Goal: Contribute content: Contribute content

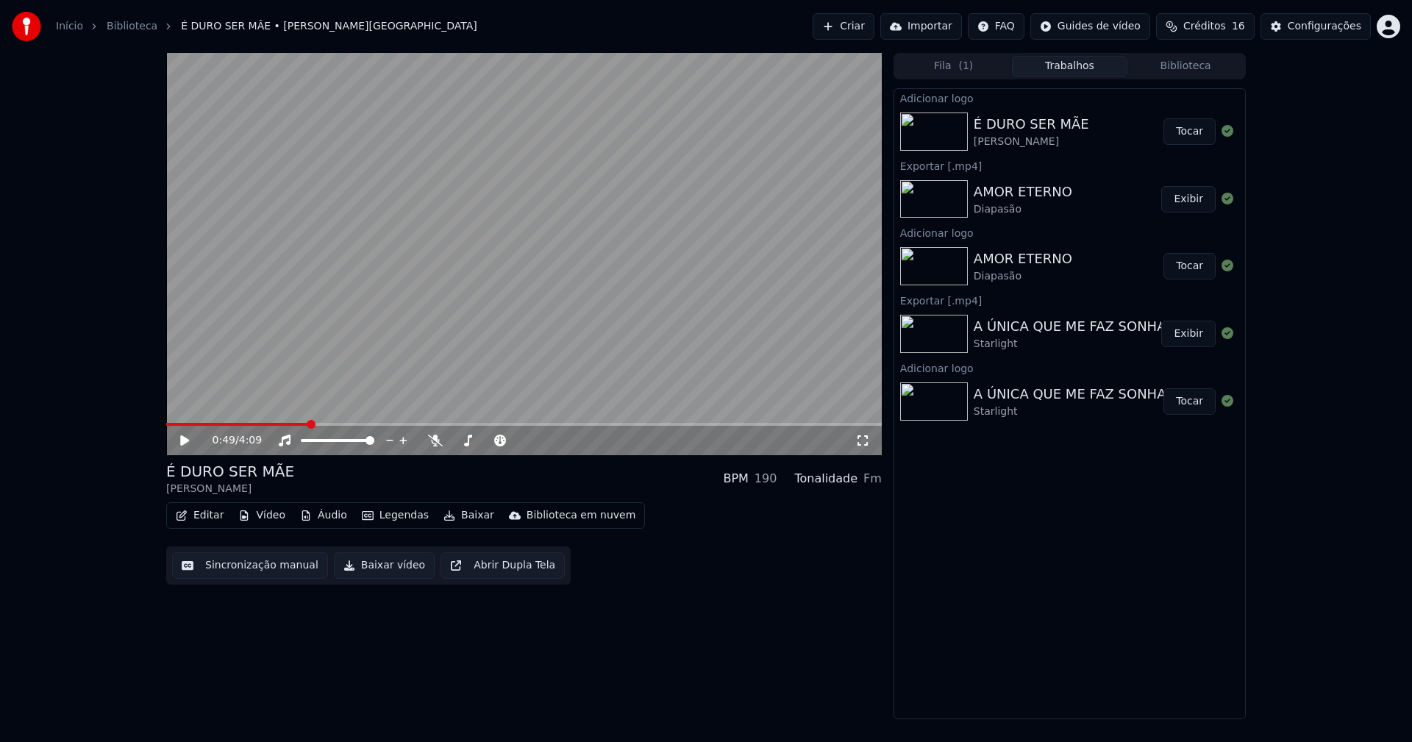
click at [188, 443] on icon at bounding box center [195, 441] width 35 height 12
click at [861, 444] on icon at bounding box center [863, 441] width 15 height 12
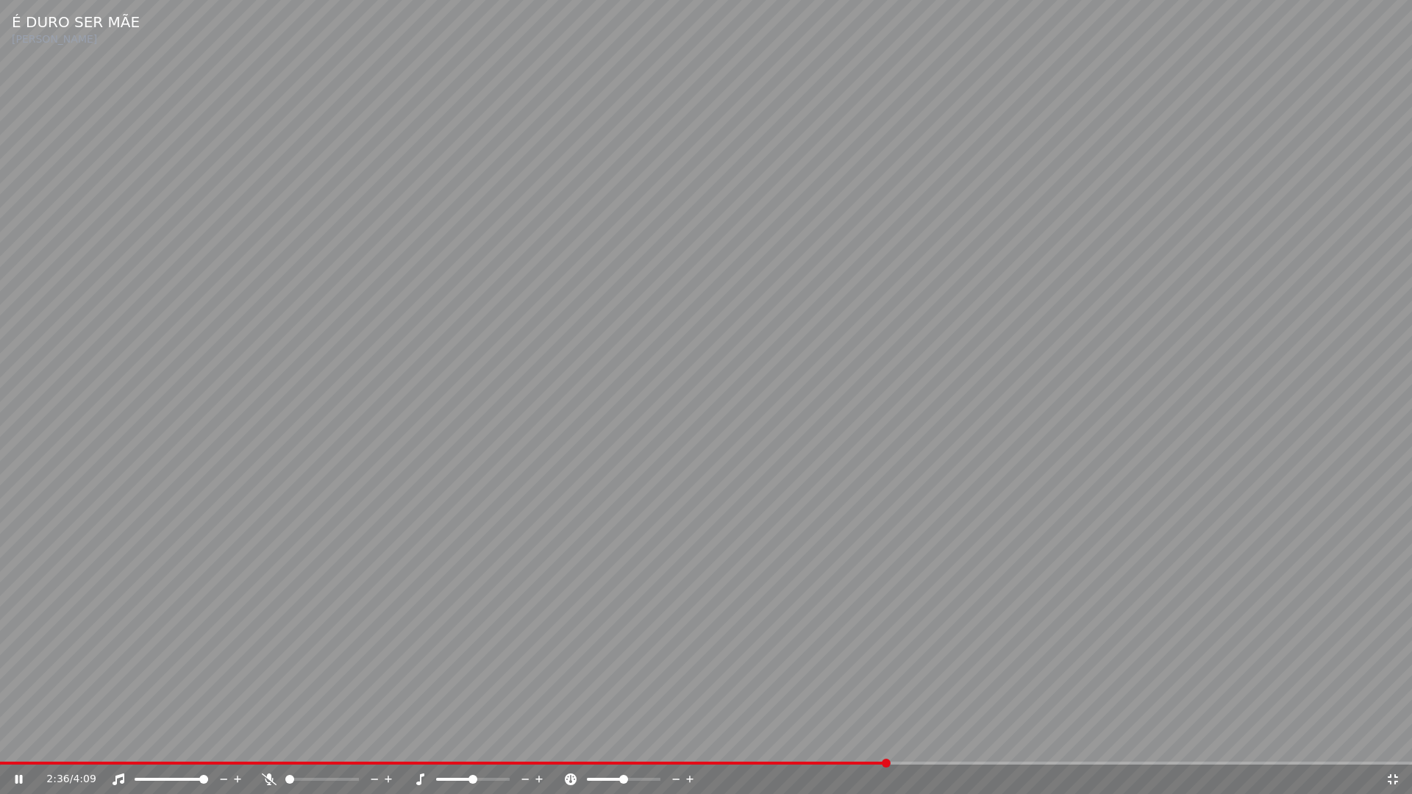
drag, startPoint x: 1388, startPoint y: 783, endPoint x: 1392, endPoint y: 736, distance: 47.2
click at [1389, 742] on icon at bounding box center [1393, 780] width 15 height 12
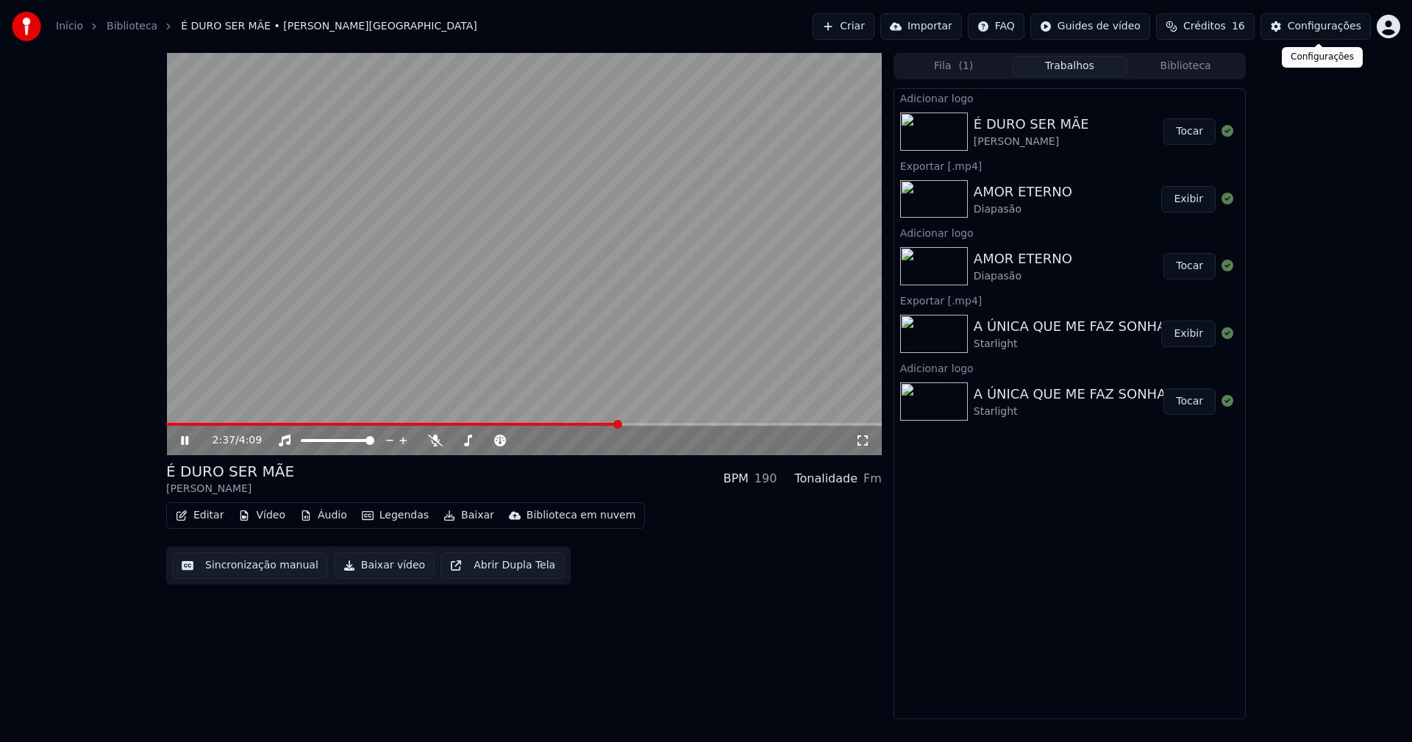
click at [1338, 20] on div "Configurações" at bounding box center [1325, 26] width 74 height 15
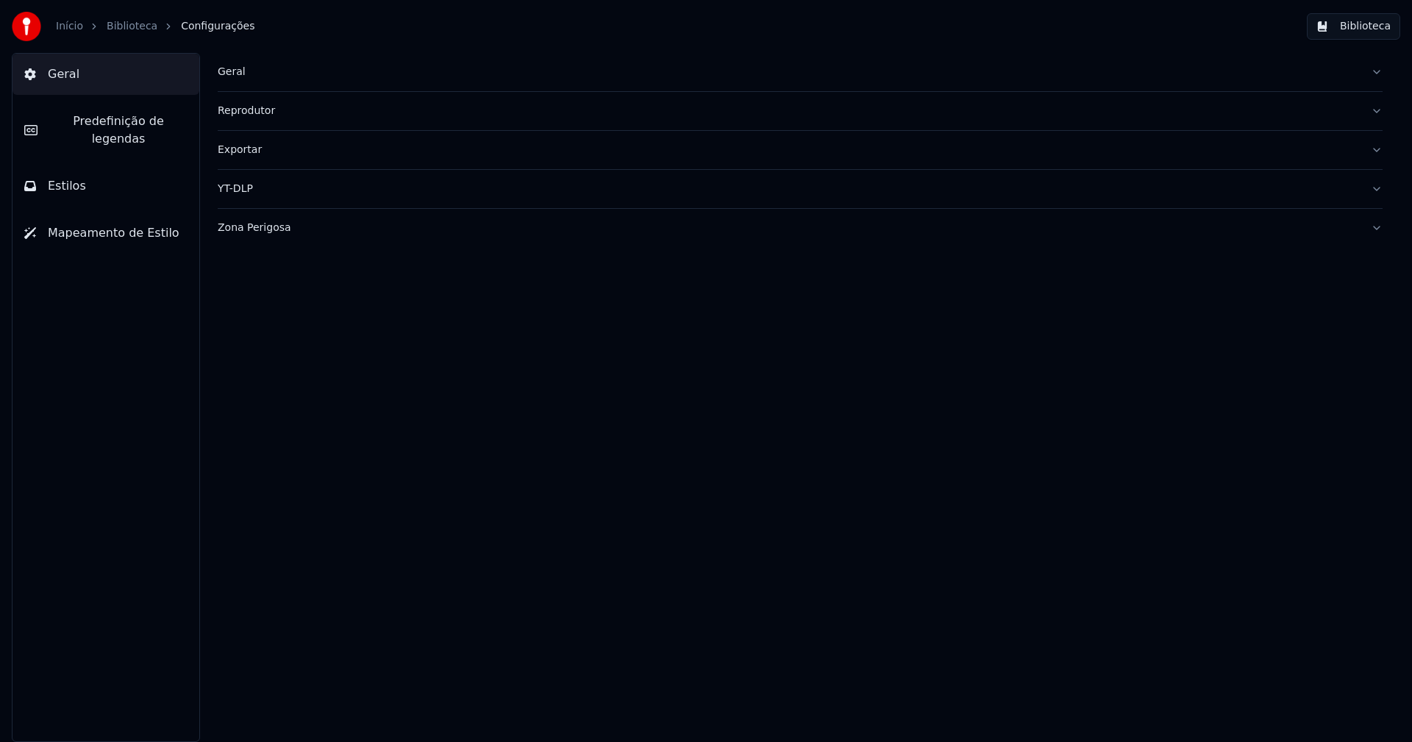
click at [74, 115] on span "Predefinição de legendas" at bounding box center [118, 130] width 138 height 35
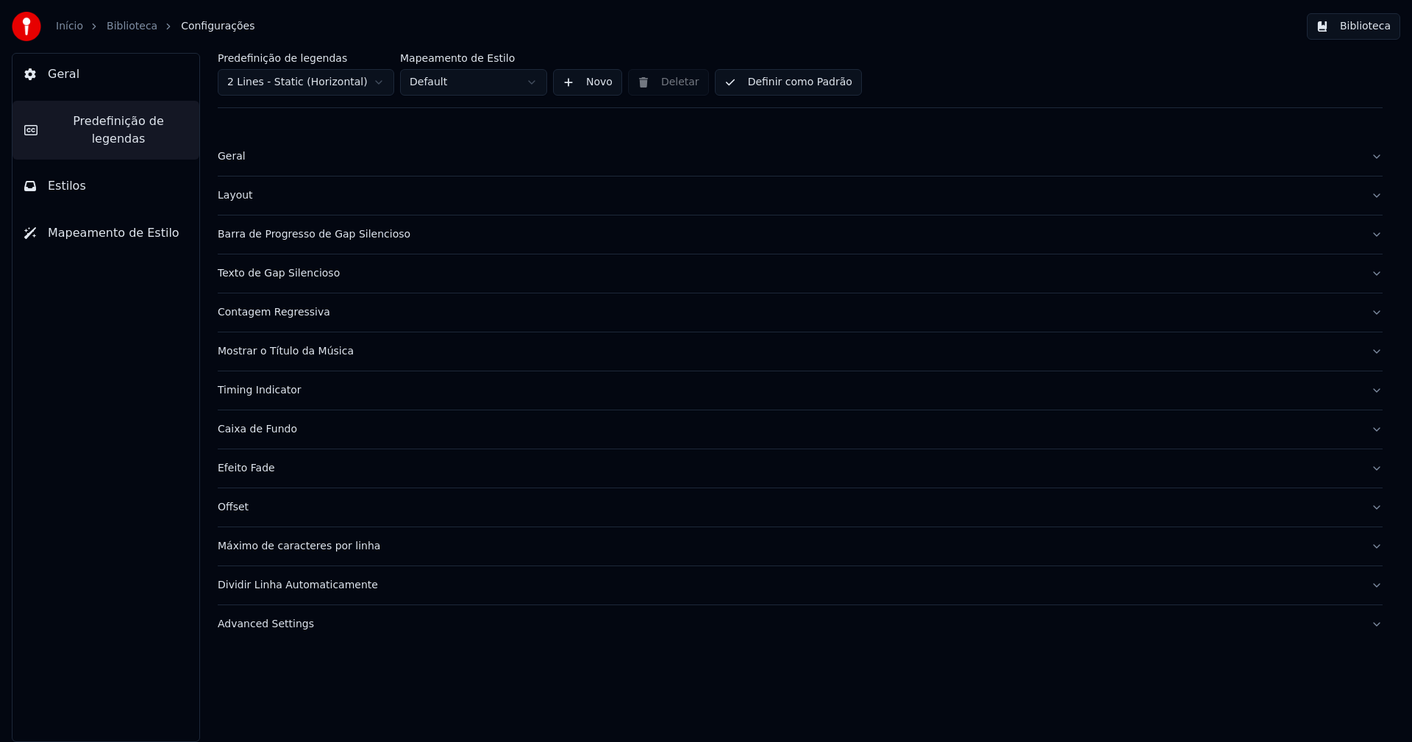
click at [285, 626] on div "Advanced Settings" at bounding box center [789, 624] width 1142 height 15
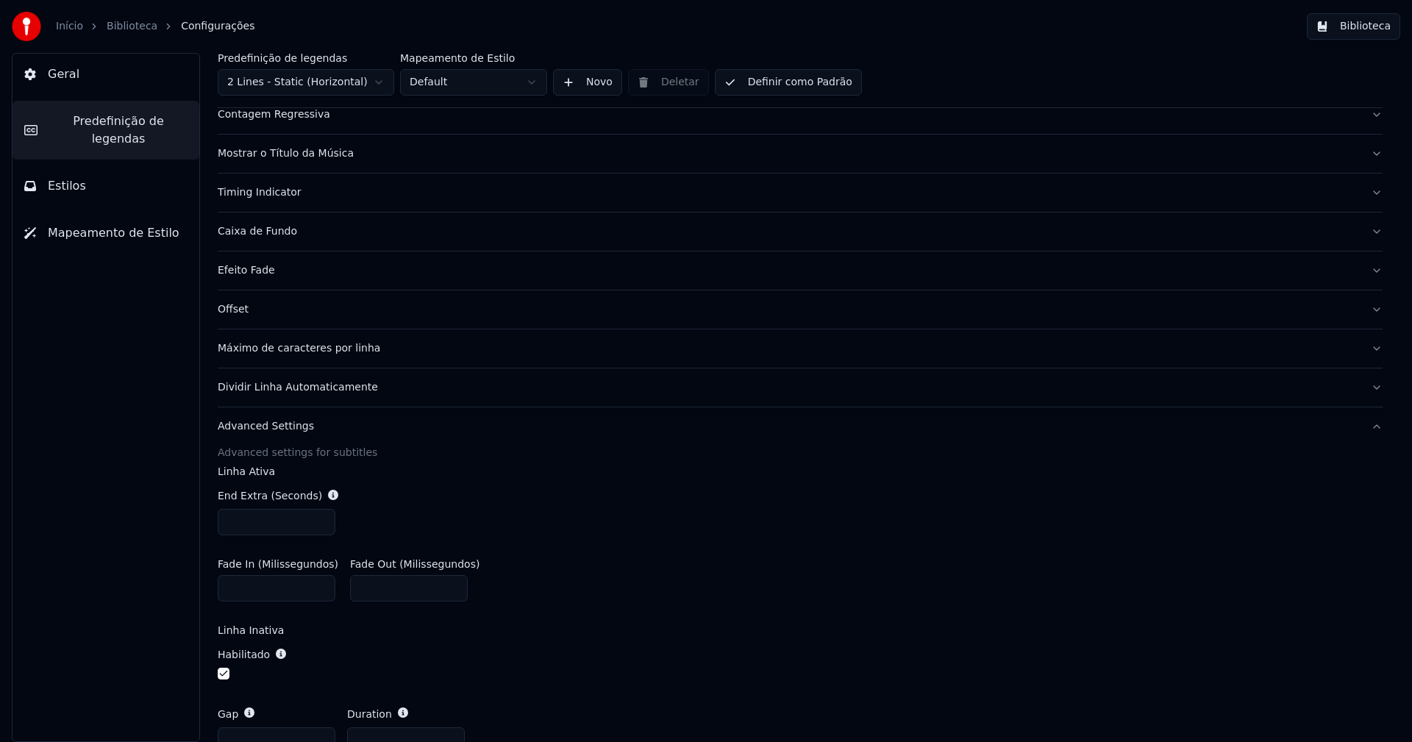
scroll to position [221, 0]
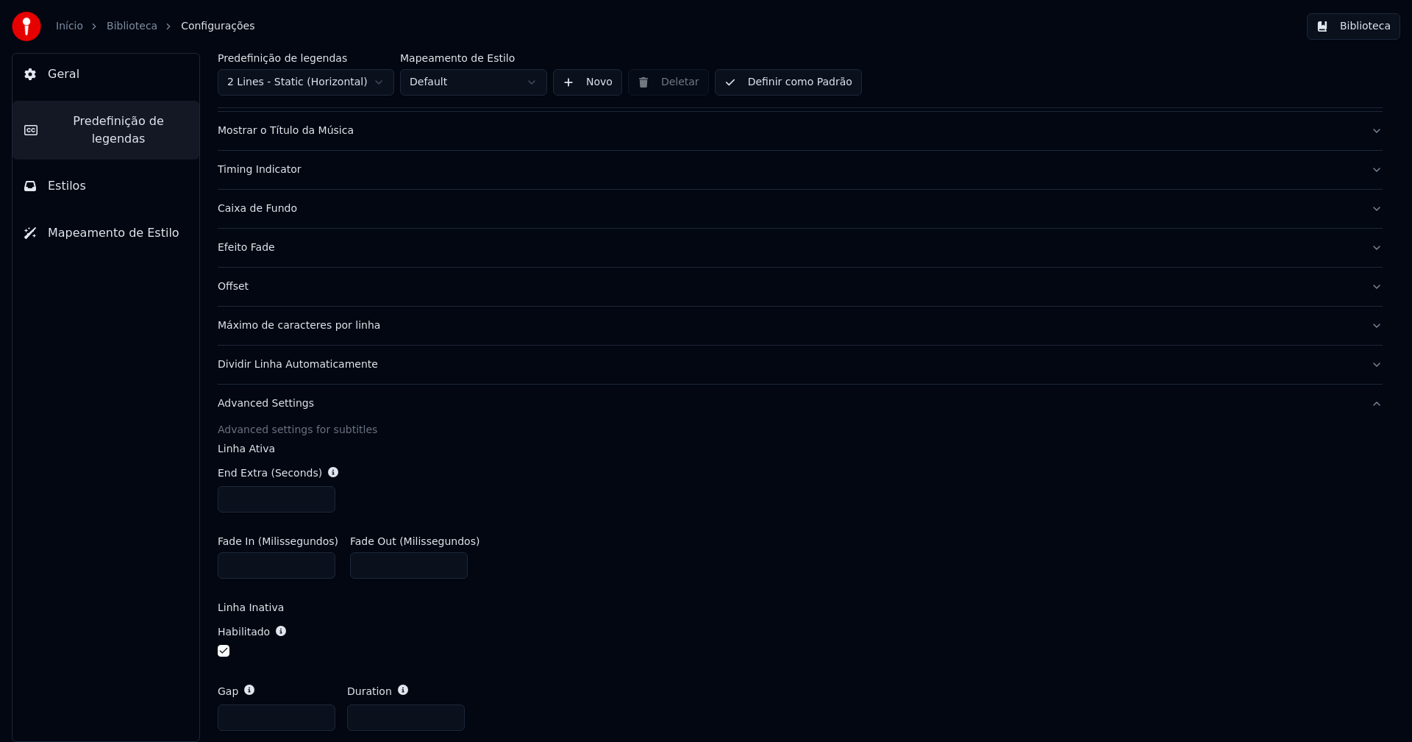
click at [319, 497] on input "***" at bounding box center [277, 499] width 118 height 26
type input "***"
click at [319, 497] on input "***" at bounding box center [277, 499] width 118 height 26
click at [612, 509] on div "End Extra (Seconds) ***" at bounding box center [800, 489] width 1165 height 71
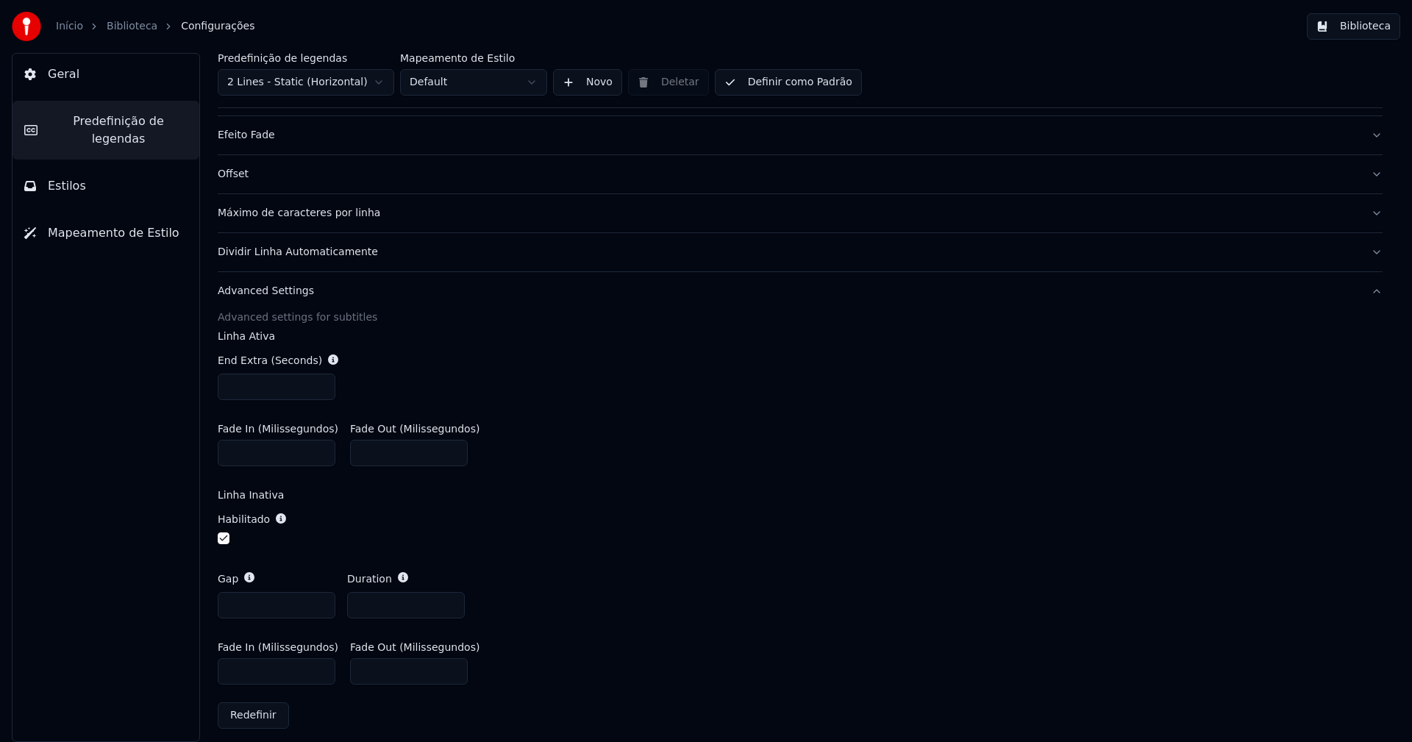
scroll to position [343, 0]
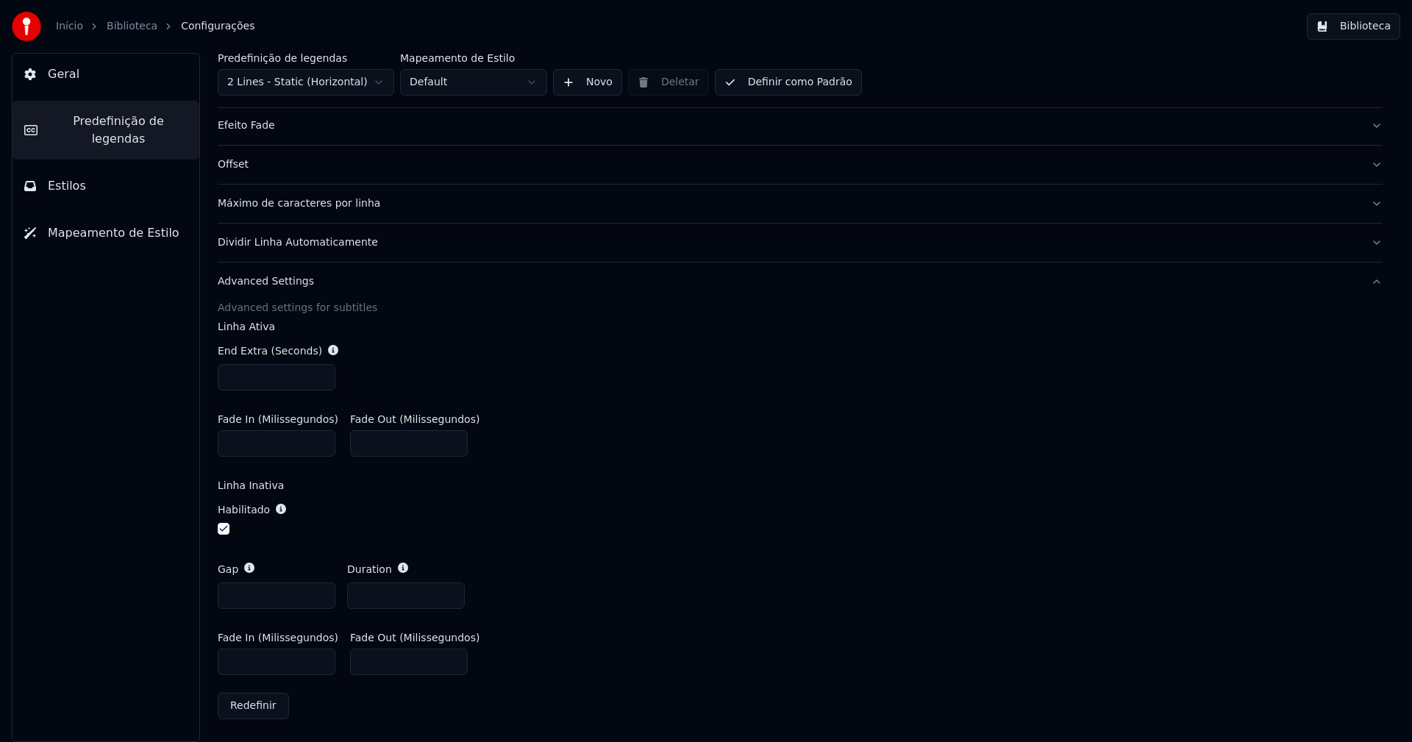
click at [1362, 31] on button "Biblioteca" at bounding box center [1353, 26] width 93 height 26
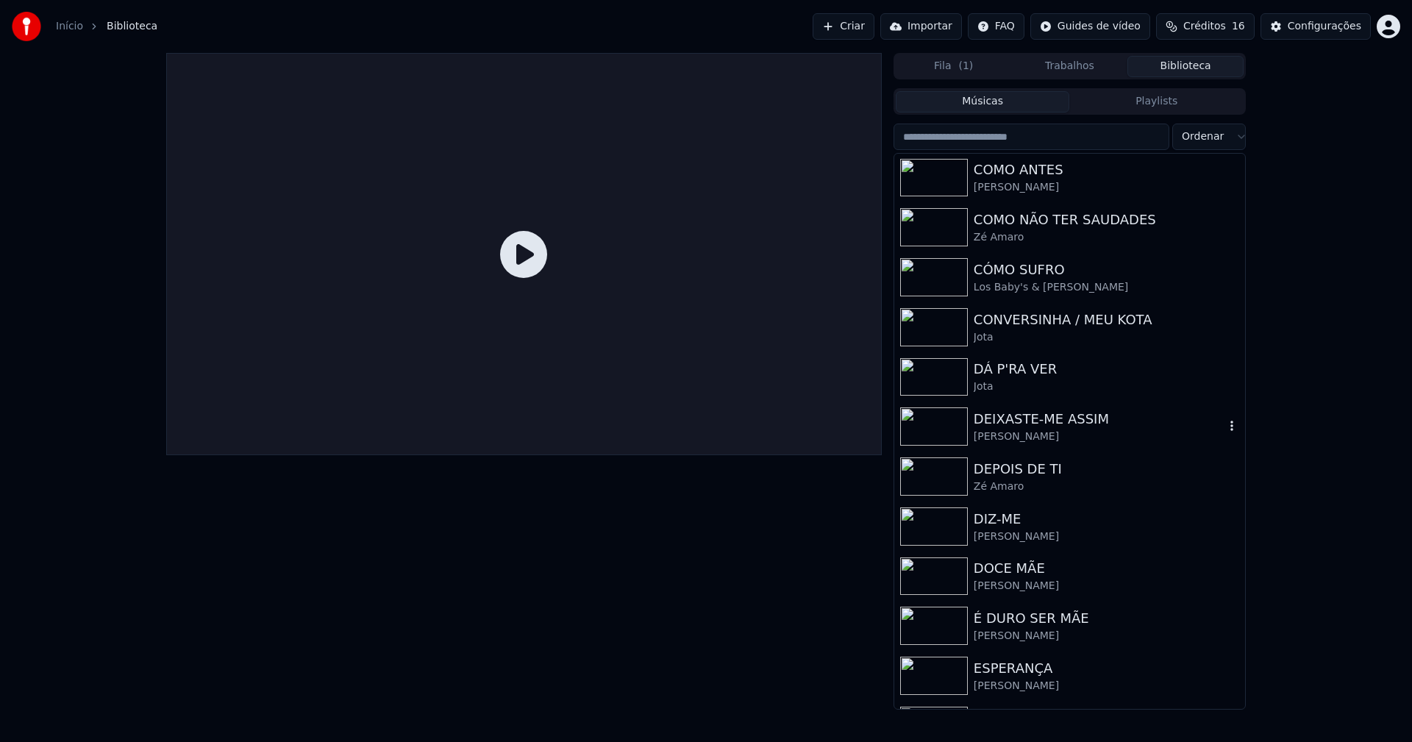
scroll to position [1324, 0]
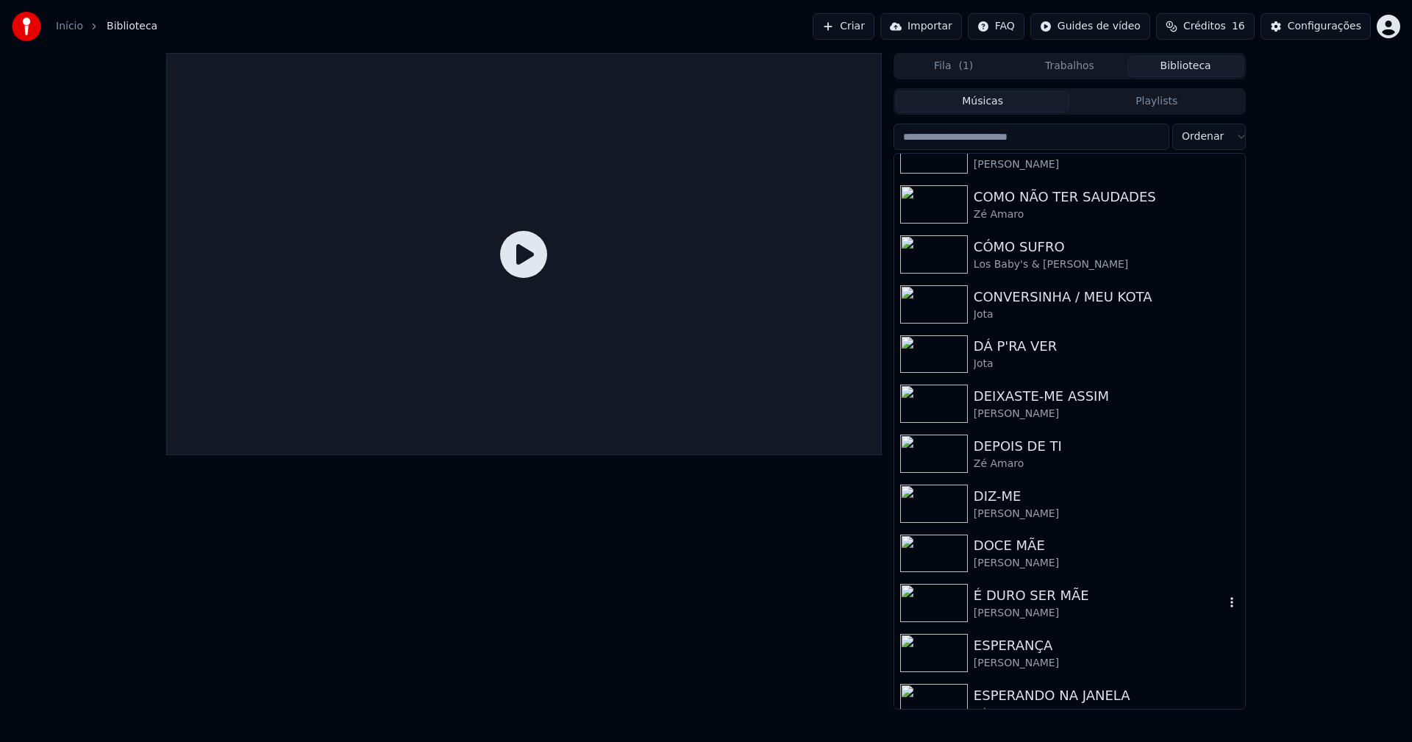
drag, startPoint x: 1041, startPoint y: 597, endPoint x: 1062, endPoint y: 589, distance: 22.1
click at [1042, 597] on div "É DURO SER MÃE" at bounding box center [1099, 596] width 251 height 21
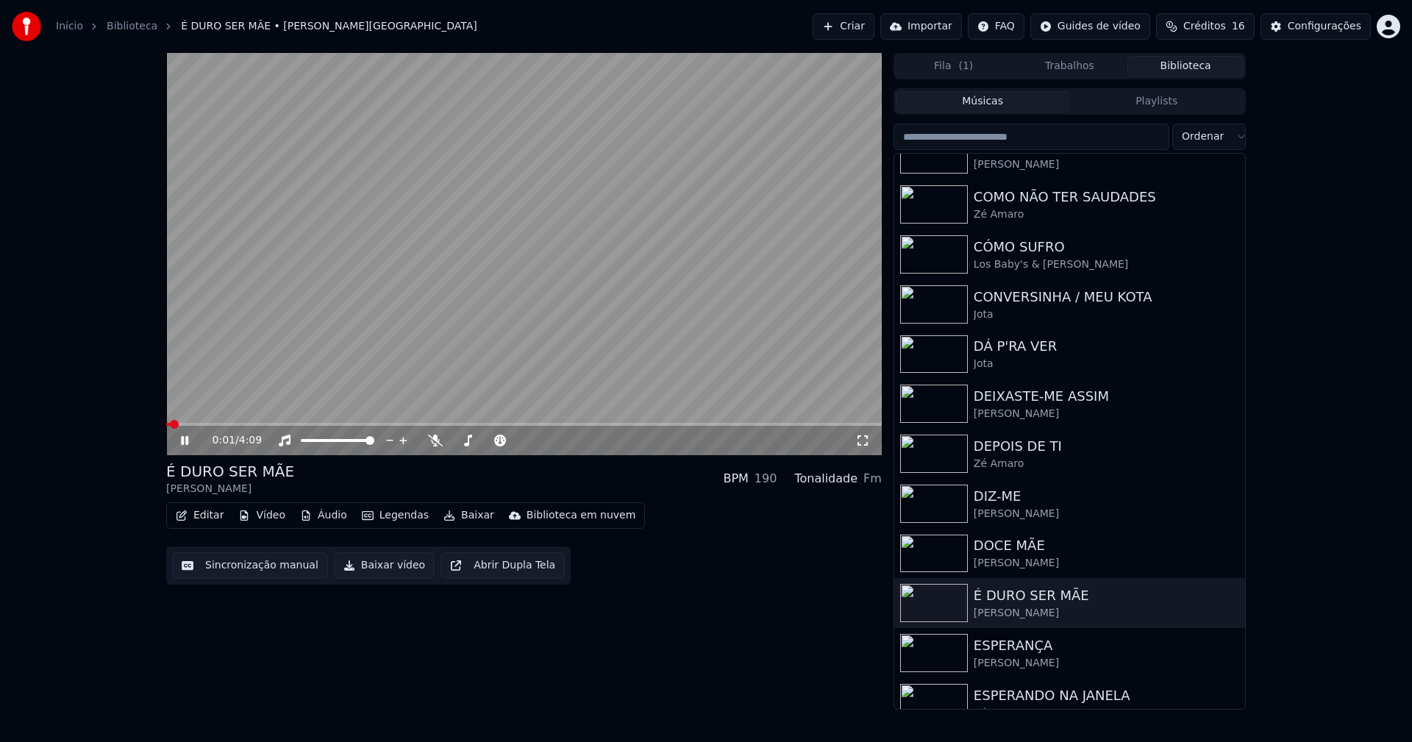
drag, startPoint x: 858, startPoint y: 441, endPoint x: 913, endPoint y: 439, distance: 54.5
click at [859, 441] on icon at bounding box center [863, 441] width 15 height 12
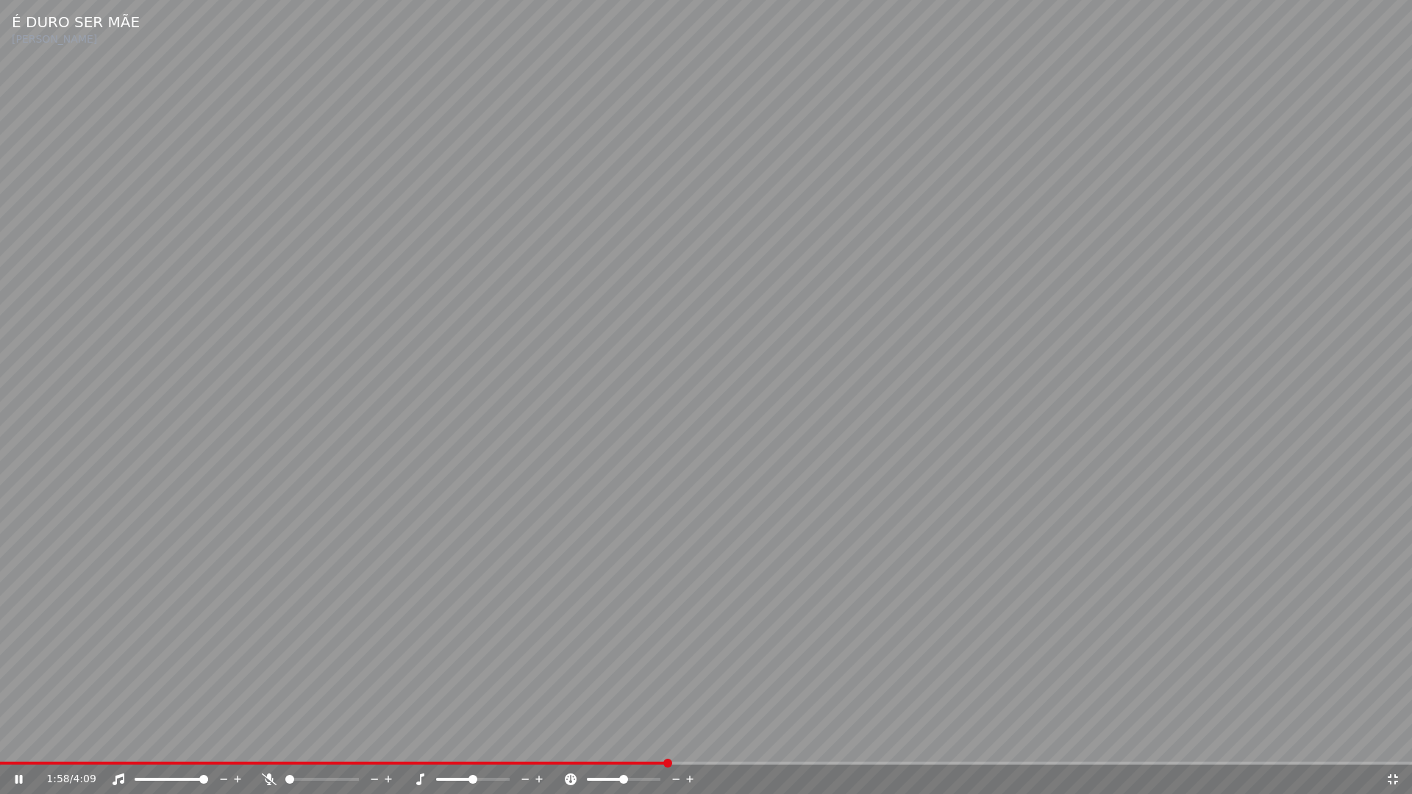
click at [667, 742] on span at bounding box center [706, 763] width 1412 height 3
drag, startPoint x: 1388, startPoint y: 775, endPoint x: 1256, endPoint y: 153, distance: 636.1
click at [1393, 742] on icon at bounding box center [1393, 780] width 15 height 12
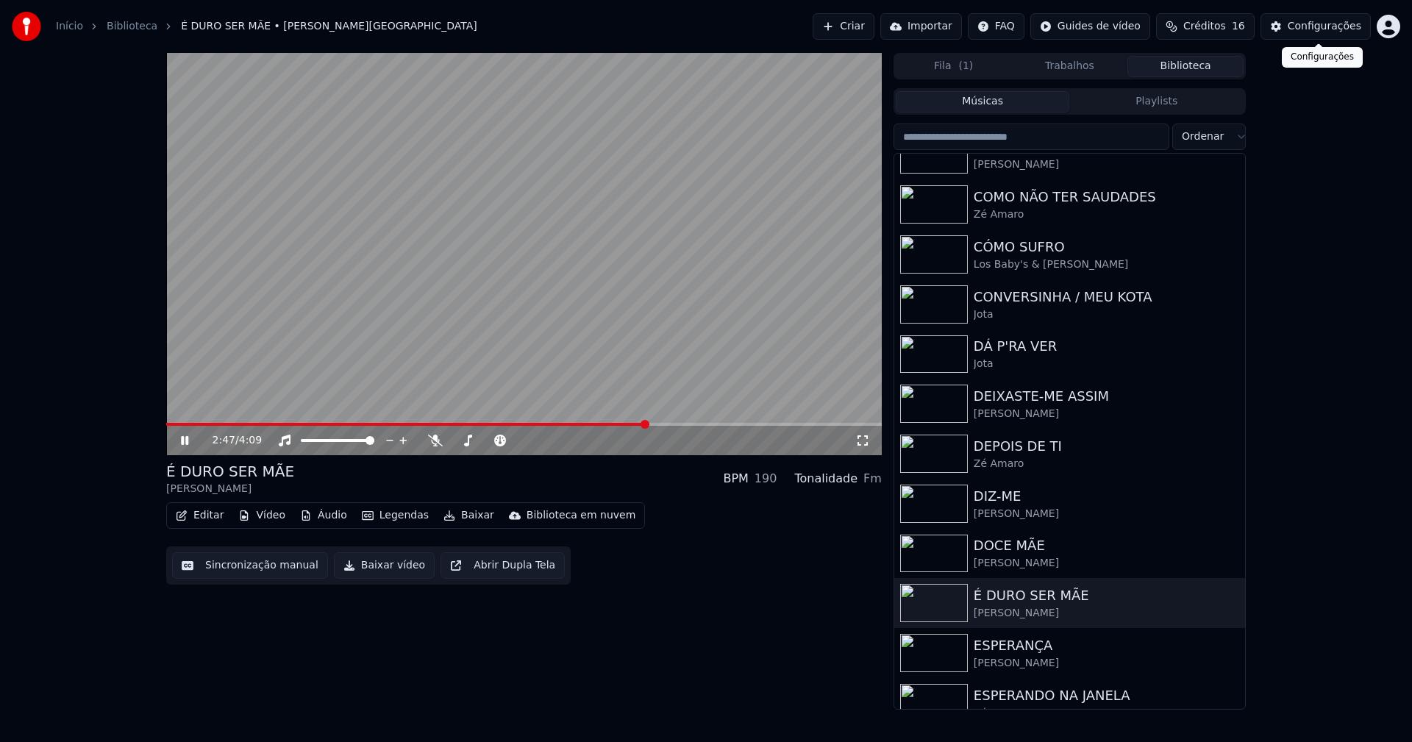
click at [1314, 29] on div "Configurações" at bounding box center [1325, 26] width 74 height 15
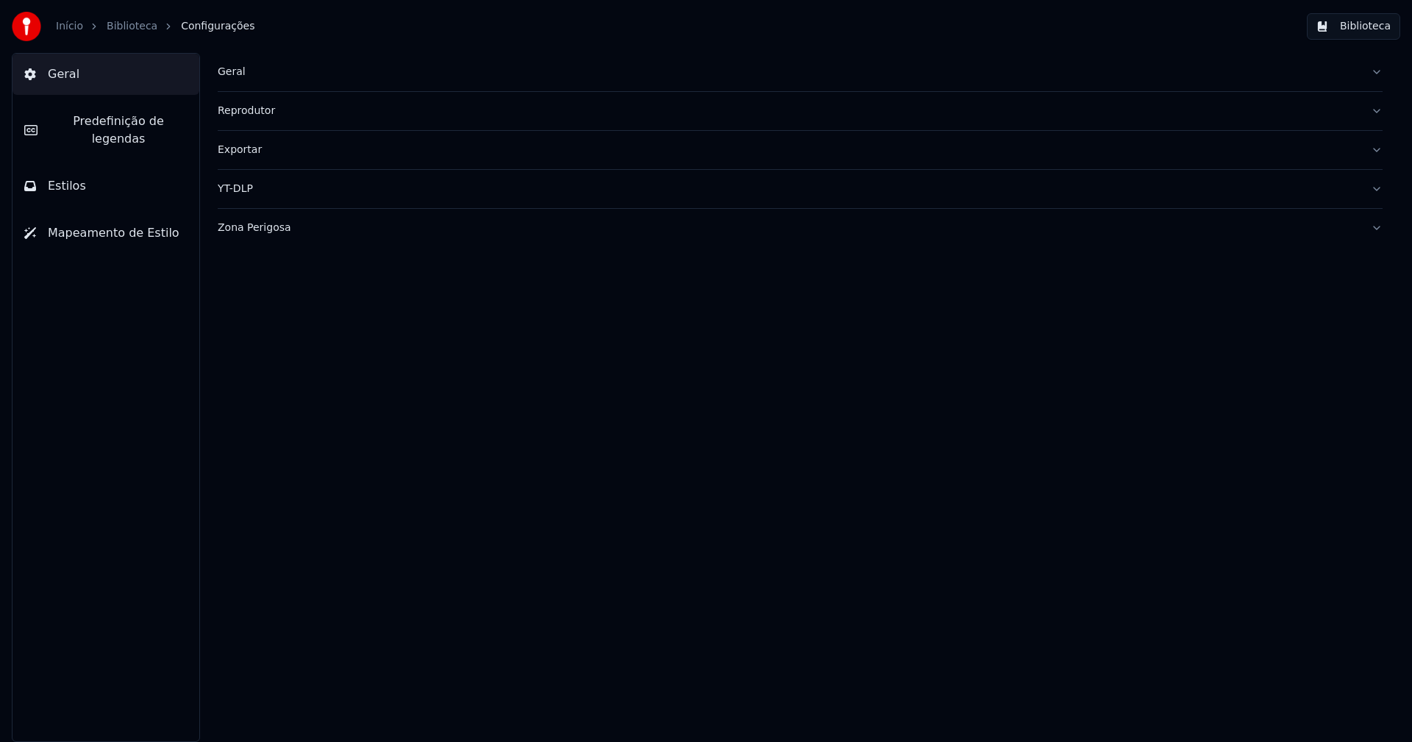
click at [109, 119] on span "Predefinição de legendas" at bounding box center [118, 130] width 138 height 35
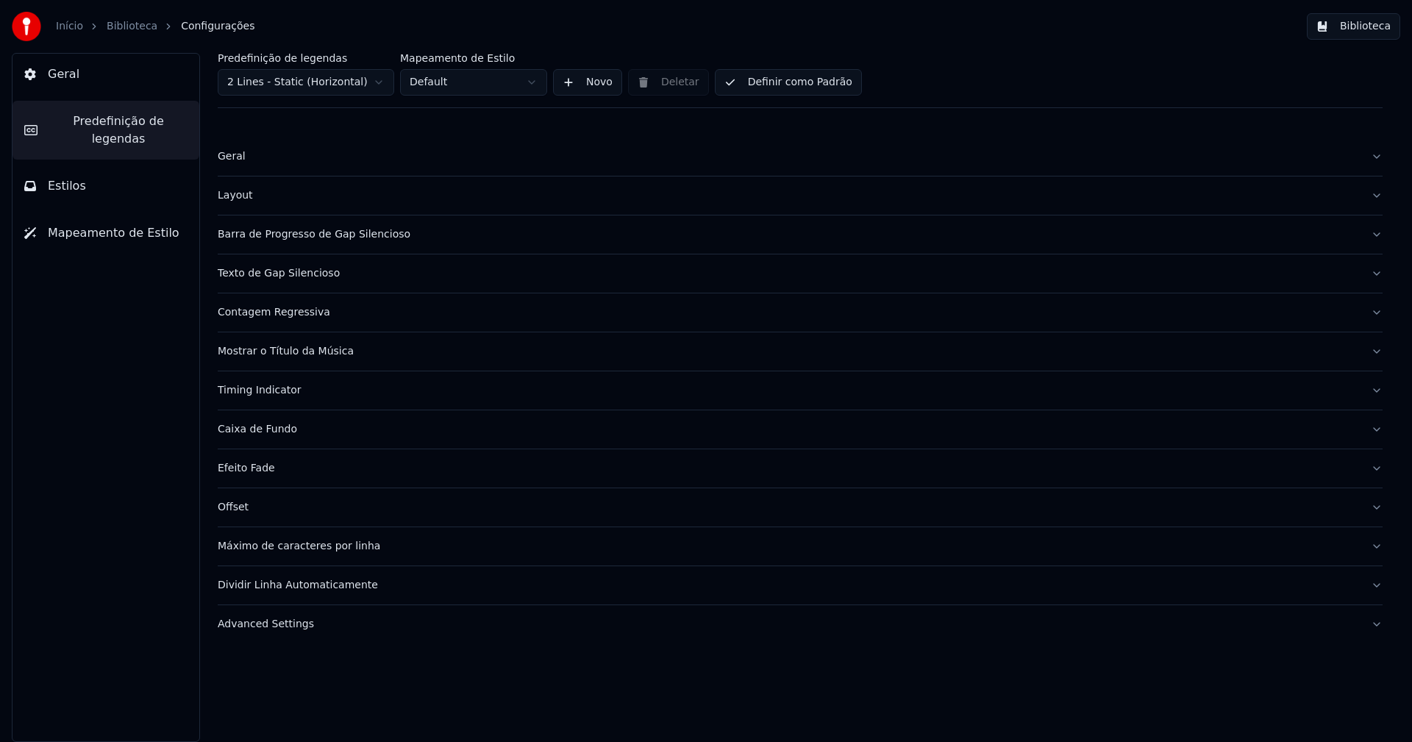
click at [286, 625] on div "Advanced Settings" at bounding box center [789, 624] width 1142 height 15
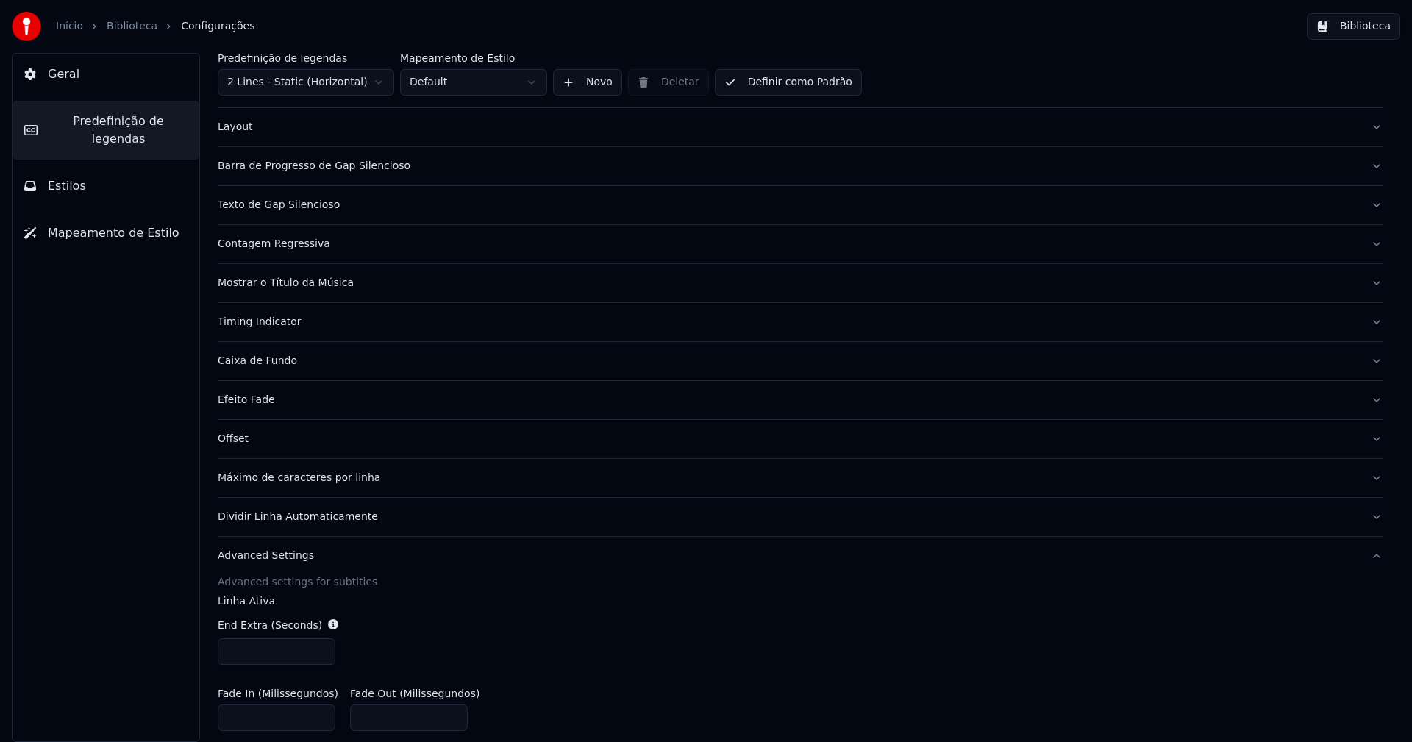
scroll to position [147, 0]
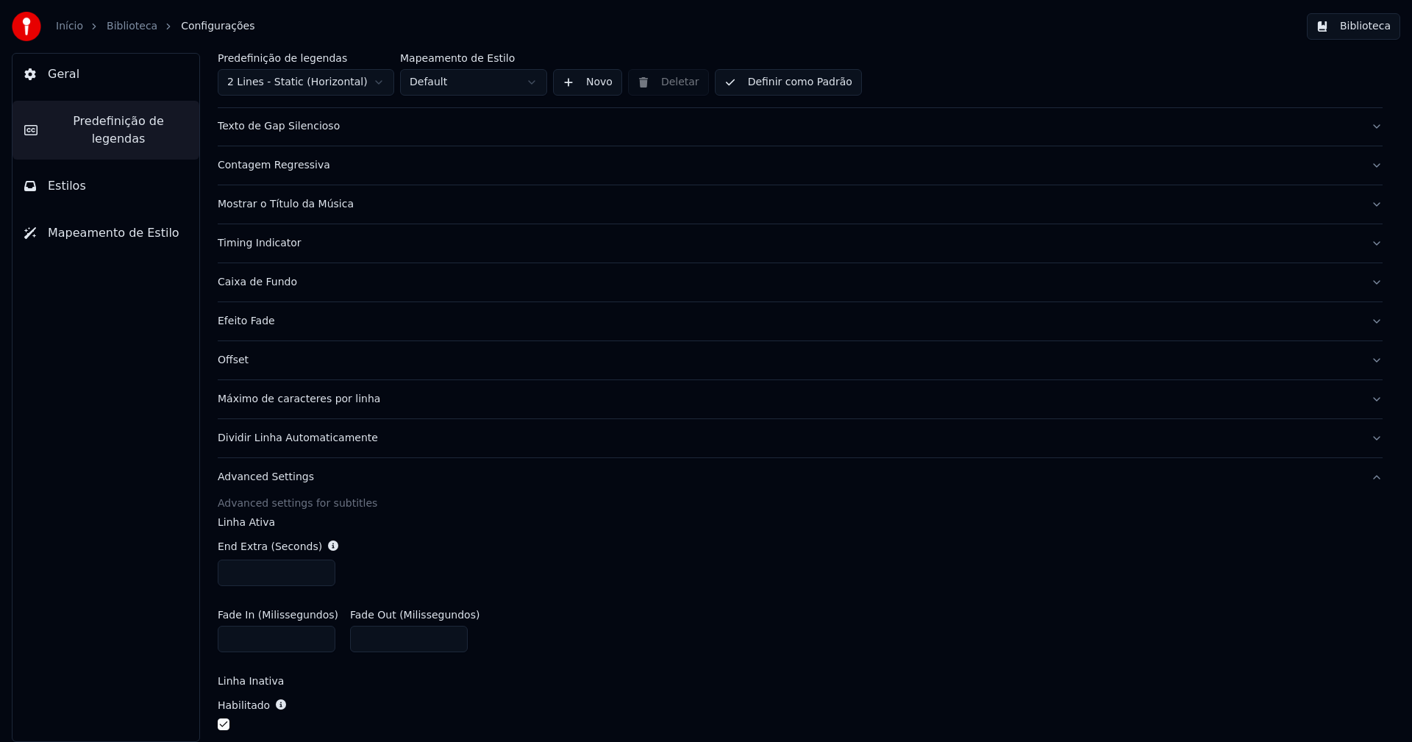
type input "***"
click at [317, 569] on input "***" at bounding box center [277, 573] width 118 height 26
click at [497, 544] on div "End Extra (Seconds) ***" at bounding box center [800, 562] width 1165 height 71
click at [1372, 29] on button "Biblioteca" at bounding box center [1353, 26] width 93 height 26
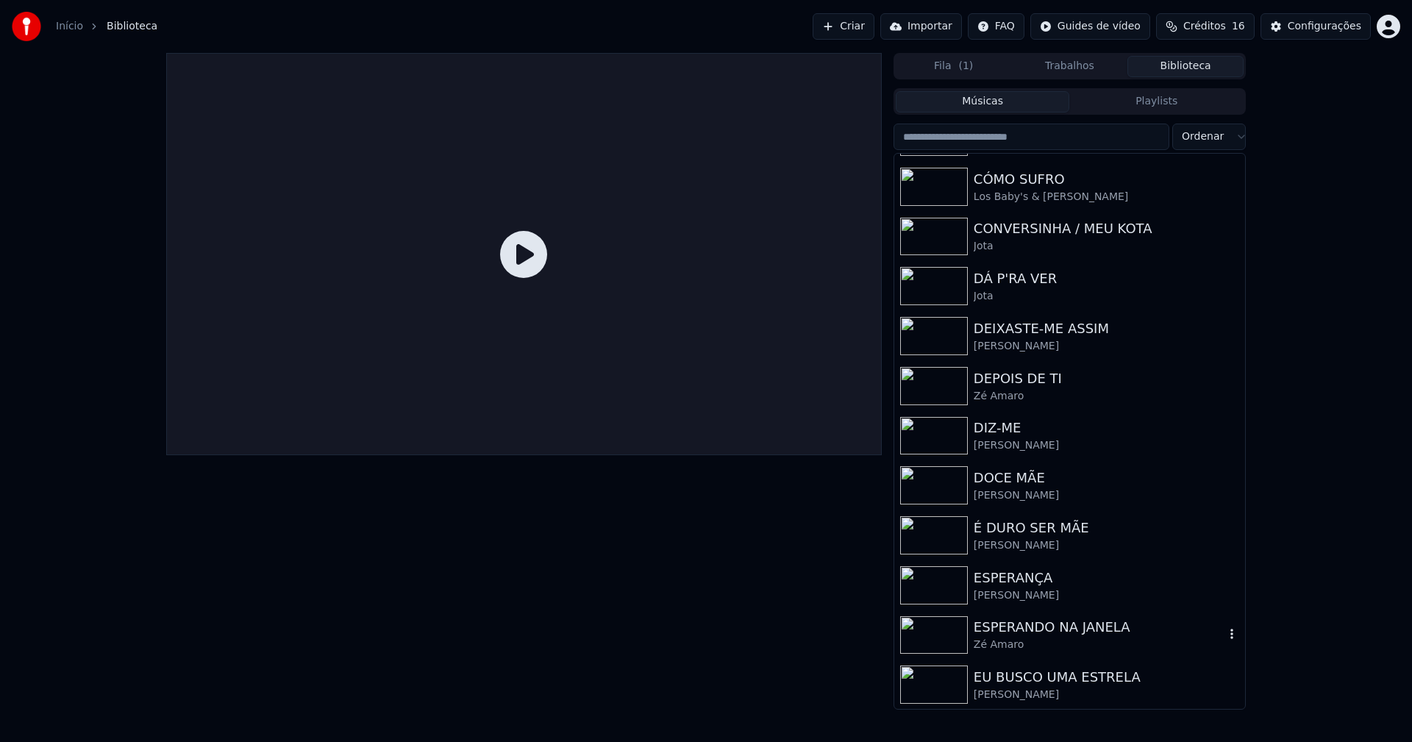
scroll to position [1398, 0]
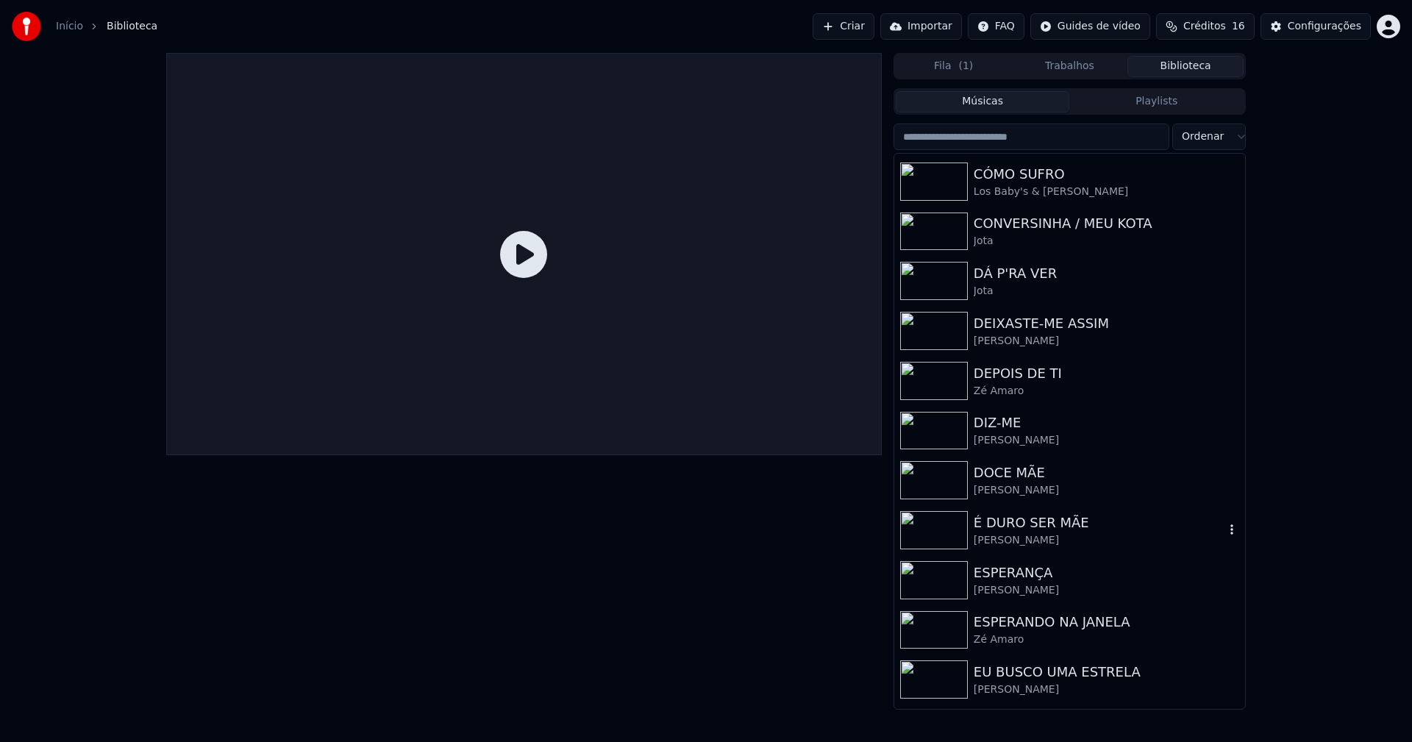
click at [1024, 526] on div "É DURO SER MÃE" at bounding box center [1099, 523] width 251 height 21
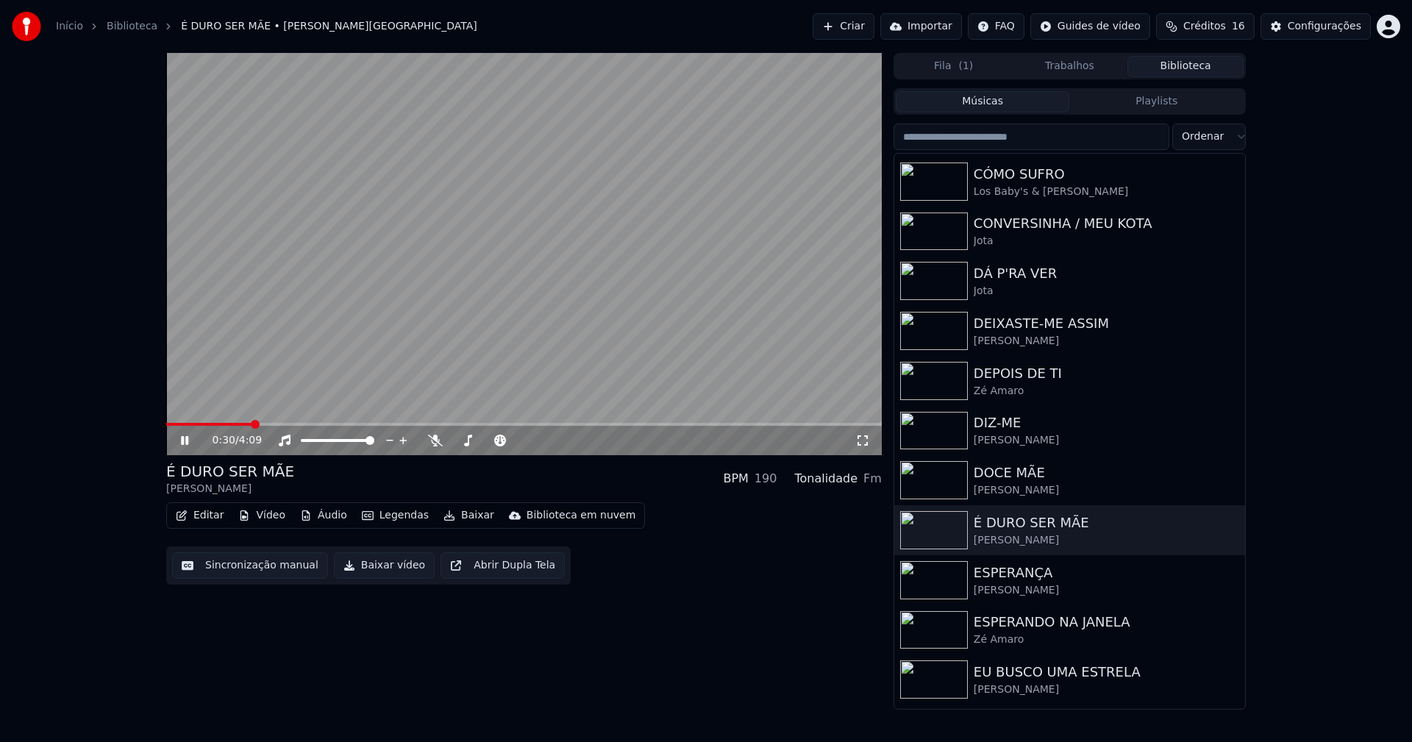
click at [253, 423] on span at bounding box center [524, 424] width 716 height 3
click at [862, 441] on icon at bounding box center [863, 441] width 15 height 12
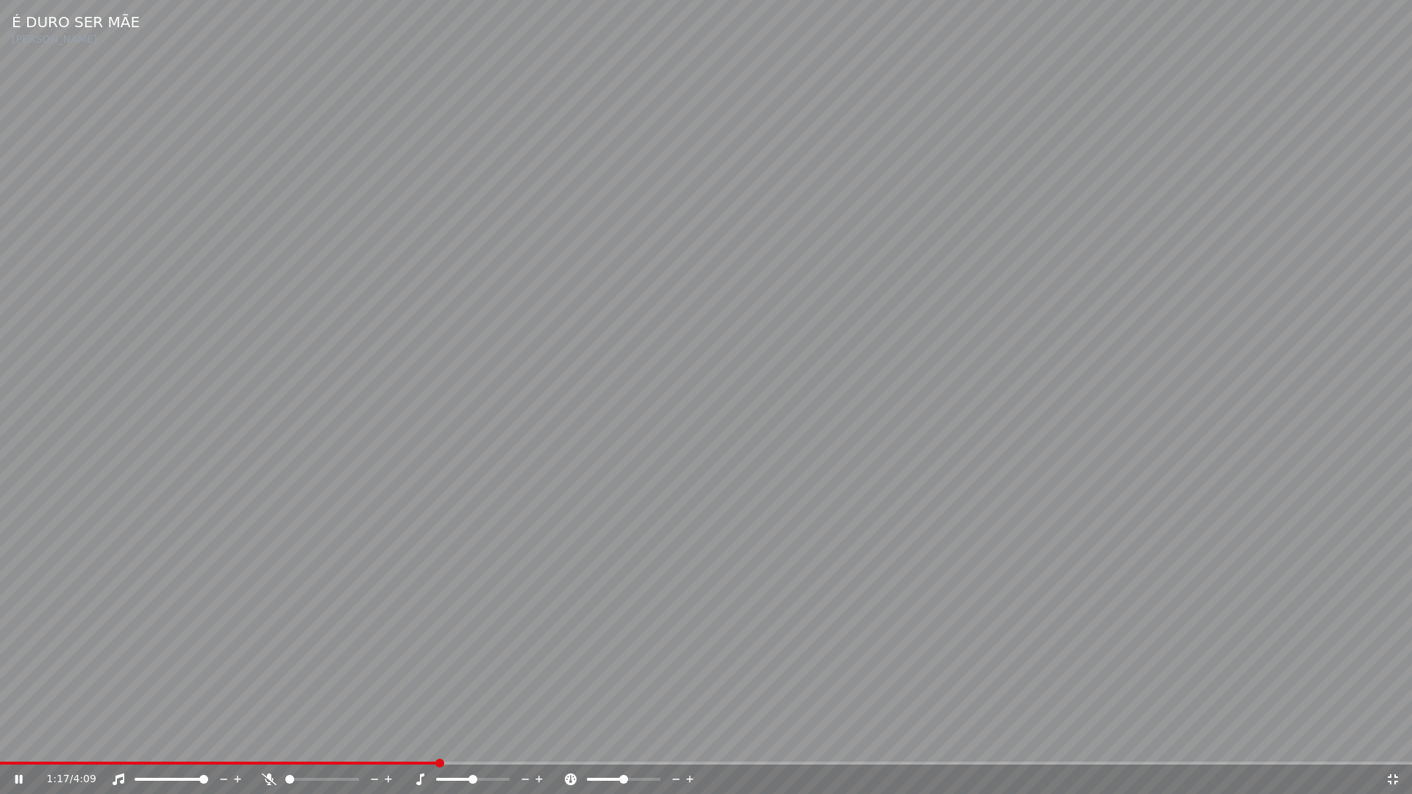
drag, startPoint x: 1395, startPoint y: 781, endPoint x: 1356, endPoint y: 177, distance: 605.2
click at [1395, 742] on icon at bounding box center [1393, 780] width 15 height 12
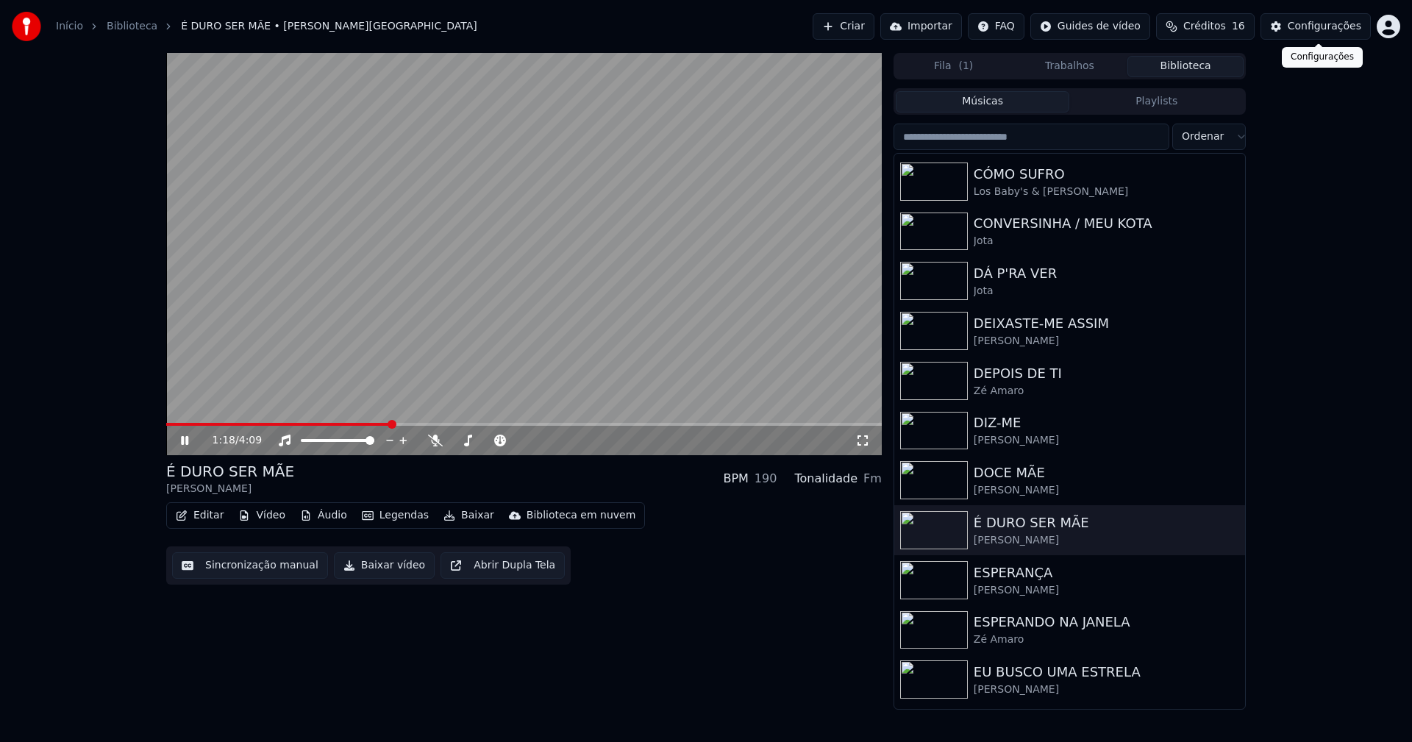
click at [1353, 24] on div "Configurações" at bounding box center [1325, 26] width 74 height 15
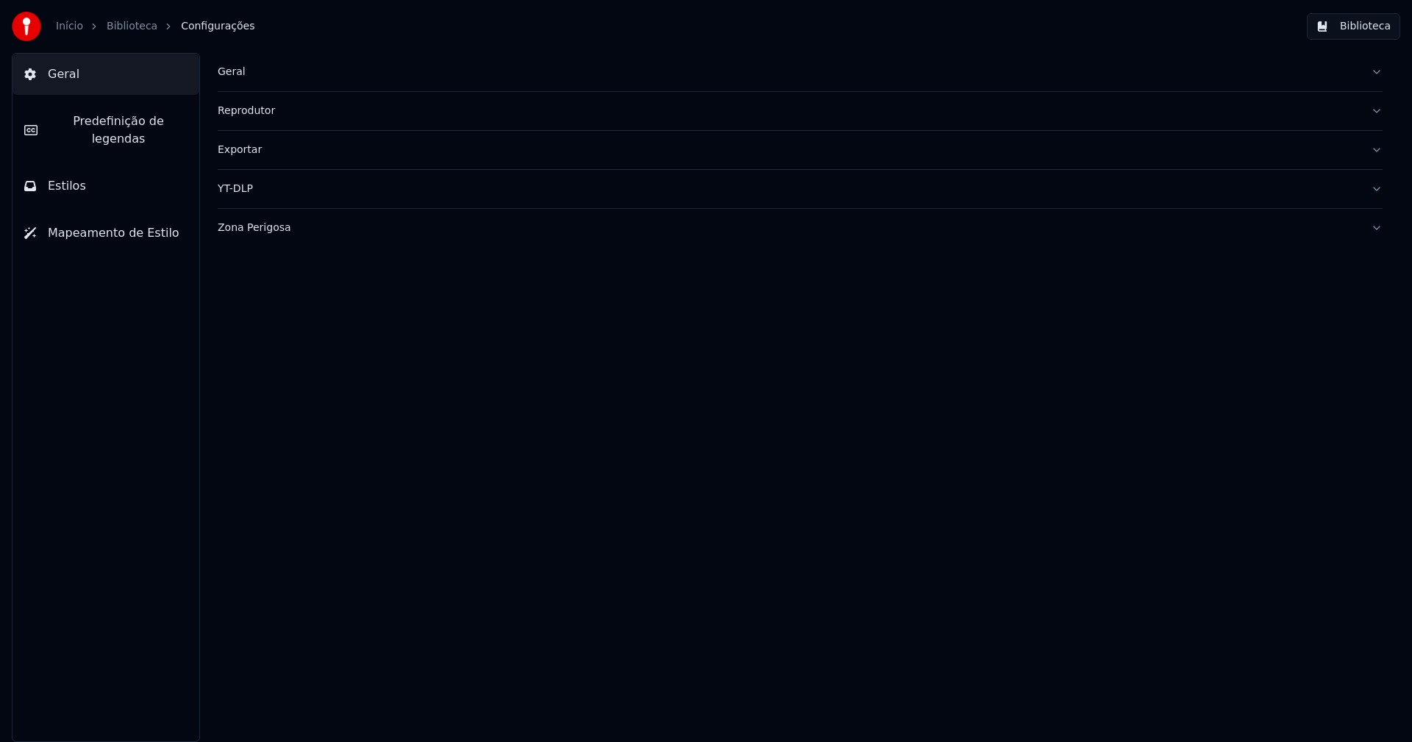
click at [135, 122] on span "Predefinição de legendas" at bounding box center [118, 130] width 138 height 35
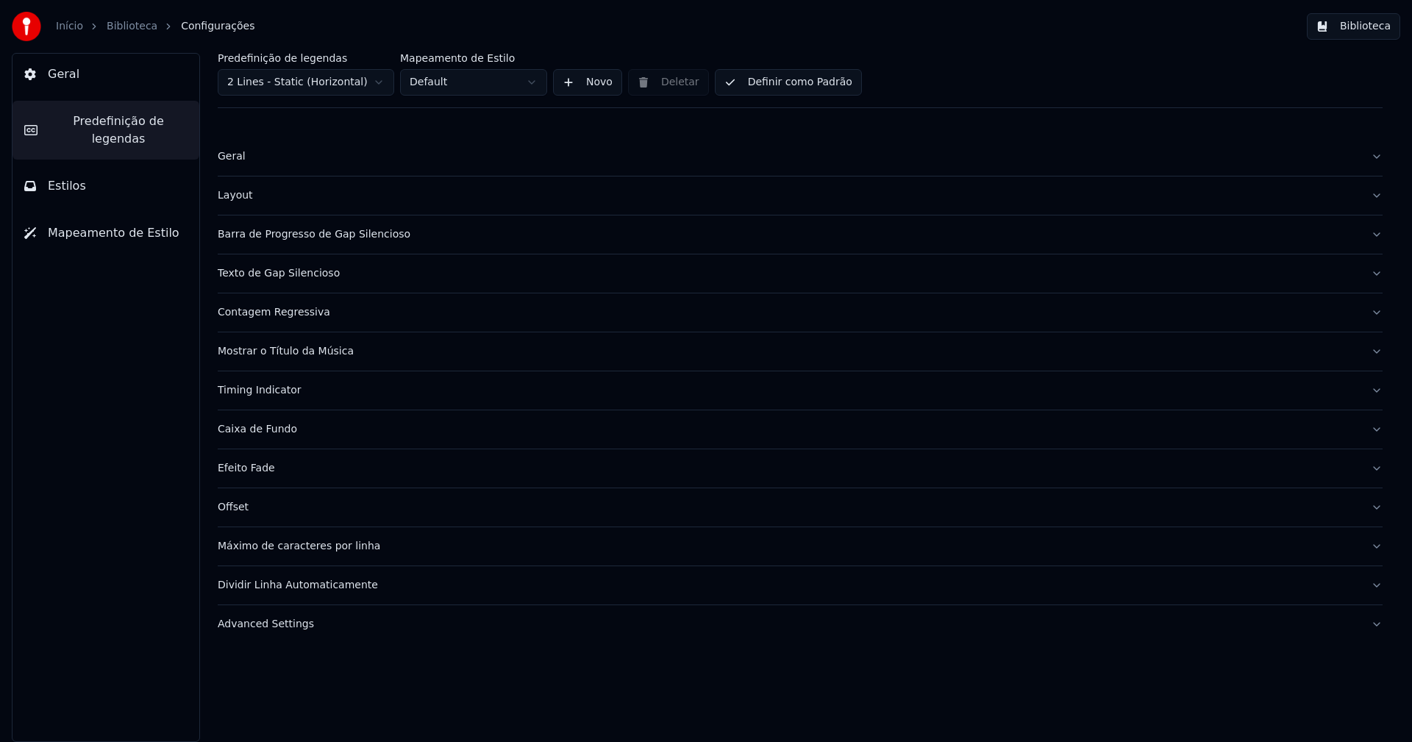
click at [270, 630] on div "Advanced Settings" at bounding box center [789, 624] width 1142 height 15
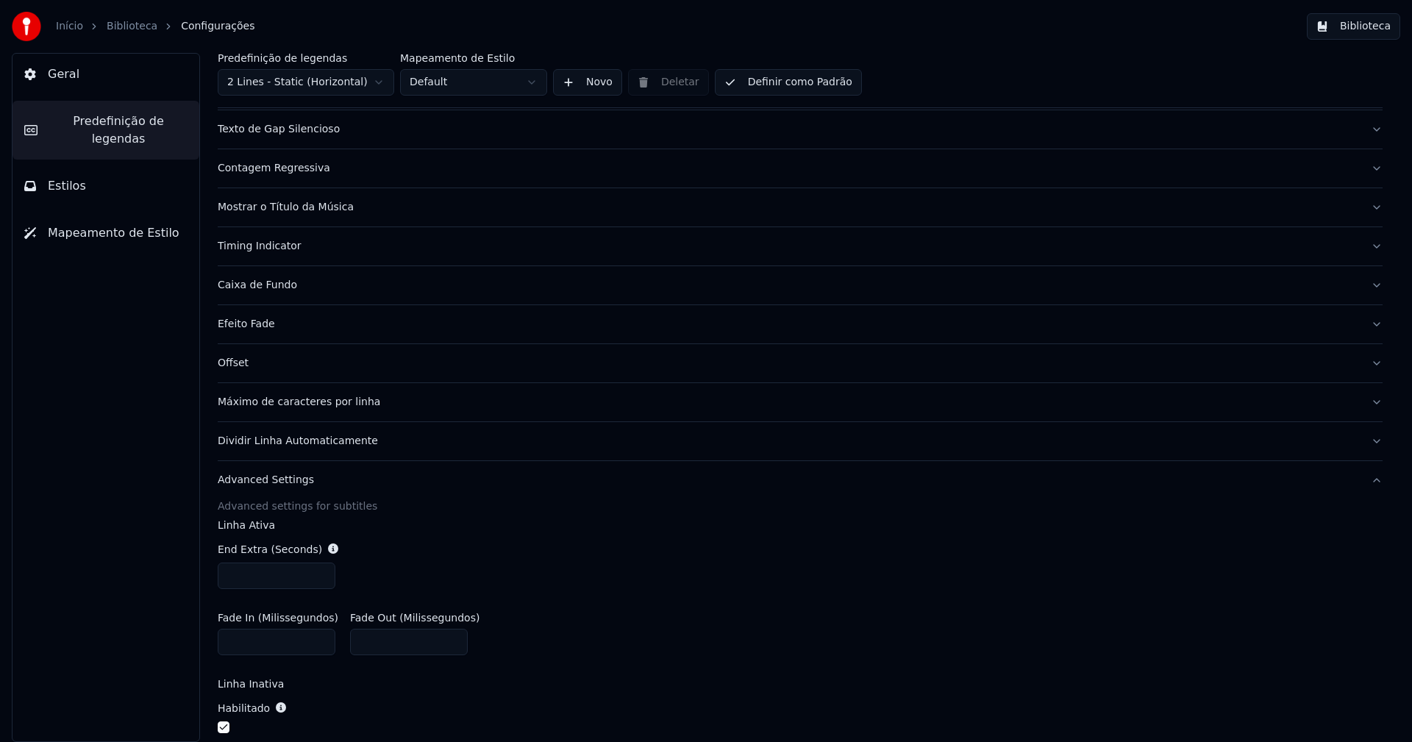
scroll to position [147, 0]
drag, startPoint x: 321, startPoint y: 576, endPoint x: 334, endPoint y: 597, distance: 25.1
type input "***"
click at [321, 576] on input "***" at bounding box center [277, 573] width 118 height 26
drag, startPoint x: 1261, startPoint y: 622, endPoint x: 1346, endPoint y: 181, distance: 449.6
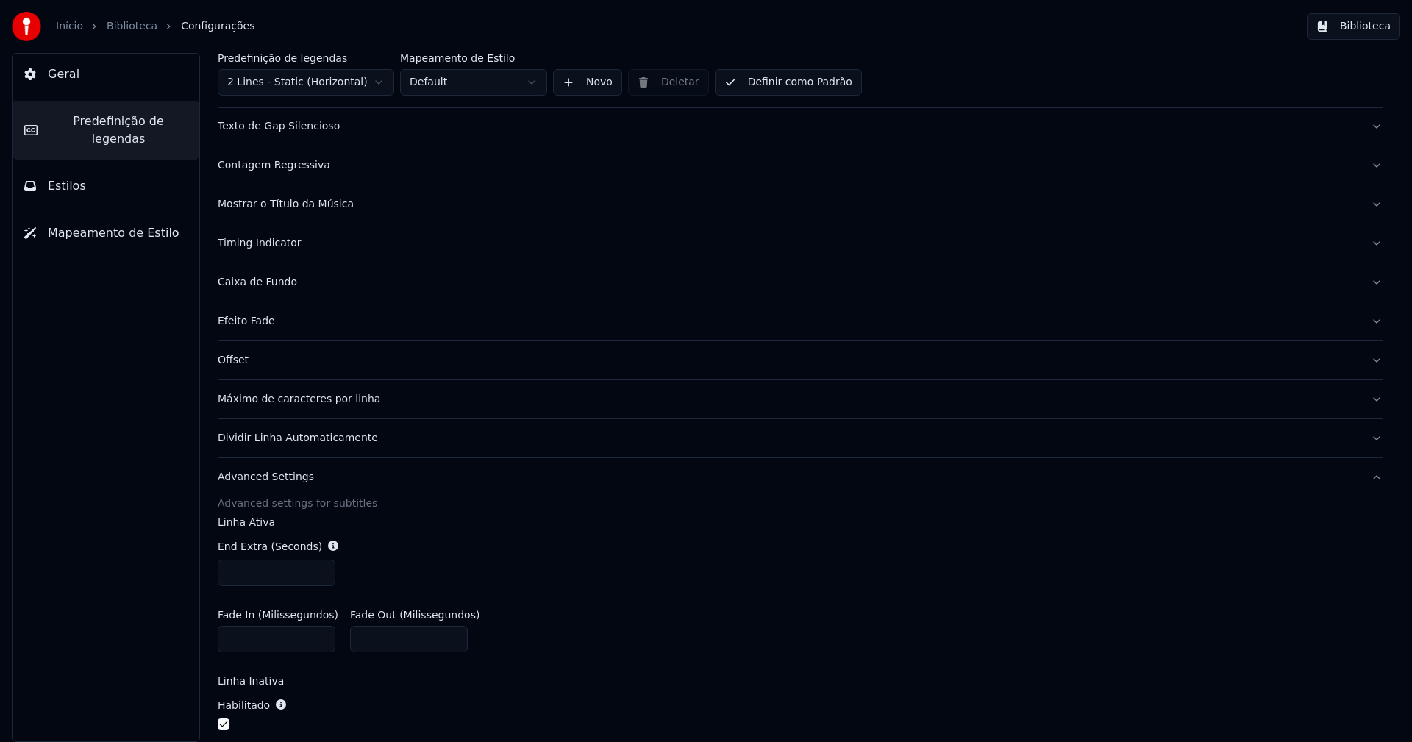
click at [1261, 616] on div "Fade In (Milissegundos) * Fade Out (Milissegundos) ***" at bounding box center [800, 631] width 1165 height 66
click at [1365, 29] on button "Biblioteca" at bounding box center [1353, 26] width 93 height 26
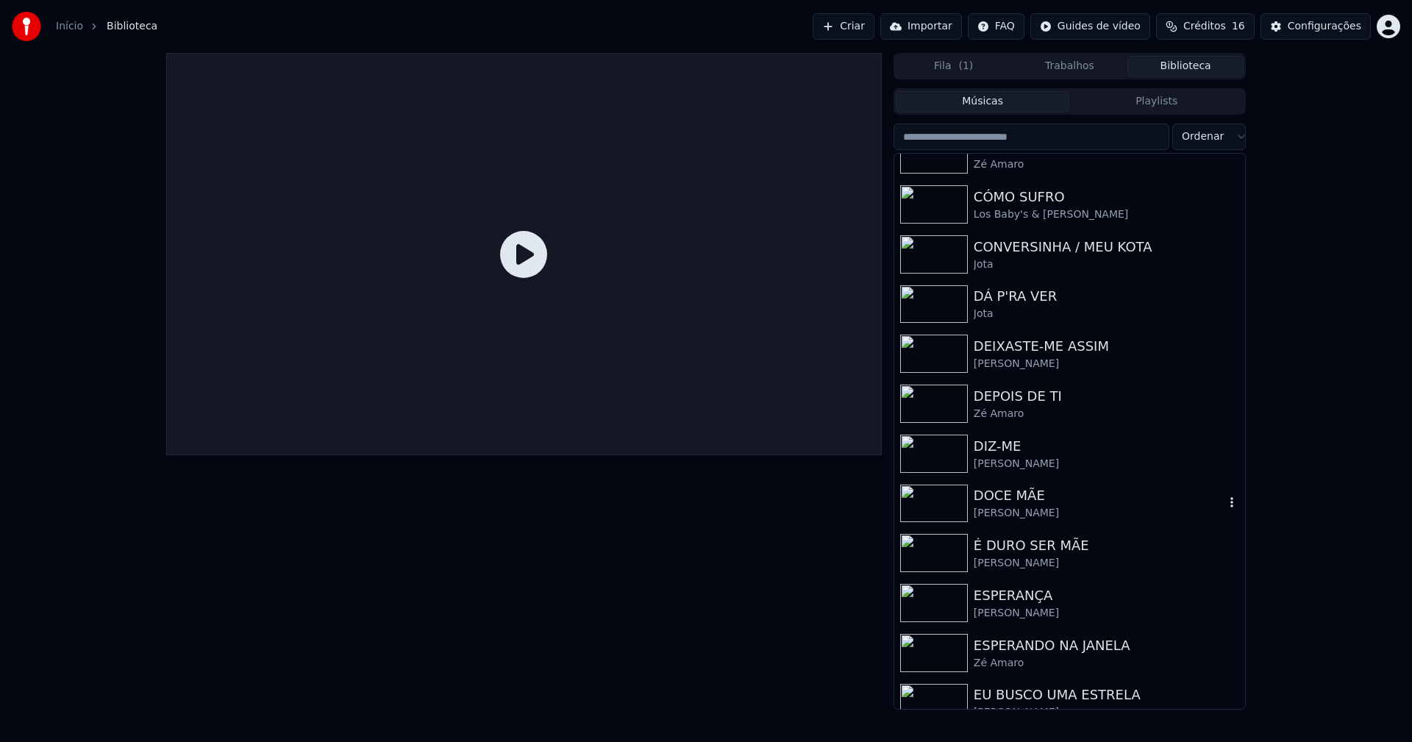
scroll to position [1398, 0]
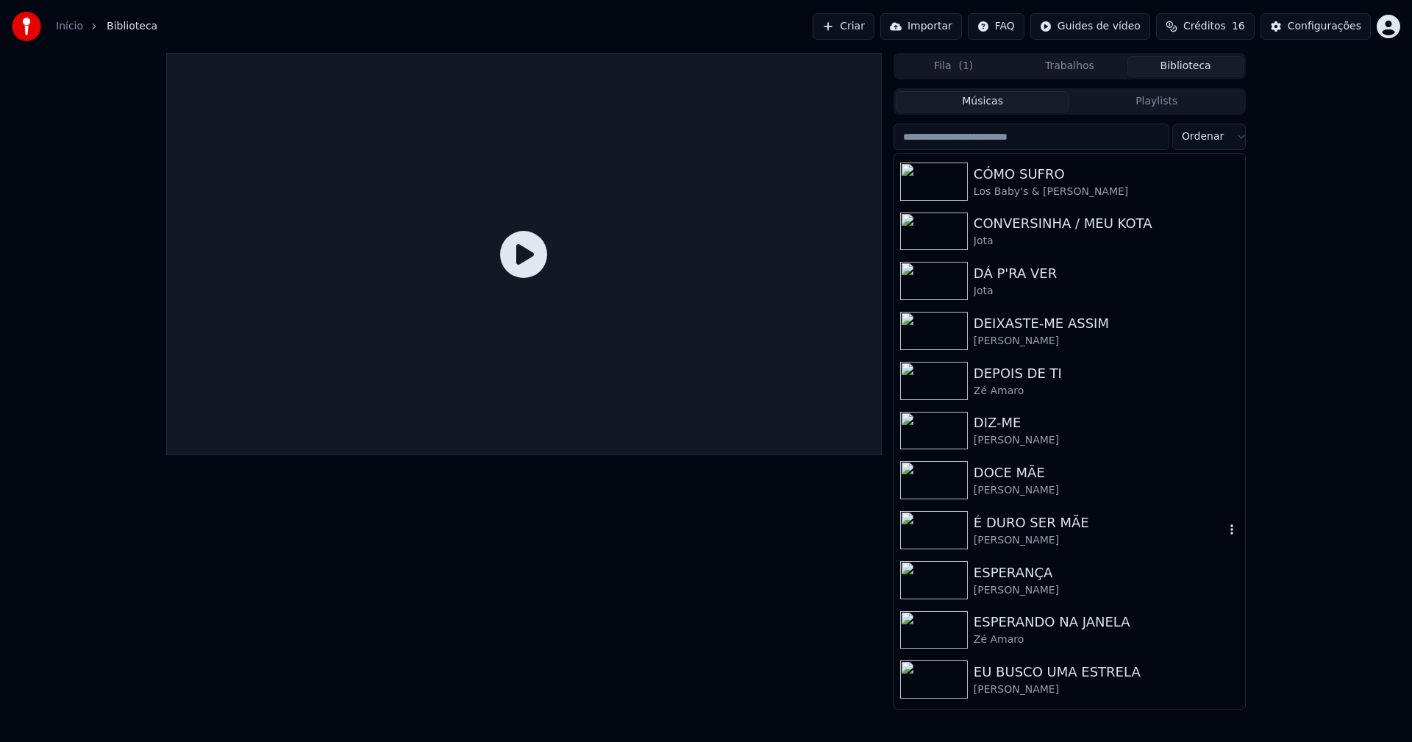
drag, startPoint x: 1034, startPoint y: 519, endPoint x: 1095, endPoint y: 520, distance: 61.8
click at [1034, 521] on div "É DURO SER MÃE" at bounding box center [1099, 523] width 251 height 21
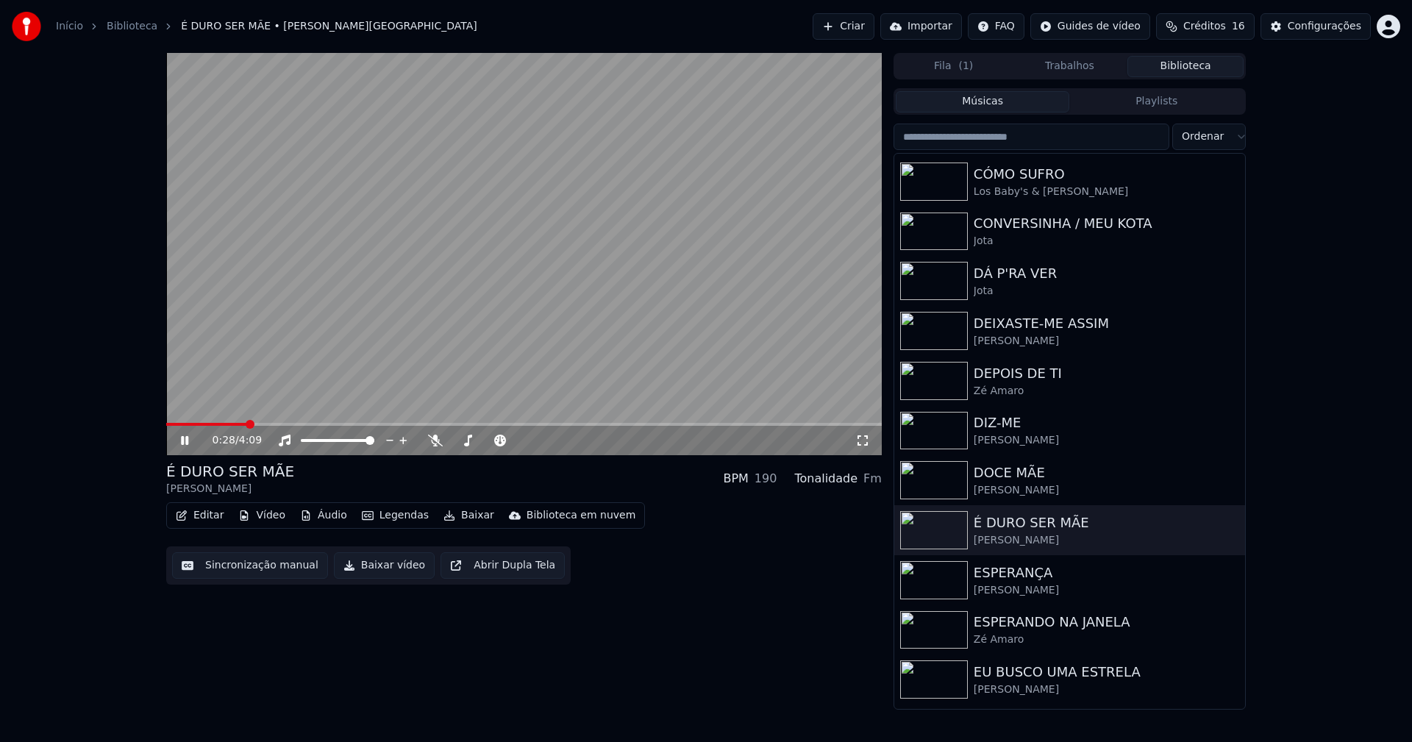
click at [248, 425] on span at bounding box center [524, 424] width 716 height 3
click at [866, 439] on icon at bounding box center [863, 441] width 15 height 12
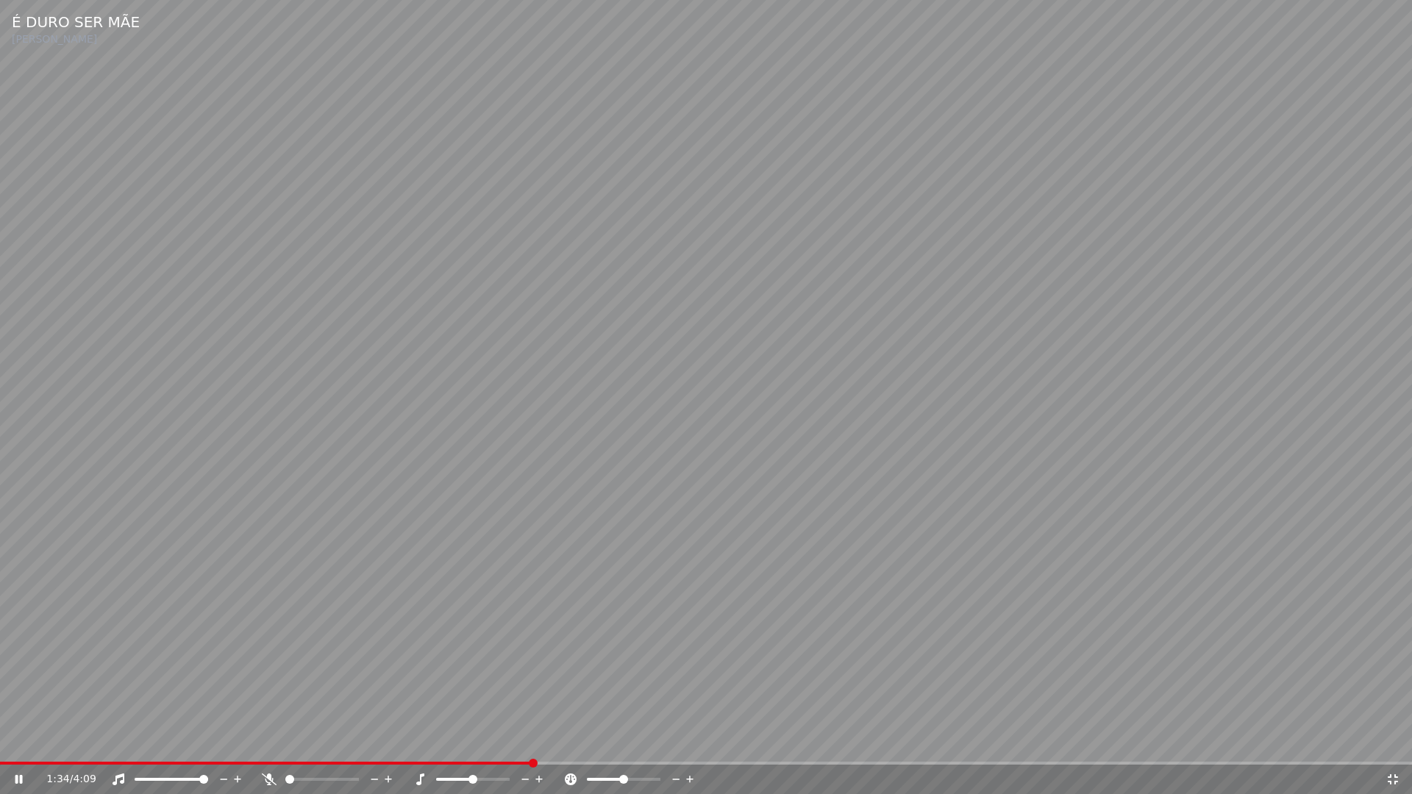
click at [1396, 742] on icon at bounding box center [1393, 780] width 15 height 12
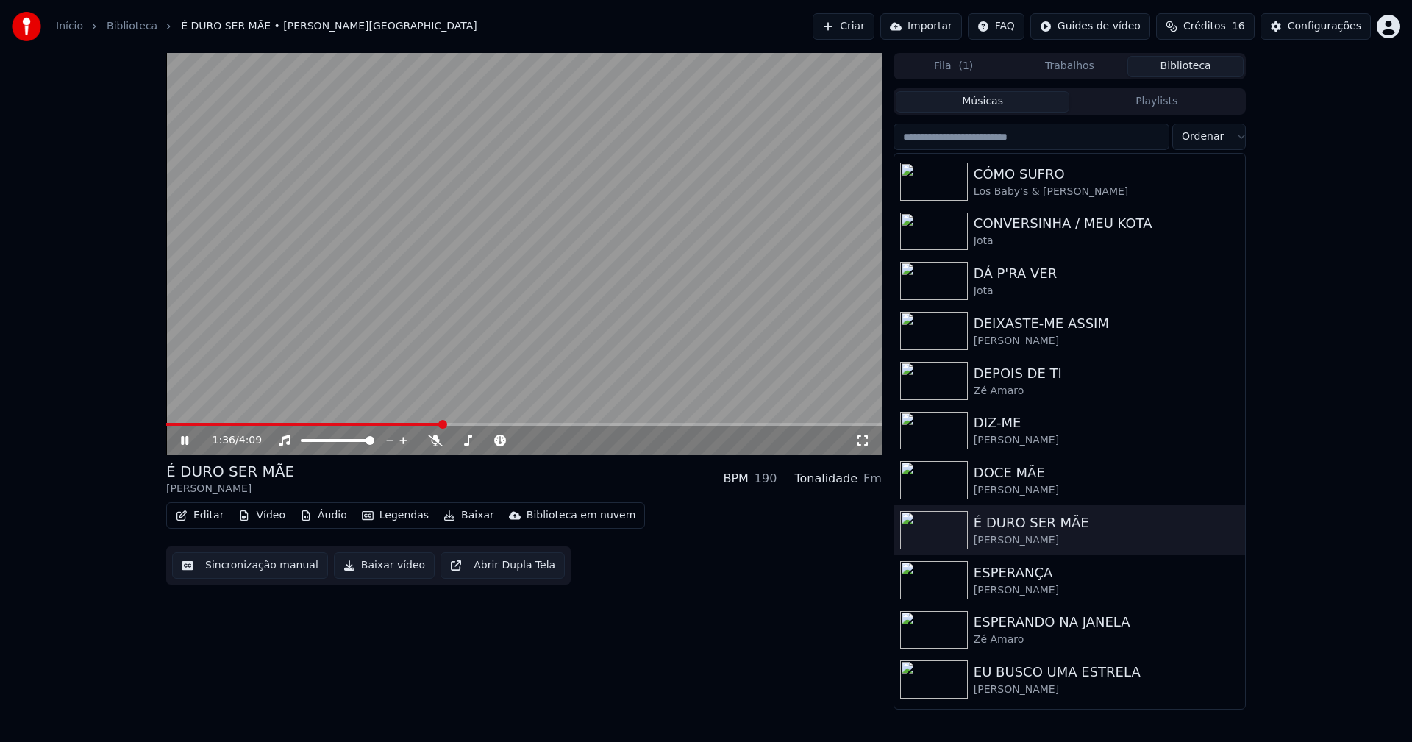
click at [184, 441] on icon at bounding box center [184, 440] width 7 height 9
click at [368, 572] on button "Baixar vídeo" at bounding box center [384, 565] width 101 height 26
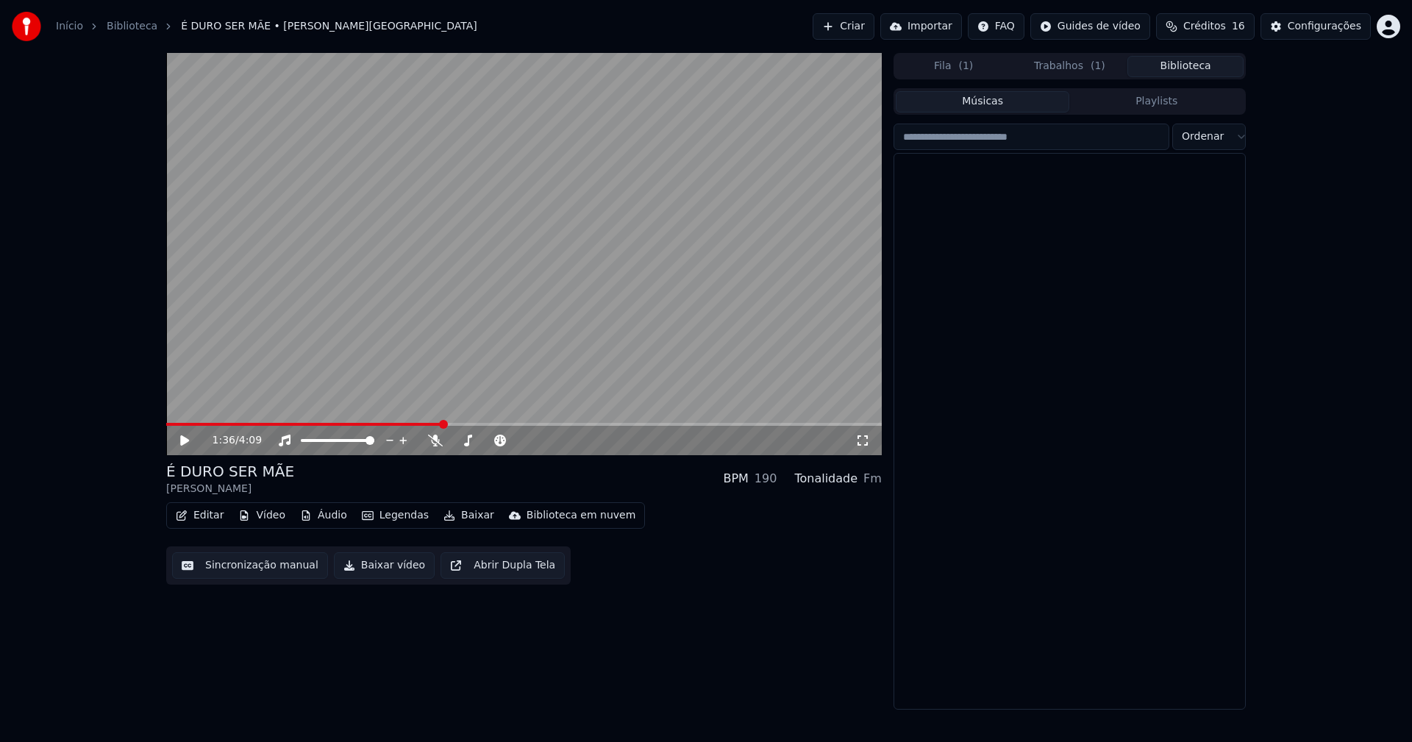
click at [1197, 68] on button "Biblioteca" at bounding box center [1186, 66] width 116 height 21
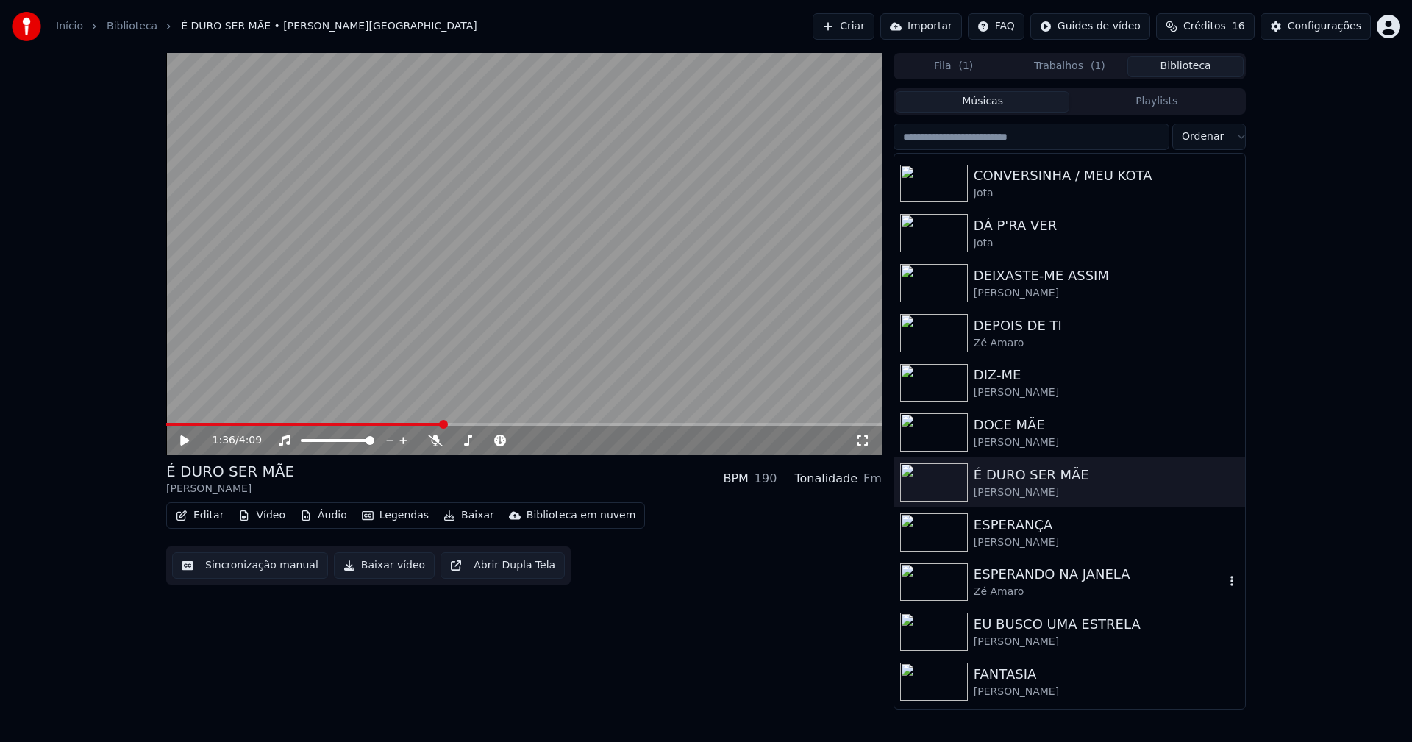
scroll to position [1545, 0]
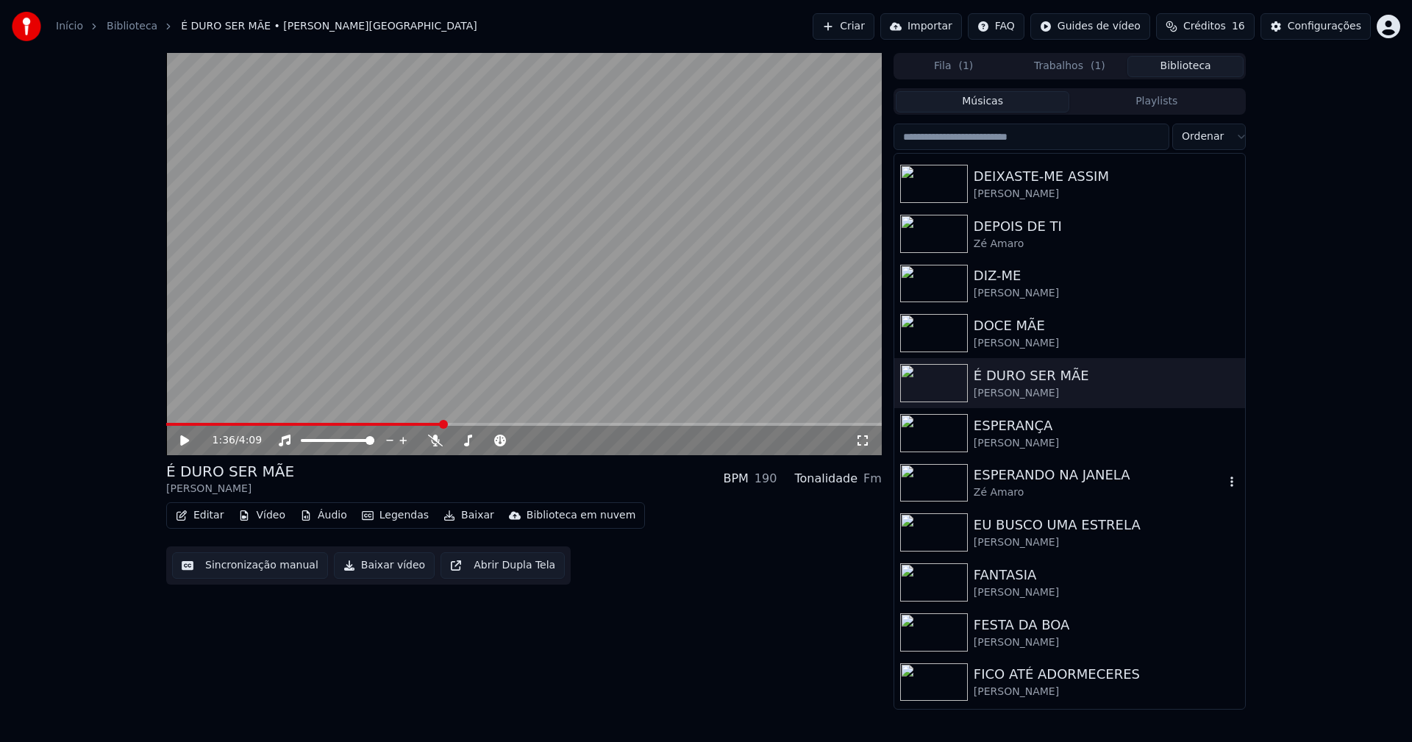
drag, startPoint x: 1014, startPoint y: 475, endPoint x: 1098, endPoint y: 506, distance: 88.7
click at [1015, 474] on div "ESPERANDO NA JANELA" at bounding box center [1099, 475] width 251 height 21
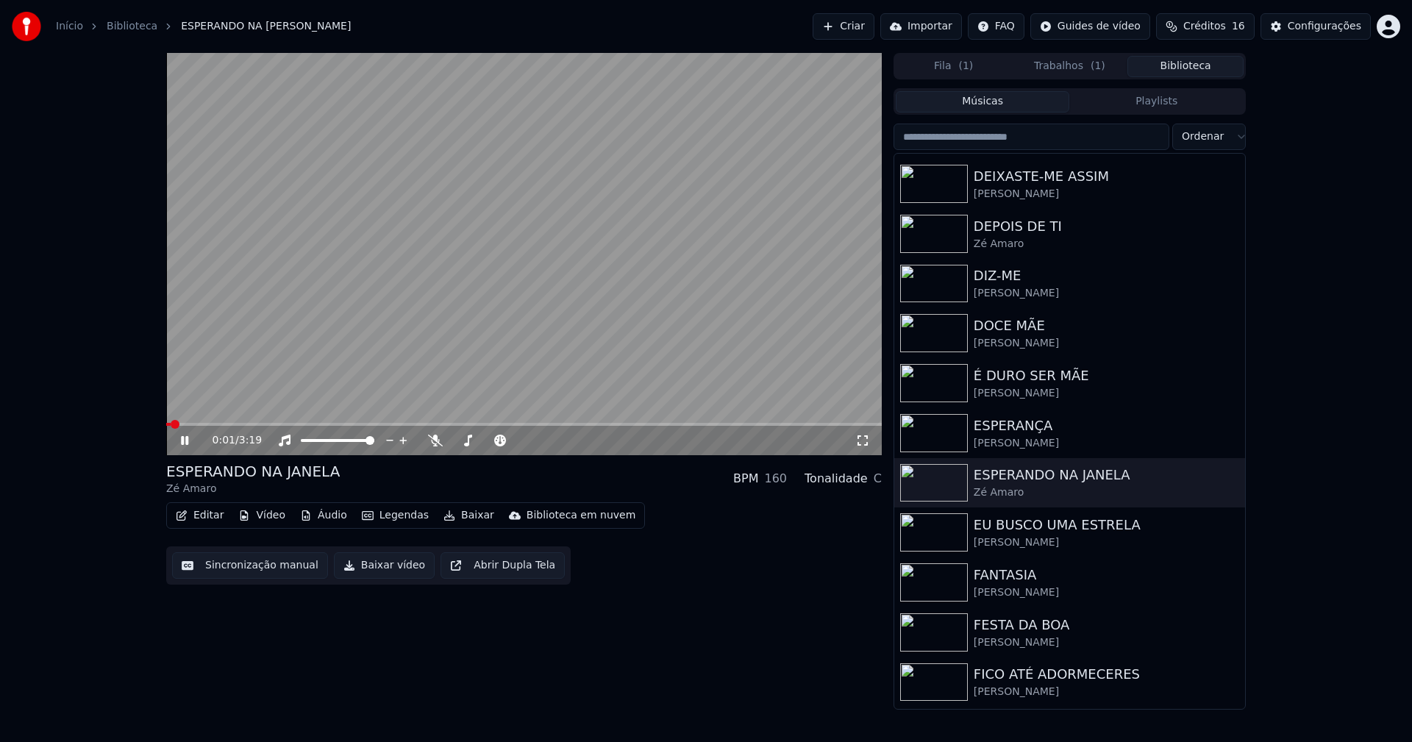
click at [184, 441] on icon at bounding box center [184, 440] width 7 height 9
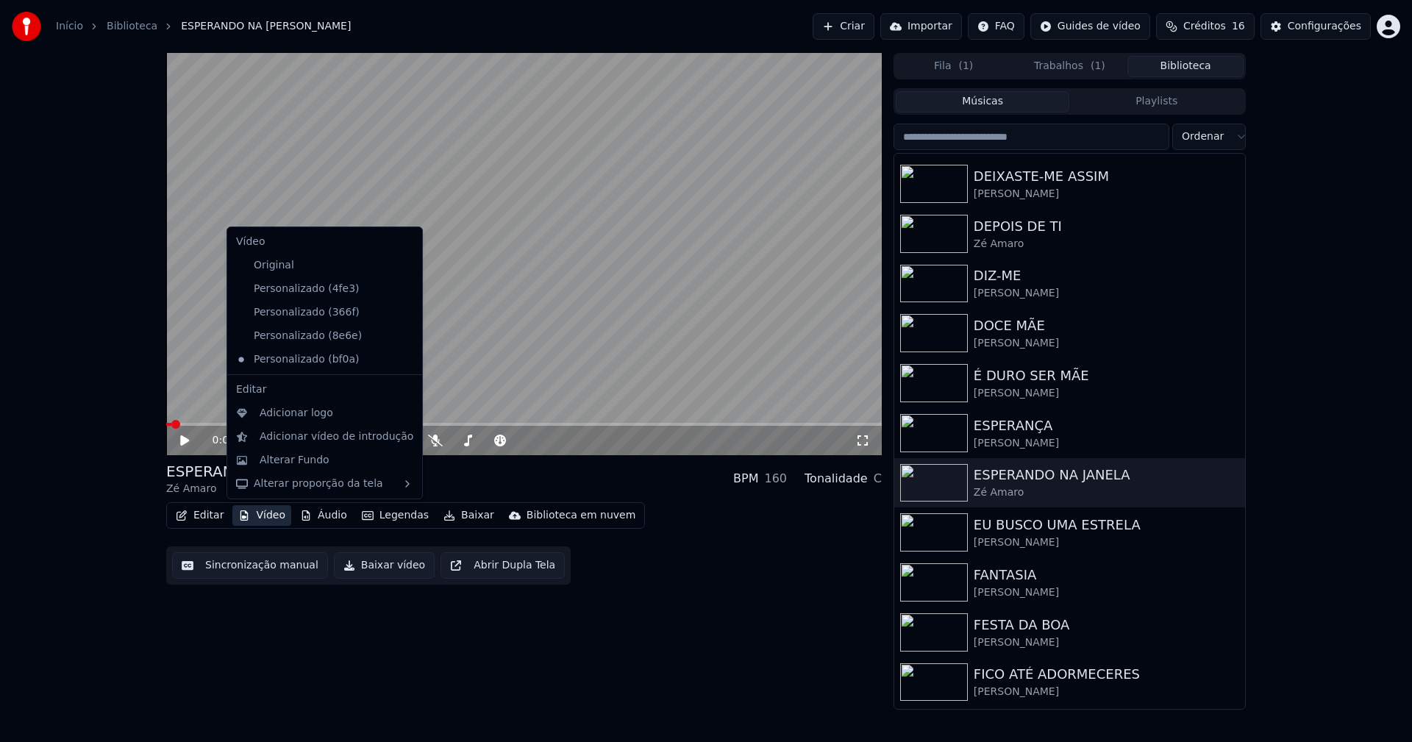
click at [268, 518] on button "Vídeo" at bounding box center [261, 515] width 59 height 21
click at [403, 288] on icon at bounding box center [408, 289] width 10 height 12
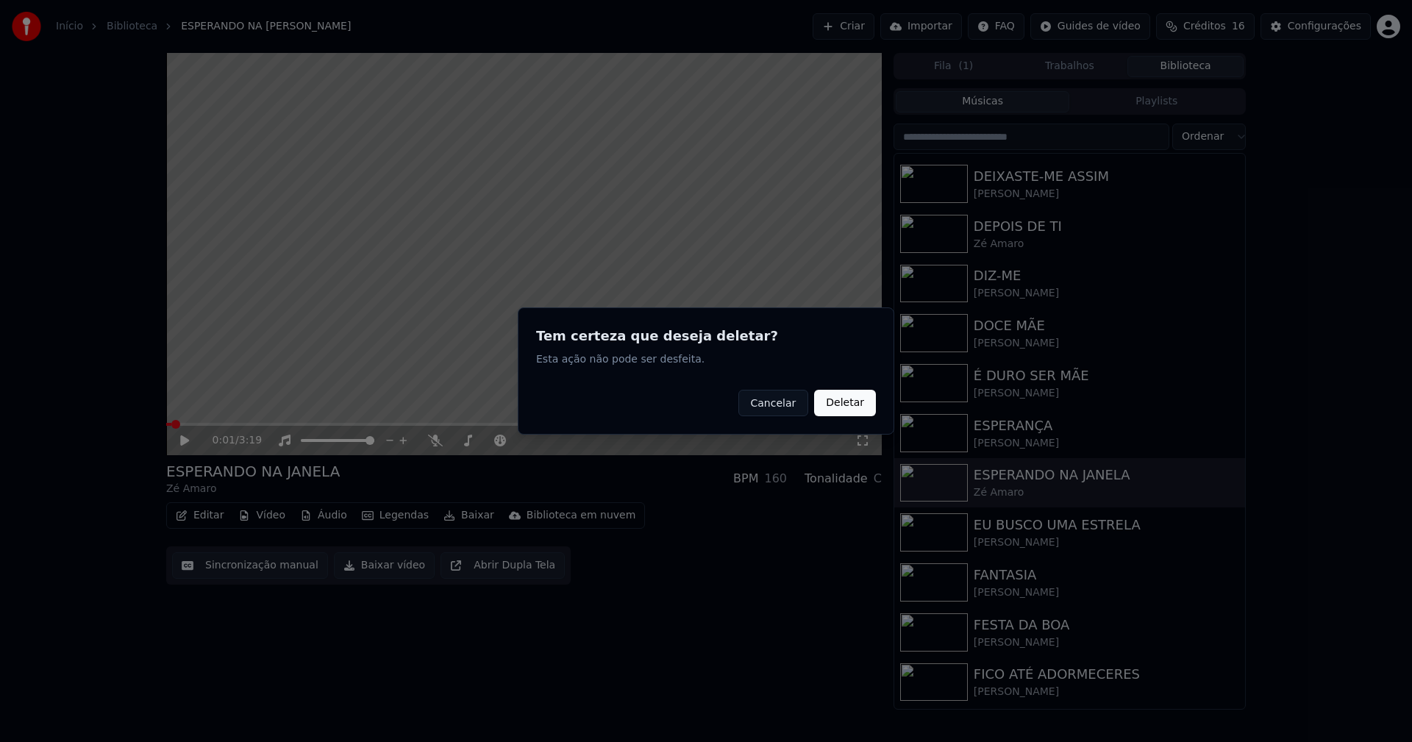
click at [860, 405] on button "Deletar" at bounding box center [845, 403] width 62 height 26
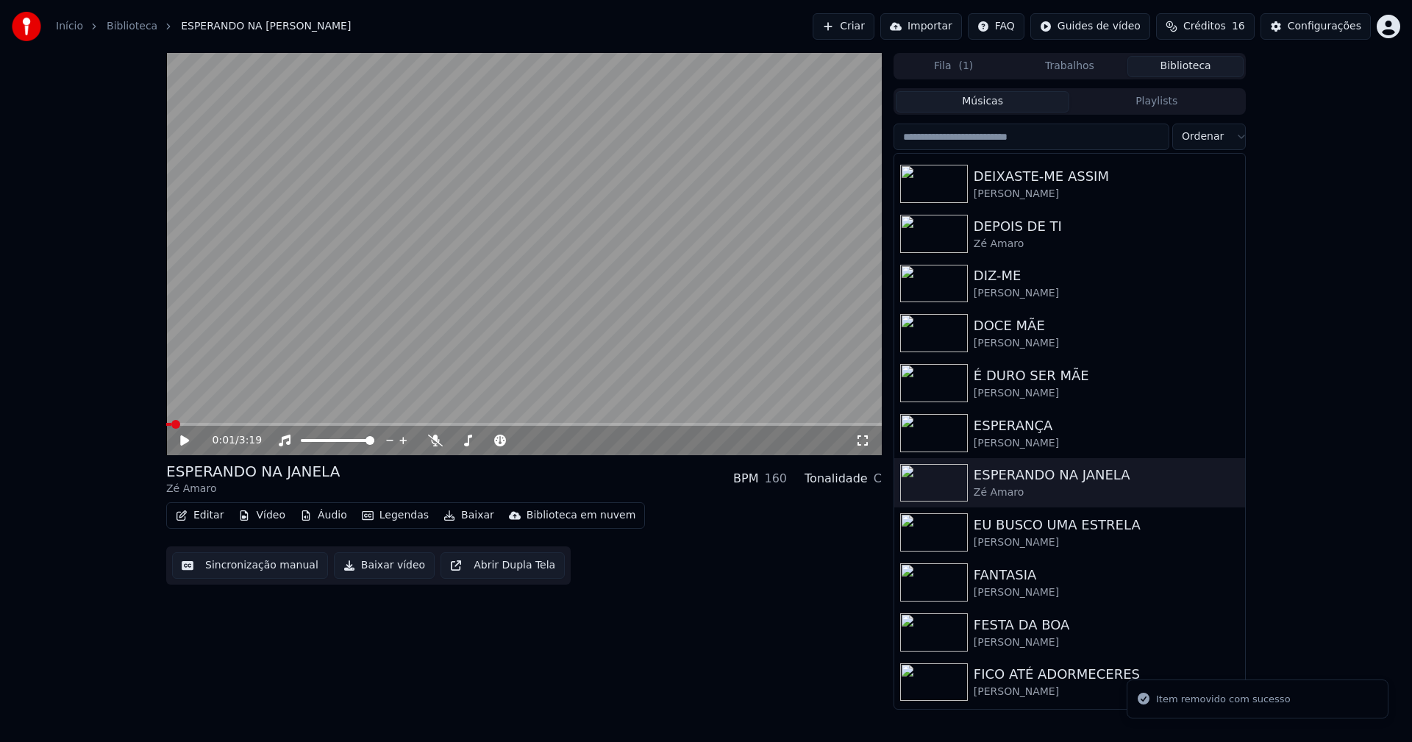
click at [258, 516] on button "Vídeo" at bounding box center [261, 515] width 59 height 21
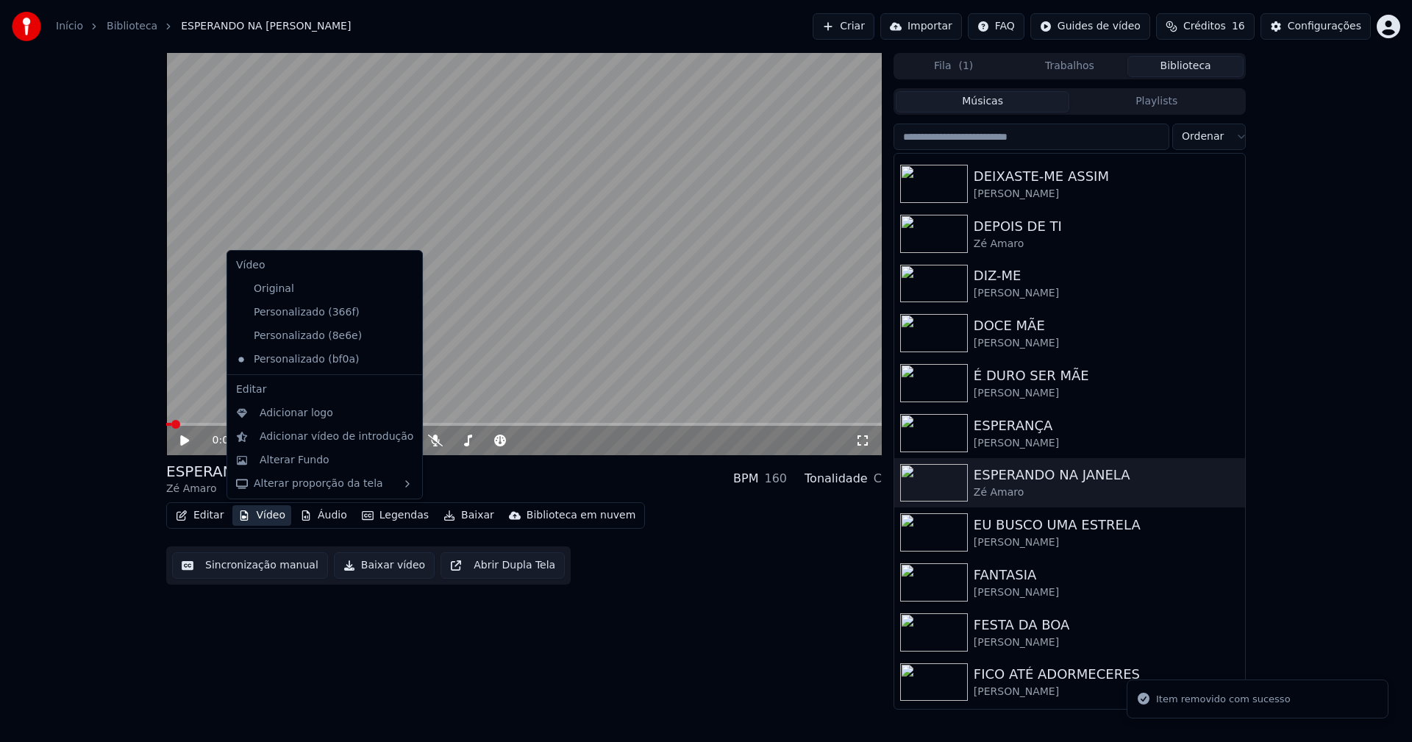
click at [403, 318] on icon at bounding box center [408, 313] width 10 height 12
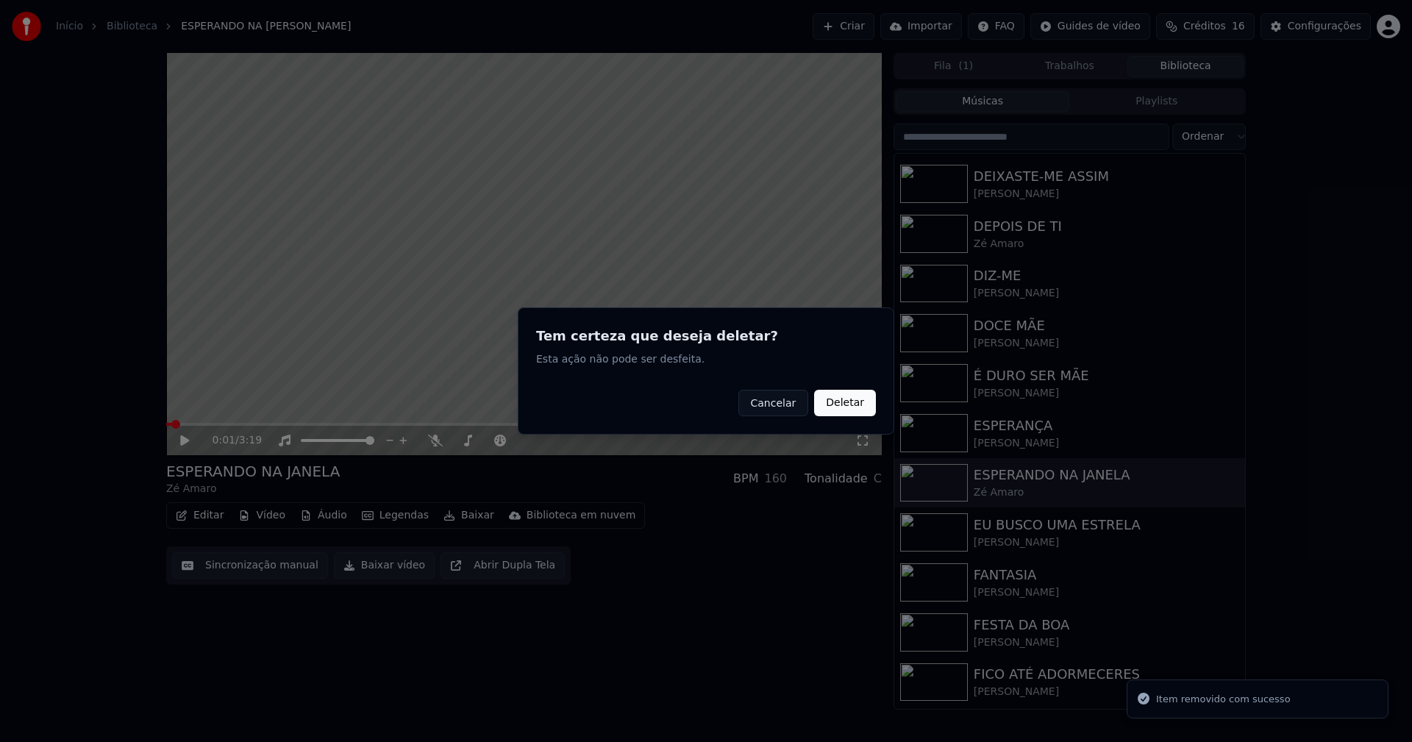
click at [859, 402] on button "Deletar" at bounding box center [845, 403] width 62 height 26
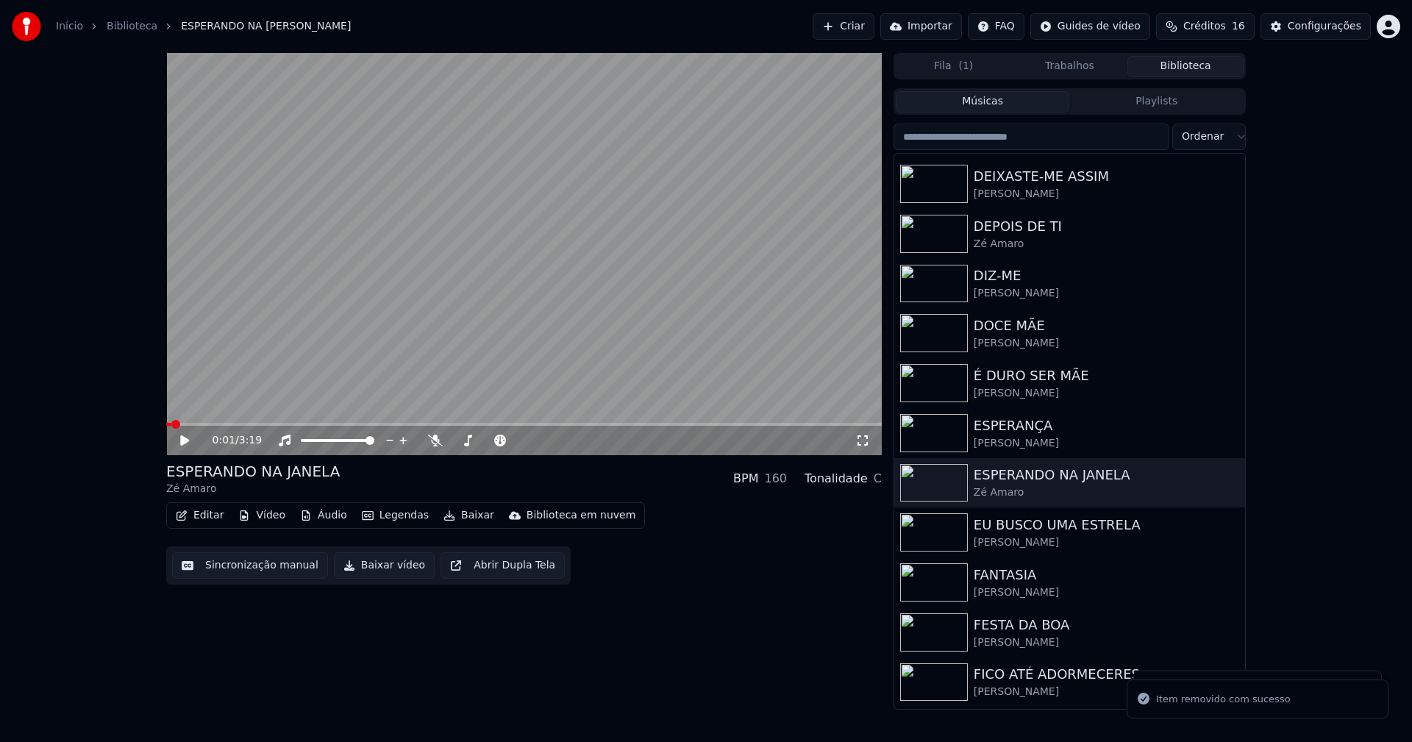
click at [267, 518] on button "Vídeo" at bounding box center [261, 515] width 59 height 21
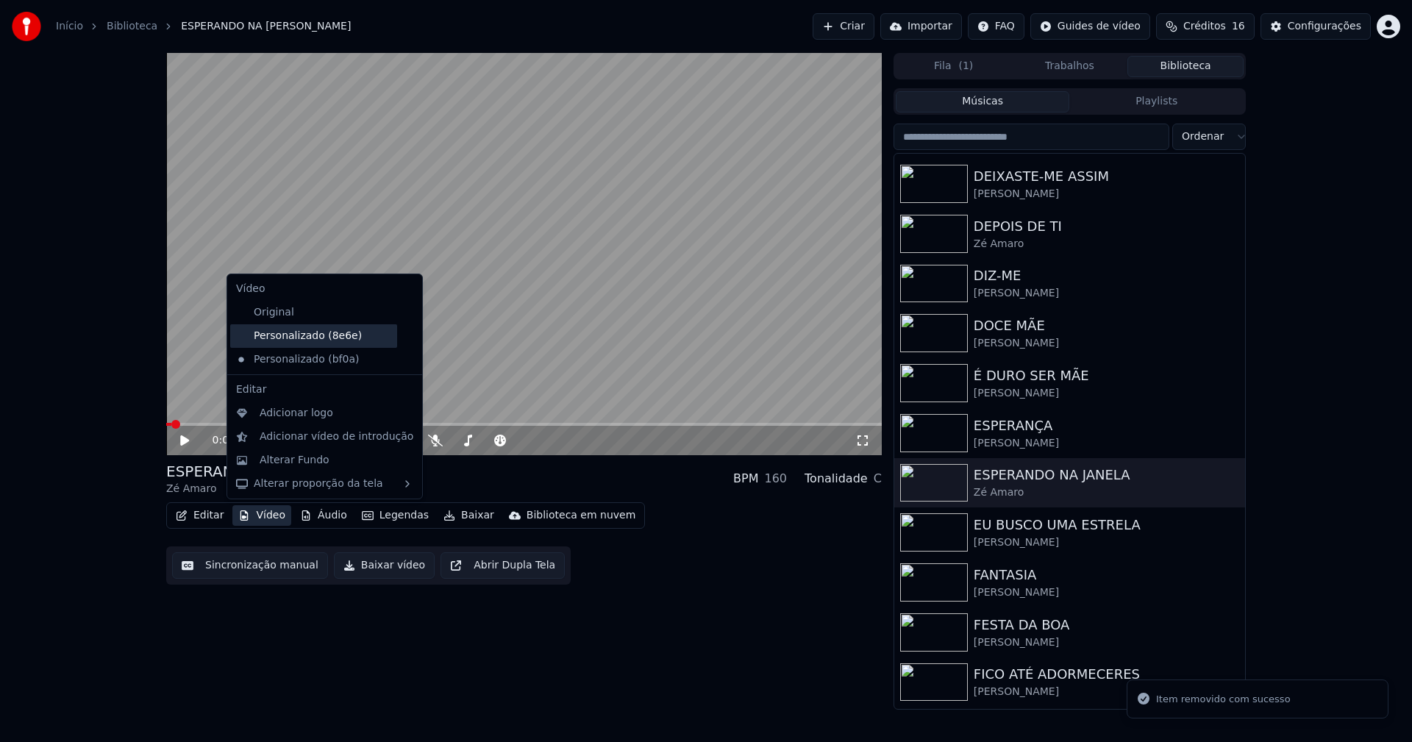
click at [315, 333] on div "Personalizado (8e6e)" at bounding box center [313, 336] width 167 height 24
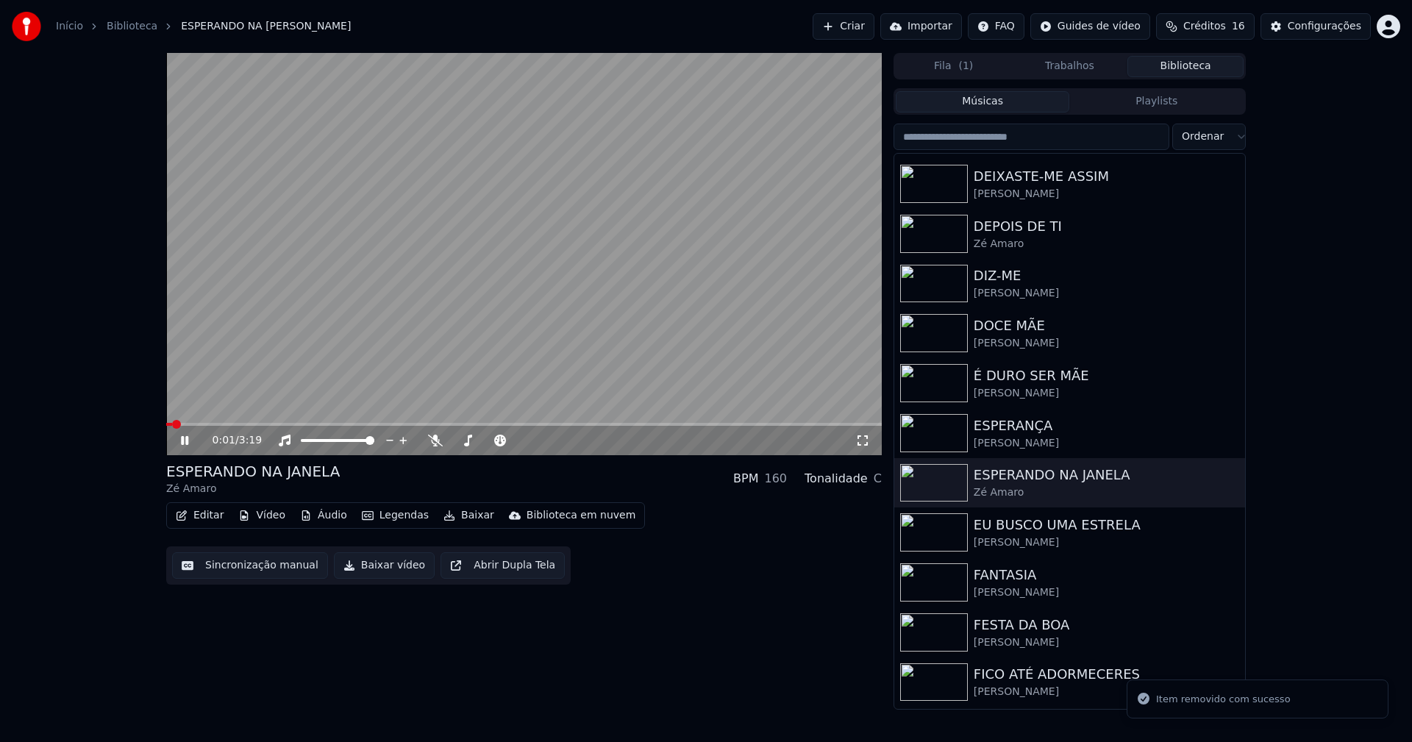
click at [264, 522] on button "Vídeo" at bounding box center [261, 515] width 59 height 21
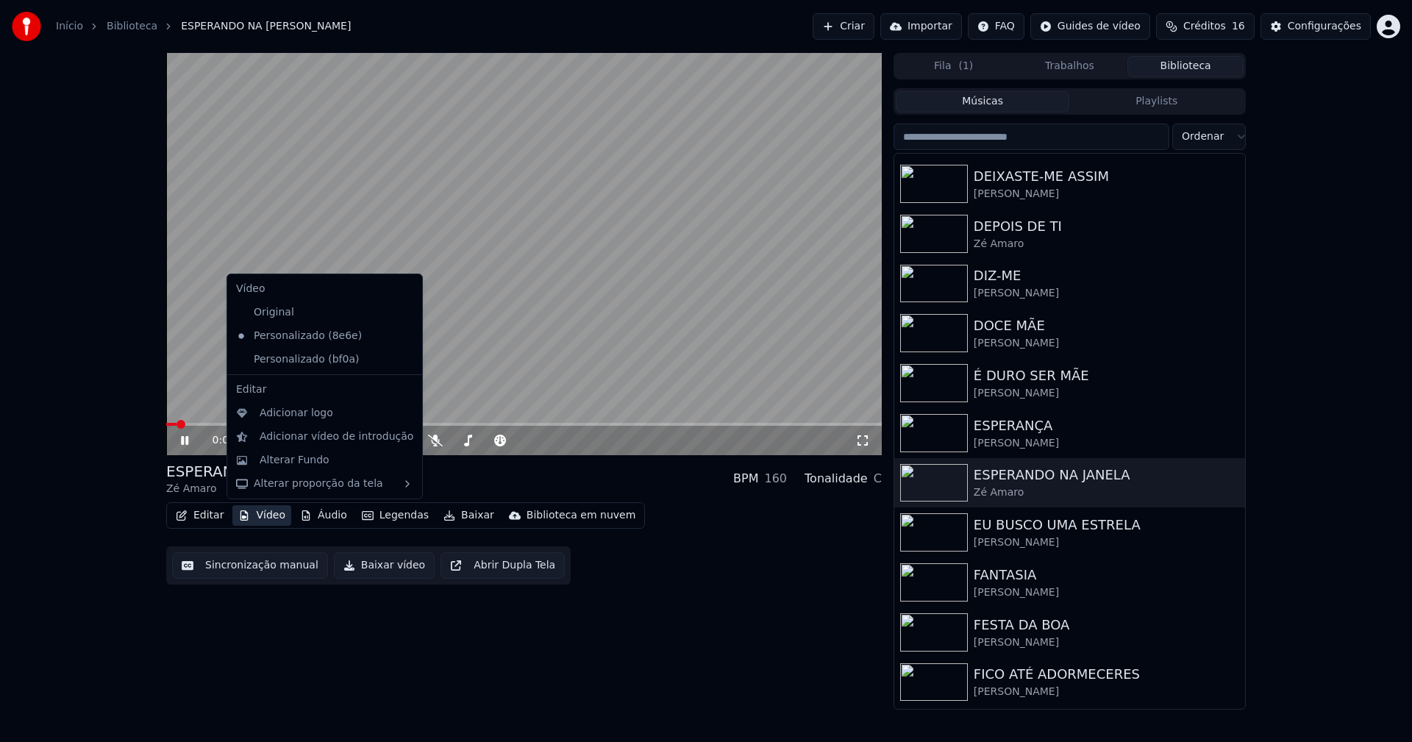
click at [403, 362] on icon at bounding box center [411, 360] width 16 height 12
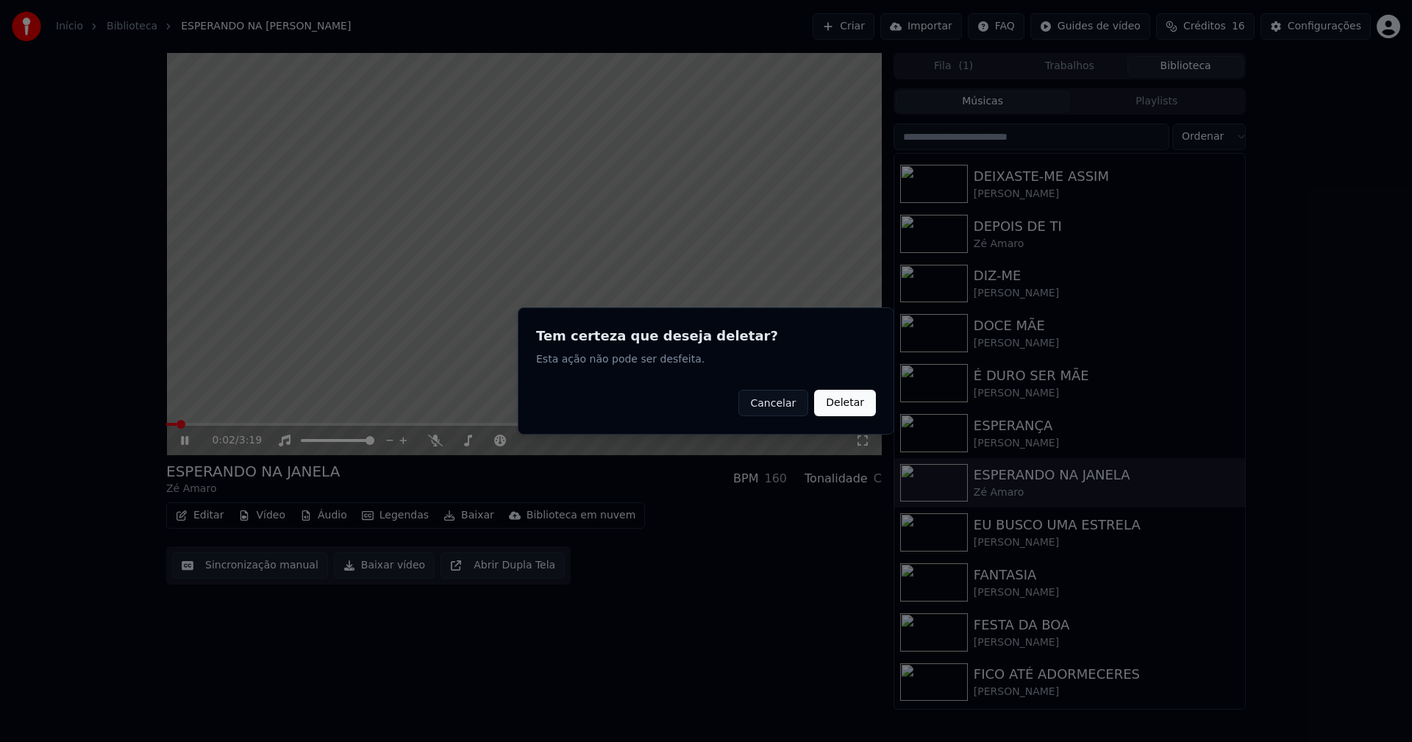
click at [847, 406] on button "Deletar" at bounding box center [845, 403] width 62 height 26
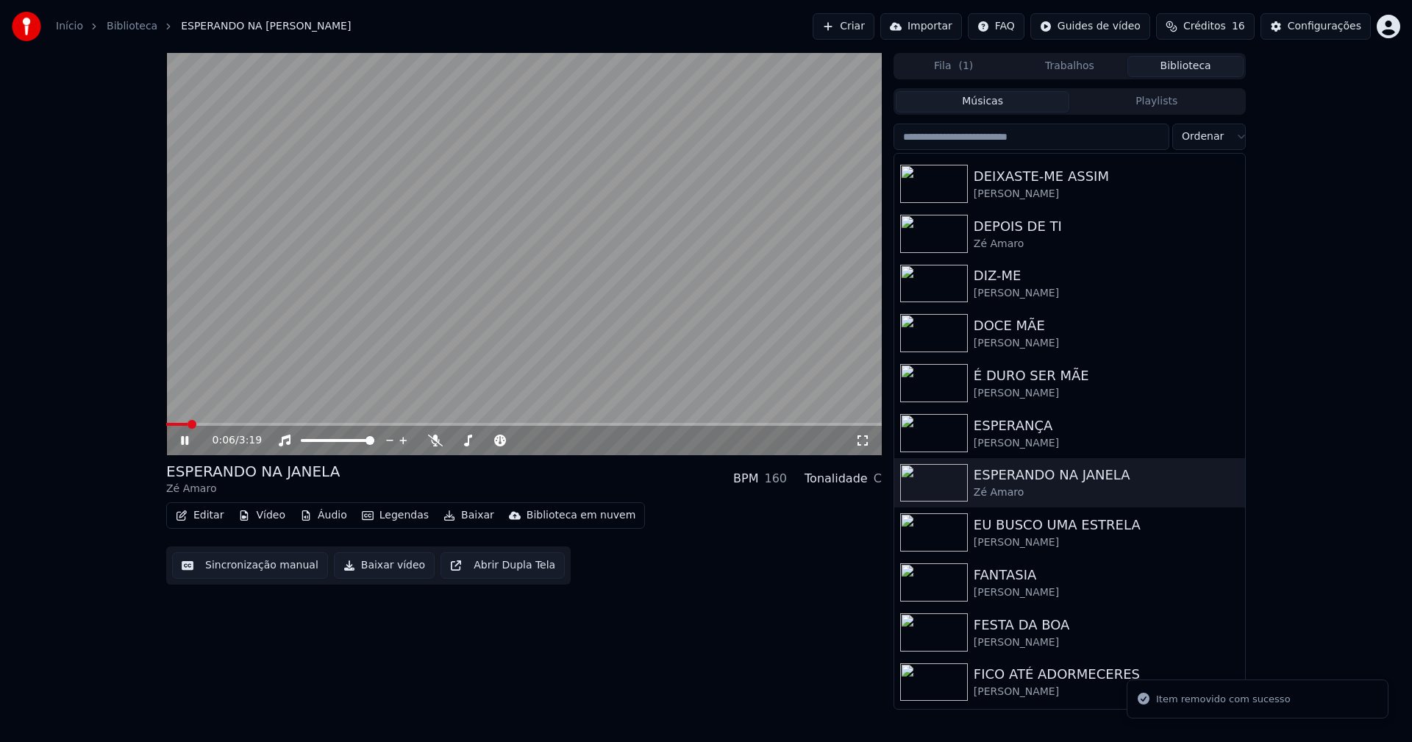
click at [180, 438] on icon at bounding box center [195, 441] width 35 height 12
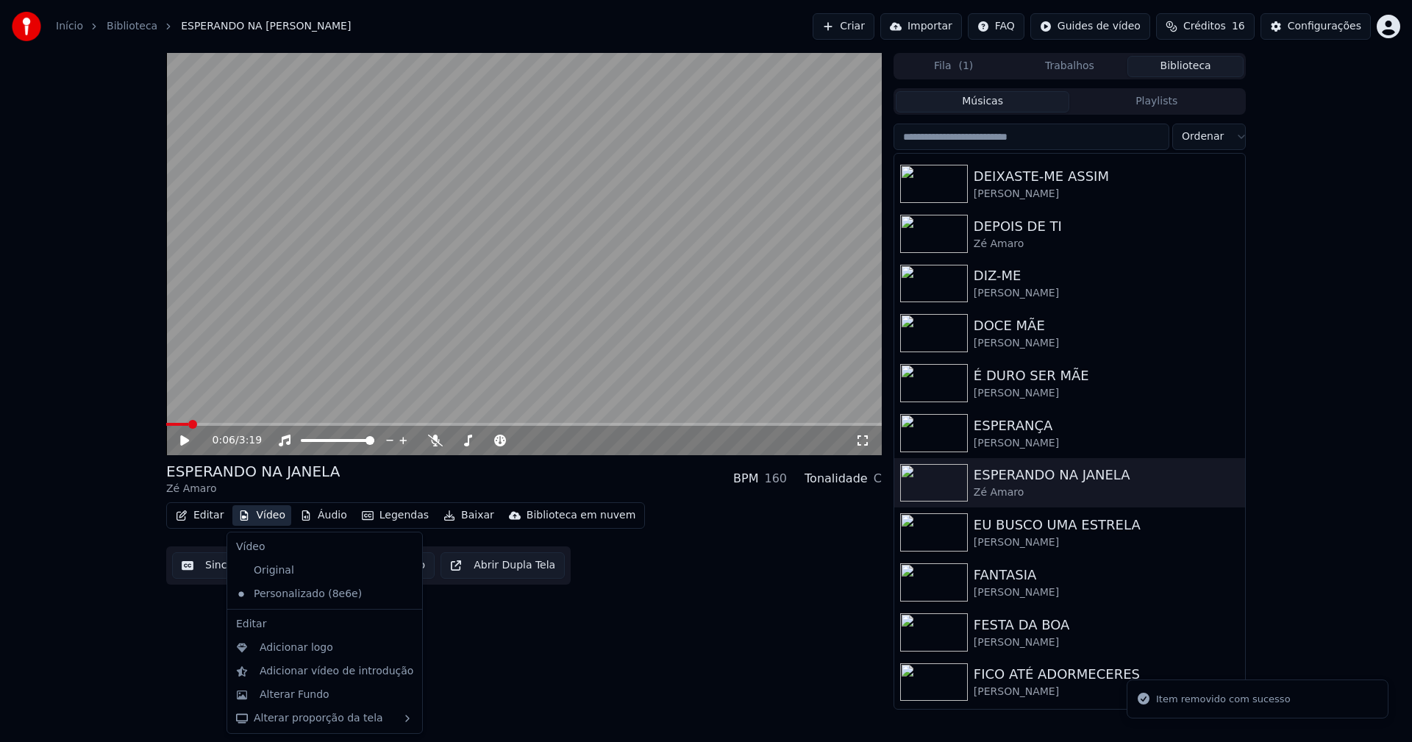
click at [263, 520] on button "Vídeo" at bounding box center [261, 515] width 59 height 21
click at [283, 649] on div "Adicionar logo" at bounding box center [297, 648] width 74 height 15
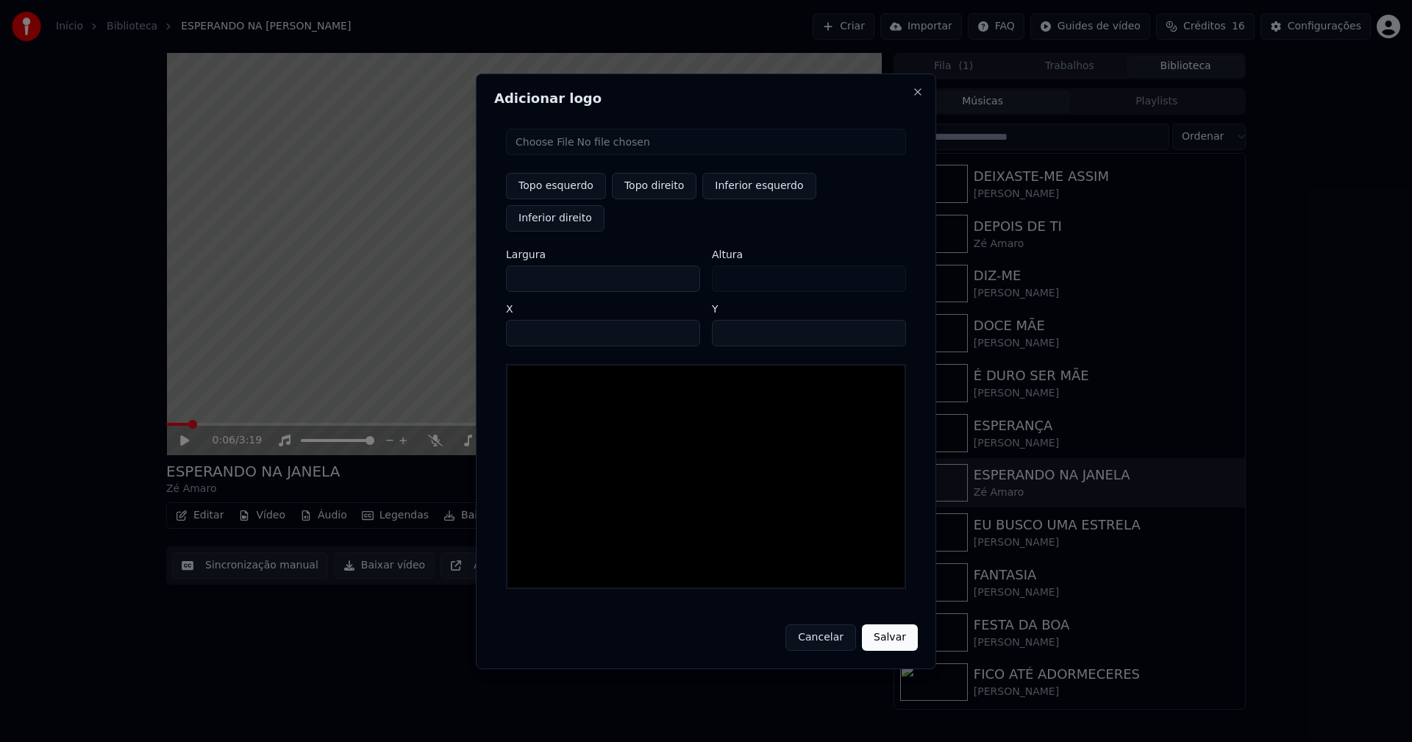
click at [553, 155] on input "file" at bounding box center [706, 142] width 400 height 26
type input "**********"
click at [653, 199] on button "Topo direito" at bounding box center [654, 186] width 85 height 26
type input "****"
drag, startPoint x: 530, startPoint y: 264, endPoint x: 446, endPoint y: 268, distance: 84.7
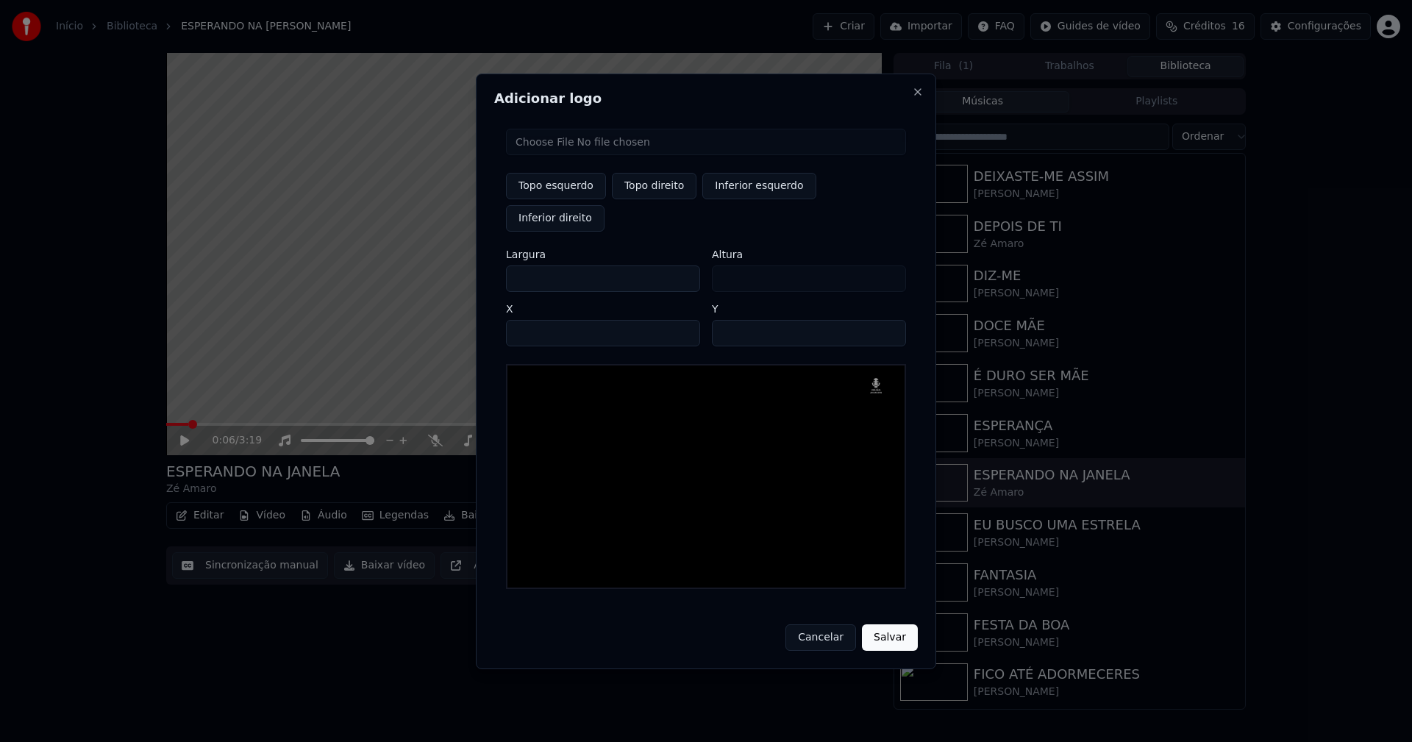
click at [448, 269] on body "Início Biblioteca ESPERANDO NA [PERSON_NAME] Importar FAQ Guides de vídeo Crédi…" at bounding box center [706, 371] width 1412 height 742
type input "**"
type input "***"
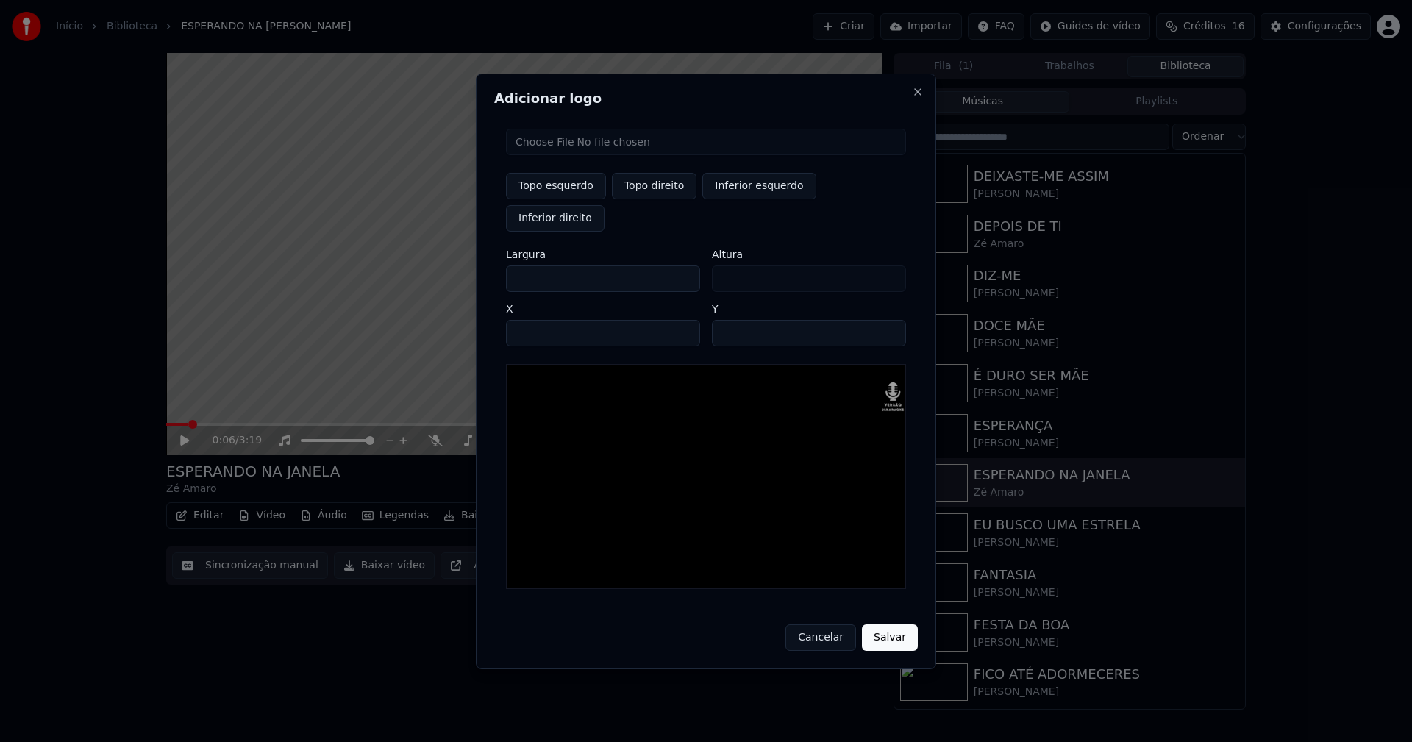
type input "***"
click at [537, 321] on input "****" at bounding box center [603, 333] width 194 height 26
type input "****"
click at [728, 320] on input "**" at bounding box center [809, 333] width 194 height 26
type input "**"
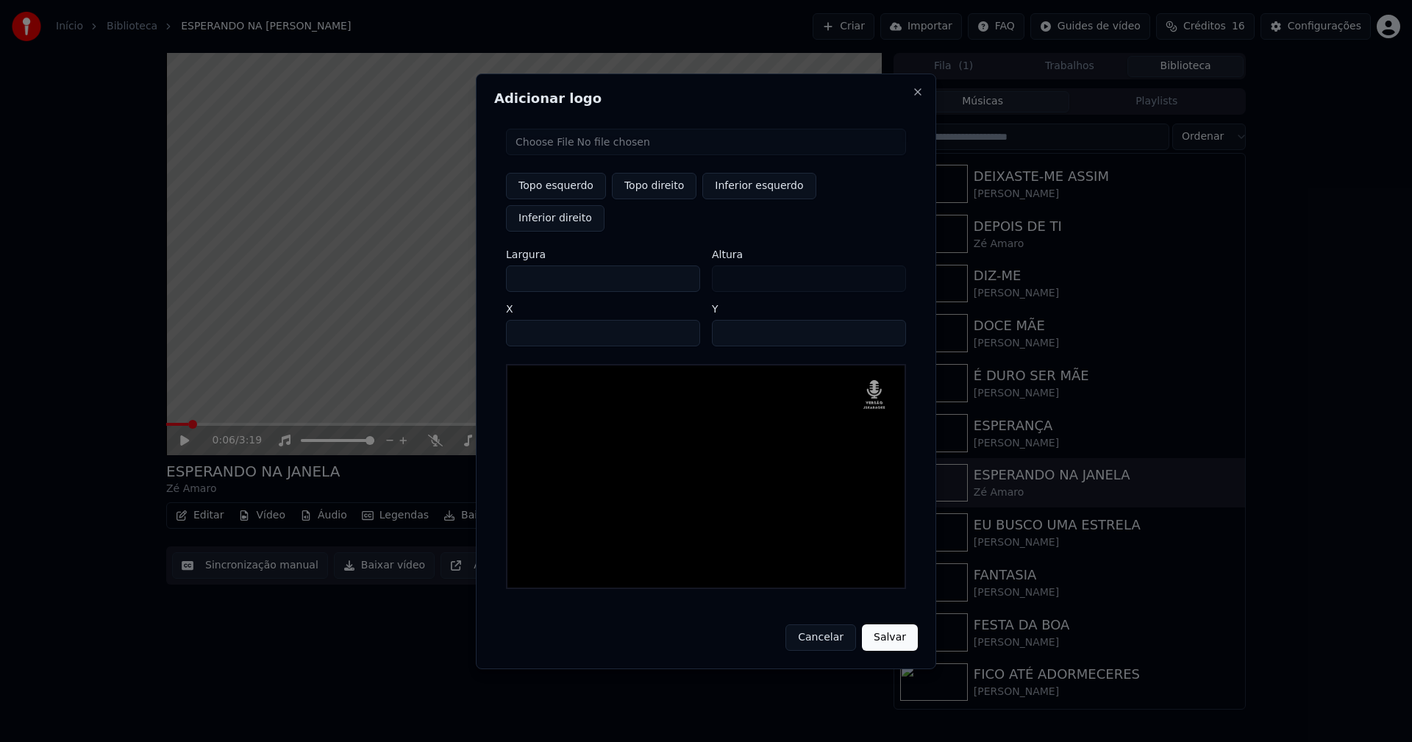
click at [891, 625] on button "Salvar" at bounding box center [890, 638] width 56 height 26
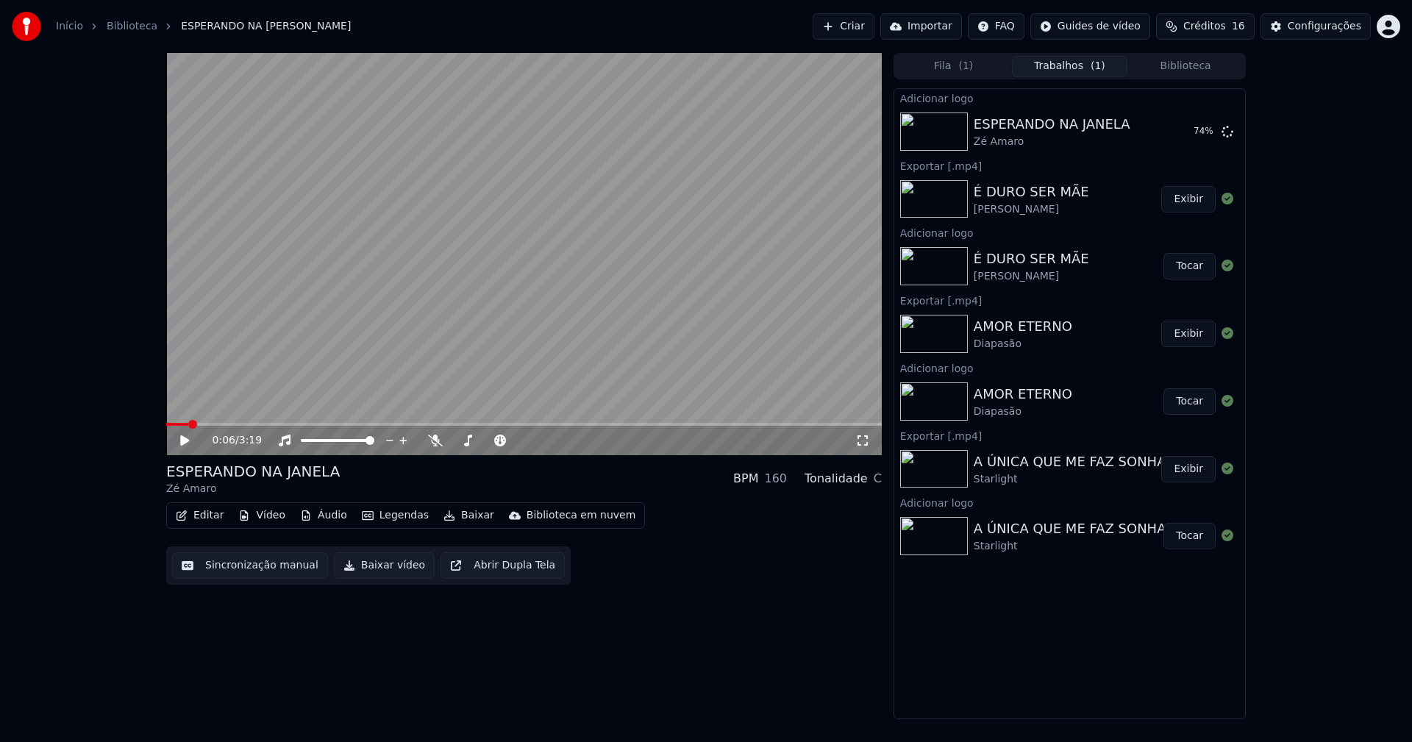
click at [207, 519] on button "Editar" at bounding box center [200, 515] width 60 height 21
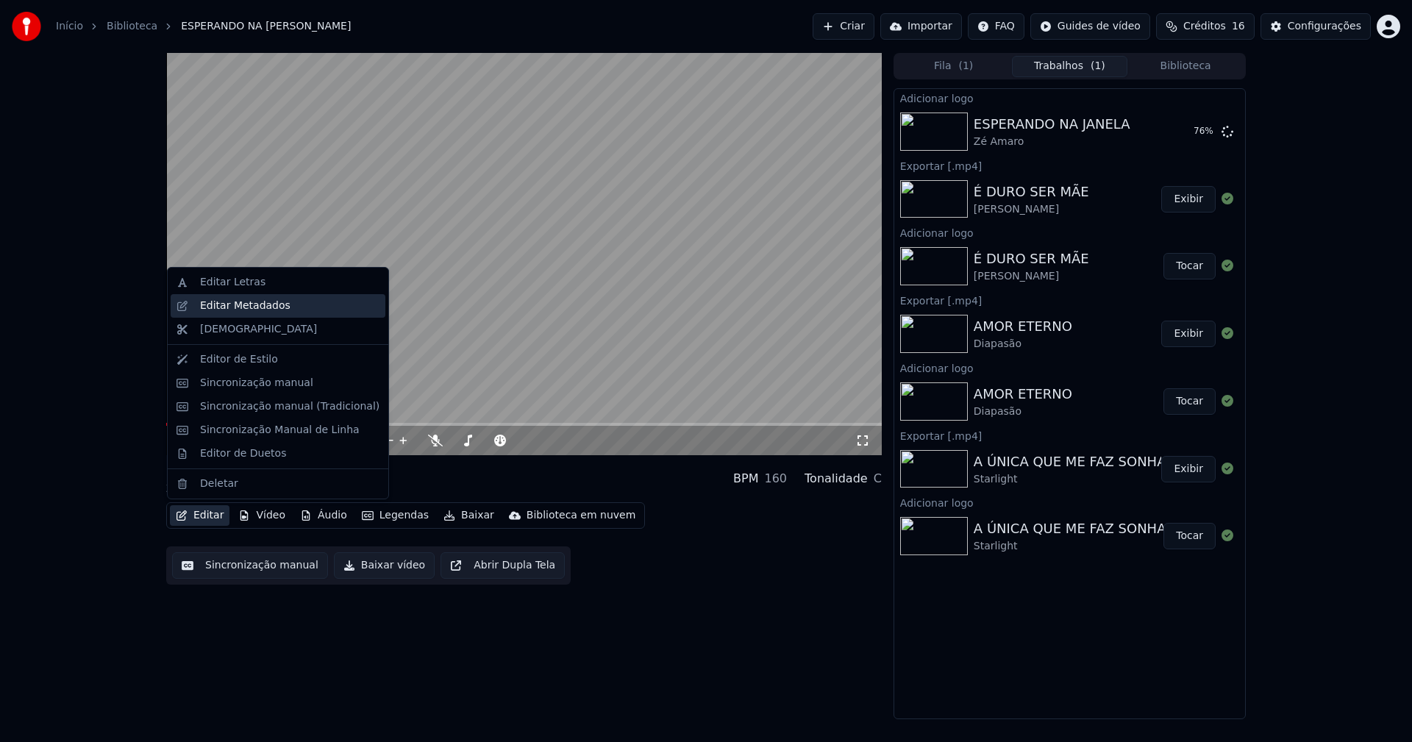
click at [241, 307] on div "Editar Metadados" at bounding box center [245, 306] width 90 height 15
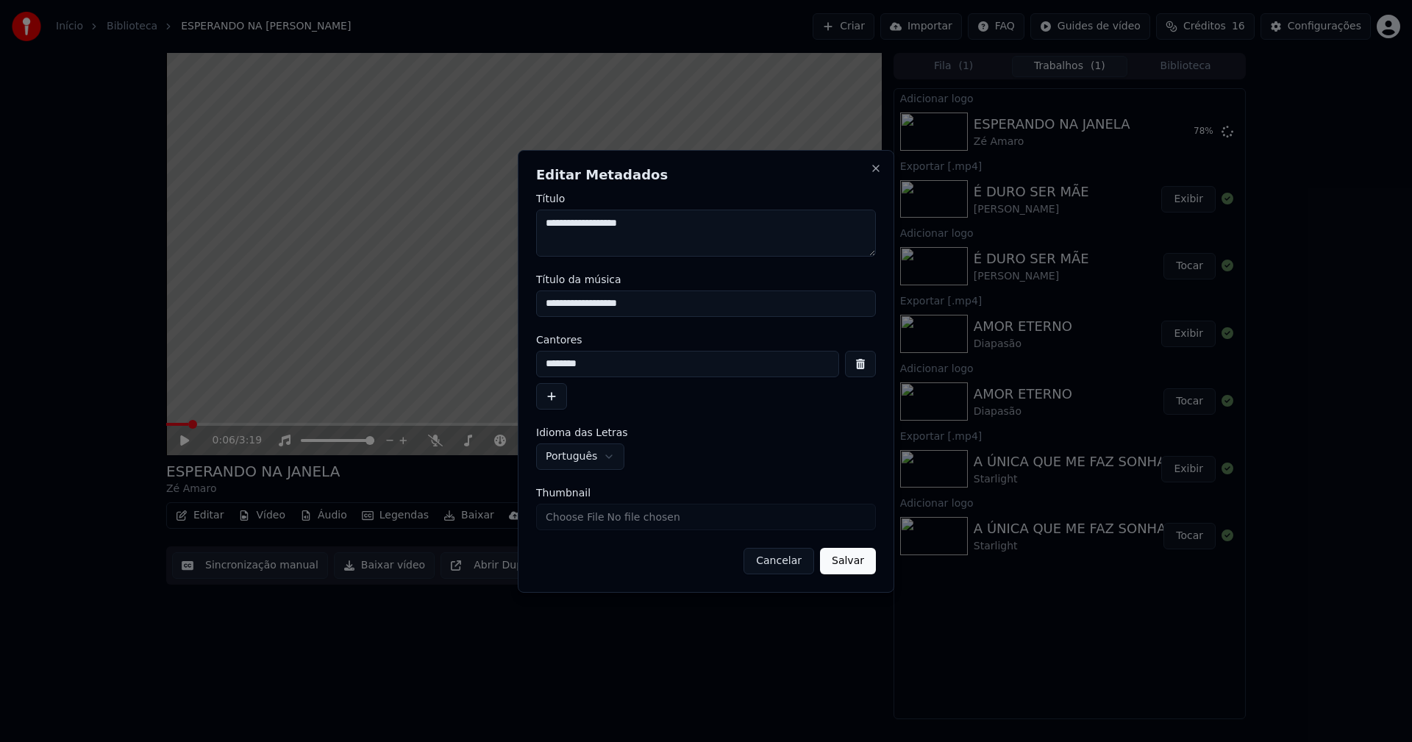
click at [590, 518] on input "Thumbnail" at bounding box center [706, 517] width 340 height 26
type input "**********"
click at [869, 562] on button "Salvar" at bounding box center [848, 561] width 56 height 26
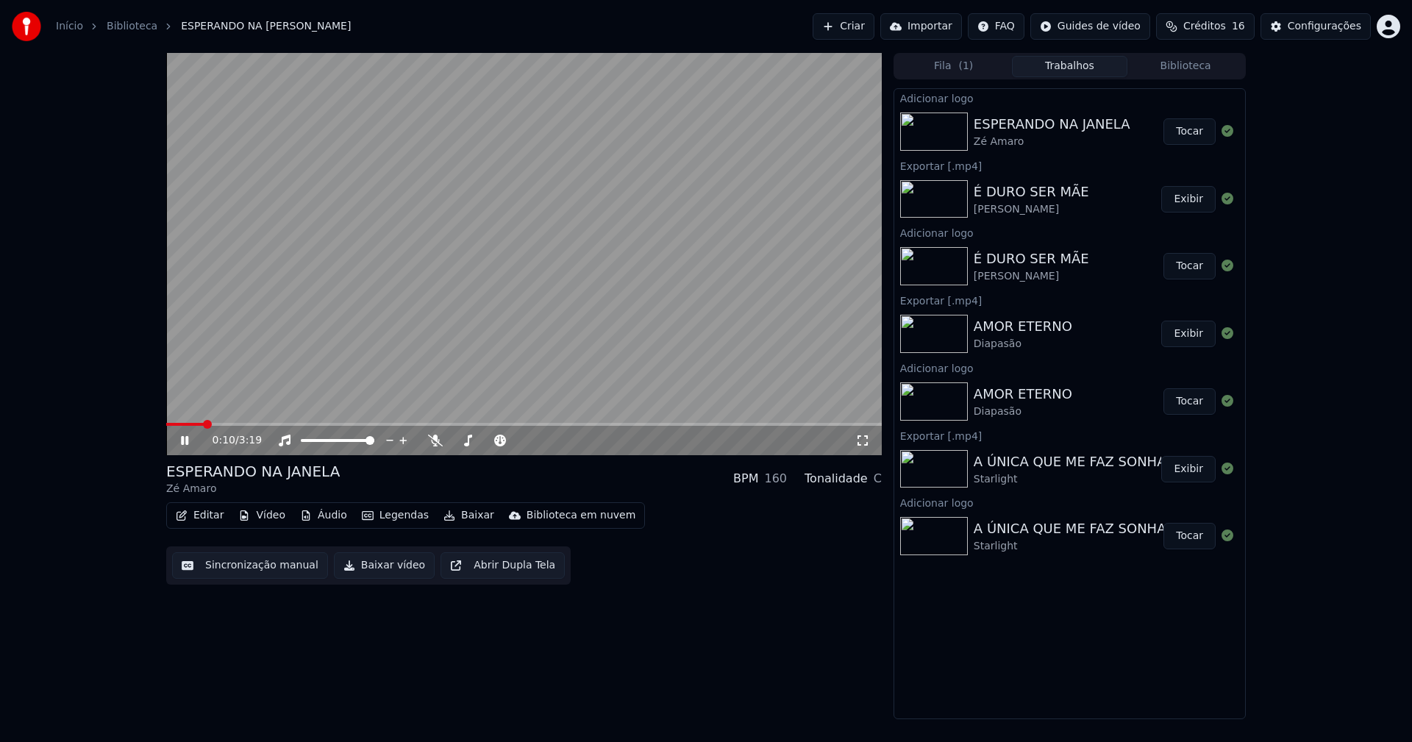
click at [1198, 129] on button "Tocar" at bounding box center [1190, 131] width 52 height 26
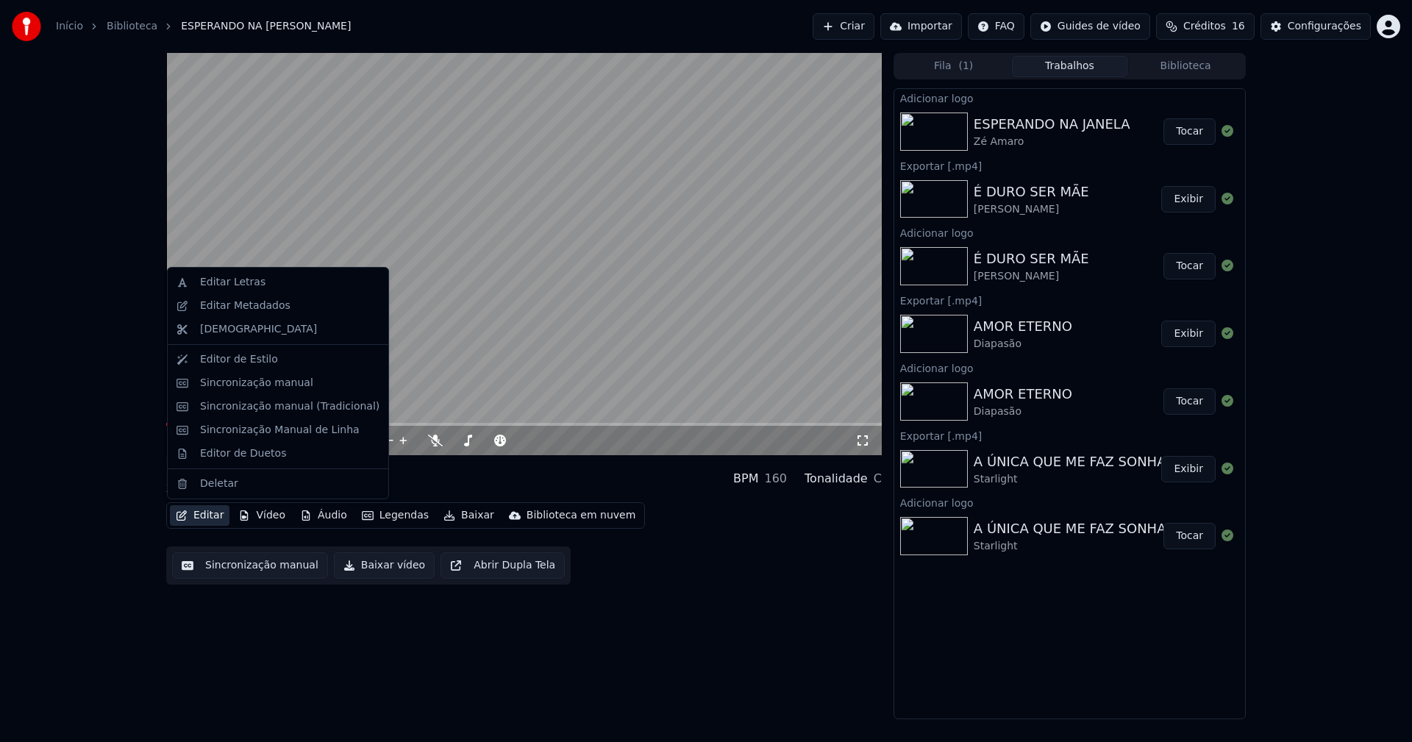
click at [209, 512] on button "Editar" at bounding box center [200, 515] width 60 height 21
click at [256, 407] on div "Sincronização manual (Tradicional)" at bounding box center [289, 406] width 179 height 15
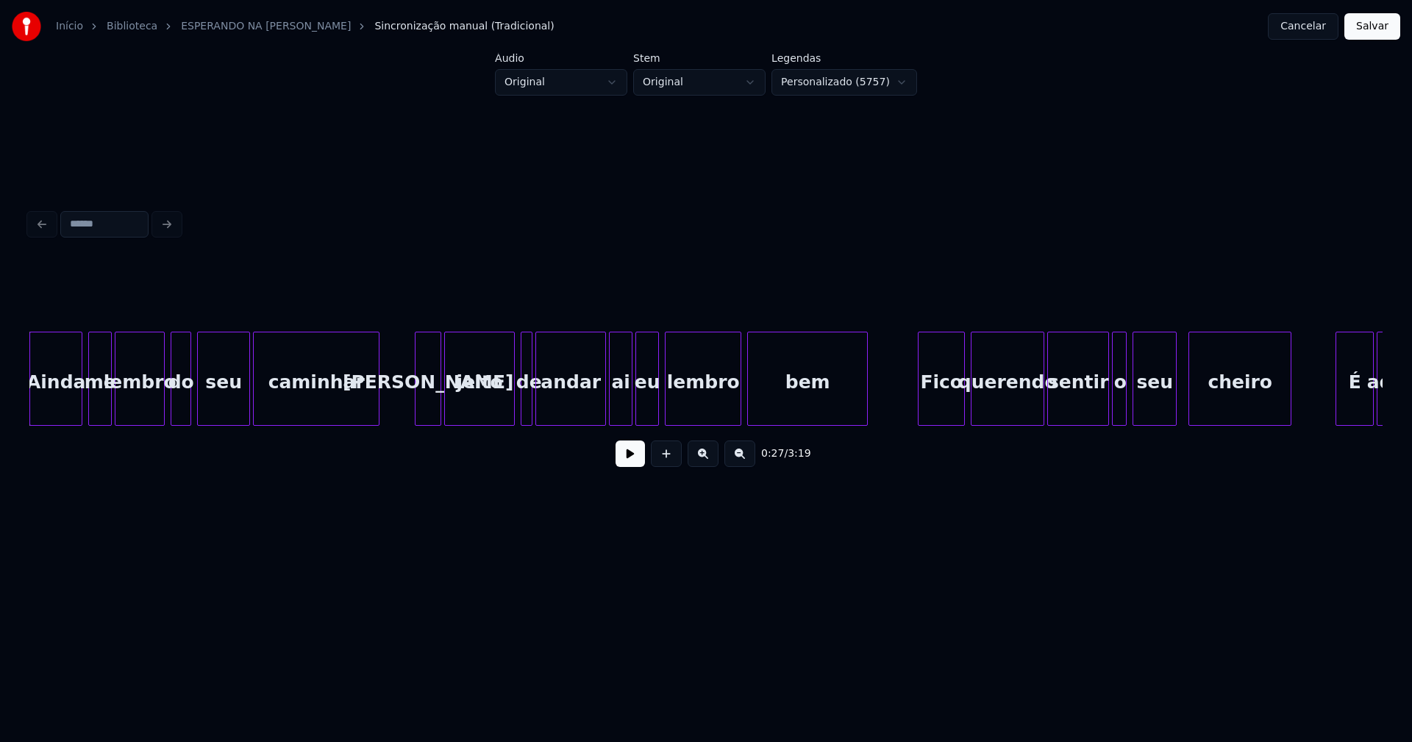
scroll to position [0, 3802]
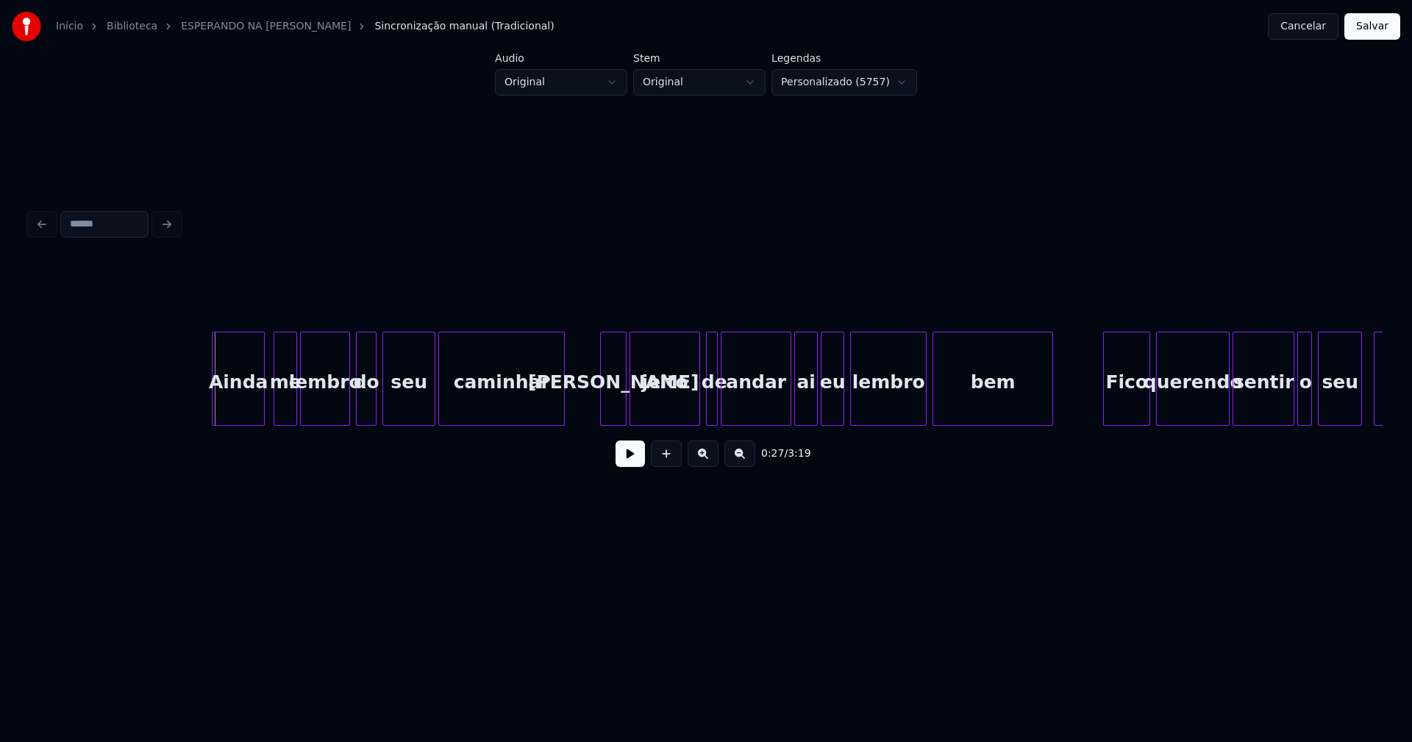
click at [240, 406] on div "Ainda" at bounding box center [238, 383] width 51 height 100
click at [624, 463] on button at bounding box center [630, 454] width 29 height 26
click at [343, 415] on div at bounding box center [343, 379] width 4 height 93
click at [779, 413] on div at bounding box center [780, 379] width 4 height 93
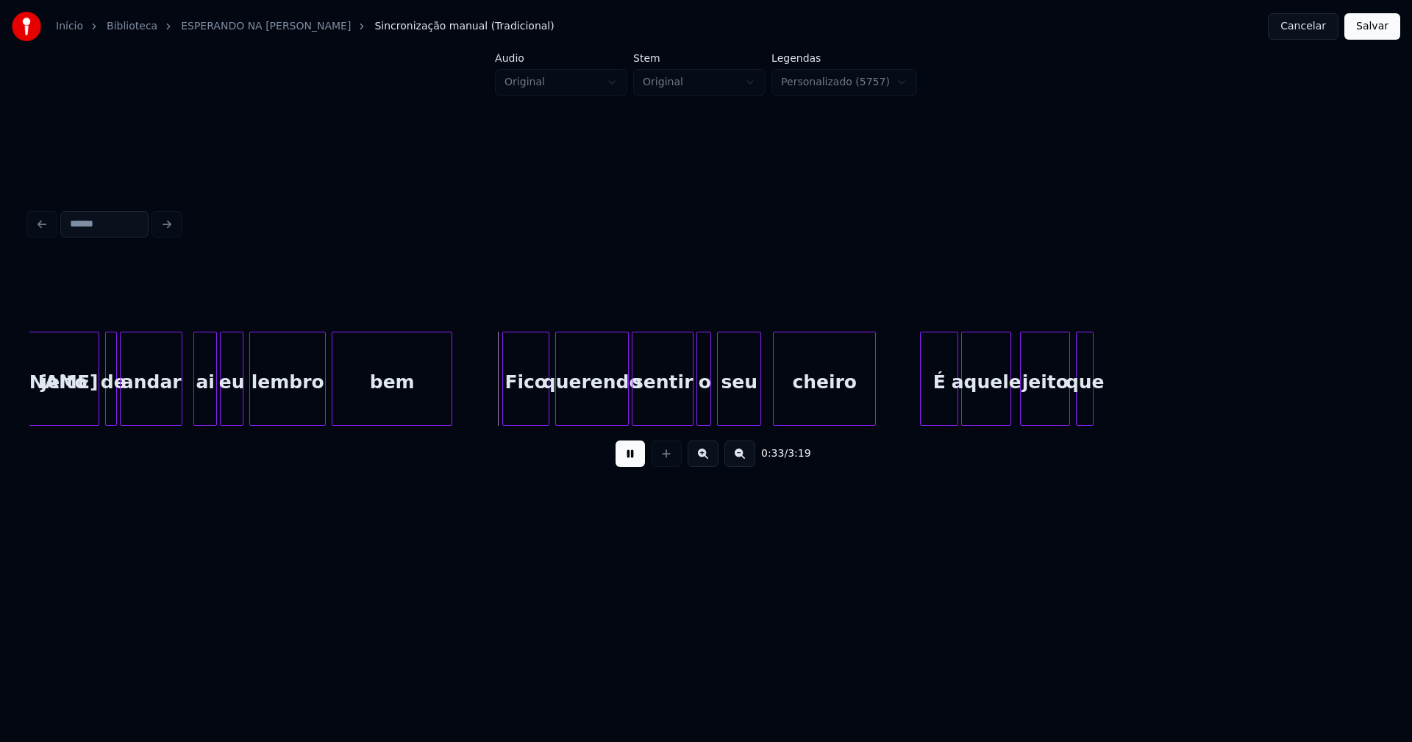
scroll to position [0, 4468]
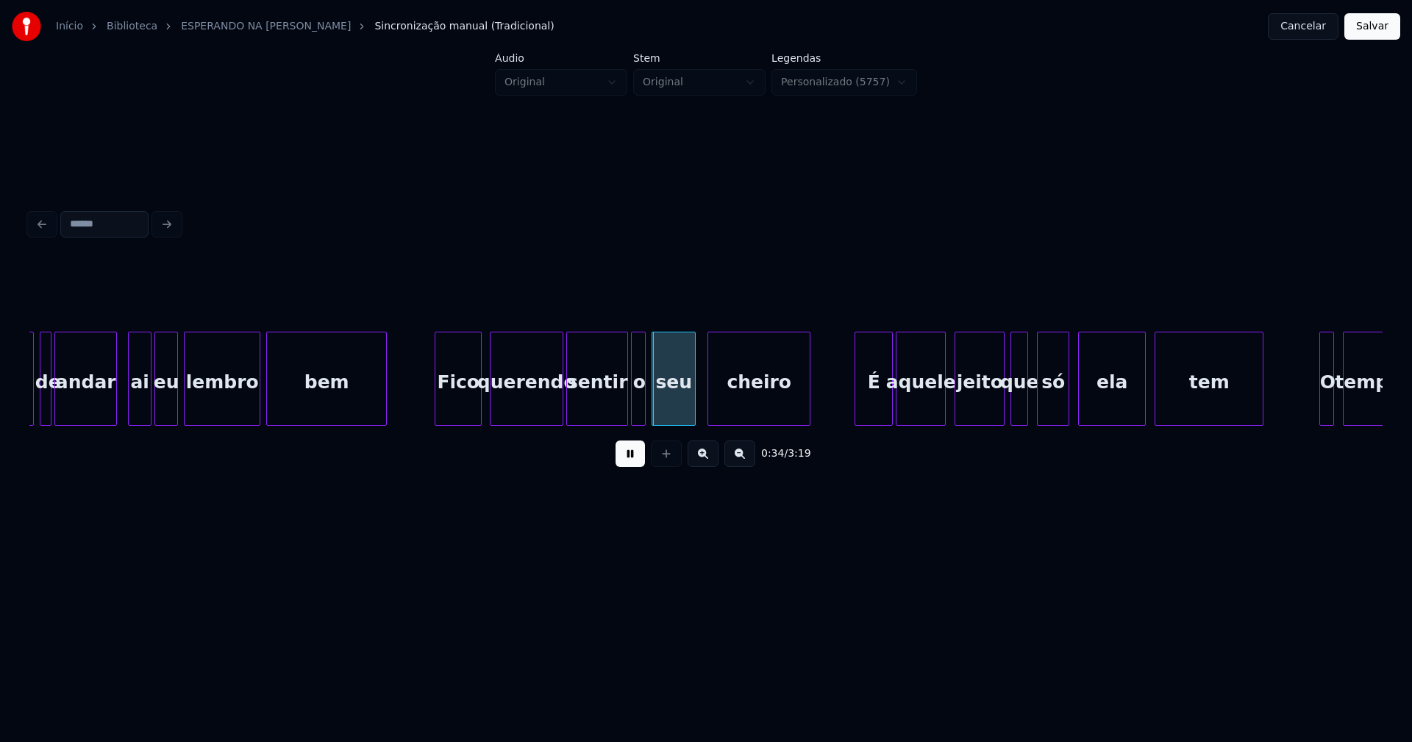
click at [458, 402] on div "Fico" at bounding box center [459, 383] width 46 height 100
click at [616, 419] on div "sentir" at bounding box center [592, 379] width 53 height 94
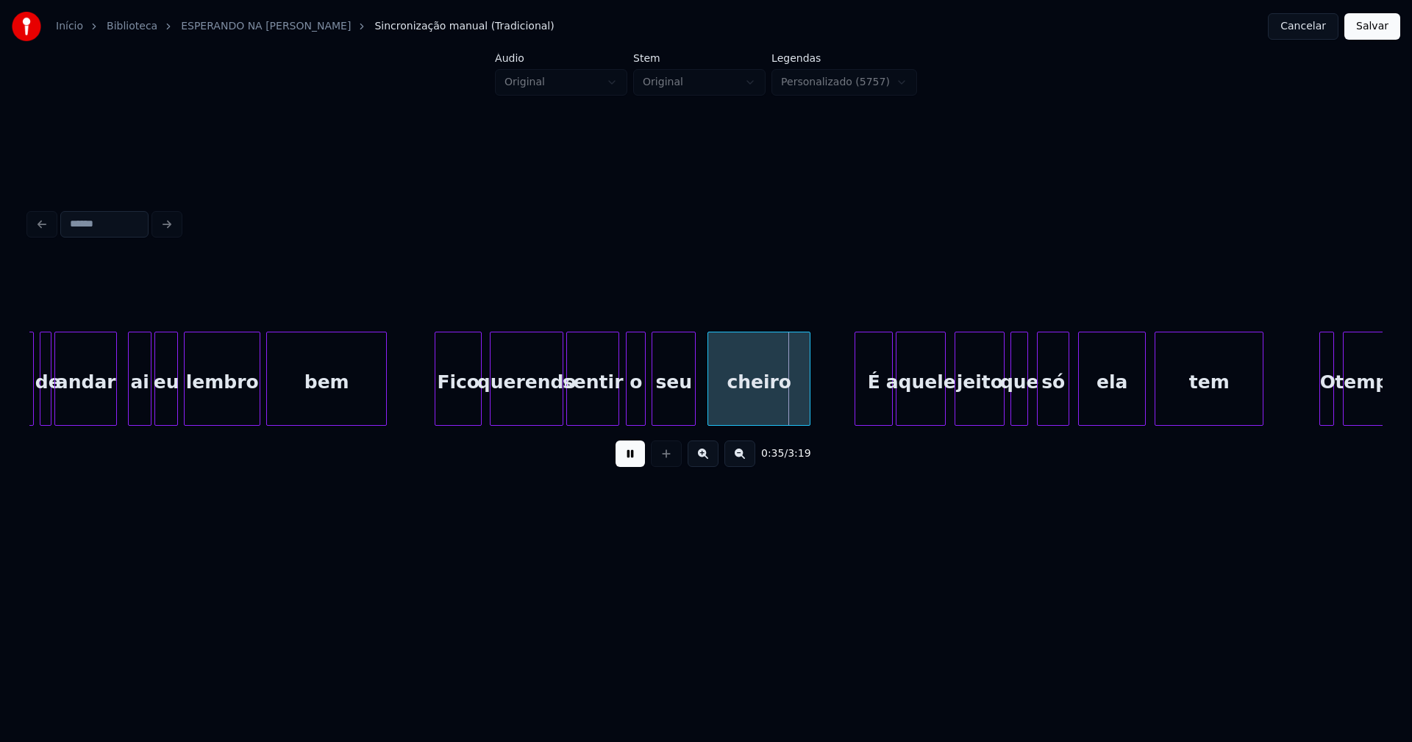
click at [628, 408] on div at bounding box center [629, 379] width 4 height 93
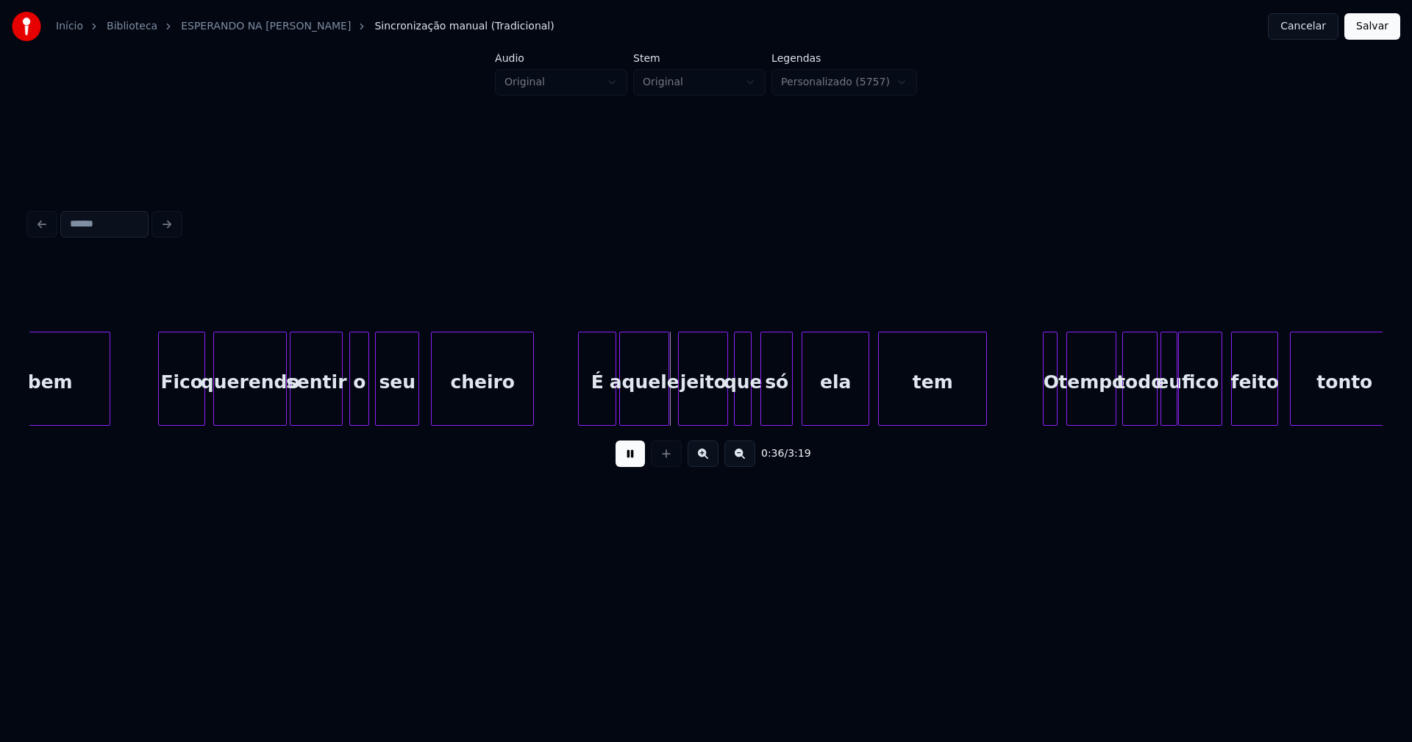
scroll to position [0, 4760]
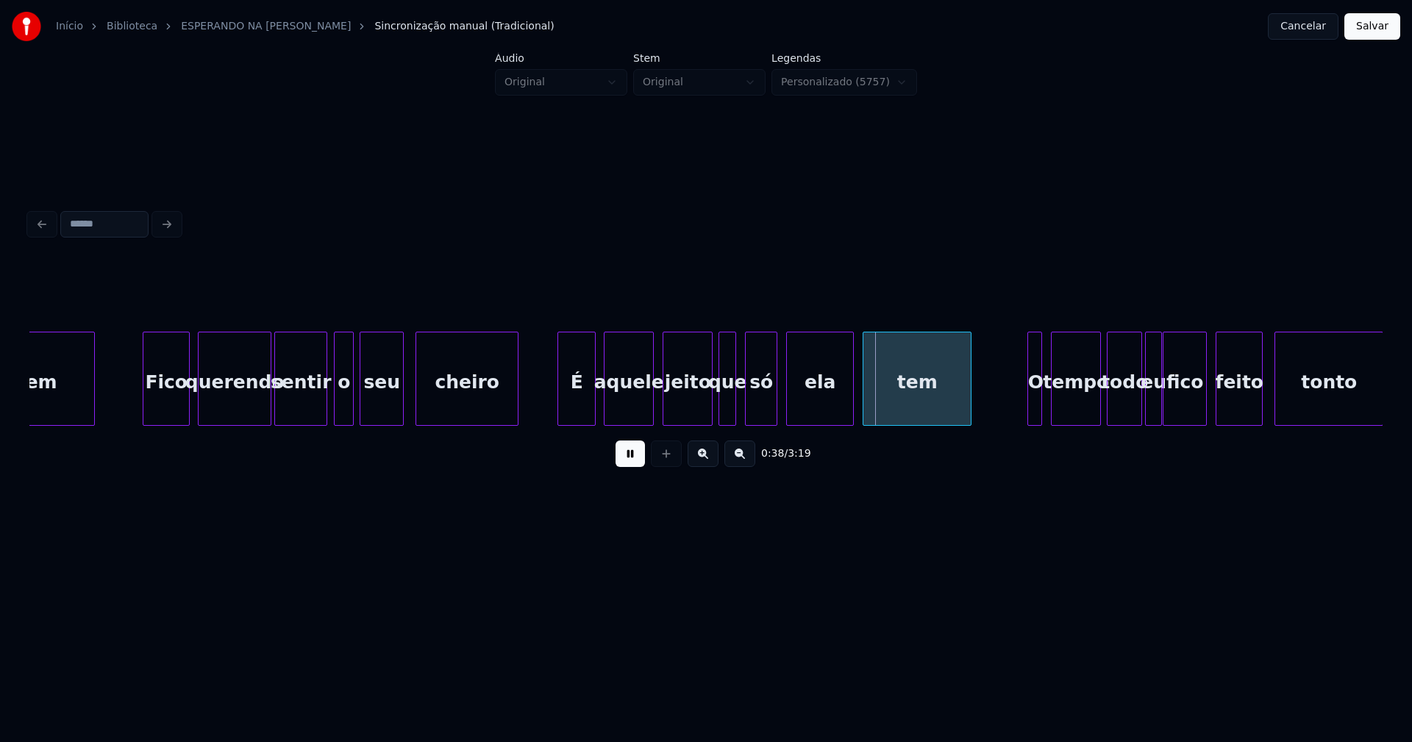
click at [583, 415] on div "É" at bounding box center [576, 383] width 37 height 100
click at [706, 414] on div at bounding box center [705, 379] width 4 height 93
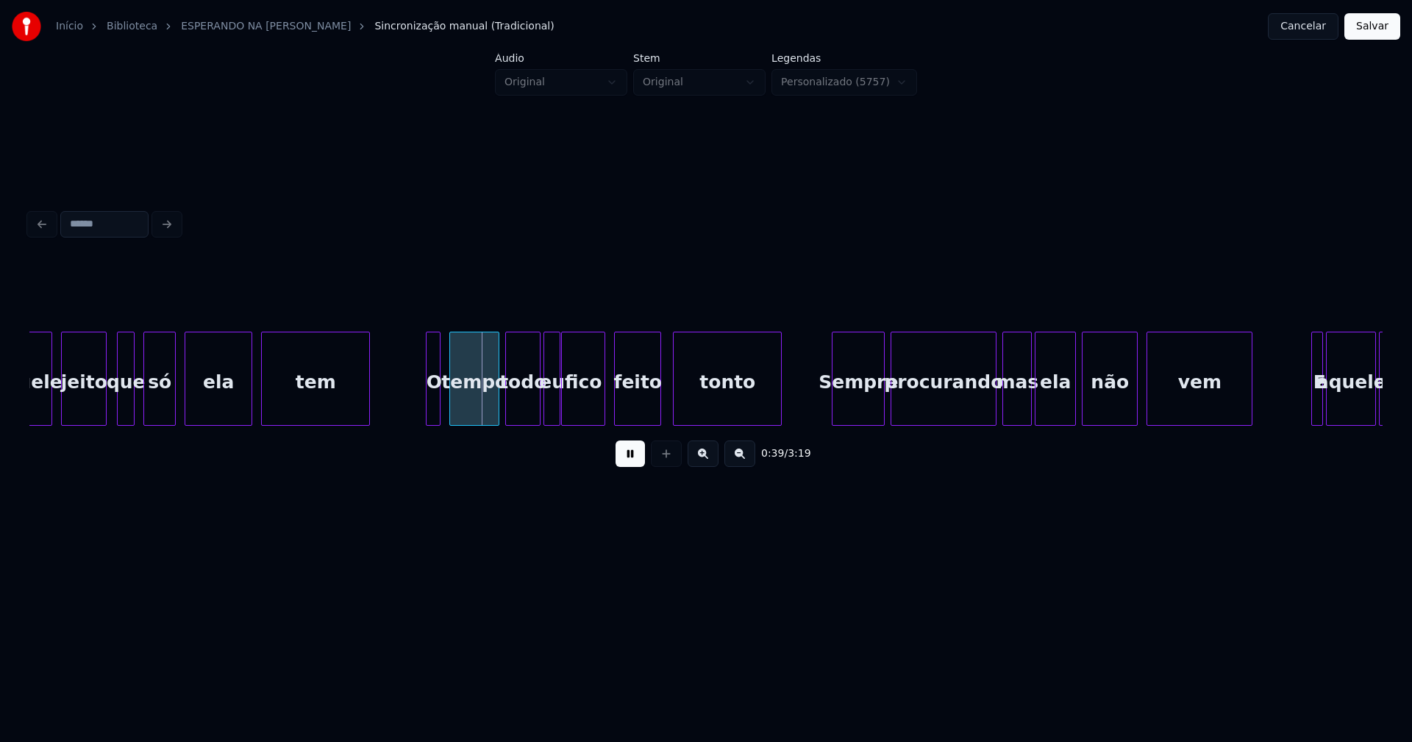
scroll to position [0, 5378]
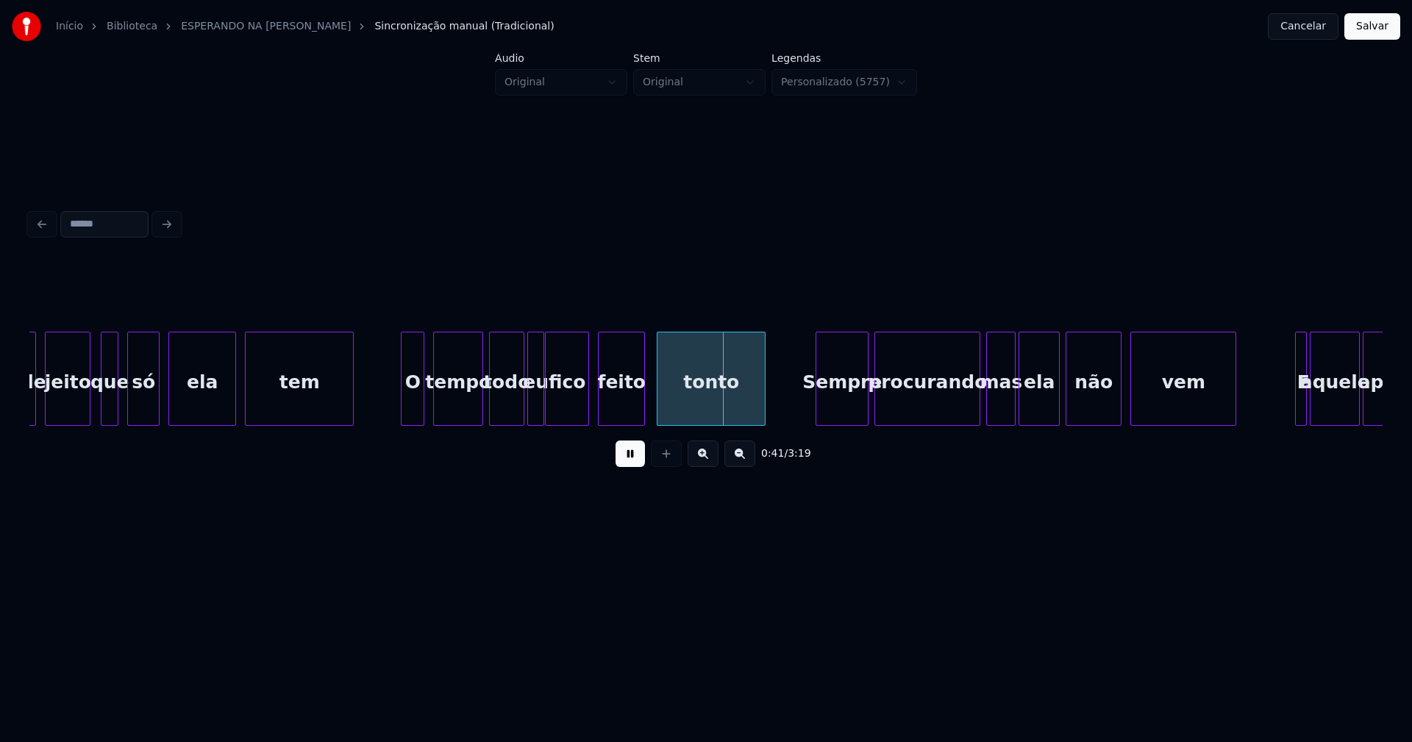
click at [404, 405] on div at bounding box center [404, 379] width 4 height 93
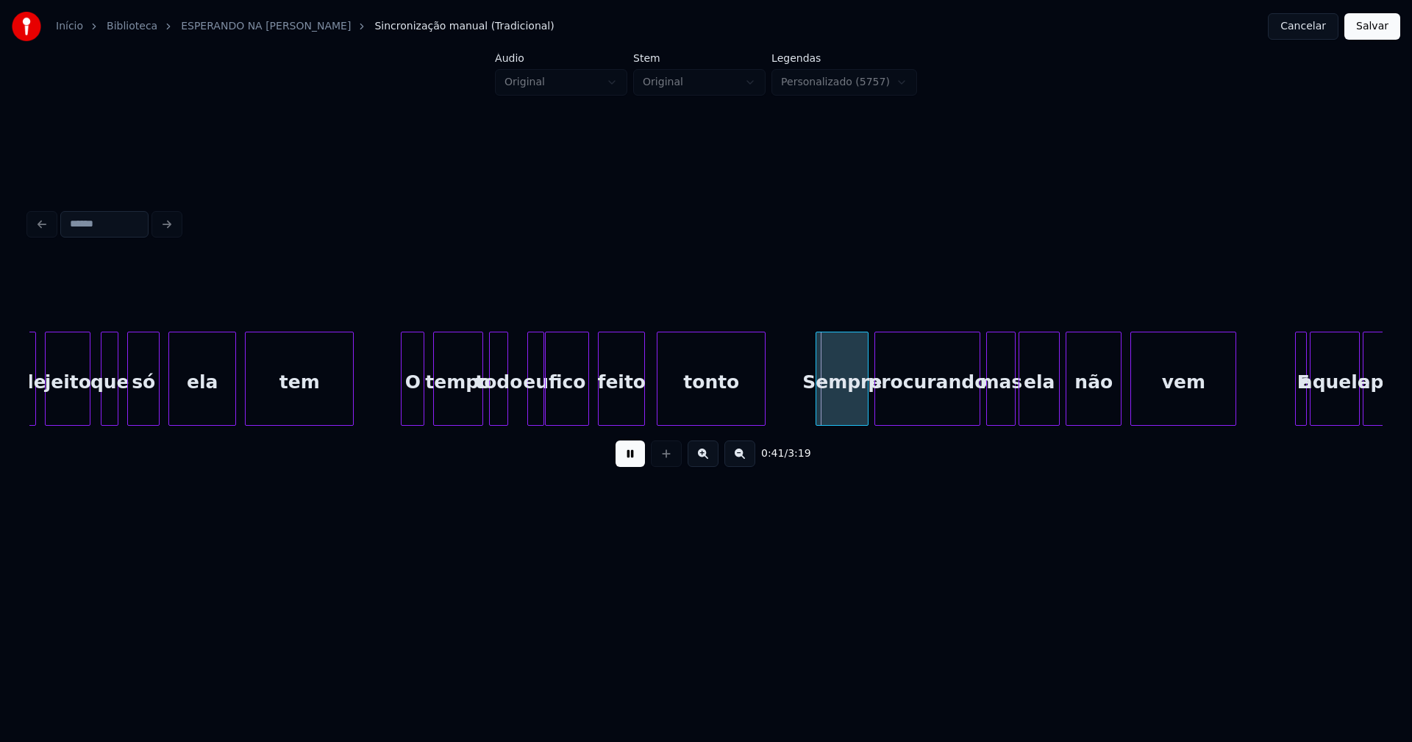
click at [503, 402] on div at bounding box center [505, 379] width 4 height 93
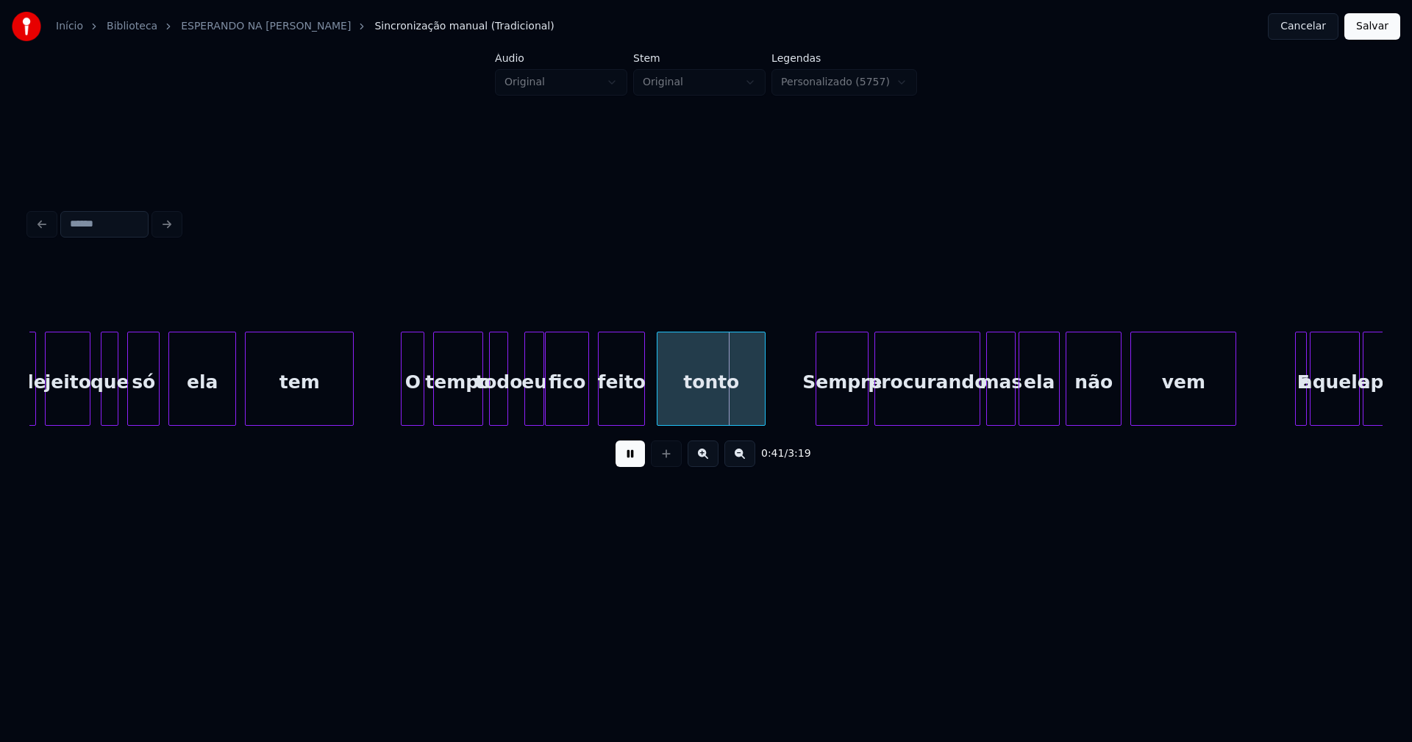
click at [528, 400] on div at bounding box center [527, 379] width 4 height 93
click at [524, 408] on div "eu" at bounding box center [522, 383] width 18 height 100
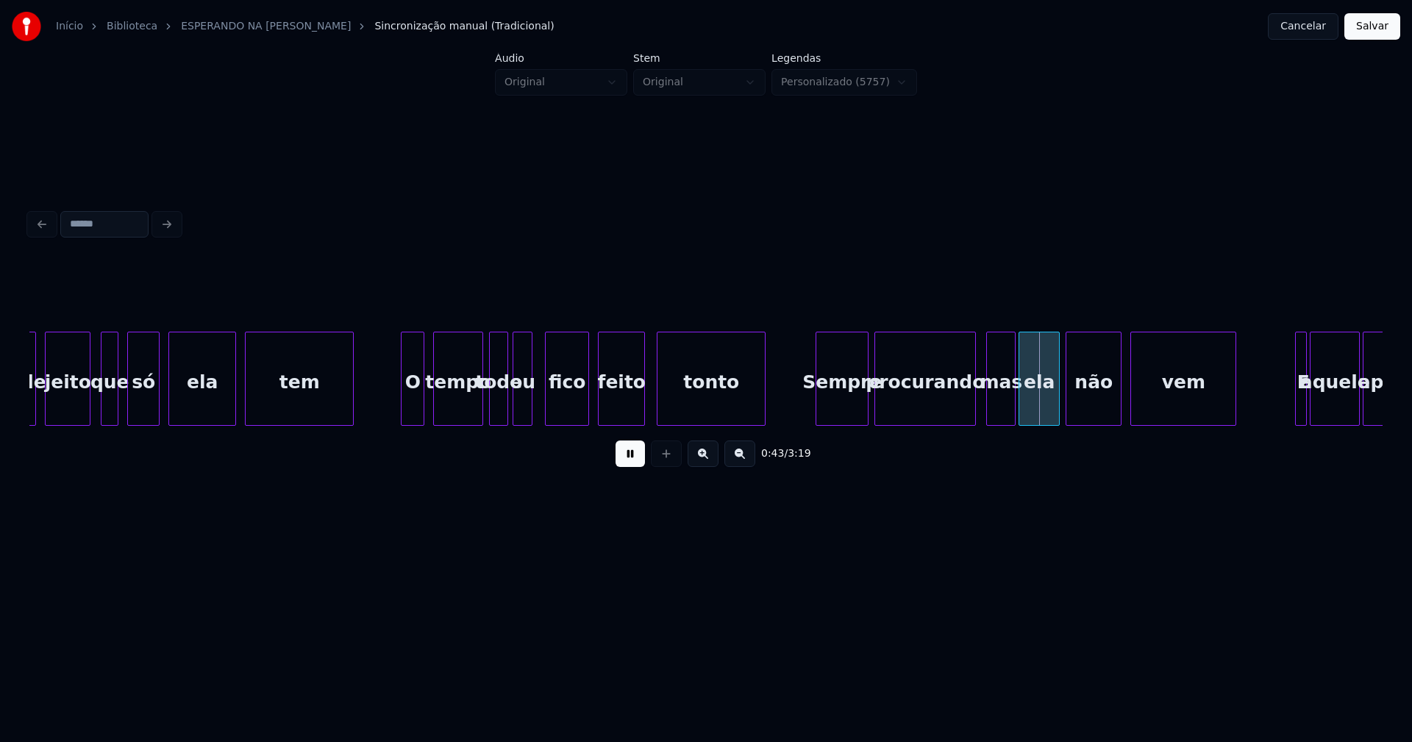
click at [973, 403] on div at bounding box center [973, 379] width 4 height 93
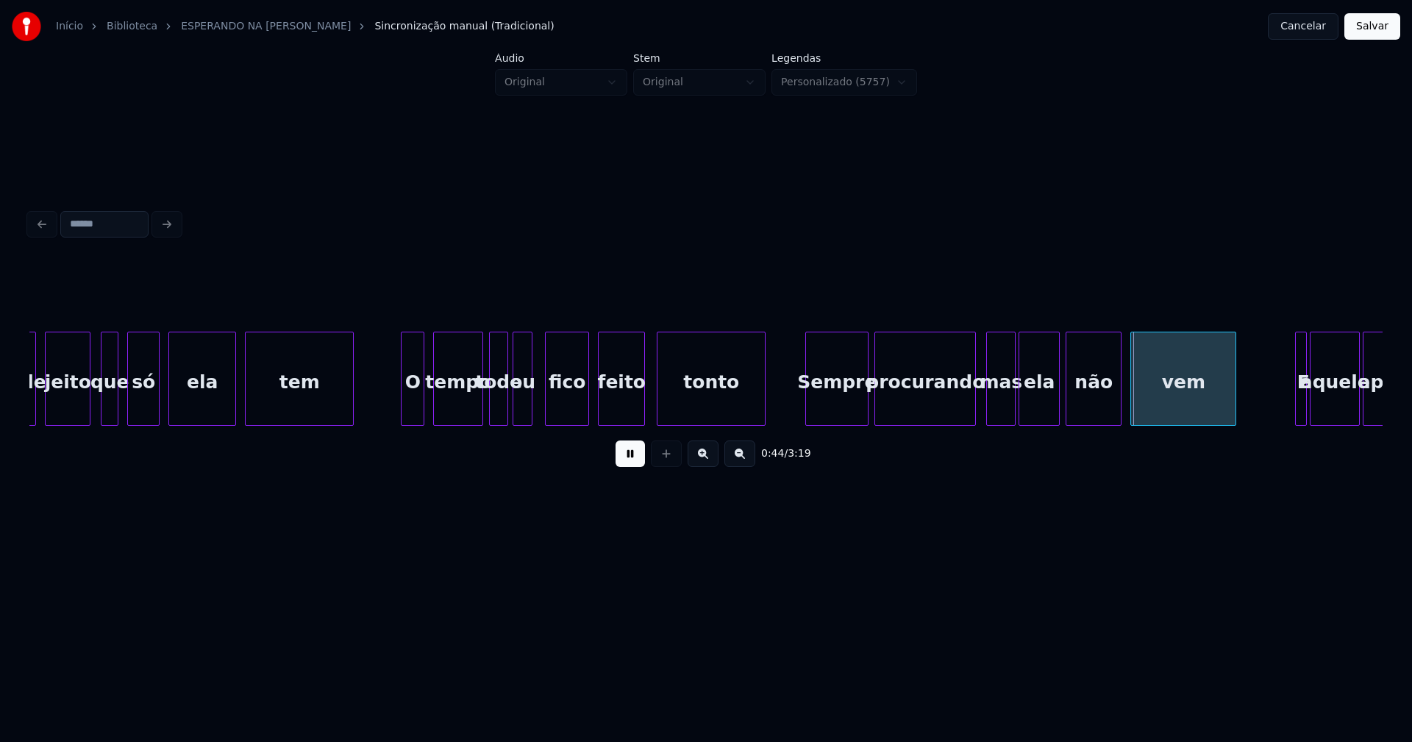
click at [808, 402] on div at bounding box center [808, 379] width 4 height 93
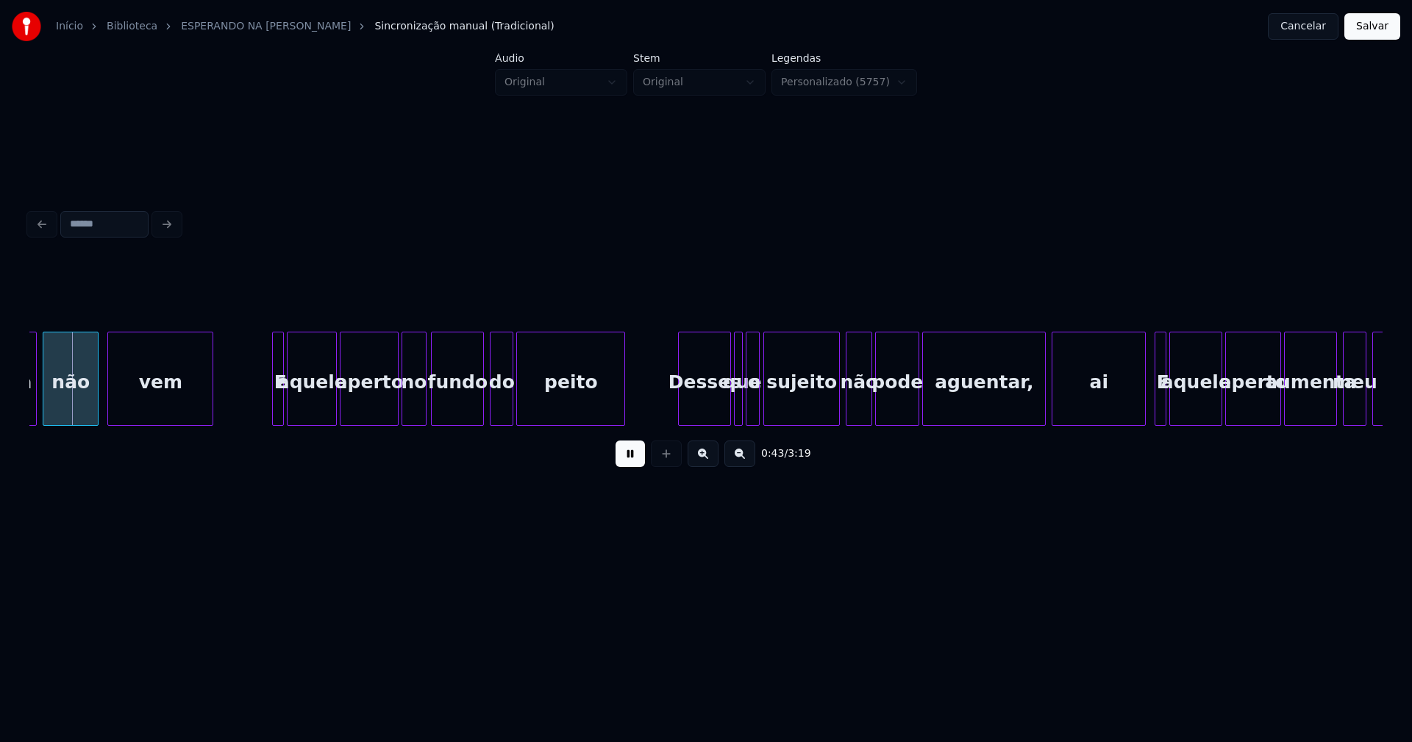
scroll to position [0, 6418]
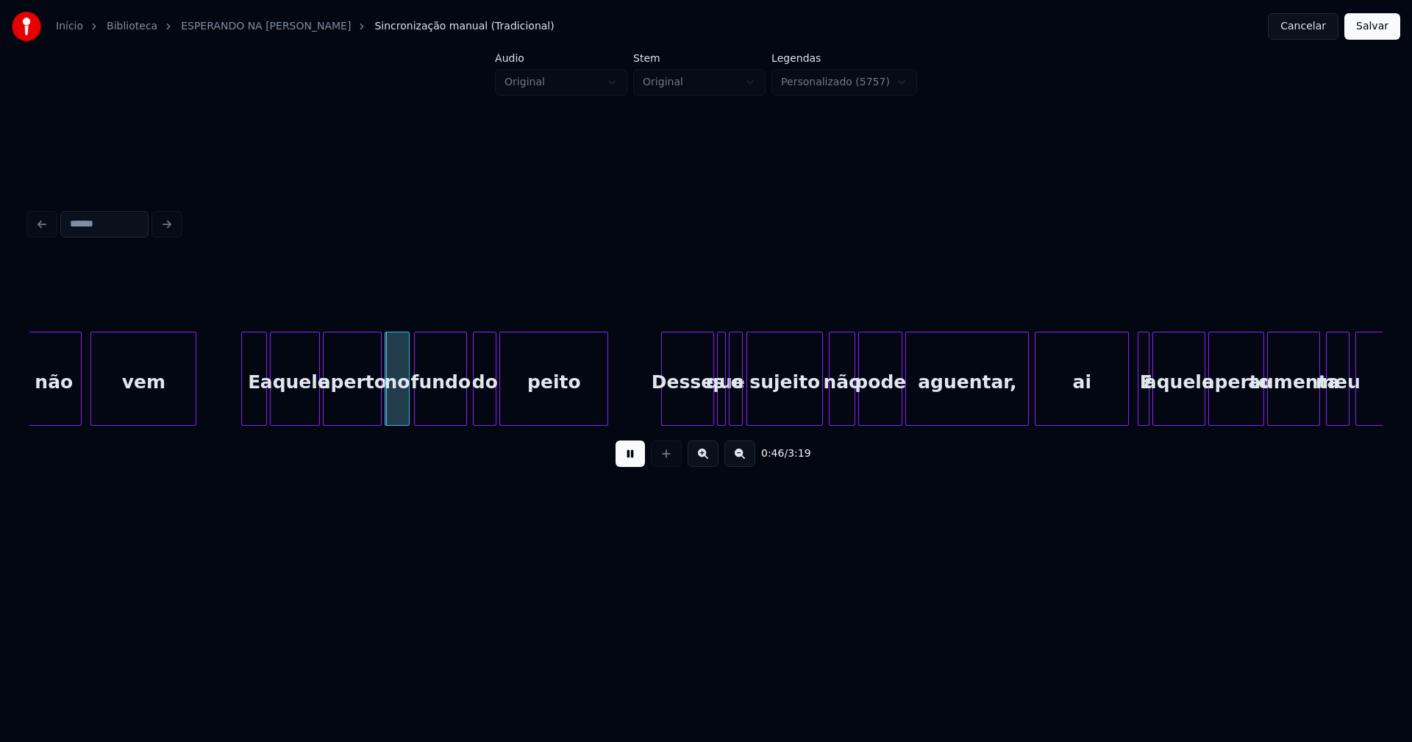
click at [243, 415] on div at bounding box center [244, 379] width 4 height 93
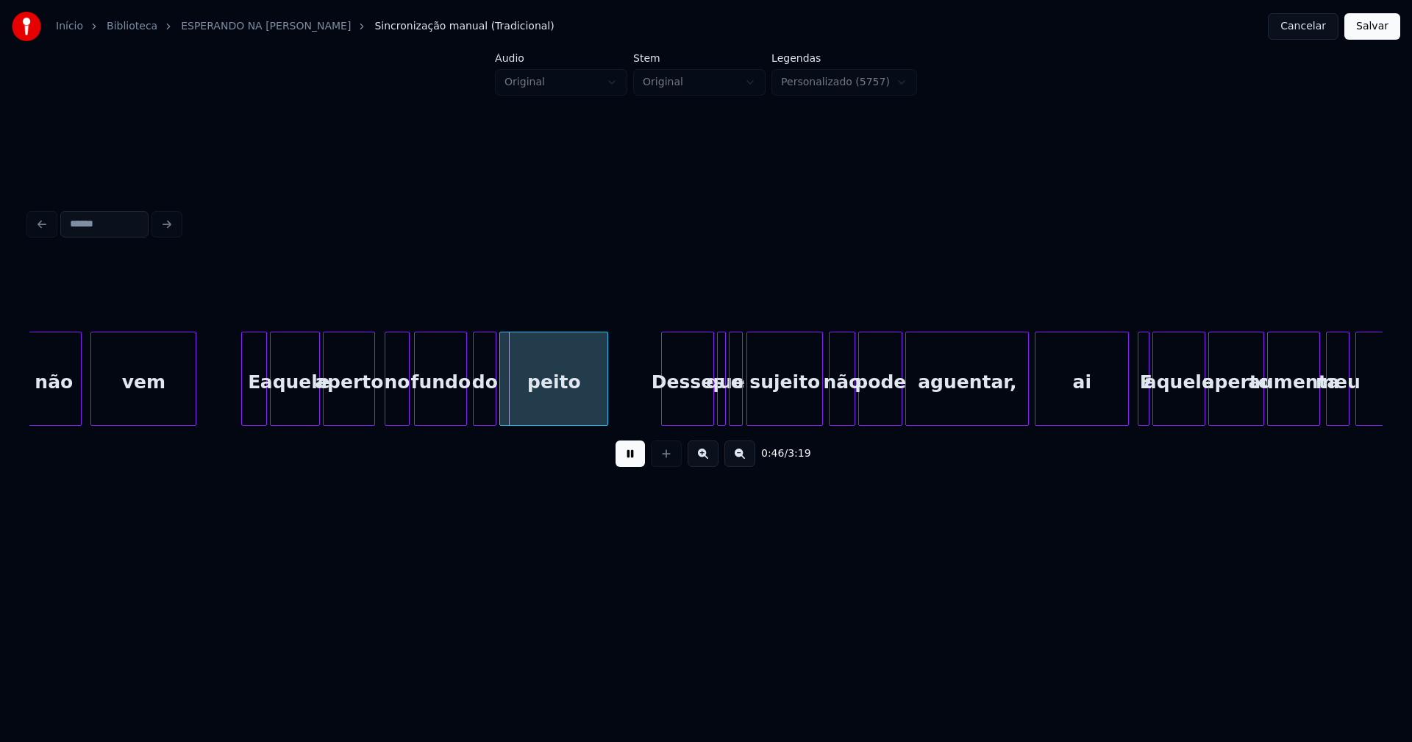
click at [373, 402] on div at bounding box center [372, 379] width 4 height 93
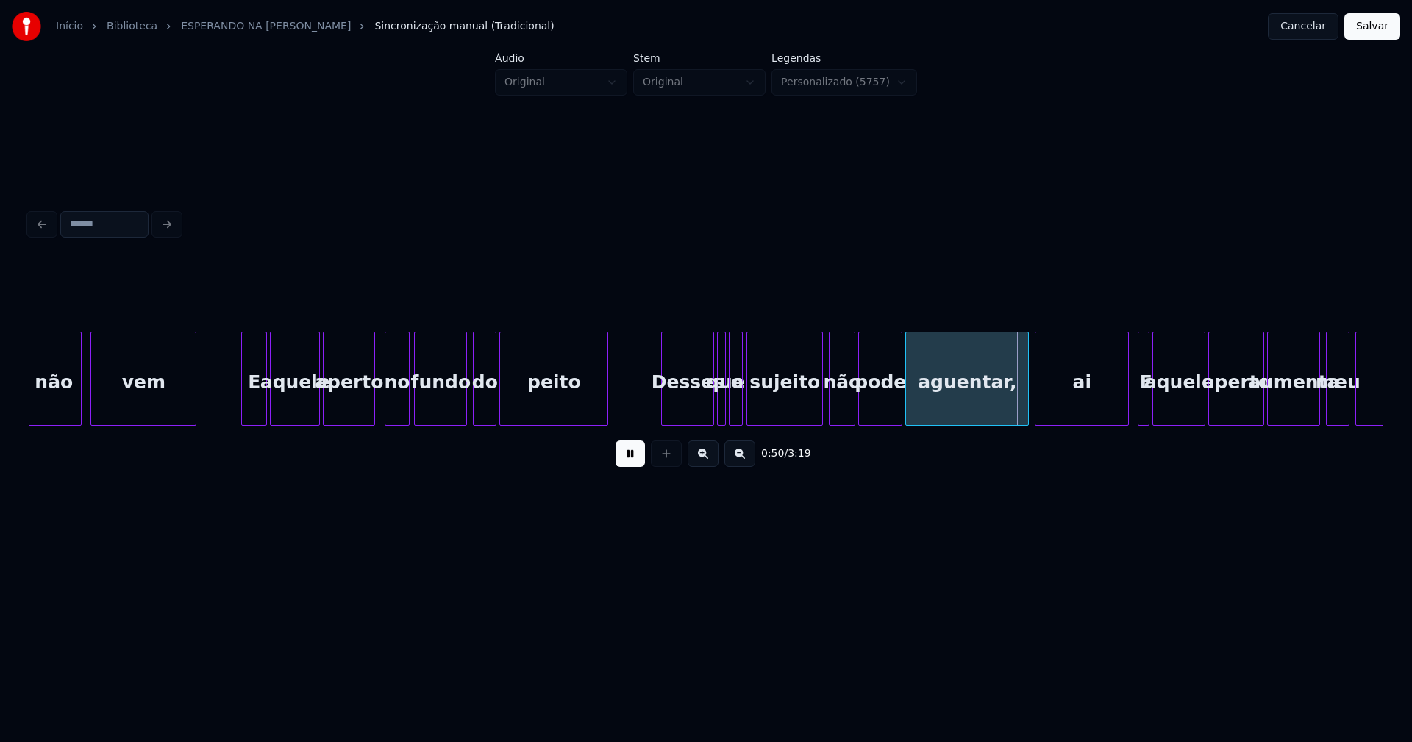
drag, startPoint x: 824, startPoint y: 400, endPoint x: 813, endPoint y: 408, distance: 13.7
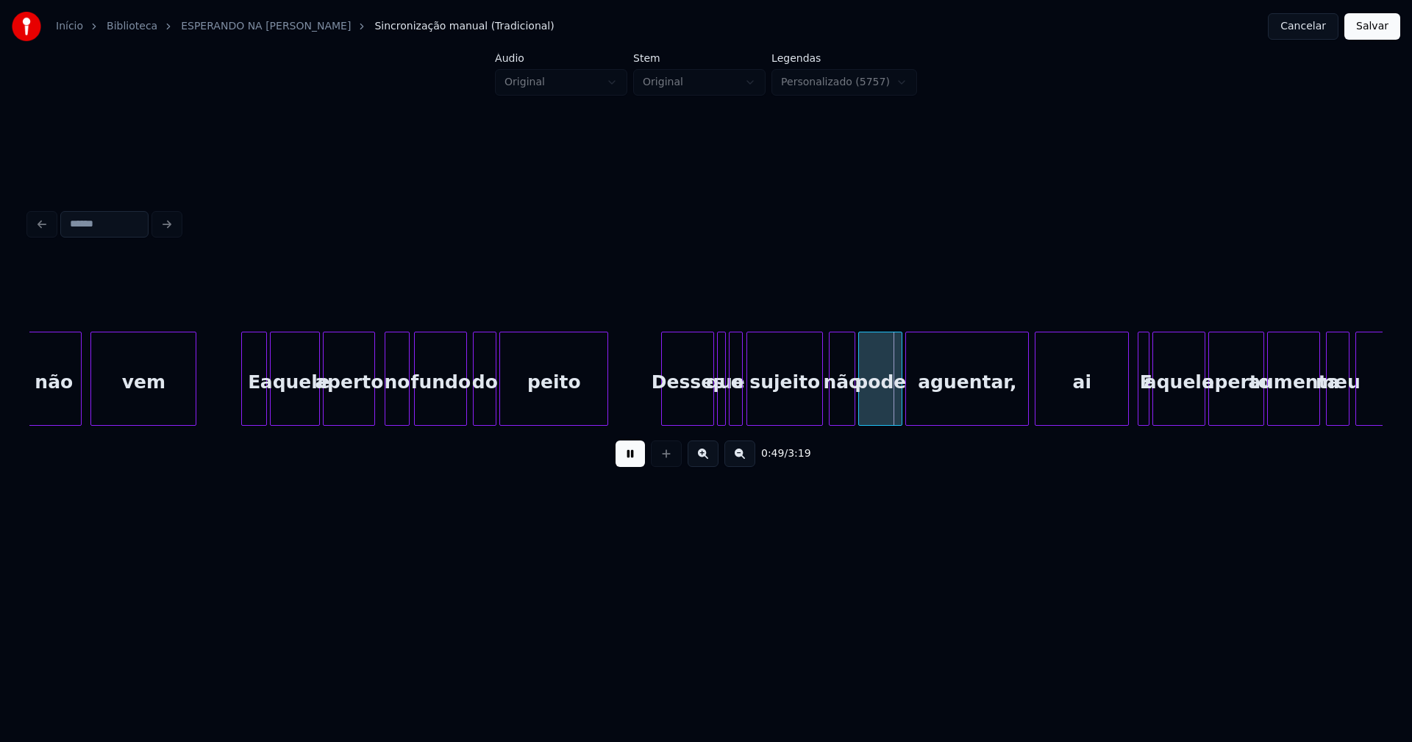
click at [822, 401] on div "sujeito" at bounding box center [785, 379] width 77 height 94
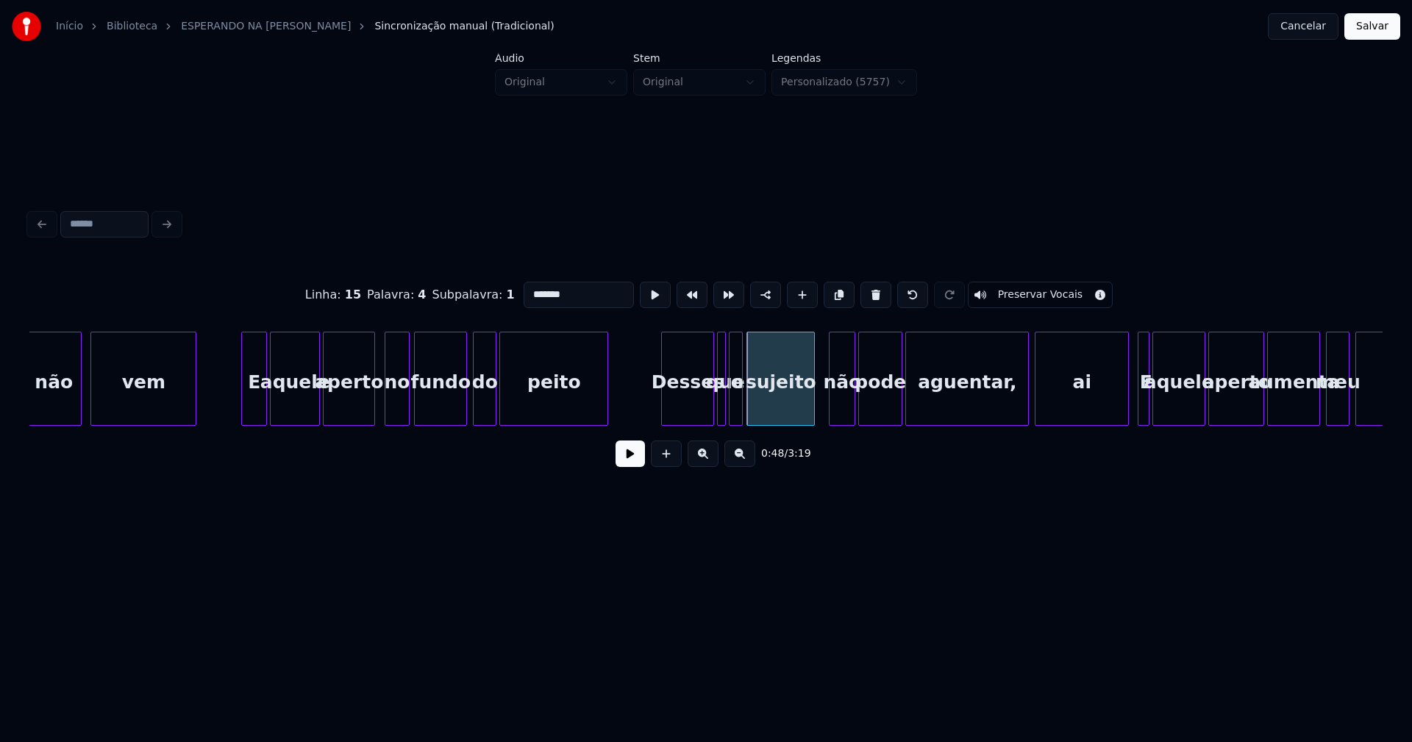
click at [812, 410] on div at bounding box center [812, 379] width 4 height 93
click at [655, 410] on div at bounding box center [657, 379] width 4 height 93
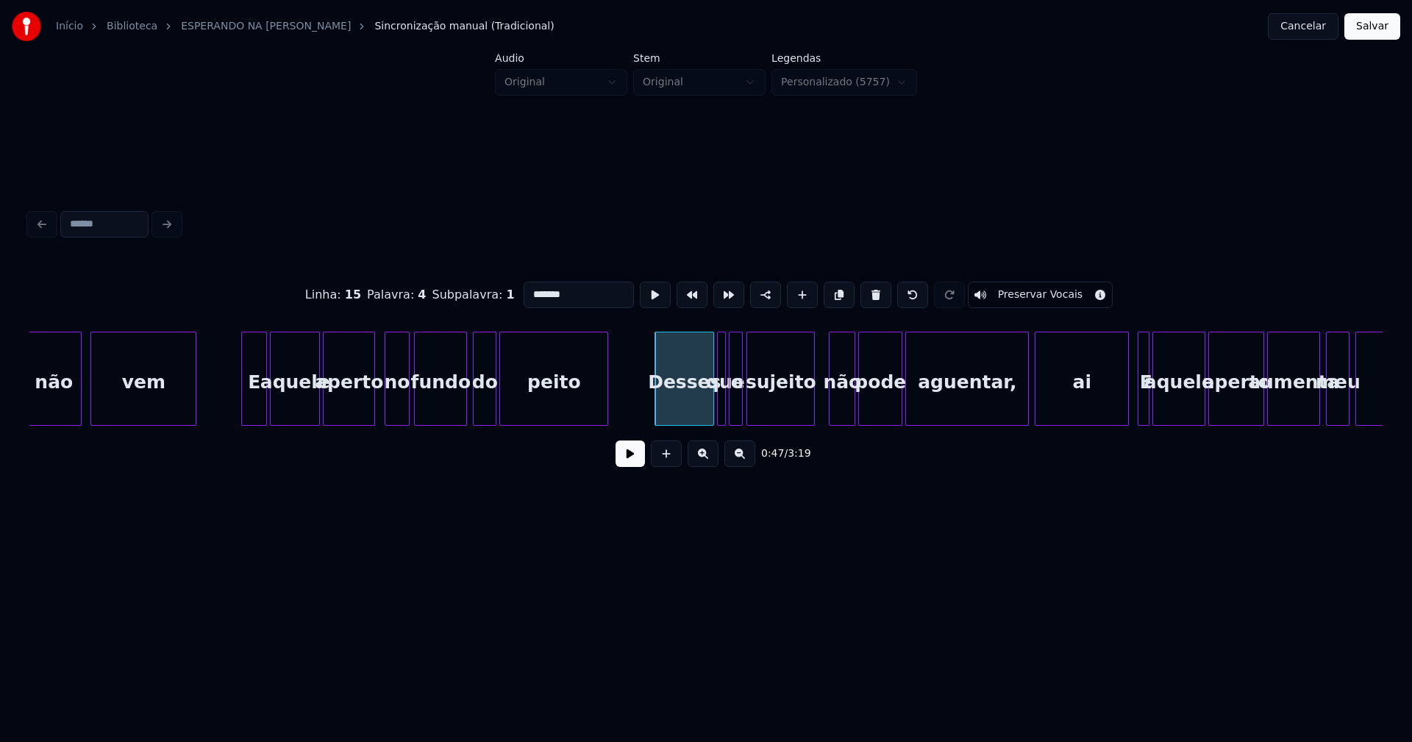
click at [644, 465] on button at bounding box center [630, 454] width 29 height 26
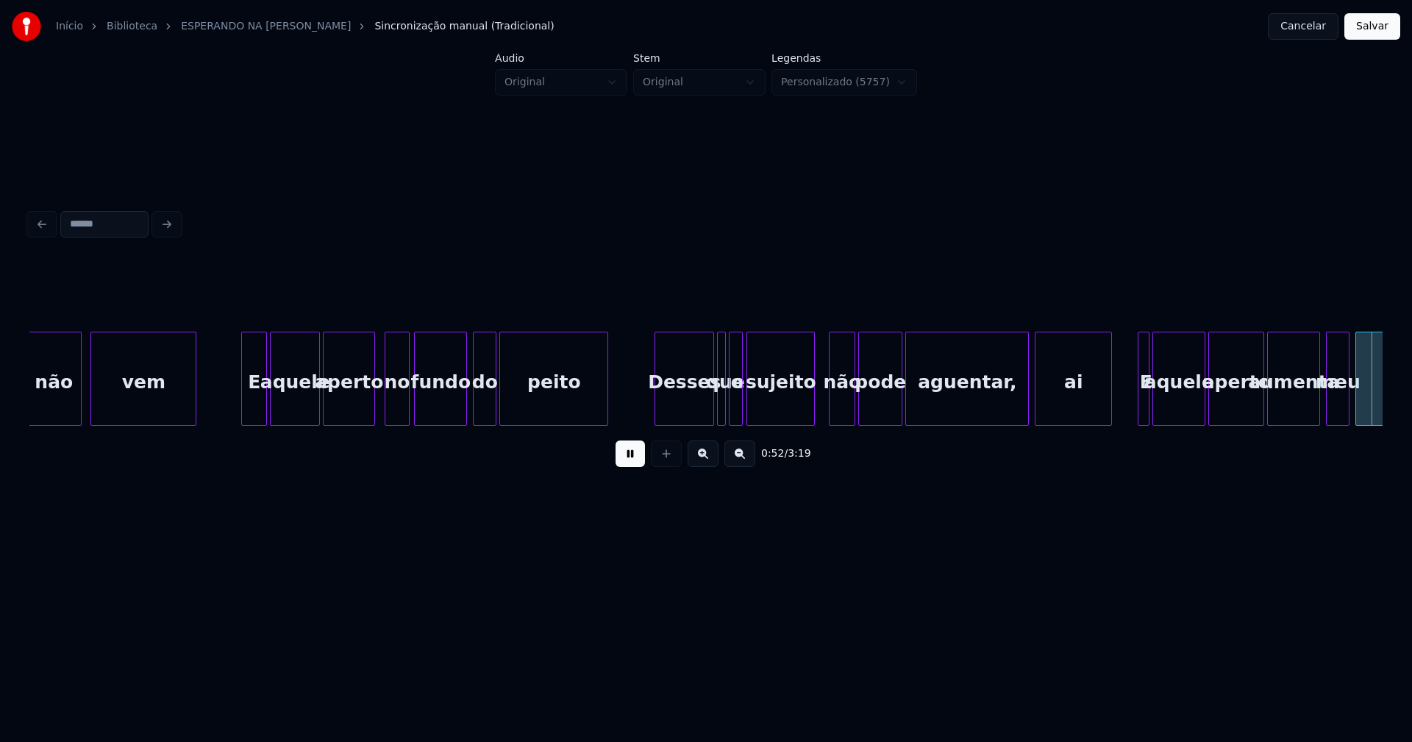
scroll to position [0, 7424]
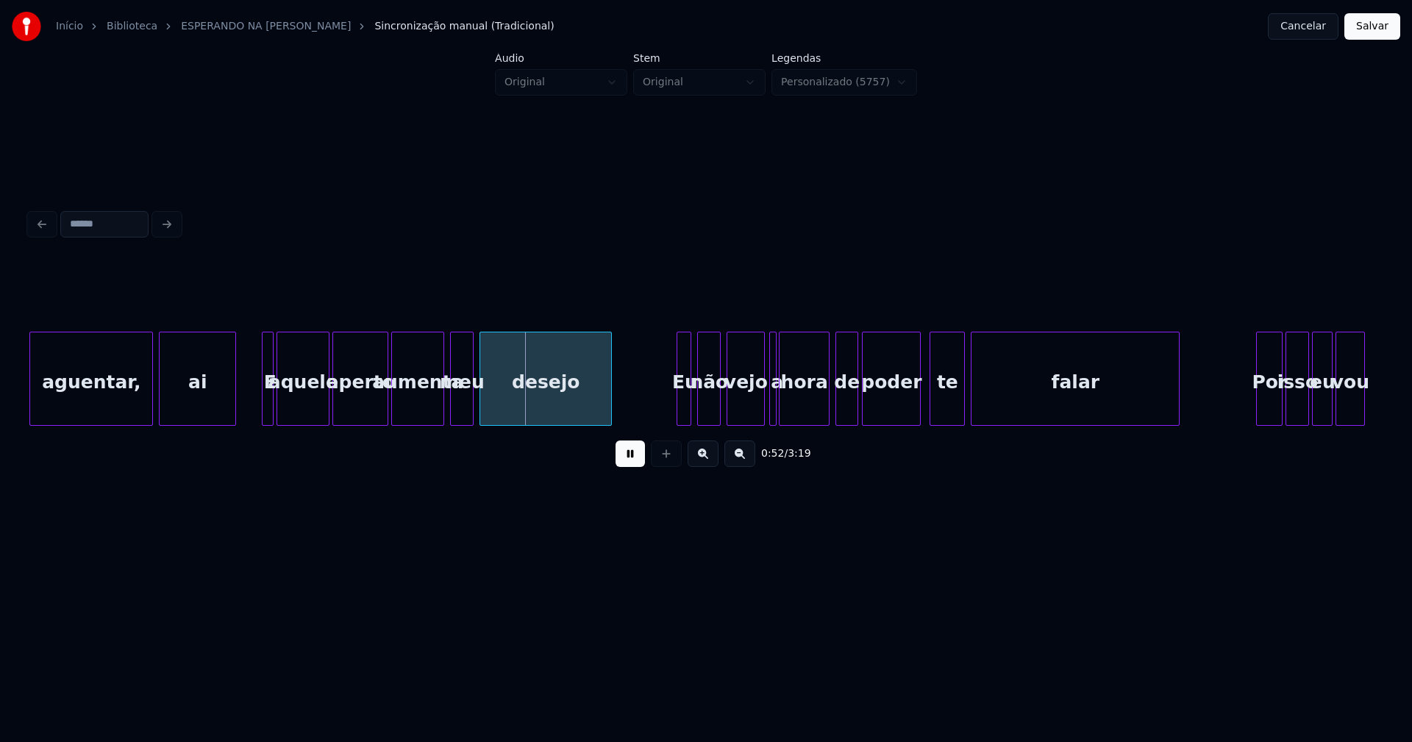
scroll to position [0, 7263]
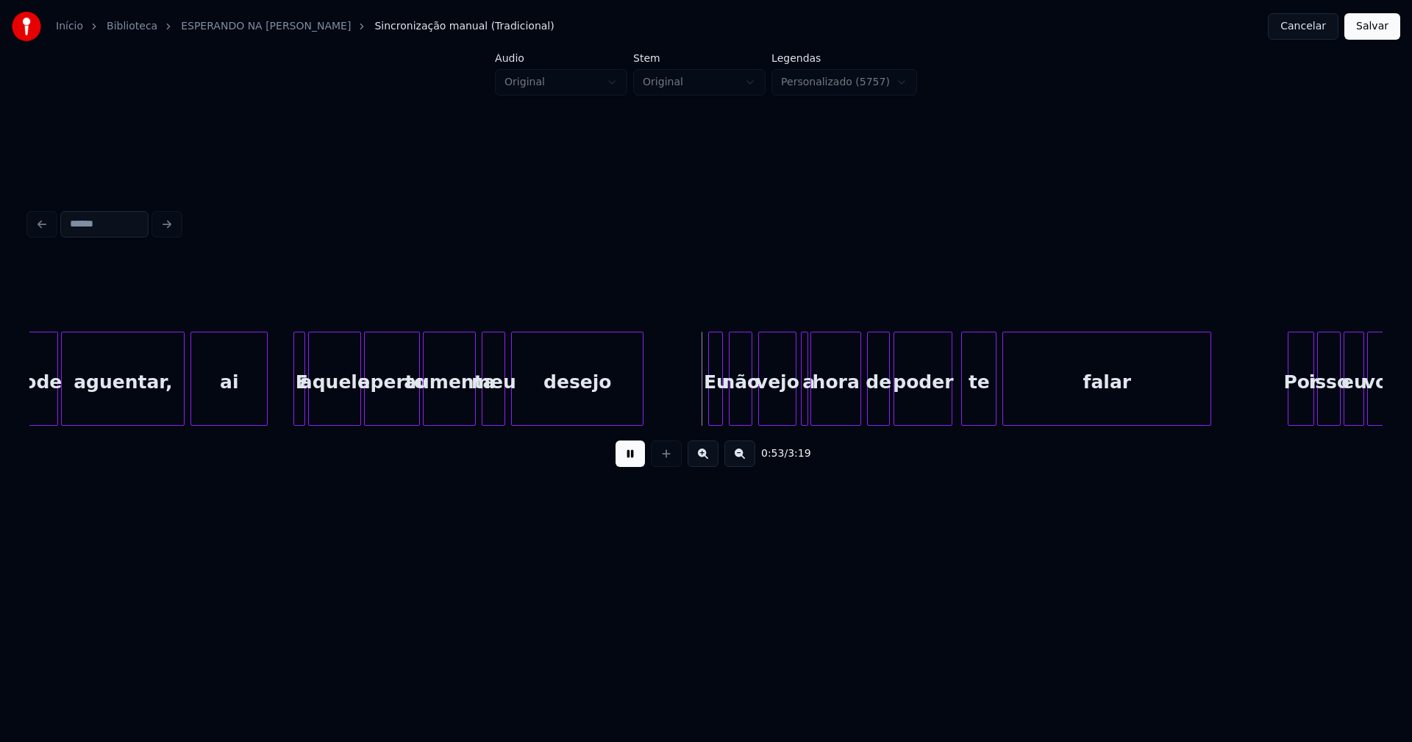
click at [165, 412] on div "aguentar," at bounding box center [123, 383] width 122 height 100
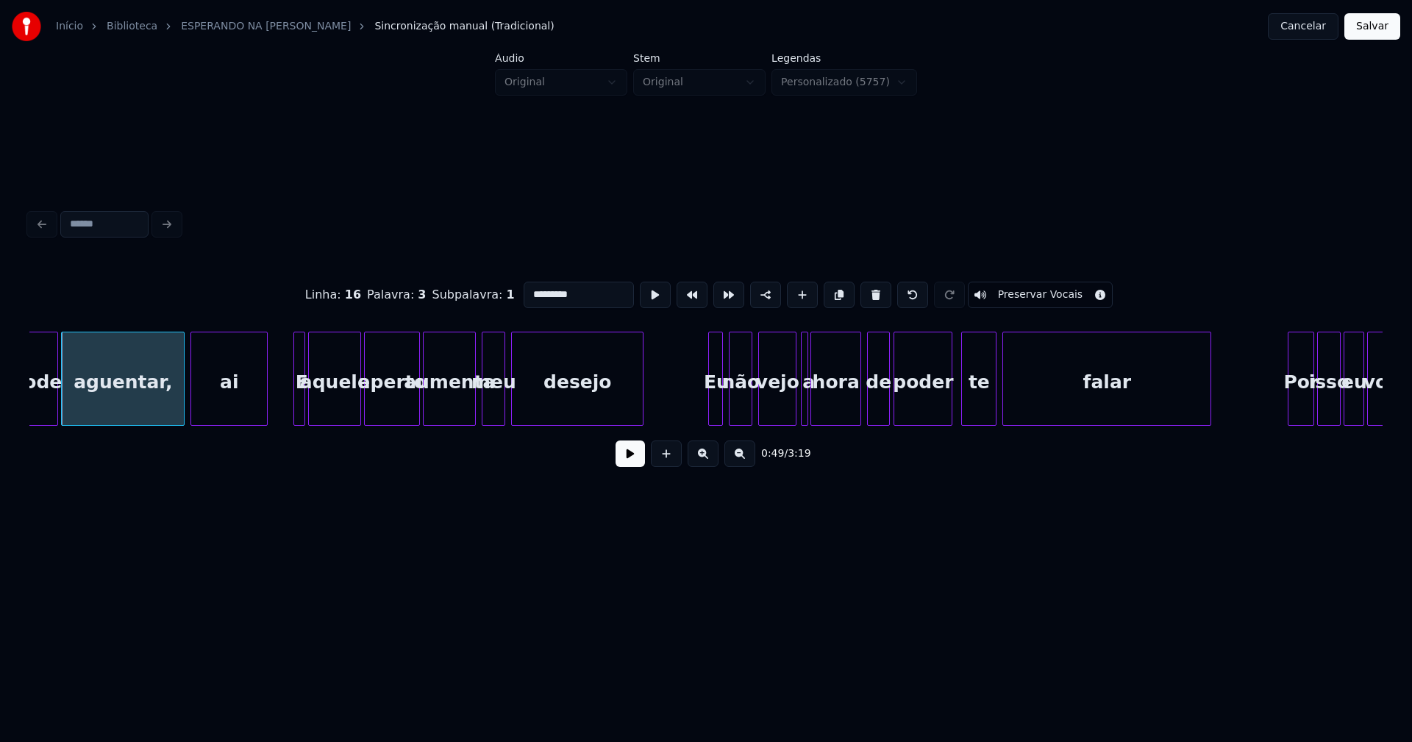
click at [626, 463] on button at bounding box center [630, 454] width 29 height 26
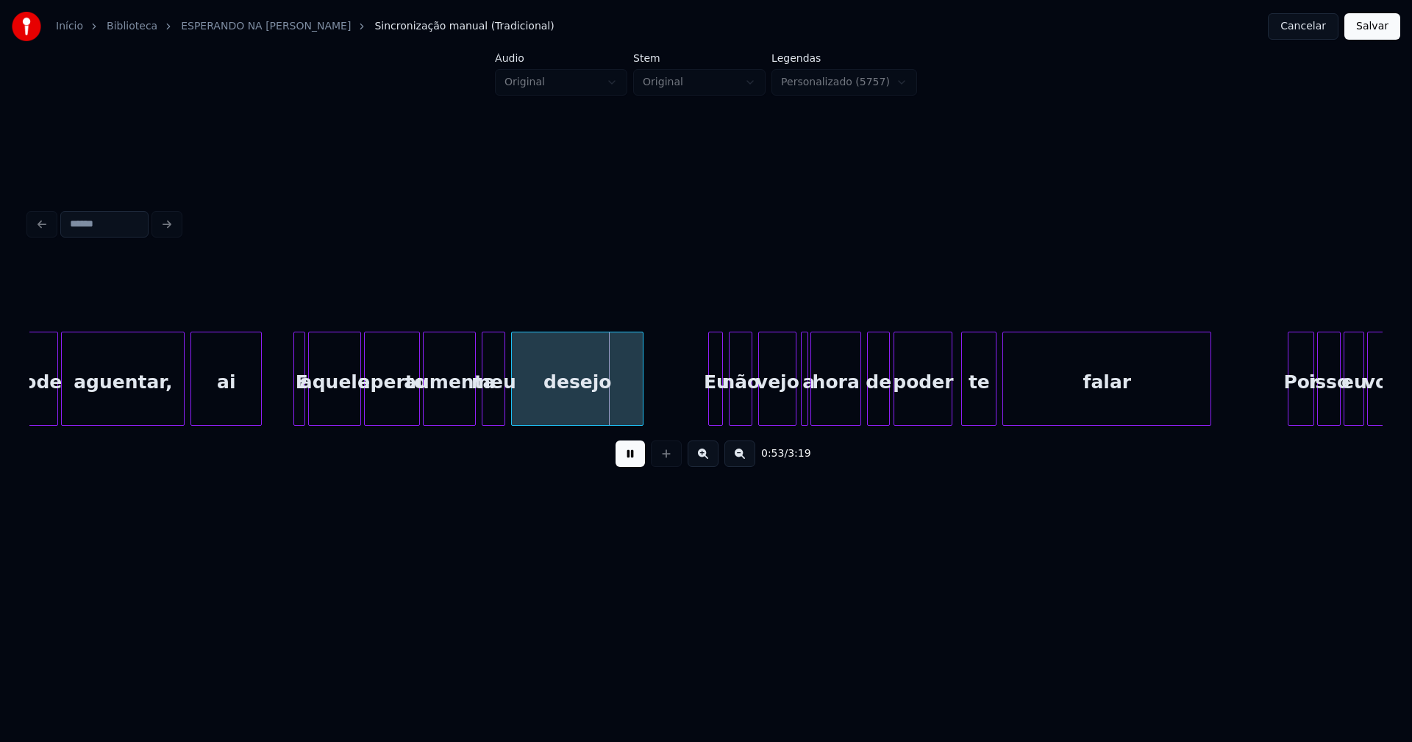
click at [260, 404] on div at bounding box center [259, 379] width 4 height 93
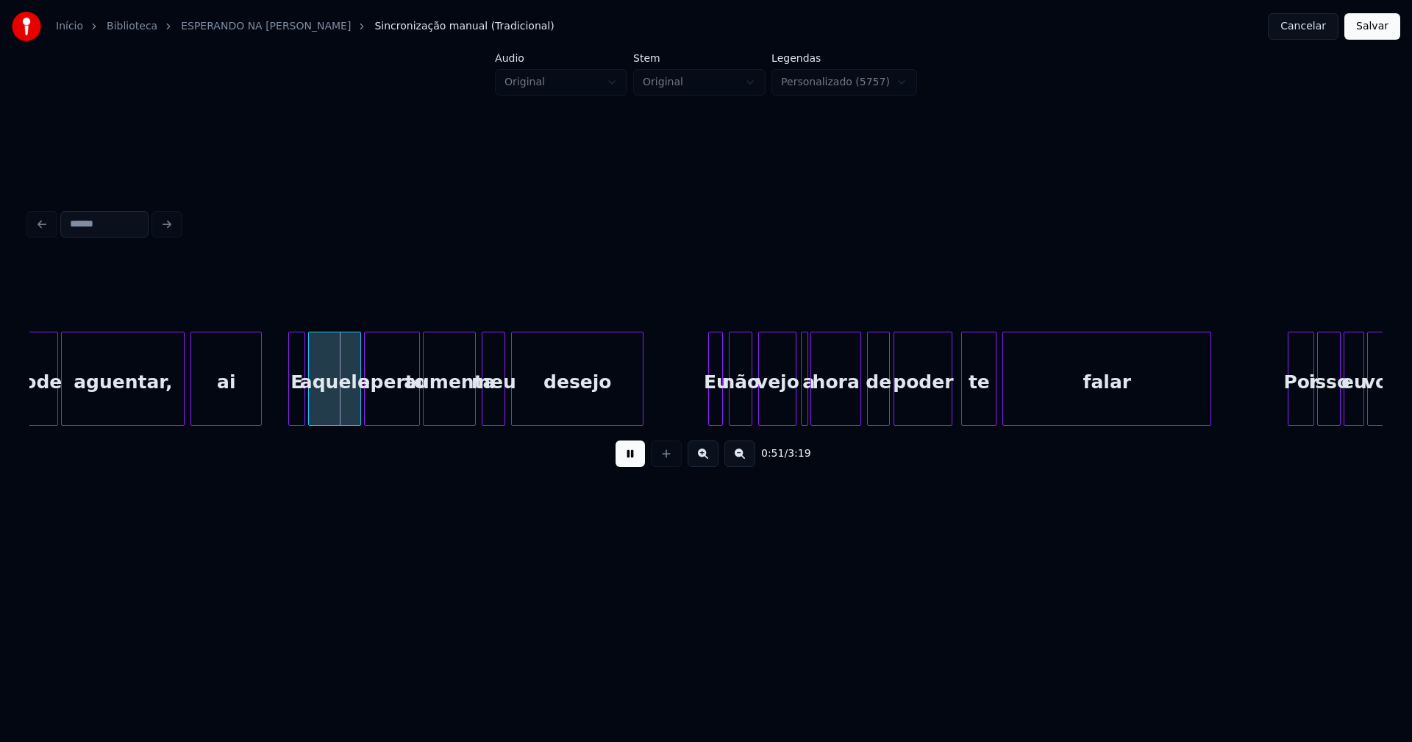
click at [291, 397] on div at bounding box center [291, 379] width 4 height 93
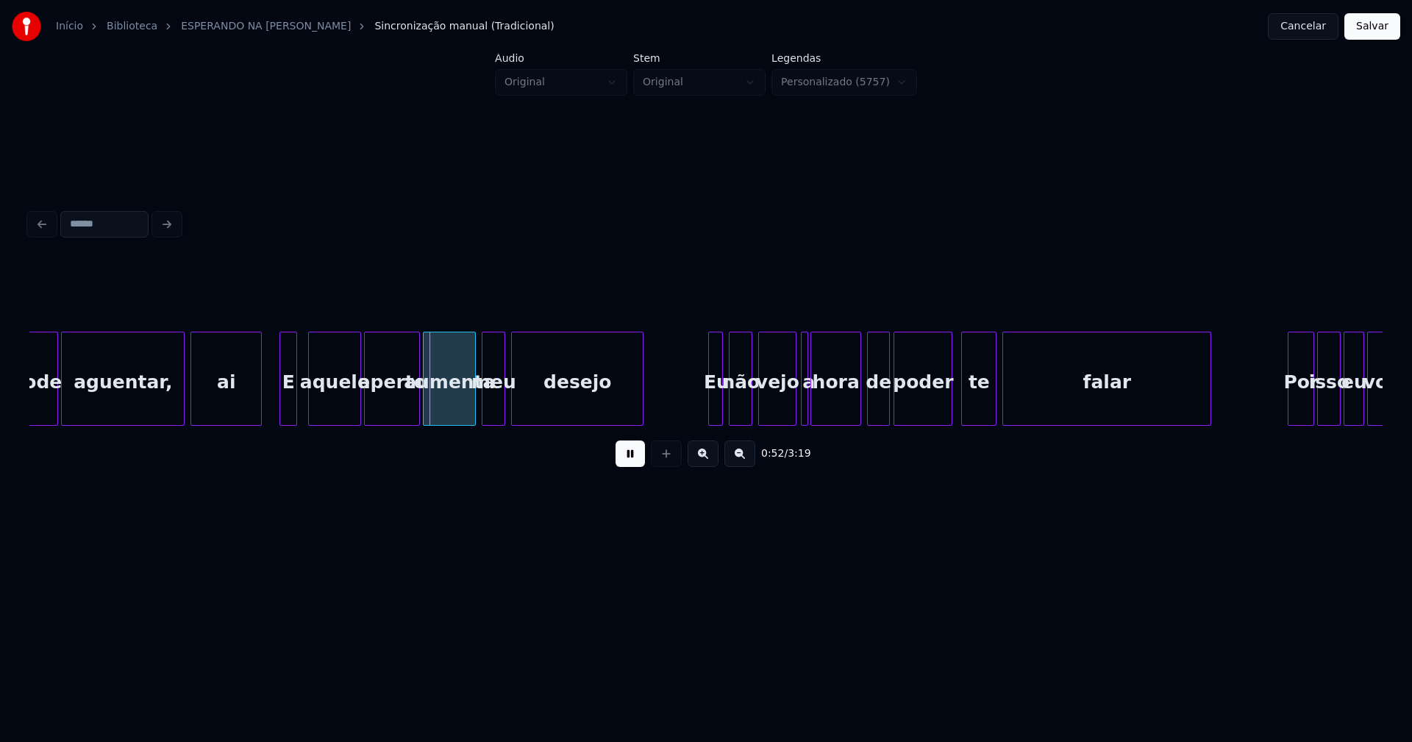
click at [290, 401] on div "E" at bounding box center [288, 383] width 16 height 100
click at [413, 406] on div at bounding box center [412, 379] width 4 height 93
click at [684, 413] on div at bounding box center [683, 379] width 4 height 93
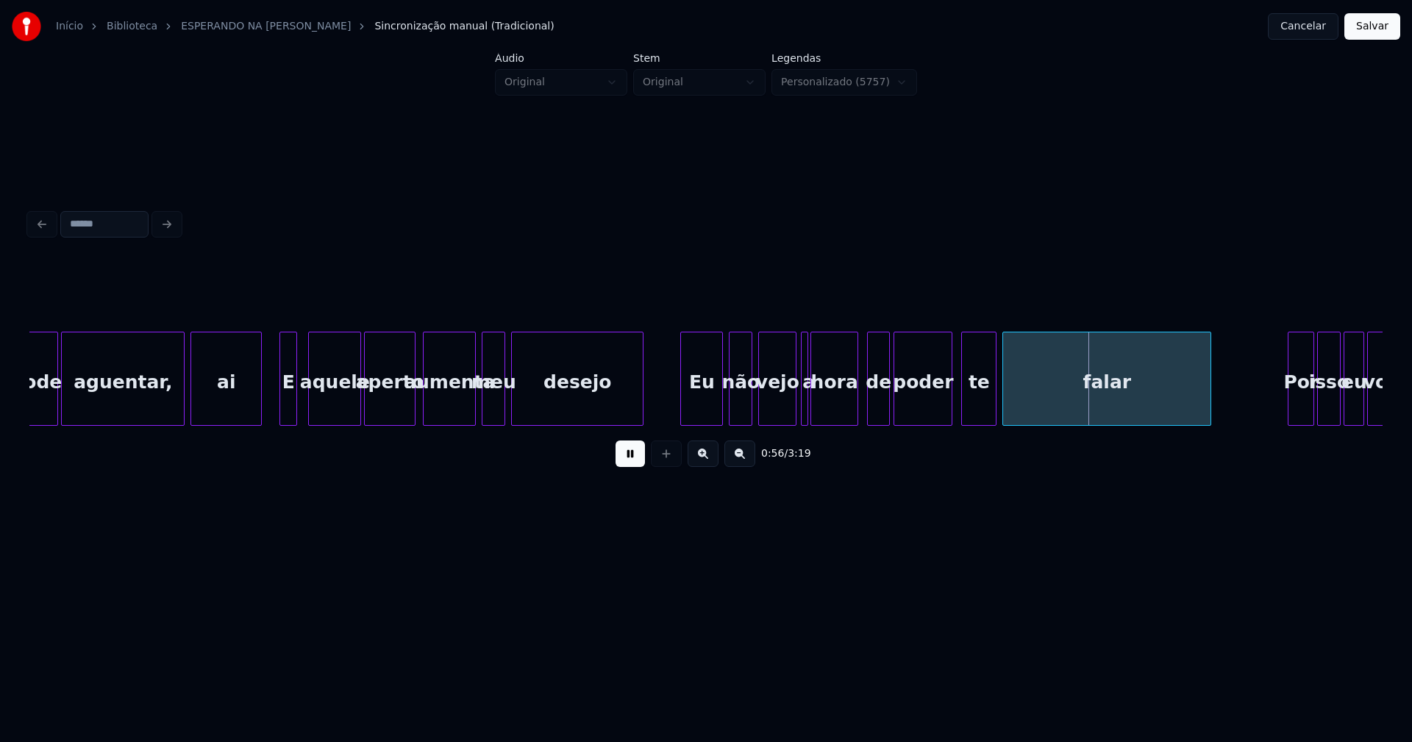
click at [857, 407] on div at bounding box center [855, 379] width 4 height 93
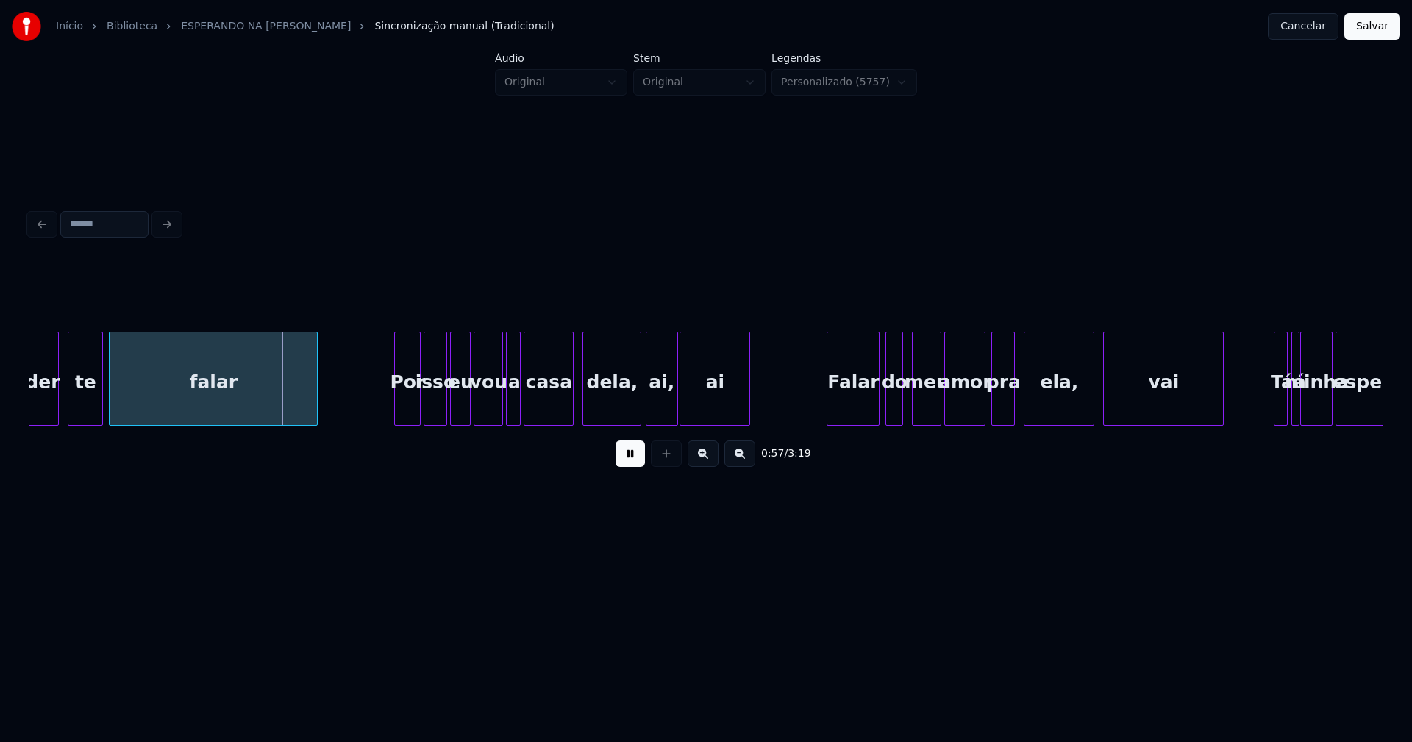
scroll to position [0, 8172]
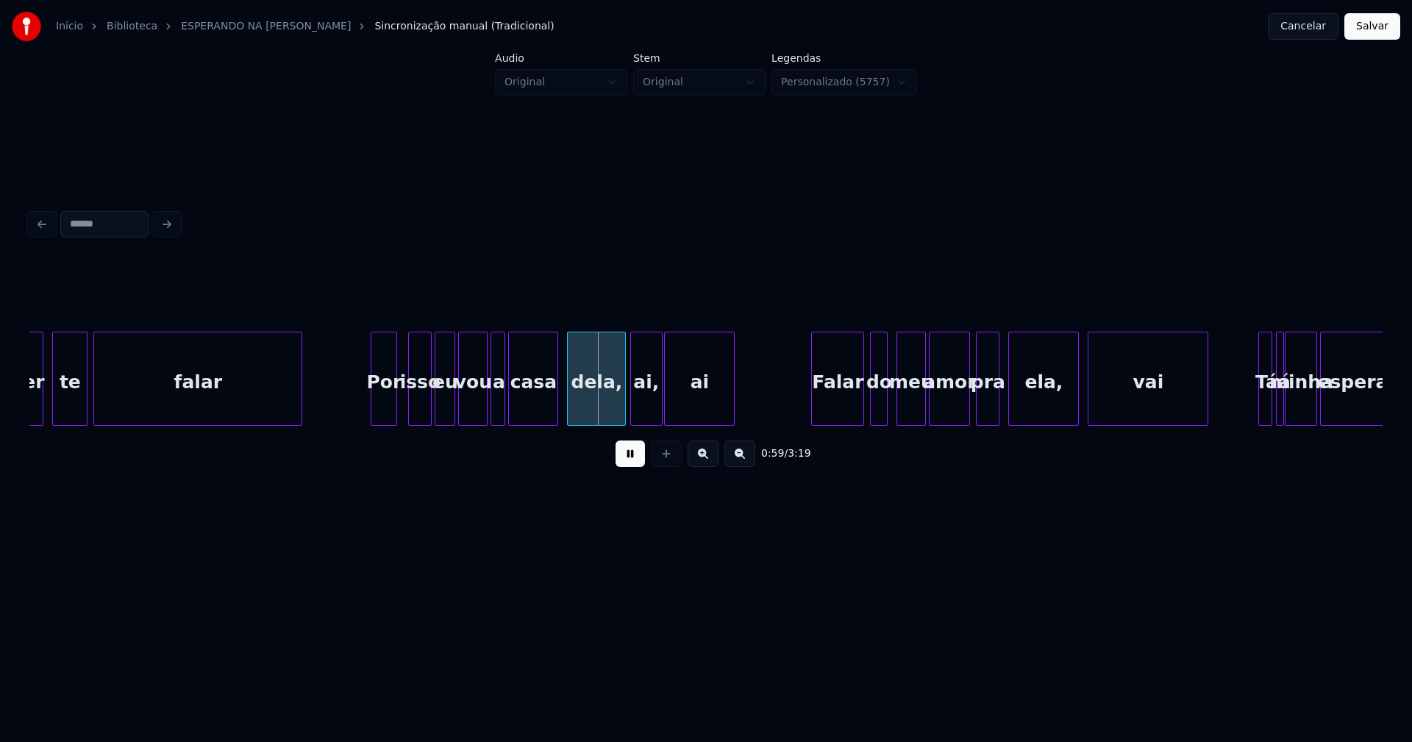
click at [378, 411] on div "Por" at bounding box center [384, 383] width 25 height 100
click at [412, 413] on div "isso" at bounding box center [413, 383] width 22 height 100
click at [441, 412] on div "eu" at bounding box center [439, 383] width 19 height 100
click at [836, 415] on div "Falar" at bounding box center [833, 383] width 51 height 100
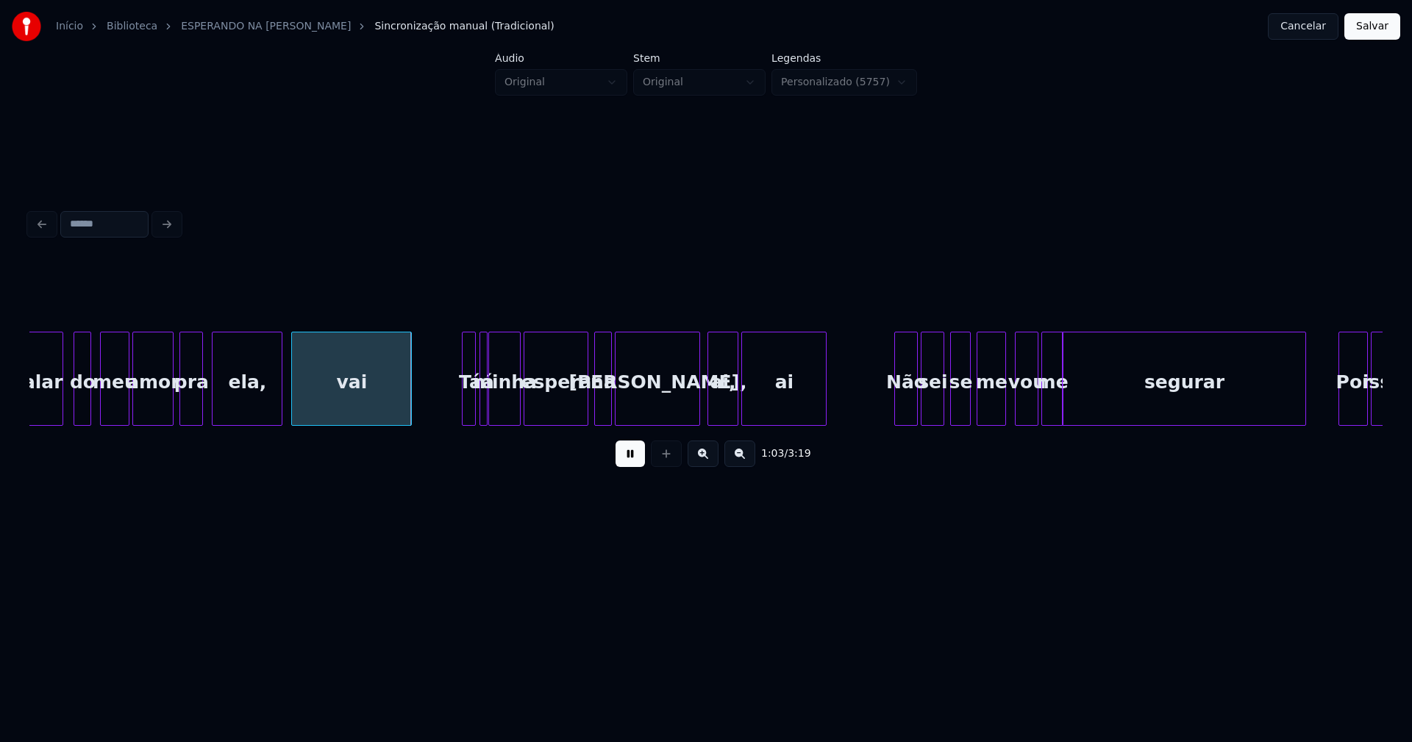
scroll to position [0, 8985]
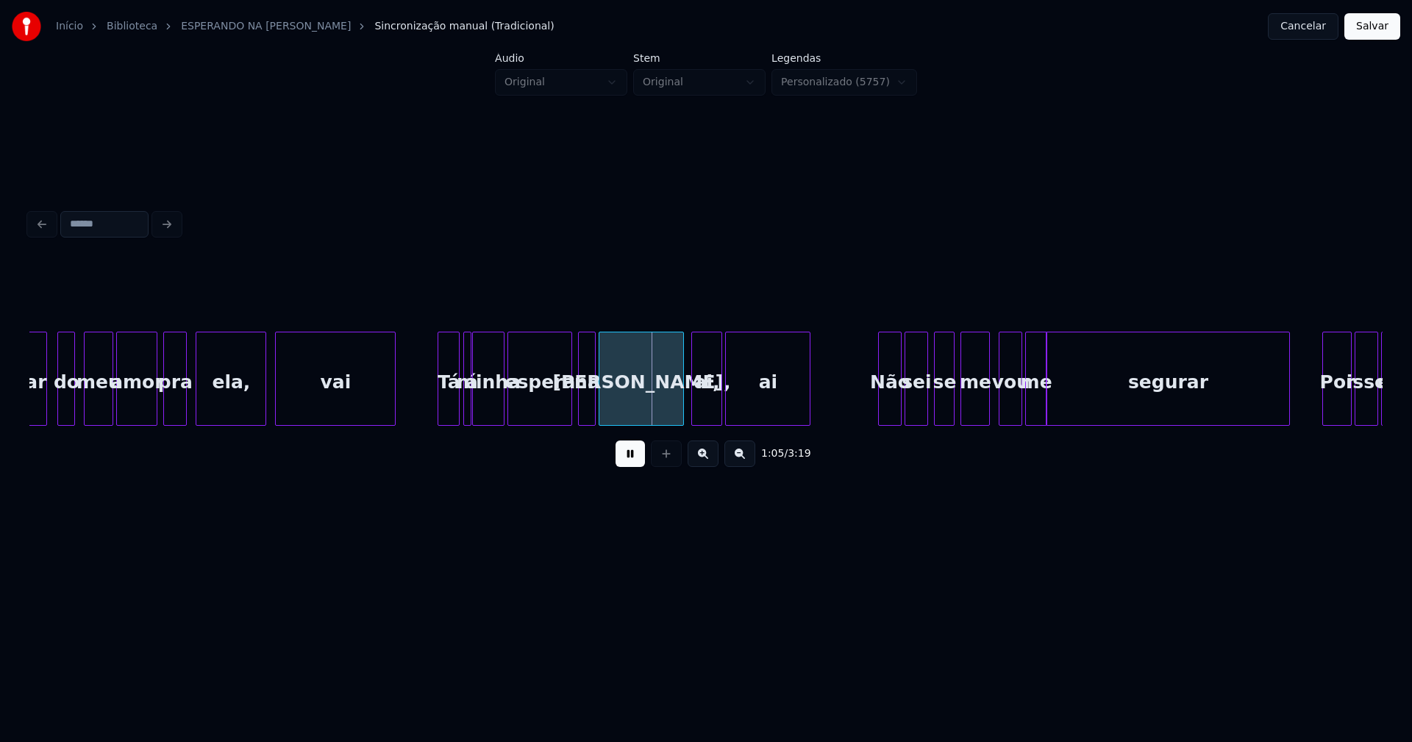
click at [441, 402] on div at bounding box center [440, 379] width 4 height 93
click at [888, 406] on div "Não" at bounding box center [886, 383] width 22 height 100
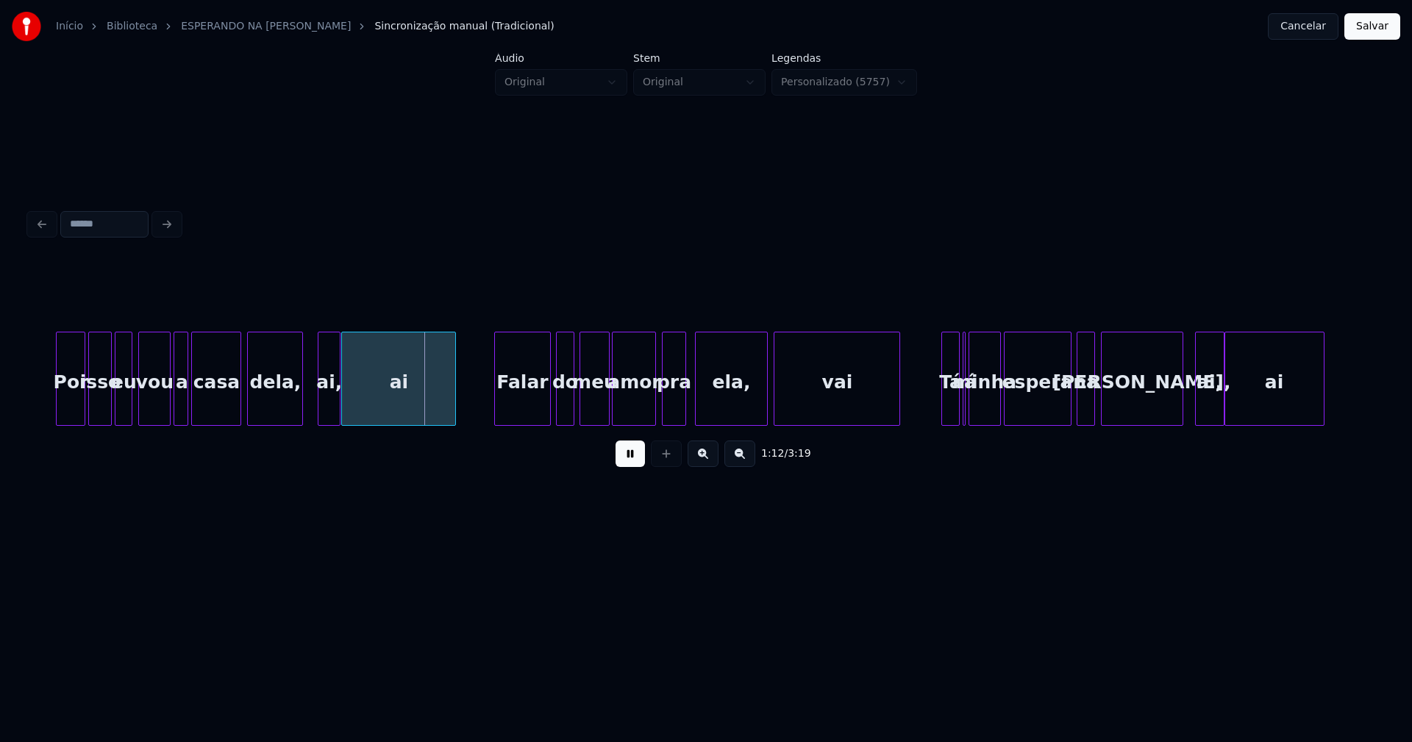
scroll to position [0, 10269]
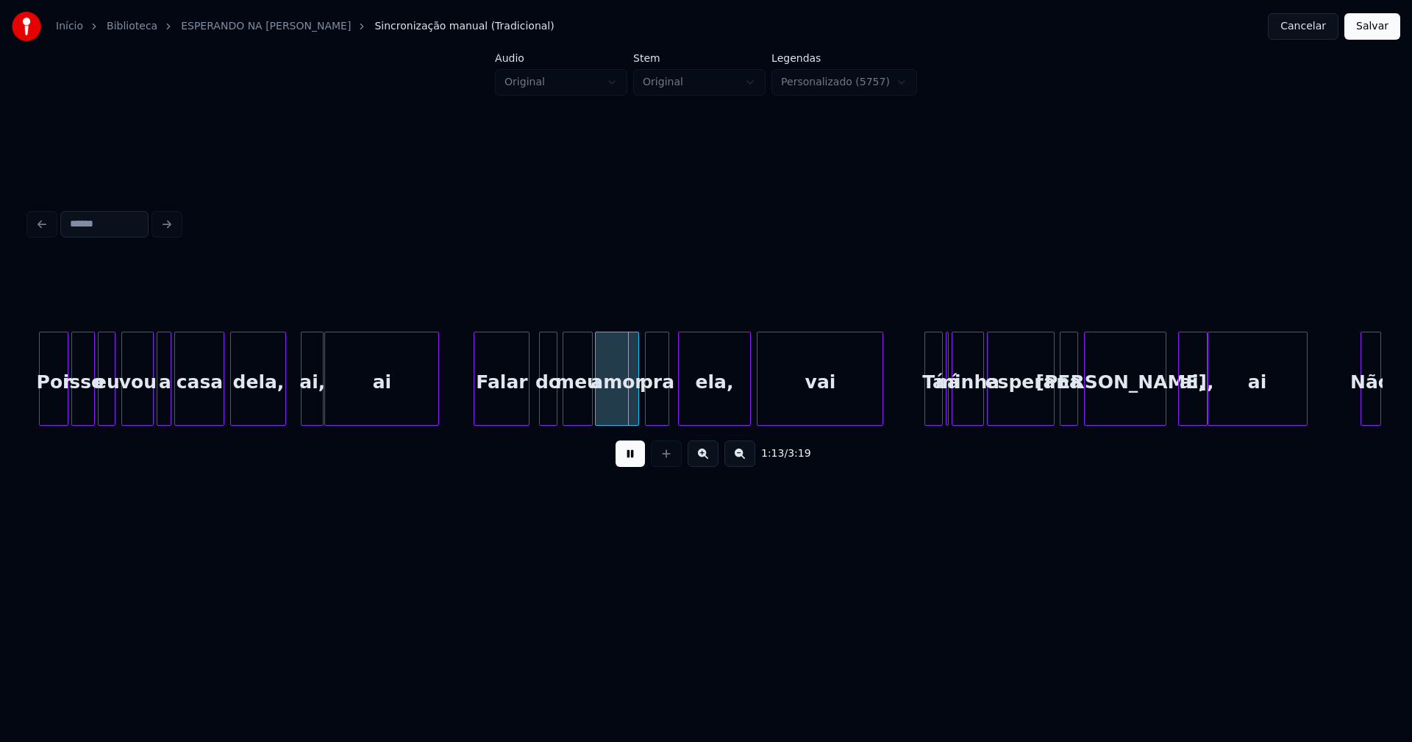
click at [512, 402] on div "Falar" at bounding box center [501, 383] width 54 height 100
click at [927, 405] on div "Tá" at bounding box center [927, 383] width 16 height 100
click at [950, 413] on div at bounding box center [950, 379] width 4 height 93
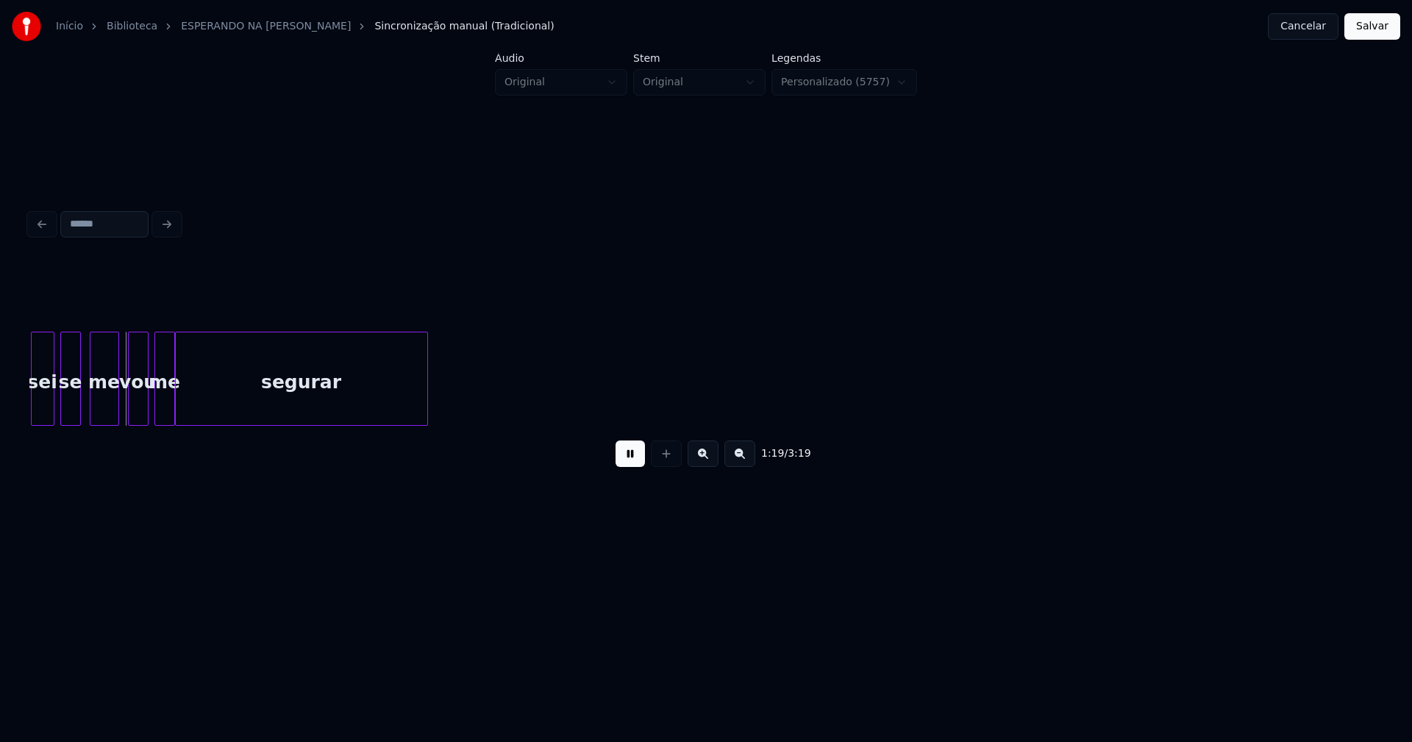
click at [622, 466] on button at bounding box center [630, 454] width 29 height 26
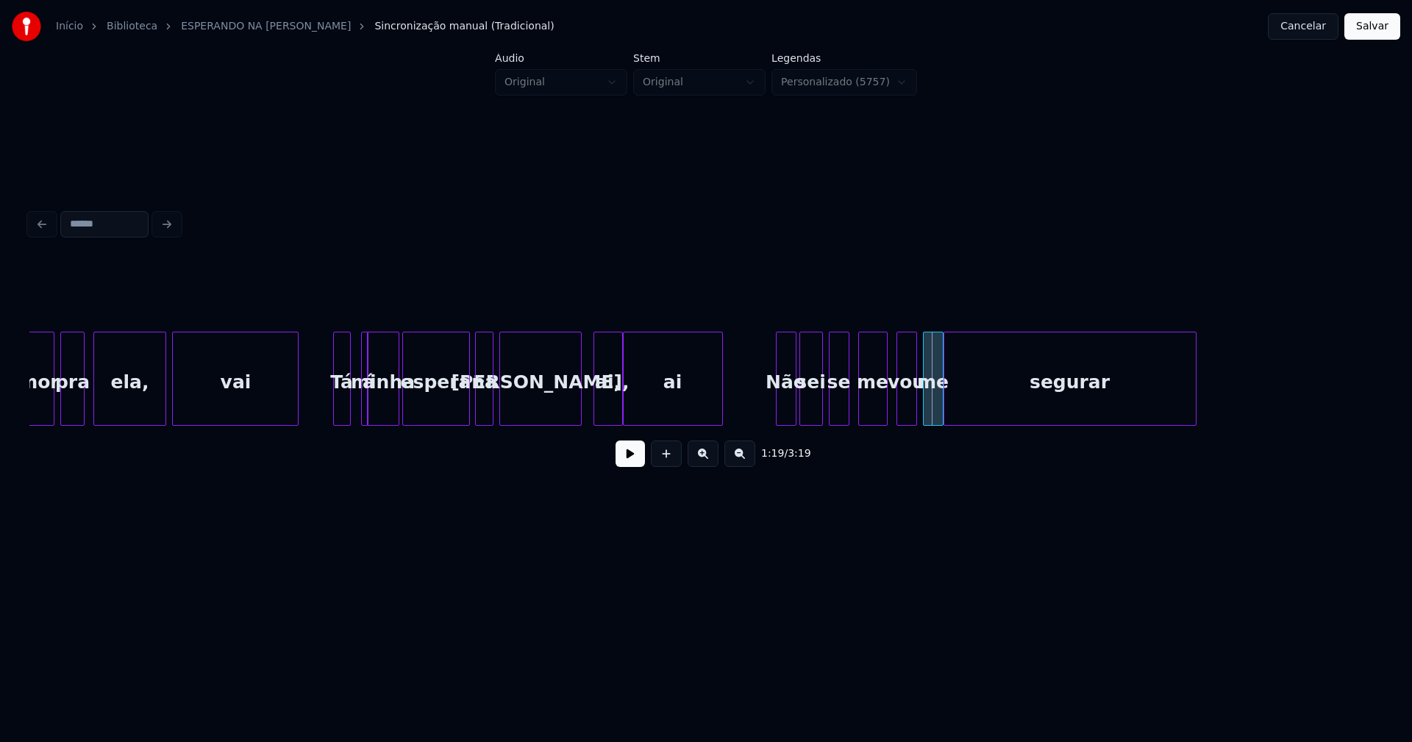
scroll to position [0, 10773]
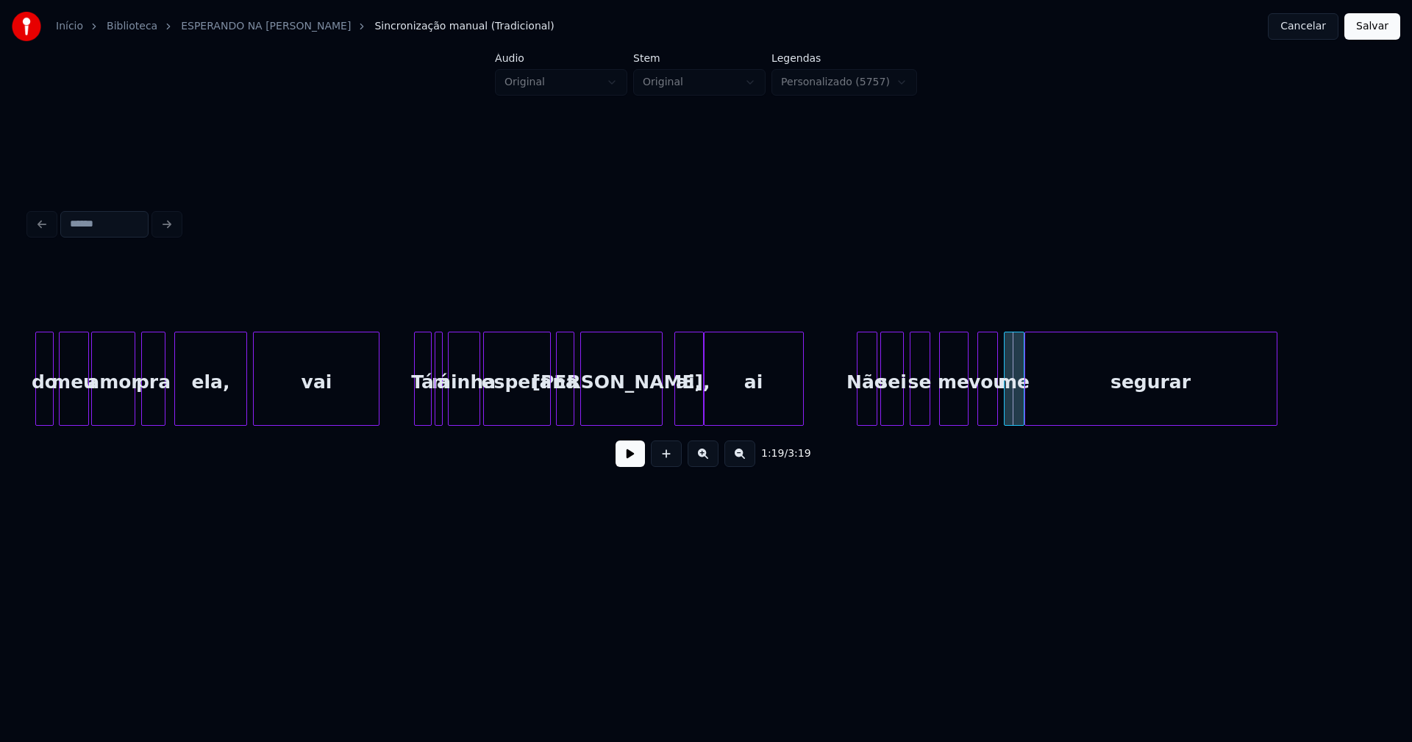
click at [435, 366] on div "á" at bounding box center [438, 379] width 7 height 94
click at [630, 463] on button at bounding box center [630, 454] width 29 height 26
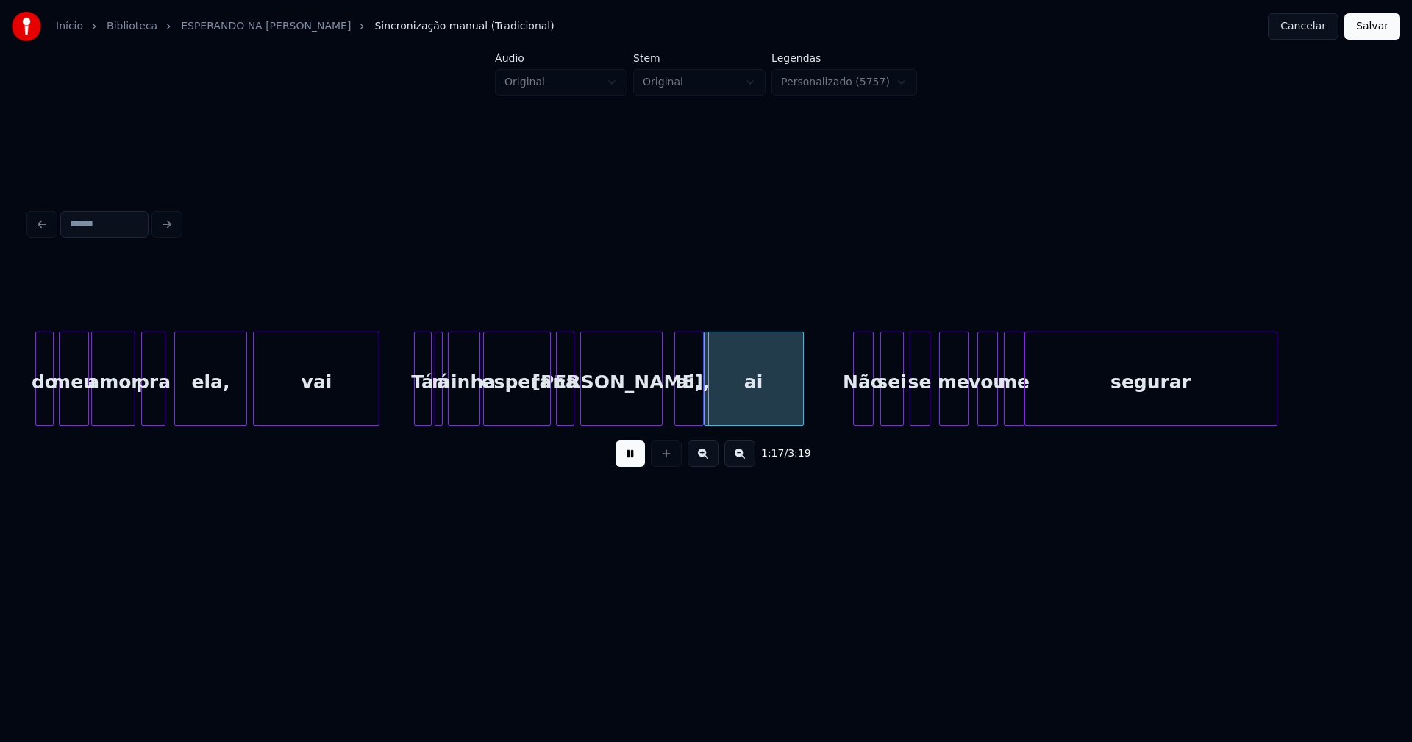
click at [864, 410] on div "Não" at bounding box center [863, 383] width 19 height 100
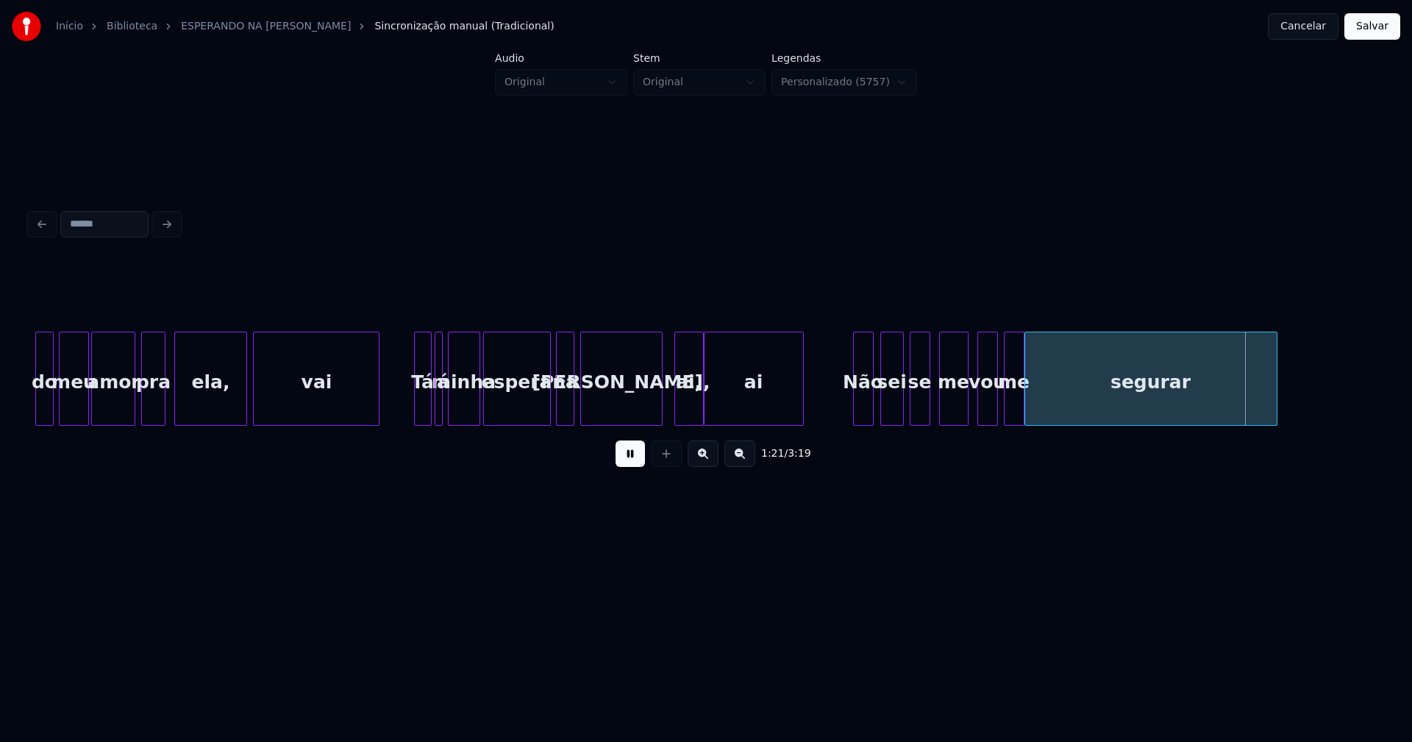
click at [626, 460] on button at bounding box center [630, 454] width 29 height 26
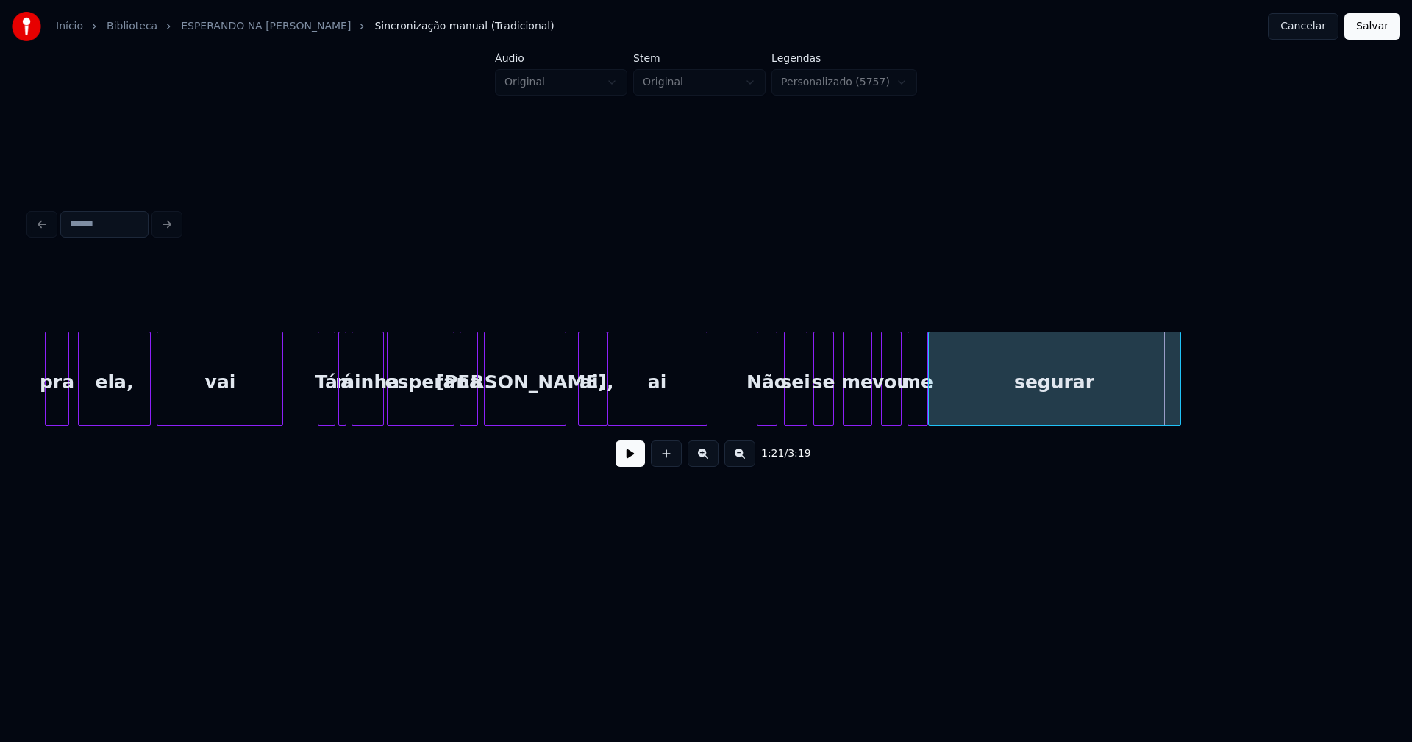
scroll to position [0, 10886]
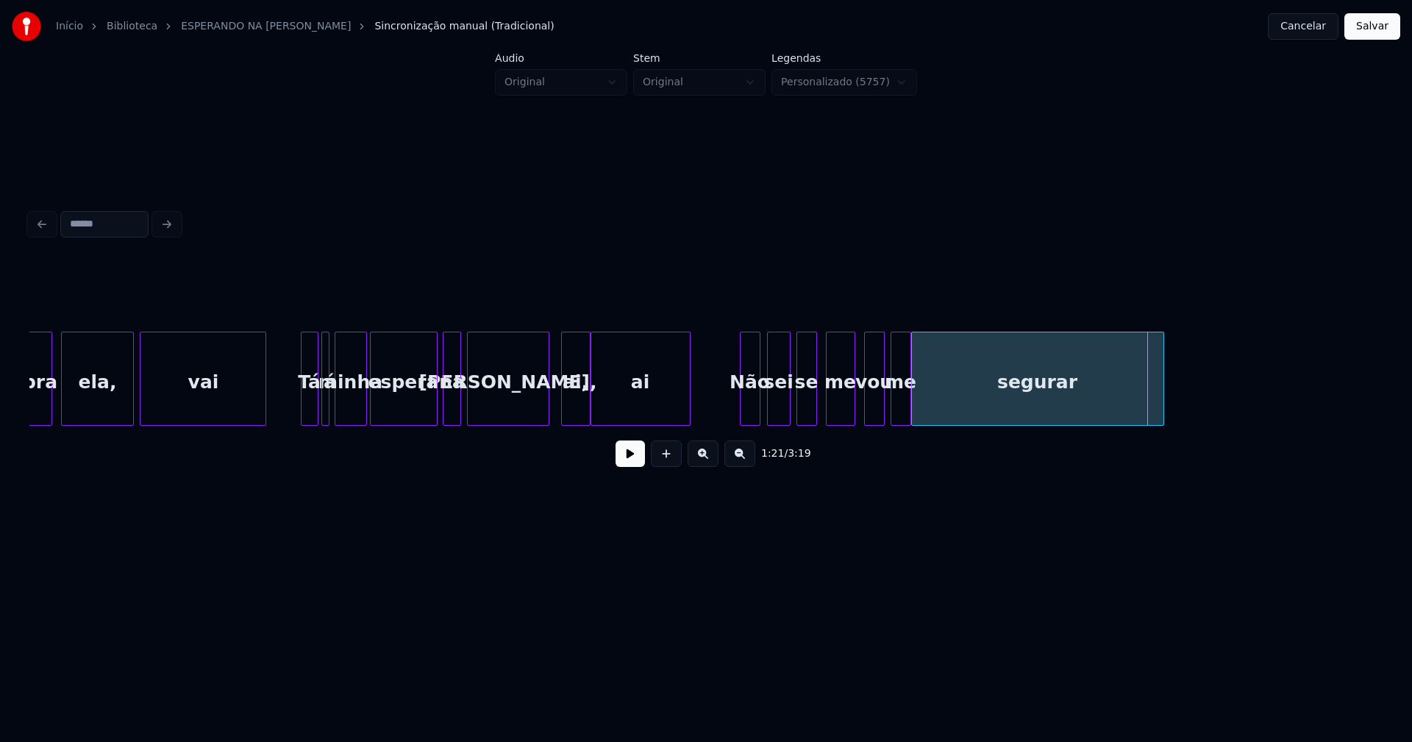
drag, startPoint x: 722, startPoint y: 412, endPoint x: 649, endPoint y: 464, distance: 89.6
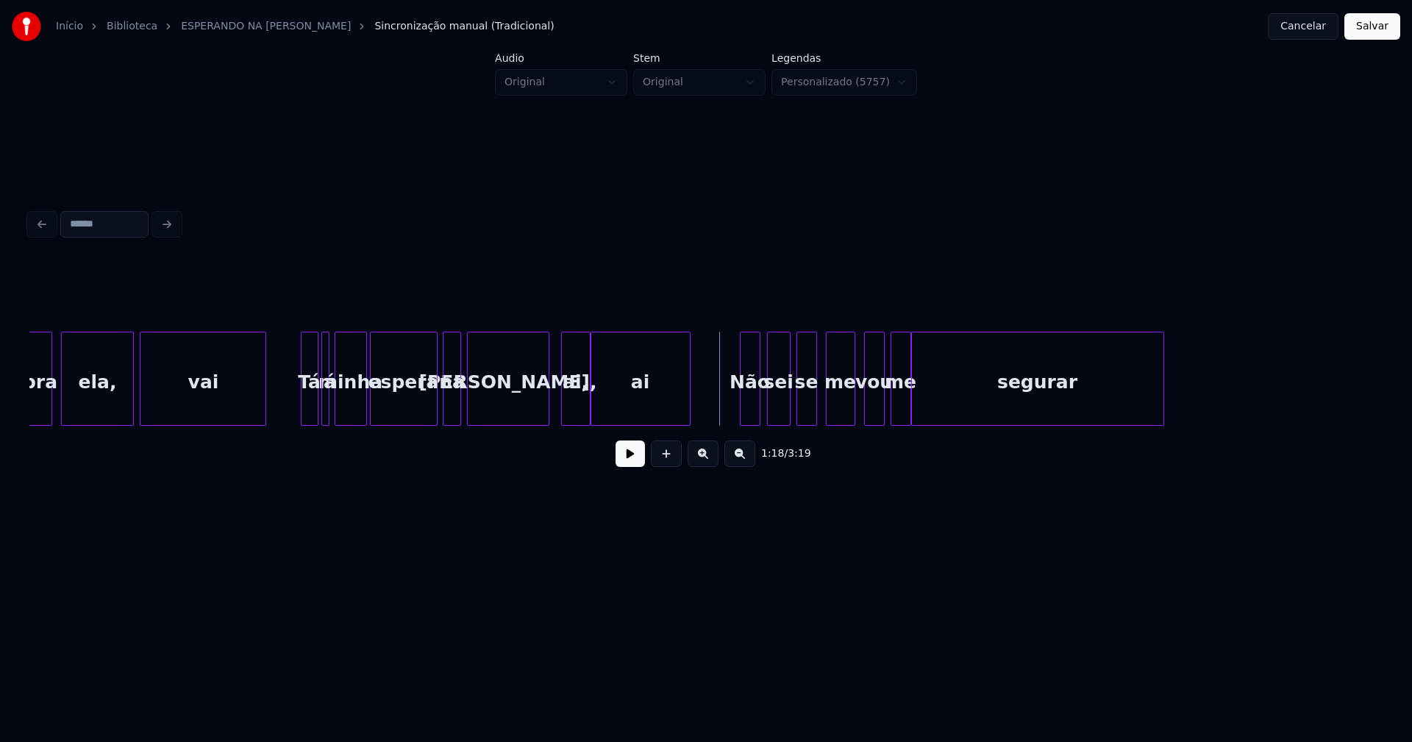
click at [635, 466] on button at bounding box center [630, 454] width 29 height 26
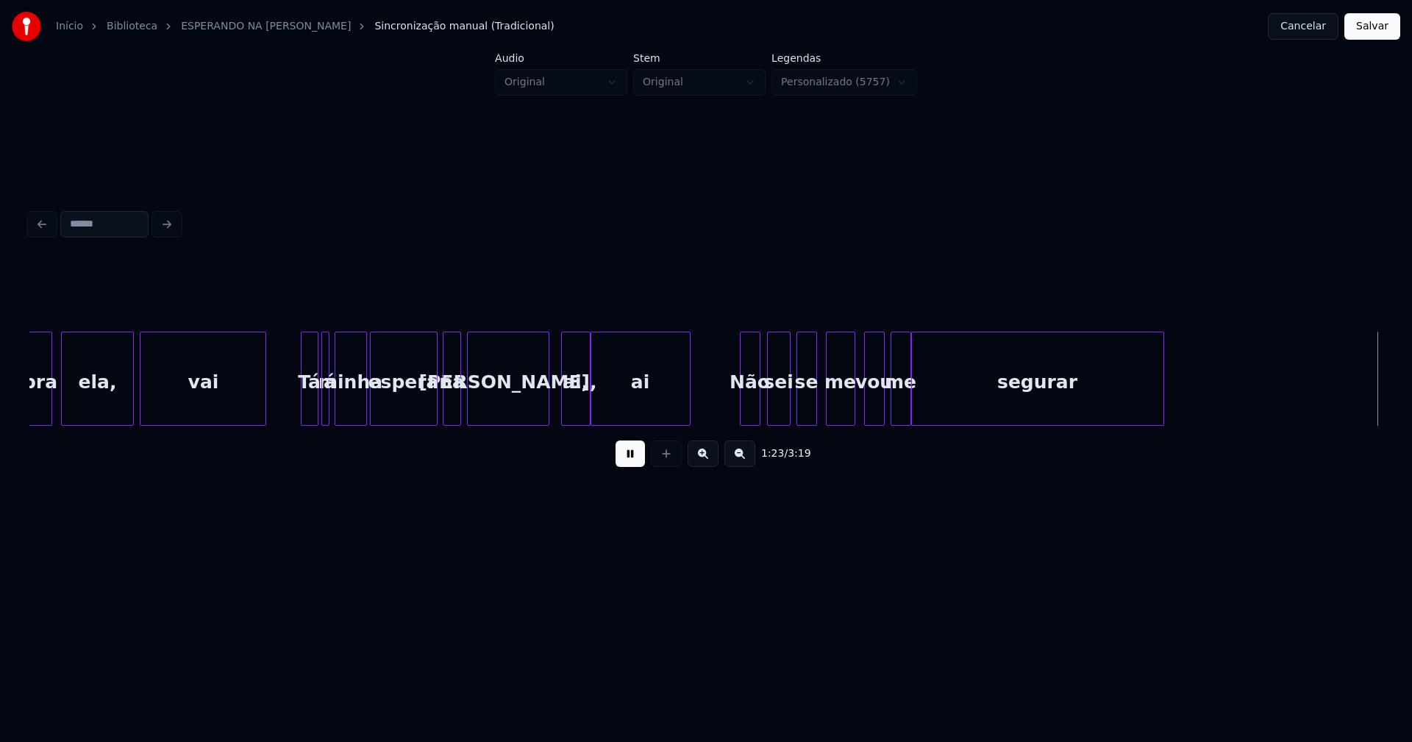
scroll to position [0, 12240]
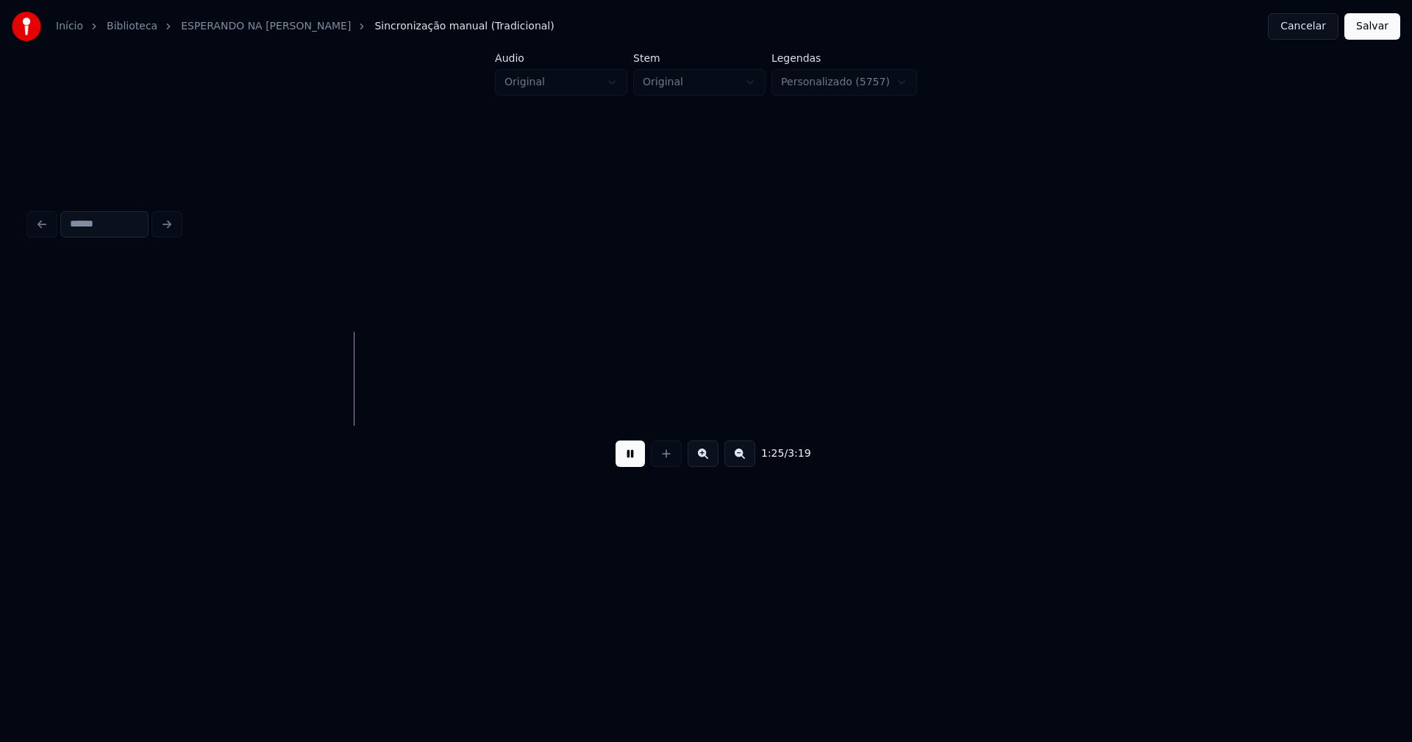
click at [629, 457] on button at bounding box center [630, 454] width 29 height 26
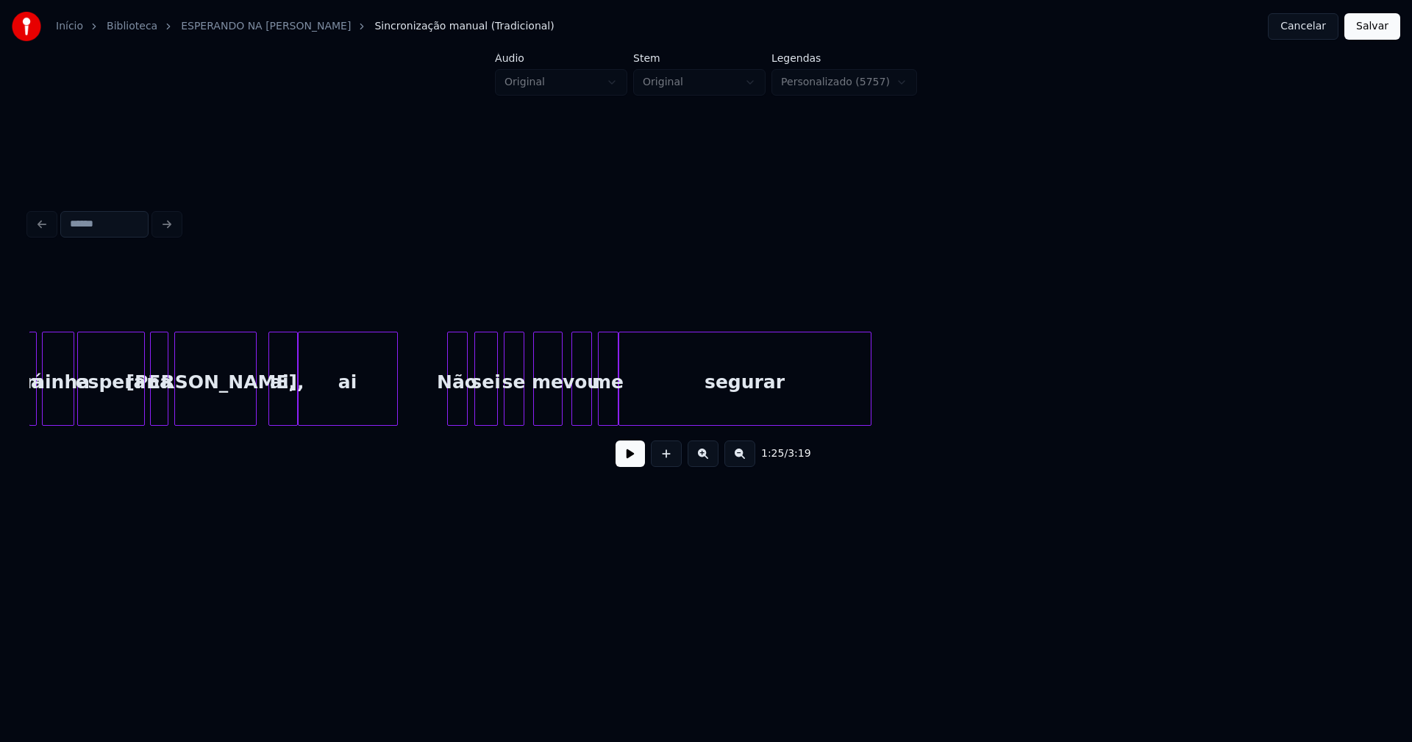
scroll to position [0, 10999]
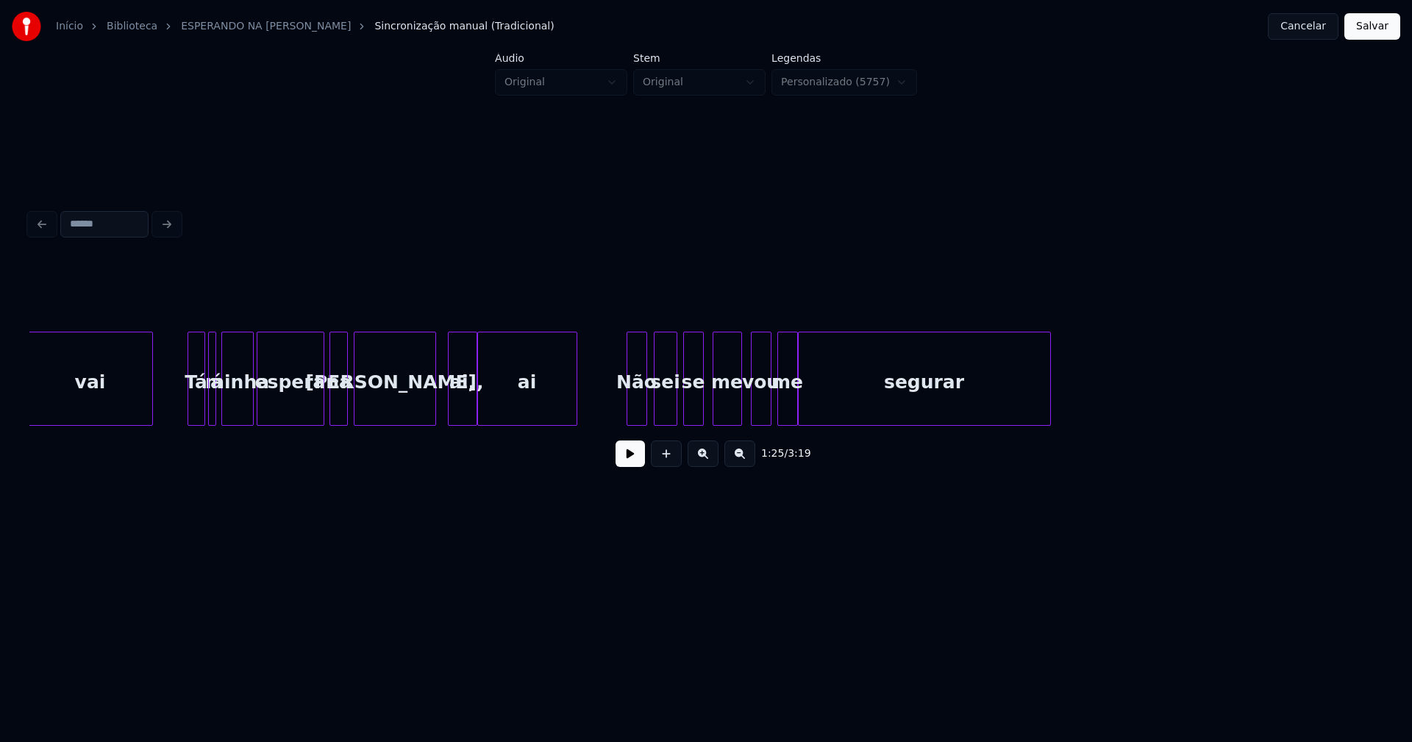
click at [625, 464] on button at bounding box center [630, 454] width 29 height 26
click at [787, 402] on div "me" at bounding box center [787, 383] width 19 height 100
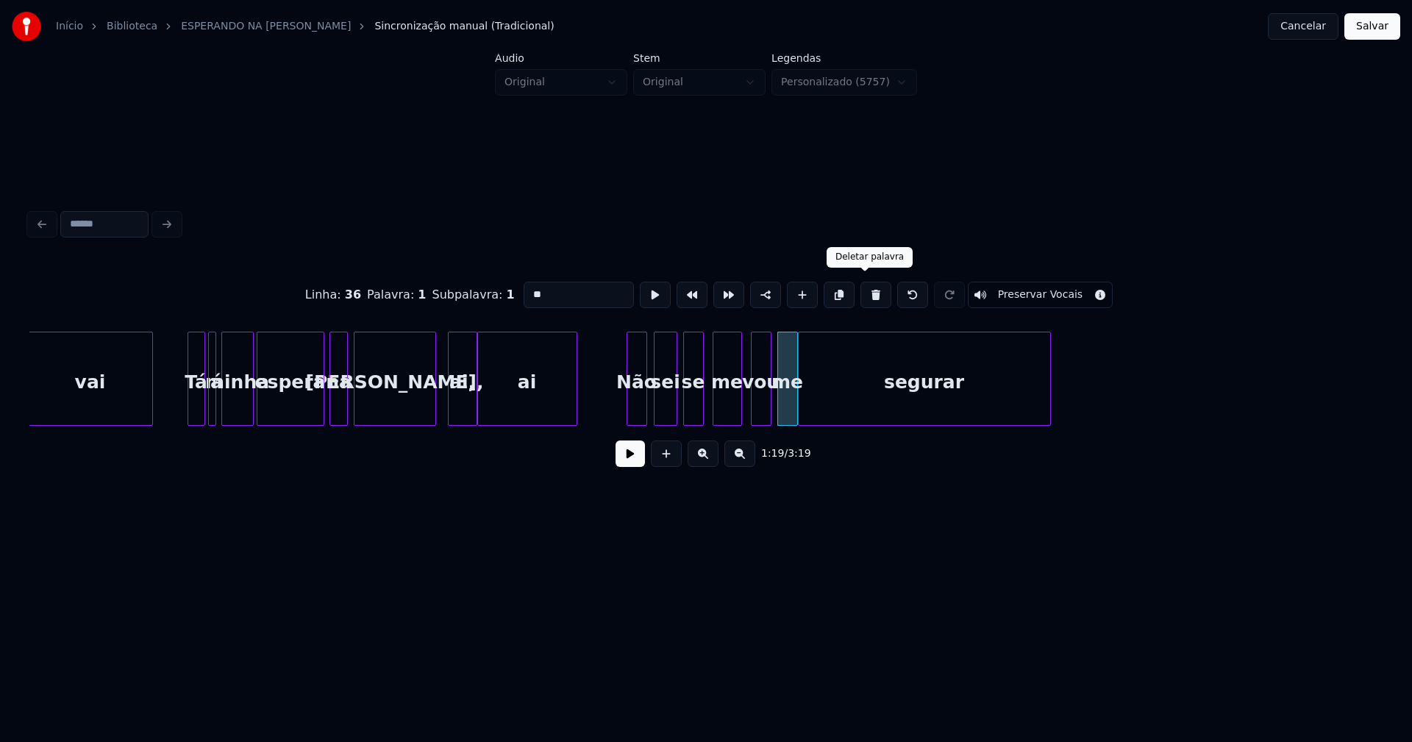
click at [864, 289] on button at bounding box center [876, 295] width 31 height 26
type input "***"
click at [781, 406] on div at bounding box center [781, 379] width 4 height 93
click at [748, 413] on div at bounding box center [750, 379] width 4 height 93
click at [637, 463] on button at bounding box center [630, 454] width 29 height 26
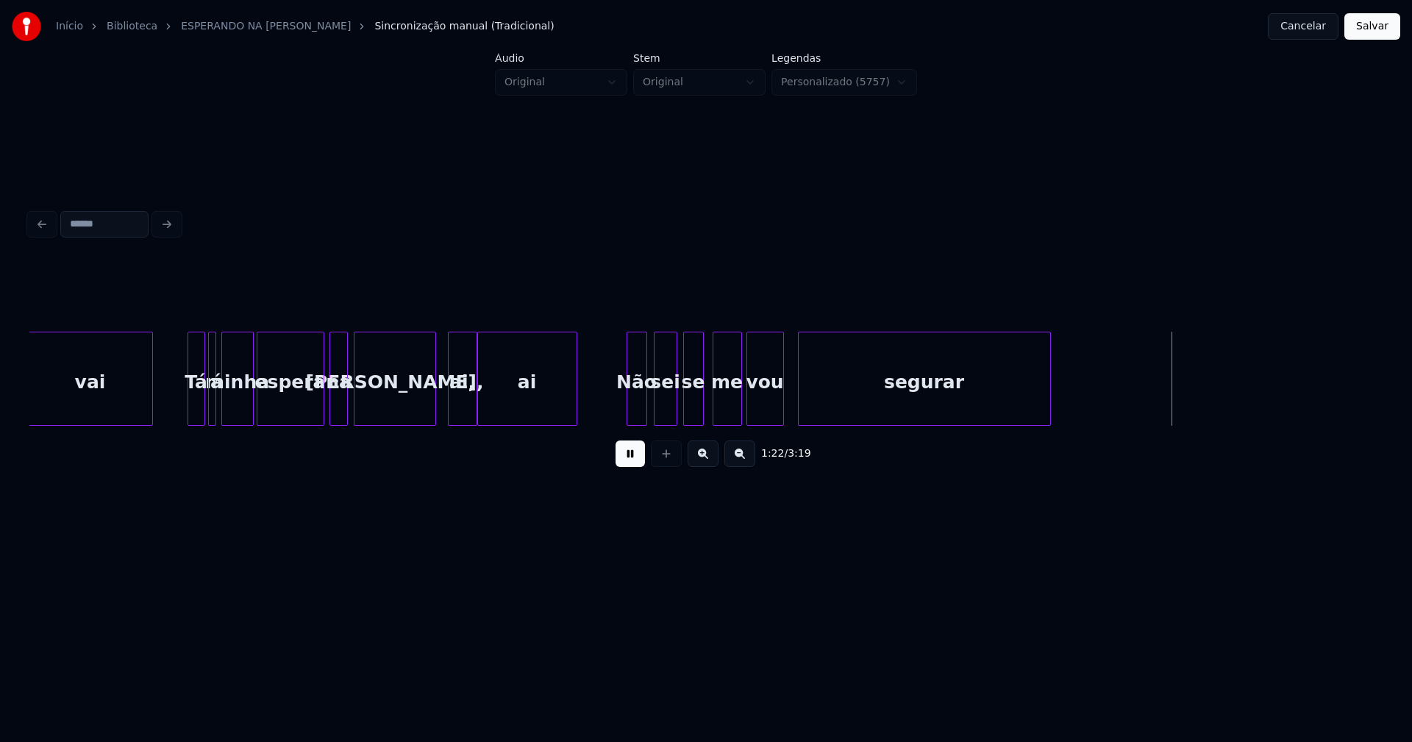
click at [635, 467] on button at bounding box center [630, 454] width 29 height 26
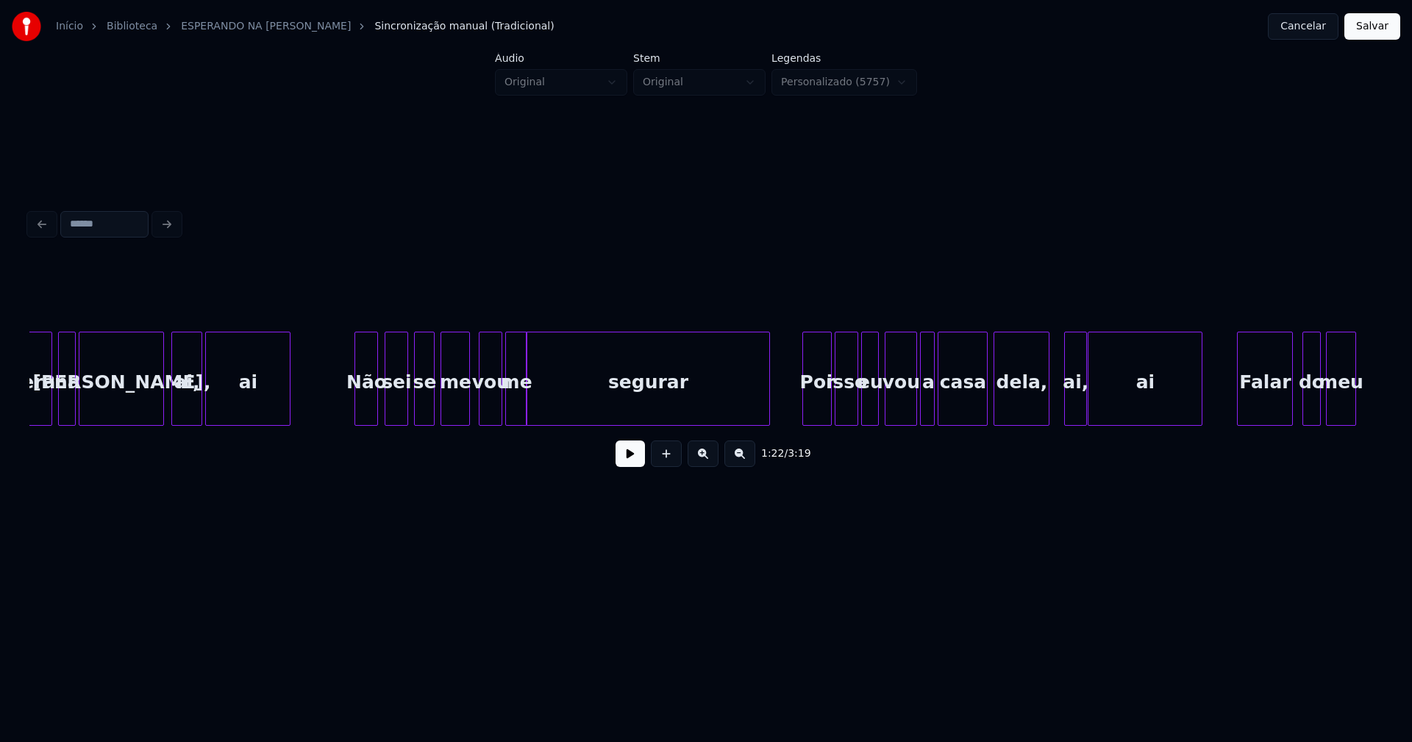
scroll to position [0, 9457]
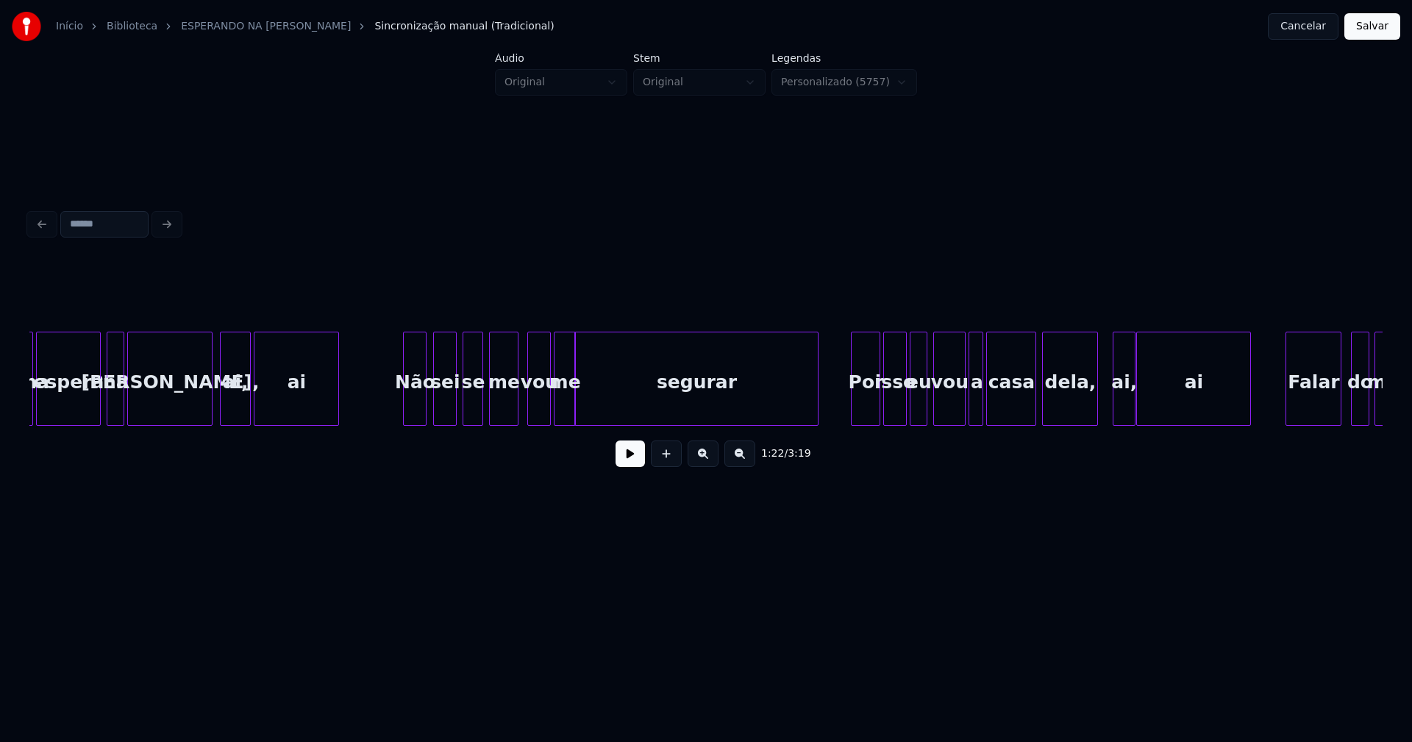
click at [566, 405] on div "me" at bounding box center [565, 383] width 20 height 100
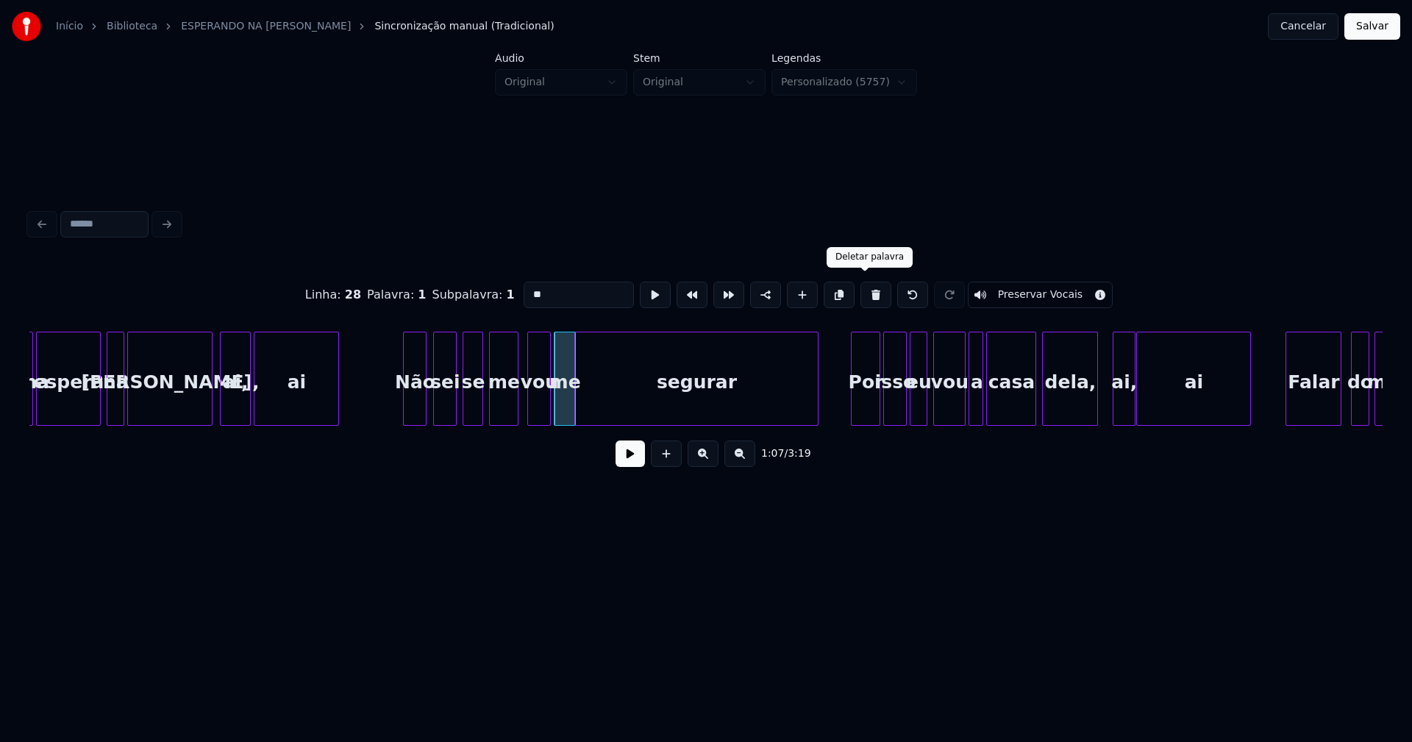
click at [867, 294] on button at bounding box center [876, 295] width 31 height 26
type input "***"
click at [556, 410] on div at bounding box center [555, 379] width 4 height 93
click at [524, 413] on div at bounding box center [524, 379] width 4 height 93
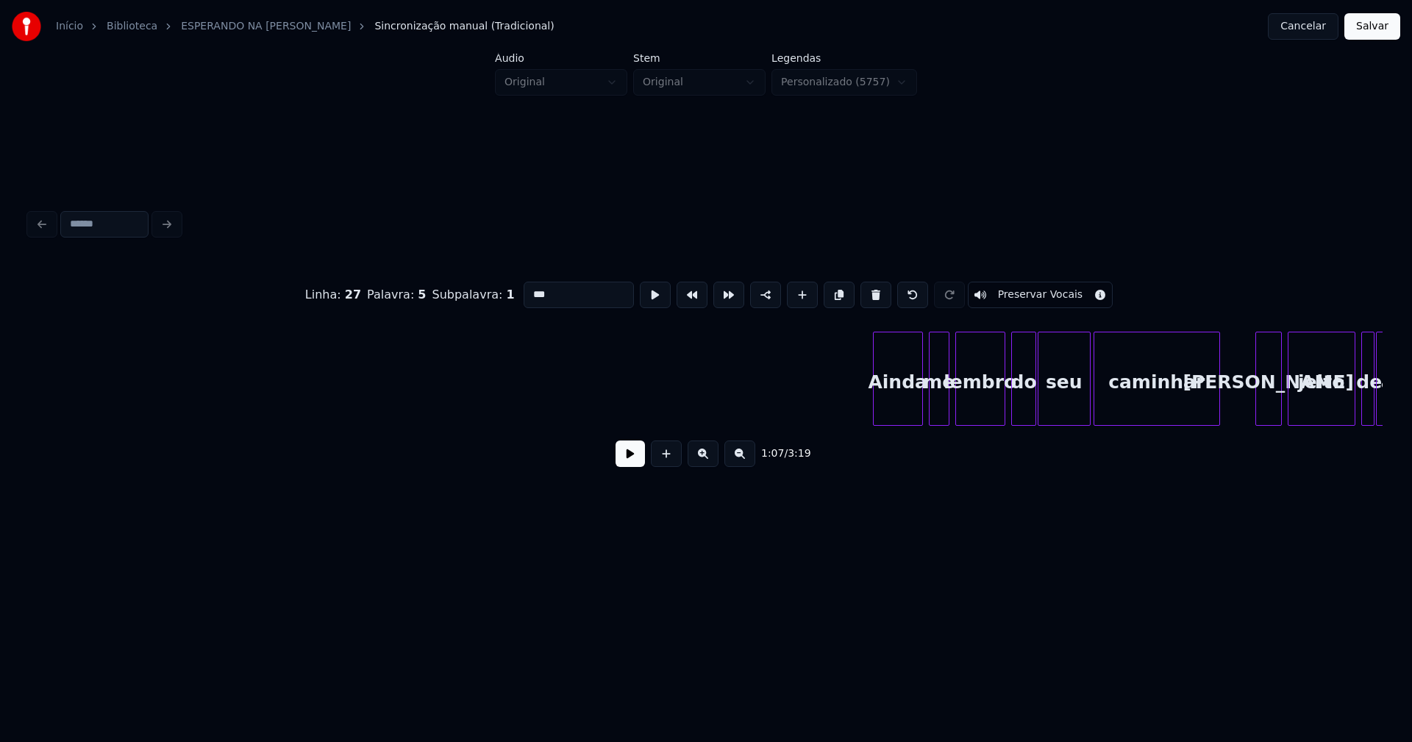
scroll to position [0, 14883]
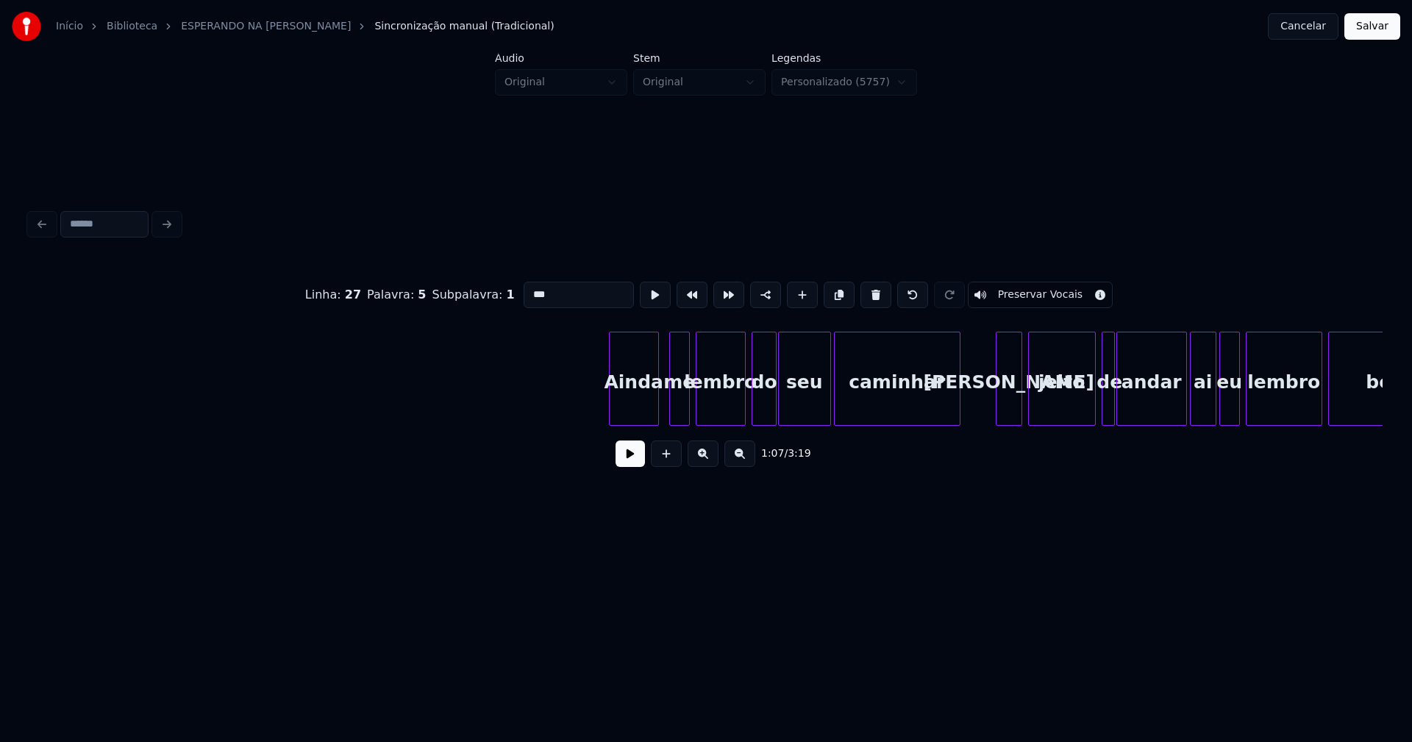
click at [636, 407] on div "Ainda" at bounding box center [634, 383] width 49 height 100
click at [633, 459] on button at bounding box center [630, 454] width 29 height 26
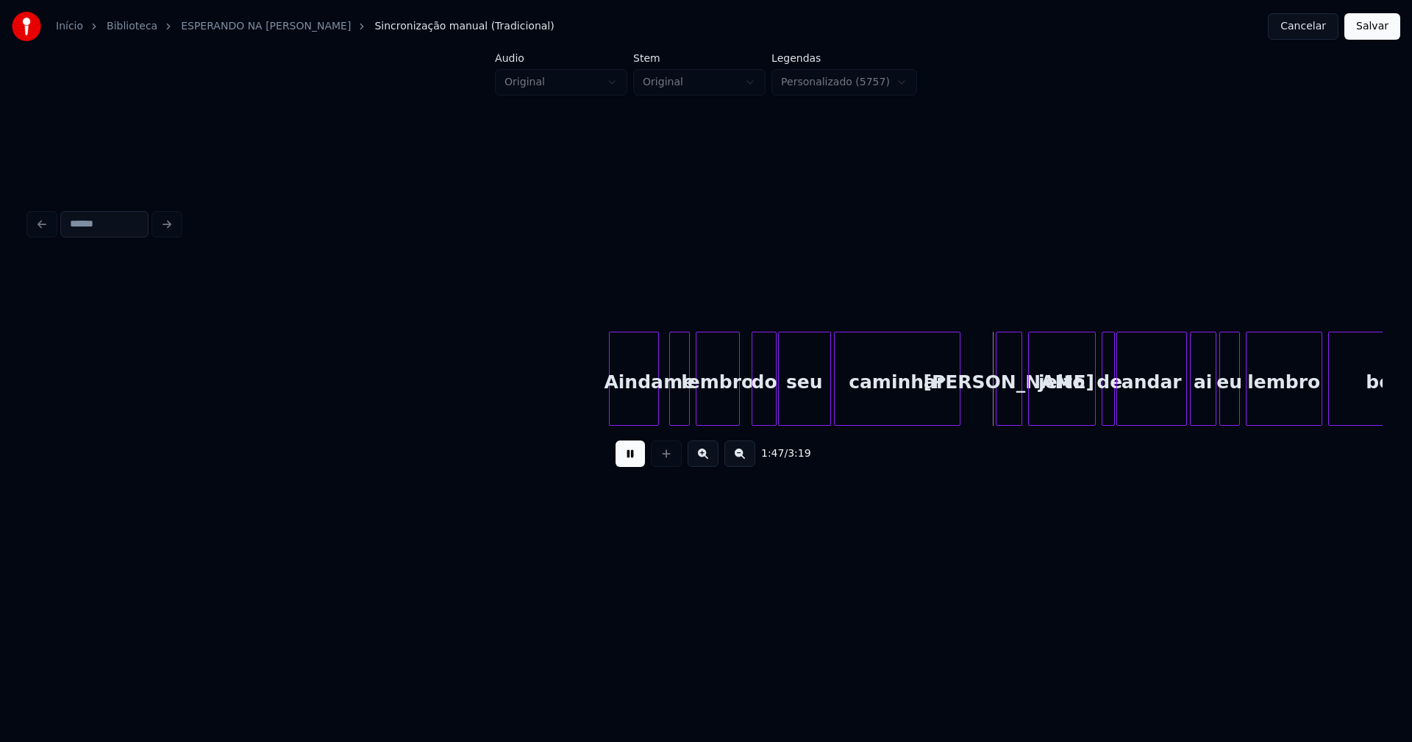
click at [738, 410] on div at bounding box center [737, 379] width 4 height 93
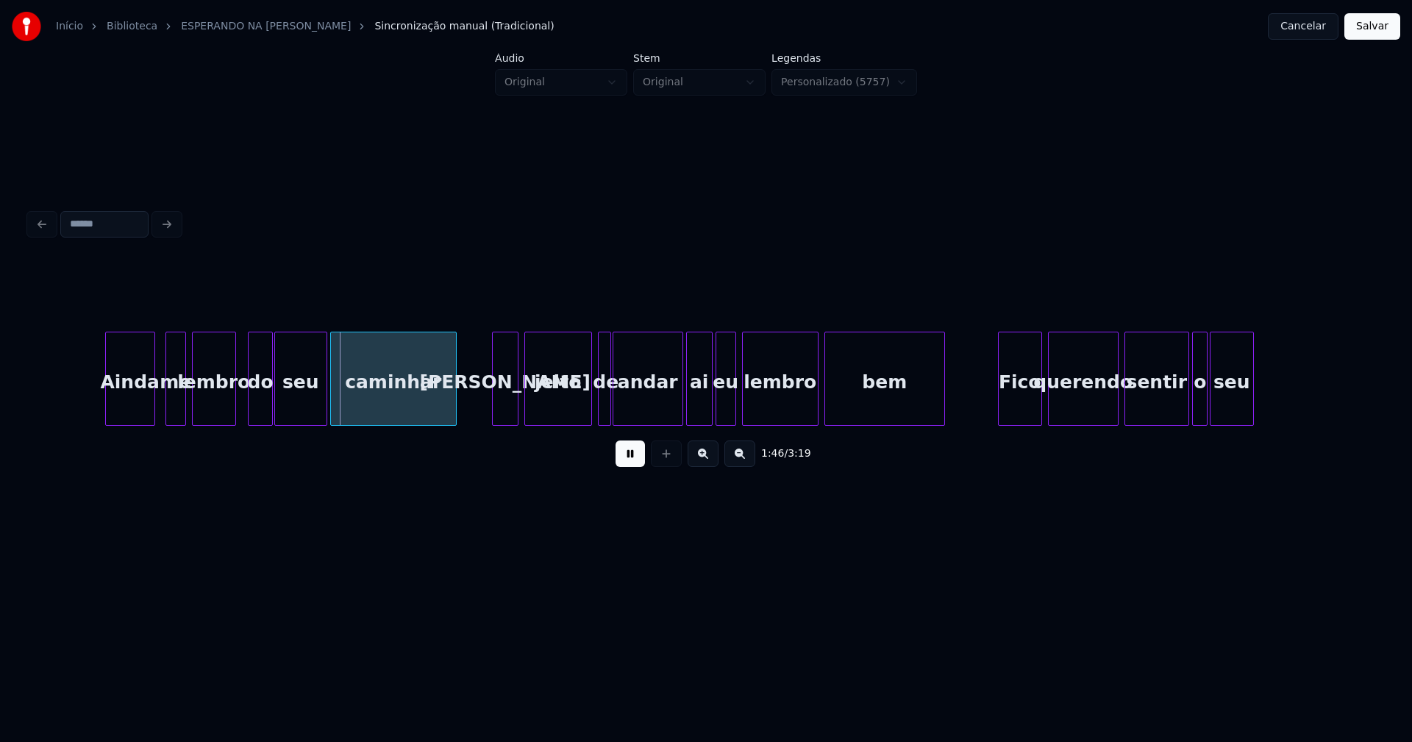
scroll to position [0, 15403]
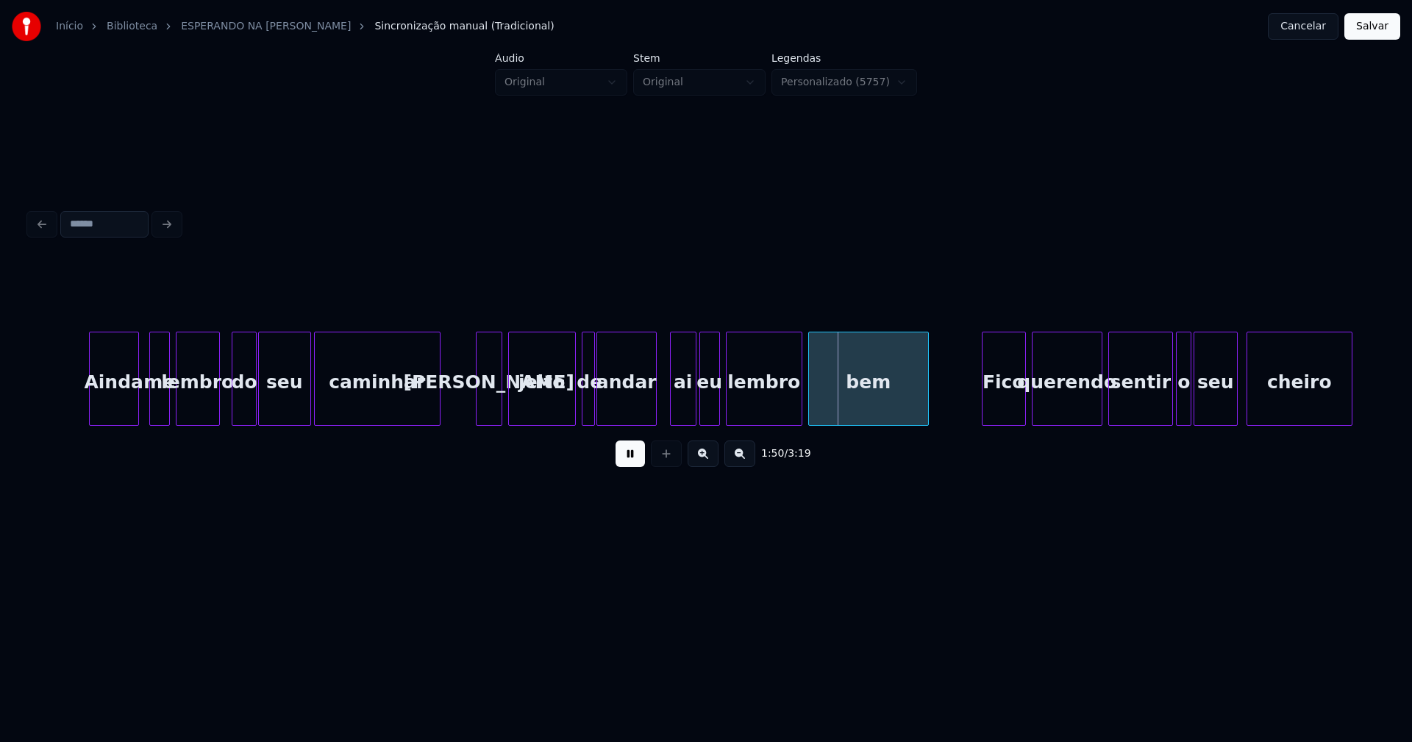
click at [655, 417] on div at bounding box center [654, 379] width 4 height 93
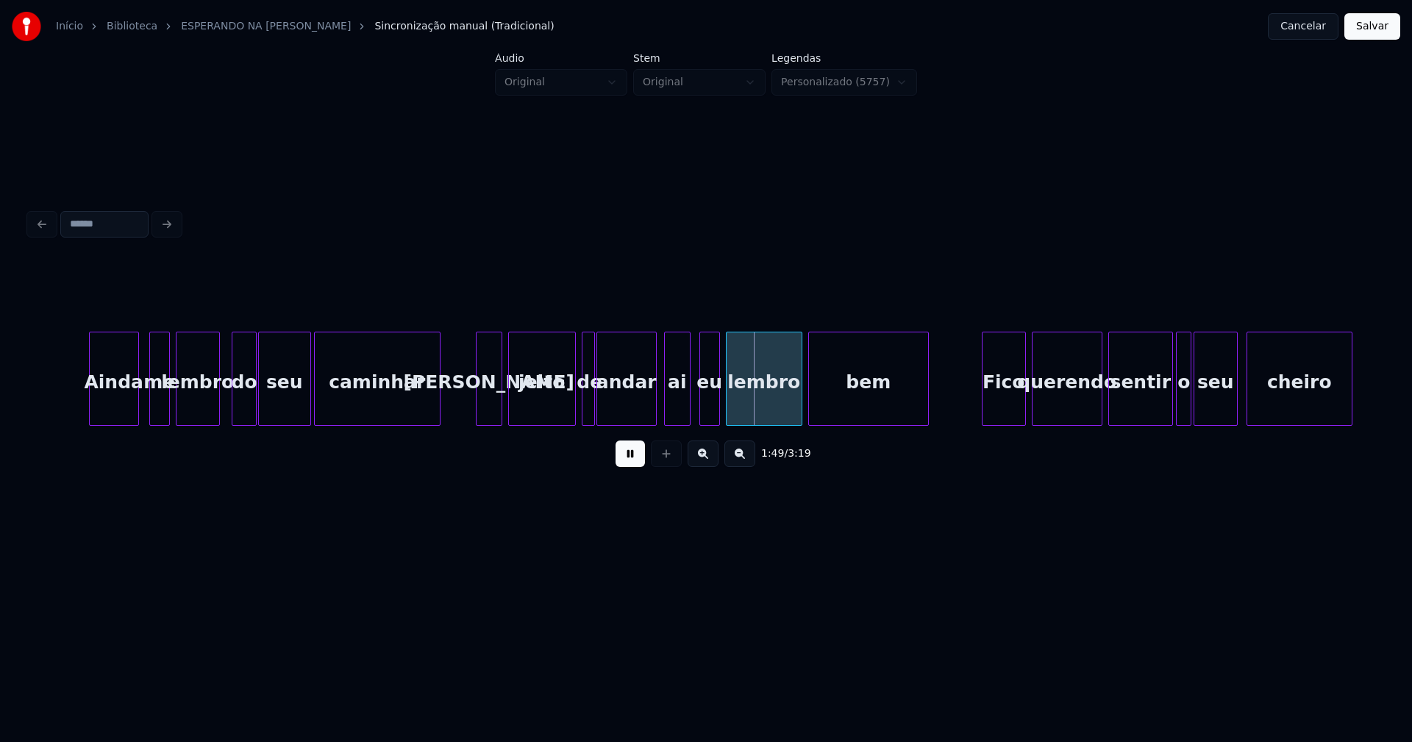
click at [673, 414] on div "ai" at bounding box center [677, 383] width 25 height 100
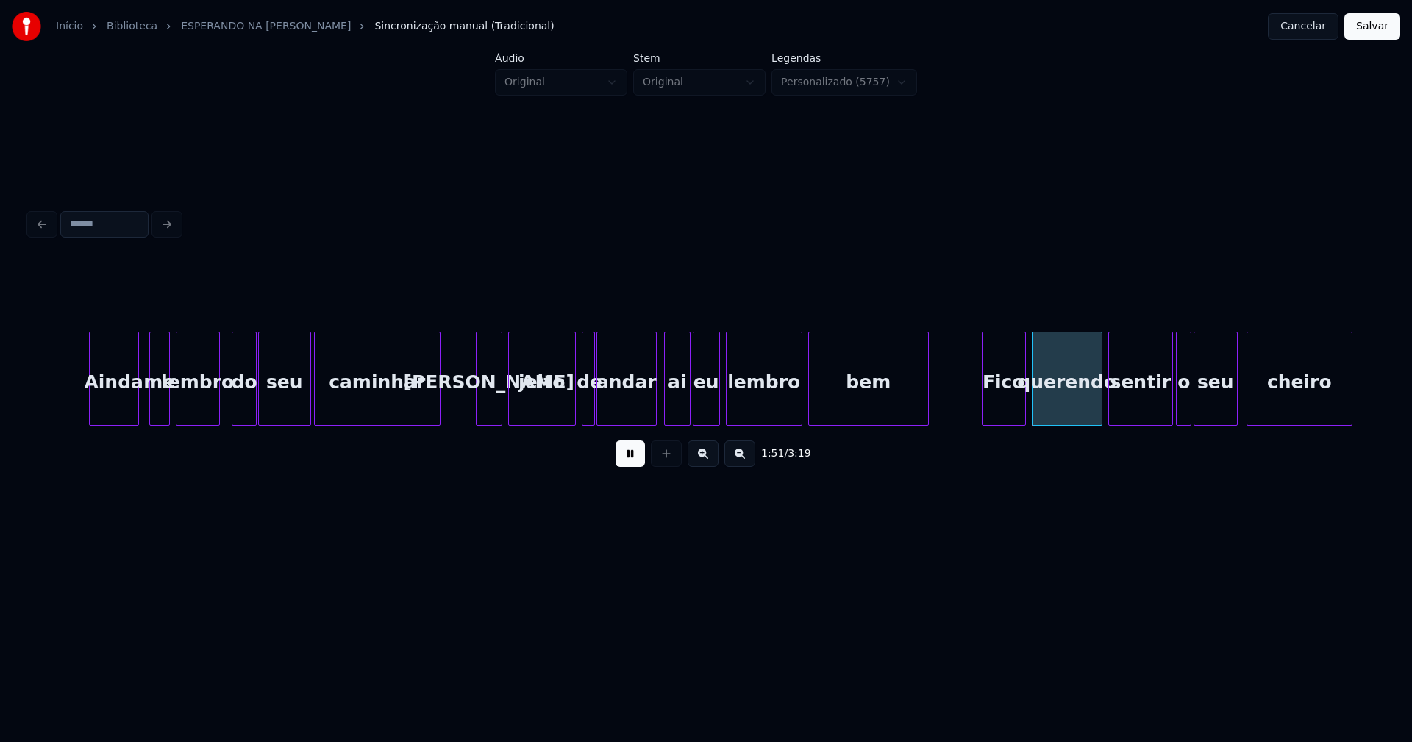
click at [697, 422] on div "Ainda me lembro do seu caminhar Seu jeito de andar ai eu lembro bem Fico queren…" at bounding box center [706, 379] width 1354 height 94
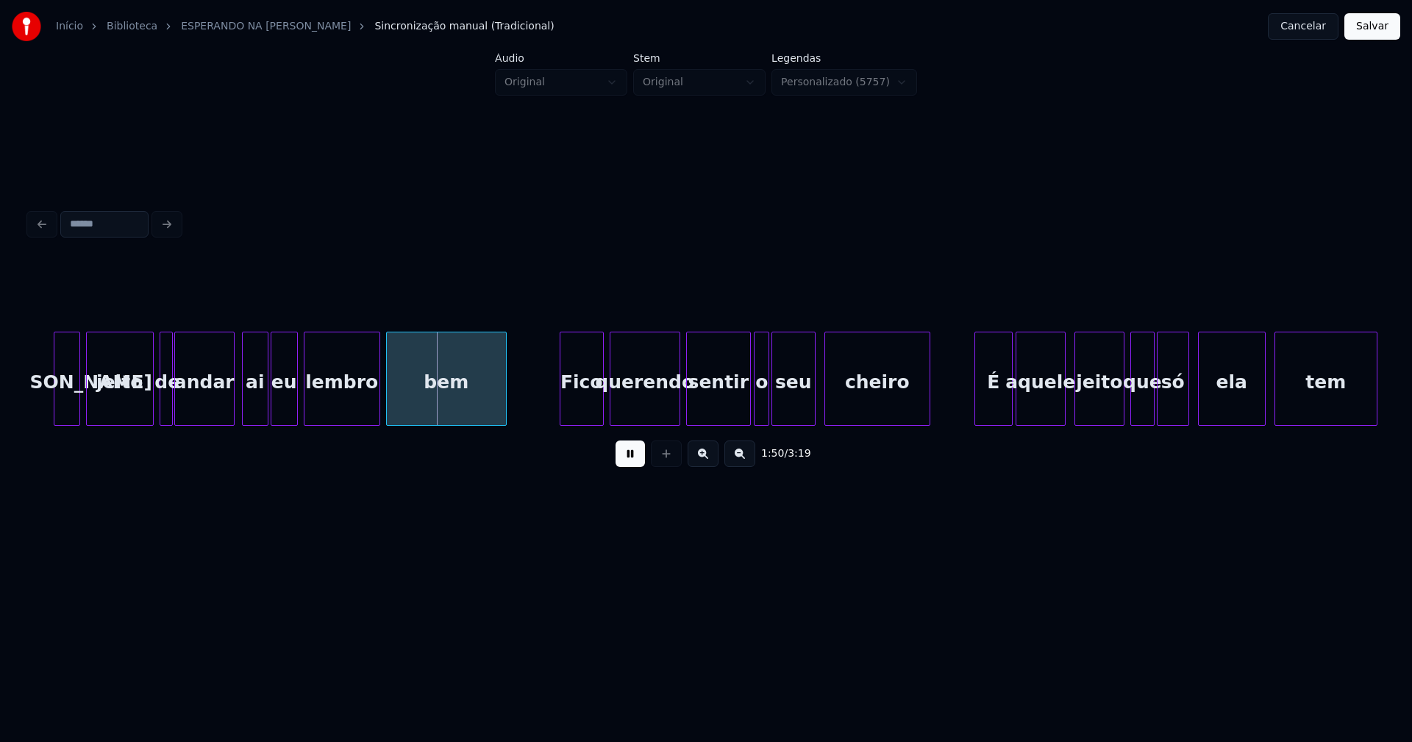
scroll to position [0, 15972]
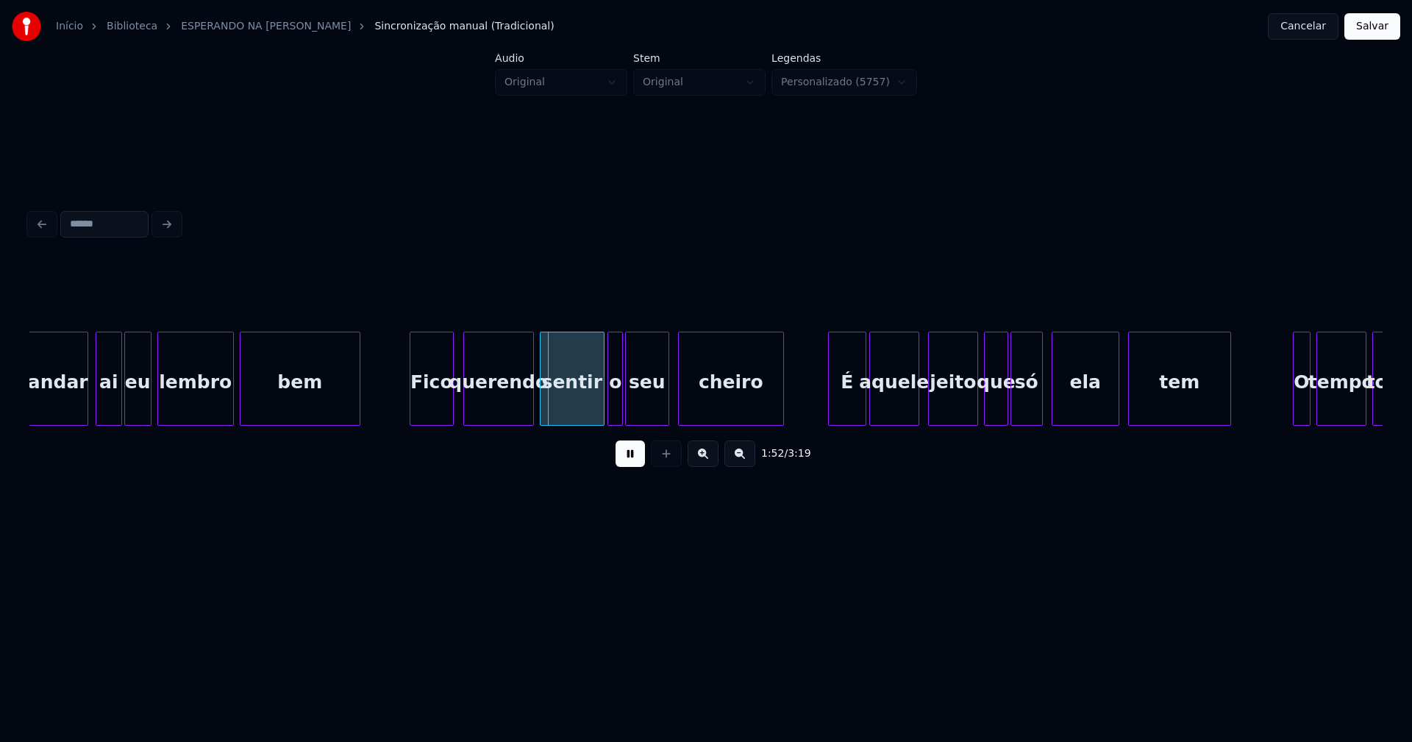
click at [437, 411] on div "Fico" at bounding box center [431, 383] width 43 height 100
click at [591, 419] on div "sentir" at bounding box center [566, 379] width 53 height 94
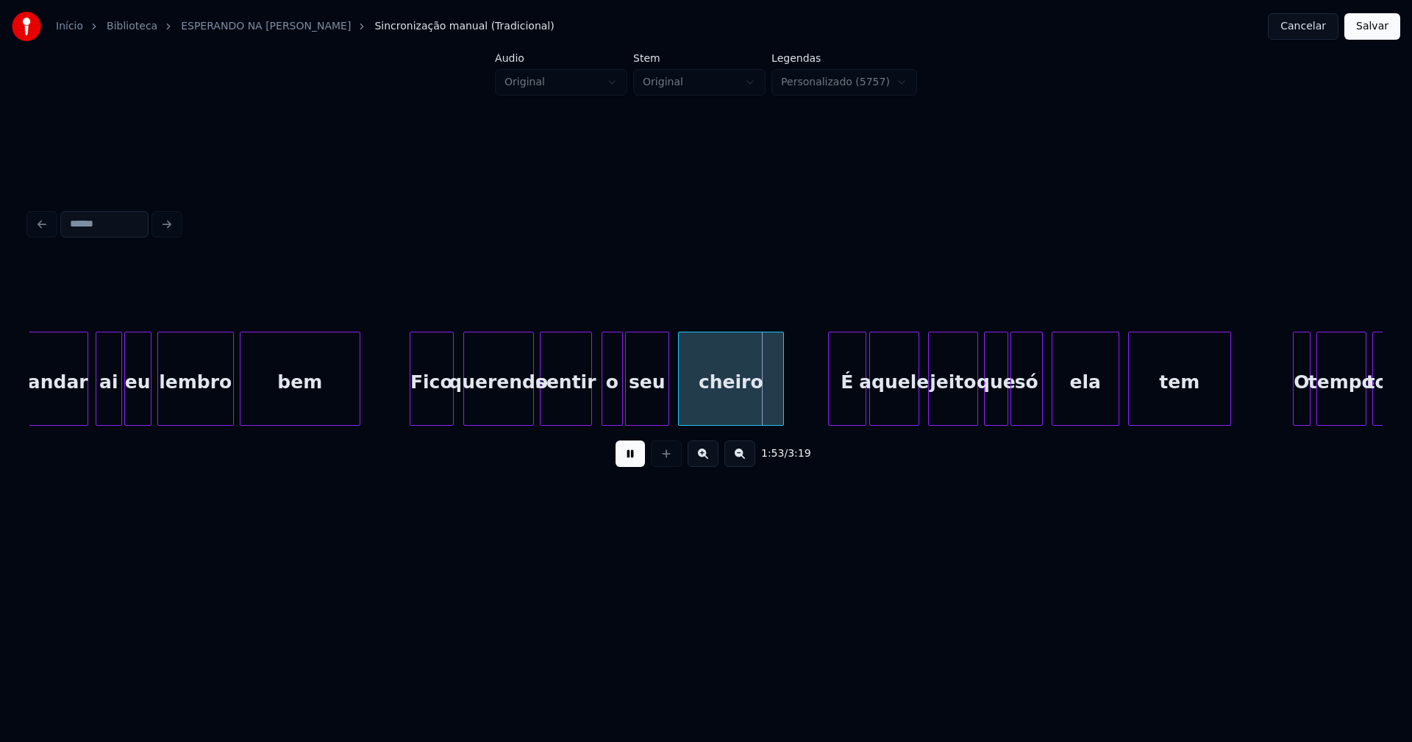
click at [605, 410] on div at bounding box center [604, 379] width 4 height 93
click at [841, 416] on div "É" at bounding box center [840, 383] width 37 height 100
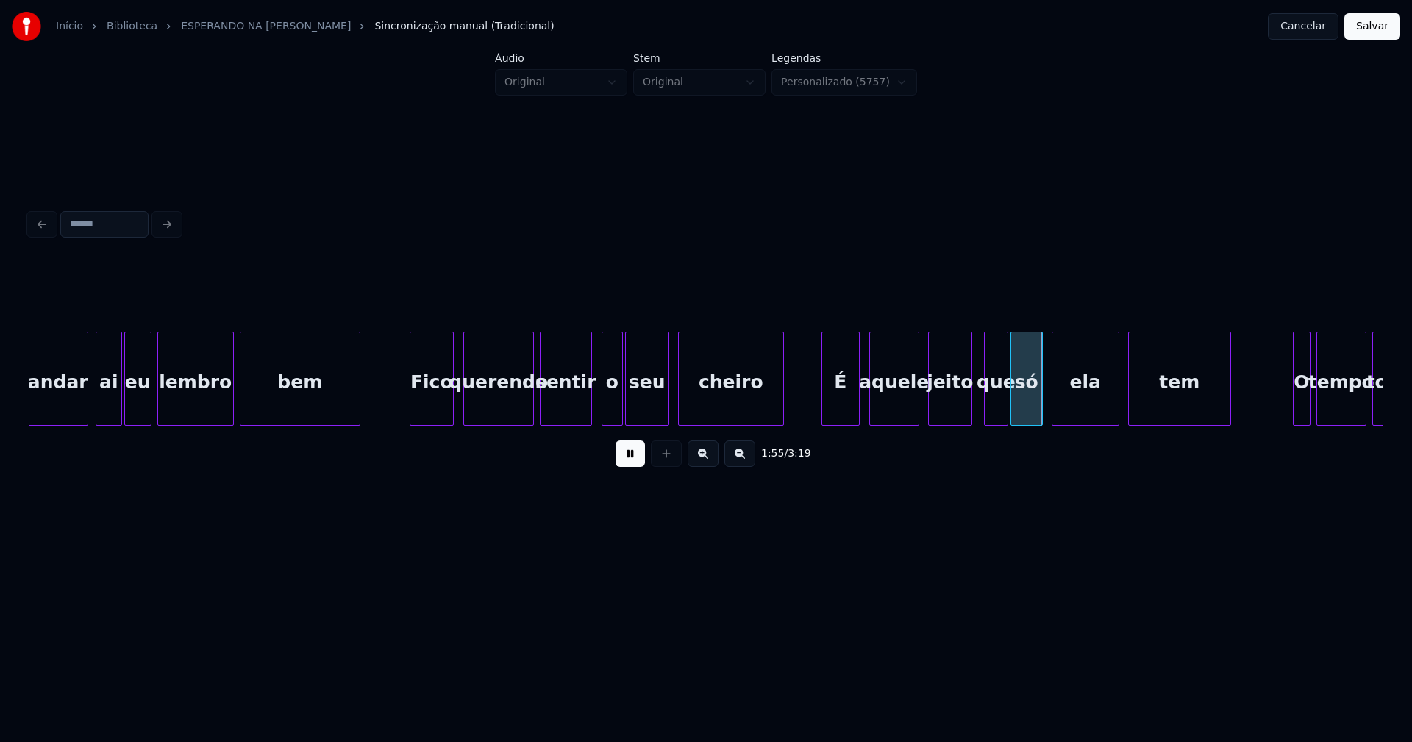
click at [969, 410] on div at bounding box center [969, 379] width 4 height 93
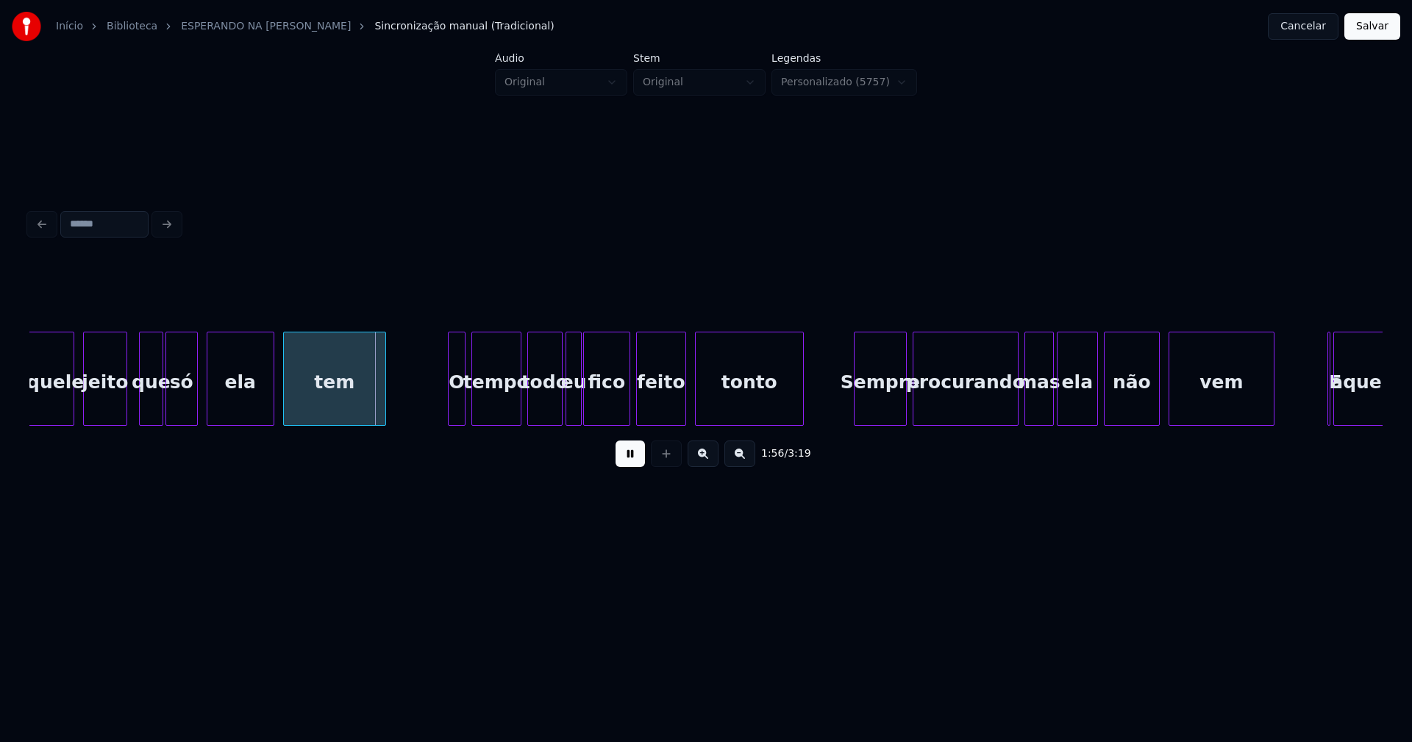
scroll to position [0, 16832]
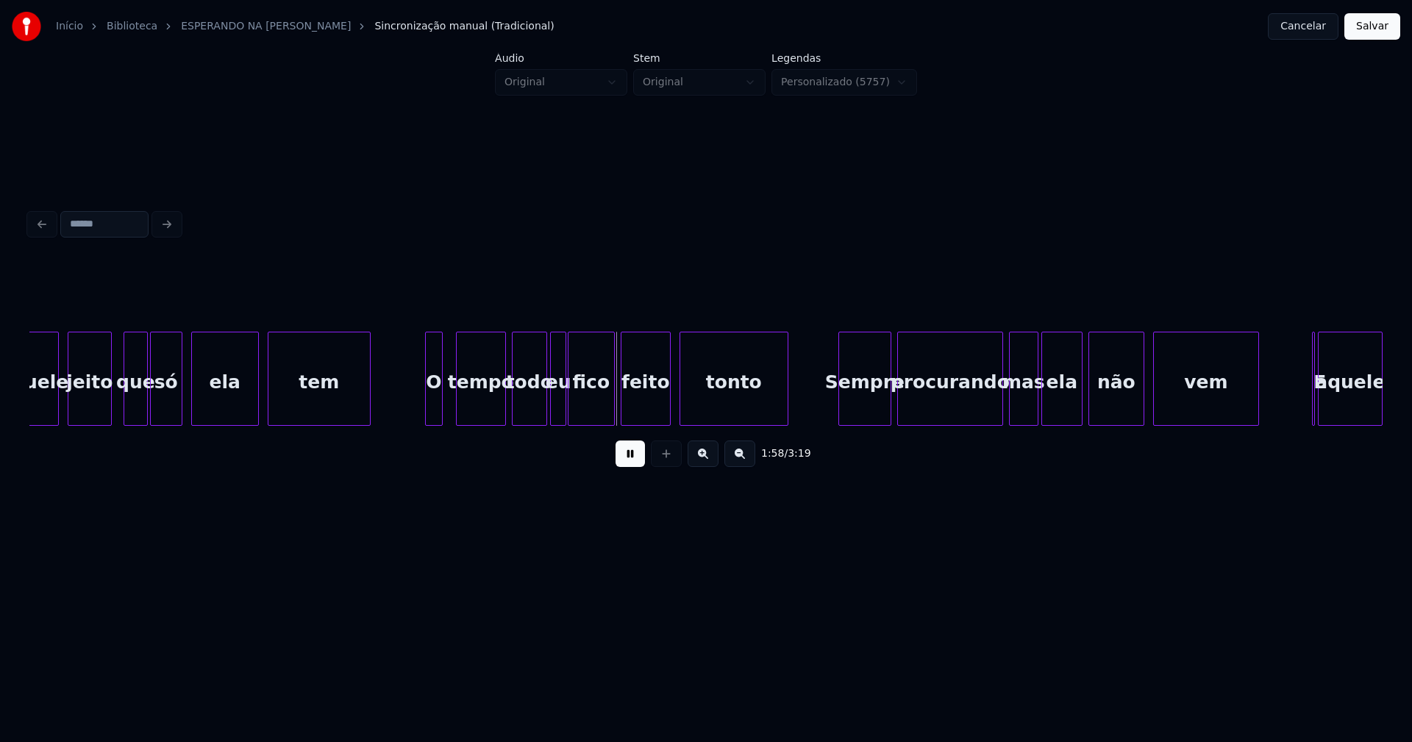
click at [436, 413] on div "O" at bounding box center [434, 383] width 16 height 100
click at [529, 414] on div at bounding box center [530, 379] width 4 height 93
click at [547, 413] on div "eu" at bounding box center [547, 383] width 15 height 100
click at [867, 413] on div "Sempre" at bounding box center [857, 383] width 51 height 100
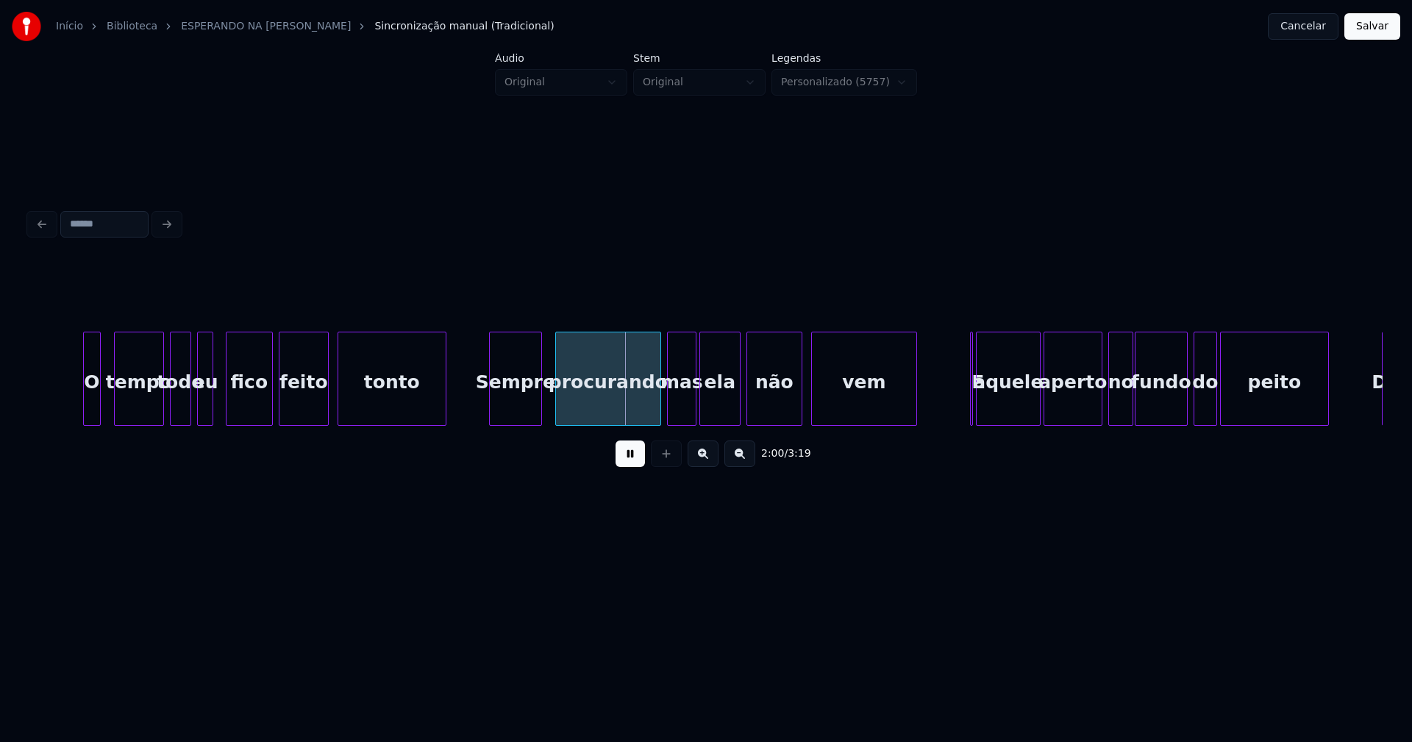
scroll to position [0, 17207]
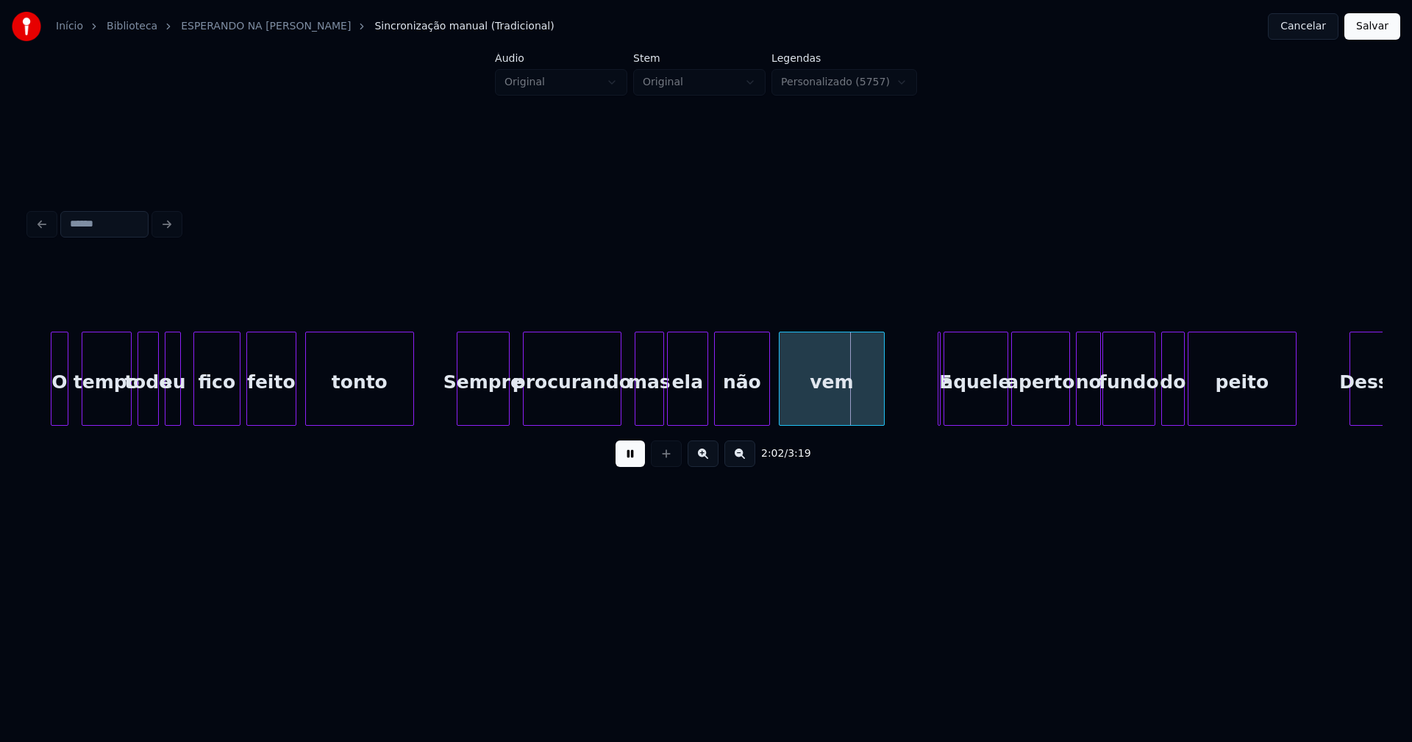
click at [620, 406] on div at bounding box center [618, 379] width 4 height 93
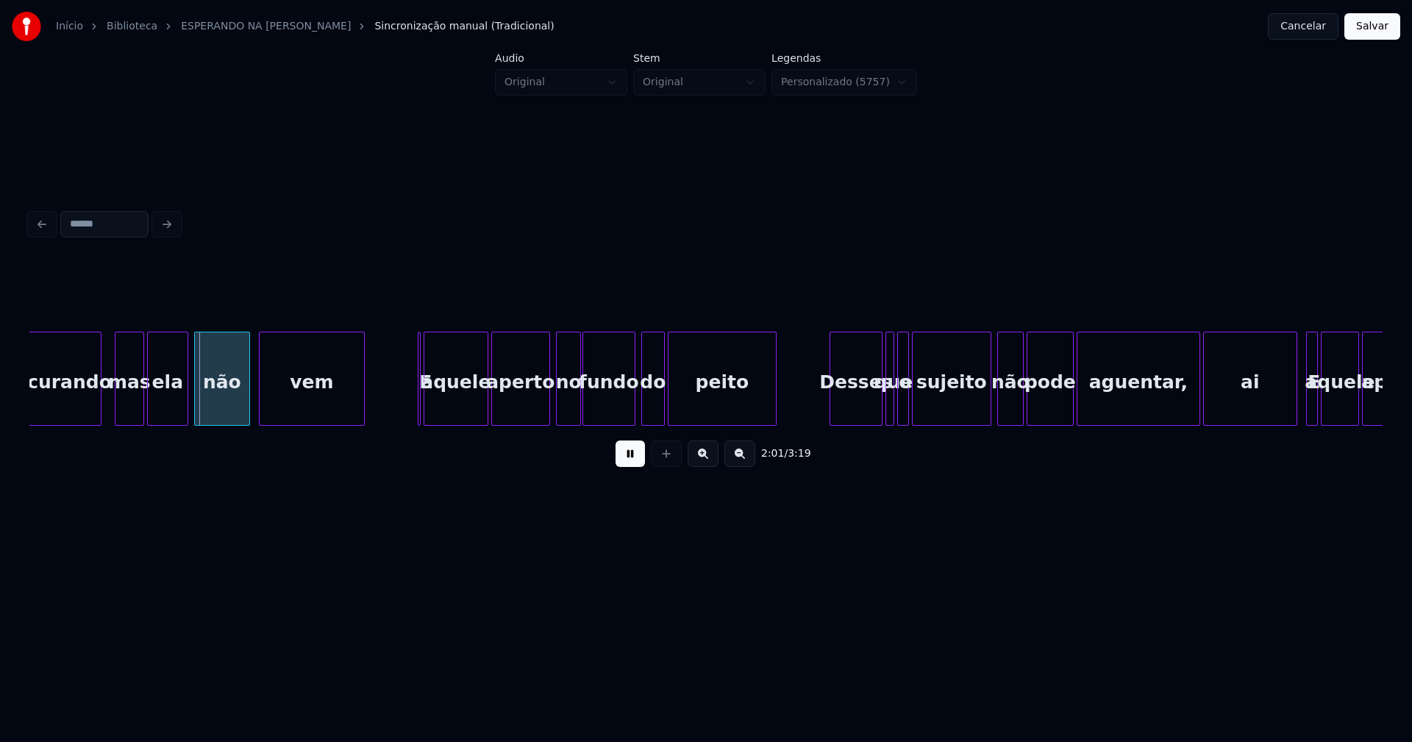
scroll to position [0, 17742]
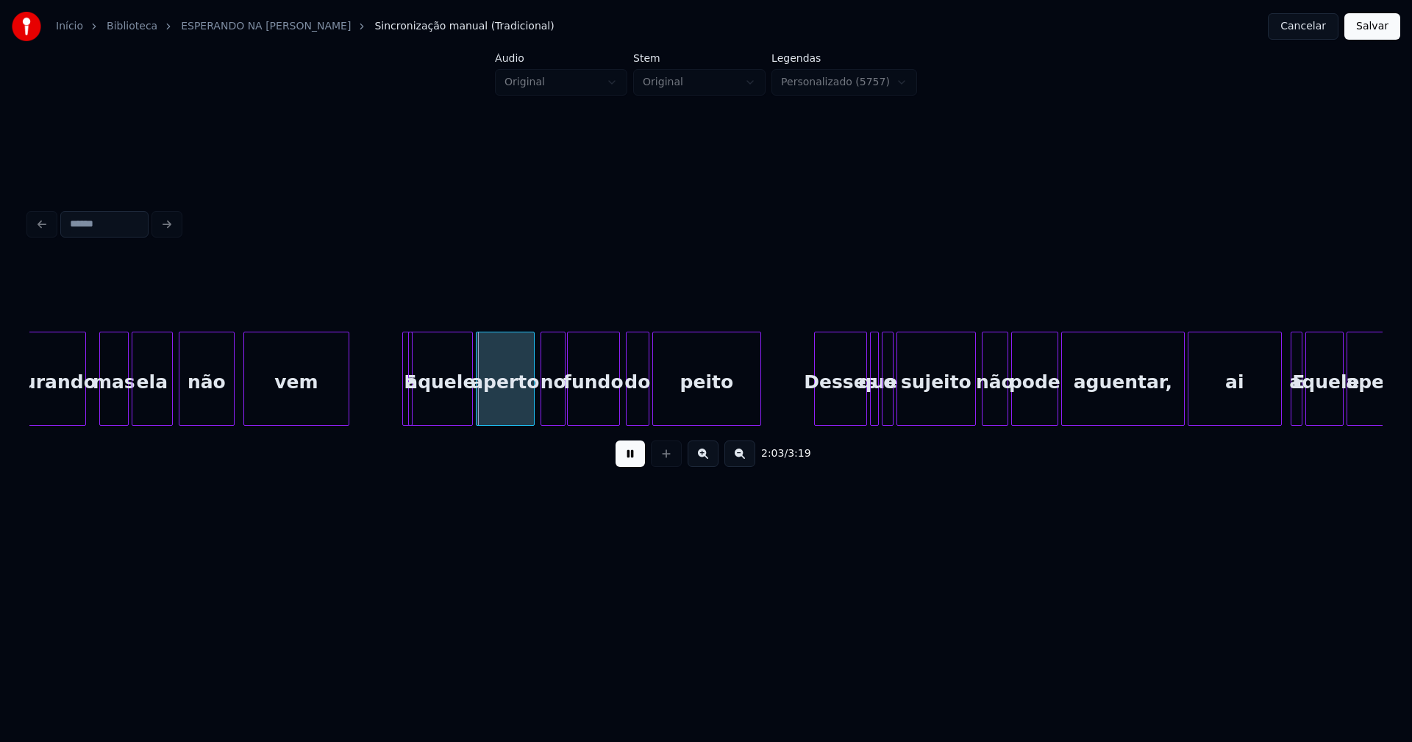
click at [395, 343] on div "E" at bounding box center [400, 379] width 10 height 94
click at [850, 413] on div "Desses" at bounding box center [836, 383] width 51 height 100
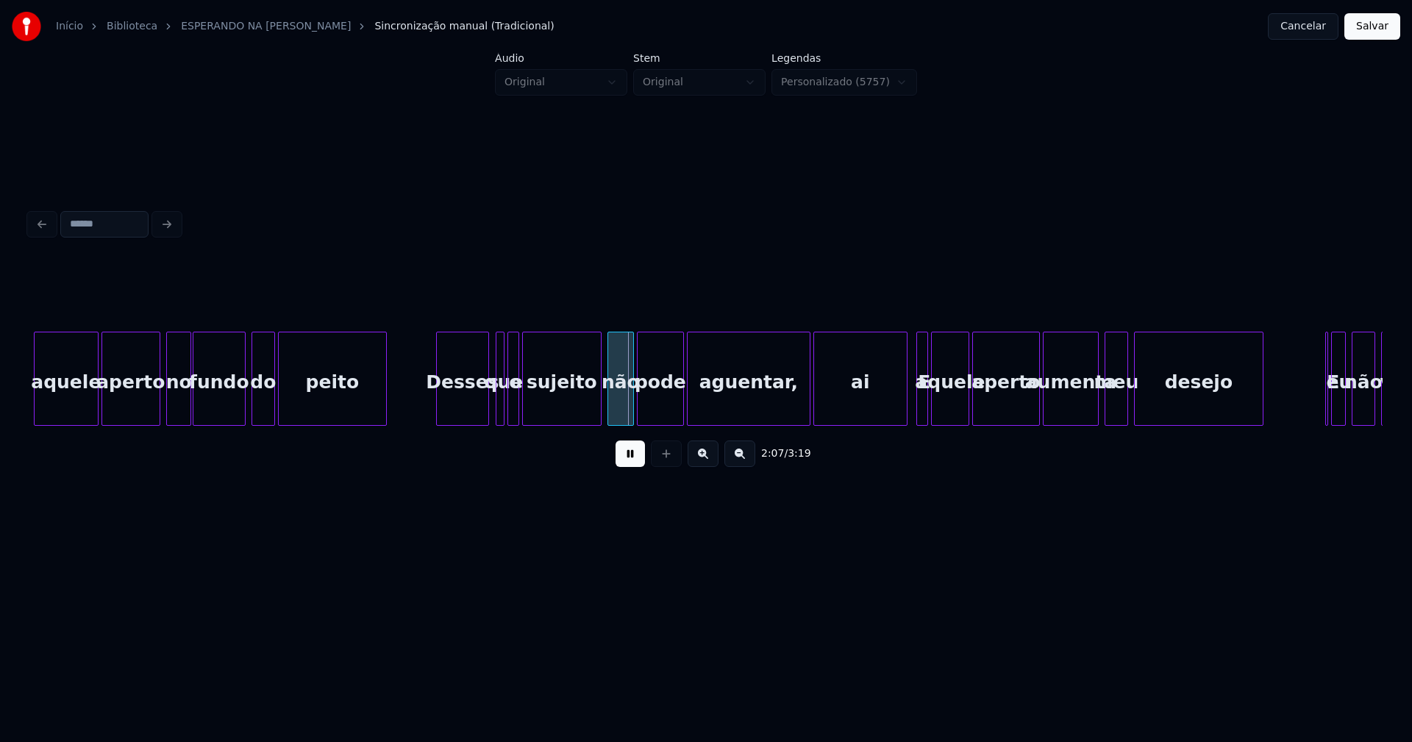
scroll to position [0, 18133]
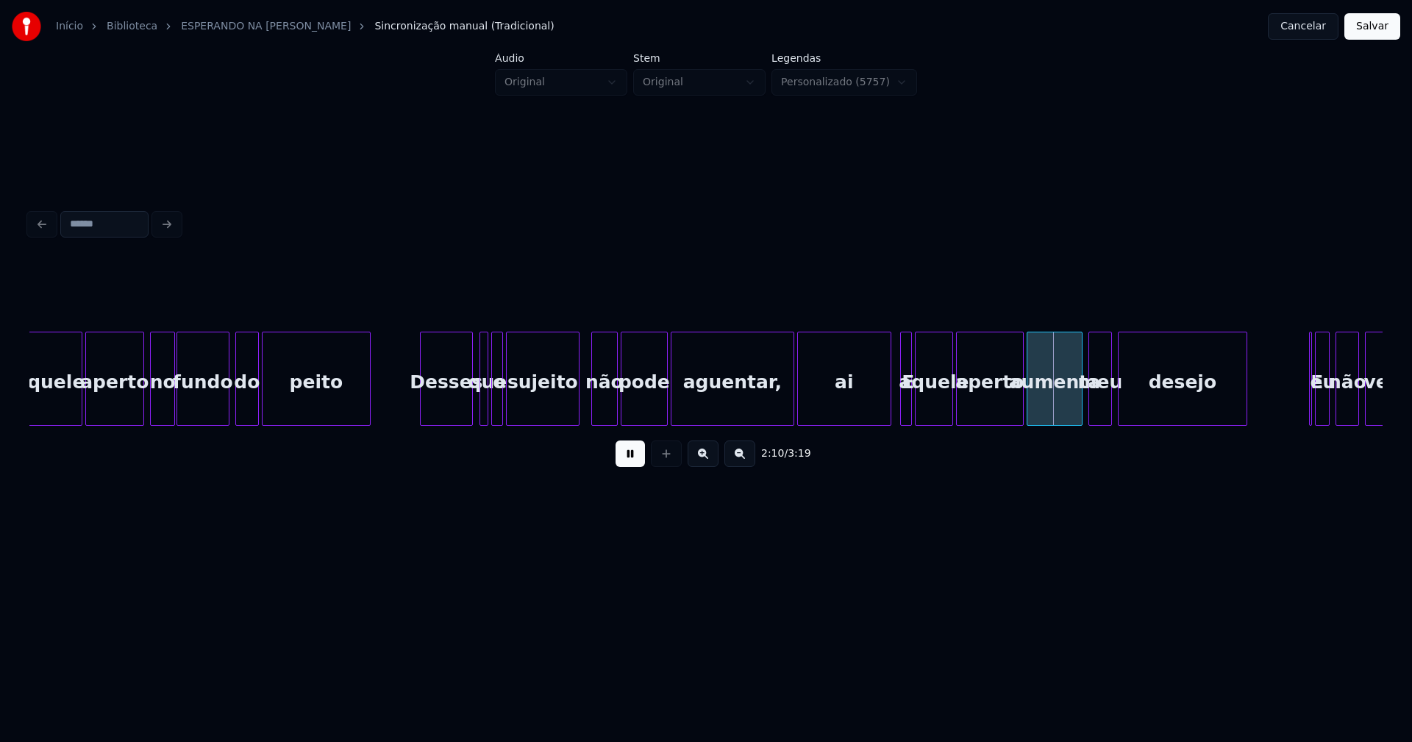
click at [575, 408] on div at bounding box center [577, 379] width 4 height 93
click at [141, 415] on div "aperto" at bounding box center [118, 383] width 57 height 100
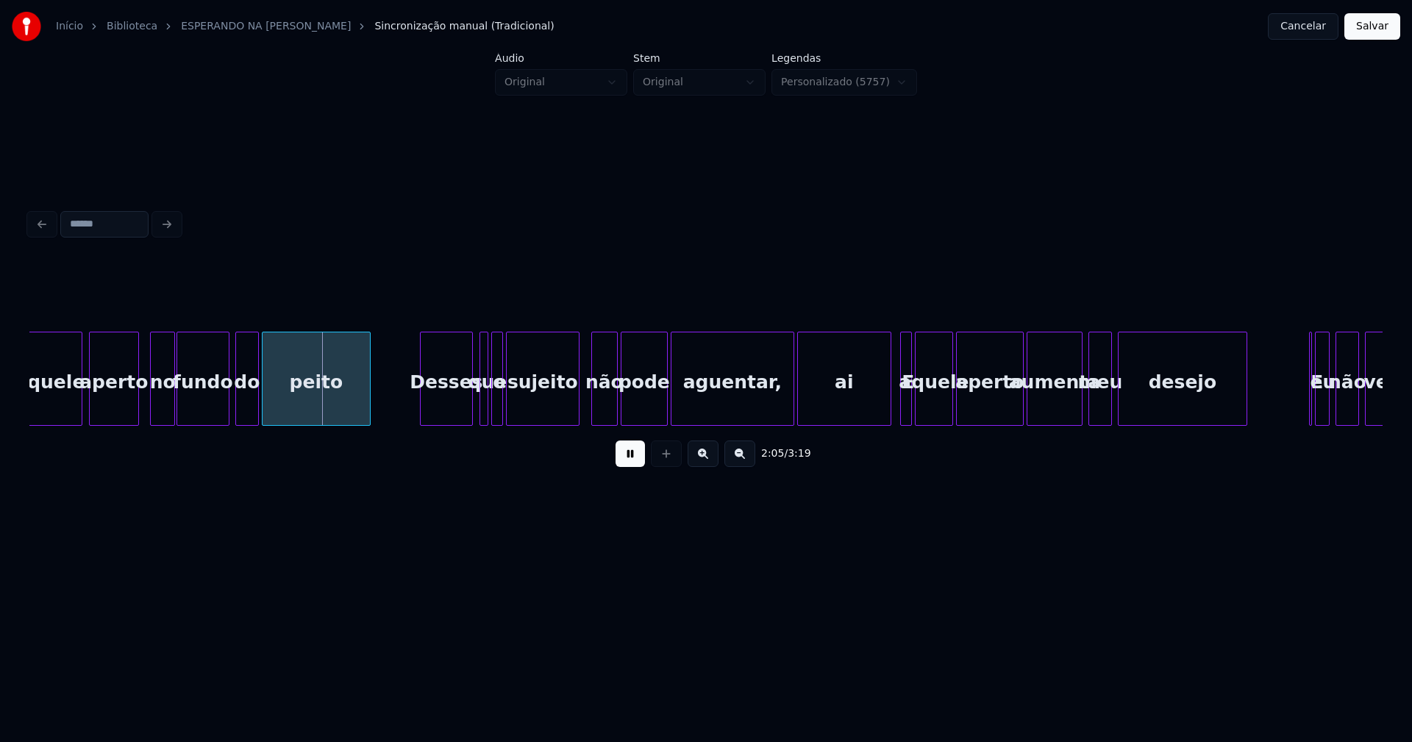
click at [137, 415] on div at bounding box center [136, 379] width 4 height 93
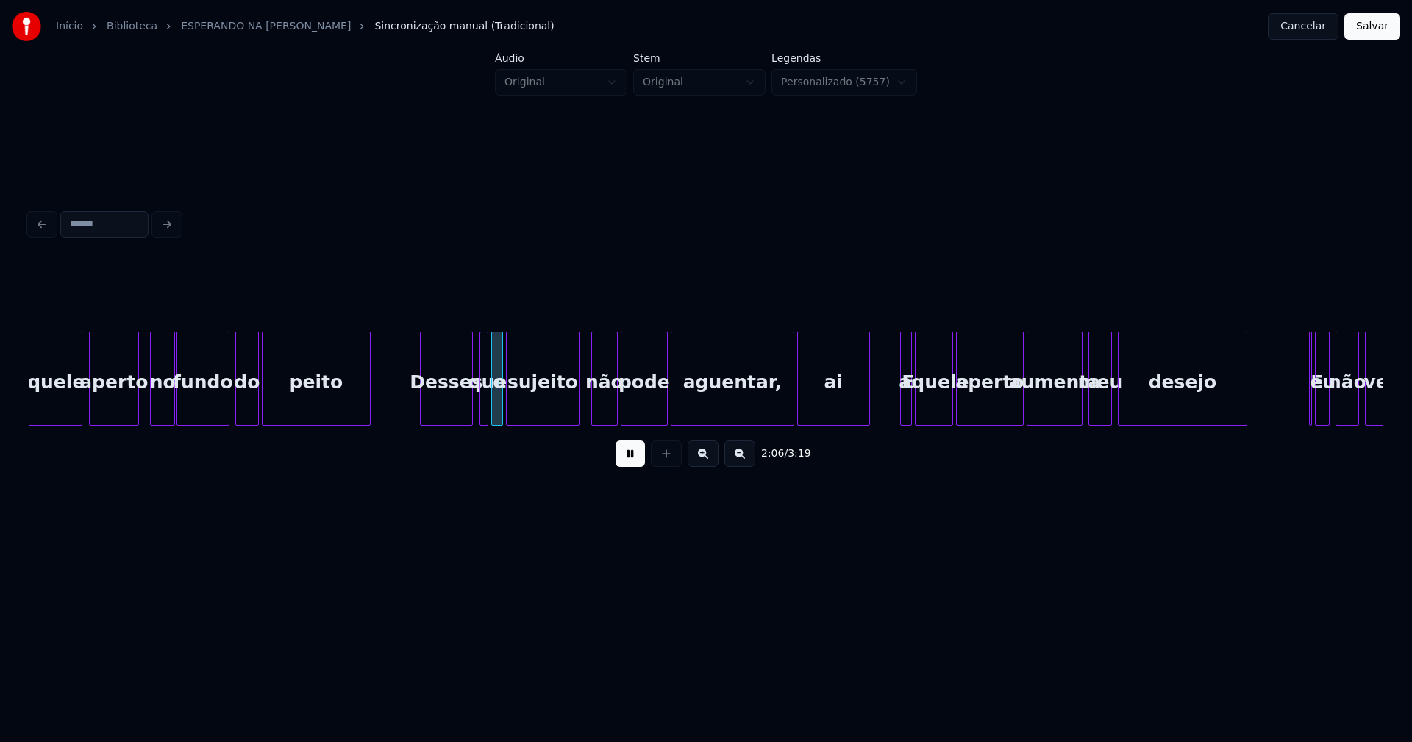
click at [869, 418] on div at bounding box center [867, 379] width 4 height 93
click at [897, 403] on div at bounding box center [897, 379] width 4 height 93
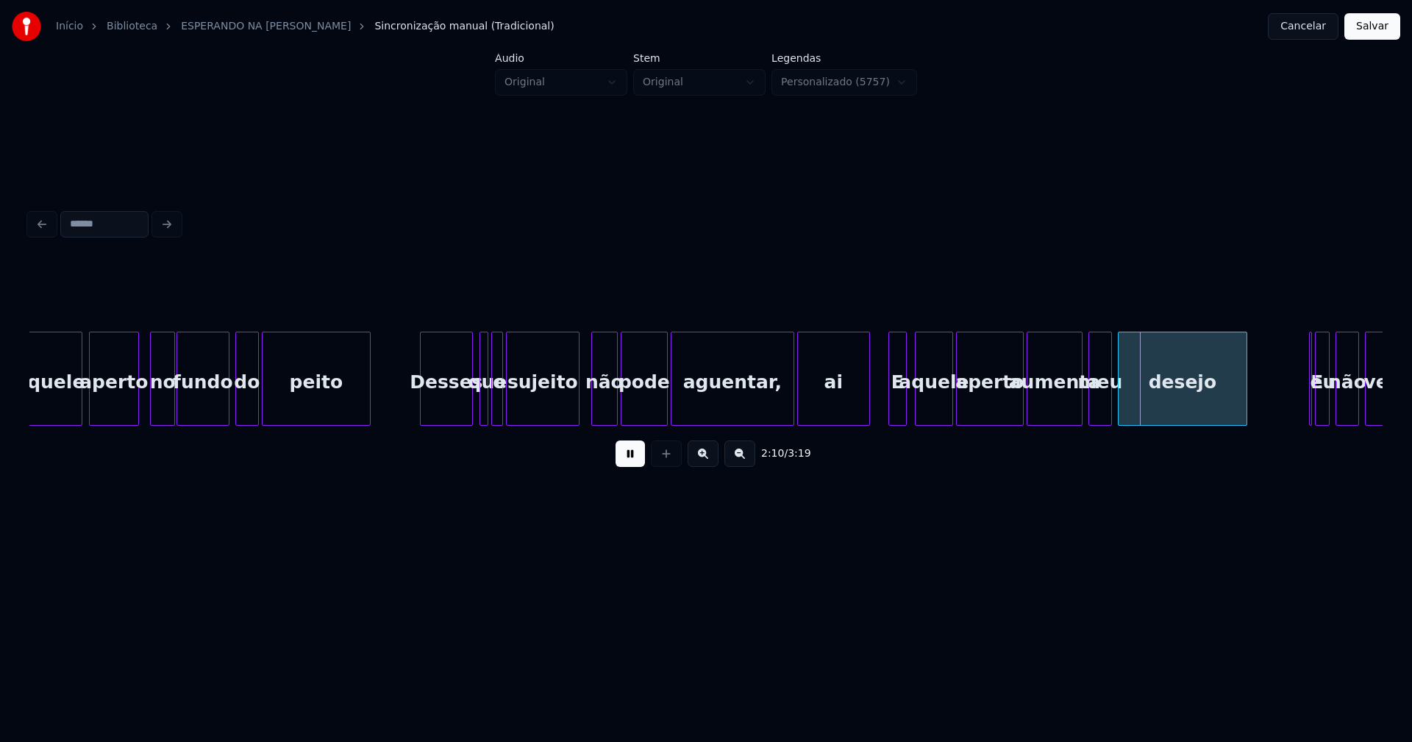
click at [899, 410] on div "E" at bounding box center [897, 383] width 17 height 100
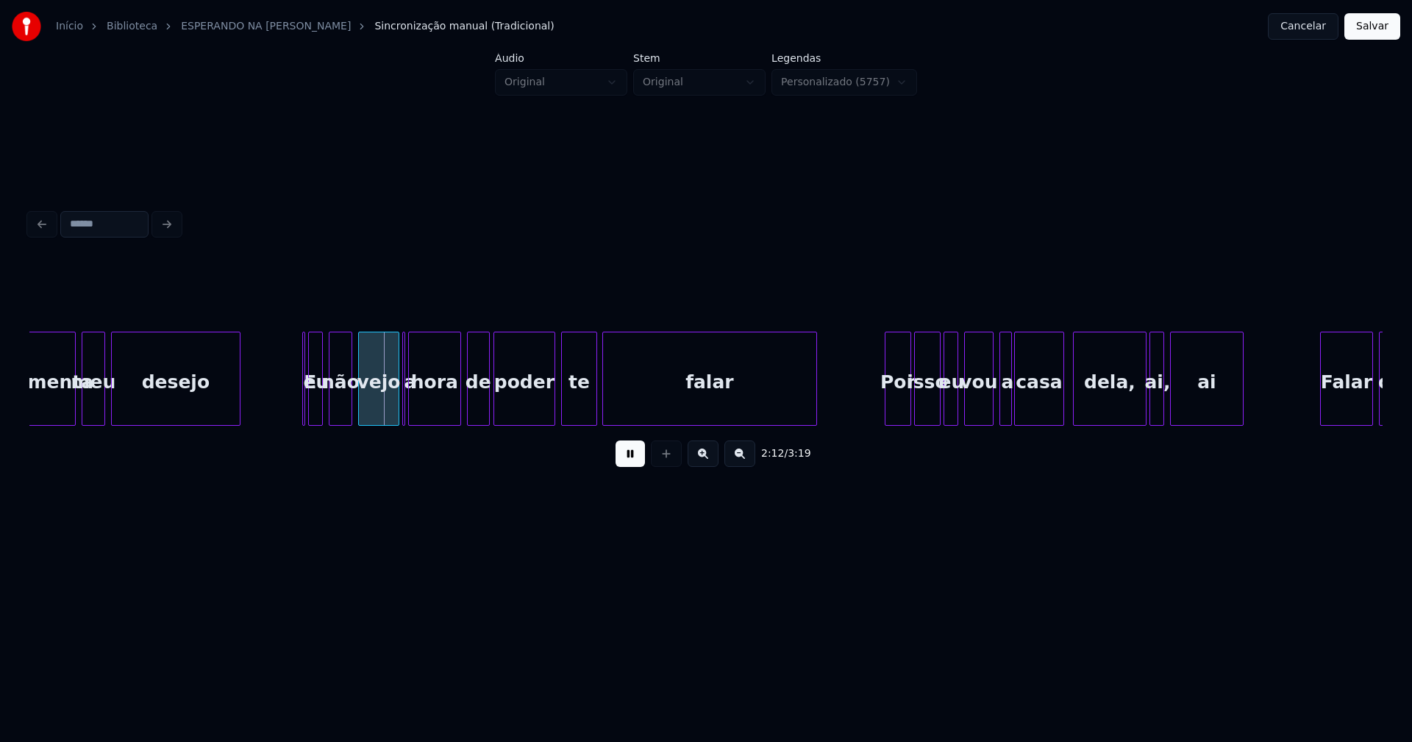
scroll to position [0, 19156]
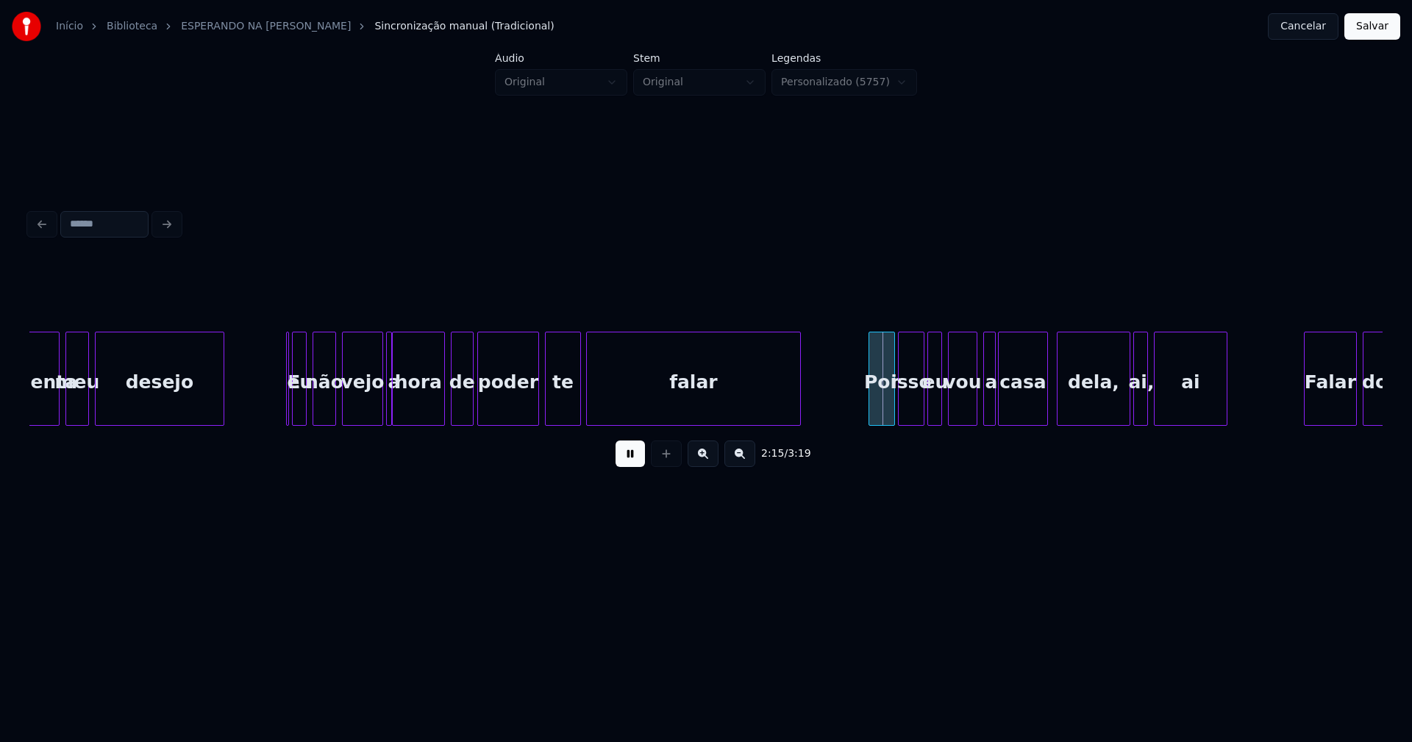
click at [388, 409] on div at bounding box center [389, 379] width 4 height 93
drag, startPoint x: 283, startPoint y: 334, endPoint x: 274, endPoint y: 338, distance: 10.2
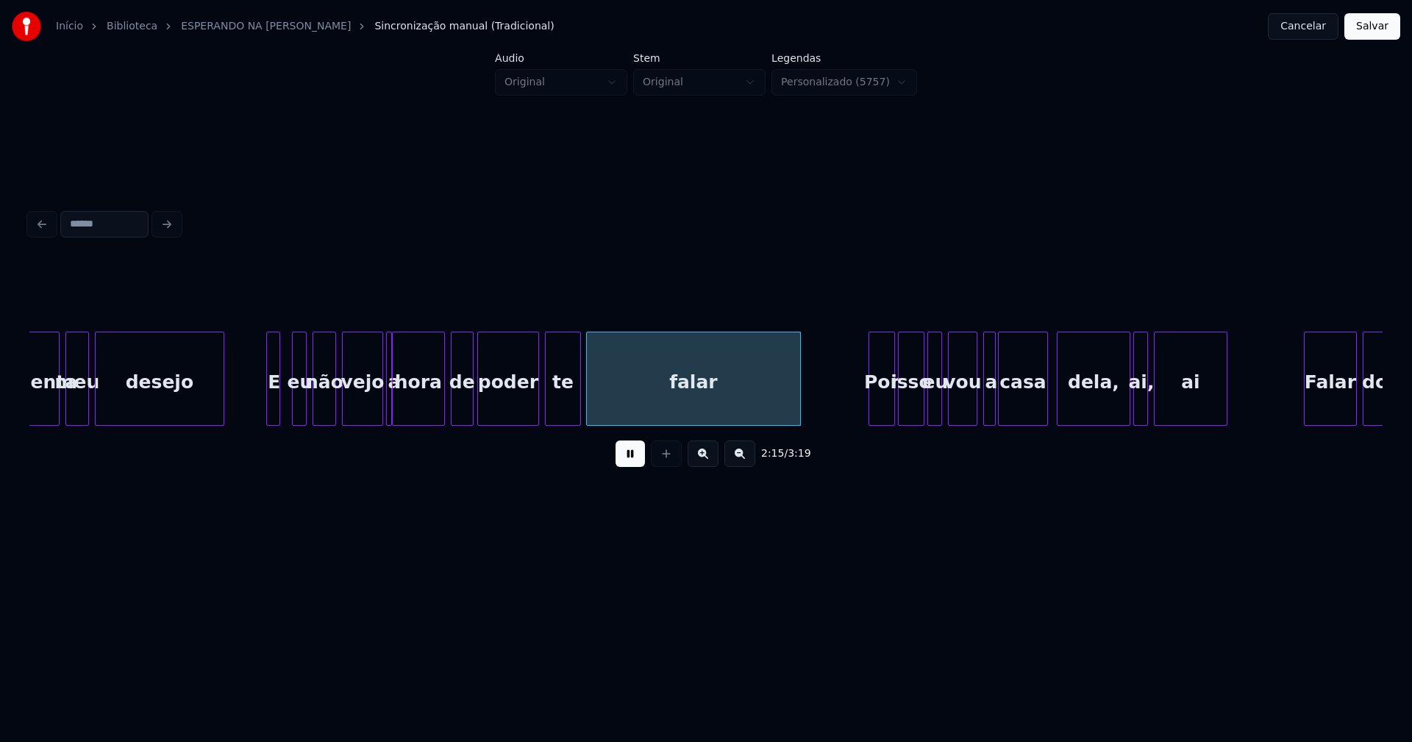
click at [266, 338] on div "E" at bounding box center [273, 379] width 14 height 94
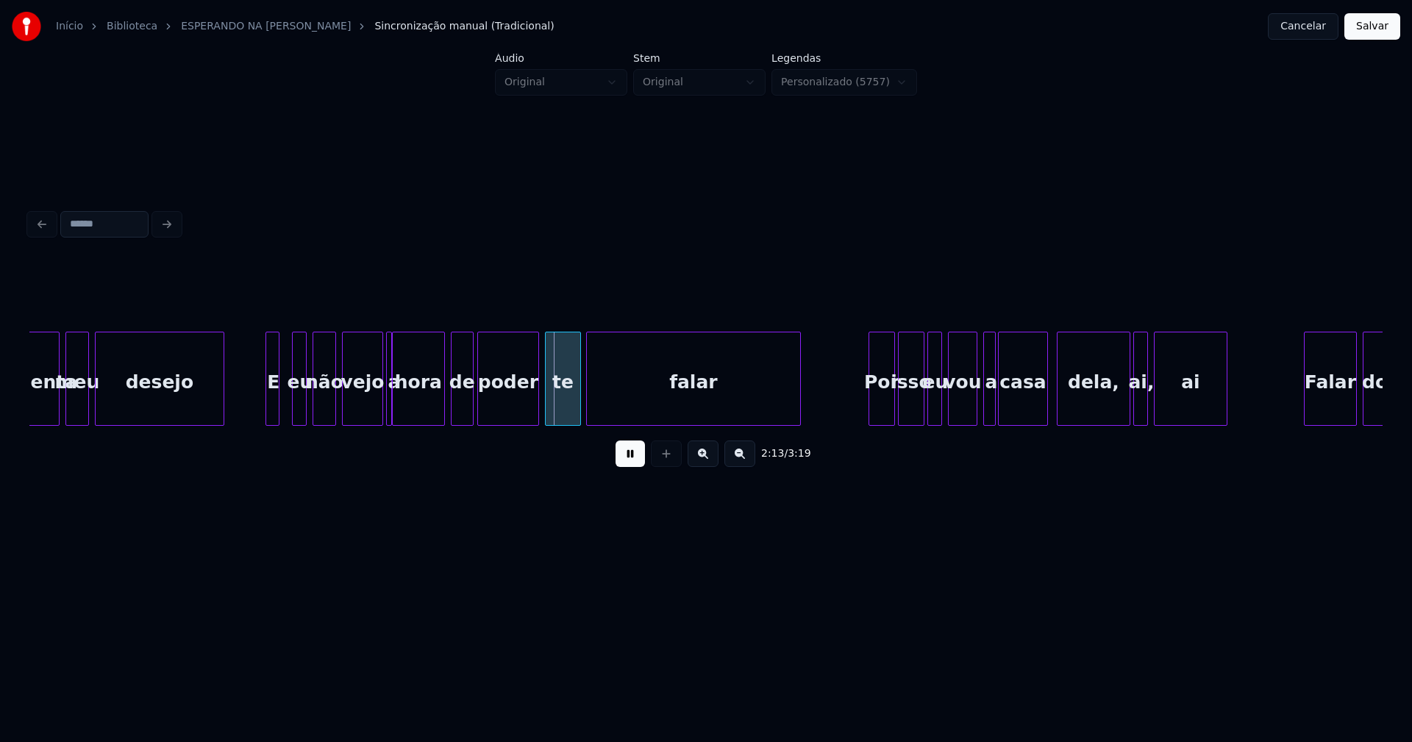
click at [279, 397] on div "E" at bounding box center [273, 383] width 15 height 100
click at [280, 397] on div at bounding box center [281, 379] width 4 height 93
click at [291, 399] on div "eu" at bounding box center [292, 383] width 15 height 100
click at [436, 409] on div at bounding box center [438, 379] width 4 height 93
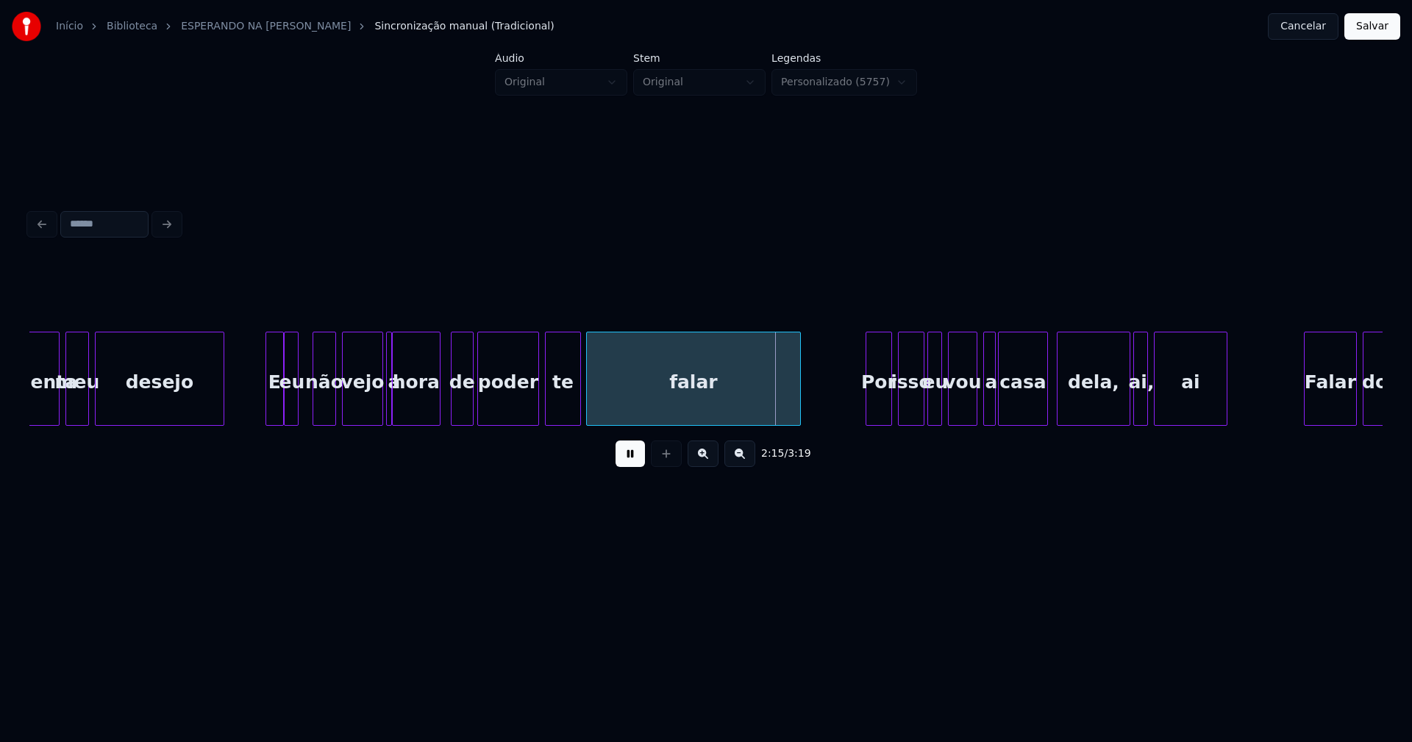
click at [878, 405] on div "Por" at bounding box center [879, 383] width 25 height 100
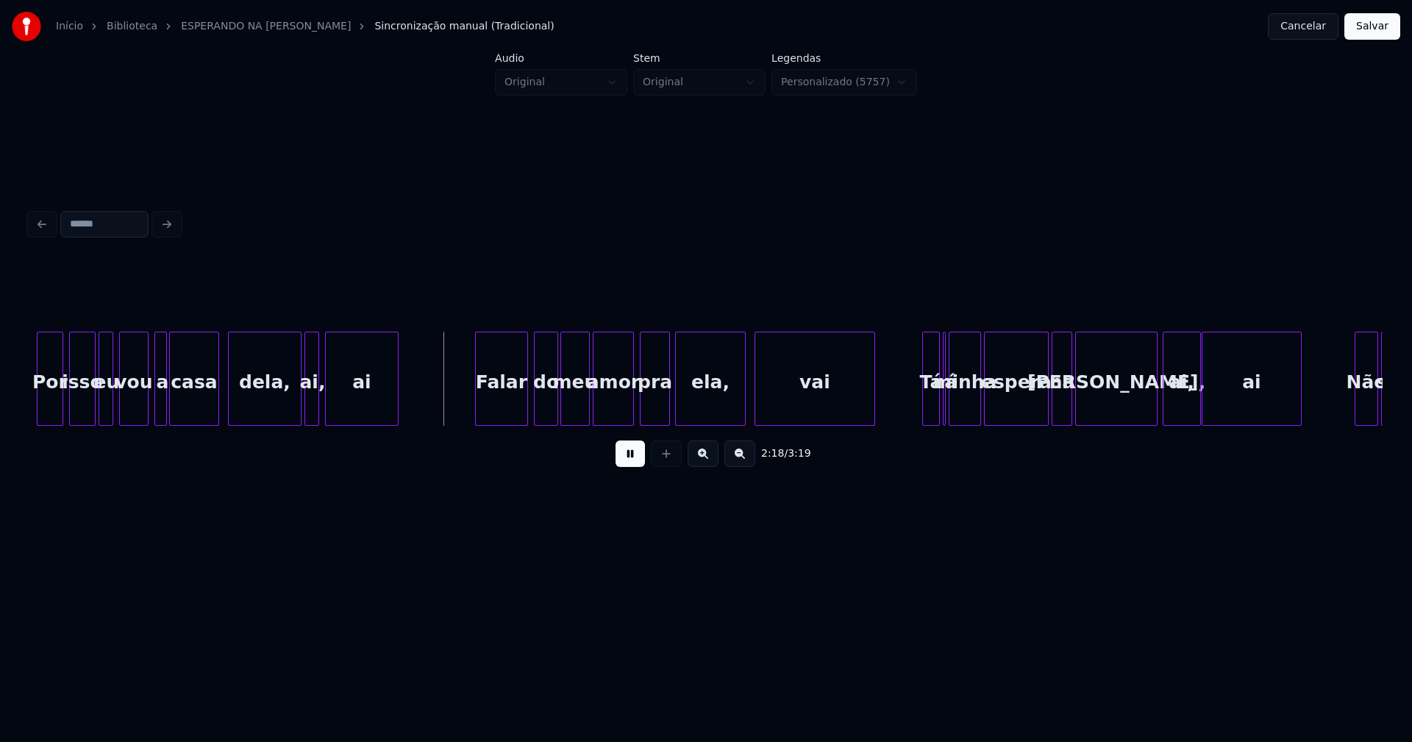
scroll to position [0, 20164]
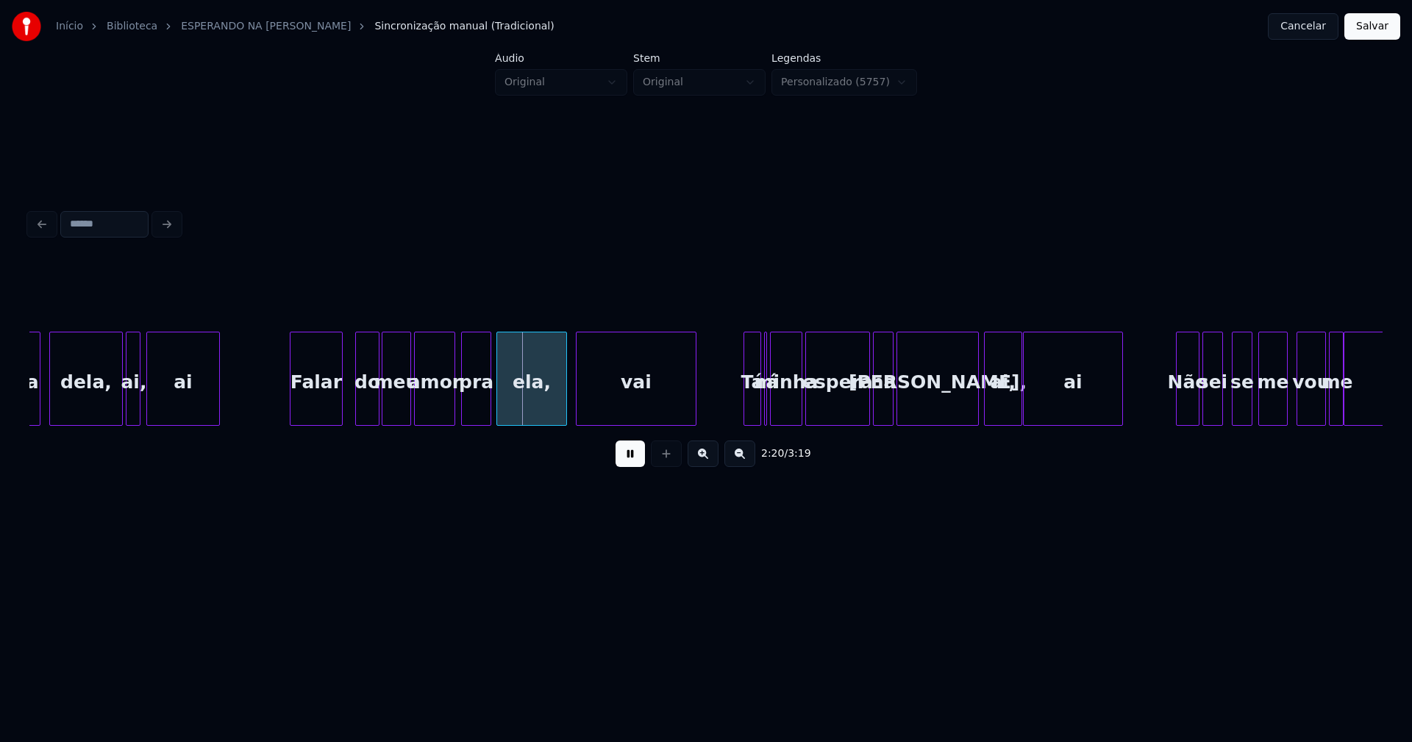
click at [316, 402] on div "Falar" at bounding box center [316, 383] width 51 height 100
click at [362, 417] on div "do" at bounding box center [363, 383] width 23 height 100
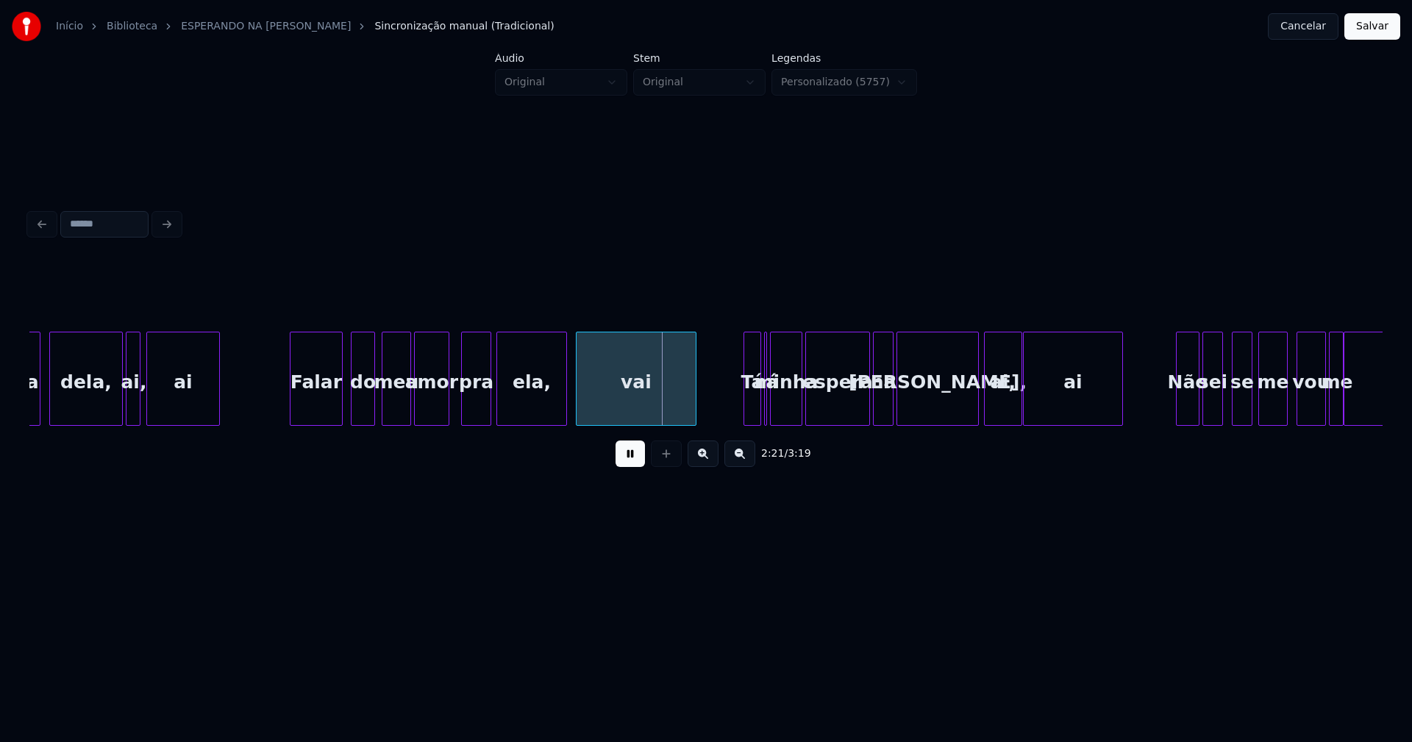
click at [448, 403] on div at bounding box center [446, 379] width 4 height 93
click at [743, 411] on div "Tá" at bounding box center [744, 383] width 16 height 100
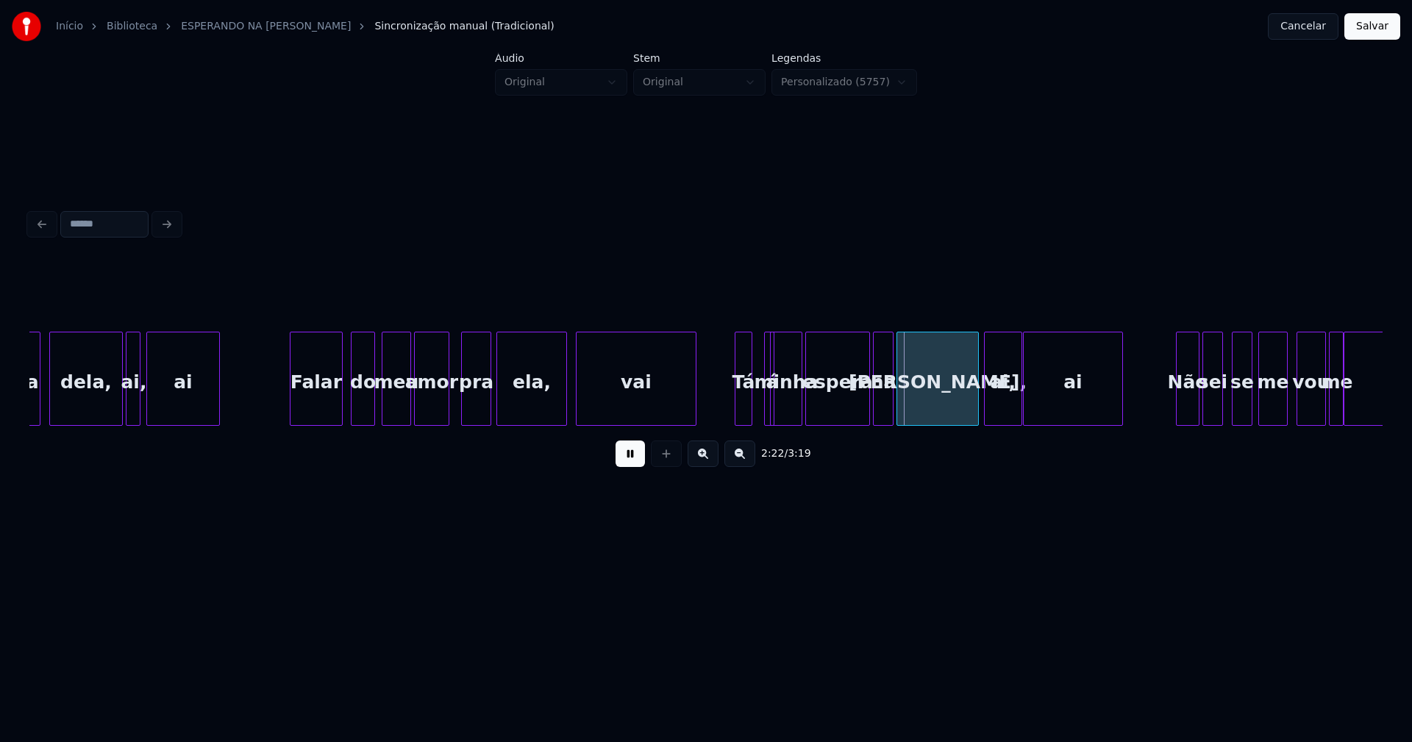
click at [754, 335] on div "á" at bounding box center [759, 379] width 10 height 94
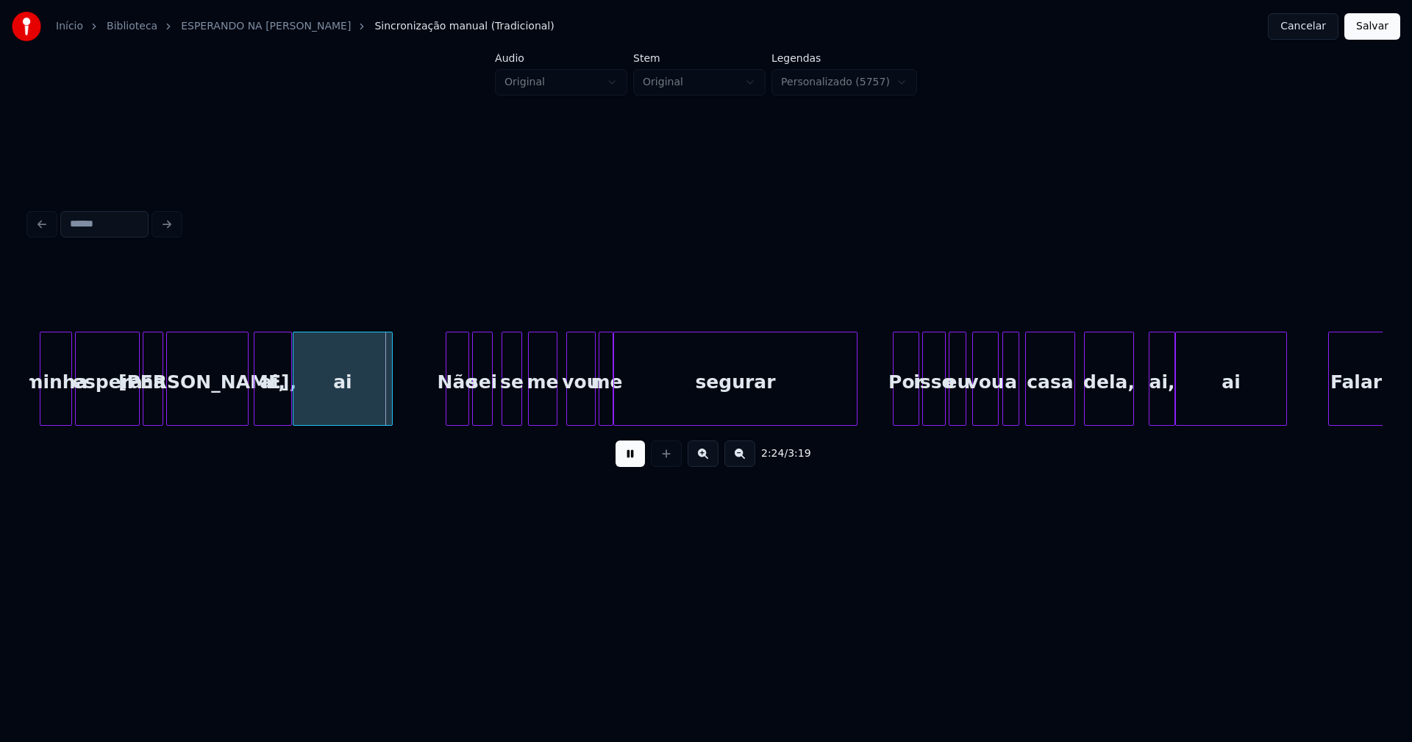
scroll to position [0, 20911]
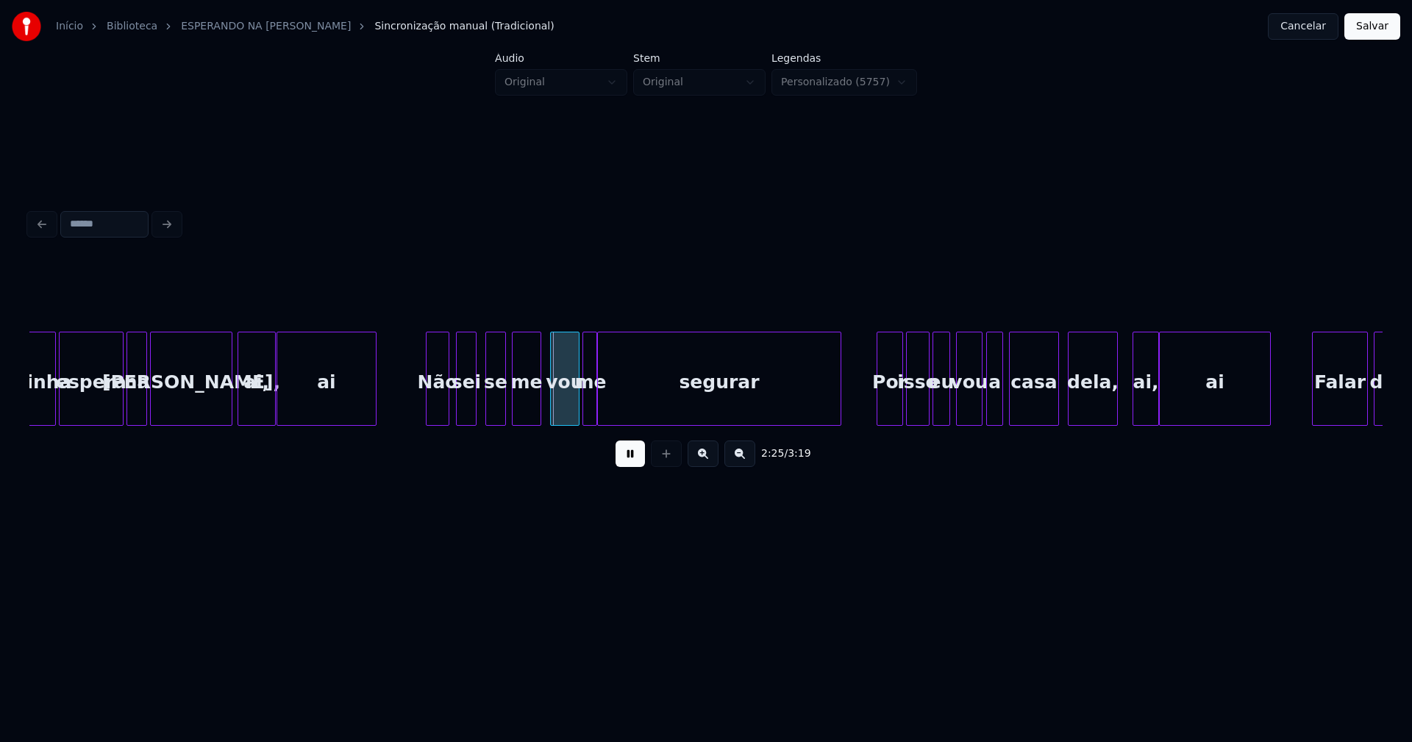
click at [432, 401] on div "Não" at bounding box center [438, 383] width 22 height 100
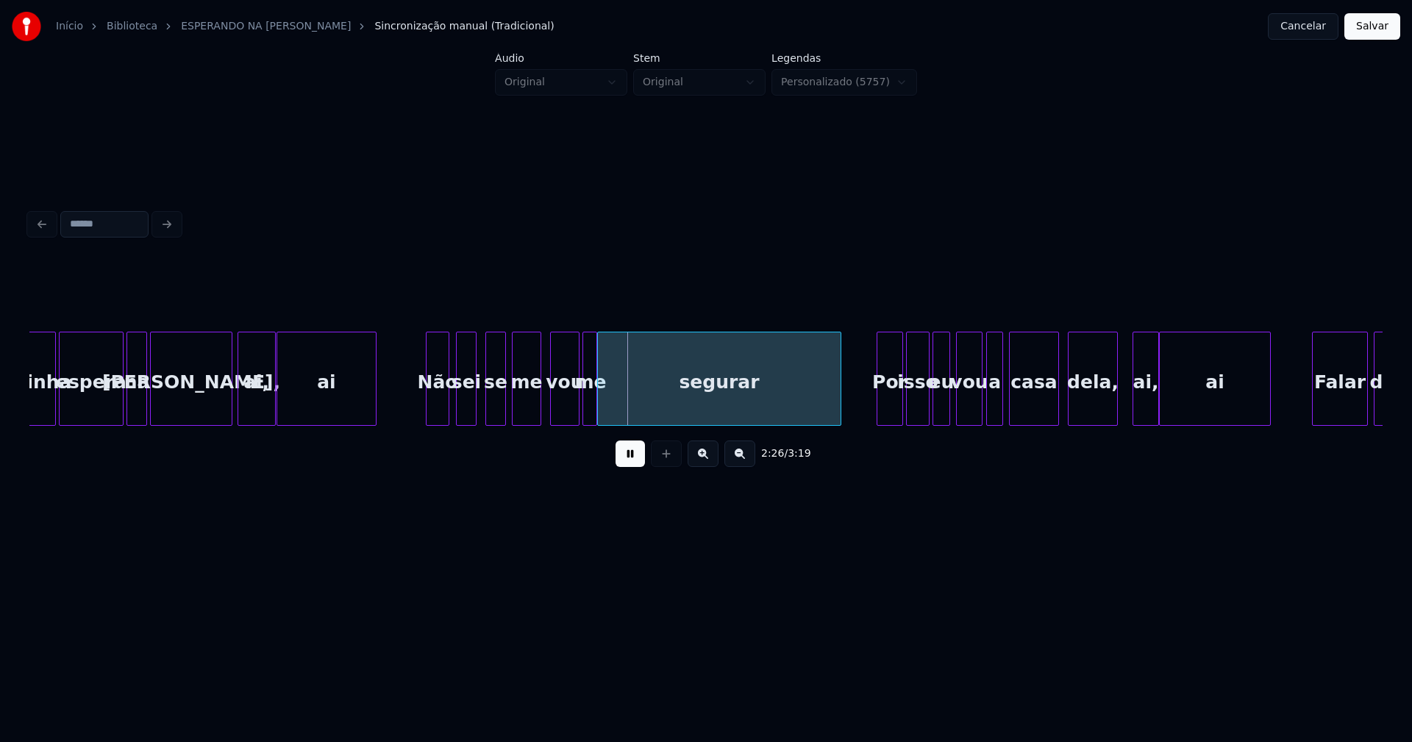
click at [590, 403] on div "me" at bounding box center [590, 383] width 15 height 100
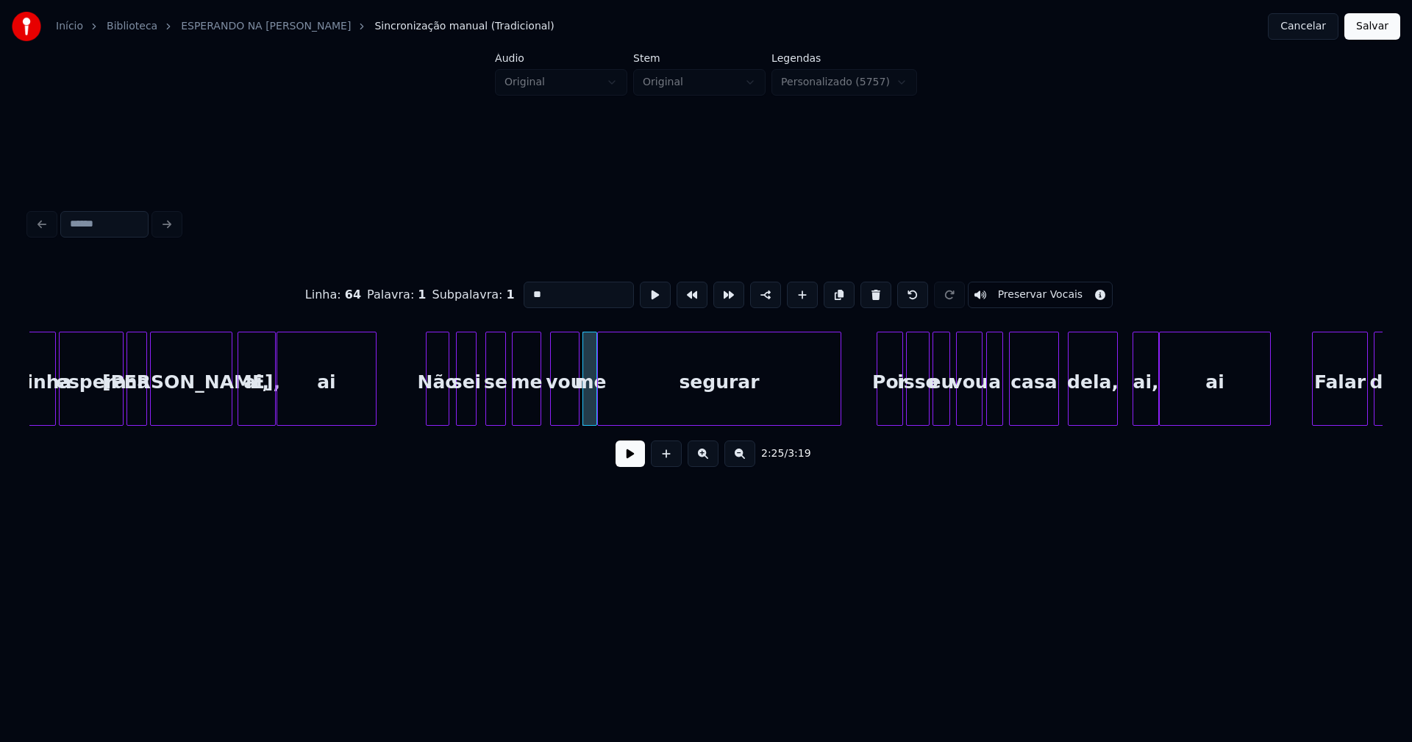
drag, startPoint x: 408, startPoint y: 402, endPoint x: 606, endPoint y: 452, distance: 205.0
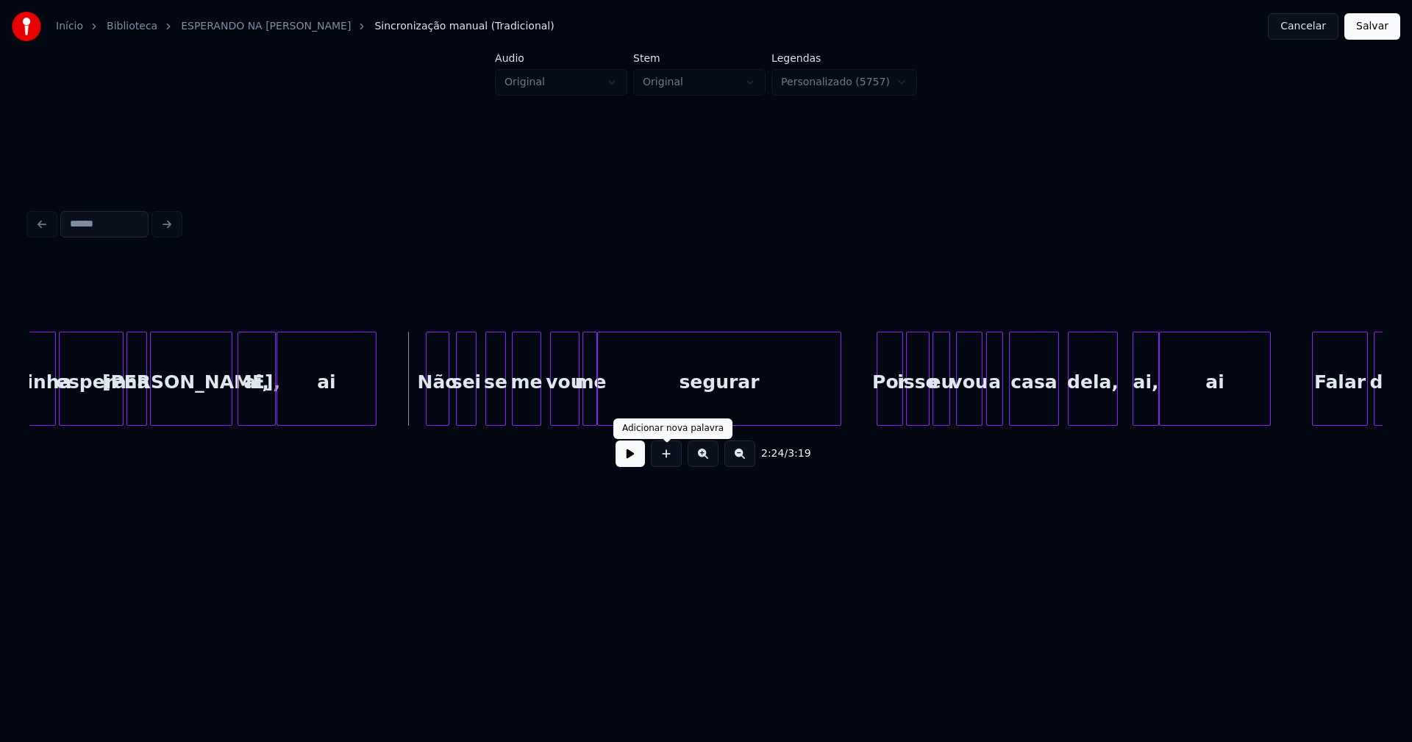
click at [641, 463] on button at bounding box center [630, 454] width 29 height 26
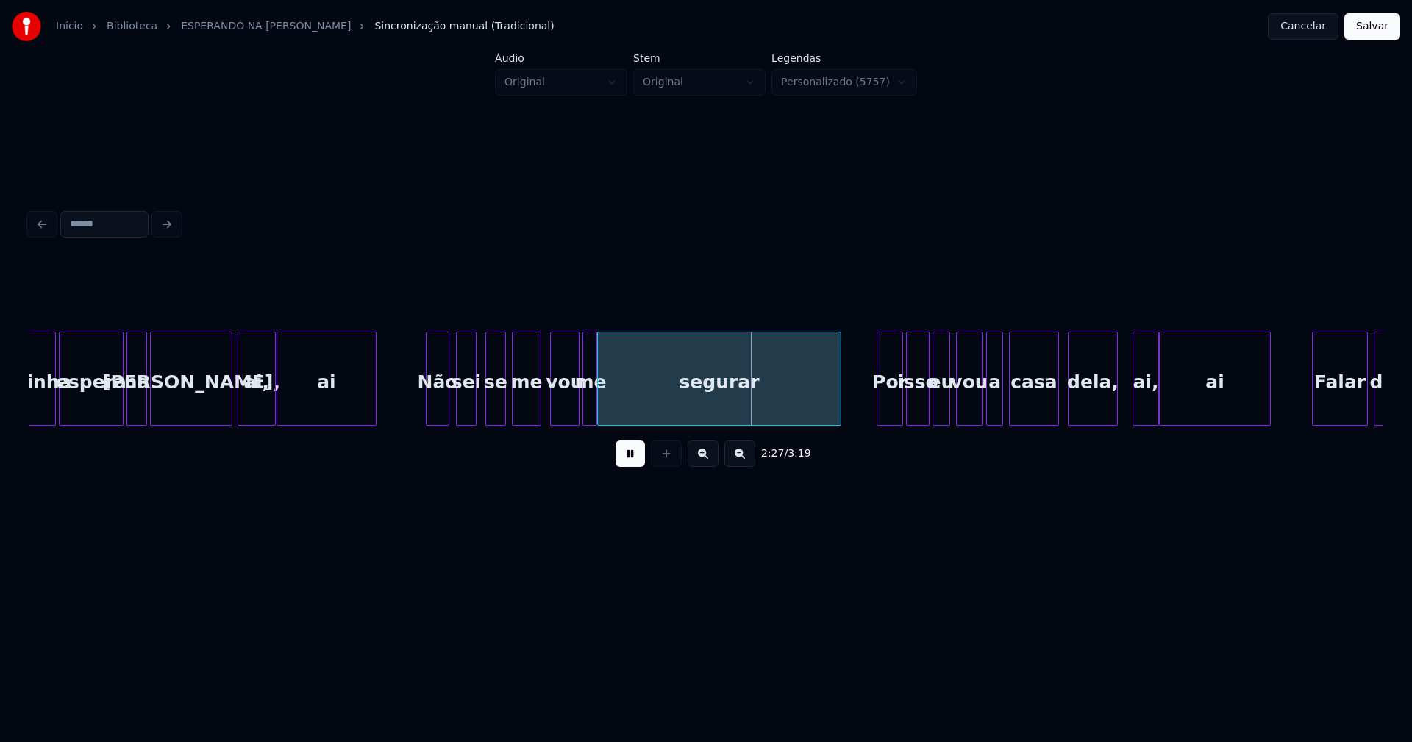
click at [589, 399] on div "me" at bounding box center [590, 383] width 15 height 100
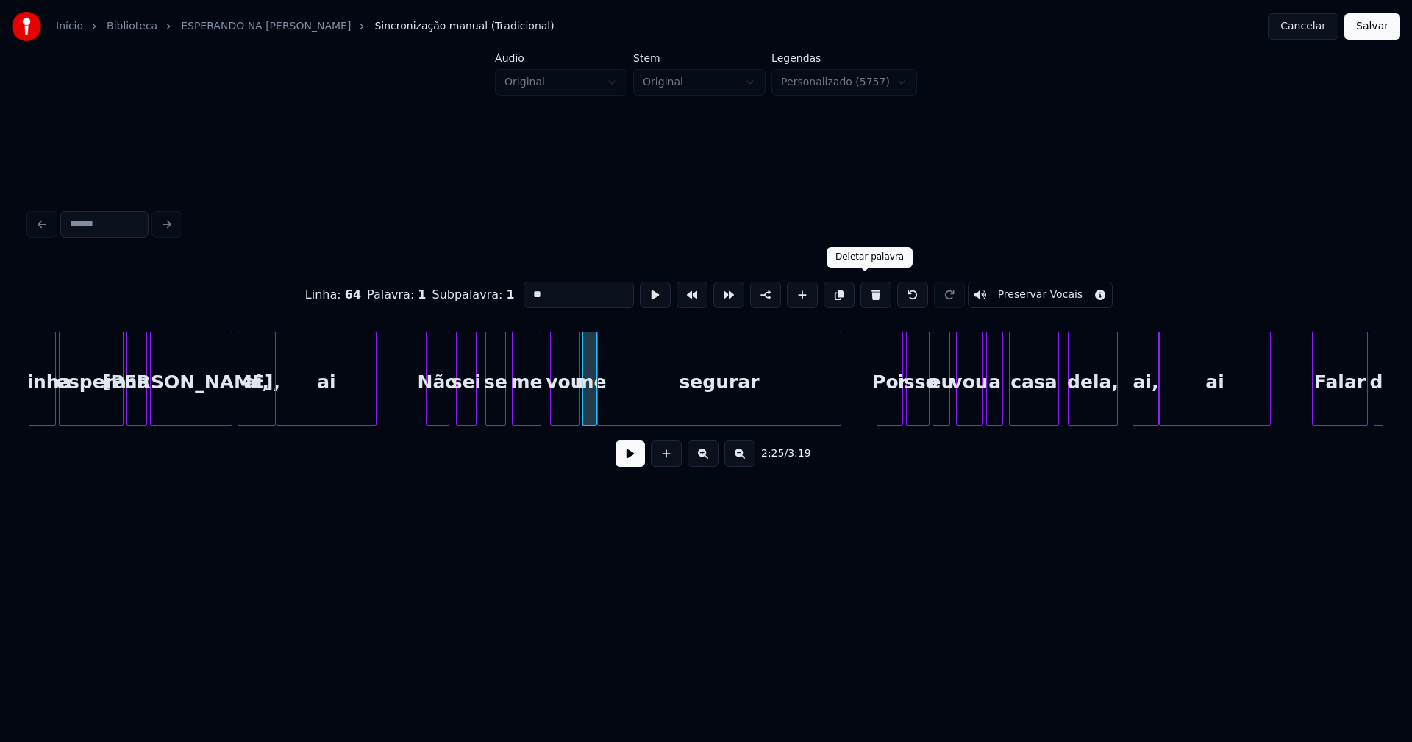
click at [867, 291] on button at bounding box center [876, 295] width 31 height 26
type input "***"
click at [585, 401] on div at bounding box center [583, 379] width 4 height 93
click at [627, 465] on button at bounding box center [630, 454] width 29 height 26
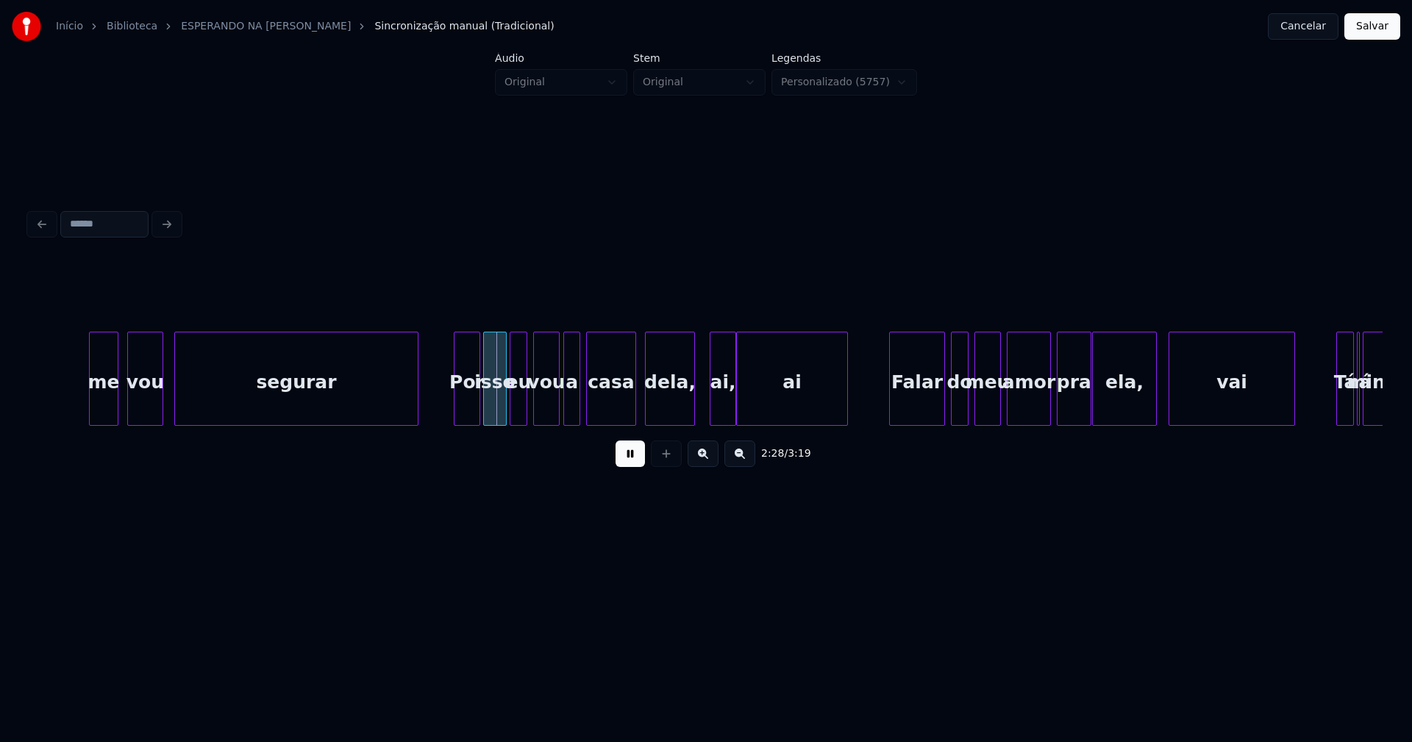
scroll to position [0, 21561]
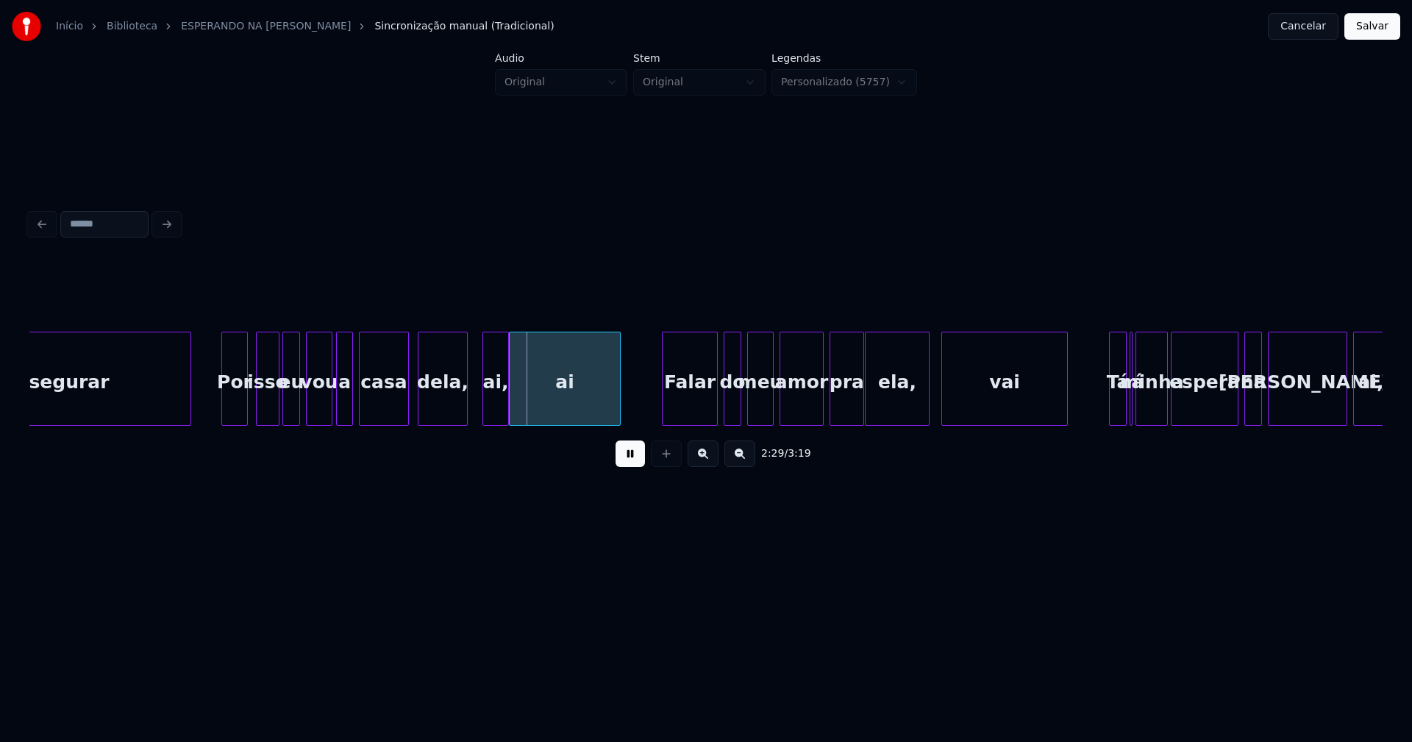
click at [237, 413] on div "Por" at bounding box center [234, 383] width 25 height 100
click at [694, 410] on div "Falar" at bounding box center [688, 383] width 54 height 100
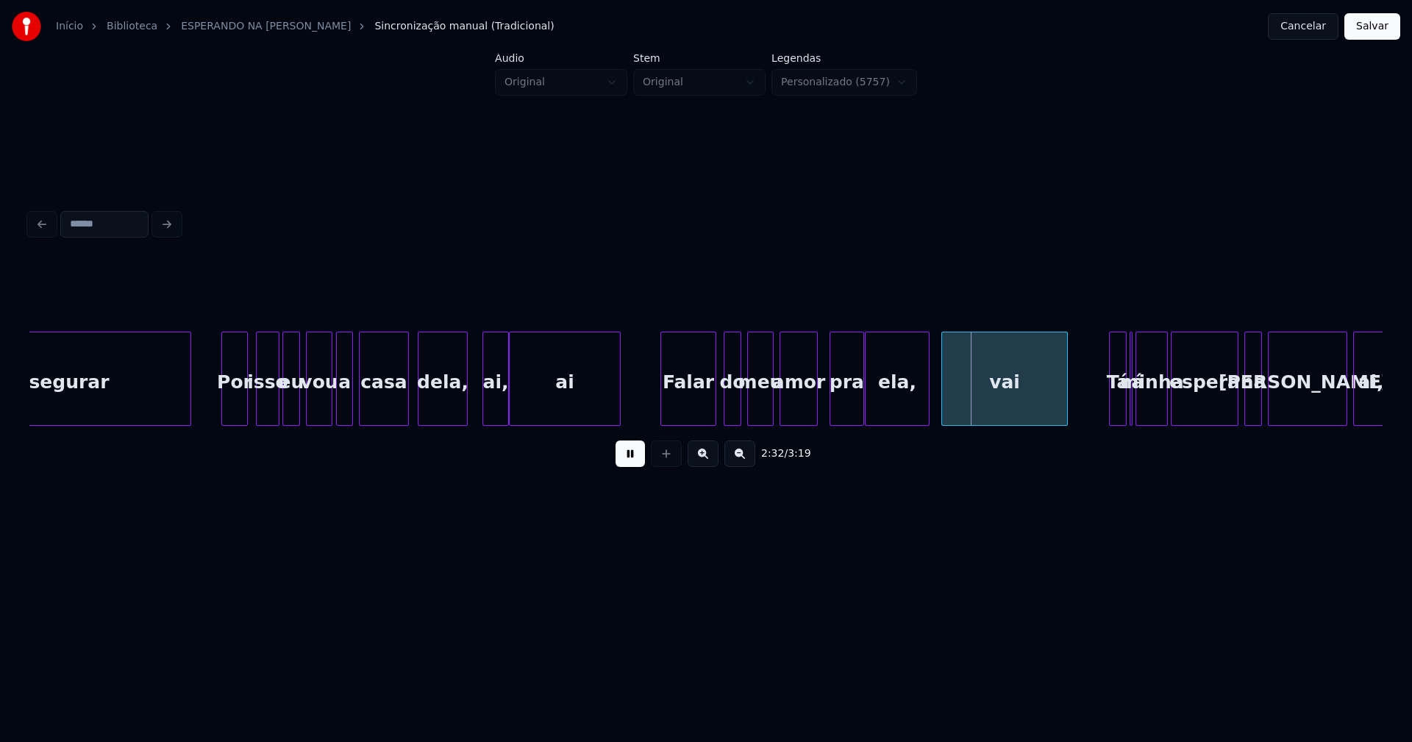
click at [817, 410] on div at bounding box center [815, 379] width 4 height 93
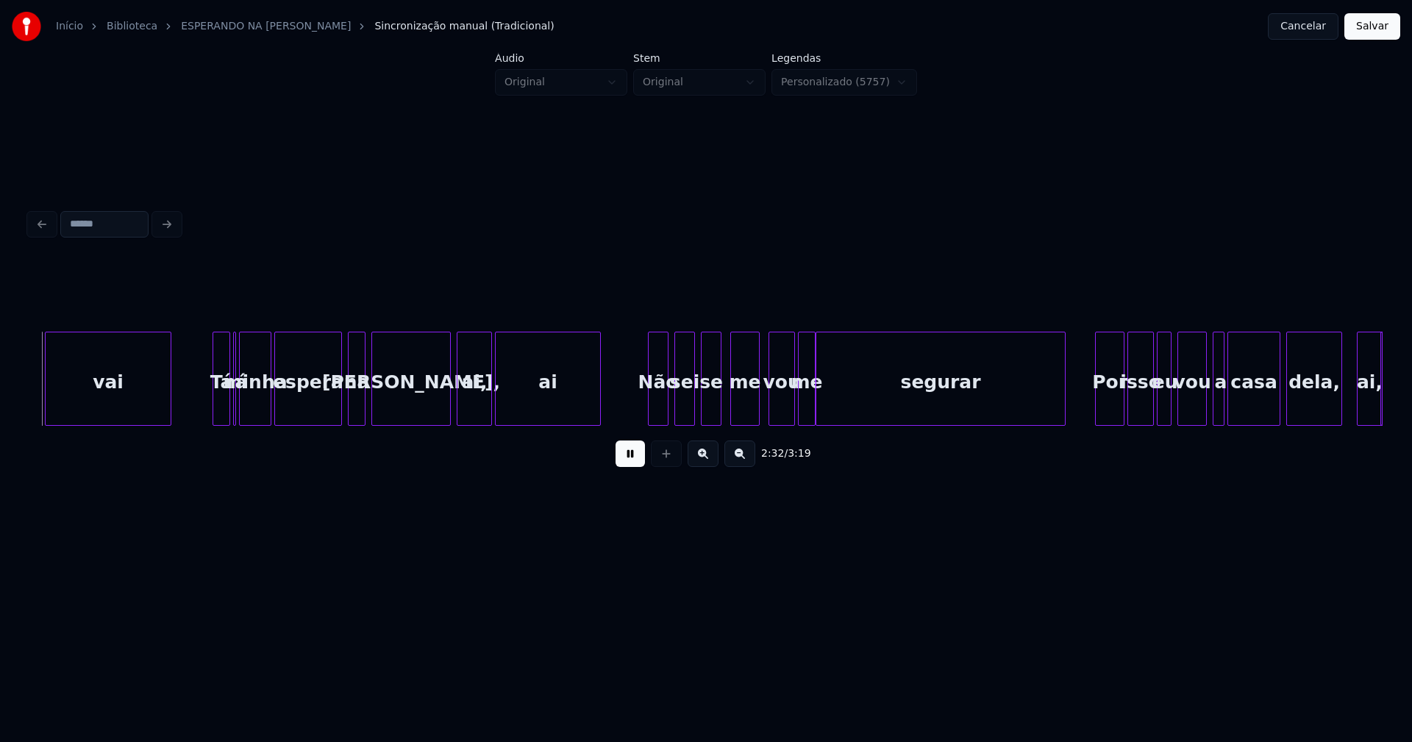
scroll to position [0, 22463]
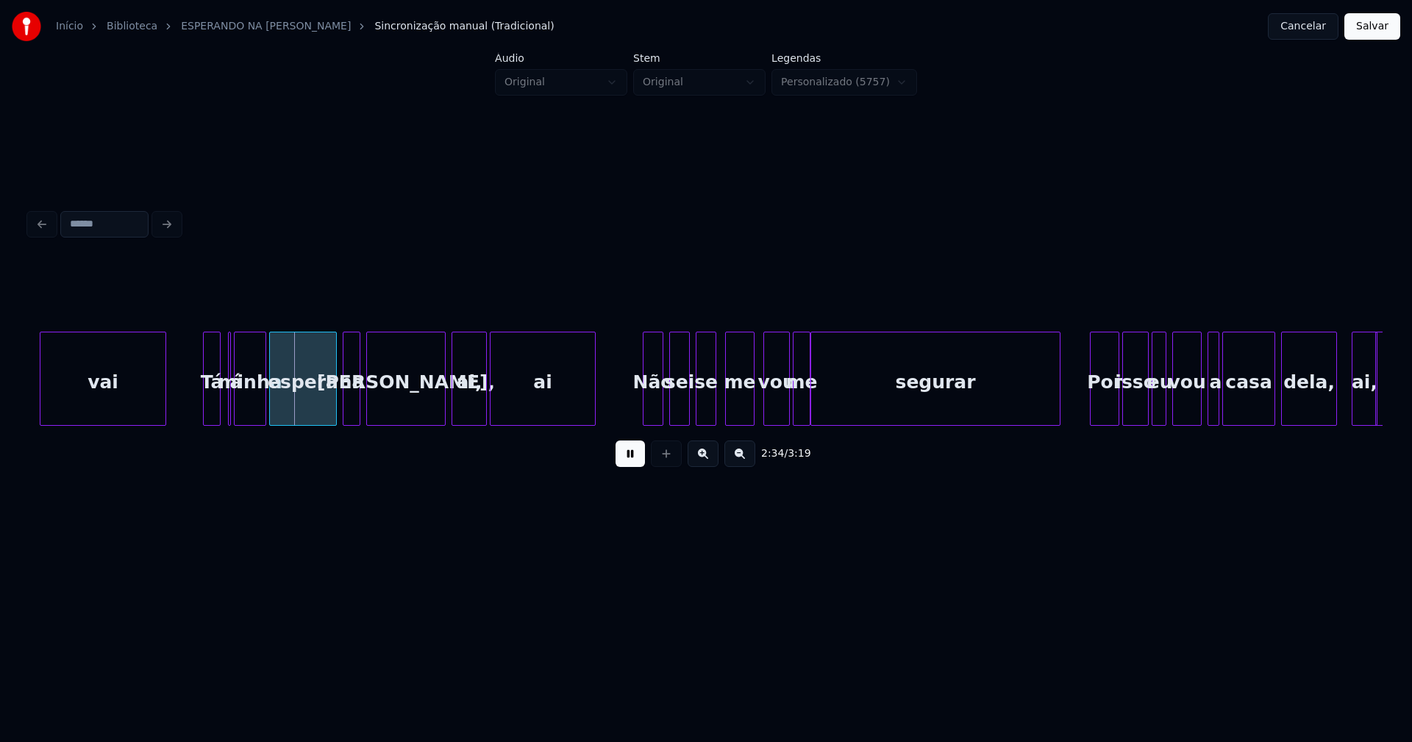
click at [210, 416] on div "Tá" at bounding box center [212, 383] width 16 height 100
click at [232, 411] on div at bounding box center [232, 379] width 4 height 93
click at [223, 333] on div "á" at bounding box center [226, 379] width 7 height 94
click at [333, 404] on div at bounding box center [331, 379] width 4 height 93
click at [803, 406] on div "me" at bounding box center [802, 383] width 16 height 100
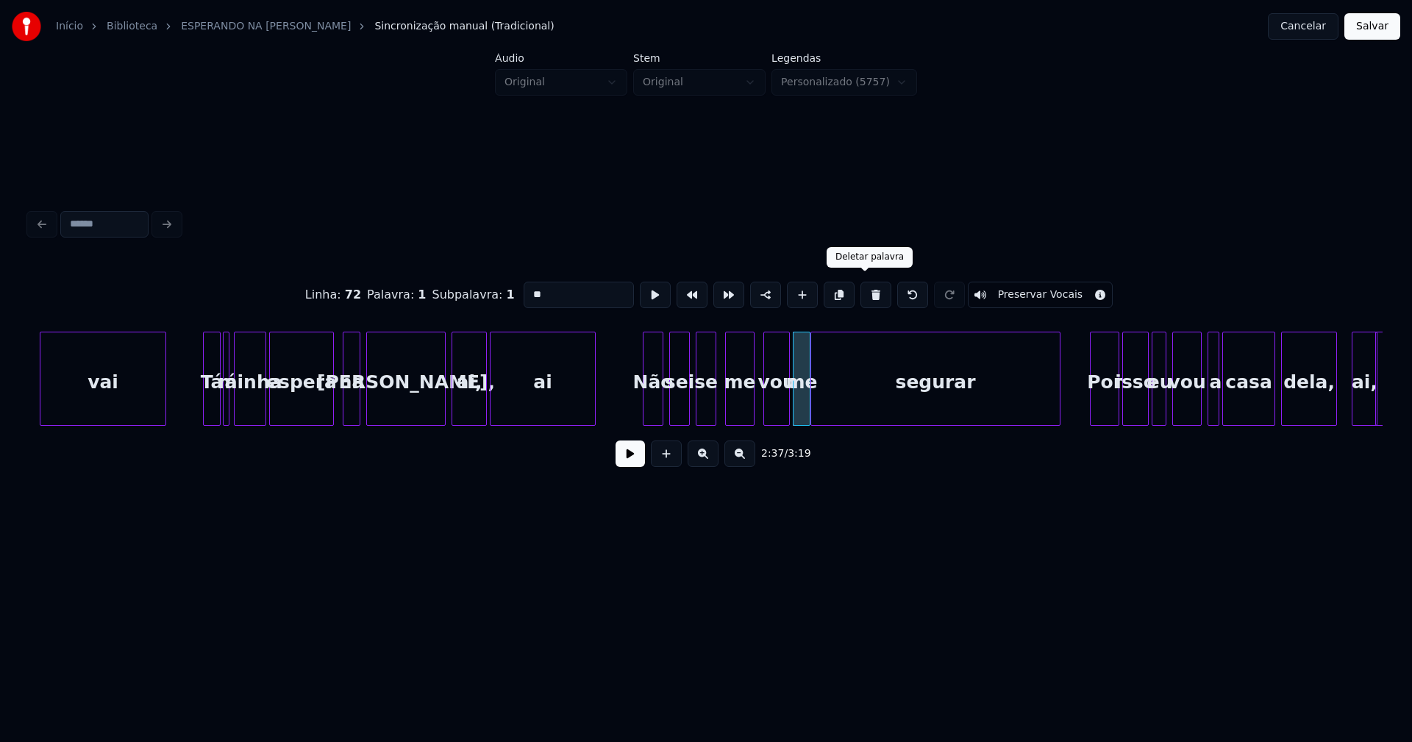
click at [864, 293] on button at bounding box center [876, 295] width 31 height 26
type input "***"
click at [794, 399] on div at bounding box center [794, 379] width 4 height 93
click at [765, 409] on div at bounding box center [763, 379] width 4 height 93
click at [627, 463] on button at bounding box center [630, 454] width 29 height 26
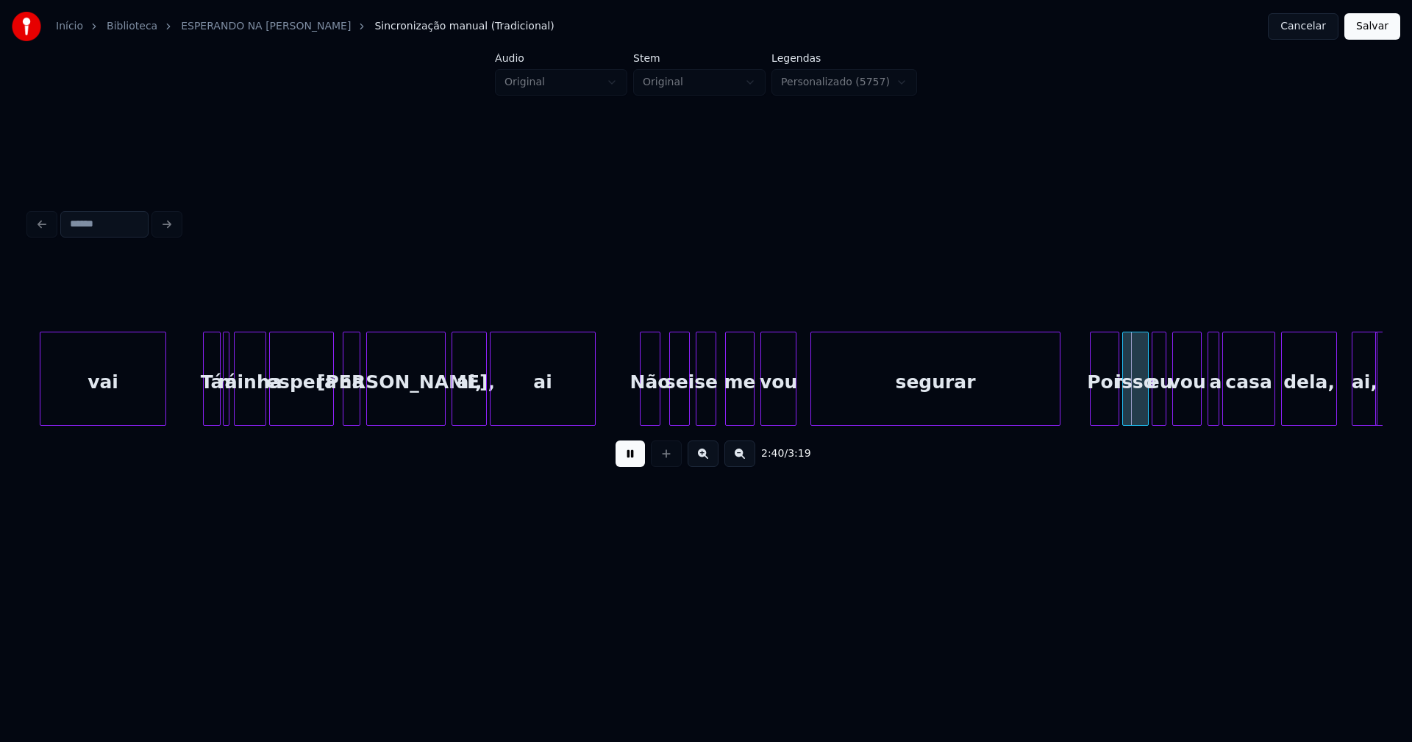
click at [651, 404] on div "Não" at bounding box center [650, 383] width 19 height 100
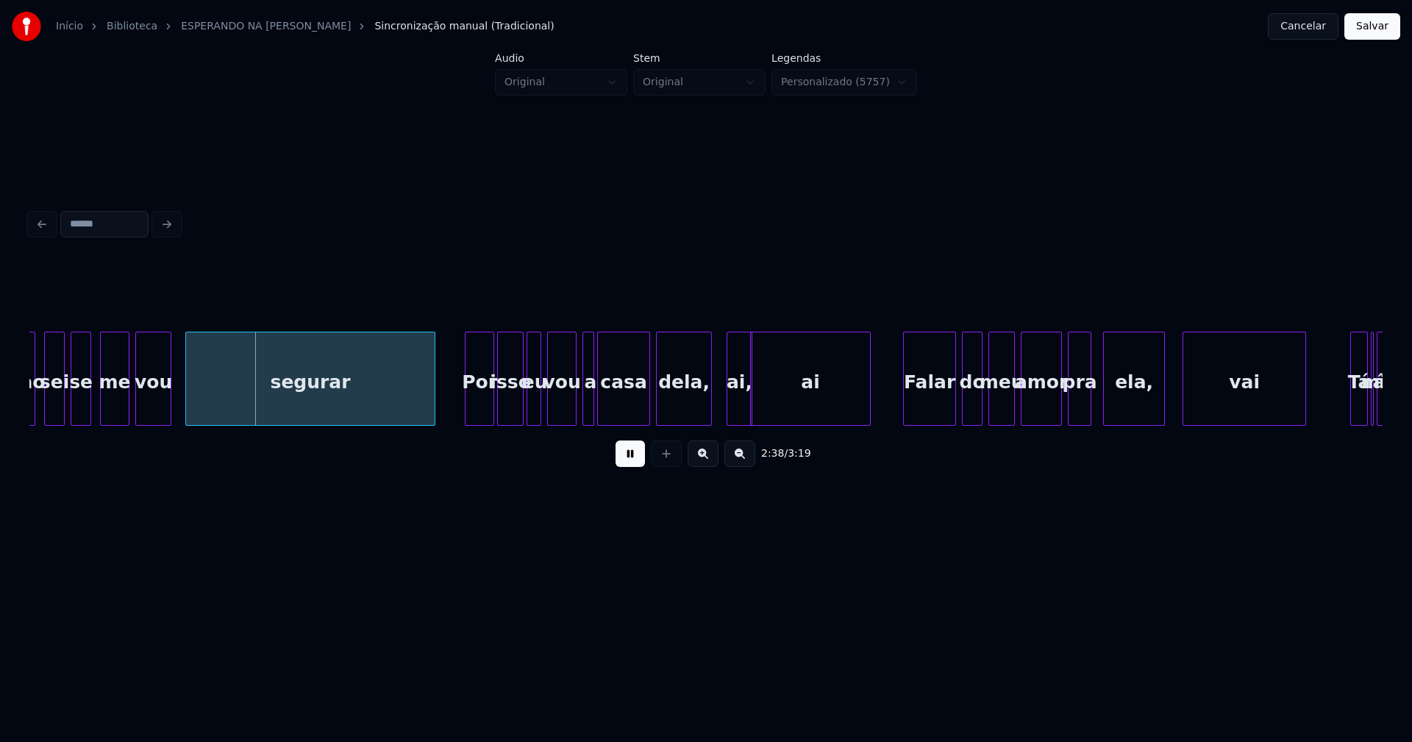
scroll to position [0, 23104]
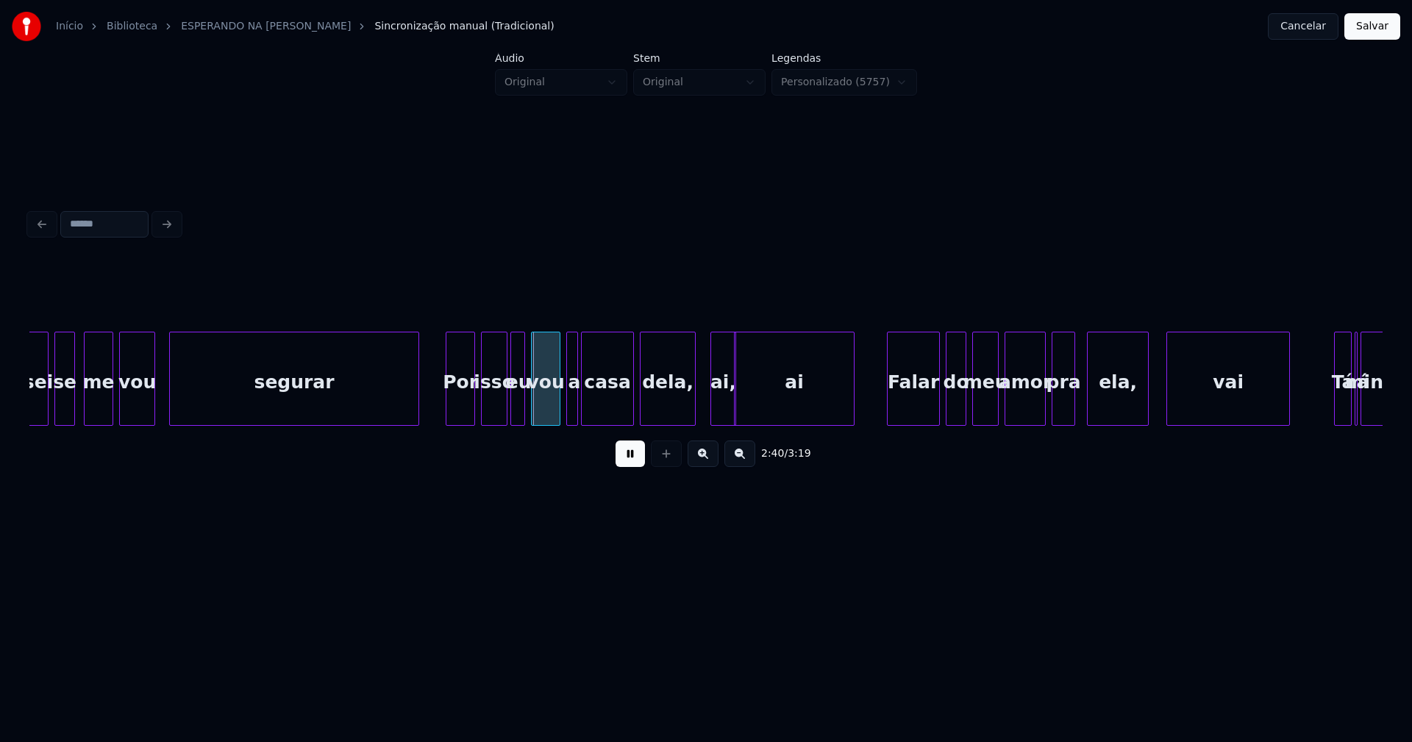
click at [462, 408] on div "Por" at bounding box center [461, 383] width 28 height 100
click at [552, 410] on div at bounding box center [552, 379] width 4 height 93
click at [558, 412] on div "a" at bounding box center [564, 379] width 12 height 94
click at [627, 408] on div at bounding box center [625, 379] width 4 height 93
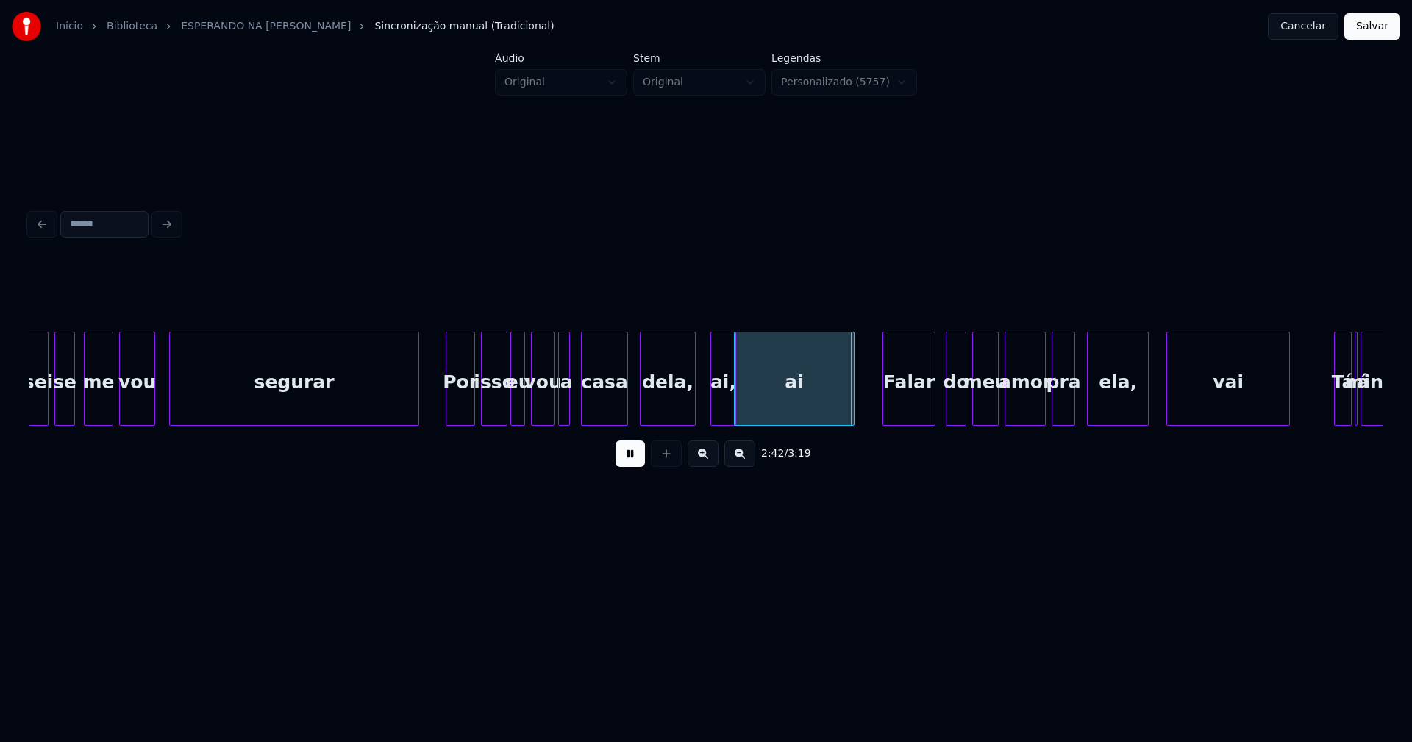
click at [914, 410] on div "Falar" at bounding box center [909, 383] width 51 height 100
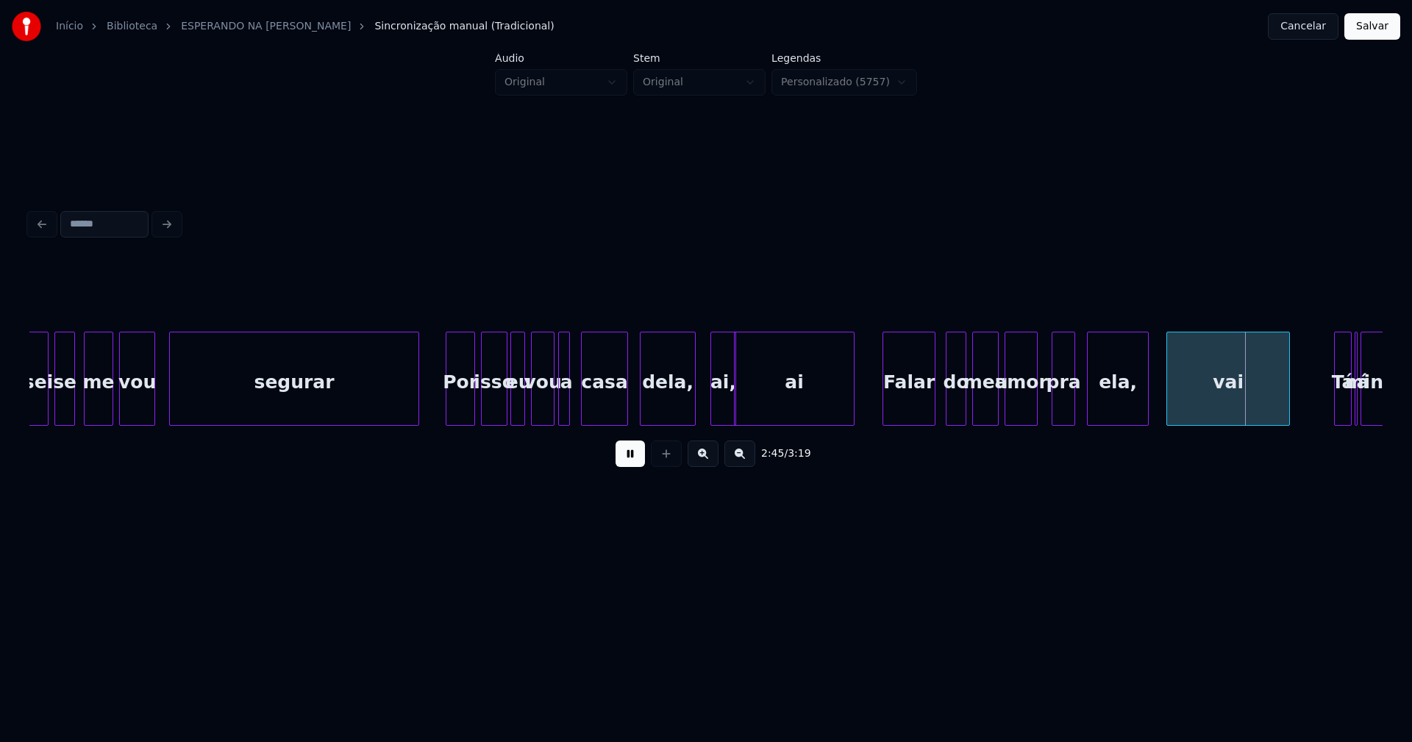
click at [1036, 409] on div at bounding box center [1035, 379] width 4 height 93
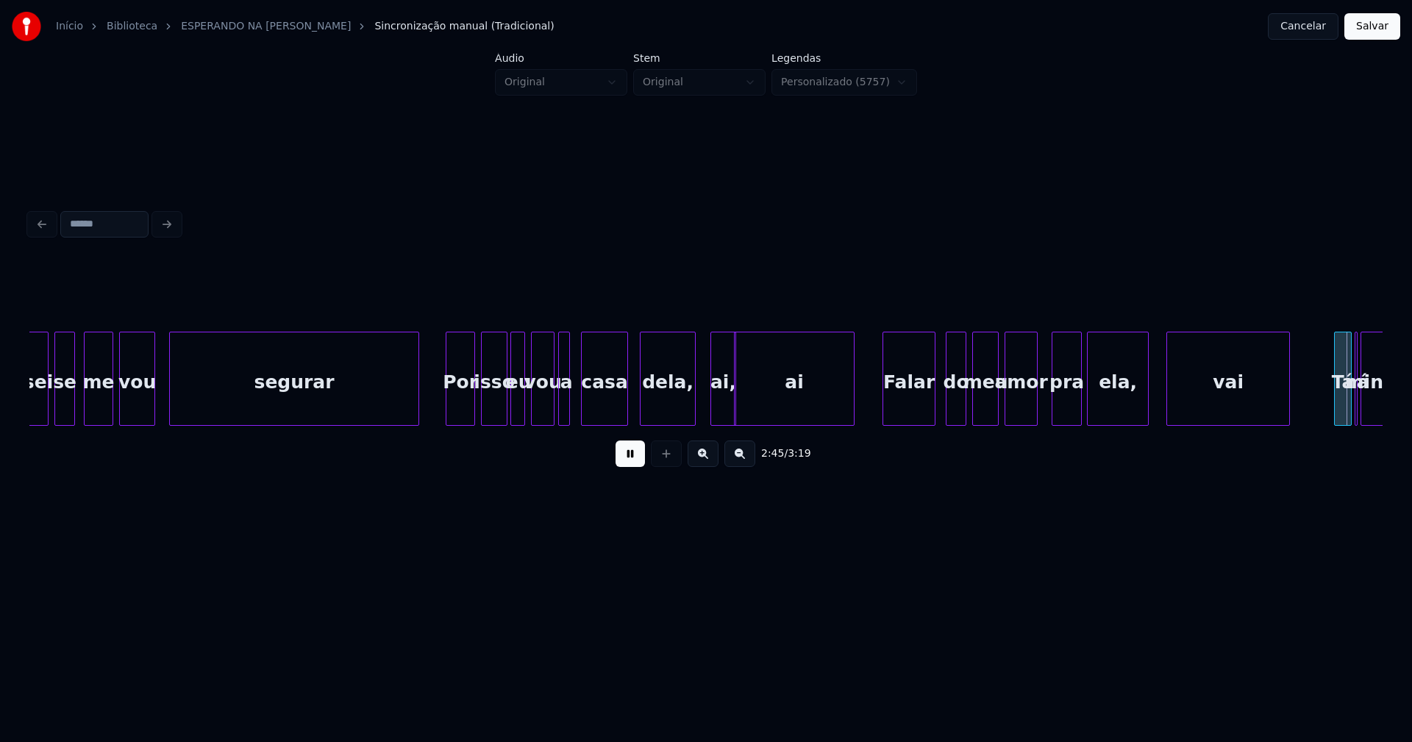
click at [1081, 406] on div at bounding box center [1079, 379] width 4 height 93
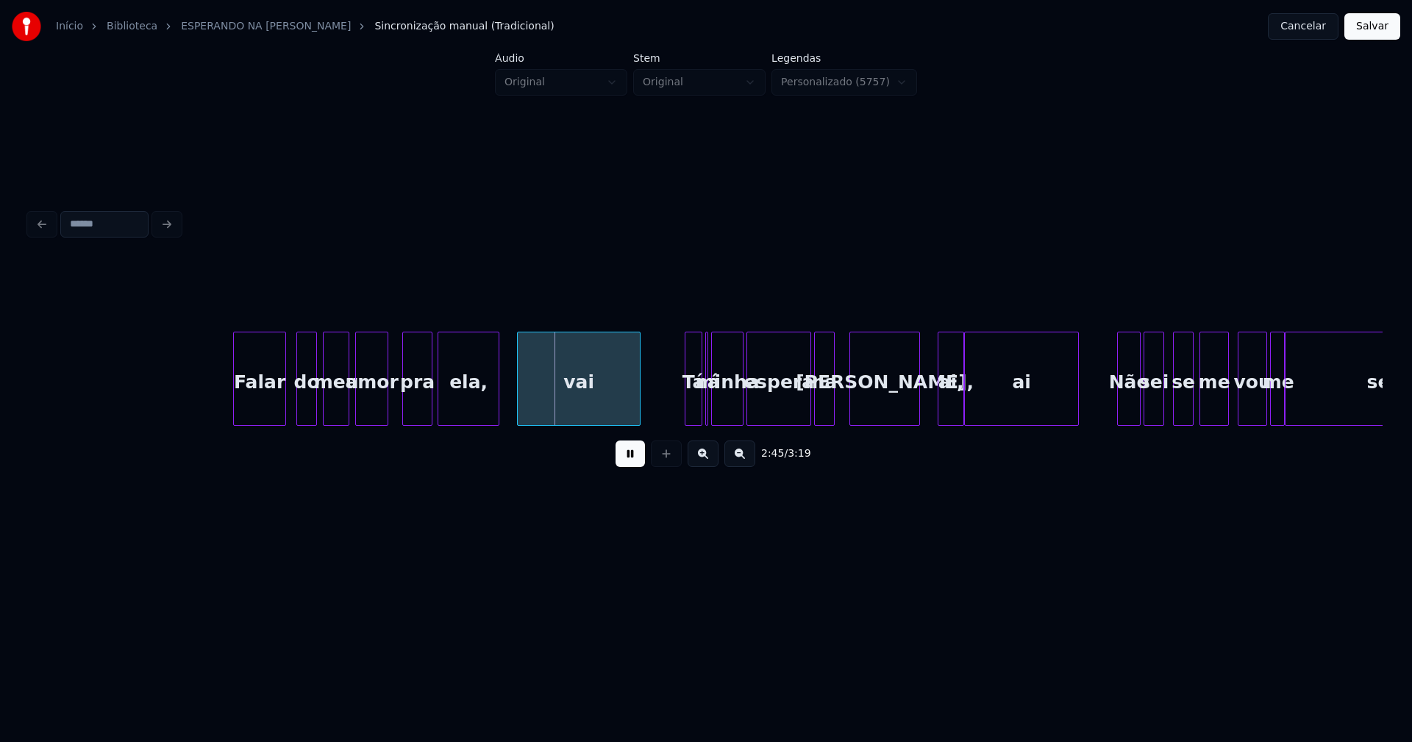
scroll to position [0, 24063]
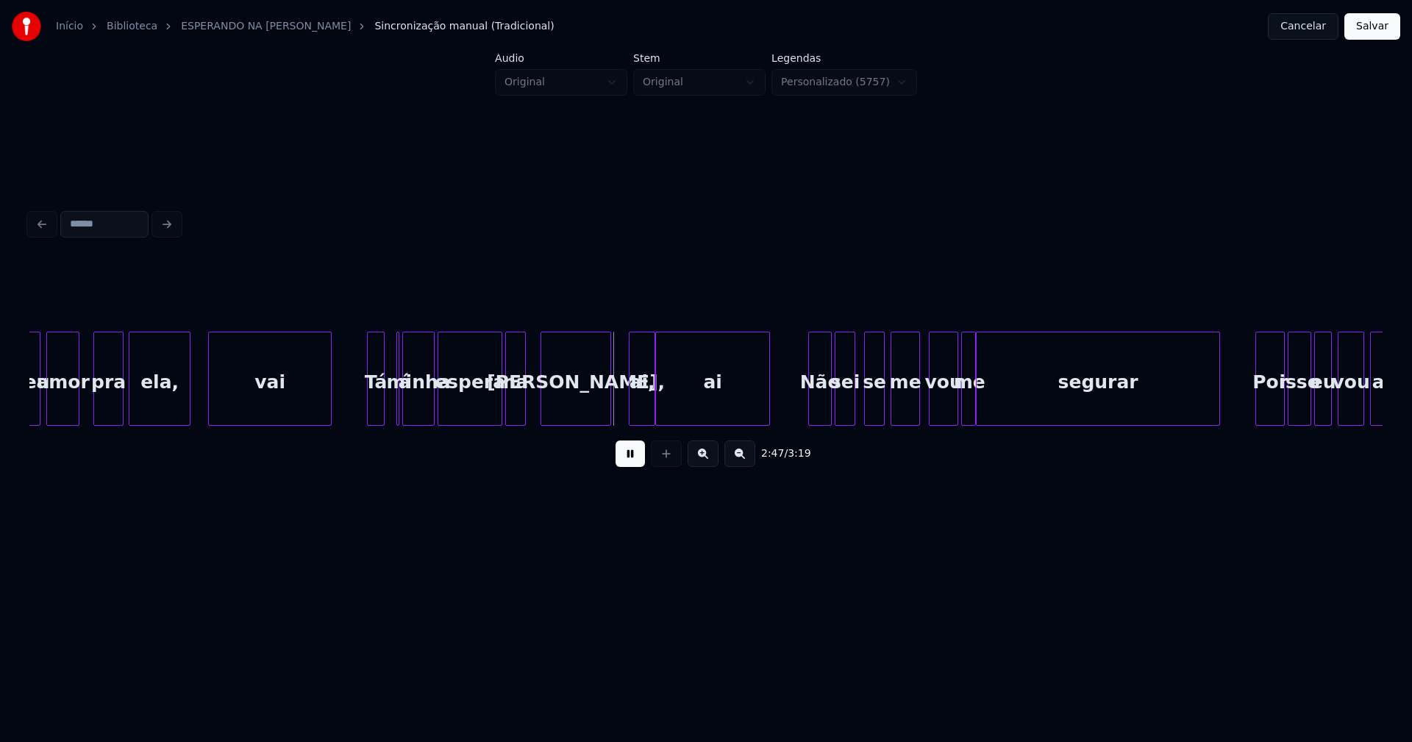
click at [377, 406] on div "Tá" at bounding box center [376, 383] width 16 height 100
click at [402, 407] on div at bounding box center [402, 379] width 4 height 93
click at [388, 335] on div "á" at bounding box center [392, 379] width 9 height 94
click at [519, 410] on div "na" at bounding box center [518, 383] width 19 height 100
click at [495, 418] on div at bounding box center [494, 379] width 4 height 93
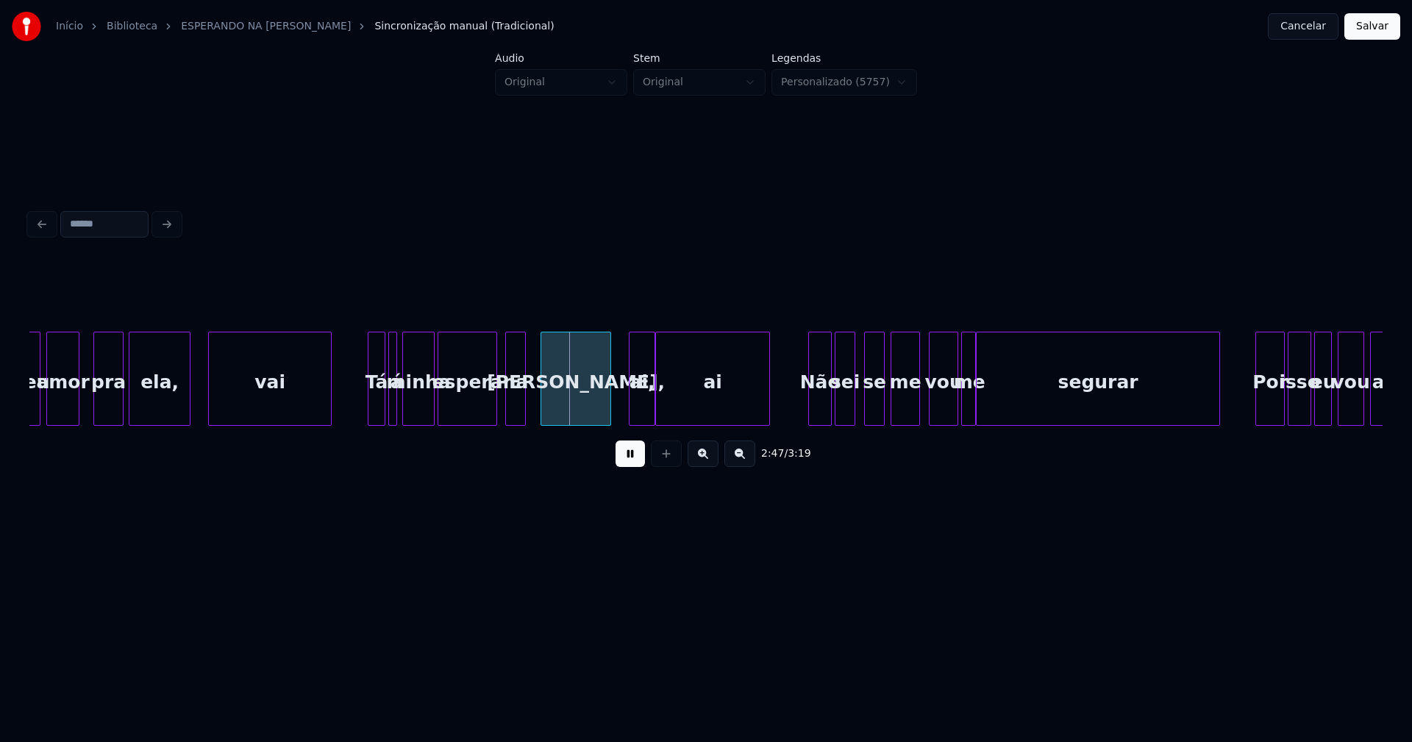
click at [514, 412] on div "na" at bounding box center [515, 383] width 19 height 100
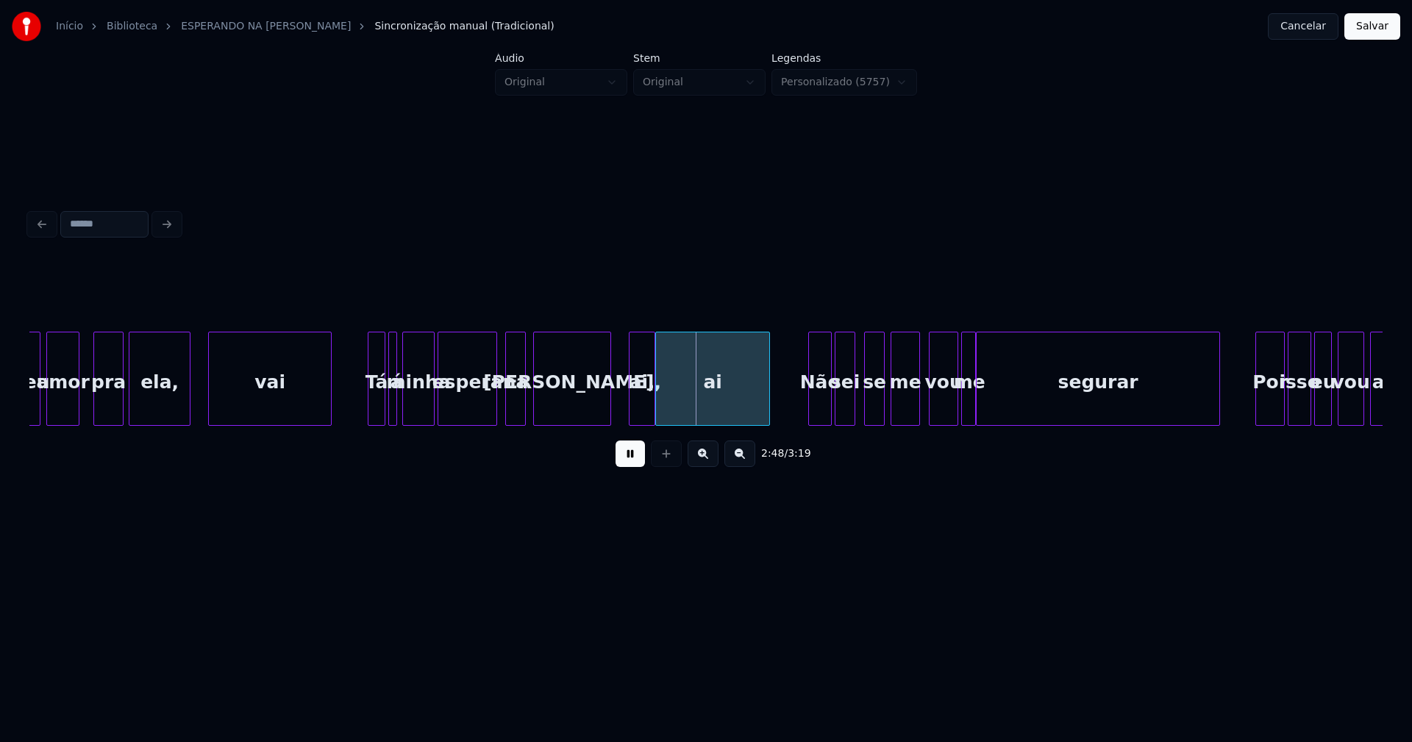
click at [537, 410] on div at bounding box center [536, 379] width 4 height 93
click at [817, 413] on div "Não" at bounding box center [817, 383] width 22 height 100
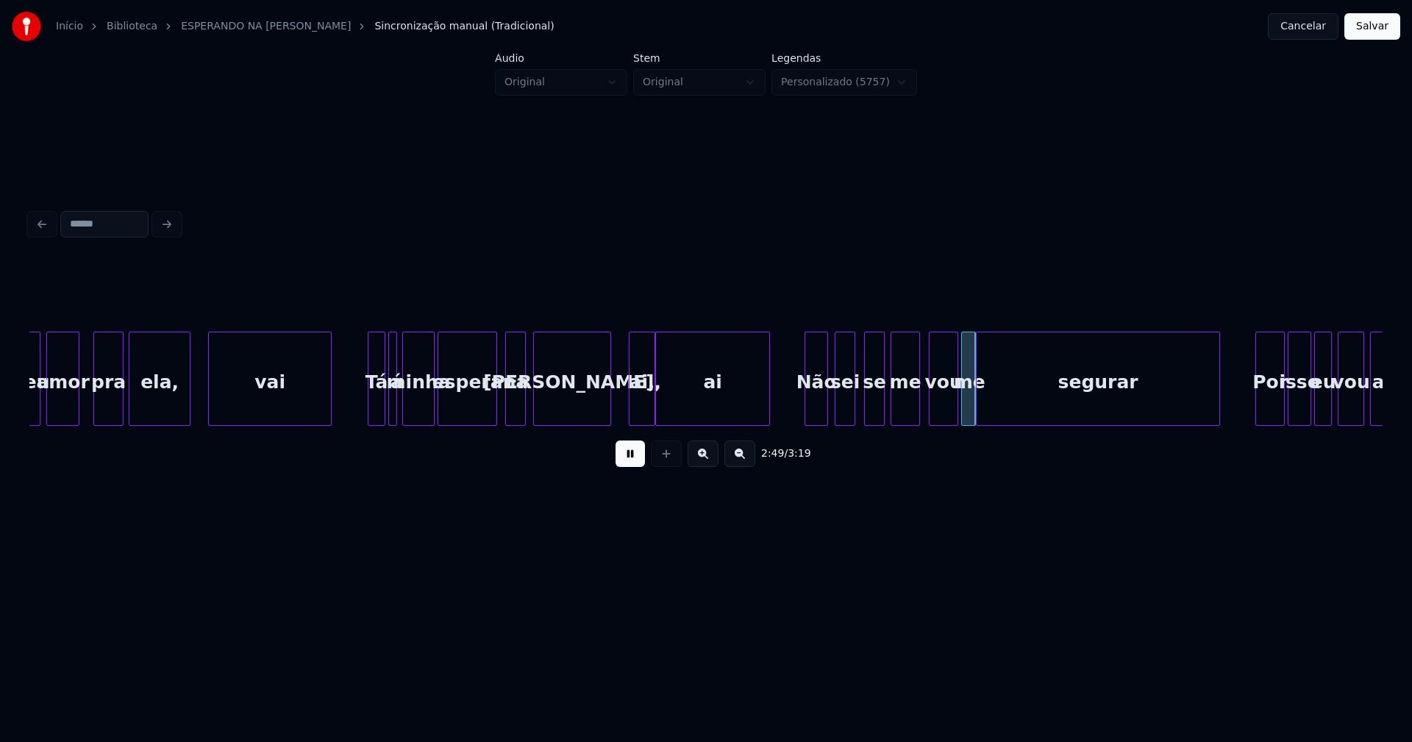
click at [973, 405] on div at bounding box center [973, 379] width 4 height 93
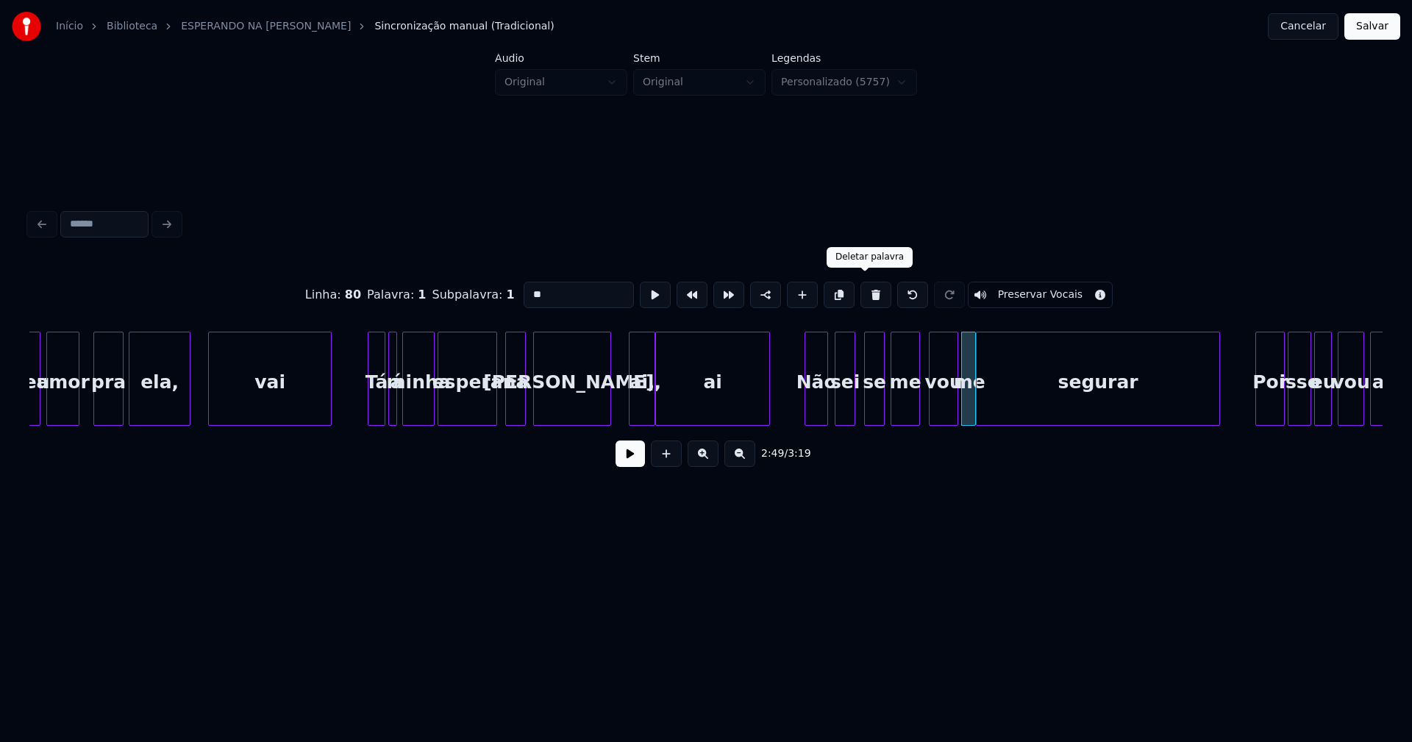
click at [861, 295] on button at bounding box center [876, 295] width 31 height 26
type input "***"
click at [964, 402] on div at bounding box center [963, 379] width 4 height 93
click at [928, 407] on div at bounding box center [928, 379] width 4 height 93
click at [632, 467] on button at bounding box center [630, 454] width 29 height 26
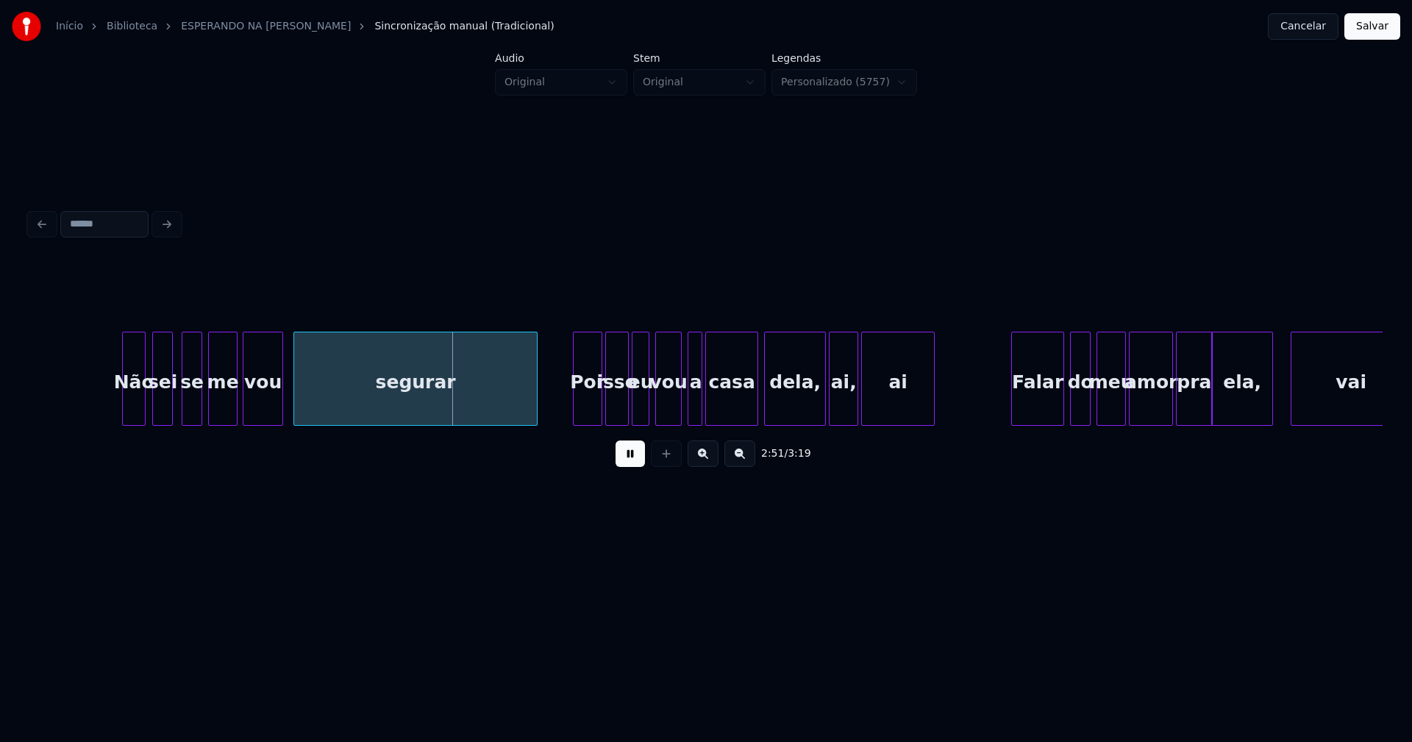
scroll to position [0, 24843]
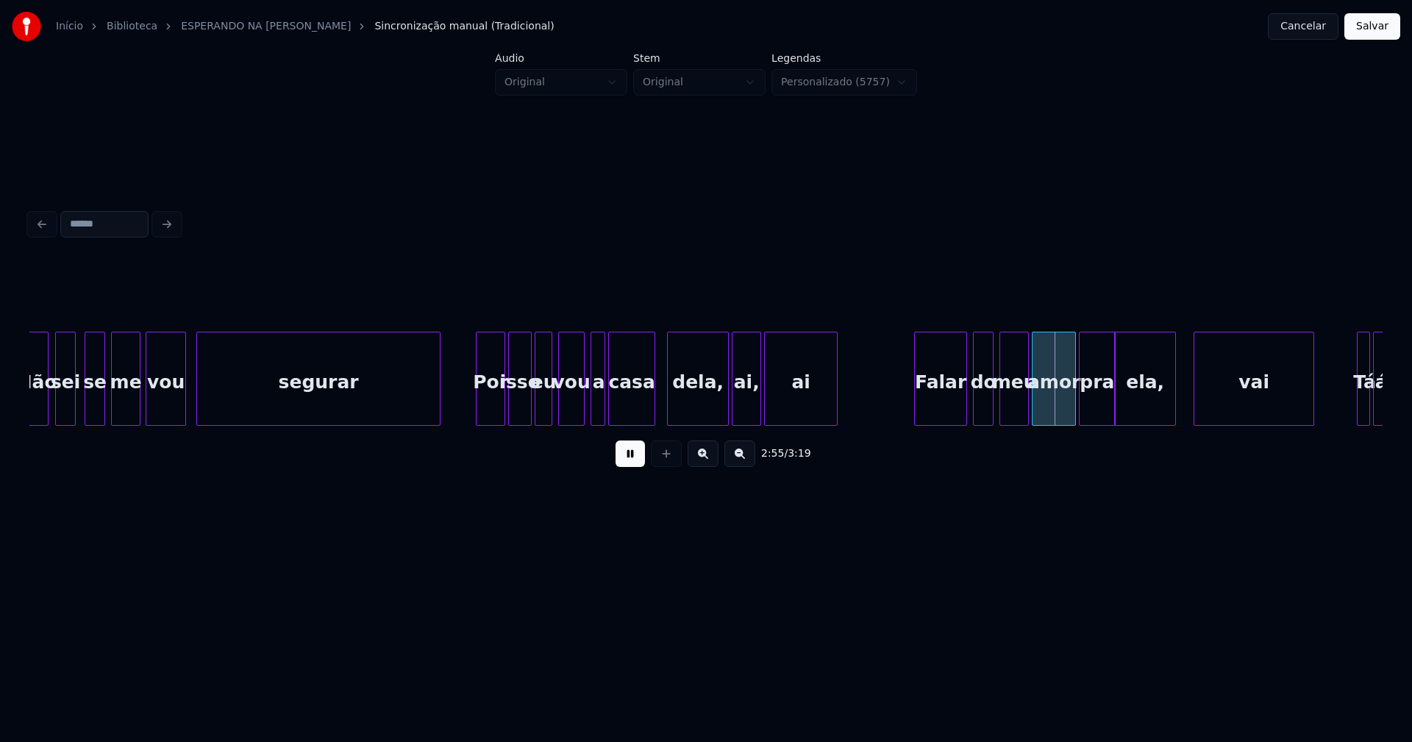
click at [653, 410] on div at bounding box center [652, 379] width 4 height 93
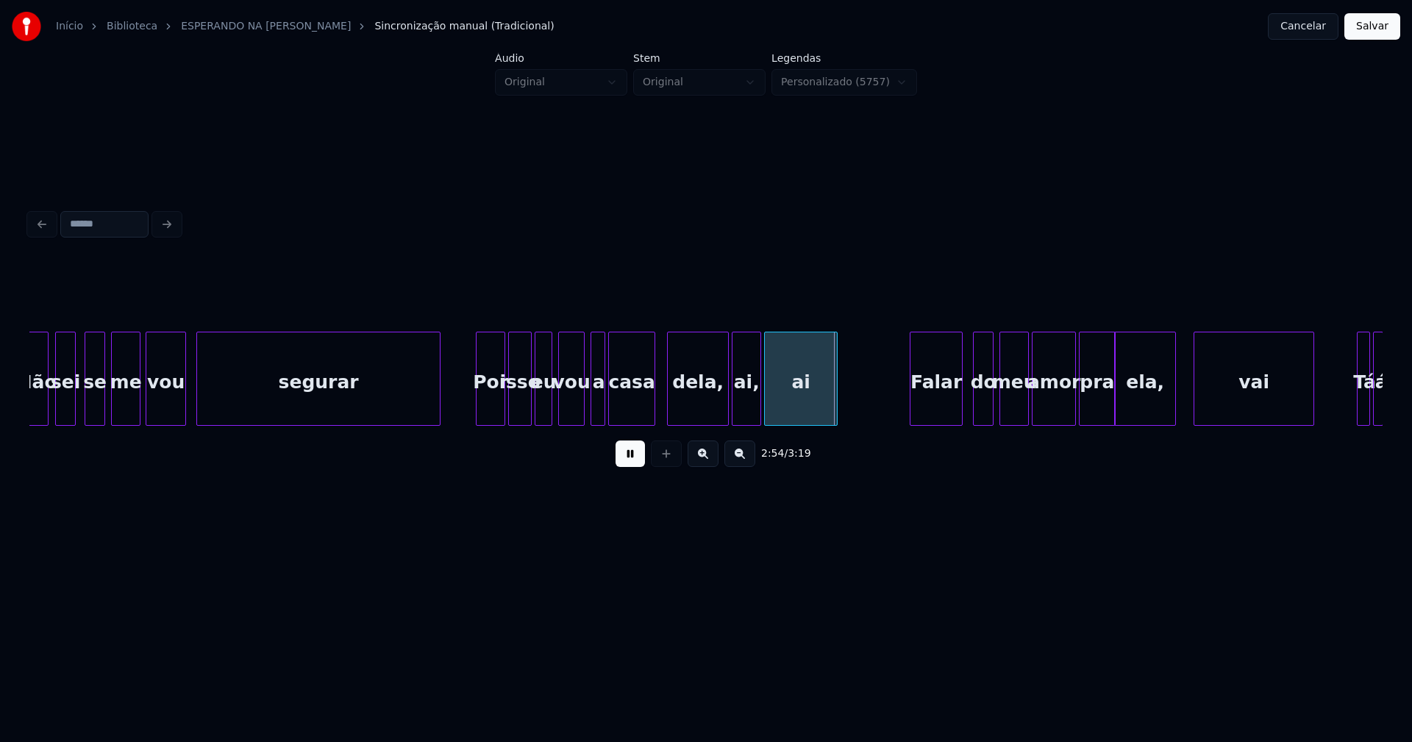
click at [940, 407] on div "Falar" at bounding box center [936, 383] width 51 height 100
click at [1061, 415] on div at bounding box center [1062, 379] width 4 height 93
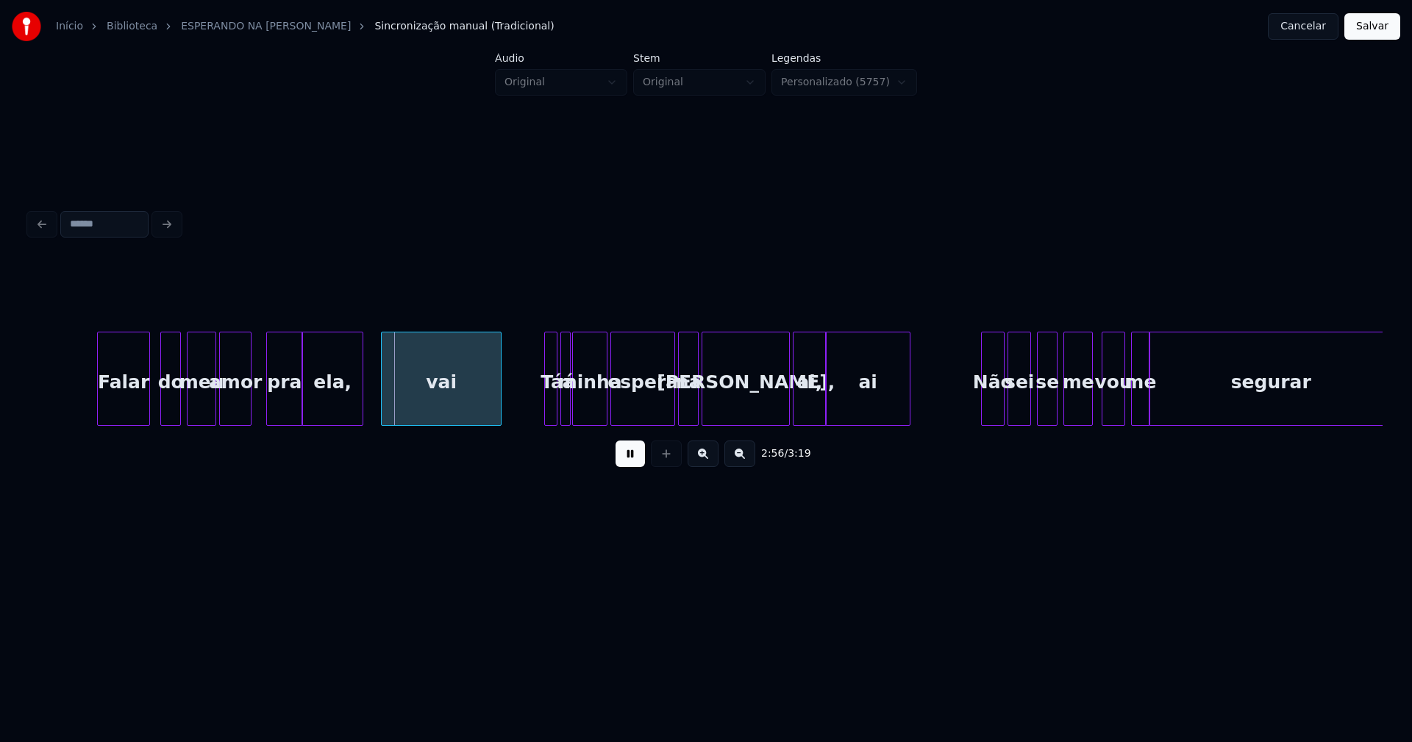
scroll to position [0, 25687]
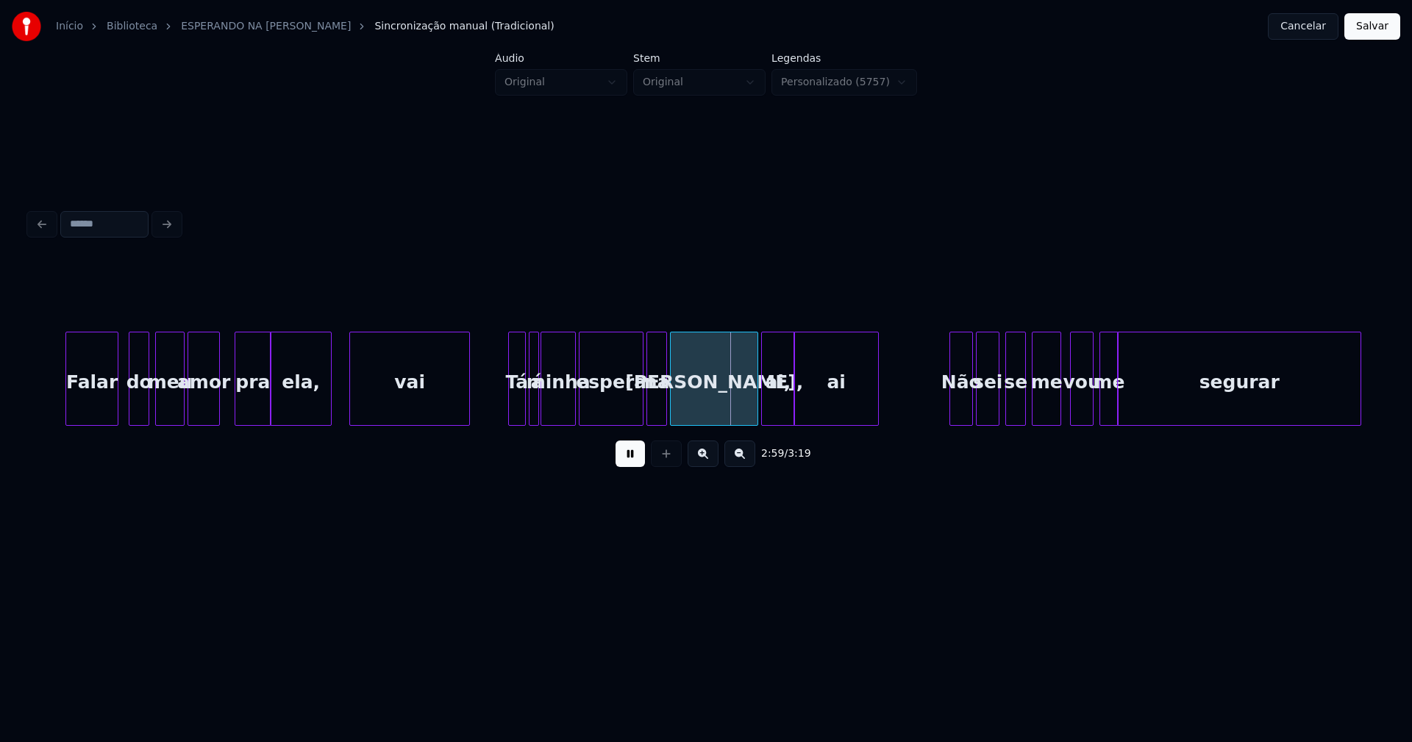
click at [510, 406] on div at bounding box center [511, 379] width 4 height 93
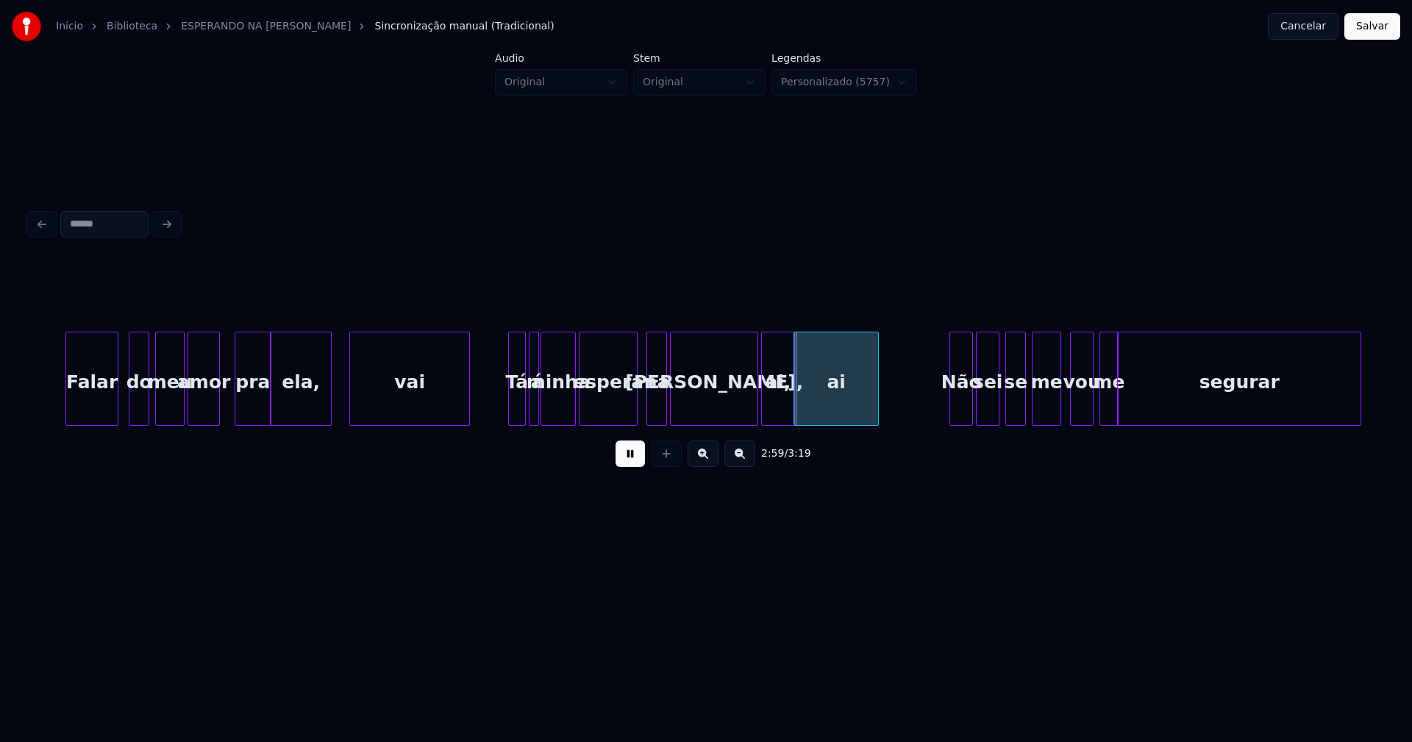
click at [634, 415] on div at bounding box center [635, 379] width 4 height 93
click at [1111, 406] on div "me" at bounding box center [1109, 383] width 17 height 100
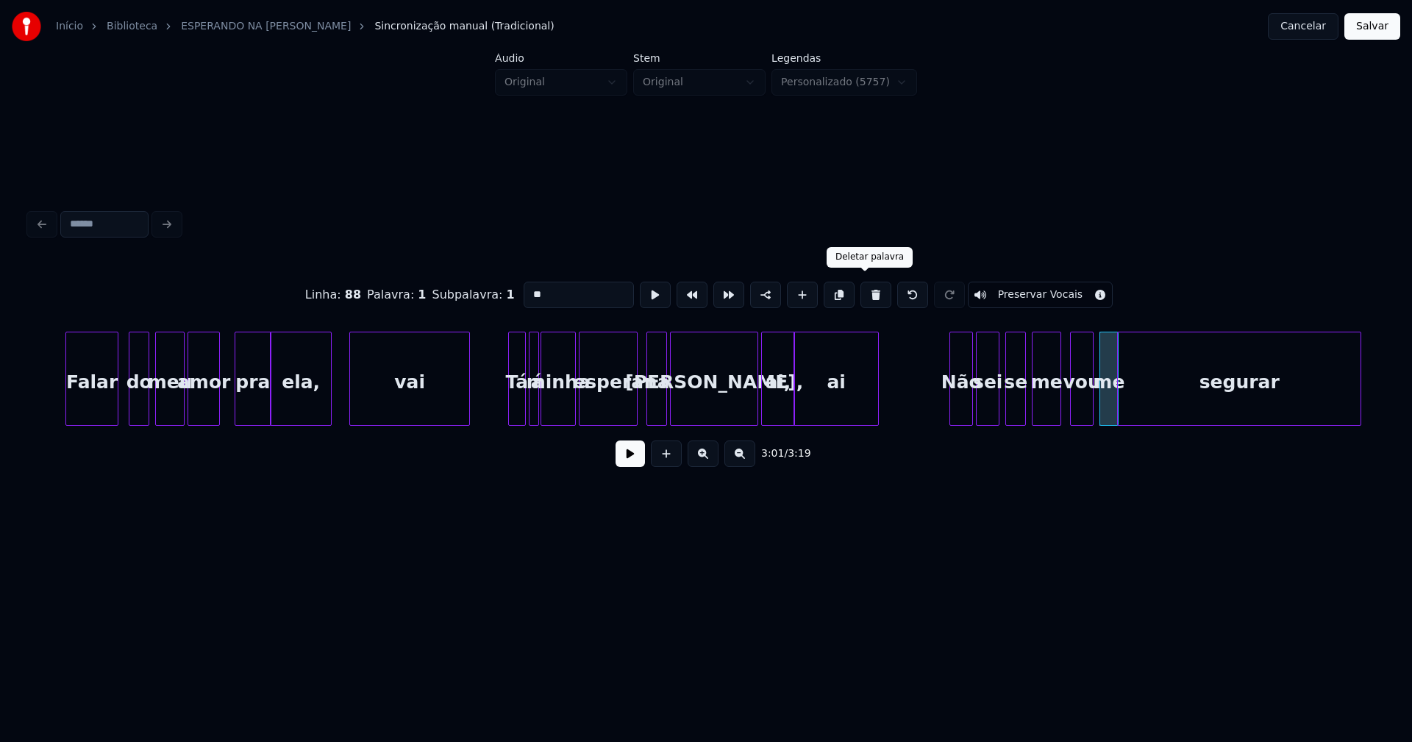
click at [870, 295] on button at bounding box center [876, 295] width 31 height 26
type input "***"
click at [1102, 401] on div at bounding box center [1103, 379] width 4 height 93
click at [1070, 410] on div at bounding box center [1069, 379] width 4 height 93
click at [953, 413] on div "Não" at bounding box center [955, 383] width 22 height 100
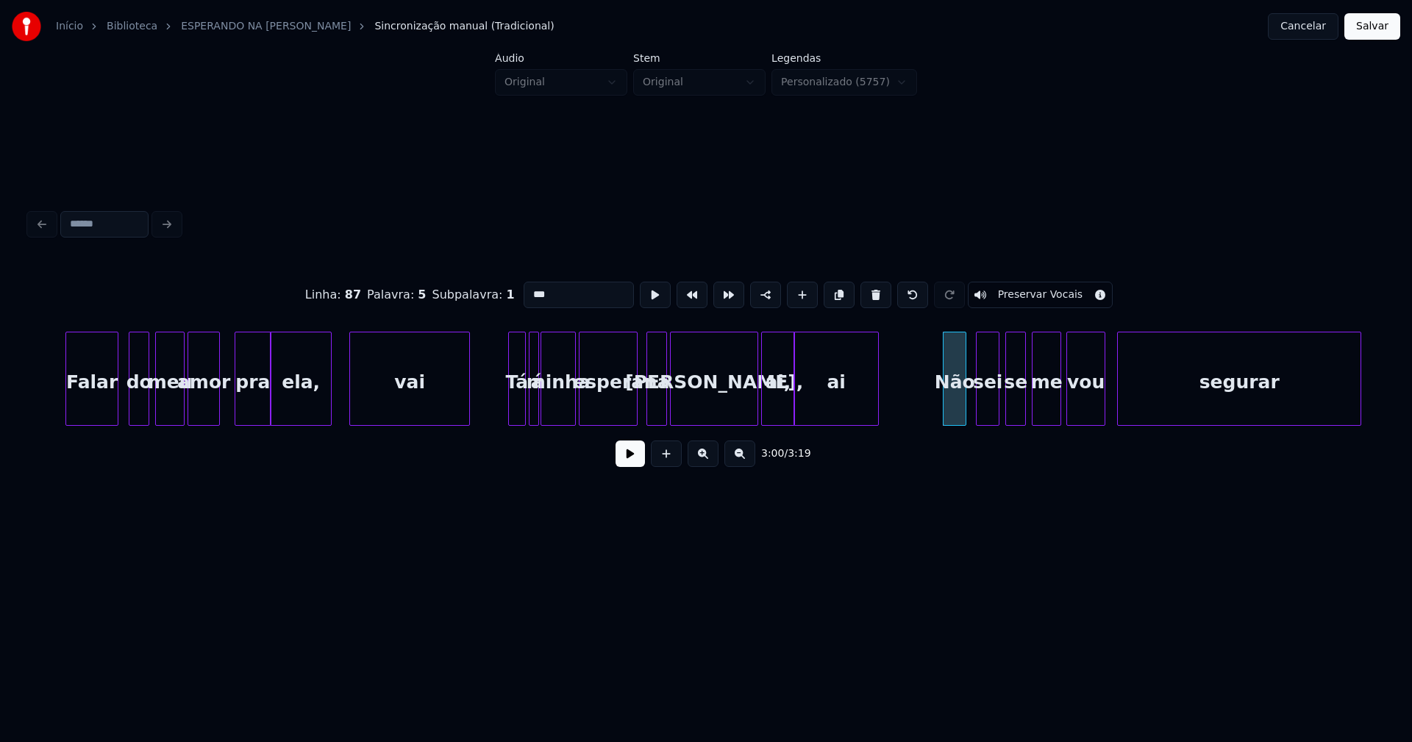
click at [624, 463] on button at bounding box center [630, 454] width 29 height 26
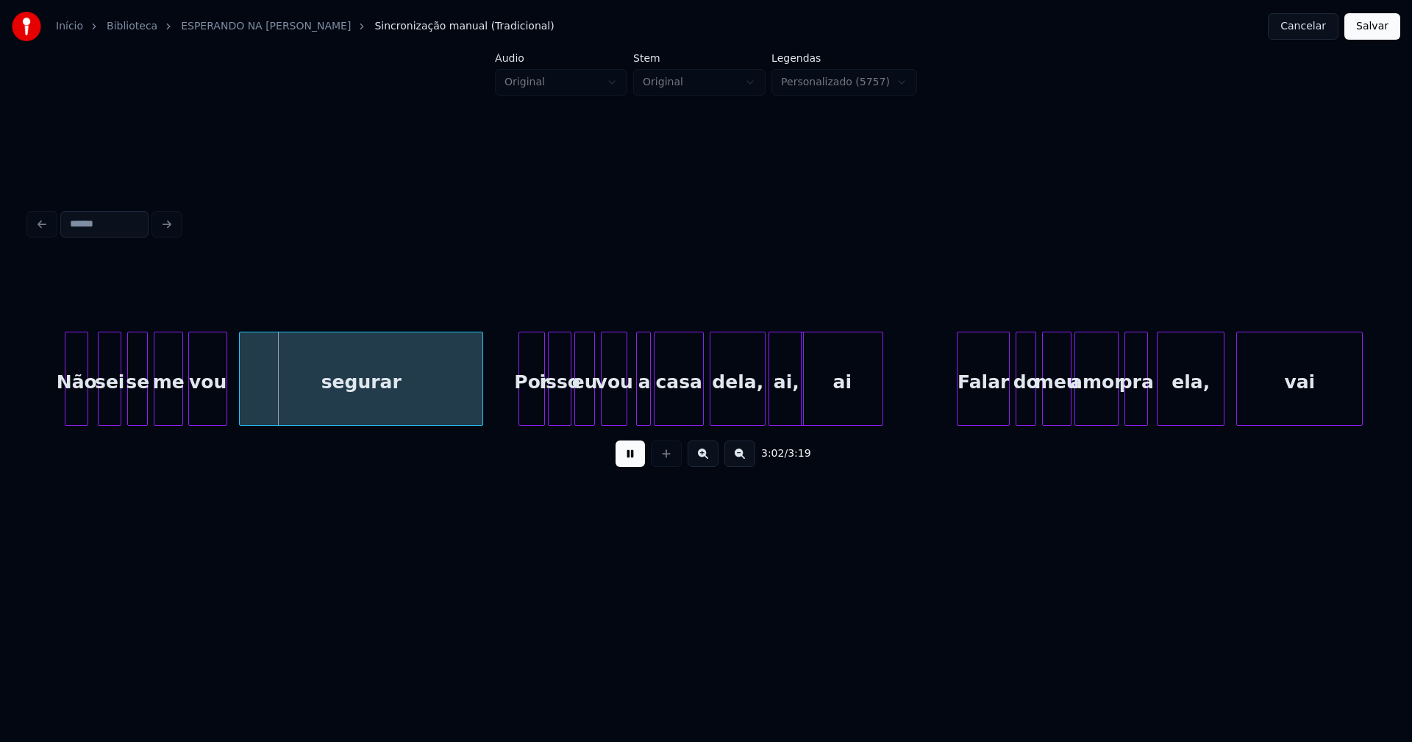
scroll to position [0, 26582]
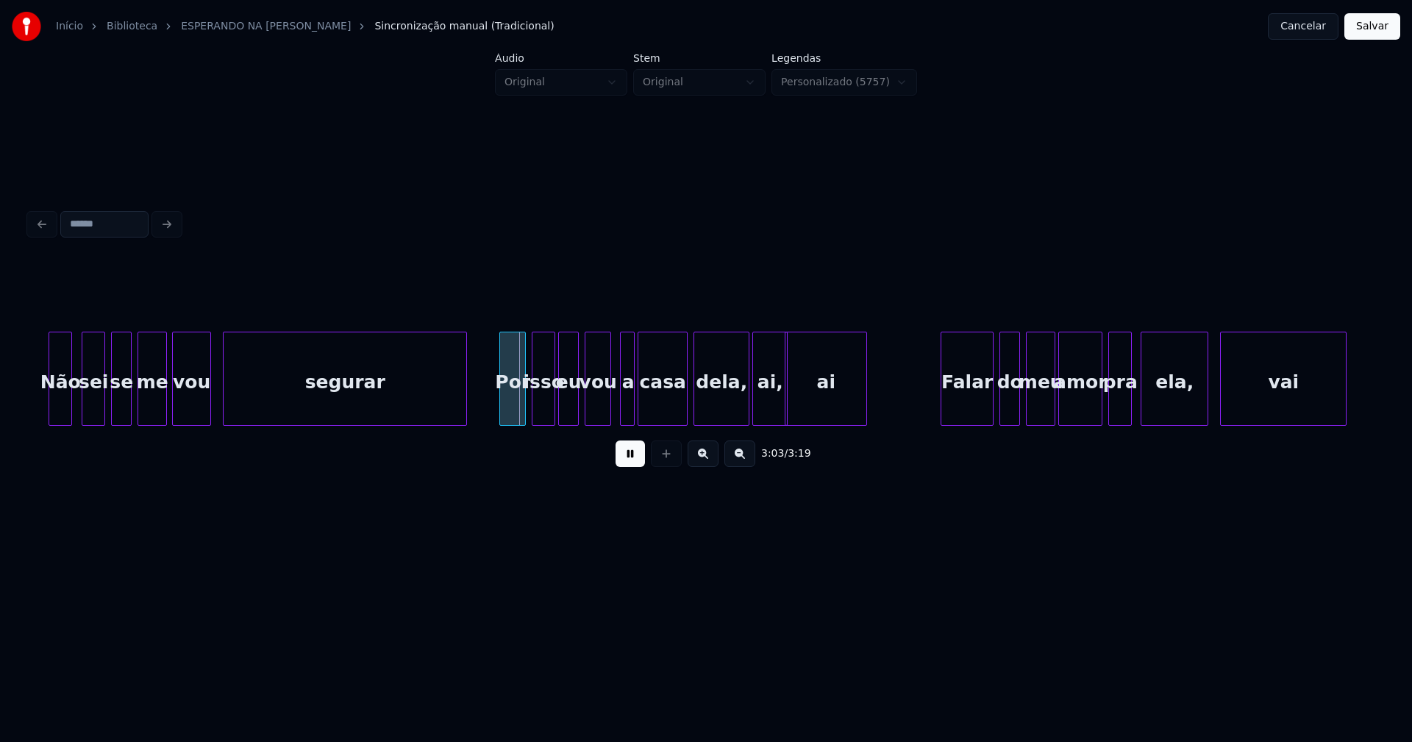
click at [513, 412] on div "Por" at bounding box center [512, 383] width 25 height 100
click at [678, 408] on div at bounding box center [680, 379] width 4 height 93
click at [619, 421] on div "Não sei se me vou segurar Por isso eu vou a casa dela, ai, ai Falar do meu amor…" at bounding box center [706, 379] width 1354 height 94
click at [890, 385] on div at bounding box center [891, 379] width 4 height 93
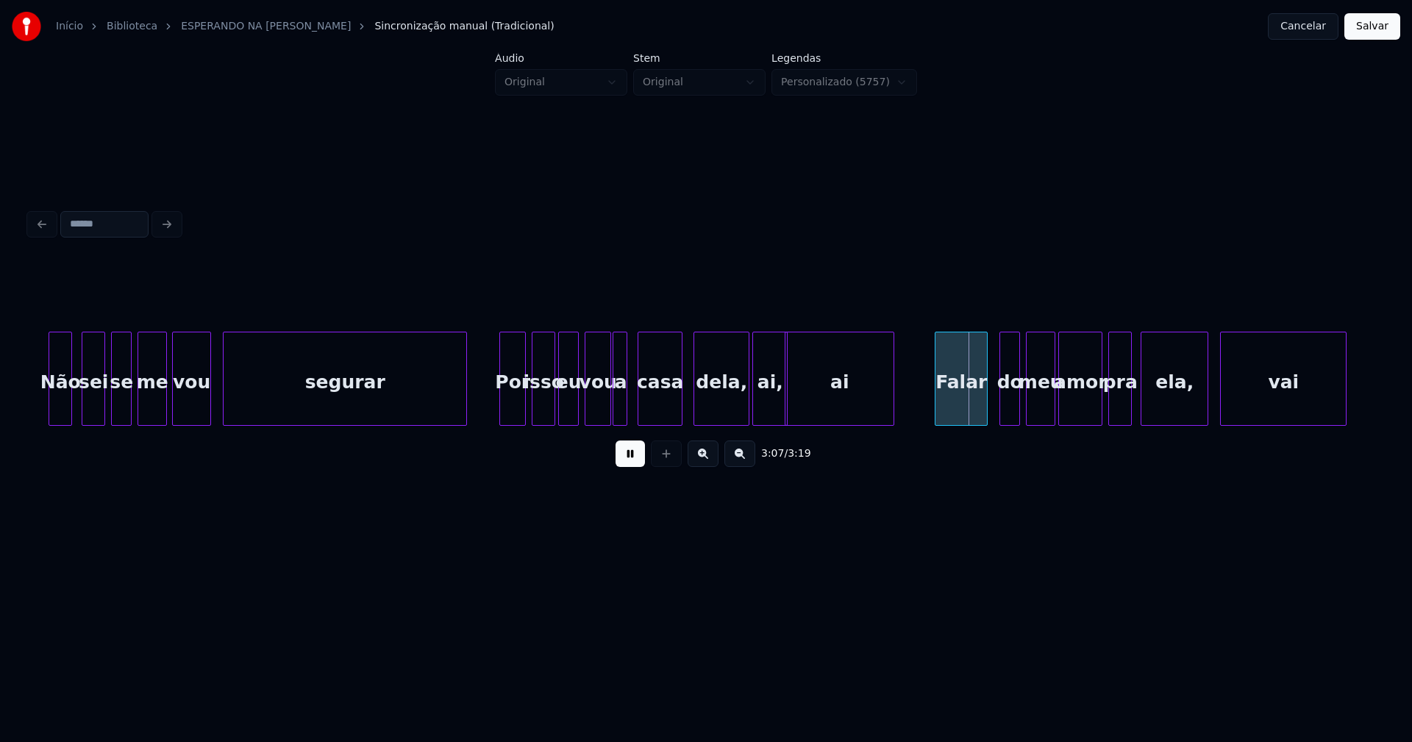
click at [966, 396] on div "Falar" at bounding box center [961, 383] width 51 height 100
click at [1092, 418] on div at bounding box center [1091, 379] width 4 height 93
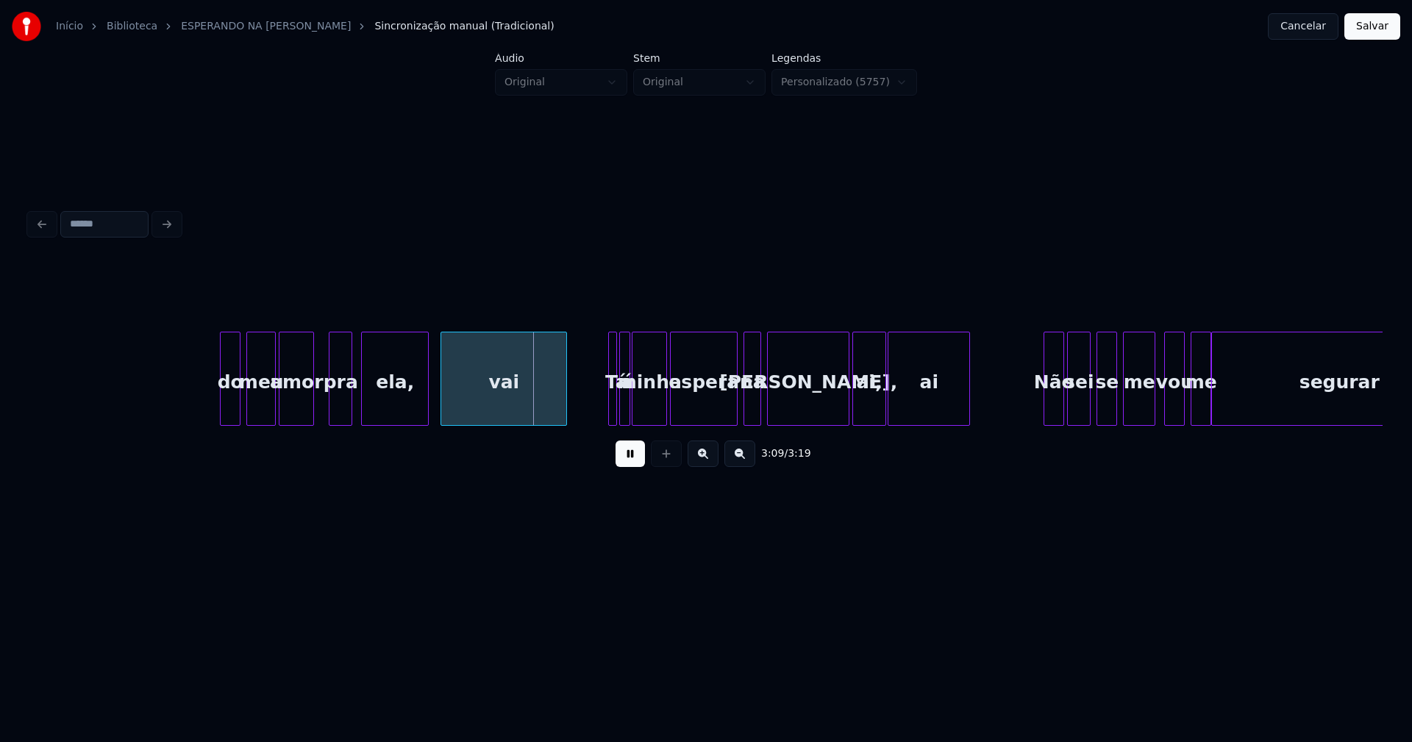
scroll to position [0, 27573]
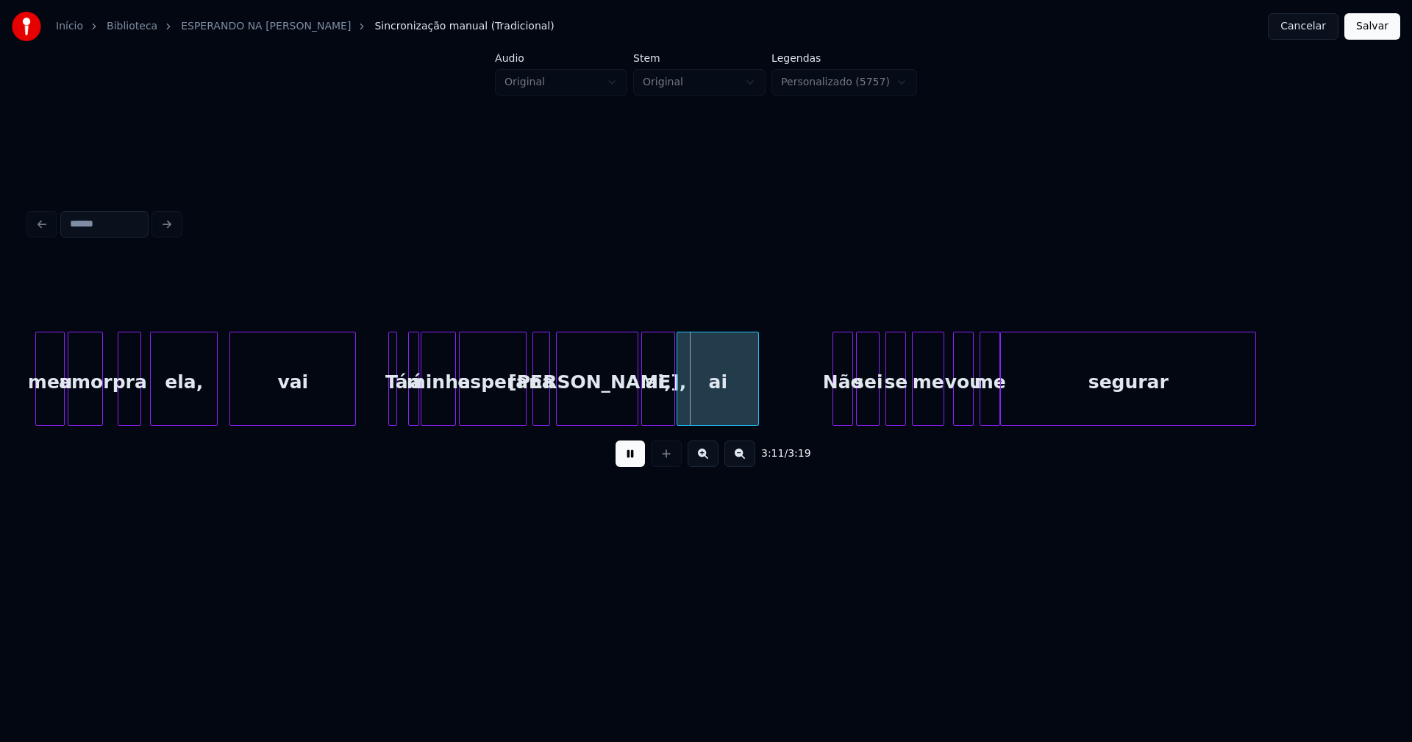
click at [388, 402] on div "Tá" at bounding box center [392, 379] width 9 height 94
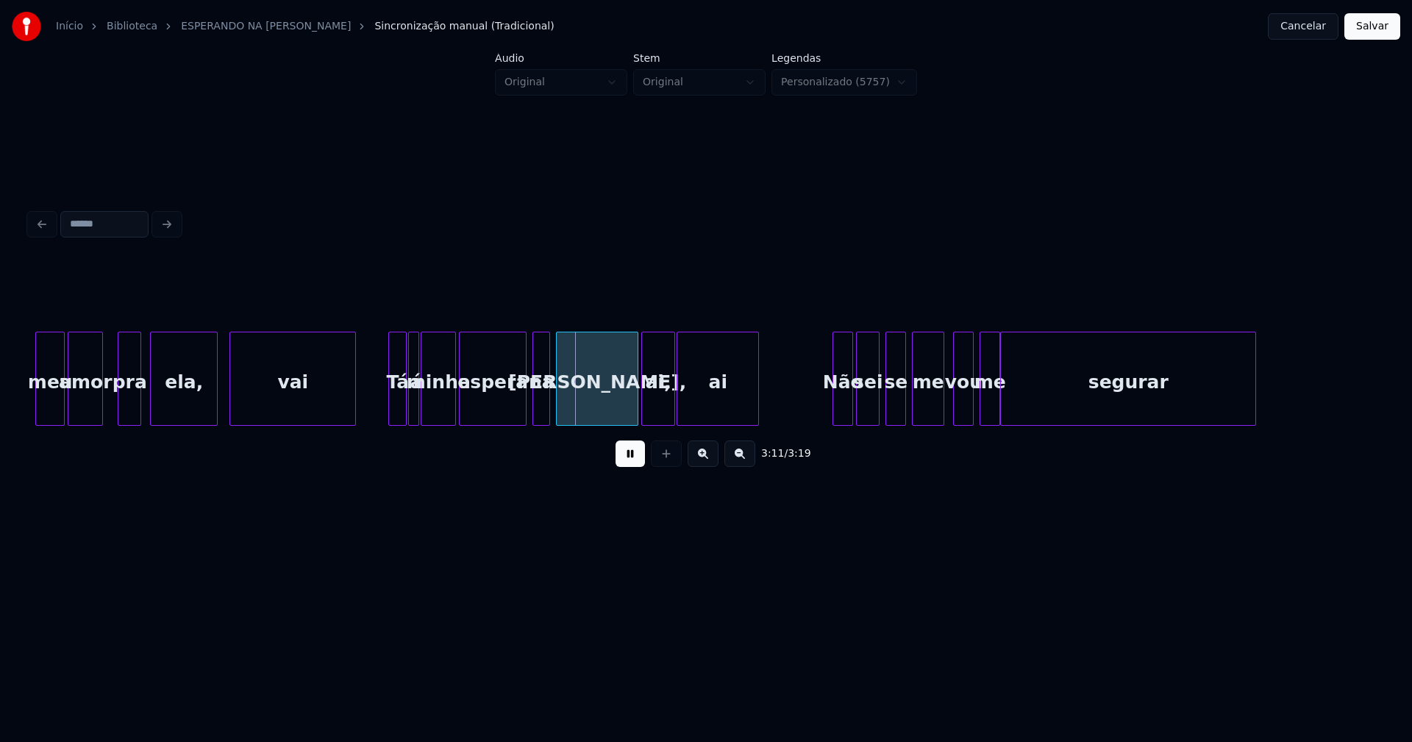
click at [404, 401] on div at bounding box center [404, 379] width 4 height 93
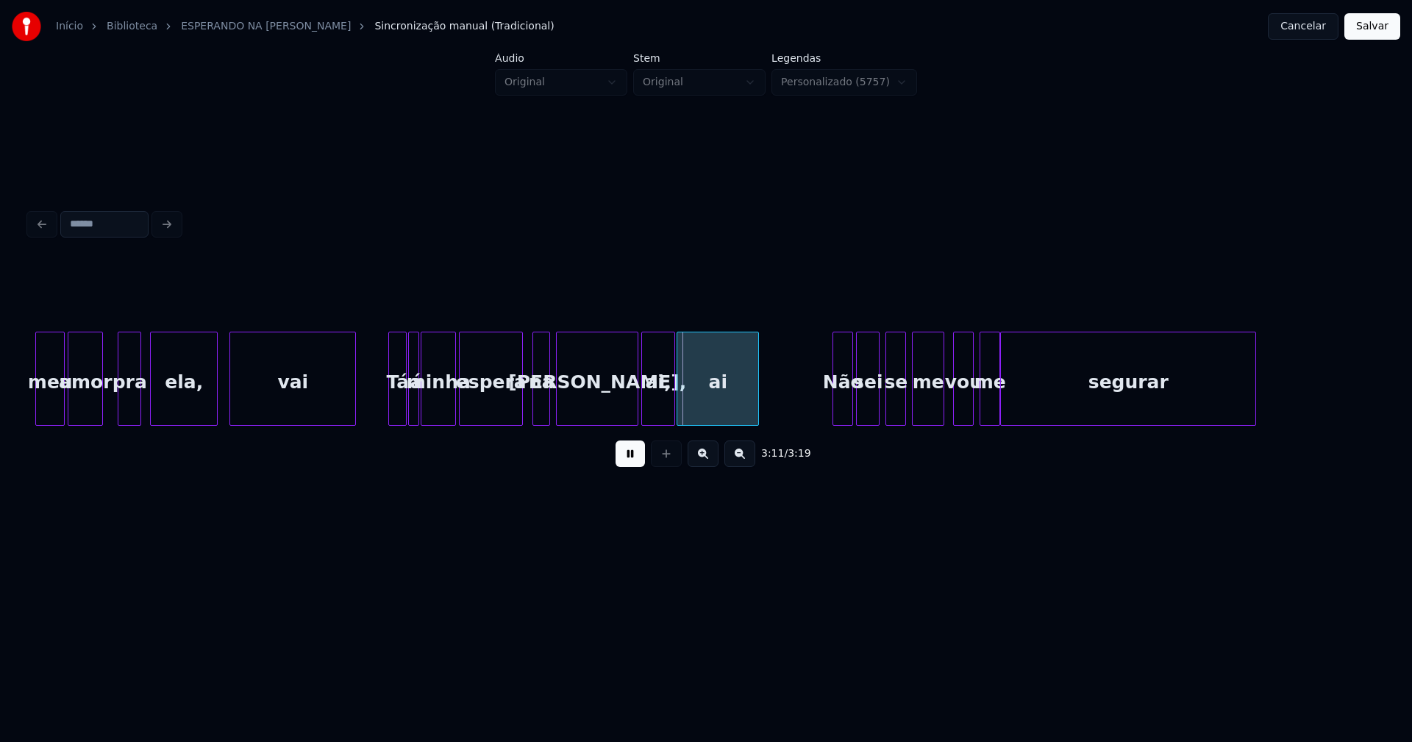
click at [520, 411] on div at bounding box center [520, 379] width 4 height 93
click at [837, 407] on div "Não" at bounding box center [838, 383] width 19 height 100
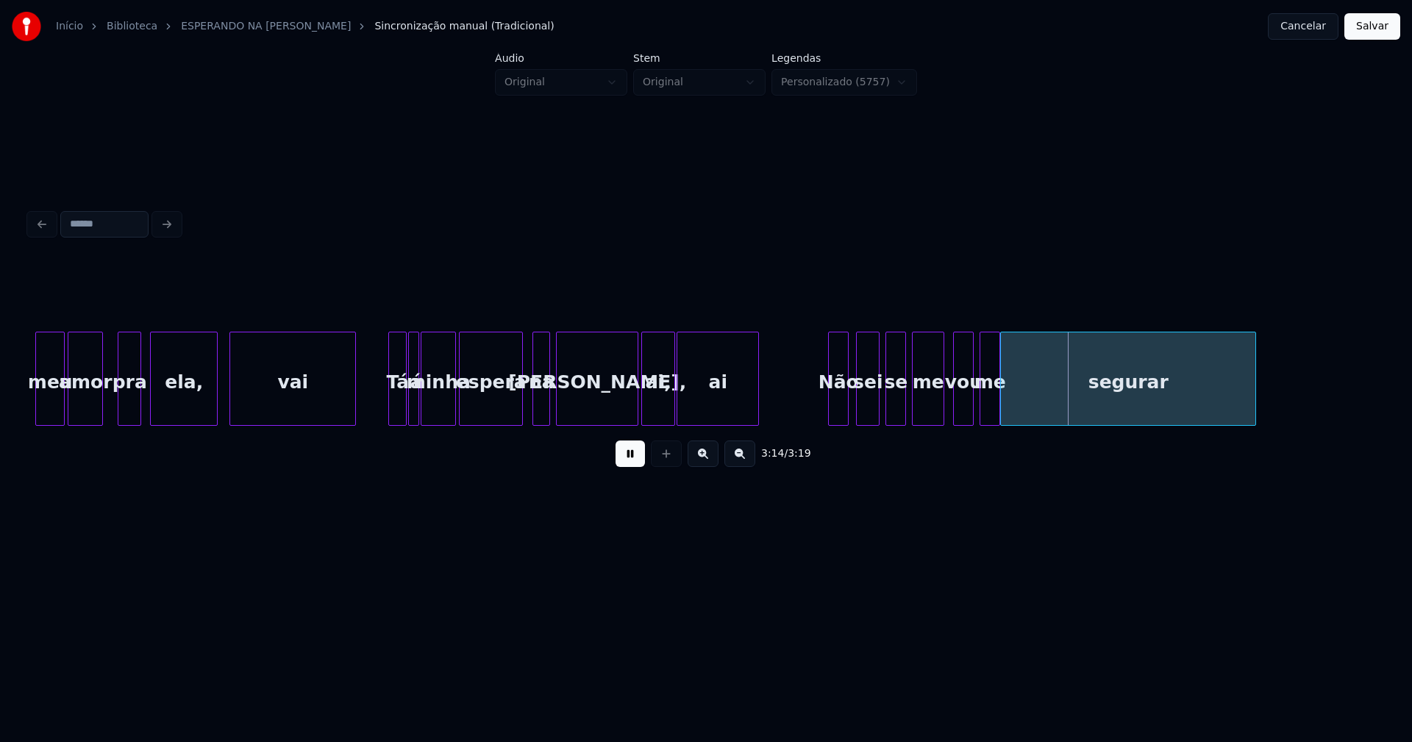
click at [989, 405] on div "me" at bounding box center [990, 383] width 19 height 100
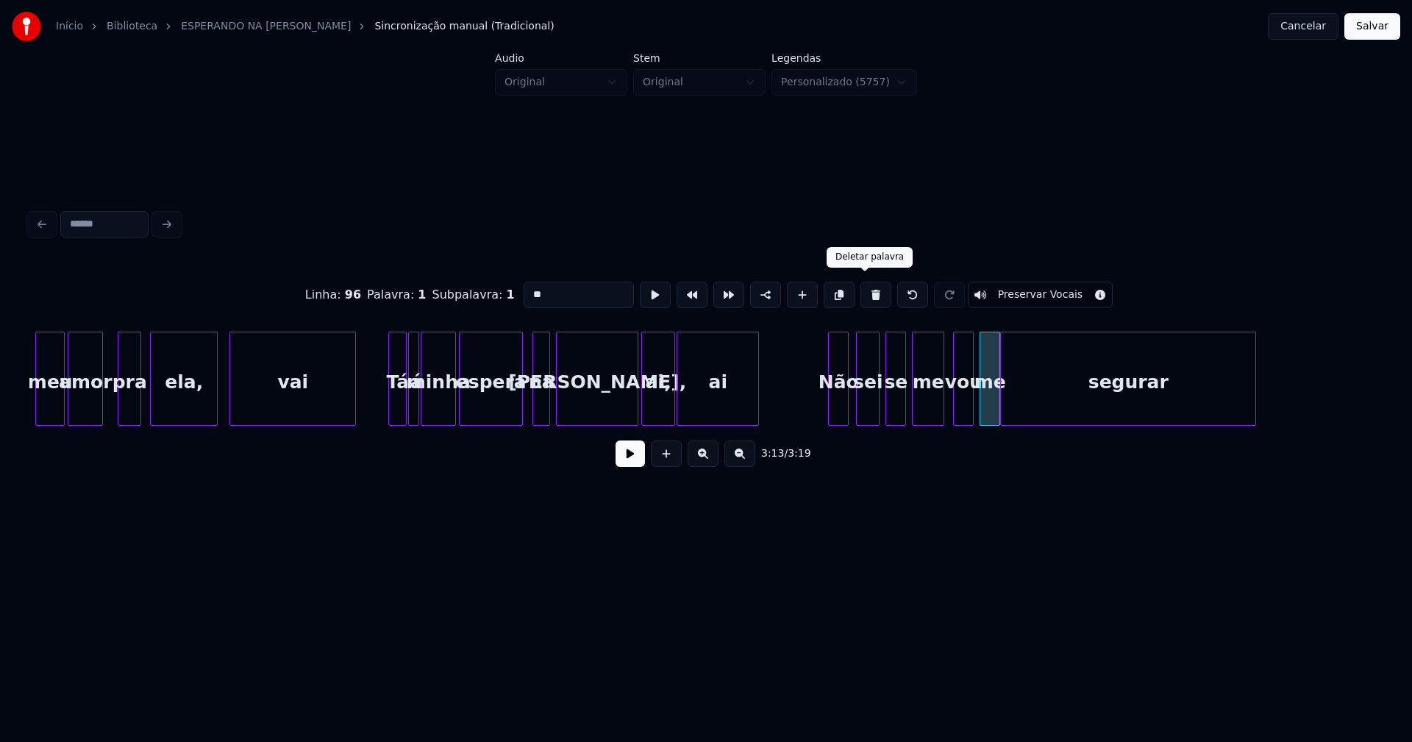
click at [866, 291] on button at bounding box center [876, 295] width 31 height 26
type input "***"
click at [988, 394] on div at bounding box center [986, 379] width 4 height 93
click at [953, 405] on div at bounding box center [952, 379] width 4 height 93
drag, startPoint x: 795, startPoint y: 407, endPoint x: 781, endPoint y: 410, distance: 15.2
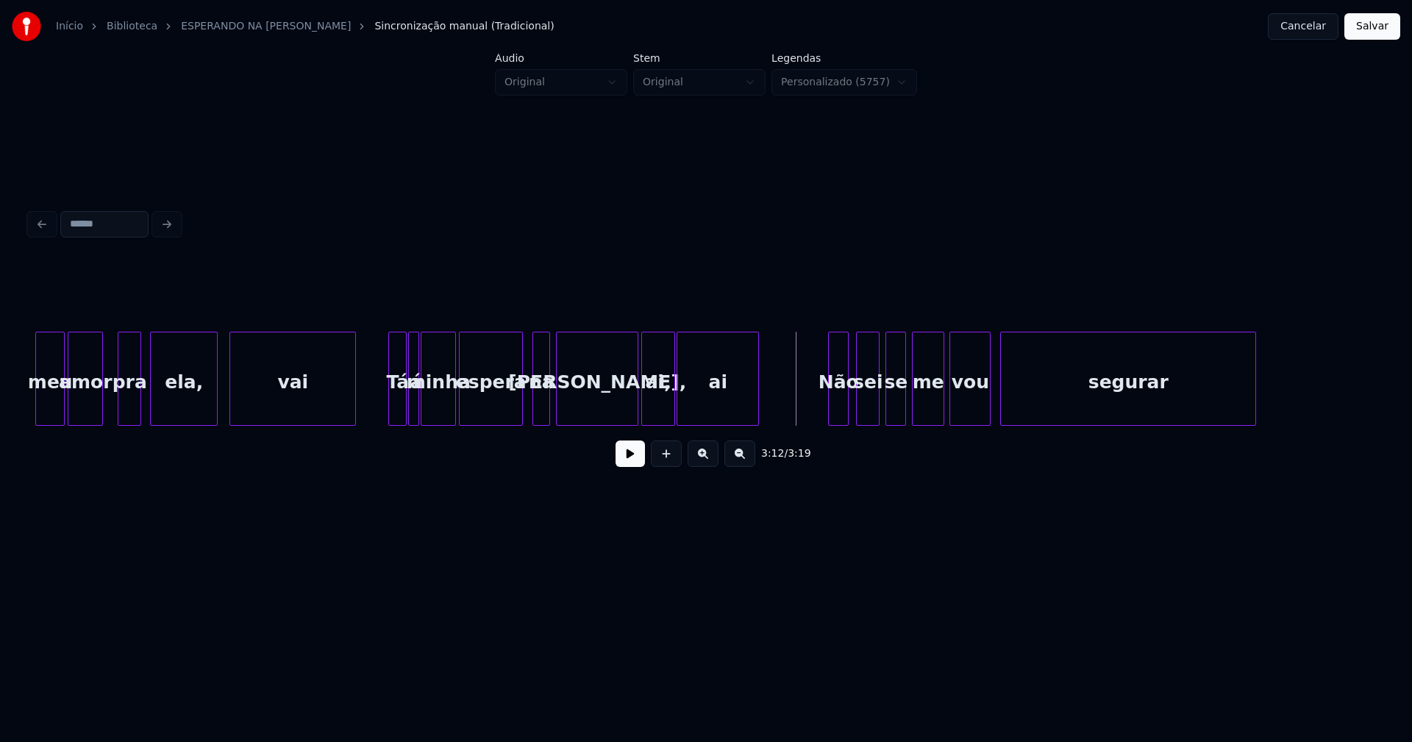
click at [633, 459] on button at bounding box center [630, 454] width 29 height 26
click at [1366, 33] on button "Salvar" at bounding box center [1373, 26] width 56 height 26
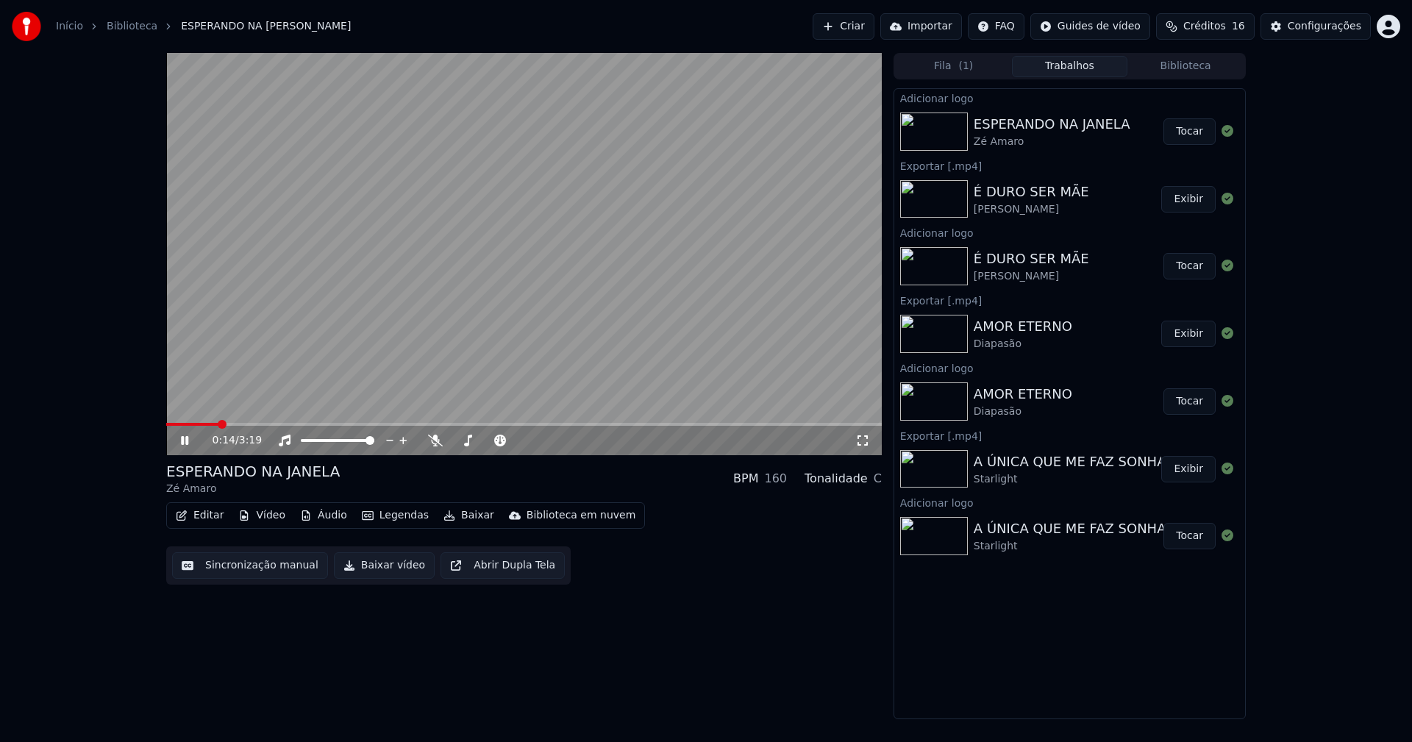
click at [867, 446] on icon at bounding box center [863, 441] width 10 height 10
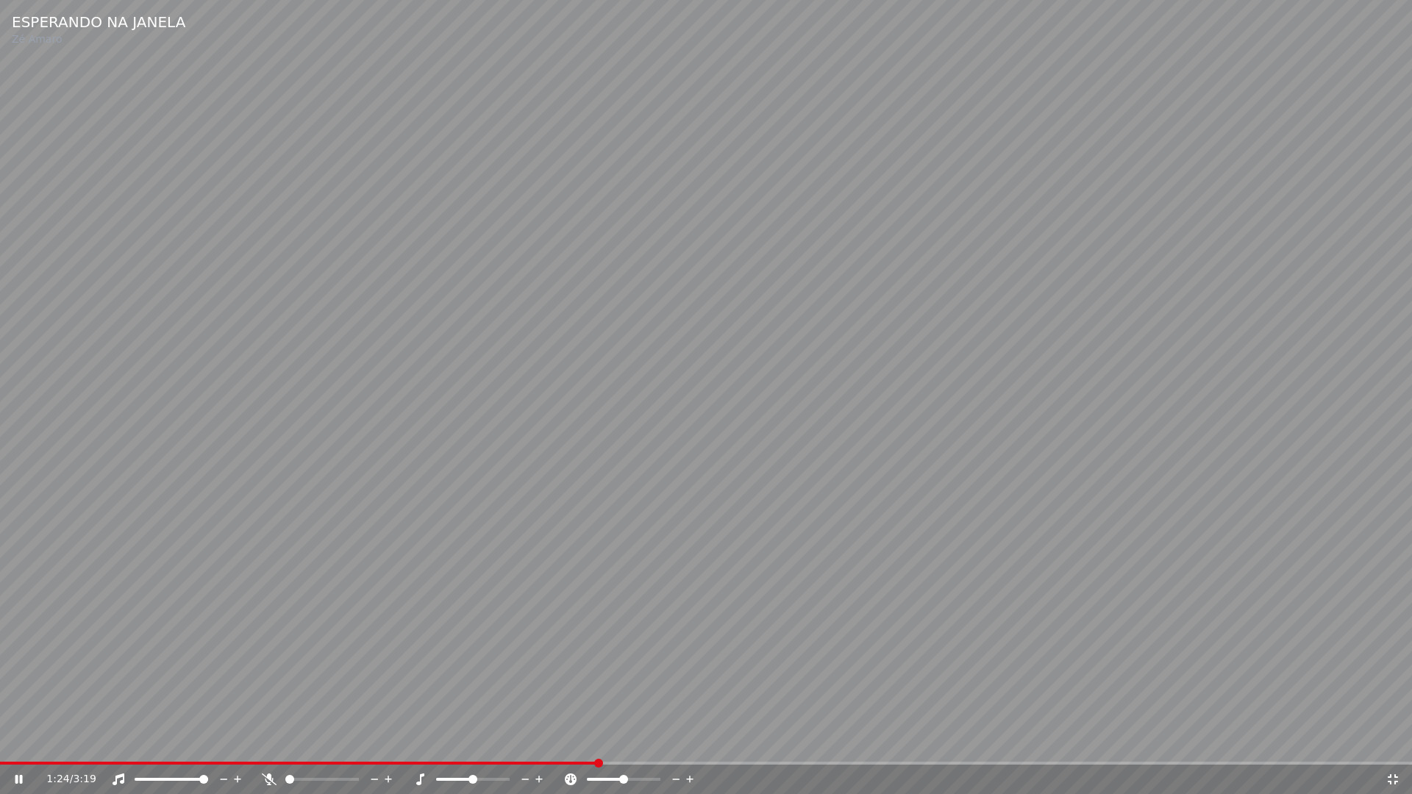
click at [1393, 742] on icon at bounding box center [1393, 780] width 15 height 12
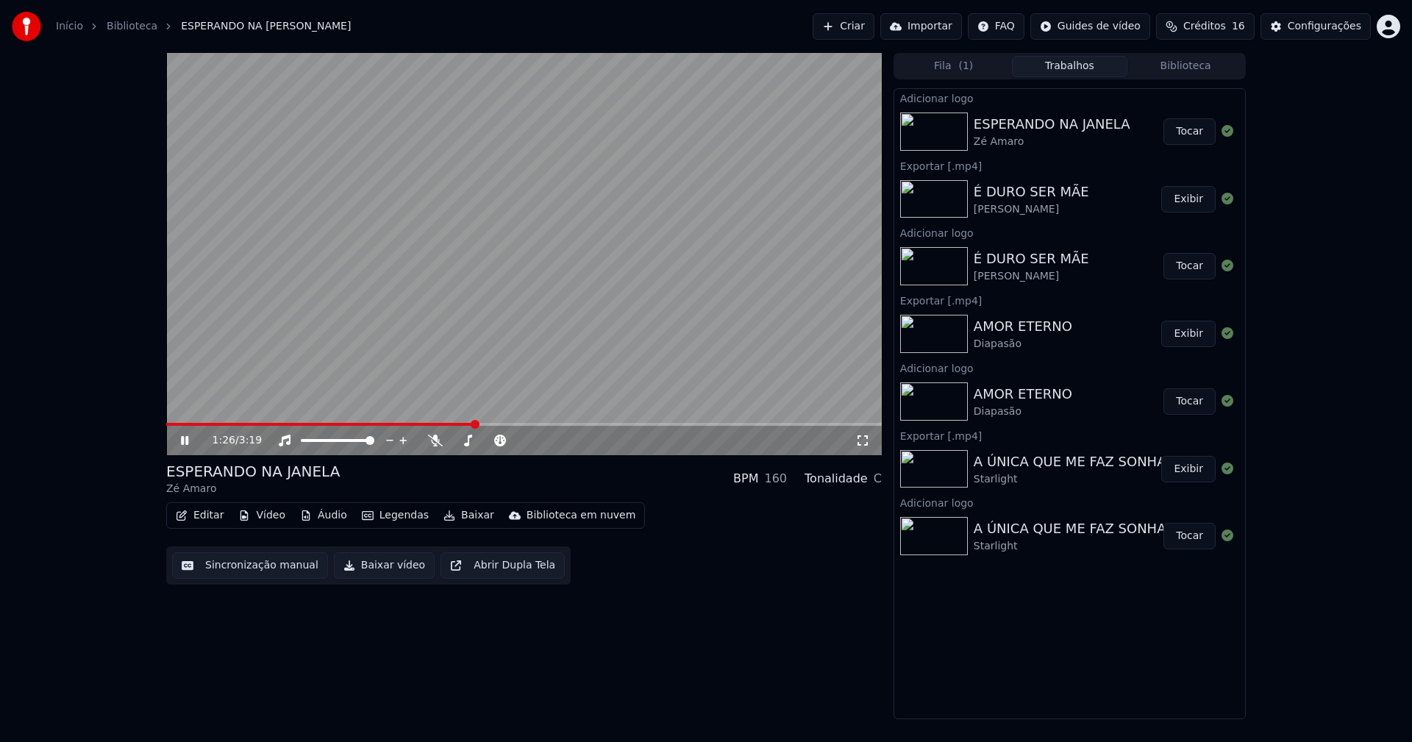
click at [182, 440] on icon at bounding box center [184, 440] width 7 height 9
click at [358, 567] on button "Baixar vídeo" at bounding box center [384, 565] width 101 height 26
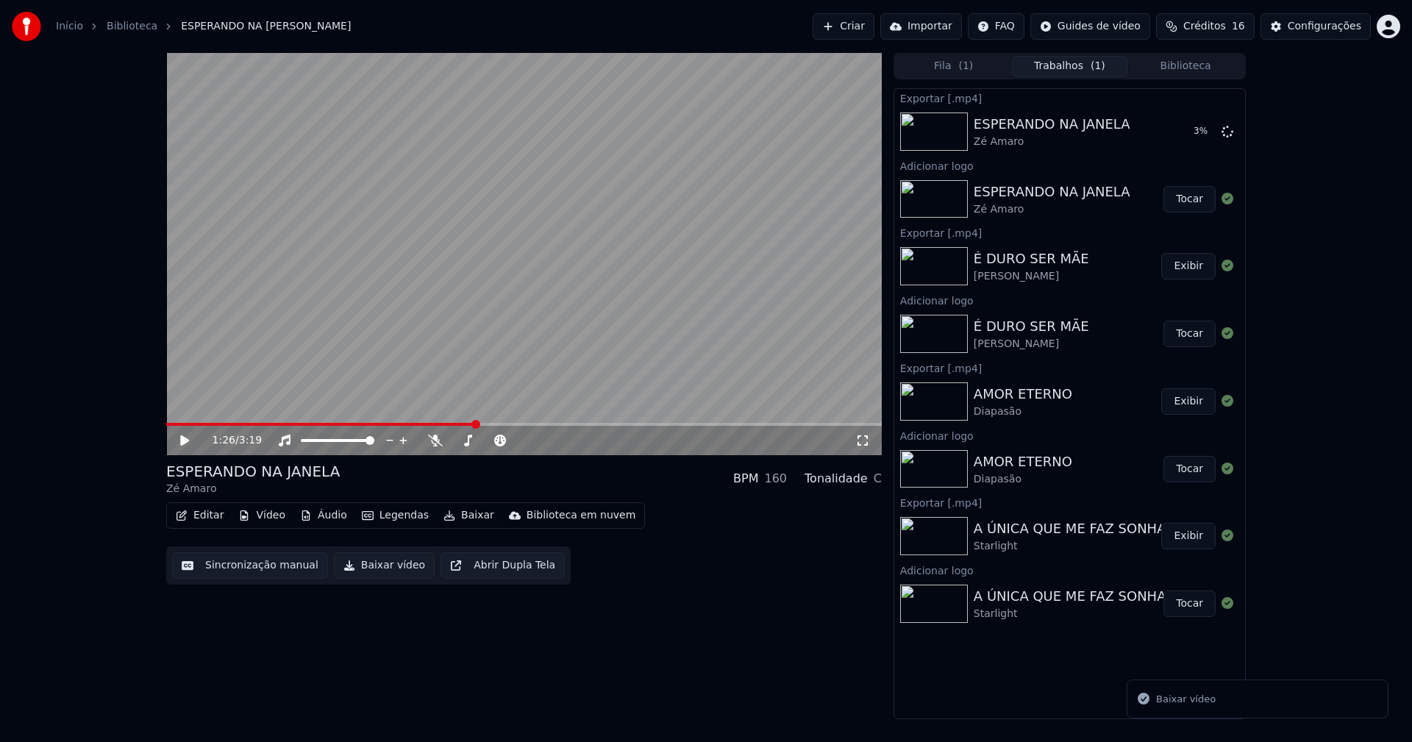
click at [1206, 66] on button "Biblioteca" at bounding box center [1186, 66] width 116 height 21
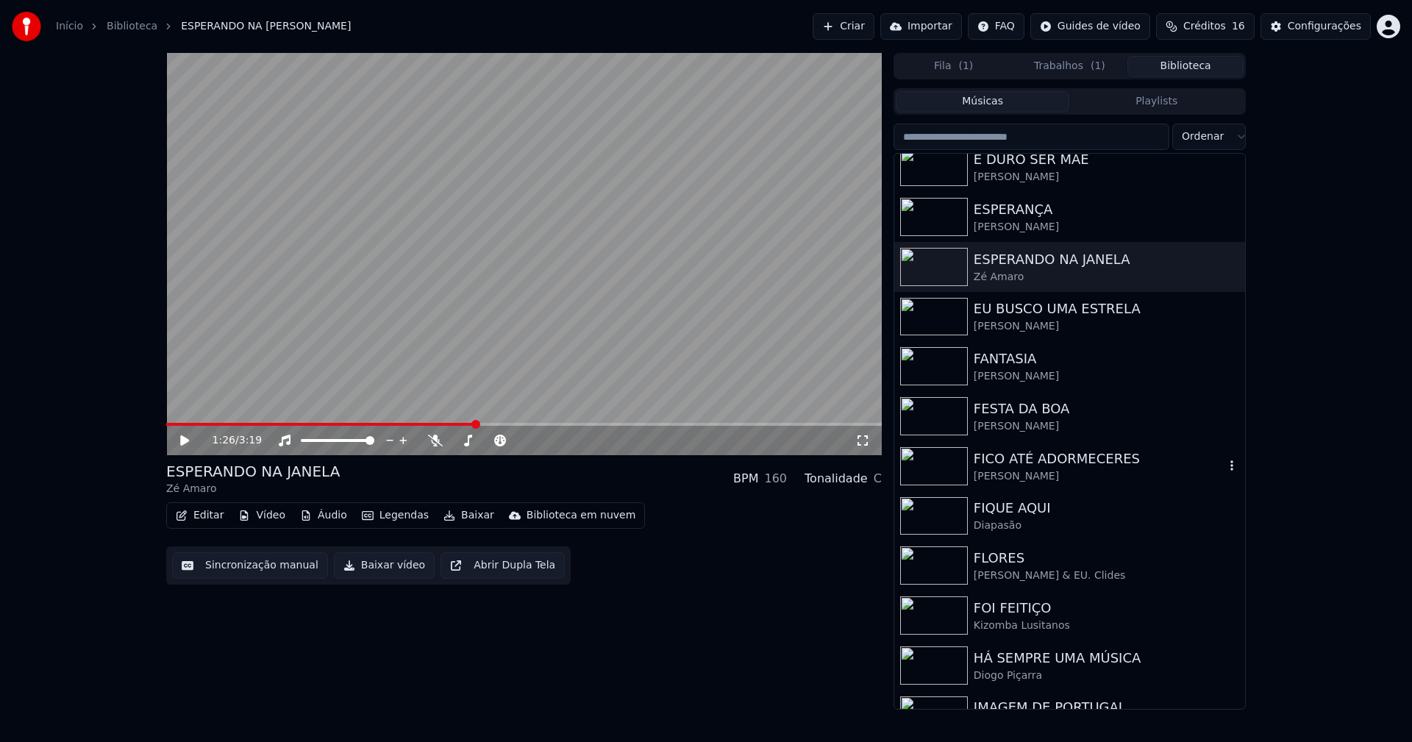
scroll to position [1766, 0]
click at [1022, 508] on div "FIQUE AQUI" at bounding box center [1099, 504] width 251 height 21
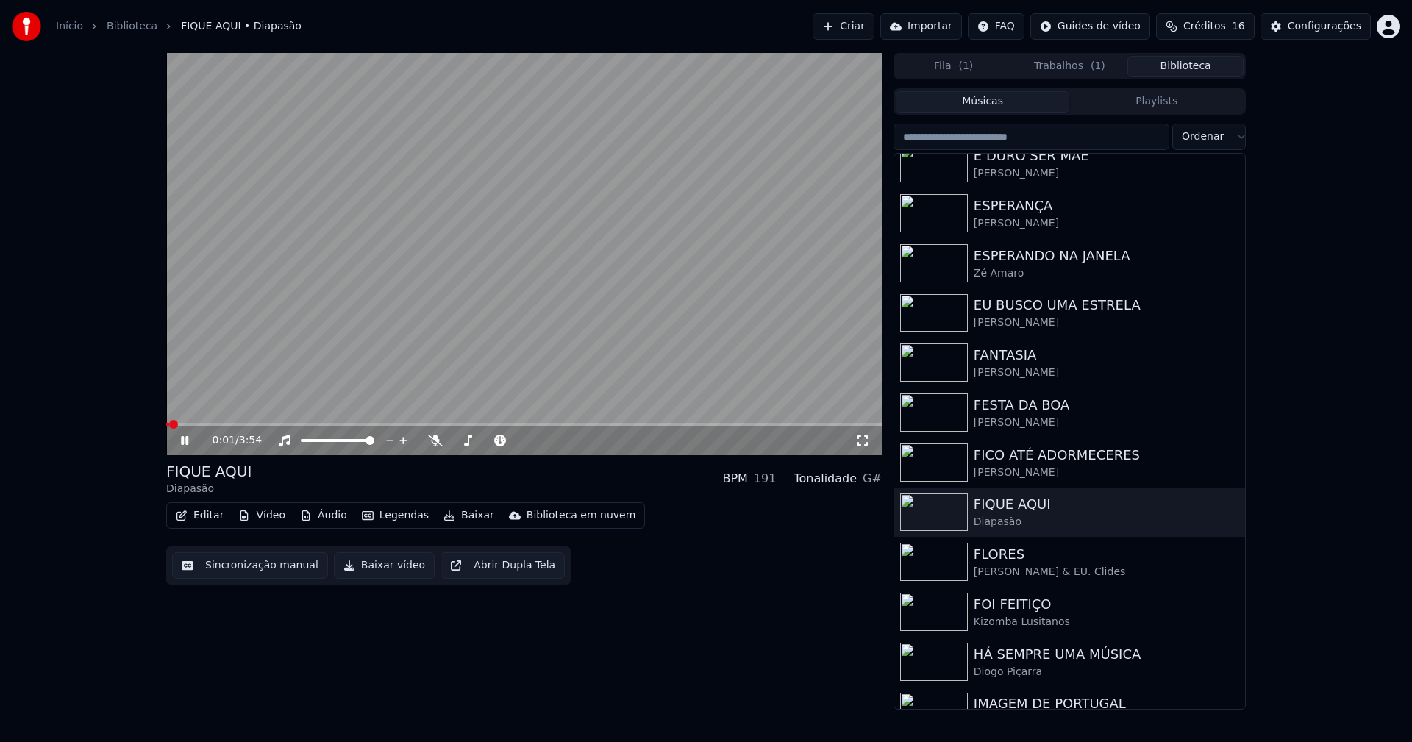
click at [185, 439] on icon at bounding box center [195, 441] width 35 height 12
click at [276, 516] on button "Vídeo" at bounding box center [261, 515] width 59 height 21
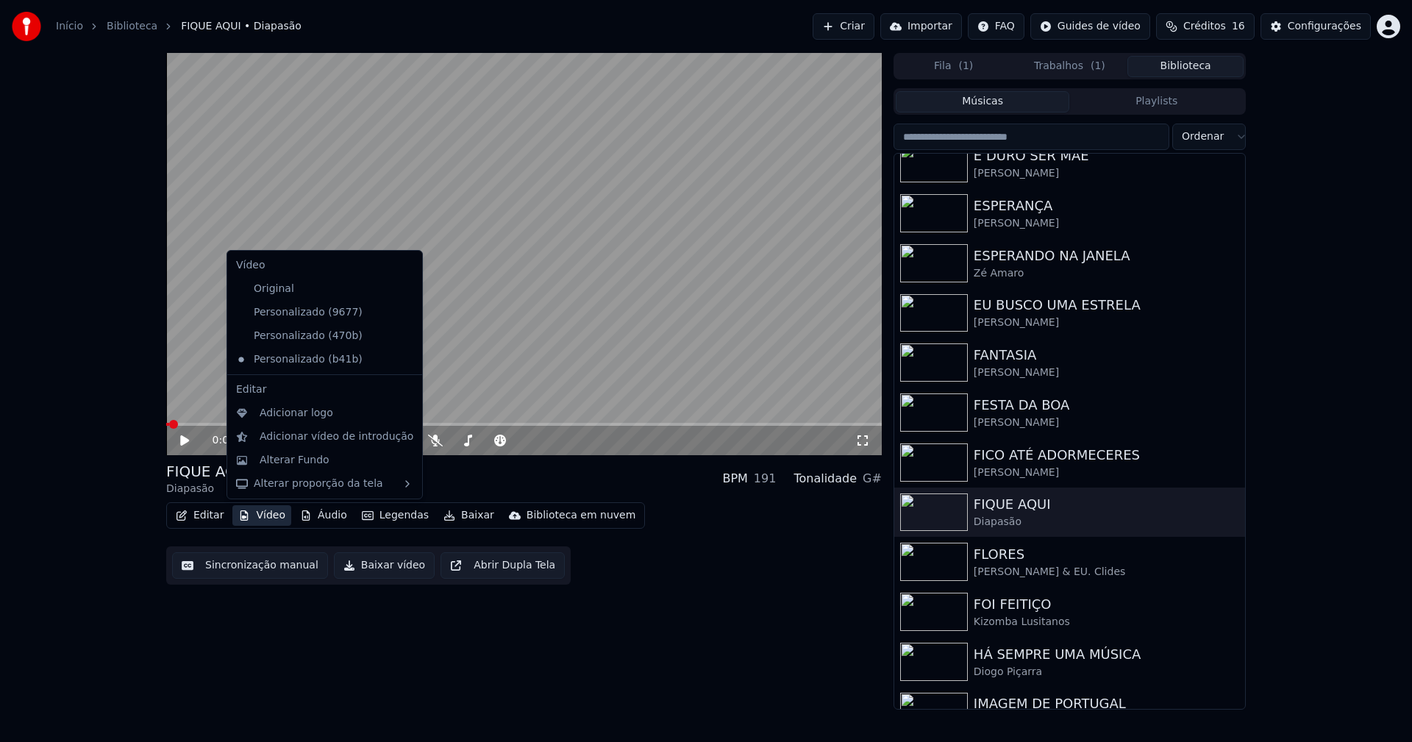
click at [403, 312] on icon at bounding box center [411, 313] width 16 height 12
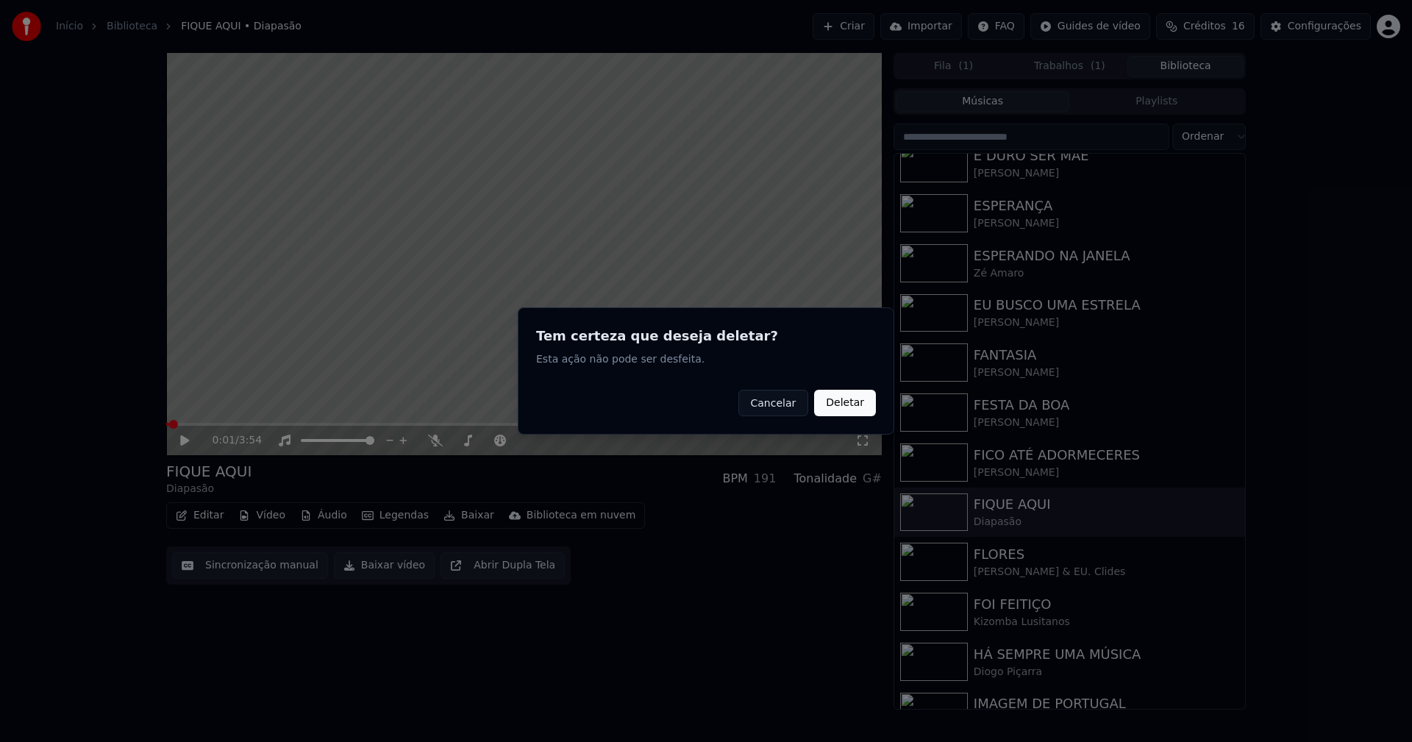
click at [845, 408] on button "Deletar" at bounding box center [845, 403] width 62 height 26
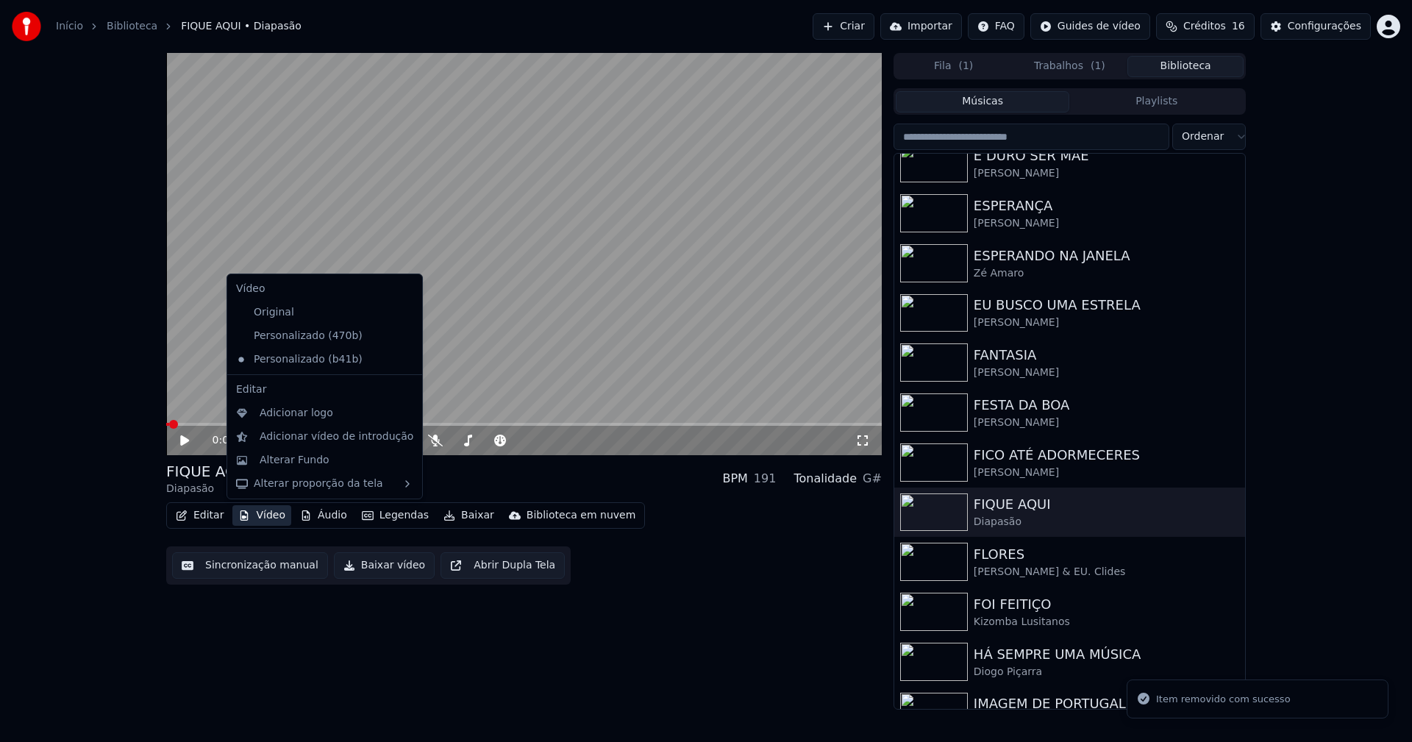
click at [265, 518] on button "Vídeo" at bounding box center [261, 515] width 59 height 21
click at [302, 341] on div "Personalizado (470b)" at bounding box center [313, 336] width 167 height 24
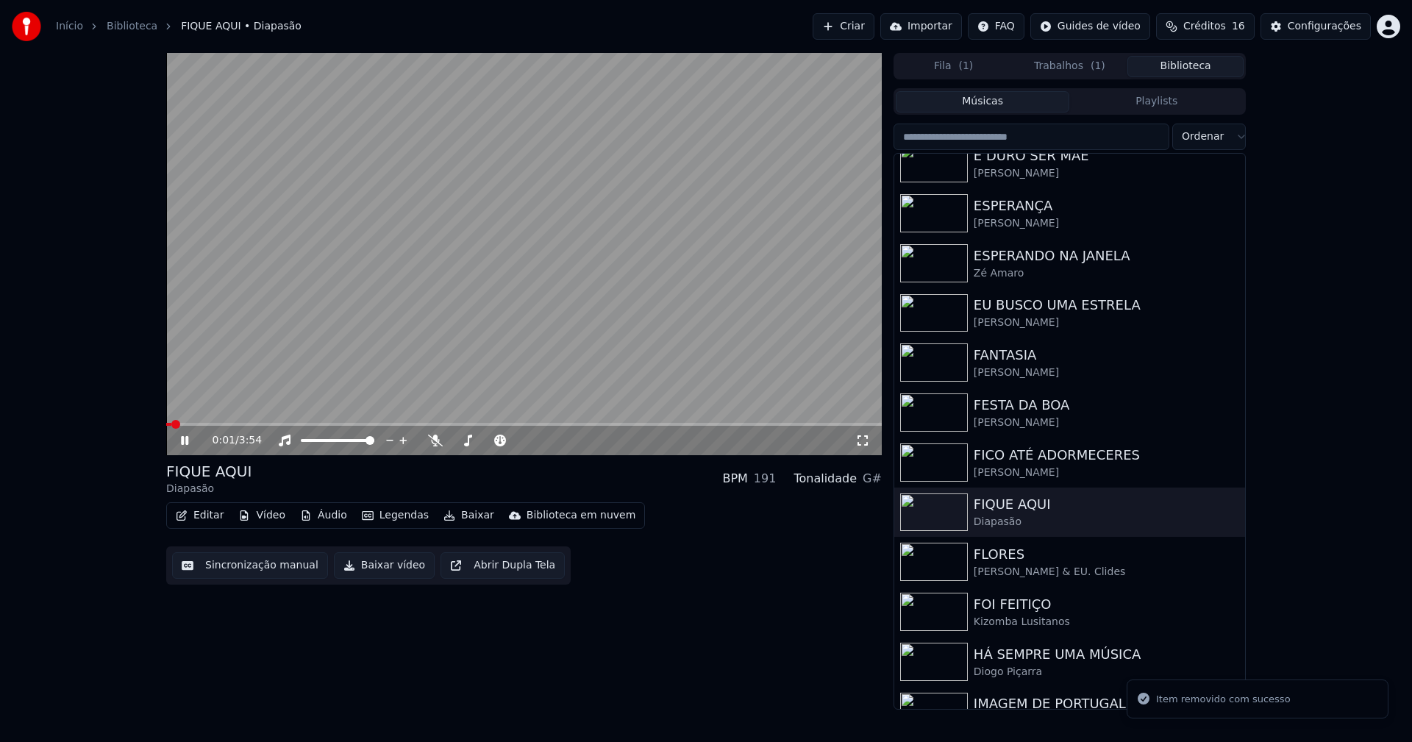
click at [190, 438] on icon at bounding box center [195, 441] width 35 height 12
click at [271, 512] on button "Vídeo" at bounding box center [261, 515] width 59 height 21
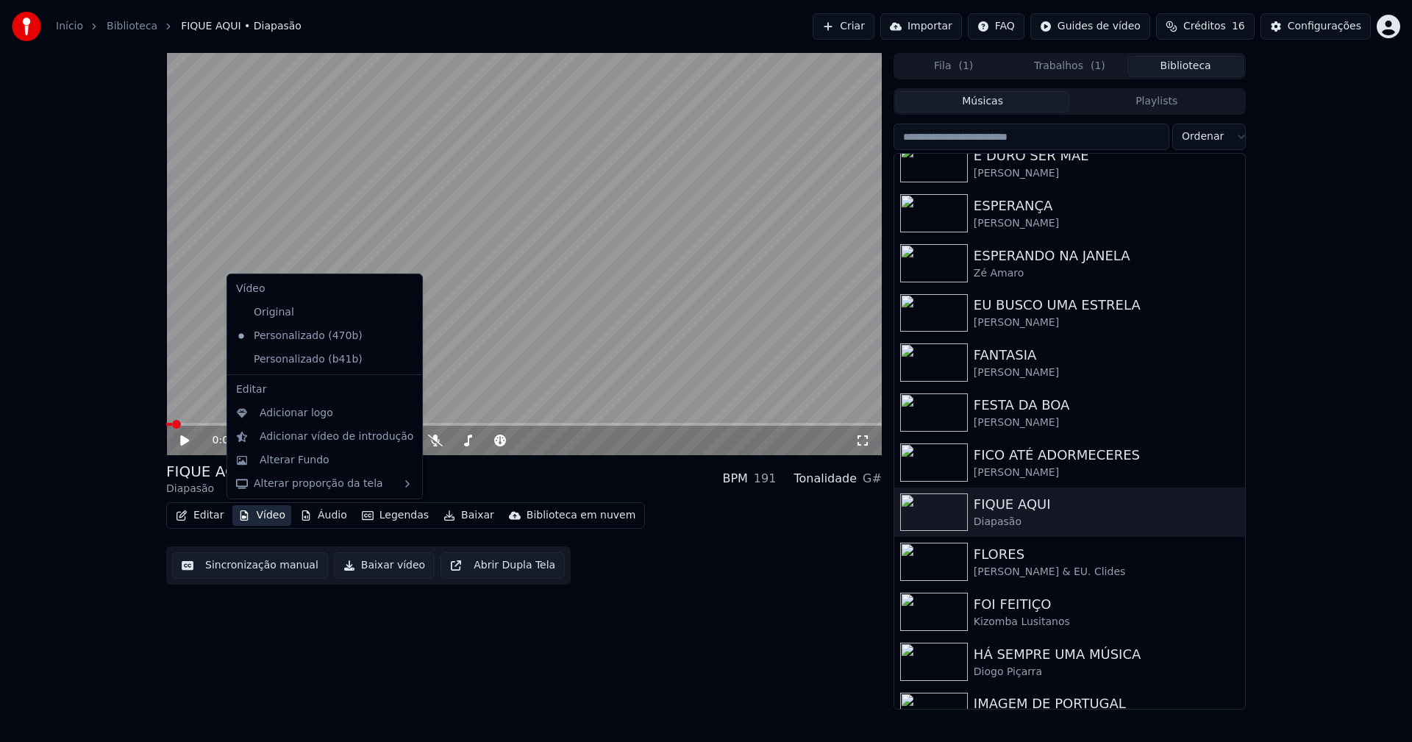
click at [403, 360] on icon at bounding box center [411, 360] width 16 height 12
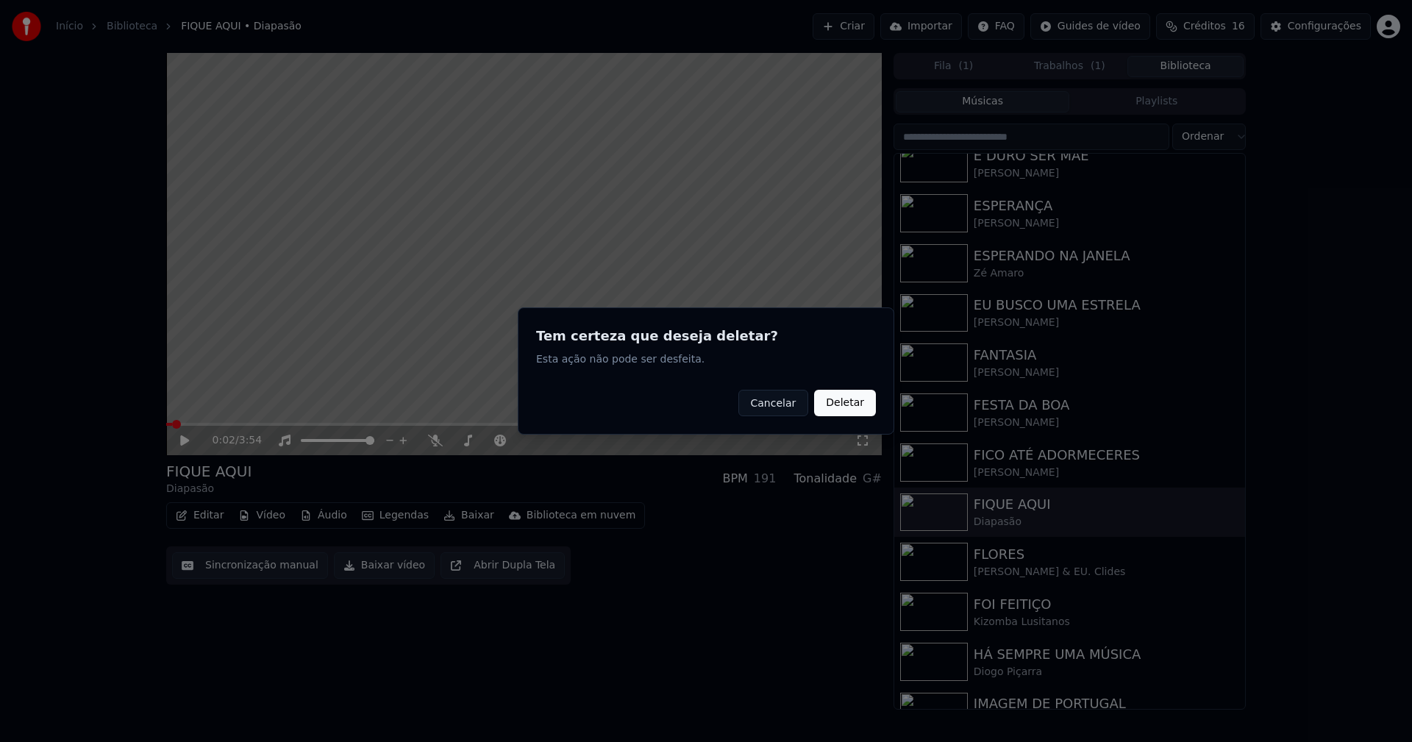
click at [848, 400] on button "Deletar" at bounding box center [845, 403] width 62 height 26
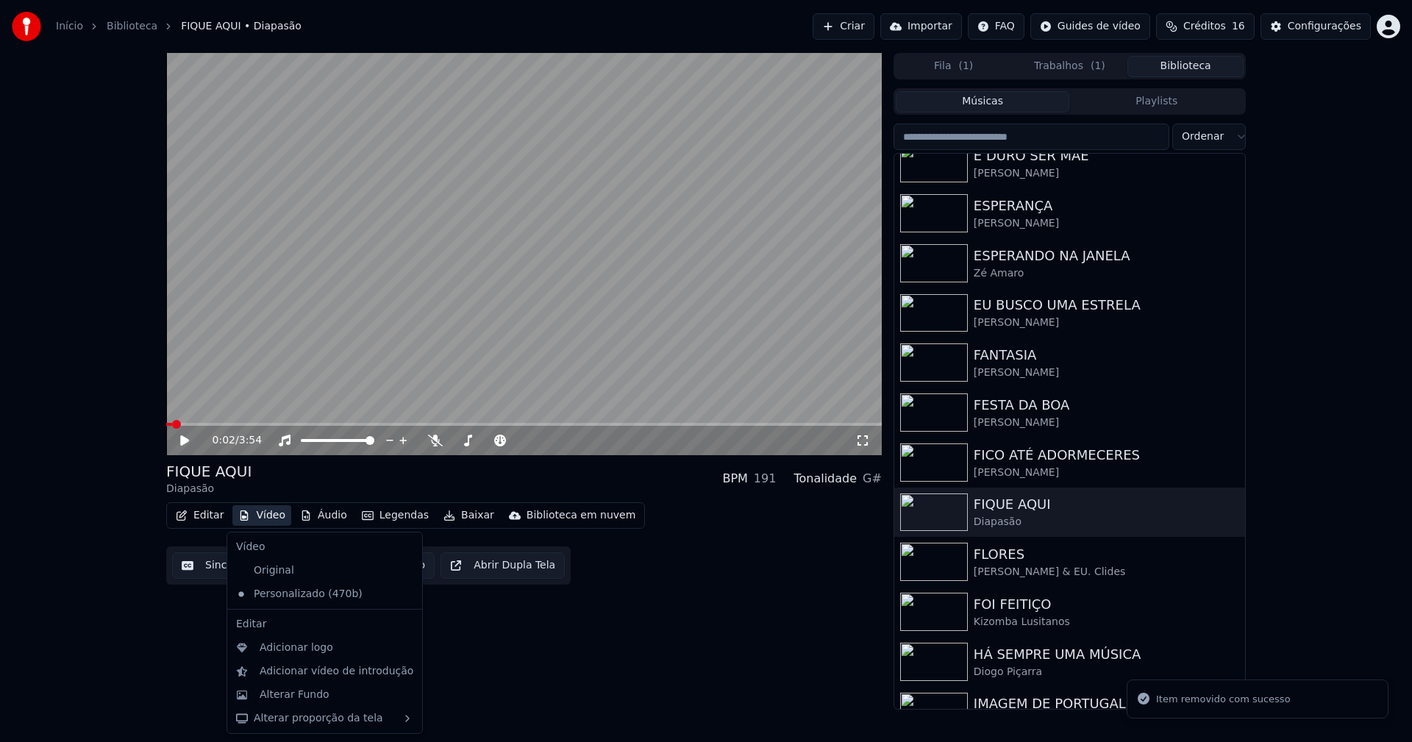
click at [261, 513] on button "Vídeo" at bounding box center [261, 515] width 59 height 21
click at [291, 644] on div "Adicionar logo" at bounding box center [297, 648] width 74 height 15
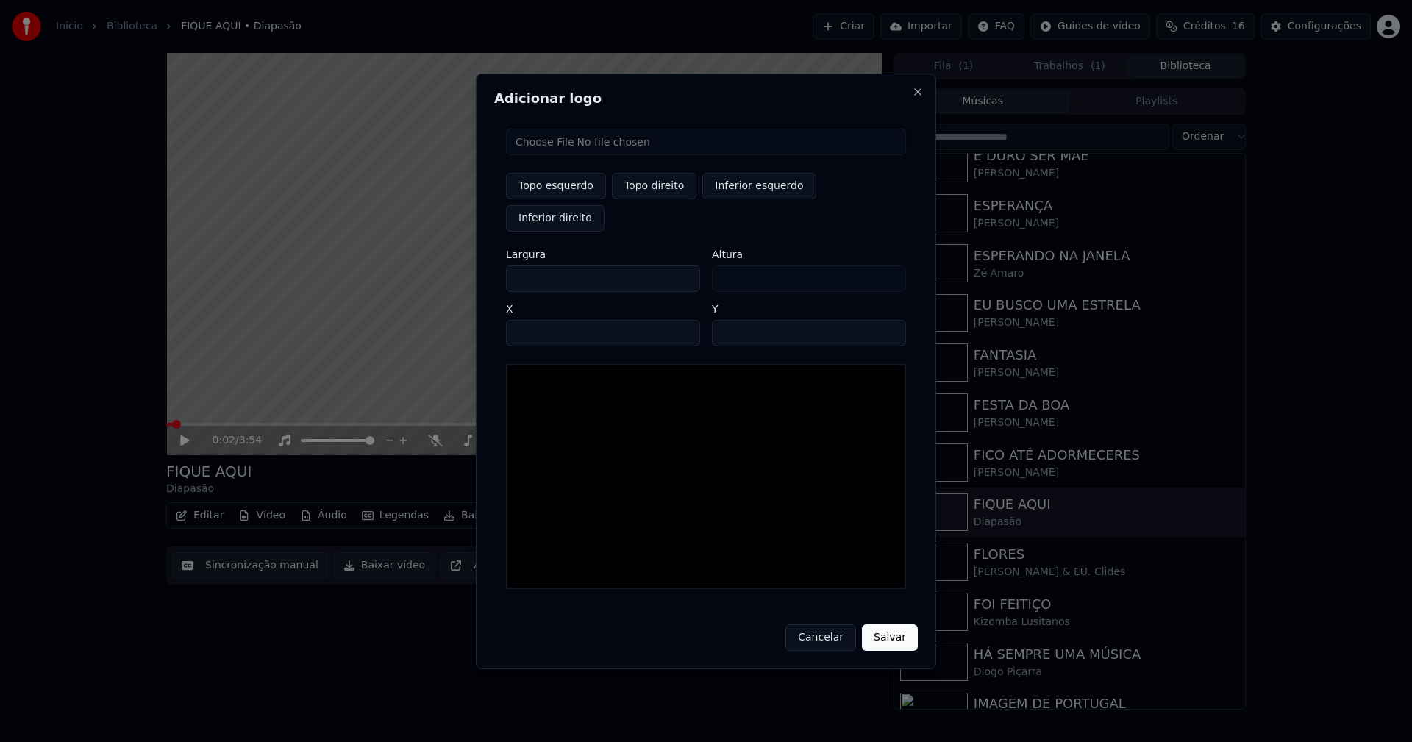
click at [566, 155] on input "file" at bounding box center [706, 142] width 400 height 26
type input "**********"
click at [641, 199] on button "Topo direito" at bounding box center [654, 186] width 85 height 26
type input "****"
drag, startPoint x: 530, startPoint y: 260, endPoint x: 471, endPoint y: 269, distance: 60.2
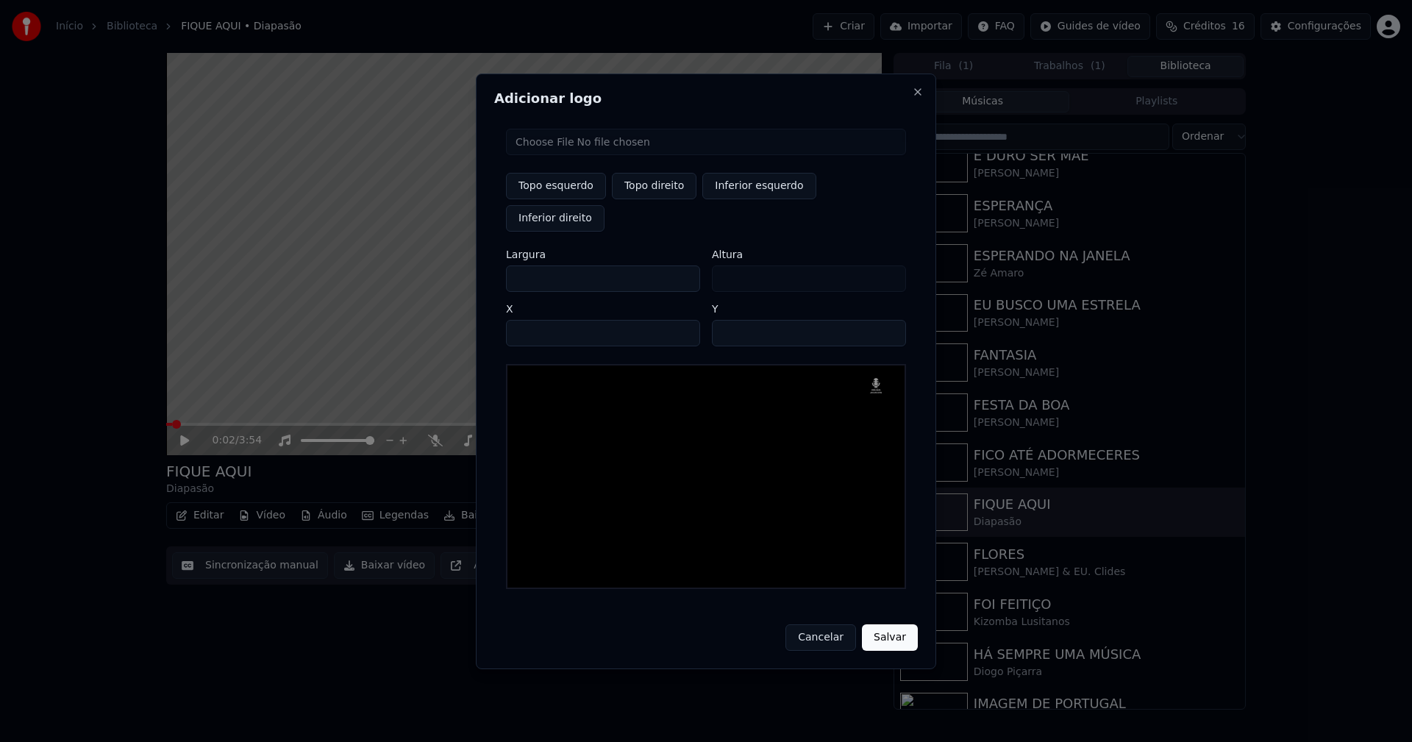
click at [471, 269] on body "Início Biblioteca FIQUE AQUI • Diapasão Criar Importar FAQ Guides de vídeo Créd…" at bounding box center [706, 371] width 1412 height 742
type input "**"
type input "***"
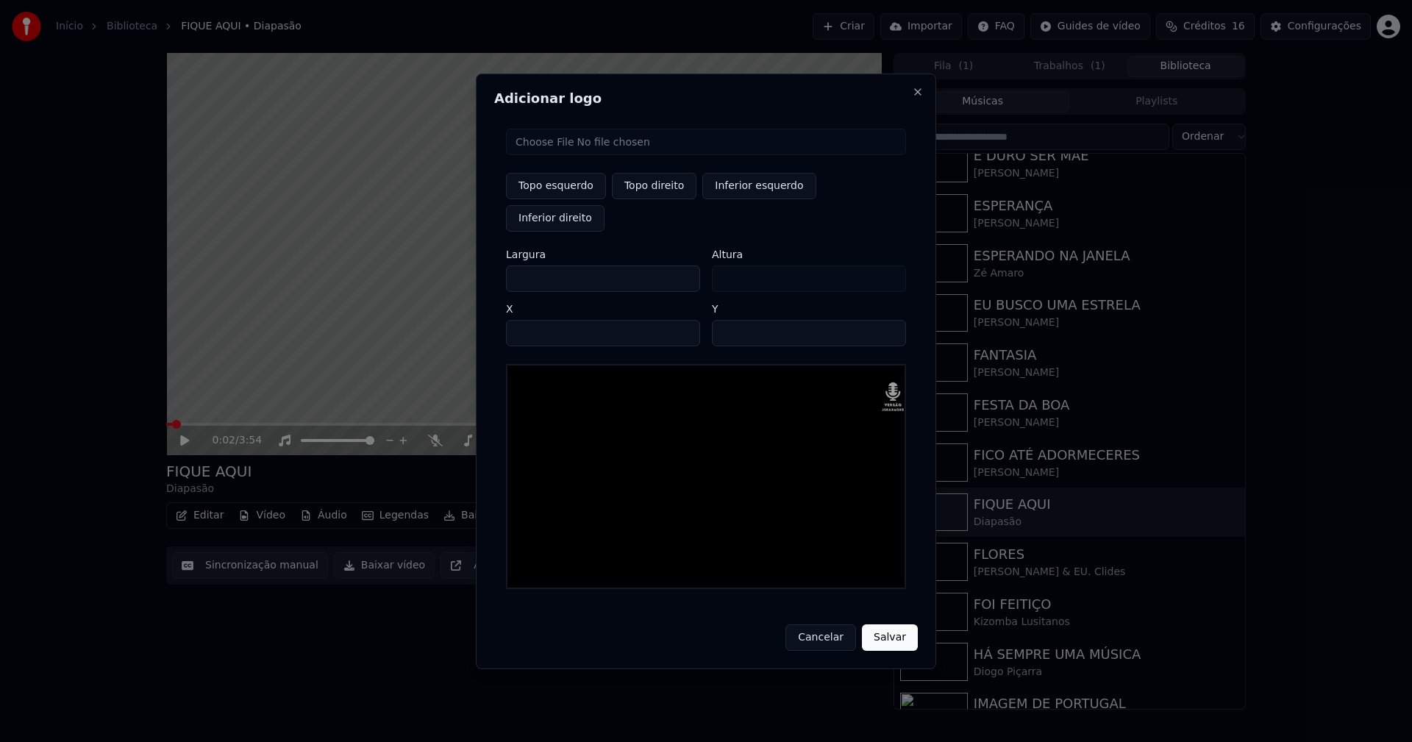
type input "***"
click at [536, 320] on input "****" at bounding box center [603, 333] width 194 height 26
type input "****"
click at [728, 320] on input "**" at bounding box center [809, 333] width 194 height 26
type input "**"
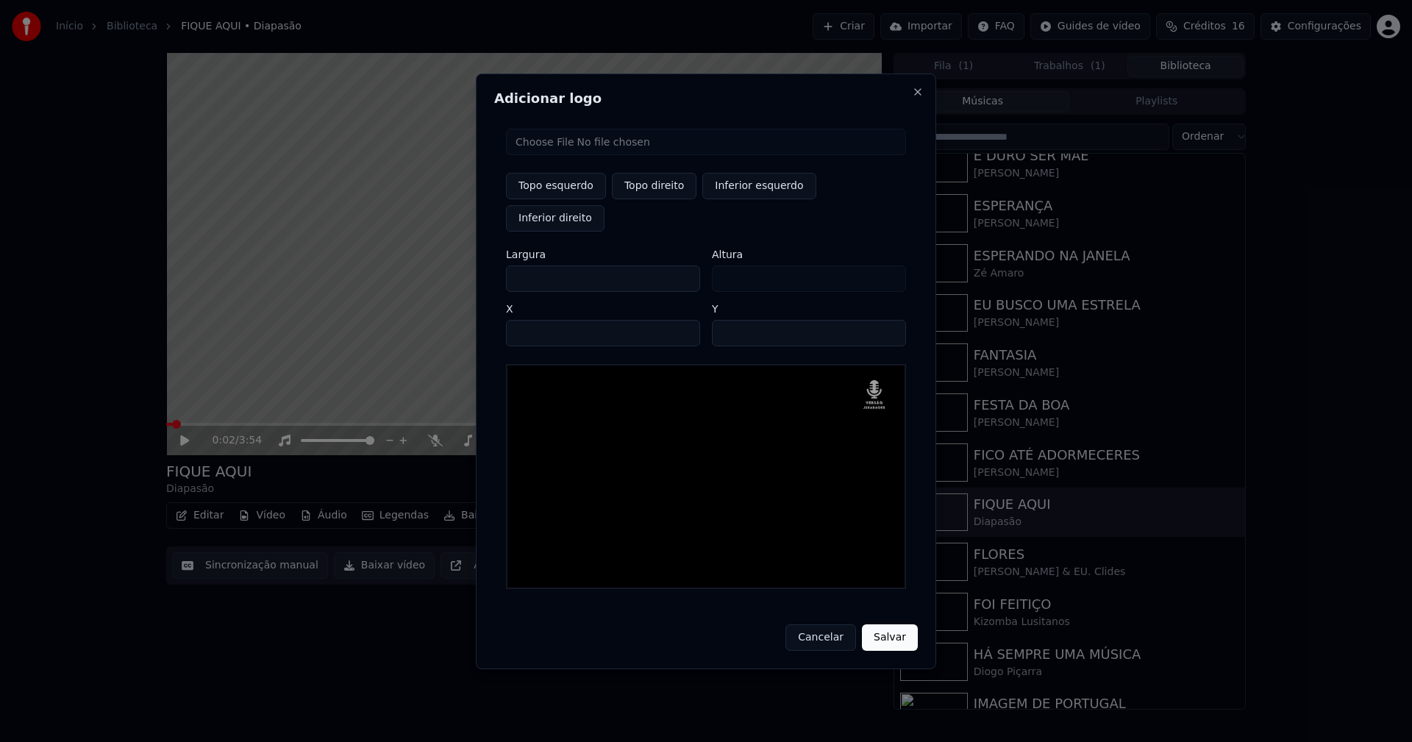
click at [895, 625] on button "Salvar" at bounding box center [890, 638] width 56 height 26
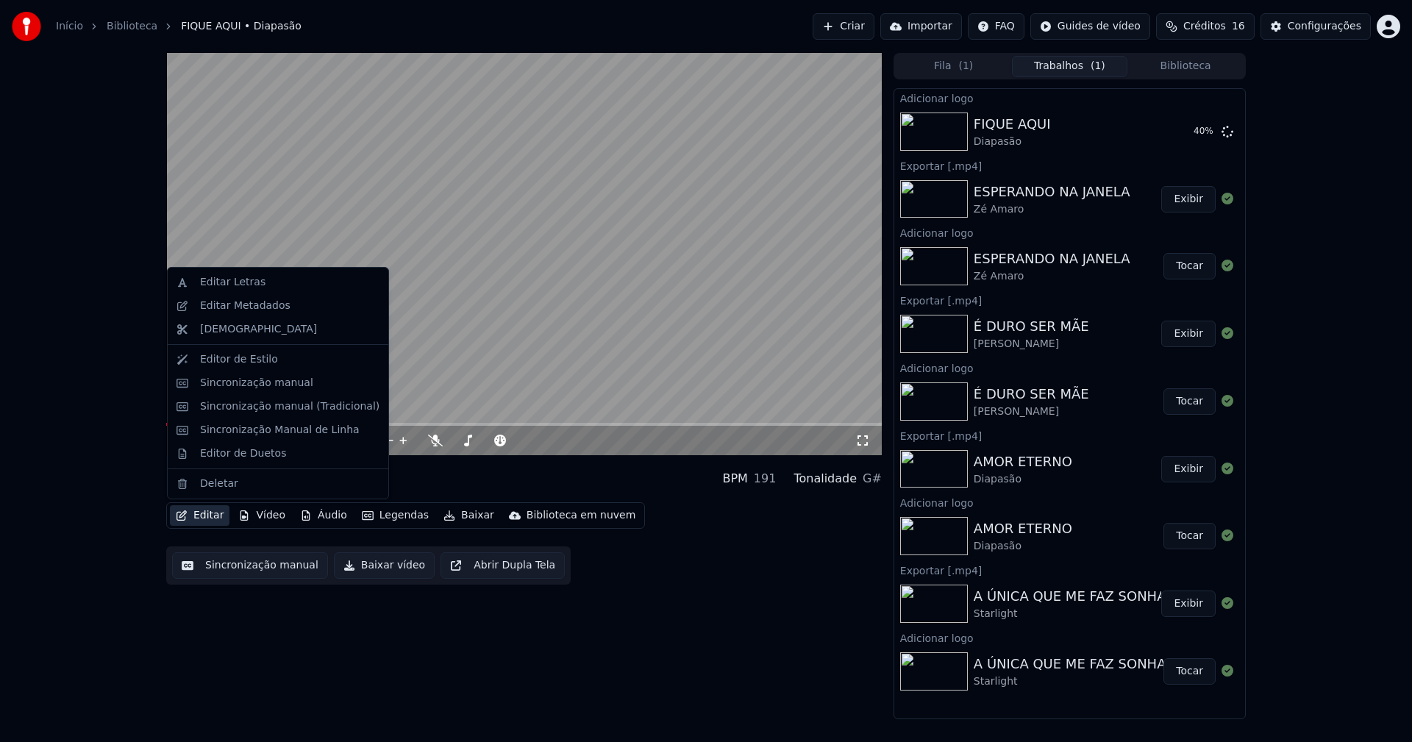
click at [211, 518] on button "Editar" at bounding box center [200, 515] width 60 height 21
click at [233, 310] on div "Editar Metadados" at bounding box center [245, 306] width 90 height 15
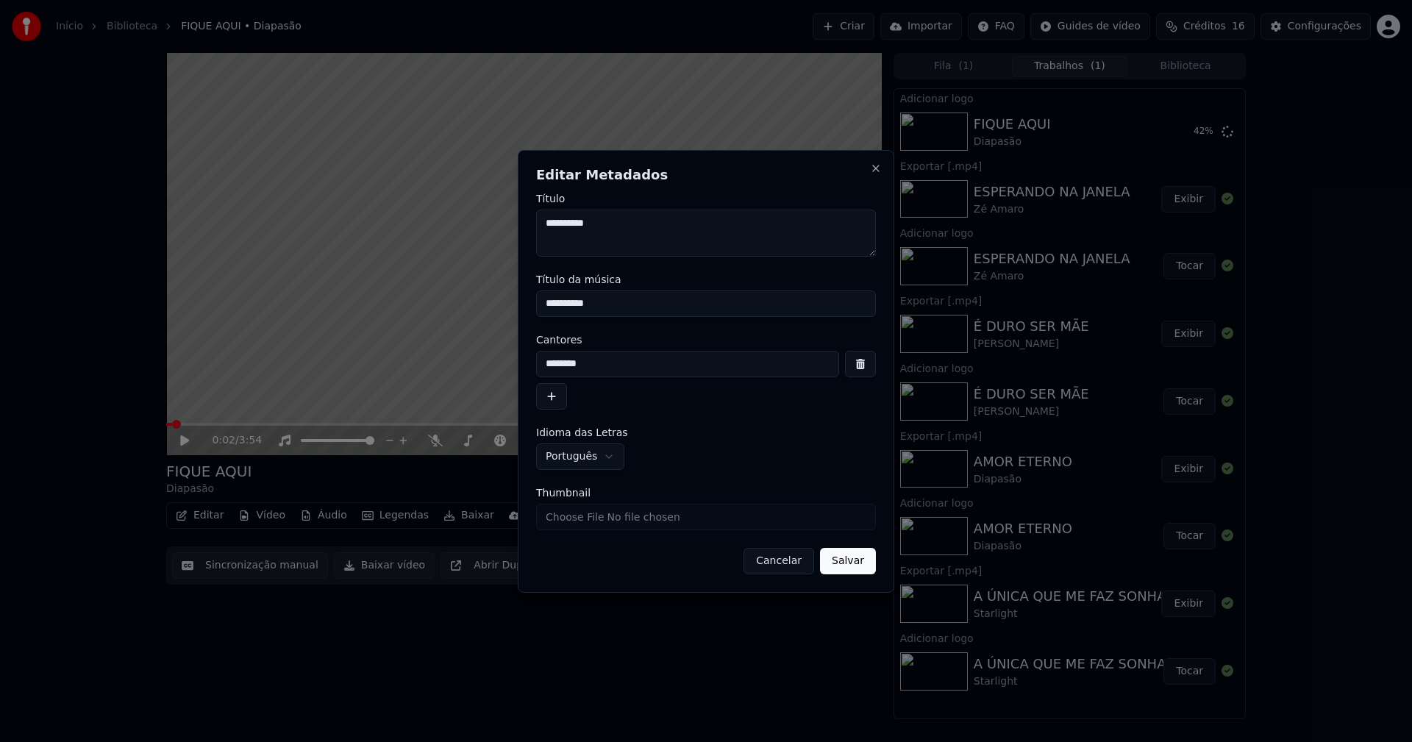
click at [574, 514] on input "Thumbnail" at bounding box center [706, 517] width 340 height 26
type input "**********"
click at [843, 562] on button "Salvar" at bounding box center [848, 561] width 56 height 26
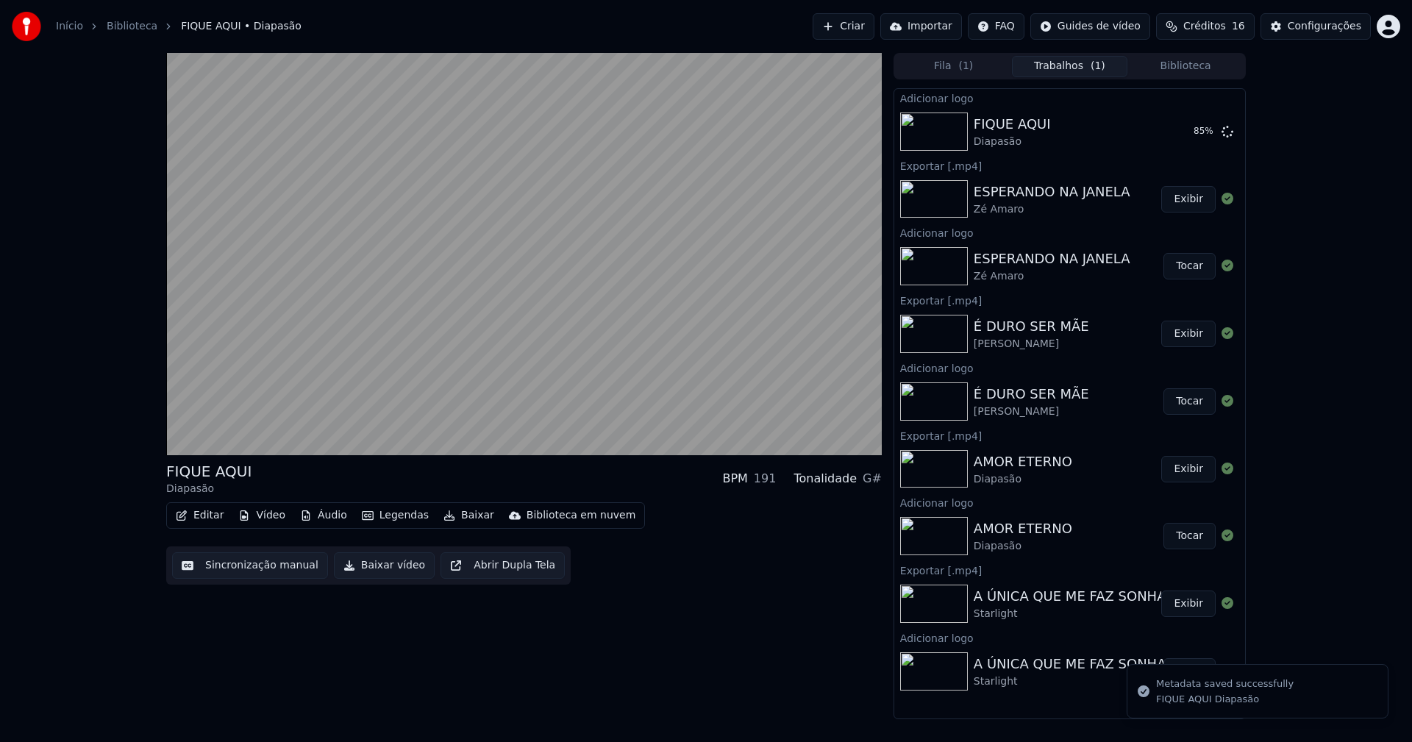
click at [1184, 65] on button "Biblioteca" at bounding box center [1186, 66] width 116 height 21
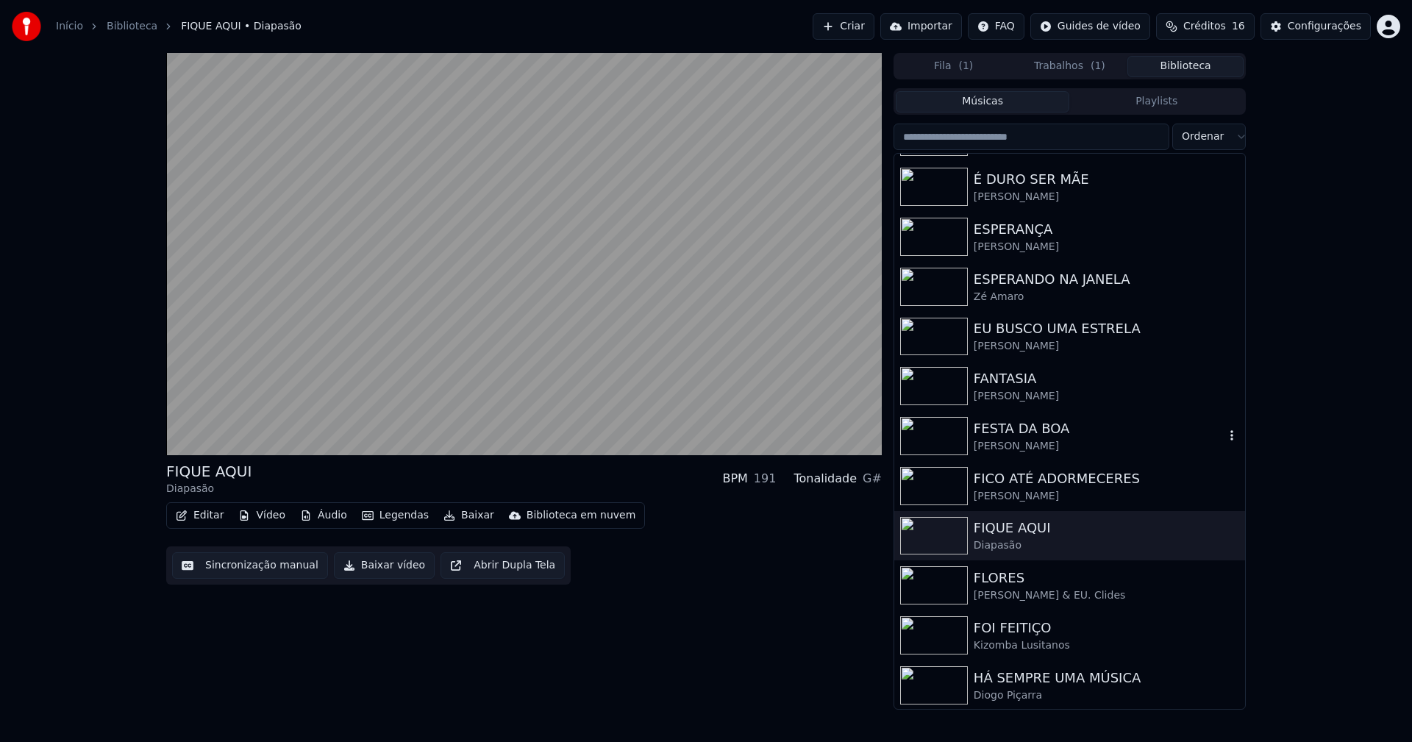
scroll to position [1766, 0]
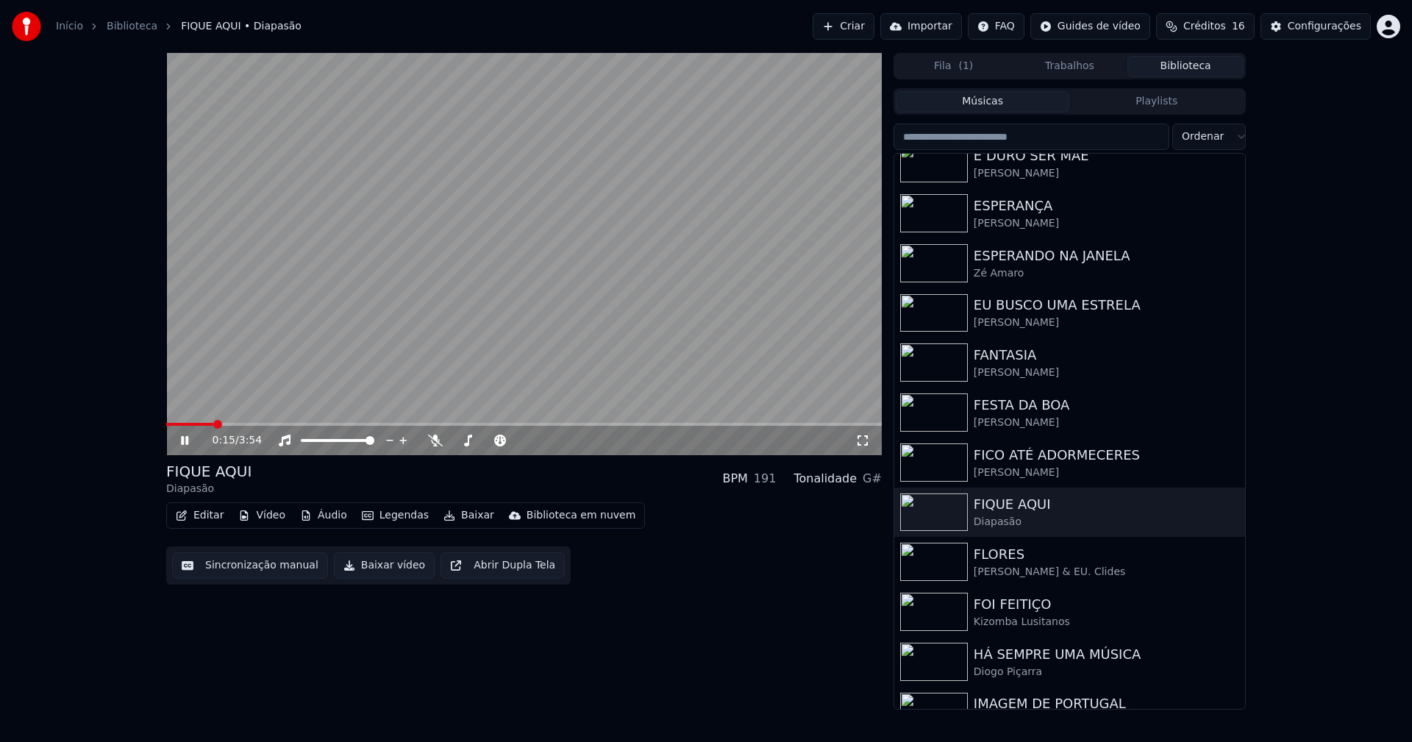
click at [190, 443] on icon at bounding box center [195, 441] width 35 height 12
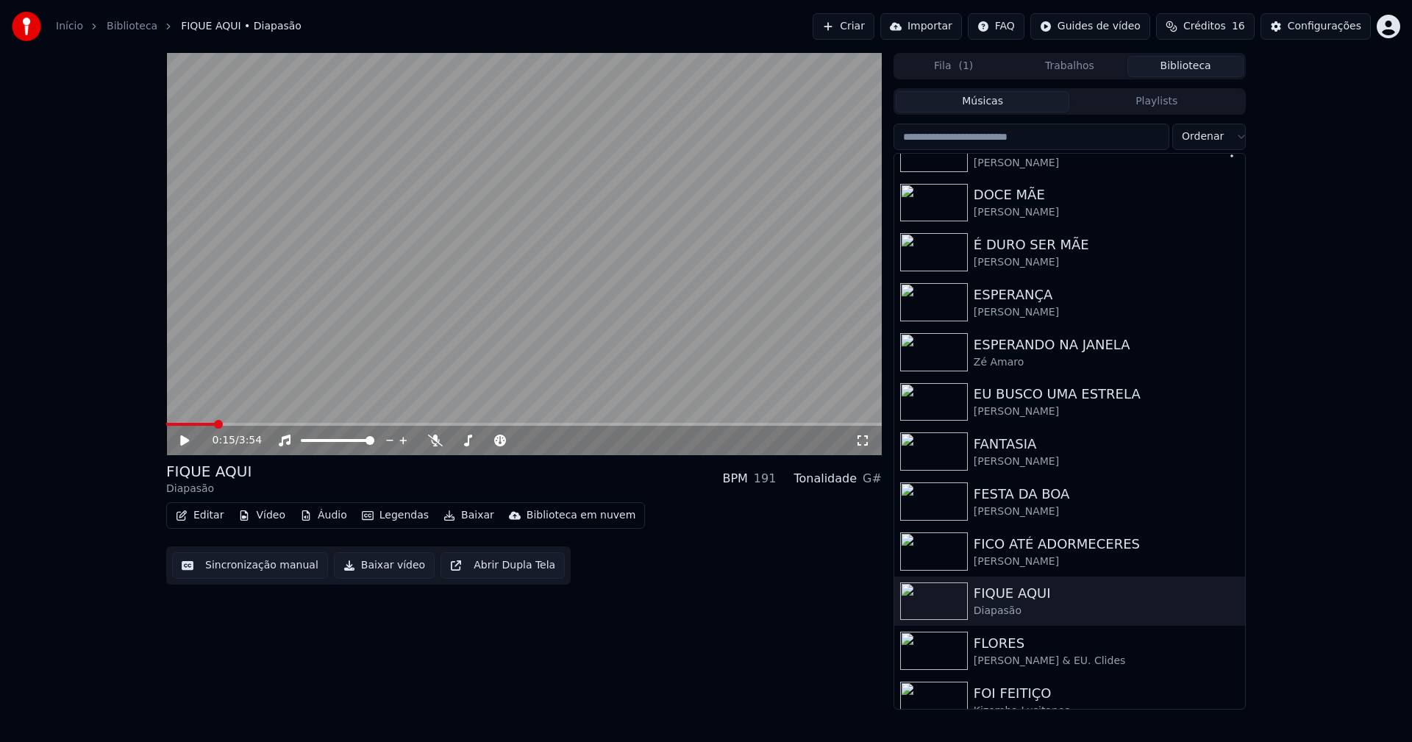
scroll to position [1545, 0]
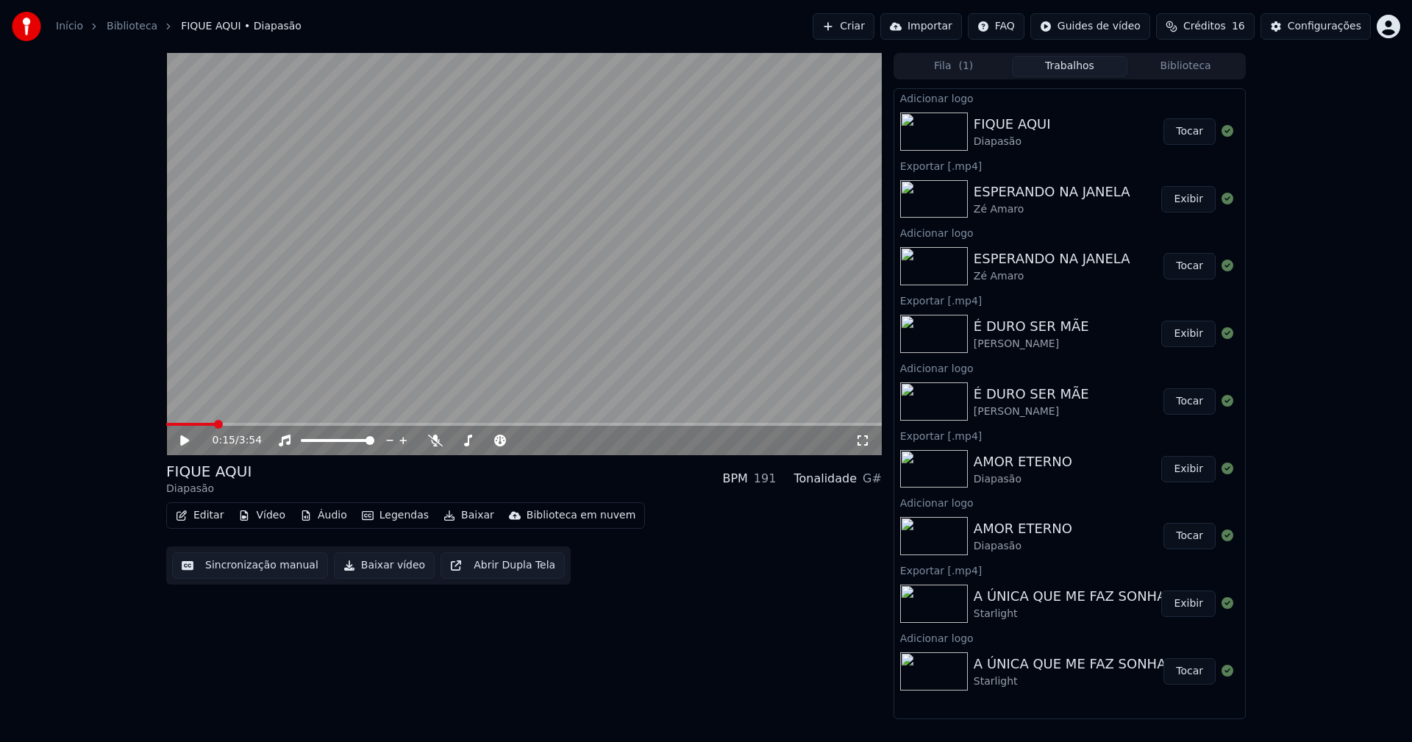
click at [1069, 70] on button "Trabalhos" at bounding box center [1070, 66] width 116 height 21
click at [1190, 132] on button "Tocar" at bounding box center [1190, 131] width 52 height 26
click at [188, 441] on icon at bounding box center [184, 440] width 7 height 9
click at [210, 519] on button "Editar" at bounding box center [200, 515] width 60 height 21
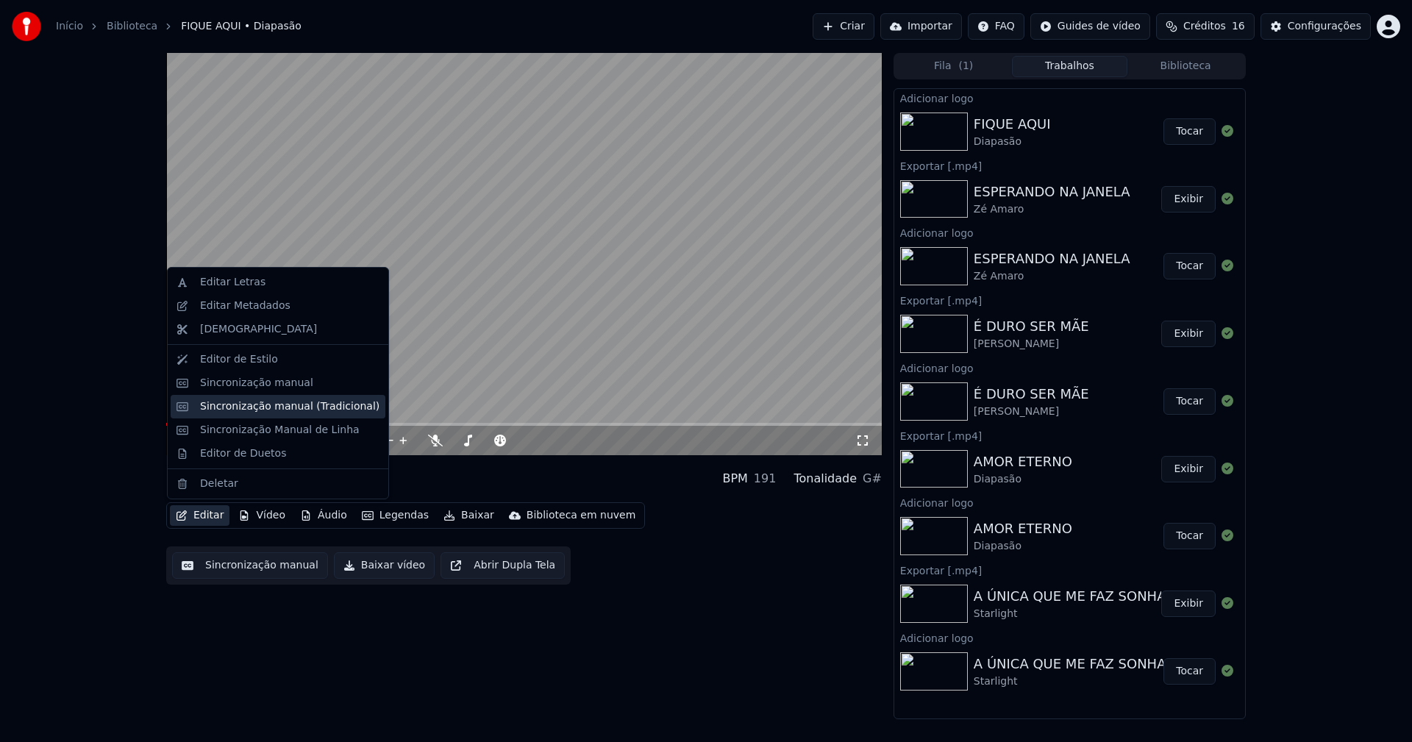
click at [276, 409] on div "Sincronização manual (Tradicional)" at bounding box center [289, 406] width 179 height 15
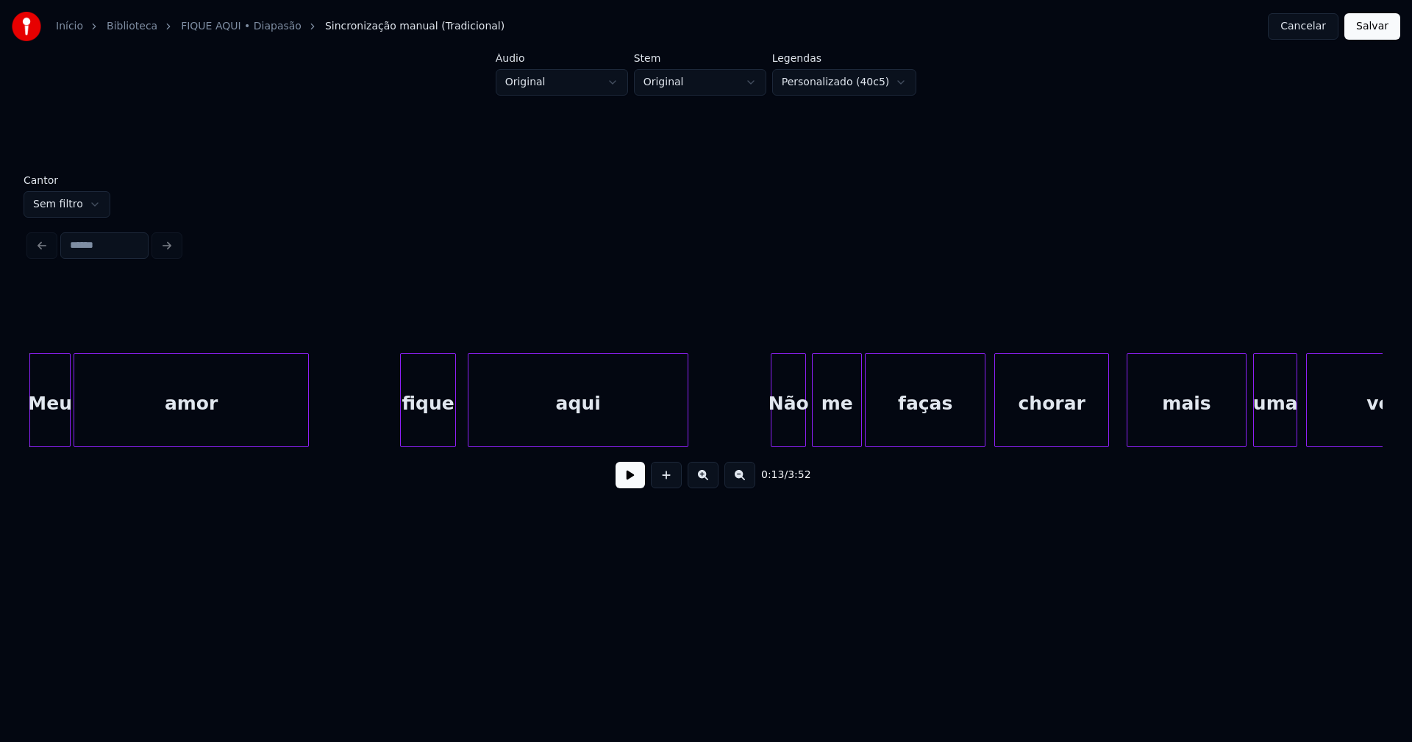
scroll to position [0, 1873]
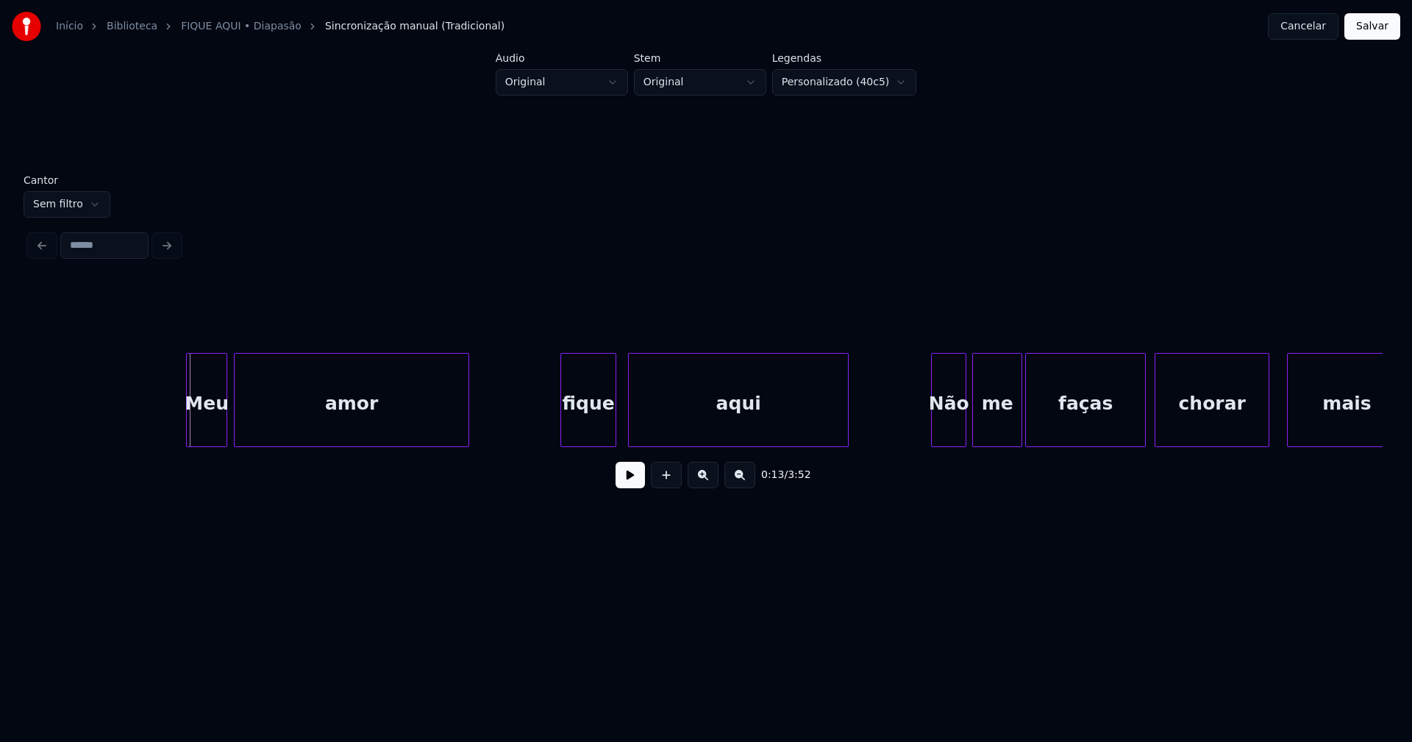
click at [210, 424] on div "Meu" at bounding box center [207, 404] width 40 height 100
click at [628, 486] on button at bounding box center [630, 475] width 29 height 26
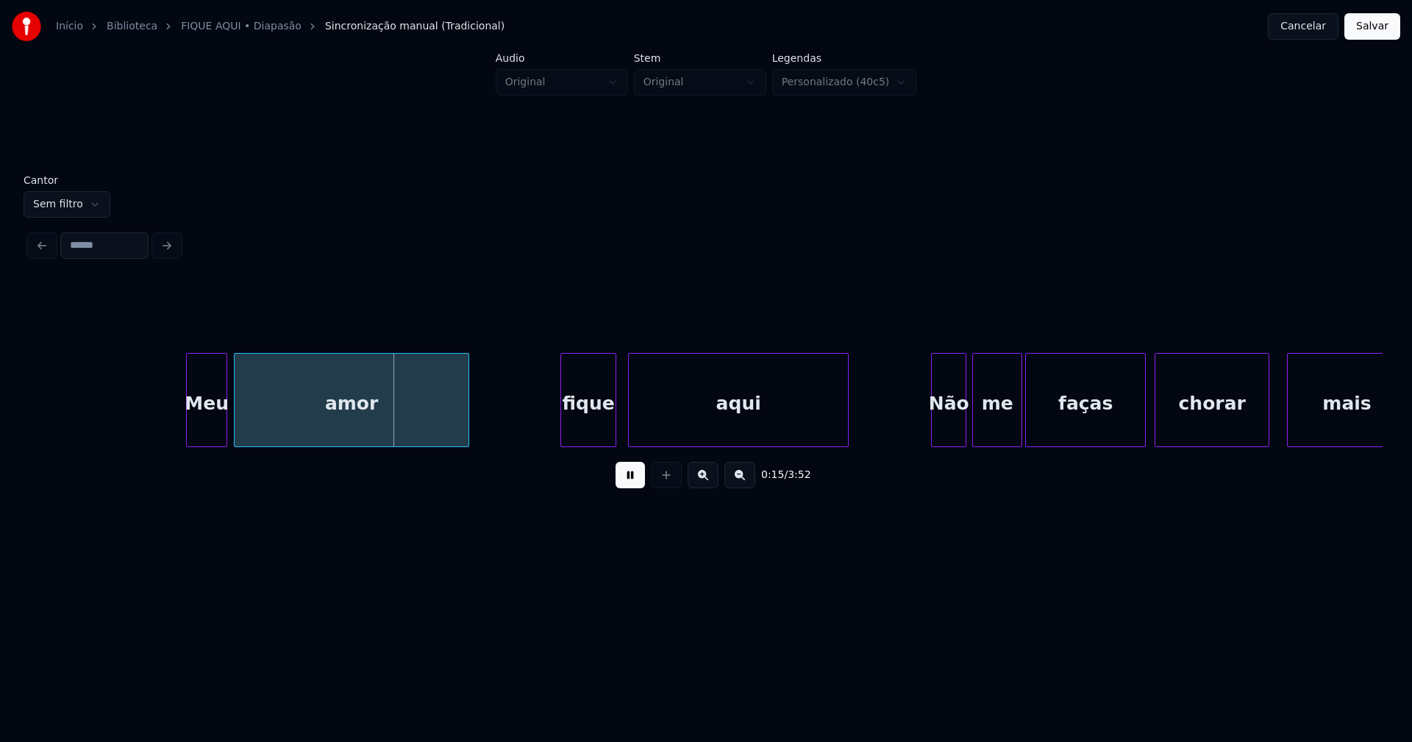
click at [591, 433] on div "fique" at bounding box center [588, 404] width 54 height 100
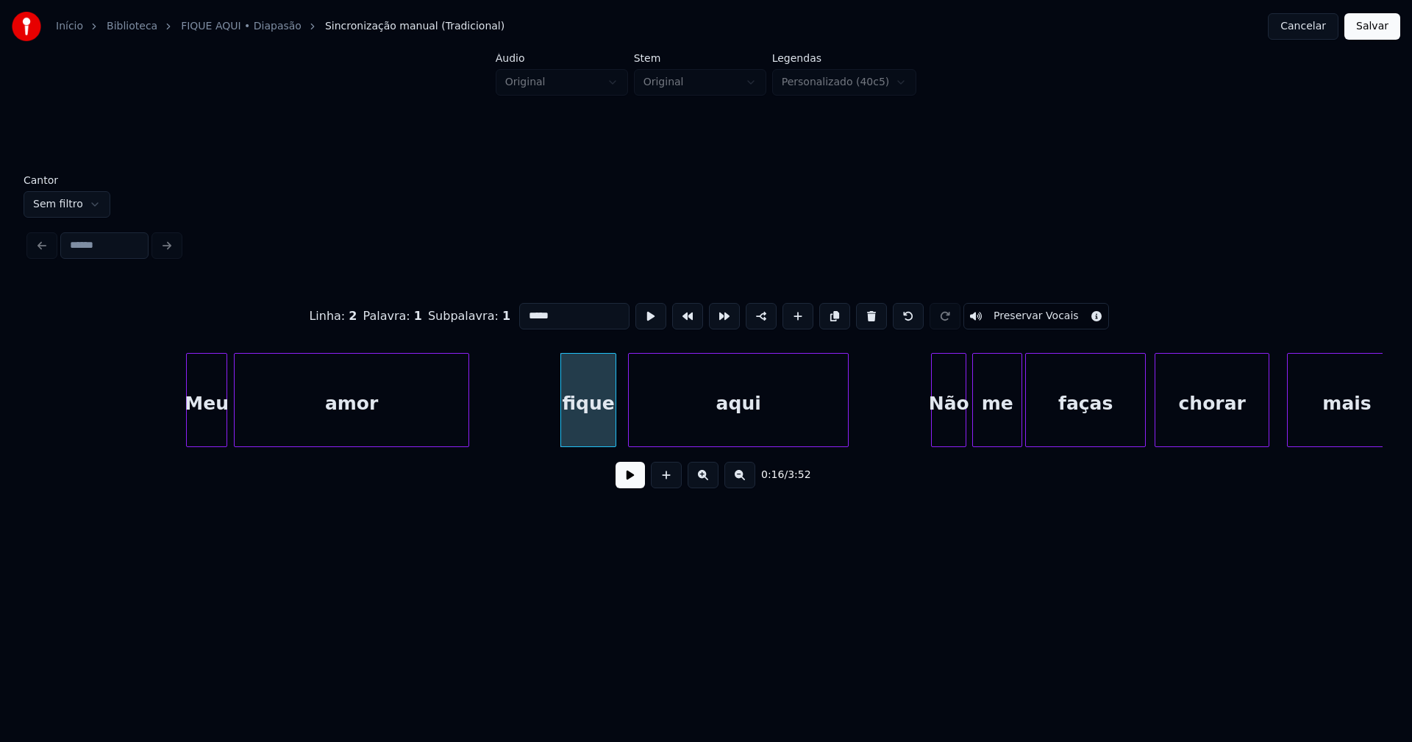
click at [522, 308] on input "*****" at bounding box center [574, 316] width 110 height 26
click at [957, 431] on div "Não" at bounding box center [945, 404] width 34 height 100
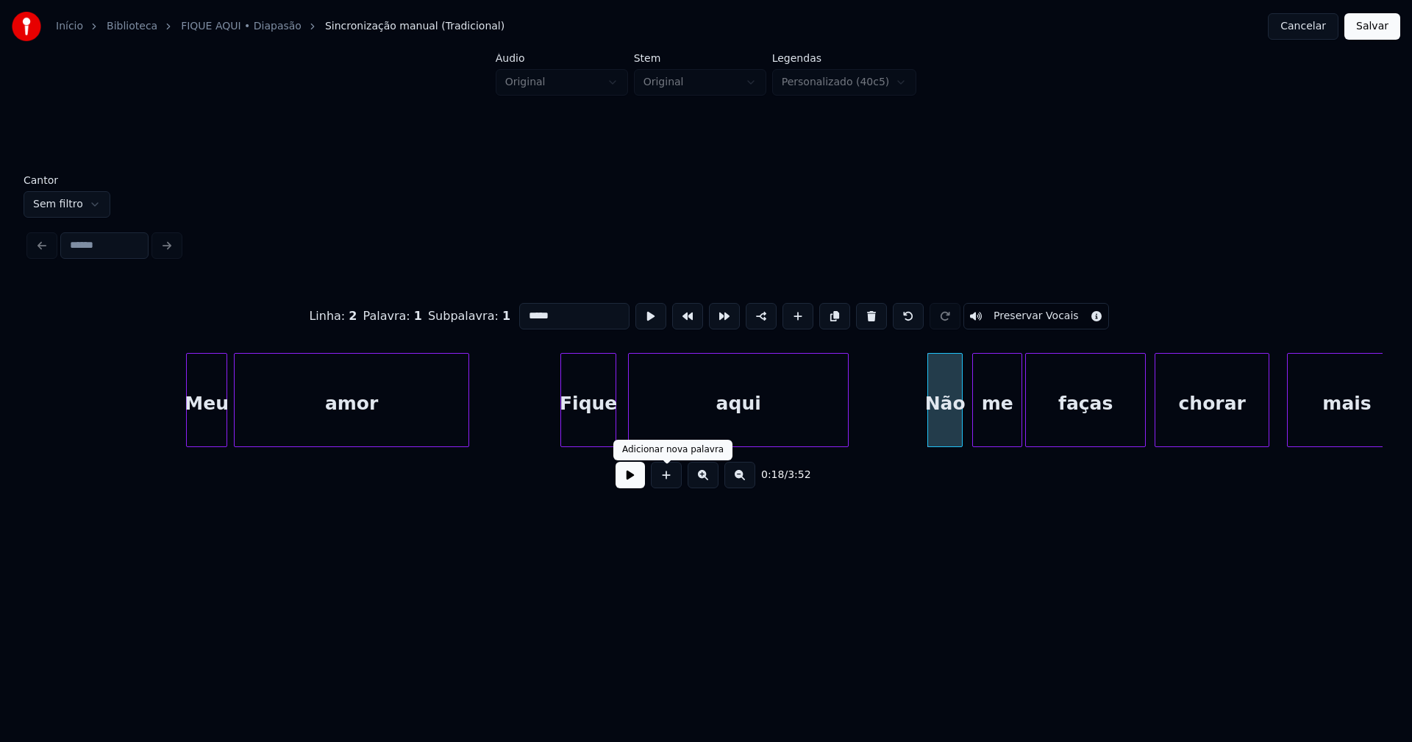
type input "*****"
click at [633, 488] on button at bounding box center [630, 475] width 29 height 26
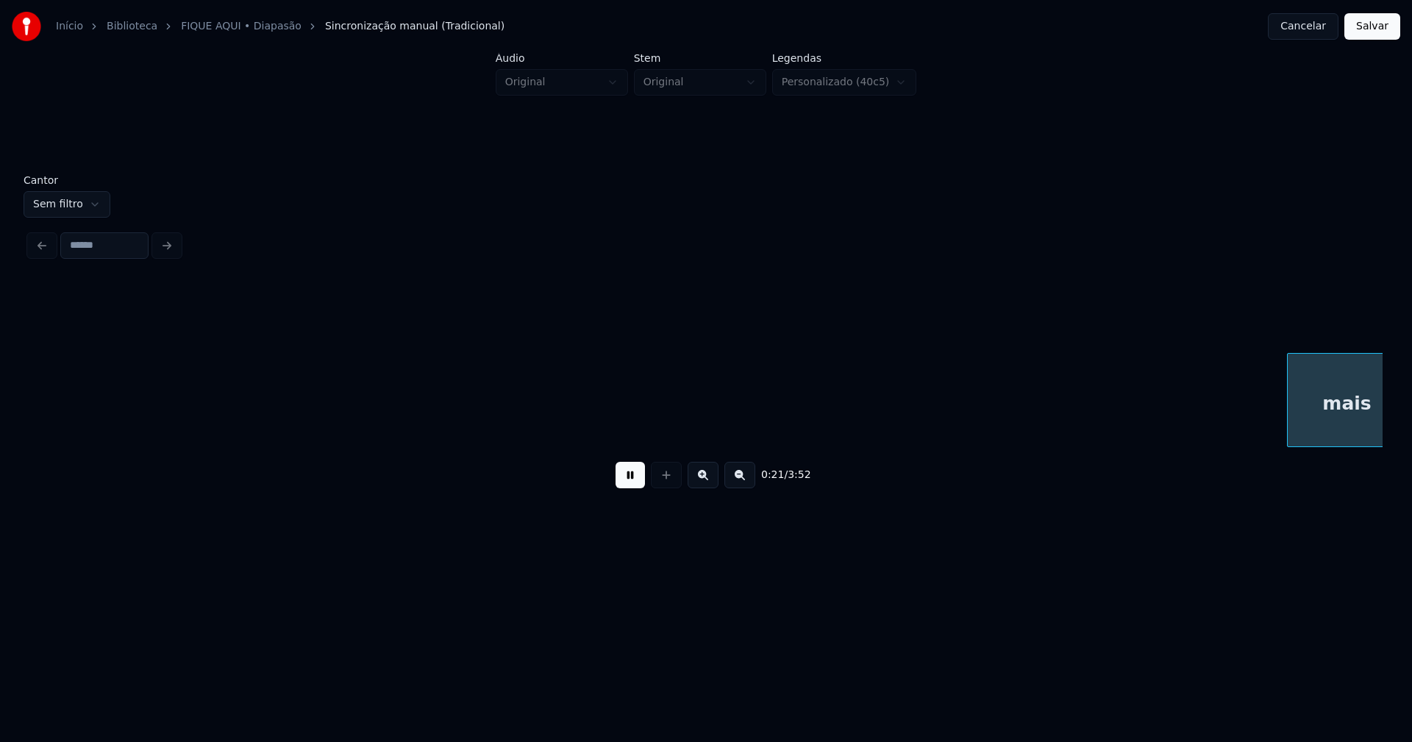
scroll to position [0, 3227]
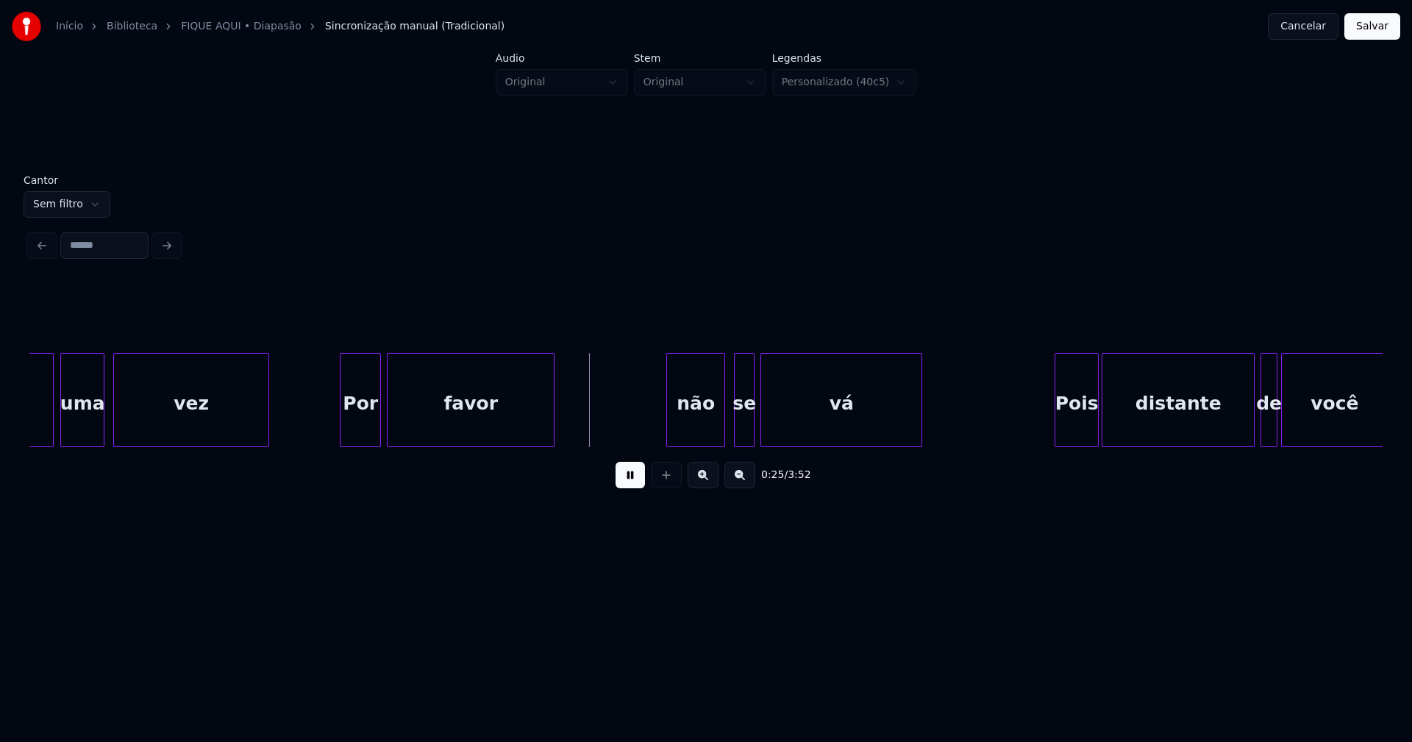
click at [669, 427] on div at bounding box center [669, 400] width 4 height 93
click at [678, 426] on div "não" at bounding box center [695, 404] width 57 height 100
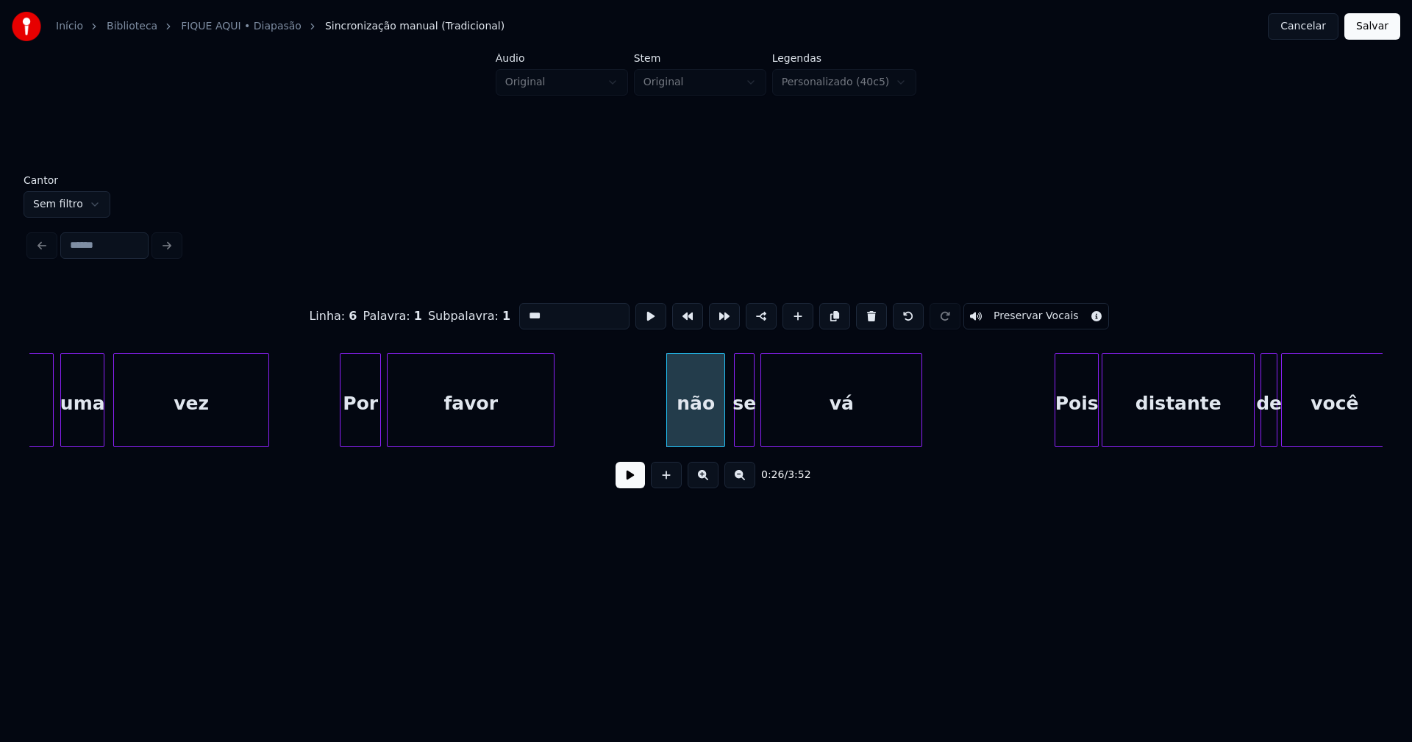
click at [525, 309] on input "***" at bounding box center [574, 316] width 110 height 26
type input "***"
click at [628, 475] on button at bounding box center [630, 475] width 29 height 26
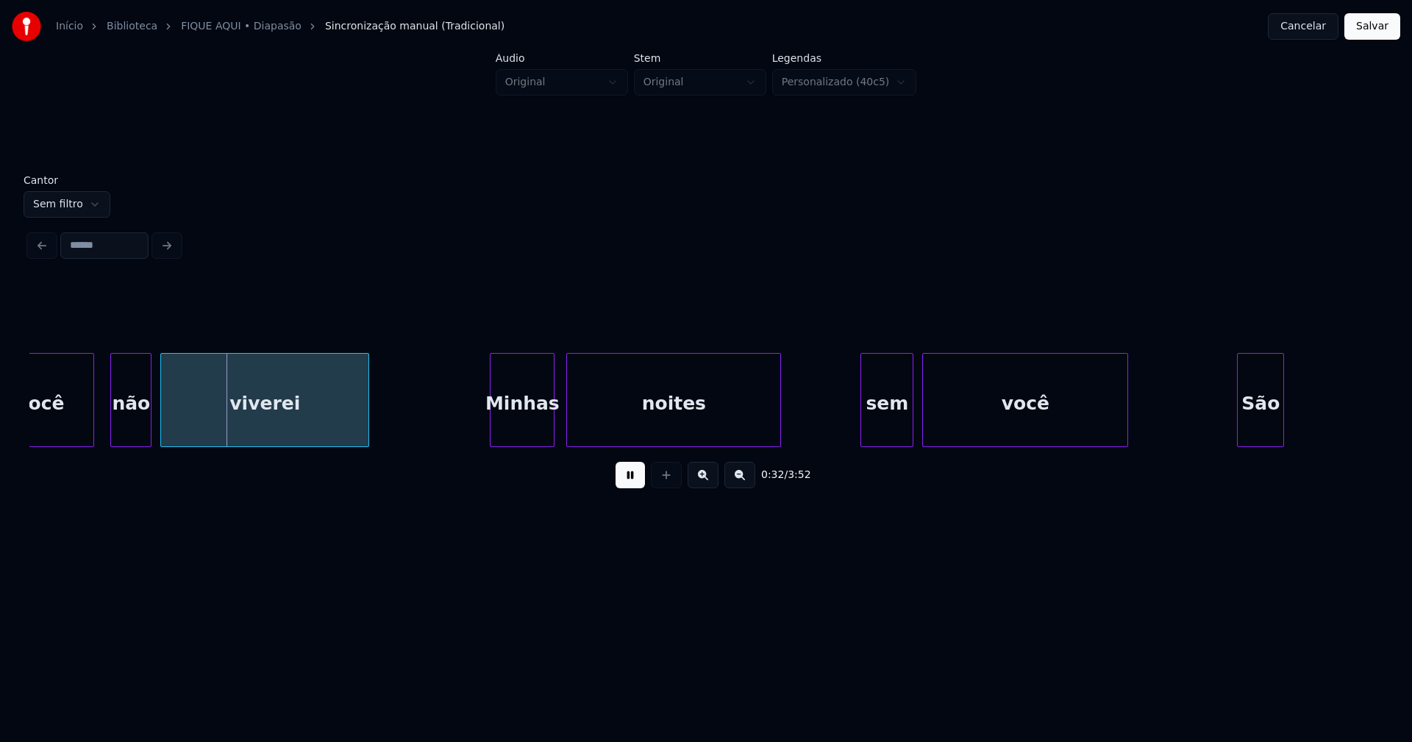
scroll to position [0, 4559]
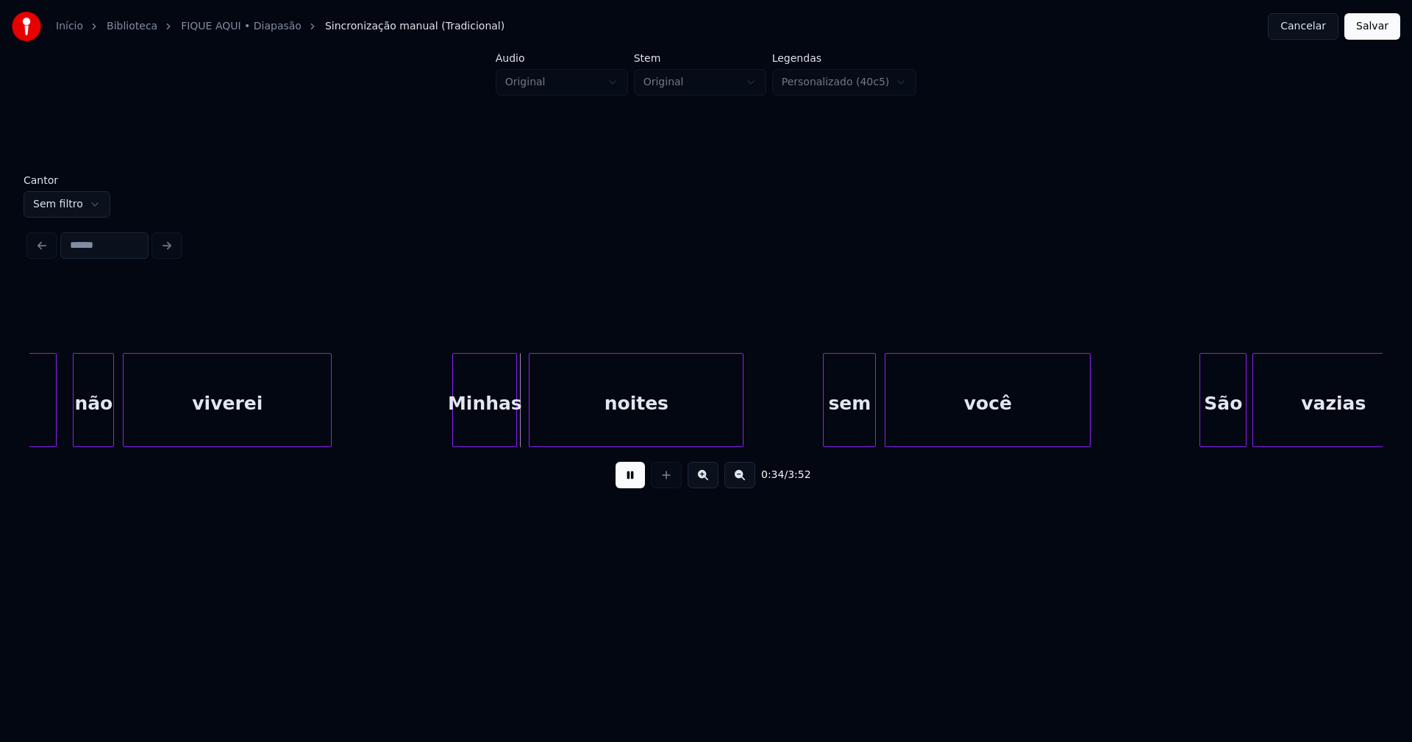
click at [495, 429] on div "Minhas" at bounding box center [484, 404] width 63 height 100
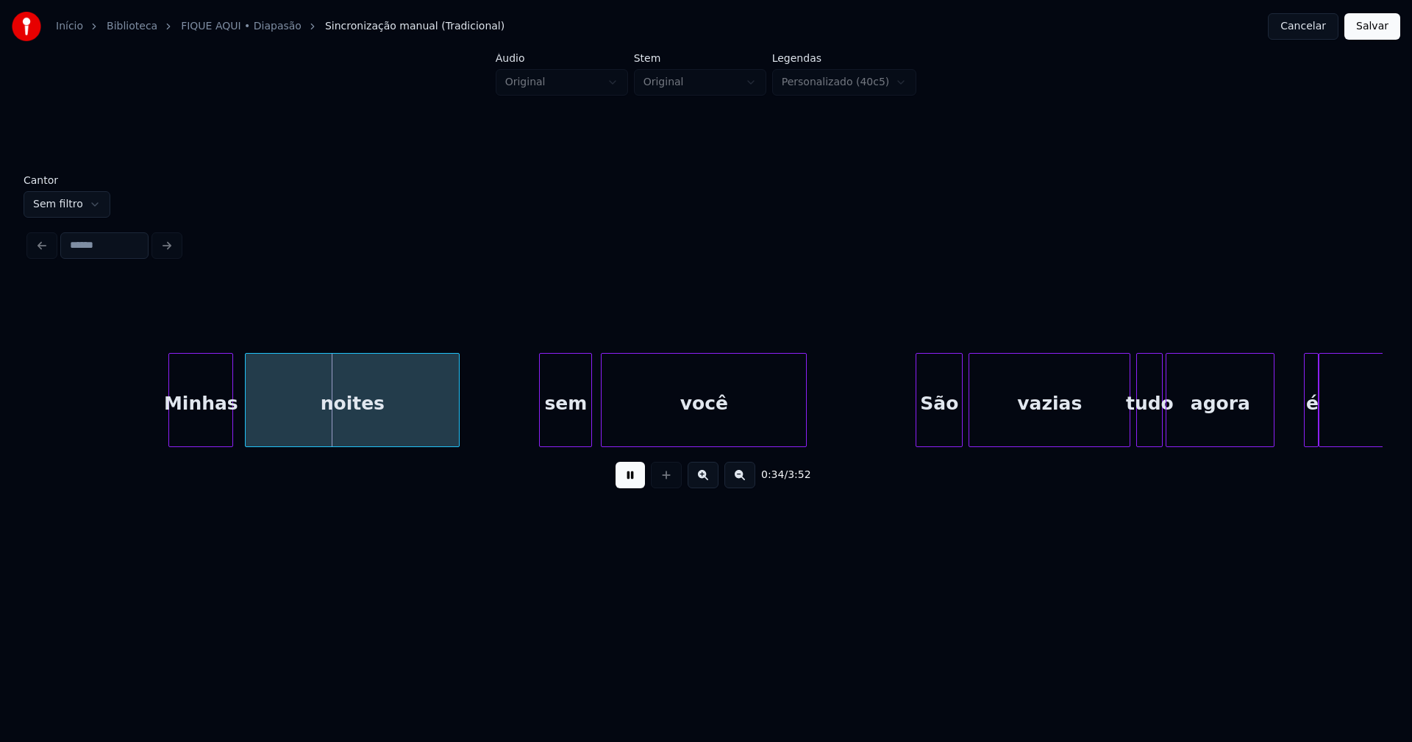
scroll to position [0, 4956]
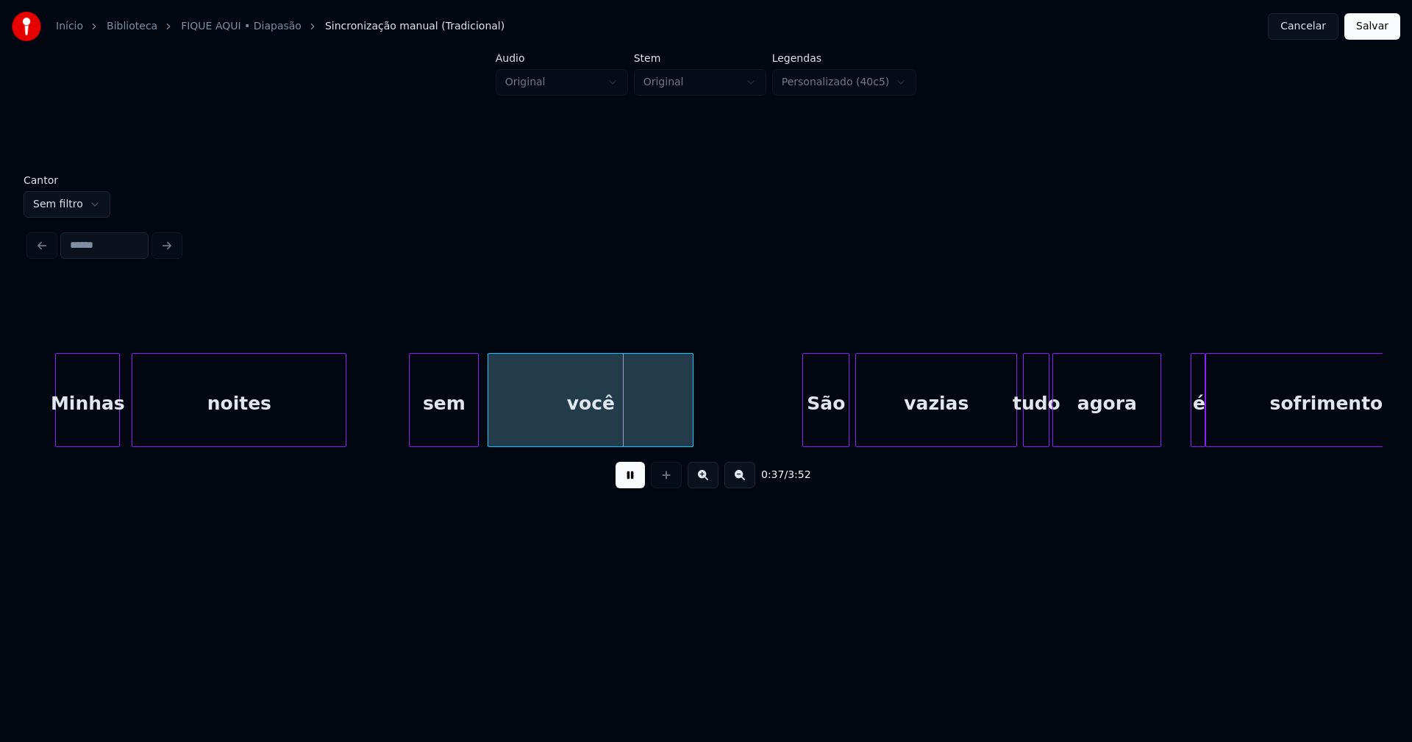
click at [411, 430] on div at bounding box center [412, 400] width 4 height 93
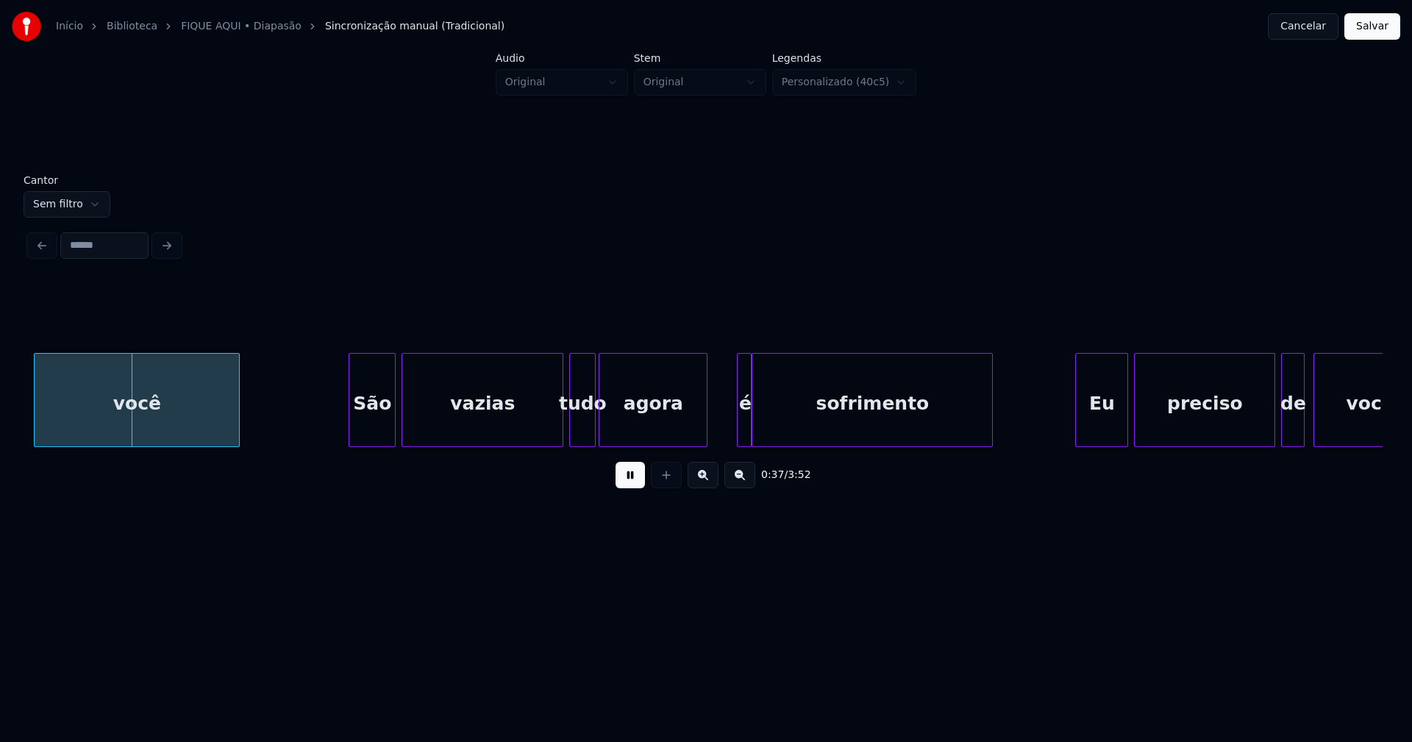
scroll to position [0, 5504]
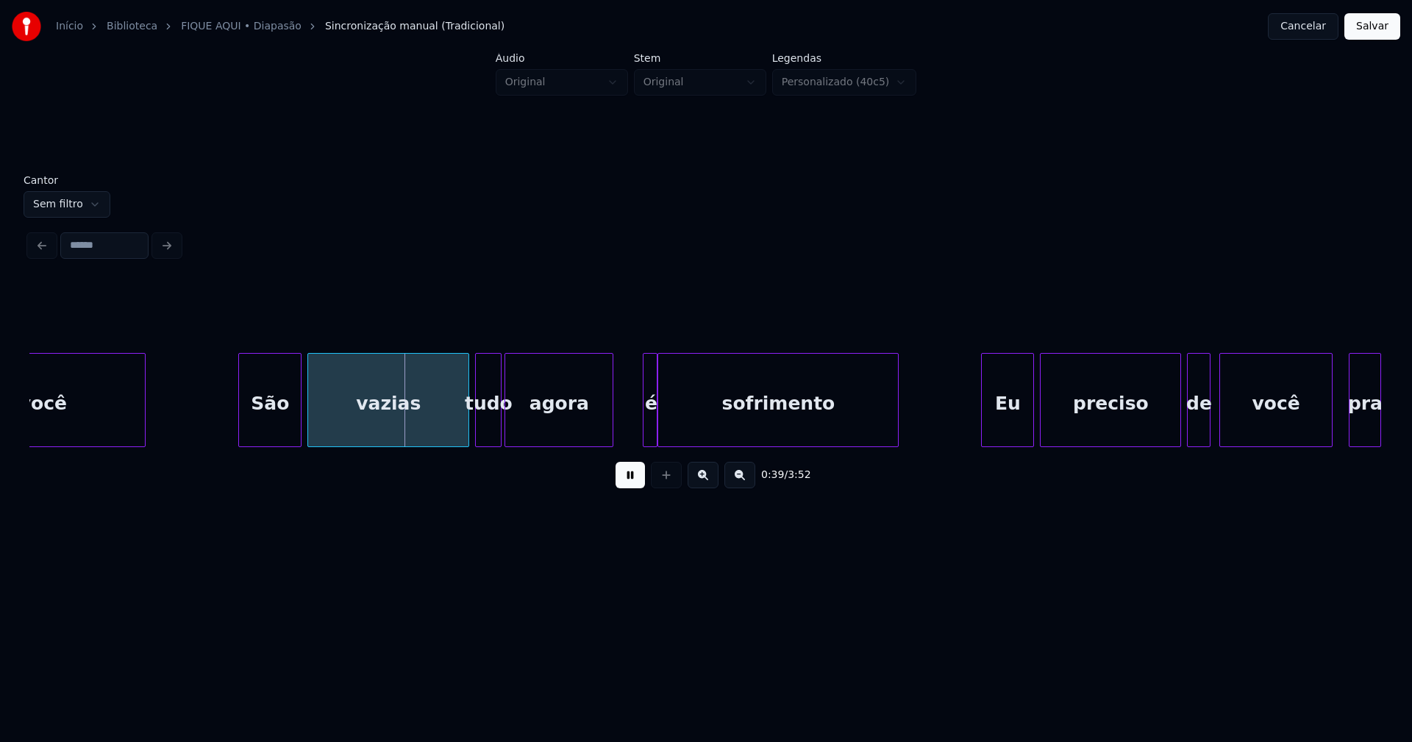
click at [243, 429] on div at bounding box center [241, 400] width 4 height 93
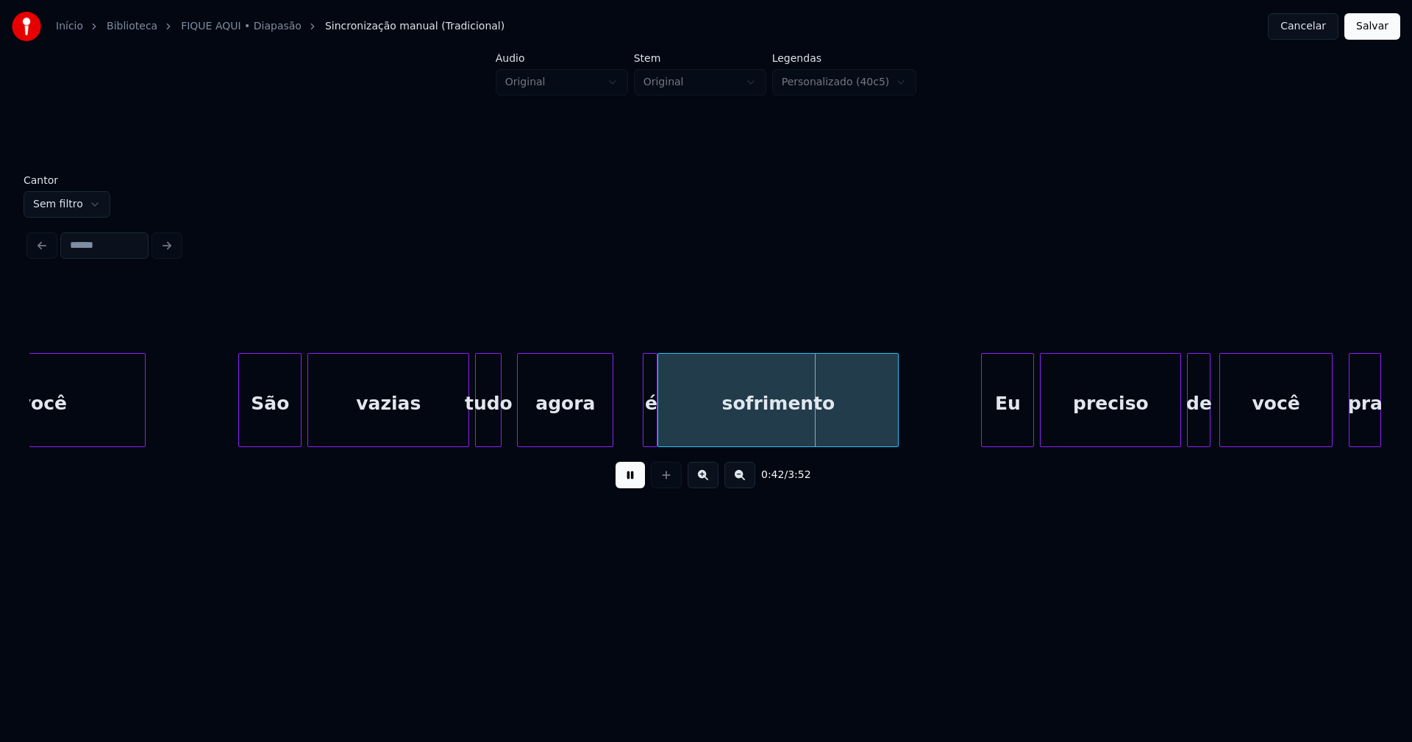
click at [518, 422] on div at bounding box center [520, 400] width 4 height 93
click at [511, 416] on div at bounding box center [510, 400] width 4 height 93
click at [627, 427] on div at bounding box center [627, 400] width 4 height 93
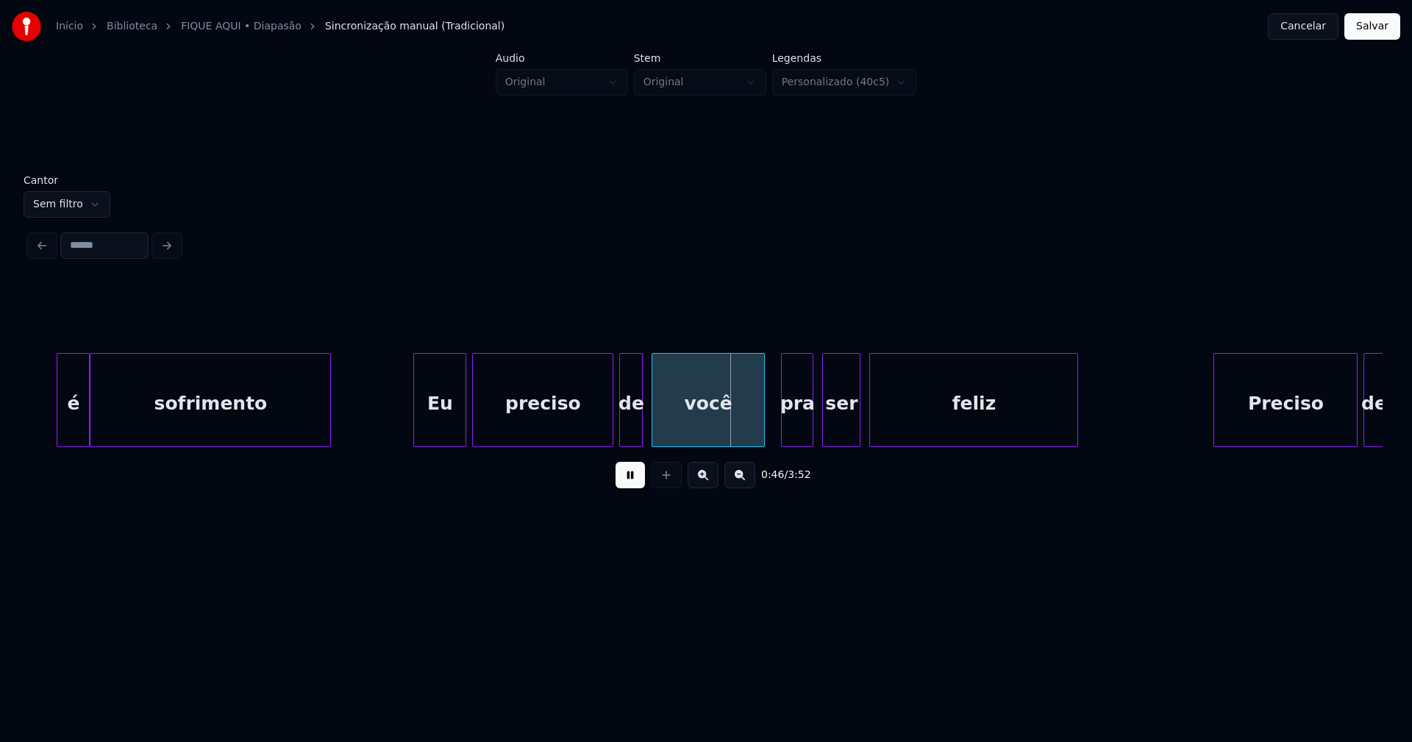
scroll to position [0, 6090]
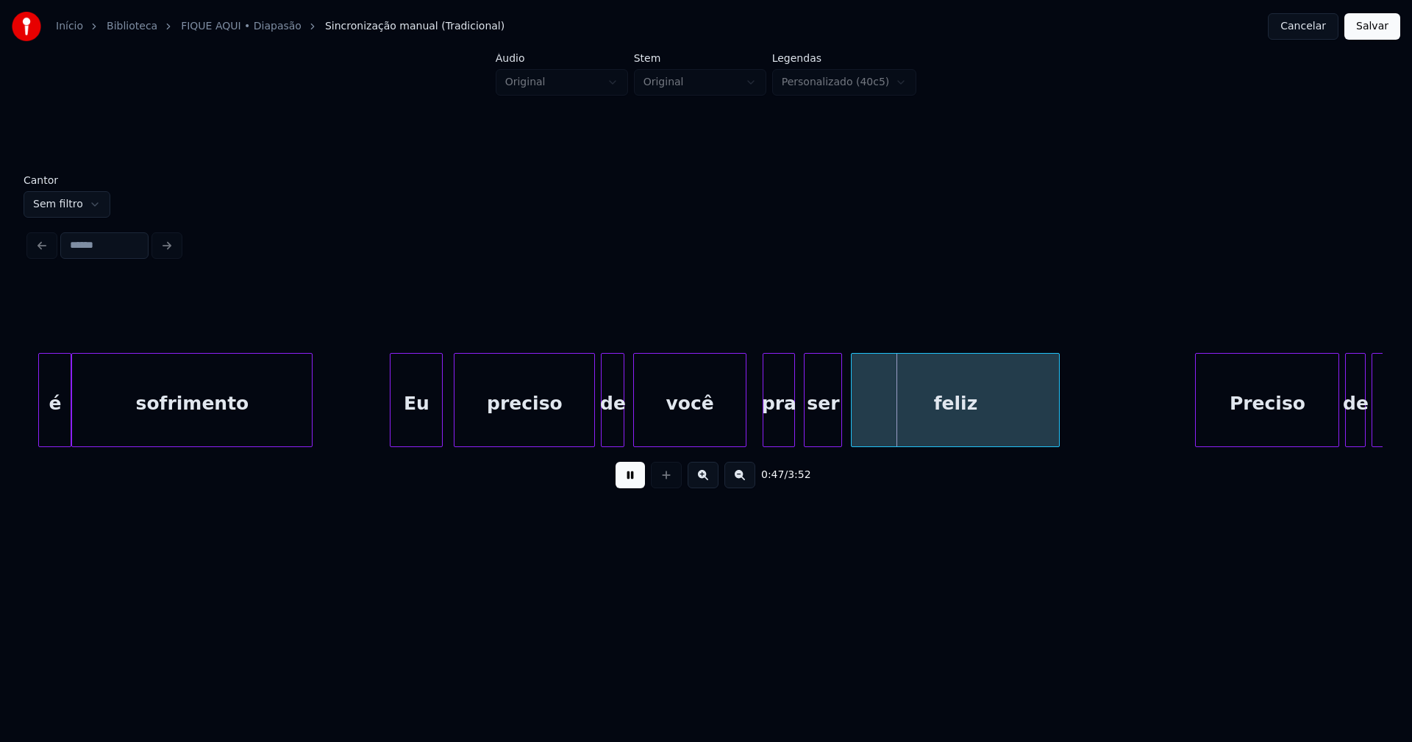
click at [410, 424] on div "Eu" at bounding box center [416, 404] width 51 height 100
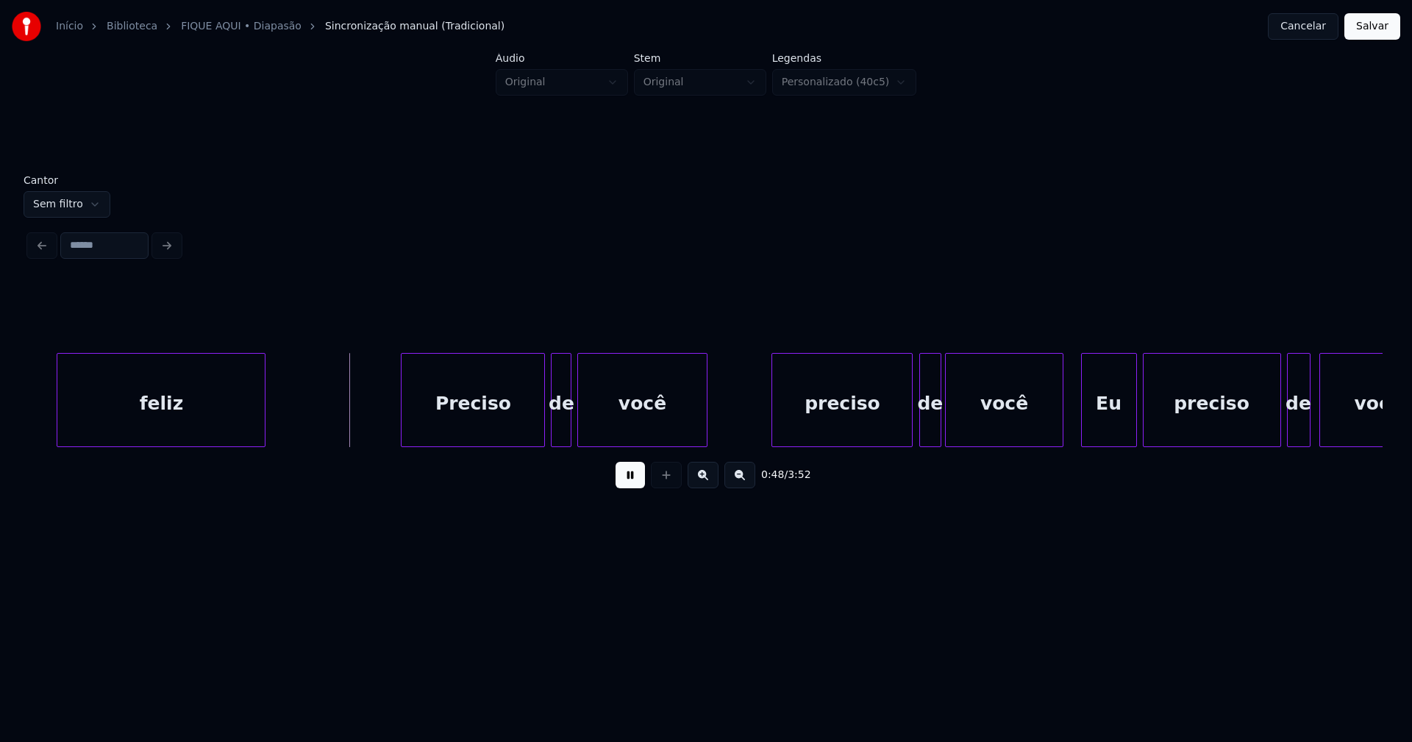
scroll to position [0, 7056]
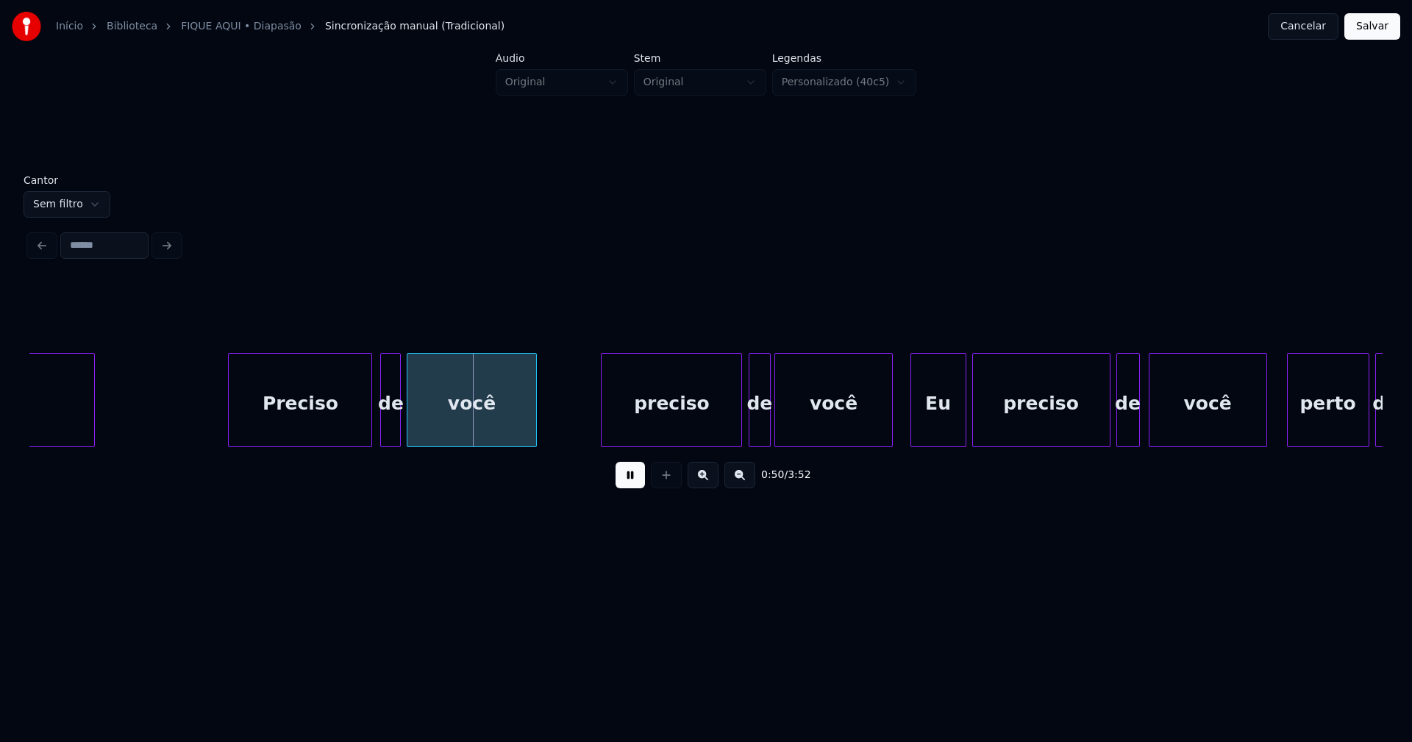
click at [328, 430] on div "Preciso" at bounding box center [300, 404] width 143 height 100
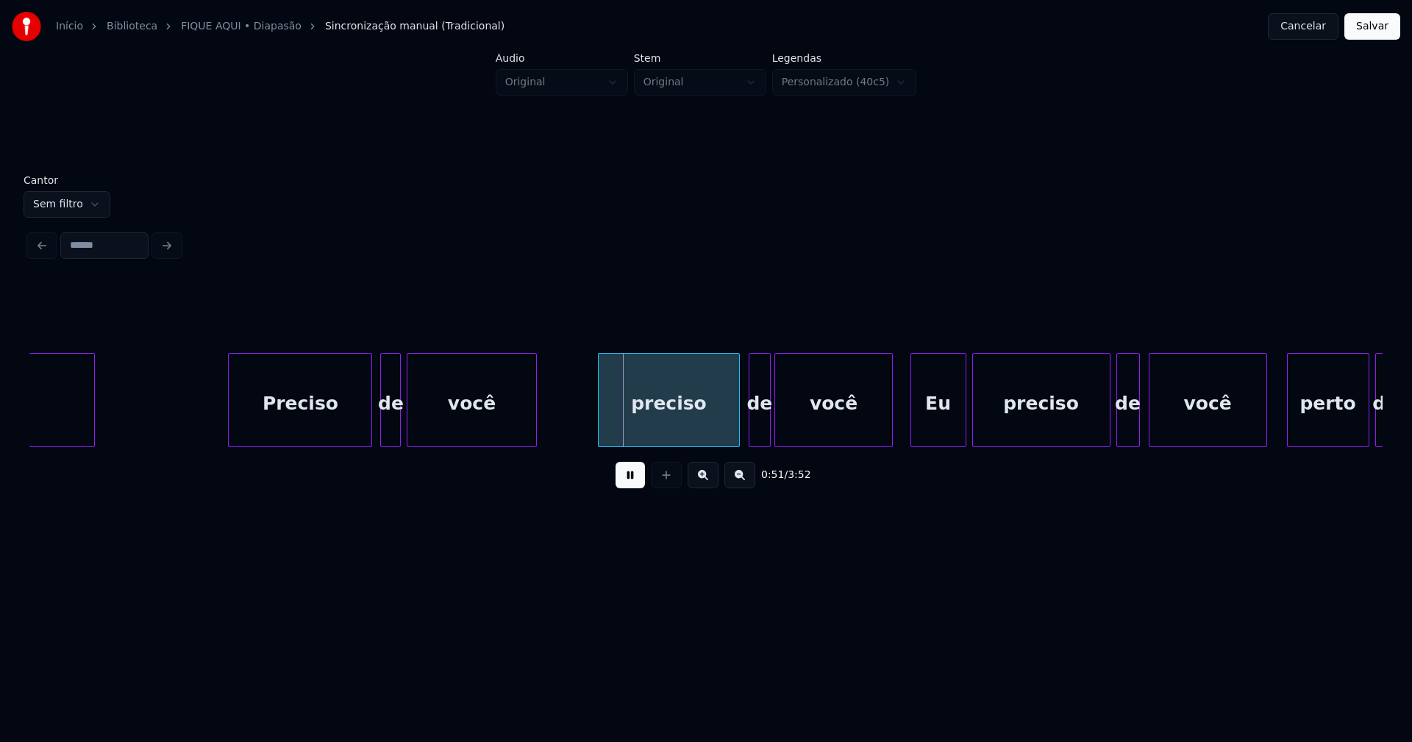
click at [704, 425] on div "preciso" at bounding box center [669, 404] width 140 height 100
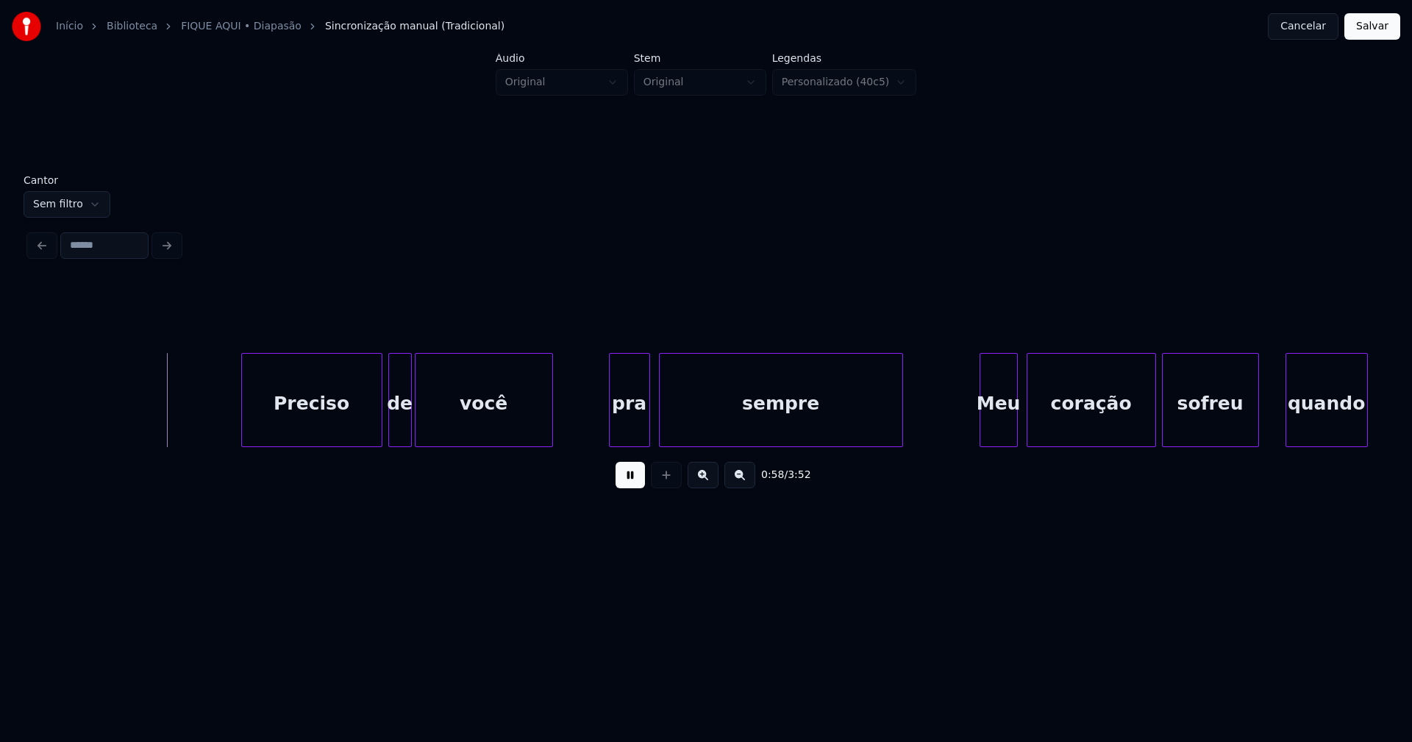
scroll to position [0, 8550]
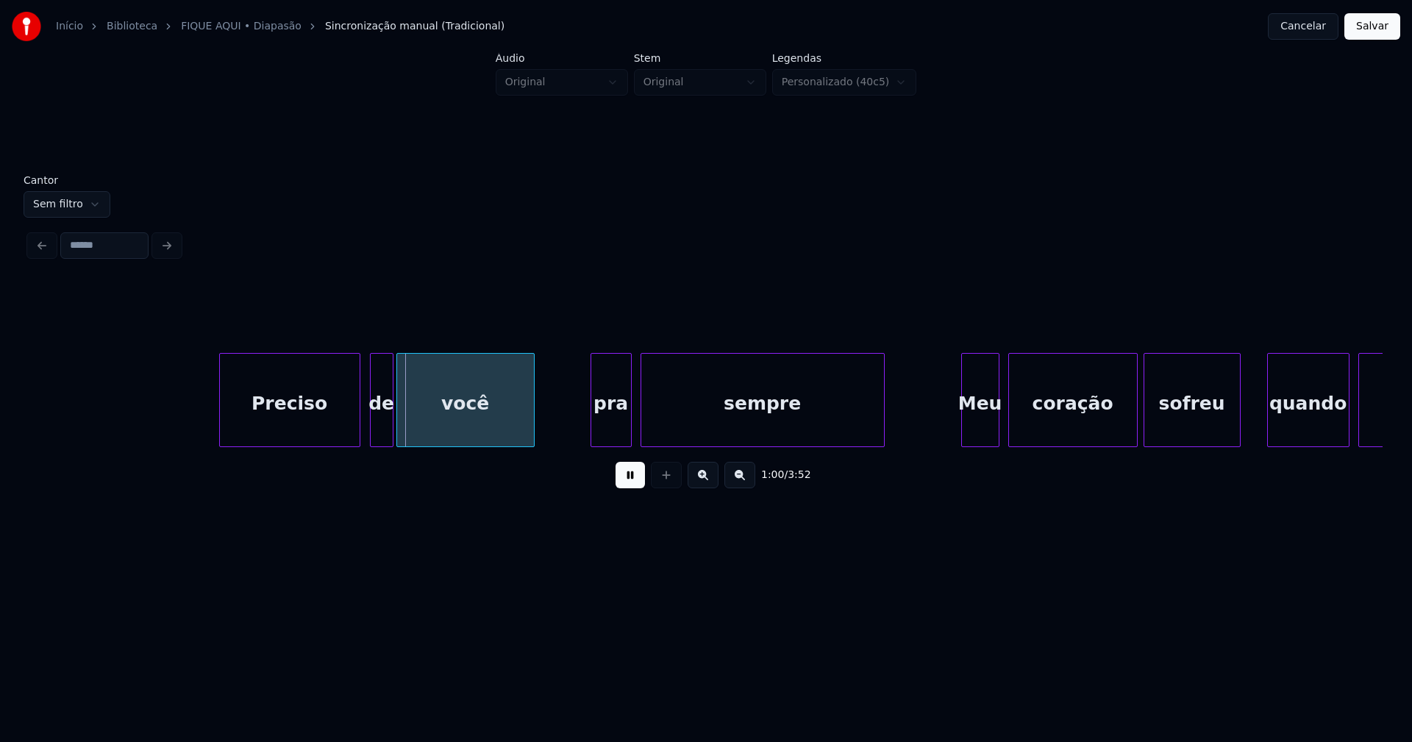
click at [313, 425] on div "Preciso" at bounding box center [290, 404] width 140 height 100
click at [620, 436] on div "pra" at bounding box center [608, 404] width 40 height 100
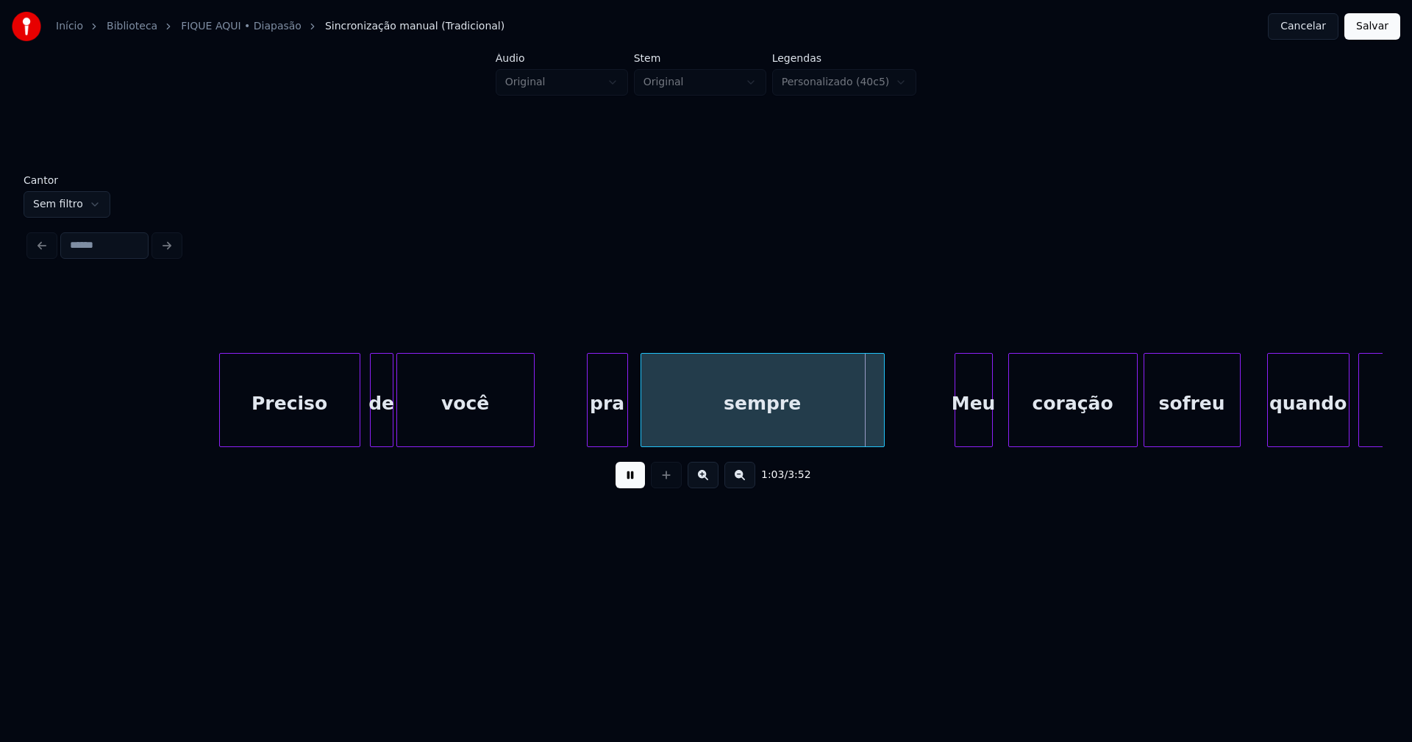
click at [973, 430] on div "Meu" at bounding box center [974, 404] width 37 height 100
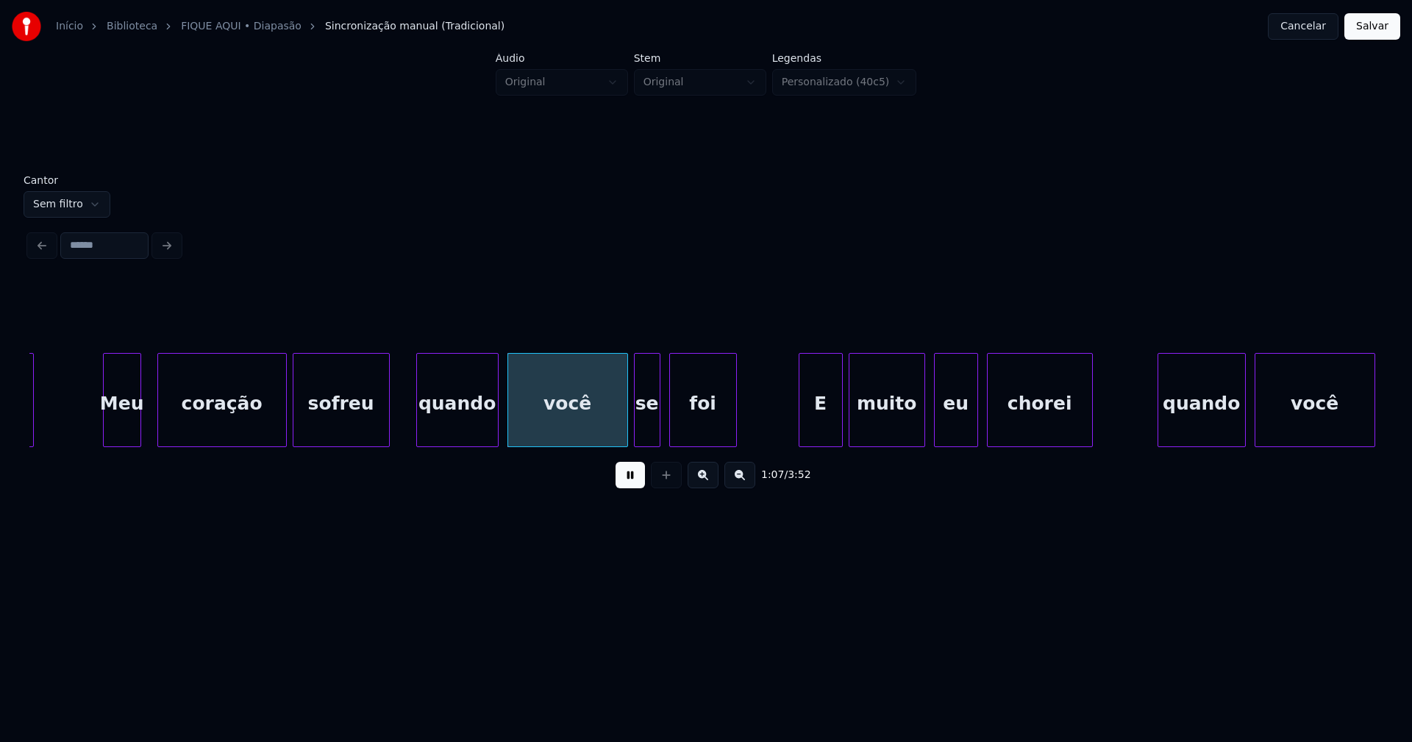
scroll to position [0, 9477]
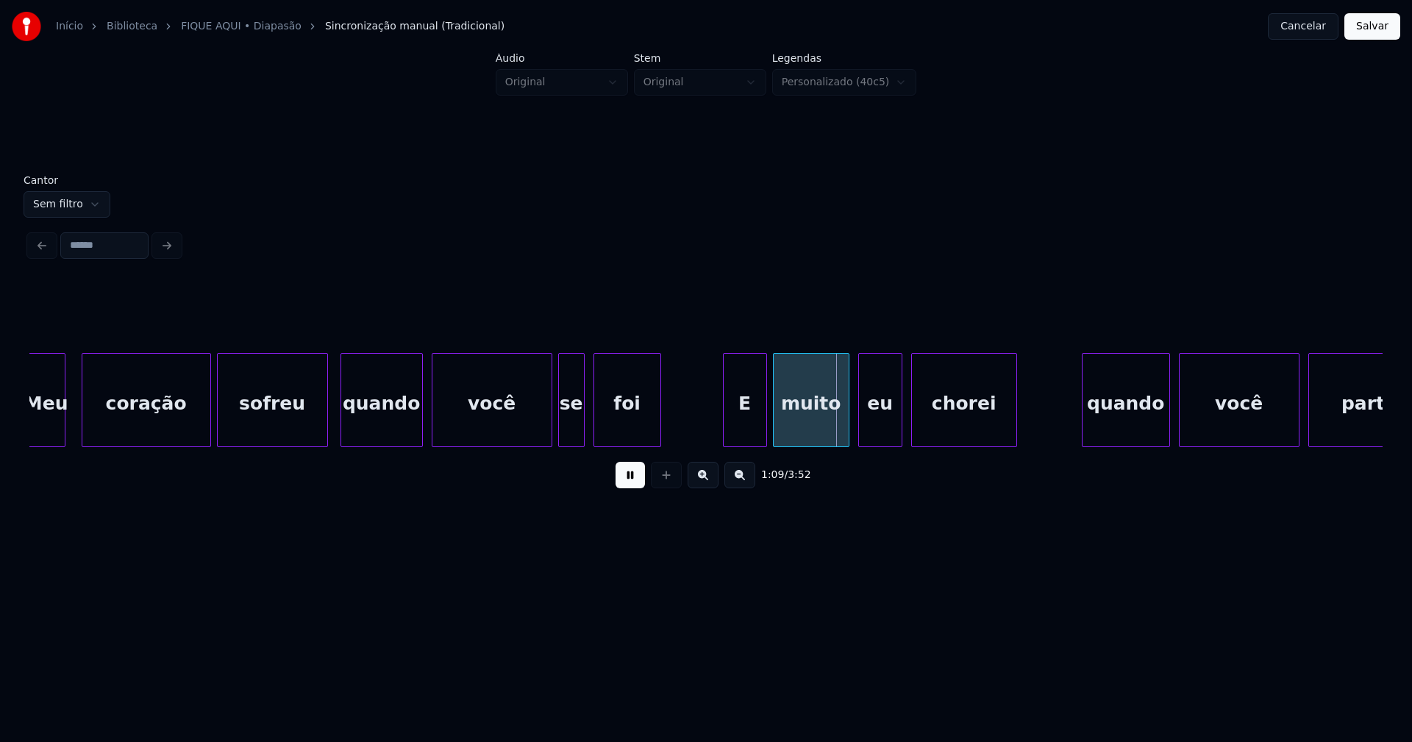
click at [327, 418] on div at bounding box center [325, 400] width 4 height 93
click at [432, 431] on div "você" at bounding box center [492, 400] width 121 height 94
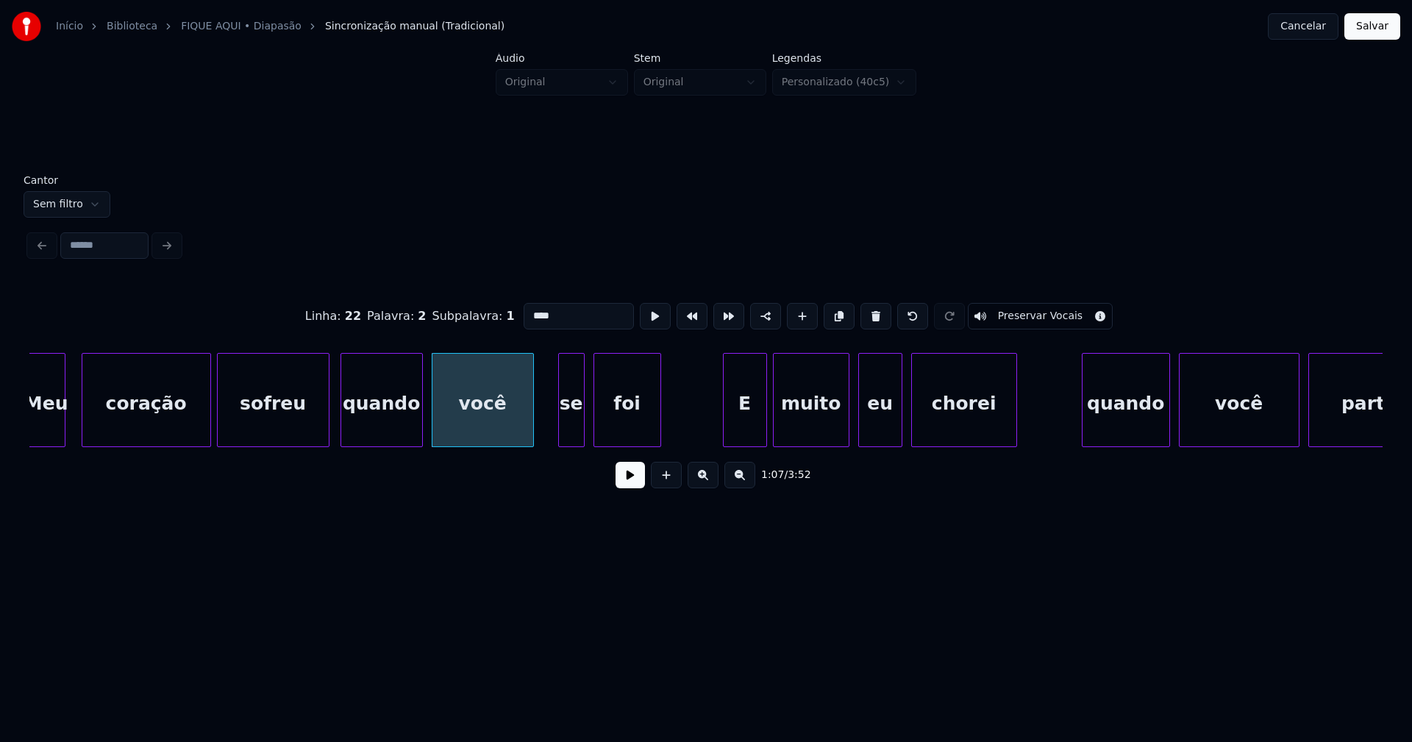
click at [532, 438] on div at bounding box center [531, 400] width 4 height 93
click at [542, 438] on div at bounding box center [543, 400] width 4 height 93
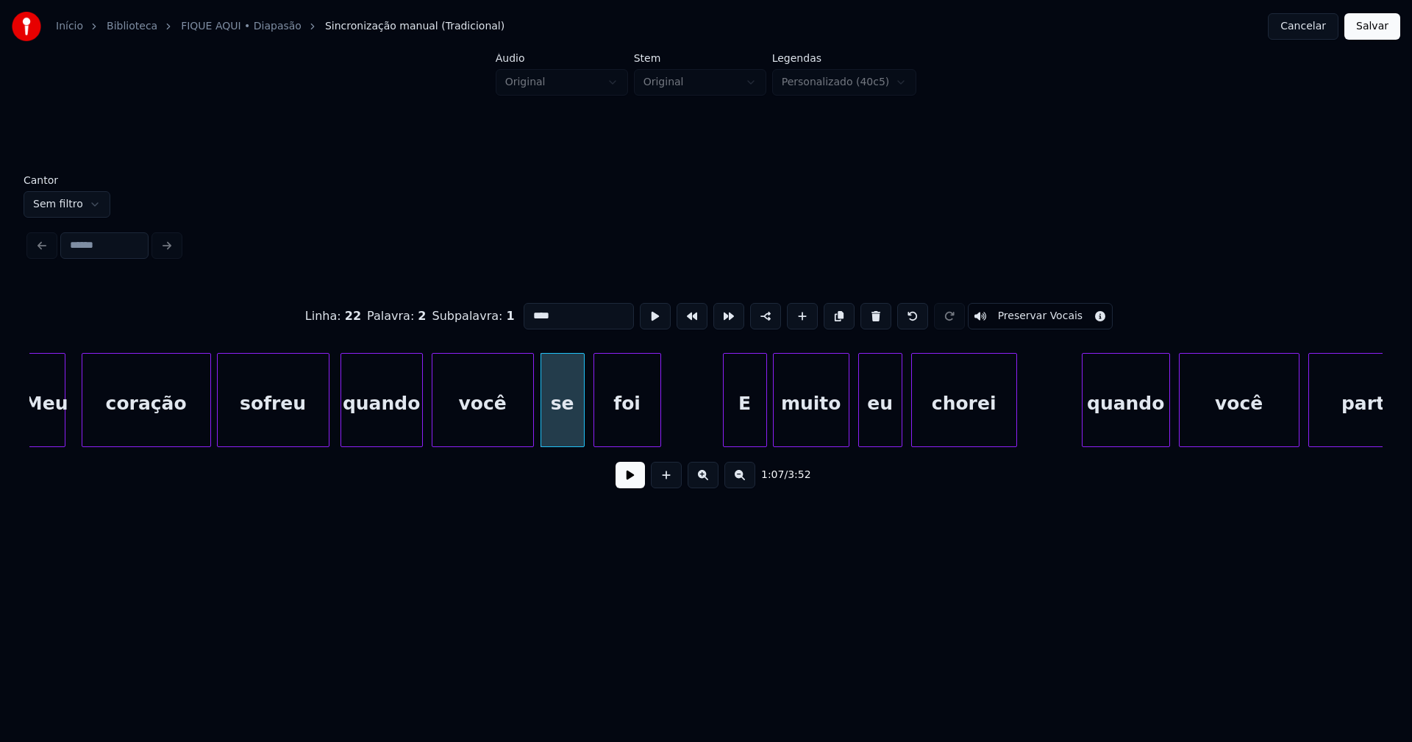
click at [620, 475] on button at bounding box center [630, 475] width 29 height 26
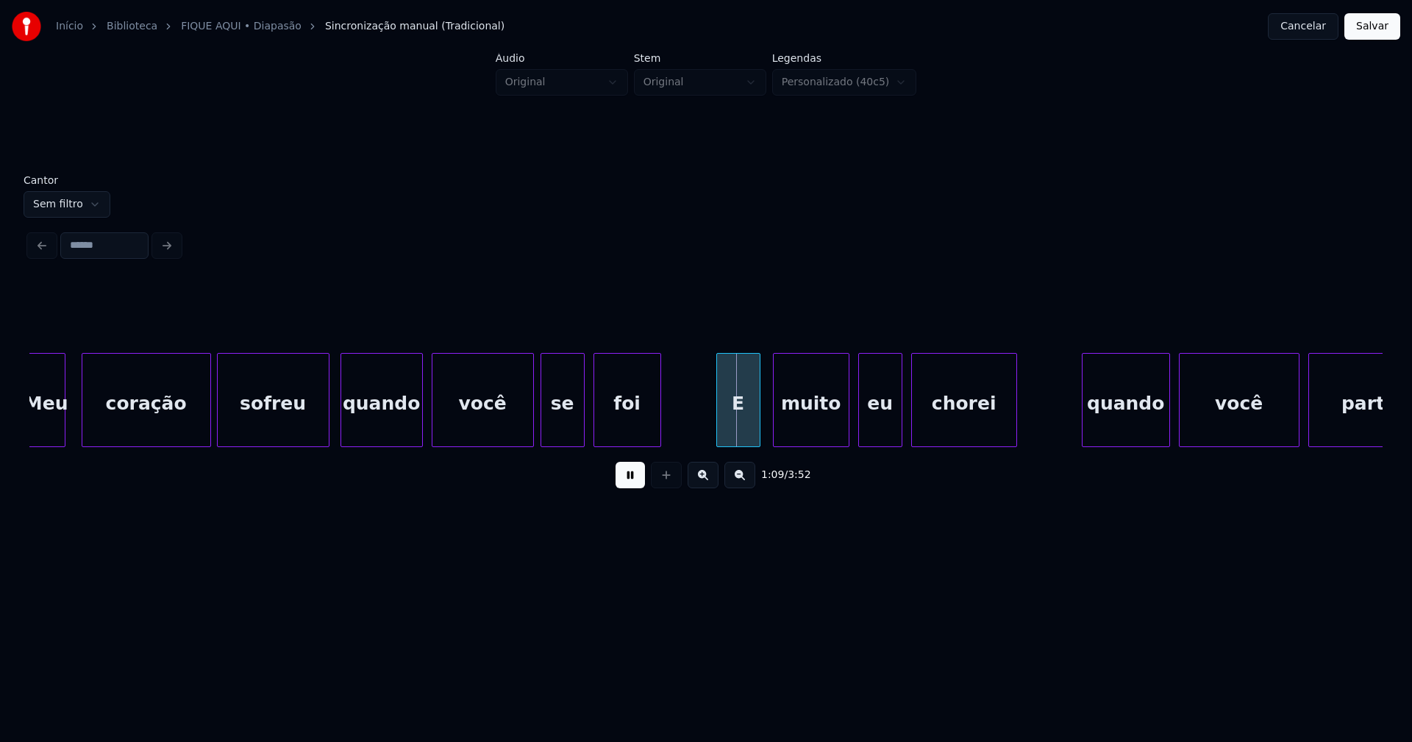
click at [742, 437] on div "E" at bounding box center [738, 404] width 43 height 100
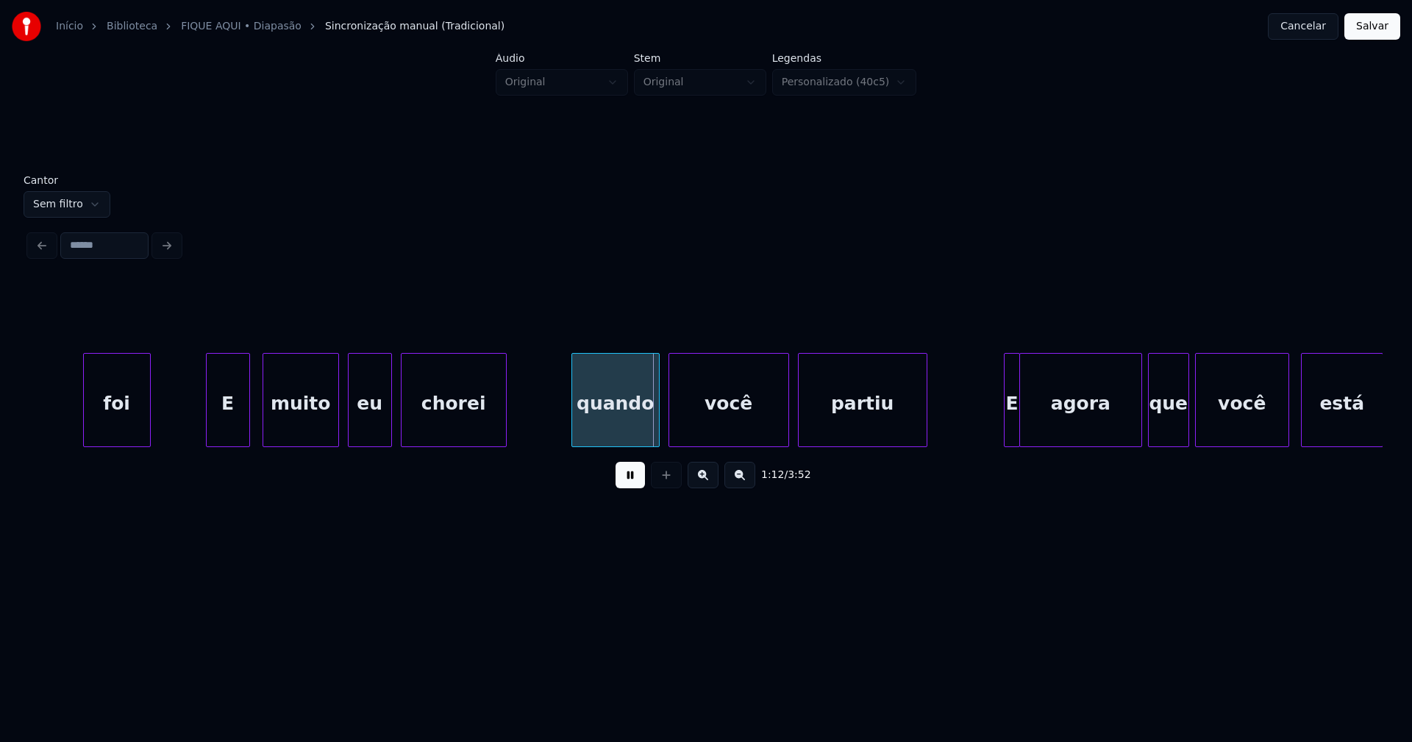
scroll to position [0, 10139]
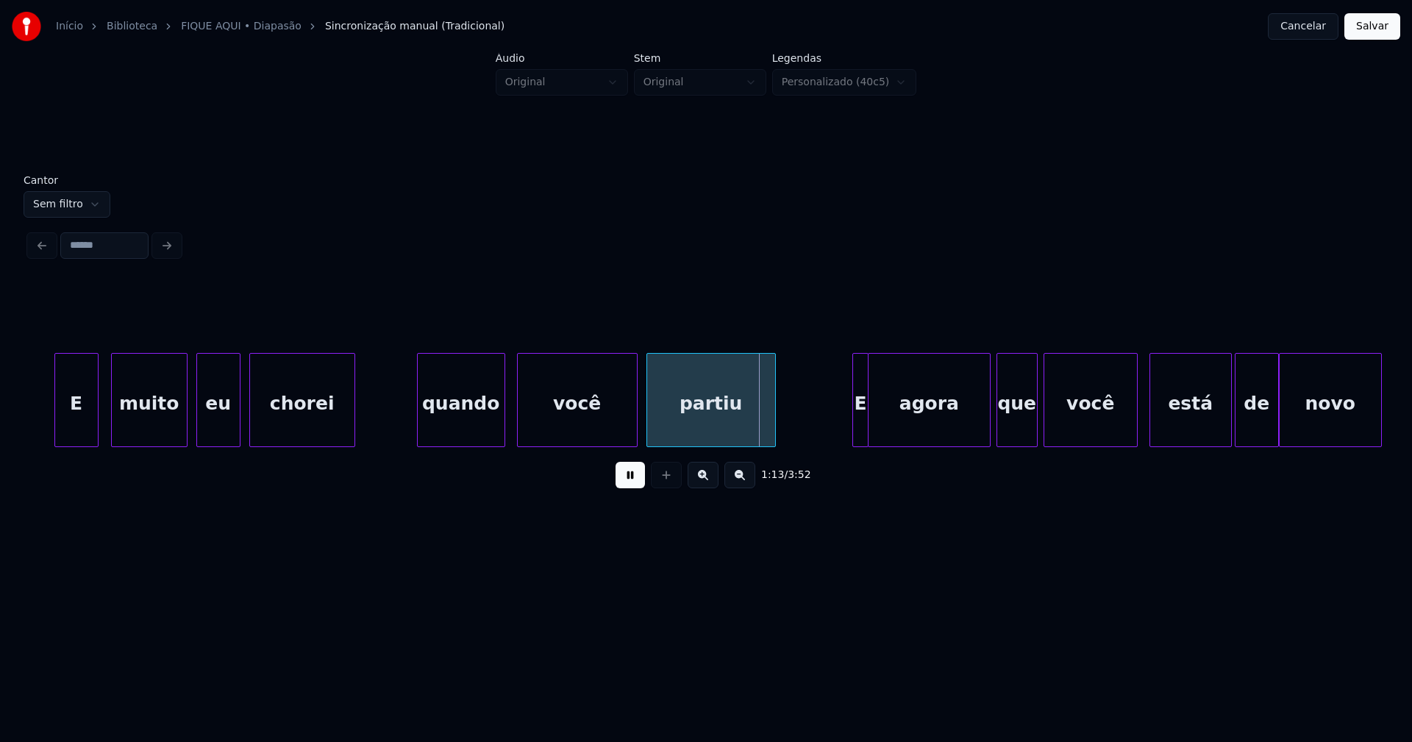
click at [458, 430] on div "quando" at bounding box center [461, 404] width 87 height 100
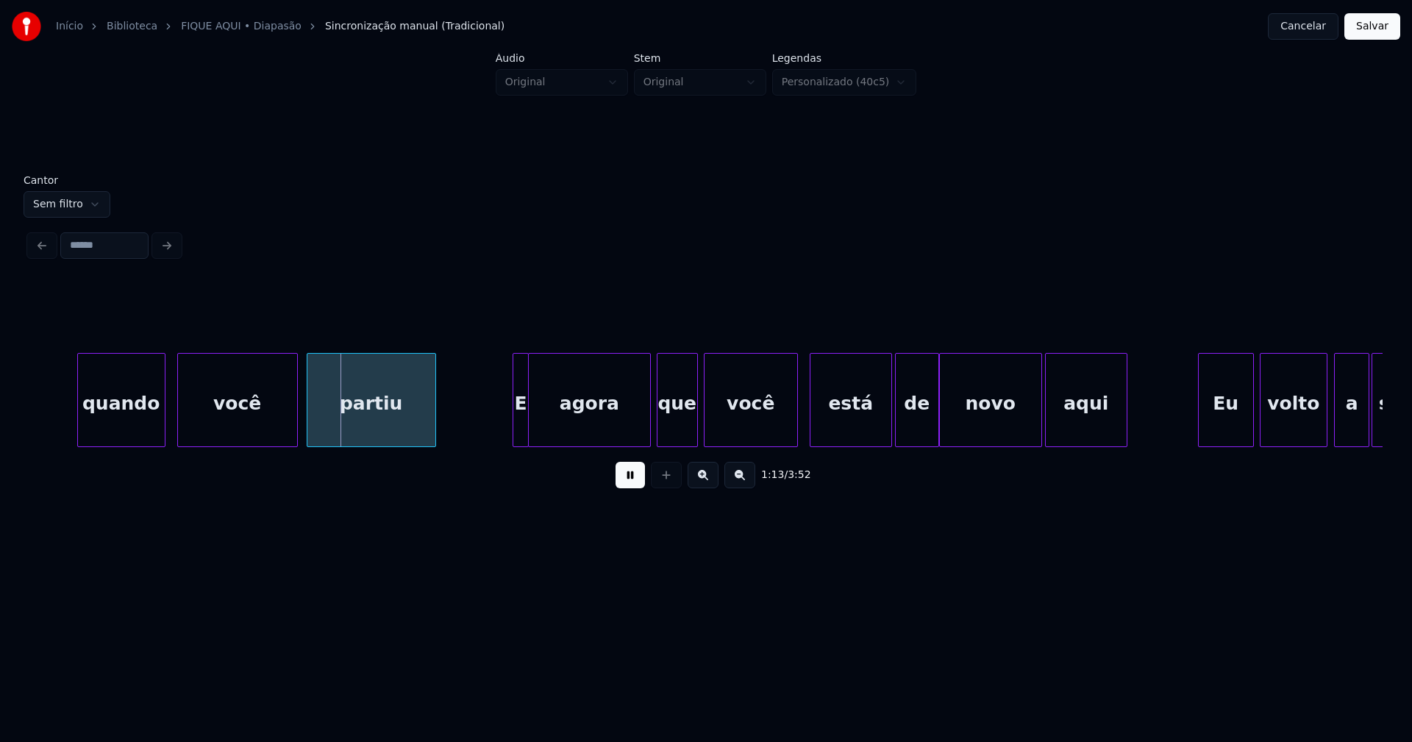
scroll to position [0, 10573]
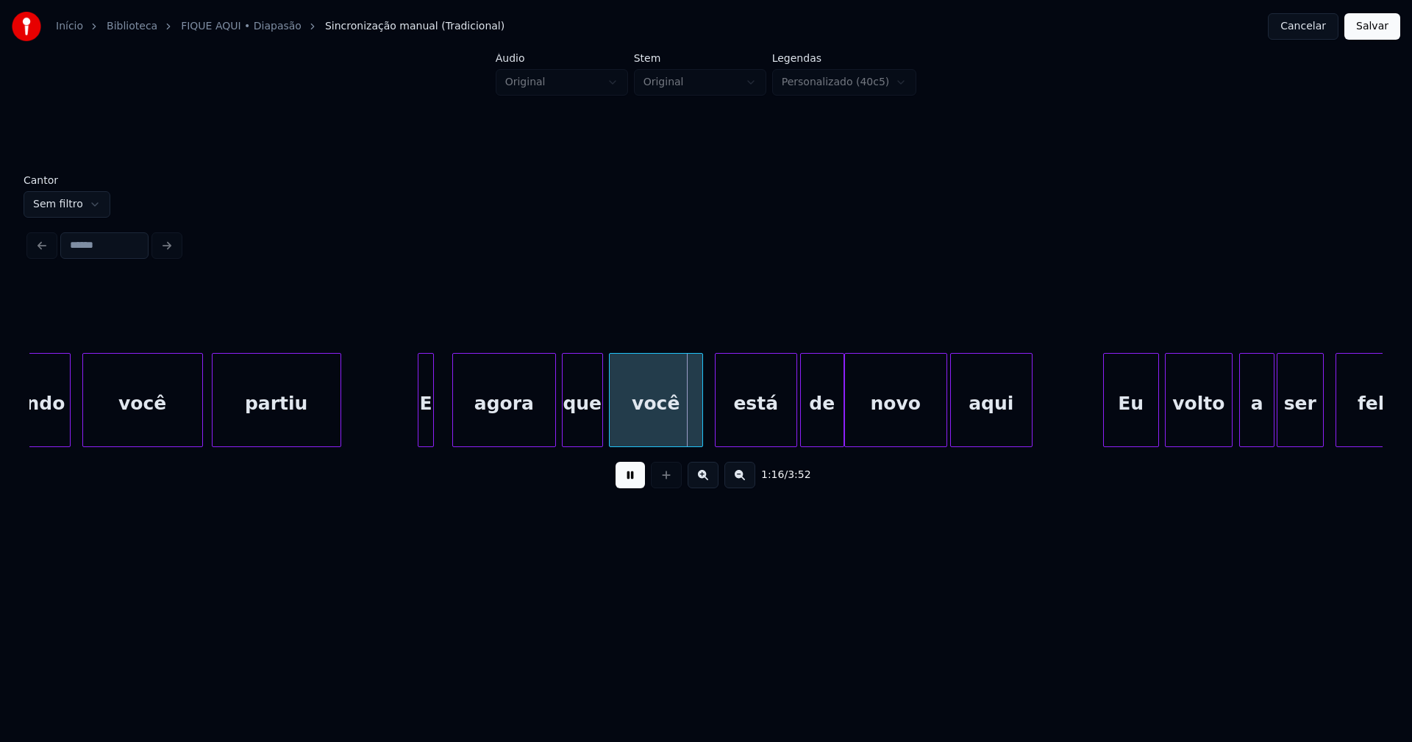
click at [456, 432] on div at bounding box center [455, 400] width 4 height 93
click at [447, 424] on div at bounding box center [446, 400] width 4 height 93
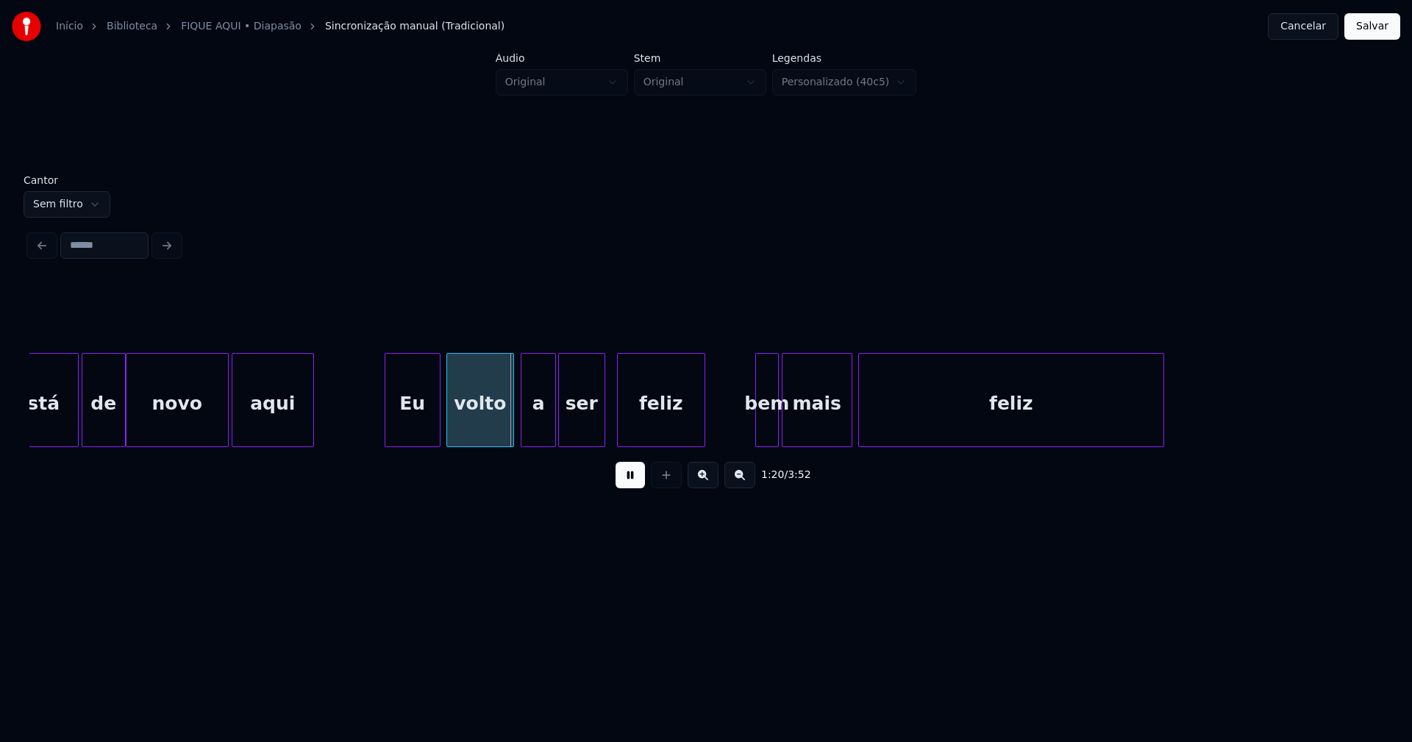
scroll to position [0, 11311]
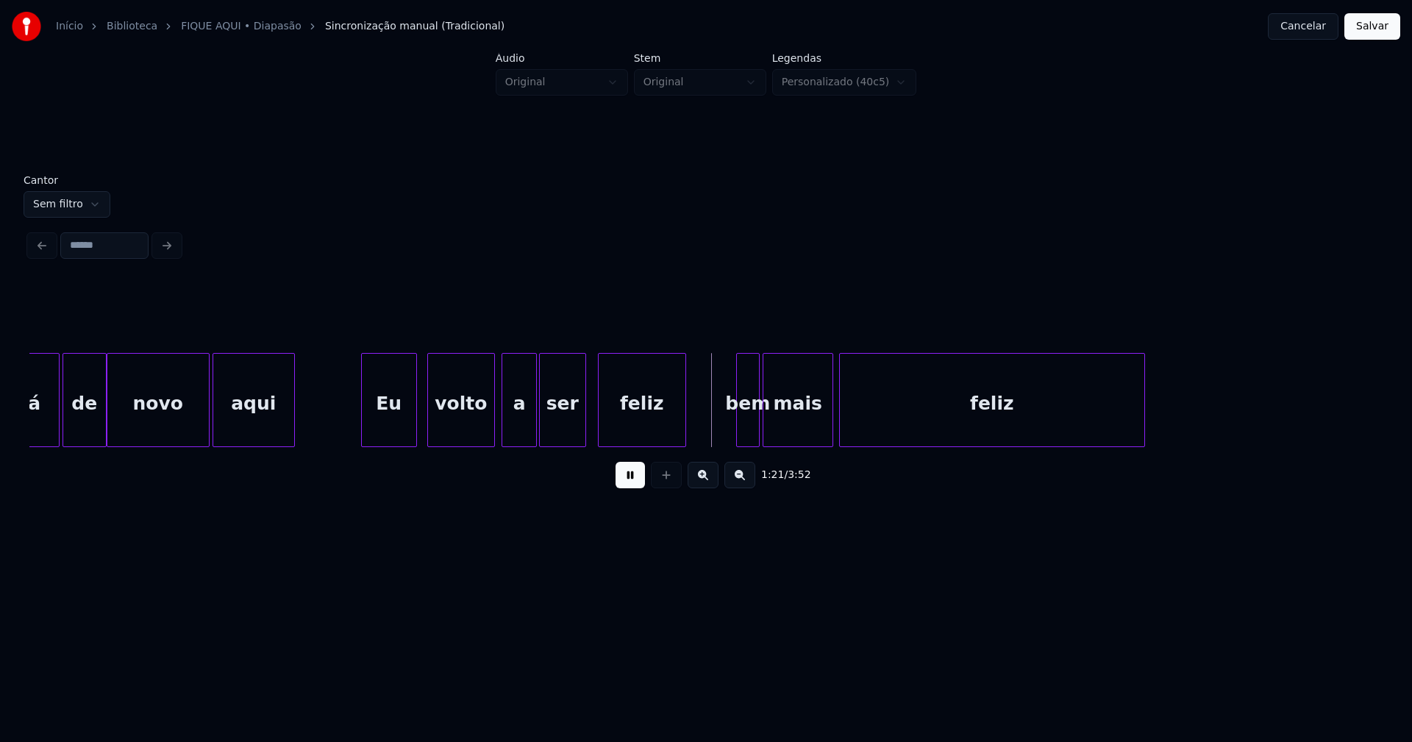
click at [394, 428] on div "Eu" at bounding box center [389, 404] width 54 height 100
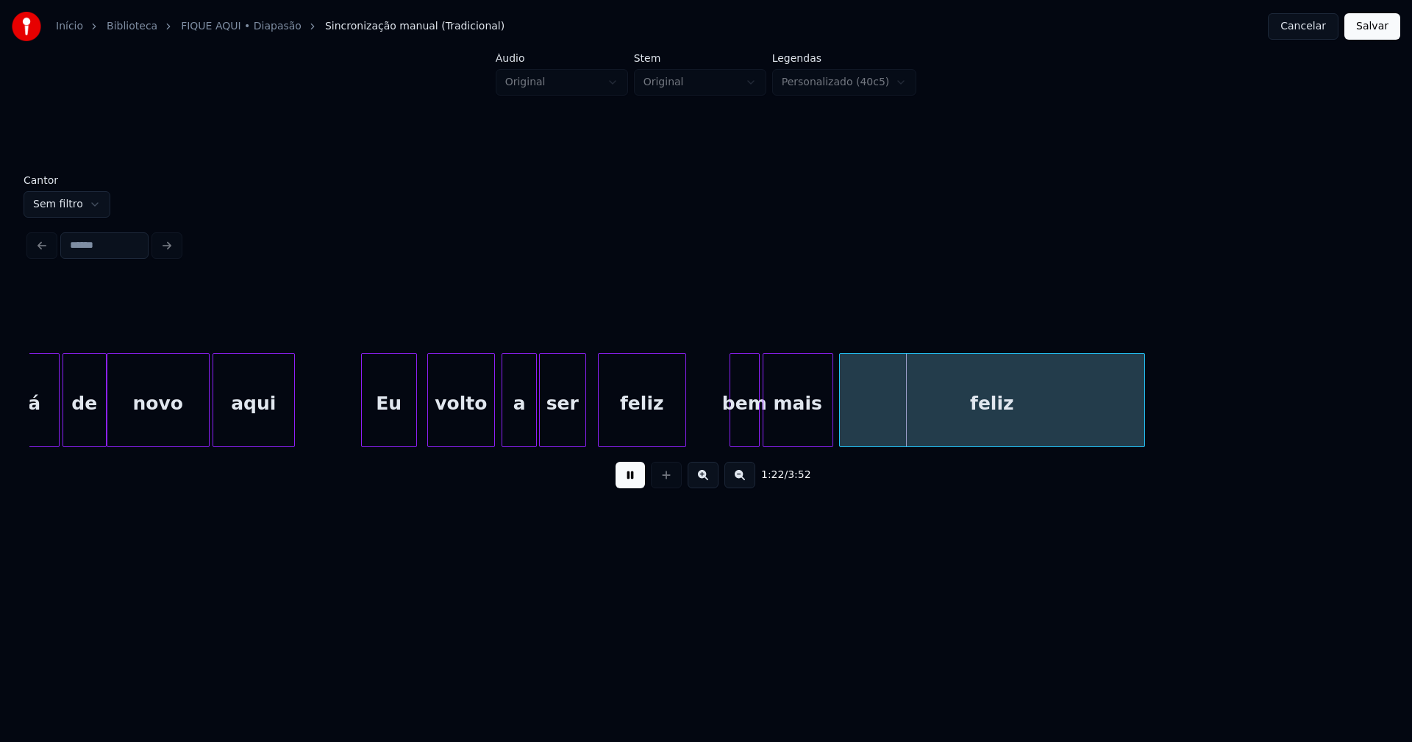
click at [731, 433] on div at bounding box center [732, 400] width 4 height 93
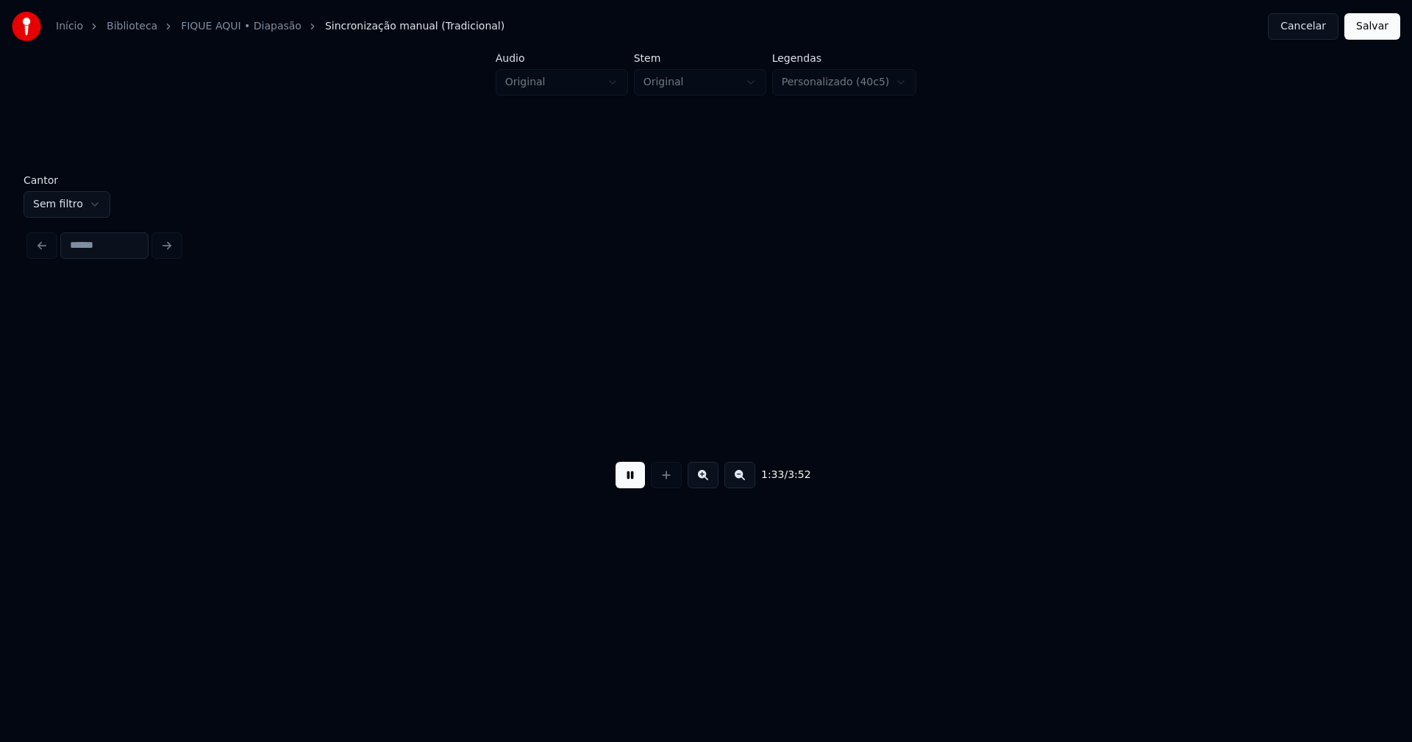
scroll to position [0, 13704]
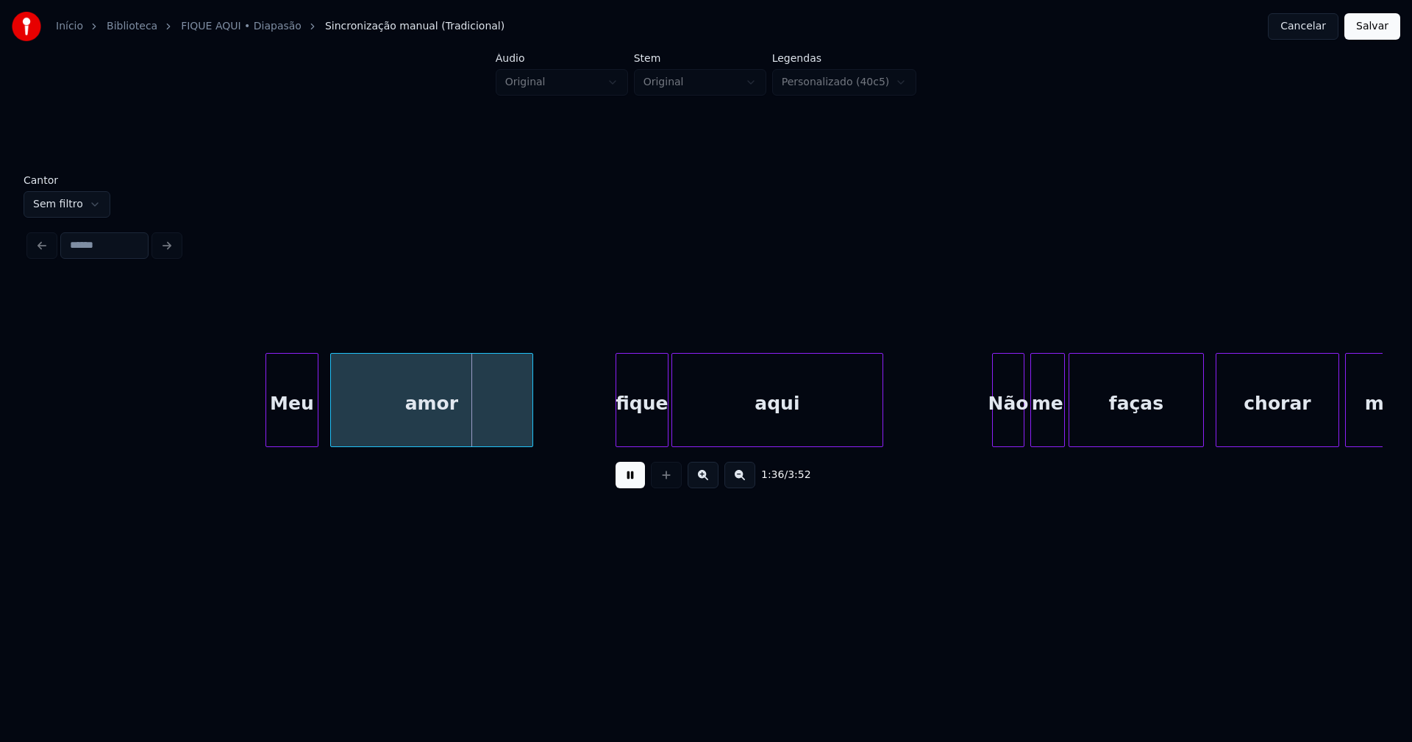
click at [266, 426] on div "Meu" at bounding box center [292, 400] width 53 height 94
click at [299, 428] on div "Meu" at bounding box center [294, 404] width 51 height 100
click at [645, 440] on div "fique" at bounding box center [636, 404] width 51 height 100
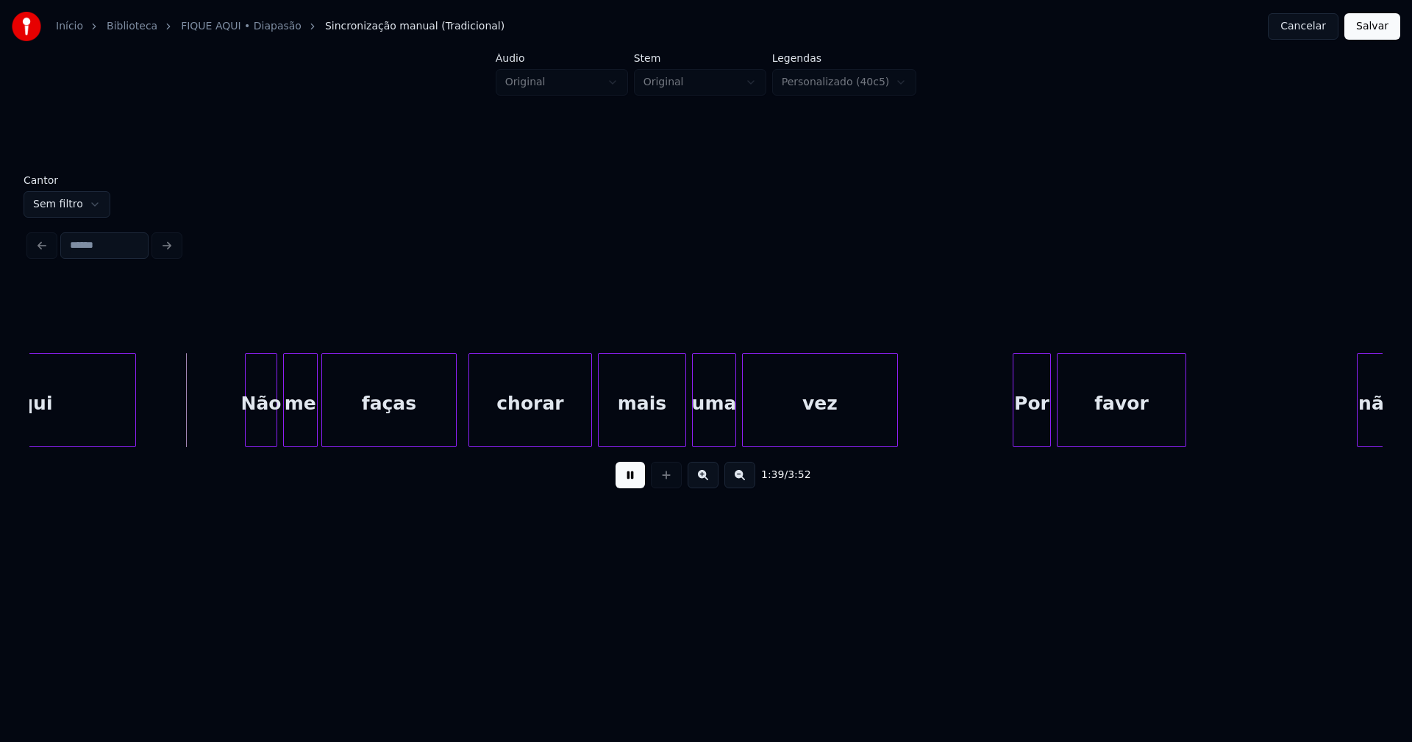
scroll to position [0, 14470]
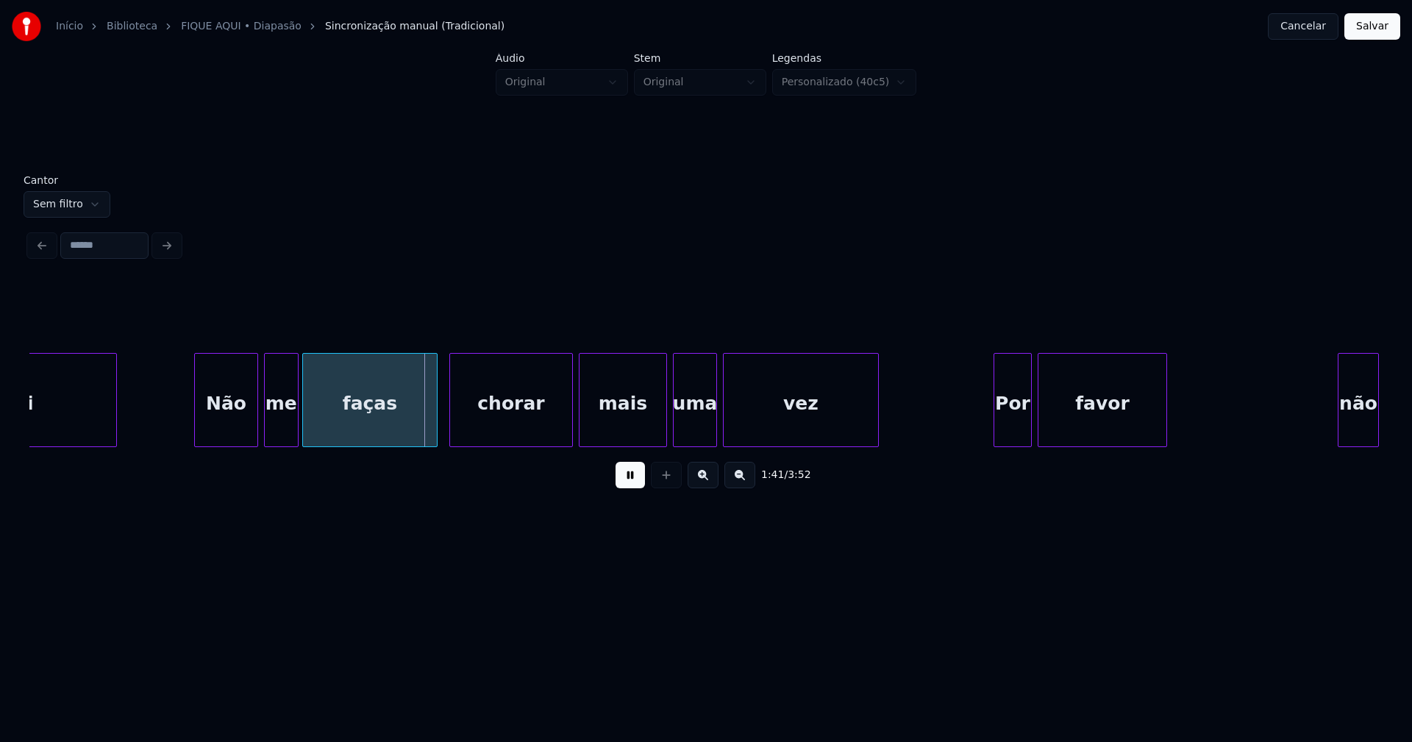
click at [195, 430] on div at bounding box center [197, 400] width 4 height 93
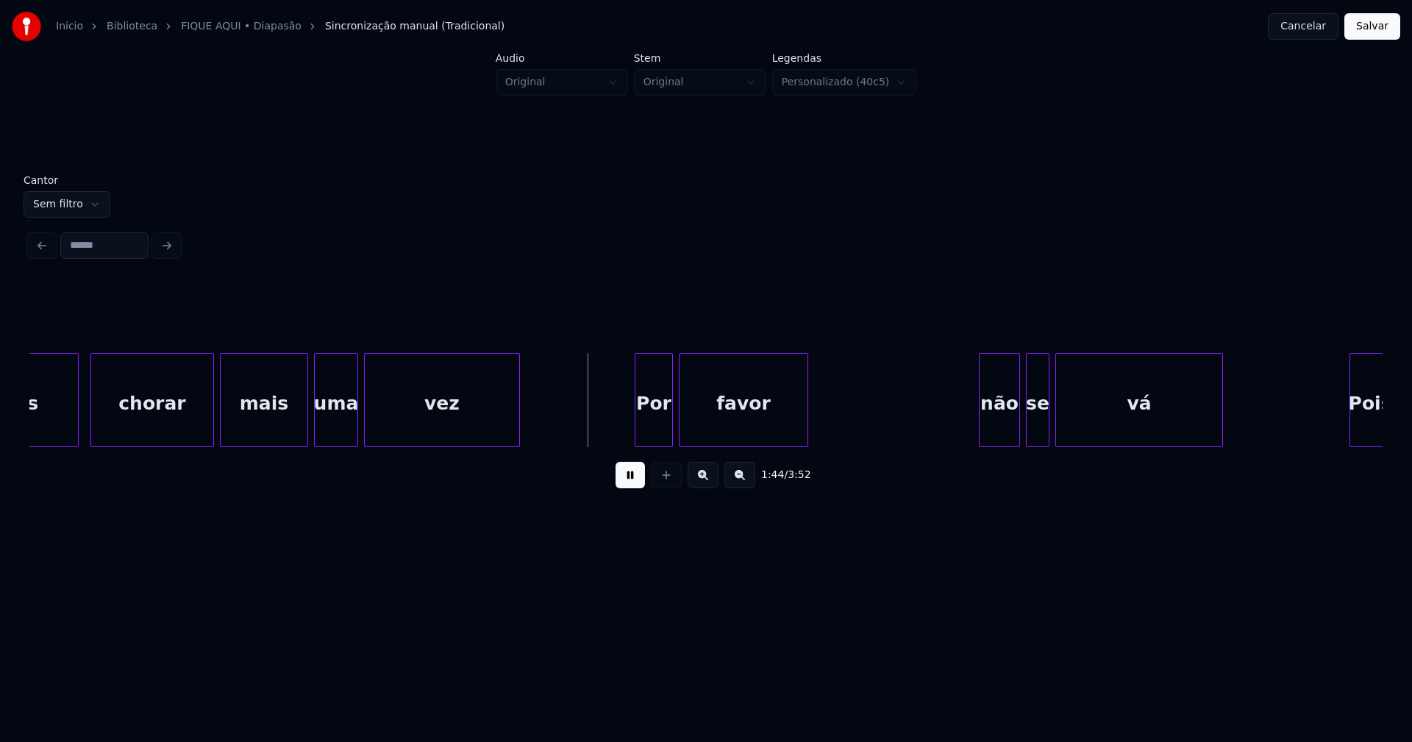
scroll to position [0, 15000]
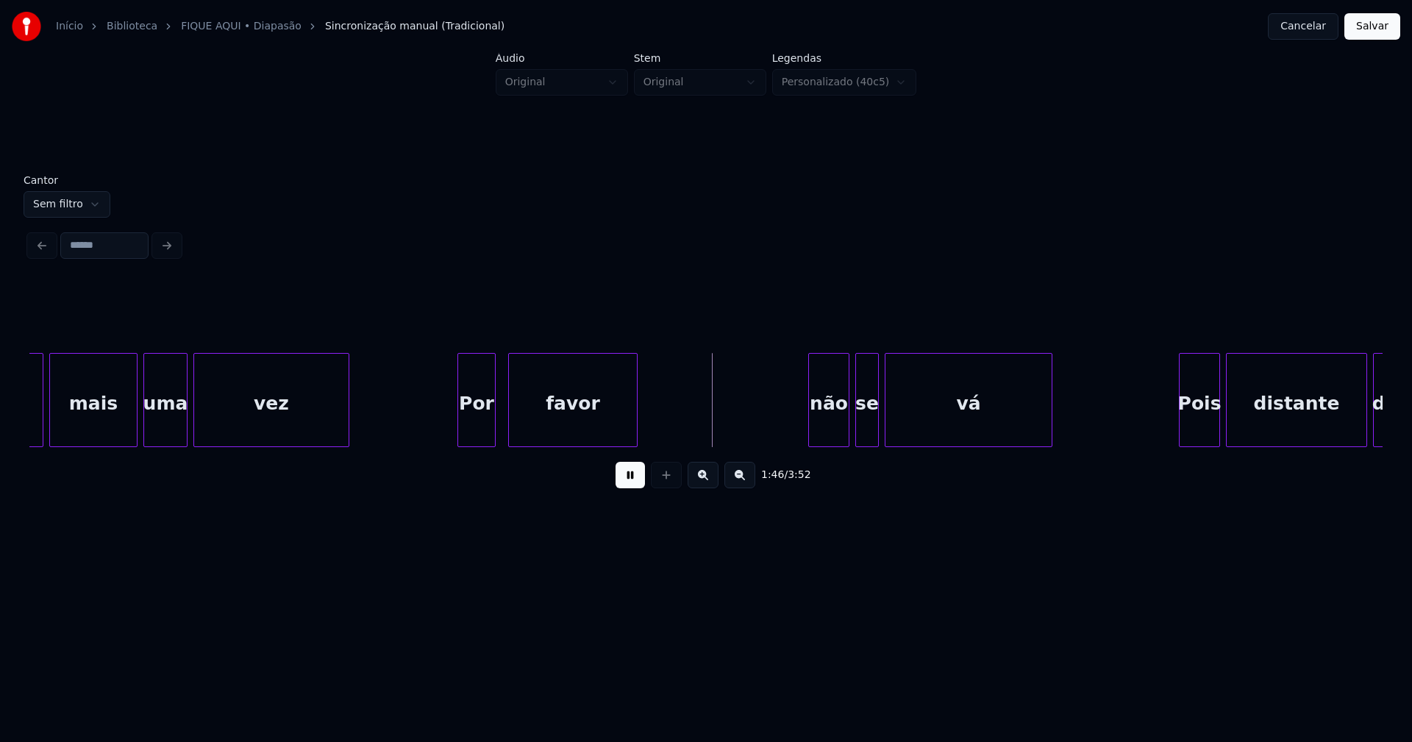
click at [481, 436] on div "Por" at bounding box center [476, 404] width 37 height 100
click at [823, 430] on div "não" at bounding box center [823, 404] width 40 height 100
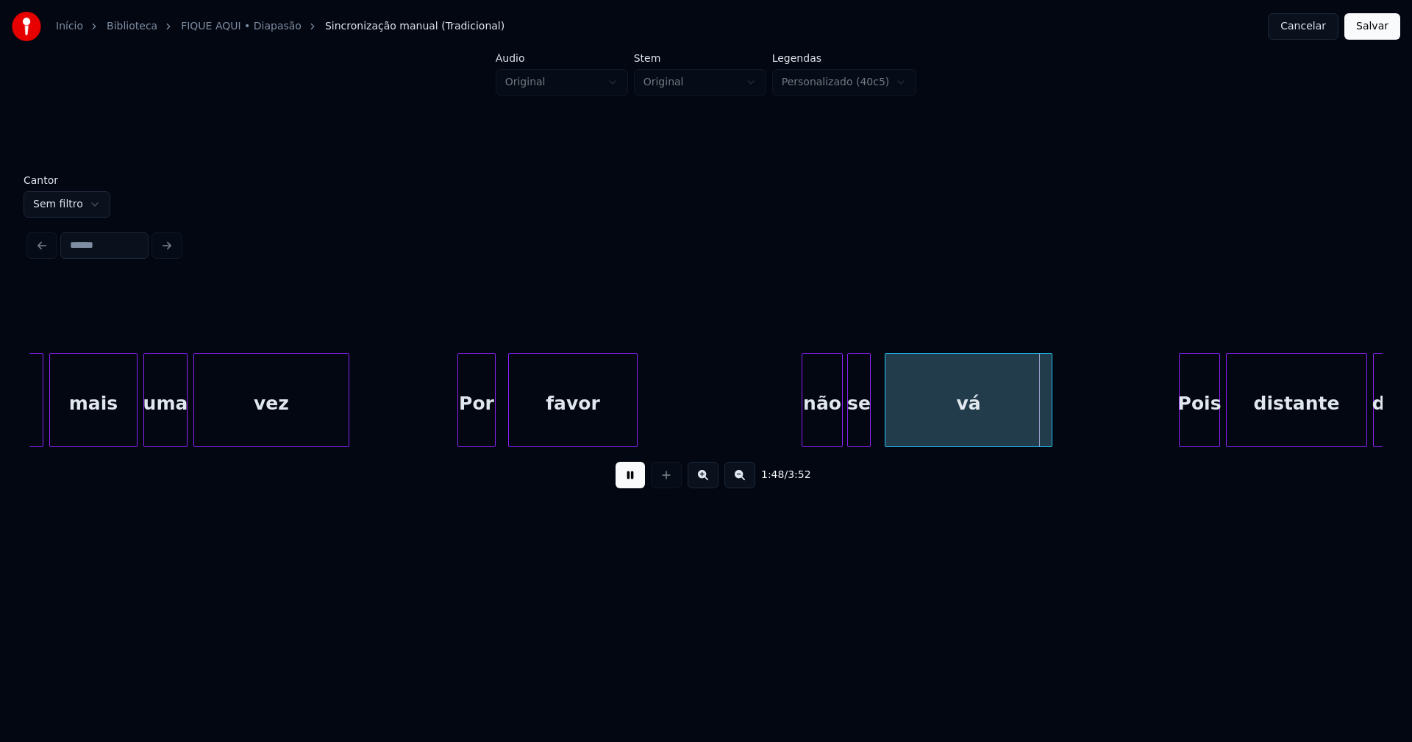
click at [861, 438] on div "se" at bounding box center [859, 404] width 22 height 100
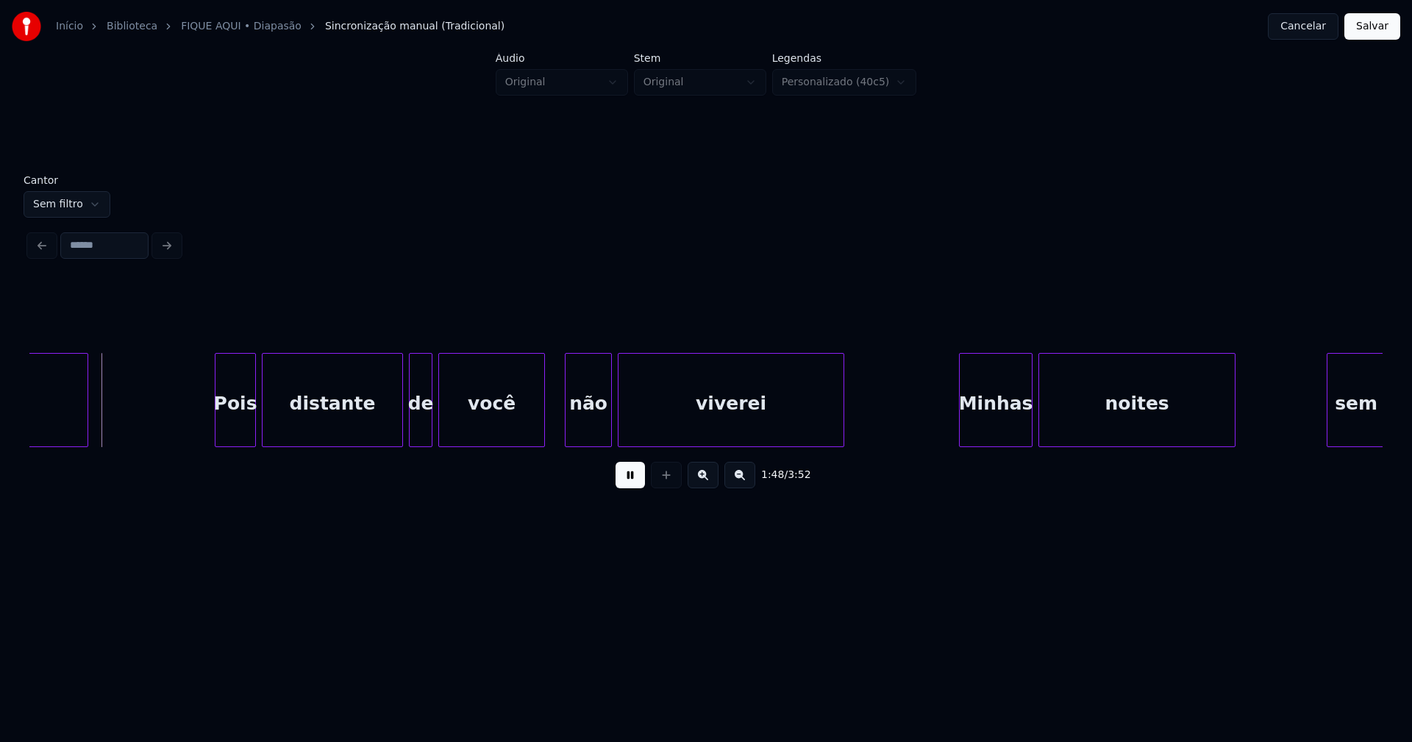
scroll to position [0, 16002]
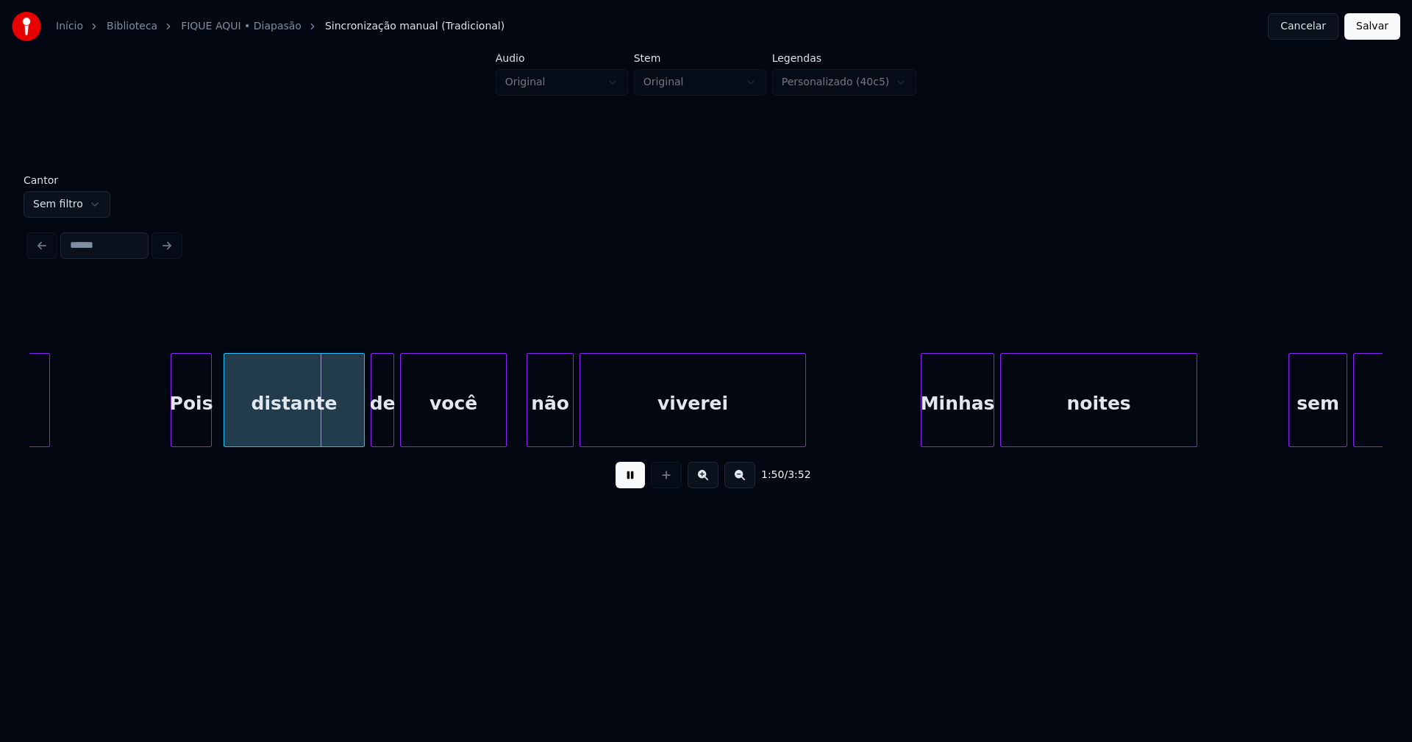
click at [193, 427] on div "Pois" at bounding box center [191, 404] width 40 height 100
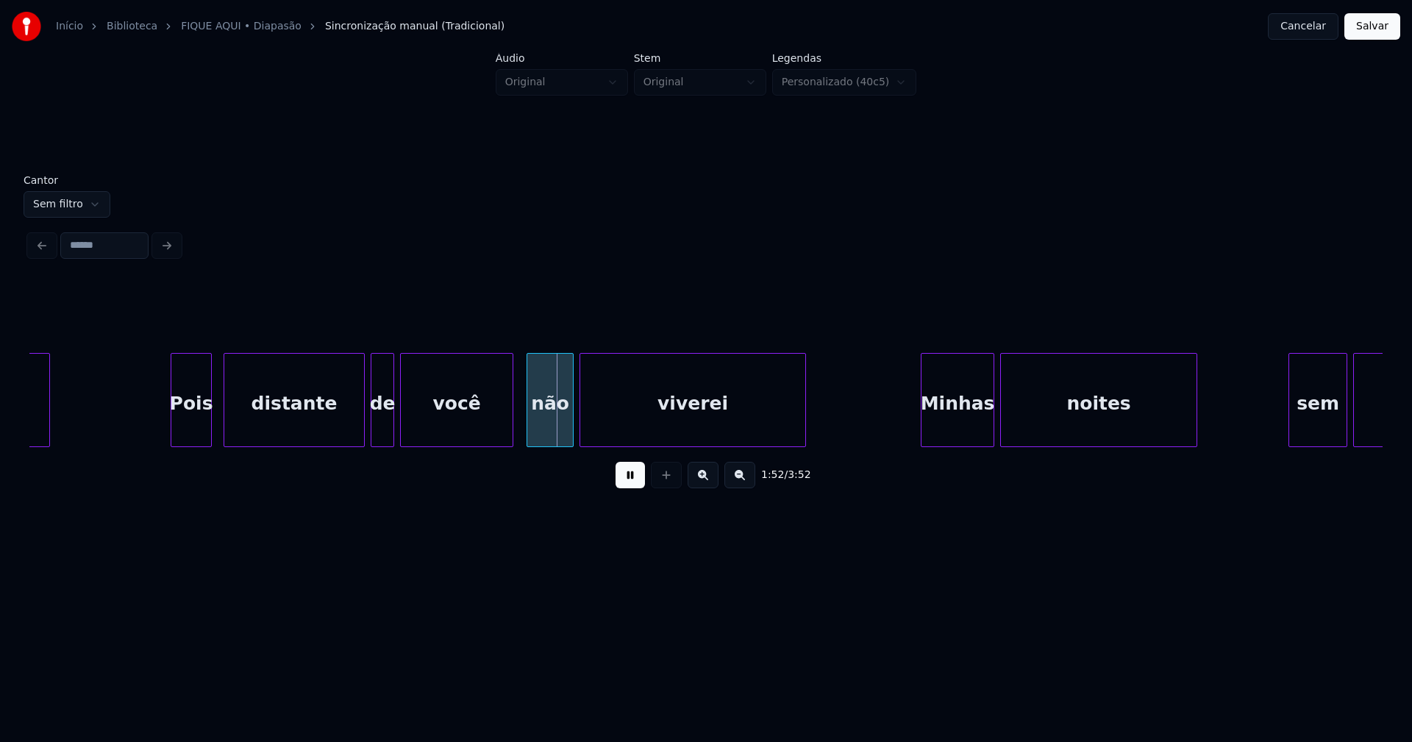
click at [510, 416] on div at bounding box center [510, 400] width 4 height 93
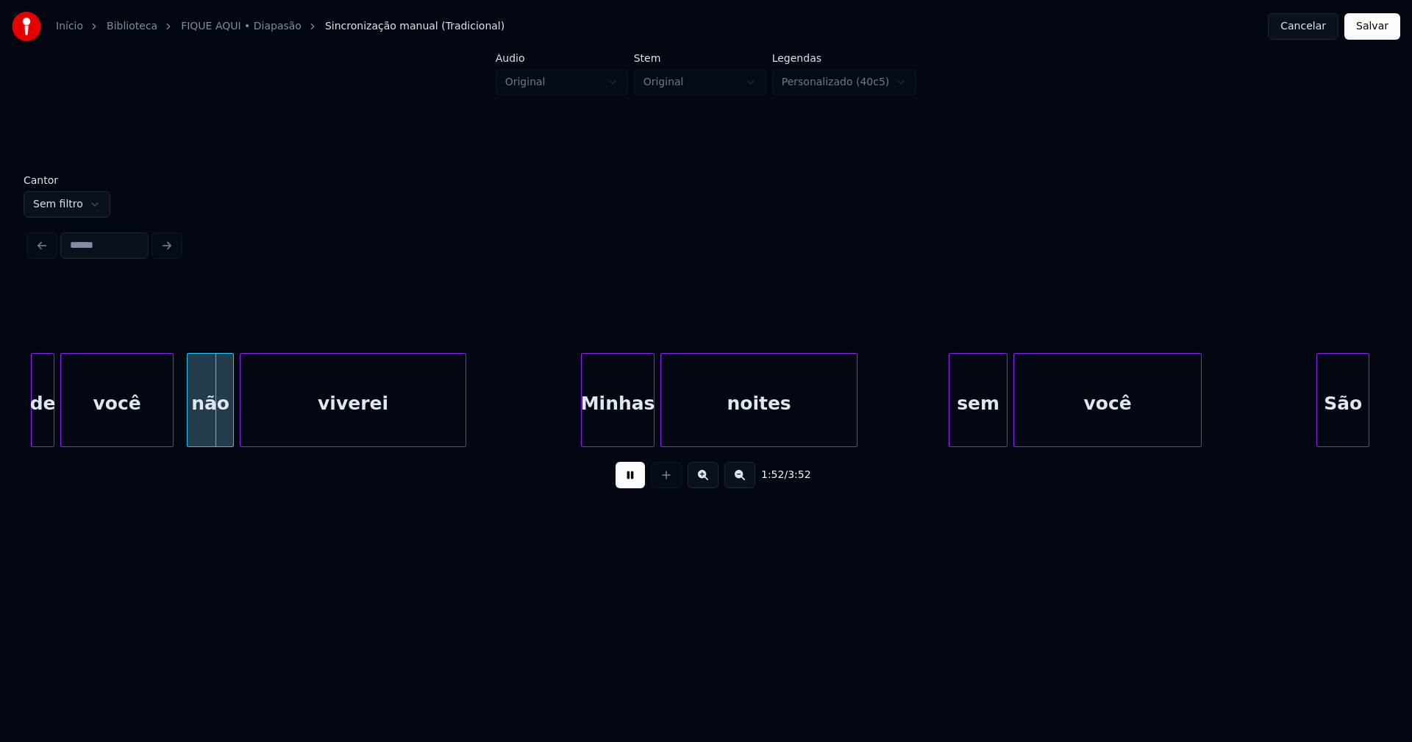
scroll to position [0, 16532]
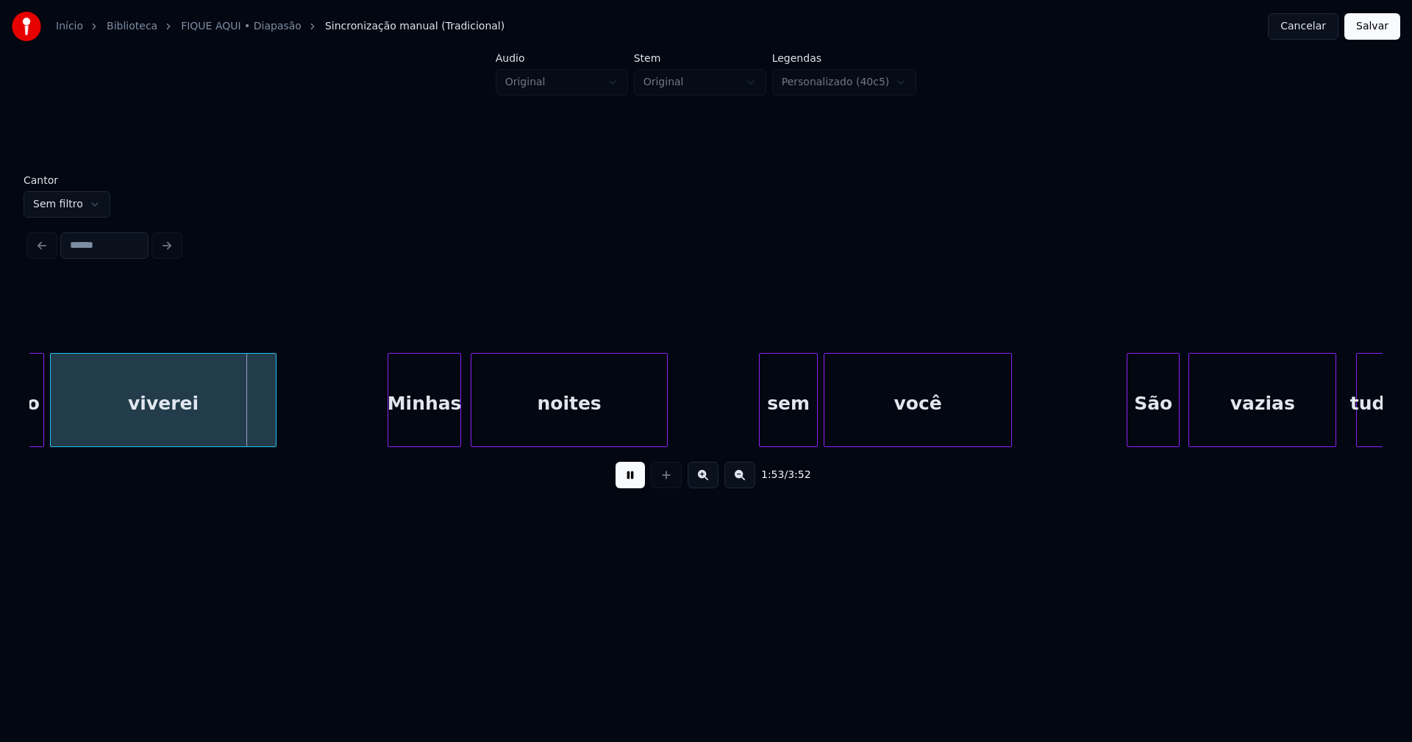
click at [439, 430] on div "Minhas" at bounding box center [424, 404] width 72 height 100
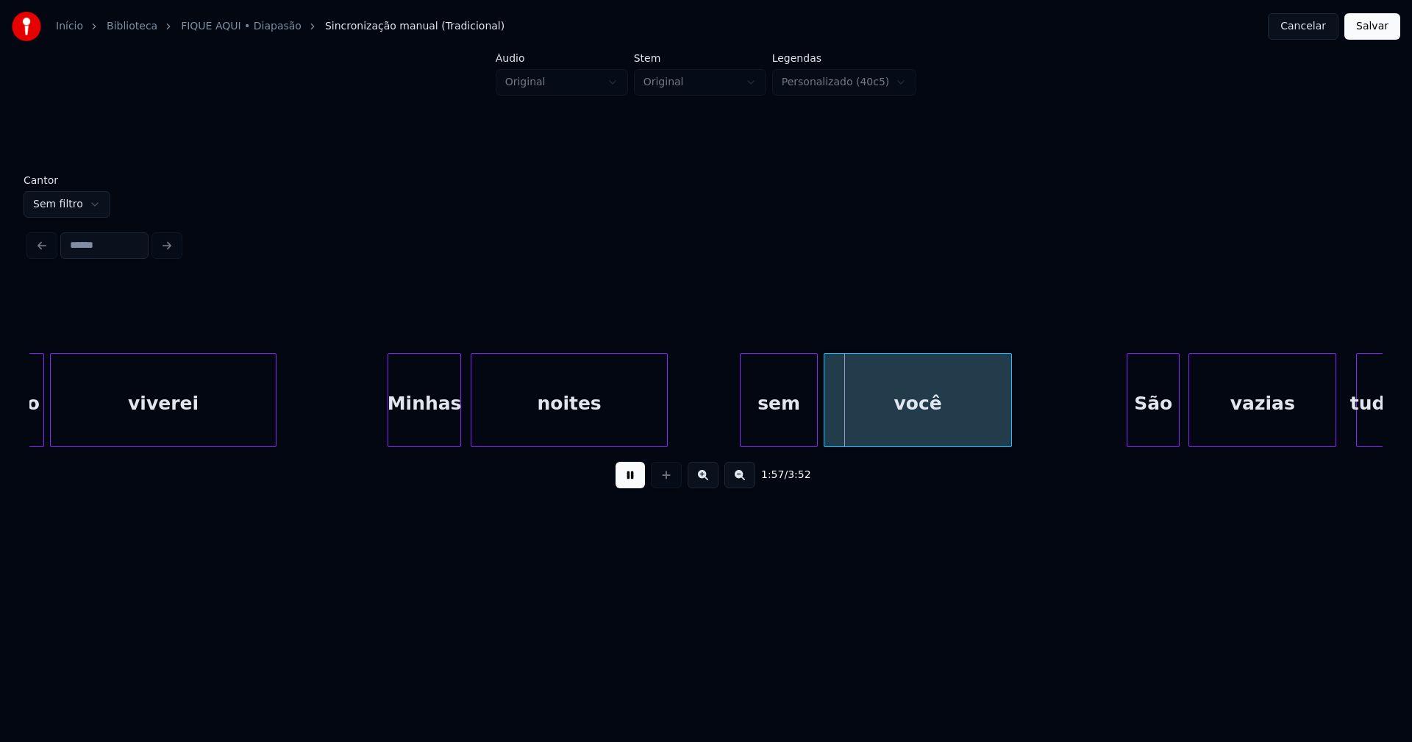
click at [744, 436] on div at bounding box center [743, 400] width 4 height 93
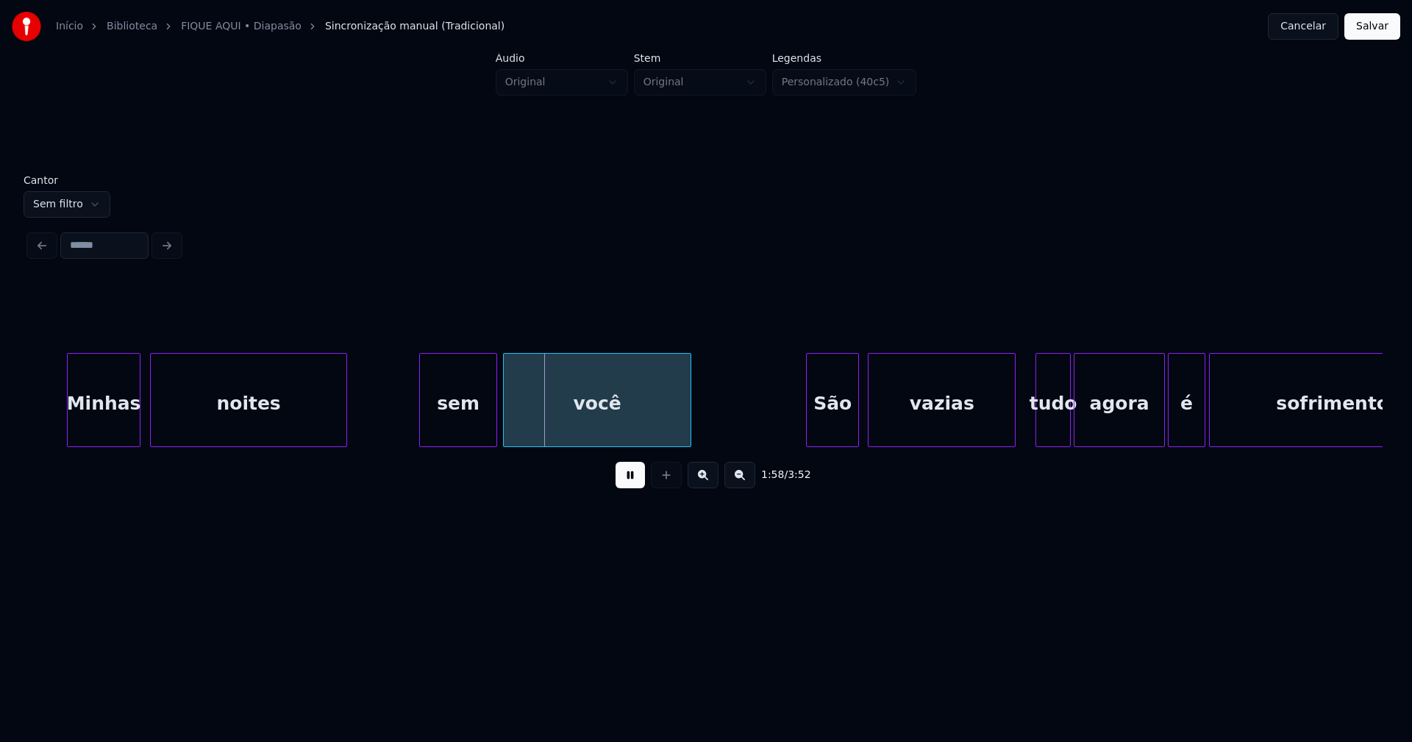
scroll to position [0, 17137]
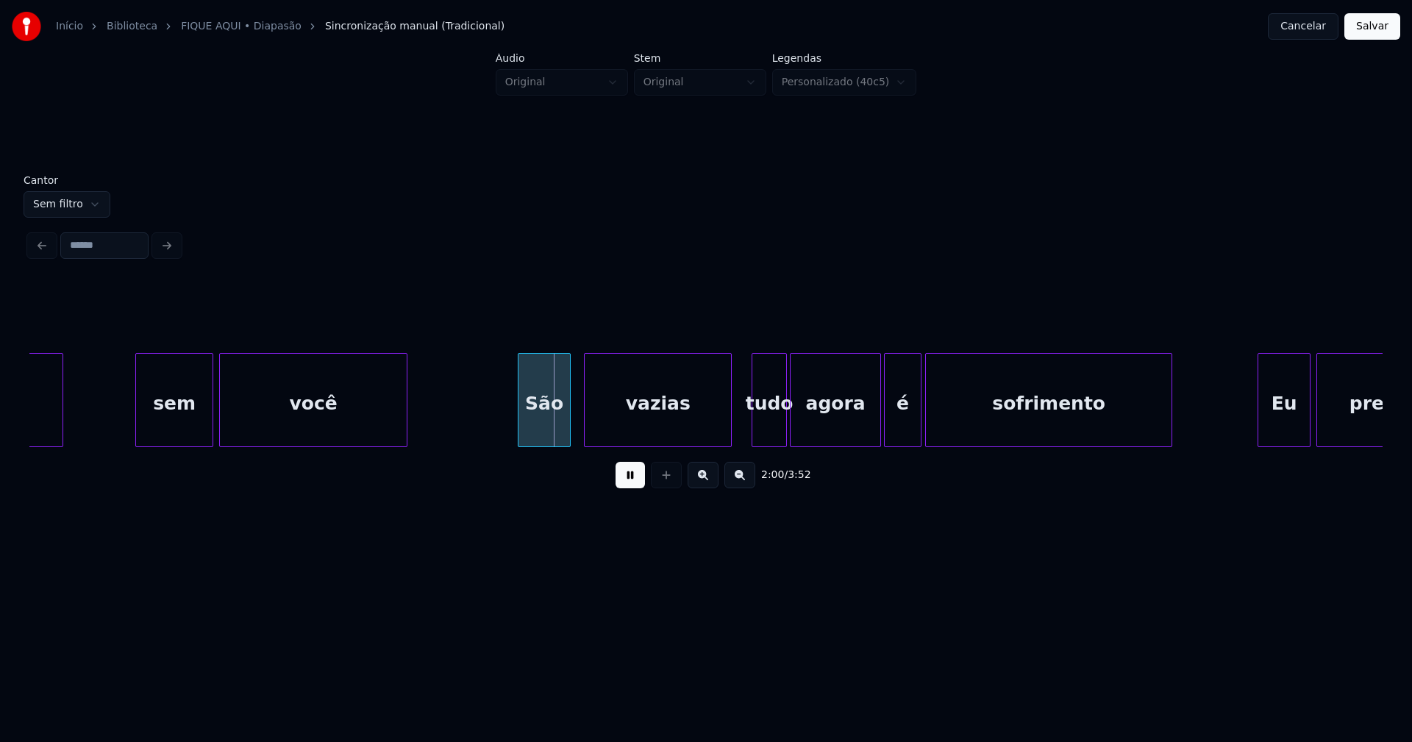
click at [550, 434] on div "São" at bounding box center [544, 404] width 51 height 100
click at [504, 430] on div at bounding box center [504, 400] width 4 height 93
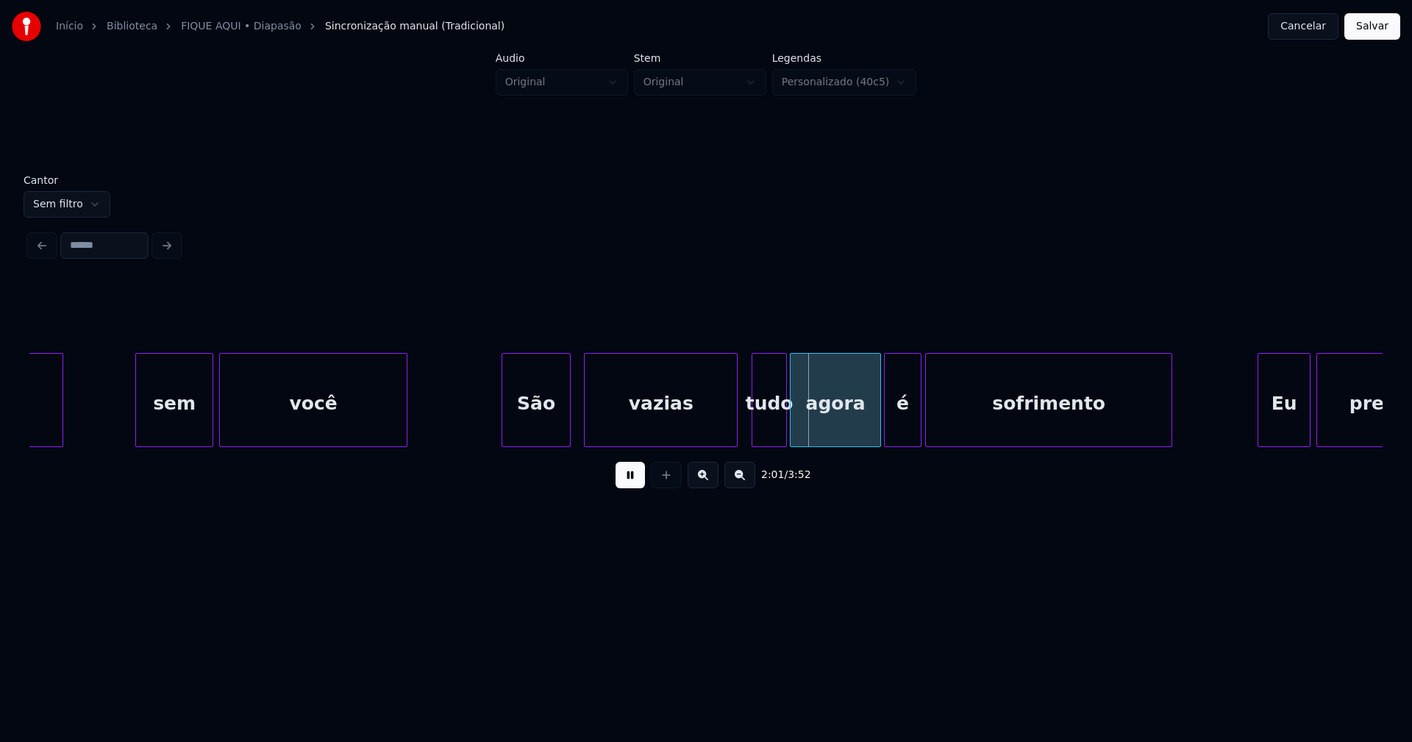
click at [737, 416] on div at bounding box center [735, 400] width 4 height 93
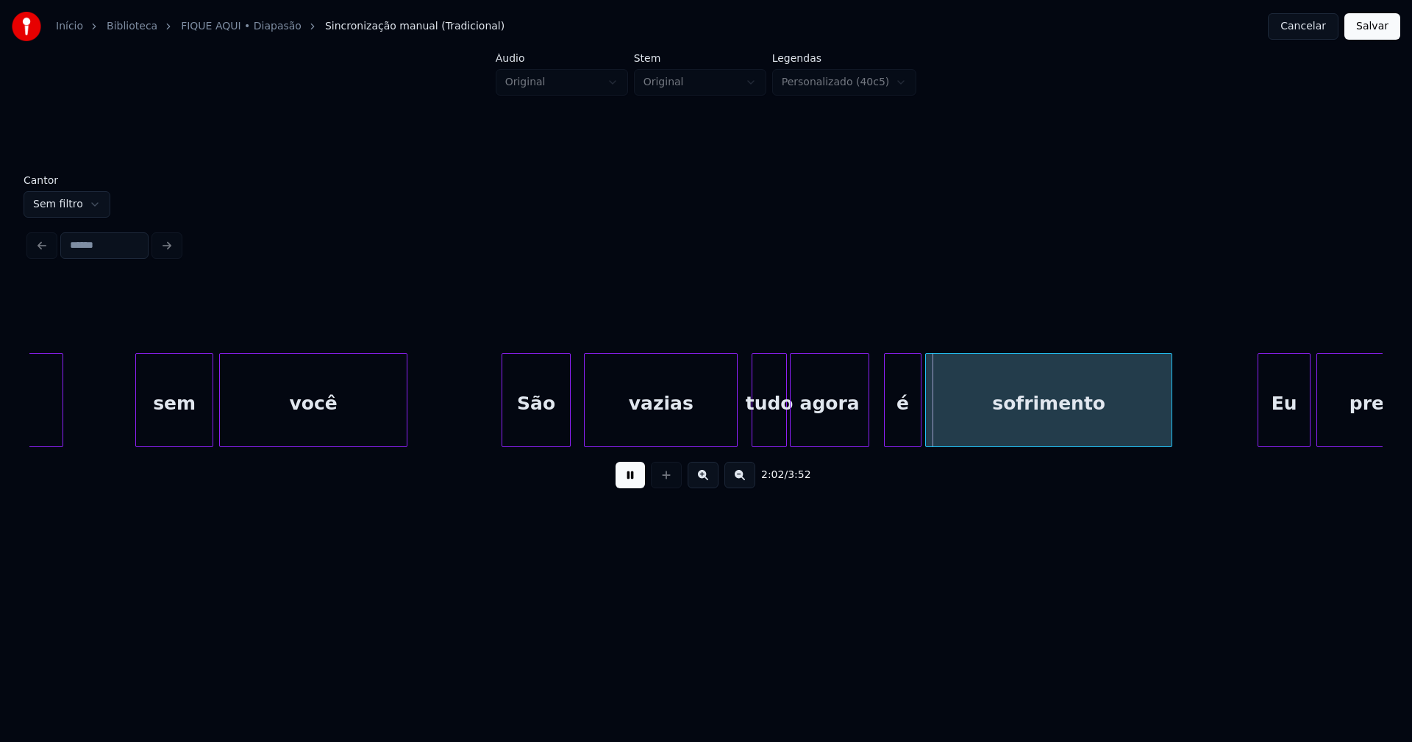
click at [867, 424] on div at bounding box center [866, 400] width 4 height 93
click at [875, 424] on div at bounding box center [876, 400] width 4 height 93
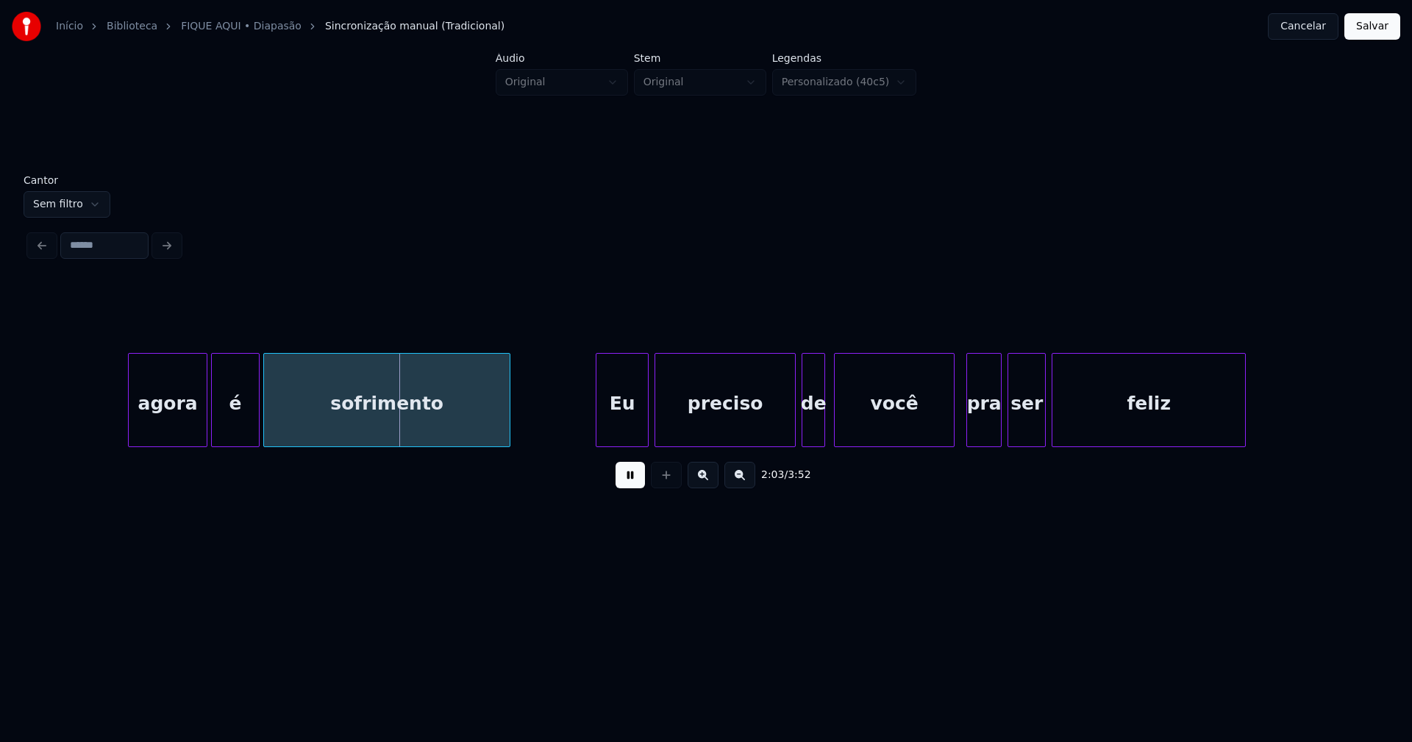
scroll to position [0, 18007]
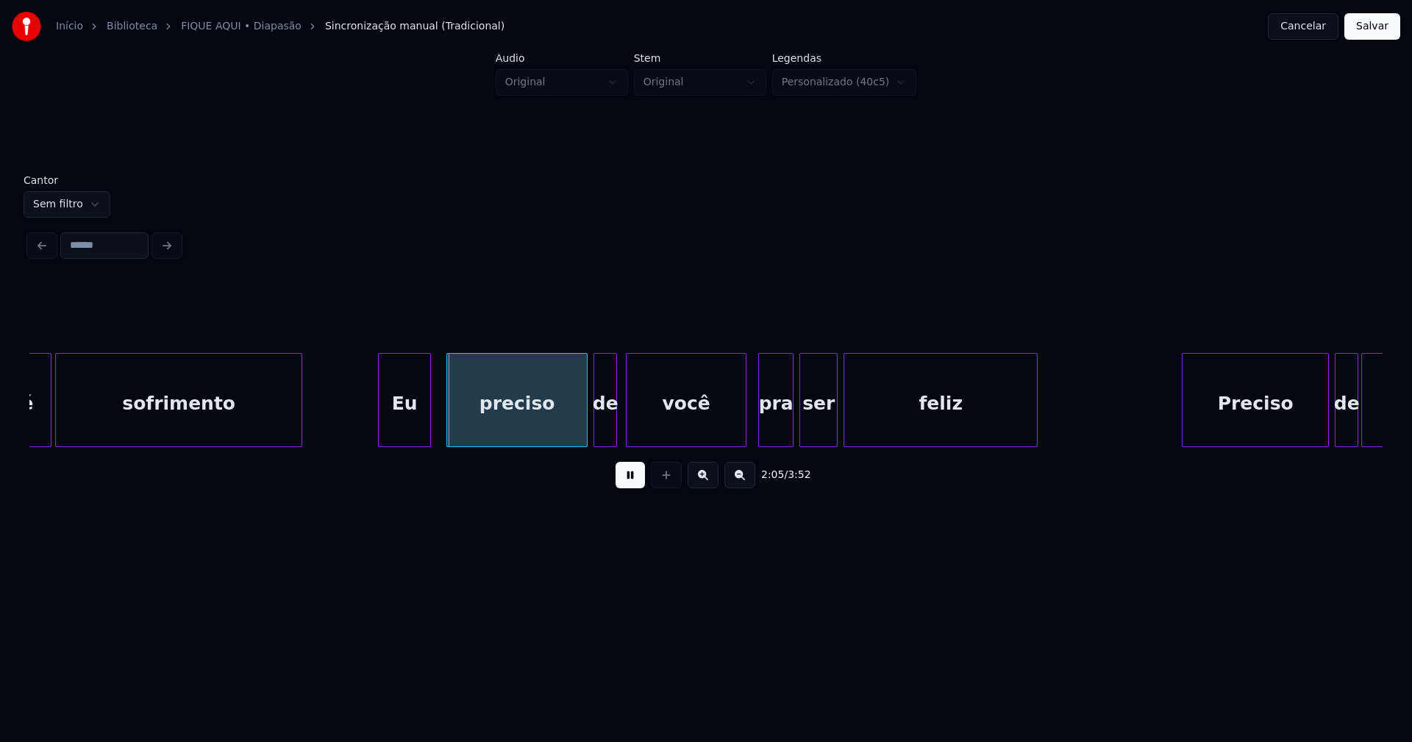
click at [414, 432] on div "Eu" at bounding box center [404, 404] width 51 height 100
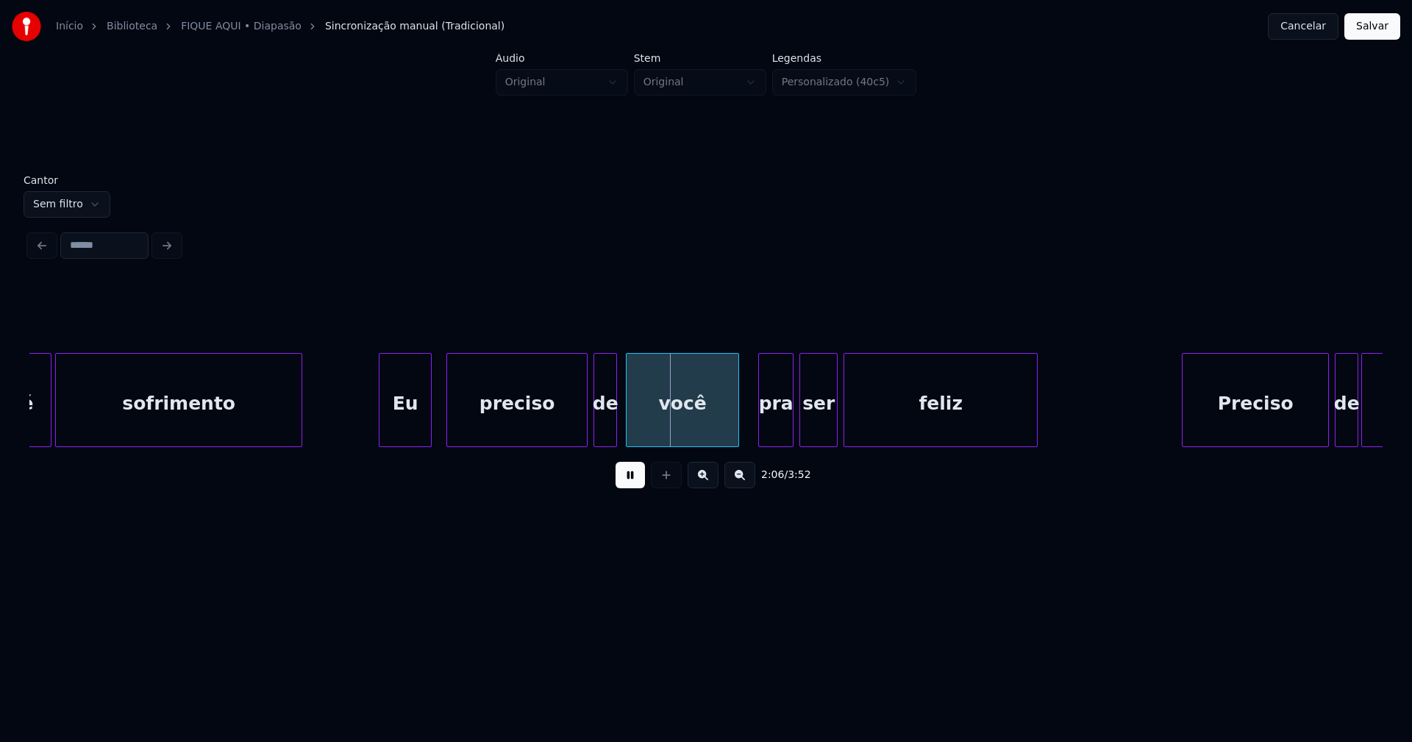
click at [738, 426] on div at bounding box center [736, 400] width 4 height 93
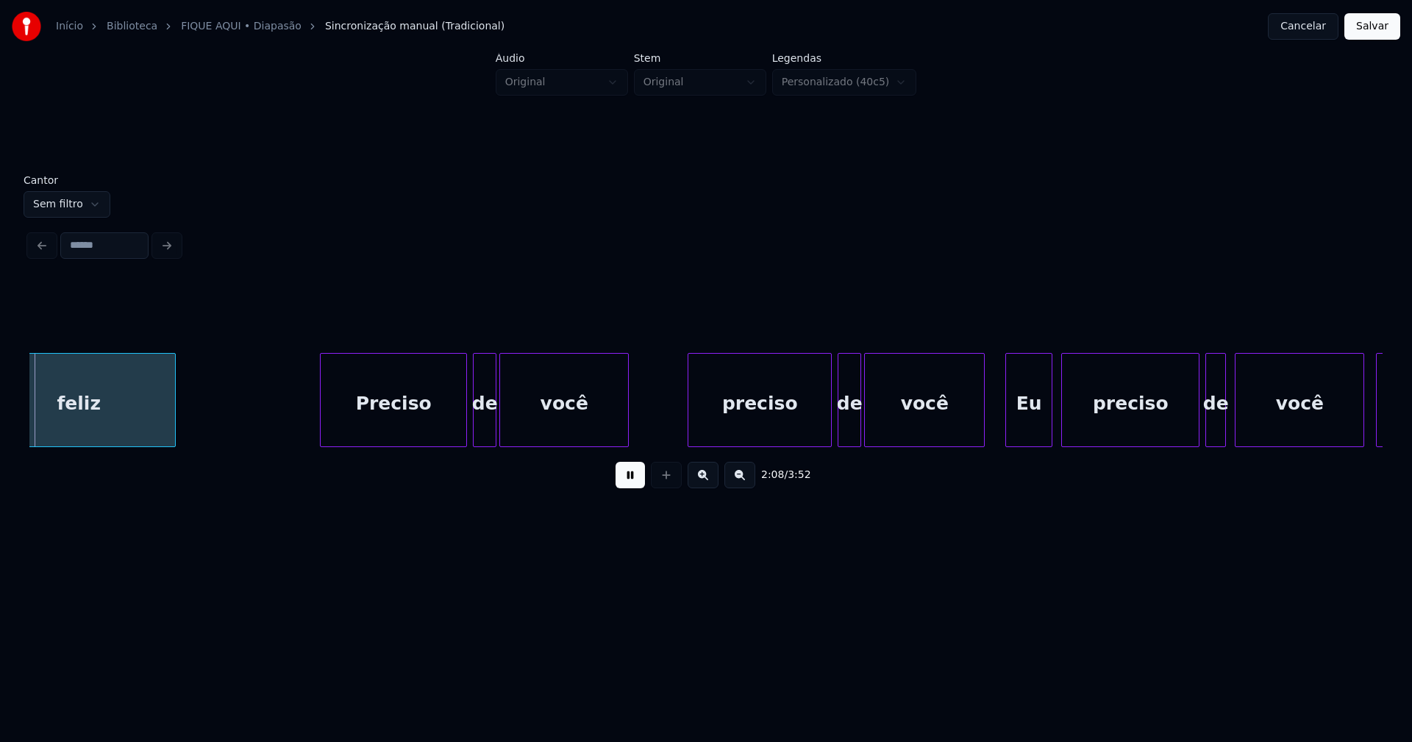
scroll to position [0, 18879]
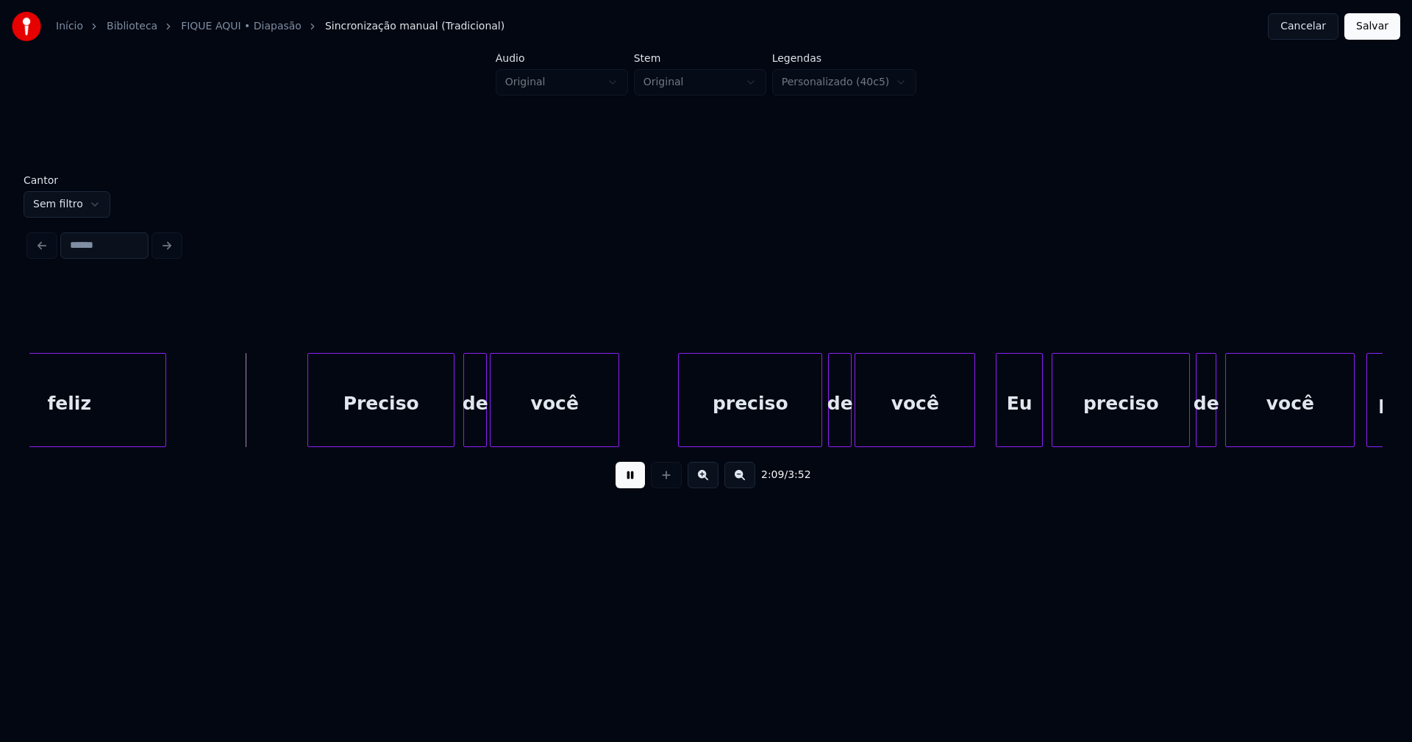
click at [416, 430] on div "Preciso" at bounding box center [381, 404] width 146 height 100
click at [734, 422] on div "preciso" at bounding box center [746, 404] width 143 height 100
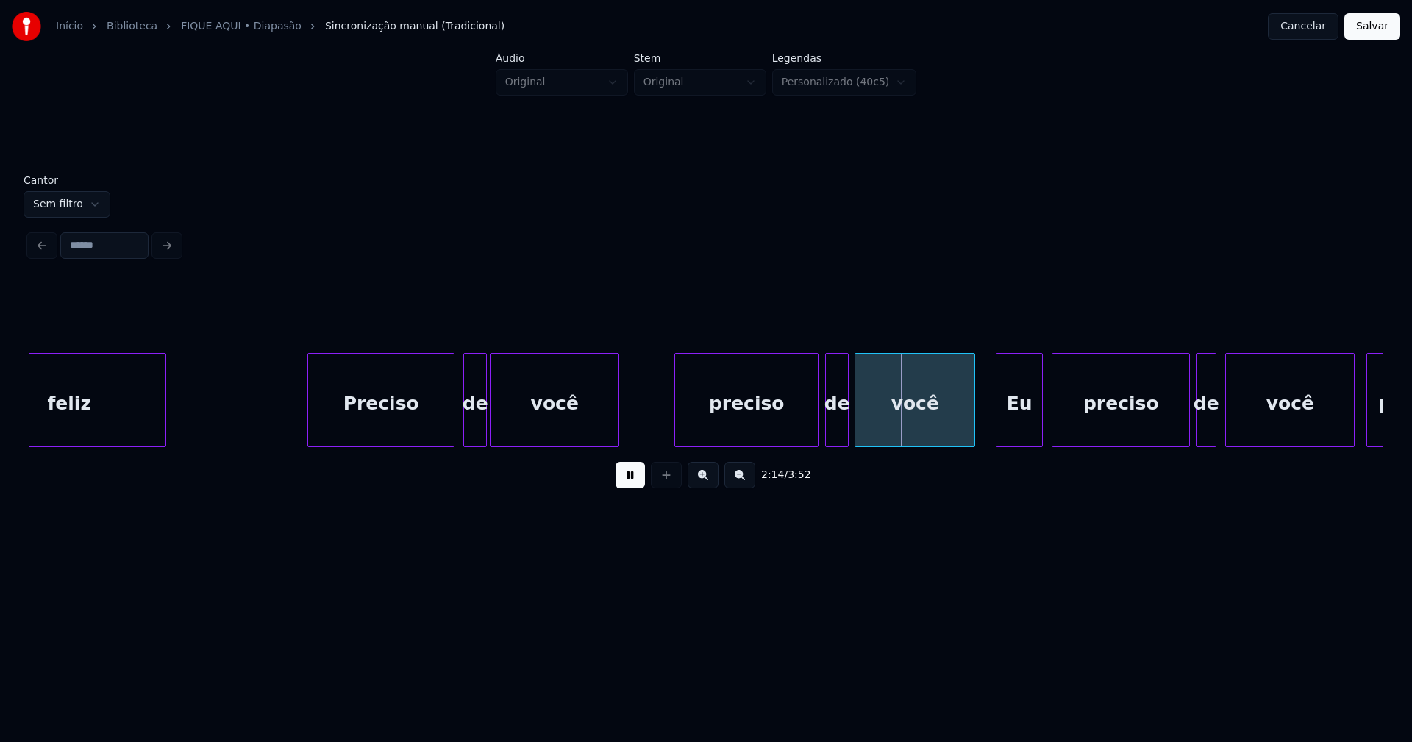
click at [839, 430] on div "de" at bounding box center [837, 404] width 22 height 100
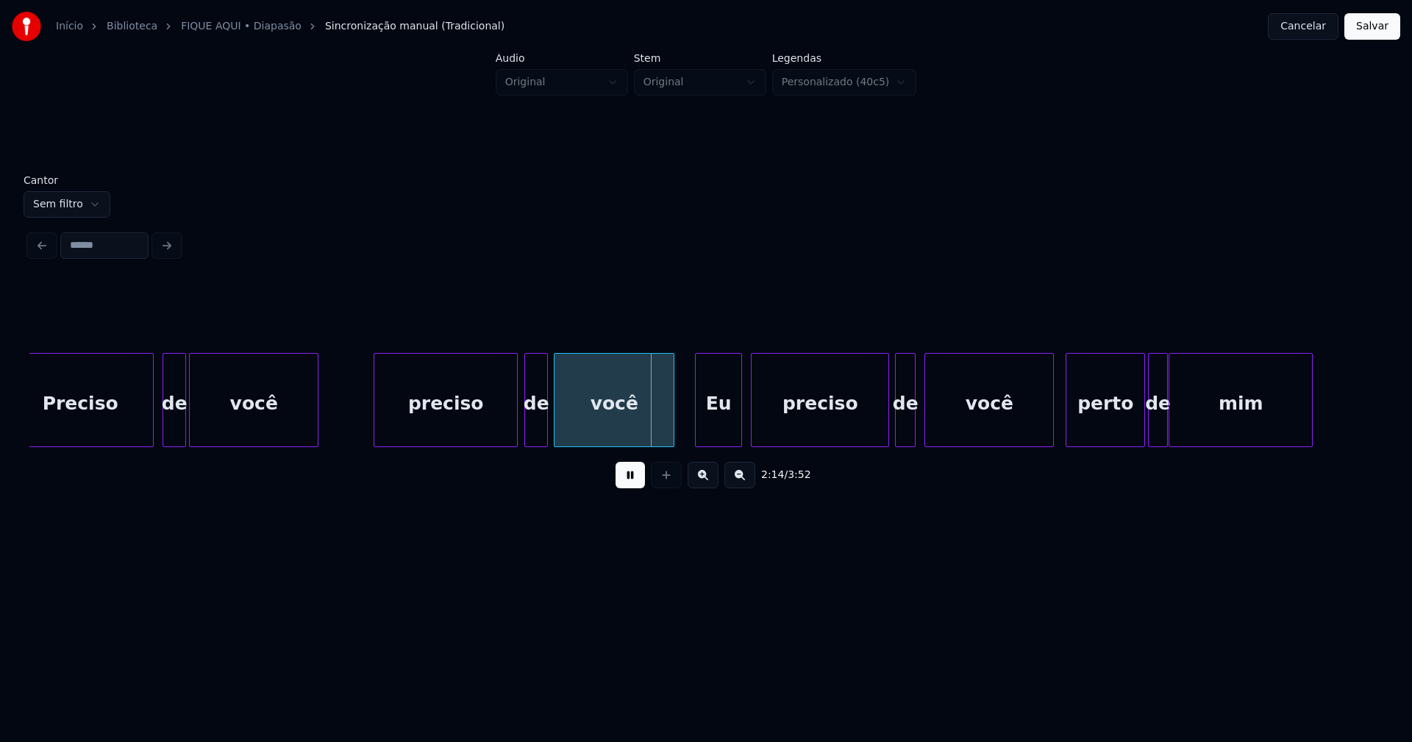
scroll to position [0, 19294]
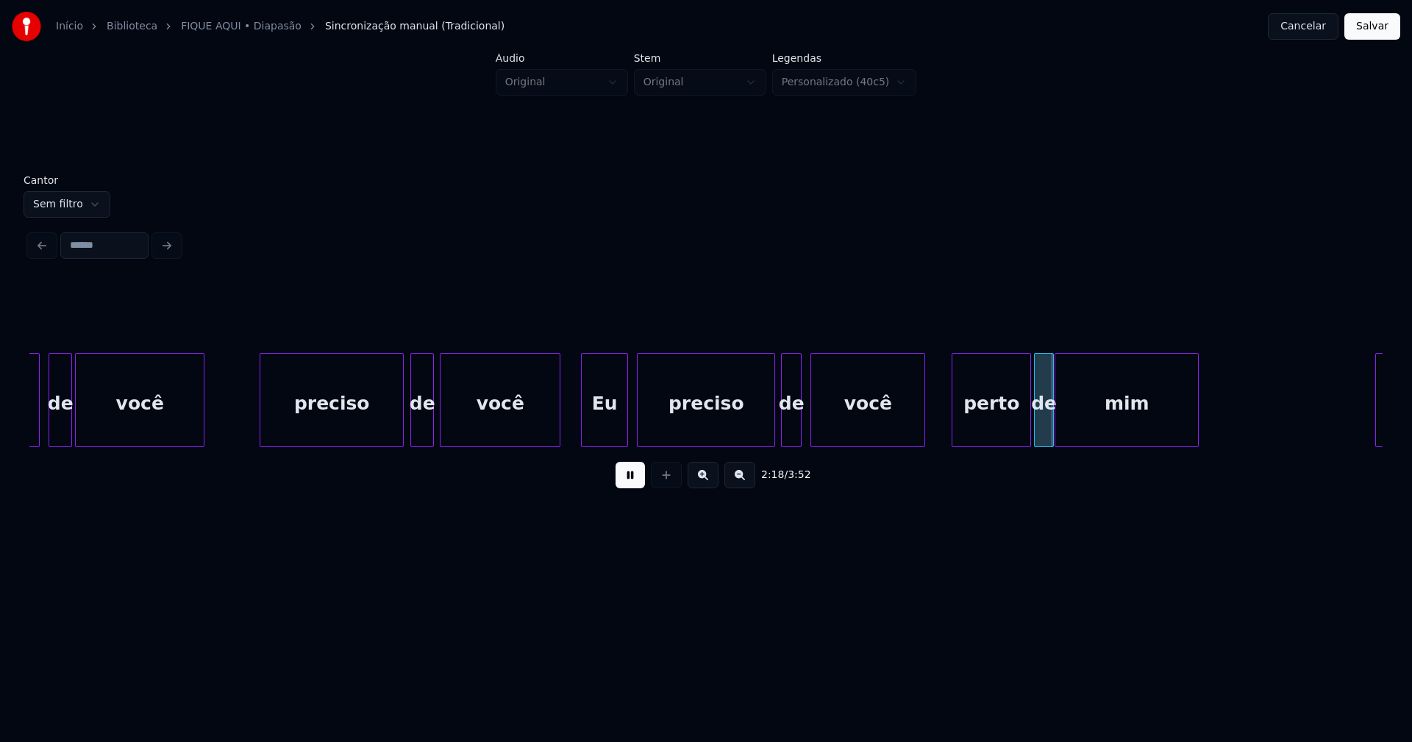
click at [923, 438] on div at bounding box center [922, 400] width 4 height 93
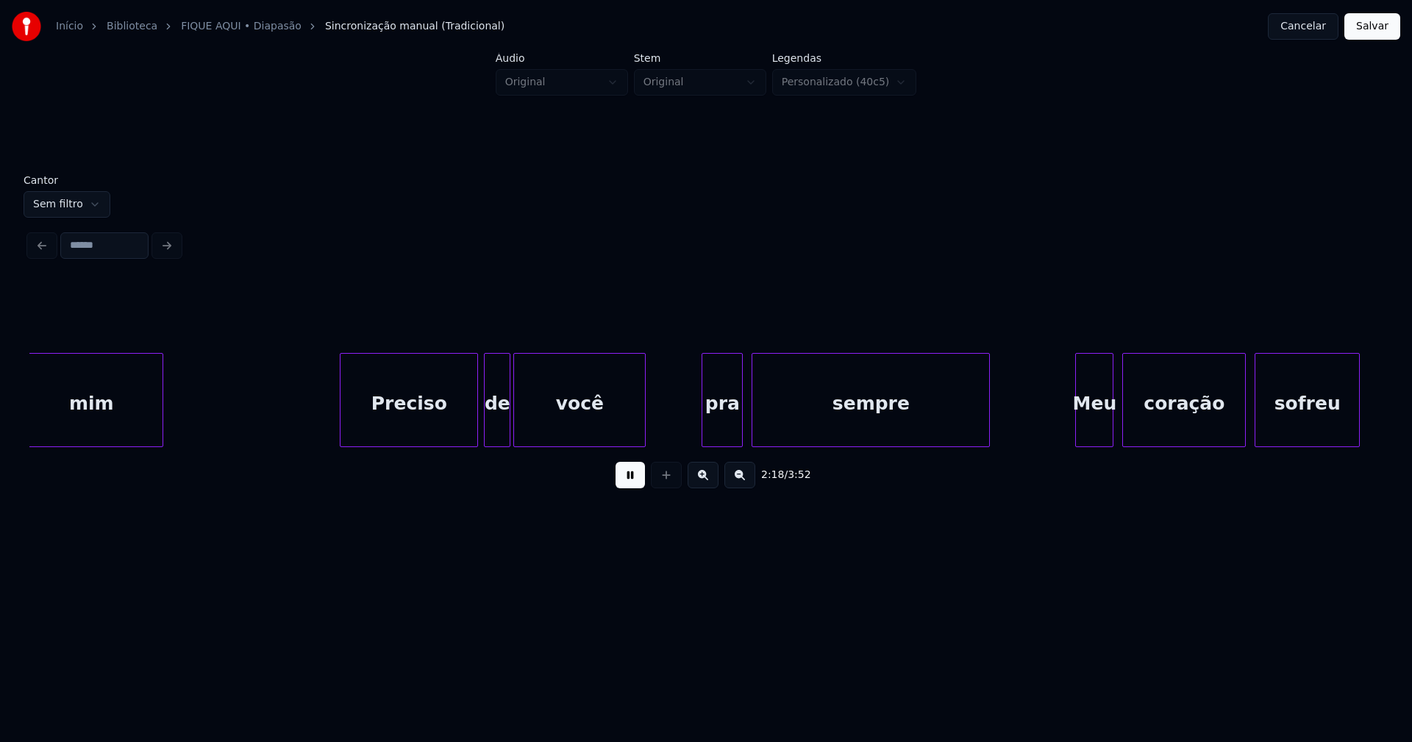
scroll to position [0, 20339]
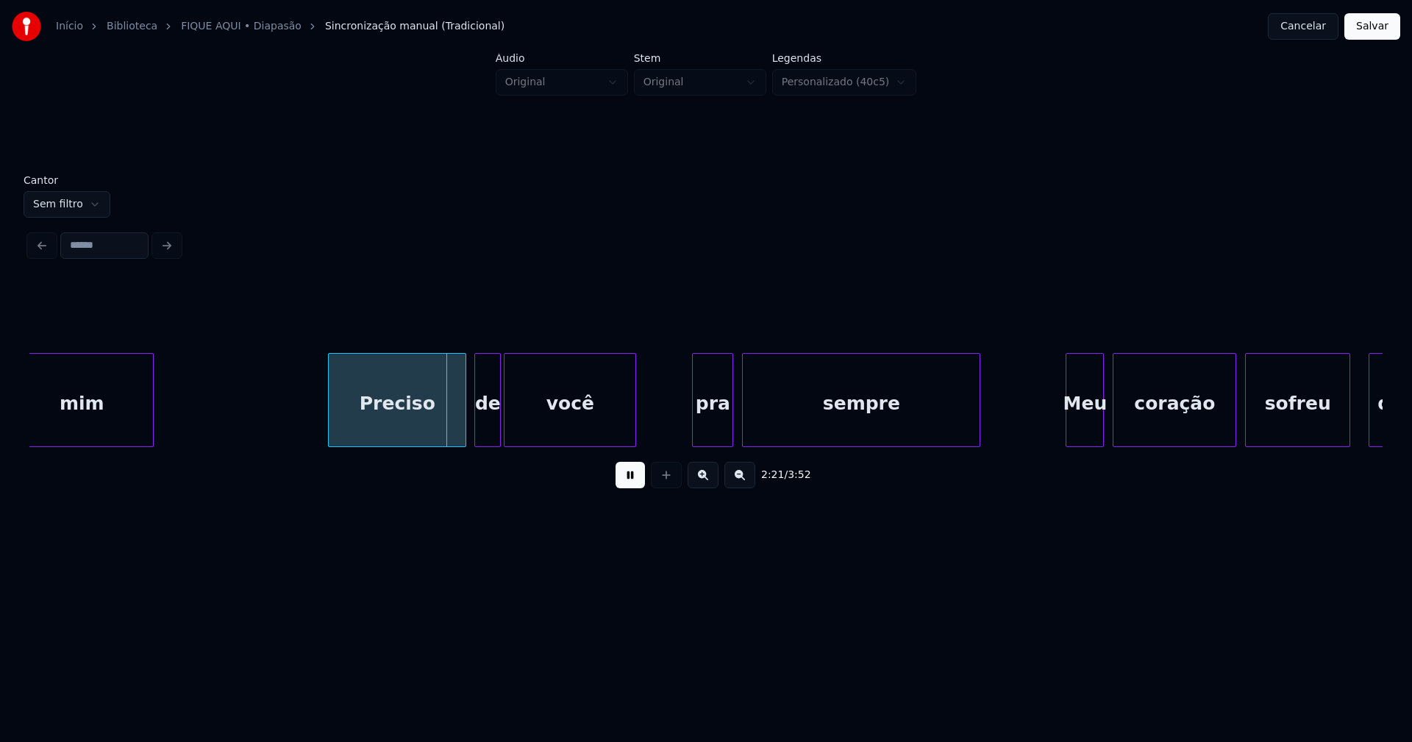
click at [408, 430] on div "Preciso" at bounding box center [397, 404] width 137 height 100
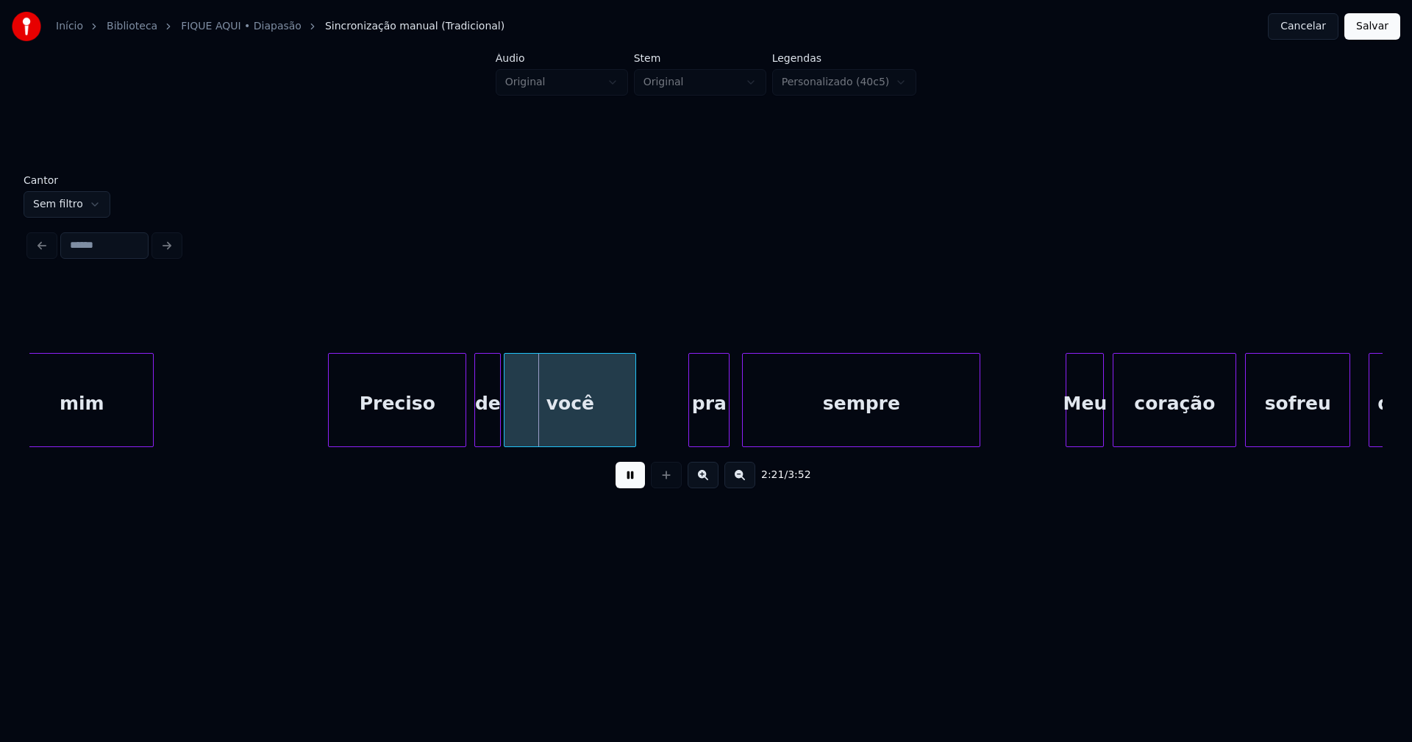
click at [711, 427] on div "pra" at bounding box center [709, 404] width 40 height 100
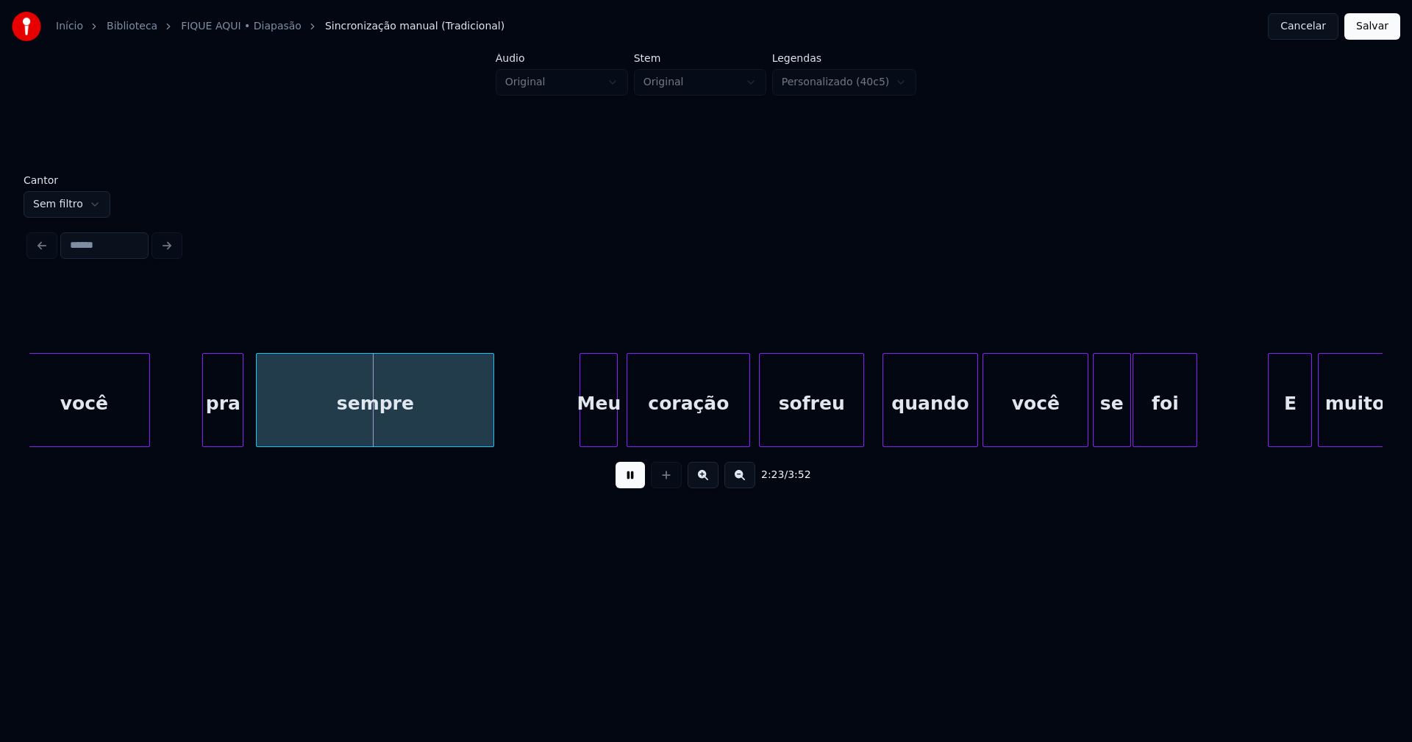
scroll to position [0, 20864]
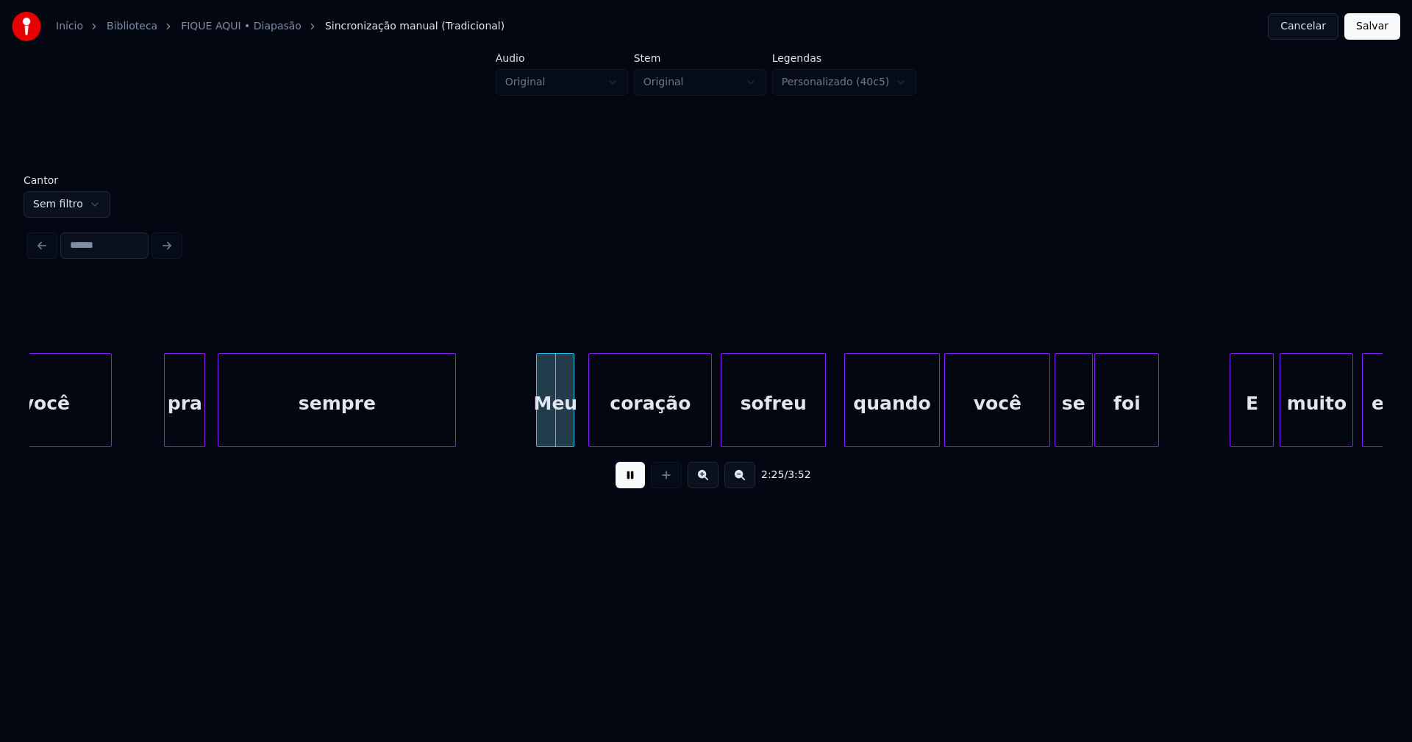
click at [554, 430] on div "Meu" at bounding box center [555, 404] width 37 height 100
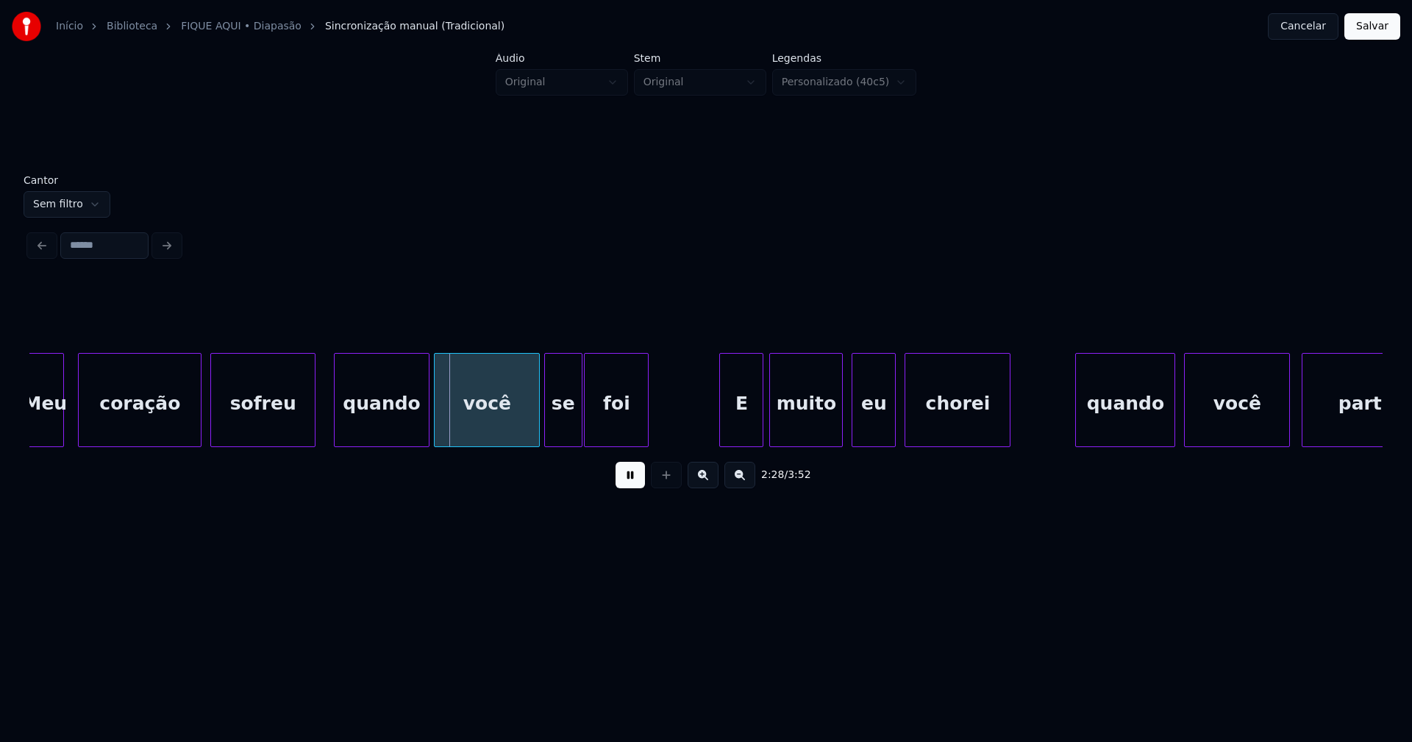
scroll to position [0, 21469]
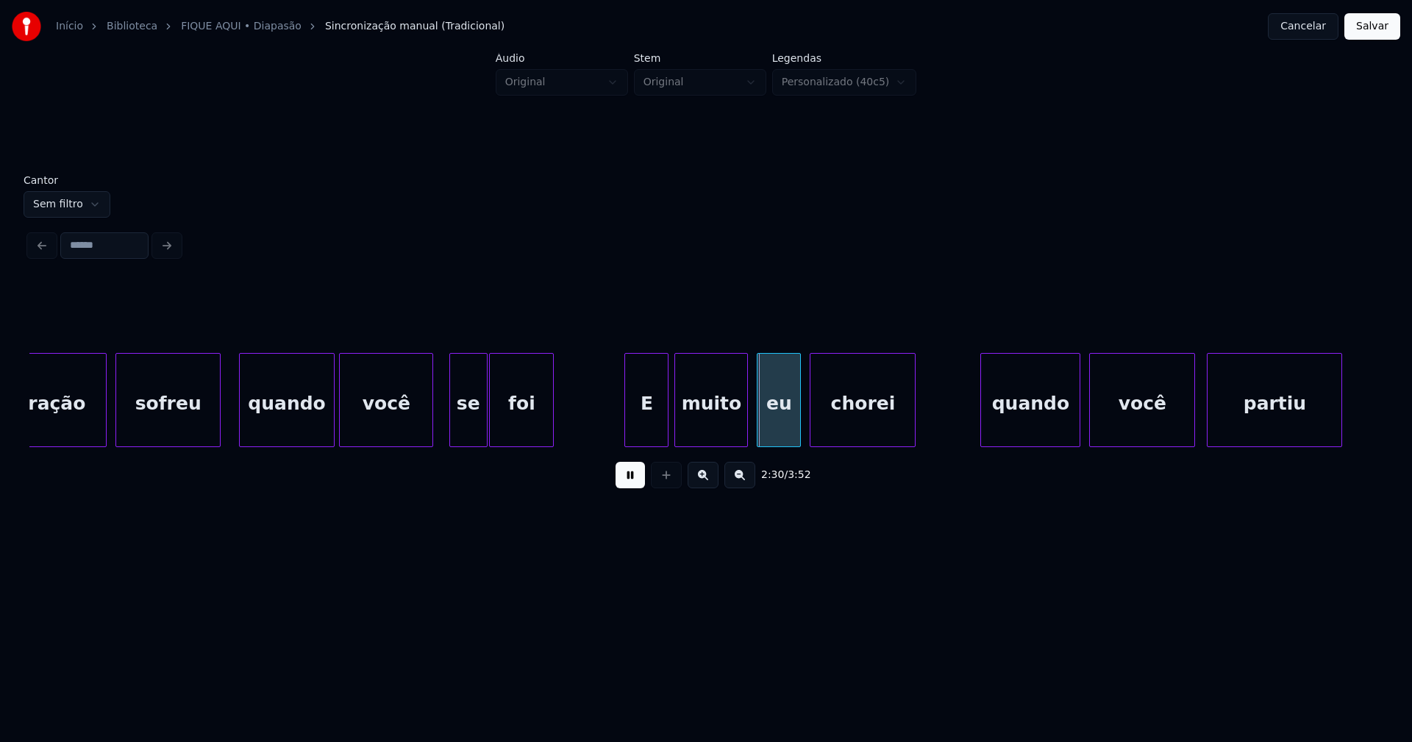
click at [431, 432] on div at bounding box center [430, 400] width 4 height 93
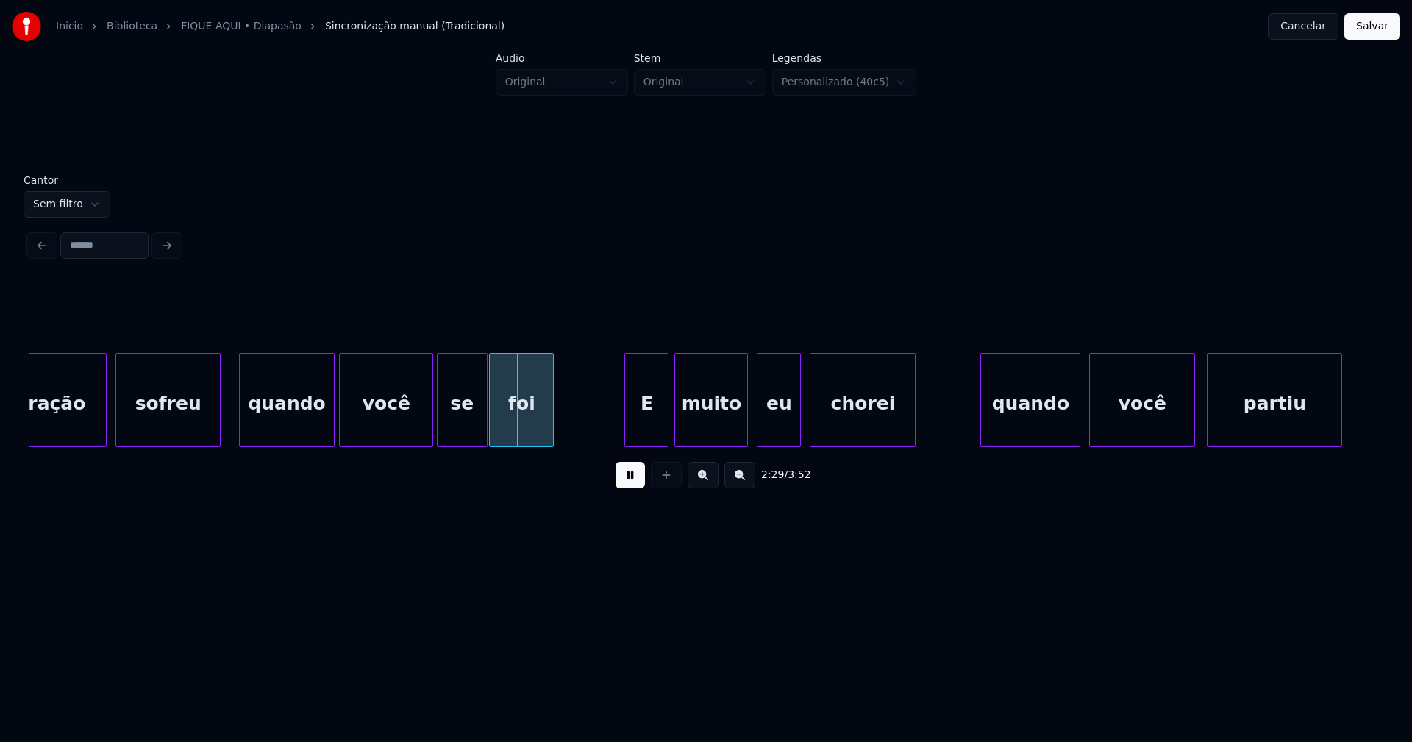
click at [438, 434] on div at bounding box center [440, 400] width 4 height 93
click at [645, 428] on div "E" at bounding box center [642, 404] width 43 height 100
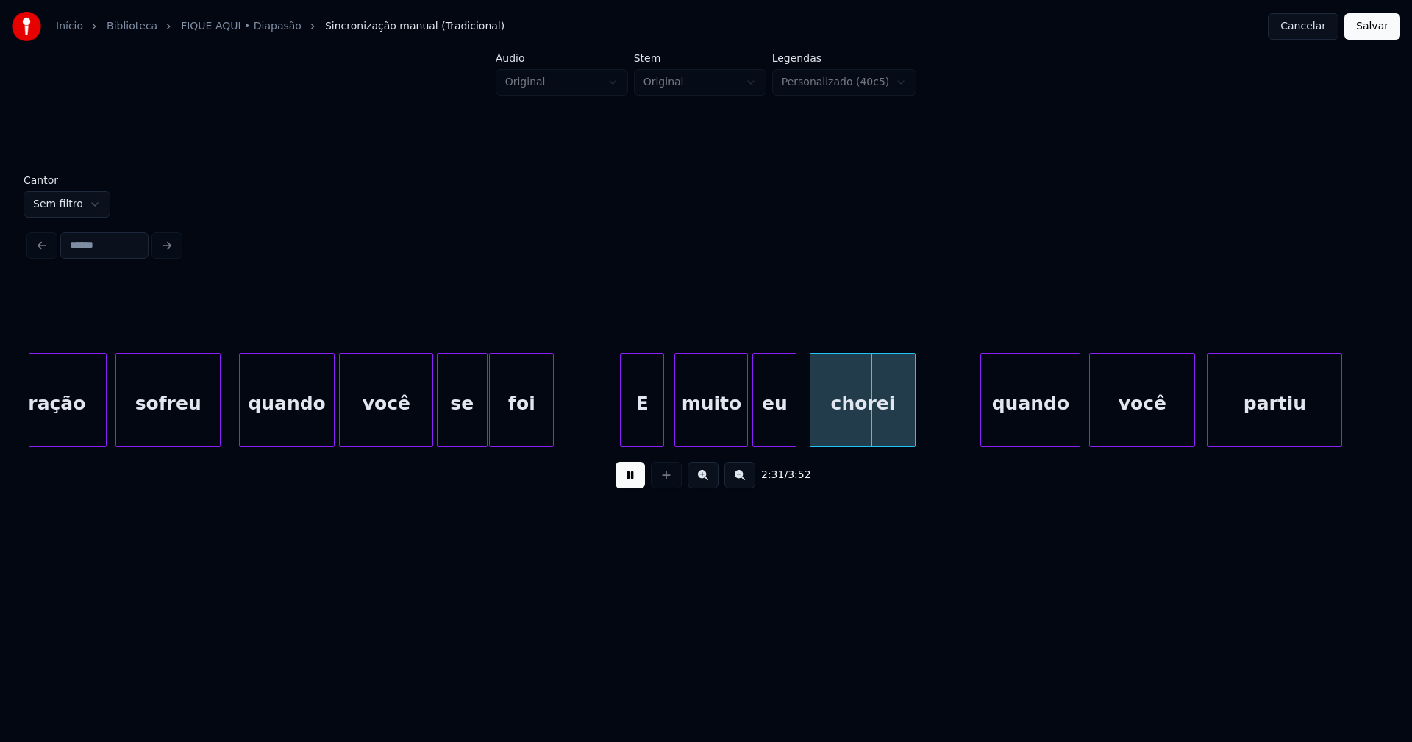
click at [775, 431] on div "eu" at bounding box center [774, 404] width 43 height 100
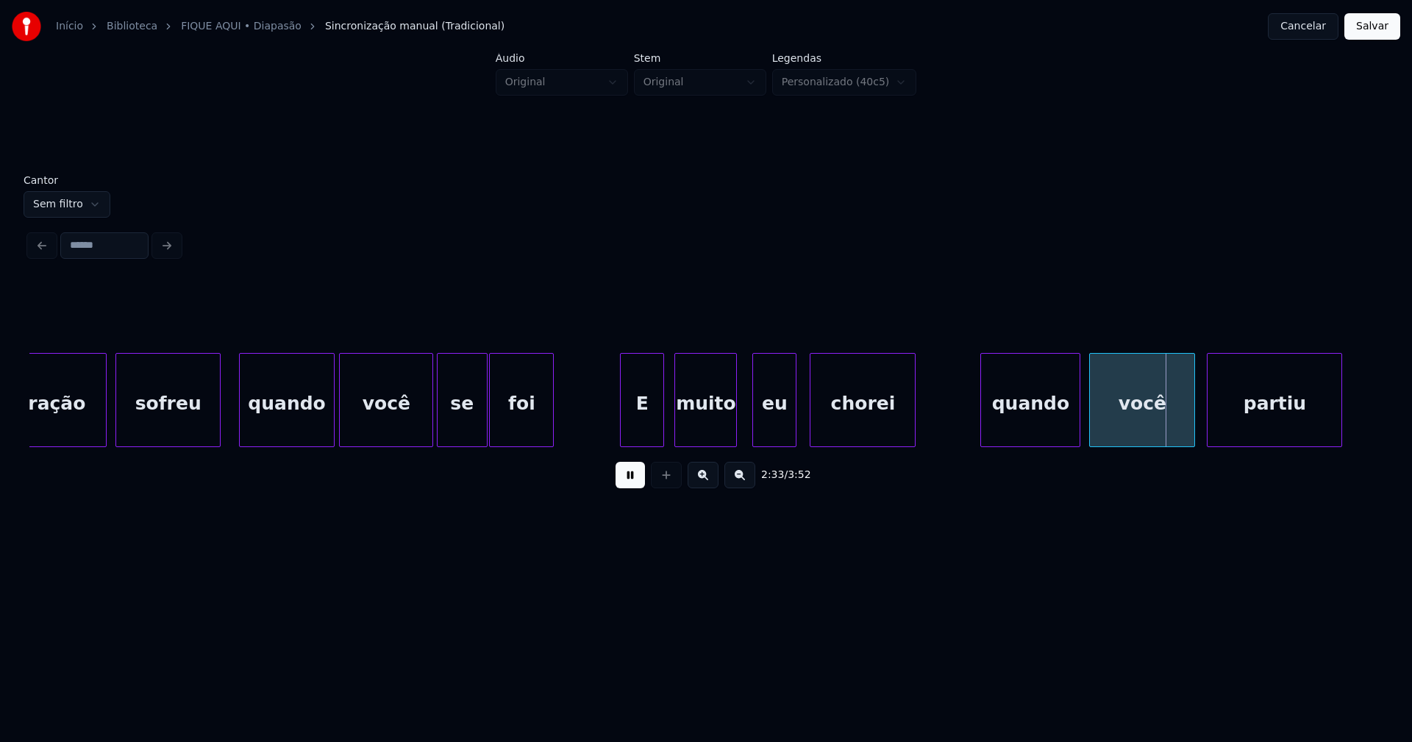
click at [735, 439] on div at bounding box center [734, 400] width 4 height 93
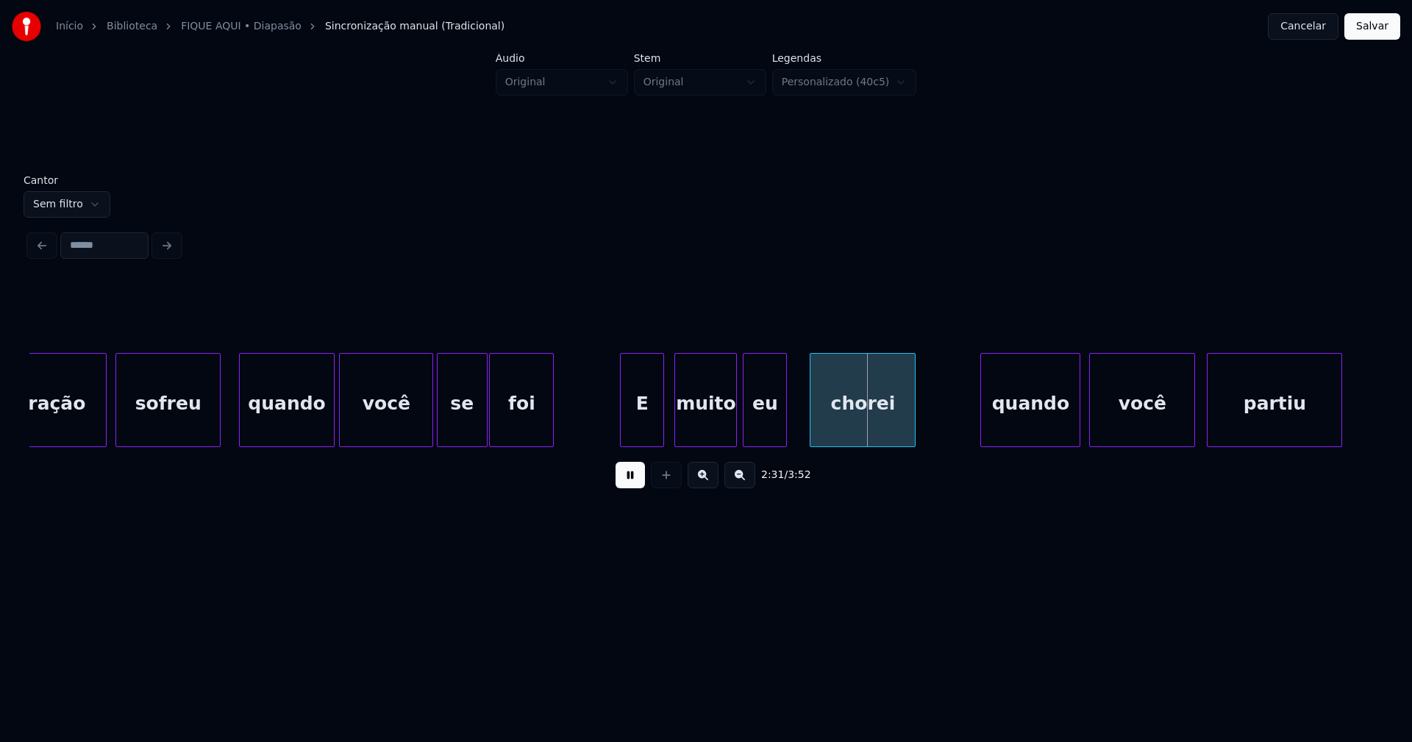
click at [758, 433] on div "eu" at bounding box center [765, 404] width 43 height 100
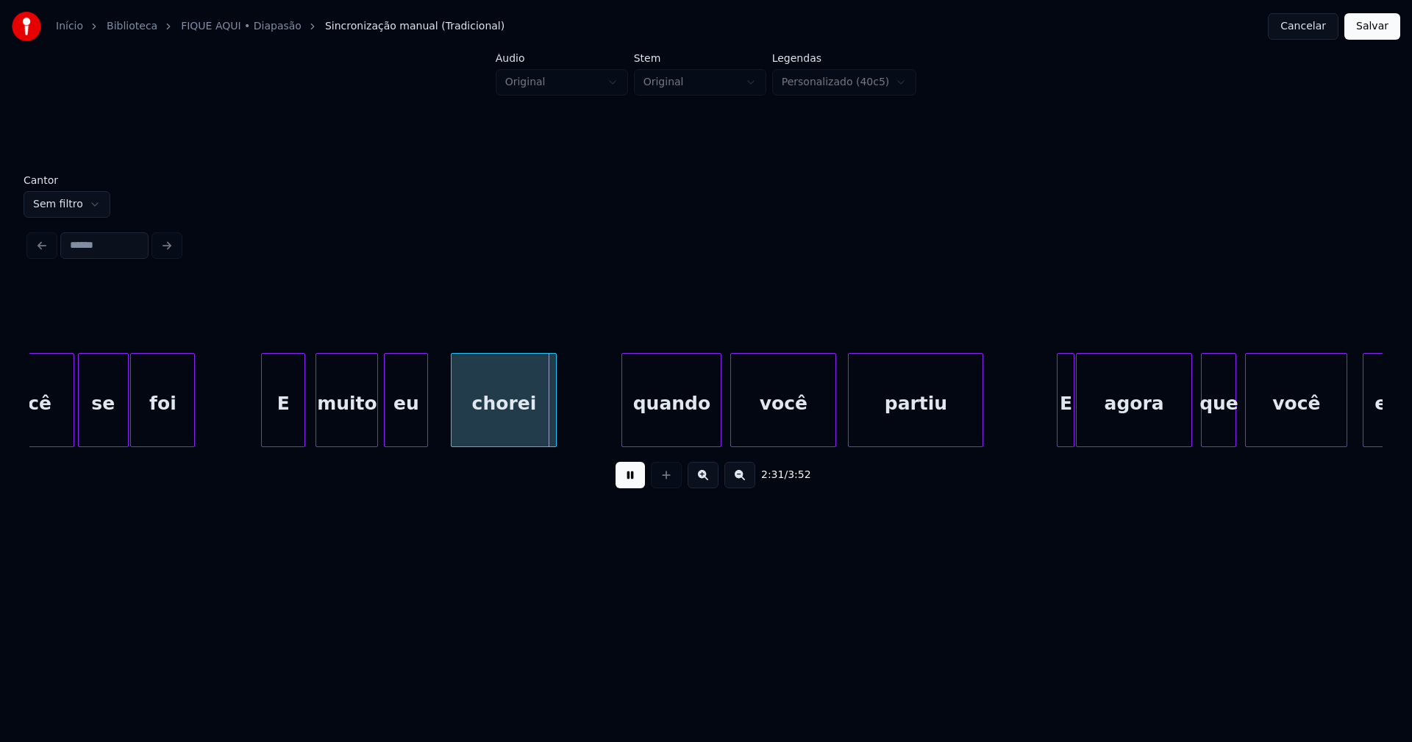
scroll to position [0, 21885]
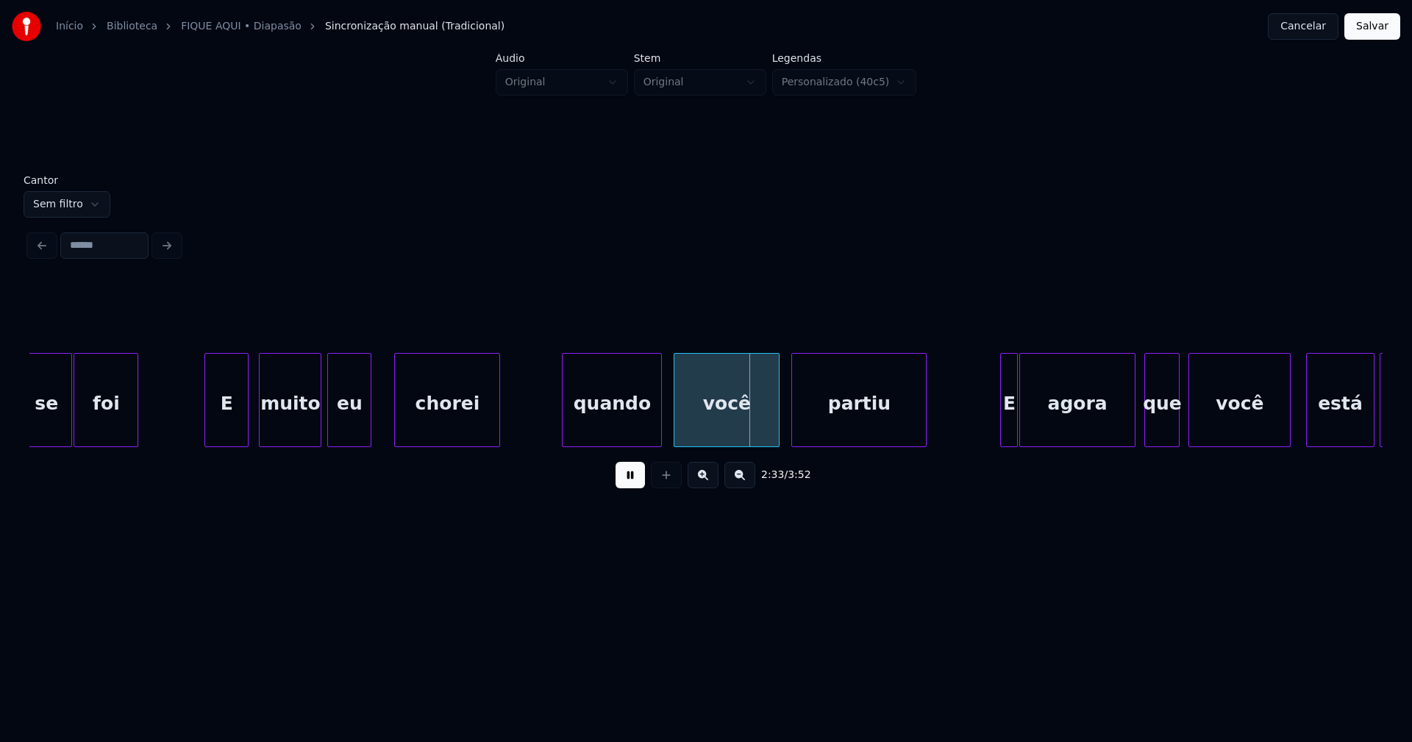
click at [631, 430] on div "quando" at bounding box center [612, 404] width 99 height 100
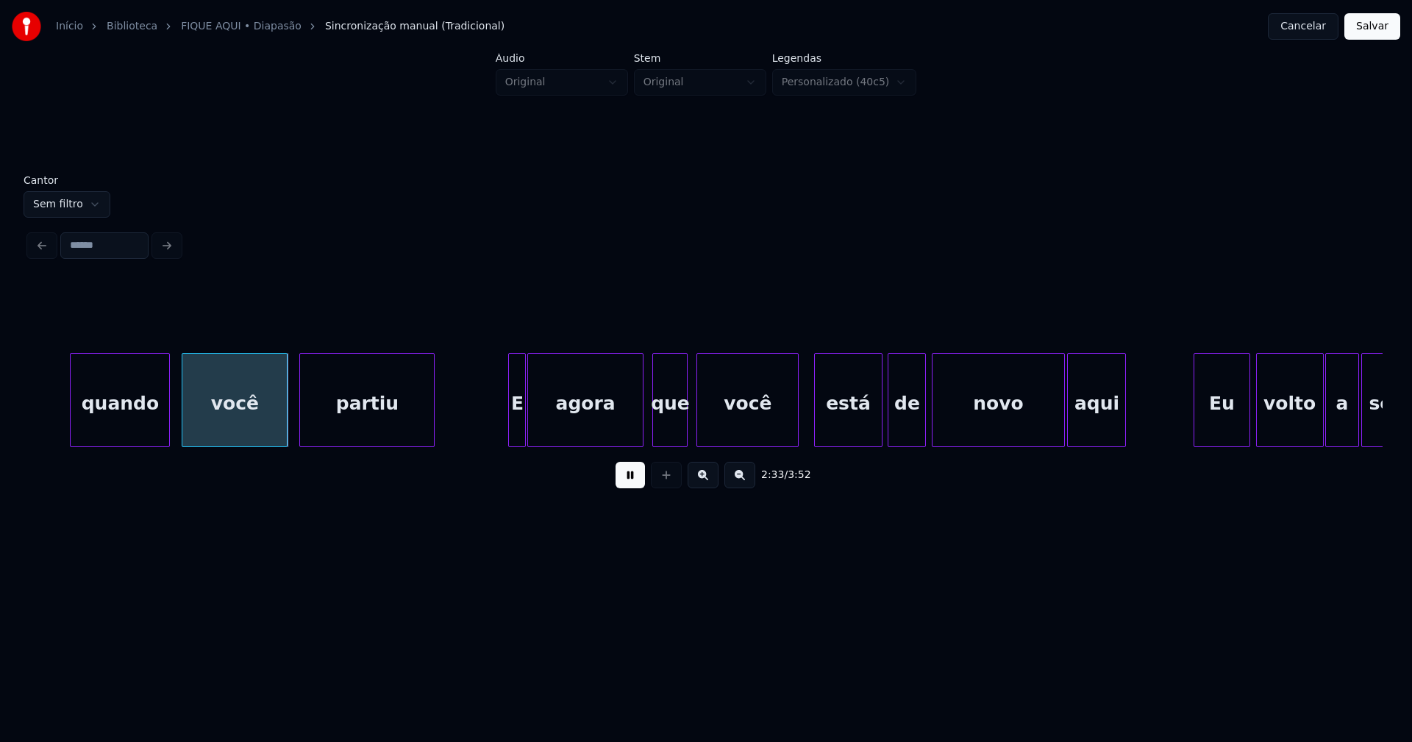
scroll to position [0, 22395]
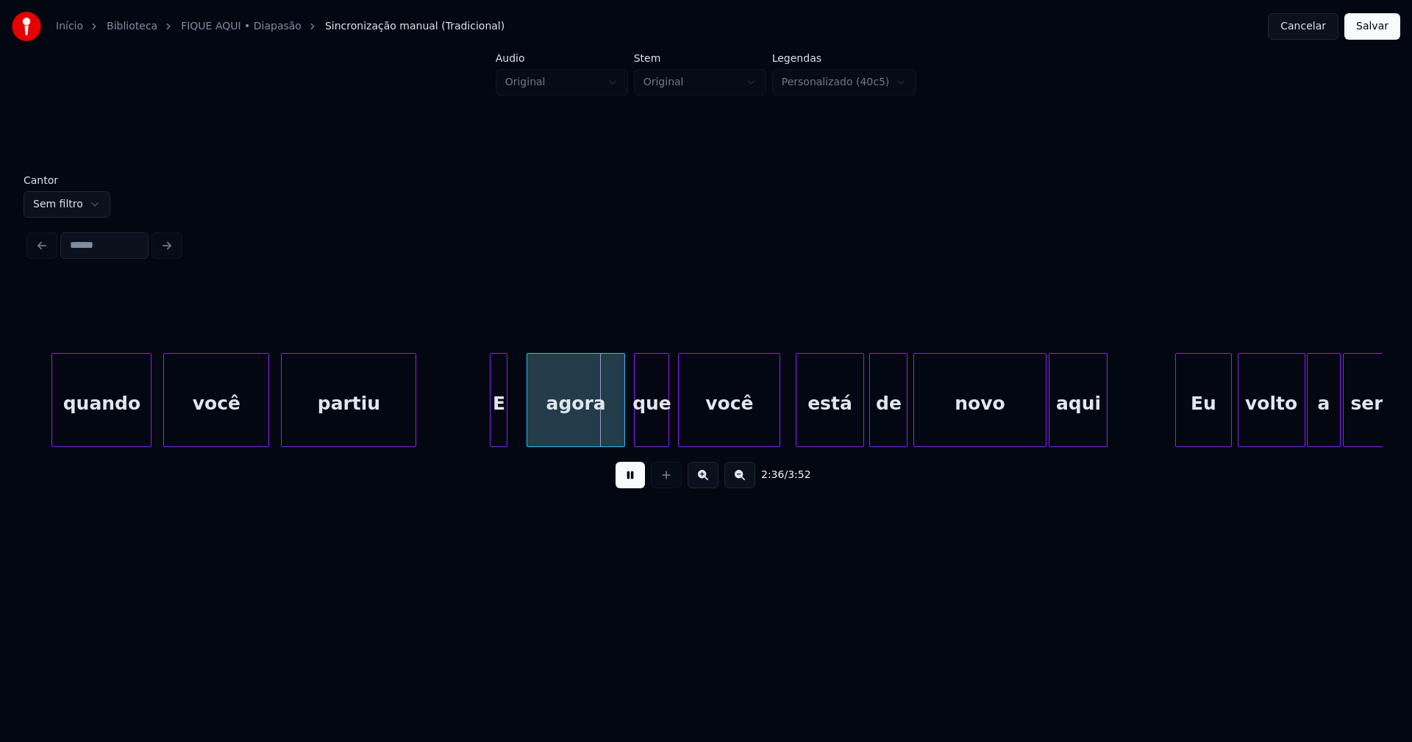
click at [530, 419] on div at bounding box center [529, 400] width 4 height 93
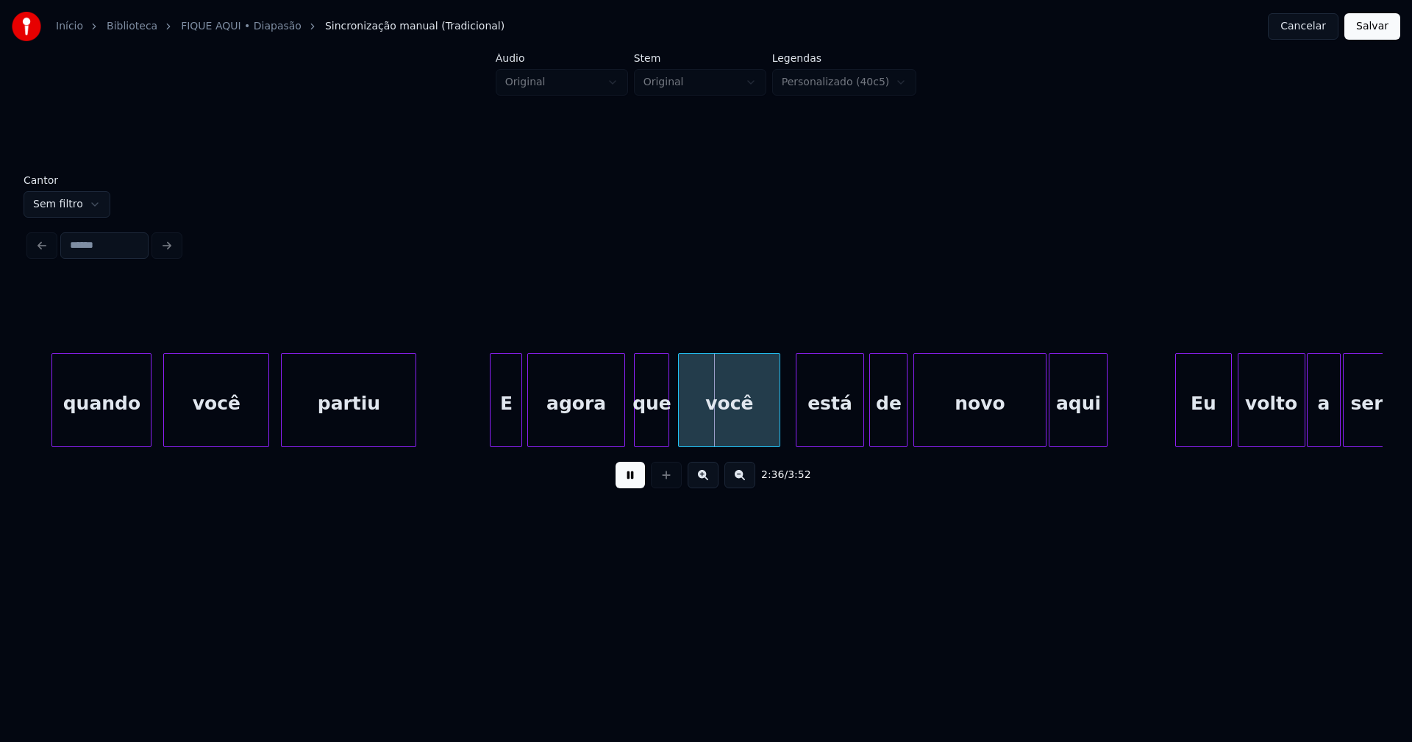
click at [519, 419] on div at bounding box center [519, 400] width 4 height 93
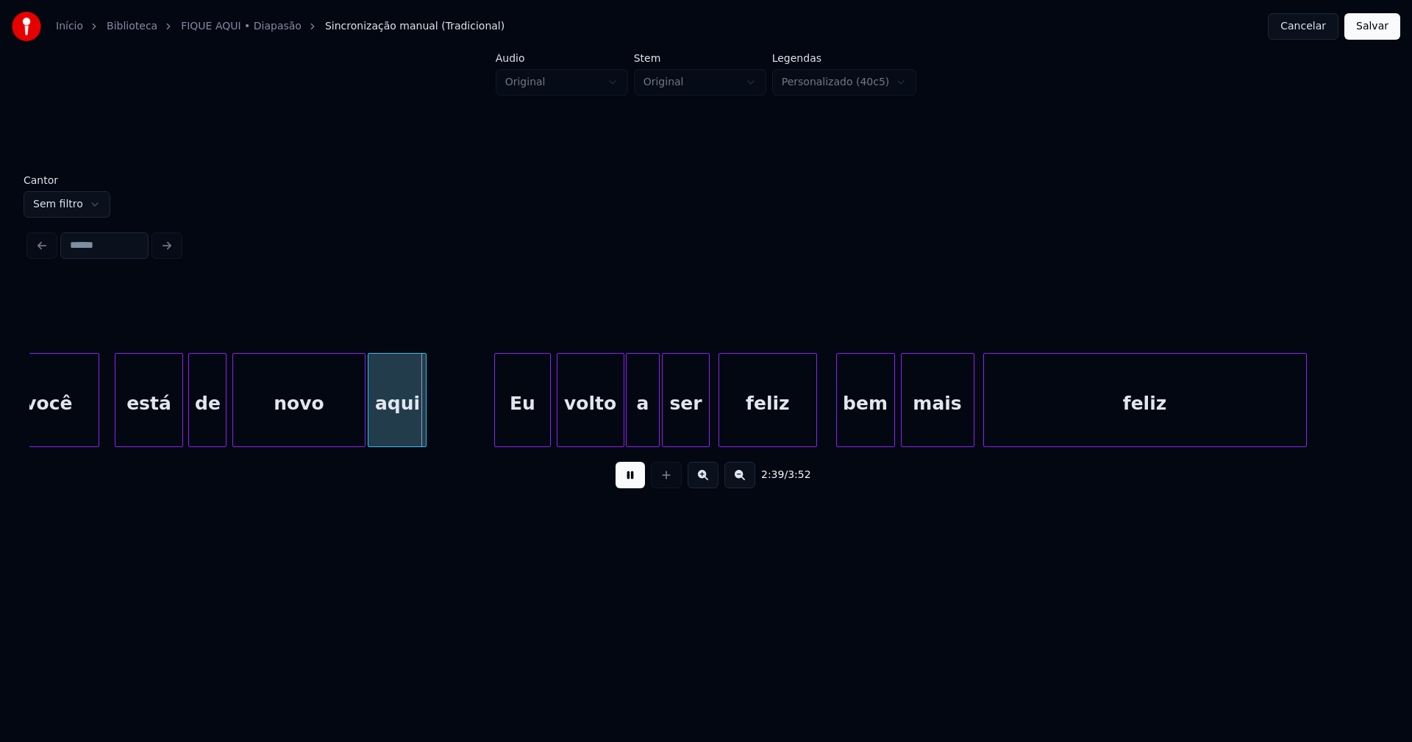
scroll to position [0, 23115]
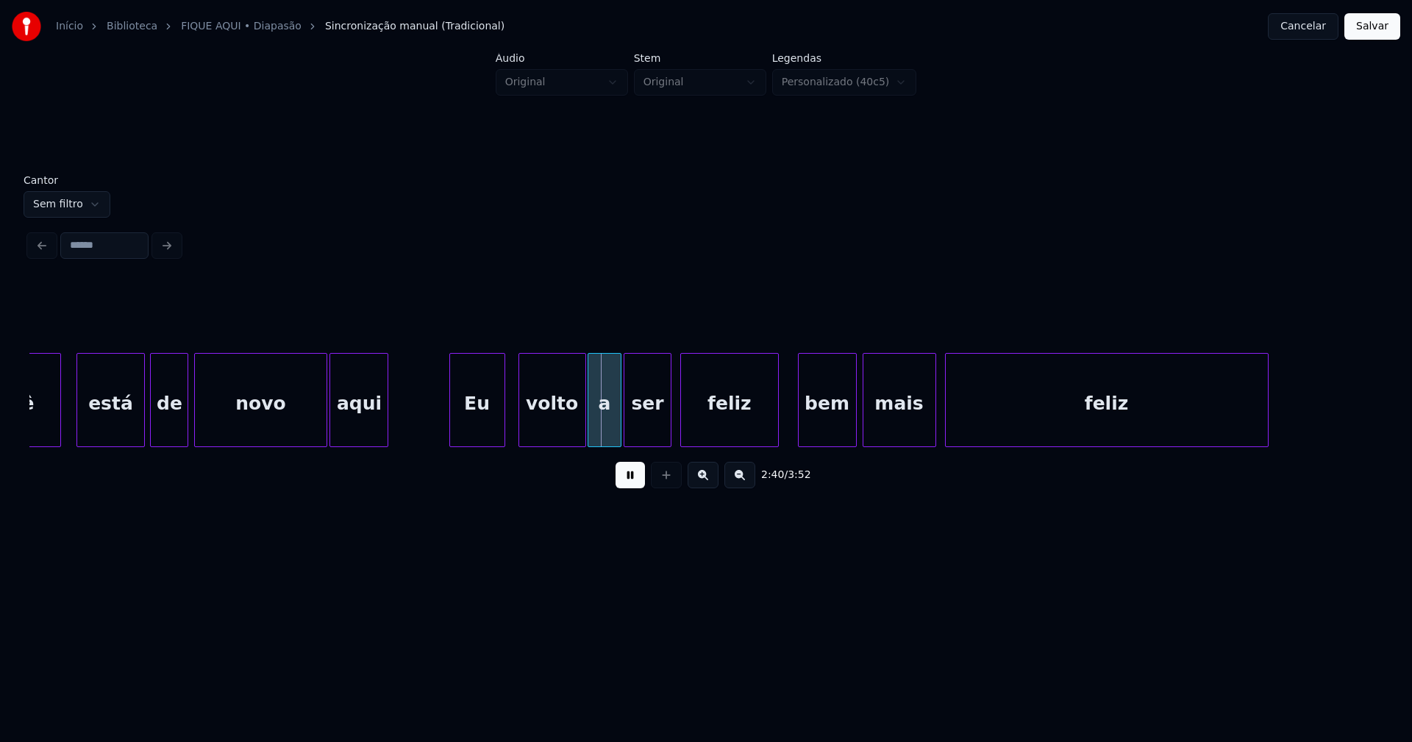
click at [480, 436] on div "Eu" at bounding box center [477, 404] width 54 height 100
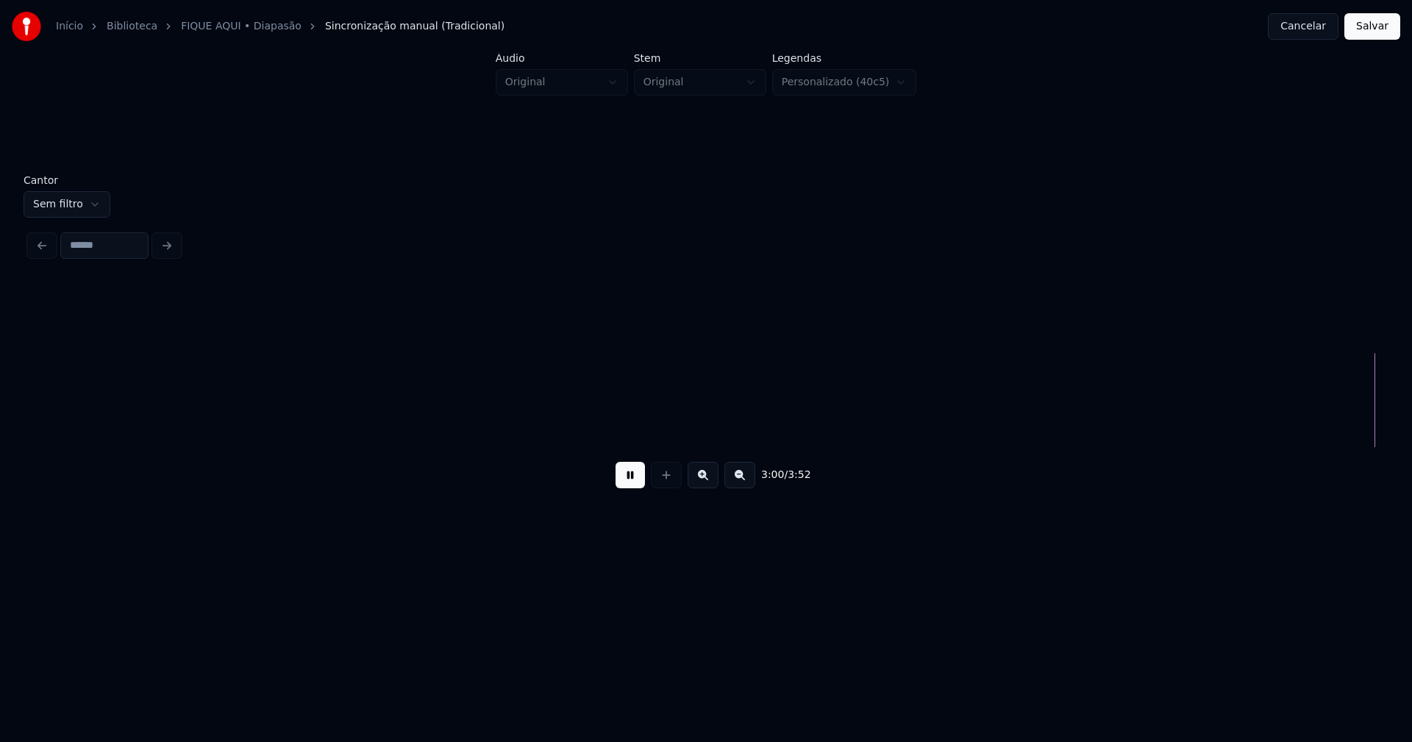
scroll to position [0, 26636]
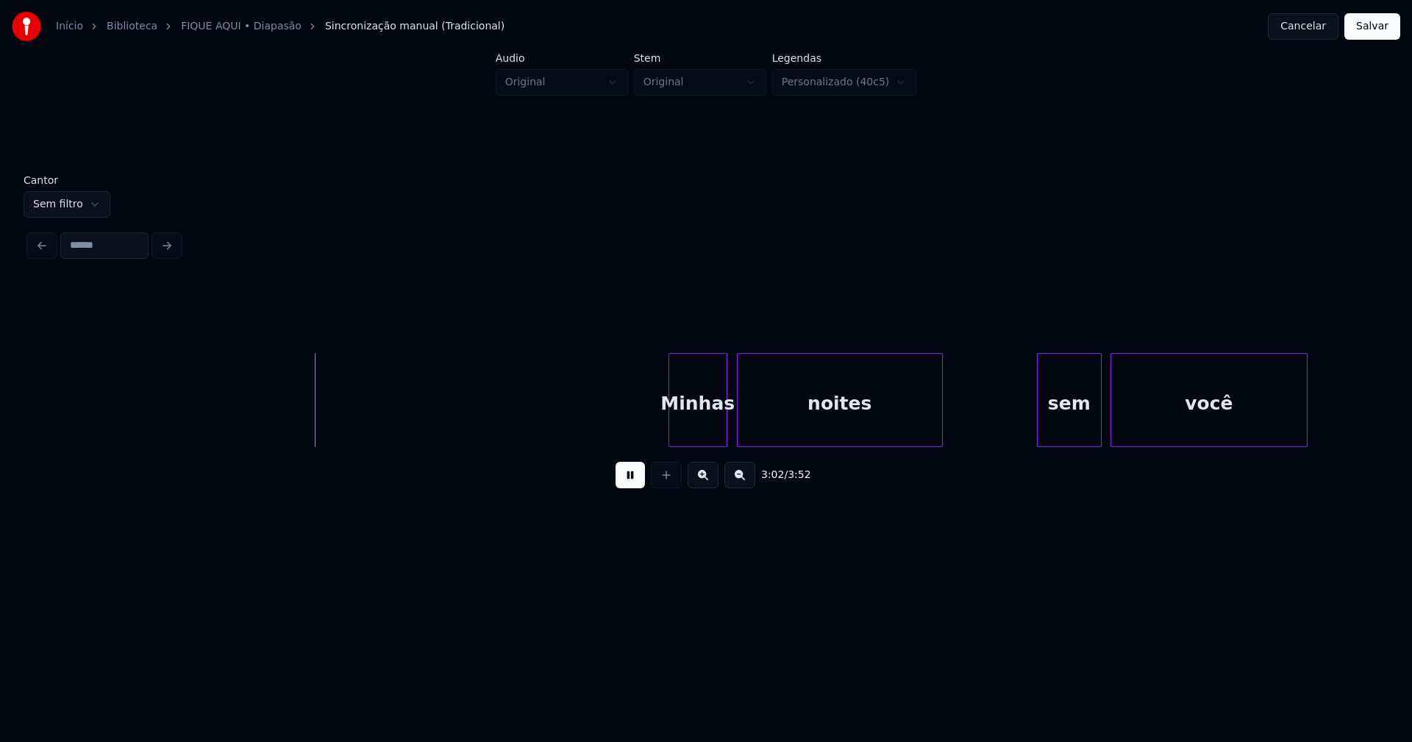
click at [700, 434] on div "Minhas" at bounding box center [697, 404] width 57 height 100
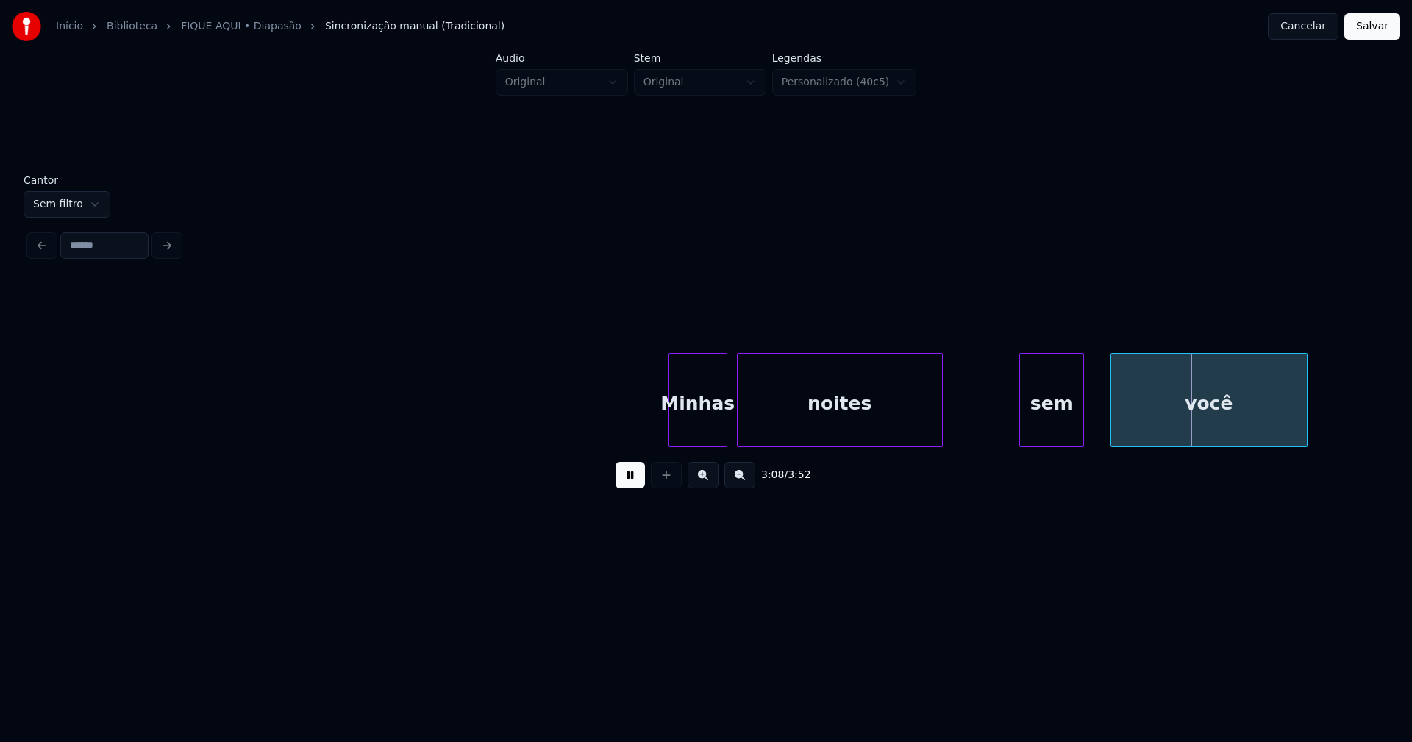
click at [1027, 437] on div "sem" at bounding box center [1051, 404] width 63 height 100
click at [1098, 416] on div at bounding box center [1096, 400] width 4 height 93
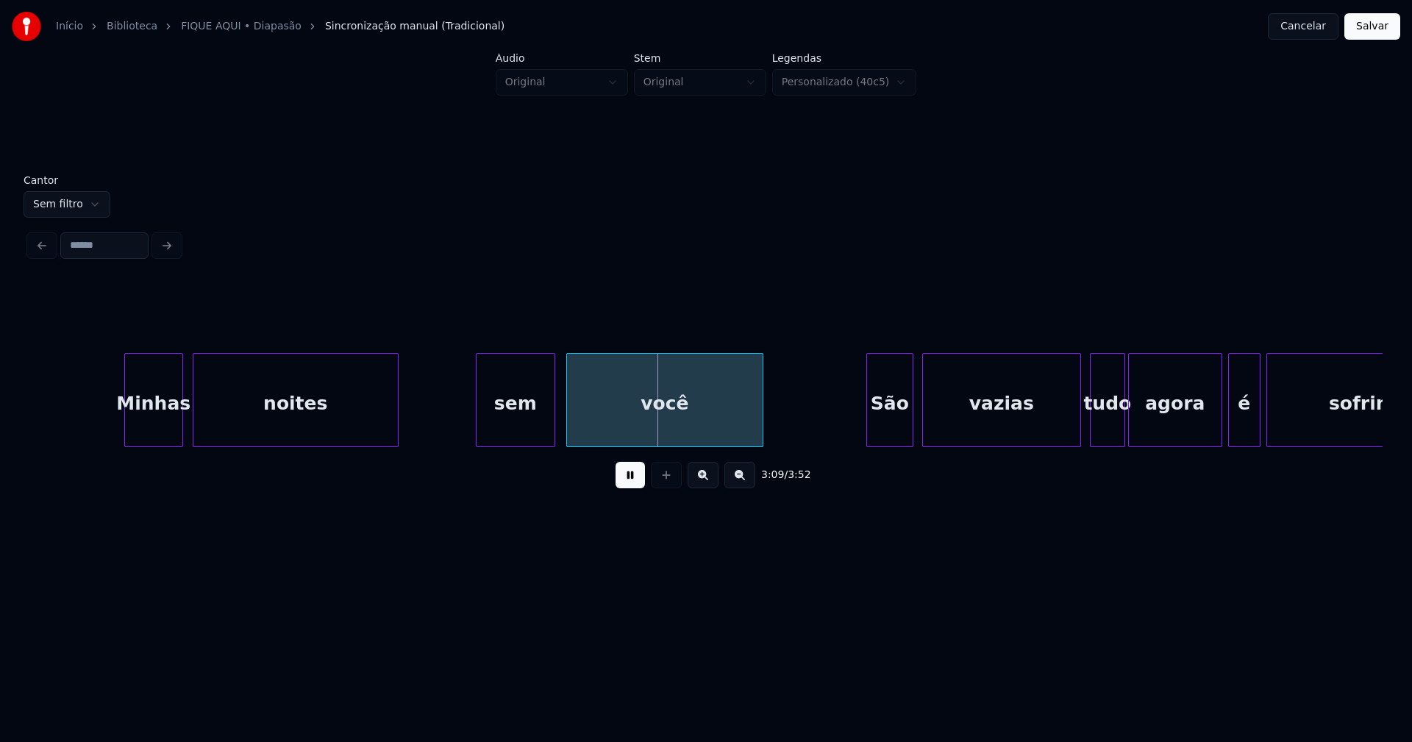
scroll to position [0, 27200]
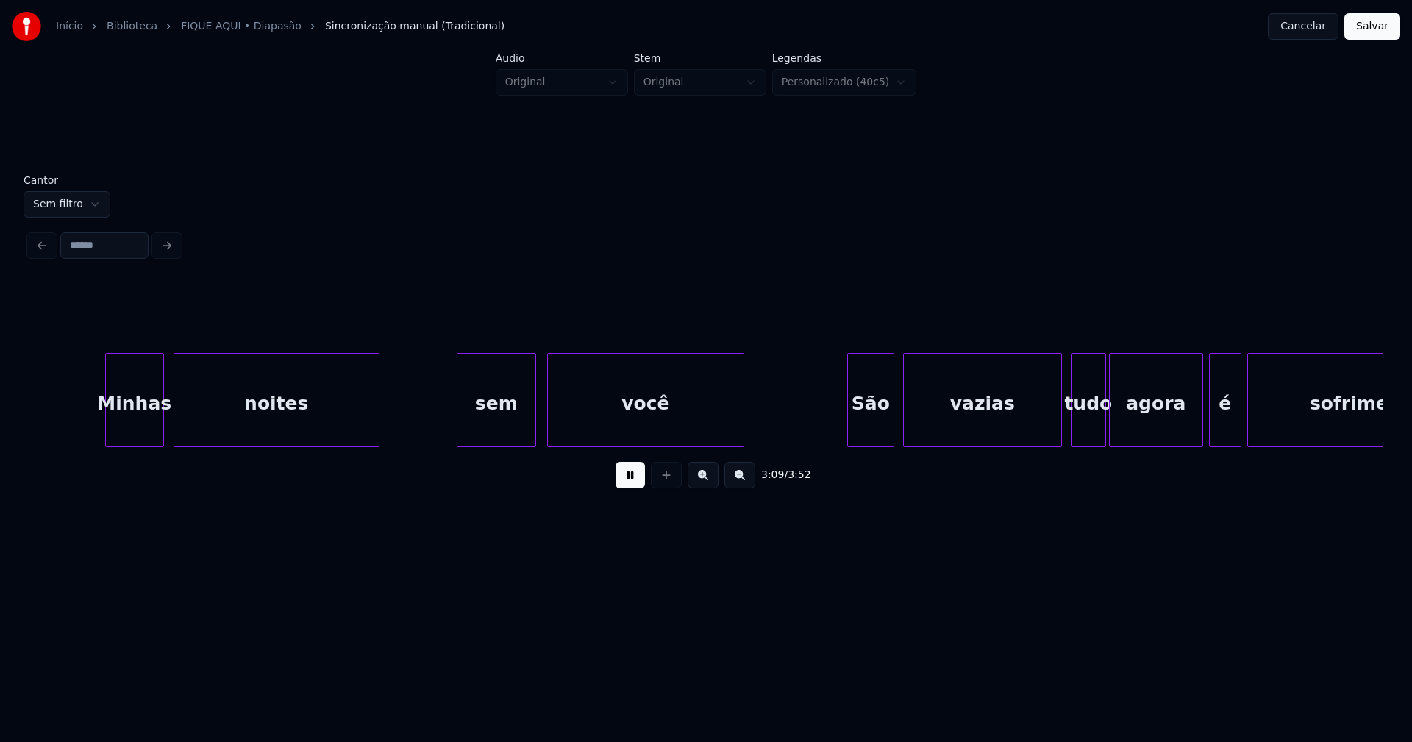
click at [475, 433] on div "sem" at bounding box center [497, 404] width 78 height 100
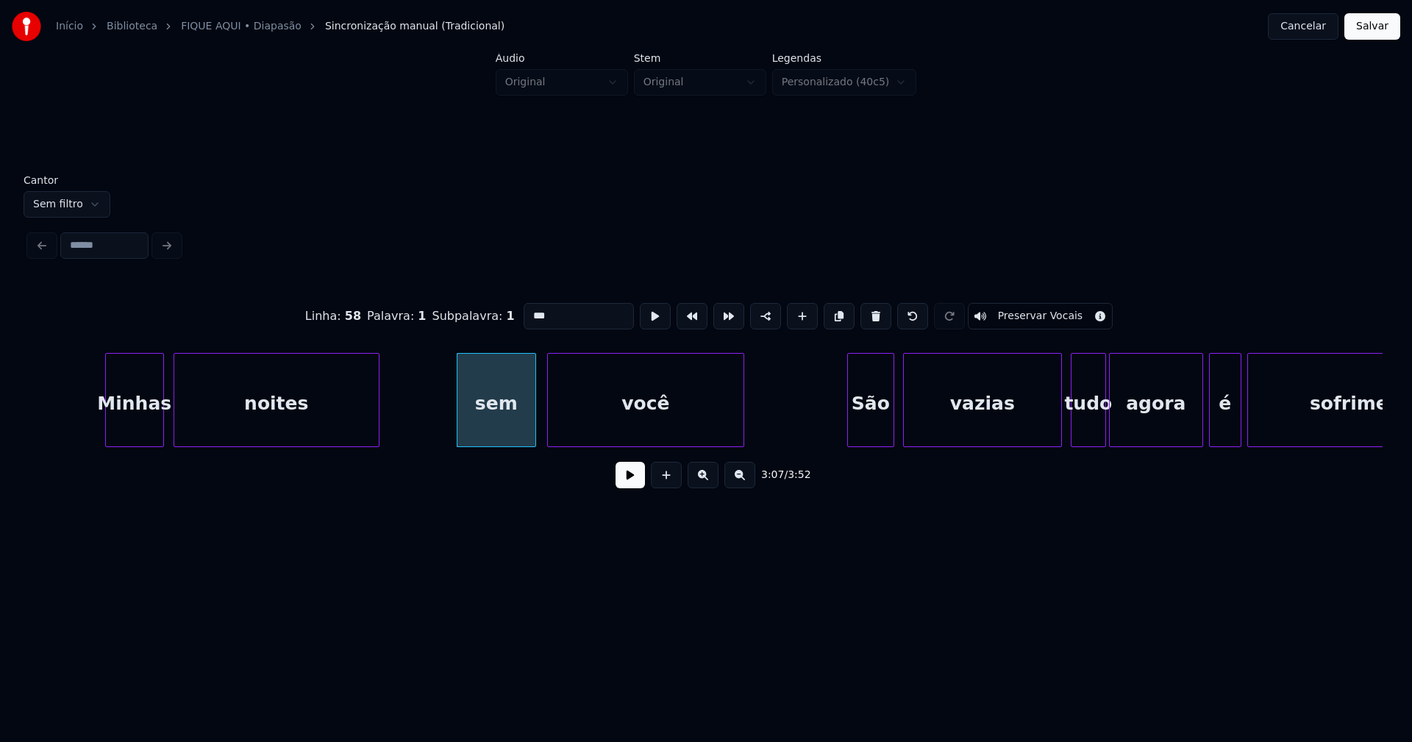
click at [527, 309] on input "***" at bounding box center [579, 316] width 110 height 26
type input "***"
click at [629, 477] on button at bounding box center [630, 475] width 29 height 26
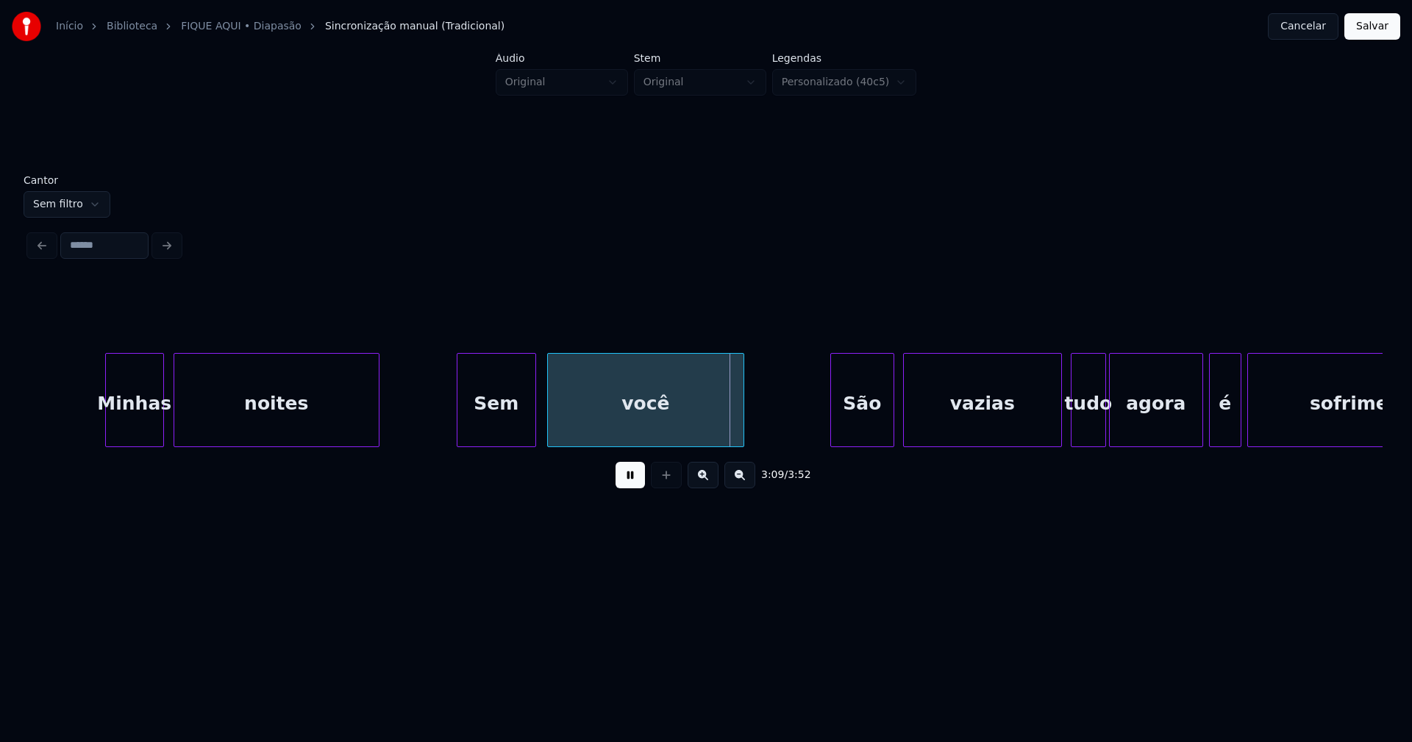
click at [835, 433] on div at bounding box center [833, 400] width 4 height 93
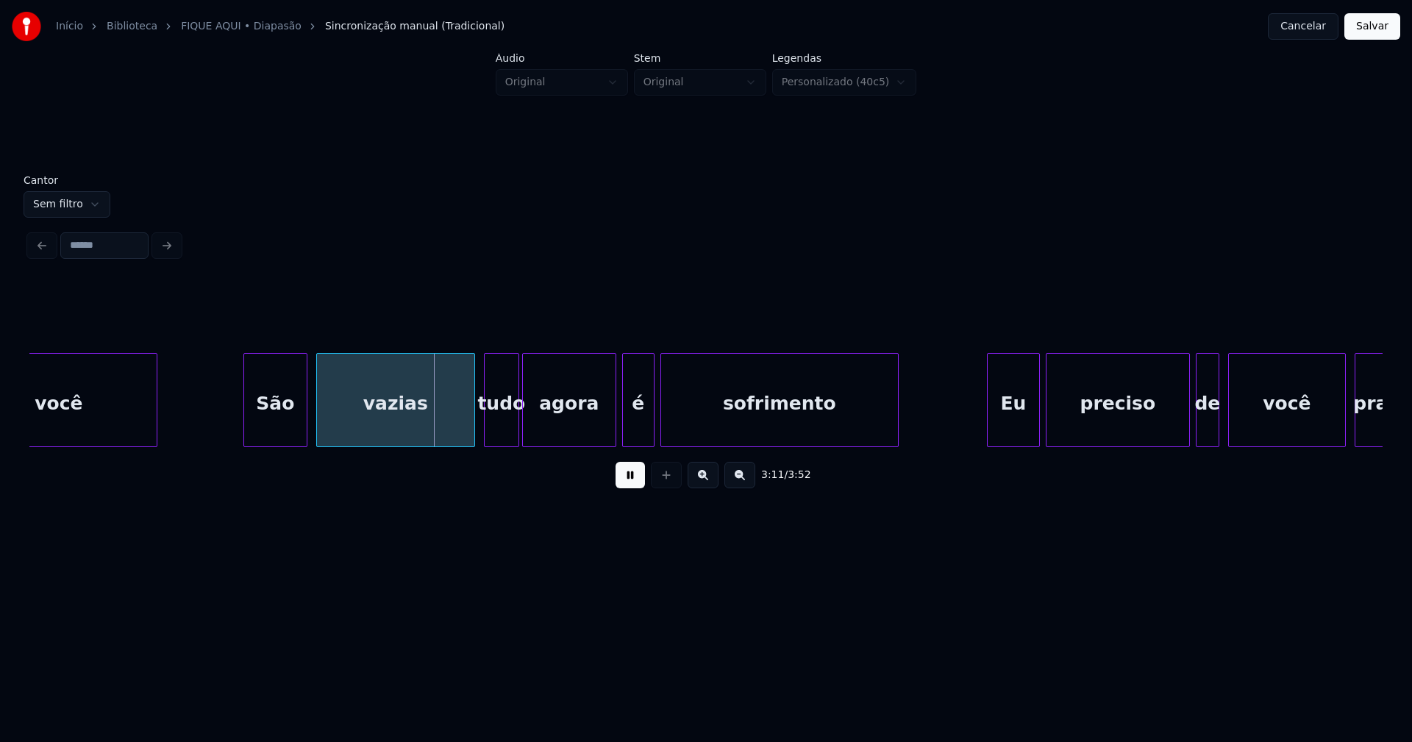
scroll to position [0, 27805]
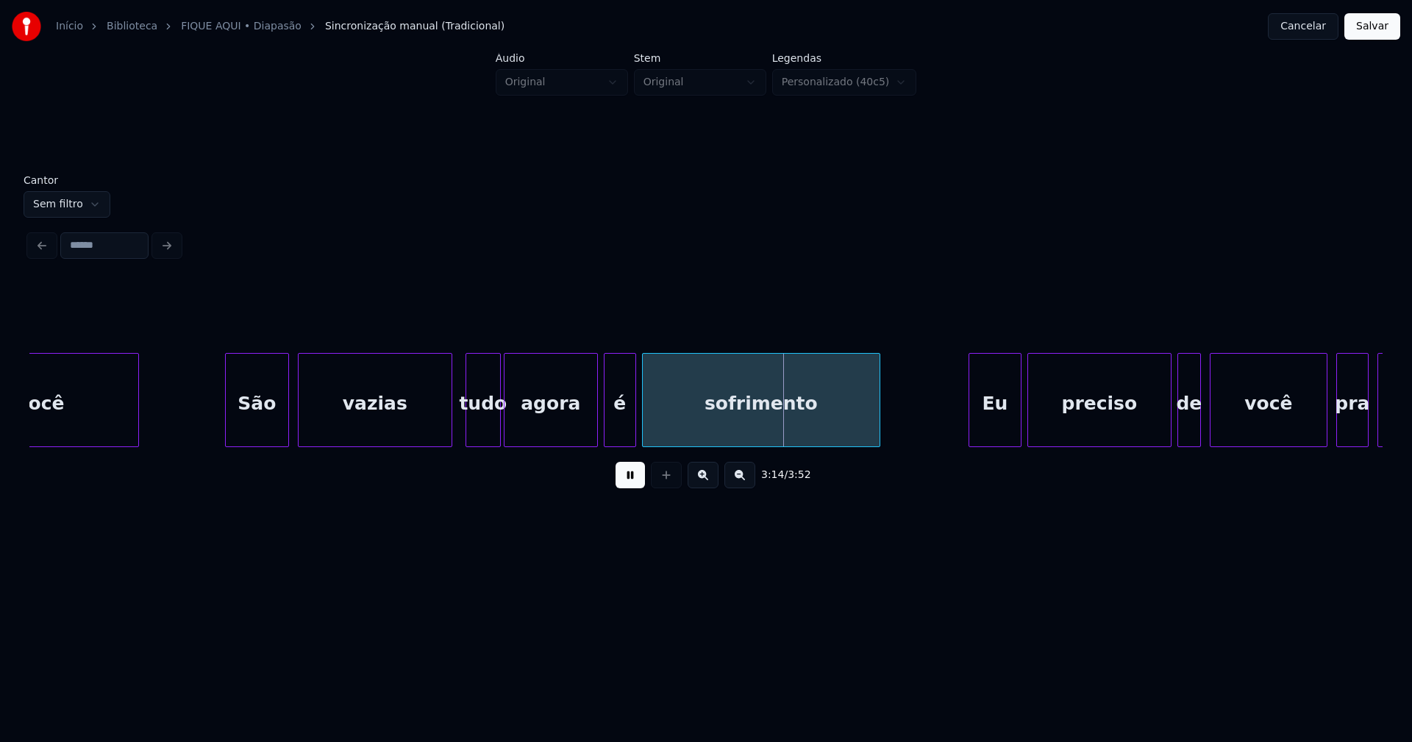
click at [449, 434] on div at bounding box center [449, 400] width 4 height 93
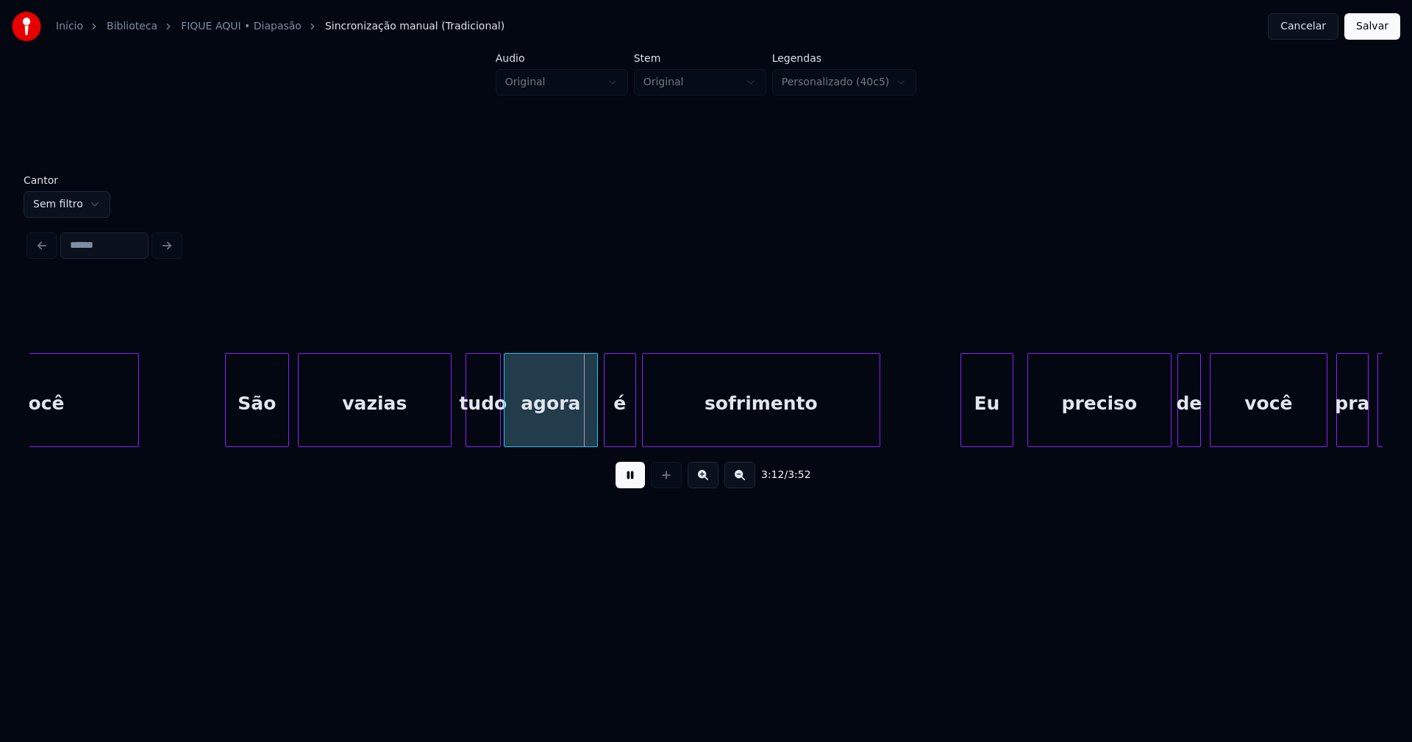
click at [982, 433] on div "Eu" at bounding box center [986, 404] width 51 height 100
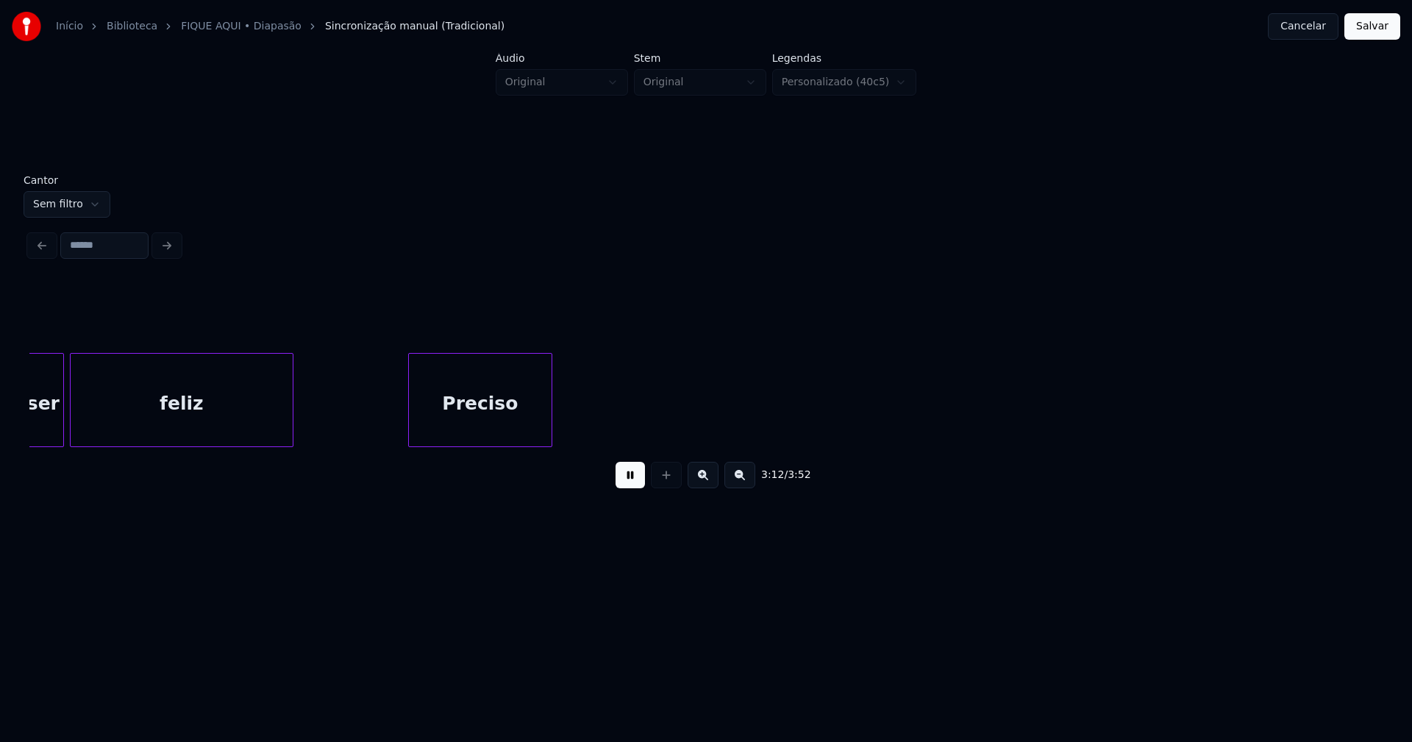
scroll to position [0, 28280]
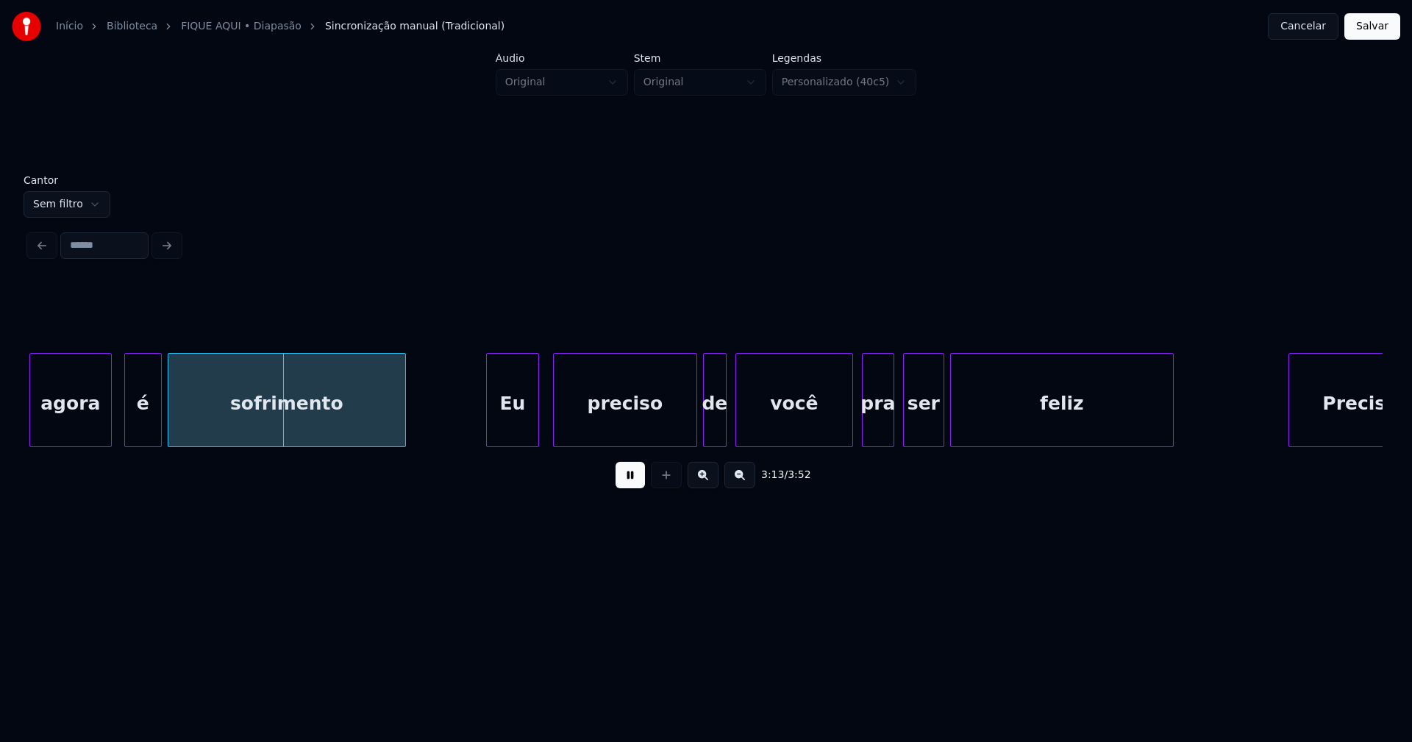
click at [128, 420] on div at bounding box center [127, 400] width 4 height 93
click at [134, 426] on div "é" at bounding box center [133, 404] width 36 height 100
click at [142, 427] on div at bounding box center [144, 400] width 4 height 93
click at [154, 423] on div at bounding box center [156, 400] width 4 height 93
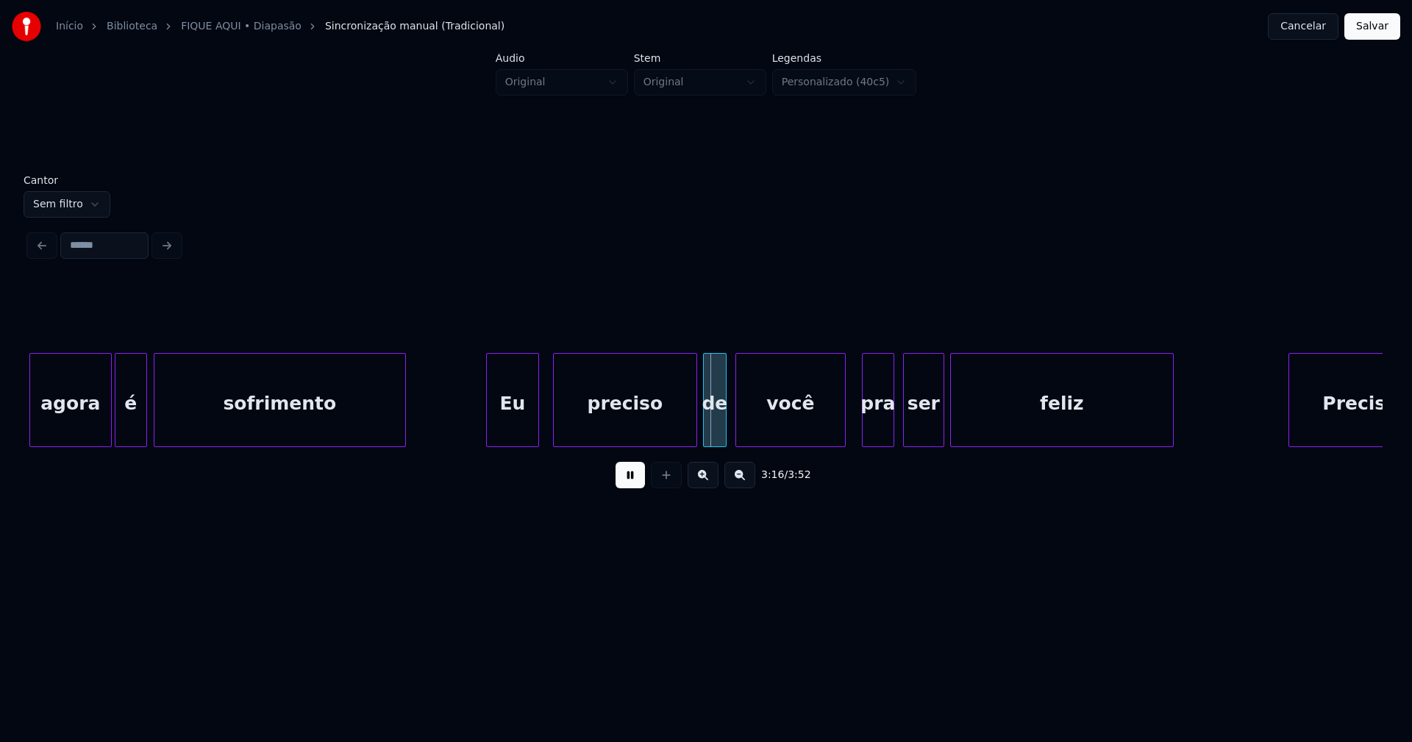
click at [841, 434] on div at bounding box center [843, 400] width 4 height 93
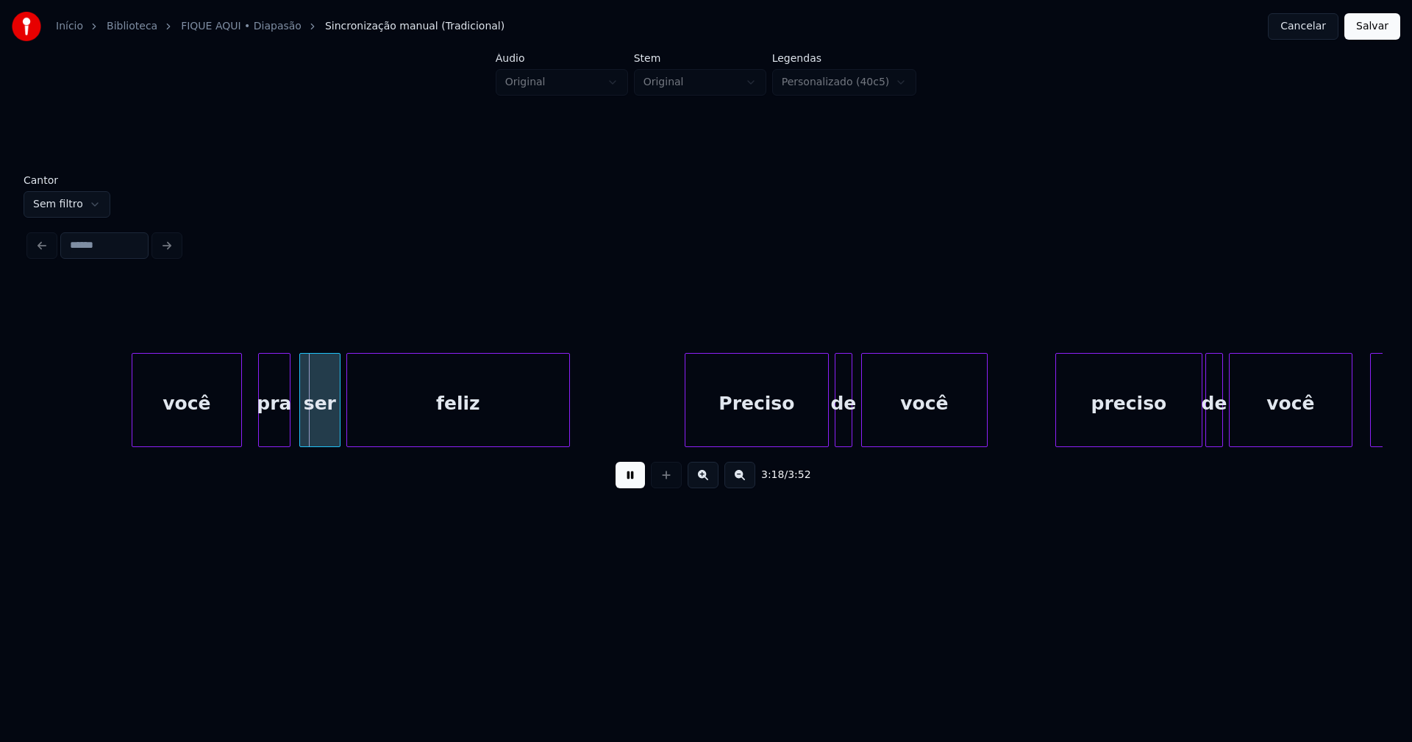
scroll to position [0, 29073]
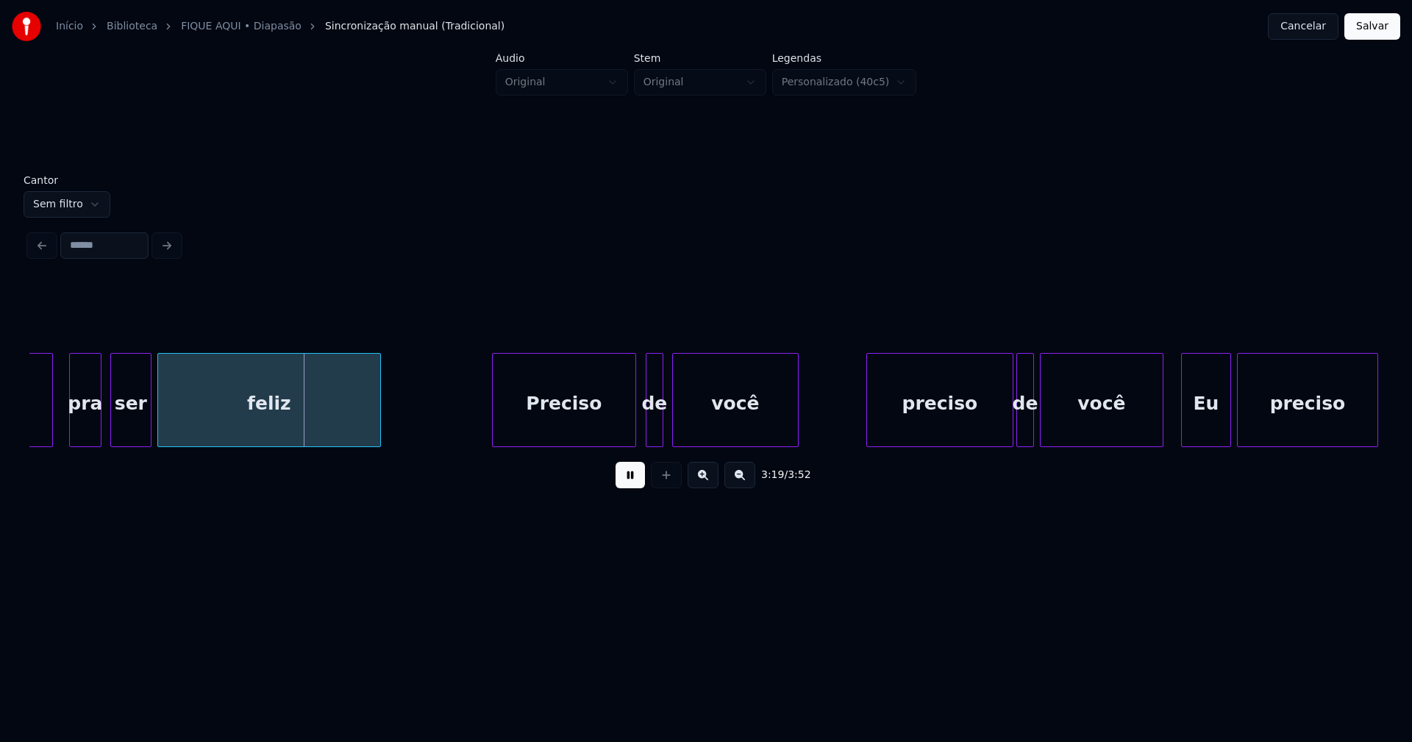
click at [591, 417] on div "Preciso" at bounding box center [564, 404] width 143 height 100
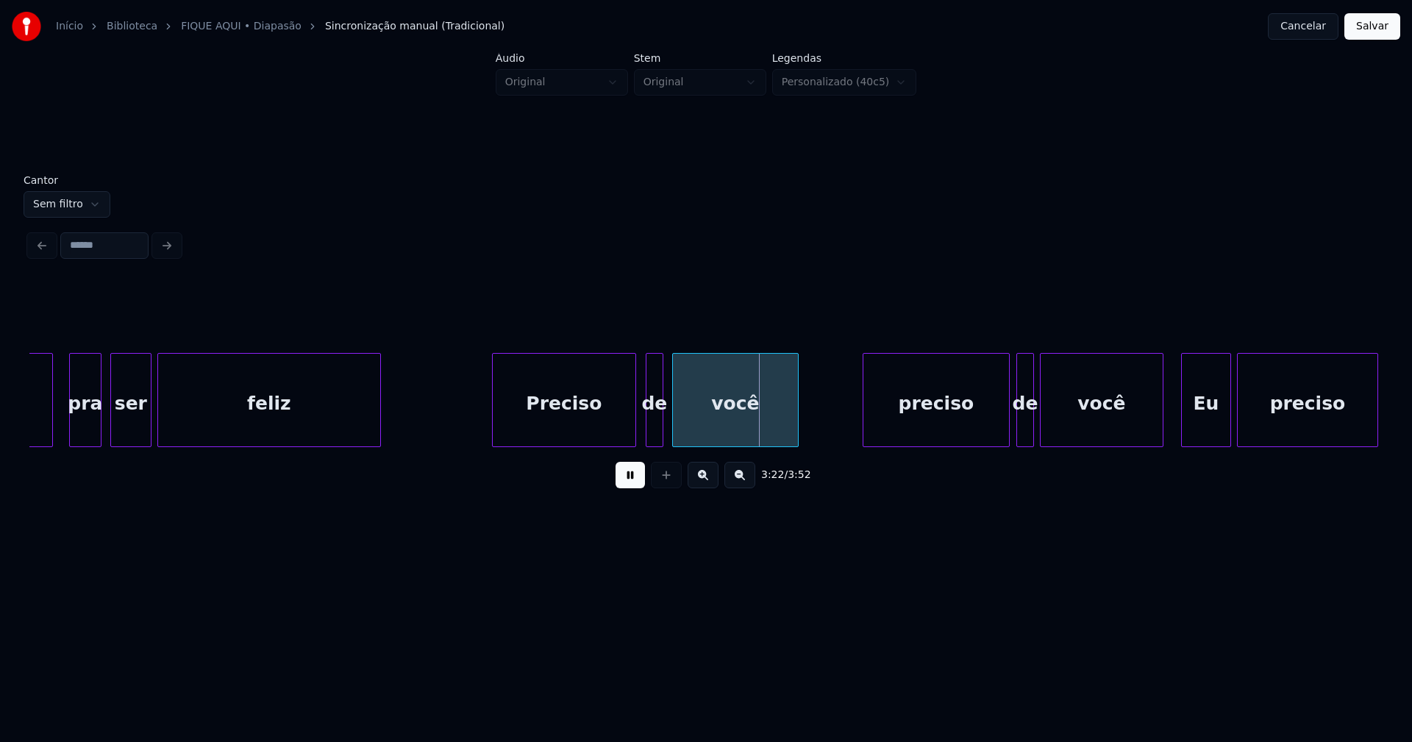
click at [950, 427] on div "preciso" at bounding box center [937, 404] width 146 height 100
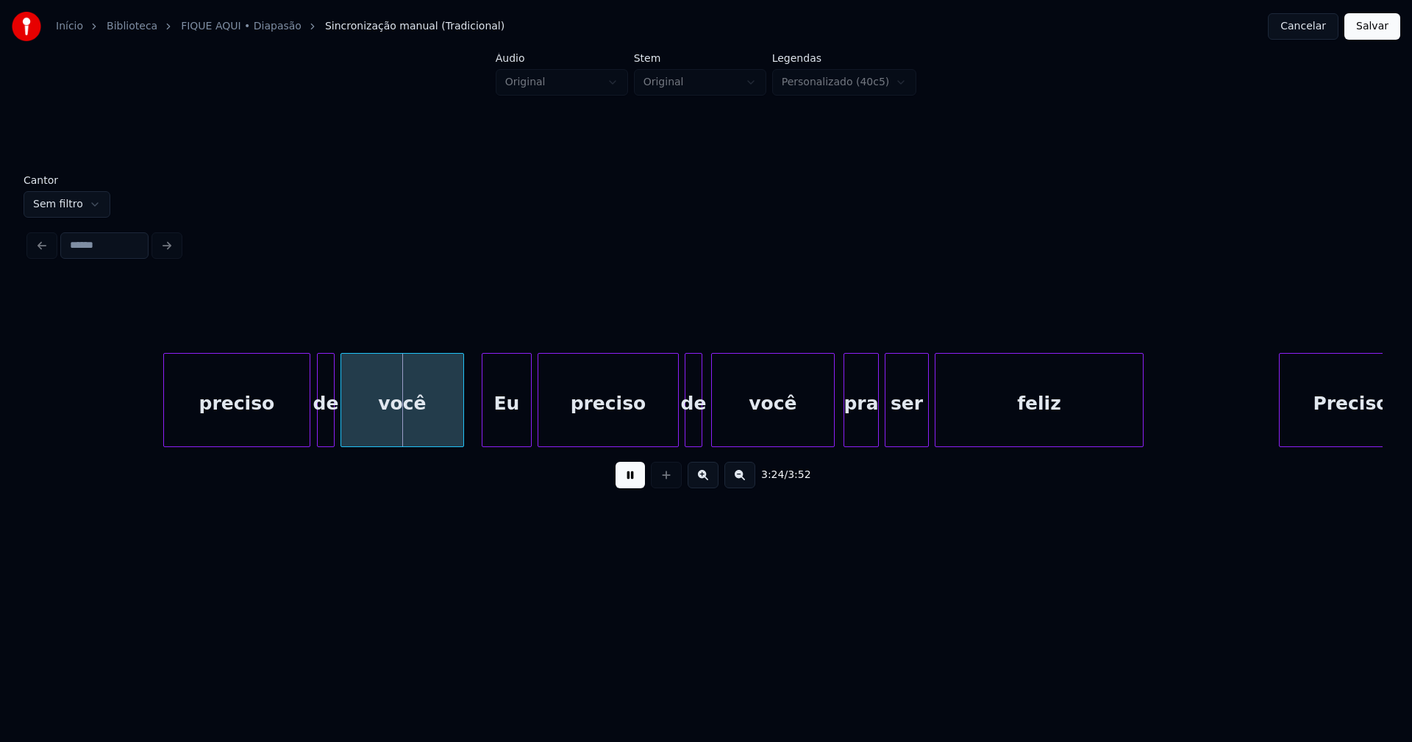
scroll to position [0, 29962]
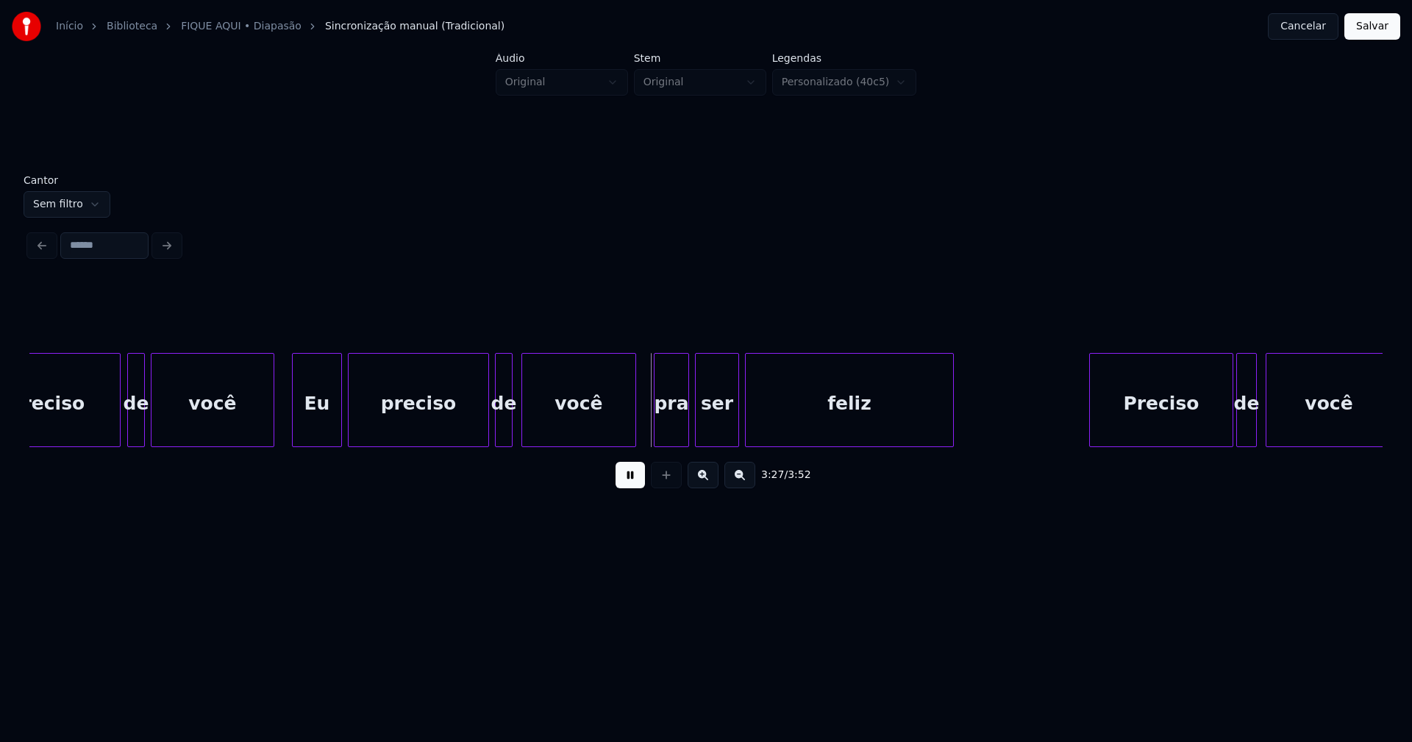
click at [633, 441] on div "você" at bounding box center [579, 400] width 115 height 94
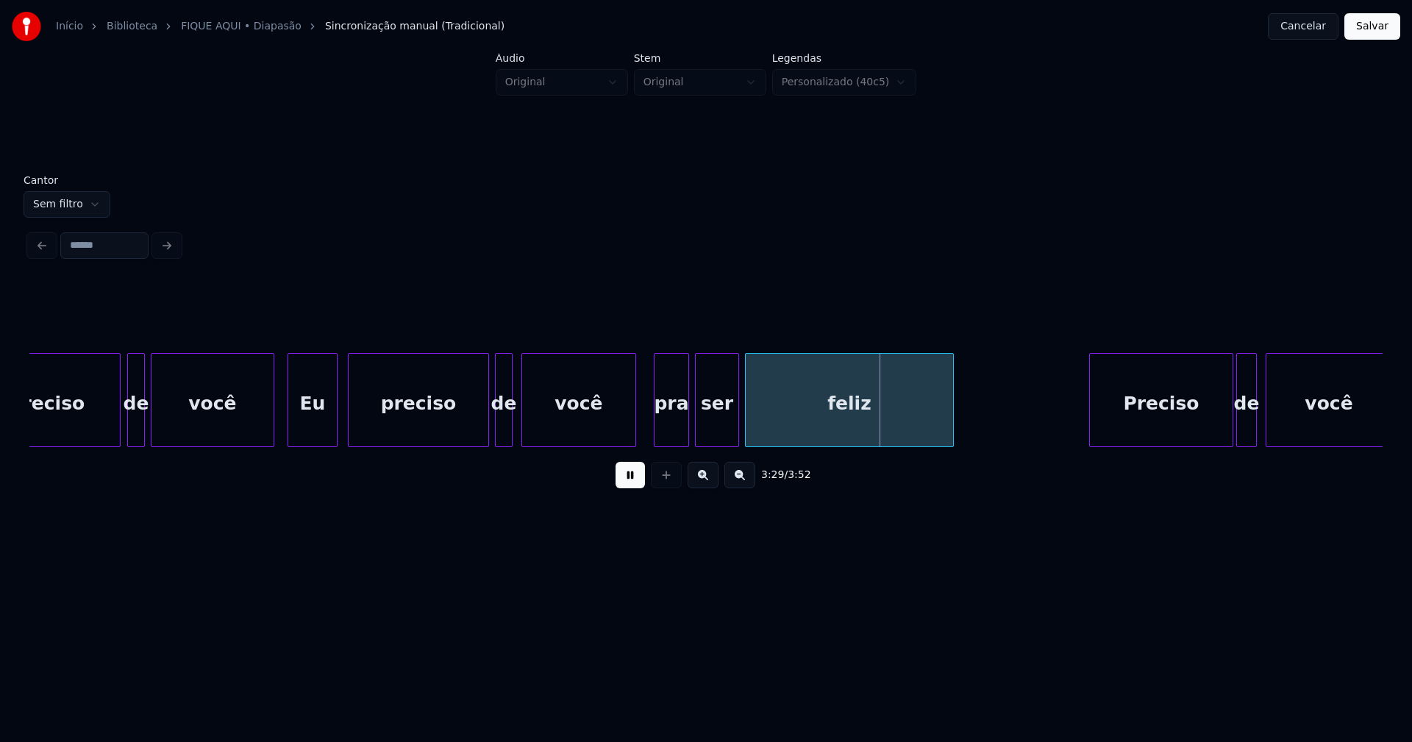
click at [310, 432] on div "Eu" at bounding box center [312, 404] width 49 height 100
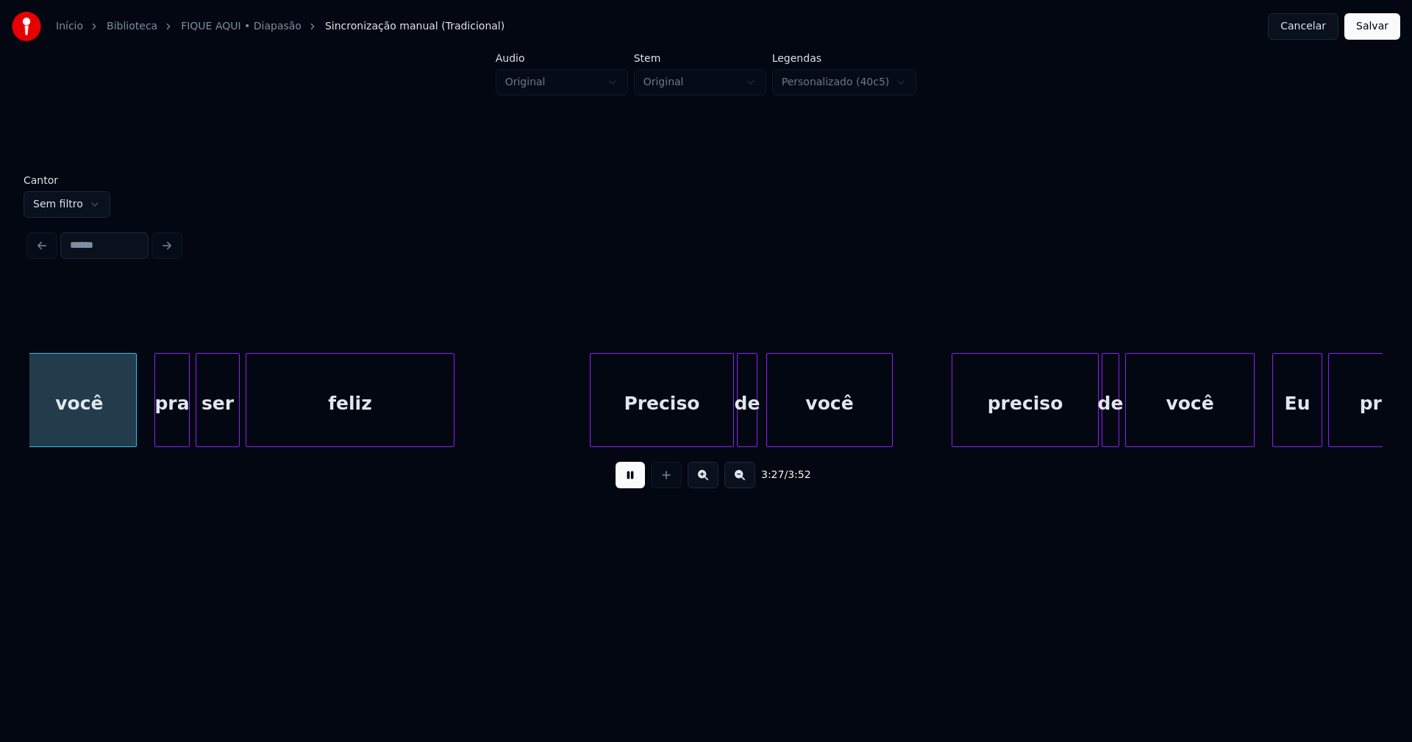
scroll to position [0, 30474]
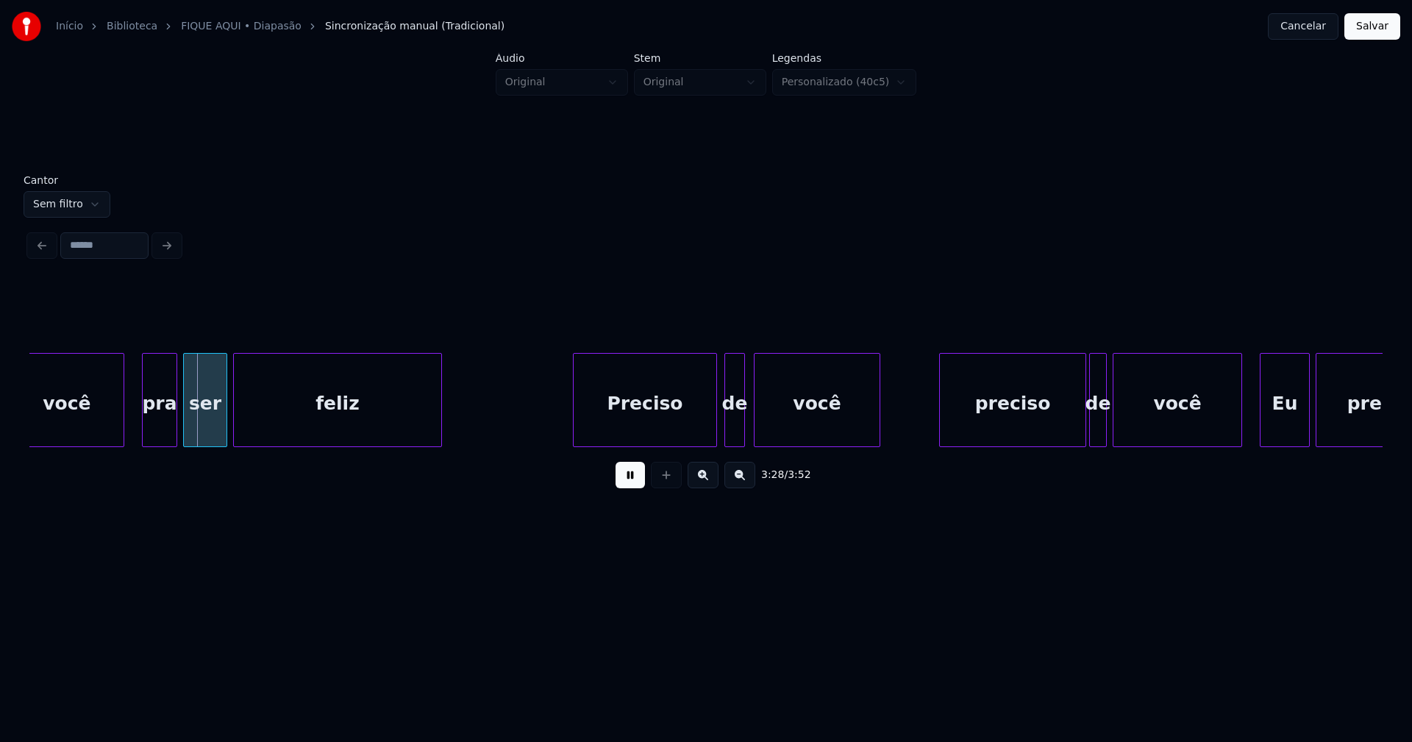
click at [663, 428] on div "Preciso" at bounding box center [645, 404] width 143 height 100
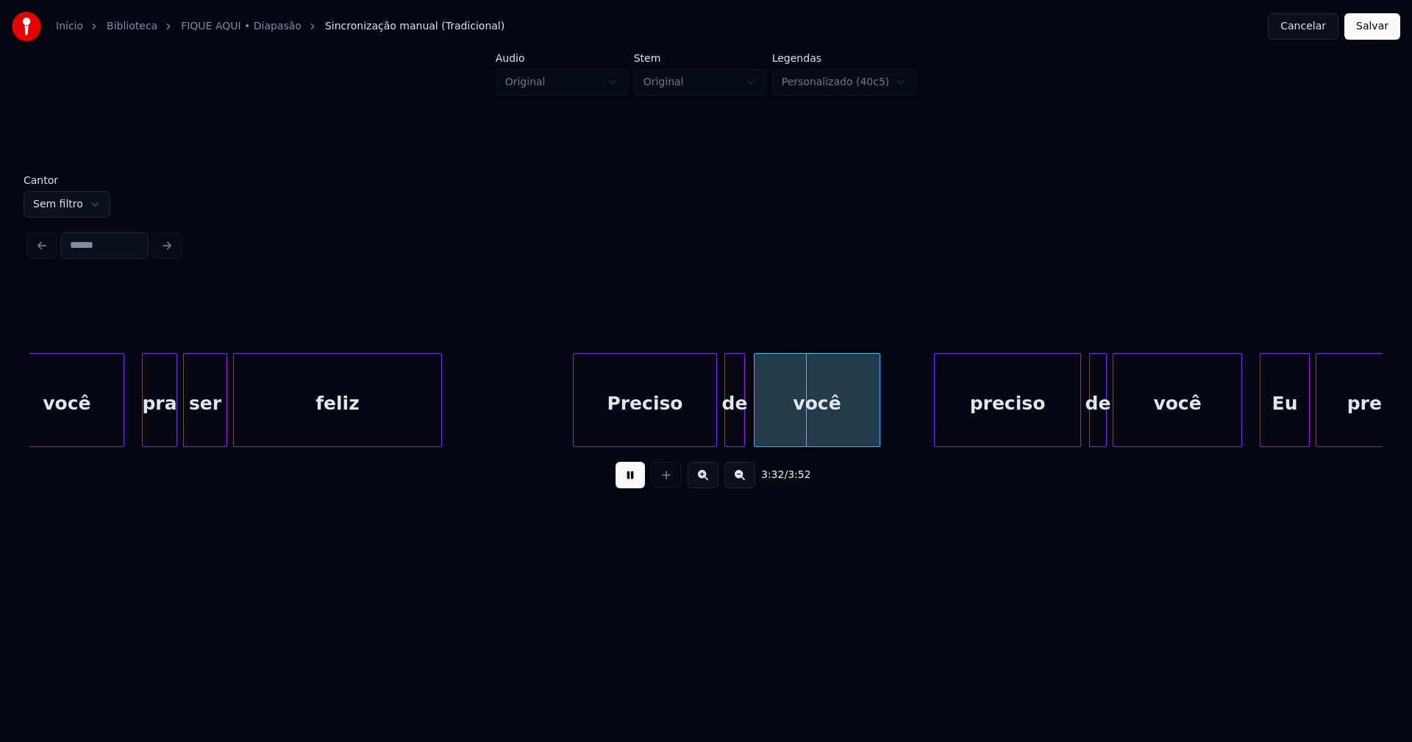
click at [1018, 421] on div "preciso" at bounding box center [1008, 404] width 146 height 100
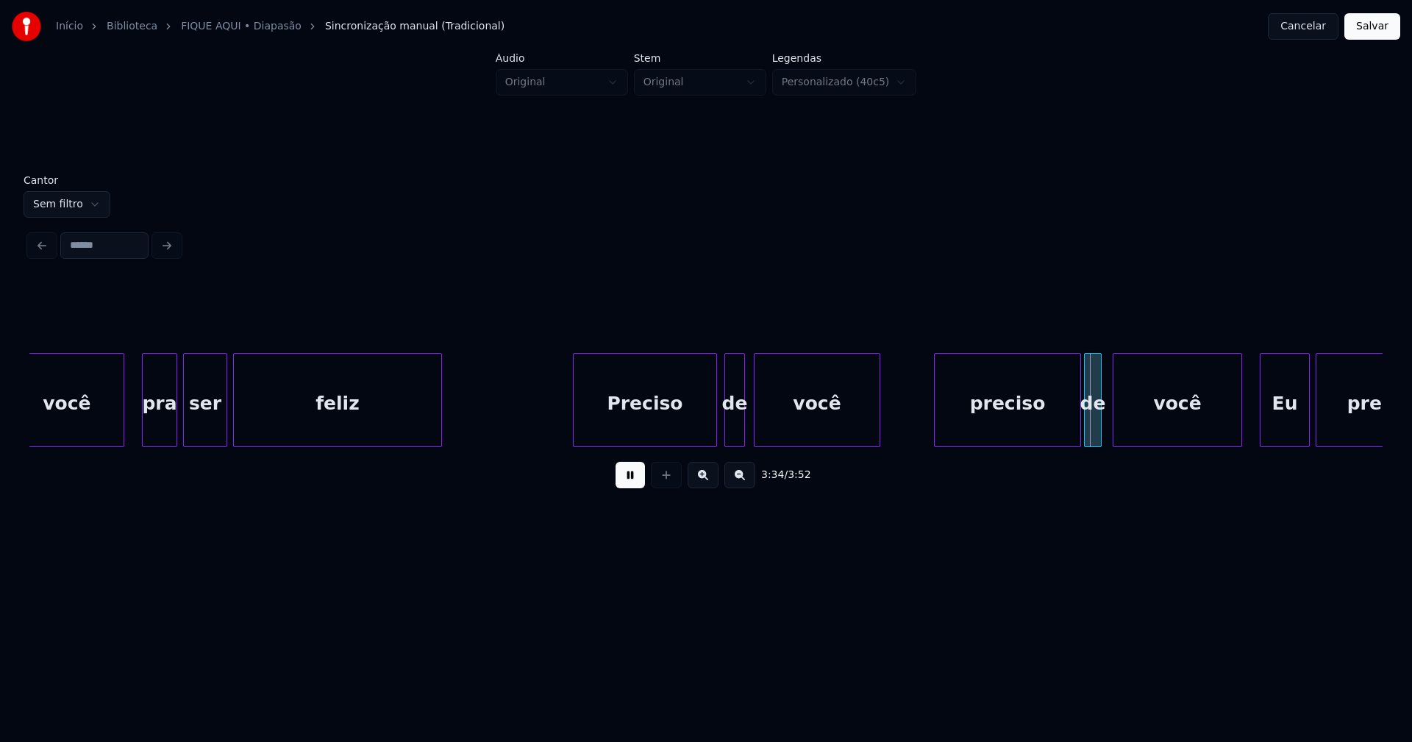
click at [1093, 433] on div "de" at bounding box center [1093, 404] width 16 height 100
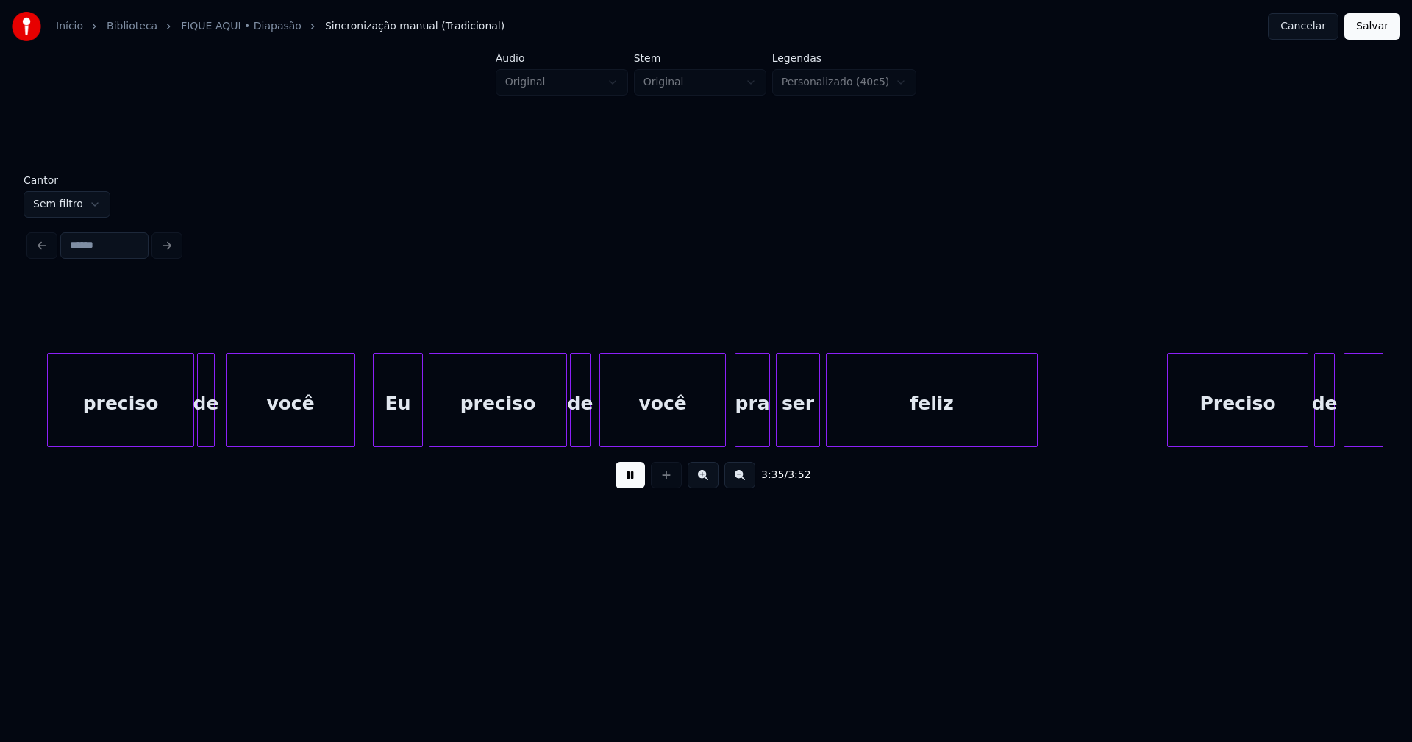
scroll to position [0, 31380]
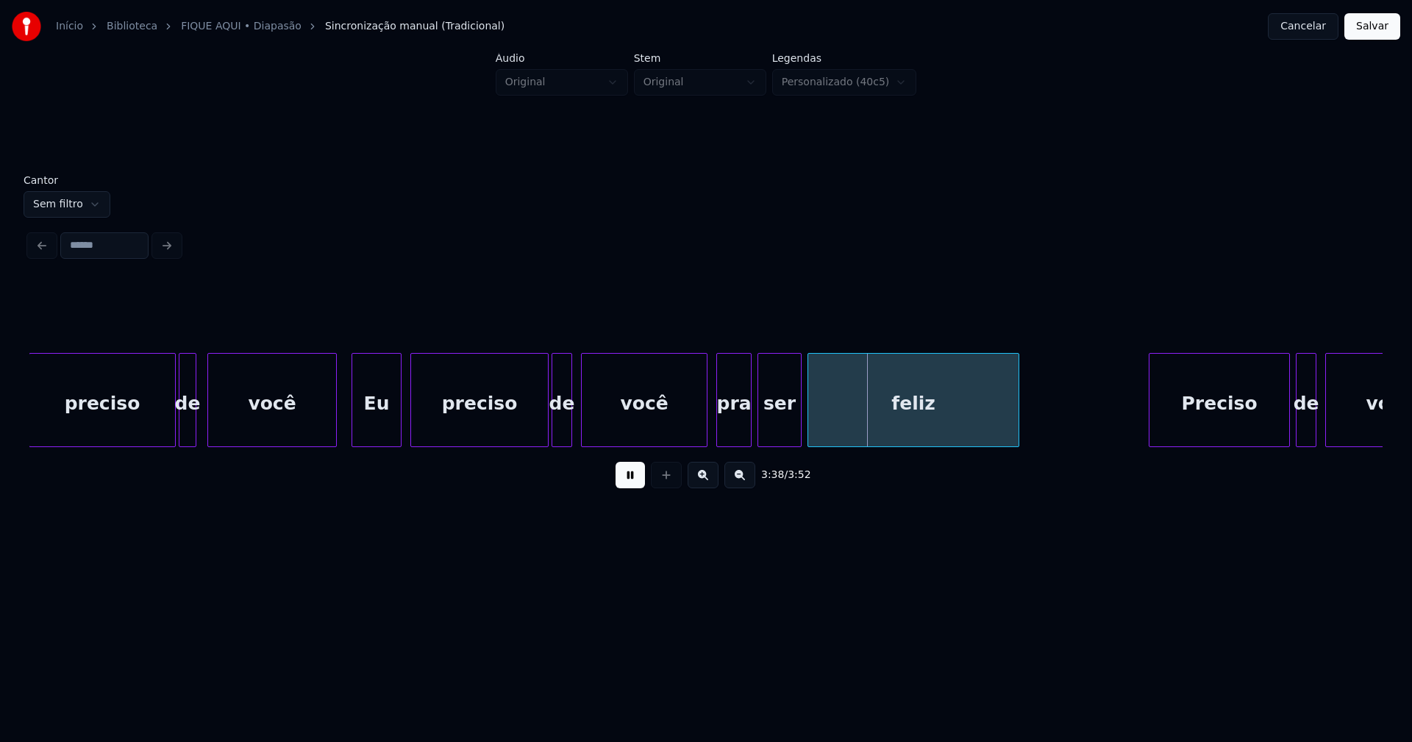
click at [377, 424] on div "Eu" at bounding box center [376, 404] width 49 height 100
click at [692, 434] on div at bounding box center [694, 400] width 4 height 93
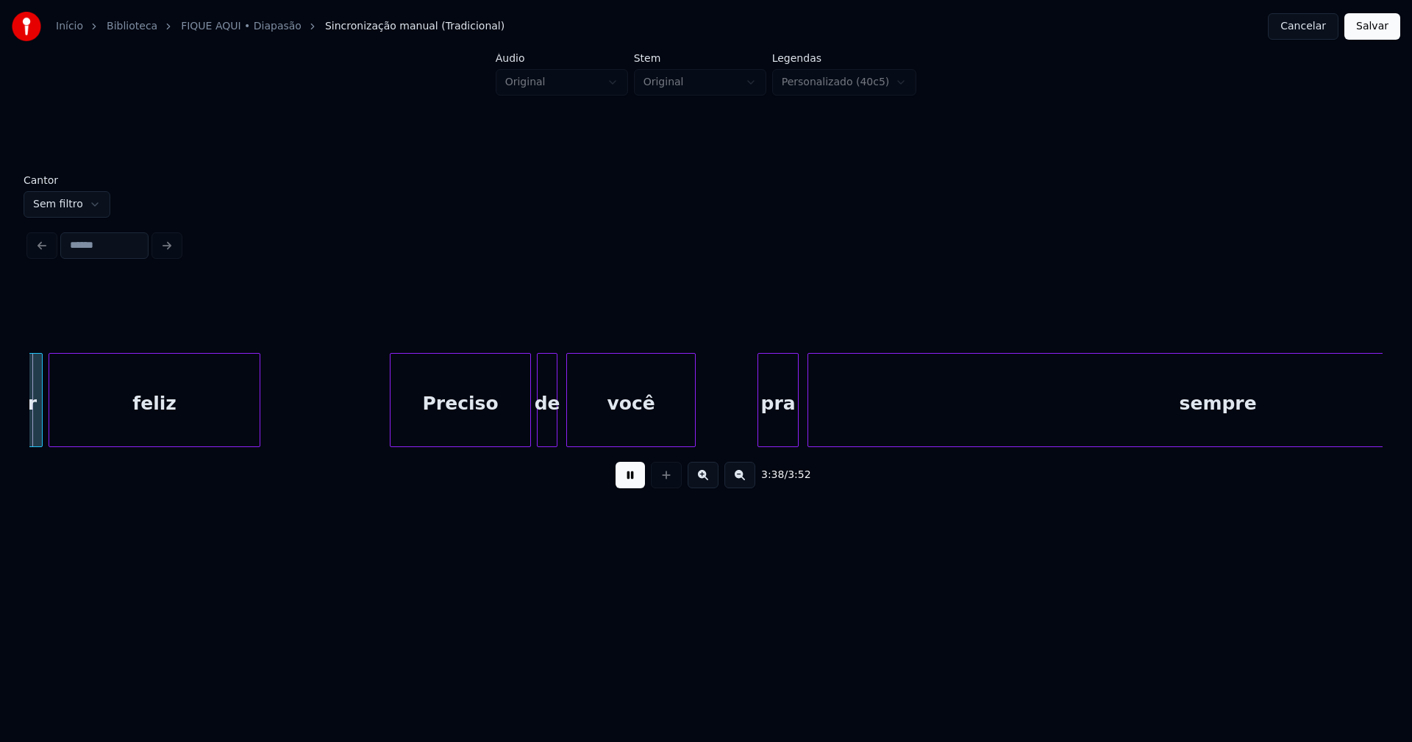
scroll to position [0, 32166]
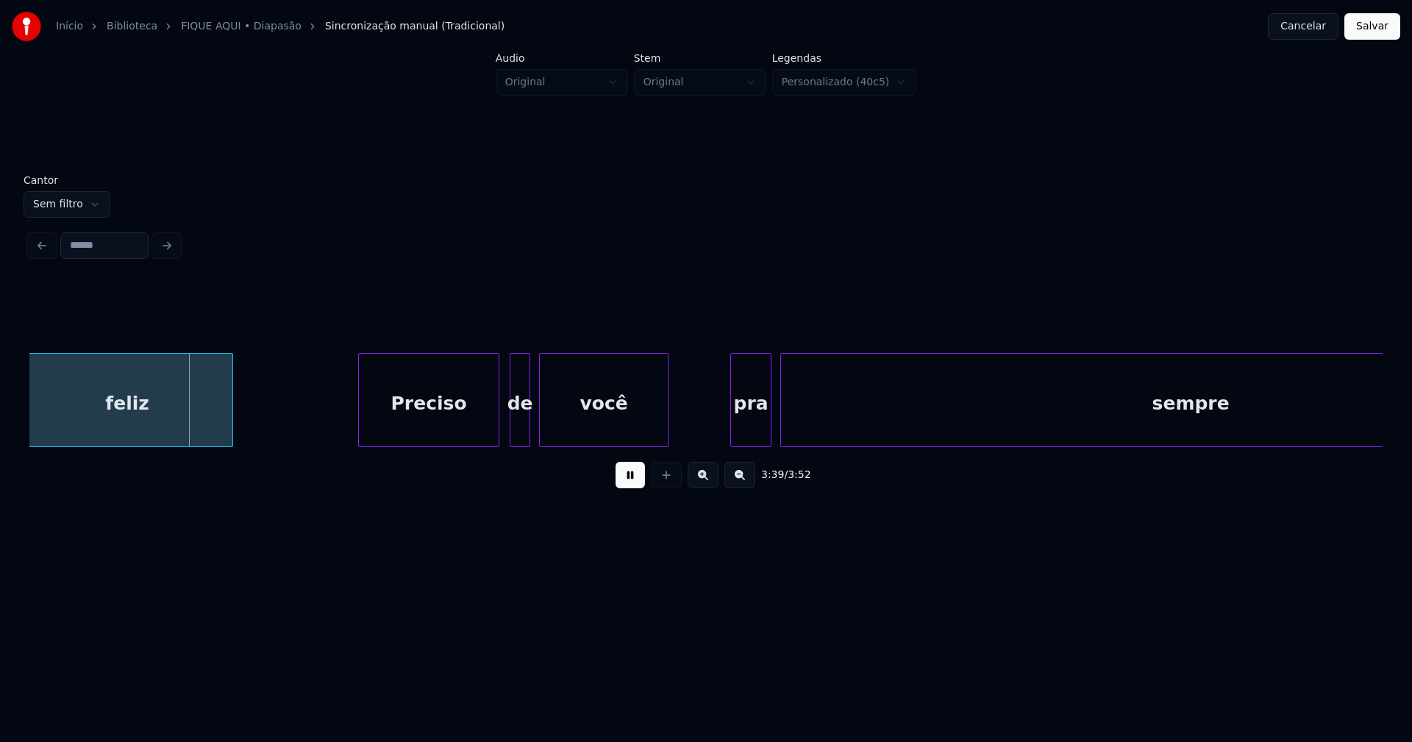
click at [449, 429] on div "Preciso" at bounding box center [429, 404] width 140 height 100
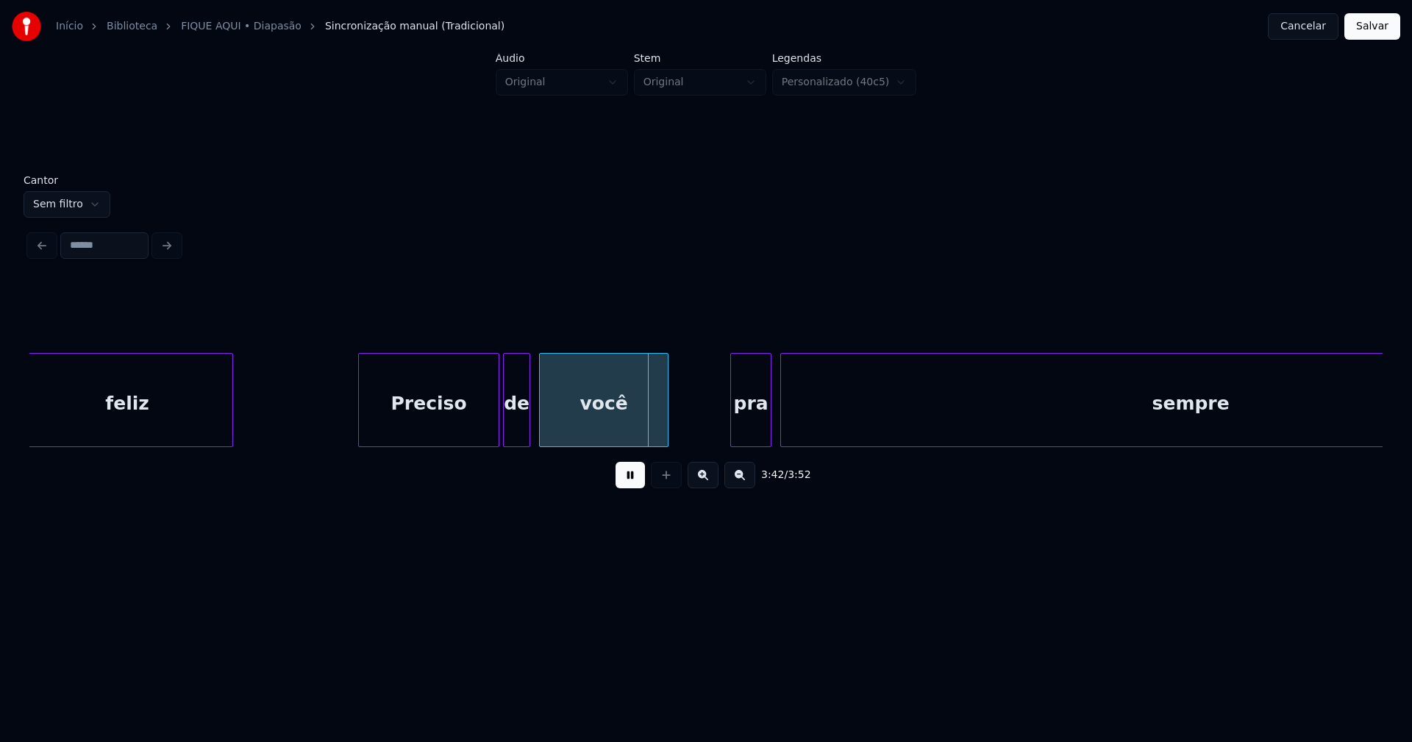
click at [508, 429] on div at bounding box center [506, 400] width 4 height 93
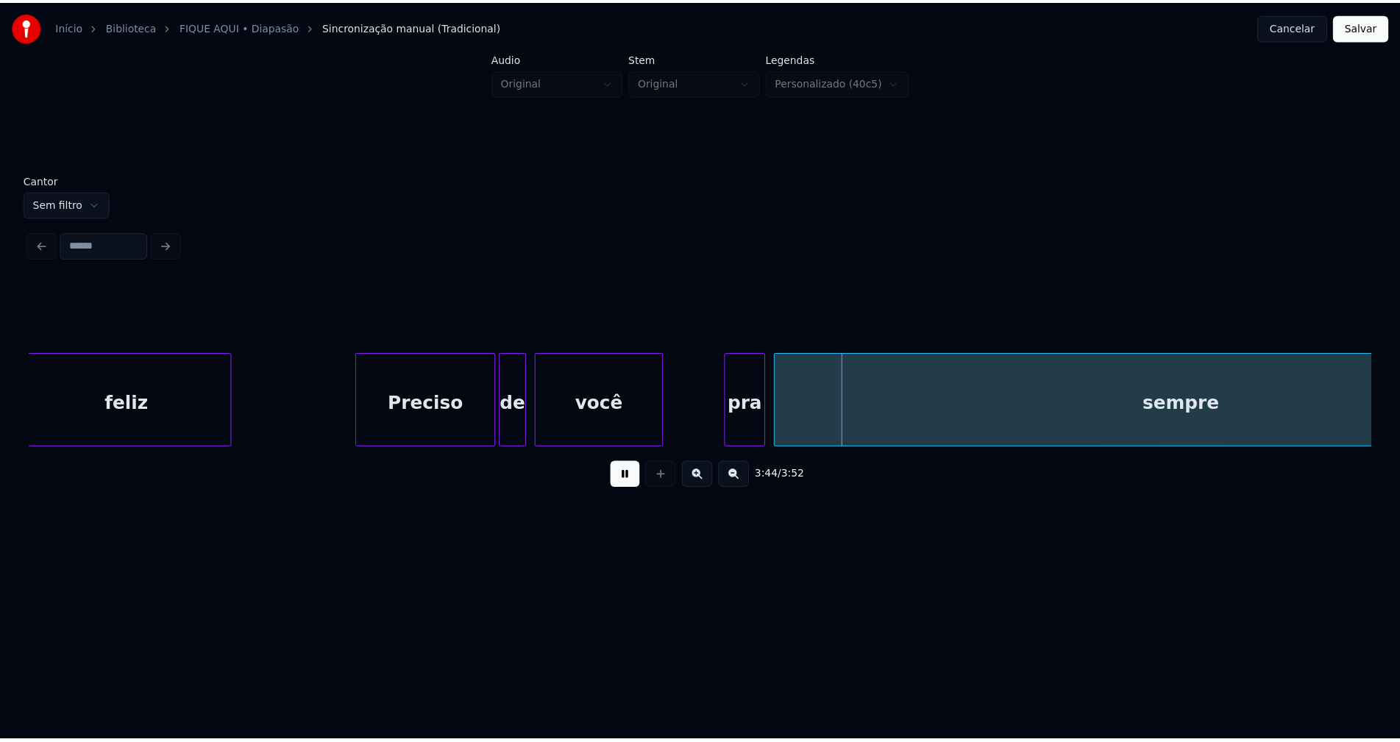
scroll to position [0, 32610]
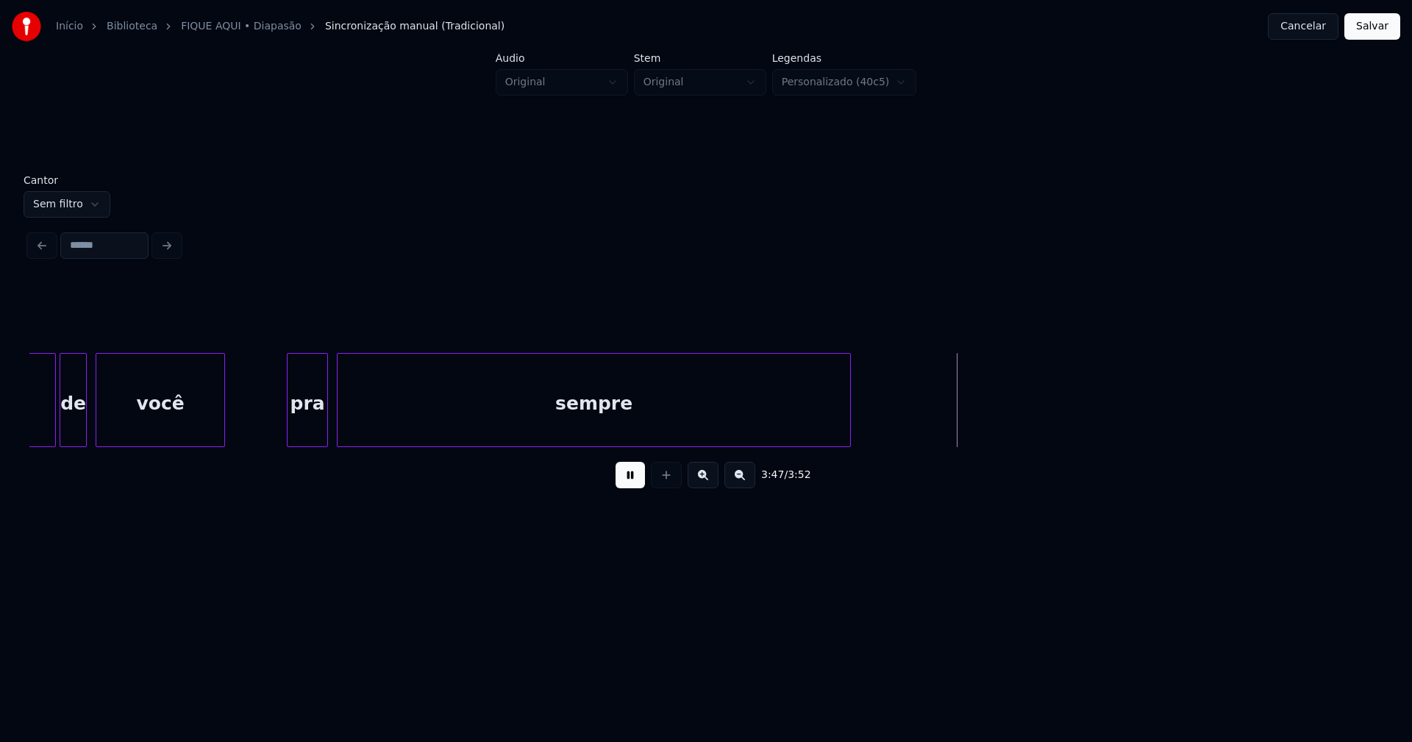
click at [847, 464] on div "3:47 / 3:52" at bounding box center [706, 392] width 1354 height 224
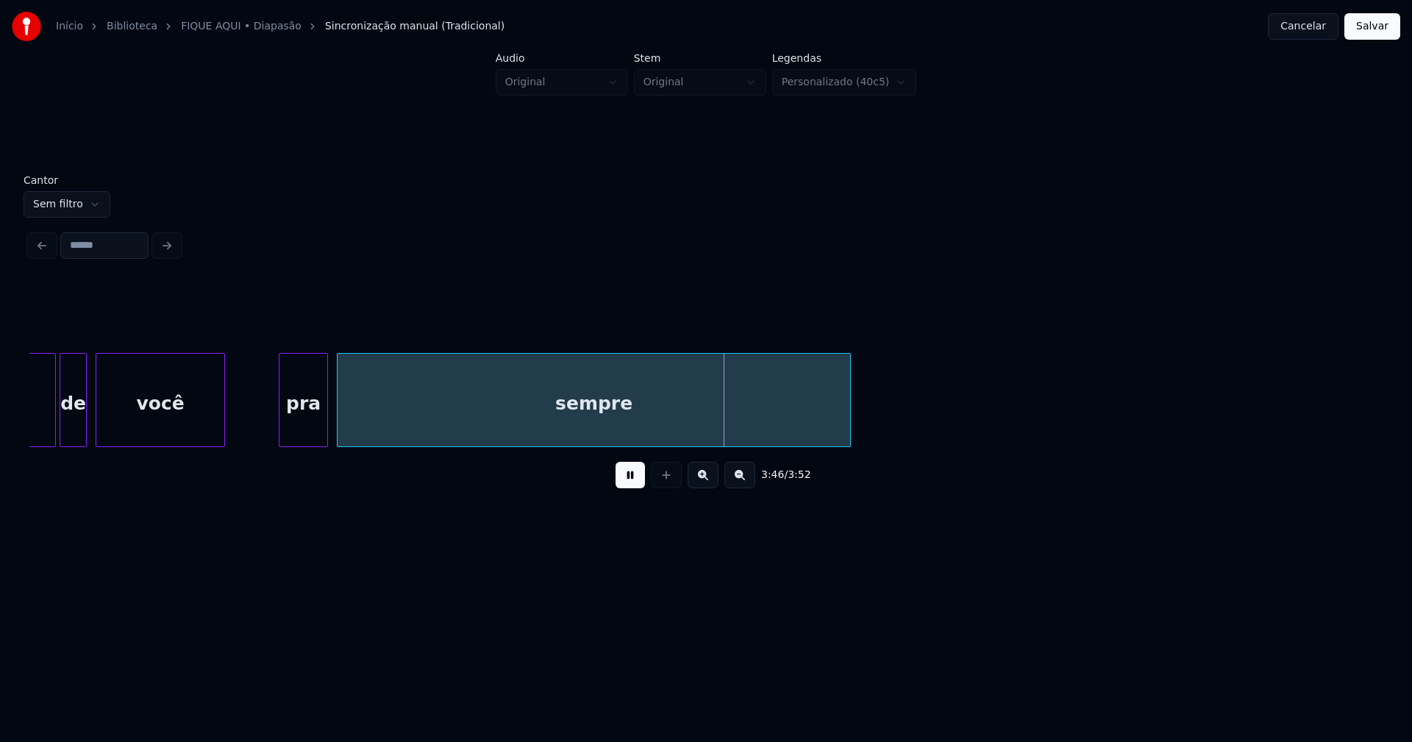
click at [281, 410] on div at bounding box center [282, 400] width 4 height 93
click at [1375, 35] on button "Salvar" at bounding box center [1373, 26] width 56 height 26
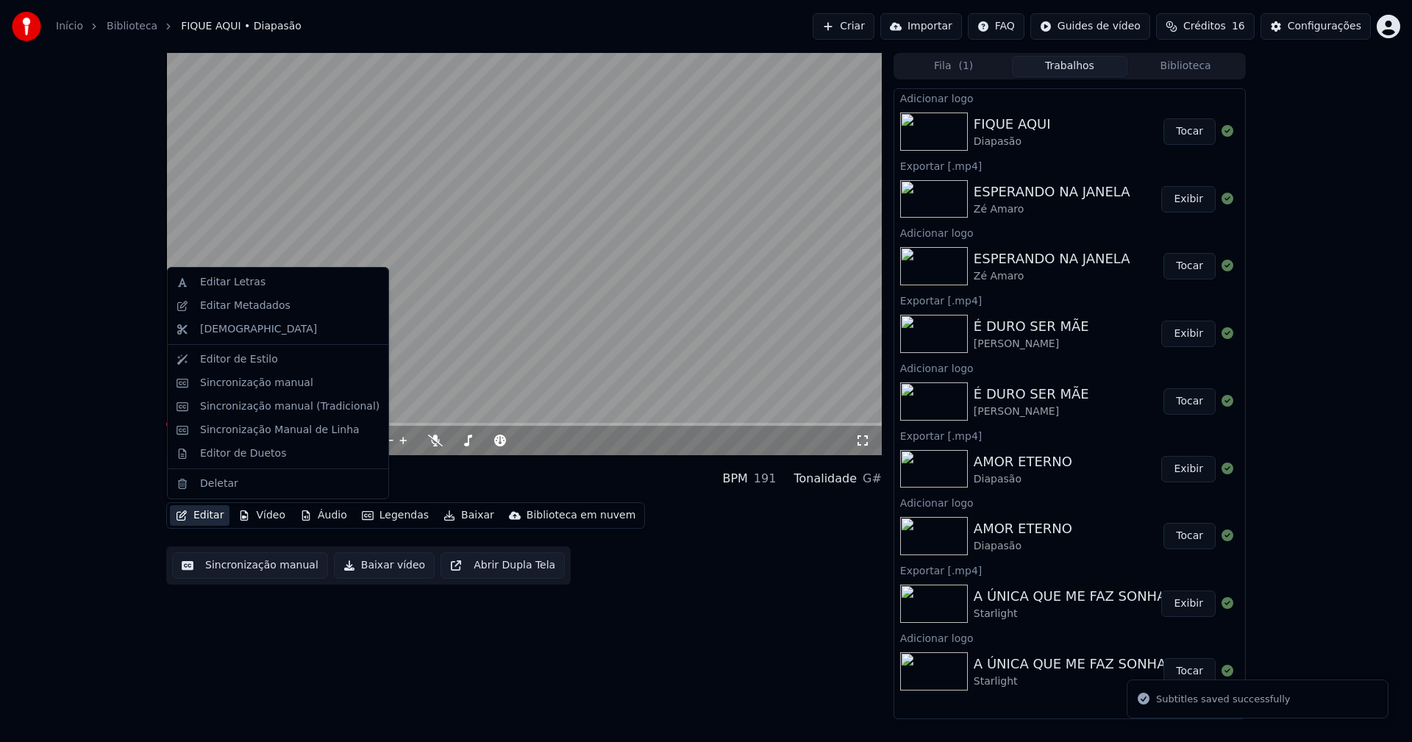
click at [198, 516] on button "Editar" at bounding box center [200, 515] width 60 height 21
click at [227, 458] on div "Editor de Duetos" at bounding box center [243, 454] width 86 height 15
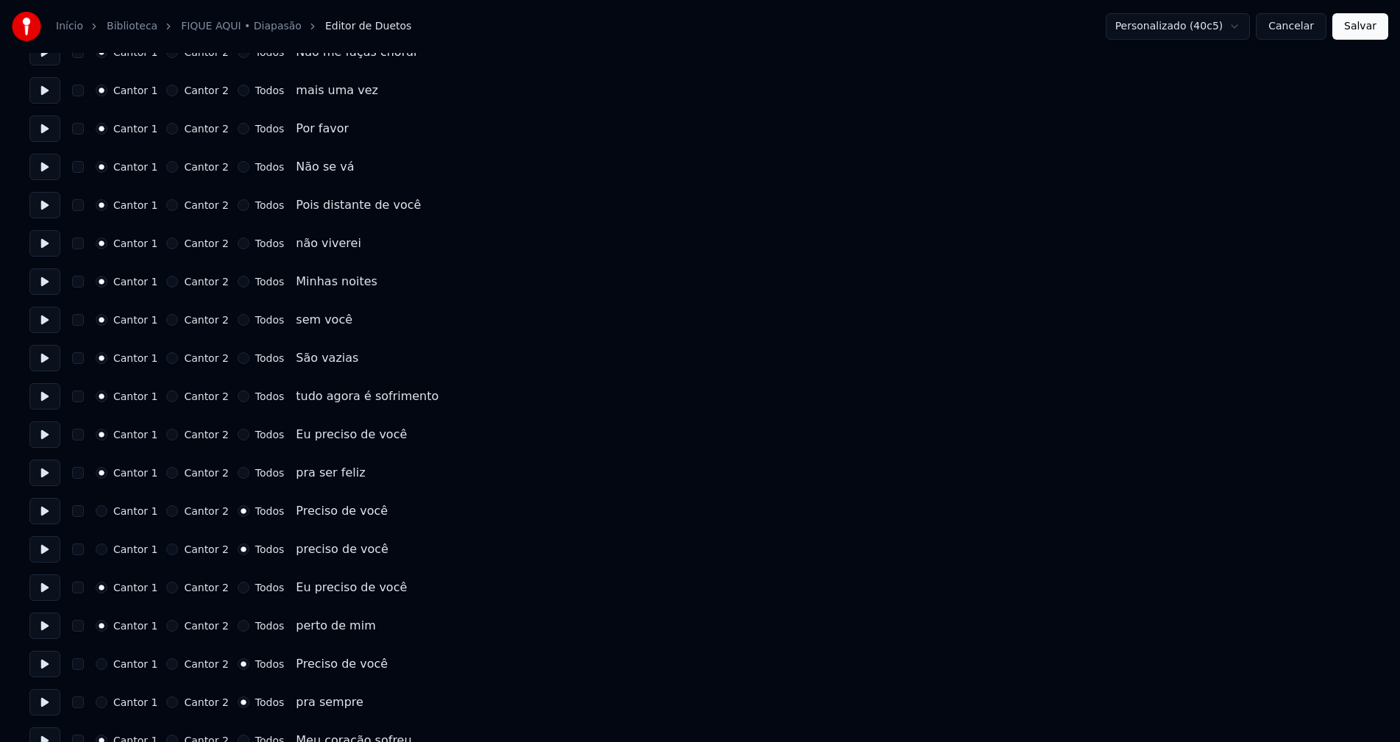
scroll to position [221, 0]
click at [1287, 30] on button "Cancelar" at bounding box center [1291, 26] width 71 height 26
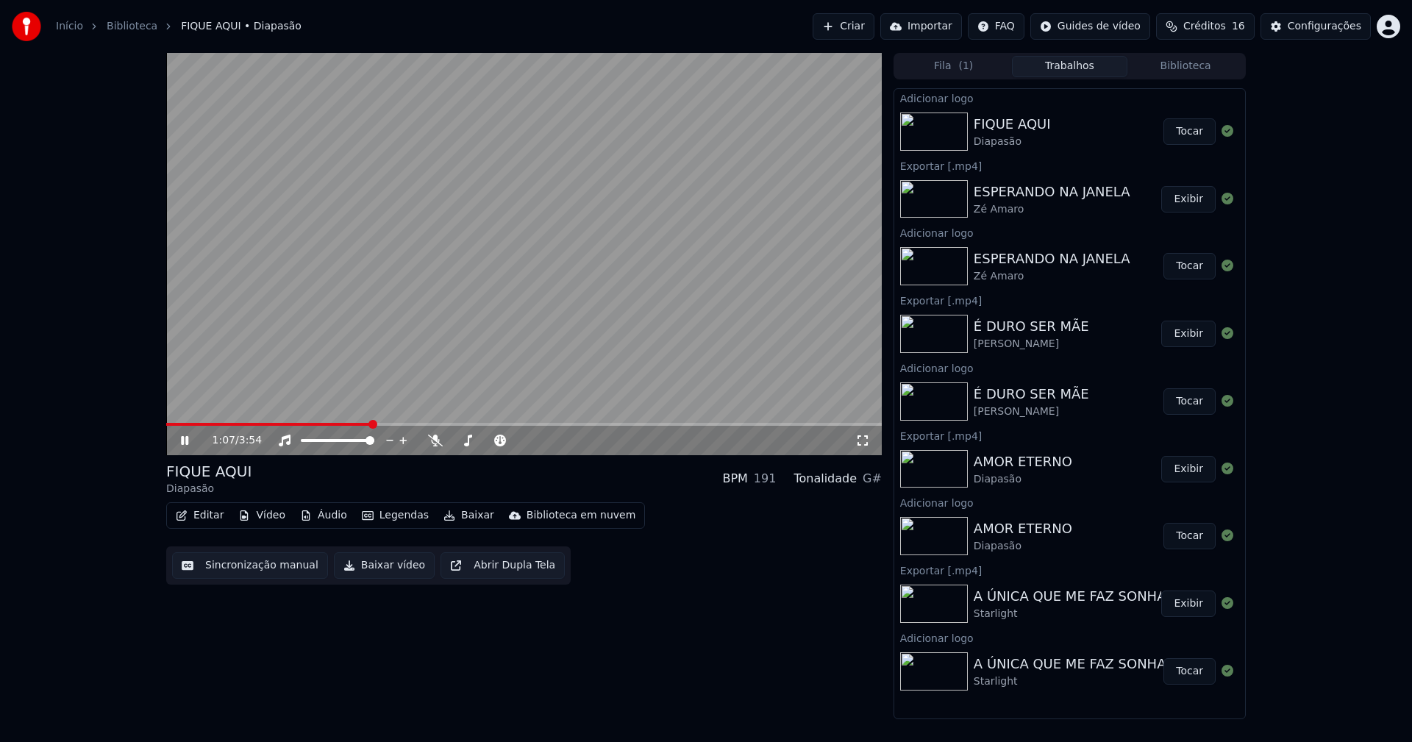
click at [372, 423] on span at bounding box center [524, 424] width 716 height 3
click at [865, 444] on icon at bounding box center [863, 441] width 15 height 12
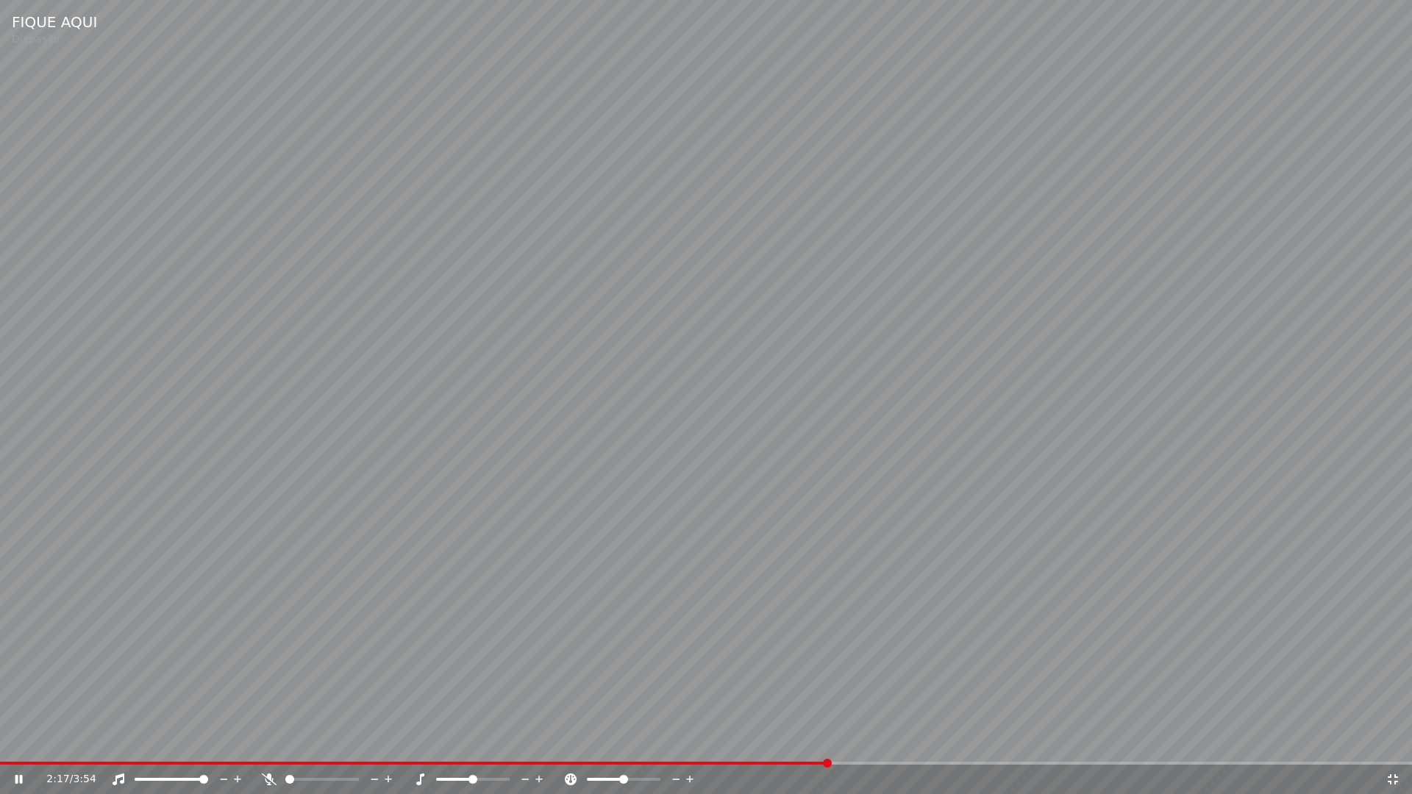
click at [1395, 742] on icon at bounding box center [1393, 780] width 15 height 12
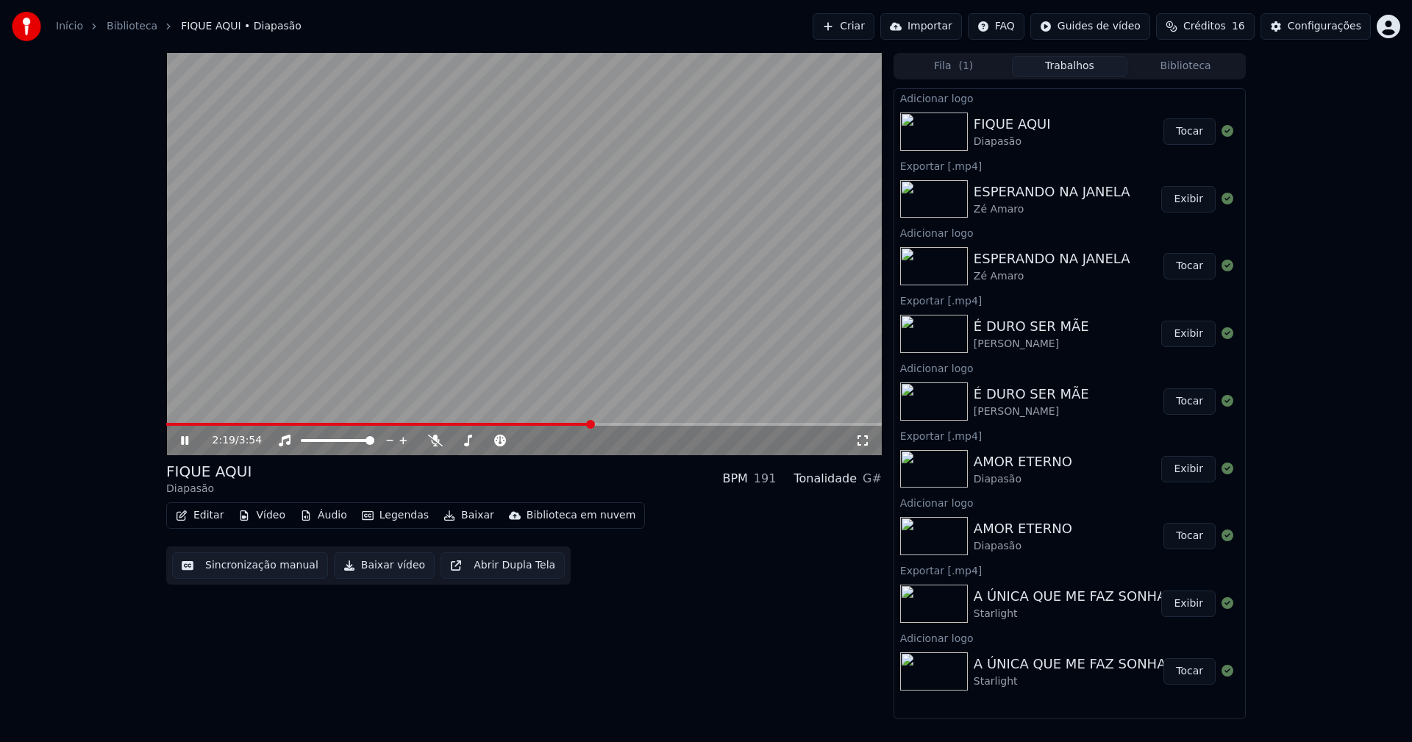
click at [190, 439] on icon at bounding box center [195, 441] width 35 height 12
click at [371, 577] on button "Baixar vídeo" at bounding box center [384, 565] width 101 height 26
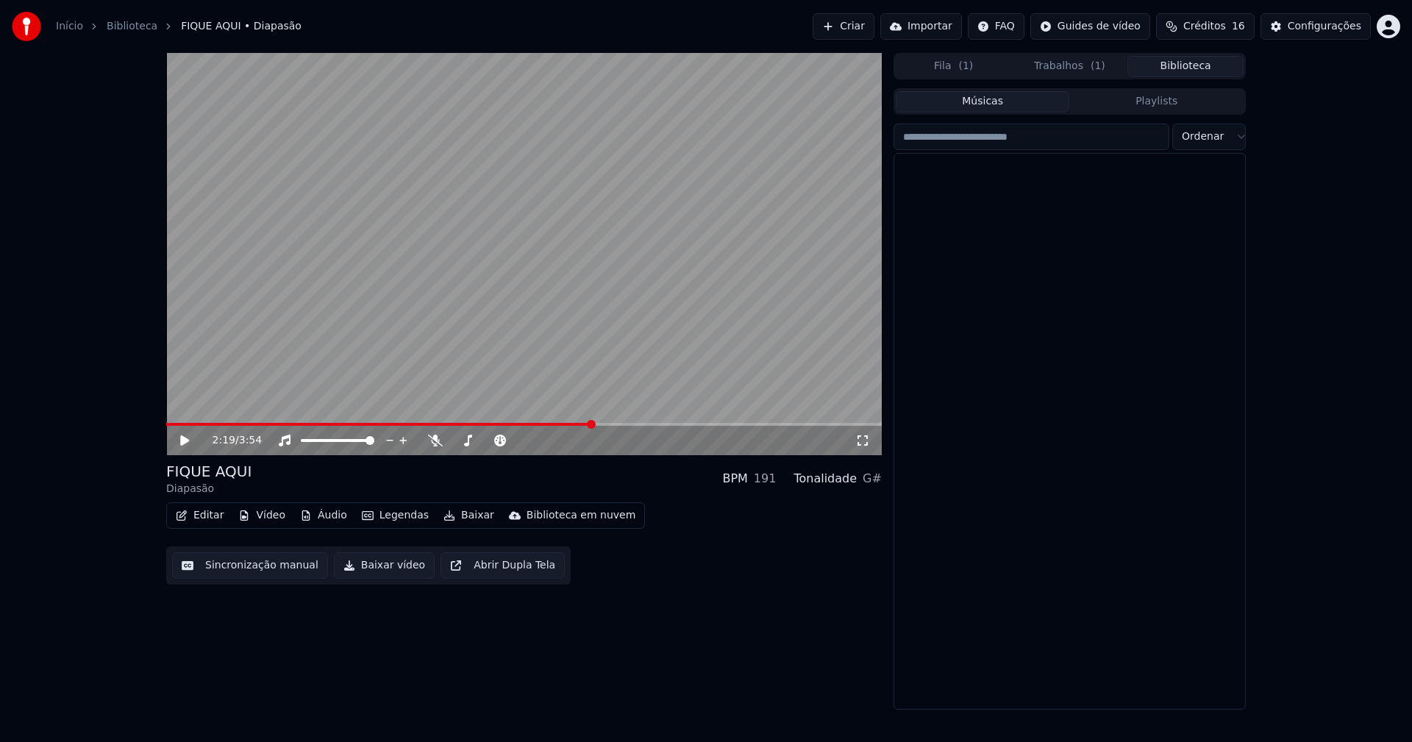
click at [1217, 65] on button "Biblioteca" at bounding box center [1186, 66] width 116 height 21
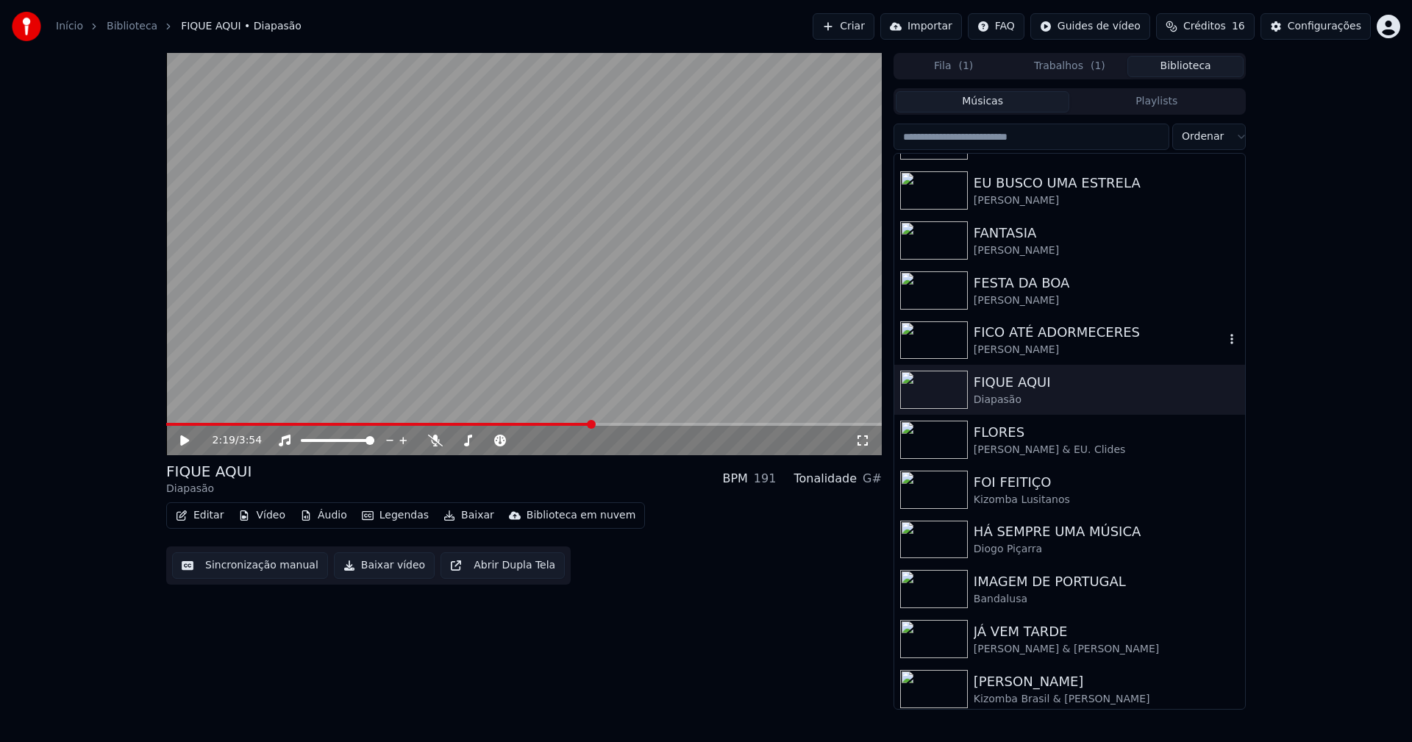
scroll to position [1913, 0]
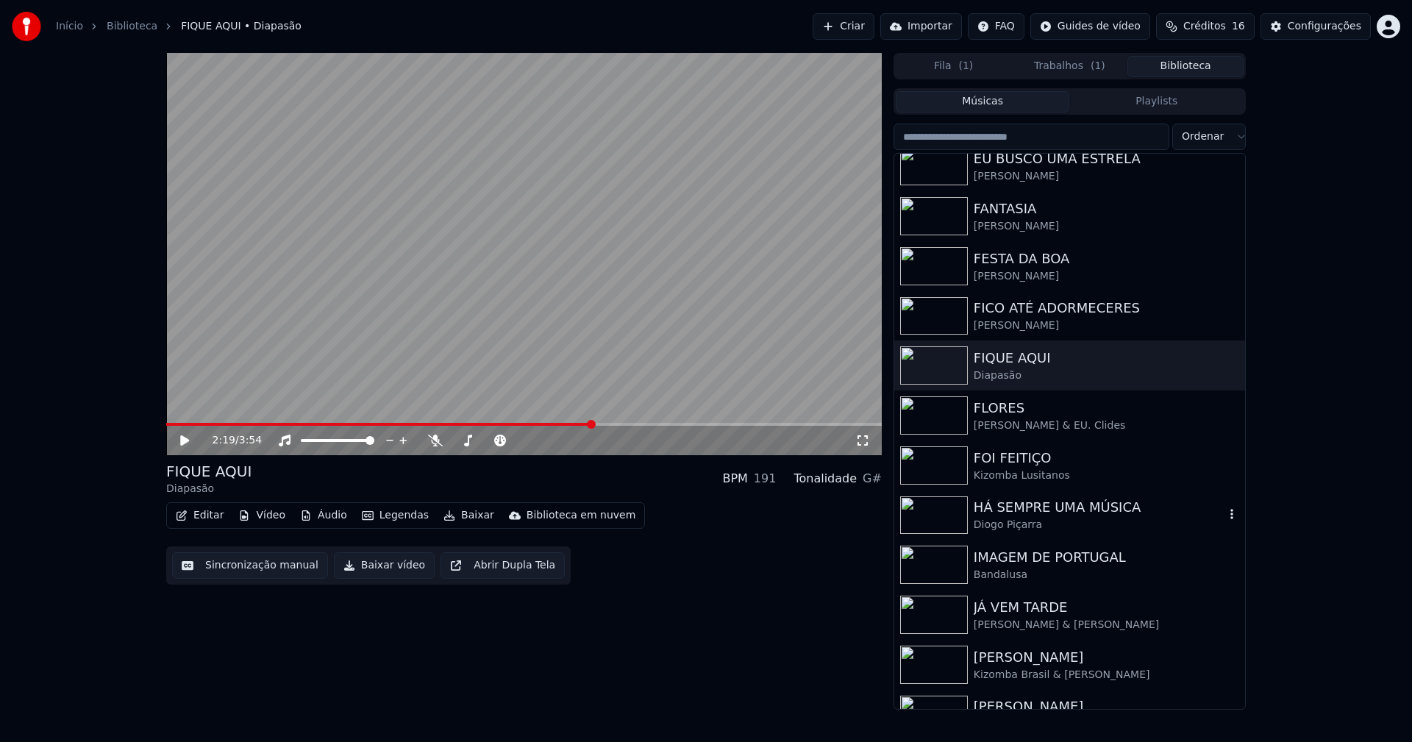
click at [1051, 518] on div "Diogo Piçarra" at bounding box center [1099, 525] width 251 height 15
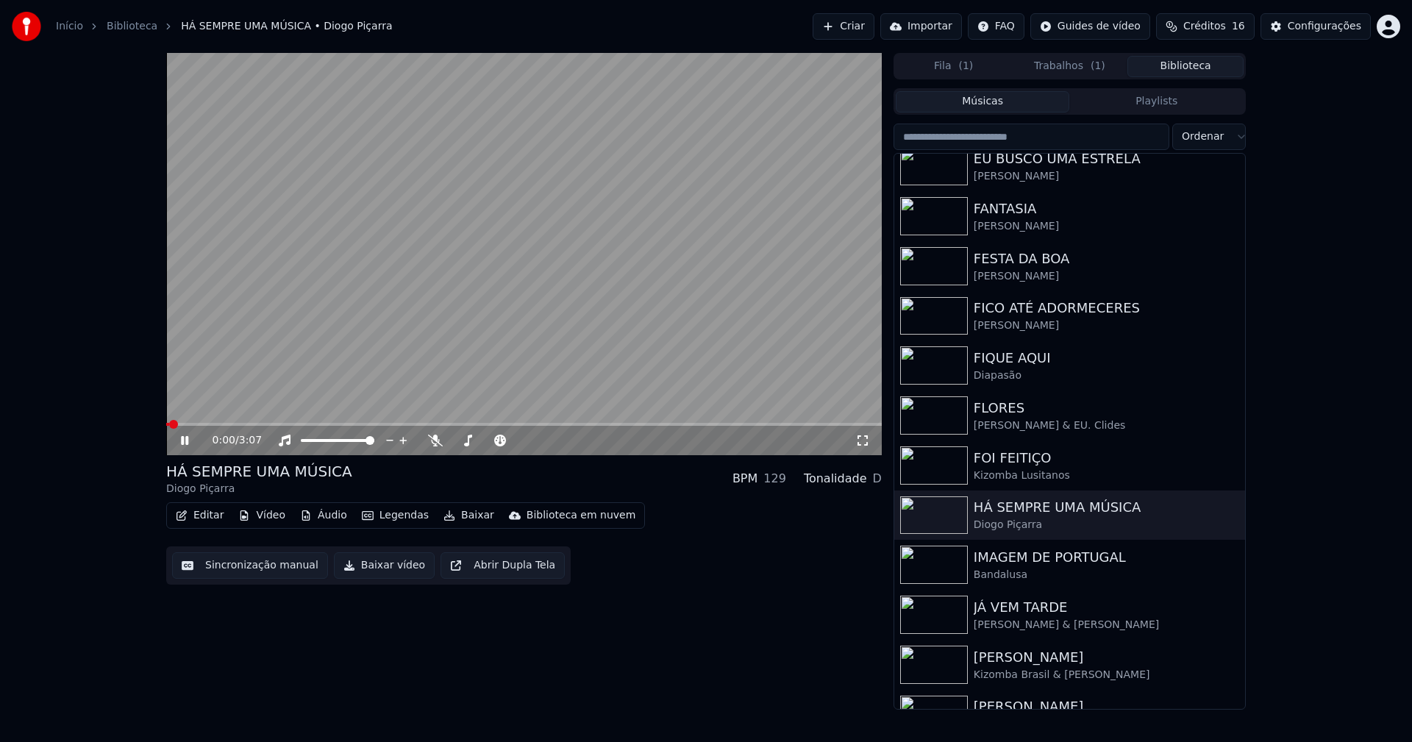
click at [182, 441] on icon at bounding box center [184, 440] width 7 height 9
click at [262, 513] on button "Vídeo" at bounding box center [261, 515] width 59 height 21
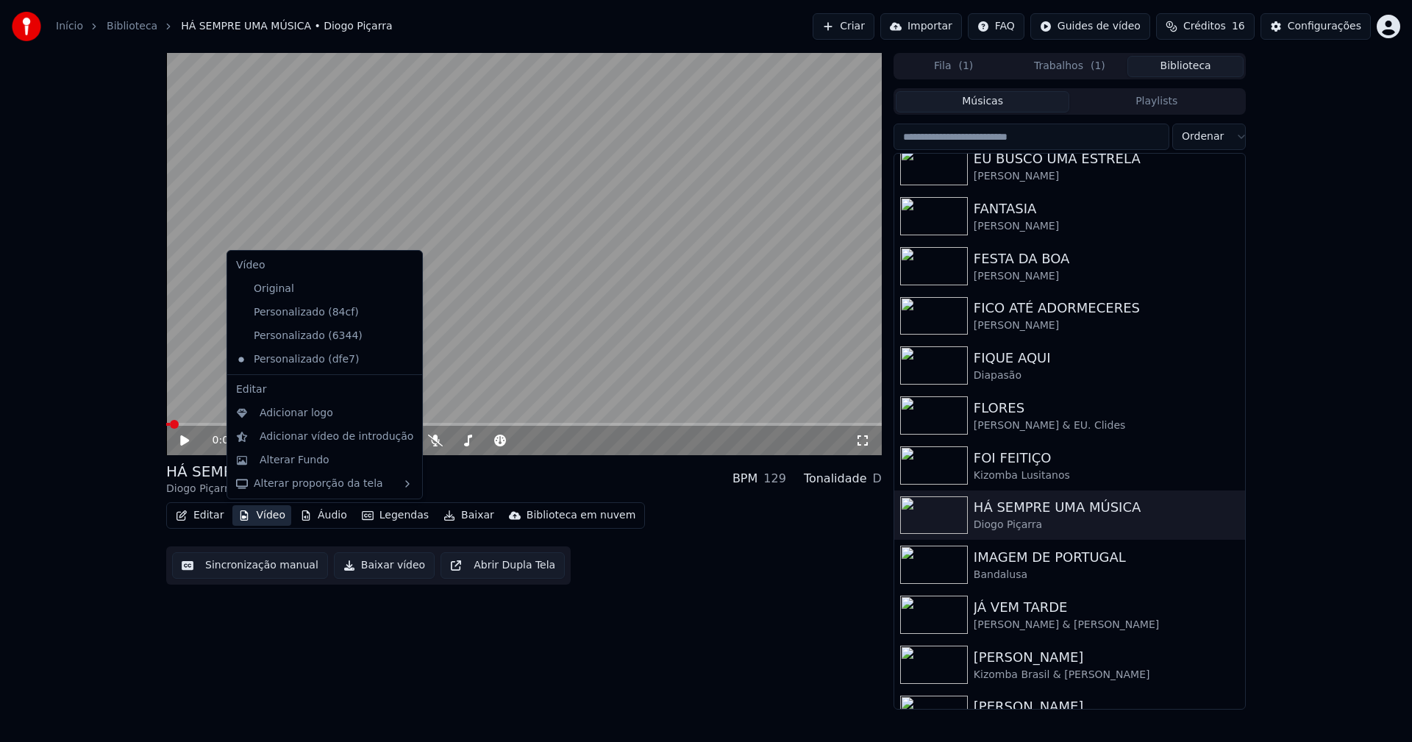
click at [403, 316] on icon at bounding box center [411, 313] width 16 height 12
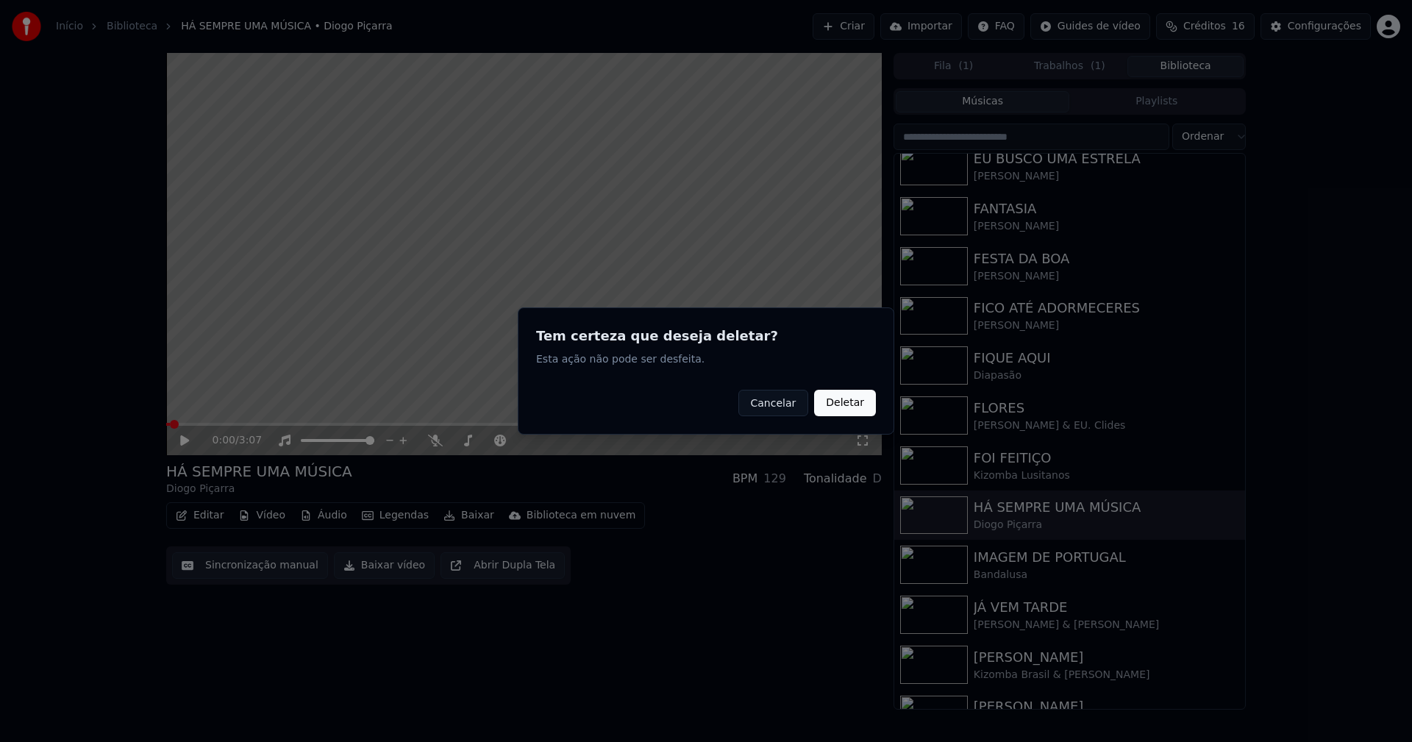
click at [845, 405] on button "Deletar" at bounding box center [845, 403] width 62 height 26
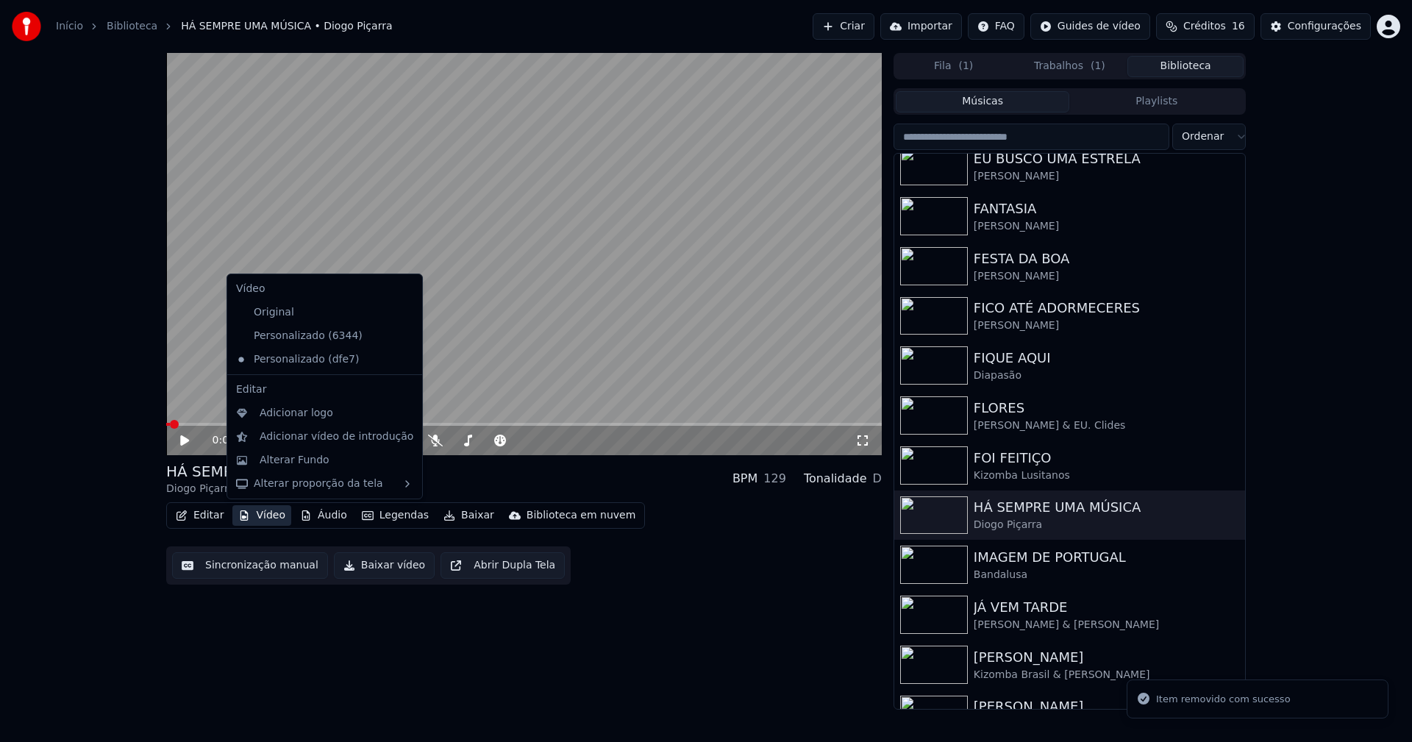
click at [266, 517] on button "Vídeo" at bounding box center [261, 515] width 59 height 21
click at [294, 335] on div "Personalizado (6344)" at bounding box center [313, 336] width 167 height 24
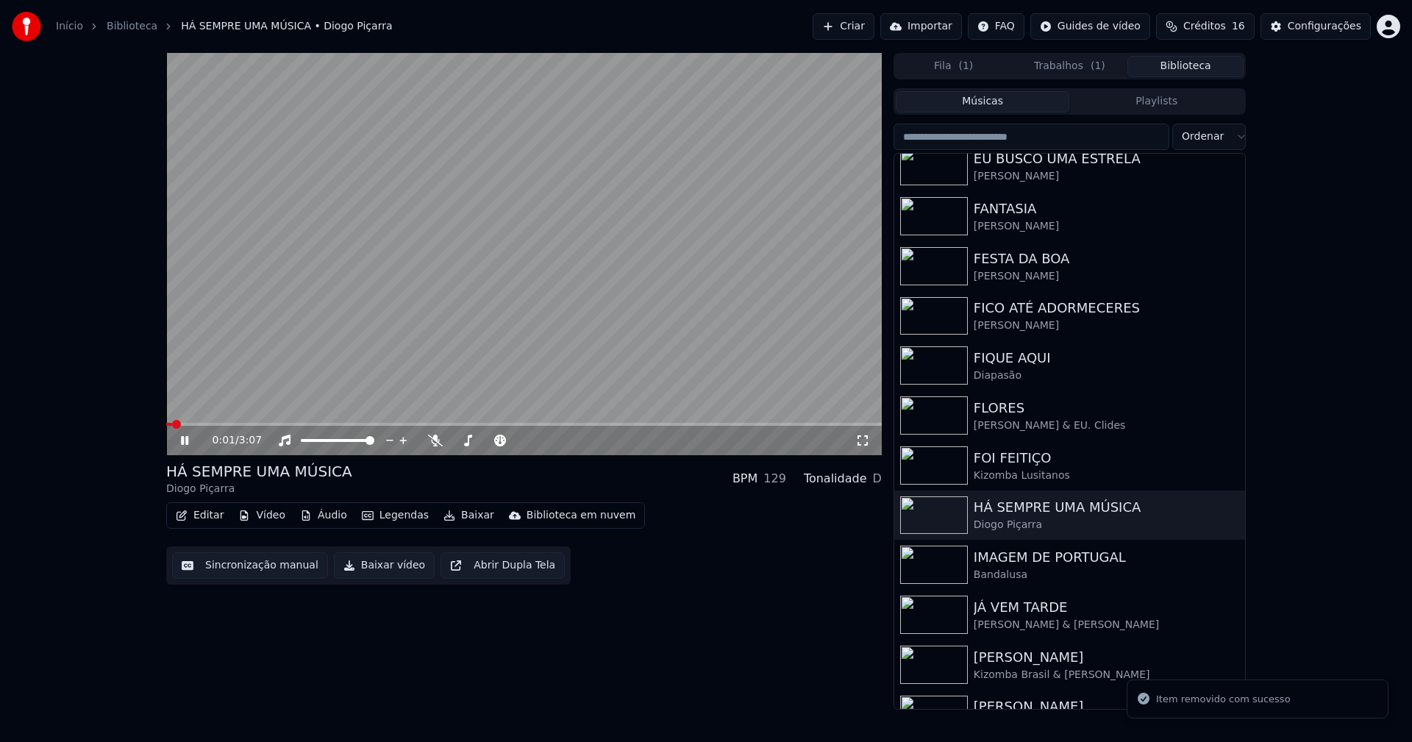
click at [185, 442] on icon at bounding box center [195, 441] width 35 height 12
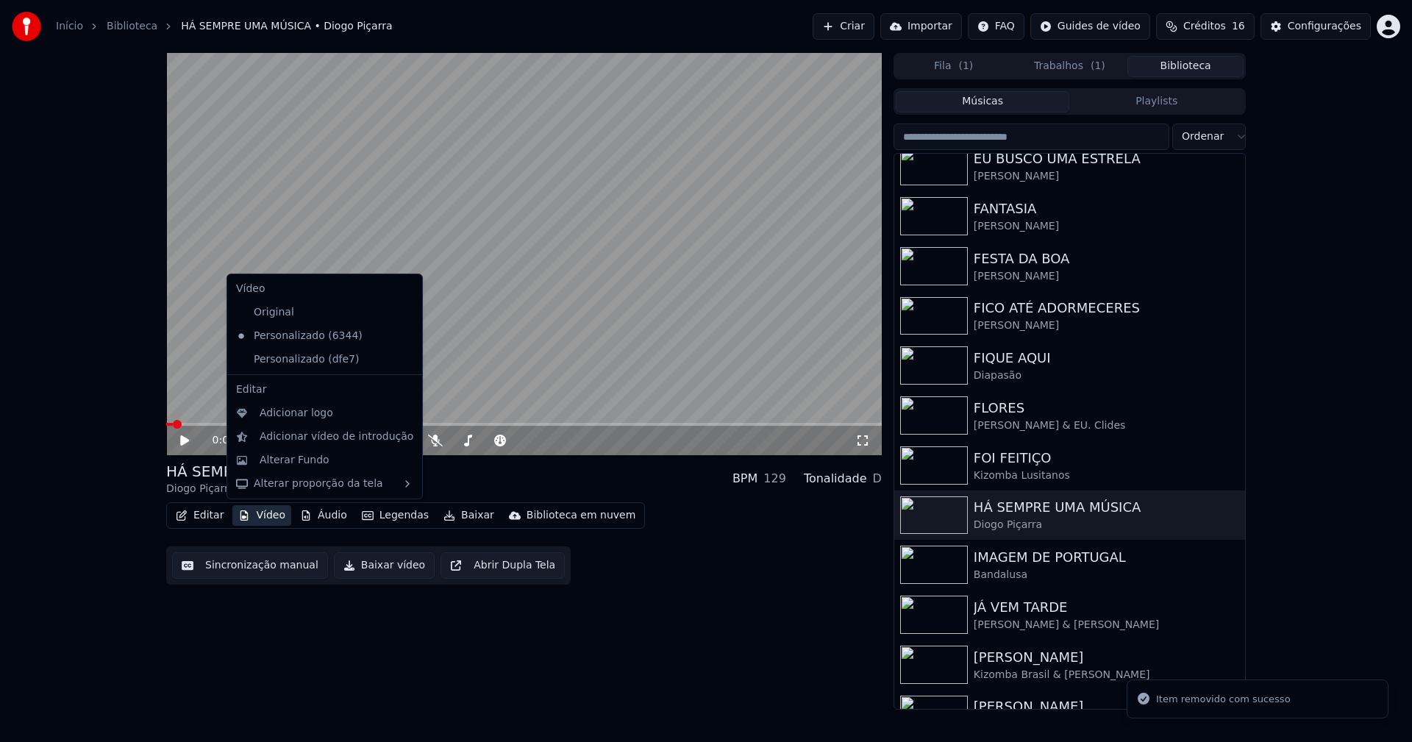
click at [263, 519] on button "Vídeo" at bounding box center [261, 515] width 59 height 21
click at [403, 360] on icon at bounding box center [408, 360] width 10 height 12
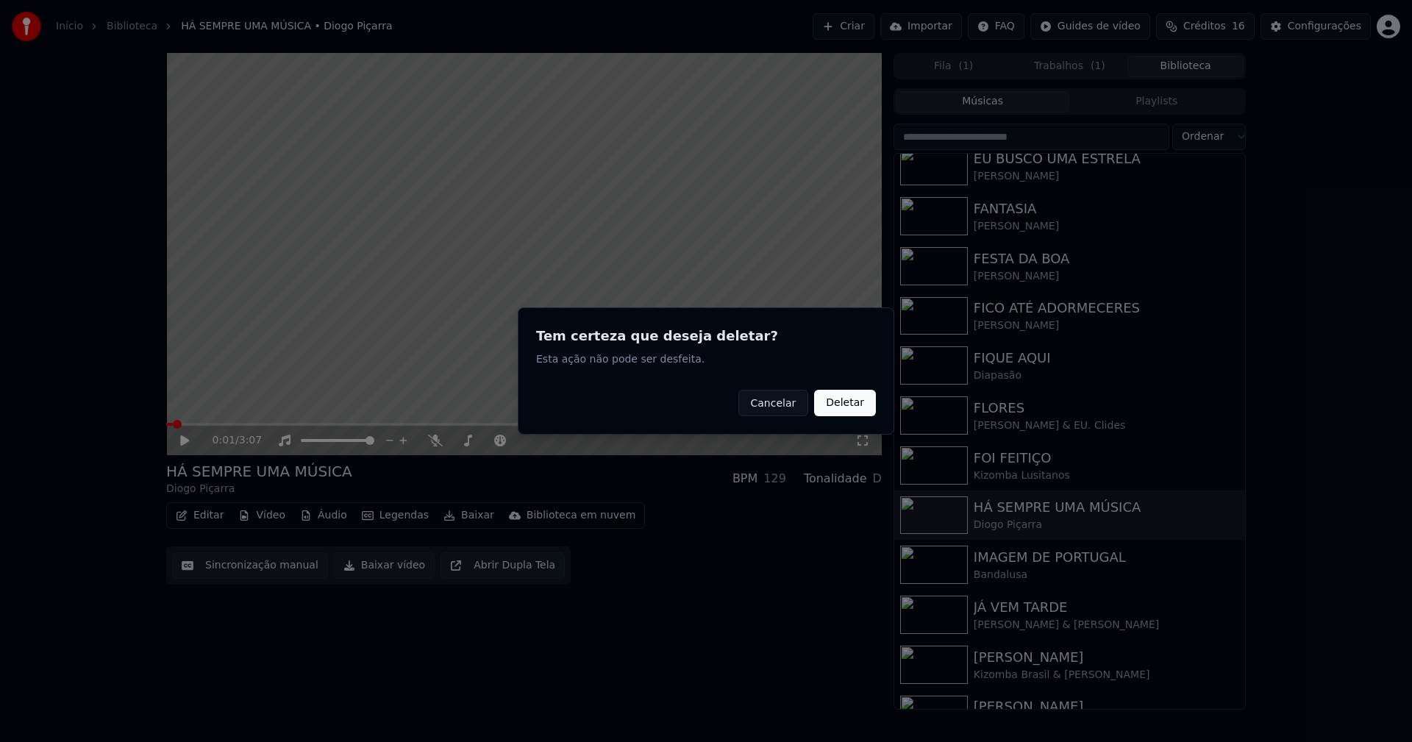
click at [842, 408] on button "Deletar" at bounding box center [845, 403] width 62 height 26
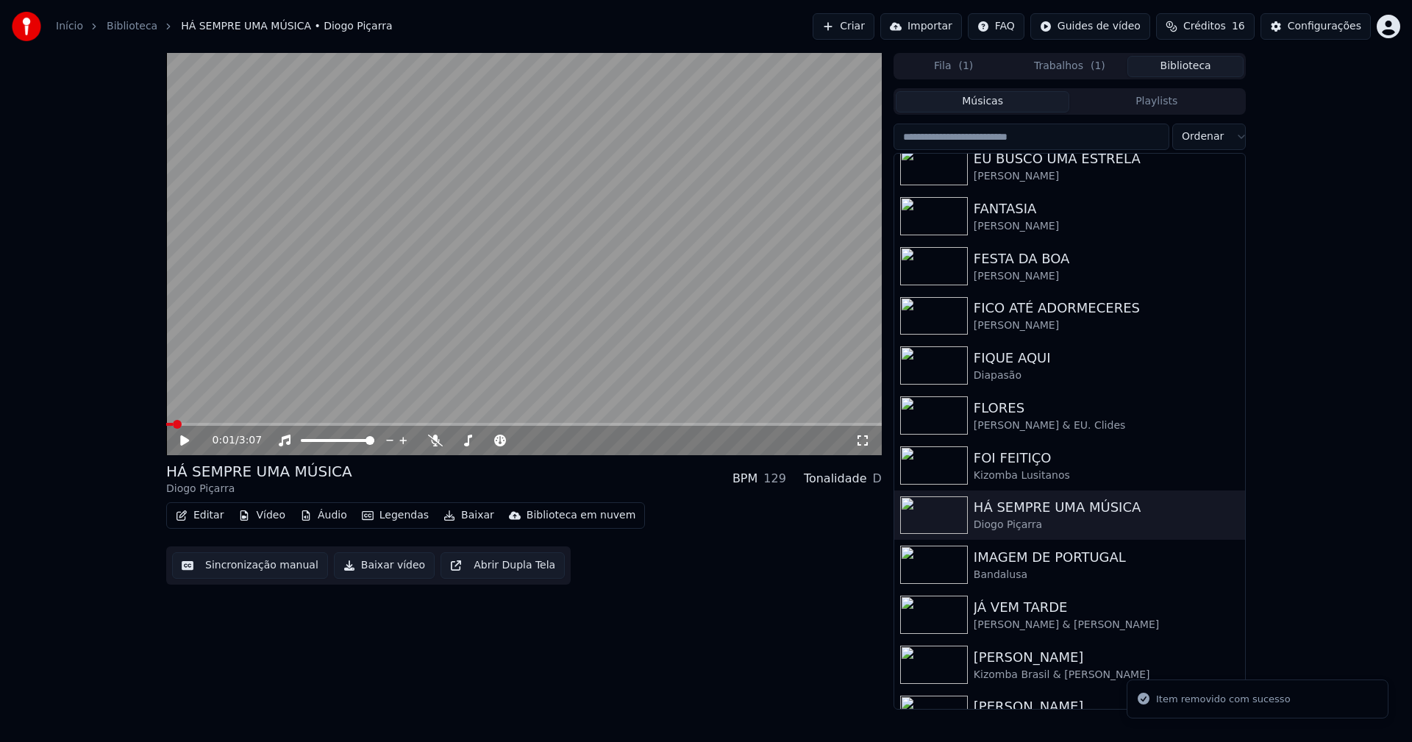
click at [272, 516] on button "Vídeo" at bounding box center [261, 515] width 59 height 21
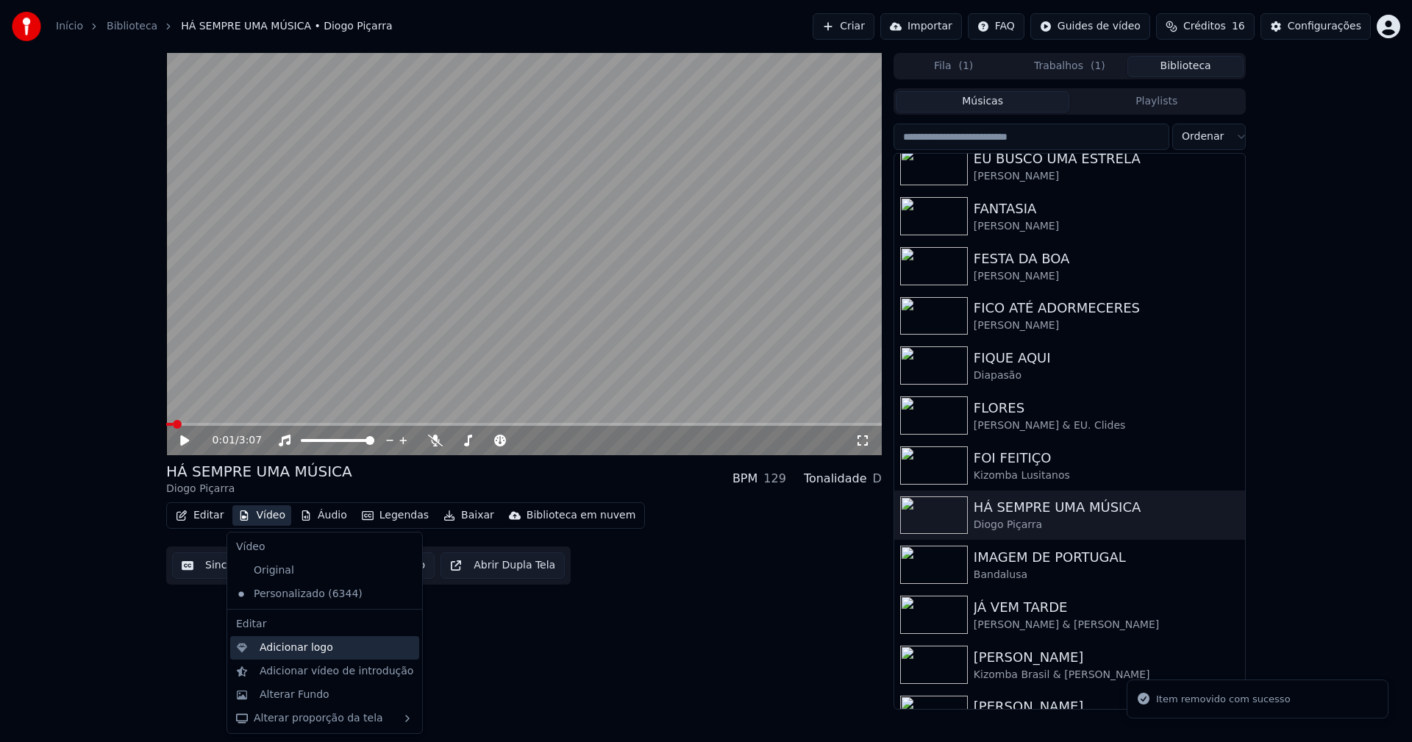
click at [293, 651] on div "Adicionar logo" at bounding box center [297, 648] width 74 height 15
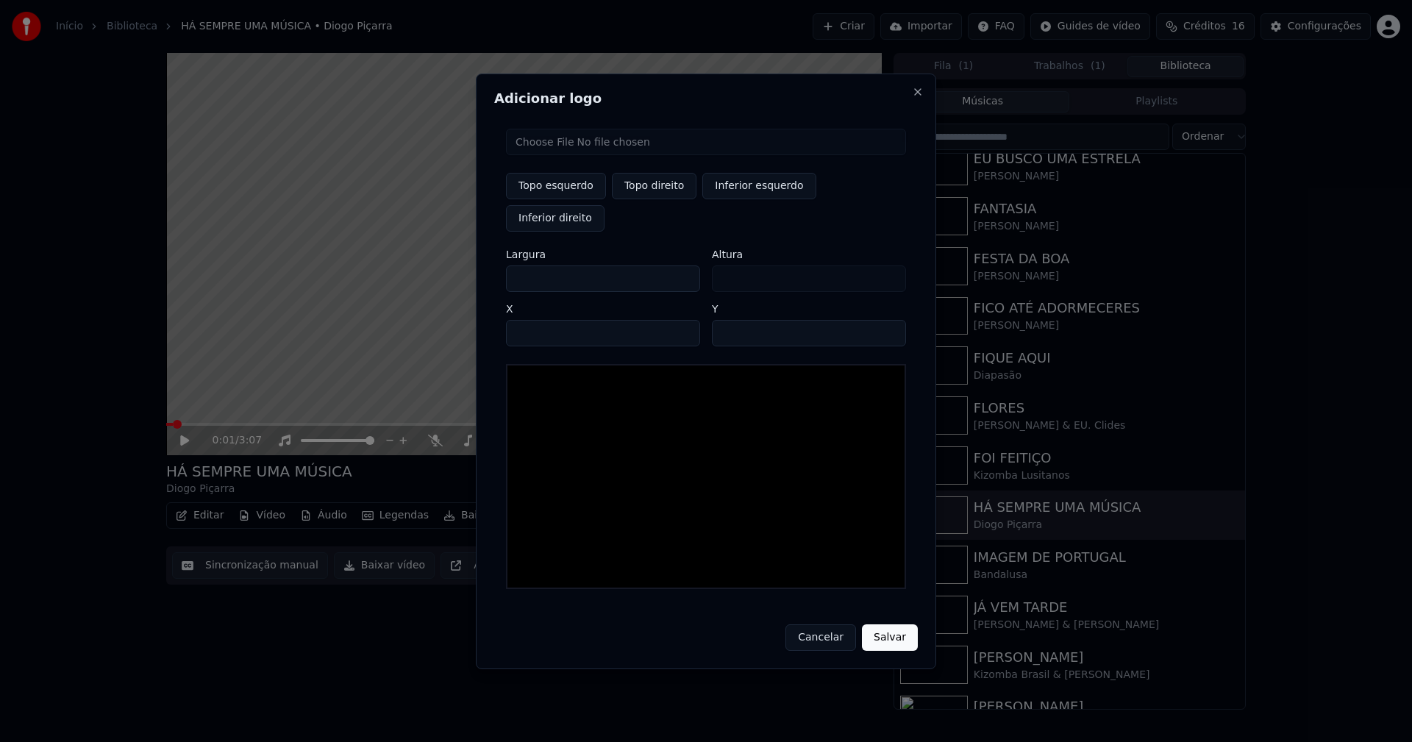
click at [569, 155] on input "file" at bounding box center [706, 142] width 400 height 26
type input "**********"
drag, startPoint x: 653, startPoint y: 199, endPoint x: 604, endPoint y: 229, distance: 57.2
click at [652, 199] on button "Topo direito" at bounding box center [654, 186] width 85 height 26
type input "****"
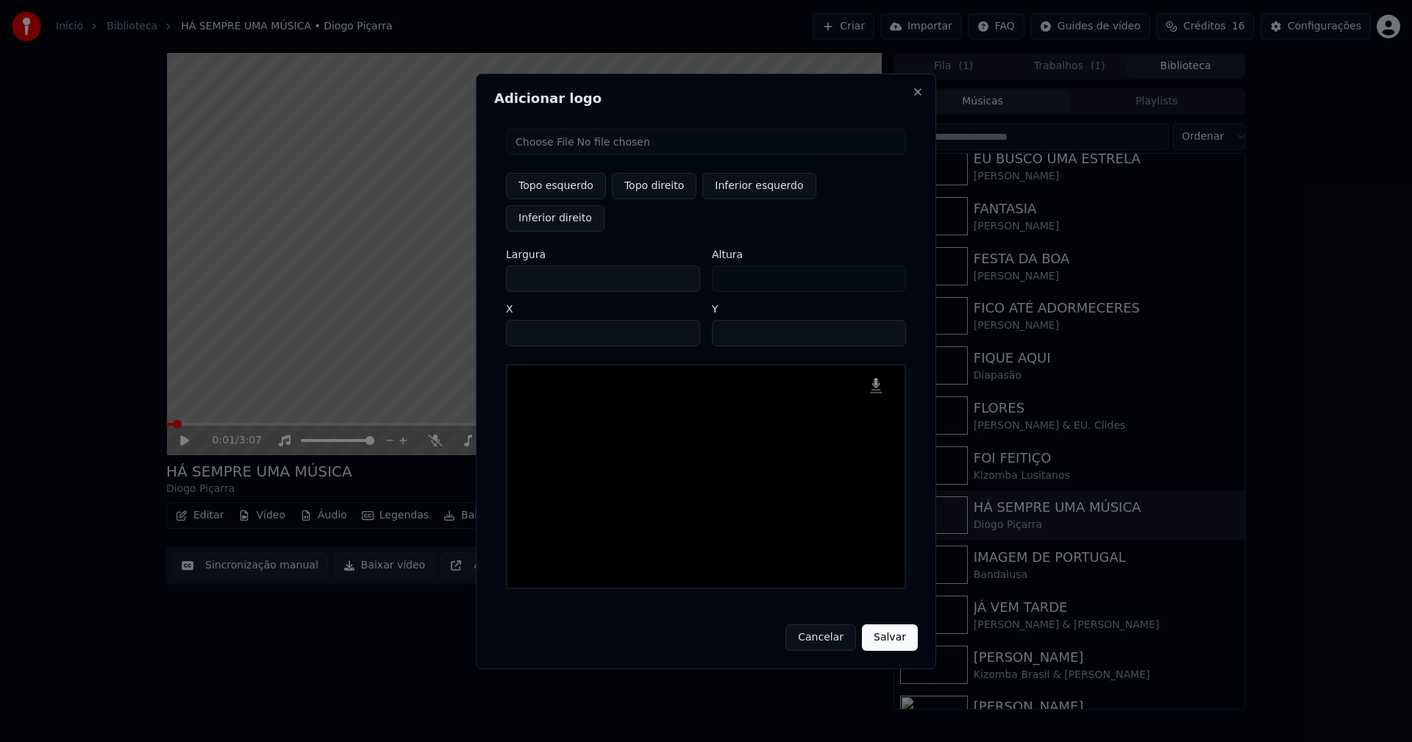
drag, startPoint x: 529, startPoint y: 264, endPoint x: 473, endPoint y: 269, distance: 56.1
click at [475, 269] on body "Início Biblioteca HÁ SEMPRE UMA MÚSICA • Diogo Piçarra Criar Importar FAQ Guide…" at bounding box center [706, 371] width 1412 height 742
type input "**"
type input "***"
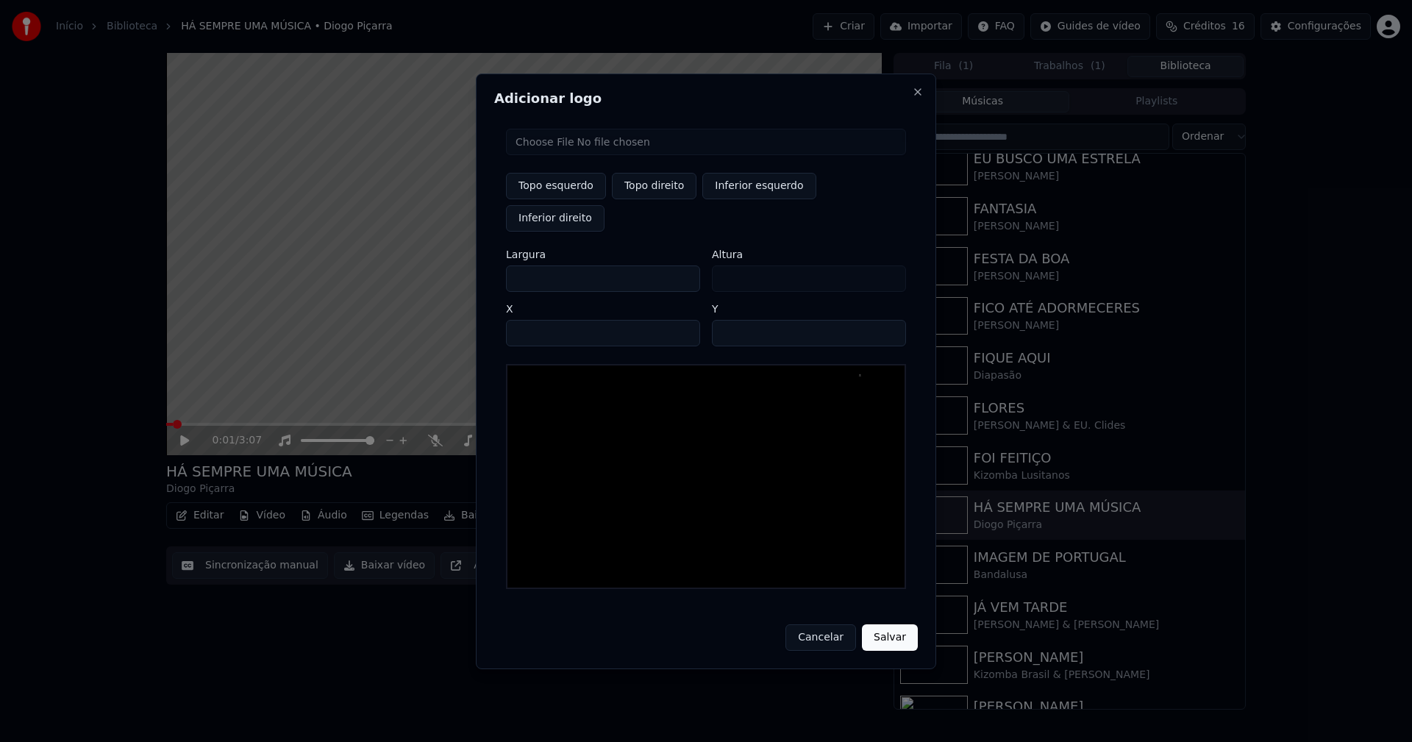
type input "***"
click at [534, 320] on input "****" at bounding box center [603, 333] width 194 height 26
type input "****"
click at [728, 320] on input "**" at bounding box center [809, 333] width 194 height 26
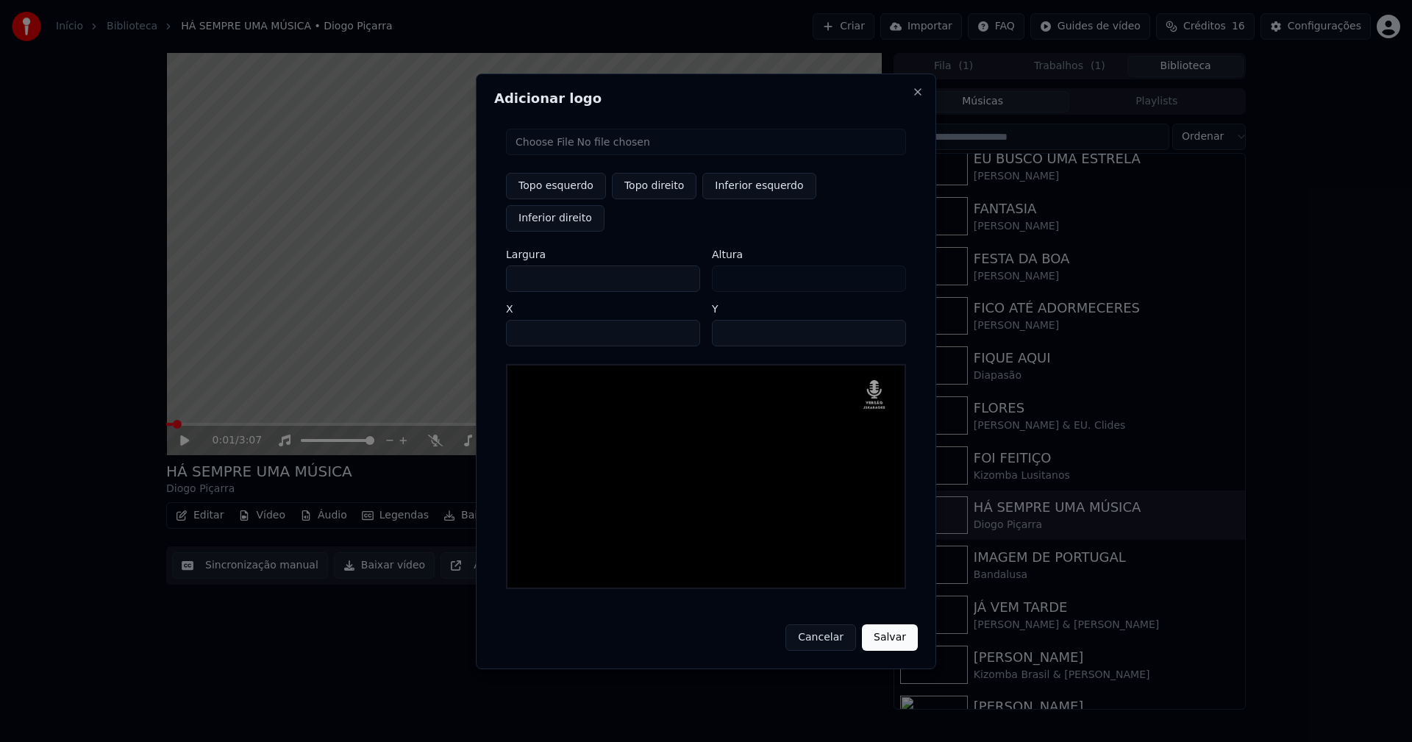
type input "**"
click at [884, 625] on button "Salvar" at bounding box center [890, 638] width 56 height 26
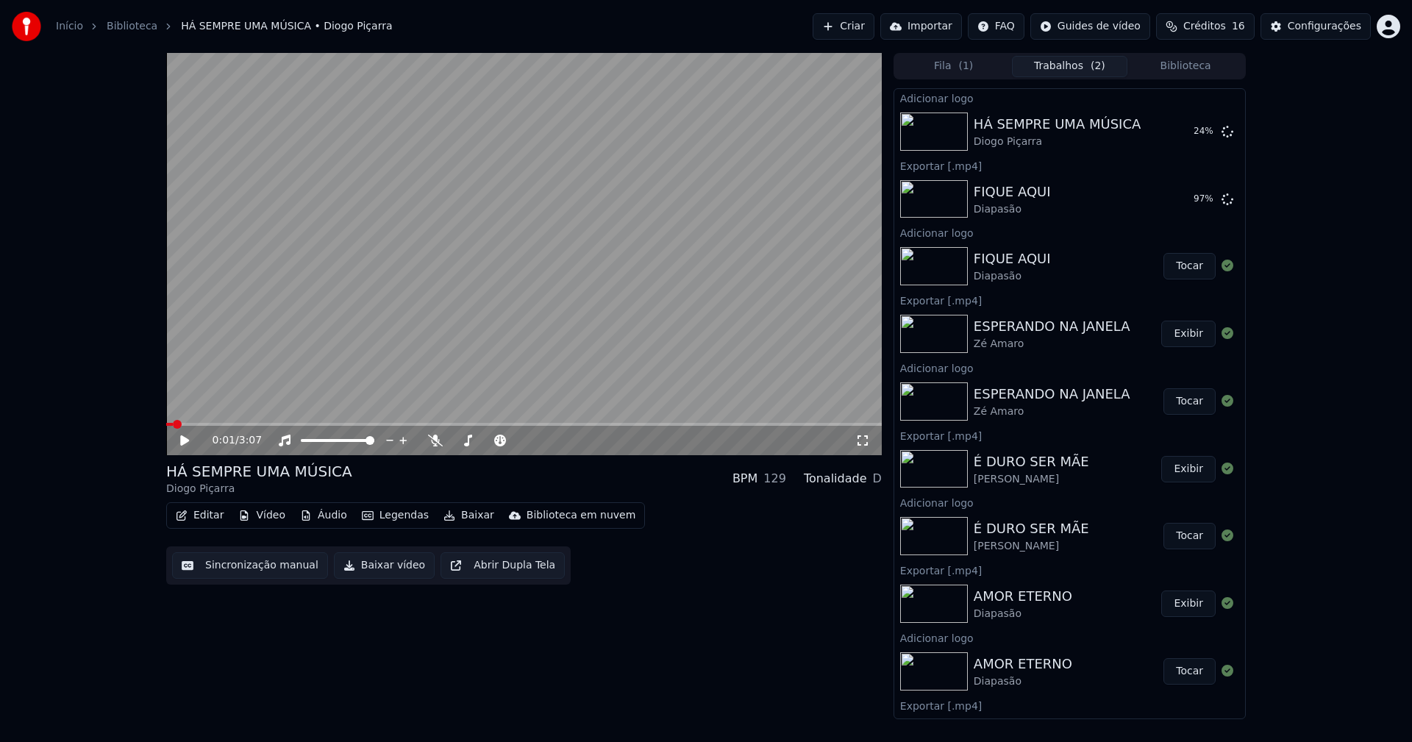
click at [210, 515] on button "Editar" at bounding box center [200, 515] width 60 height 21
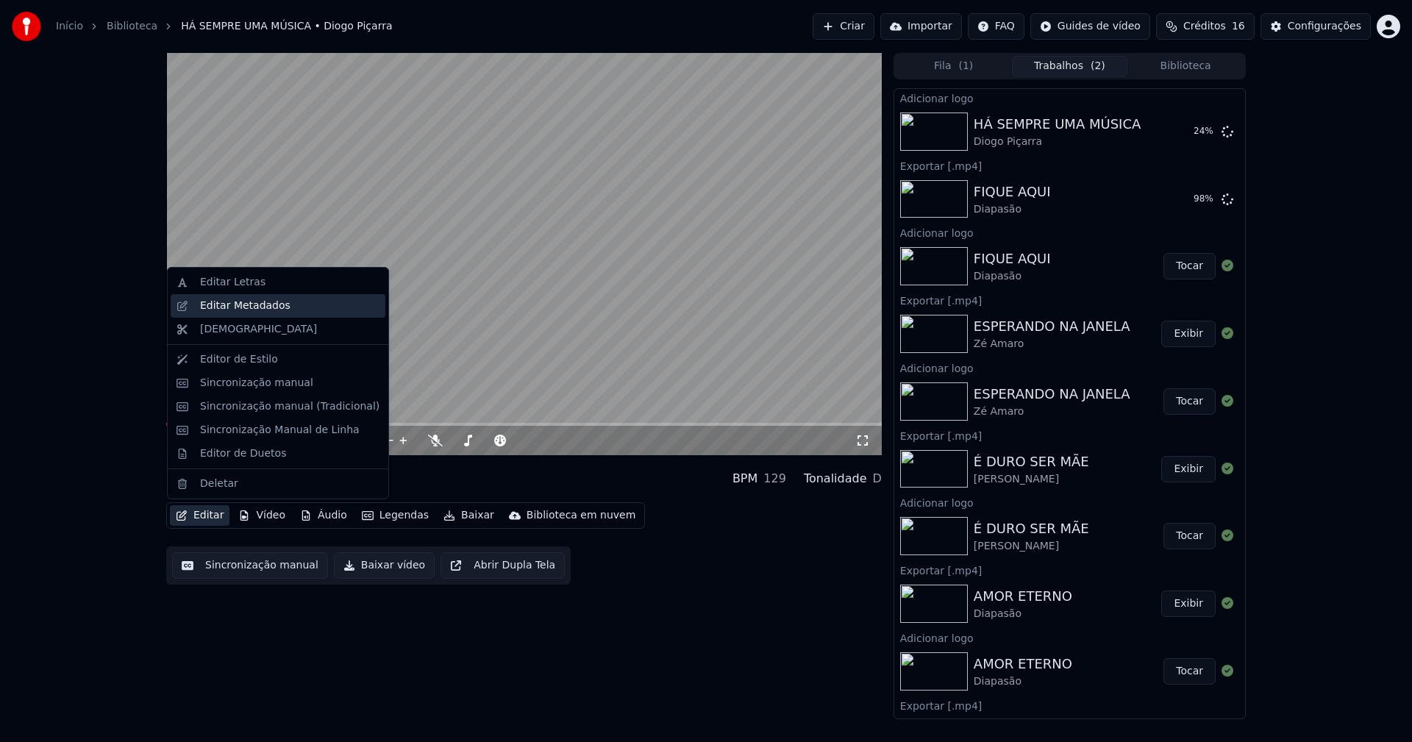
click at [253, 307] on div "Editar Metadados" at bounding box center [245, 306] width 90 height 15
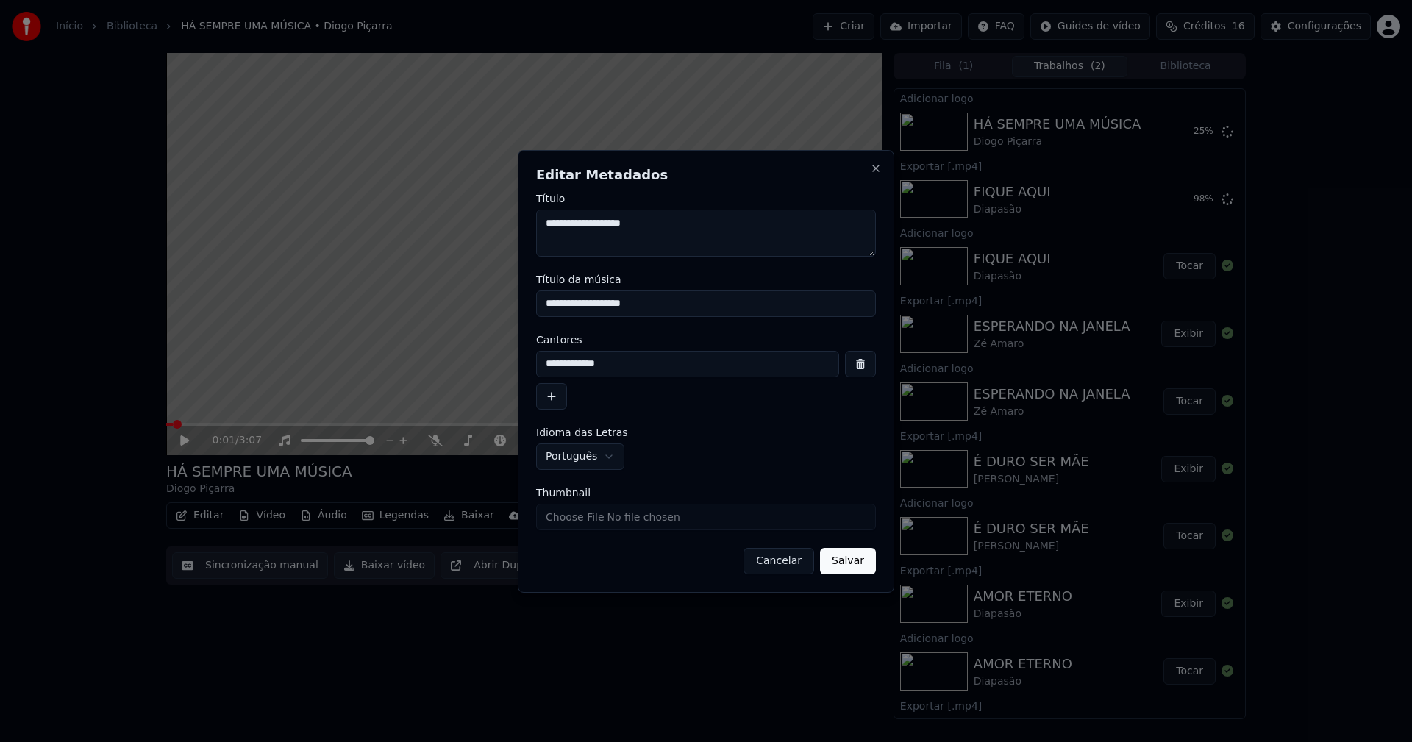
click at [586, 519] on input "Thumbnail" at bounding box center [706, 517] width 340 height 26
type input "**********"
click at [862, 558] on button "Salvar" at bounding box center [848, 561] width 56 height 26
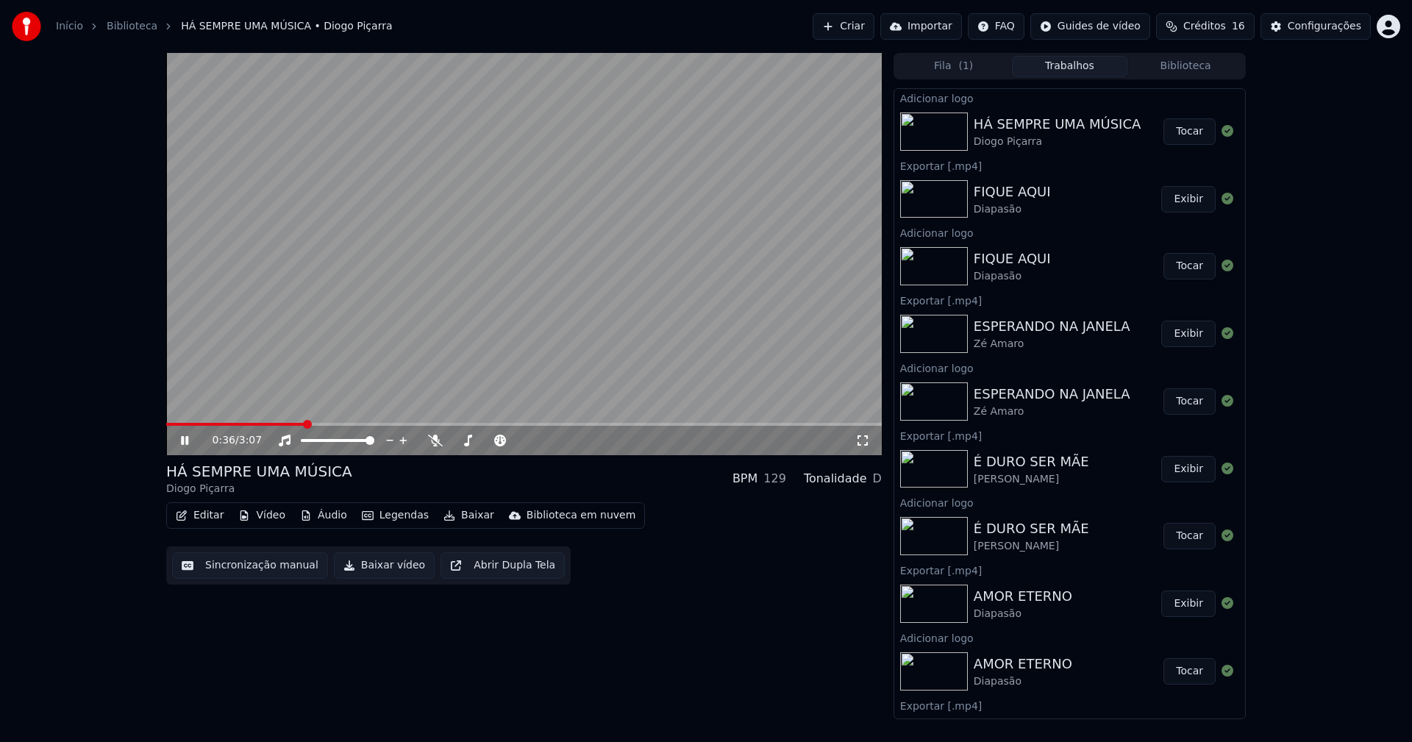
click at [1180, 131] on button "Tocar" at bounding box center [1190, 131] width 52 height 26
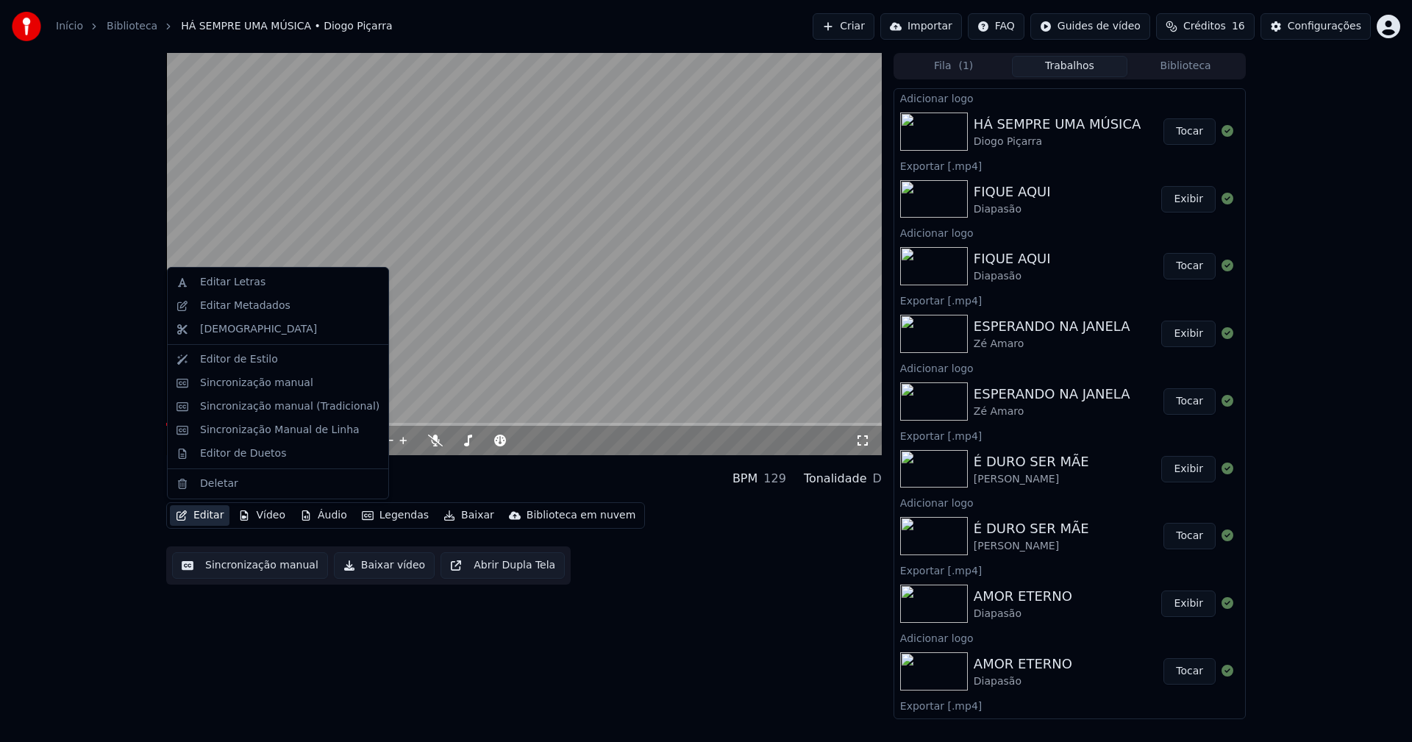
click at [210, 522] on button "Editar" at bounding box center [200, 515] width 60 height 21
click at [280, 409] on div "Sincronização manual (Tradicional)" at bounding box center [289, 406] width 179 height 15
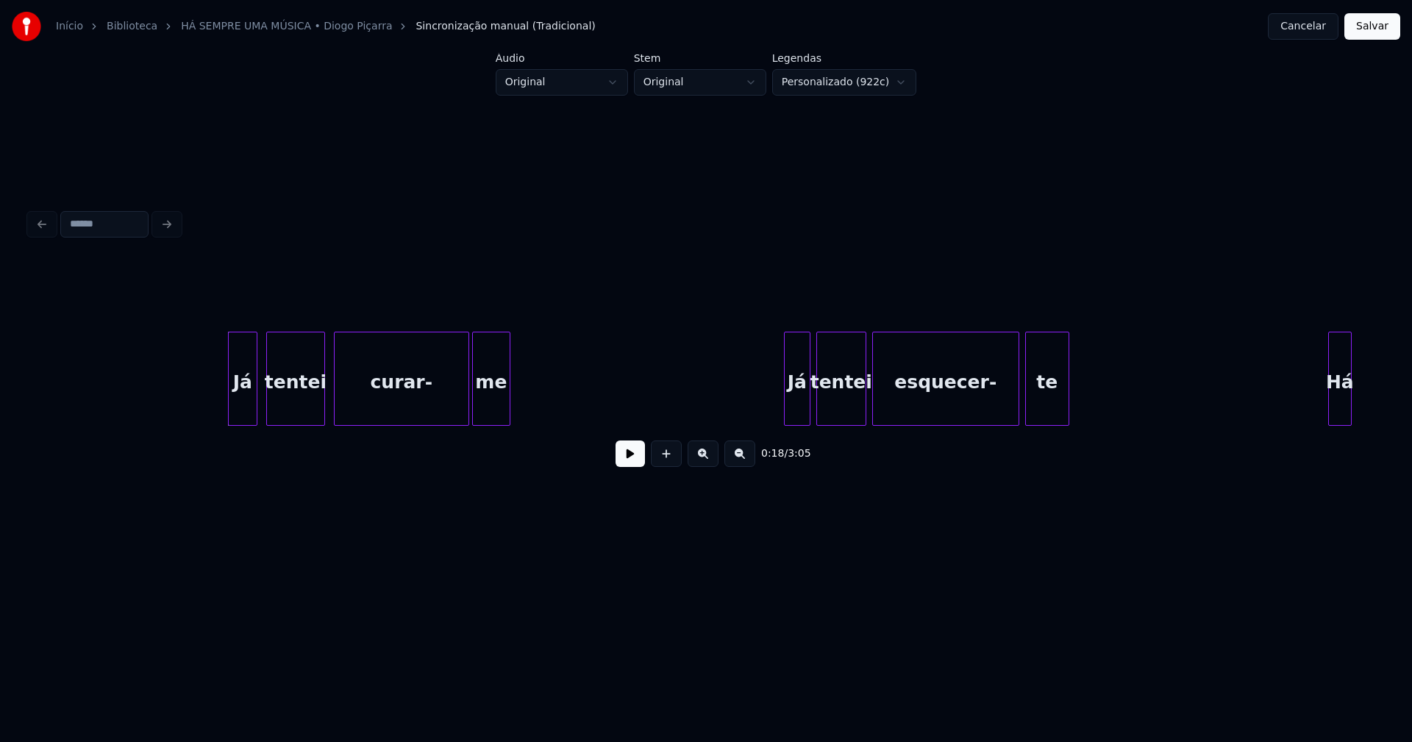
scroll to position [0, 2566]
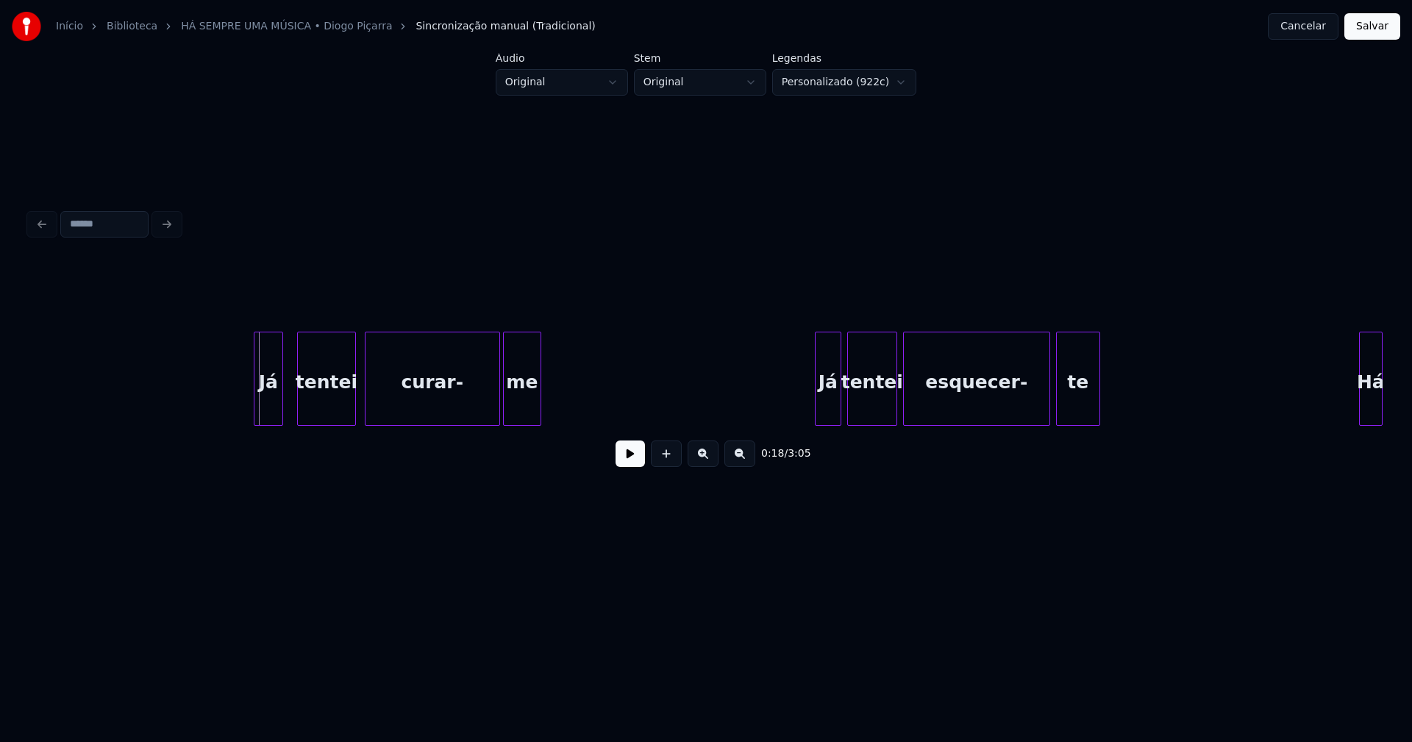
click at [264, 400] on div "Já" at bounding box center [269, 383] width 28 height 100
click at [633, 461] on button at bounding box center [630, 454] width 29 height 26
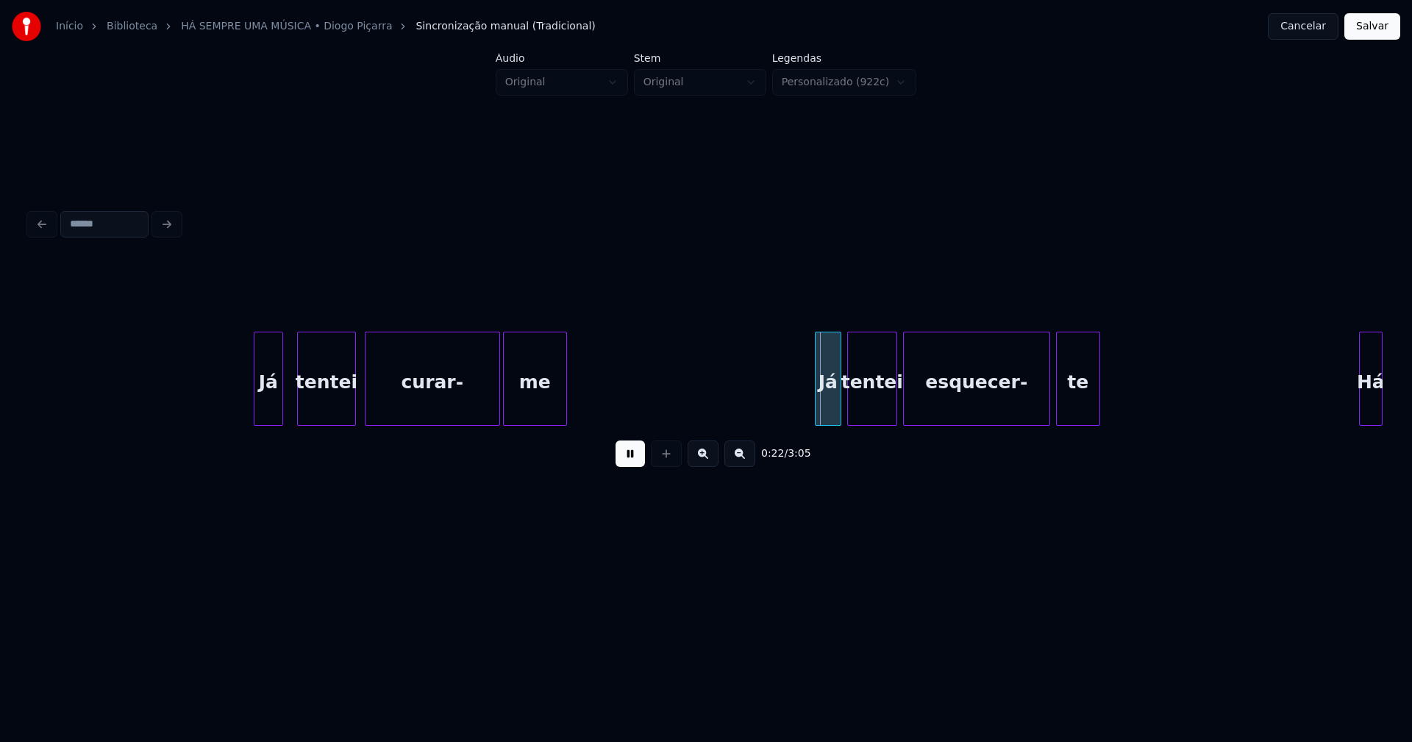
click at [562, 396] on div at bounding box center [564, 379] width 4 height 93
click at [816, 405] on div "Já" at bounding box center [821, 383] width 25 height 100
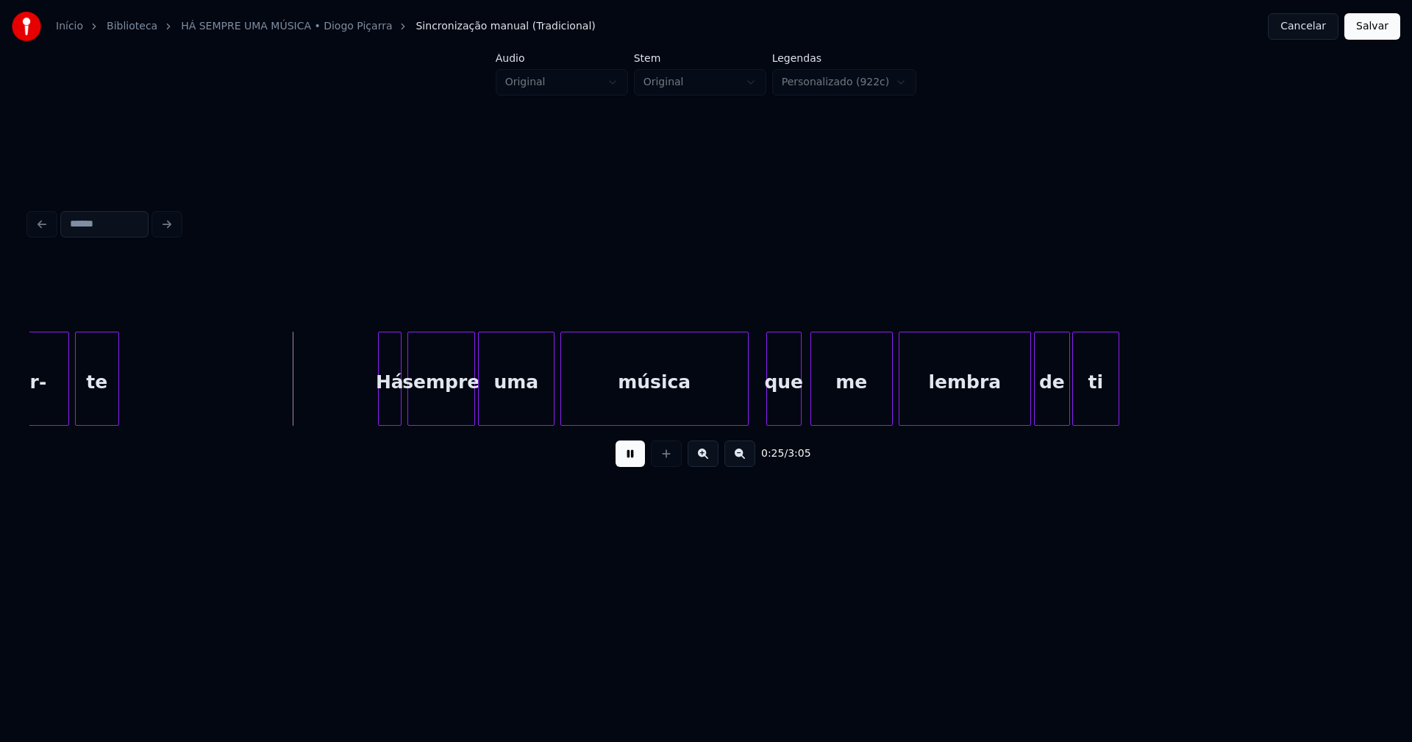
scroll to position [0, 3577]
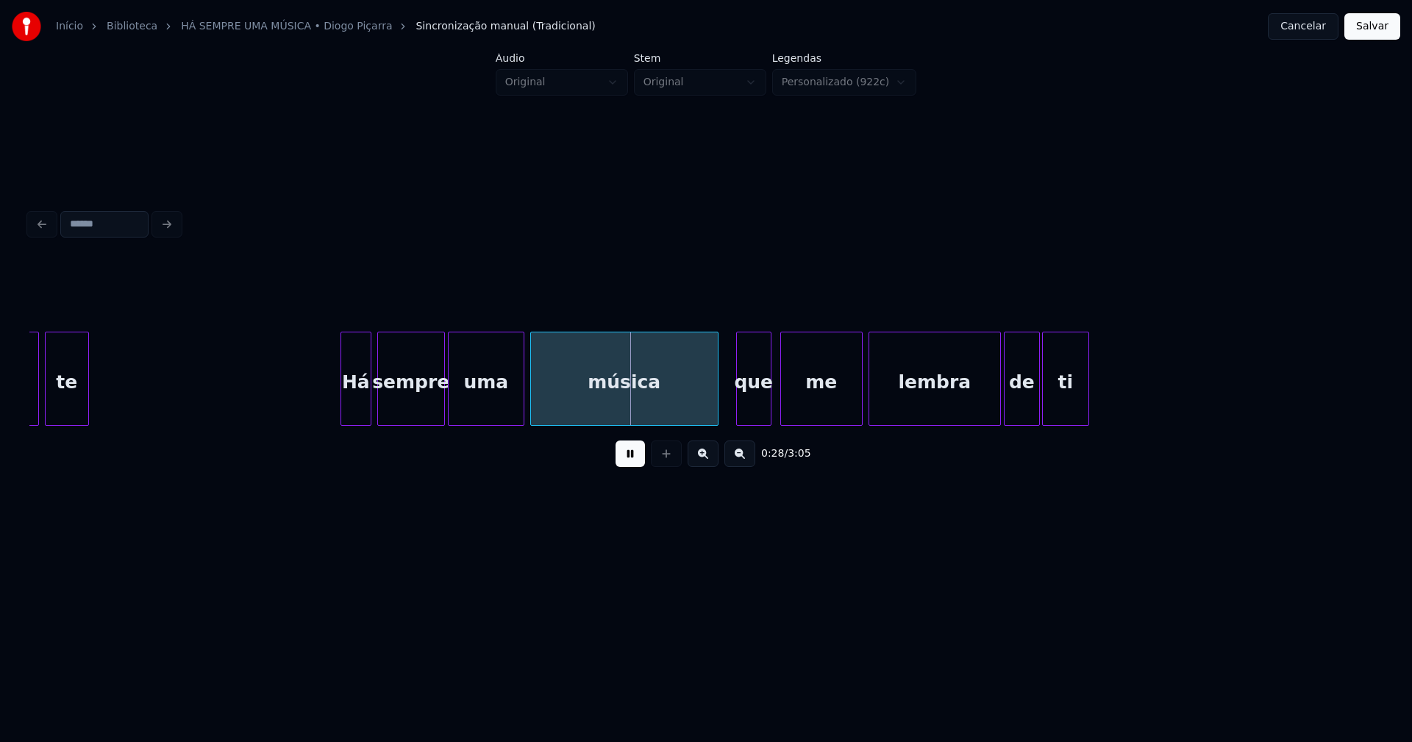
click at [343, 410] on div at bounding box center [343, 379] width 4 height 93
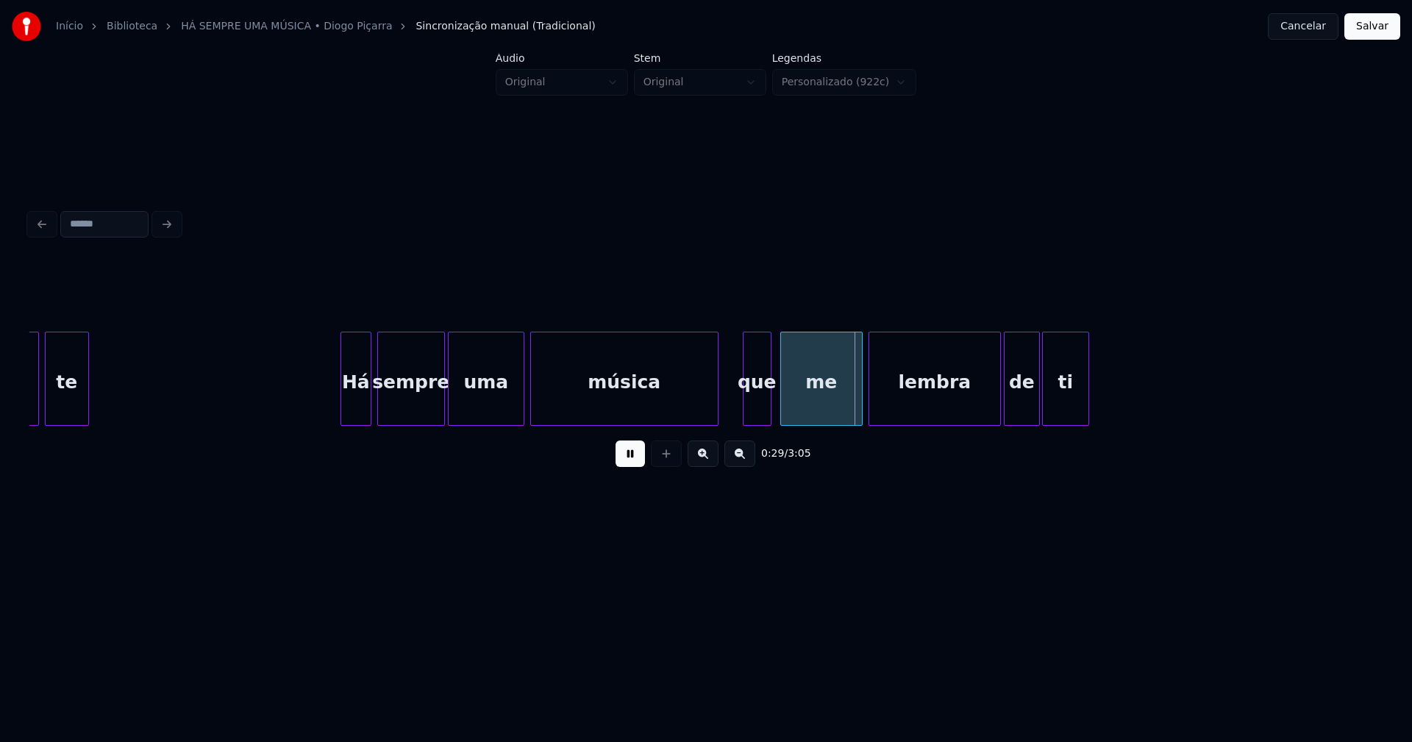
click at [745, 399] on div at bounding box center [746, 379] width 4 height 93
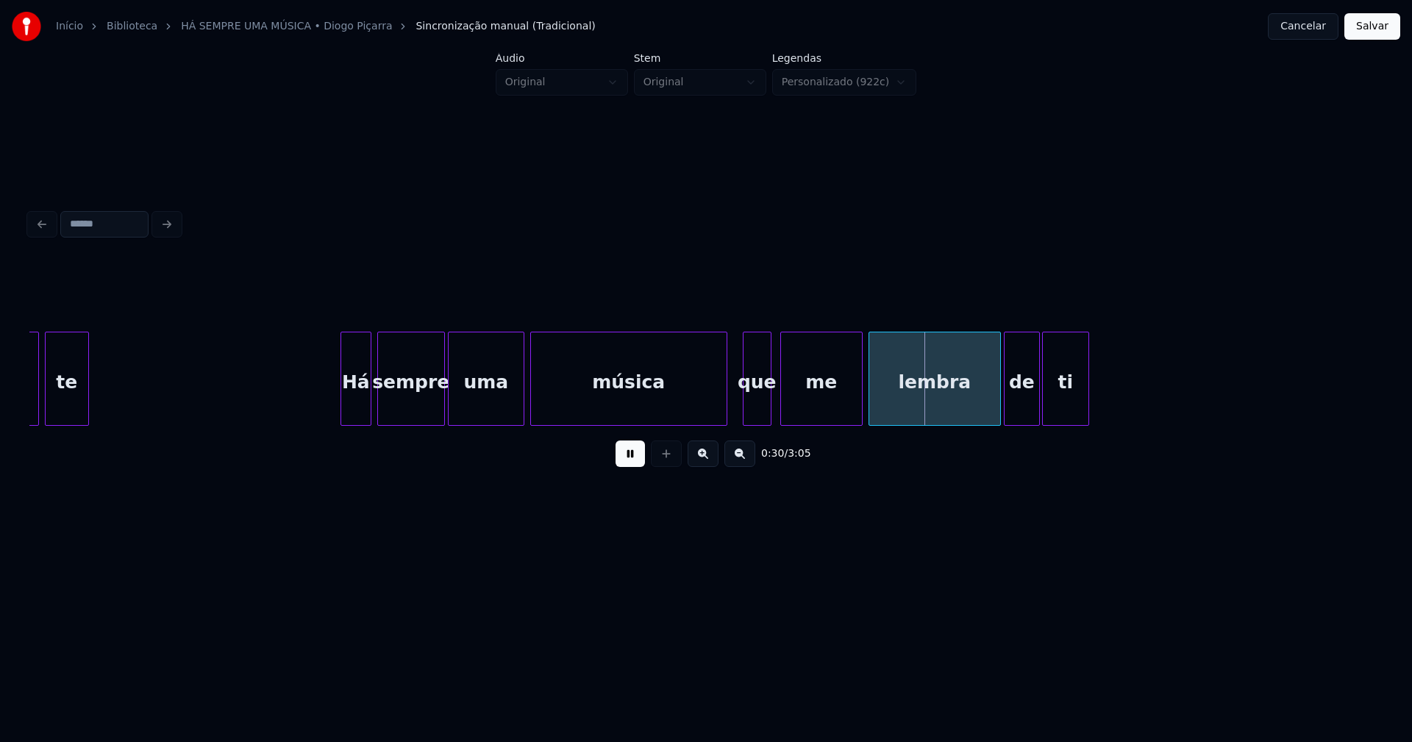
click at [725, 398] on div at bounding box center [724, 379] width 4 height 93
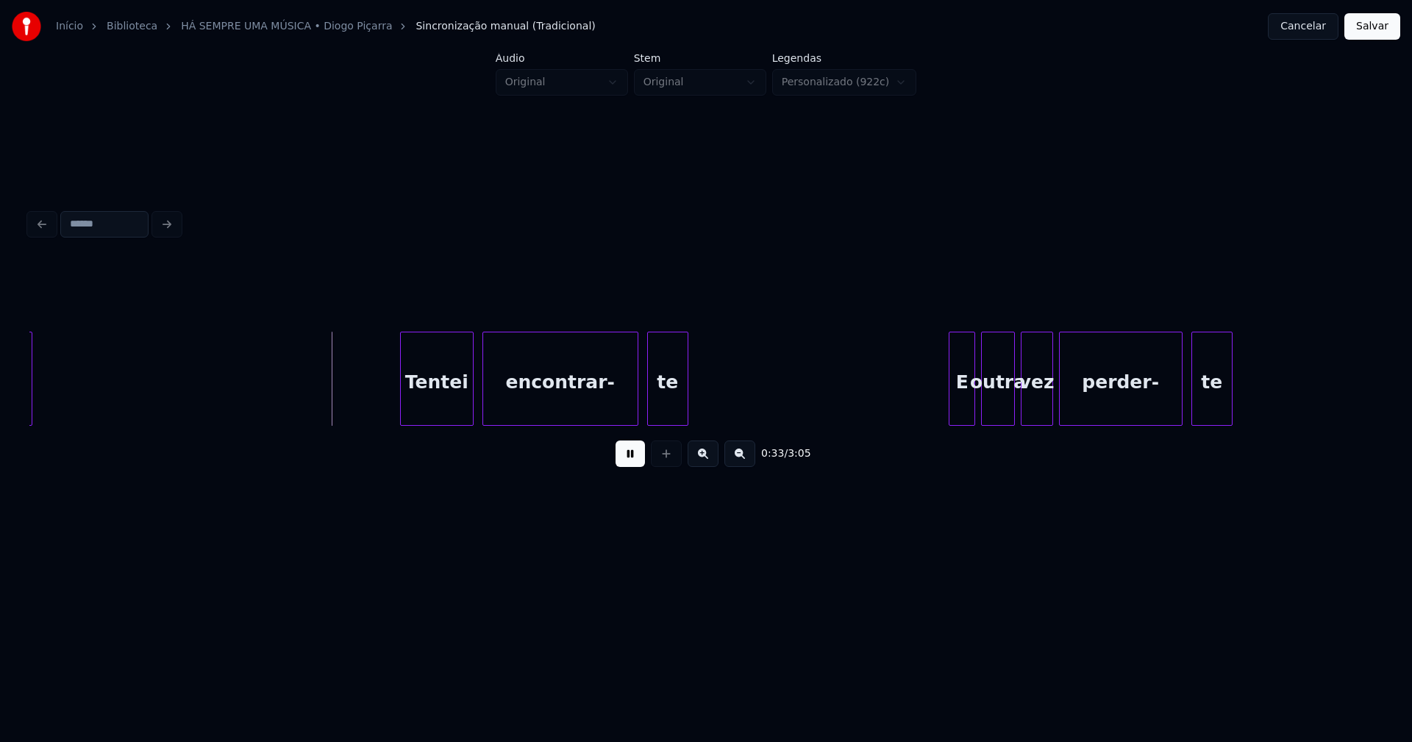
scroll to position [0, 4649]
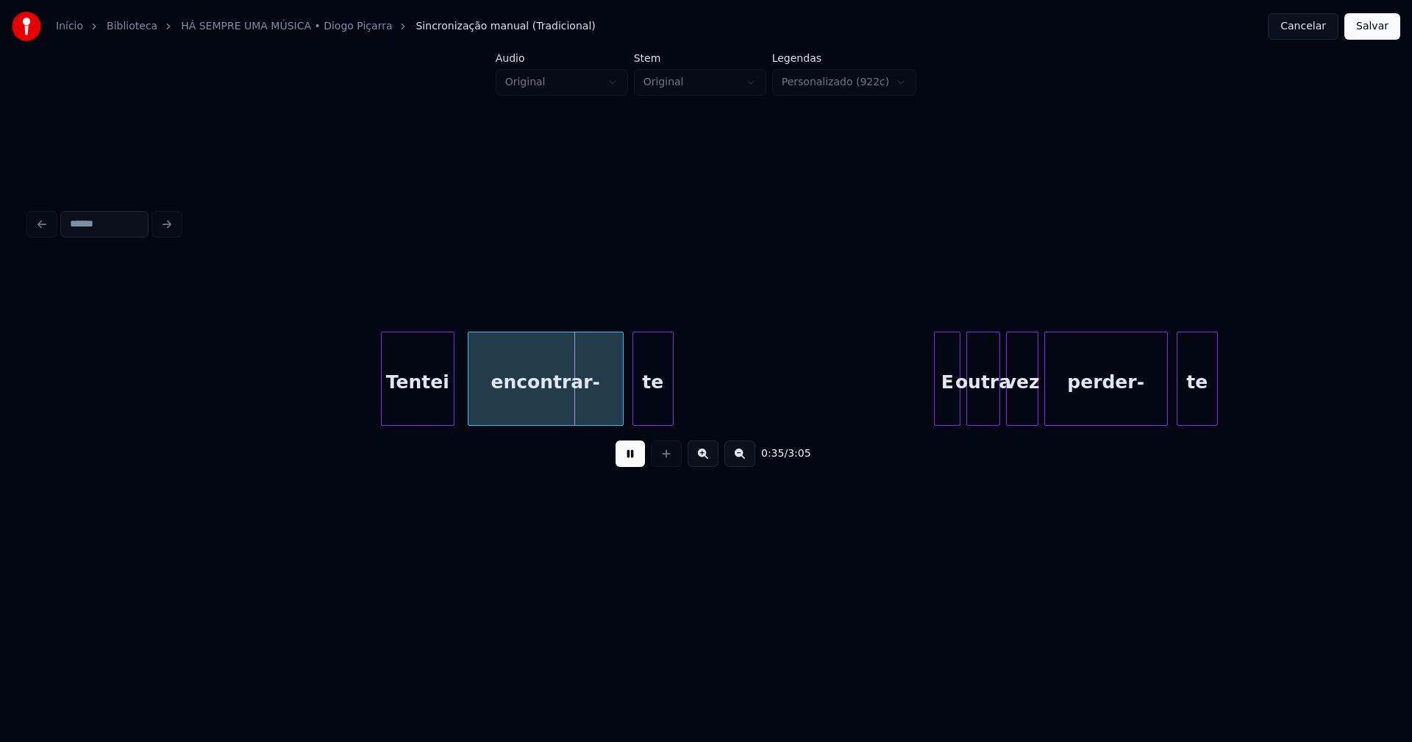
click at [409, 402] on div "Tentei" at bounding box center [418, 383] width 72 height 100
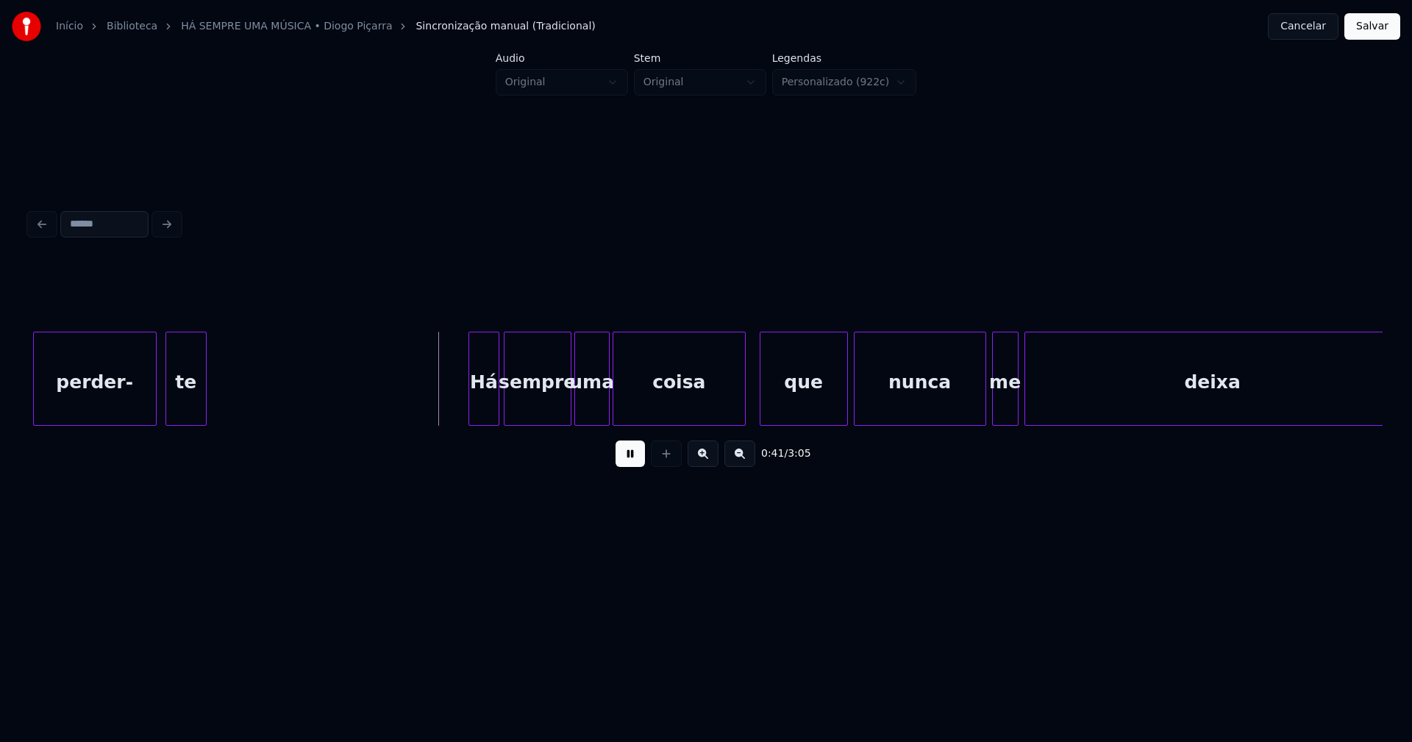
scroll to position [0, 5706]
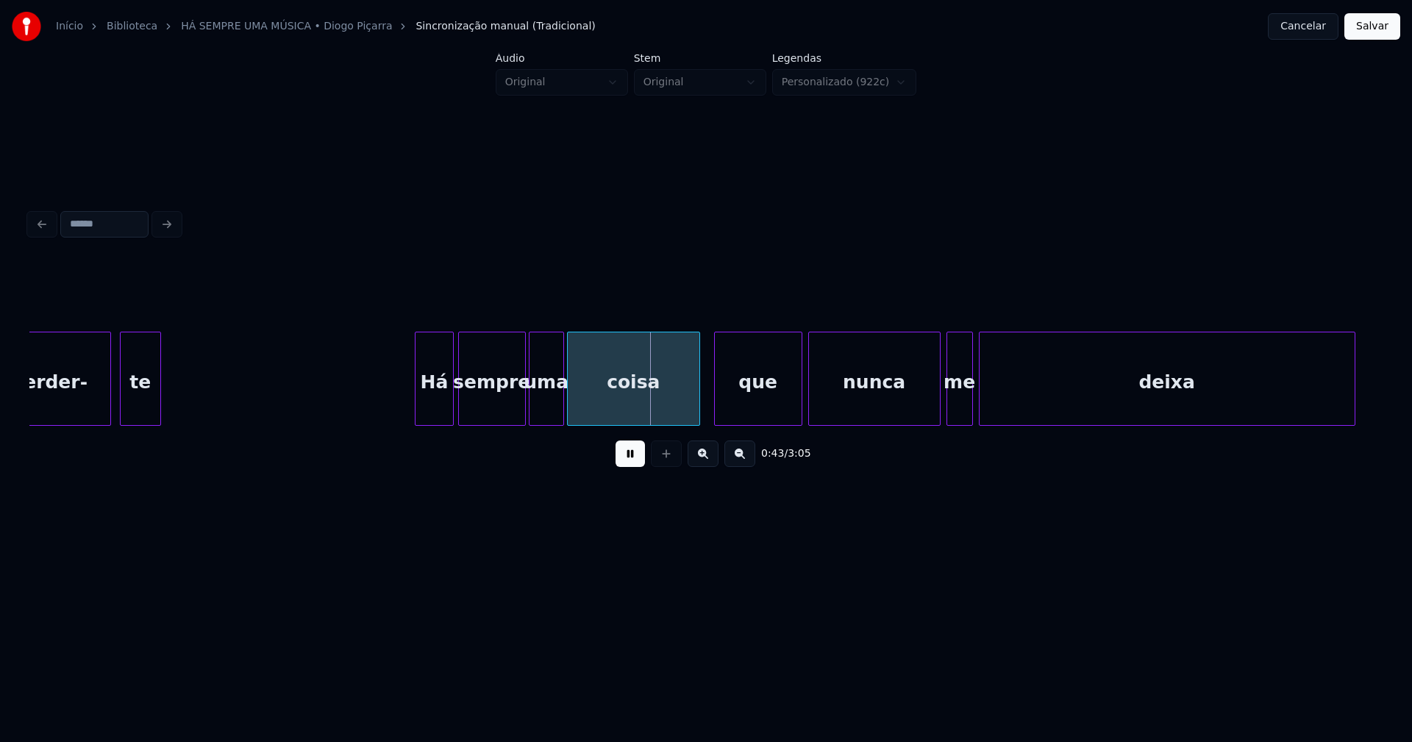
click at [418, 415] on div at bounding box center [418, 379] width 4 height 93
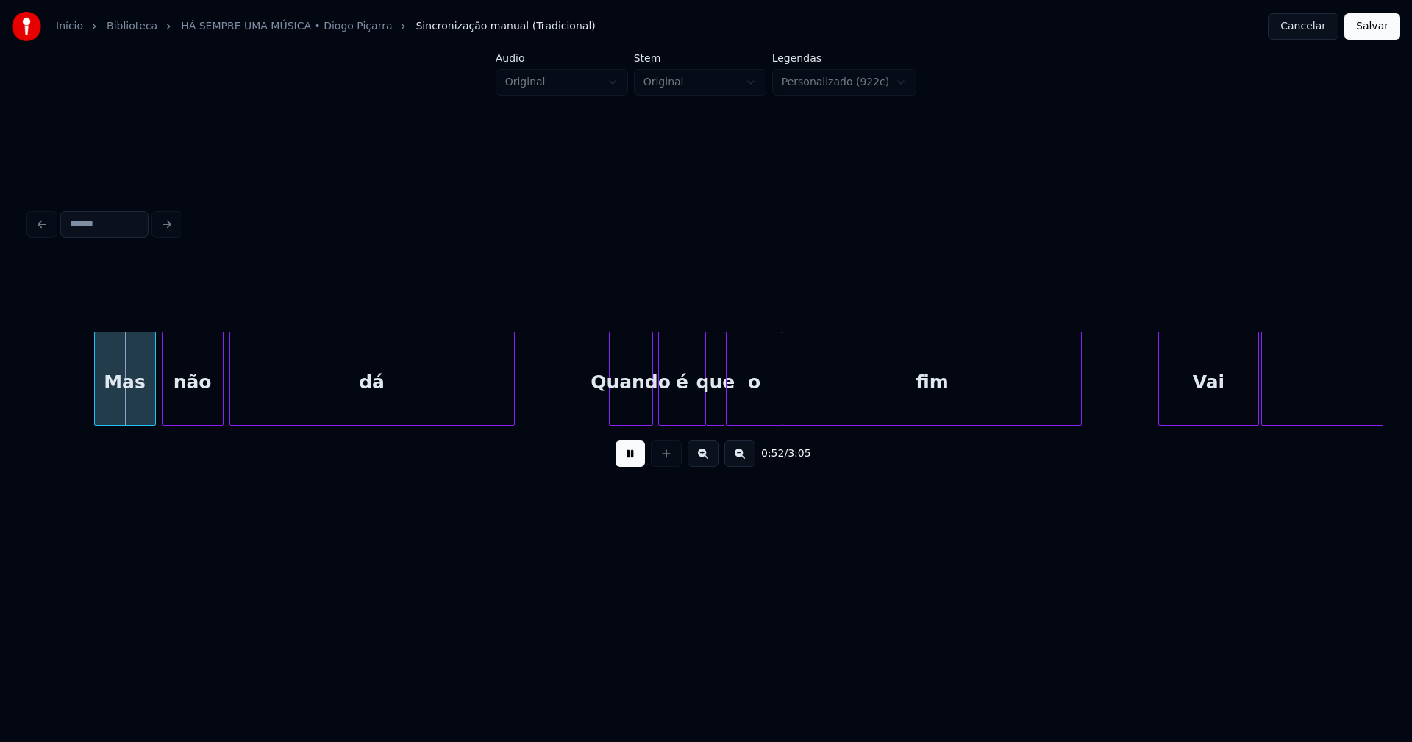
scroll to position [0, 6608]
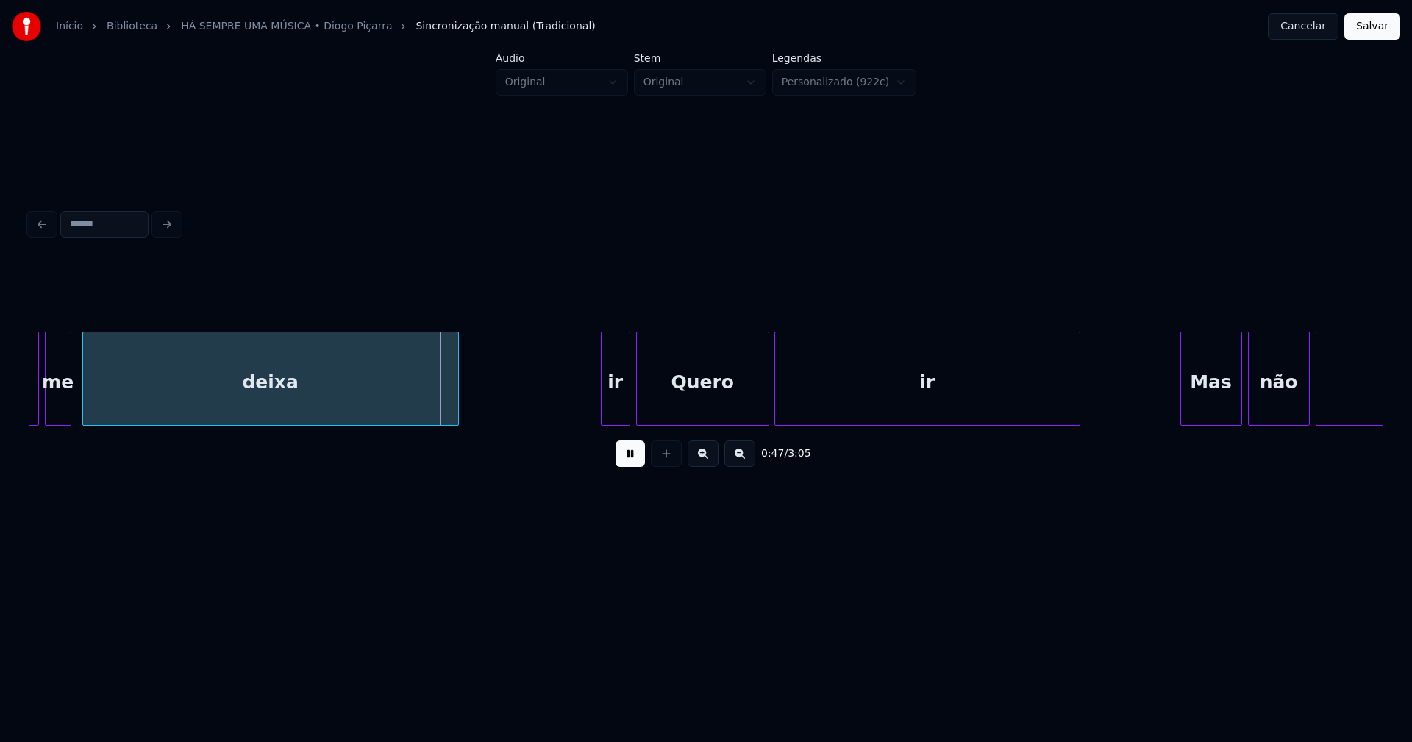
click at [285, 415] on div "deixa" at bounding box center [270, 383] width 375 height 100
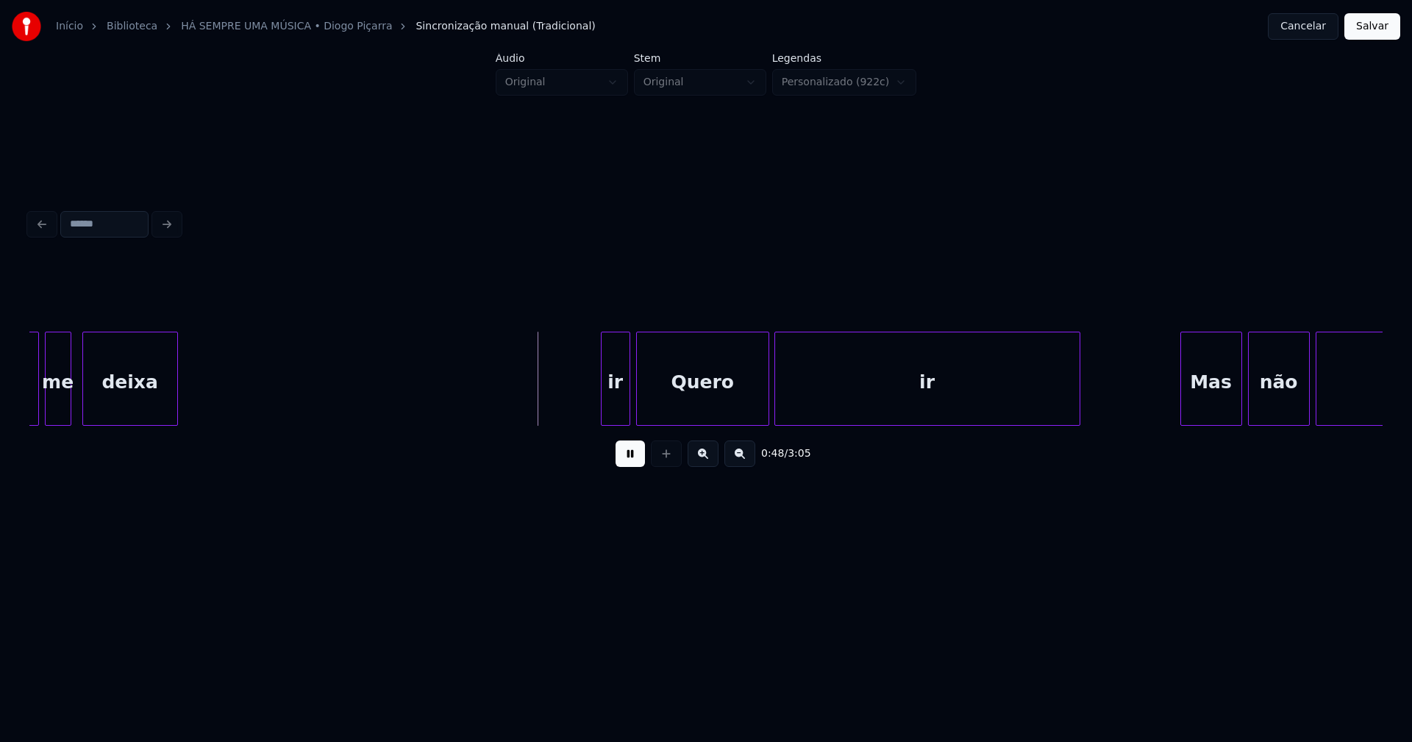
click at [175, 425] on div "Mas não dá nunca me deixa ir Quero ir" at bounding box center [706, 379] width 1354 height 94
click at [193, 426] on div "Mas não dá nunca me deixa ir Quero ir" at bounding box center [706, 379] width 1354 height 94
click at [455, 402] on div at bounding box center [453, 379] width 4 height 93
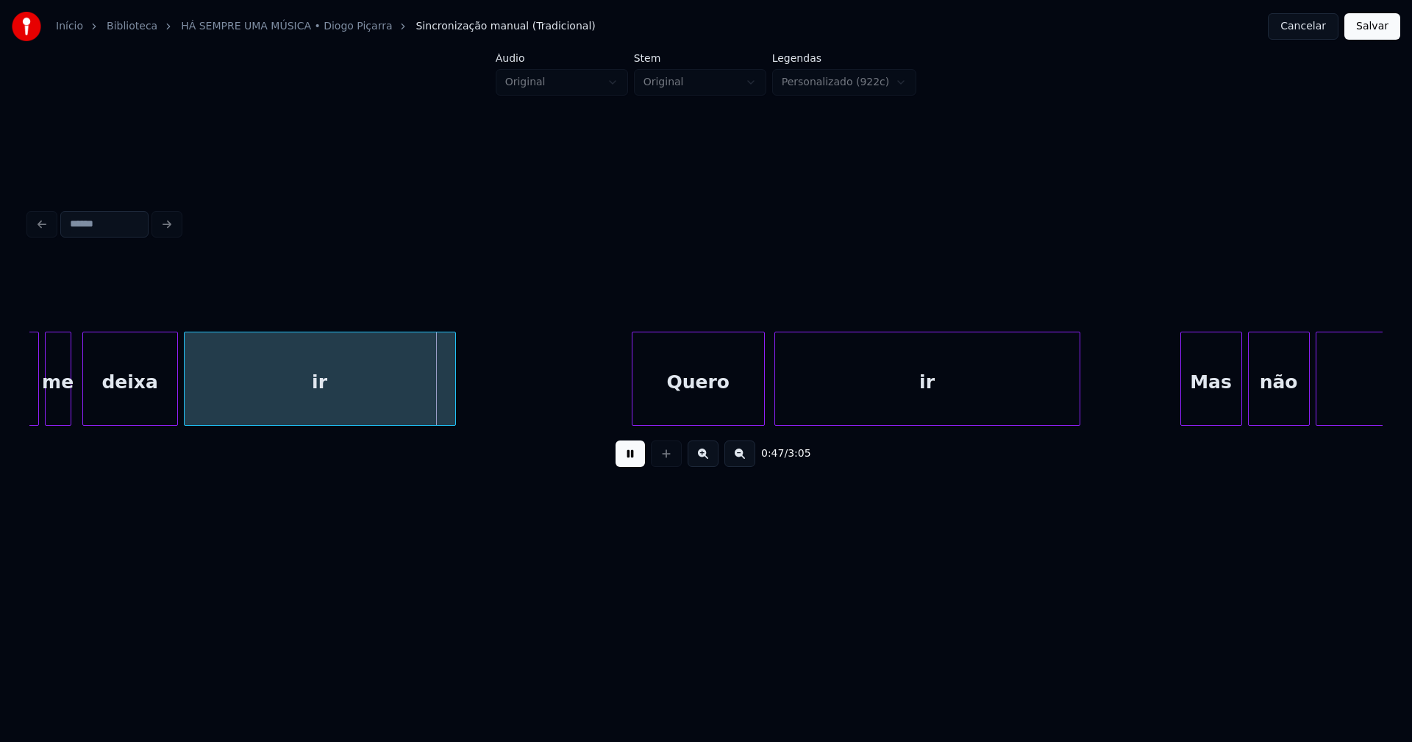
click at [714, 408] on div "Quero" at bounding box center [699, 383] width 132 height 100
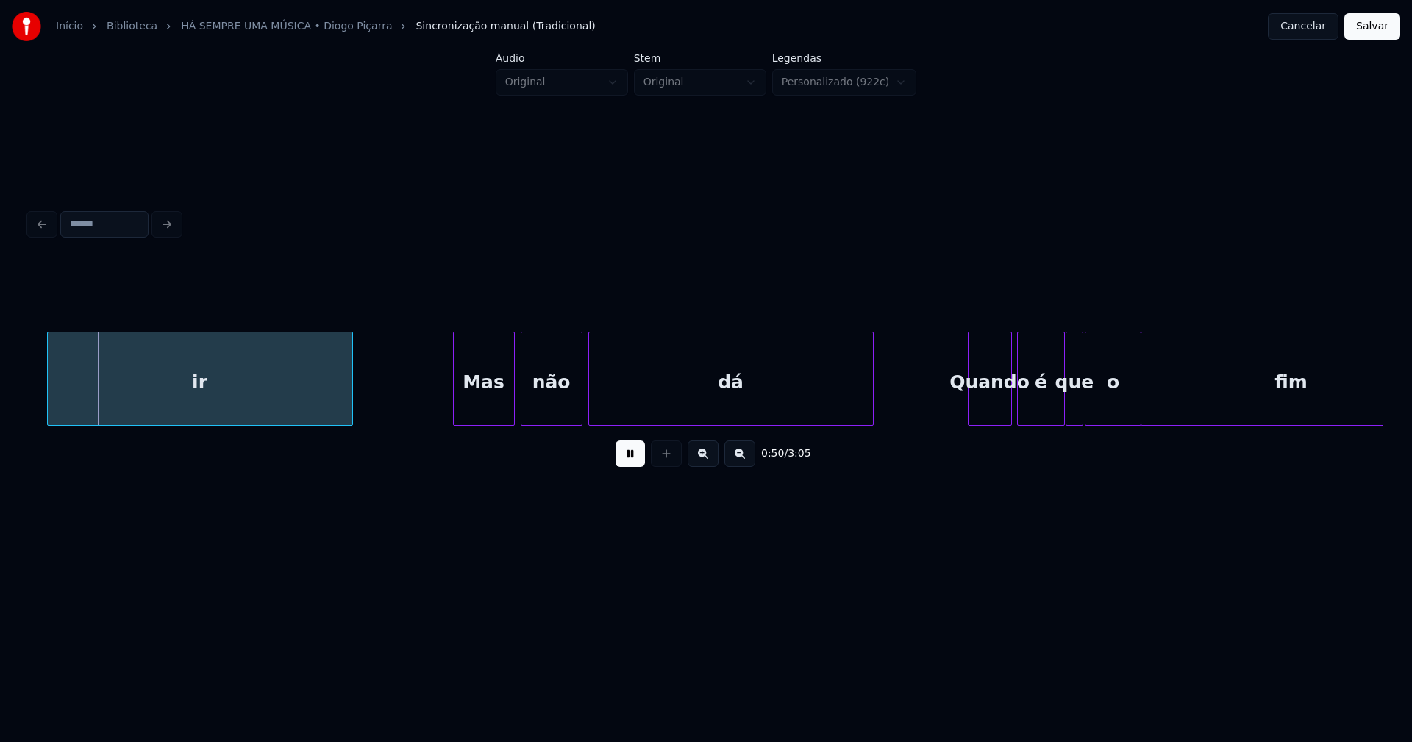
scroll to position [0, 7381]
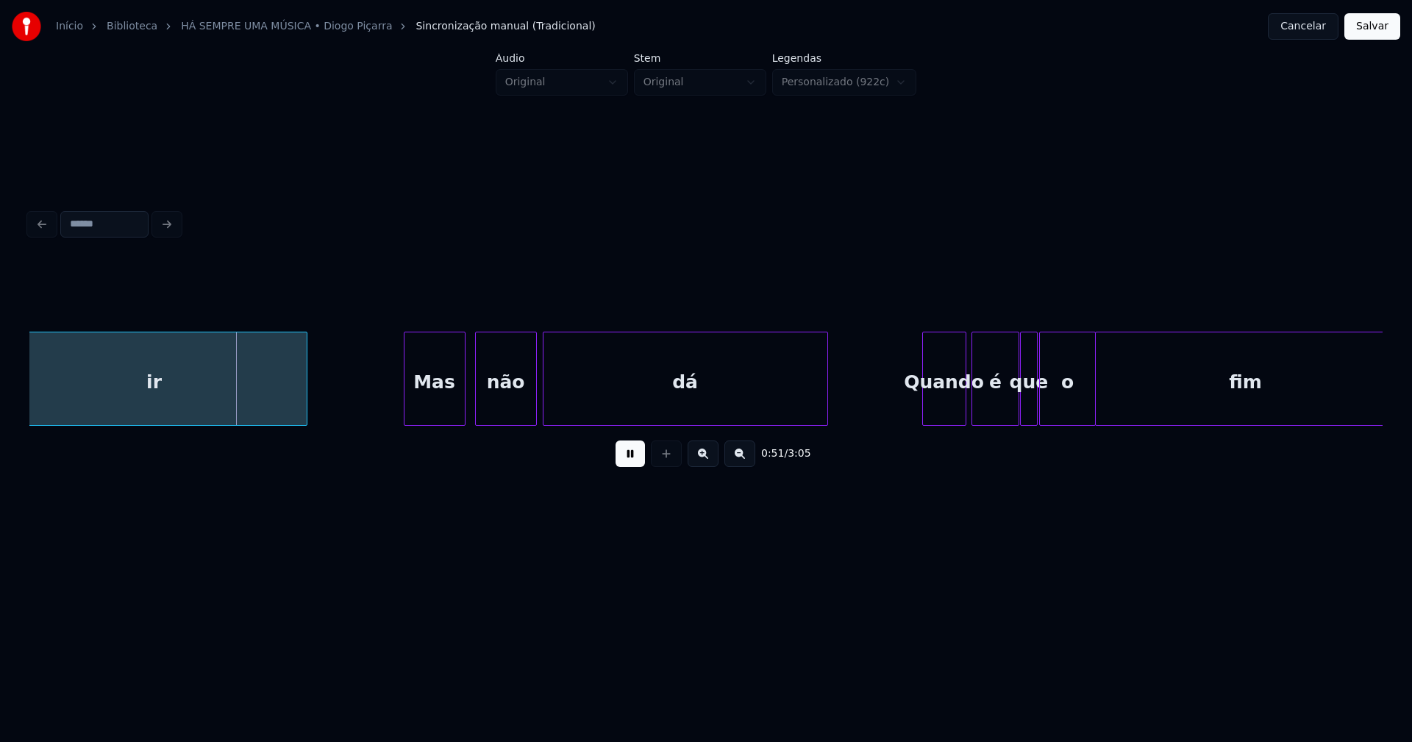
click at [430, 408] on div "Mas" at bounding box center [435, 383] width 60 height 100
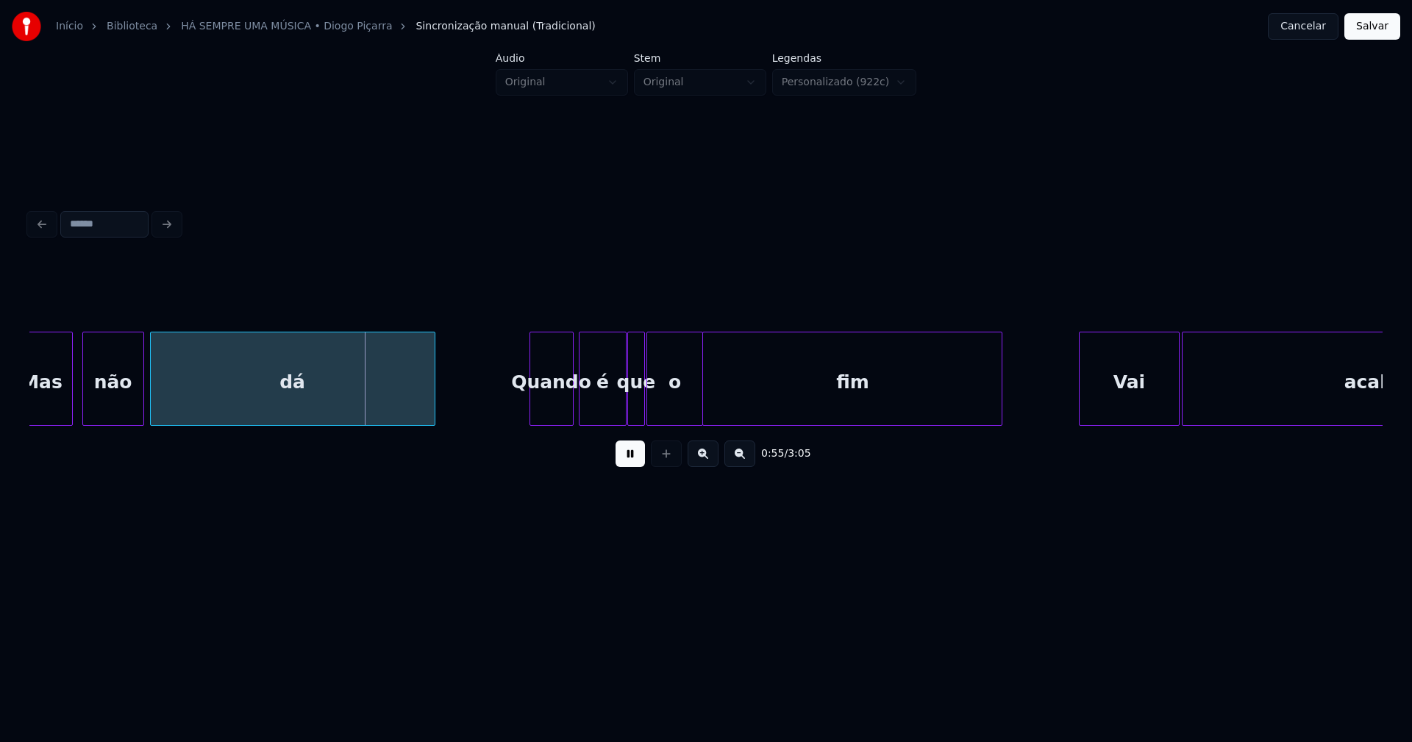
scroll to position [0, 7910]
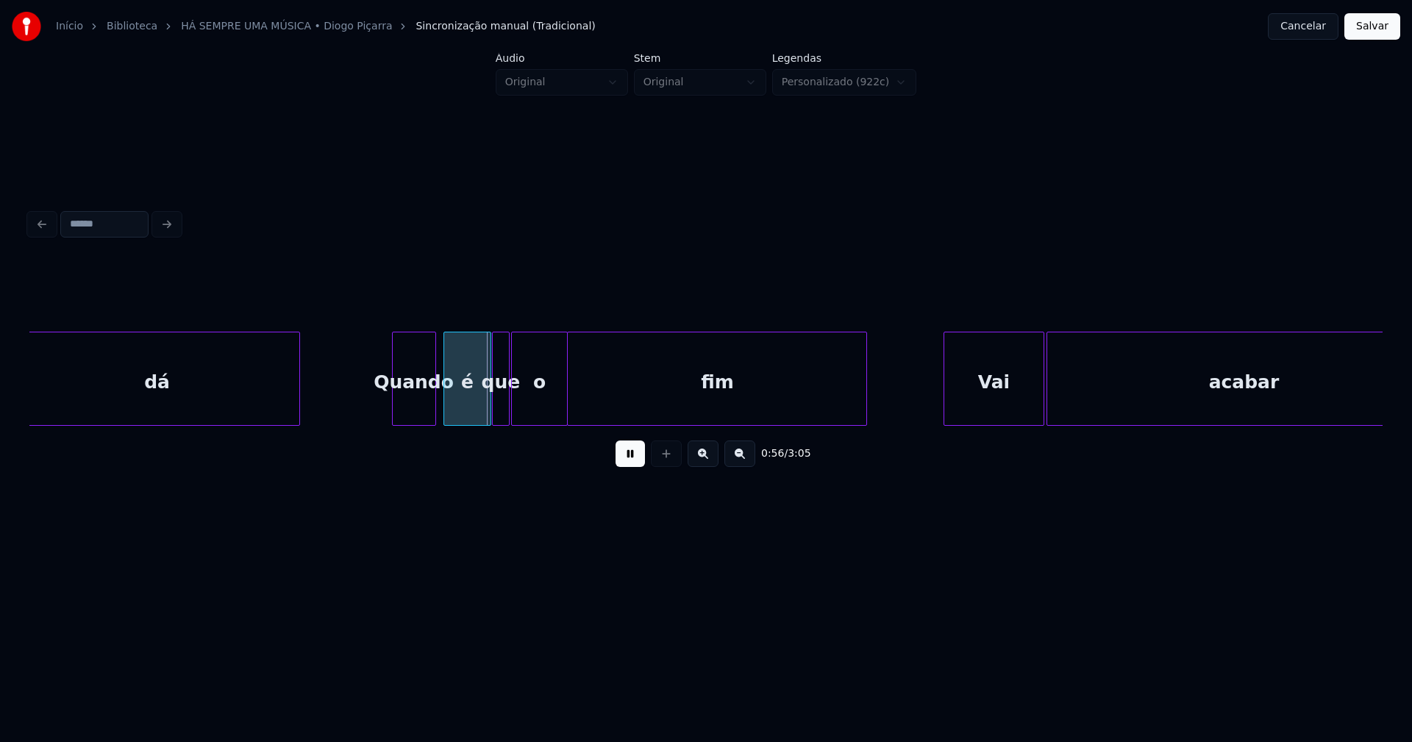
click at [408, 413] on div "Quando" at bounding box center [414, 383] width 43 height 100
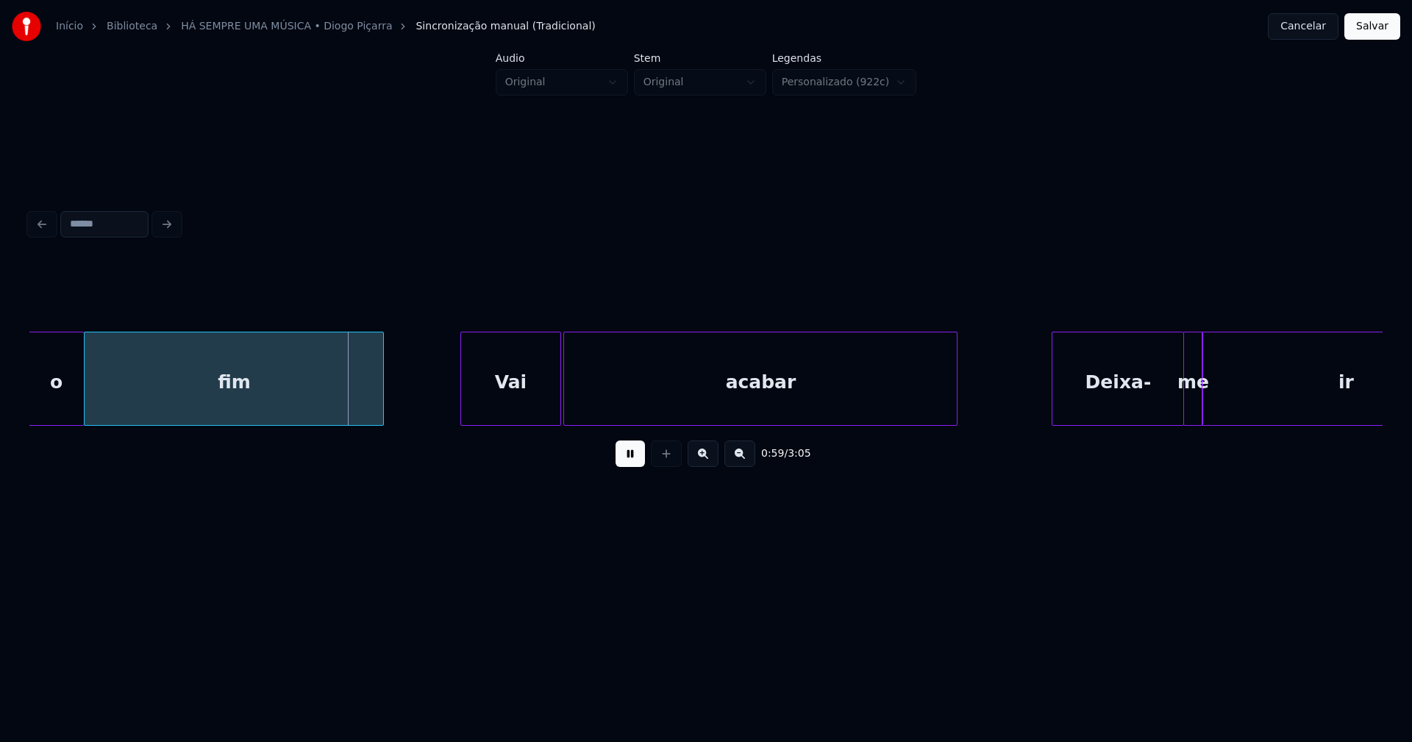
scroll to position [0, 8408]
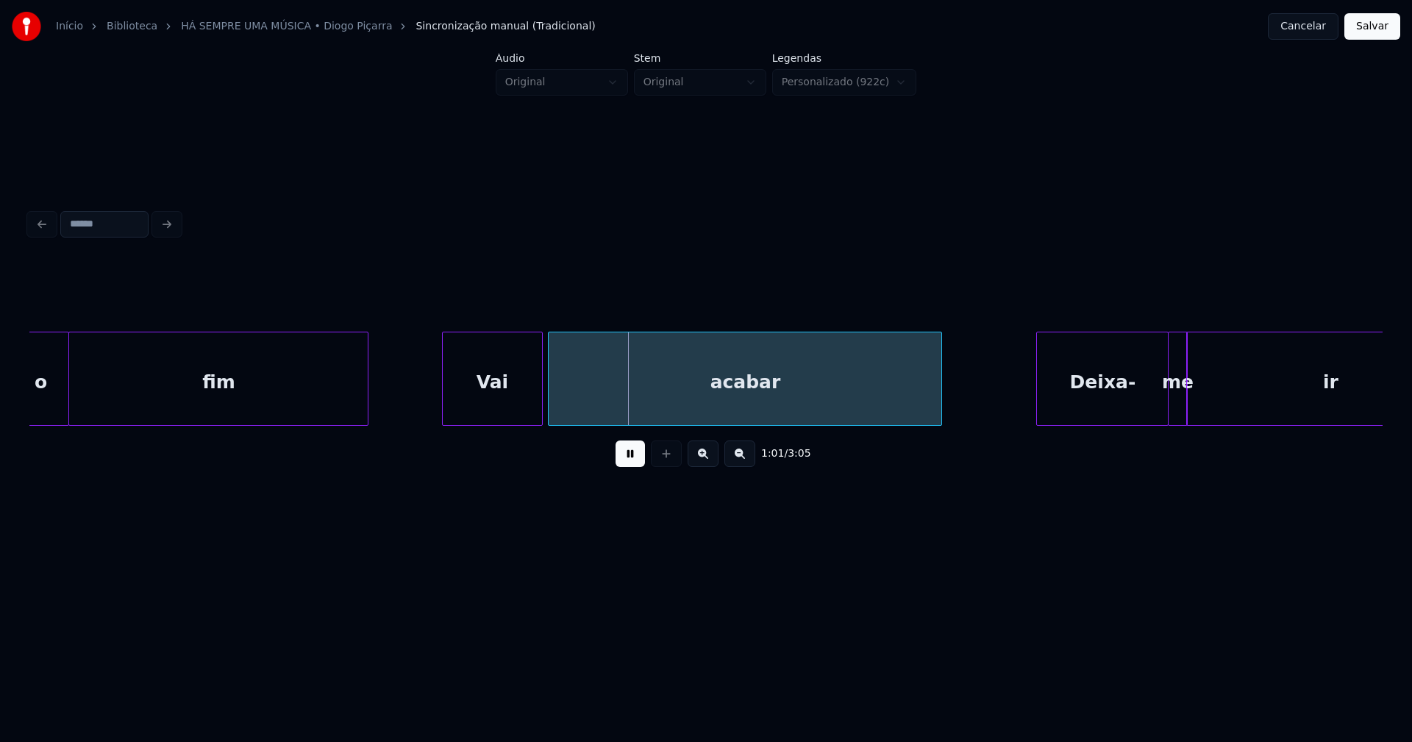
click at [482, 406] on div "Vai" at bounding box center [492, 383] width 99 height 100
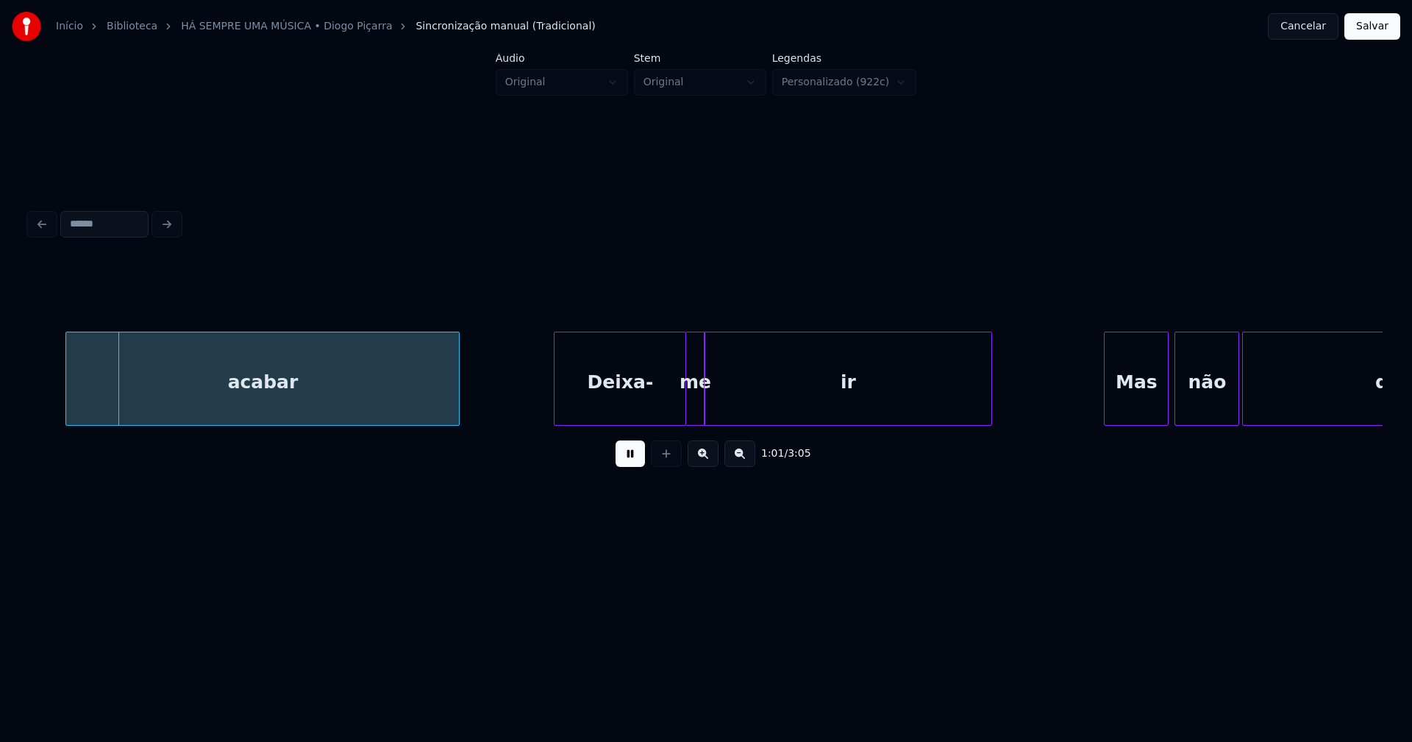
scroll to position [0, 8921]
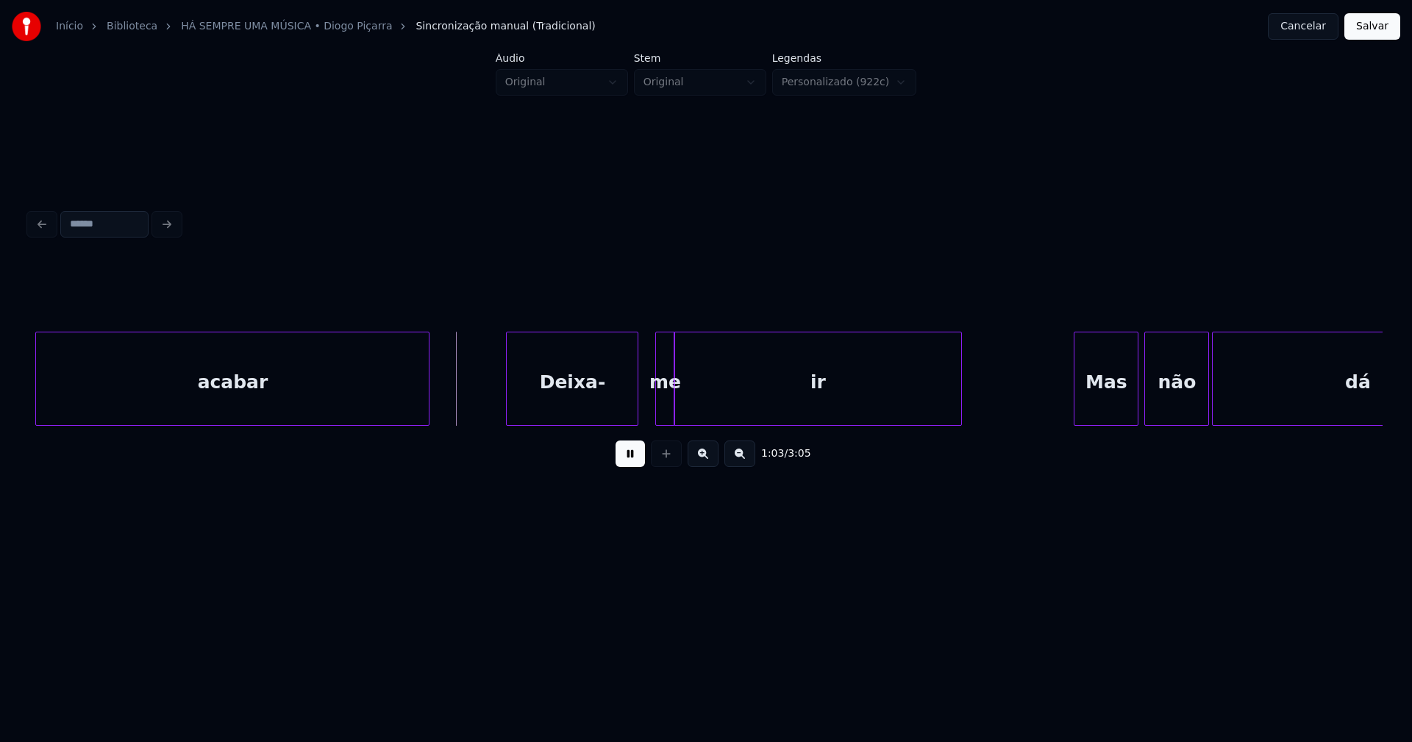
click at [546, 414] on div "Deixa-" at bounding box center [572, 383] width 131 height 100
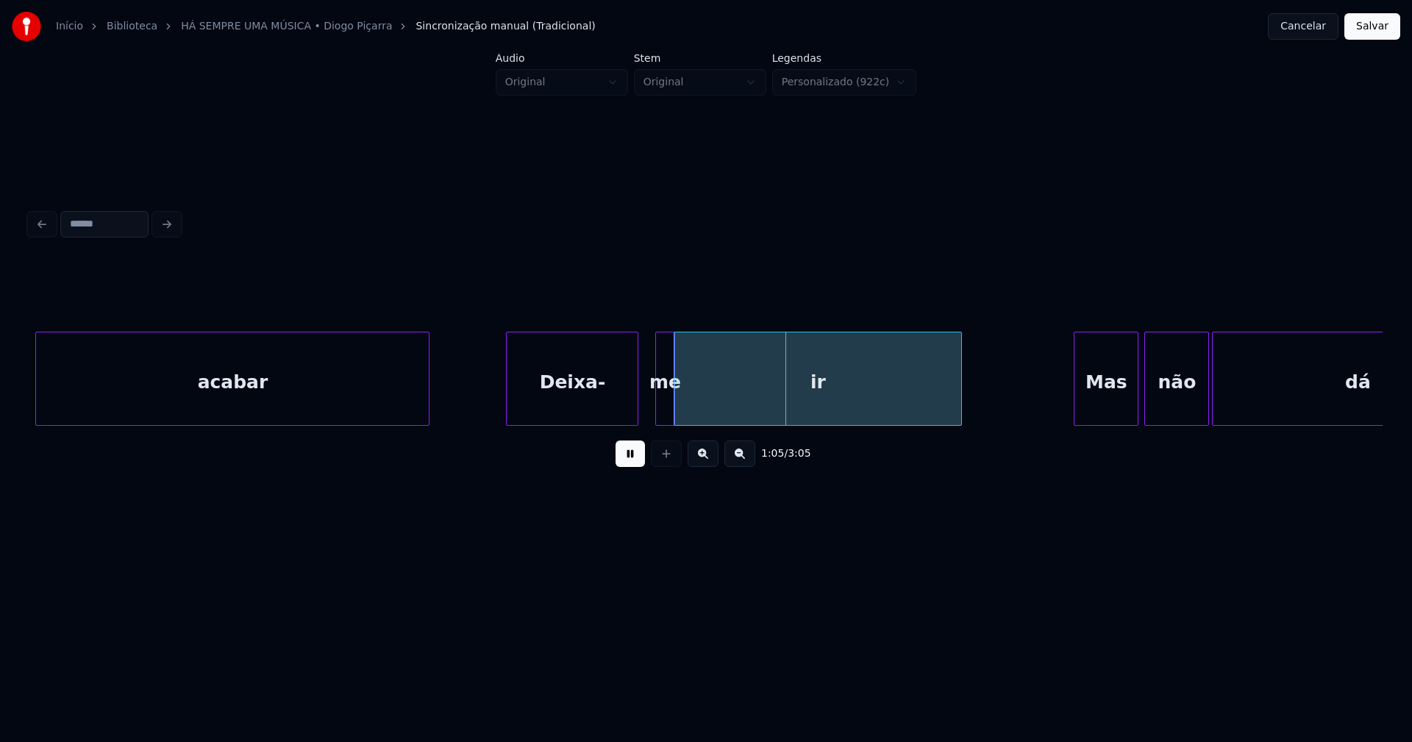
click at [628, 465] on button at bounding box center [630, 454] width 29 height 26
click at [586, 422] on div "acabar Deixa- me ir Mas não dá" at bounding box center [706, 379] width 1354 height 94
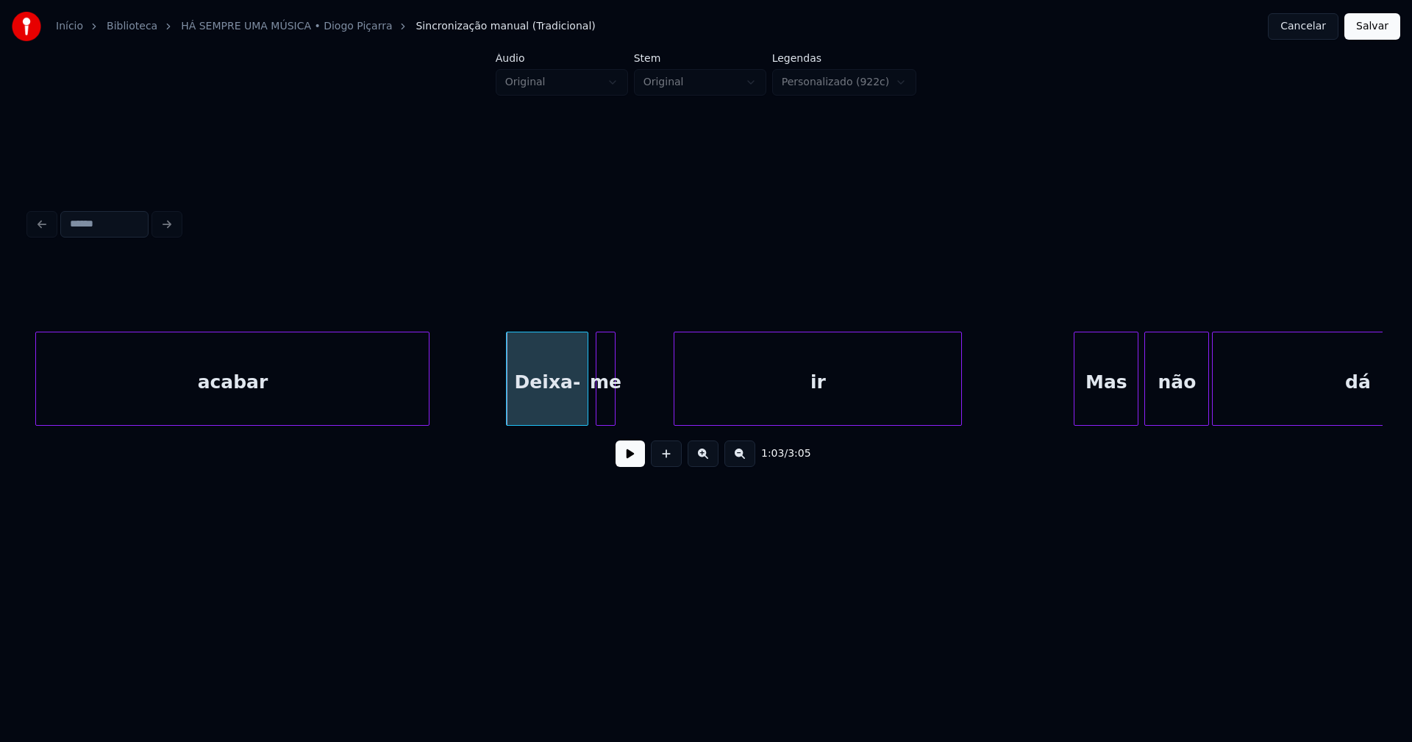
click at [602, 426] on div "acabar Deixa- me ir Mas não dá" at bounding box center [706, 379] width 1354 height 94
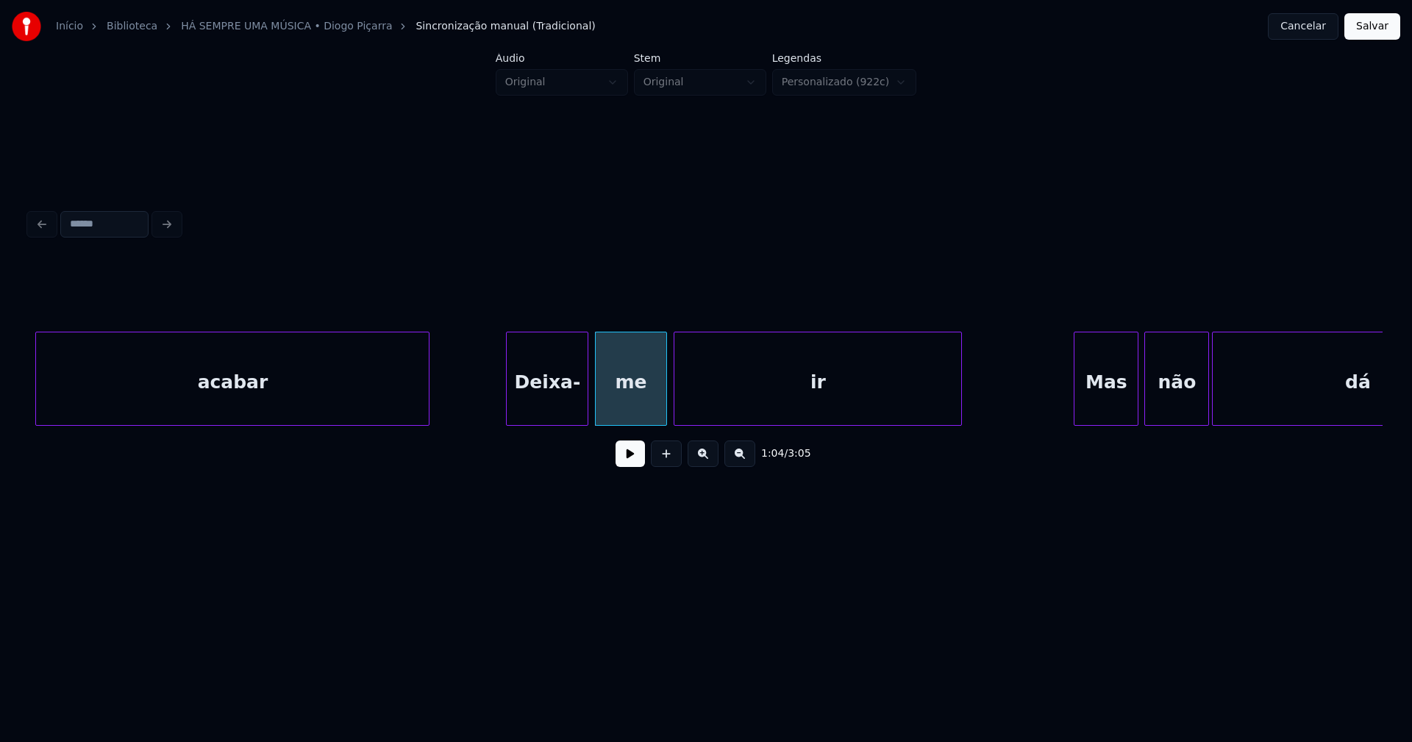
click at [662, 405] on div at bounding box center [664, 379] width 4 height 93
click at [631, 466] on button at bounding box center [630, 454] width 29 height 26
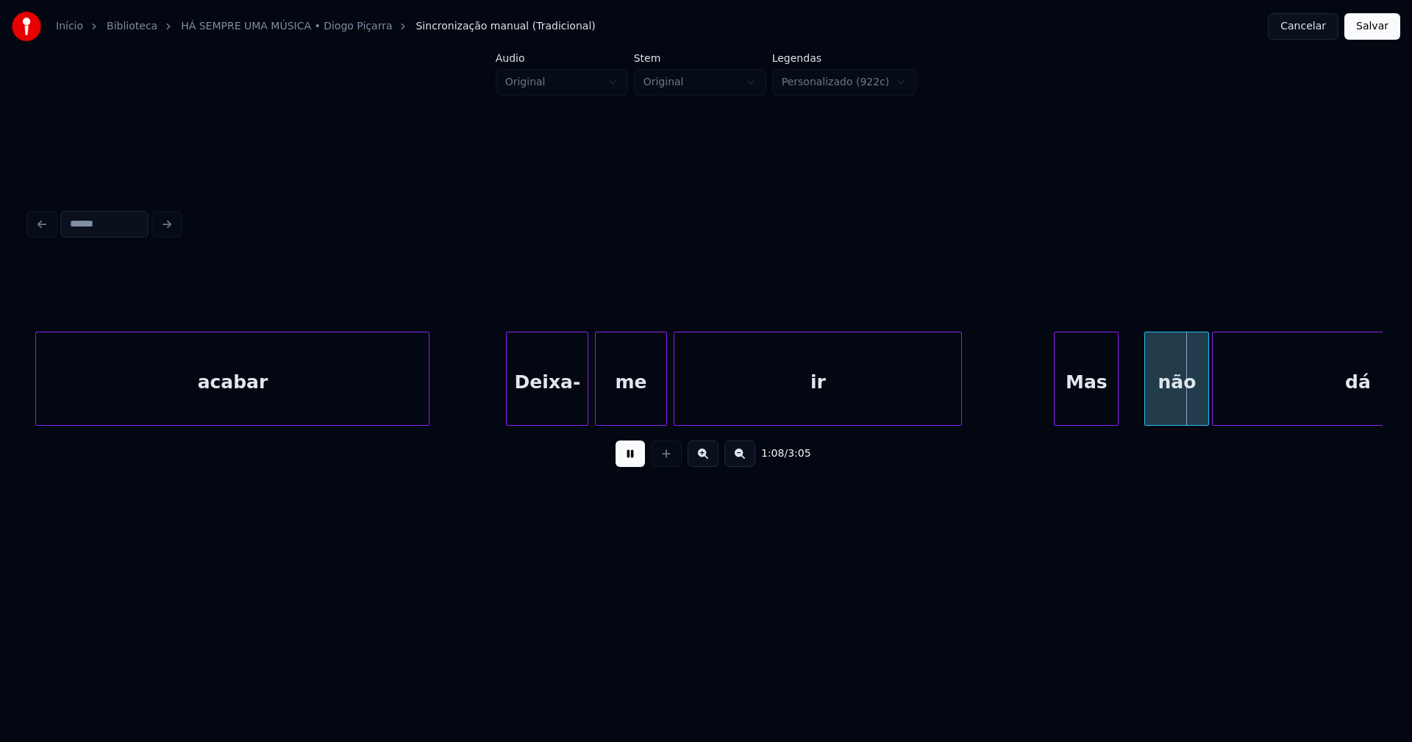
click at [1078, 405] on div "Mas" at bounding box center [1086, 383] width 63 height 100
click at [1129, 396] on div at bounding box center [1129, 379] width 4 height 93
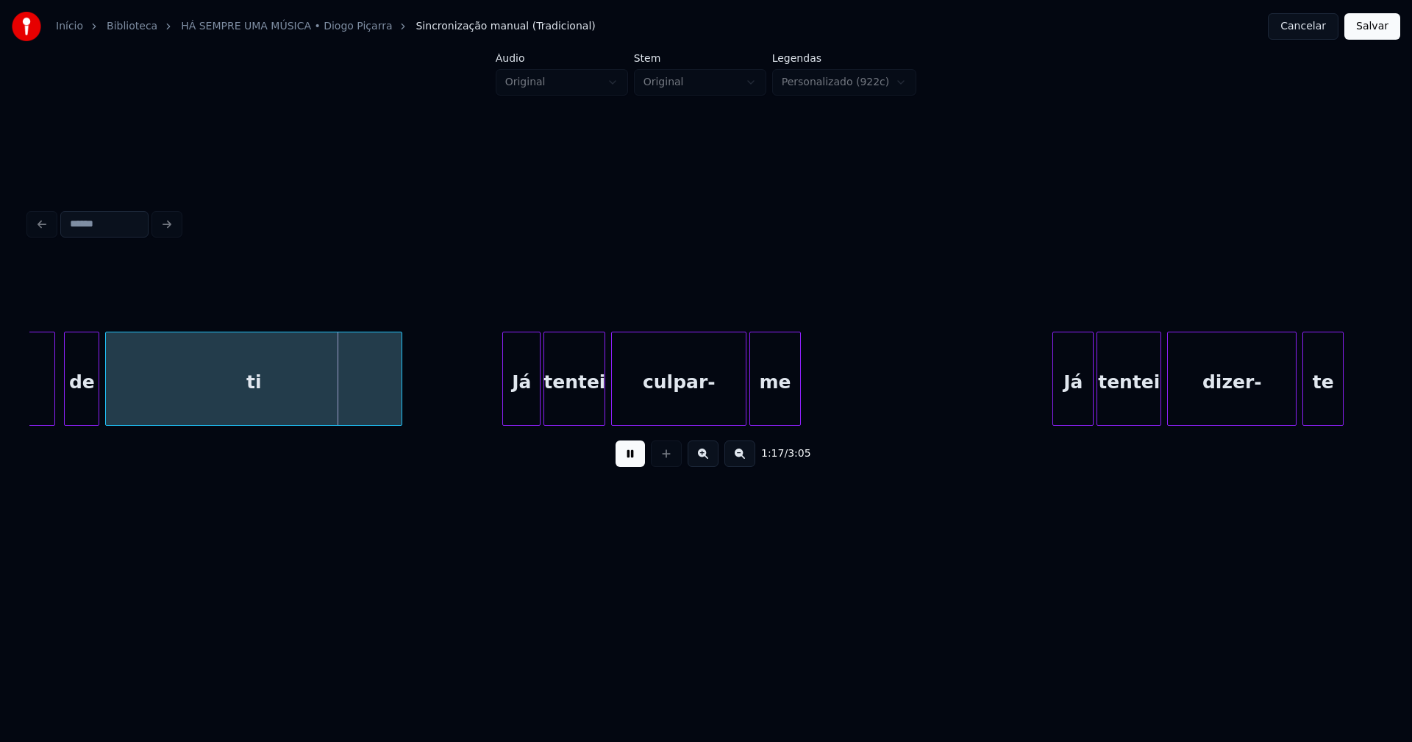
scroll to position [0, 11155]
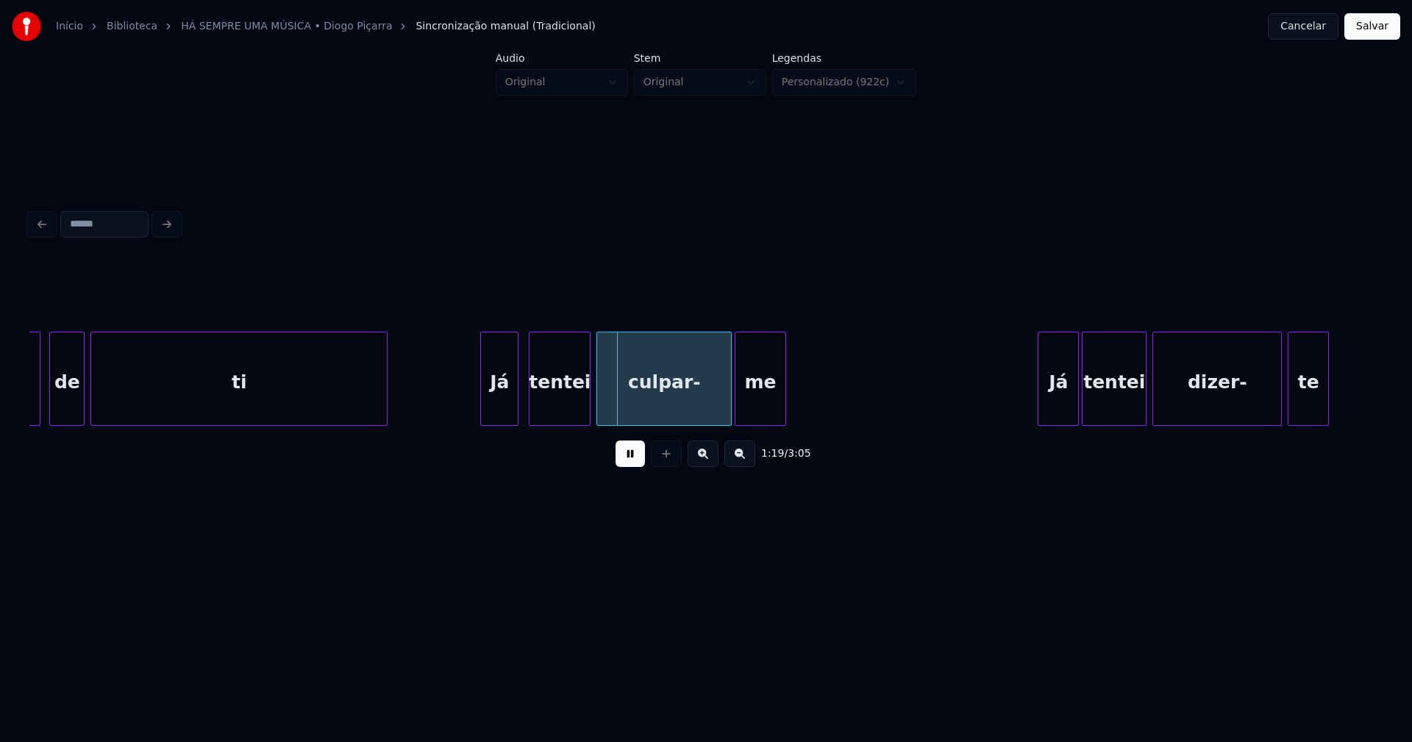
click at [502, 414] on div "Já" at bounding box center [499, 383] width 37 height 100
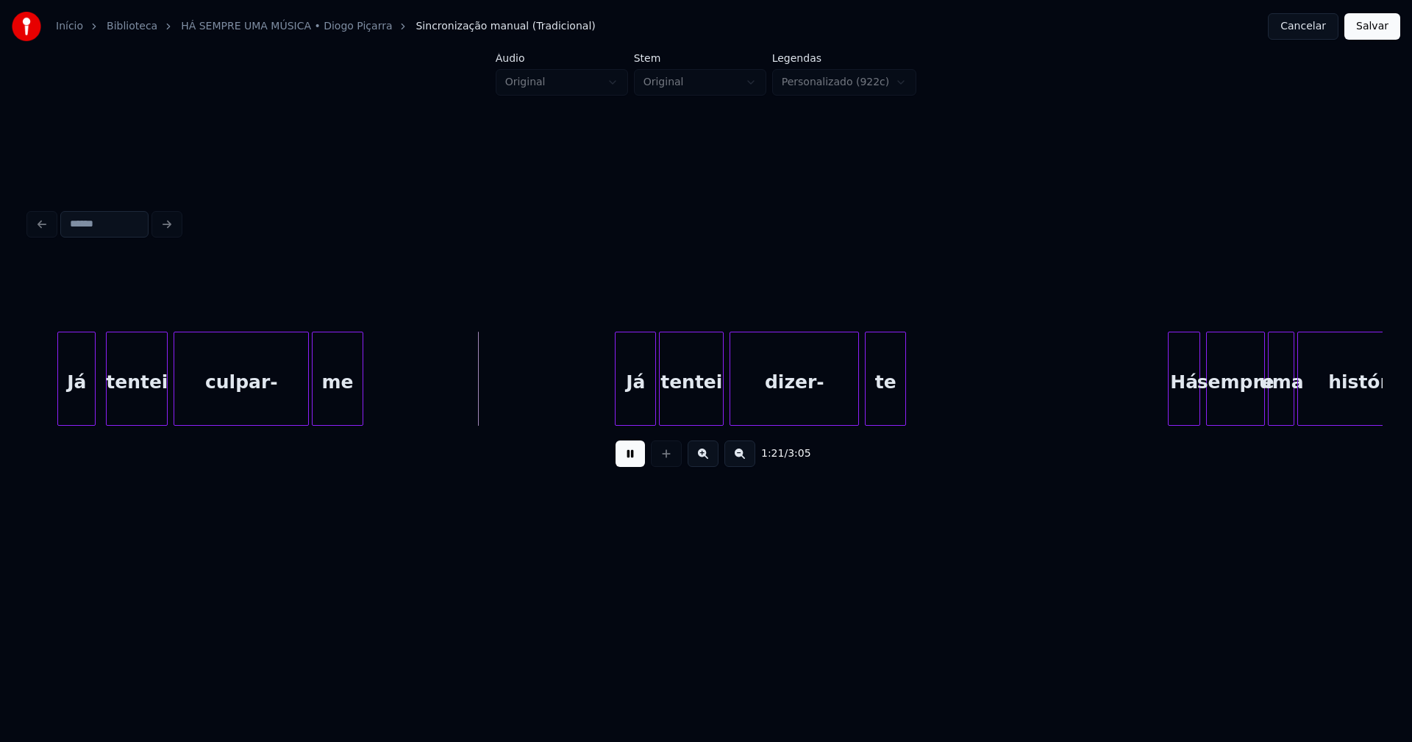
scroll to position [0, 11623]
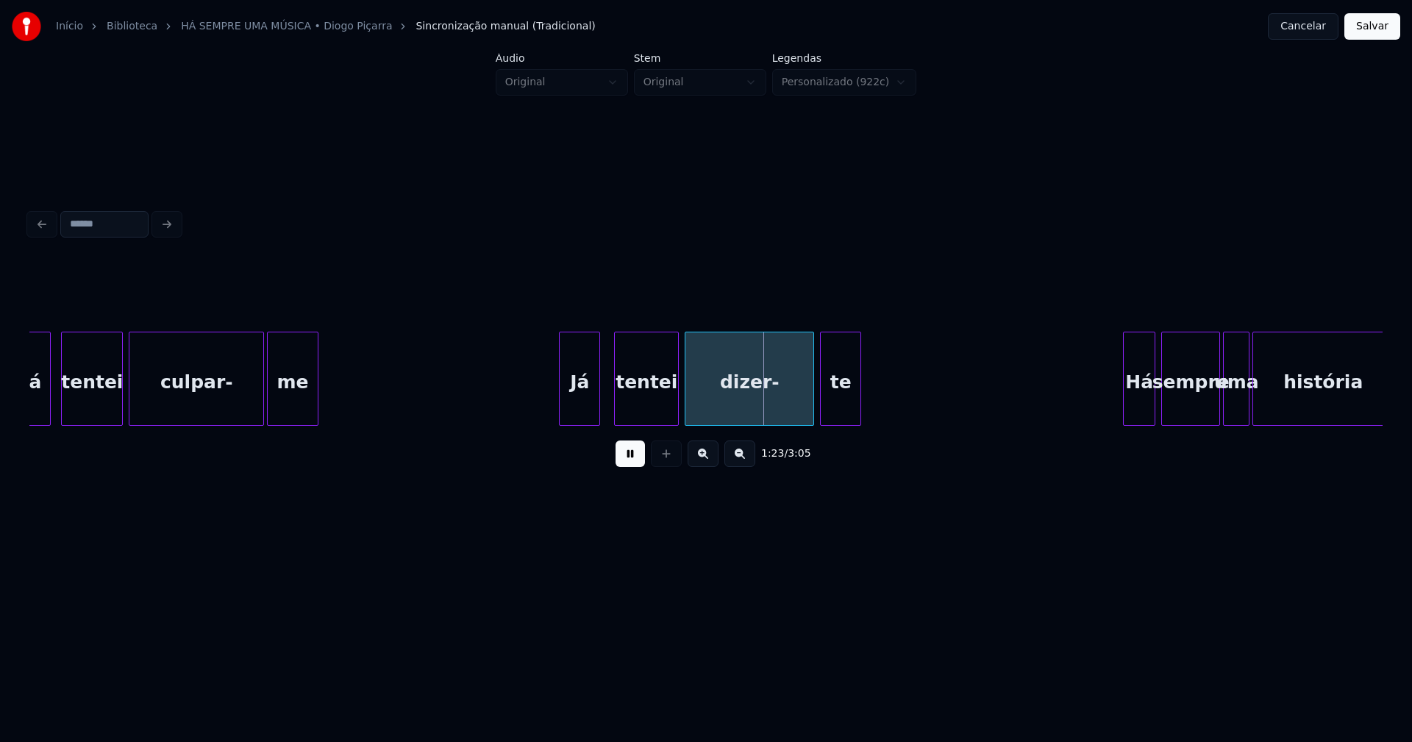
click at [572, 422] on div "Já tentei culpar- me Já tentei dizer- te Há sempre uma história" at bounding box center [706, 379] width 1354 height 94
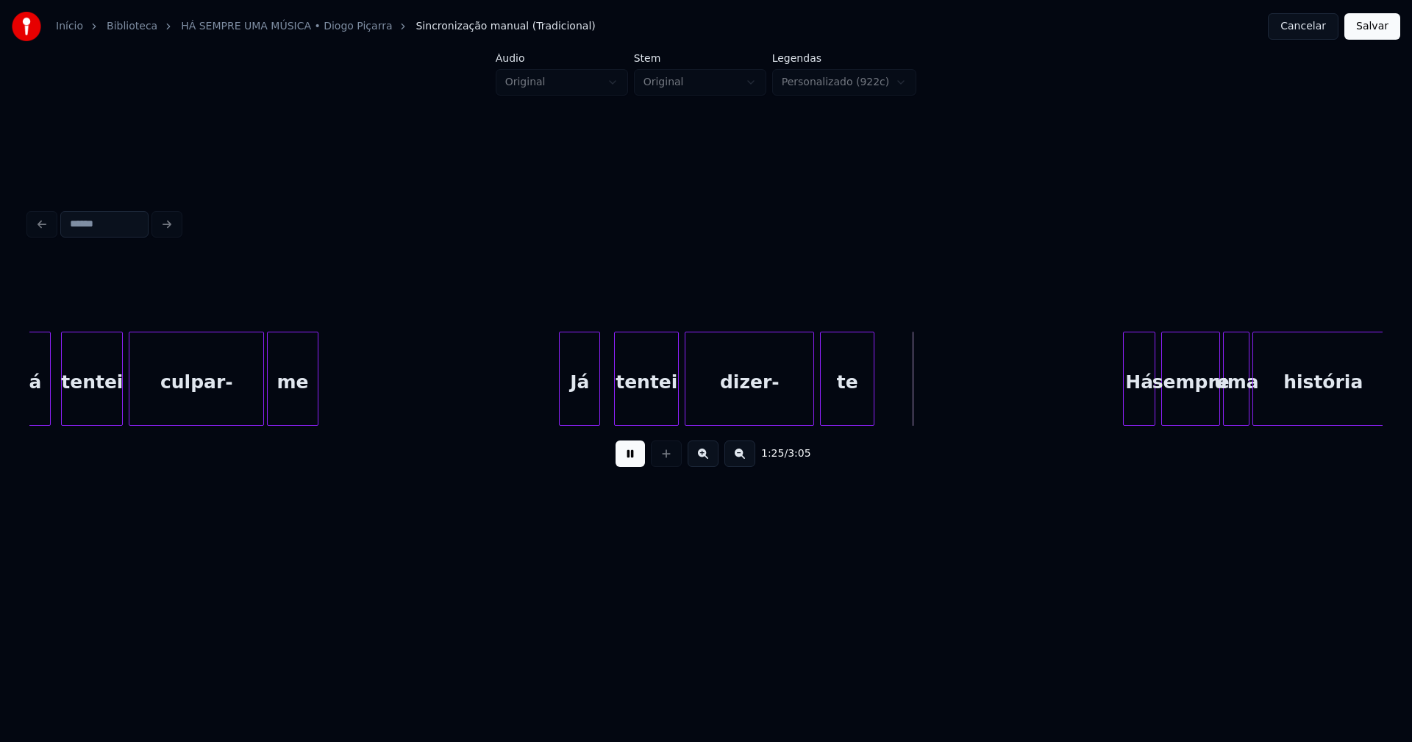
click at [871, 399] on div at bounding box center [872, 379] width 4 height 93
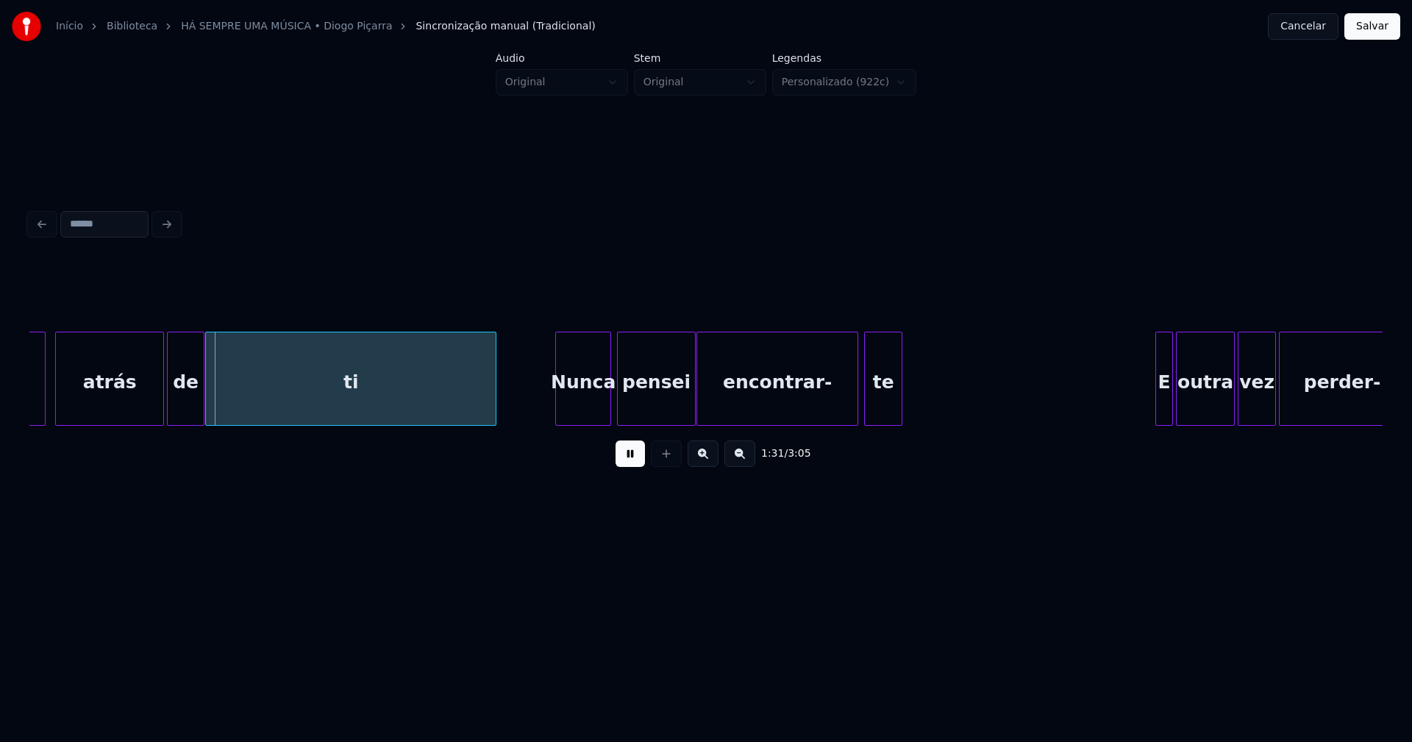
scroll to position [0, 13254]
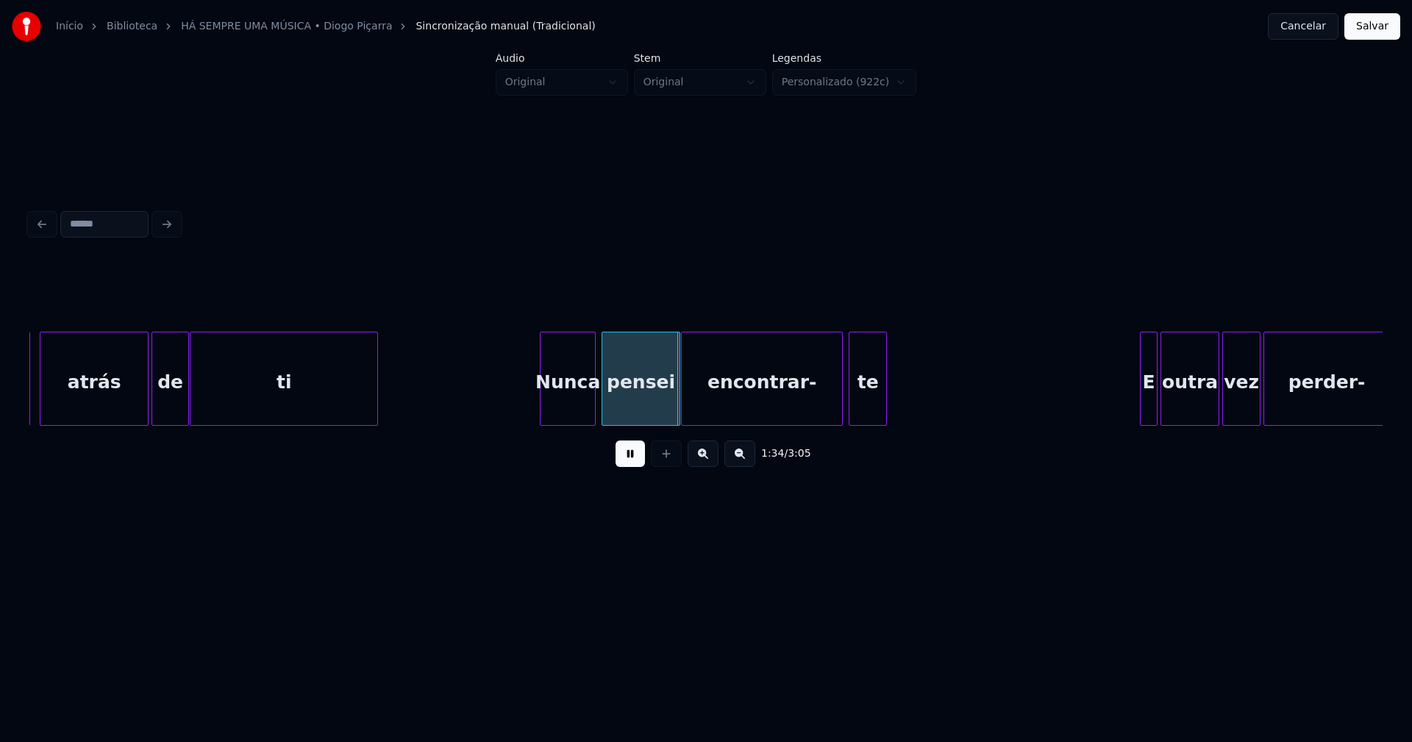
click at [376, 426] on div "leva atrás de ti [PERSON_NAME] pensei encontrar- te E outra vez perder-" at bounding box center [706, 379] width 1354 height 94
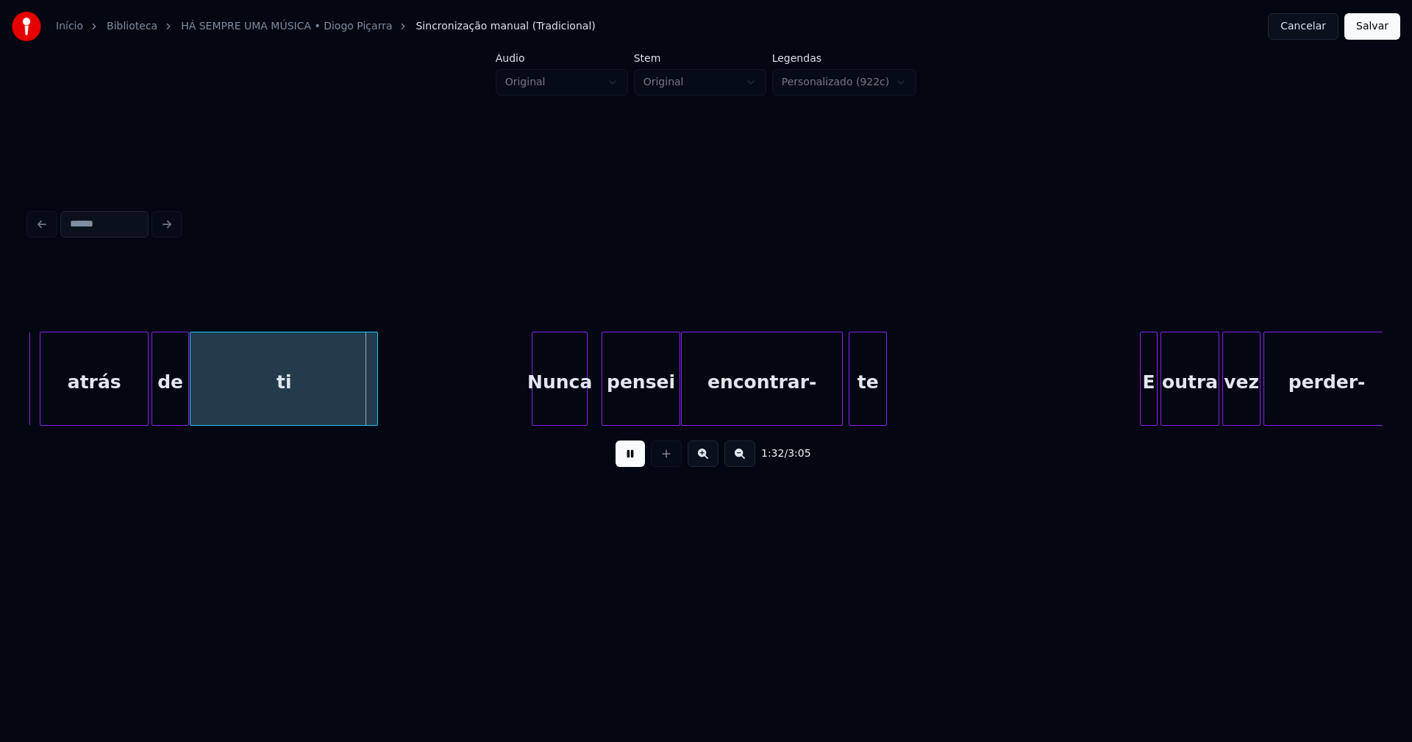
click at [555, 408] on div "Nunca" at bounding box center [560, 383] width 54 height 100
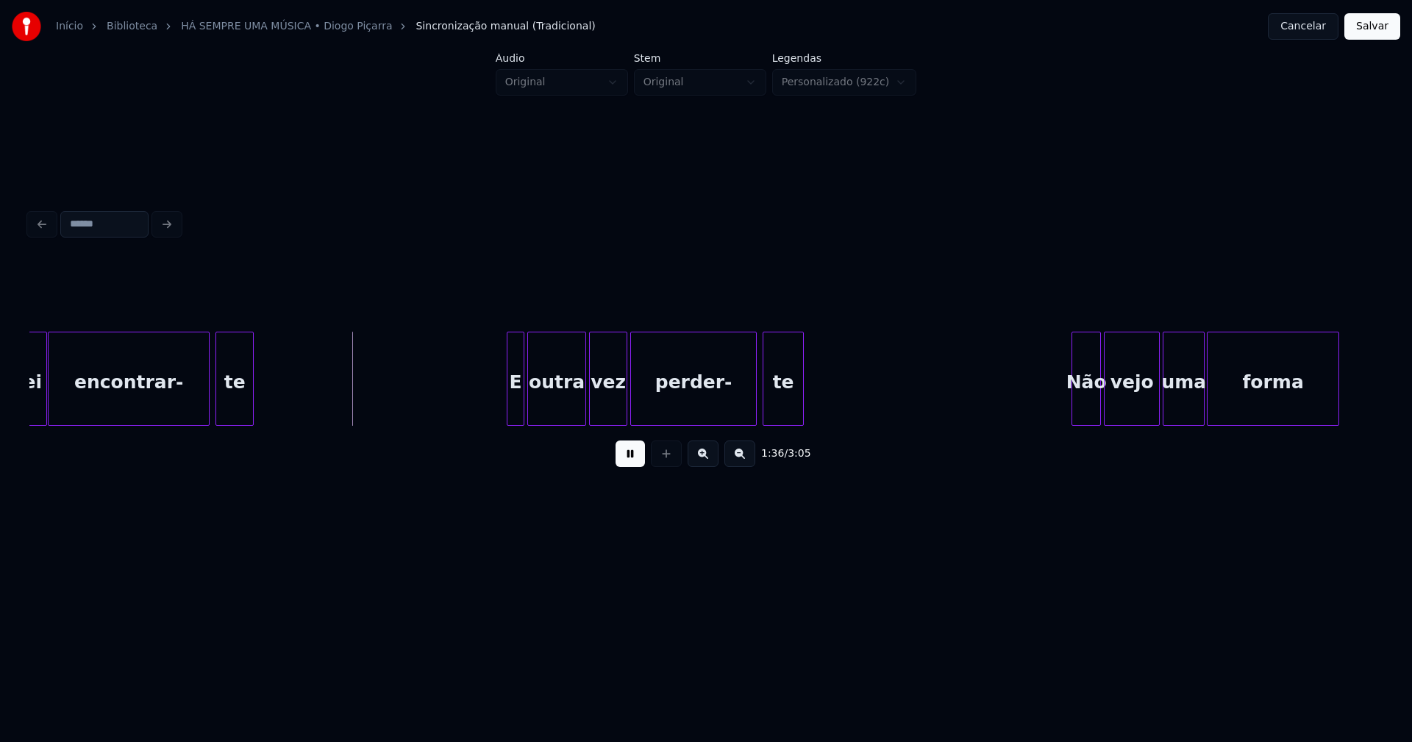
scroll to position [0, 13918]
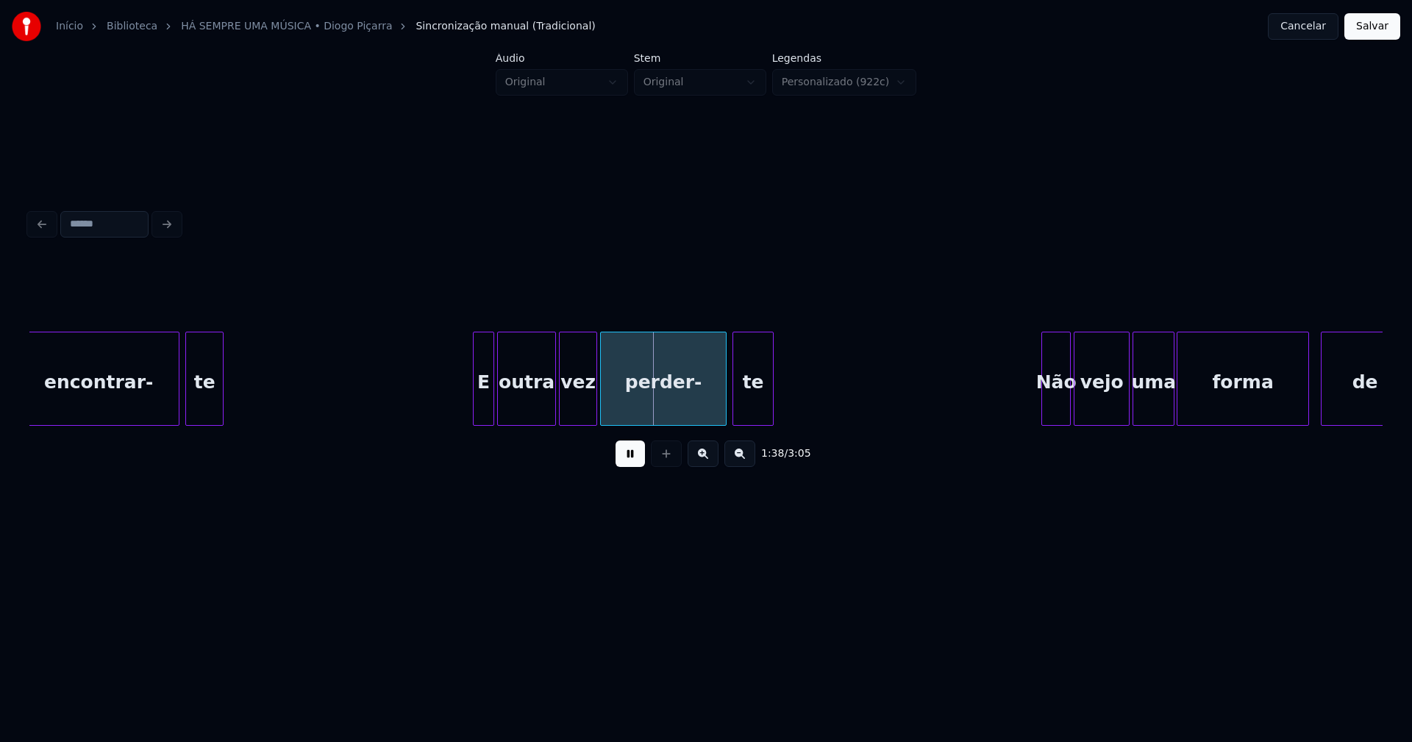
click at [477, 409] on div at bounding box center [476, 379] width 4 height 93
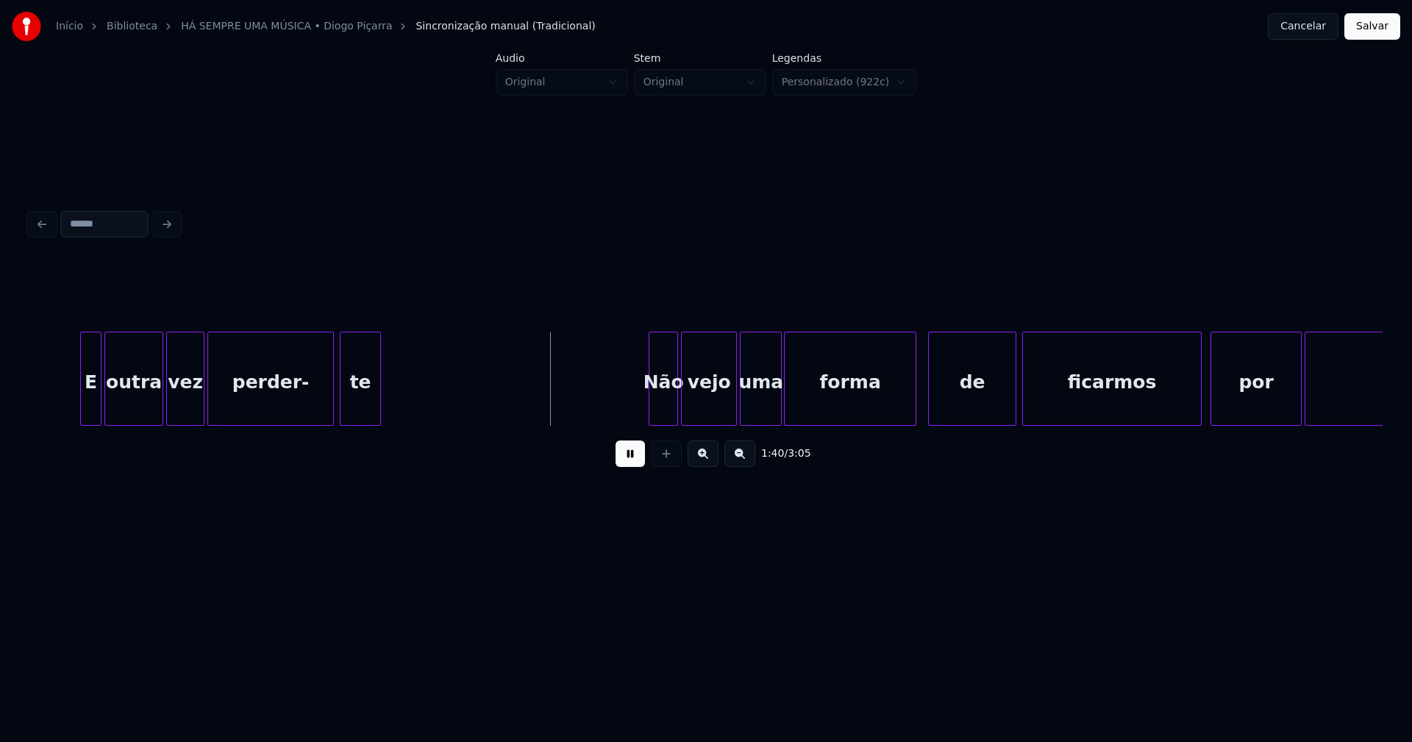
scroll to position [0, 14341]
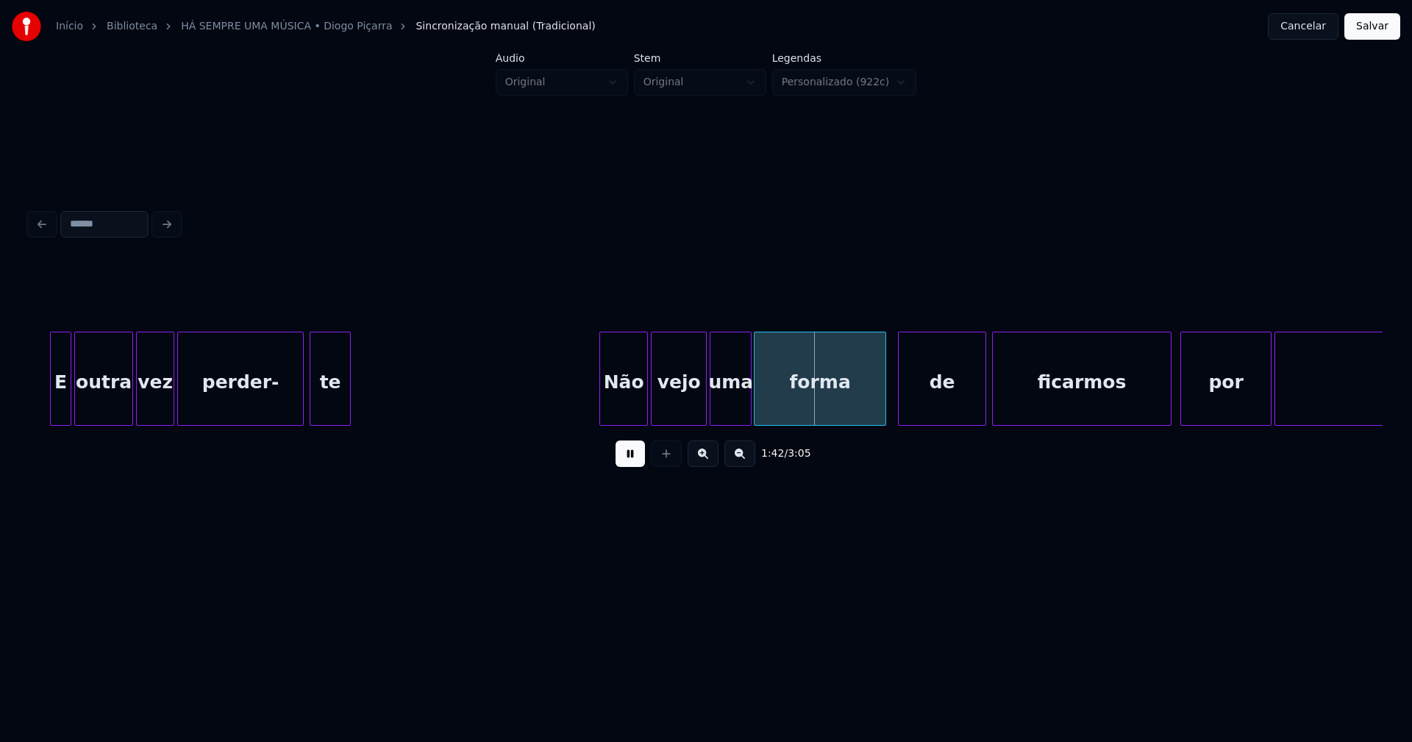
click at [600, 409] on div at bounding box center [602, 379] width 4 height 93
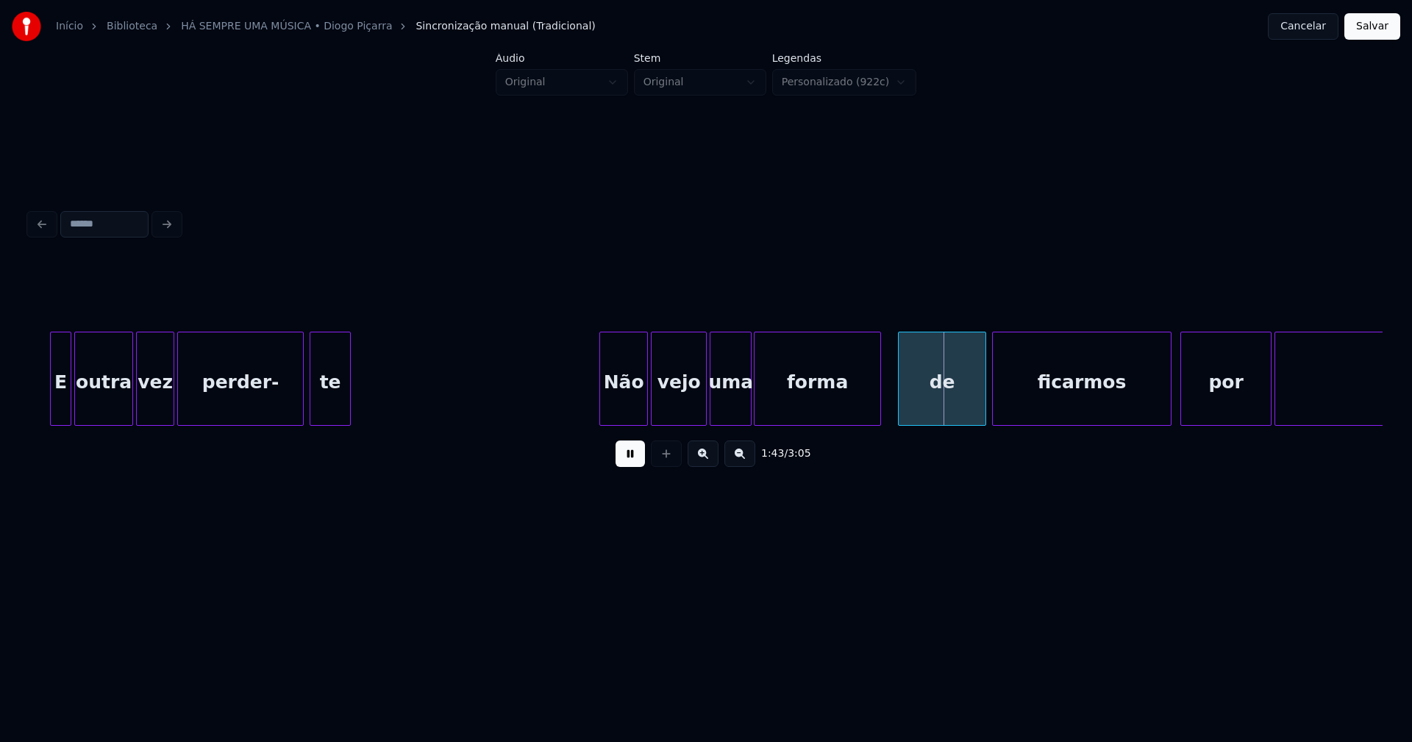
click at [877, 409] on div at bounding box center [878, 379] width 4 height 93
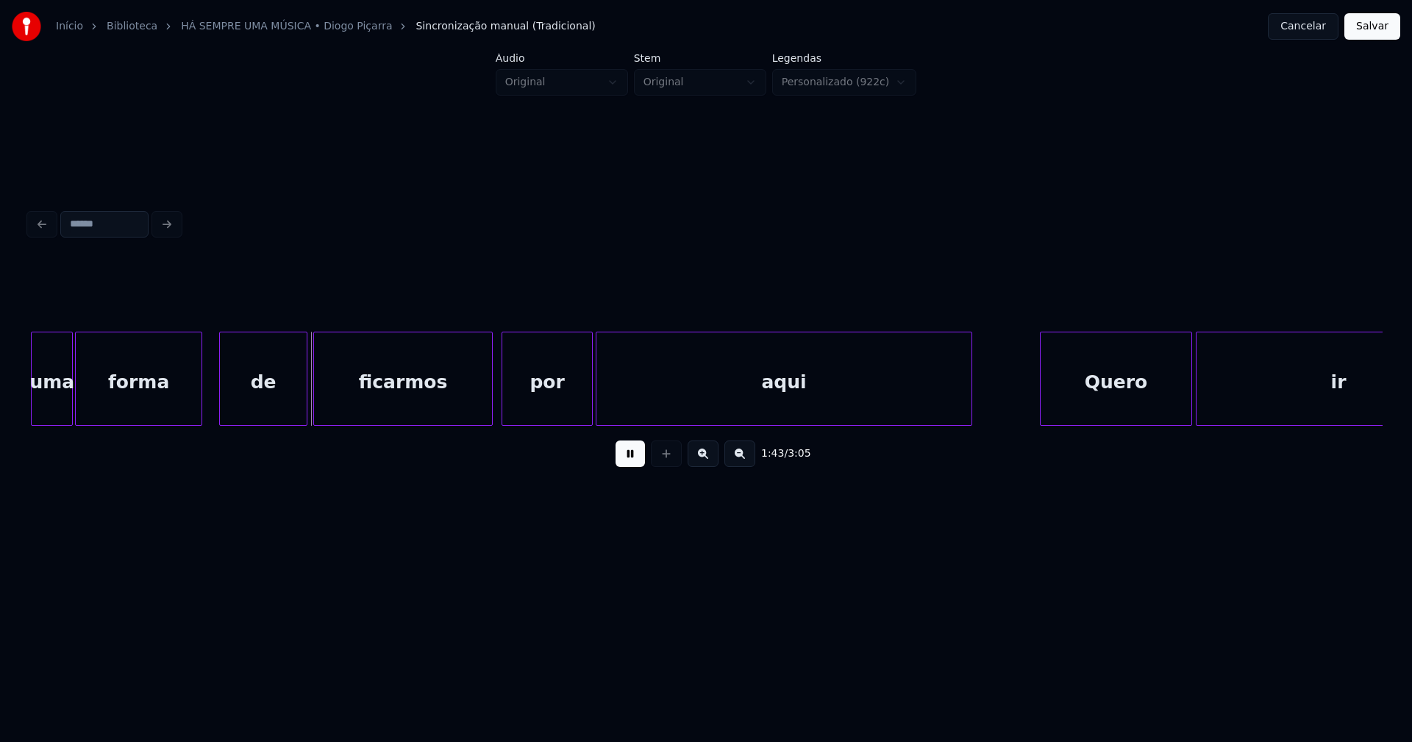
scroll to position [0, 15171]
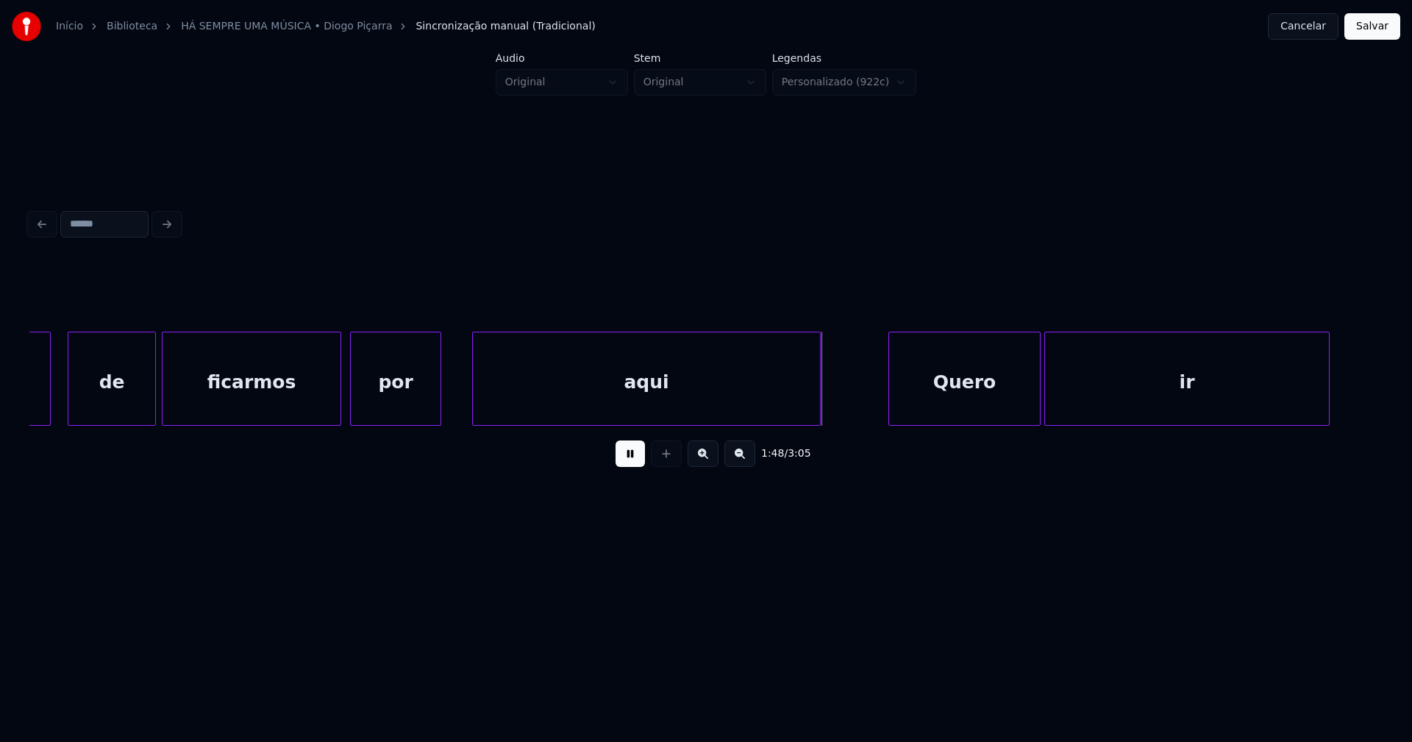
click at [477, 396] on div at bounding box center [475, 379] width 4 height 93
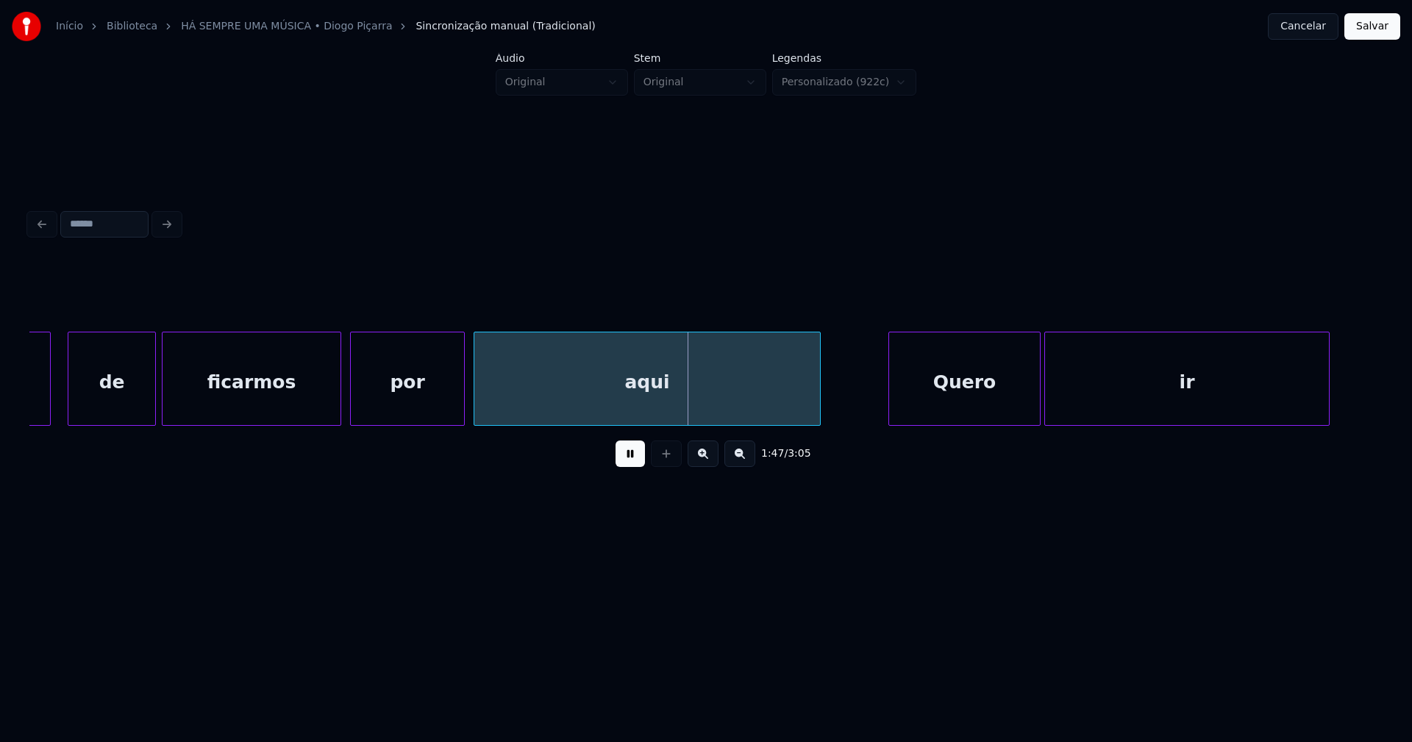
click at [463, 391] on div at bounding box center [462, 379] width 4 height 93
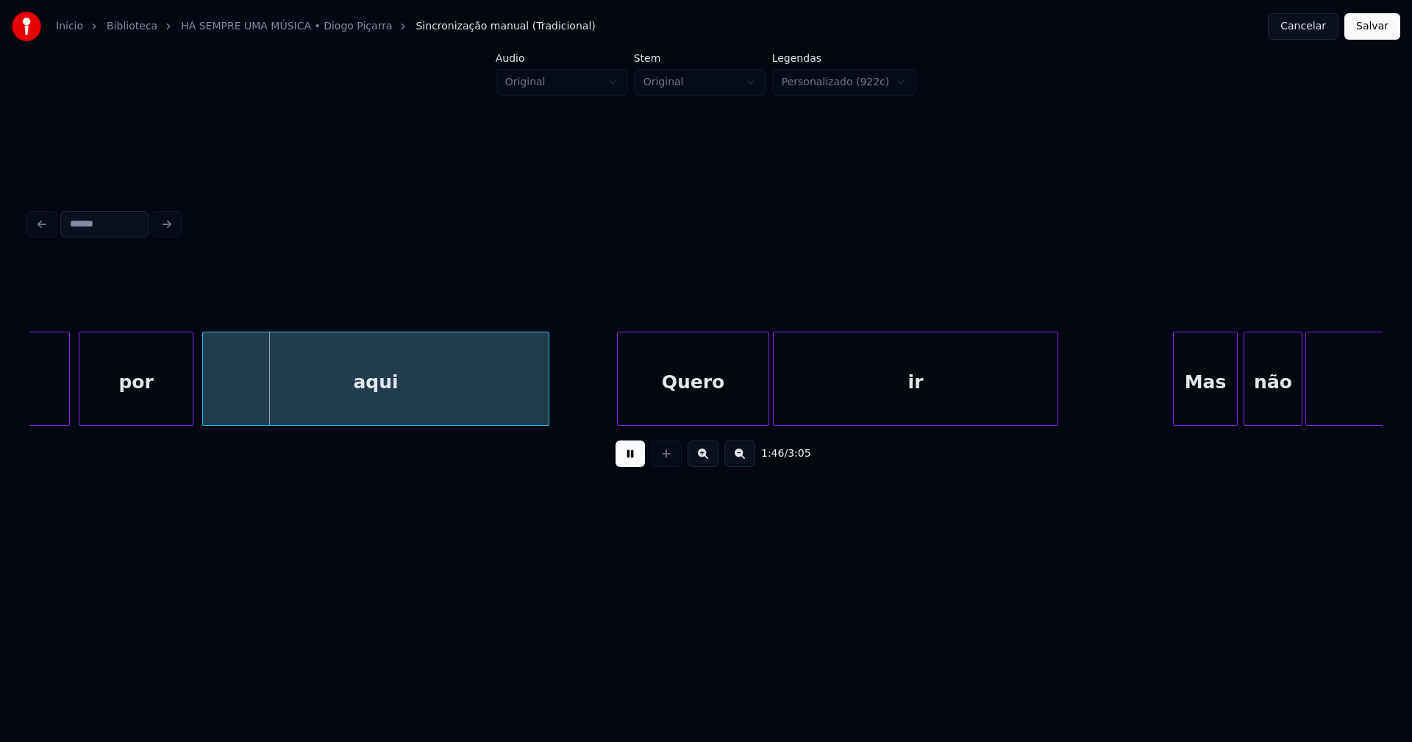
scroll to position [0, 15593]
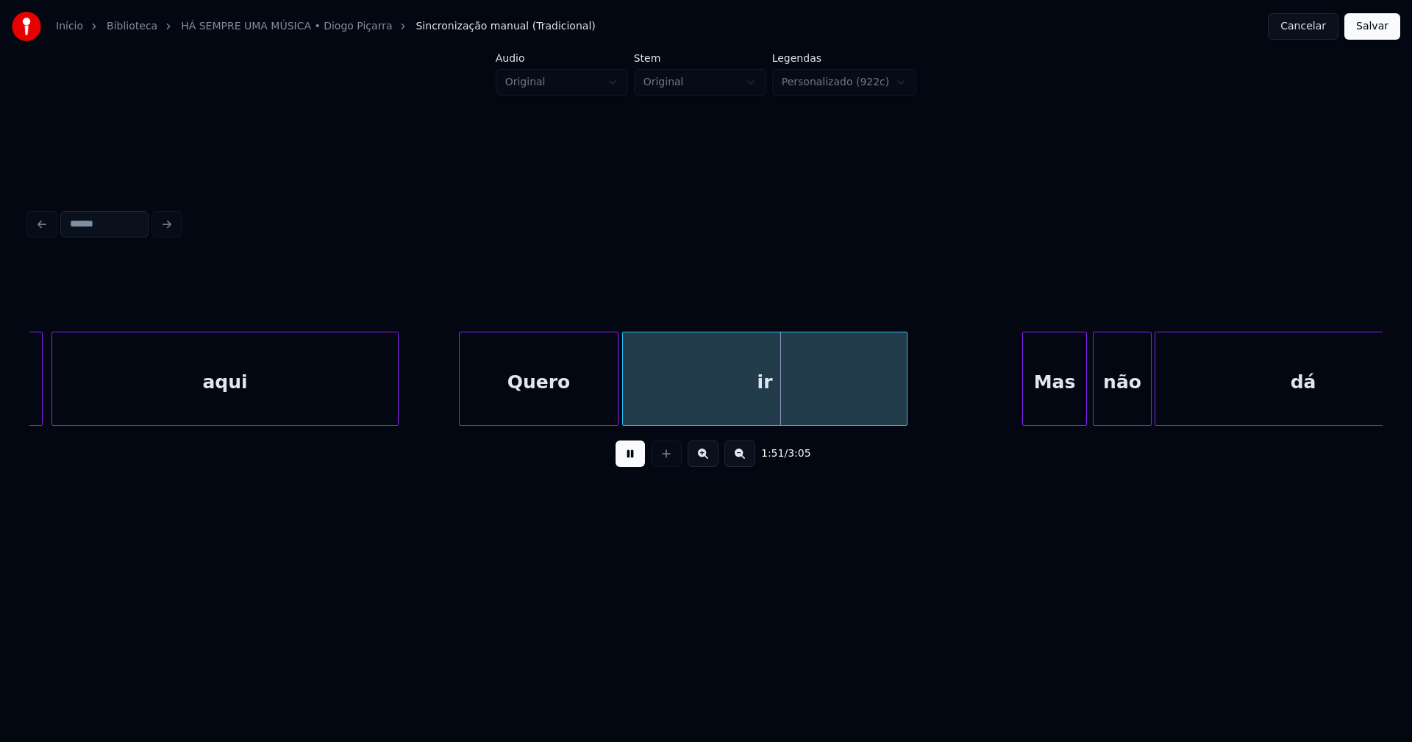
click at [463, 410] on div at bounding box center [462, 379] width 4 height 93
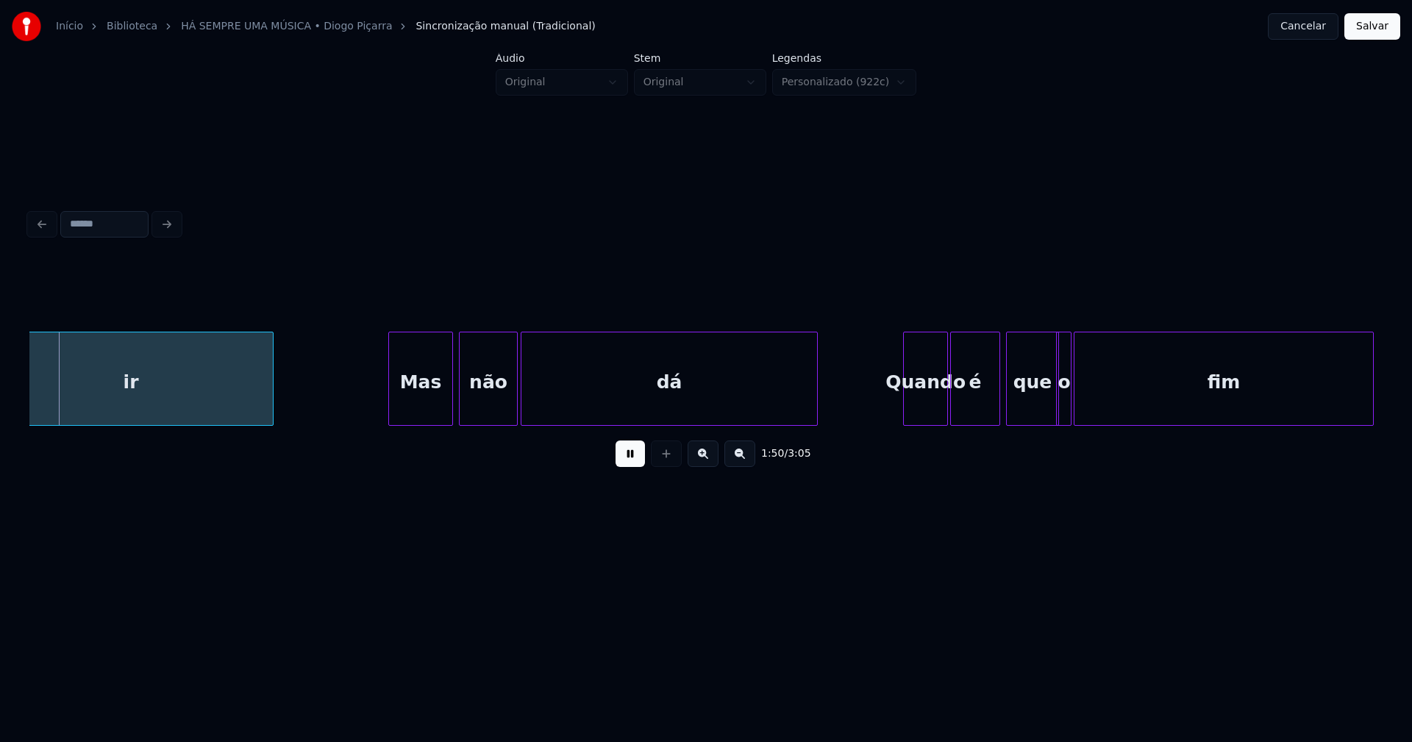
scroll to position [0, 16243]
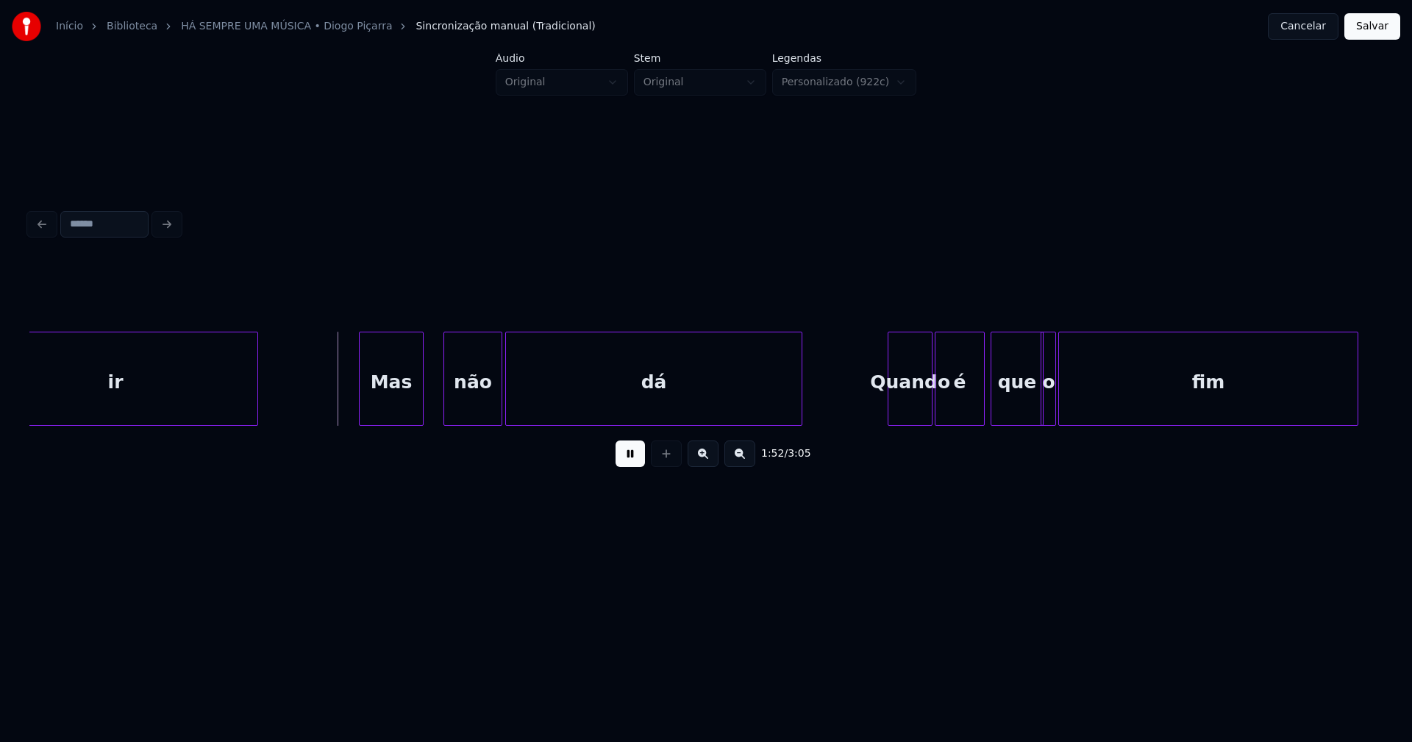
click at [385, 408] on div "Mas" at bounding box center [391, 383] width 63 height 100
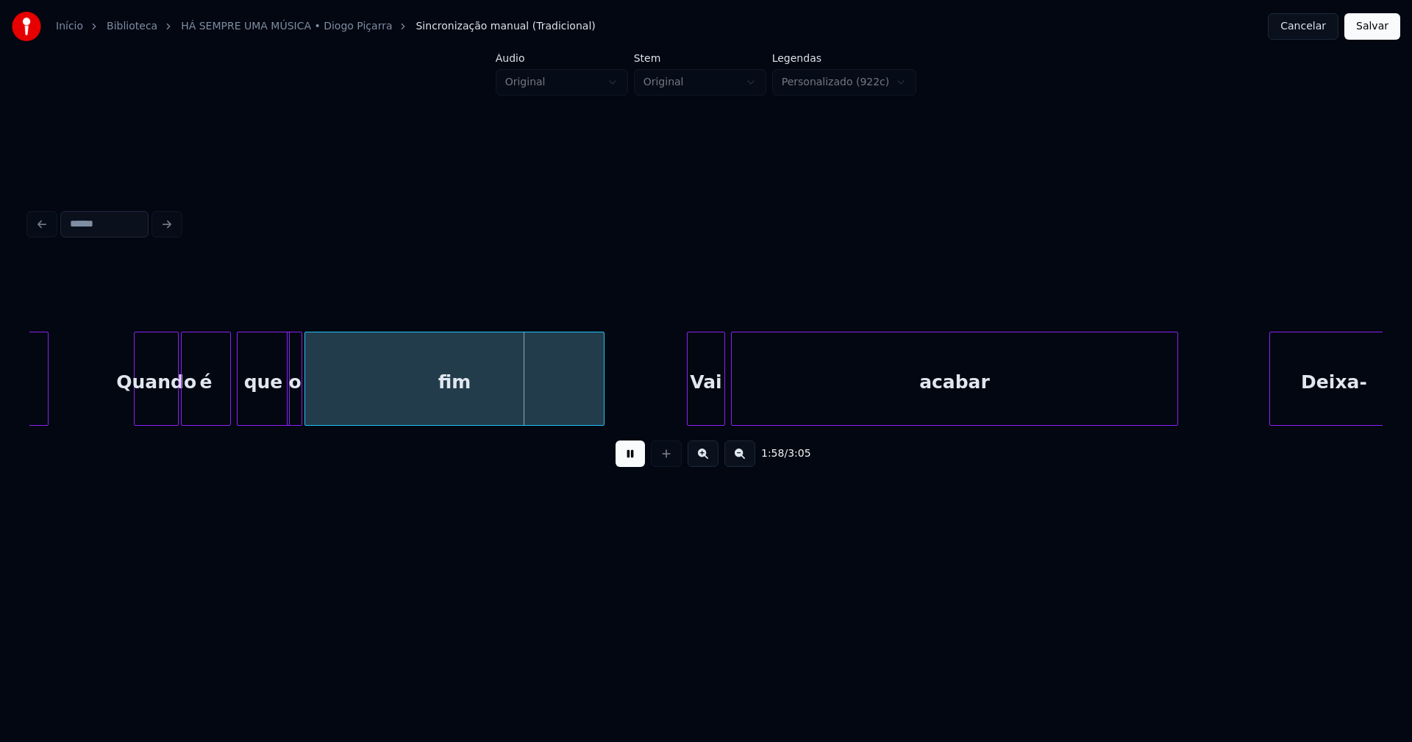
scroll to position [0, 17012]
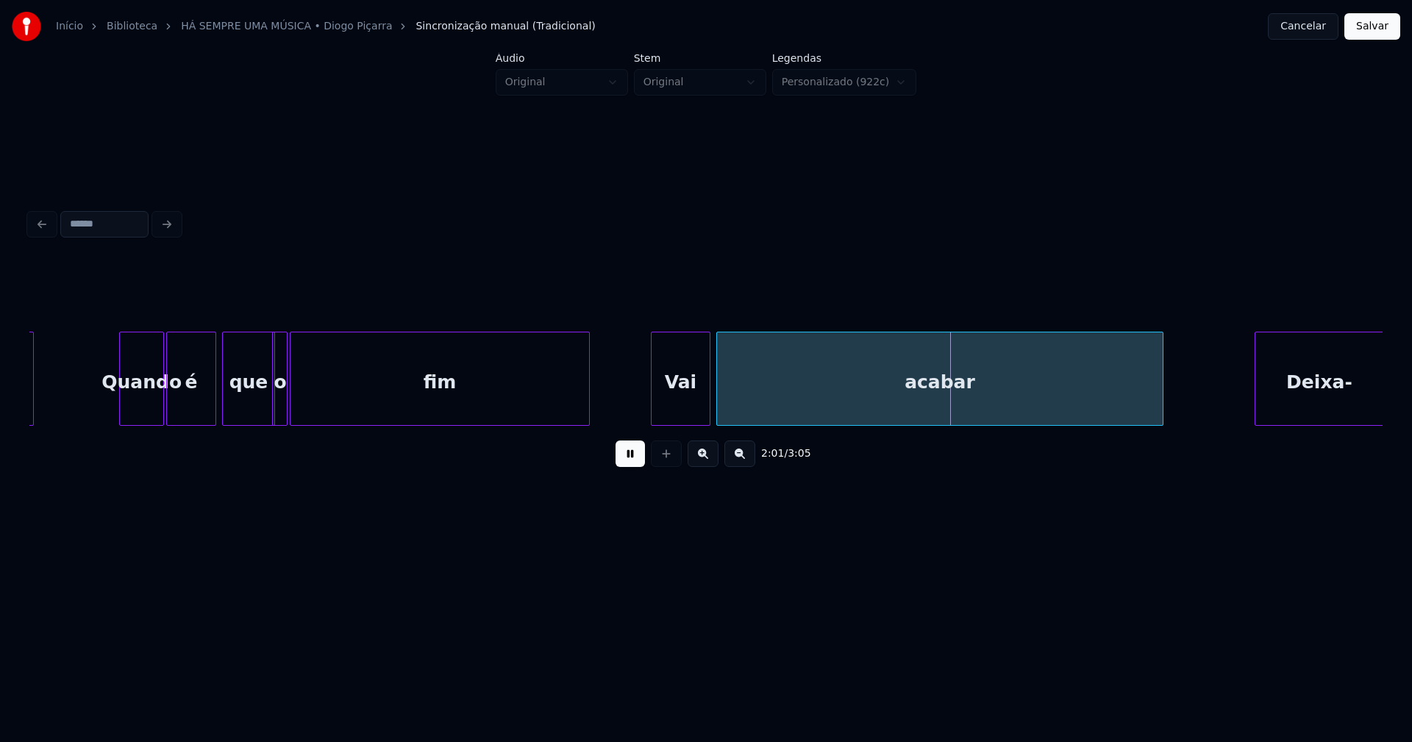
click at [652, 412] on div at bounding box center [654, 379] width 4 height 93
click at [733, 412] on div at bounding box center [732, 379] width 4 height 93
click at [719, 413] on div at bounding box center [720, 379] width 4 height 93
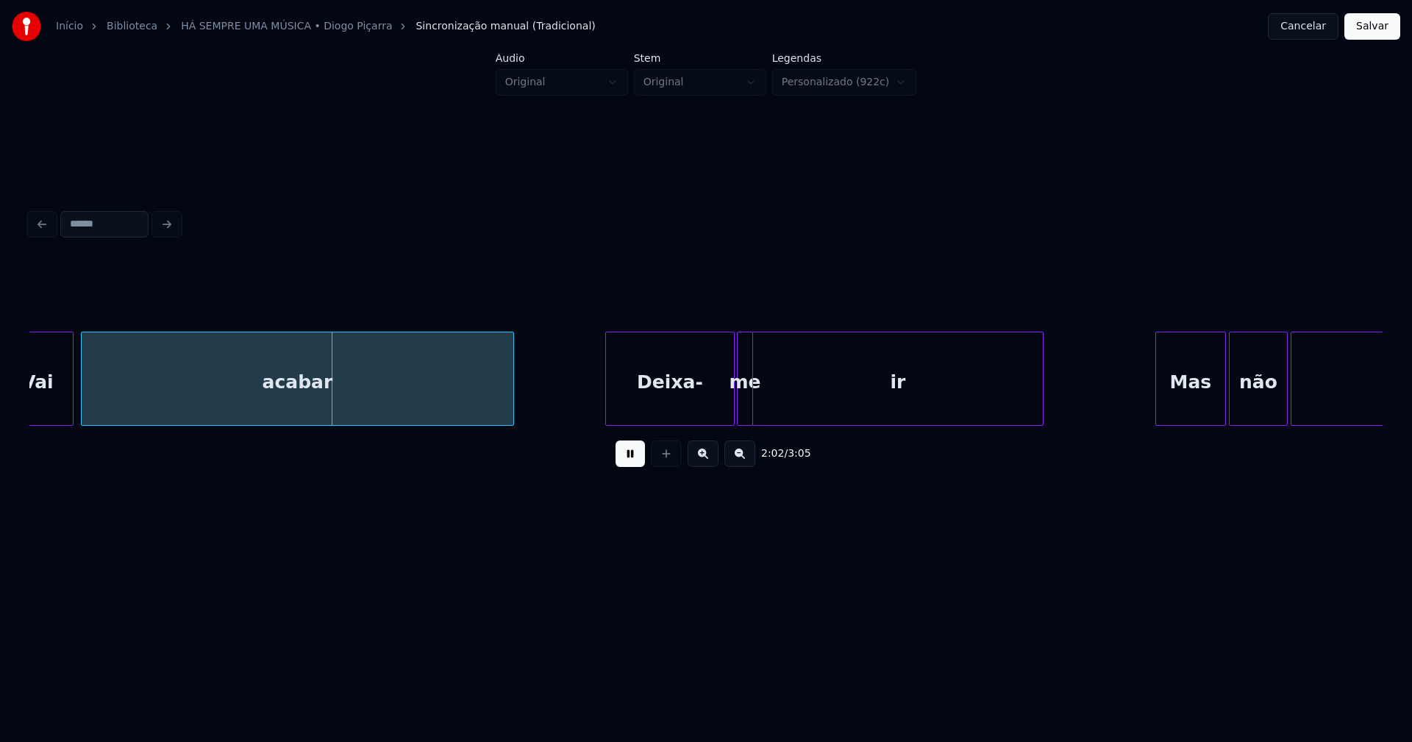
scroll to position [0, 17692]
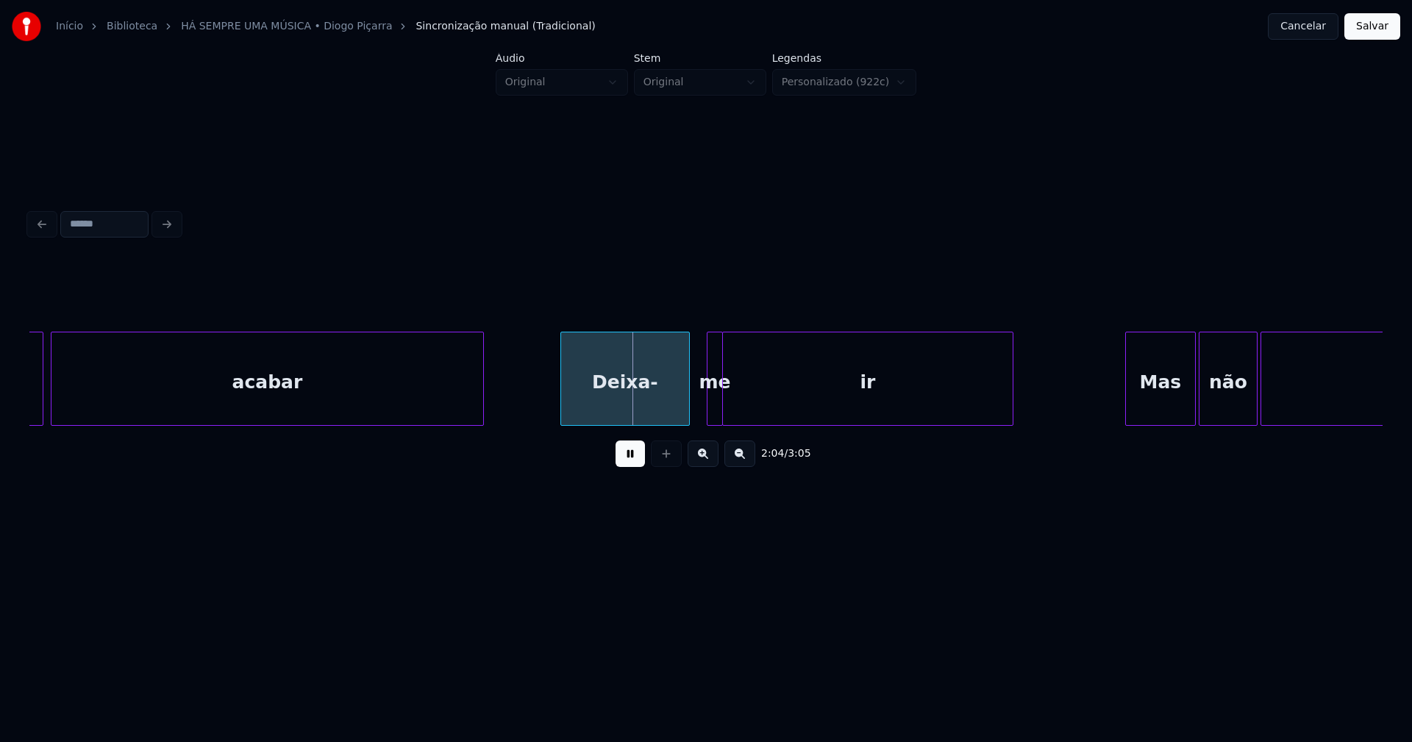
click at [624, 400] on div "Deixa-" at bounding box center [625, 383] width 128 height 100
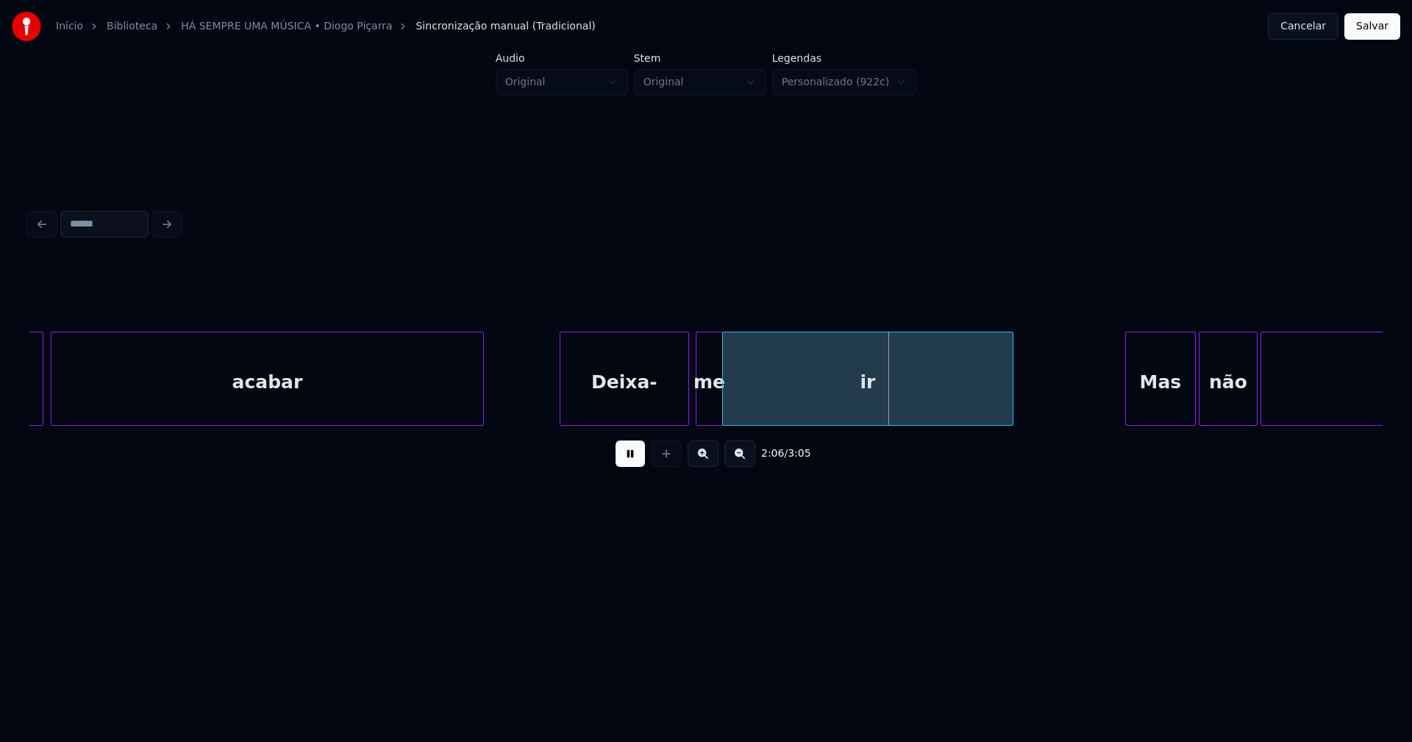
click at [697, 416] on div at bounding box center [699, 379] width 4 height 93
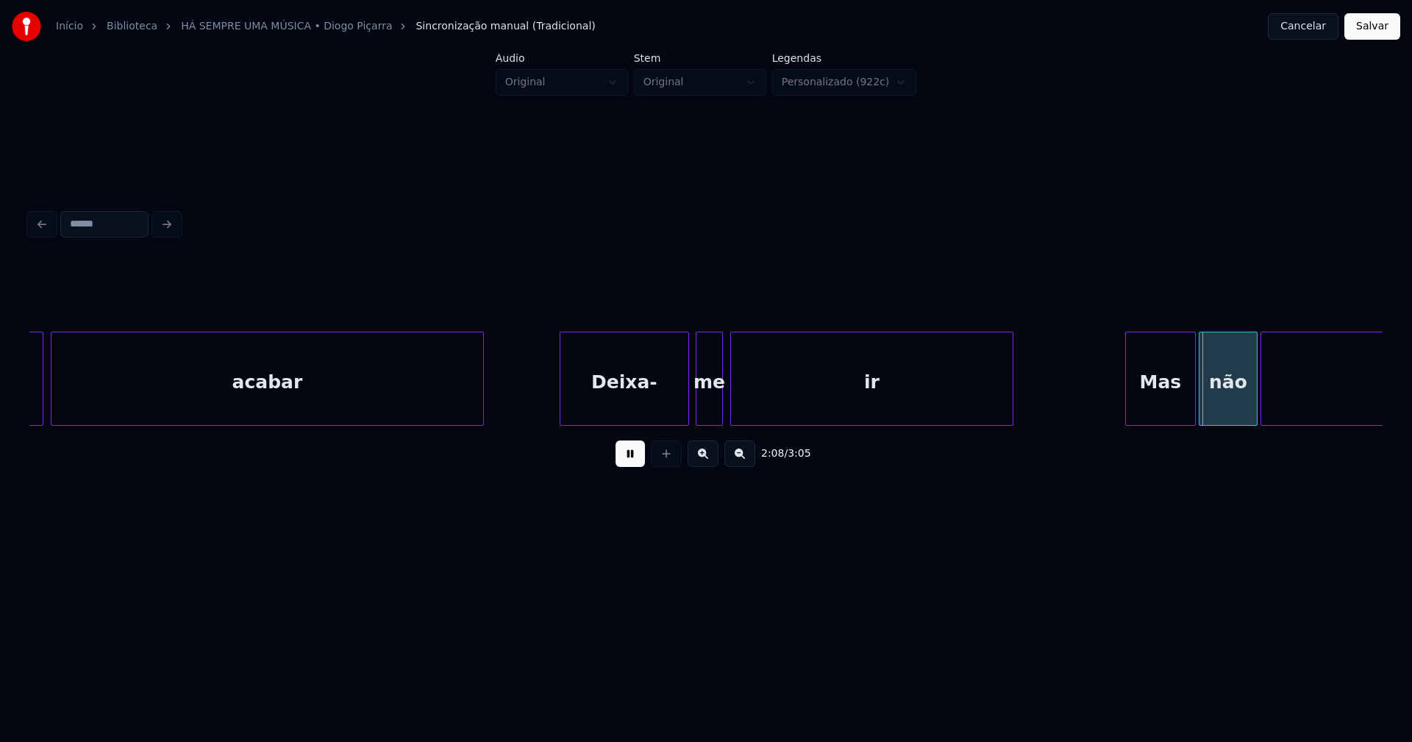
click at [733, 416] on div at bounding box center [733, 379] width 4 height 93
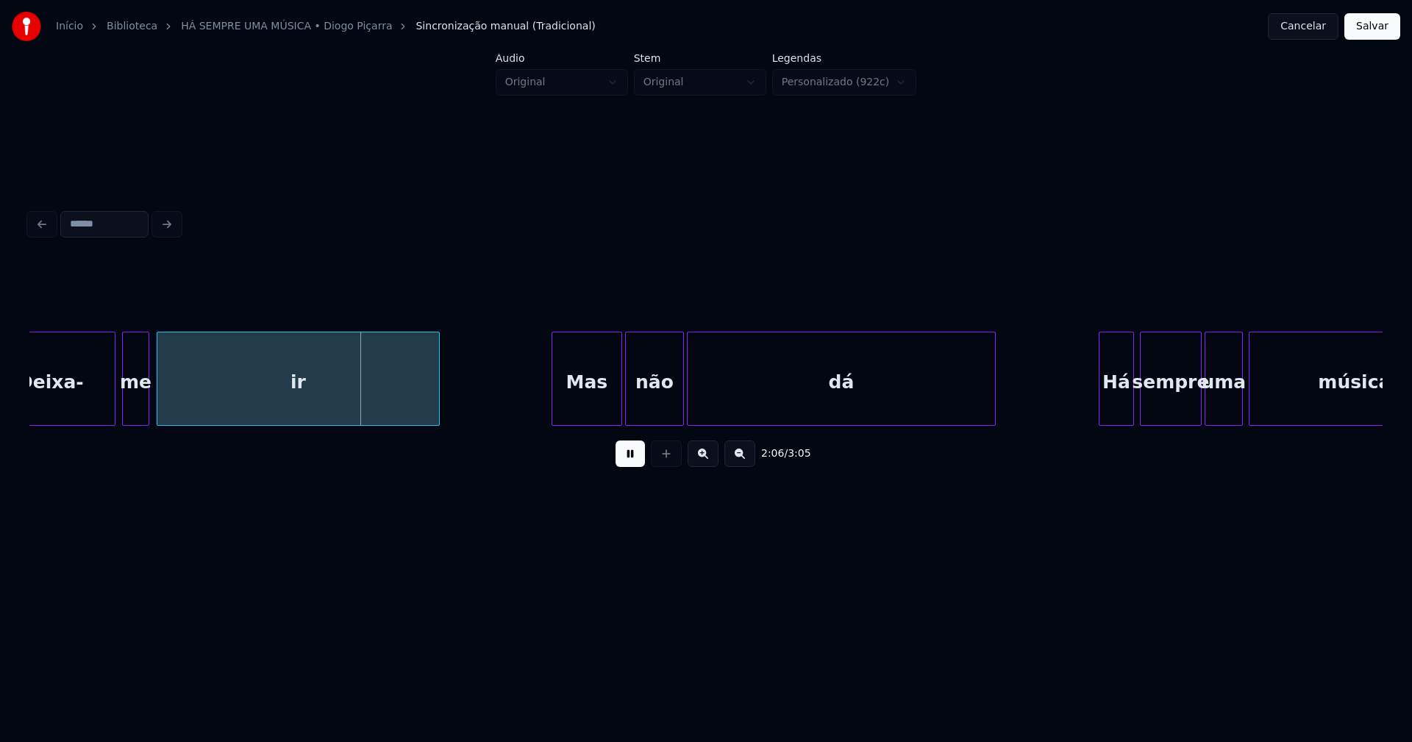
scroll to position [0, 18281]
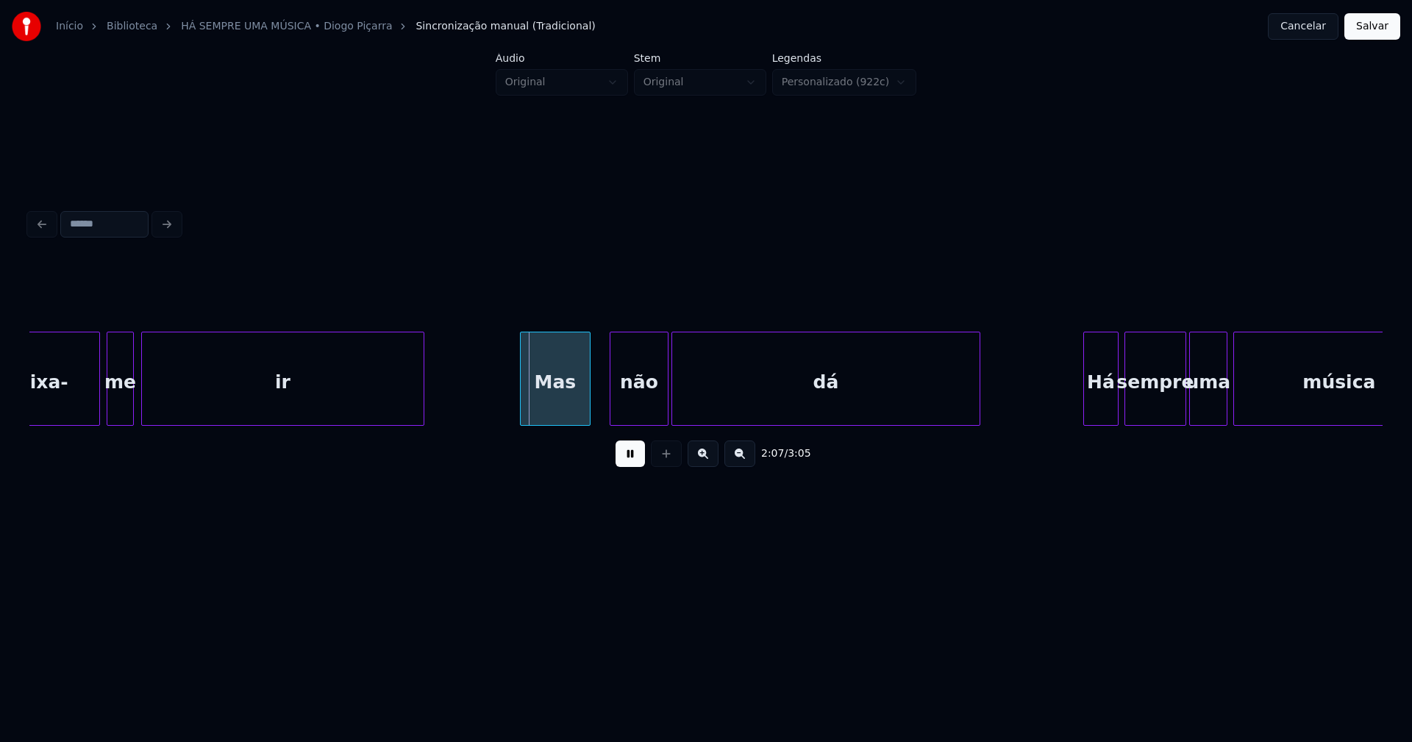
click at [561, 413] on div "Mas" at bounding box center [555, 383] width 69 height 100
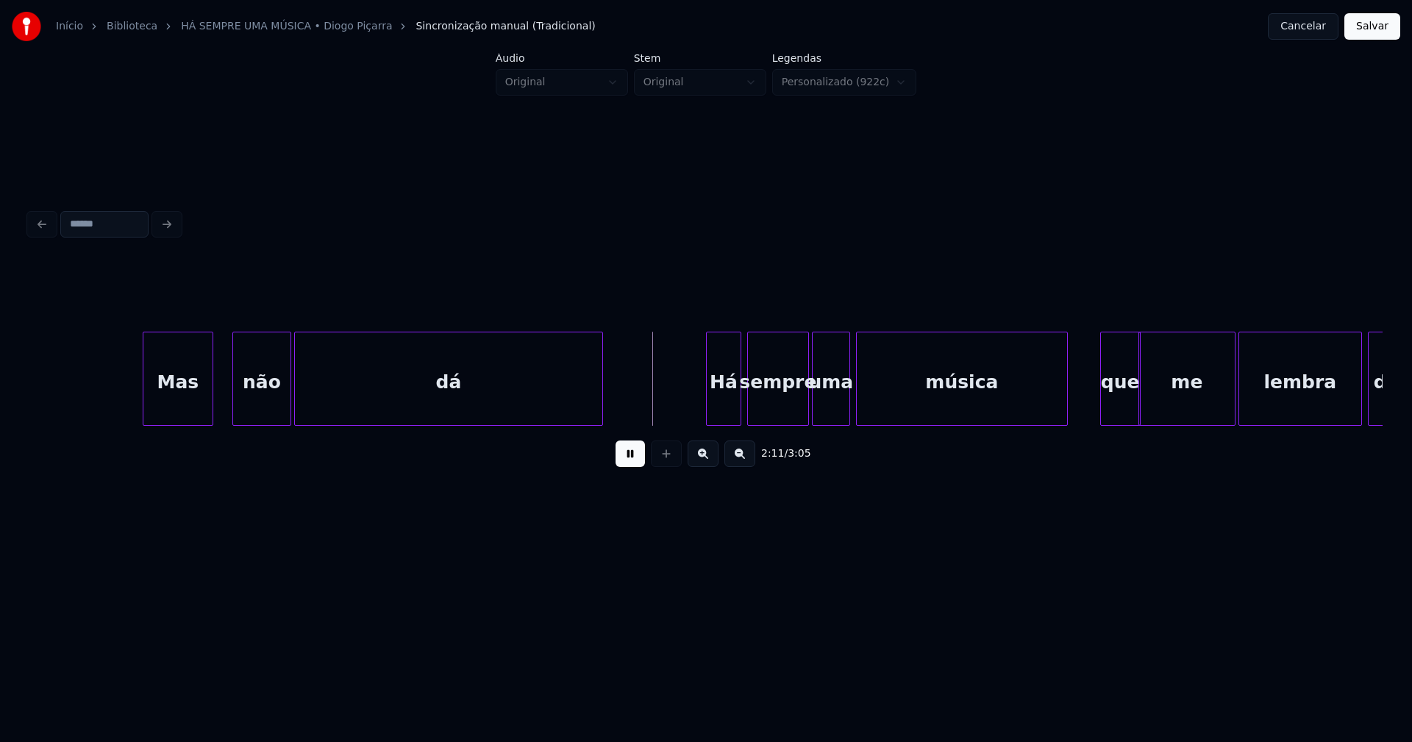
scroll to position [0, 18809]
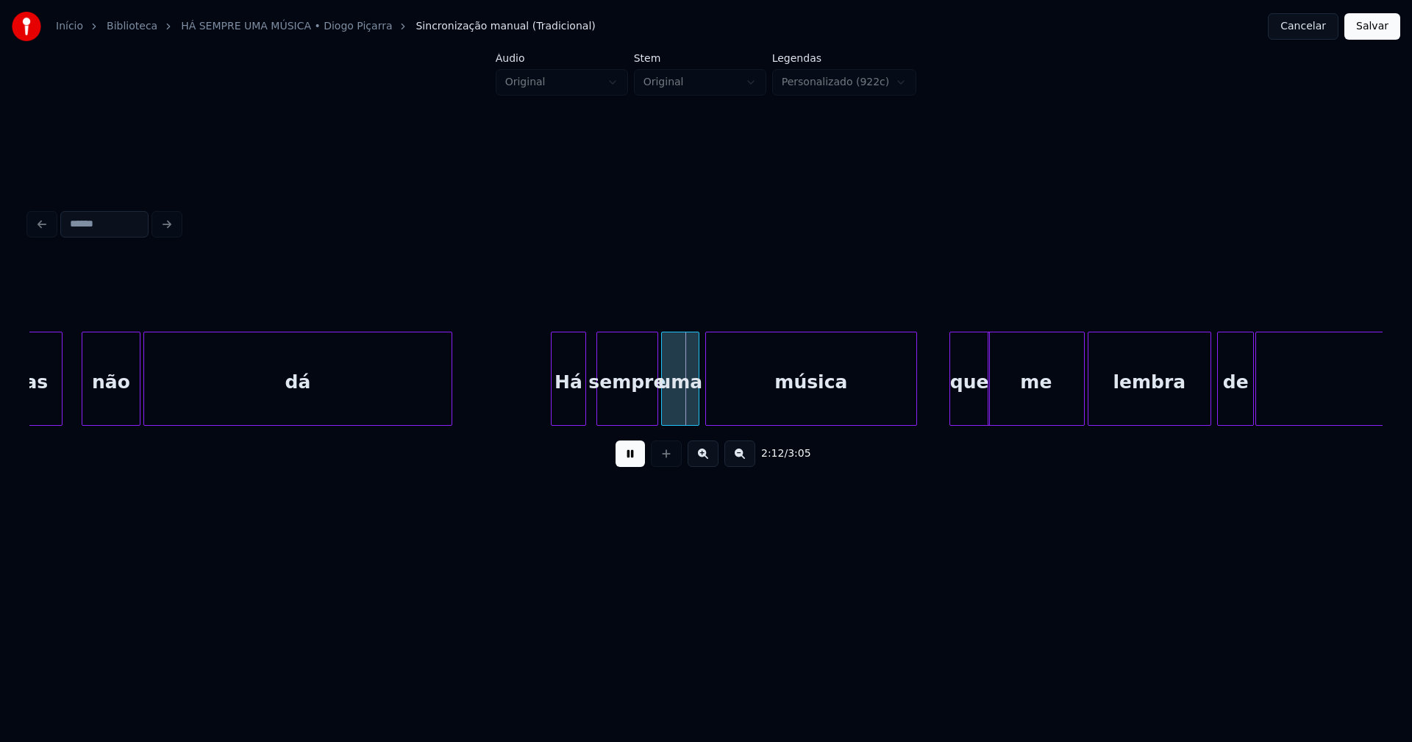
click at [569, 405] on div "Há" at bounding box center [569, 383] width 34 height 100
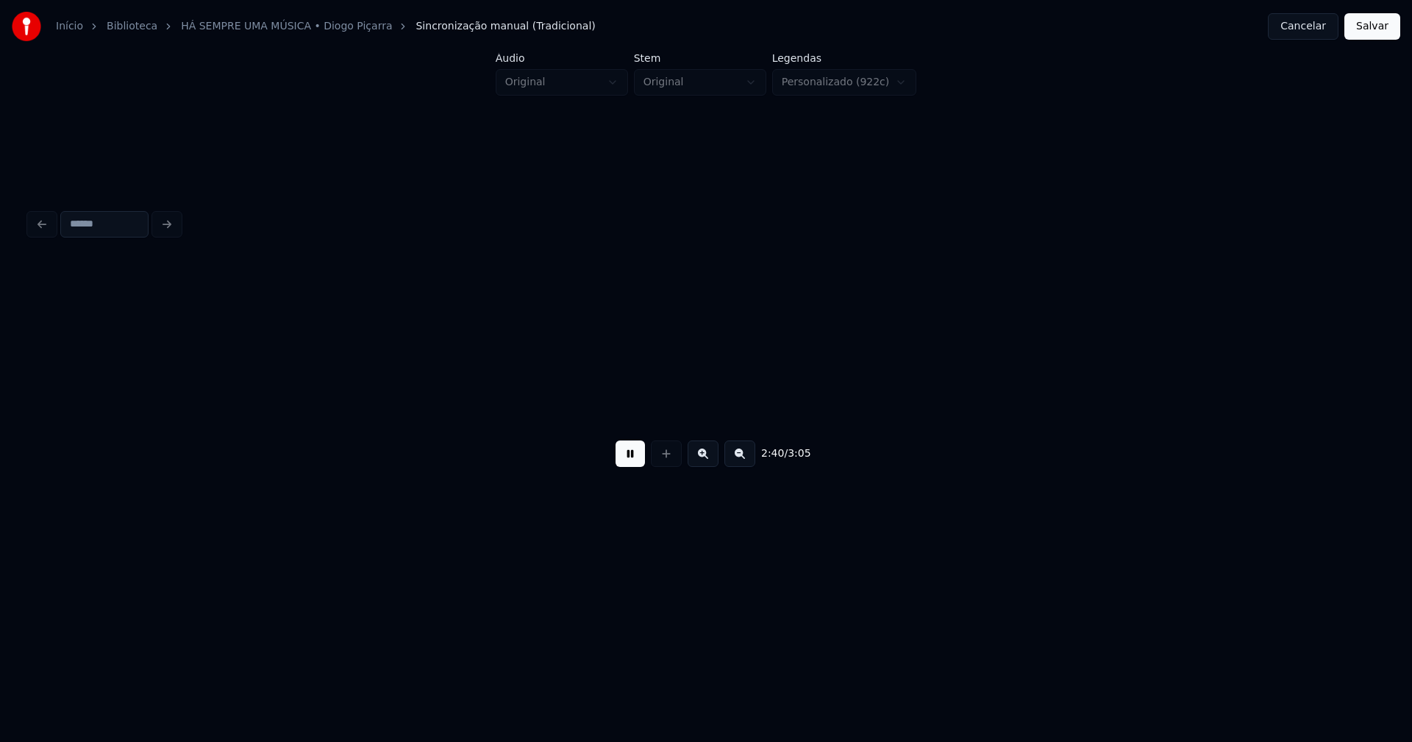
scroll to position [0, 23661]
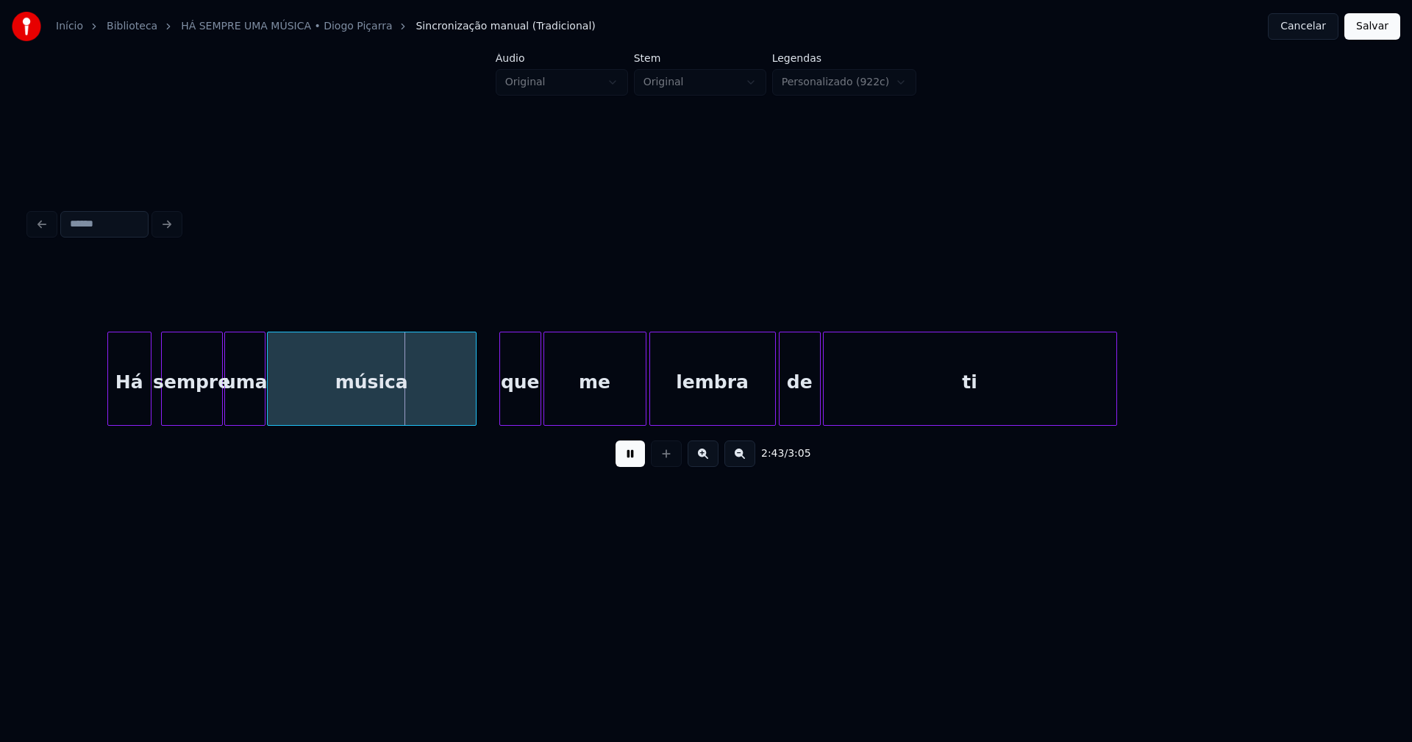
click at [144, 407] on div "Há" at bounding box center [129, 383] width 43 height 100
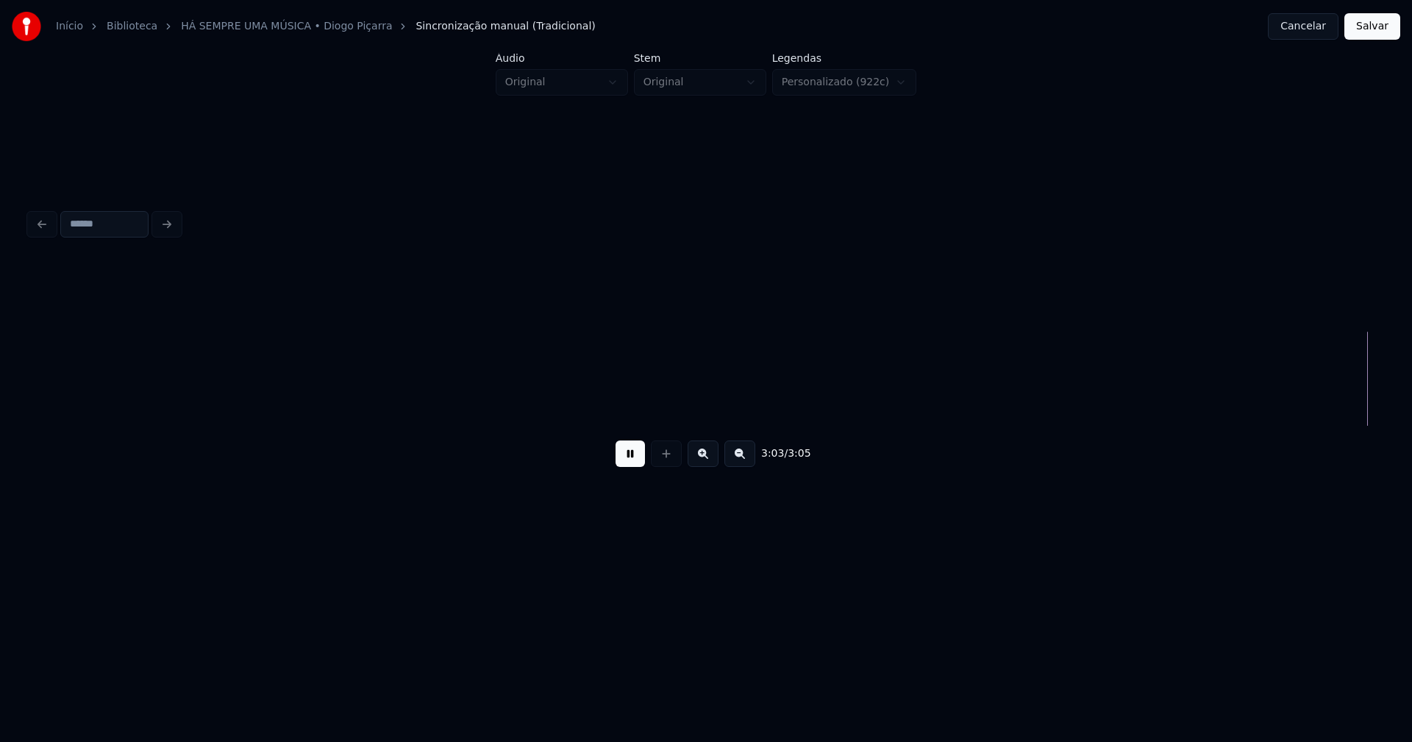
scroll to position [0, 25904]
click at [1370, 32] on button "Salvar" at bounding box center [1373, 26] width 56 height 26
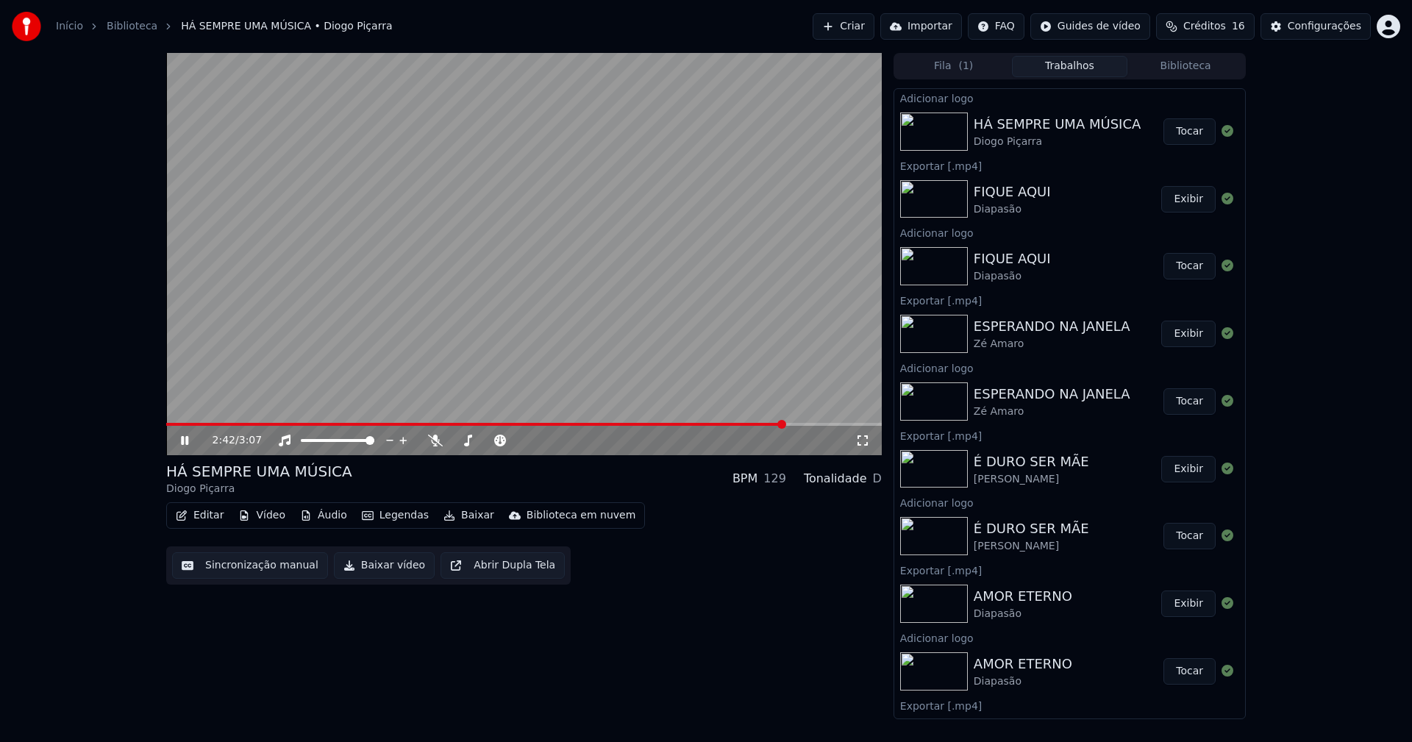
click at [784, 426] on span at bounding box center [524, 424] width 716 height 3
click at [183, 444] on icon at bounding box center [184, 440] width 7 height 9
click at [363, 565] on button "Baixar vídeo" at bounding box center [384, 565] width 101 height 26
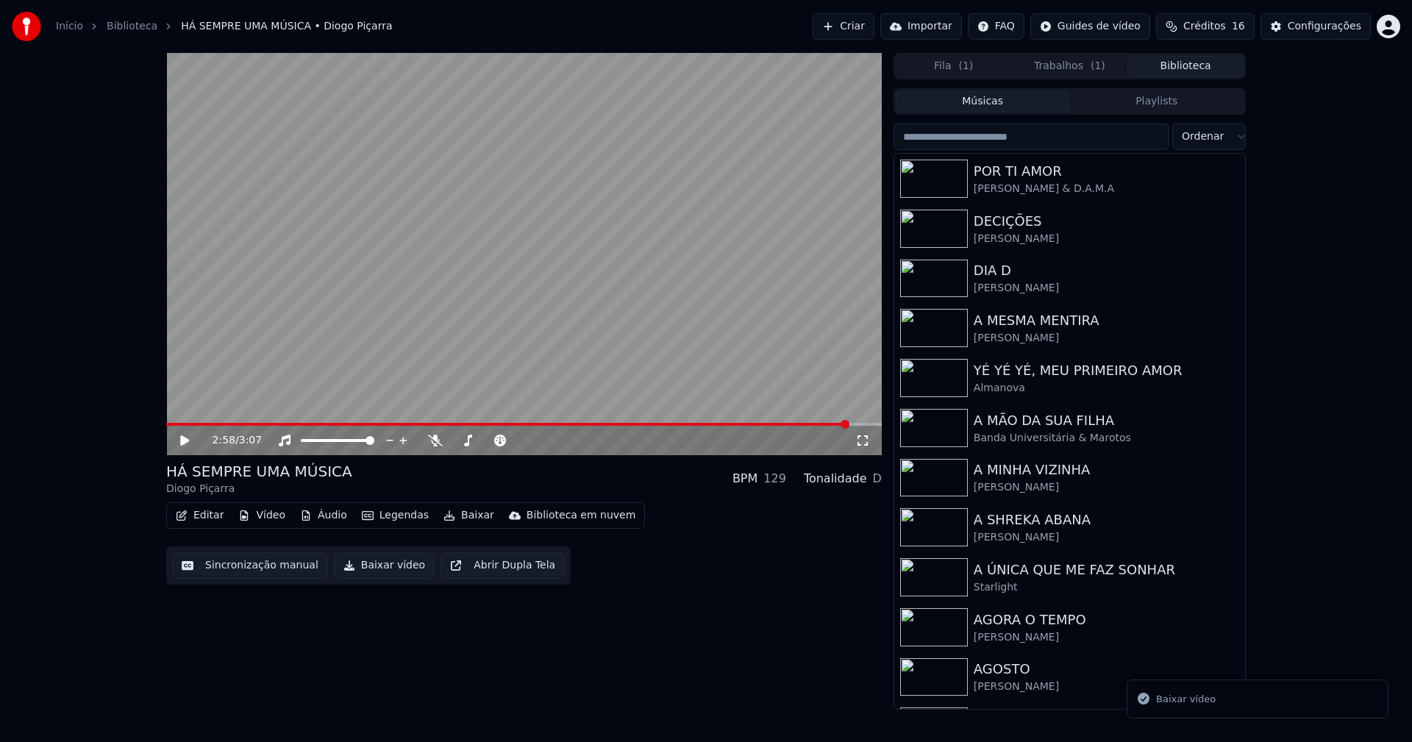
click at [1185, 70] on button "Biblioteca" at bounding box center [1186, 66] width 116 height 21
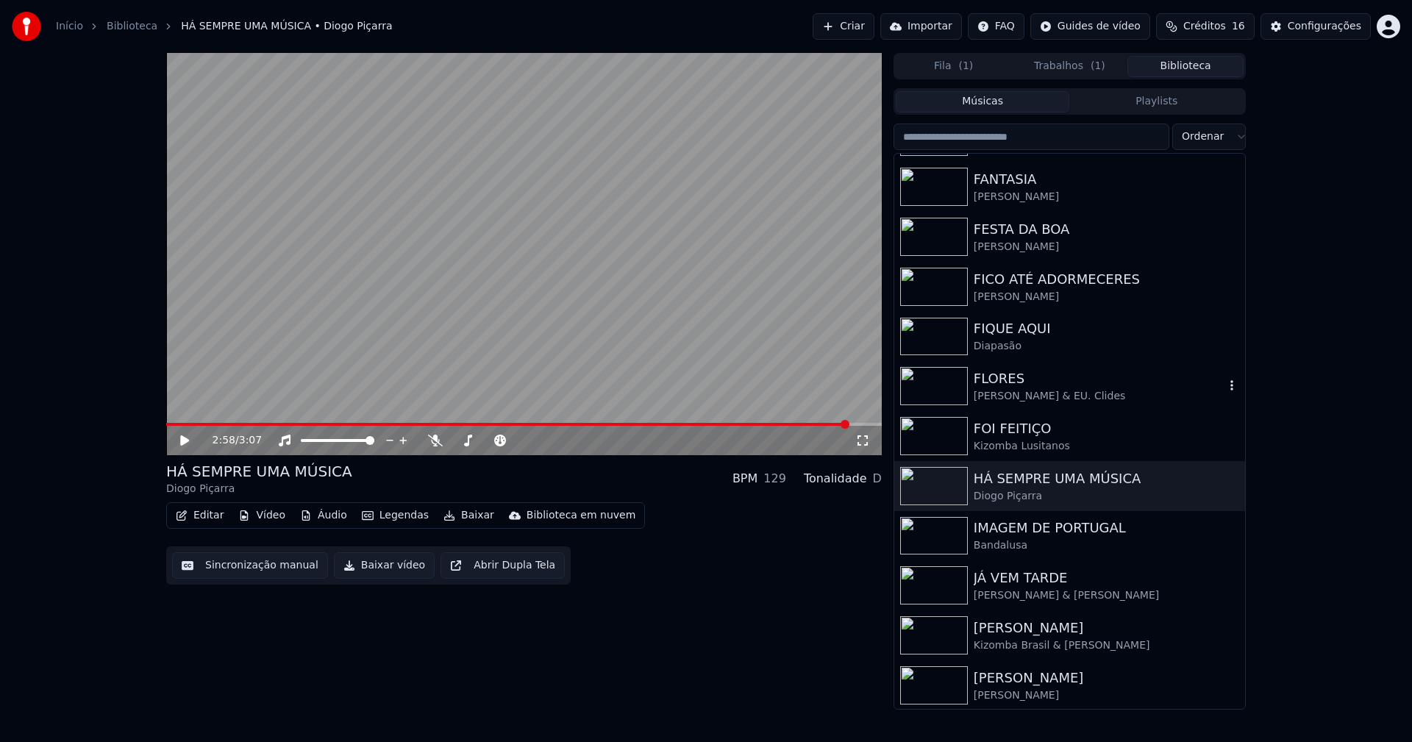
scroll to position [1986, 0]
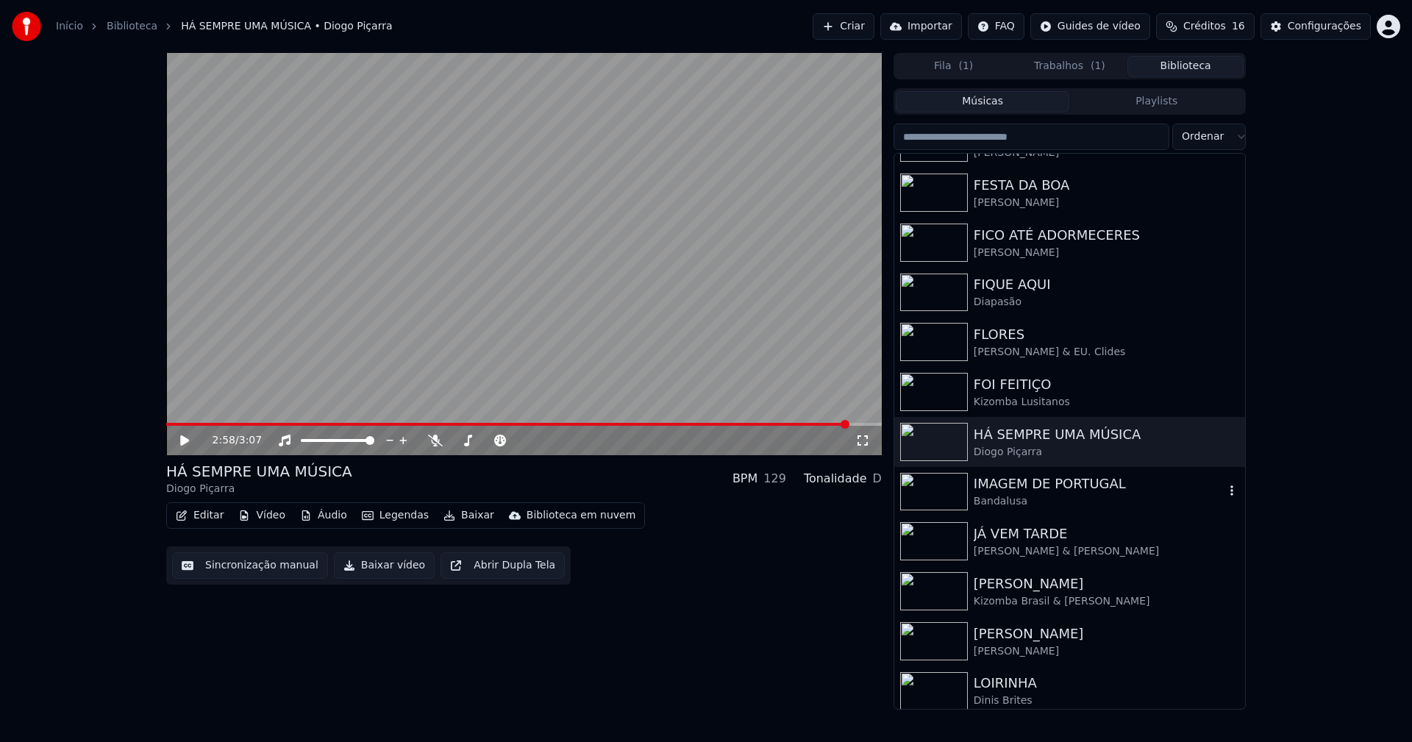
click at [1018, 485] on div "IMAGEM DE PORTUGAL" at bounding box center [1099, 484] width 251 height 21
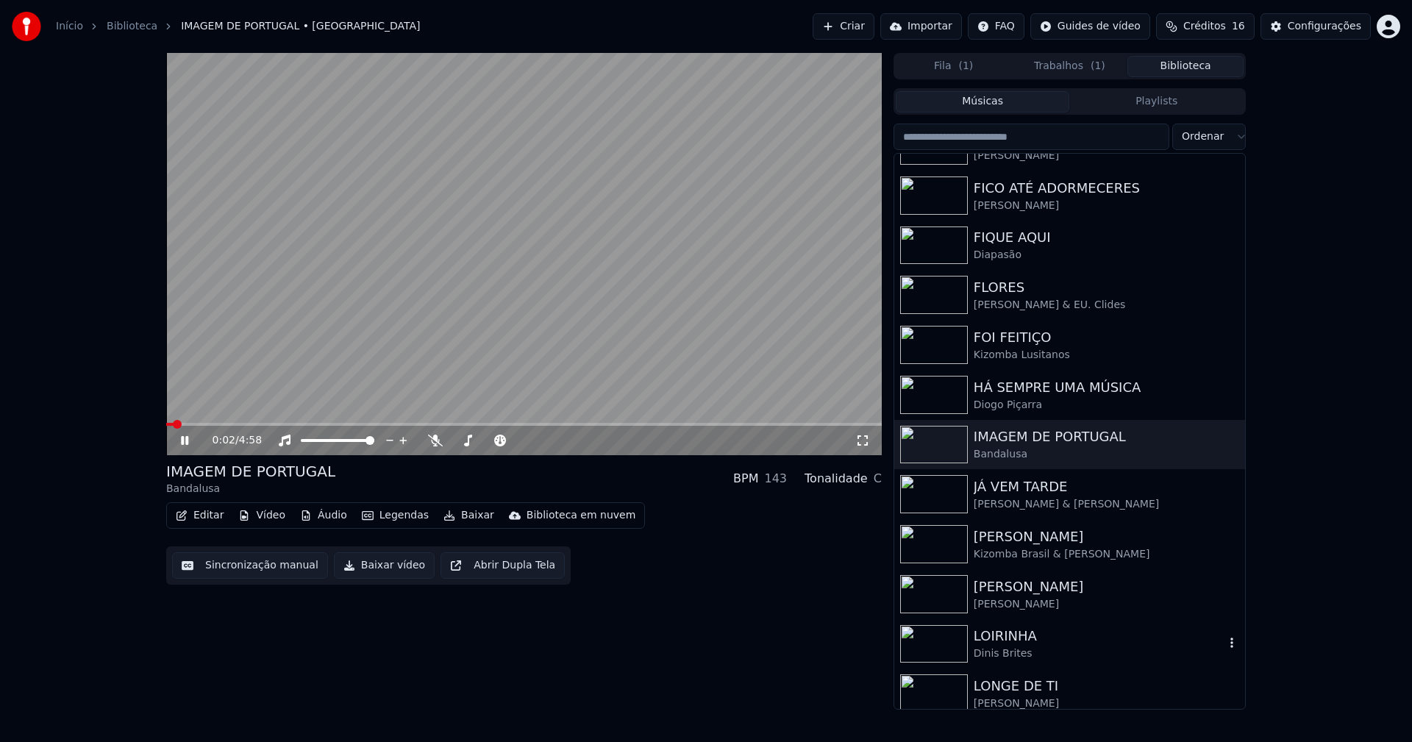
scroll to position [2133, 0]
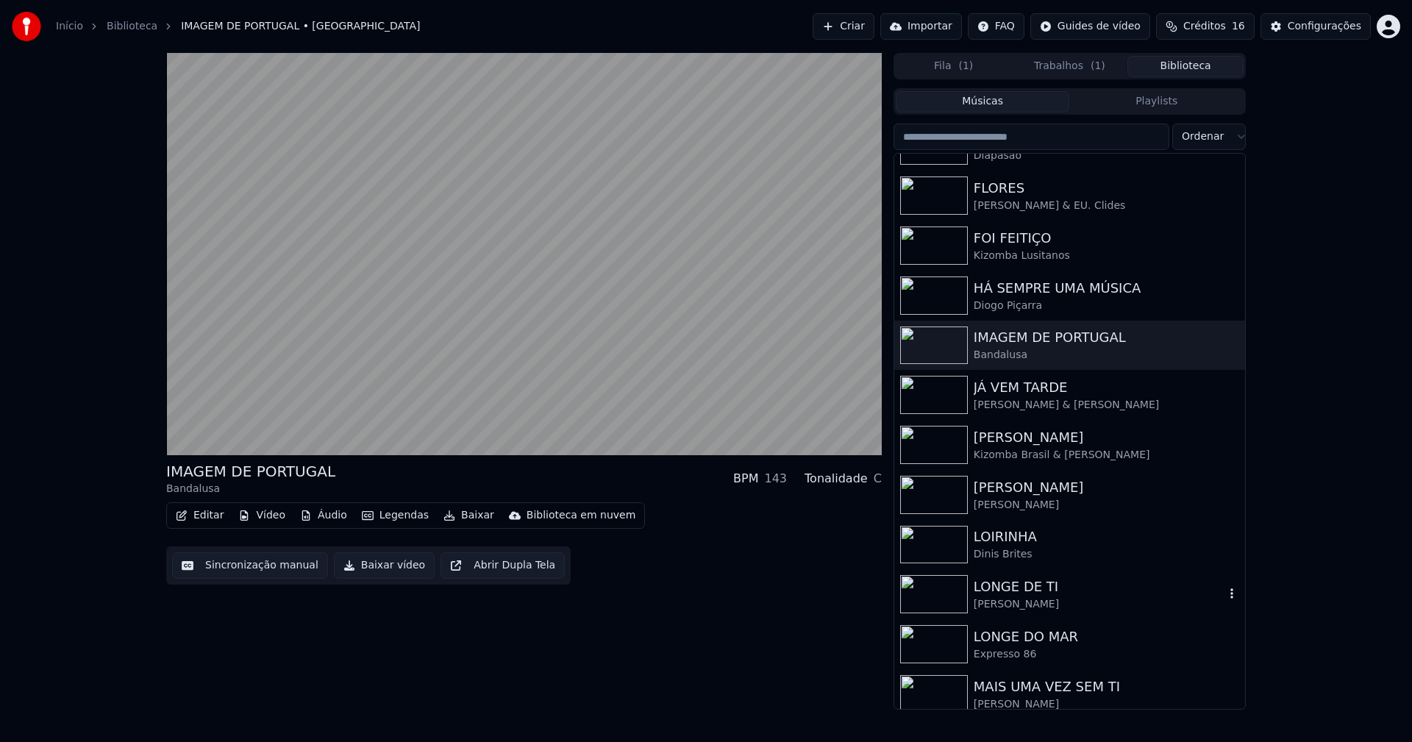
click at [1024, 595] on div "LONGE DE TI" at bounding box center [1099, 587] width 251 height 21
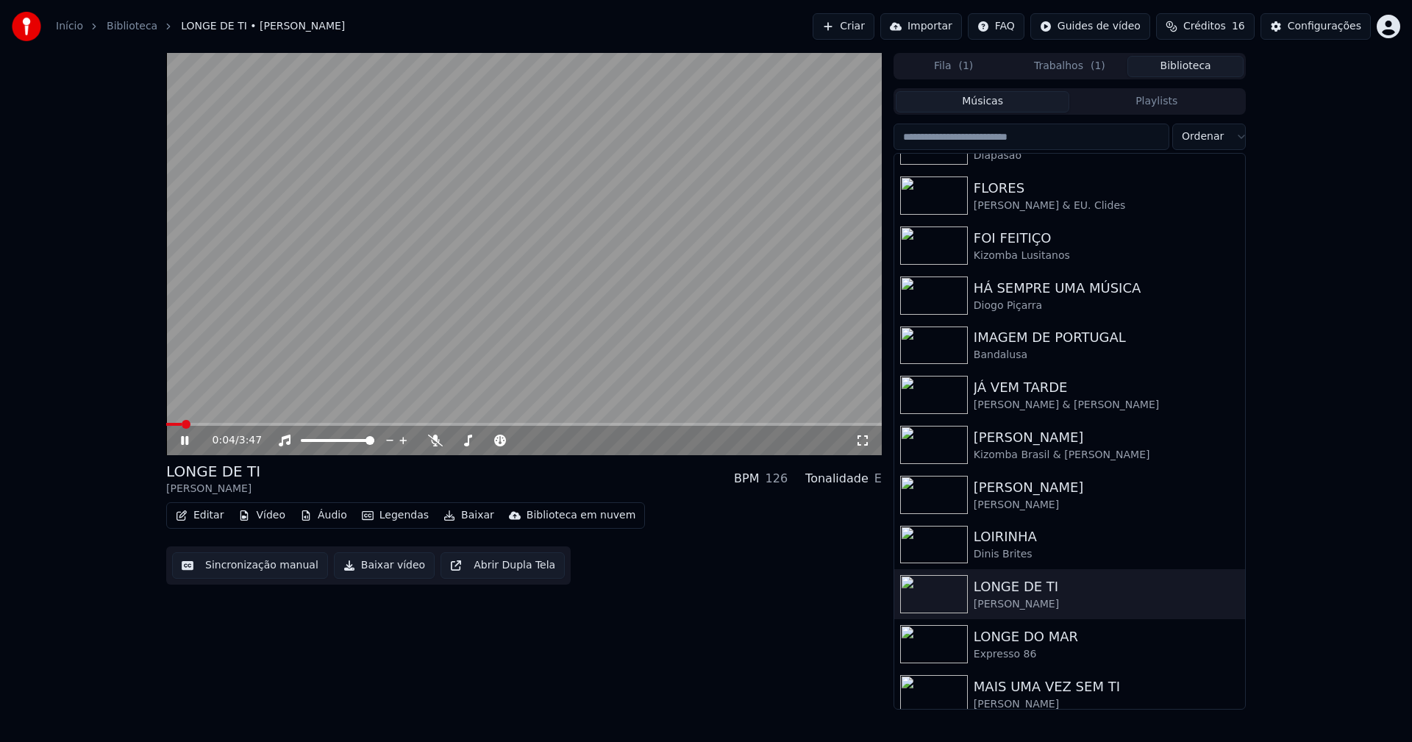
click at [186, 444] on icon at bounding box center [184, 440] width 7 height 9
click at [263, 514] on button "Vídeo" at bounding box center [261, 515] width 59 height 21
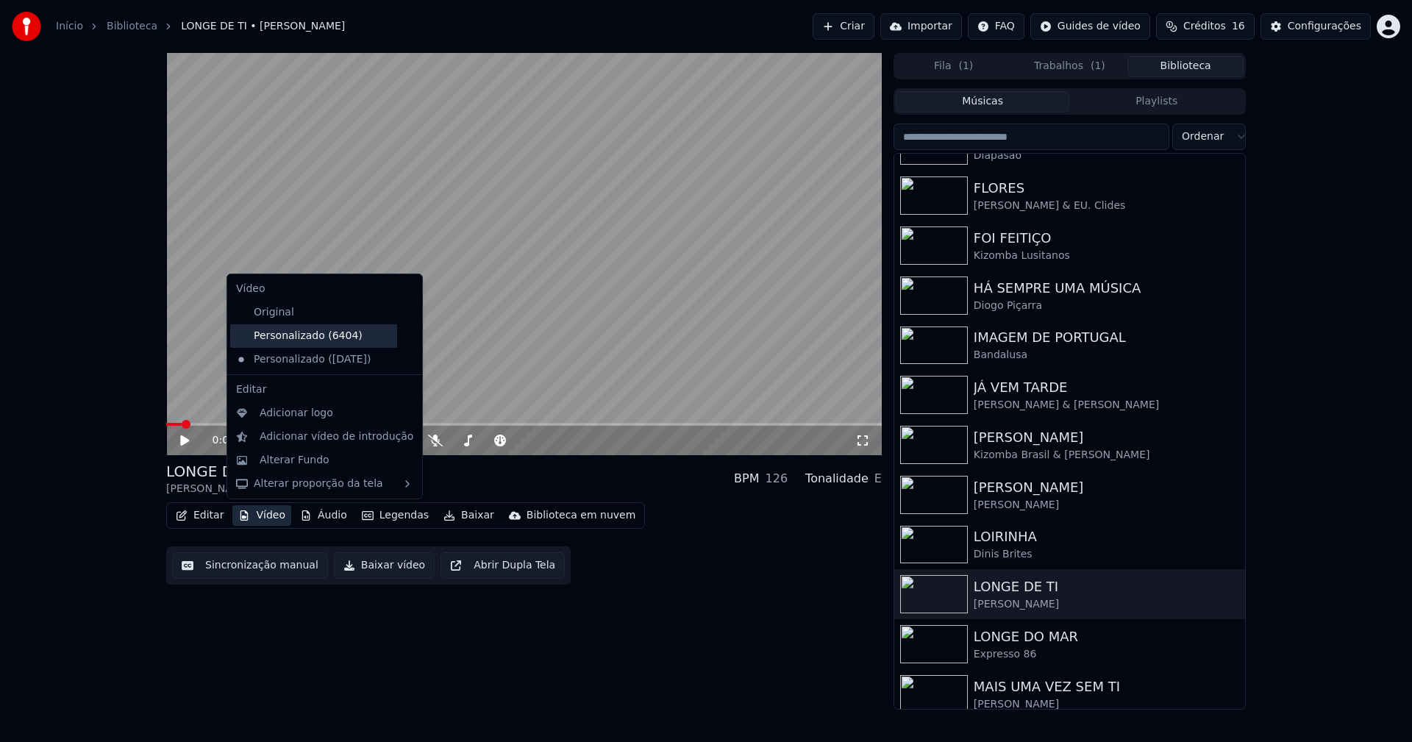
click at [321, 339] on div "Personalizado (6404)" at bounding box center [313, 336] width 167 height 24
click at [269, 516] on button "Vídeo" at bounding box center [261, 515] width 59 height 21
click at [403, 359] on icon at bounding box center [408, 360] width 10 height 12
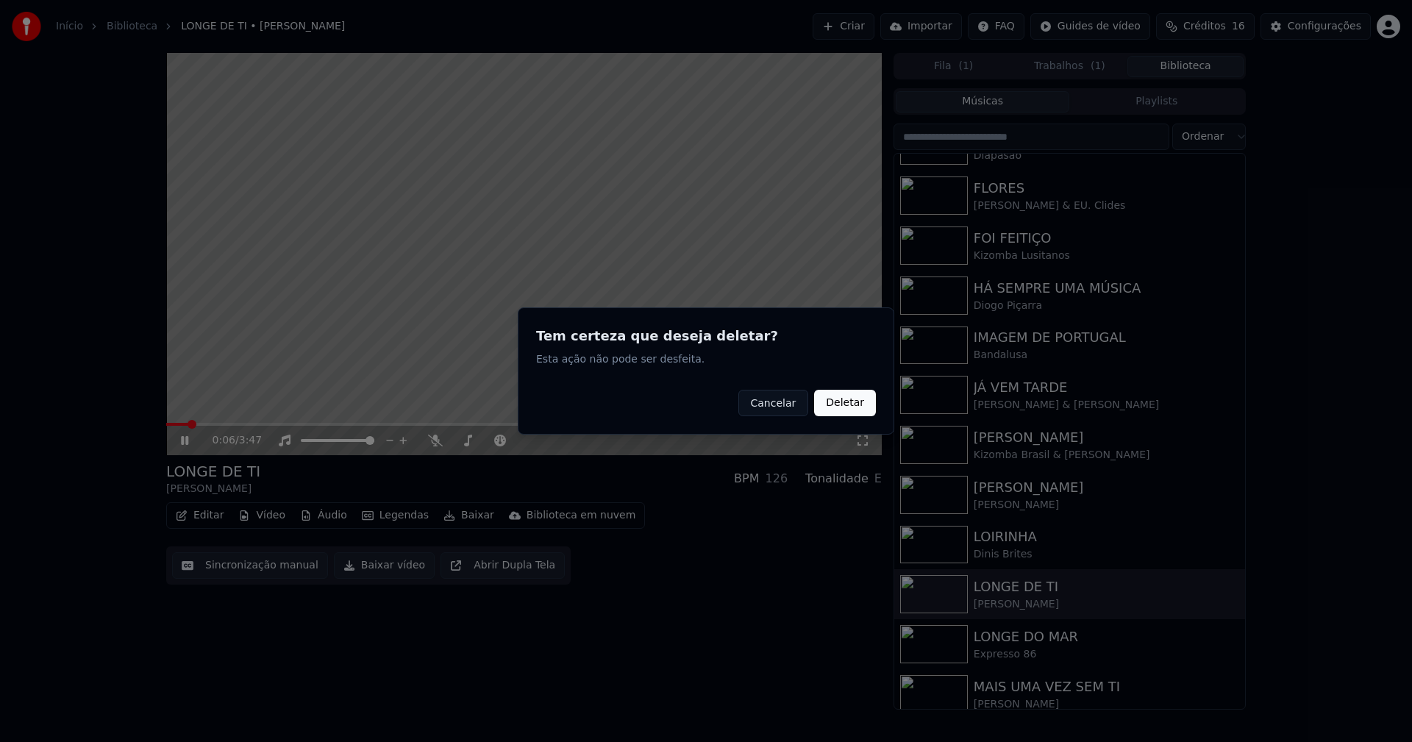
click at [840, 405] on button "Deletar" at bounding box center [845, 403] width 62 height 26
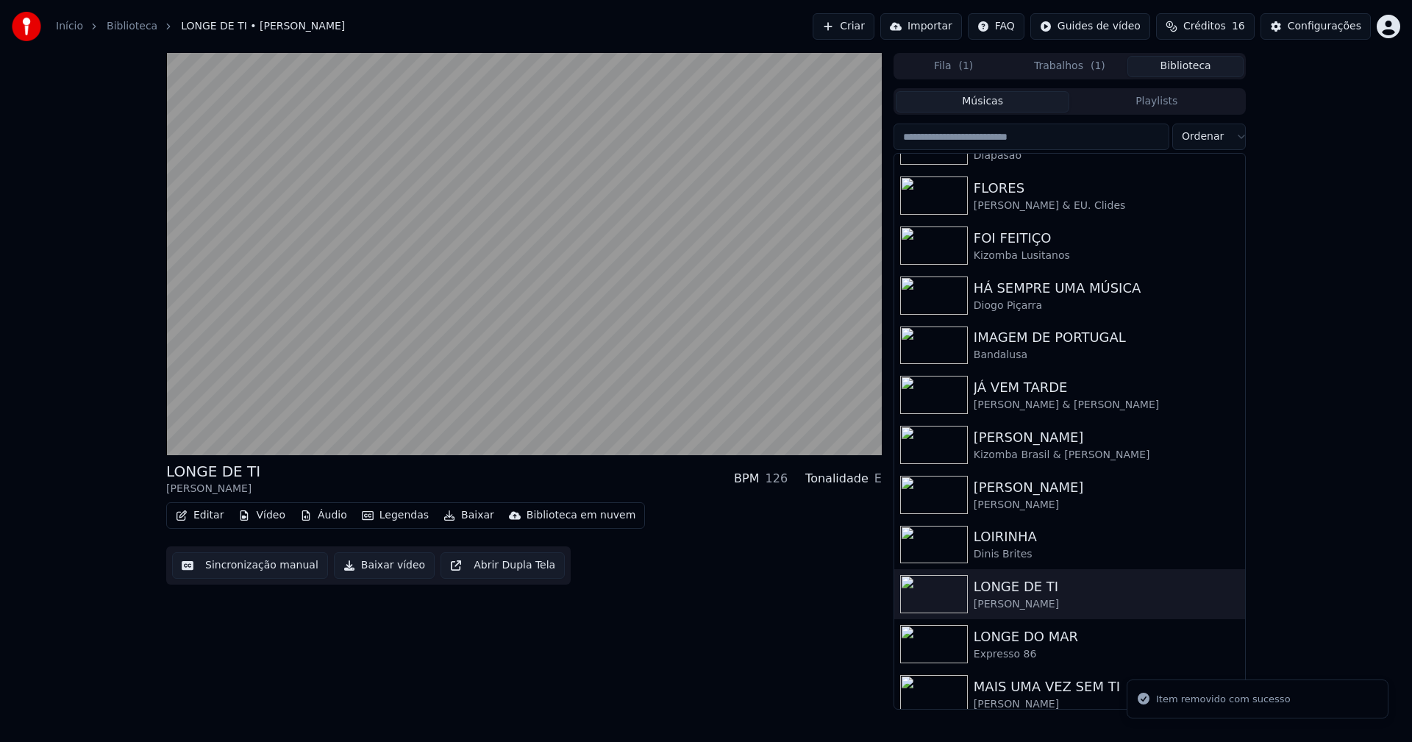
click at [259, 518] on button "Vídeo" at bounding box center [261, 515] width 59 height 21
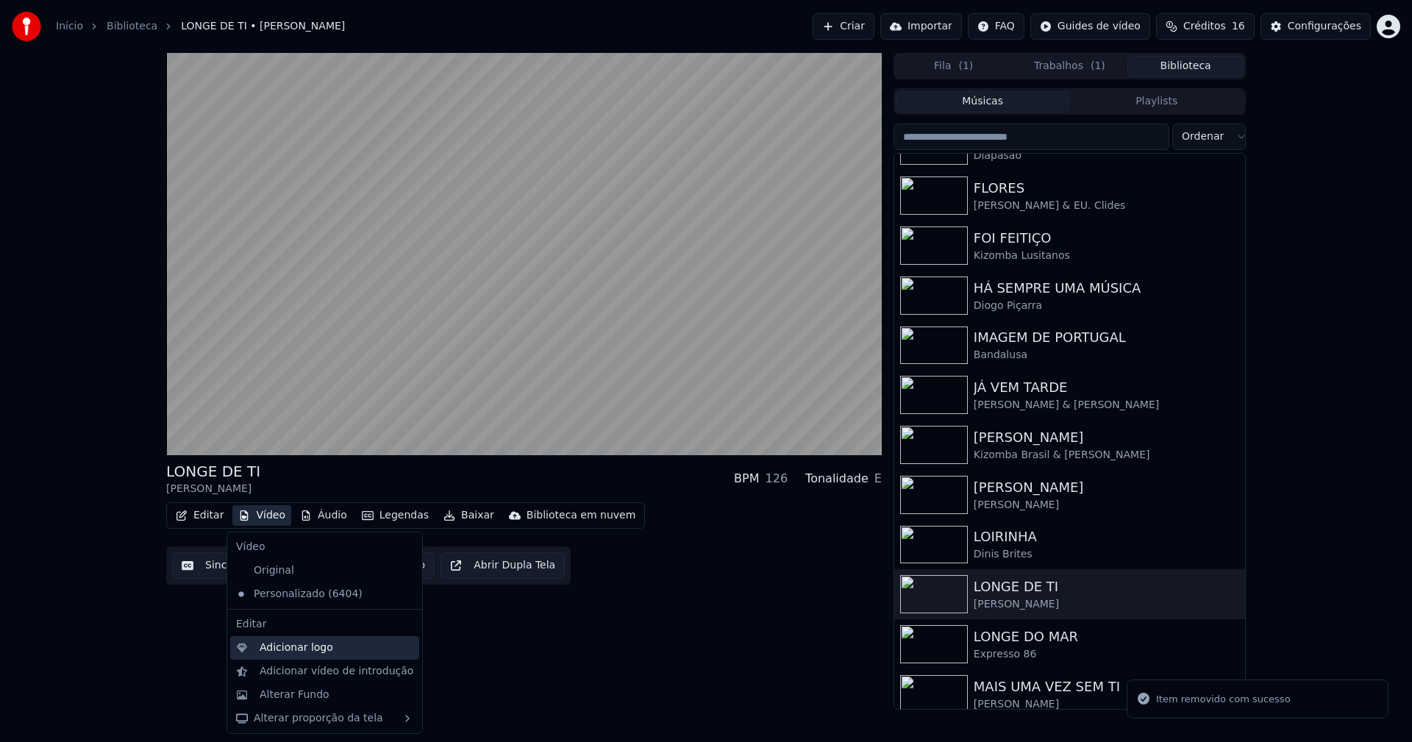
click at [301, 650] on div "Adicionar logo" at bounding box center [297, 648] width 74 height 15
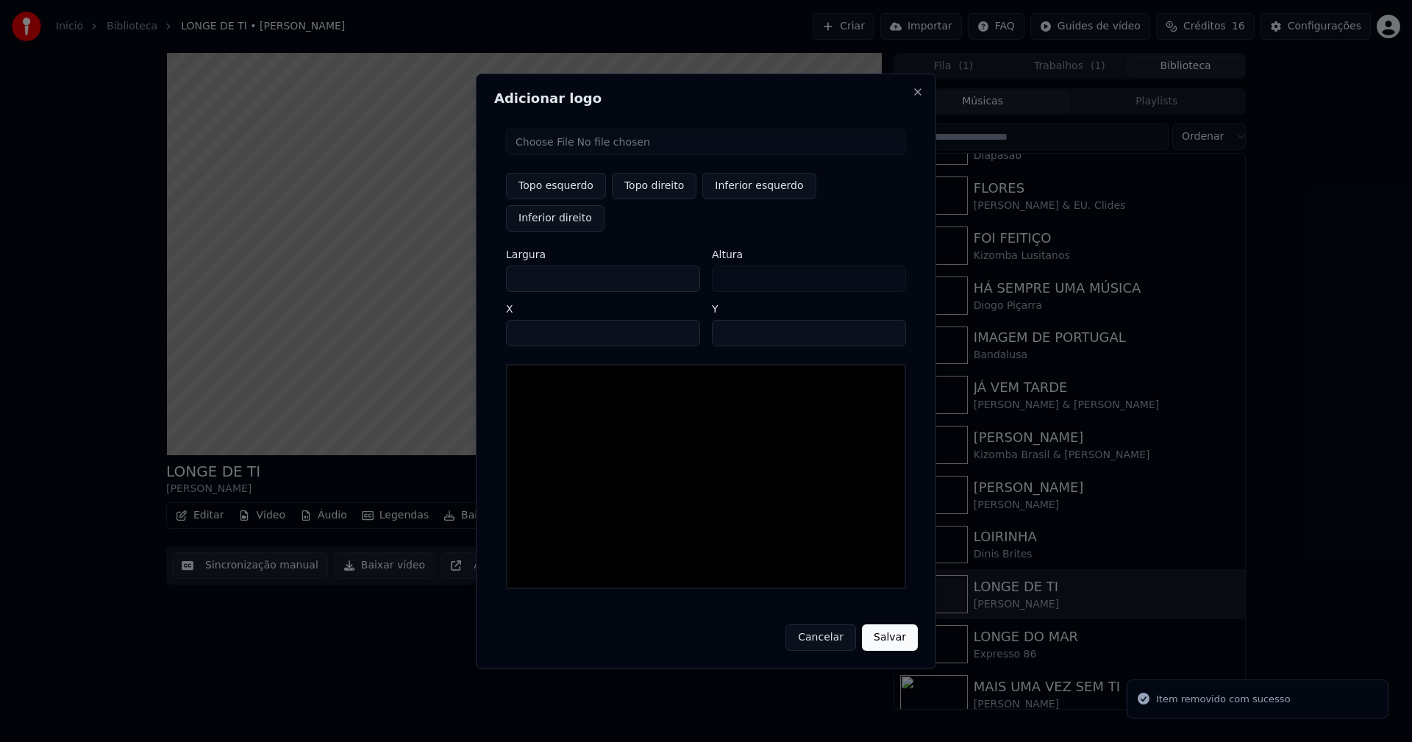
click at [558, 155] on input "file" at bounding box center [706, 142] width 400 height 26
type input "**********"
drag, startPoint x: 664, startPoint y: 204, endPoint x: 597, endPoint y: 211, distance: 68.1
click at [663, 199] on button "Topo direito" at bounding box center [654, 186] width 85 height 26
type input "****"
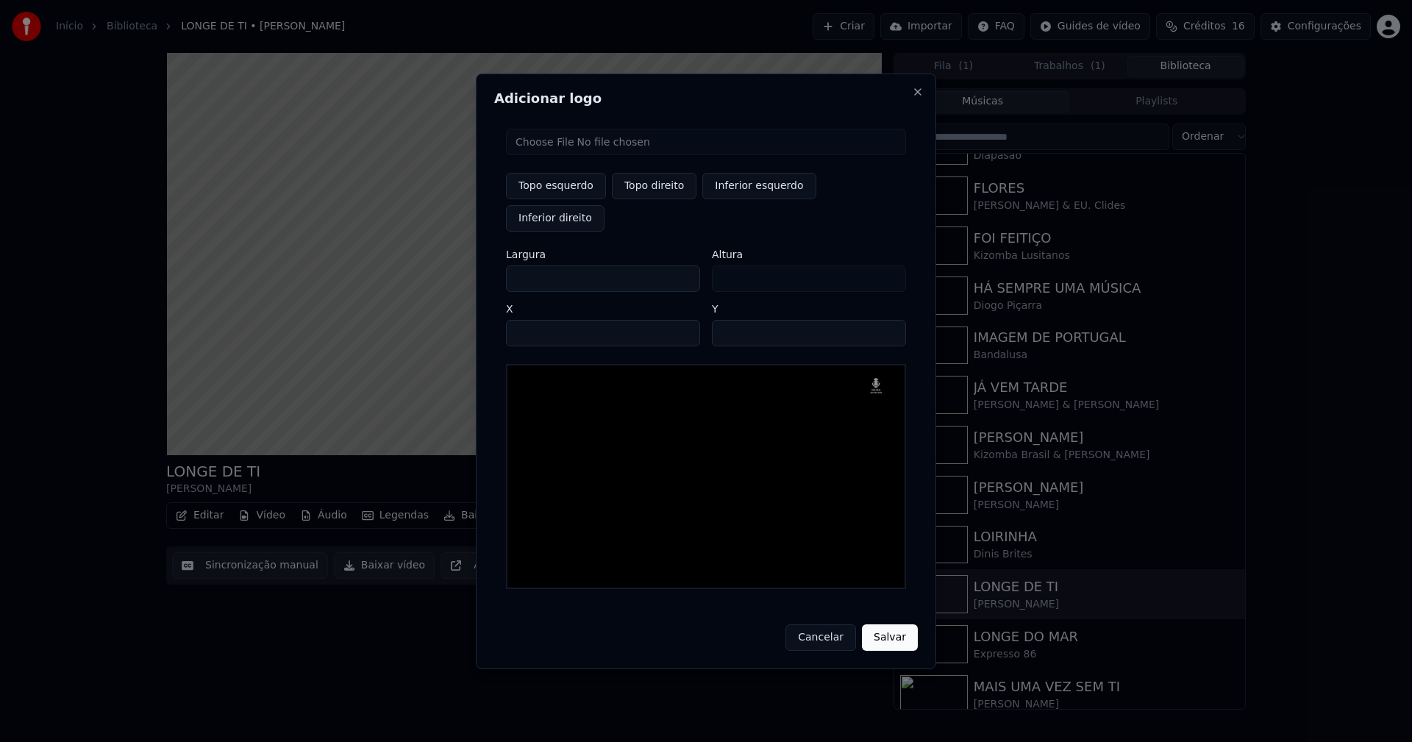
drag, startPoint x: 530, startPoint y: 263, endPoint x: 469, endPoint y: 271, distance: 60.9
click at [469, 271] on body "Início Biblioteca LONGE DE TI • [PERSON_NAME] Importar FAQ Guides de vídeo Créd…" at bounding box center [706, 371] width 1412 height 742
type input "**"
type input "***"
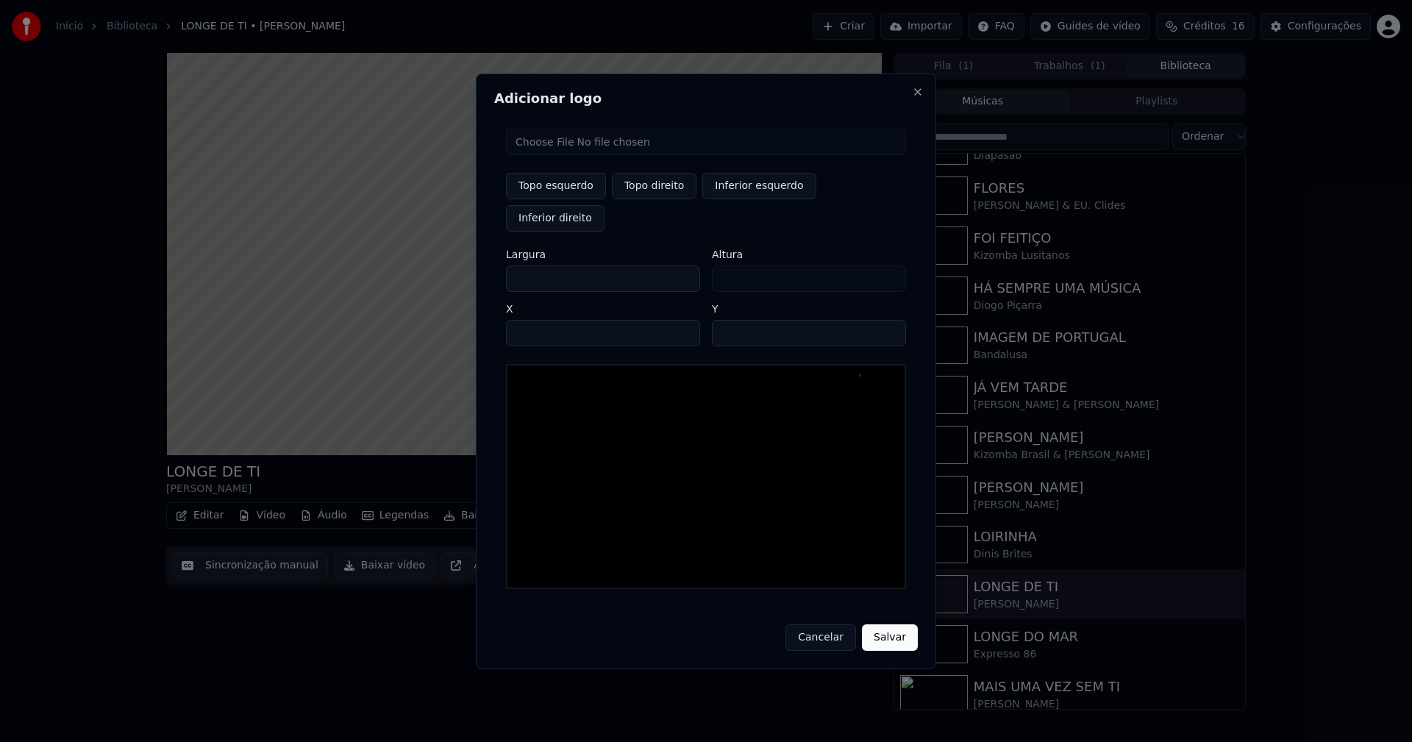
type input "***"
click at [536, 320] on input "****" at bounding box center [603, 333] width 194 height 26
type input "****"
click at [728, 320] on input "**" at bounding box center [809, 333] width 194 height 26
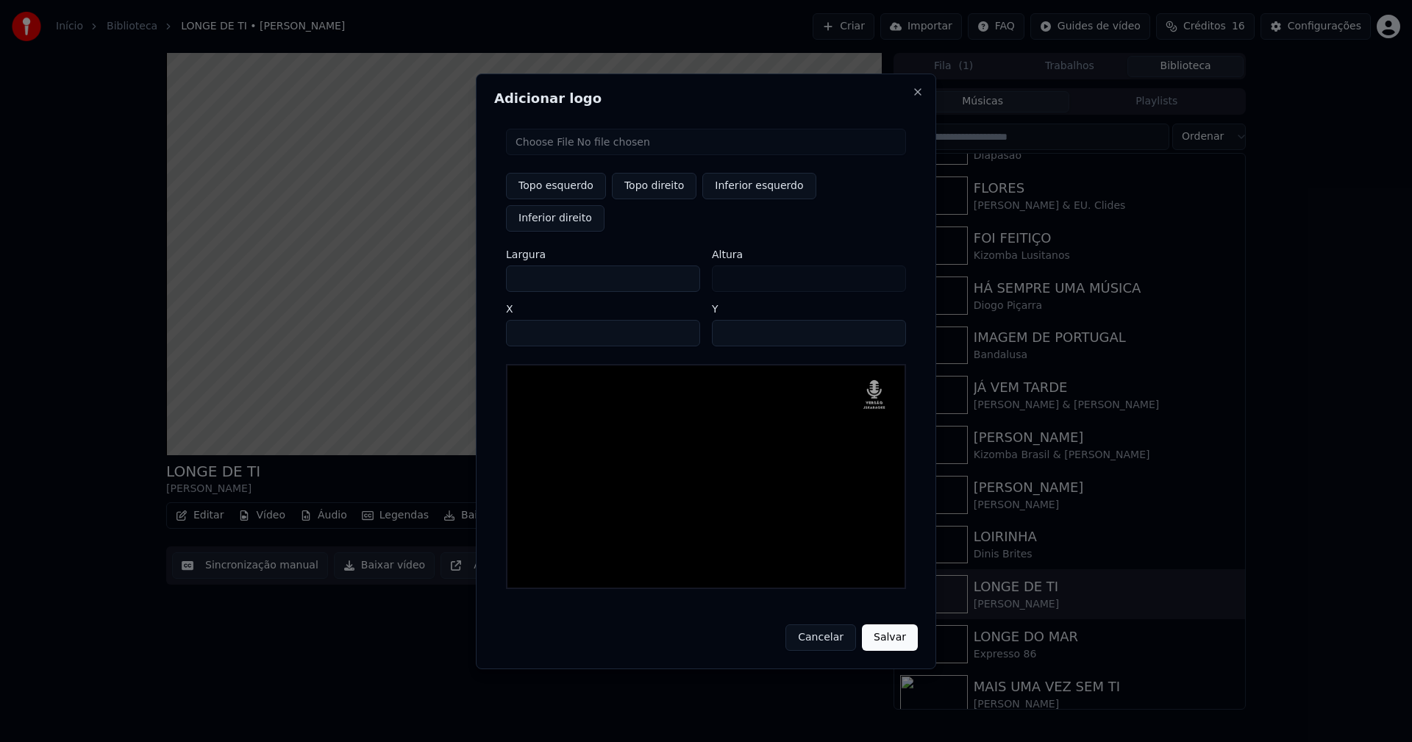
type input "**"
drag, startPoint x: 899, startPoint y: 617, endPoint x: 884, endPoint y: 610, distance: 16.4
click at [900, 625] on button "Salvar" at bounding box center [890, 638] width 56 height 26
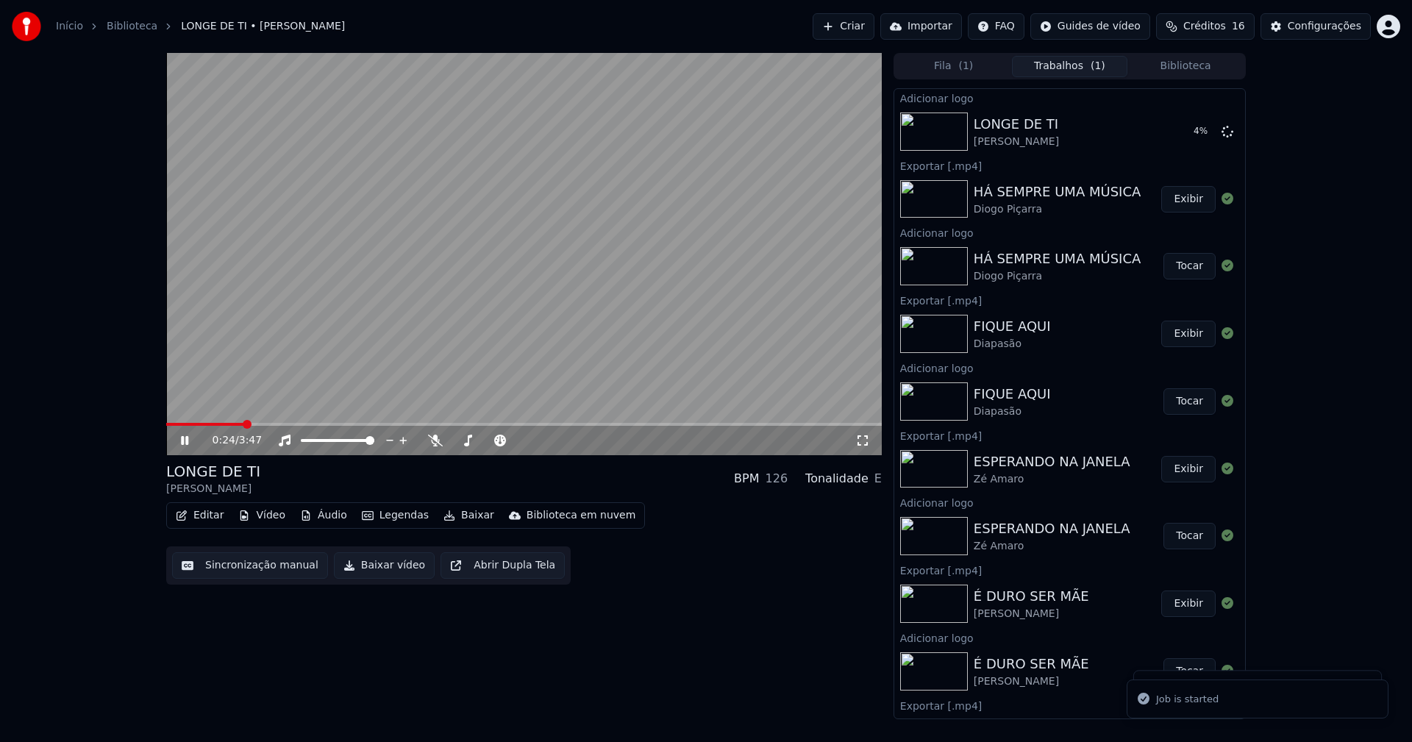
click at [186, 440] on icon at bounding box center [184, 440] width 7 height 9
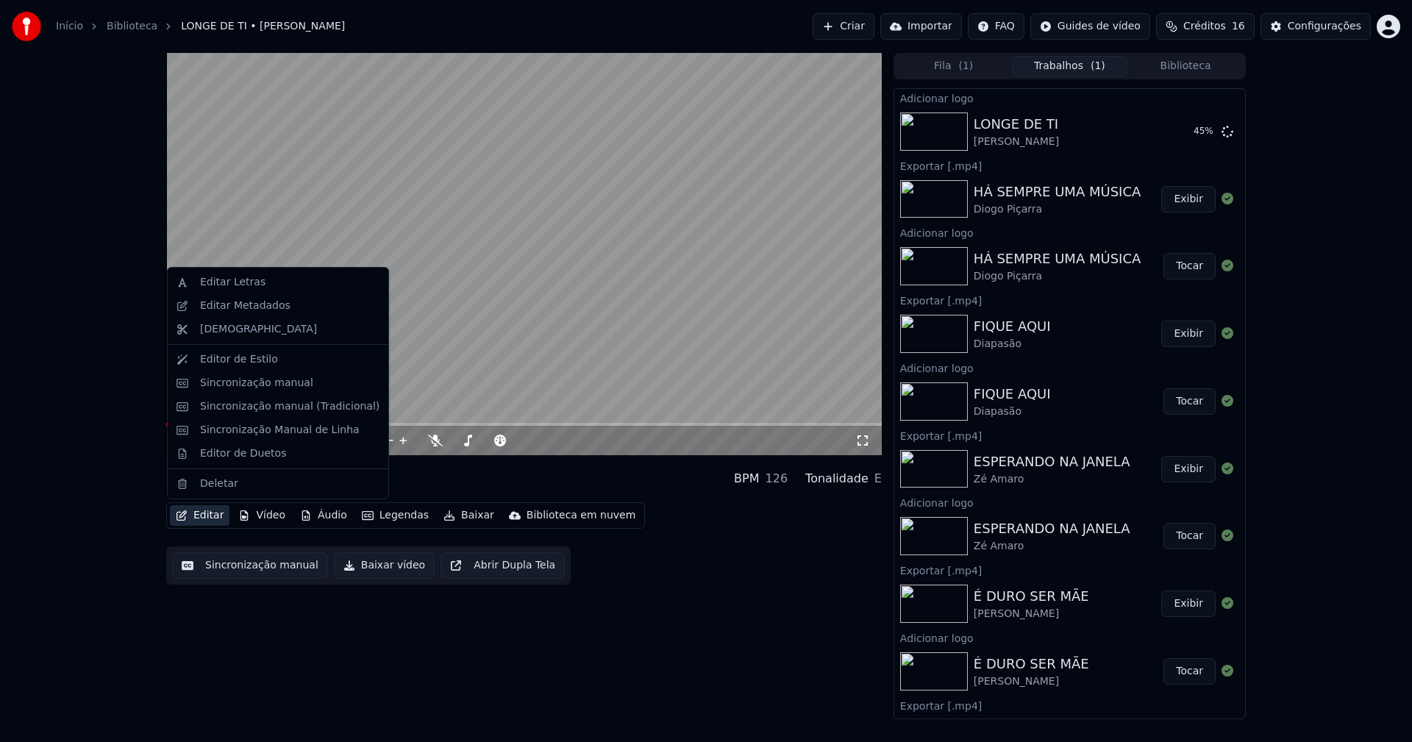
click at [212, 516] on button "Editar" at bounding box center [200, 515] width 60 height 21
click at [256, 309] on div "Editar Metadados" at bounding box center [245, 306] width 90 height 15
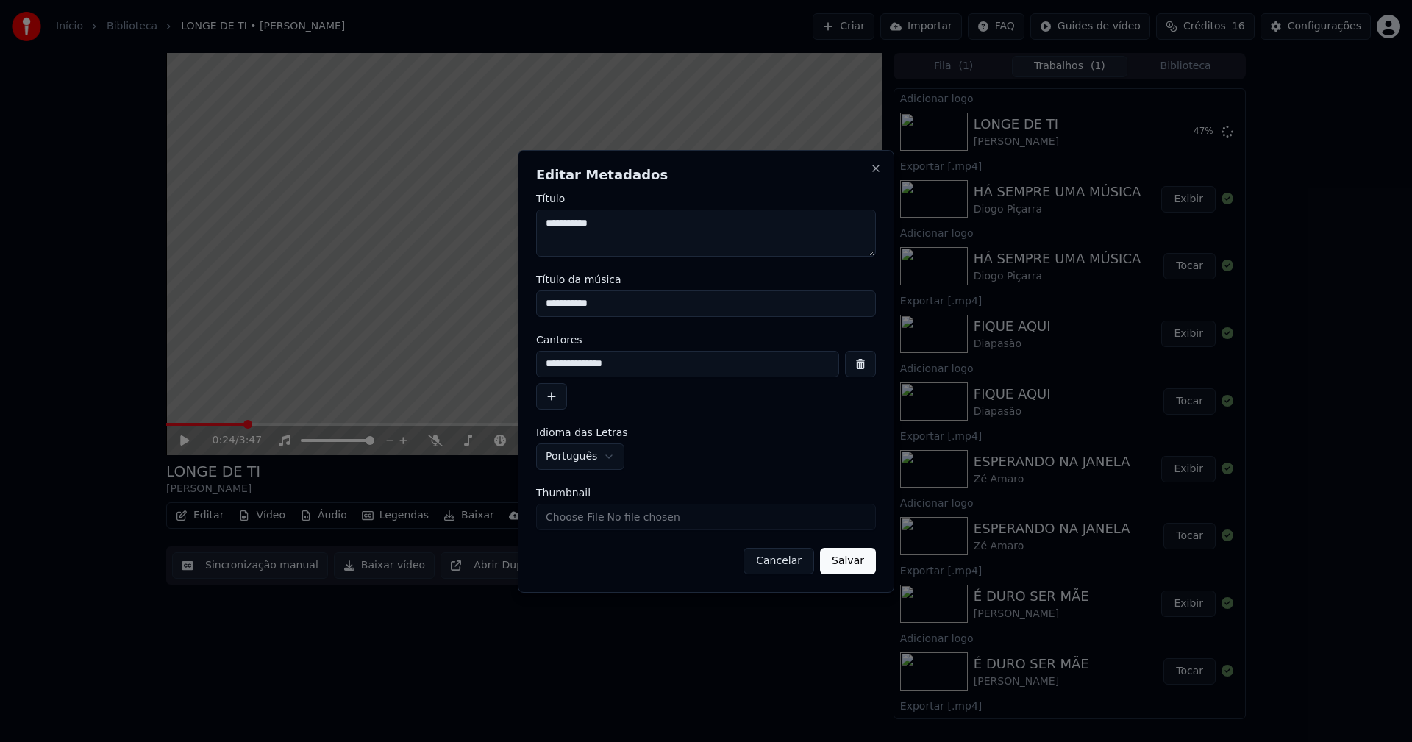
click at [587, 522] on input "Thumbnail" at bounding box center [706, 517] width 340 height 26
type input "**********"
click at [839, 569] on button "Salvar" at bounding box center [848, 561] width 56 height 26
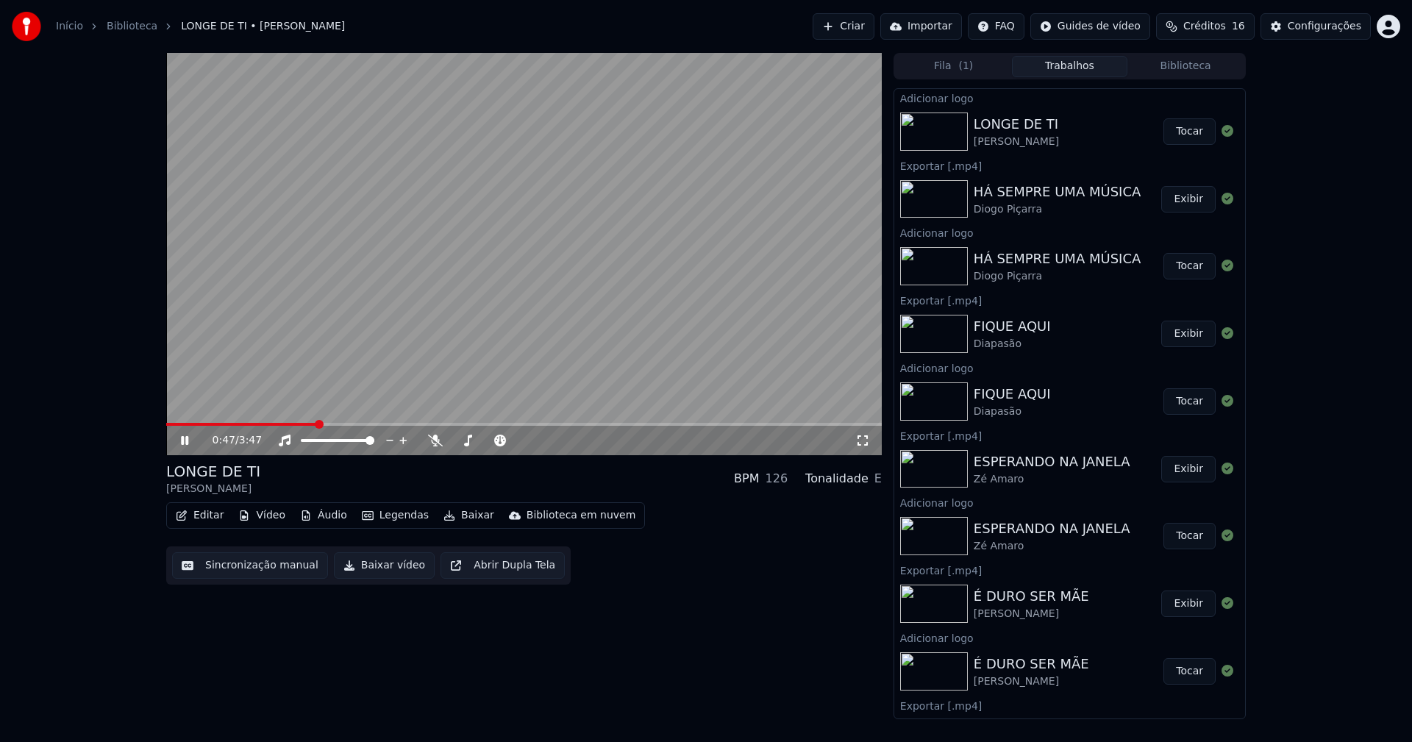
click at [1188, 130] on button "Tocar" at bounding box center [1190, 131] width 52 height 26
click at [206, 513] on button "Editar" at bounding box center [200, 515] width 60 height 21
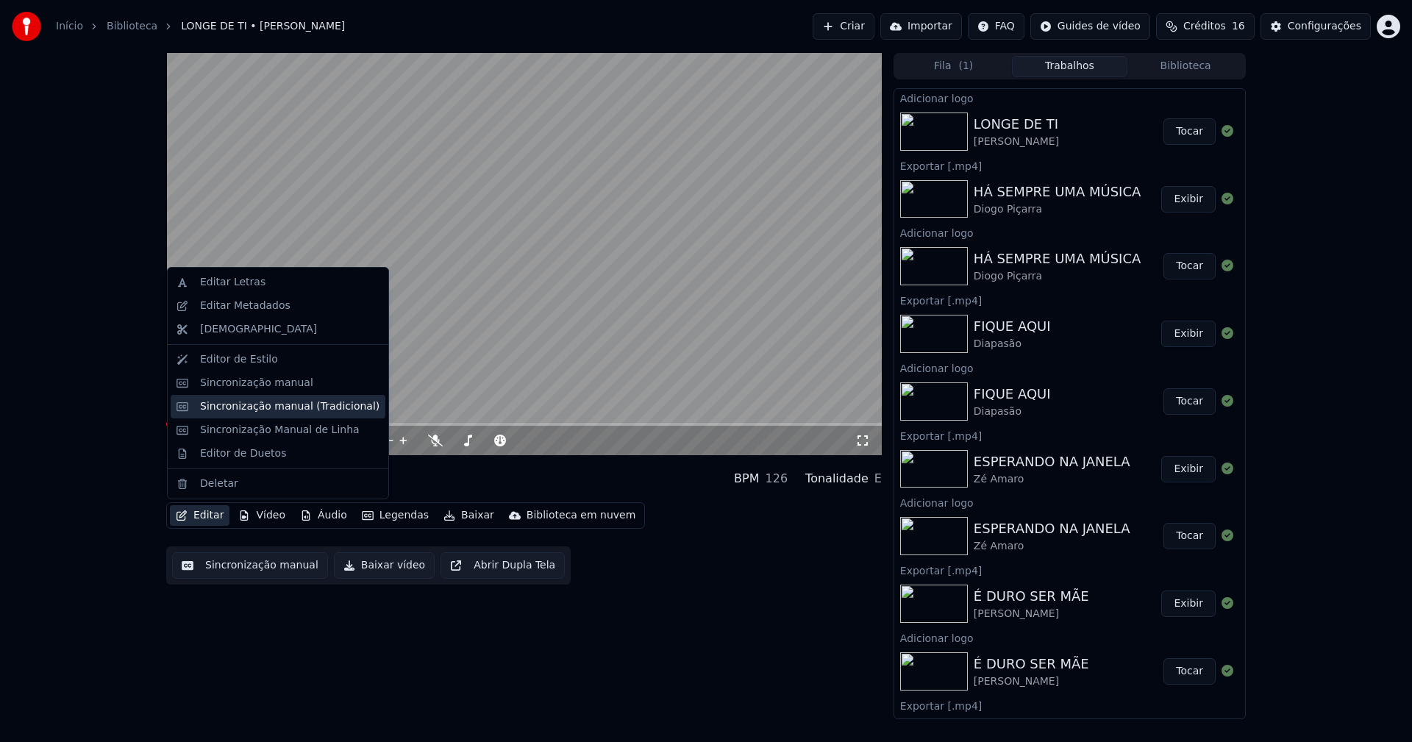
click at [240, 405] on div "Sincronização manual (Tradicional)" at bounding box center [289, 406] width 179 height 15
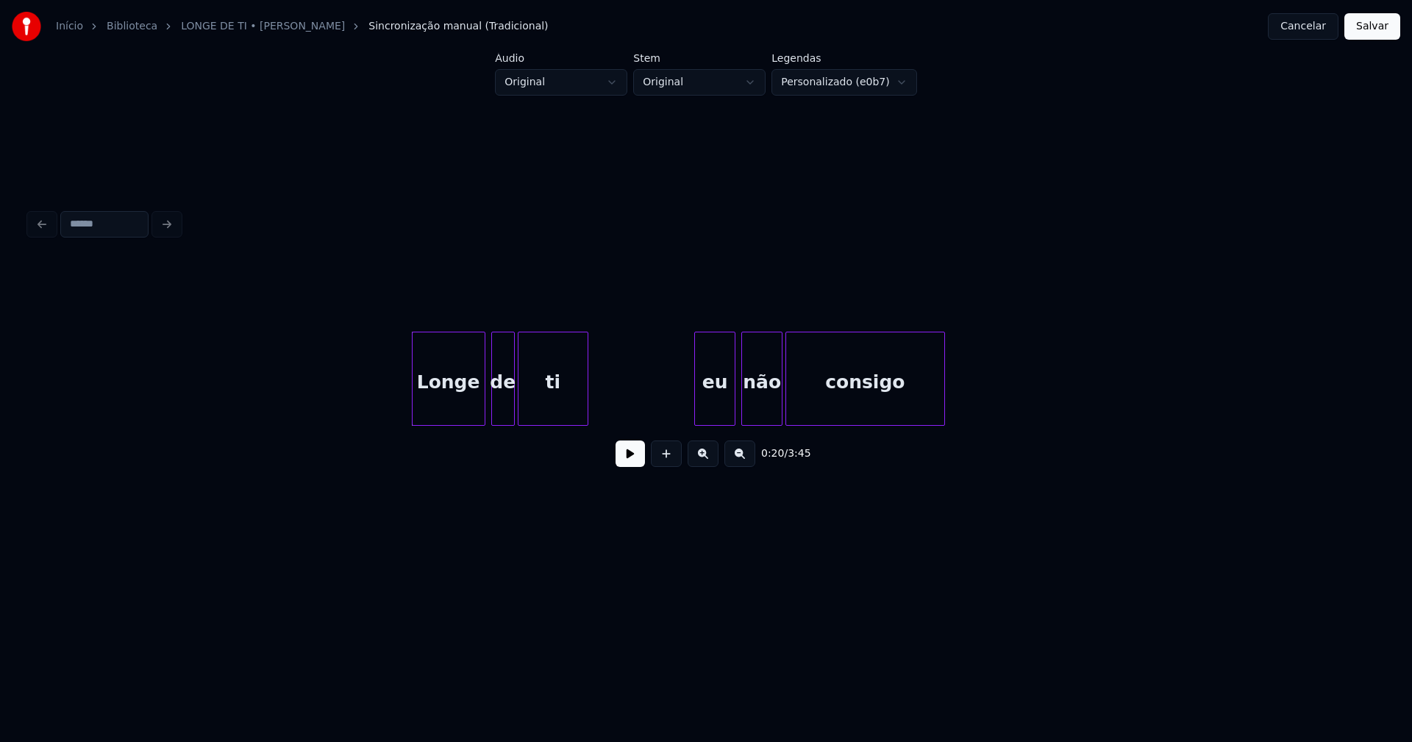
scroll to position [0, 2667]
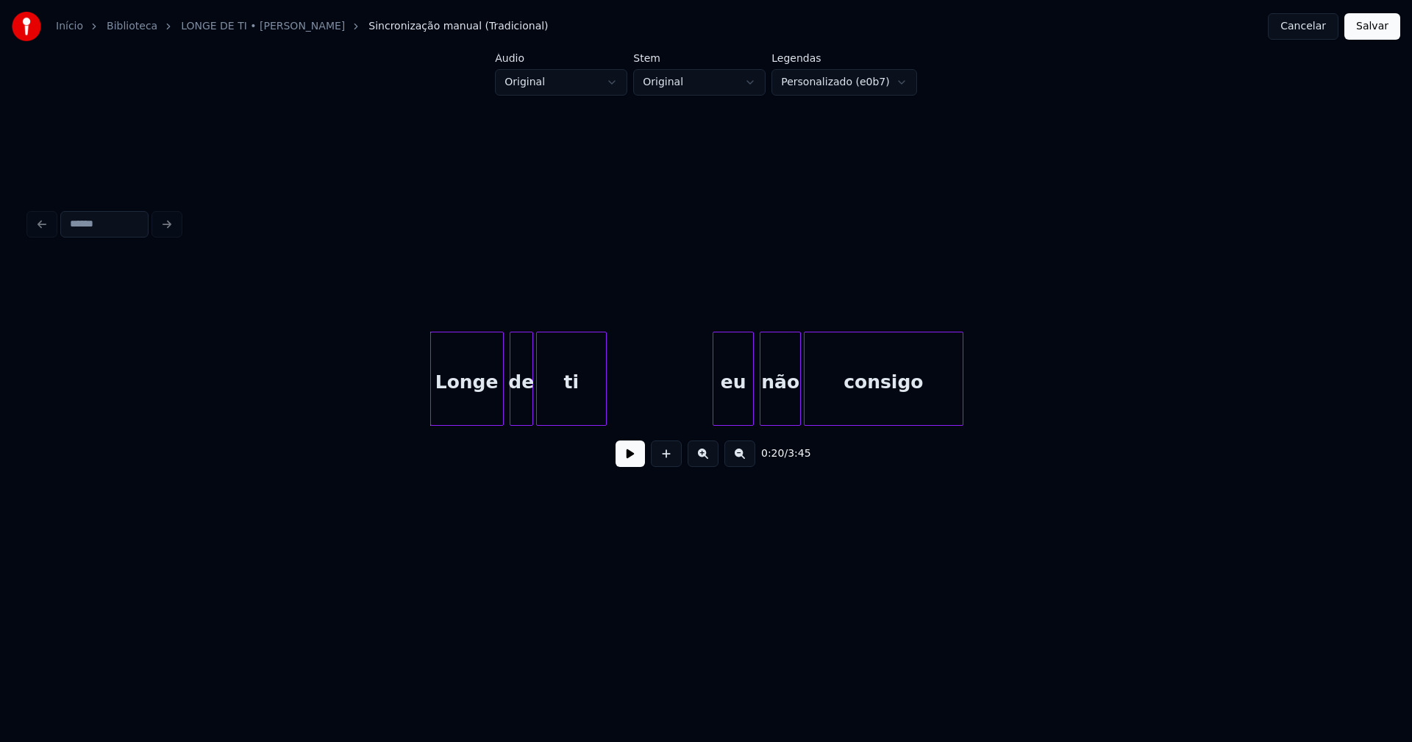
click at [626, 466] on button at bounding box center [630, 454] width 29 height 26
click at [391, 408] on div at bounding box center [393, 379] width 4 height 93
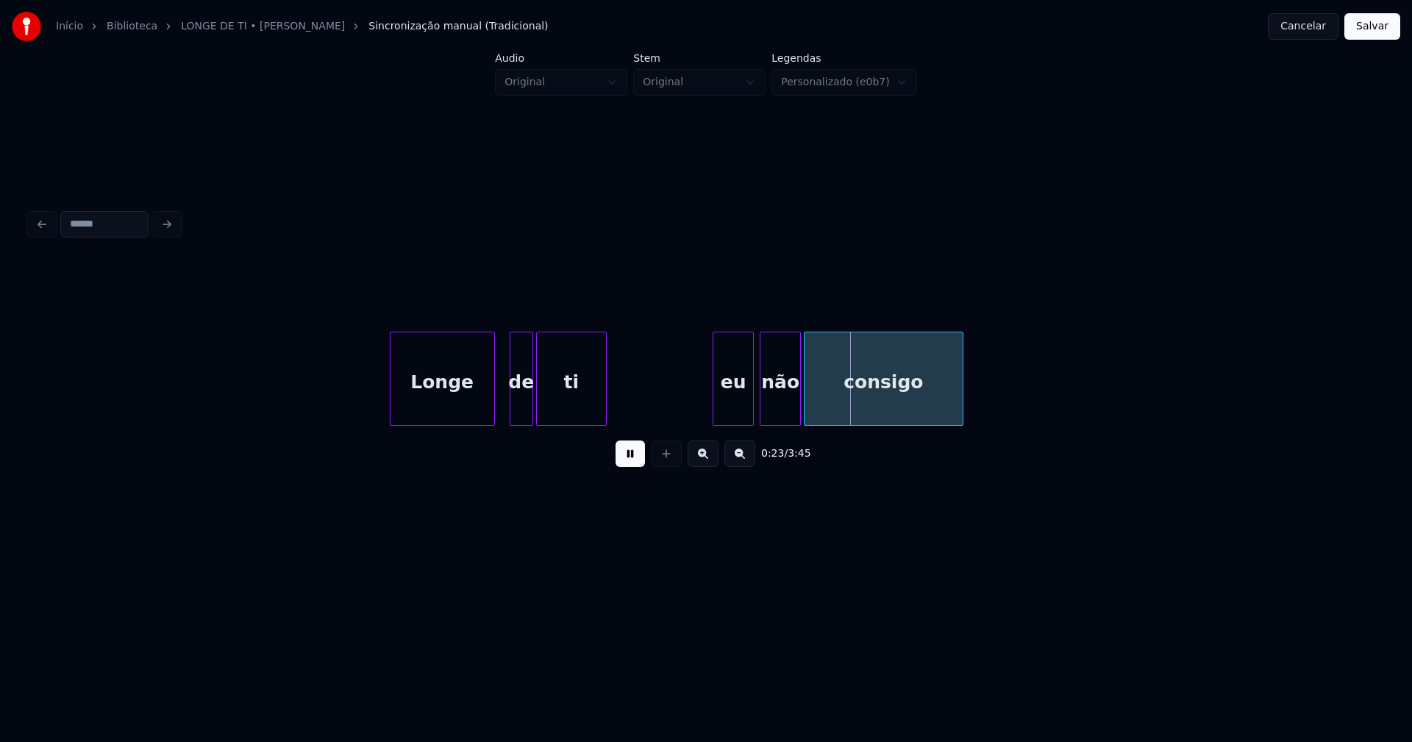
click at [493, 418] on div at bounding box center [492, 379] width 4 height 93
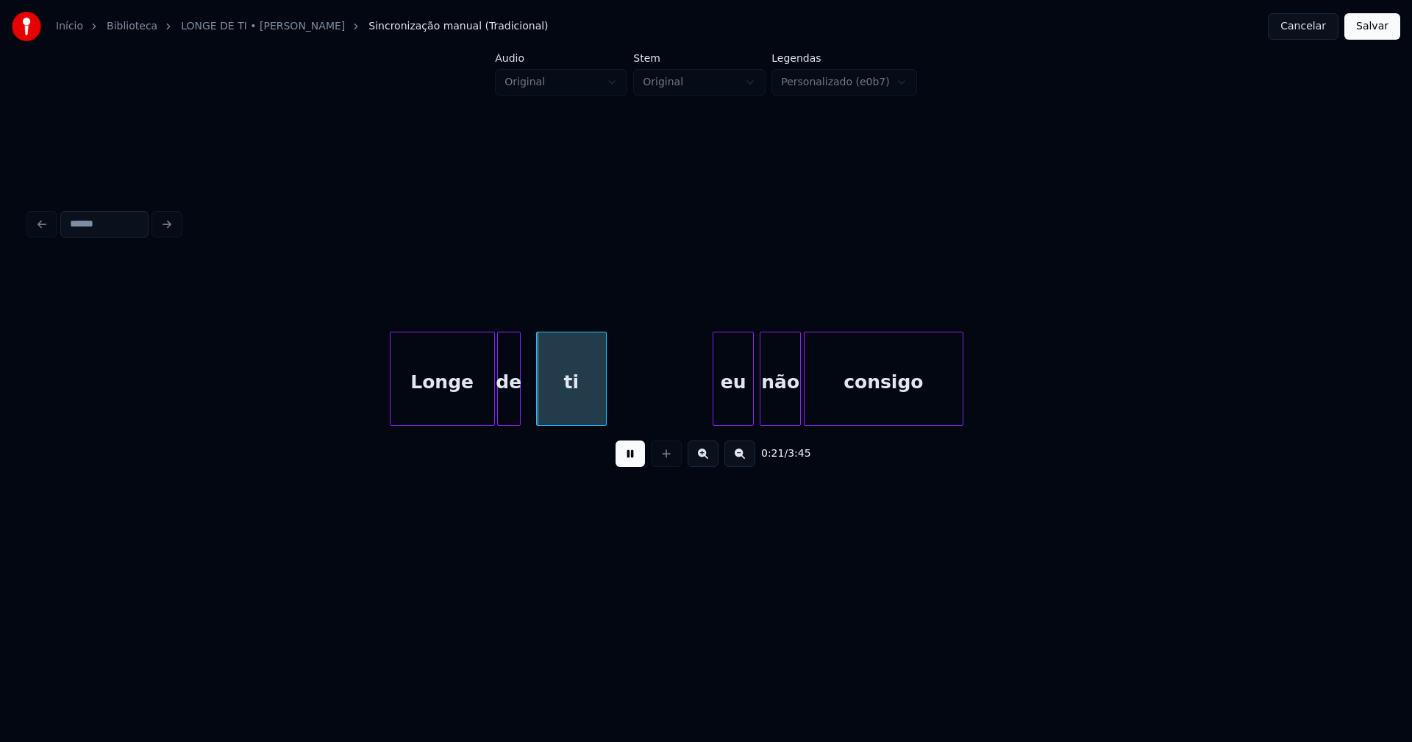
click at [508, 419] on div "de" at bounding box center [509, 383] width 22 height 100
click at [529, 415] on div at bounding box center [528, 379] width 4 height 93
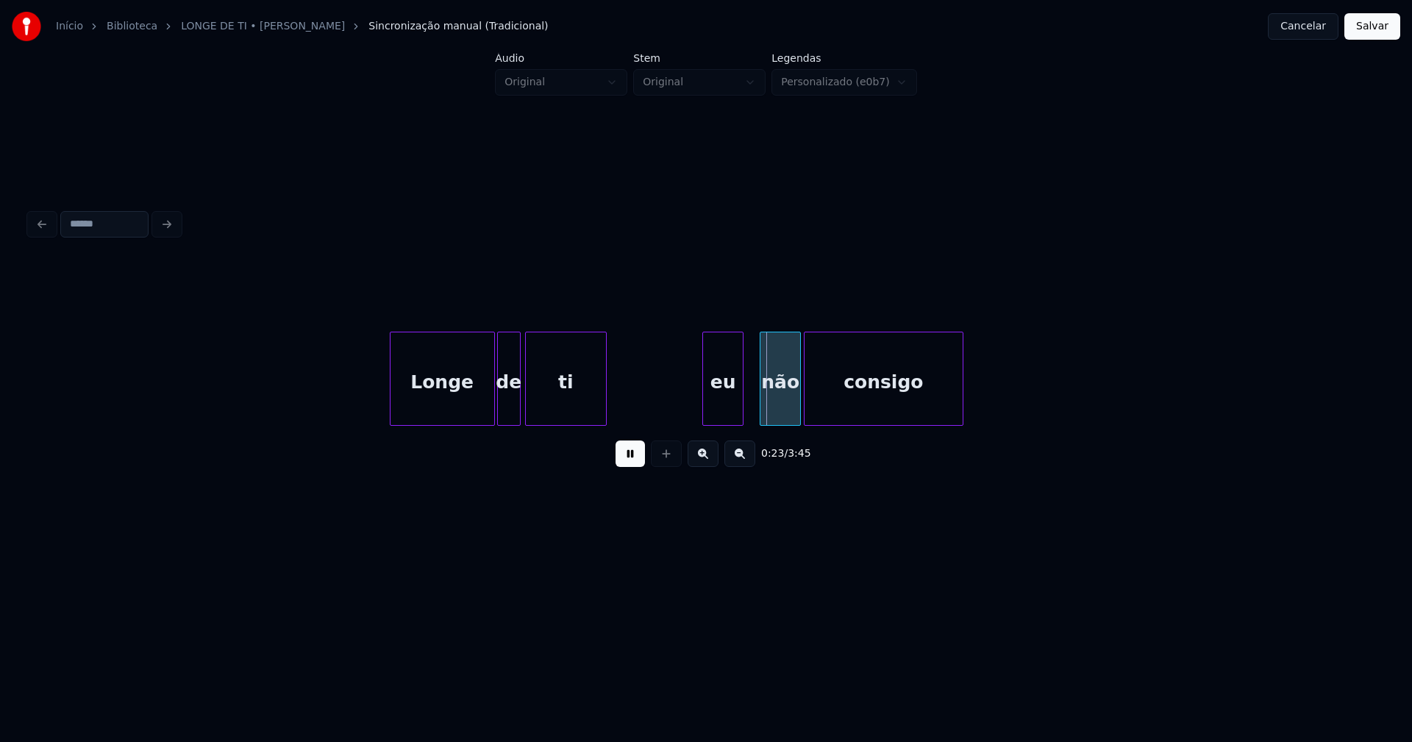
click at [723, 419] on div "eu" at bounding box center [723, 383] width 40 height 100
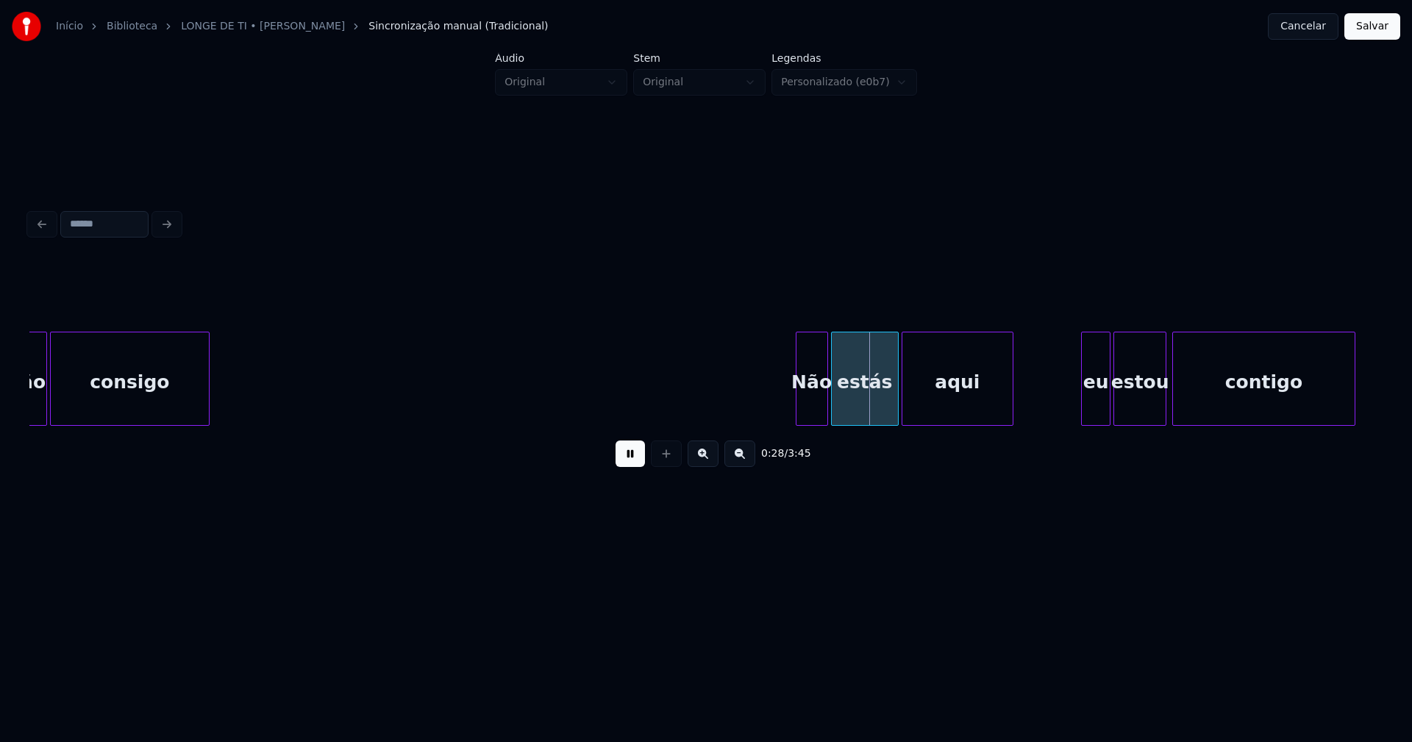
scroll to position [0, 3439]
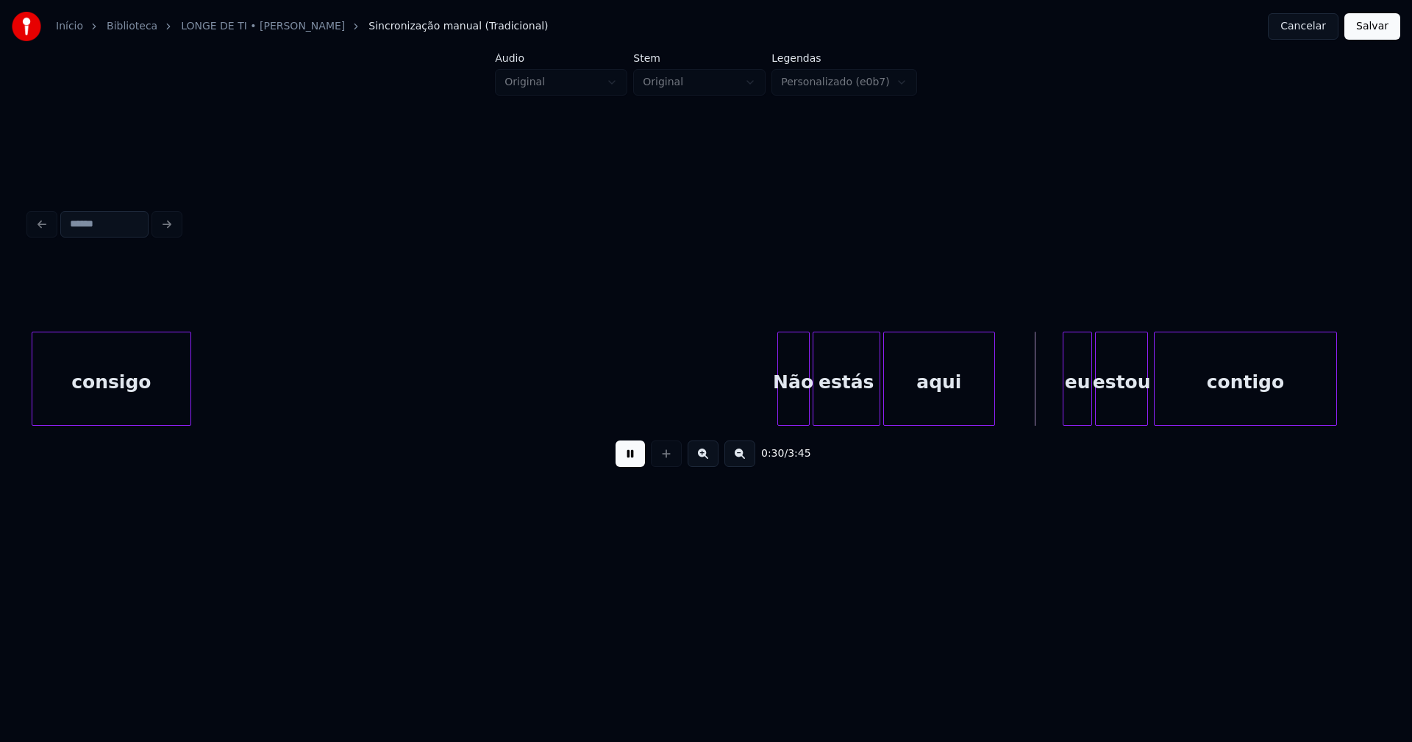
click at [628, 464] on button at bounding box center [630, 454] width 29 height 26
click at [742, 408] on div at bounding box center [744, 379] width 4 height 93
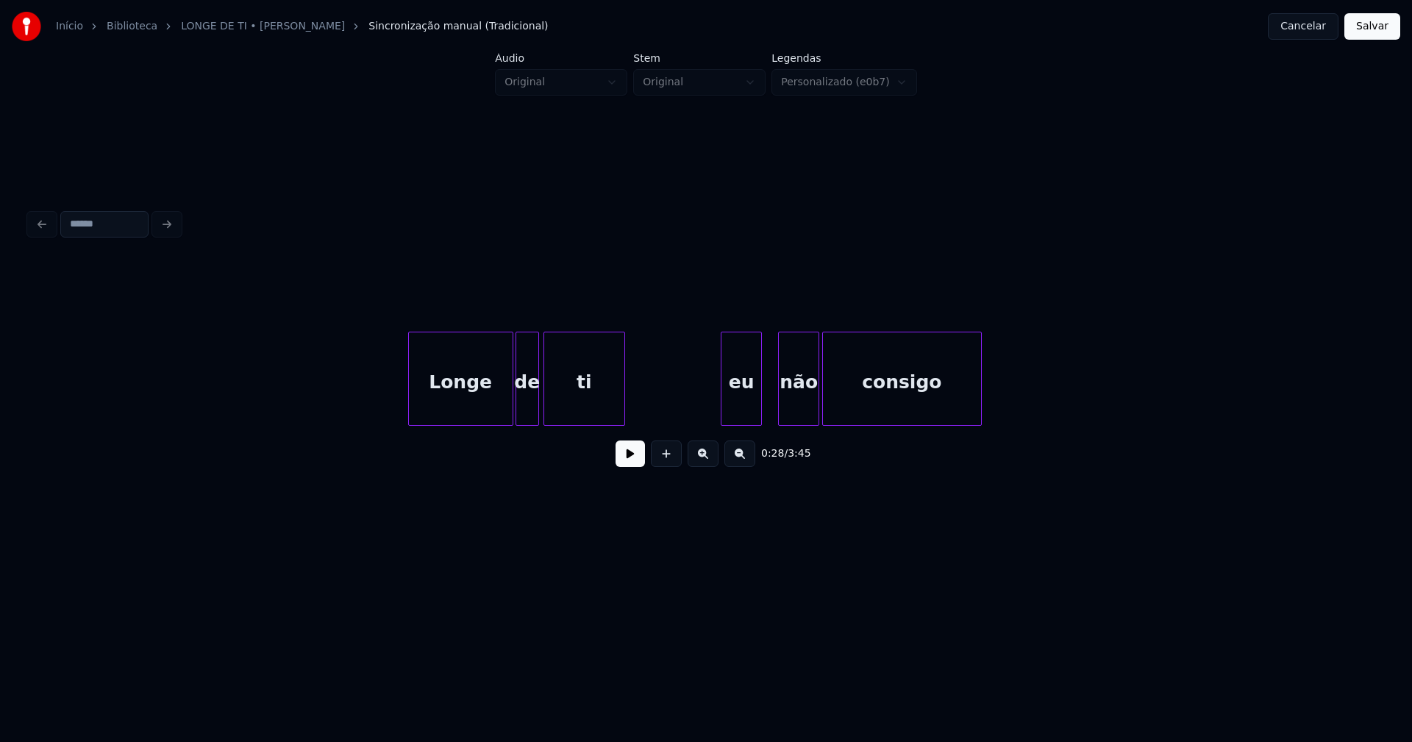
scroll to position [0, 2740]
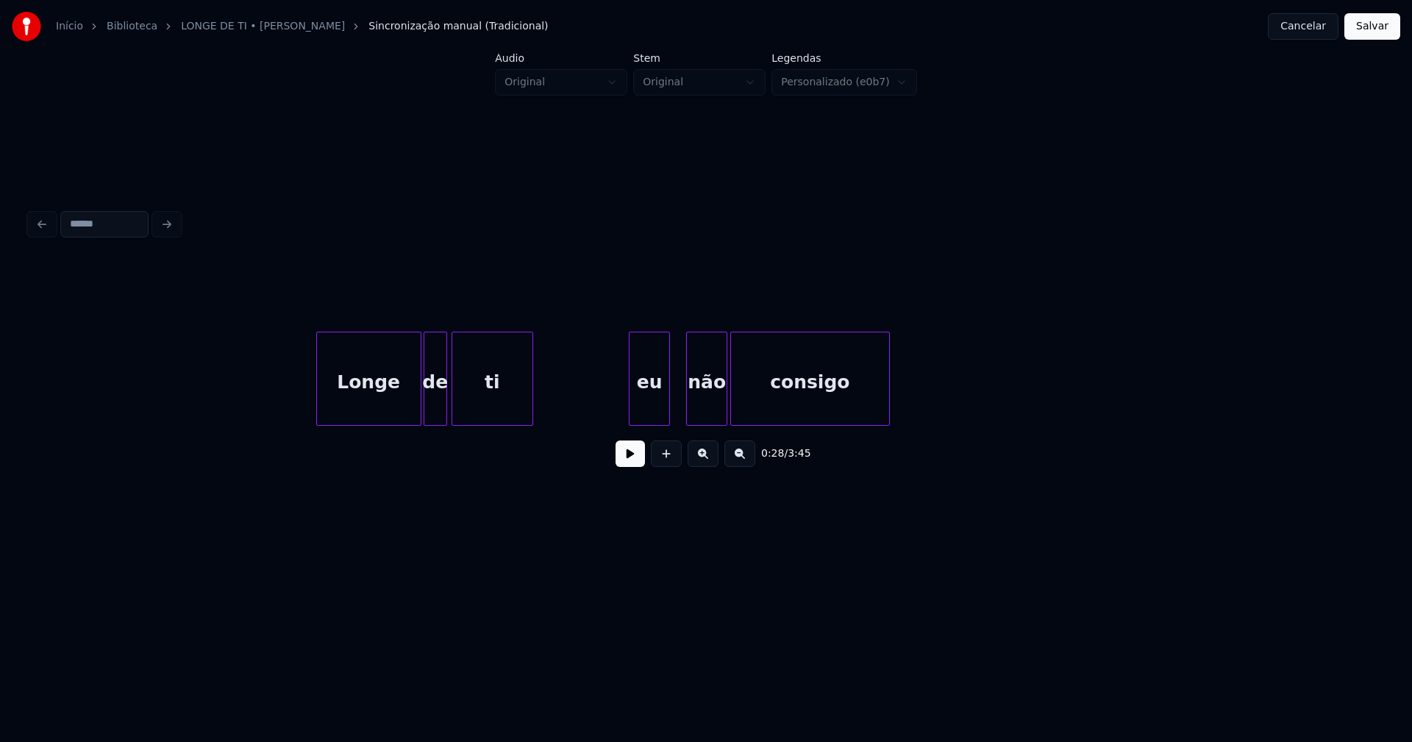
click at [655, 405] on div "eu" at bounding box center [650, 383] width 40 height 100
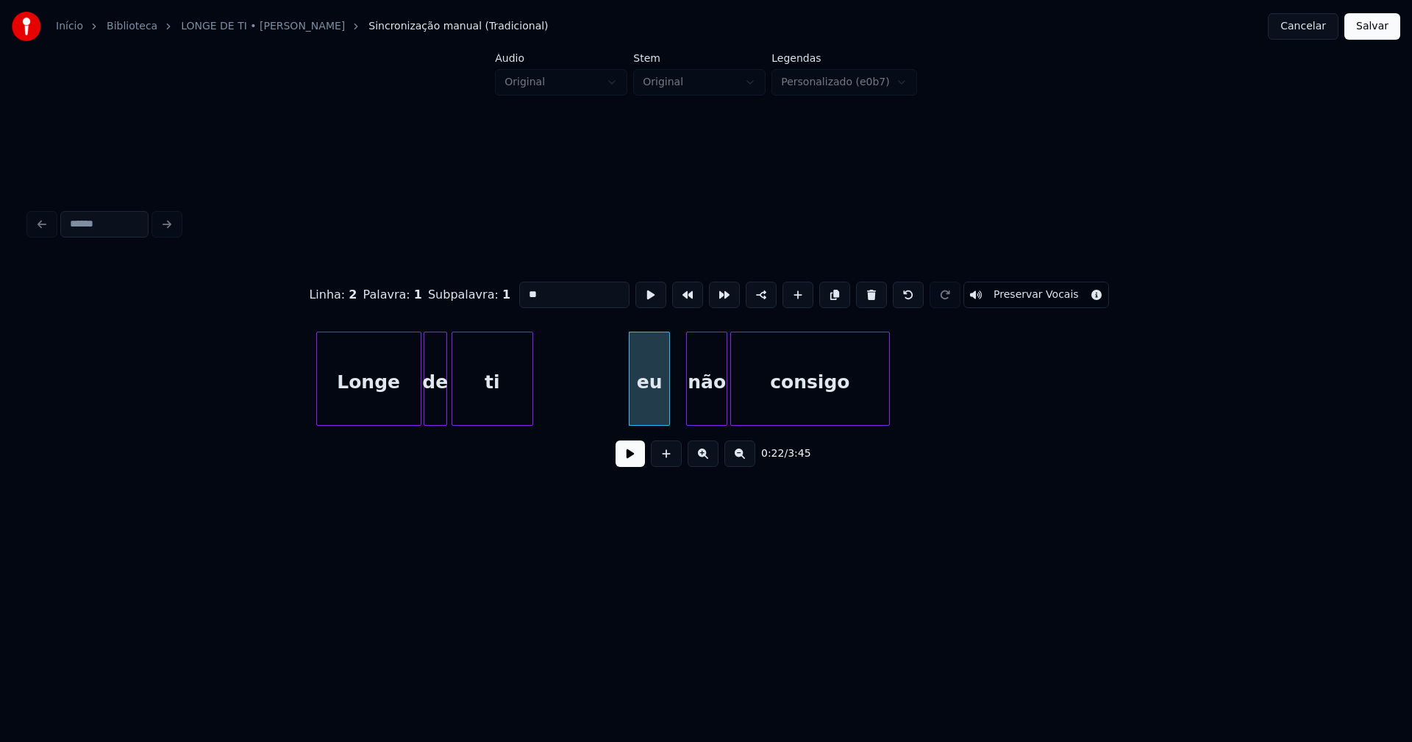
click at [522, 286] on input "**" at bounding box center [574, 295] width 110 height 26
type input "**"
click at [629, 458] on button at bounding box center [630, 454] width 29 height 26
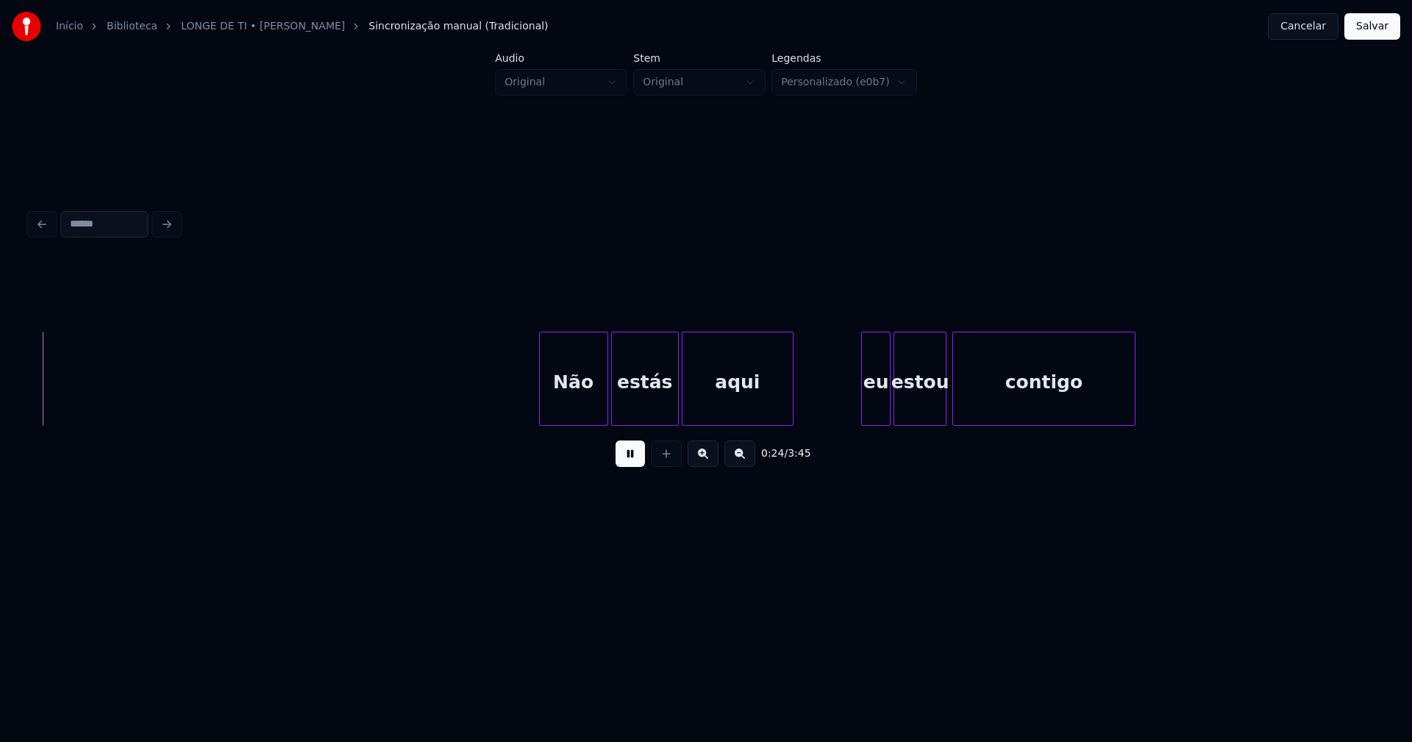
scroll to position [0, 3673]
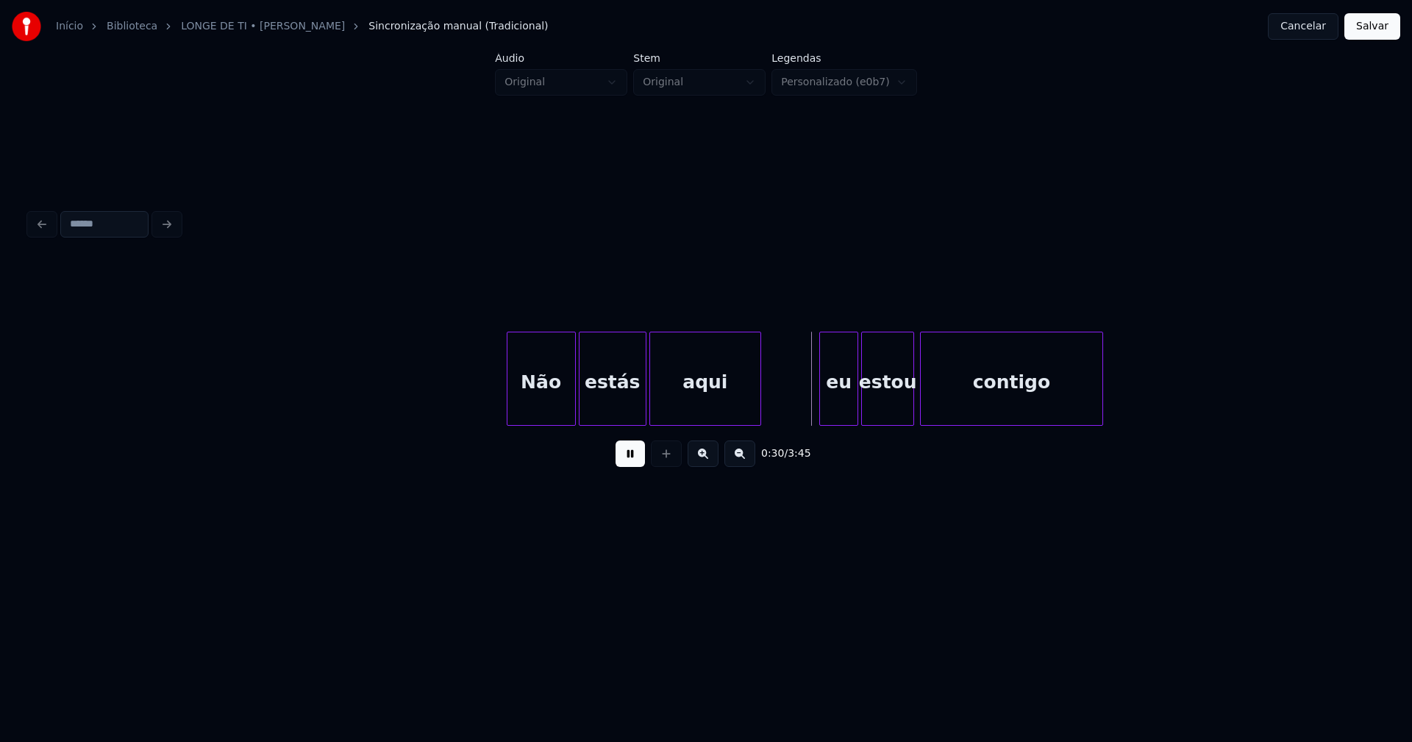
click at [822, 409] on div at bounding box center [822, 379] width 4 height 93
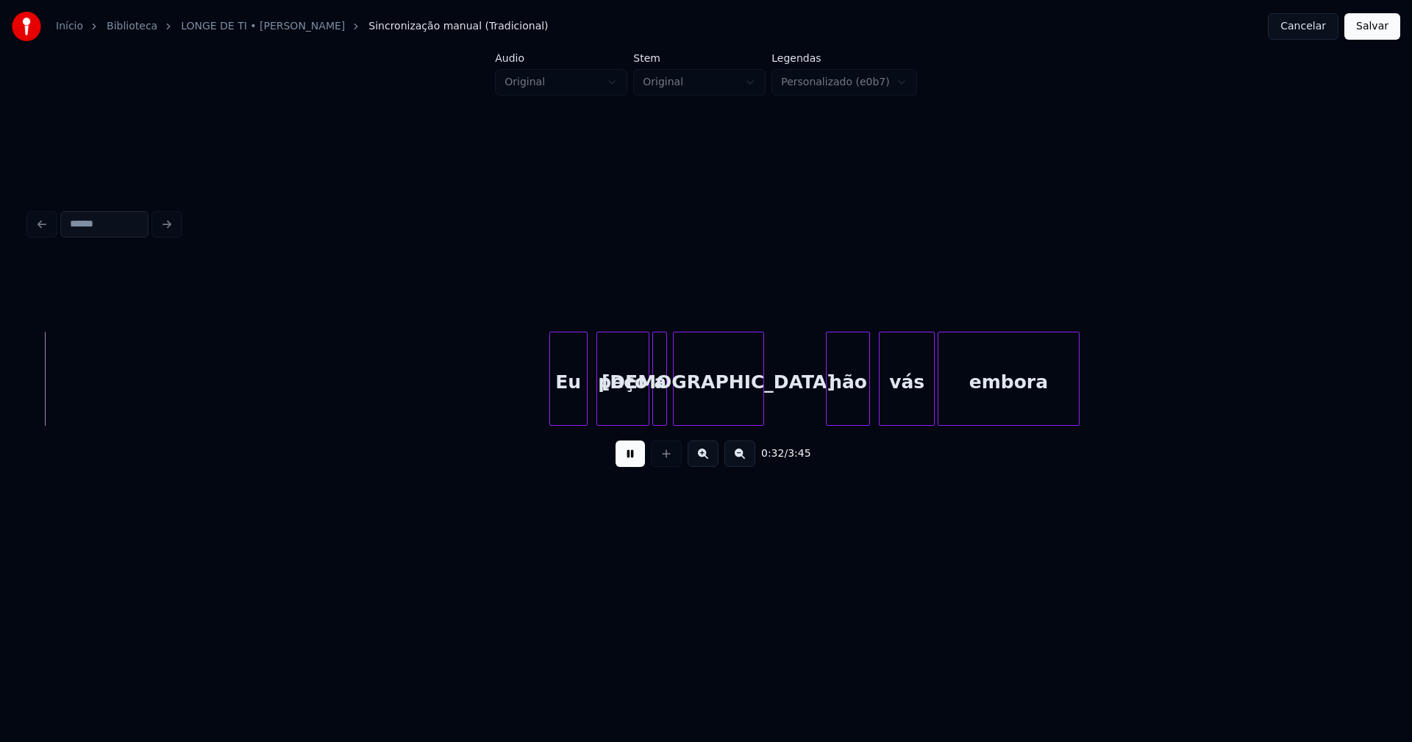
scroll to position [0, 4797]
click at [550, 417] on div "Eu" at bounding box center [545, 383] width 37 height 100
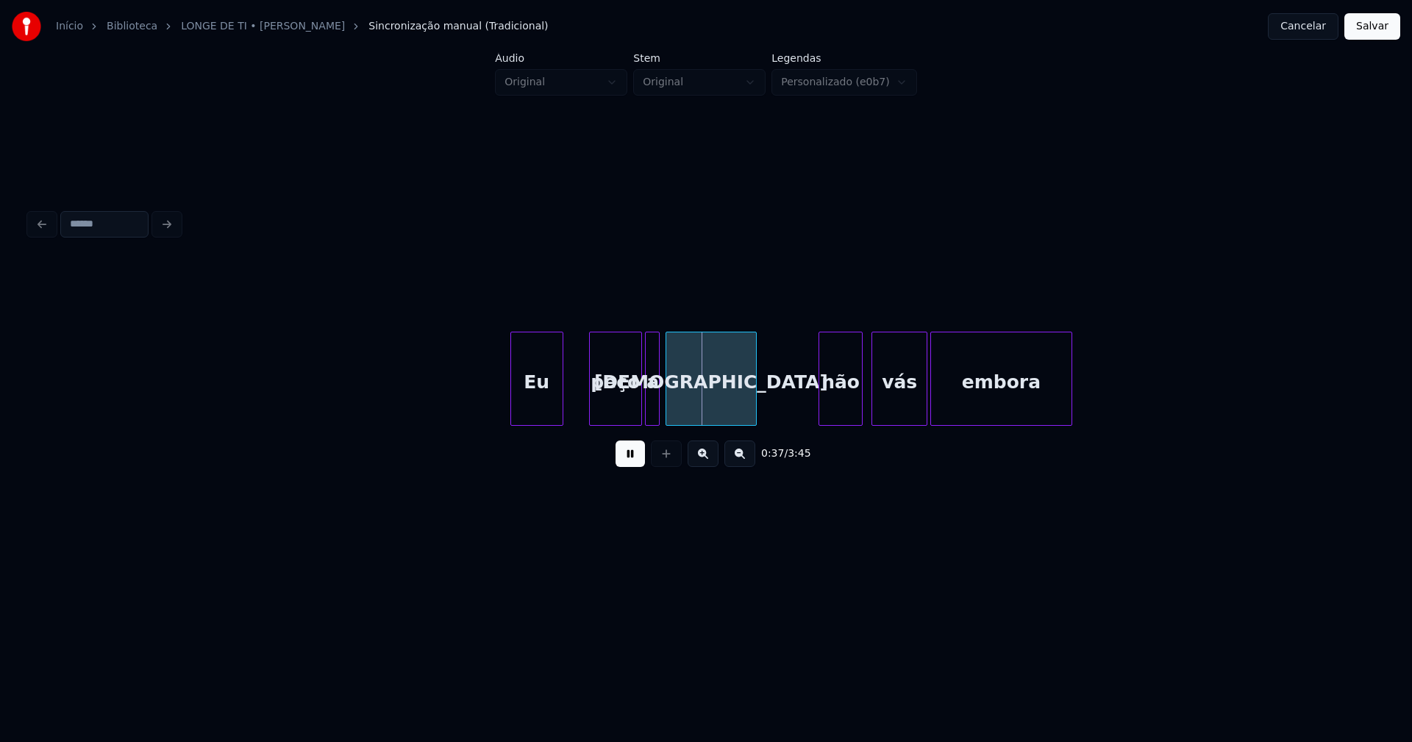
click at [513, 416] on div at bounding box center [513, 379] width 4 height 93
click at [602, 420] on div "Eu peço a [DEMOGRAPHIC_DATA] não vás embora" at bounding box center [706, 379] width 1354 height 94
click at [640, 411] on div "a" at bounding box center [640, 383] width 15 height 100
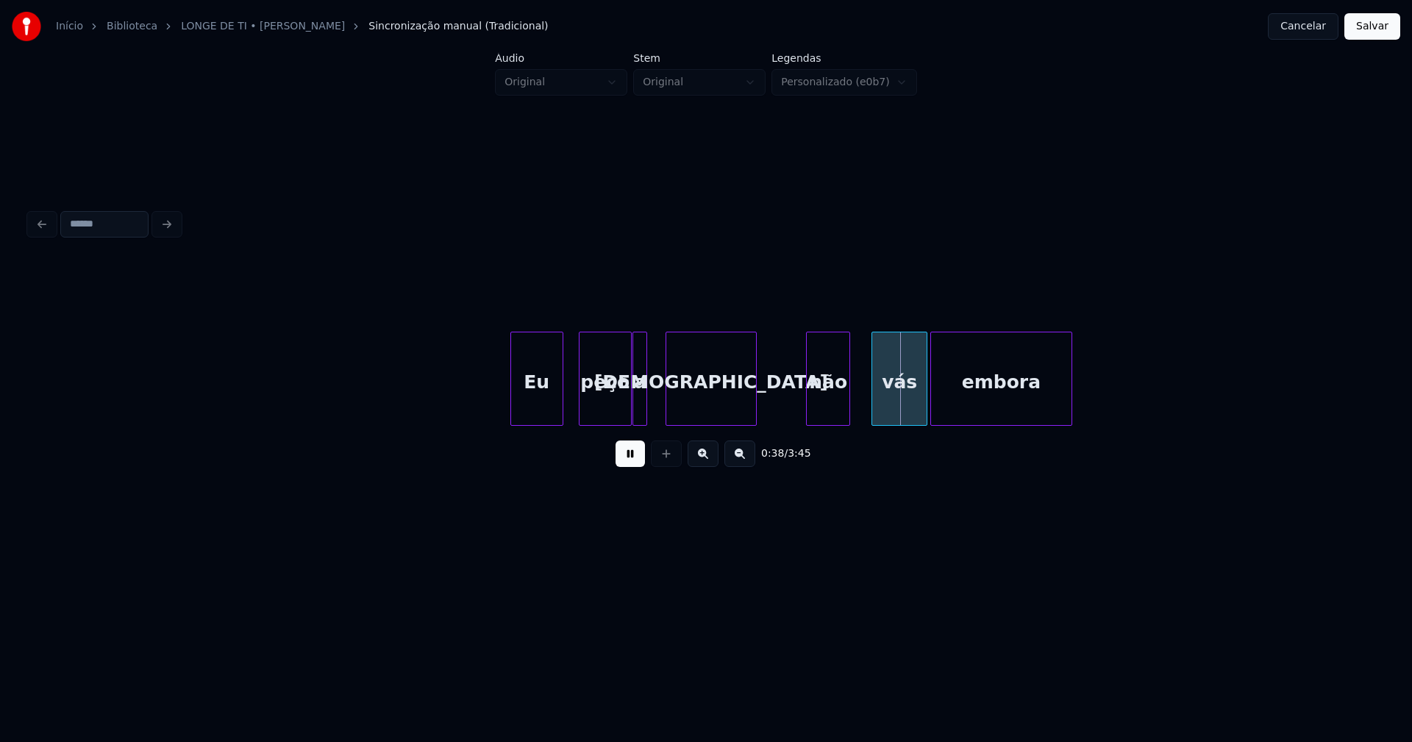
click at [822, 417] on div "não" at bounding box center [828, 383] width 43 height 100
click at [886, 402] on div "vás" at bounding box center [891, 383] width 54 height 100
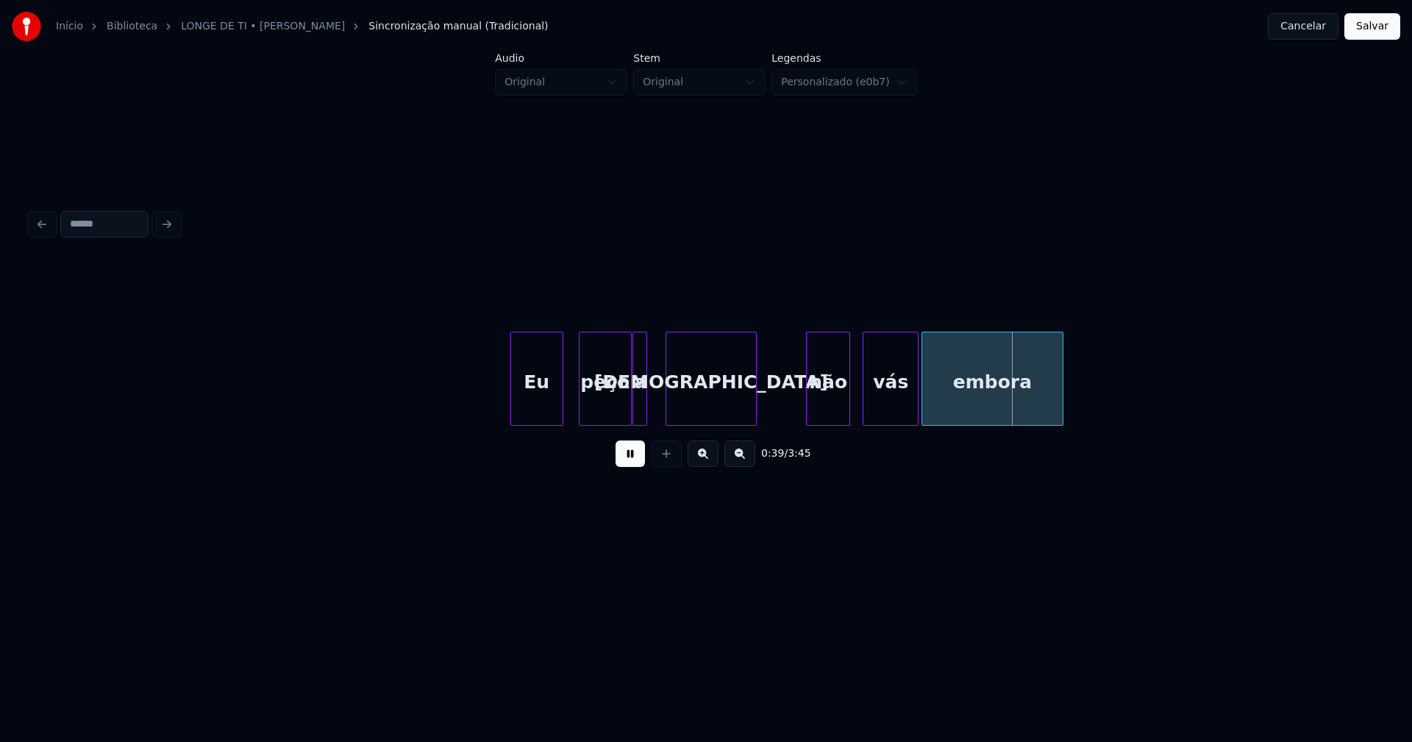
click at [967, 411] on div "embora" at bounding box center [992, 383] width 140 height 100
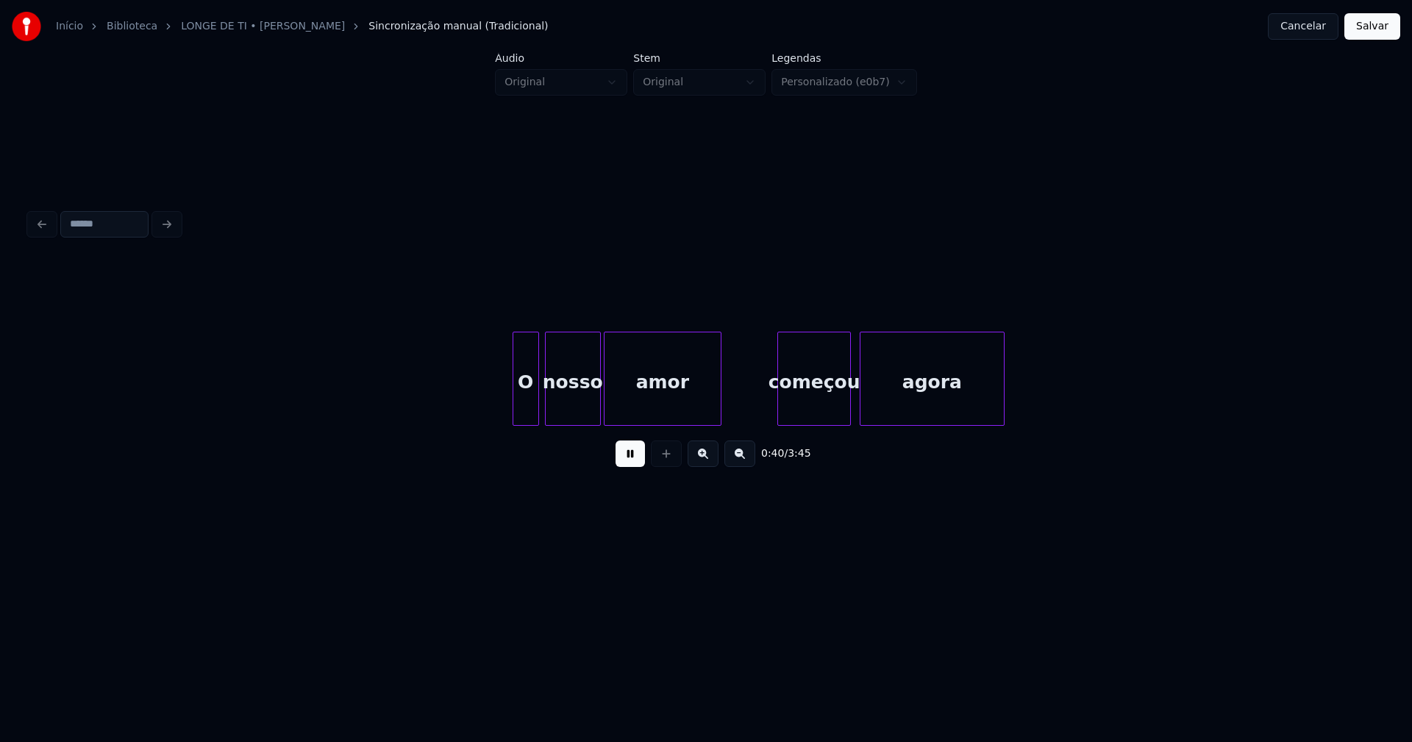
scroll to position [0, 5977]
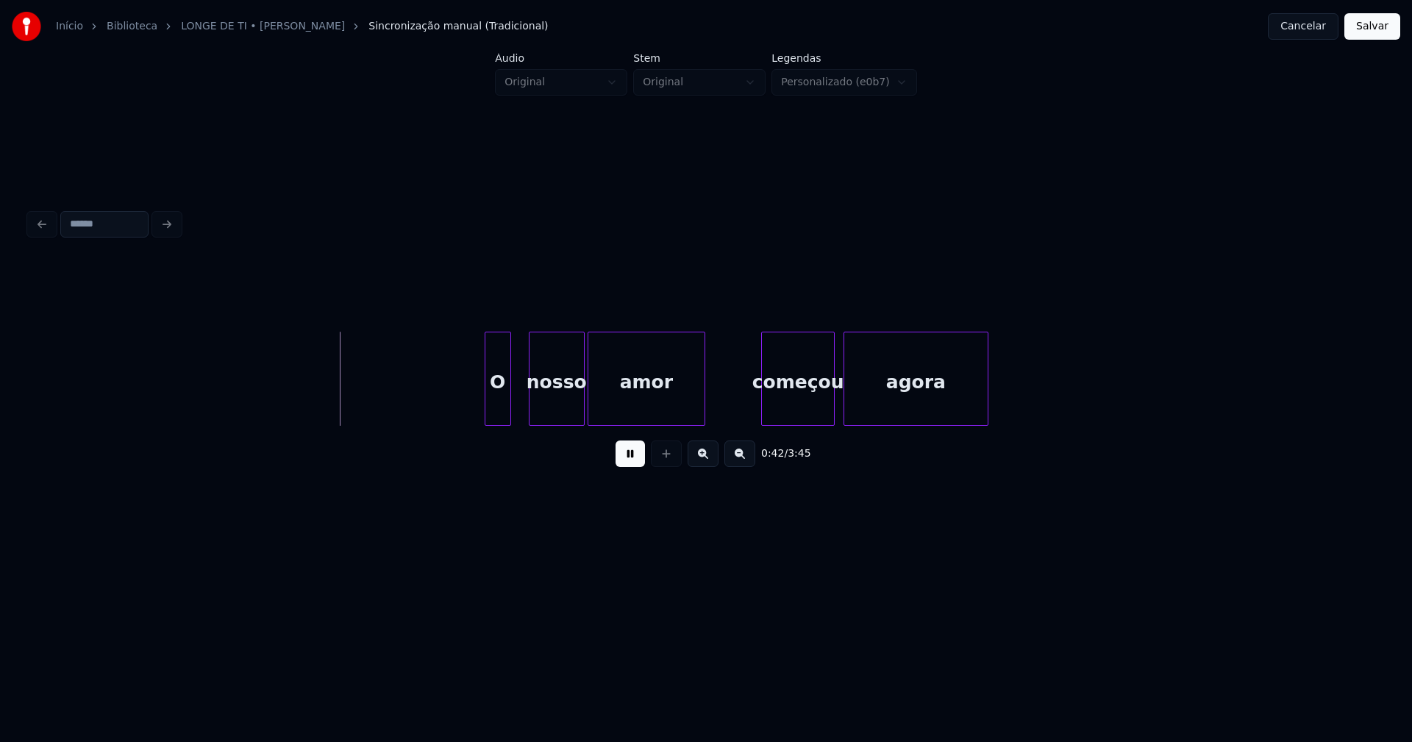
click at [498, 420] on div "O nosso amor começou agora" at bounding box center [706, 379] width 1354 height 94
click at [558, 412] on div "nosso" at bounding box center [549, 383] width 54 height 100
click at [809, 413] on div "começou" at bounding box center [793, 383] width 72 height 100
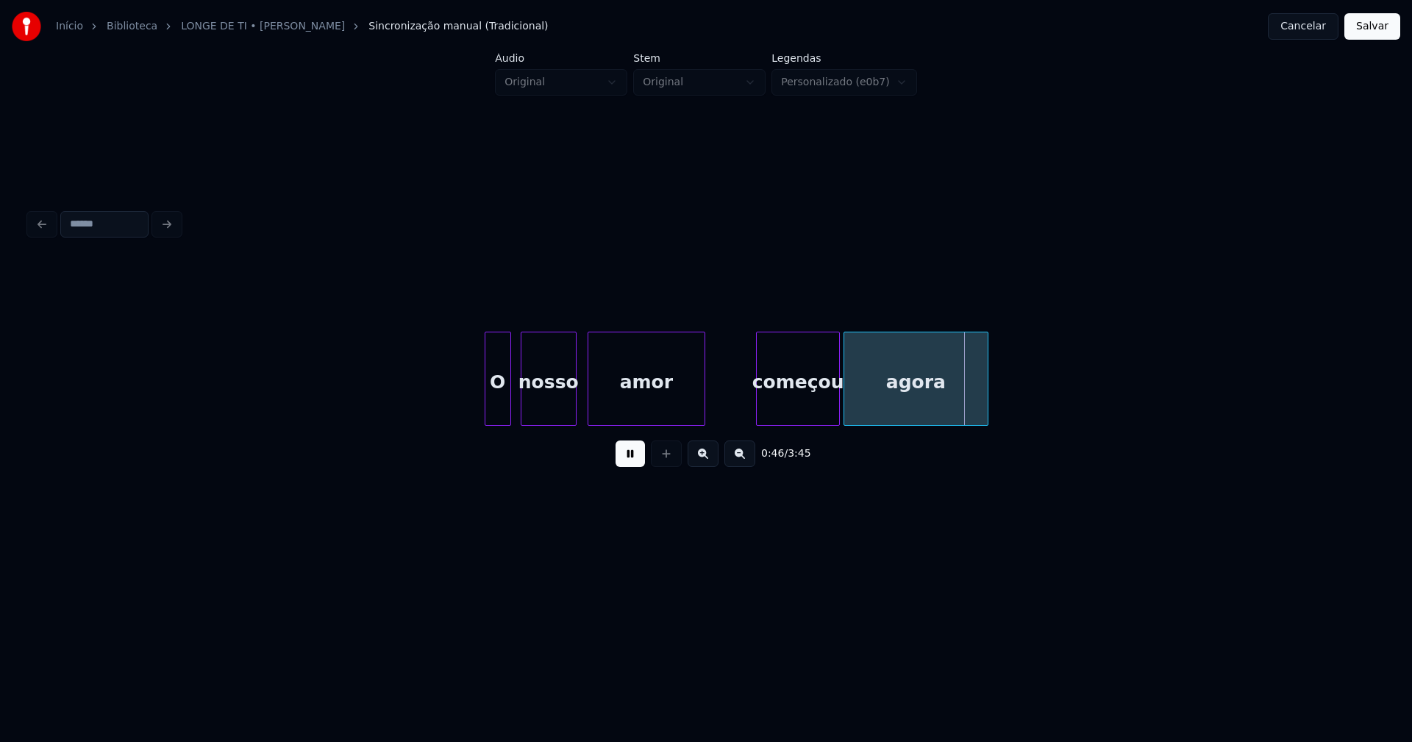
click at [839, 401] on div at bounding box center [837, 379] width 4 height 93
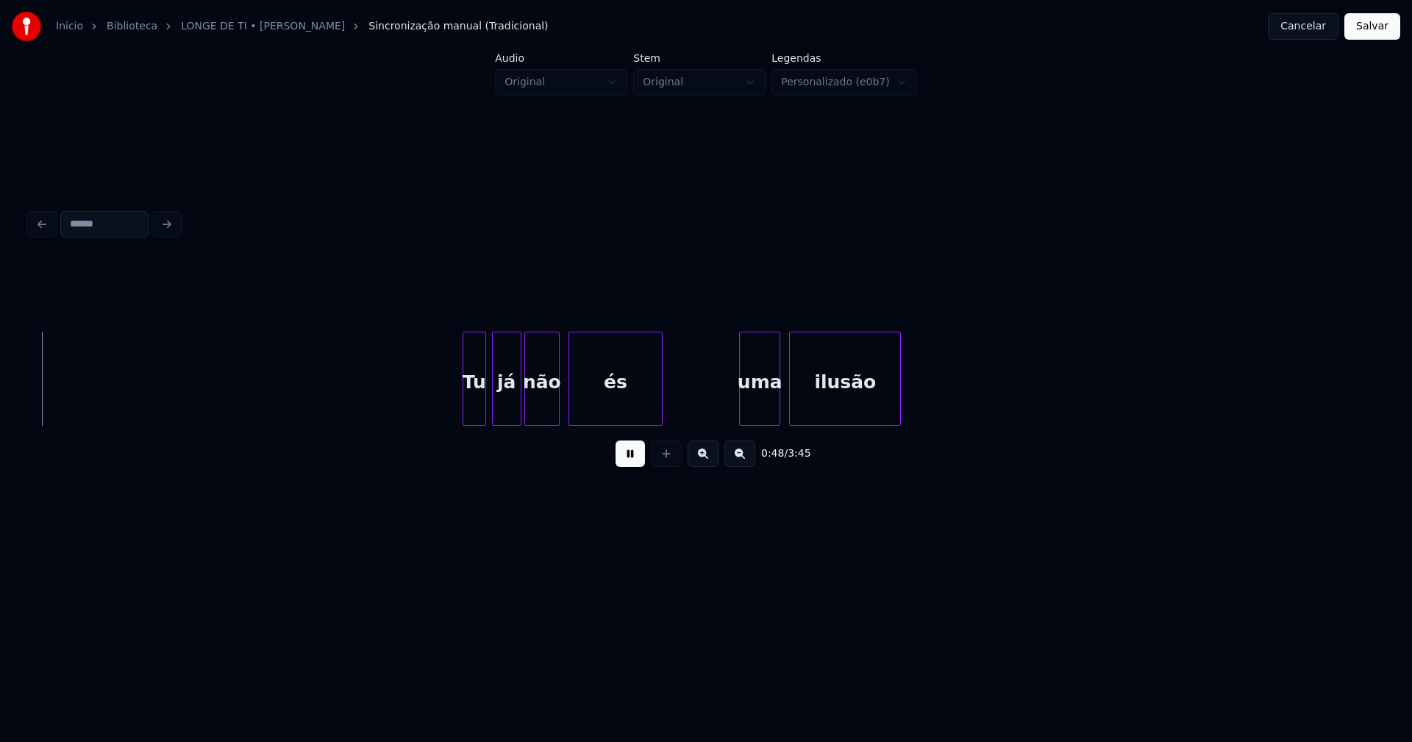
scroll to position [0, 7133]
click at [459, 414] on div "Tu" at bounding box center [459, 383] width 22 height 100
click at [490, 423] on div "Tu já não és uma ilusão" at bounding box center [706, 379] width 1354 height 94
click at [514, 420] on div "Tu já não és uma ilusão" at bounding box center [706, 379] width 1354 height 94
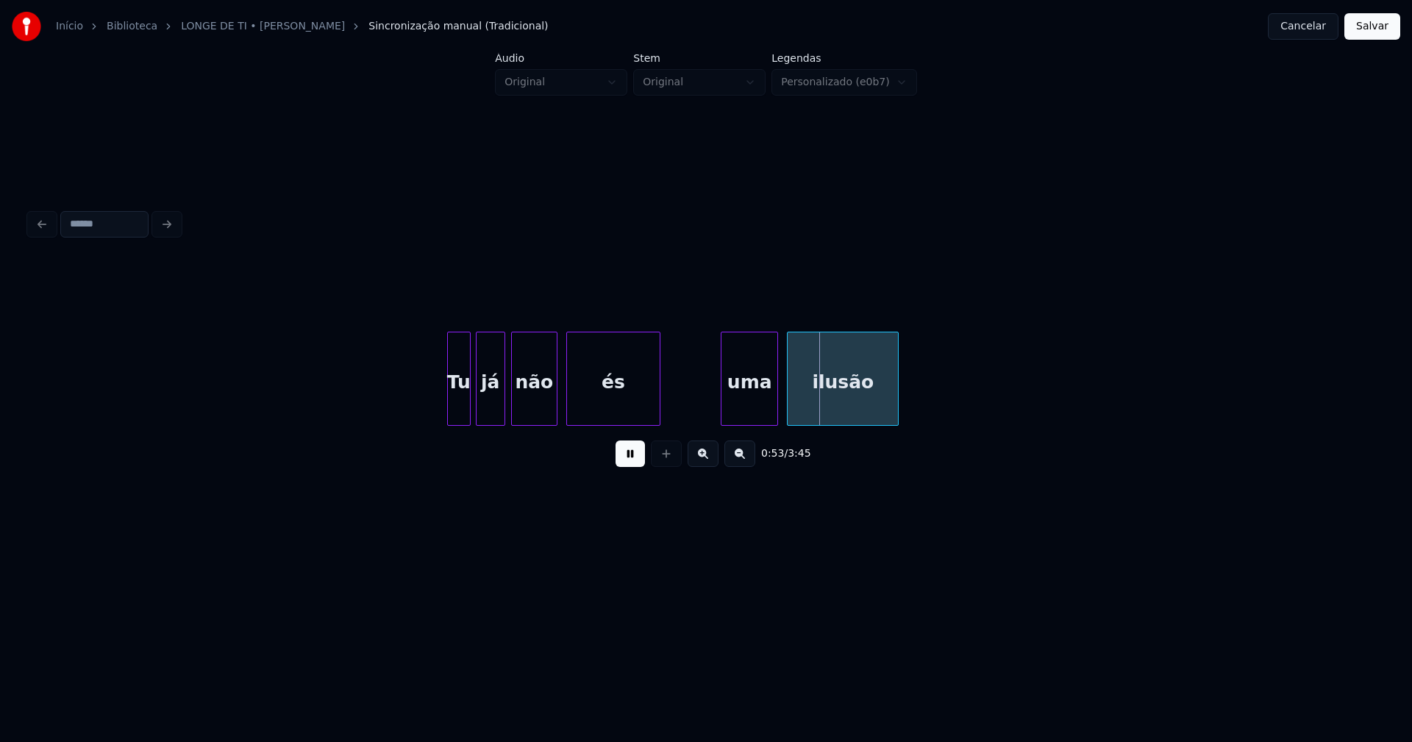
click at [722, 411] on div at bounding box center [724, 379] width 4 height 93
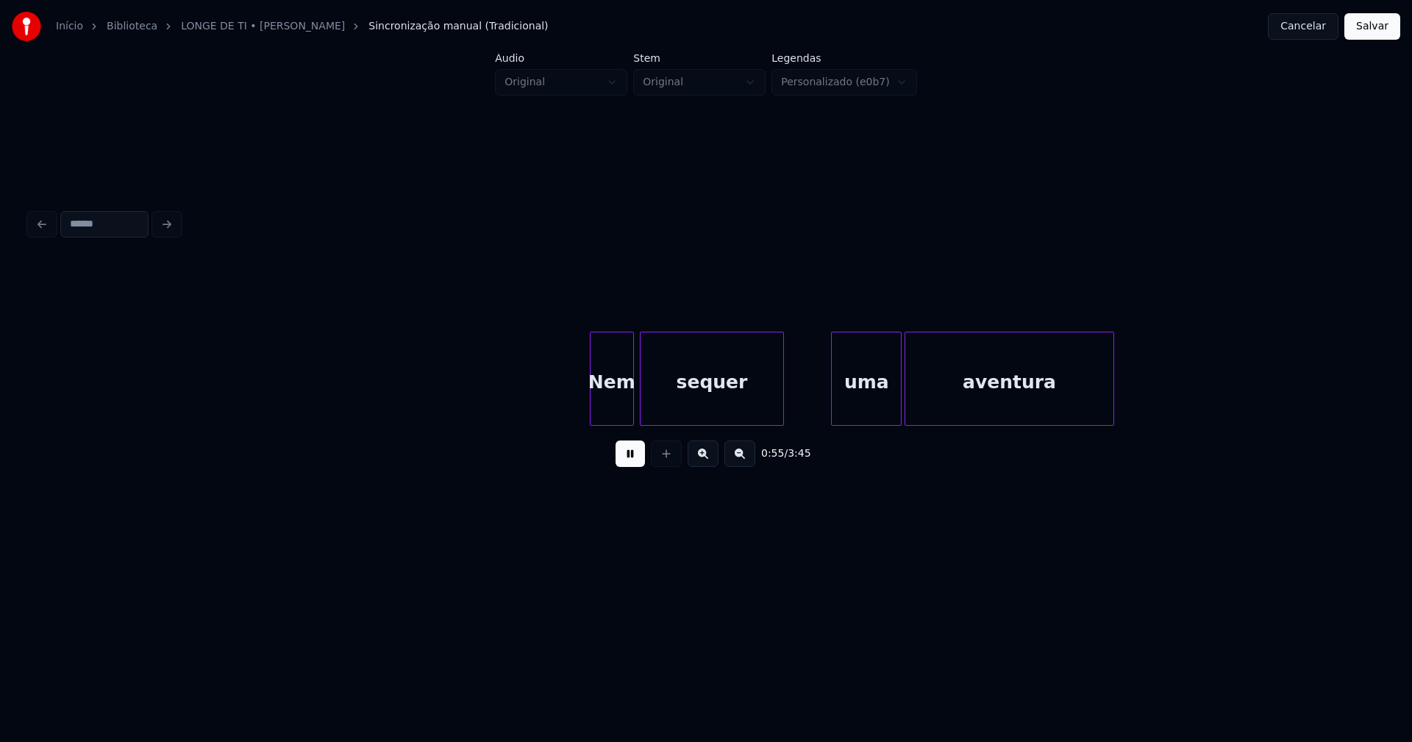
scroll to position [0, 8169]
click at [578, 418] on div "Nem" at bounding box center [578, 383] width 43 height 100
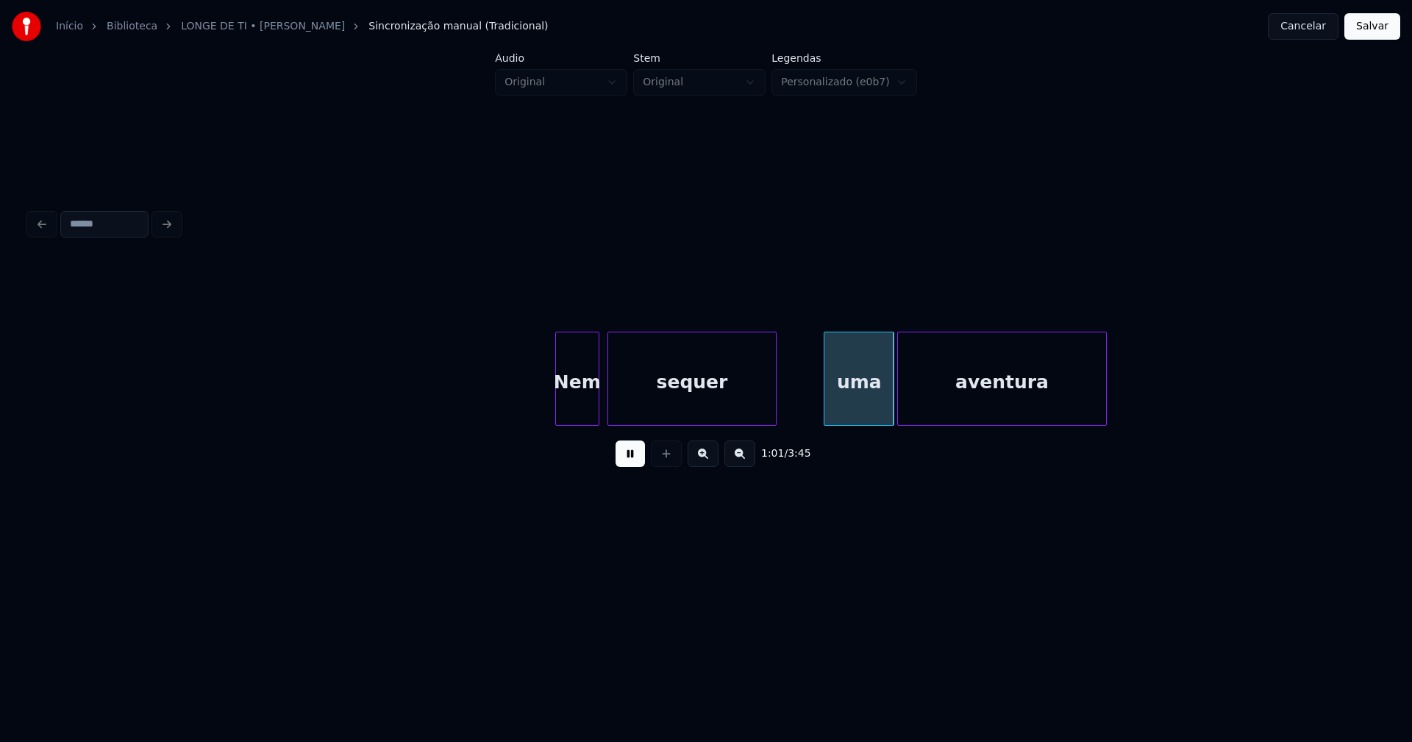
click at [608, 405] on div at bounding box center [610, 379] width 4 height 93
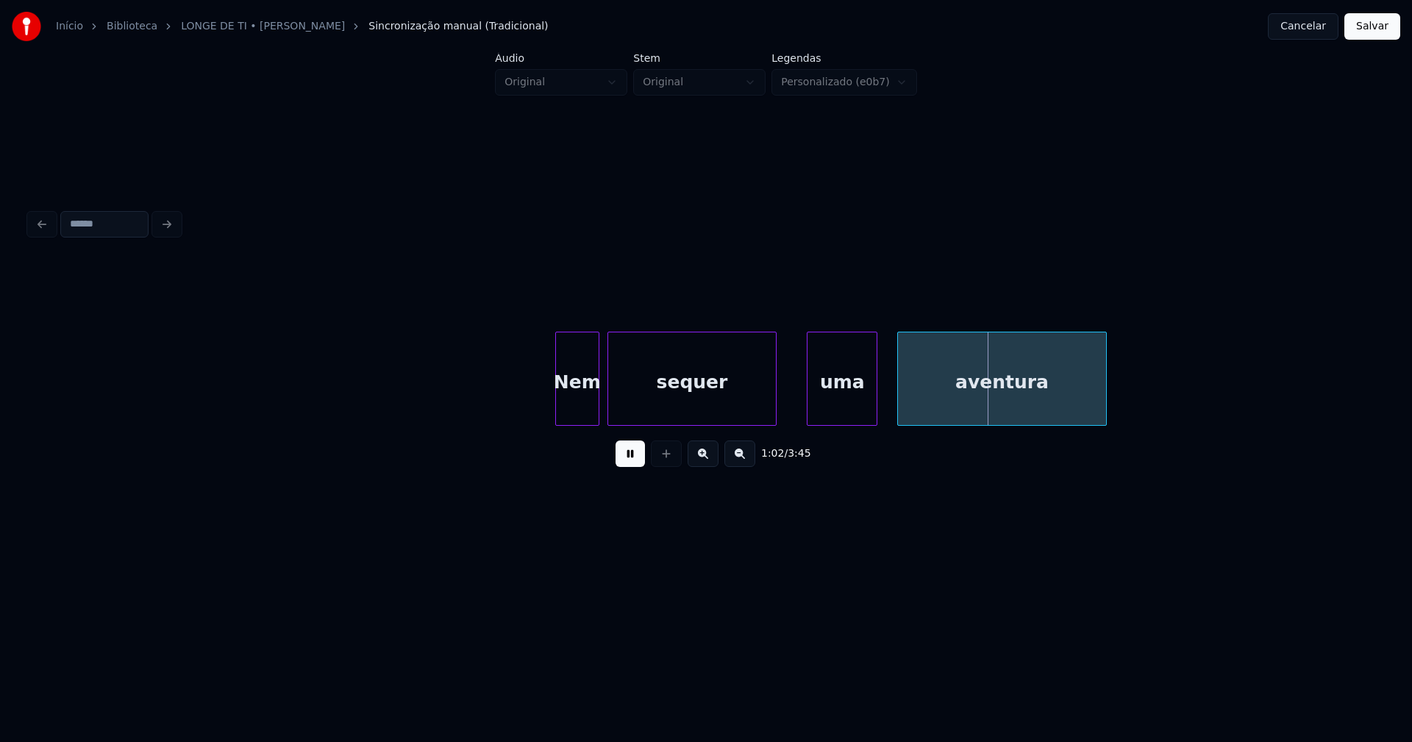
click at [840, 412] on div "uma" at bounding box center [842, 383] width 69 height 100
click at [936, 413] on div "aventura" at bounding box center [994, 383] width 207 height 100
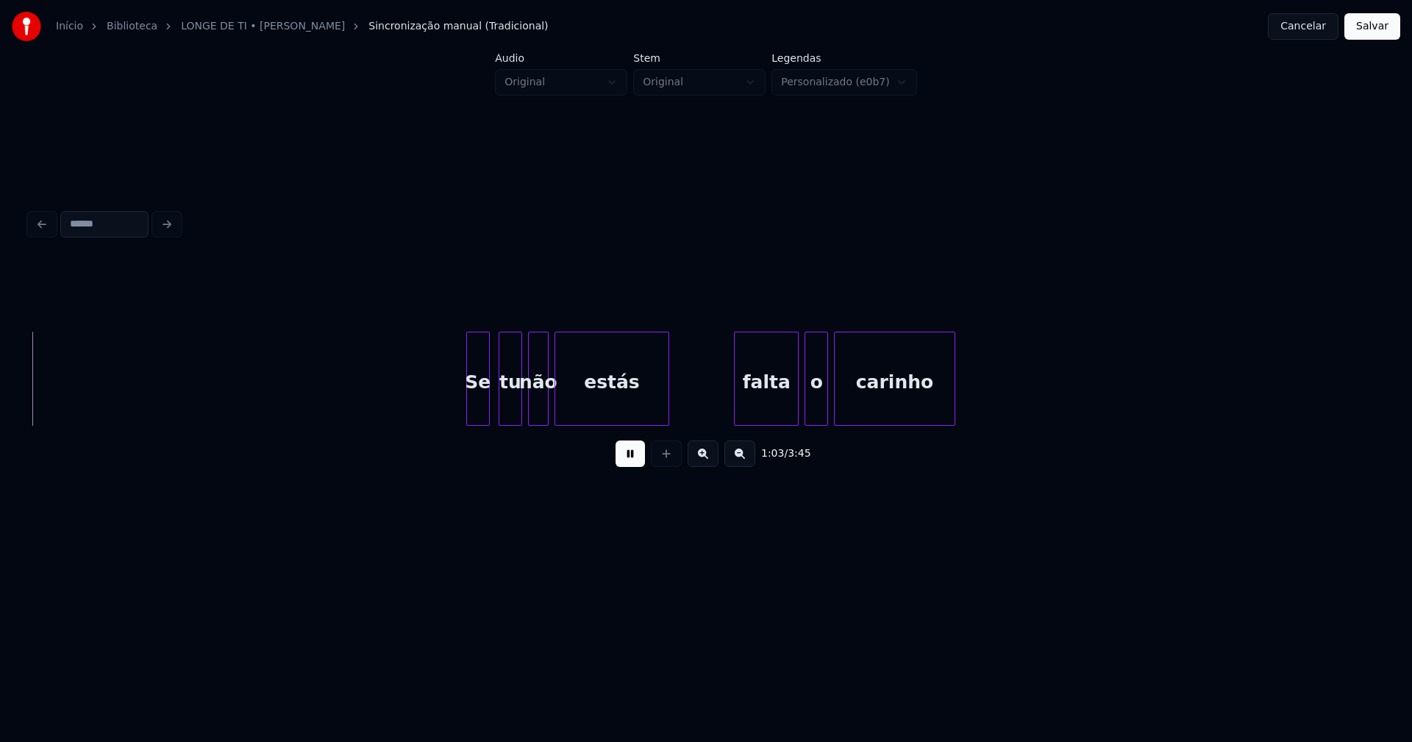
scroll to position [0, 9394]
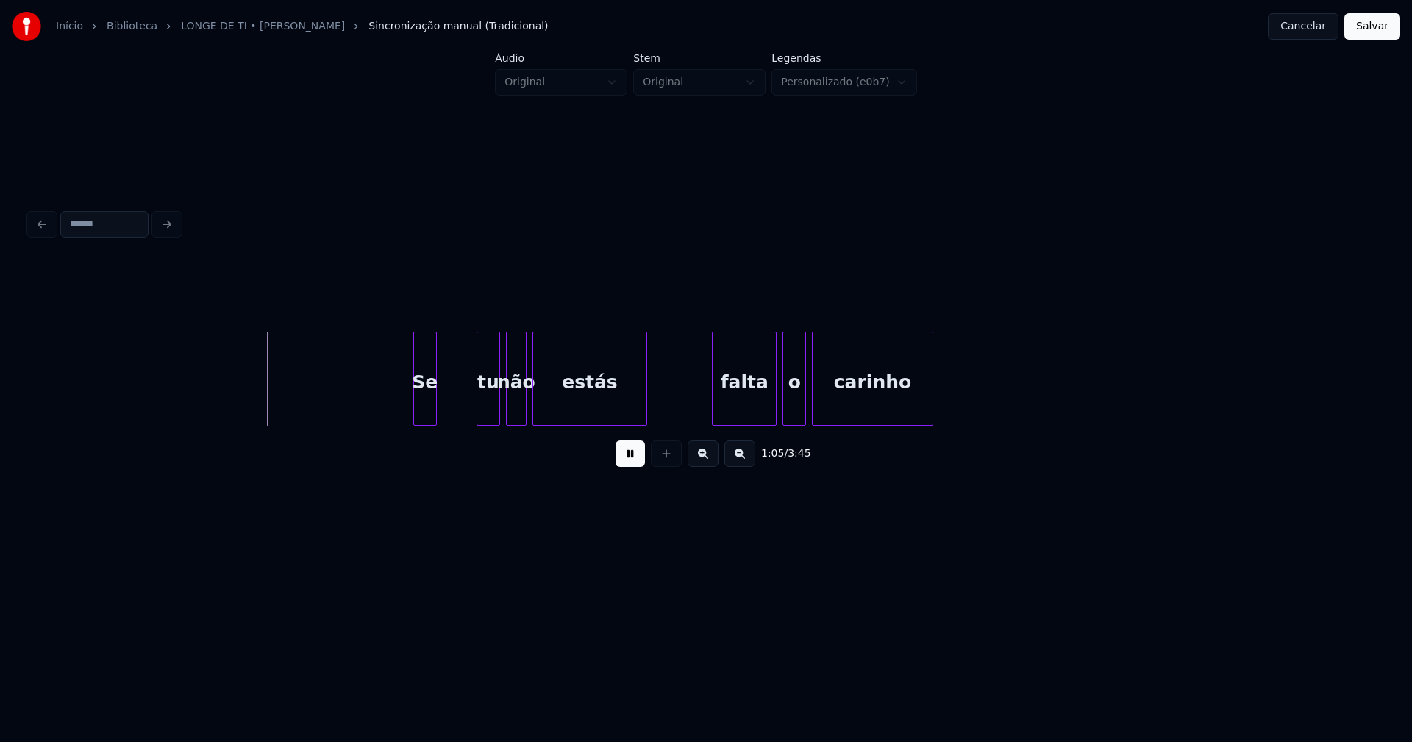
click at [423, 418] on div "Se" at bounding box center [425, 383] width 22 height 100
click at [447, 406] on div at bounding box center [446, 379] width 4 height 93
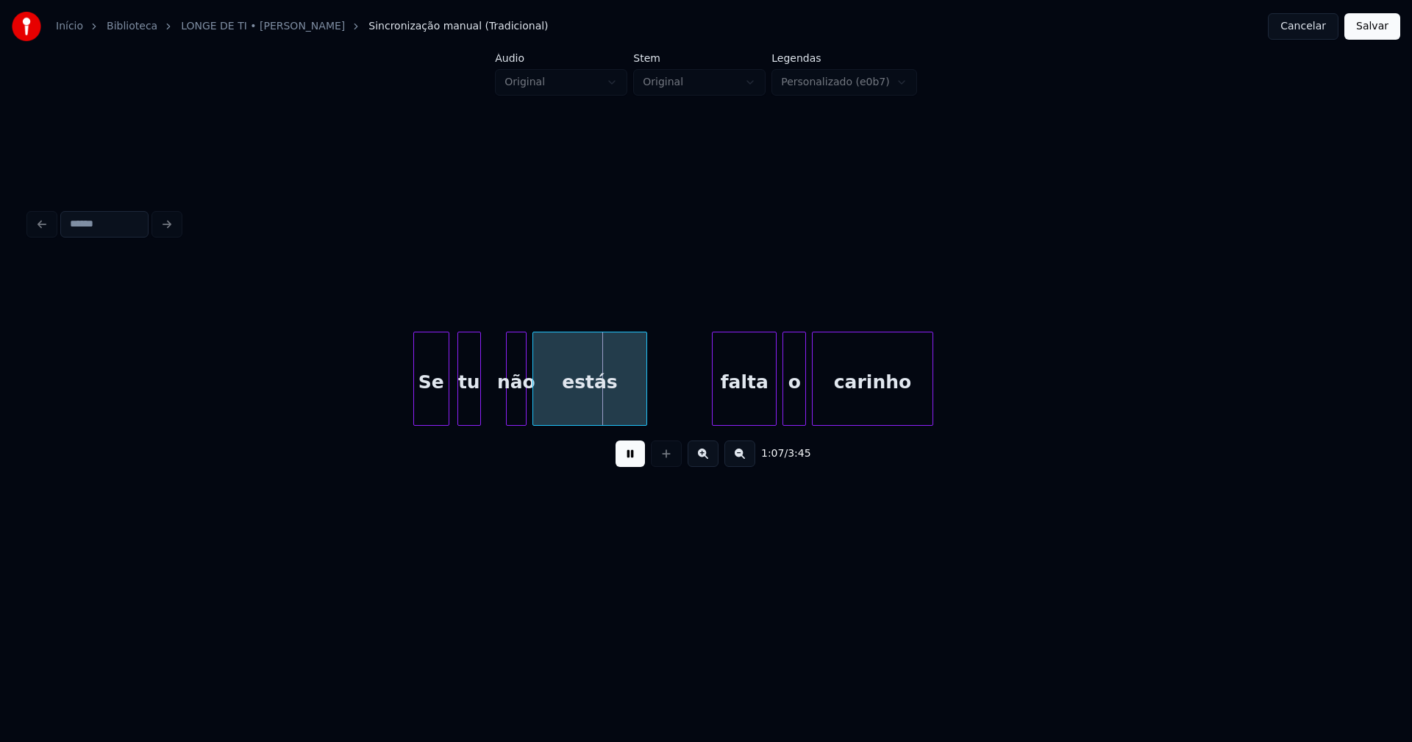
click at [468, 415] on div "tu" at bounding box center [469, 383] width 22 height 100
click at [500, 415] on div "não" at bounding box center [502, 383] width 19 height 100
click at [520, 415] on div at bounding box center [521, 379] width 4 height 93
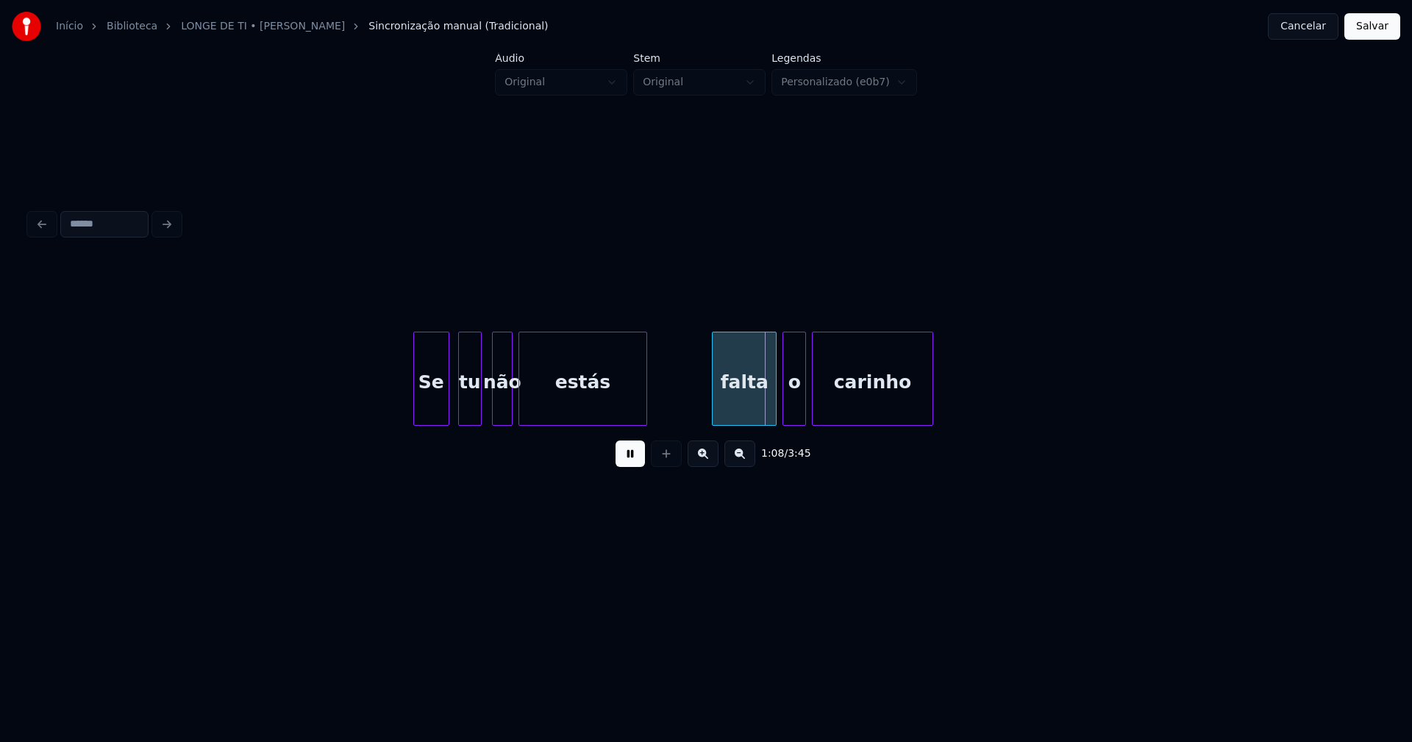
click at [475, 410] on div "tu" at bounding box center [470, 383] width 22 height 100
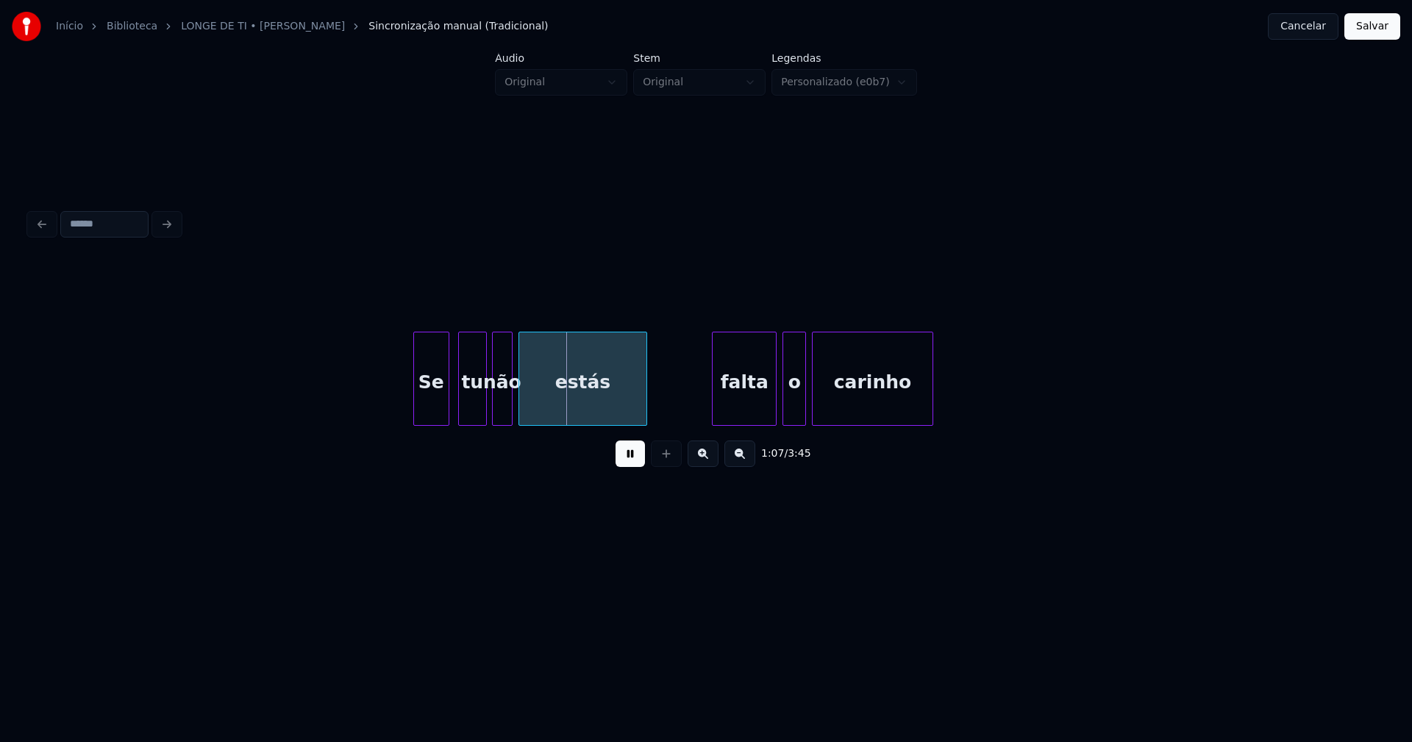
click at [483, 405] on div at bounding box center [484, 379] width 4 height 93
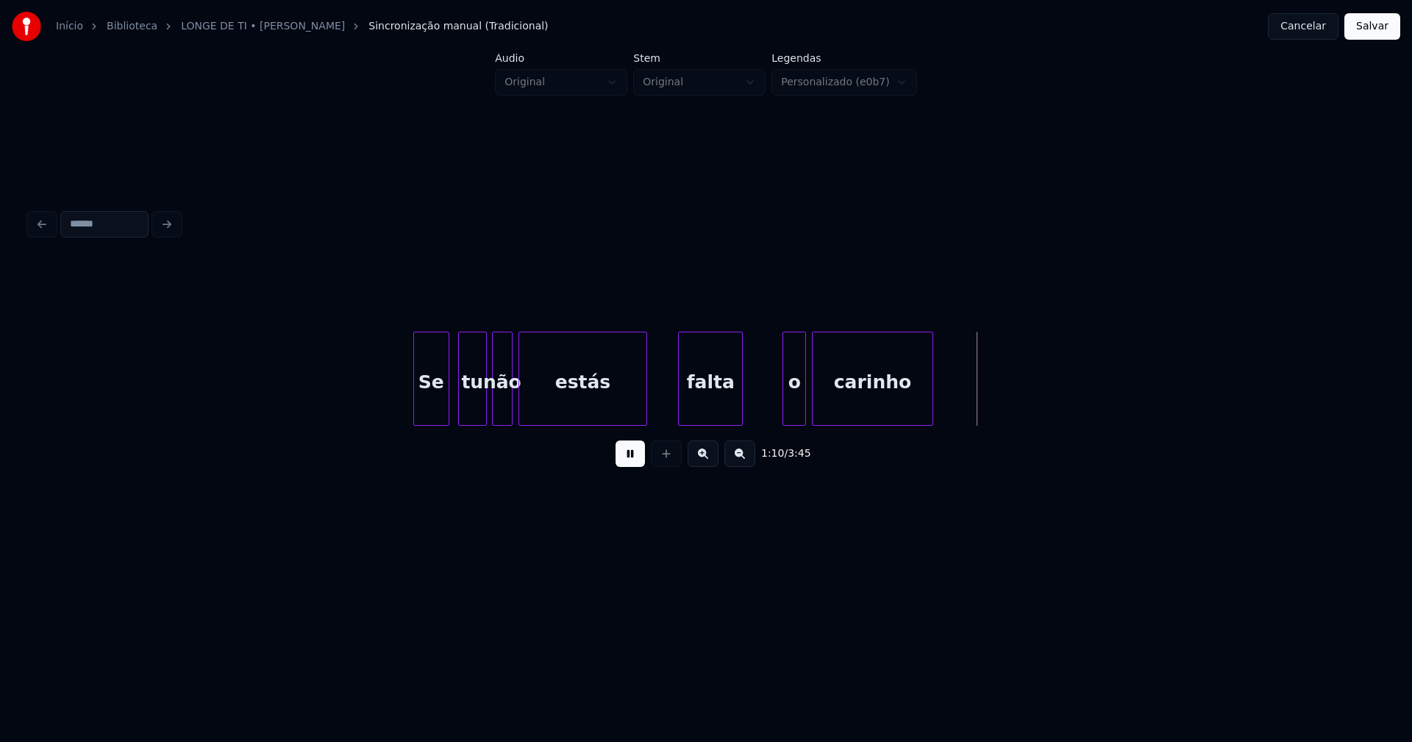
click at [696, 416] on div "falta" at bounding box center [710, 383] width 63 height 100
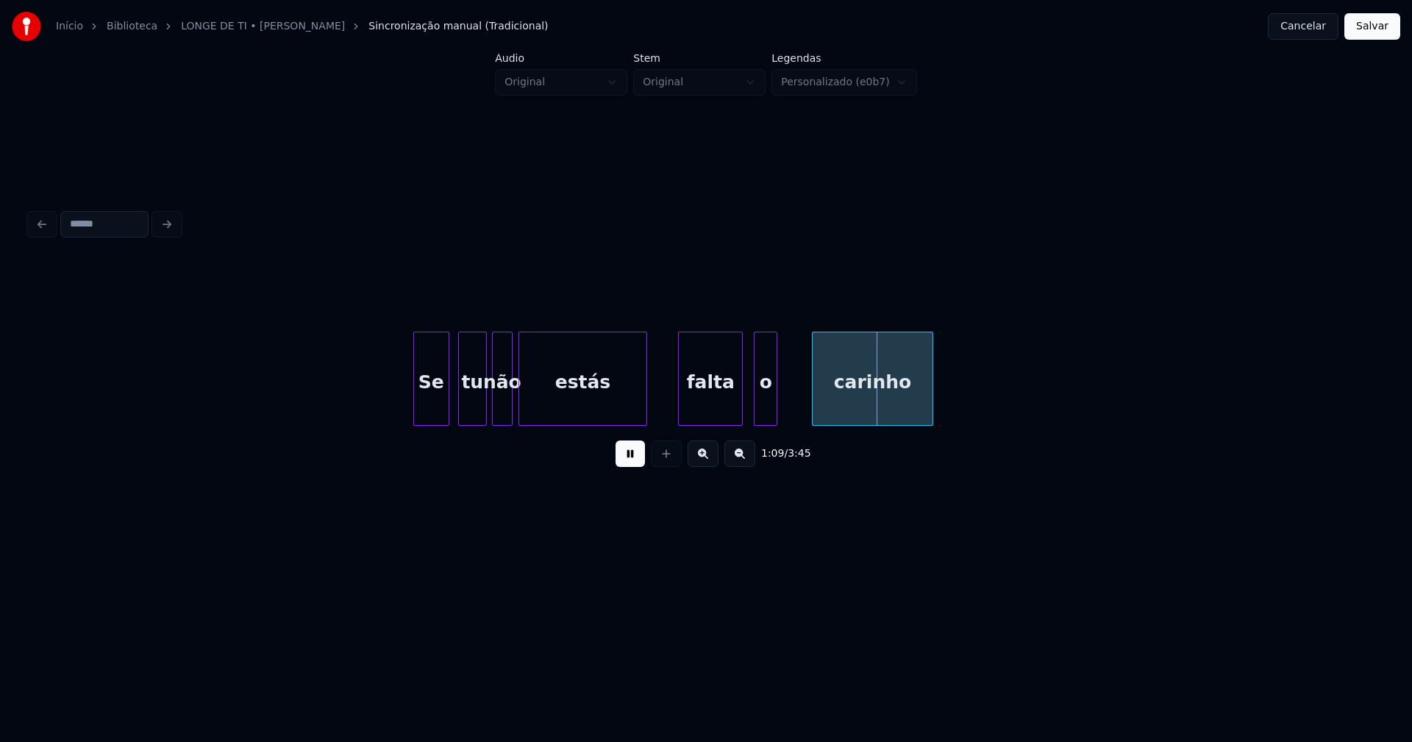
click at [765, 413] on div "o" at bounding box center [766, 383] width 22 height 100
click at [780, 405] on div at bounding box center [779, 379] width 4 height 93
click at [819, 409] on div "carinho" at bounding box center [862, 383] width 119 height 100
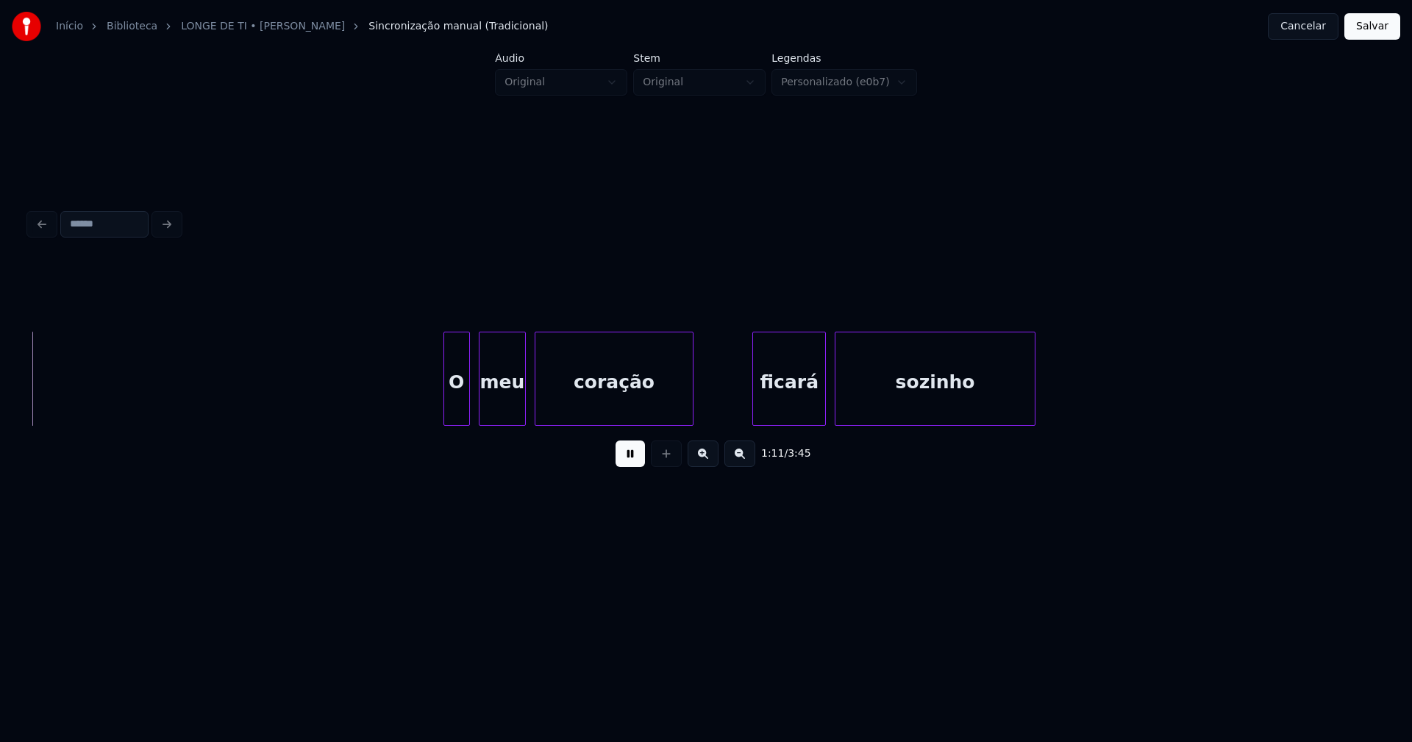
scroll to position [0, 10479]
click at [435, 419] on div "O" at bounding box center [433, 383] width 25 height 100
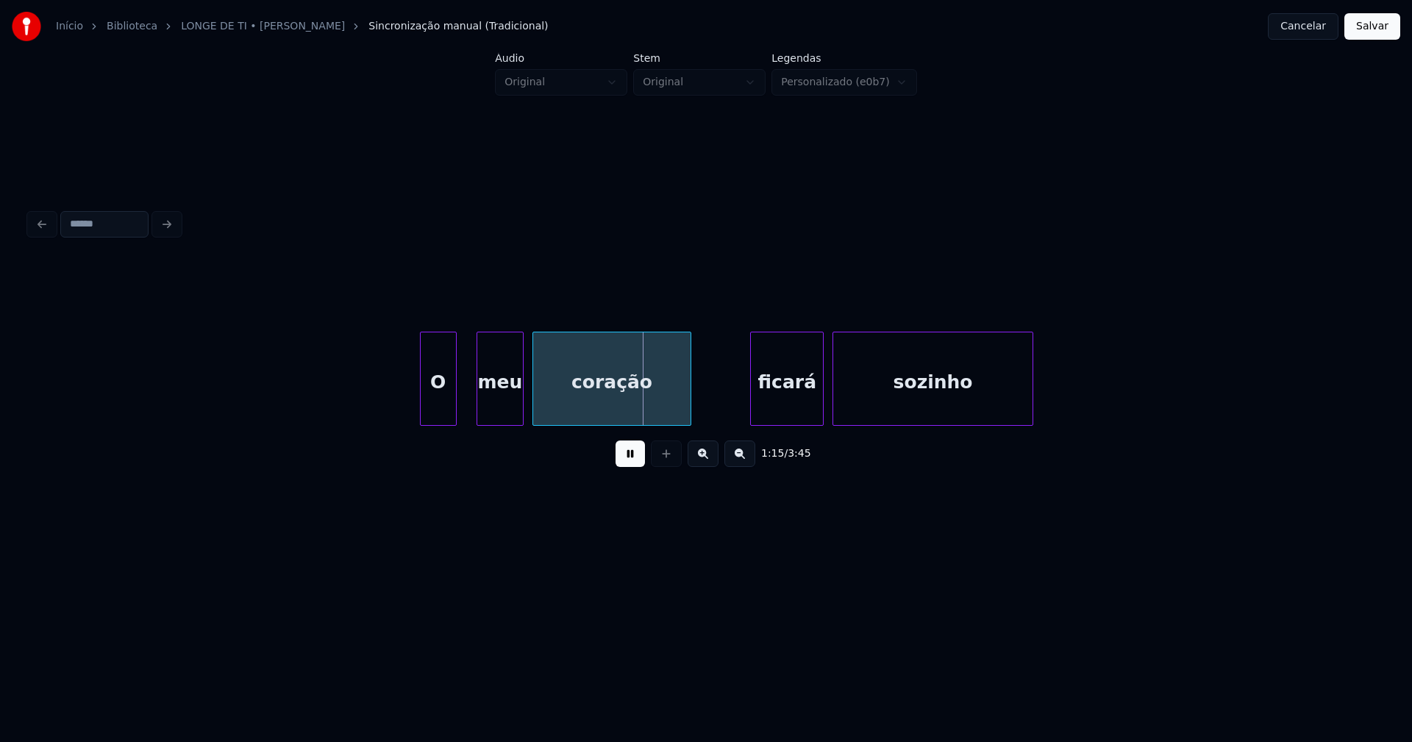
click at [453, 402] on div at bounding box center [454, 379] width 4 height 93
click at [488, 419] on div "meu" at bounding box center [483, 383] width 46 height 100
click at [528, 414] on div "coração" at bounding box center [596, 383] width 157 height 100
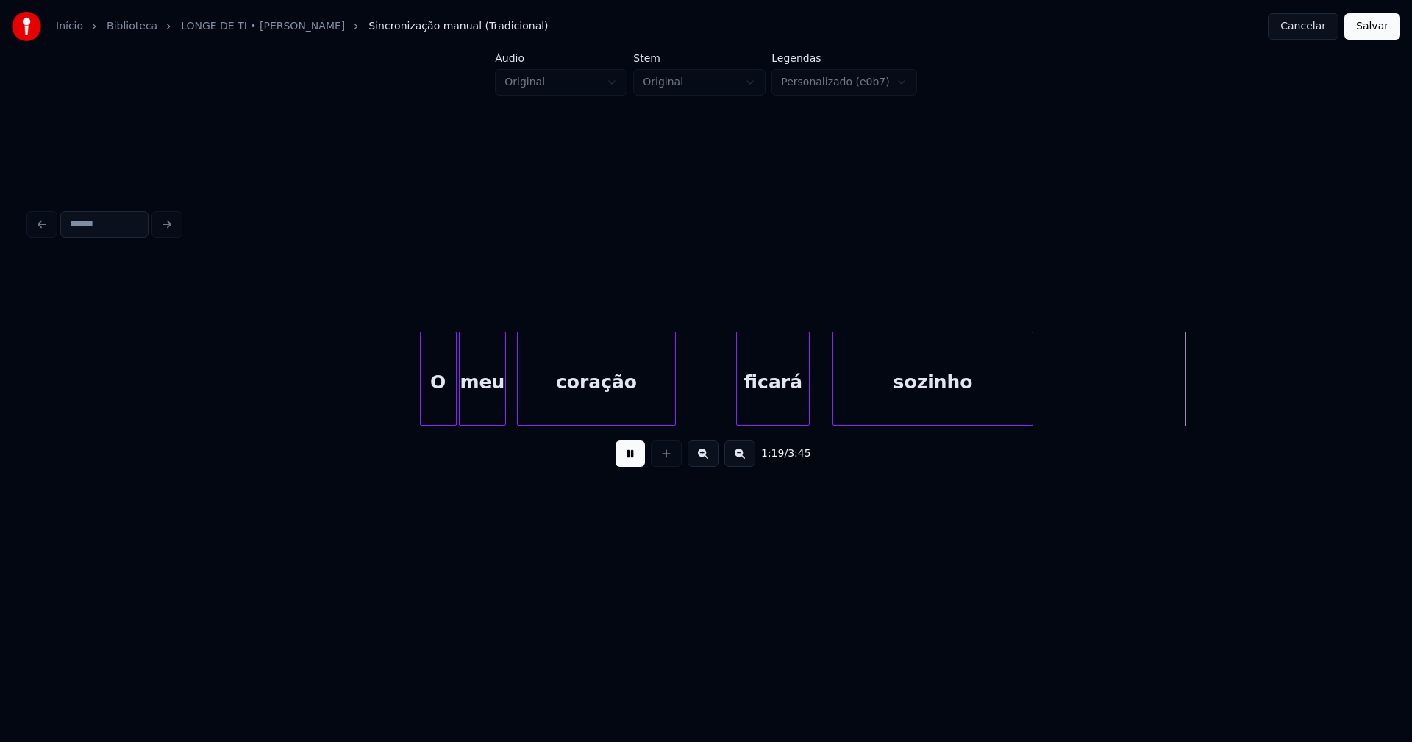
click at [774, 424] on div "O meu coração ficará sozinho" at bounding box center [706, 379] width 1354 height 94
click at [777, 417] on div "ficará" at bounding box center [762, 383] width 72 height 100
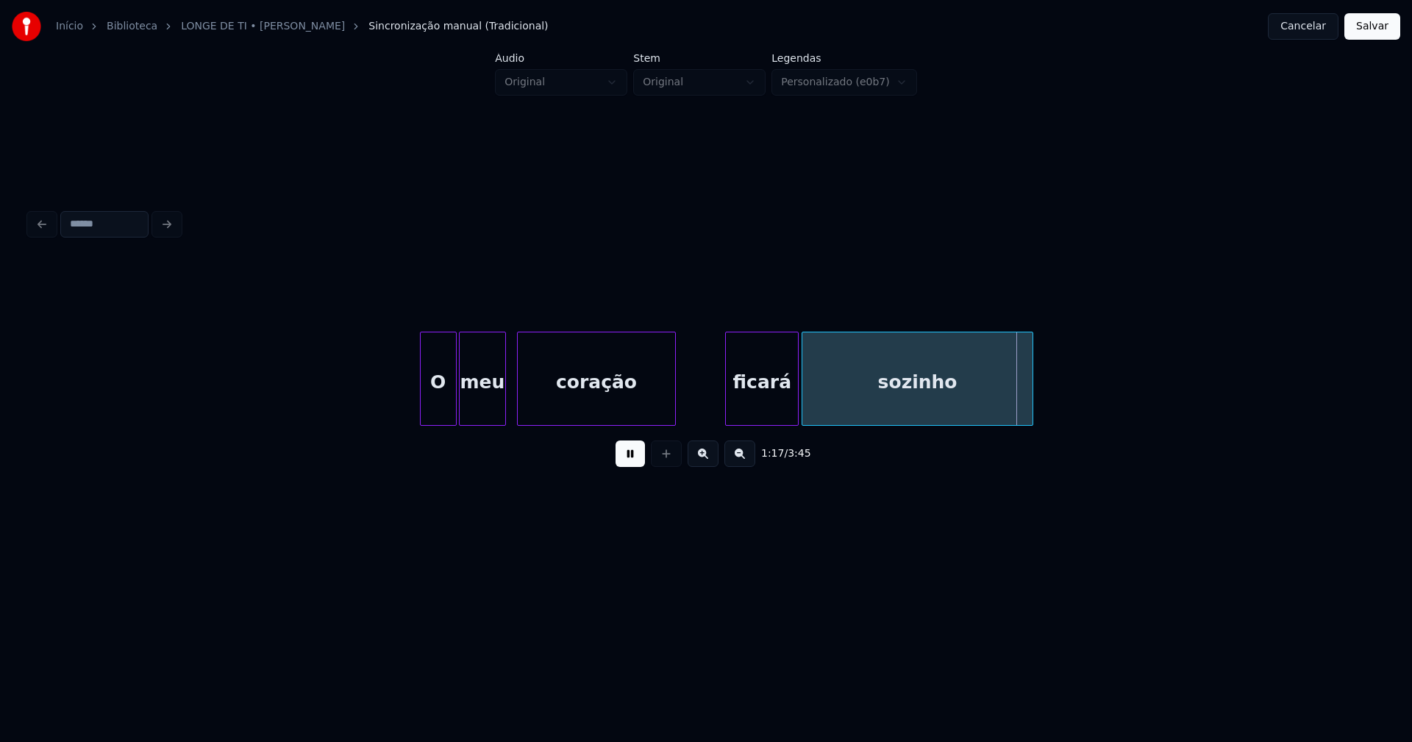
click at [804, 405] on div at bounding box center [805, 379] width 4 height 93
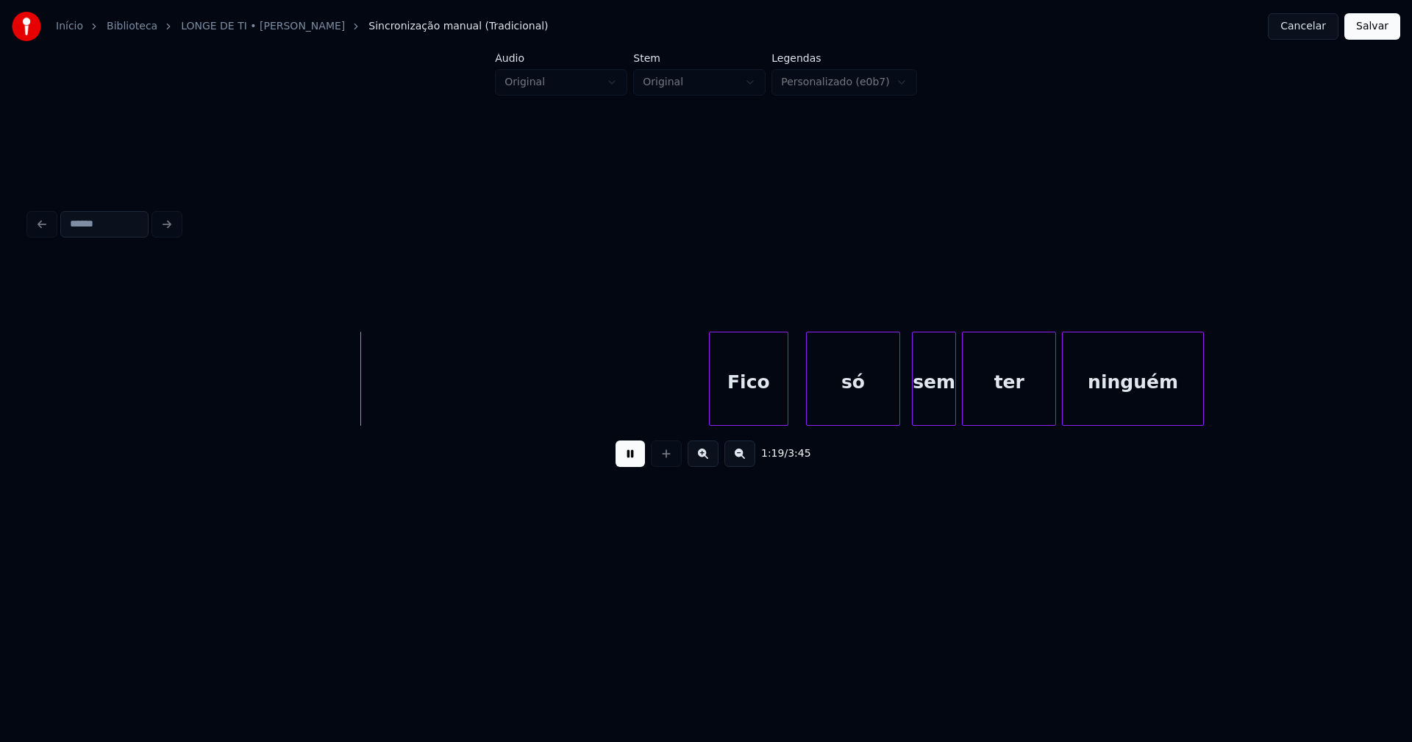
scroll to position [0, 11660]
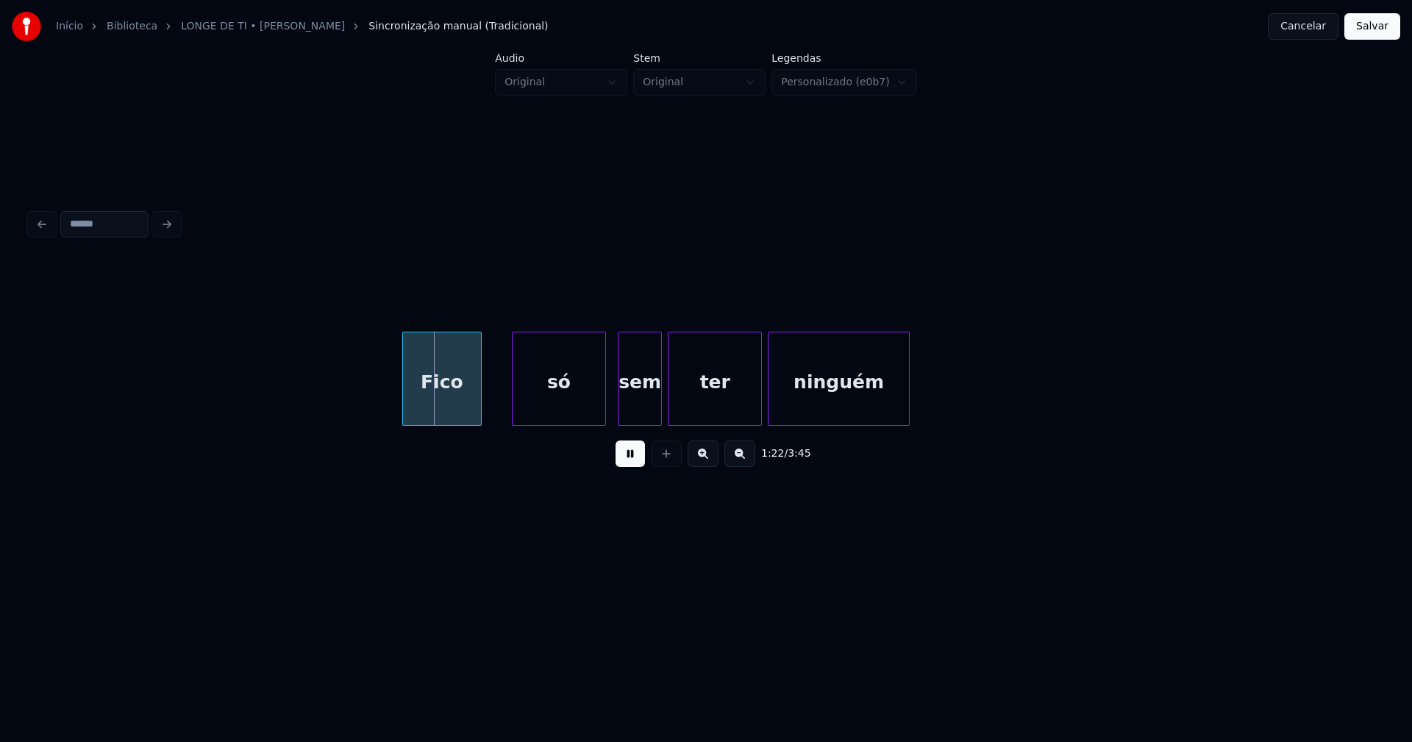
click at [455, 413] on div "Fico" at bounding box center [442, 383] width 78 height 100
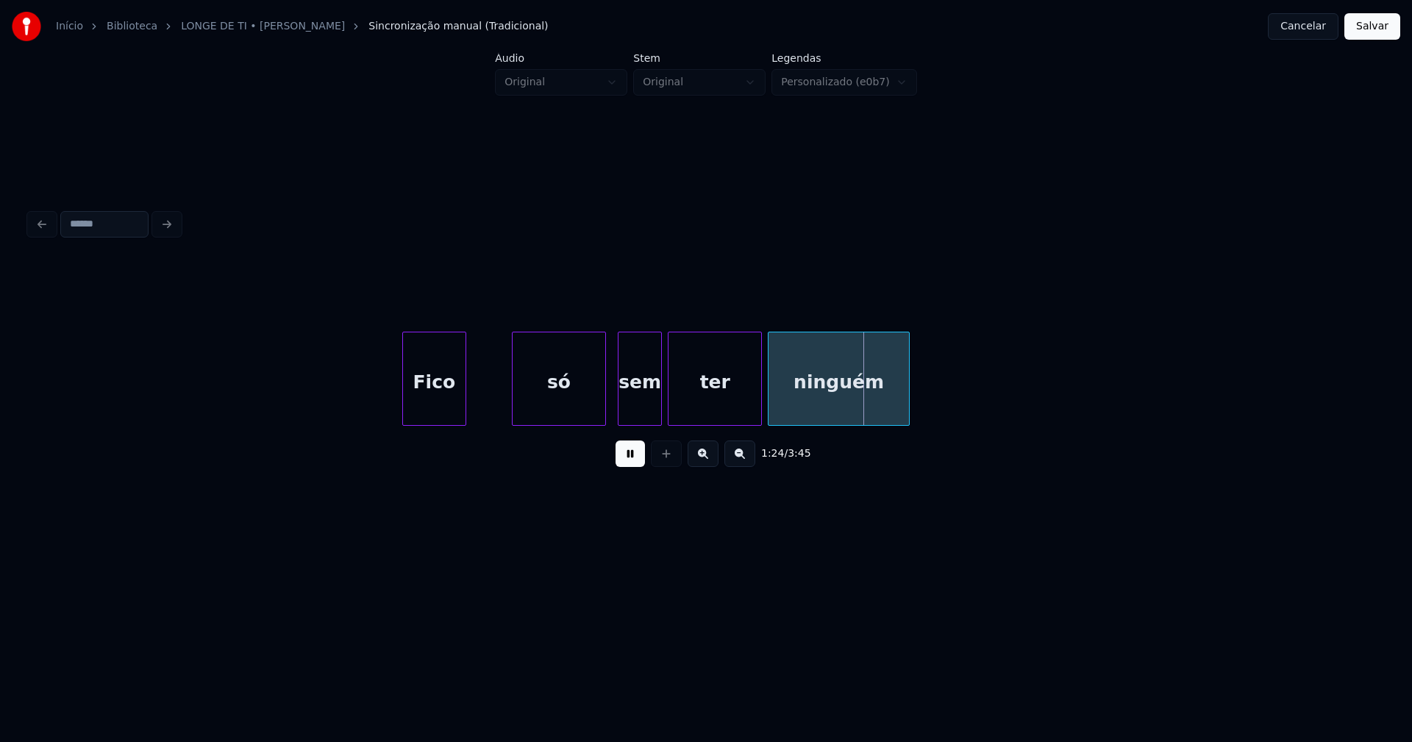
click at [463, 415] on div at bounding box center [463, 379] width 4 height 93
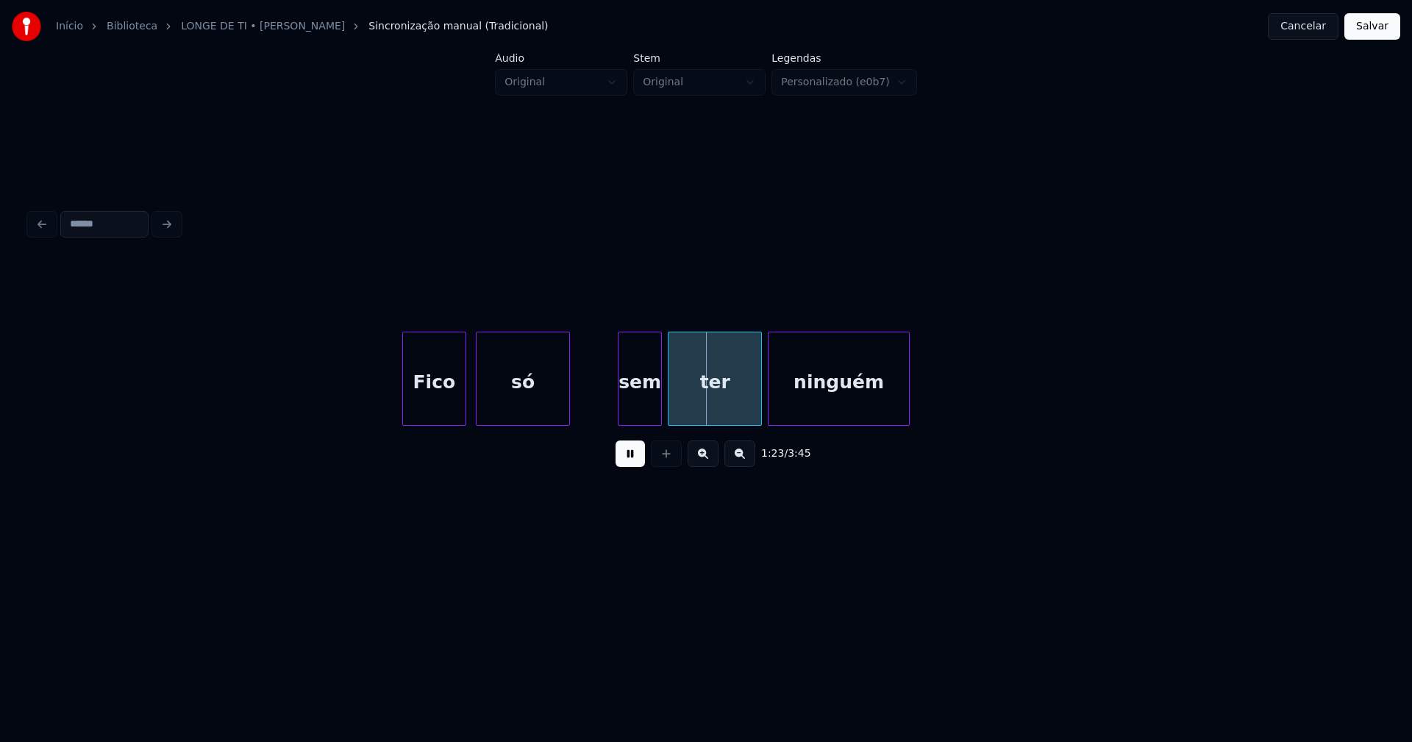
click at [524, 413] on div "só" at bounding box center [523, 383] width 93 height 100
click at [601, 416] on div "sem" at bounding box center [600, 383] width 43 height 100
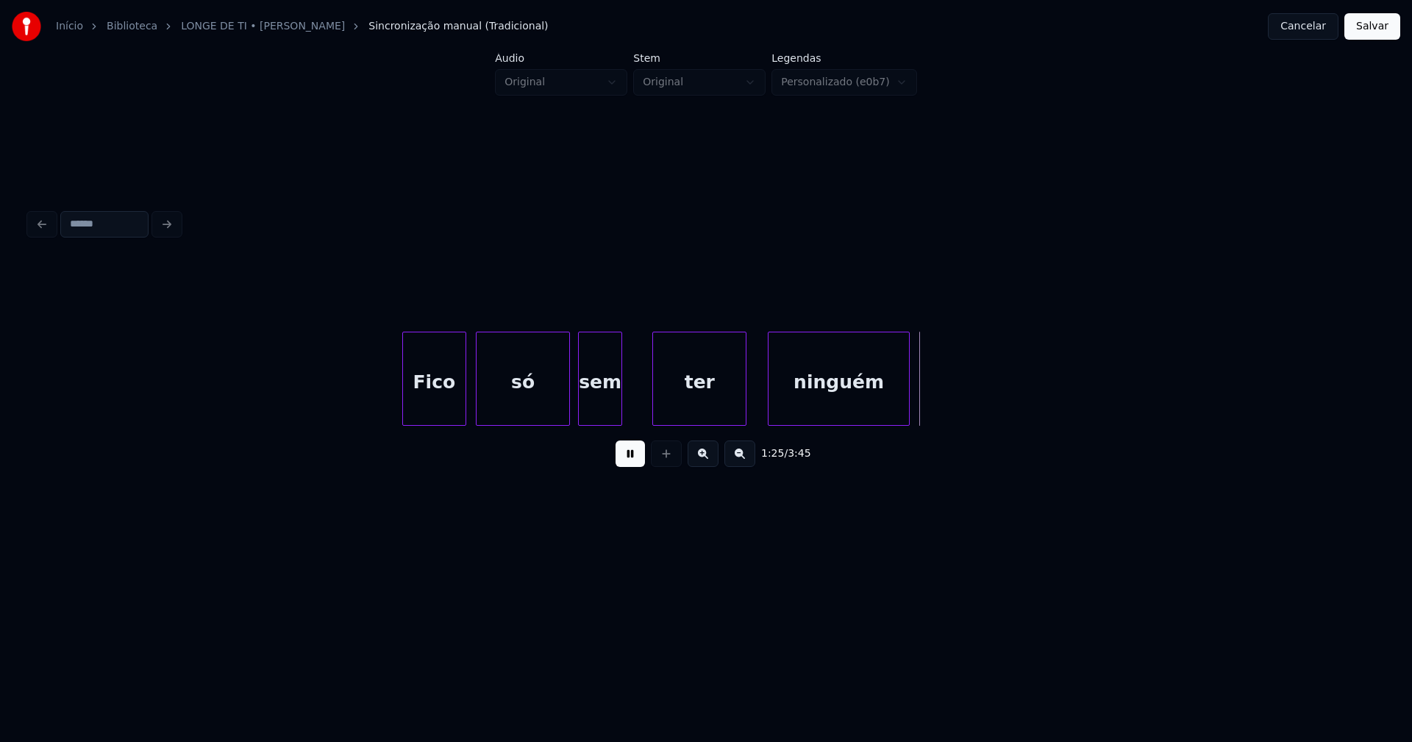
click at [675, 405] on div "ter" at bounding box center [699, 383] width 93 height 100
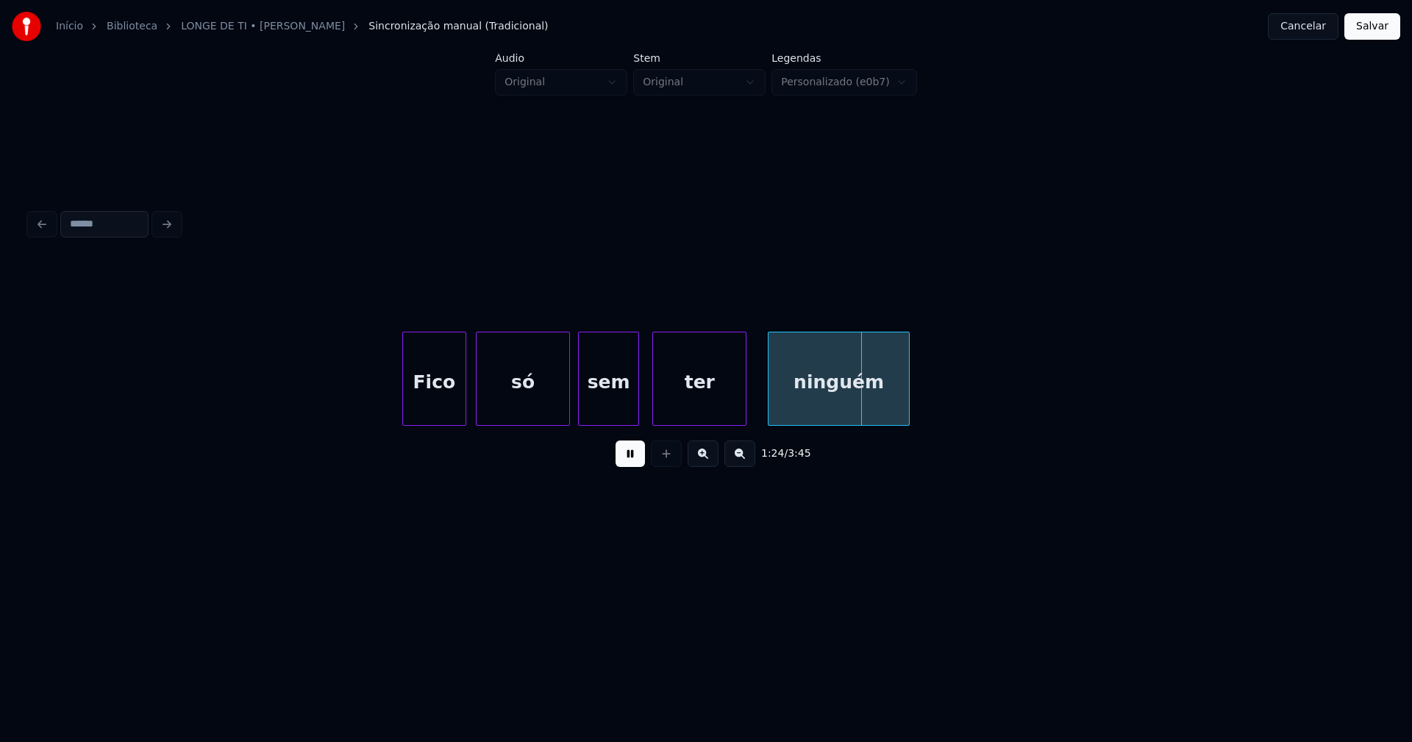
click at [637, 397] on div at bounding box center [636, 379] width 4 height 93
click at [758, 417] on div at bounding box center [758, 379] width 4 height 93
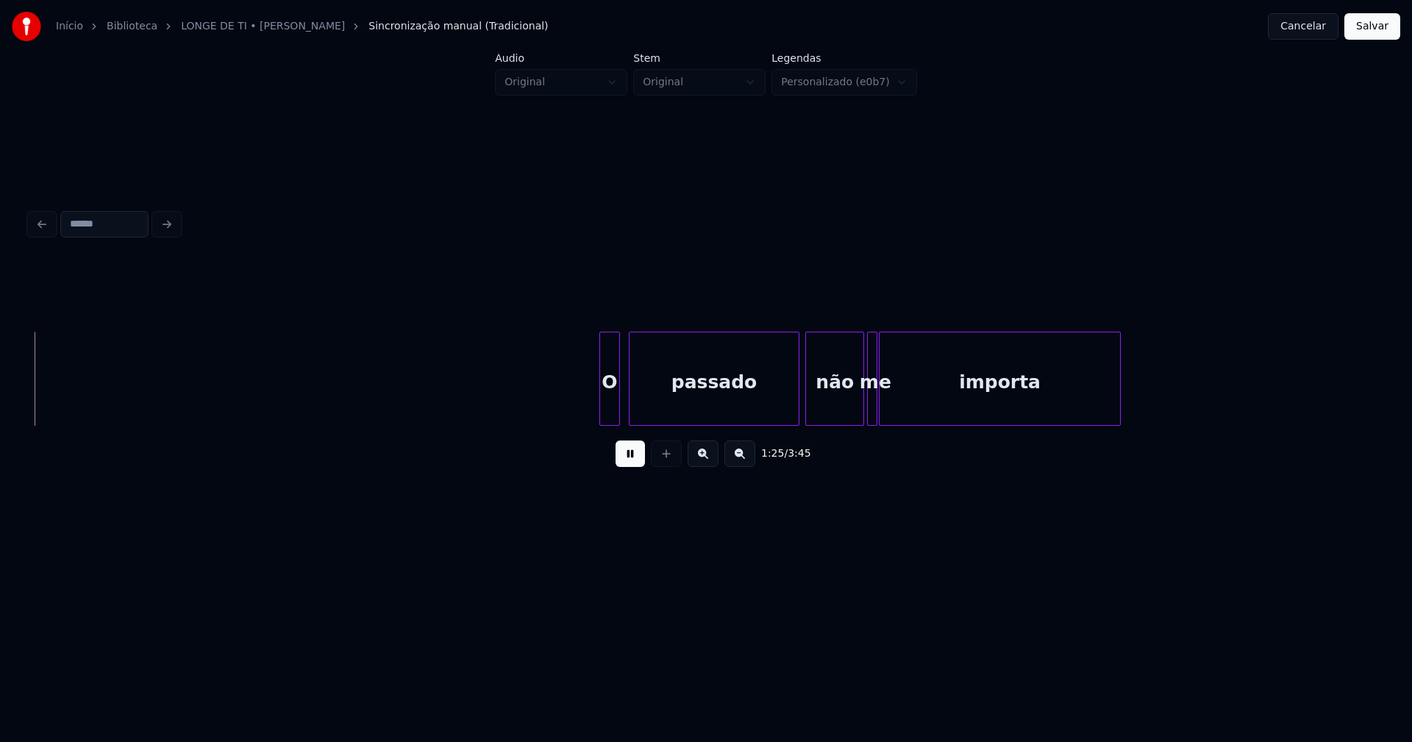
scroll to position [0, 12646]
click at [579, 424] on div "O passado não me importa" at bounding box center [706, 379] width 1354 height 94
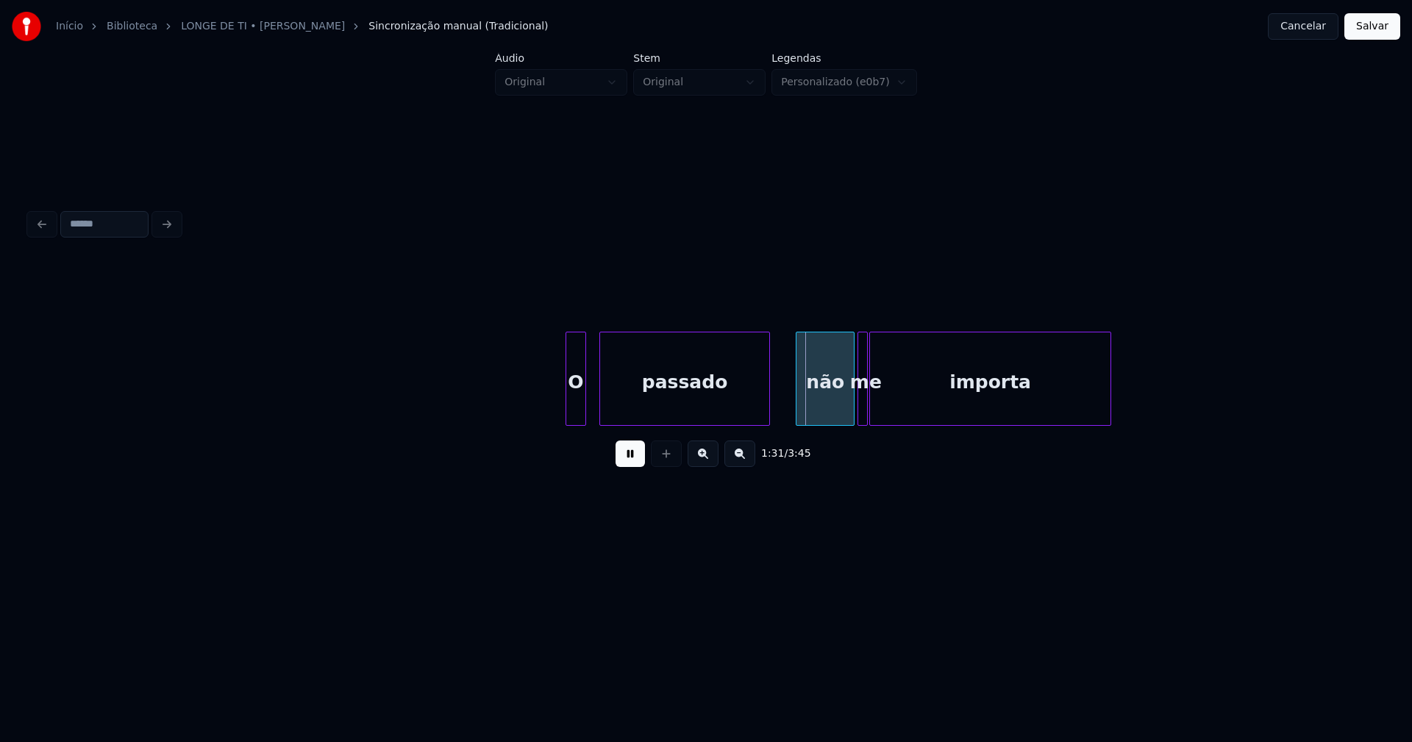
click at [648, 410] on div "passado" at bounding box center [684, 383] width 169 height 100
click at [789, 415] on div "não" at bounding box center [806, 383] width 57 height 100
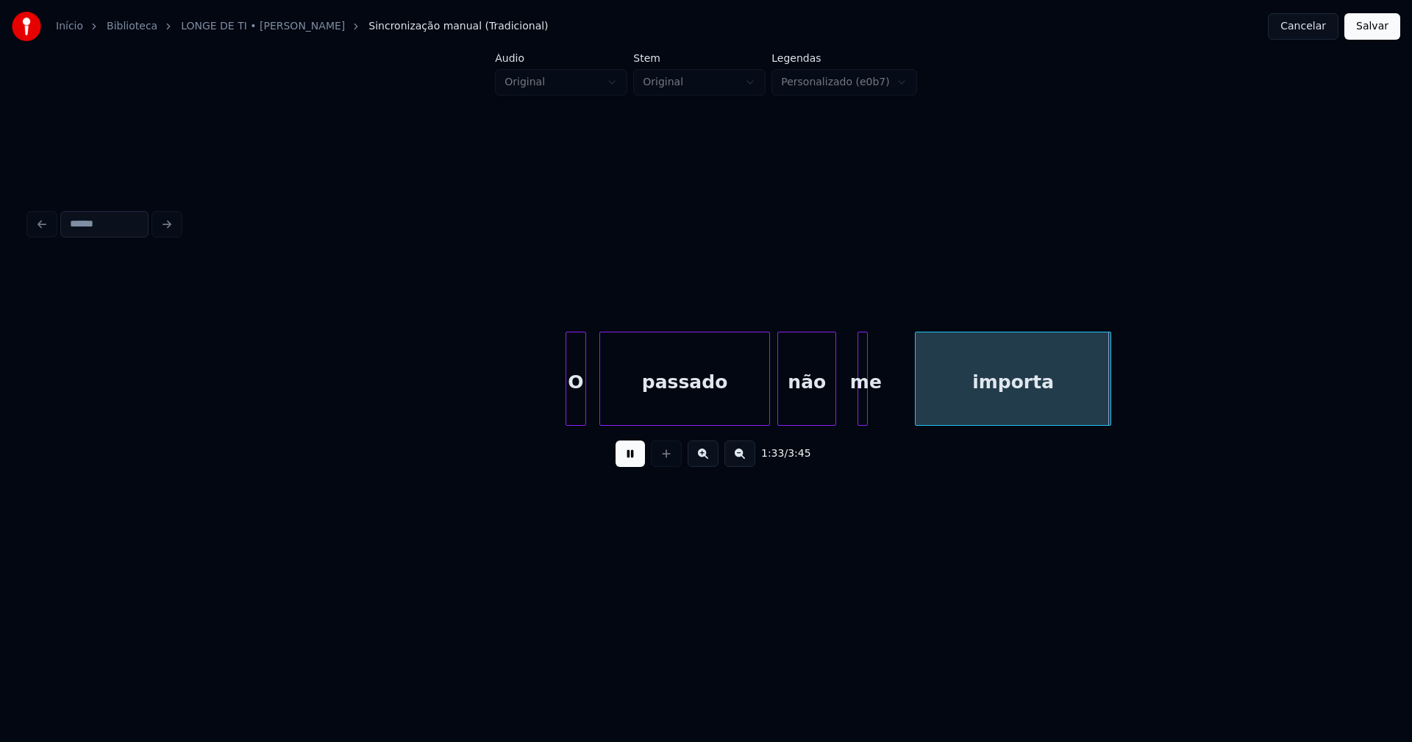
click at [919, 401] on div at bounding box center [918, 379] width 4 height 93
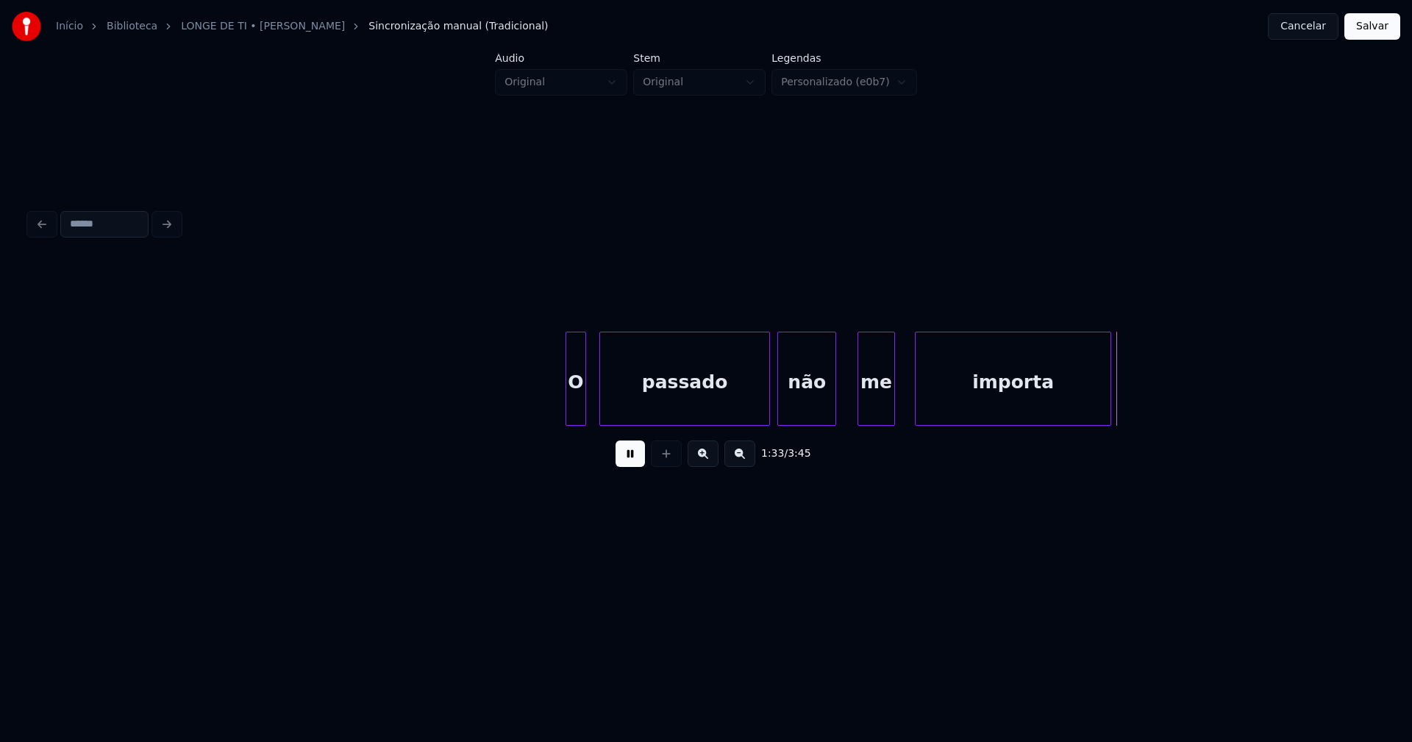
click at [892, 397] on div at bounding box center [892, 379] width 4 height 93
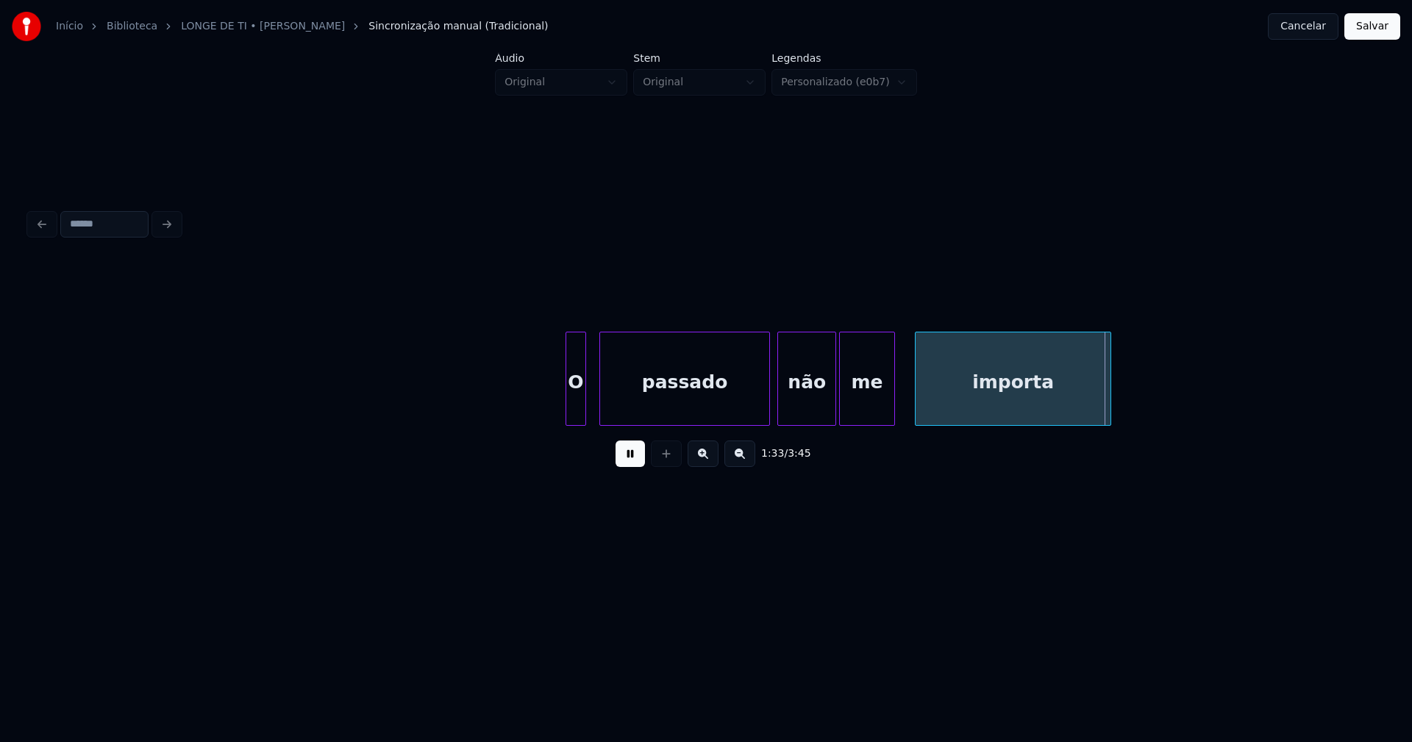
click at [844, 410] on div at bounding box center [842, 379] width 4 height 93
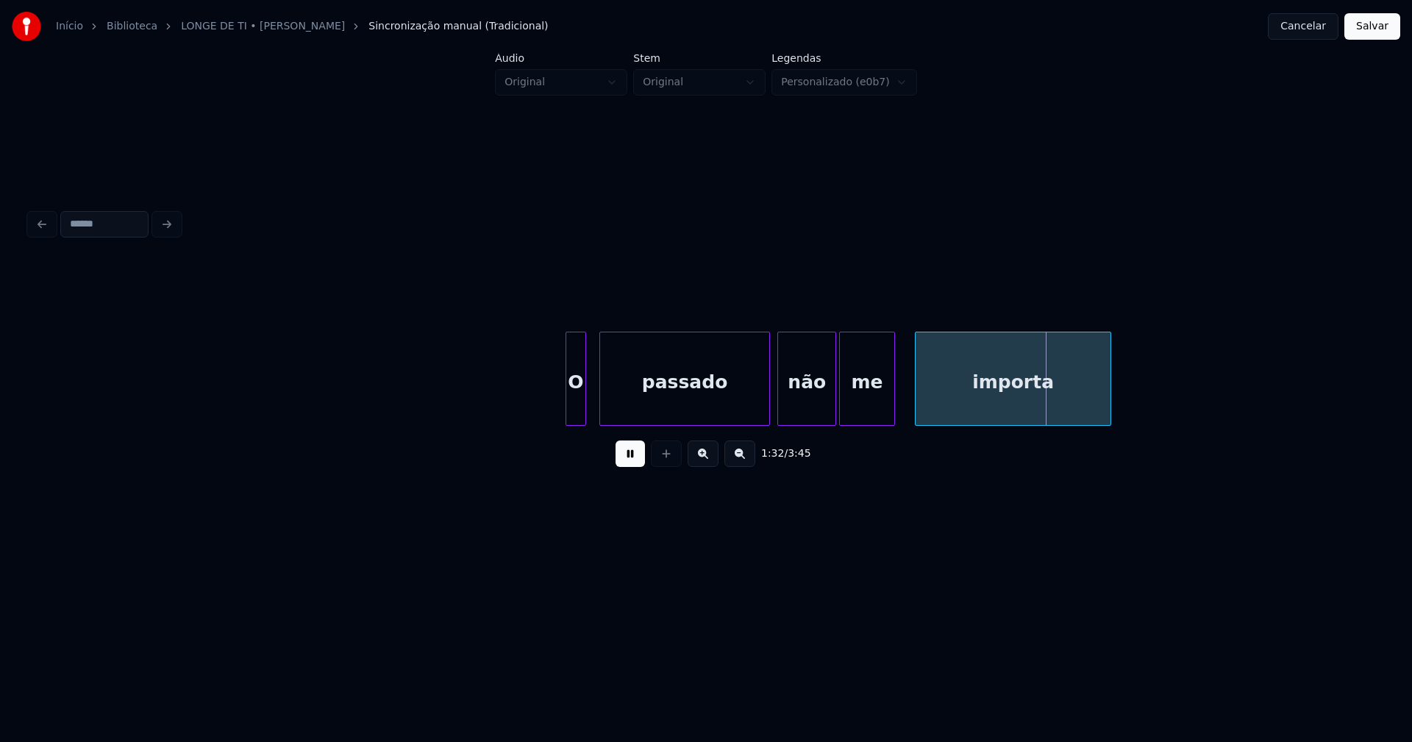
click at [864, 402] on div "me" at bounding box center [867, 383] width 54 height 100
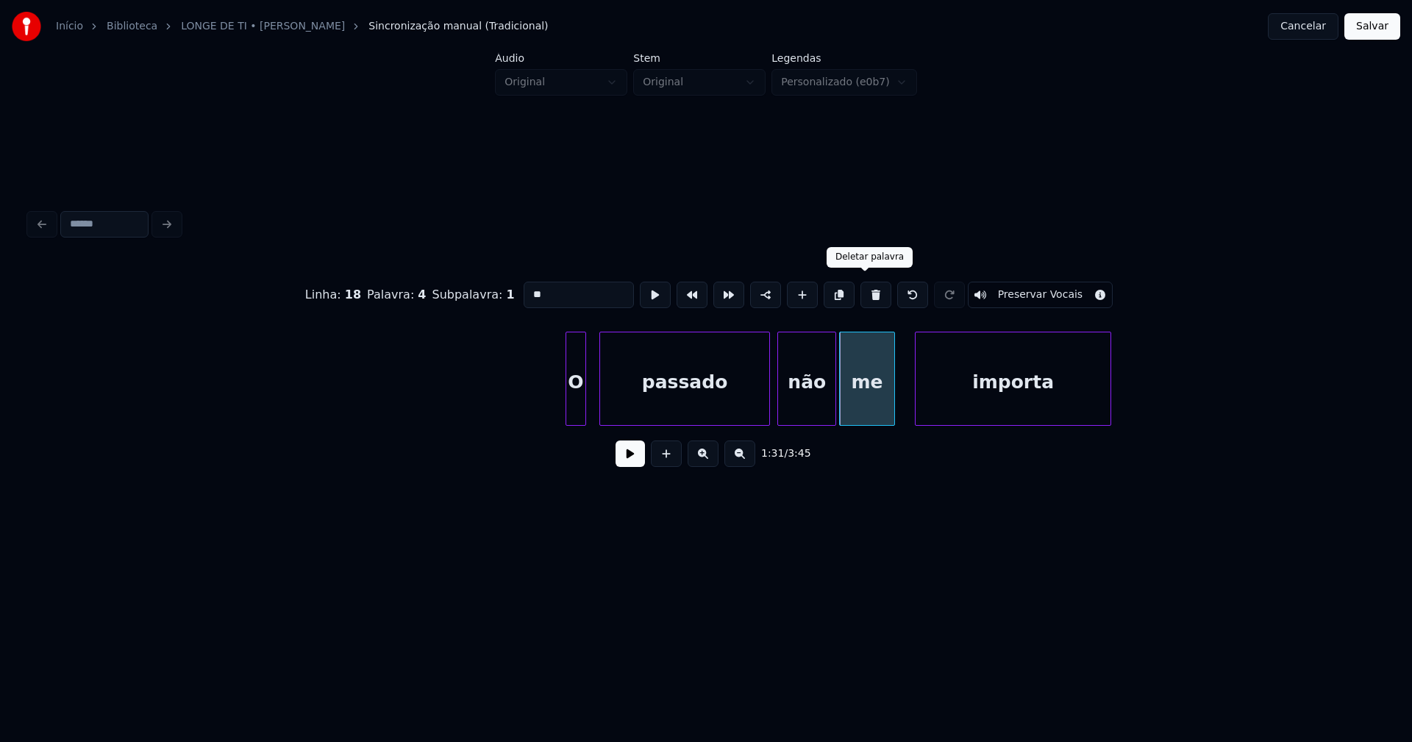
click at [861, 290] on button at bounding box center [876, 295] width 31 height 26
type input "***"
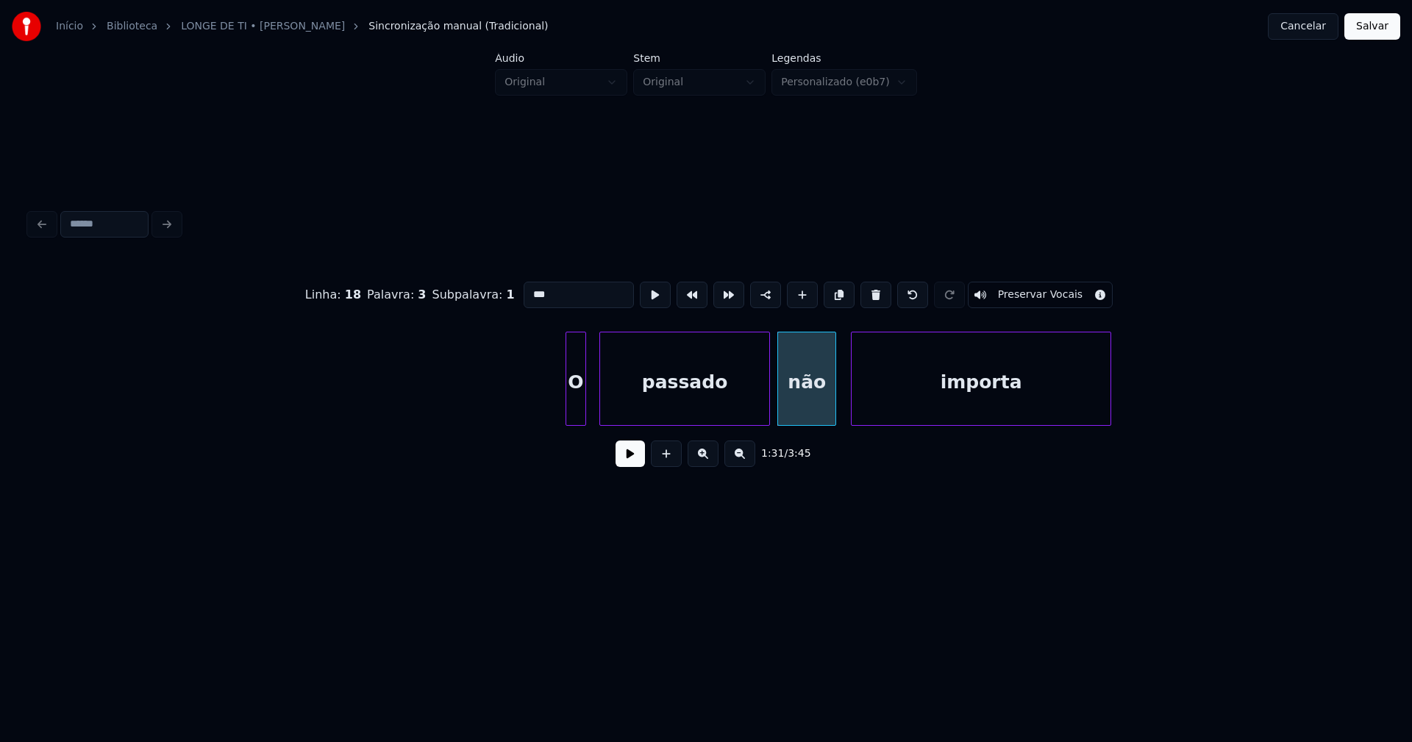
click at [856, 422] on div "O passado não importa" at bounding box center [706, 379] width 1354 height 94
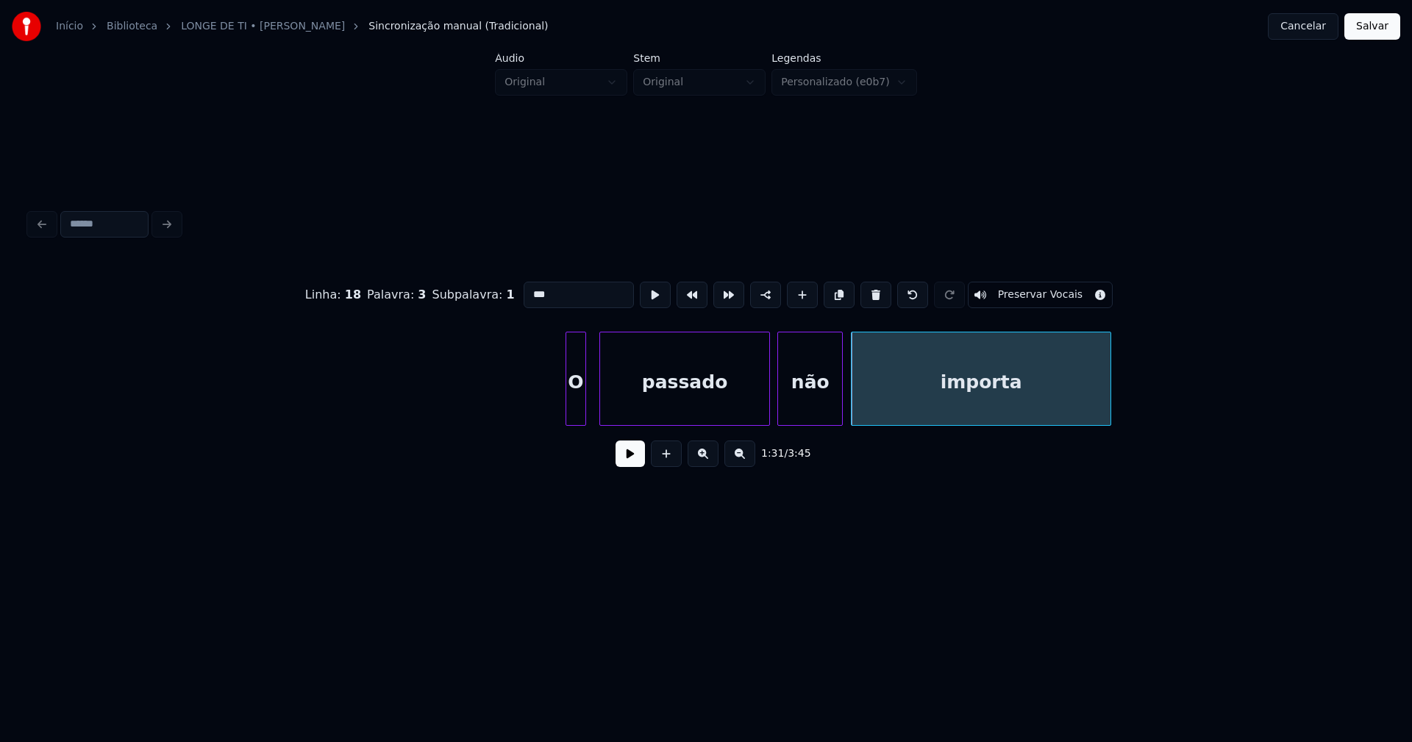
click at [839, 407] on div at bounding box center [840, 379] width 4 height 93
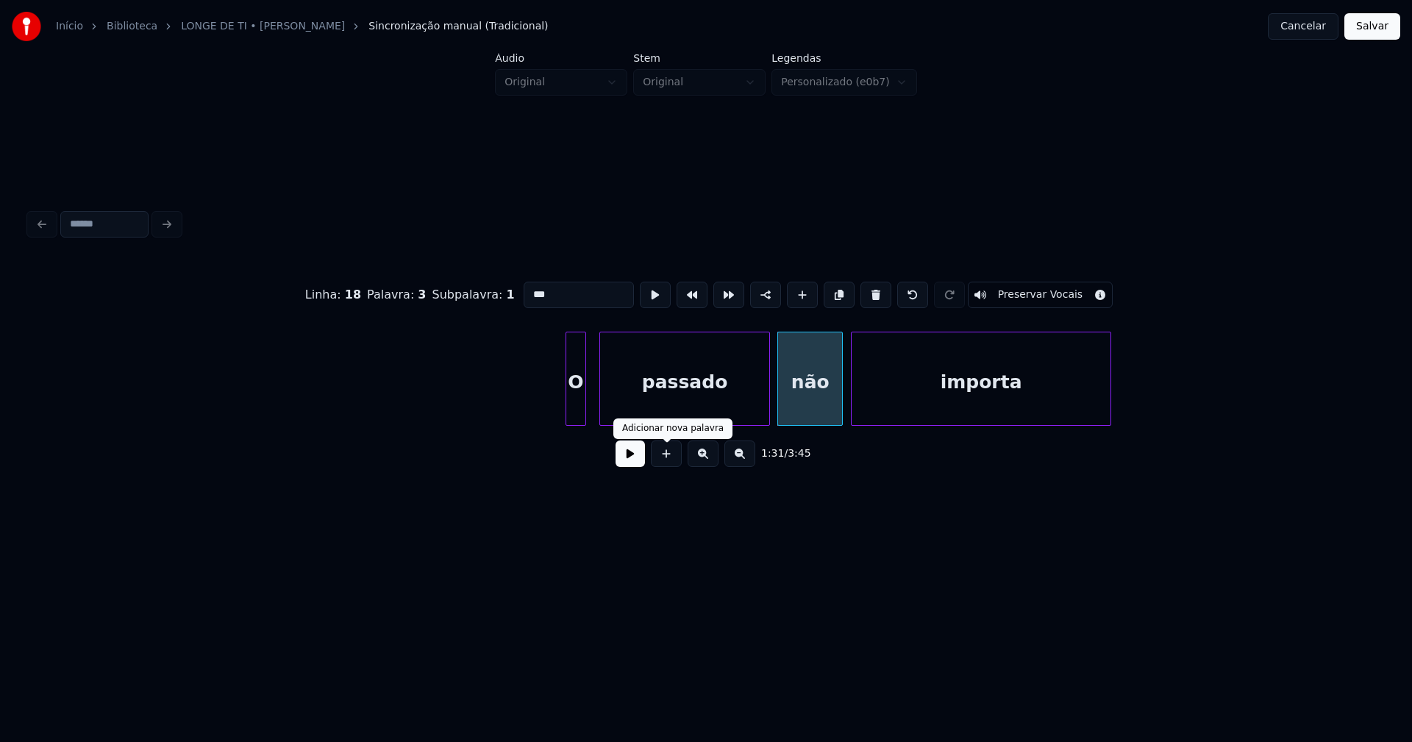
click at [628, 464] on button at bounding box center [630, 454] width 29 height 26
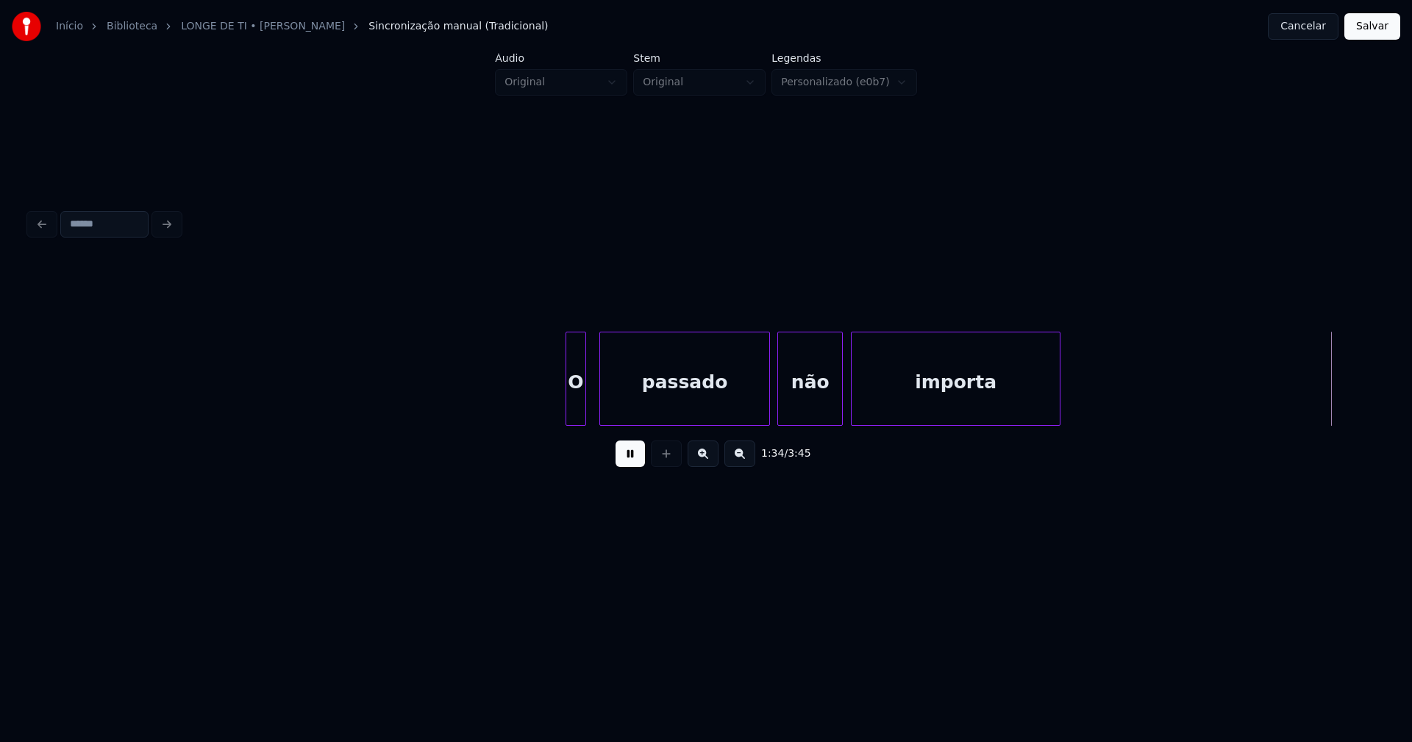
click at [1058, 409] on div at bounding box center [1058, 379] width 4 height 93
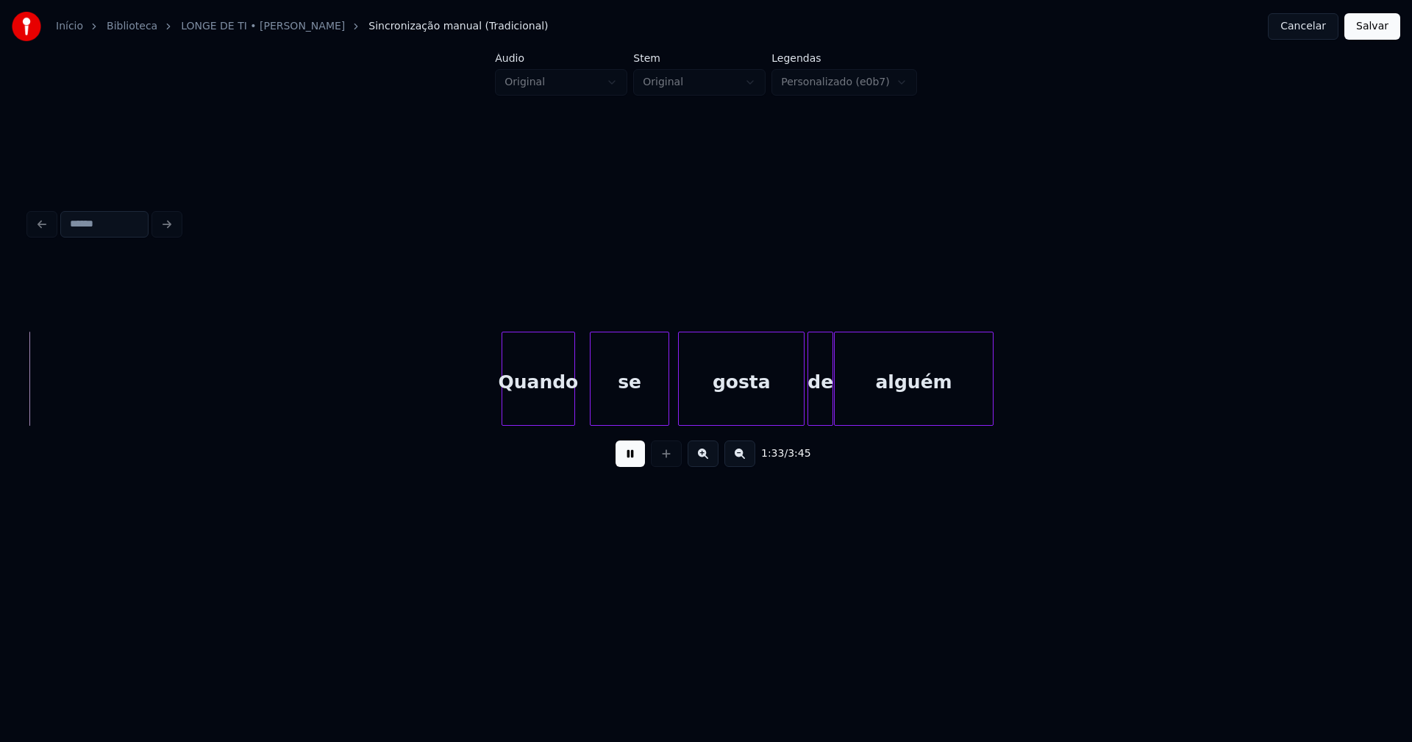
scroll to position [0, 13836]
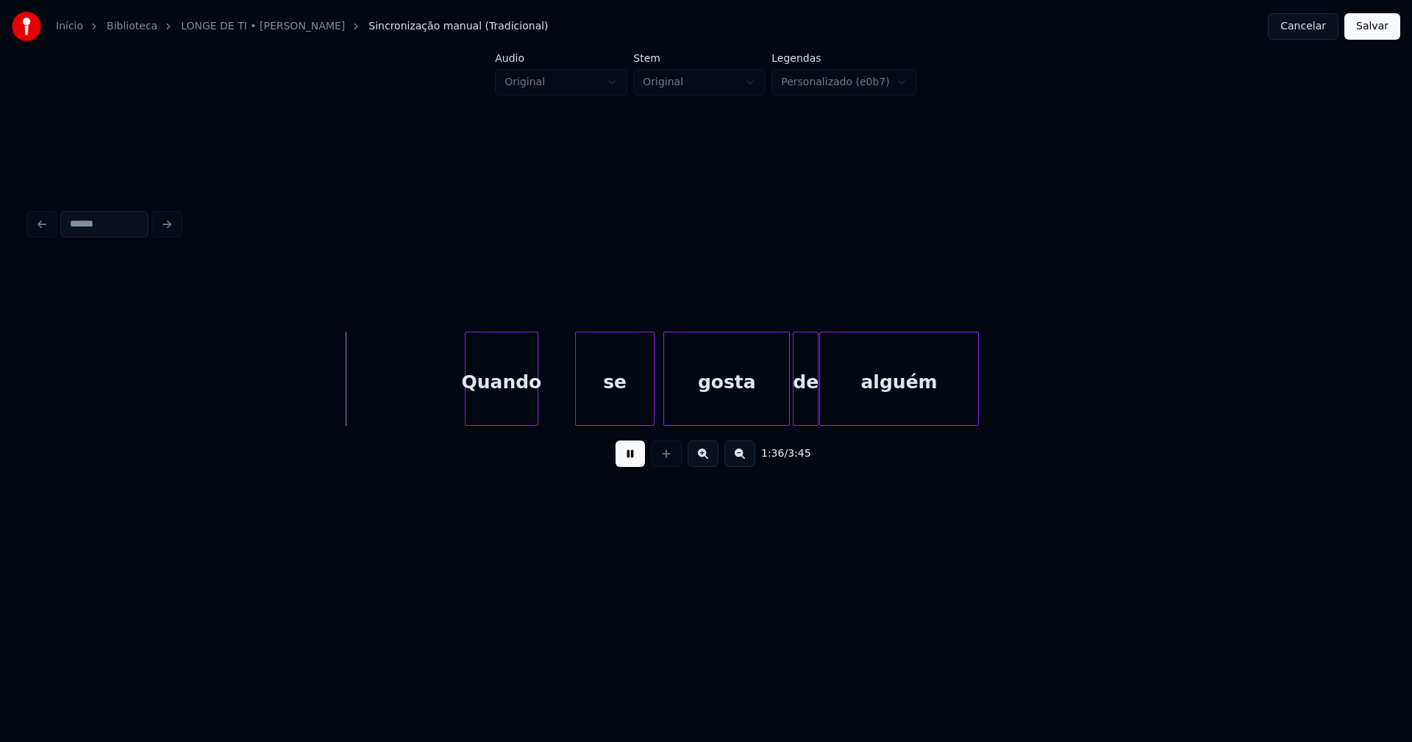
click at [506, 413] on div "Quando" at bounding box center [502, 383] width 72 height 100
click at [525, 403] on div at bounding box center [524, 379] width 4 height 93
click at [565, 412] on div "se" at bounding box center [573, 383] width 78 height 100
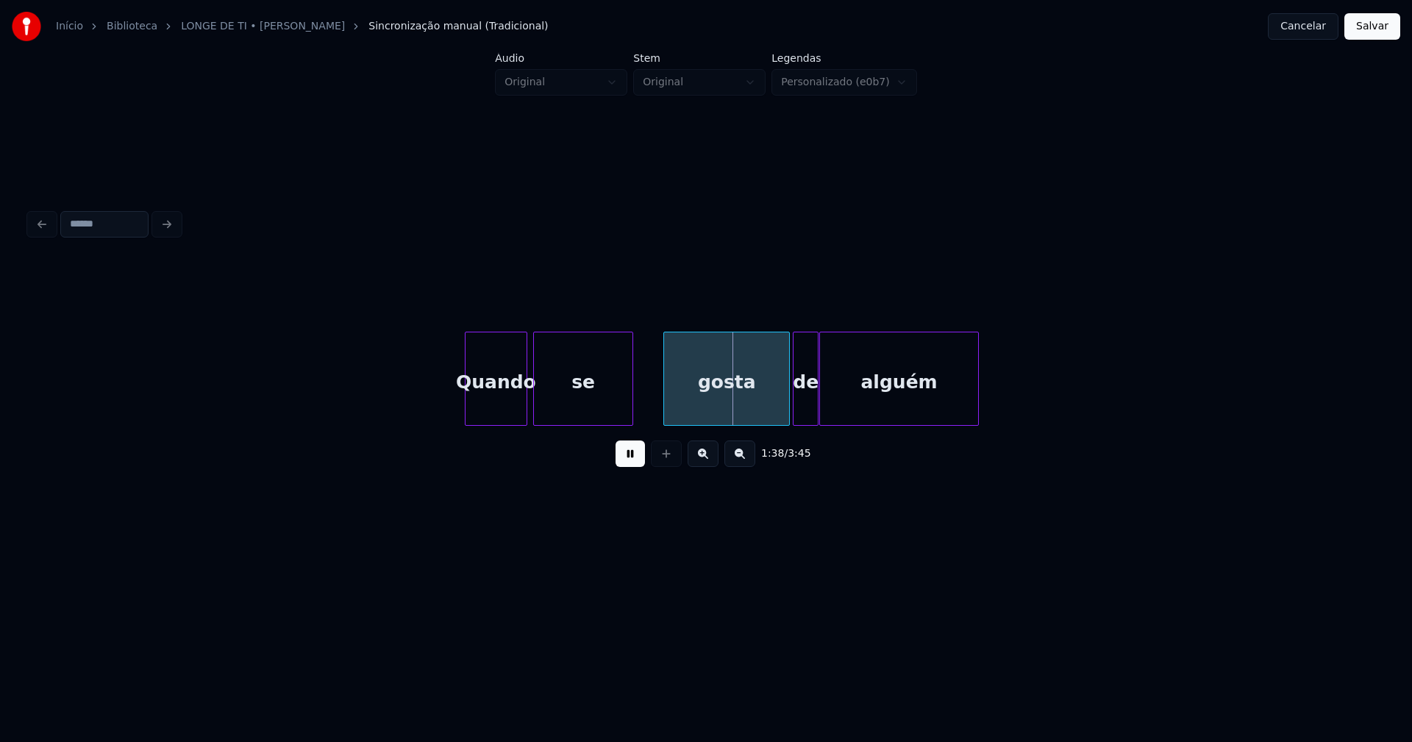
click at [630, 396] on div at bounding box center [630, 379] width 4 height 93
click at [679, 408] on div "gosta" at bounding box center [703, 383] width 125 height 100
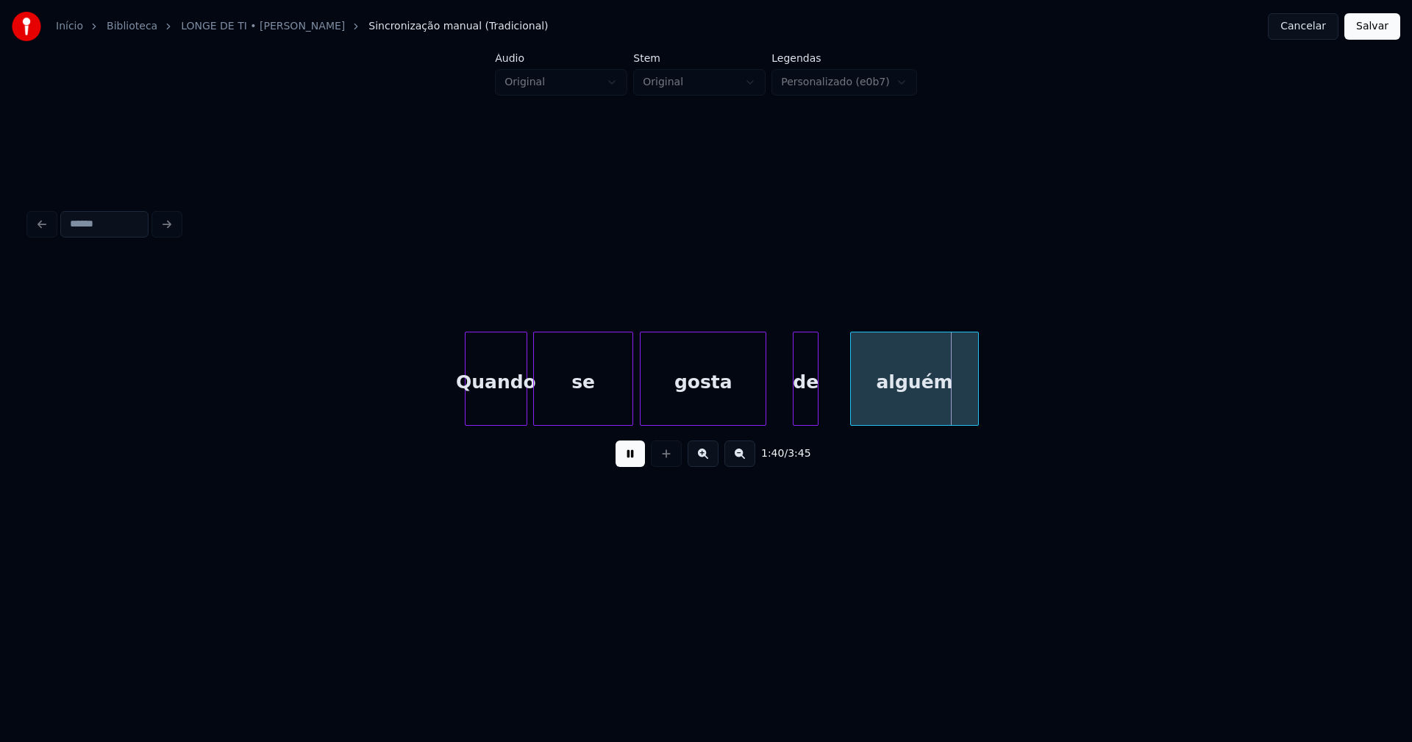
click at [855, 401] on div at bounding box center [853, 379] width 4 height 93
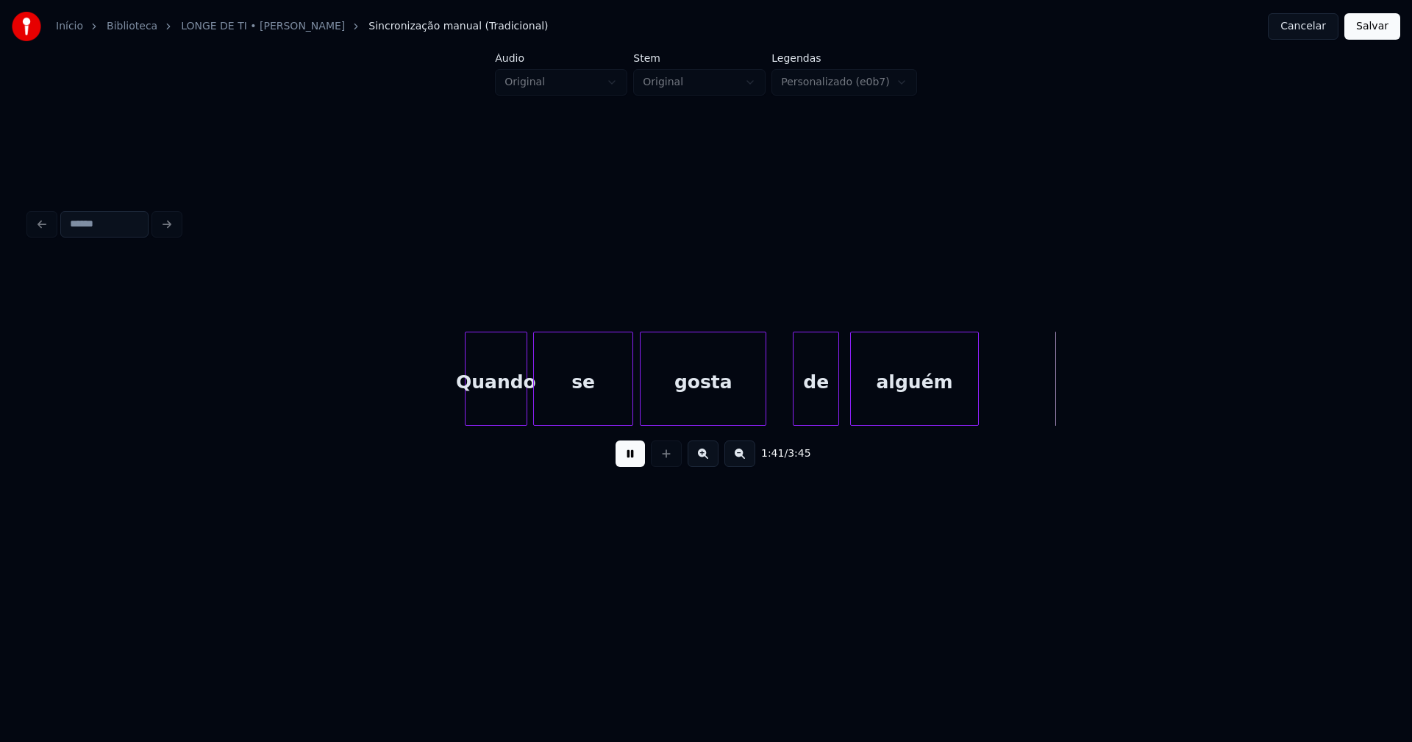
click at [835, 396] on div at bounding box center [836, 379] width 4 height 93
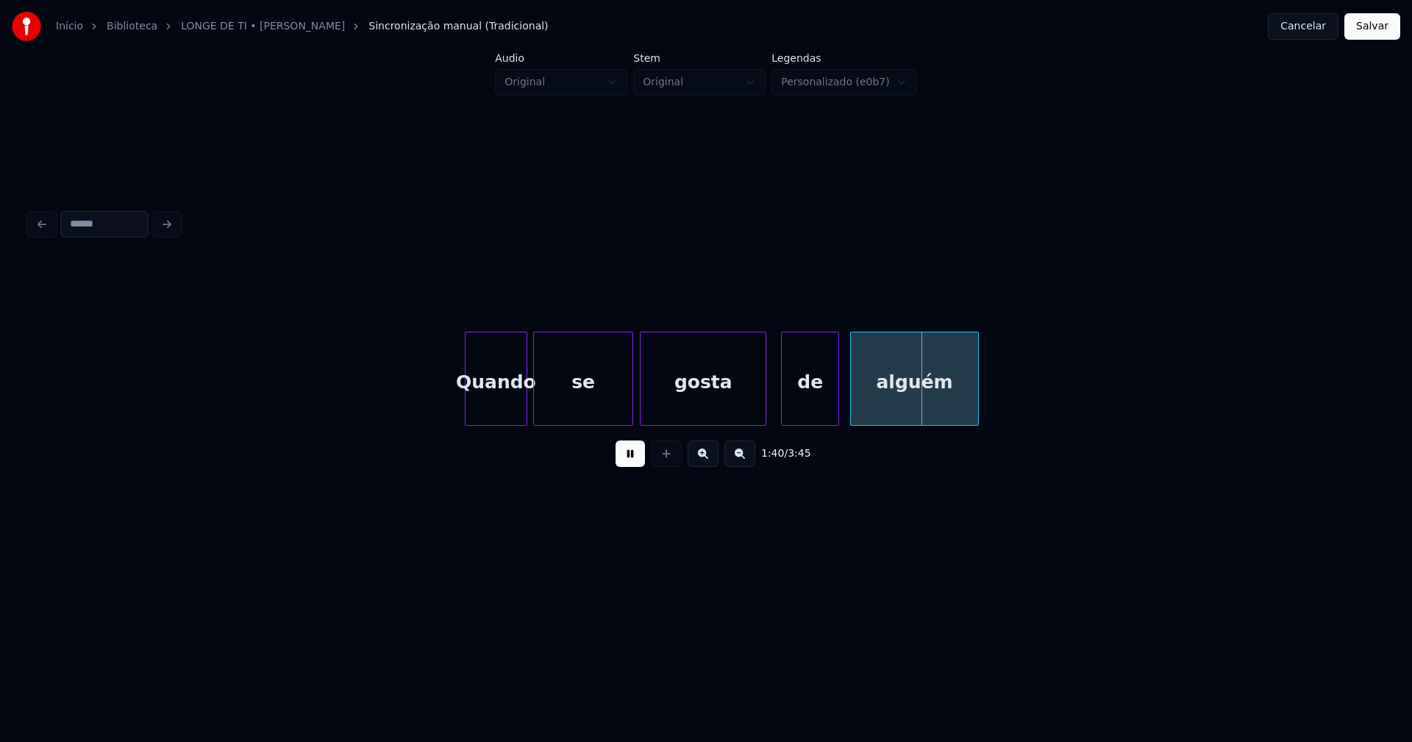
click at [786, 405] on div at bounding box center [784, 379] width 4 height 93
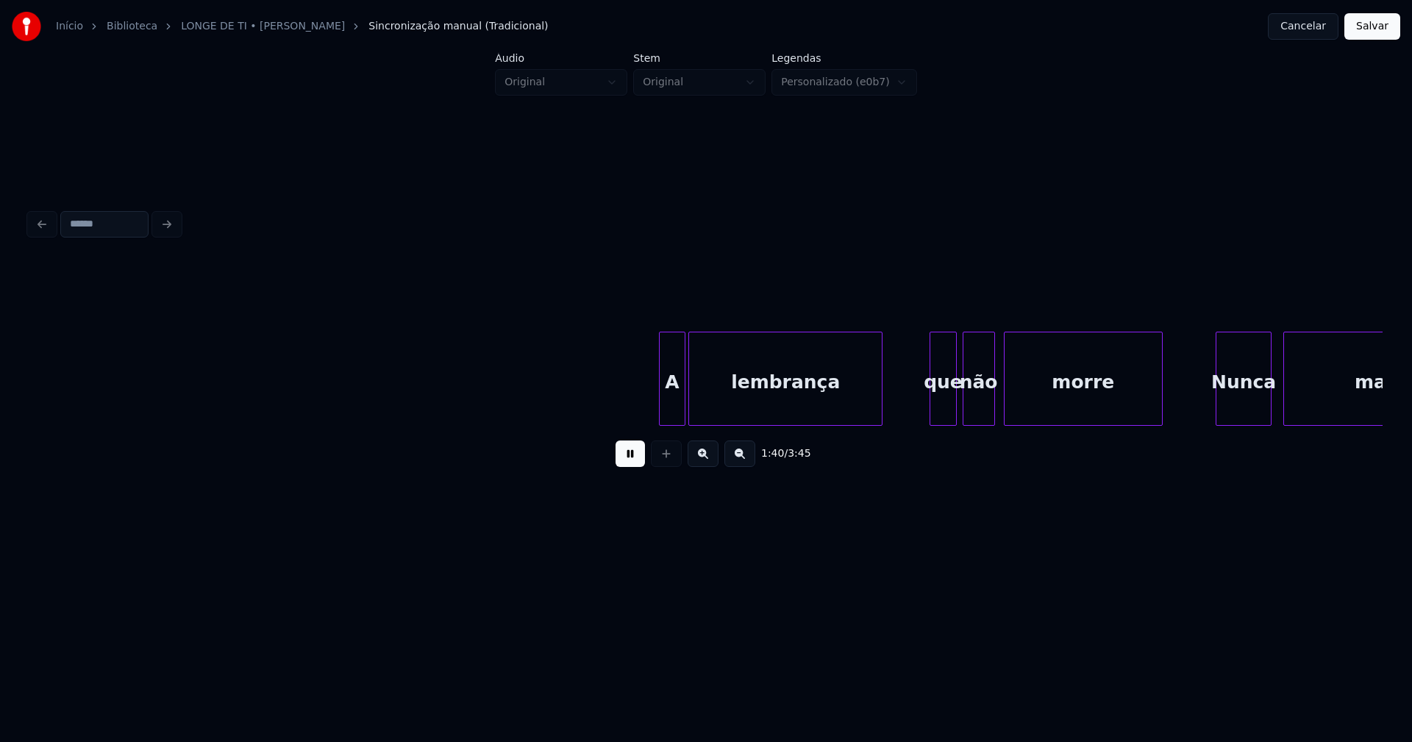
scroll to position [0, 14873]
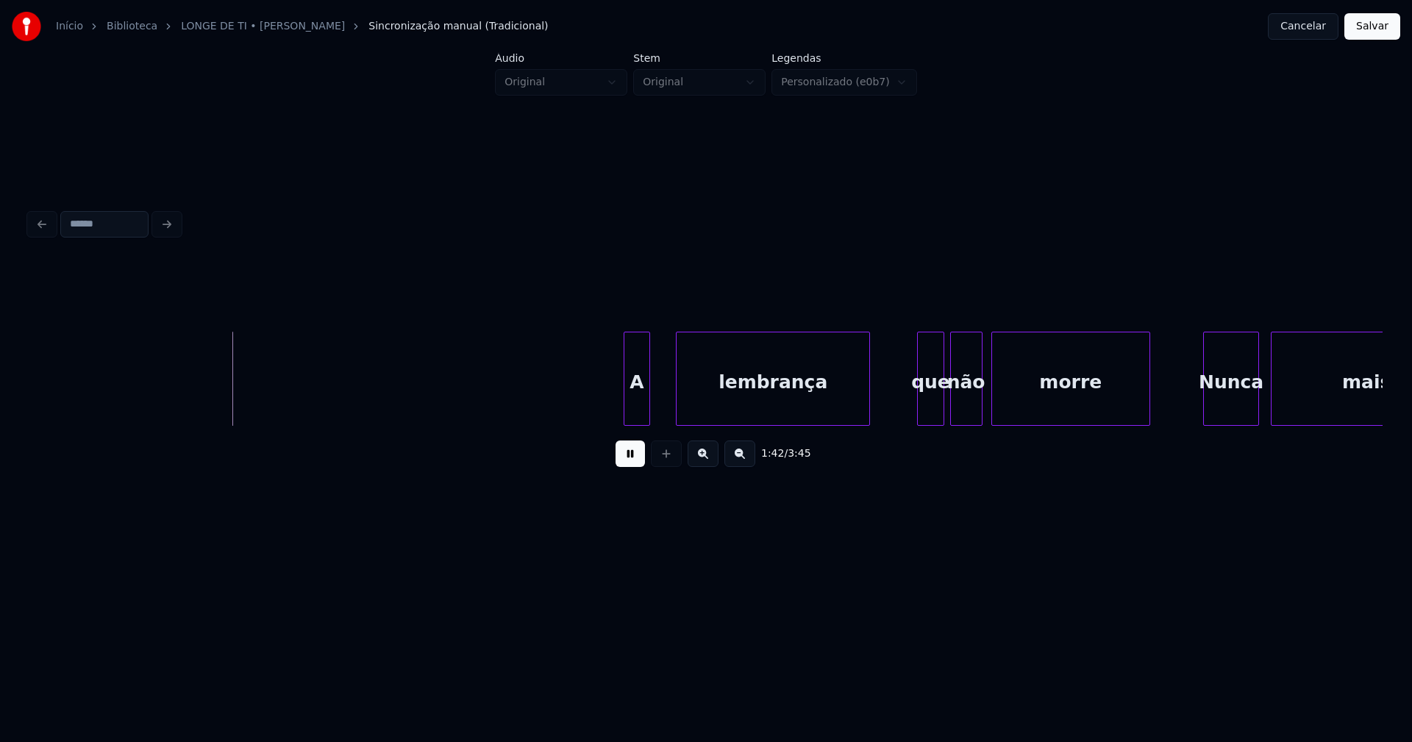
click at [631, 416] on div "A" at bounding box center [637, 383] width 25 height 100
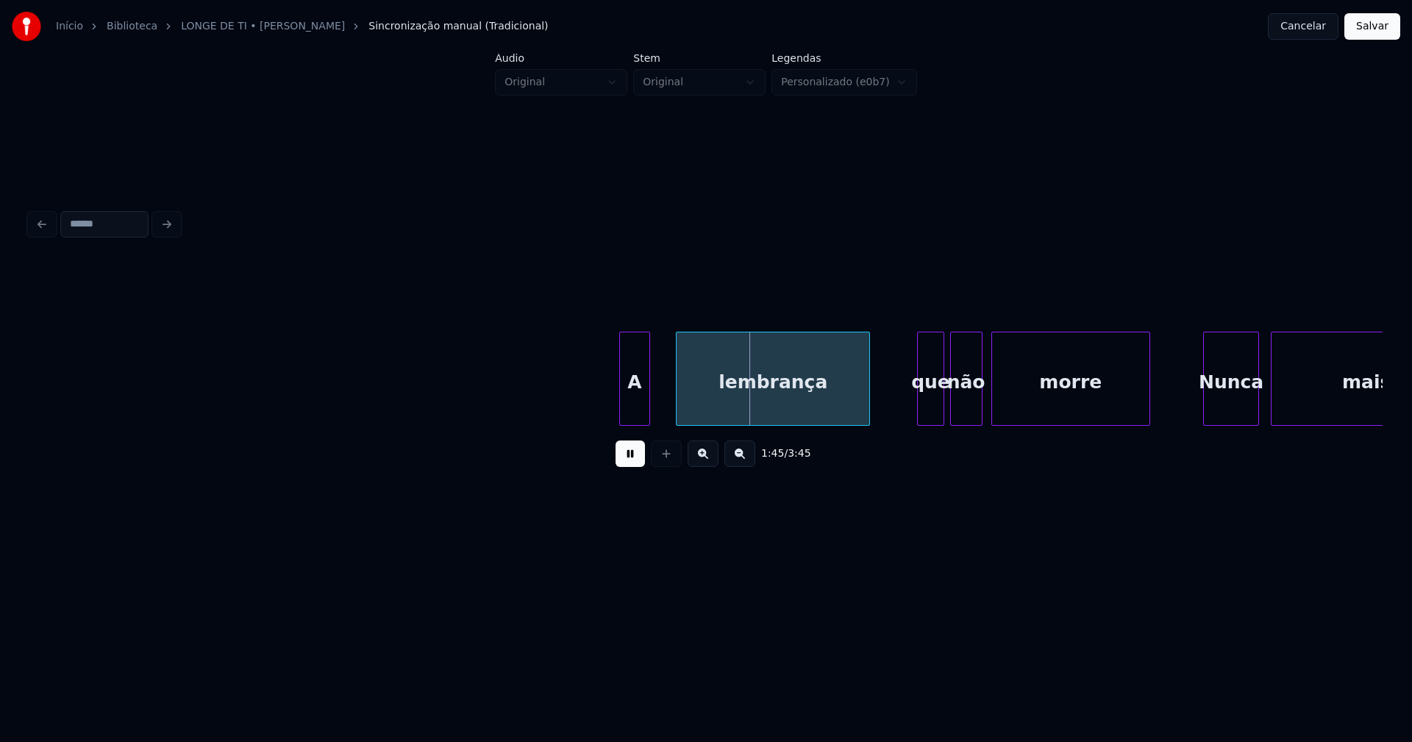
click at [621, 409] on div at bounding box center [622, 379] width 4 height 93
click at [694, 412] on div "lembrança" at bounding box center [751, 383] width 193 height 100
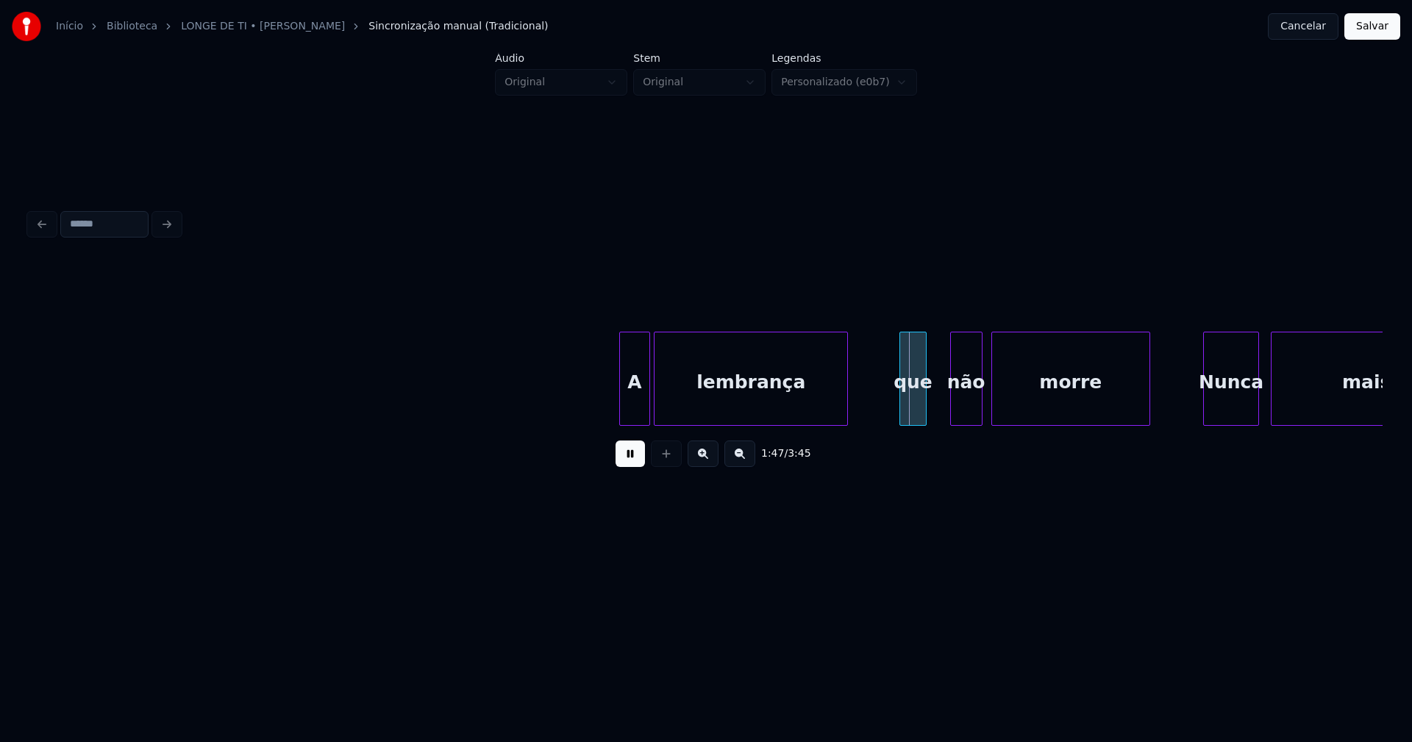
click at [916, 410] on div "que" at bounding box center [912, 383] width 25 height 100
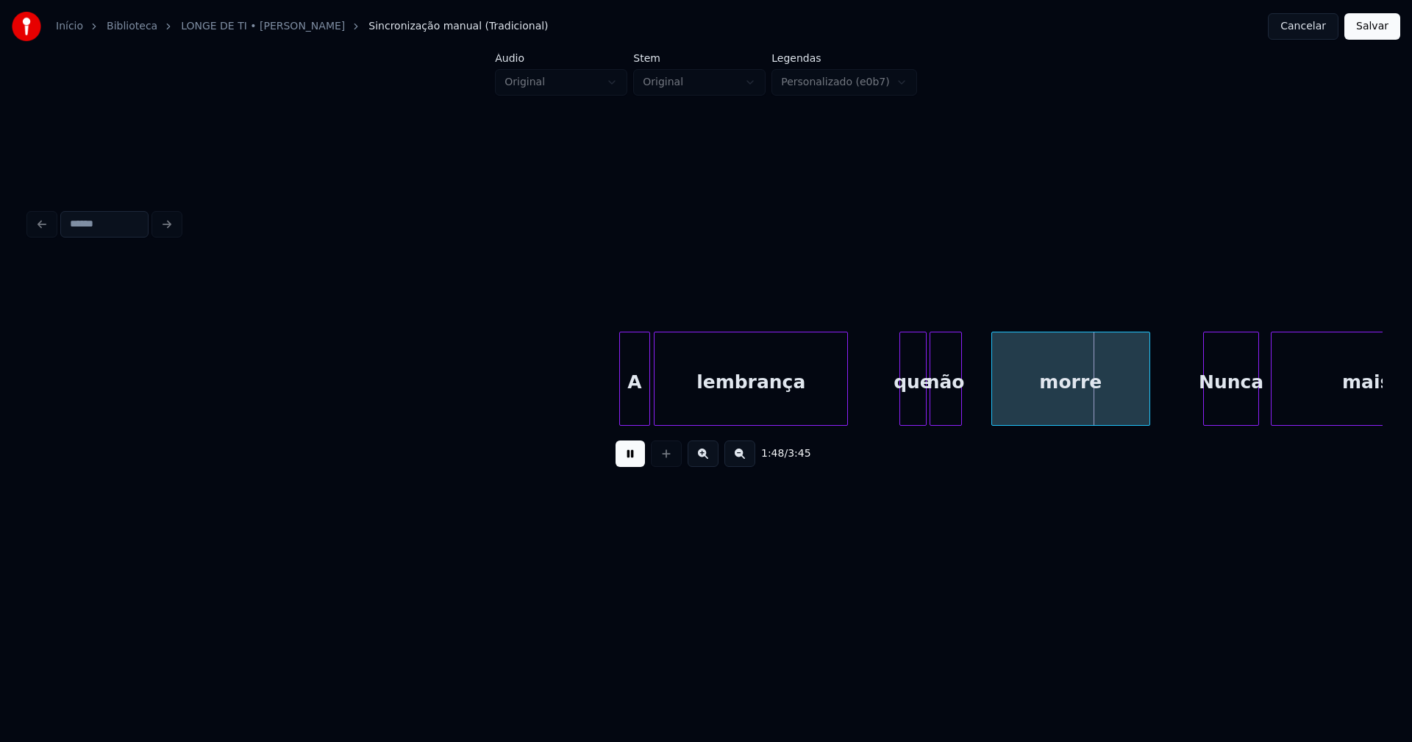
click at [948, 417] on div "não" at bounding box center [946, 383] width 31 height 100
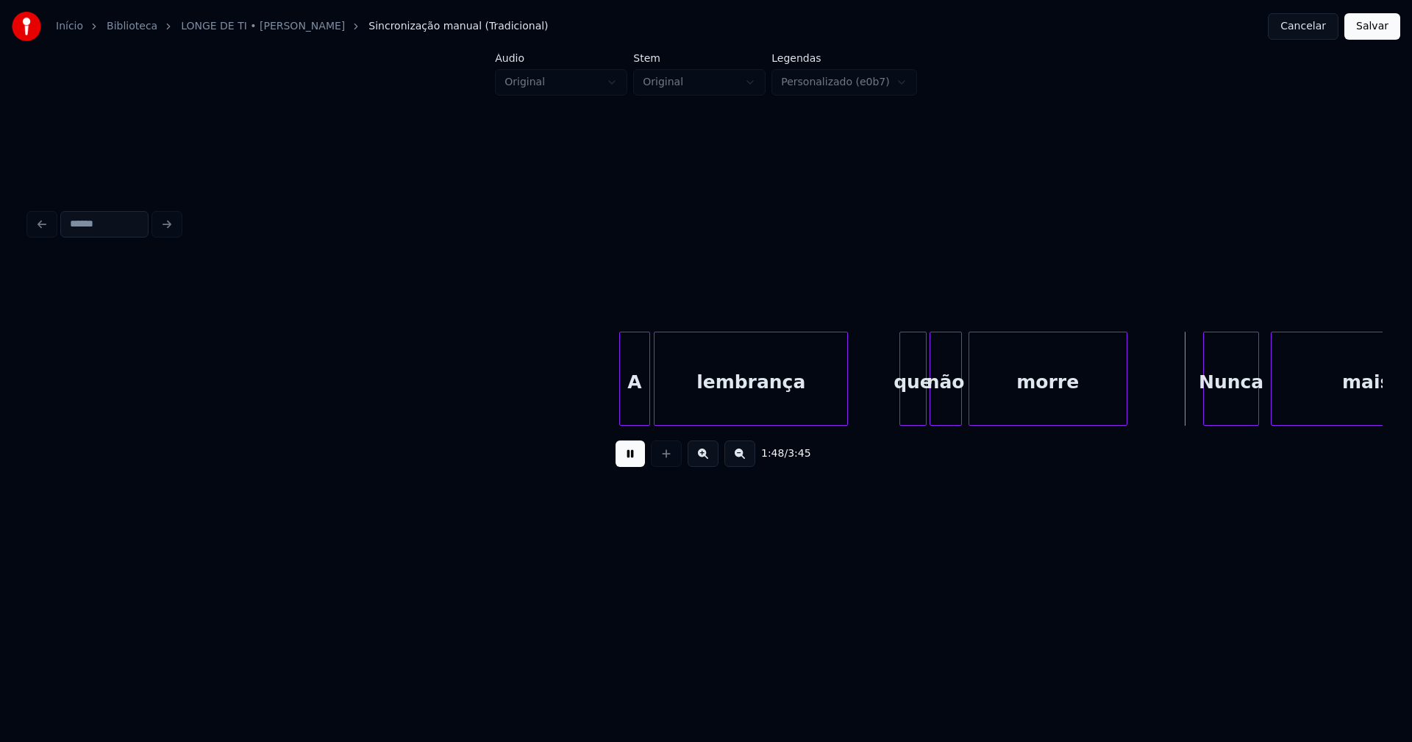
click at [1007, 416] on div "morre" at bounding box center [1048, 383] width 157 height 100
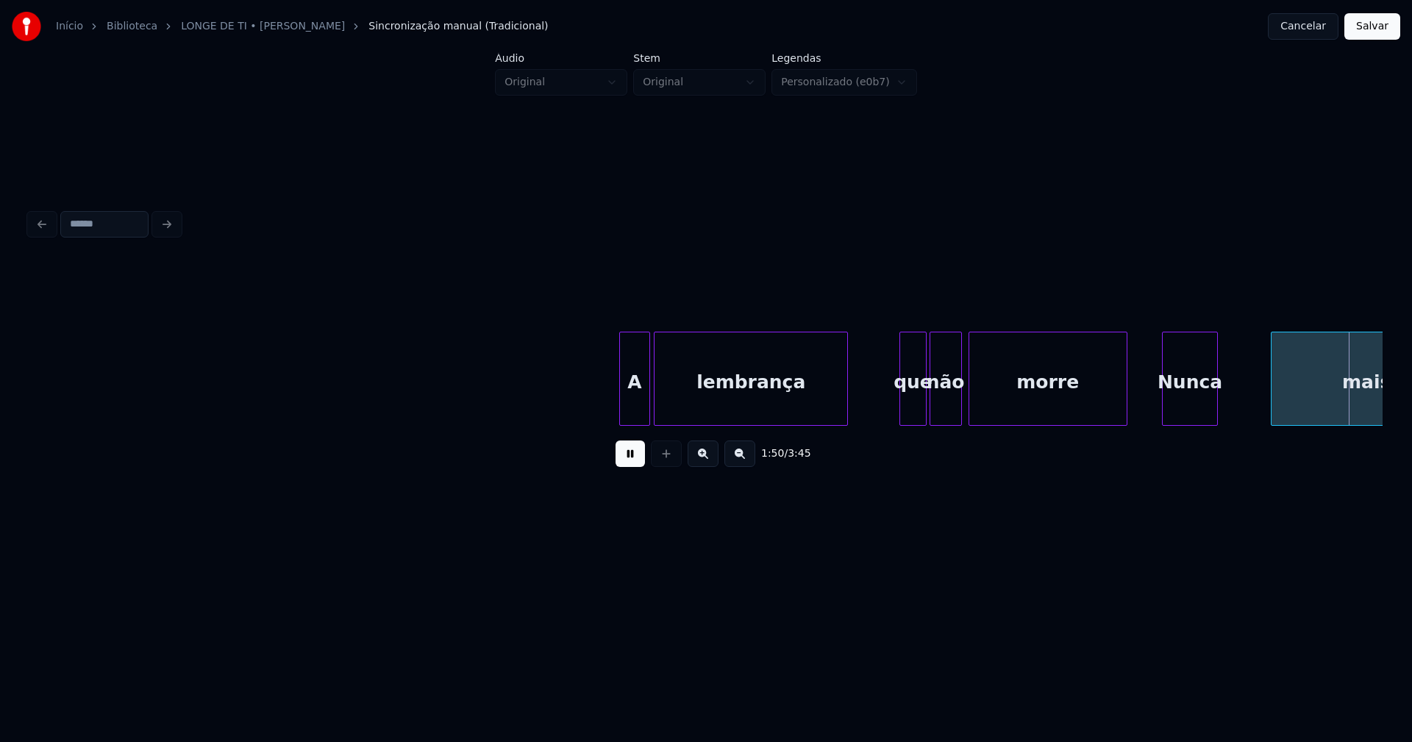
click at [1192, 426] on div "não morre [PERSON_NAME] mais, A lembrança que" at bounding box center [706, 379] width 1354 height 94
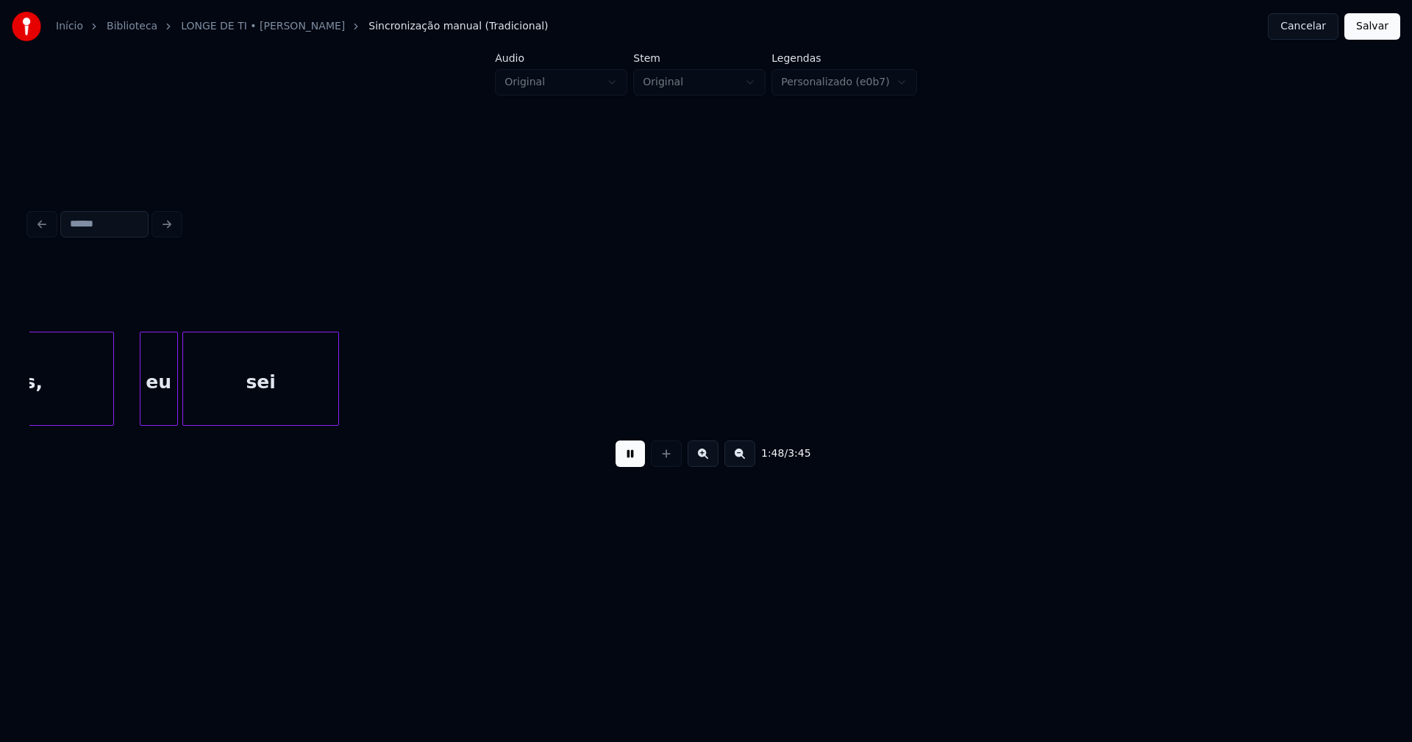
scroll to position [0, 16005]
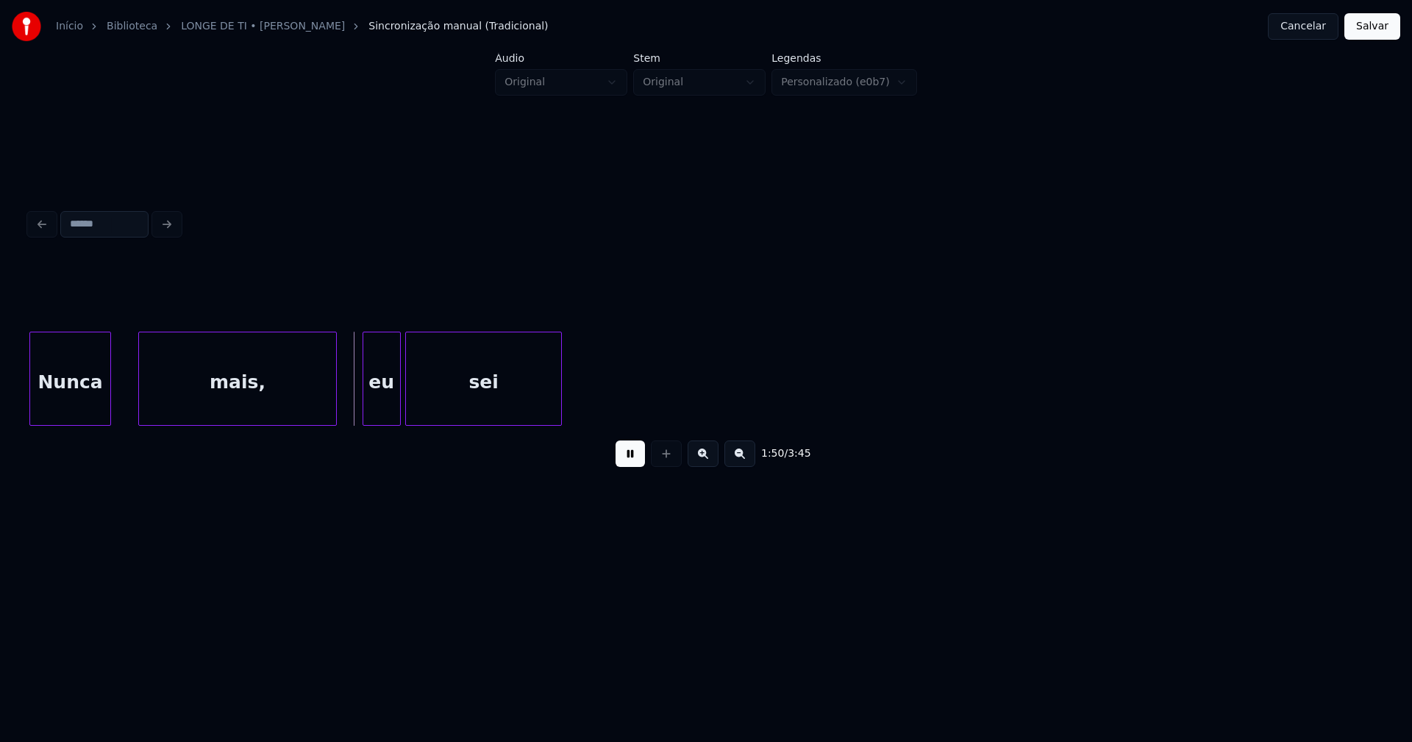
click at [107, 392] on div at bounding box center [108, 379] width 4 height 93
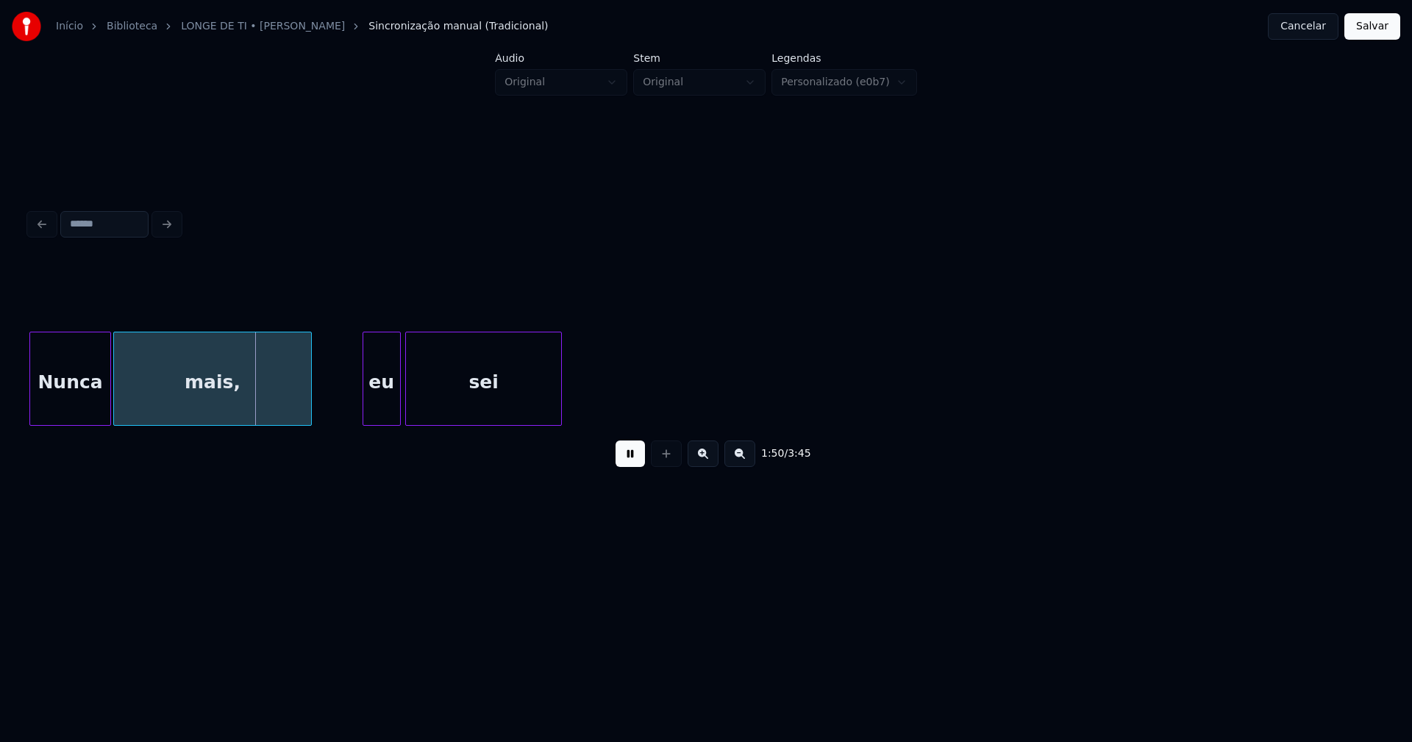
click at [175, 403] on div "mais," at bounding box center [212, 383] width 197 height 100
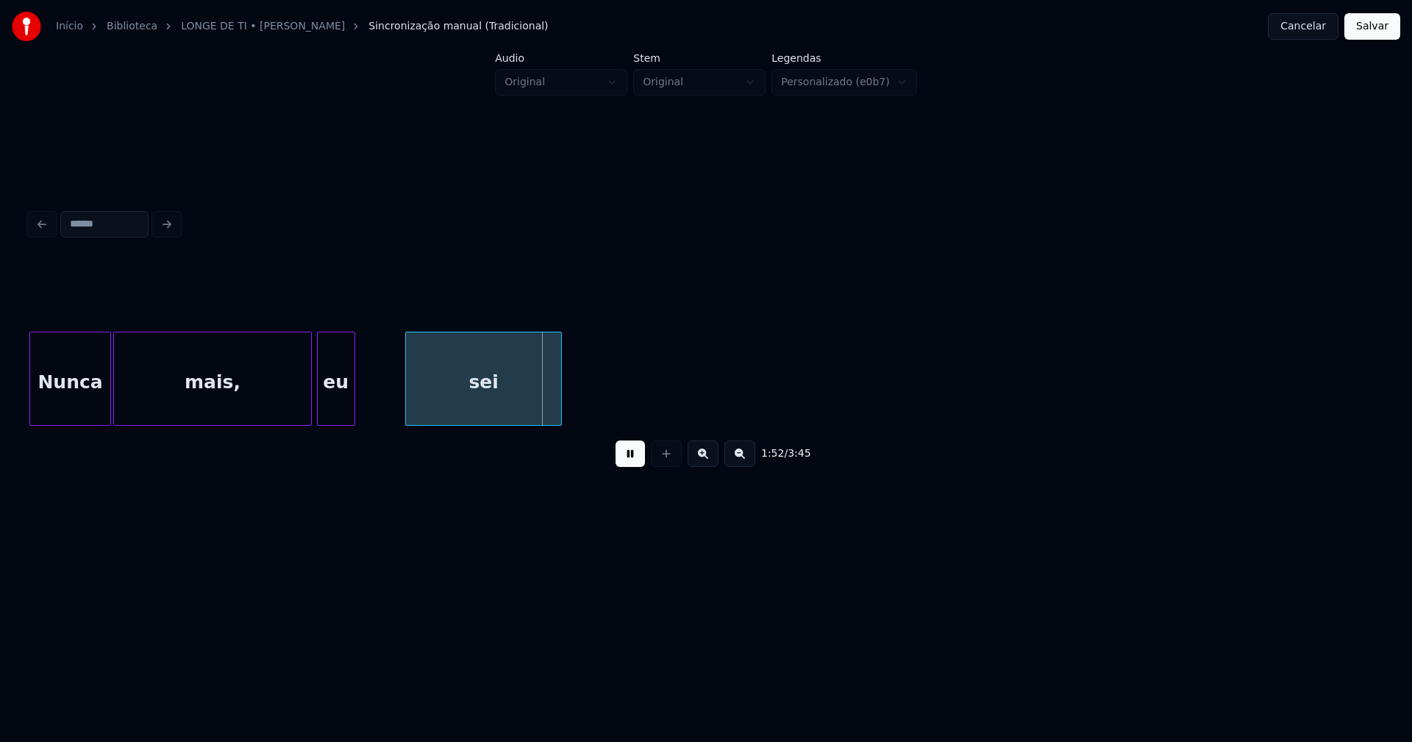
click at [340, 418] on div "eu" at bounding box center [336, 383] width 37 height 100
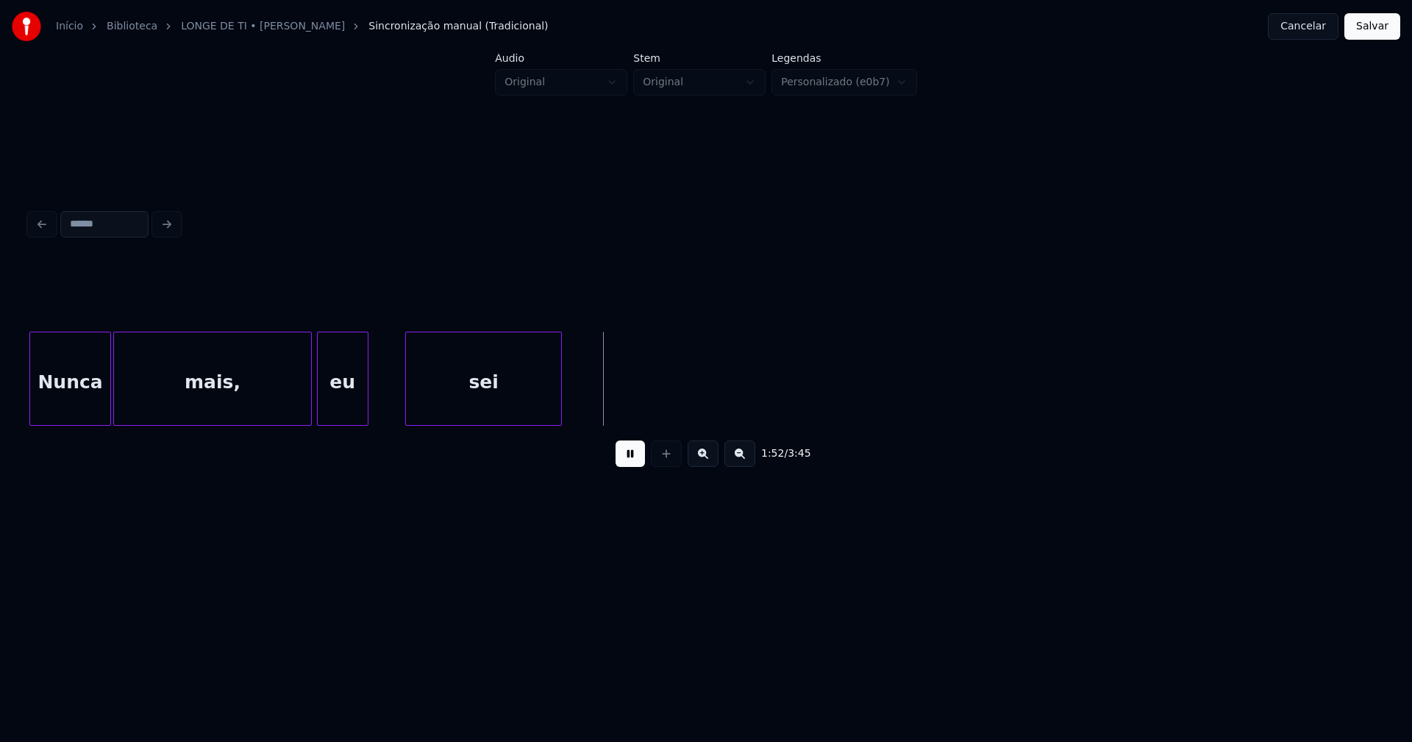
click at [366, 401] on div at bounding box center [365, 379] width 4 height 93
click at [397, 408] on div "sei" at bounding box center [449, 383] width 155 height 100
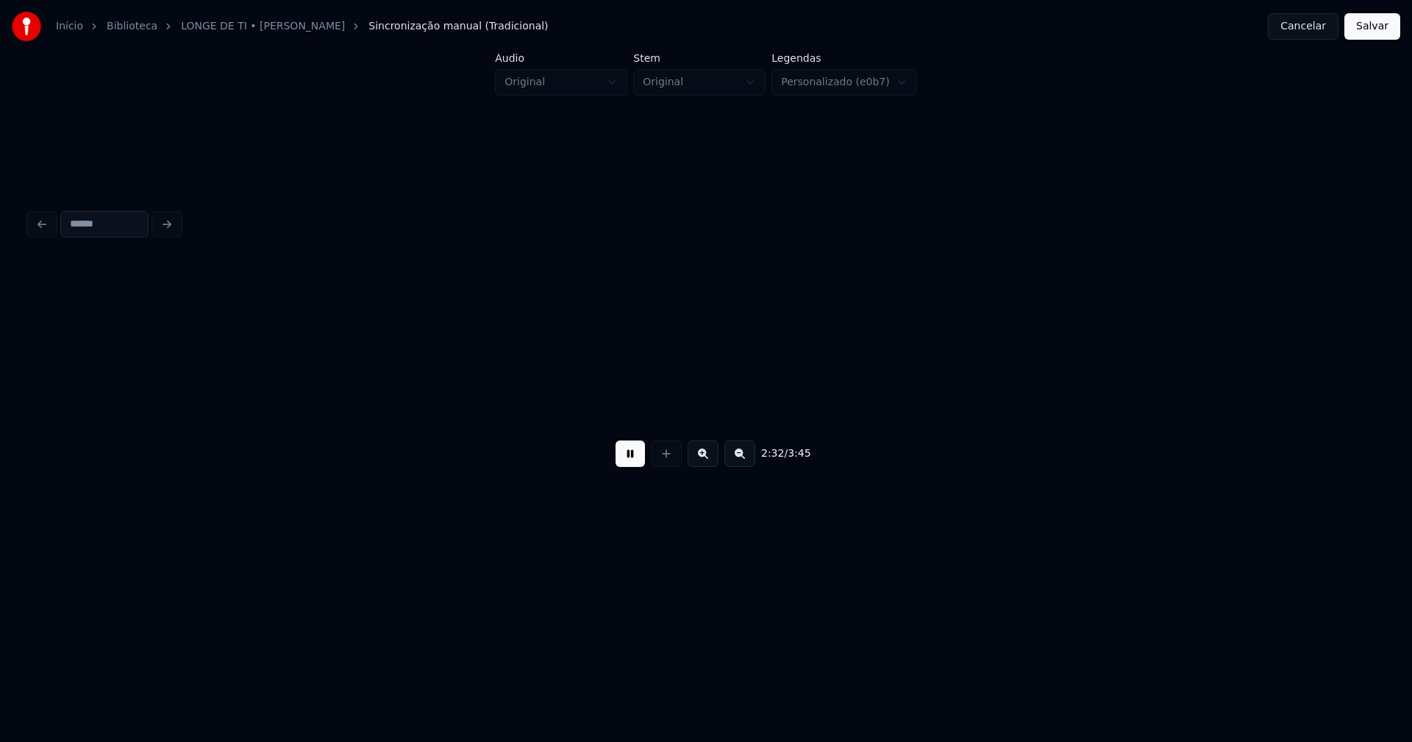
scroll to position [0, 22371]
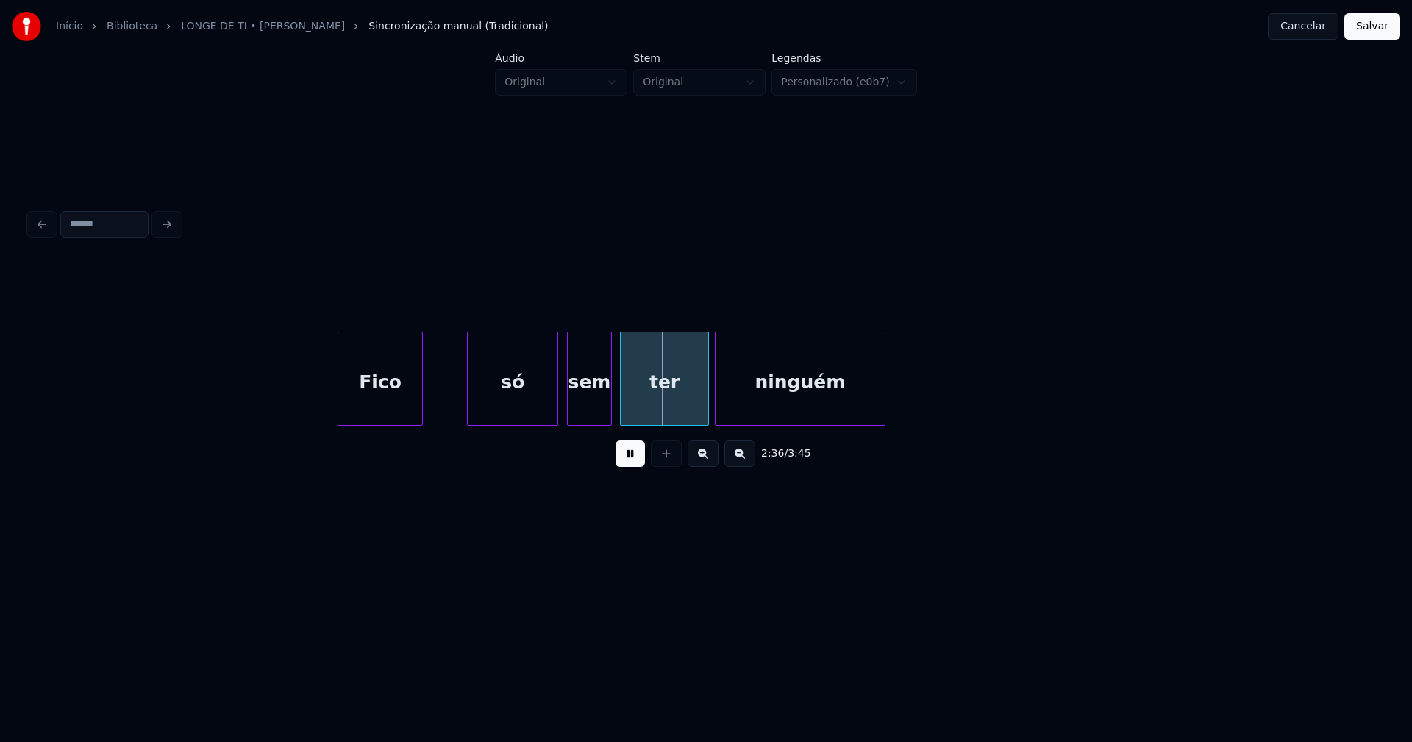
click at [380, 405] on div "Fico" at bounding box center [380, 383] width 84 height 100
click at [436, 397] on div at bounding box center [437, 379] width 4 height 93
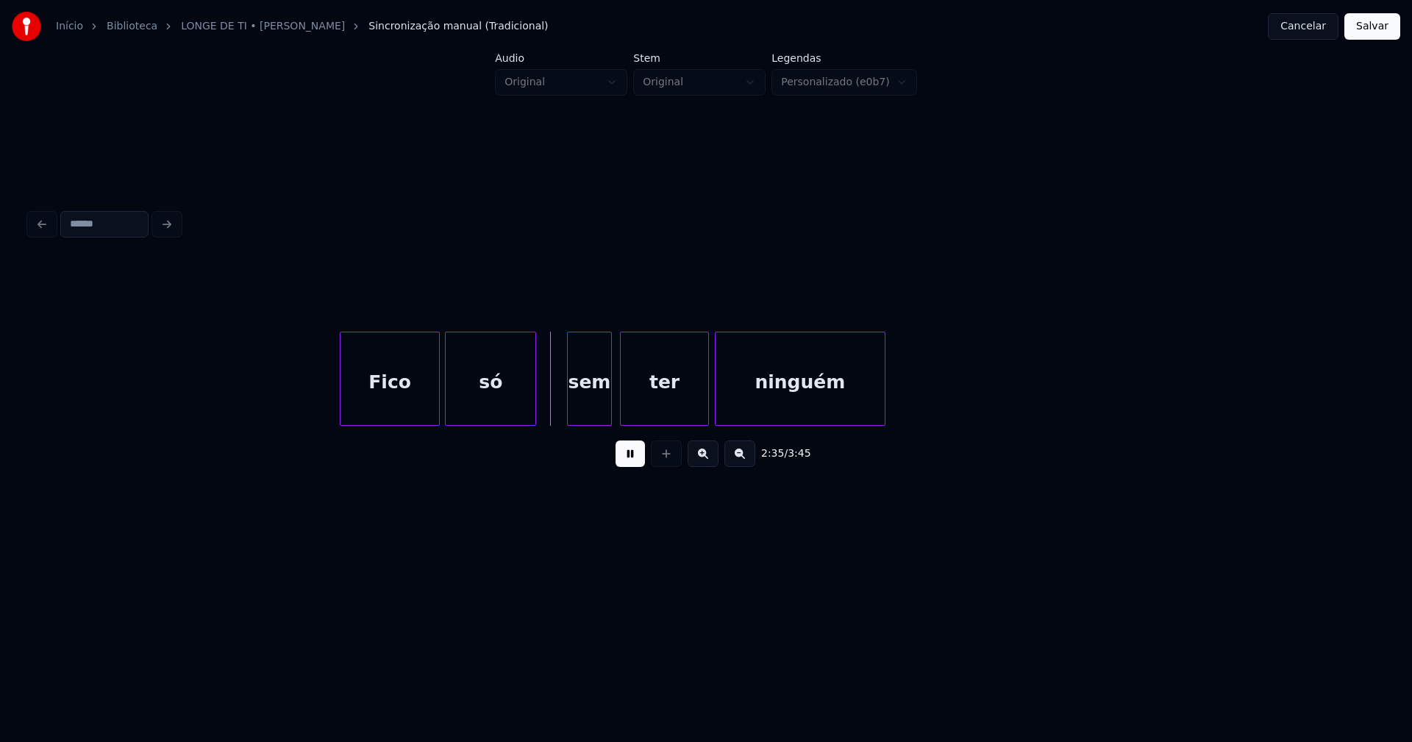
click at [480, 405] on div "só" at bounding box center [491, 383] width 90 height 100
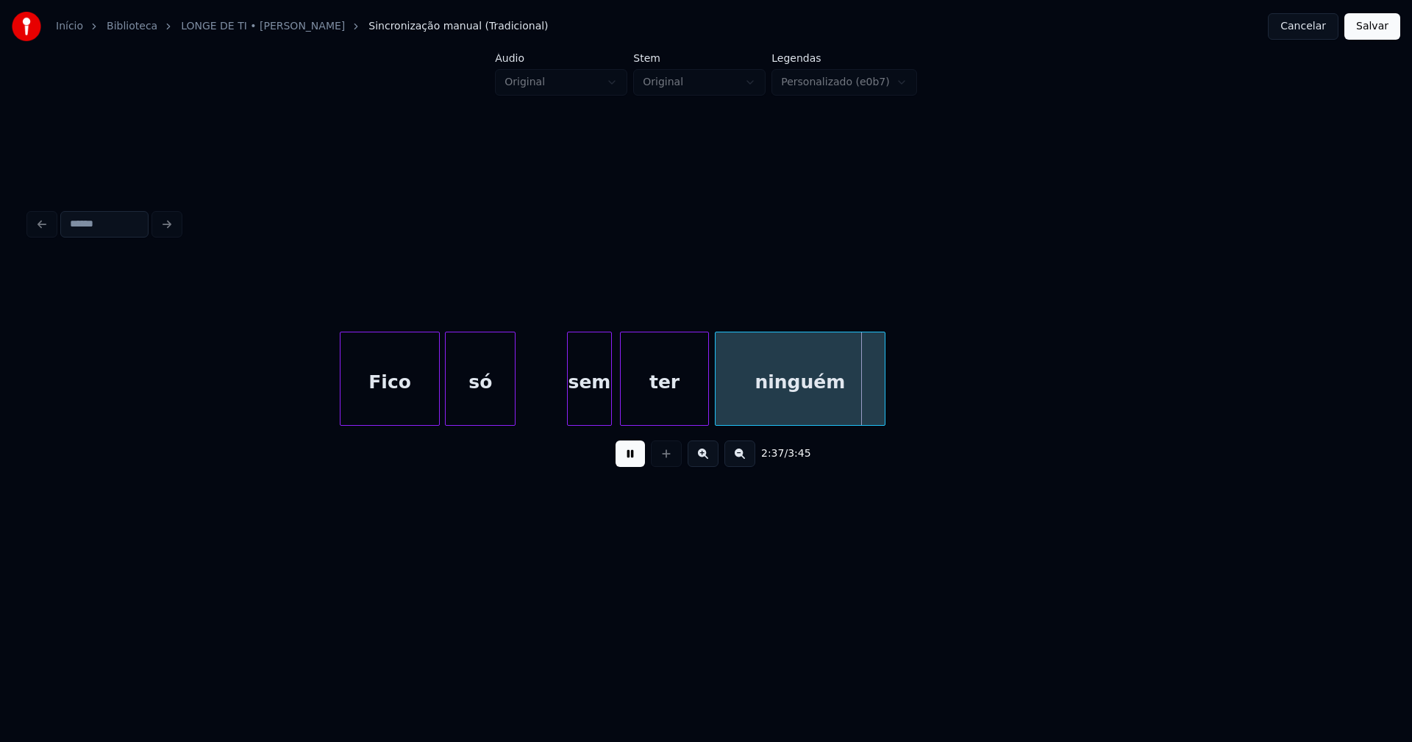
click at [511, 407] on div at bounding box center [513, 379] width 4 height 93
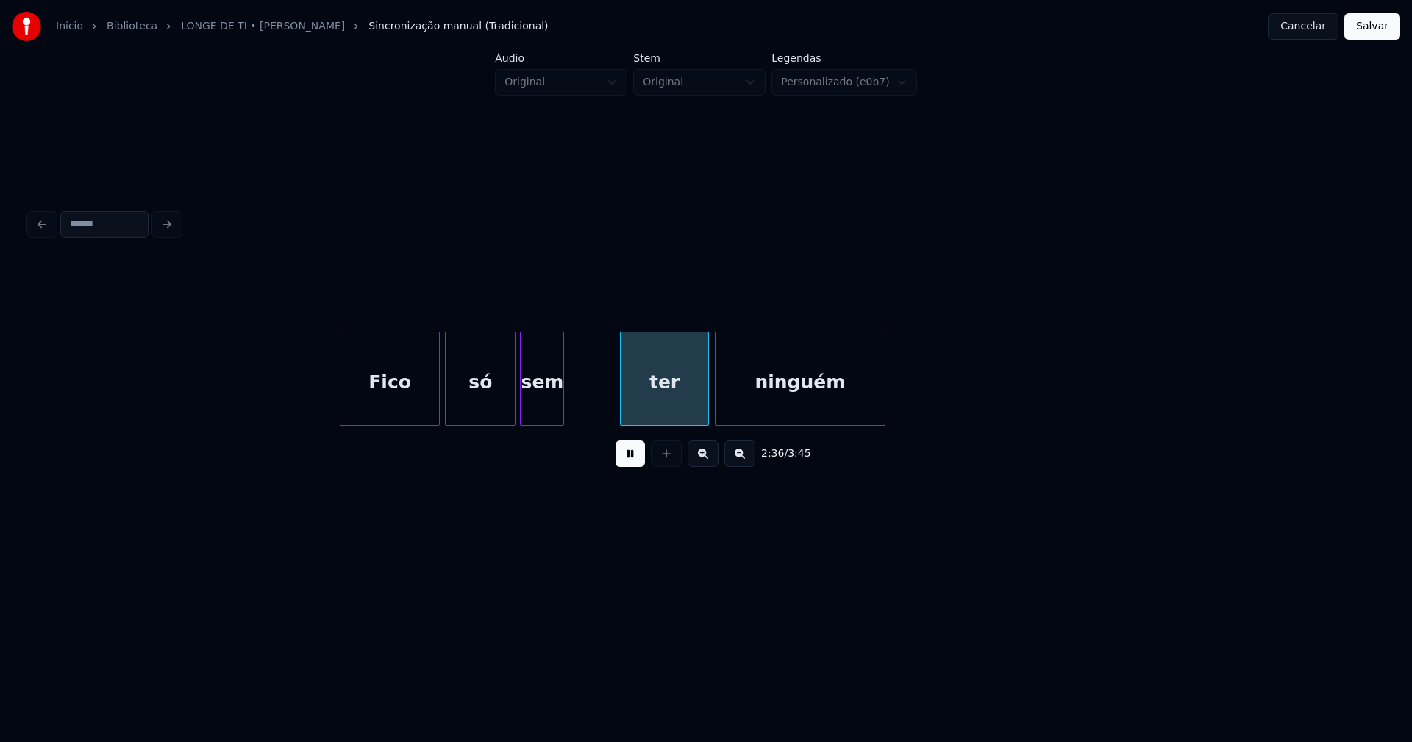
click at [539, 405] on div "sem" at bounding box center [542, 383] width 43 height 100
click at [569, 397] on div at bounding box center [571, 379] width 4 height 93
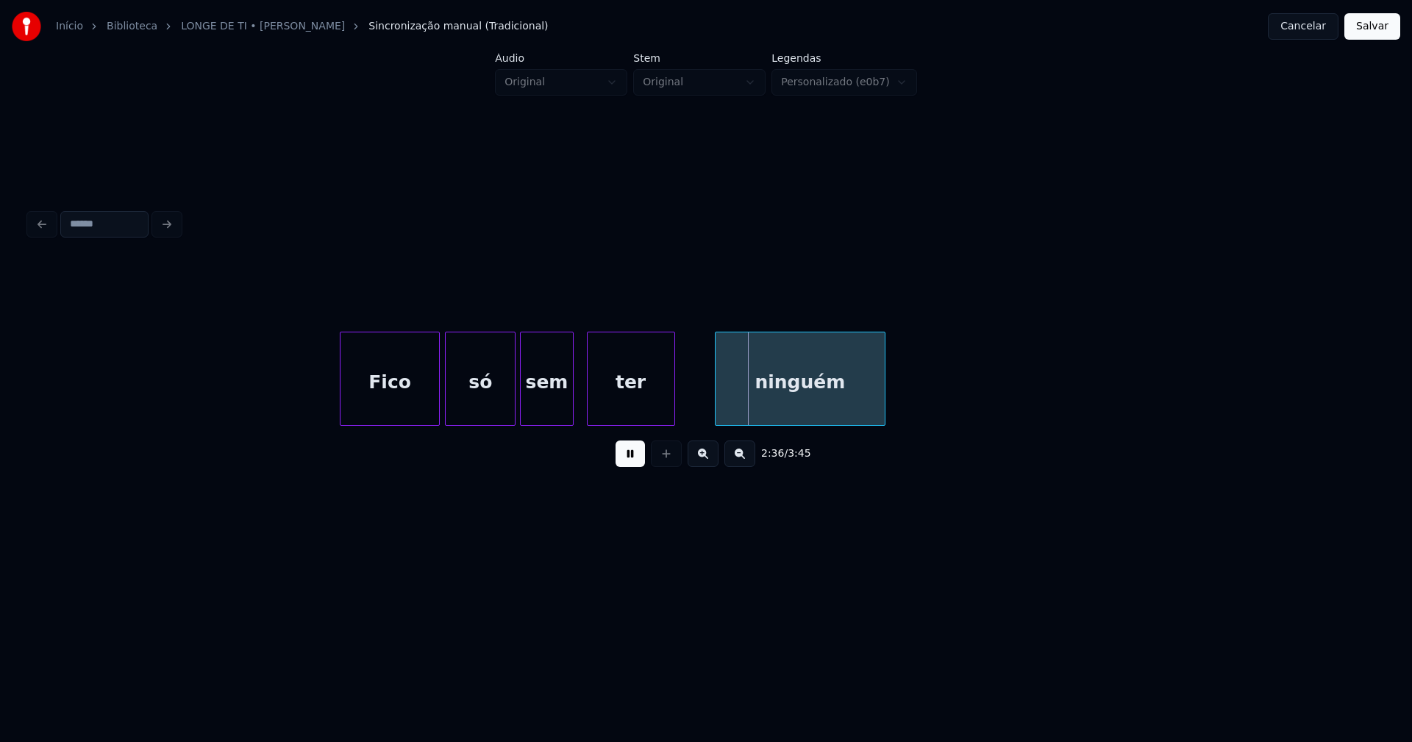
click at [615, 406] on div "ter" at bounding box center [631, 383] width 87 height 100
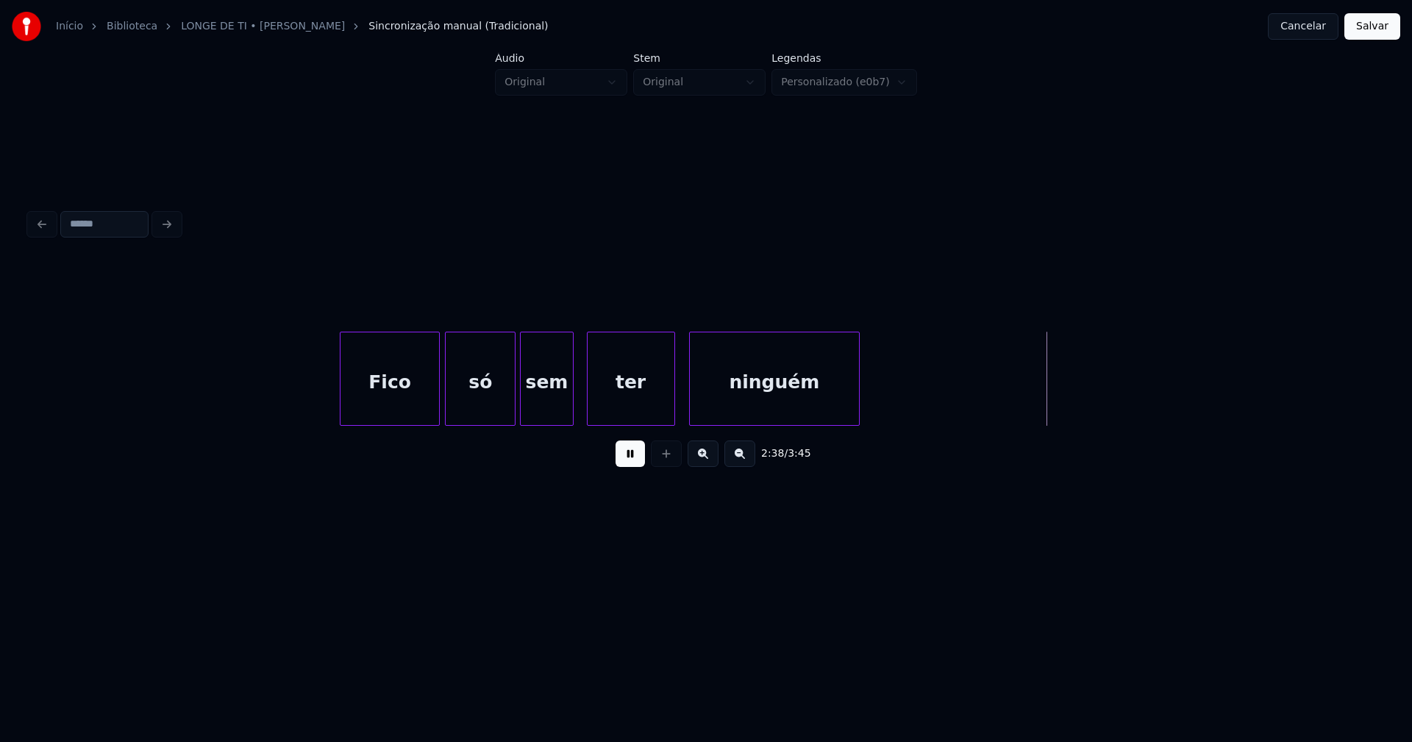
click at [696, 402] on div "ninguém" at bounding box center [774, 383] width 169 height 100
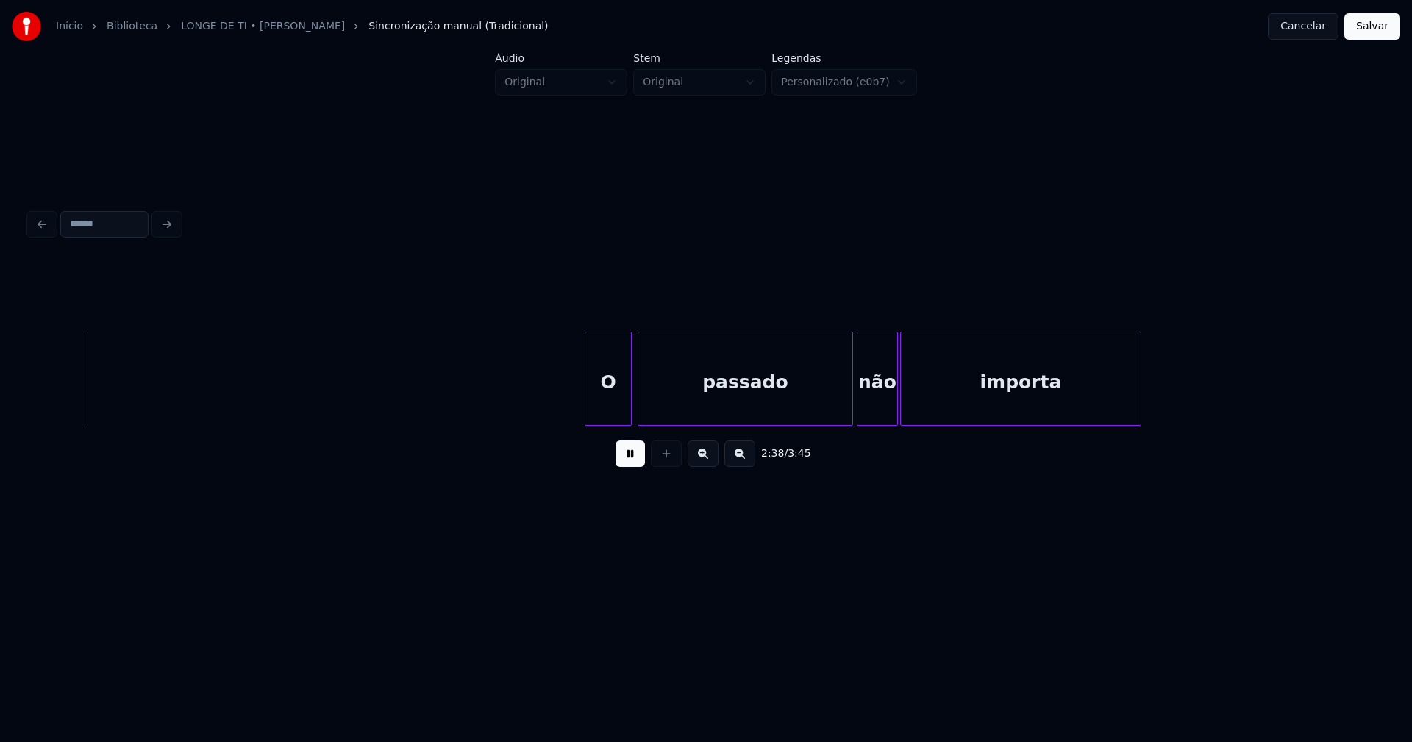
scroll to position [0, 23338]
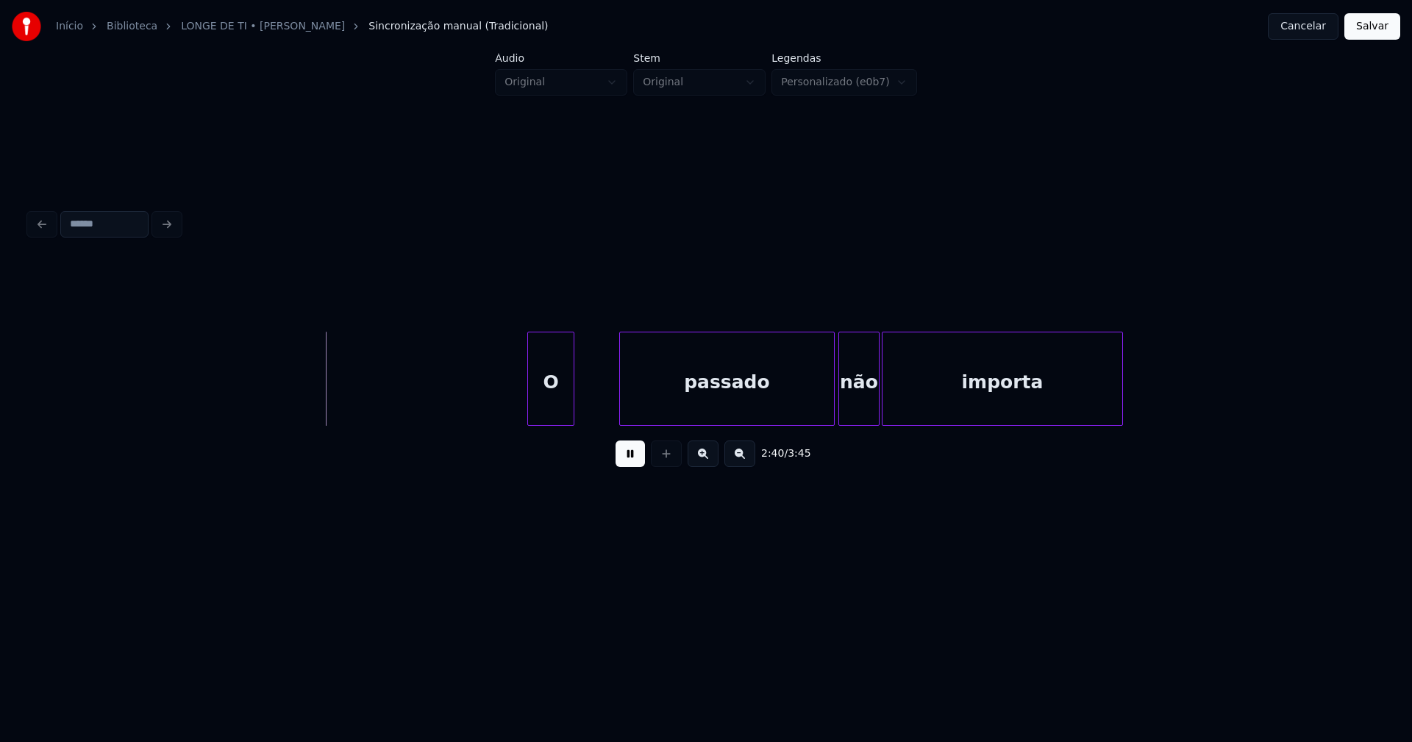
click at [552, 426] on div "O passado não importa" at bounding box center [706, 379] width 1354 height 94
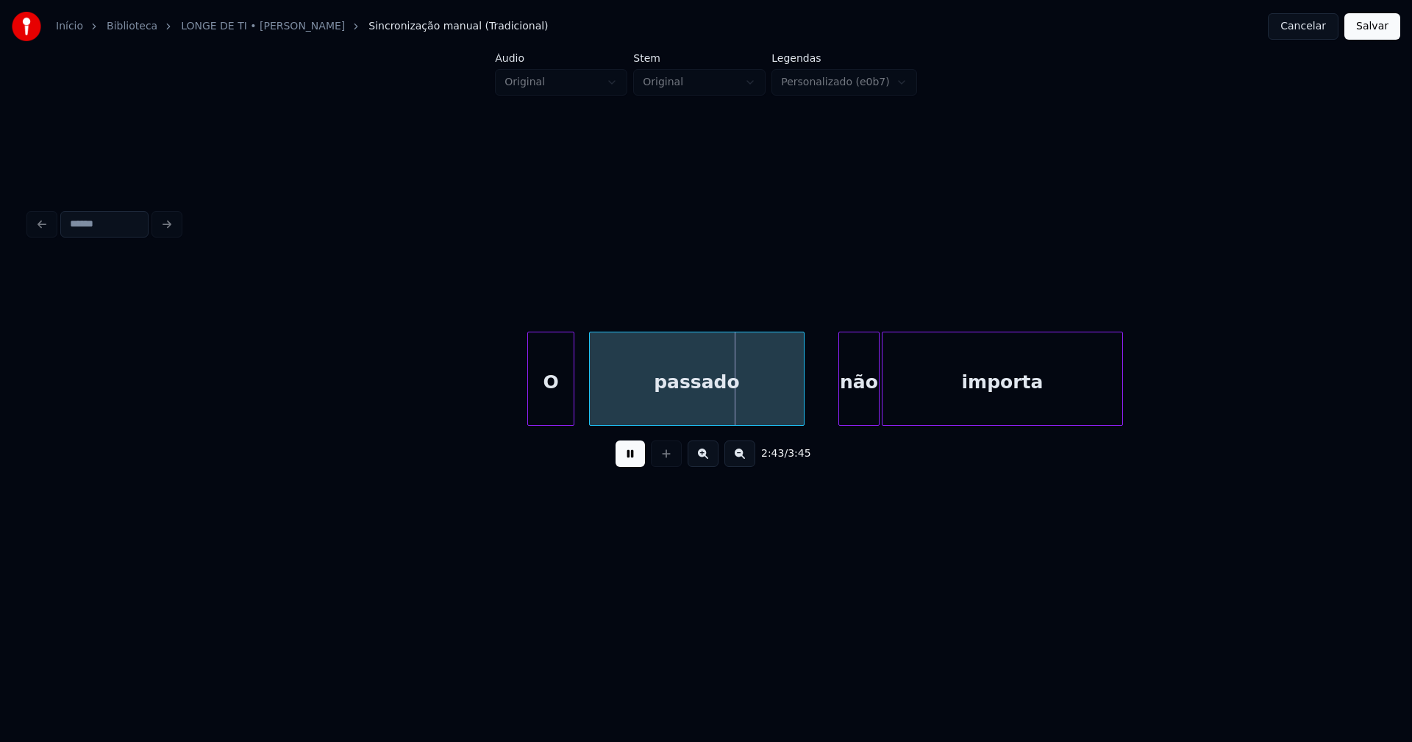
click at [653, 413] on div "passado" at bounding box center [696, 383] width 213 height 100
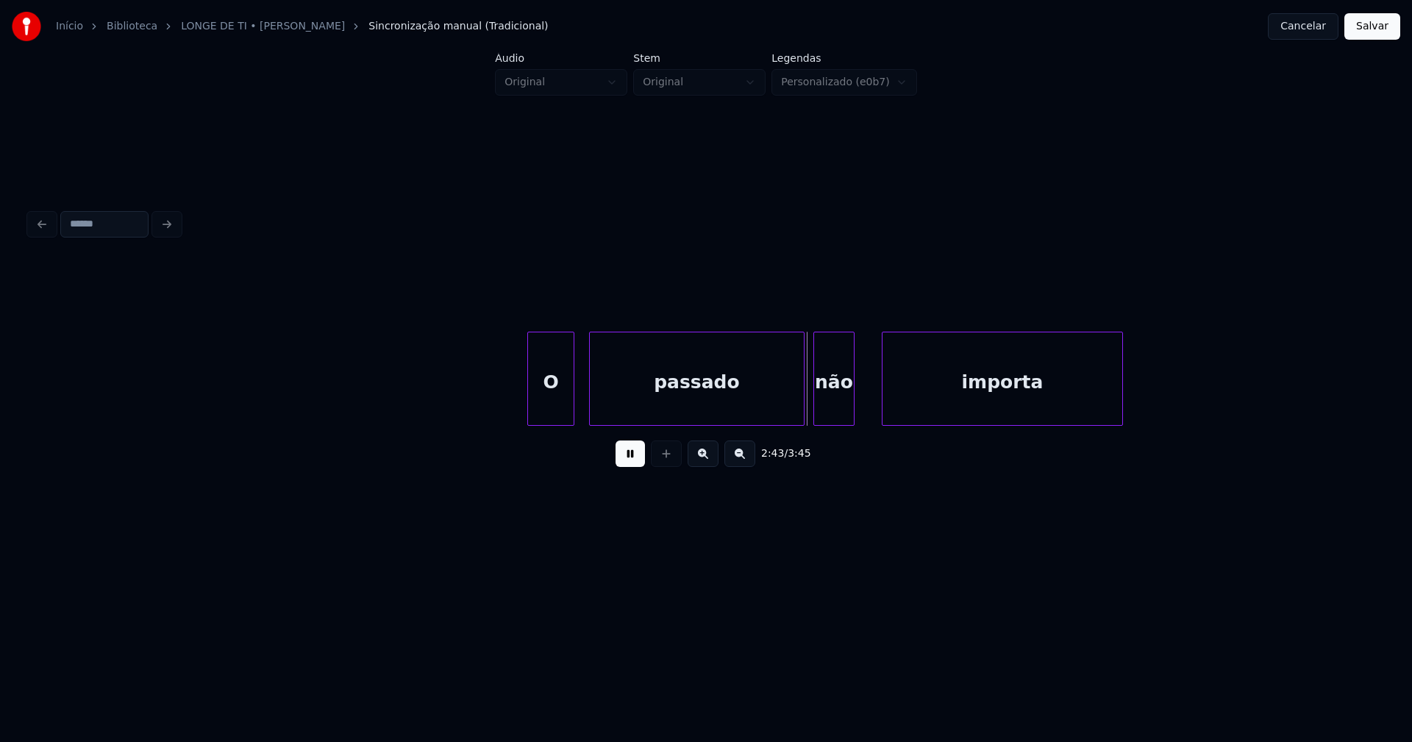
click at [833, 412] on div "não" at bounding box center [834, 383] width 40 height 100
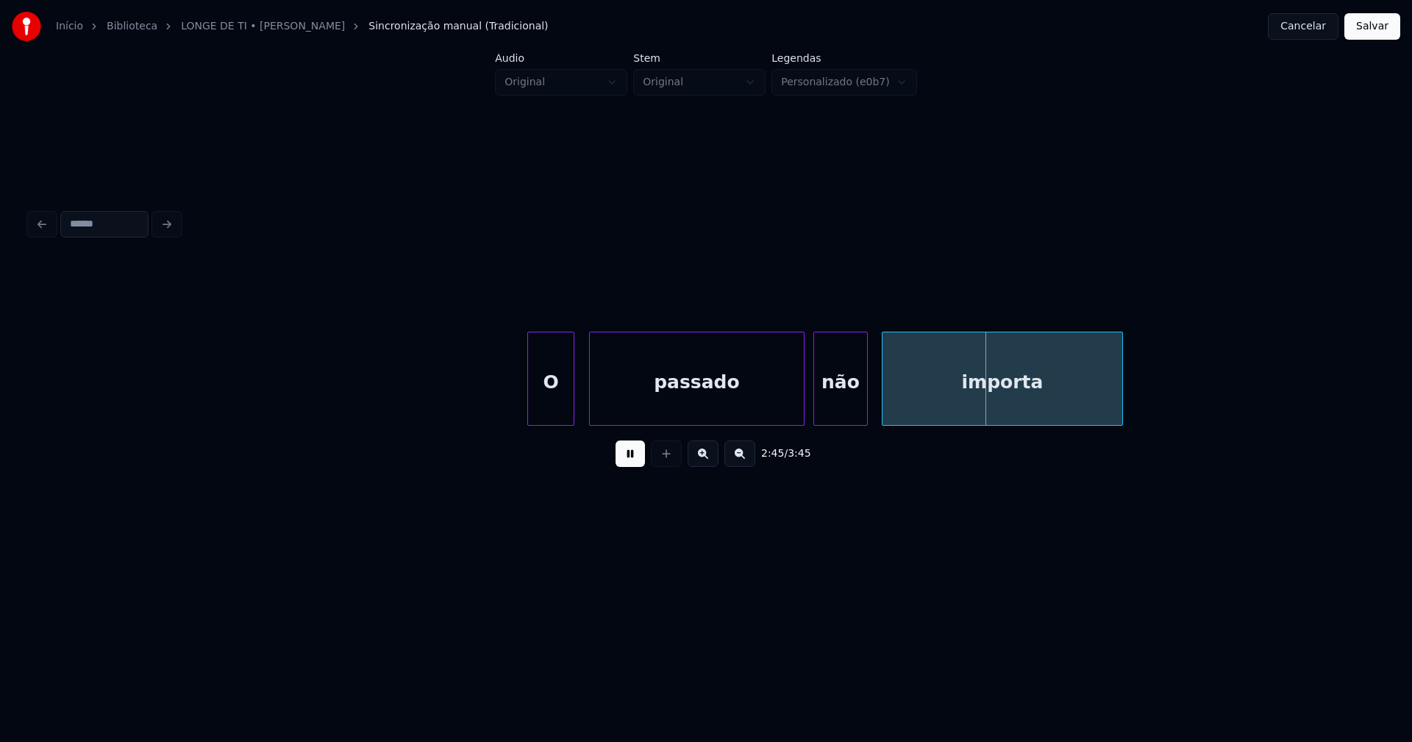
click at [865, 397] on div at bounding box center [865, 379] width 4 height 93
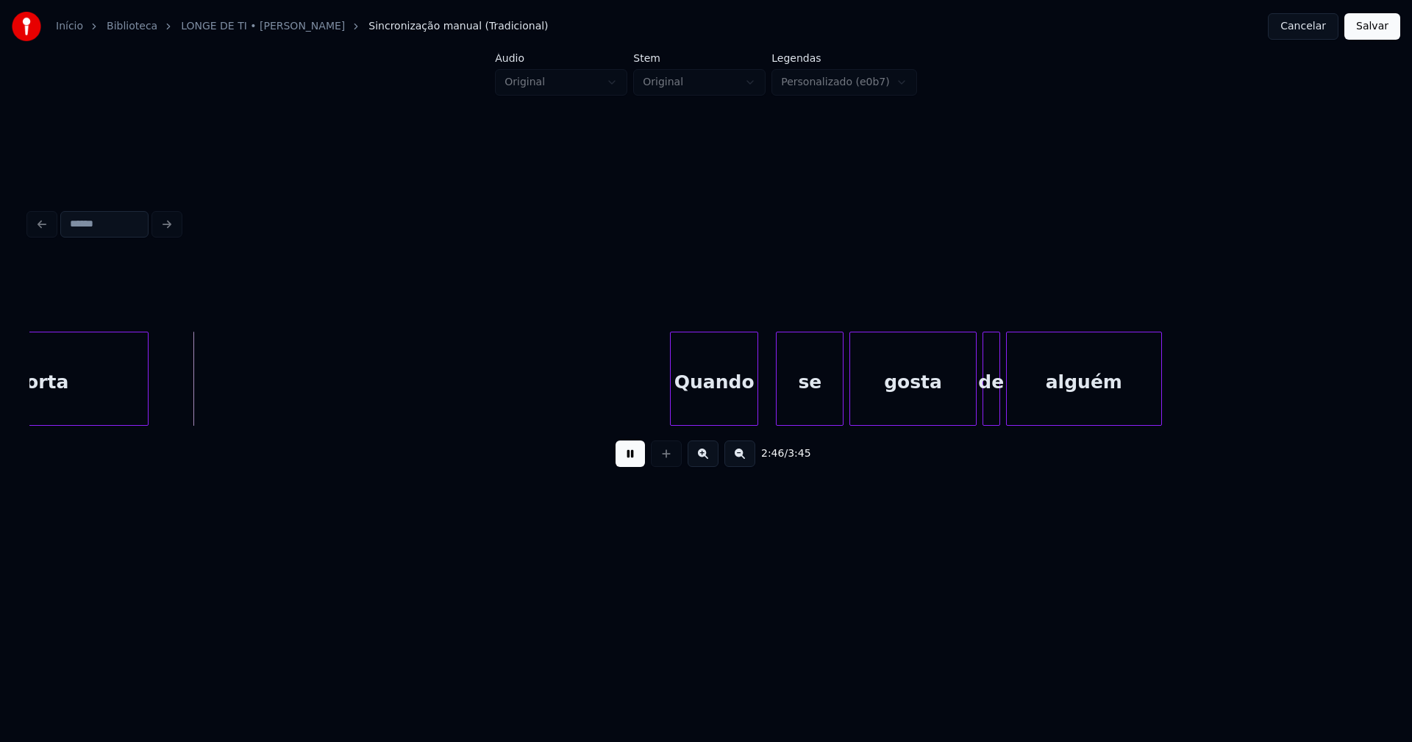
scroll to position [0, 24387]
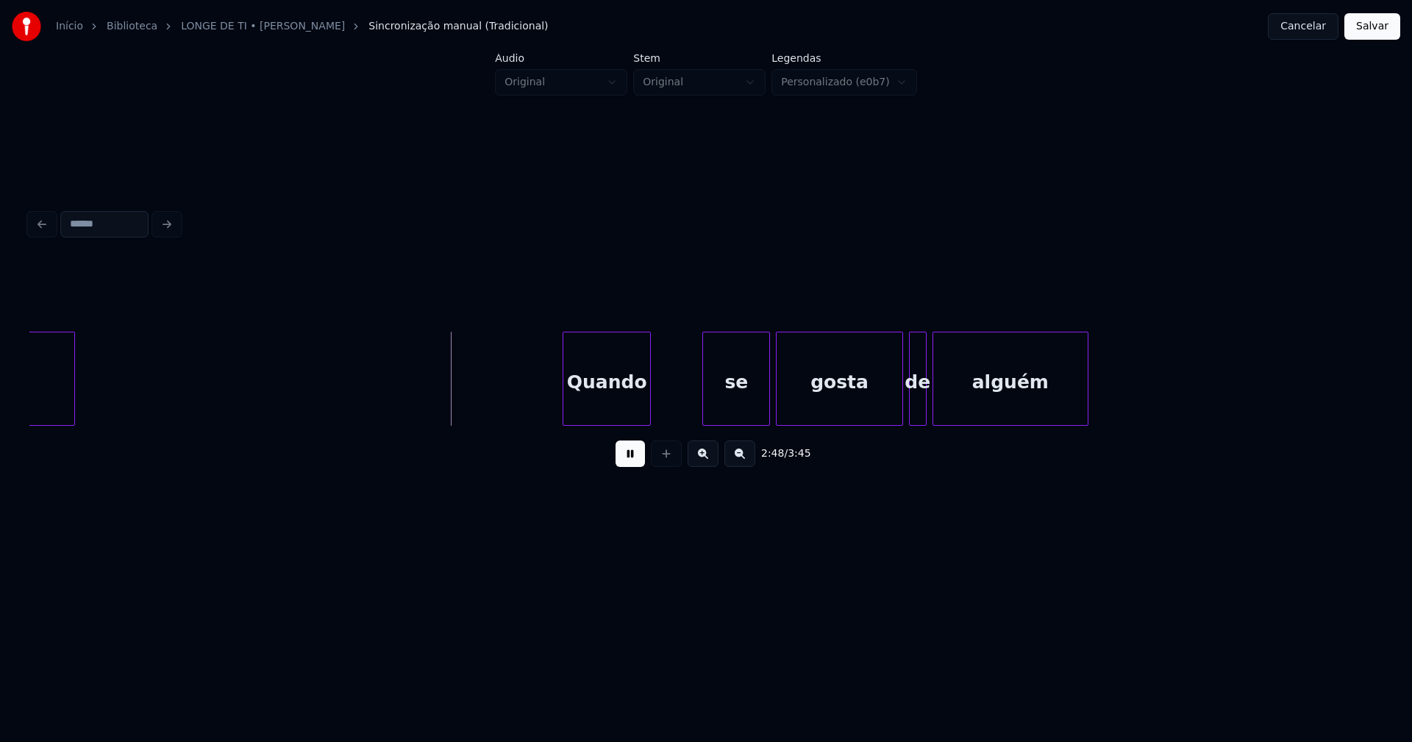
click at [609, 423] on div "importa Quando se gosta de alguém" at bounding box center [706, 379] width 1354 height 94
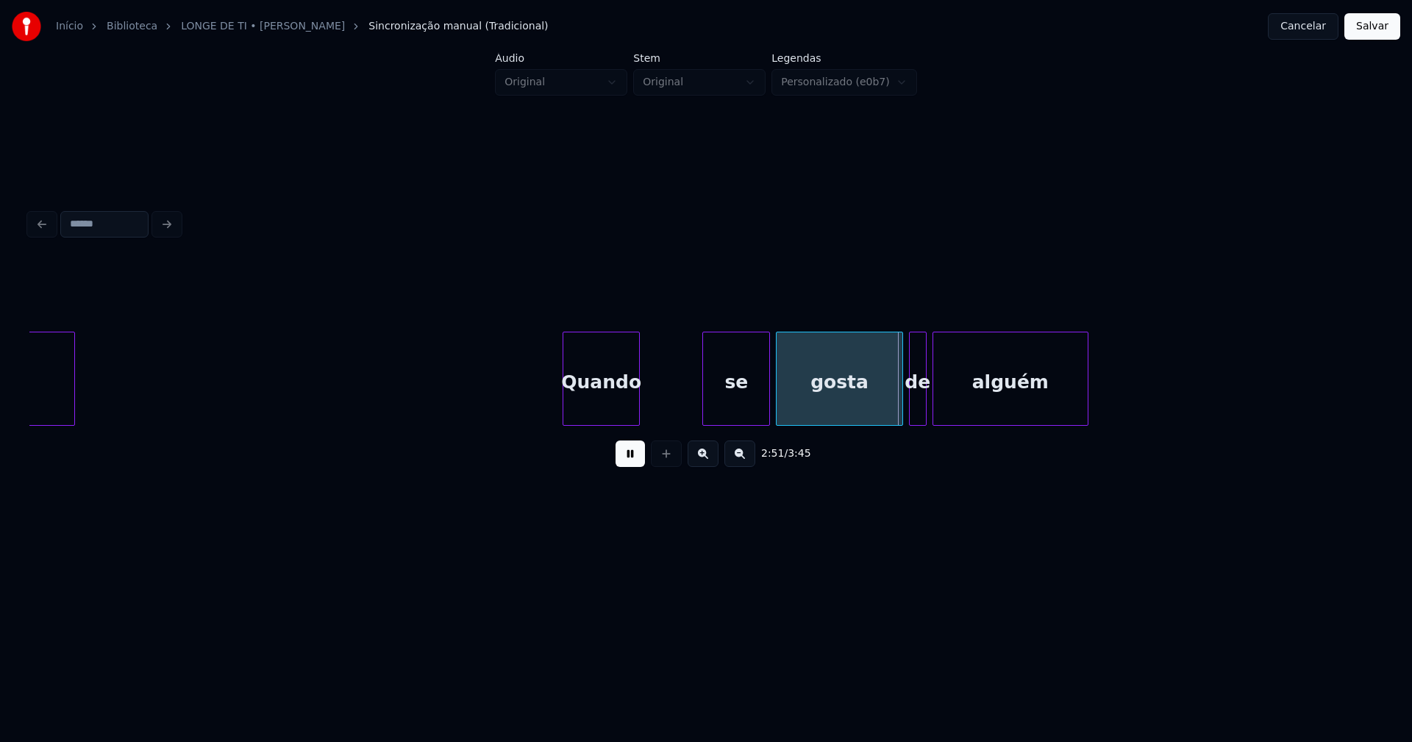
click at [636, 416] on div at bounding box center [637, 379] width 4 height 93
click at [671, 416] on div "se" at bounding box center [680, 383] width 66 height 100
click at [680, 417] on div "se" at bounding box center [686, 383] width 66 height 100
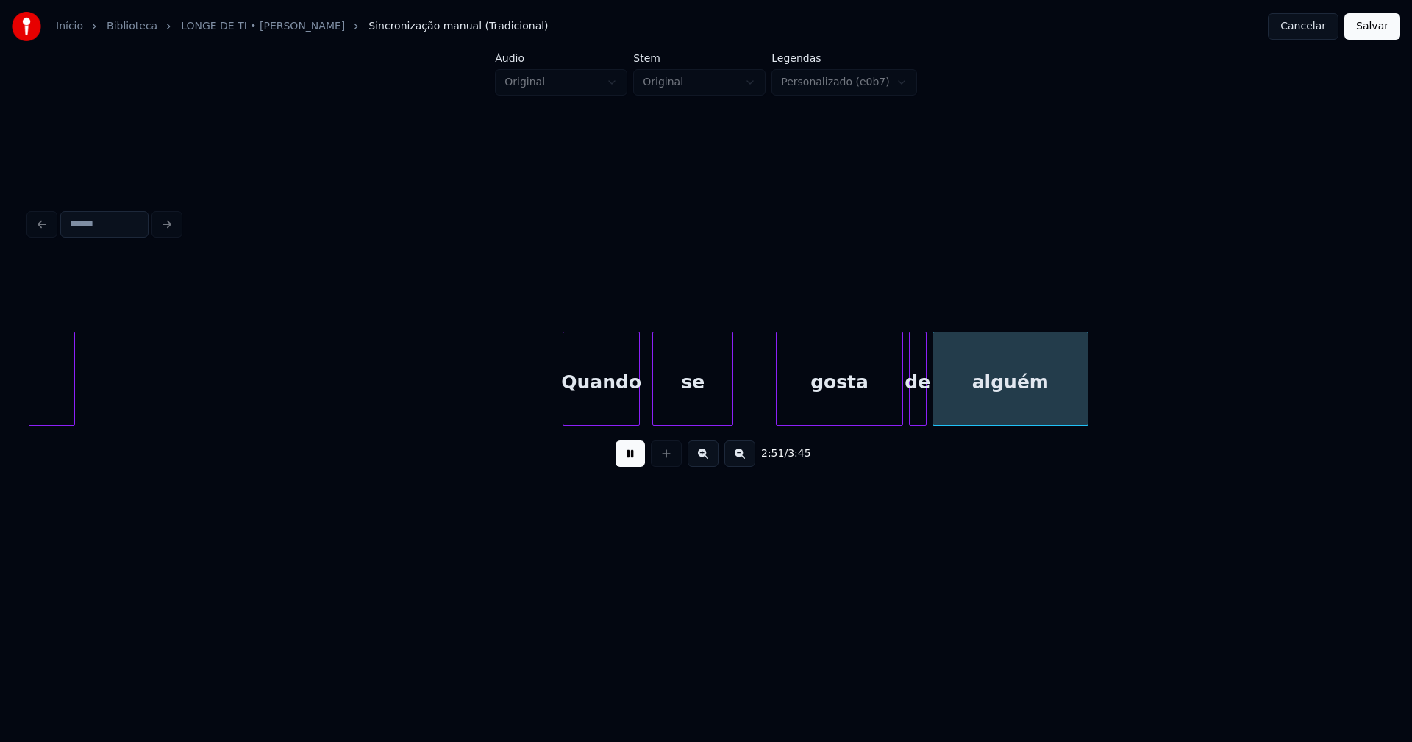
click at [730, 399] on div at bounding box center [730, 379] width 4 height 93
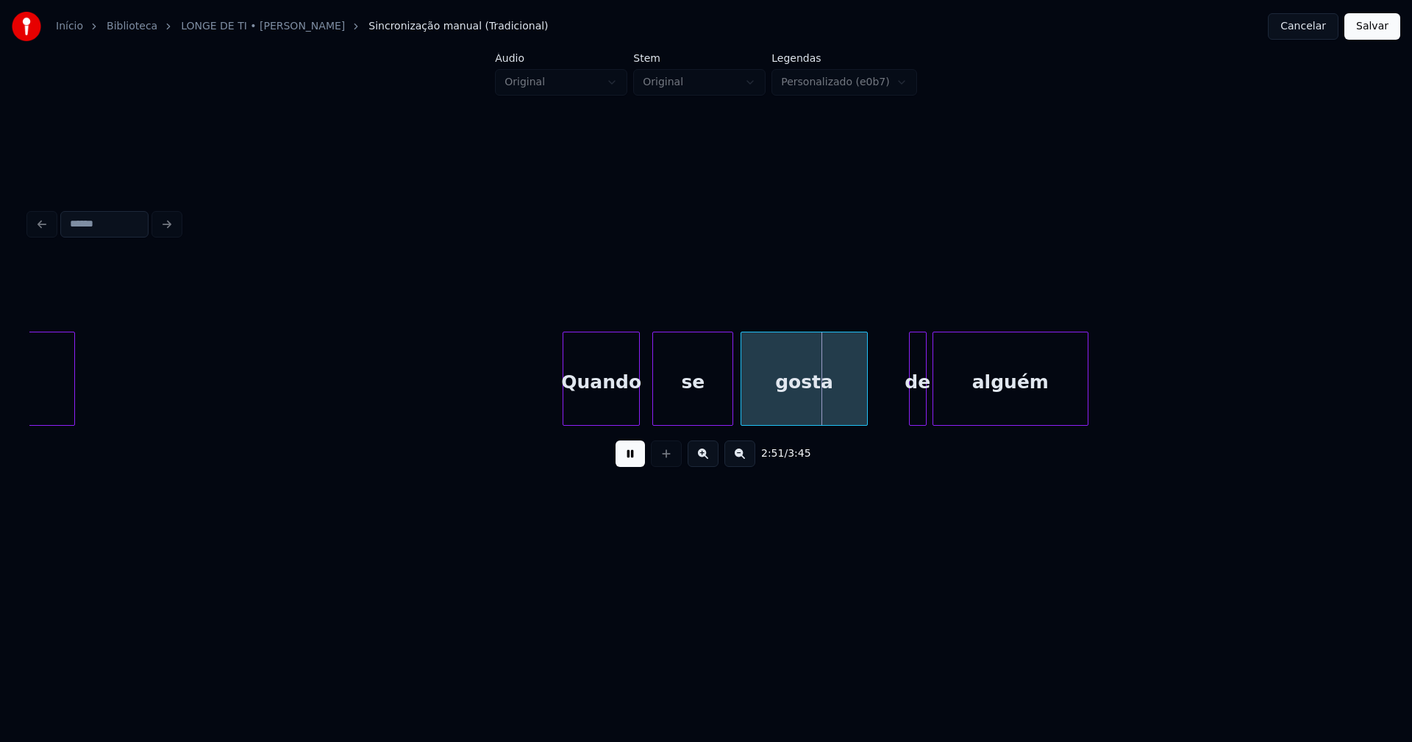
click at [775, 419] on div "gosta" at bounding box center [804, 383] width 125 height 100
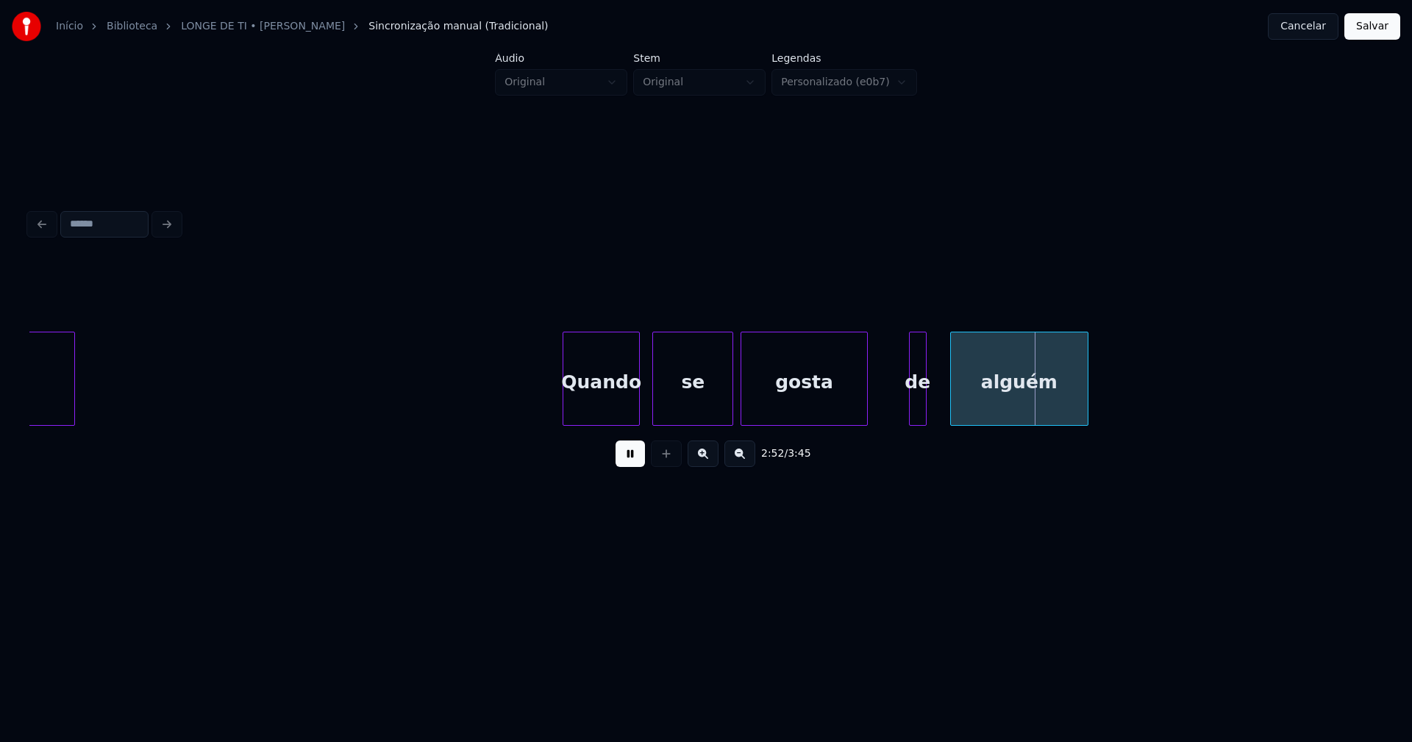
click at [954, 402] on div at bounding box center [953, 379] width 4 height 93
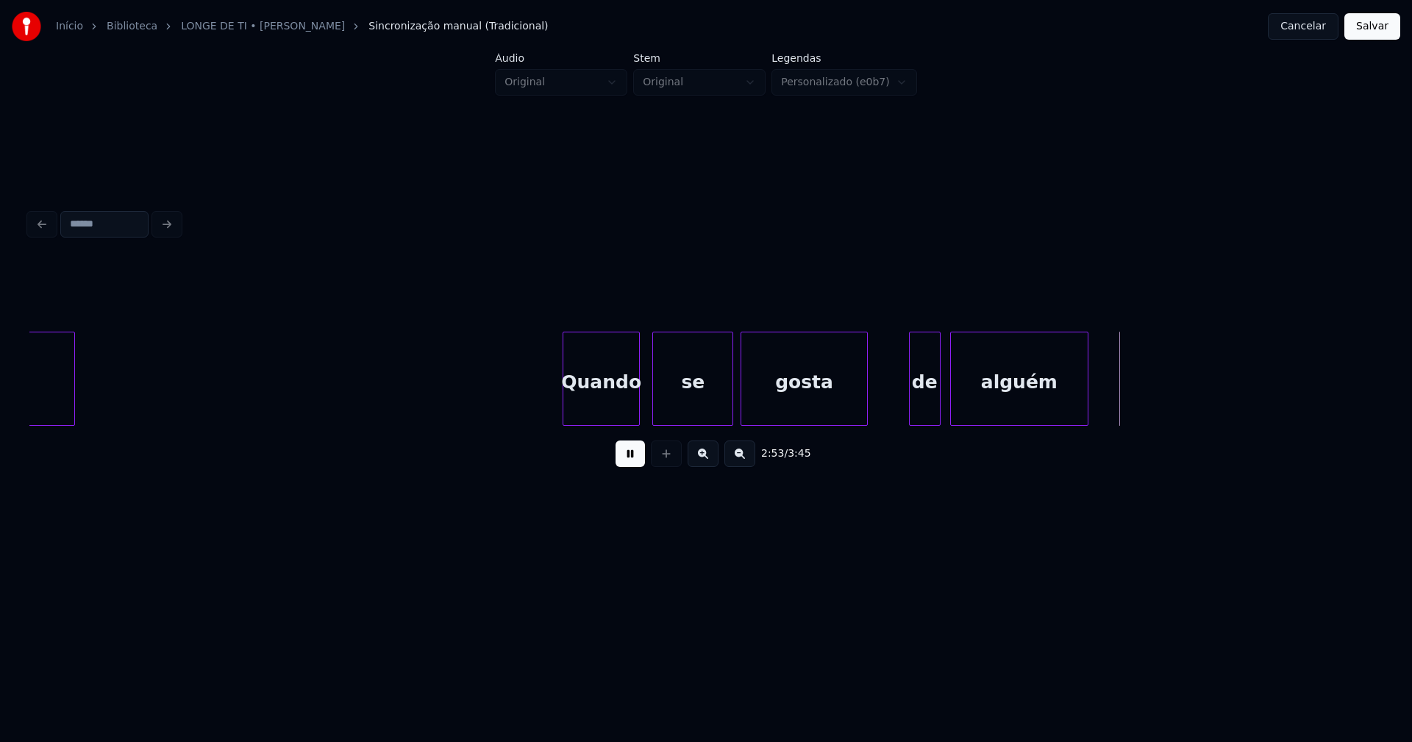
click at [936, 402] on div at bounding box center [938, 379] width 4 height 93
click at [886, 415] on div at bounding box center [885, 379] width 4 height 93
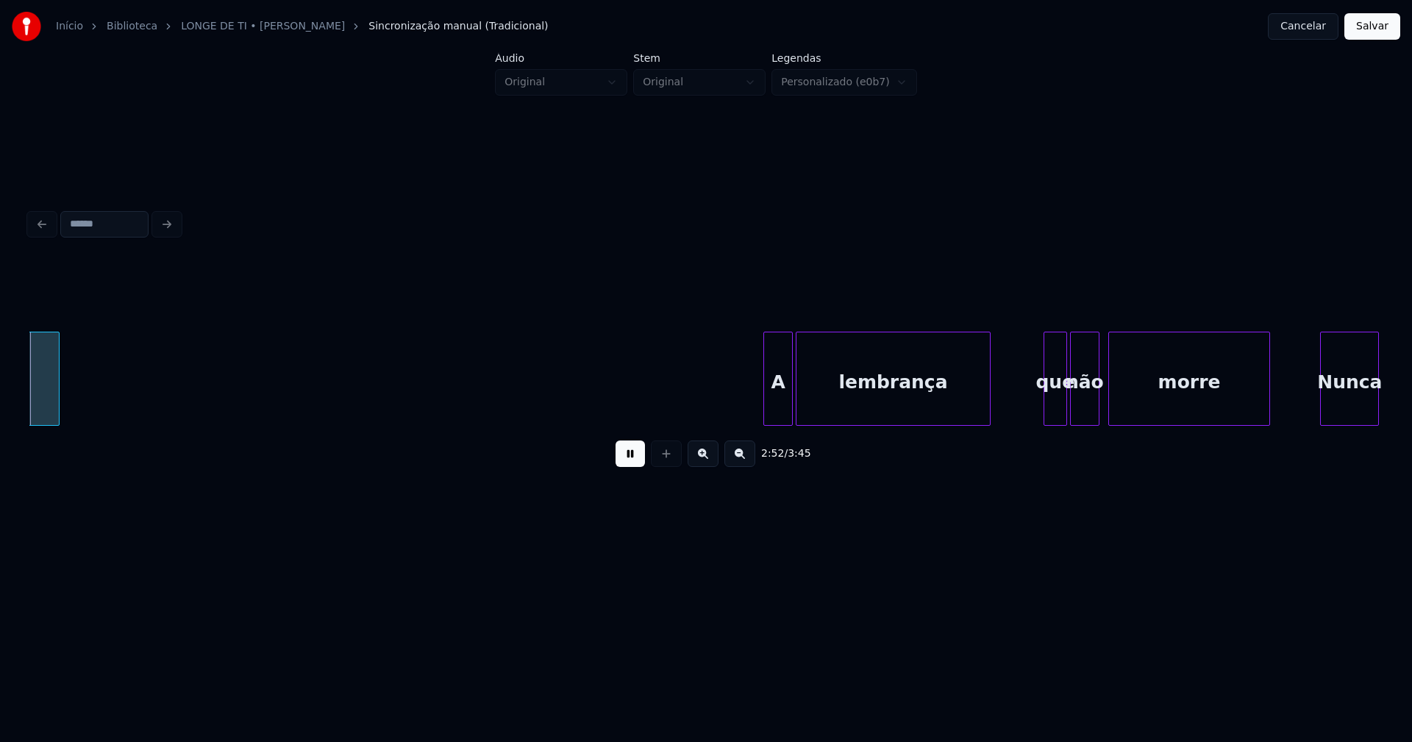
scroll to position [0, 25419]
click at [745, 422] on div "A lembrança que não morre Nunca alguém" at bounding box center [706, 379] width 1354 height 94
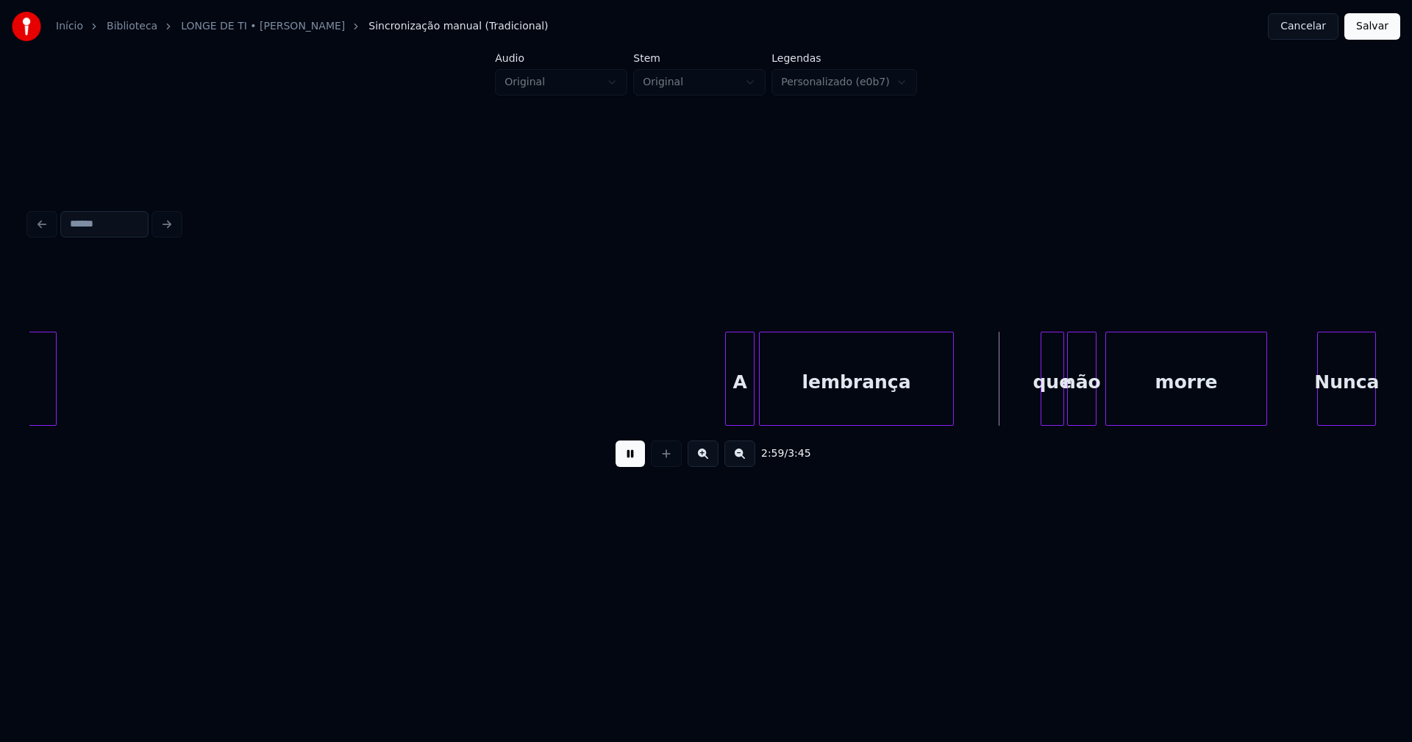
click at [808, 424] on div "A lembrança que não morre Nunca alguém" at bounding box center [706, 379] width 1354 height 94
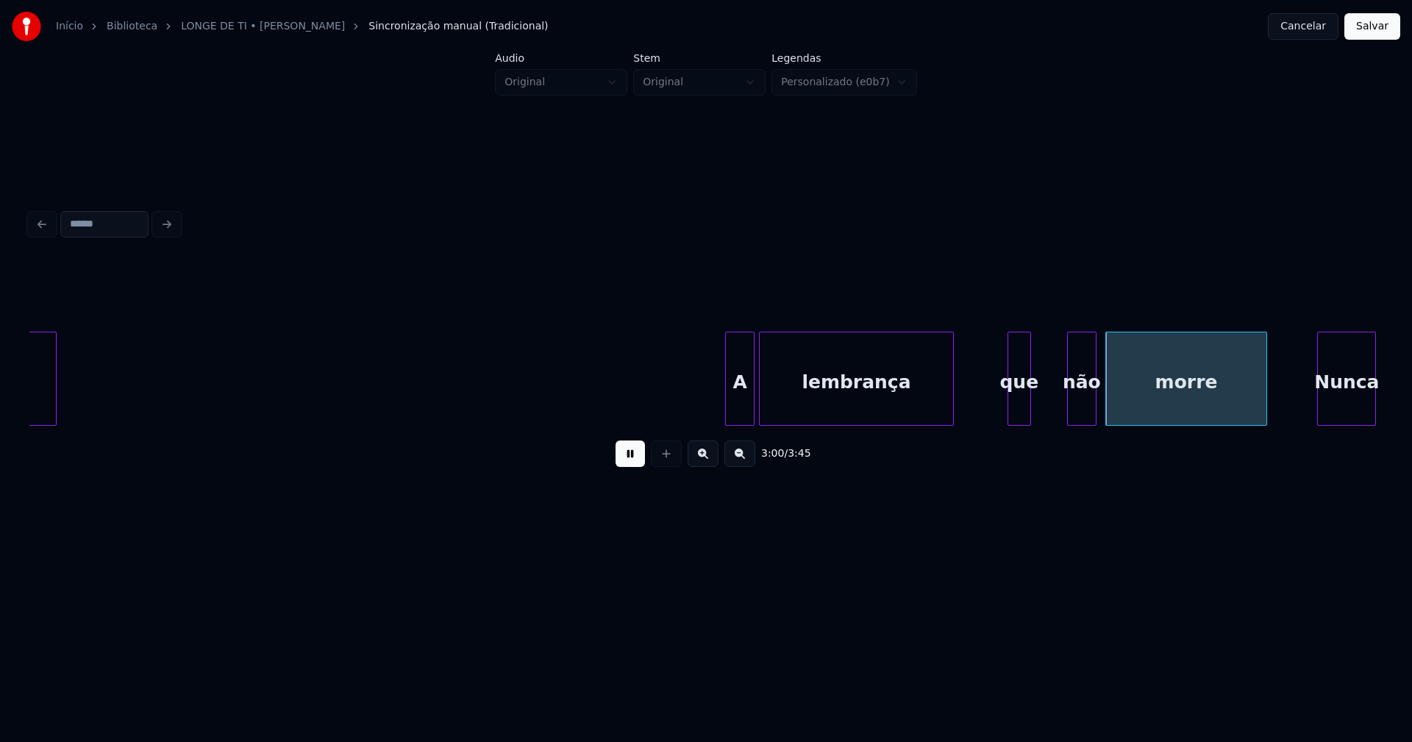
click at [1018, 421] on div "A lembrança que não morre Nunca alguém" at bounding box center [706, 379] width 1354 height 94
click at [1053, 419] on div "não" at bounding box center [1050, 383] width 28 height 100
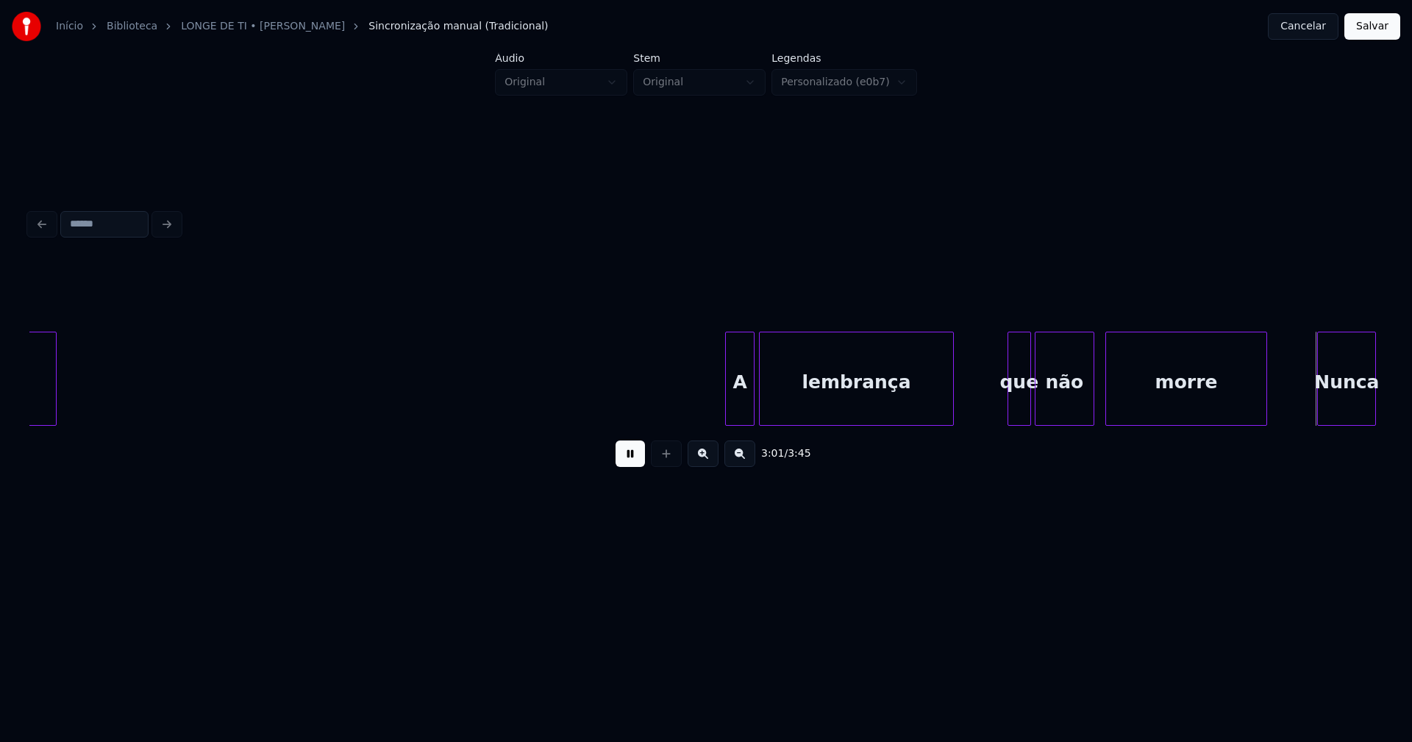
click at [1091, 396] on div at bounding box center [1091, 379] width 4 height 93
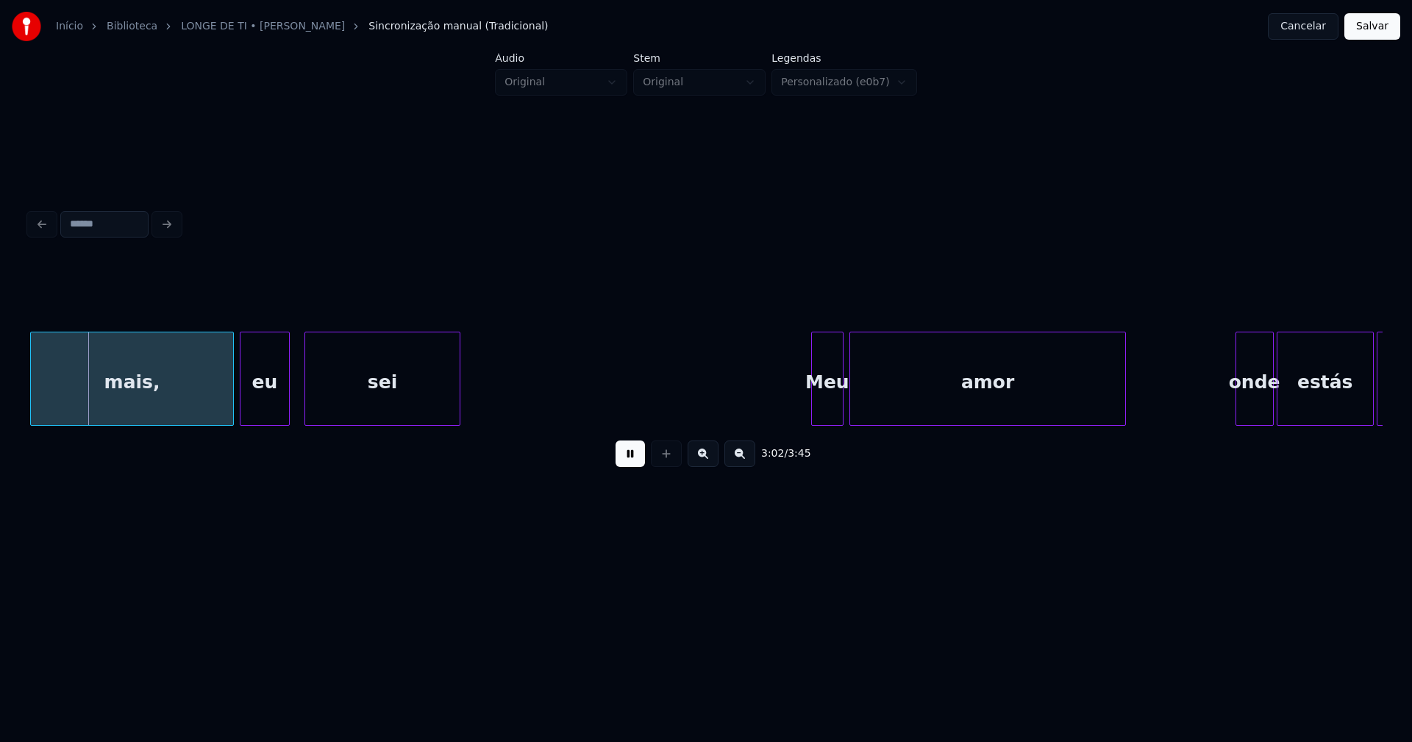
scroll to position [0, 26424]
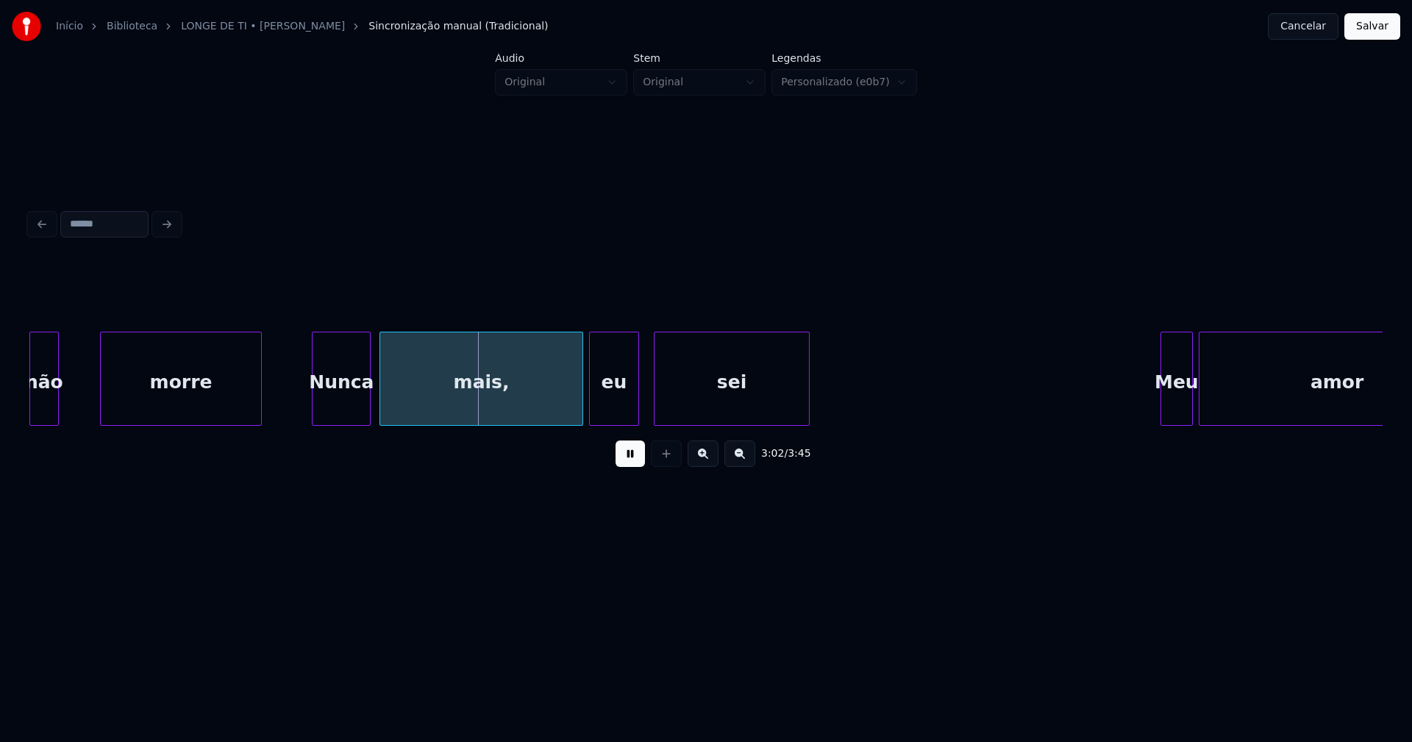
click at [57, 402] on div at bounding box center [56, 379] width 4 height 93
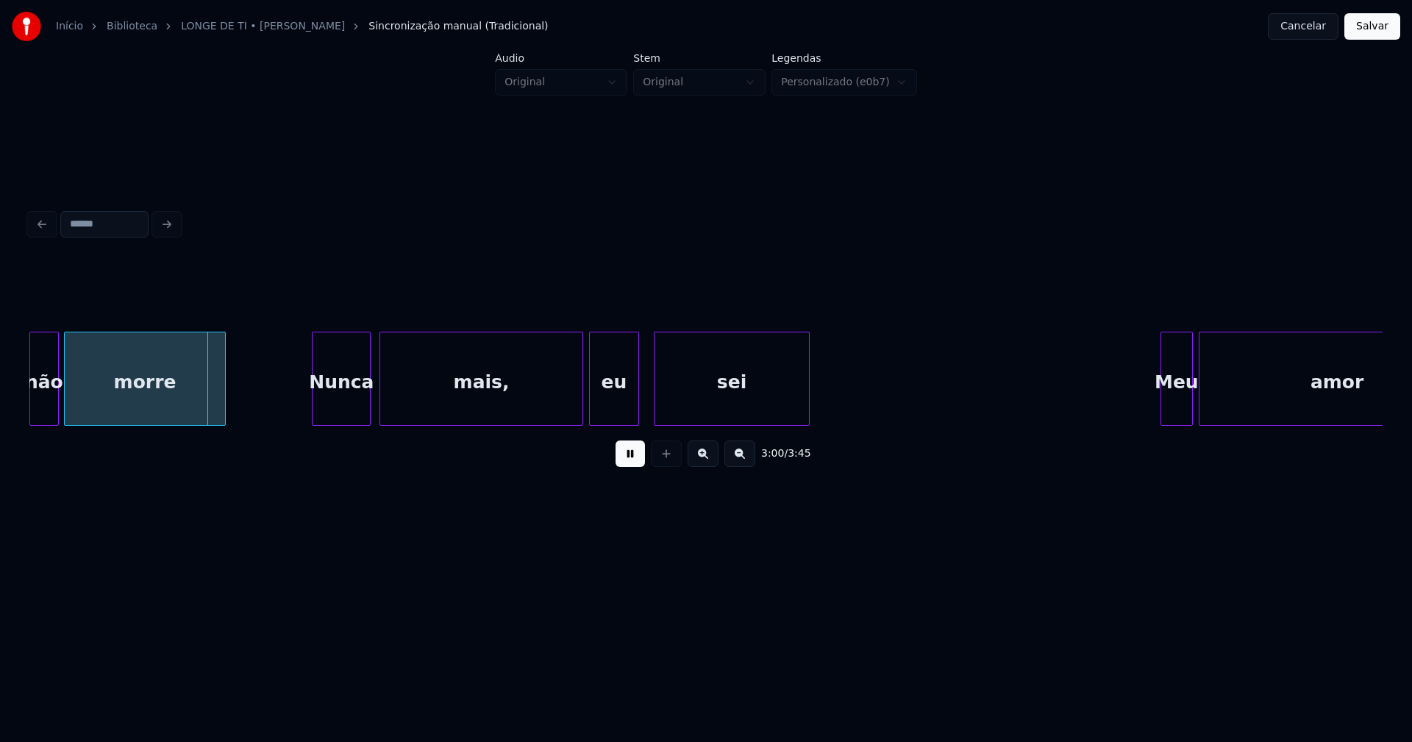
click at [146, 412] on div "morre" at bounding box center [145, 383] width 160 height 100
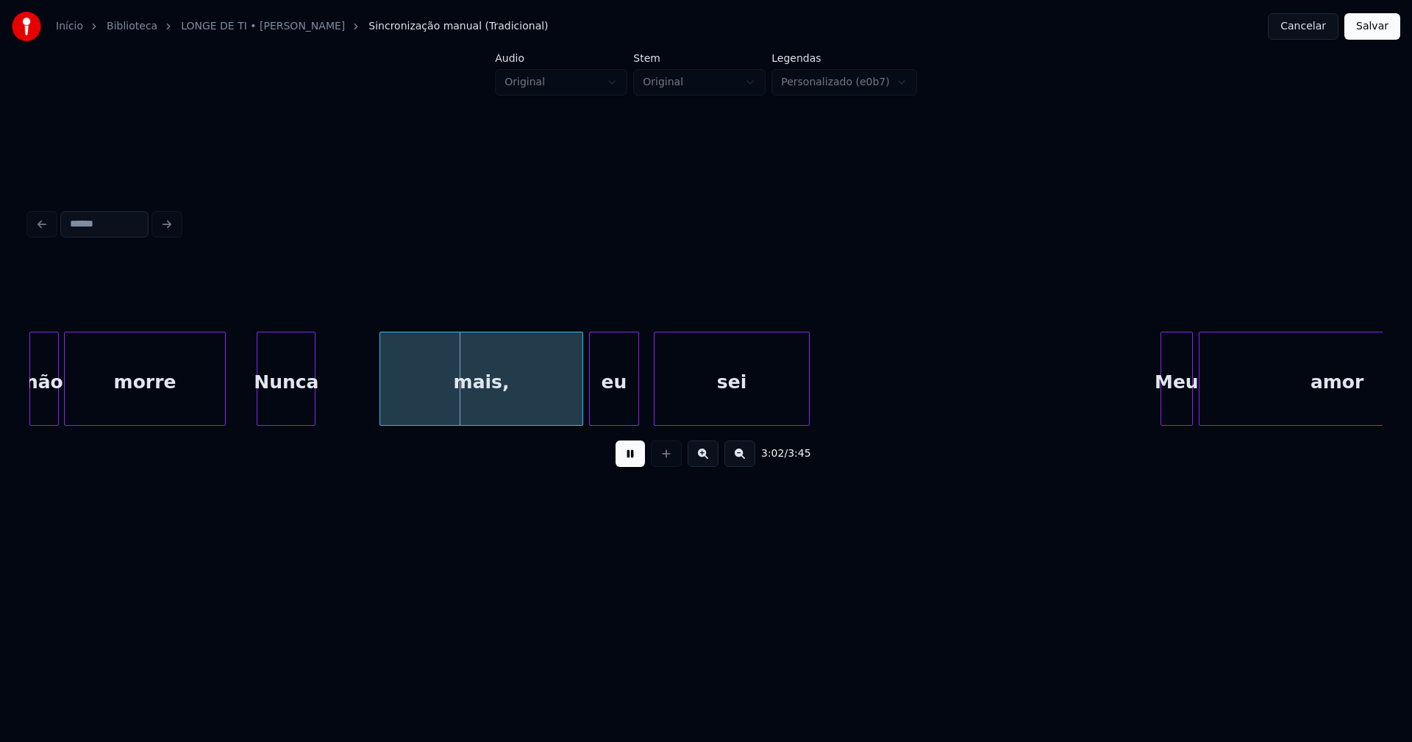
click at [288, 413] on div "Nunca" at bounding box center [285, 383] width 57 height 100
click at [301, 411] on div at bounding box center [299, 379] width 4 height 93
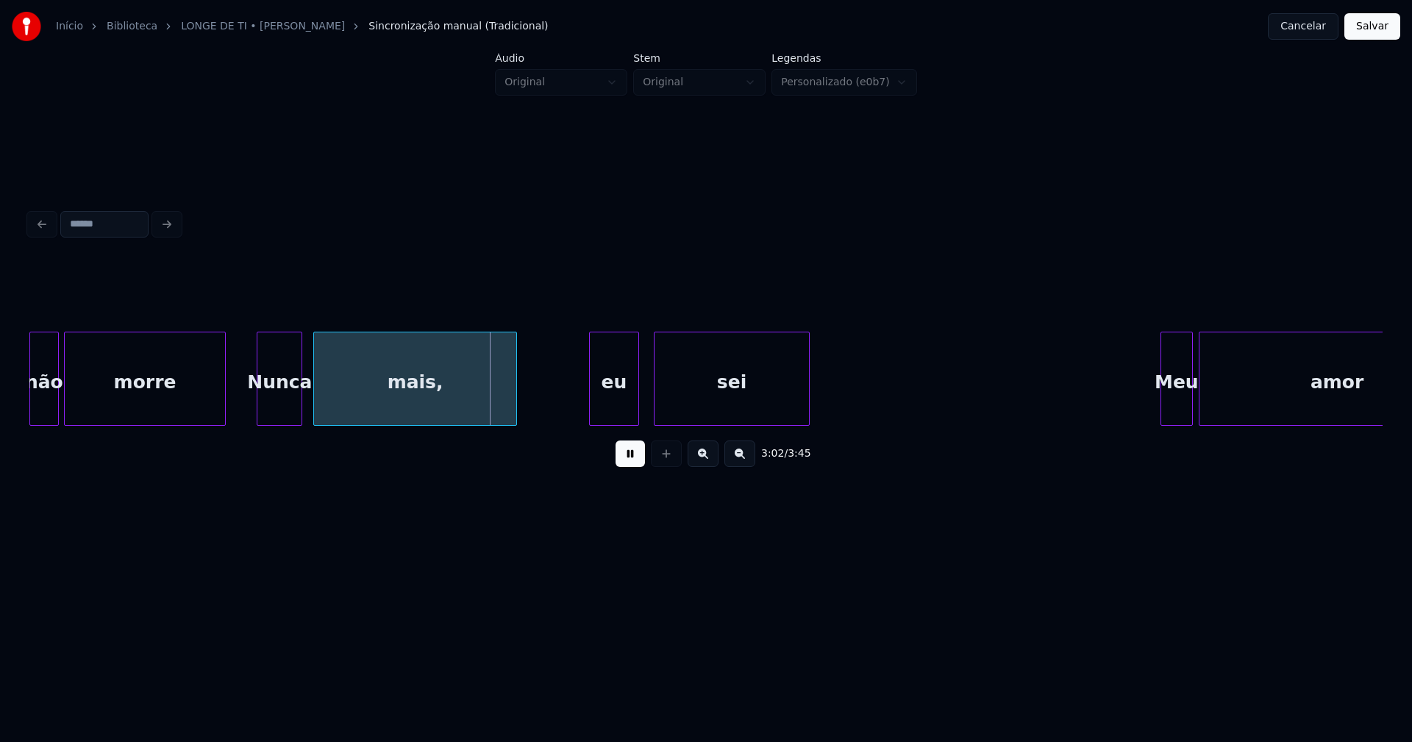
click at [379, 412] on div "mais," at bounding box center [415, 383] width 202 height 100
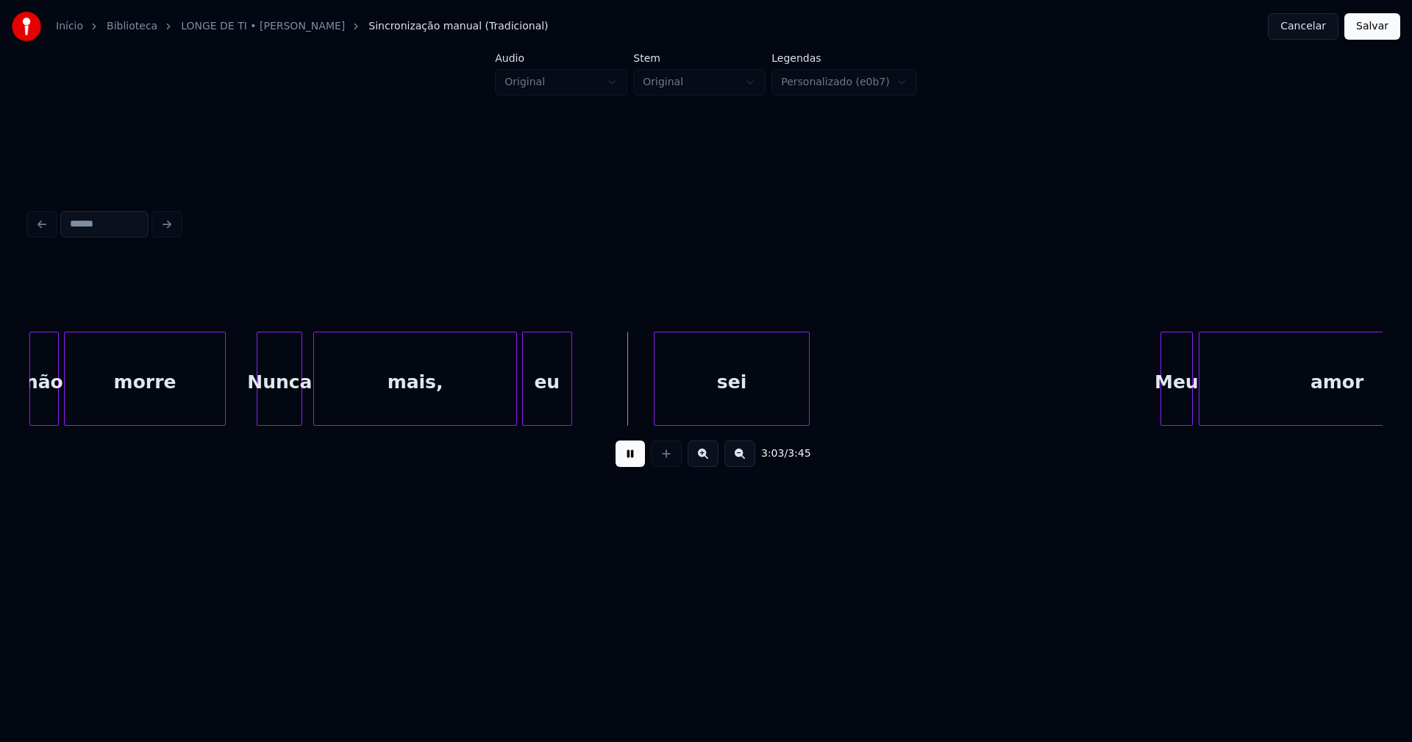
click at [548, 416] on div "eu" at bounding box center [547, 383] width 49 height 100
click at [590, 394] on div at bounding box center [592, 379] width 4 height 93
click at [608, 405] on div "sei" at bounding box center [677, 383] width 154 height 100
click at [772, 386] on div at bounding box center [770, 379] width 4 height 93
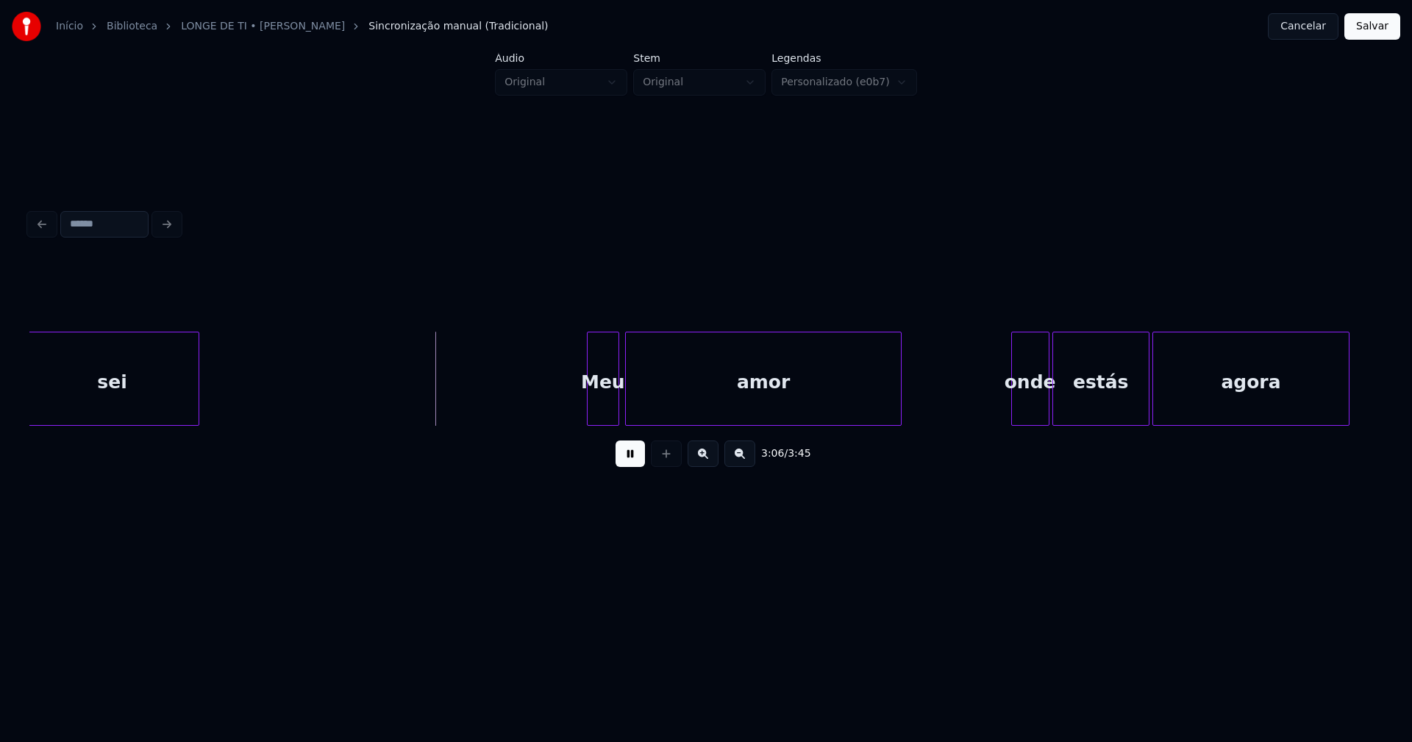
scroll to position [0, 27017]
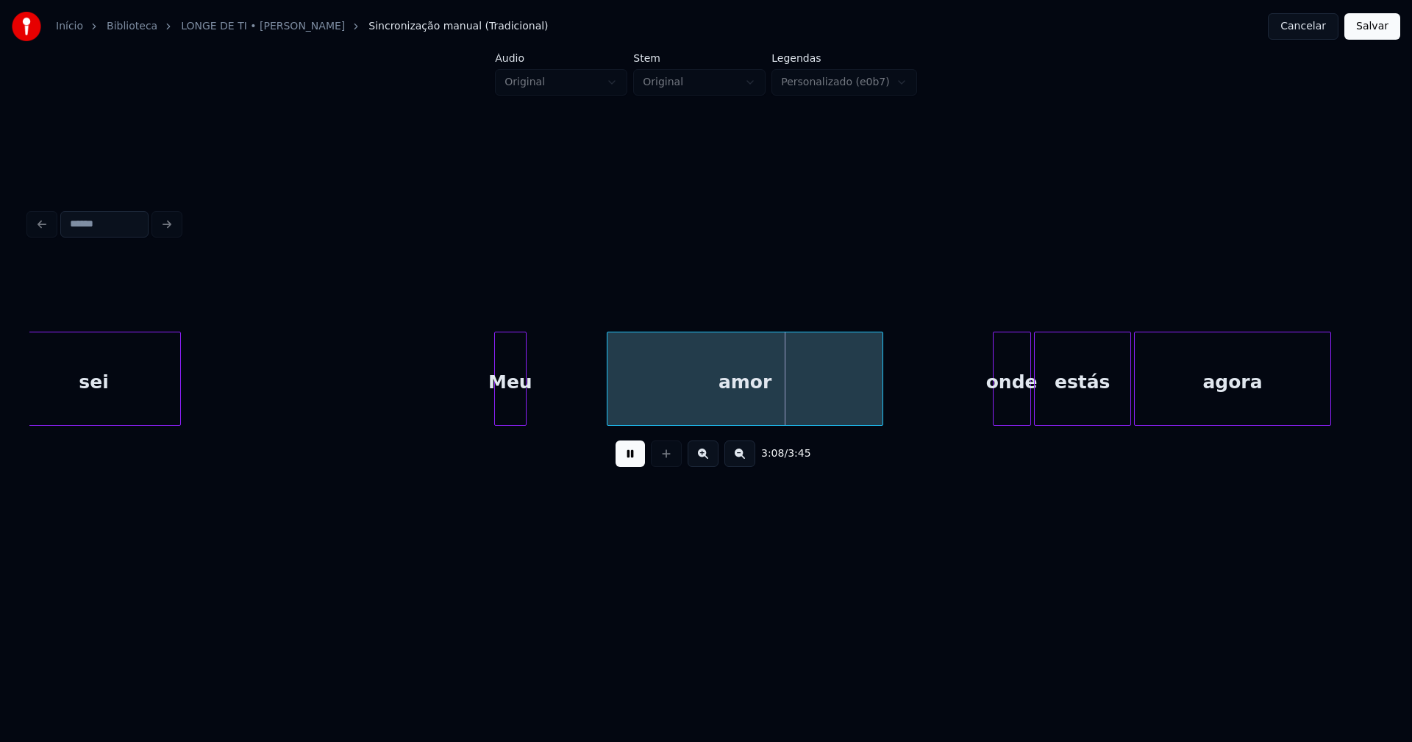
click at [511, 424] on div "sei Meu amor onde estás agora" at bounding box center [706, 379] width 1354 height 94
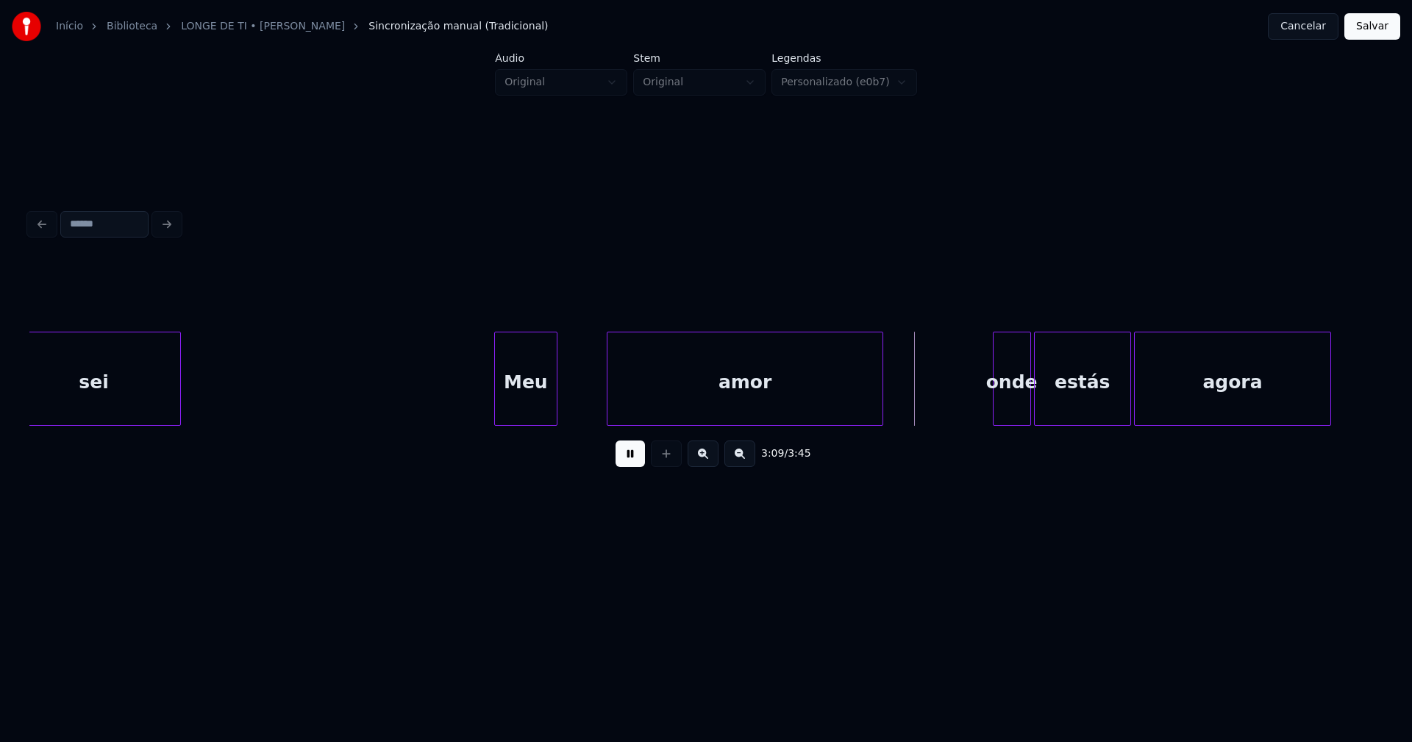
click at [554, 398] on div at bounding box center [554, 379] width 4 height 93
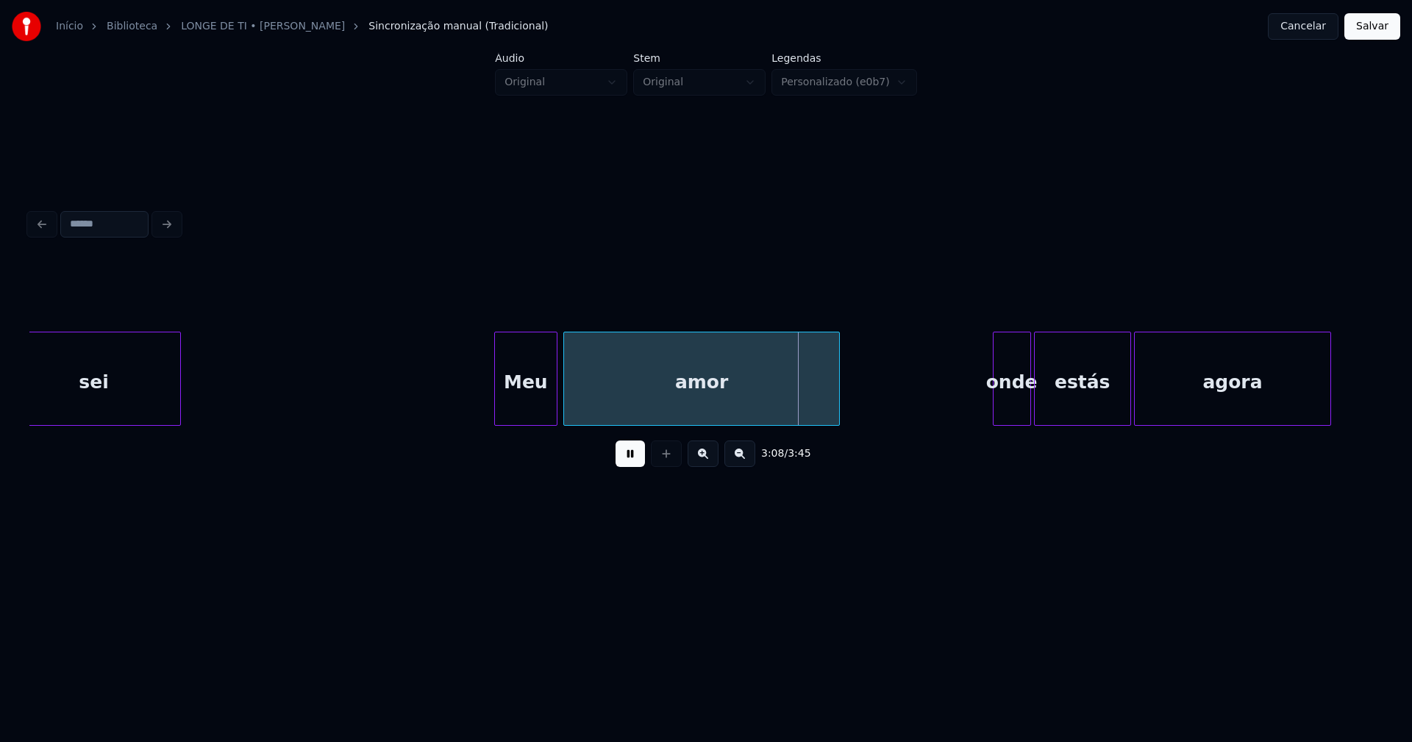
click at [614, 410] on div "amor" at bounding box center [702, 383] width 276 height 100
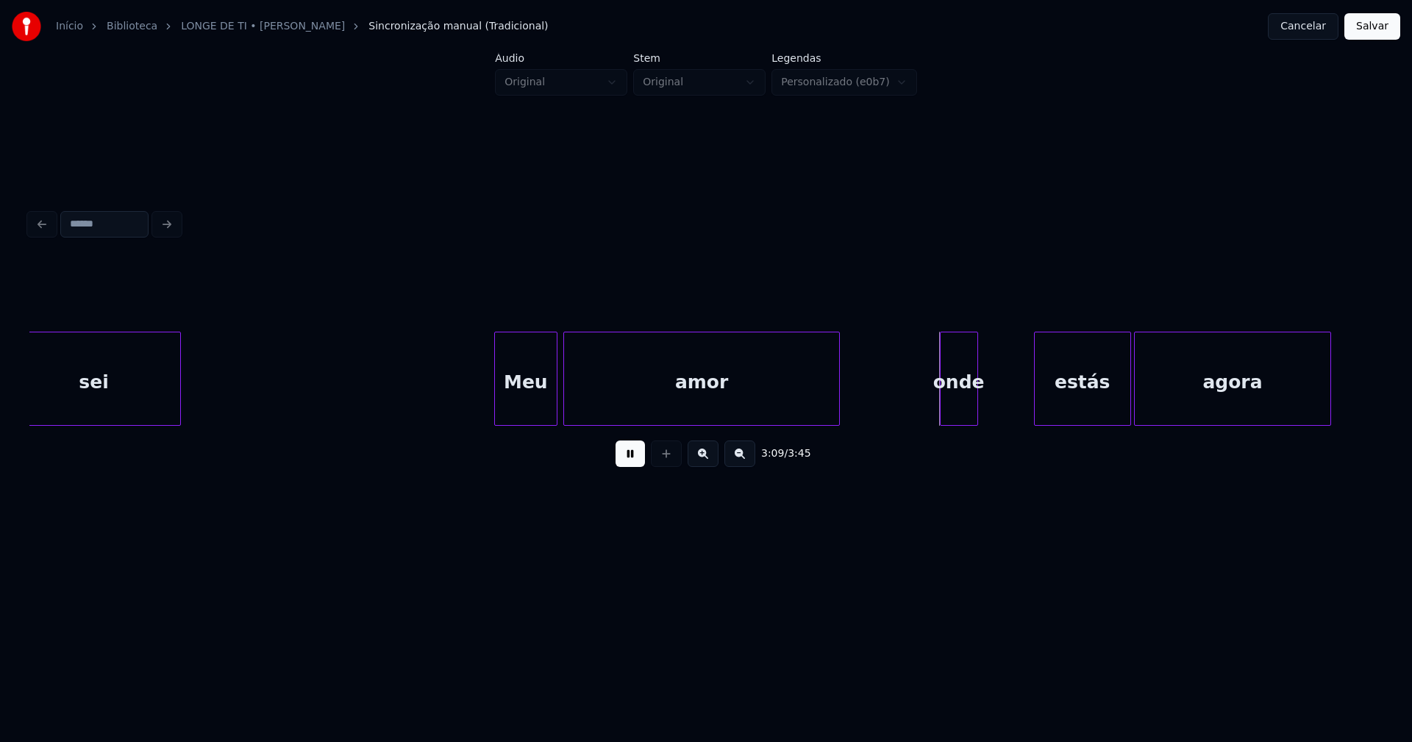
click at [961, 426] on div "sei Meu amor onde estás agora" at bounding box center [706, 379] width 1354 height 94
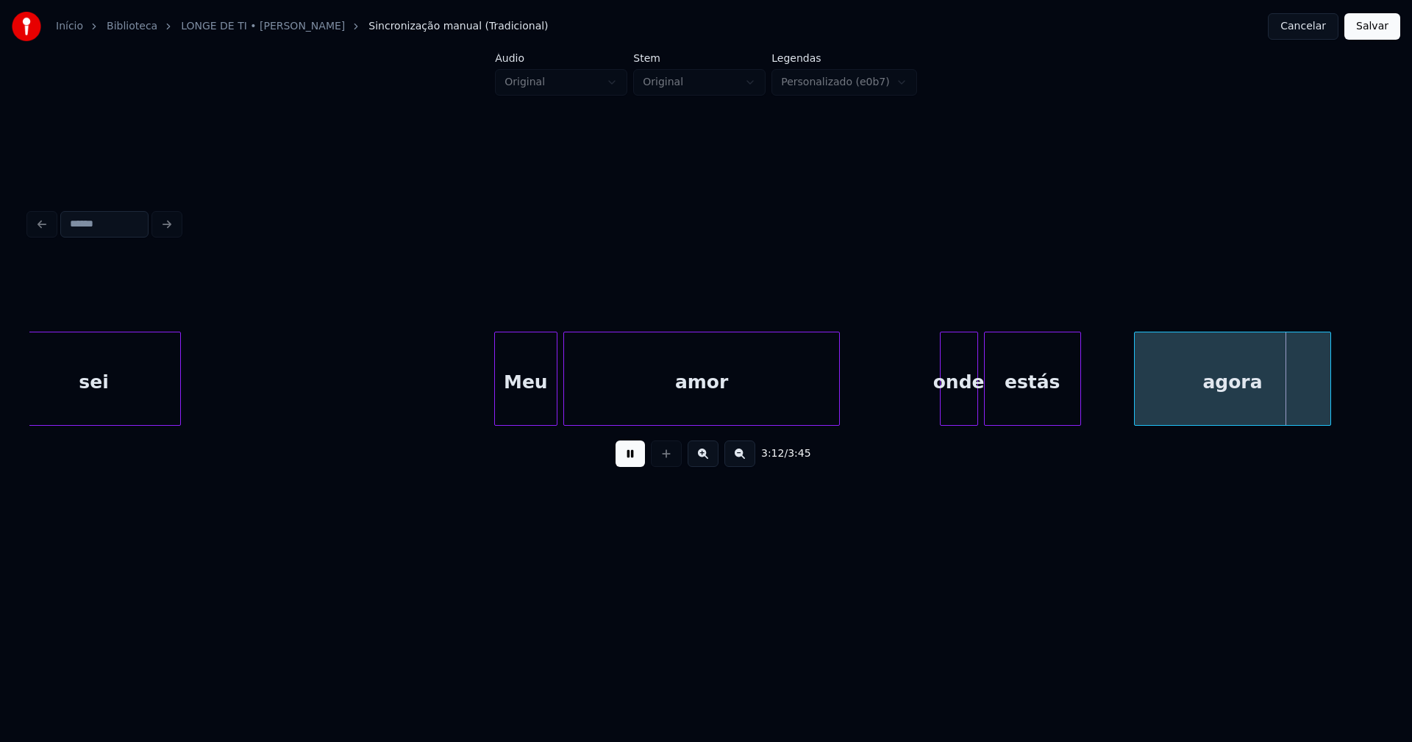
click at [1023, 424] on div "sei Meu amor onde estás agora" at bounding box center [706, 379] width 1354 height 94
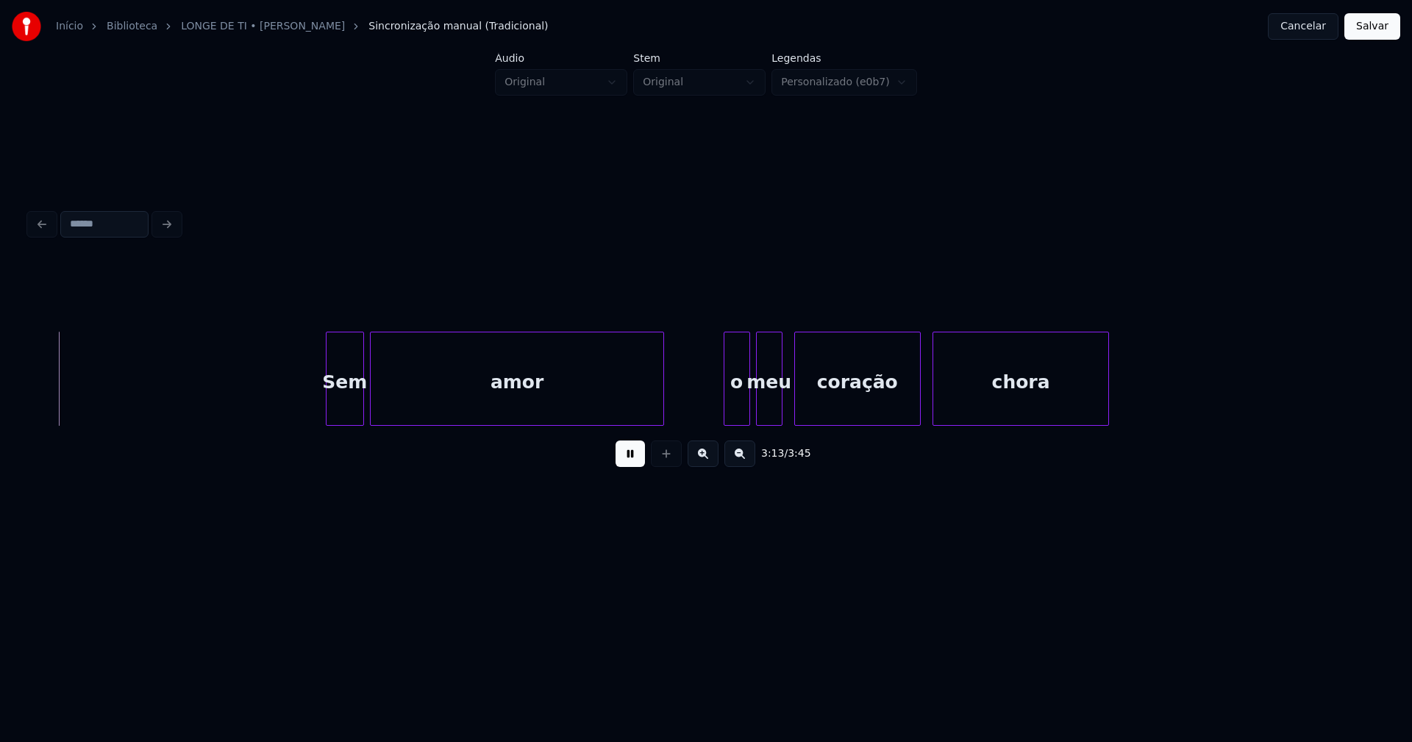
scroll to position [0, 27971]
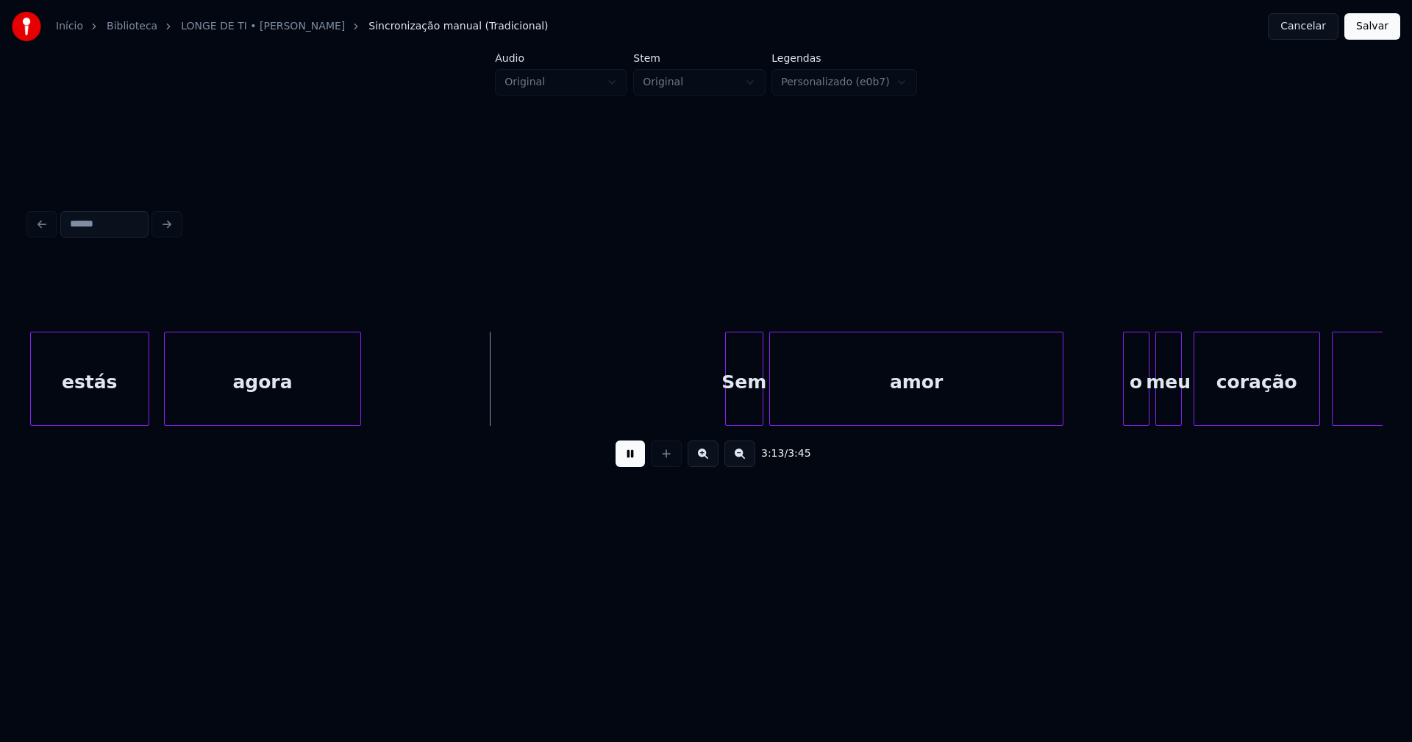
click at [226, 402] on div "agora" at bounding box center [263, 383] width 196 height 100
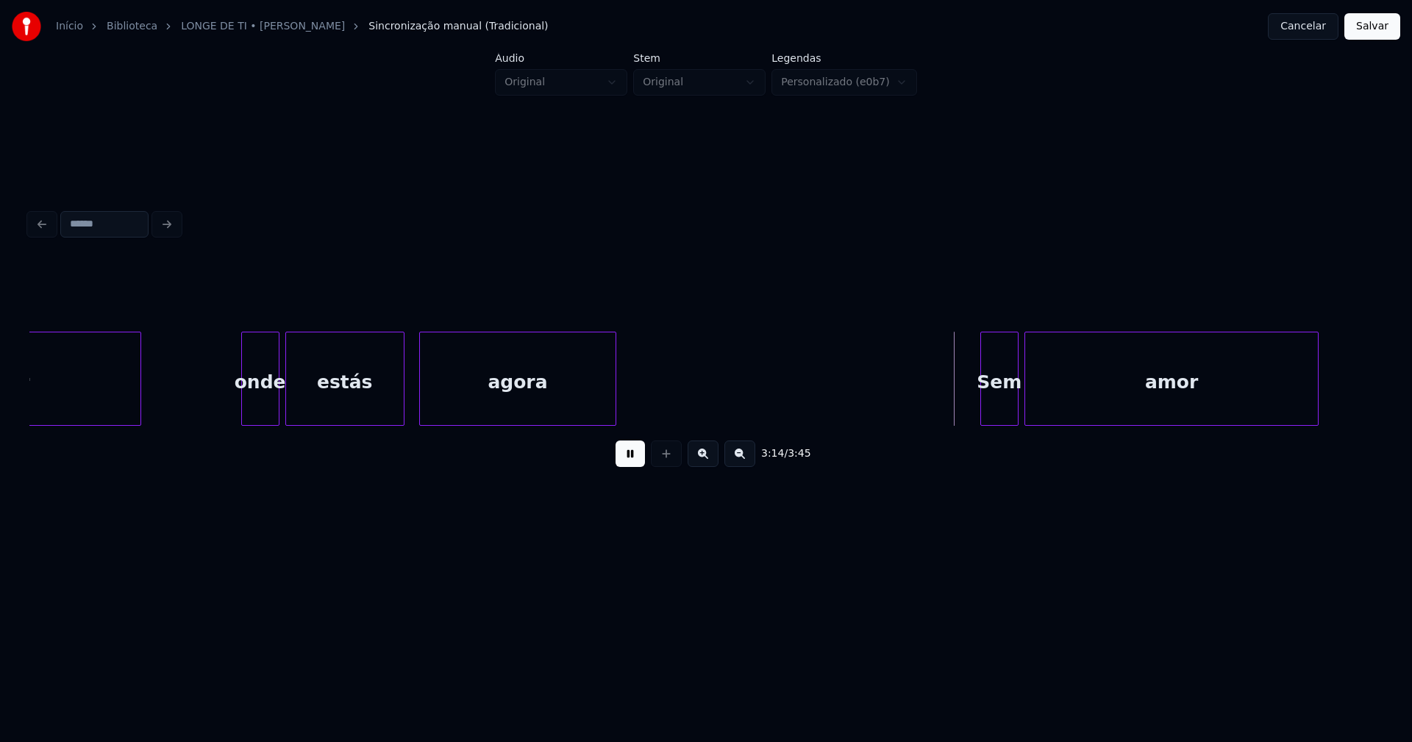
scroll to position [0, 27660]
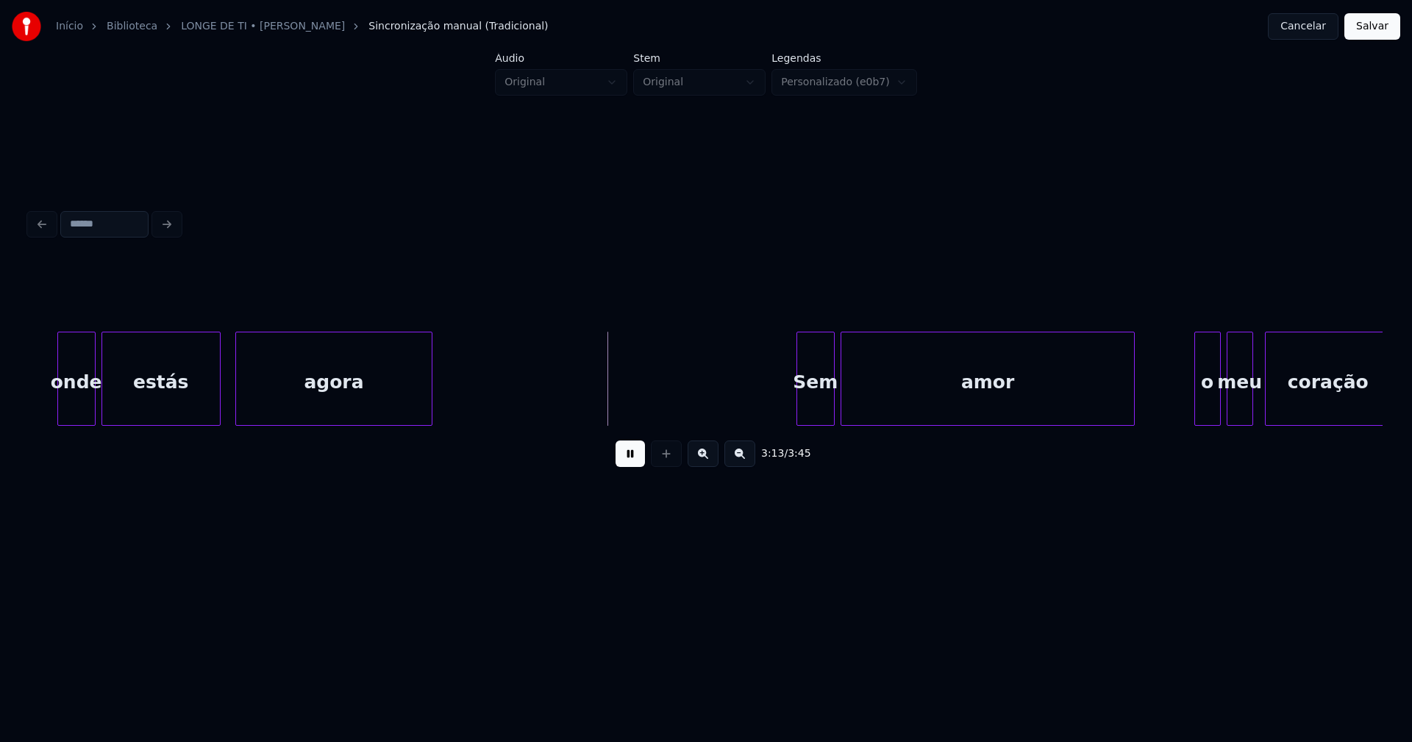
scroll to position [0, 27918]
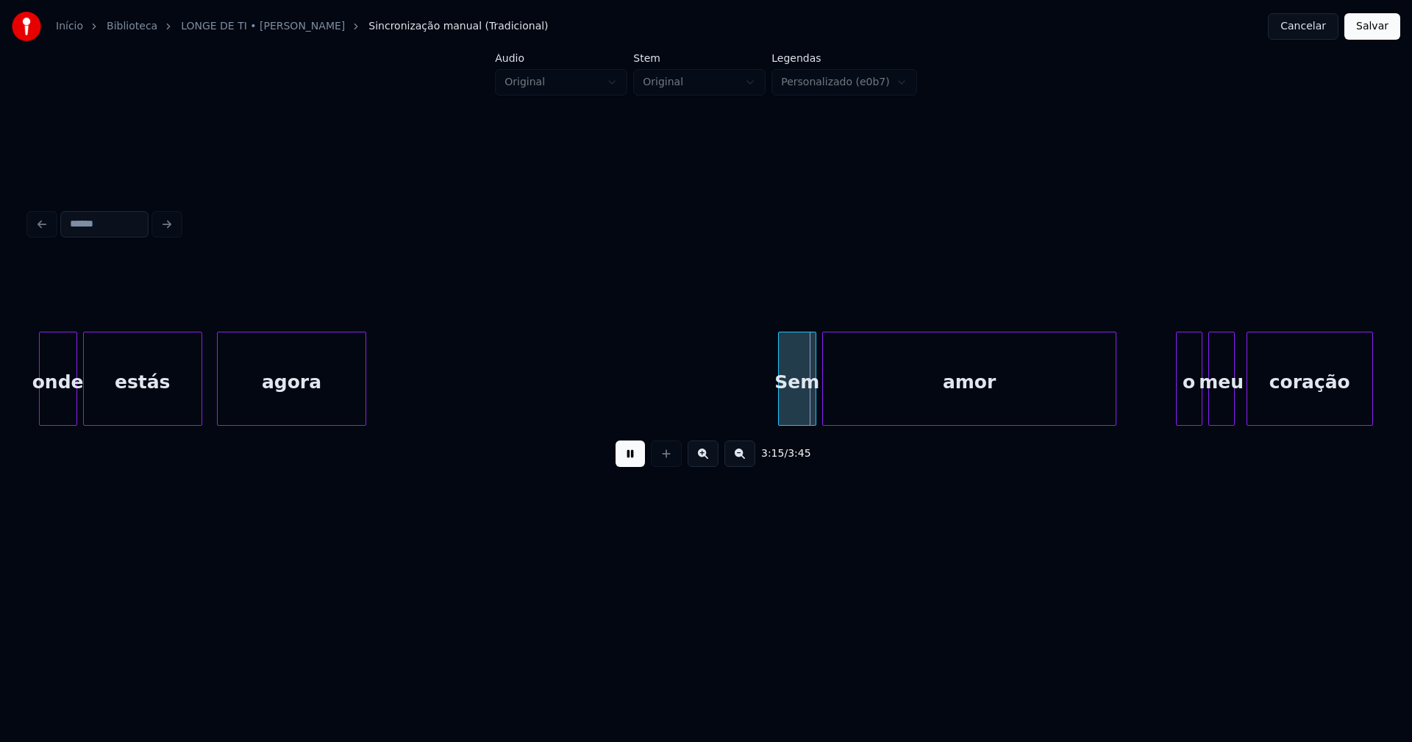
click at [364, 412] on div at bounding box center [363, 379] width 4 height 93
click at [734, 426] on div "Sem amor estás agora onde o meu coração" at bounding box center [706, 379] width 1354 height 94
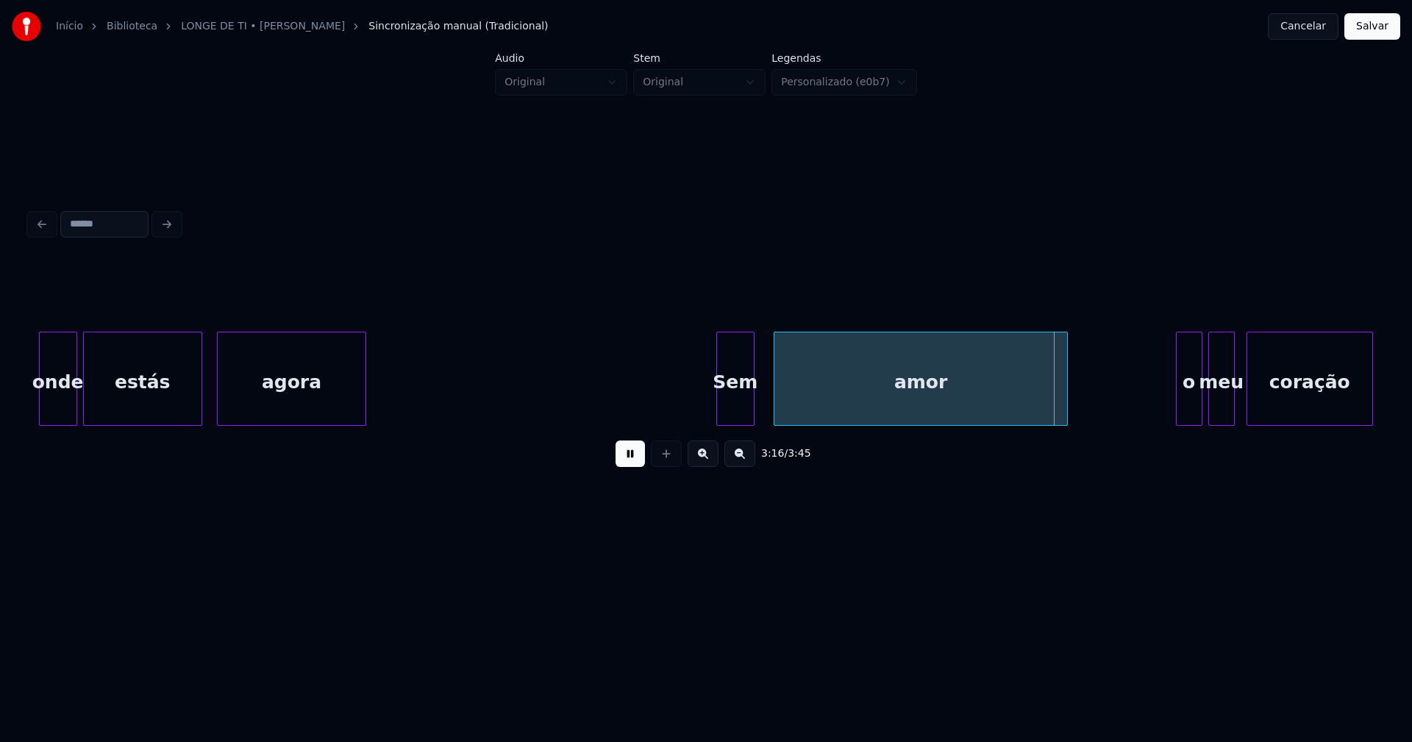
click at [844, 440] on div "3:16 / 3:45" at bounding box center [706, 370] width 1354 height 224
click at [811, 404] on div at bounding box center [812, 379] width 4 height 93
click at [792, 397] on div at bounding box center [793, 379] width 4 height 93
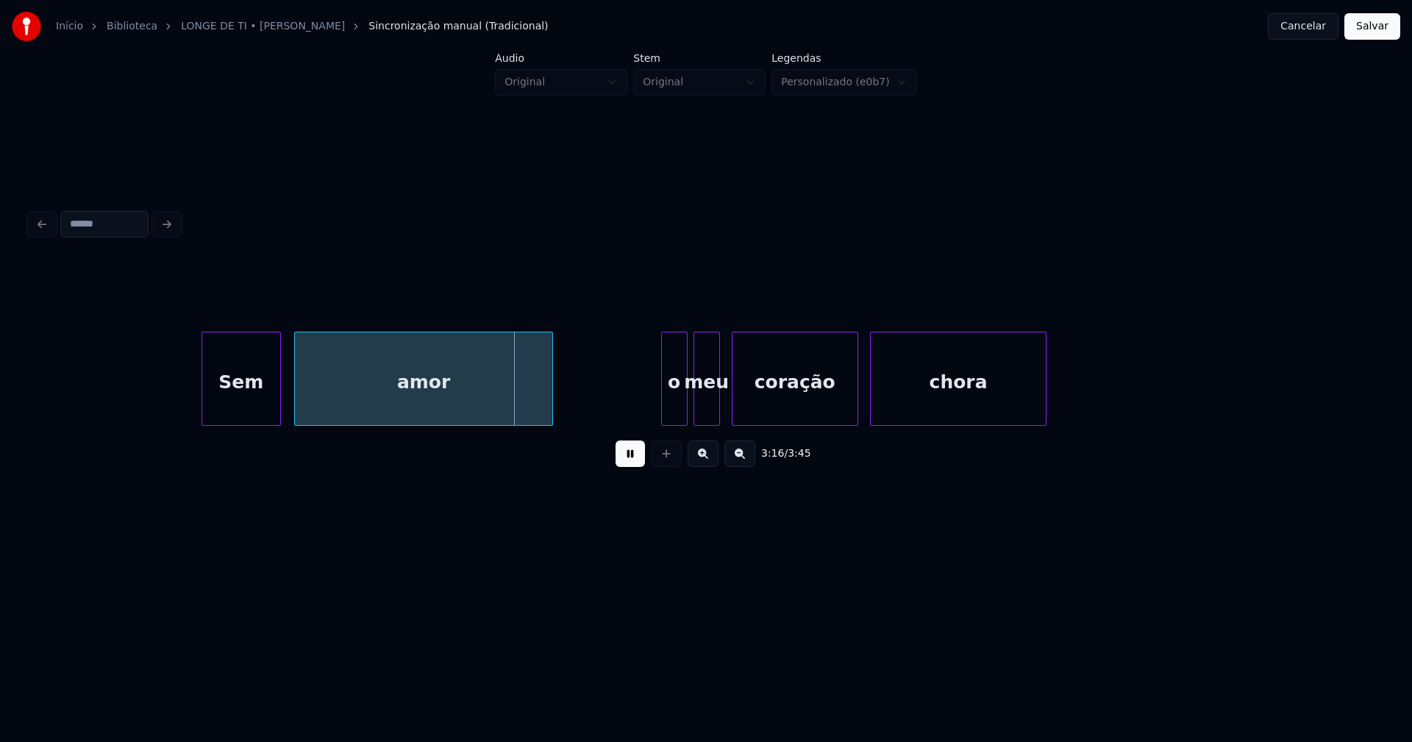
scroll to position [0, 28506]
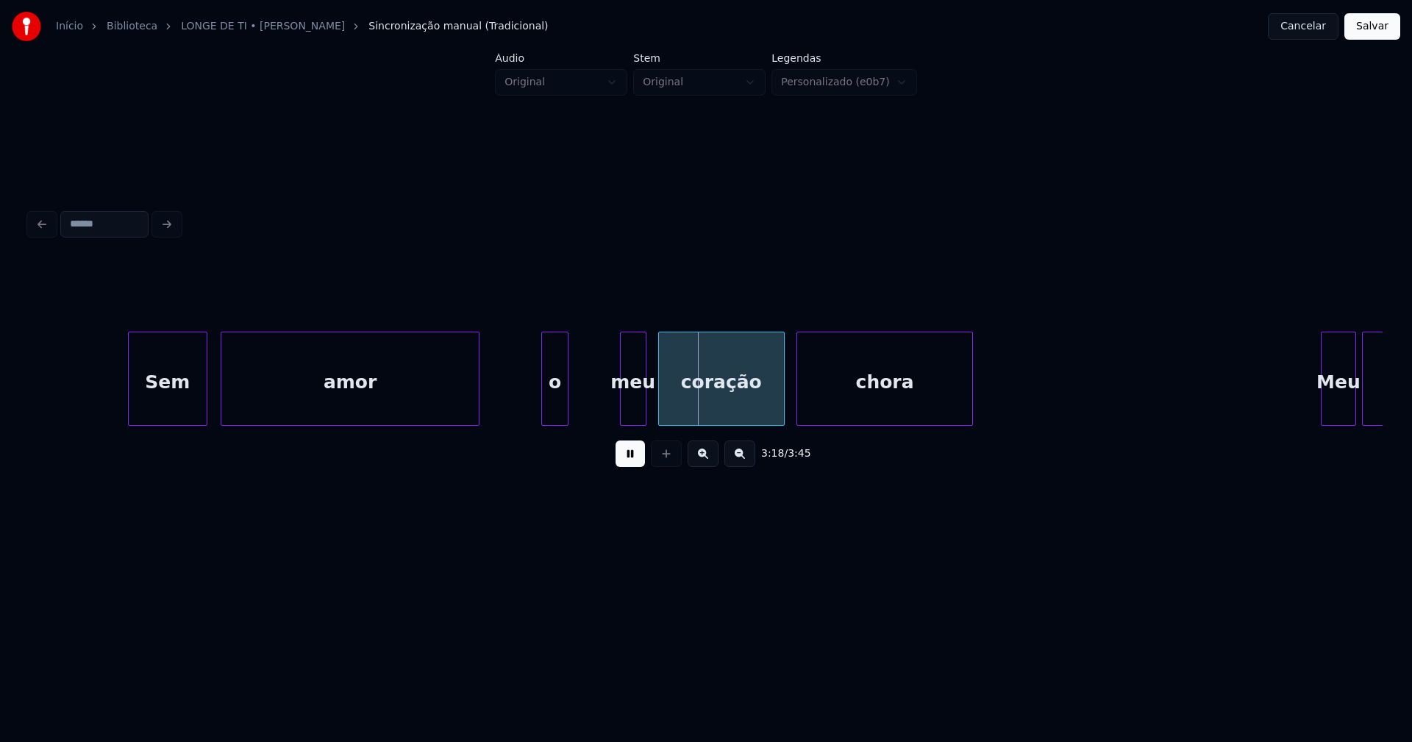
click at [554, 415] on div "o" at bounding box center [554, 383] width 25 height 100
click at [583, 419] on div "meu" at bounding box center [586, 383] width 25 height 100
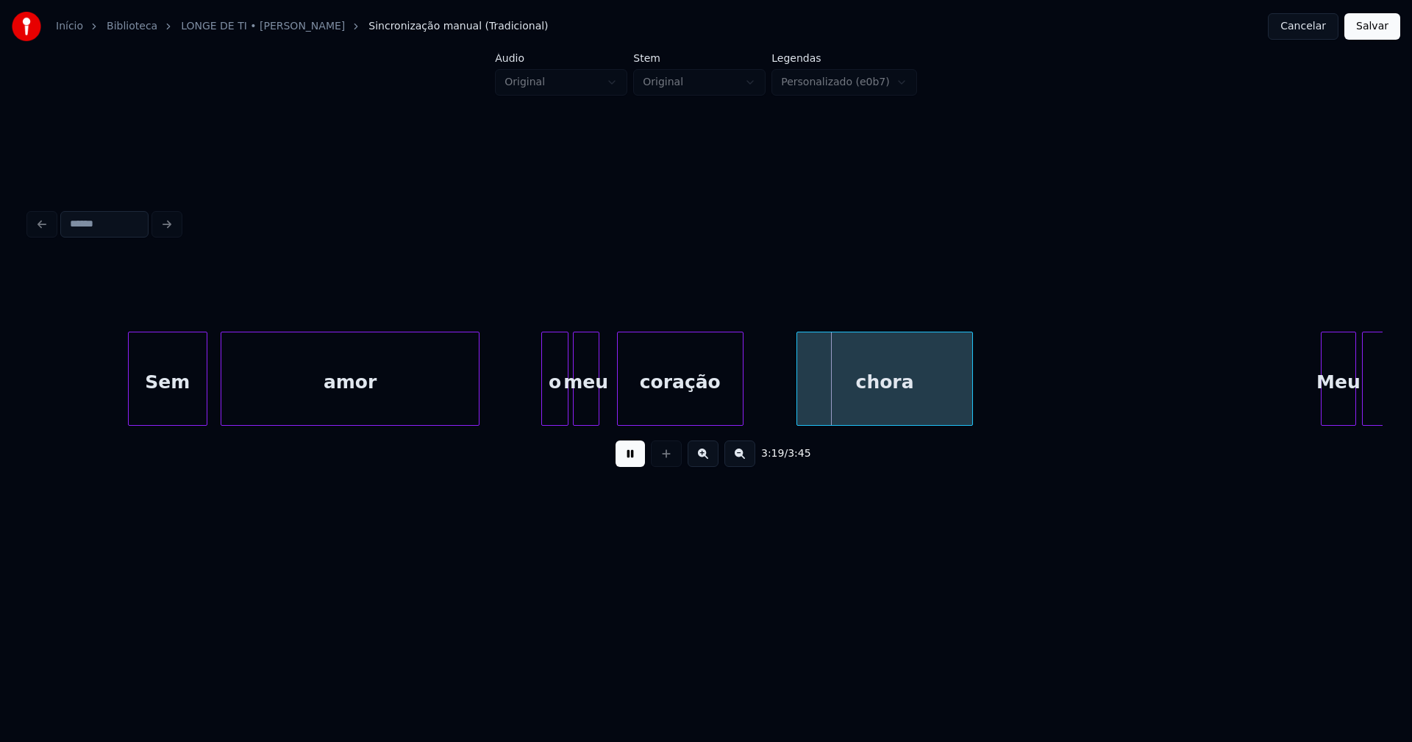
click at [668, 426] on div "Sem amor o meu coração chora Meu amor" at bounding box center [706, 379] width 1354 height 94
click at [731, 415] on div at bounding box center [732, 379] width 4 height 93
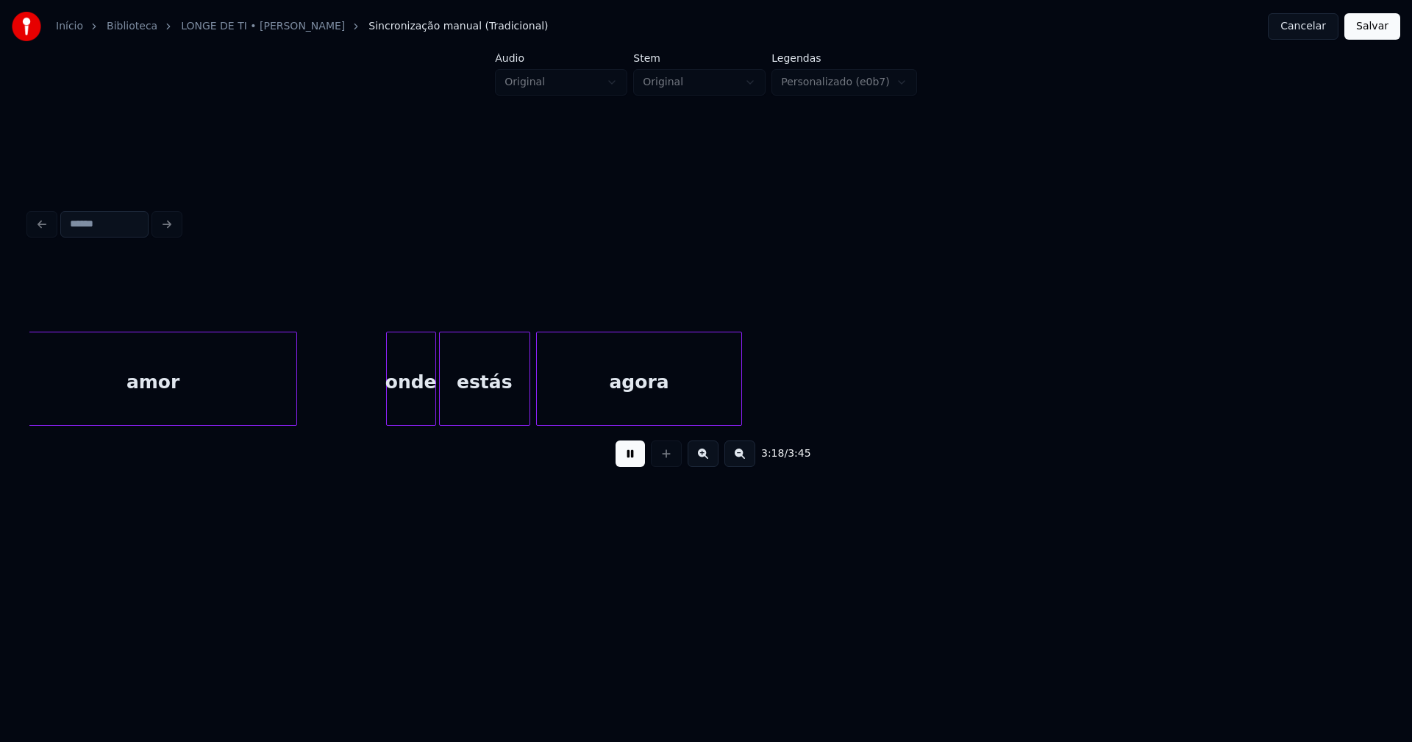
scroll to position [0, 29229]
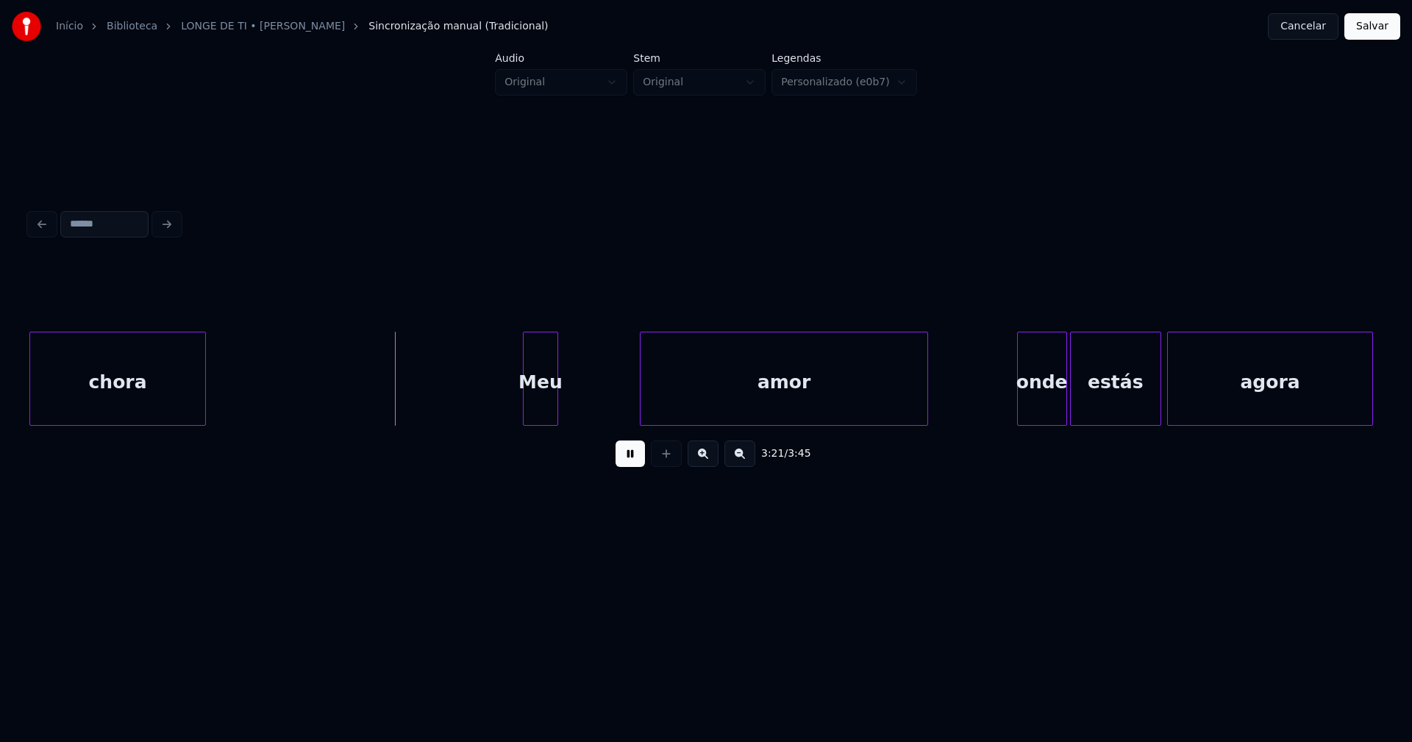
click at [536, 424] on div "amor onde estás agora chora Meu" at bounding box center [706, 379] width 1354 height 94
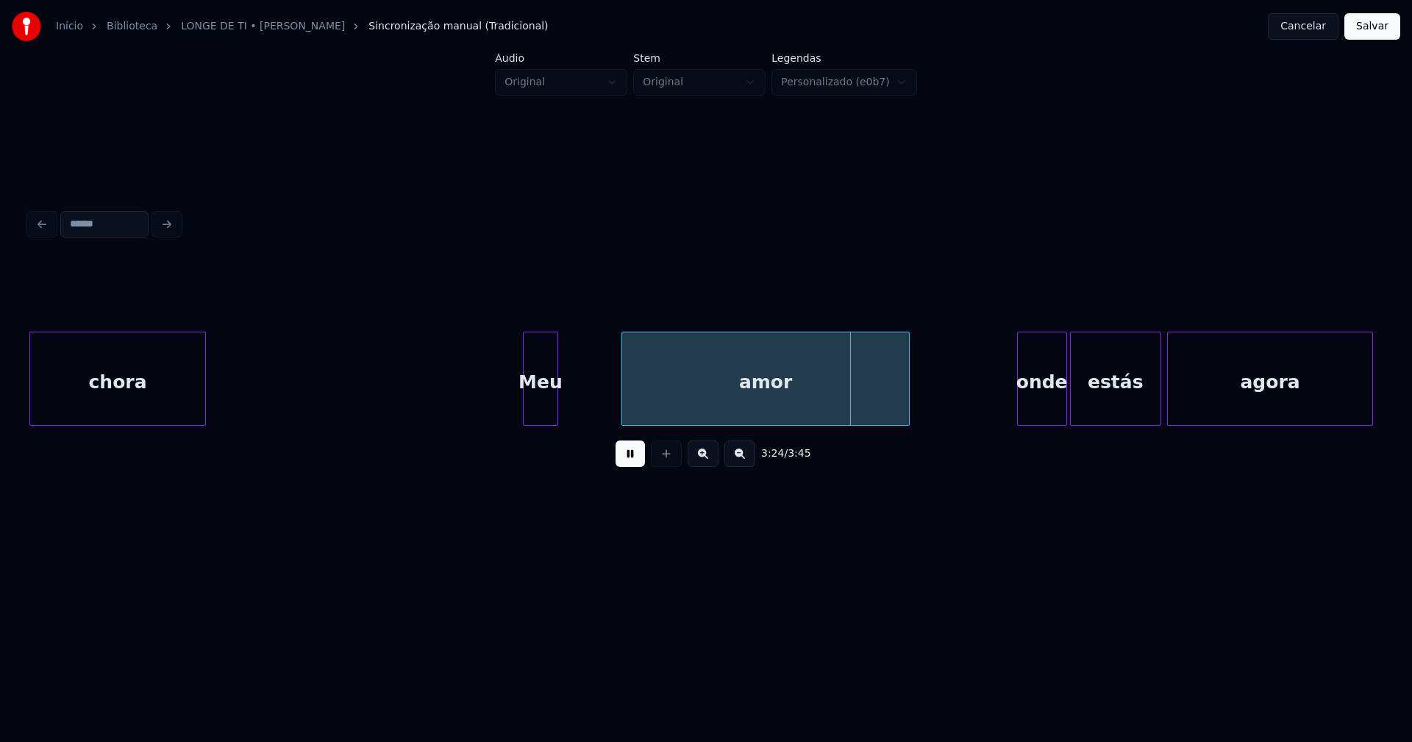
click at [661, 406] on div "amor" at bounding box center [766, 383] width 288 height 100
click at [605, 393] on div at bounding box center [604, 379] width 4 height 93
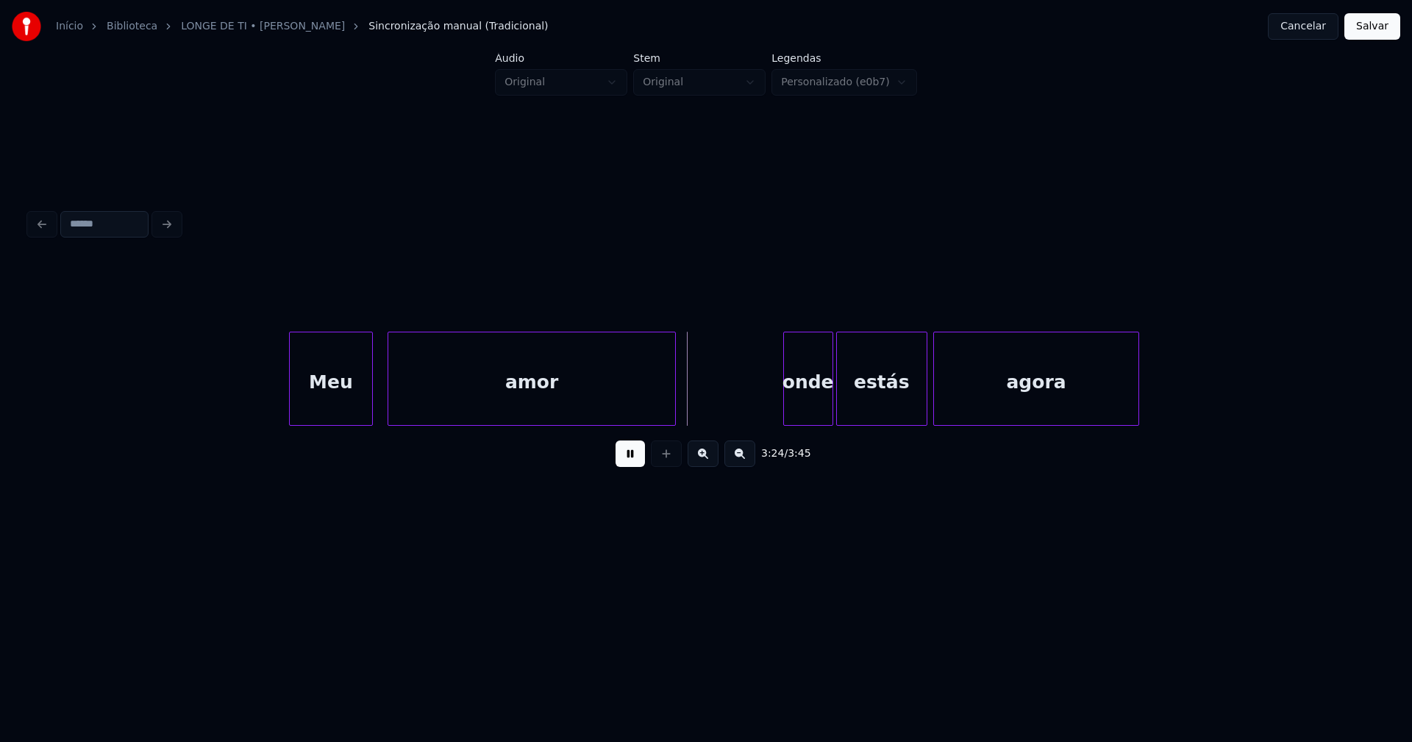
scroll to position [0, 29775]
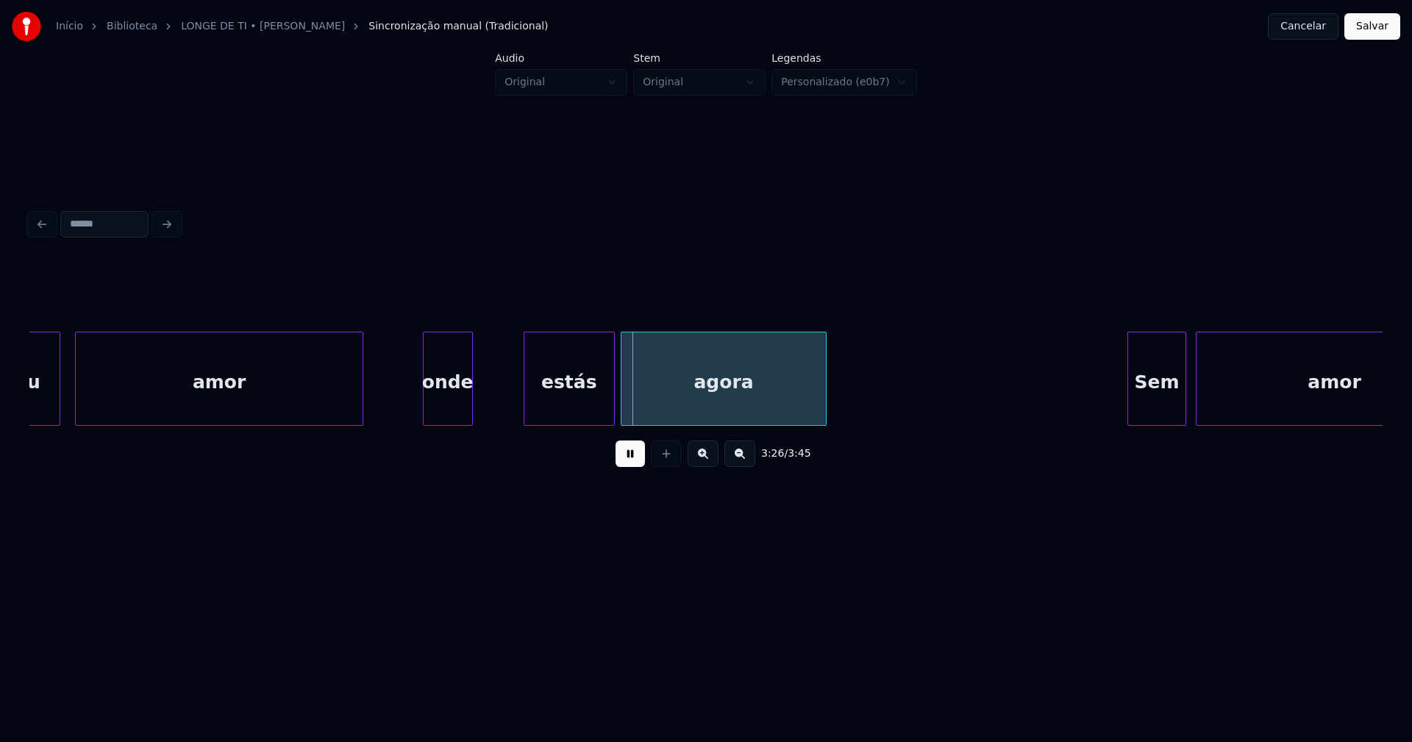
click at [447, 422] on div "amor onde estás agora Meu Sem amor" at bounding box center [706, 379] width 1354 height 94
click at [512, 425] on div "amor onde estás agora Meu Sem amor" at bounding box center [706, 379] width 1354 height 94
click at [586, 398] on div at bounding box center [585, 379] width 4 height 93
click at [642, 400] on div "agora" at bounding box center [707, 383] width 205 height 100
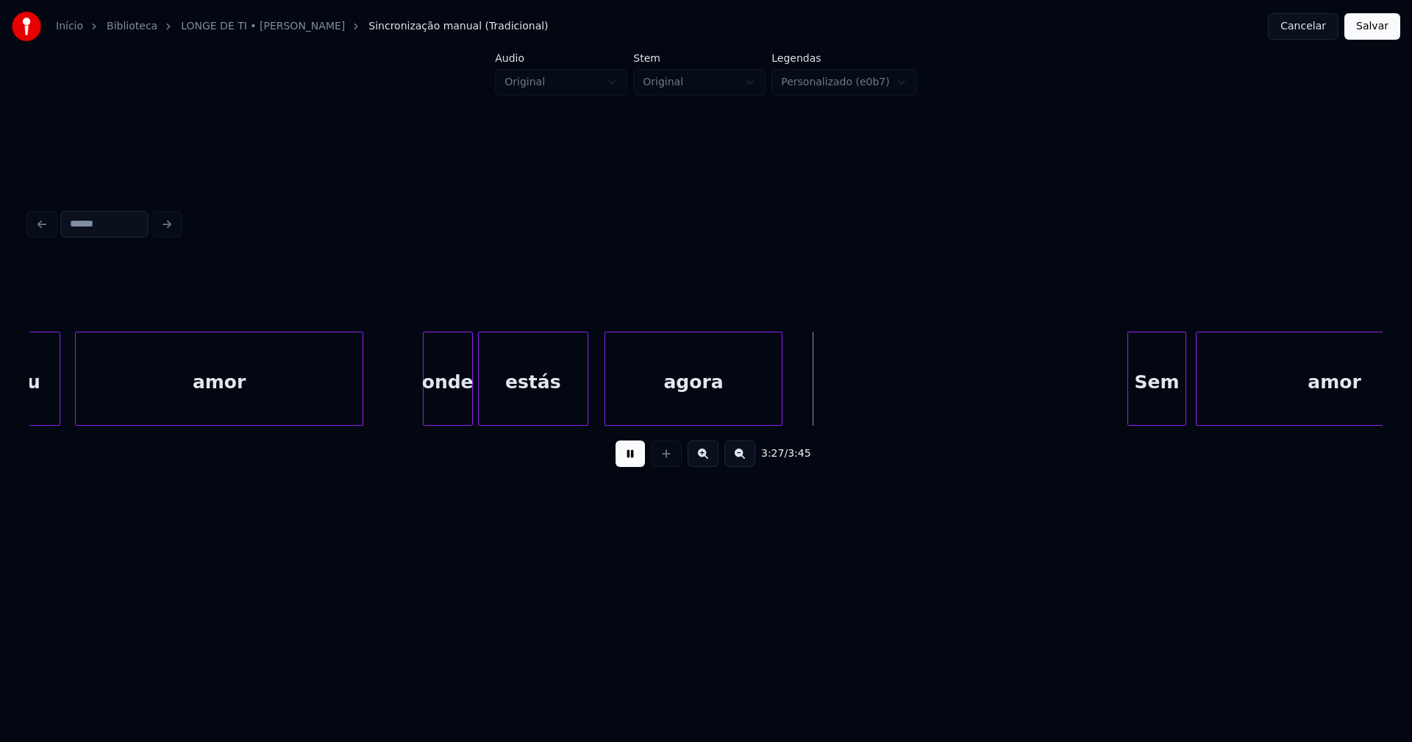
click at [780, 408] on div at bounding box center [780, 379] width 4 height 93
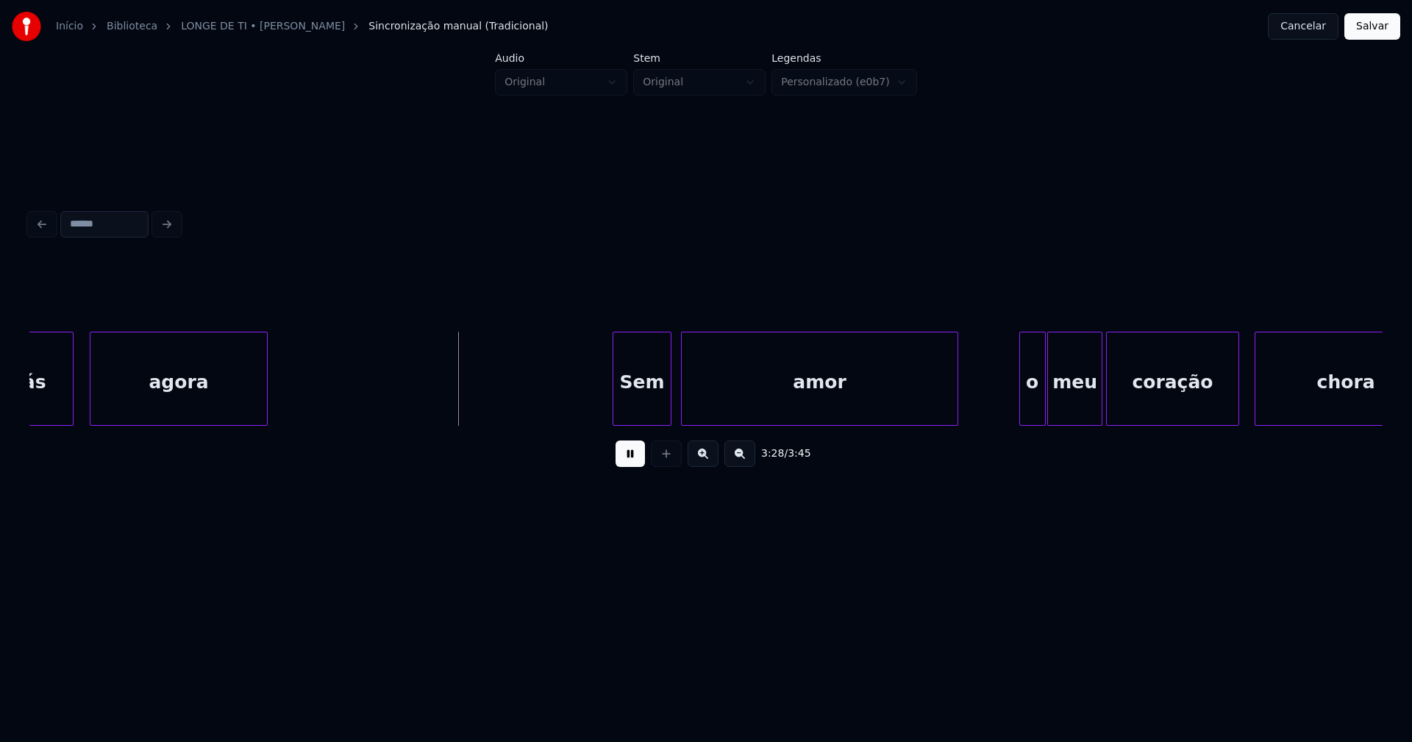
scroll to position [0, 30621]
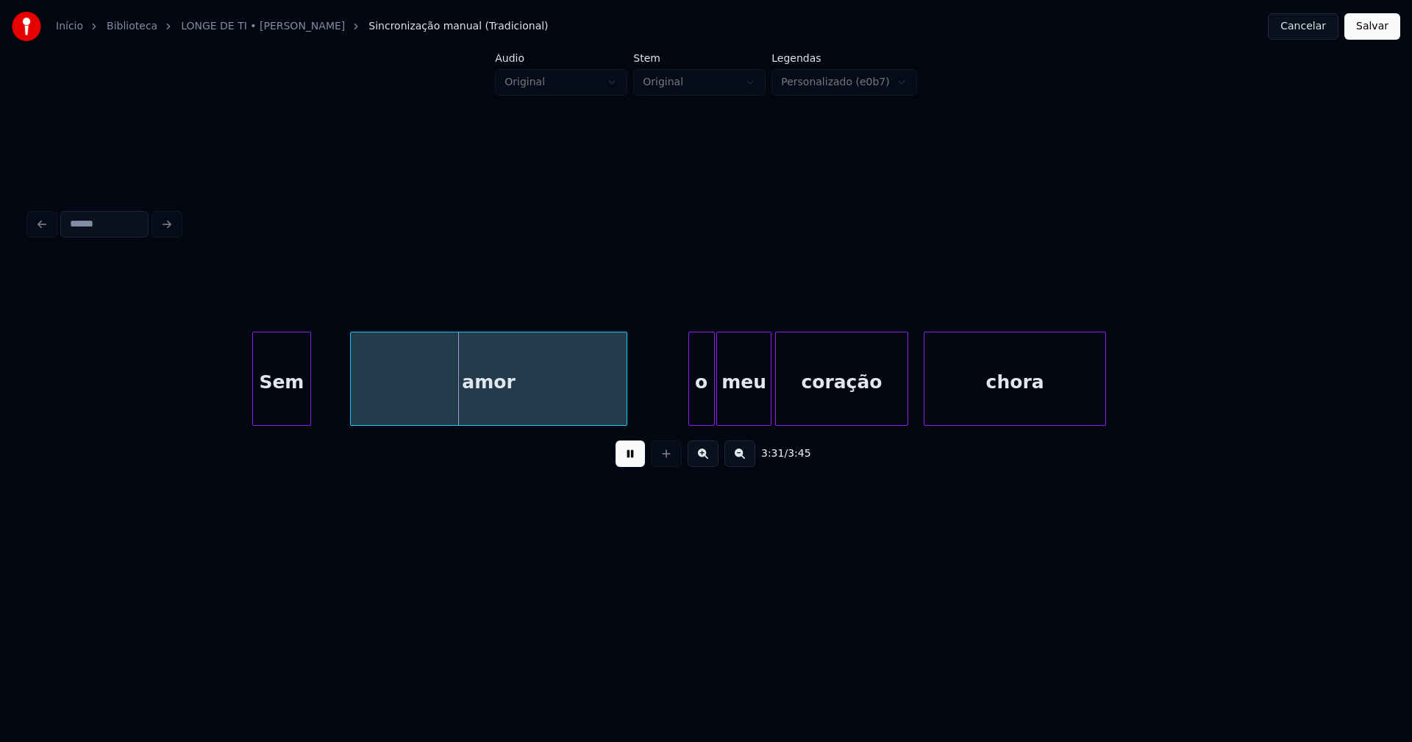
click at [285, 413] on div "Sem" at bounding box center [281, 383] width 57 height 100
click at [333, 398] on div at bounding box center [335, 379] width 4 height 93
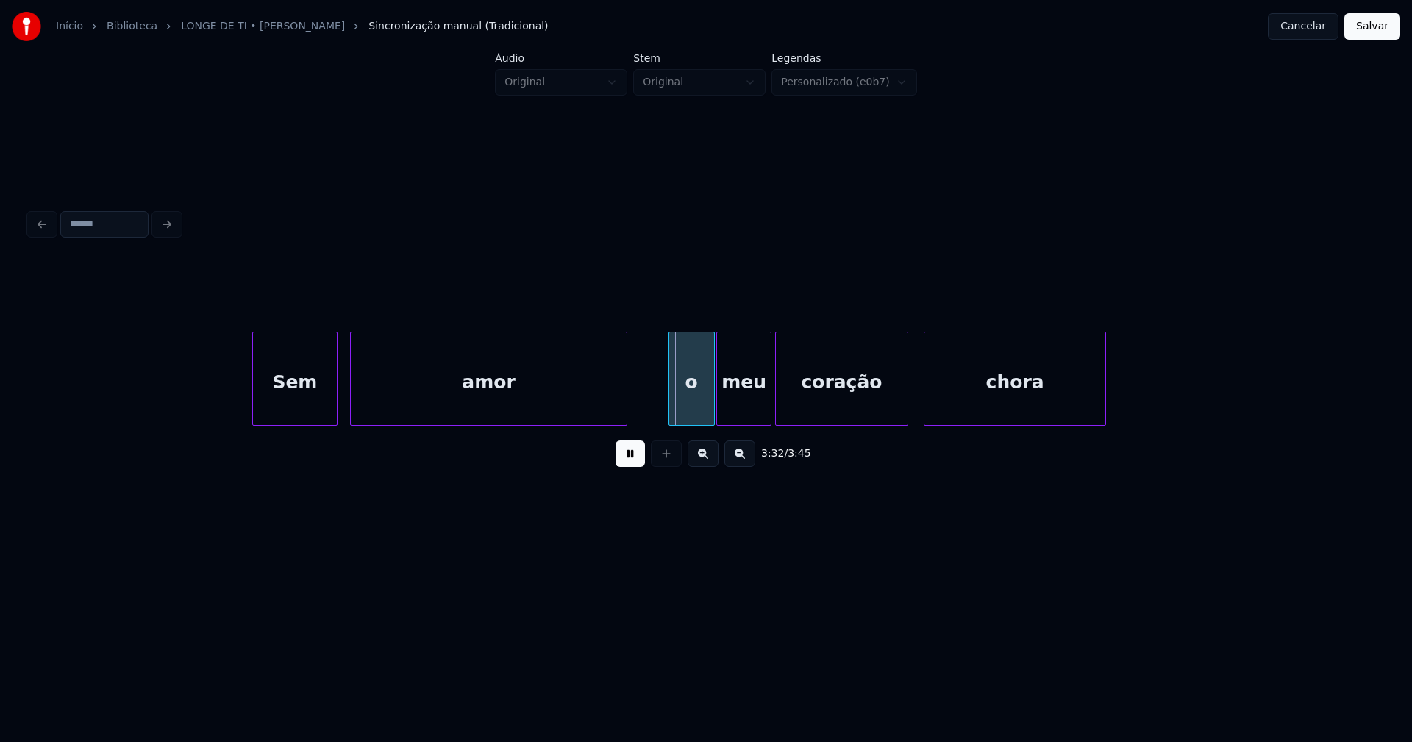
click at [671, 408] on div at bounding box center [671, 379] width 4 height 93
click at [692, 418] on div at bounding box center [693, 379] width 4 height 93
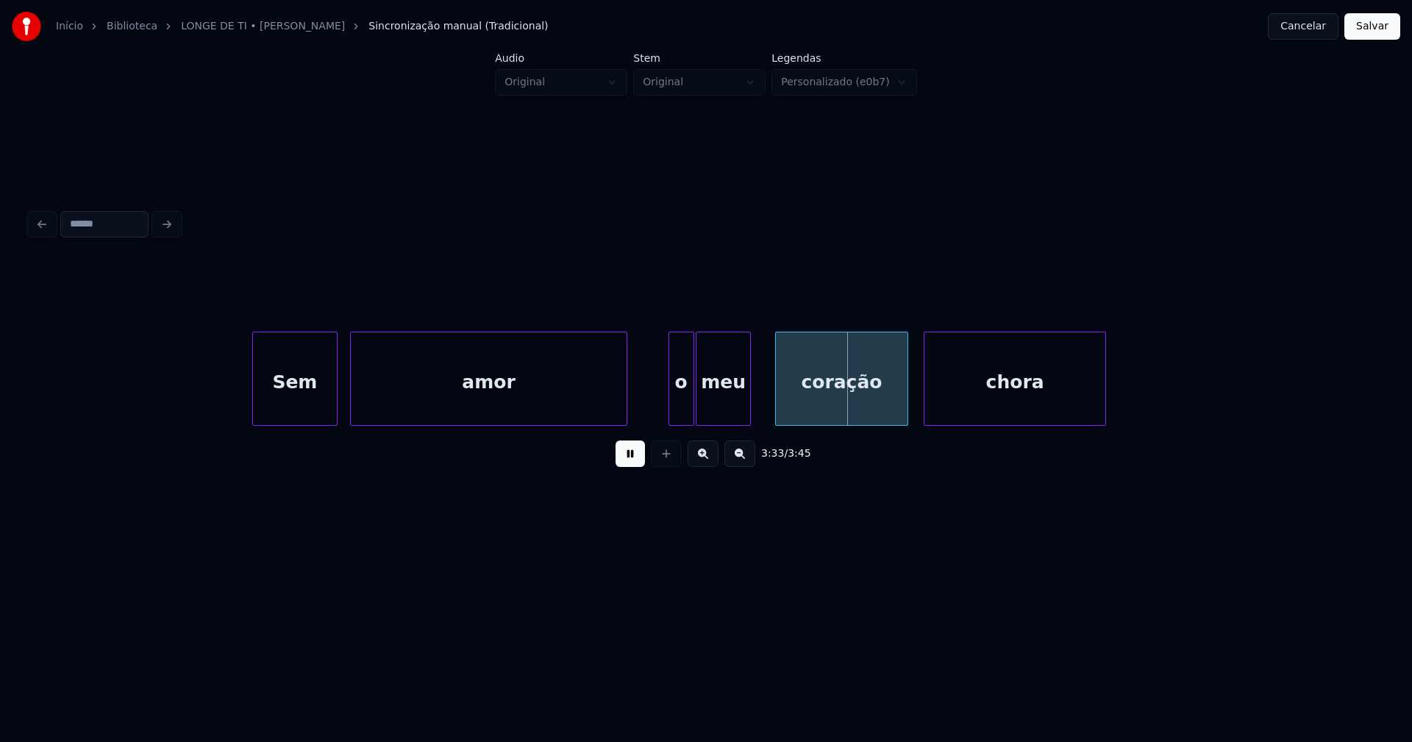
click at [731, 417] on div "meu" at bounding box center [724, 383] width 54 height 100
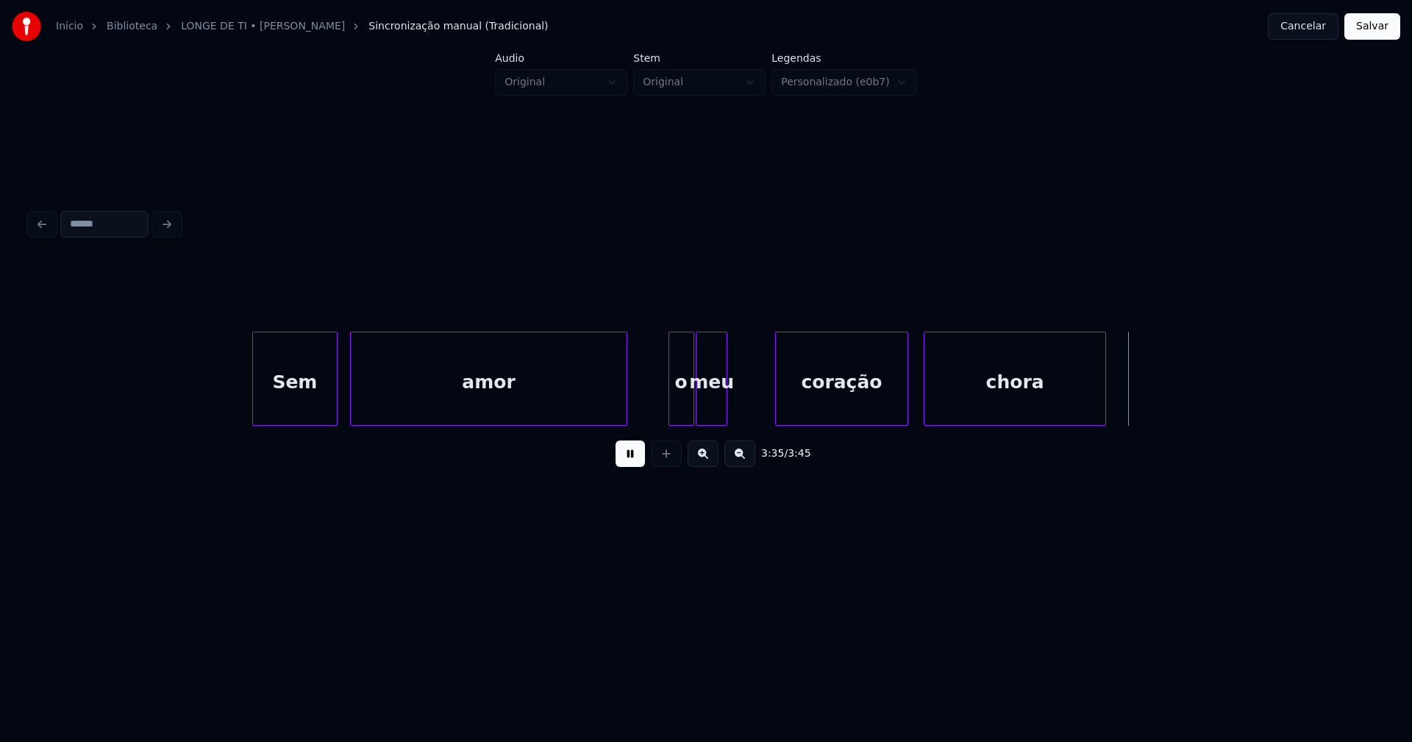
click at [724, 417] on div at bounding box center [724, 379] width 4 height 93
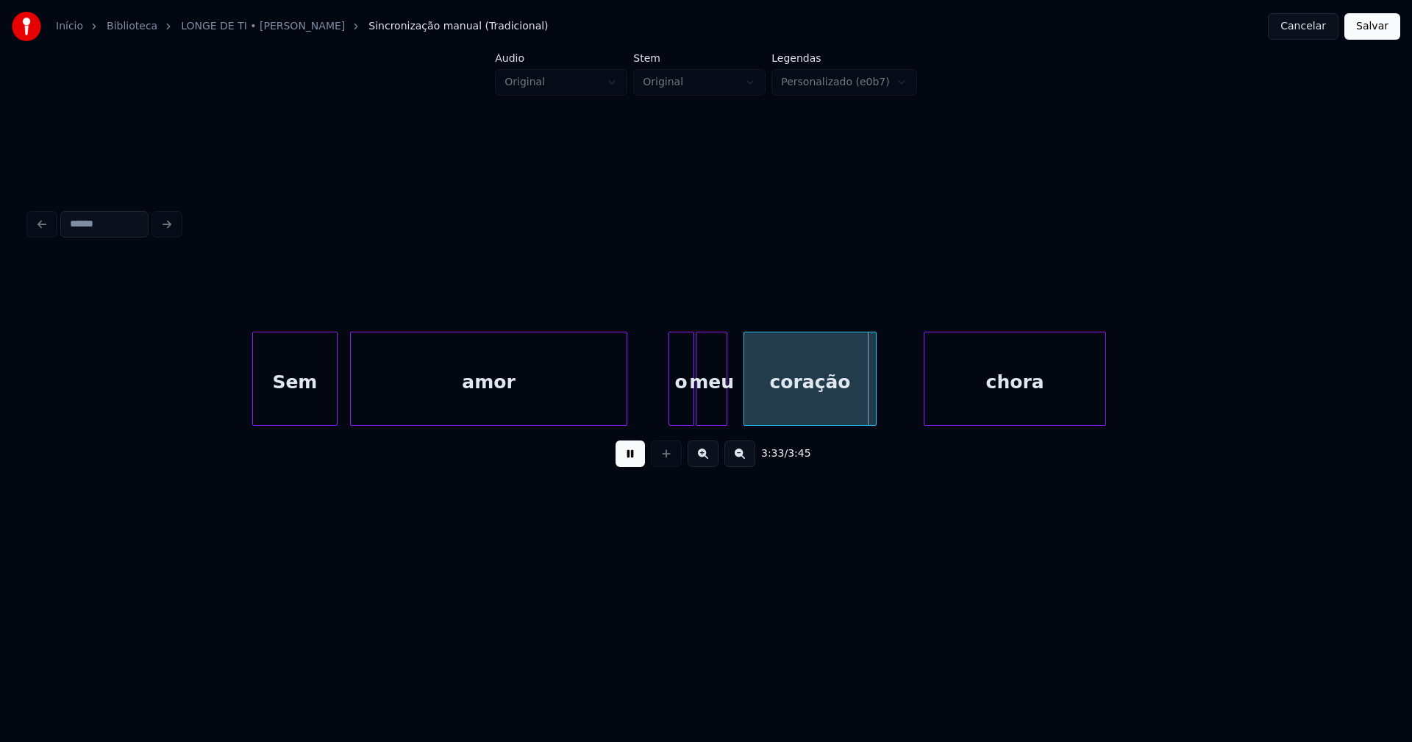
click at [781, 417] on div "coração" at bounding box center [809, 383] width 131 height 100
click at [885, 399] on div at bounding box center [884, 379] width 4 height 93
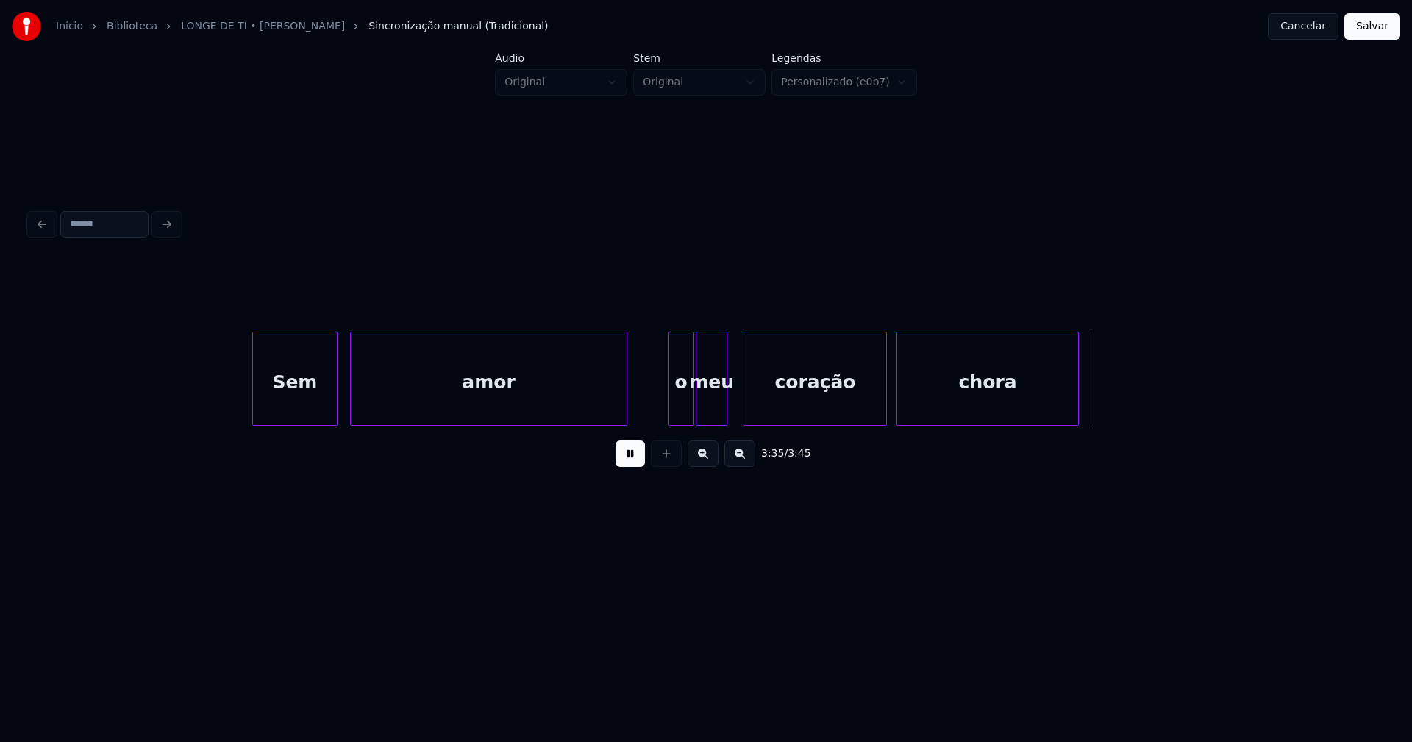
click at [914, 405] on div "chora" at bounding box center [987, 383] width 181 height 100
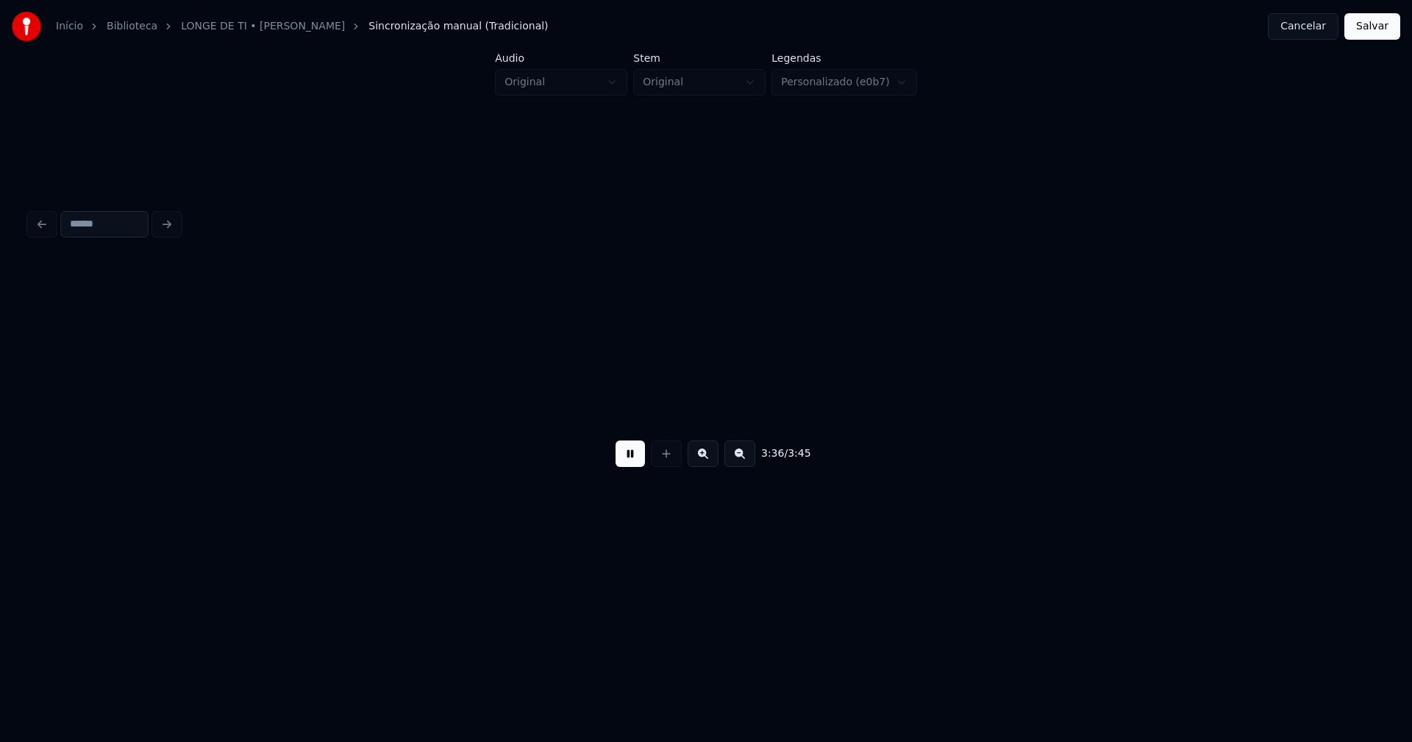
scroll to position [0, 31825]
click at [1375, 29] on button "Salvar" at bounding box center [1373, 26] width 56 height 26
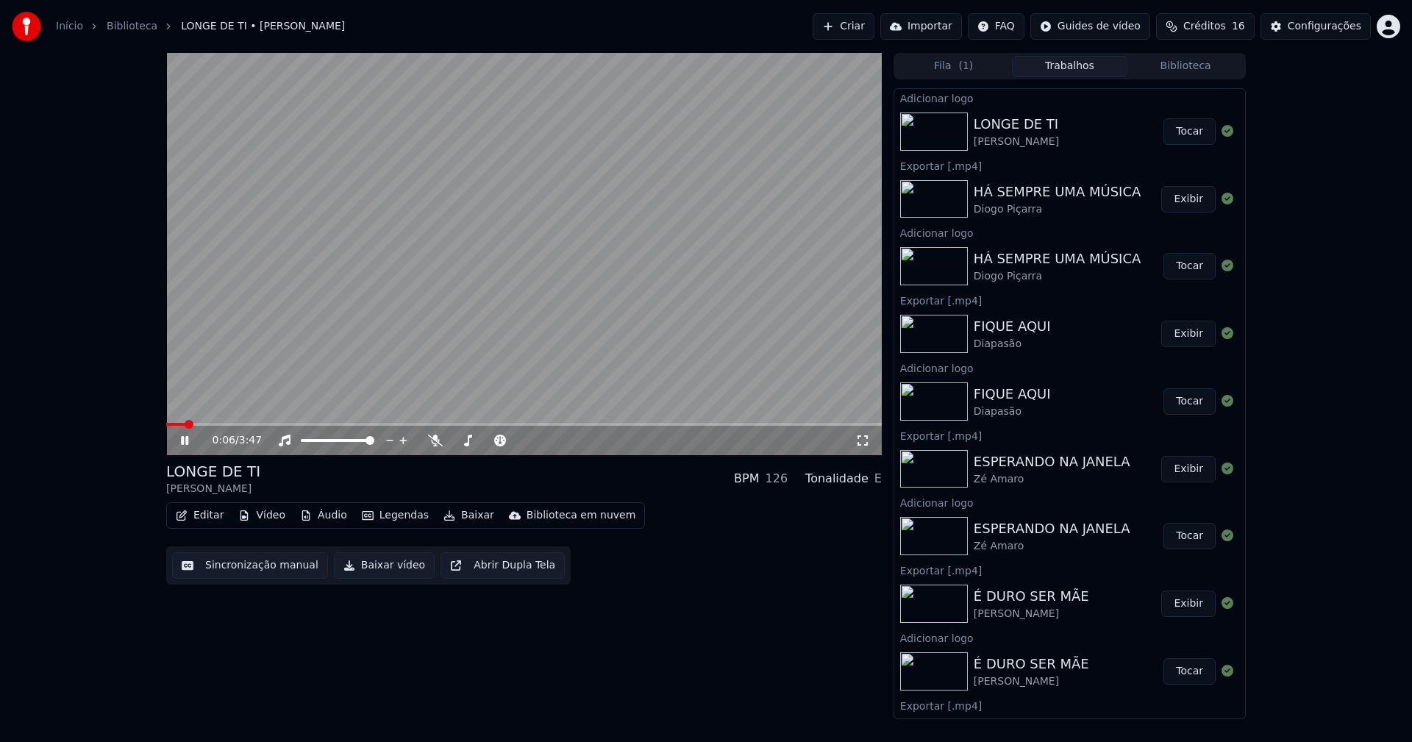
click at [185, 442] on icon at bounding box center [195, 441] width 35 height 12
click at [383, 574] on button "Baixar vídeo" at bounding box center [384, 565] width 101 height 26
click at [1179, 64] on button "Biblioteca" at bounding box center [1186, 66] width 116 height 21
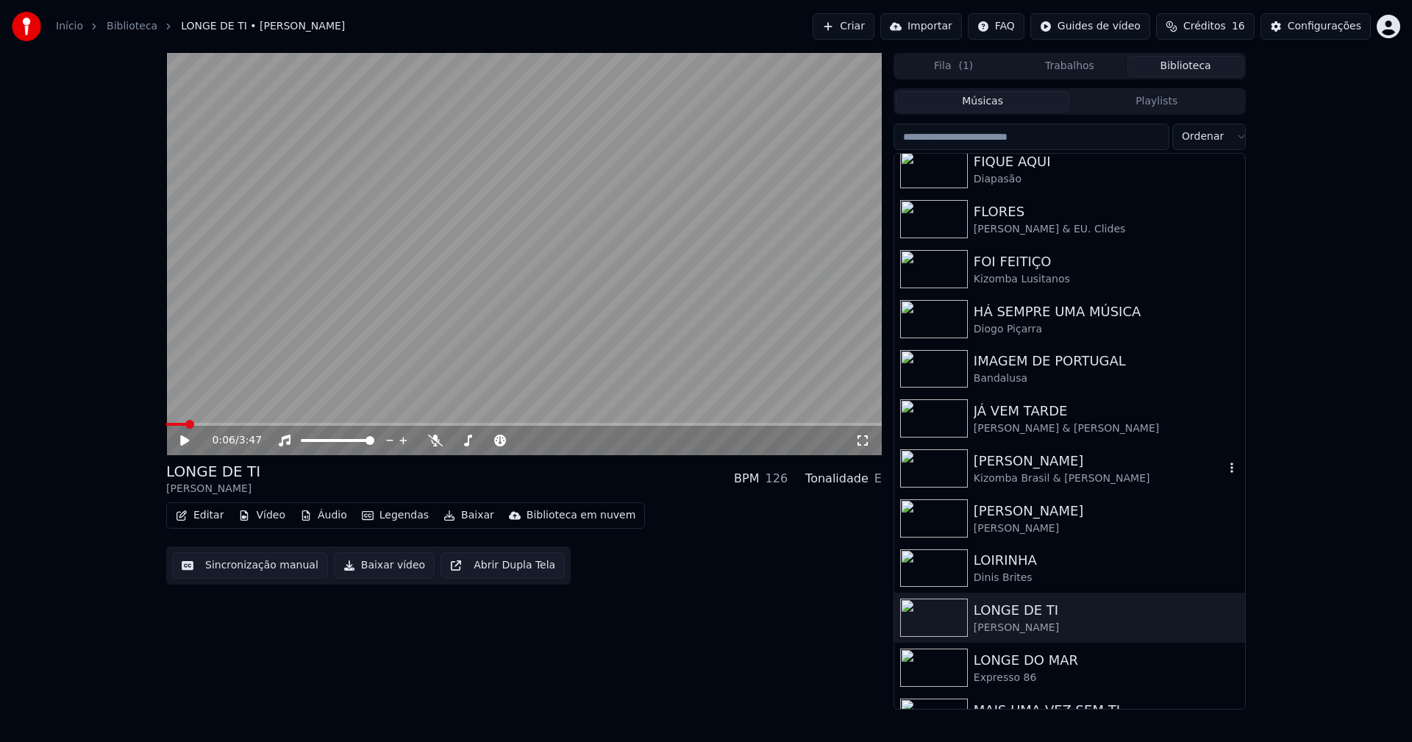
scroll to position [2207, 0]
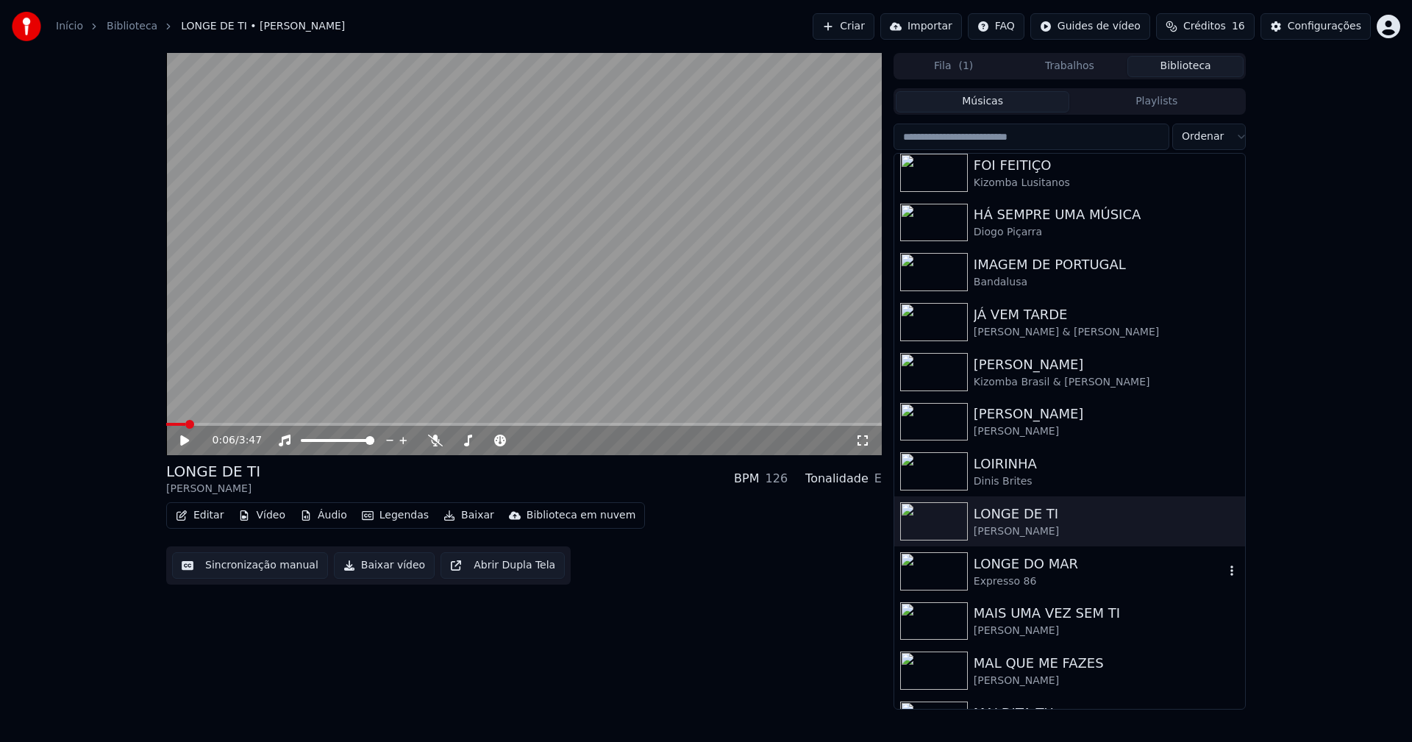
click at [1011, 575] on div "Expresso 86" at bounding box center [1099, 582] width 251 height 15
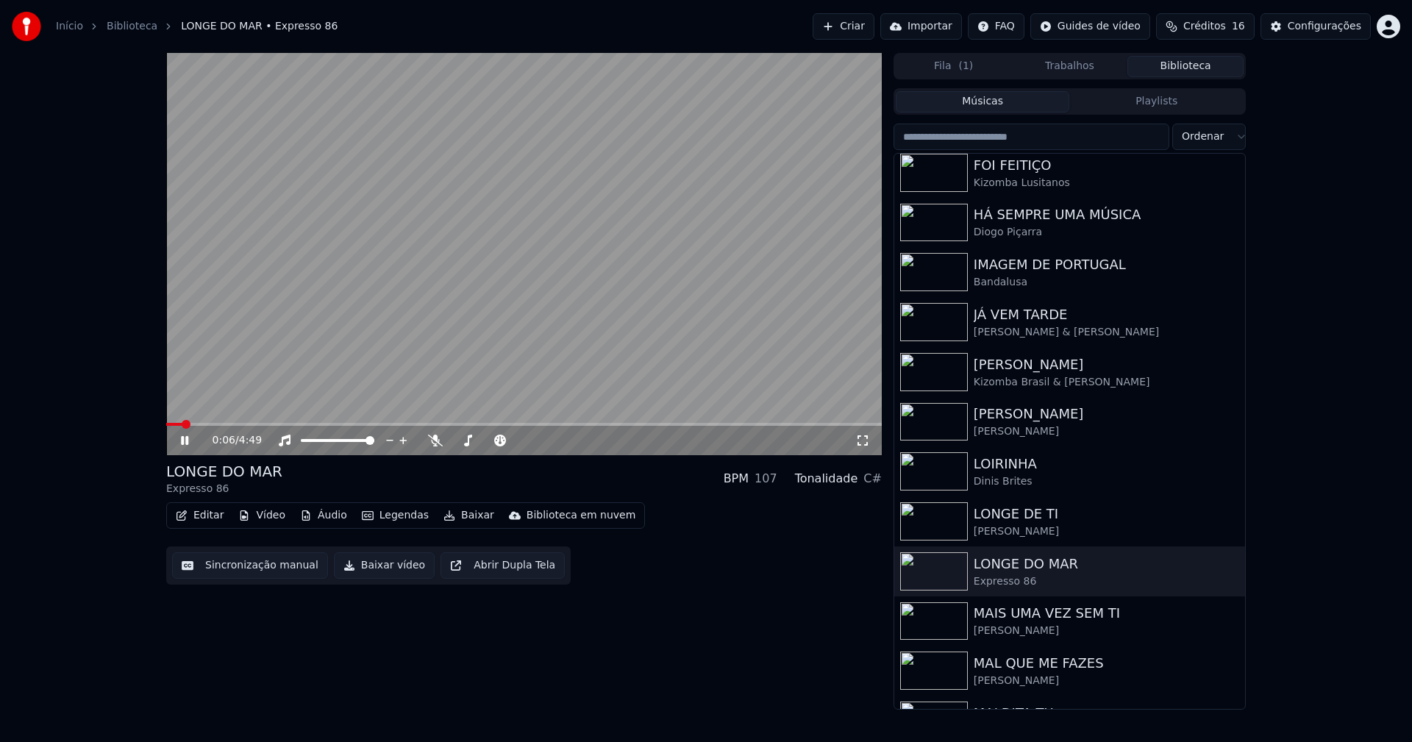
click at [183, 442] on icon at bounding box center [184, 440] width 7 height 9
click at [257, 513] on button "Vídeo" at bounding box center [261, 515] width 59 height 21
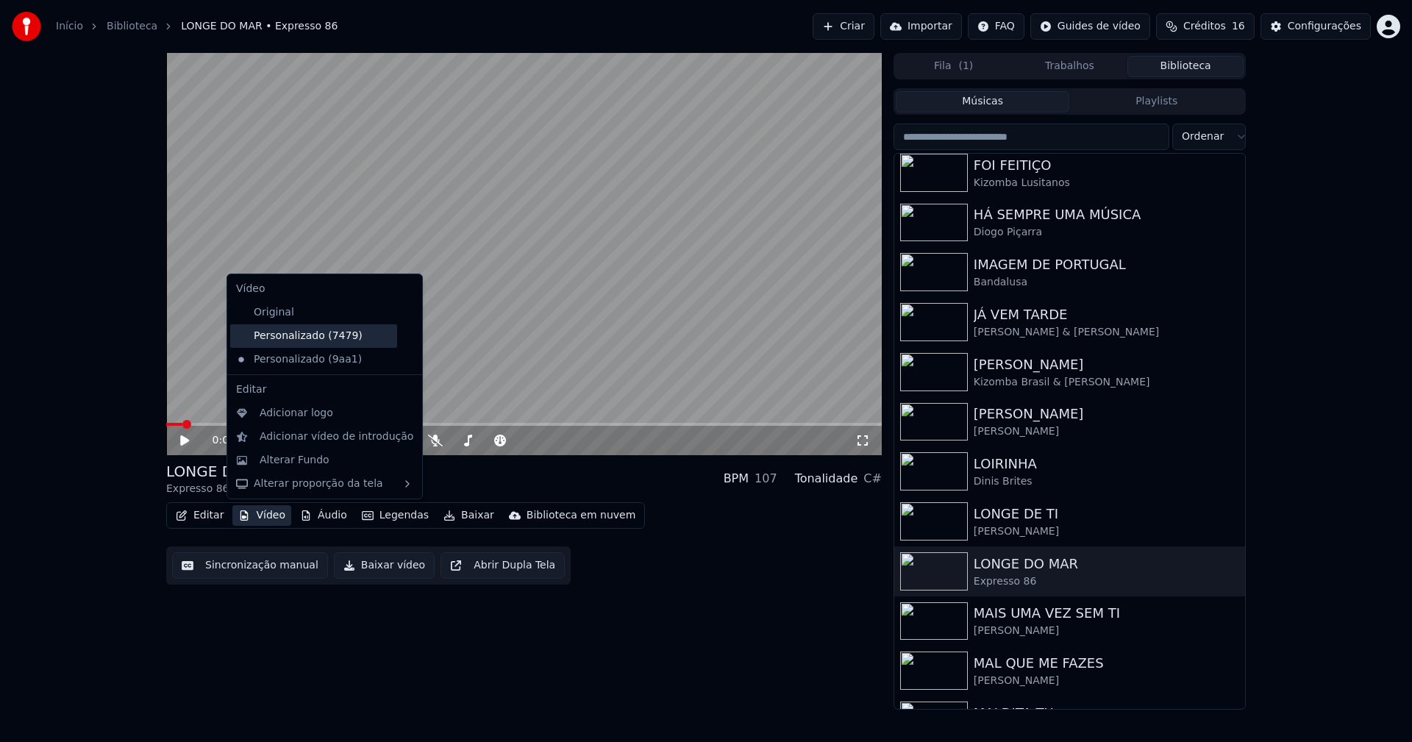
click at [319, 337] on div "Personalizado (7479)" at bounding box center [313, 336] width 167 height 24
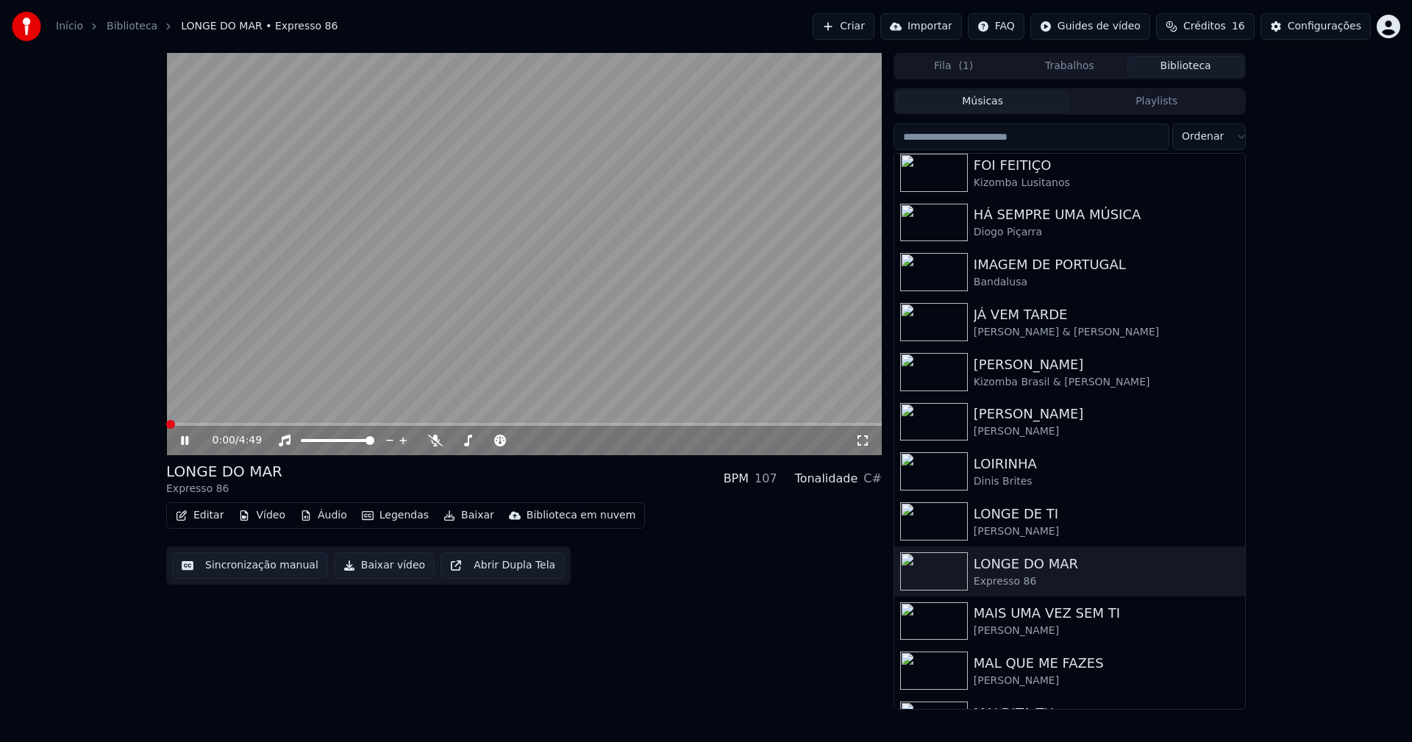
drag, startPoint x: 182, startPoint y: 436, endPoint x: 220, endPoint y: 463, distance: 46.4
click at [183, 436] on icon at bounding box center [195, 441] width 35 height 12
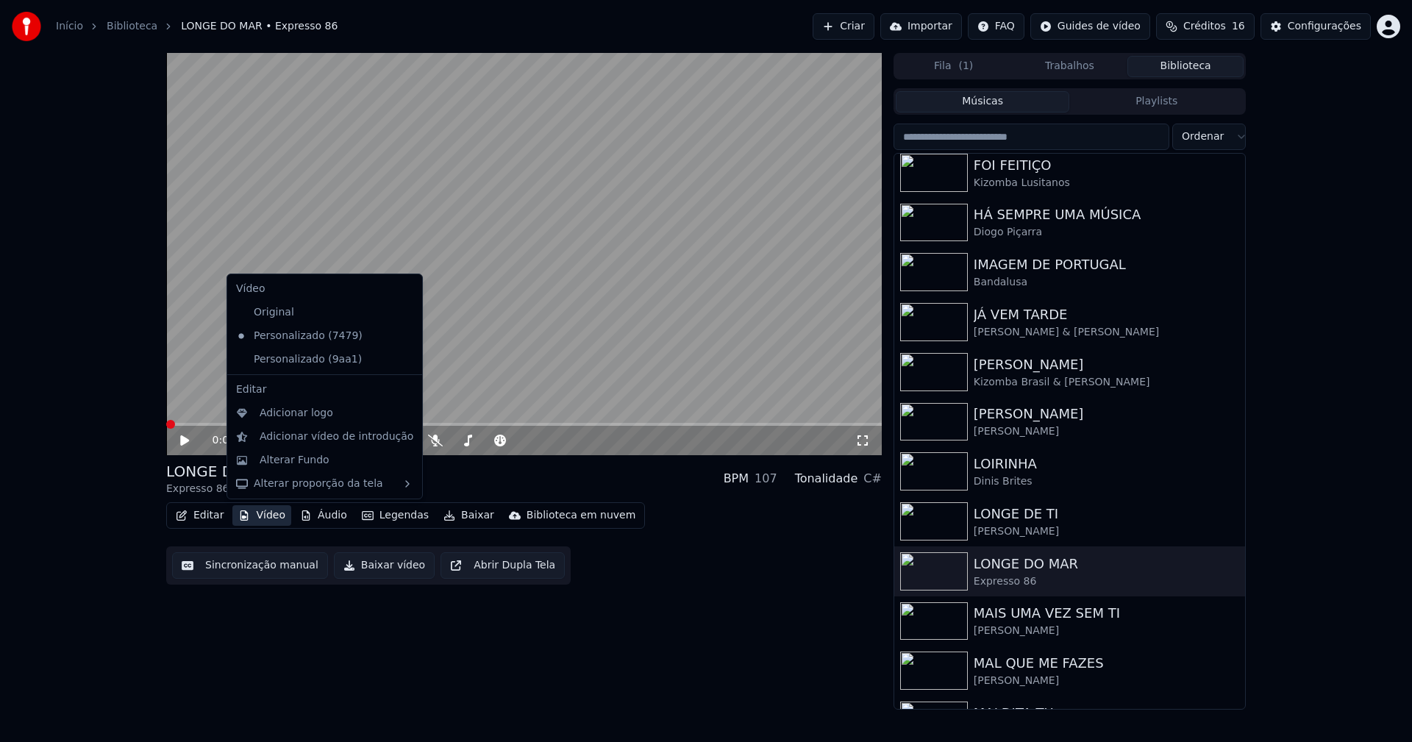
click at [262, 519] on button "Vídeo" at bounding box center [261, 515] width 59 height 21
click at [403, 360] on icon at bounding box center [411, 360] width 16 height 12
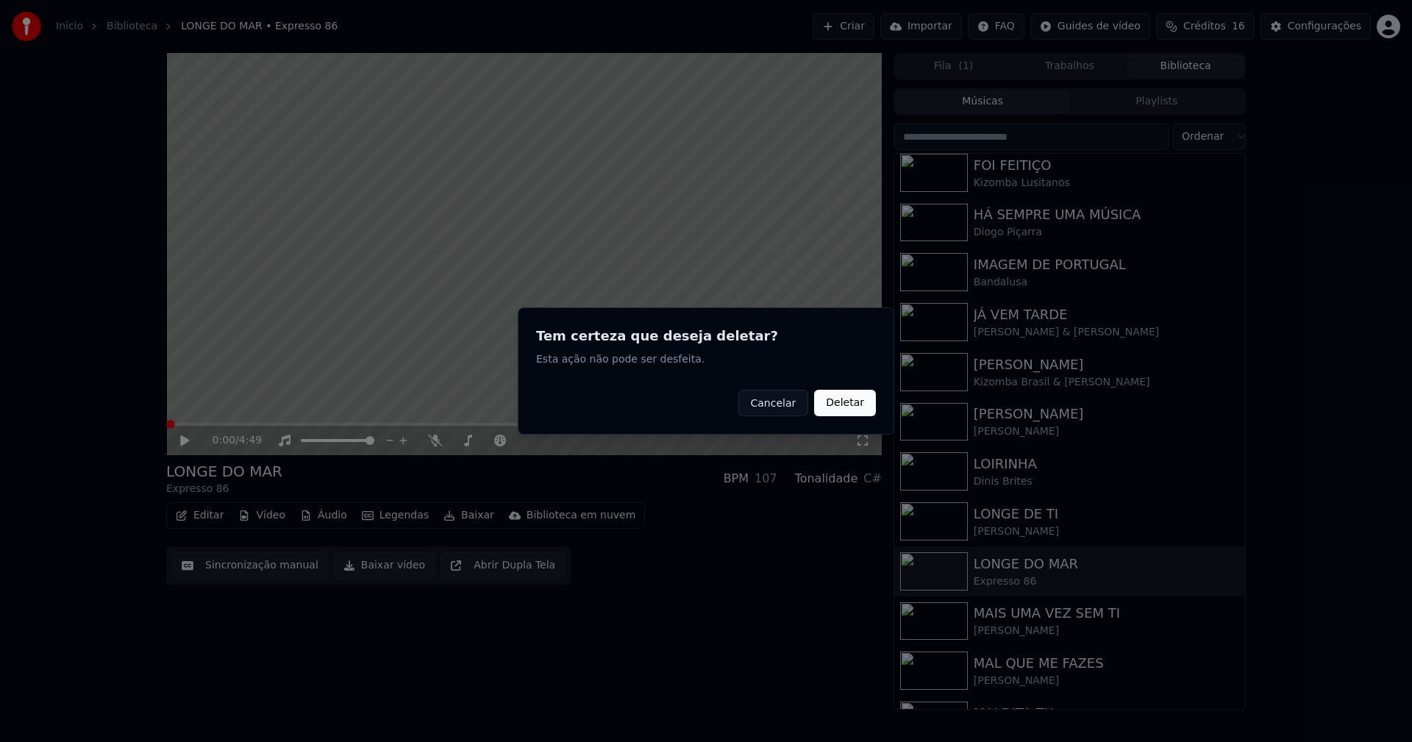
click at [845, 405] on button "Deletar" at bounding box center [845, 403] width 62 height 26
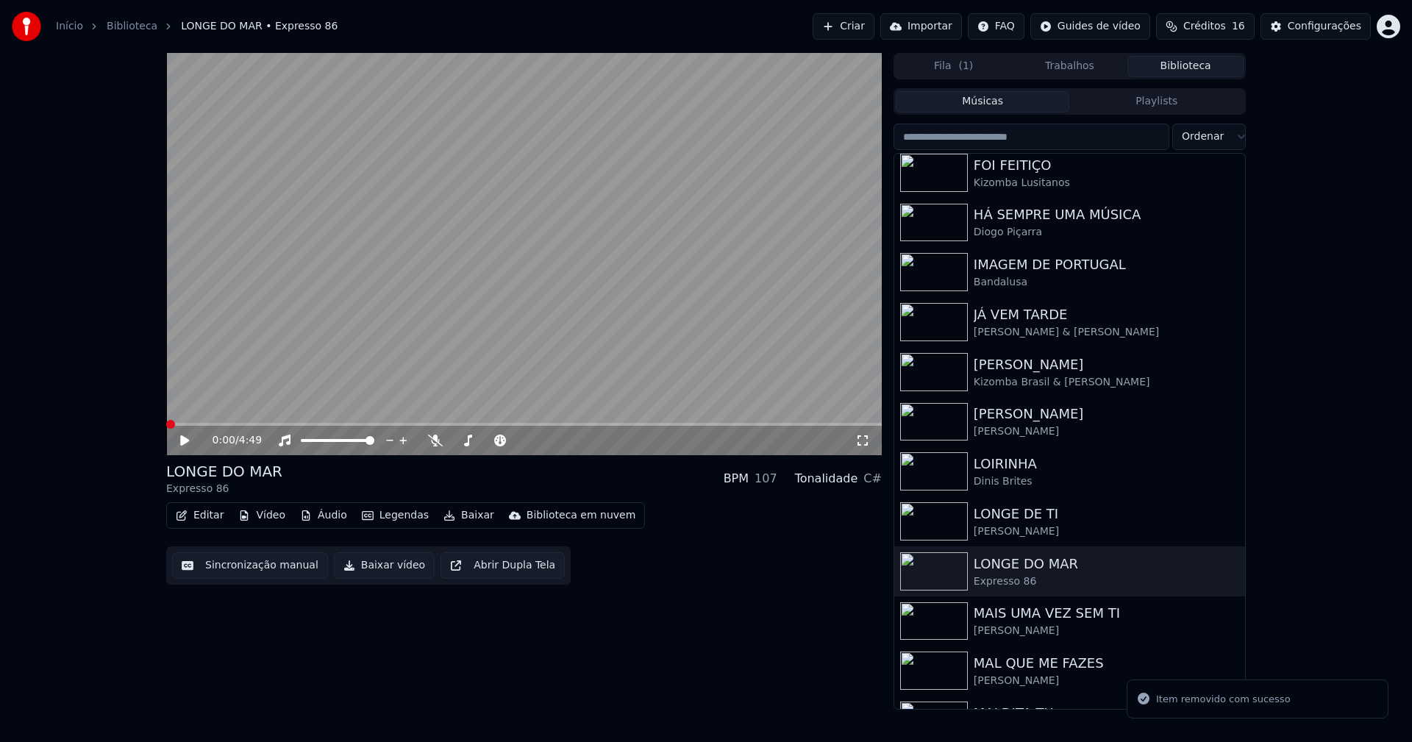
click at [260, 513] on button "Vídeo" at bounding box center [261, 515] width 59 height 21
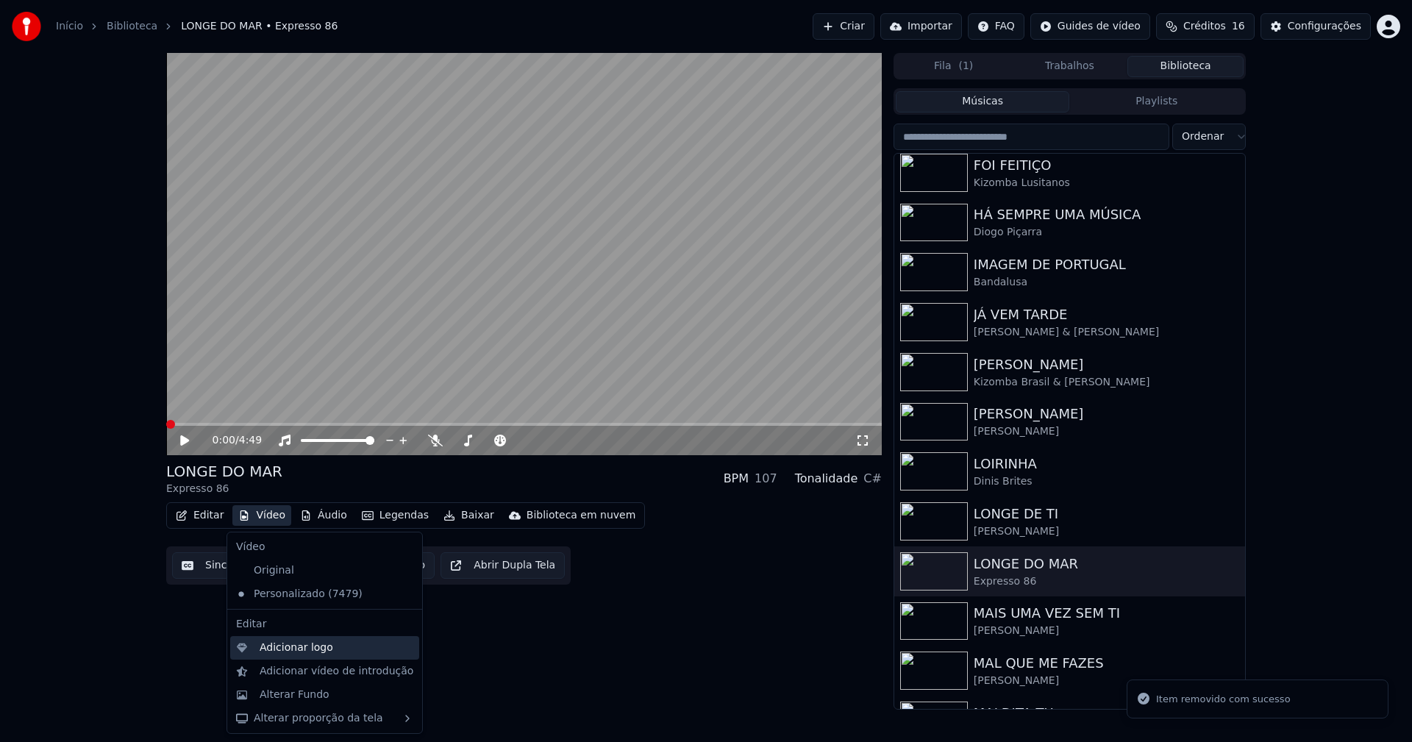
click at [307, 649] on div "Adicionar logo" at bounding box center [297, 648] width 74 height 15
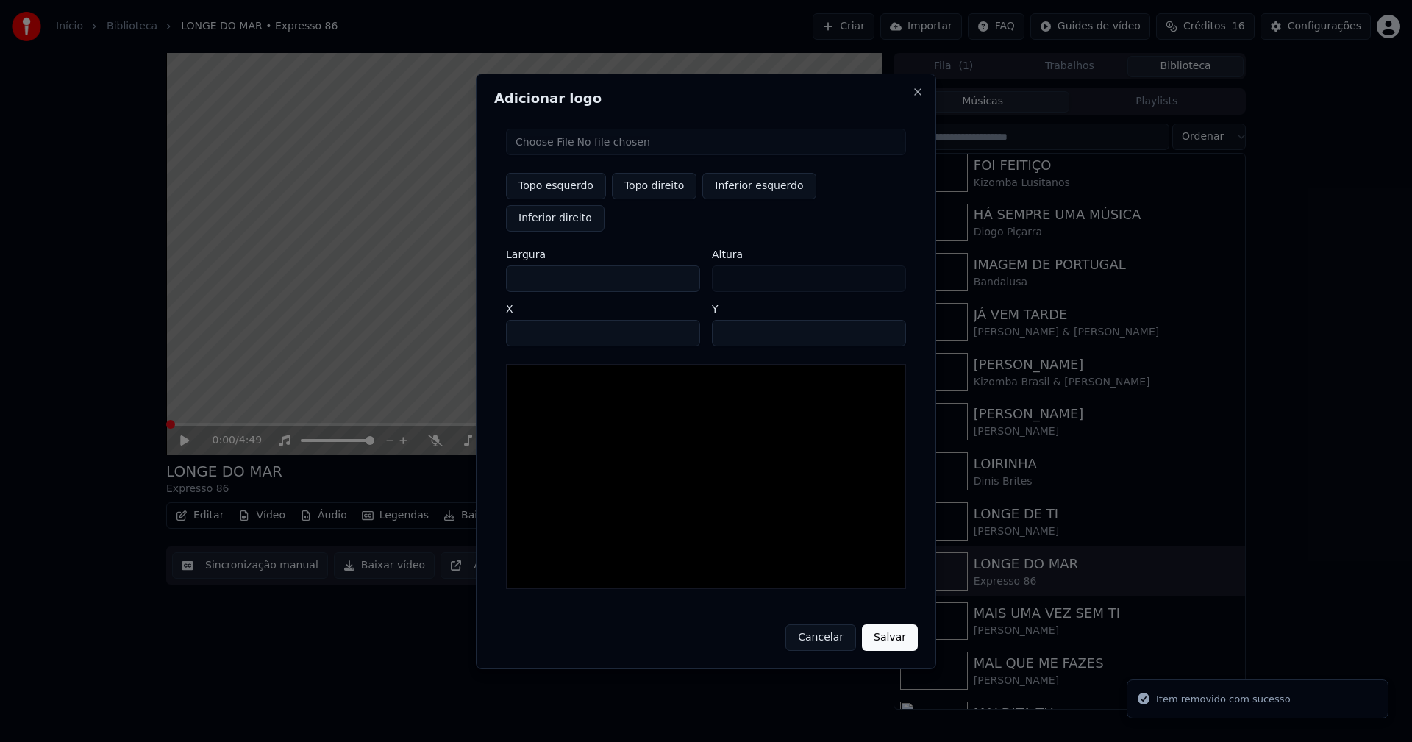
click at [575, 155] on input "file" at bounding box center [706, 142] width 400 height 26
type input "**********"
click at [650, 199] on button "Topo direito" at bounding box center [654, 186] width 85 height 26
type input "****"
drag, startPoint x: 529, startPoint y: 261, endPoint x: 443, endPoint y: 273, distance: 86.9
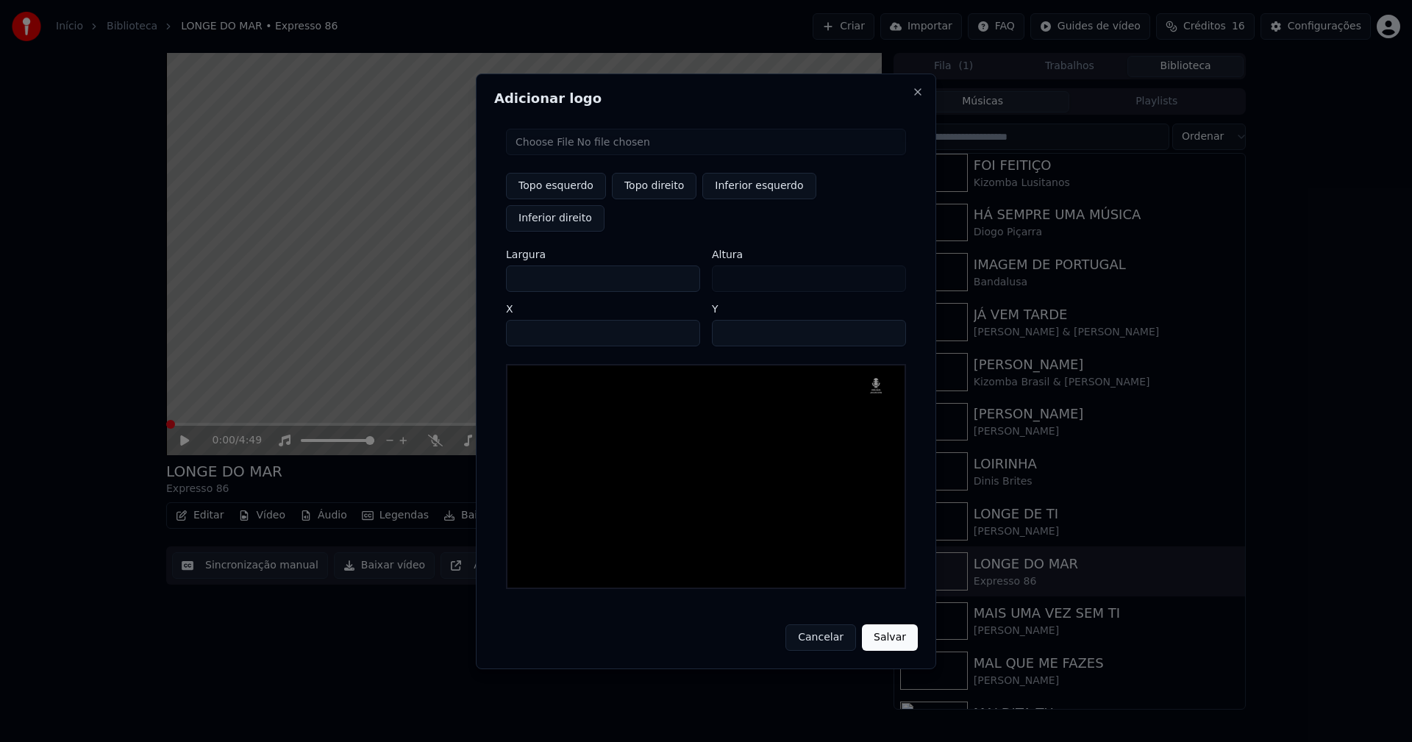
click at [444, 274] on body "Início Biblioteca LONGE DO MAR • Expresso 86 Criar Importar FAQ Guides de vídeo…" at bounding box center [706, 371] width 1412 height 742
type input "**"
type input "***"
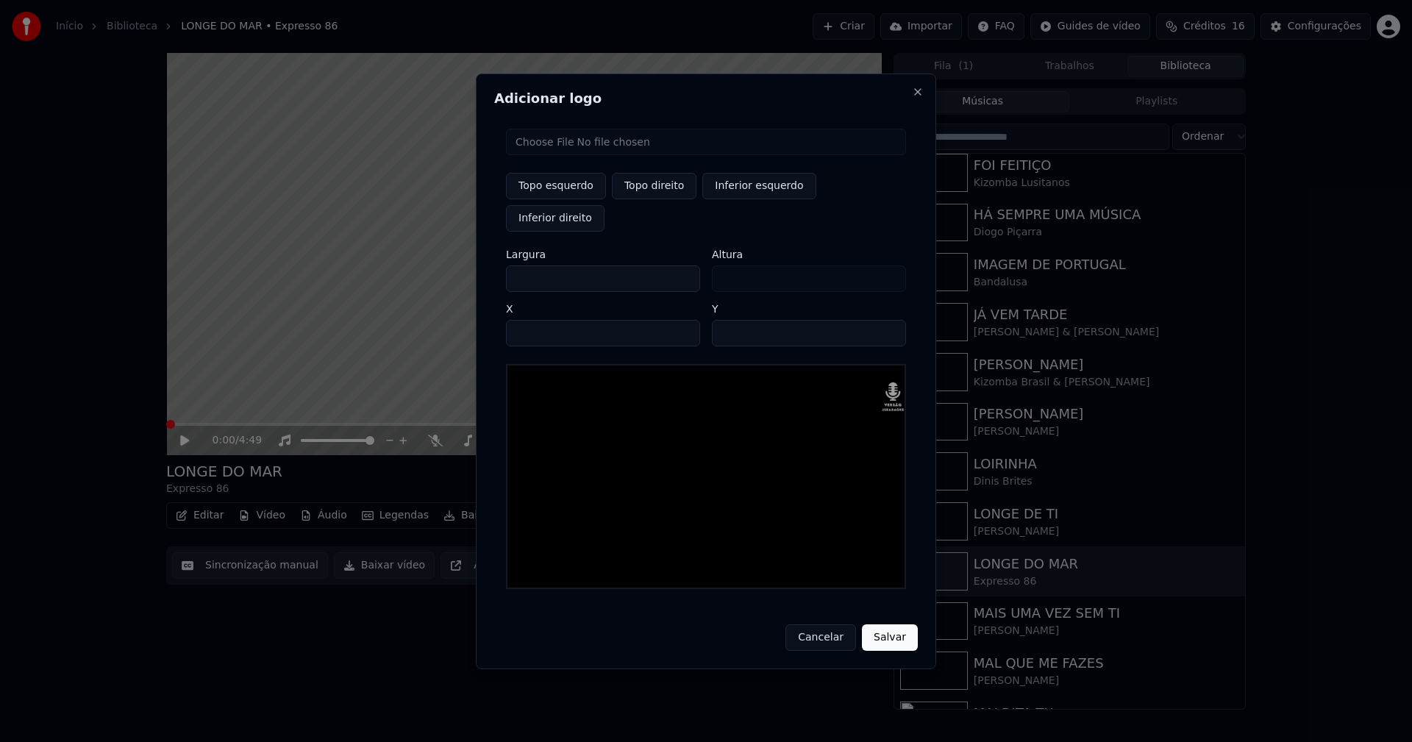
type input "***"
click at [533, 320] on input "****" at bounding box center [603, 333] width 194 height 26
type input "****"
click at [726, 320] on input "**" at bounding box center [809, 333] width 194 height 26
type input "**"
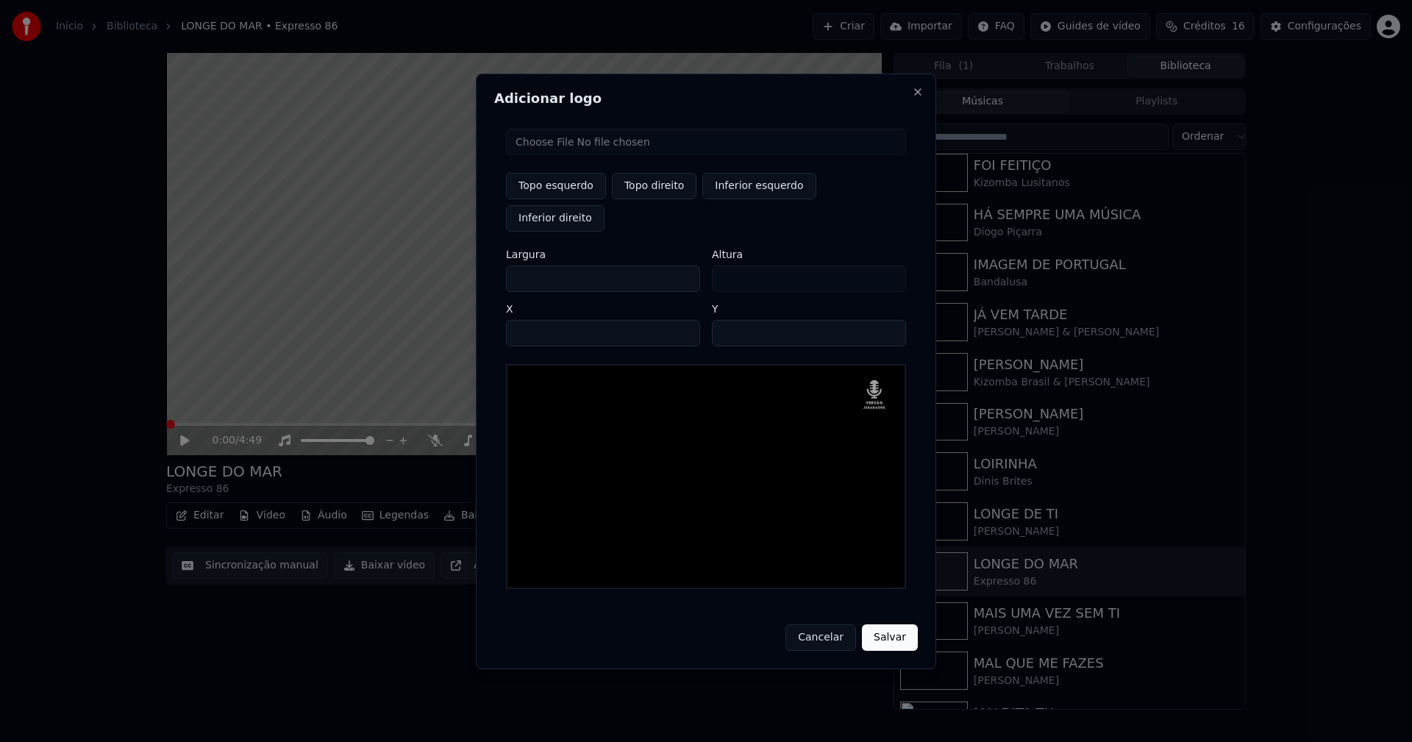
click at [884, 625] on button "Salvar" at bounding box center [890, 638] width 56 height 26
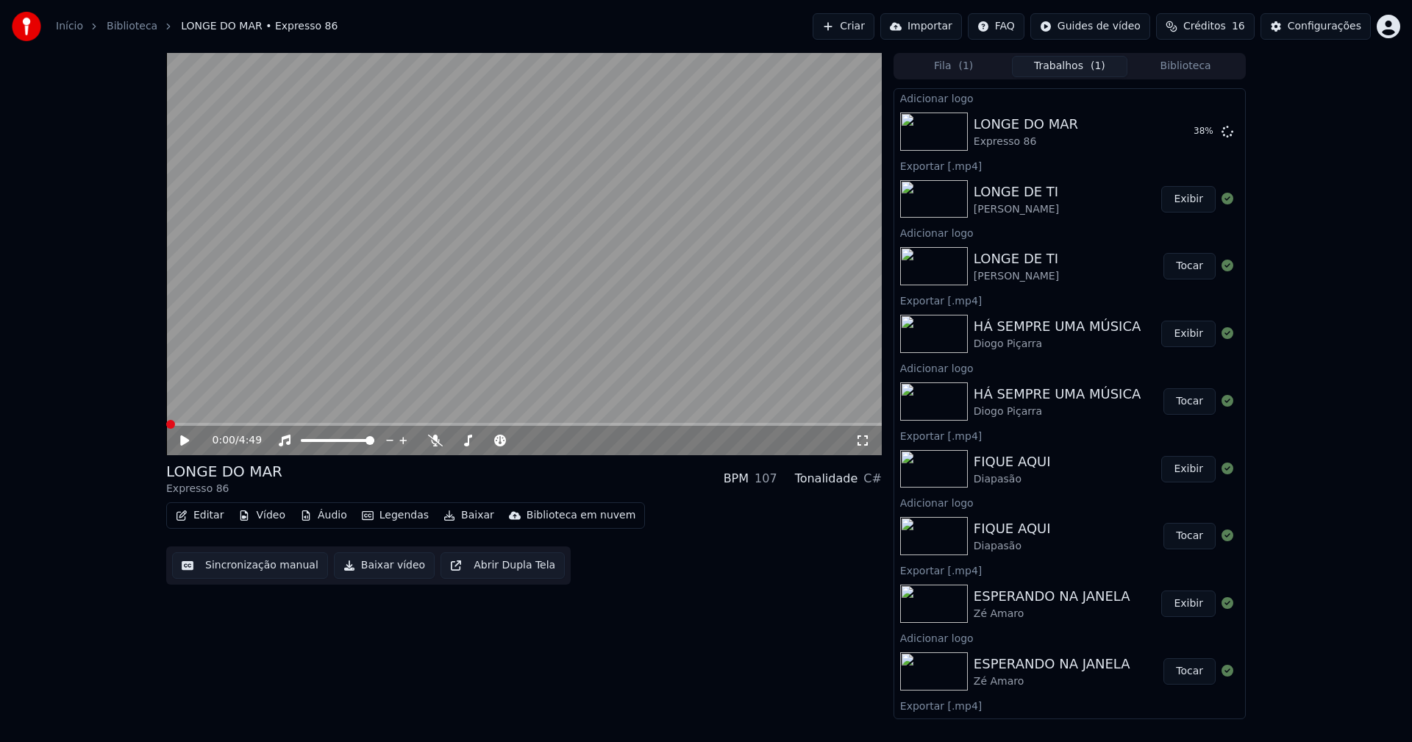
click at [205, 515] on button "Editar" at bounding box center [200, 515] width 60 height 21
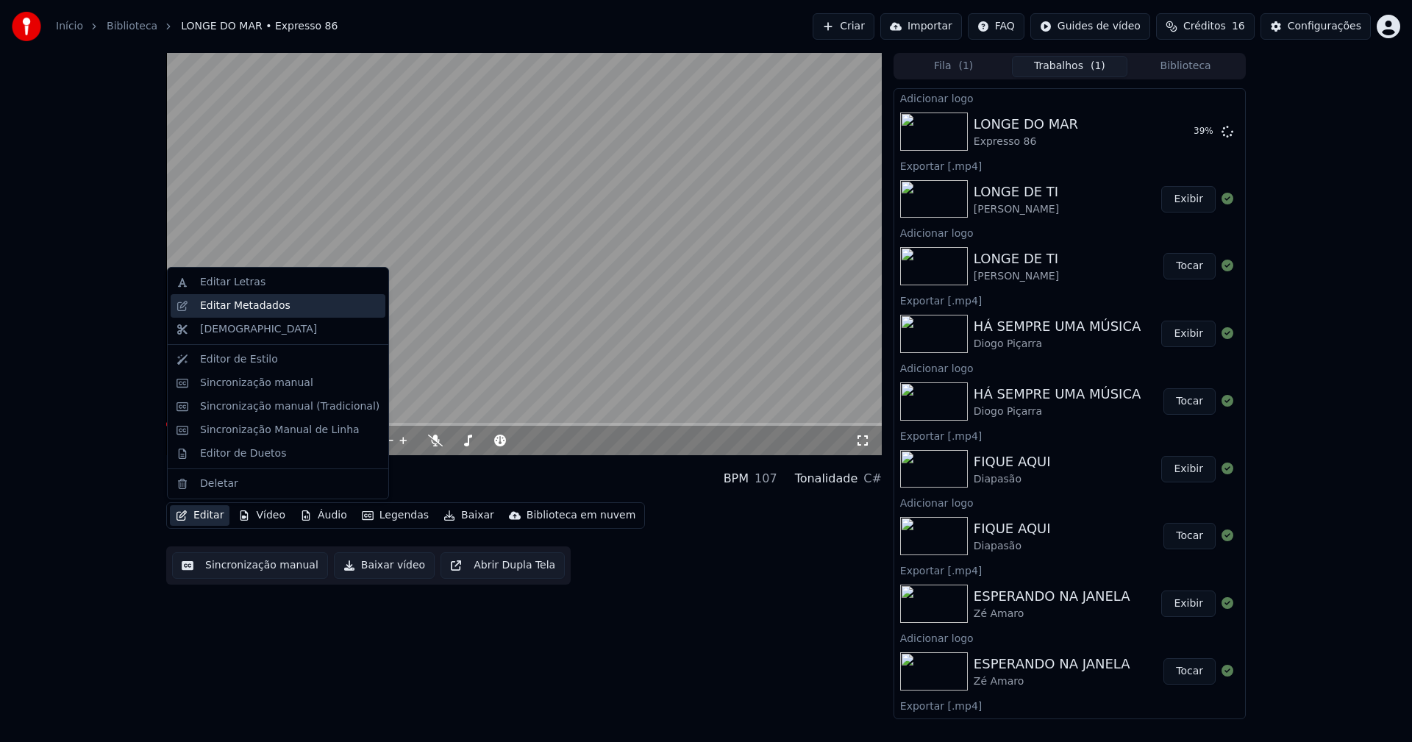
click at [233, 307] on div "Editar Metadados" at bounding box center [245, 306] width 90 height 15
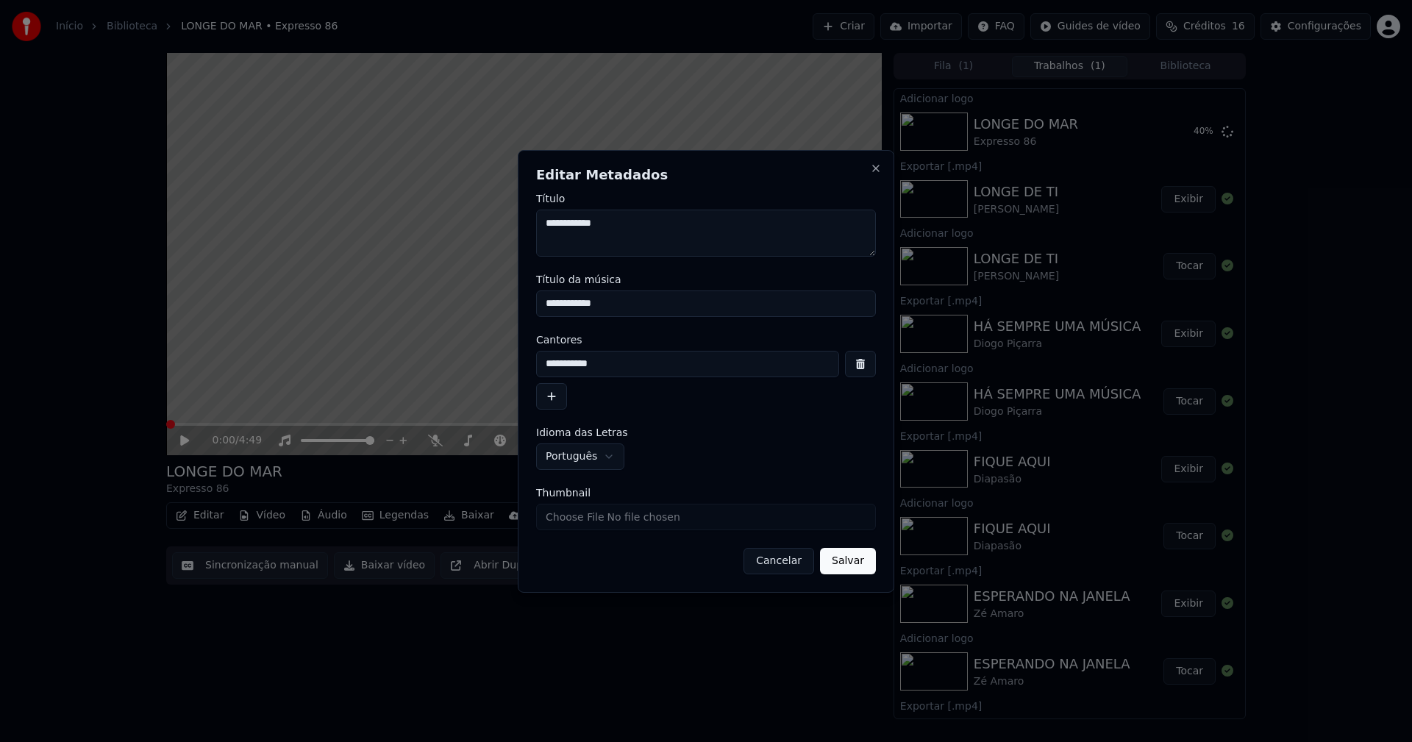
click at [590, 520] on input "Thumbnail" at bounding box center [706, 517] width 340 height 26
type input "**********"
click at [846, 557] on button "Salvar" at bounding box center [848, 561] width 56 height 26
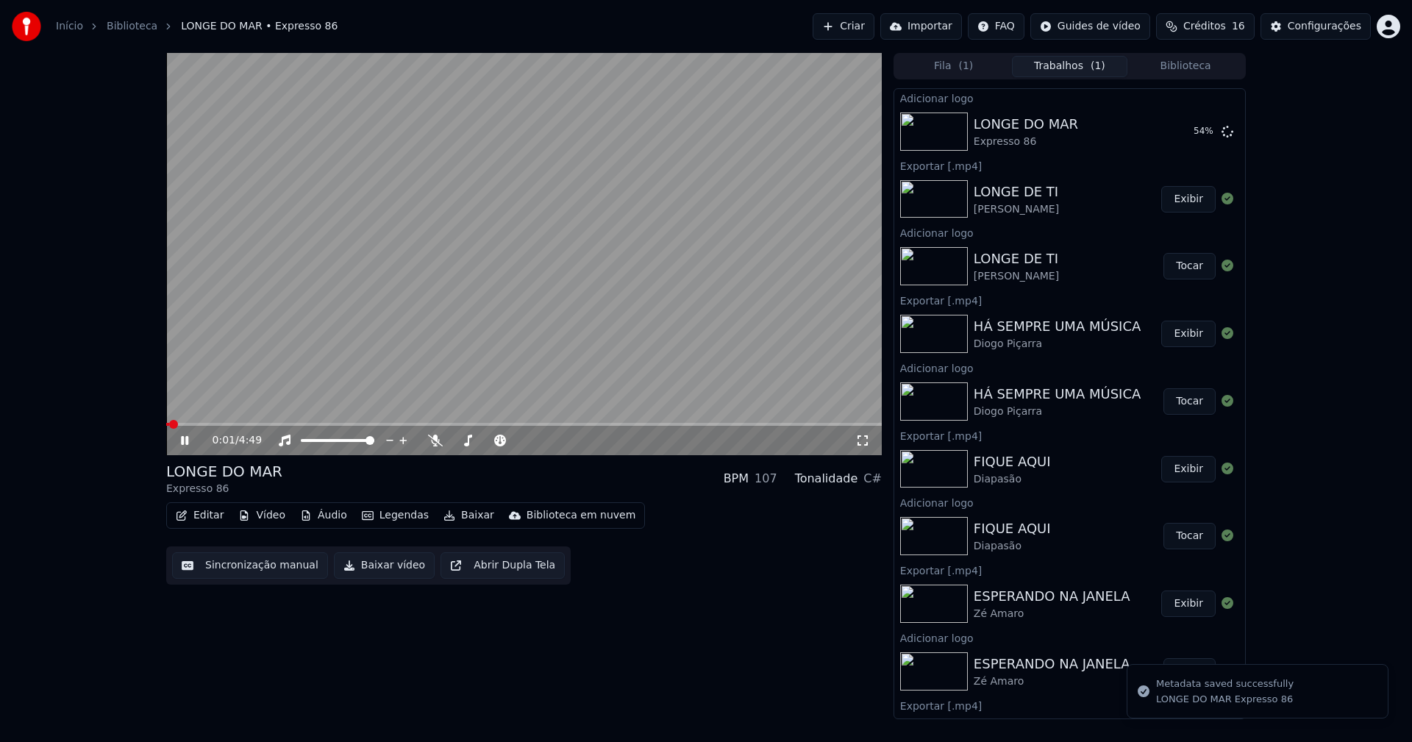
click at [185, 441] on icon at bounding box center [195, 441] width 35 height 12
click at [1187, 132] on button "Tocar" at bounding box center [1190, 131] width 52 height 26
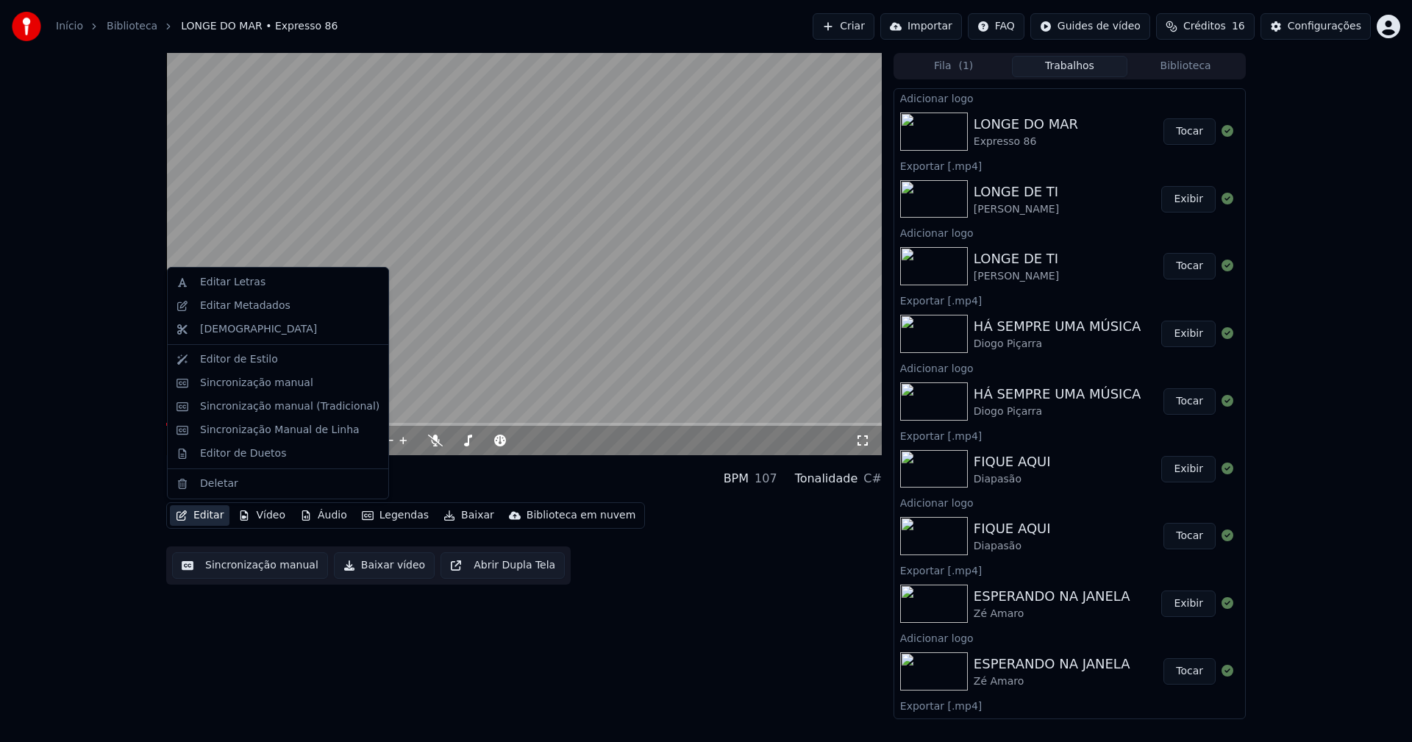
click at [213, 514] on button "Editar" at bounding box center [200, 515] width 60 height 21
click at [271, 408] on div "Sincronização manual (Tradicional)" at bounding box center [289, 406] width 179 height 15
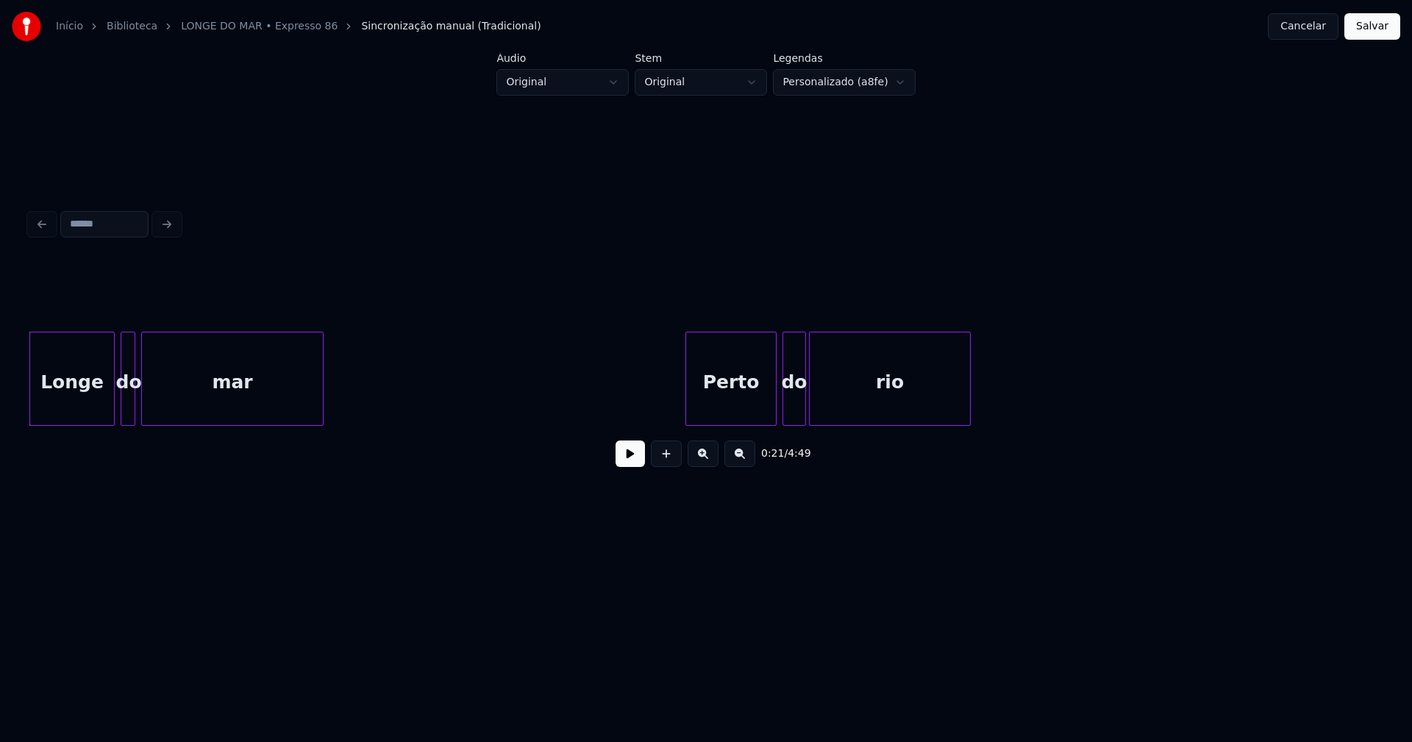
scroll to position [0, 2618]
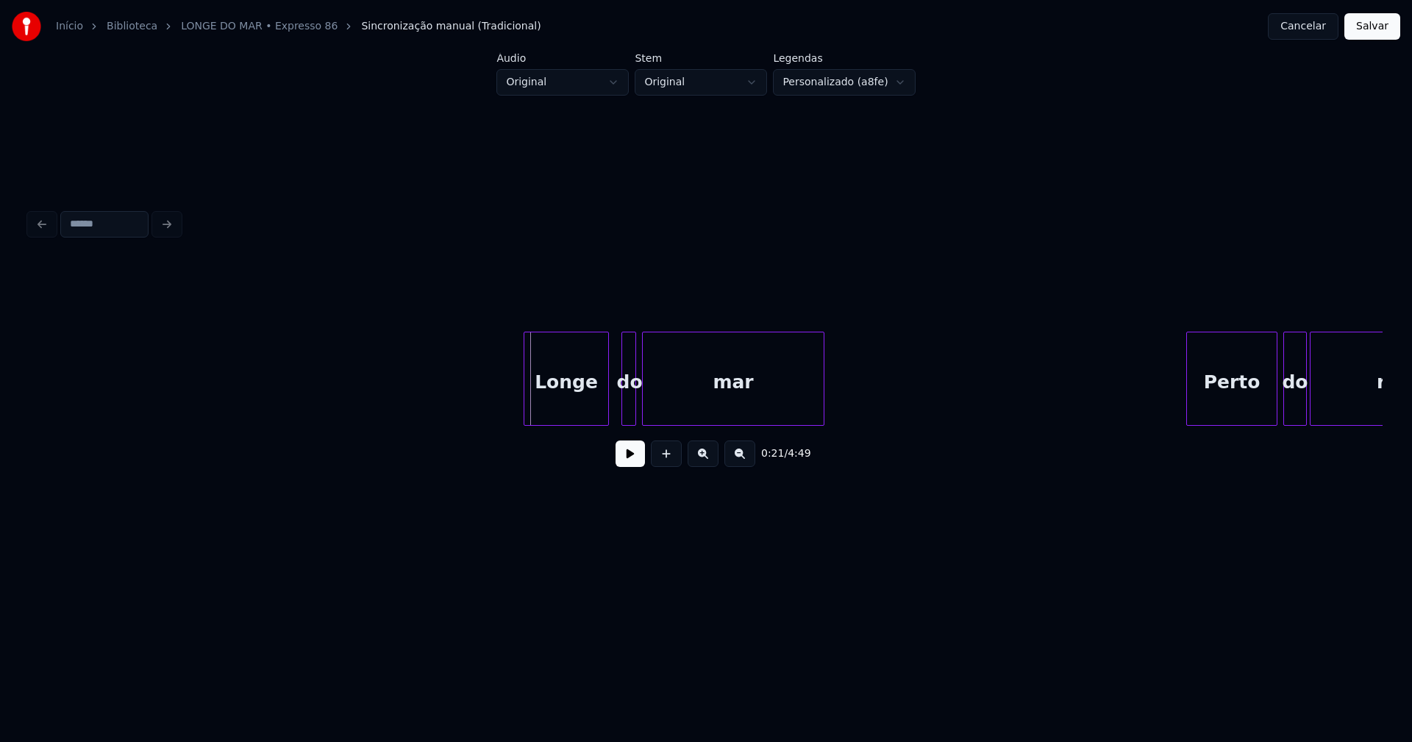
click at [572, 414] on div "Longe" at bounding box center [567, 383] width 84 height 100
click at [633, 462] on button at bounding box center [630, 454] width 29 height 26
click at [621, 414] on div at bounding box center [621, 379] width 4 height 93
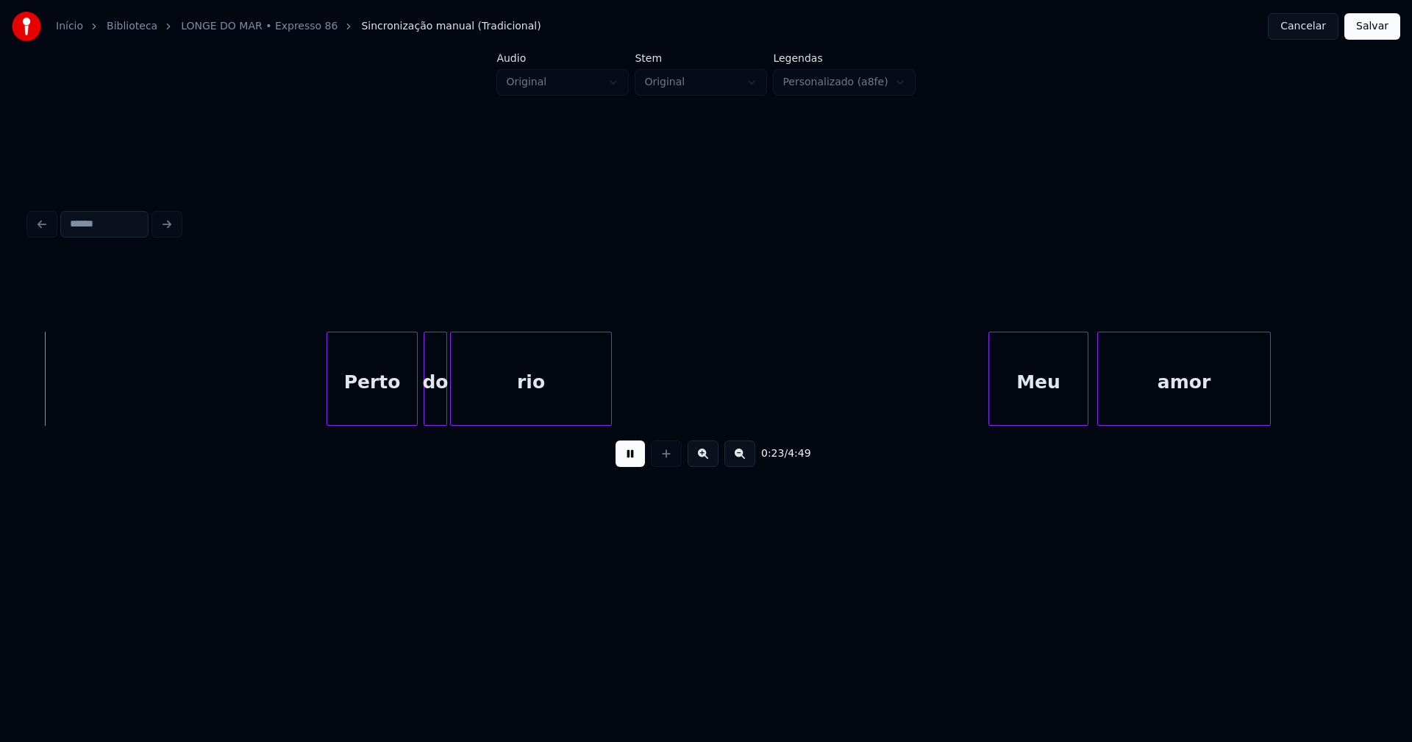
scroll to position [0, 3500]
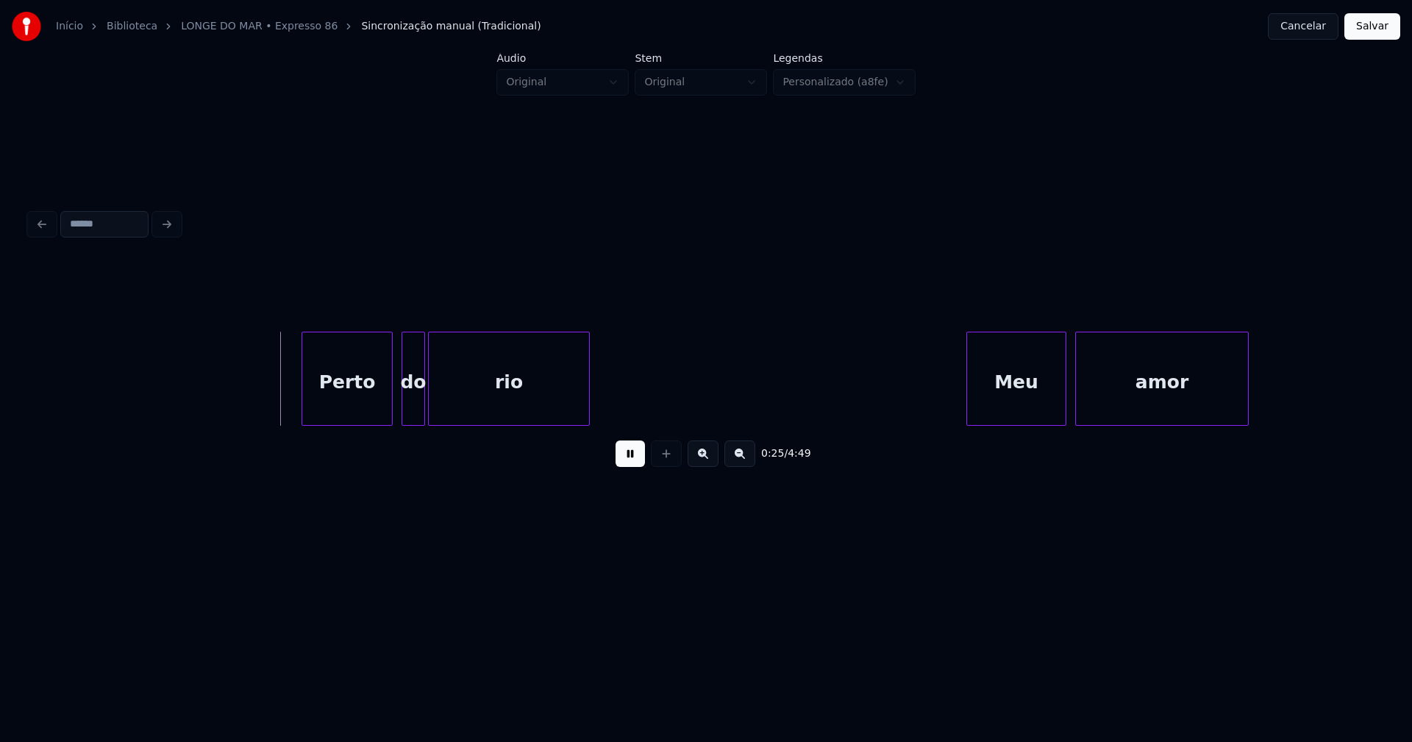
click at [358, 405] on div "Perto" at bounding box center [347, 383] width 90 height 100
click at [984, 394] on div "Meu" at bounding box center [1010, 383] width 99 height 100
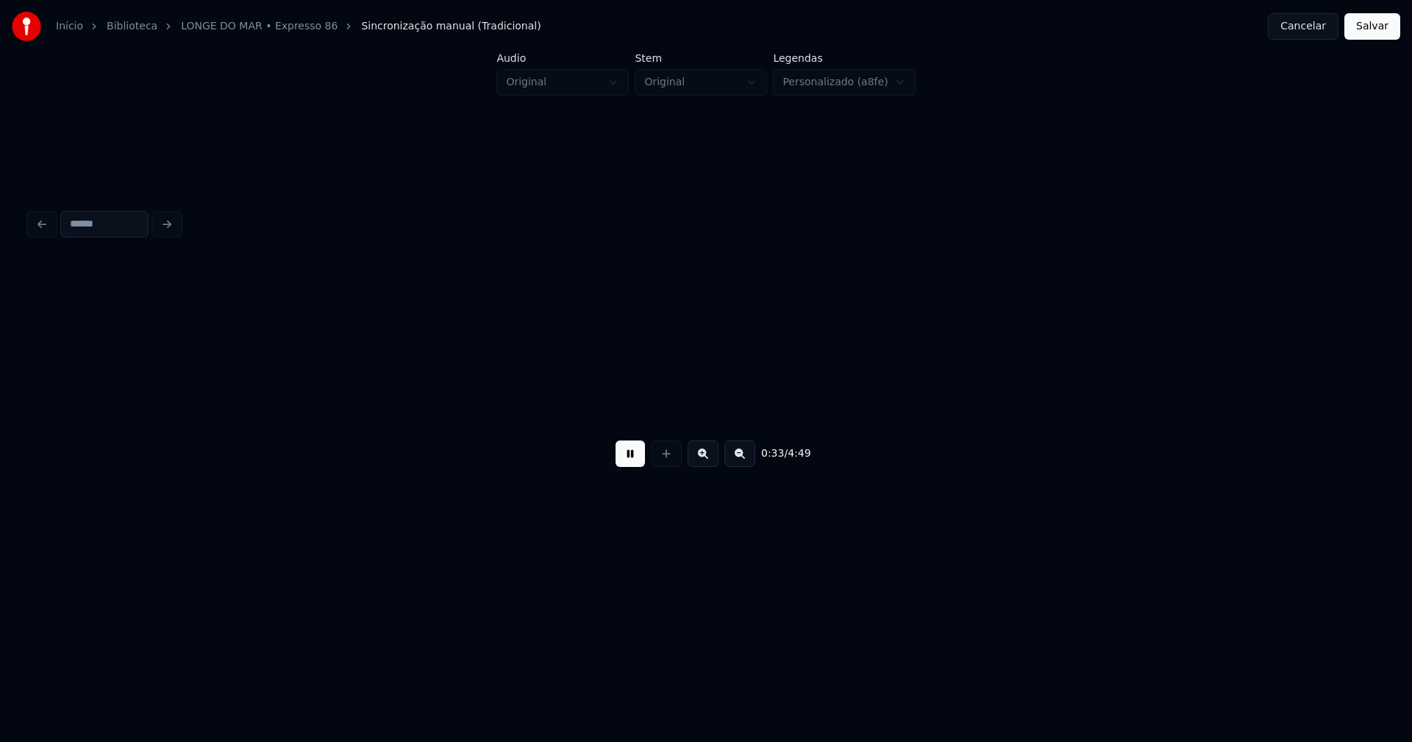
scroll to position [0, 4854]
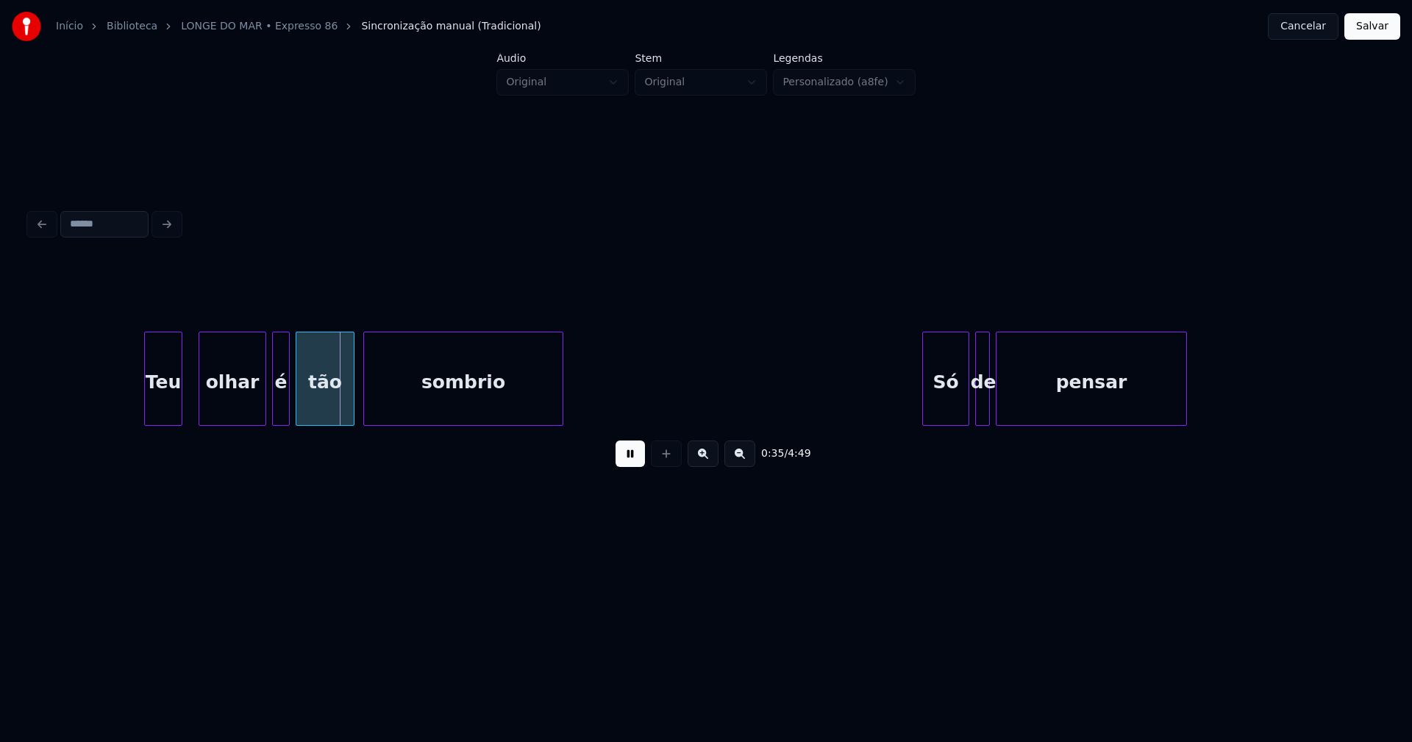
click at [171, 406] on div "Teu" at bounding box center [163, 383] width 37 height 100
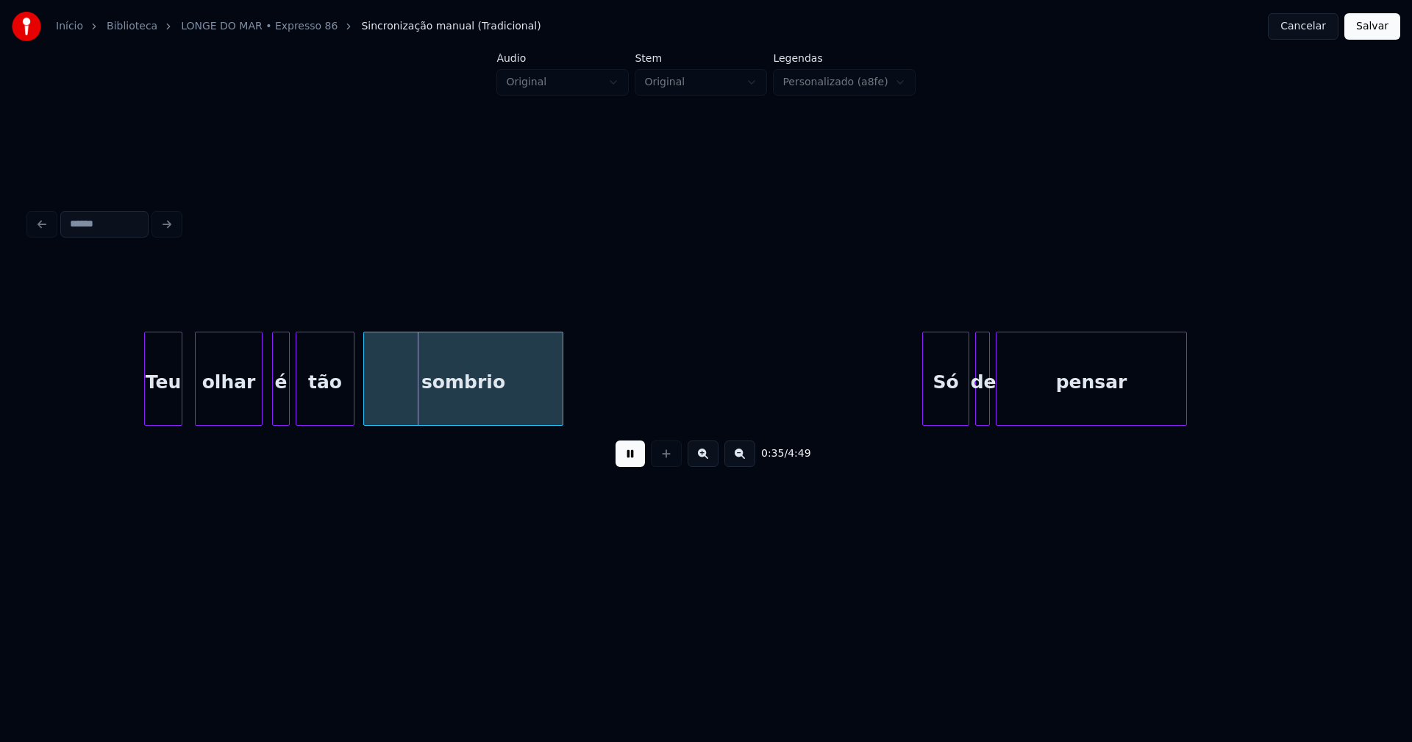
click at [251, 412] on div "olhar" at bounding box center [229, 383] width 66 height 100
click at [277, 410] on div "é" at bounding box center [277, 383] width 16 height 100
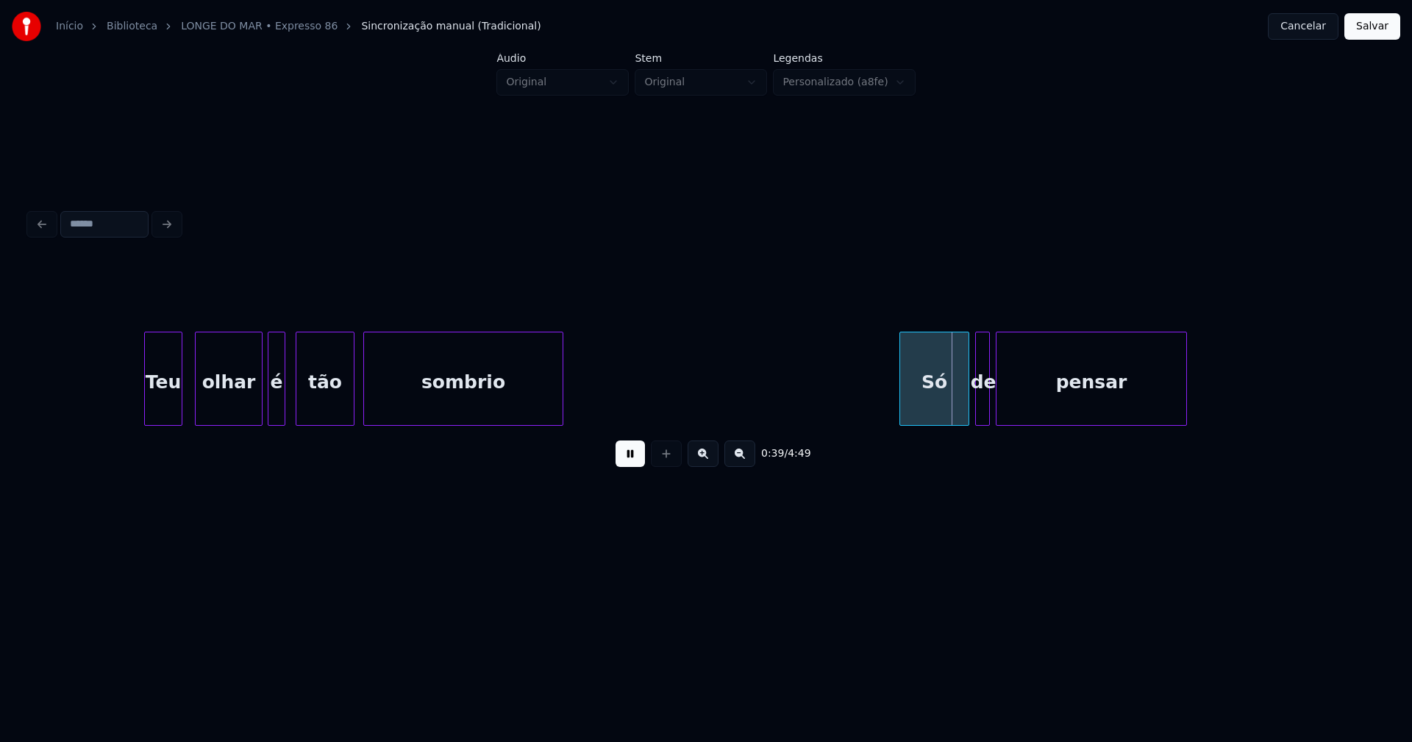
click at [903, 413] on div at bounding box center [902, 379] width 4 height 93
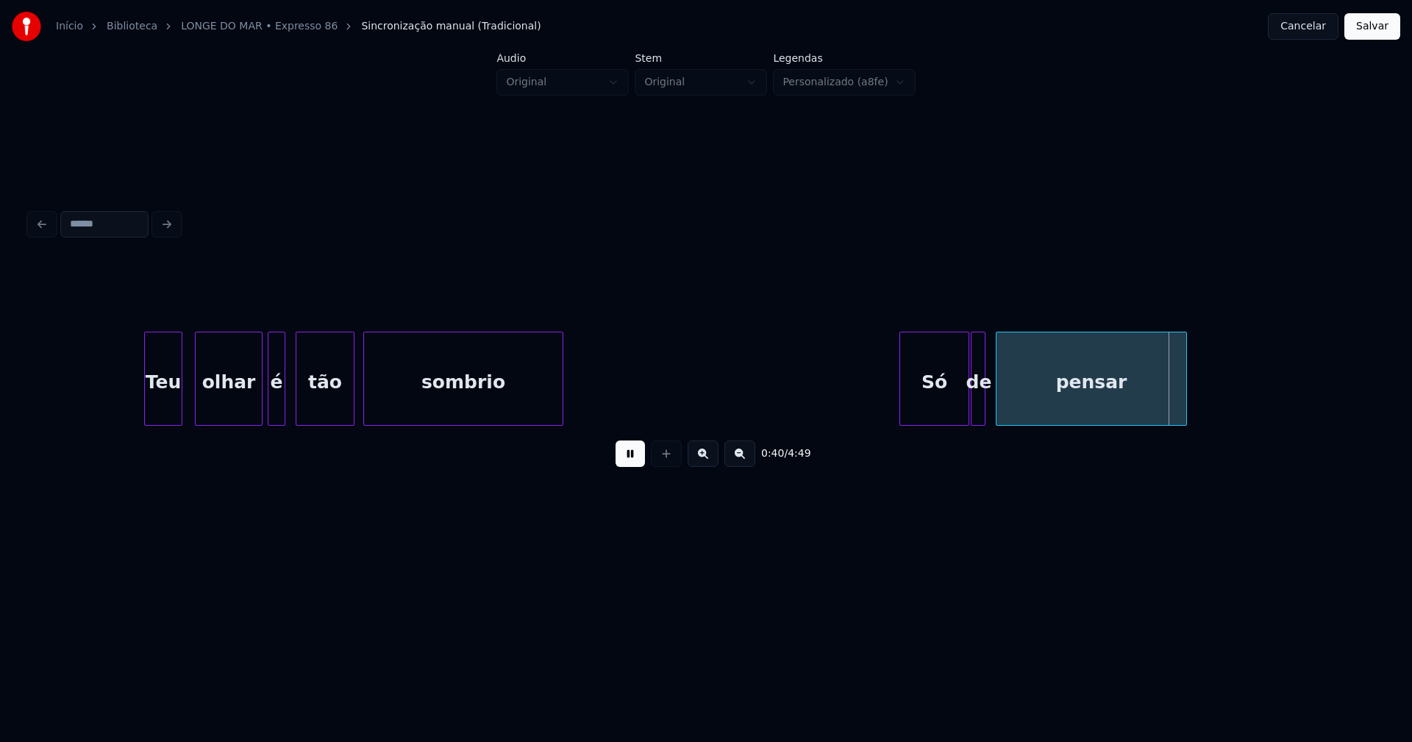
click at [978, 410] on div "de" at bounding box center [979, 383] width 15 height 100
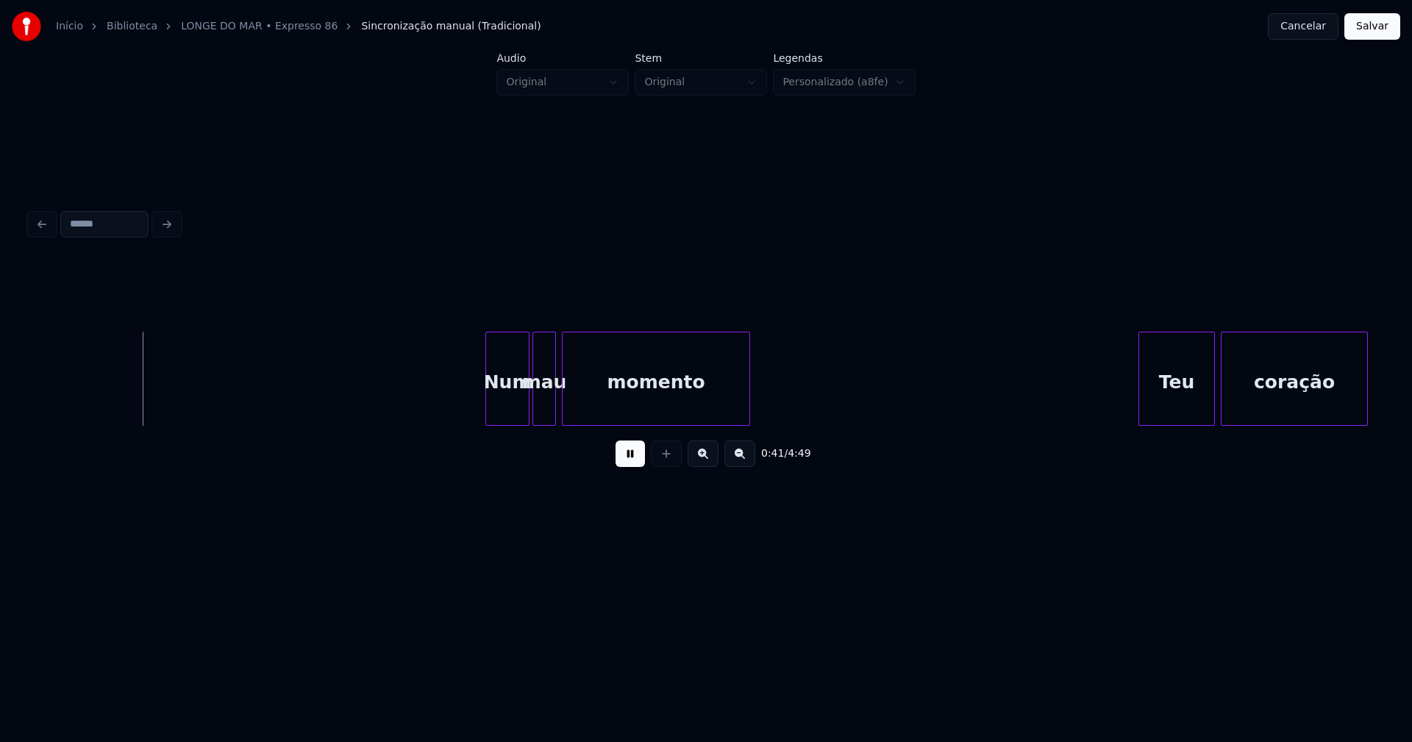
scroll to position [0, 6015]
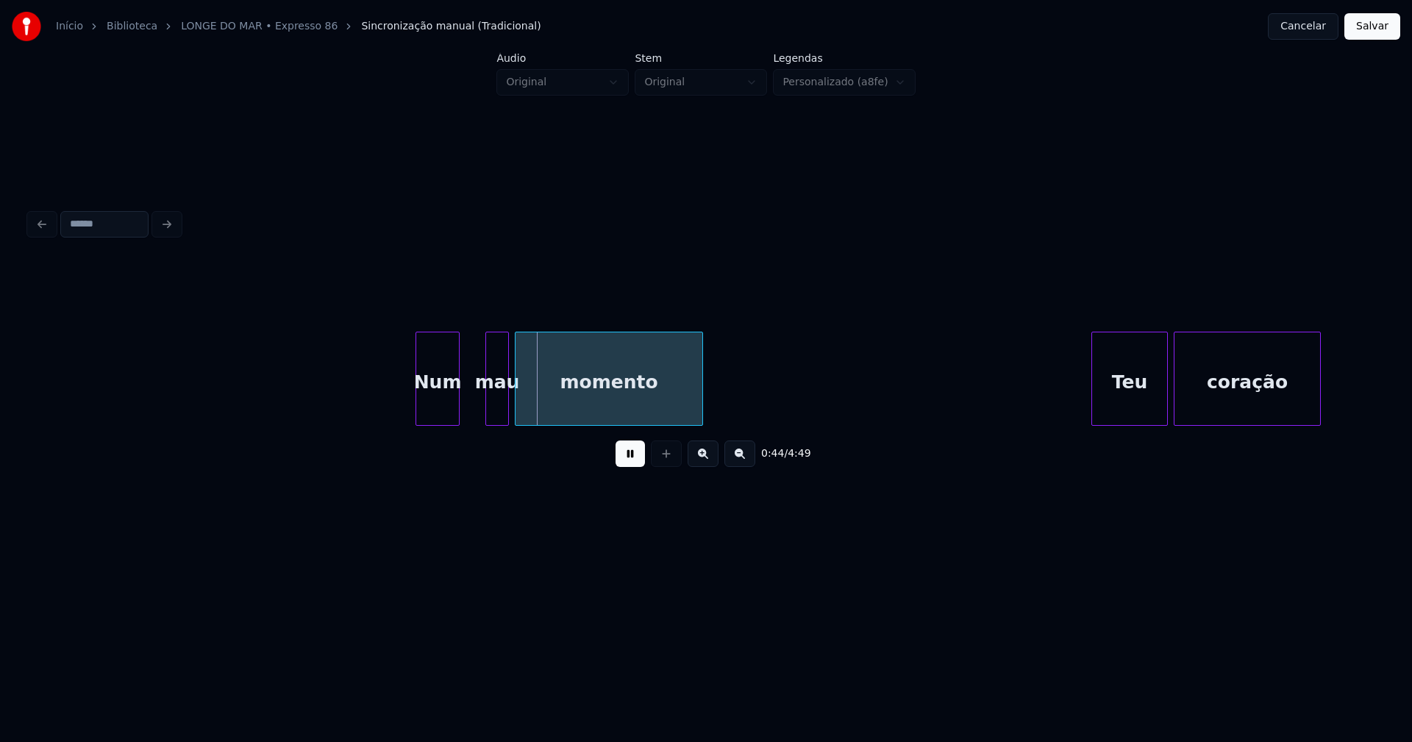
click at [441, 418] on div "Num" at bounding box center [437, 383] width 43 height 100
click at [477, 402] on div at bounding box center [477, 379] width 4 height 93
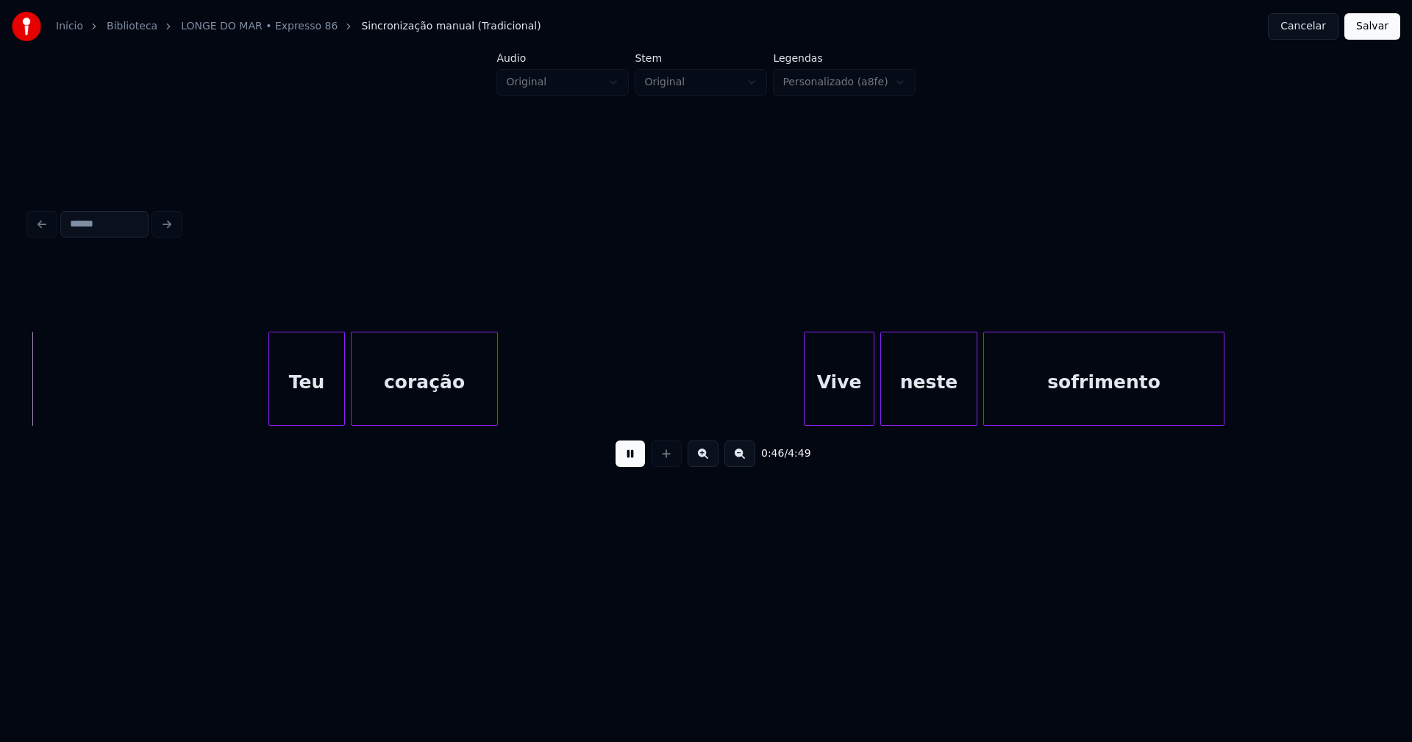
scroll to position [0, 6838]
click at [308, 413] on div "Teu" at bounding box center [305, 383] width 75 height 100
click at [847, 409] on div "Vive" at bounding box center [836, 383] width 69 height 100
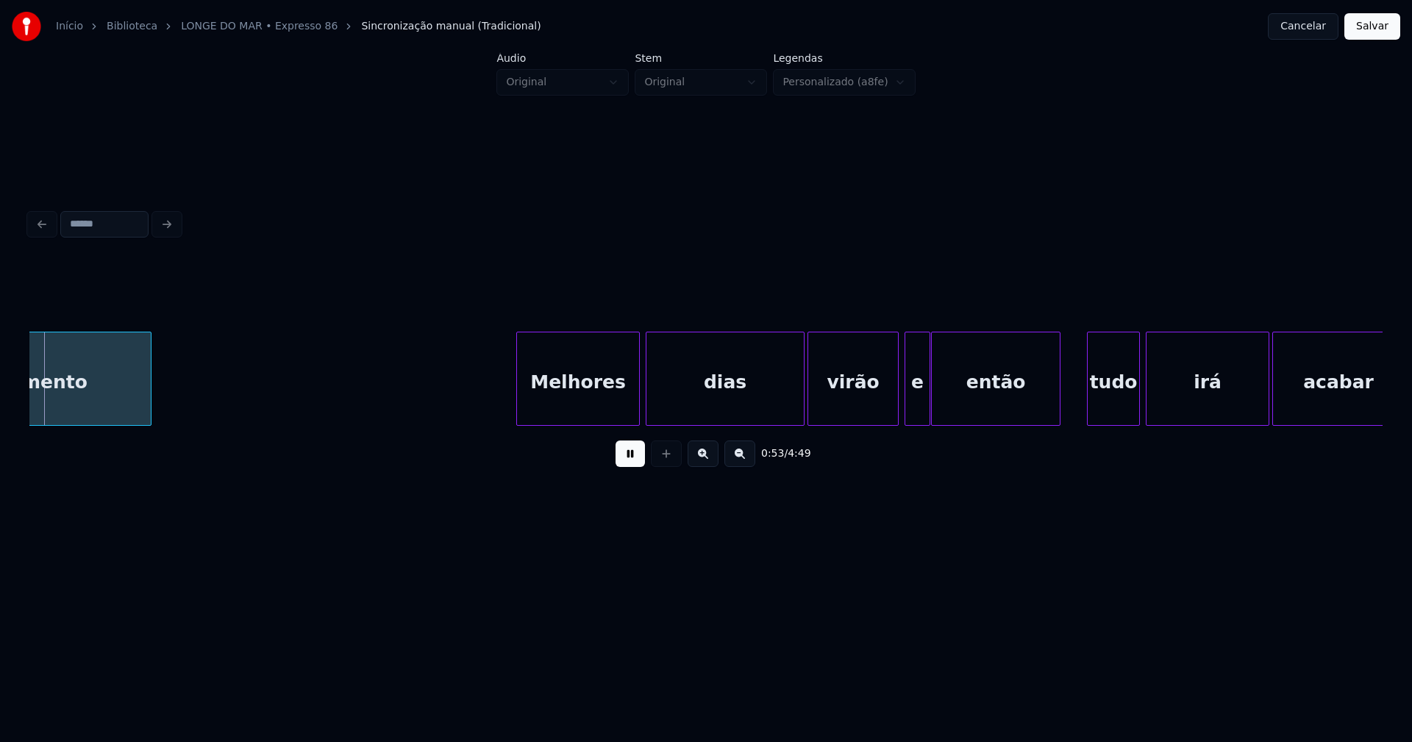
scroll to position [0, 7930]
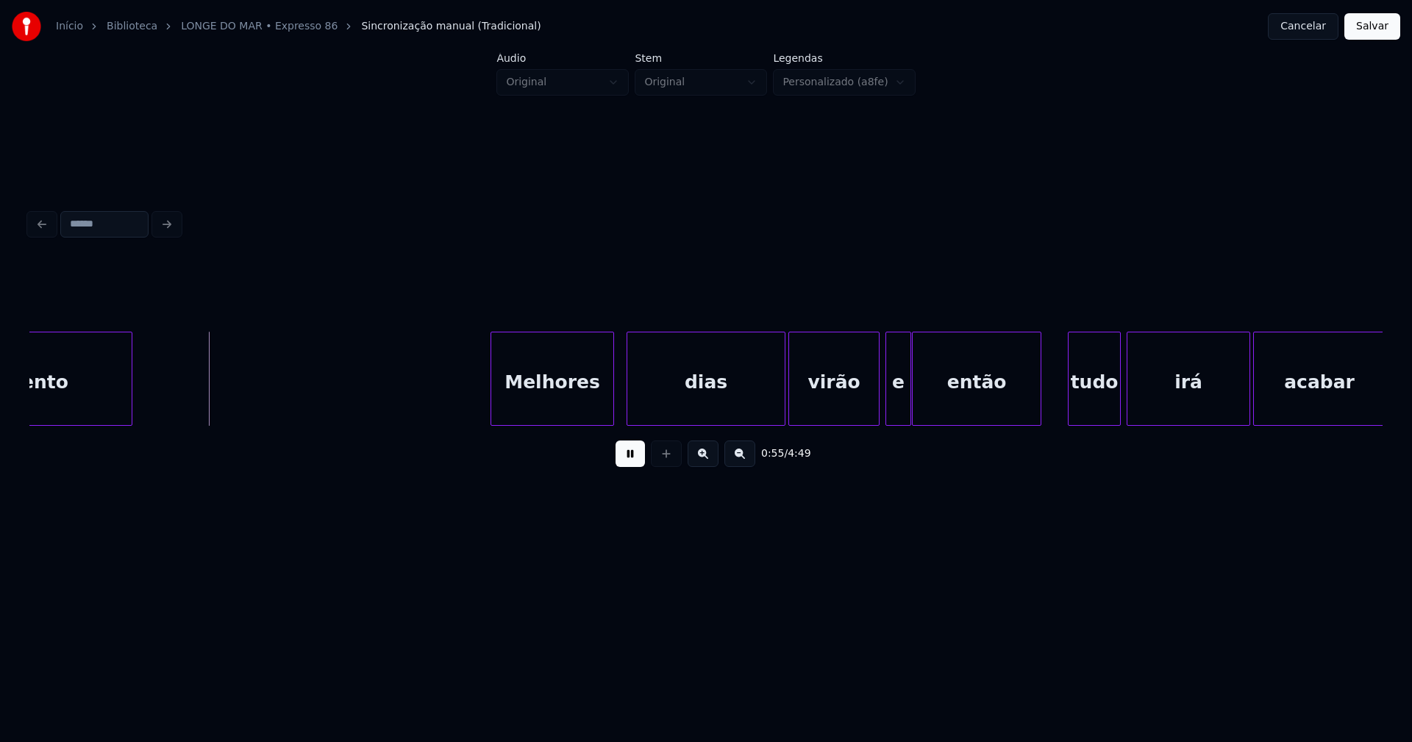
click at [551, 400] on div "Melhores" at bounding box center [552, 383] width 122 height 100
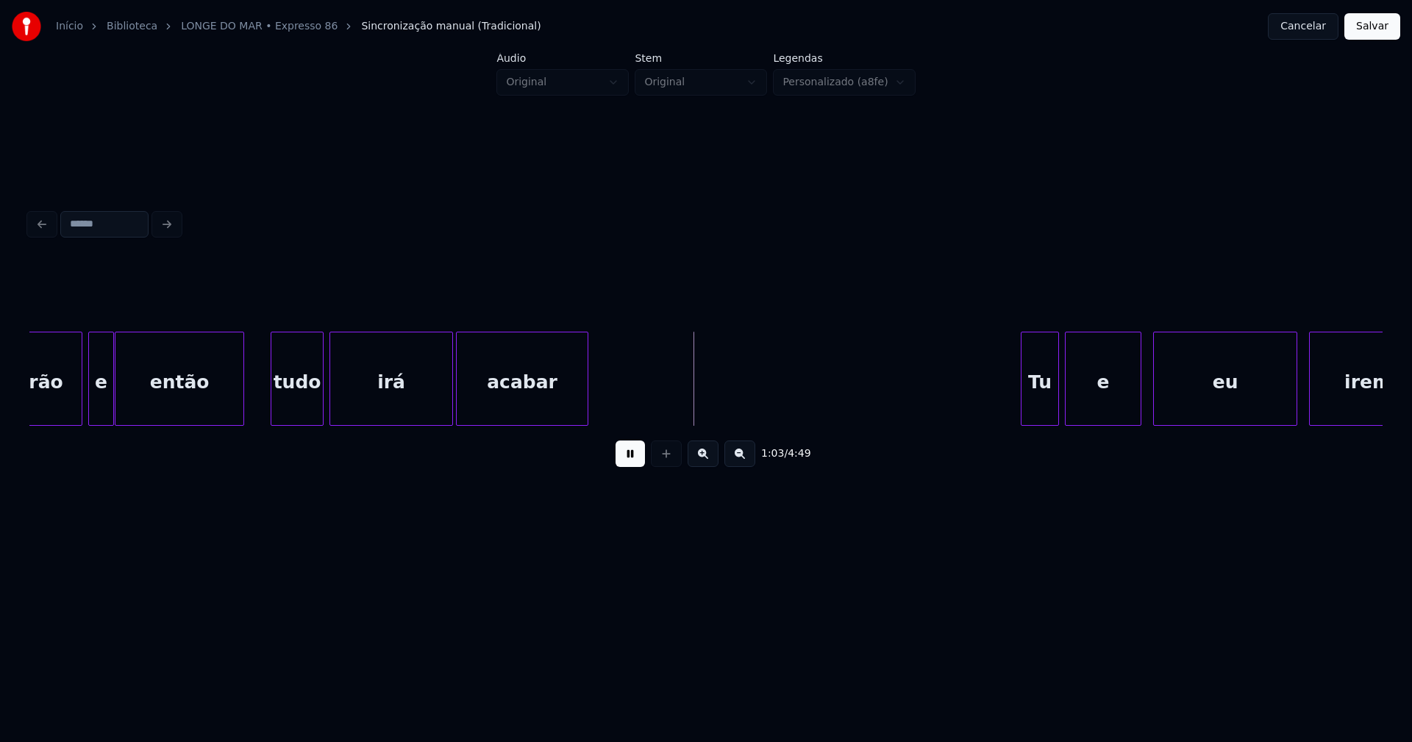
scroll to position [0, 8750]
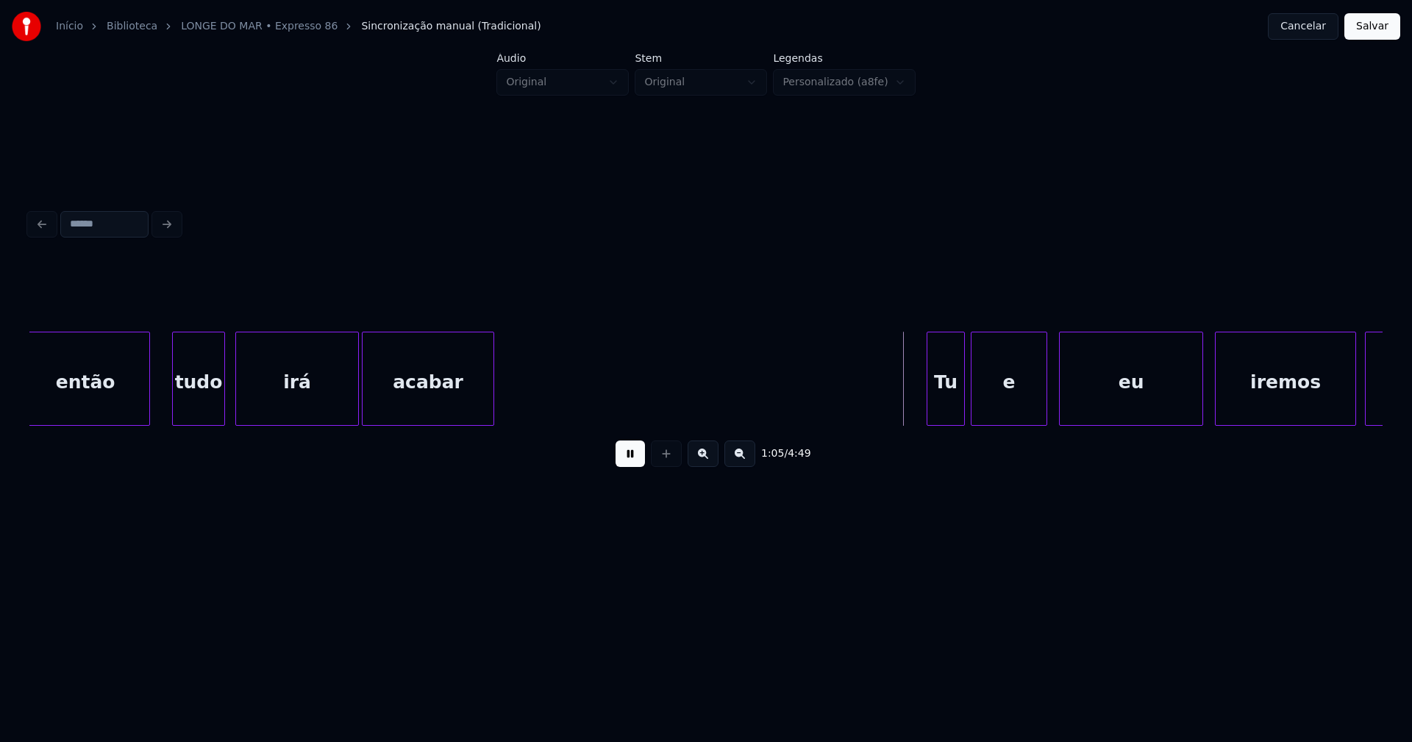
click at [202, 407] on div "tudo" at bounding box center [198, 383] width 51 height 100
click at [945, 404] on div "Tu" at bounding box center [943, 383] width 37 height 100
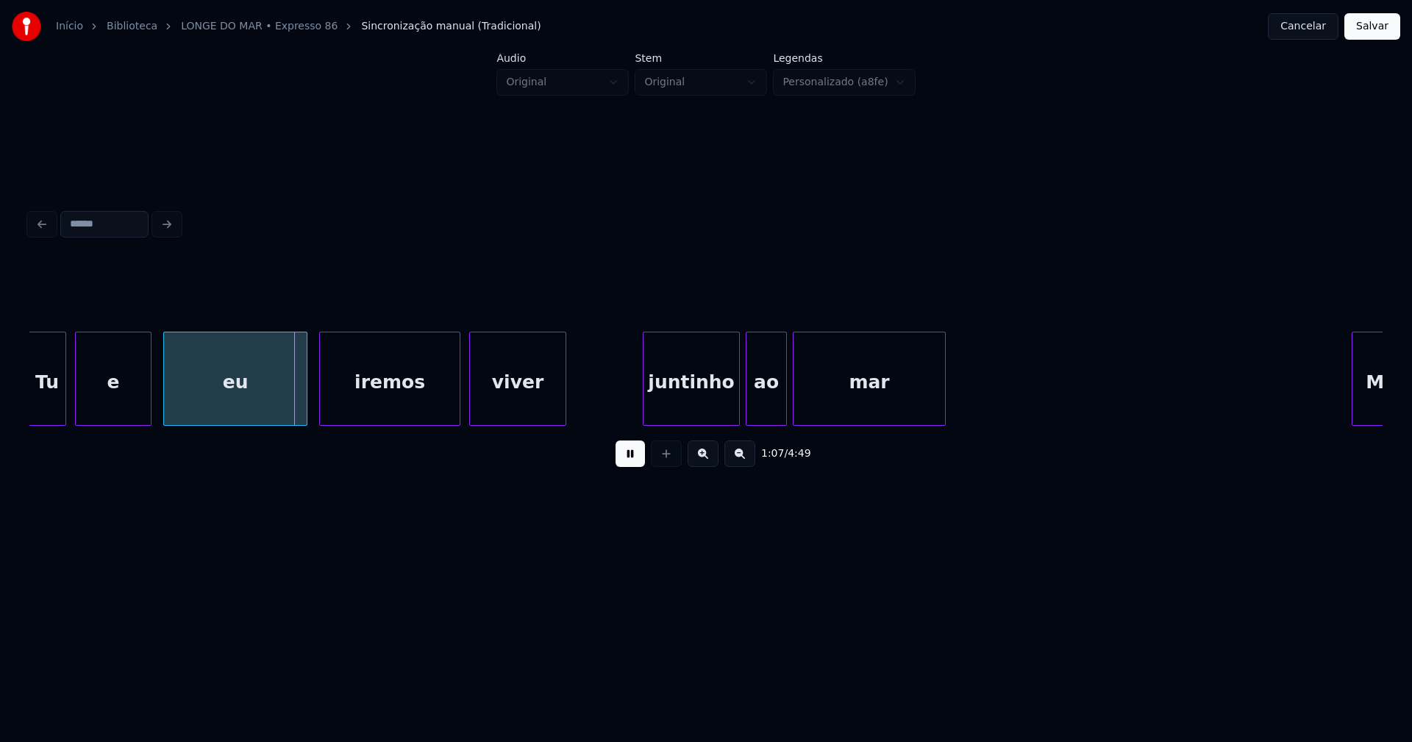
scroll to position [0, 9741]
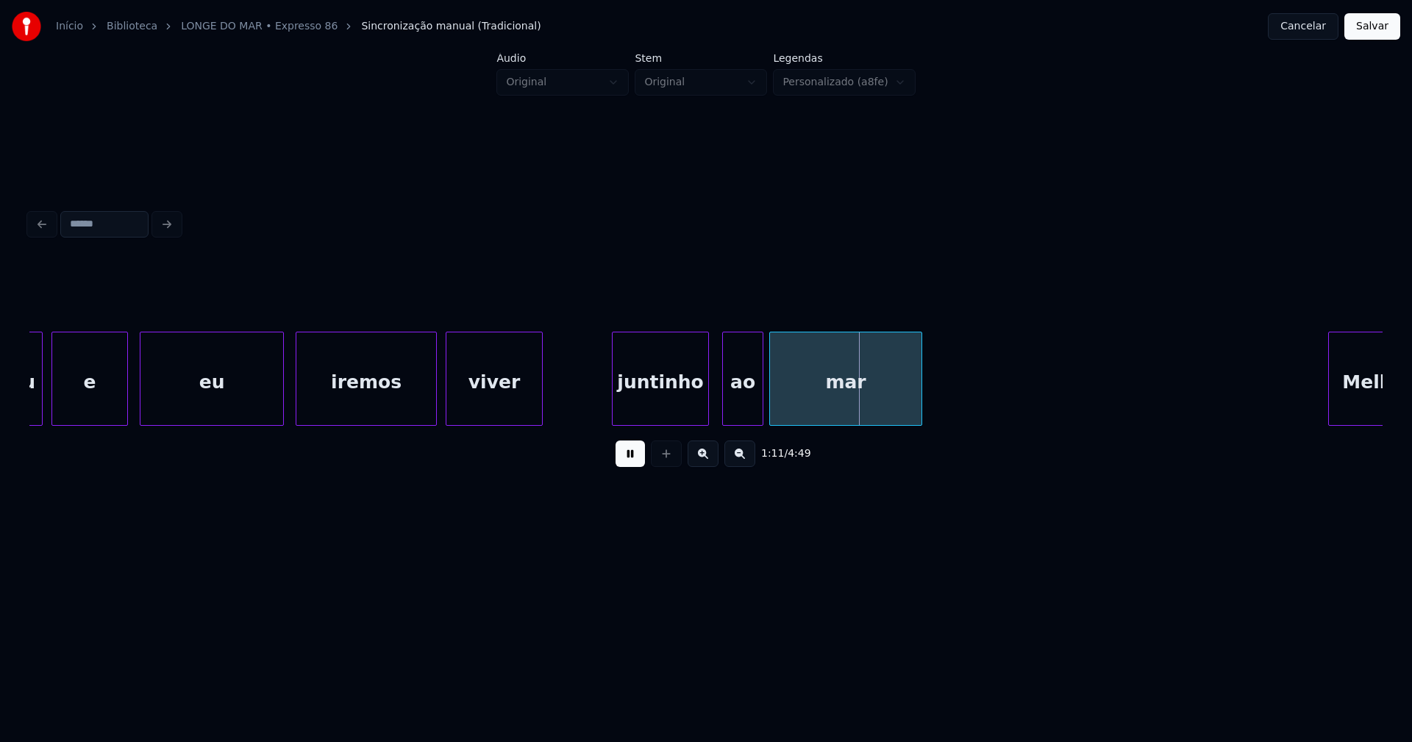
click at [645, 404] on div "juntinho" at bounding box center [661, 383] width 96 height 100
click at [739, 407] on div "ao" at bounding box center [734, 383] width 40 height 100
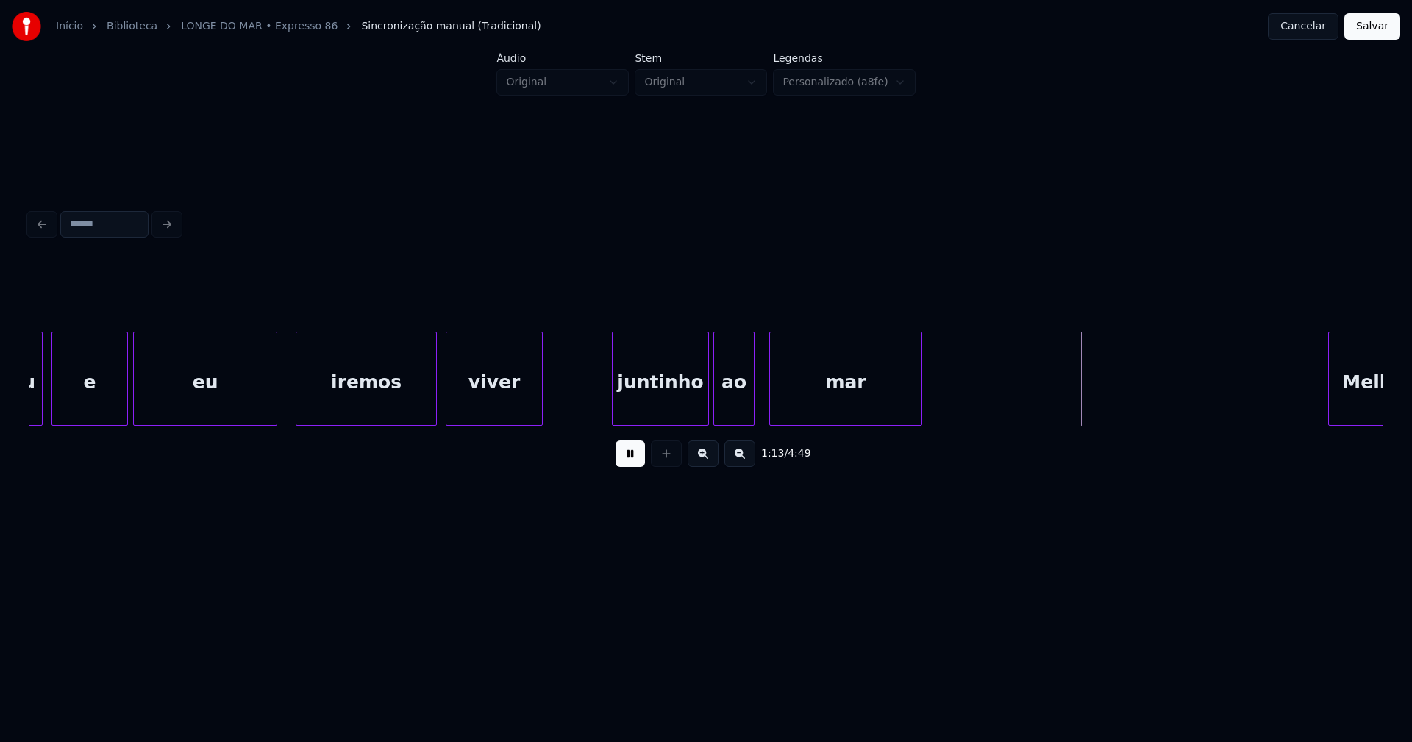
click at [212, 408] on div "eu" at bounding box center [205, 383] width 143 height 100
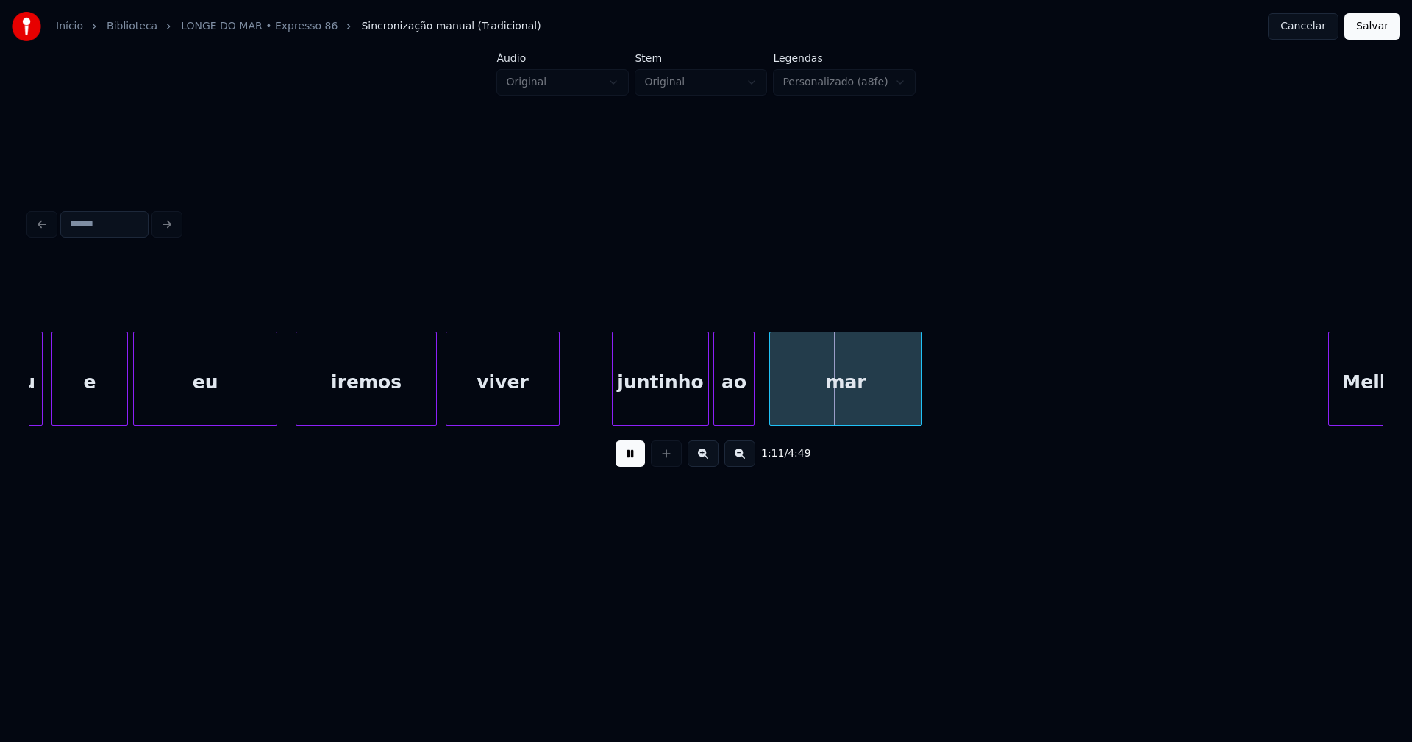
click at [557, 397] on div at bounding box center [557, 379] width 4 height 93
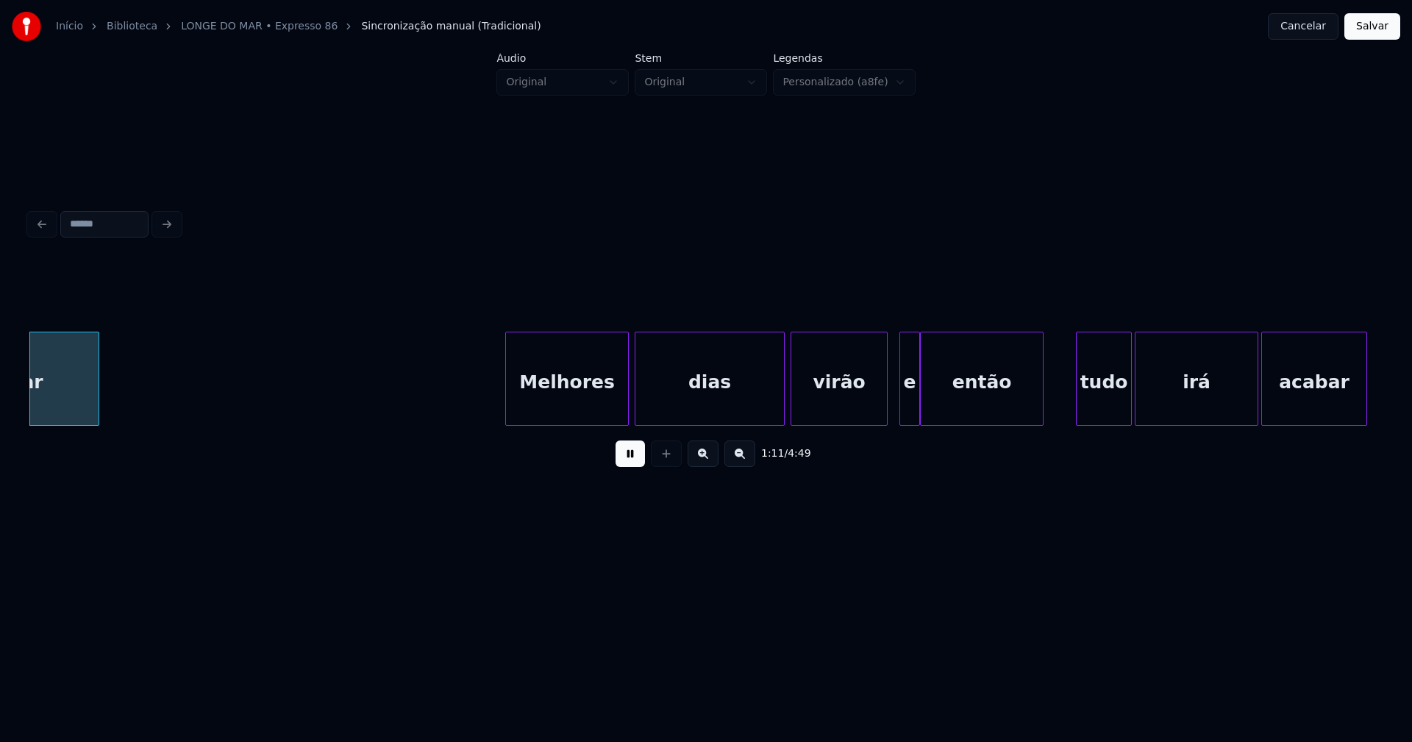
scroll to position [0, 10569]
click at [559, 414] on div "Melhores" at bounding box center [558, 383] width 122 height 100
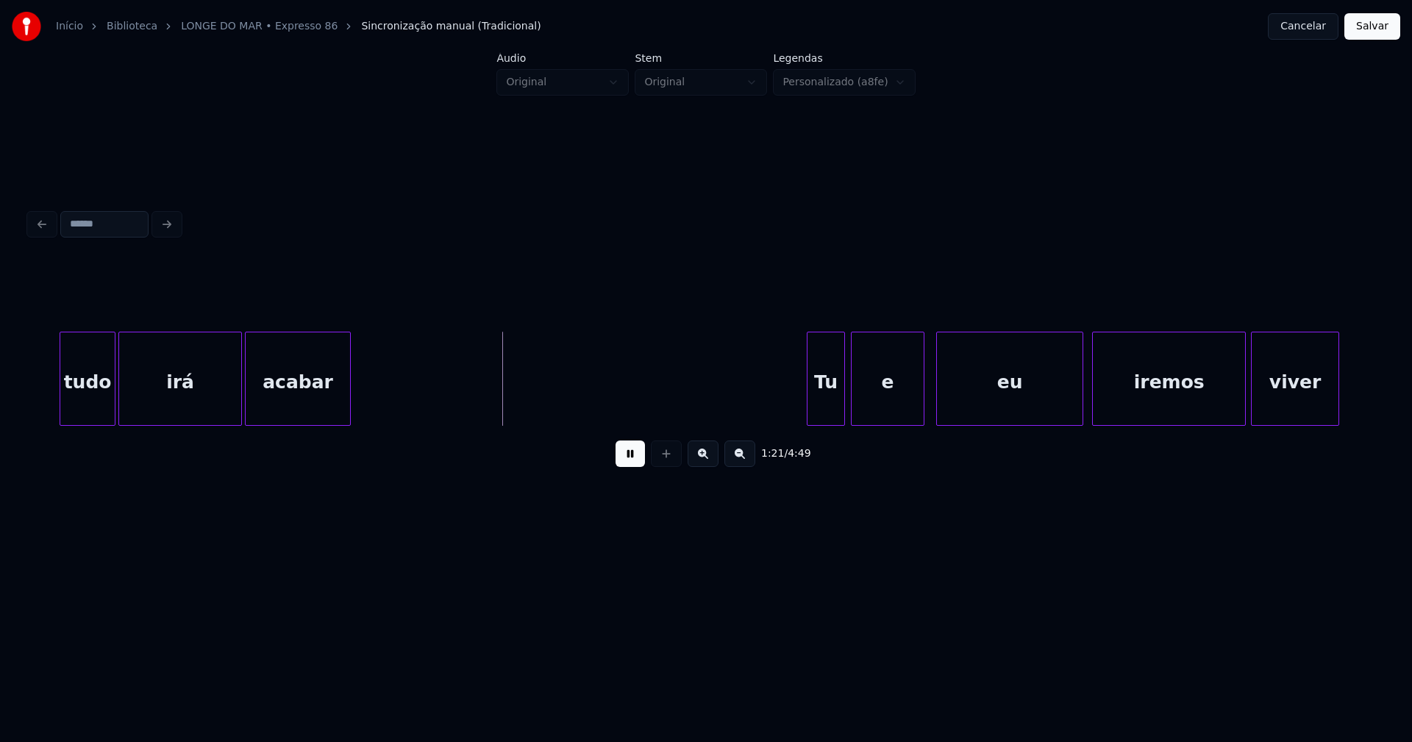
scroll to position [0, 11606]
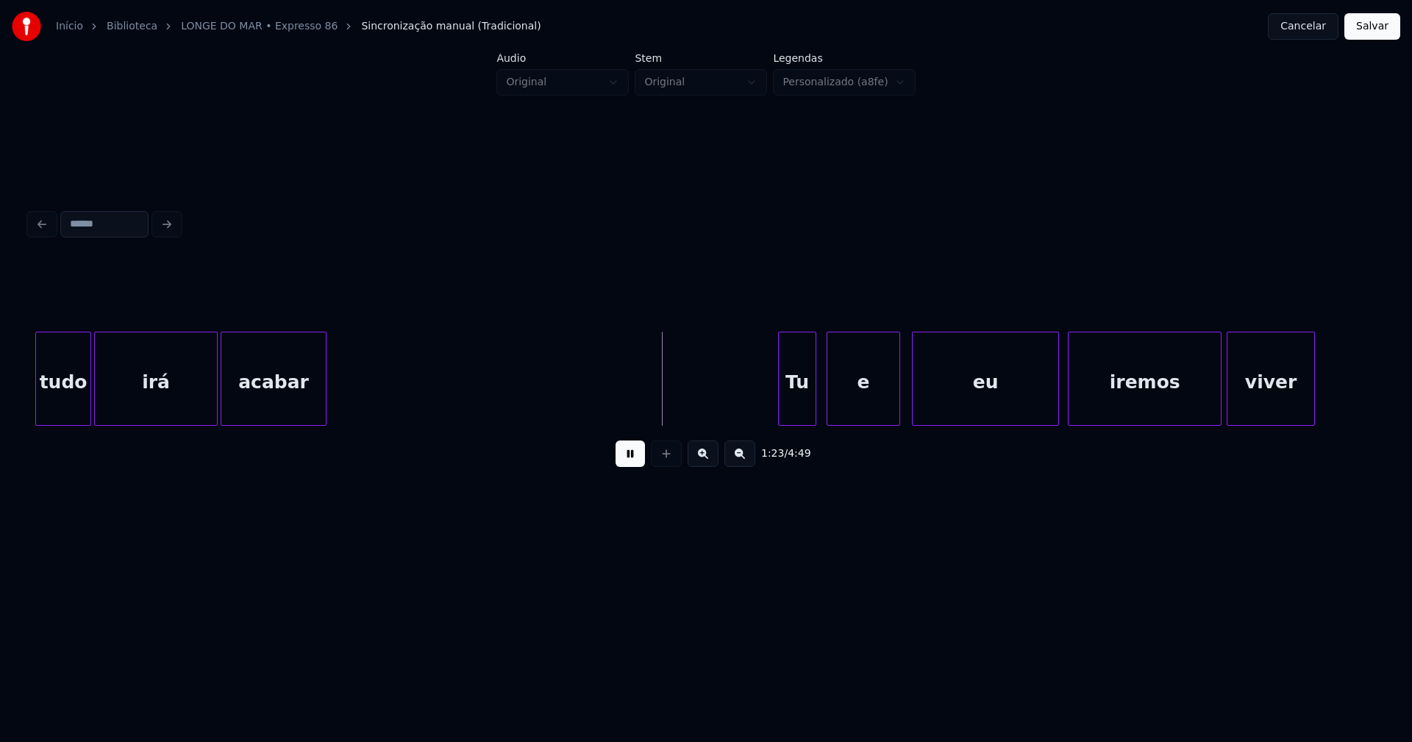
click at [802, 408] on div "Tu" at bounding box center [797, 383] width 37 height 100
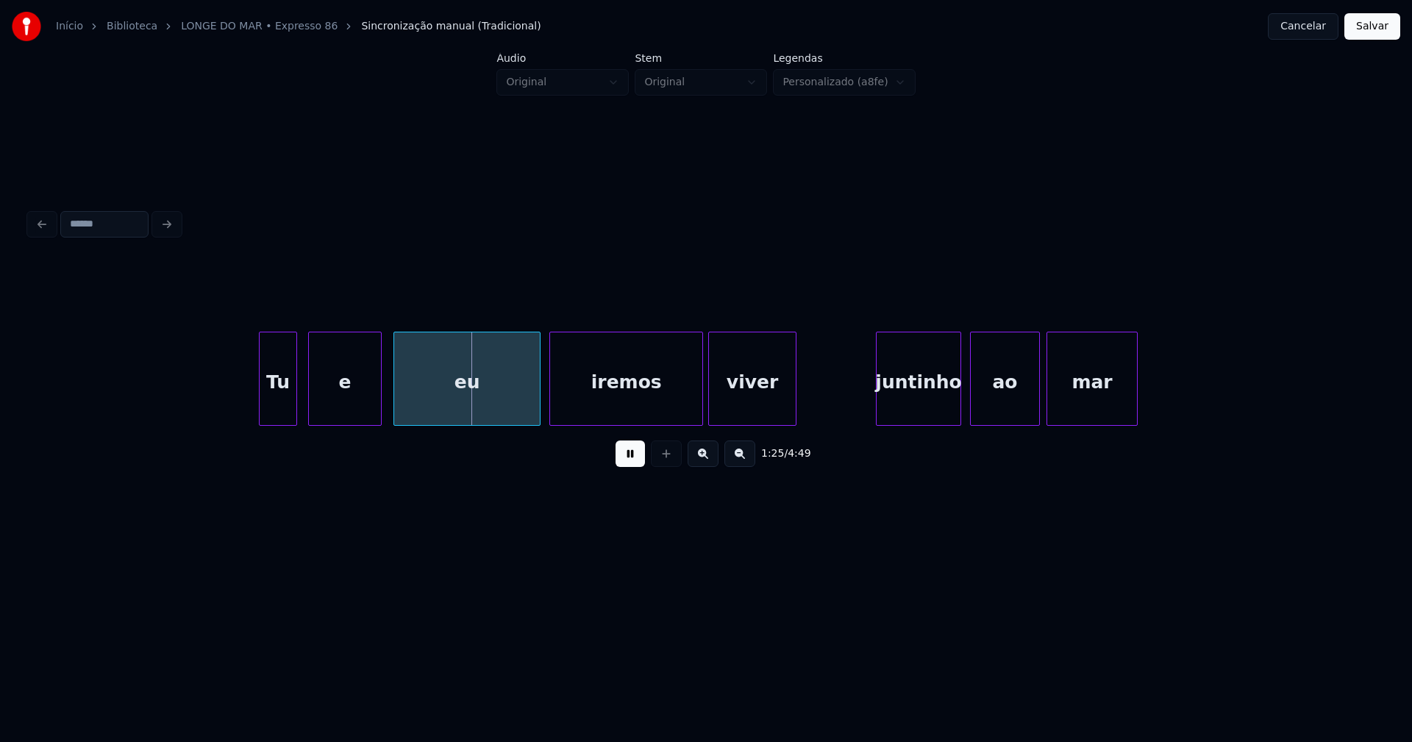
scroll to position [0, 12171]
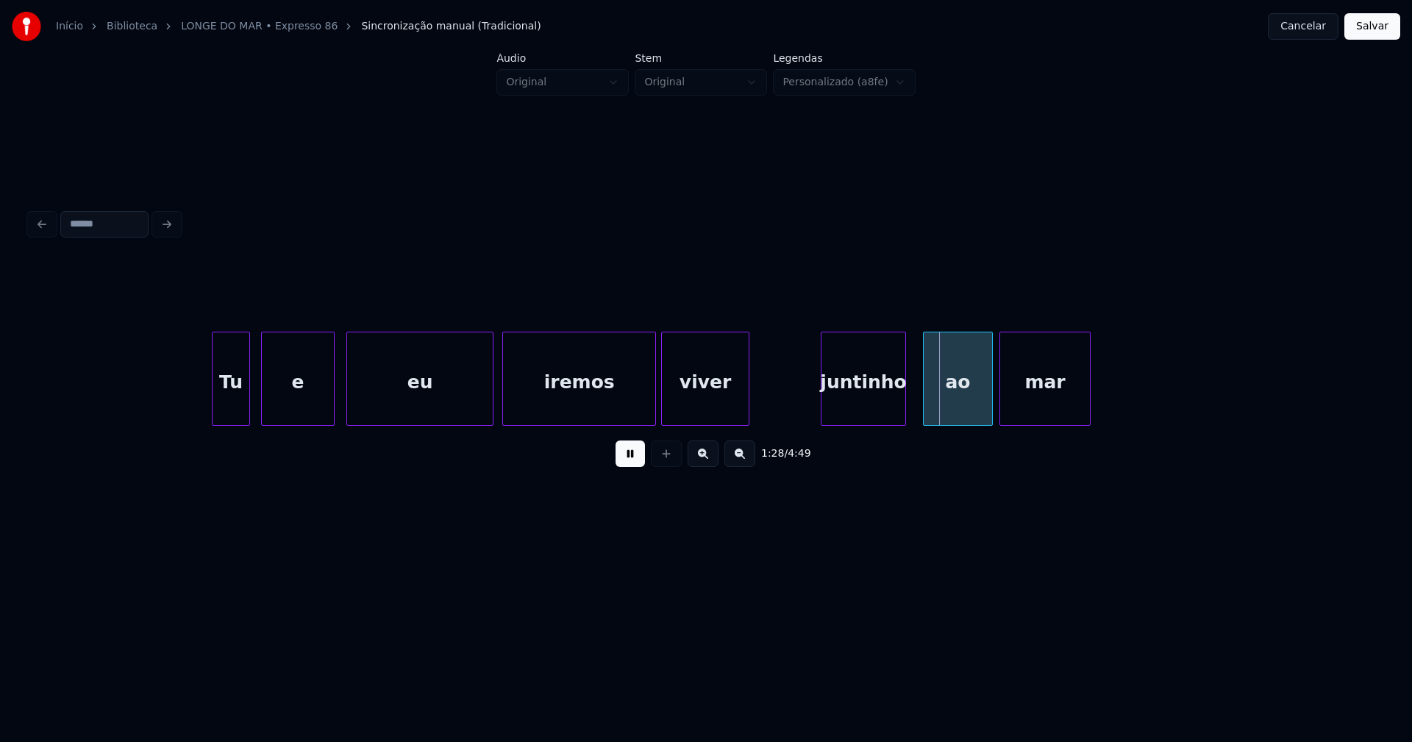
click at [872, 416] on div "juntinho" at bounding box center [864, 383] width 84 height 100
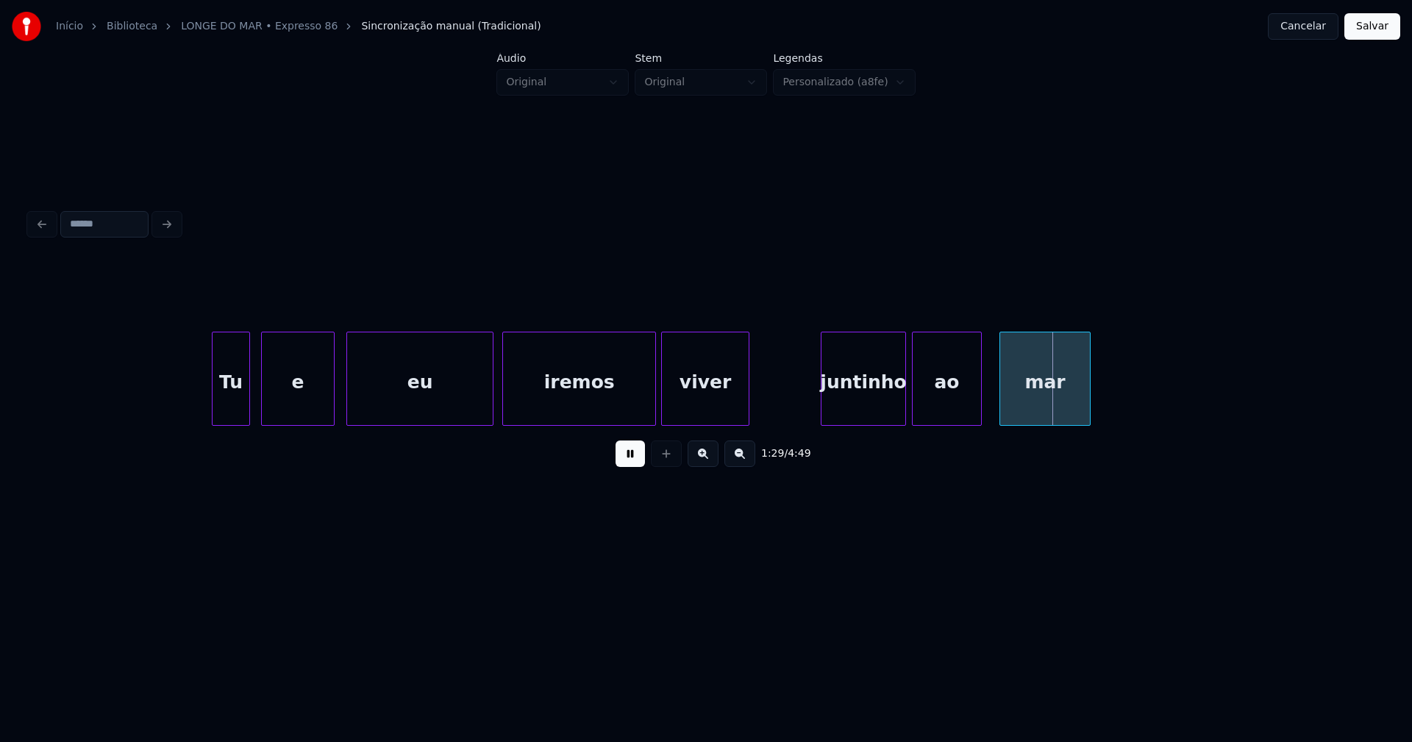
click at [956, 415] on div "ao" at bounding box center [947, 383] width 68 height 100
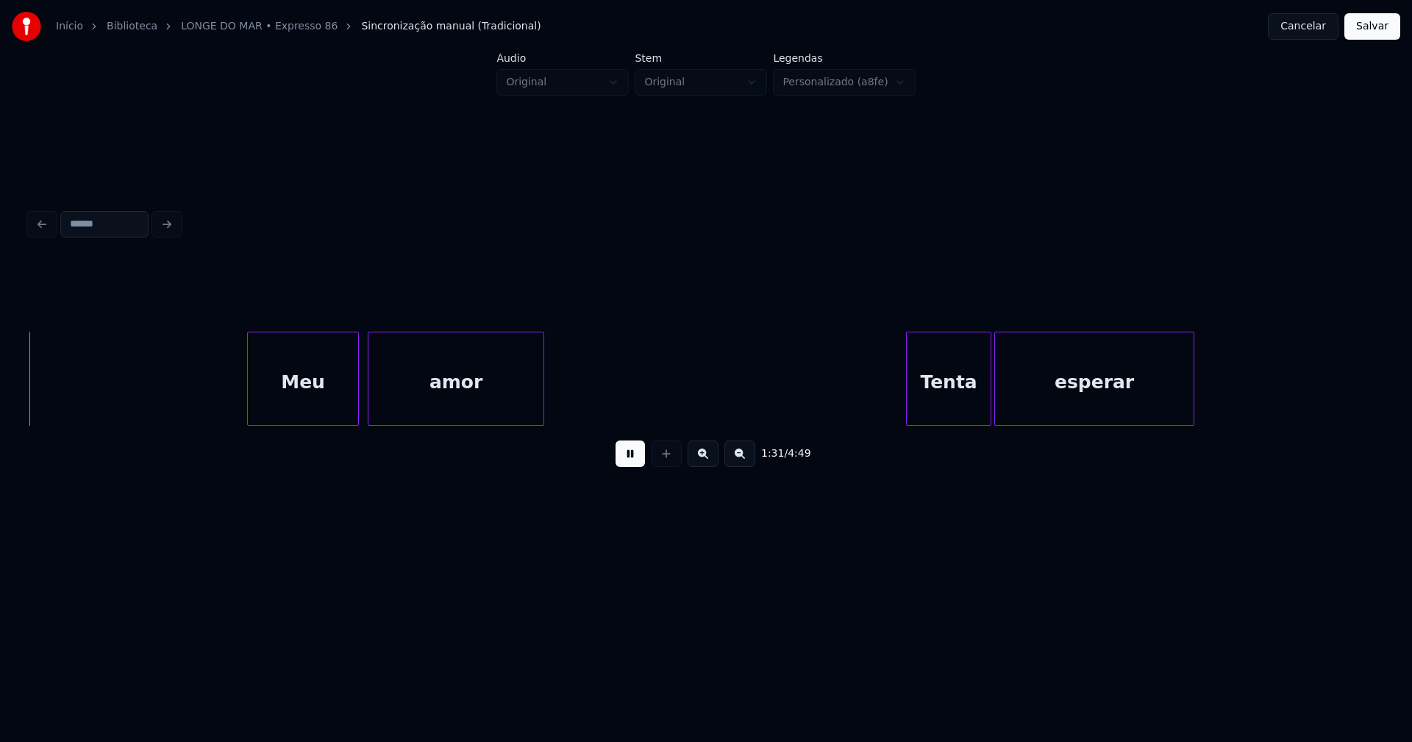
scroll to position [0, 13464]
click at [272, 402] on div "Meu" at bounding box center [293, 383] width 110 height 100
click at [424, 409] on div "amor" at bounding box center [445, 383] width 175 height 100
click at [437, 414] on div "amor" at bounding box center [459, 383] width 175 height 100
click at [419, 420] on div "Meu amor Tenta esperar" at bounding box center [706, 379] width 1354 height 94
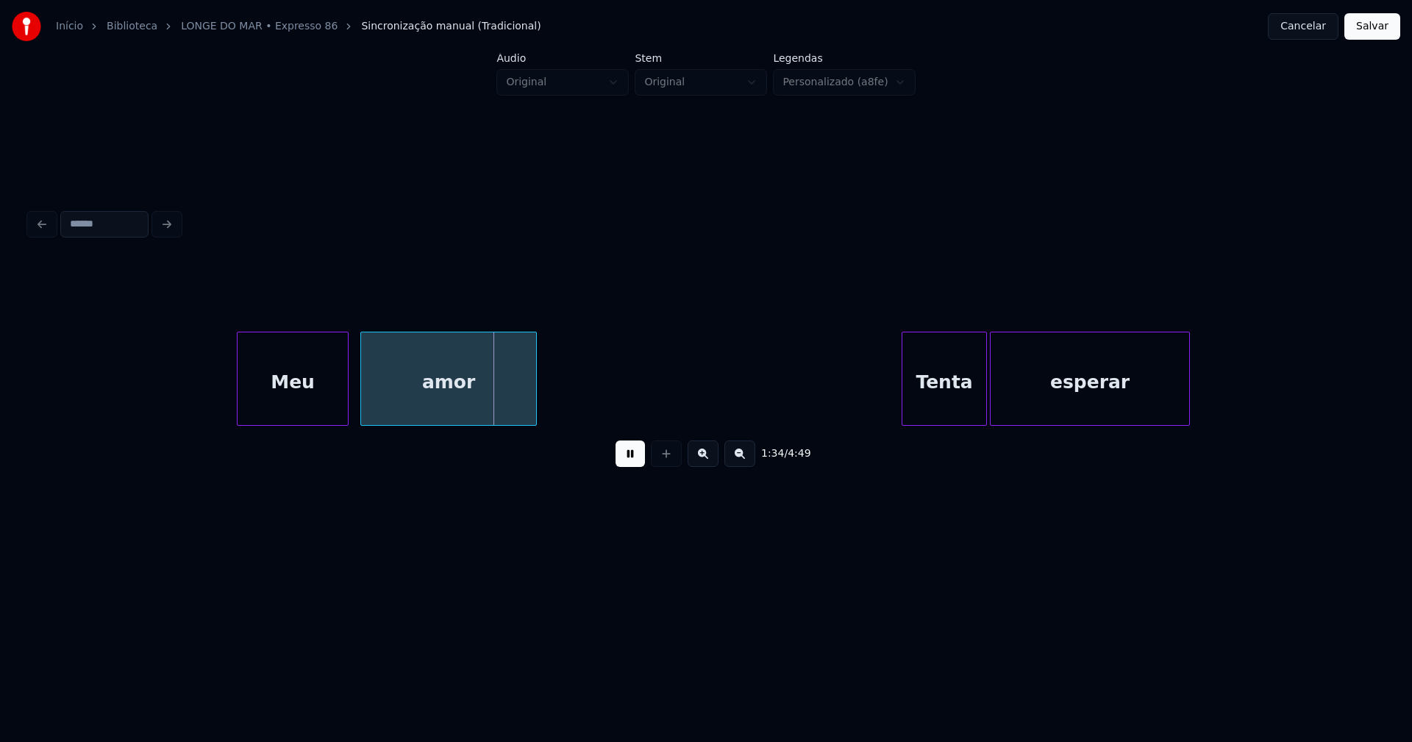
click at [433, 415] on div "amor" at bounding box center [462, 383] width 175 height 100
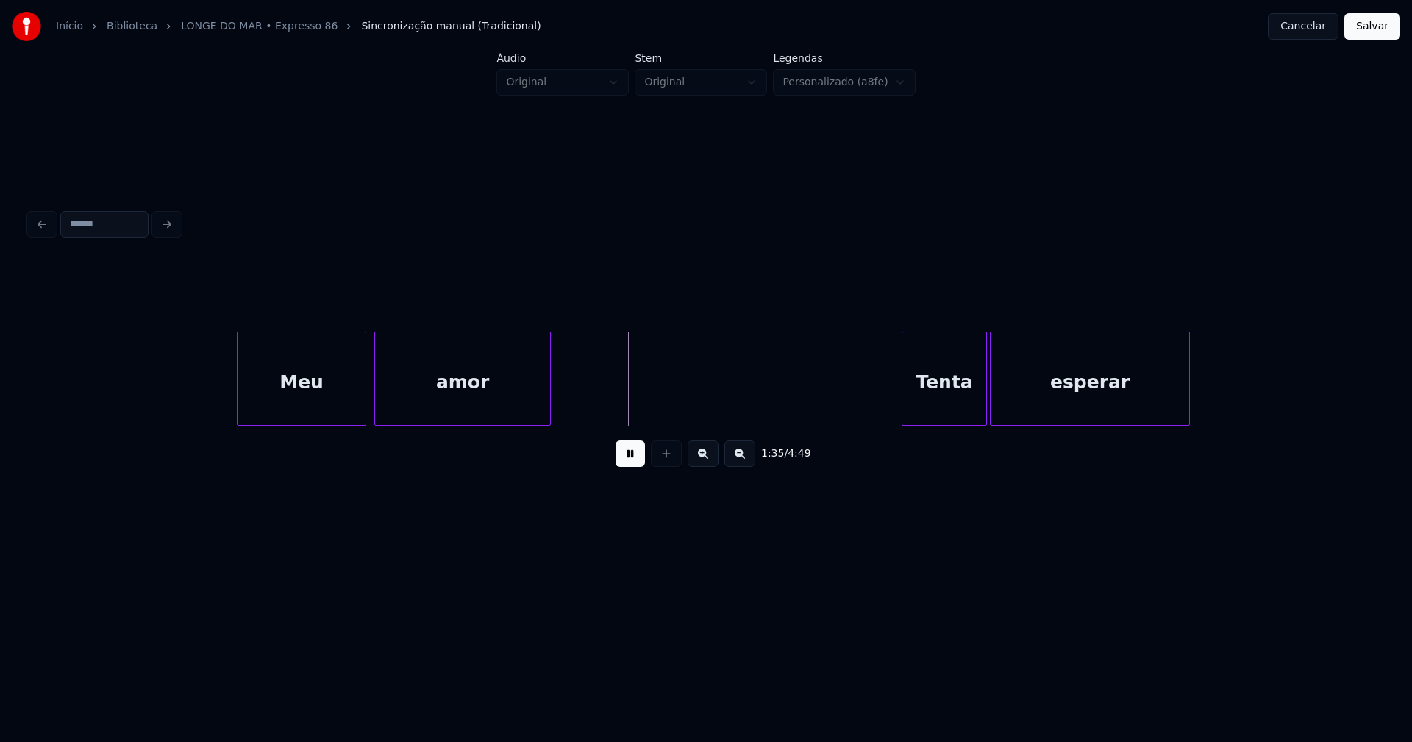
click at [365, 398] on div at bounding box center [363, 379] width 4 height 93
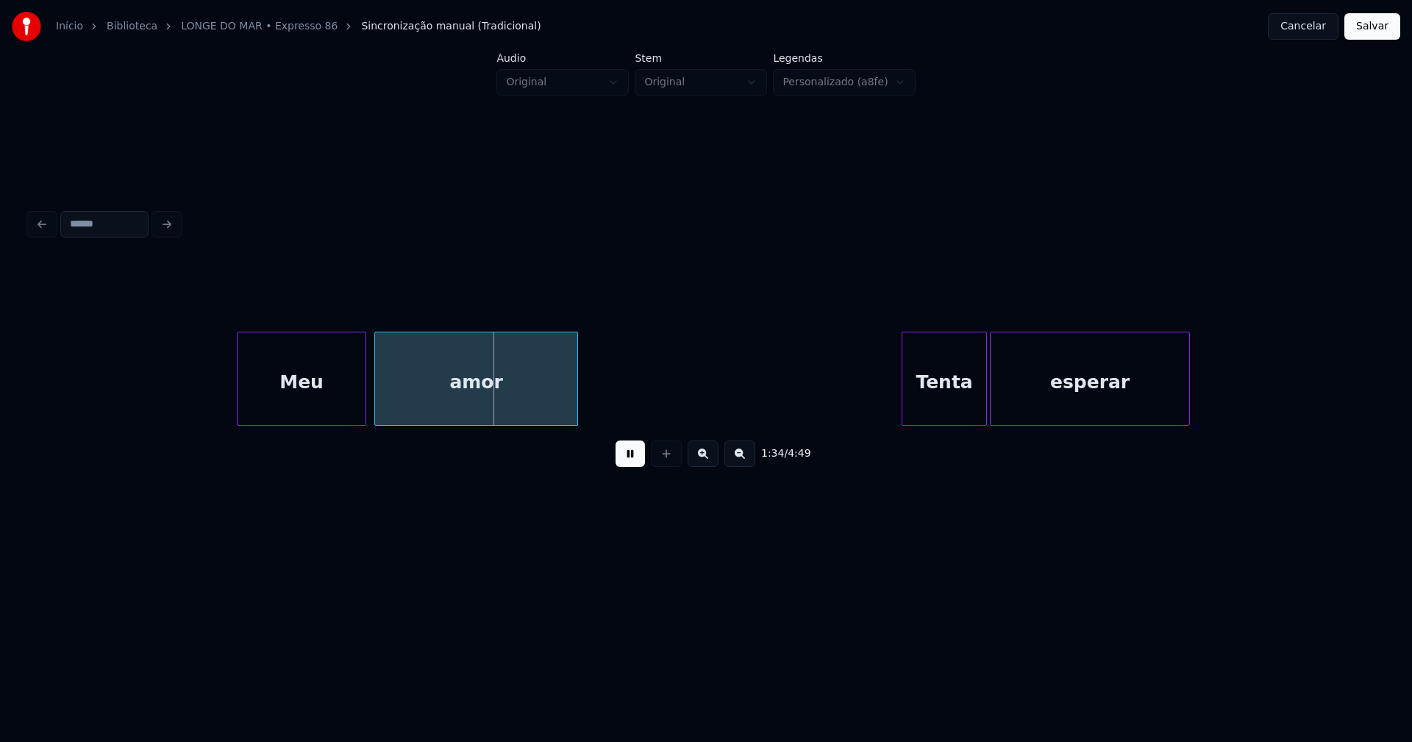
click at [576, 391] on div at bounding box center [575, 379] width 4 height 93
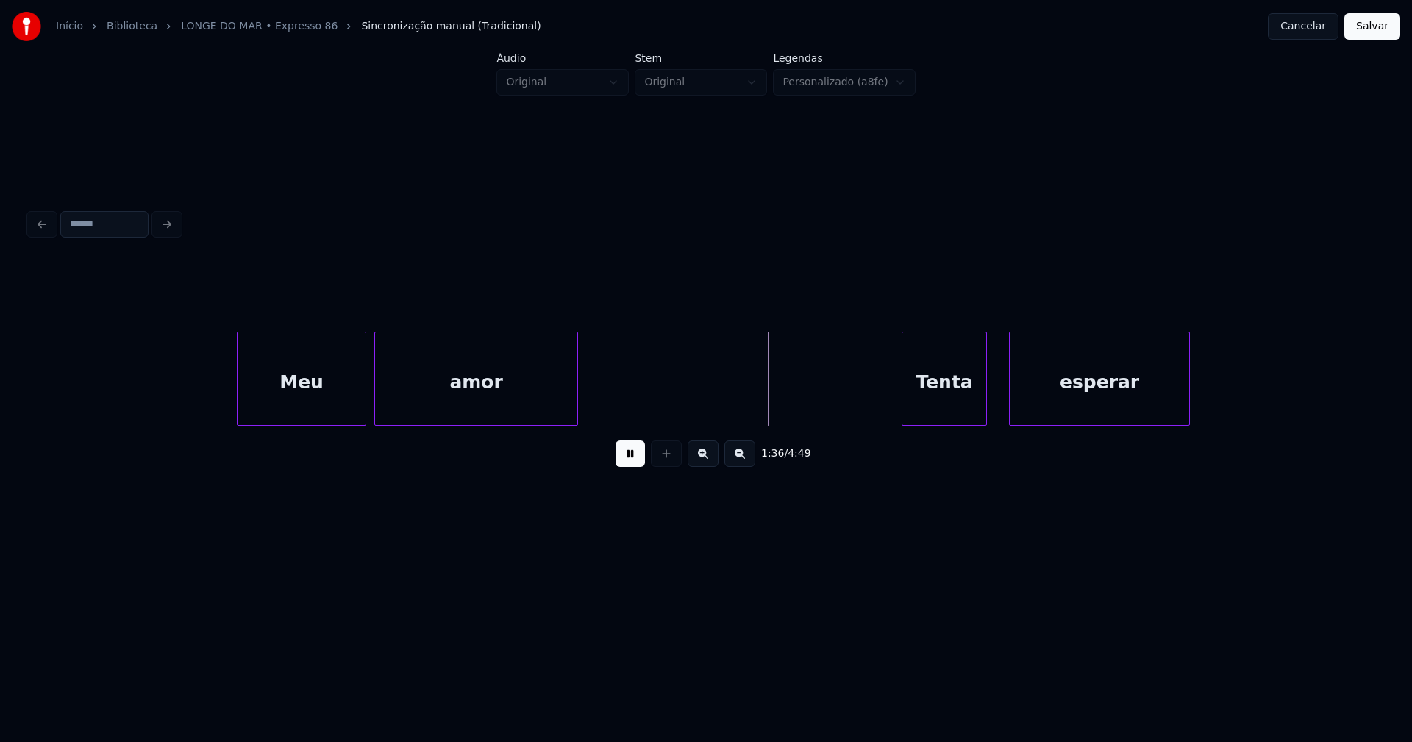
click at [1012, 394] on div at bounding box center [1012, 379] width 4 height 93
click at [999, 396] on div at bounding box center [1000, 379] width 4 height 93
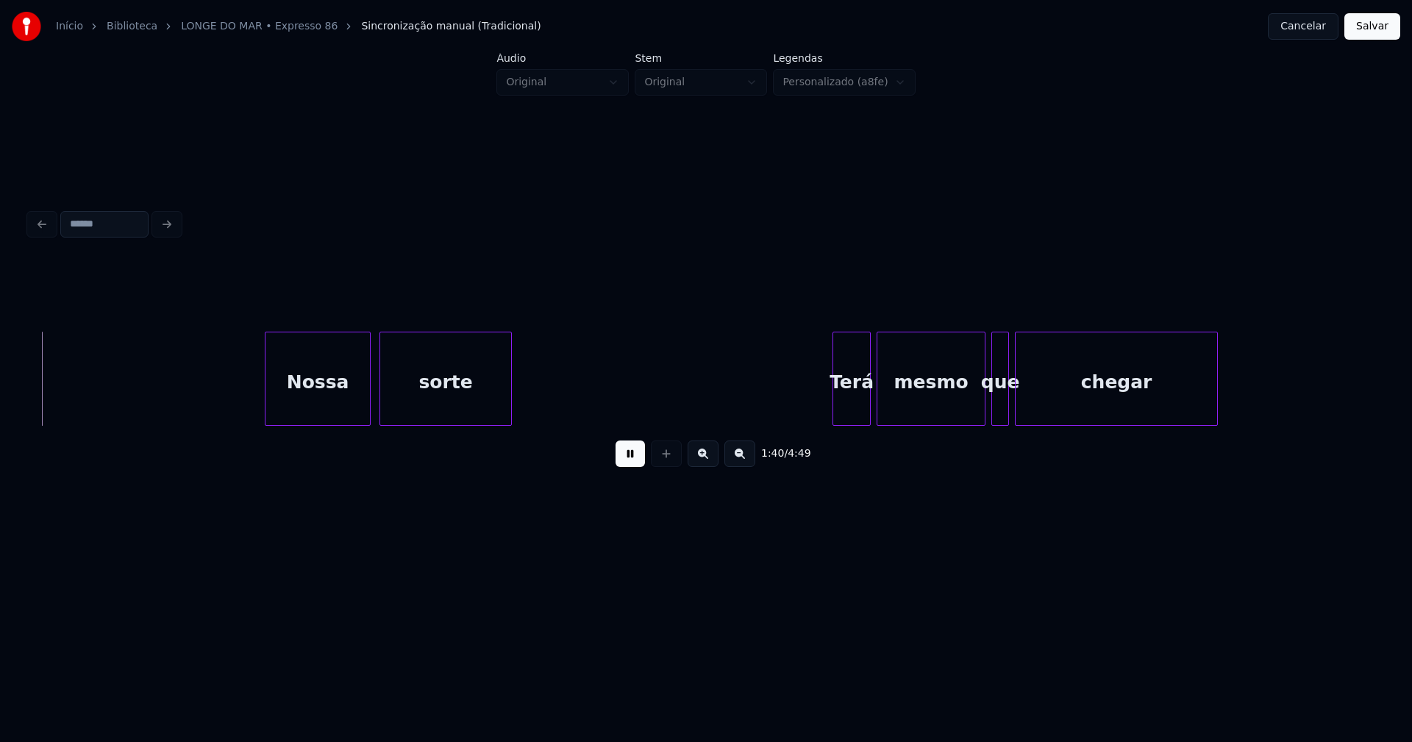
scroll to position [0, 14770]
click at [287, 398] on div "Nossa" at bounding box center [306, 383] width 104 height 100
click at [339, 412] on div at bounding box center [340, 379] width 4 height 93
click at [355, 401] on div at bounding box center [356, 379] width 4 height 93
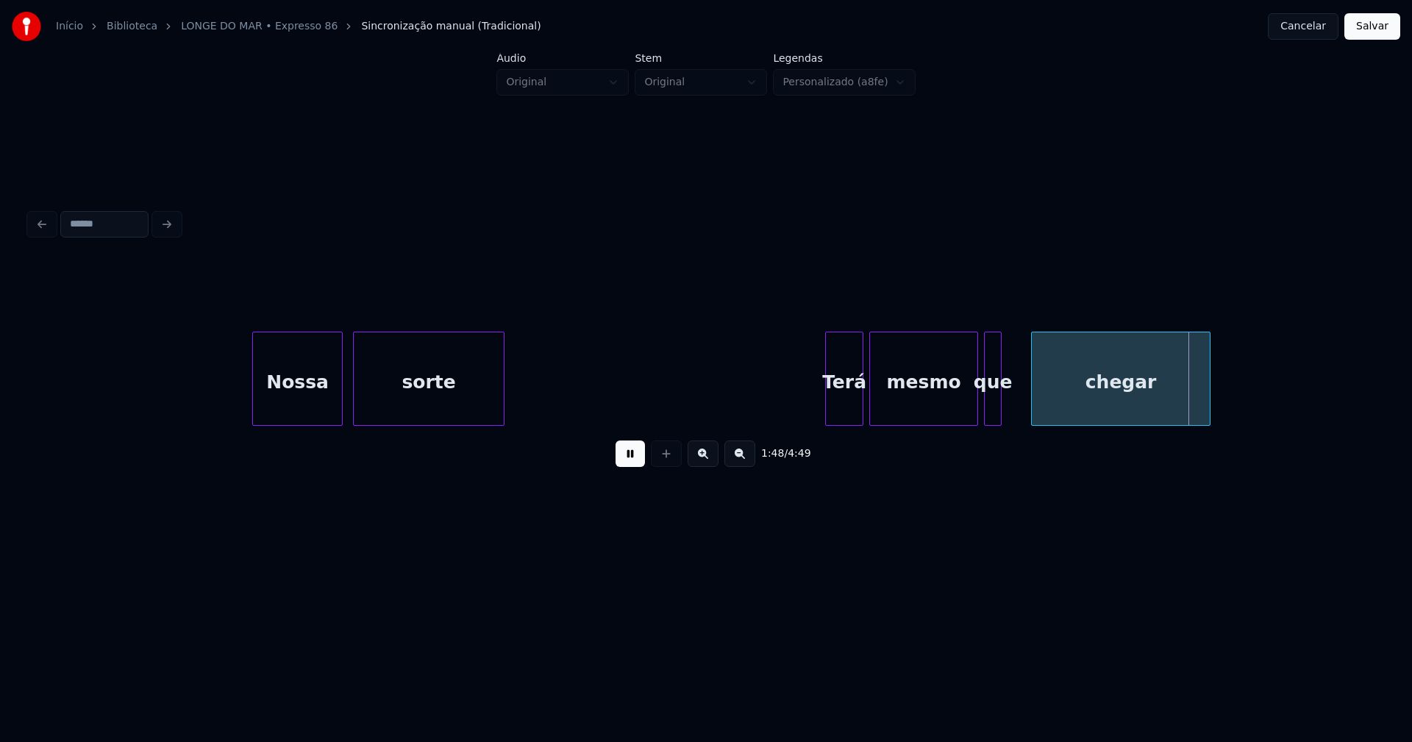
click at [1035, 402] on div at bounding box center [1034, 379] width 4 height 93
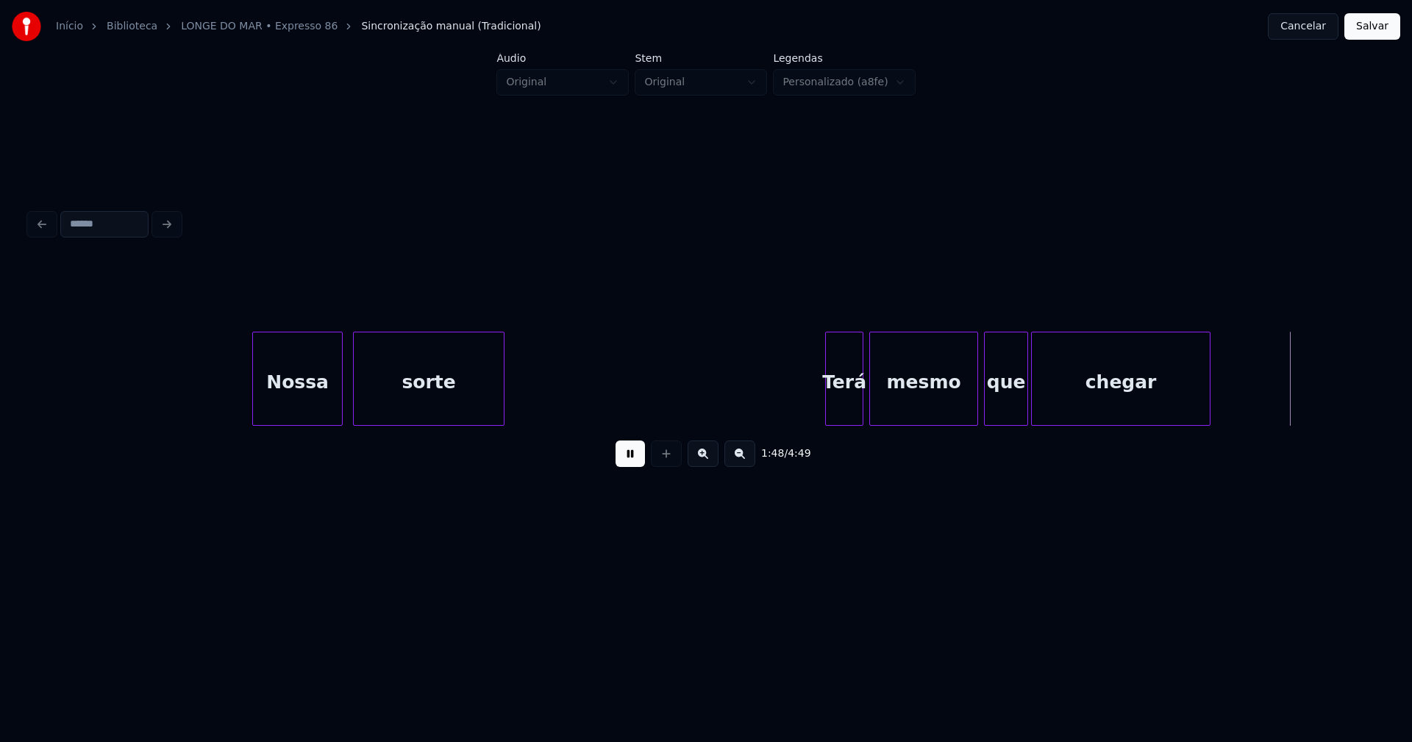
click at [1028, 399] on div at bounding box center [1025, 379] width 4 height 93
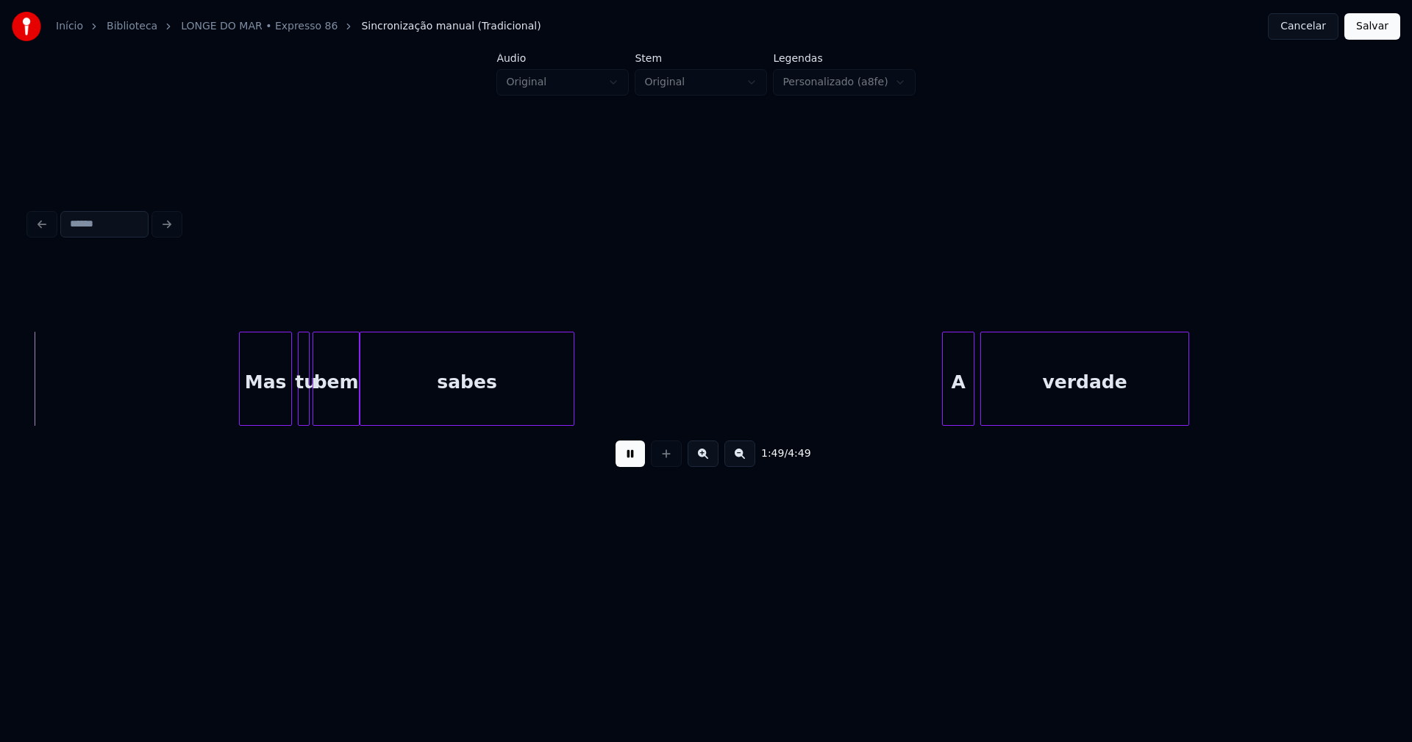
scroll to position [0, 16107]
click at [955, 407] on div "A" at bounding box center [954, 383] width 31 height 100
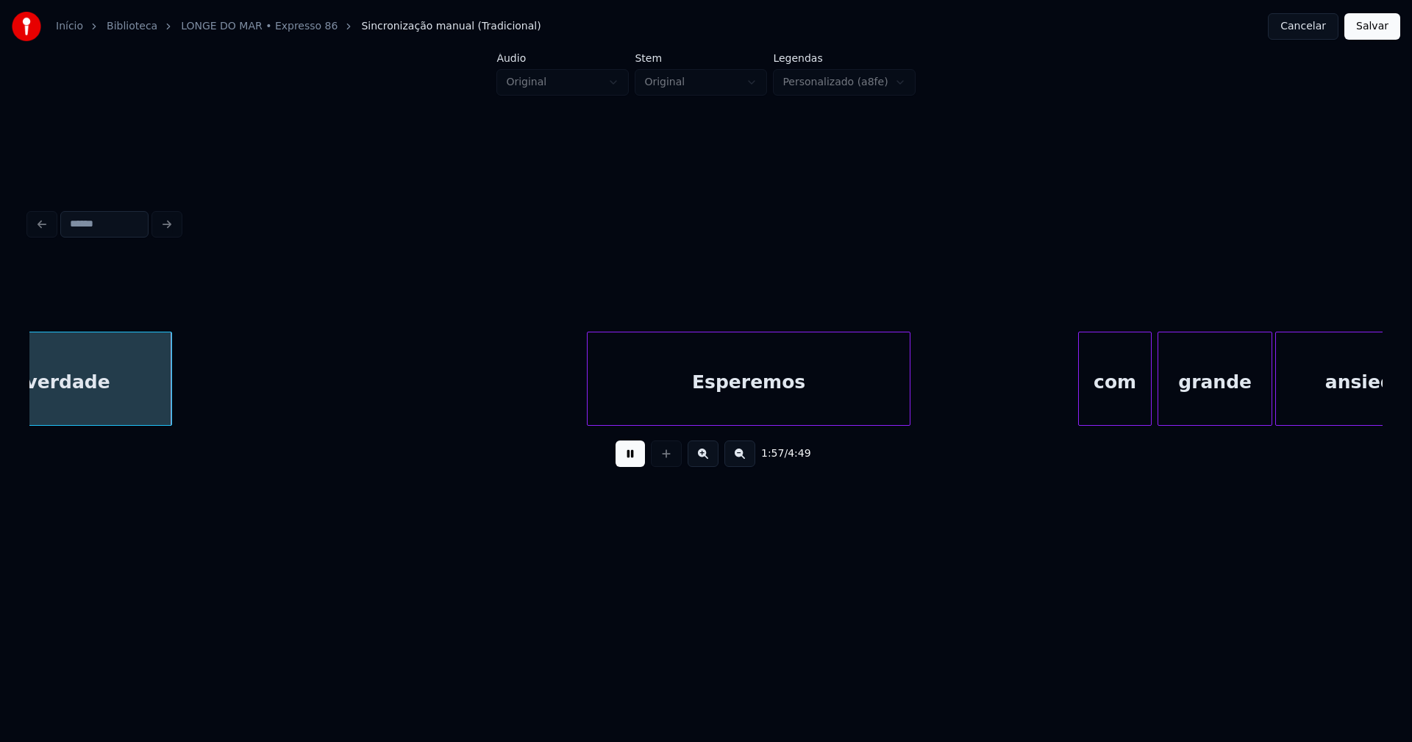
scroll to position [0, 17219]
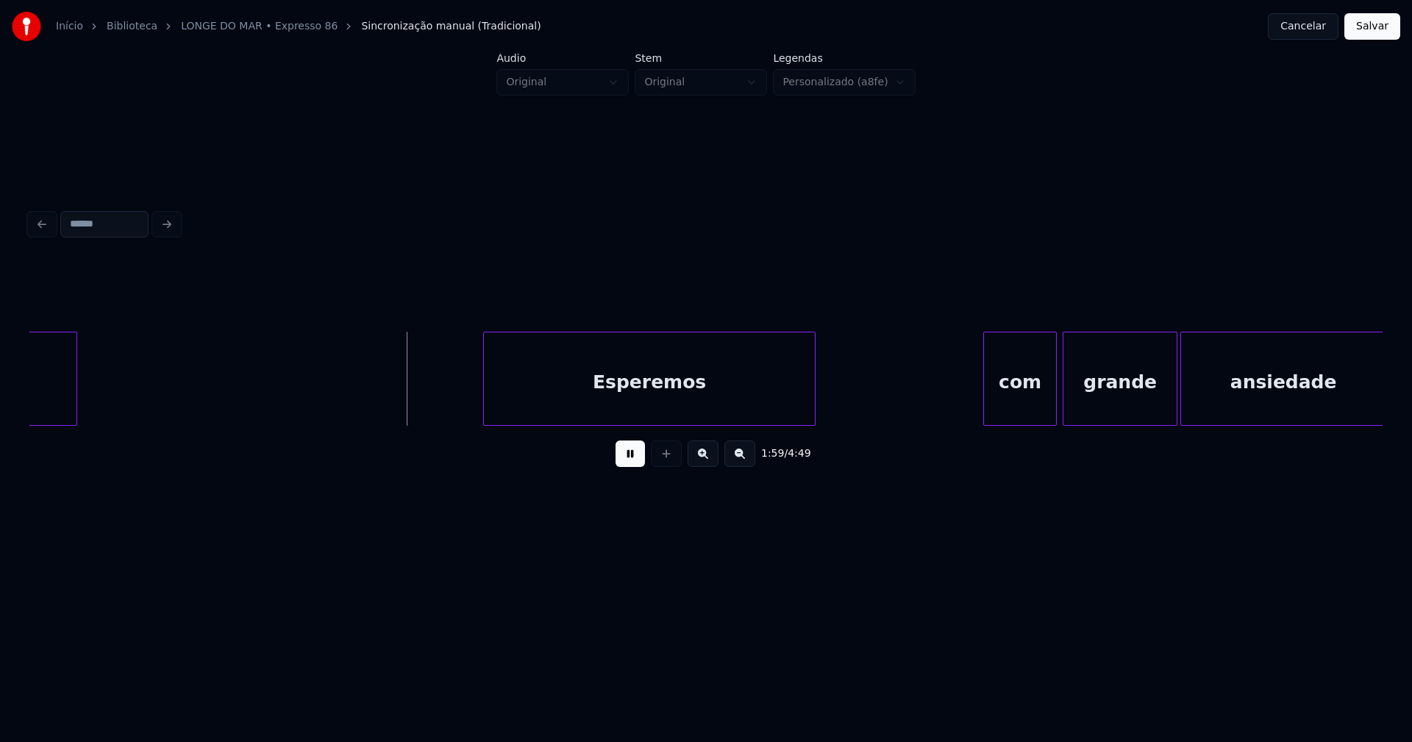
click at [485, 405] on div at bounding box center [486, 379] width 4 height 93
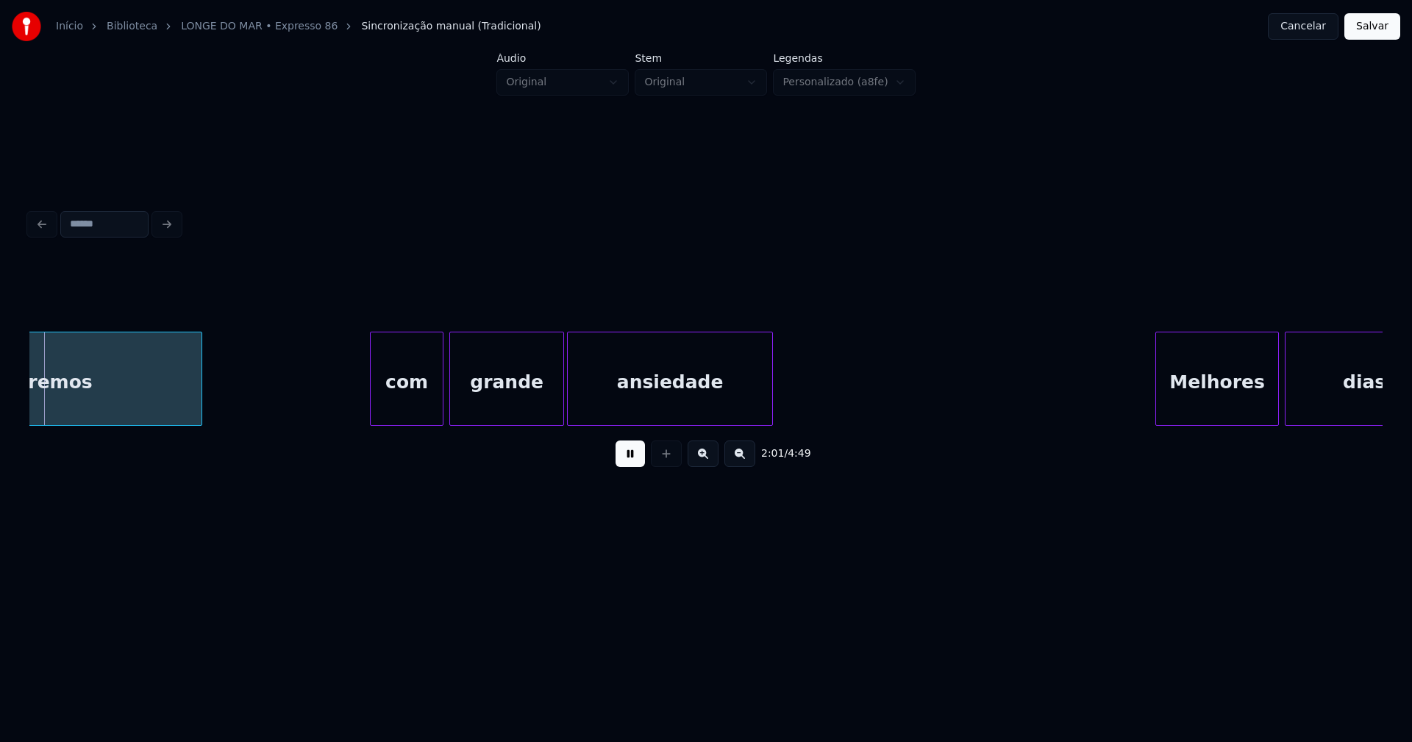
scroll to position [0, 17845]
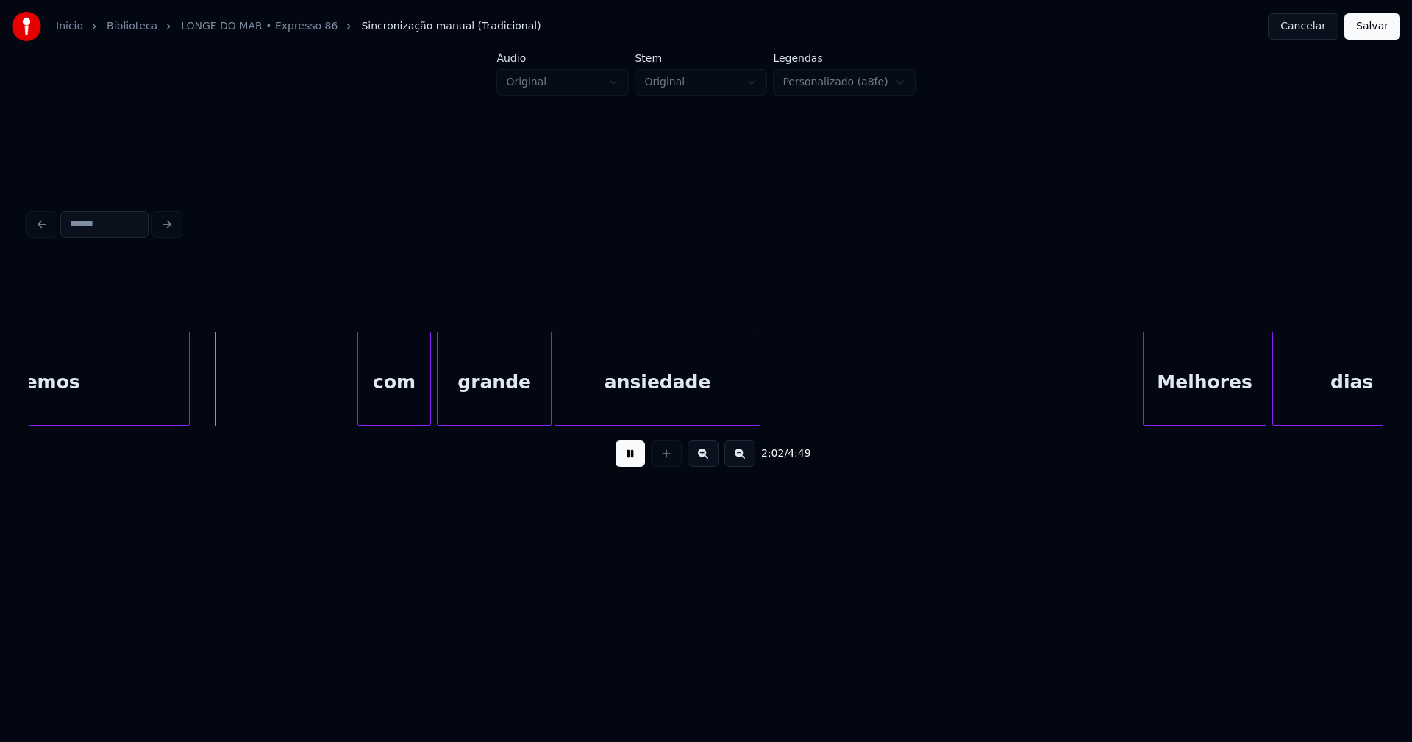
click at [399, 409] on div "com" at bounding box center [394, 383] width 72 height 100
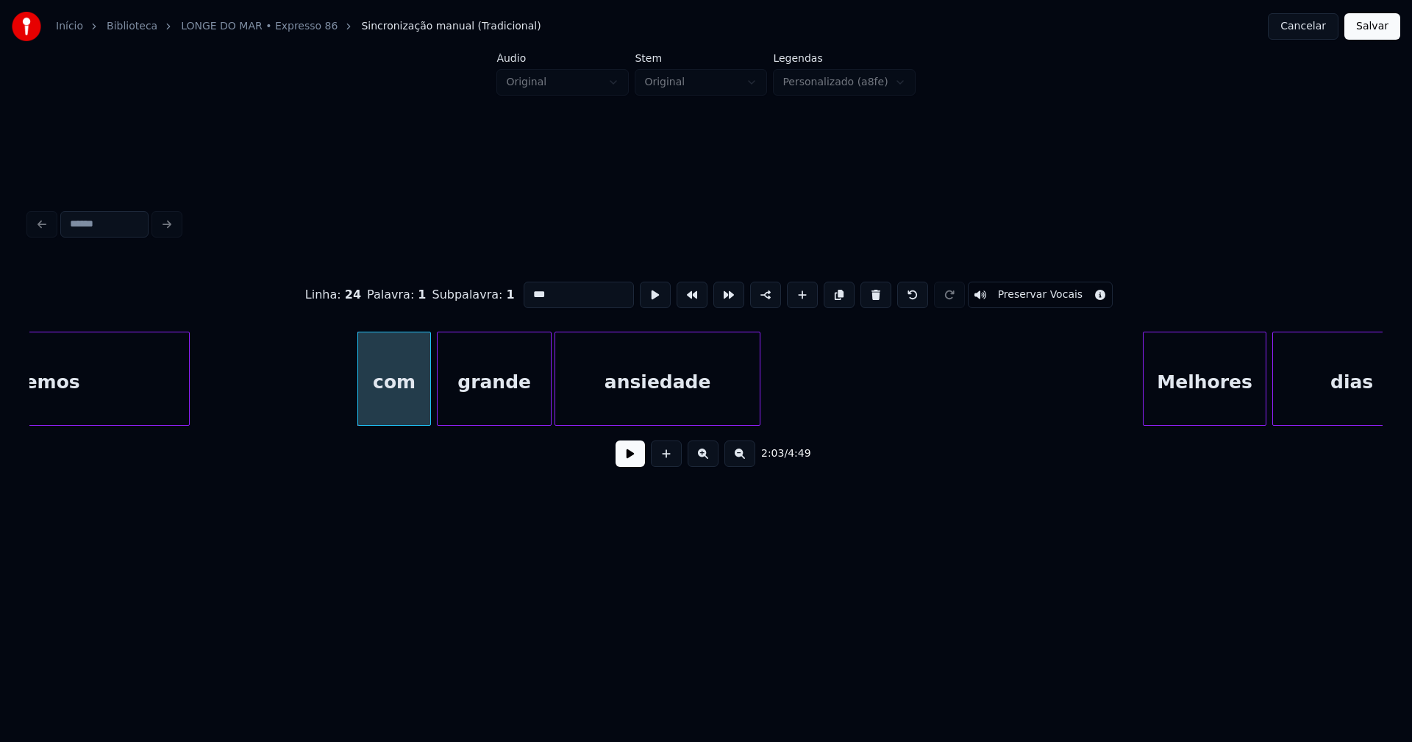
click at [527, 288] on input "***" at bounding box center [579, 295] width 110 height 26
type input "***"
click at [627, 467] on button at bounding box center [630, 454] width 29 height 26
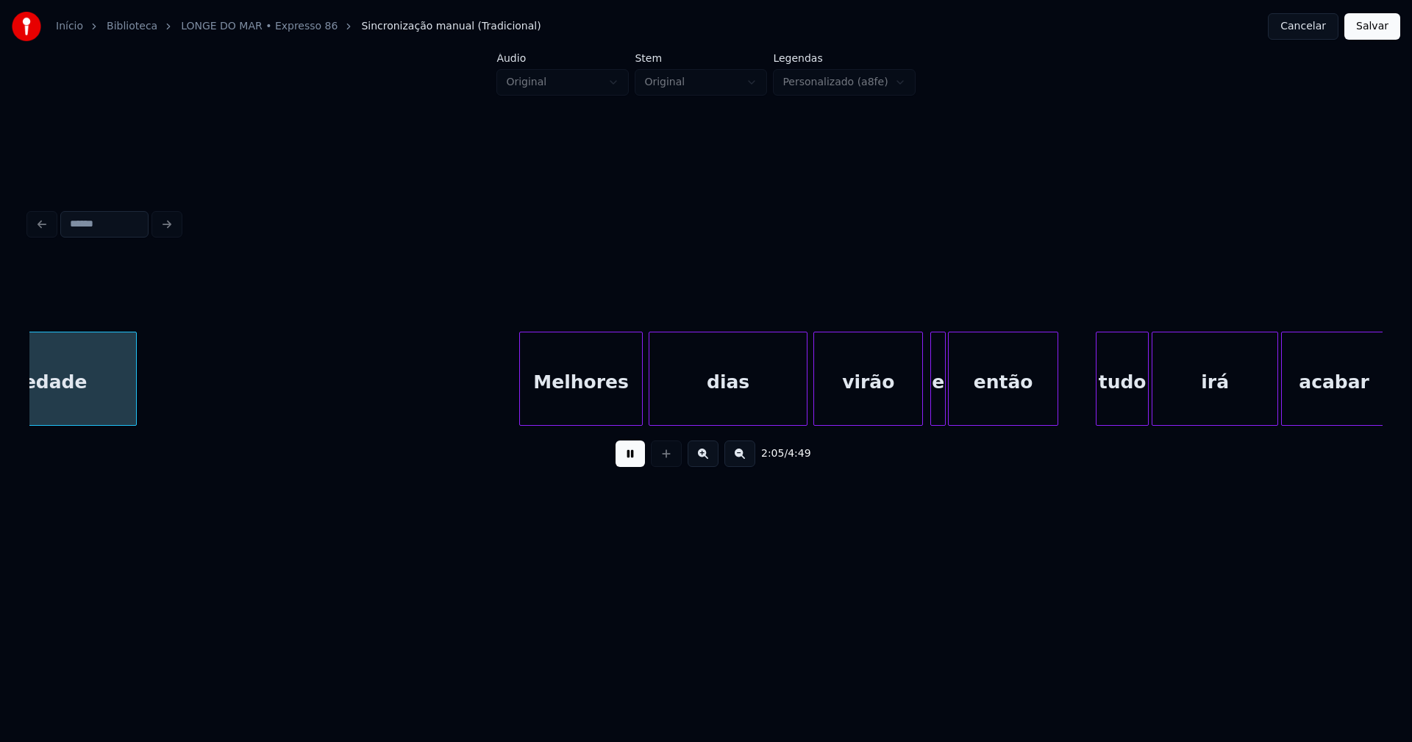
scroll to position [0, 18474]
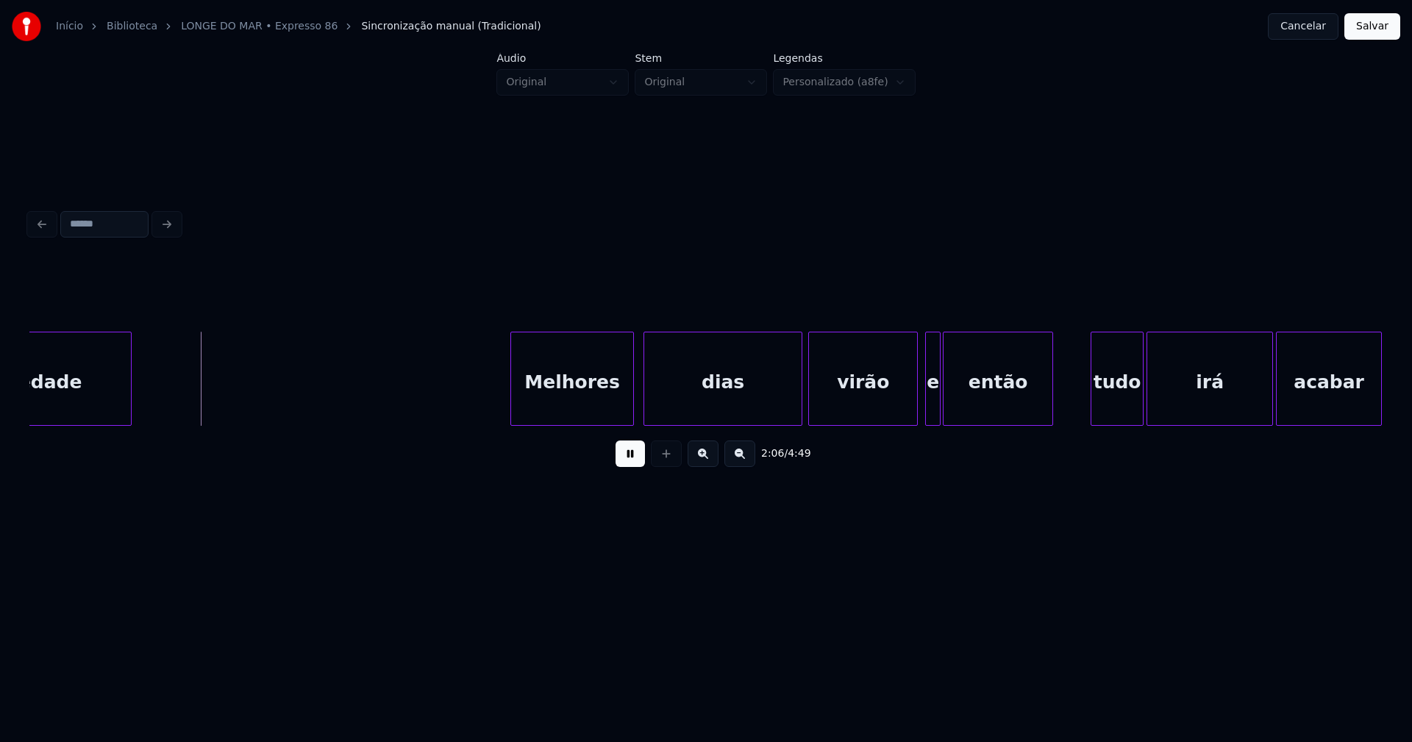
click at [580, 412] on div "Melhores" at bounding box center [572, 383] width 122 height 100
click at [911, 411] on div at bounding box center [910, 379] width 4 height 93
click at [920, 410] on div at bounding box center [921, 379] width 4 height 93
click at [961, 400] on div at bounding box center [963, 379] width 4 height 93
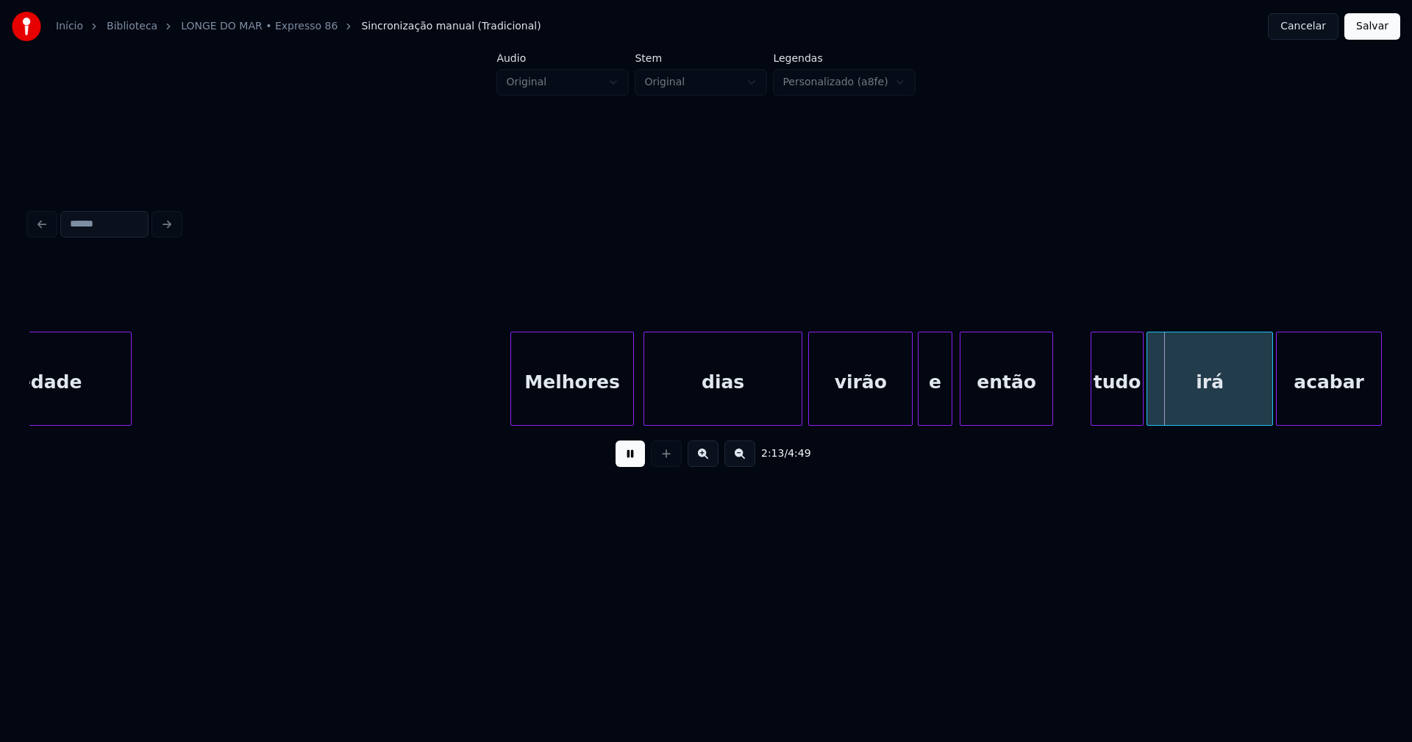
click at [950, 397] on div at bounding box center [950, 379] width 4 height 93
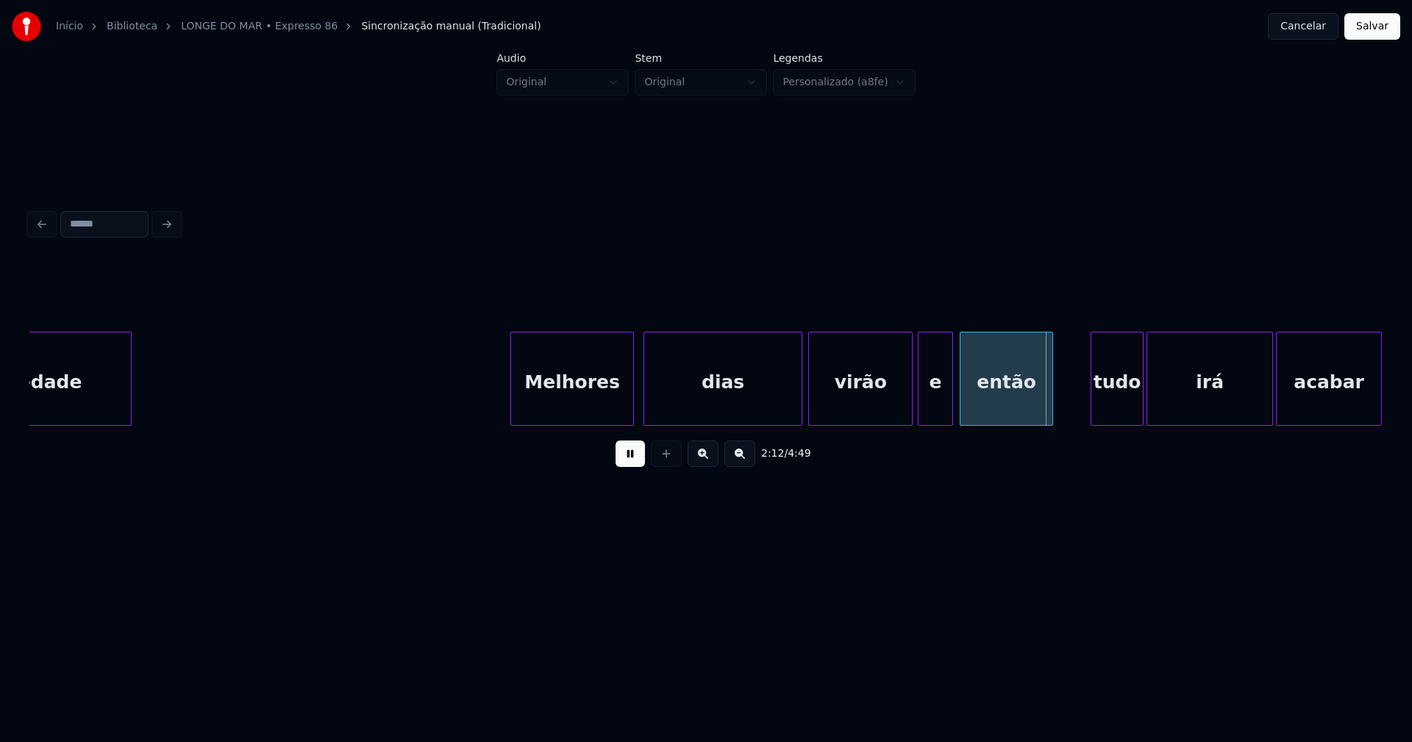
drag, startPoint x: 505, startPoint y: 397, endPoint x: 494, endPoint y: 399, distance: 12.0
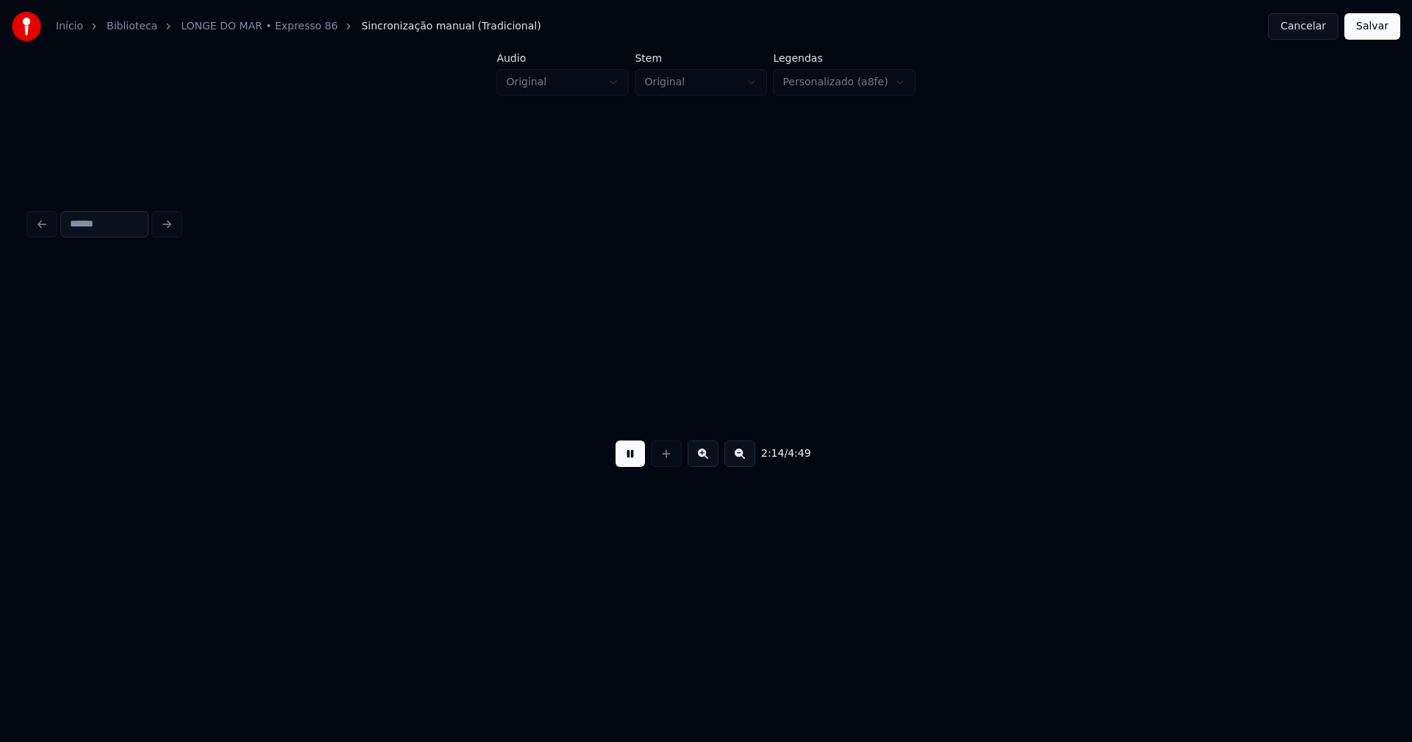
scroll to position [0, 19829]
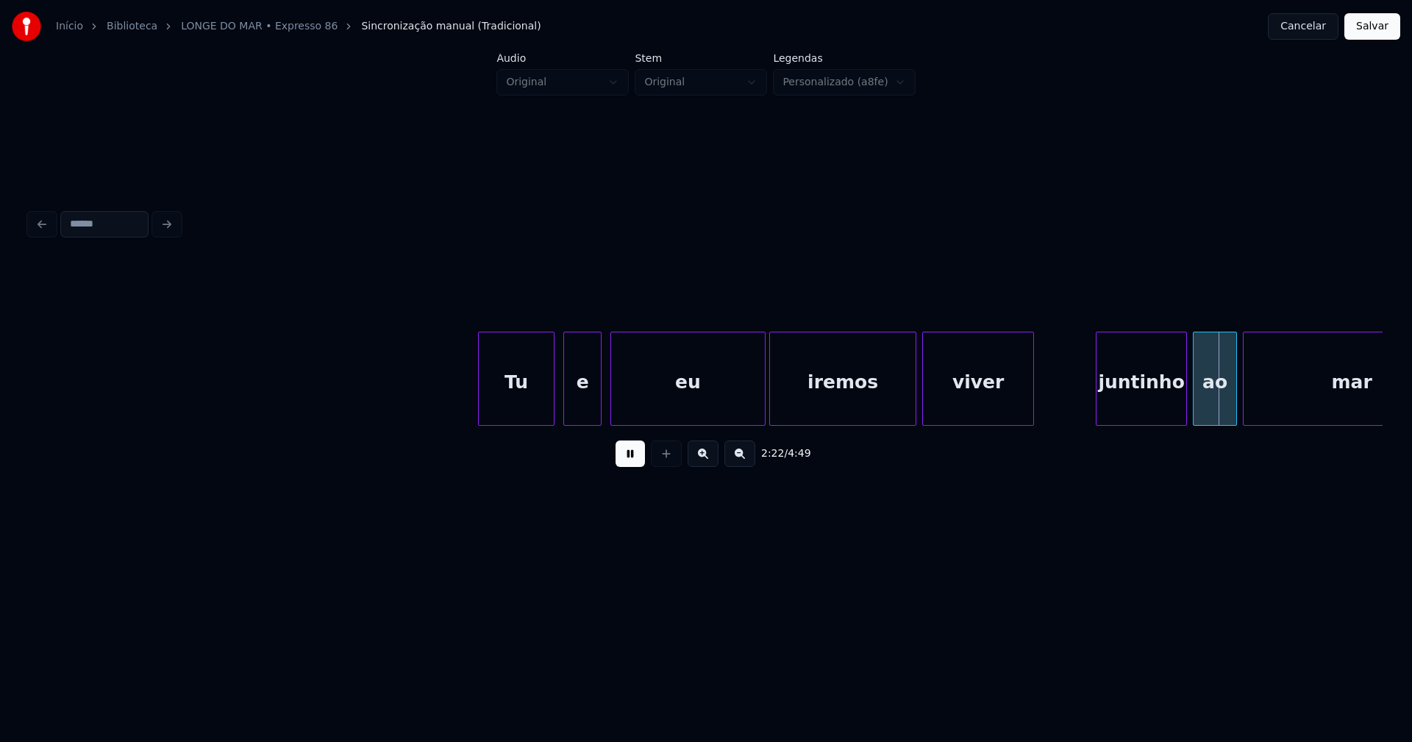
click at [1034, 391] on div at bounding box center [1031, 379] width 4 height 93
click at [1118, 394] on div "juntinho" at bounding box center [1134, 383] width 90 height 100
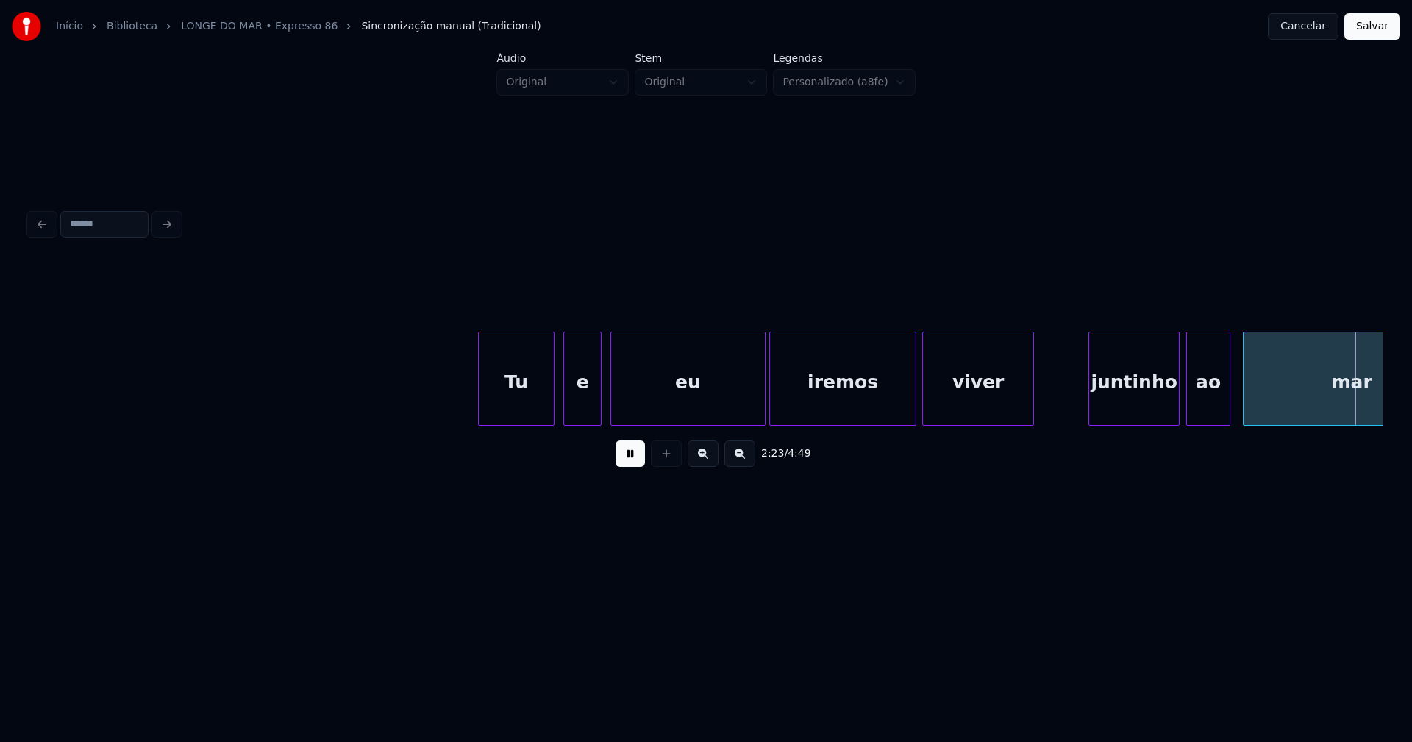
click at [1214, 405] on div "ao" at bounding box center [1208, 383] width 43 height 100
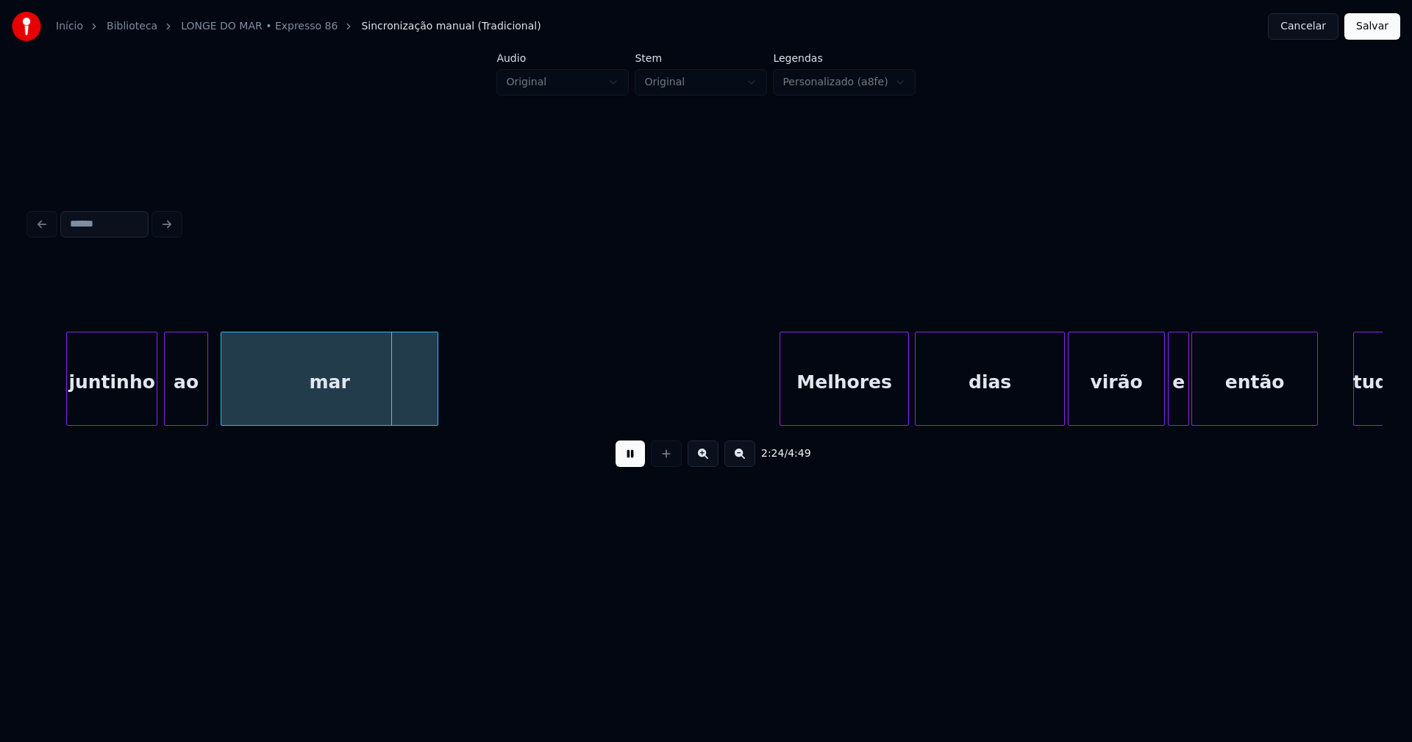
scroll to position [0, 20899]
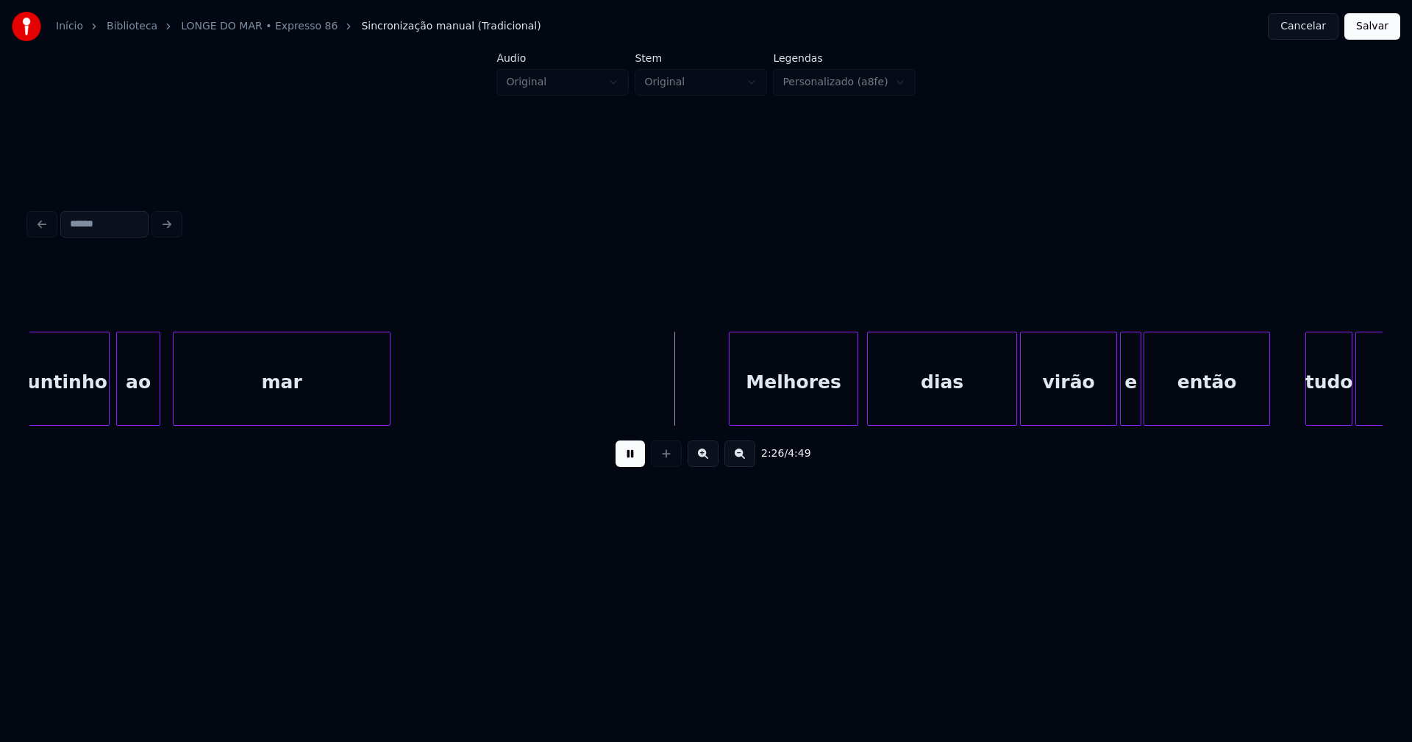
click at [832, 403] on div "Melhores" at bounding box center [794, 383] width 128 height 100
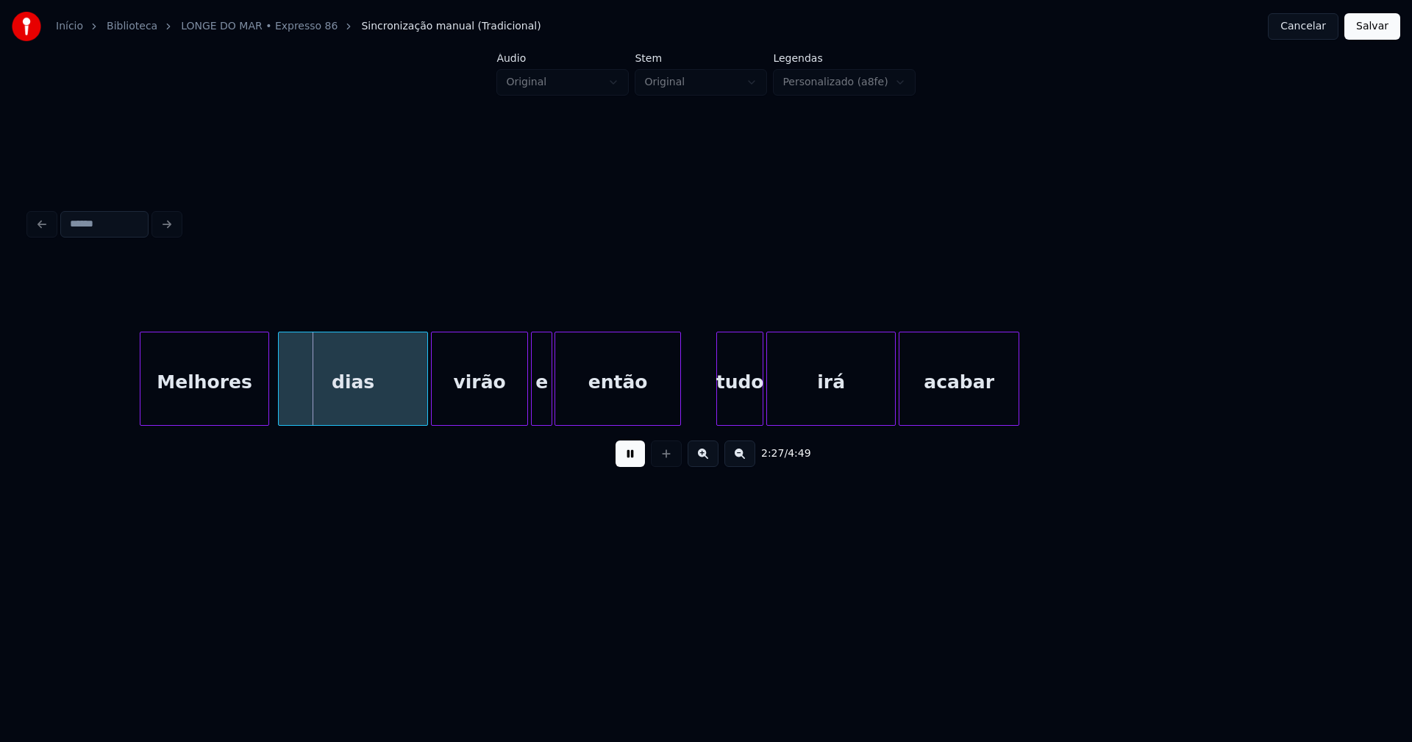
scroll to position [0, 21629]
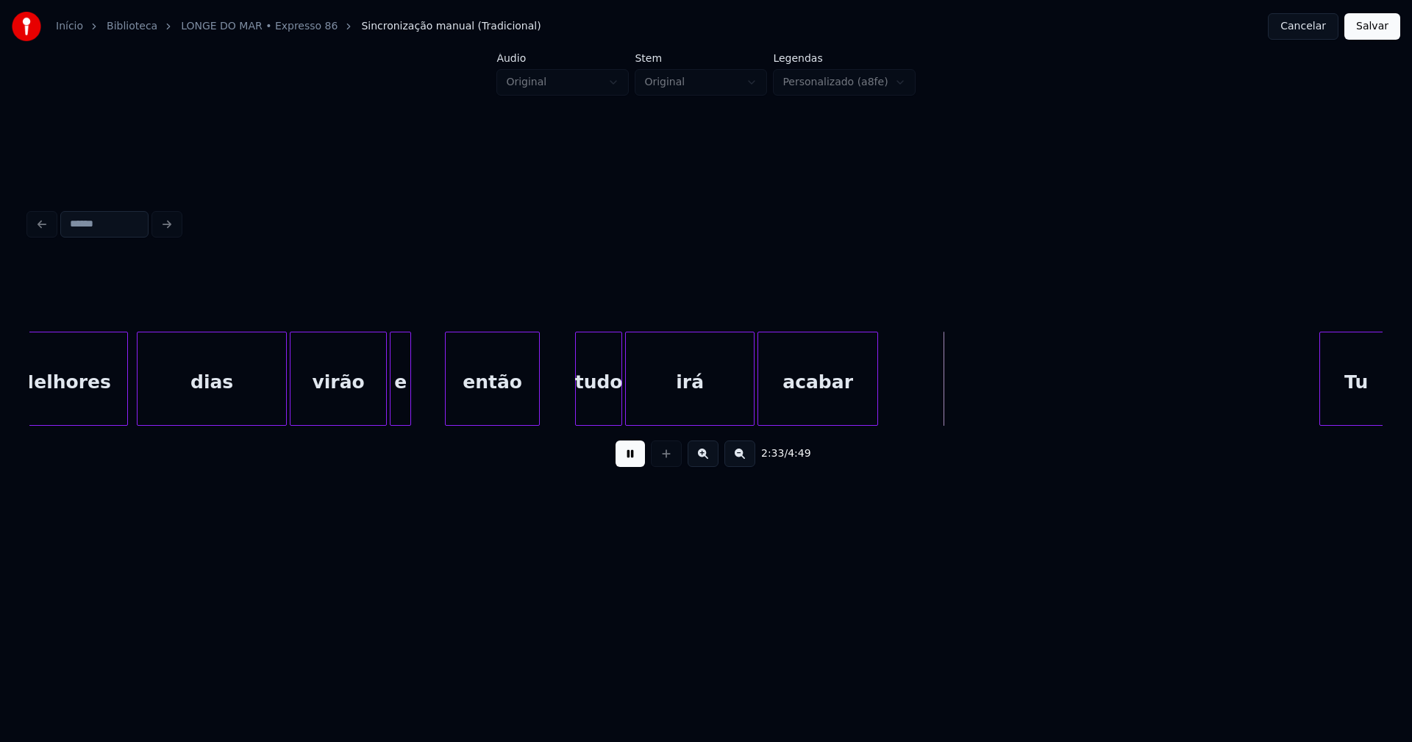
click at [447, 397] on div at bounding box center [448, 379] width 4 height 93
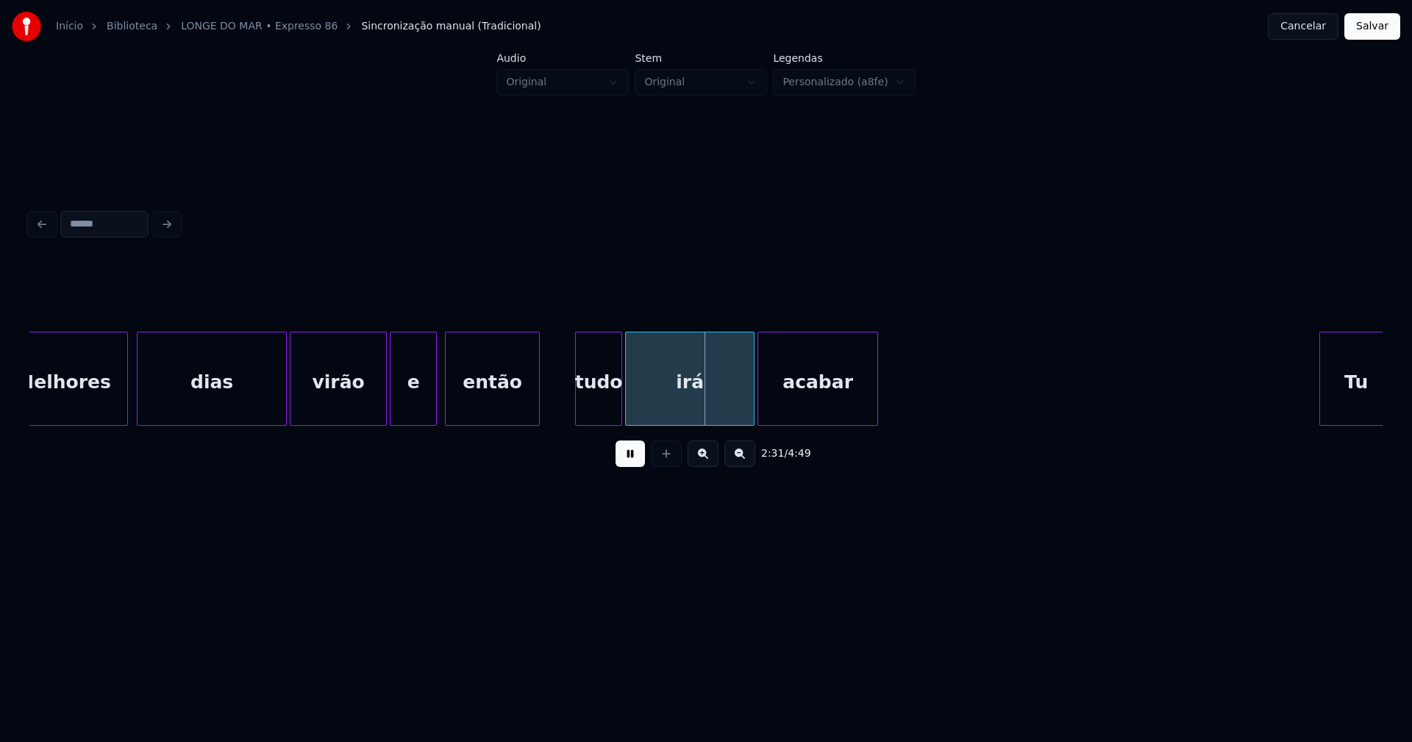
click at [433, 390] on div at bounding box center [434, 379] width 4 height 93
click at [600, 417] on div "tudo" at bounding box center [595, 383] width 46 height 100
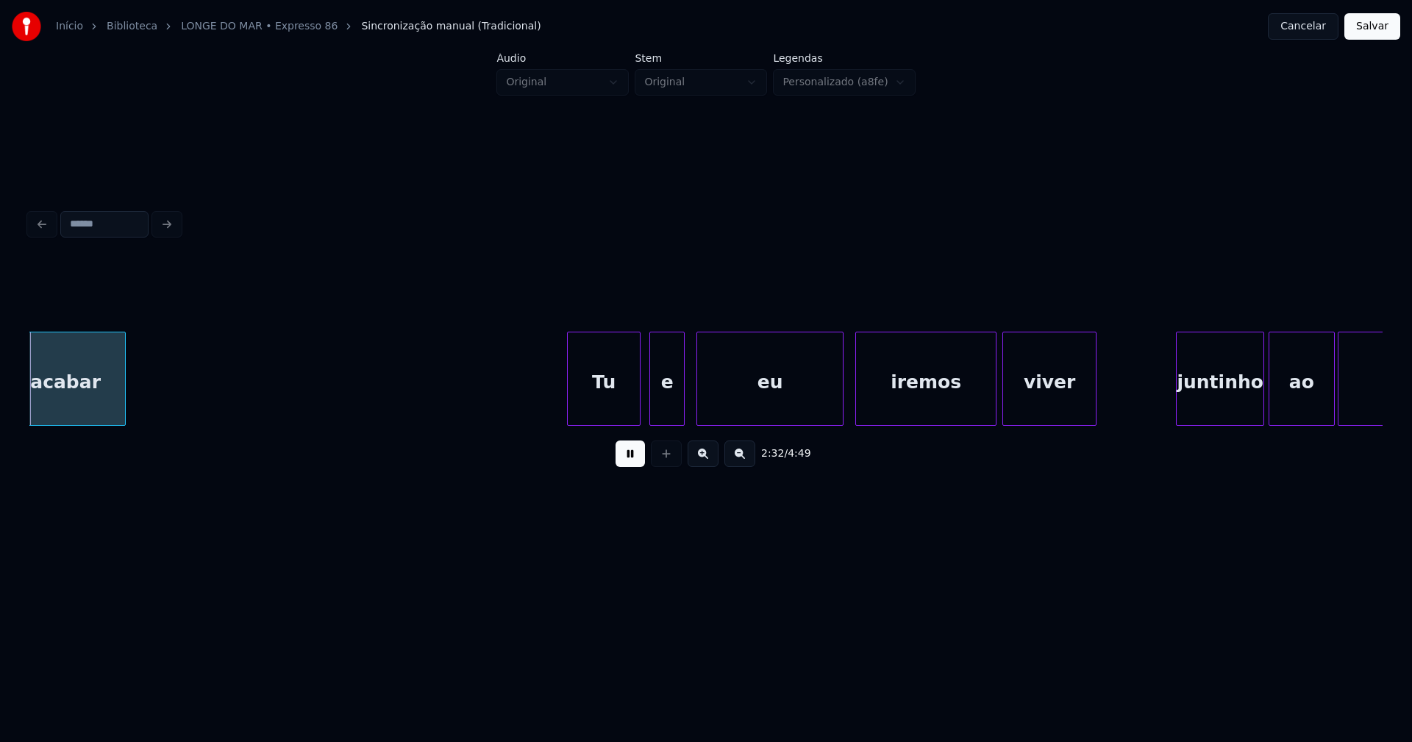
scroll to position [0, 22385]
click at [609, 405] on div "Tu" at bounding box center [599, 383] width 72 height 100
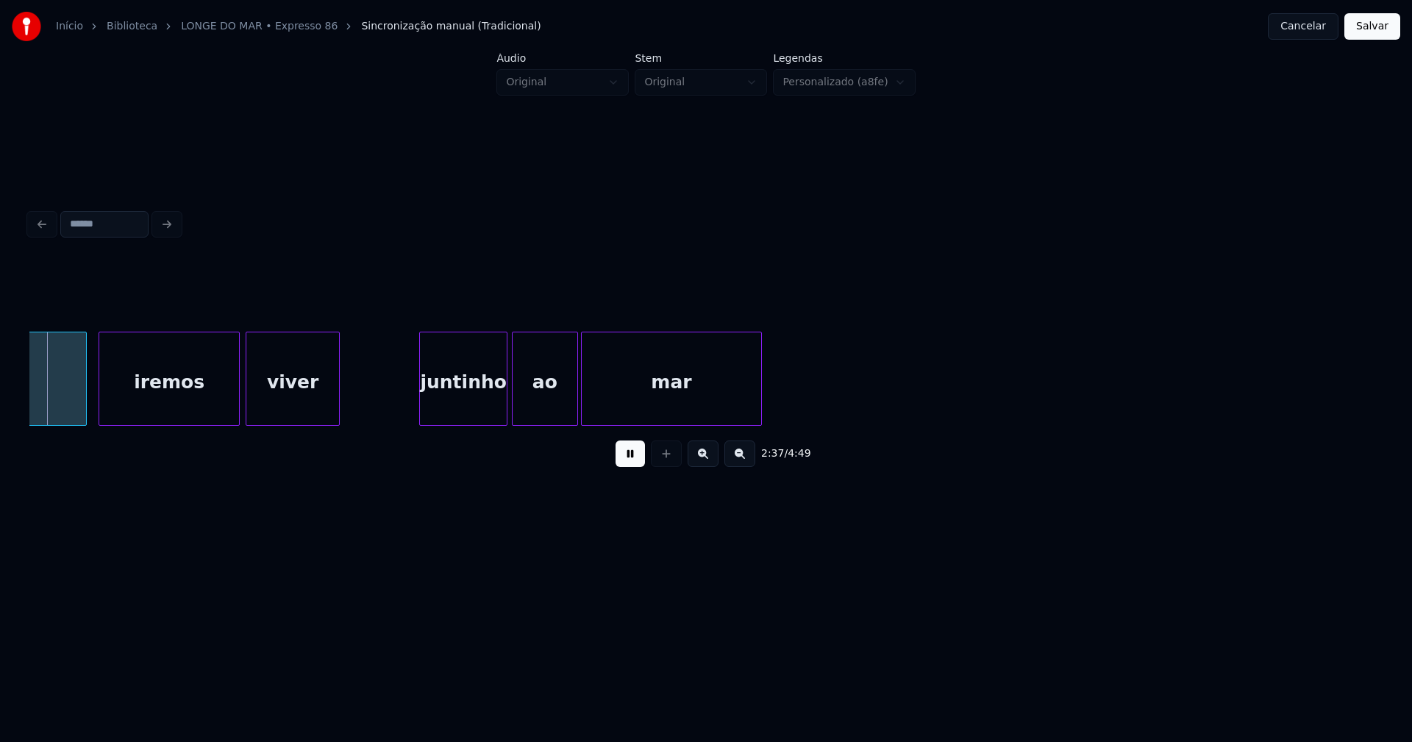
scroll to position [0, 23163]
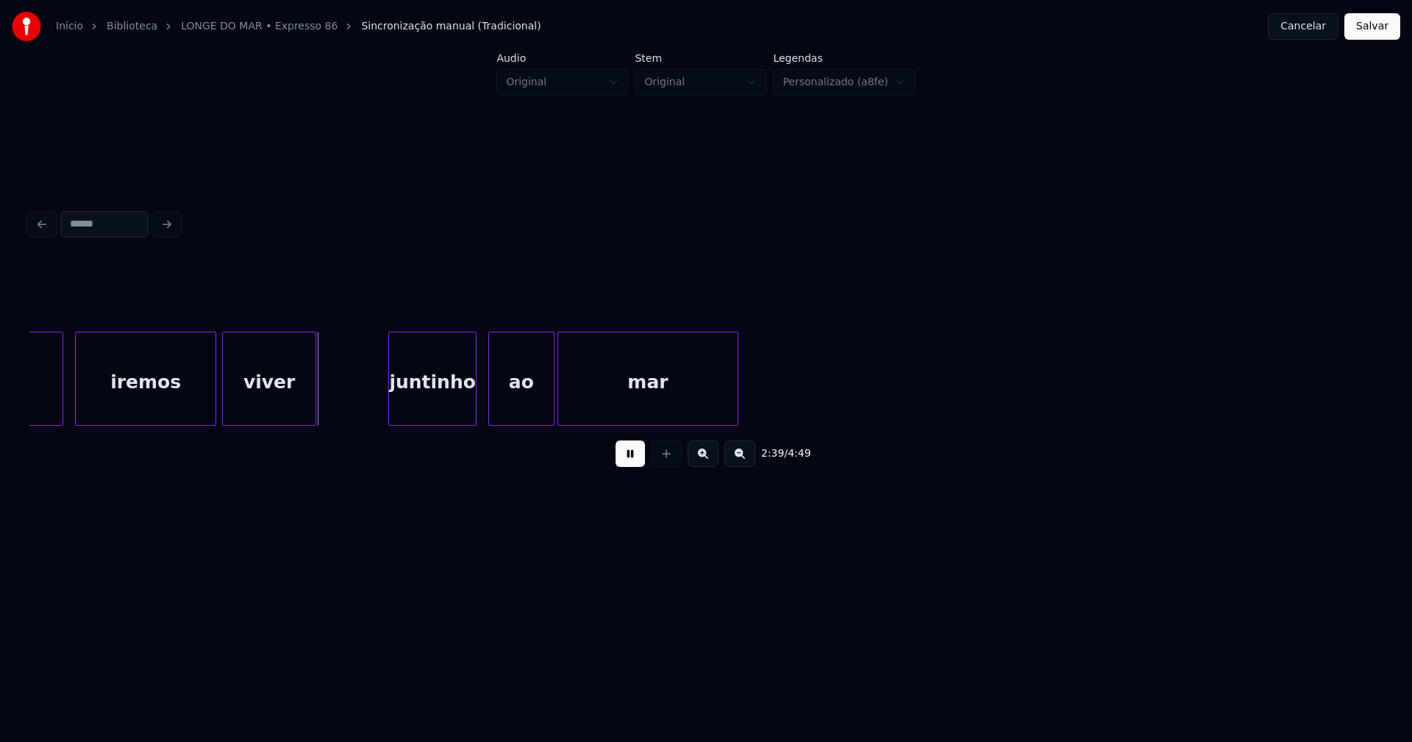
click at [433, 405] on div "juntinho" at bounding box center [432, 383] width 87 height 100
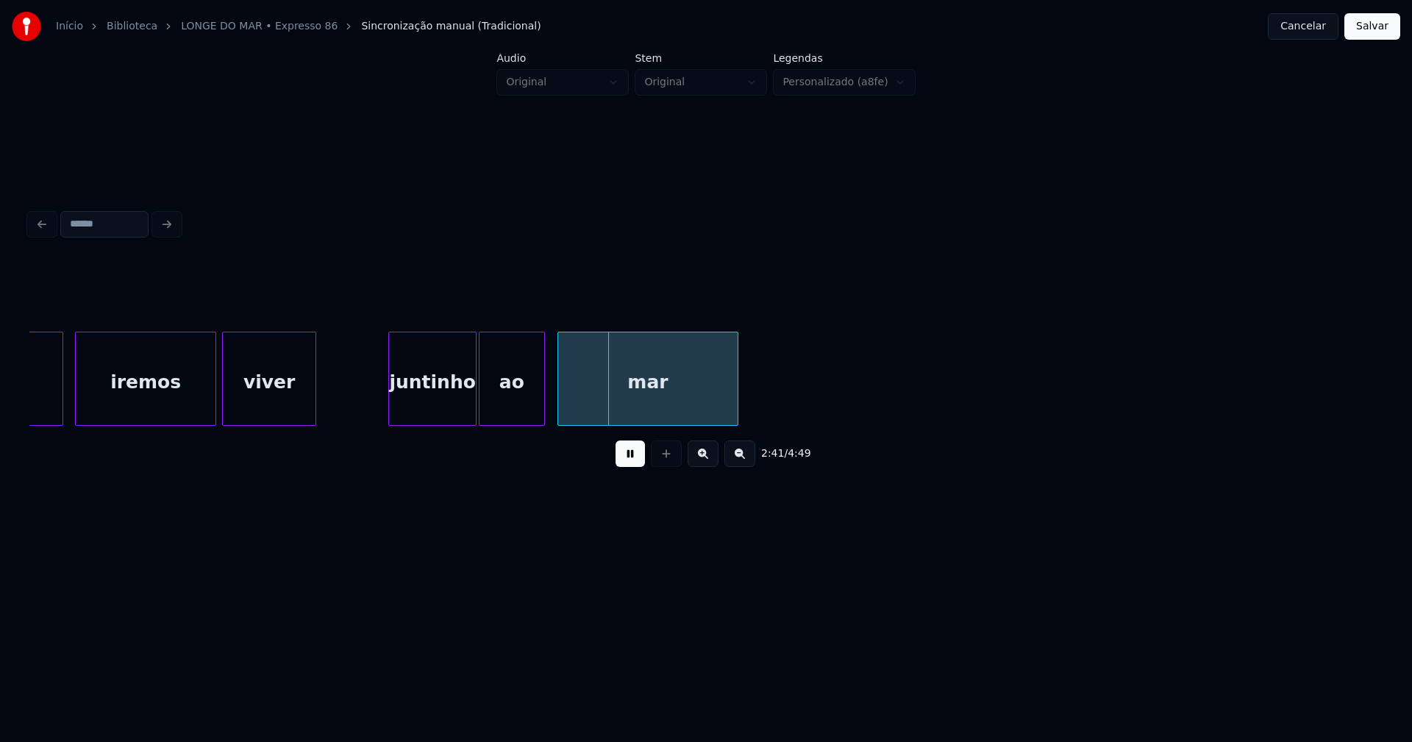
click at [488, 412] on div "ao" at bounding box center [512, 383] width 65 height 100
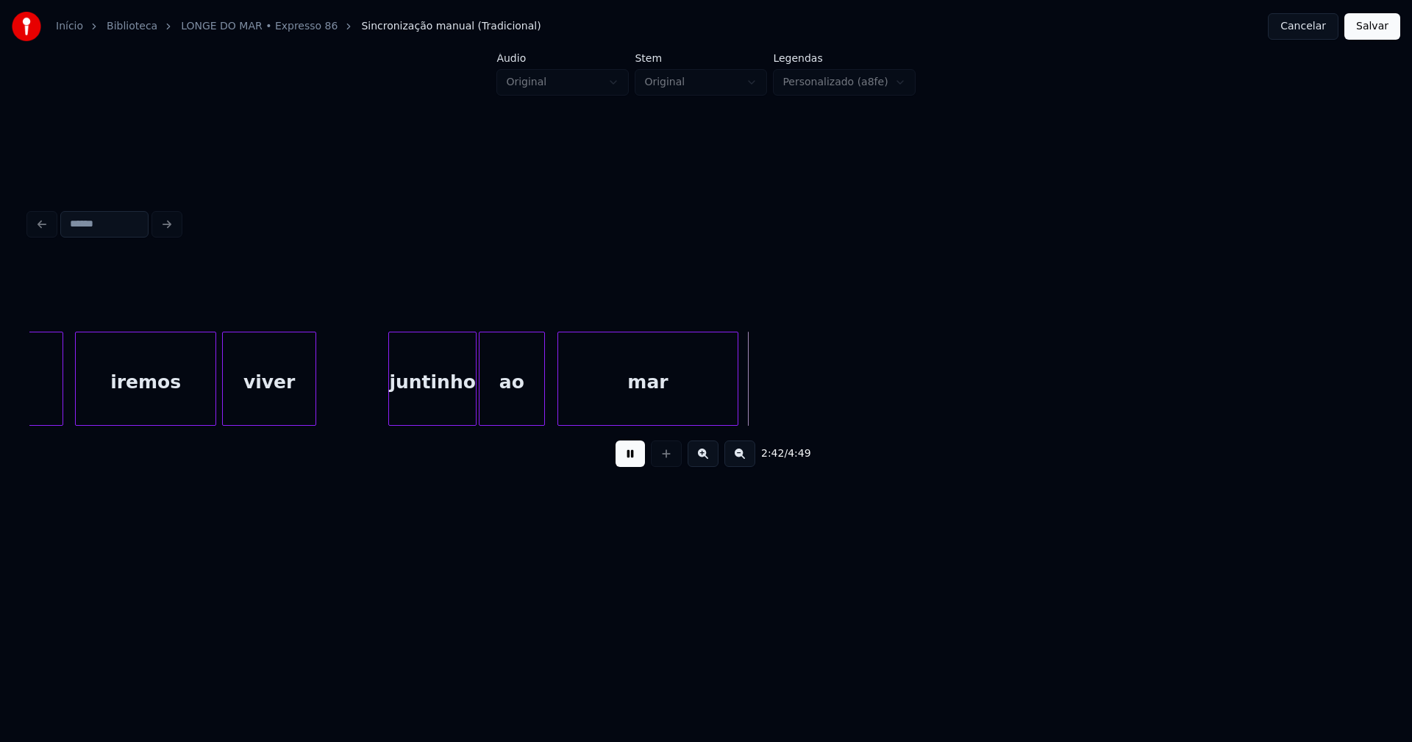
drag, startPoint x: 625, startPoint y: 464, endPoint x: 657, endPoint y: 464, distance: 31.6
click at [635, 464] on button at bounding box center [630, 454] width 29 height 26
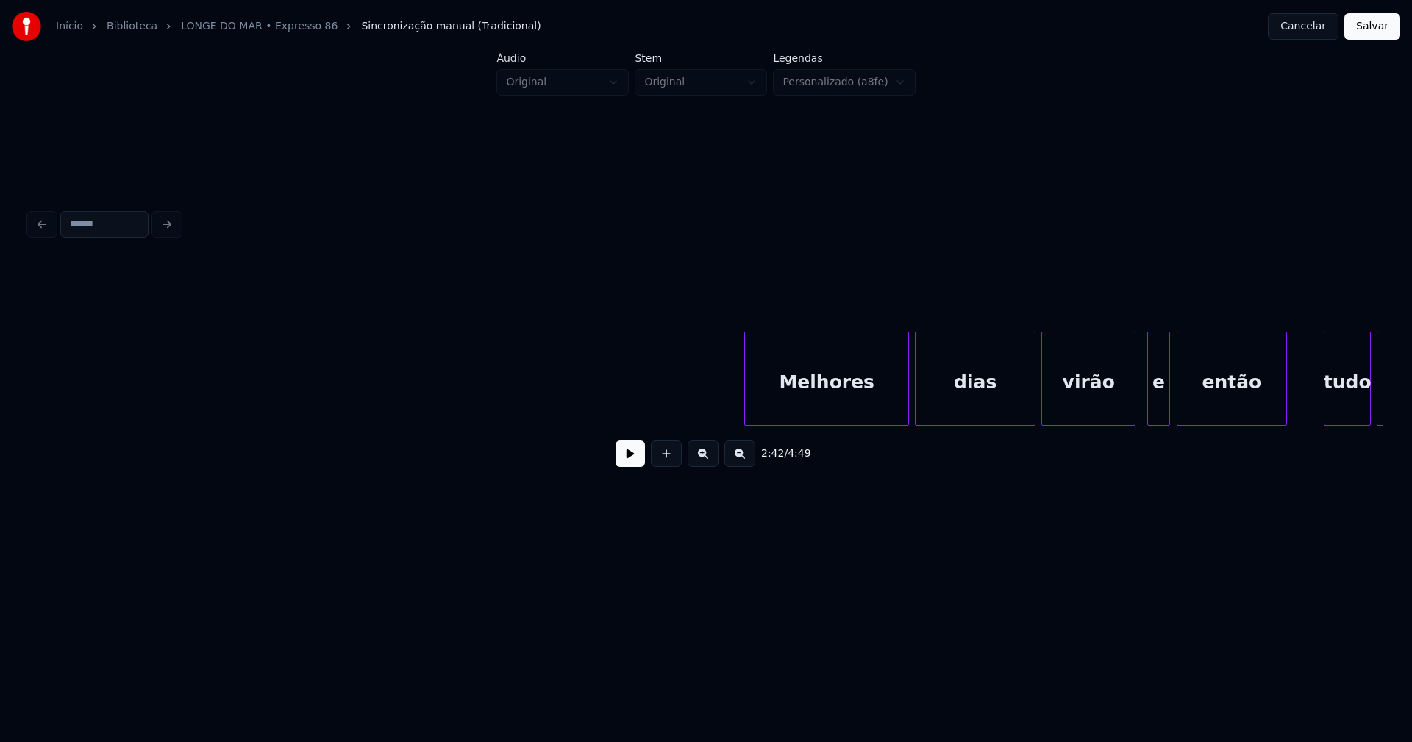
scroll to position [0, 34366]
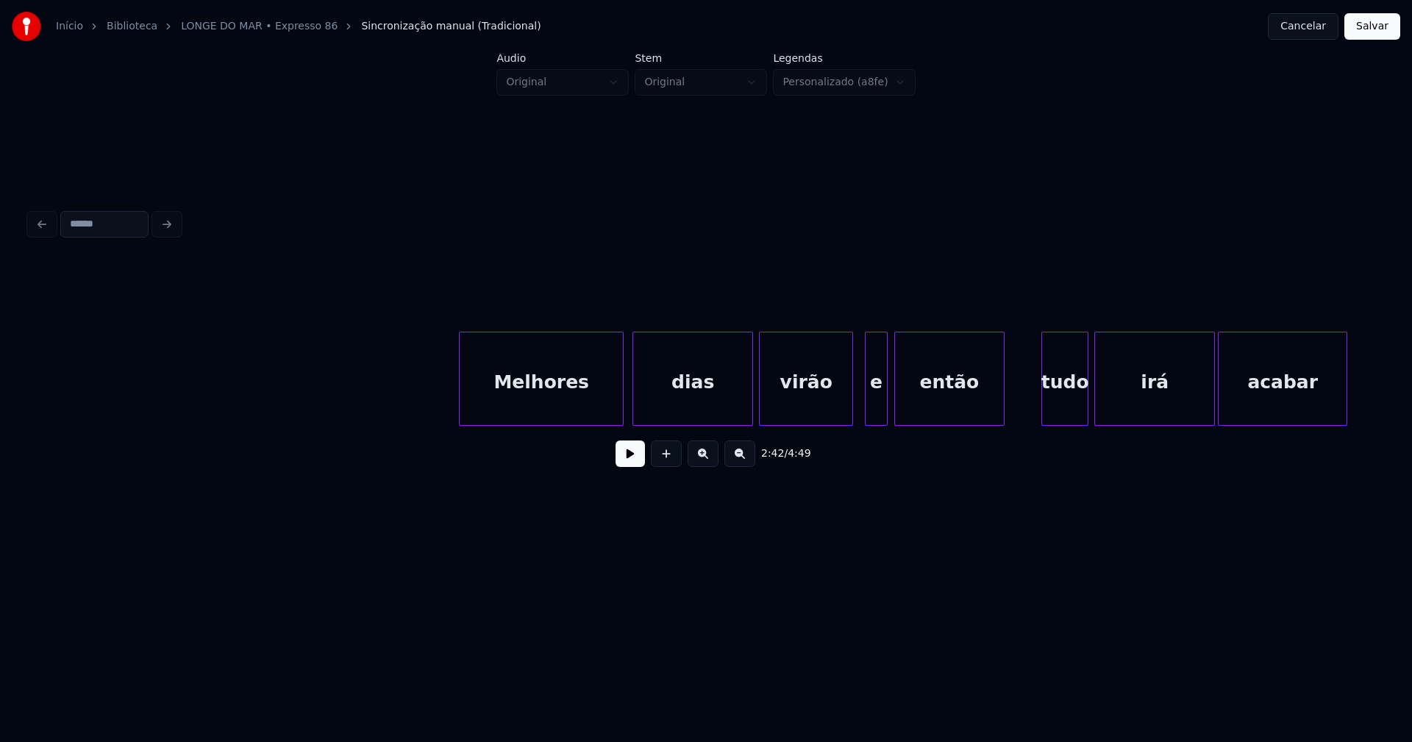
click at [578, 408] on div "Melhores" at bounding box center [541, 383] width 163 height 100
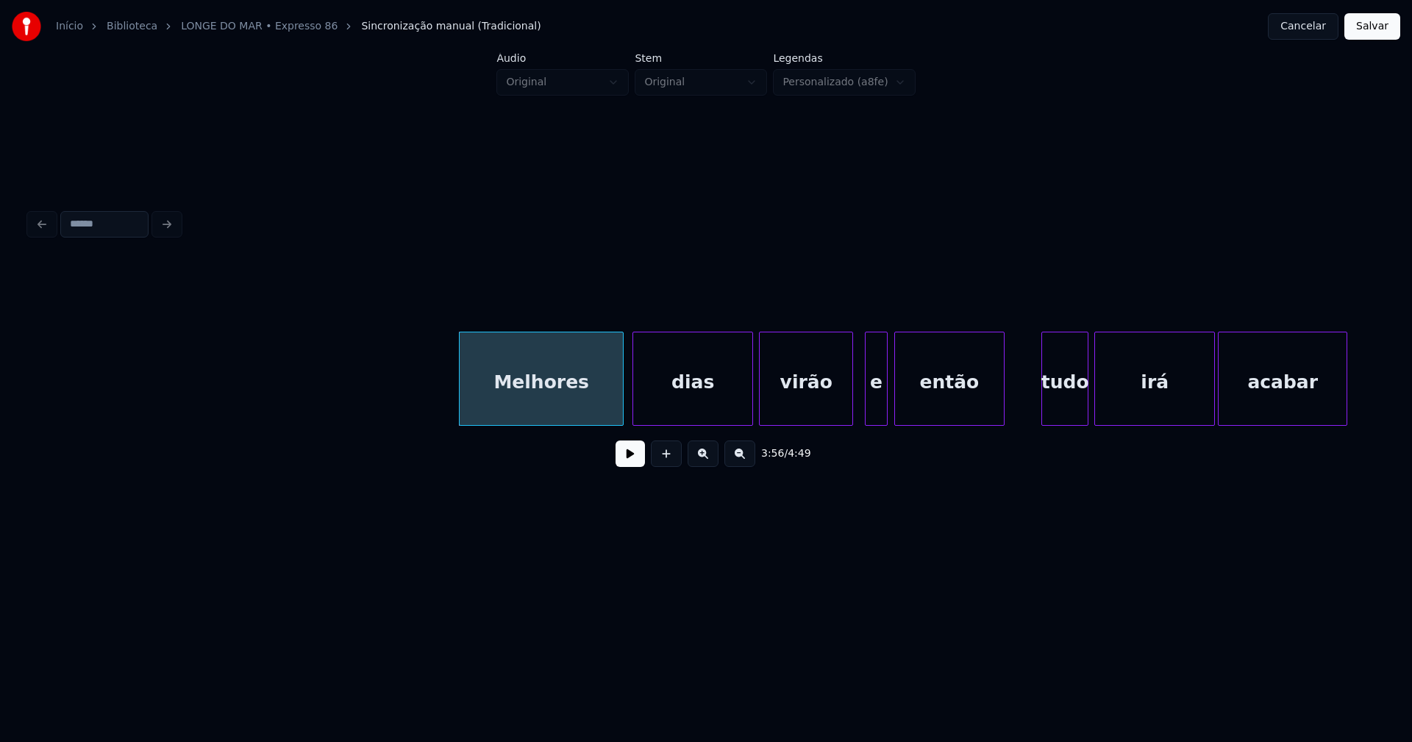
click at [637, 470] on div "3:56 / 4:49" at bounding box center [706, 454] width 1330 height 32
click at [632, 461] on button at bounding box center [630, 454] width 29 height 26
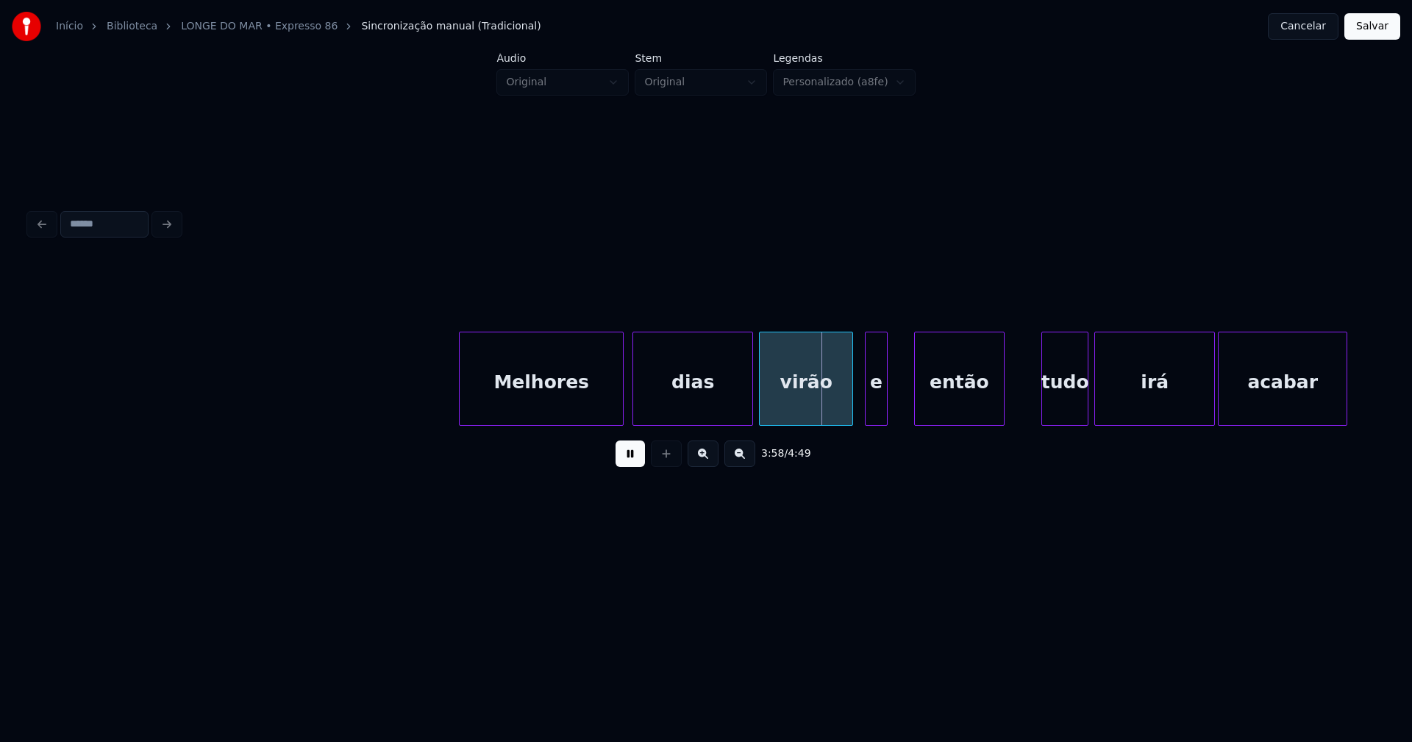
click at [916, 402] on div at bounding box center [917, 379] width 4 height 93
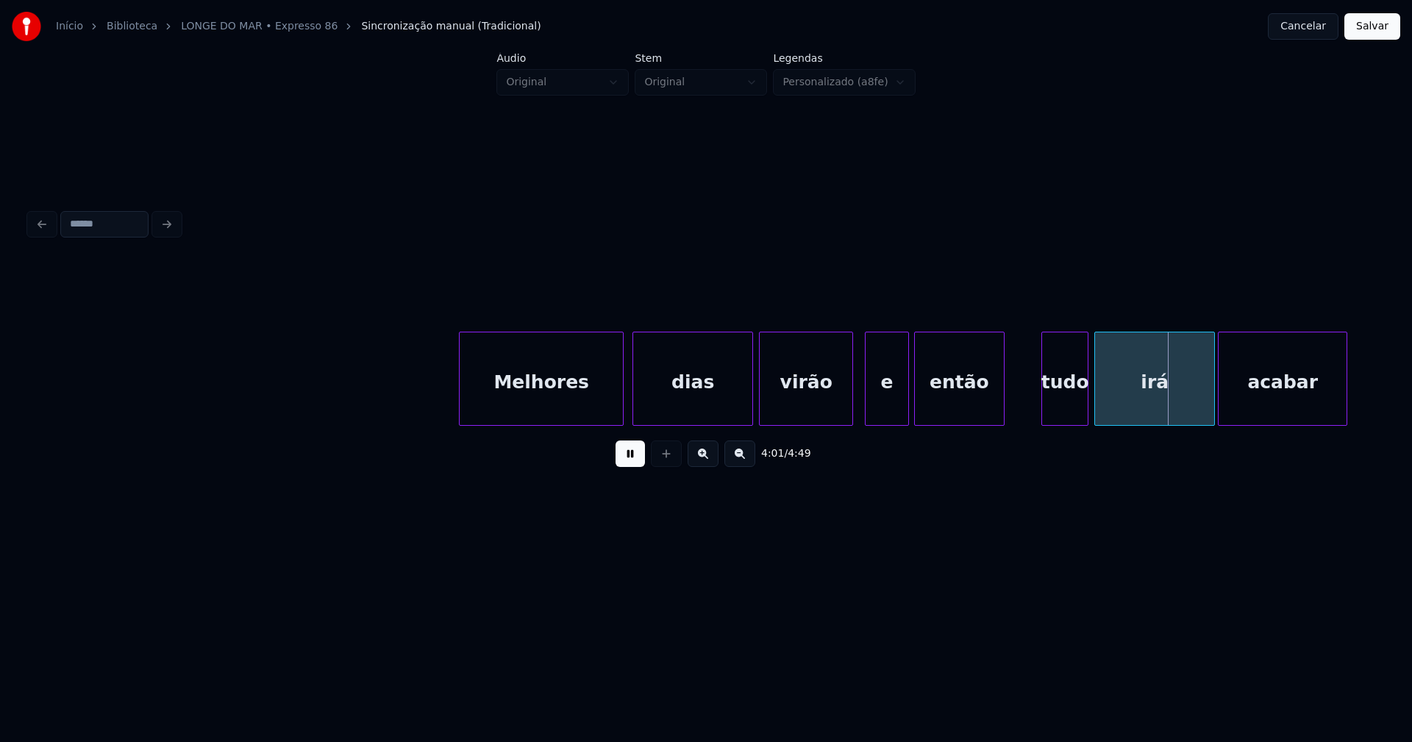
click at [906, 398] on div at bounding box center [906, 379] width 4 height 93
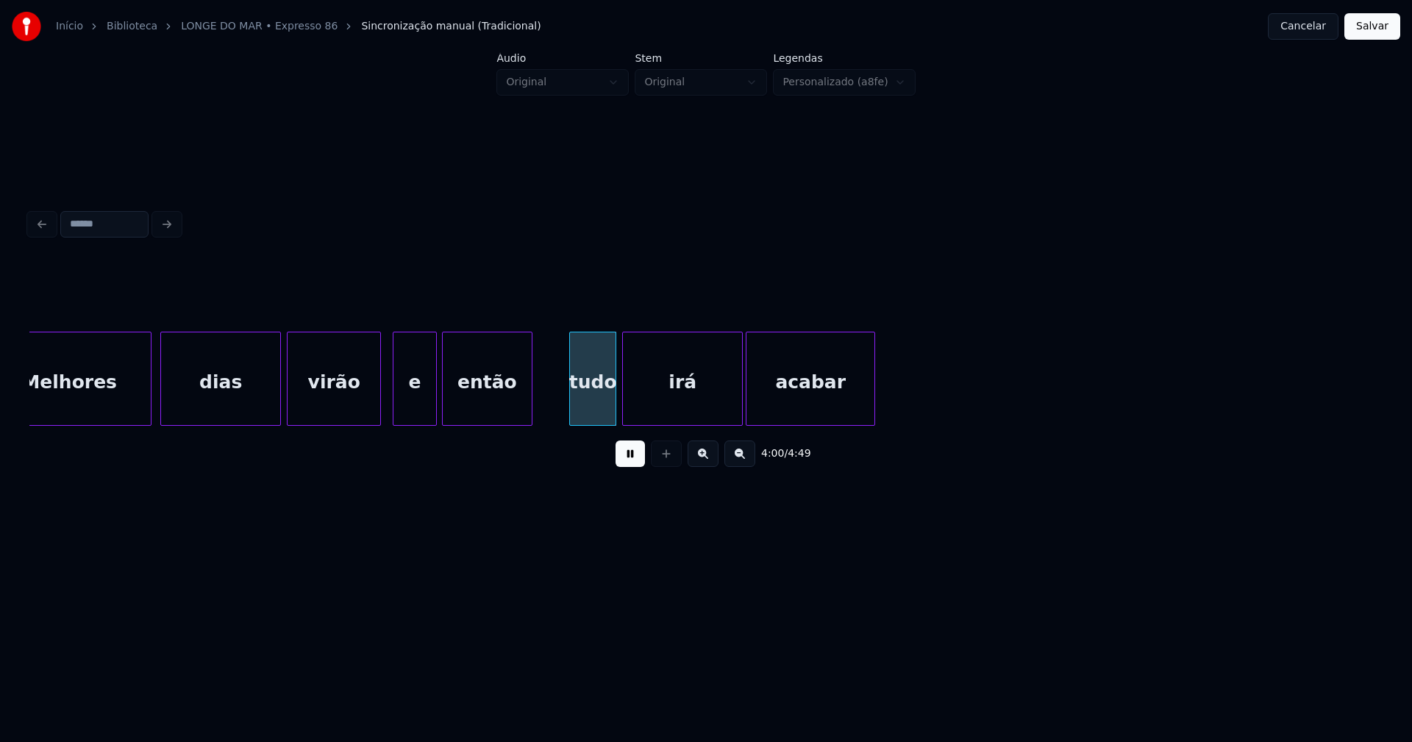
scroll to position [0, 34886]
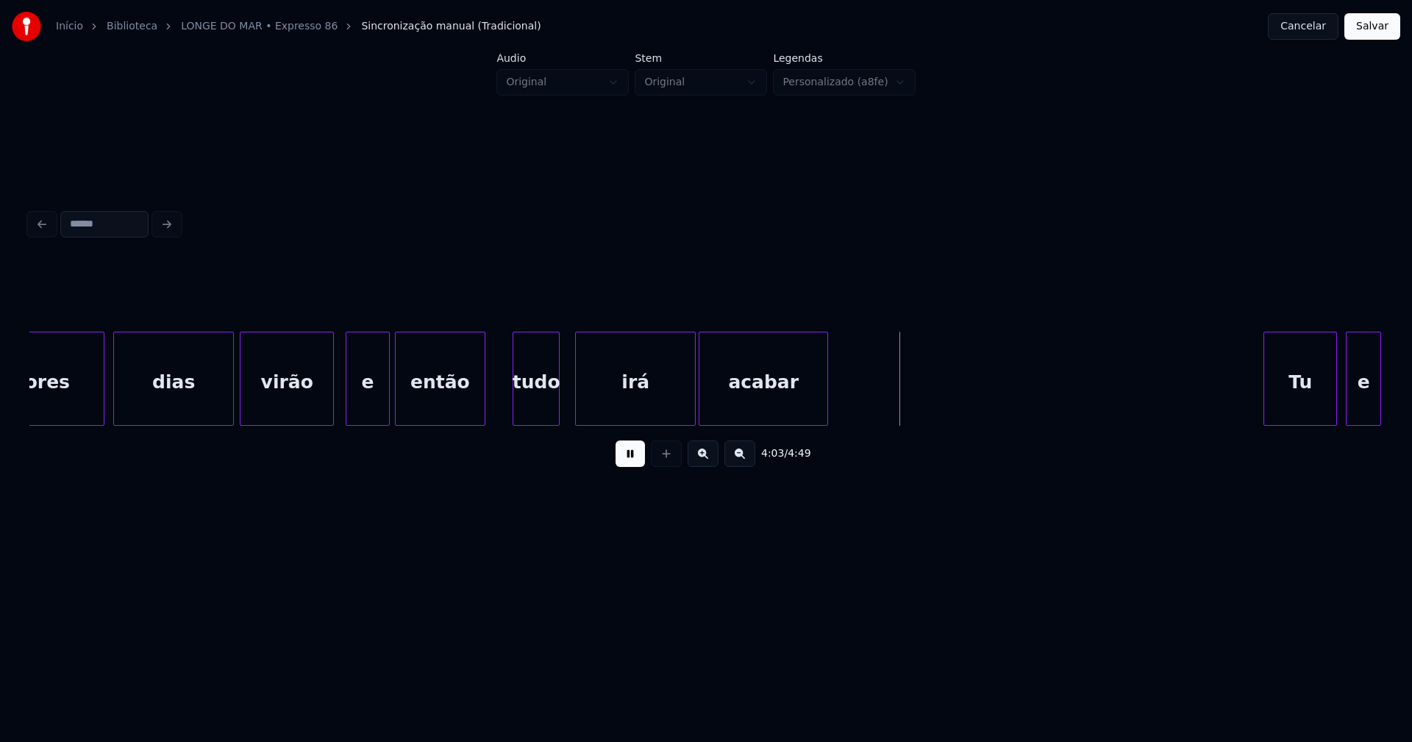
click at [543, 419] on div "tudo" at bounding box center [536, 383] width 46 height 100
click at [596, 402] on div "irá" at bounding box center [635, 383] width 119 height 100
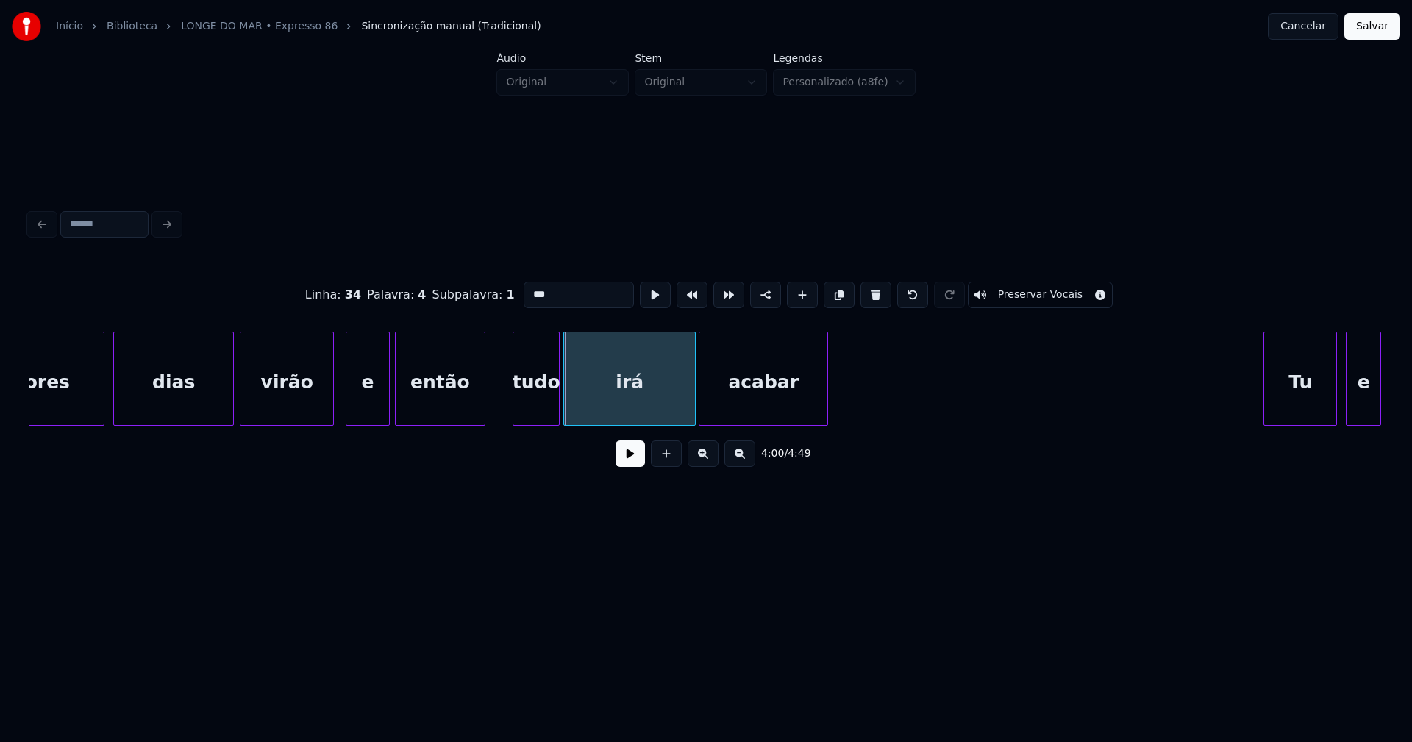
click at [568, 409] on div at bounding box center [566, 379] width 4 height 93
click at [632, 467] on button at bounding box center [630, 454] width 29 height 26
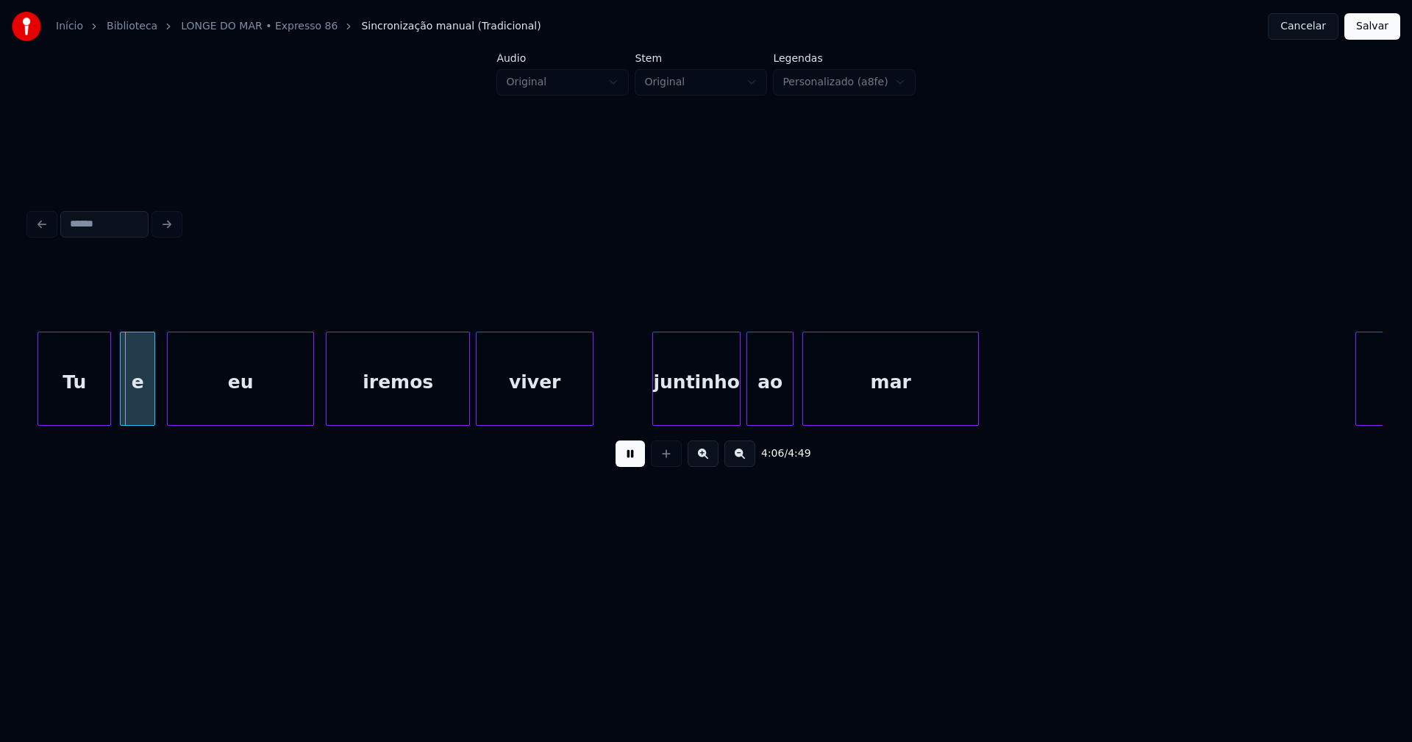
scroll to position [0, 36160]
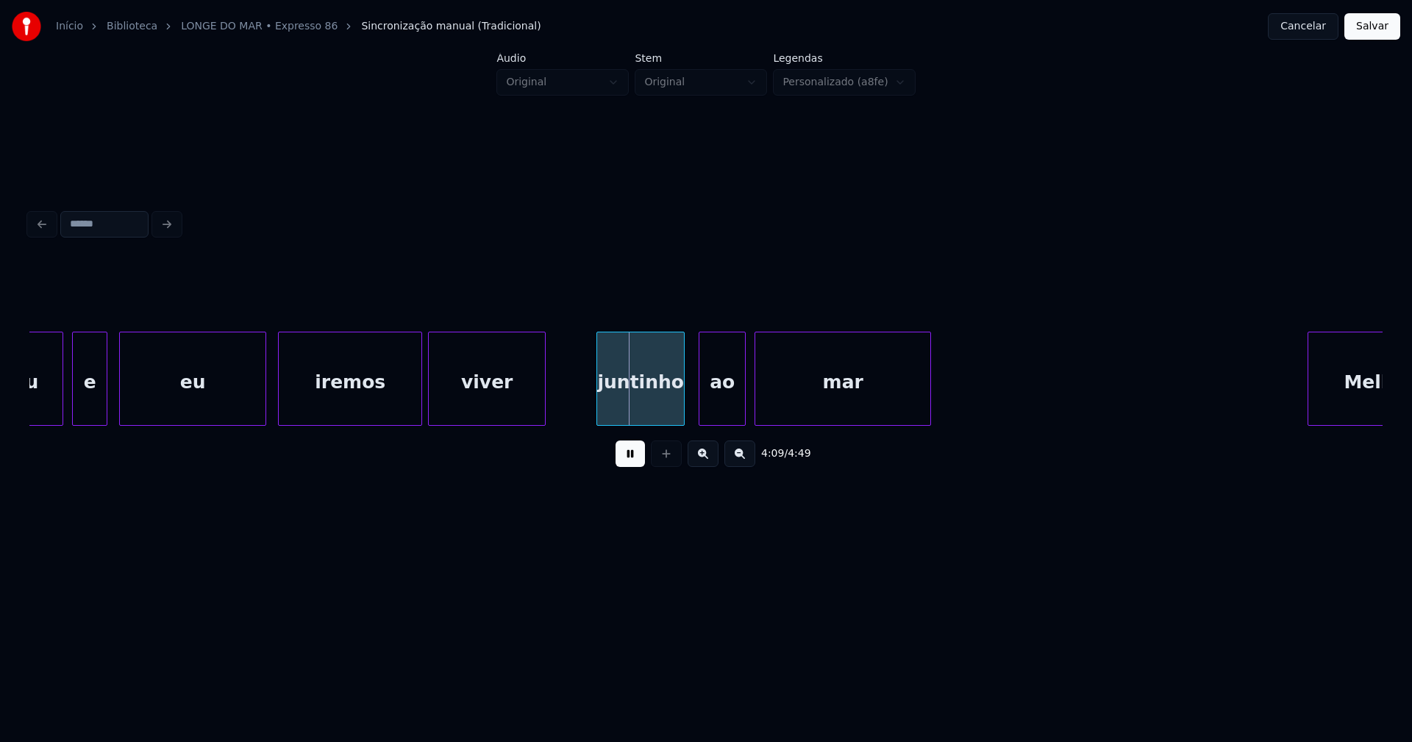
click at [640, 410] on div "juntinho" at bounding box center [640, 383] width 87 height 100
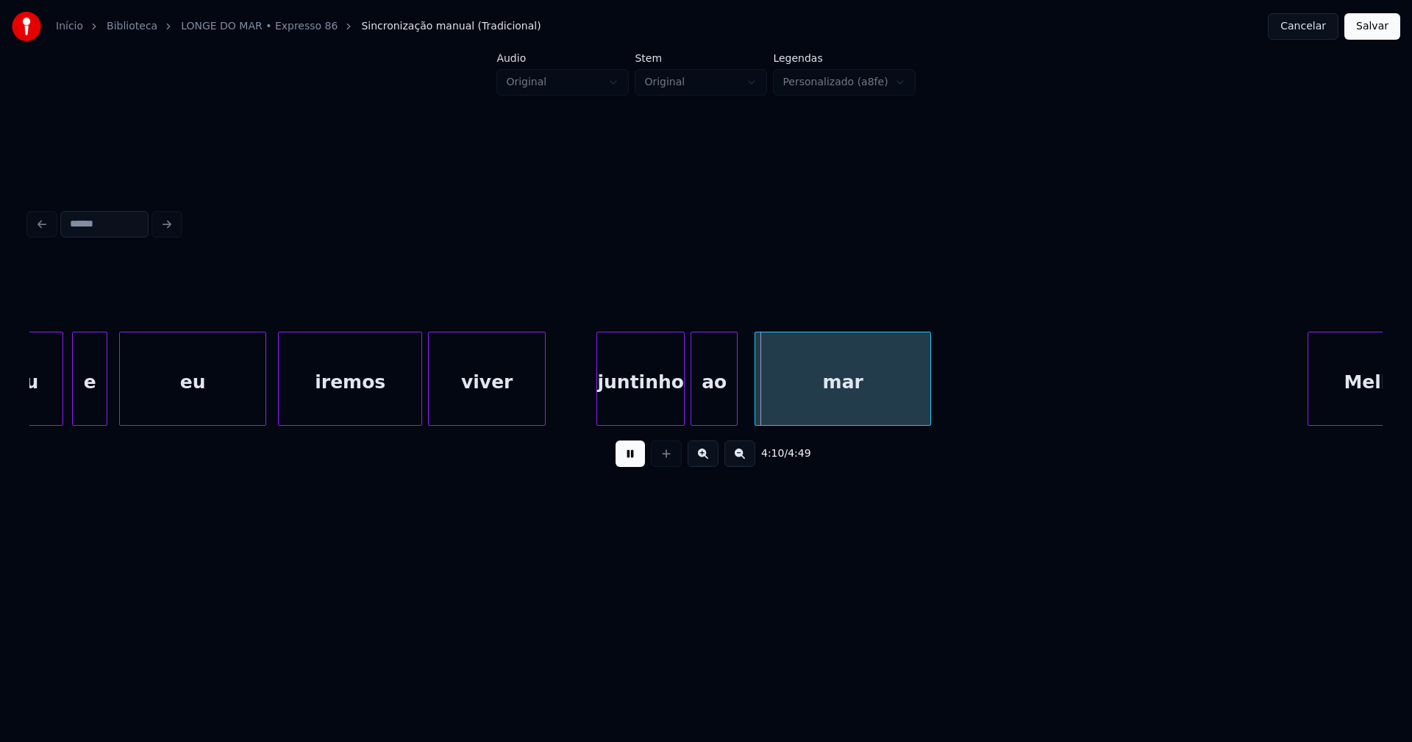
click at [722, 413] on div "ao" at bounding box center [715, 383] width 46 height 100
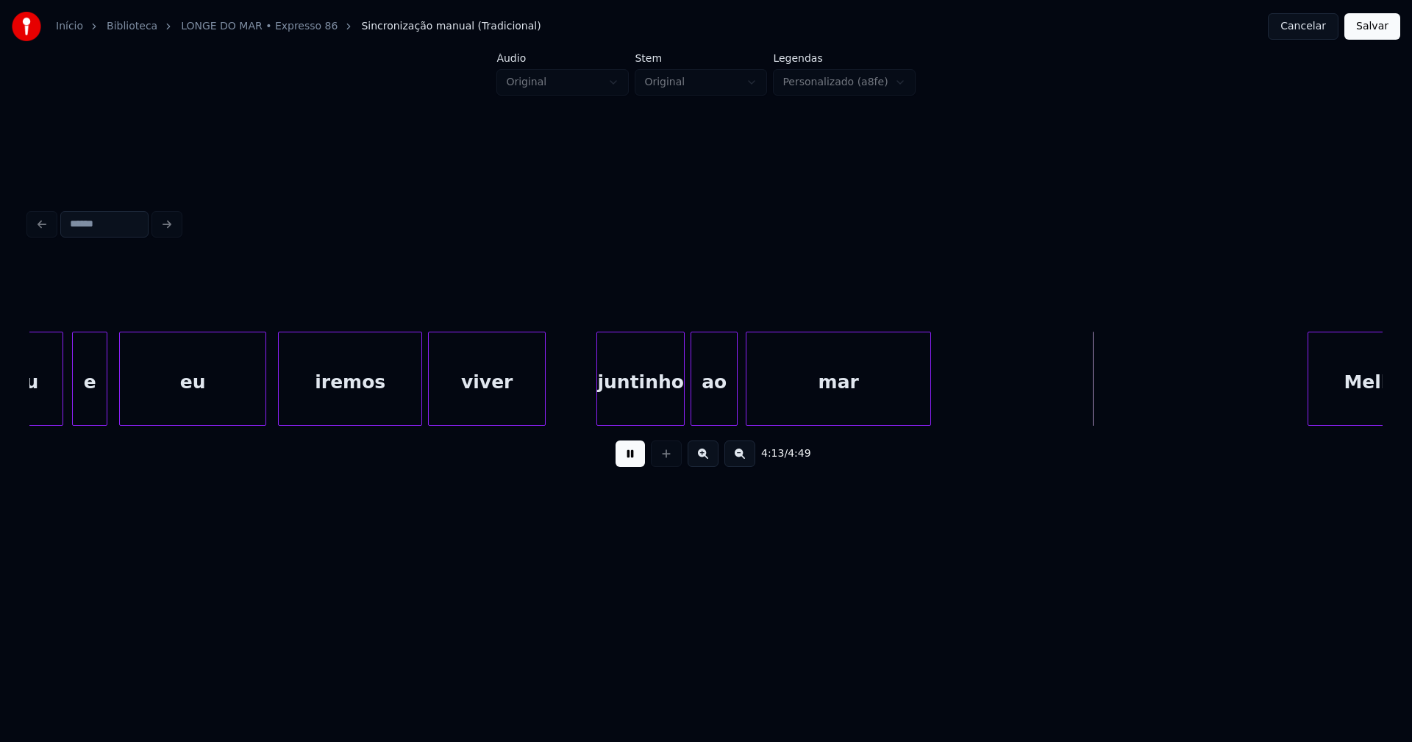
click at [750, 410] on div at bounding box center [749, 379] width 4 height 93
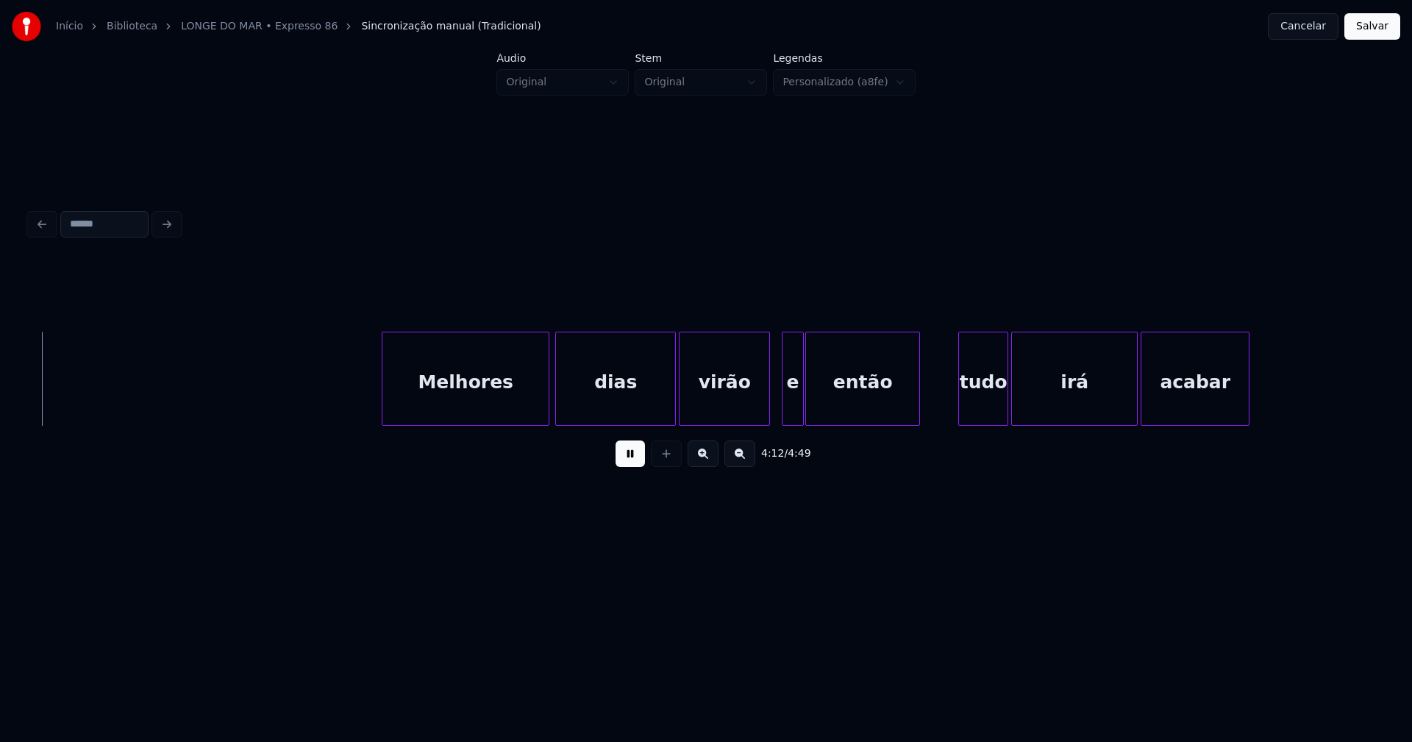
scroll to position [0, 37105]
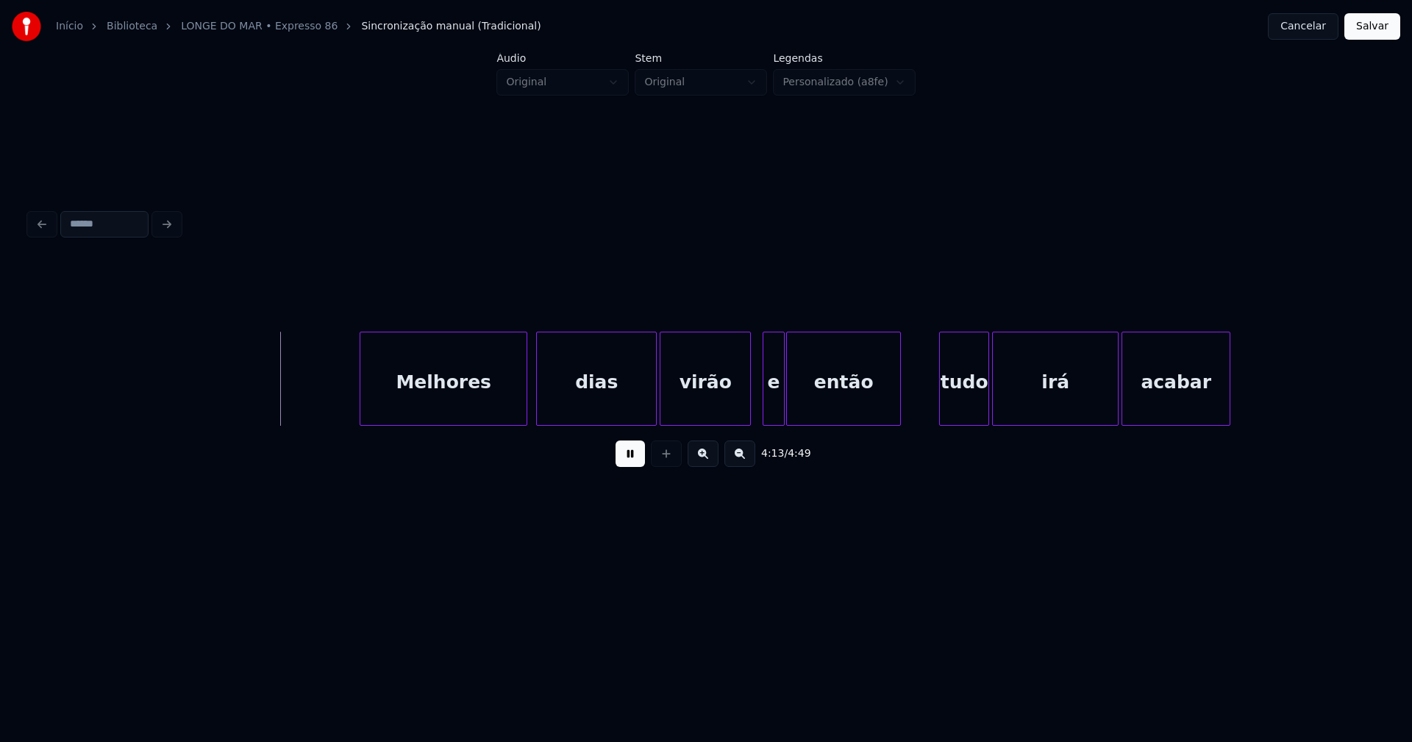
click at [447, 397] on div "Melhores" at bounding box center [443, 383] width 166 height 100
click at [813, 394] on div at bounding box center [812, 379] width 4 height 93
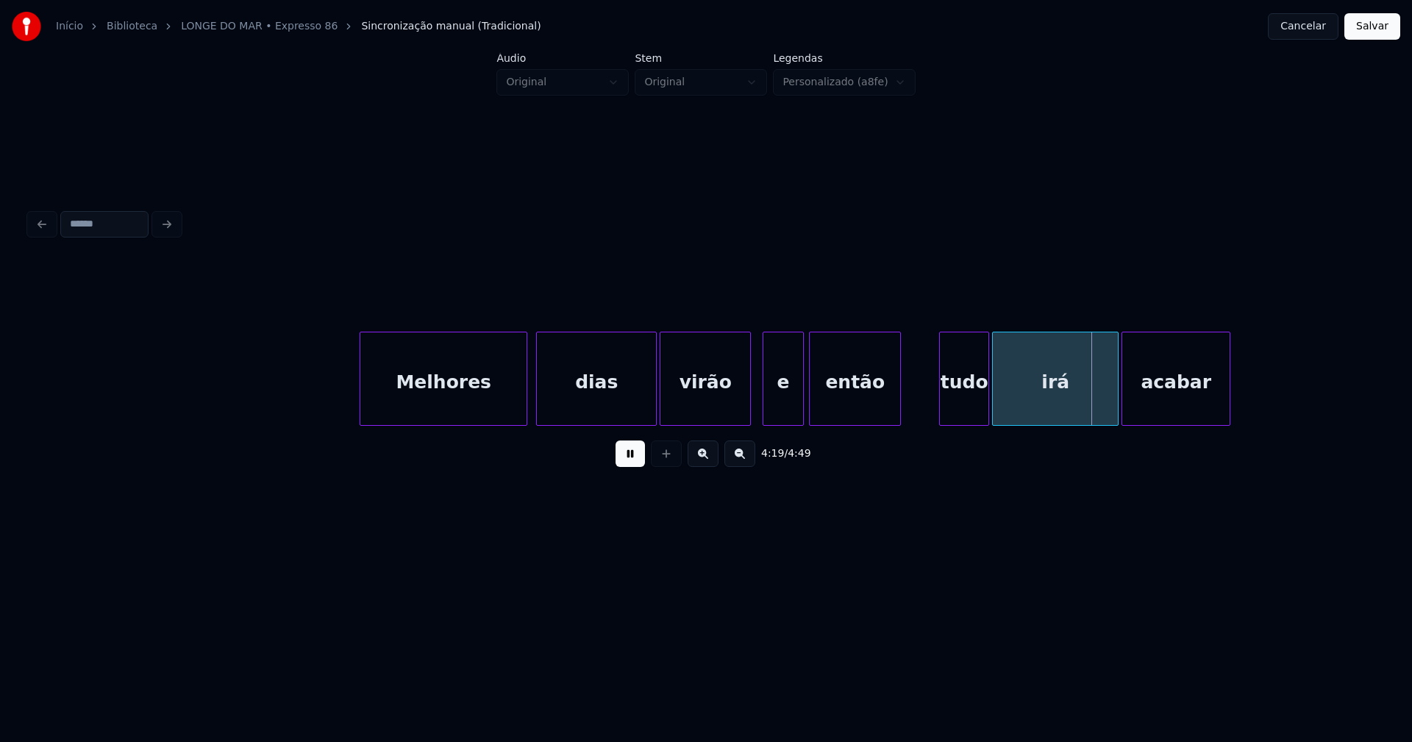
click at [802, 395] on div at bounding box center [801, 379] width 4 height 93
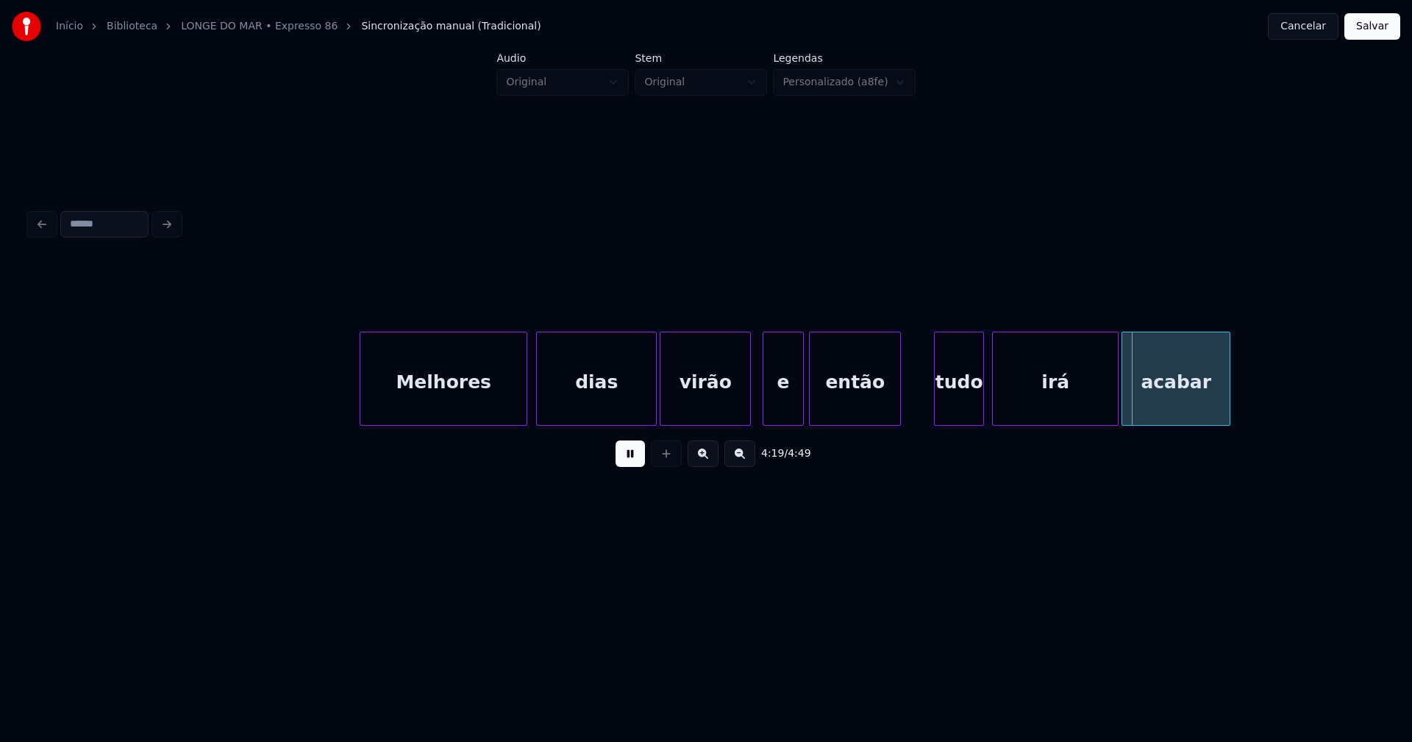
click at [964, 413] on div "tudo" at bounding box center [959, 383] width 49 height 100
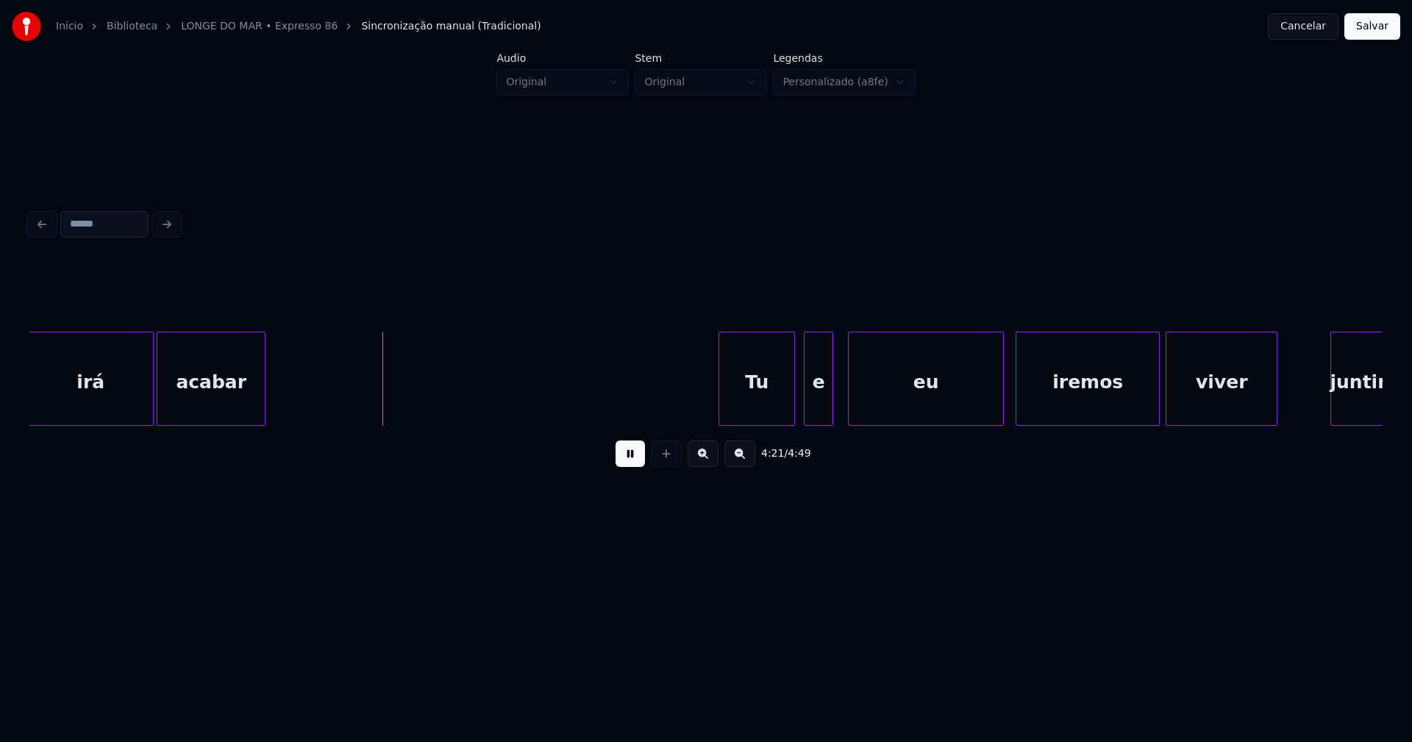
scroll to position [0, 38235]
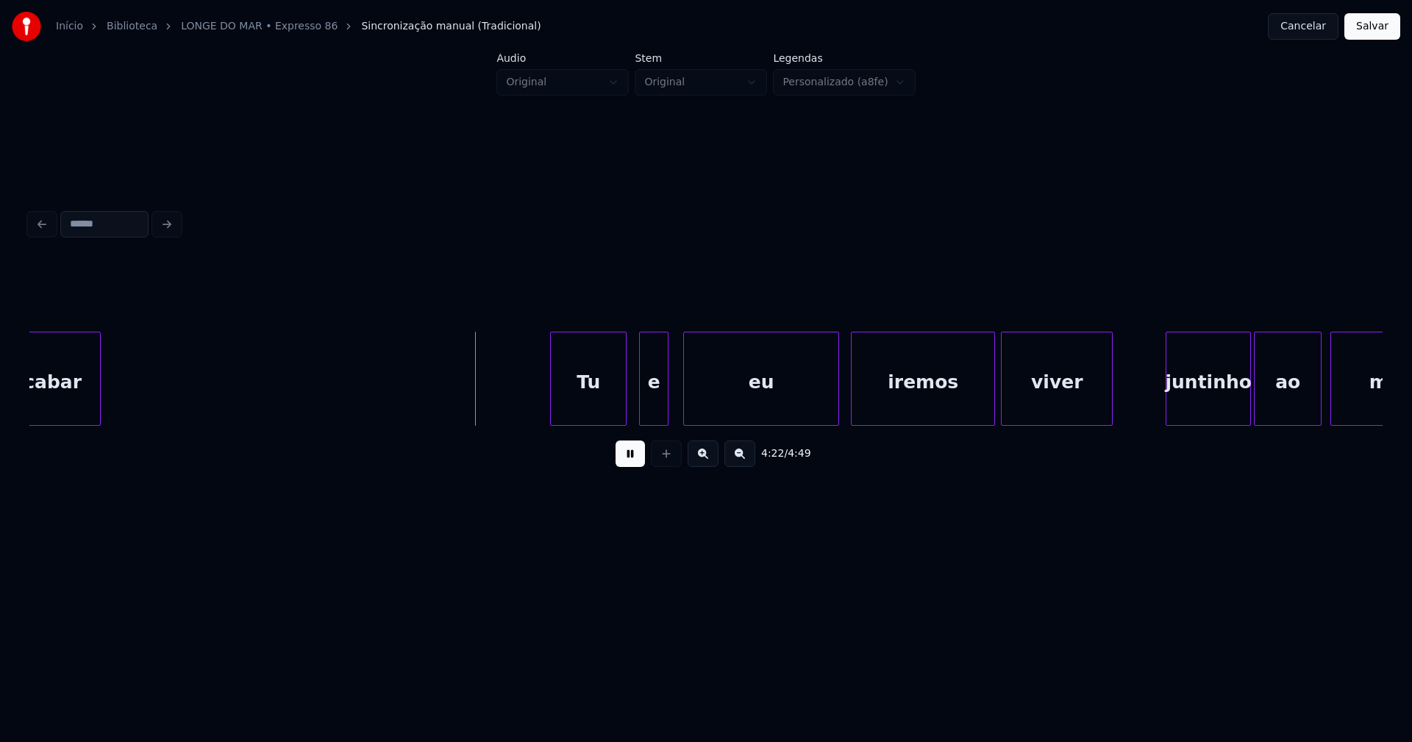
click at [597, 410] on div "Tu" at bounding box center [588, 383] width 75 height 100
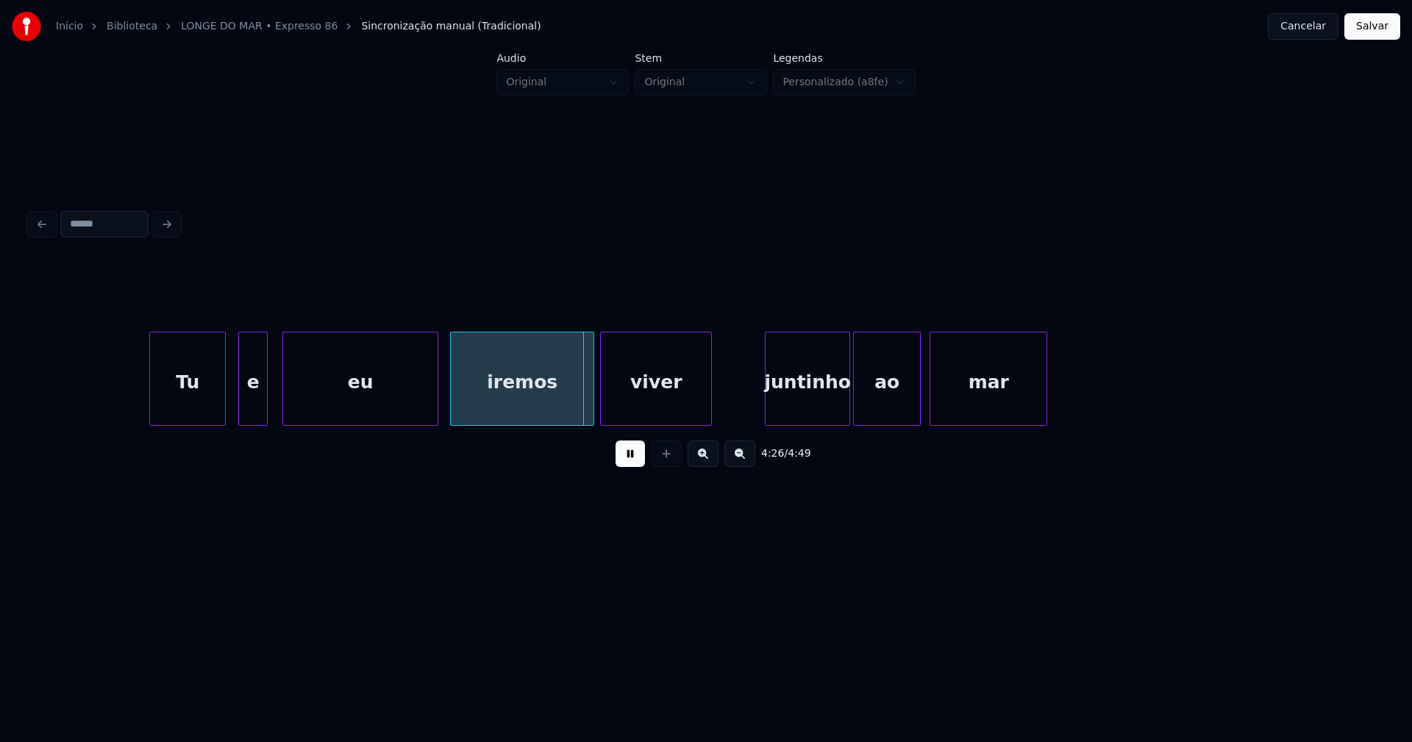
scroll to position [0, 39061]
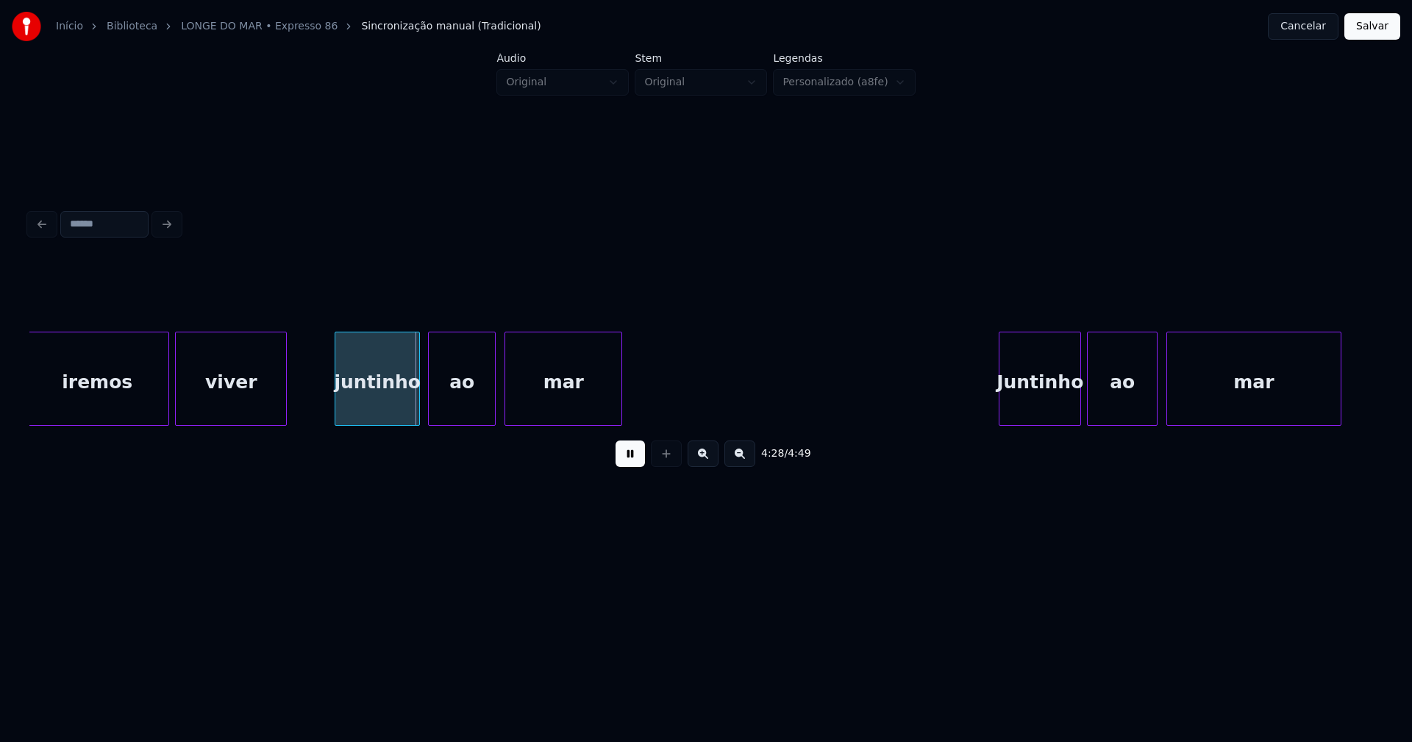
click at [392, 406] on div "juntinho" at bounding box center [377, 383] width 84 height 100
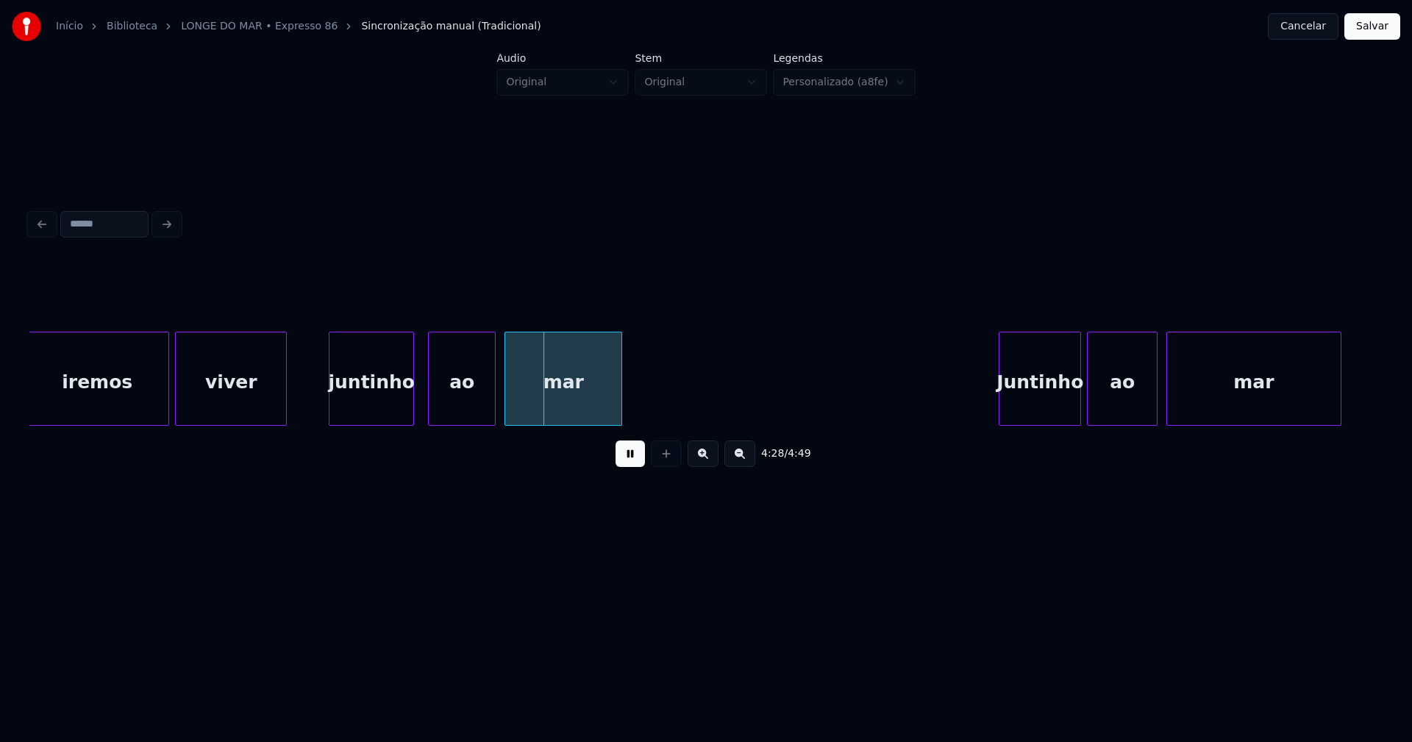
click at [395, 412] on div "juntinho" at bounding box center [372, 383] width 84 height 100
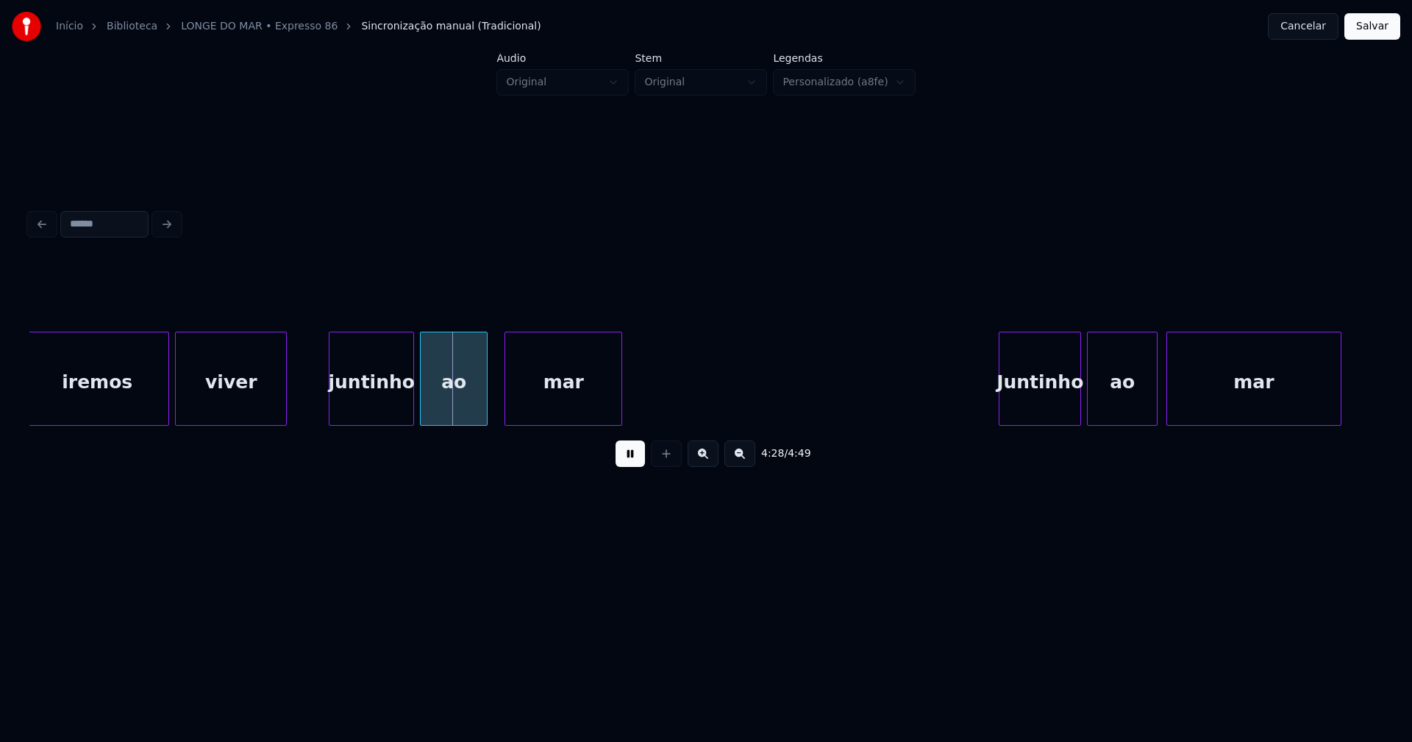
click at [443, 408] on div "ao" at bounding box center [454, 383] width 66 height 100
click at [1036, 408] on div "Juntinho" at bounding box center [1028, 383] width 81 height 100
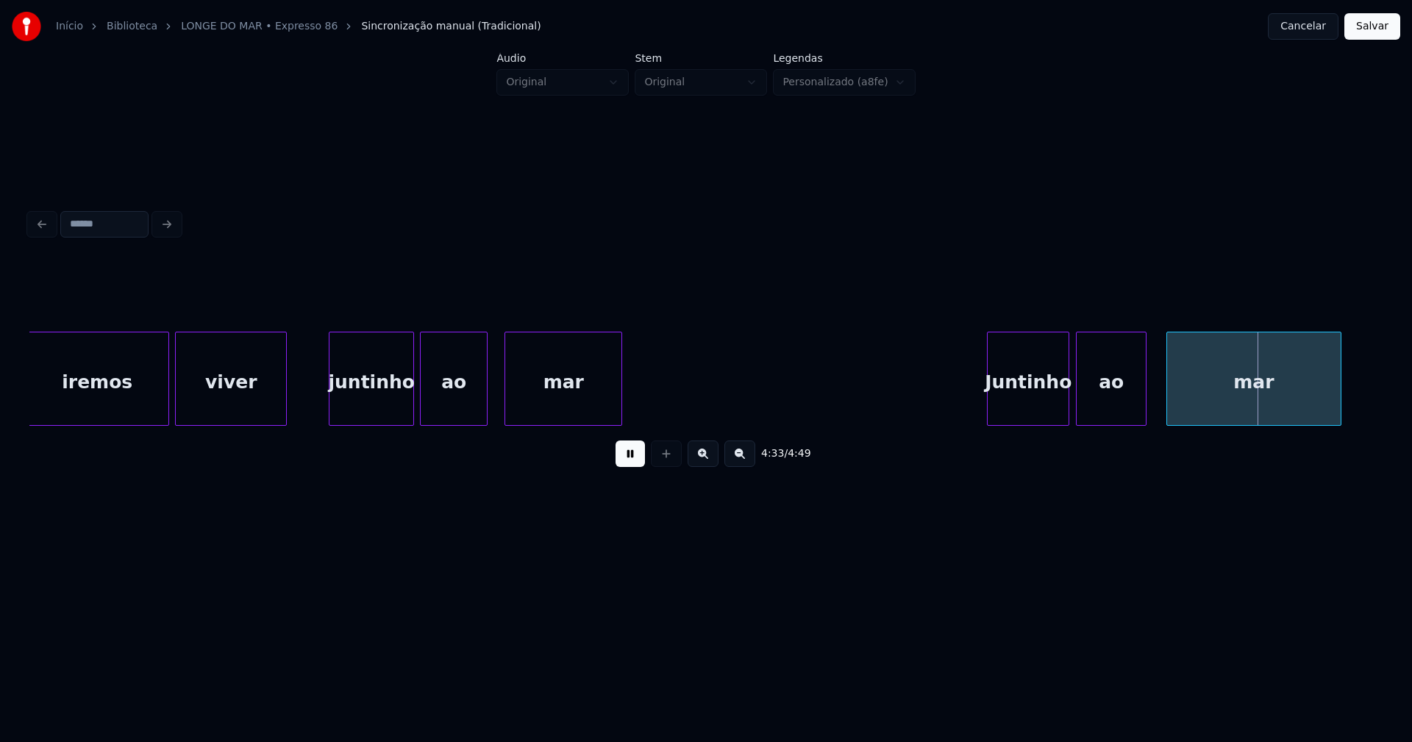
click at [1108, 405] on div "ao" at bounding box center [1111, 383] width 69 height 100
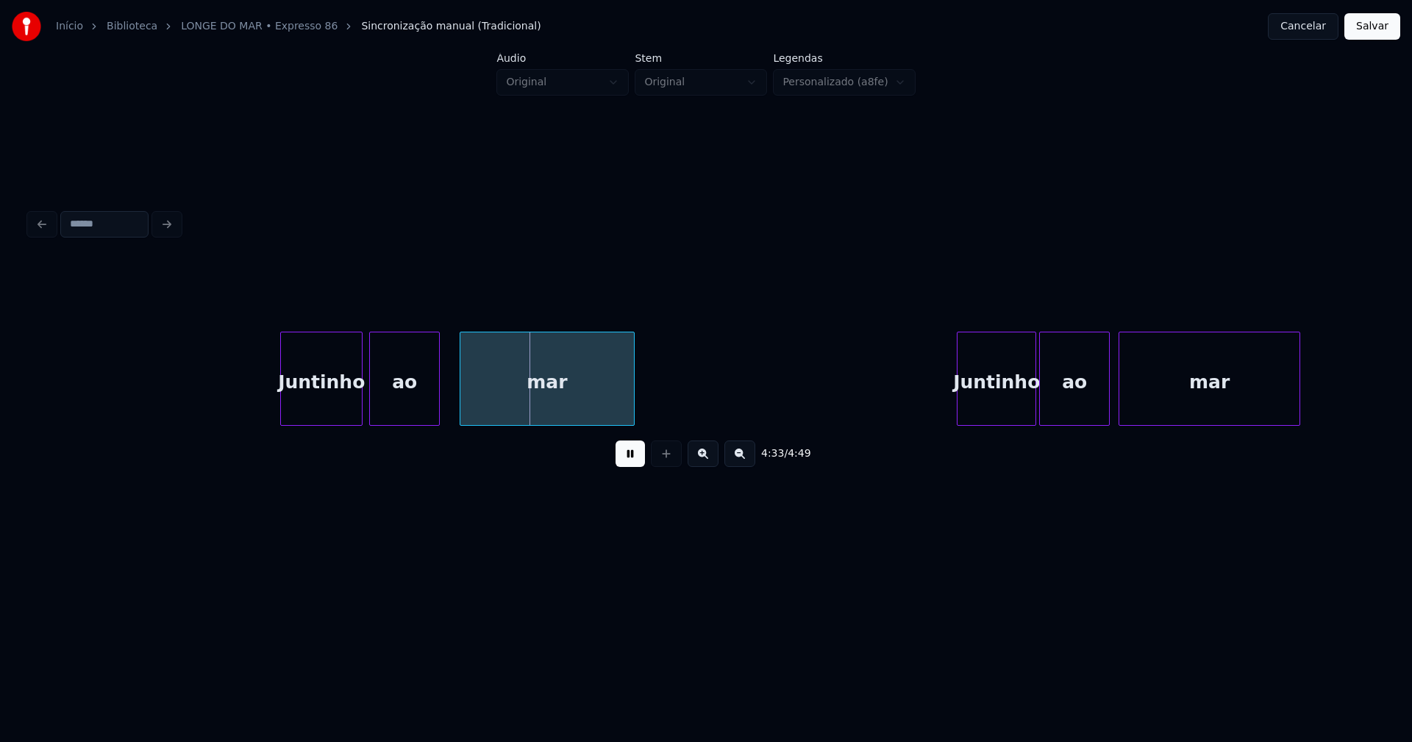
scroll to position [0, 39957]
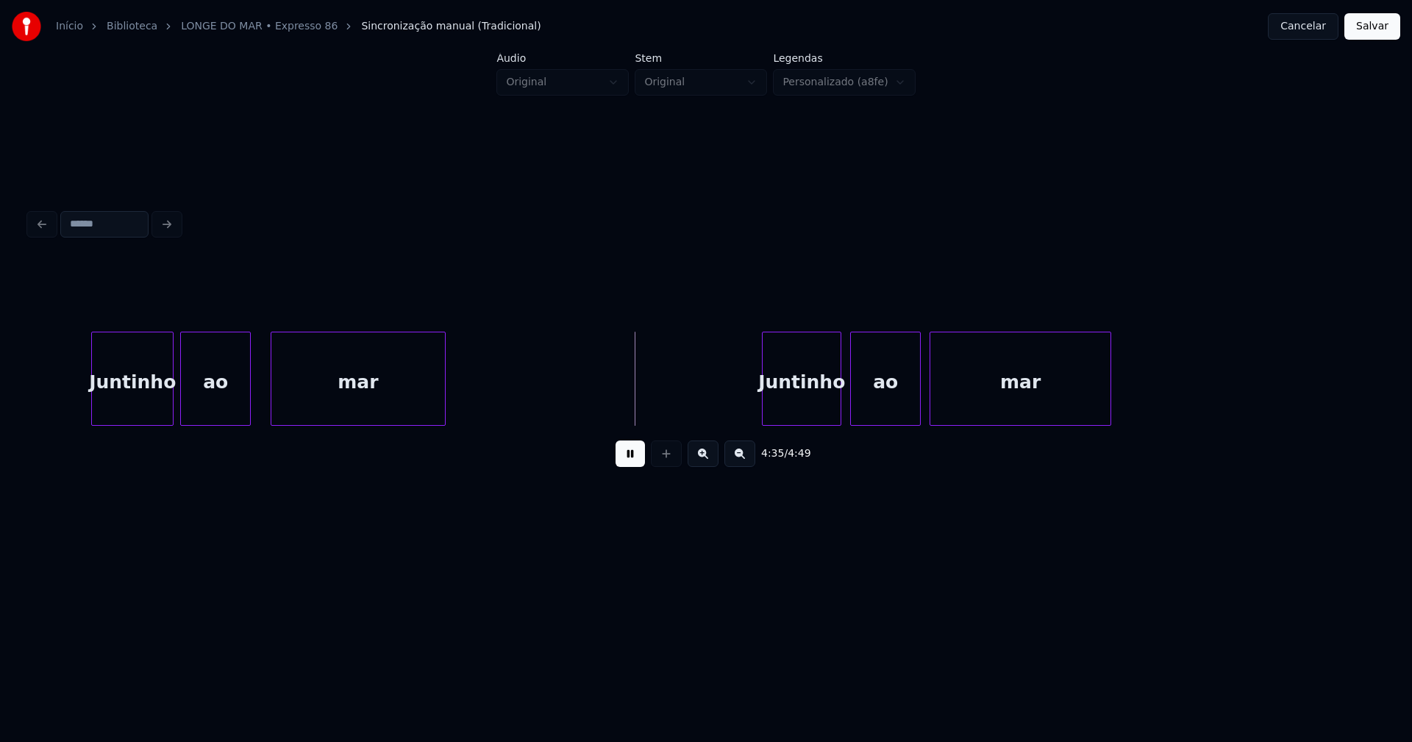
click at [812, 402] on div "Juntinho" at bounding box center [802, 383] width 78 height 100
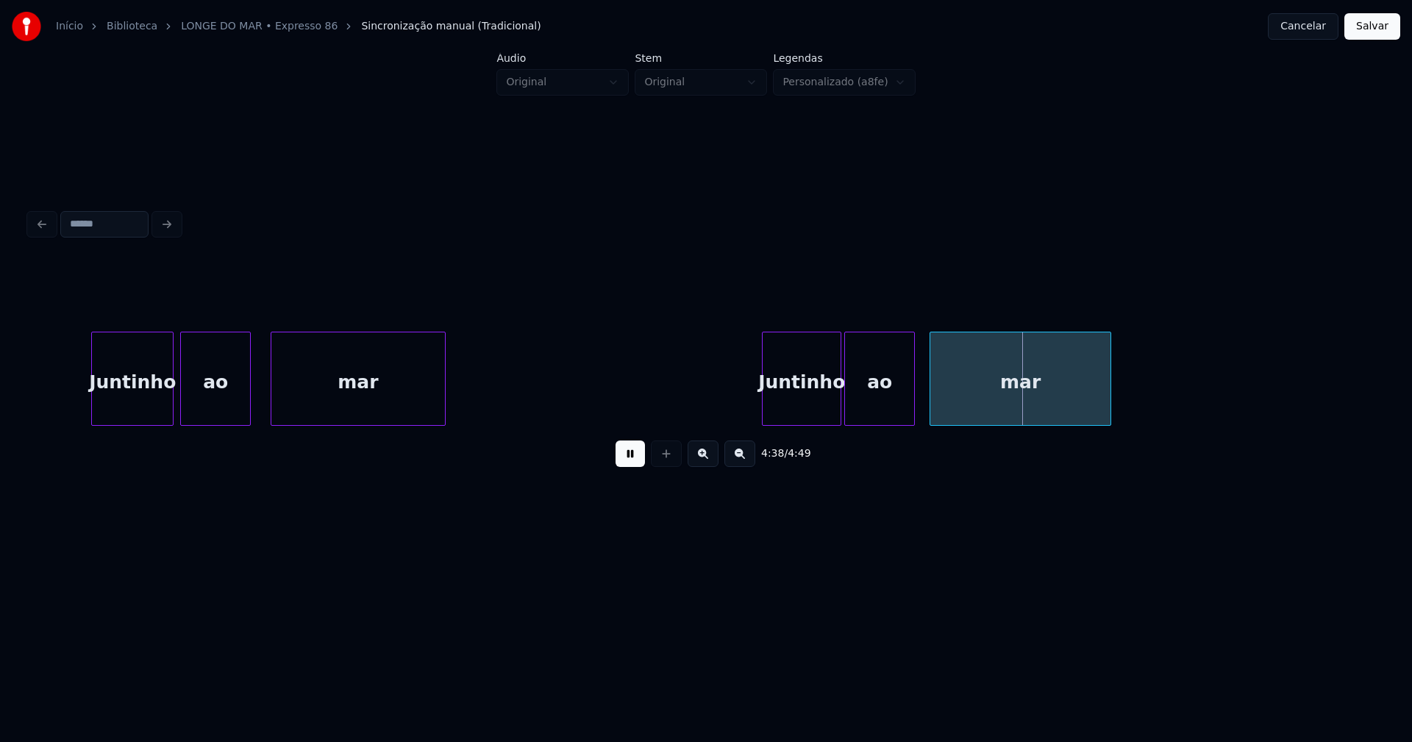
click at [886, 412] on div "ao" at bounding box center [879, 383] width 69 height 100
click at [800, 404] on div "Juntinho" at bounding box center [795, 383] width 78 height 100
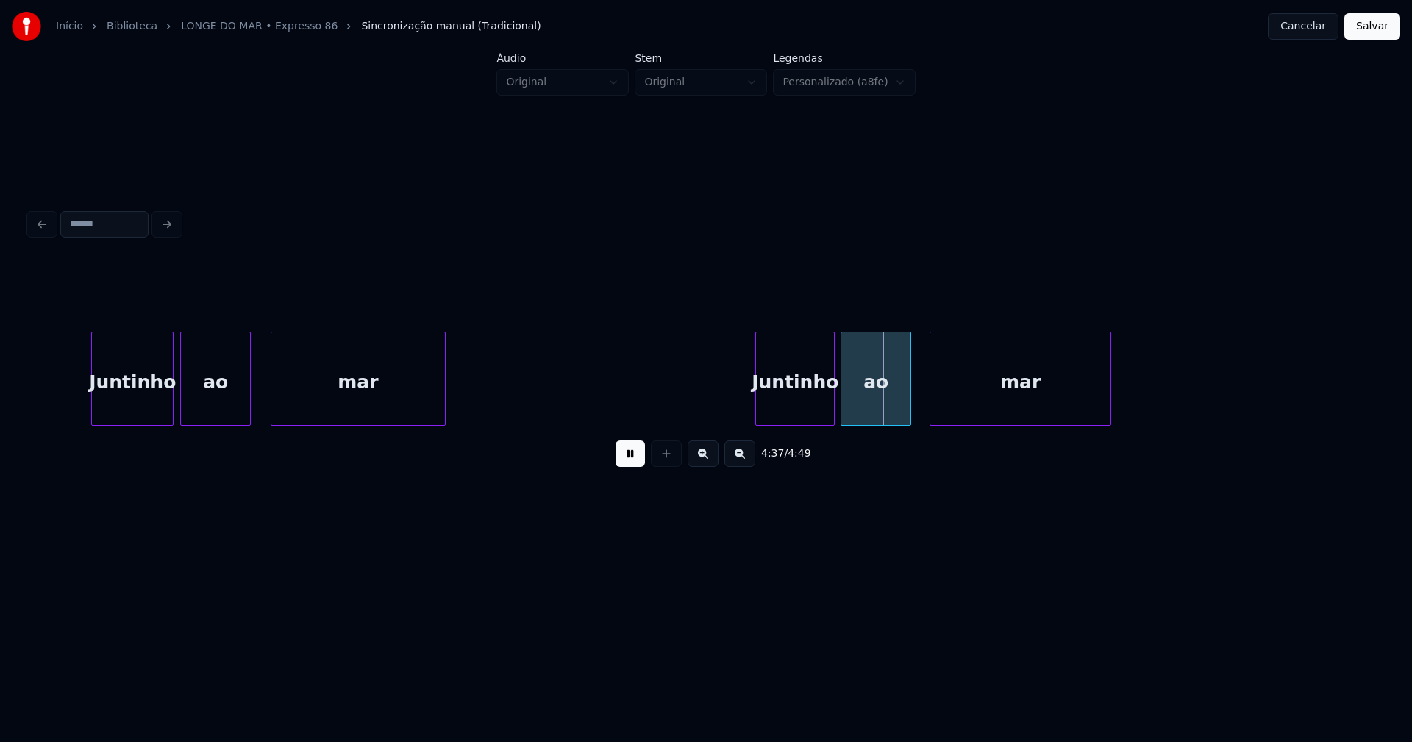
click at [863, 405] on div "ao" at bounding box center [876, 383] width 69 height 100
click at [1361, 32] on button "Salvar" at bounding box center [1373, 26] width 56 height 26
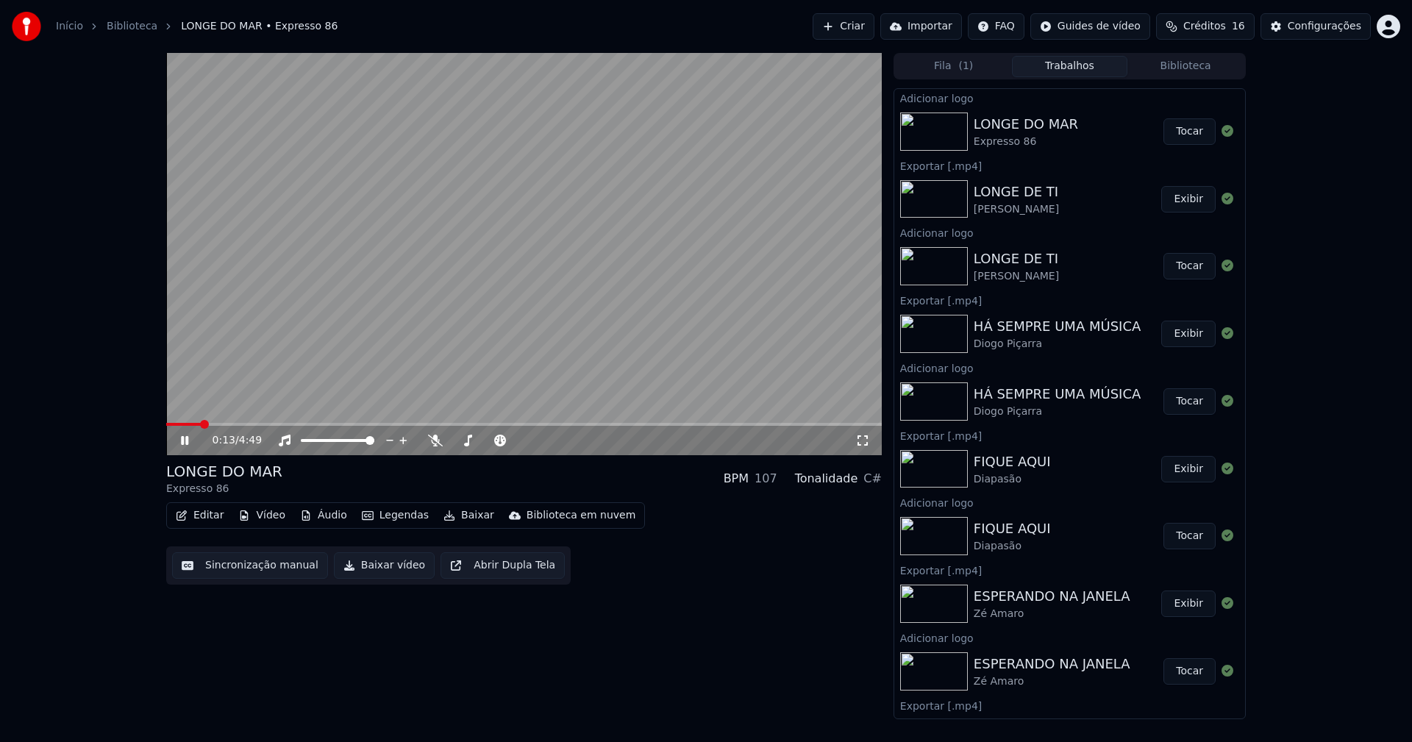
drag, startPoint x: 864, startPoint y: 439, endPoint x: 831, endPoint y: 525, distance: 92.5
click at [864, 440] on icon at bounding box center [863, 441] width 15 height 12
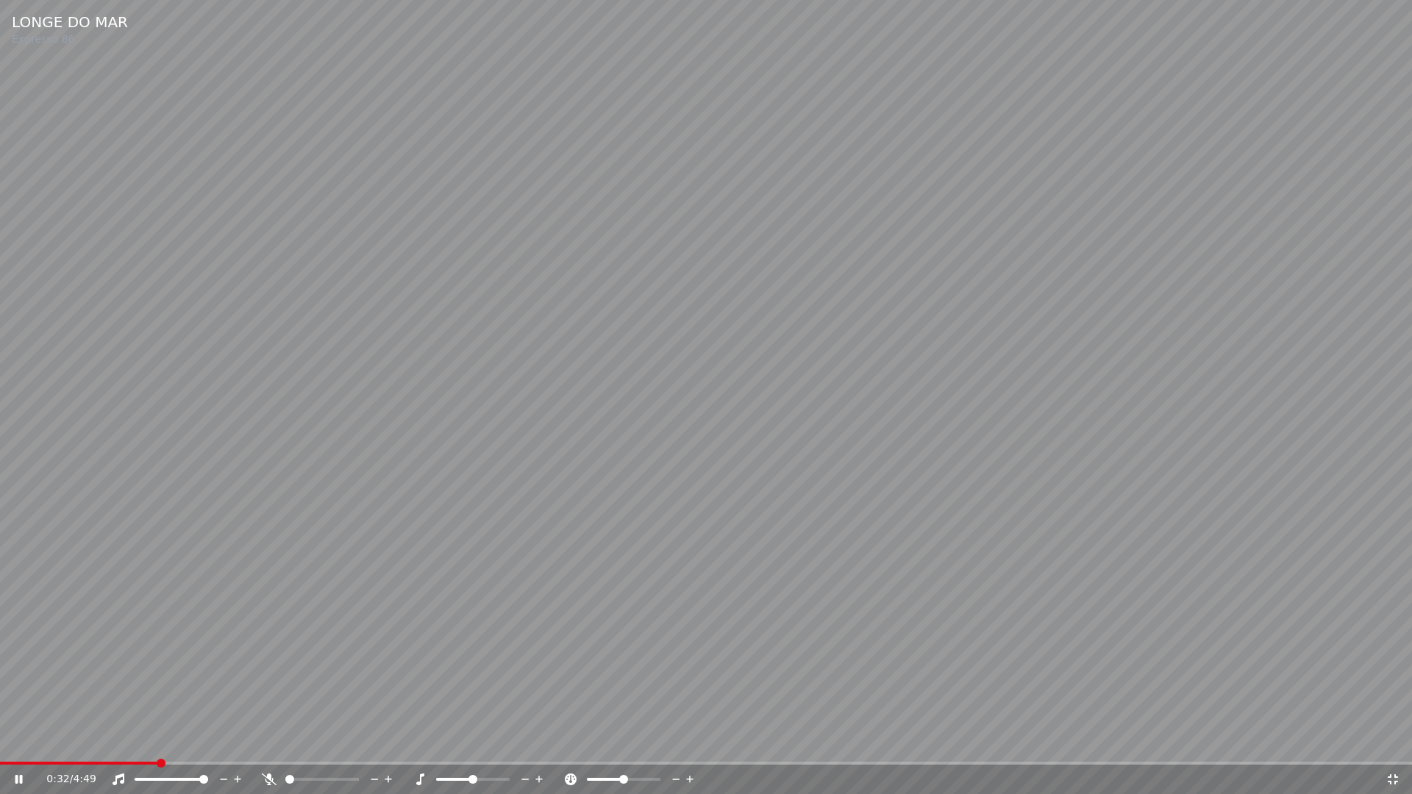
click at [74, 742] on span at bounding box center [78, 763] width 157 height 3
click at [1395, 742] on icon at bounding box center [1393, 780] width 15 height 12
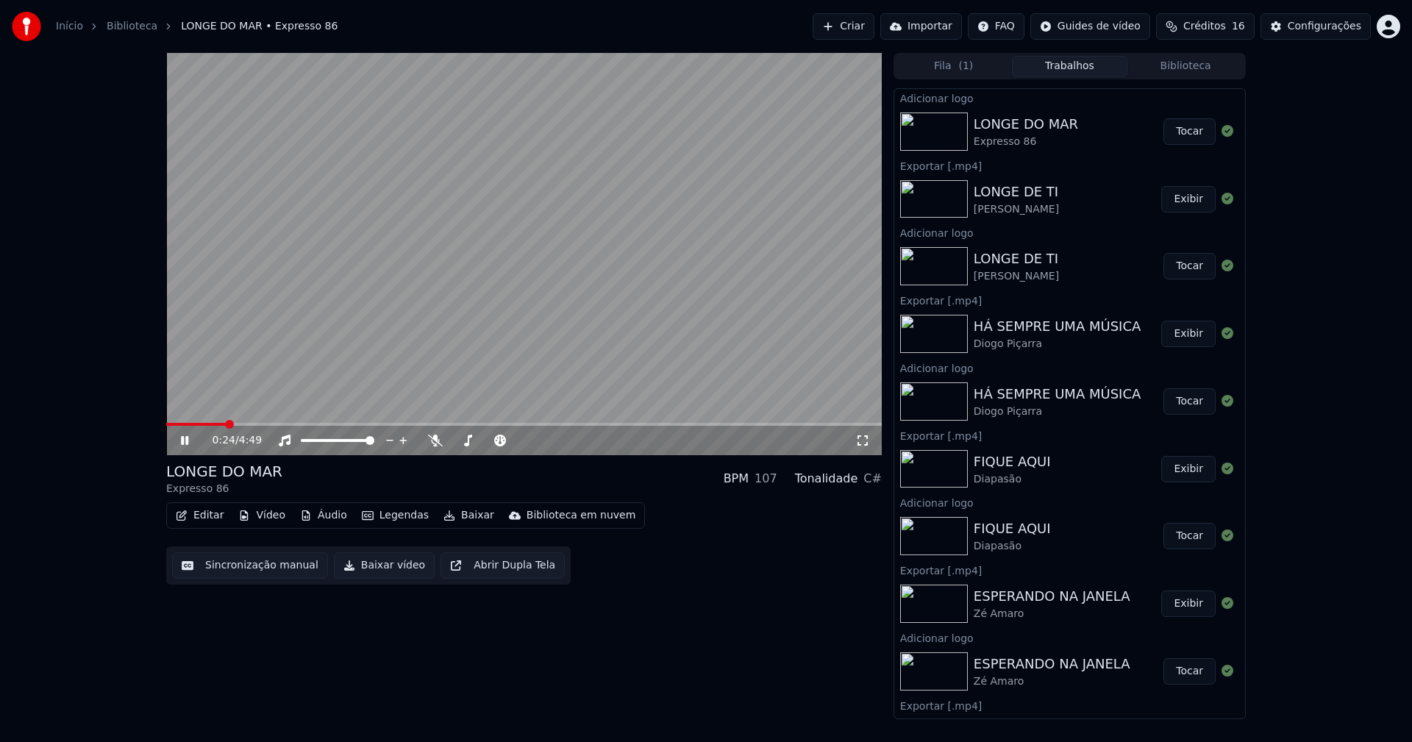
click at [383, 572] on button "Baixar vídeo" at bounding box center [384, 565] width 101 height 26
click at [186, 444] on icon at bounding box center [184, 440] width 7 height 9
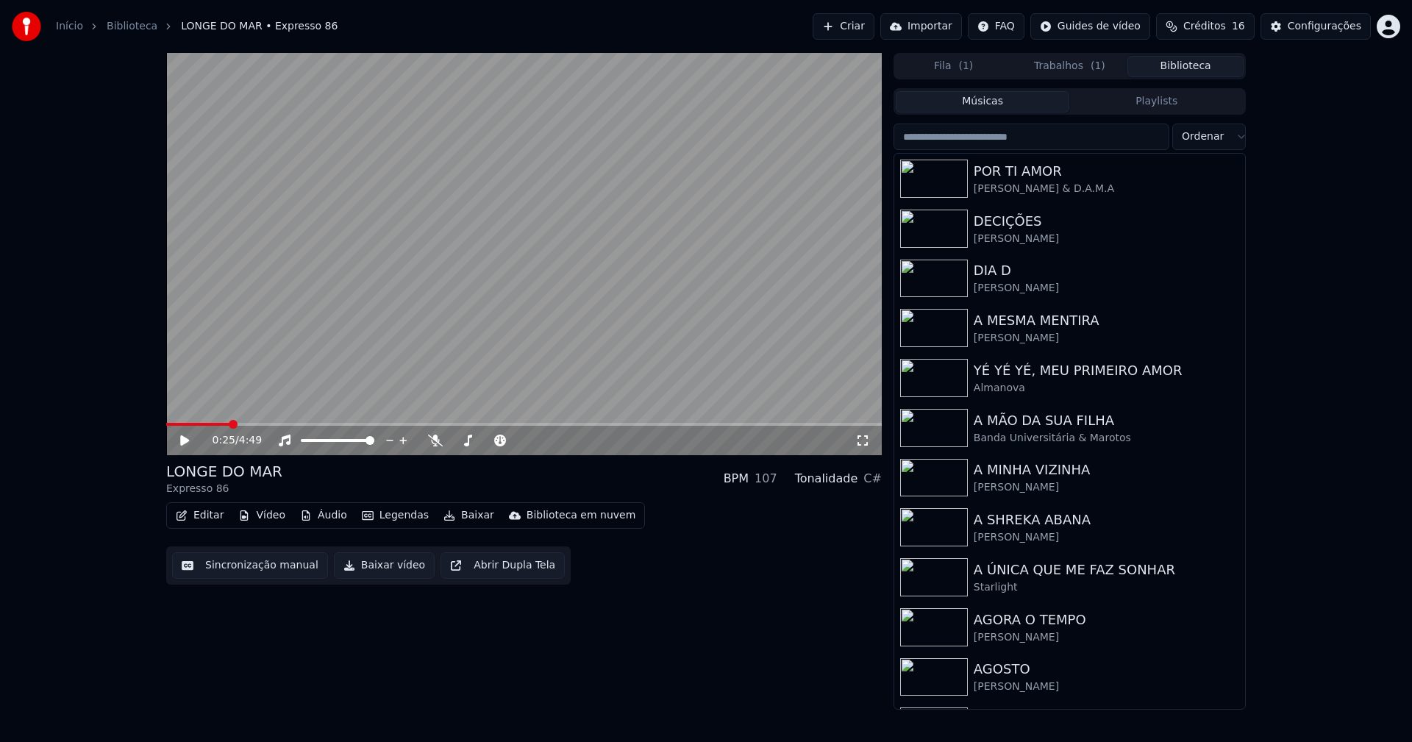
click at [1193, 73] on button "Biblioteca" at bounding box center [1186, 66] width 116 height 21
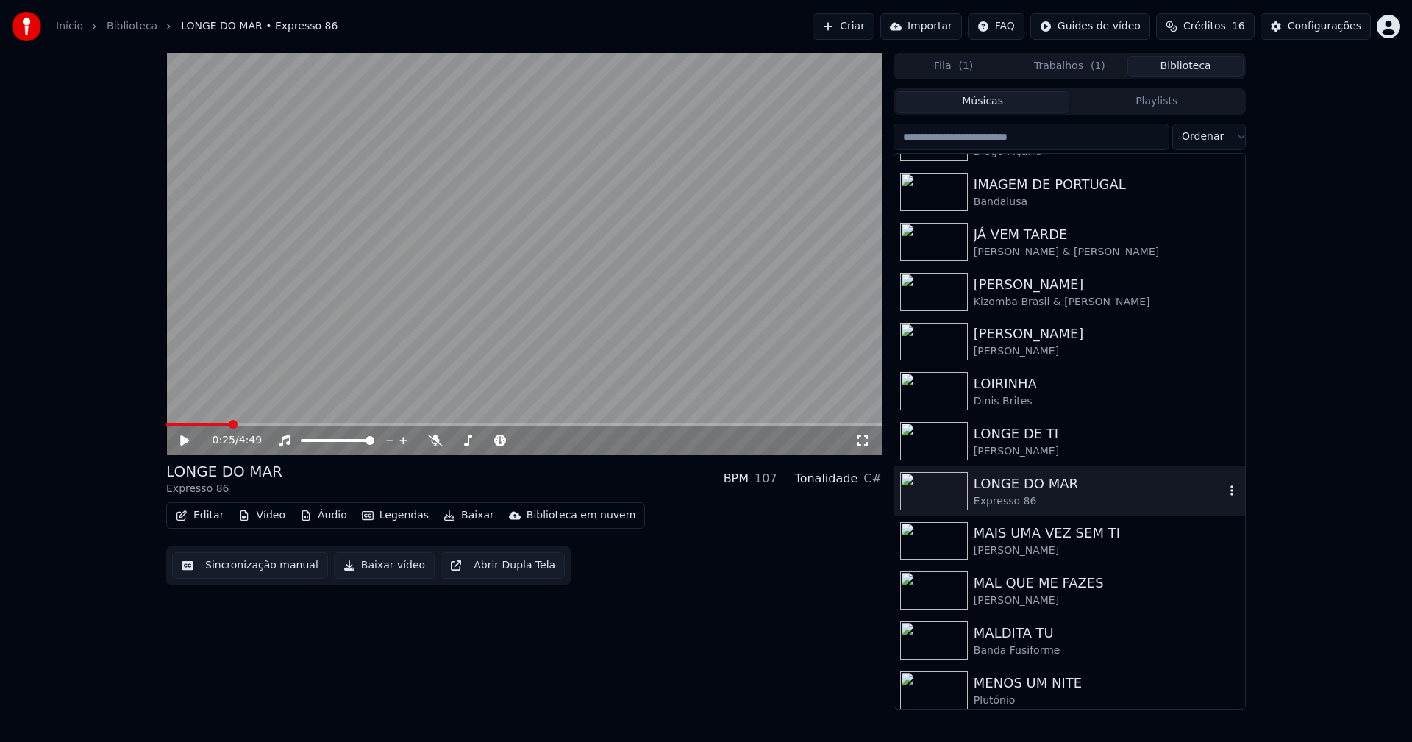
scroll to position [2354, 0]
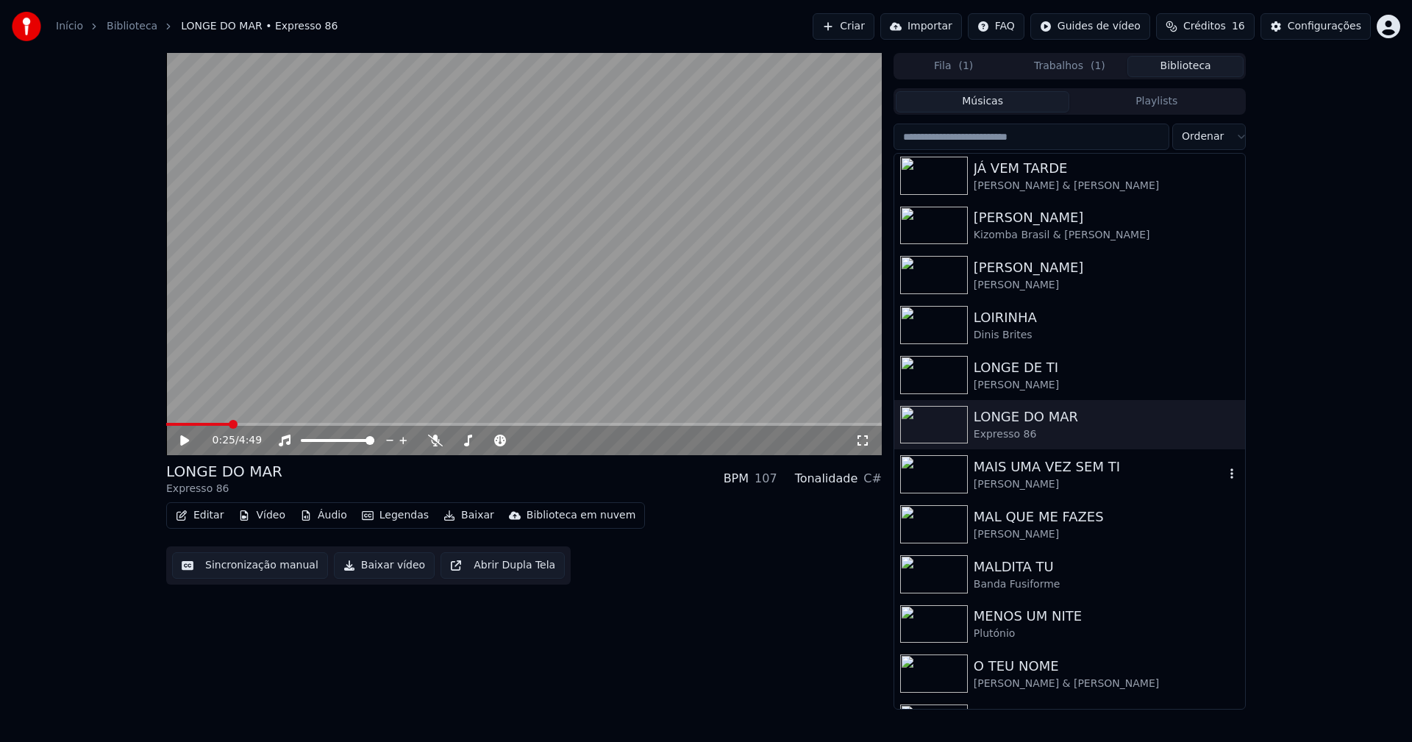
click at [1045, 474] on div "MAIS UMA VEZ SEM TI" at bounding box center [1099, 467] width 251 height 21
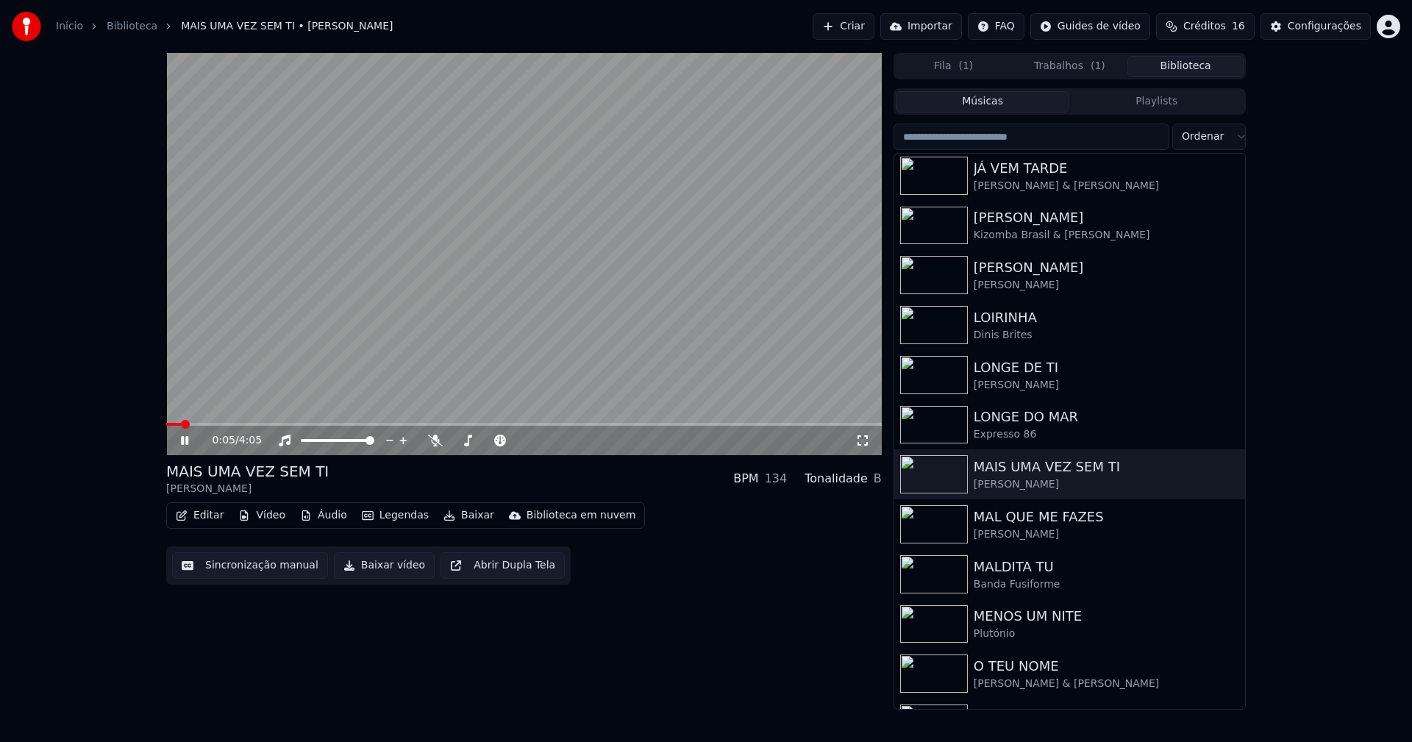
click at [188, 442] on icon at bounding box center [184, 440] width 7 height 9
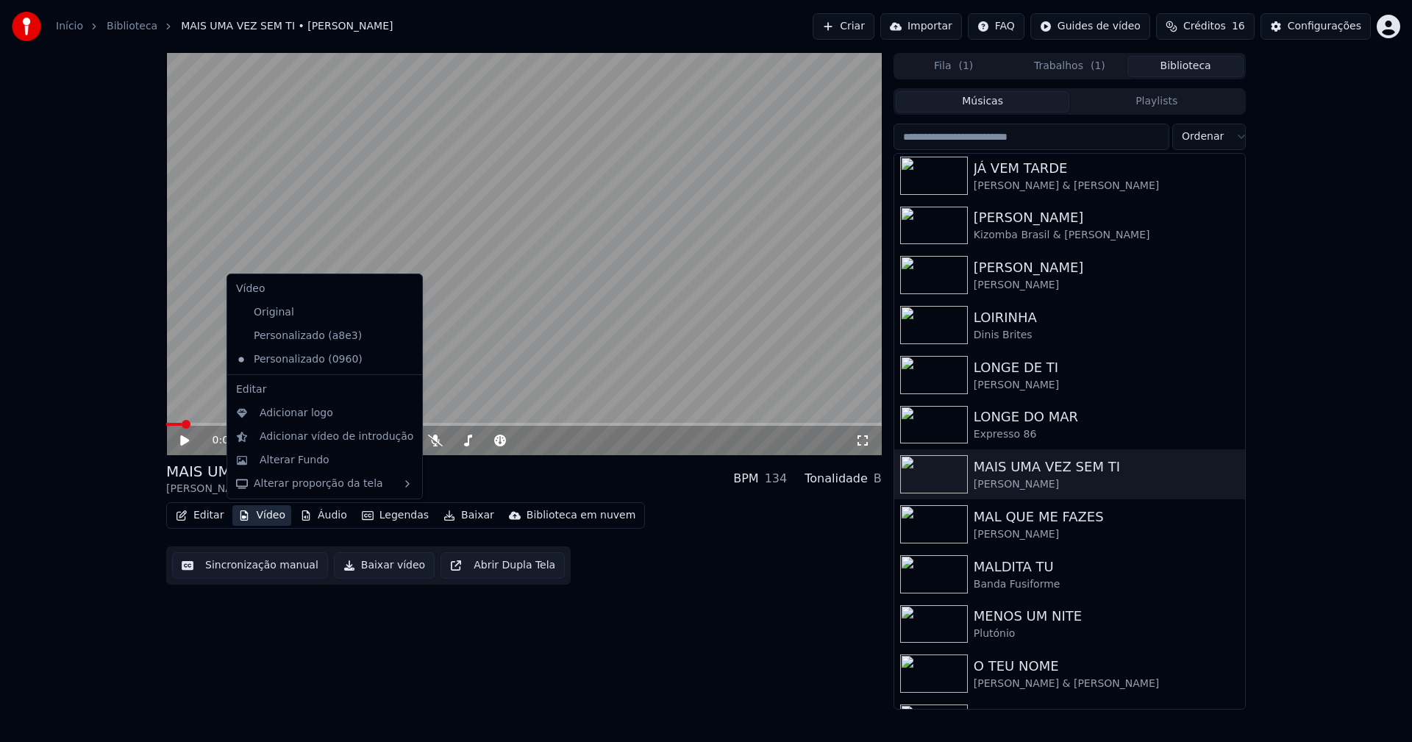
click at [274, 518] on button "Vídeo" at bounding box center [261, 515] width 59 height 21
click at [336, 337] on div "Personalizado (a8e3)" at bounding box center [313, 336] width 167 height 24
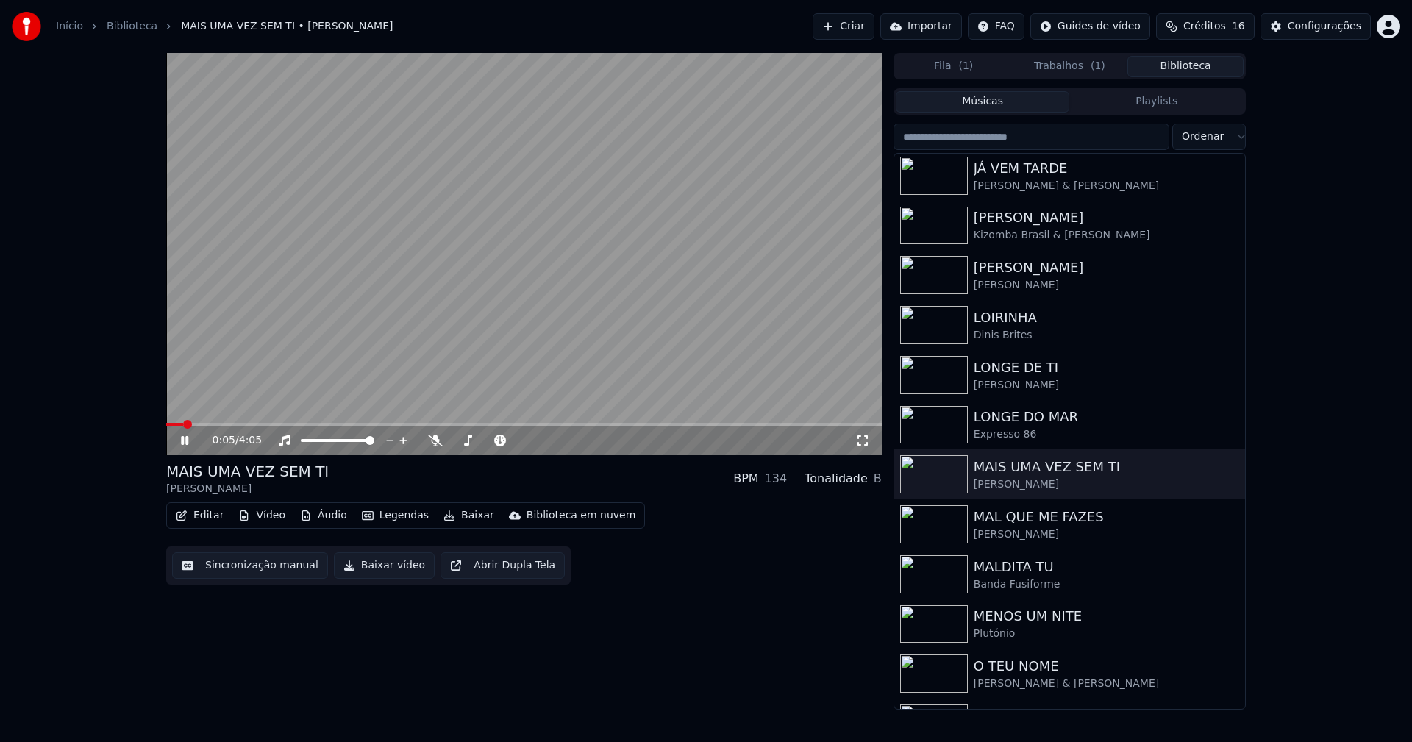
click at [187, 440] on icon at bounding box center [184, 440] width 7 height 9
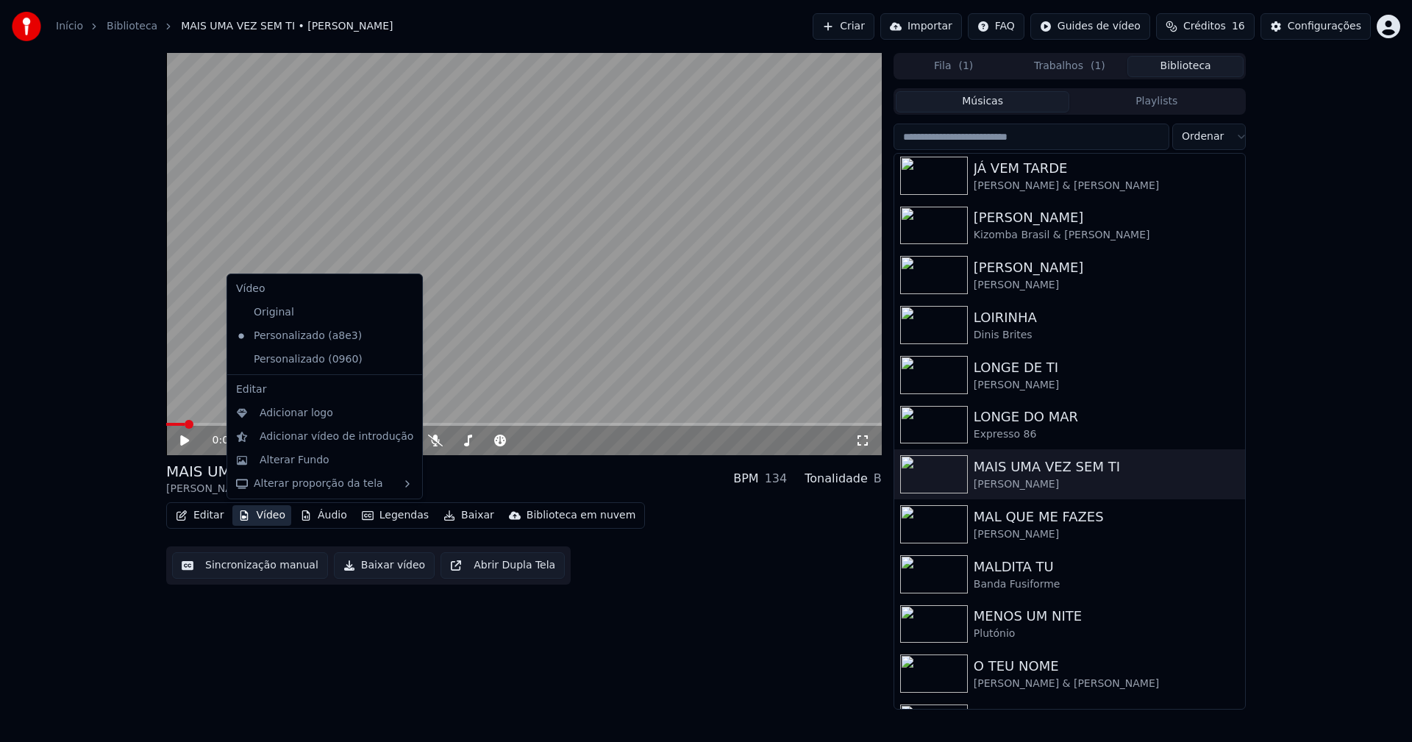
click at [271, 516] on button "Vídeo" at bounding box center [261, 515] width 59 height 21
click at [391, 366] on div "Personalizado (0960)" at bounding box center [324, 360] width 189 height 24
click at [403, 361] on icon at bounding box center [411, 360] width 16 height 12
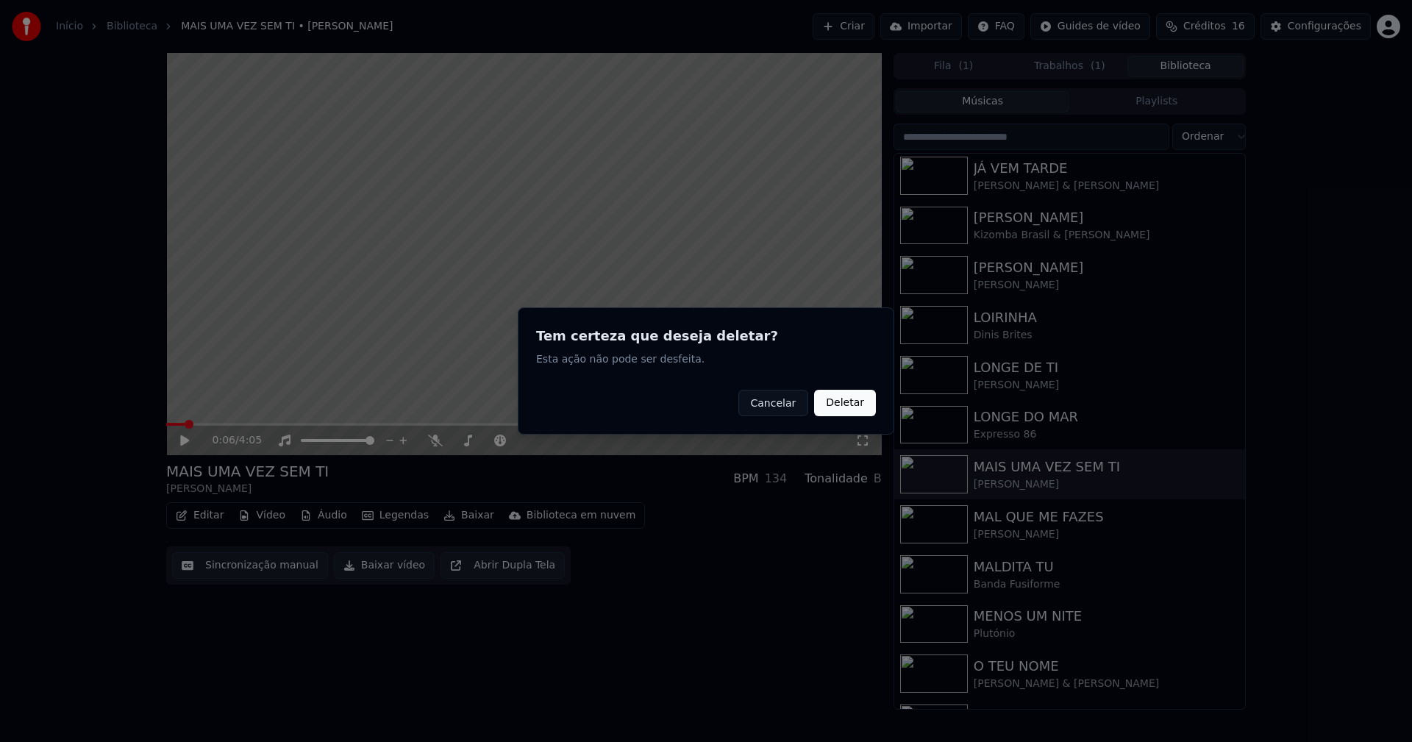
click at [861, 404] on button "Deletar" at bounding box center [845, 403] width 62 height 26
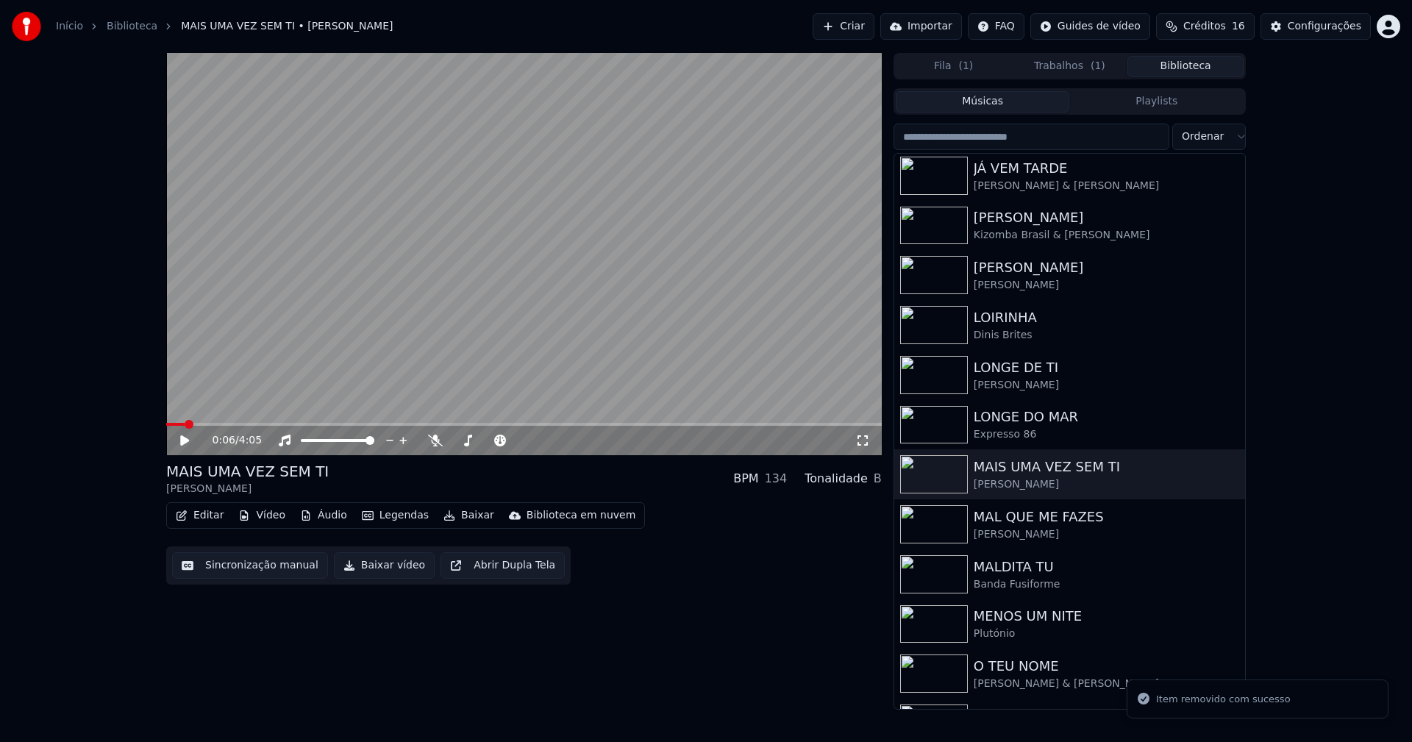
click at [263, 519] on button "Vídeo" at bounding box center [261, 515] width 59 height 21
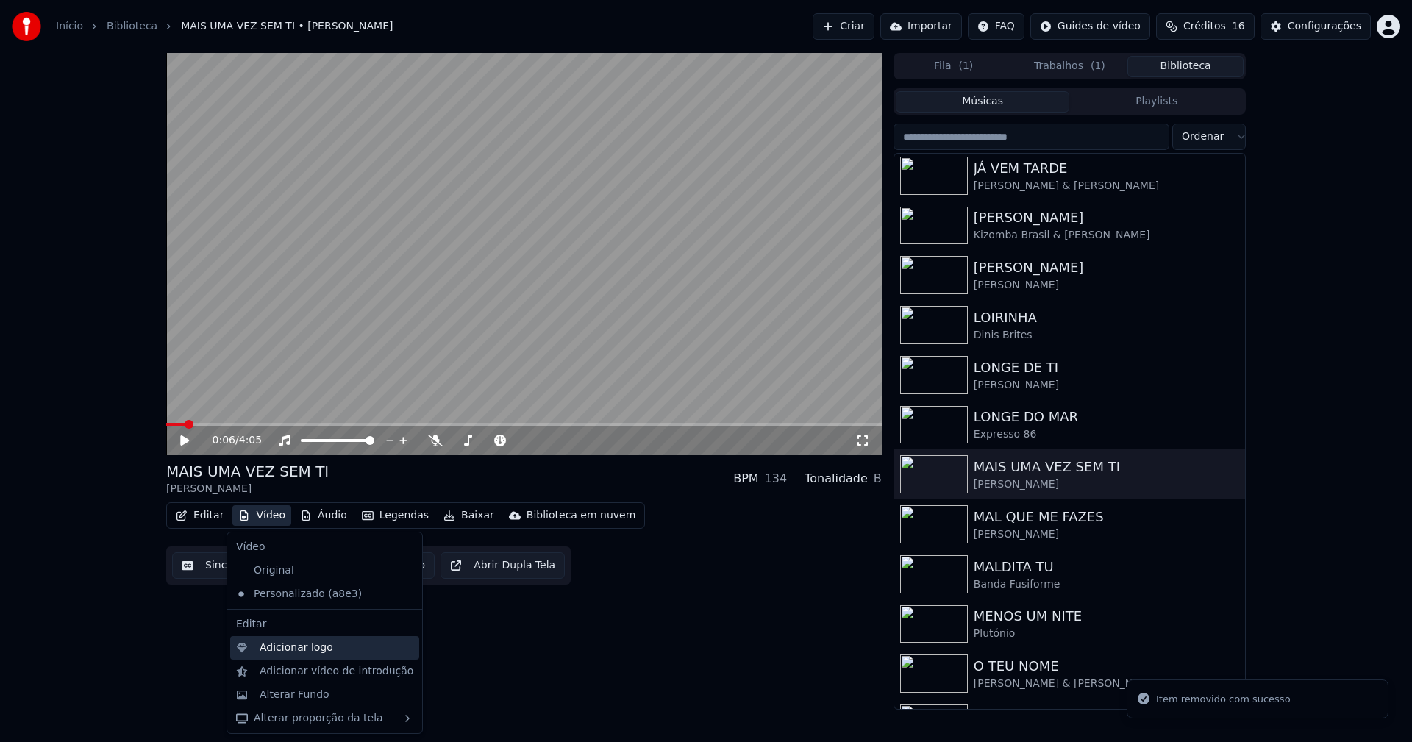
click at [294, 651] on div "Adicionar logo" at bounding box center [297, 648] width 74 height 15
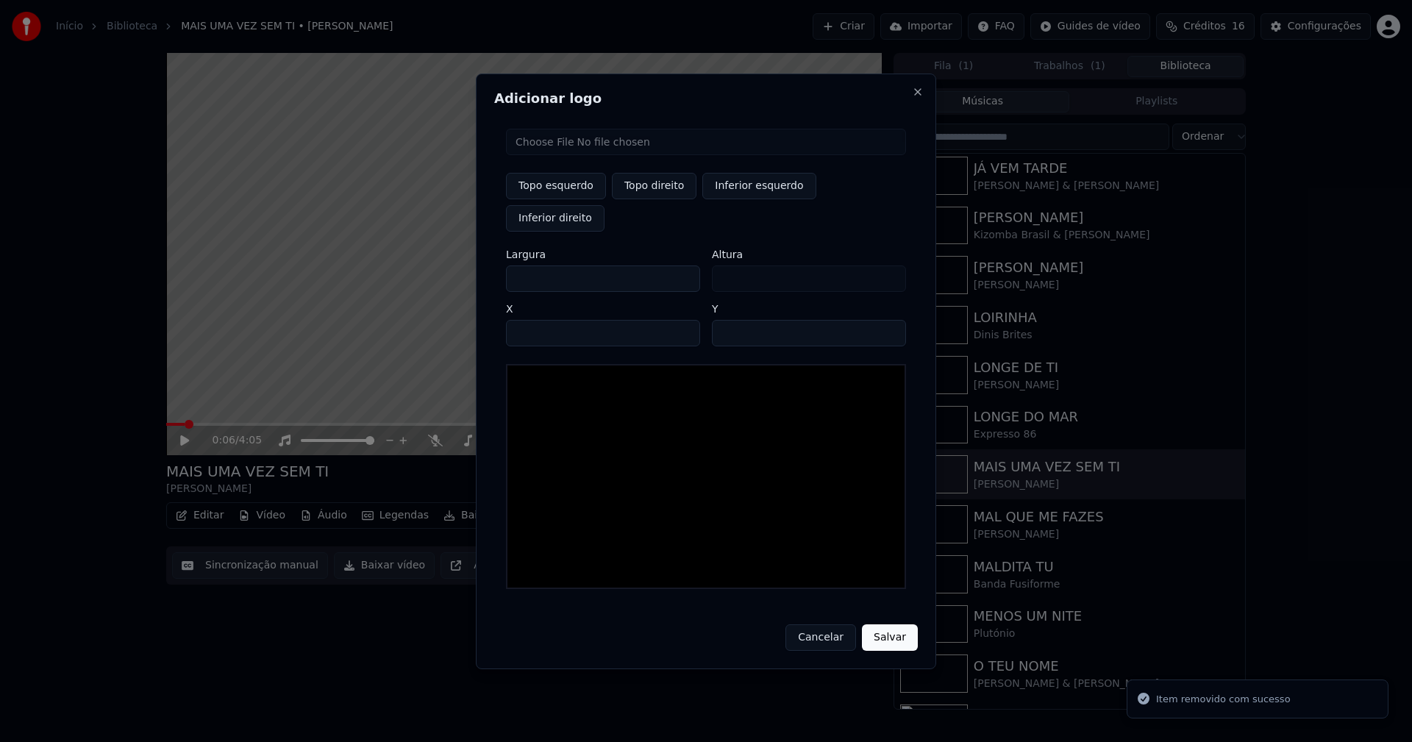
click at [563, 155] on input "file" at bounding box center [706, 142] width 400 height 26
type input "**********"
click at [633, 199] on button "Topo direito" at bounding box center [654, 186] width 85 height 26
type input "****"
drag, startPoint x: 529, startPoint y: 265, endPoint x: 491, endPoint y: 264, distance: 37.5
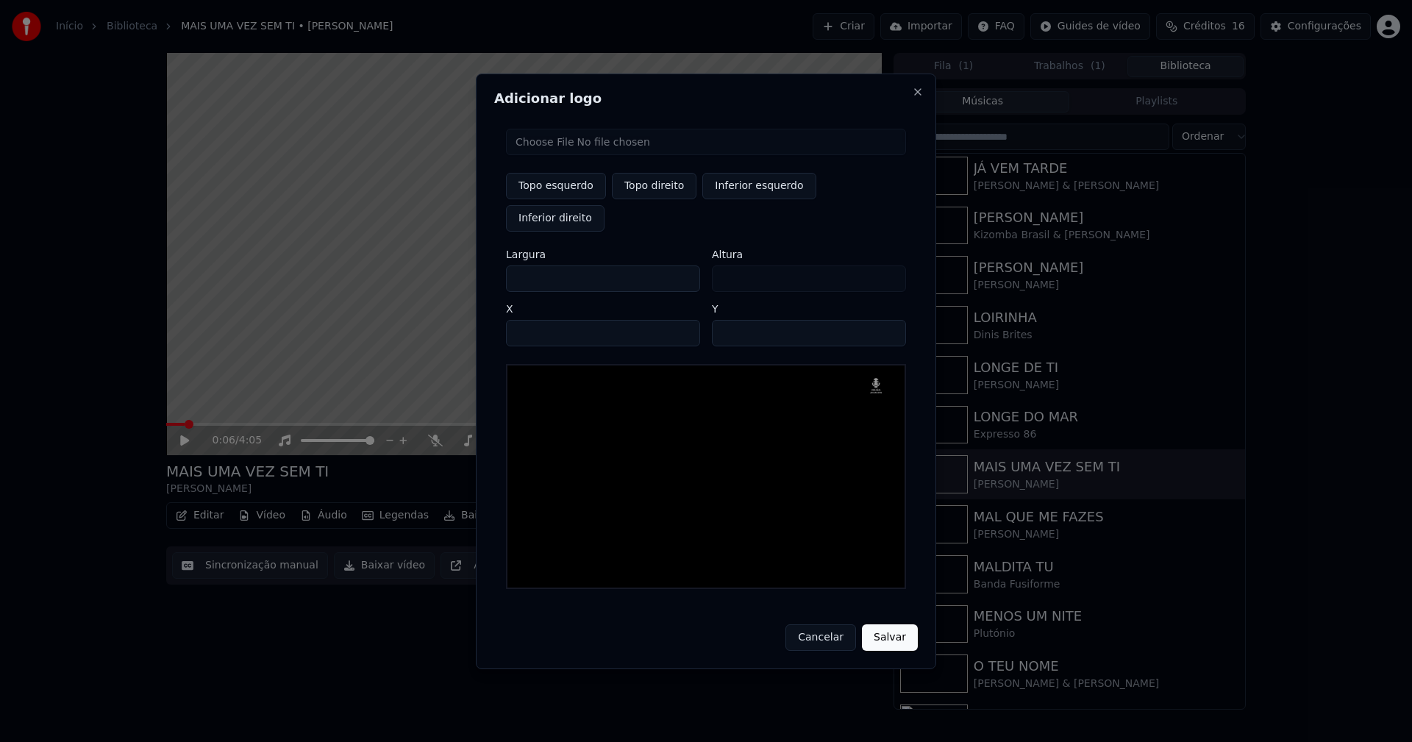
click at [491, 264] on div "Adicionar logo Topo esquerdo Topo direito Inferior esquerdo Inferior direito La…" at bounding box center [706, 372] width 461 height 596
type input "**"
type input "***"
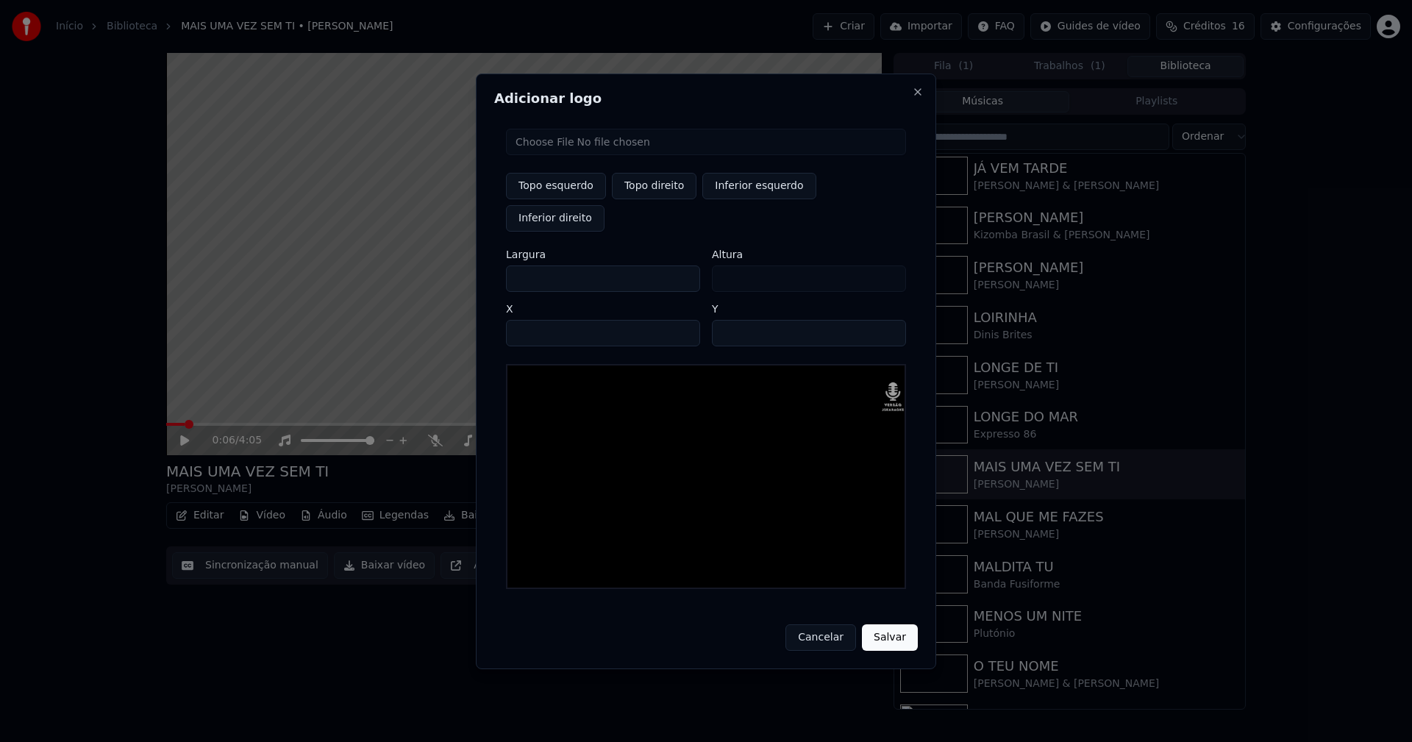
type input "***"
click at [536, 320] on input "****" at bounding box center [603, 333] width 194 height 26
type input "****"
click at [728, 320] on input "**" at bounding box center [809, 333] width 194 height 26
type input "**"
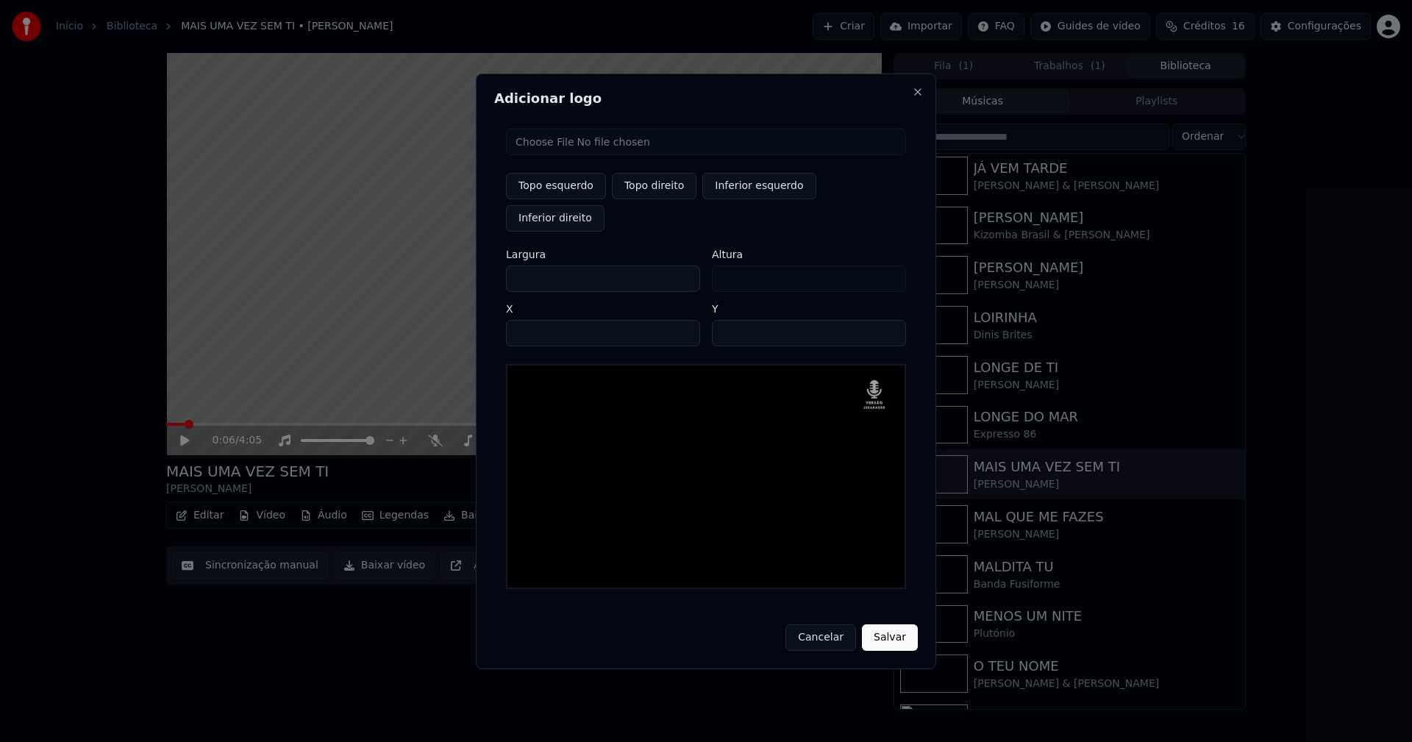
click at [862, 625] on button "Salvar" at bounding box center [890, 638] width 56 height 26
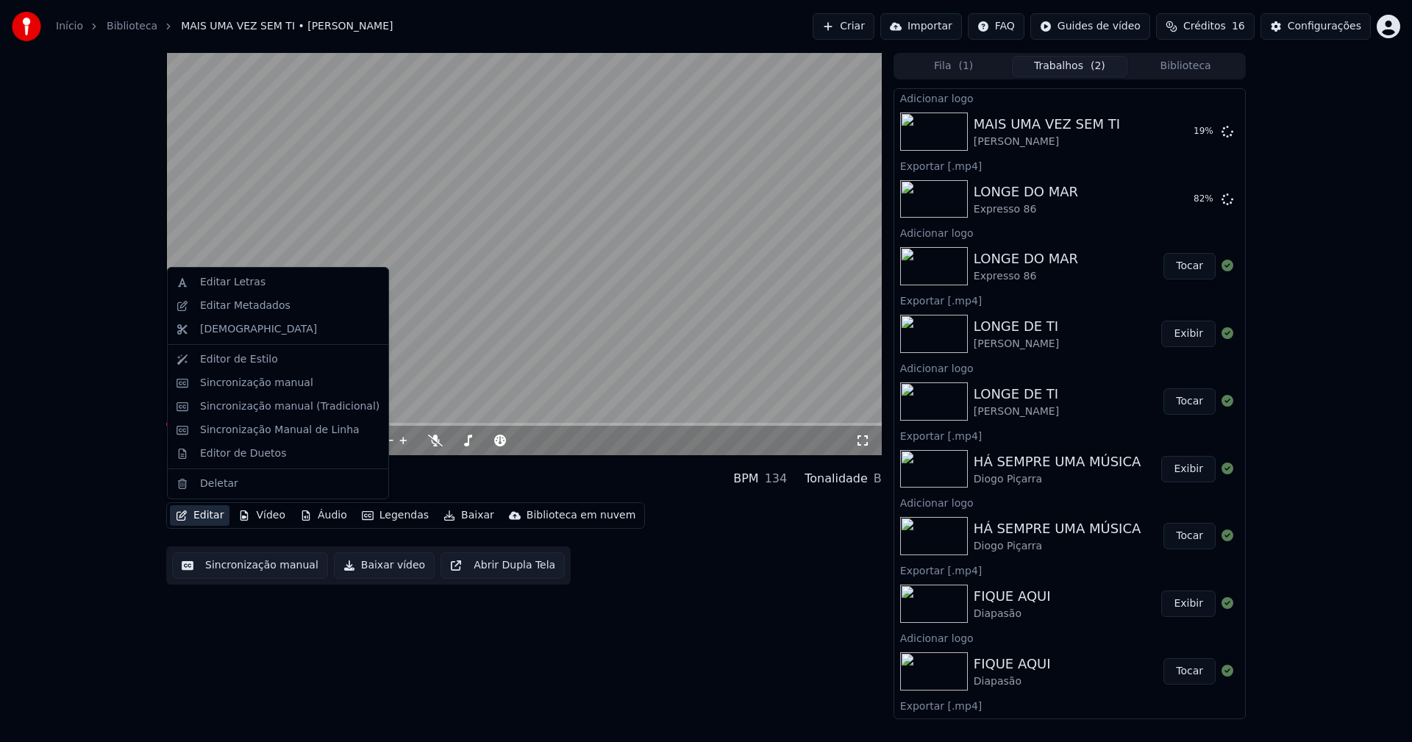
click at [207, 513] on button "Editar" at bounding box center [200, 515] width 60 height 21
click at [249, 308] on div "Editar Metadados" at bounding box center [245, 306] width 90 height 15
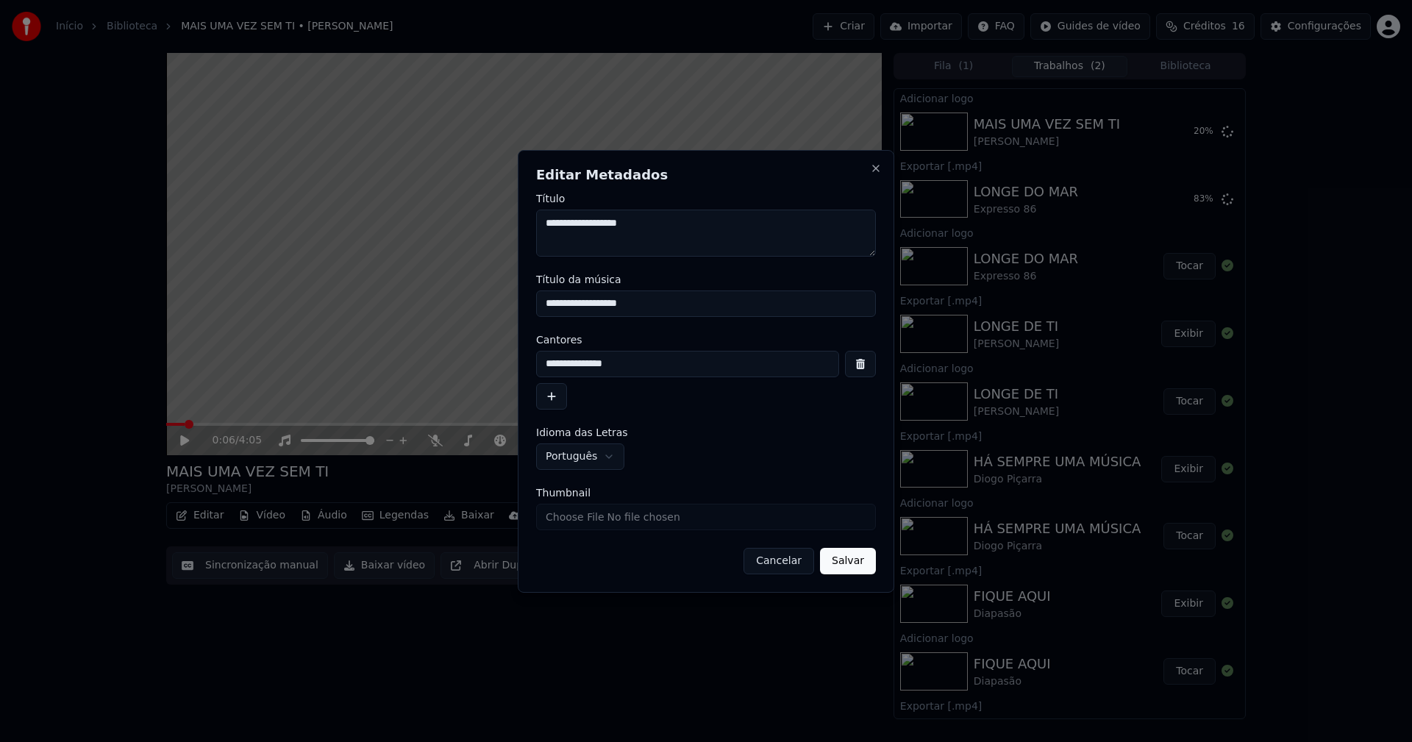
click at [590, 523] on input "Thumbnail" at bounding box center [706, 517] width 340 height 26
type input "**********"
click at [860, 564] on button "Salvar" at bounding box center [848, 561] width 56 height 26
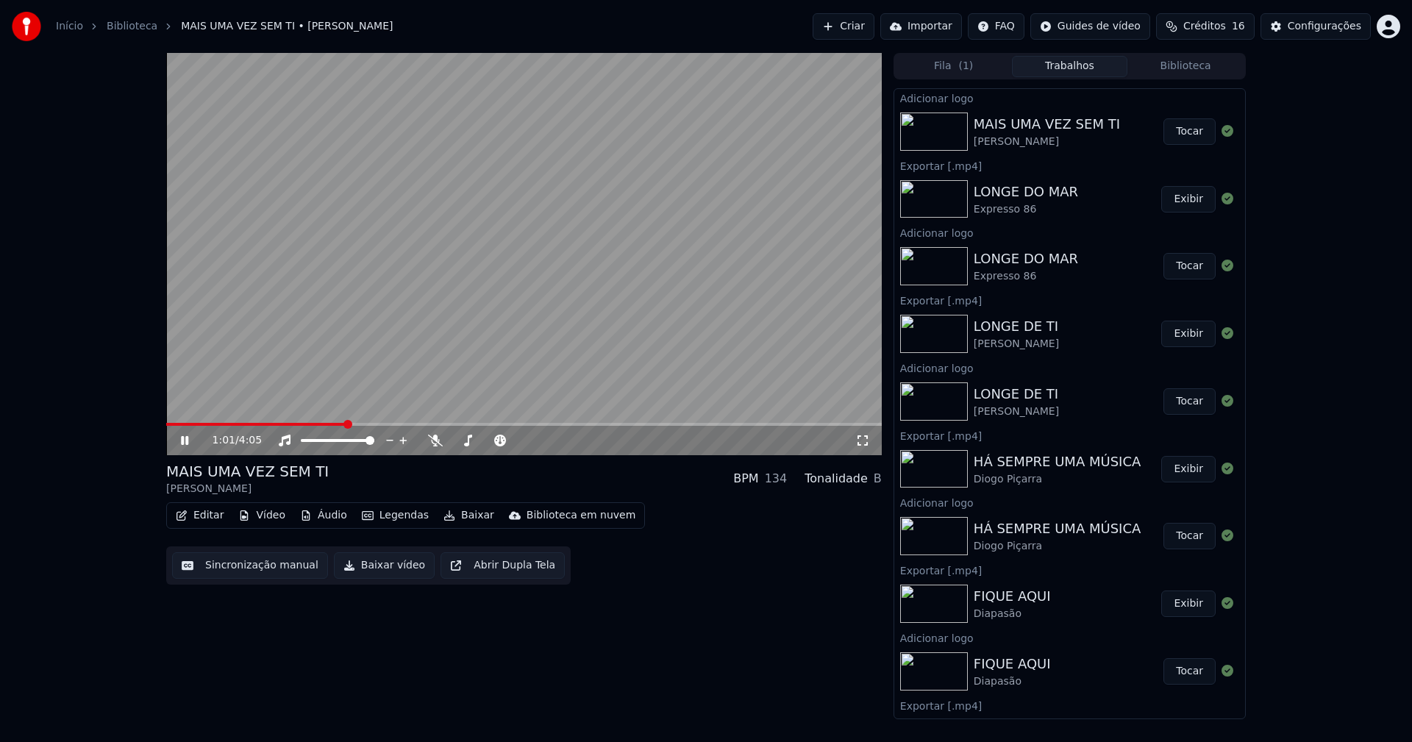
click at [1176, 132] on button "Tocar" at bounding box center [1190, 131] width 52 height 26
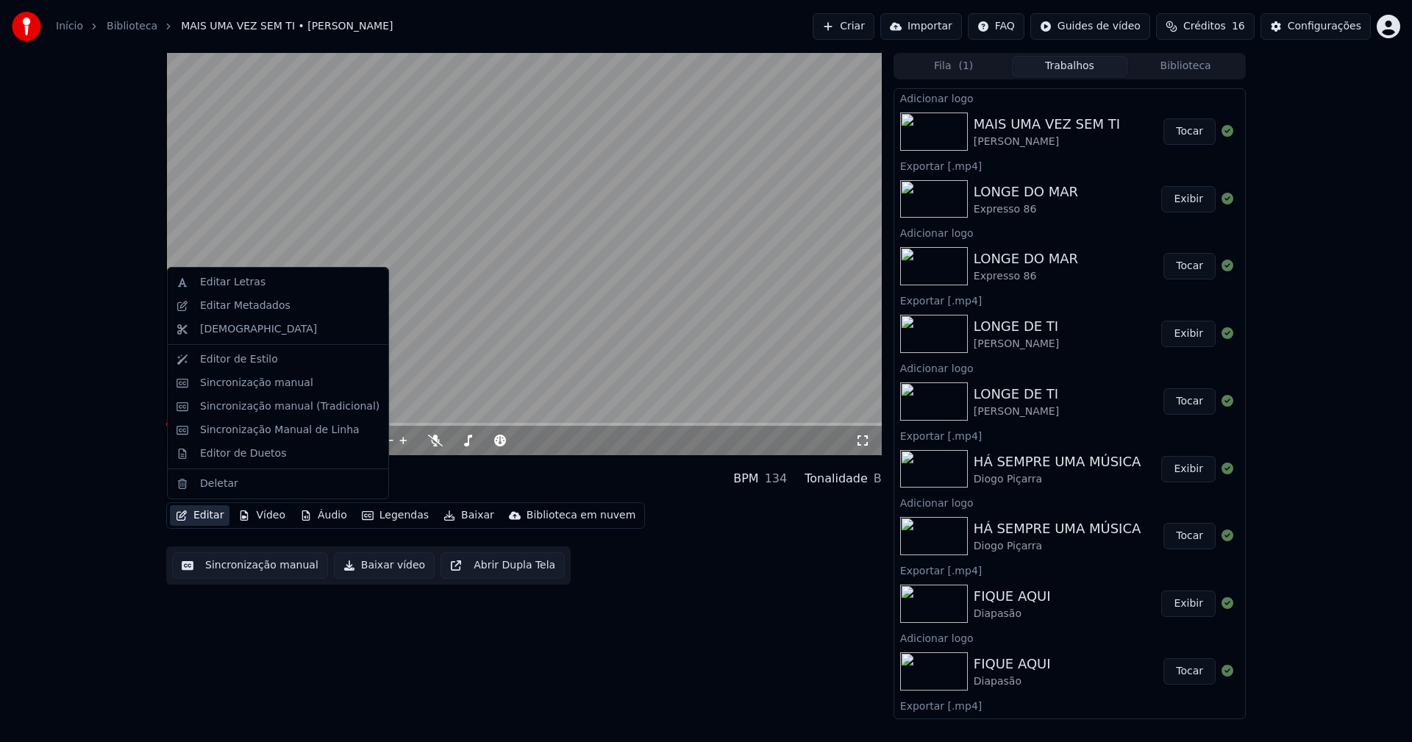
click at [205, 514] on button "Editar" at bounding box center [200, 515] width 60 height 21
click at [243, 406] on div "Sincronização manual (Tradicional)" at bounding box center [289, 406] width 179 height 15
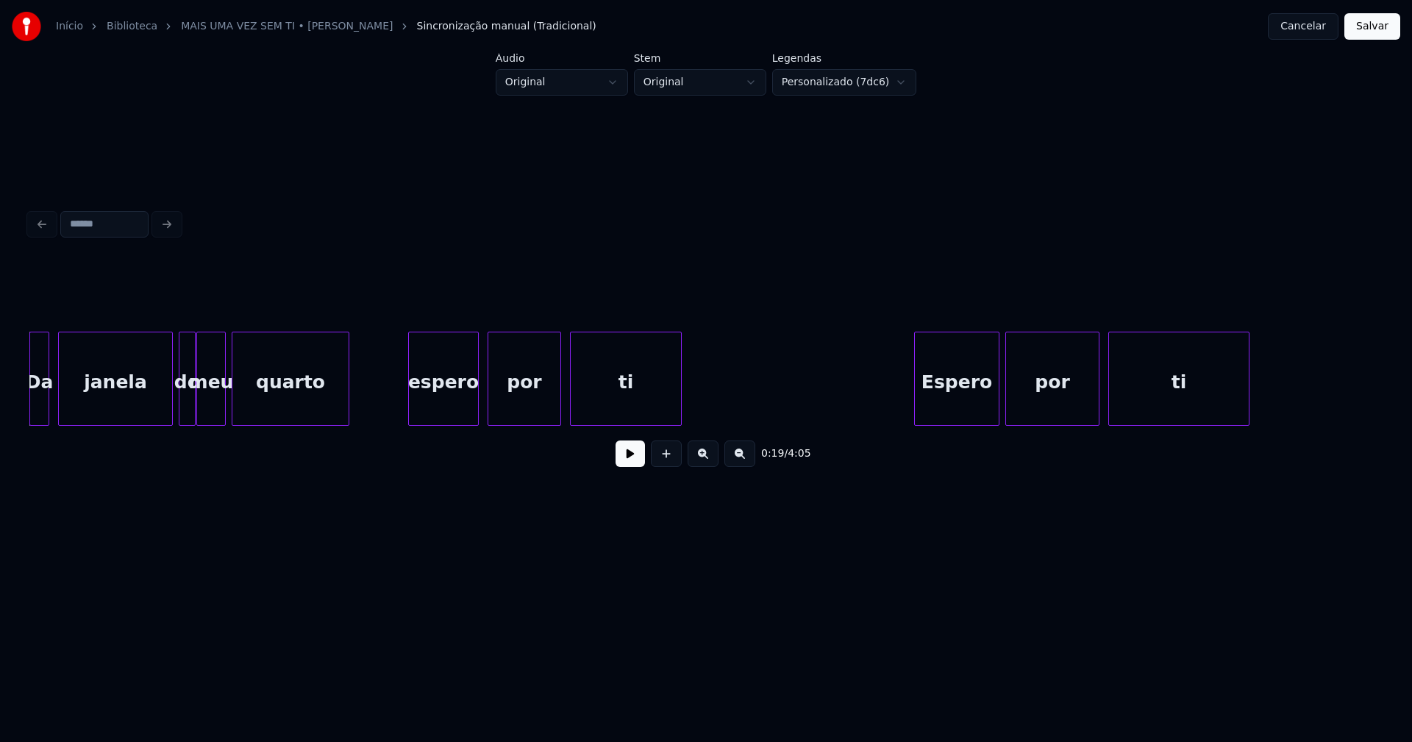
scroll to position [0, 2495]
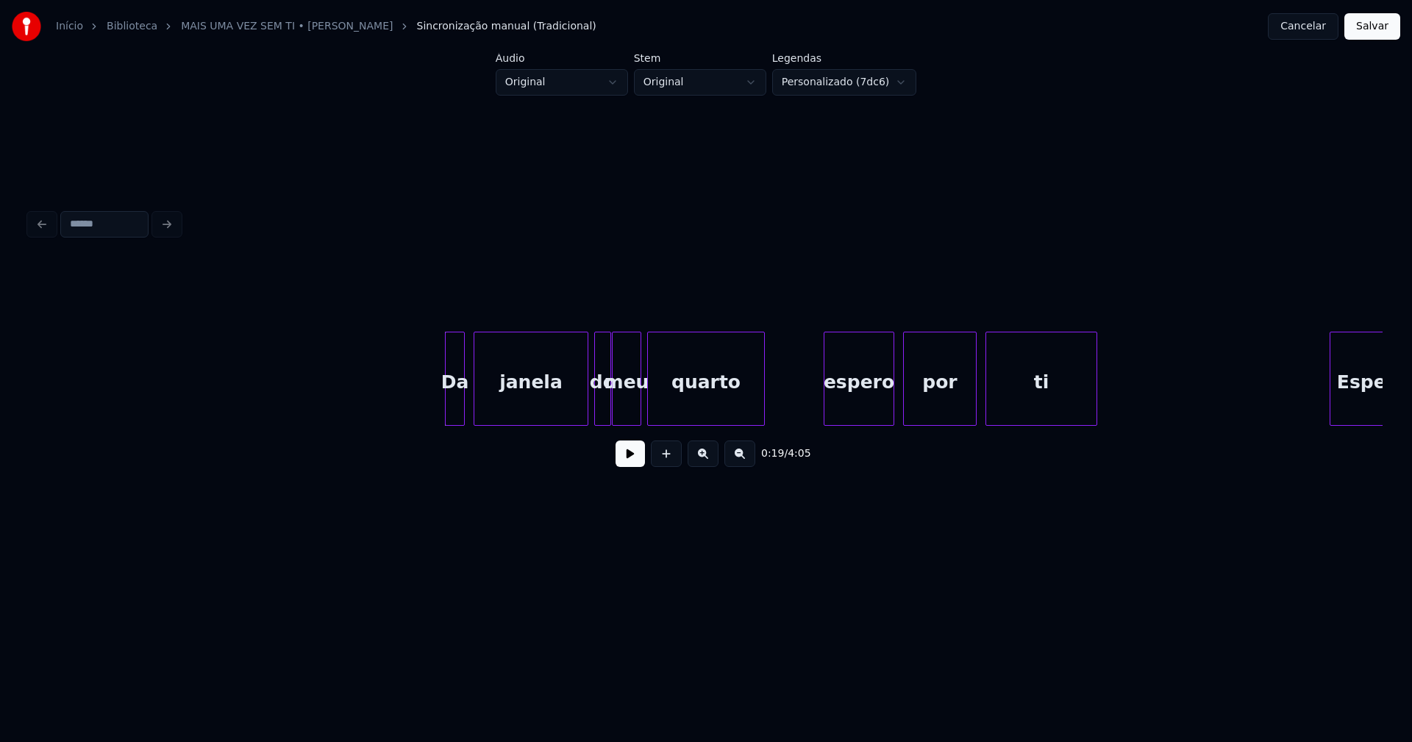
drag, startPoint x: 637, startPoint y: 463, endPoint x: 625, endPoint y: 461, distance: 12.7
click at [636, 463] on button at bounding box center [630, 454] width 29 height 26
click at [438, 403] on div at bounding box center [439, 379] width 4 height 93
click at [847, 409] on div "espero" at bounding box center [854, 383] width 69 height 100
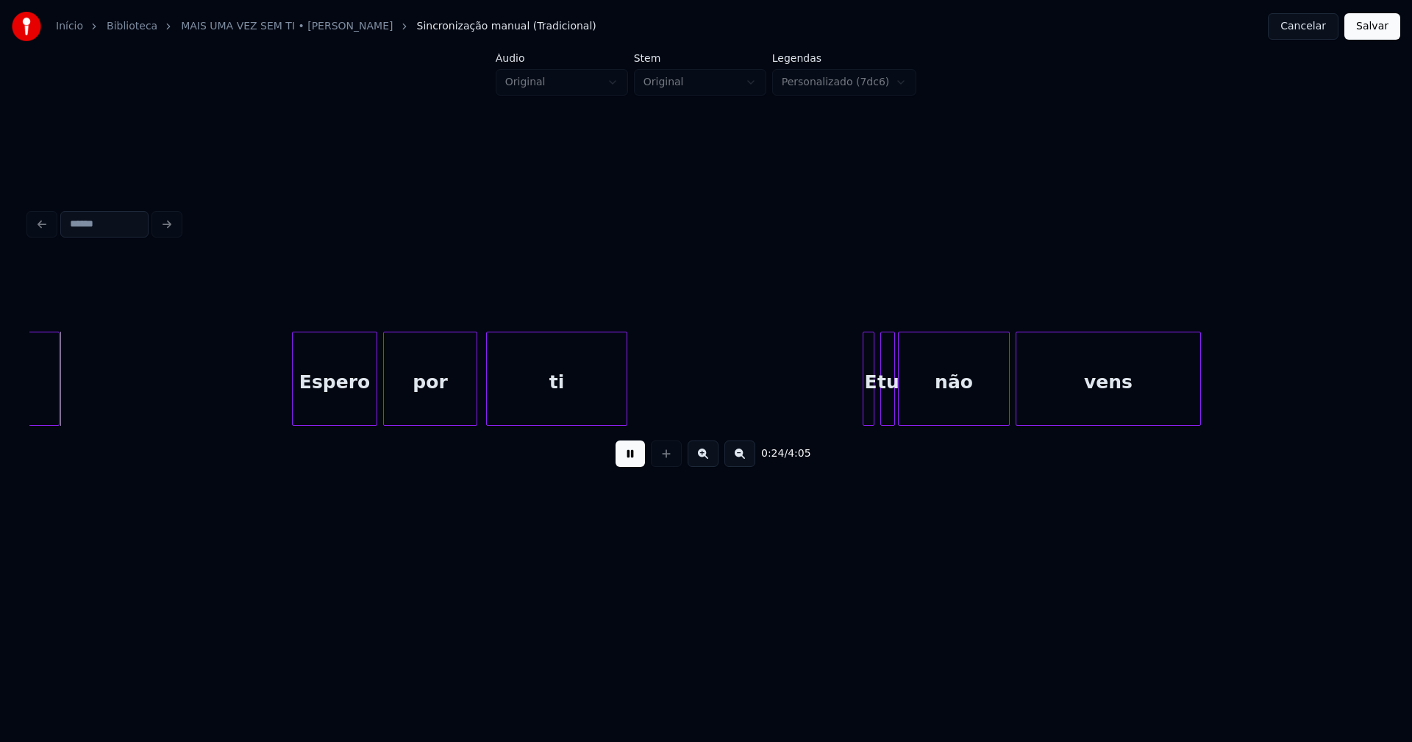
scroll to position [0, 3553]
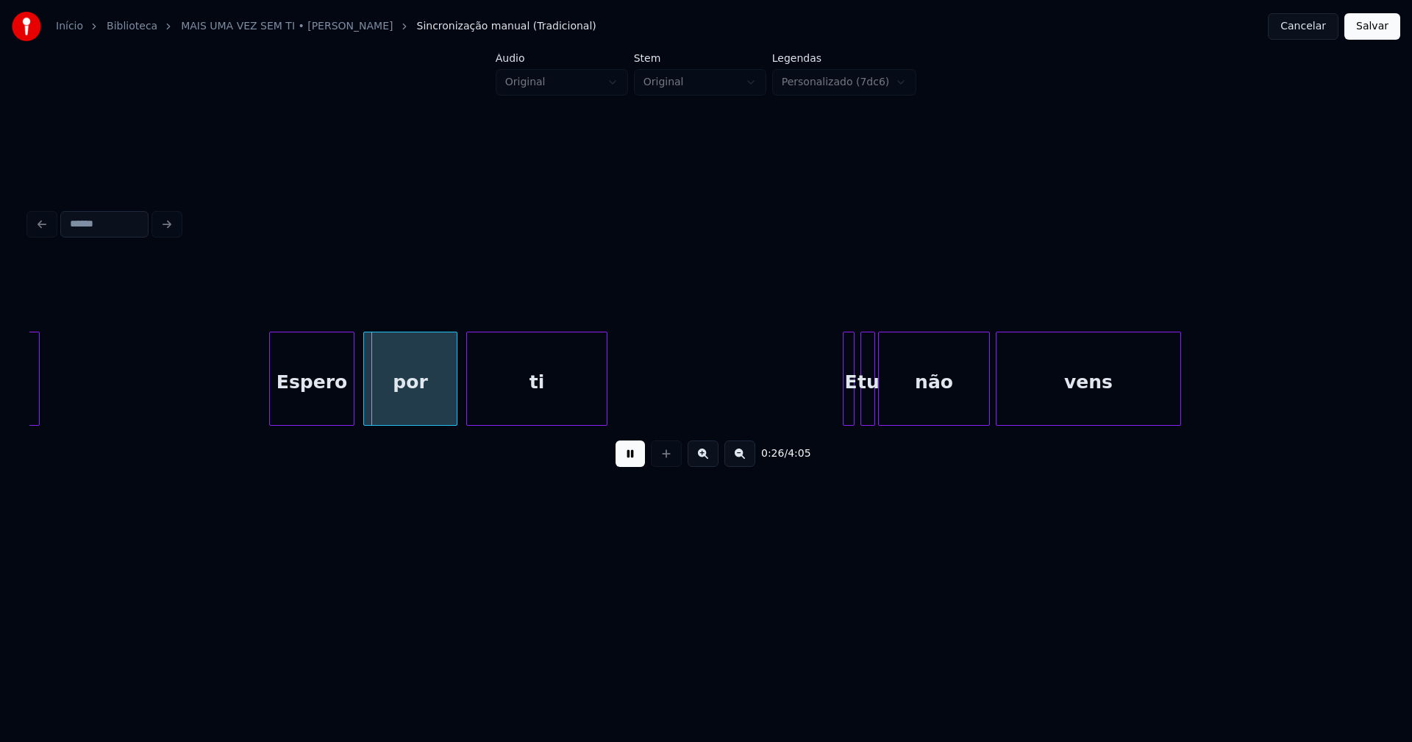
click at [310, 405] on div "Espero" at bounding box center [312, 383] width 84 height 100
click at [838, 413] on div at bounding box center [839, 379] width 4 height 93
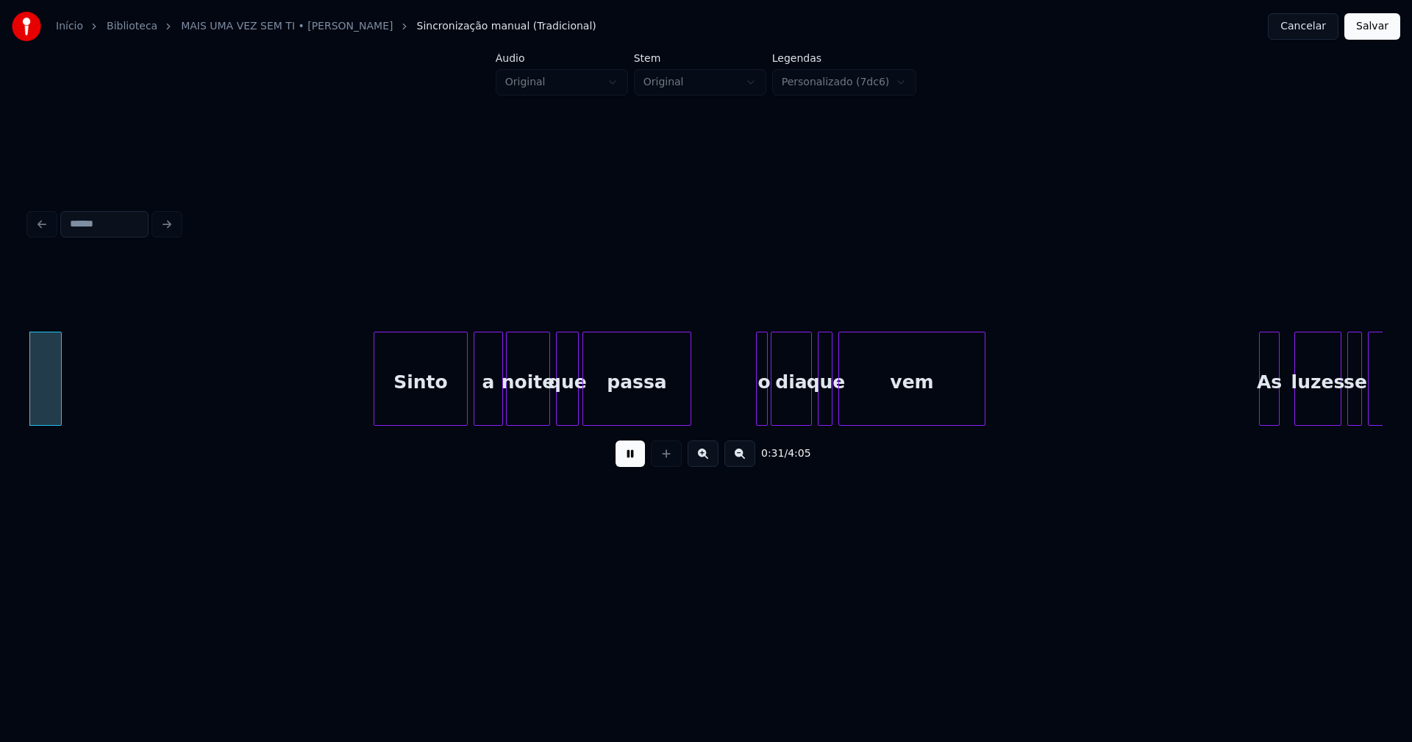
scroll to position [0, 4677]
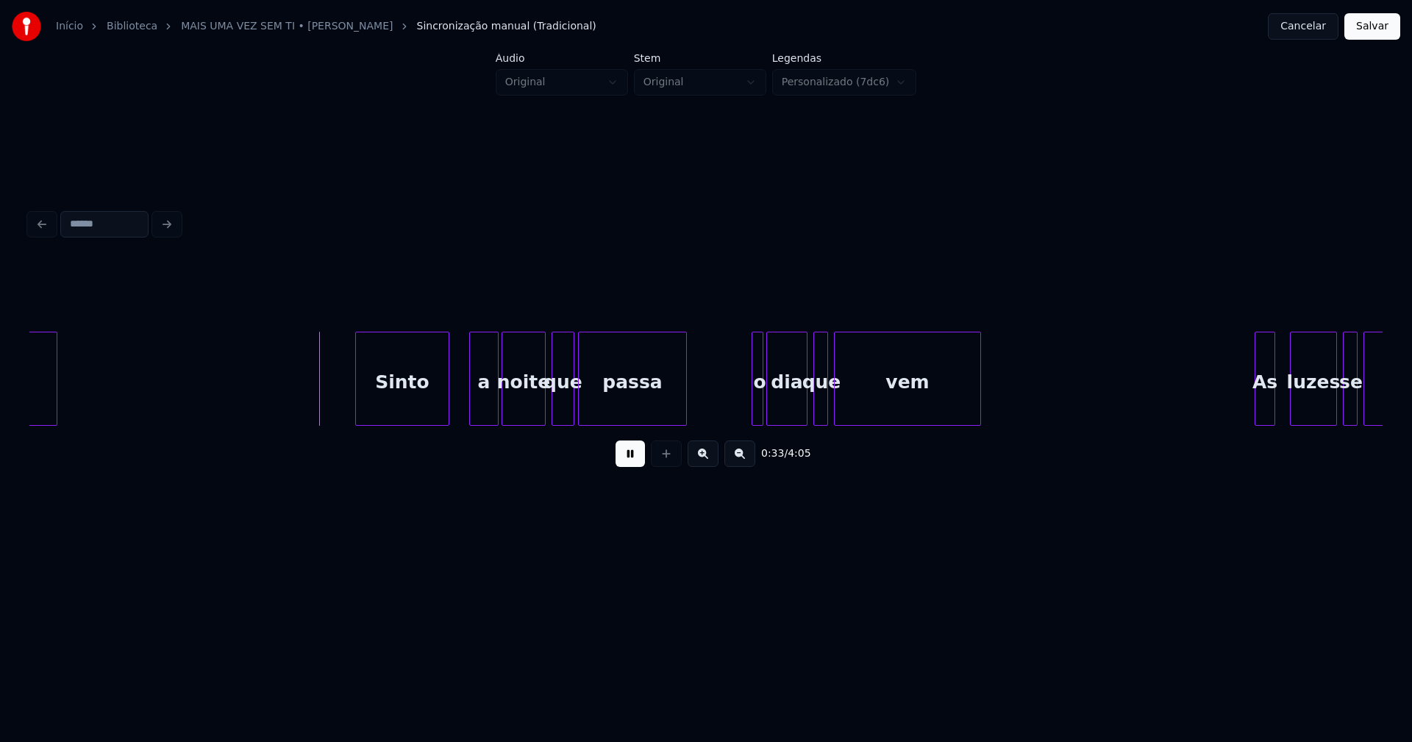
click at [409, 416] on div "Sinto" at bounding box center [402, 383] width 93 height 100
click at [436, 410] on div at bounding box center [437, 379] width 4 height 93
click at [448, 410] on div at bounding box center [449, 379] width 4 height 93
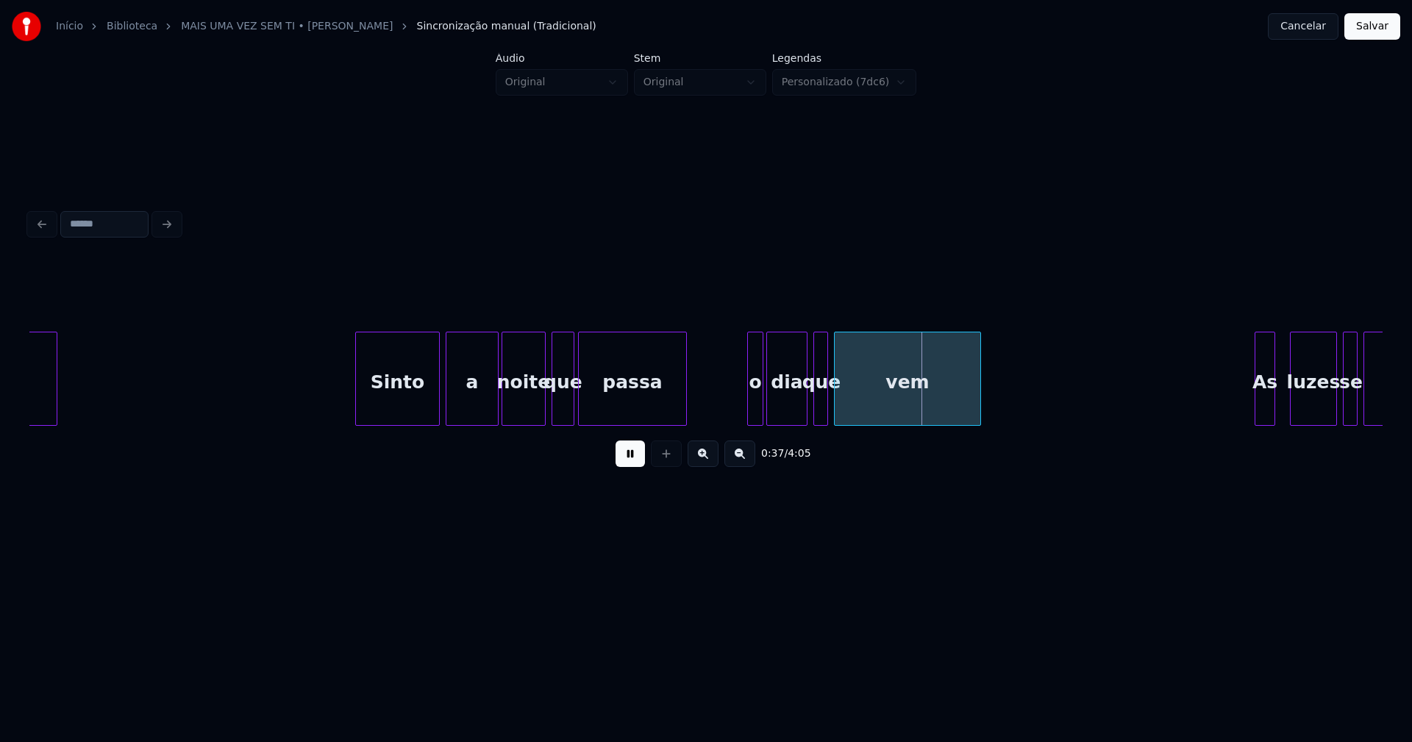
click at [752, 408] on div at bounding box center [750, 379] width 4 height 93
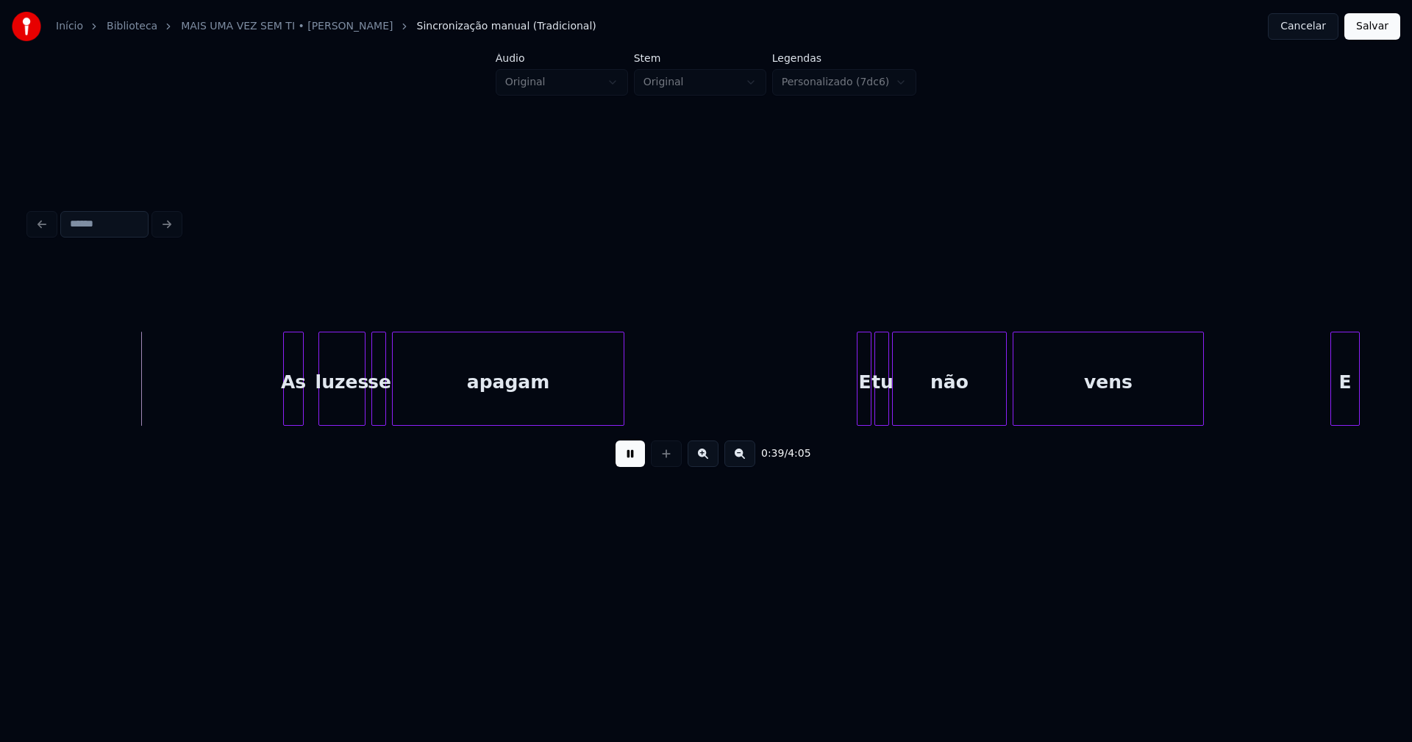
scroll to position [0, 5650]
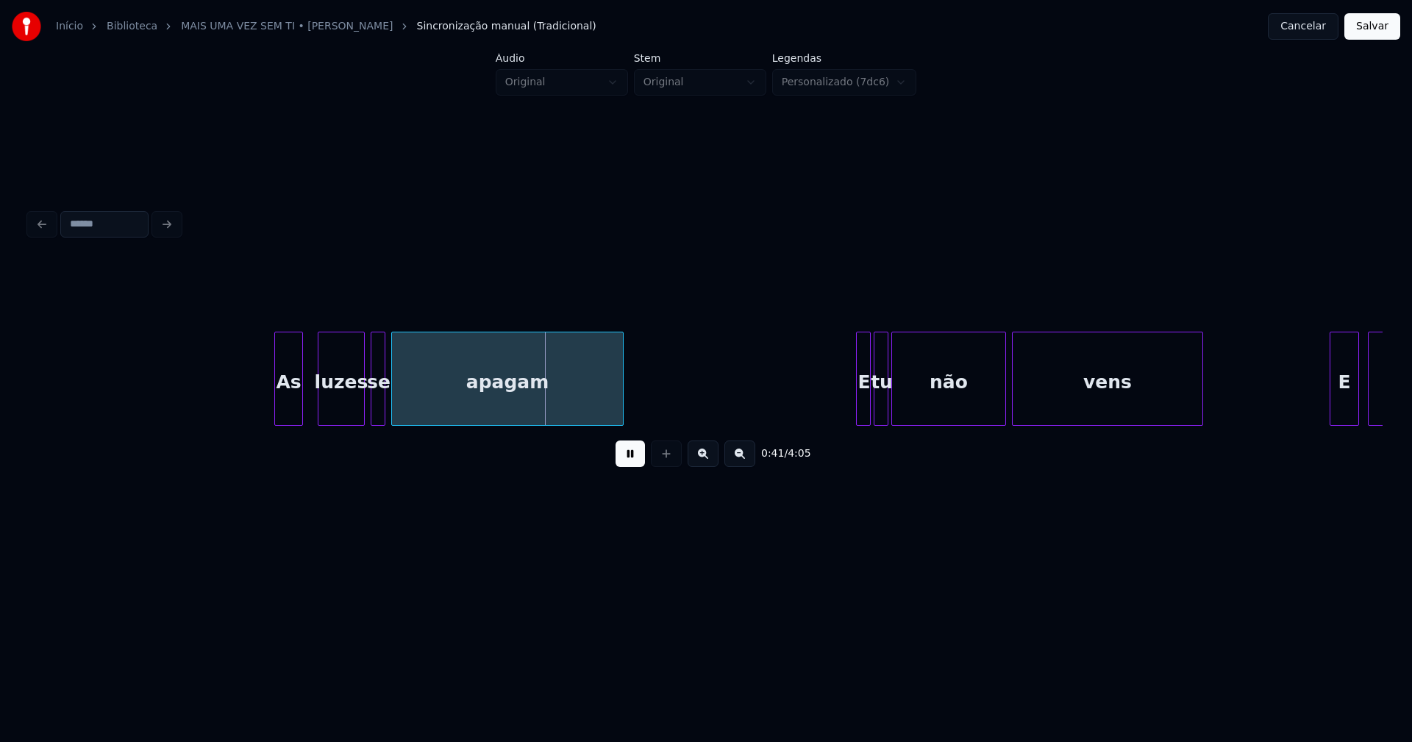
click at [277, 411] on div at bounding box center [277, 379] width 4 height 93
click at [410, 402] on div at bounding box center [410, 379] width 4 height 93
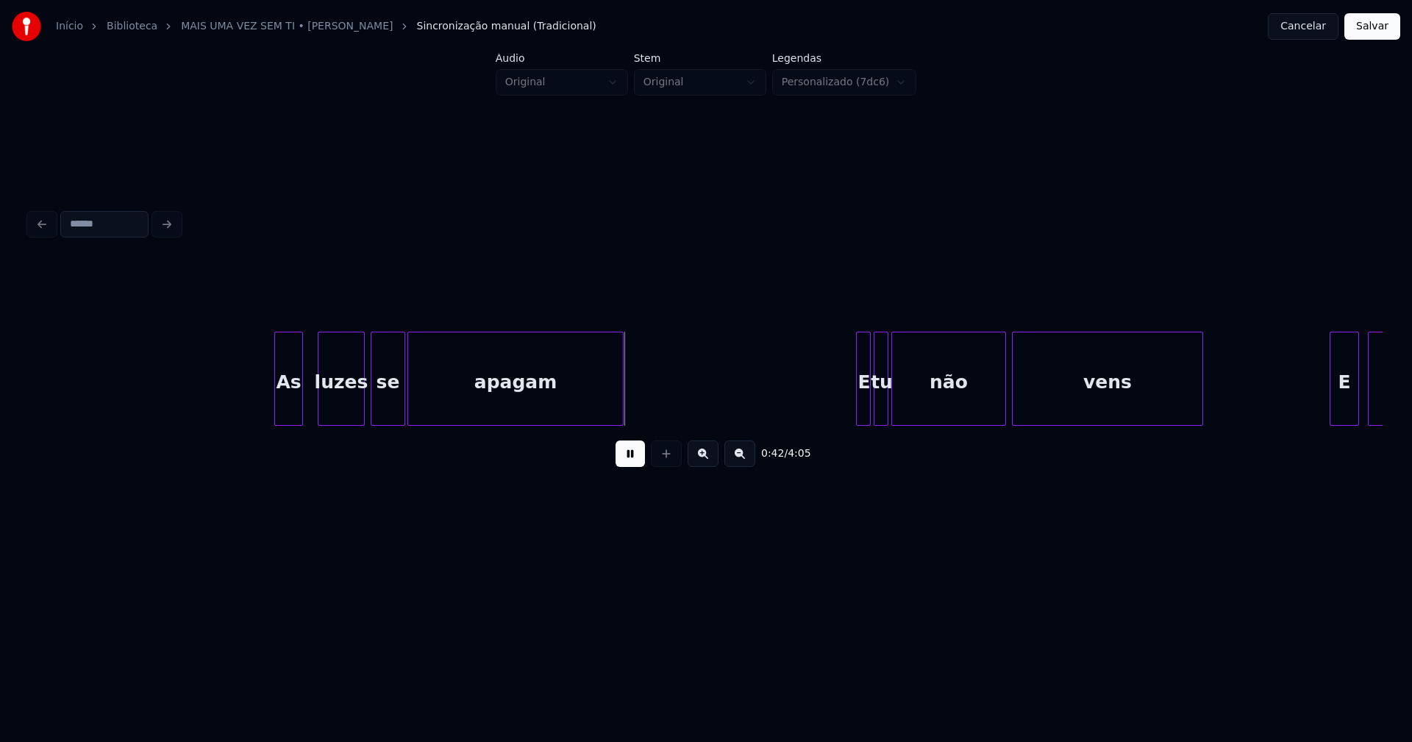
click at [402, 400] on div at bounding box center [402, 379] width 4 height 93
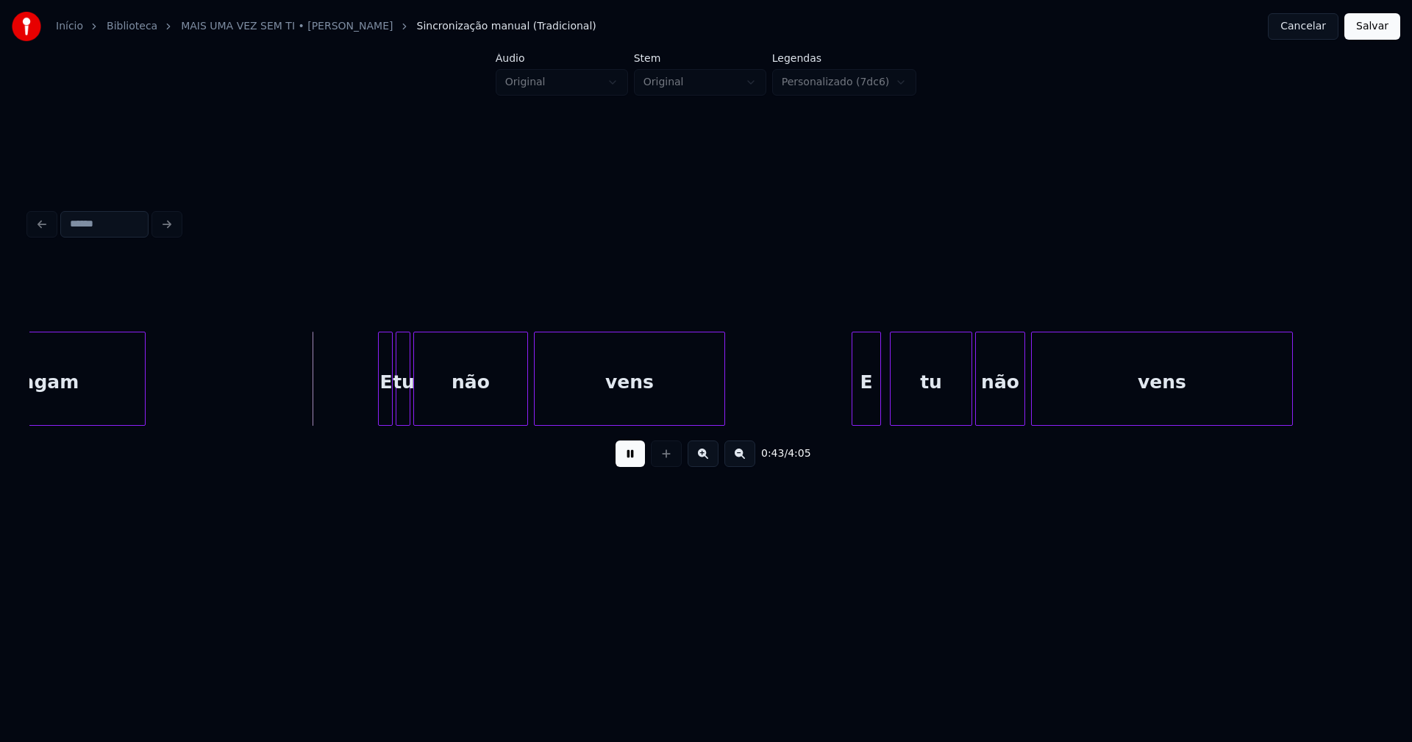
scroll to position [0, 6149]
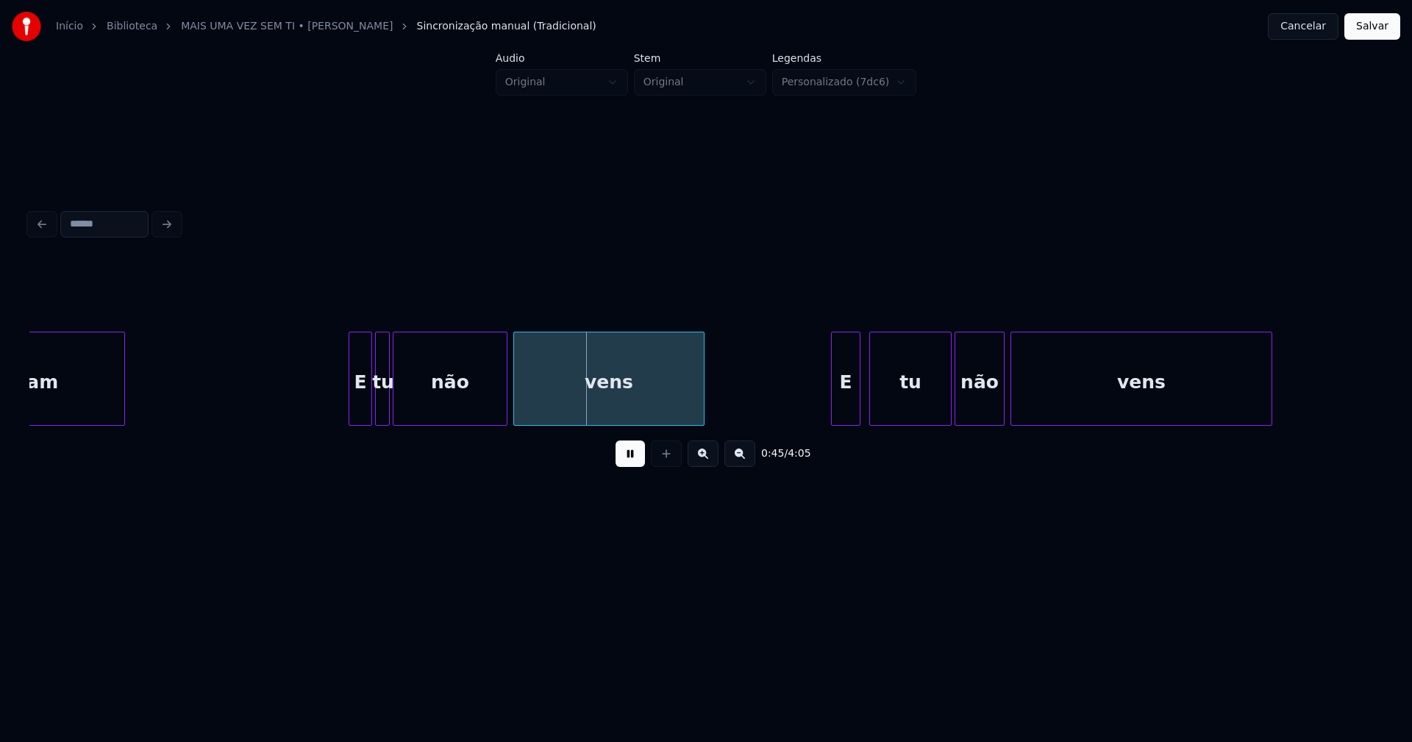
click at [352, 414] on div at bounding box center [351, 379] width 4 height 93
click at [833, 410] on div "E" at bounding box center [837, 383] width 28 height 100
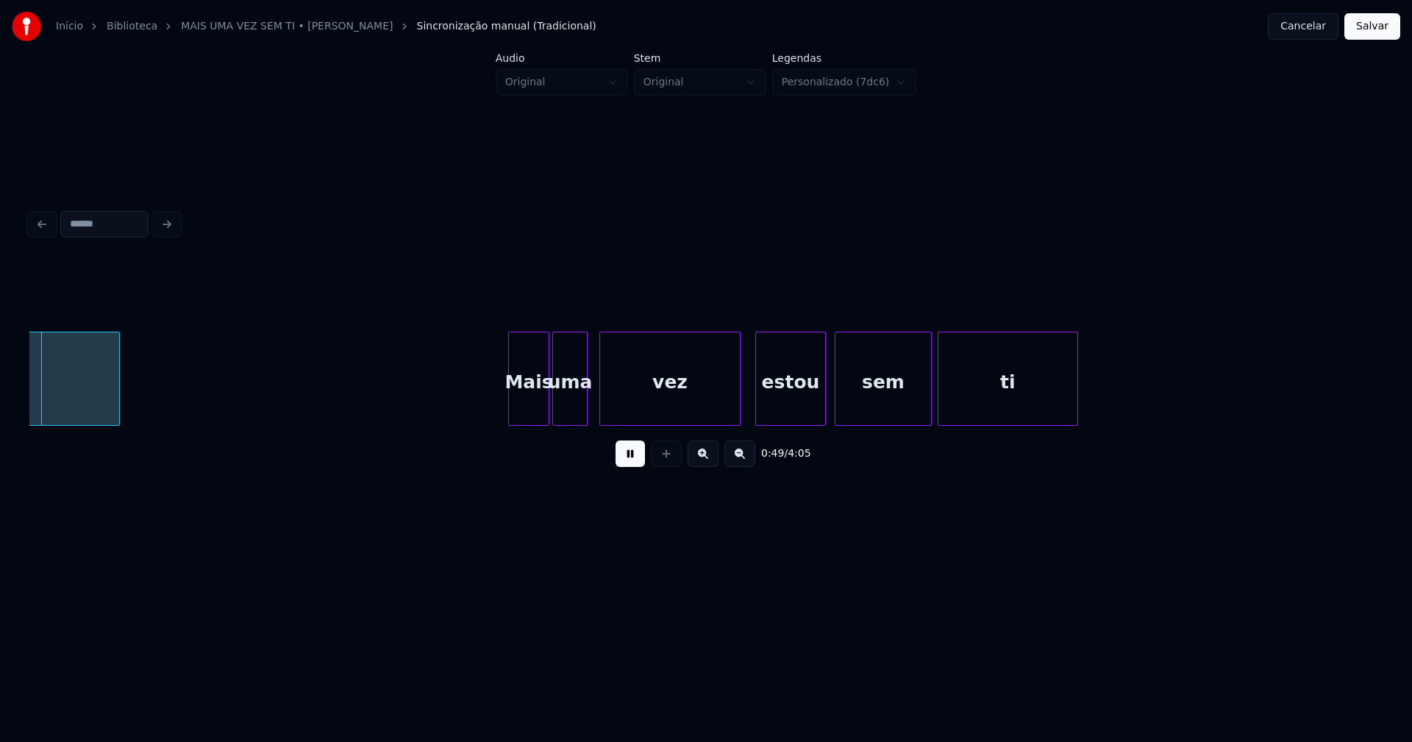
scroll to position [0, 7311]
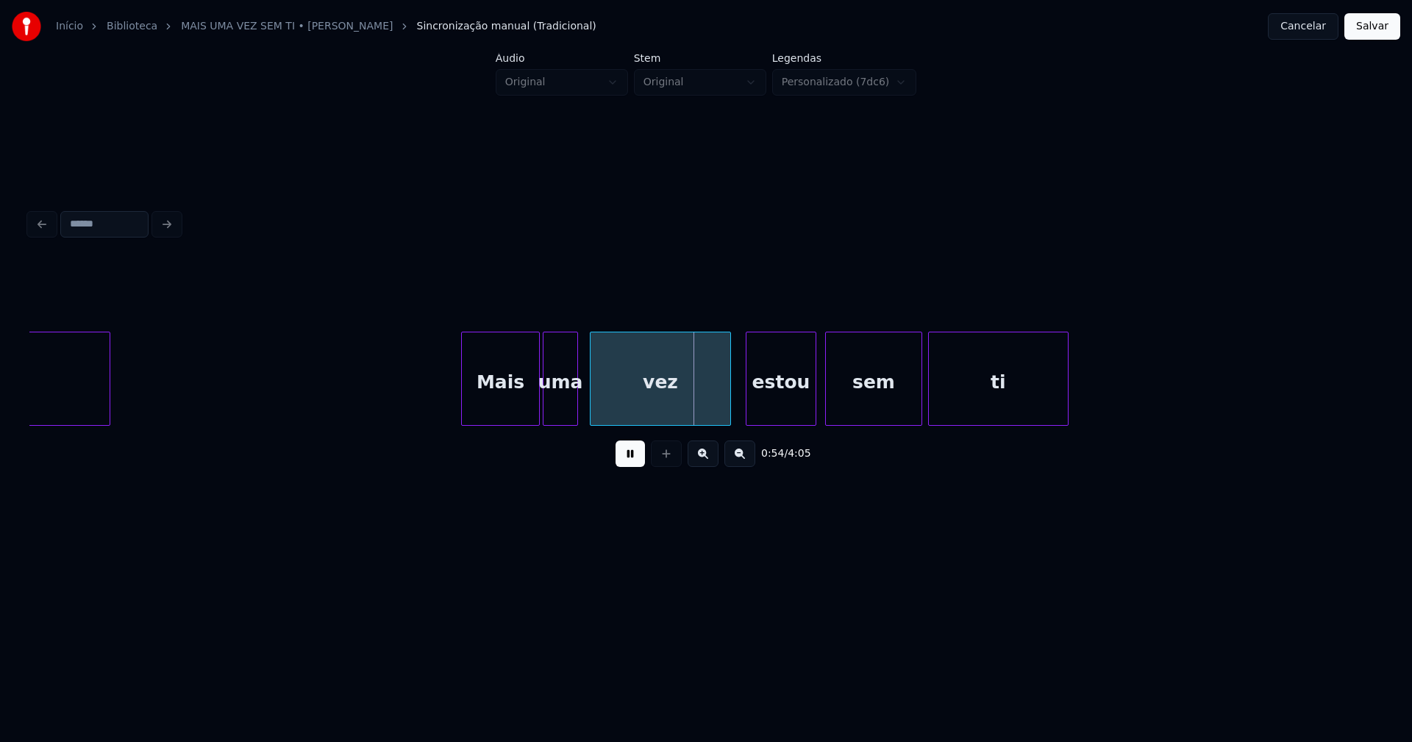
click at [465, 412] on div at bounding box center [464, 379] width 4 height 93
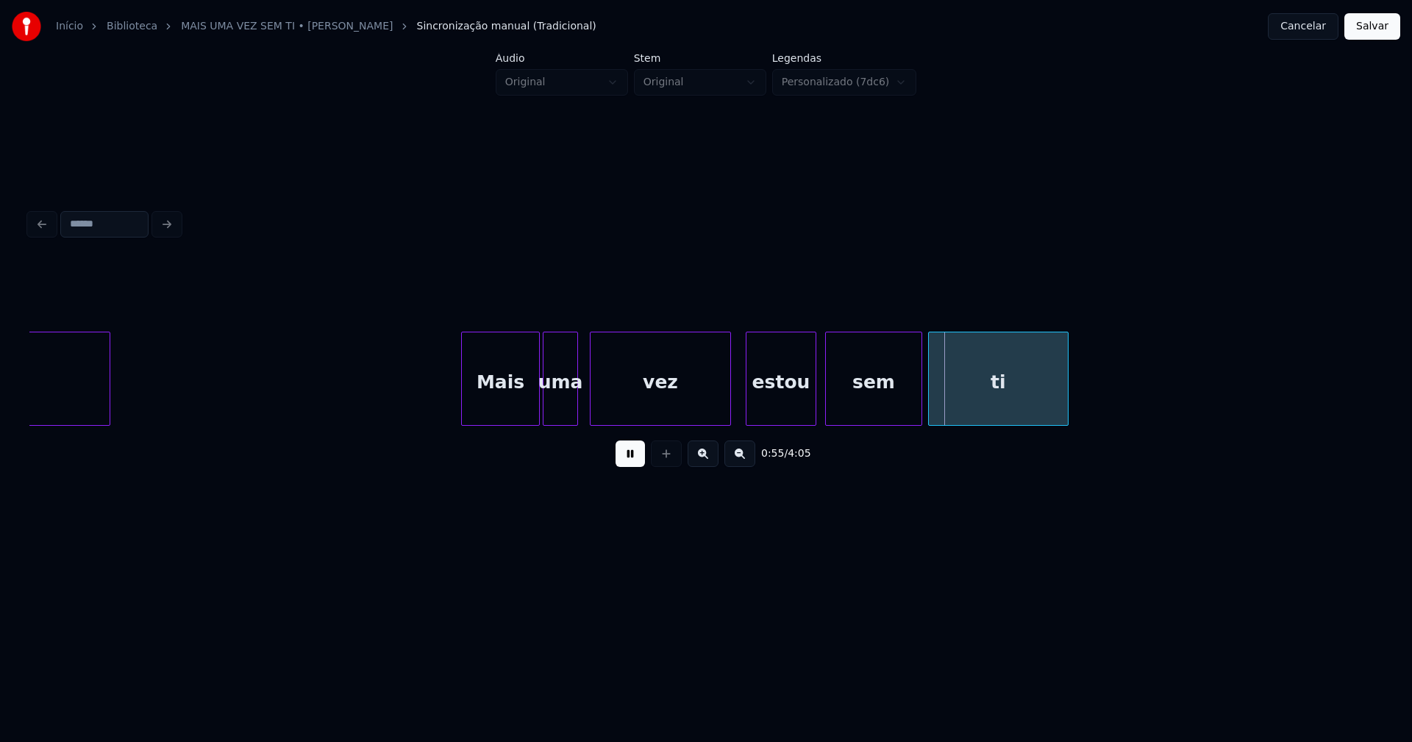
click at [730, 401] on div "vez" at bounding box center [660, 379] width 141 height 94
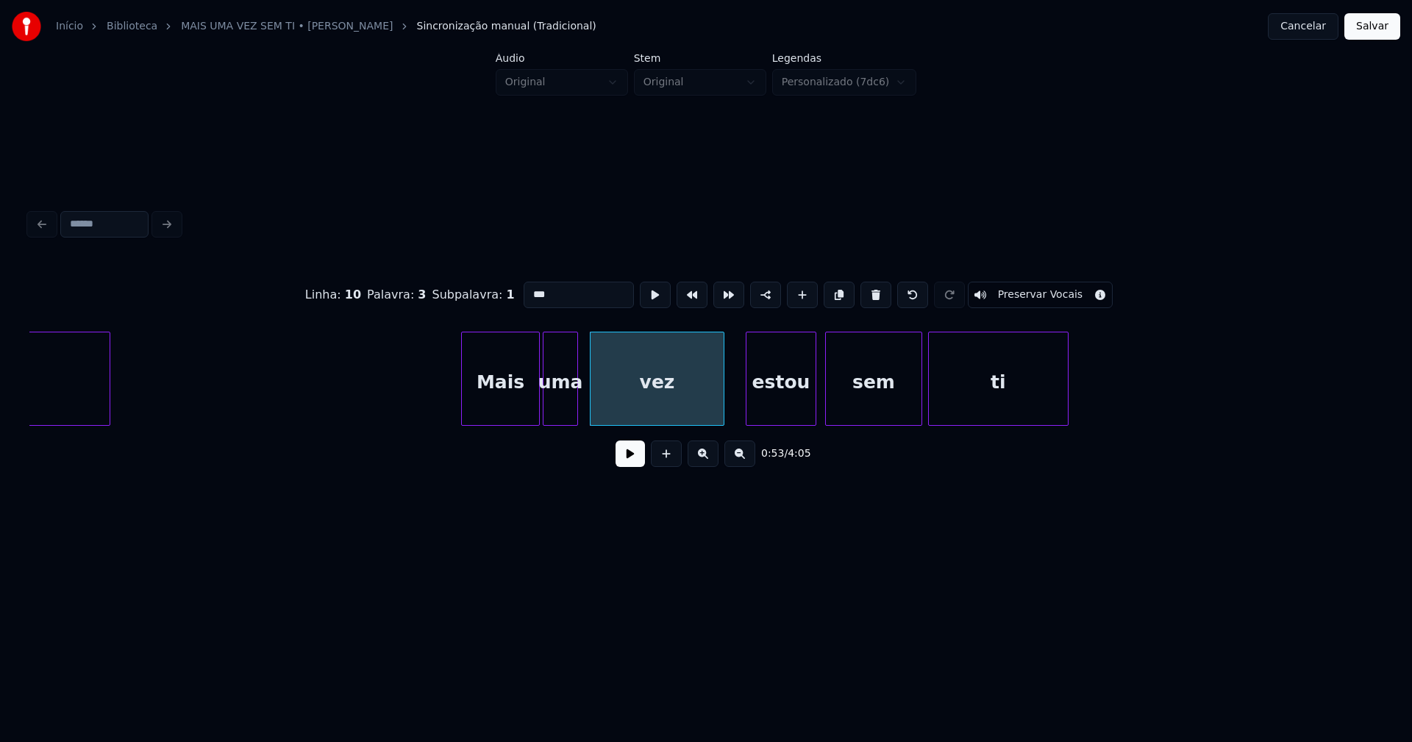
click at [722, 407] on div at bounding box center [721, 379] width 4 height 93
click at [750, 405] on div "estou" at bounding box center [772, 383] width 69 height 100
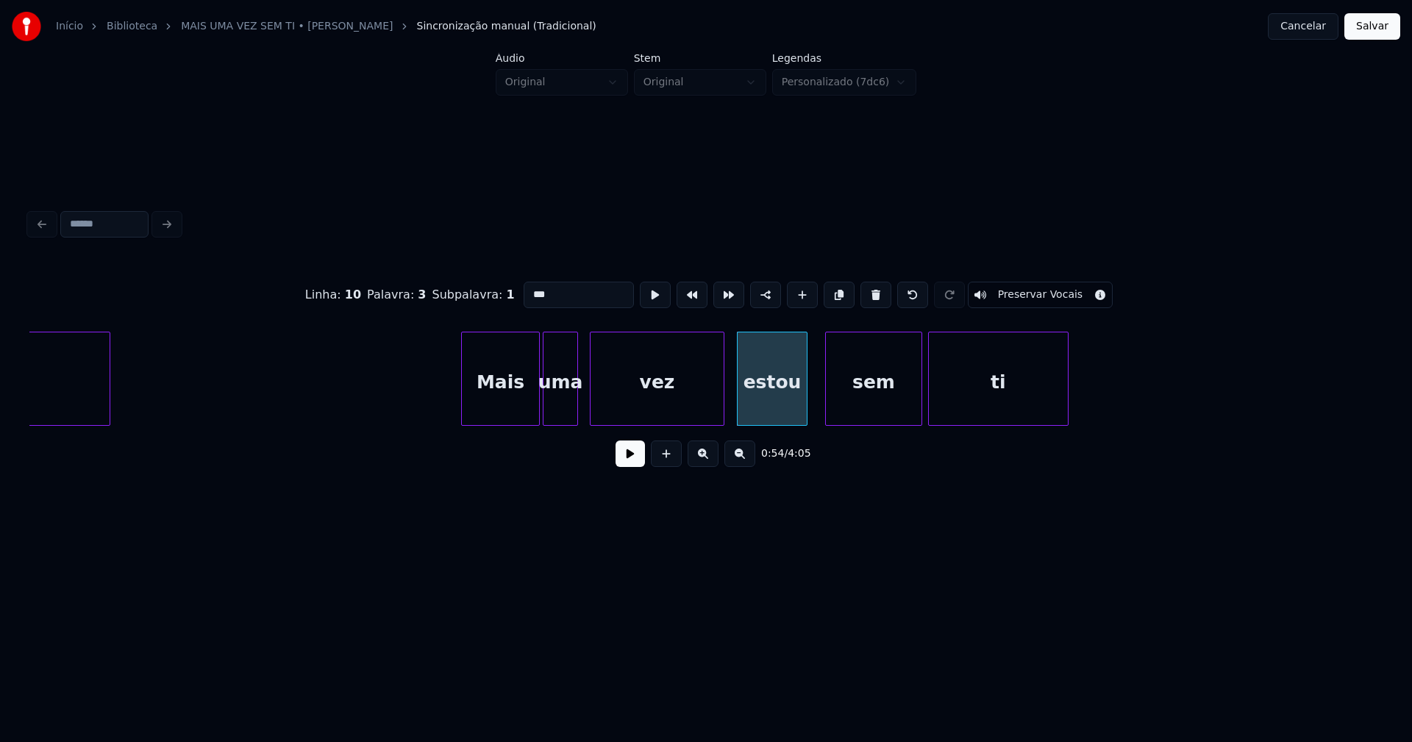
click at [838, 402] on div "sem" at bounding box center [874, 383] width 96 height 100
type input "***"
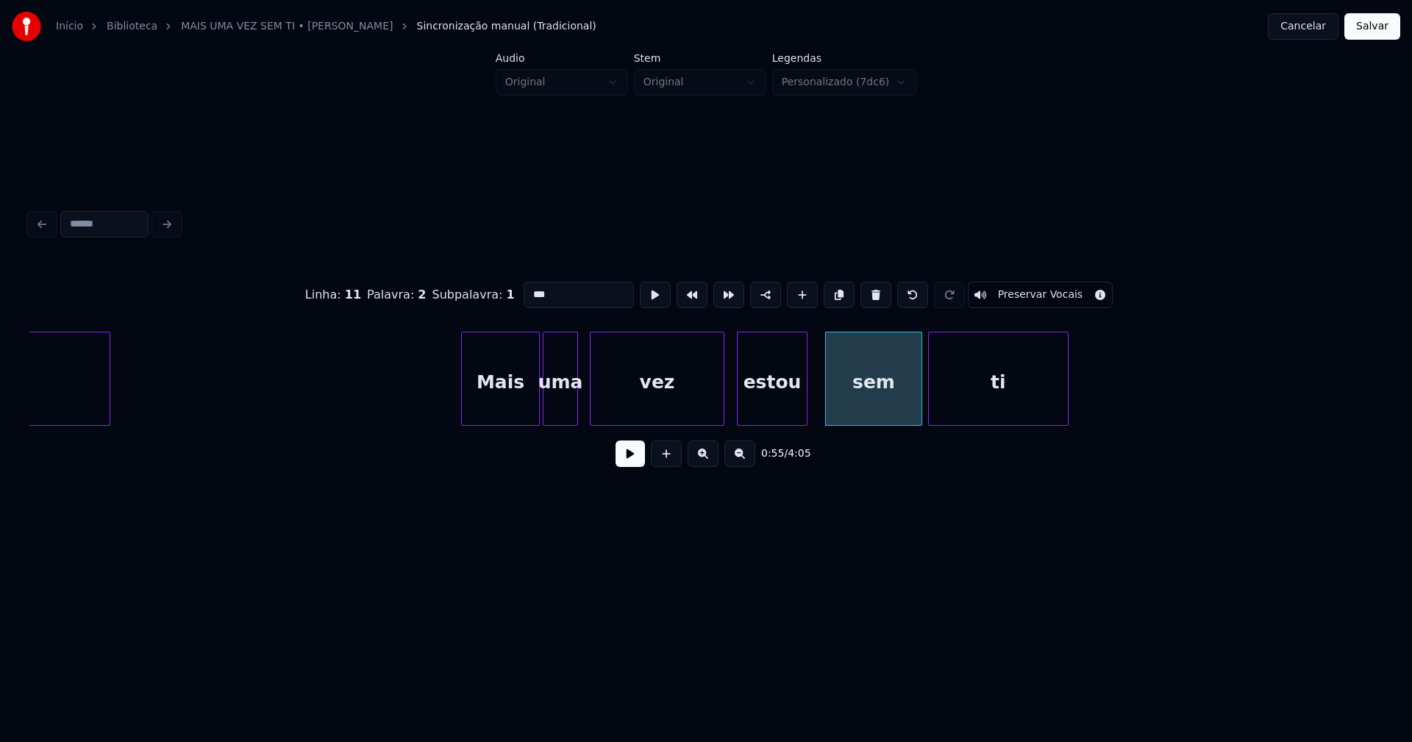
click at [623, 461] on button at bounding box center [630, 454] width 29 height 26
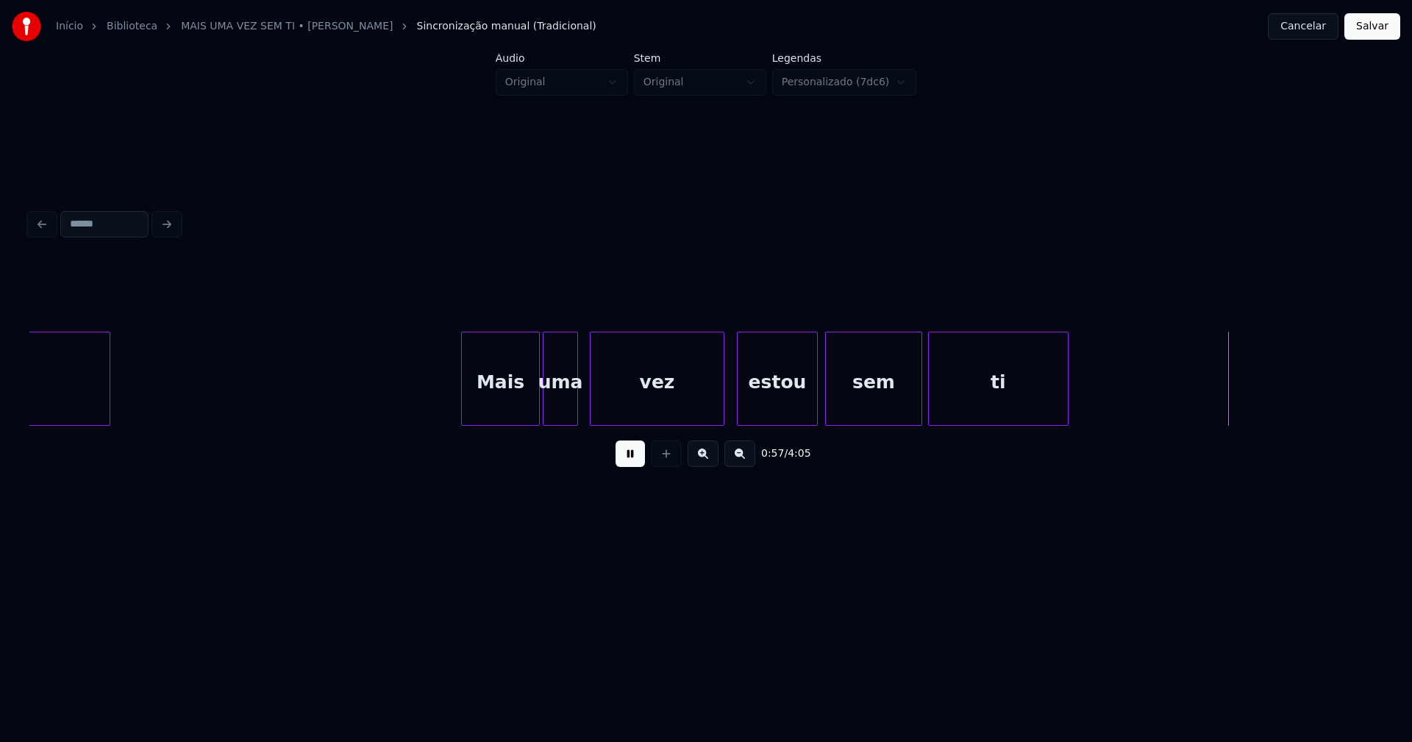
click at [817, 404] on div at bounding box center [815, 379] width 4 height 93
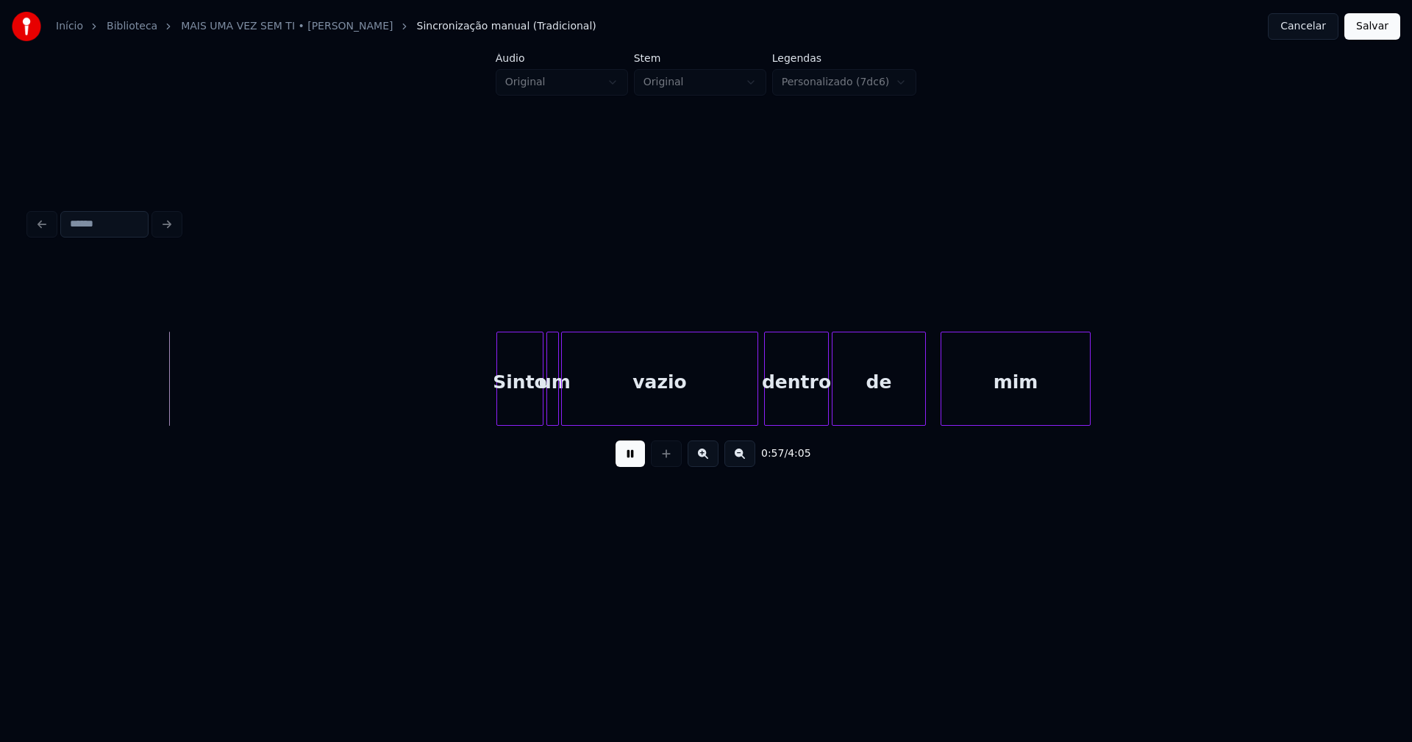
scroll to position [0, 8464]
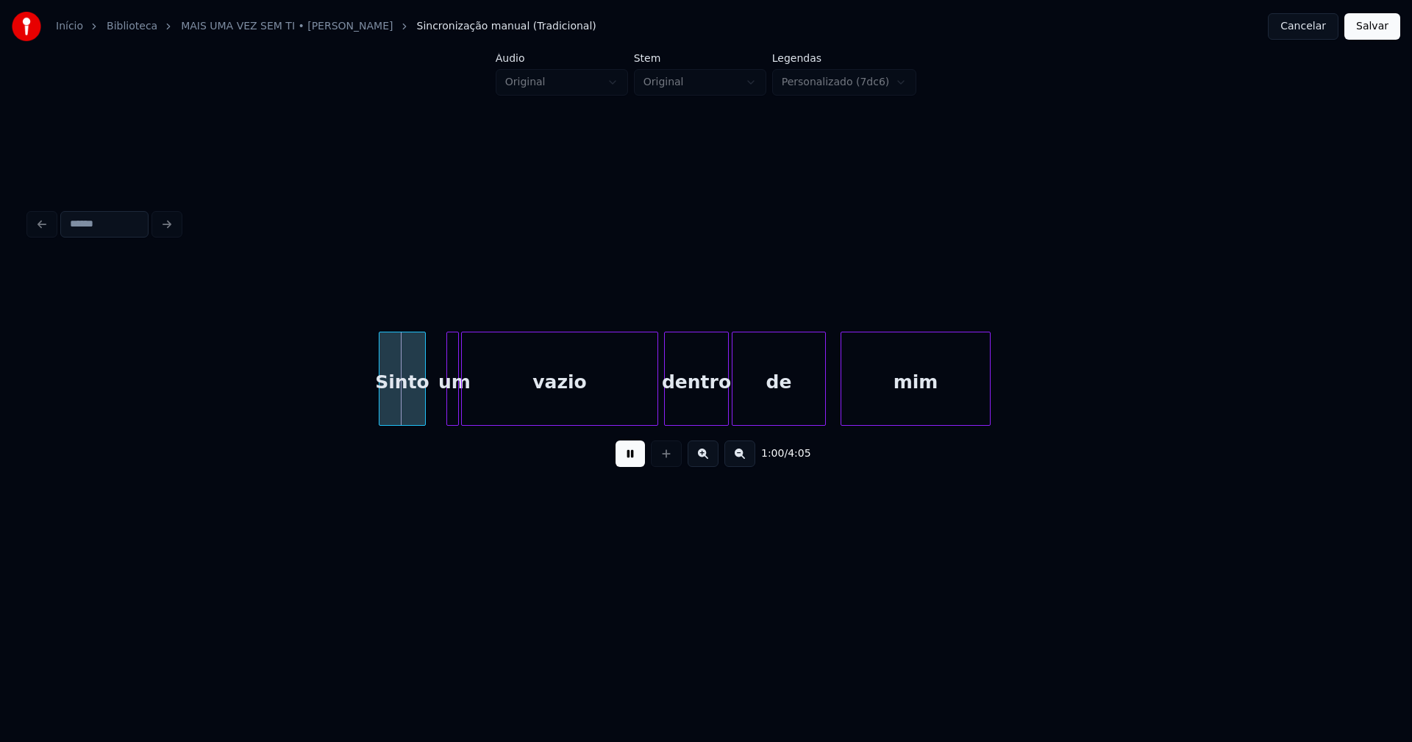
click at [404, 418] on div "Sinto" at bounding box center [403, 383] width 46 height 100
click at [433, 414] on div at bounding box center [434, 379] width 4 height 93
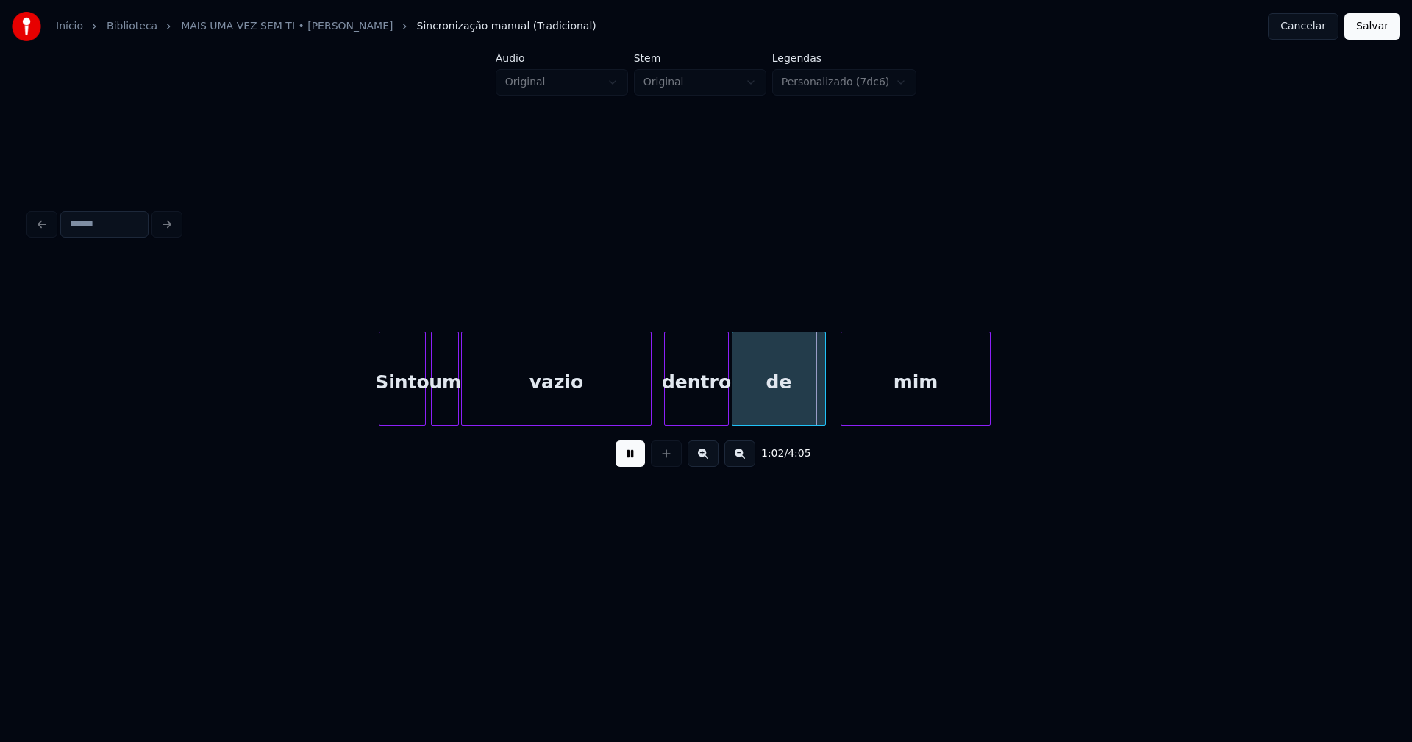
click at [650, 412] on div at bounding box center [649, 379] width 4 height 93
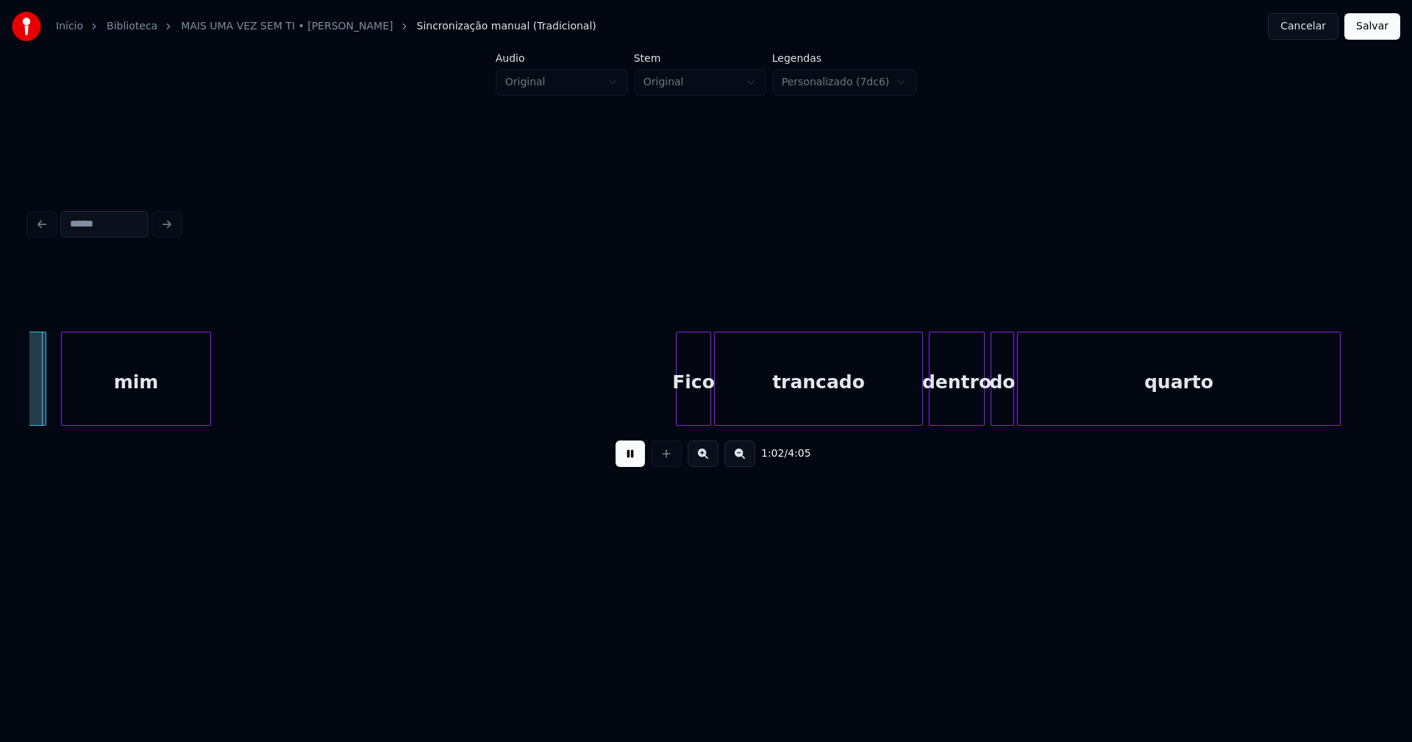
scroll to position [0, 9258]
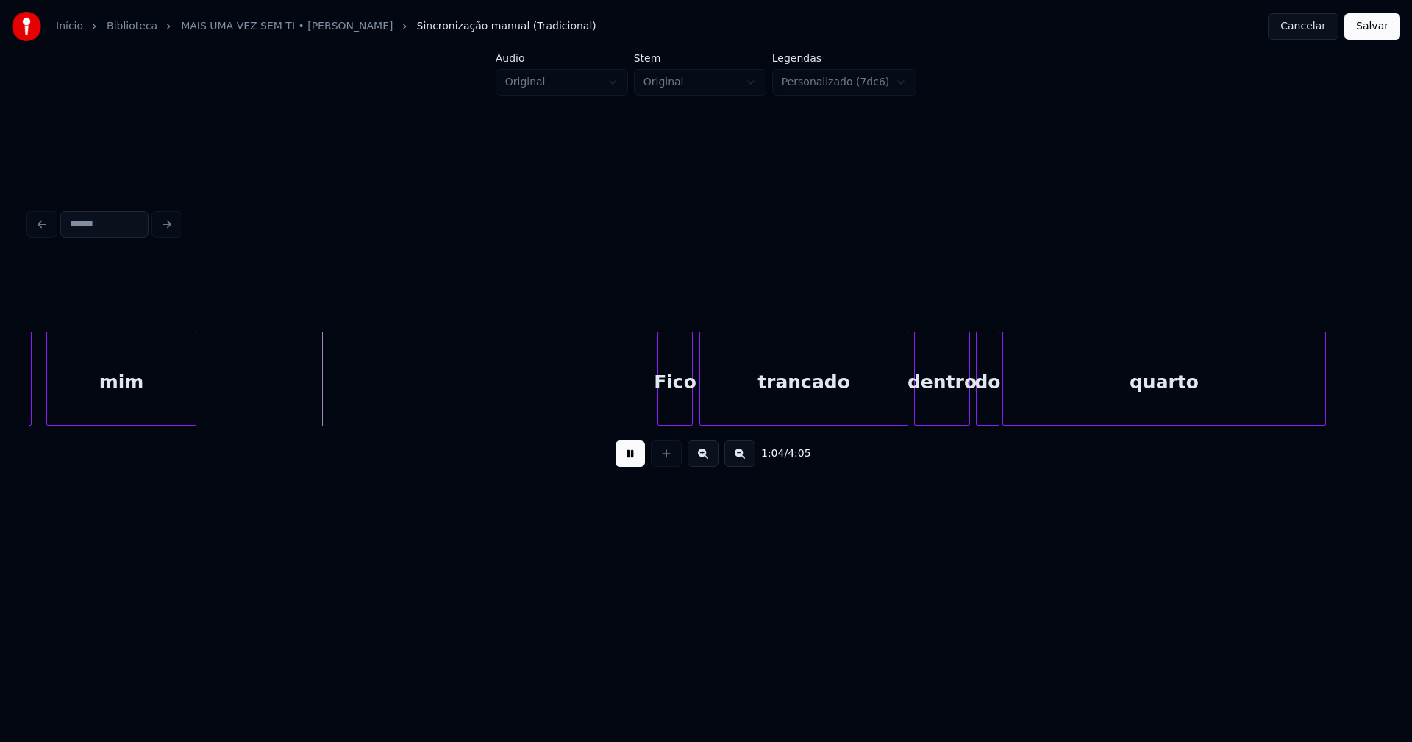
click at [683, 411] on div "Fico" at bounding box center [675, 383] width 34 height 100
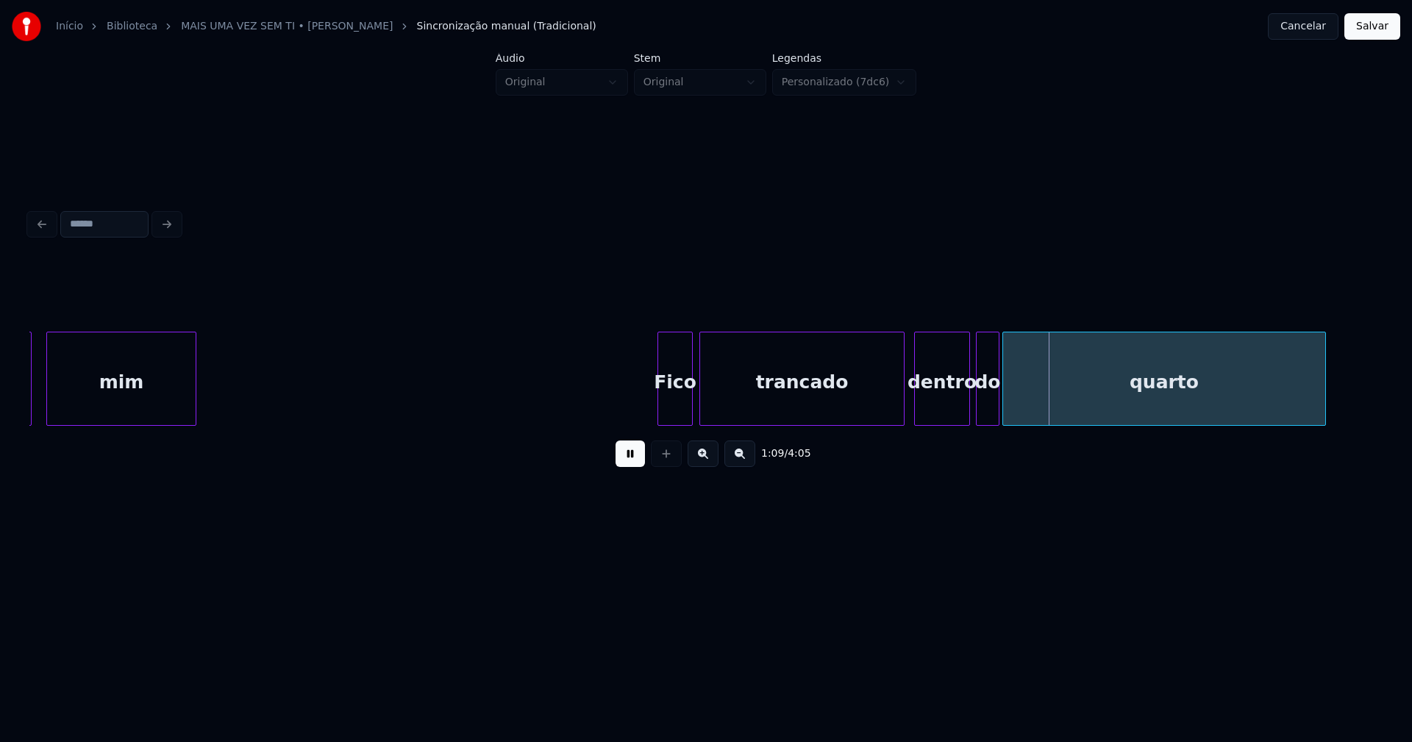
click at [903, 408] on div at bounding box center [902, 379] width 4 height 93
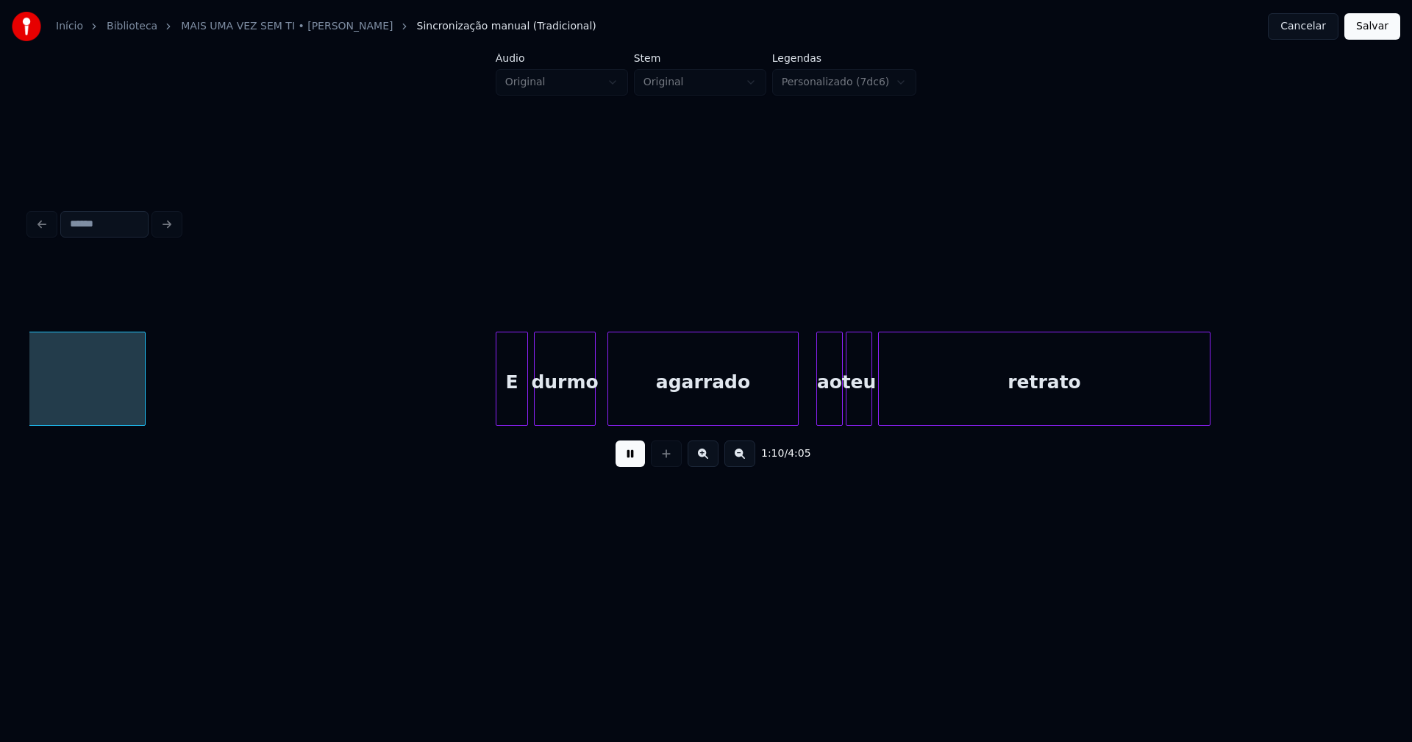
scroll to position [0, 10441]
click at [502, 414] on div "E" at bounding box center [501, 383] width 31 height 100
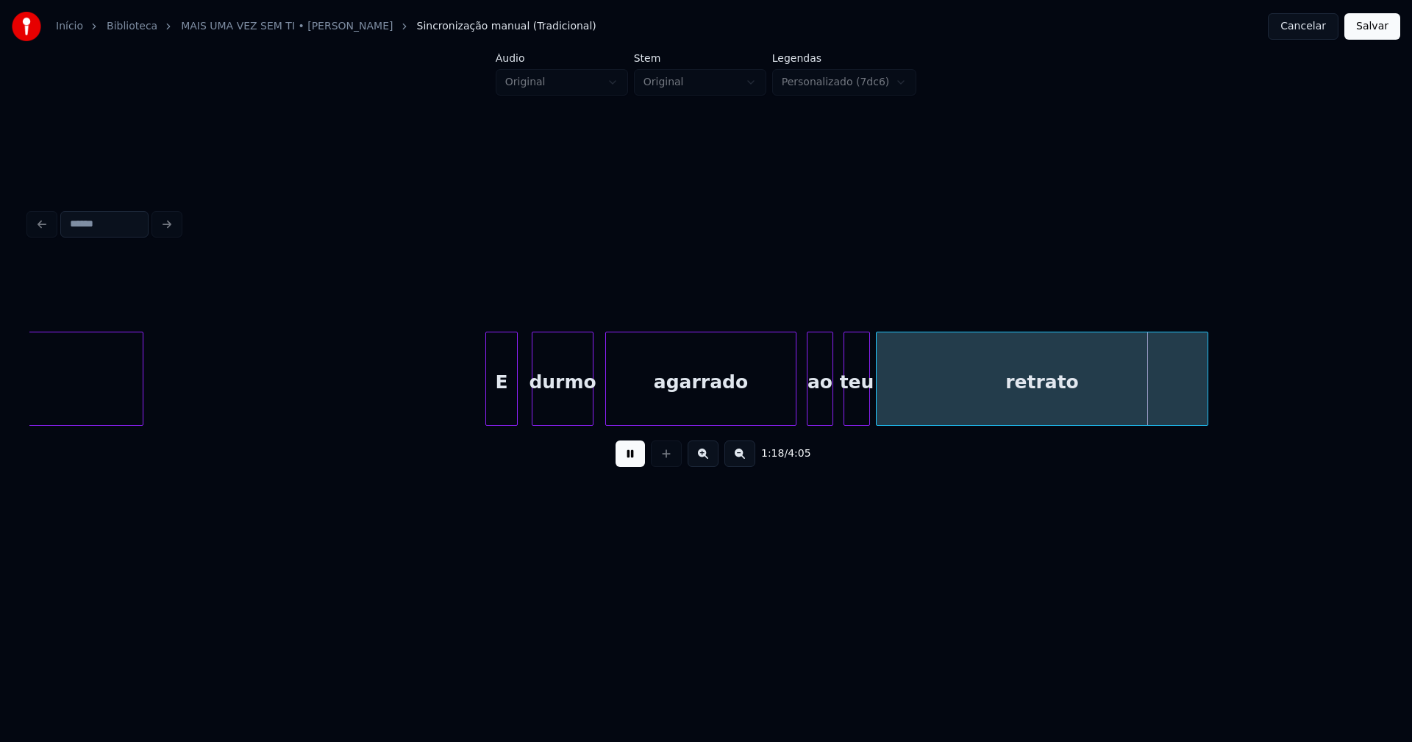
click at [819, 408] on div "ao" at bounding box center [820, 383] width 25 height 100
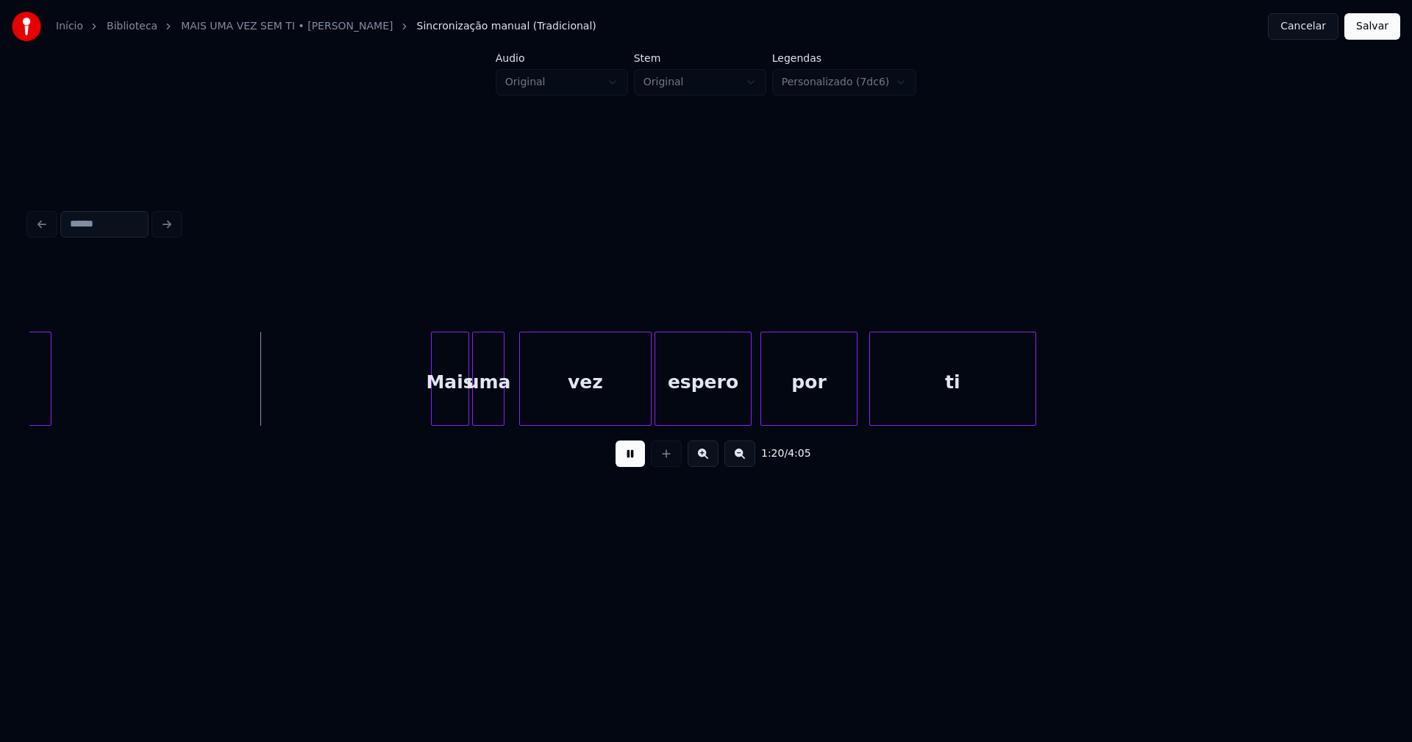
scroll to position [0, 11618]
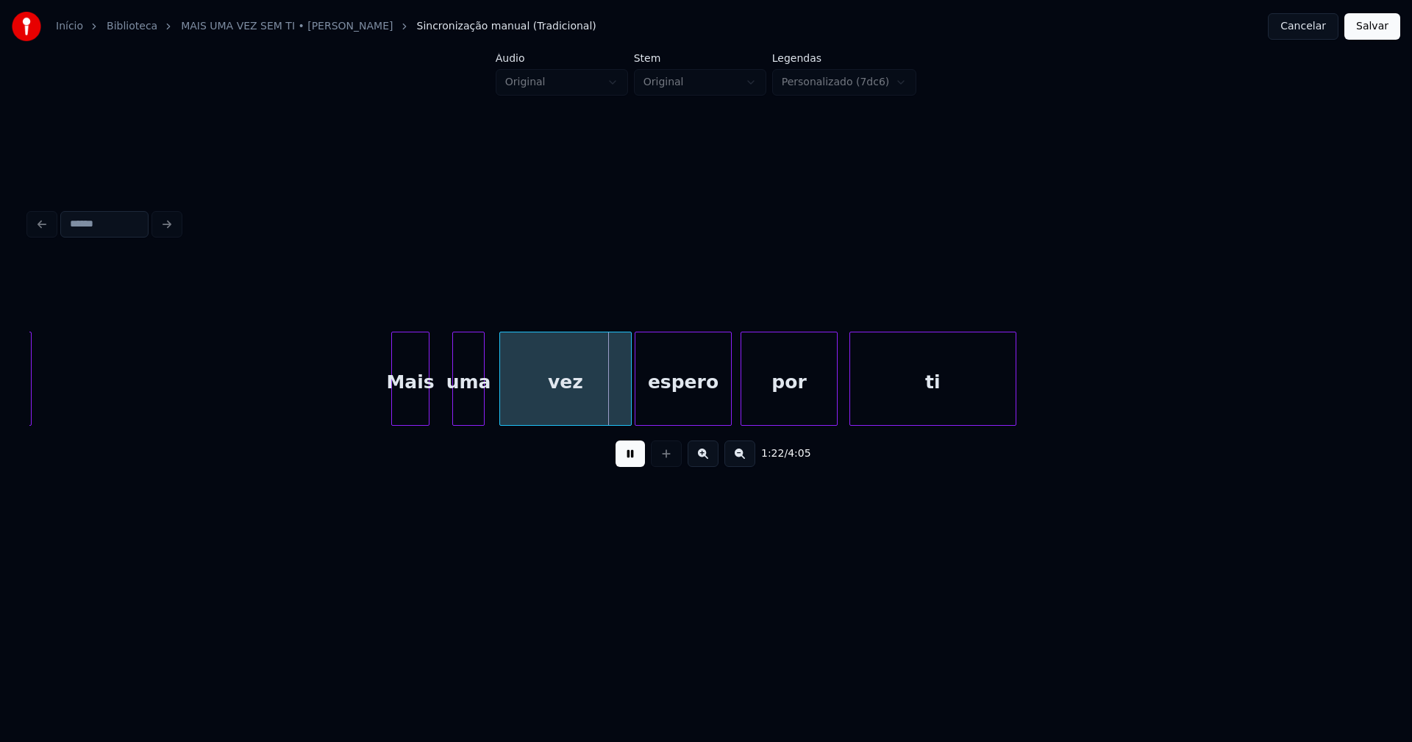
click at [408, 413] on div "Mais" at bounding box center [410, 383] width 37 height 100
click at [435, 403] on div at bounding box center [435, 379] width 4 height 93
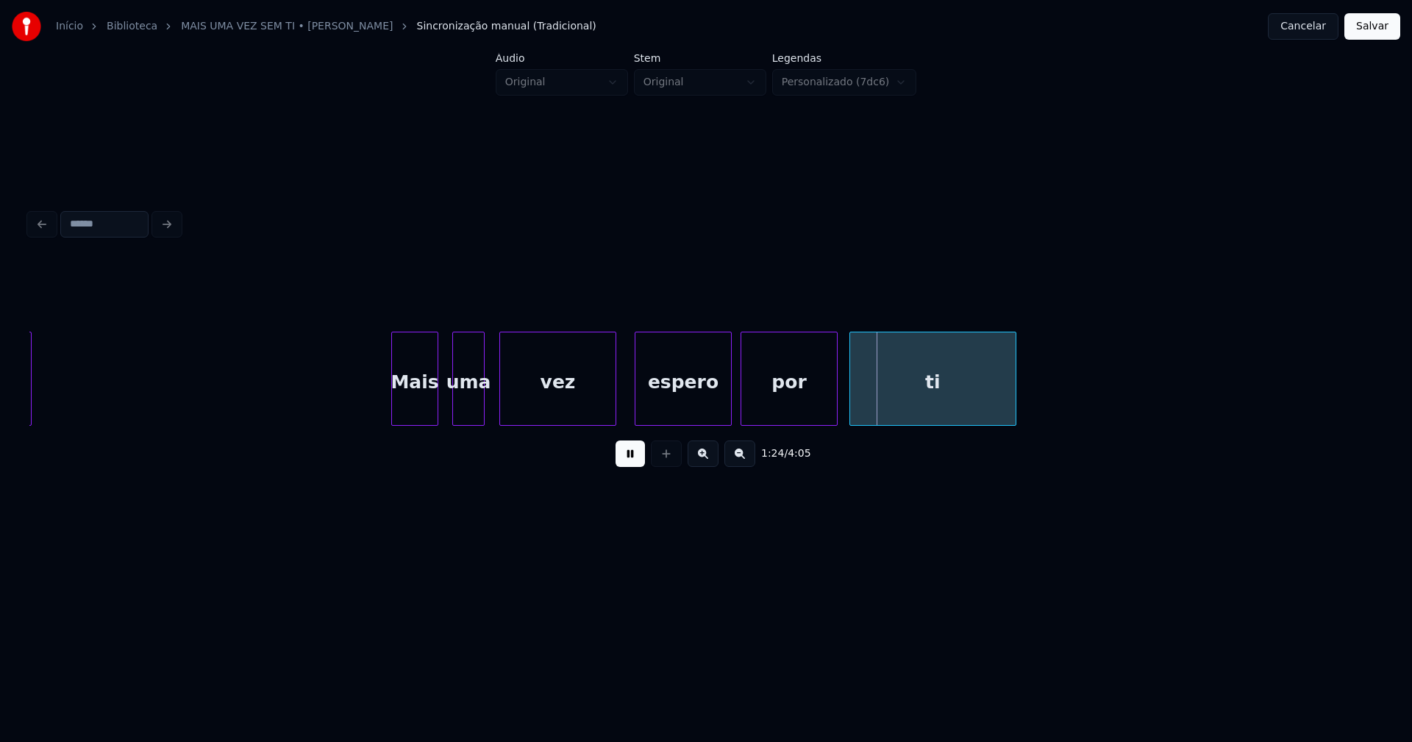
click at [615, 413] on div at bounding box center [613, 379] width 4 height 93
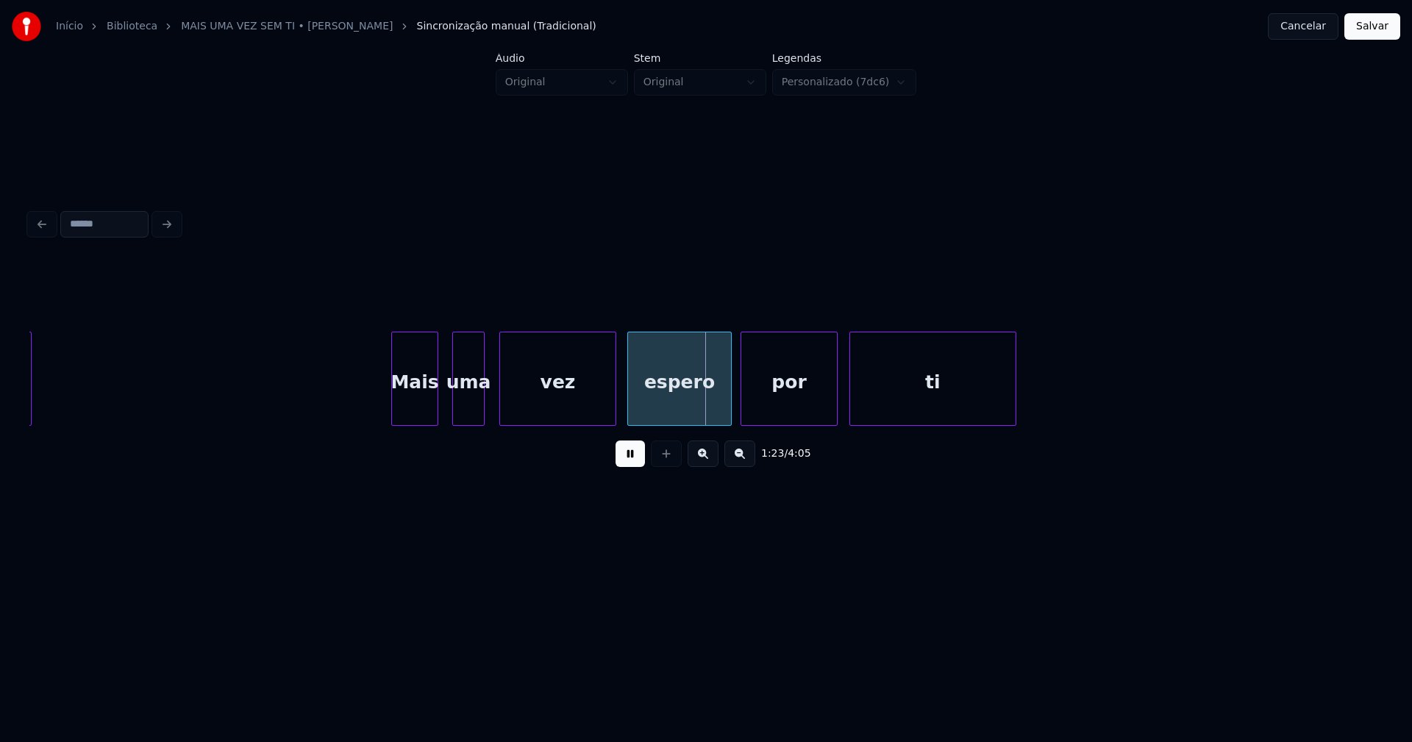
click at [630, 408] on div at bounding box center [630, 379] width 4 height 93
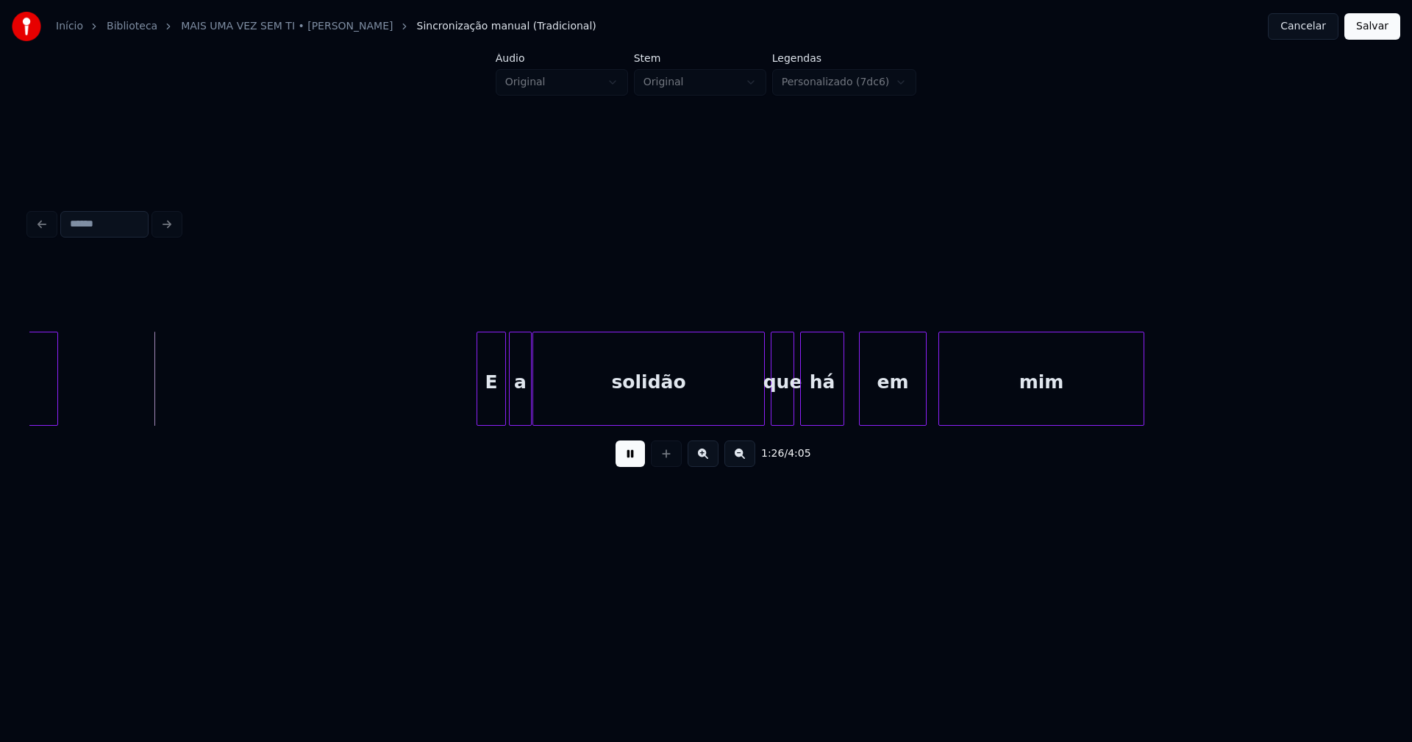
scroll to position [0, 12596]
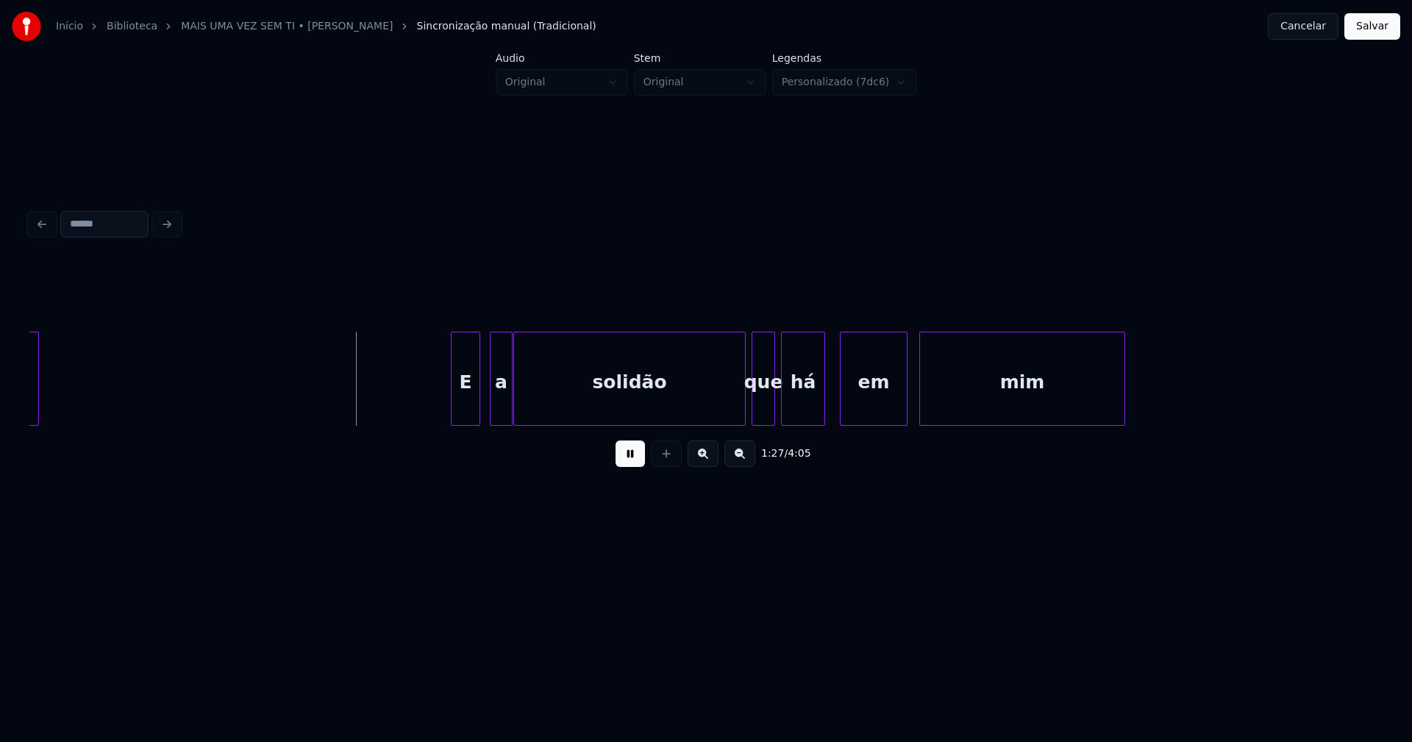
click at [460, 410] on div "E" at bounding box center [466, 383] width 28 height 100
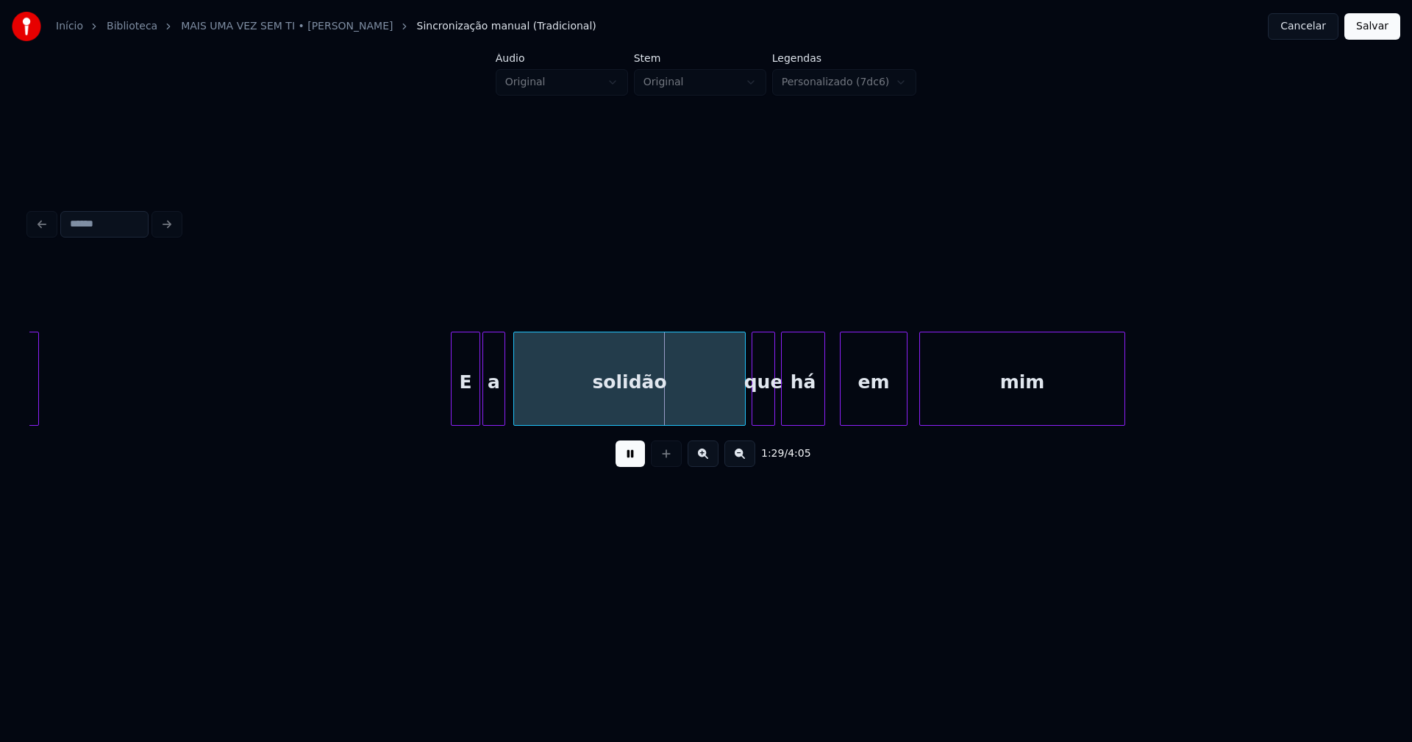
click at [495, 416] on div "a" at bounding box center [493, 383] width 21 height 100
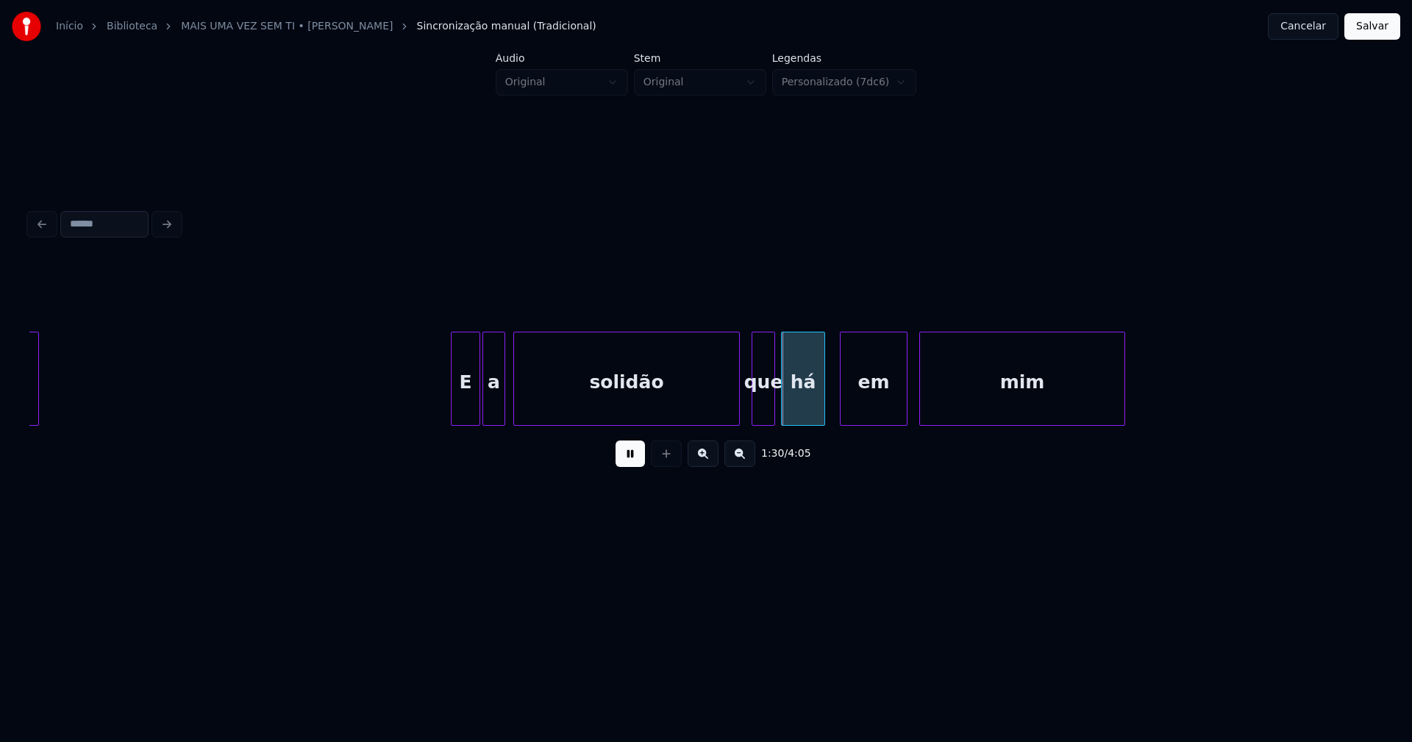
click at [738, 411] on div at bounding box center [737, 379] width 4 height 93
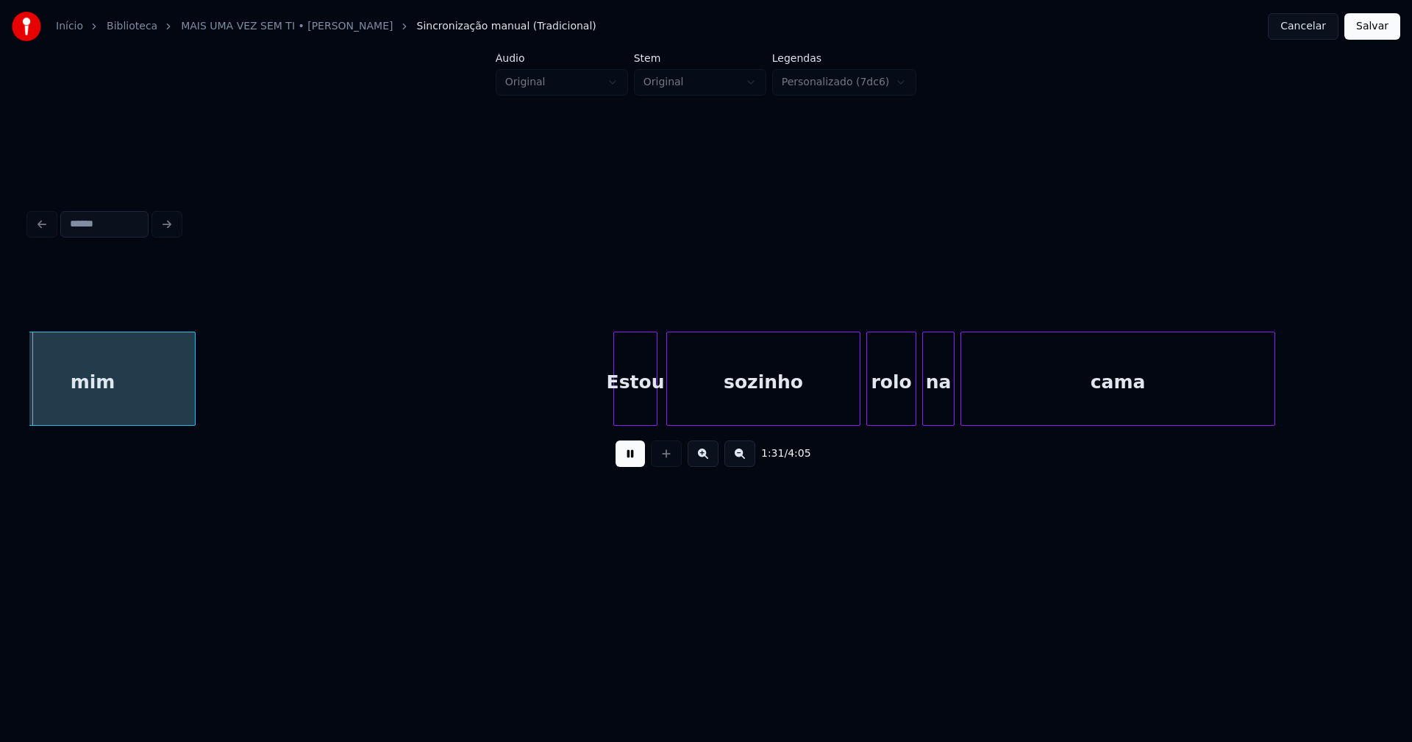
scroll to position [0, 13531]
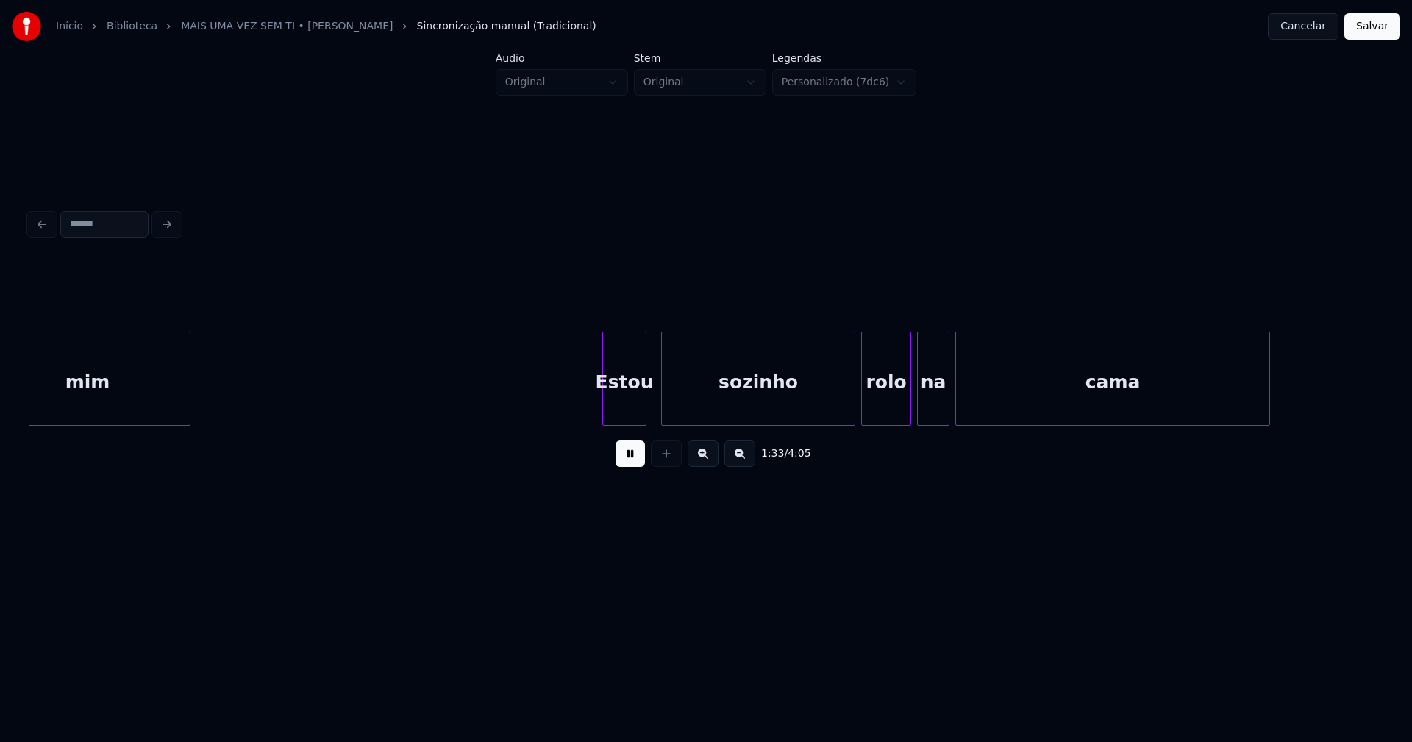
click at [629, 417] on div "Estou" at bounding box center [624, 383] width 43 height 100
click at [850, 409] on div at bounding box center [849, 379] width 4 height 93
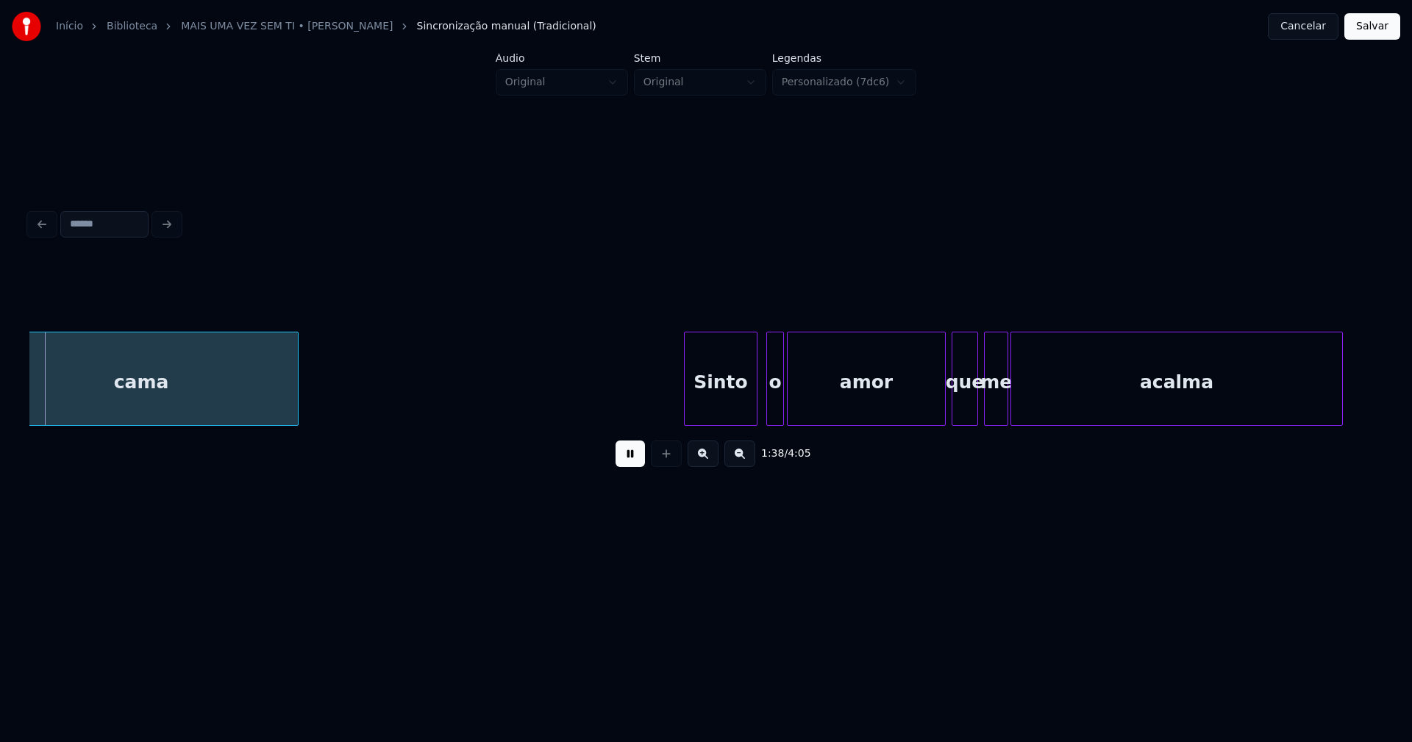
scroll to position [0, 14522]
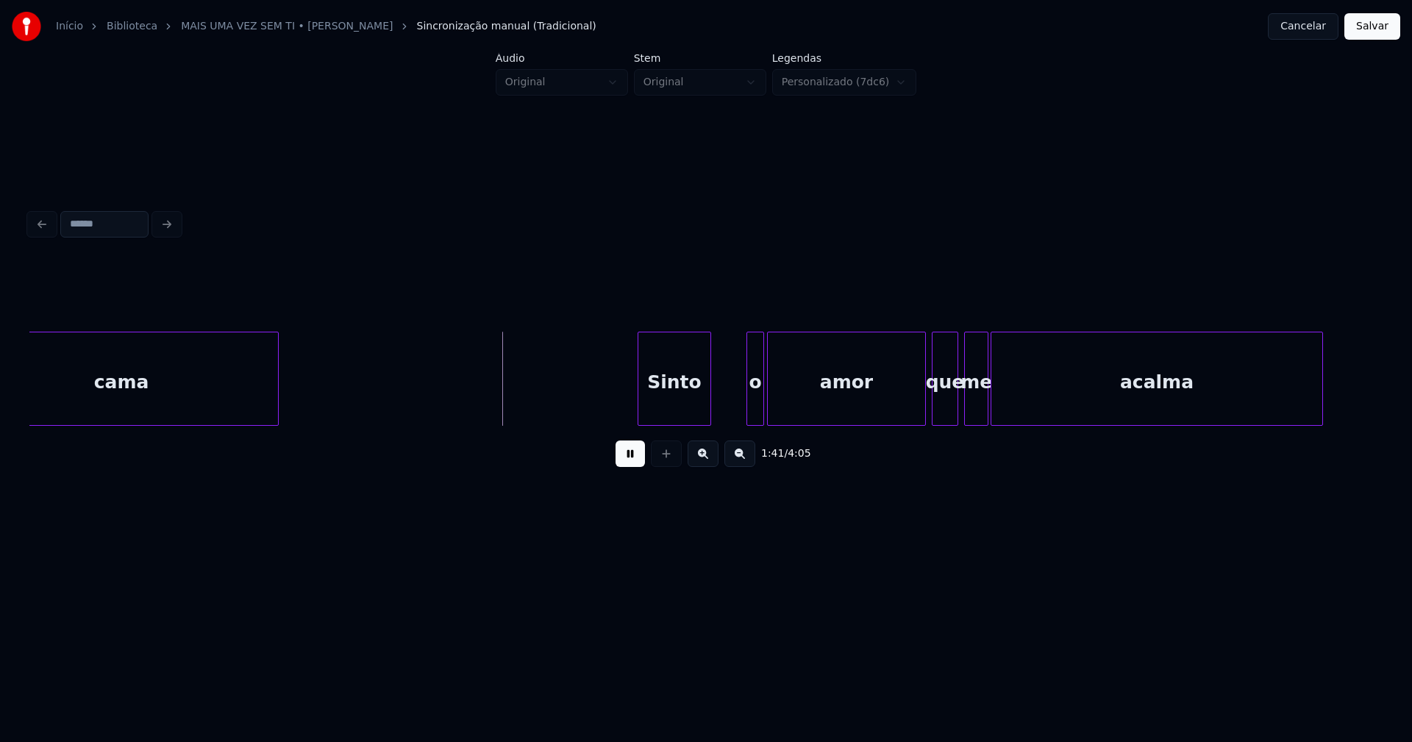
click at [684, 422] on div "Sinto o amor que me acalma cama" at bounding box center [706, 379] width 1354 height 94
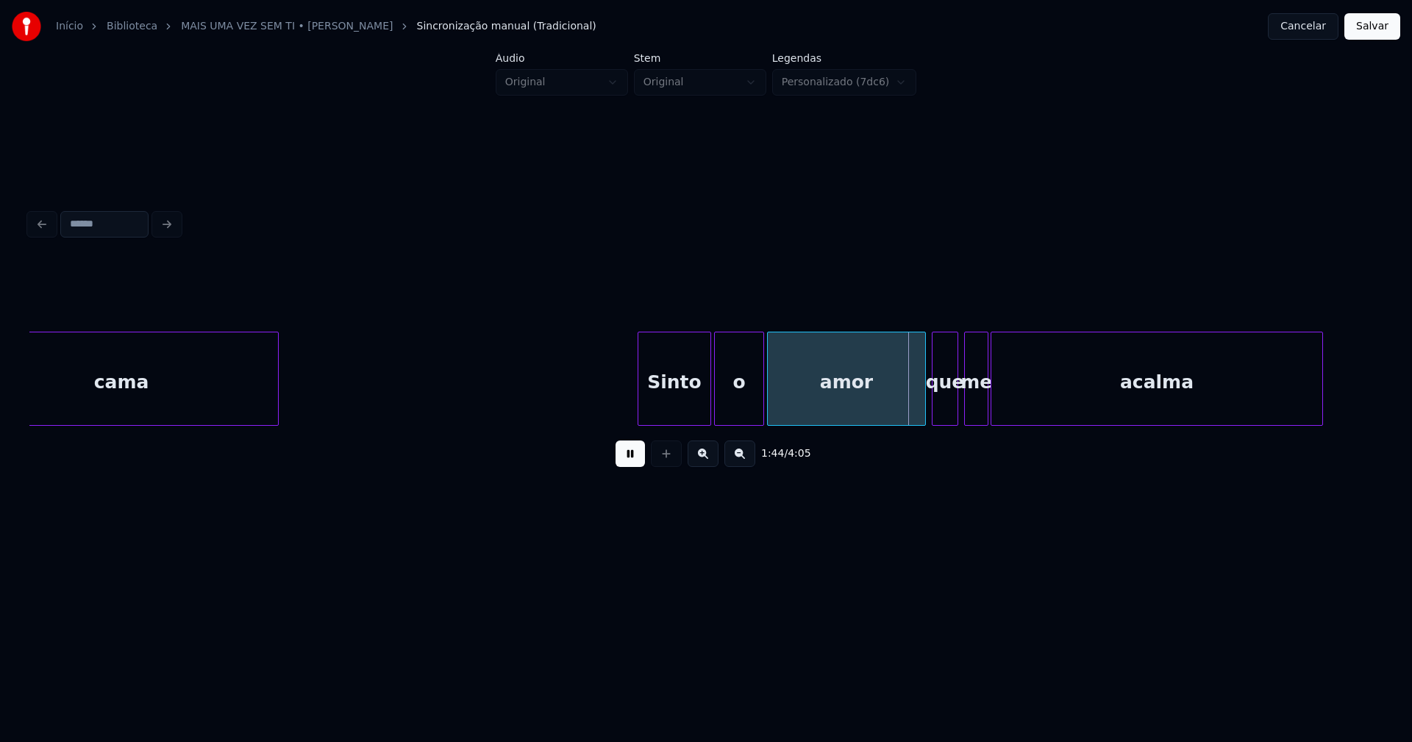
click at [718, 424] on div "Sinto o amor que me acalma cama" at bounding box center [706, 379] width 1354 height 94
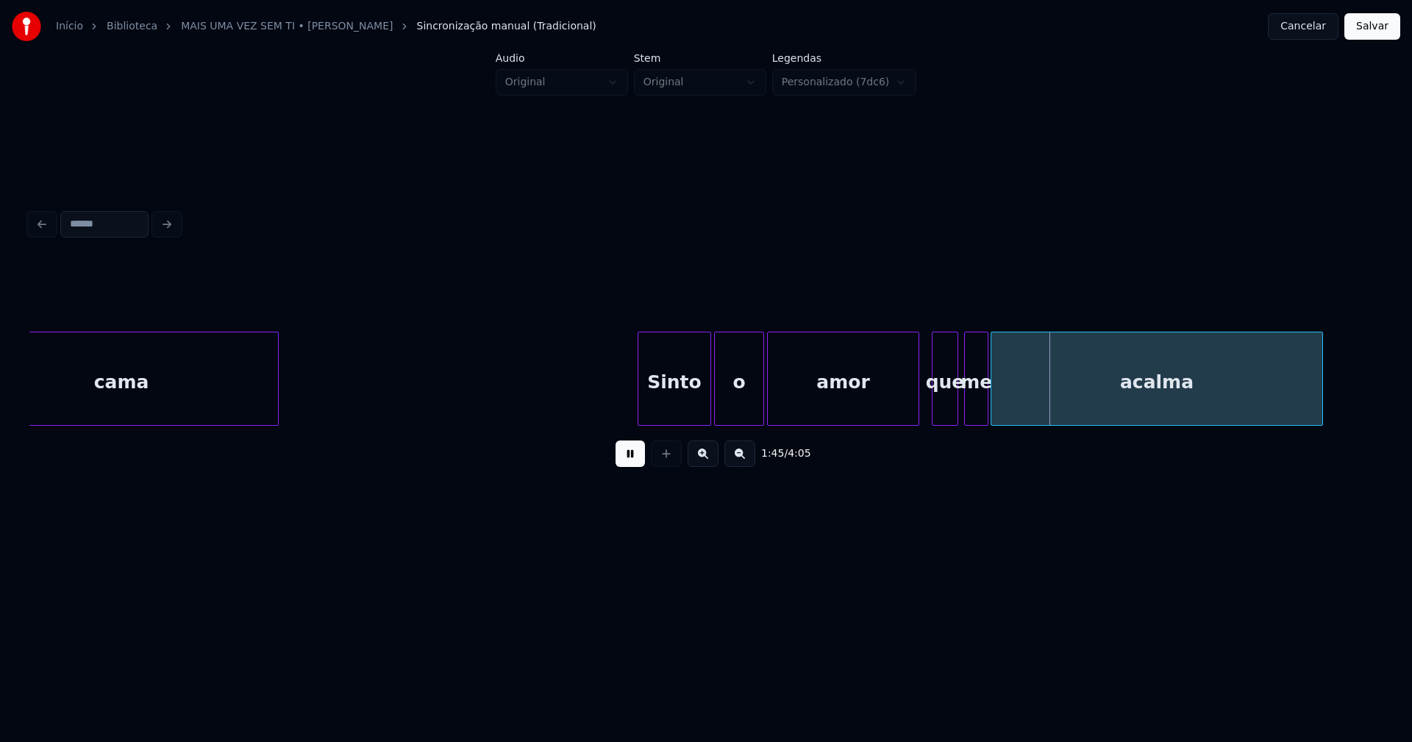
click at [917, 410] on div at bounding box center [916, 379] width 4 height 93
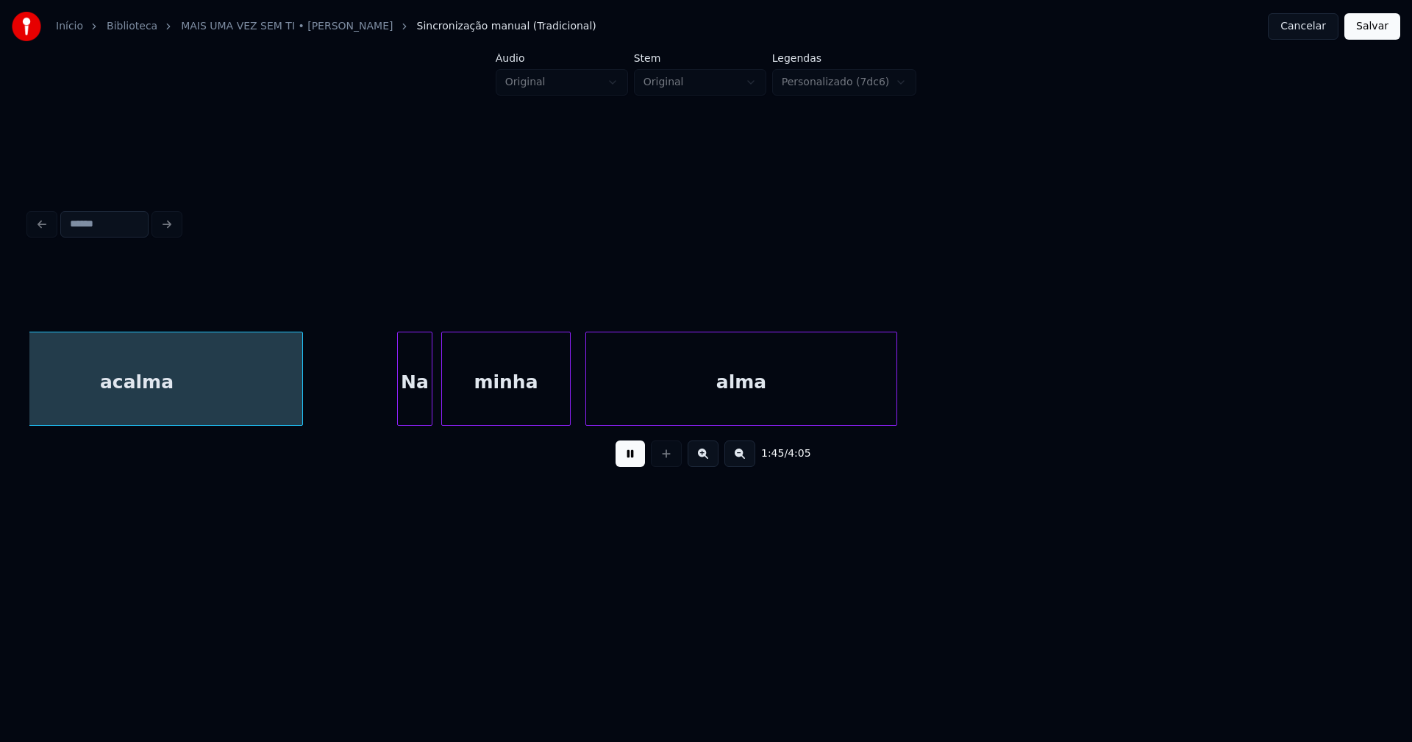
scroll to position [0, 15549]
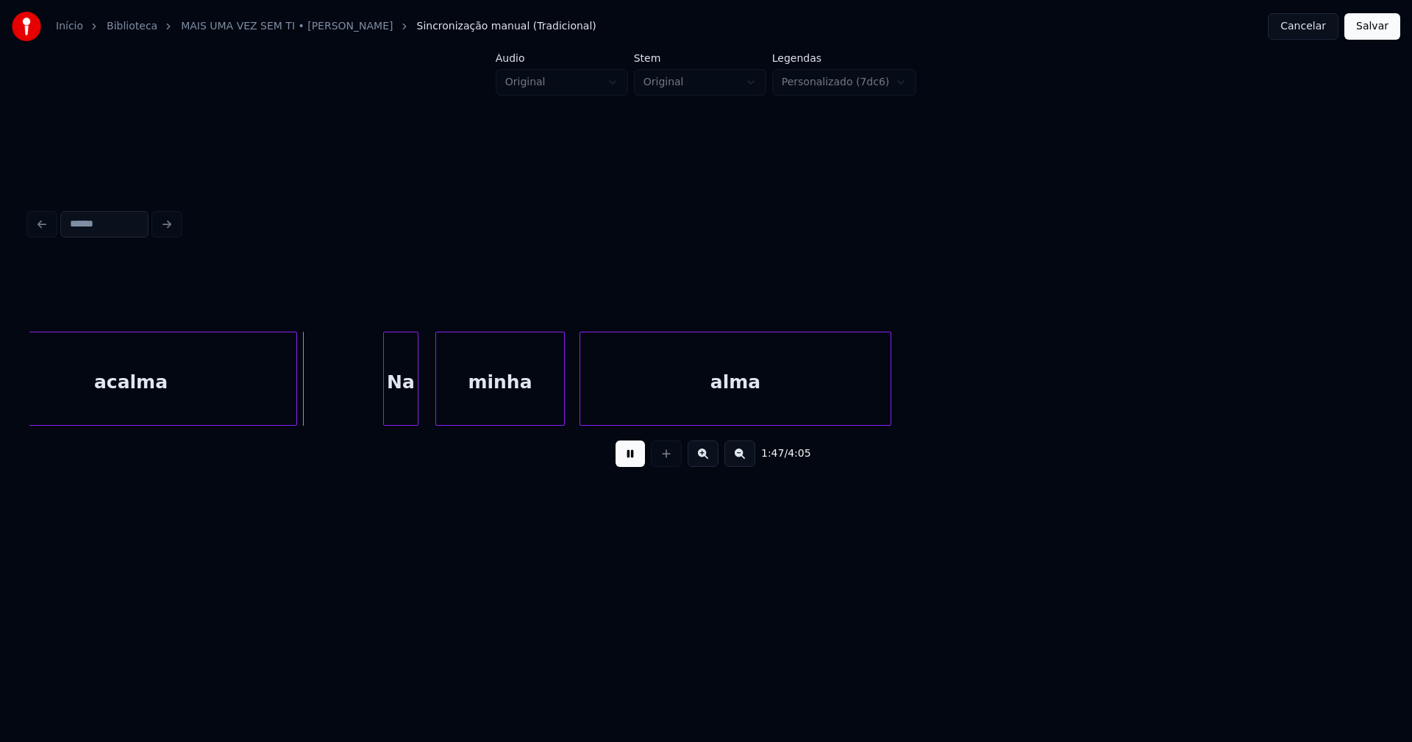
click at [399, 413] on div "Na" at bounding box center [401, 383] width 34 height 100
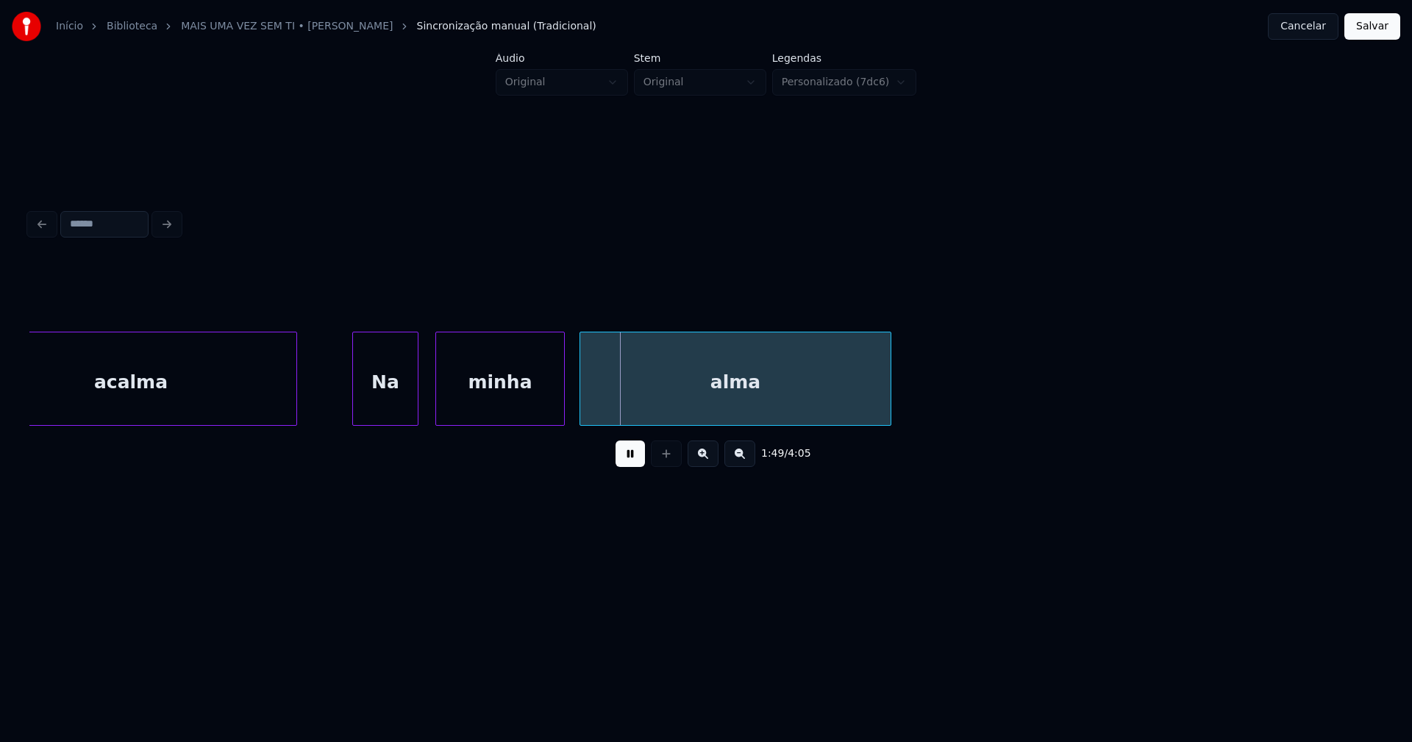
click at [355, 413] on div at bounding box center [355, 379] width 4 height 93
click at [466, 416] on div "minha" at bounding box center [489, 383] width 128 height 100
click at [561, 397] on div at bounding box center [560, 379] width 4 height 93
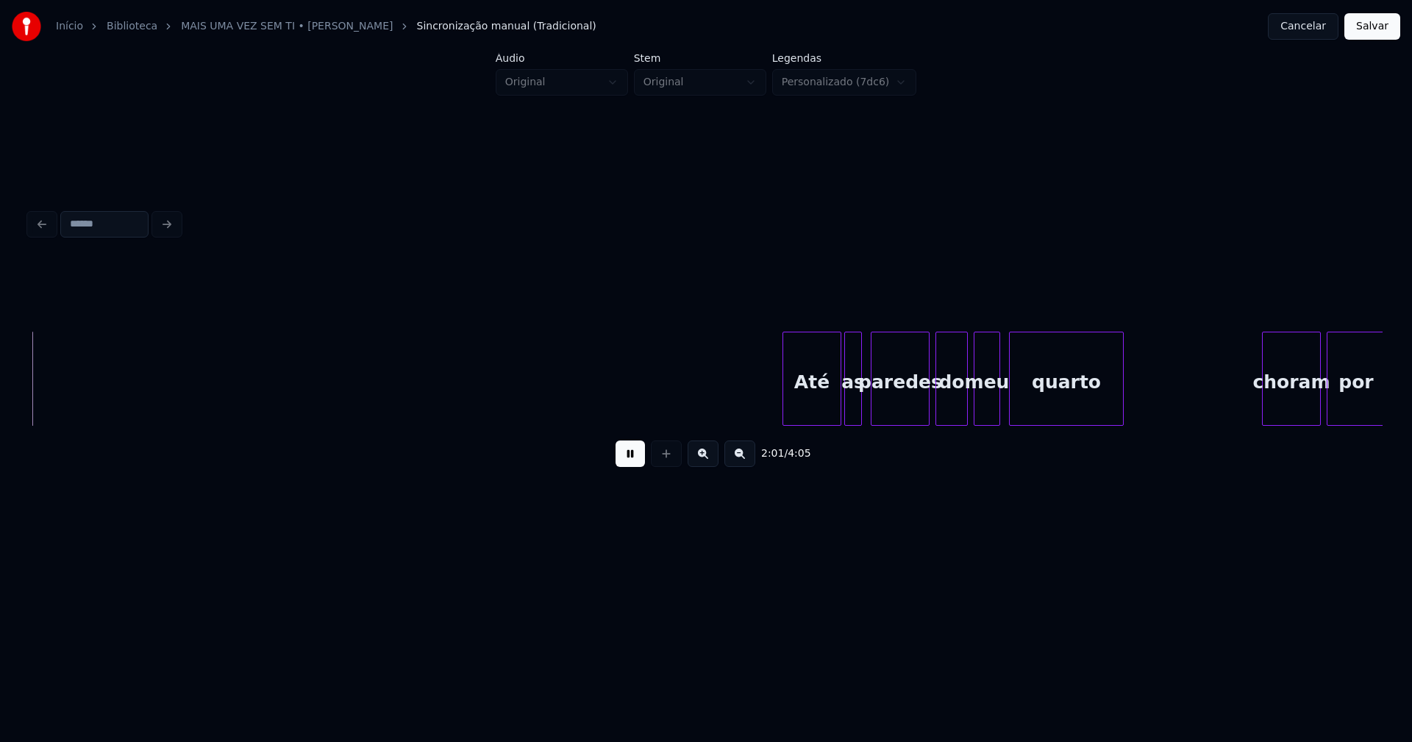
scroll to position [0, 17964]
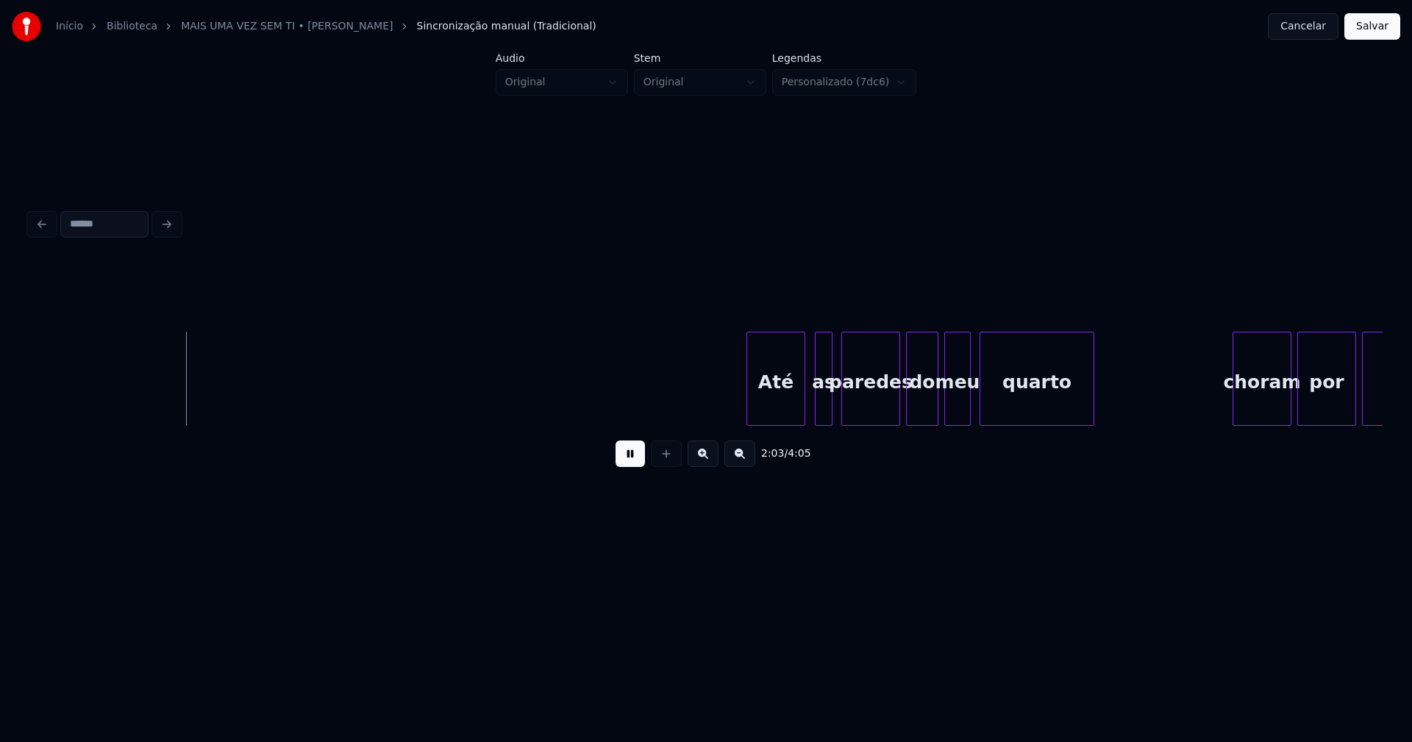
click at [790, 416] on div "Até" at bounding box center [775, 383] width 57 height 100
click at [819, 414] on div "as" at bounding box center [818, 383] width 16 height 100
click at [867, 415] on div "paredes" at bounding box center [867, 383] width 57 height 100
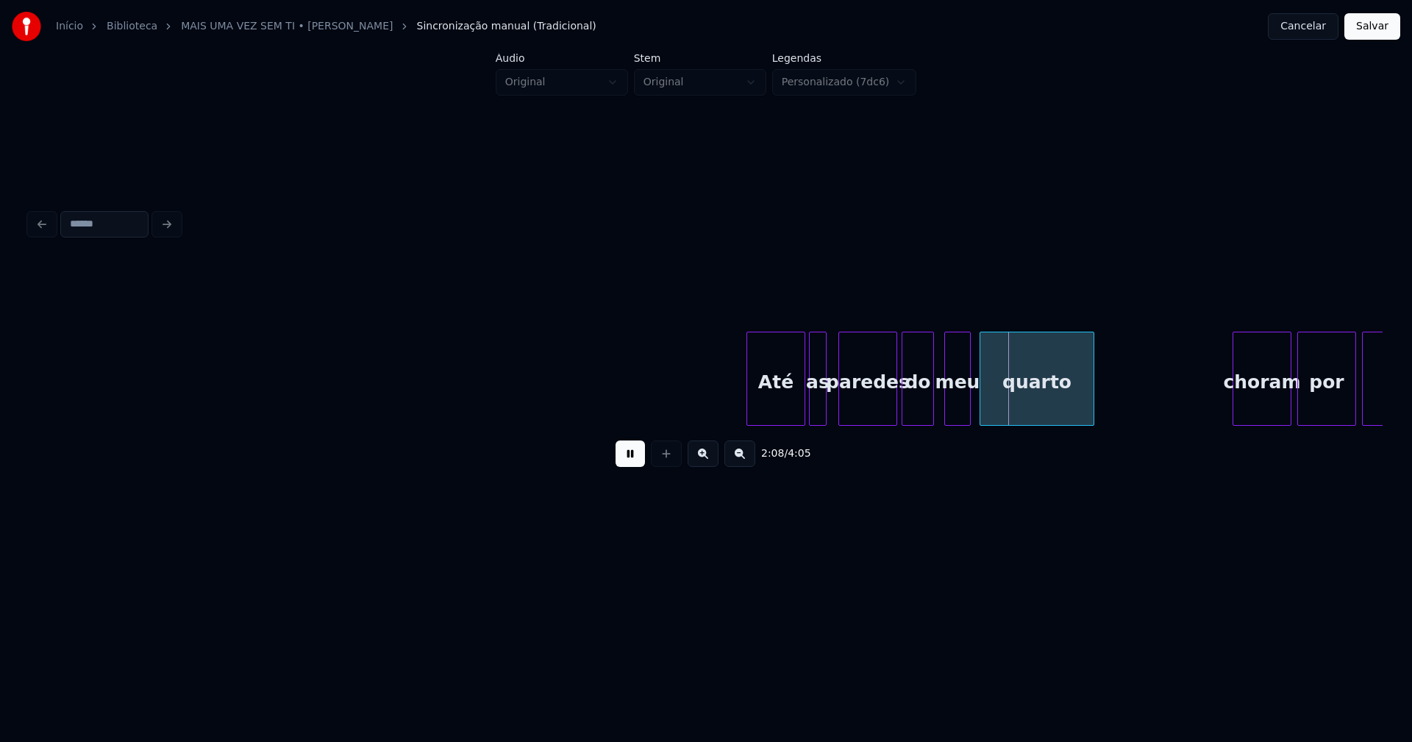
click at [920, 407] on div "do" at bounding box center [918, 383] width 31 height 100
click at [956, 411] on div "meu" at bounding box center [954, 383] width 25 height 100
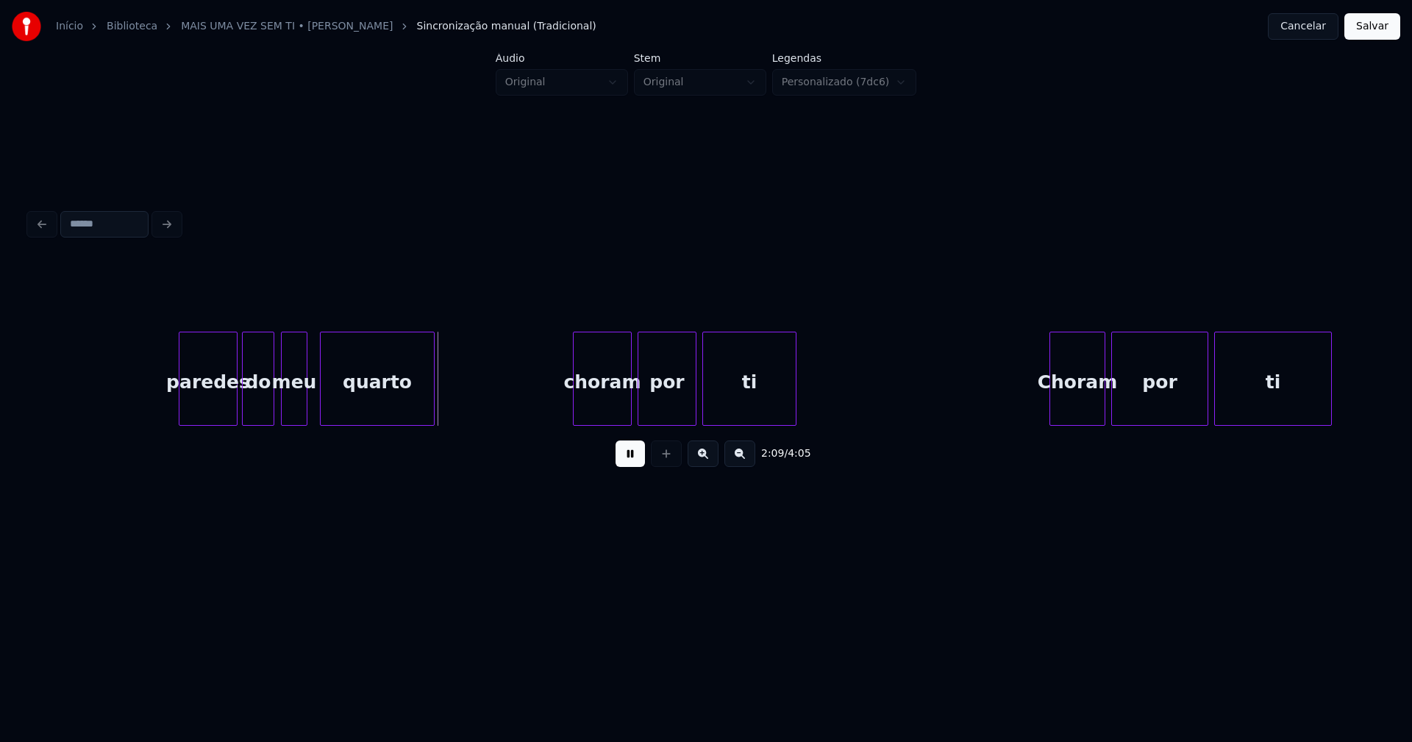
scroll to position [0, 18785]
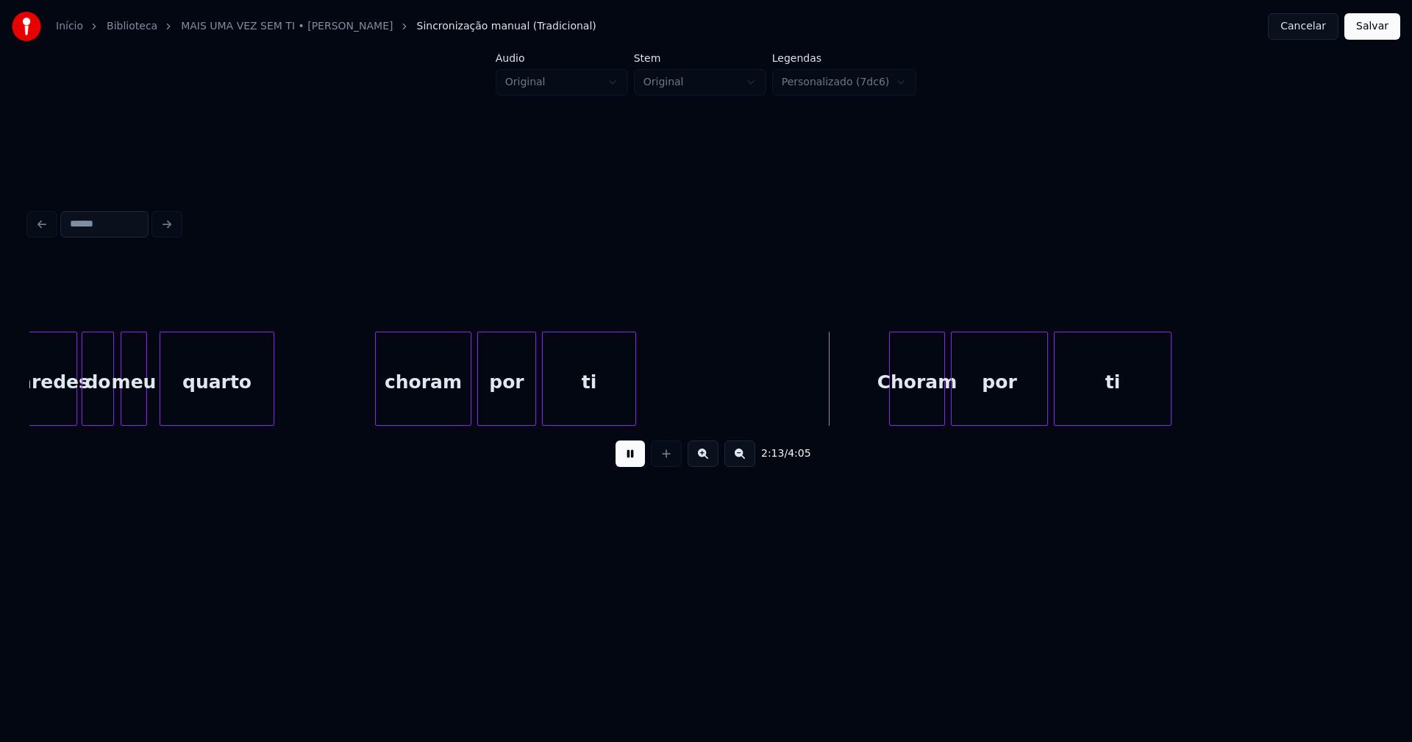
click at [378, 419] on div at bounding box center [378, 379] width 4 height 93
click at [397, 414] on div "choram" at bounding box center [423, 383] width 95 height 100
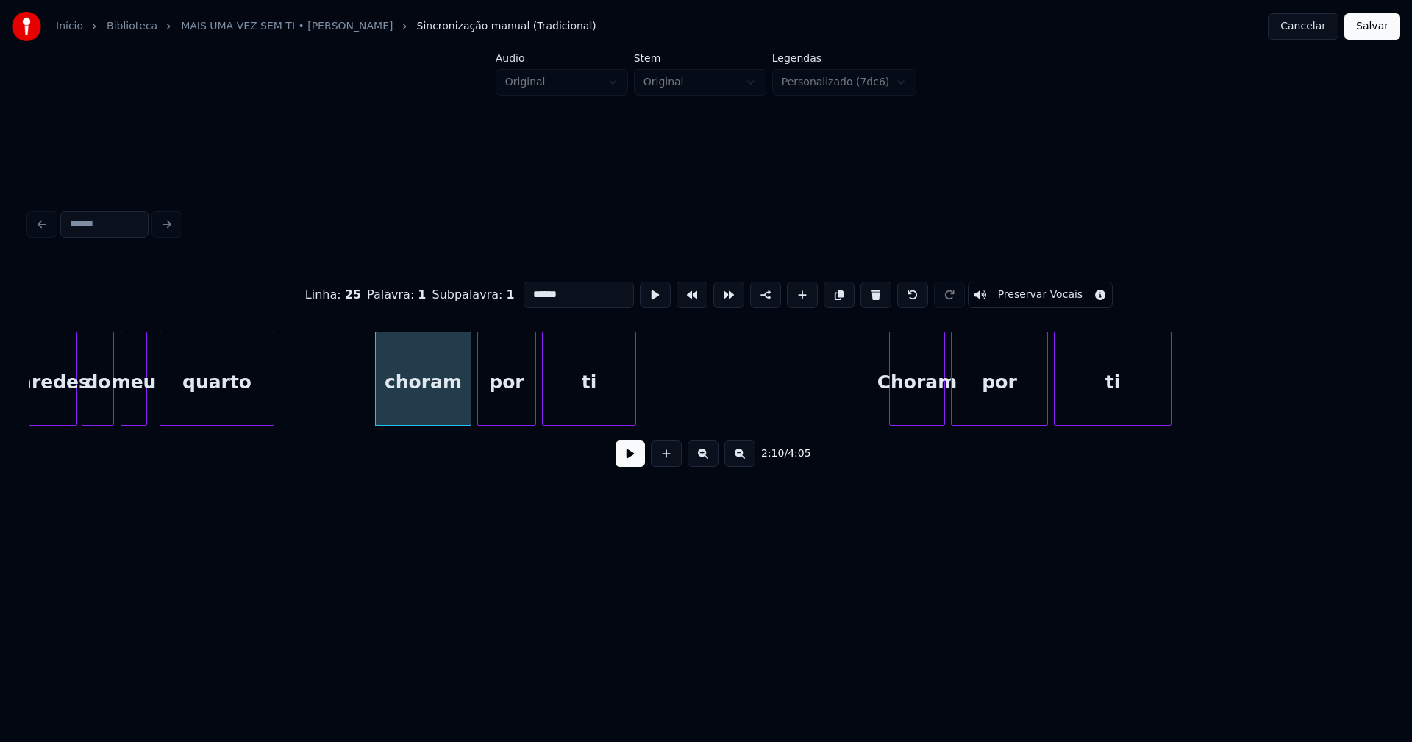
click at [527, 287] on input "******" at bounding box center [579, 295] width 110 height 26
type input "******"
click at [628, 458] on button at bounding box center [630, 454] width 29 height 26
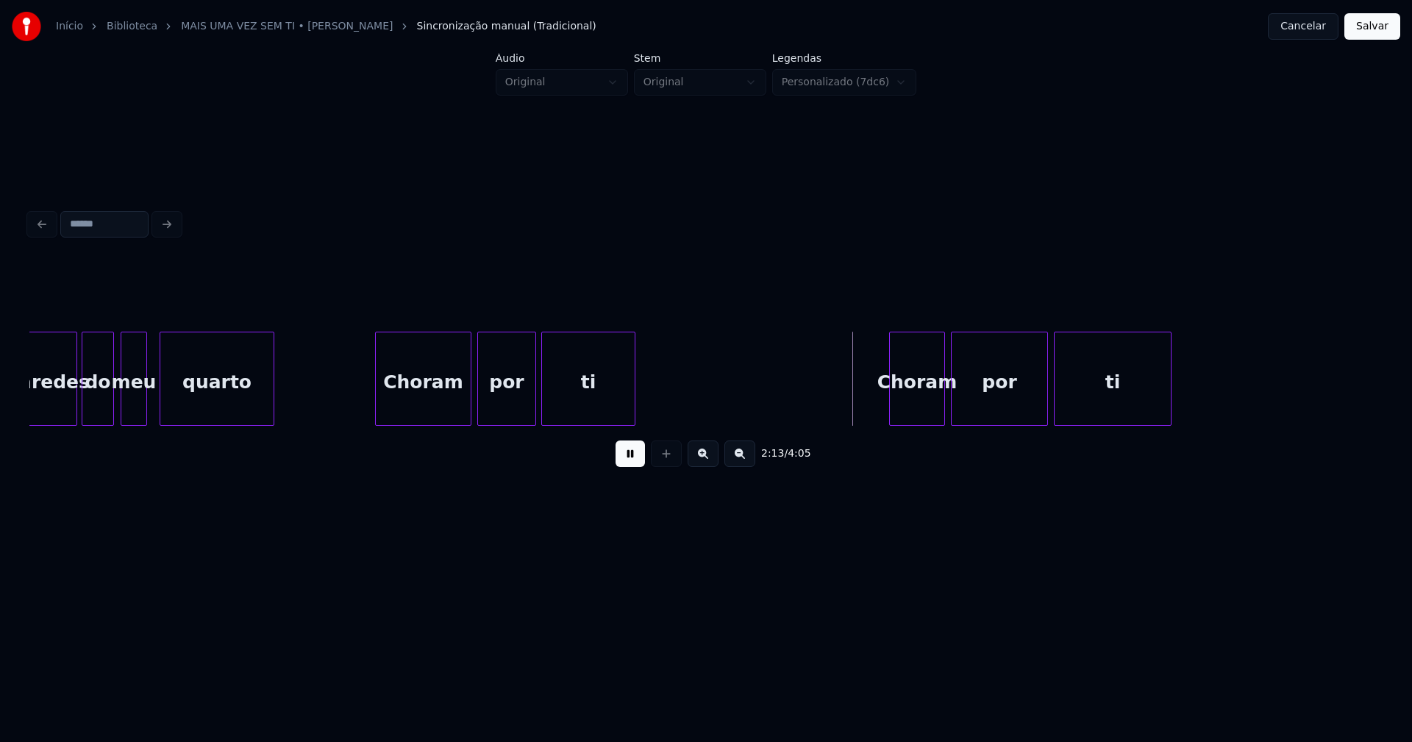
click at [635, 397] on div "ti" at bounding box center [588, 379] width 94 height 94
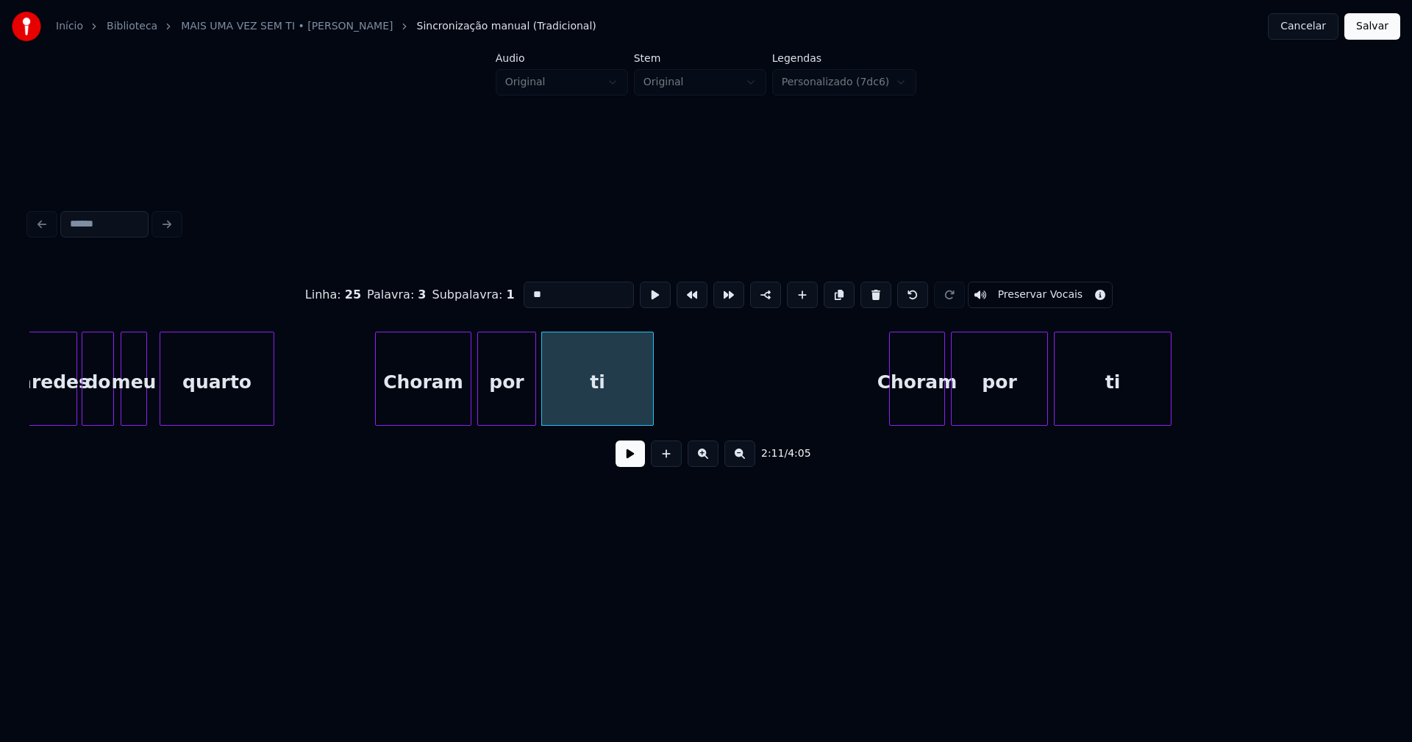
click at [650, 393] on div at bounding box center [651, 379] width 4 height 93
drag, startPoint x: 633, startPoint y: 461, endPoint x: 860, endPoint y: 430, distance: 229.5
click at [637, 459] on button at bounding box center [630, 454] width 29 height 26
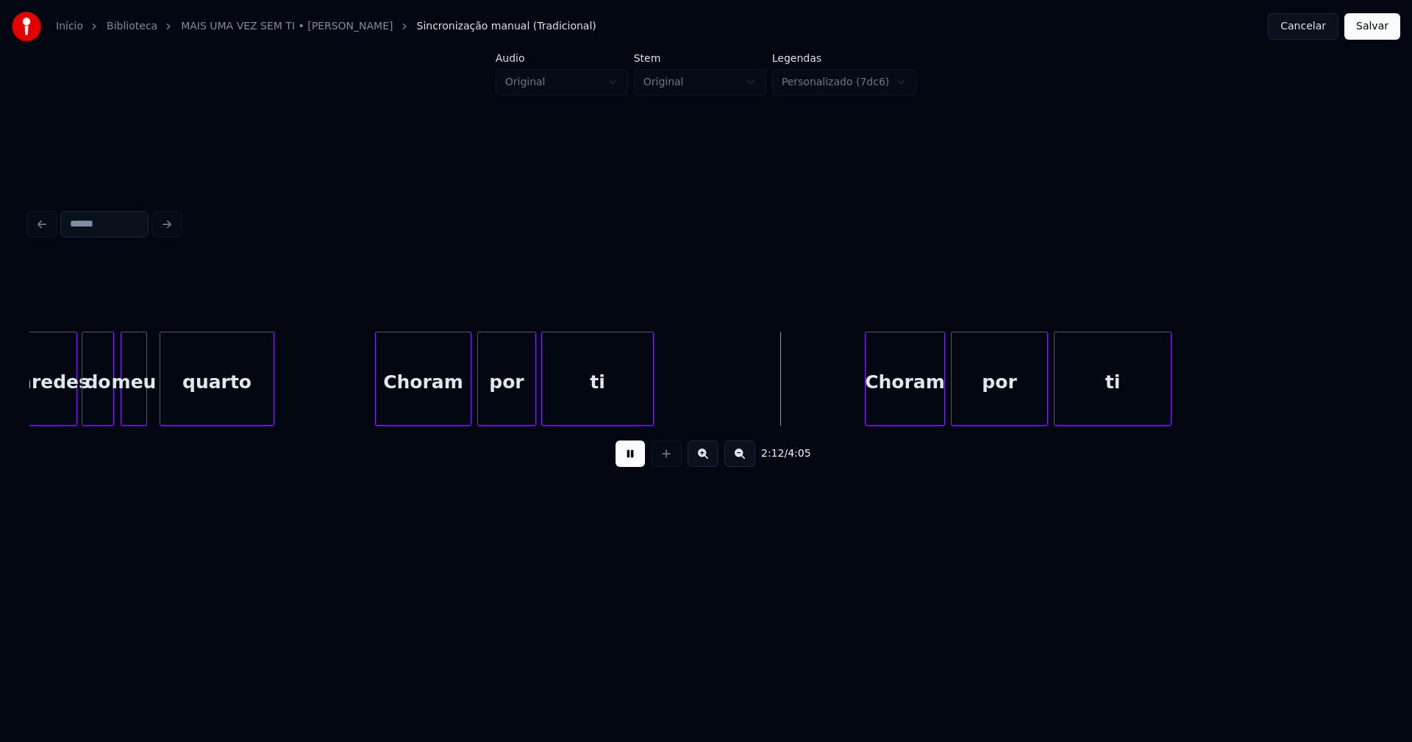
click at [867, 412] on div at bounding box center [868, 379] width 4 height 93
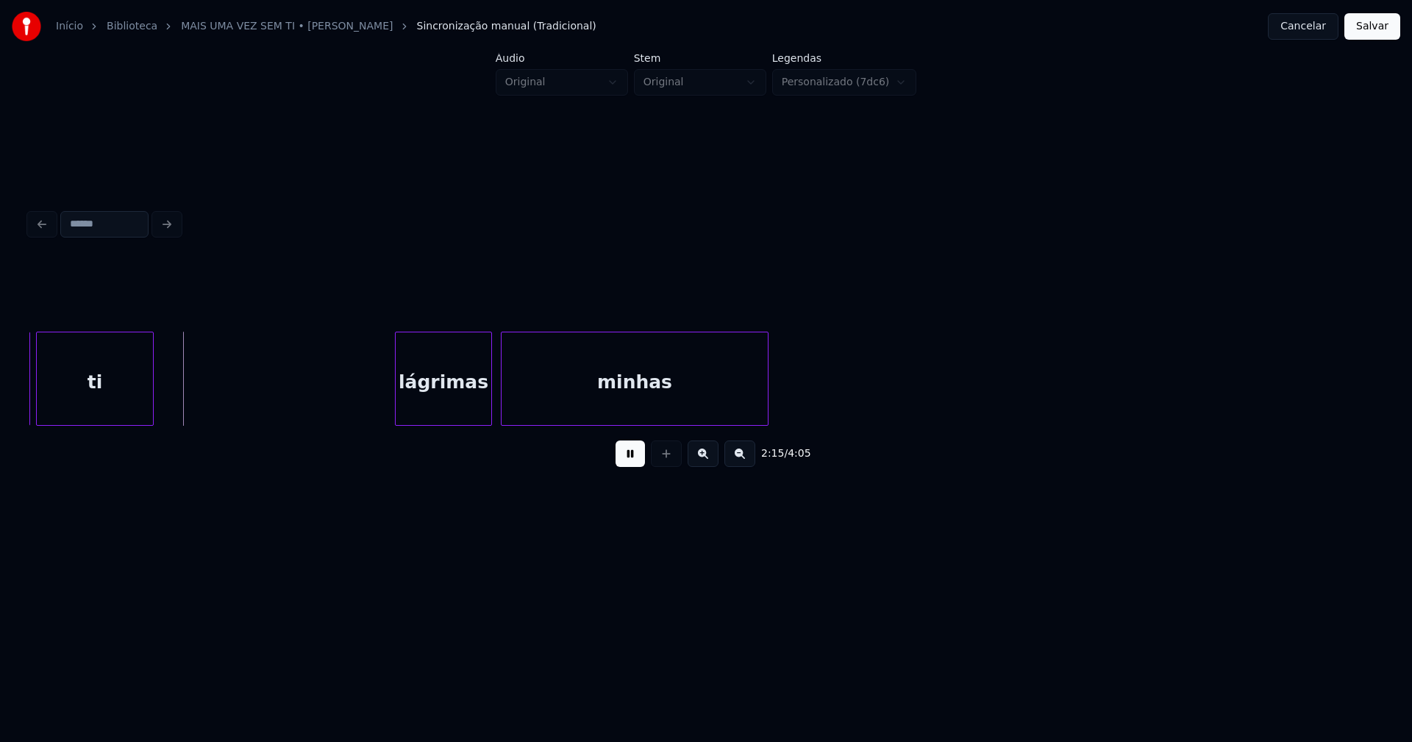
scroll to position [0, 19843]
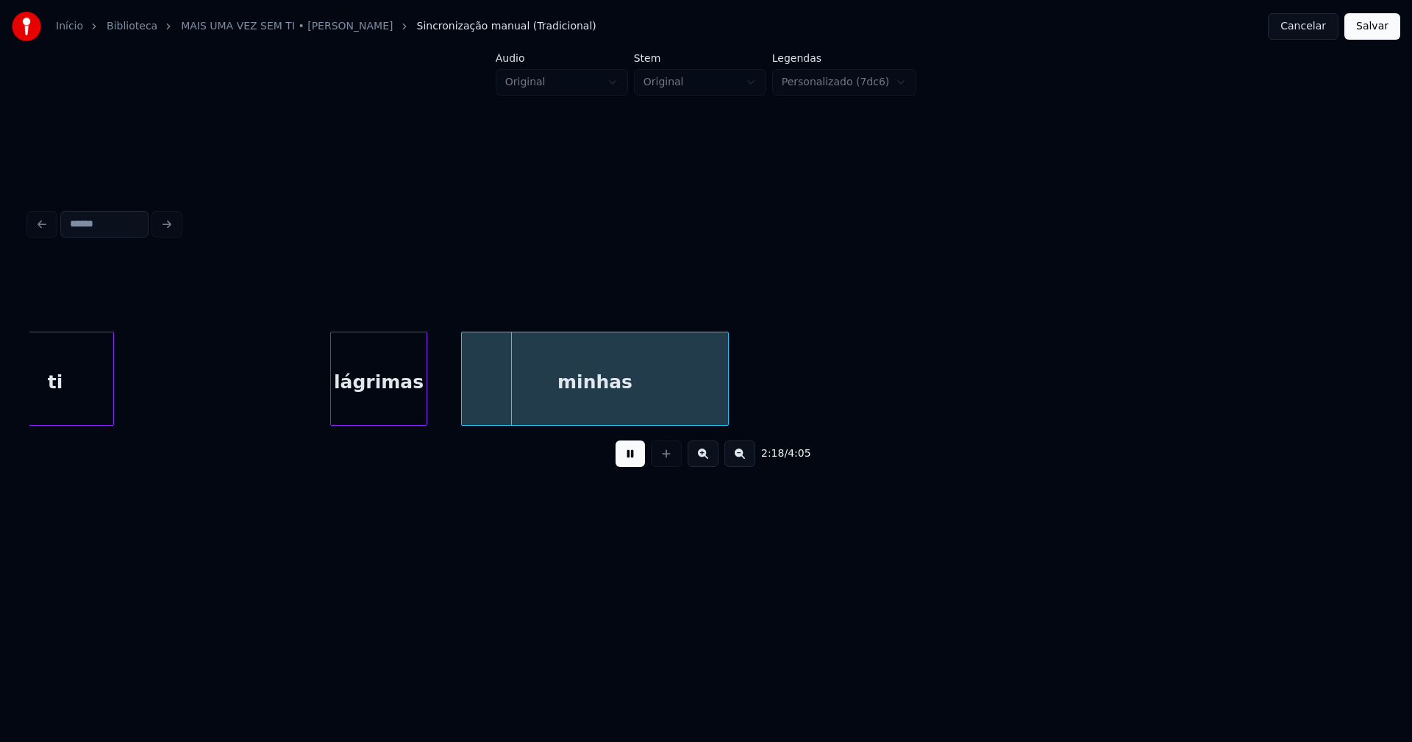
click at [374, 422] on div "ti lágrimas minhas" at bounding box center [706, 379] width 1354 height 94
click at [443, 404] on div at bounding box center [443, 379] width 4 height 93
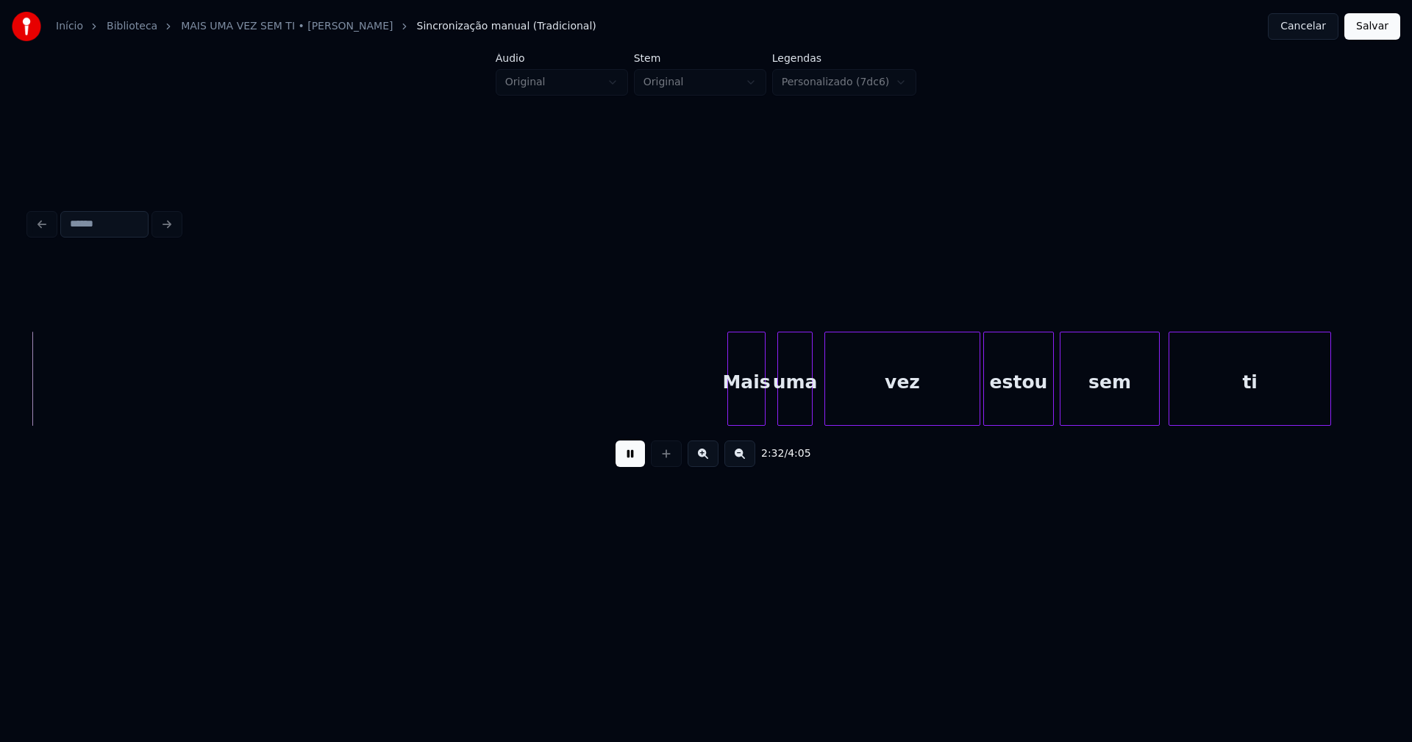
scroll to position [0, 22398]
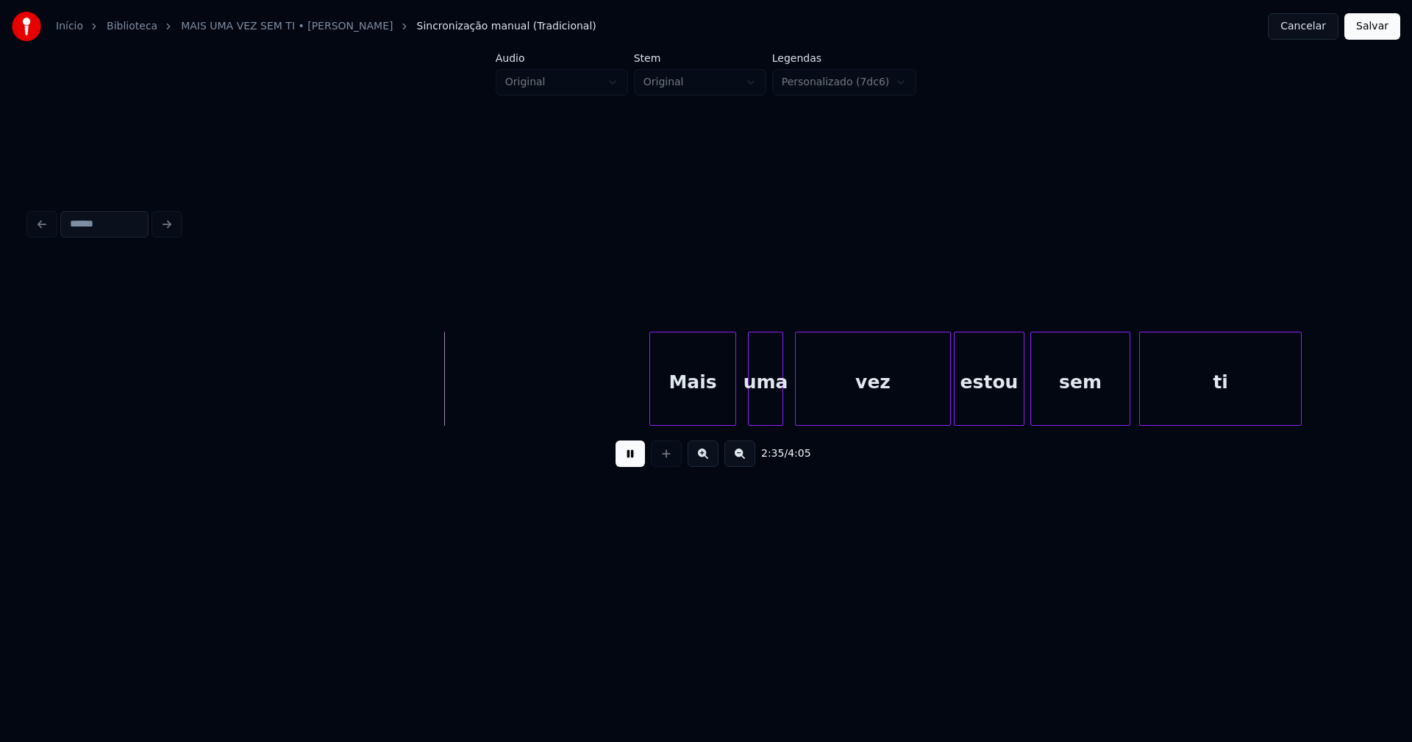
click at [652, 417] on div at bounding box center [652, 379] width 4 height 93
click at [757, 414] on div "uma" at bounding box center [759, 383] width 34 height 100
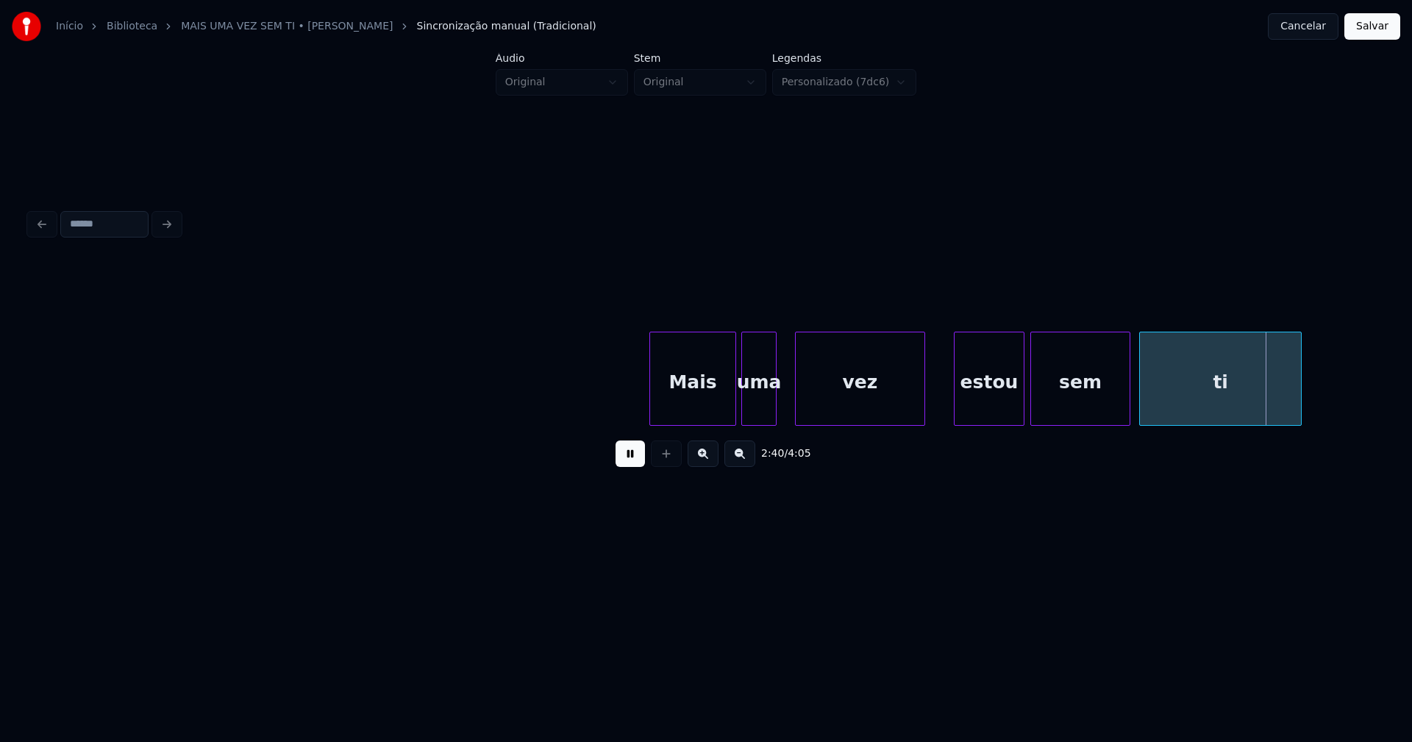
click at [921, 421] on div "Mais uma vez estou sem ti" at bounding box center [706, 379] width 1354 height 94
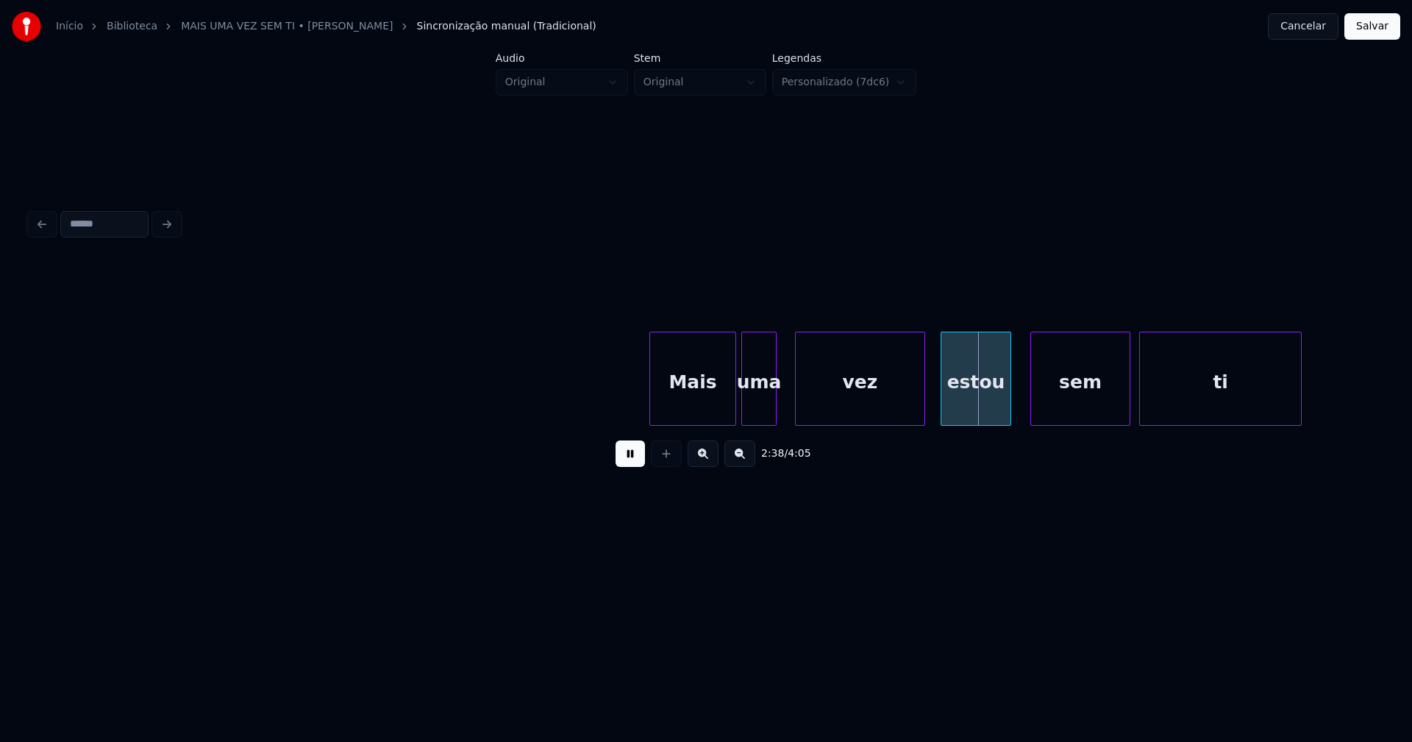
click at [970, 410] on div "estou" at bounding box center [976, 383] width 69 height 100
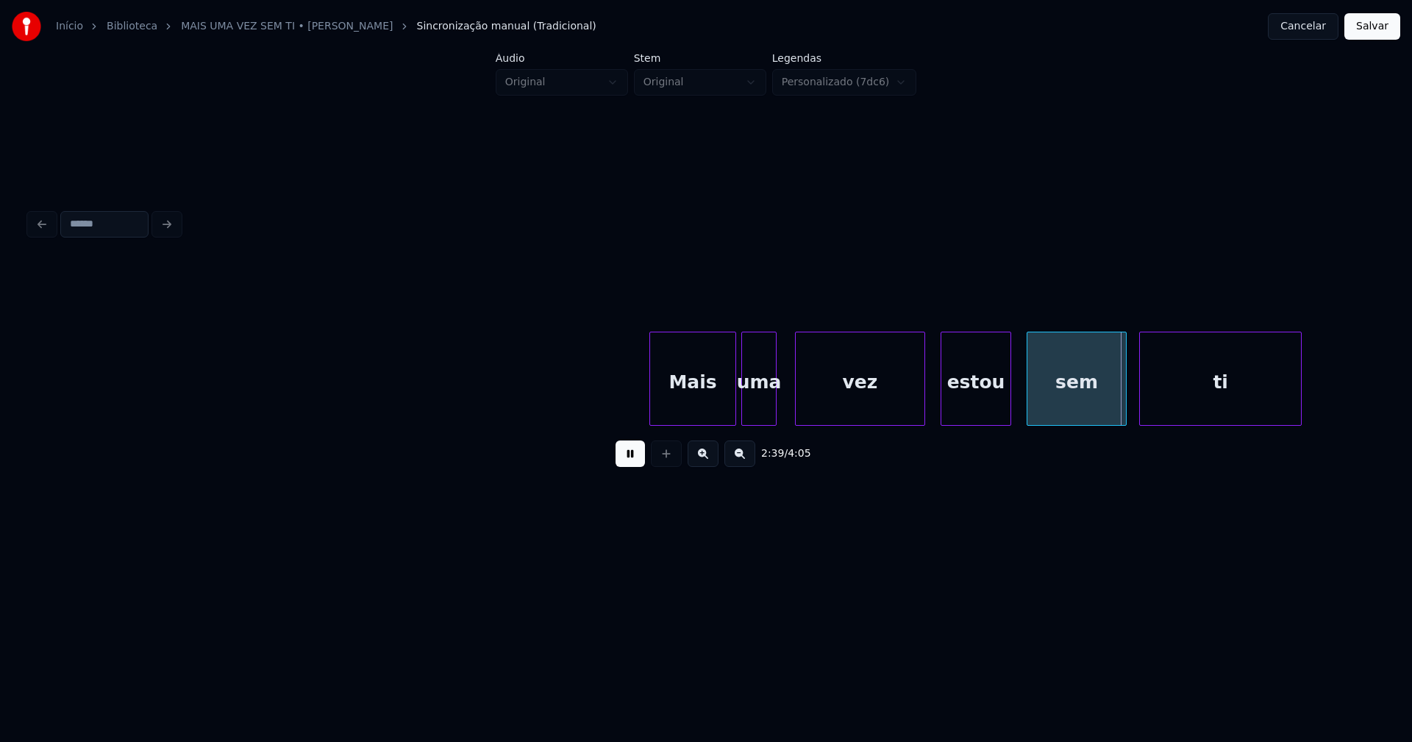
click at [1056, 409] on div "sem" at bounding box center [1077, 383] width 99 height 100
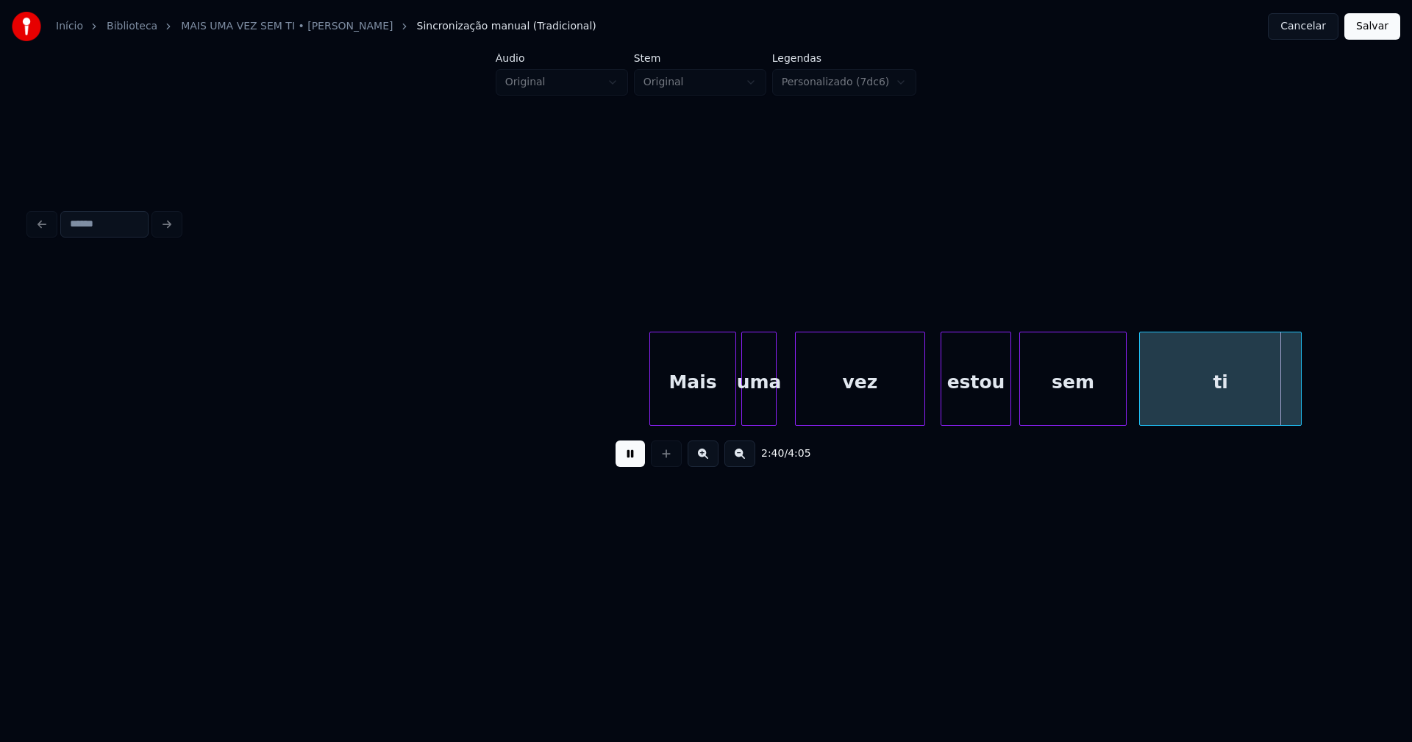
click at [1023, 409] on div at bounding box center [1022, 379] width 4 height 93
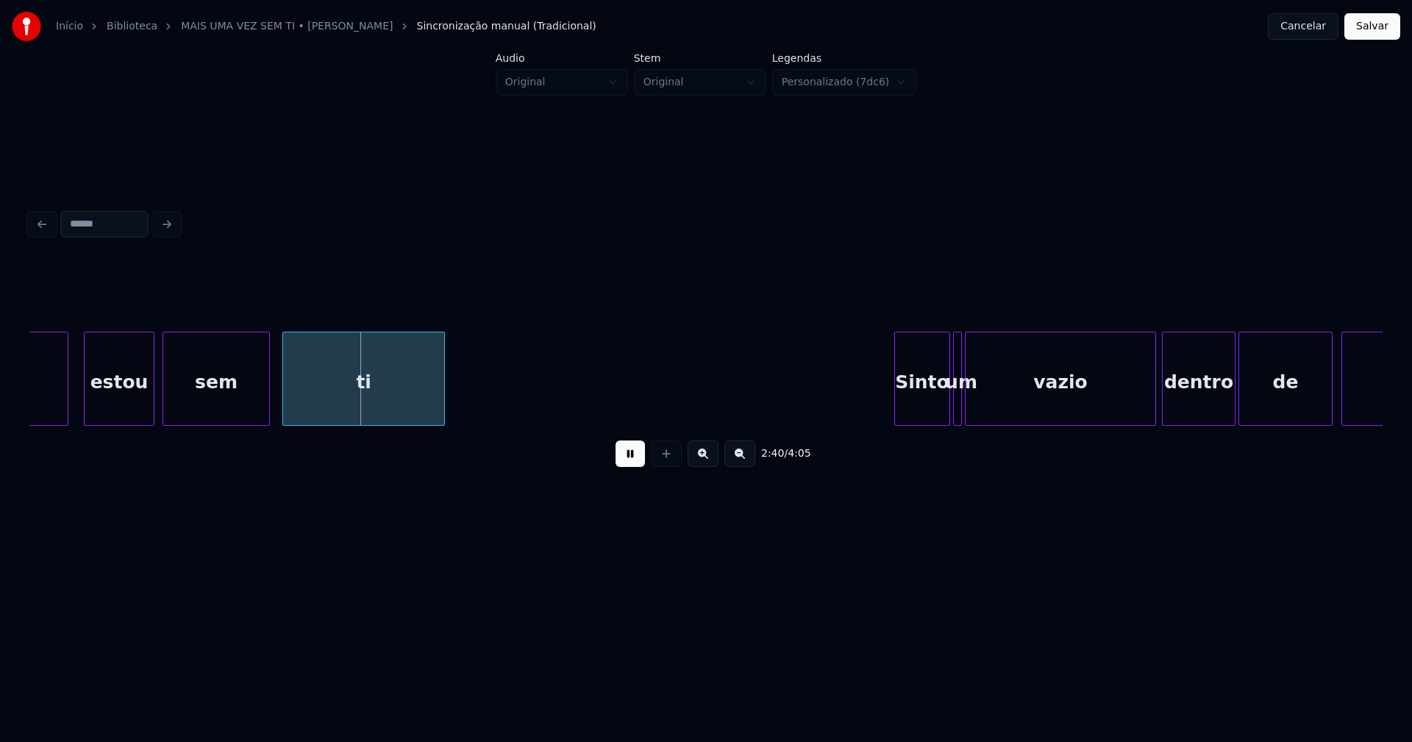
scroll to position [0, 23376]
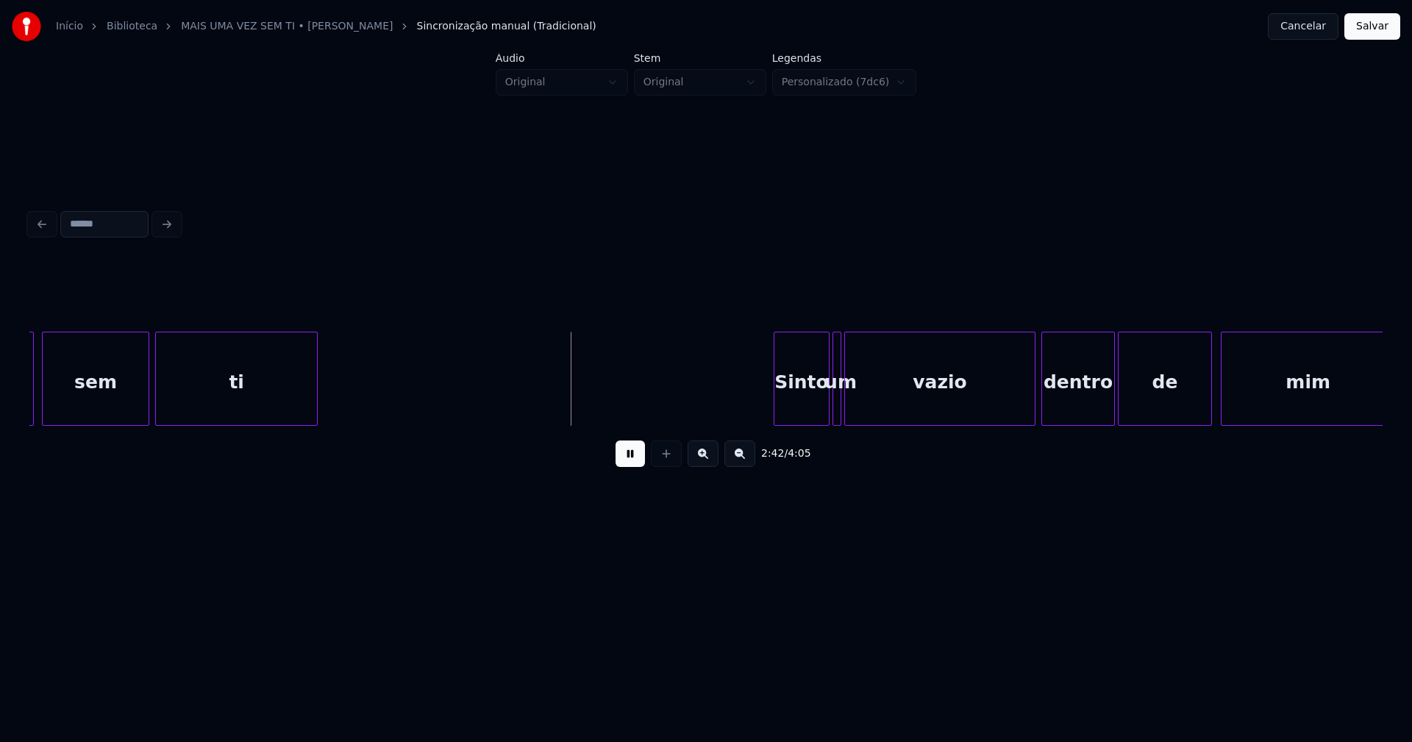
click at [271, 417] on div "ti" at bounding box center [236, 383] width 161 height 100
click at [783, 415] on div "Sinto" at bounding box center [783, 383] width 54 height 100
click at [815, 412] on div at bounding box center [817, 379] width 4 height 93
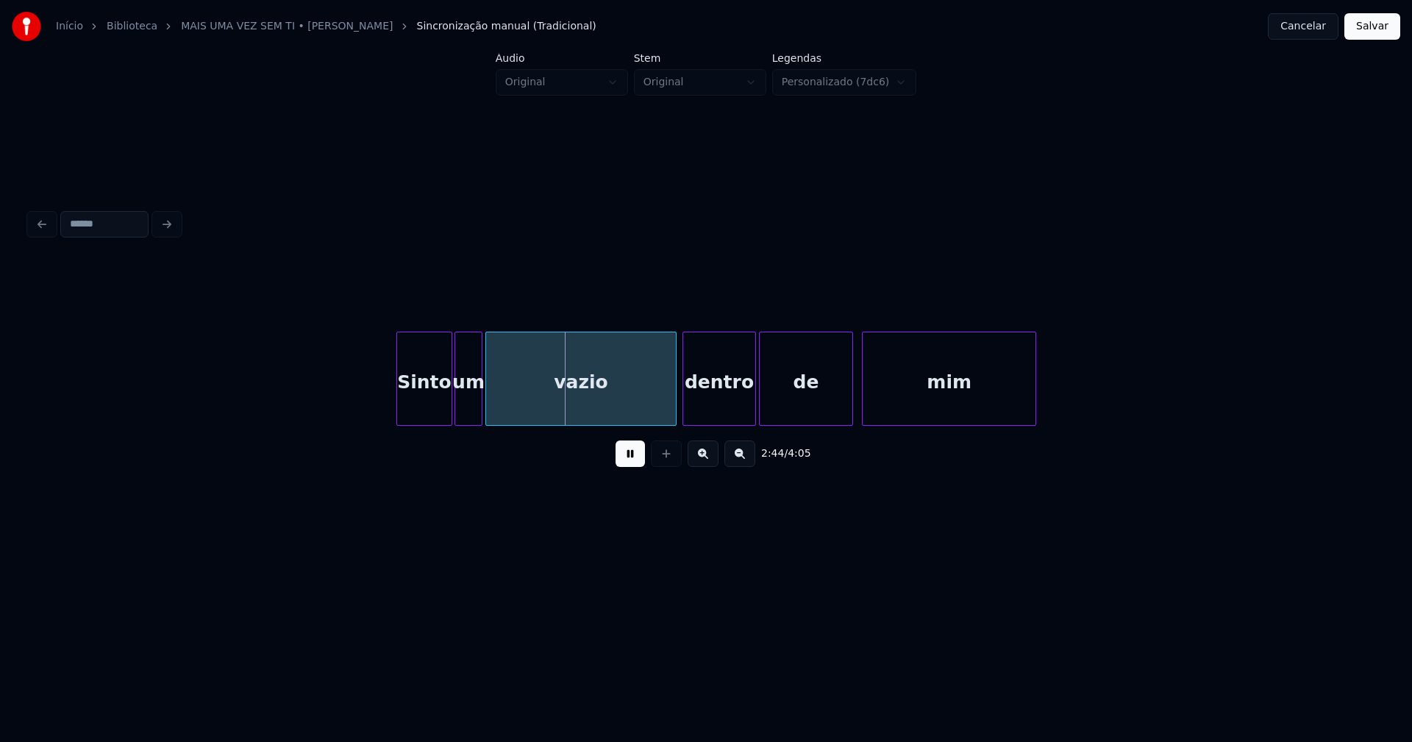
scroll to position [0, 23894]
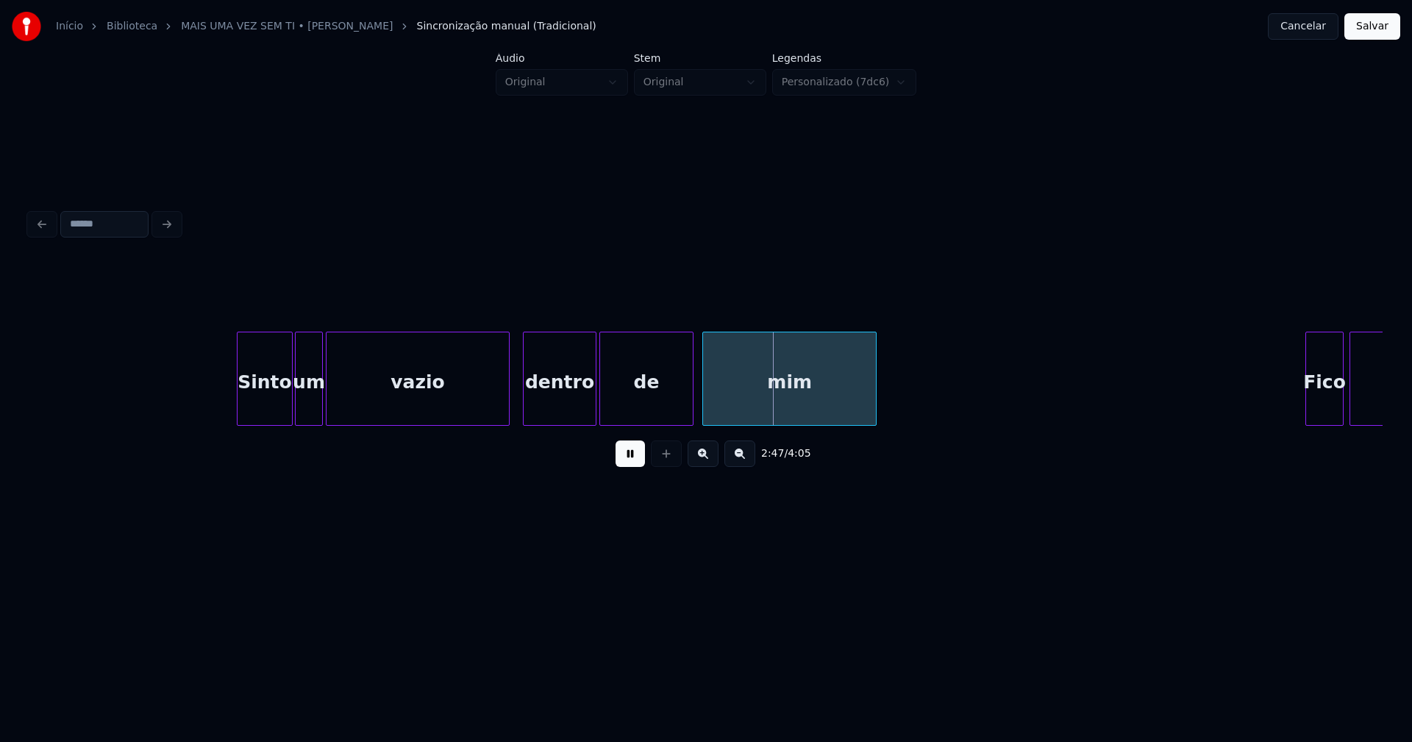
click at [508, 410] on div at bounding box center [507, 379] width 4 height 93
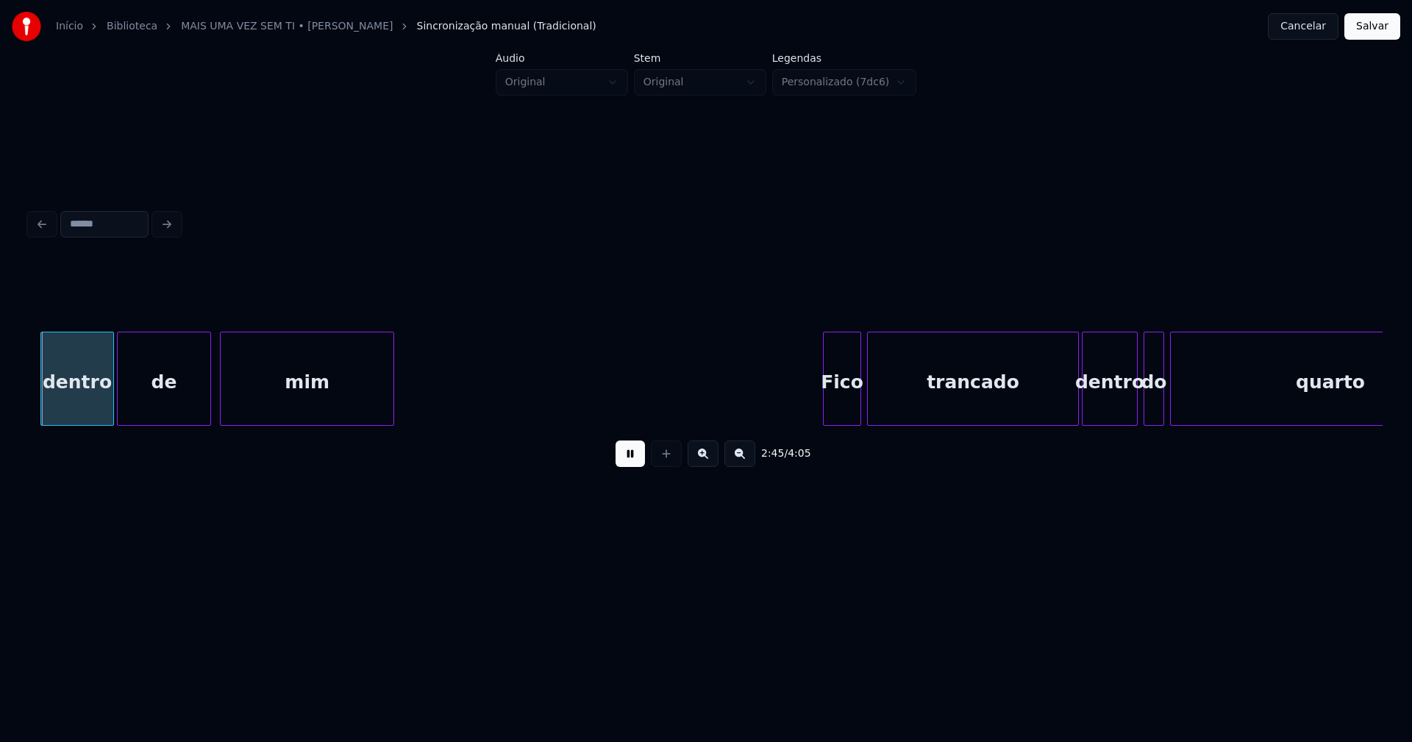
scroll to position [0, 24394]
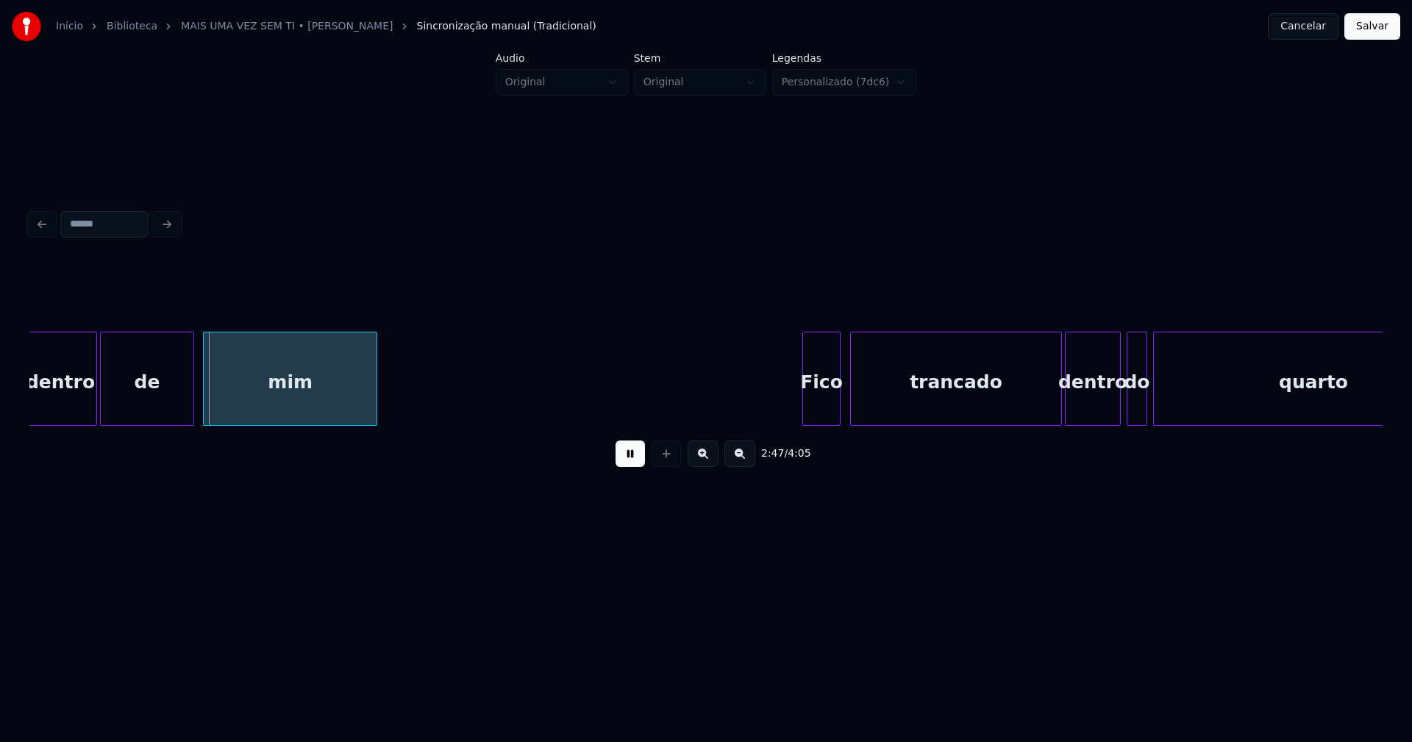
click at [827, 405] on div "Fico" at bounding box center [821, 383] width 37 height 100
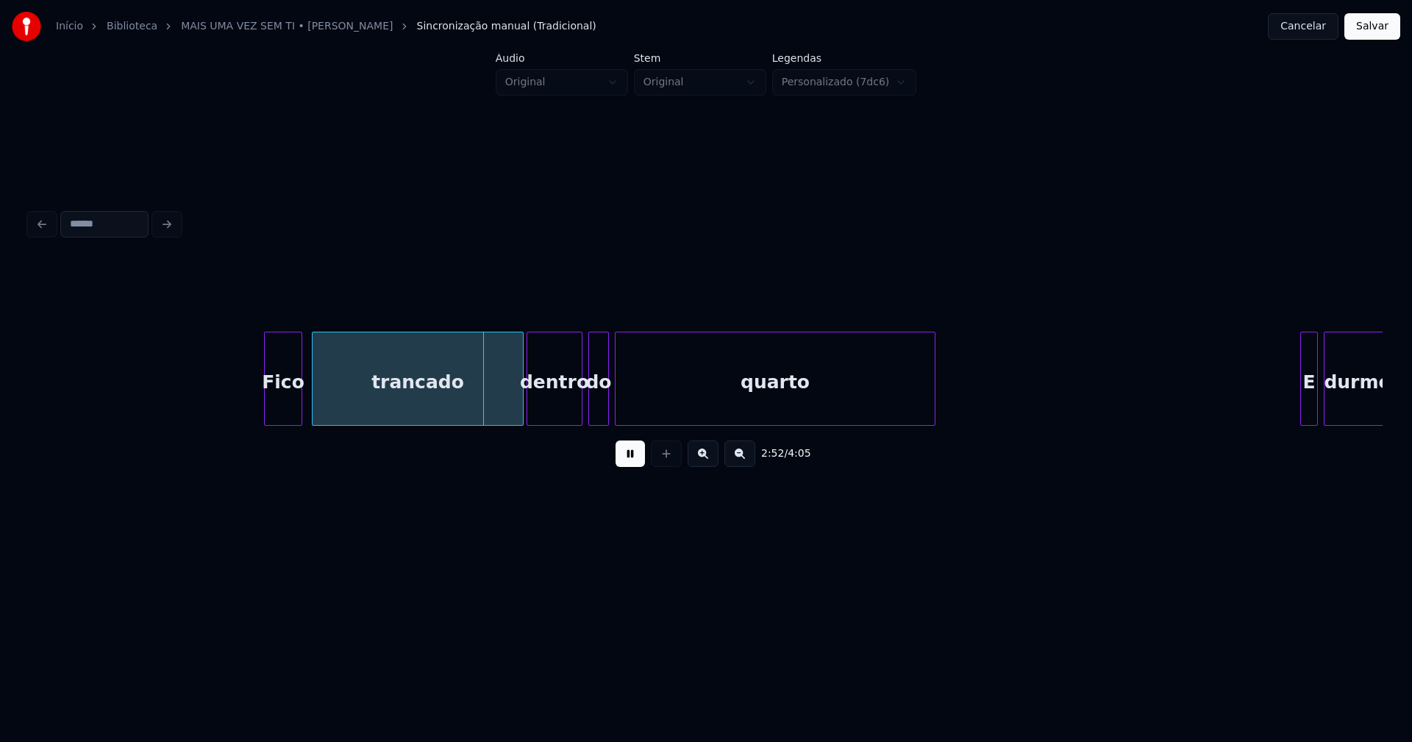
scroll to position [0, 25013]
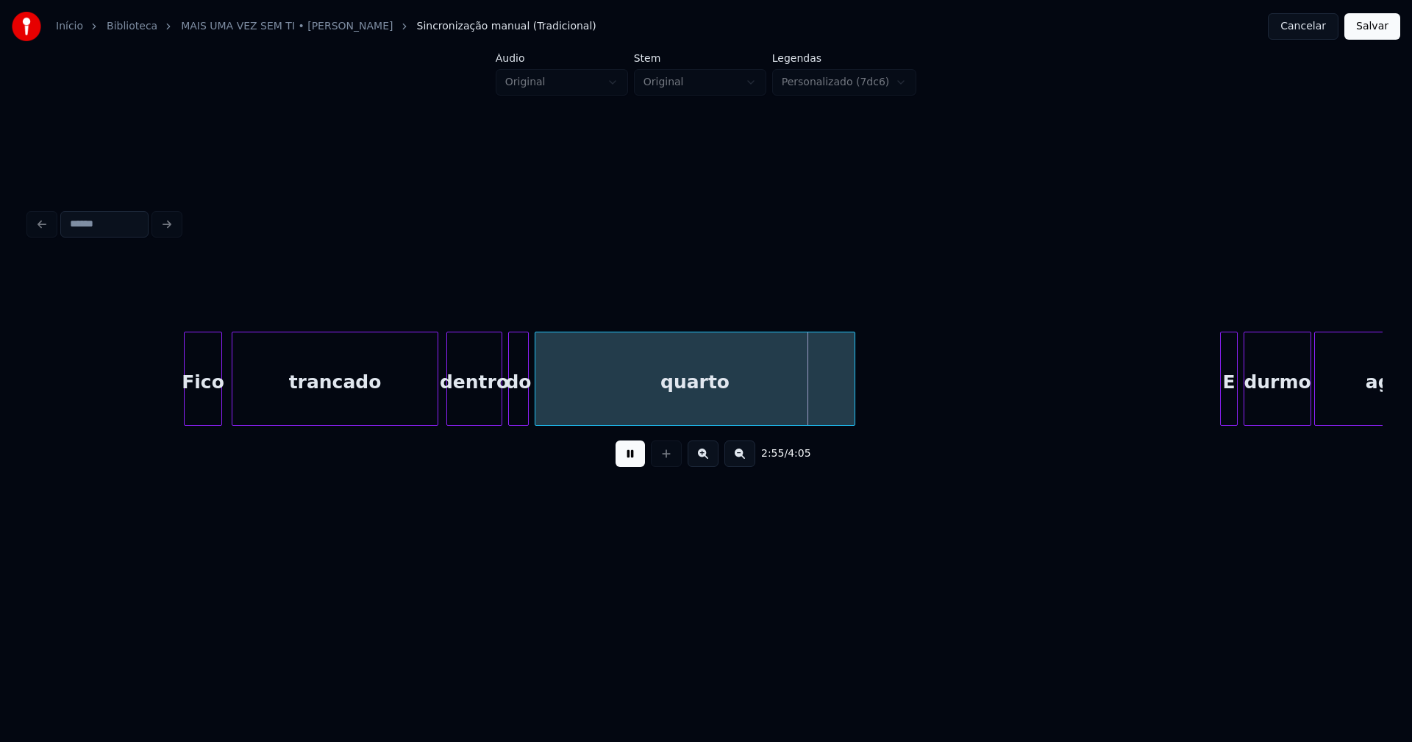
click at [436, 413] on div at bounding box center [435, 379] width 4 height 93
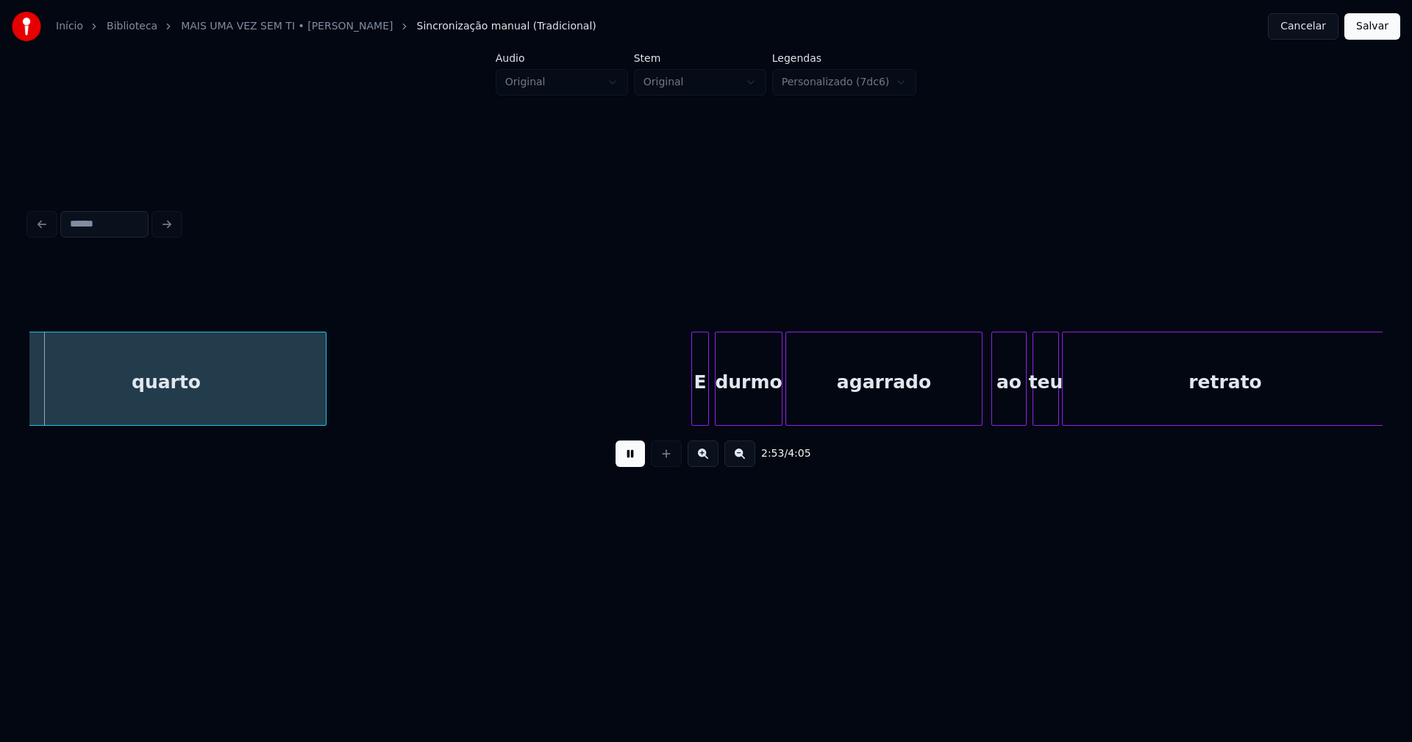
scroll to position [0, 25556]
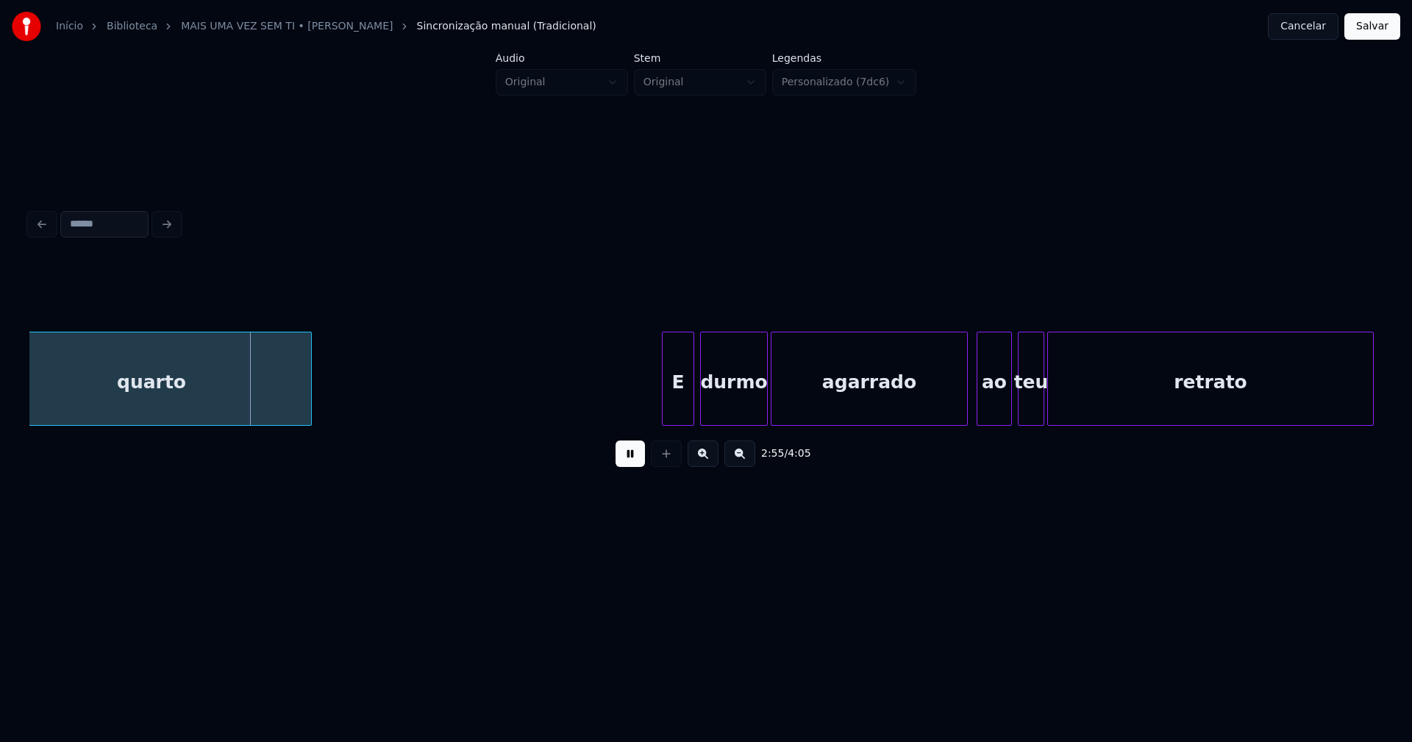
click at [663, 416] on div at bounding box center [665, 379] width 4 height 93
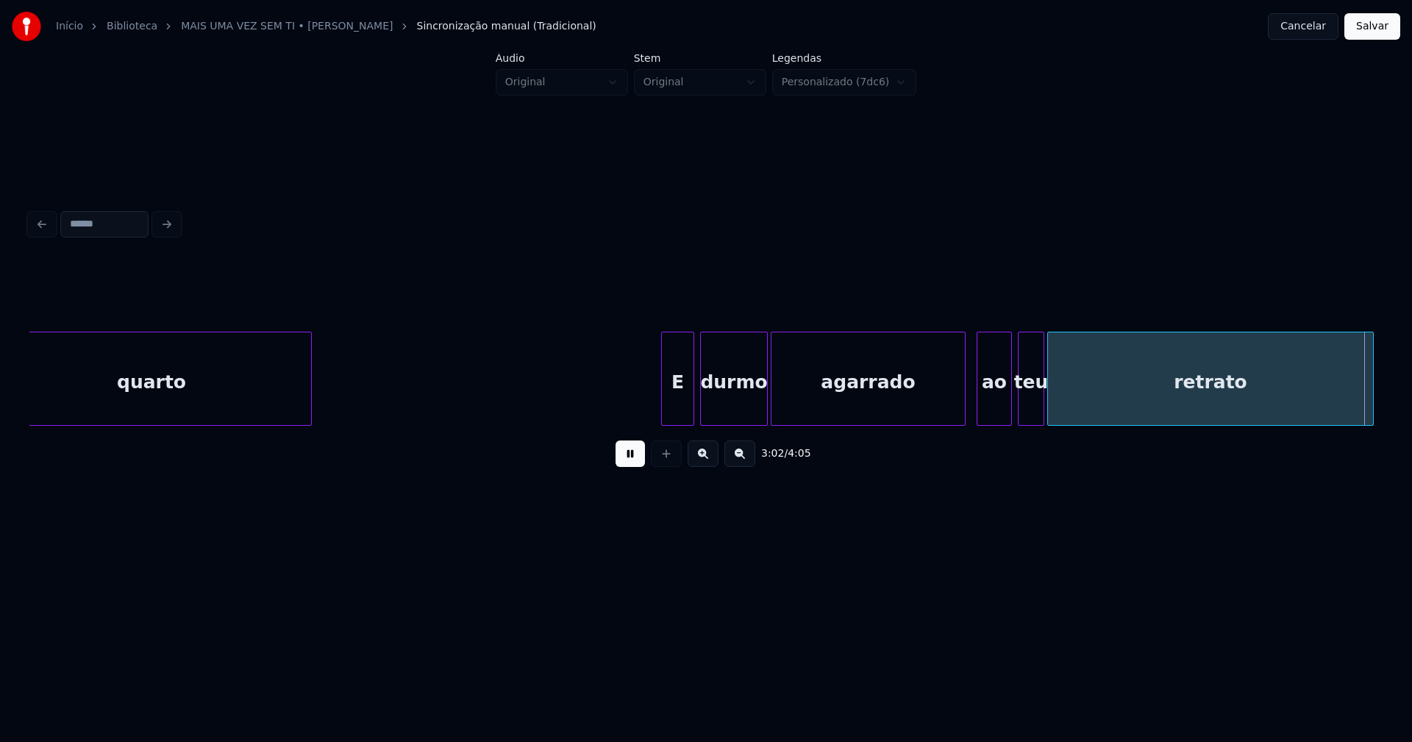
scroll to position [0, 26298]
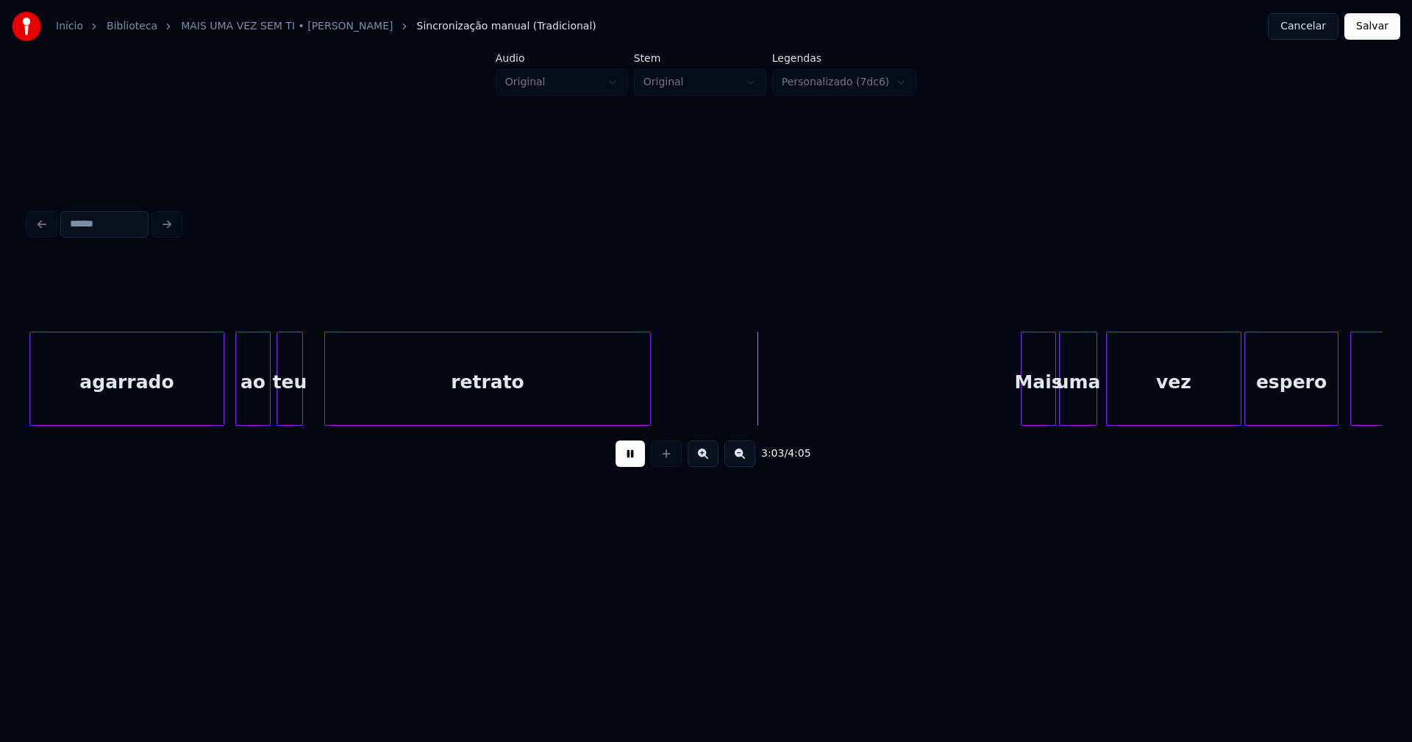
click at [324, 404] on div "retrato" at bounding box center [487, 379] width 327 height 94
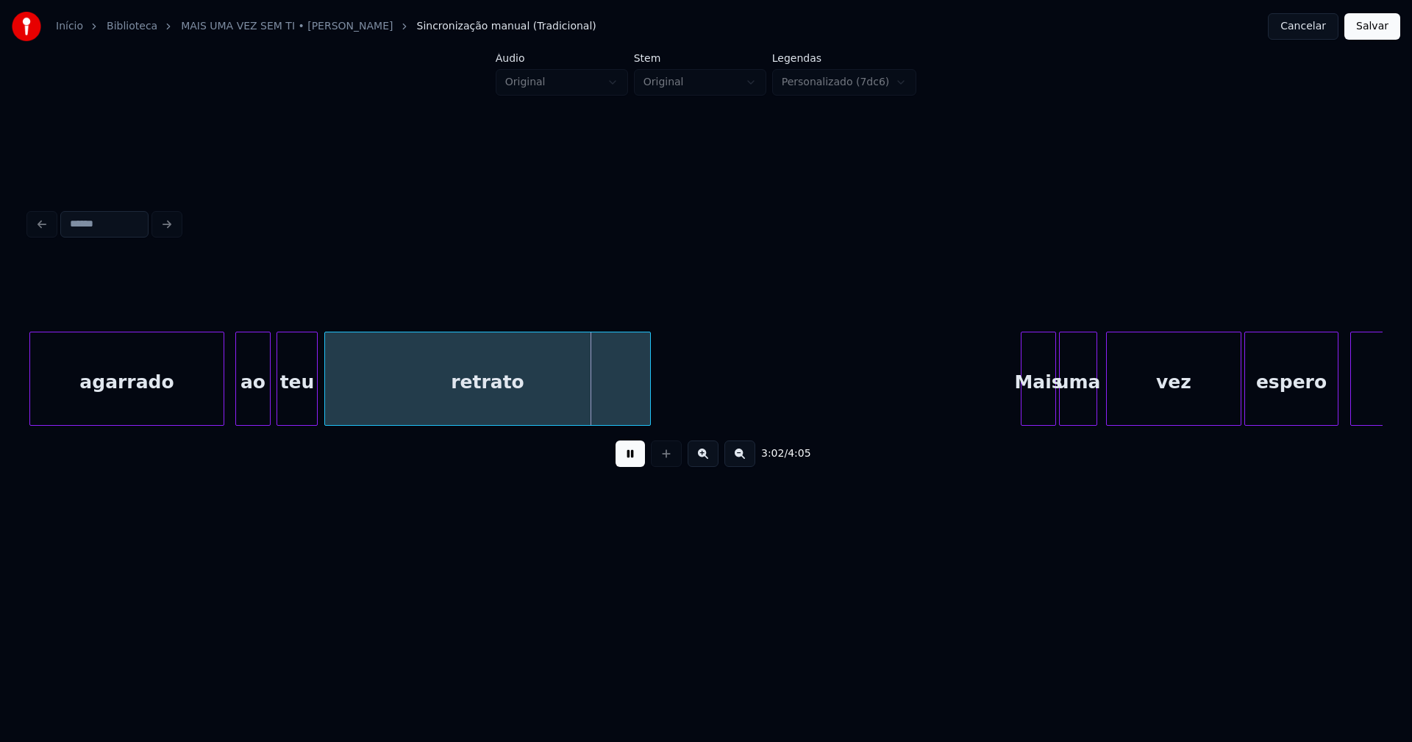
click at [316, 399] on div at bounding box center [315, 379] width 4 height 93
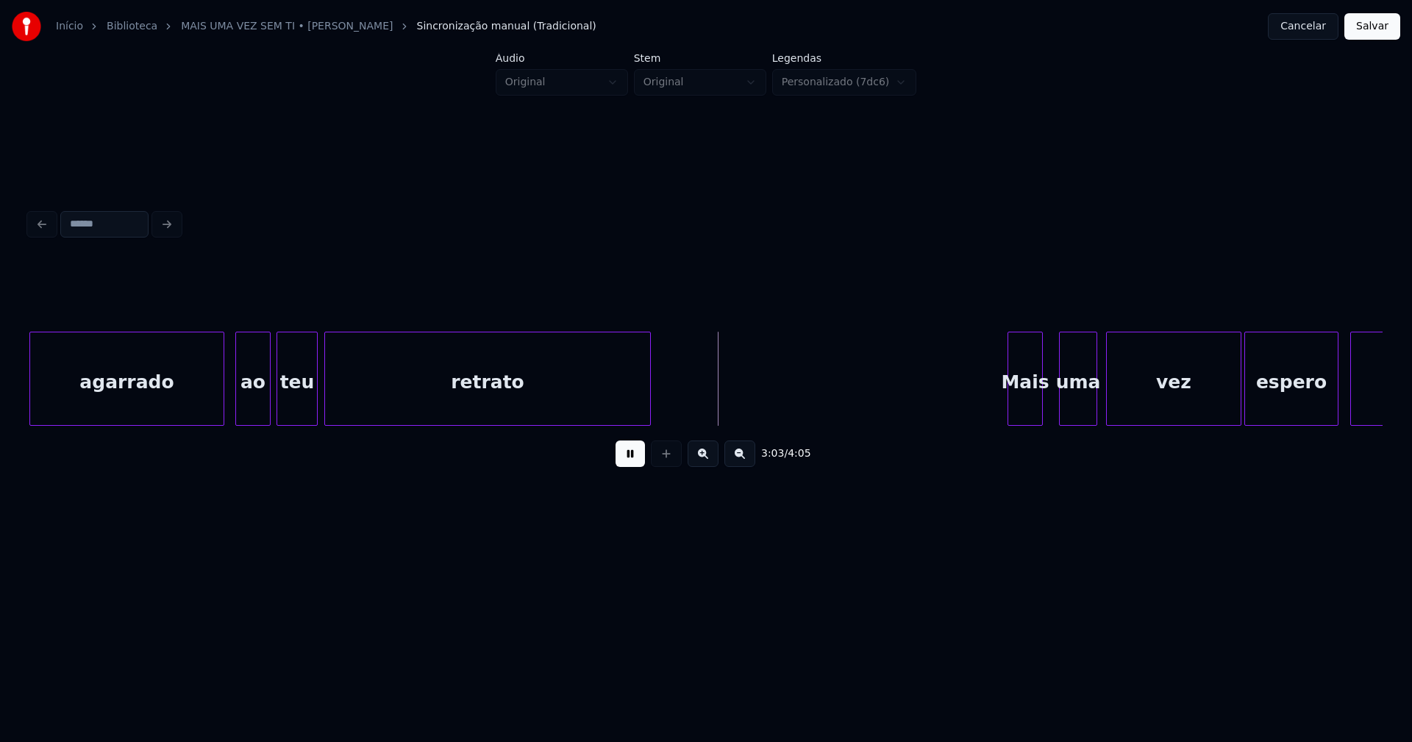
click at [1023, 414] on div "Mais" at bounding box center [1026, 383] width 34 height 100
click at [994, 414] on div at bounding box center [994, 379] width 4 height 93
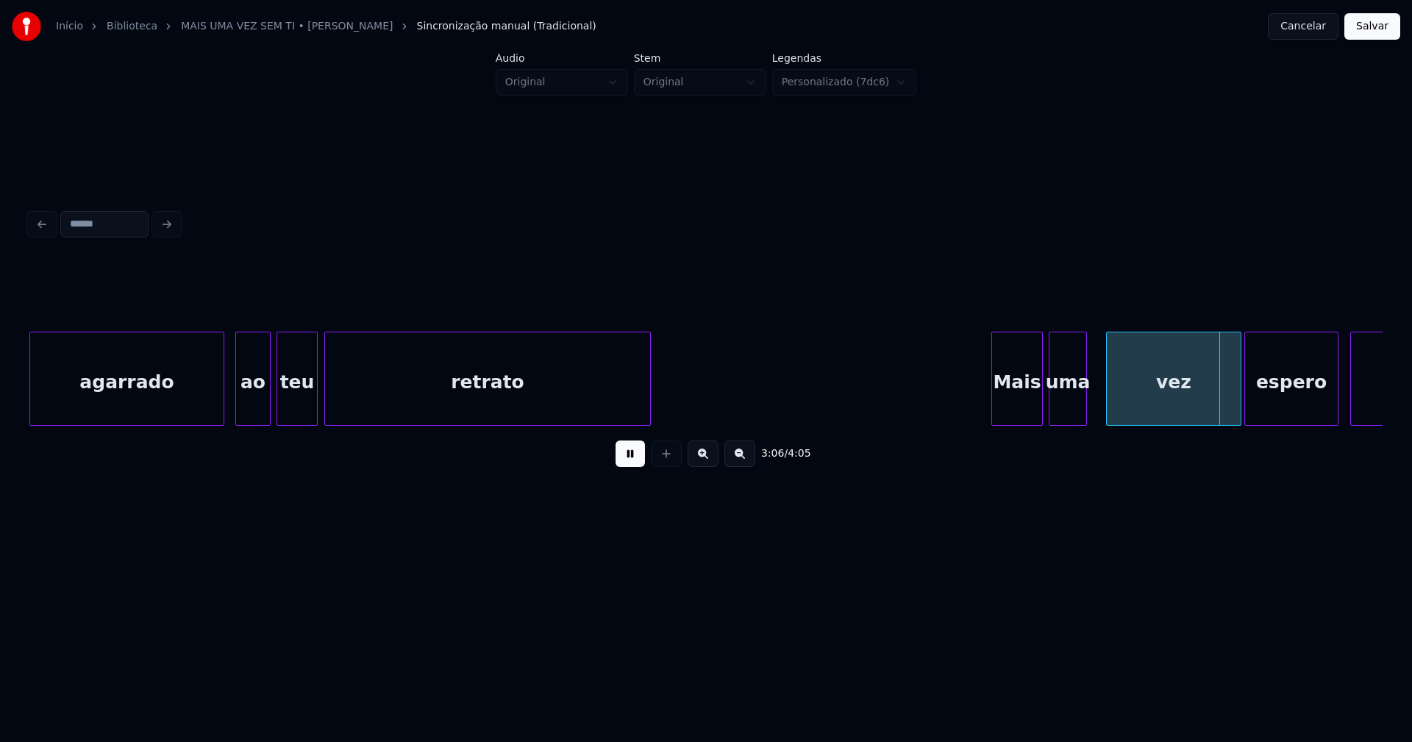
click at [1067, 409] on div "uma" at bounding box center [1068, 383] width 37 height 100
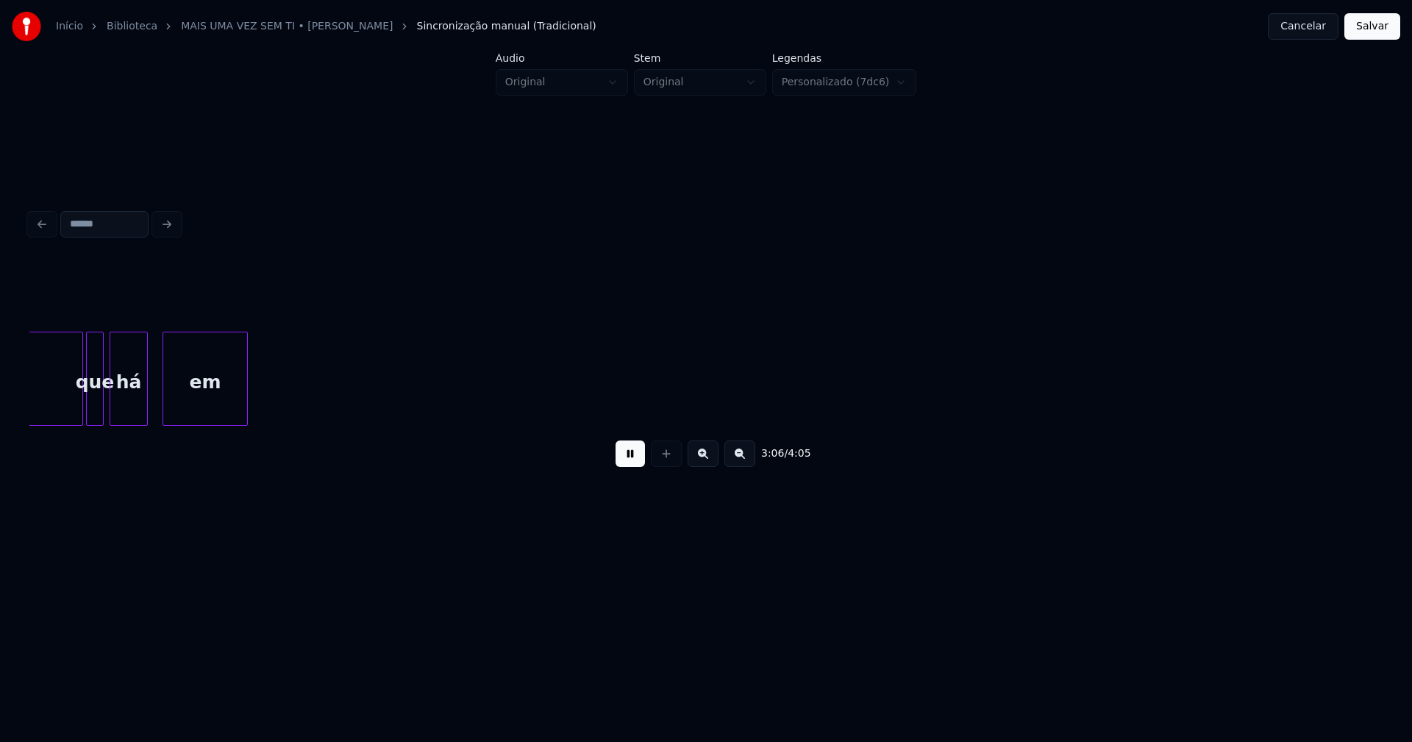
scroll to position [0, 27367]
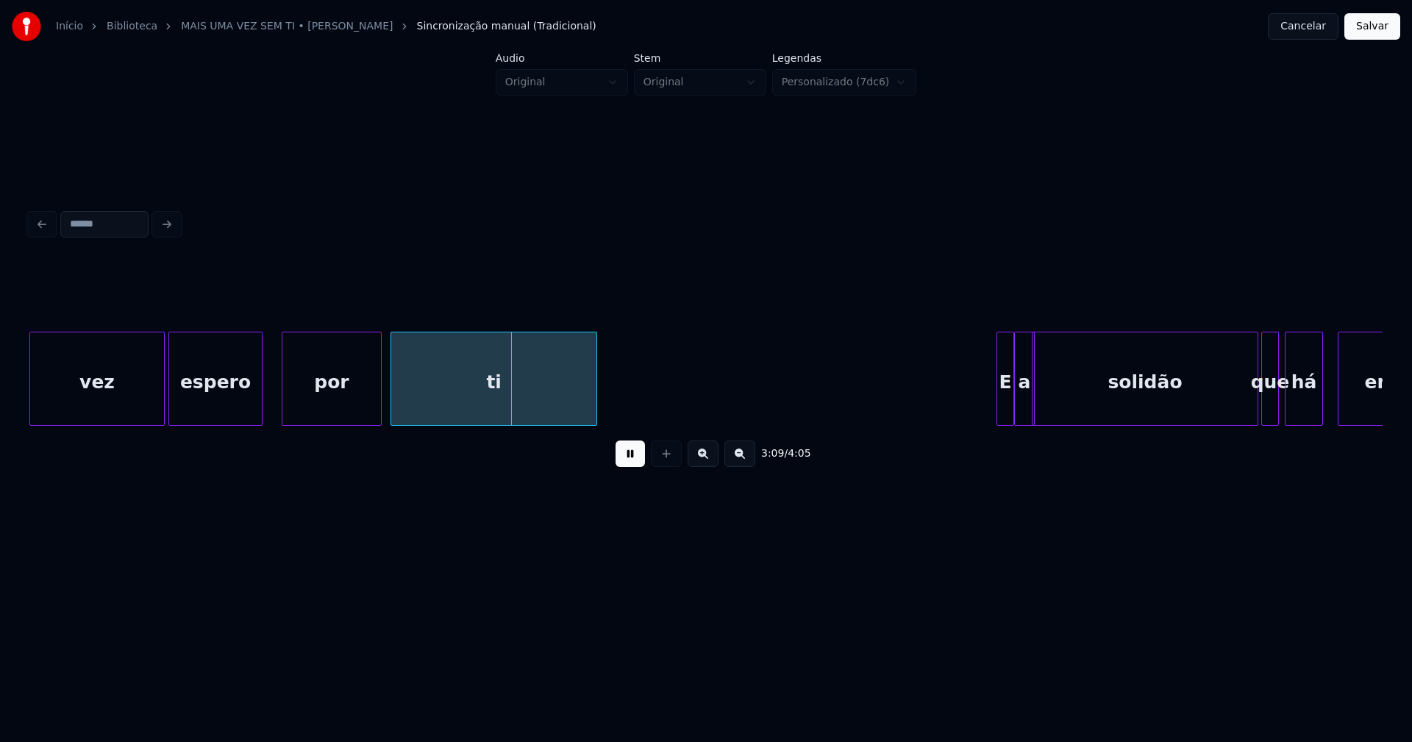
click at [190, 401] on div "espero" at bounding box center [215, 383] width 93 height 100
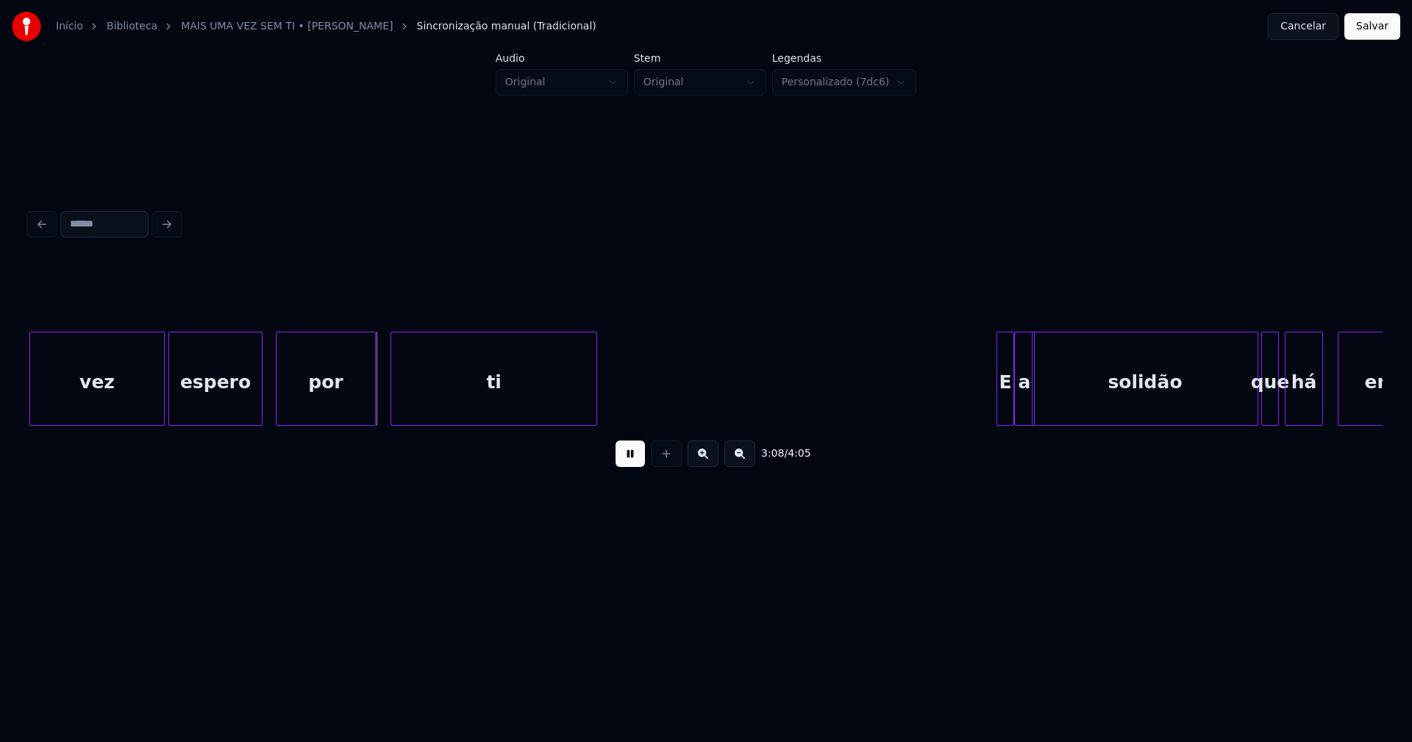
click at [322, 410] on div "por" at bounding box center [326, 383] width 99 height 100
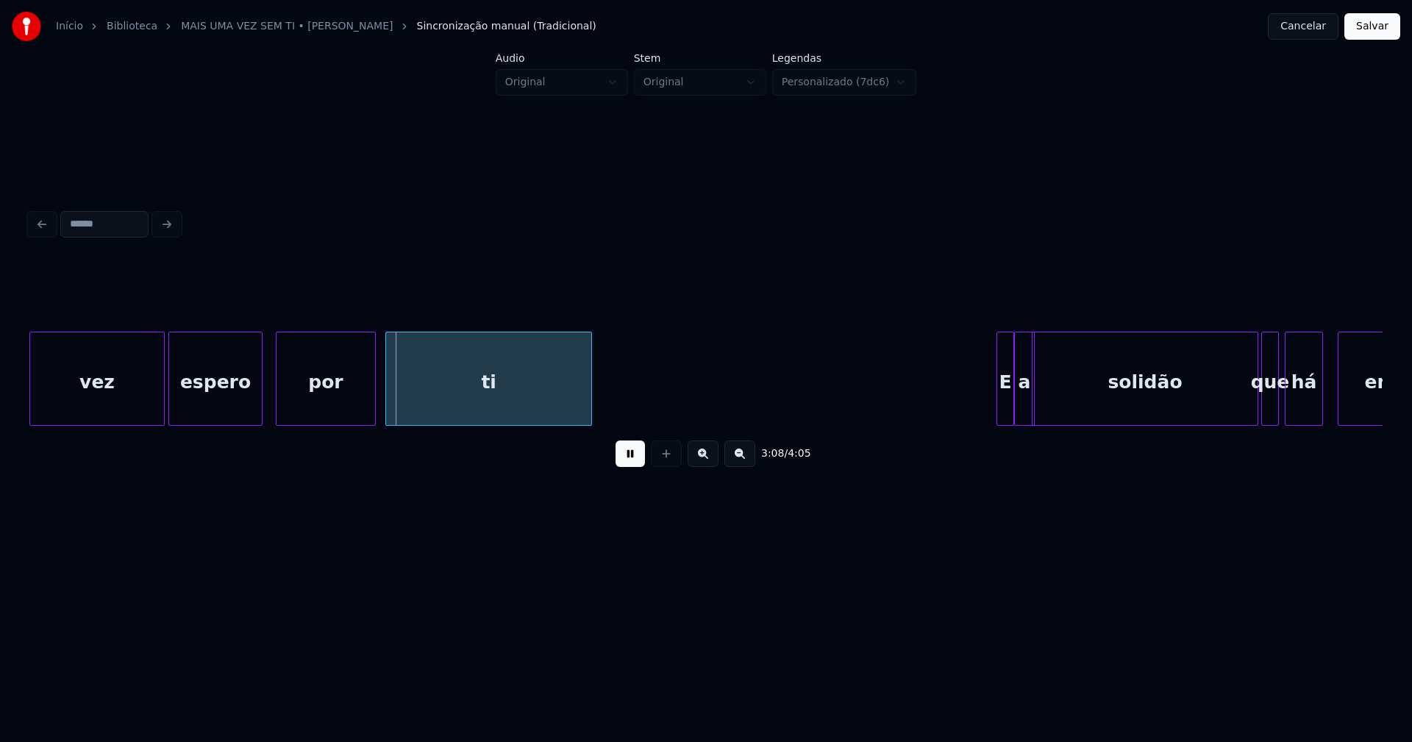
click at [418, 410] on div "ti" at bounding box center [488, 383] width 205 height 100
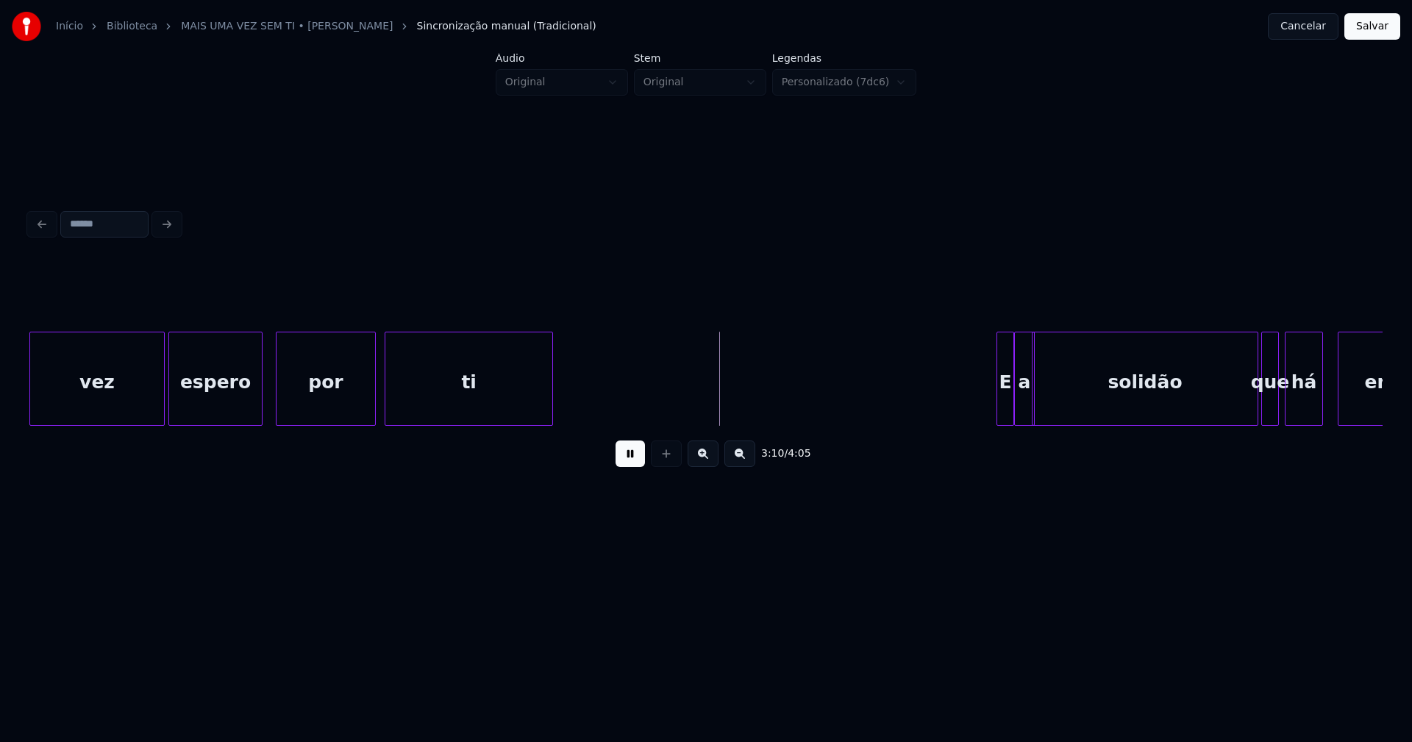
click at [552, 410] on div at bounding box center [550, 379] width 4 height 93
click at [602, 392] on div at bounding box center [600, 379] width 4 height 93
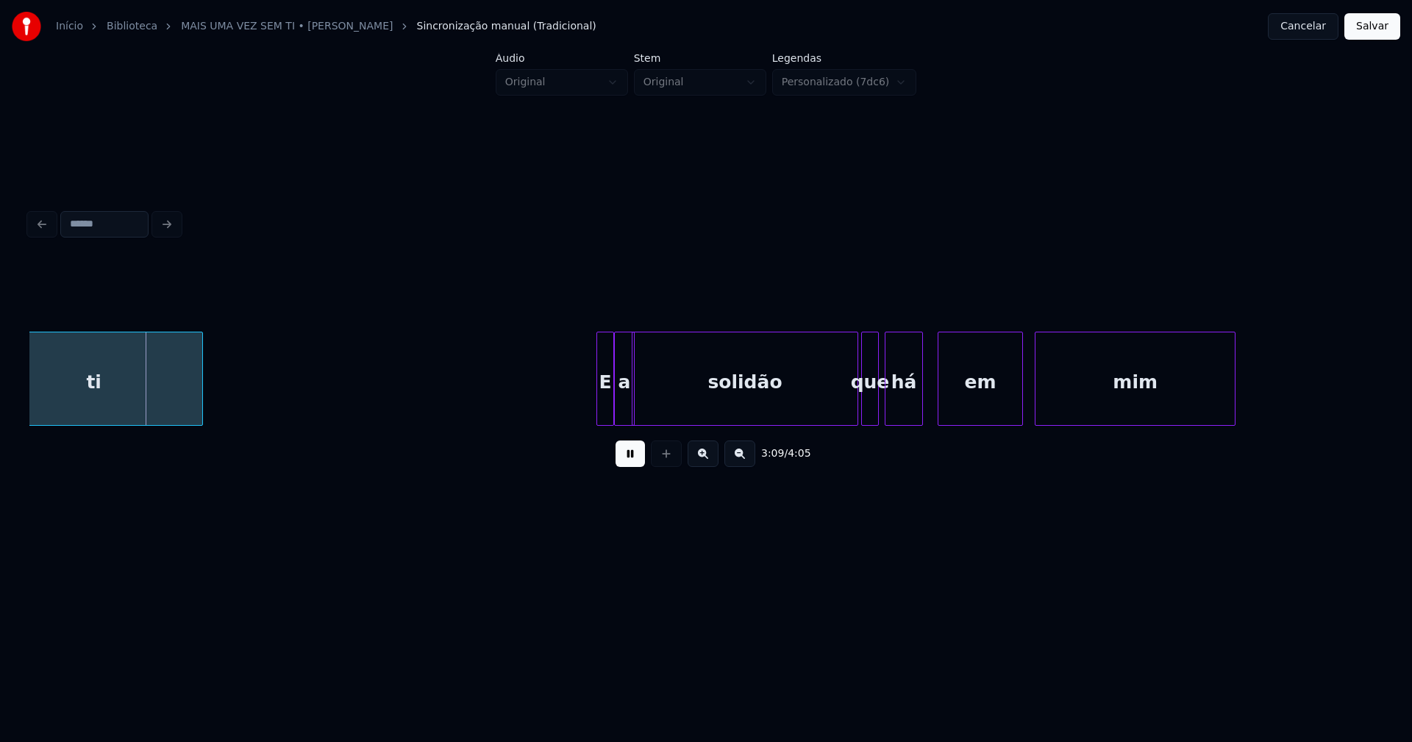
scroll to position [0, 27807]
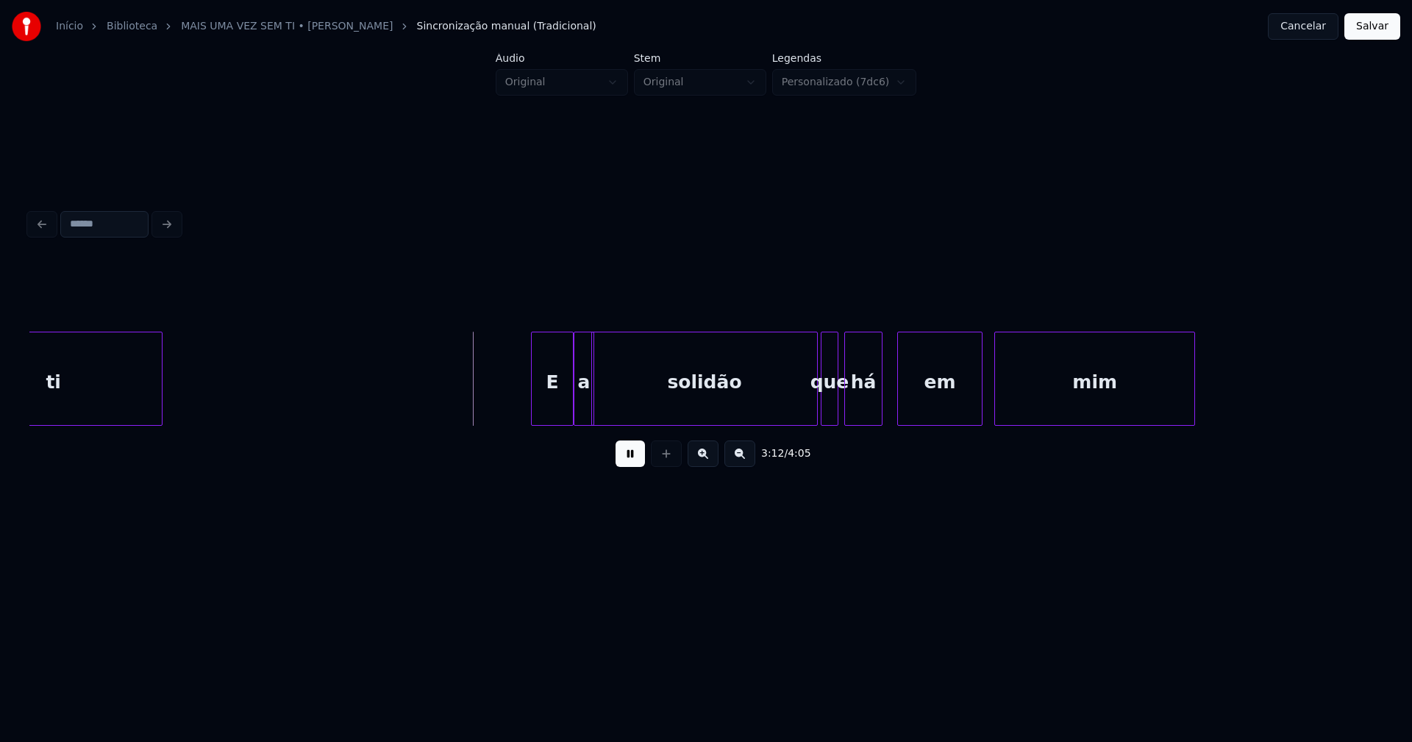
click at [533, 420] on div "solidão que há em ti E a mim" at bounding box center [706, 379] width 1354 height 94
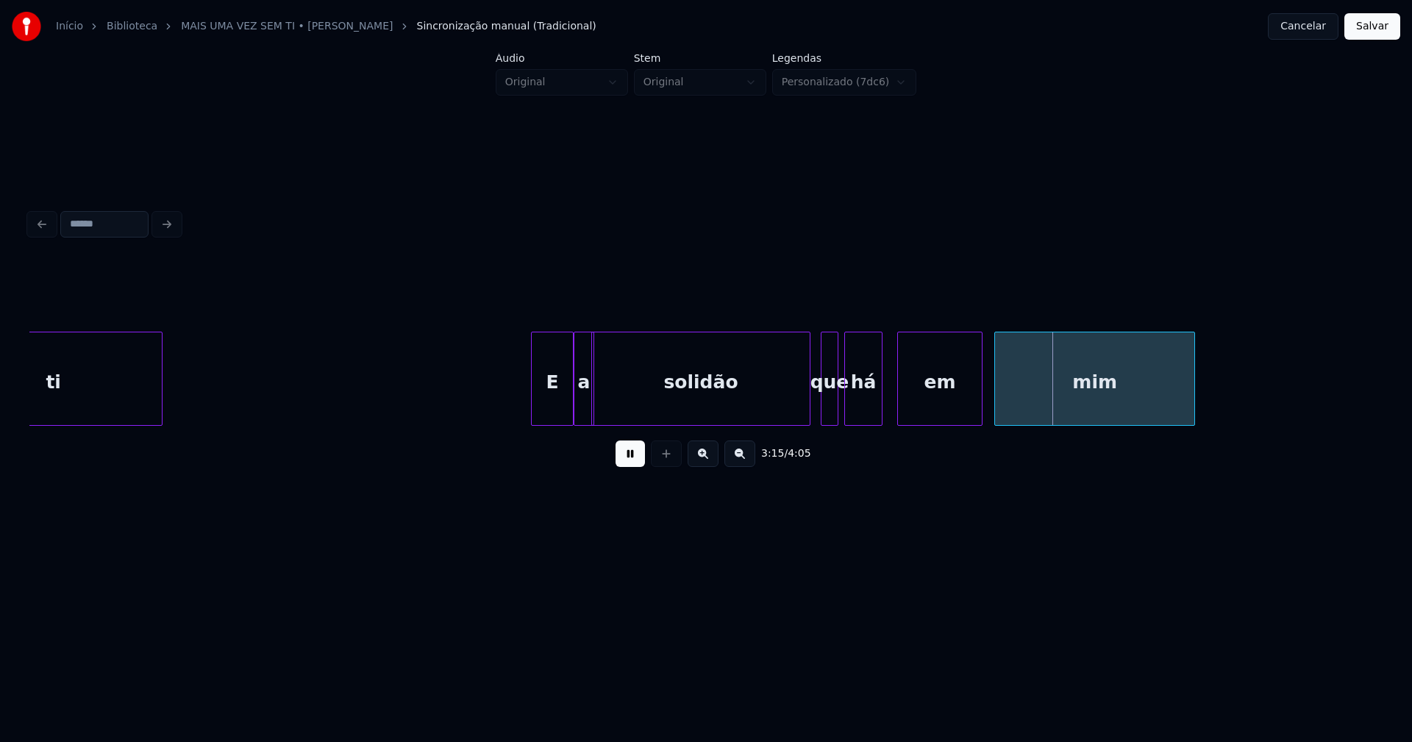
click at [807, 411] on div at bounding box center [808, 379] width 4 height 93
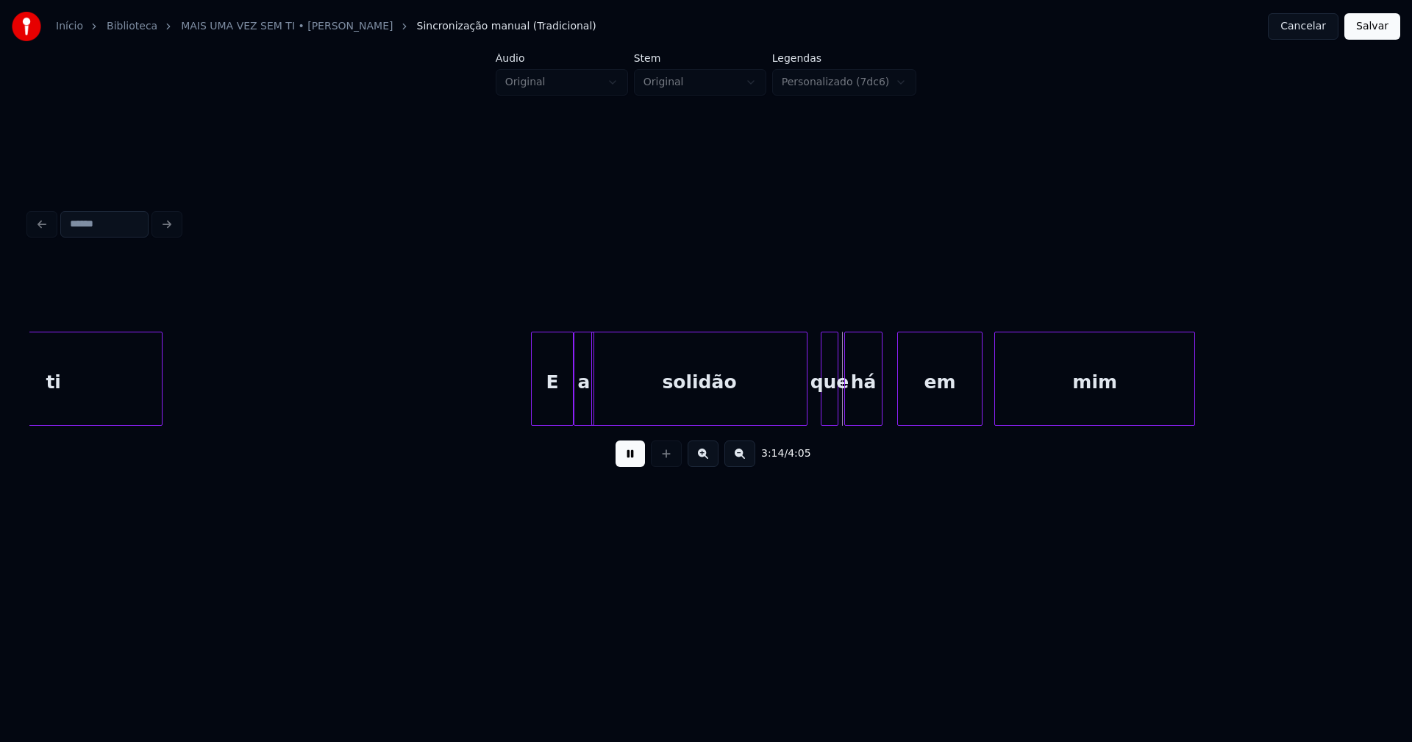
click at [807, 406] on div at bounding box center [805, 379] width 4 height 93
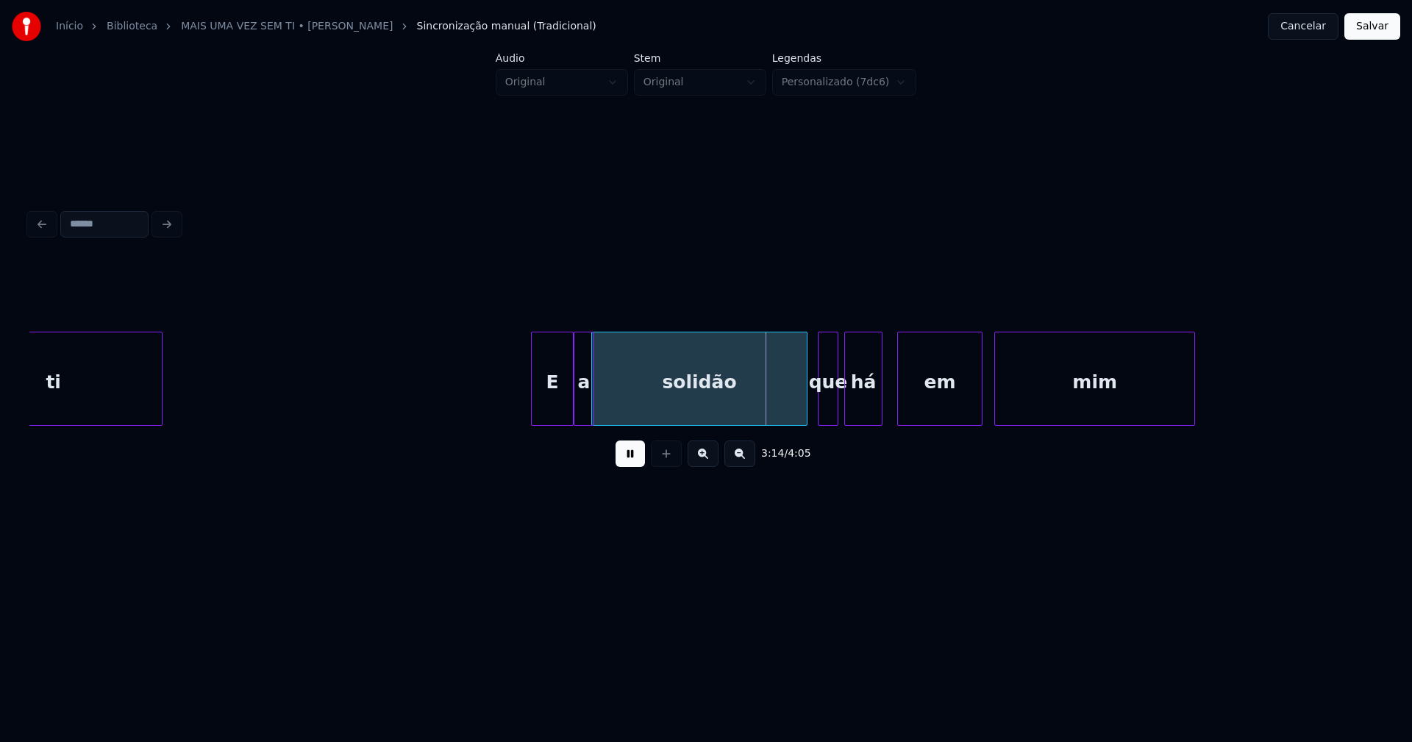
click at [820, 408] on div at bounding box center [821, 379] width 4 height 93
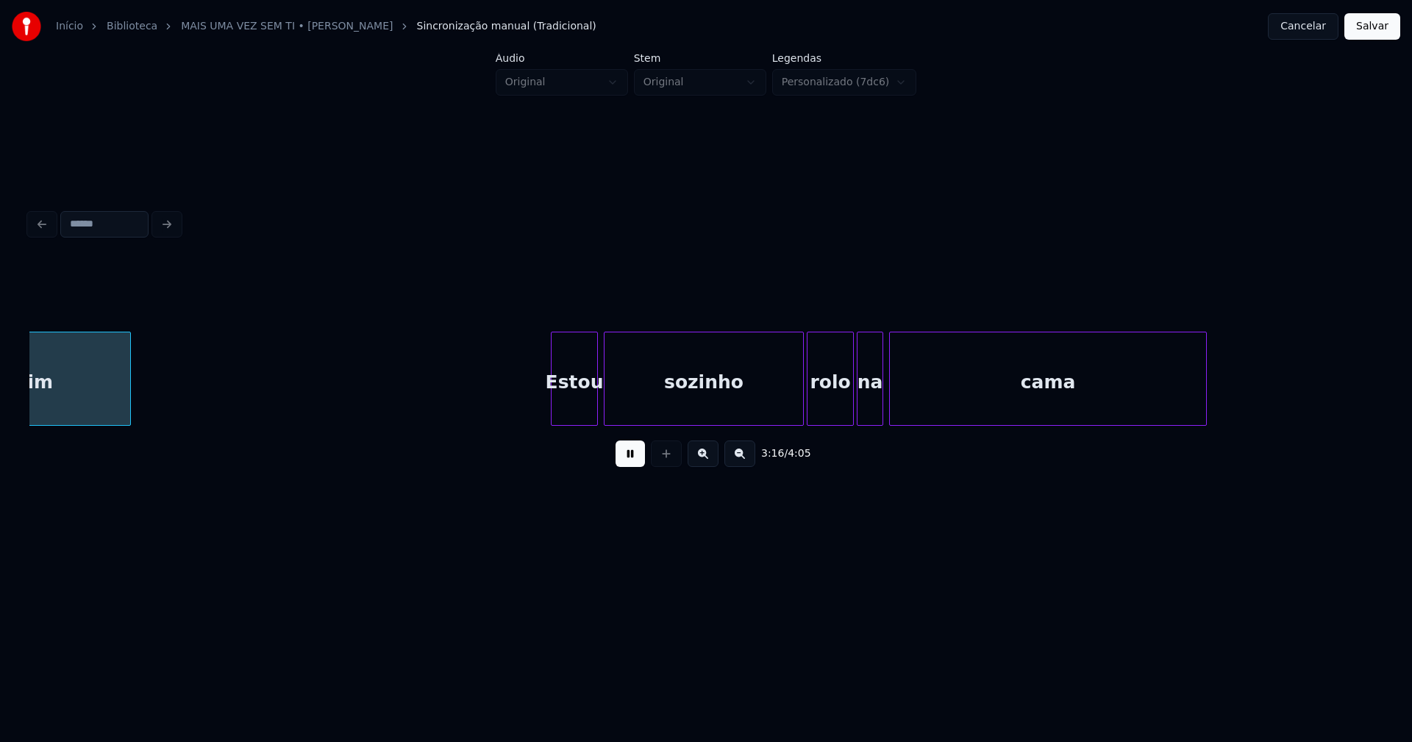
scroll to position [0, 28874]
click at [568, 417] on div "Estou" at bounding box center [564, 383] width 46 height 100
click at [689, 413] on div "sozinho" at bounding box center [695, 383] width 199 height 100
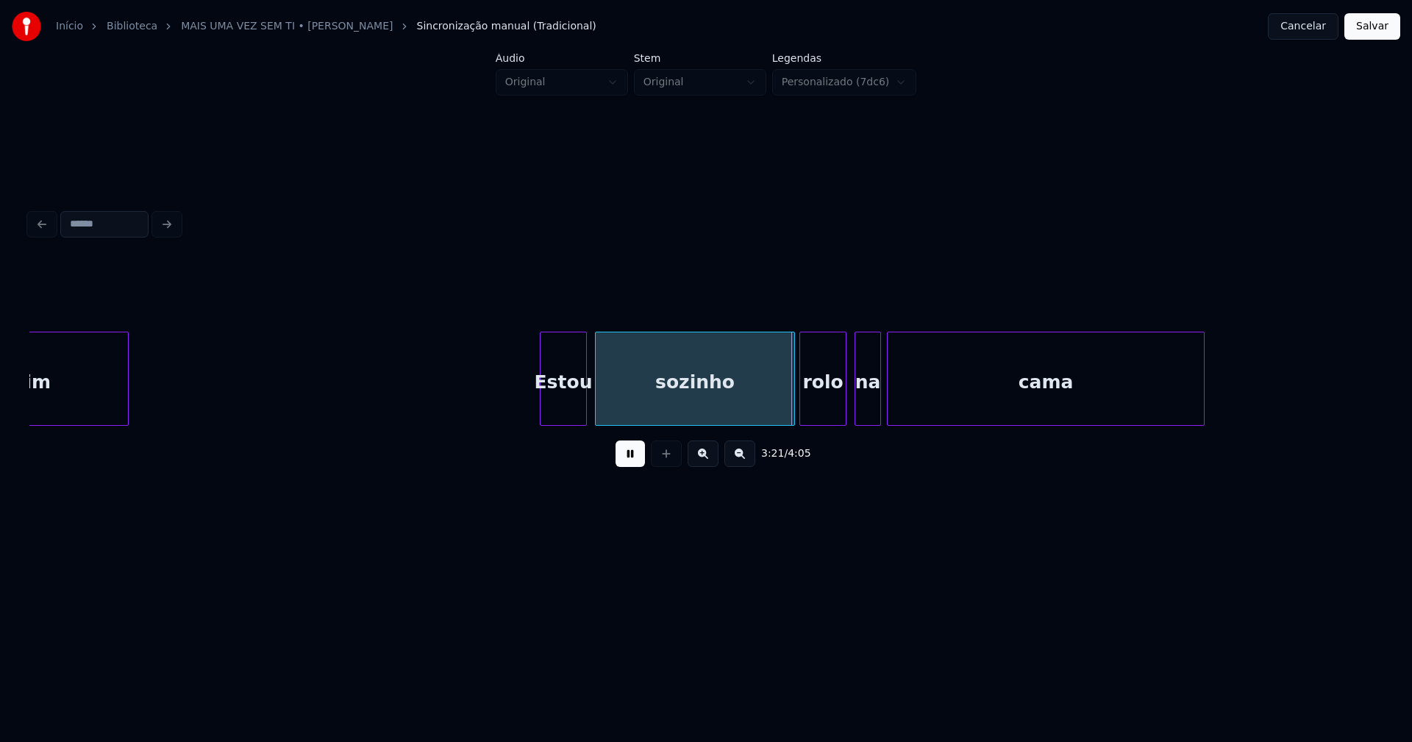
click at [832, 410] on div "rolo" at bounding box center [823, 383] width 46 height 100
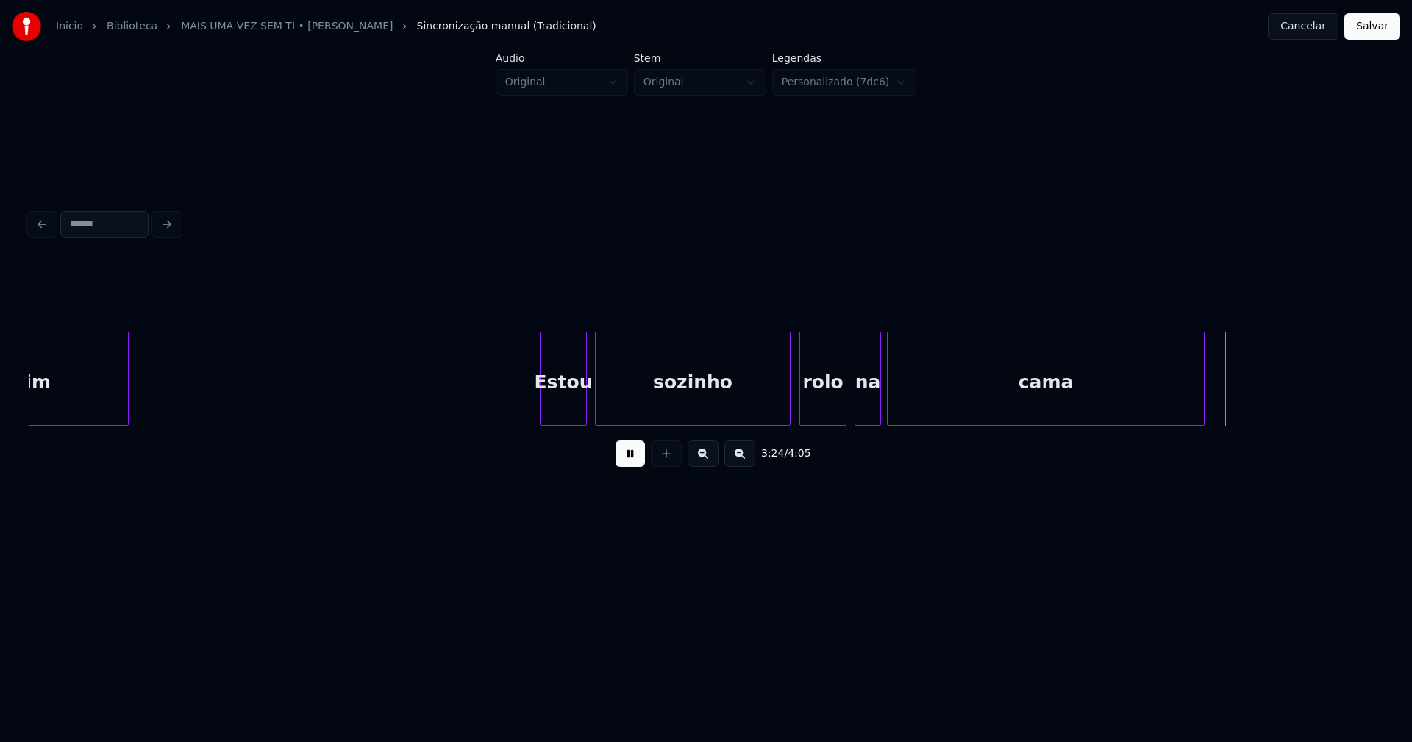
click at [787, 401] on div at bounding box center [788, 379] width 4 height 93
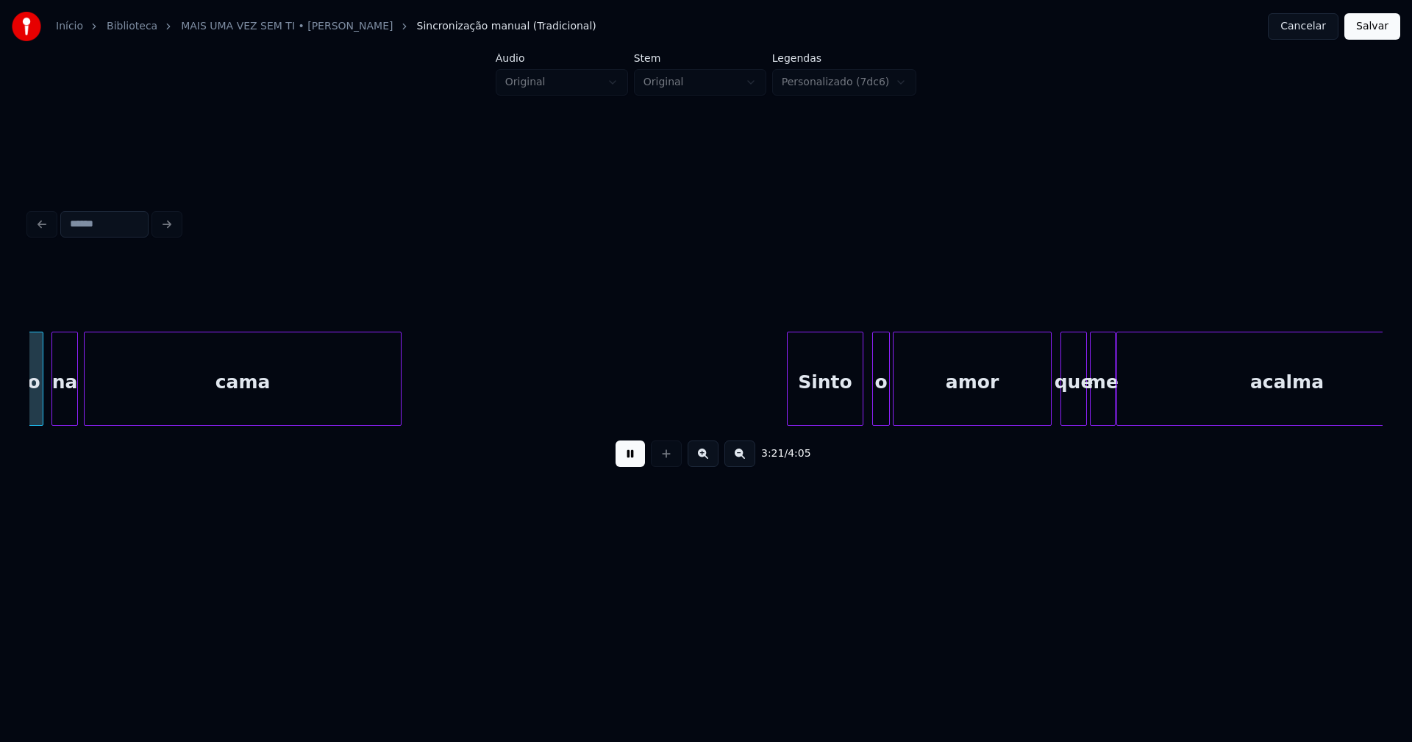
scroll to position [0, 29682]
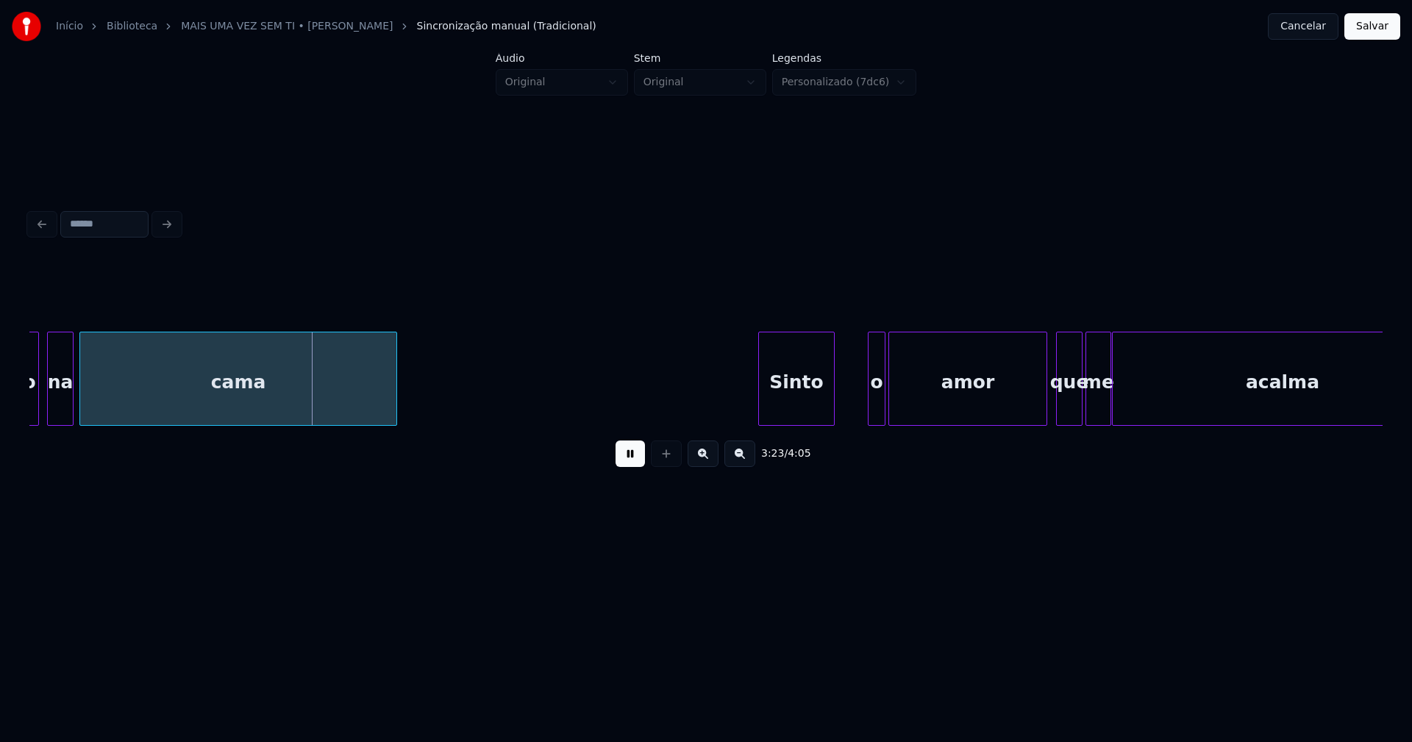
click at [792, 417] on div "Sinto" at bounding box center [796, 383] width 75 height 100
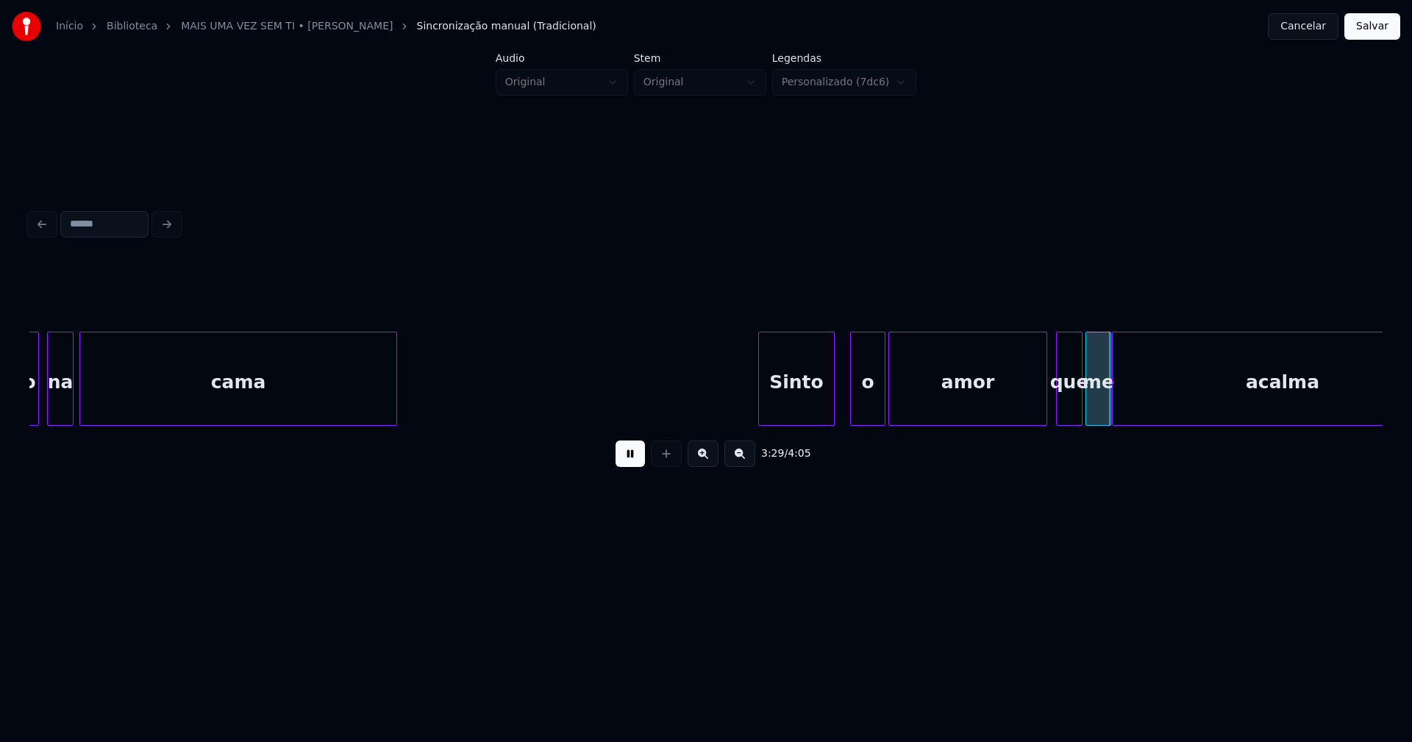
click at [852, 412] on div at bounding box center [853, 379] width 4 height 93
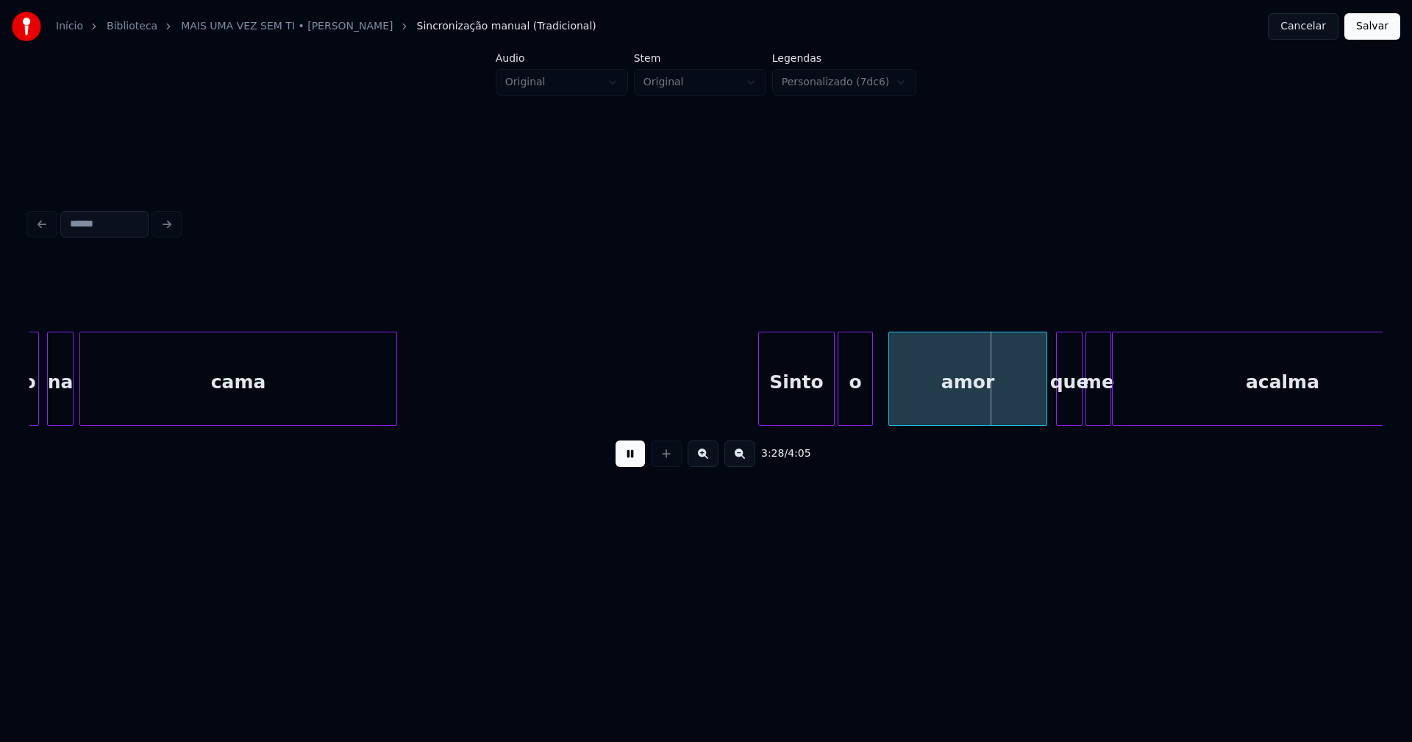
click at [856, 416] on div "o" at bounding box center [856, 383] width 34 height 100
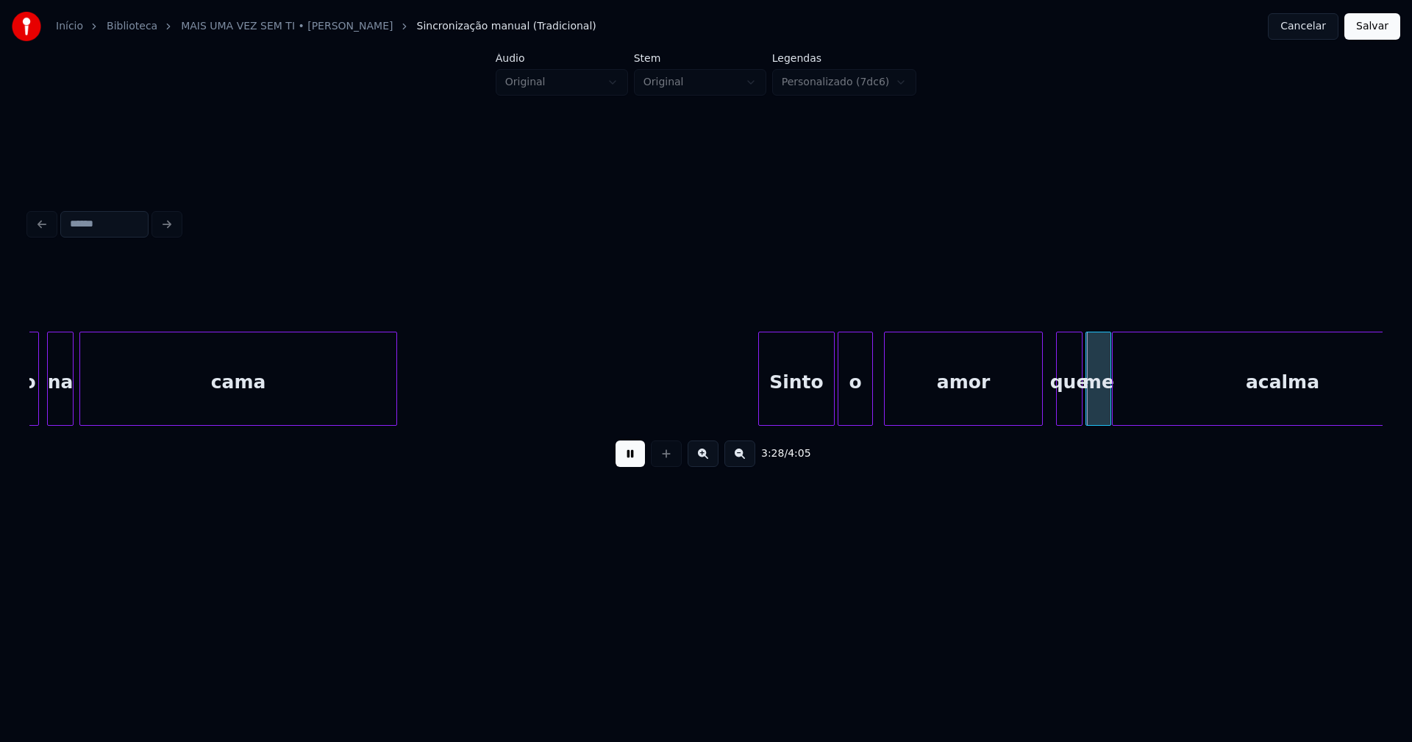
click at [910, 413] on div "amor" at bounding box center [963, 383] width 157 height 100
click at [1064, 412] on div "que" at bounding box center [1063, 383] width 25 height 100
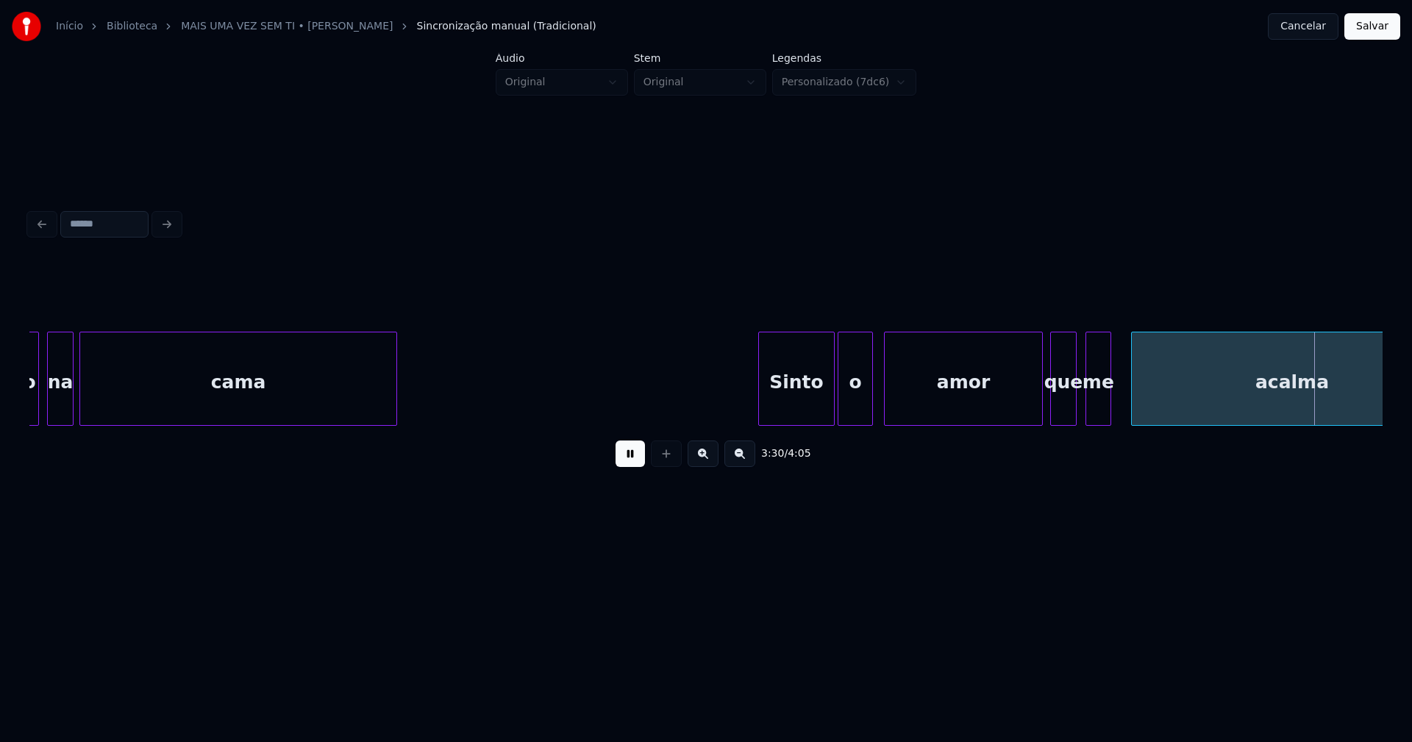
click at [1133, 404] on div at bounding box center [1134, 379] width 4 height 93
click at [1123, 397] on div at bounding box center [1124, 379] width 4 height 93
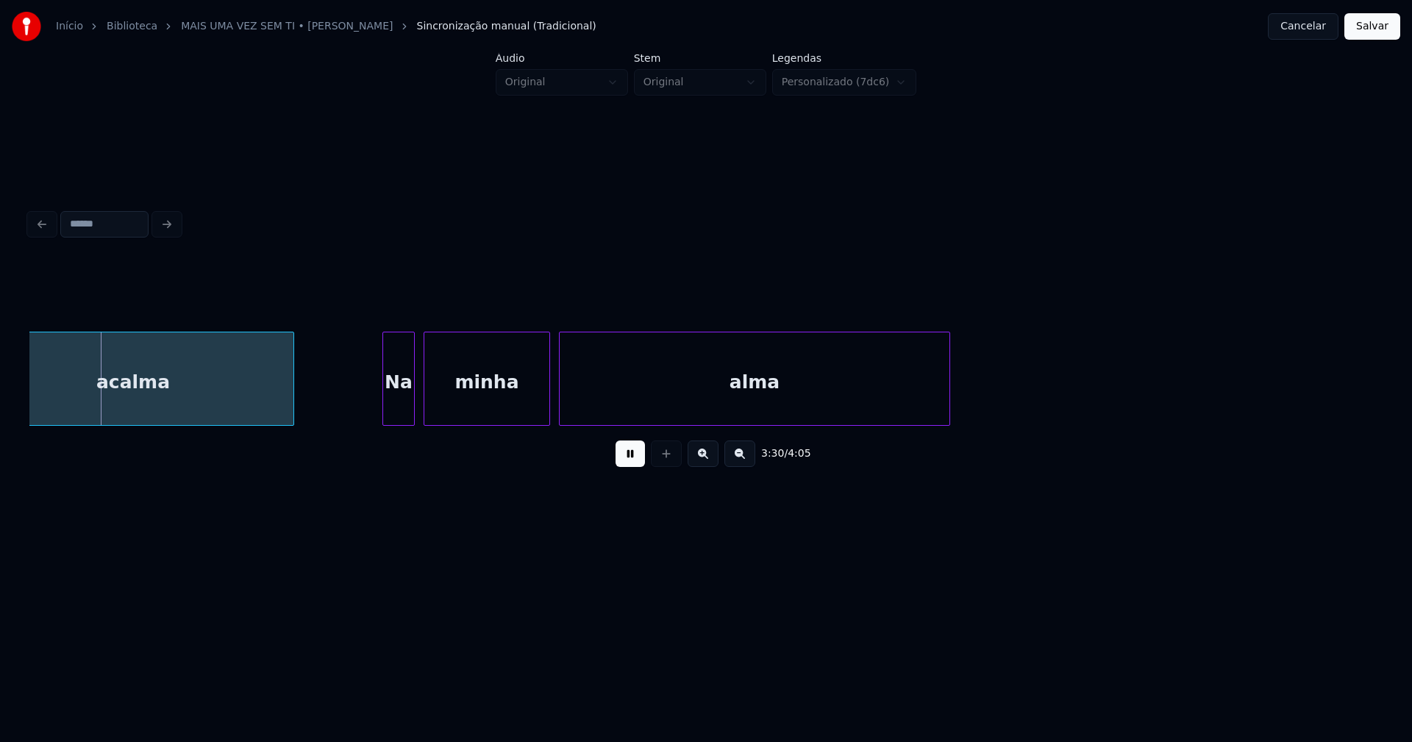
scroll to position [0, 30941]
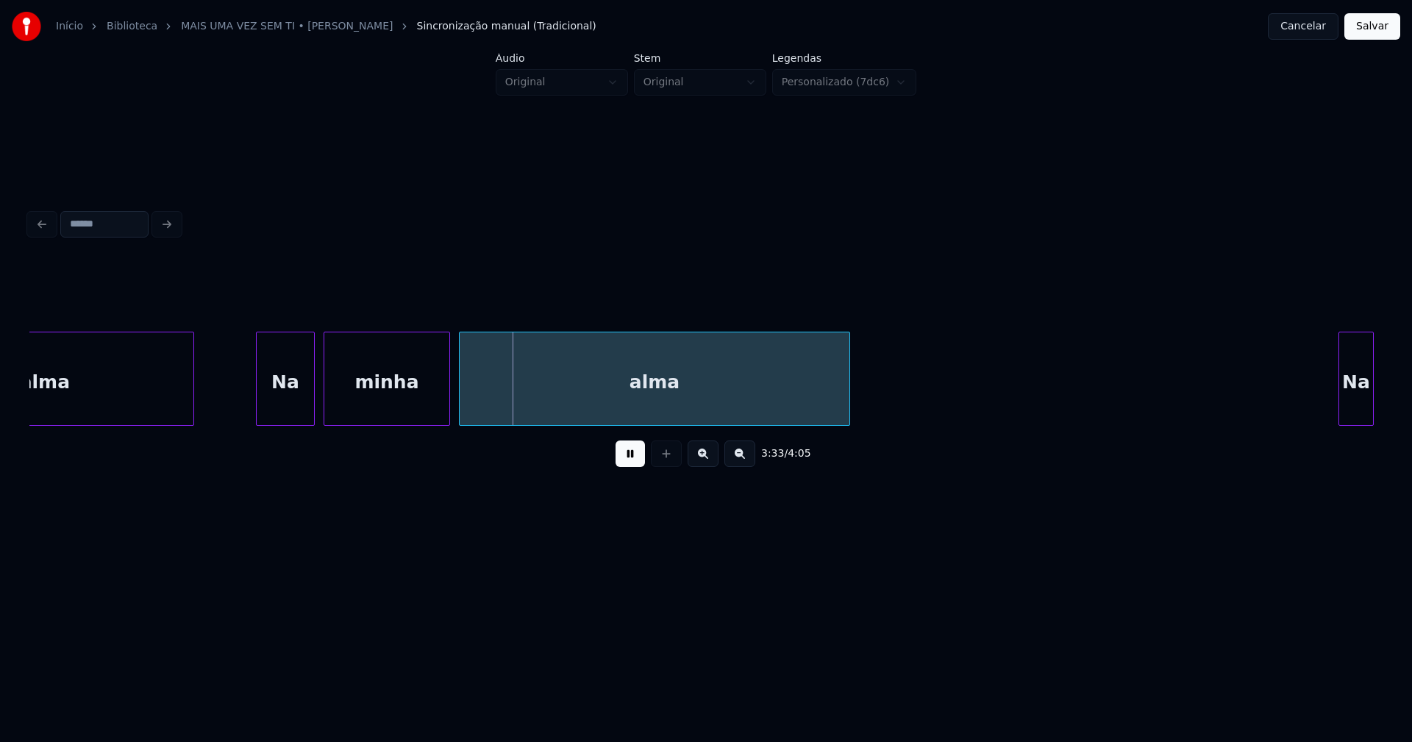
click at [258, 410] on div at bounding box center [259, 379] width 4 height 93
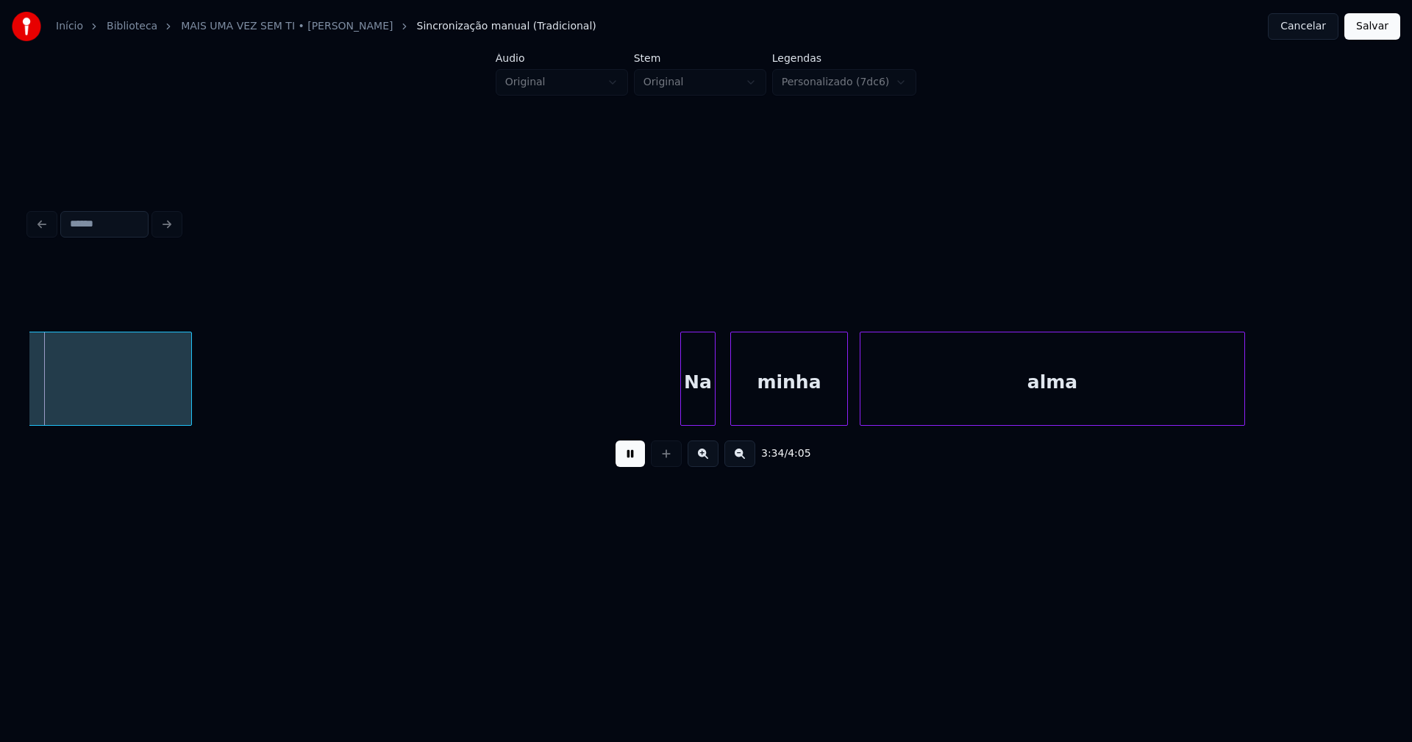
scroll to position [0, 31619]
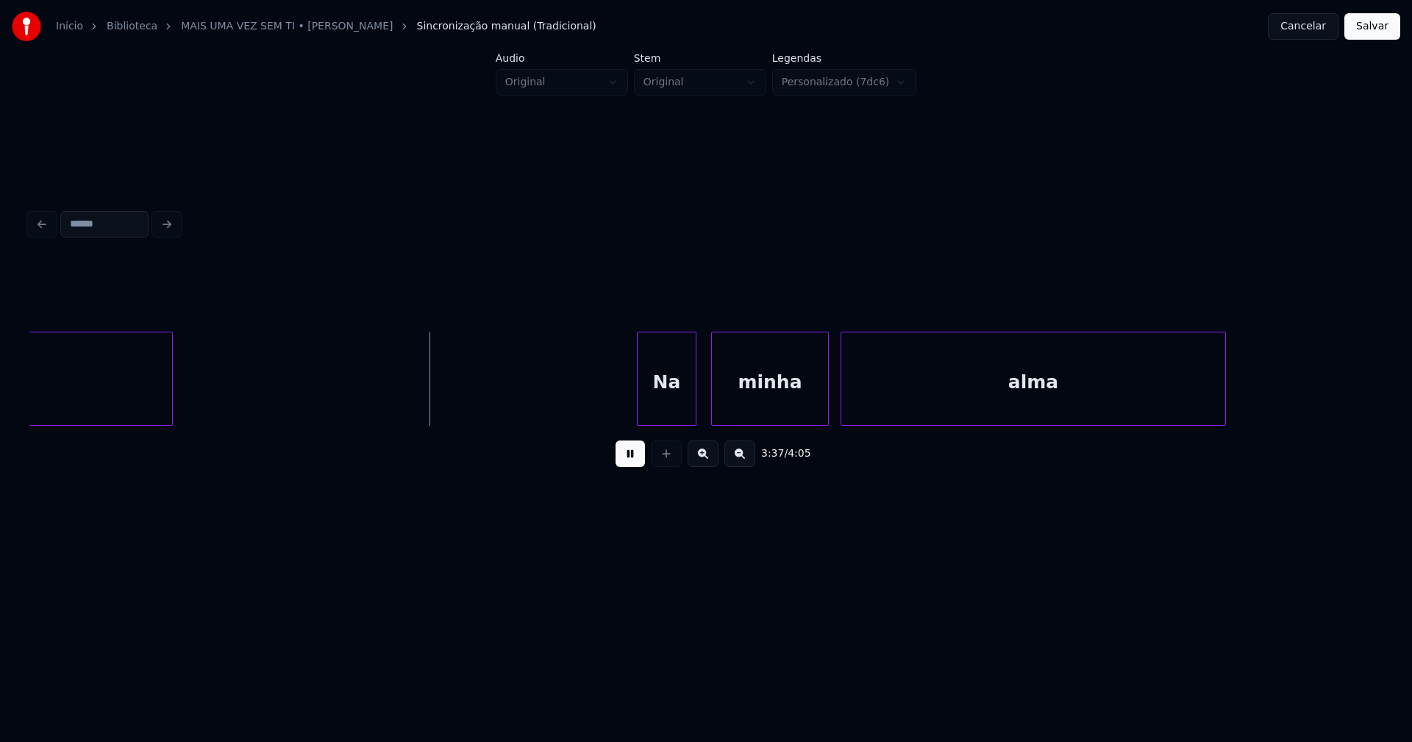
click at [640, 414] on div at bounding box center [640, 379] width 4 height 93
click at [666, 413] on div "Na" at bounding box center [659, 383] width 58 height 100
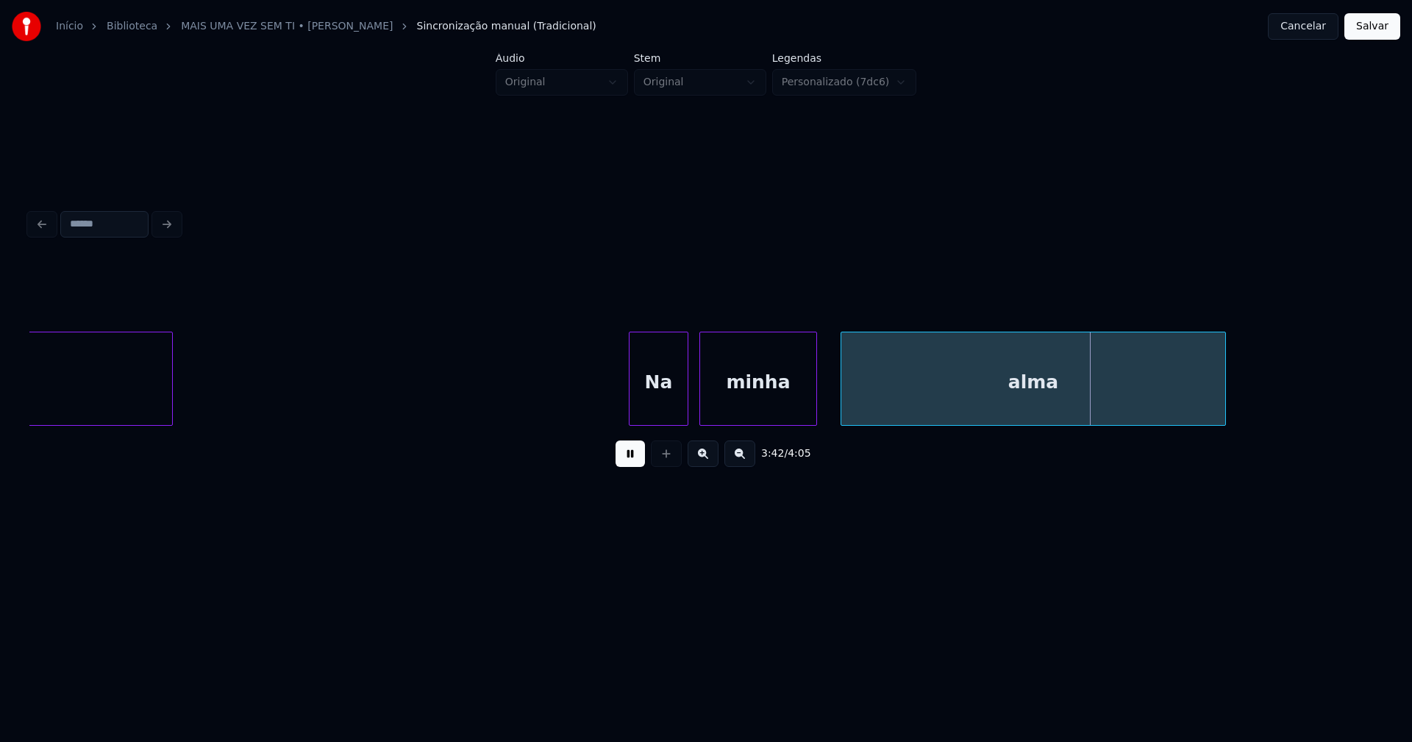
click at [725, 407] on div "minha" at bounding box center [758, 383] width 116 height 100
click at [833, 406] on div at bounding box center [833, 379] width 4 height 93
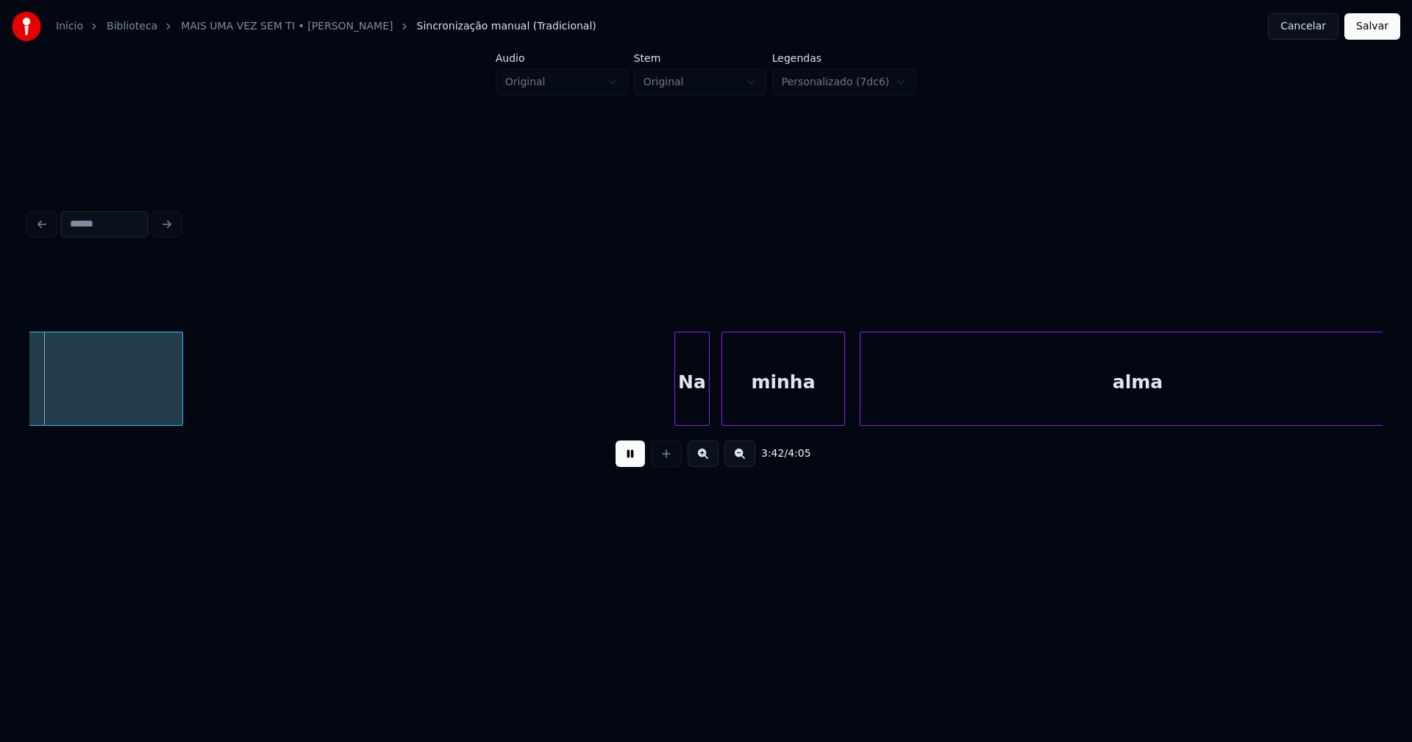
scroll to position [0, 32669]
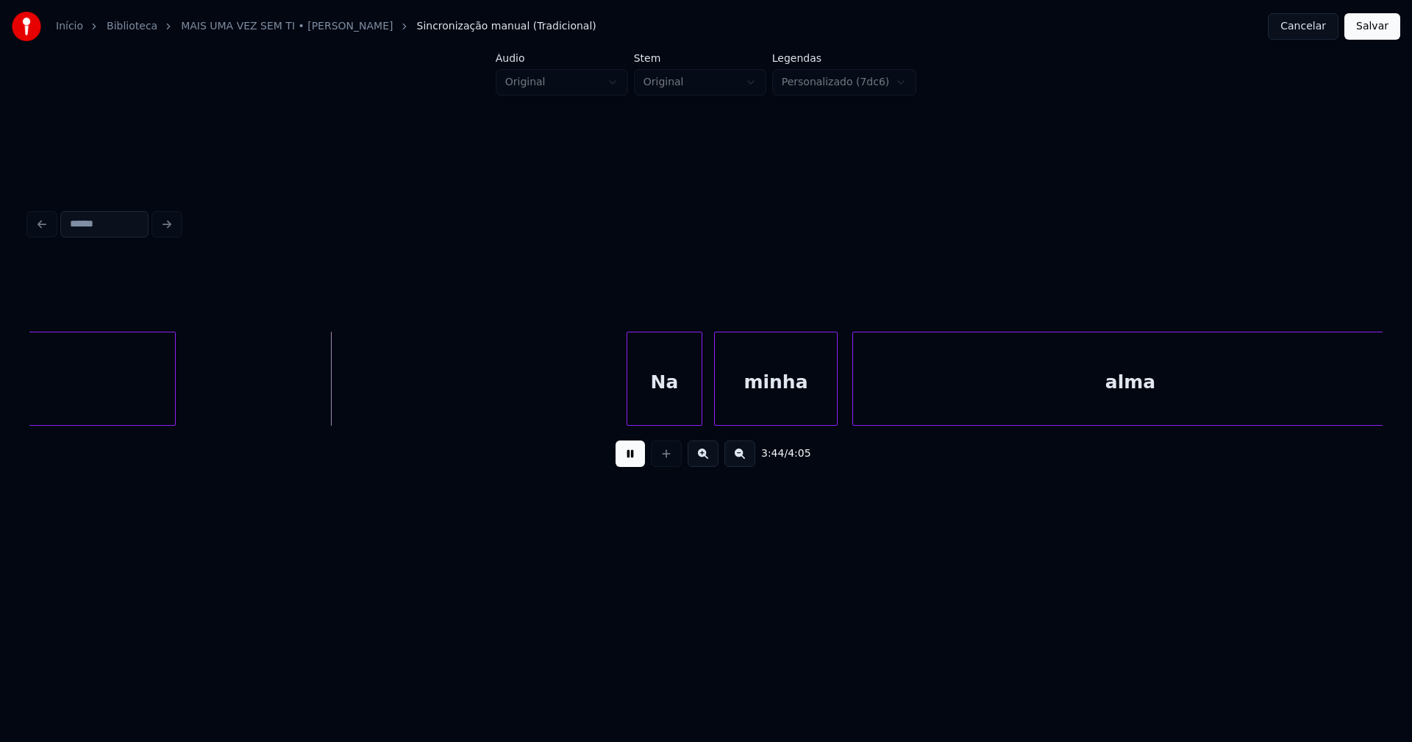
click at [629, 416] on div at bounding box center [630, 379] width 4 height 93
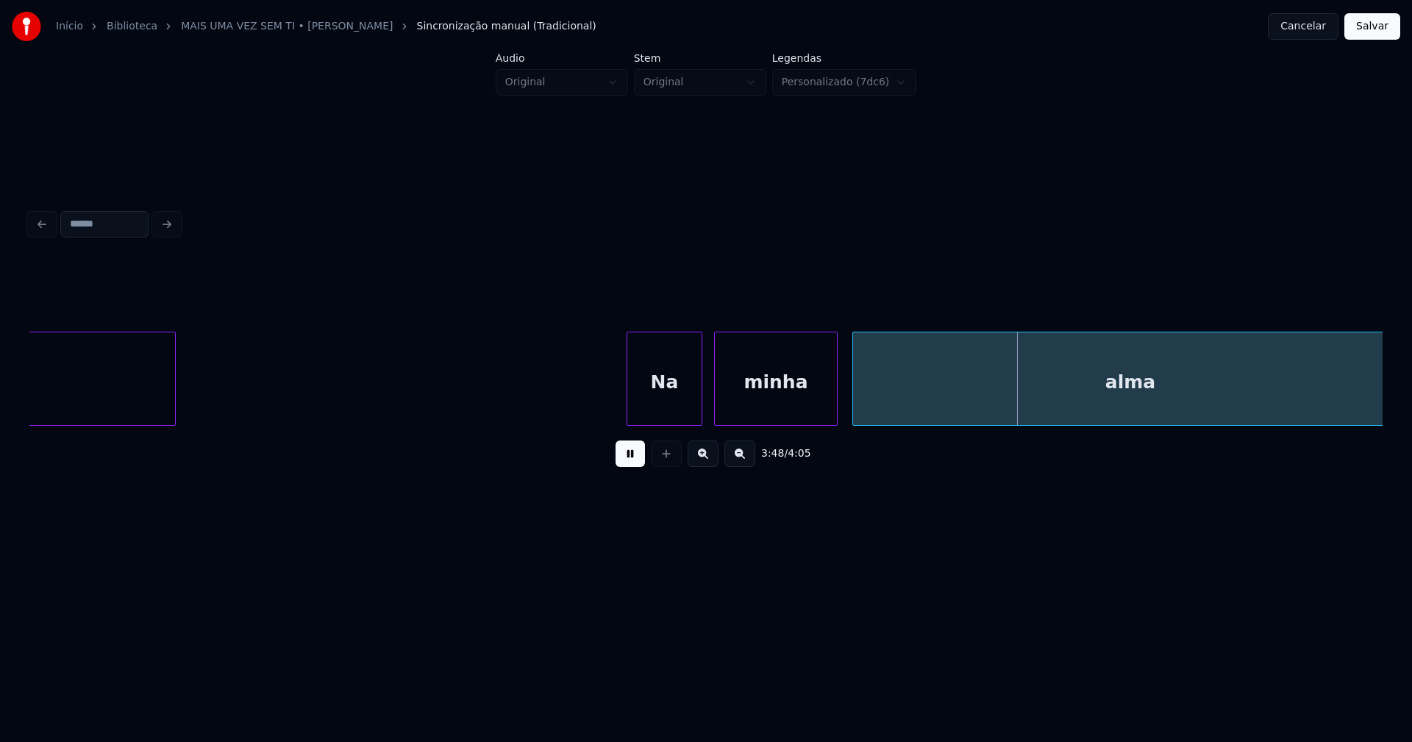
scroll to position [0, 32692]
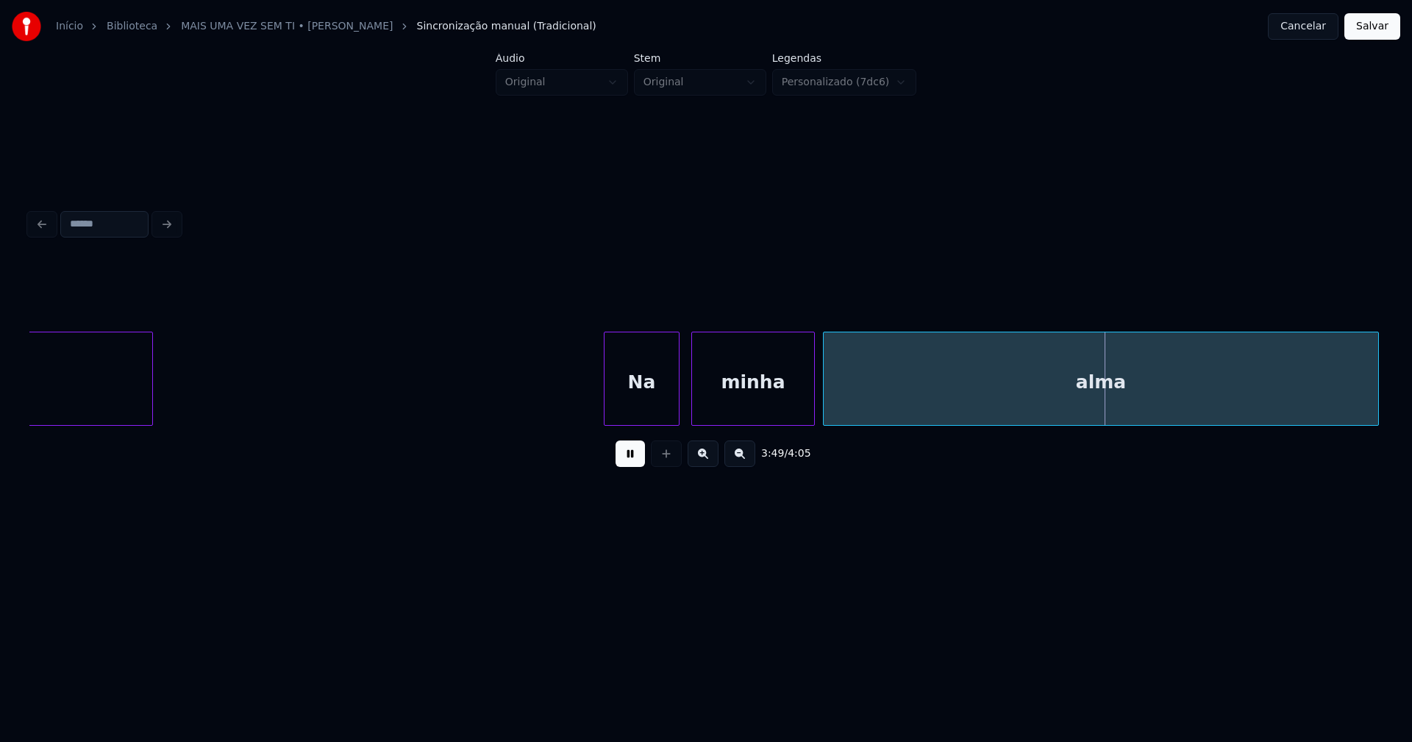
click at [858, 421] on div "Na minha alma alma" at bounding box center [706, 379] width 1354 height 94
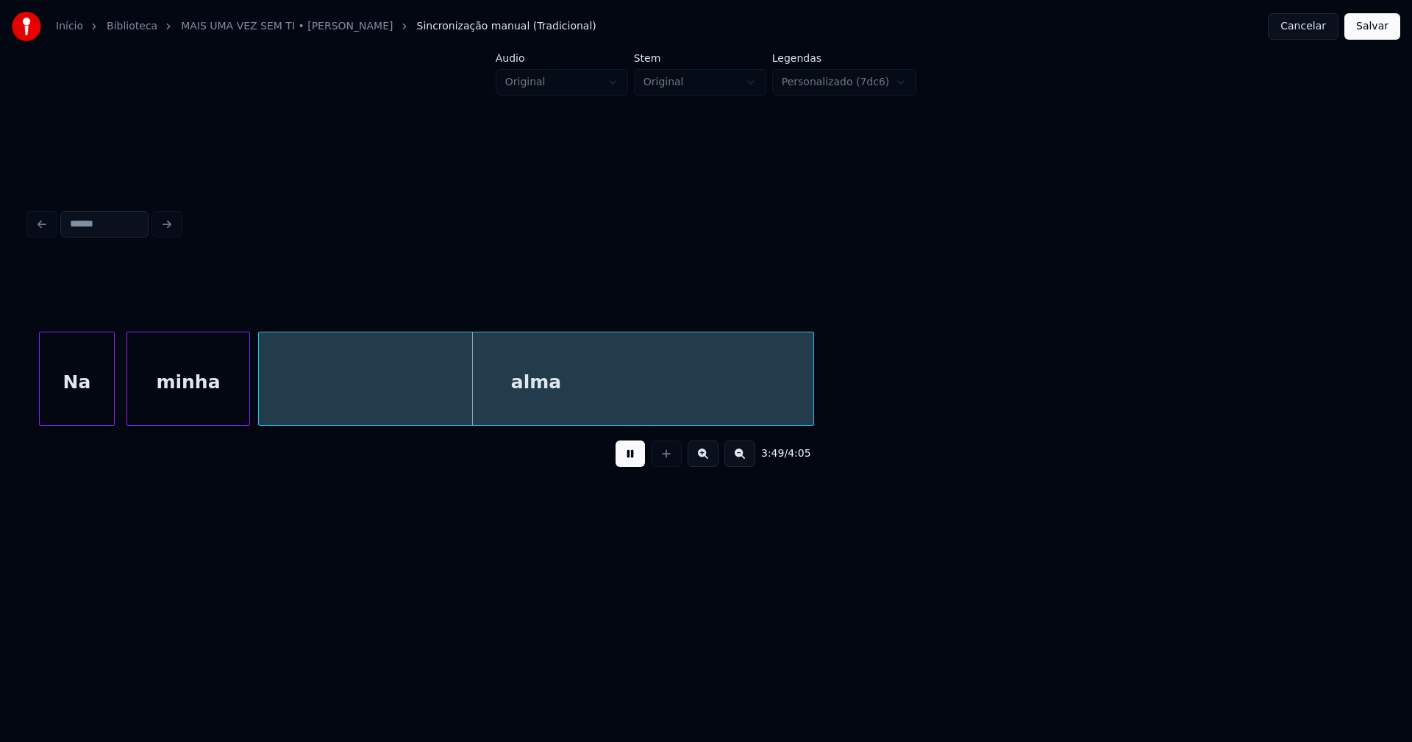
scroll to position [0, 33276]
drag, startPoint x: 1367, startPoint y: 25, endPoint x: 1219, endPoint y: 108, distance: 169.6
click at [1368, 26] on button "Salvar" at bounding box center [1373, 26] width 56 height 26
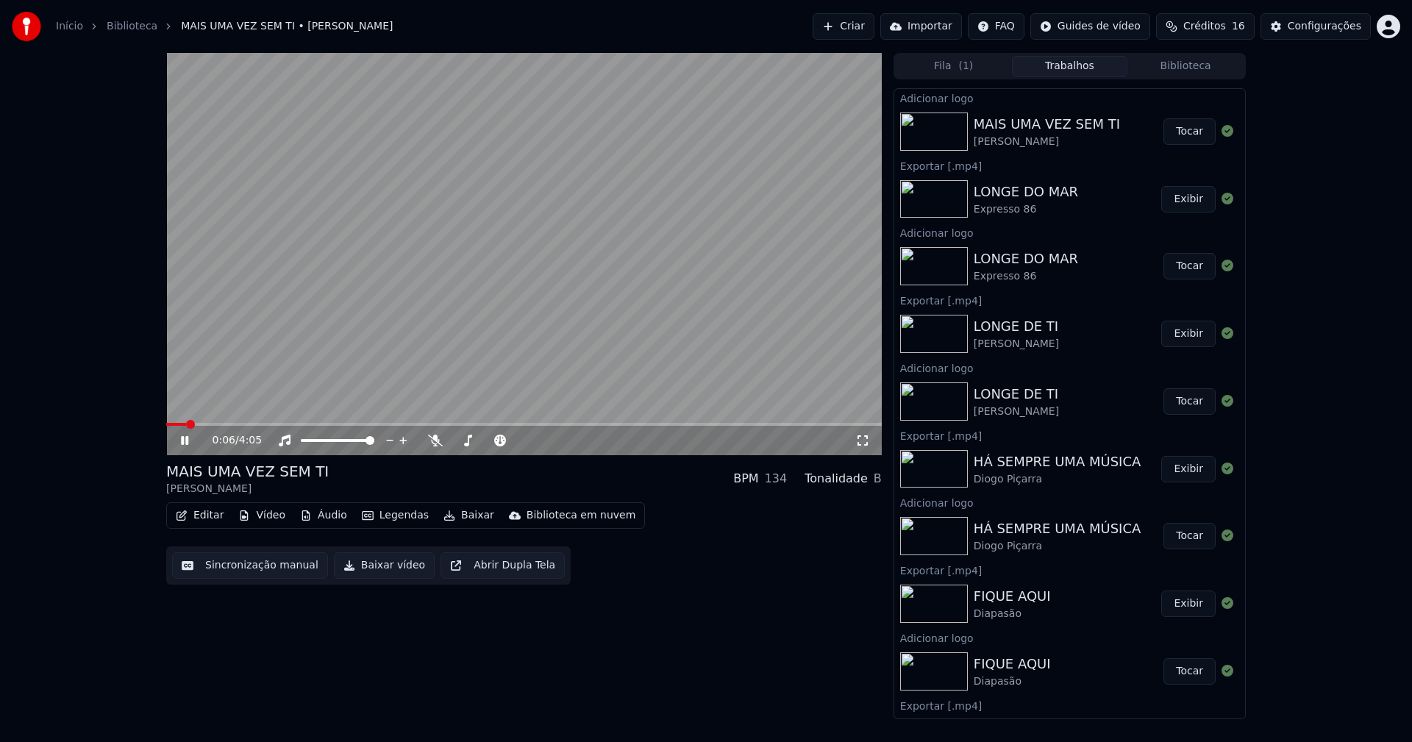
drag, startPoint x: 862, startPoint y: 438, endPoint x: 886, endPoint y: 478, distance: 46.6
click at [861, 438] on icon at bounding box center [863, 441] width 15 height 12
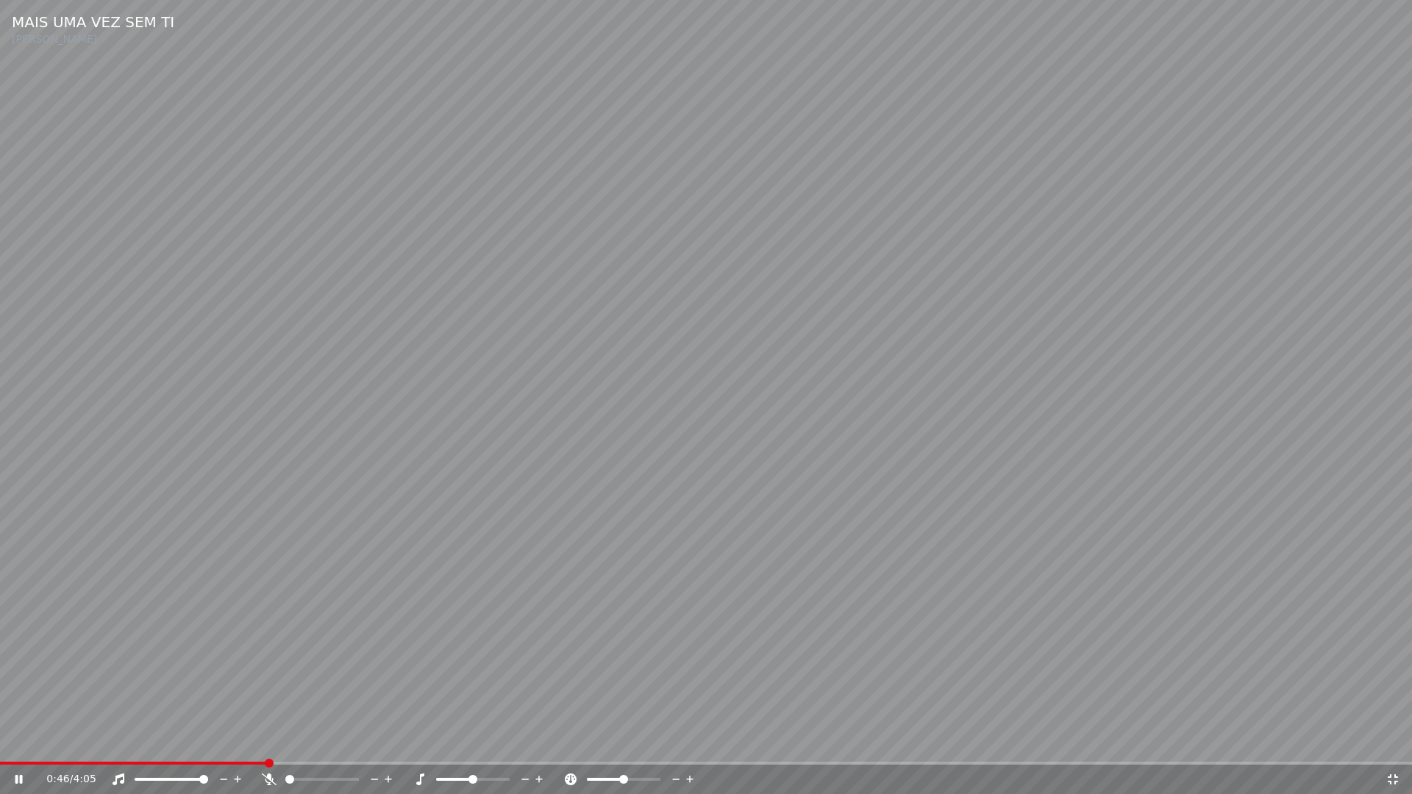
click at [1394, 742] on icon at bounding box center [1393, 780] width 15 height 12
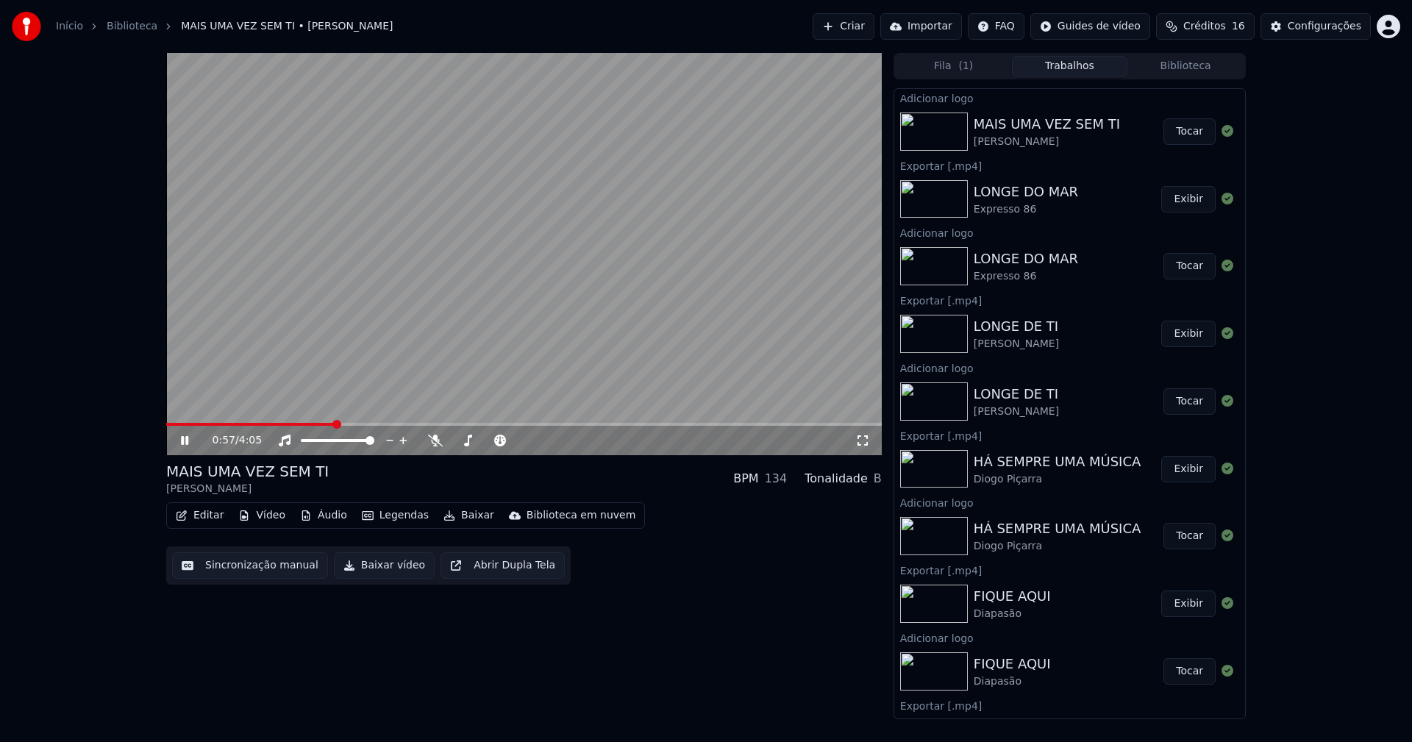
click at [183, 444] on icon at bounding box center [184, 440] width 7 height 9
click at [383, 575] on button "Baixar vídeo" at bounding box center [384, 565] width 101 height 26
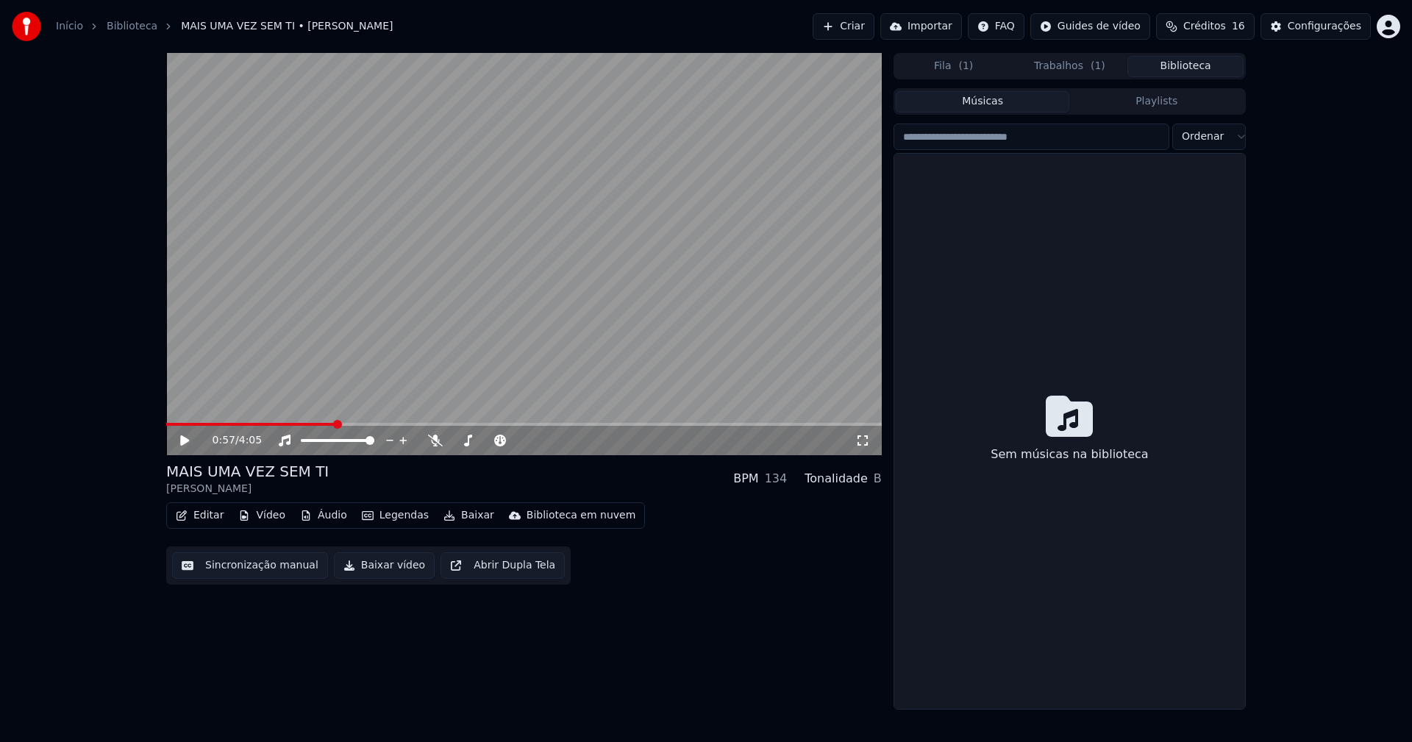
click at [1193, 68] on button "Biblioteca" at bounding box center [1186, 66] width 116 height 21
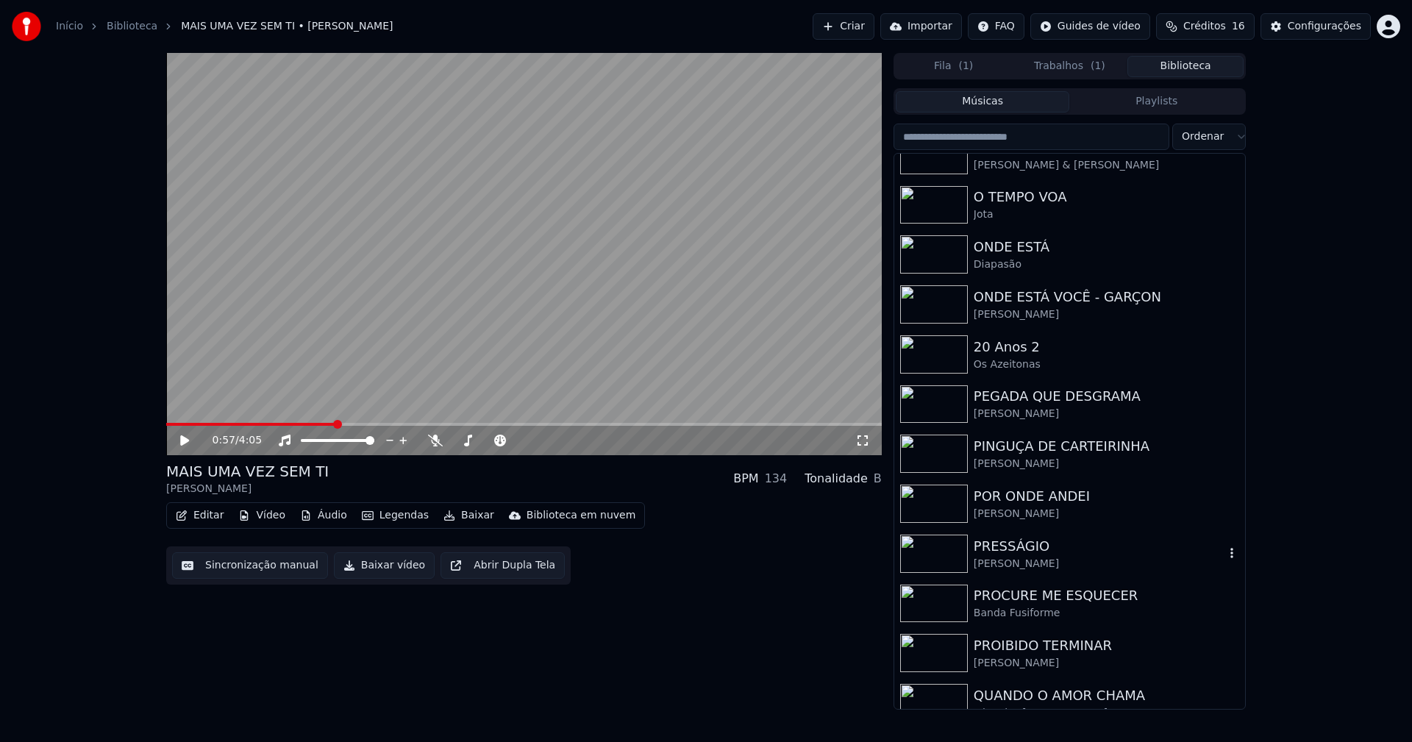
scroll to position [3384, 0]
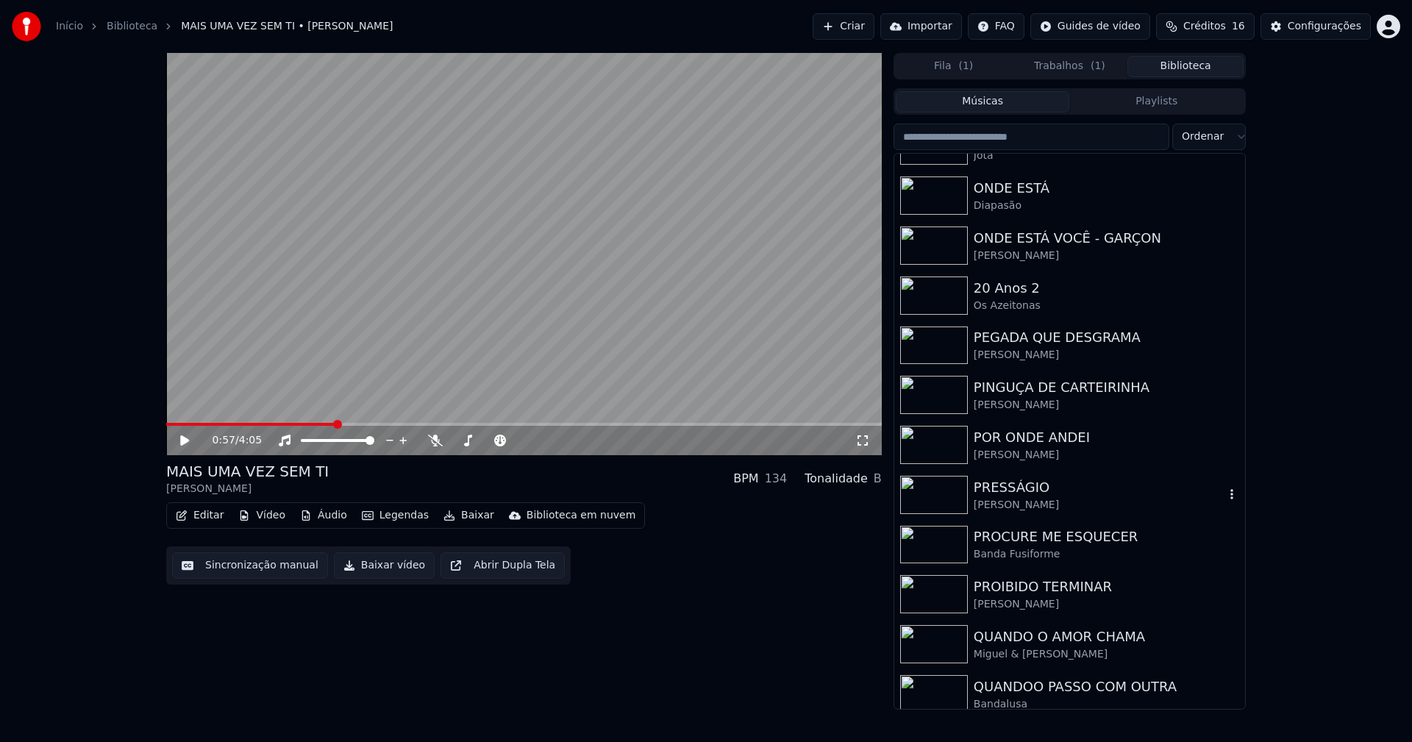
click at [1013, 498] on div "[PERSON_NAME]" at bounding box center [1099, 505] width 251 height 15
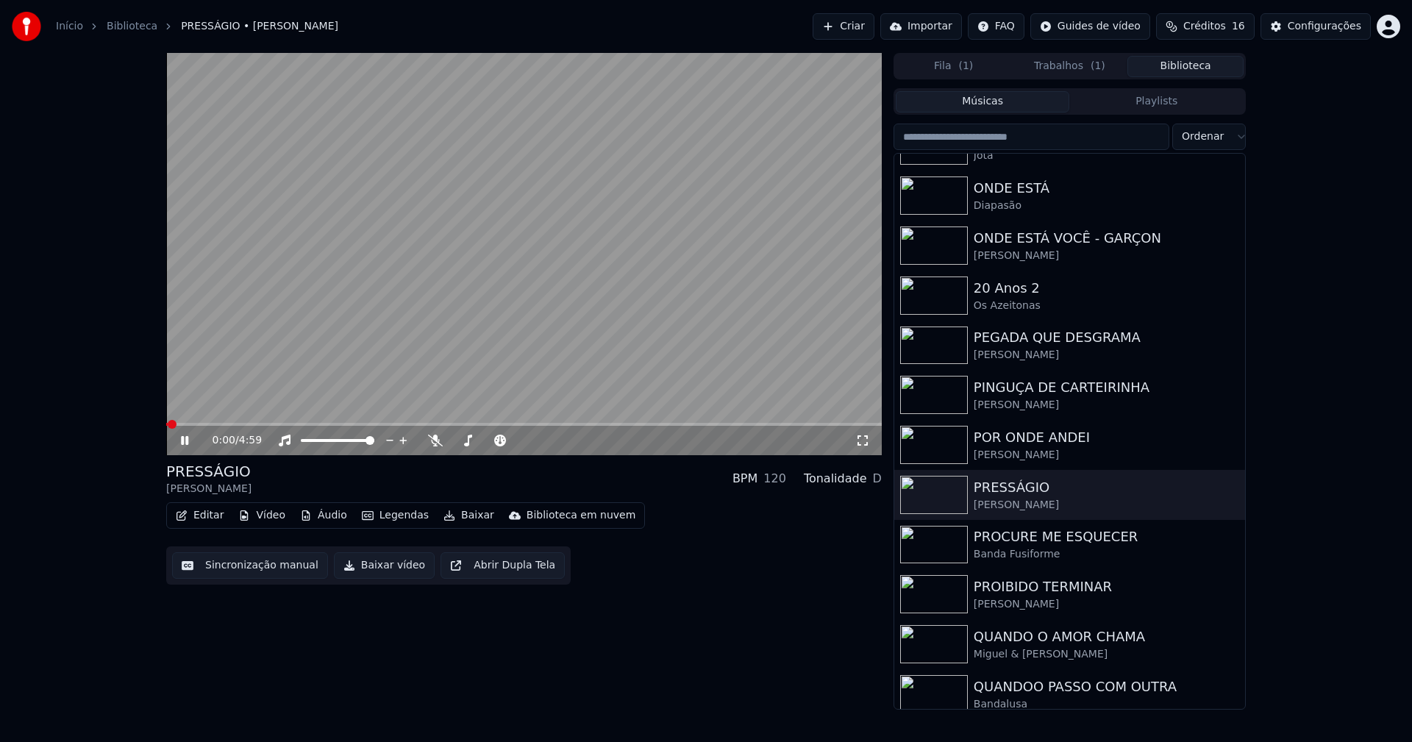
click at [185, 440] on icon at bounding box center [195, 441] width 35 height 12
click at [274, 516] on button "Vídeo" at bounding box center [261, 515] width 59 height 21
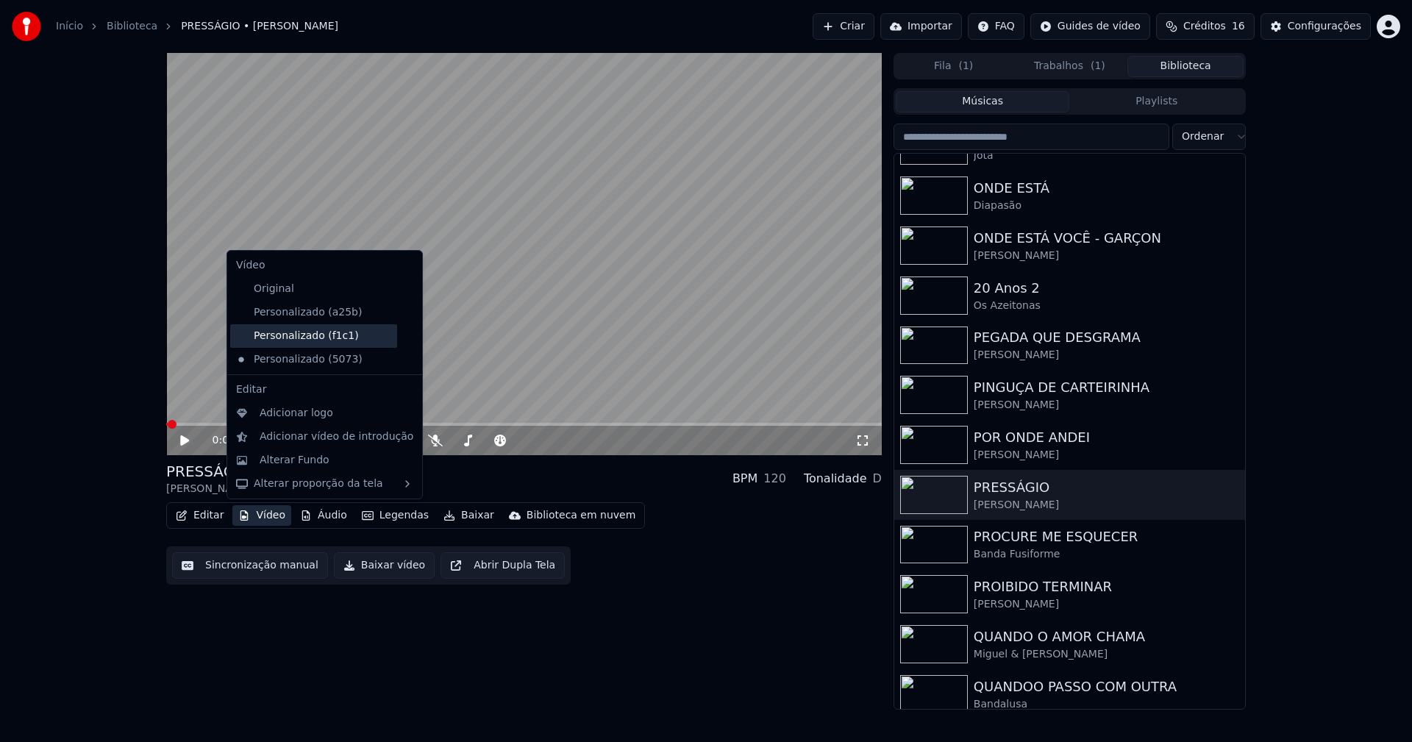
click at [324, 341] on div "Personalizado (f1c1)" at bounding box center [313, 336] width 167 height 24
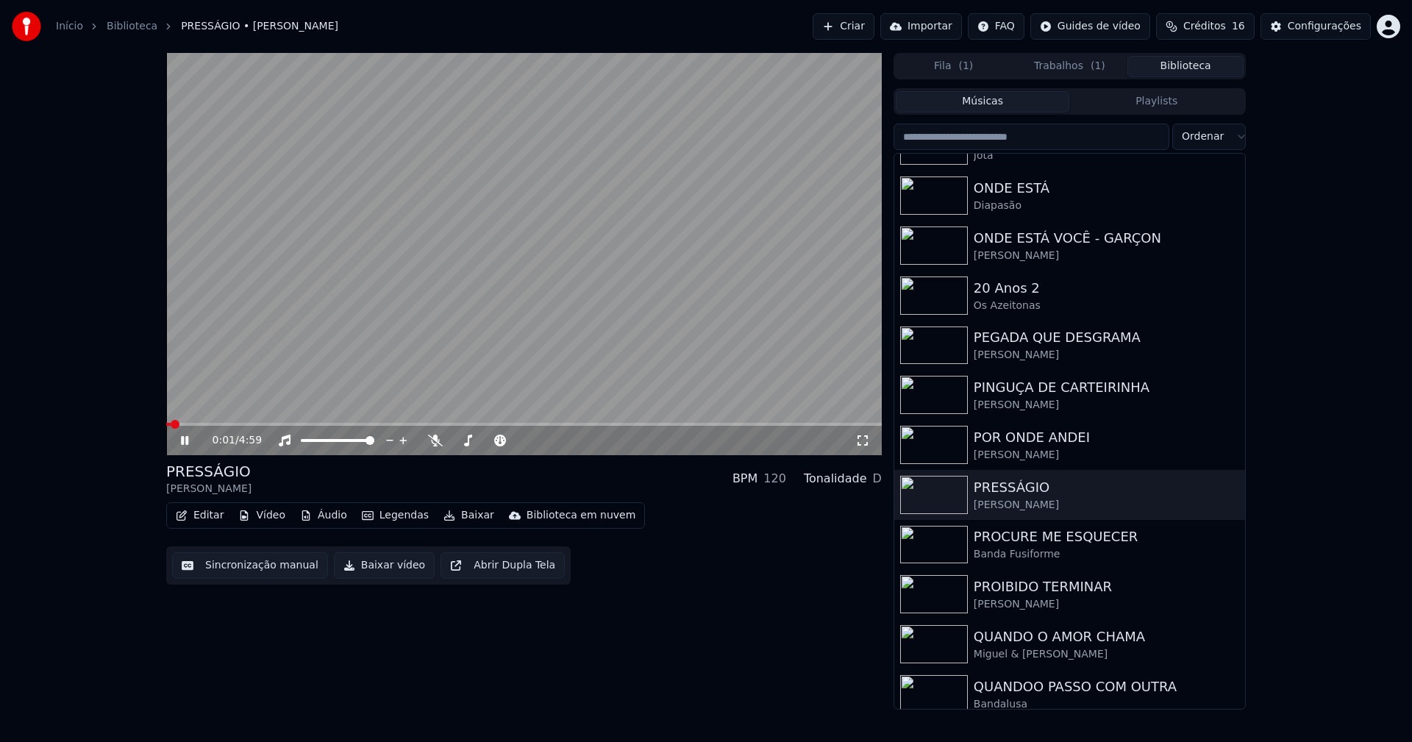
click at [263, 514] on button "Vídeo" at bounding box center [261, 515] width 59 height 21
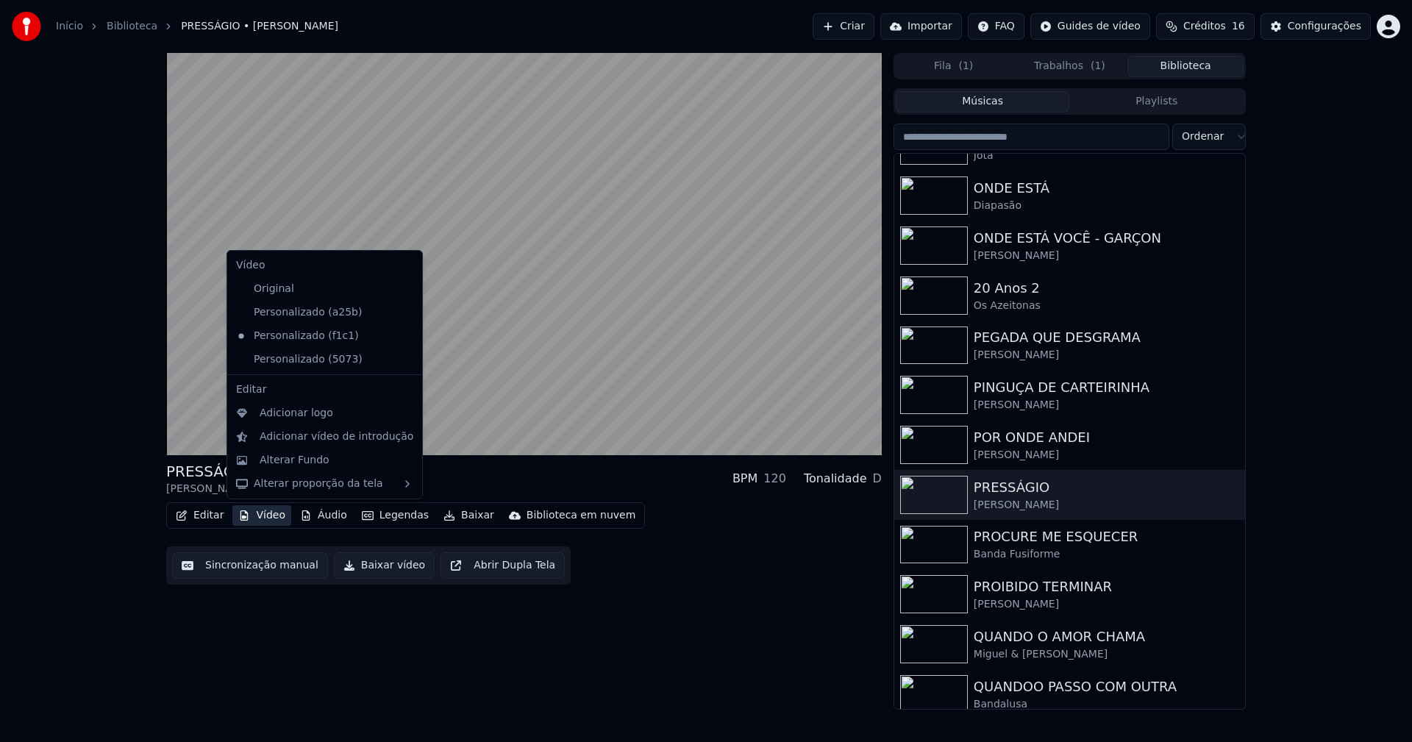
click at [403, 360] on icon at bounding box center [408, 360] width 10 height 12
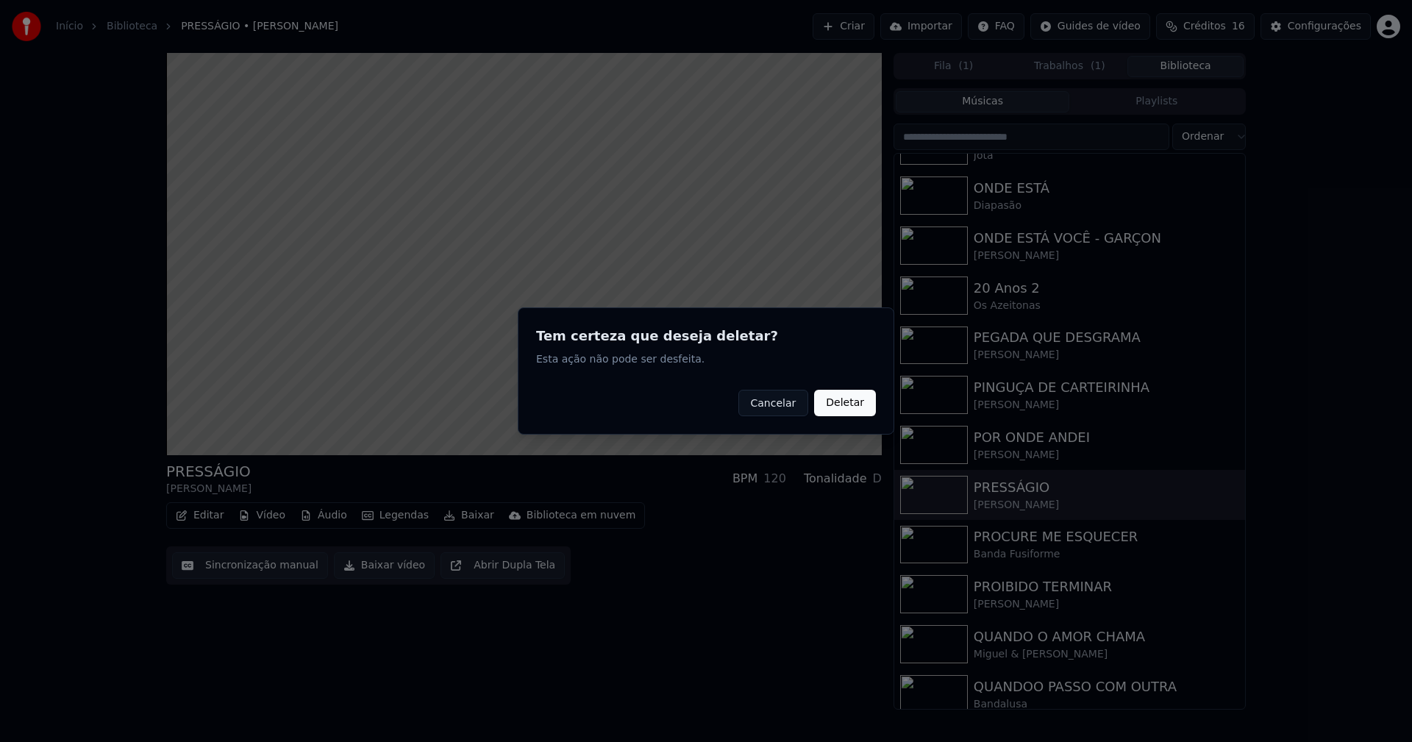
click at [846, 403] on button "Deletar" at bounding box center [845, 403] width 62 height 26
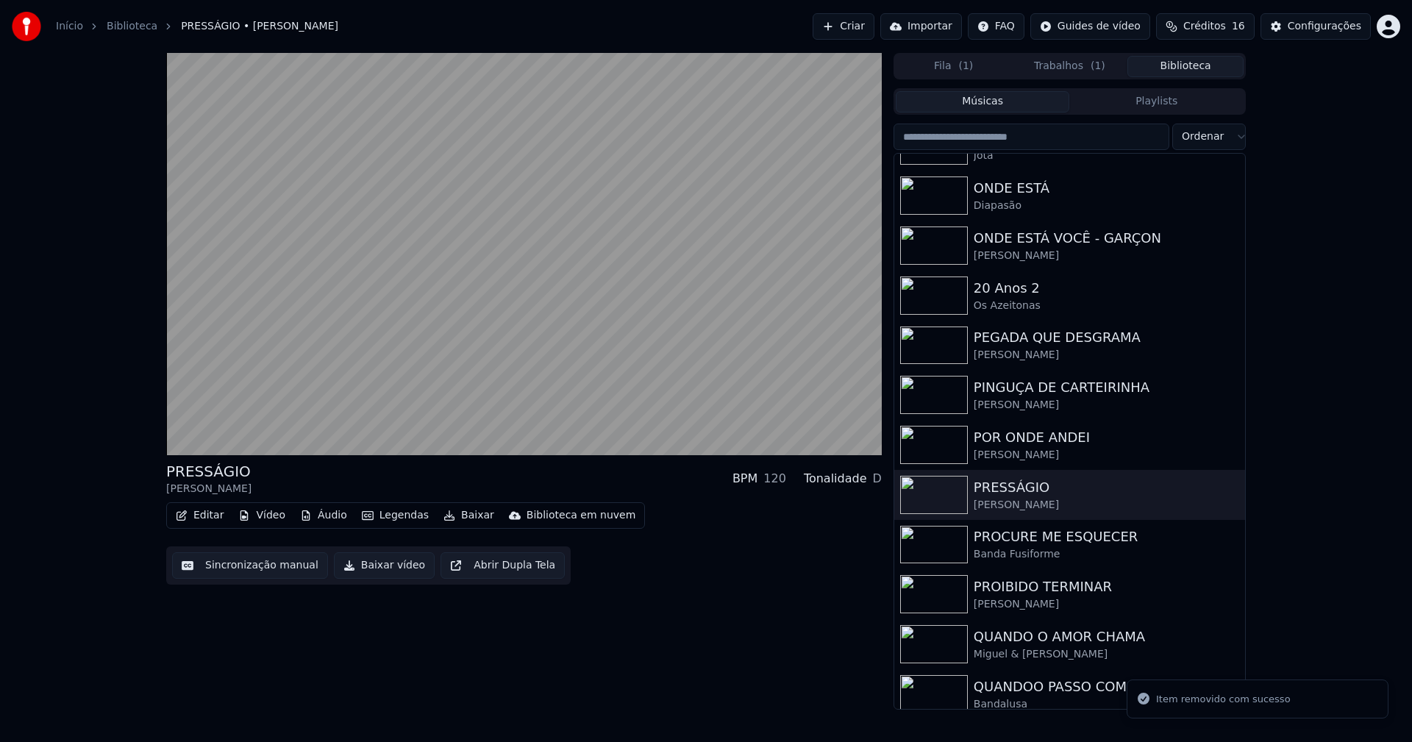
click at [267, 512] on button "Vídeo" at bounding box center [261, 515] width 59 height 21
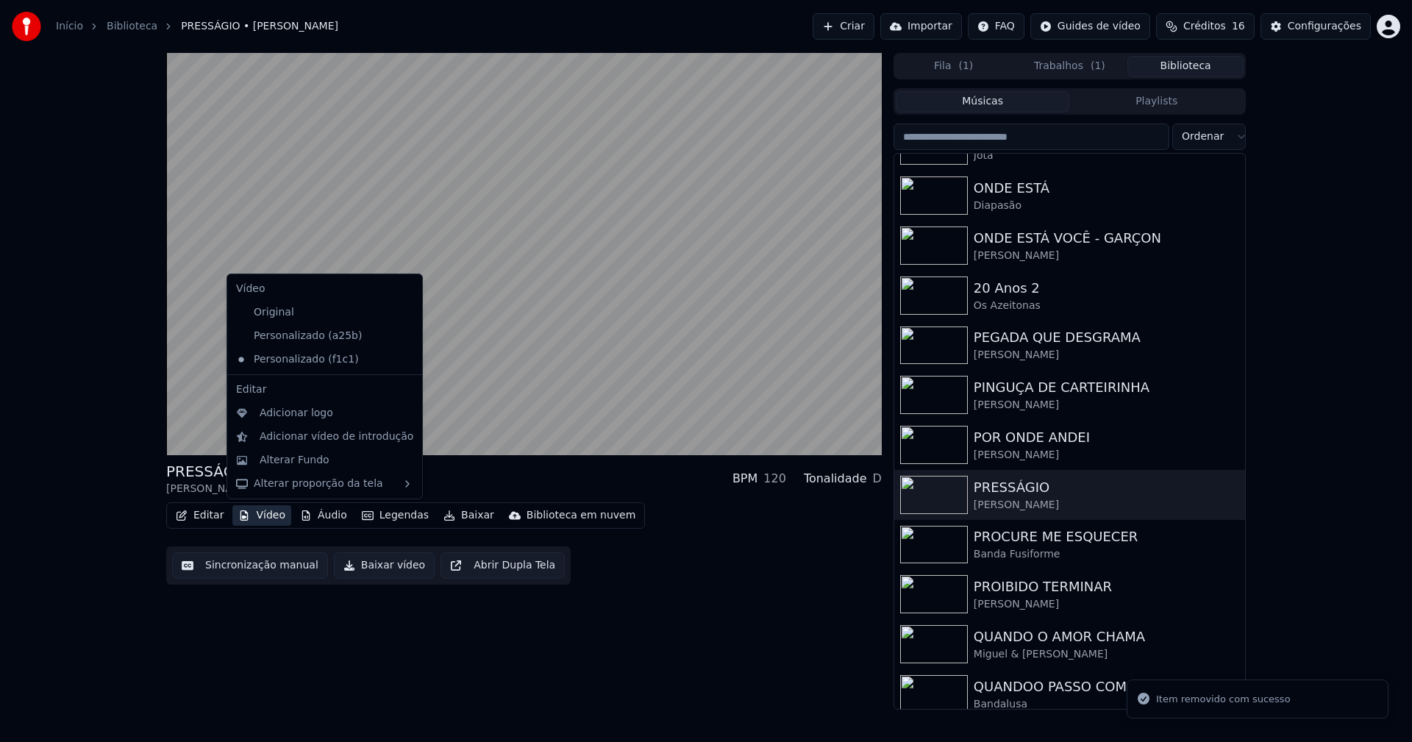
click at [403, 334] on icon at bounding box center [411, 336] width 16 height 12
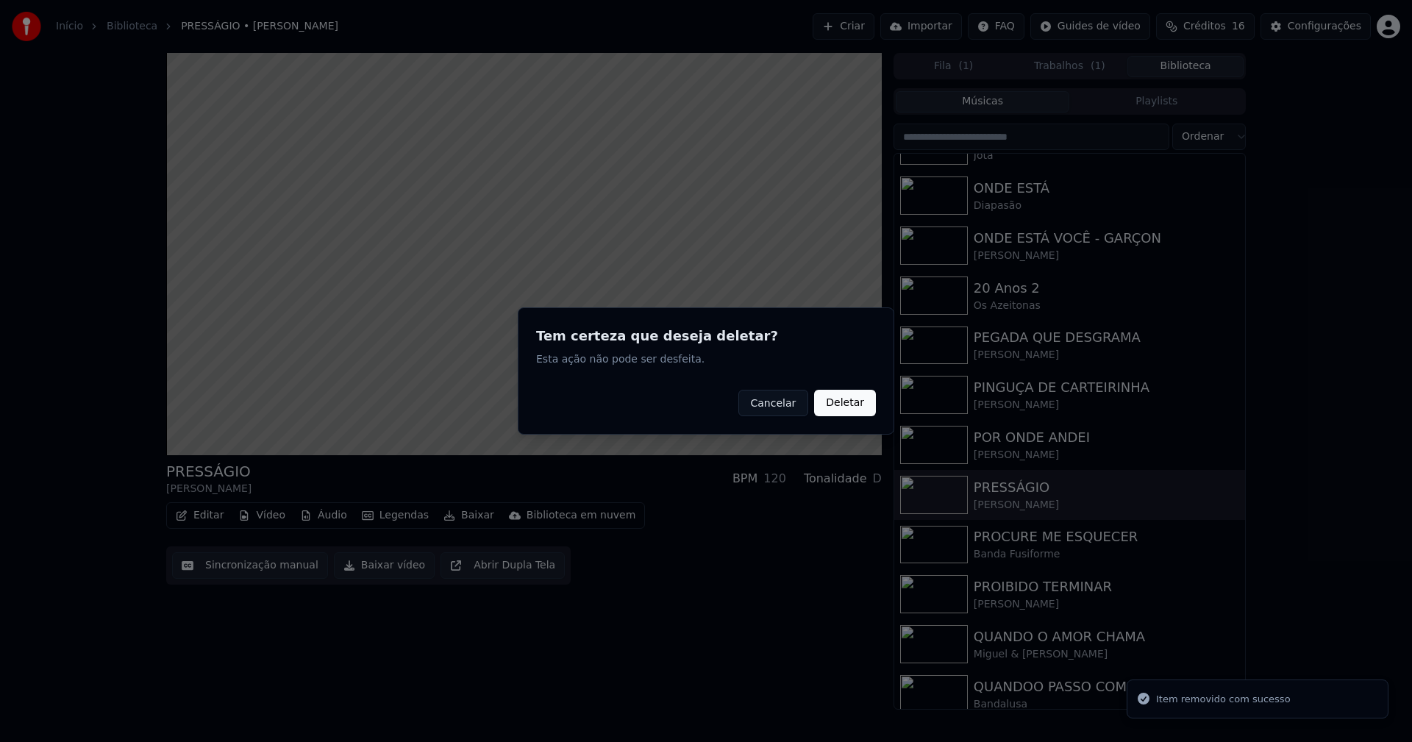
click at [862, 403] on button "Deletar" at bounding box center [845, 403] width 62 height 26
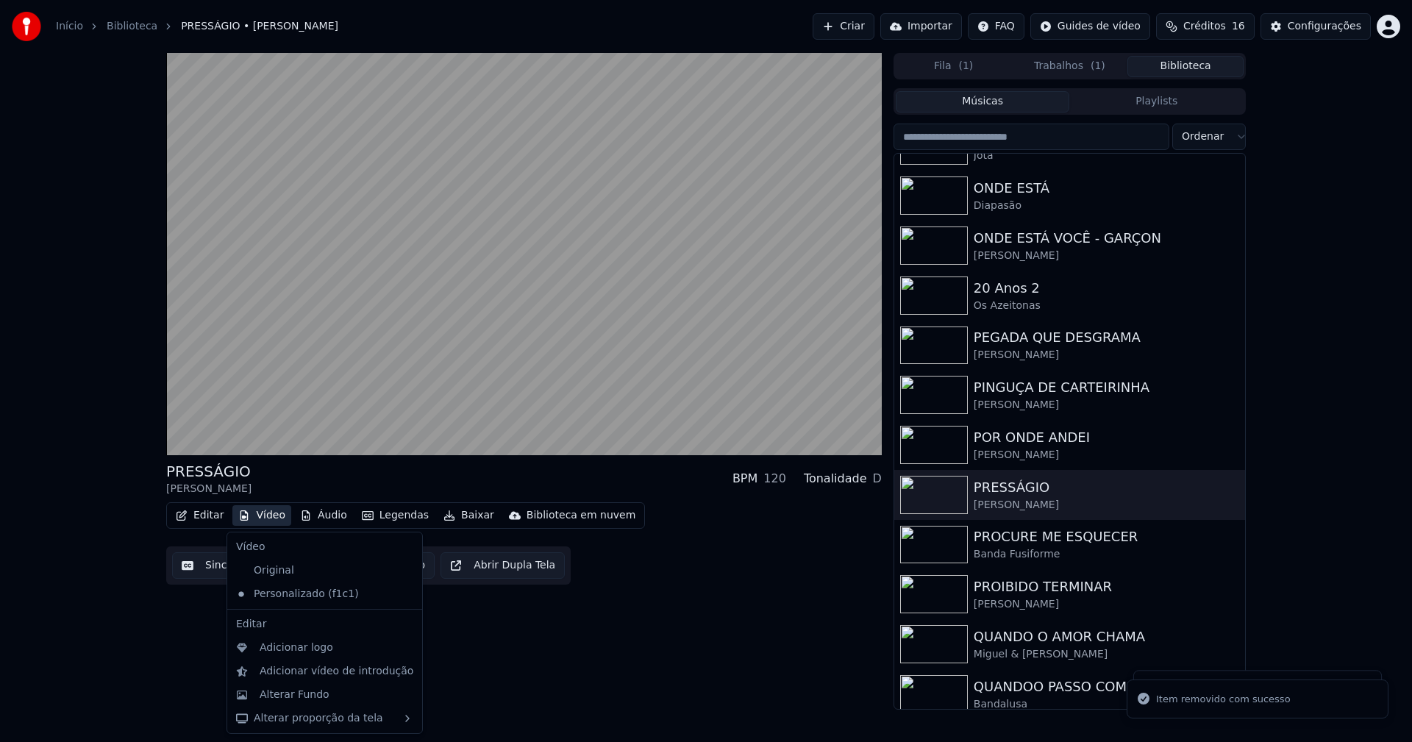
click at [255, 516] on button "Vídeo" at bounding box center [261, 515] width 59 height 21
click at [294, 647] on div "Adicionar logo" at bounding box center [297, 648] width 74 height 15
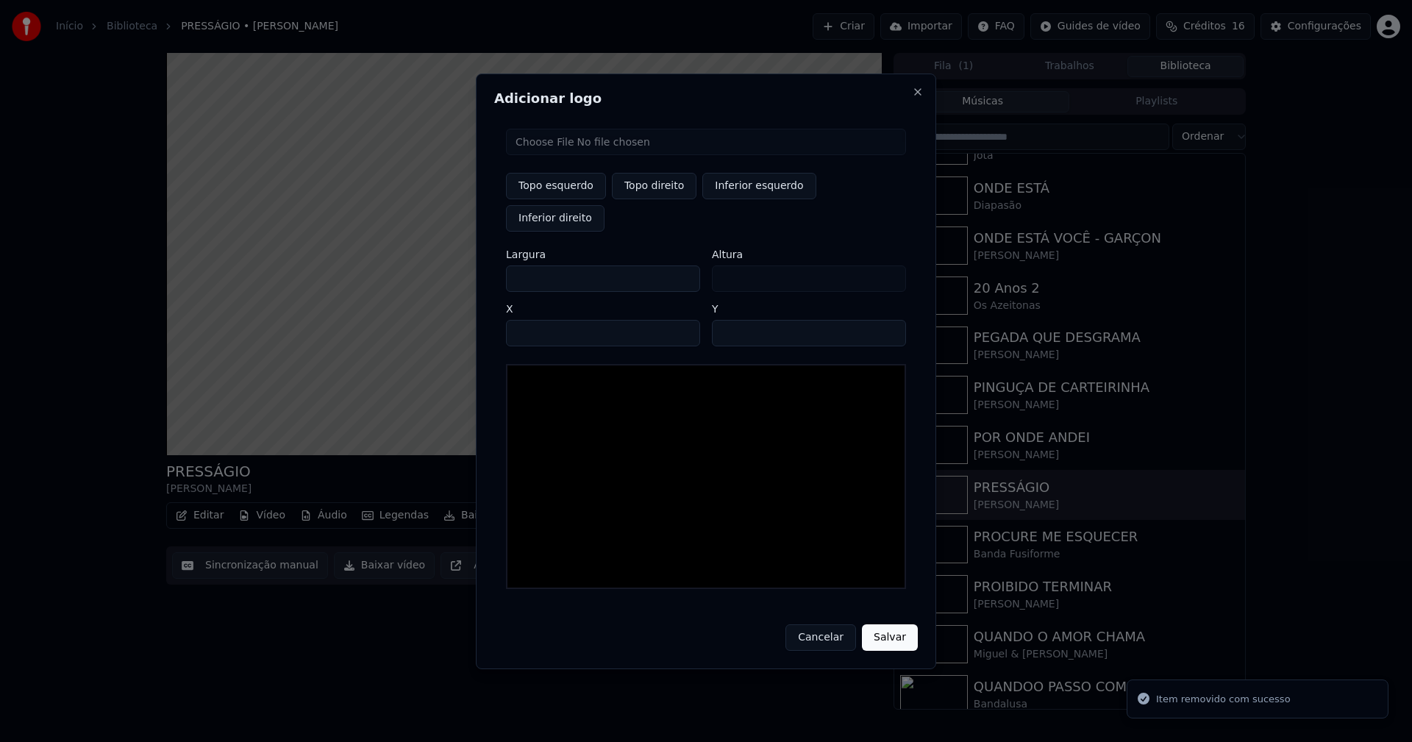
click at [577, 155] on input "file" at bounding box center [706, 142] width 400 height 26
type input "**********"
drag, startPoint x: 655, startPoint y: 206, endPoint x: 635, endPoint y: 207, distance: 20.7
click at [646, 199] on button "Topo direito" at bounding box center [654, 186] width 85 height 26
type input "****"
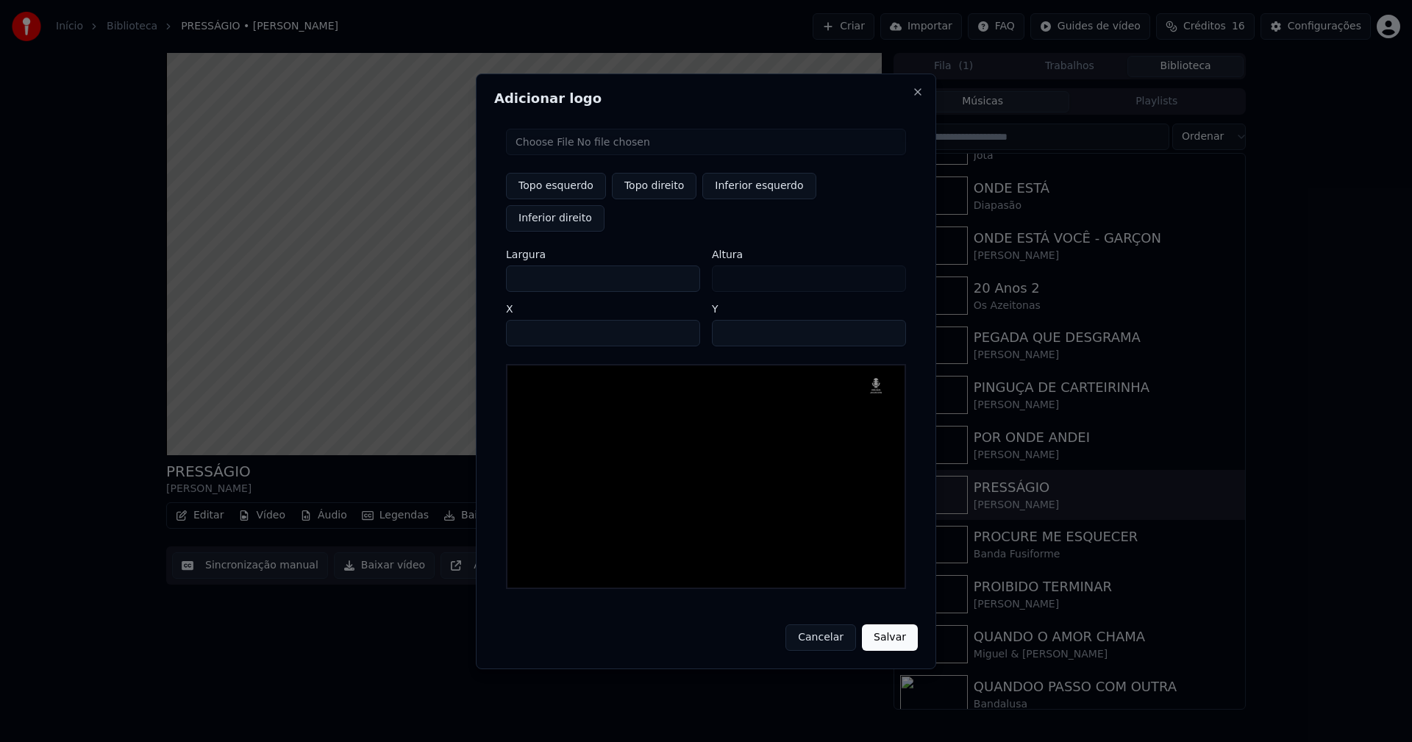
drag, startPoint x: 531, startPoint y: 263, endPoint x: 441, endPoint y: 270, distance: 90.7
click at [446, 272] on body "Início Biblioteca PRESSÁGIO • Paulo Gonzo Criar Importar FAQ Guides de vídeo Cr…" at bounding box center [706, 371] width 1412 height 742
type input "**"
type input "***"
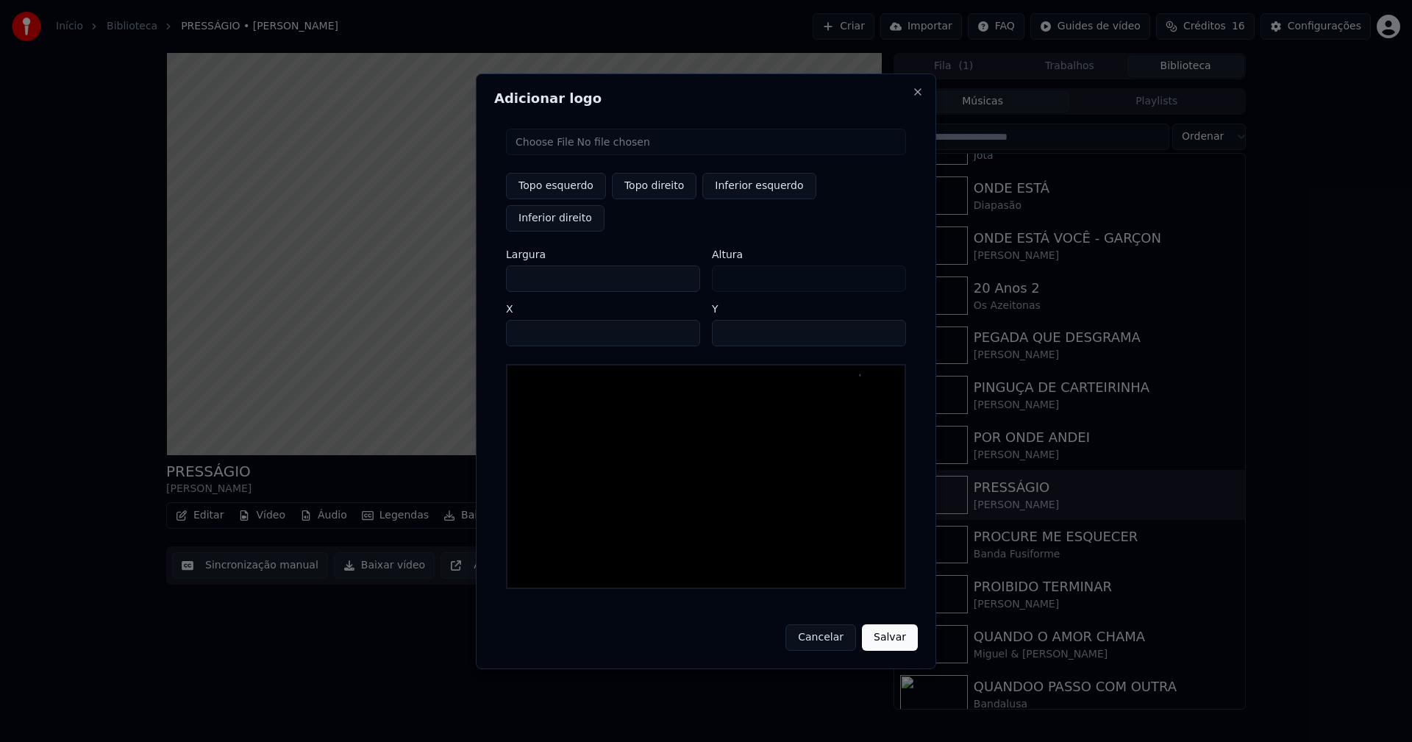
type input "***"
click at [534, 320] on input "****" at bounding box center [603, 333] width 194 height 26
type input "****"
click at [728, 320] on input "**" at bounding box center [809, 333] width 194 height 26
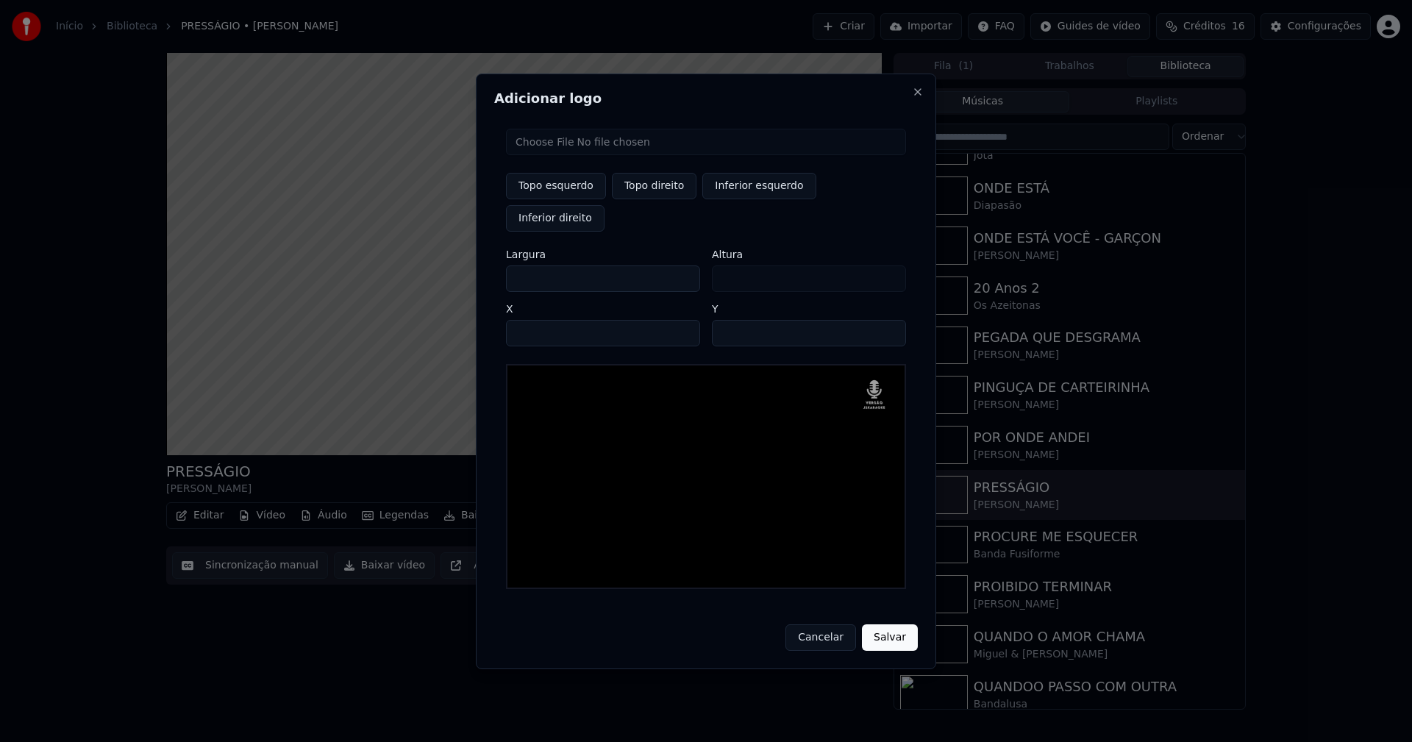
type input "**"
click at [862, 625] on button "Salvar" at bounding box center [890, 638] width 56 height 26
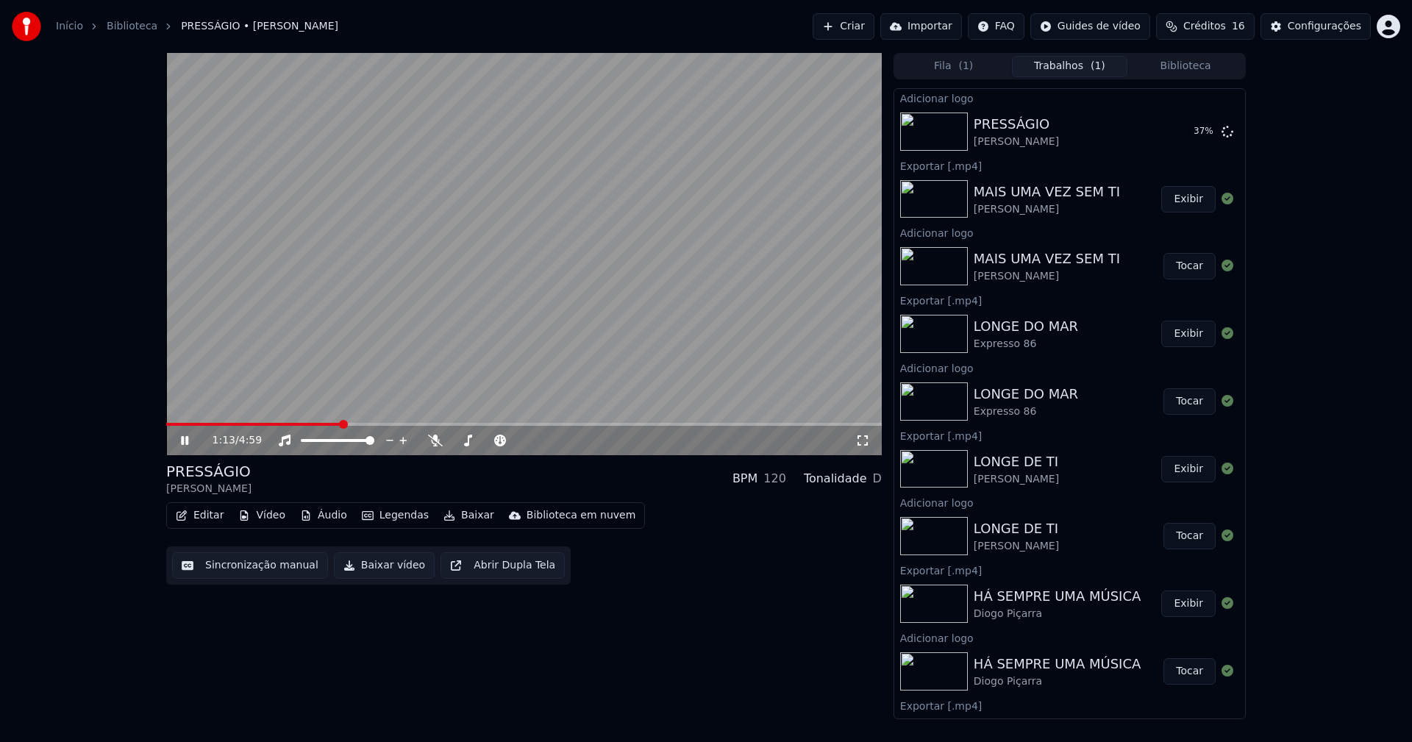
click at [202, 517] on button "Editar" at bounding box center [200, 515] width 60 height 21
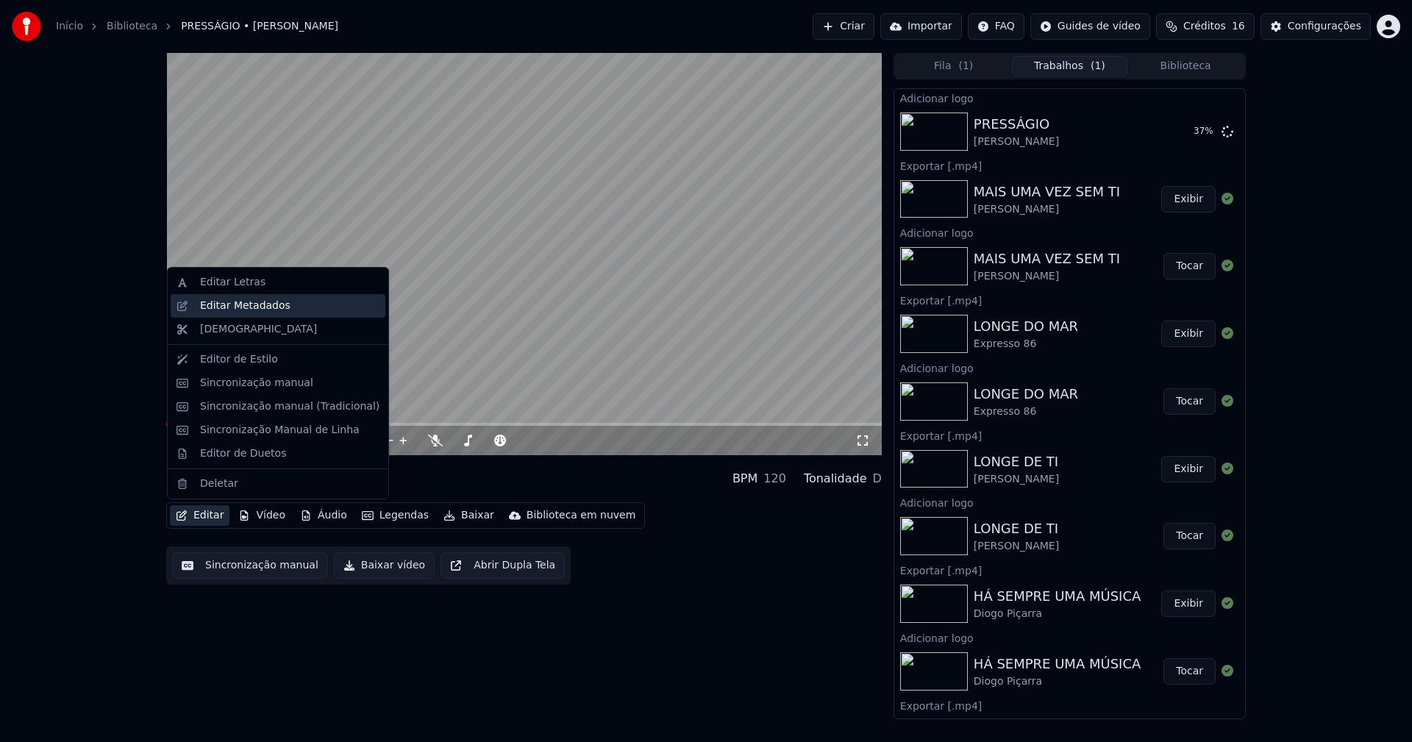
click at [252, 304] on div "Editar Metadados" at bounding box center [245, 306] width 90 height 15
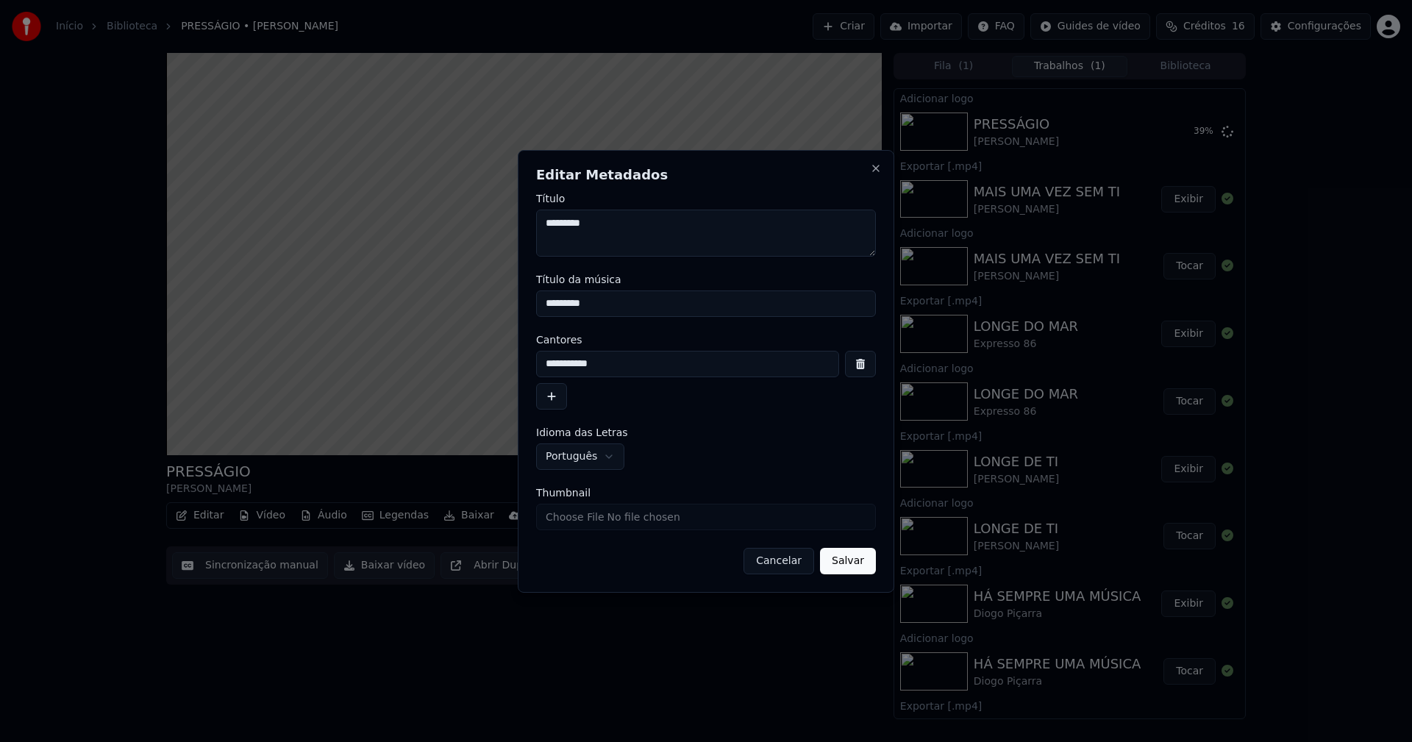
click at [579, 518] on input "Thumbnail" at bounding box center [706, 517] width 340 height 26
type input "**********"
click at [843, 562] on button "Salvar" at bounding box center [848, 561] width 56 height 26
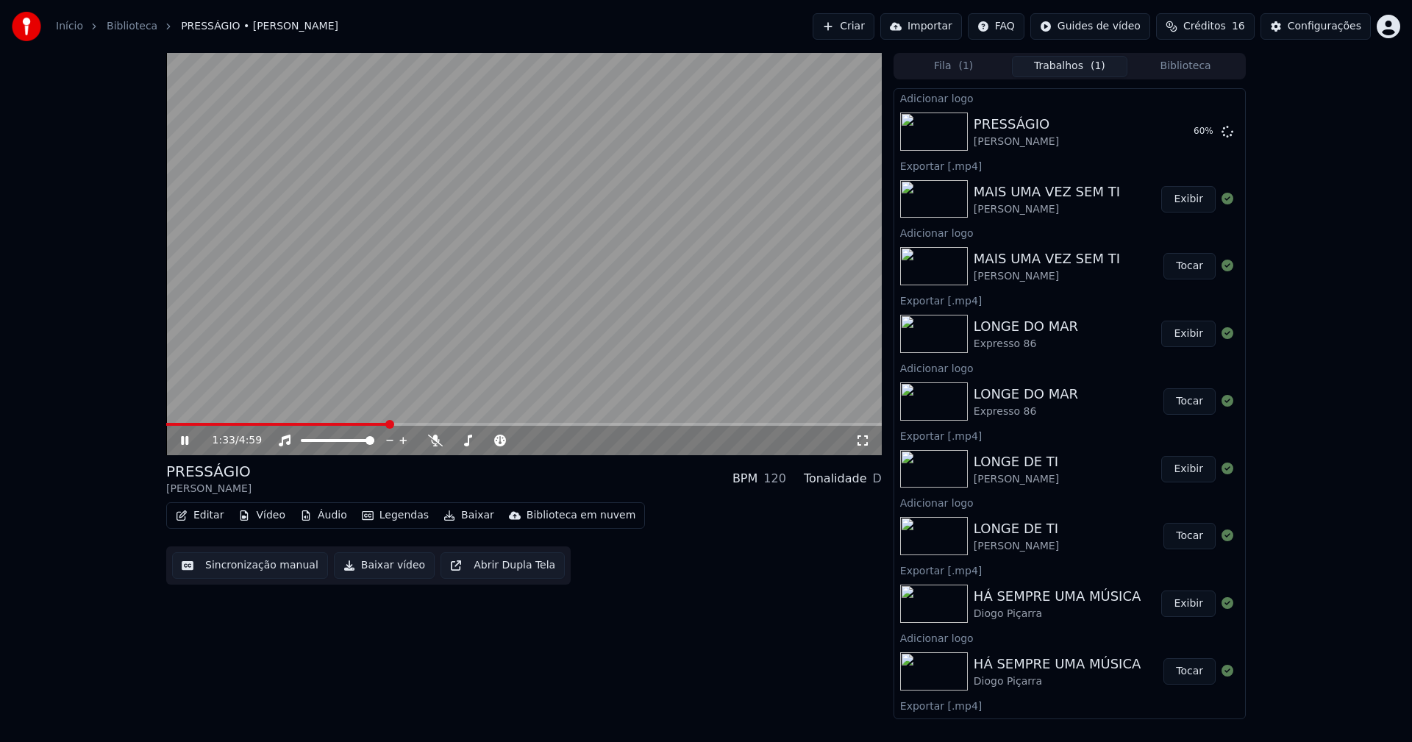
click at [334, 516] on button "Áudio" at bounding box center [323, 515] width 59 height 21
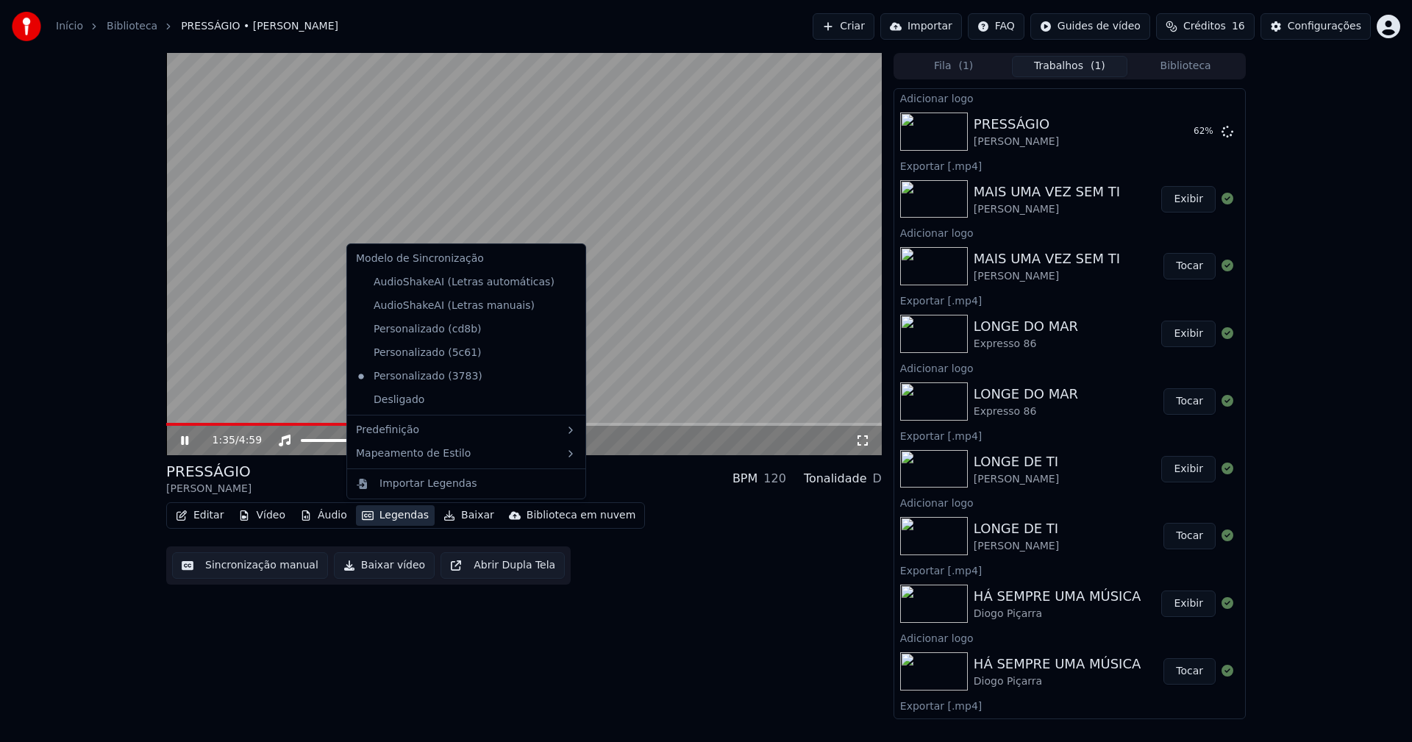
click at [749, 580] on div "Editar Vídeo Áudio Legendas Baixar Biblioteca em nuvem Sincronização manual Bai…" at bounding box center [524, 543] width 716 height 82
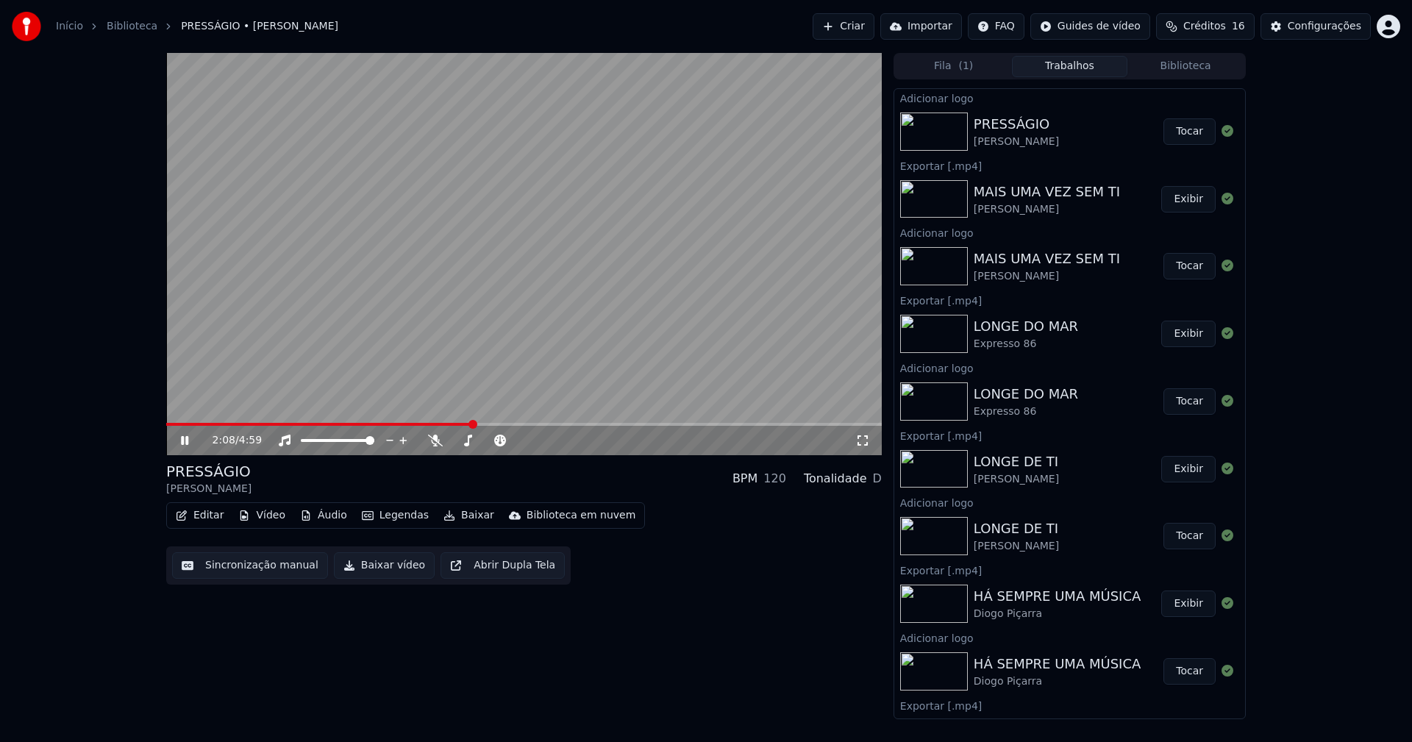
click at [1183, 132] on button "Tocar" at bounding box center [1190, 131] width 52 height 26
click at [209, 519] on button "Editar" at bounding box center [200, 515] width 60 height 21
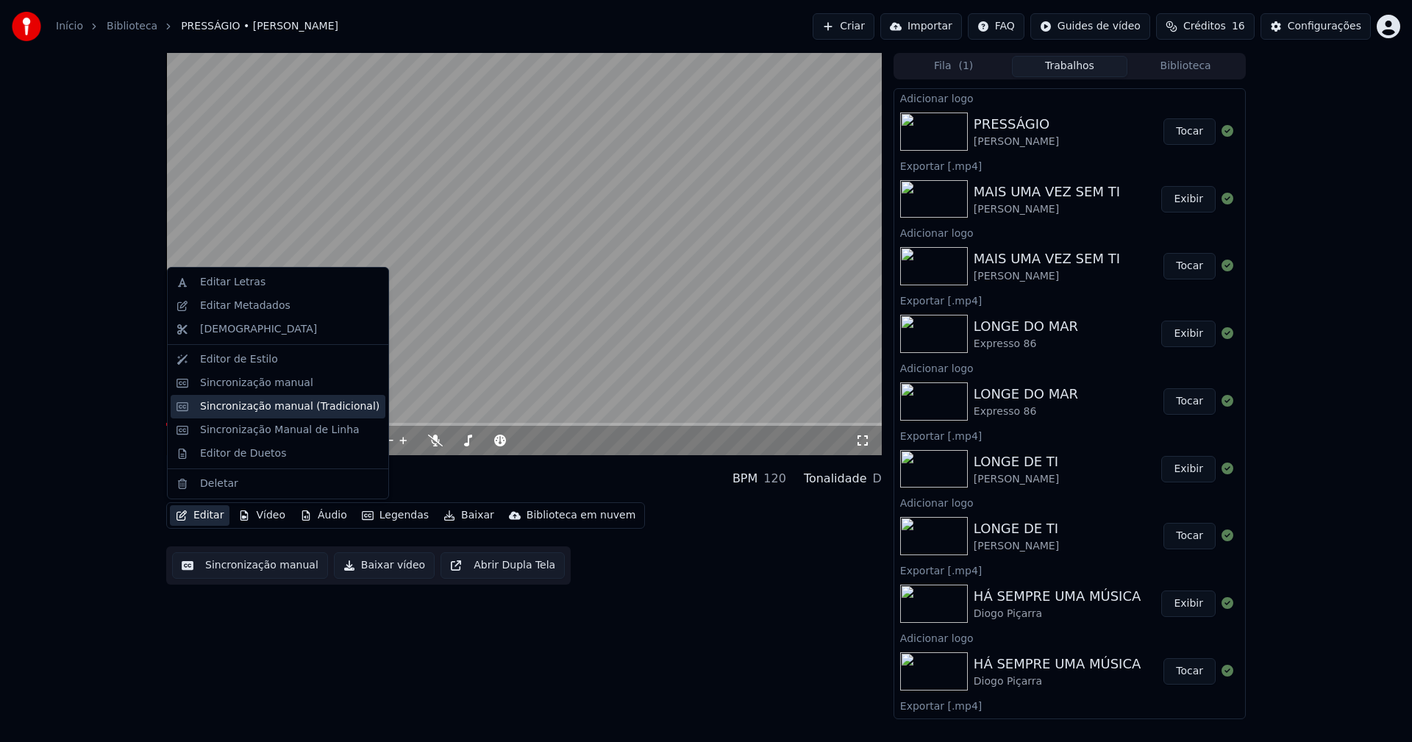
click at [255, 405] on div "Sincronização manual (Tradicional)" at bounding box center [289, 406] width 179 height 15
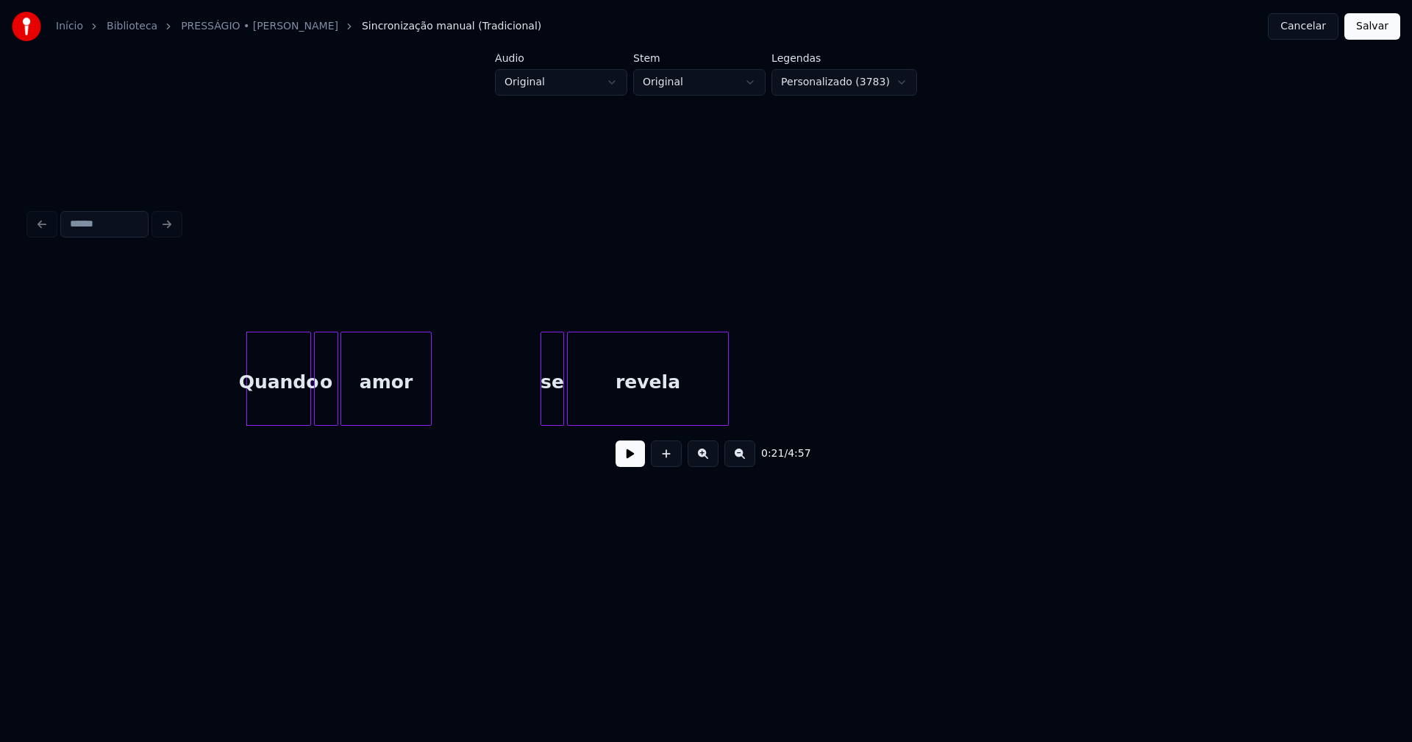
scroll to position [0, 2743]
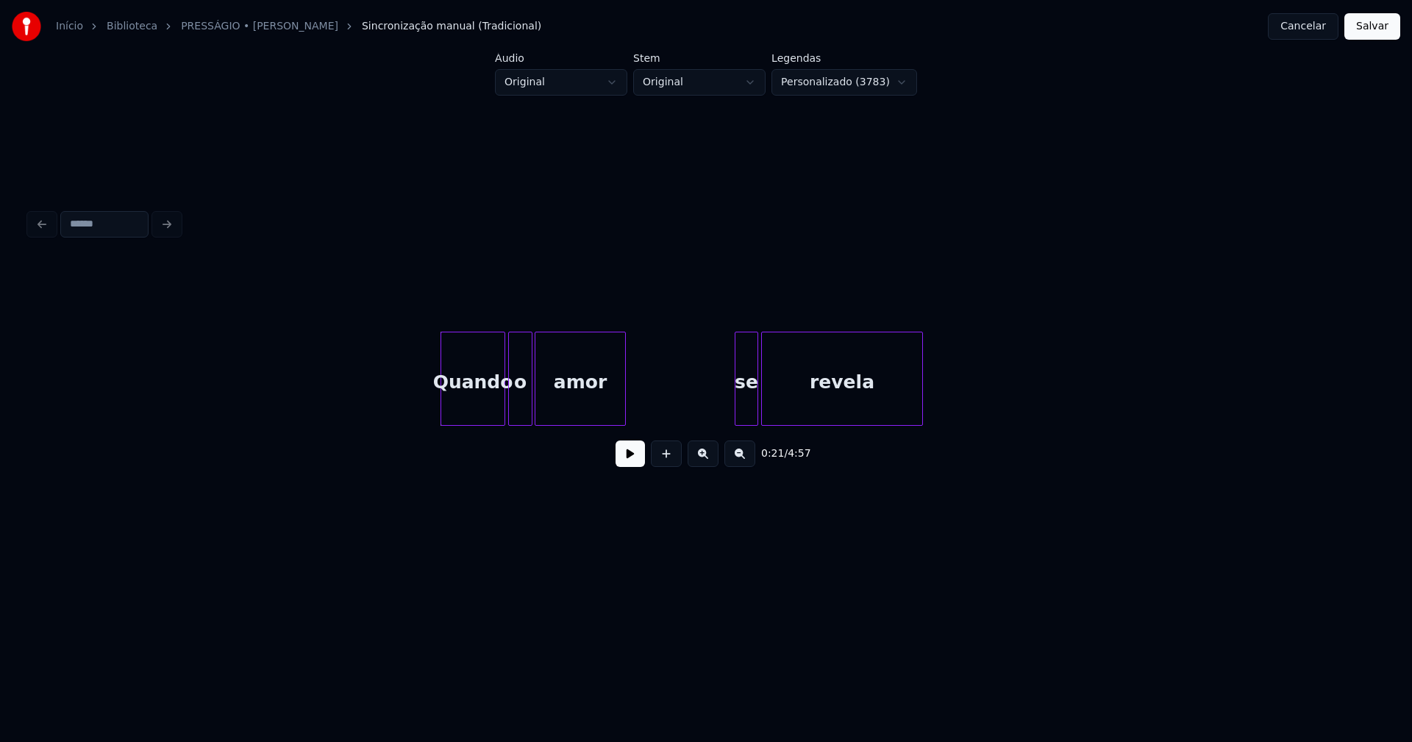
click at [624, 466] on button at bounding box center [630, 454] width 29 height 26
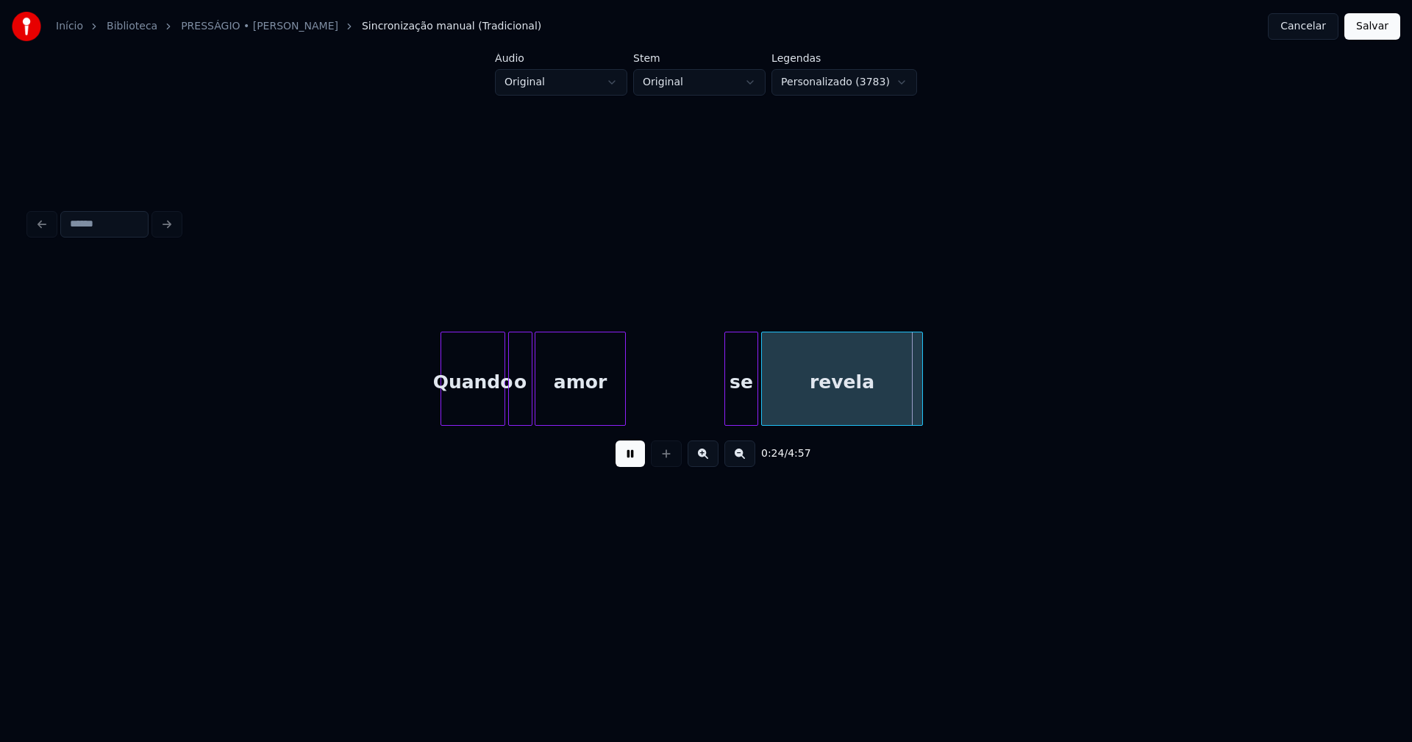
click at [727, 412] on div at bounding box center [727, 379] width 4 height 93
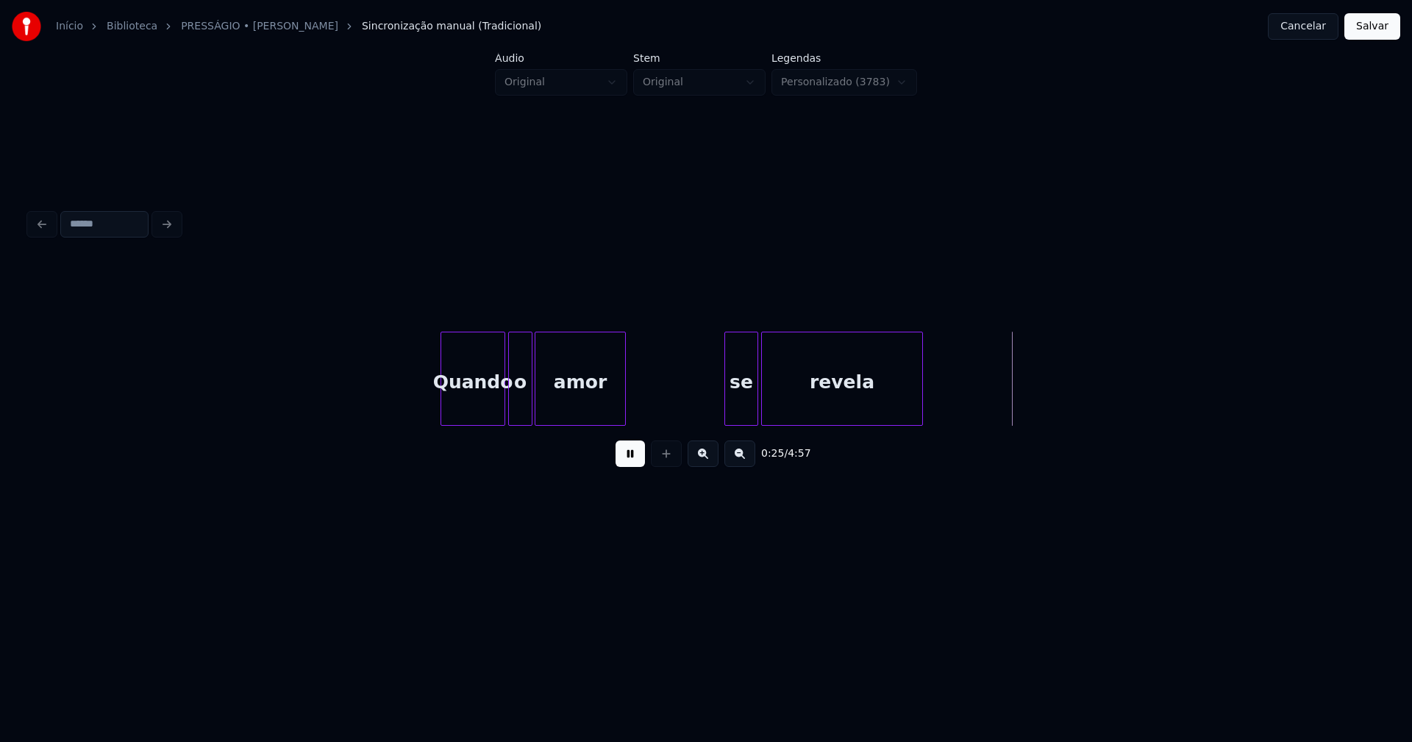
click at [743, 406] on div "se" at bounding box center [741, 383] width 32 height 100
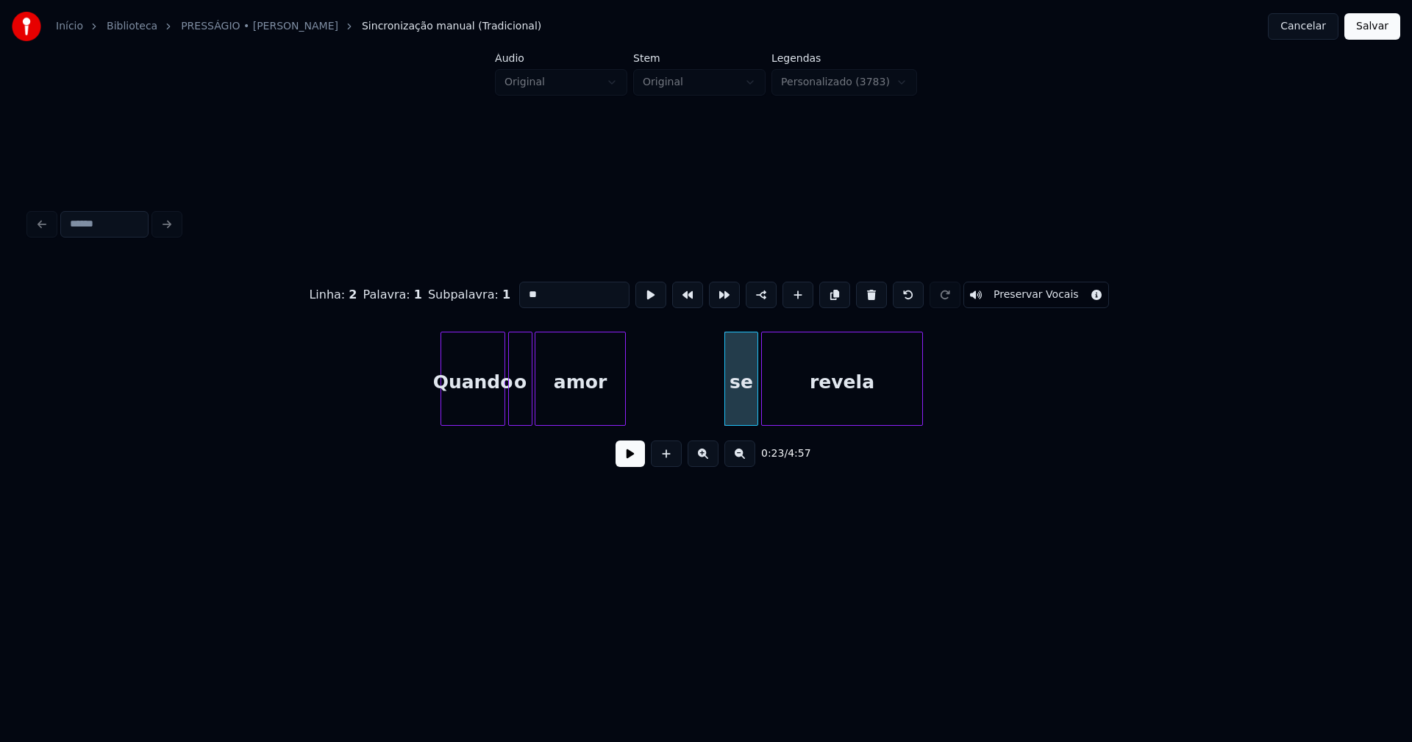
click at [523, 288] on input "**" at bounding box center [574, 295] width 110 height 26
type input "**"
click at [626, 458] on button at bounding box center [630, 454] width 29 height 26
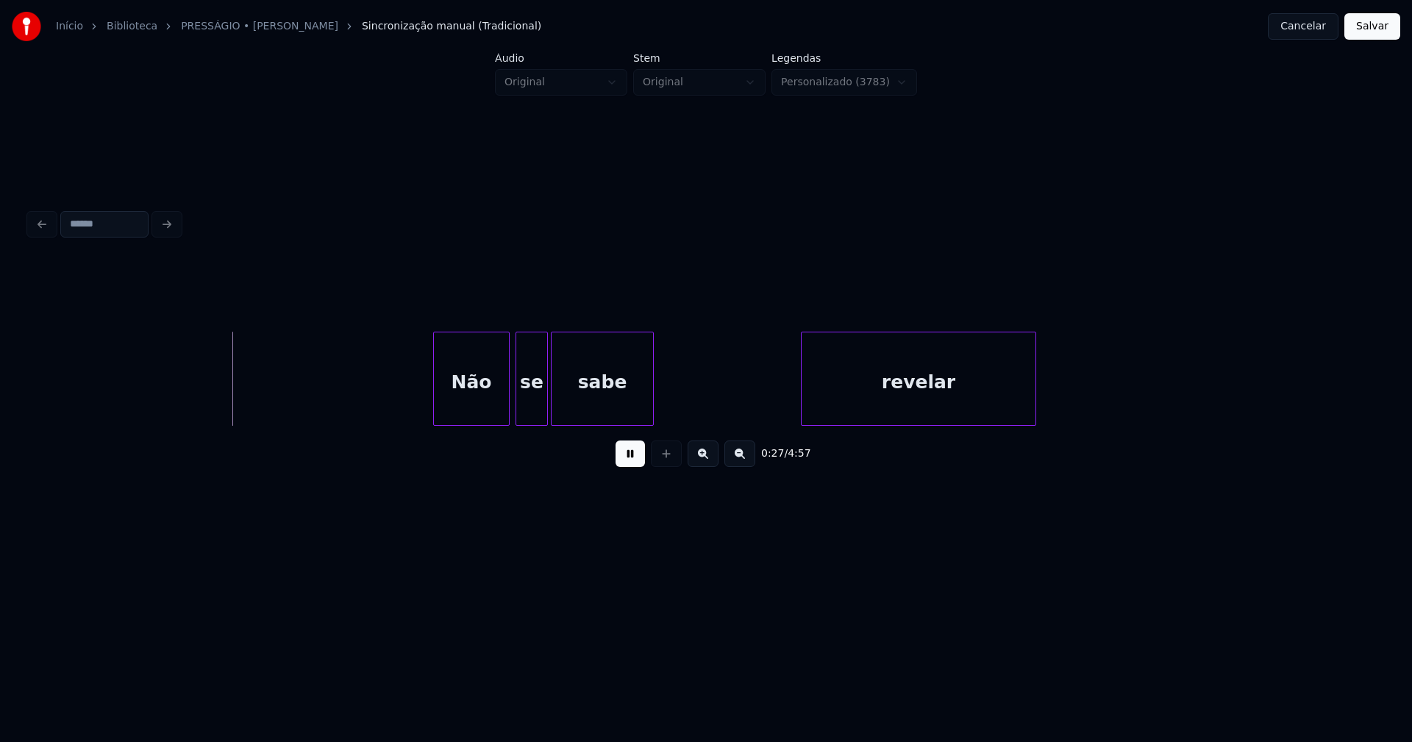
scroll to position [0, 3908]
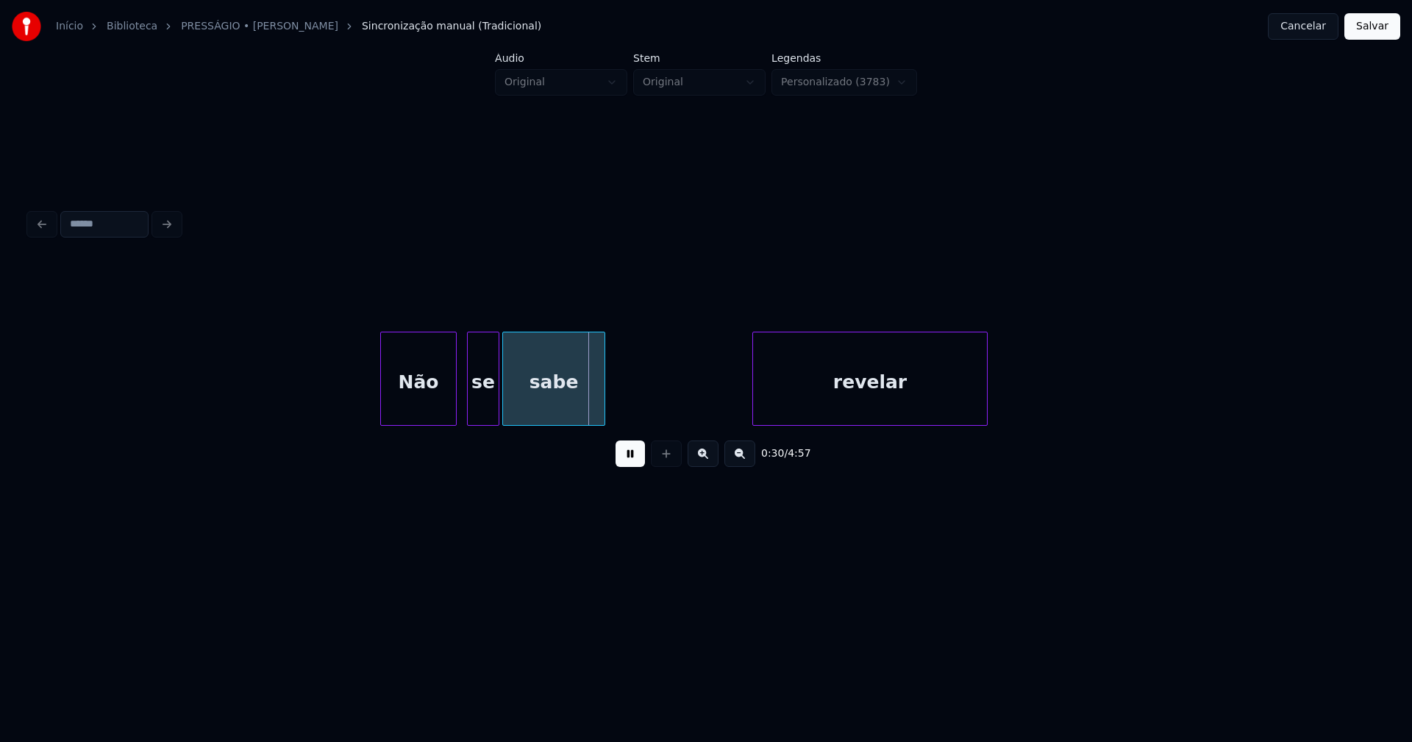
click at [426, 415] on div "Não" at bounding box center [418, 383] width 75 height 100
click at [478, 411] on div "se" at bounding box center [479, 383] width 31 height 100
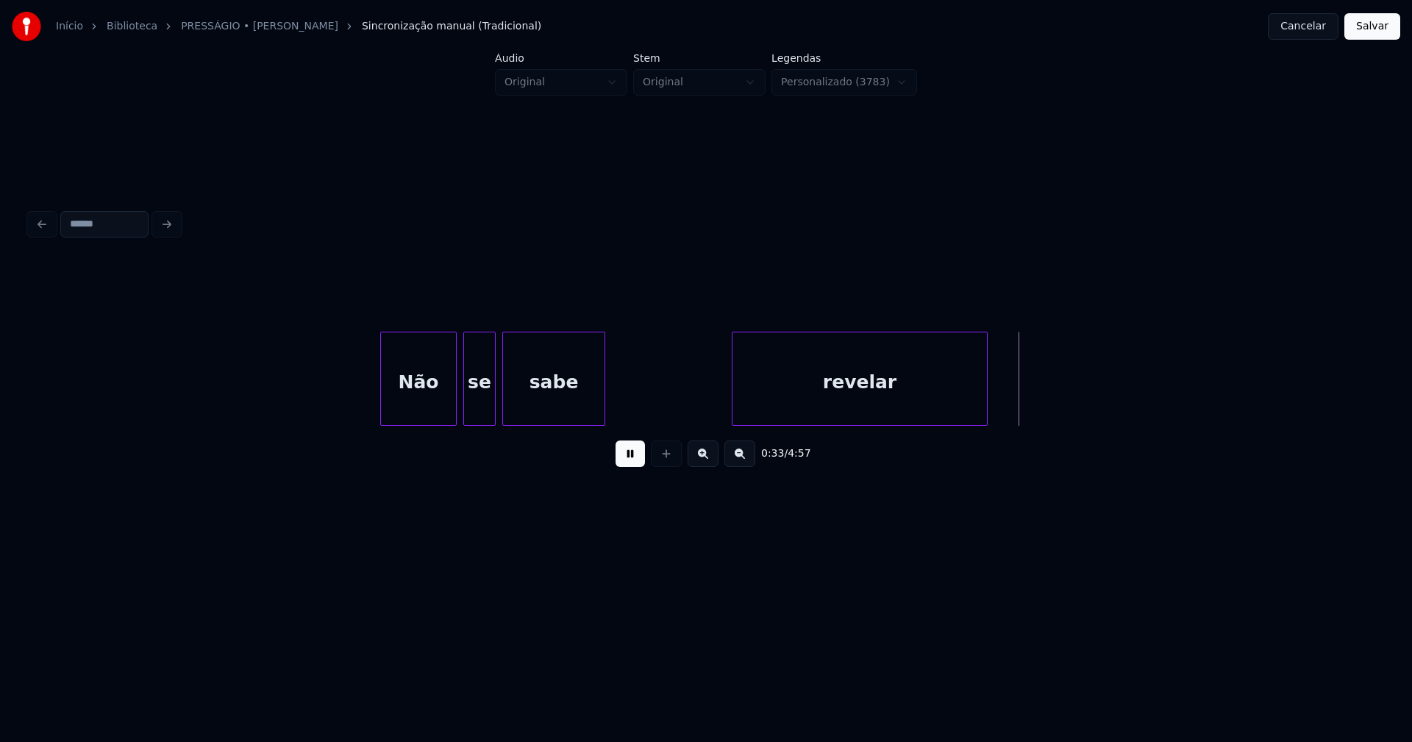
click at [734, 406] on div at bounding box center [735, 379] width 4 height 93
click at [777, 404] on div "revelar" at bounding box center [860, 383] width 255 height 100
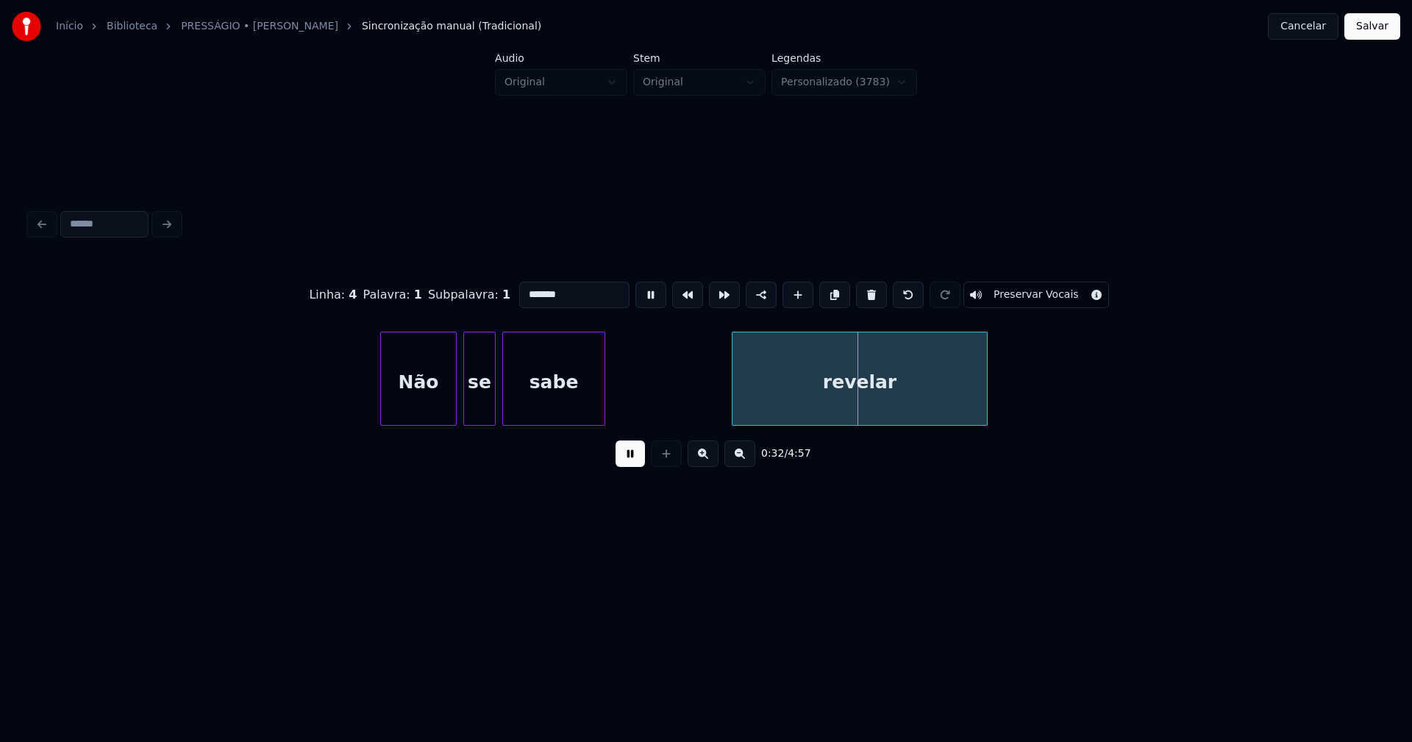
click at [521, 289] on input "*******" at bounding box center [574, 295] width 110 height 26
type input "*******"
click at [640, 461] on button at bounding box center [630, 454] width 29 height 26
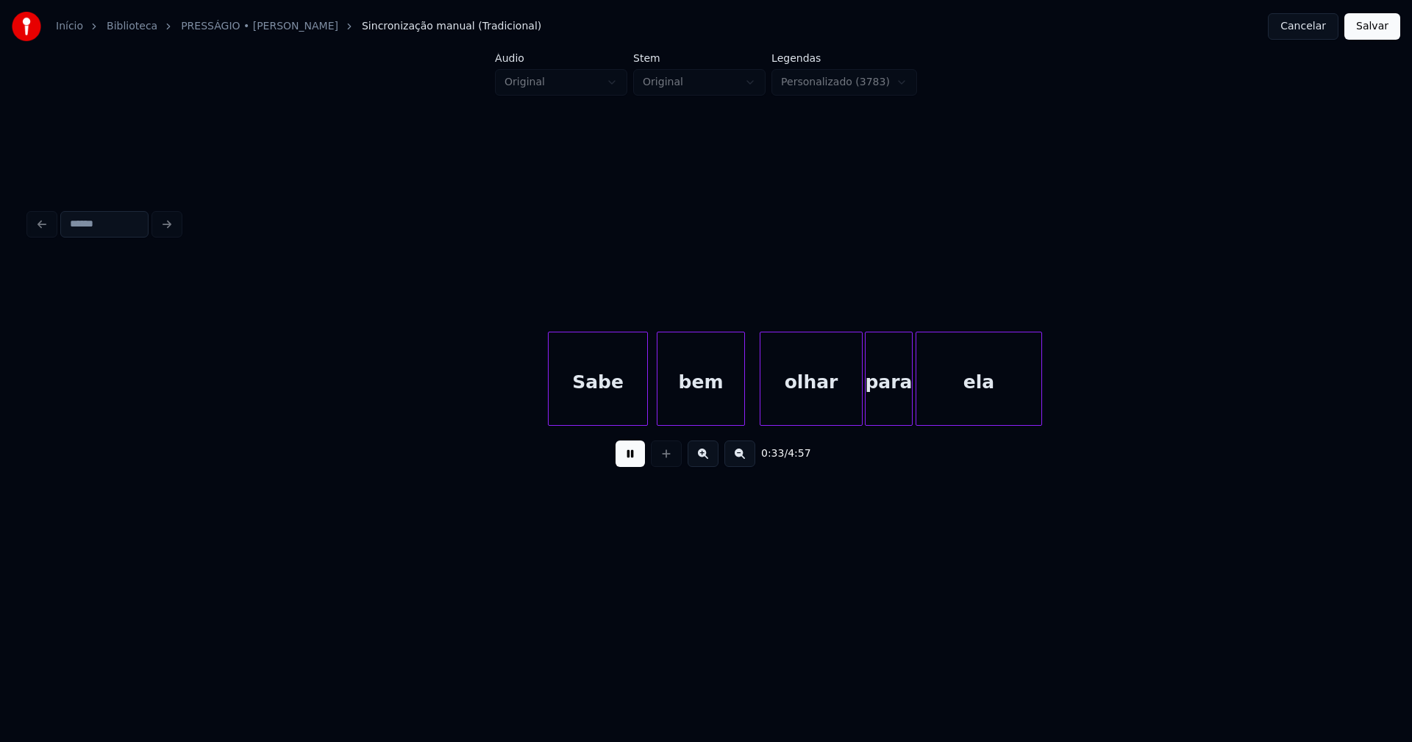
scroll to position [0, 4928]
click at [614, 419] on div "Sabe" at bounding box center [593, 383] width 99 height 100
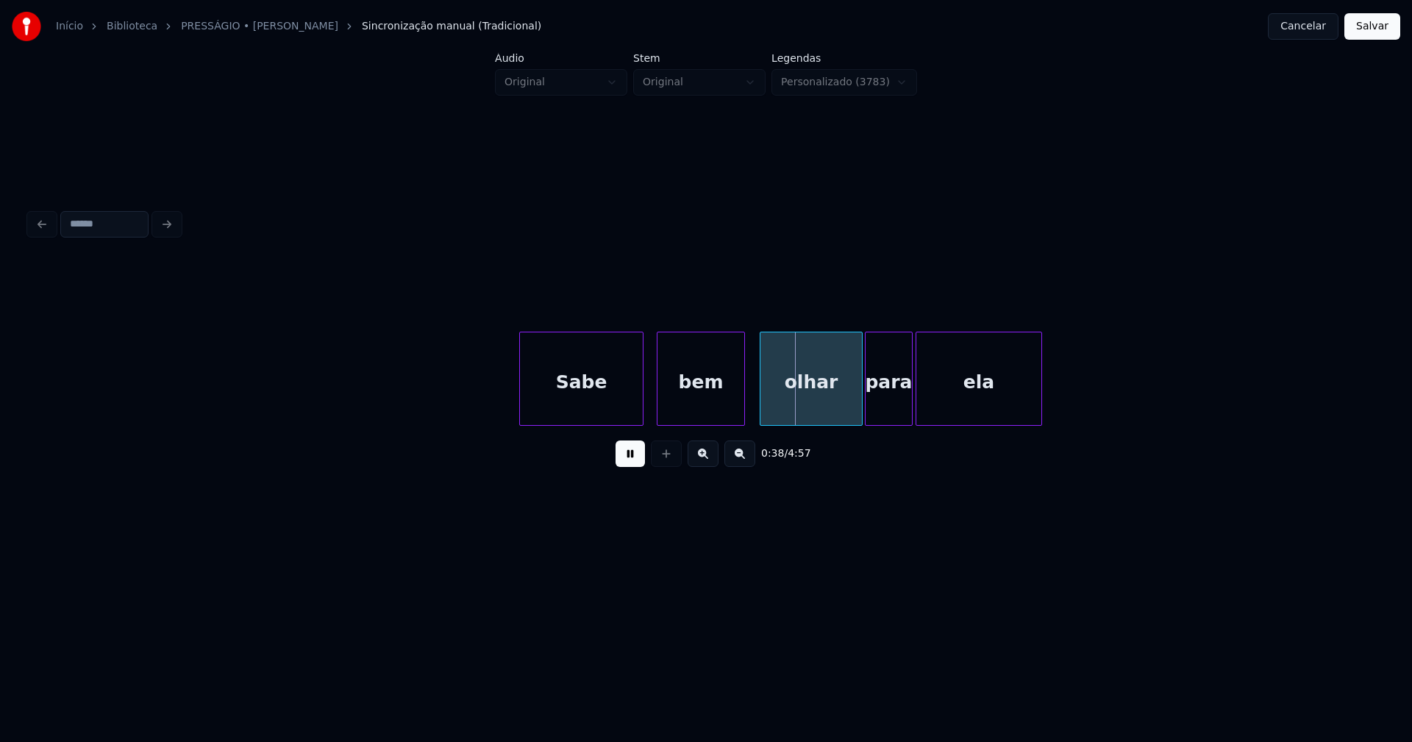
click at [520, 399] on div at bounding box center [522, 379] width 4 height 93
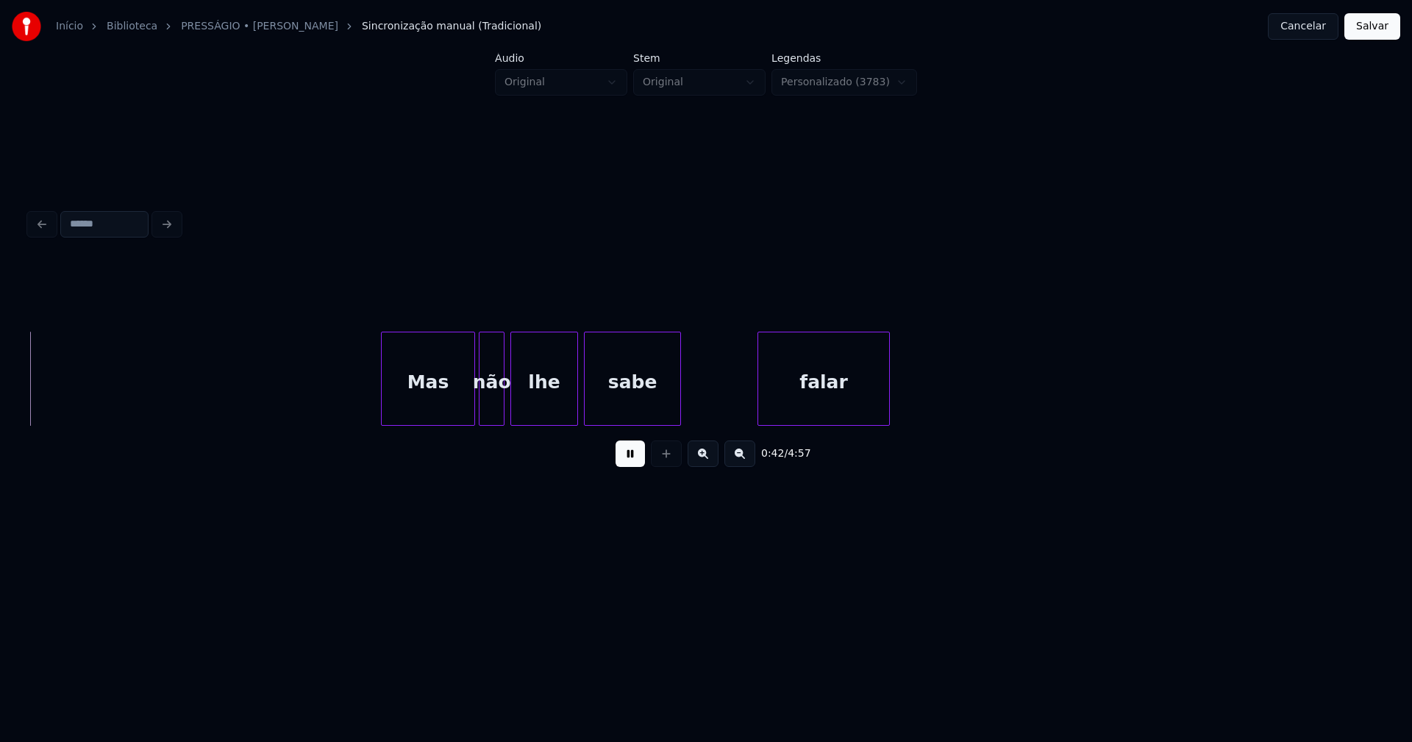
scroll to position [0, 6268]
click at [419, 408] on div "Mas" at bounding box center [417, 383] width 93 height 100
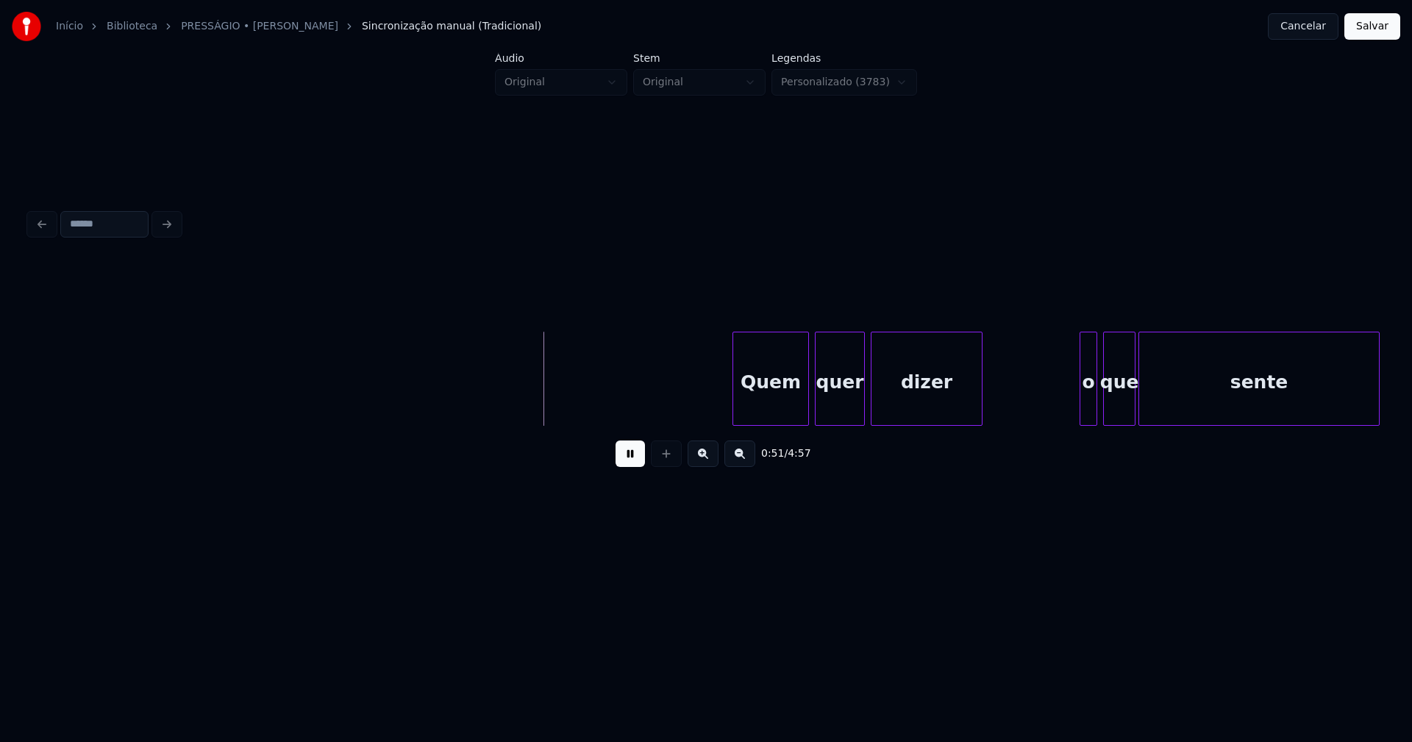
scroll to position [0, 7598]
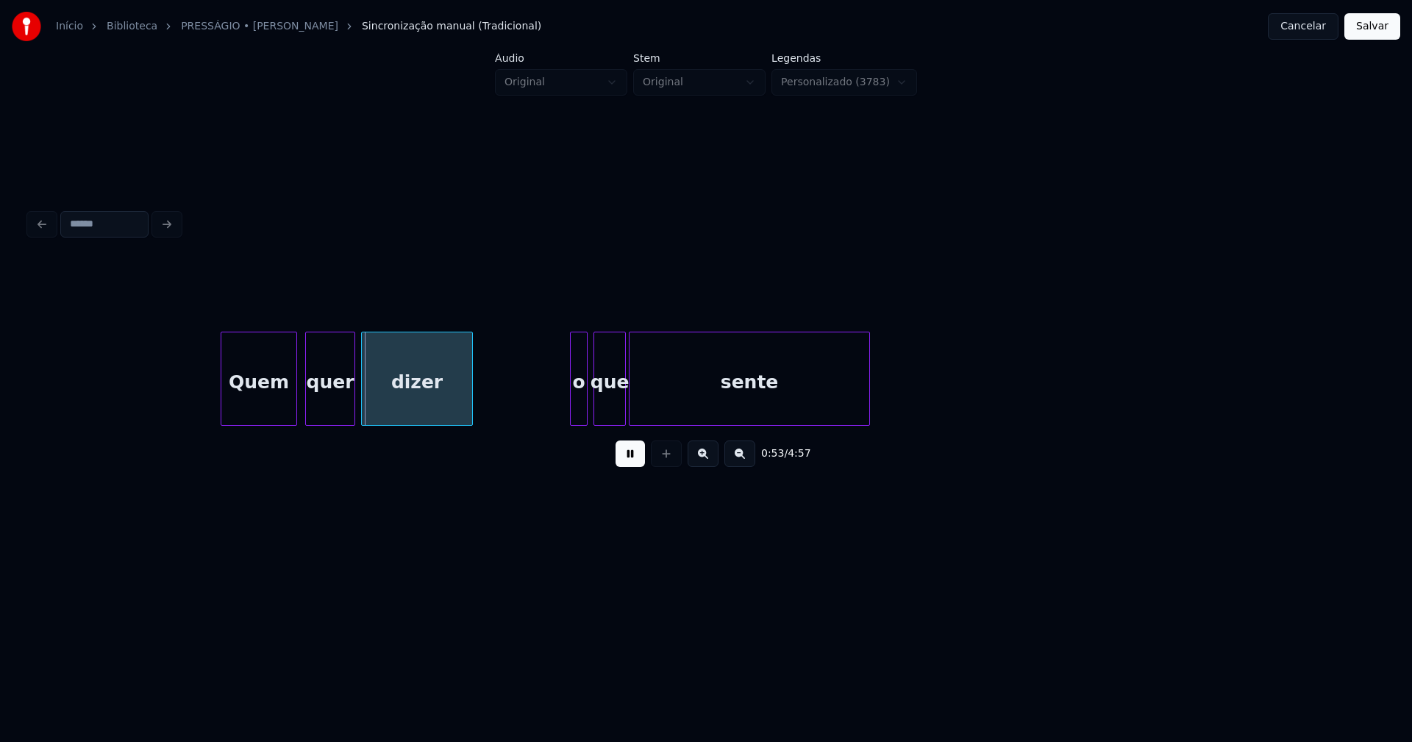
click at [269, 403] on div "Quem" at bounding box center [258, 383] width 75 height 100
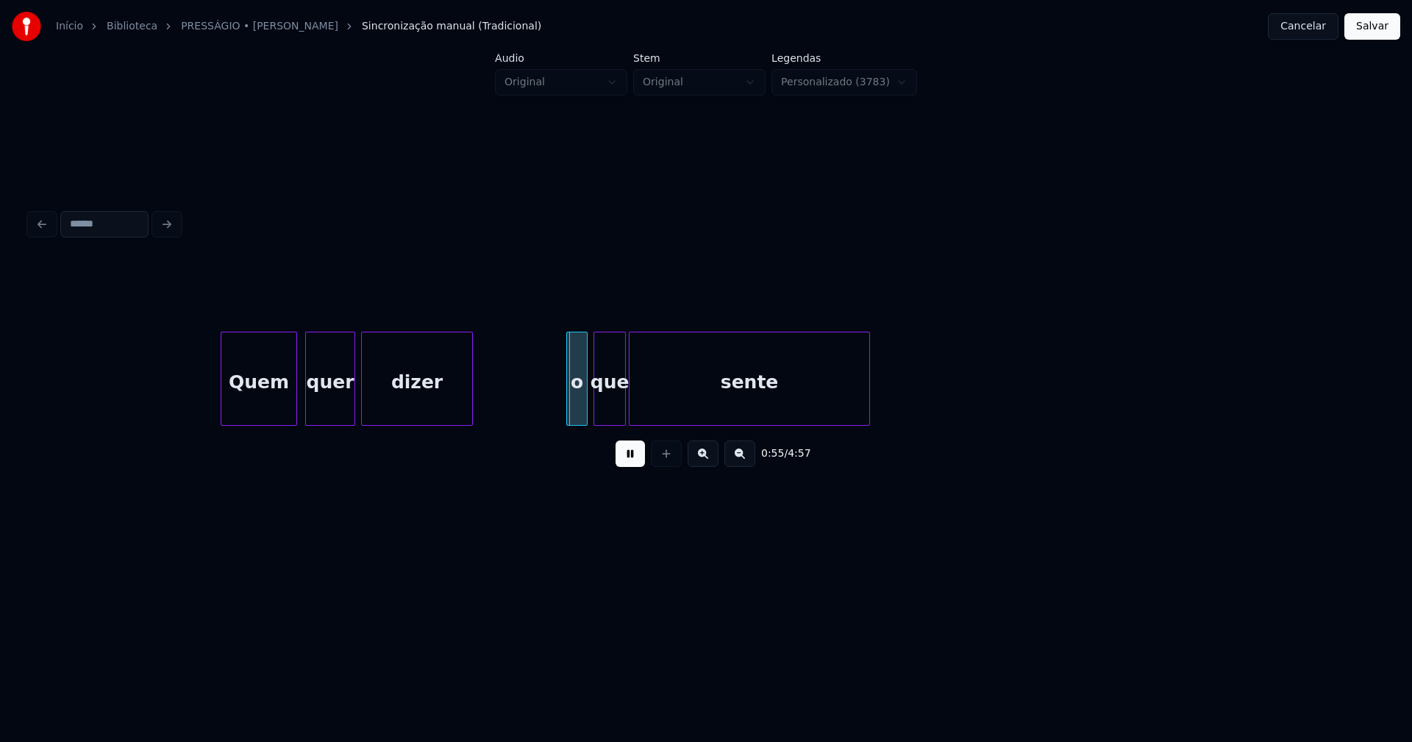
click at [568, 413] on div at bounding box center [569, 379] width 4 height 93
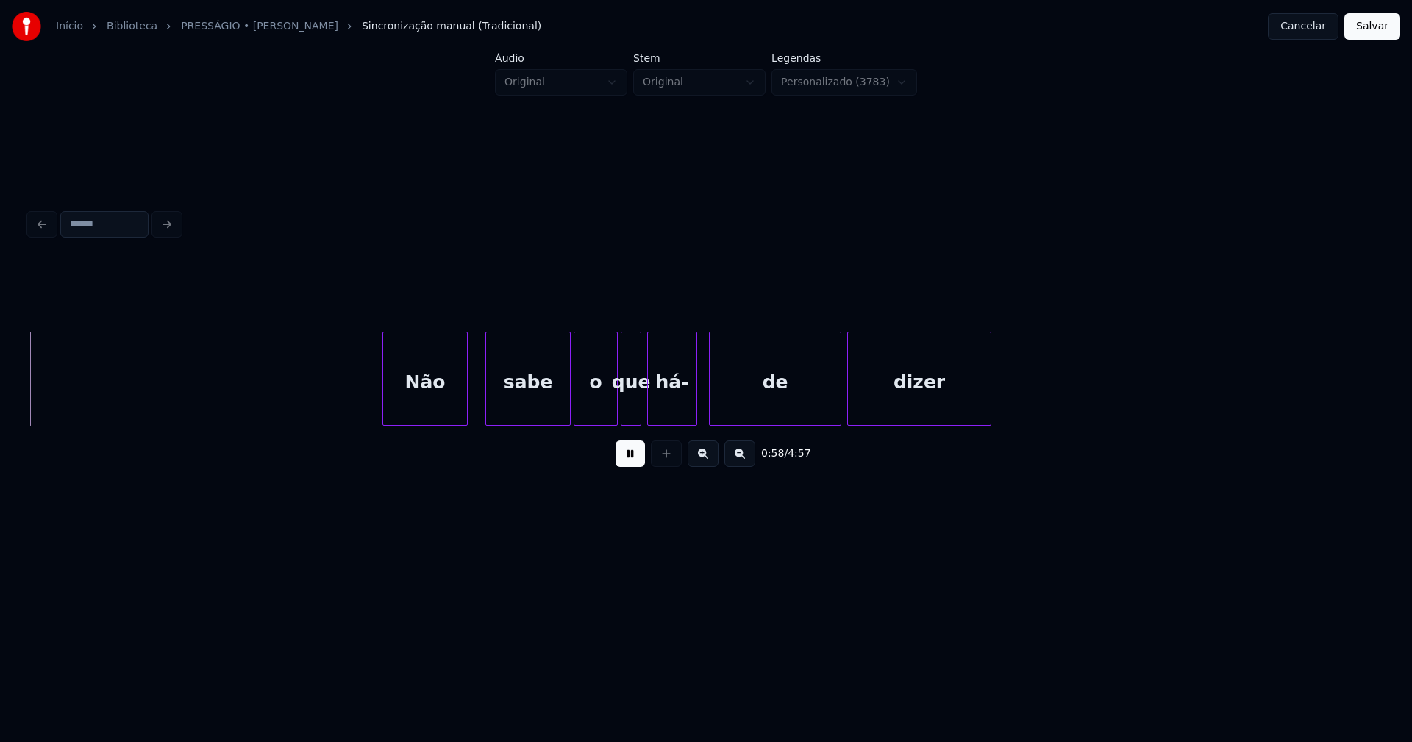
scroll to position [0, 8639]
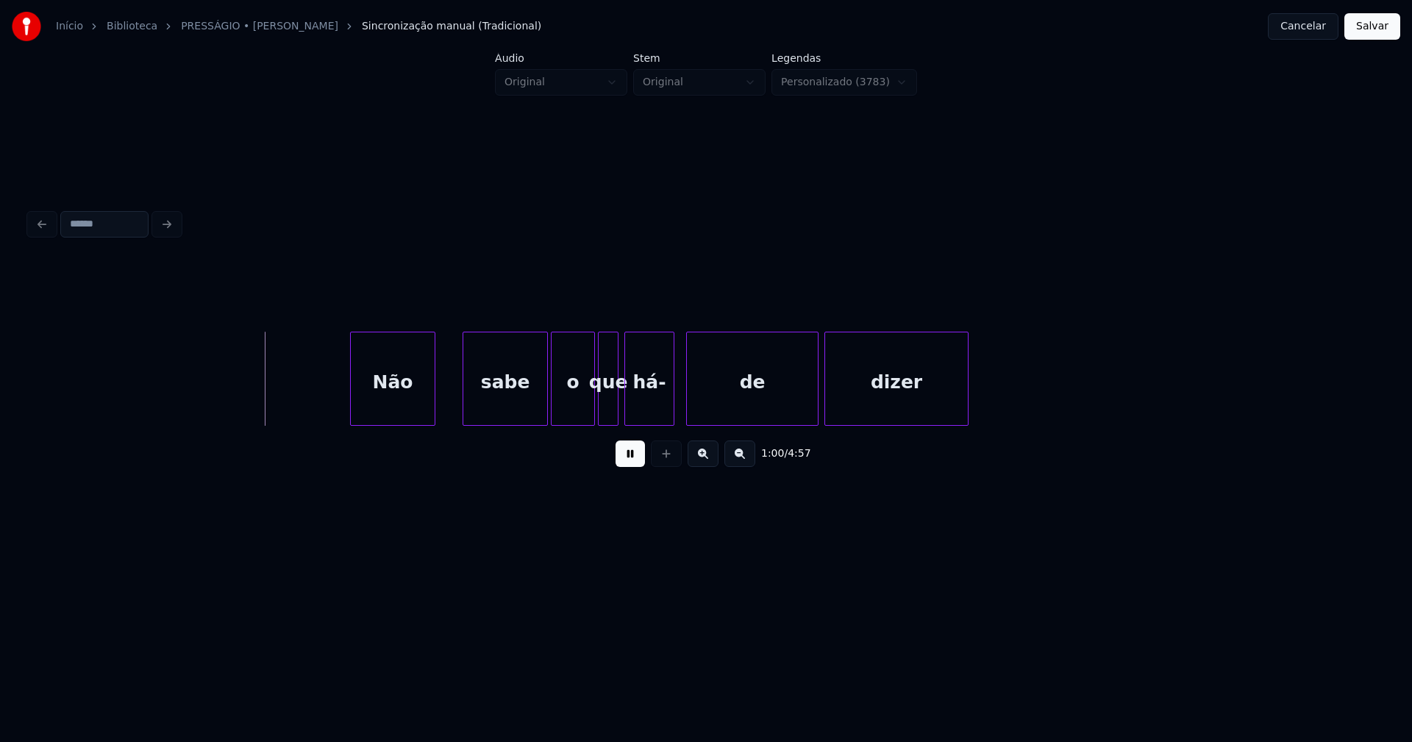
click at [399, 420] on div "Não sabe o que há- de dizer" at bounding box center [706, 379] width 1354 height 94
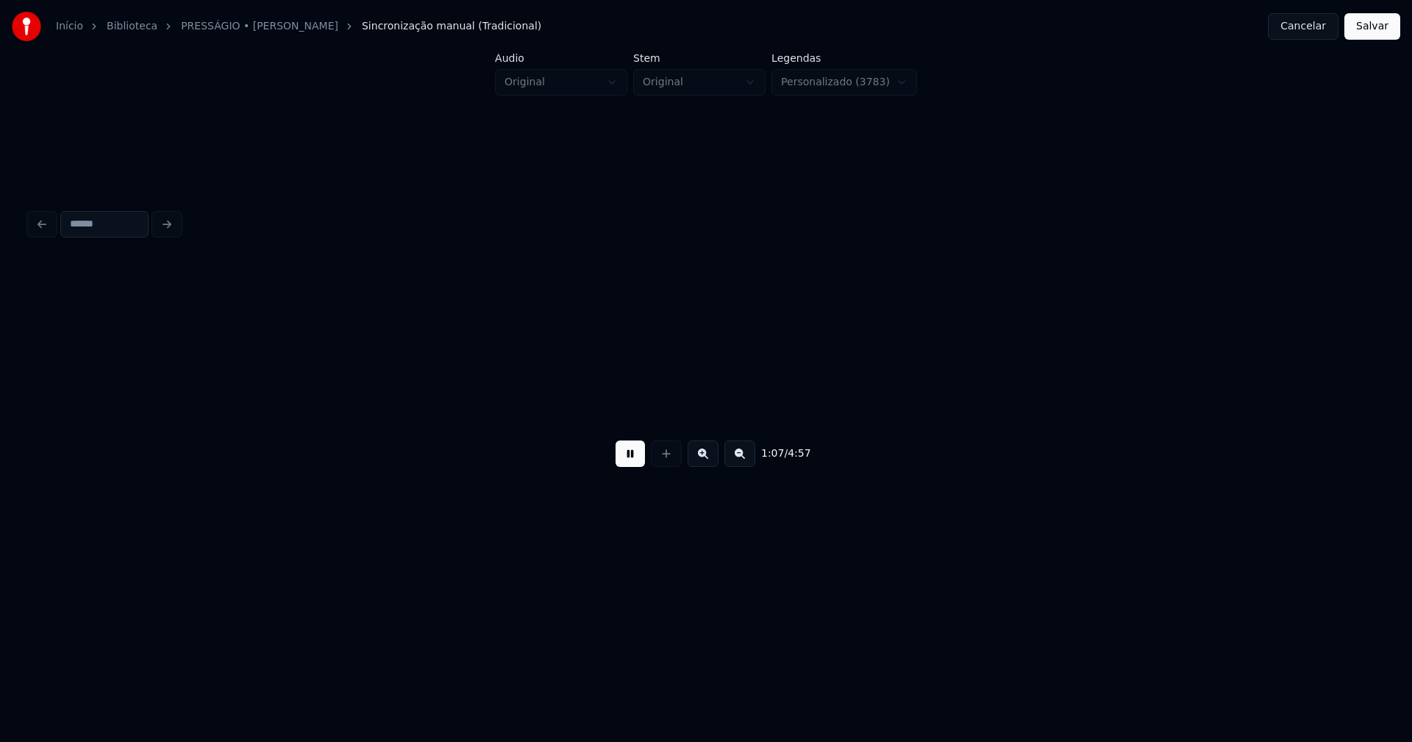
scroll to position [0, 9160]
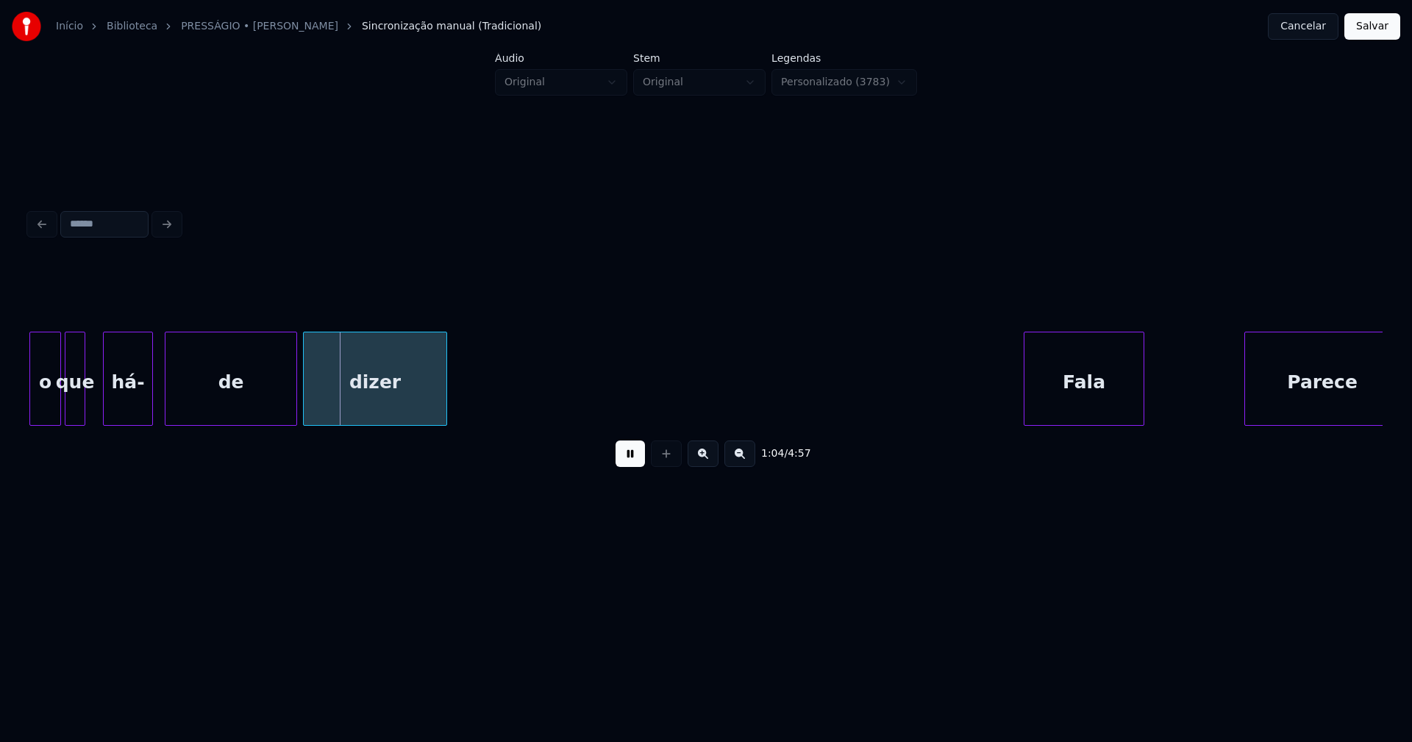
click at [76, 410] on div "que" at bounding box center [74, 383] width 19 height 100
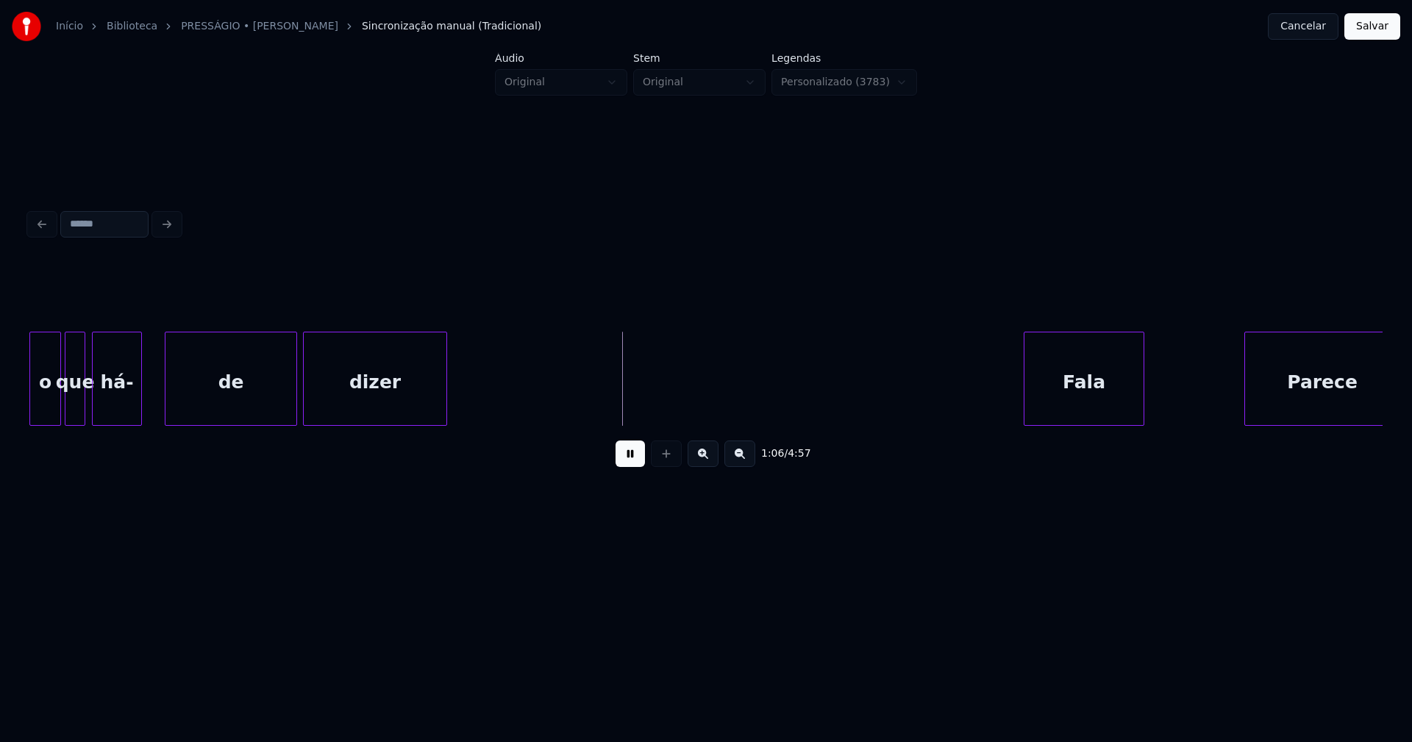
click at [107, 405] on div "há-" at bounding box center [117, 383] width 49 height 100
click at [146, 404] on div at bounding box center [145, 379] width 4 height 93
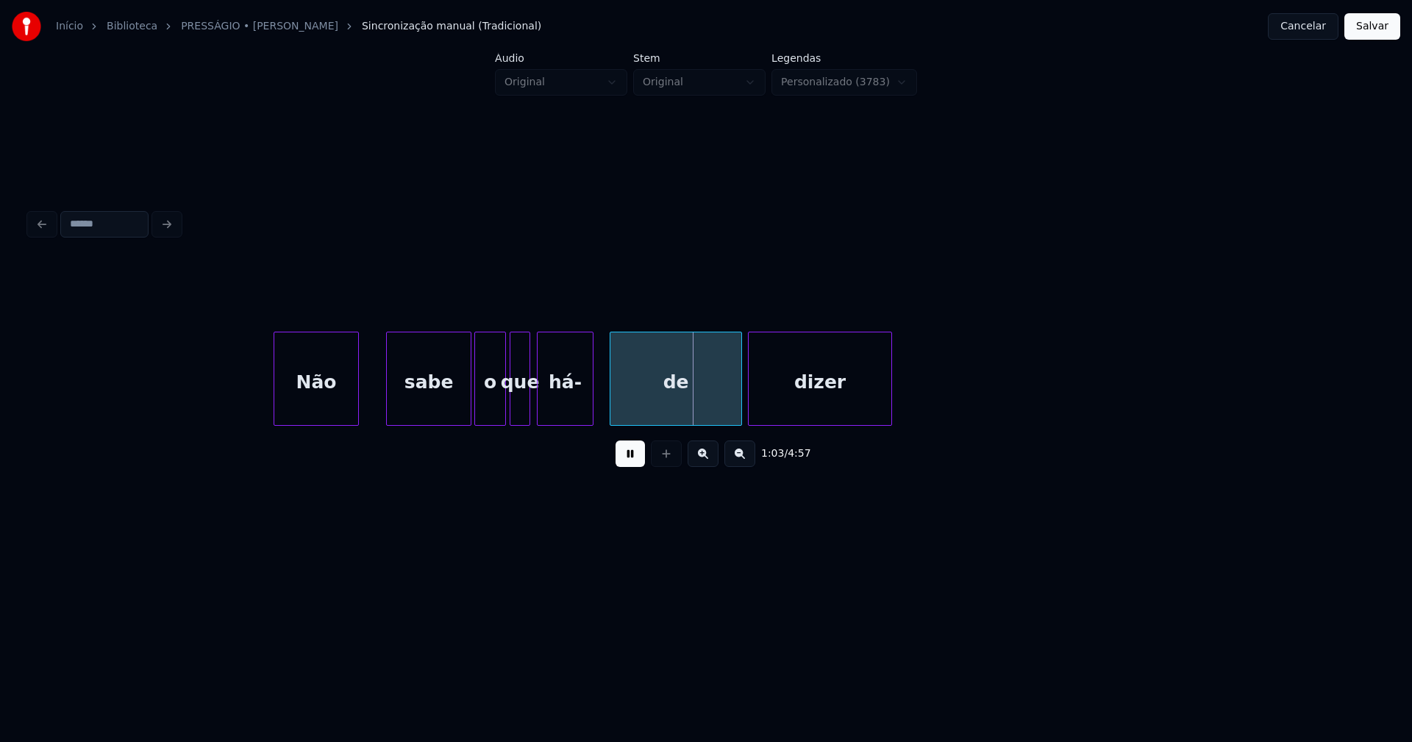
scroll to position [0, 8667]
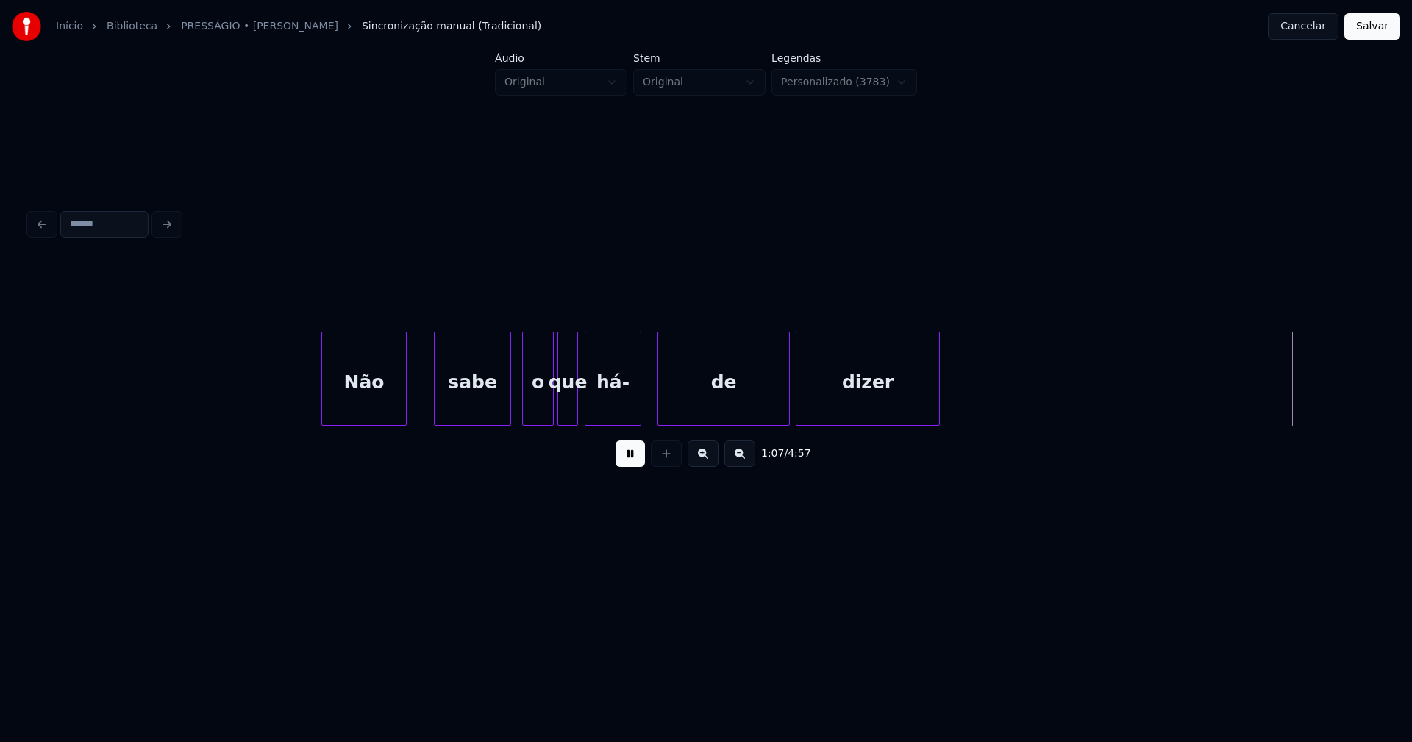
click at [507, 405] on div at bounding box center [508, 379] width 4 height 93
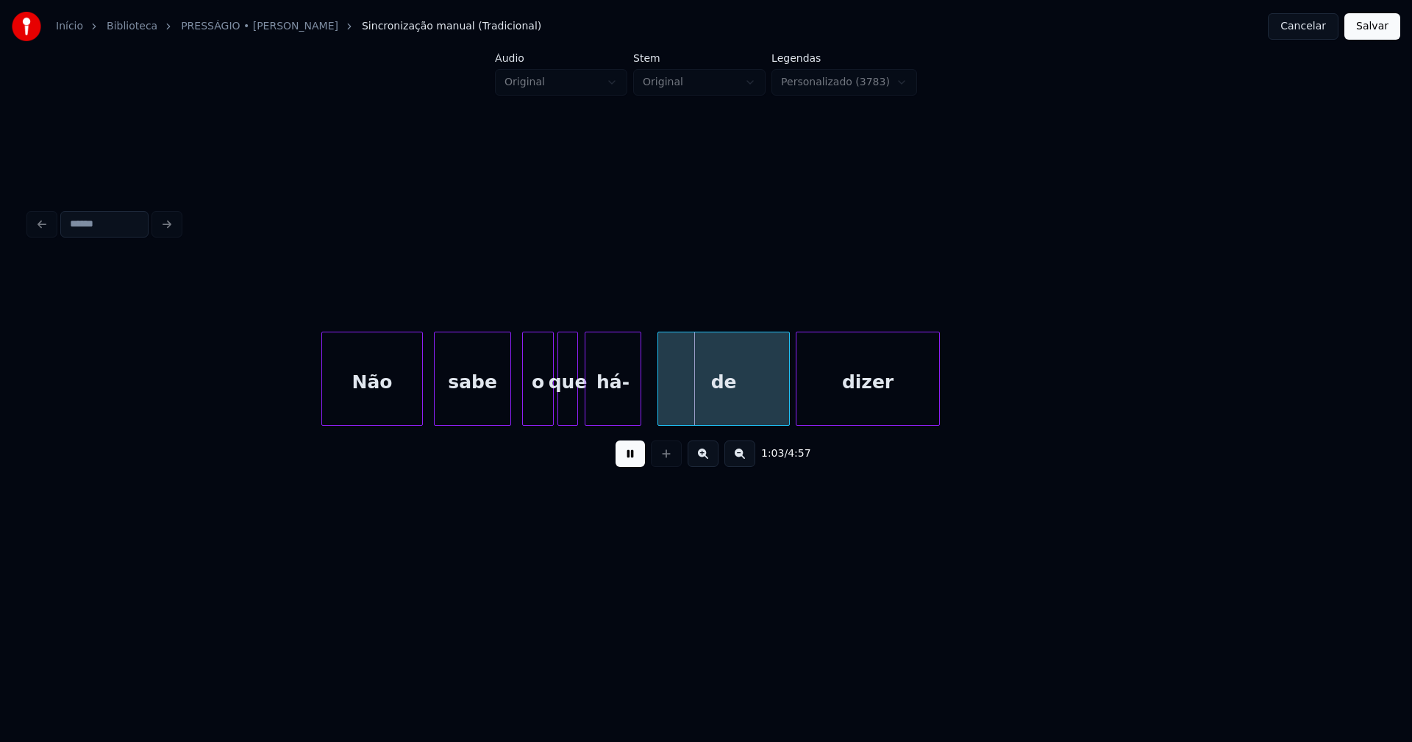
click at [421, 396] on div at bounding box center [420, 379] width 4 height 93
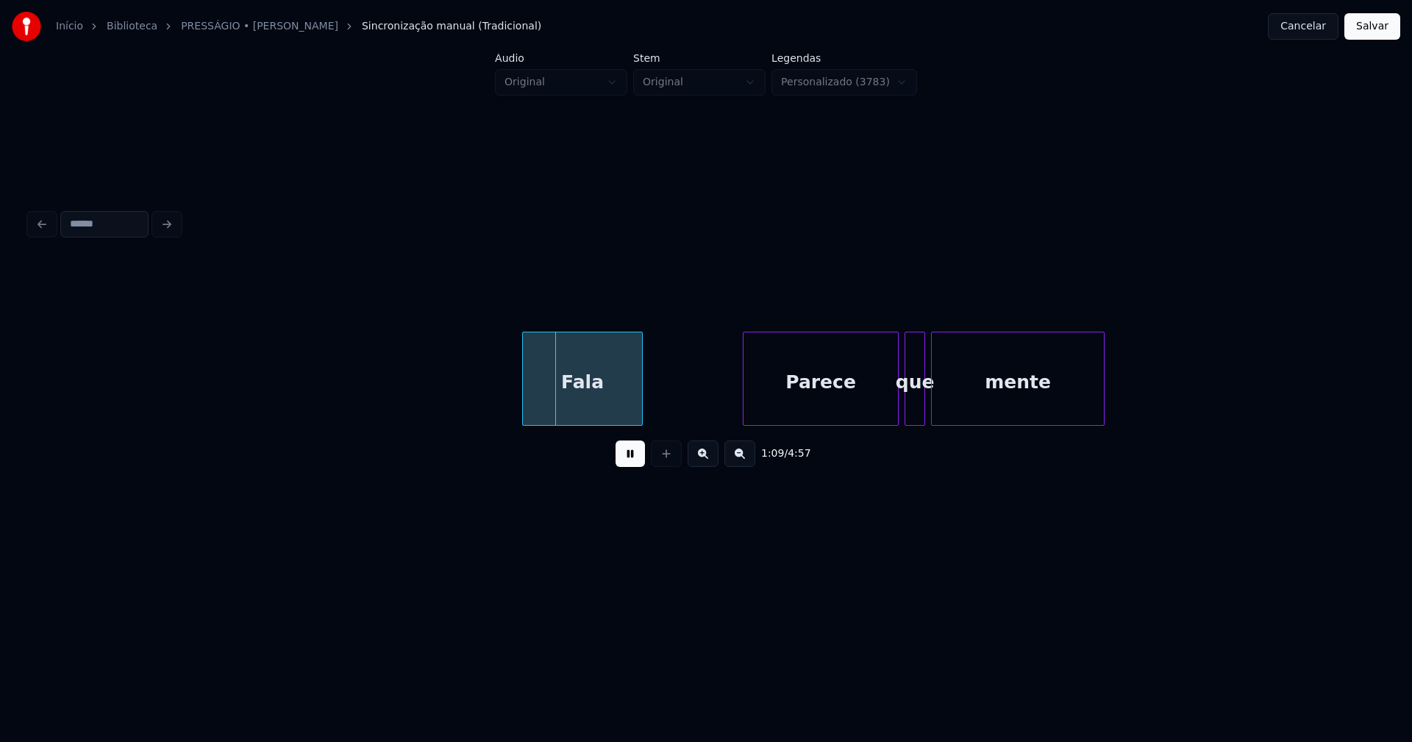
scroll to position [0, 10197]
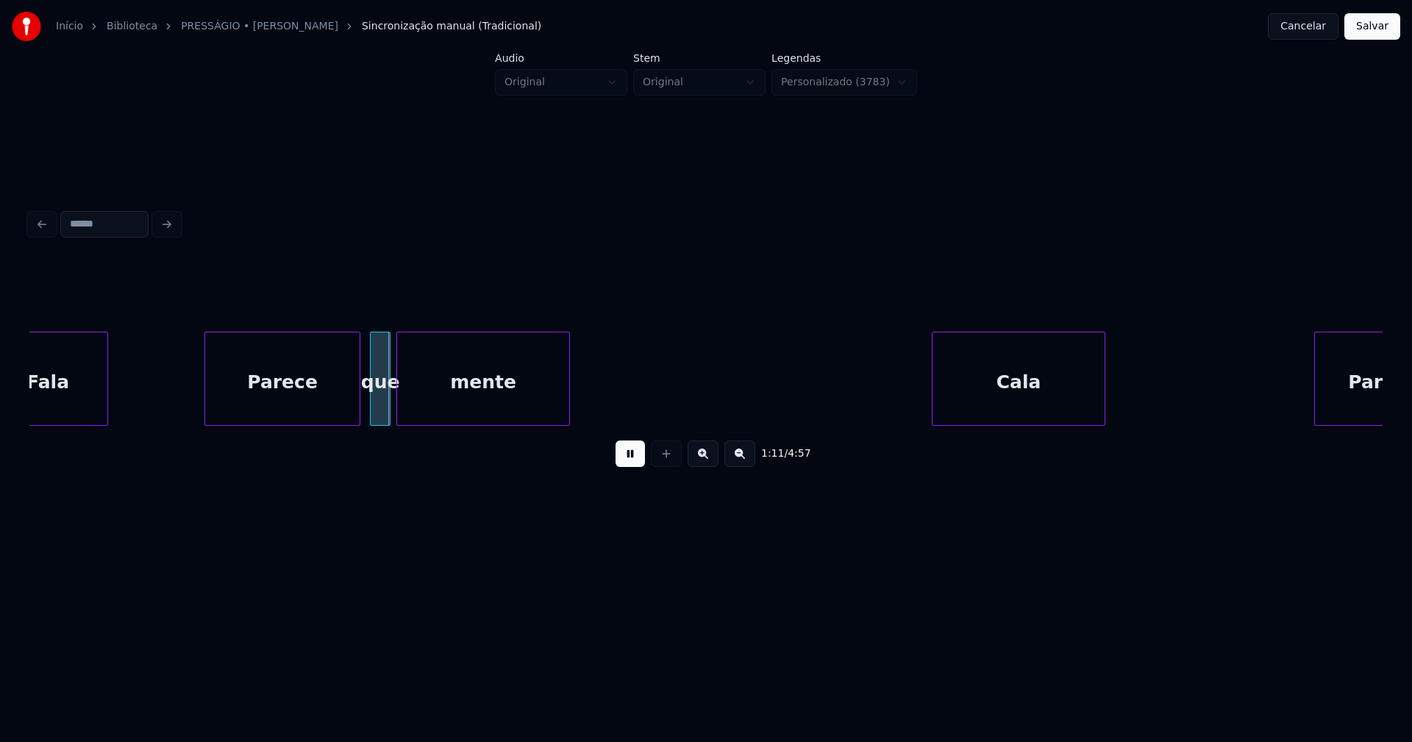
click at [296, 415] on div "Parece" at bounding box center [282, 383] width 154 height 100
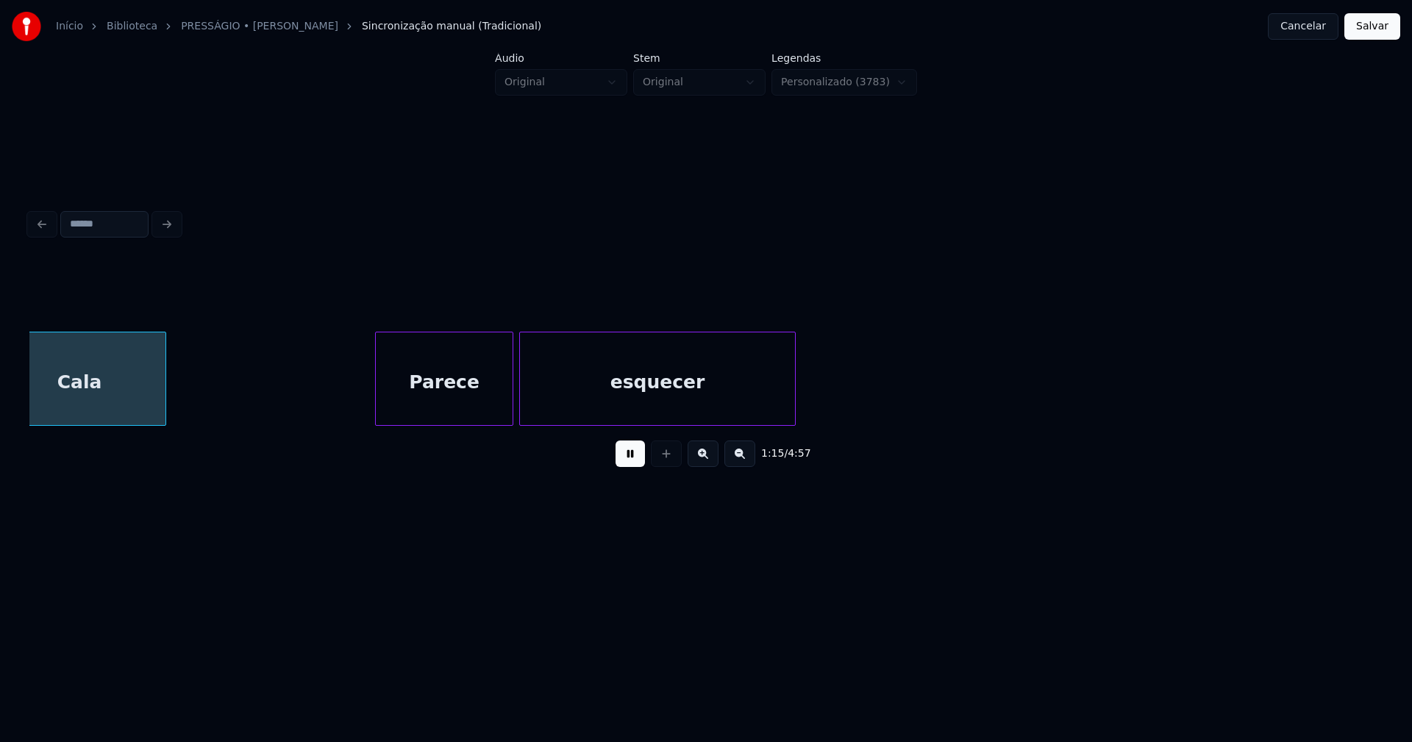
scroll to position [0, 11161]
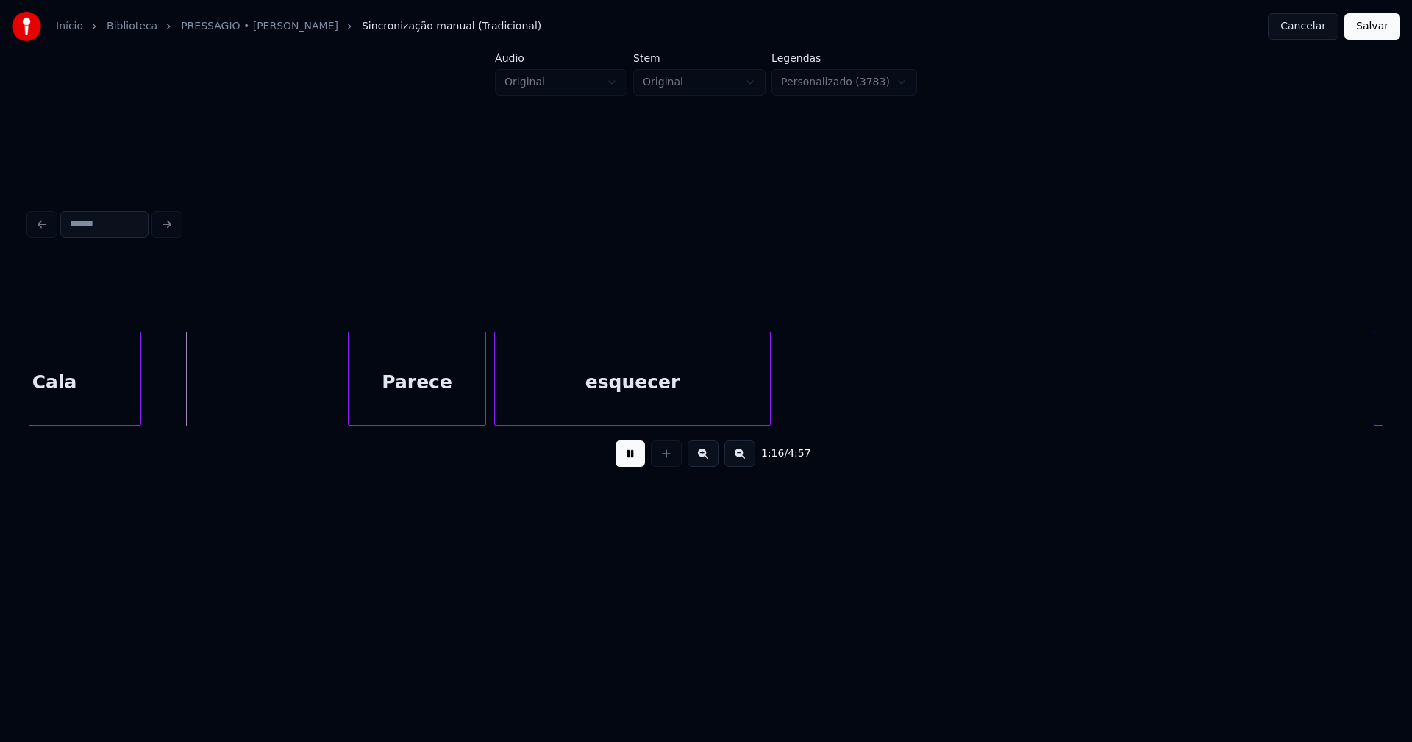
click at [424, 408] on div "Parece" at bounding box center [417, 383] width 137 height 100
click at [529, 399] on div at bounding box center [529, 379] width 4 height 93
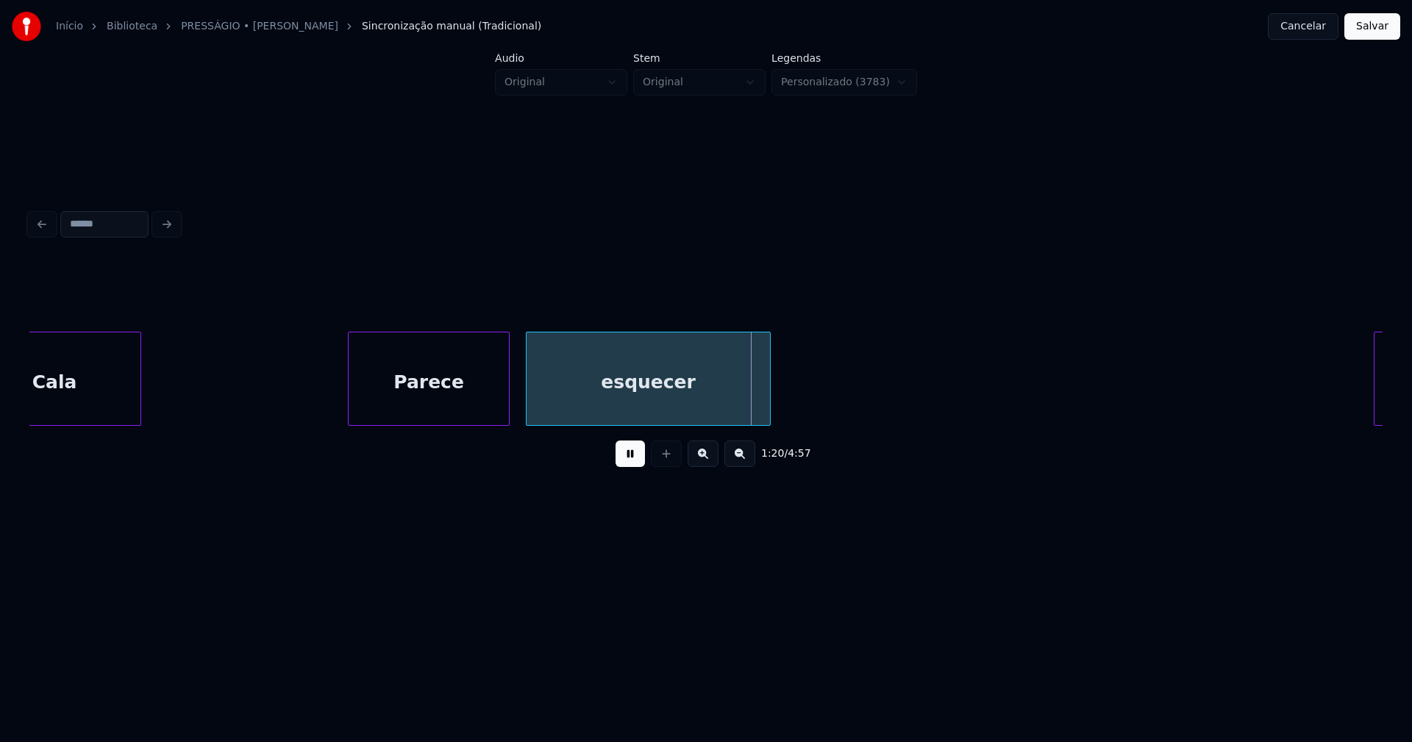
click at [507, 397] on div at bounding box center [507, 379] width 4 height 93
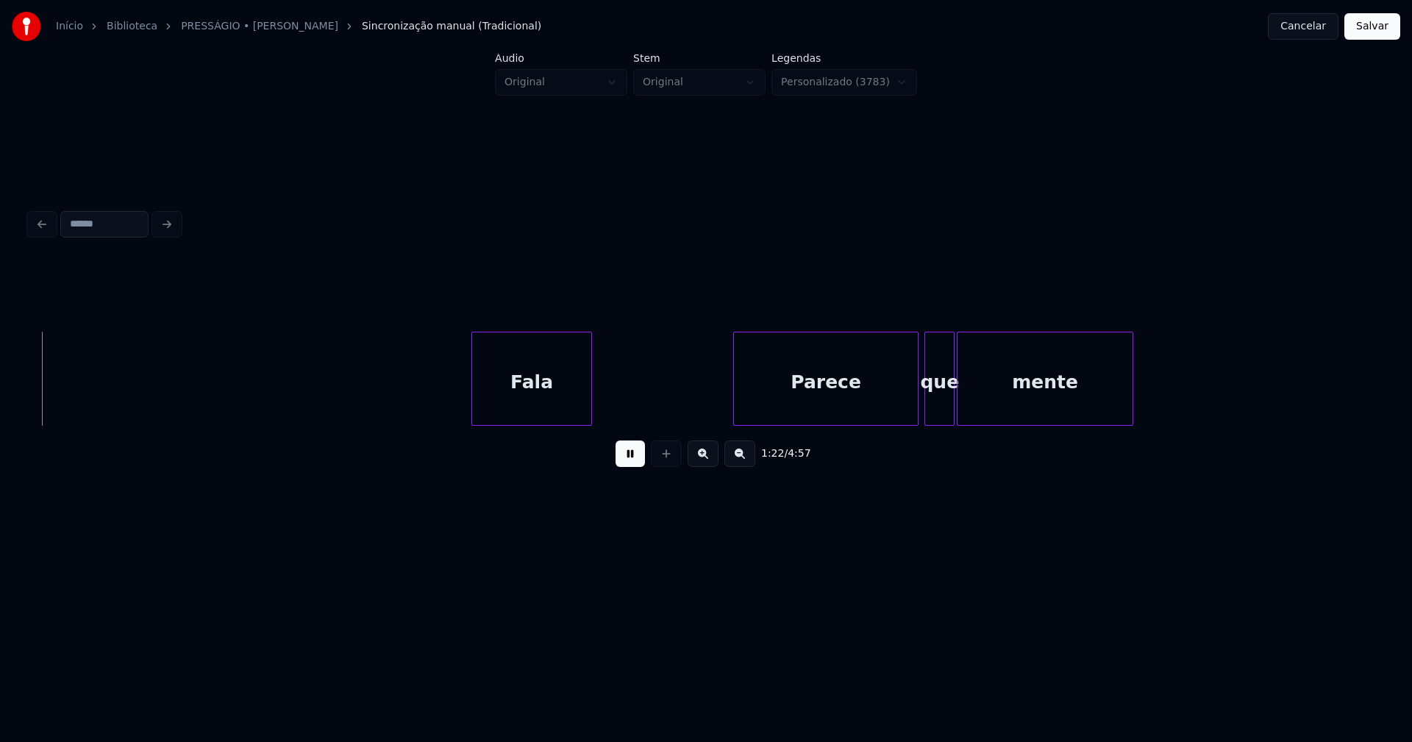
scroll to position [0, 12084]
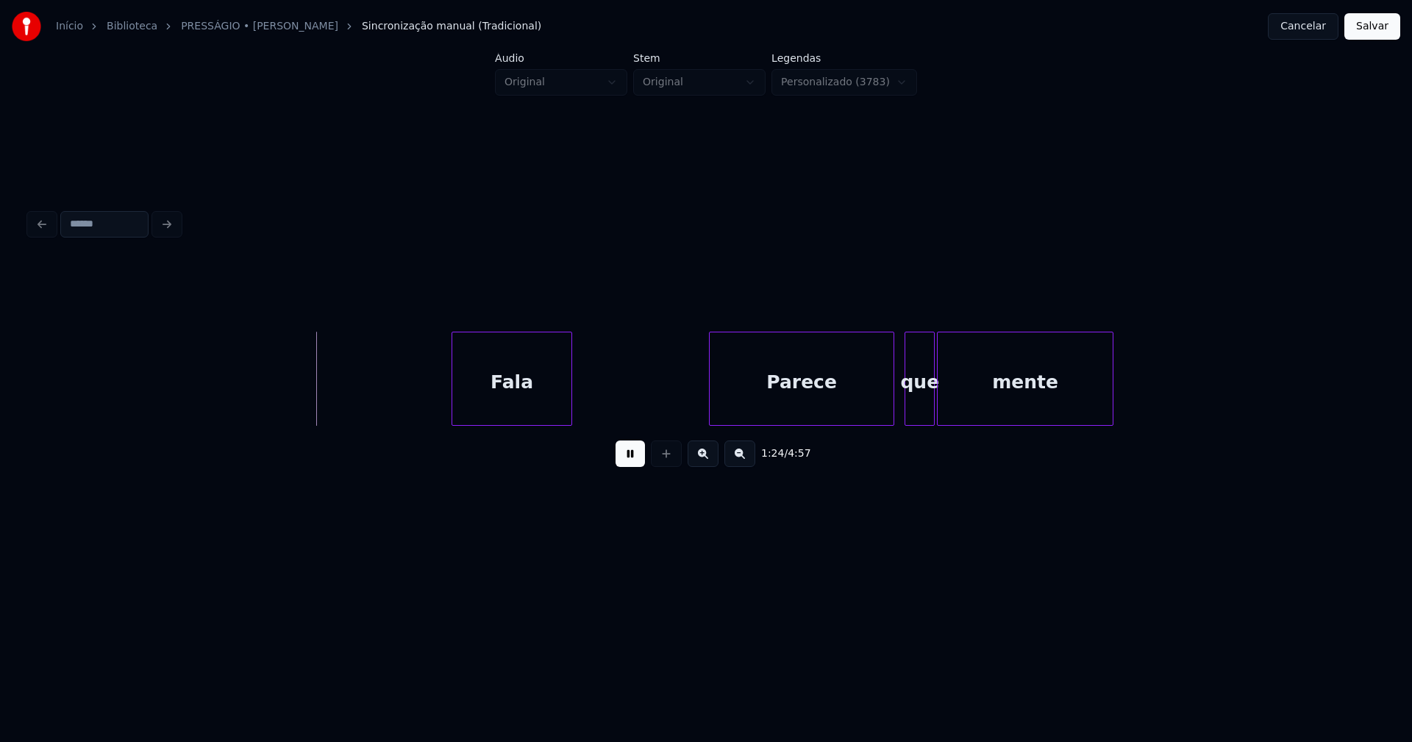
click at [804, 408] on div "Parece" at bounding box center [802, 383] width 184 height 100
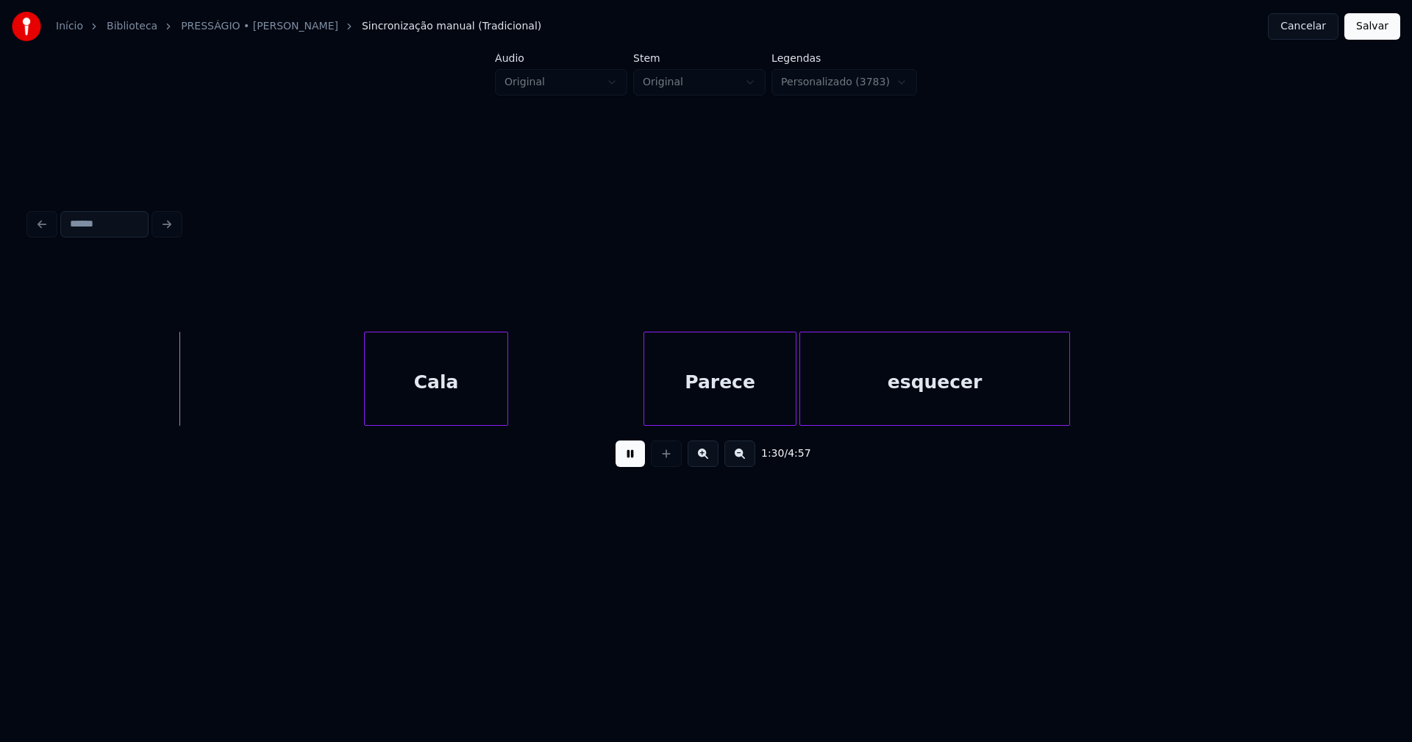
scroll to position [0, 13231]
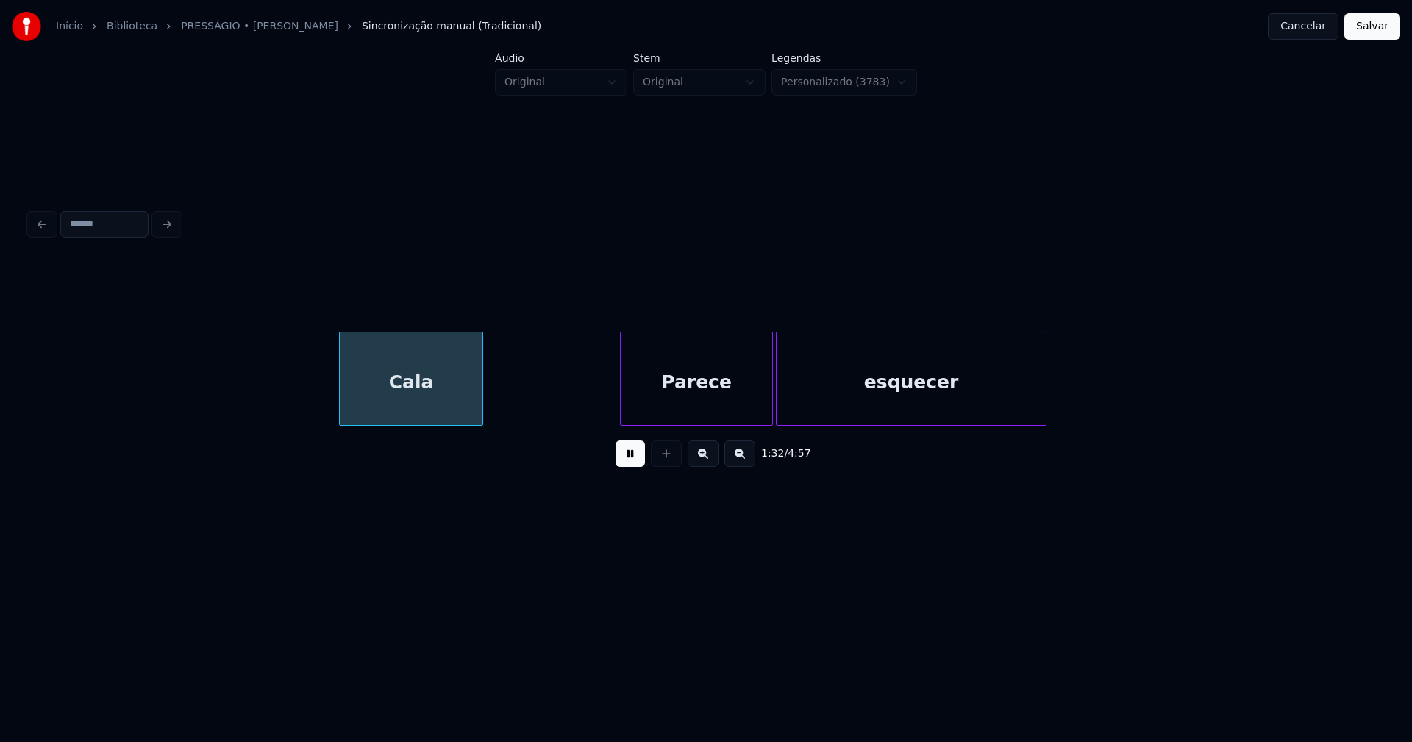
click at [444, 411] on div "Cala" at bounding box center [411, 383] width 143 height 100
click at [696, 408] on div "Parece" at bounding box center [695, 383] width 152 height 100
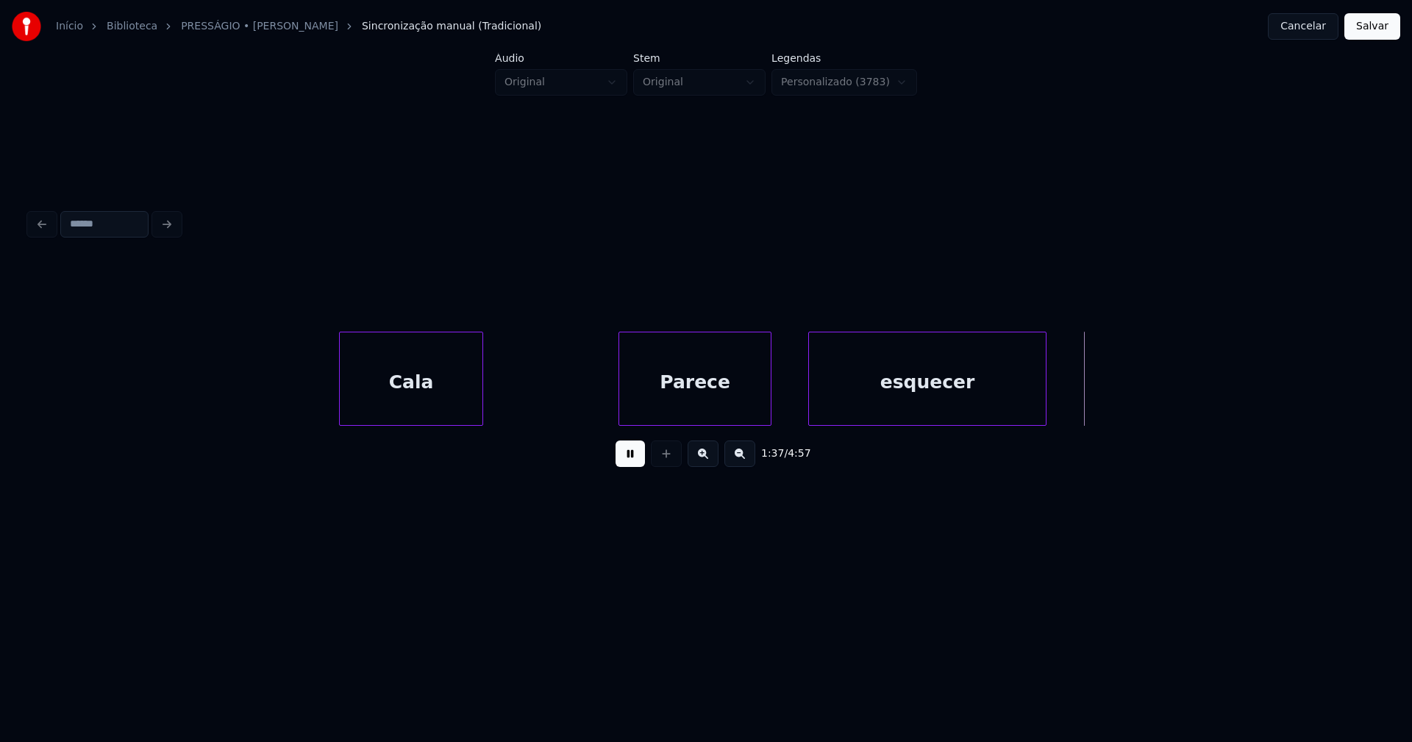
click at [811, 394] on div at bounding box center [811, 379] width 4 height 93
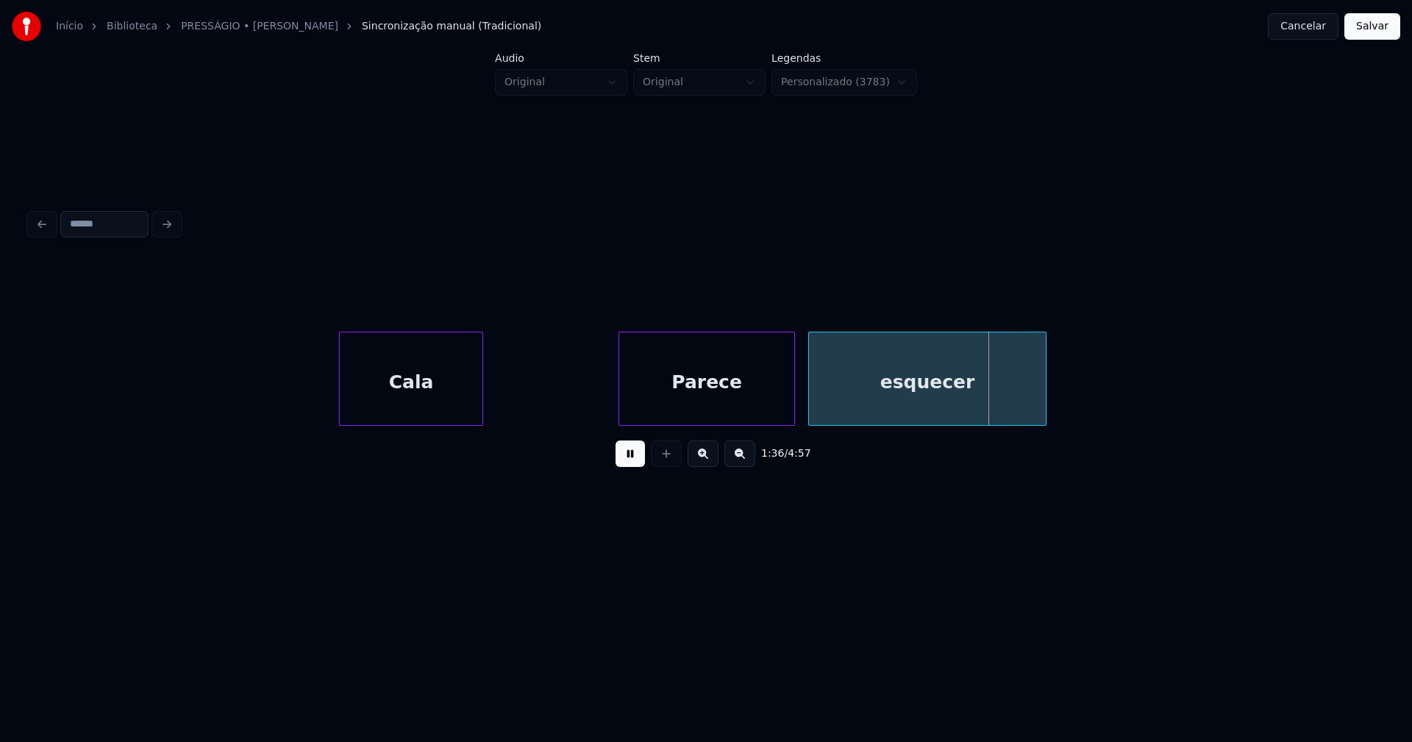
click at [794, 388] on div at bounding box center [792, 379] width 4 height 93
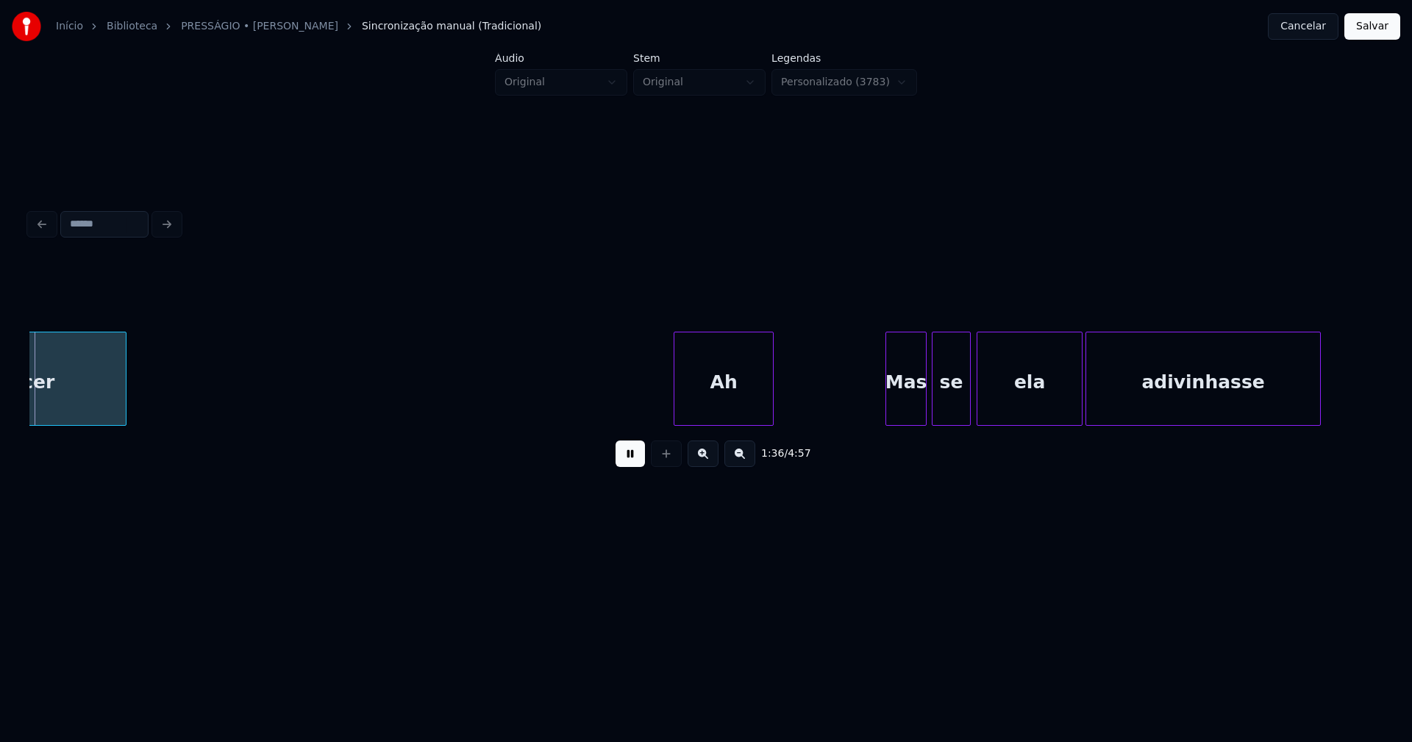
scroll to position [0, 14155]
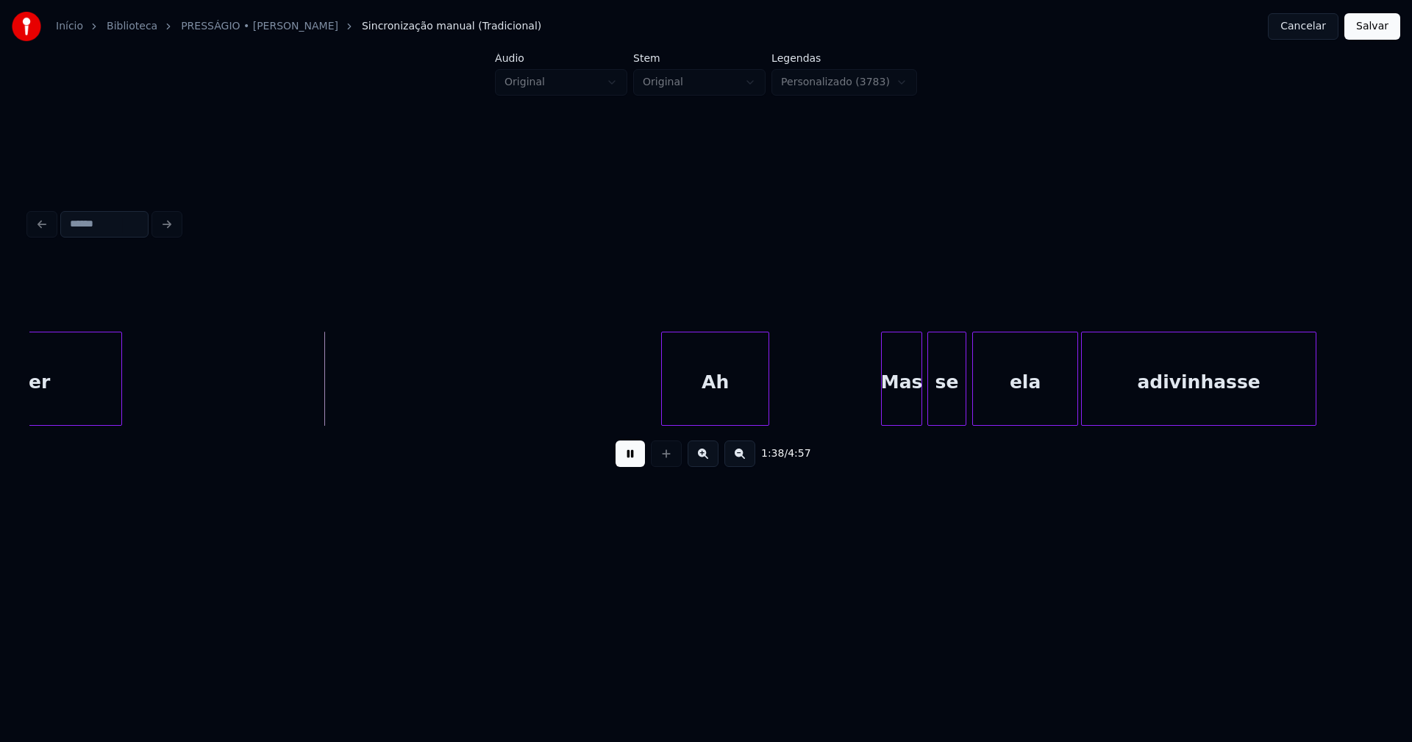
click at [663, 409] on div at bounding box center [664, 379] width 4 height 93
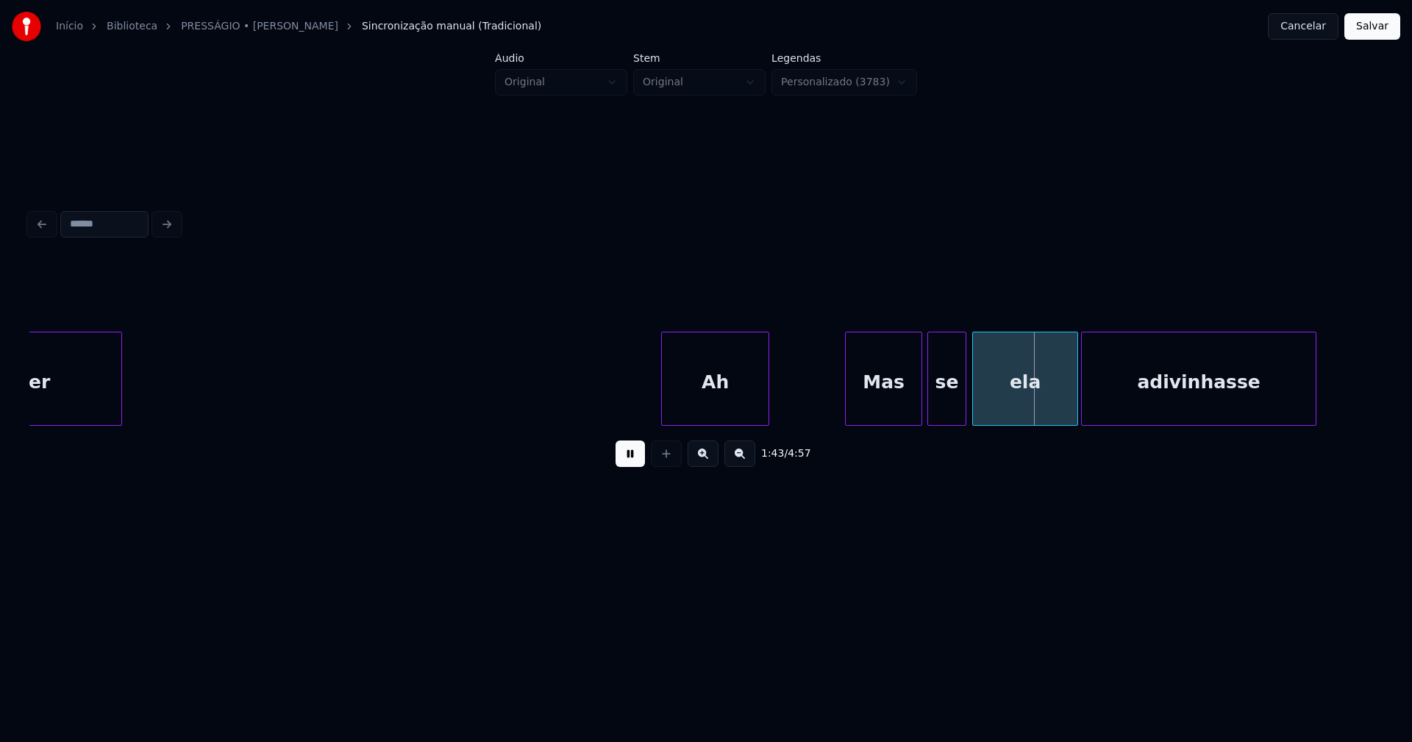
click at [848, 408] on div at bounding box center [848, 379] width 4 height 93
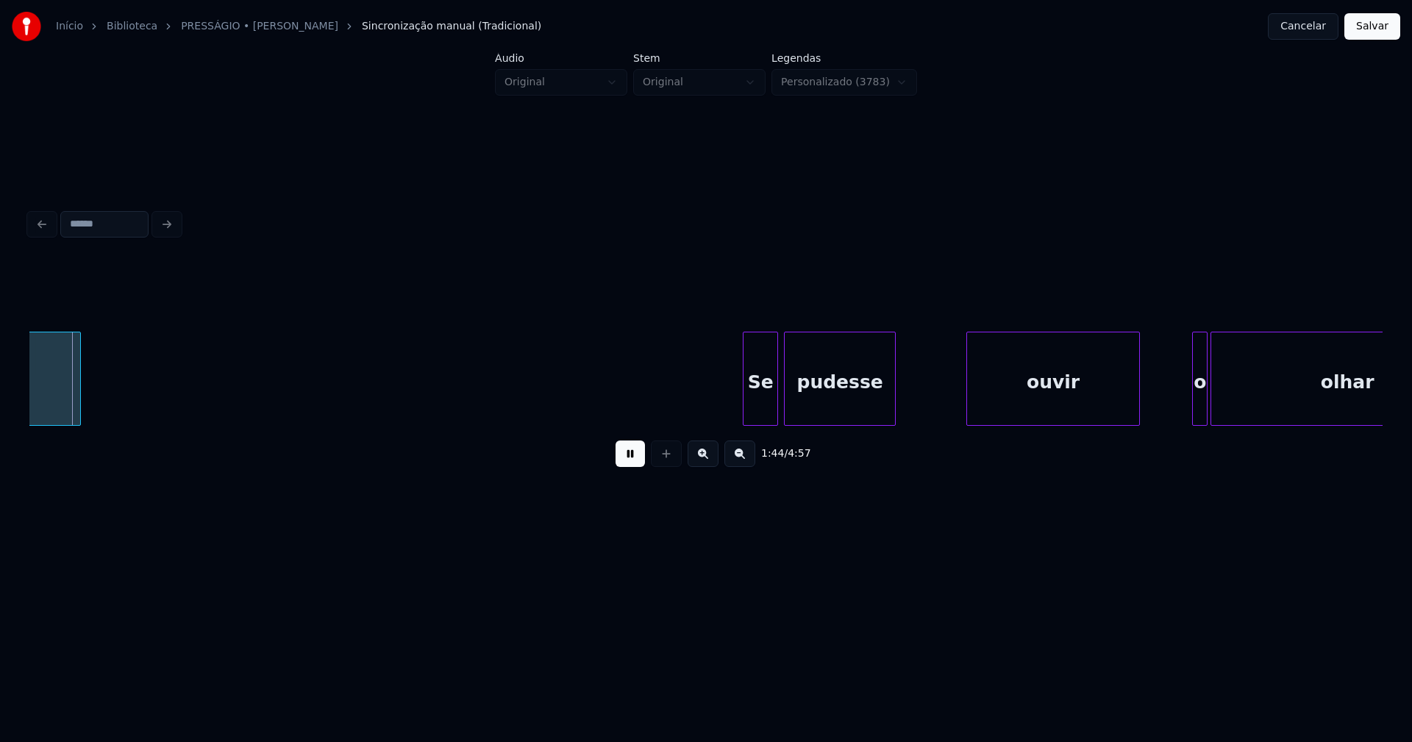
scroll to position [0, 15434]
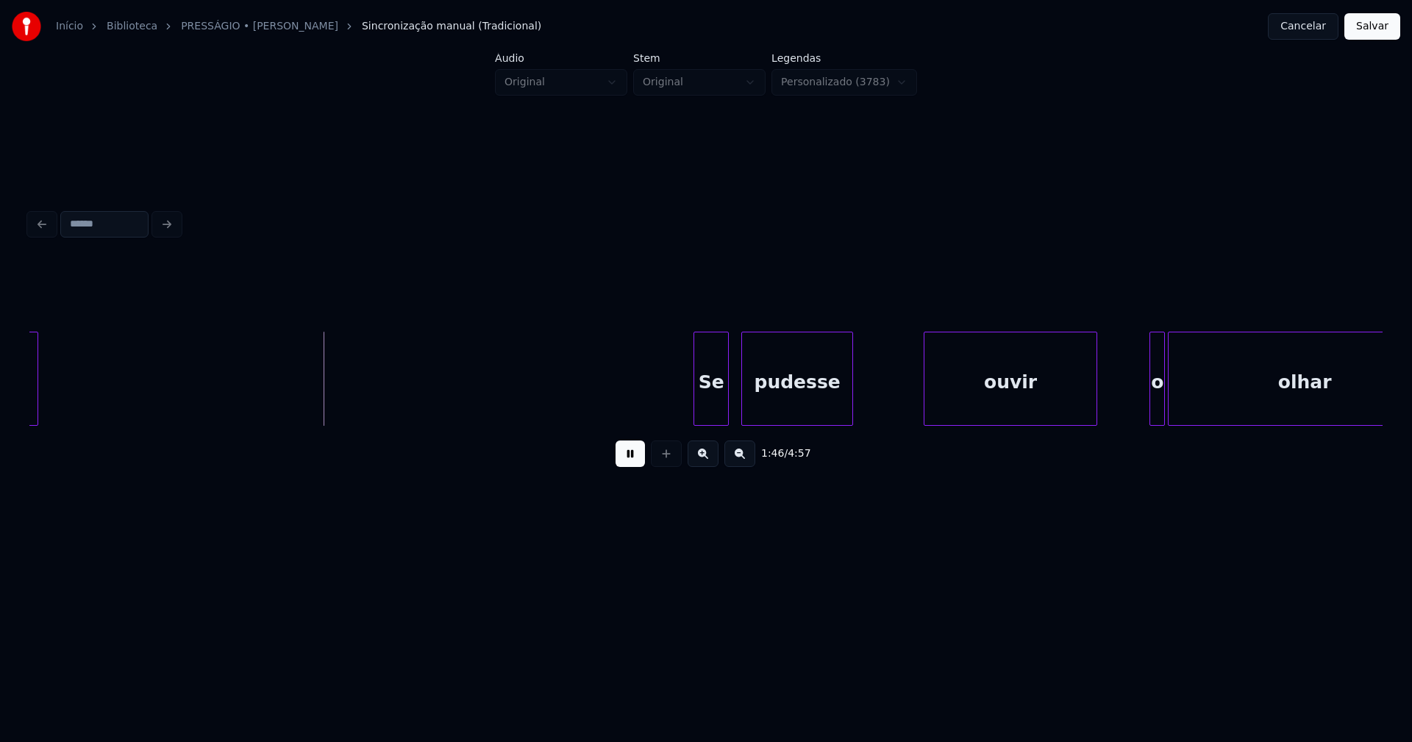
click at [694, 398] on div "Se" at bounding box center [711, 379] width 35 height 94
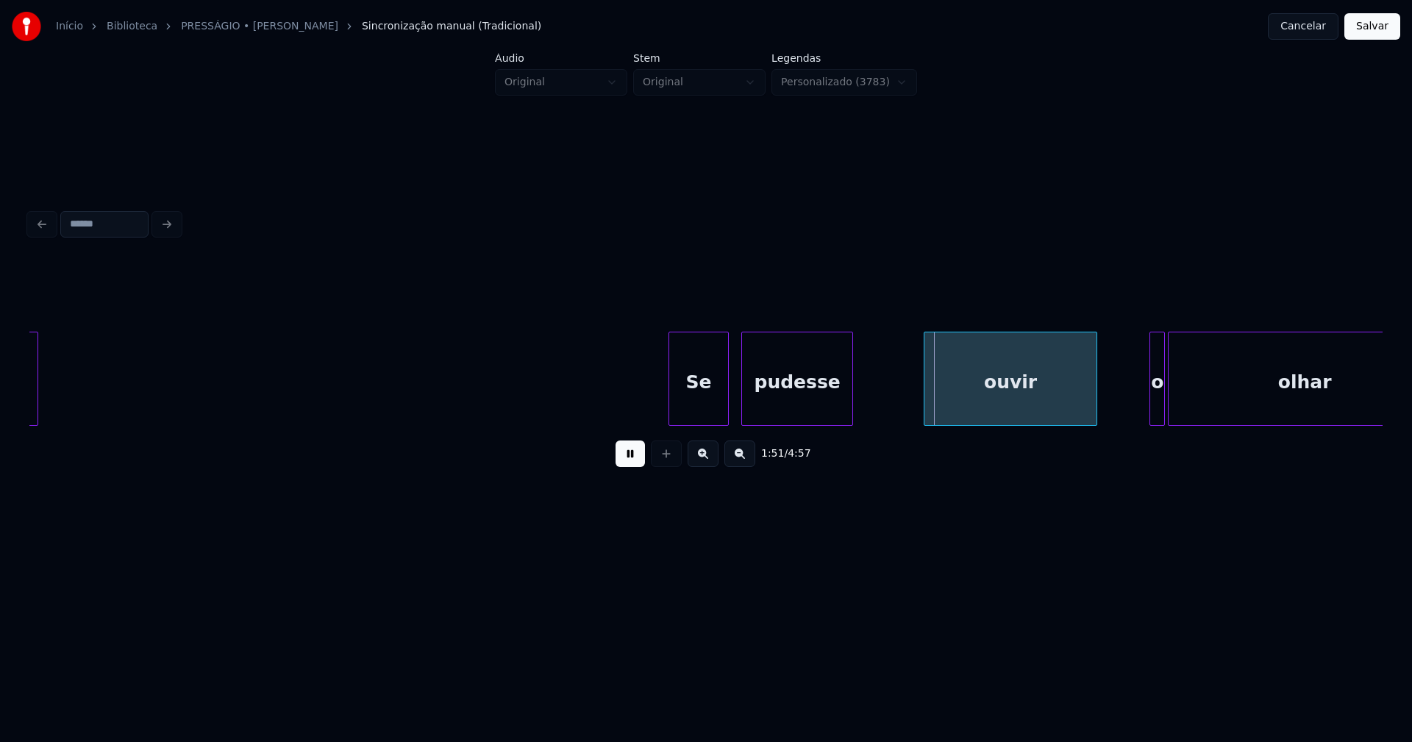
click at [672, 408] on div at bounding box center [671, 379] width 4 height 93
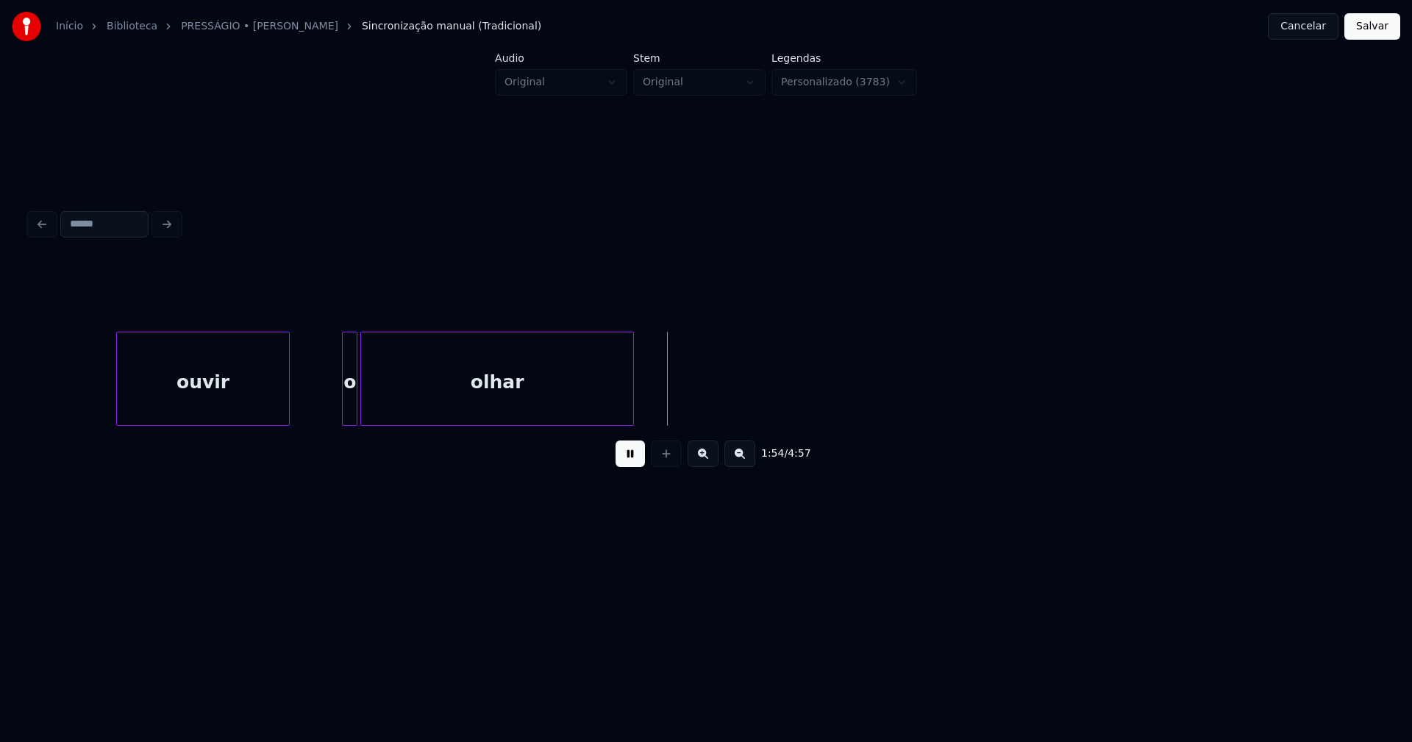
scroll to position [0, 16265]
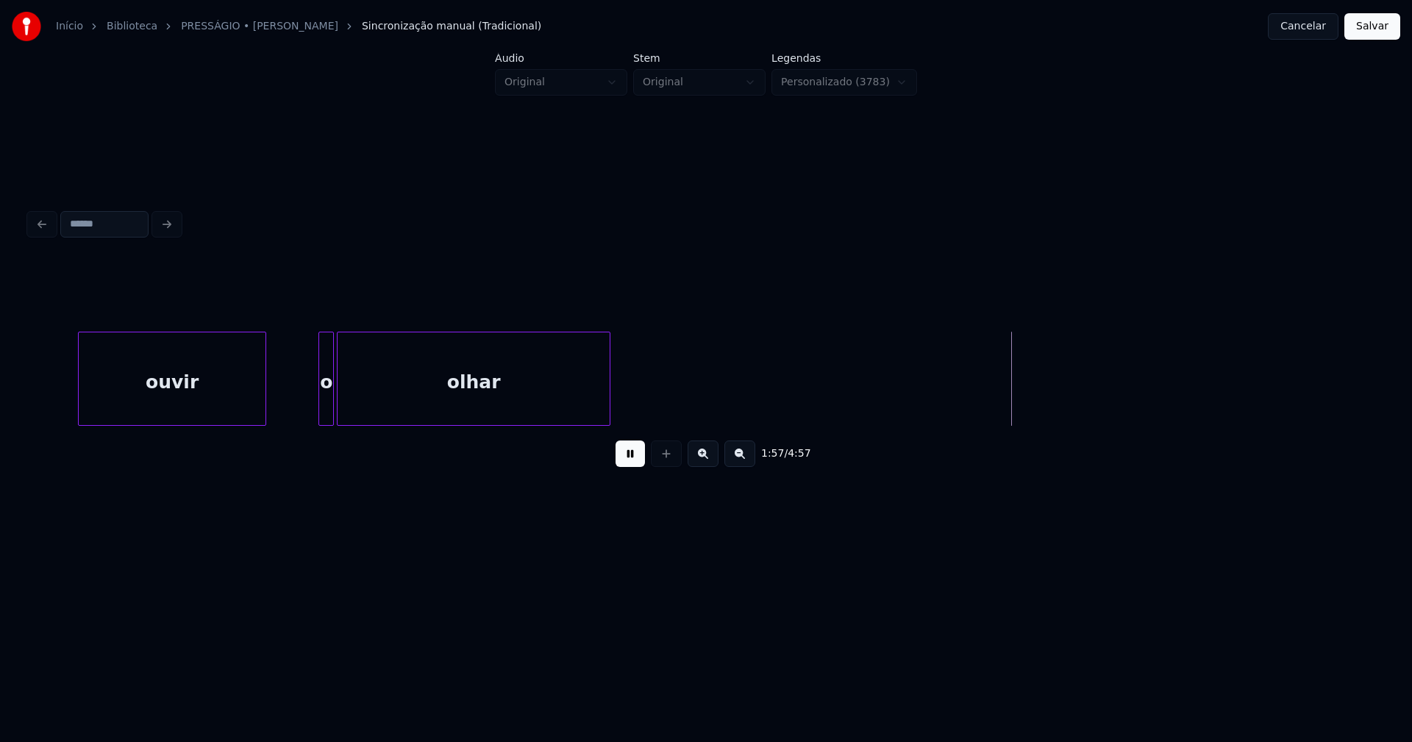
click at [81, 408] on div at bounding box center [81, 379] width 4 height 93
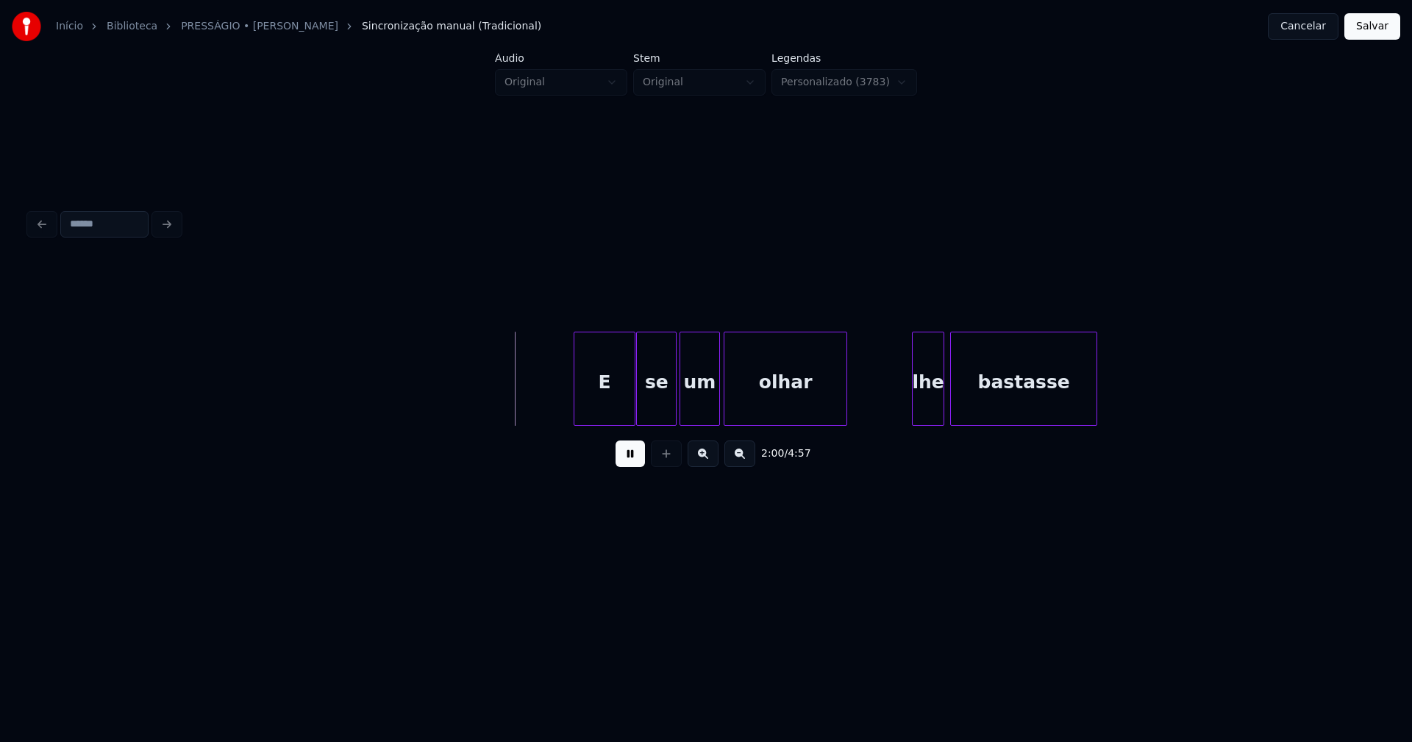
scroll to position [0, 17504]
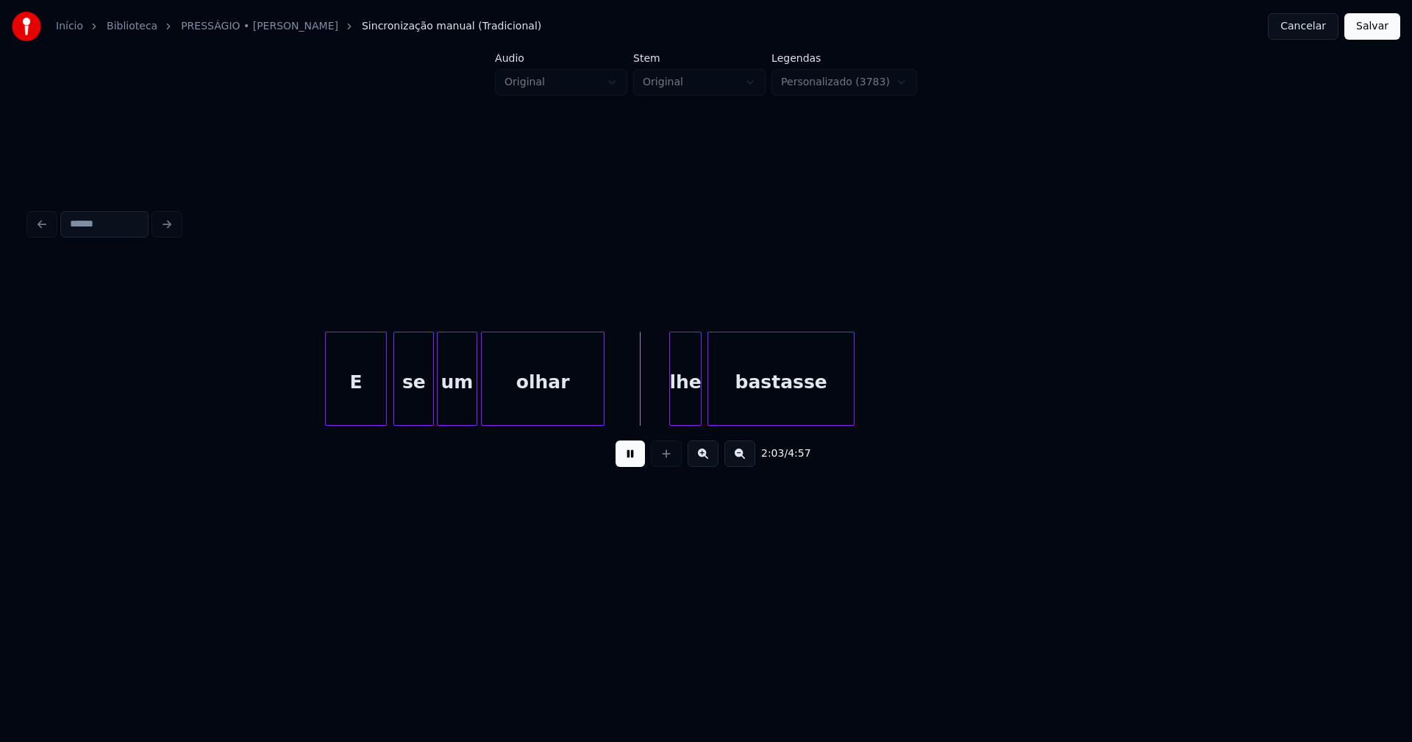
click at [348, 408] on div "E" at bounding box center [356, 383] width 60 height 100
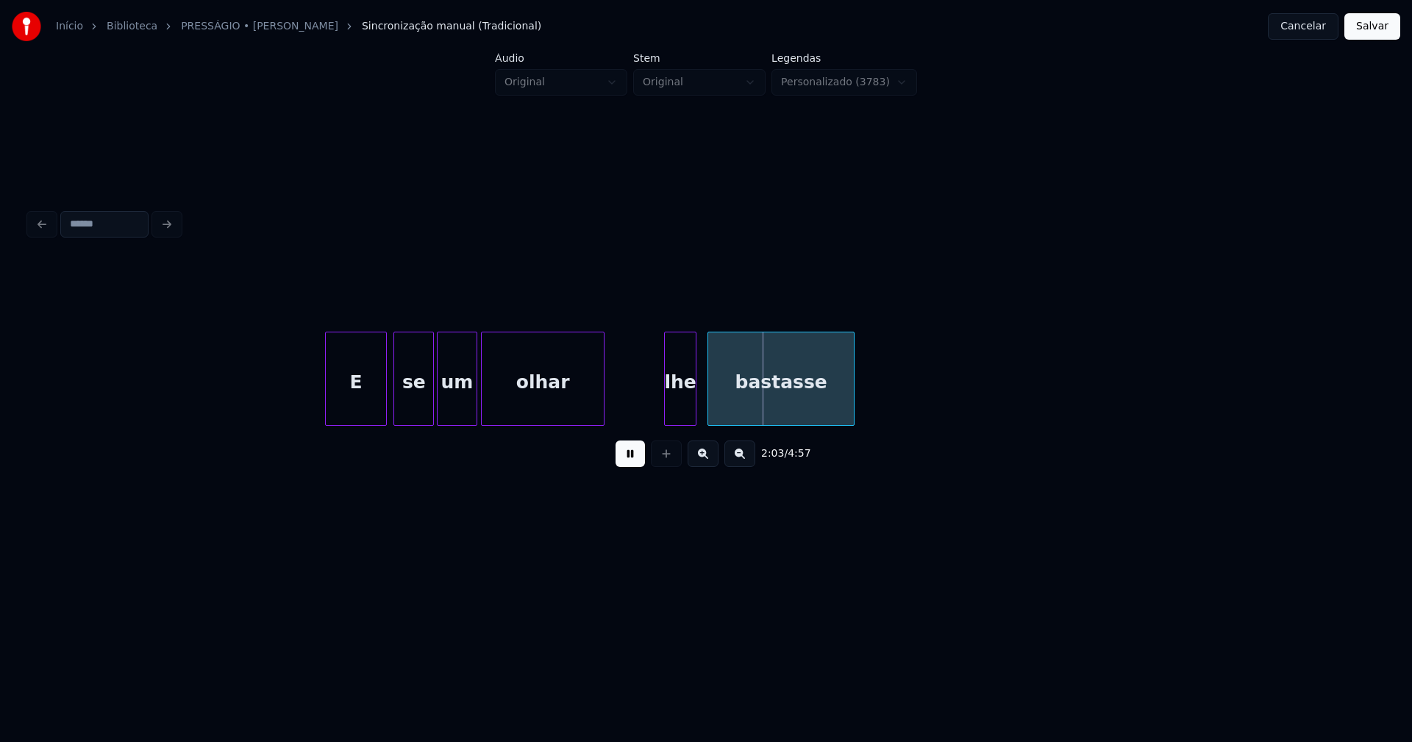
click at [682, 411] on div "lhe" at bounding box center [680, 383] width 31 height 100
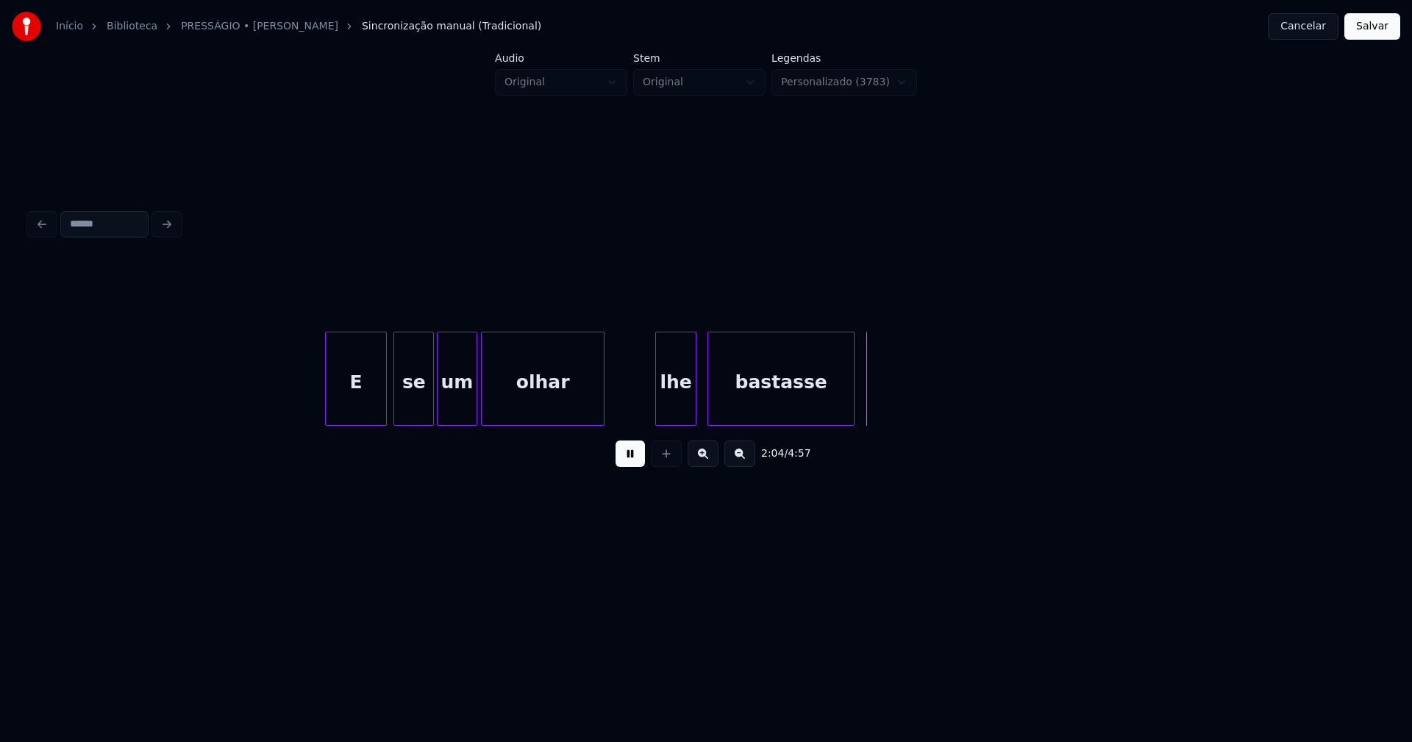
click at [658, 410] on div at bounding box center [658, 379] width 4 height 93
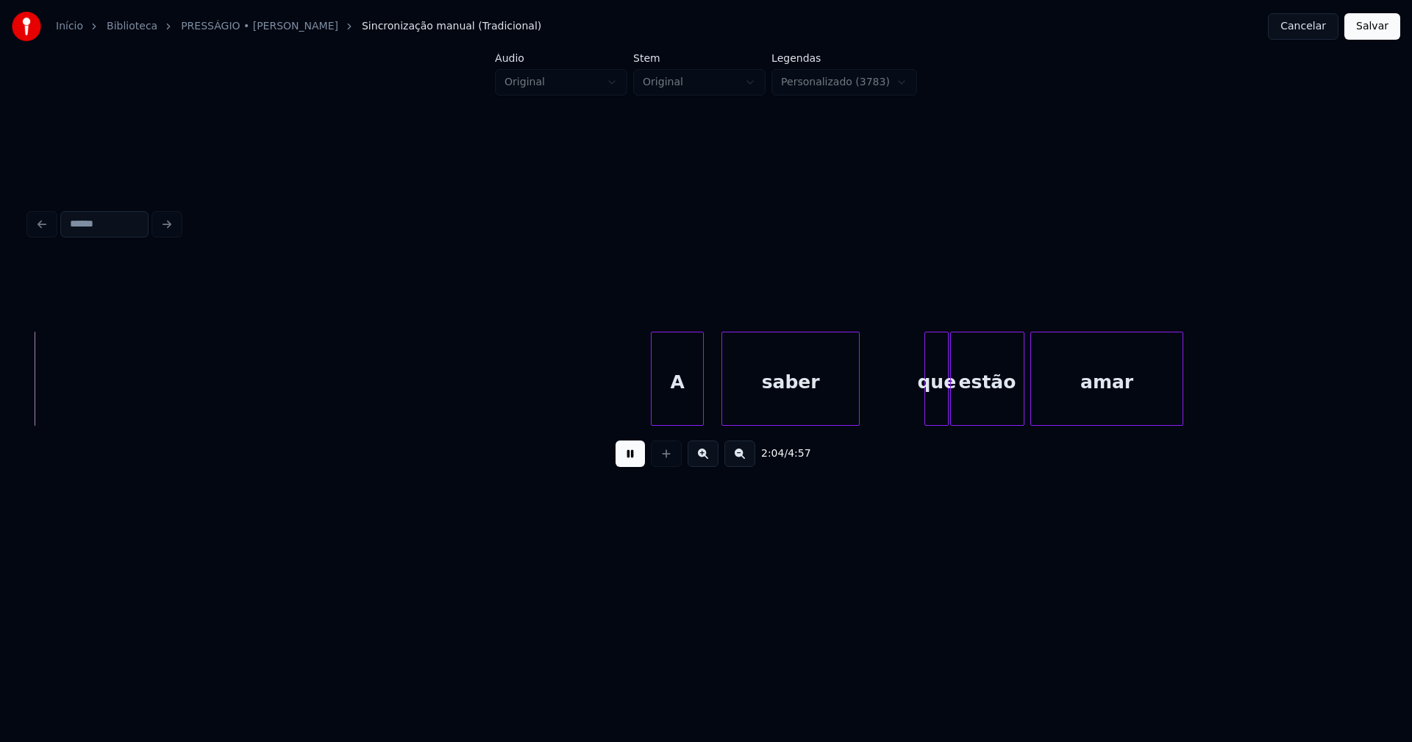
scroll to position [0, 18384]
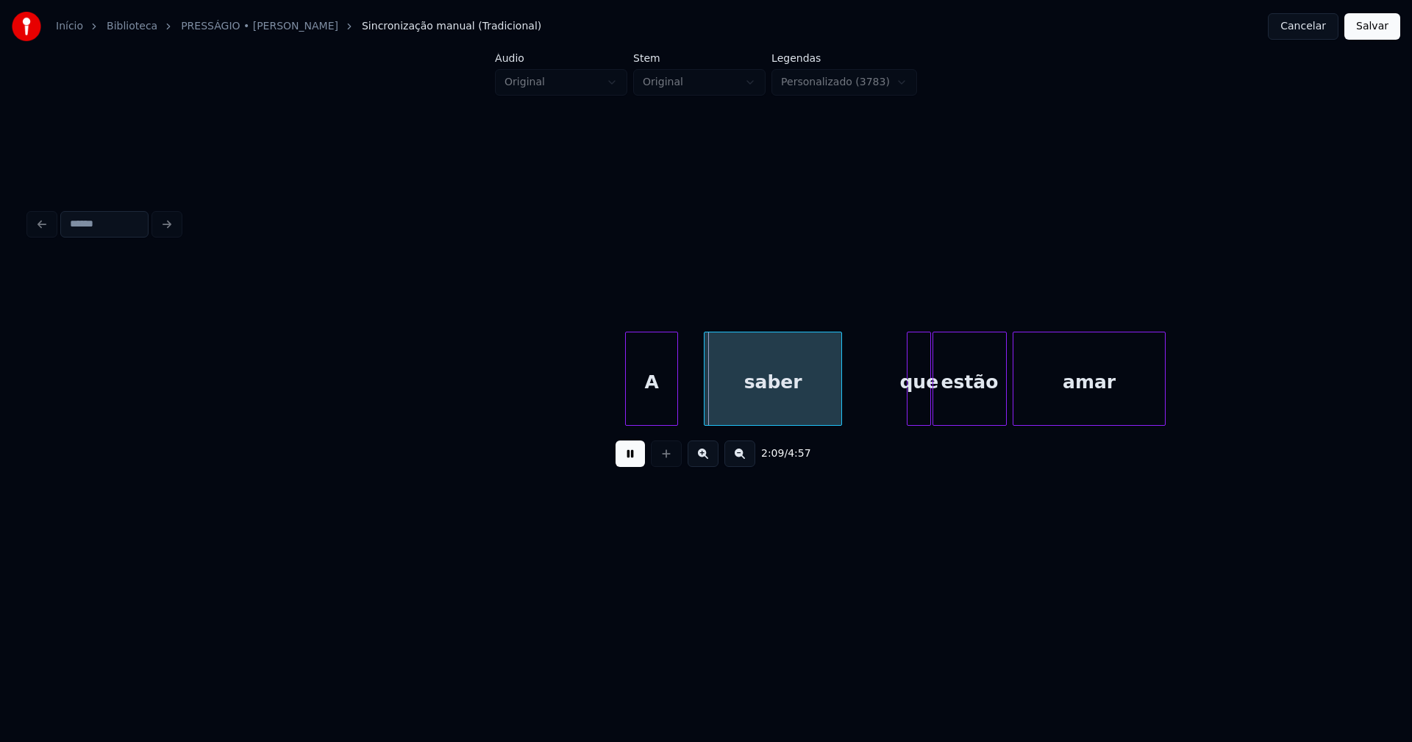
click at [650, 410] on div "A" at bounding box center [651, 383] width 51 height 100
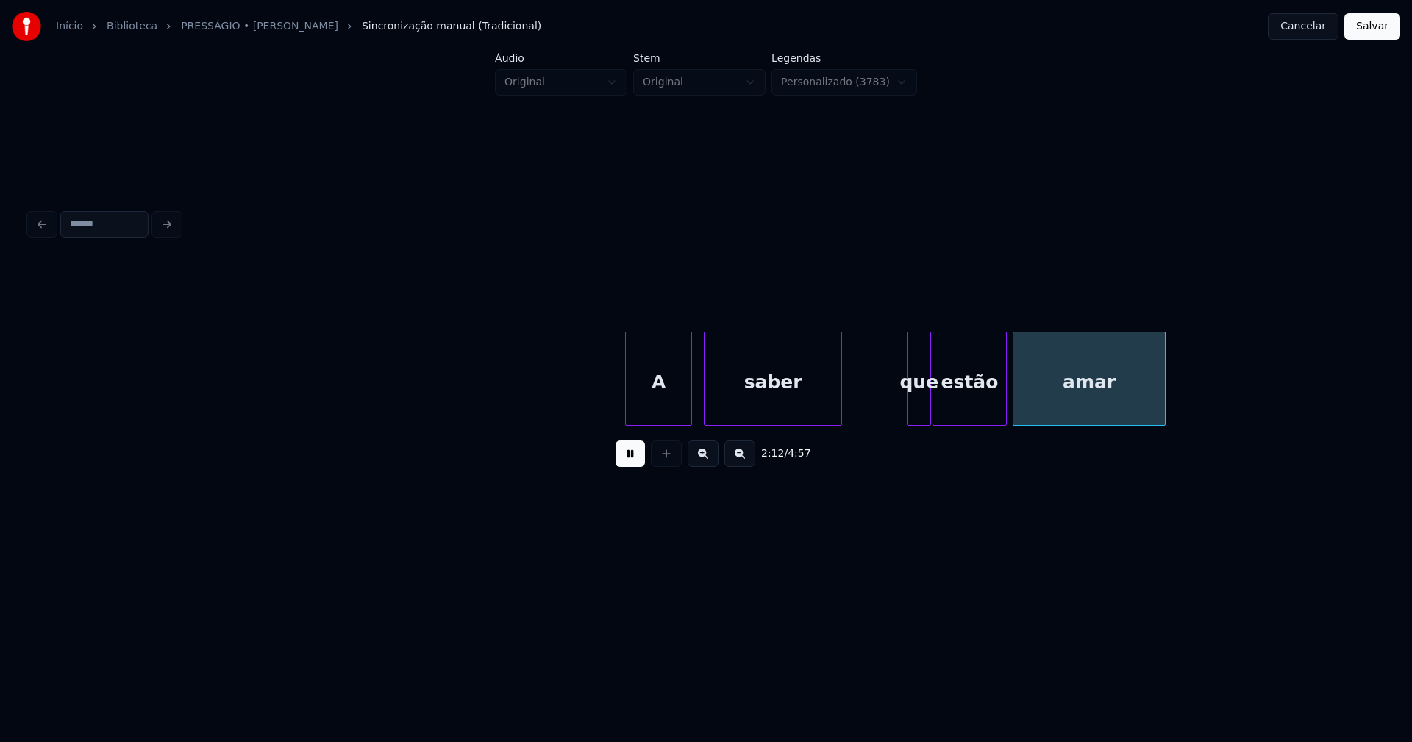
click at [690, 395] on div at bounding box center [689, 379] width 4 height 93
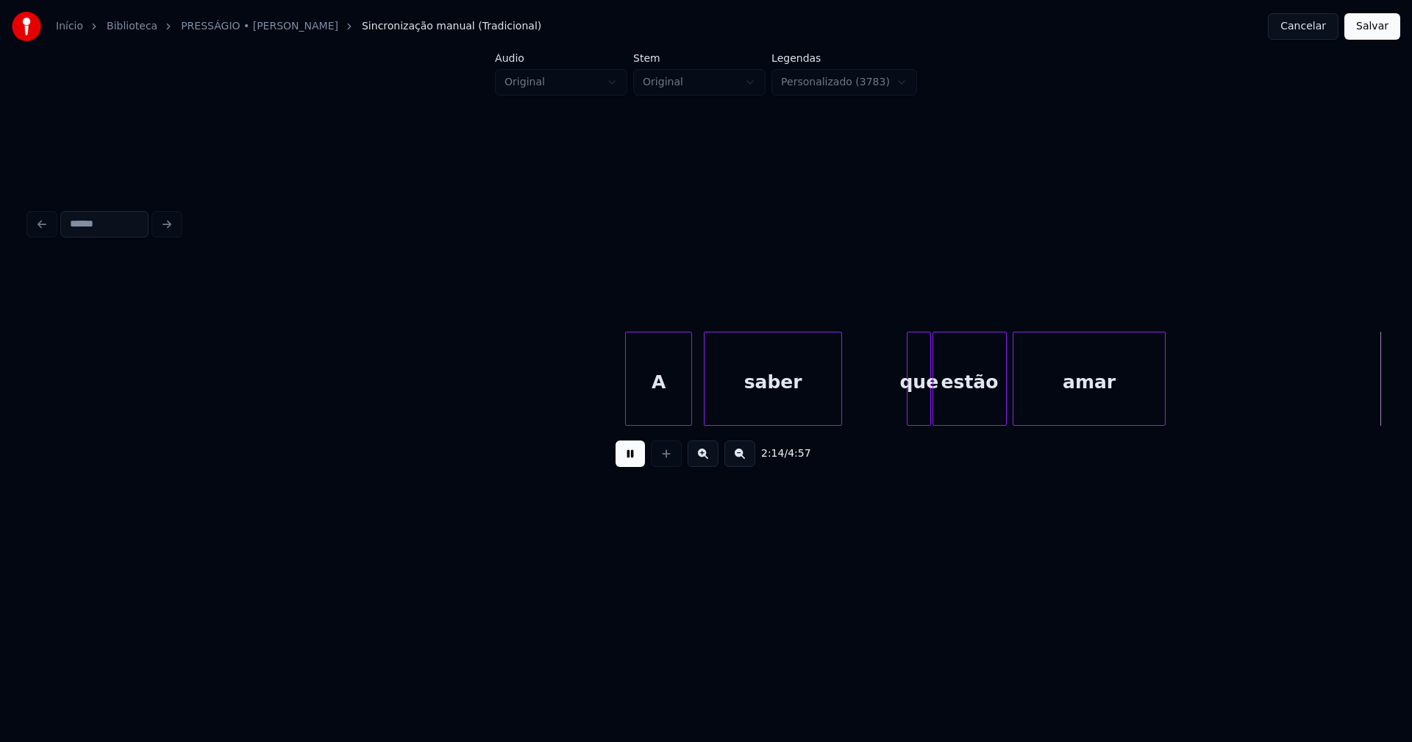
scroll to position [0, 19738]
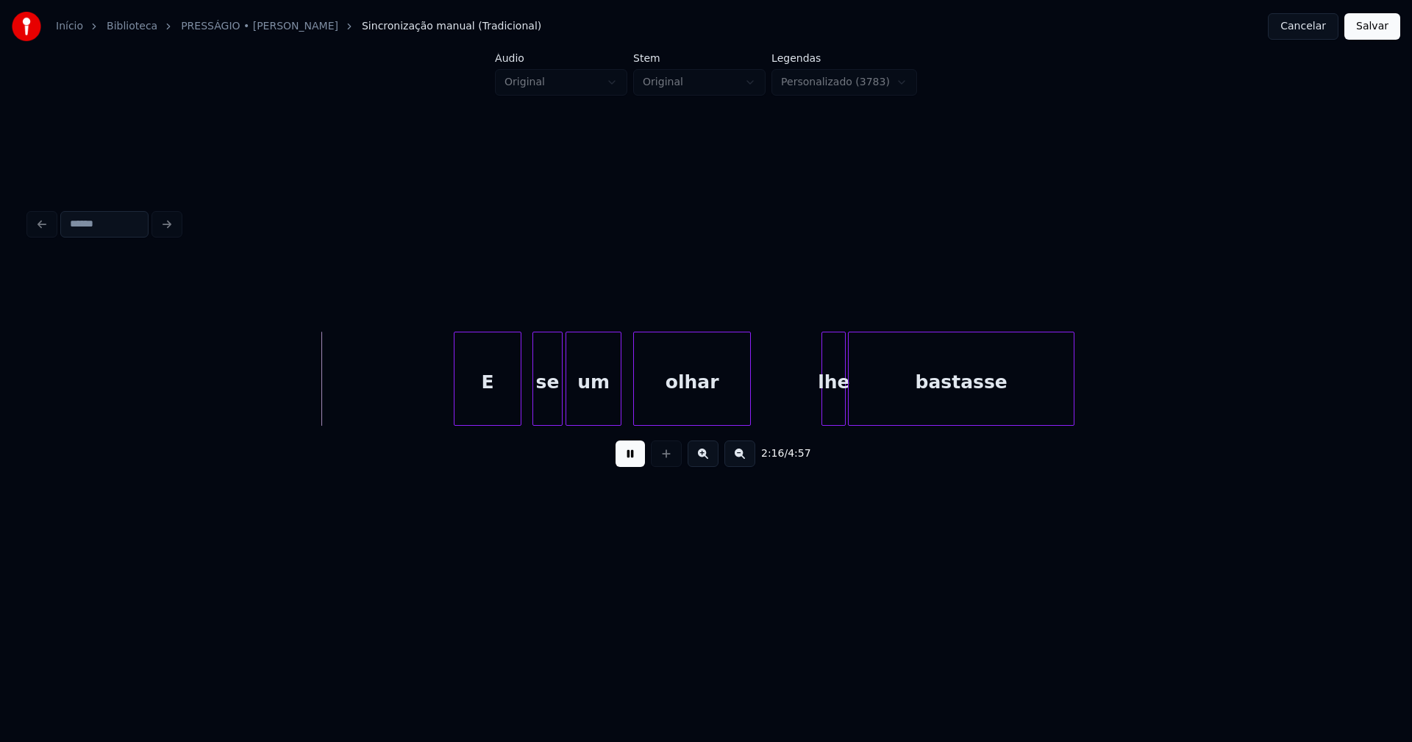
click at [490, 412] on div "E" at bounding box center [488, 383] width 66 height 100
click at [534, 424] on div "E se um olhar lhe bastasse" at bounding box center [706, 379] width 1354 height 94
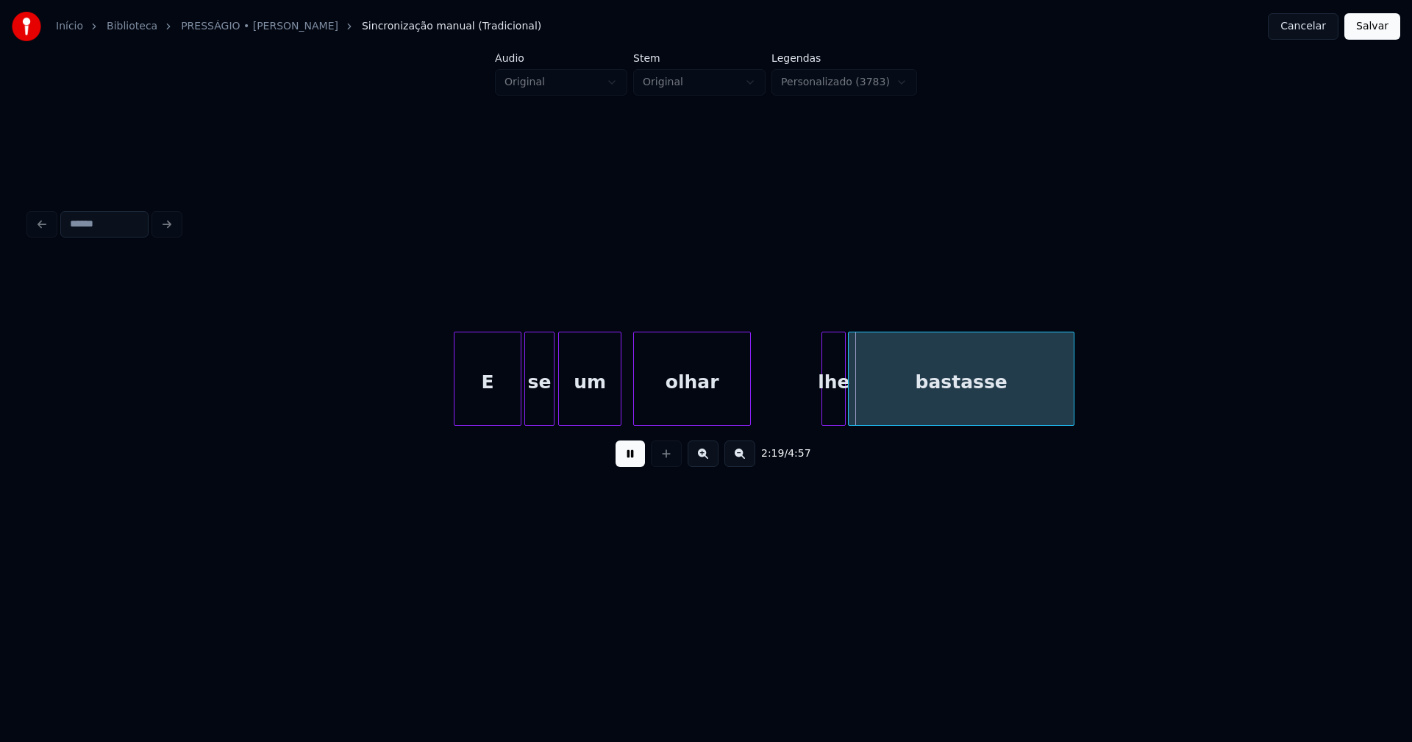
click at [561, 421] on div "E se um olhar lhe bastasse" at bounding box center [706, 379] width 1354 height 94
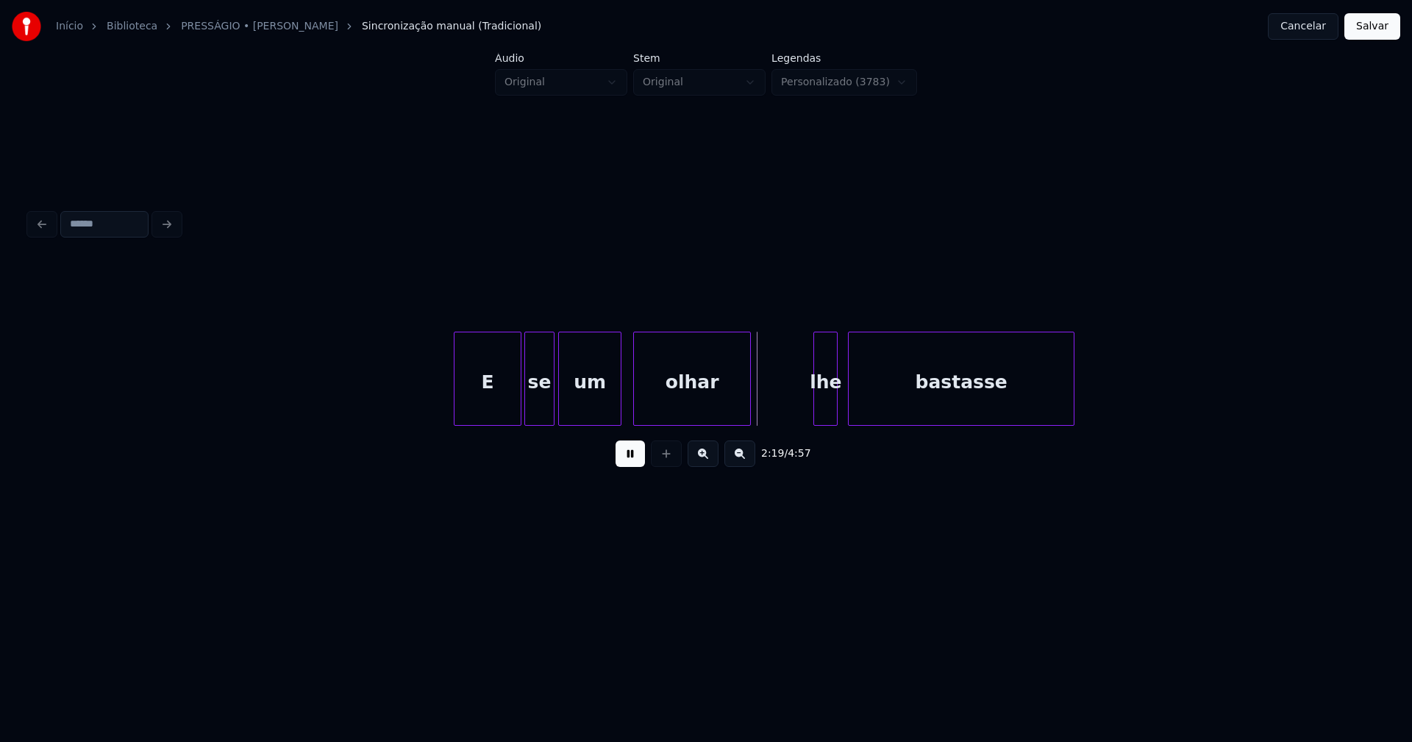
click at [828, 402] on div "lhe" at bounding box center [825, 383] width 23 height 100
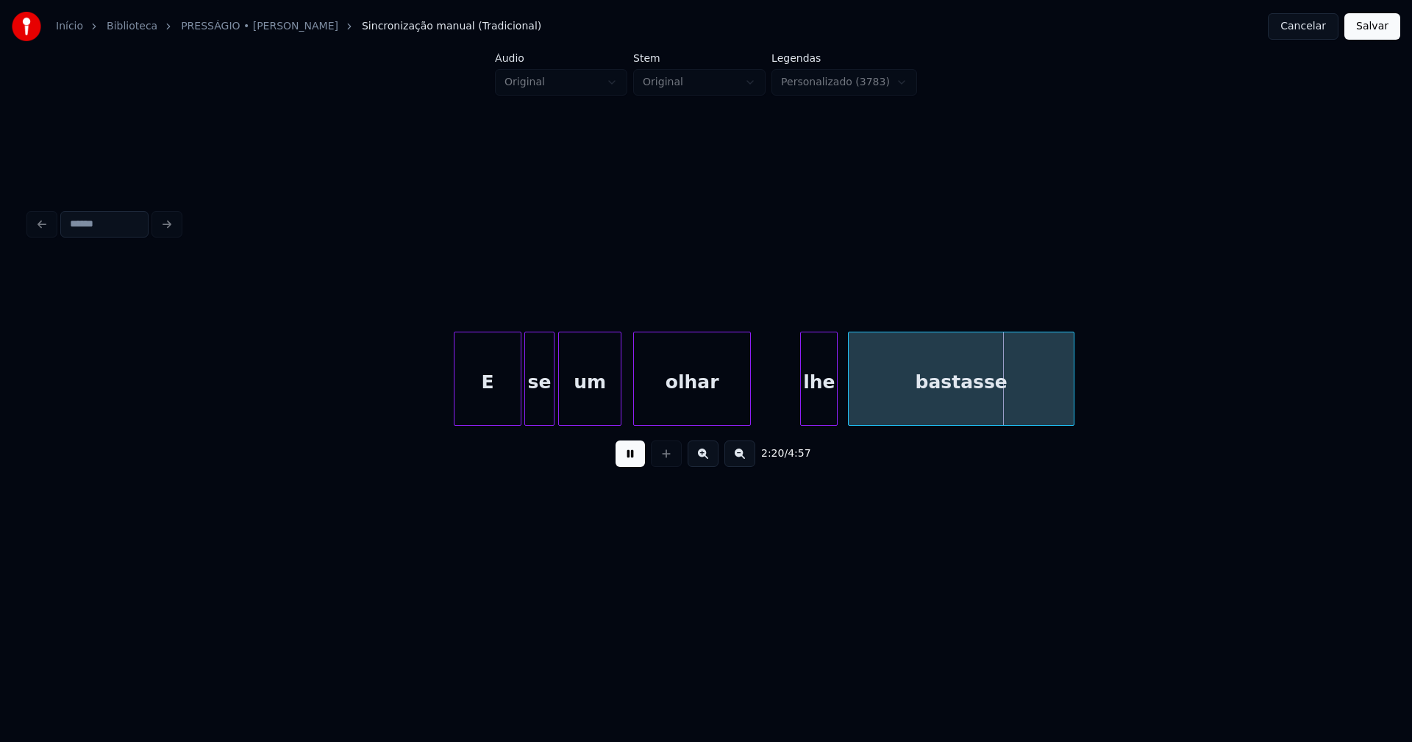
click at [805, 411] on div at bounding box center [803, 379] width 4 height 93
click at [885, 410] on div "bastasse" at bounding box center [957, 383] width 225 height 100
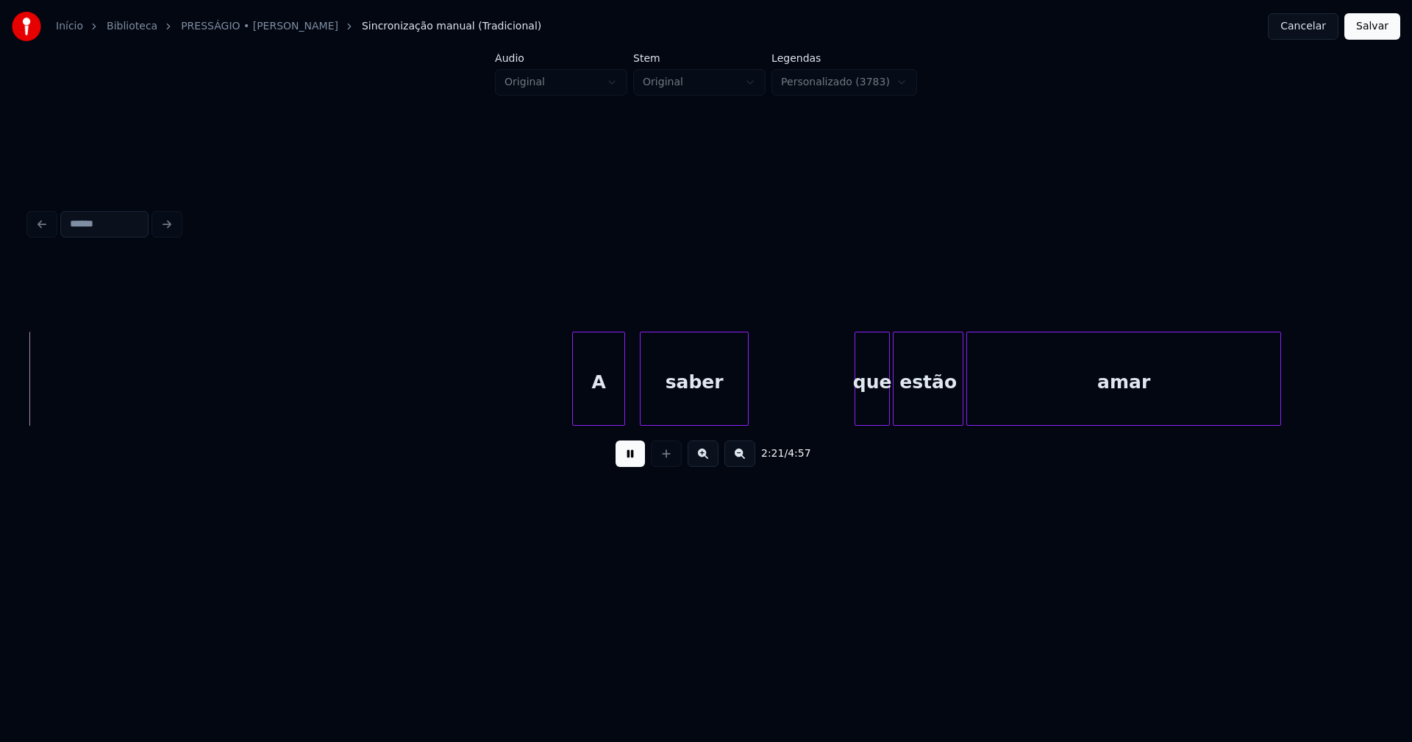
scroll to position [0, 20800]
click at [597, 423] on div "A saber que estão amar" at bounding box center [706, 379] width 1354 height 94
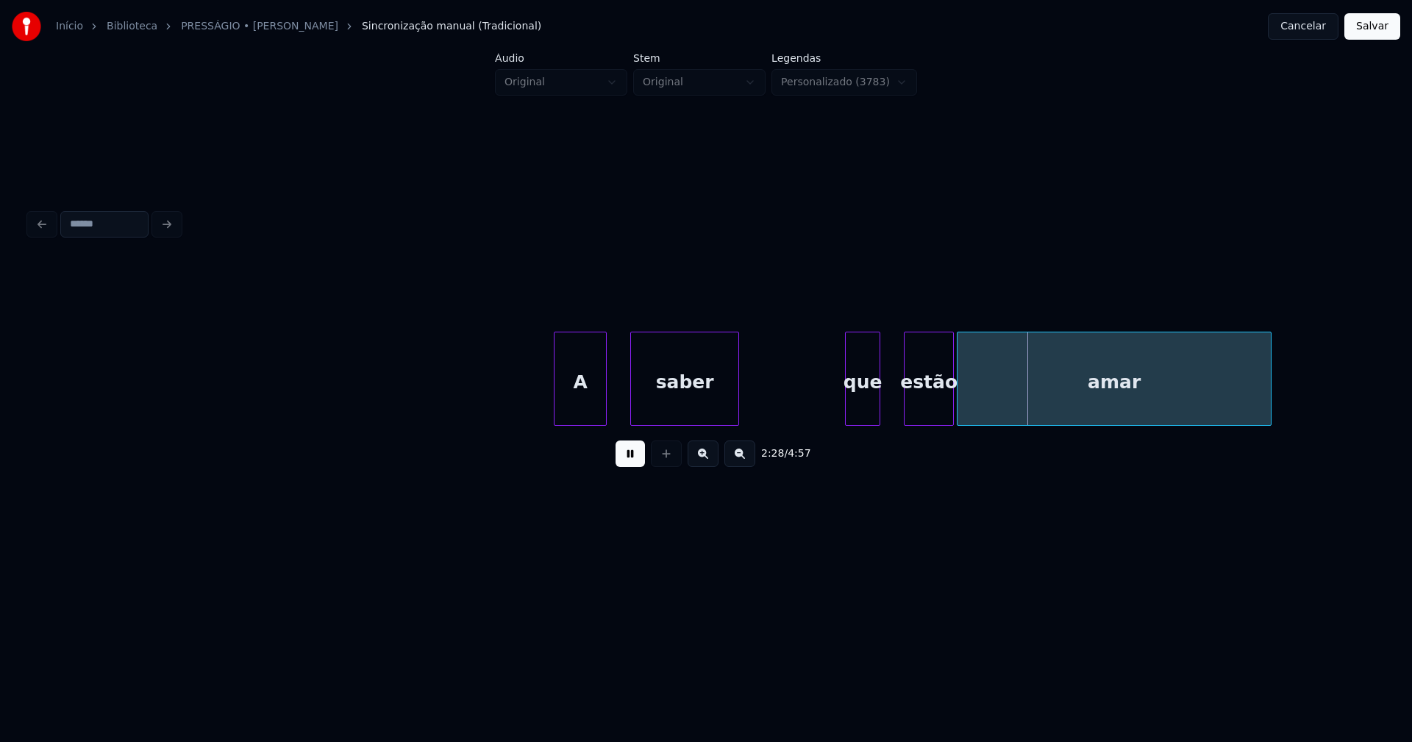
click at [907, 401] on div at bounding box center [907, 379] width 4 height 93
click at [892, 402] on div at bounding box center [894, 379] width 4 height 93
click at [831, 400] on div "A saber que estão amar" at bounding box center [1148, 379] width 43838 height 94
click at [831, 402] on div "A saber que estão amar" at bounding box center [1148, 379] width 43838 height 94
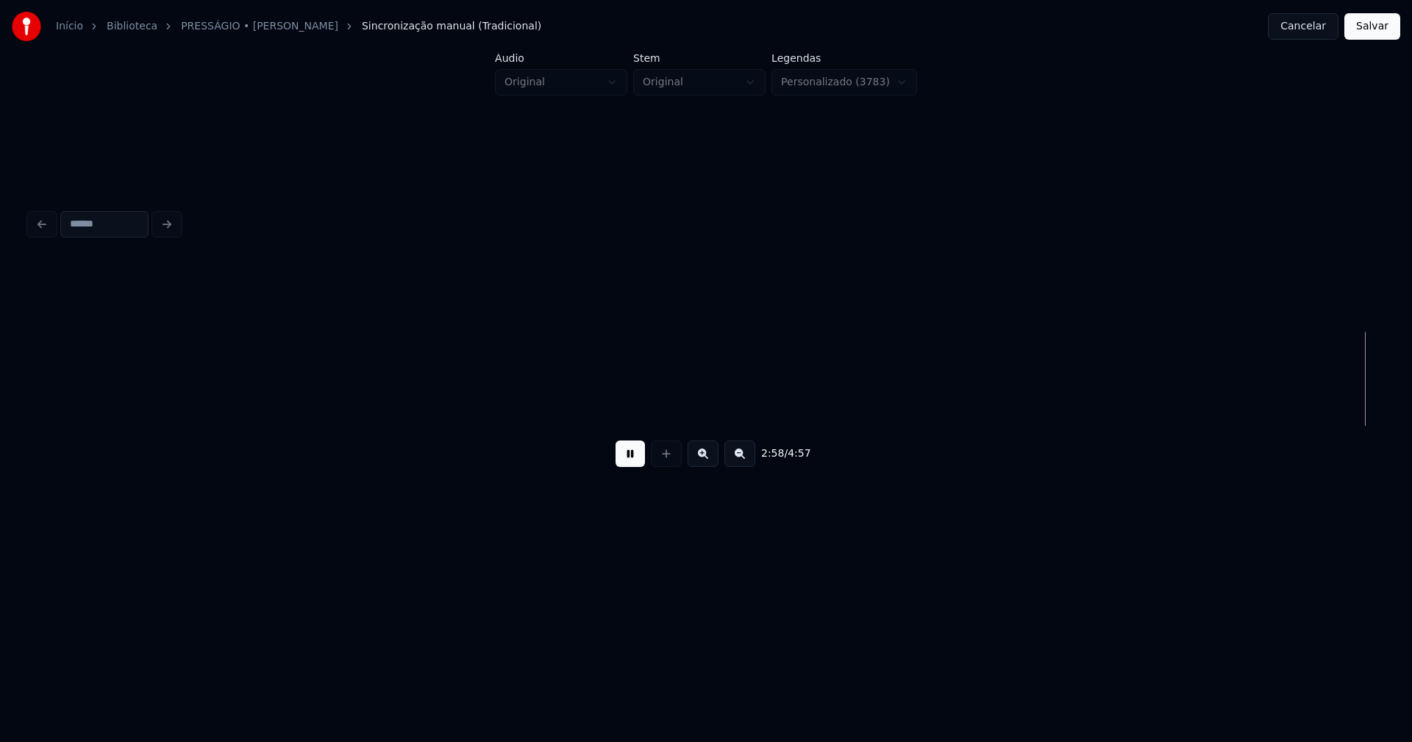
scroll to position [0, 26343]
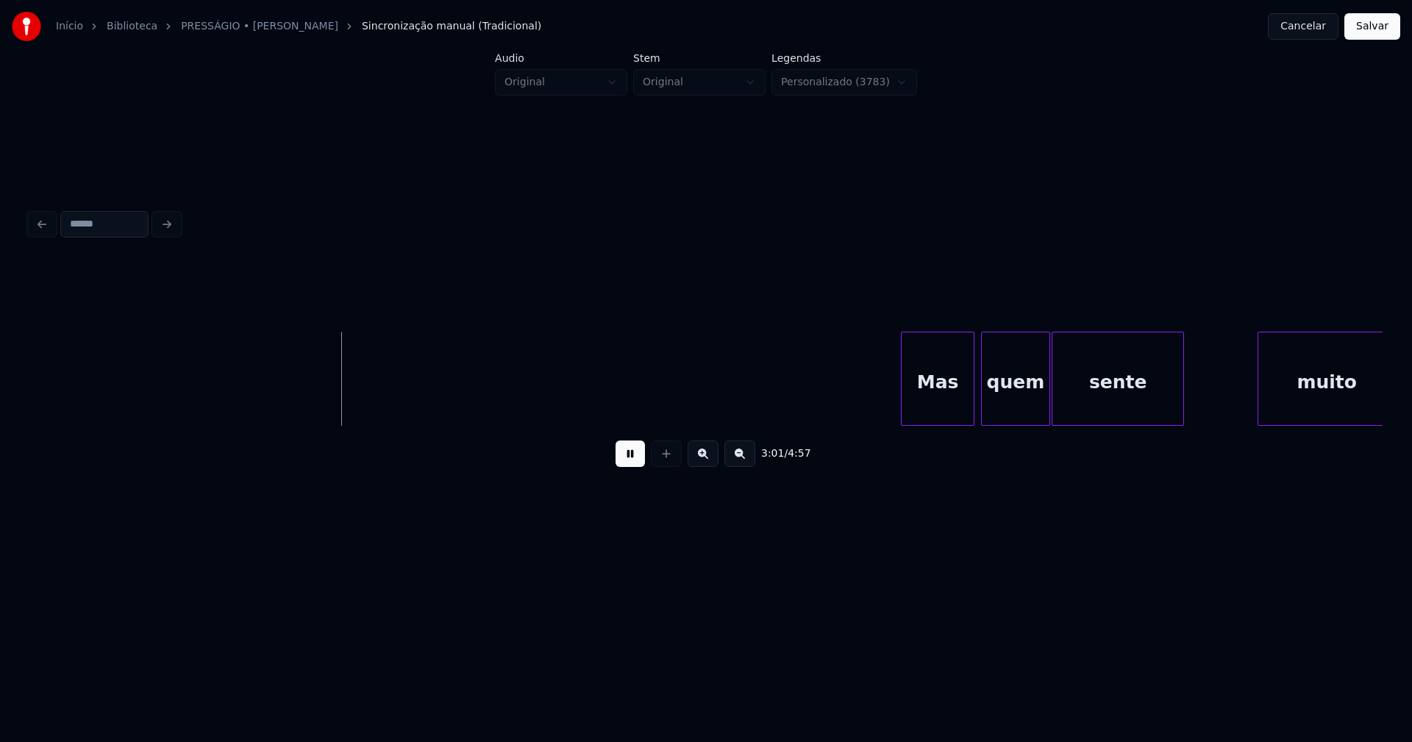
click at [942, 419] on div "Mas" at bounding box center [938, 383] width 72 height 100
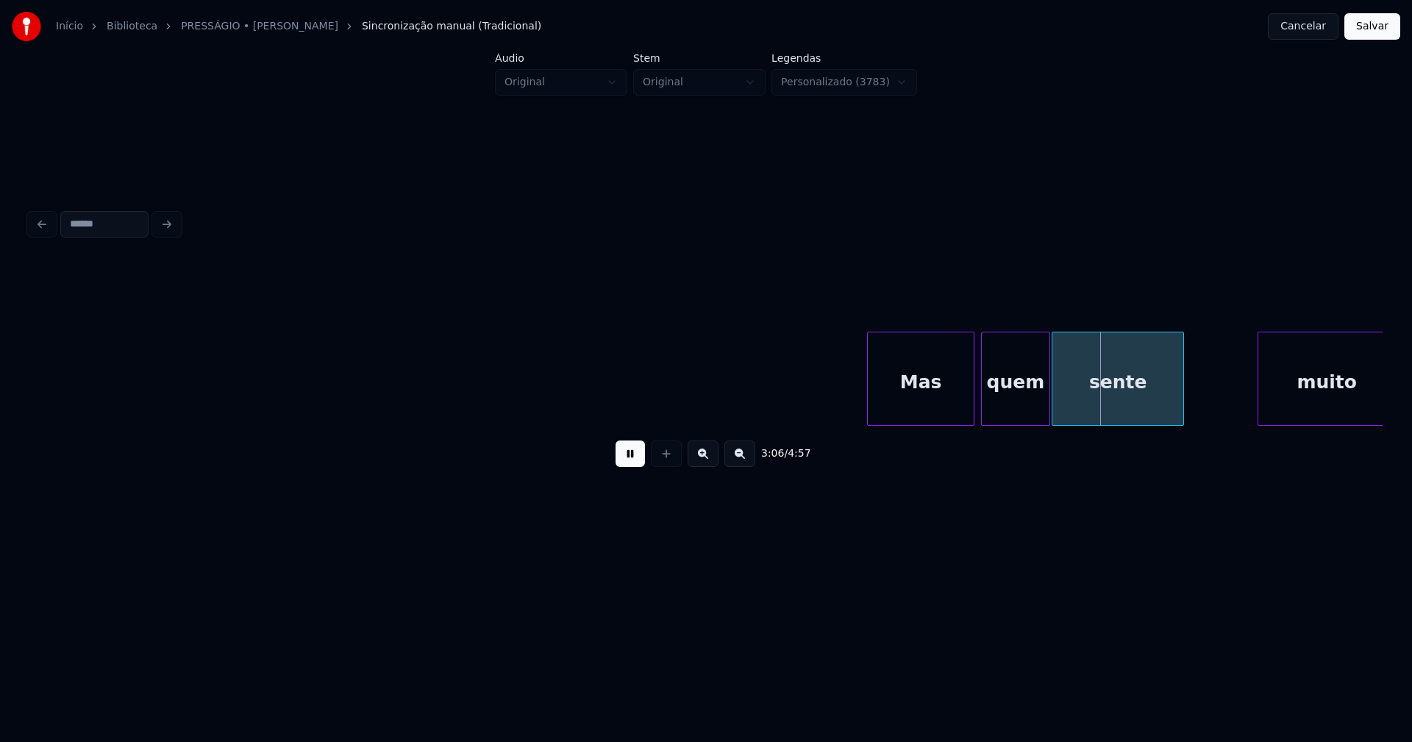
click at [871, 419] on div at bounding box center [870, 379] width 4 height 93
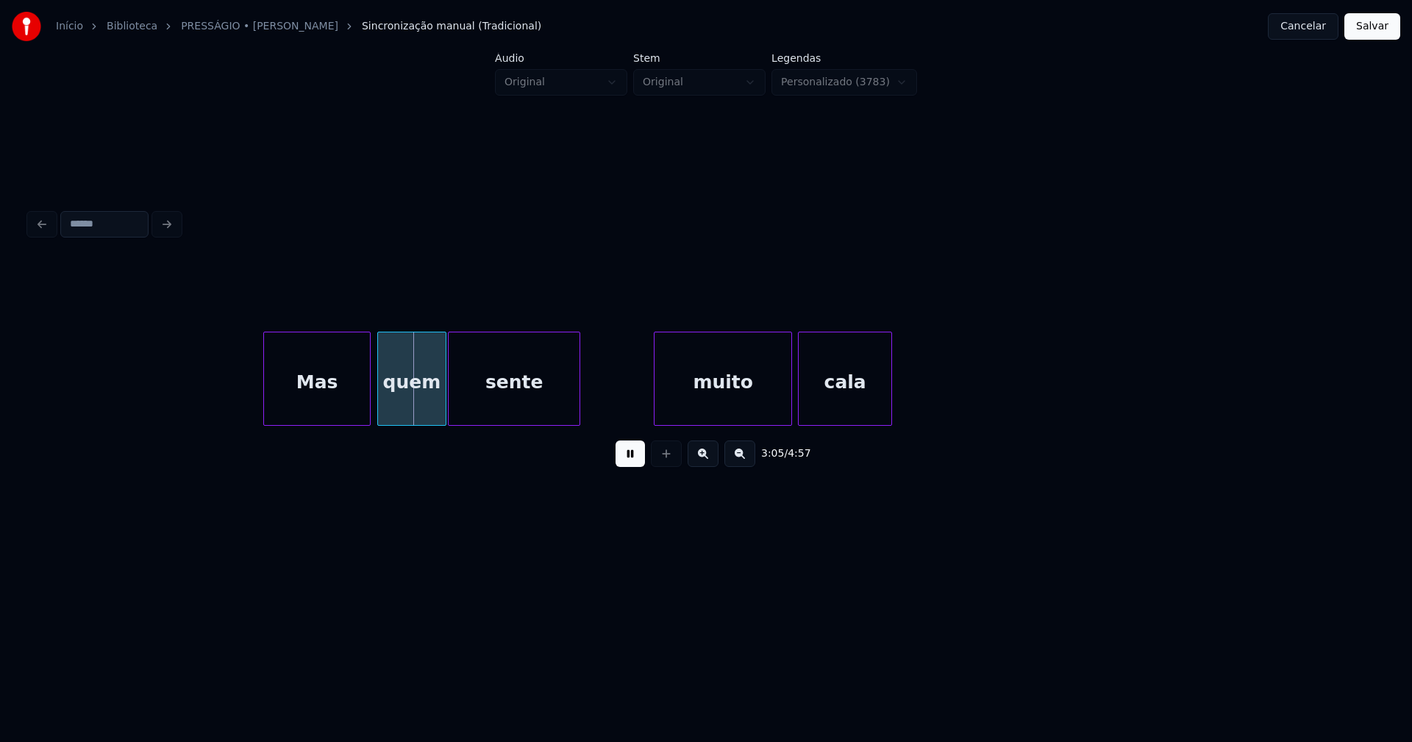
scroll to position [0, 26972]
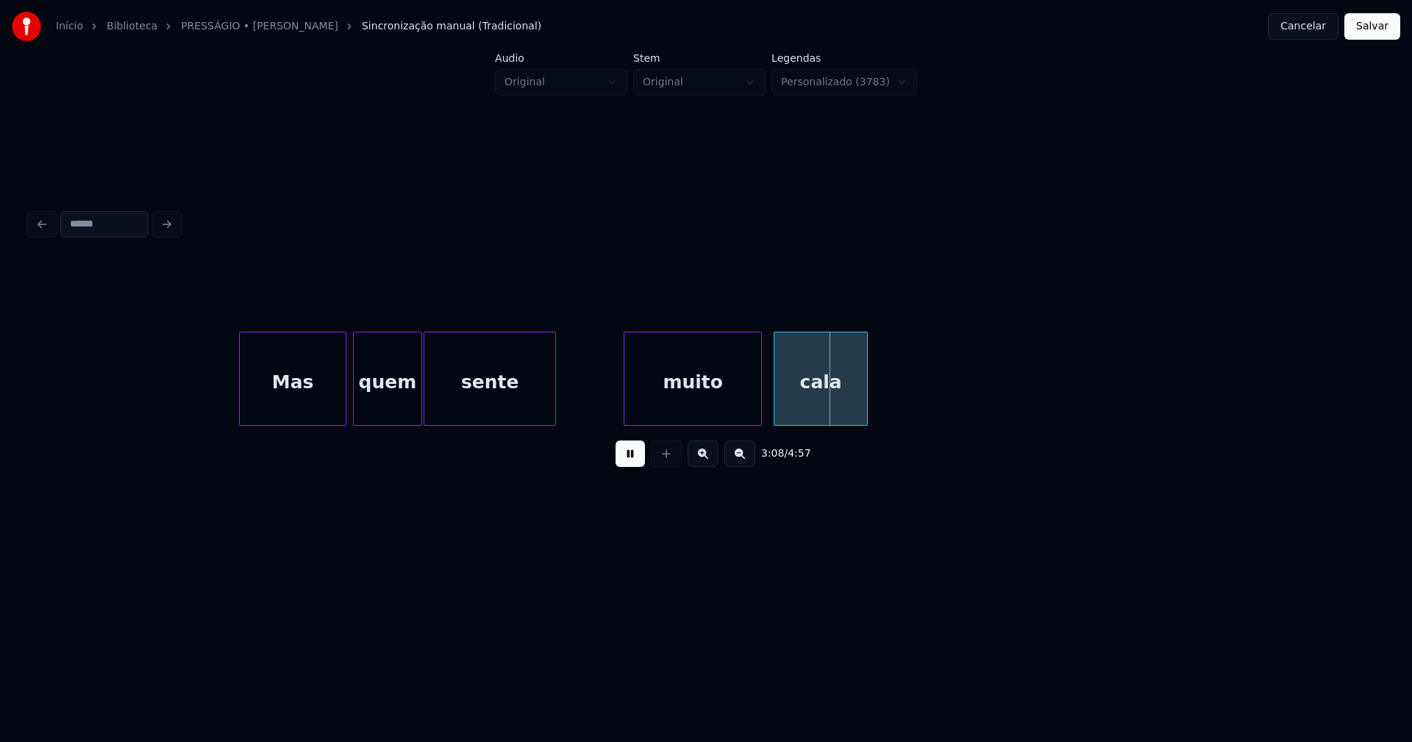
click at [658, 408] on div "muito" at bounding box center [693, 383] width 137 height 100
click at [608, 408] on div at bounding box center [609, 379] width 4 height 93
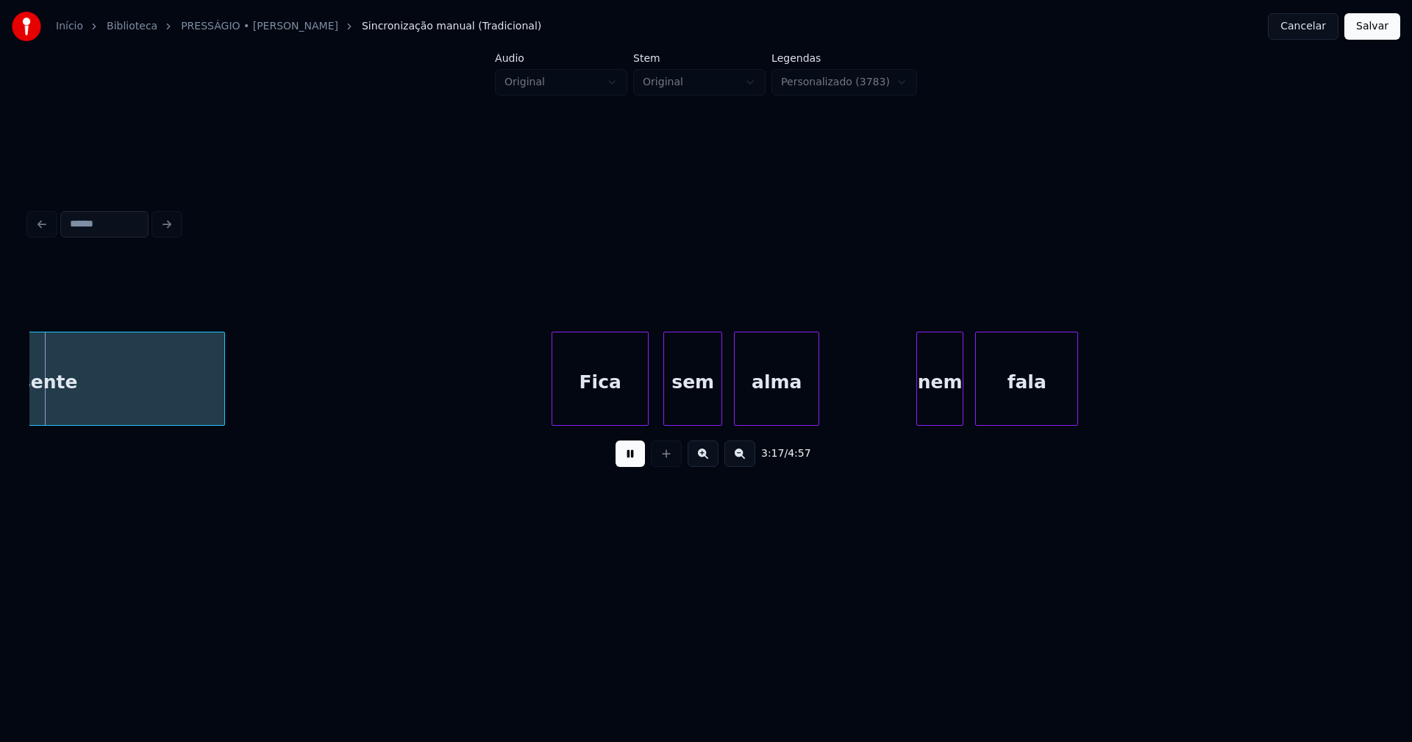
scroll to position [0, 29067]
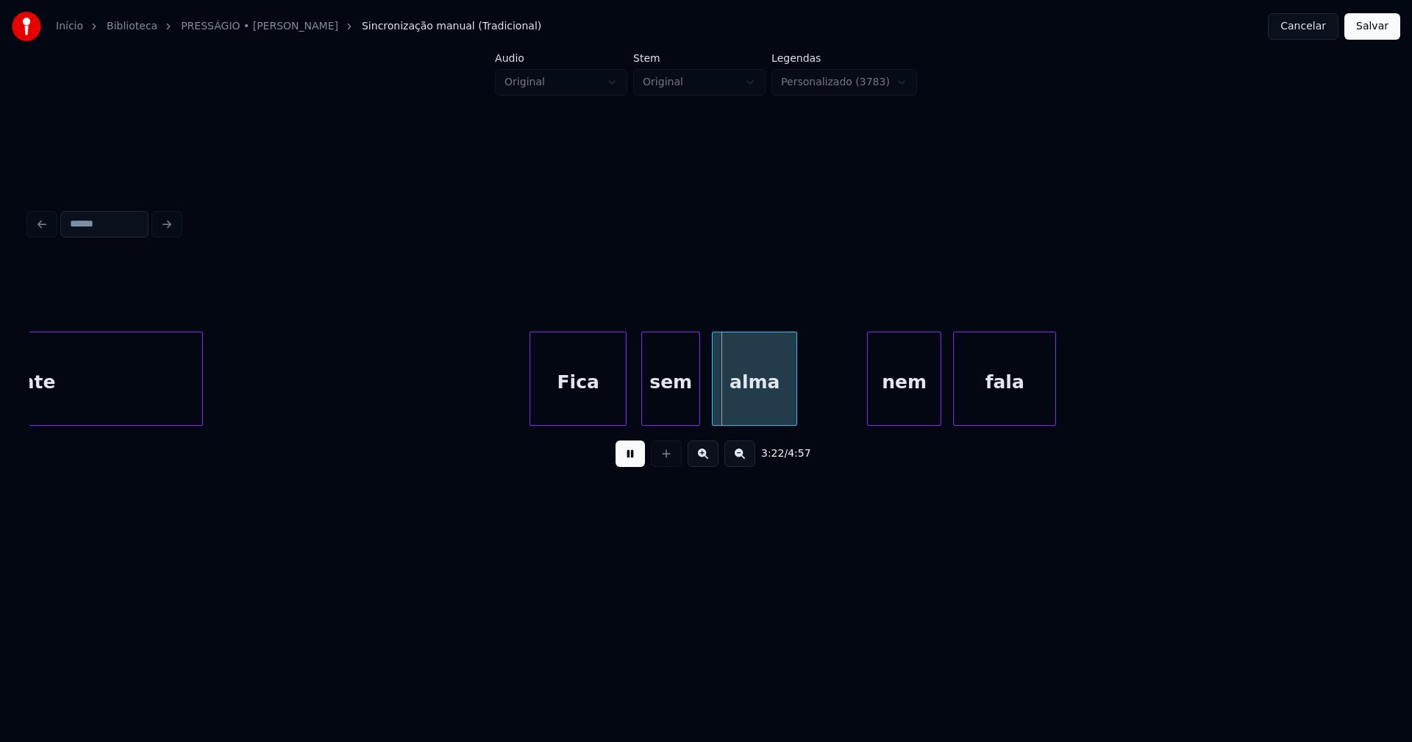
click at [872, 416] on div at bounding box center [870, 379] width 4 height 93
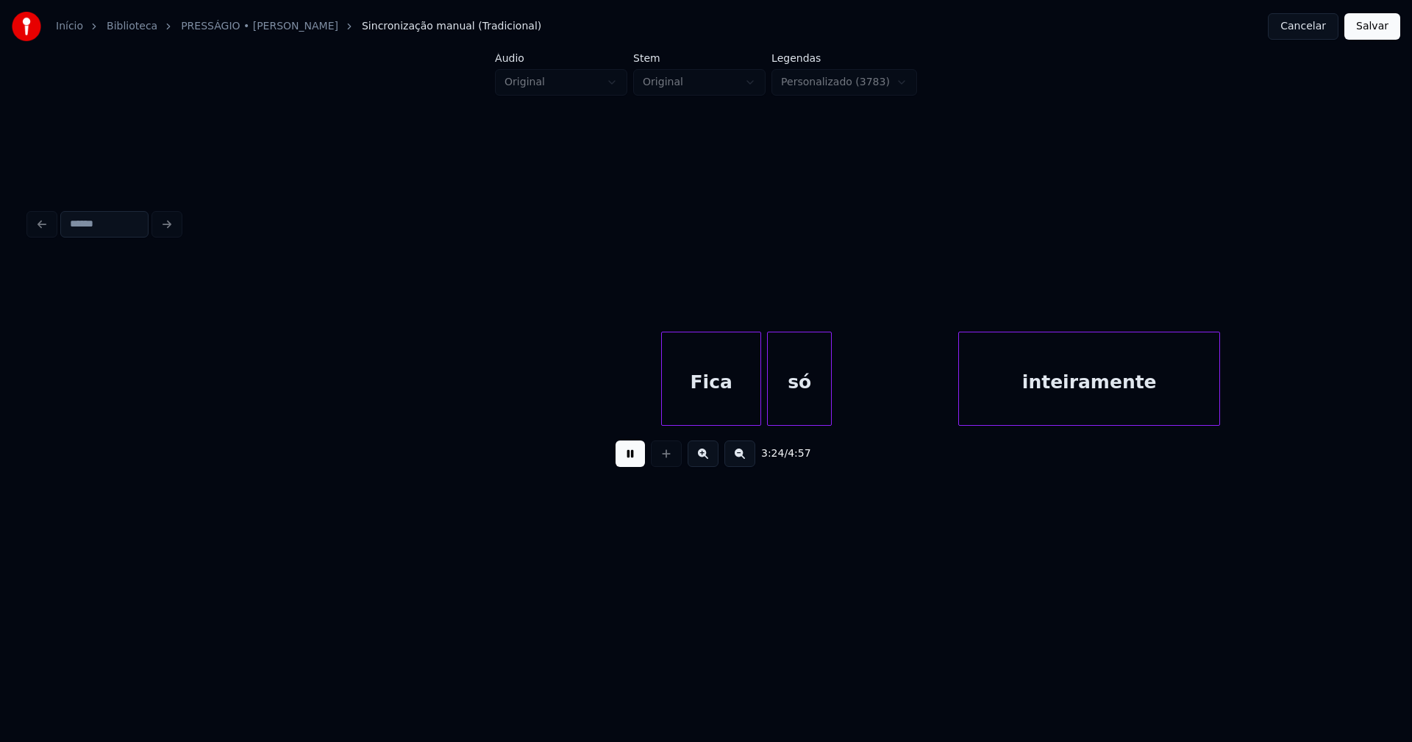
scroll to position [0, 30122]
click at [765, 402] on div at bounding box center [764, 379] width 4 height 93
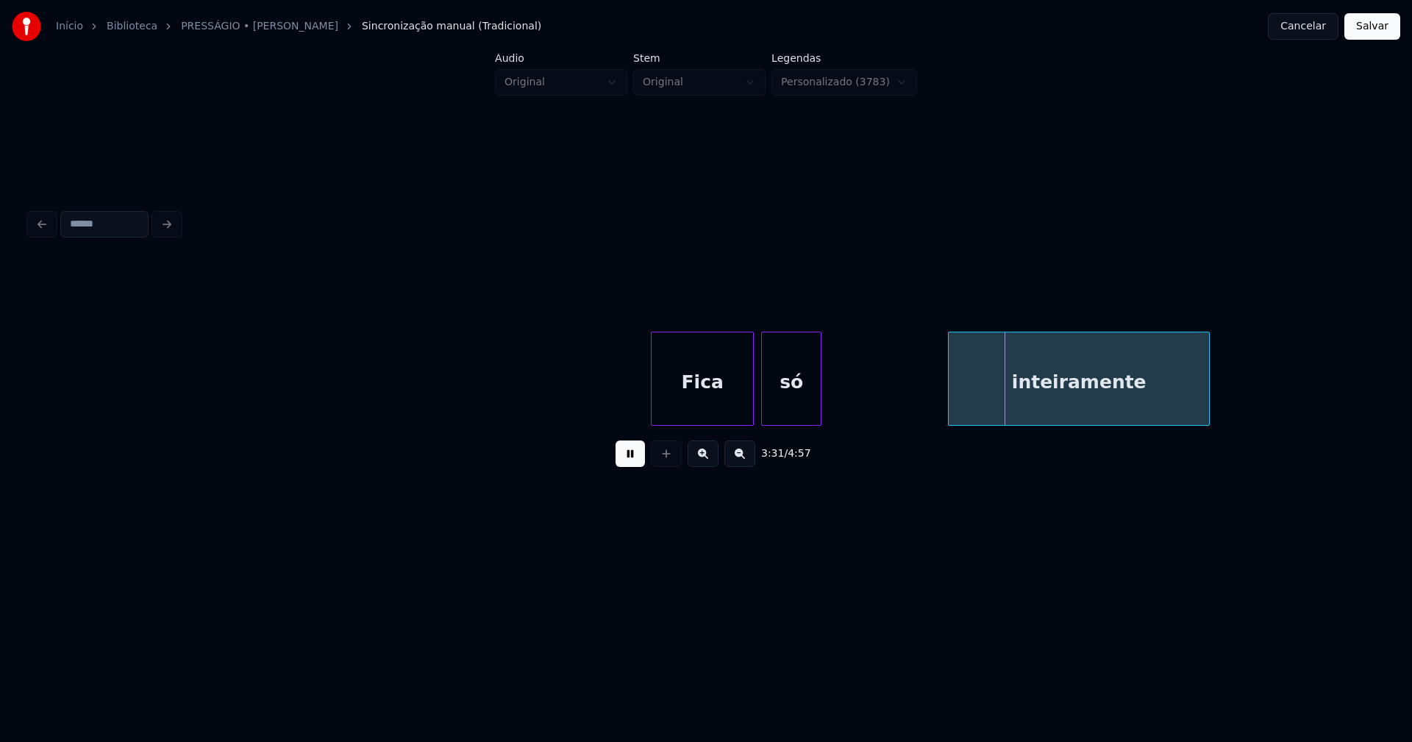
click at [752, 400] on div at bounding box center [751, 379] width 4 height 93
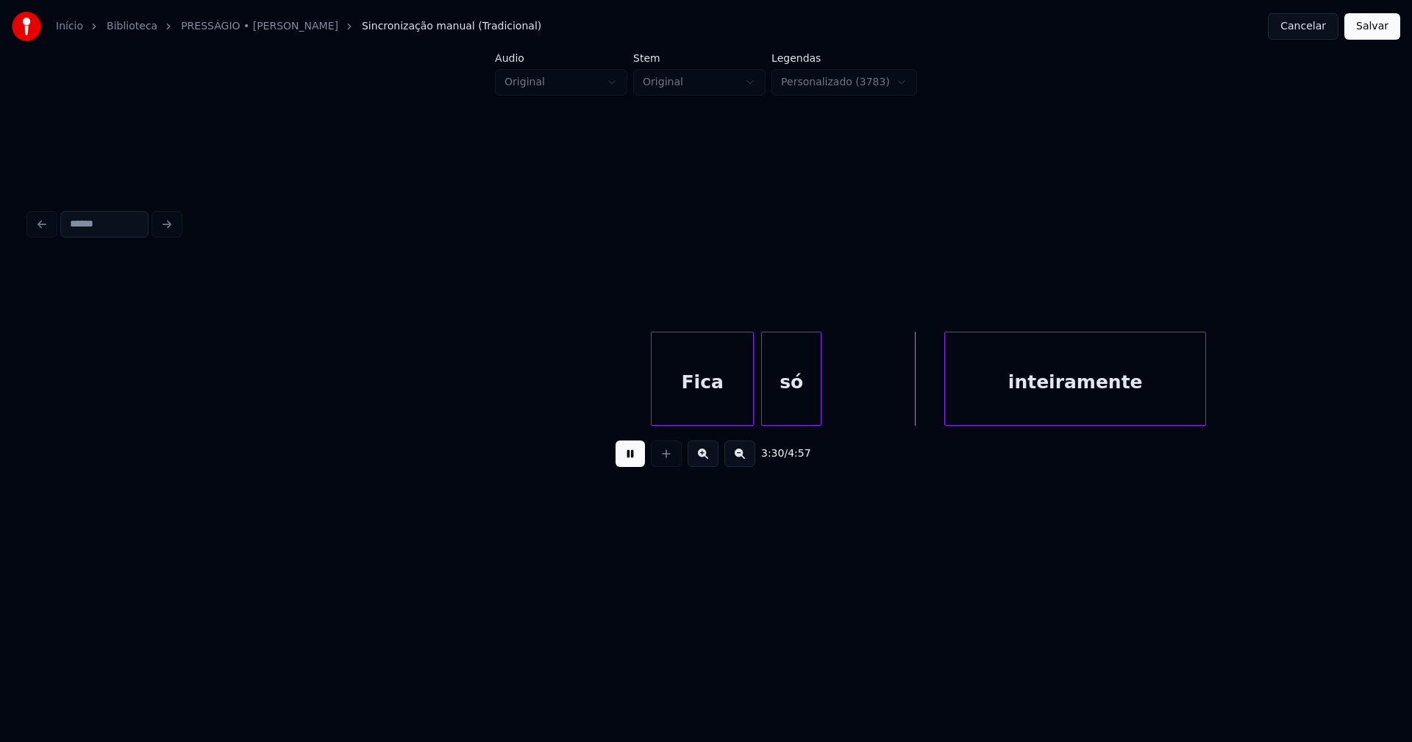
click at [975, 399] on div "inteiramente" at bounding box center [1075, 383] width 260 height 100
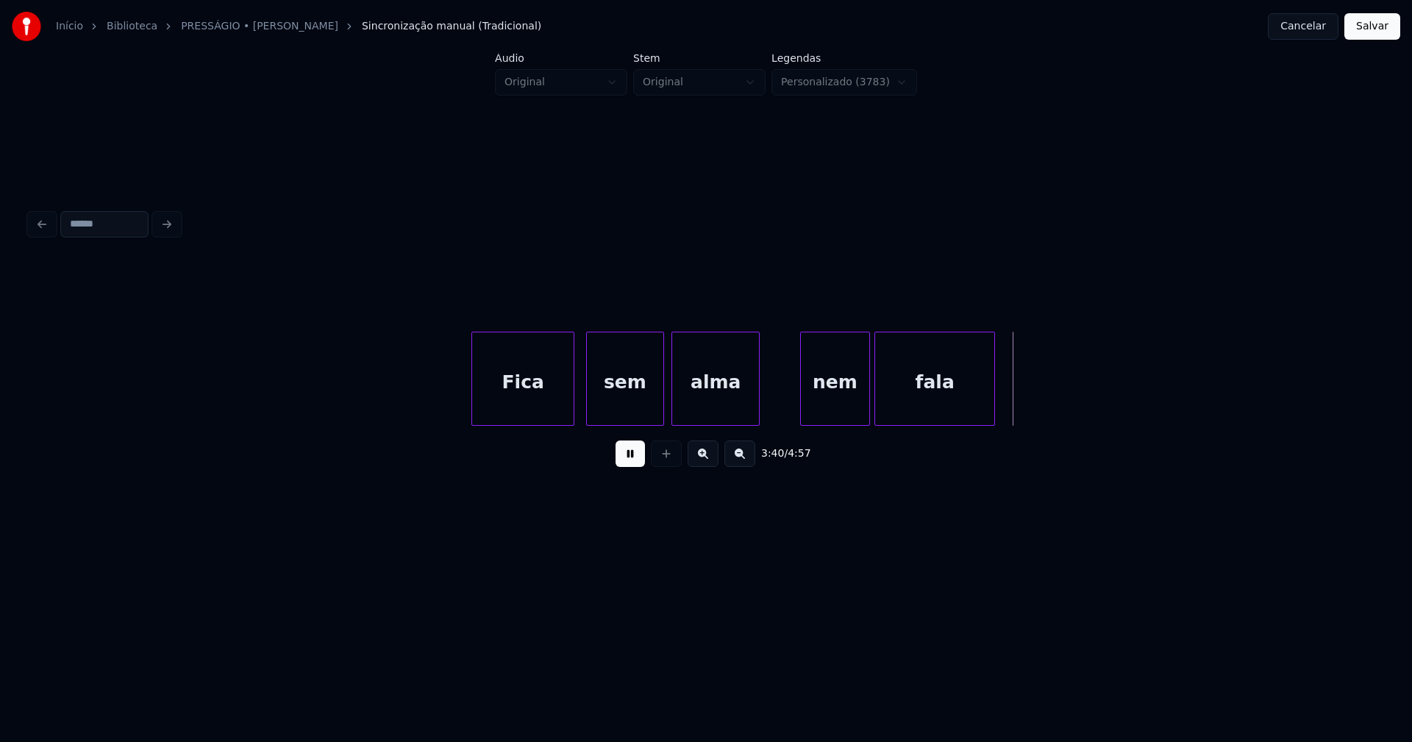
click at [804, 414] on div at bounding box center [803, 379] width 4 height 93
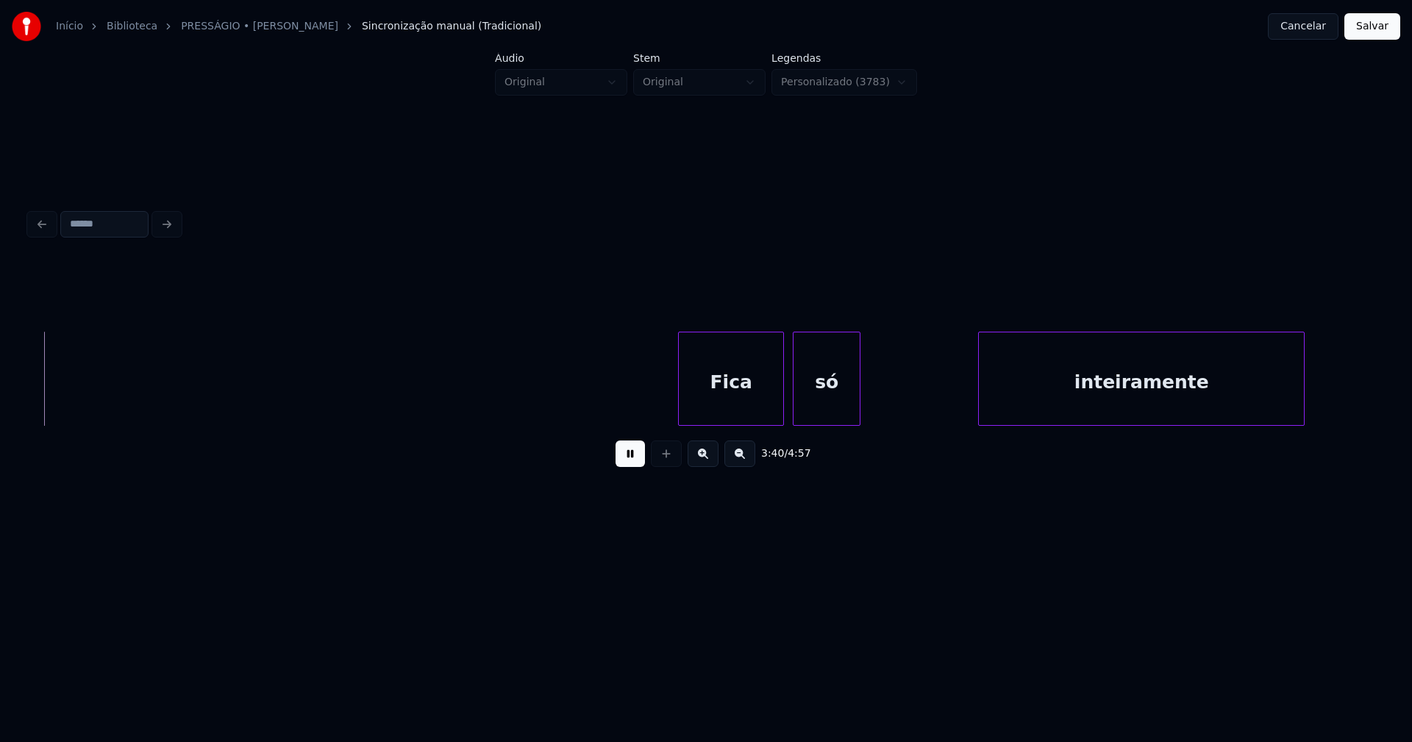
scroll to position [0, 32457]
click at [725, 400] on div "Fica" at bounding box center [727, 383] width 104 height 100
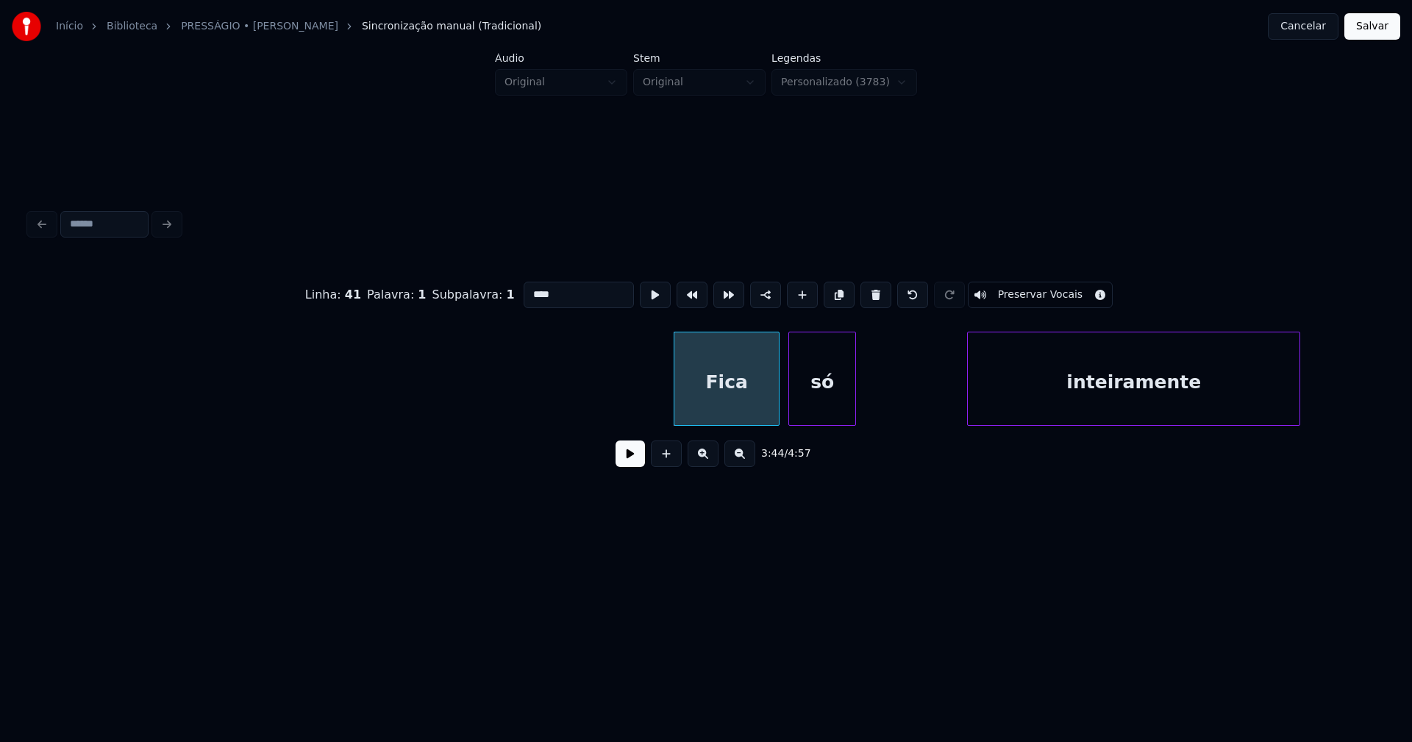
click at [970, 411] on div at bounding box center [970, 379] width 4 height 93
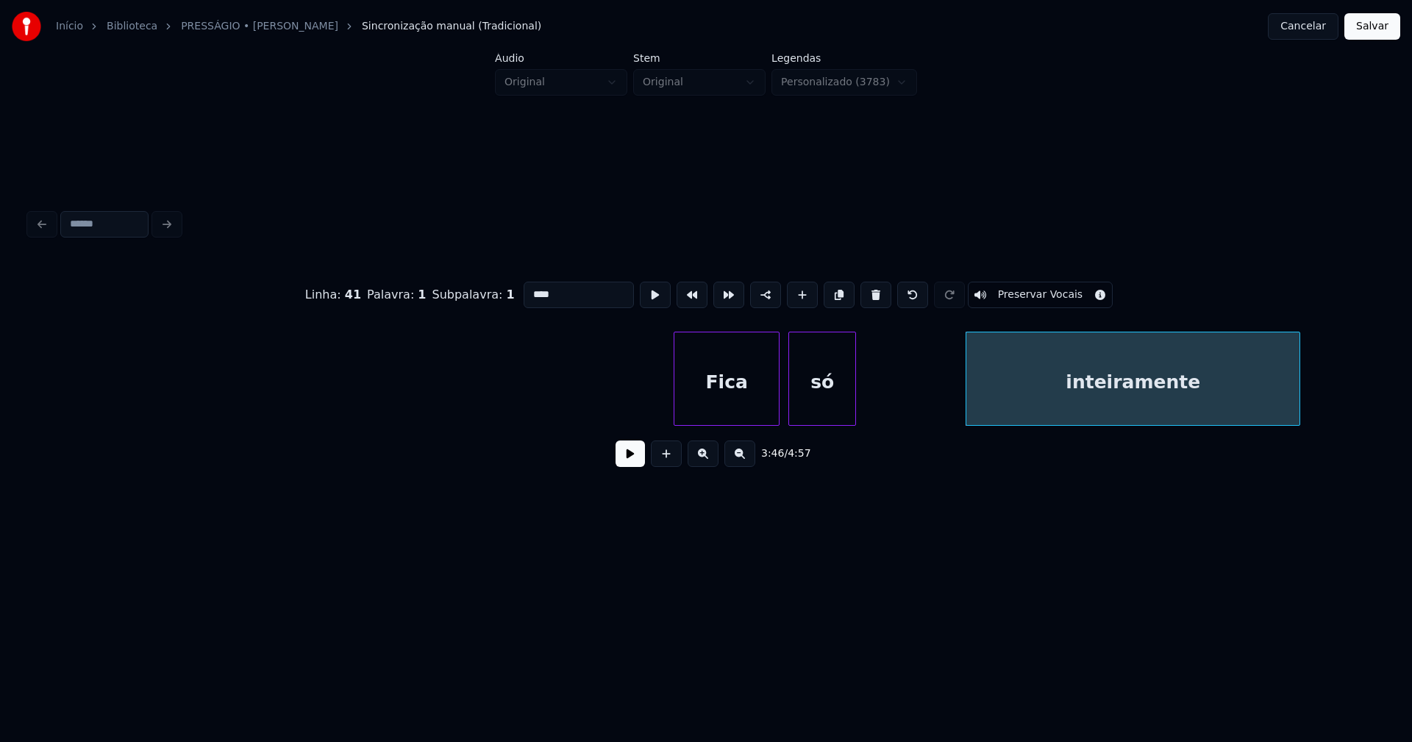
click at [621, 464] on button at bounding box center [630, 454] width 29 height 26
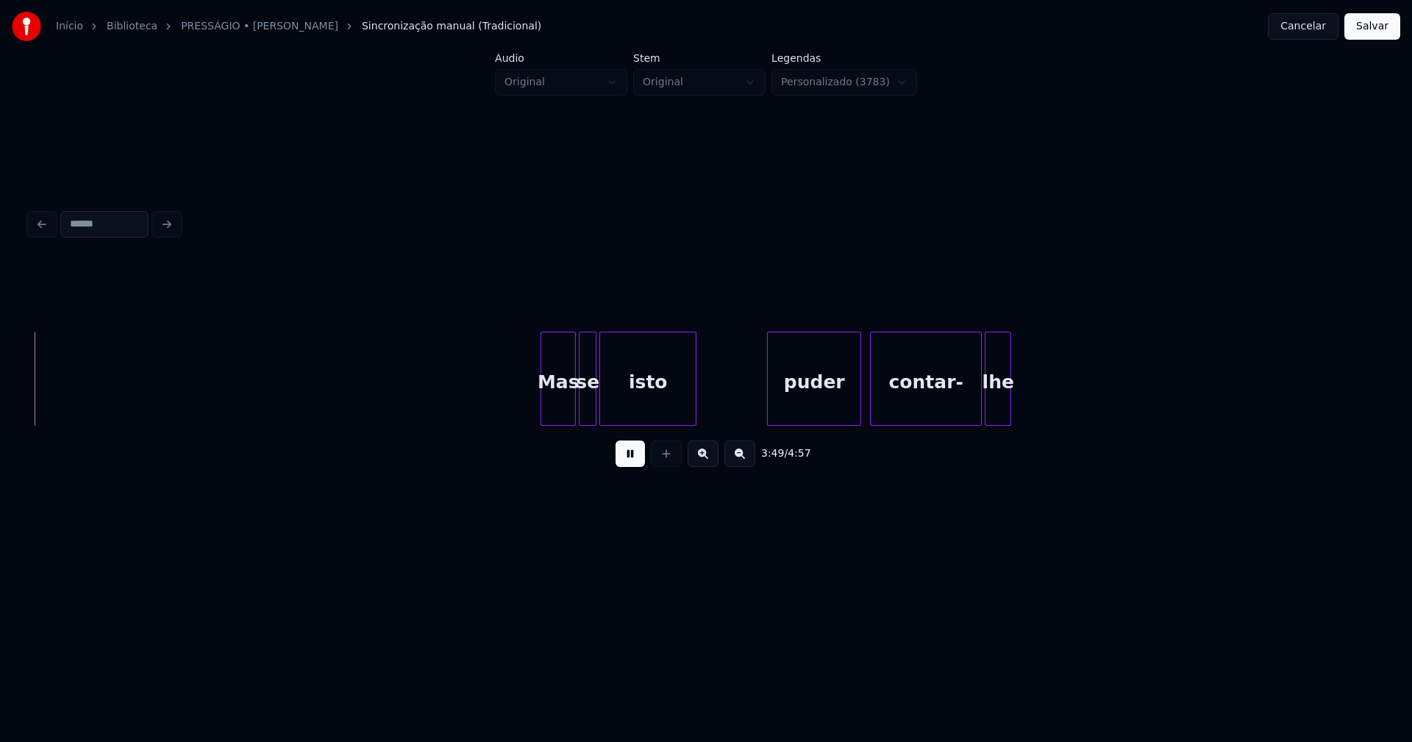
scroll to position [0, 33823]
click at [551, 408] on div "Mas" at bounding box center [548, 383] width 34 height 100
click at [578, 413] on div "se" at bounding box center [580, 383] width 16 height 100
click at [599, 413] on div at bounding box center [599, 379] width 4 height 93
click at [1035, 388] on div at bounding box center [1035, 379] width 4 height 93
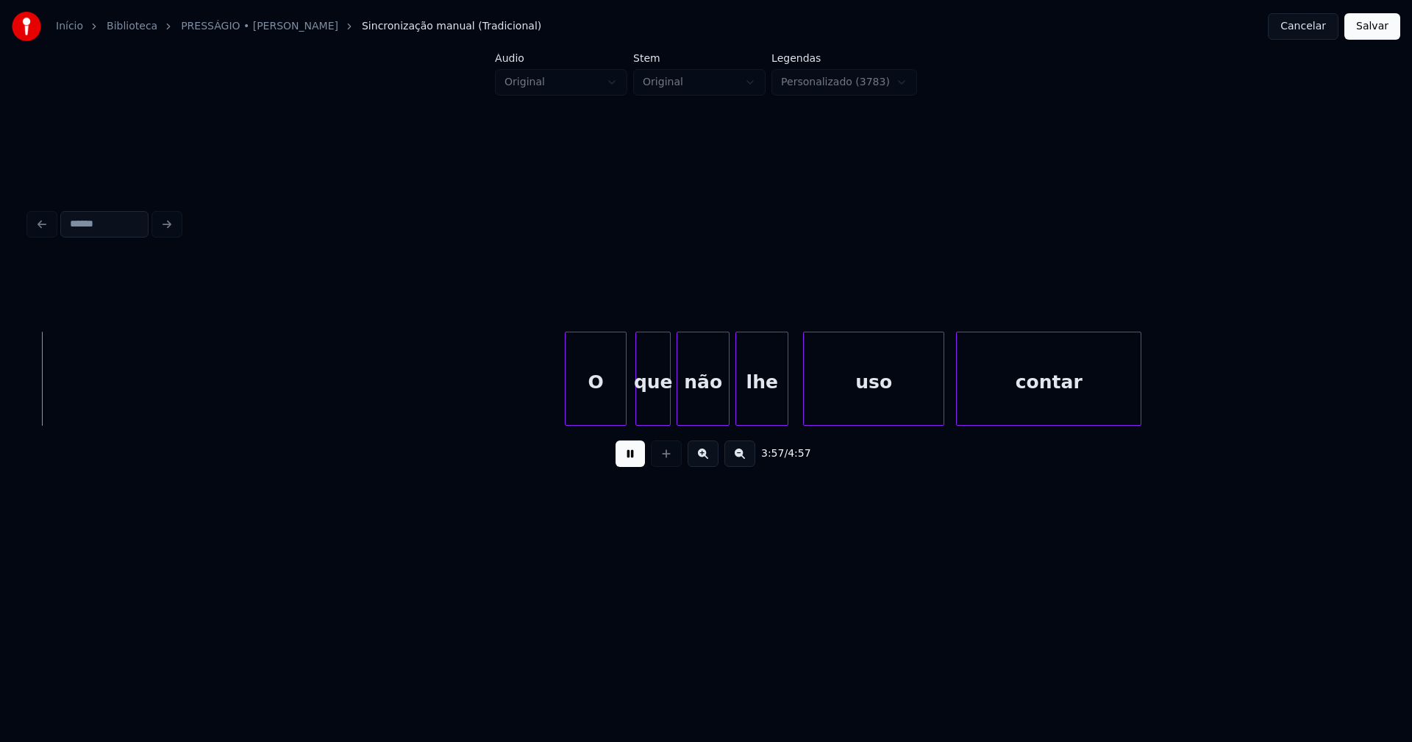
scroll to position [0, 34943]
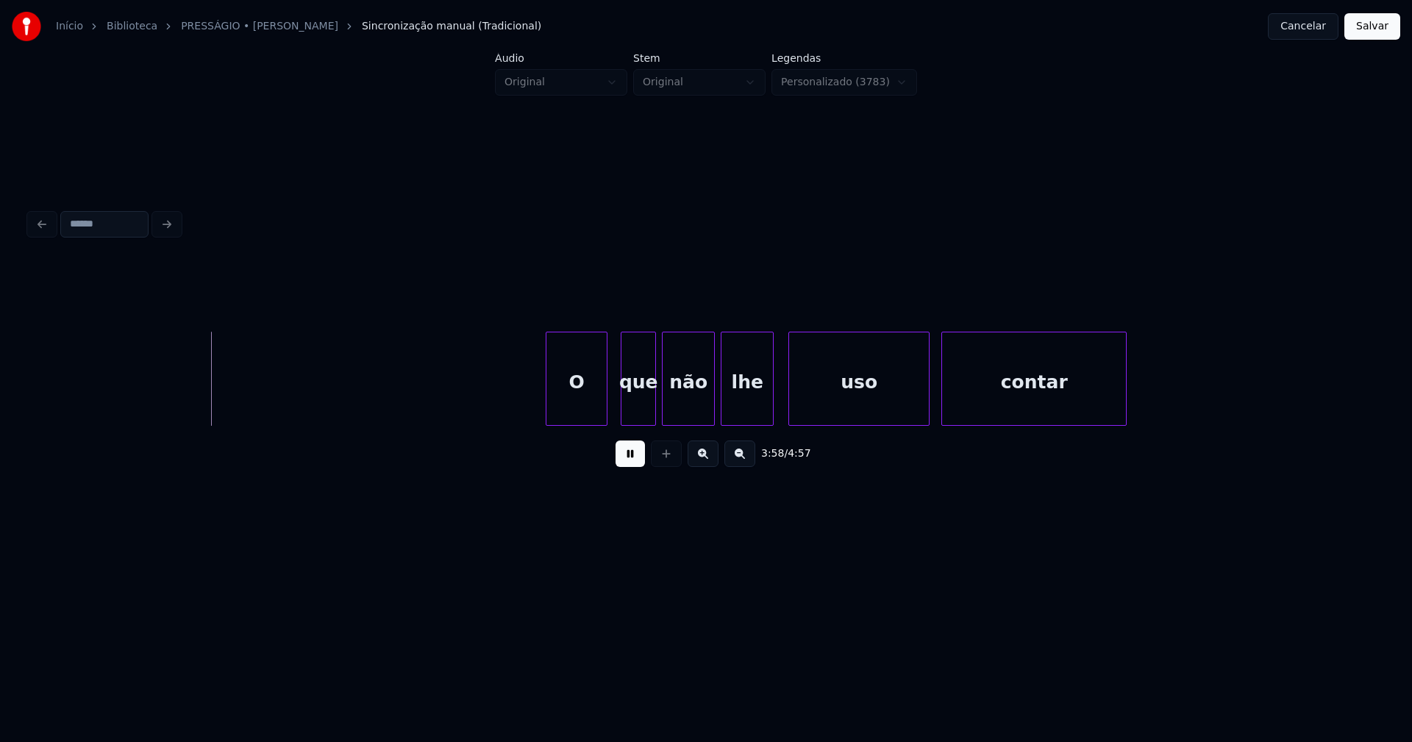
click at [593, 403] on div "O" at bounding box center [577, 383] width 60 height 100
click at [541, 405] on div at bounding box center [540, 379] width 4 height 93
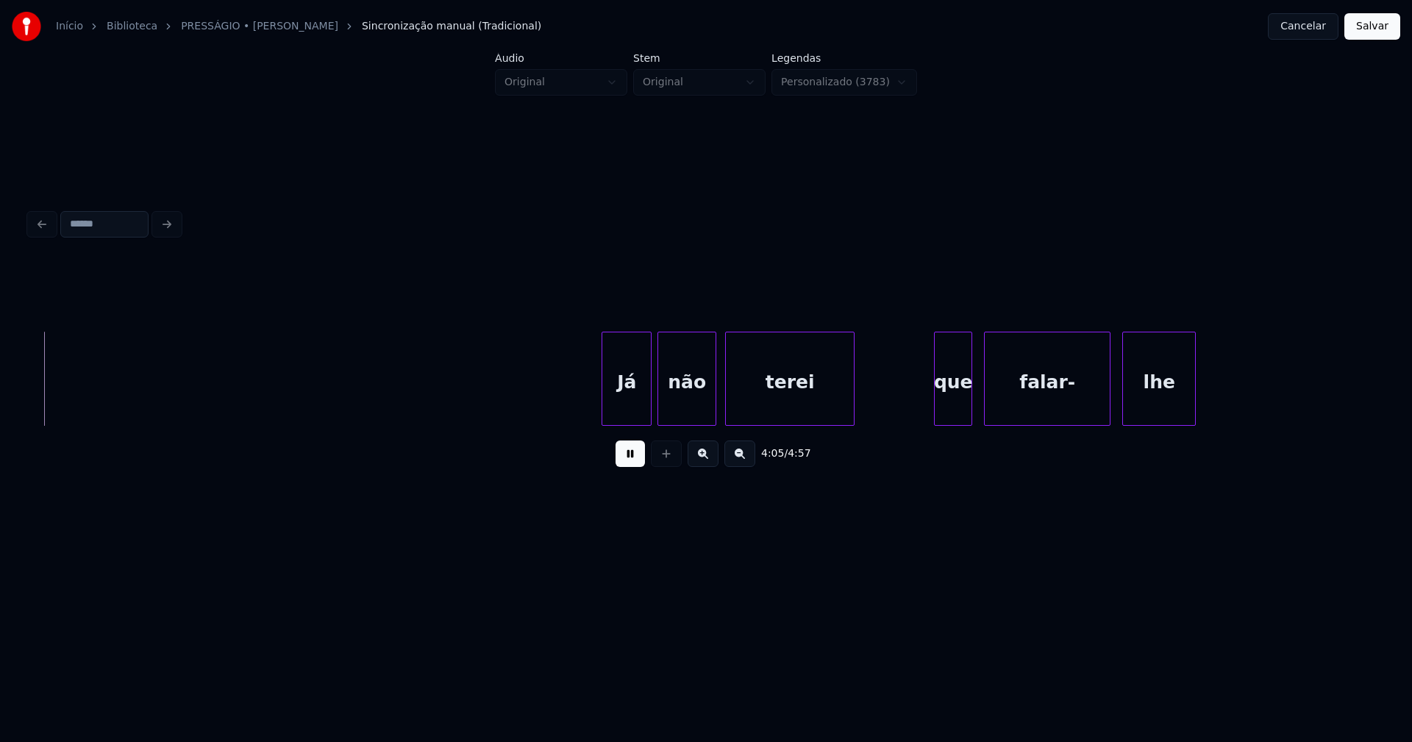
scroll to position [0, 36089]
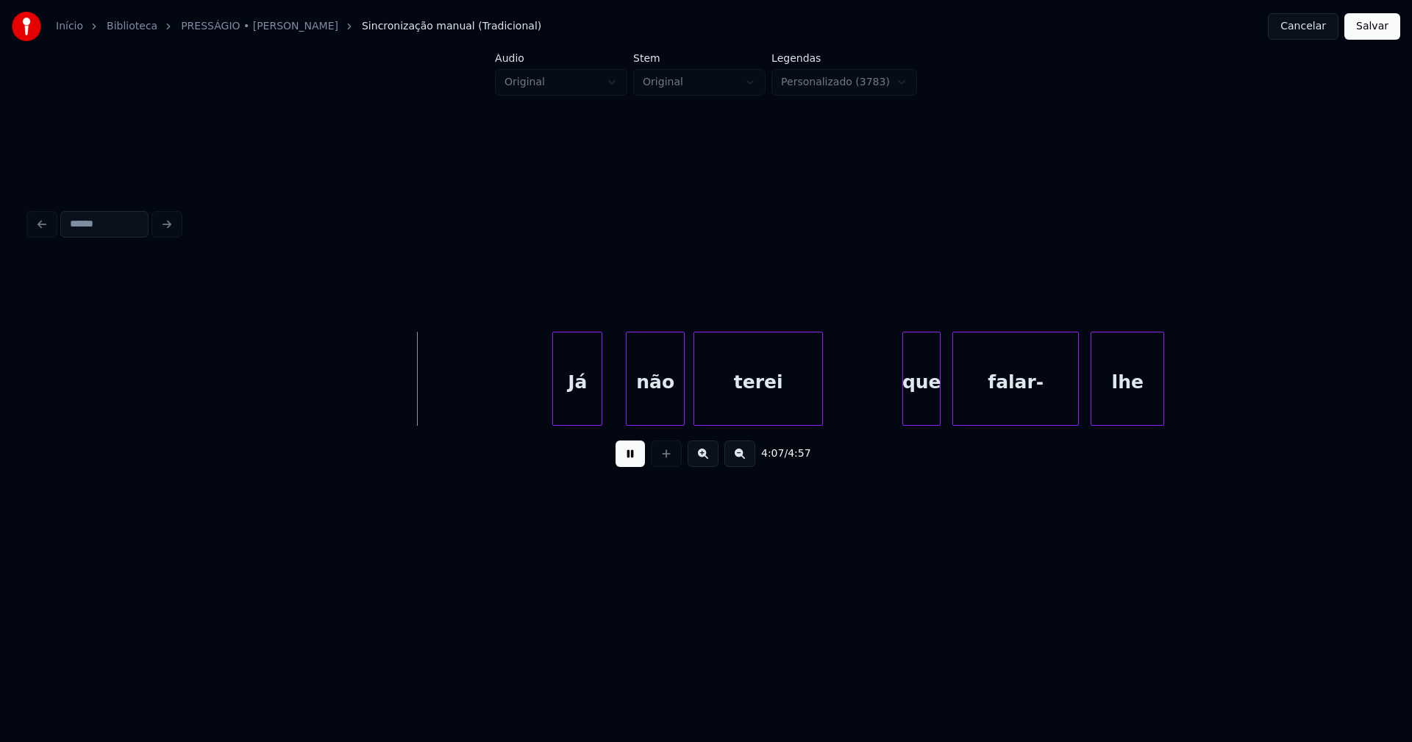
click at [580, 419] on div "Já" at bounding box center [577, 383] width 49 height 100
click at [602, 409] on div at bounding box center [604, 379] width 4 height 93
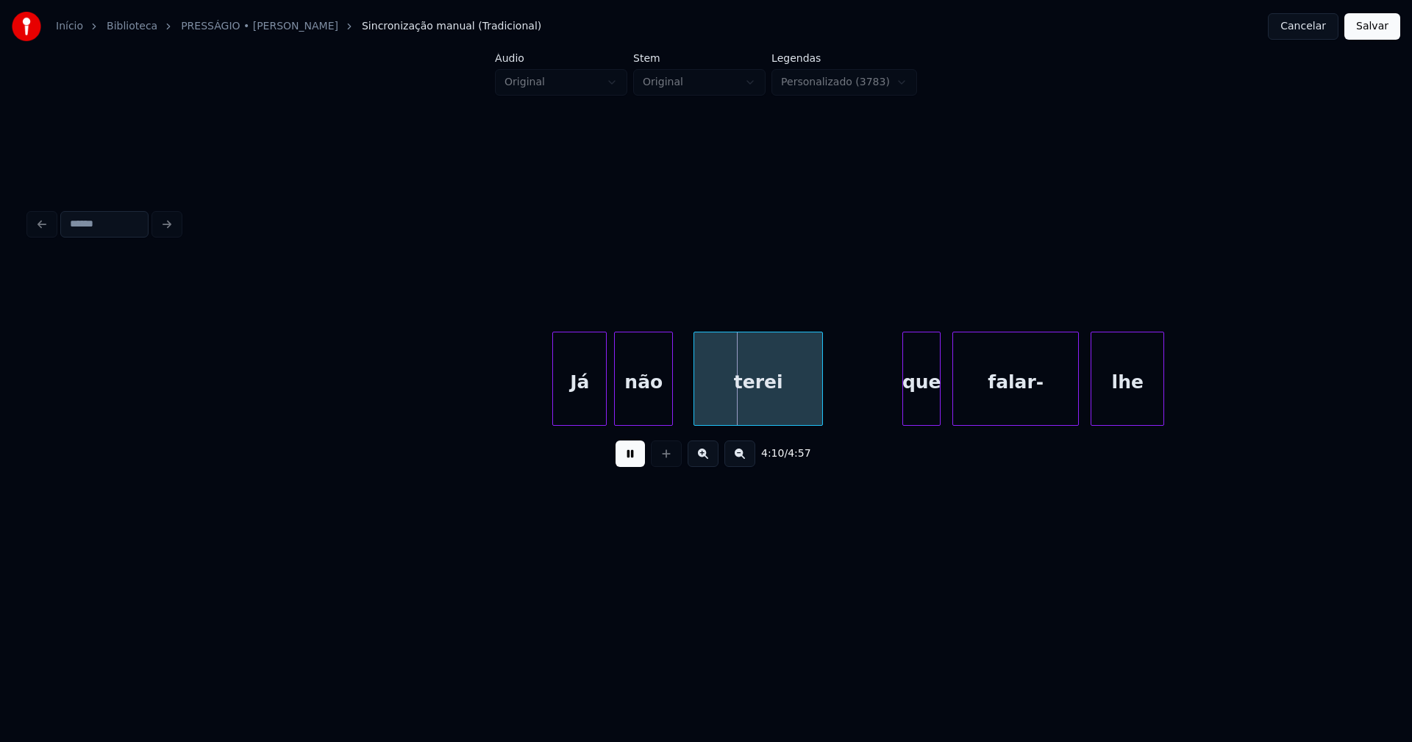
click at [634, 410] on div "não" at bounding box center [643, 383] width 57 height 100
click at [679, 398] on div at bounding box center [679, 379] width 4 height 93
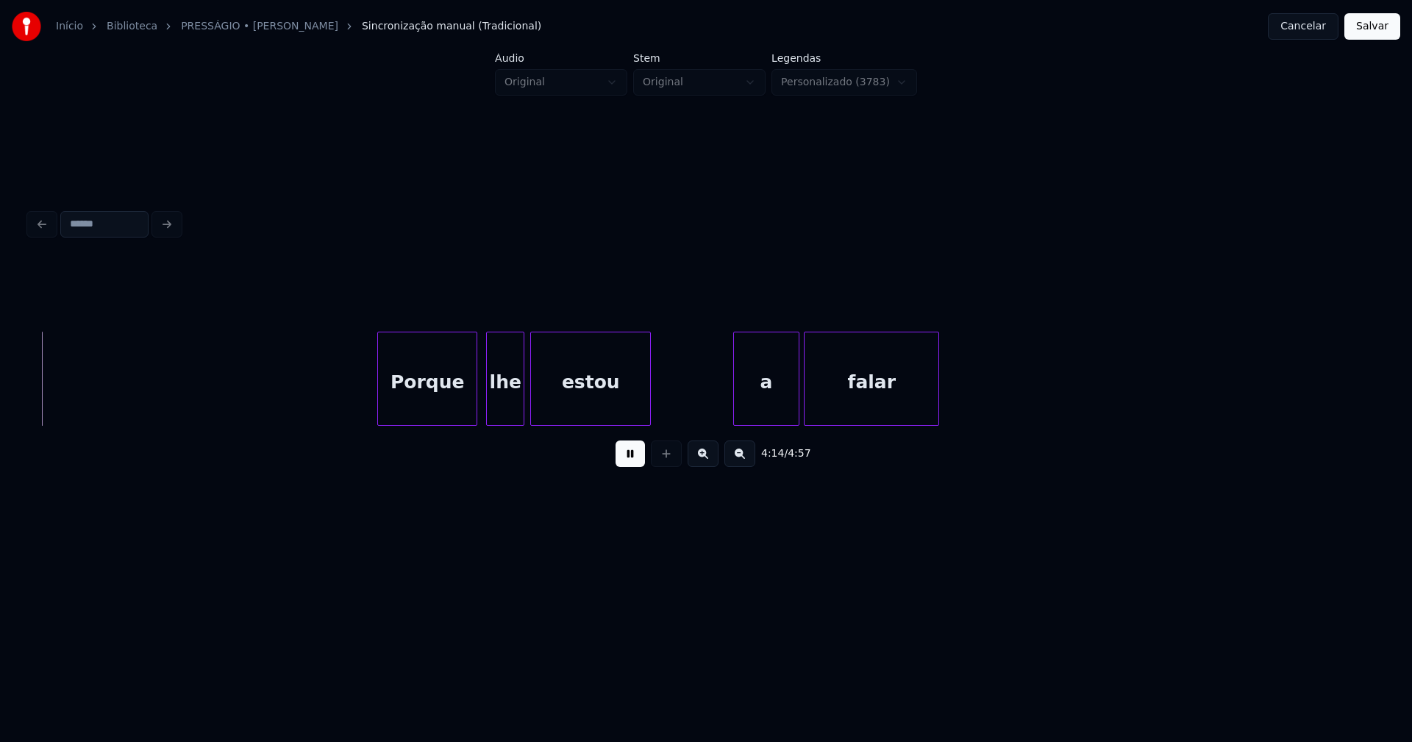
scroll to position [0, 37493]
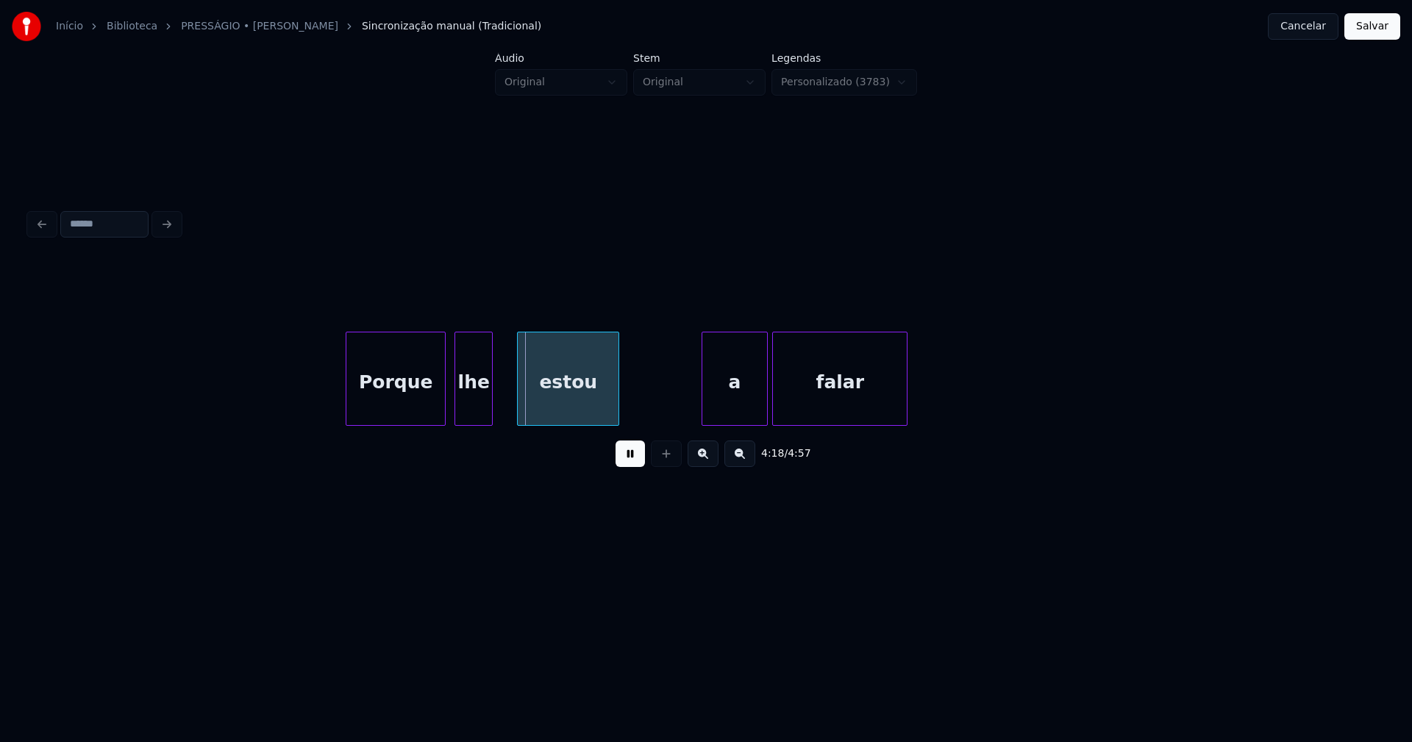
click at [519, 399] on div at bounding box center [520, 379] width 4 height 93
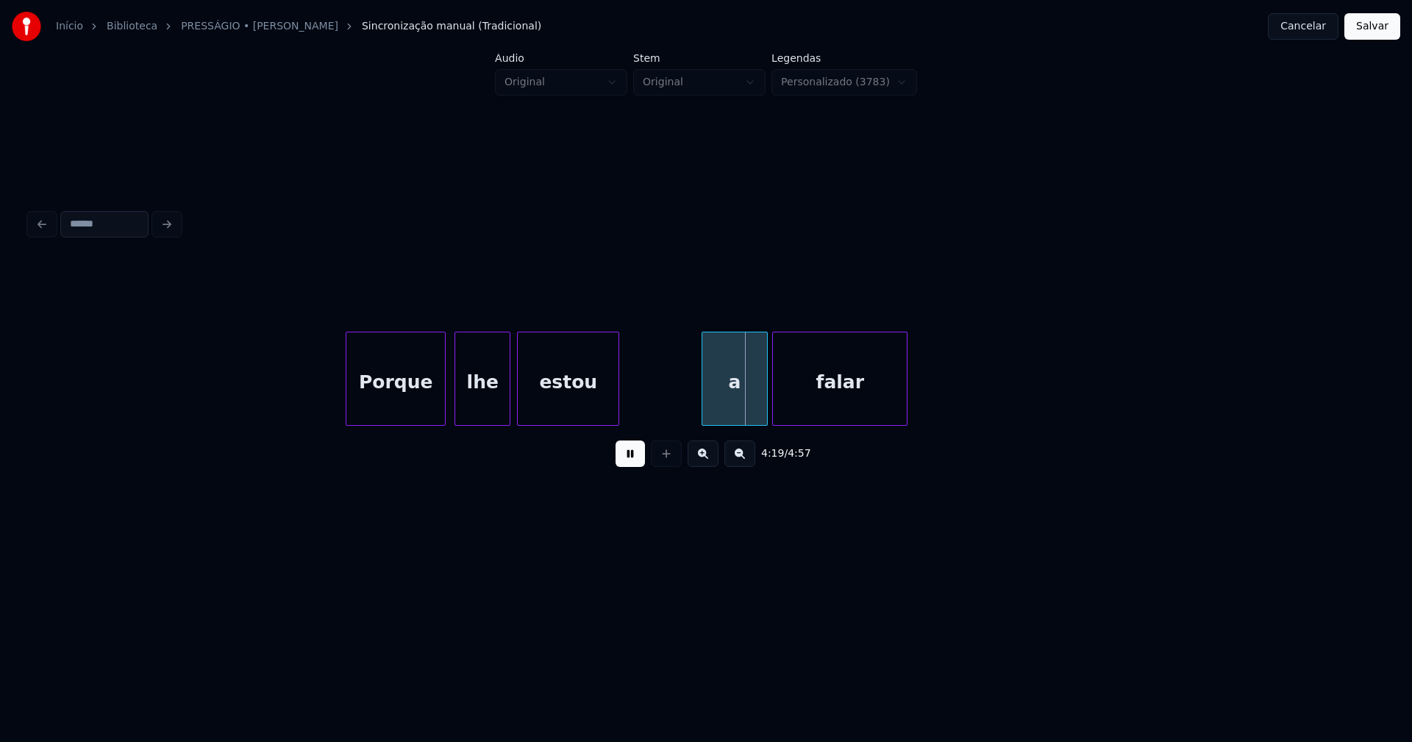
click at [507, 398] on div at bounding box center [507, 379] width 4 height 93
click at [732, 406] on div "a" at bounding box center [726, 383] width 64 height 100
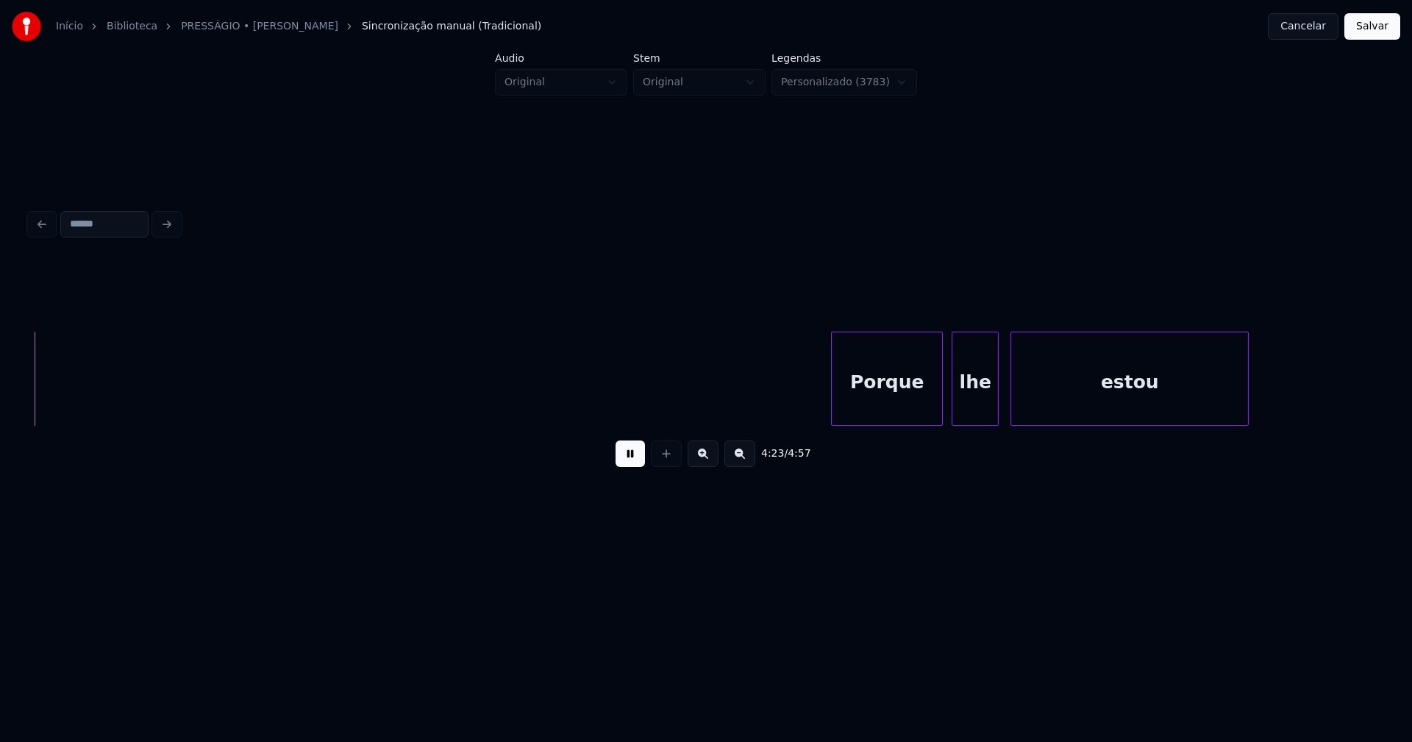
scroll to position [0, 38801]
click at [898, 403] on div "Porque" at bounding box center [878, 383] width 110 height 100
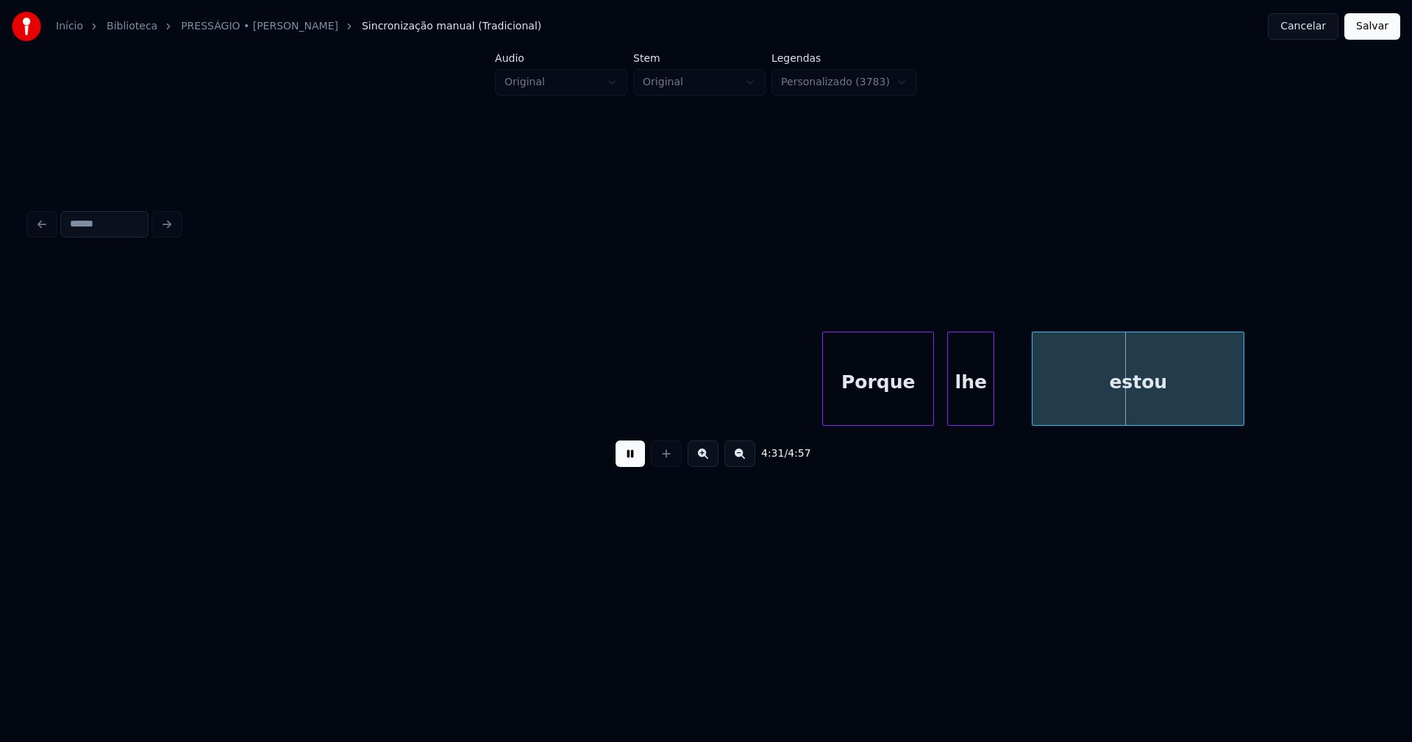
click at [1034, 395] on div at bounding box center [1035, 379] width 4 height 93
click at [1019, 395] on div at bounding box center [1017, 379] width 4 height 93
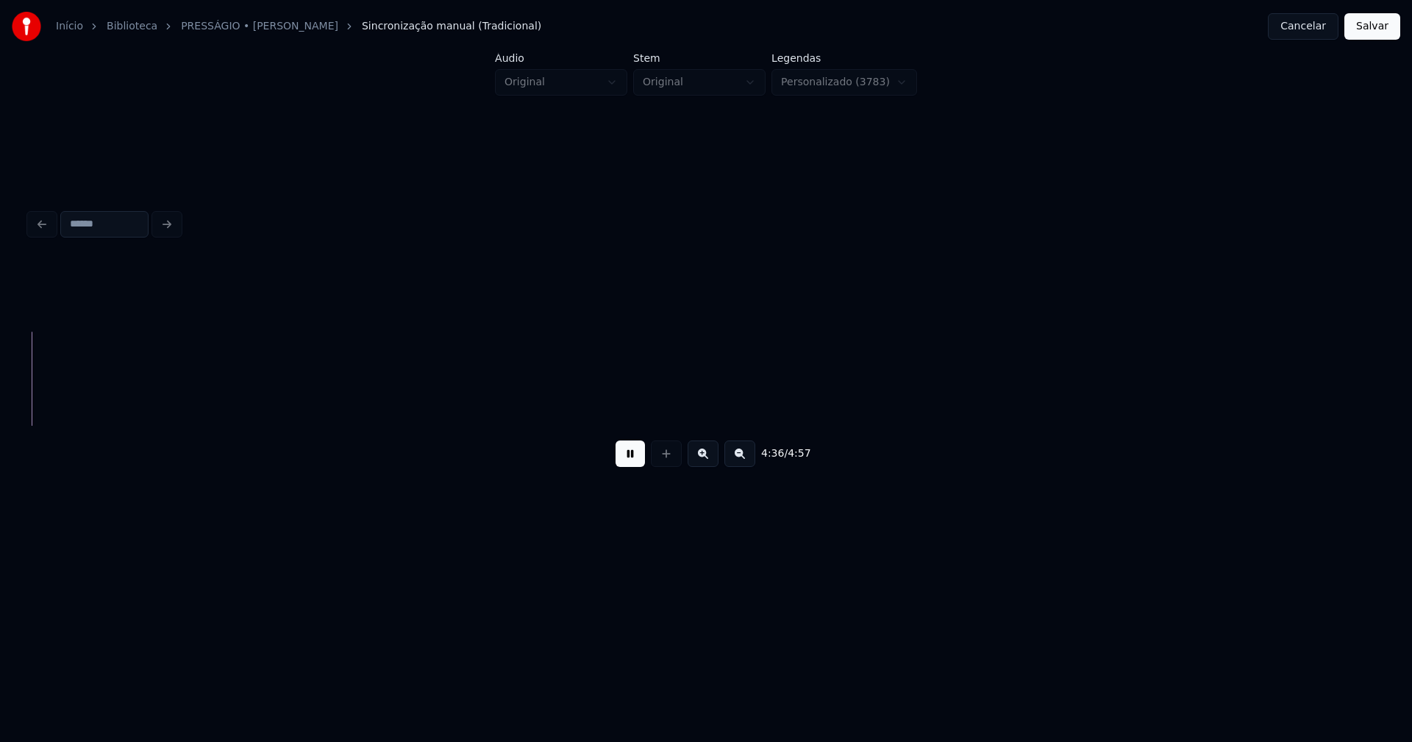
scroll to position [0, 40702]
click at [1358, 32] on button "Salvar" at bounding box center [1373, 26] width 56 height 26
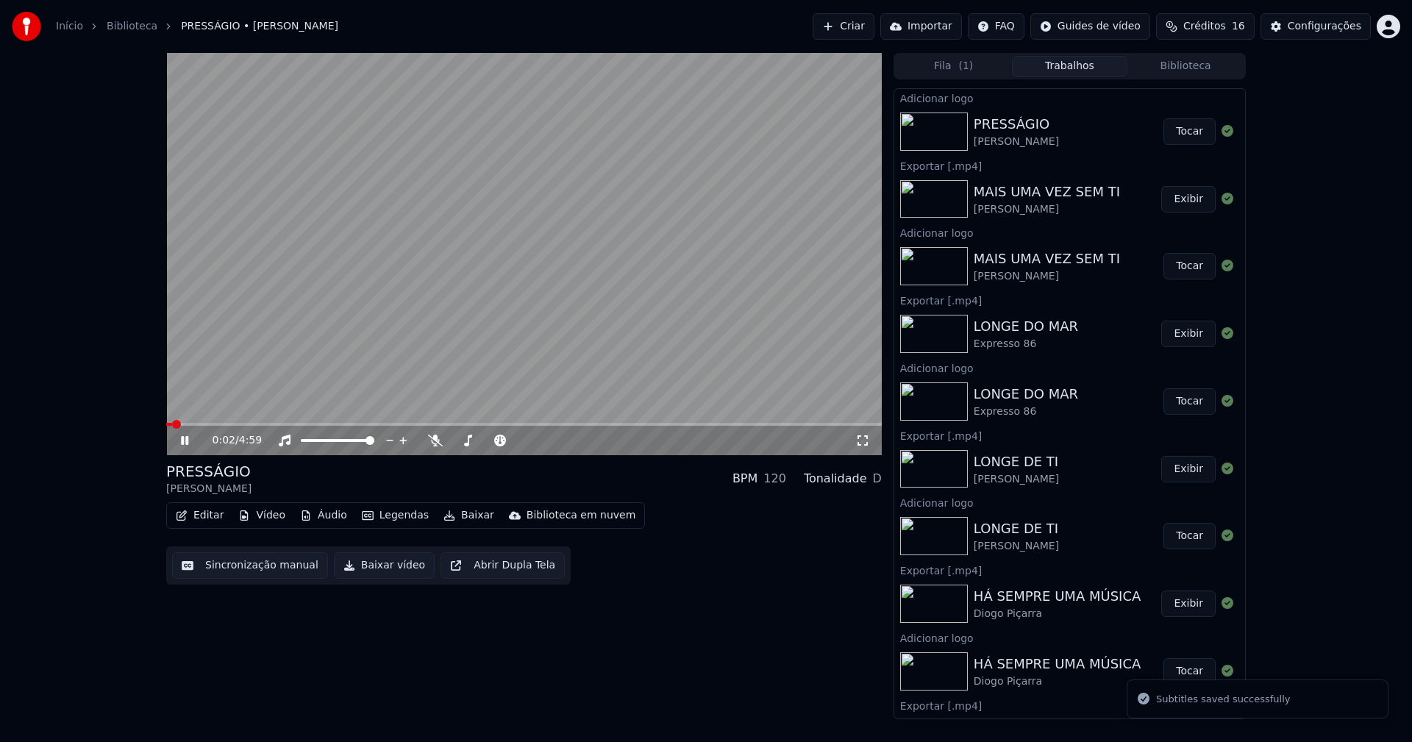
click at [864, 444] on icon at bounding box center [863, 441] width 15 height 12
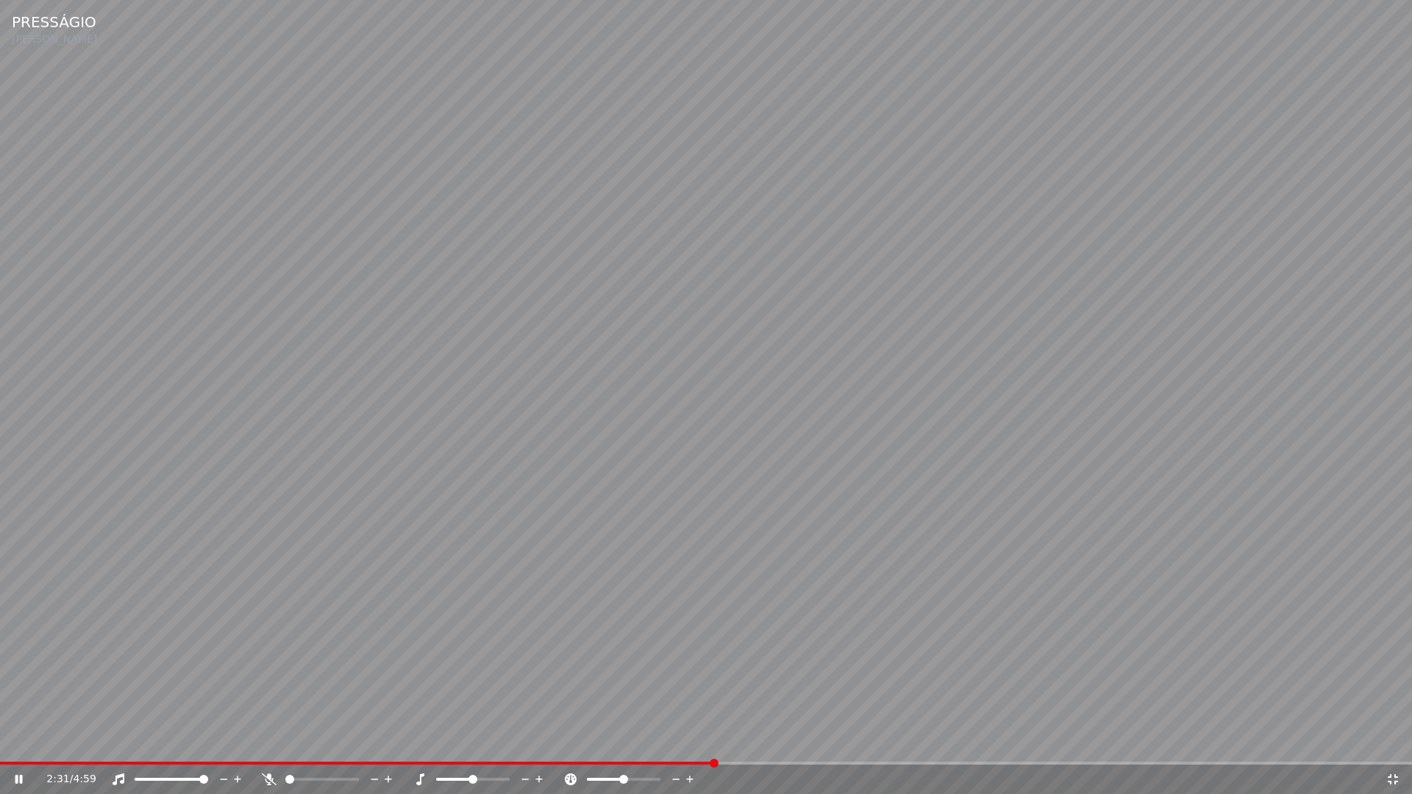
click at [1390, 742] on icon at bounding box center [1393, 780] width 15 height 12
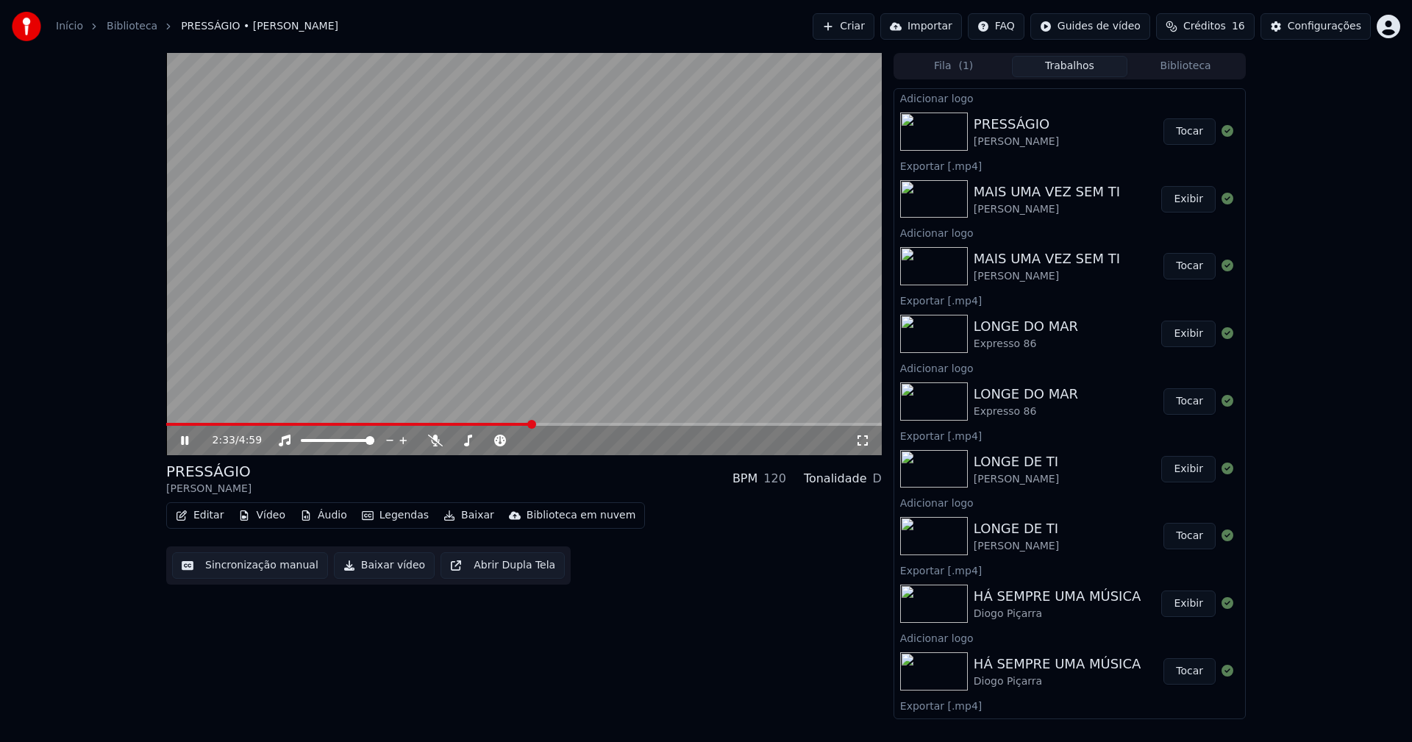
click at [185, 438] on icon at bounding box center [195, 441] width 35 height 12
click at [380, 565] on button "Baixar vídeo" at bounding box center [384, 565] width 101 height 26
click at [1194, 58] on button "Biblioteca" at bounding box center [1186, 66] width 116 height 21
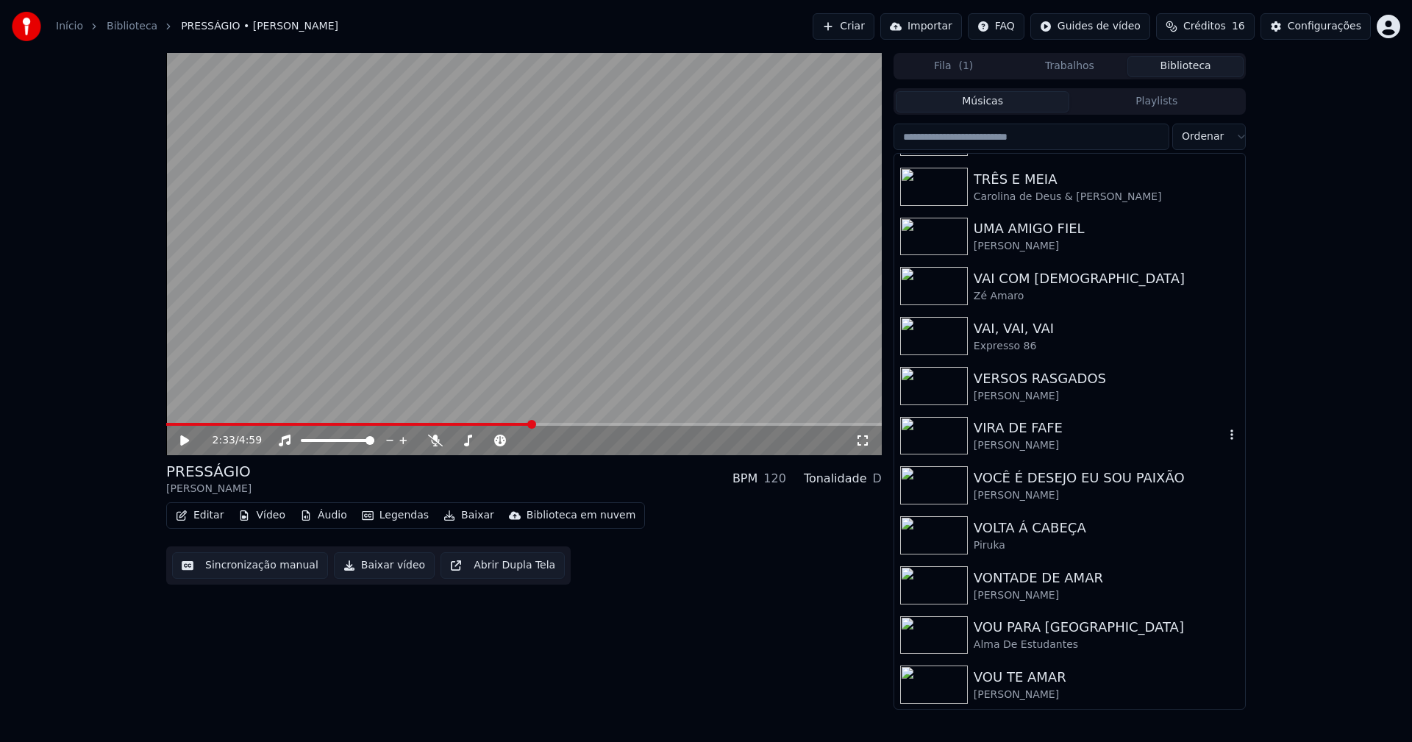
scroll to position [4295, 0]
click at [1046, 630] on div "VOU PARA [GEOGRAPHIC_DATA]" at bounding box center [1099, 626] width 251 height 21
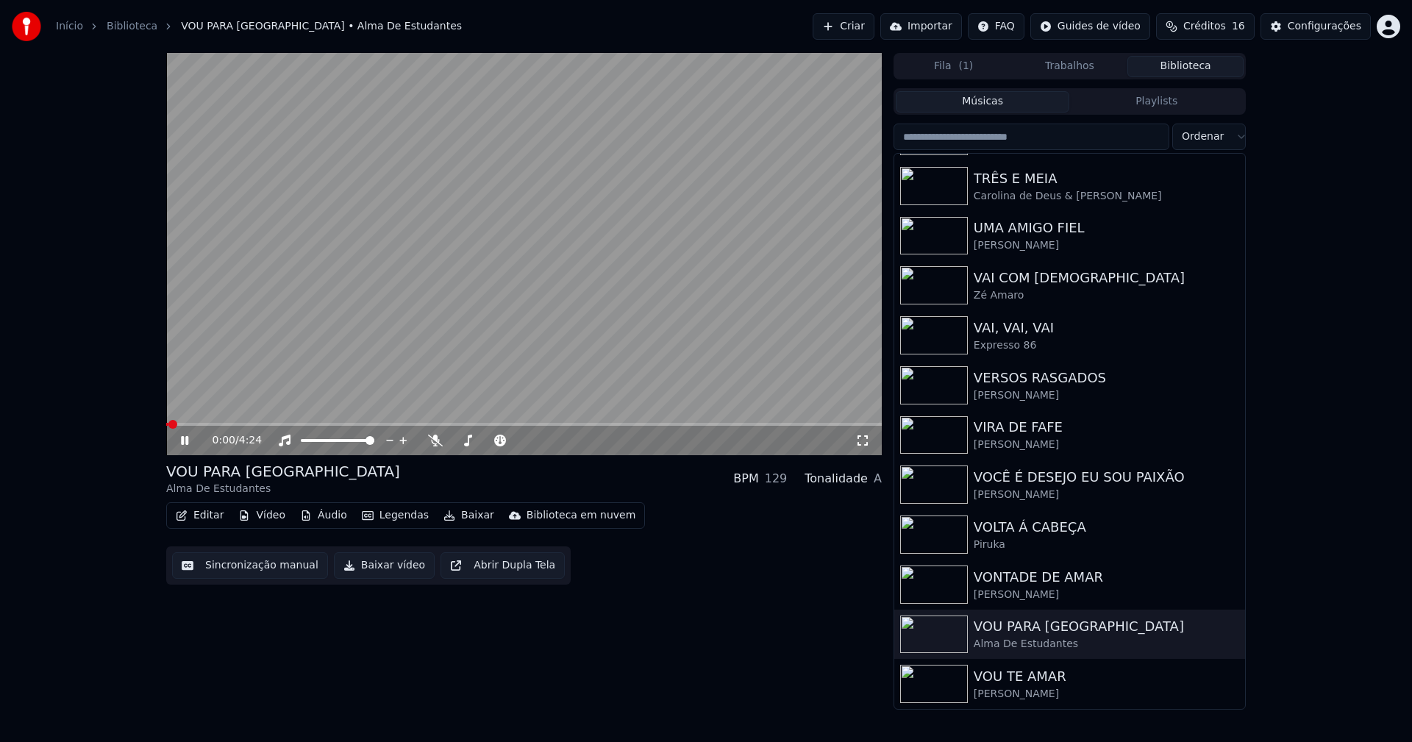
click at [185, 440] on icon at bounding box center [195, 441] width 35 height 12
click at [265, 519] on button "Vídeo" at bounding box center [261, 515] width 59 height 21
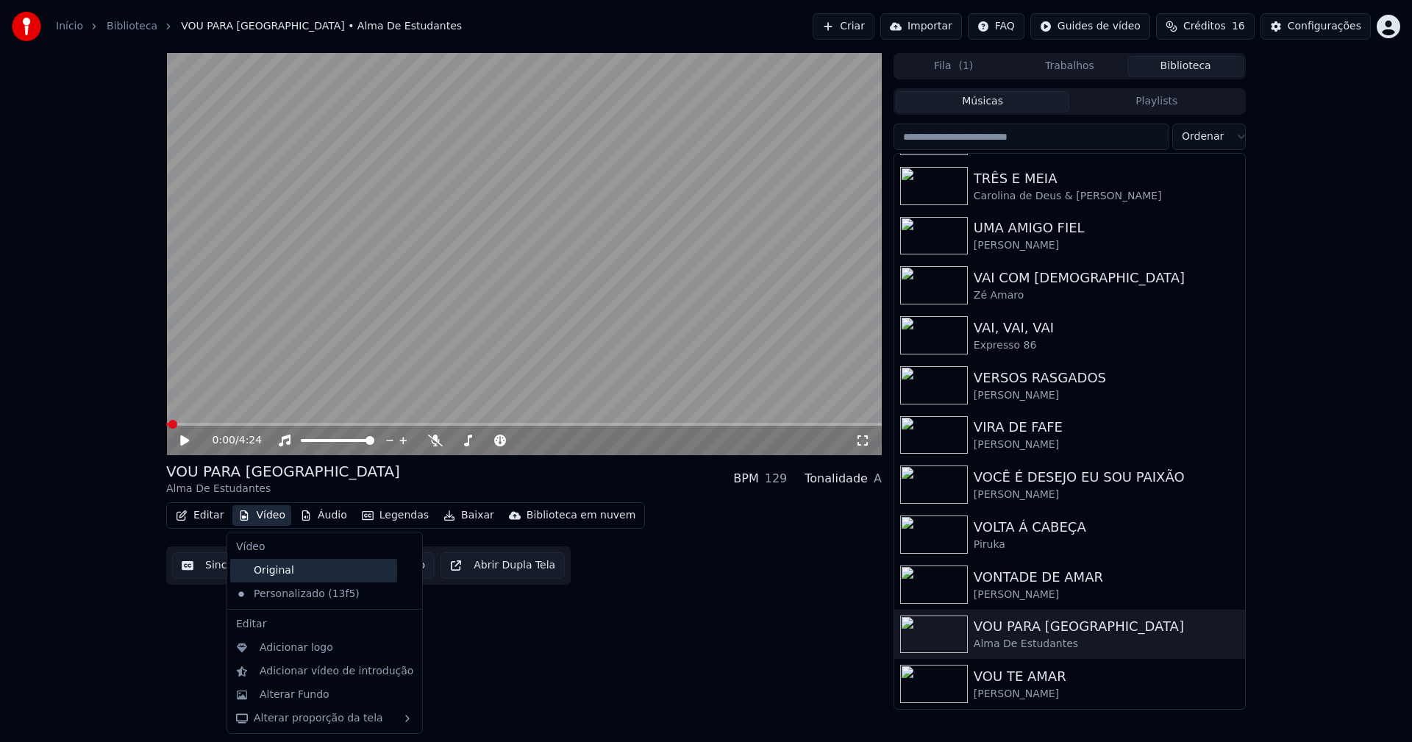
click at [284, 569] on div "Original" at bounding box center [313, 571] width 167 height 24
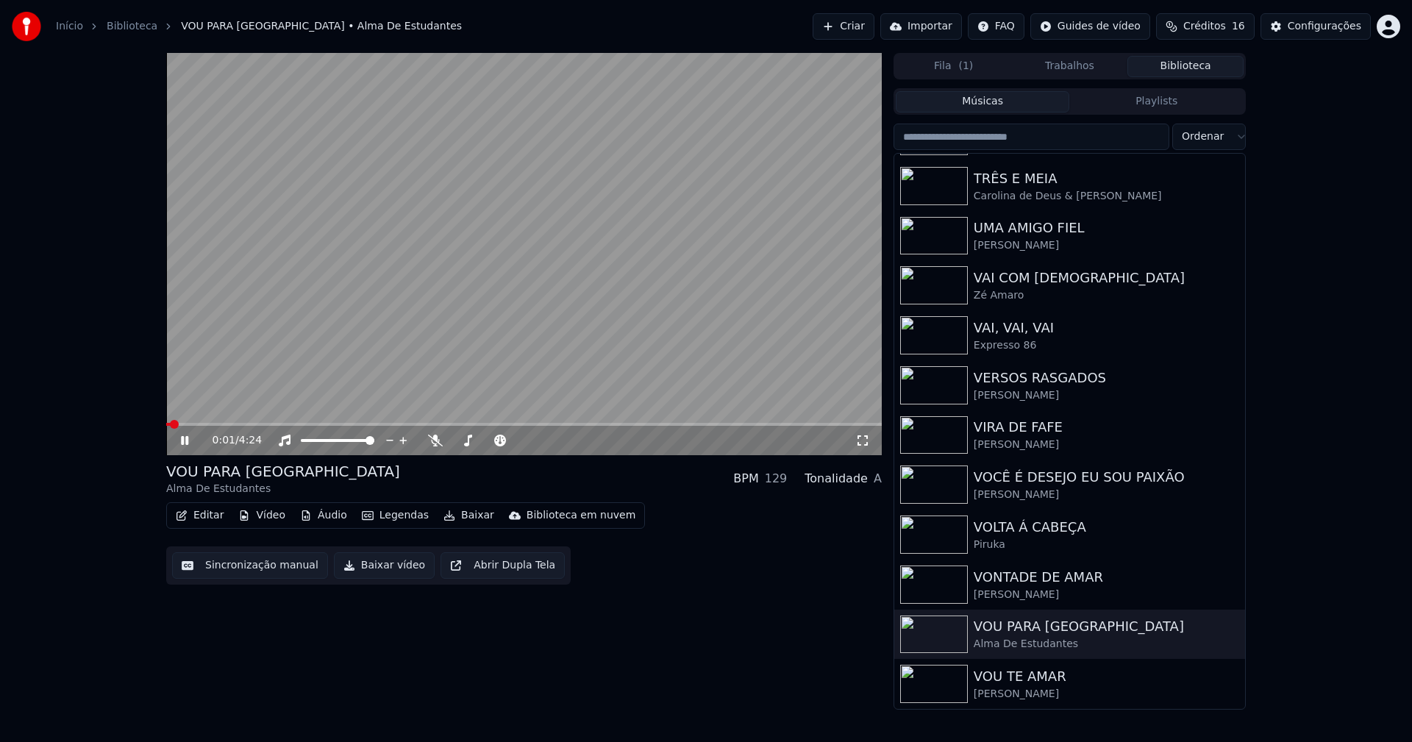
click at [266, 522] on button "Vídeo" at bounding box center [261, 515] width 59 height 21
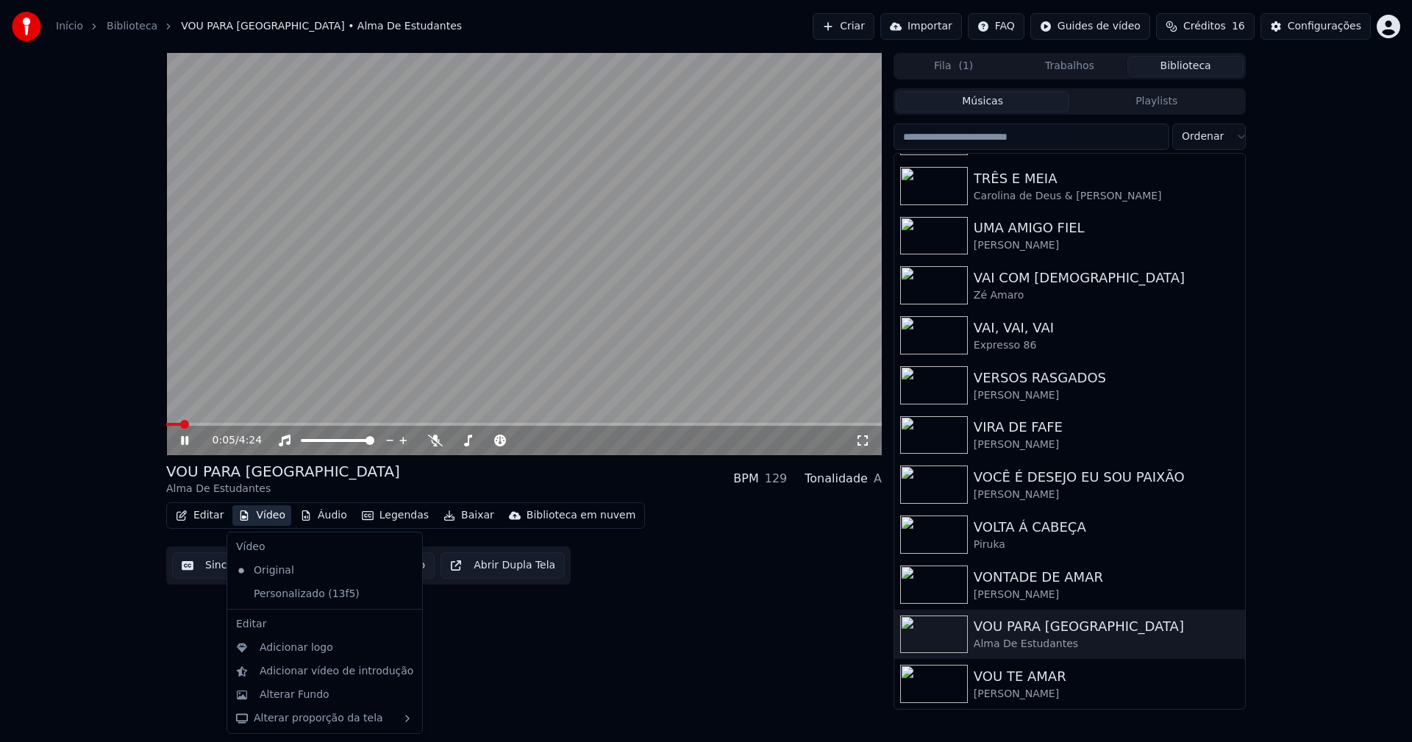
click at [403, 594] on icon at bounding box center [411, 595] width 16 height 12
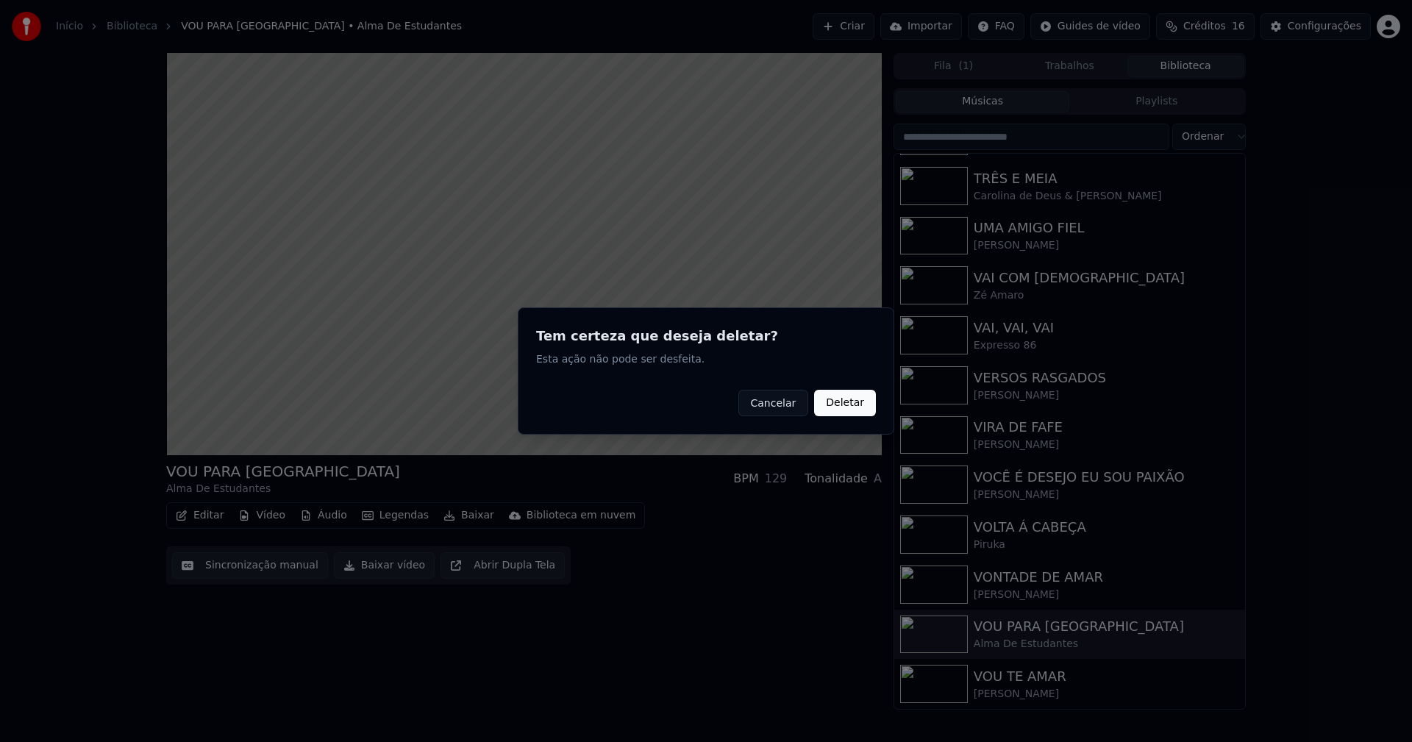
click at [859, 399] on button "Deletar" at bounding box center [845, 403] width 62 height 26
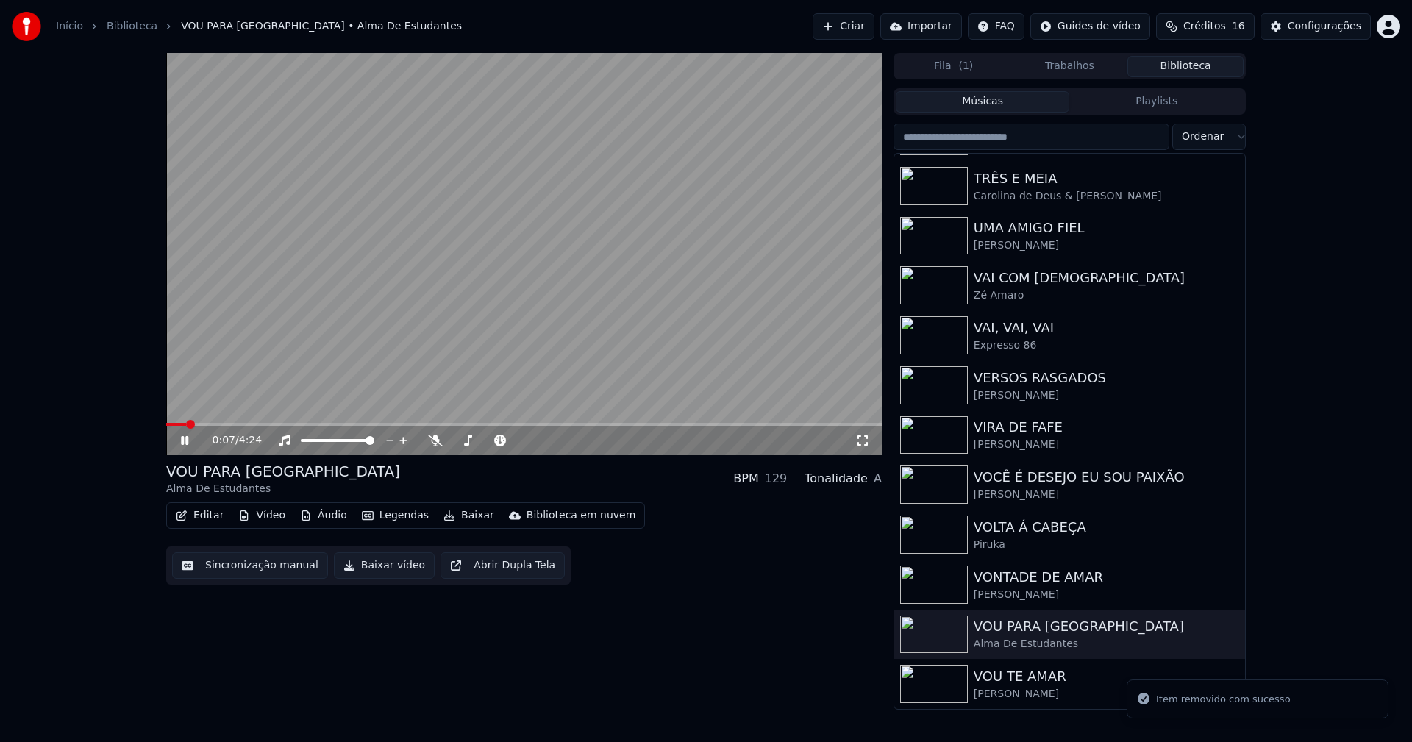
click at [187, 439] on icon at bounding box center [184, 440] width 7 height 9
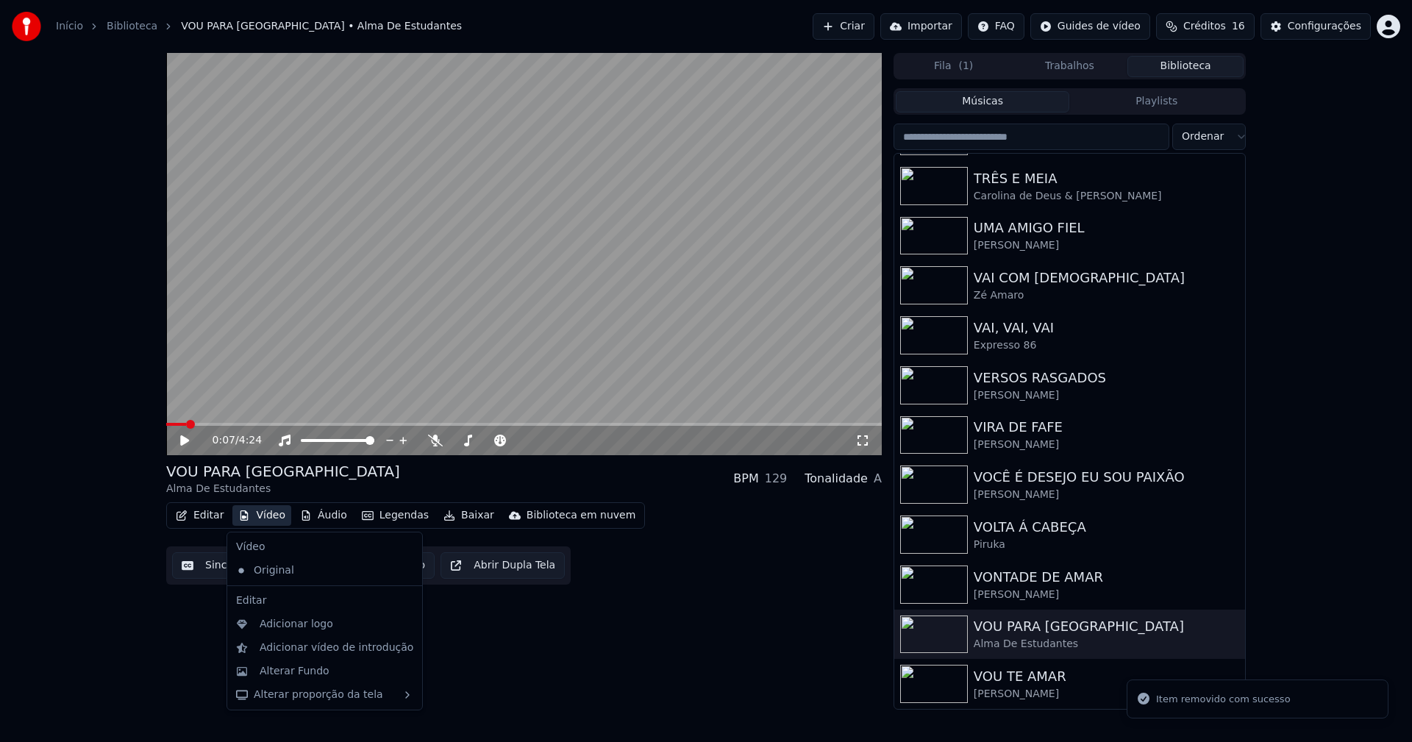
click at [259, 508] on button "Vídeo" at bounding box center [261, 515] width 59 height 21
click at [328, 622] on div "Adicionar logo" at bounding box center [337, 624] width 154 height 15
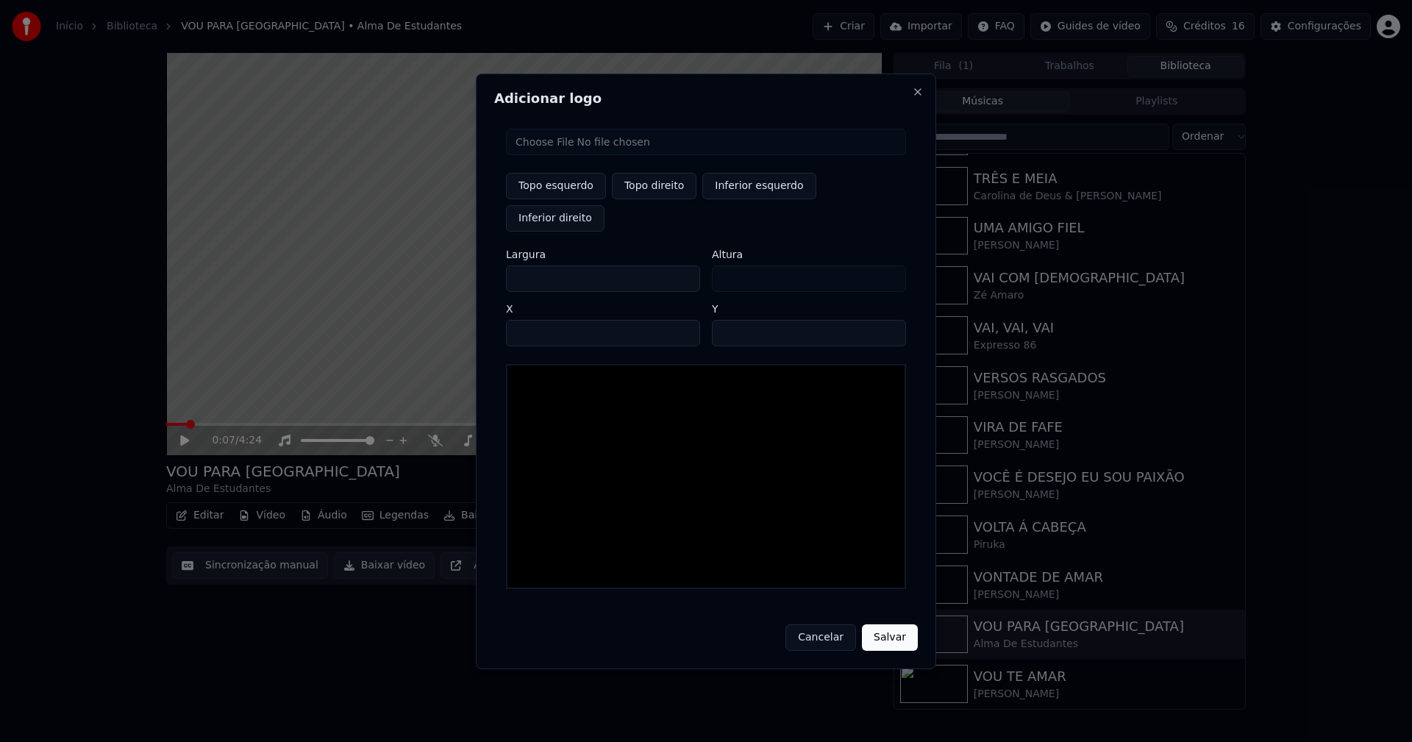
click at [572, 155] on input "file" at bounding box center [706, 142] width 400 height 26
type input "**********"
click at [665, 199] on button "Topo direito" at bounding box center [654, 186] width 85 height 26
type input "****"
drag, startPoint x: 530, startPoint y: 264, endPoint x: 516, endPoint y: 267, distance: 14.3
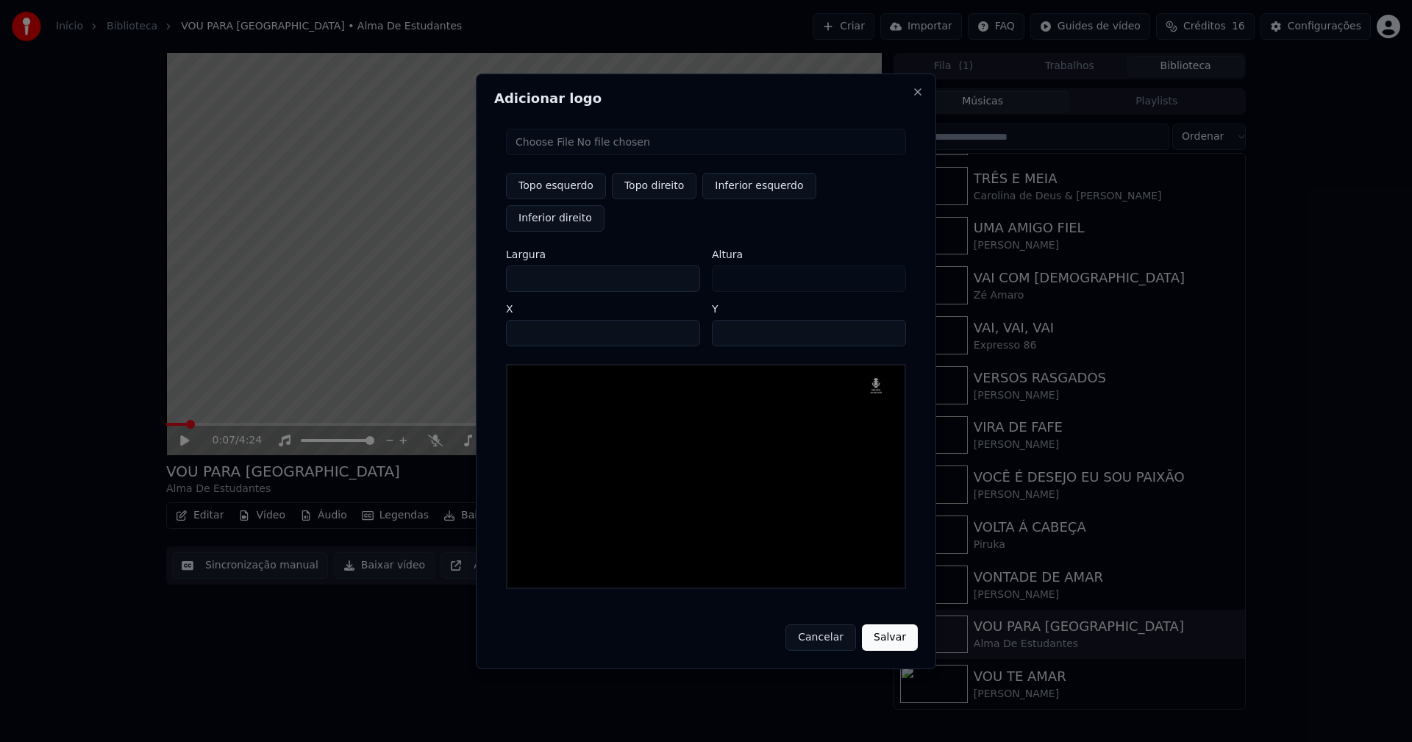
click at [516, 267] on input "***" at bounding box center [603, 279] width 194 height 26
type input "**"
type input "***"
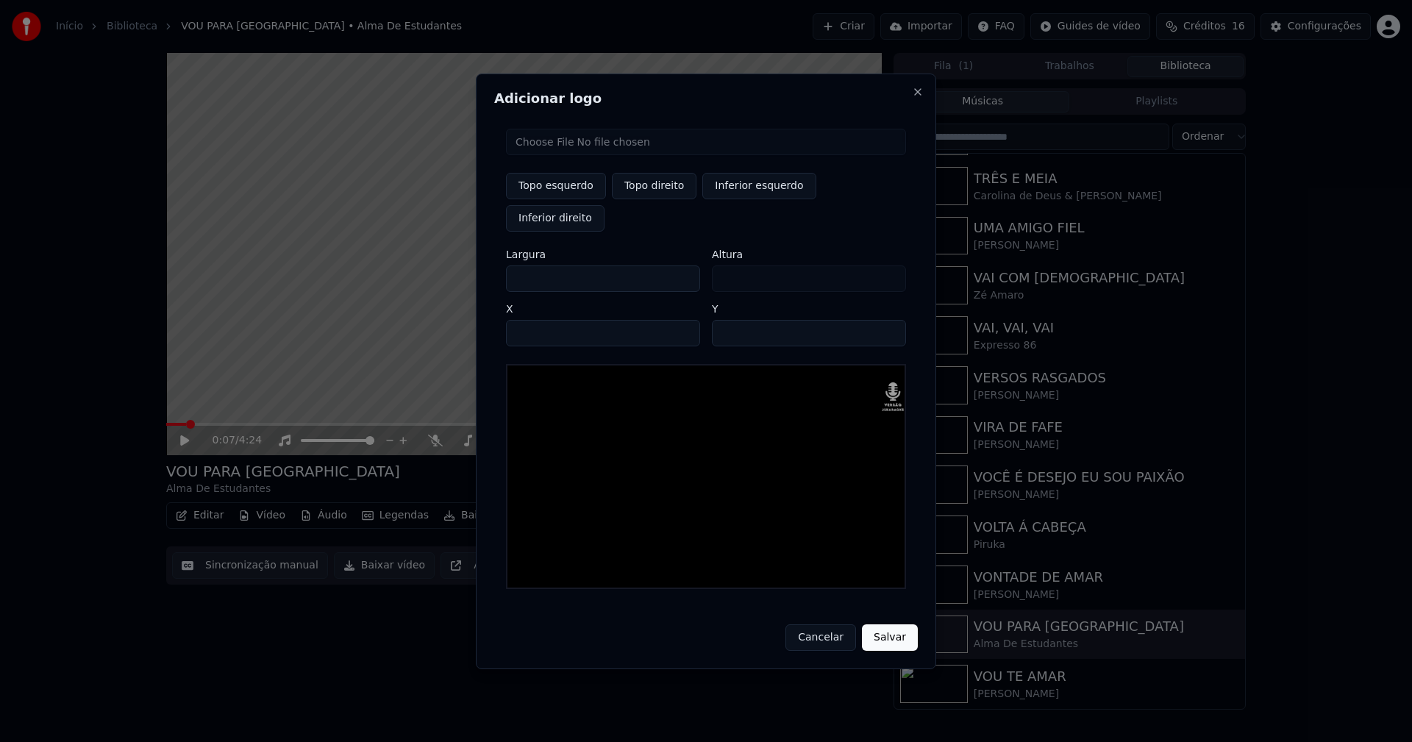
type input "***"
click at [728, 320] on input "**" at bounding box center [809, 333] width 194 height 26
type input "**"
click at [536, 320] on input "****" at bounding box center [603, 333] width 194 height 26
type input "****"
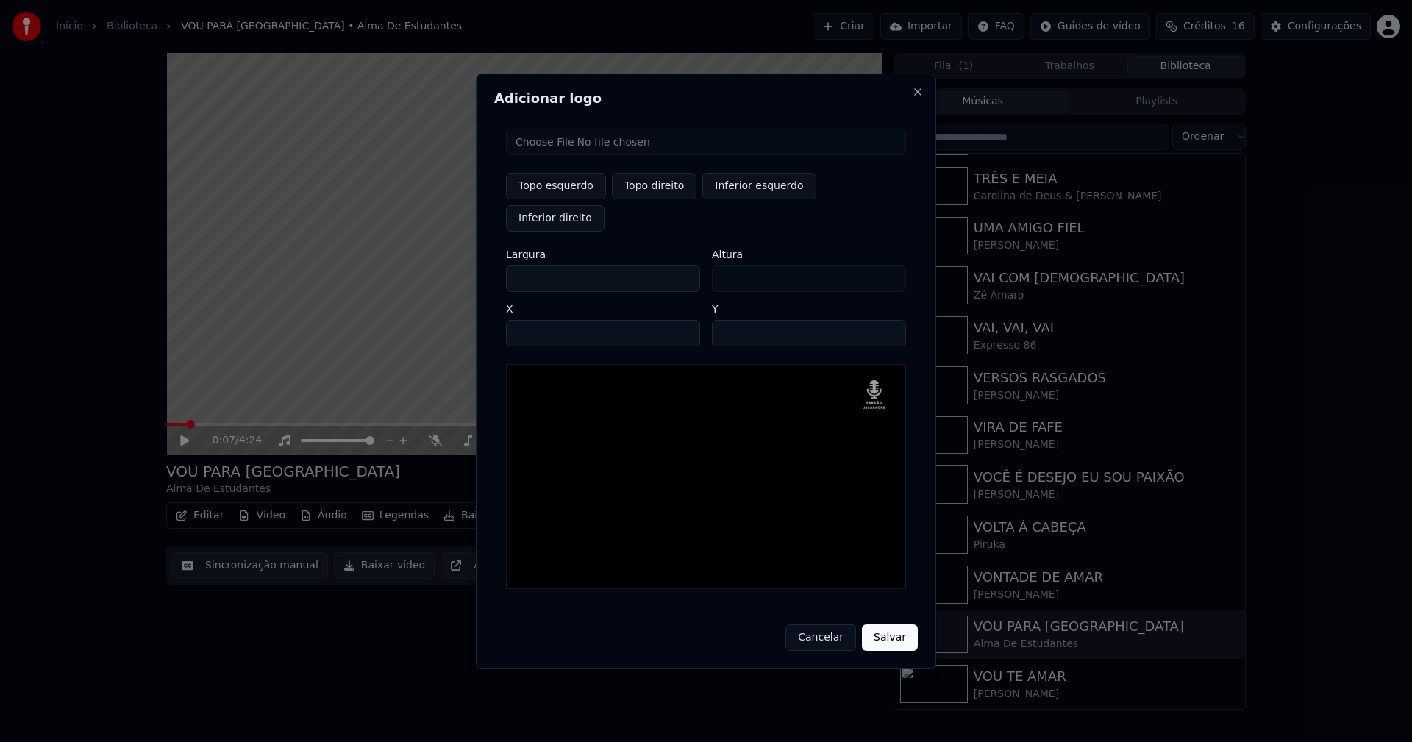
click at [862, 625] on button "Salvar" at bounding box center [890, 638] width 56 height 26
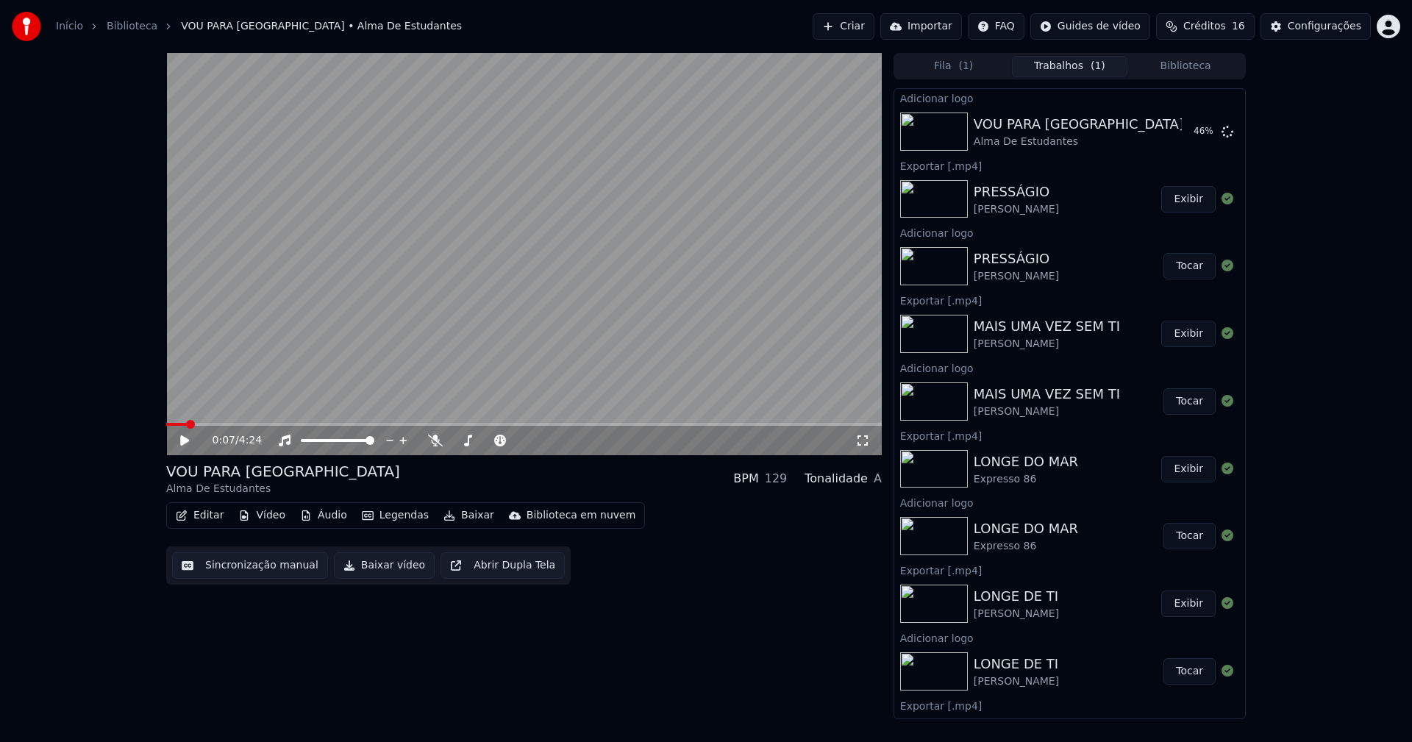
click at [185, 441] on icon at bounding box center [184, 441] width 9 height 10
click at [208, 519] on button "Editar" at bounding box center [200, 515] width 60 height 21
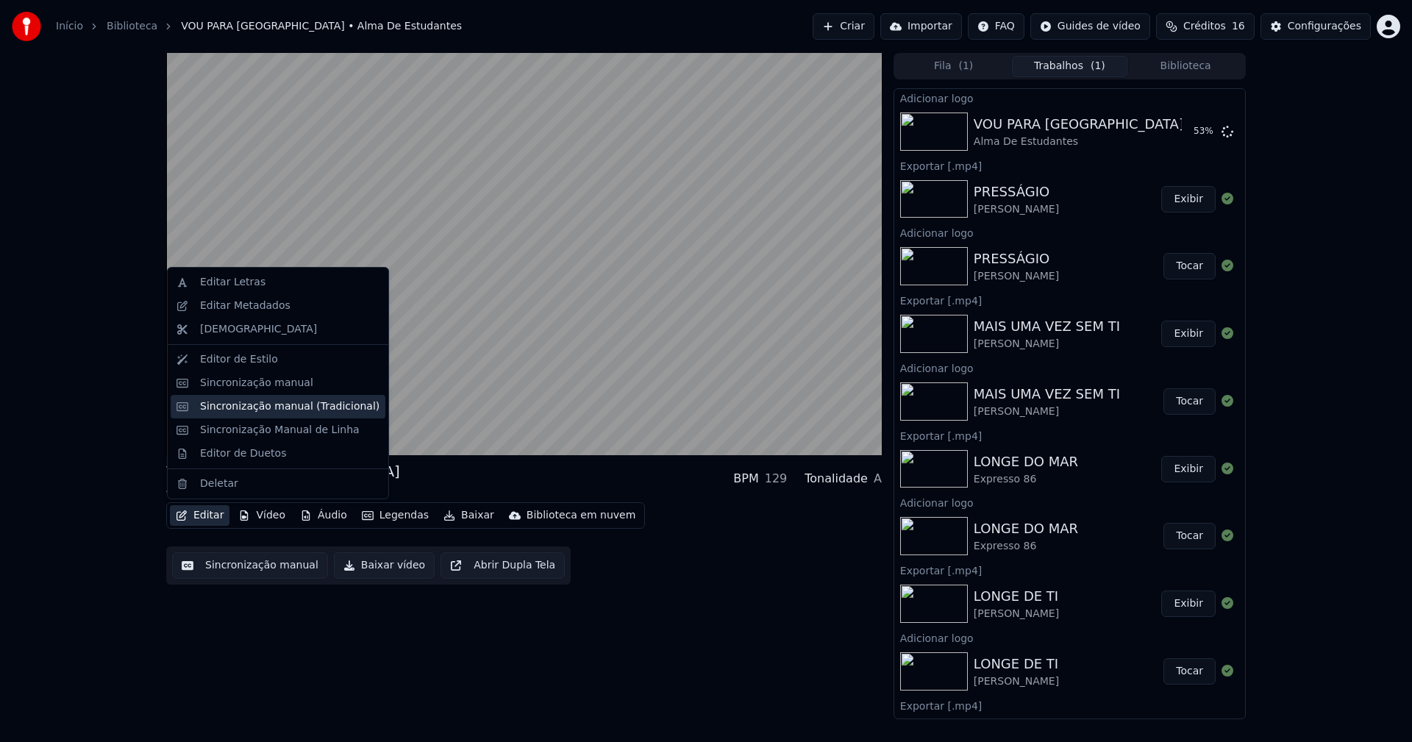
click at [248, 405] on div "Sincronização manual (Tradicional)" at bounding box center [289, 406] width 179 height 15
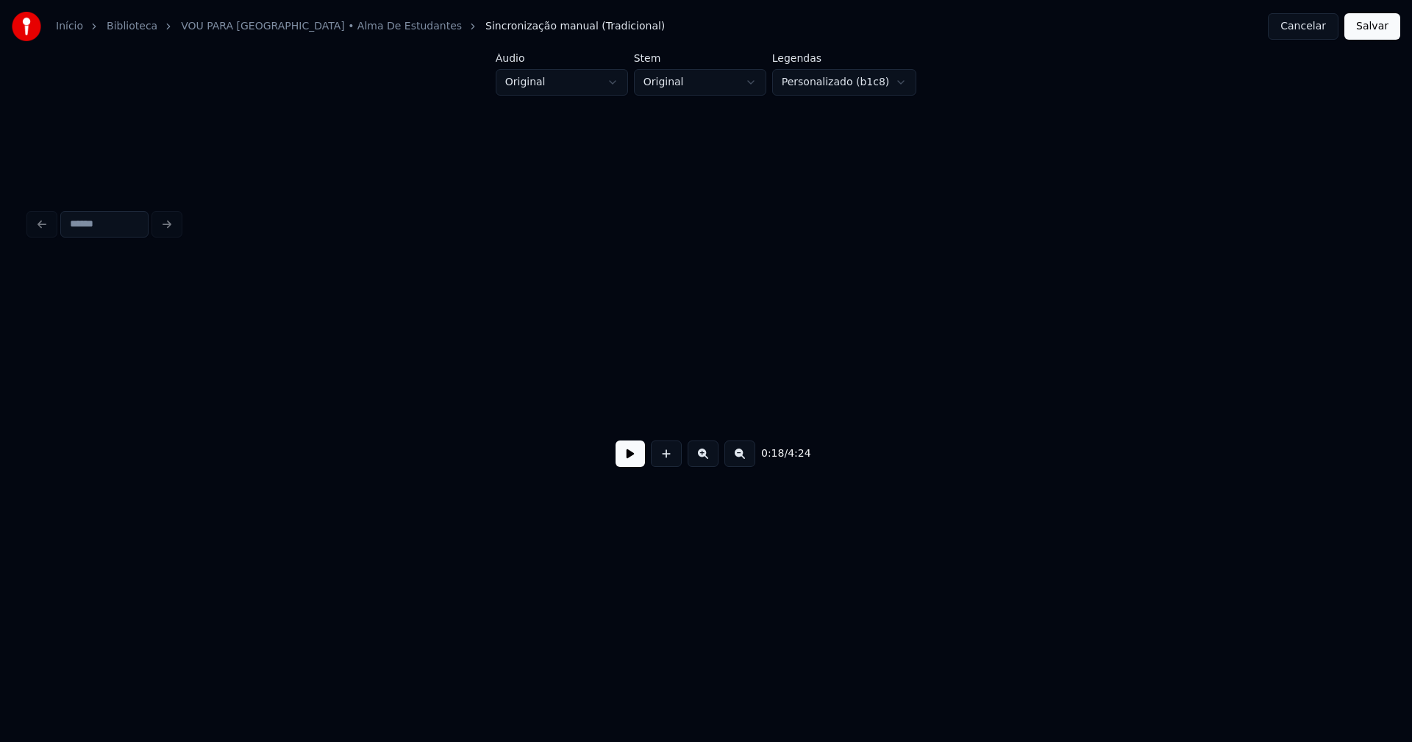
scroll to position [0, 2713]
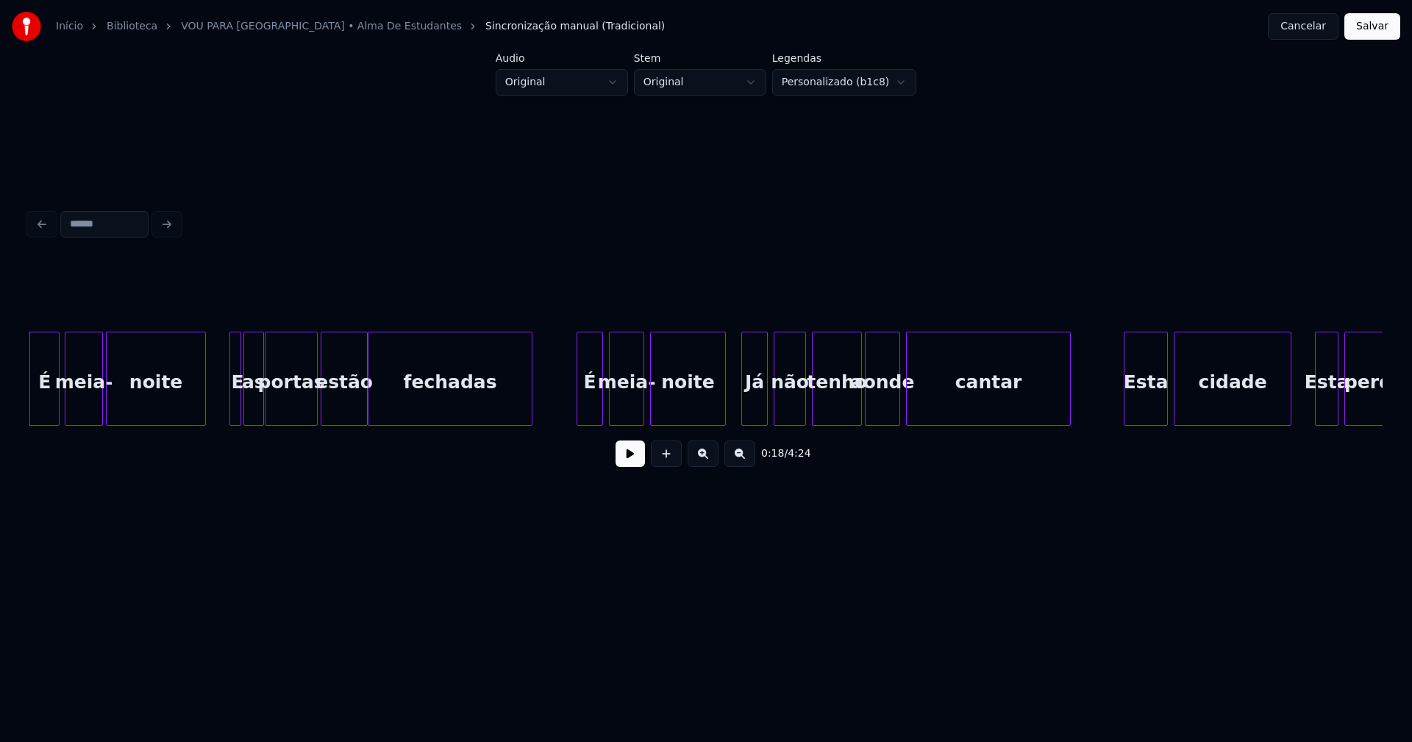
click at [629, 455] on button at bounding box center [630, 454] width 29 height 26
click at [1308, 31] on button "Cancelar" at bounding box center [1303, 26] width 71 height 26
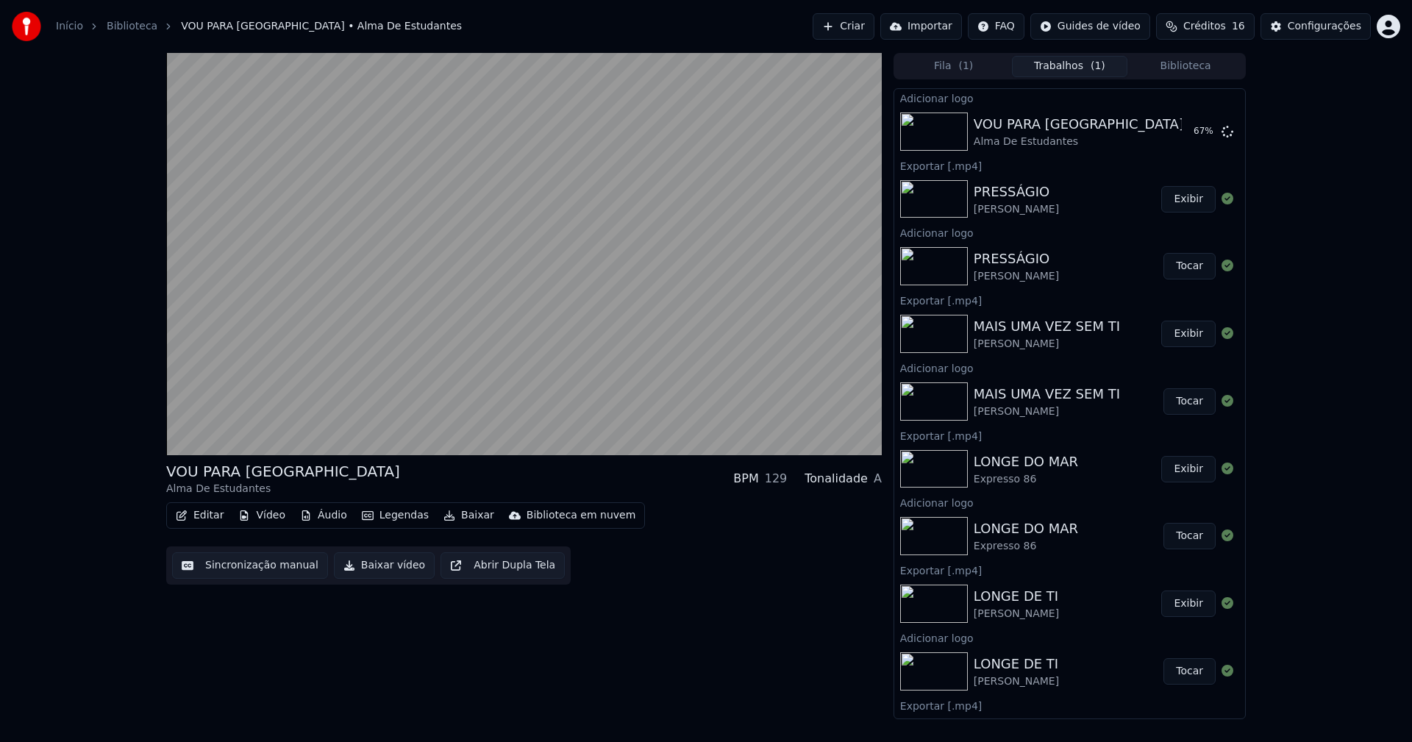
click at [1193, 67] on button "Biblioteca" at bounding box center [1186, 66] width 116 height 21
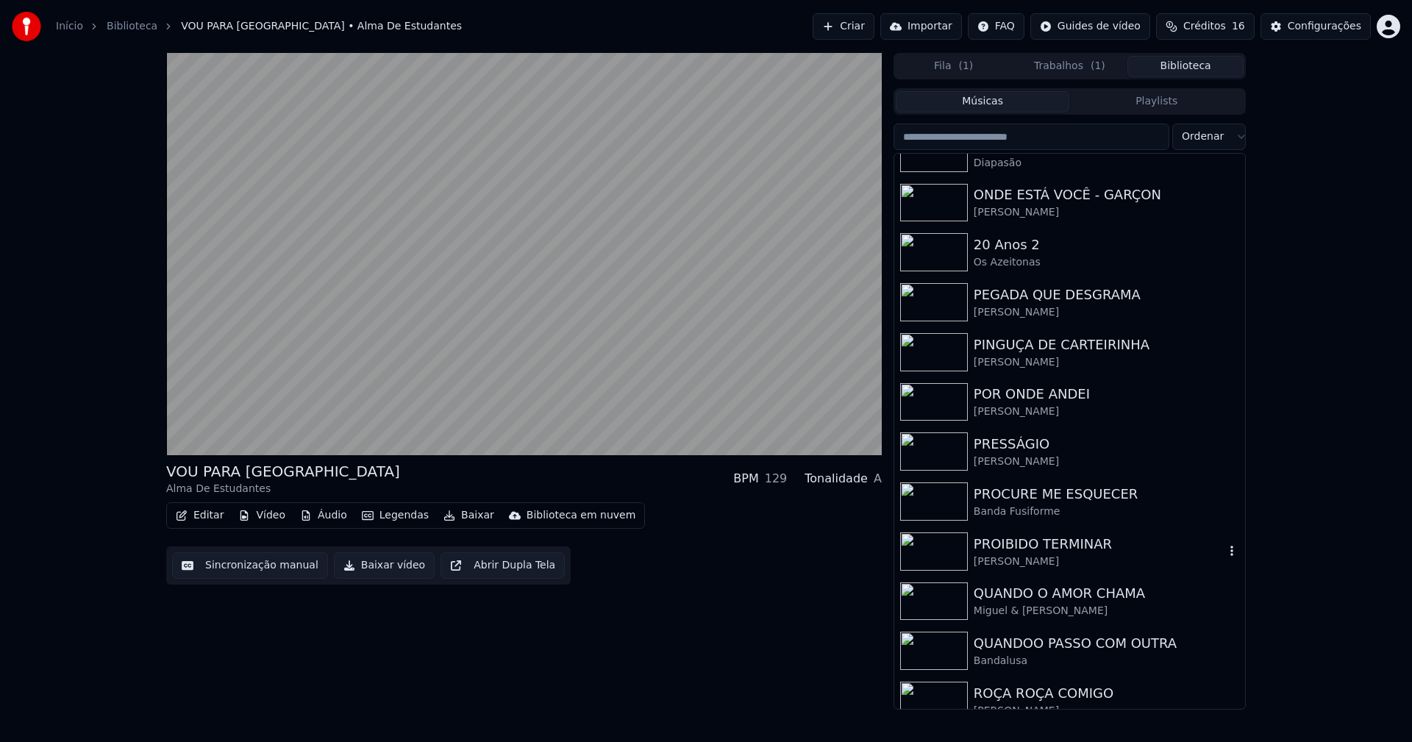
scroll to position [3458, 0]
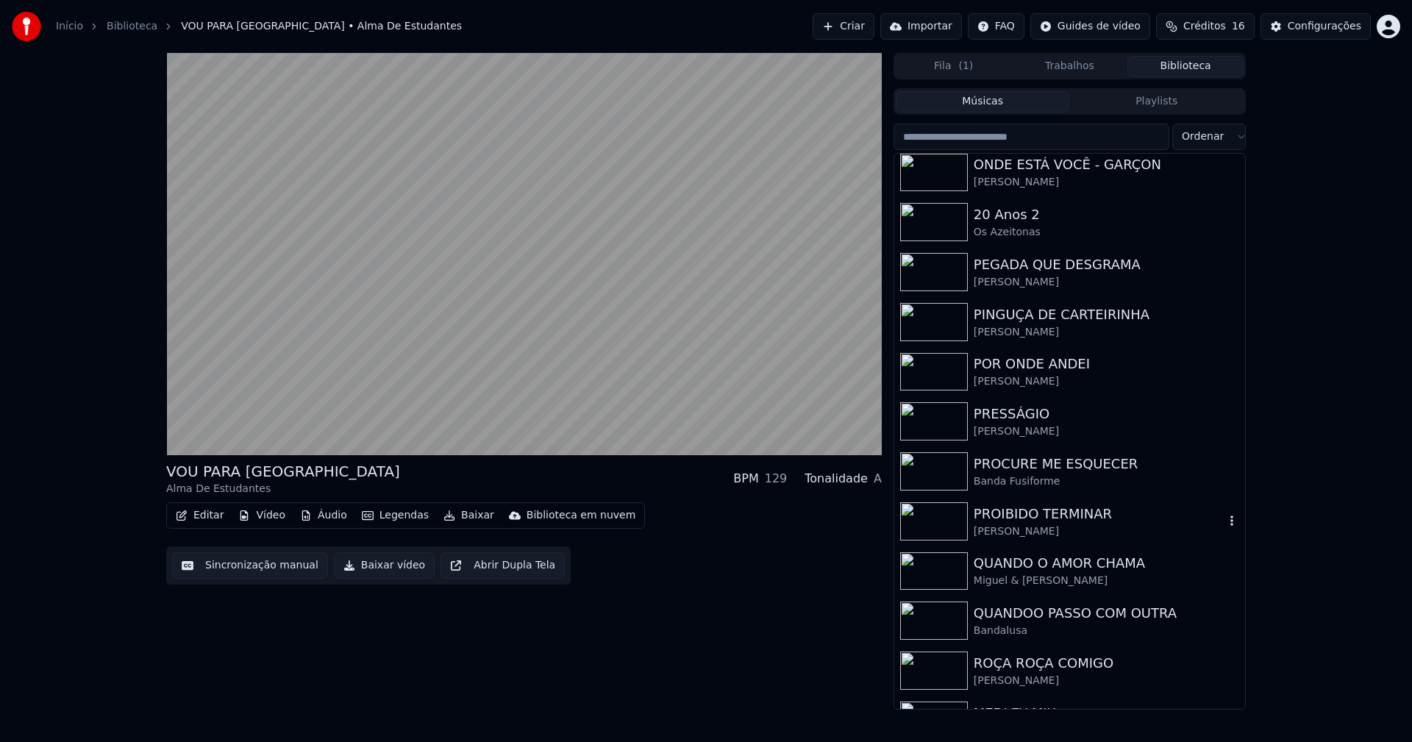
click at [1077, 520] on div "PROIBIDO TERMINAR" at bounding box center [1099, 514] width 251 height 21
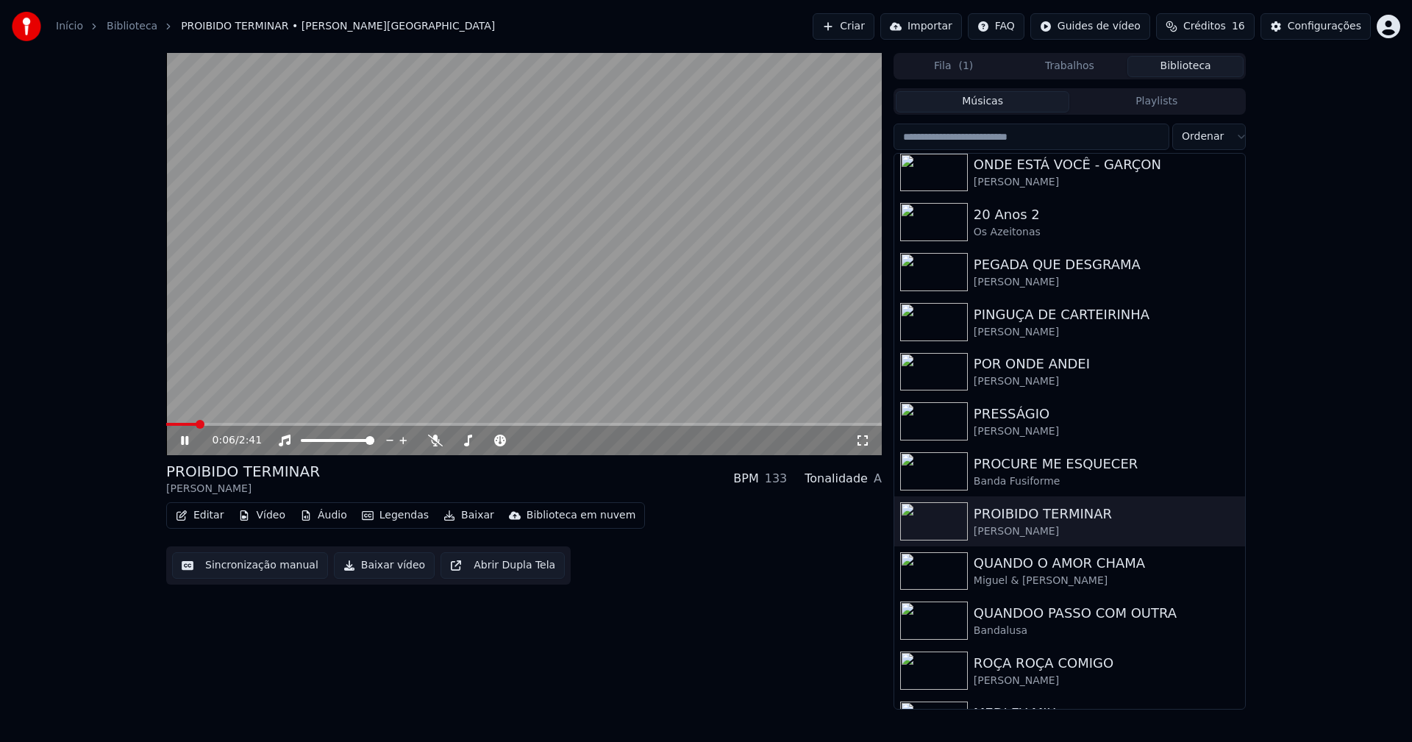
click at [188, 438] on icon at bounding box center [184, 440] width 7 height 9
click at [266, 517] on button "Vídeo" at bounding box center [261, 515] width 59 height 21
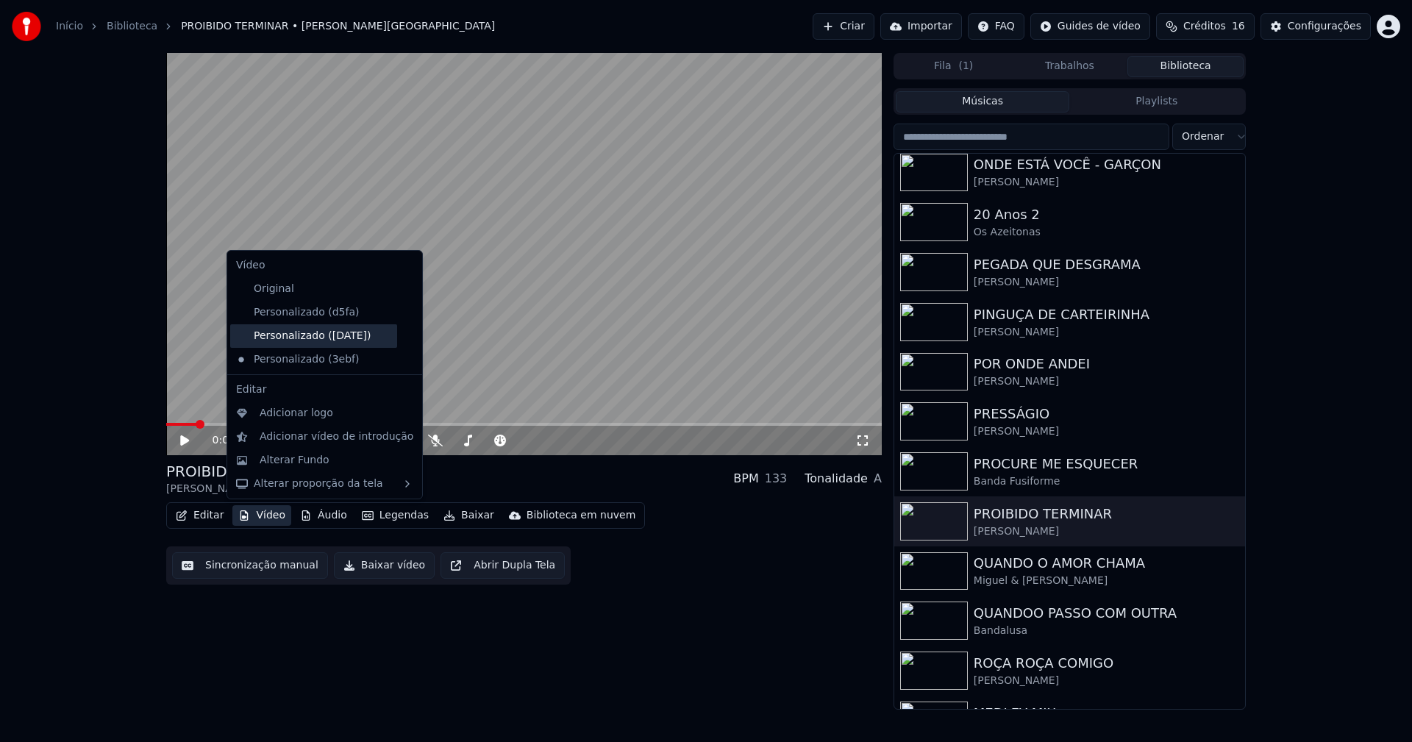
click at [341, 338] on div "Personalizado (dc34)" at bounding box center [313, 336] width 167 height 24
click at [259, 519] on button "Vídeo" at bounding box center [261, 515] width 59 height 21
click at [403, 358] on icon at bounding box center [408, 360] width 10 height 12
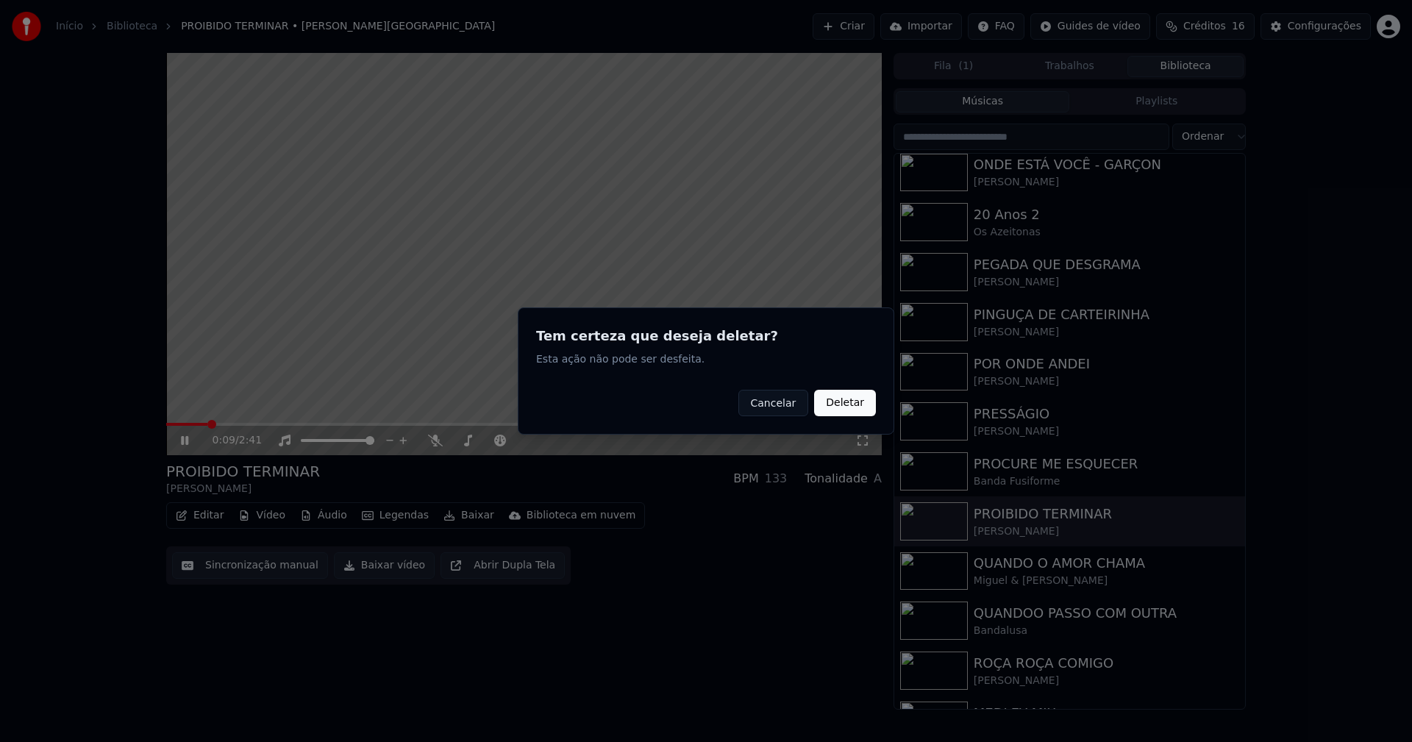
click at [849, 407] on button "Deletar" at bounding box center [845, 403] width 62 height 26
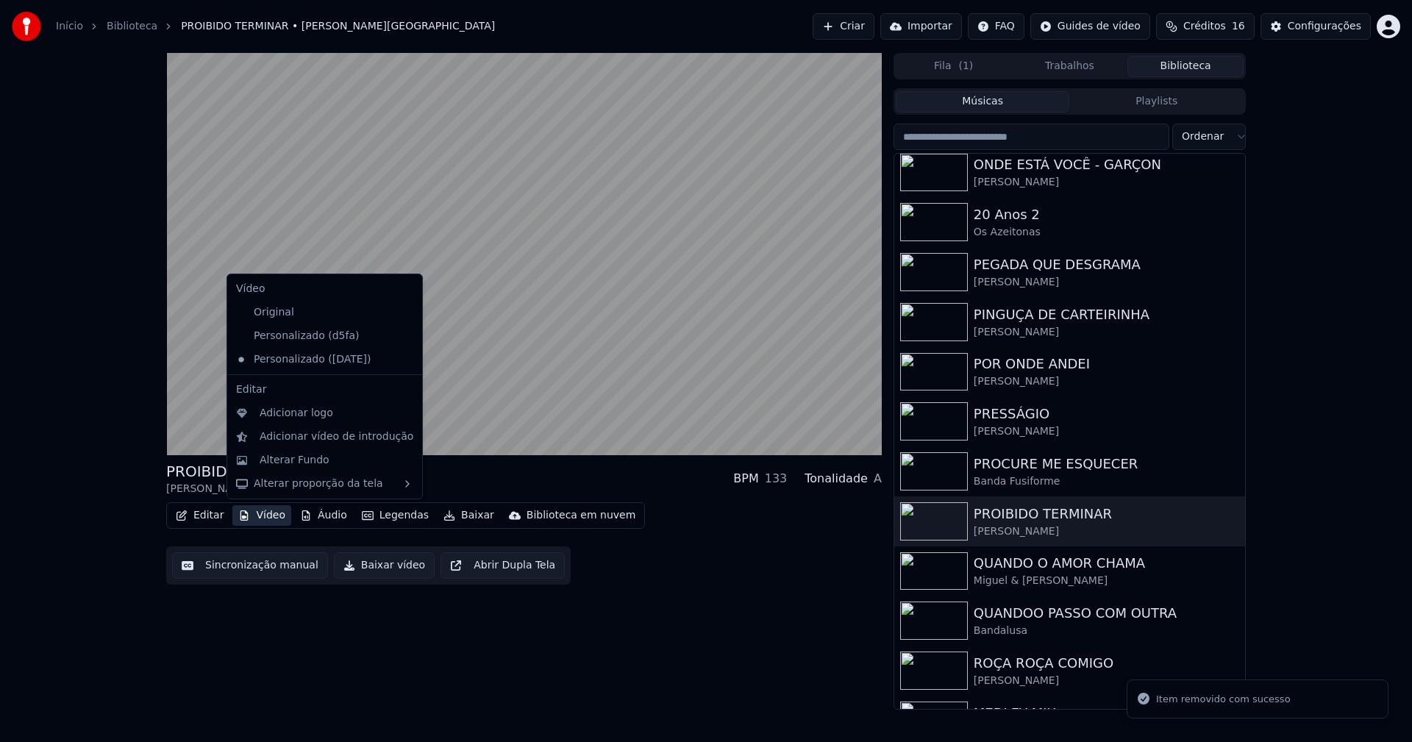
click at [271, 517] on button "Vídeo" at bounding box center [261, 515] width 59 height 21
click at [403, 333] on icon at bounding box center [411, 336] width 16 height 12
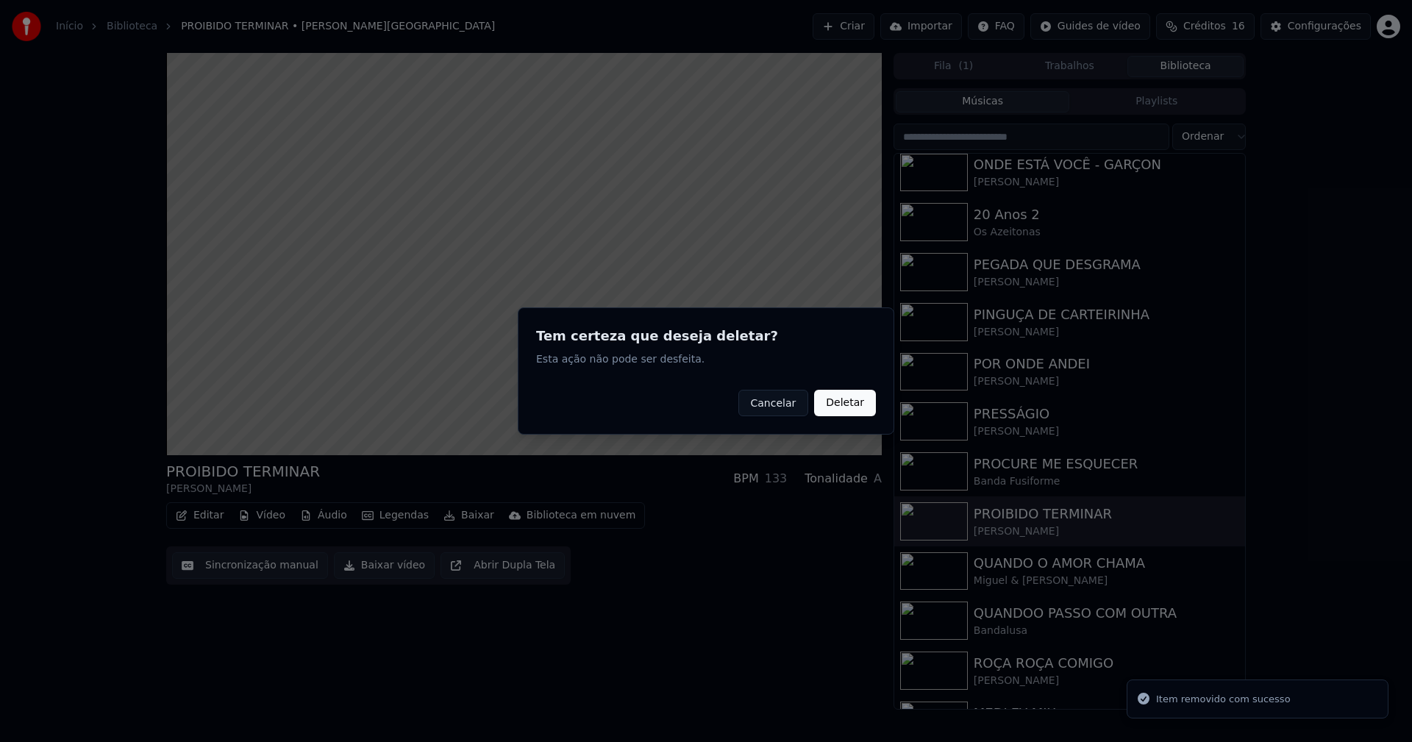
click at [853, 405] on button "Deletar" at bounding box center [845, 403] width 62 height 26
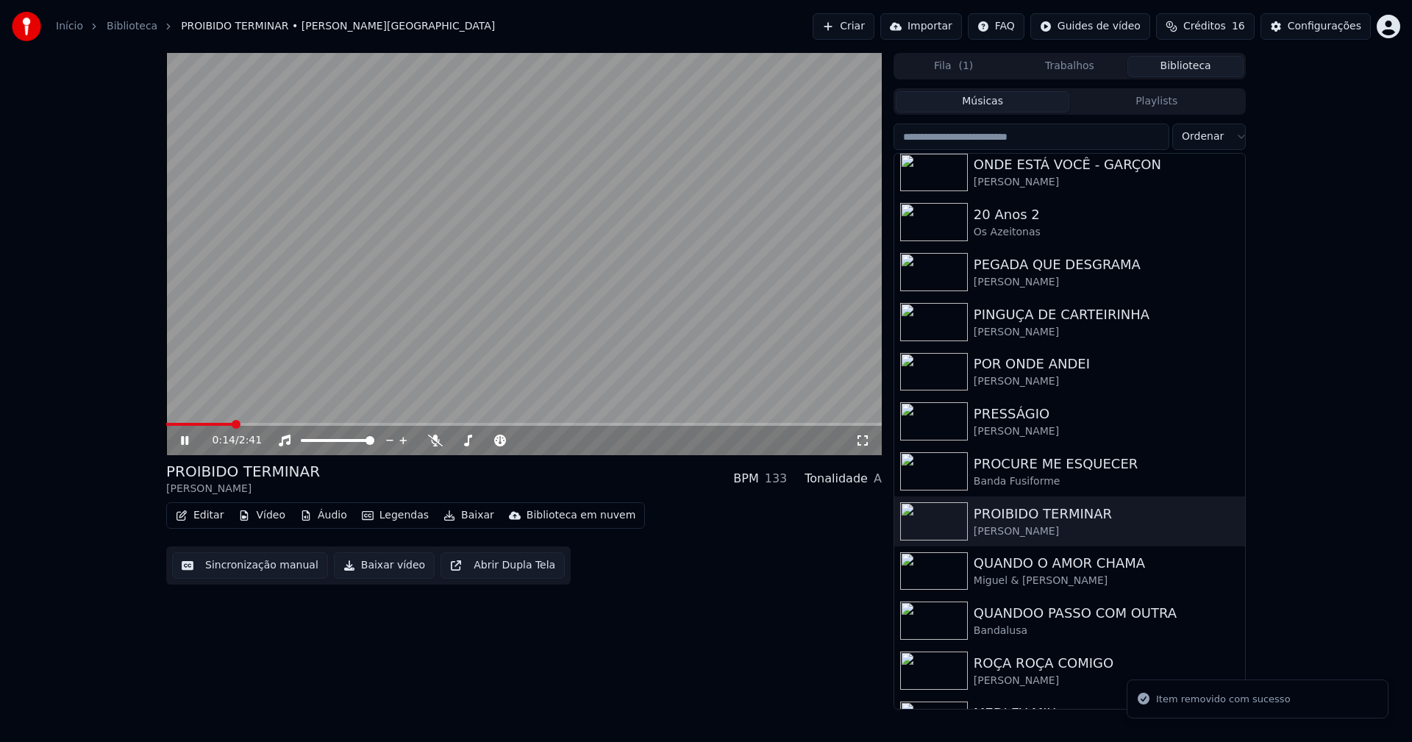
click at [271, 517] on button "Vídeo" at bounding box center [261, 515] width 59 height 21
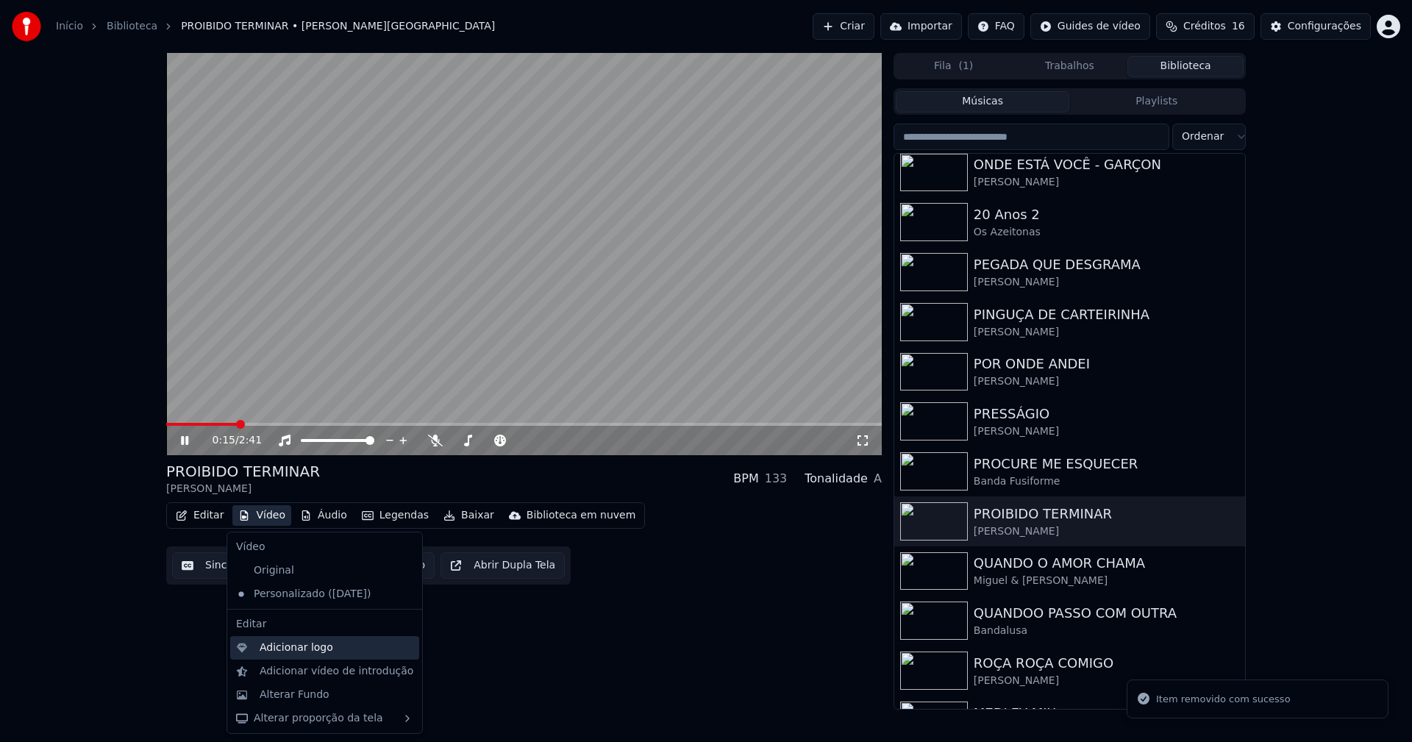
click at [299, 648] on div "Adicionar logo" at bounding box center [297, 648] width 74 height 15
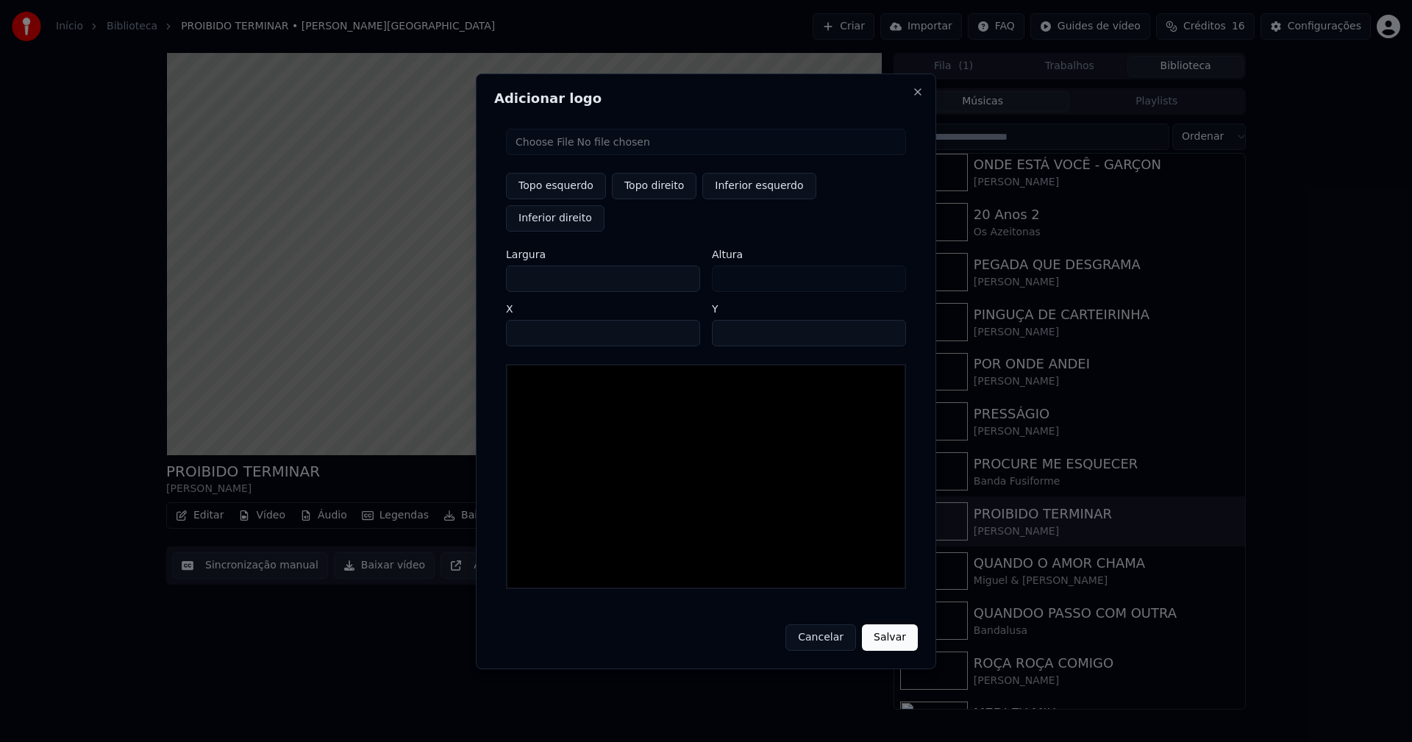
click at [576, 155] on input "file" at bounding box center [706, 142] width 400 height 26
type input "**********"
click at [649, 199] on button "Topo direito" at bounding box center [654, 186] width 85 height 26
type input "****"
drag, startPoint x: 530, startPoint y: 261, endPoint x: 437, endPoint y: 269, distance: 93.7
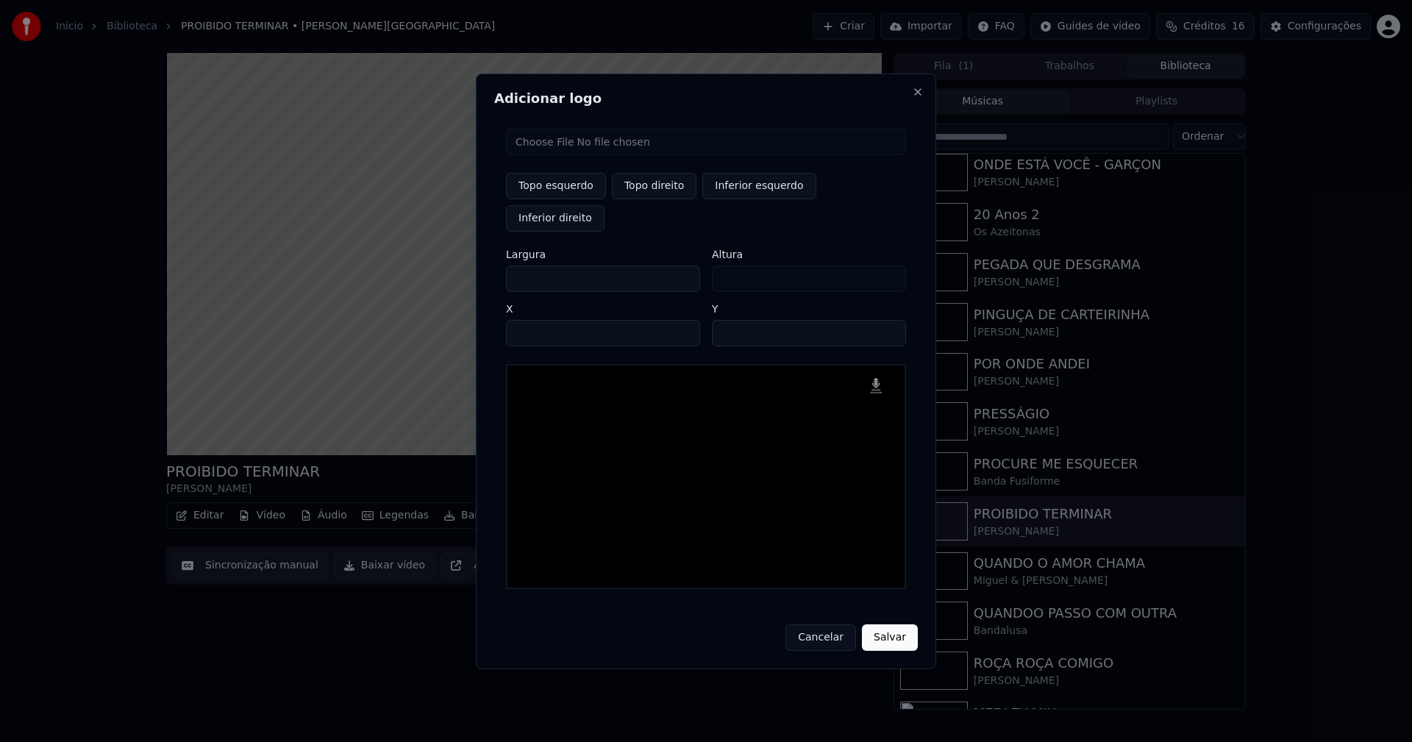
click at [438, 269] on body "Início Biblioteca PROIBIDO TERMINAR • Gusttavo Lima Criar Importar FAQ Guides d…" at bounding box center [706, 371] width 1412 height 742
type input "**"
type input "***"
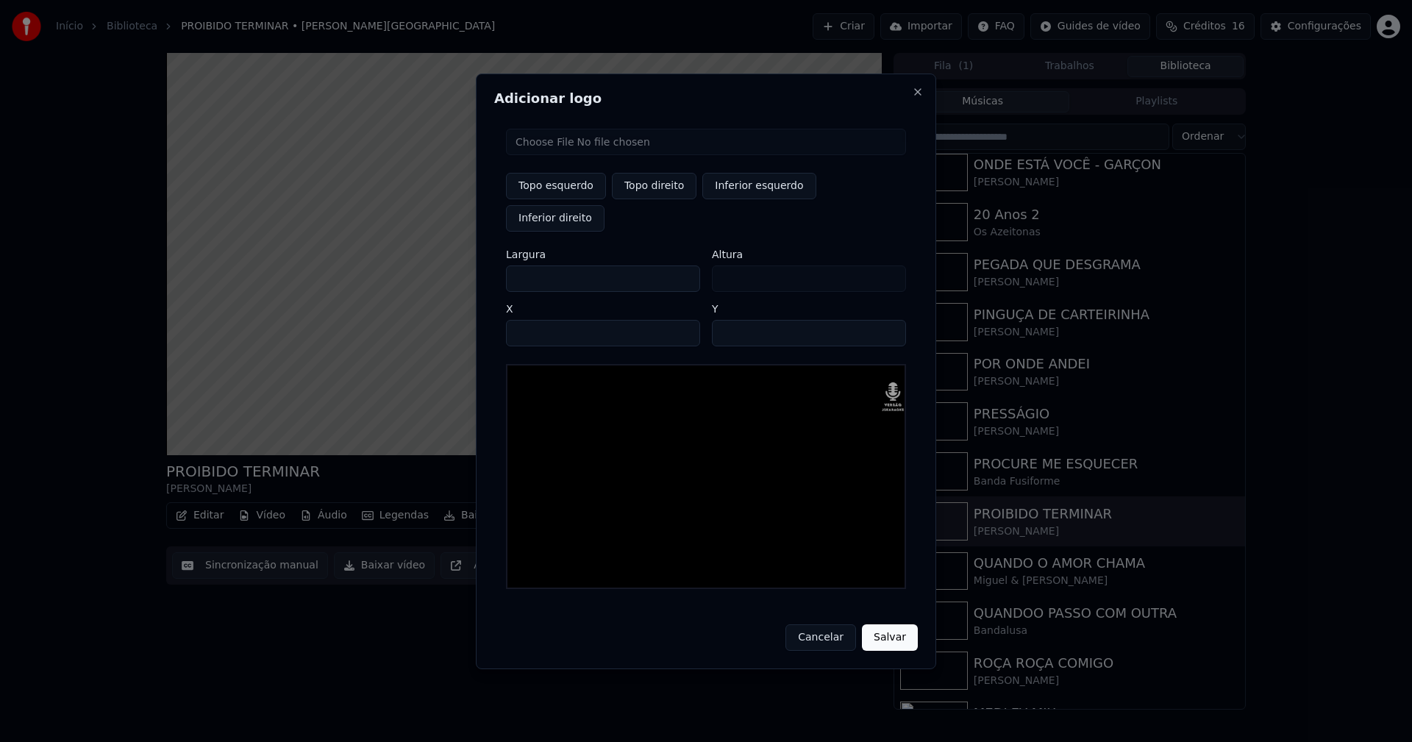
type input "***"
click at [536, 320] on input "****" at bounding box center [603, 333] width 194 height 26
type input "****"
click at [728, 320] on input "**" at bounding box center [809, 333] width 194 height 26
type input "**"
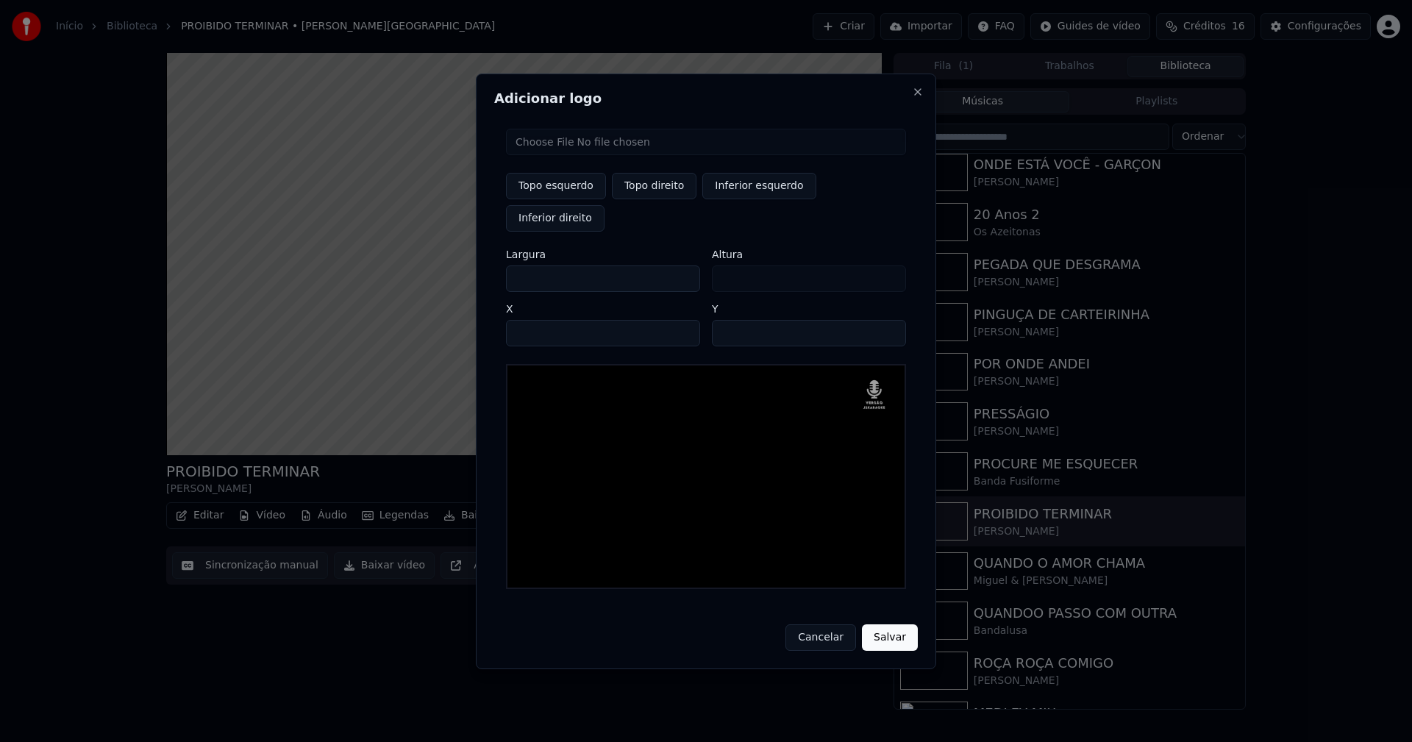
click at [862, 625] on button "Salvar" at bounding box center [890, 638] width 56 height 26
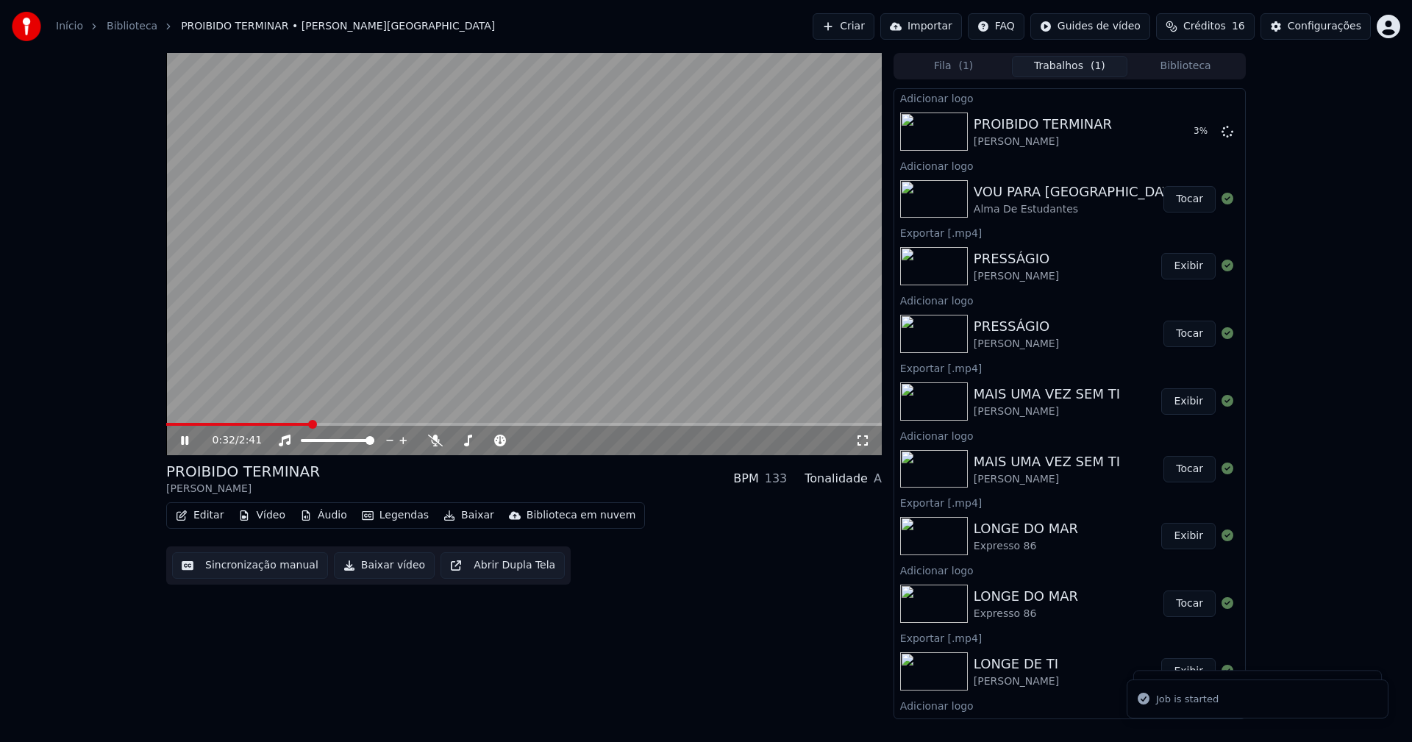
click at [185, 441] on icon at bounding box center [195, 441] width 35 height 12
click at [213, 514] on button "Editar" at bounding box center [200, 515] width 60 height 21
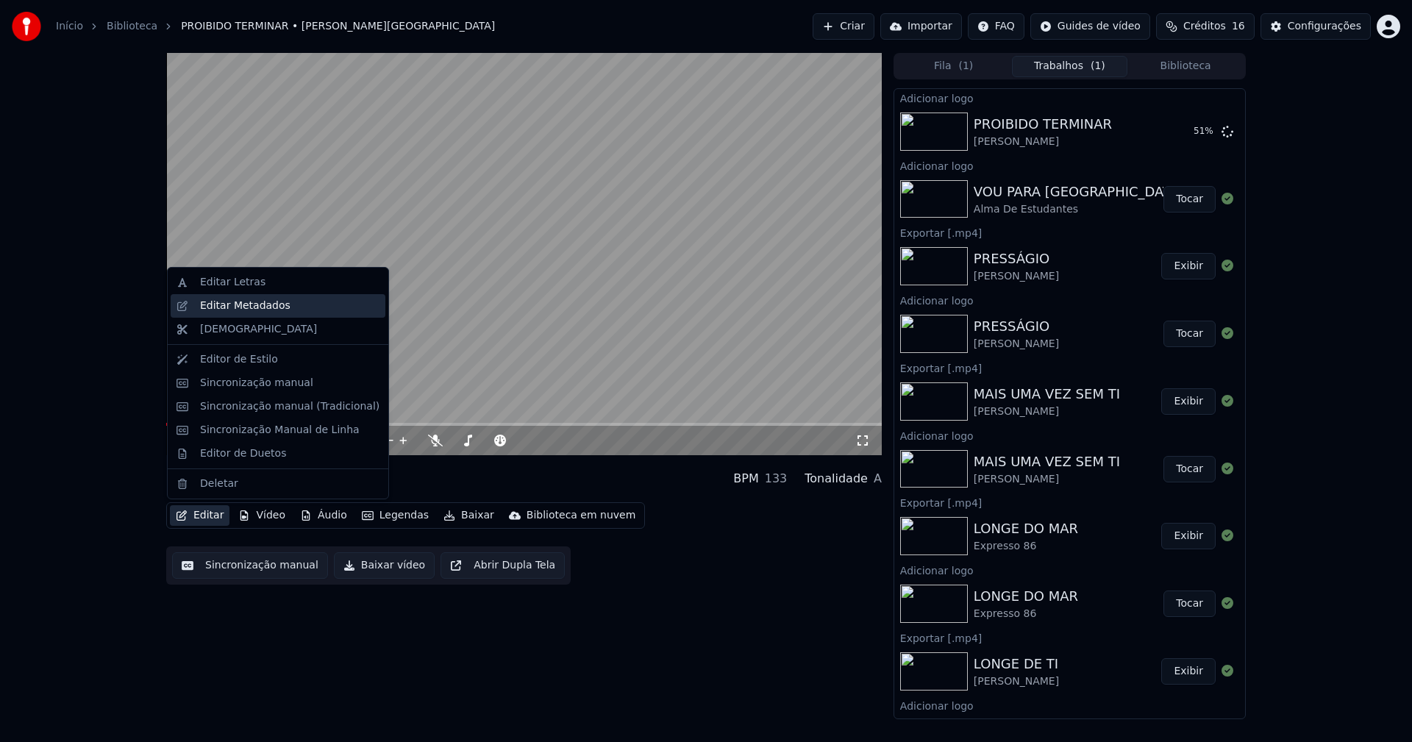
click at [265, 310] on div "Editar Metadados" at bounding box center [245, 306] width 90 height 15
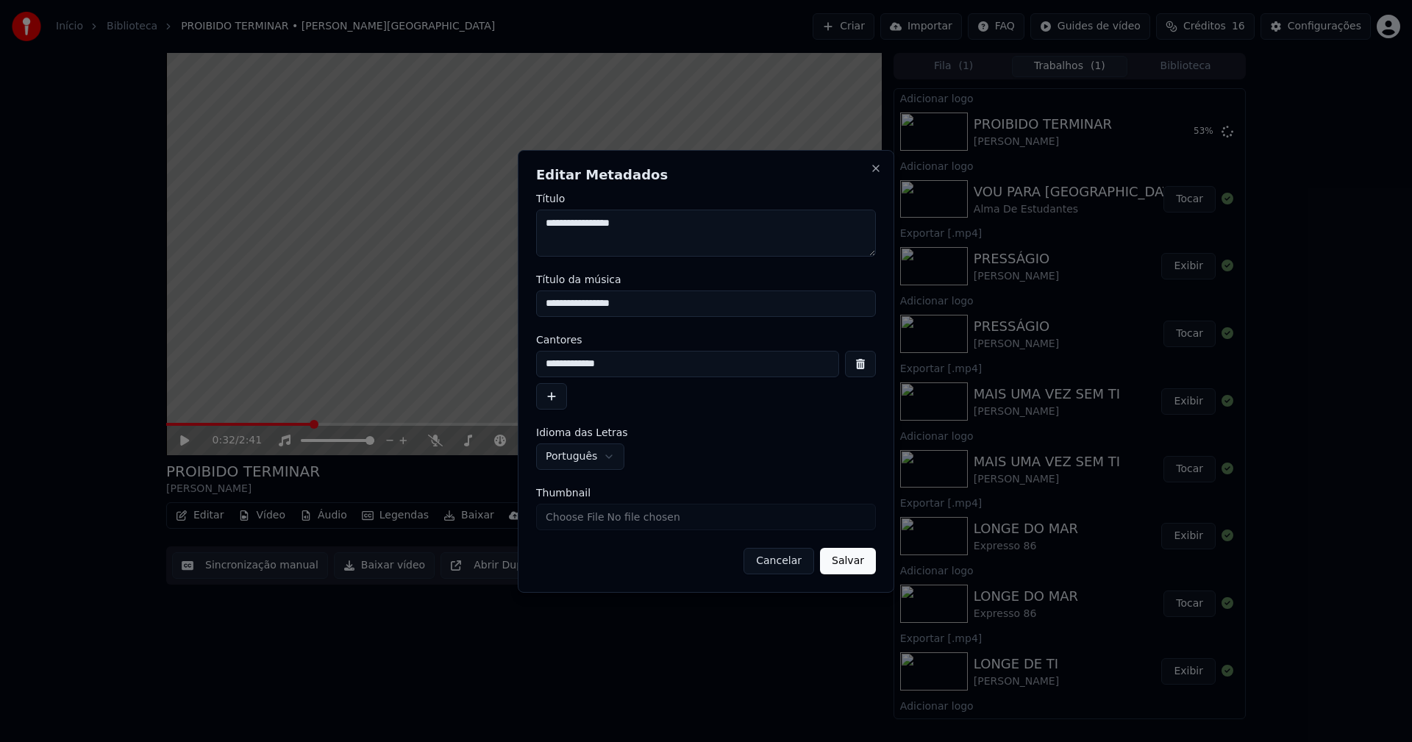
click at [573, 514] on input "Thumbnail" at bounding box center [706, 517] width 340 height 26
type input "**********"
click at [860, 561] on button "Salvar" at bounding box center [848, 561] width 56 height 26
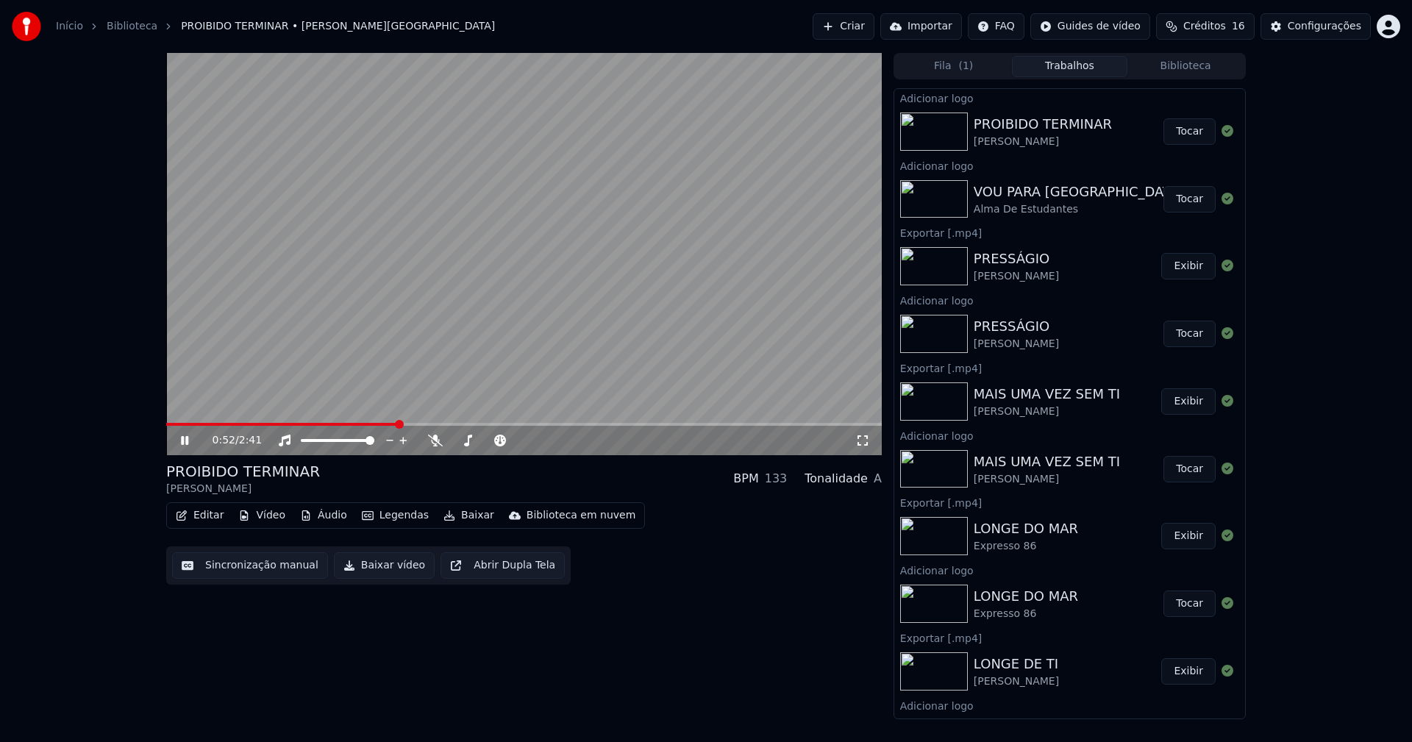
click at [1184, 129] on button "Tocar" at bounding box center [1190, 131] width 52 height 26
click at [213, 518] on button "Editar" at bounding box center [200, 515] width 60 height 21
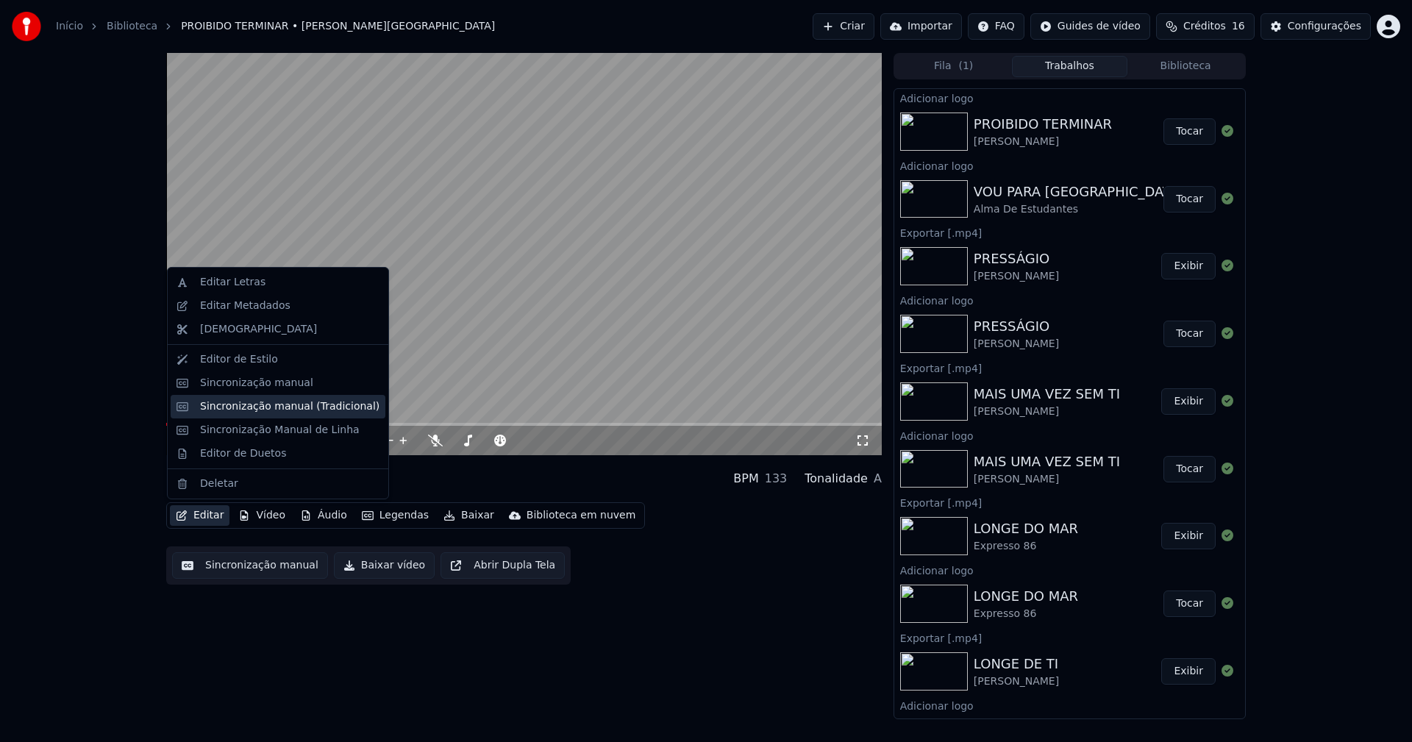
click at [288, 408] on div "Sincronização manual (Tradicional)" at bounding box center [289, 406] width 179 height 15
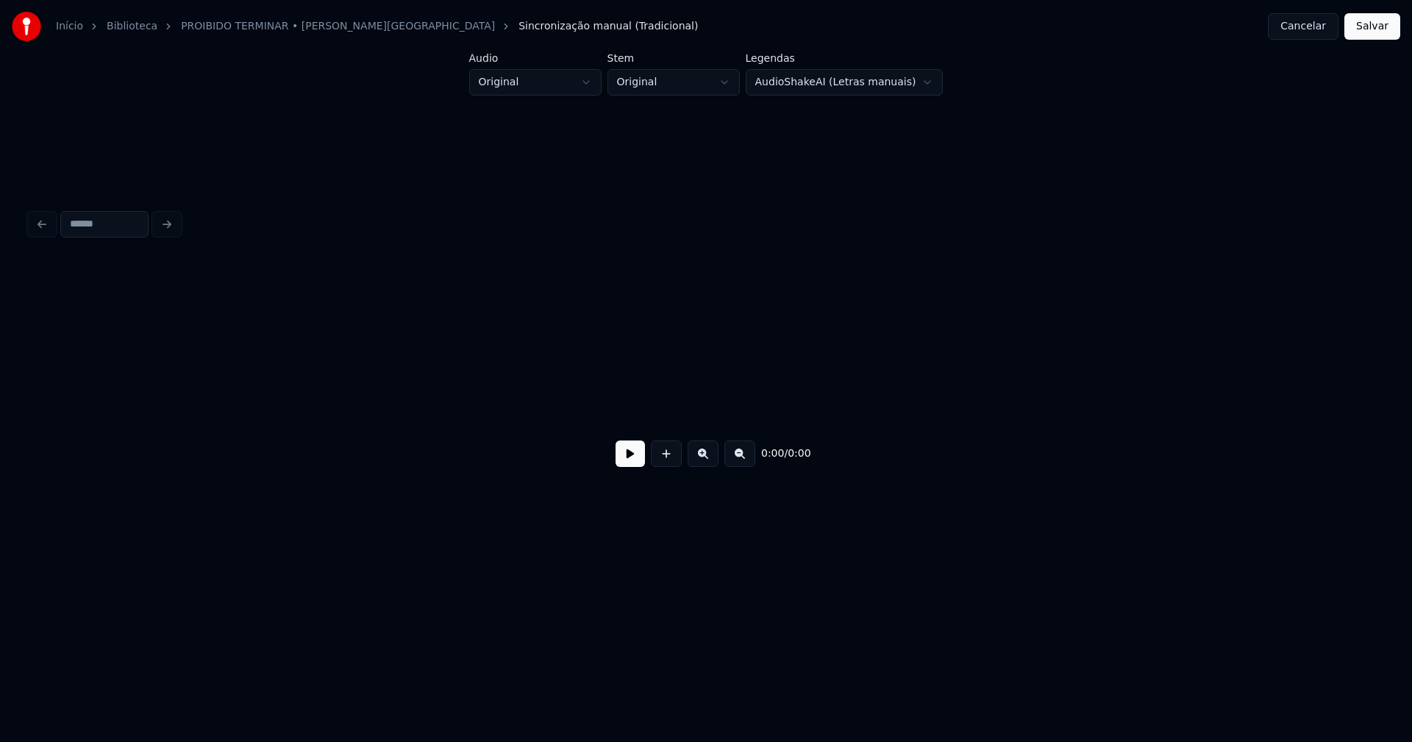
scroll to position [0, 1724]
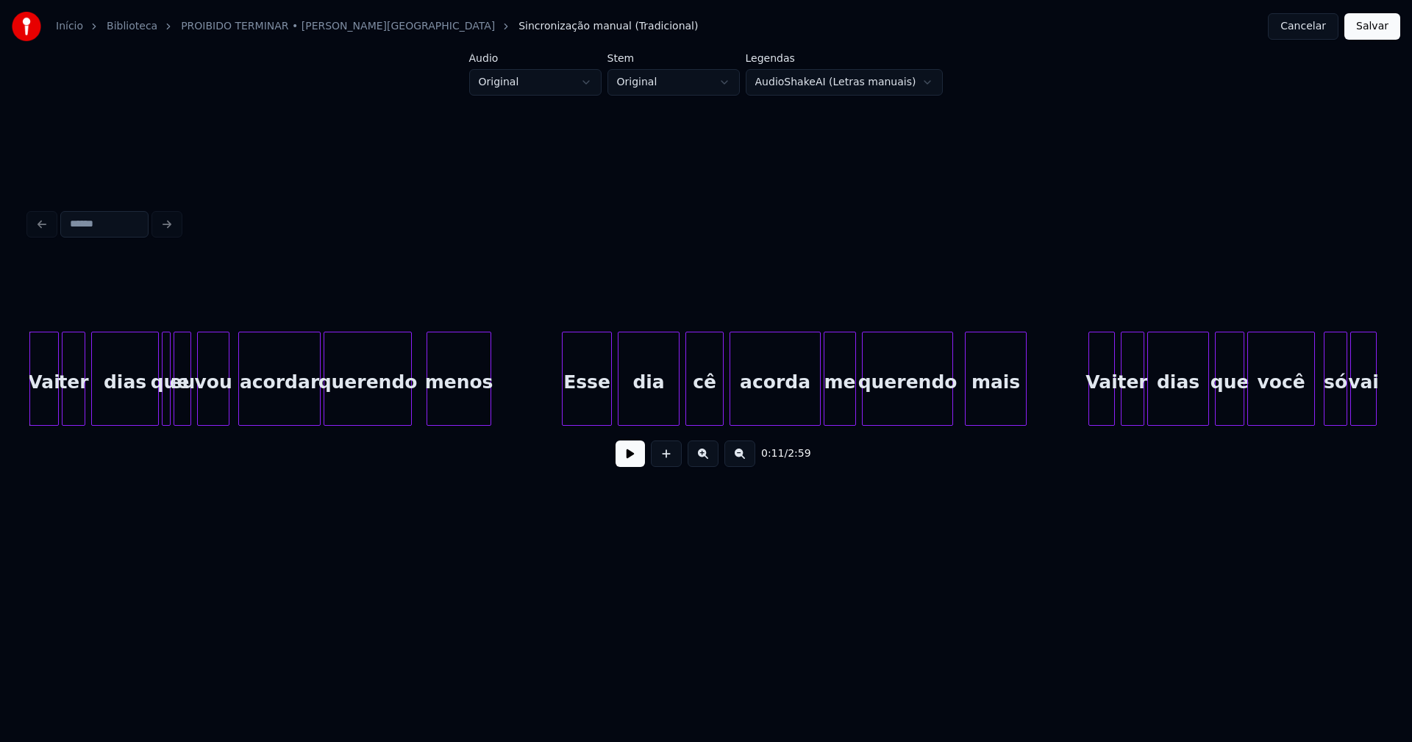
click at [630, 463] on button at bounding box center [630, 454] width 29 height 26
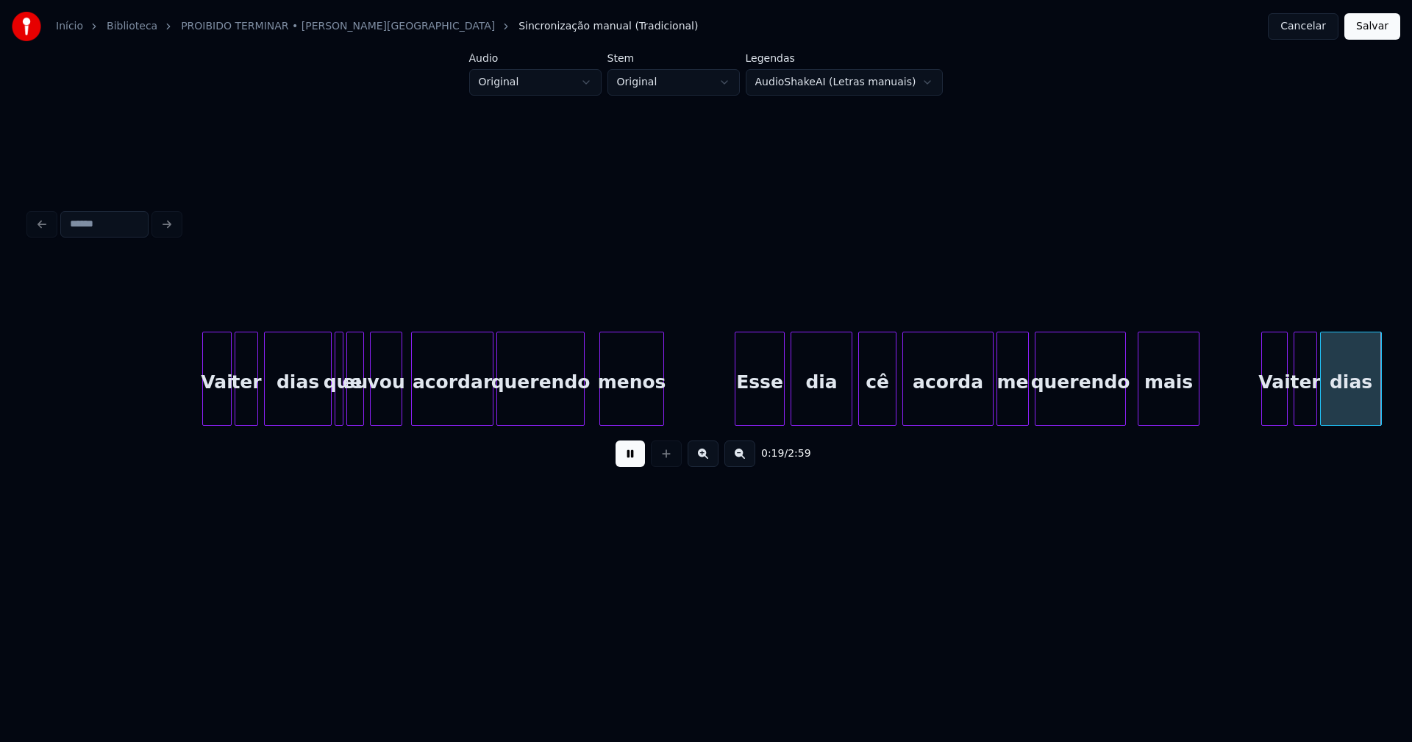
scroll to position [0, 2905]
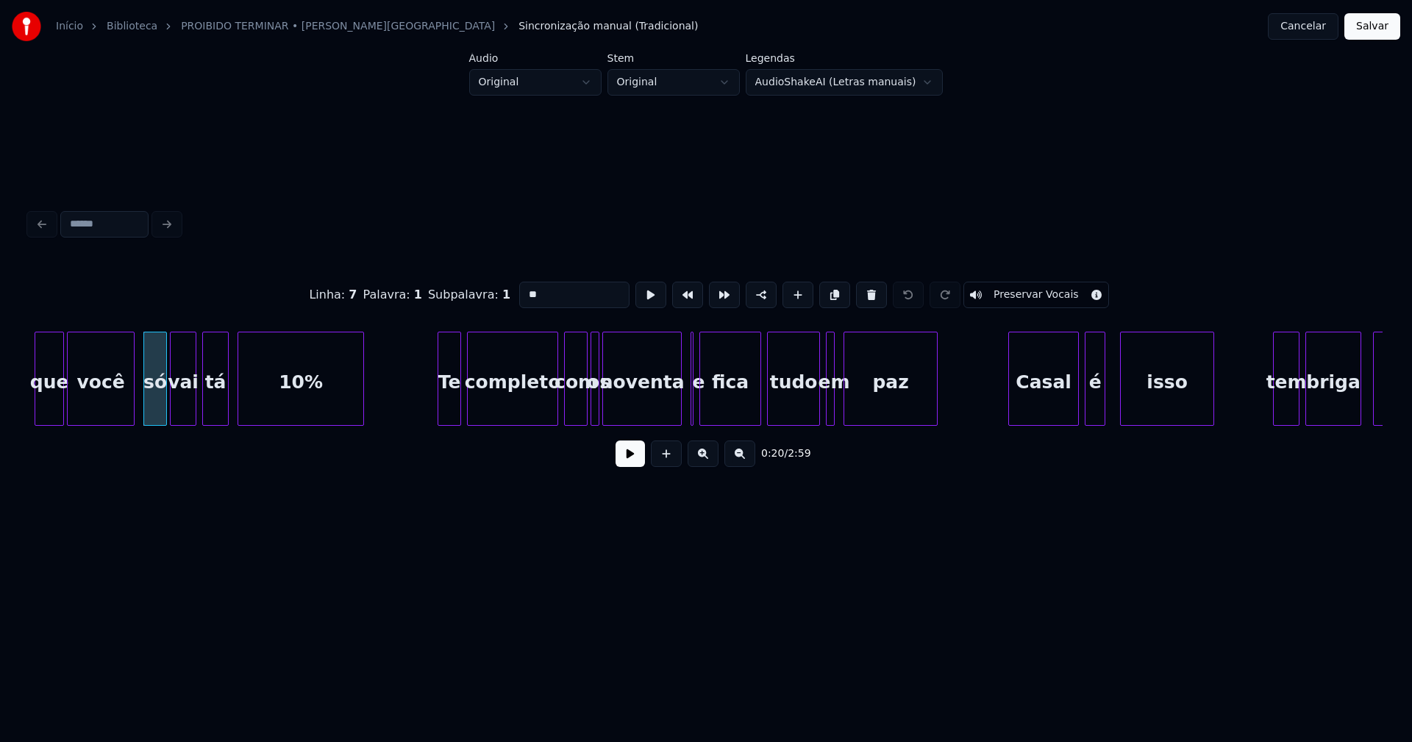
click at [639, 464] on button at bounding box center [630, 454] width 29 height 26
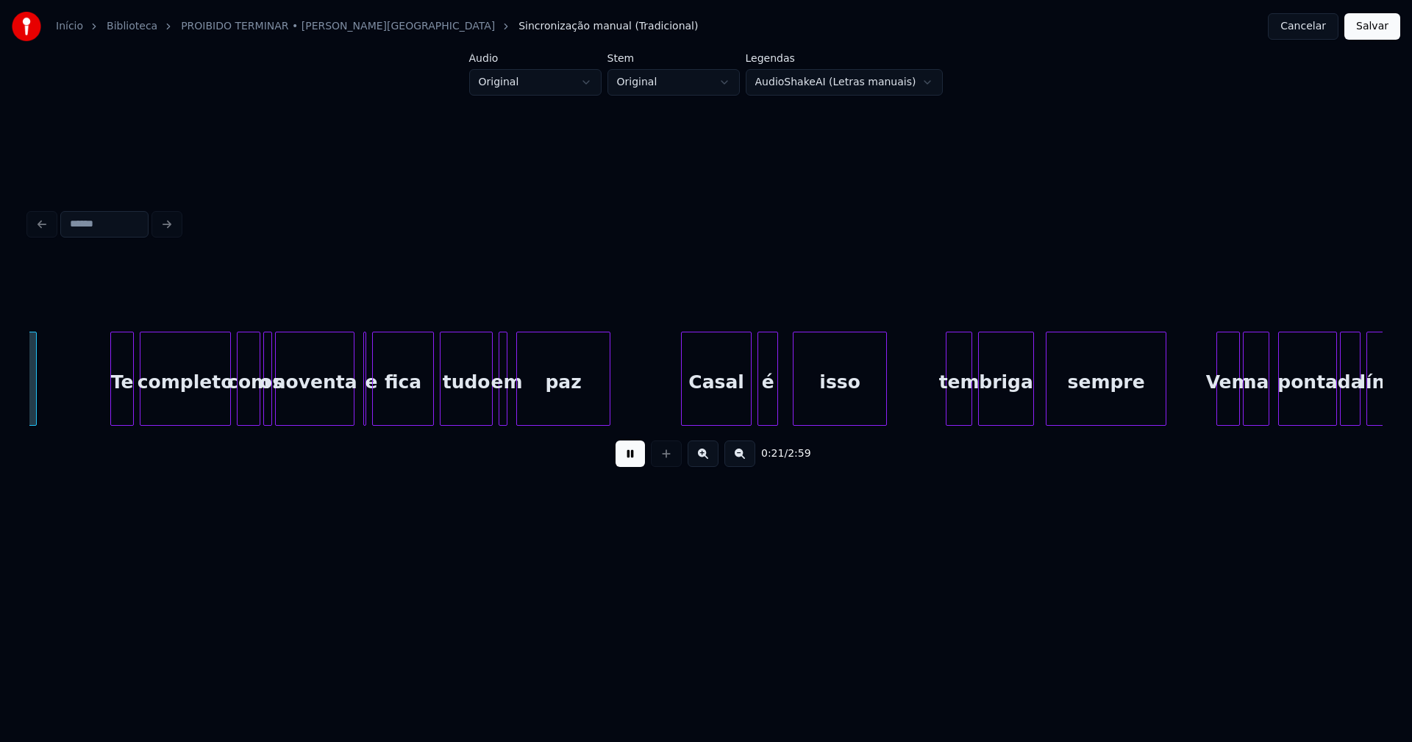
scroll to position [0, 3242]
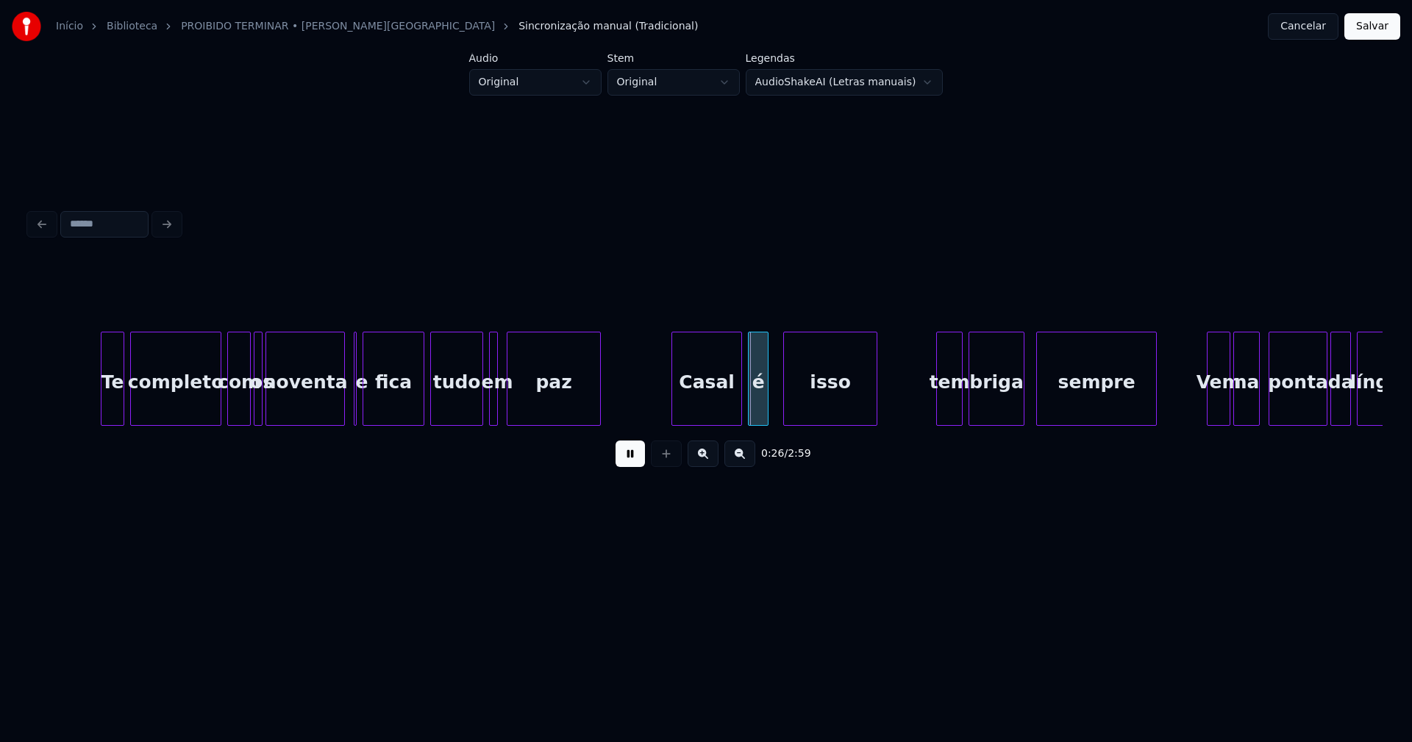
click at [633, 467] on button at bounding box center [630, 454] width 29 height 26
click at [354, 396] on div at bounding box center [354, 379] width 4 height 93
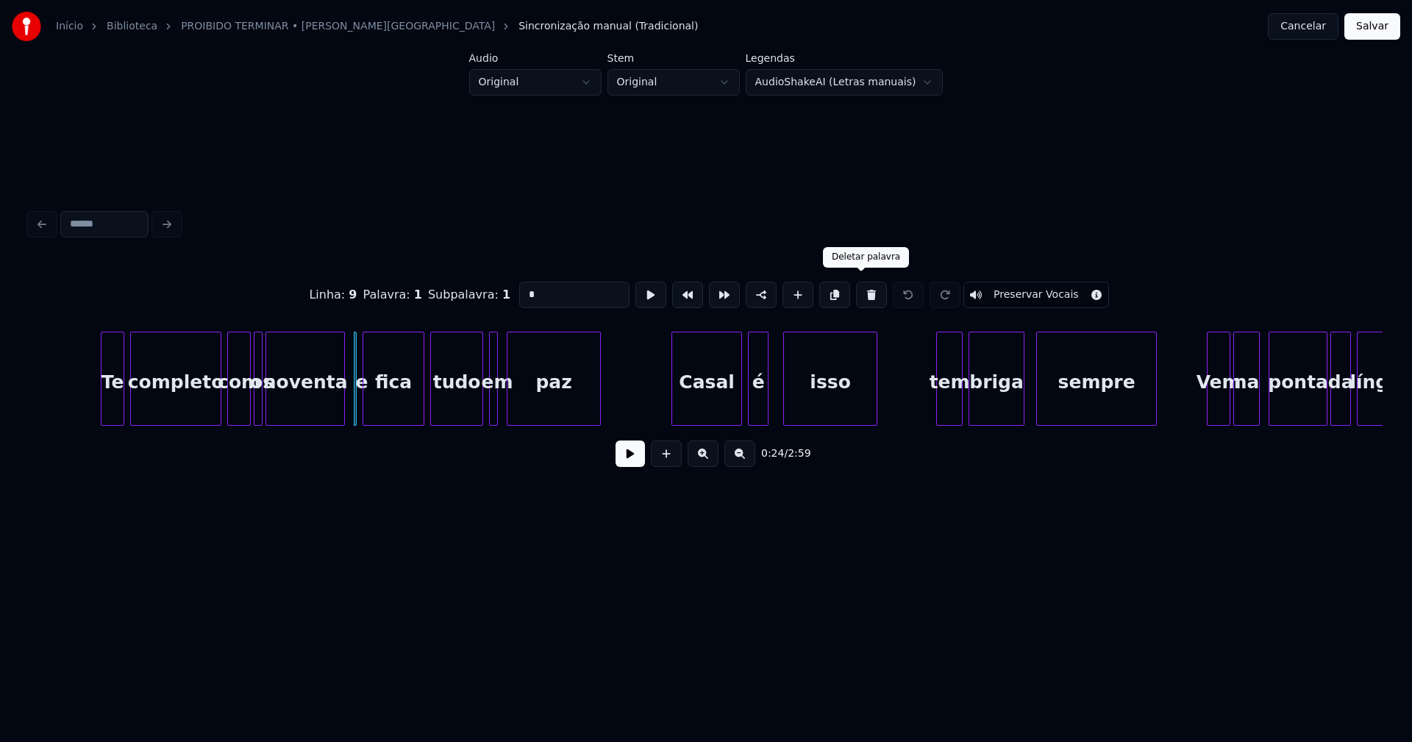
click at [863, 289] on button at bounding box center [871, 295] width 31 height 26
type input "****"
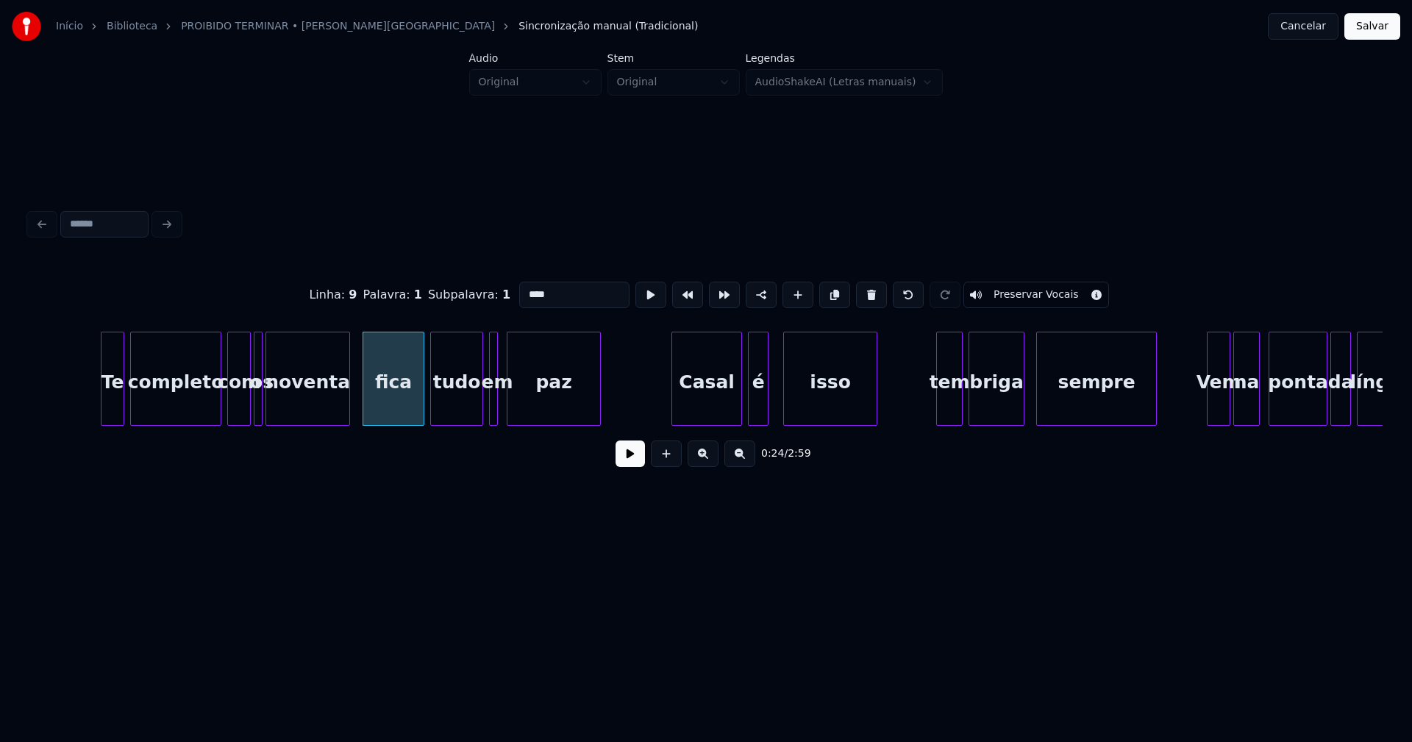
click at [349, 391] on div at bounding box center [347, 379] width 4 height 93
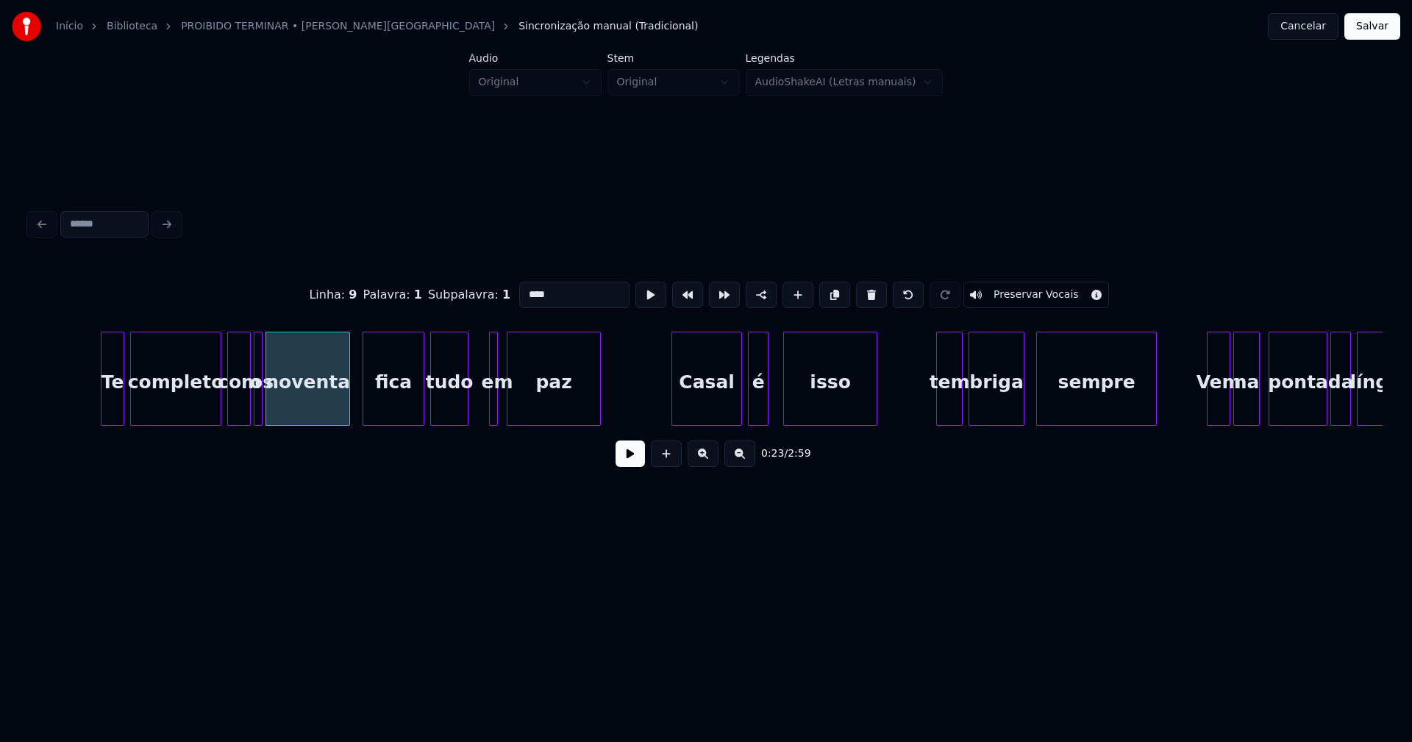
click at [467, 417] on div at bounding box center [465, 379] width 4 height 93
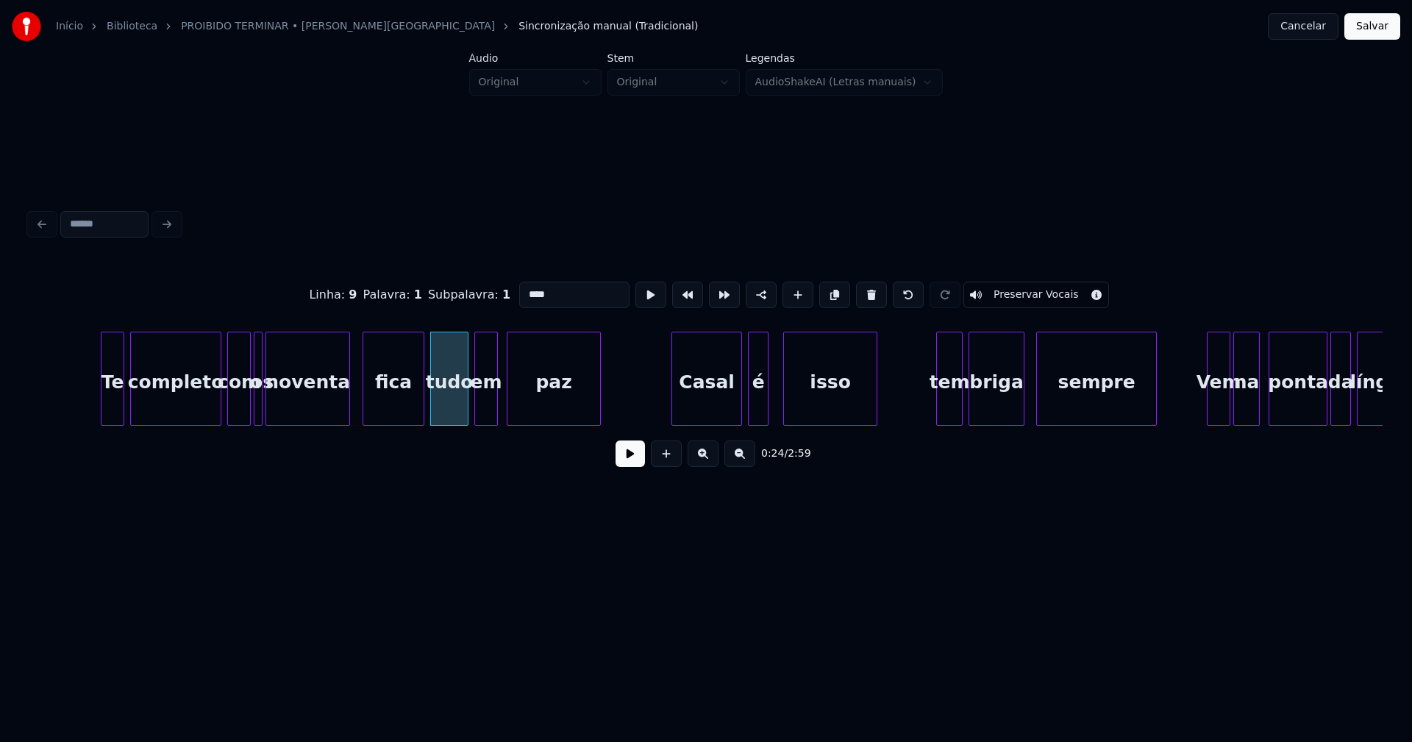
click at [477, 410] on div at bounding box center [477, 379] width 4 height 93
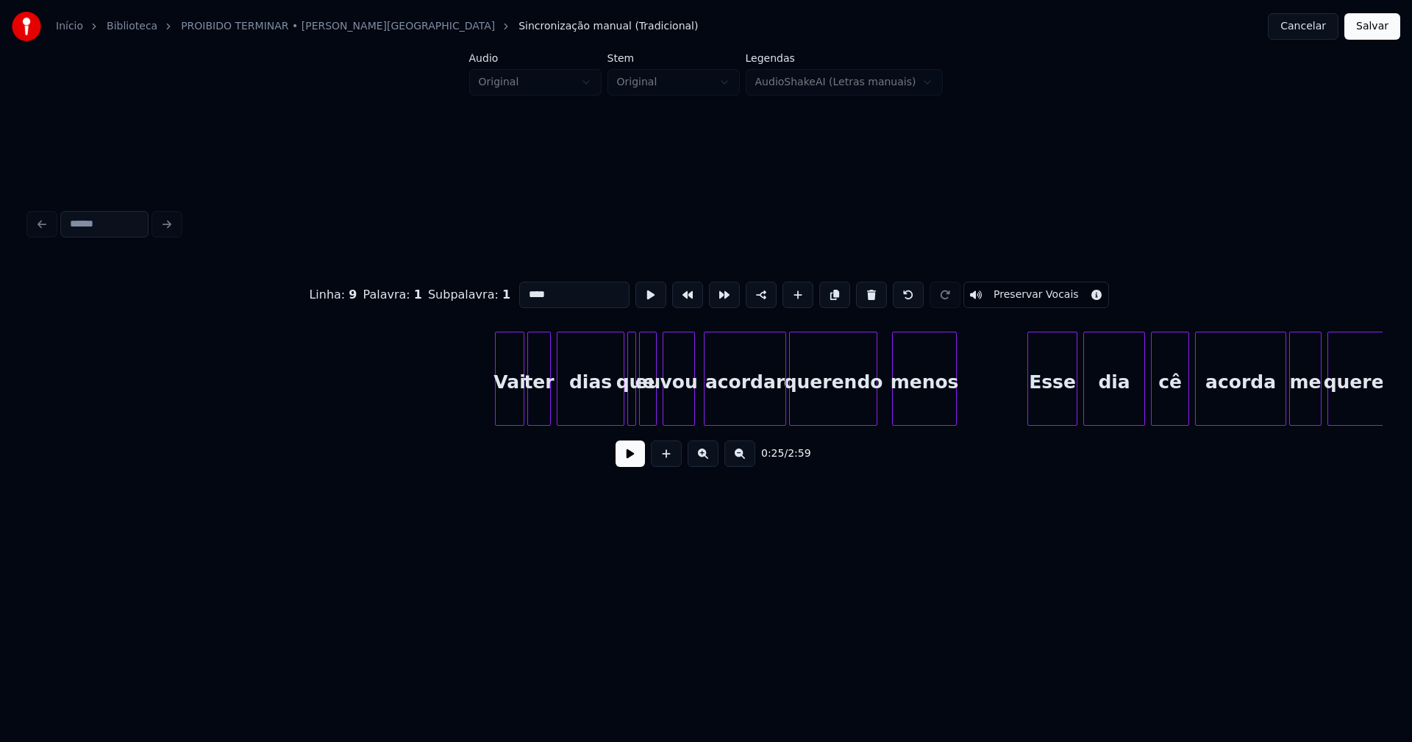
scroll to position [0, 1244]
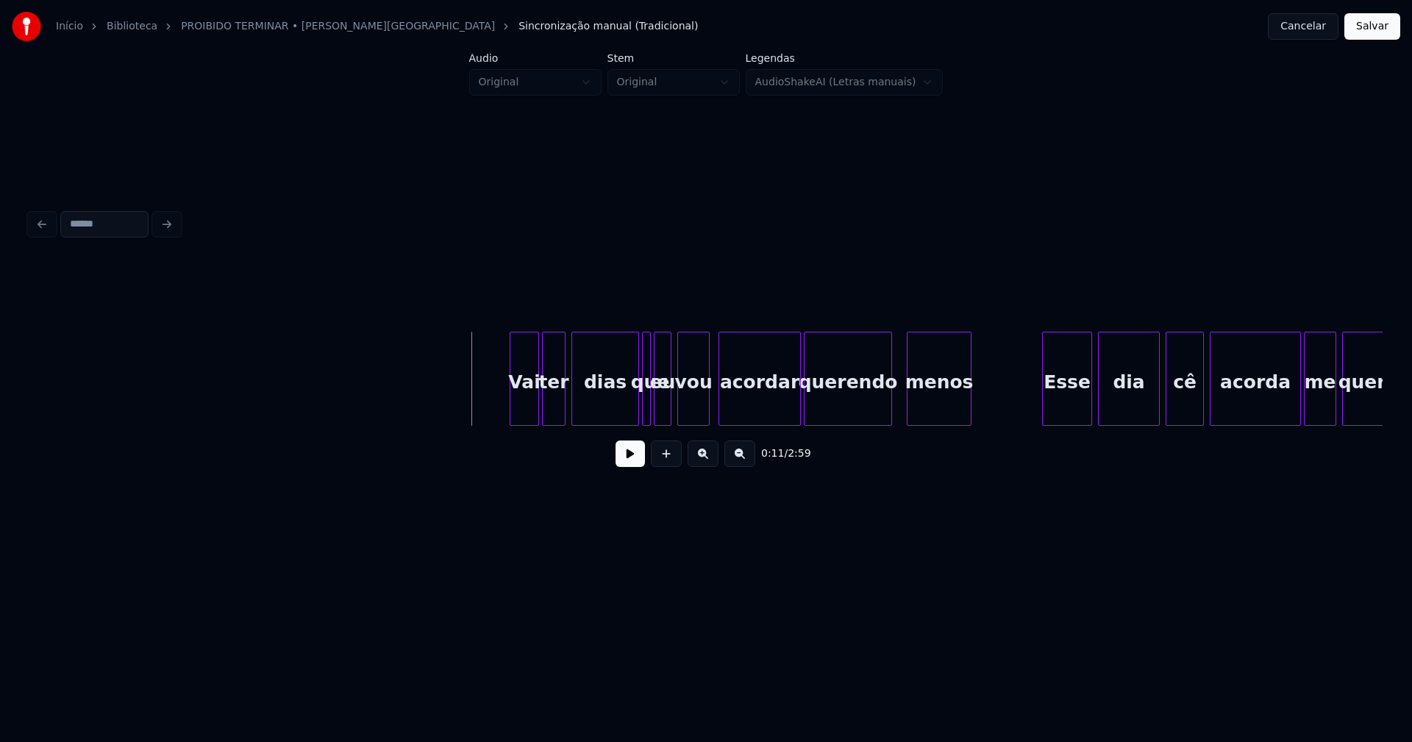
click at [628, 464] on button at bounding box center [630, 454] width 29 height 26
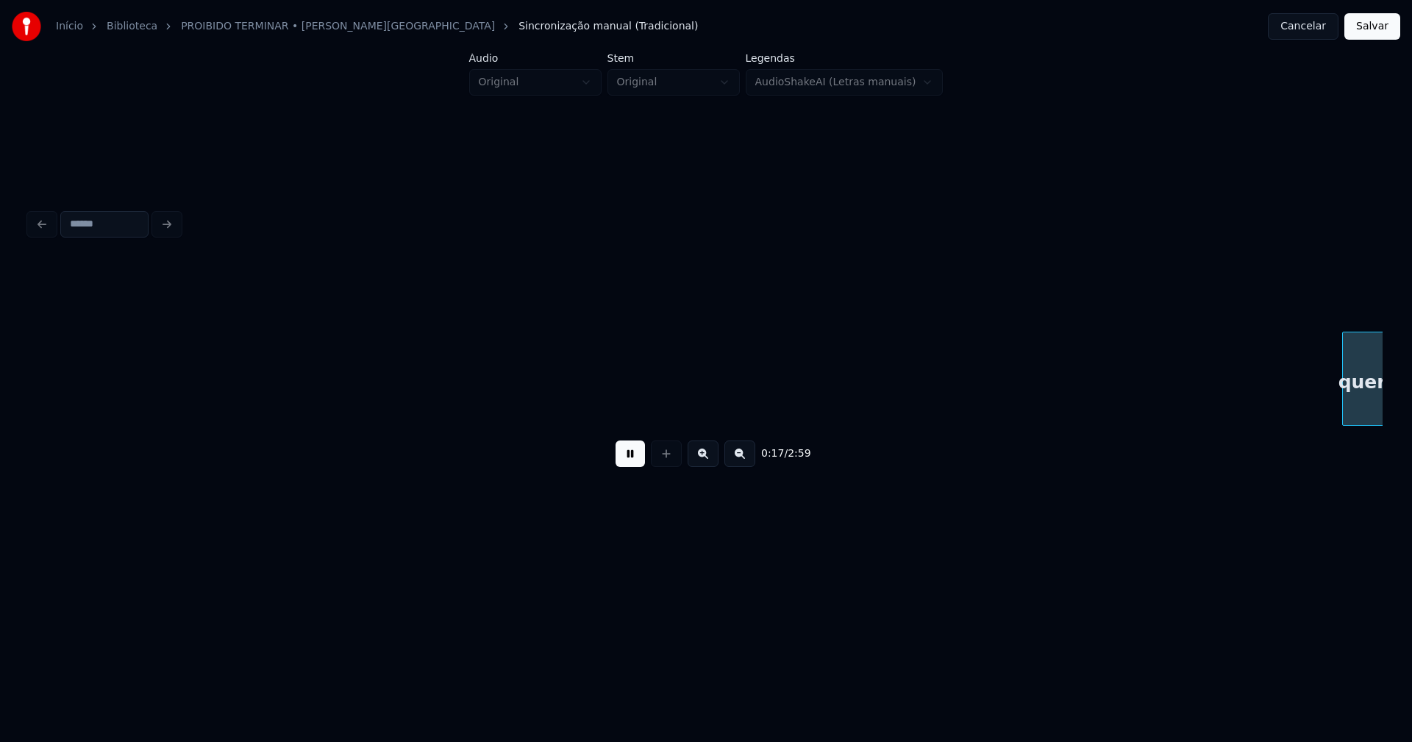
scroll to position [0, 2598]
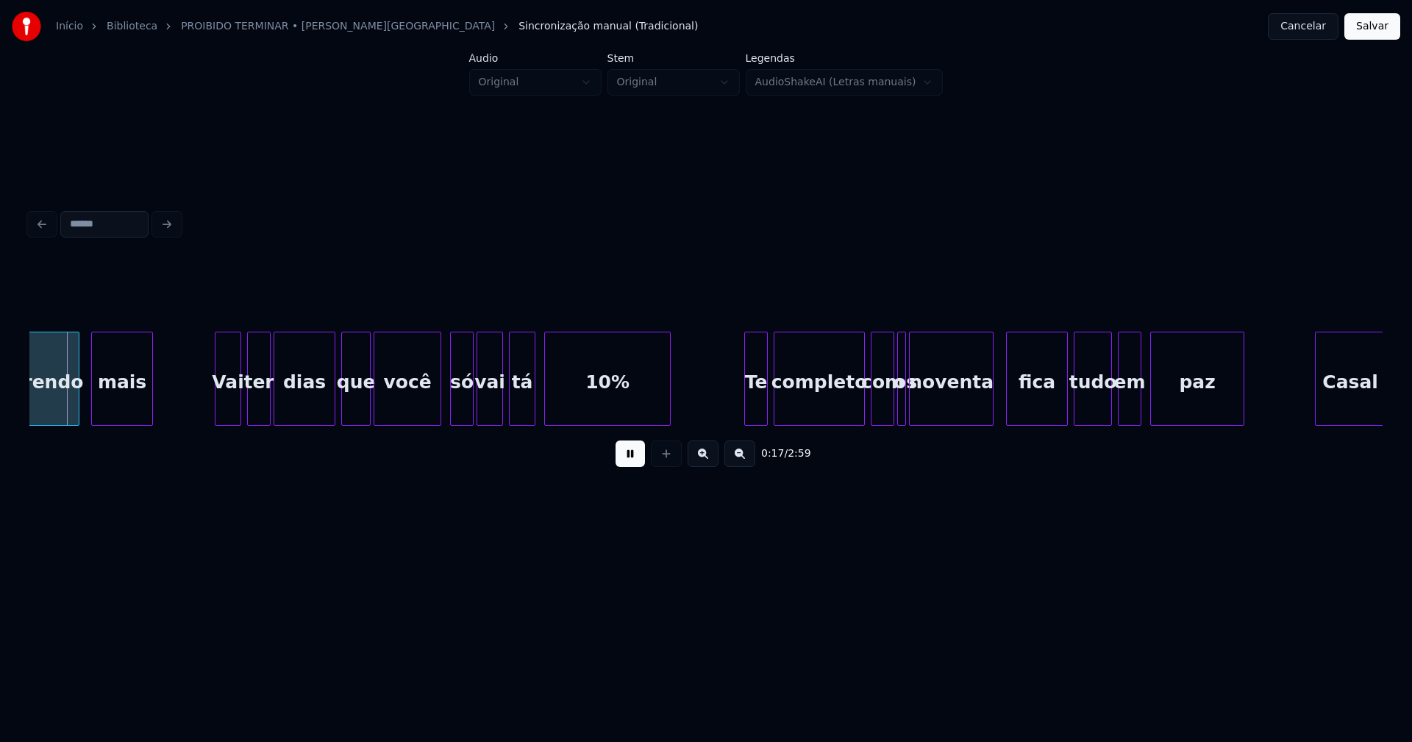
click at [1376, 26] on button "Salvar" at bounding box center [1373, 26] width 56 height 26
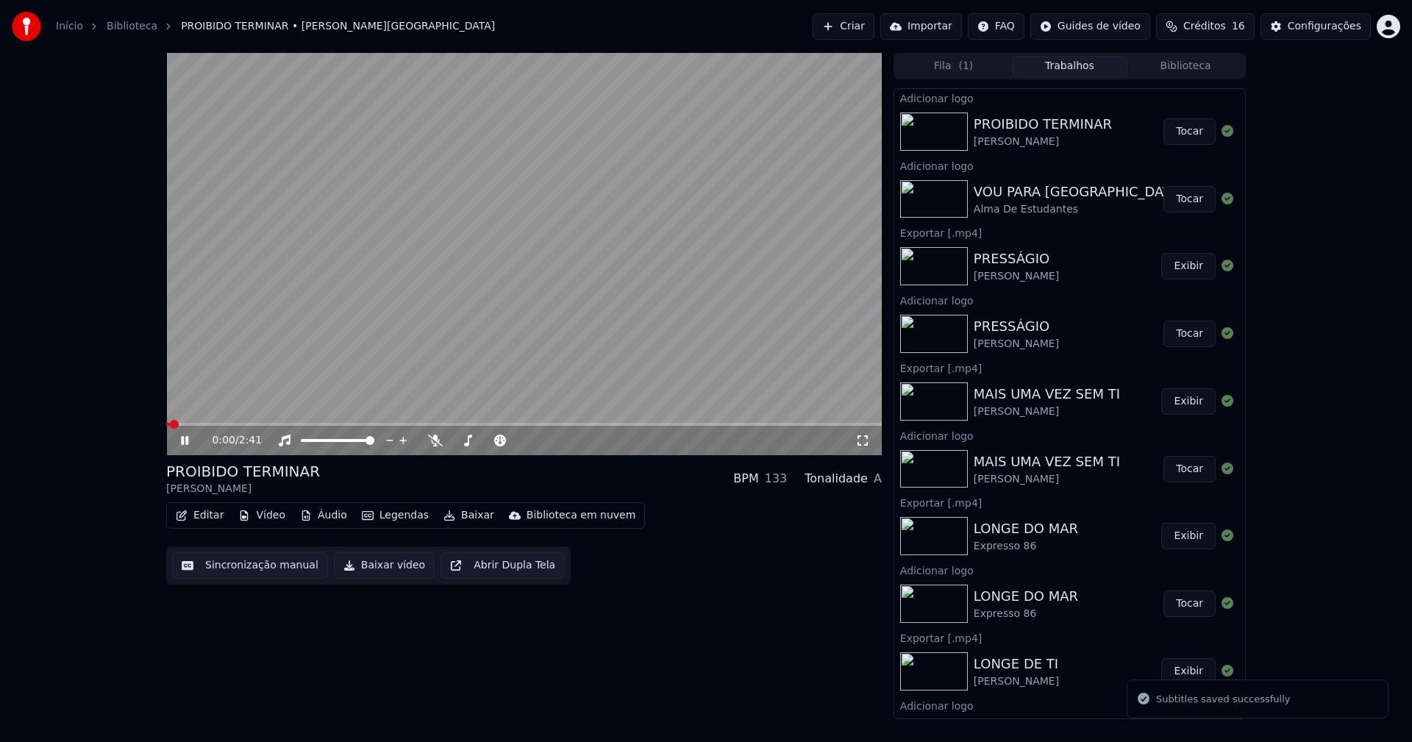
click at [190, 442] on icon at bounding box center [195, 441] width 35 height 12
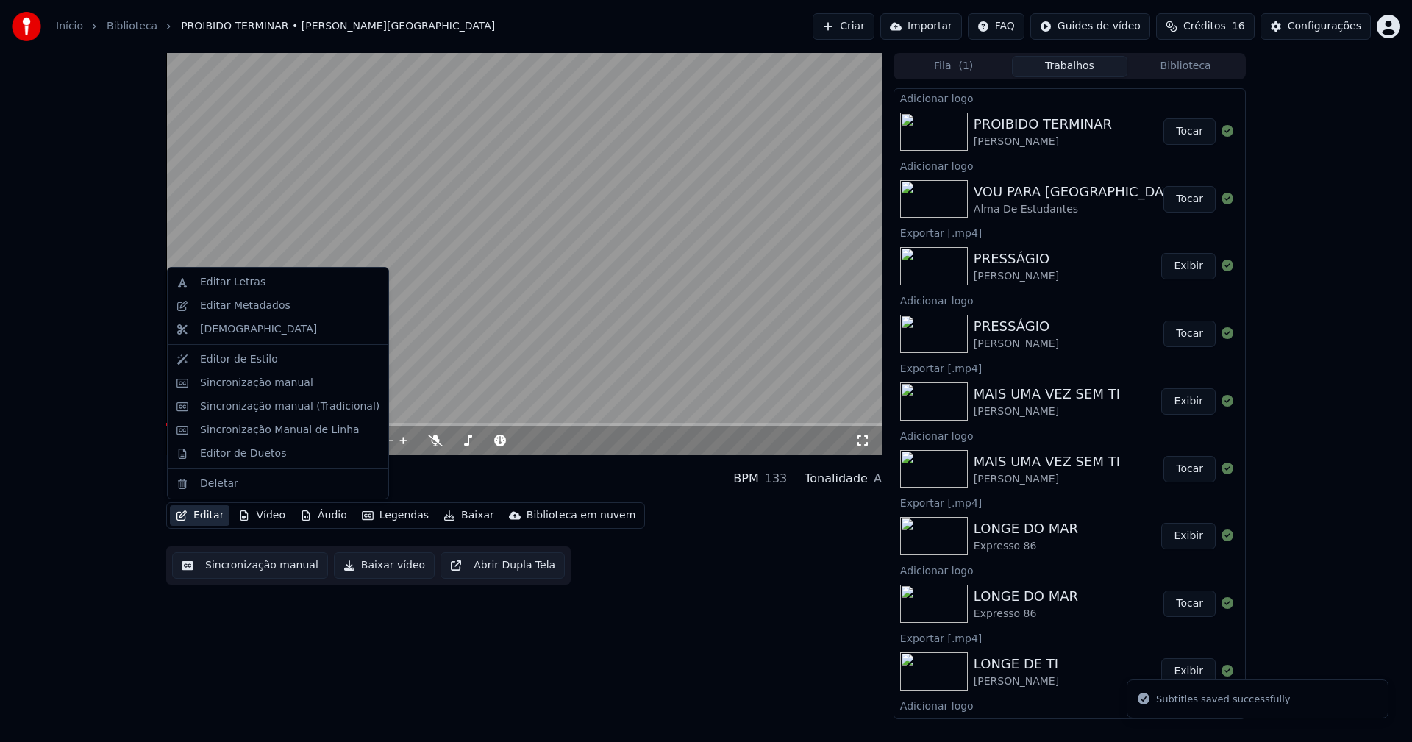
click at [212, 511] on button "Editar" at bounding box center [200, 515] width 60 height 21
click at [241, 283] on div "Editar Letras" at bounding box center [232, 282] width 65 height 15
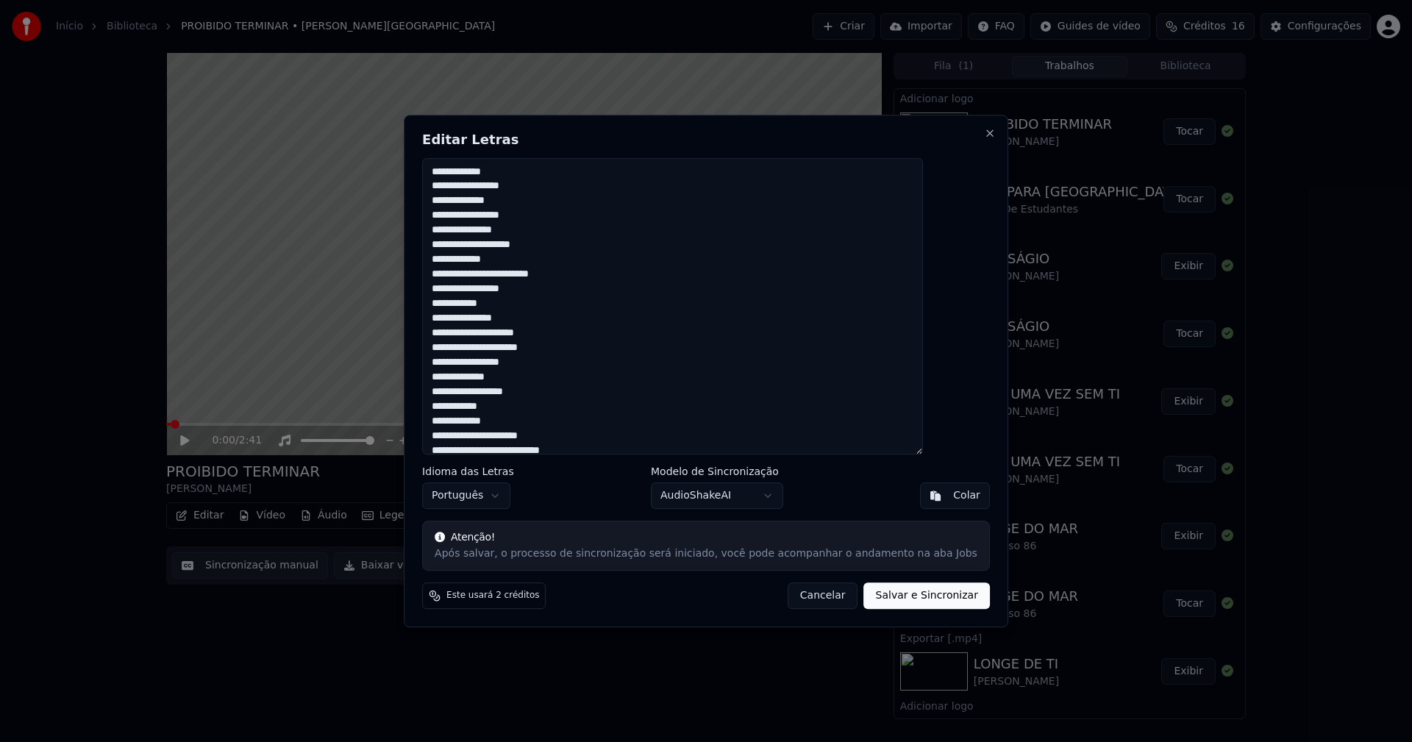
click at [801, 597] on button "Cancelar" at bounding box center [823, 596] width 71 height 26
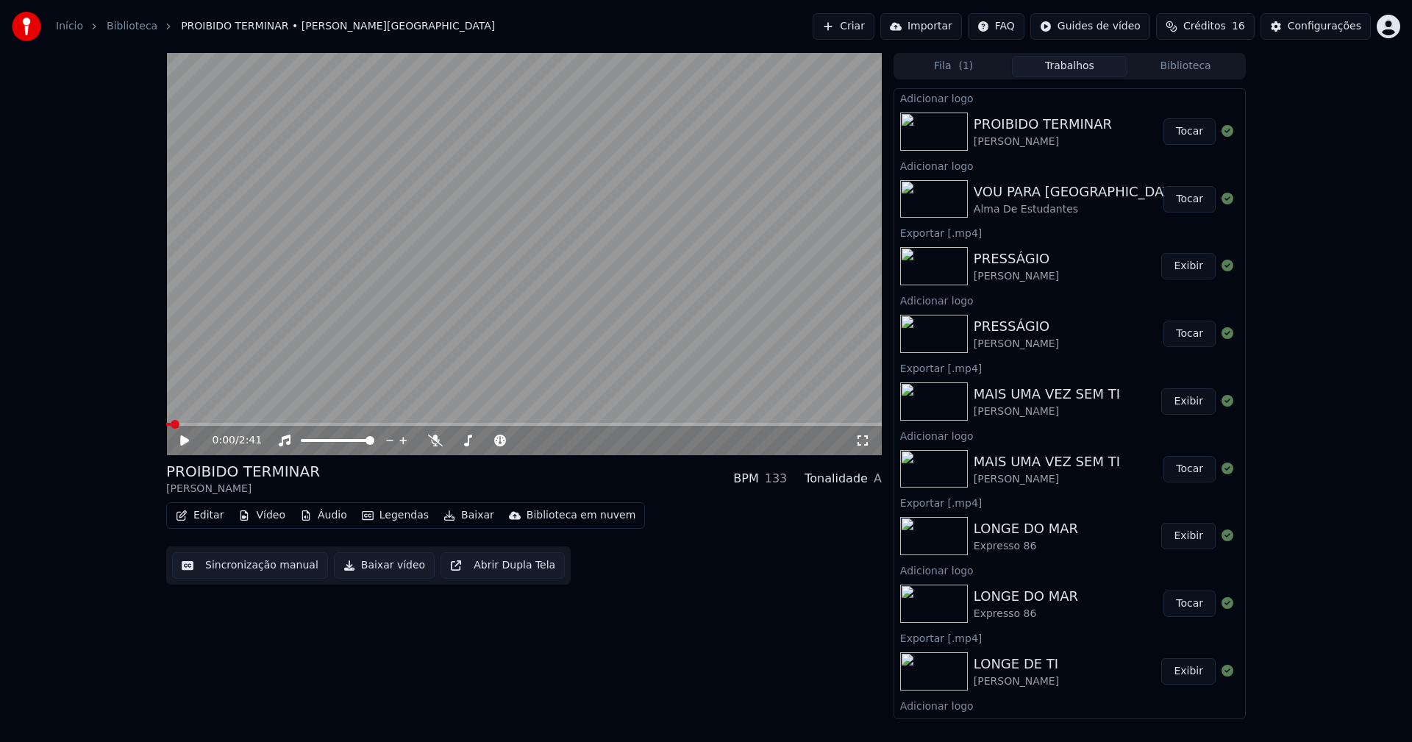
click at [198, 516] on button "Editar" at bounding box center [200, 515] width 60 height 21
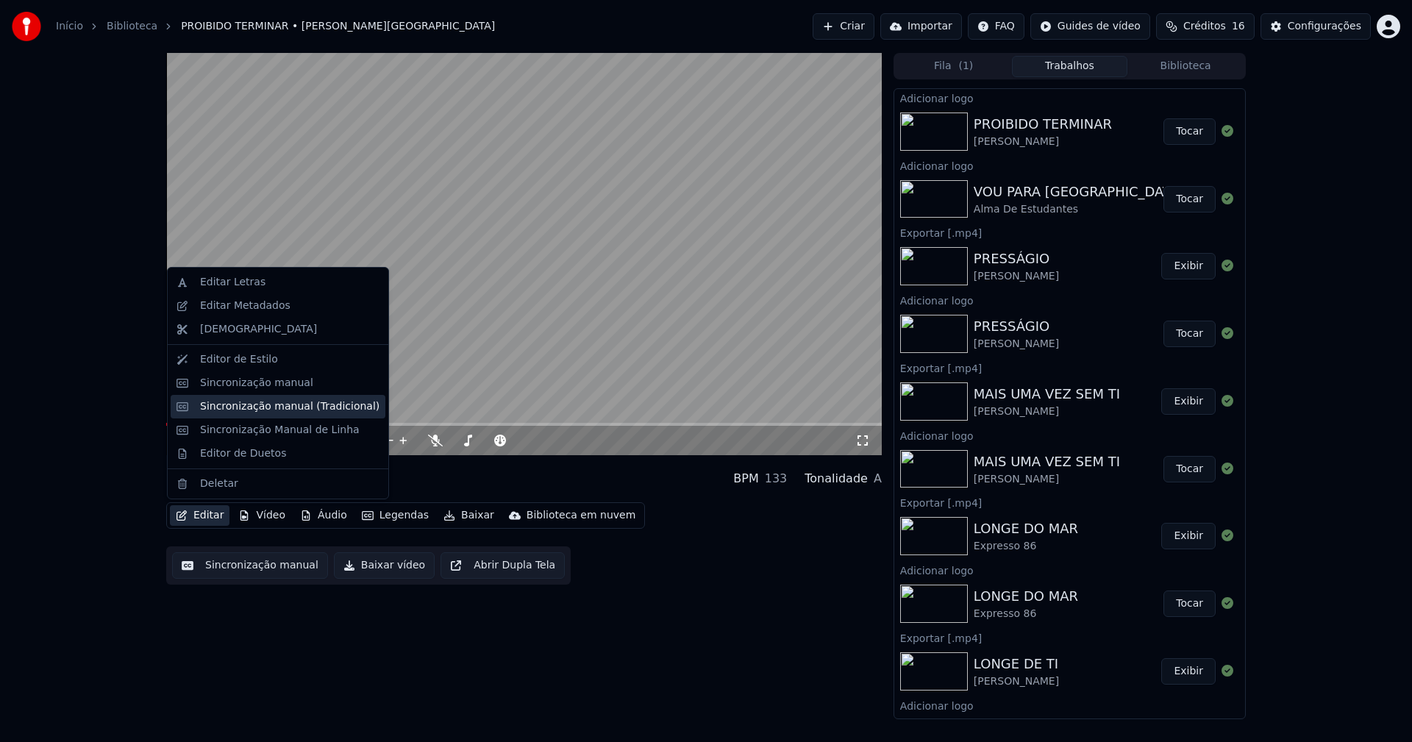
click at [249, 410] on div "Sincronização manual (Tradicional)" at bounding box center [289, 406] width 179 height 15
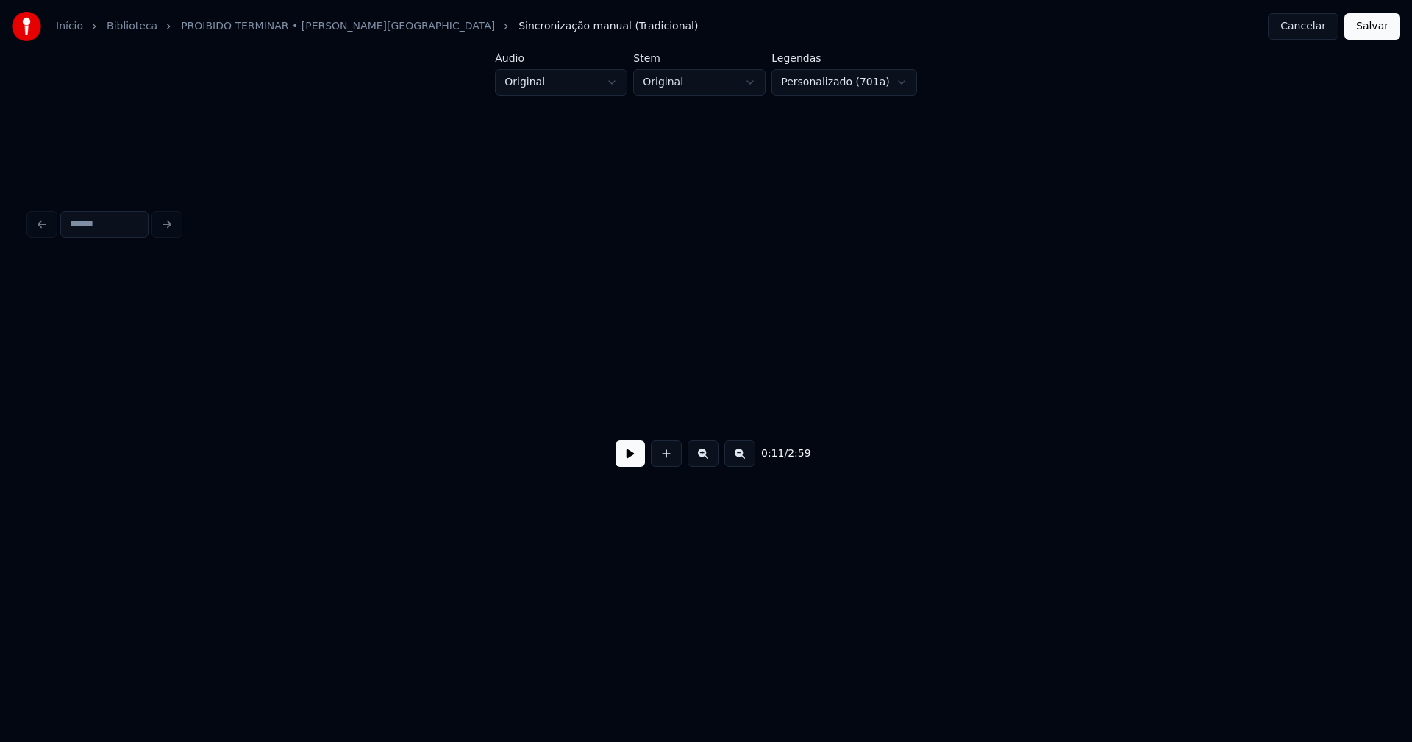
scroll to position [0, 1724]
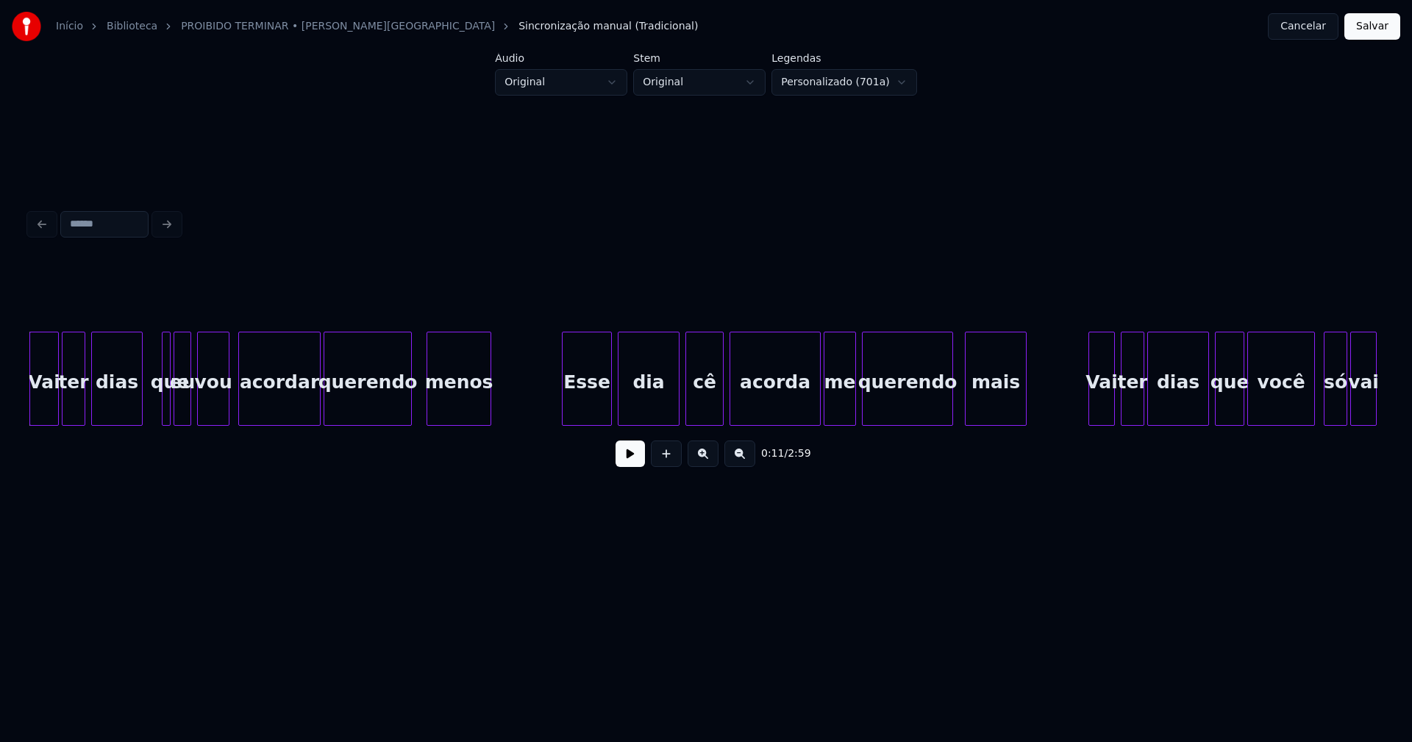
click at [140, 411] on div at bounding box center [140, 379] width 4 height 93
click at [308, 413] on div at bounding box center [309, 379] width 4 height 93
click at [593, 414] on div "Esse" at bounding box center [579, 383] width 49 height 100
click at [811, 415] on div at bounding box center [811, 379] width 4 height 93
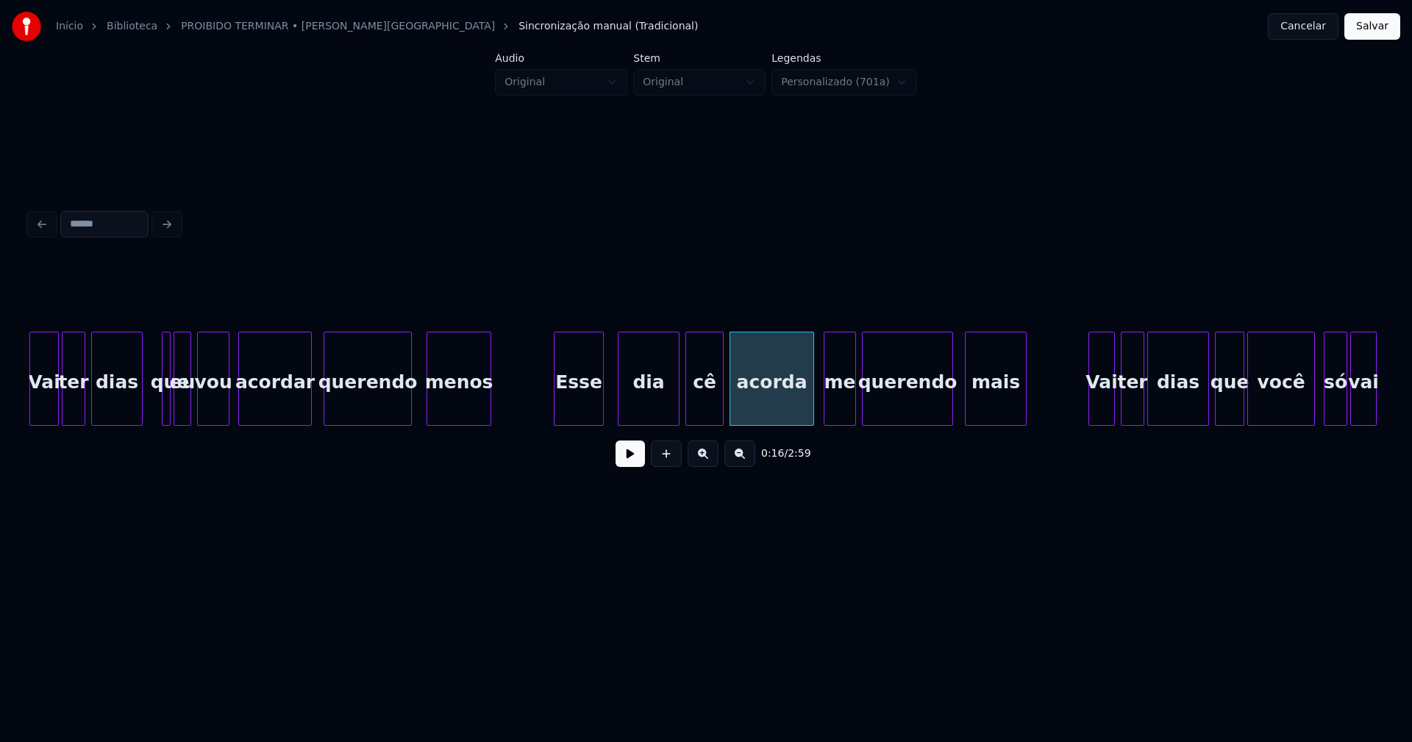
click at [631, 467] on button at bounding box center [630, 454] width 29 height 26
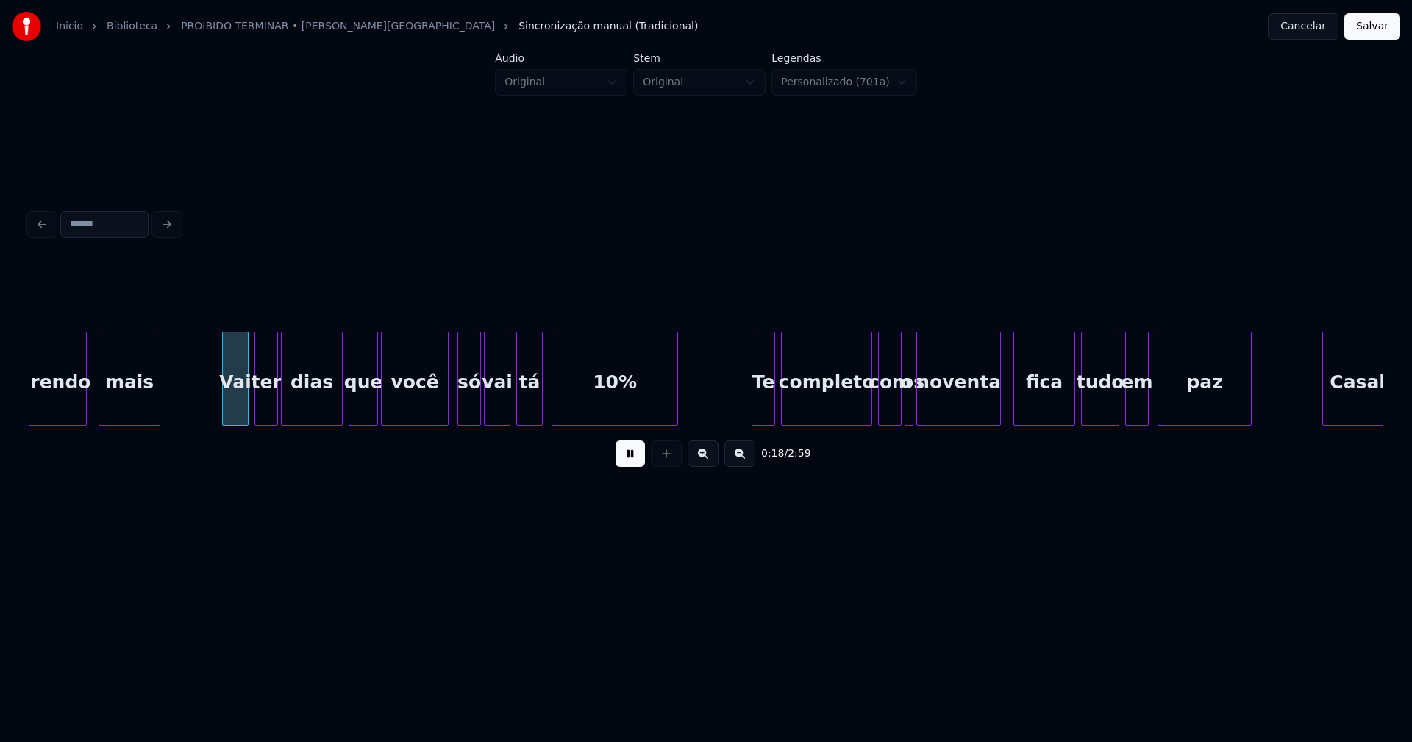
scroll to position [0, 2605]
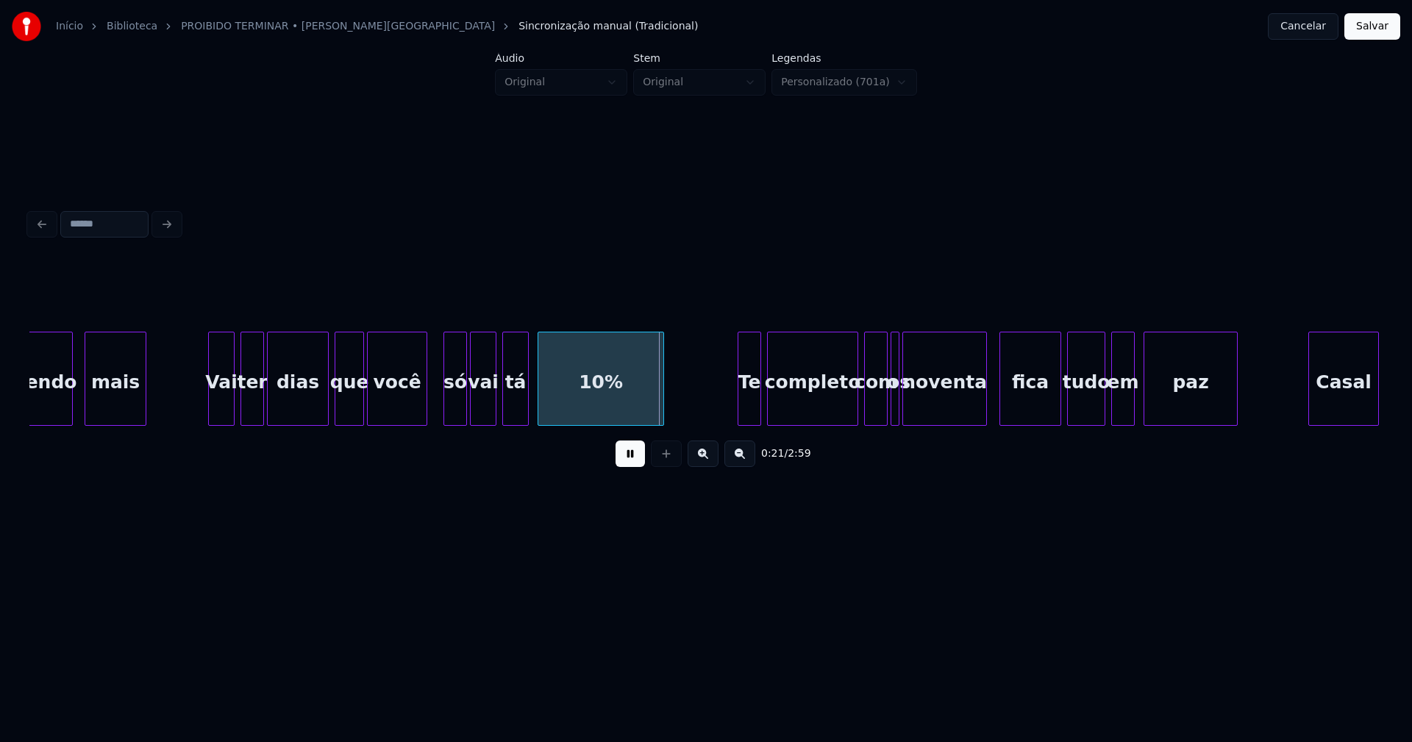
click at [427, 414] on div at bounding box center [424, 379] width 4 height 93
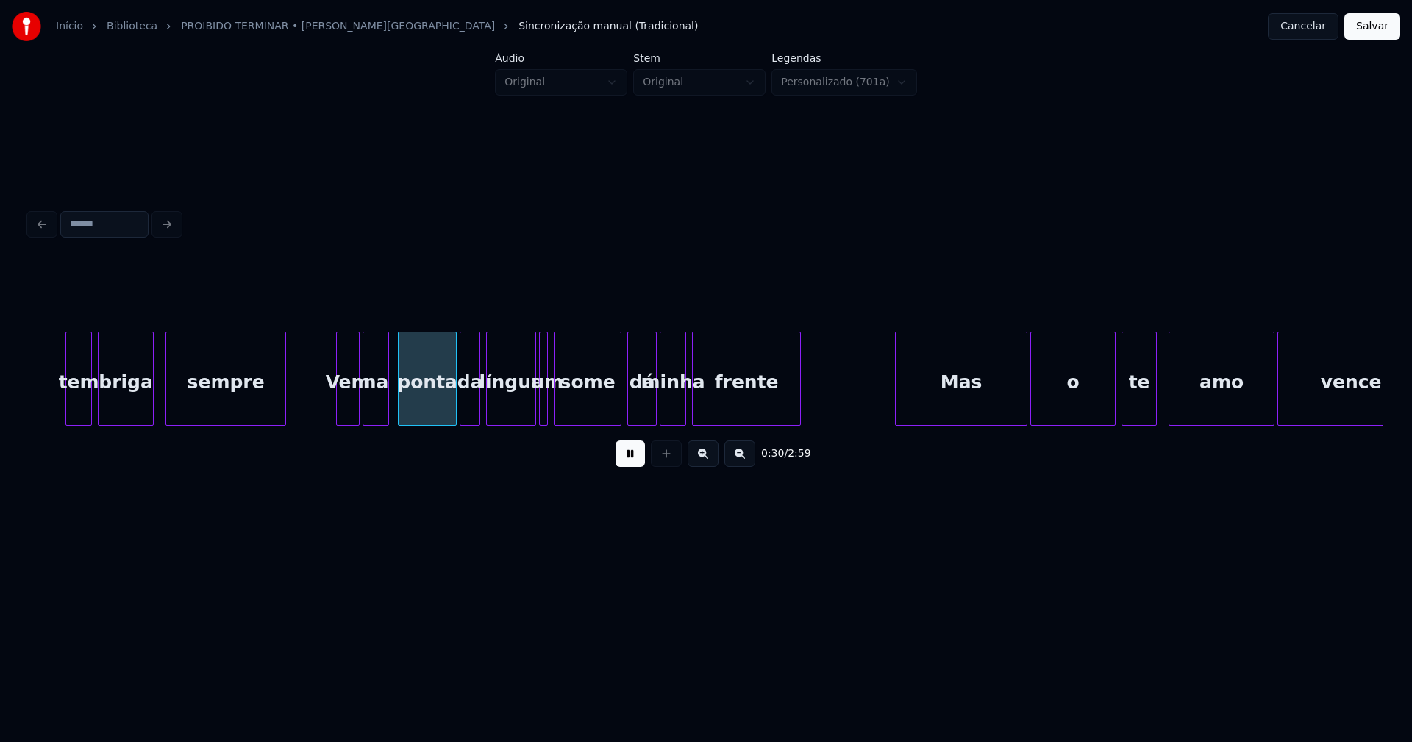
scroll to position [0, 4127]
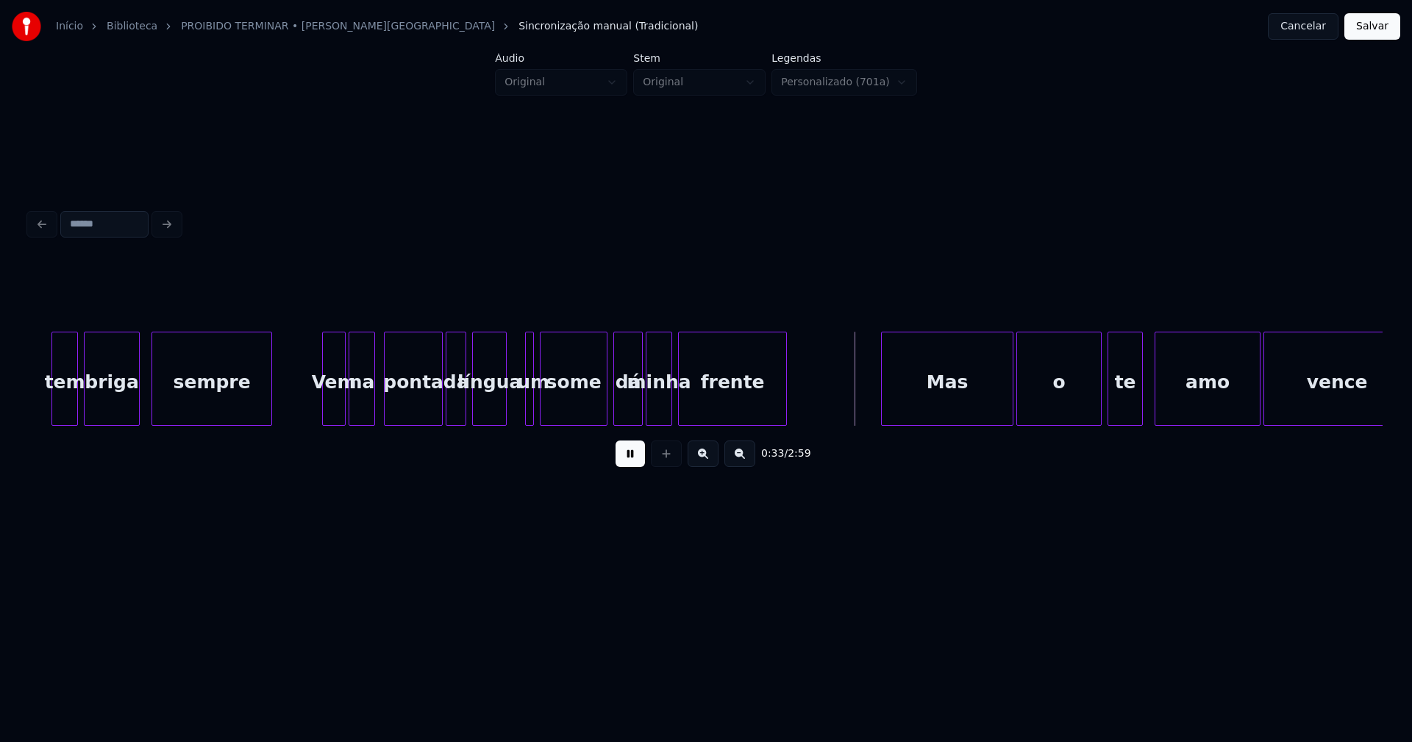
click at [502, 418] on div at bounding box center [504, 379] width 4 height 93
click at [516, 411] on div at bounding box center [518, 379] width 4 height 93
click at [624, 402] on div "dá" at bounding box center [628, 383] width 28 height 100
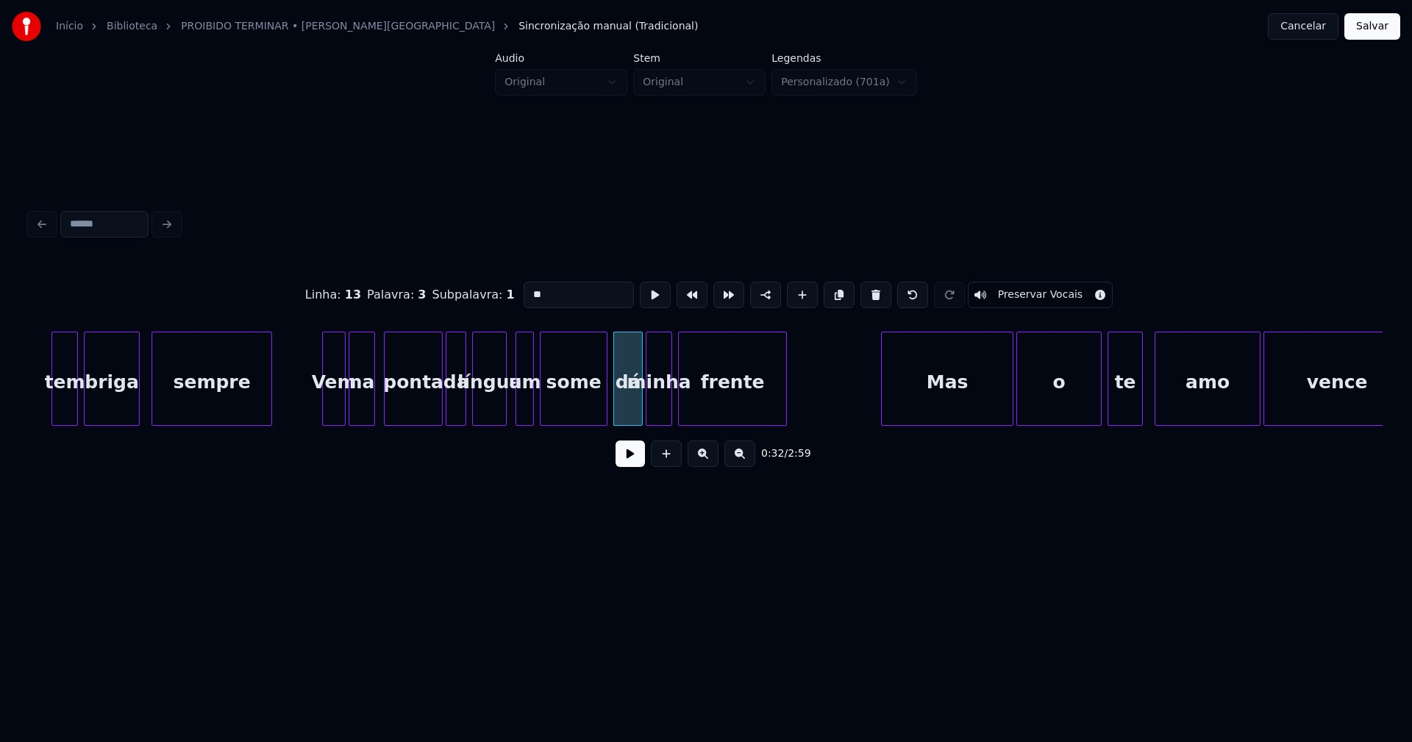
drag, startPoint x: 538, startPoint y: 291, endPoint x: 556, endPoint y: 300, distance: 20.1
click at [538, 291] on input "**" at bounding box center [579, 295] width 110 height 26
type input "**"
click at [630, 466] on button at bounding box center [630, 454] width 29 height 26
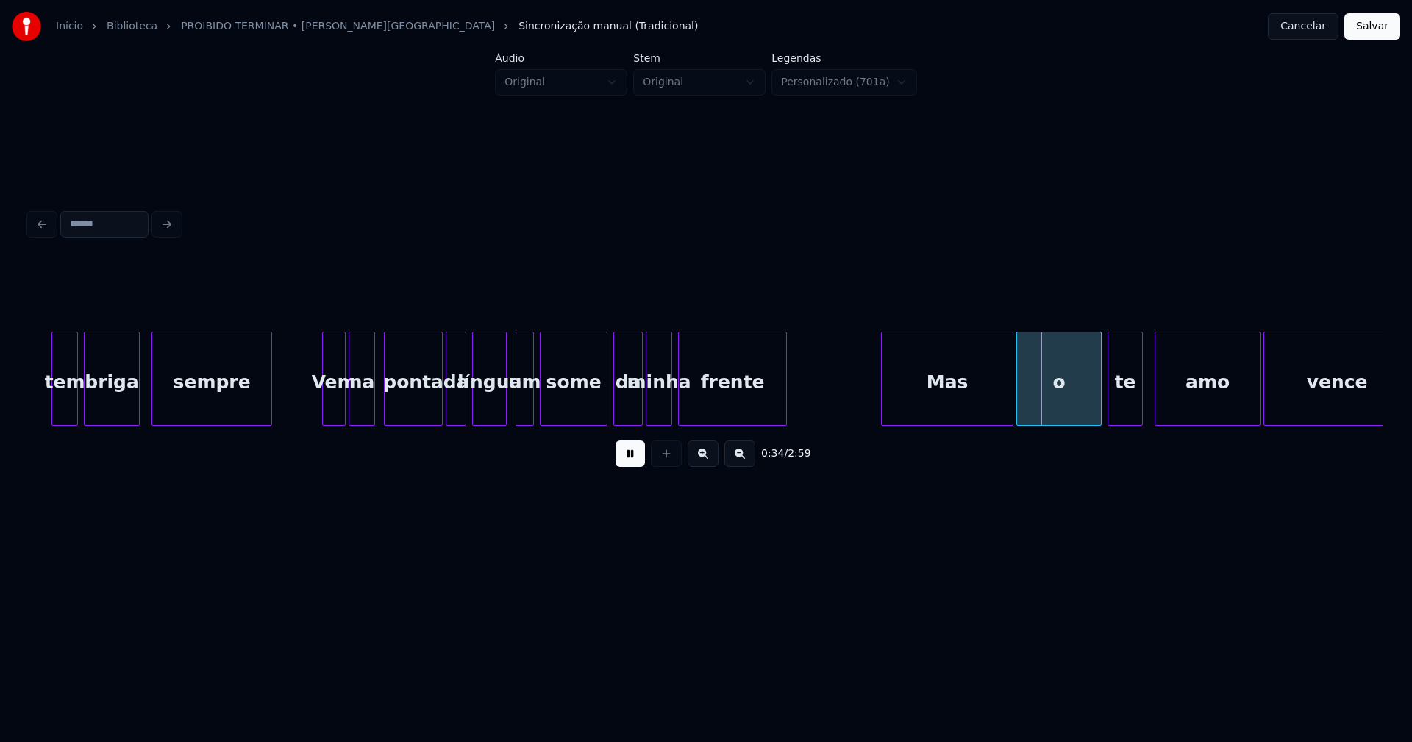
click at [962, 410] on div "Mas" at bounding box center [947, 383] width 131 height 100
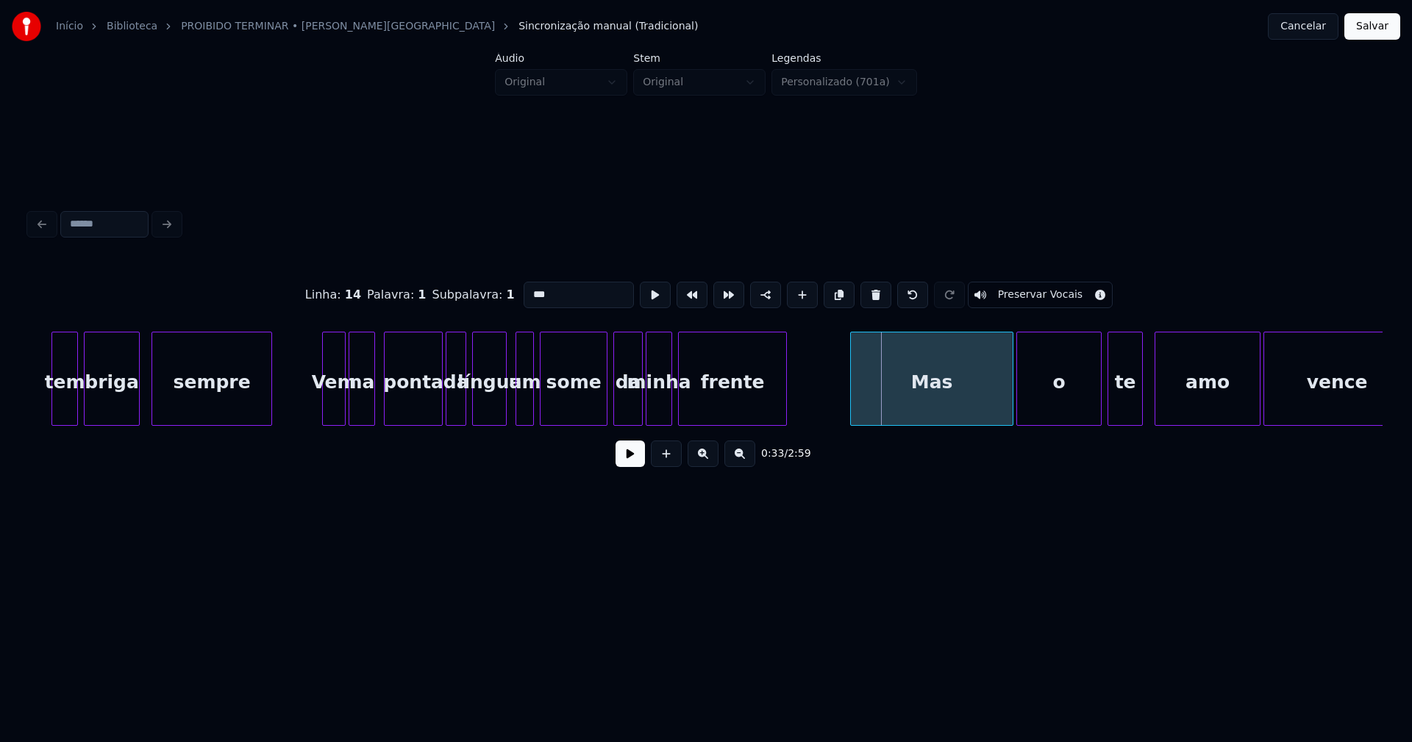
click at [854, 410] on div at bounding box center [853, 379] width 4 height 93
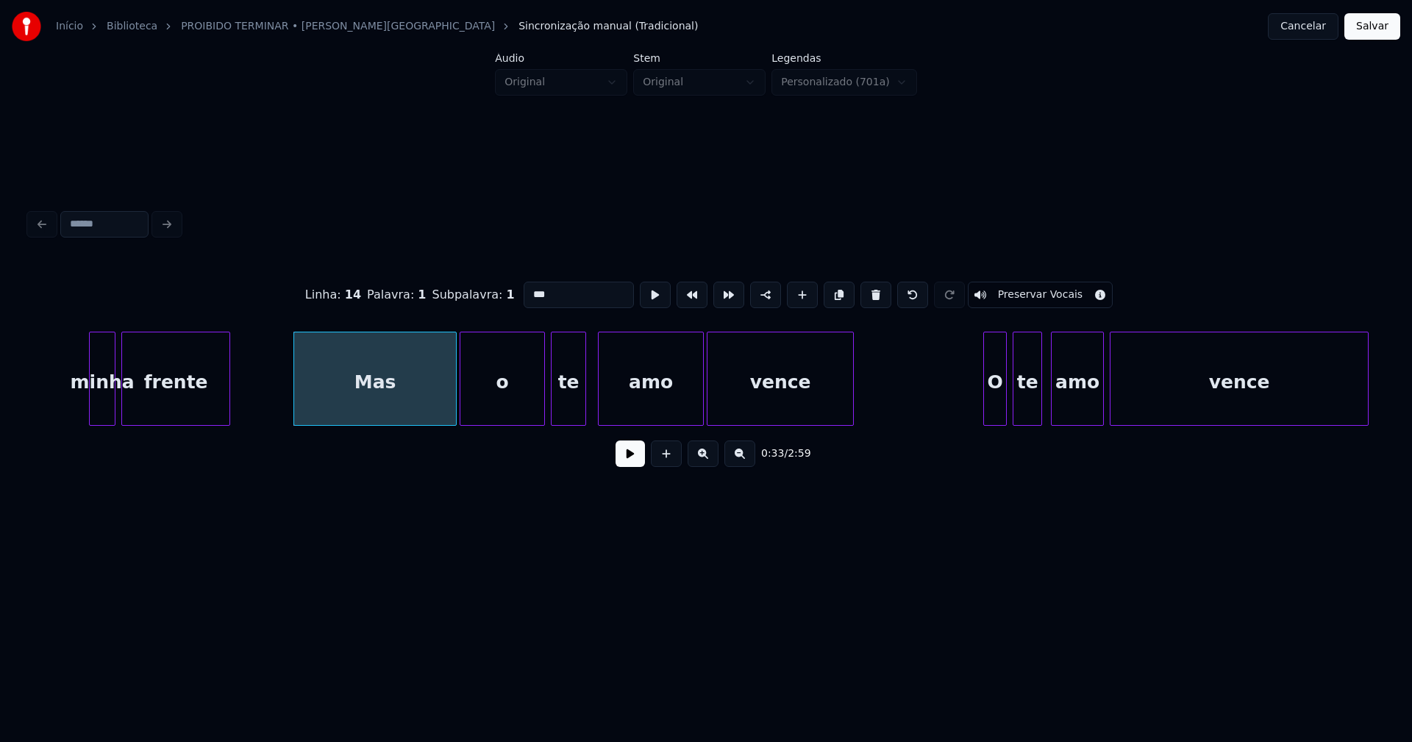
scroll to position [0, 4757]
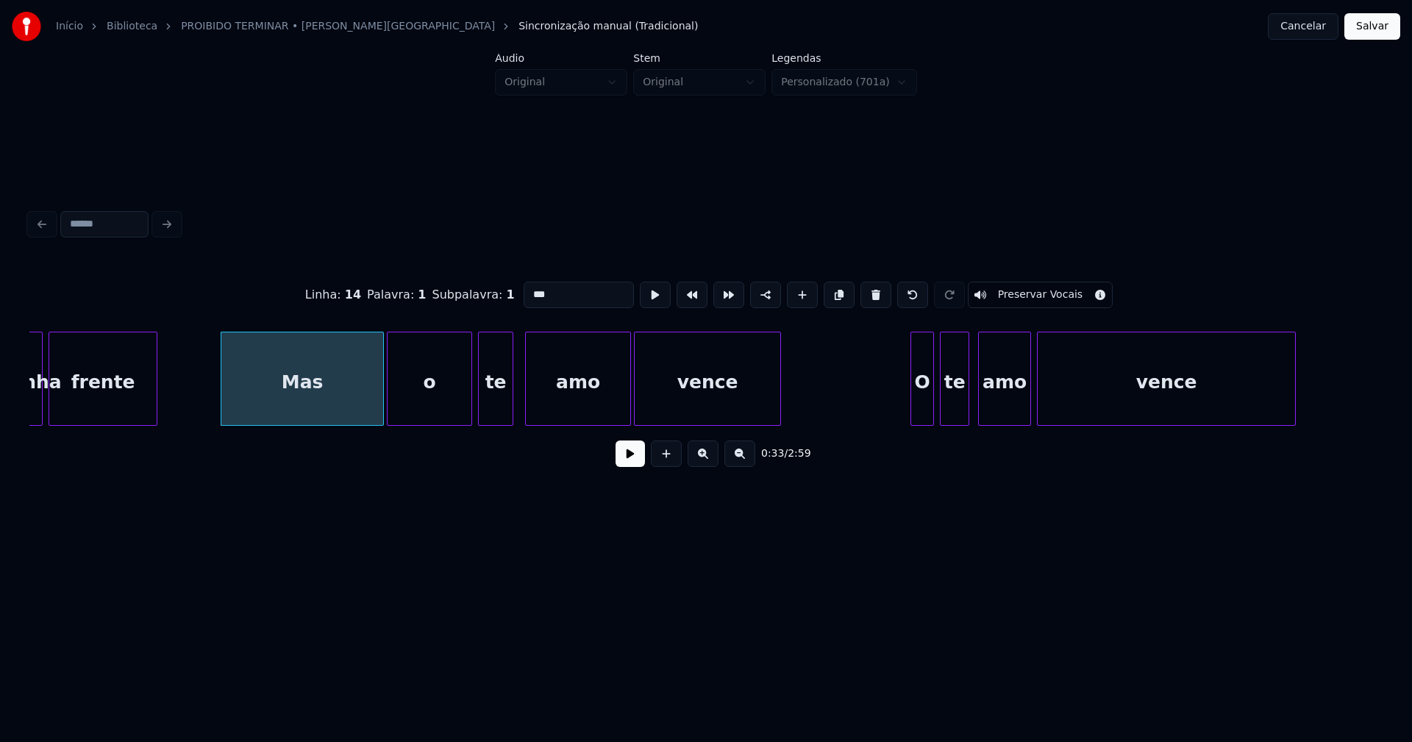
click at [631, 461] on button at bounding box center [630, 454] width 29 height 26
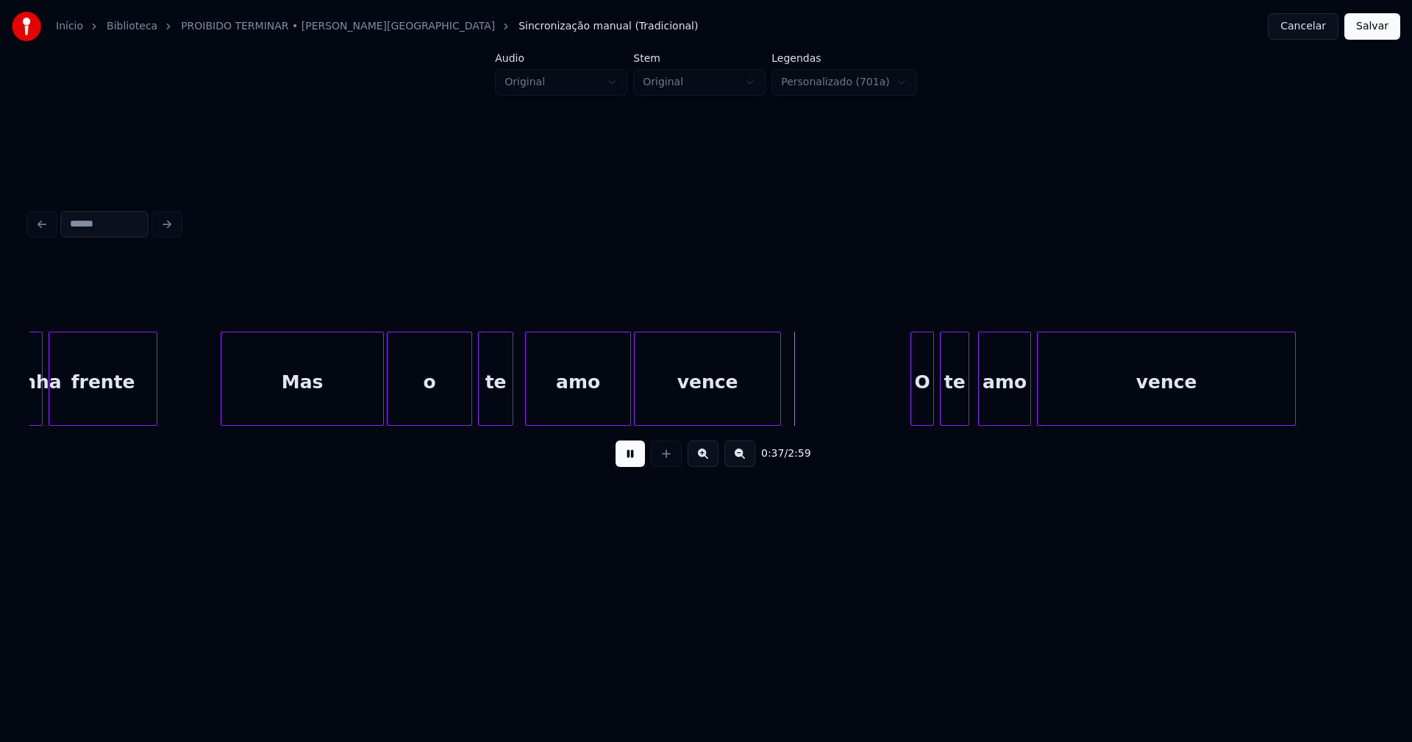
drag, startPoint x: 625, startPoint y: 466, endPoint x: 628, endPoint y: 458, distance: 7.9
click at [628, 461] on button at bounding box center [630, 454] width 29 height 26
click at [626, 467] on button at bounding box center [630, 454] width 29 height 26
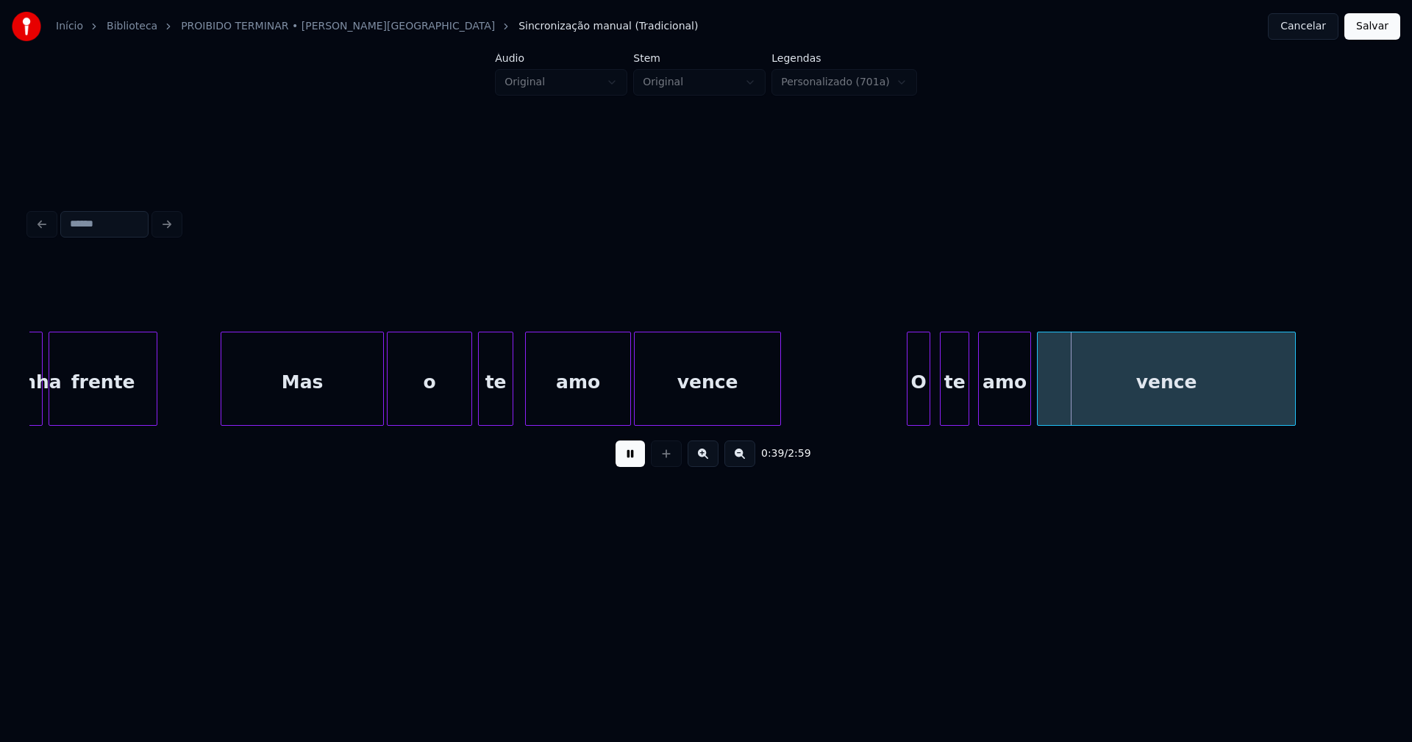
click at [919, 414] on div "O" at bounding box center [919, 383] width 22 height 100
click at [900, 418] on div at bounding box center [900, 379] width 4 height 93
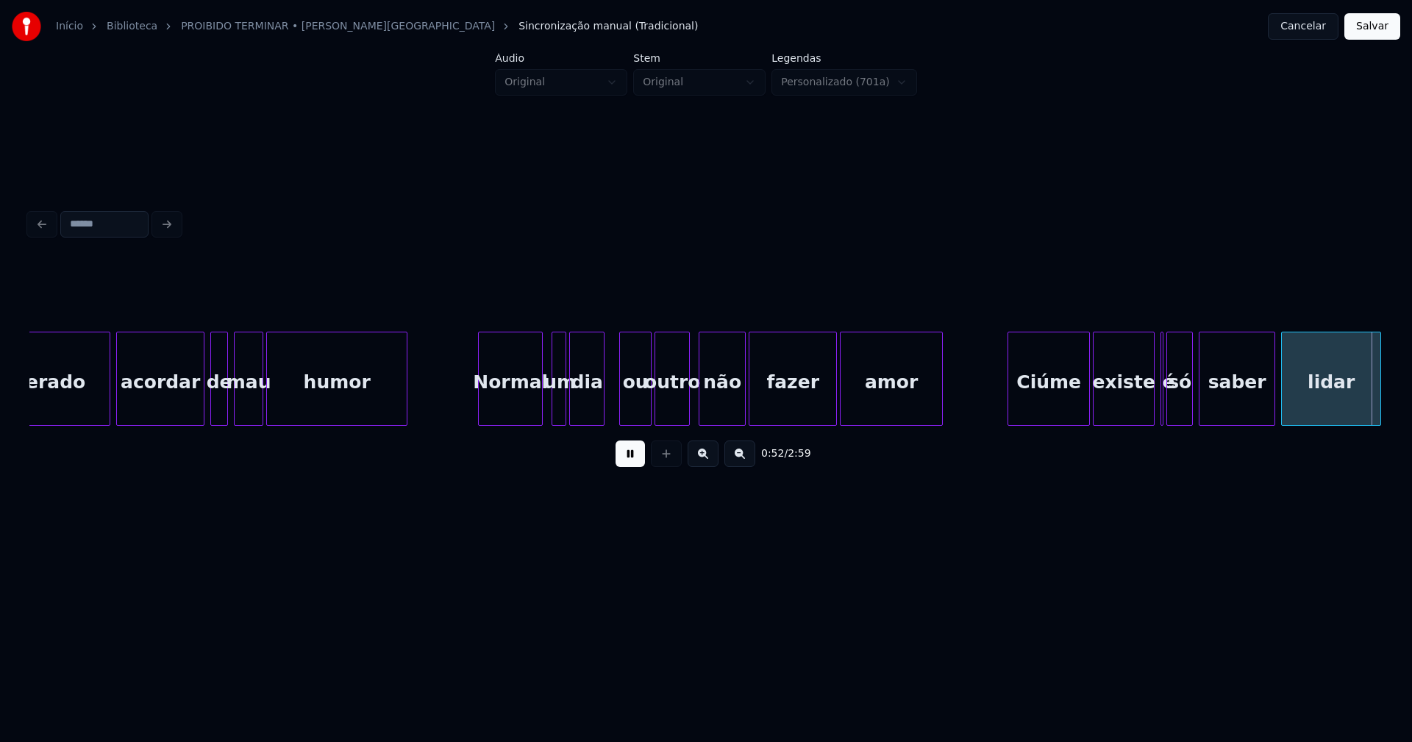
scroll to position [0, 7779]
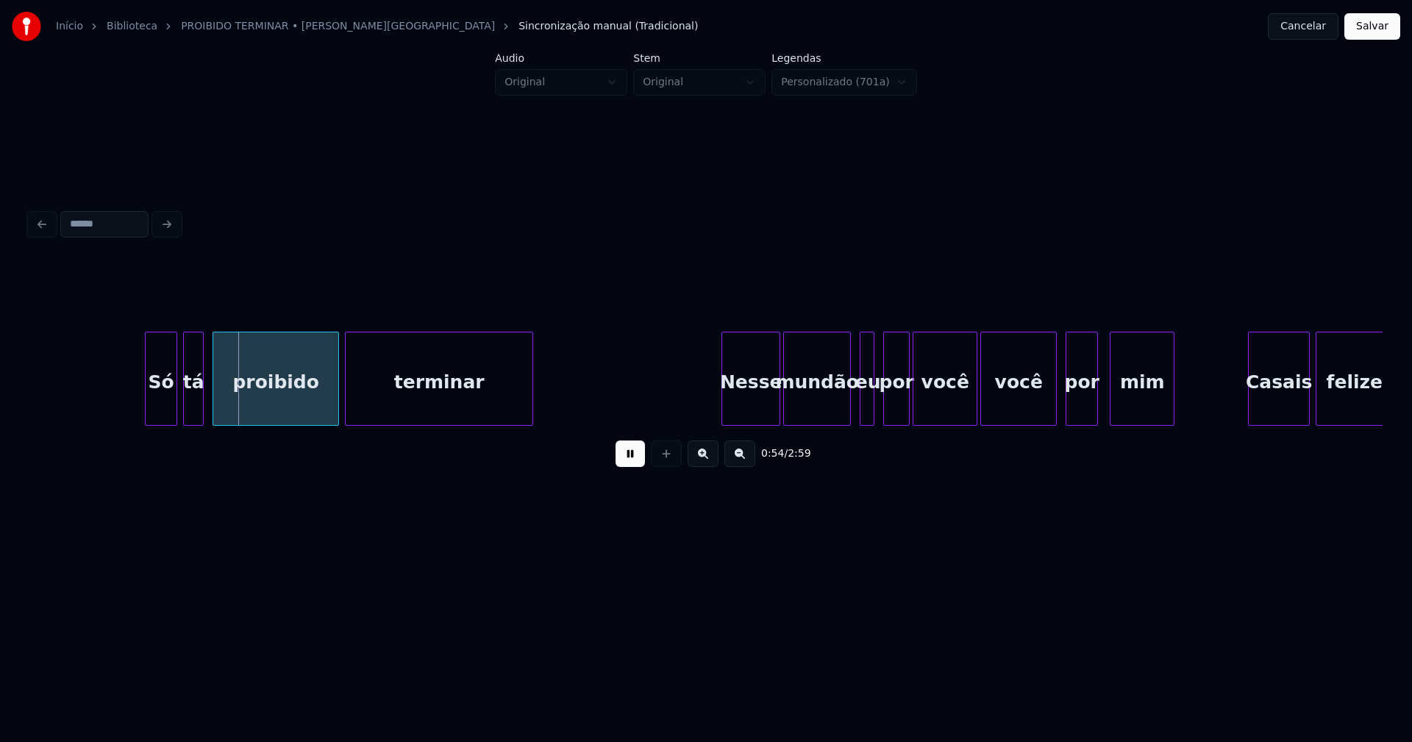
click at [630, 461] on button at bounding box center [630, 454] width 29 height 26
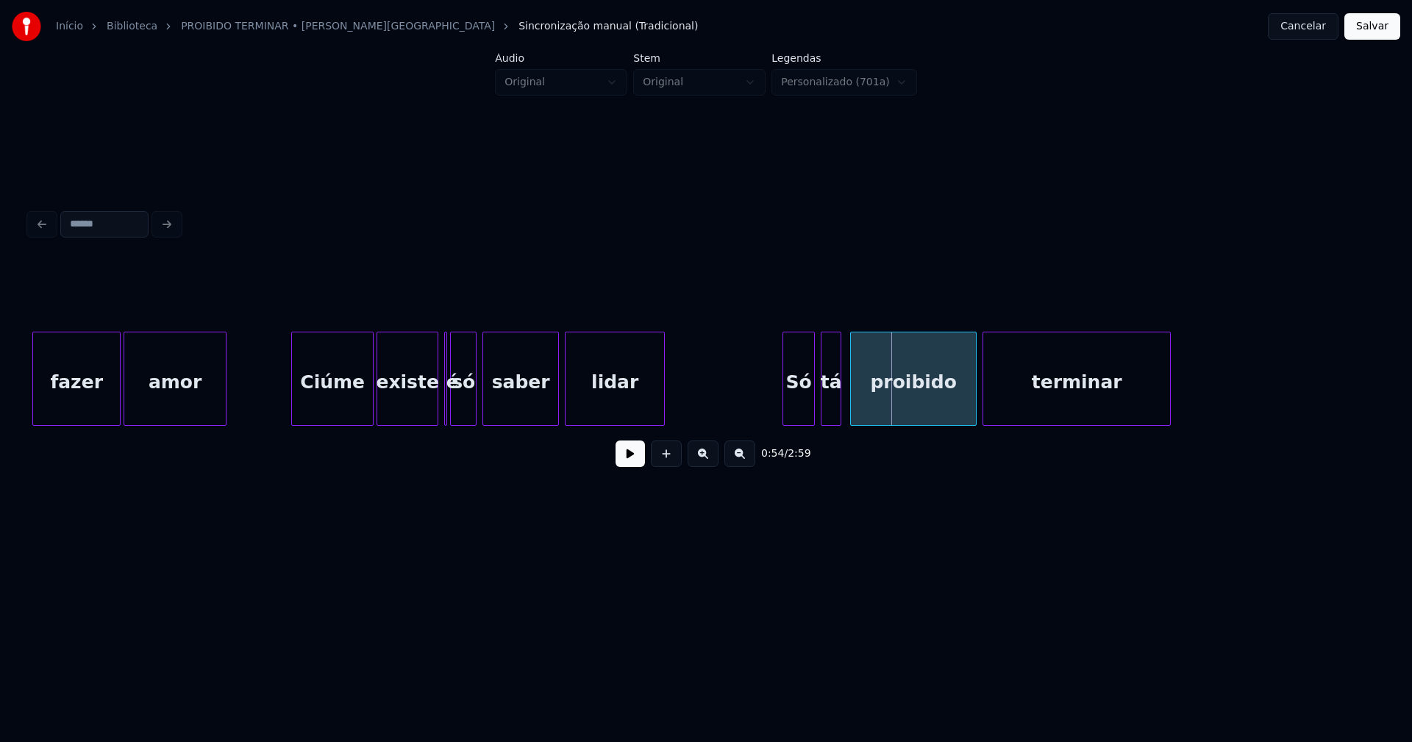
scroll to position [0, 7011]
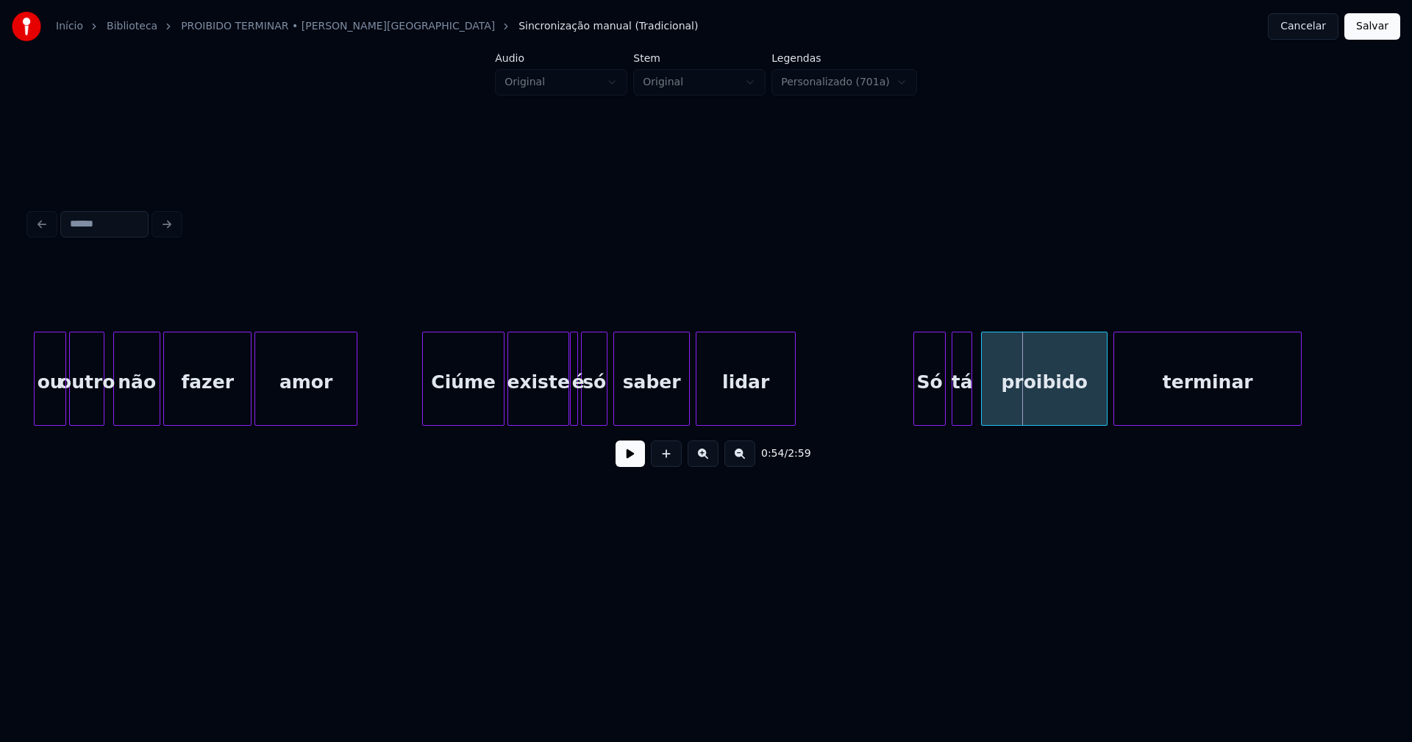
click at [573, 420] on div "Só tá proibido terminar lidar saber só existe é Ciúme amor fazer não outro ou" at bounding box center [706, 379] width 1354 height 94
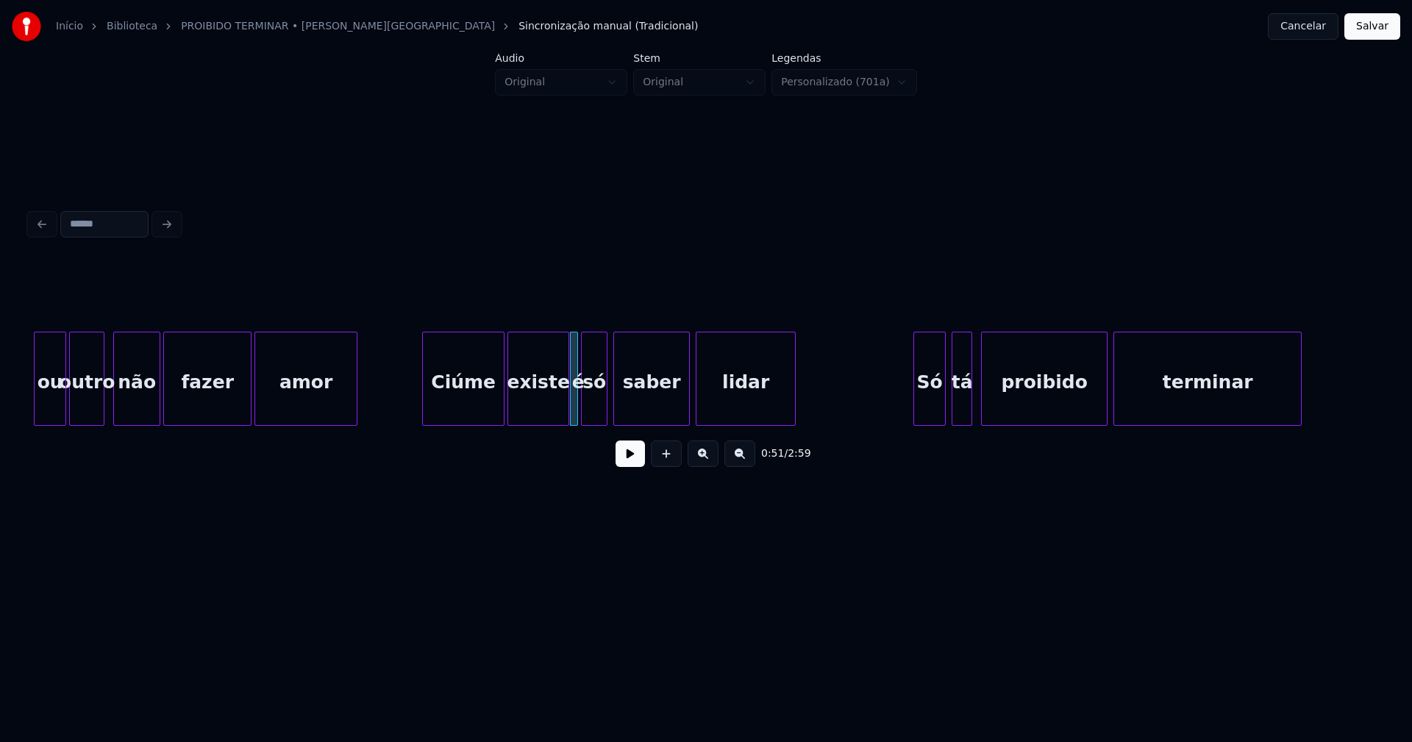
click at [632, 463] on button at bounding box center [630, 454] width 29 height 26
click at [925, 414] on div "Só" at bounding box center [918, 383] width 31 height 100
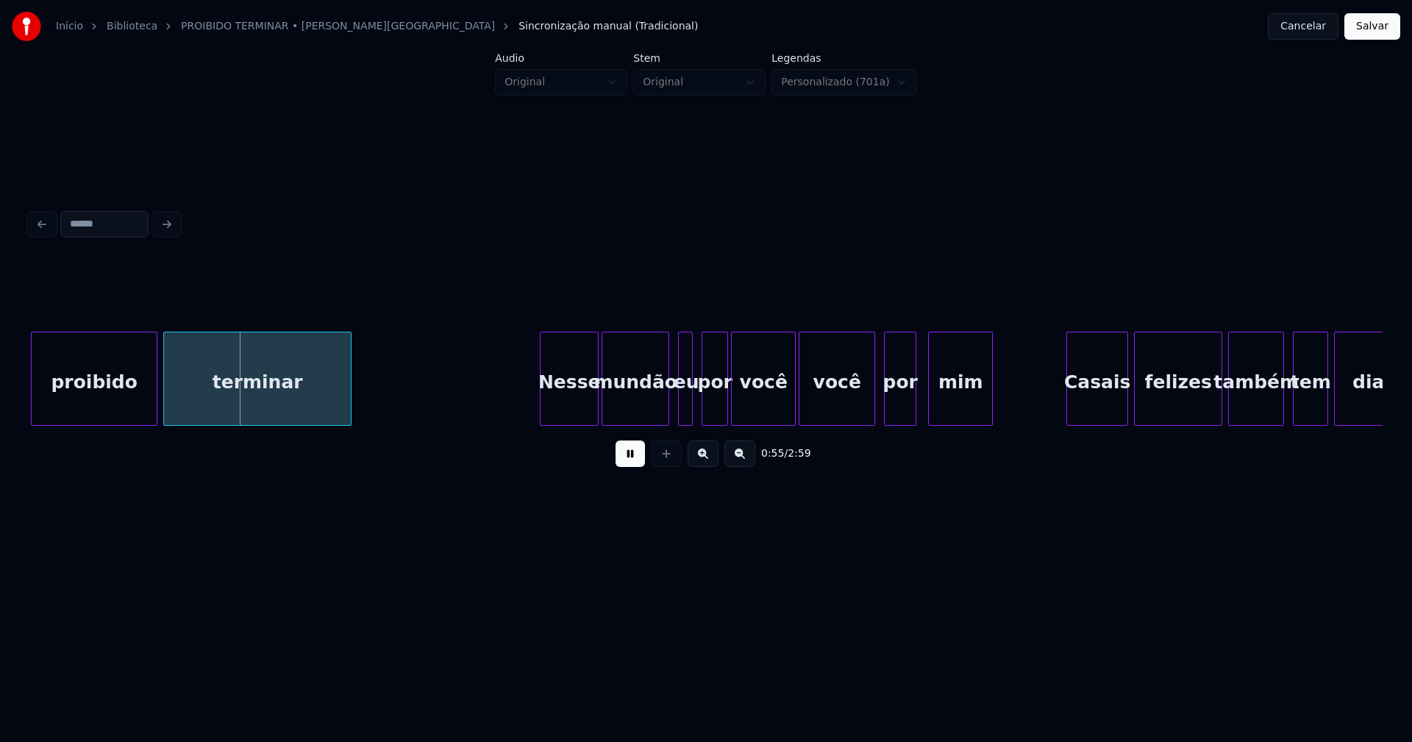
scroll to position [0, 8021]
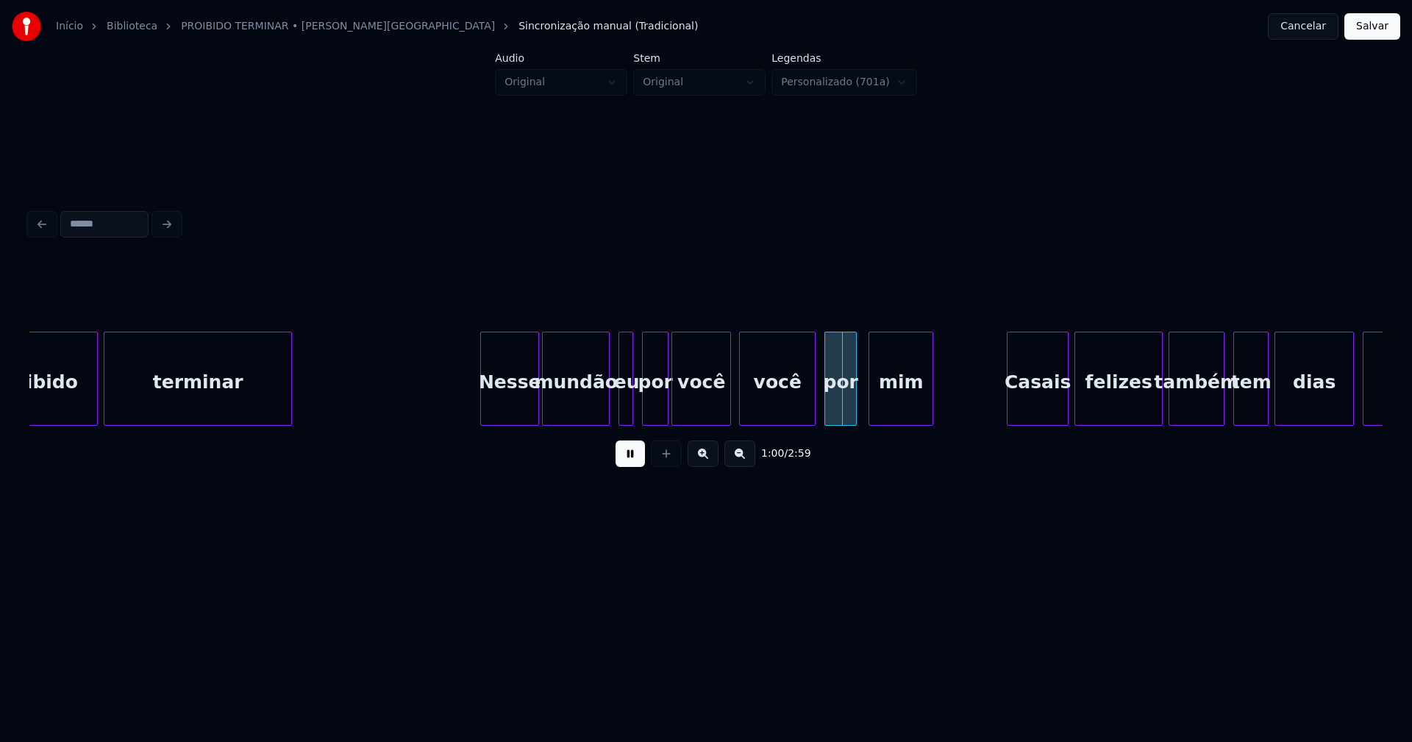
click at [728, 416] on div at bounding box center [728, 379] width 4 height 93
click at [743, 414] on div at bounding box center [745, 379] width 4 height 93
click at [730, 416] on div at bounding box center [730, 379] width 4 height 93
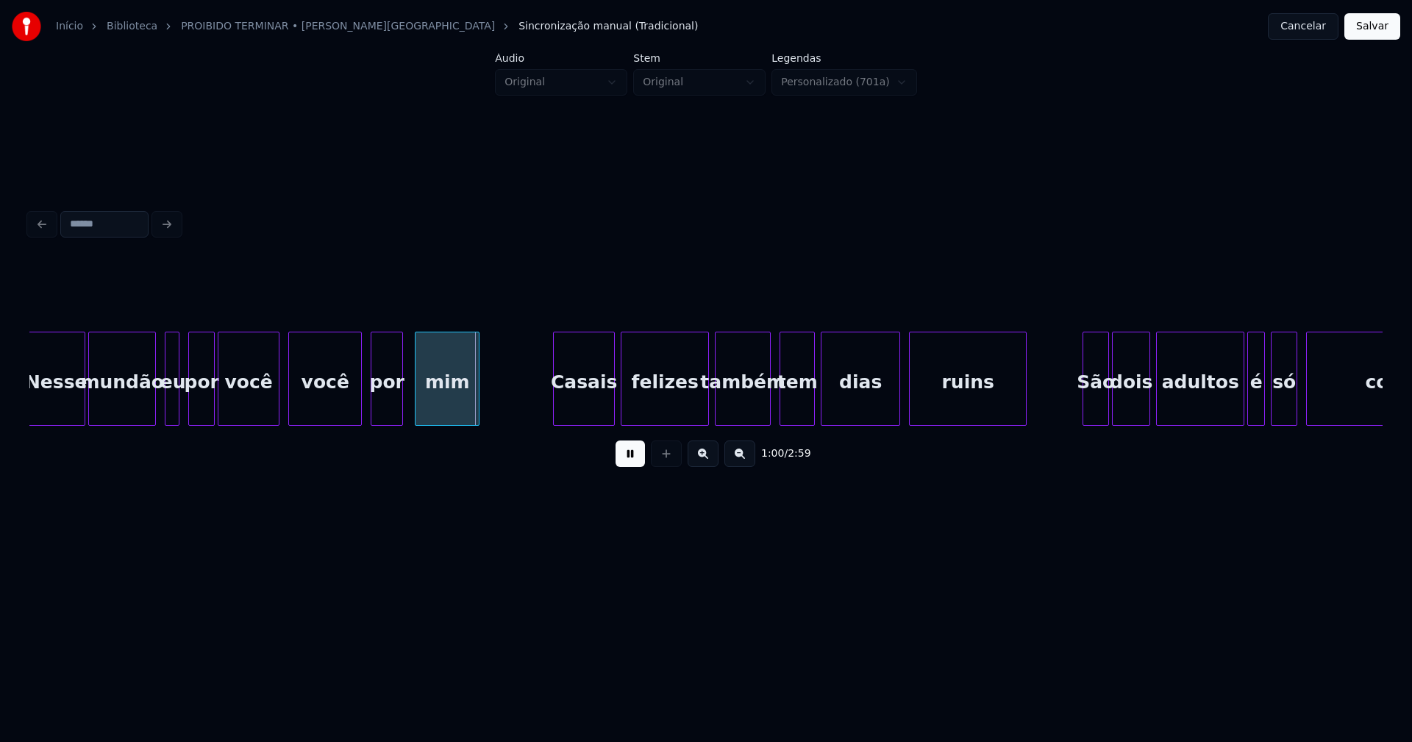
scroll to position [0, 8547]
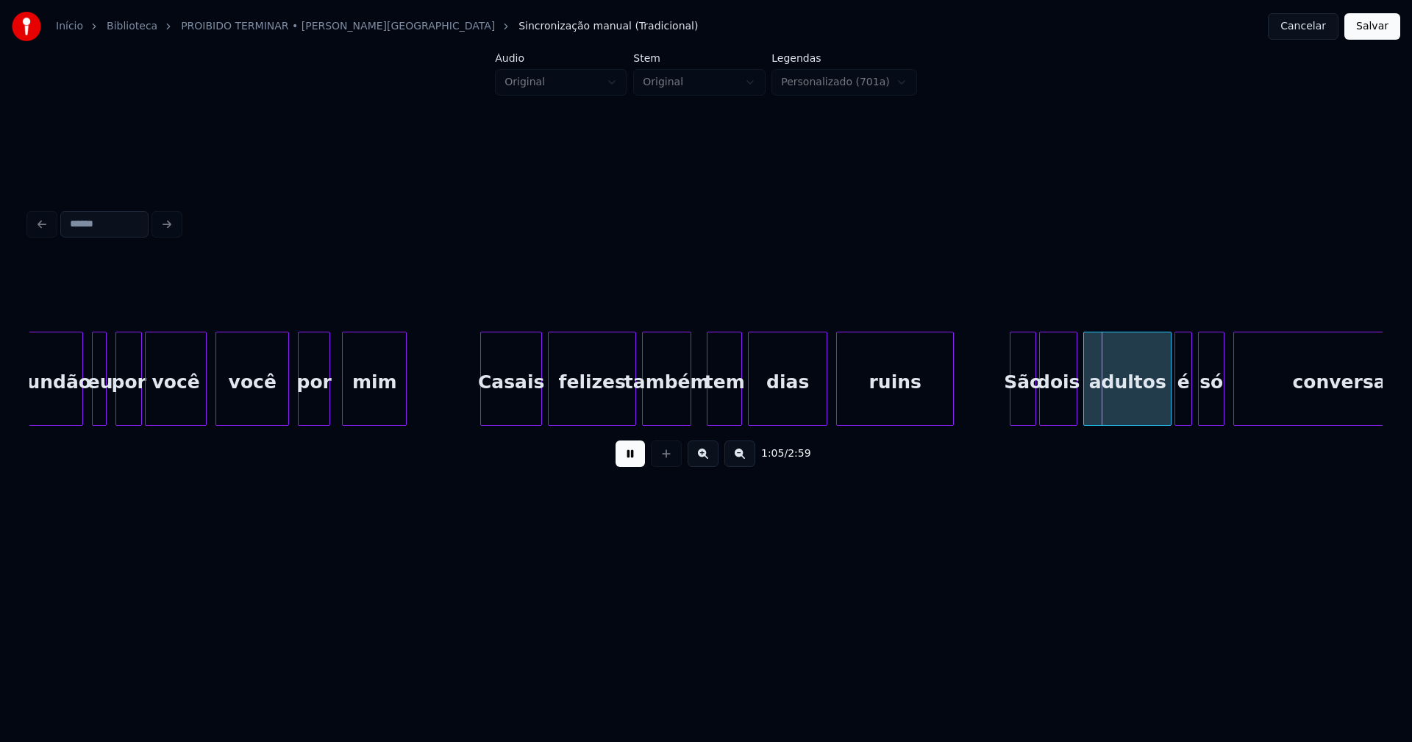
click at [690, 414] on div at bounding box center [688, 379] width 4 height 93
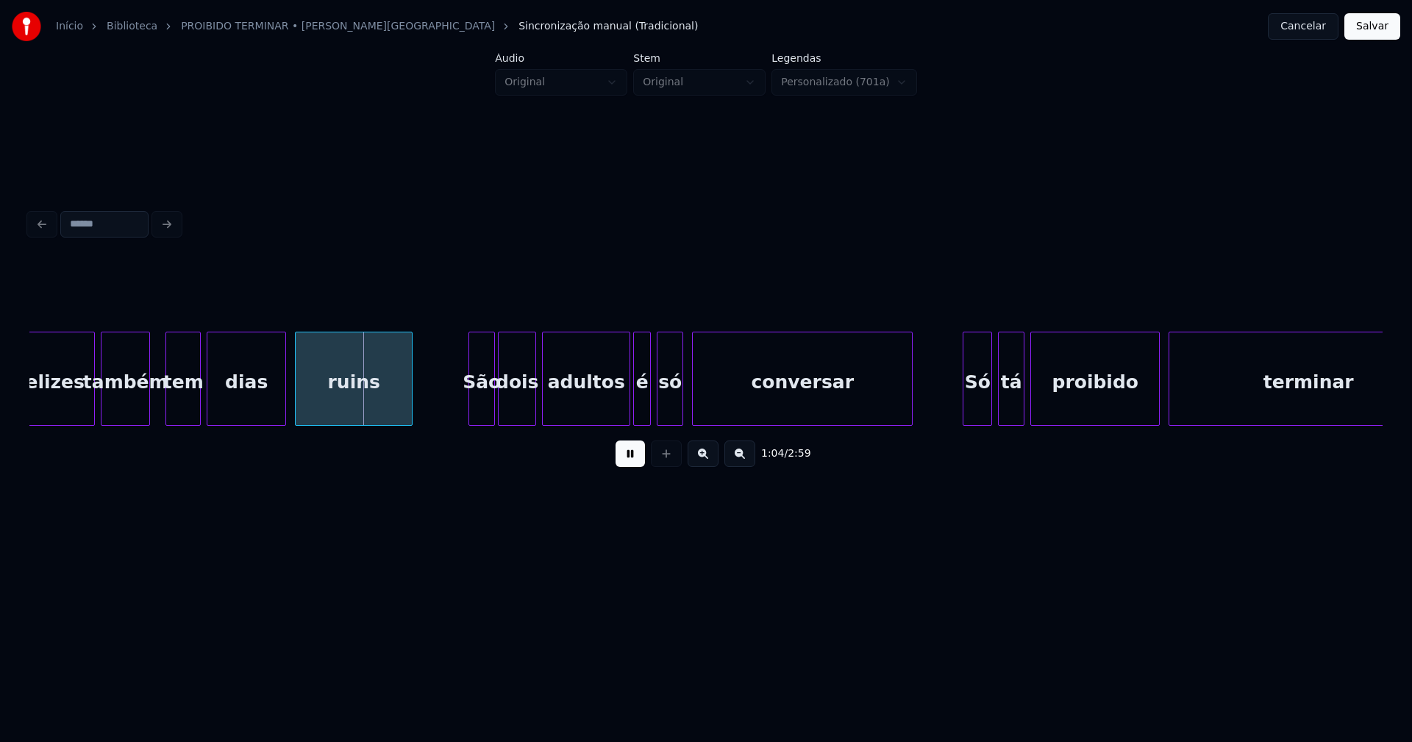
scroll to position [0, 9104]
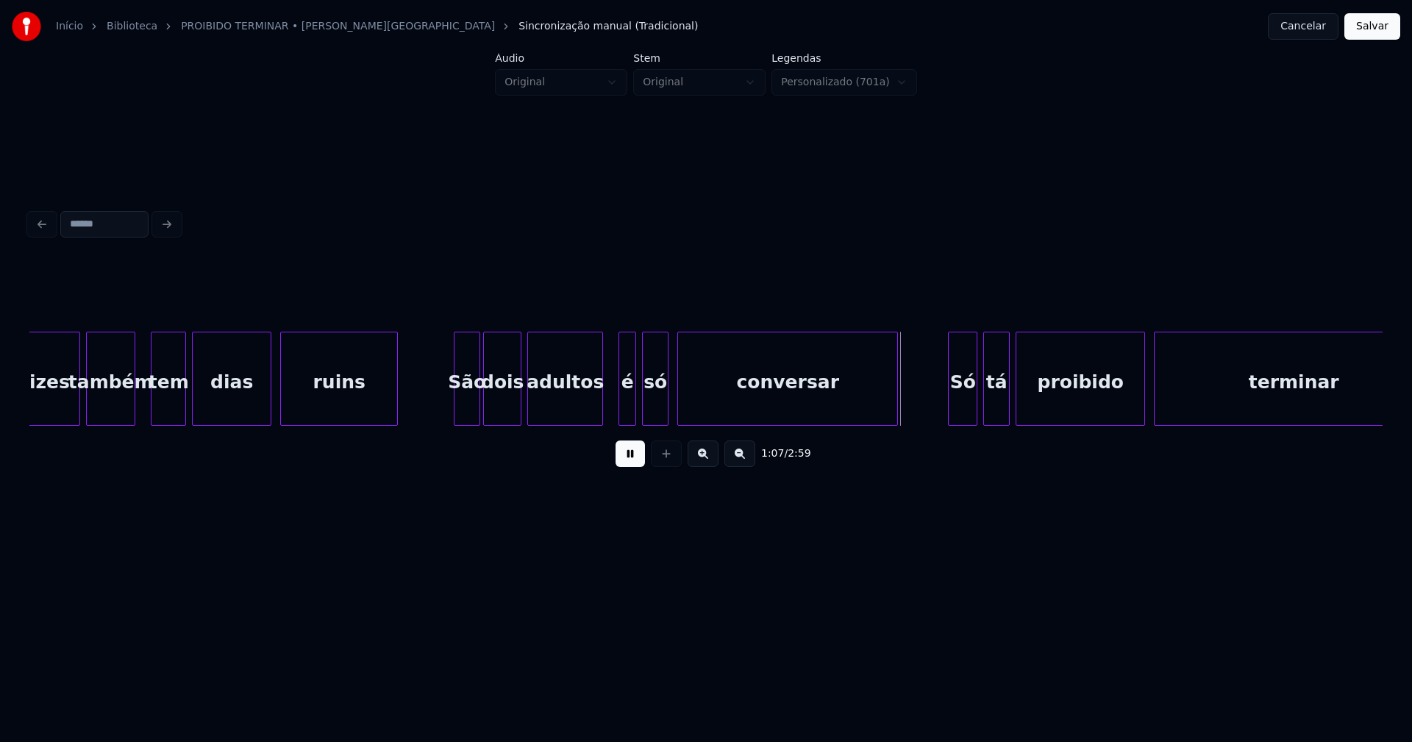
click at [602, 426] on div "felizes também tem dias ruins São dois adultos é só conversar Só tá proibido te…" at bounding box center [706, 379] width 1354 height 94
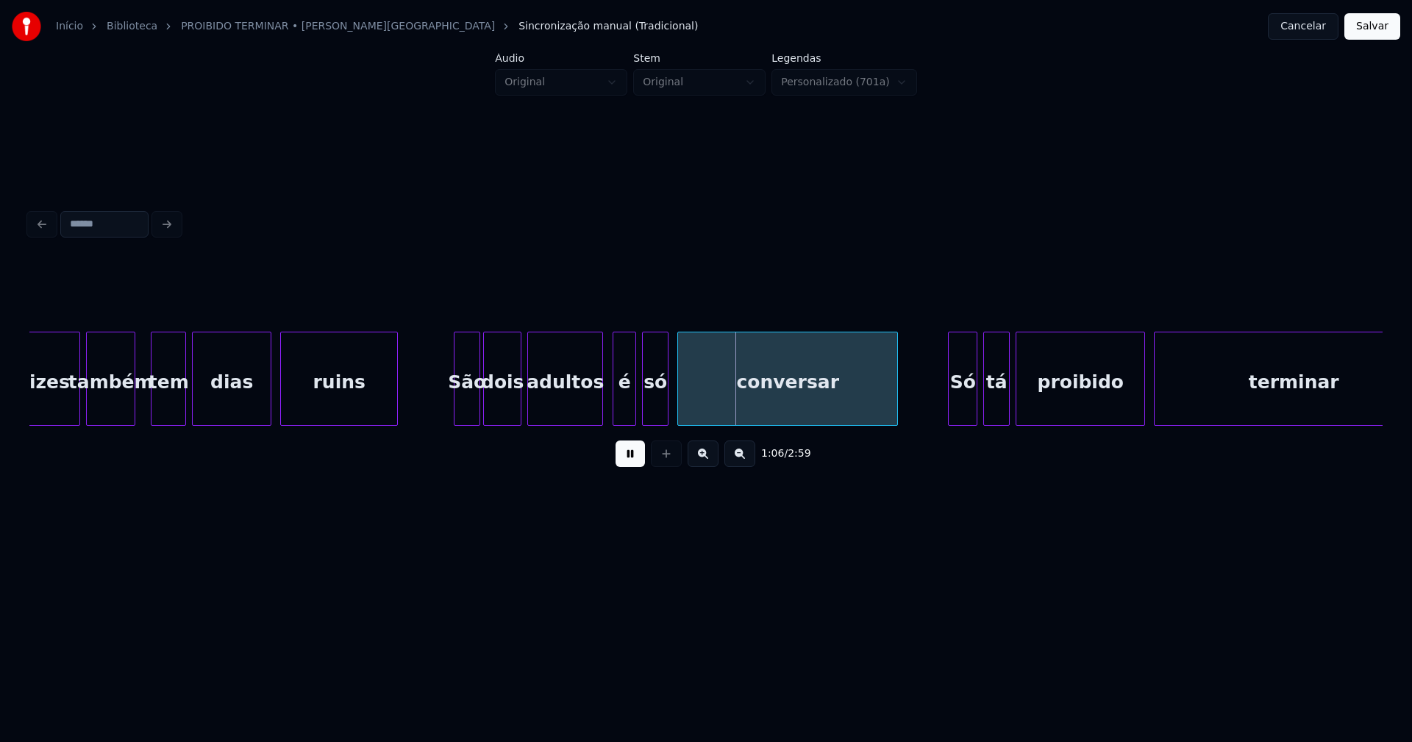
click at [616, 411] on div at bounding box center [616, 379] width 4 height 93
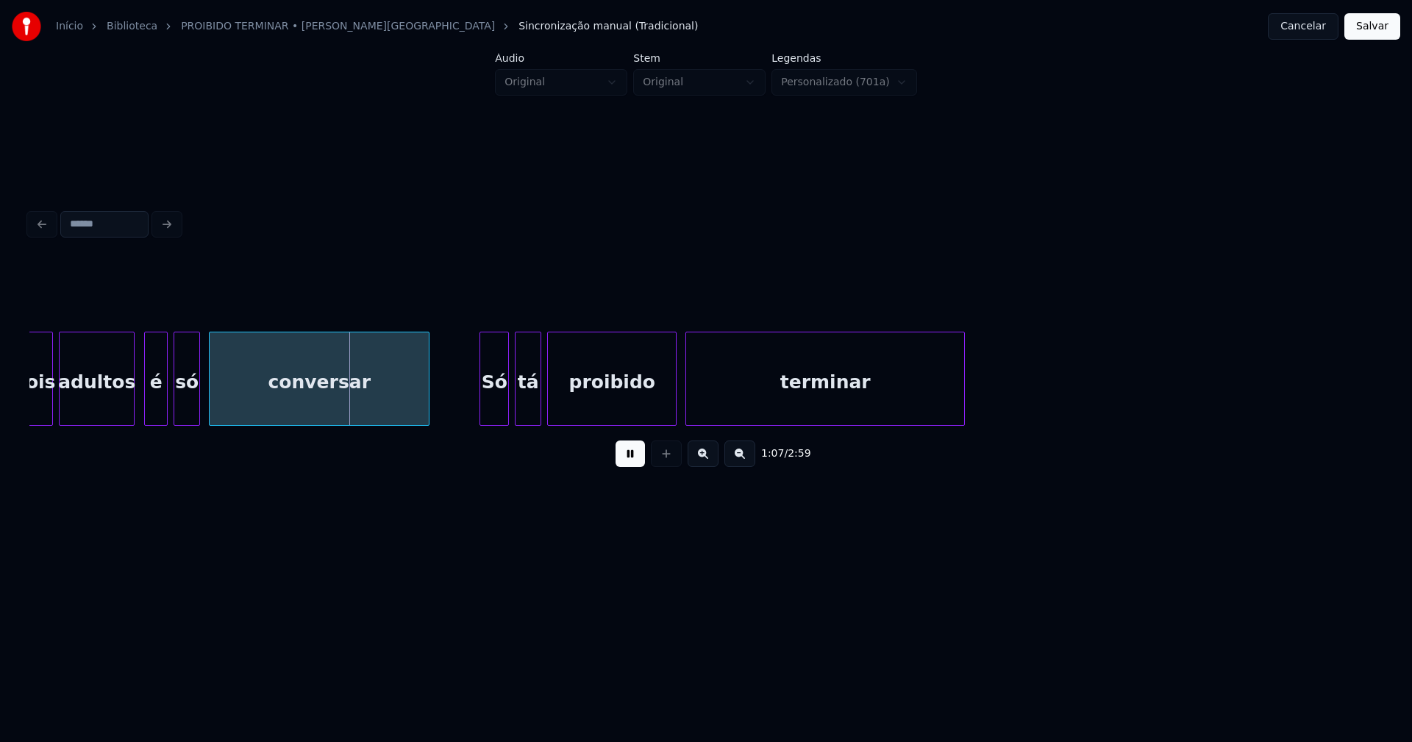
scroll to position [0, 9630]
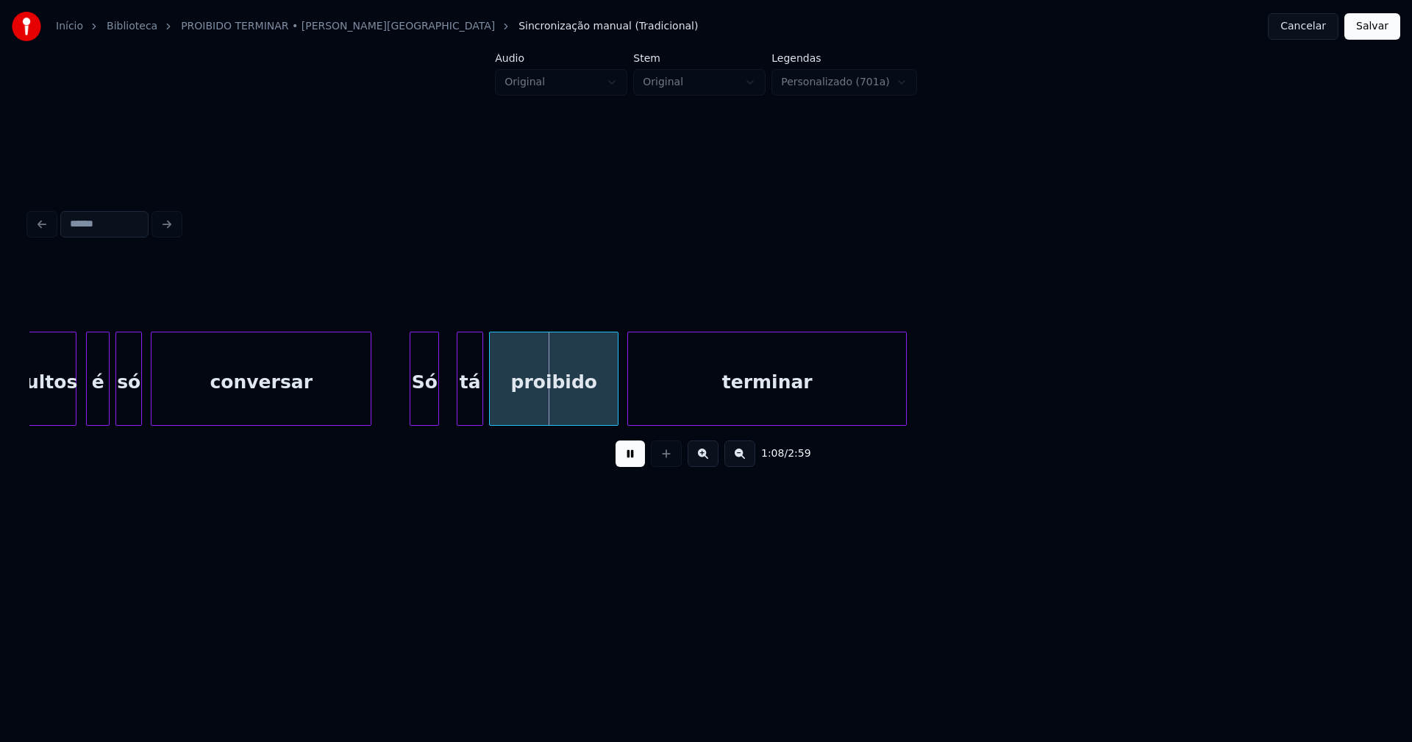
click at [428, 412] on div "Só" at bounding box center [424, 383] width 28 height 100
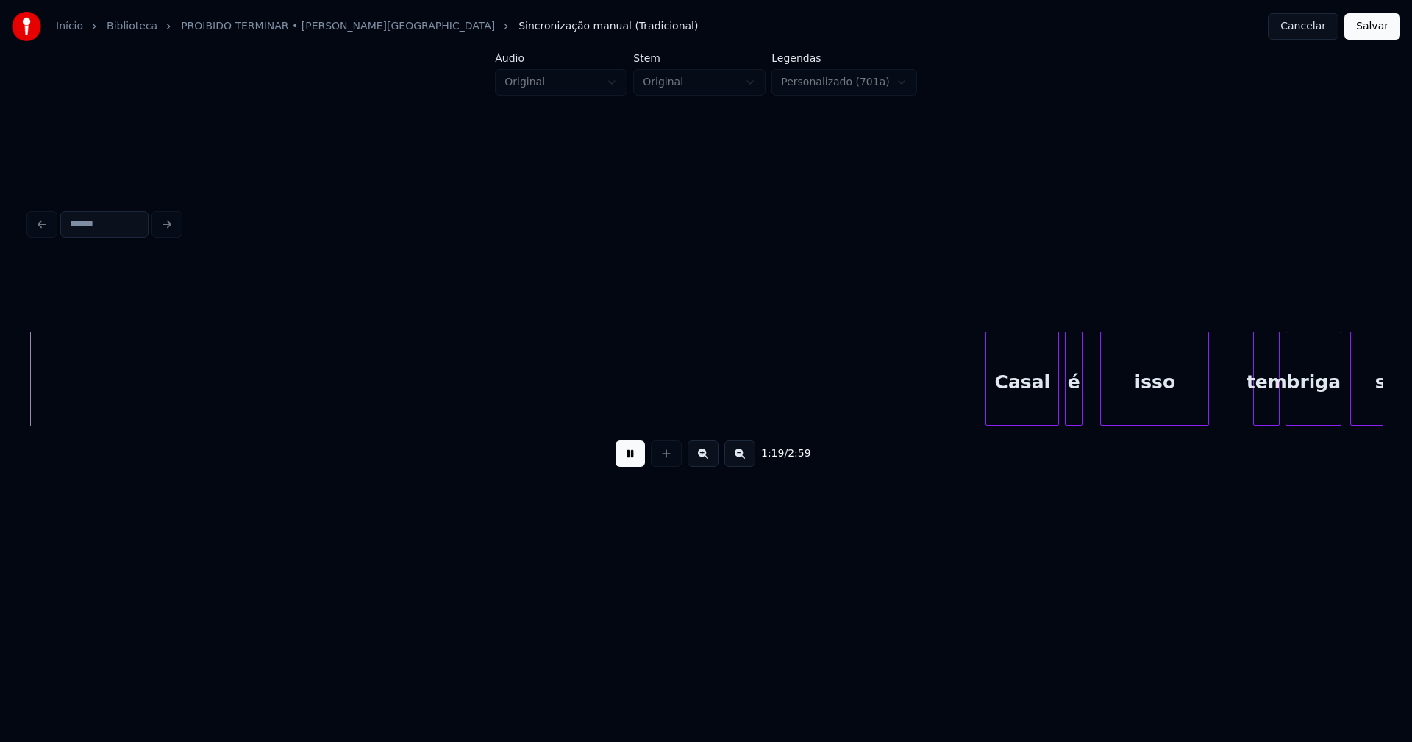
scroll to position [0, 11703]
click at [1079, 409] on div at bounding box center [1080, 379] width 4 height 93
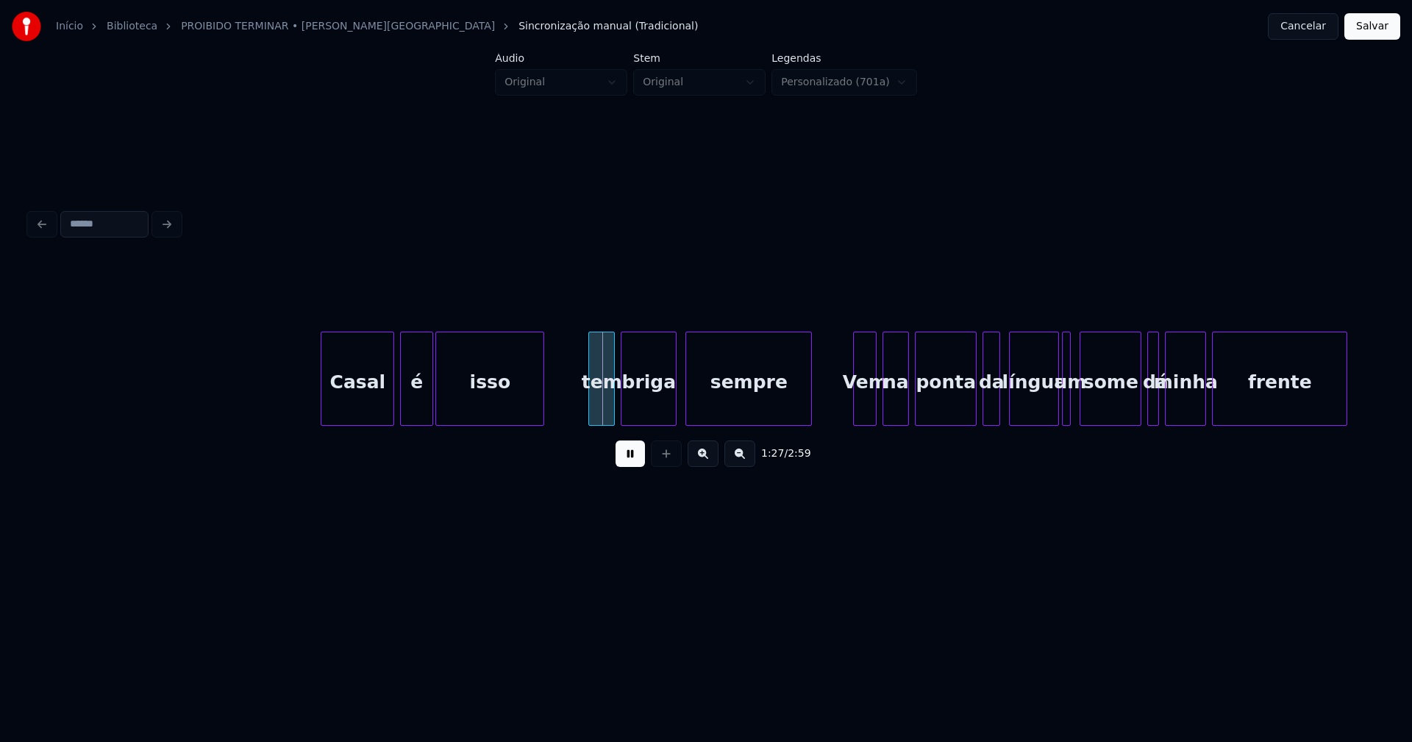
scroll to position [0, 12440]
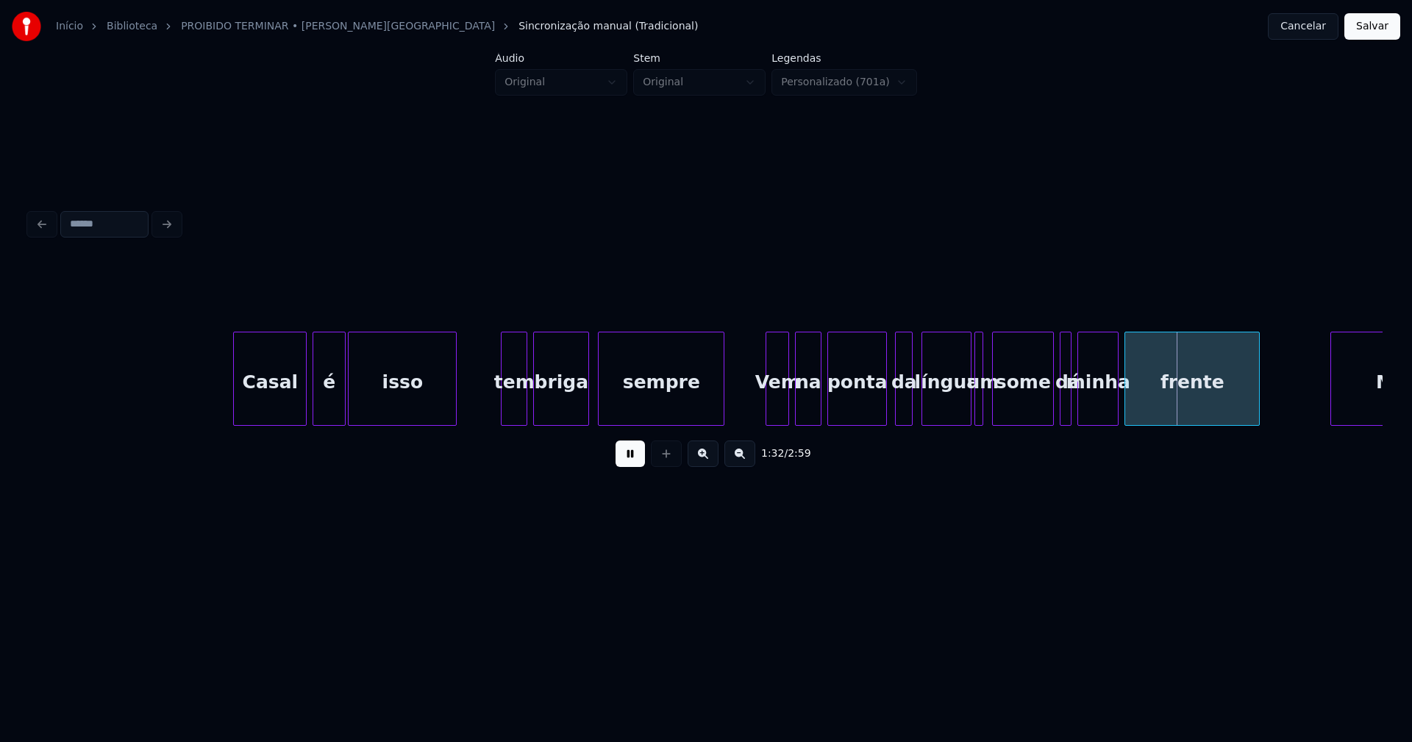
click at [886, 414] on div at bounding box center [884, 379] width 4 height 93
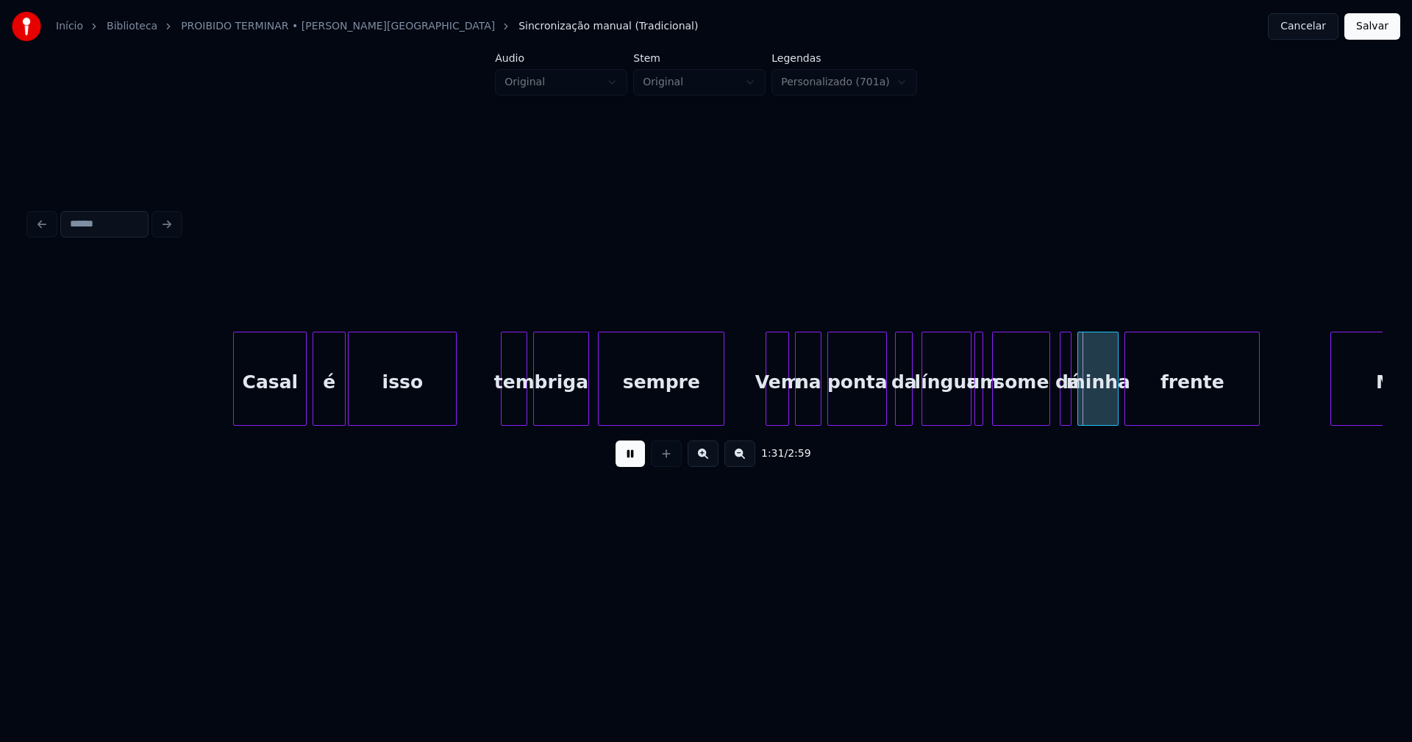
click at [1048, 408] on div at bounding box center [1047, 379] width 4 height 93
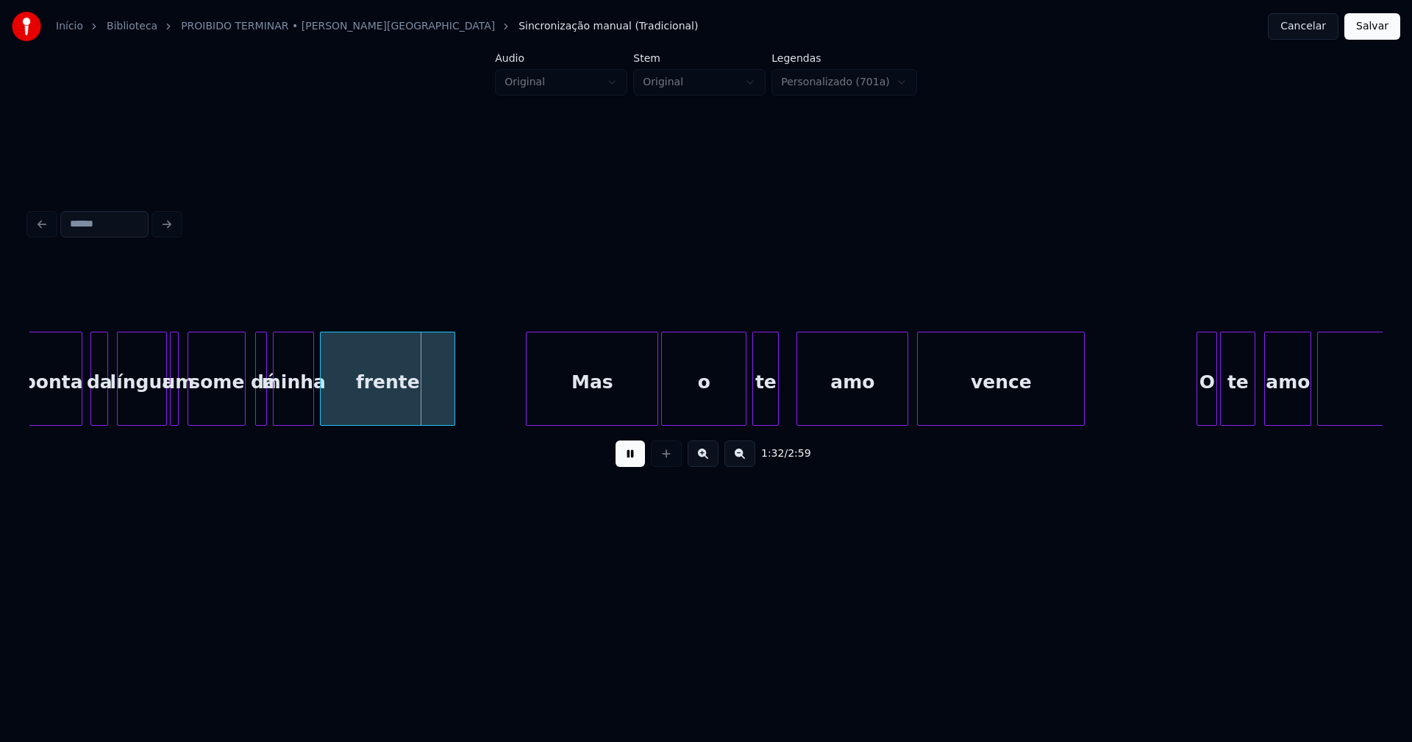
scroll to position [0, 13275]
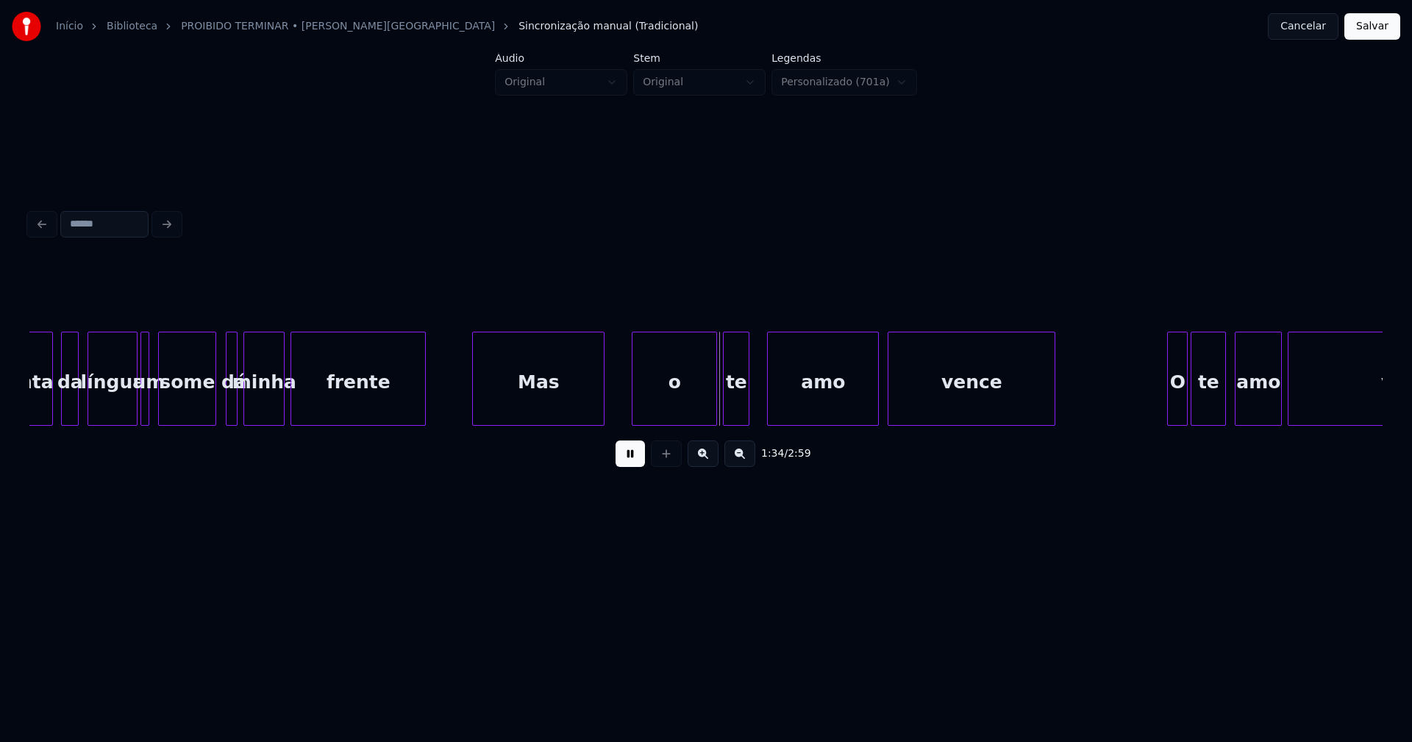
click at [536, 412] on div "Mas" at bounding box center [538, 383] width 131 height 100
click at [619, 402] on div at bounding box center [618, 379] width 4 height 93
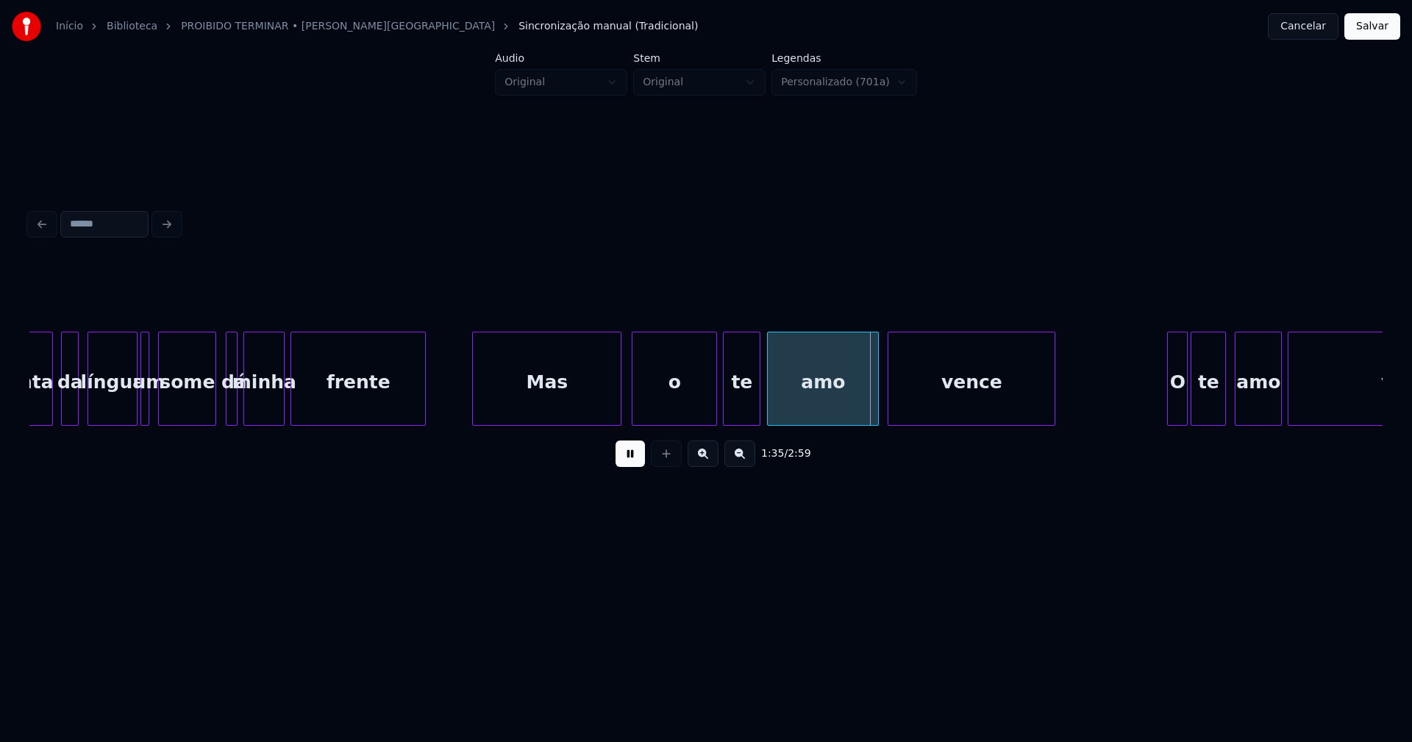
click at [756, 400] on div at bounding box center [758, 379] width 4 height 93
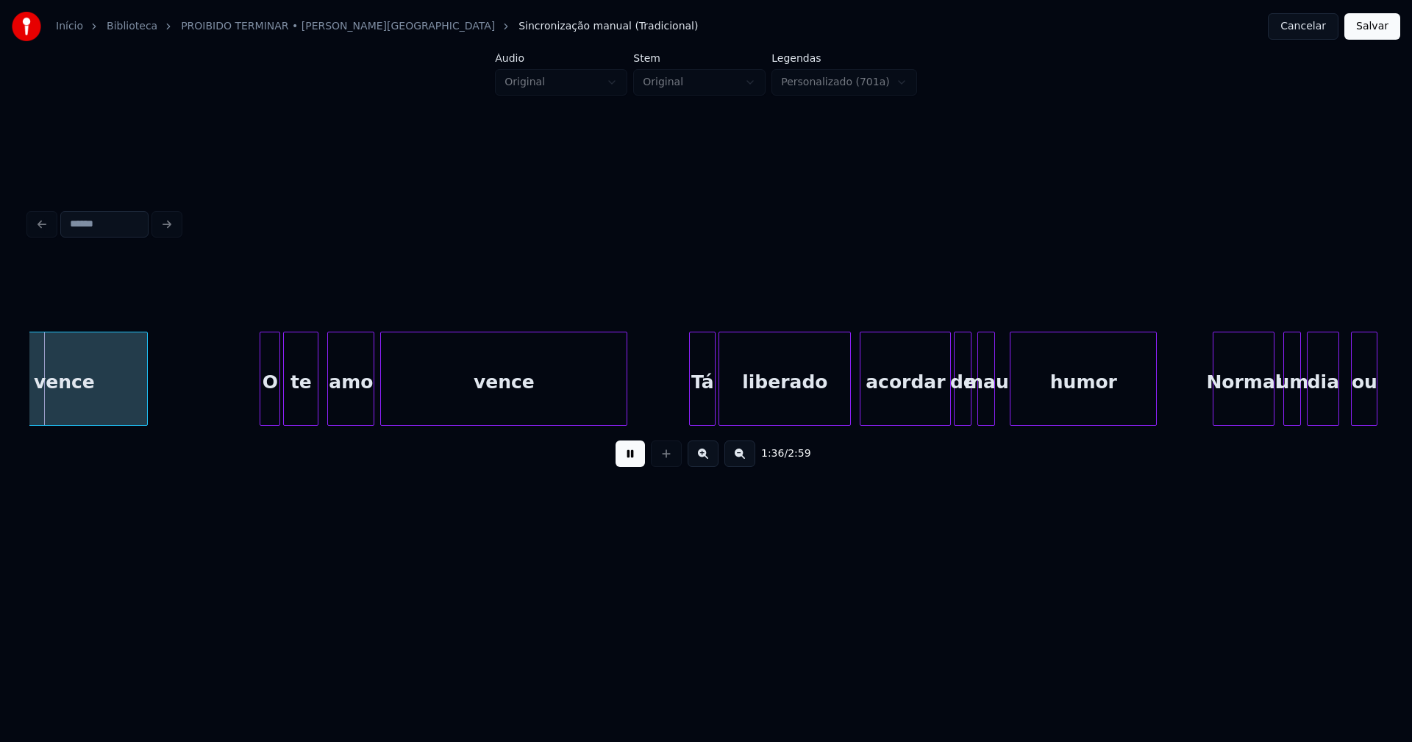
scroll to position [0, 14195]
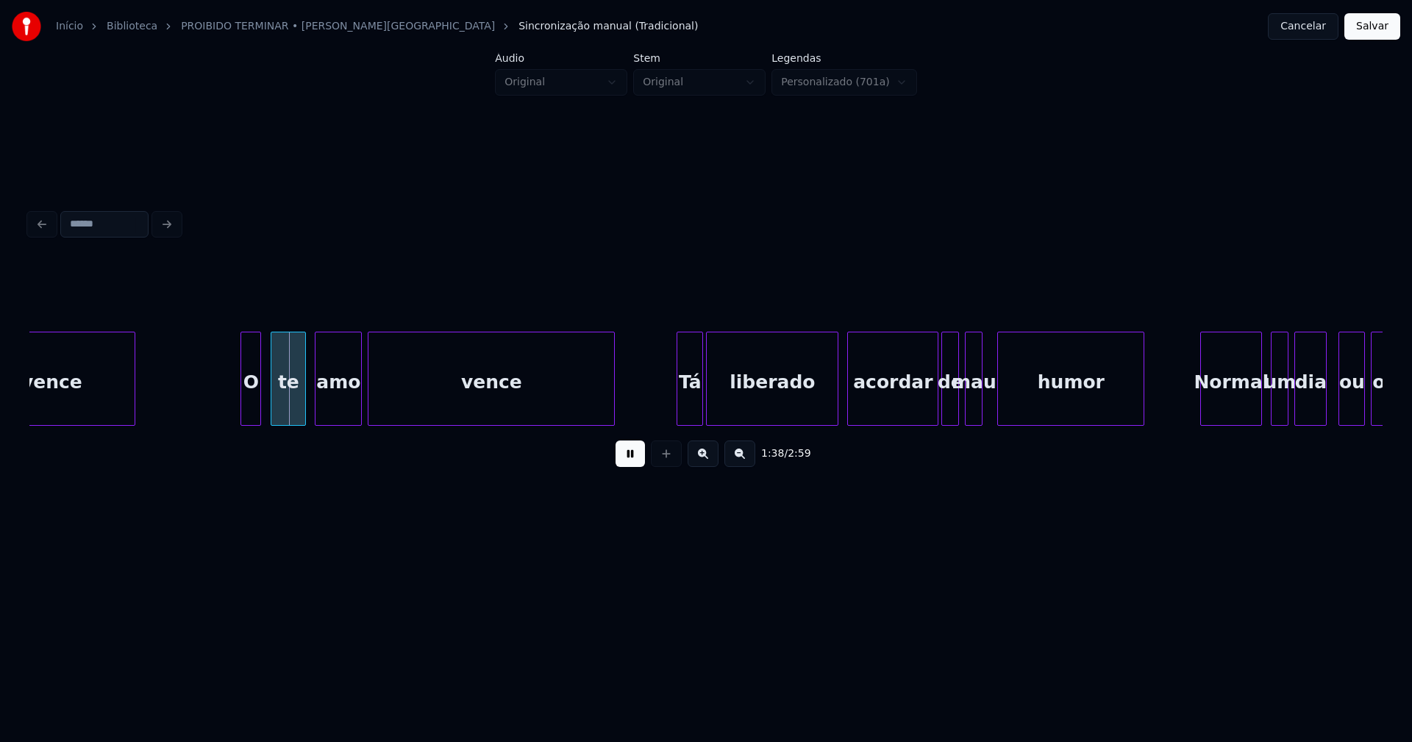
click at [251, 410] on div "O" at bounding box center [250, 383] width 19 height 100
click at [927, 410] on div at bounding box center [928, 379] width 4 height 93
click at [833, 402] on div at bounding box center [831, 379] width 4 height 93
click at [861, 399] on div "acordar" at bounding box center [883, 383] width 82 height 100
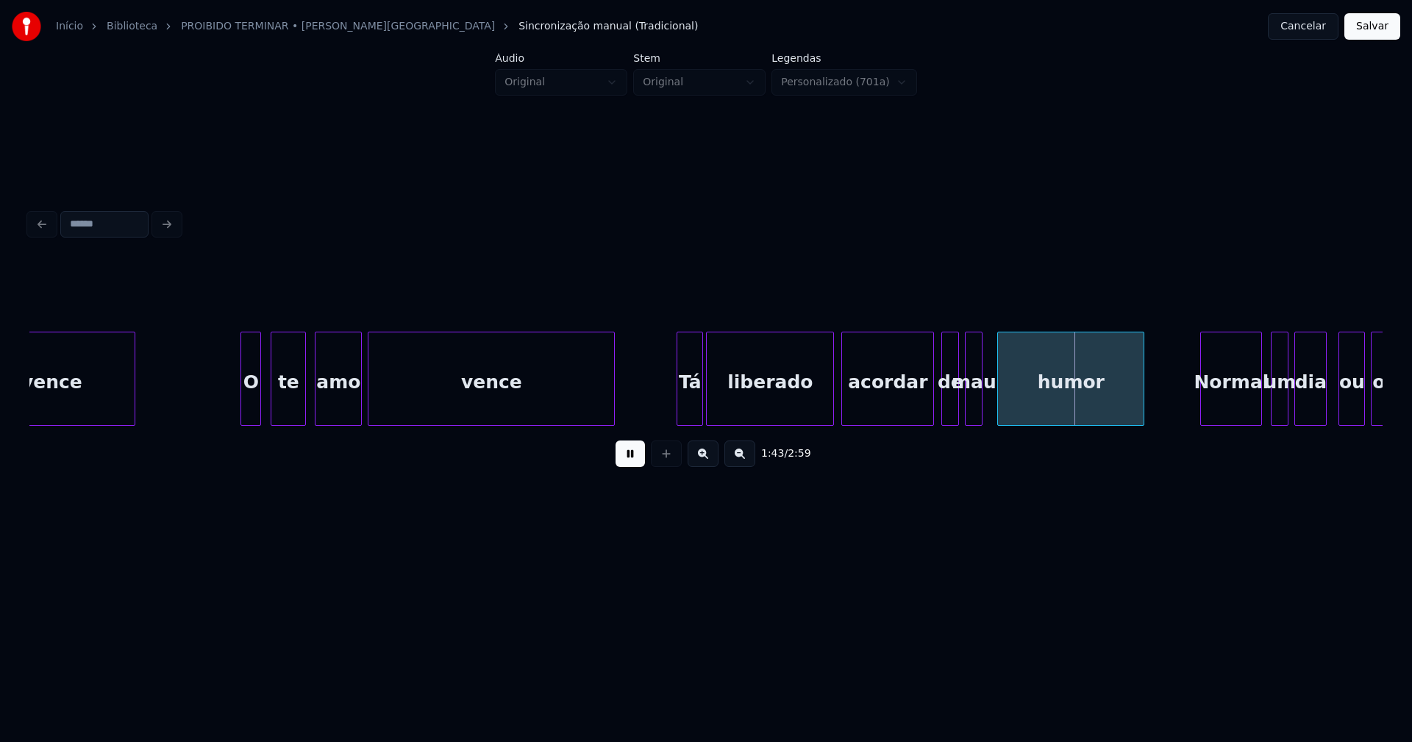
click at [933, 395] on div at bounding box center [931, 379] width 4 height 93
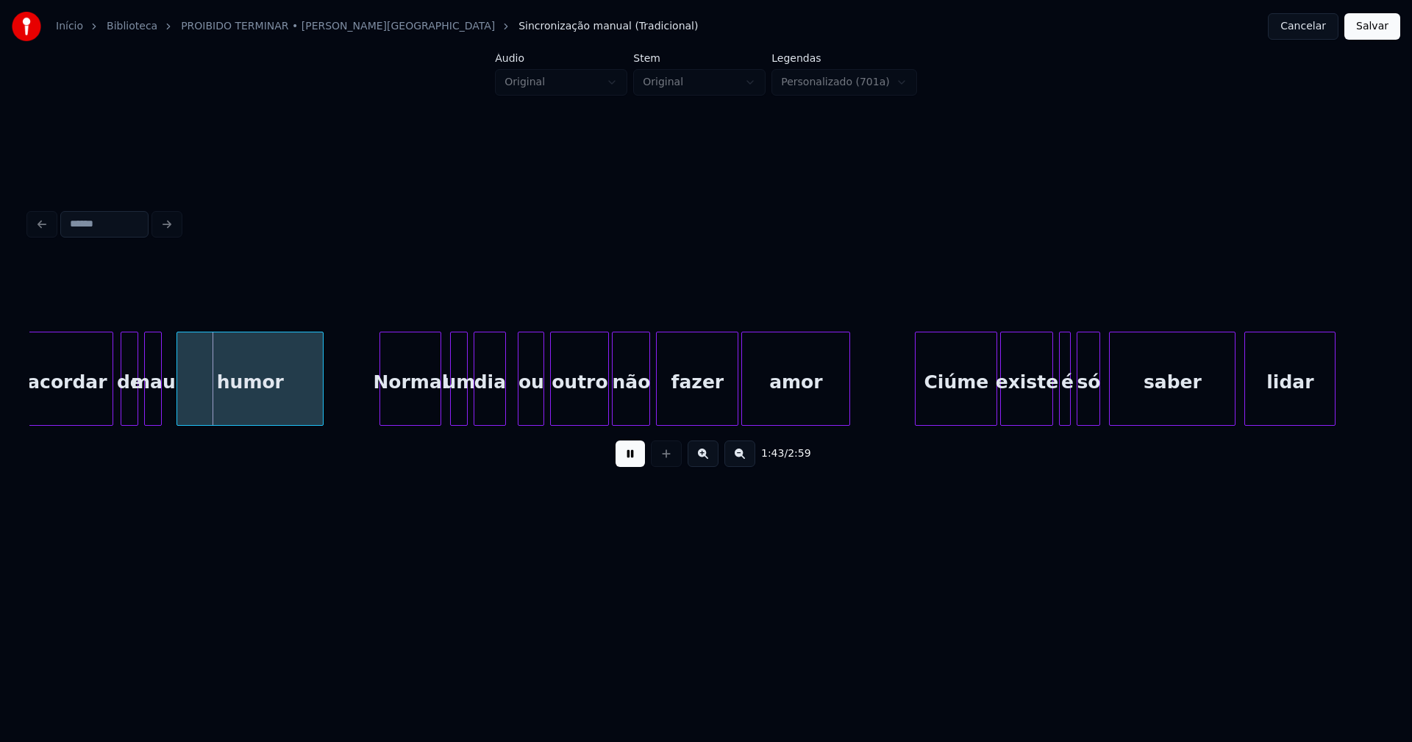
scroll to position [0, 15119]
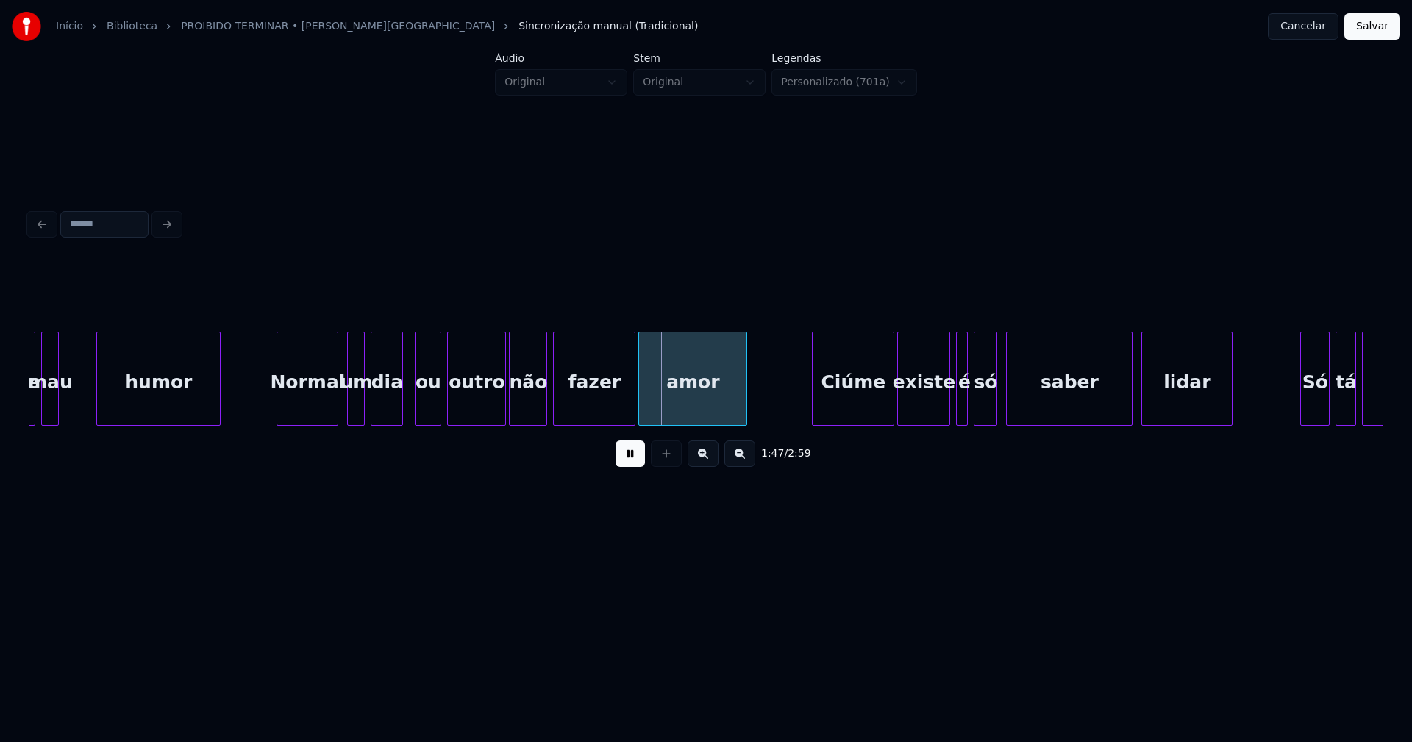
click at [98, 399] on div at bounding box center [99, 379] width 4 height 93
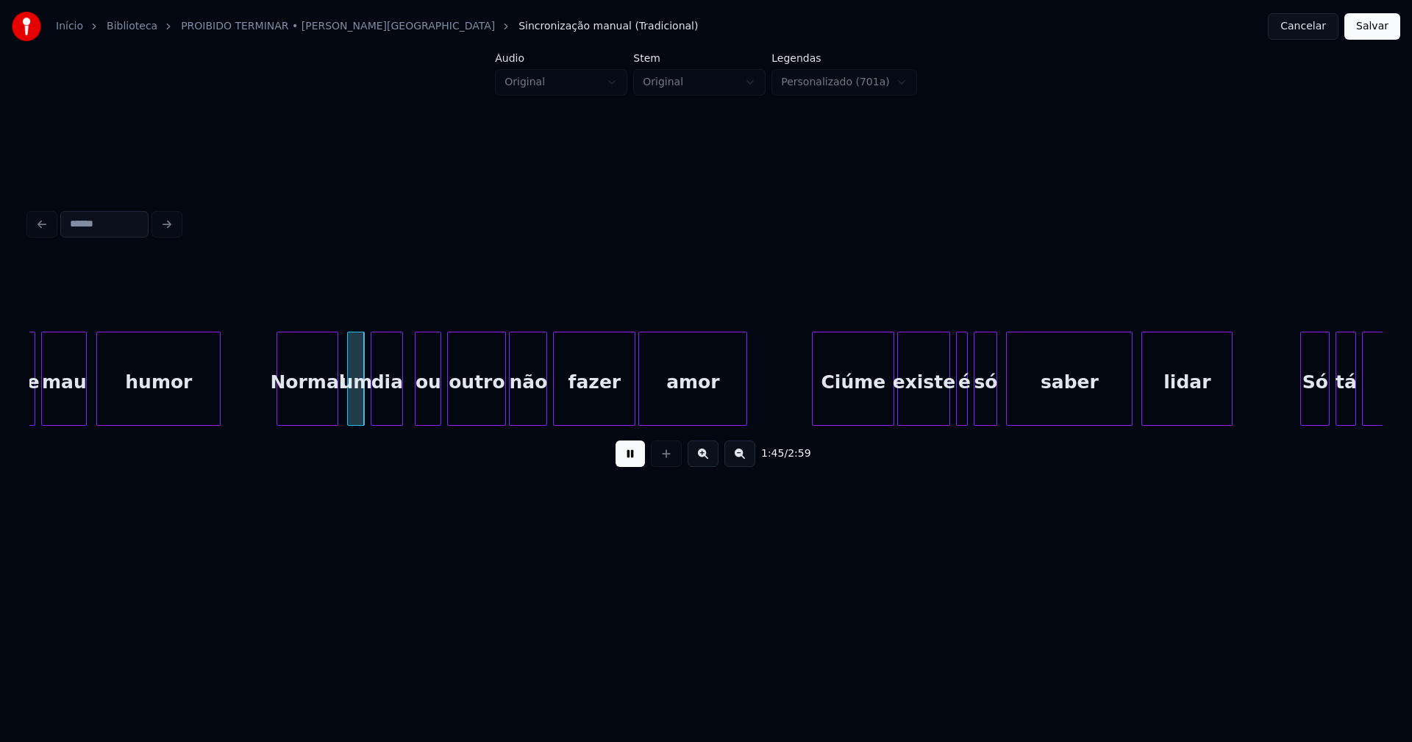
click at [86, 395] on div at bounding box center [84, 379] width 4 height 93
click at [306, 419] on div "Normal" at bounding box center [301, 383] width 60 height 100
click at [346, 412] on div "um" at bounding box center [345, 383] width 16 height 100
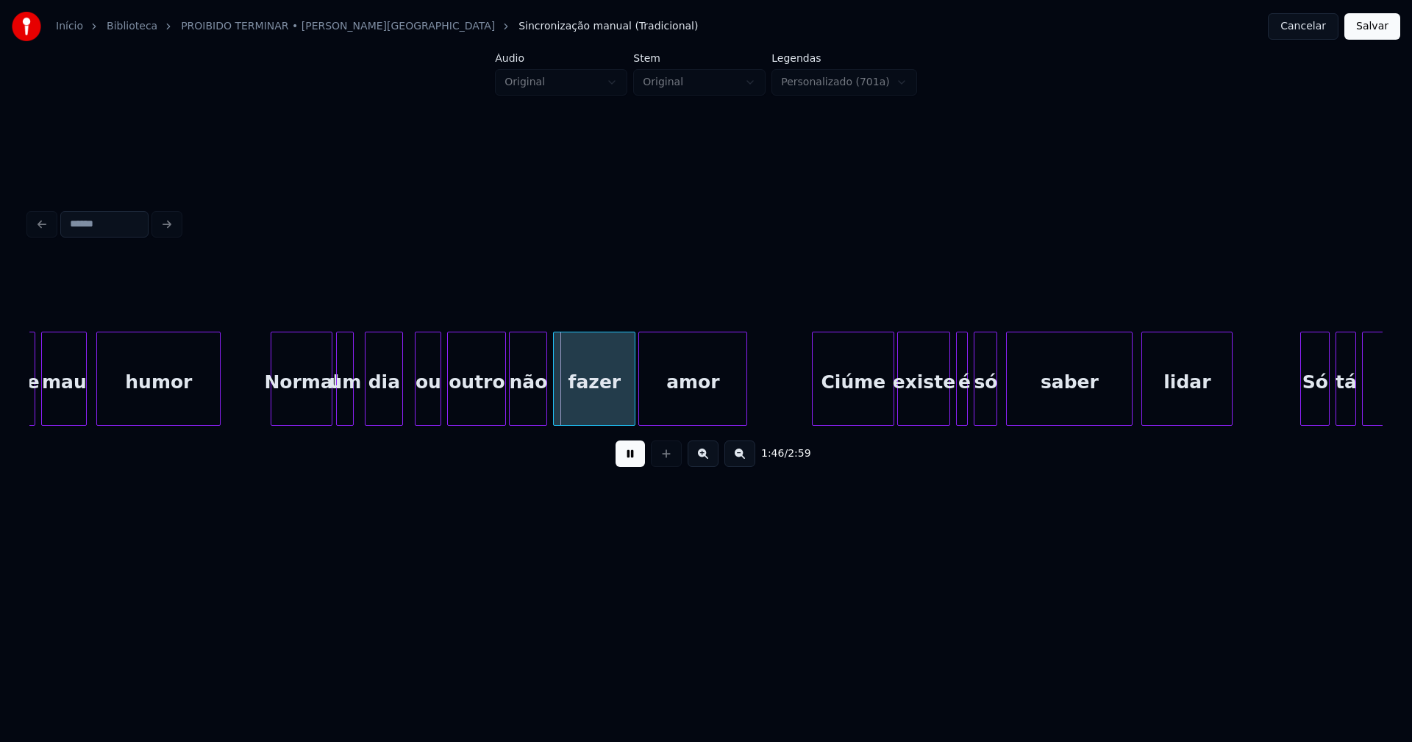
click at [370, 413] on div at bounding box center [368, 379] width 4 height 93
click at [410, 402] on div at bounding box center [410, 379] width 4 height 93
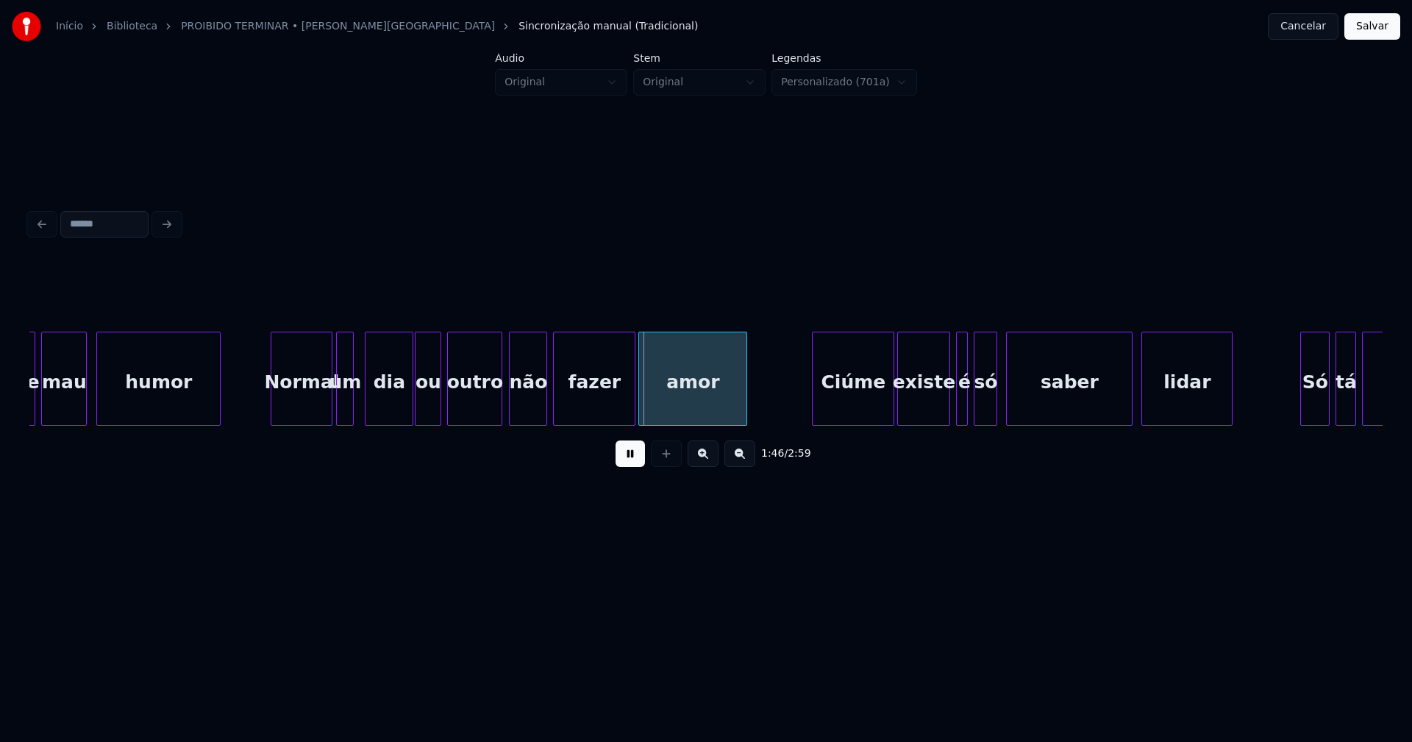
click at [501, 410] on div at bounding box center [499, 379] width 4 height 93
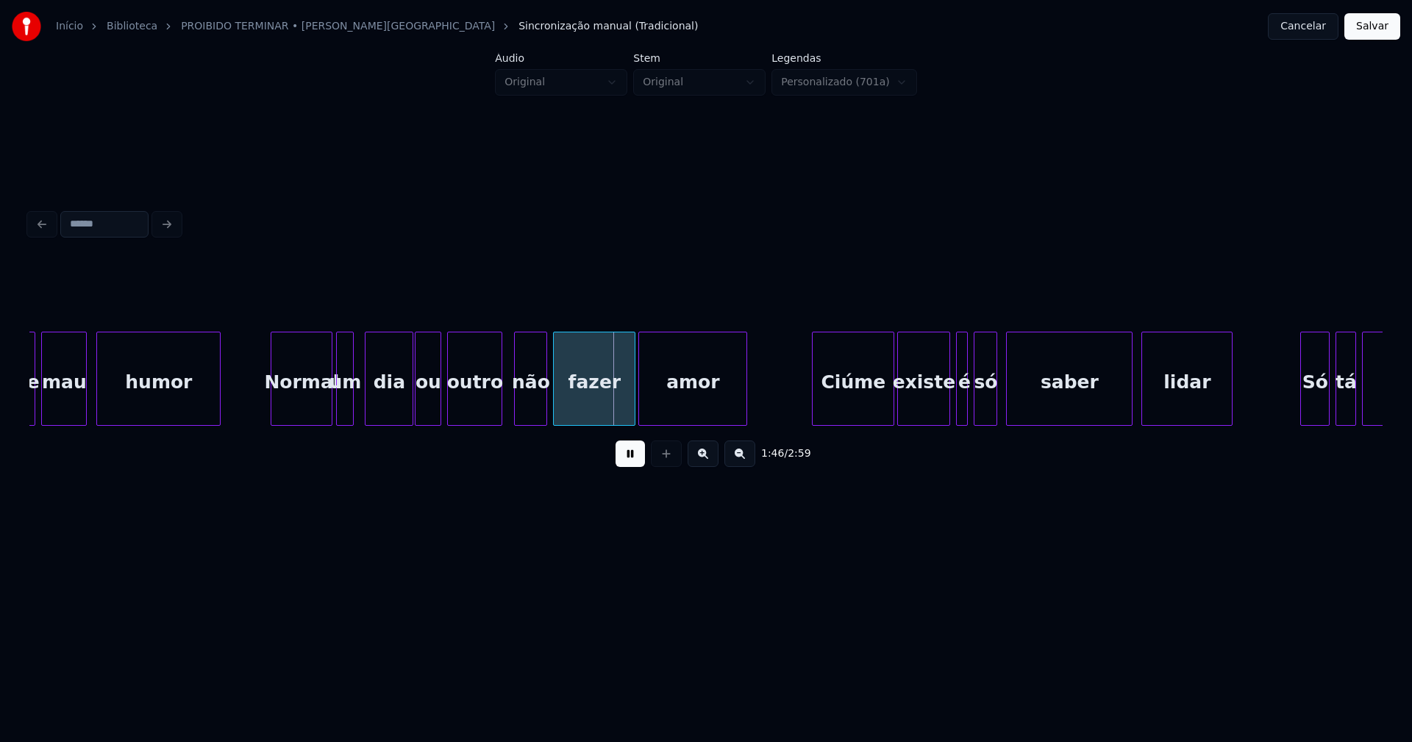
click at [516, 406] on div at bounding box center [517, 379] width 4 height 93
click at [505, 404] on div at bounding box center [503, 379] width 4 height 93
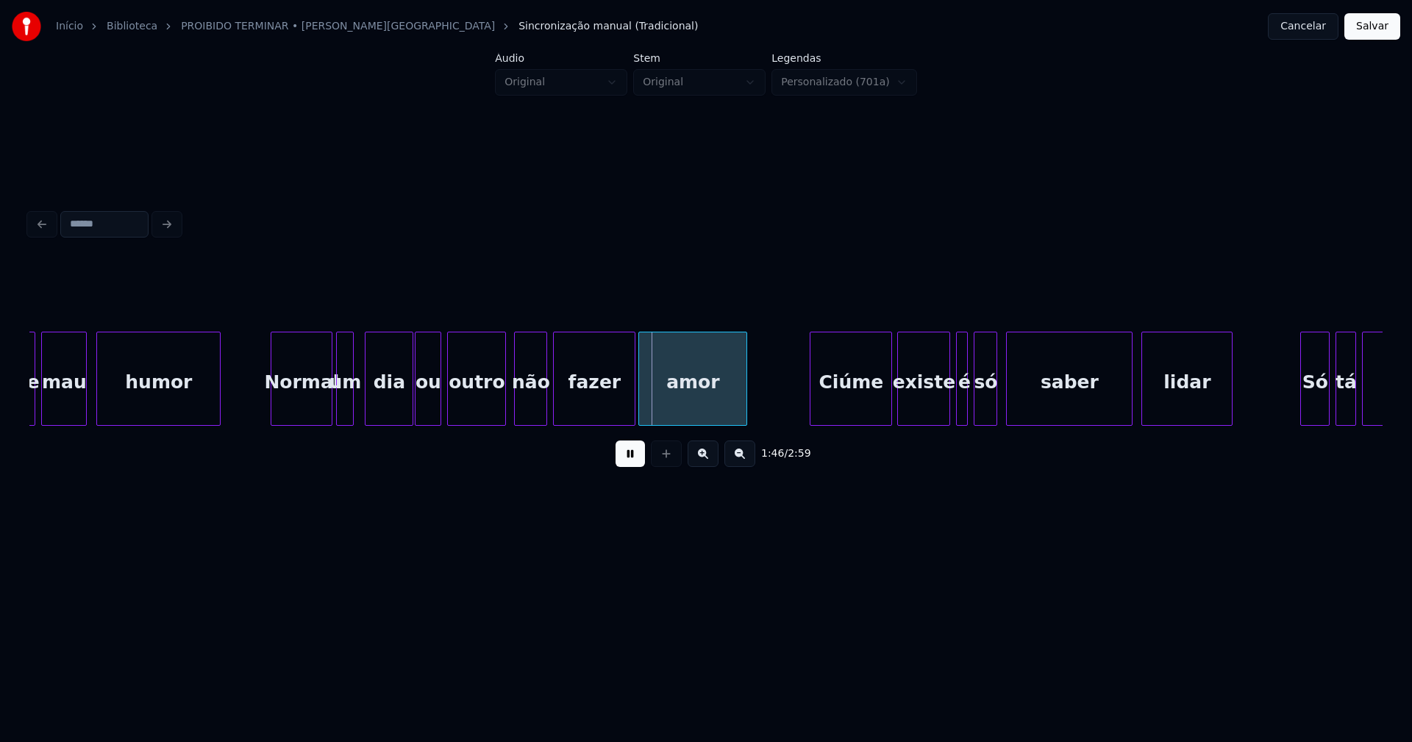
click at [865, 400] on div "Ciúme" at bounding box center [851, 383] width 81 height 100
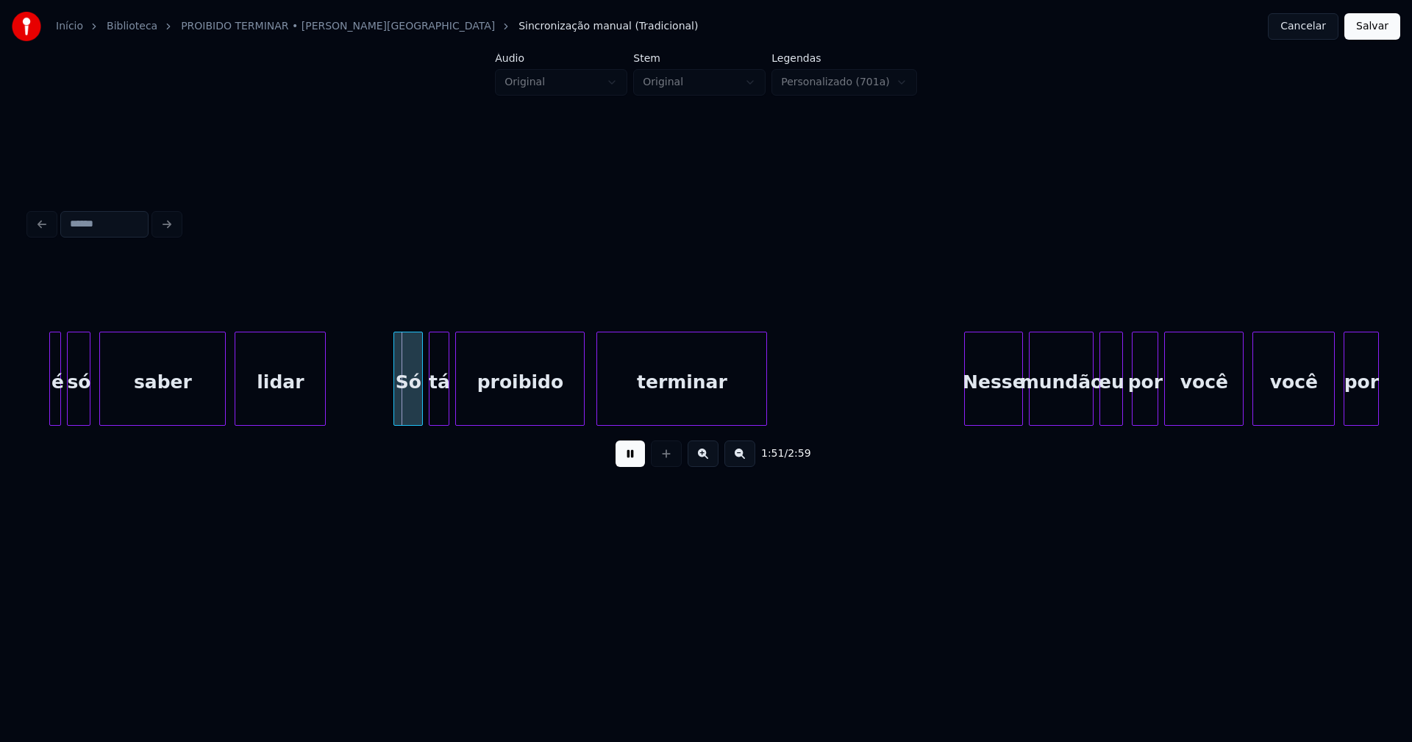
scroll to position [0, 16041]
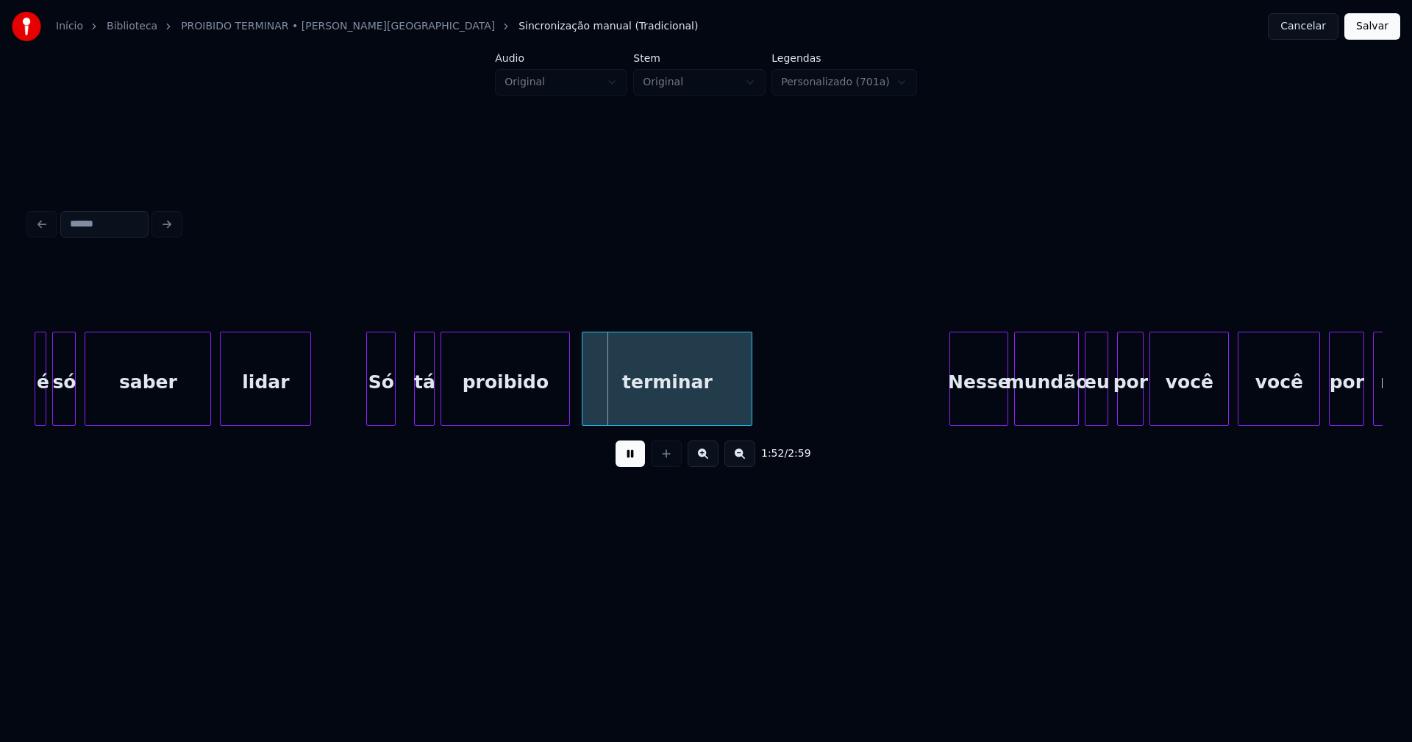
click at [380, 419] on div "Só" at bounding box center [381, 383] width 28 height 100
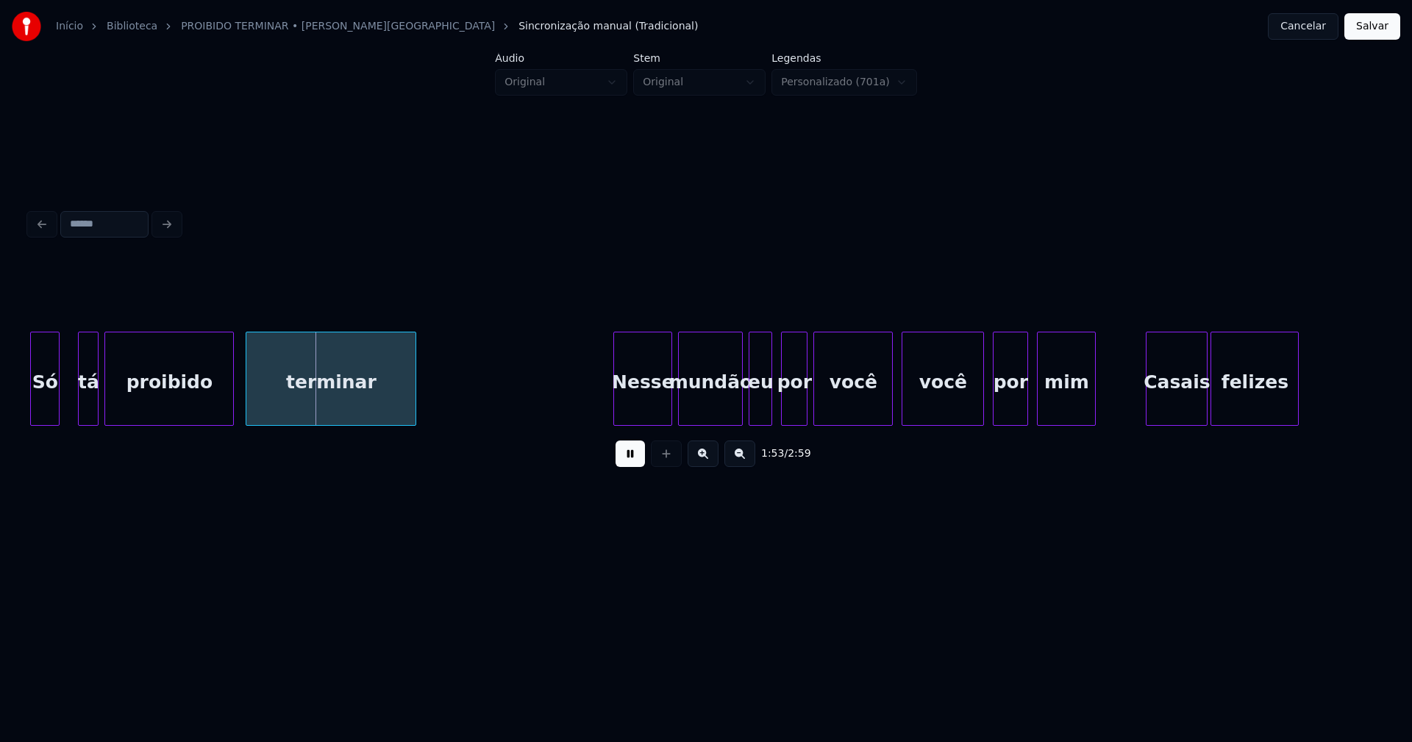
scroll to position [0, 16553]
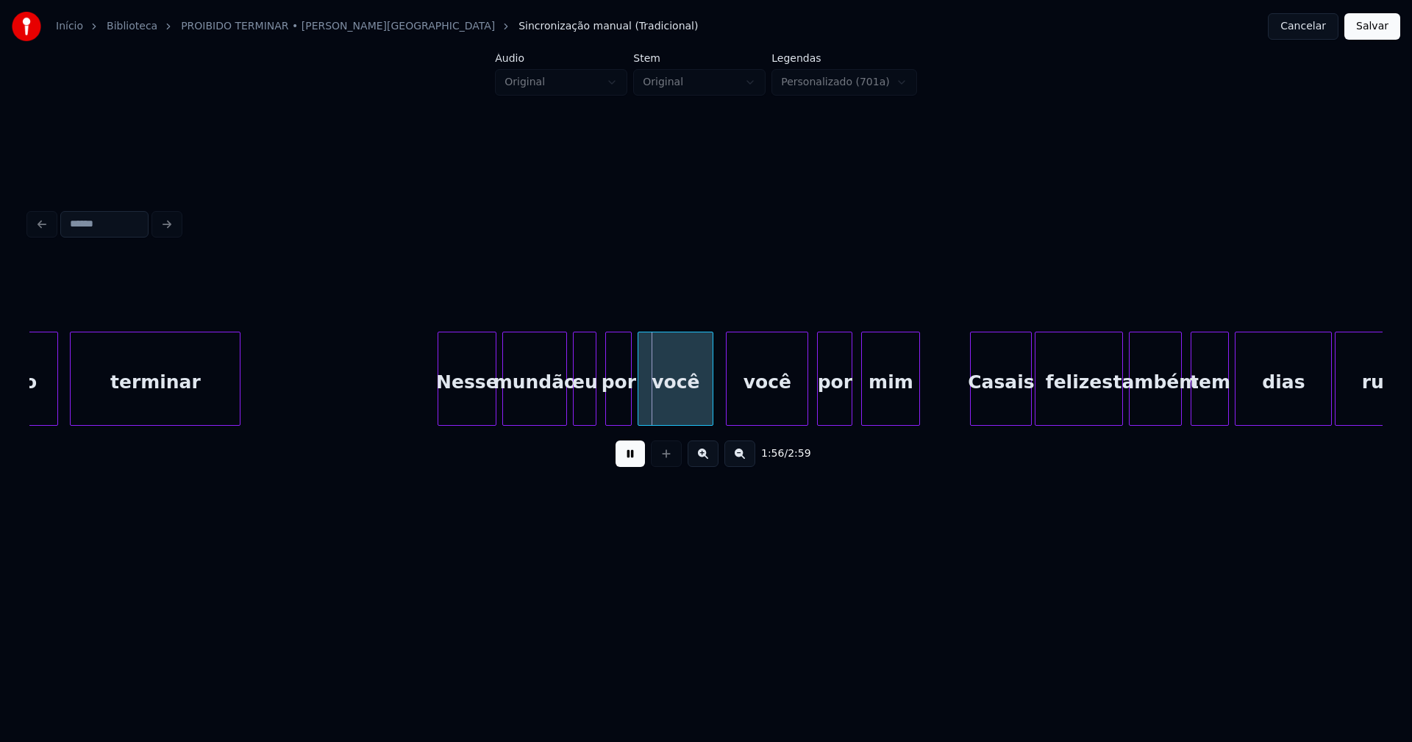
click at [711, 406] on div at bounding box center [710, 379] width 4 height 93
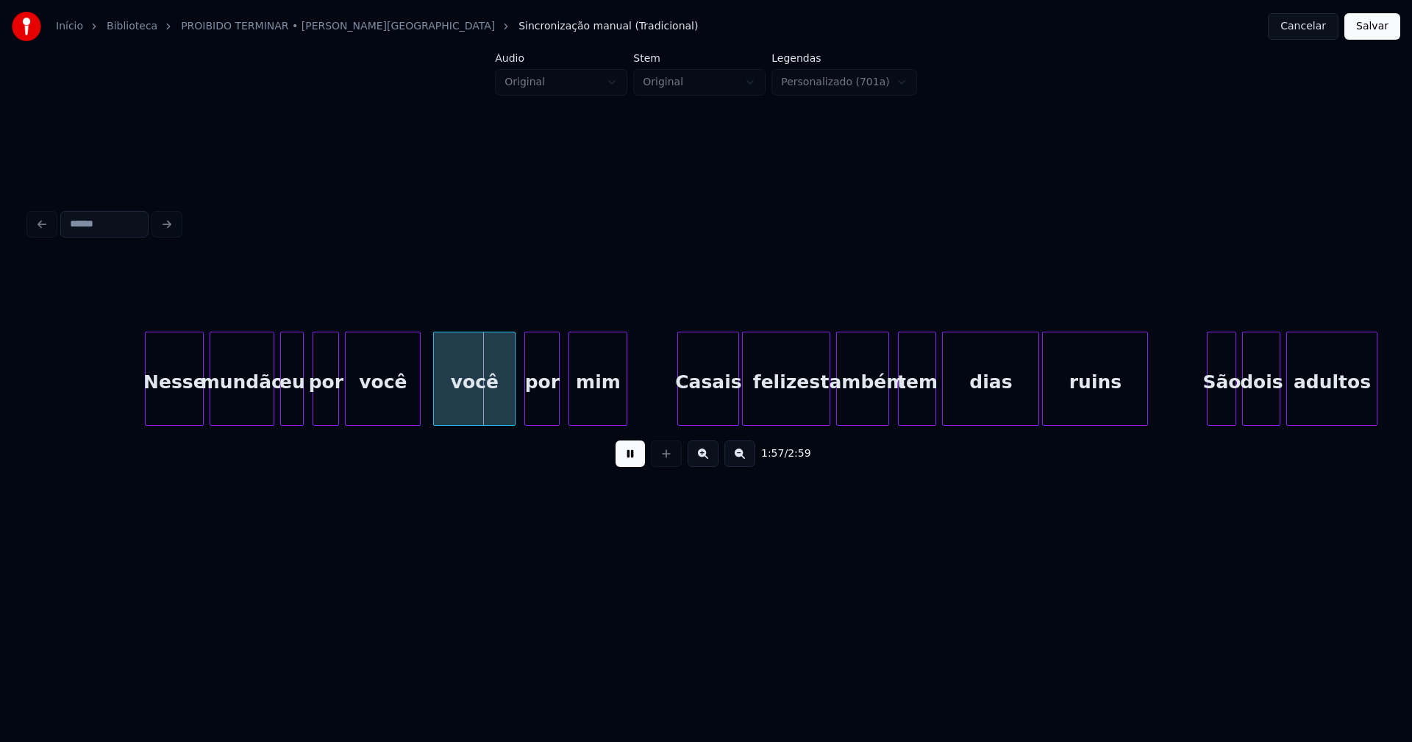
scroll to position [0, 17021]
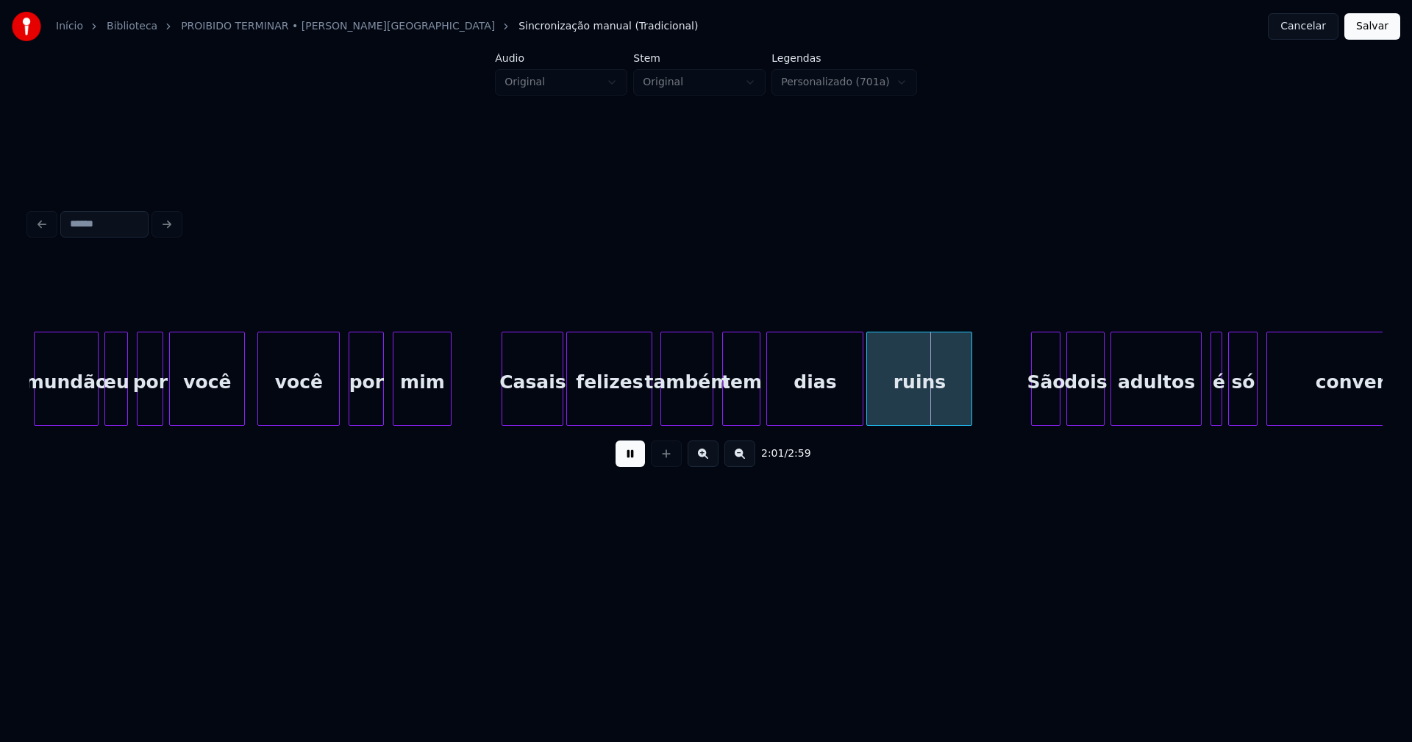
click at [650, 404] on div at bounding box center [649, 379] width 4 height 93
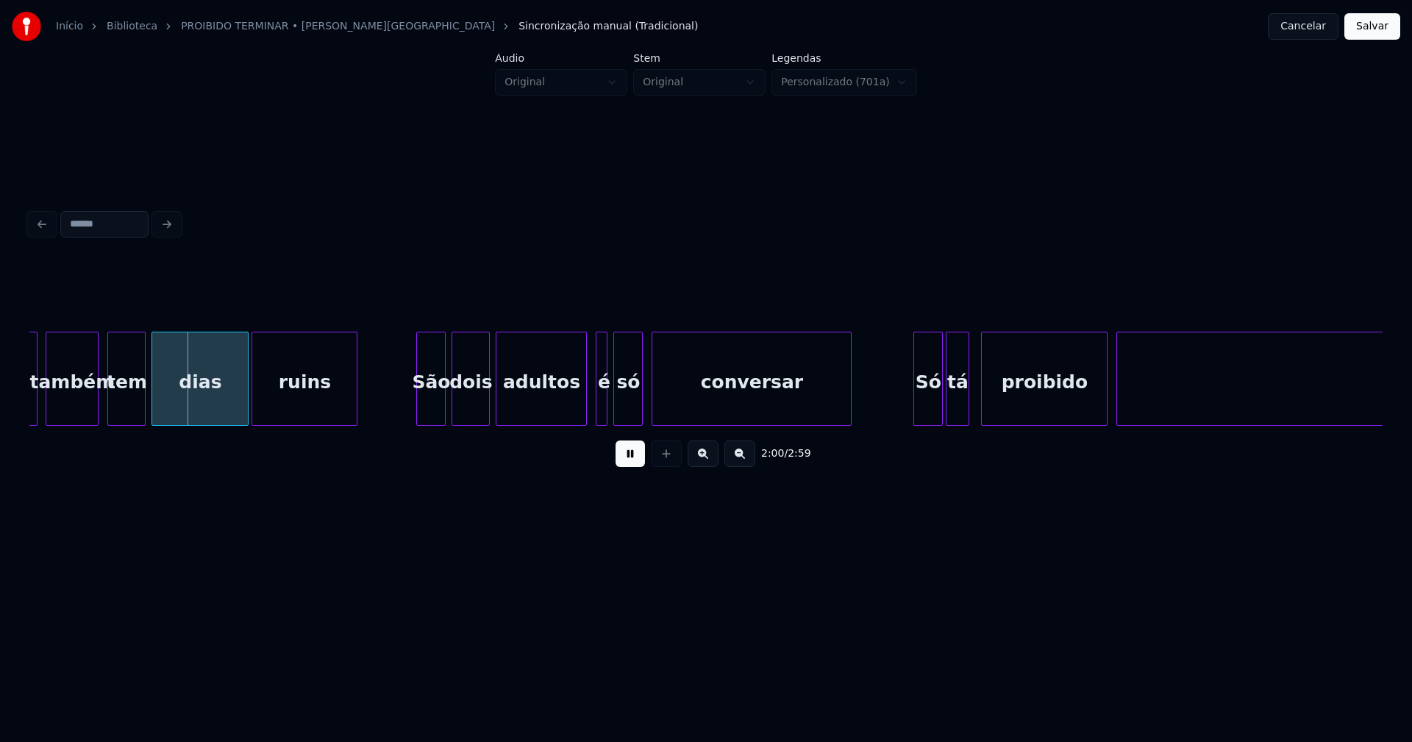
scroll to position [0, 17650]
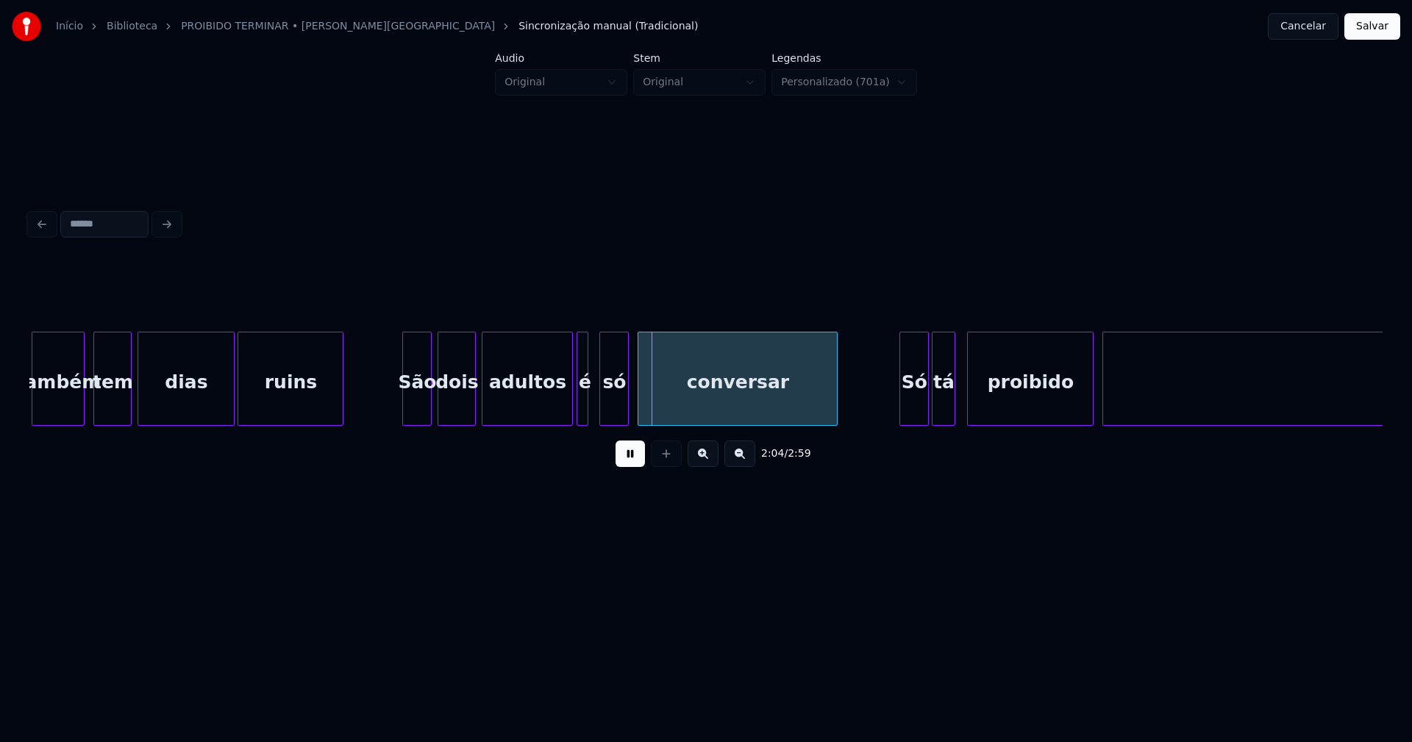
click at [577, 409] on div "é" at bounding box center [583, 379] width 12 height 94
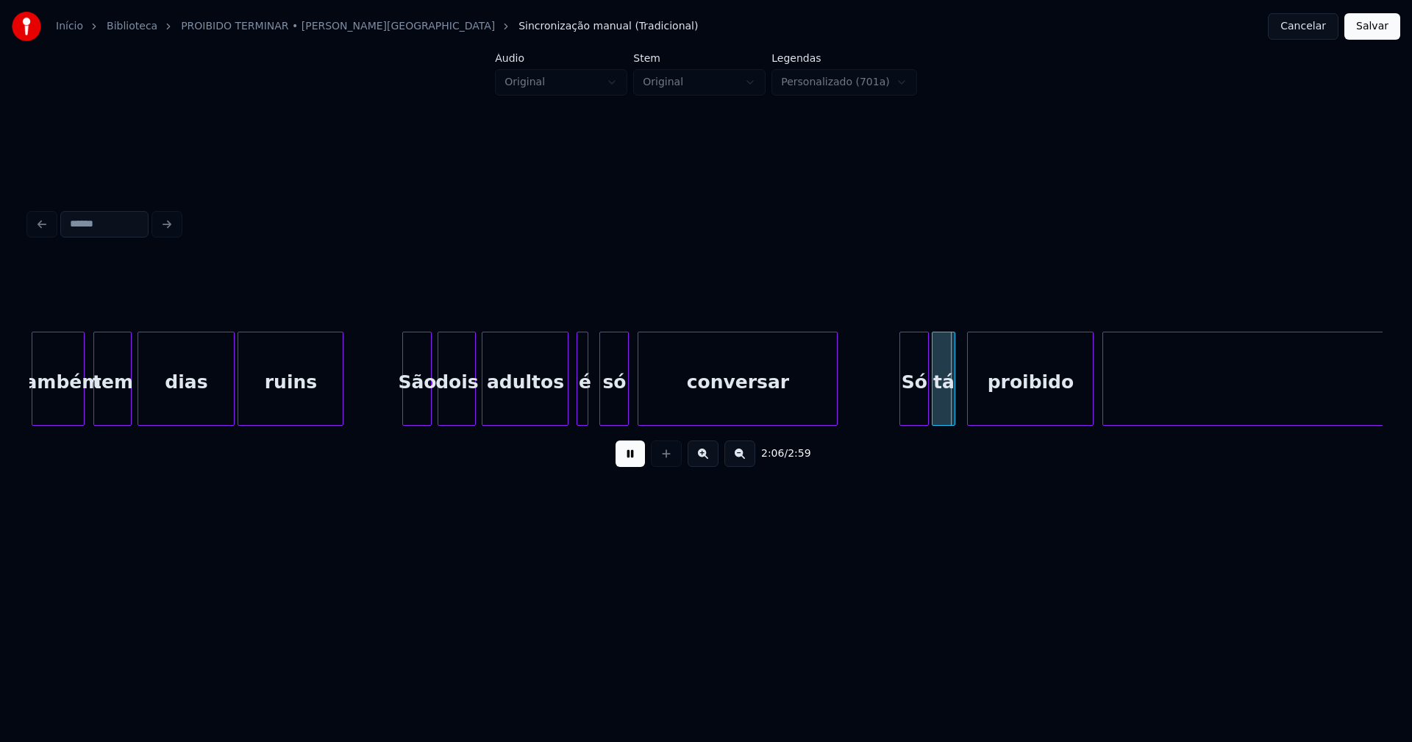
click at [564, 413] on div at bounding box center [566, 379] width 4 height 93
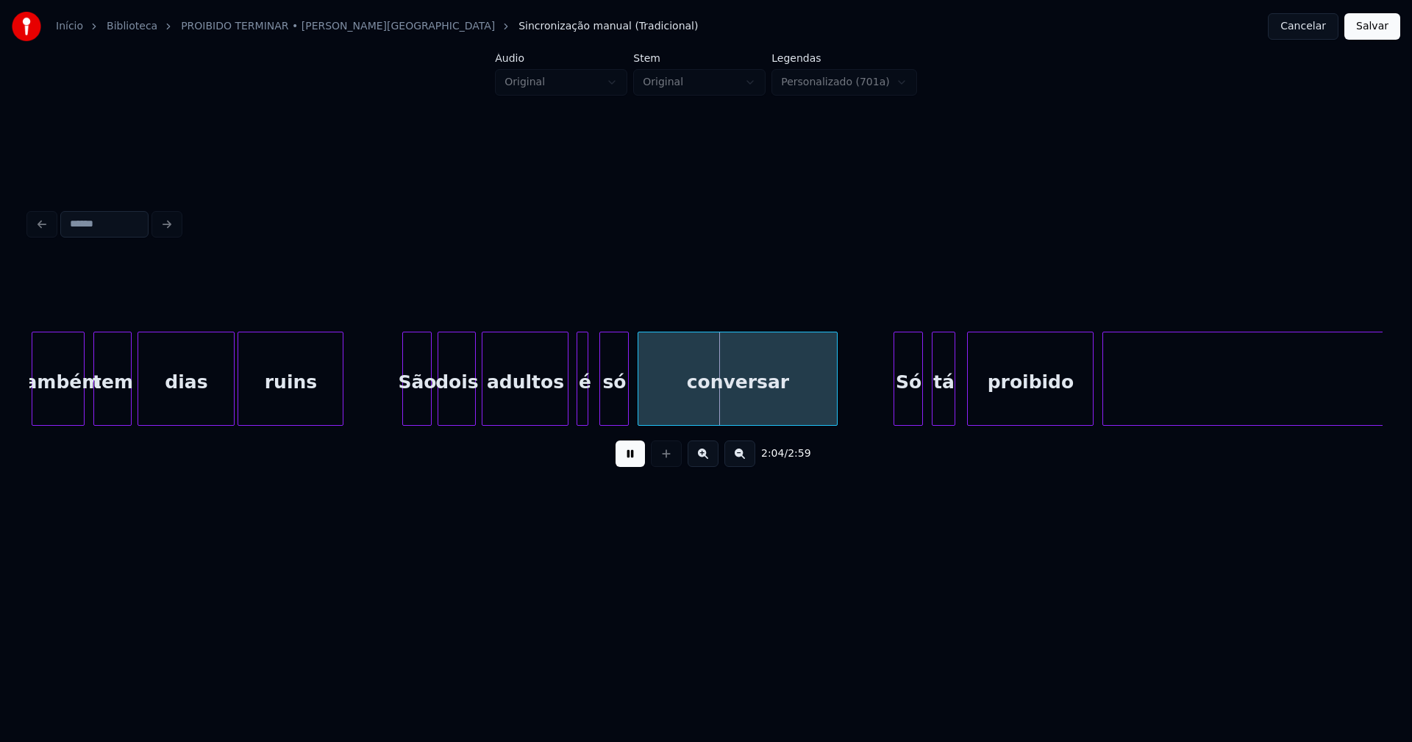
click at [907, 416] on div "Só" at bounding box center [909, 383] width 28 height 100
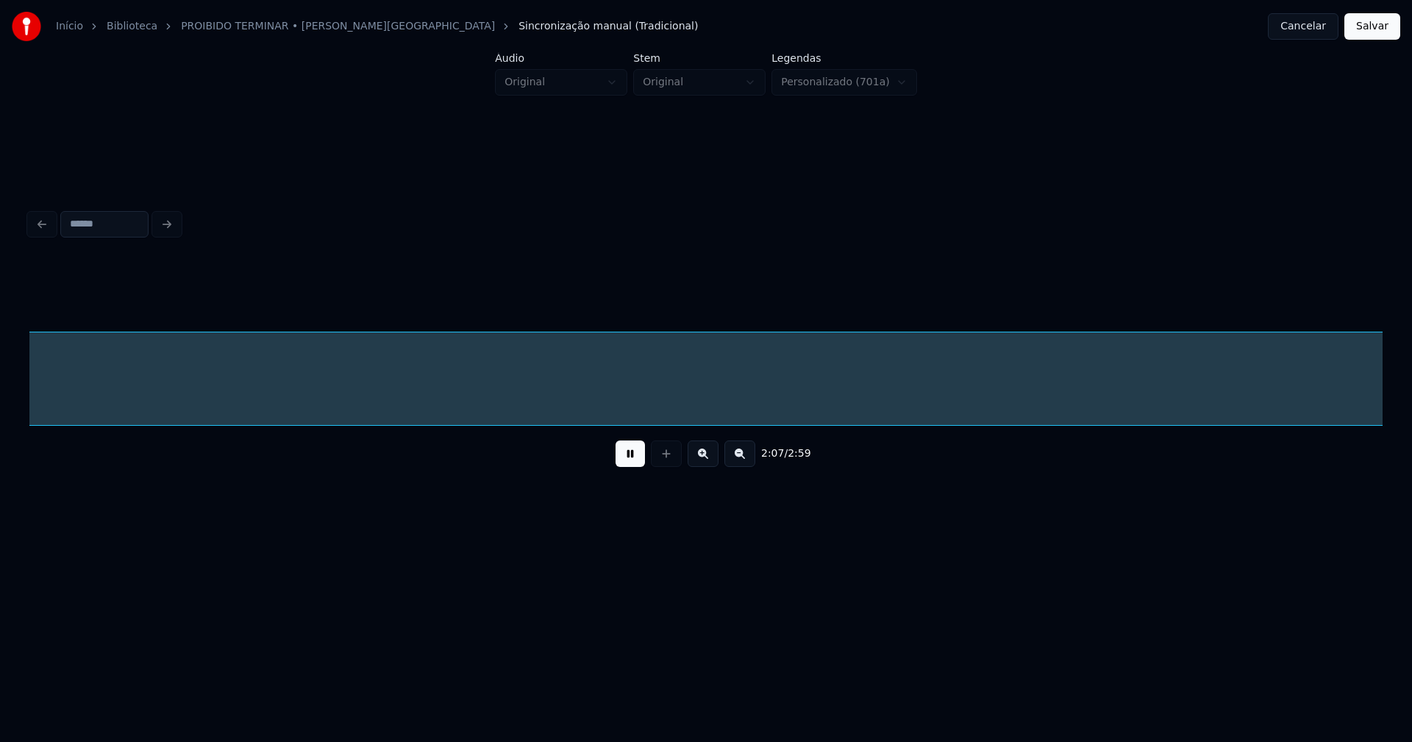
scroll to position [0, 18849]
drag, startPoint x: 633, startPoint y: 463, endPoint x: 892, endPoint y: 449, distance: 258.6
click at [638, 462] on button at bounding box center [630, 454] width 29 height 26
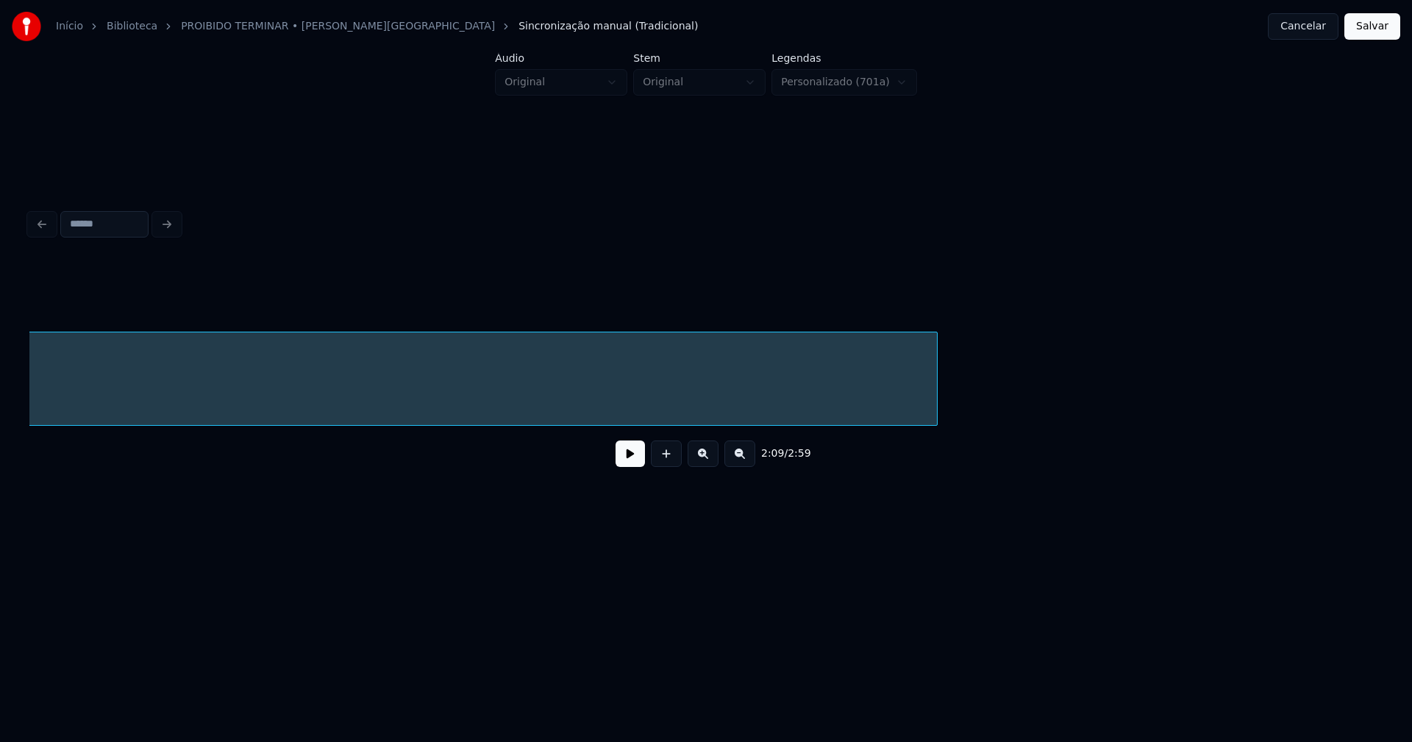
scroll to position [0, 23227]
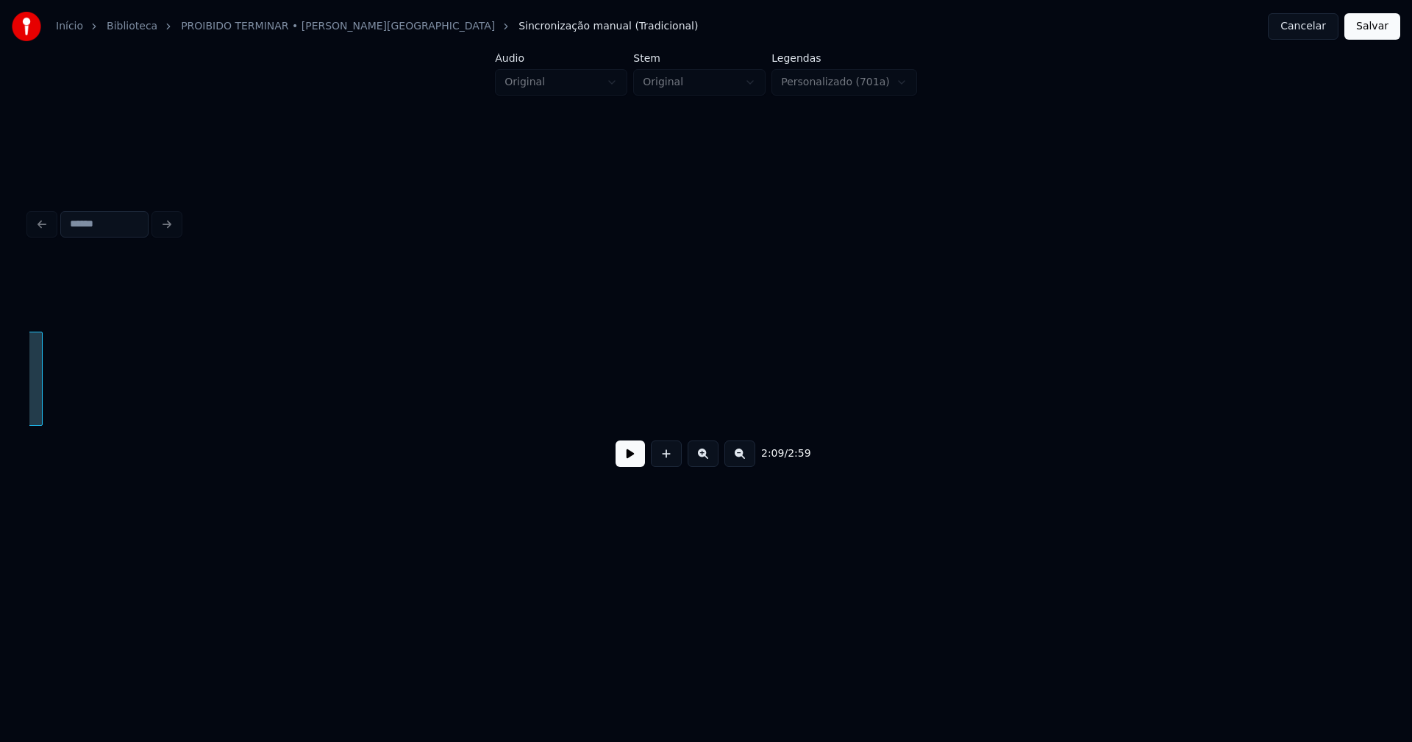
click at [39, 424] on div "terminar" at bounding box center [706, 379] width 1354 height 94
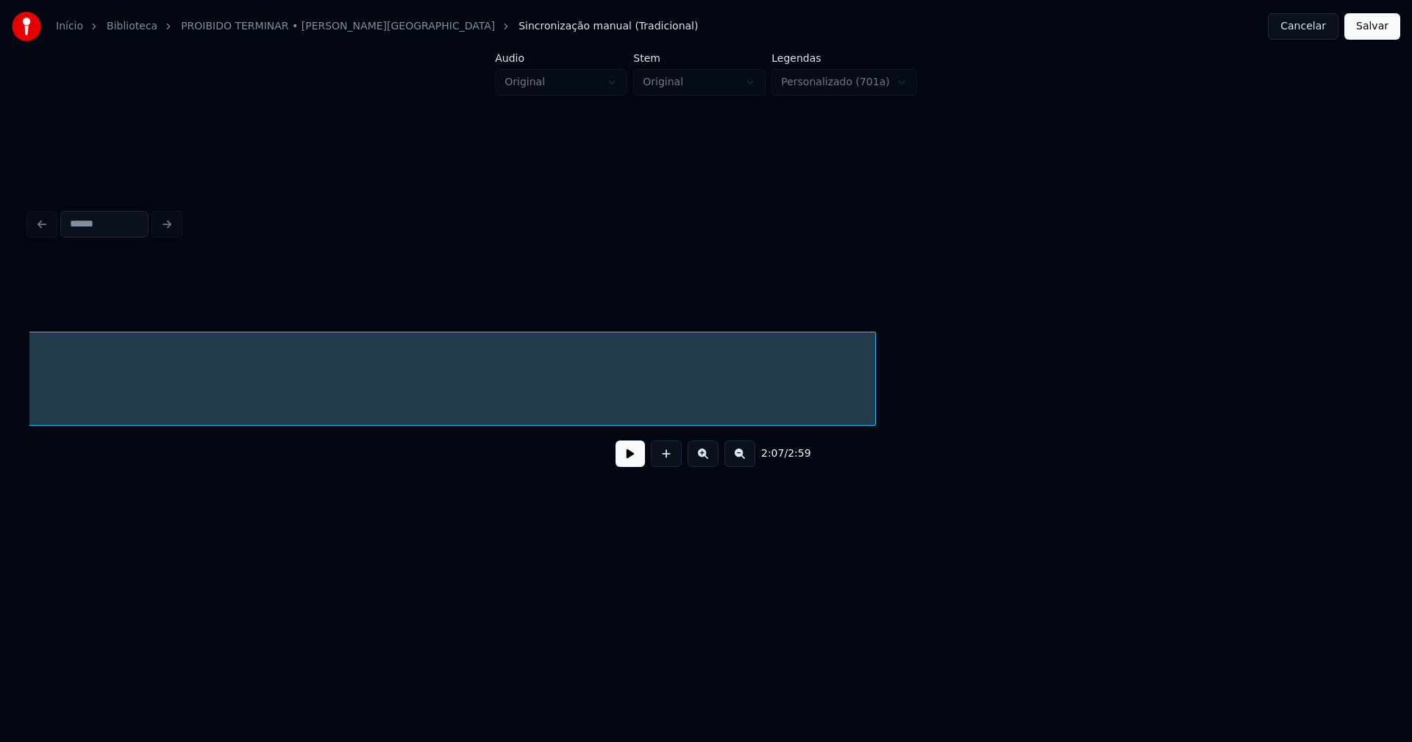
scroll to position [0, 22275]
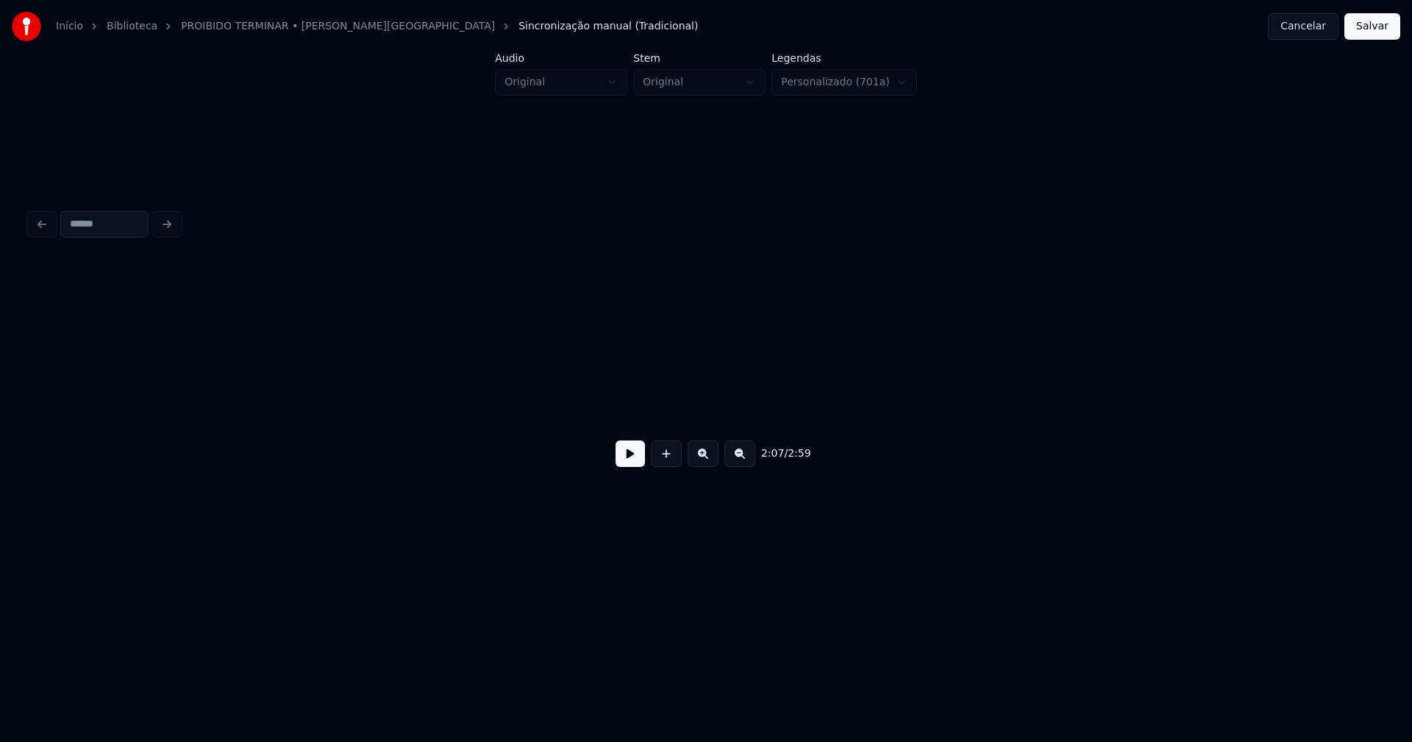
click at [0, 411] on div "Início Biblioteca PROIBIDO TERMINAR • Gusttavo Lima Sincronização manual (Tradi…" at bounding box center [706, 282] width 1412 height 564
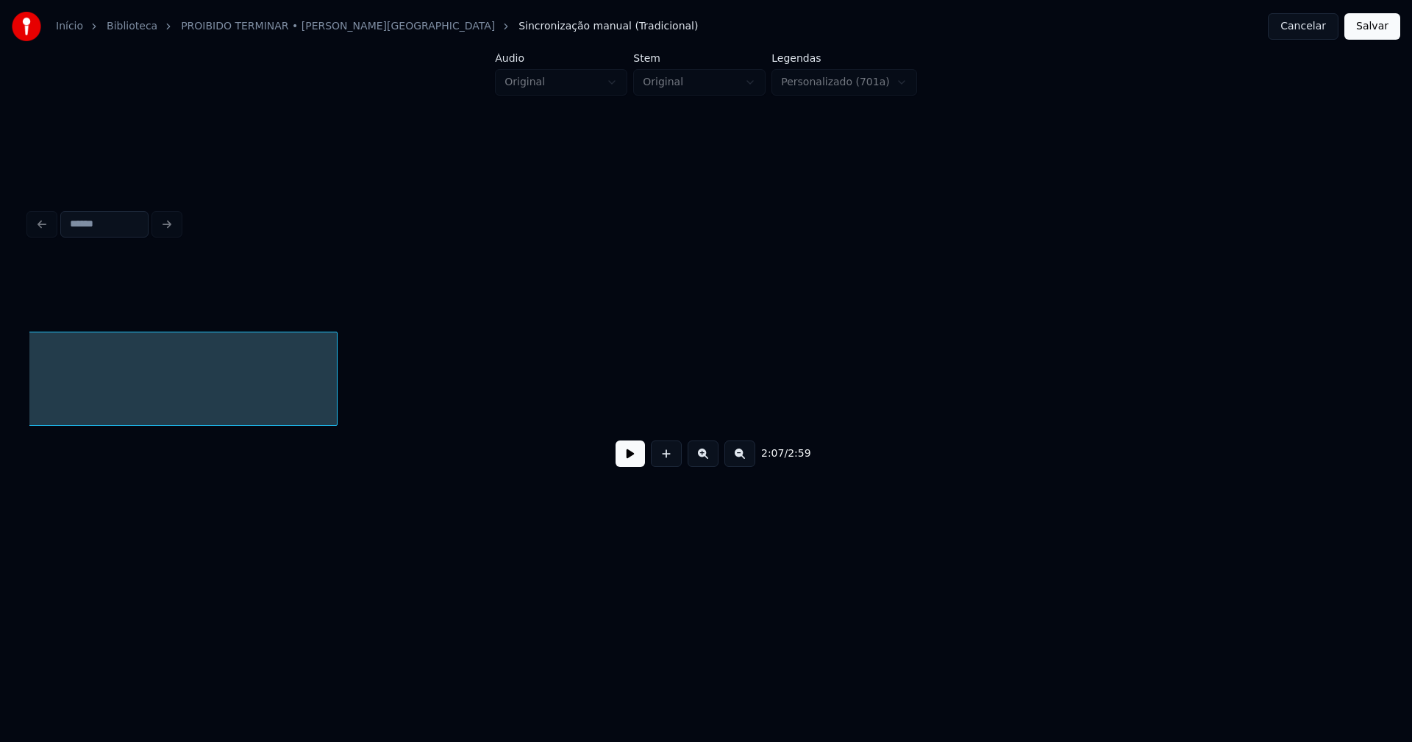
scroll to position [0, 21631]
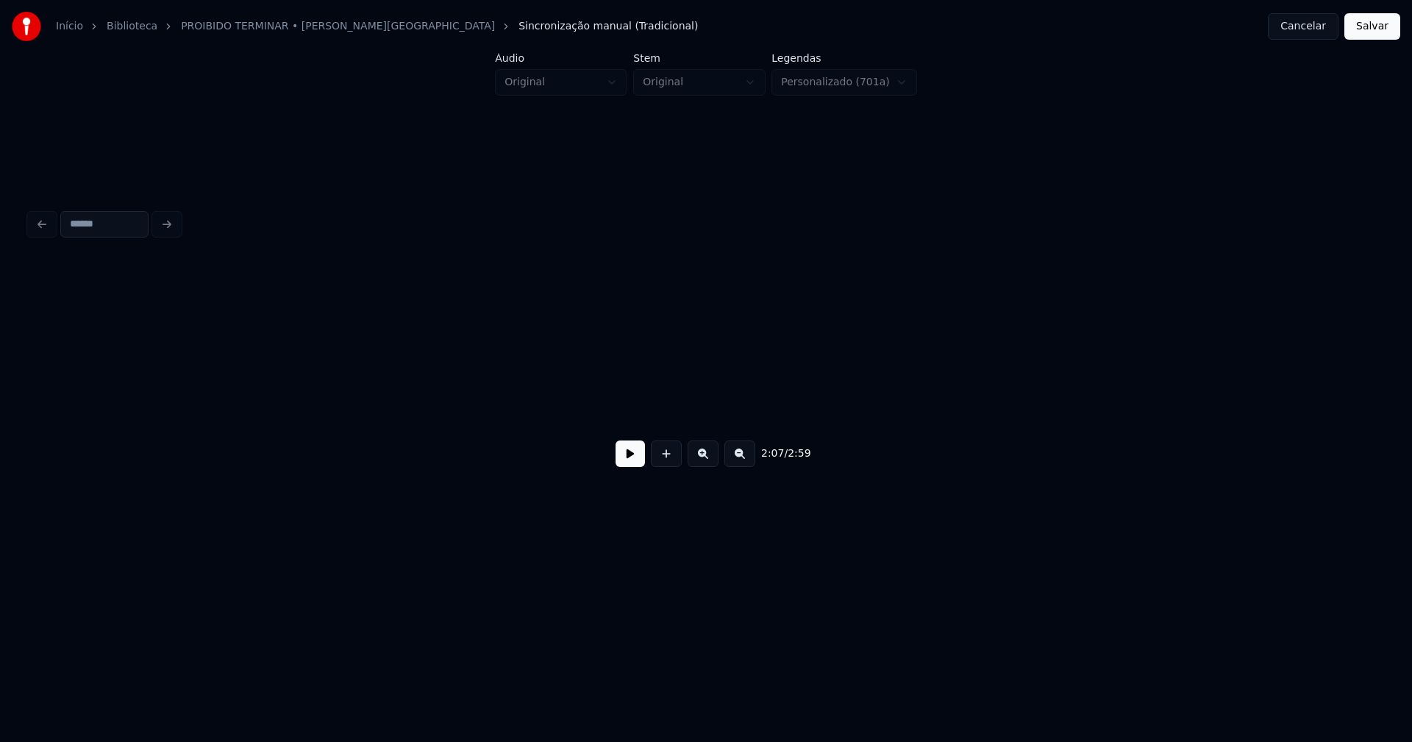
click at [4, 450] on div "Início Biblioteca PROIBIDO TERMINAR • Gusttavo Lima Sincronização manual (Tradi…" at bounding box center [706, 282] width 1412 height 564
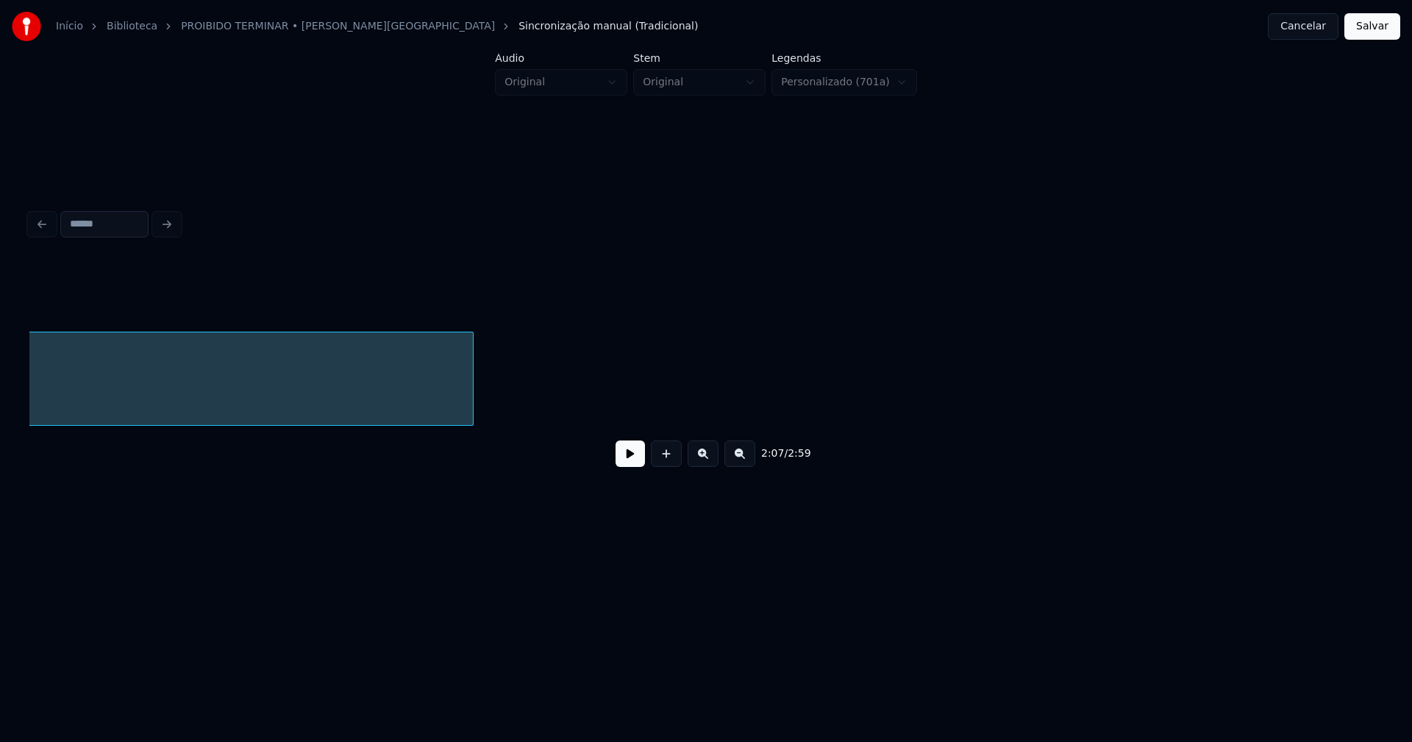
scroll to position [0, 20607]
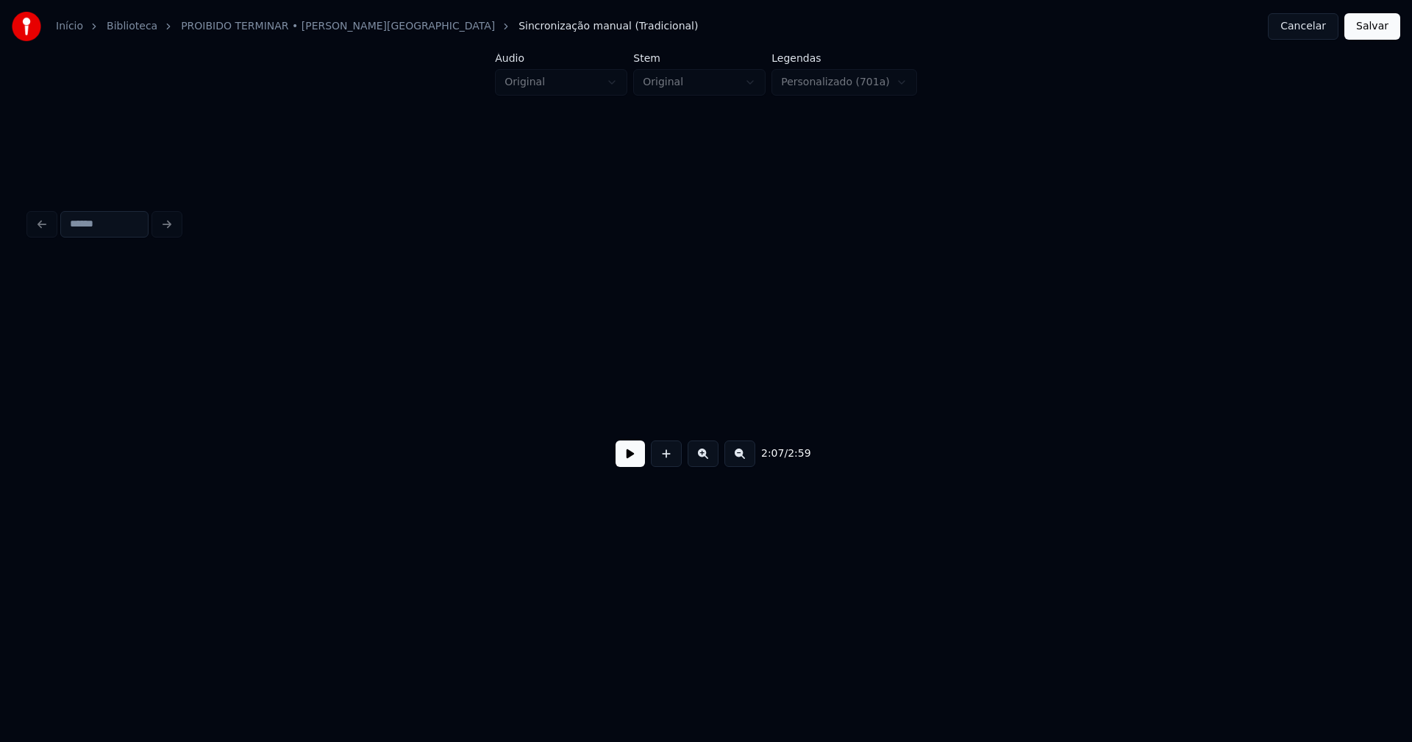
click at [16, 458] on div "Início Biblioteca PROIBIDO TERMINAR • Gusttavo Lima Sincronização manual (Tradi…" at bounding box center [706, 282] width 1412 height 564
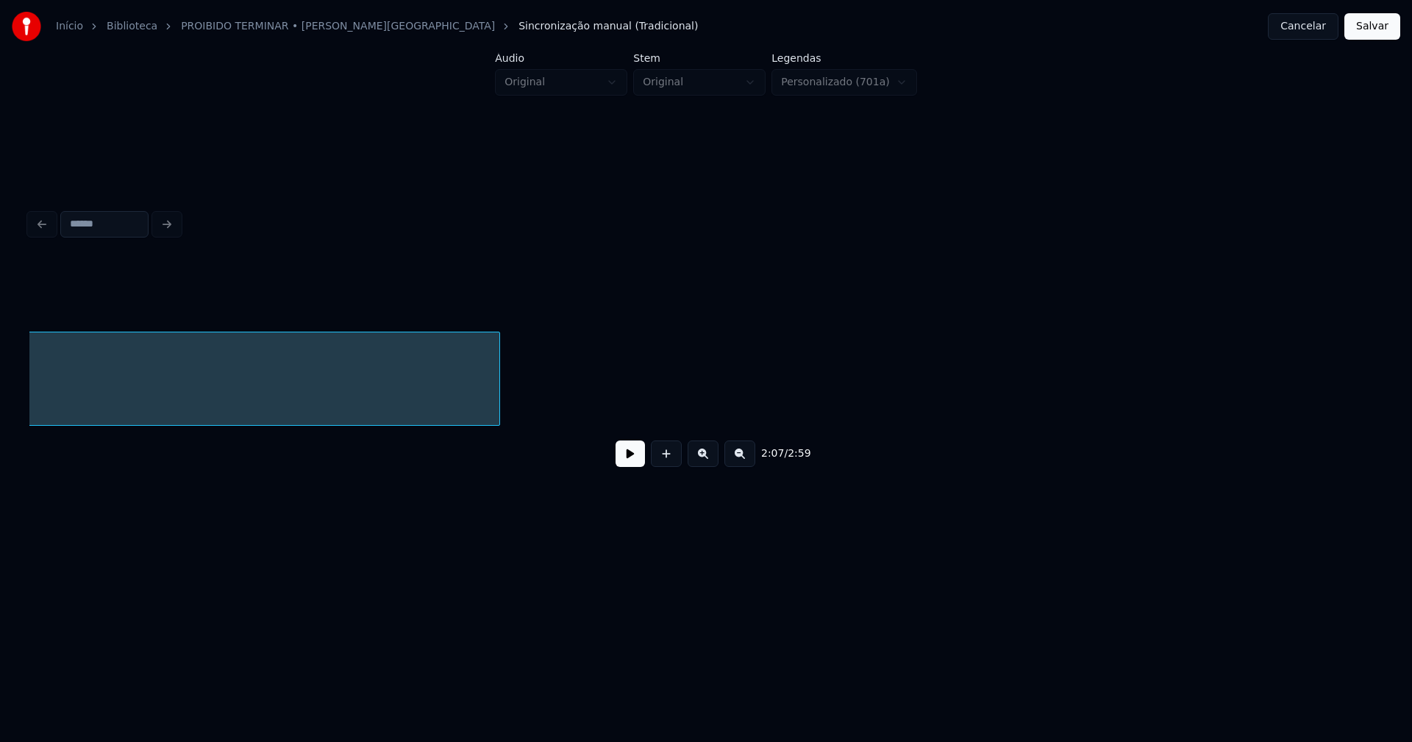
scroll to position [0, 19699]
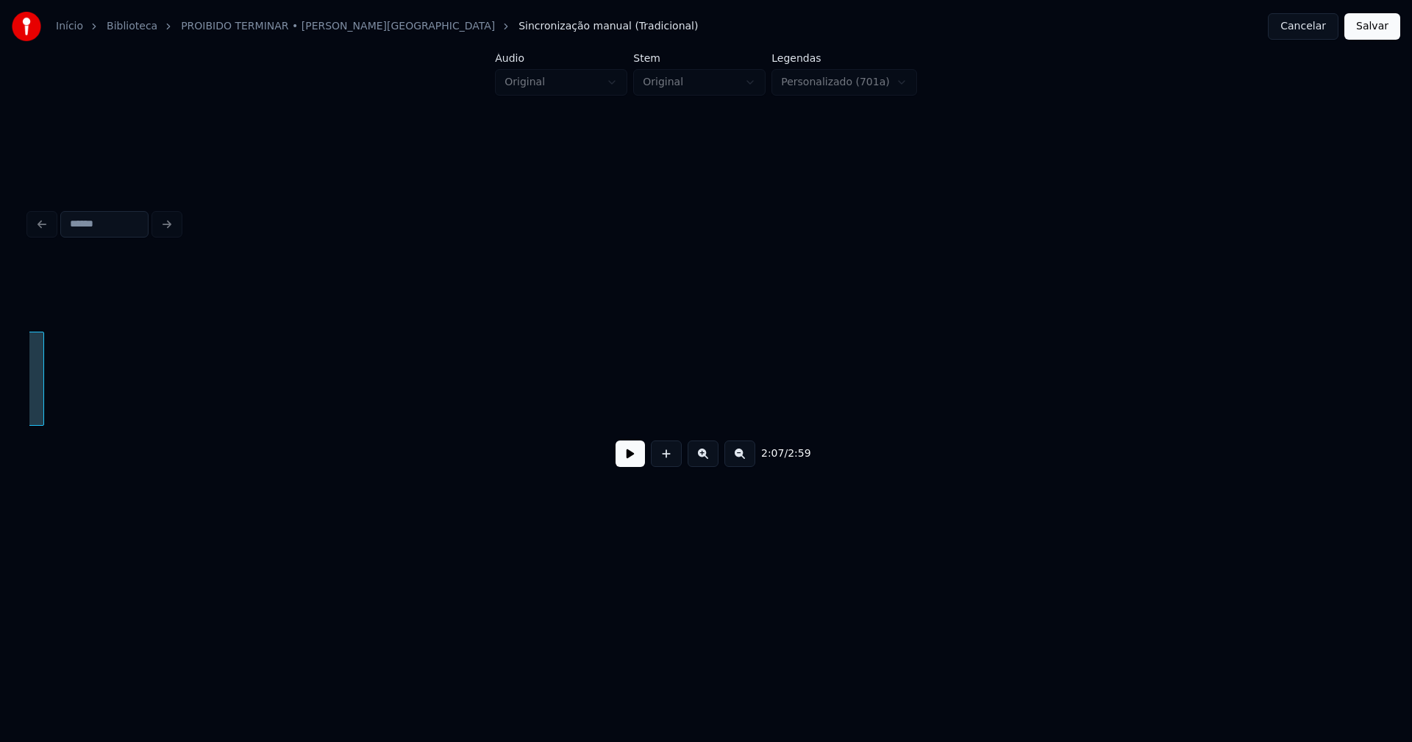
click at [38, 468] on div "2:07 / 2:59" at bounding box center [706, 370] width 1354 height 224
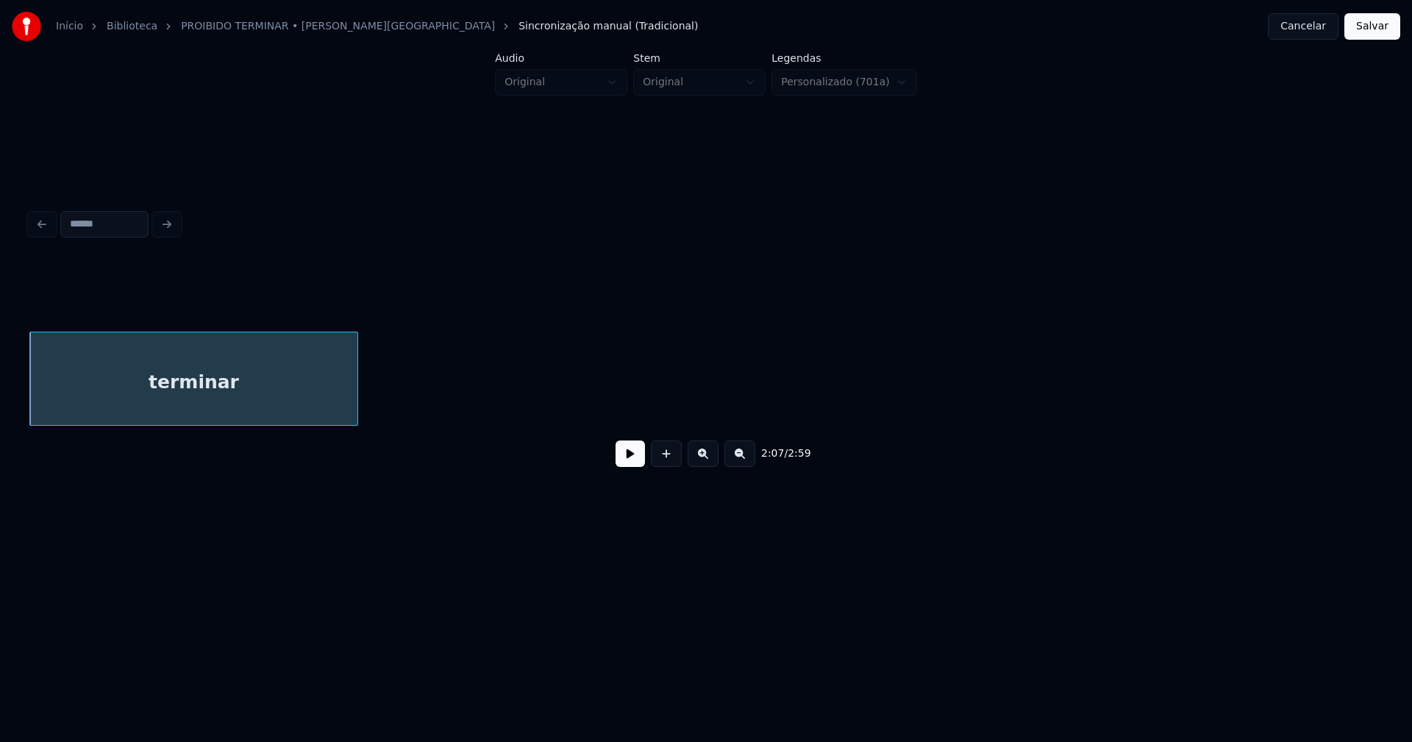
click at [352, 474] on div "2:07 / 2:59" at bounding box center [706, 370] width 1354 height 224
click at [633, 466] on button at bounding box center [630, 454] width 29 height 26
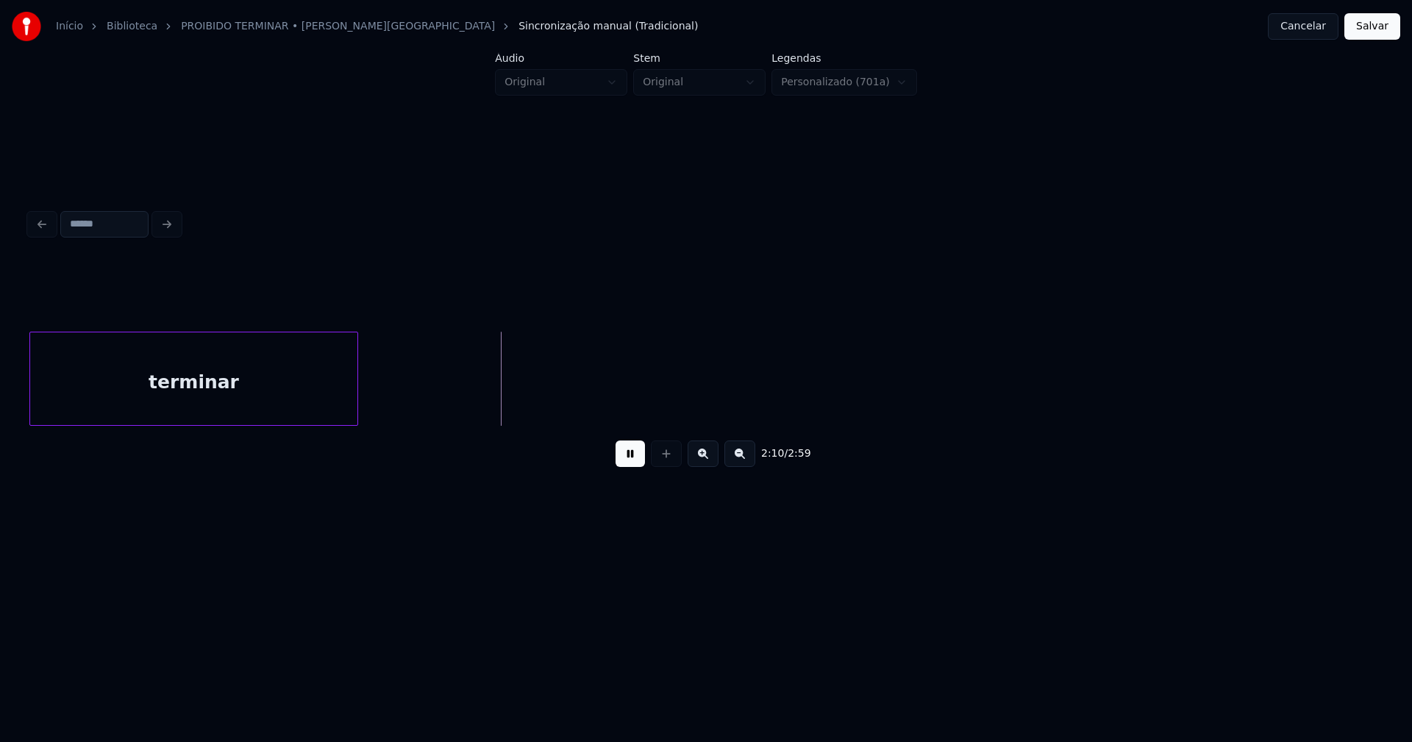
click at [626, 461] on button at bounding box center [630, 454] width 29 height 26
click at [1373, 29] on button "Salvar" at bounding box center [1373, 26] width 56 height 26
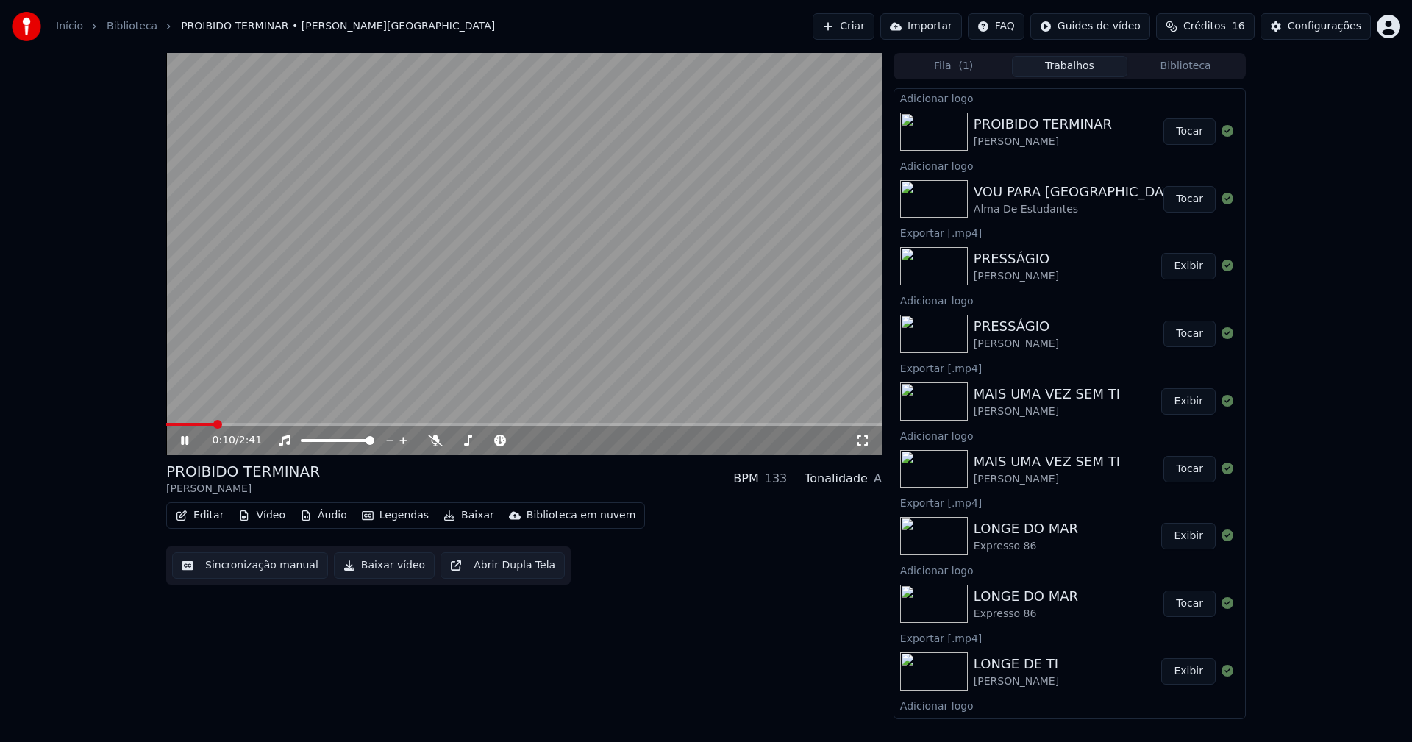
click at [863, 444] on icon at bounding box center [863, 441] width 15 height 12
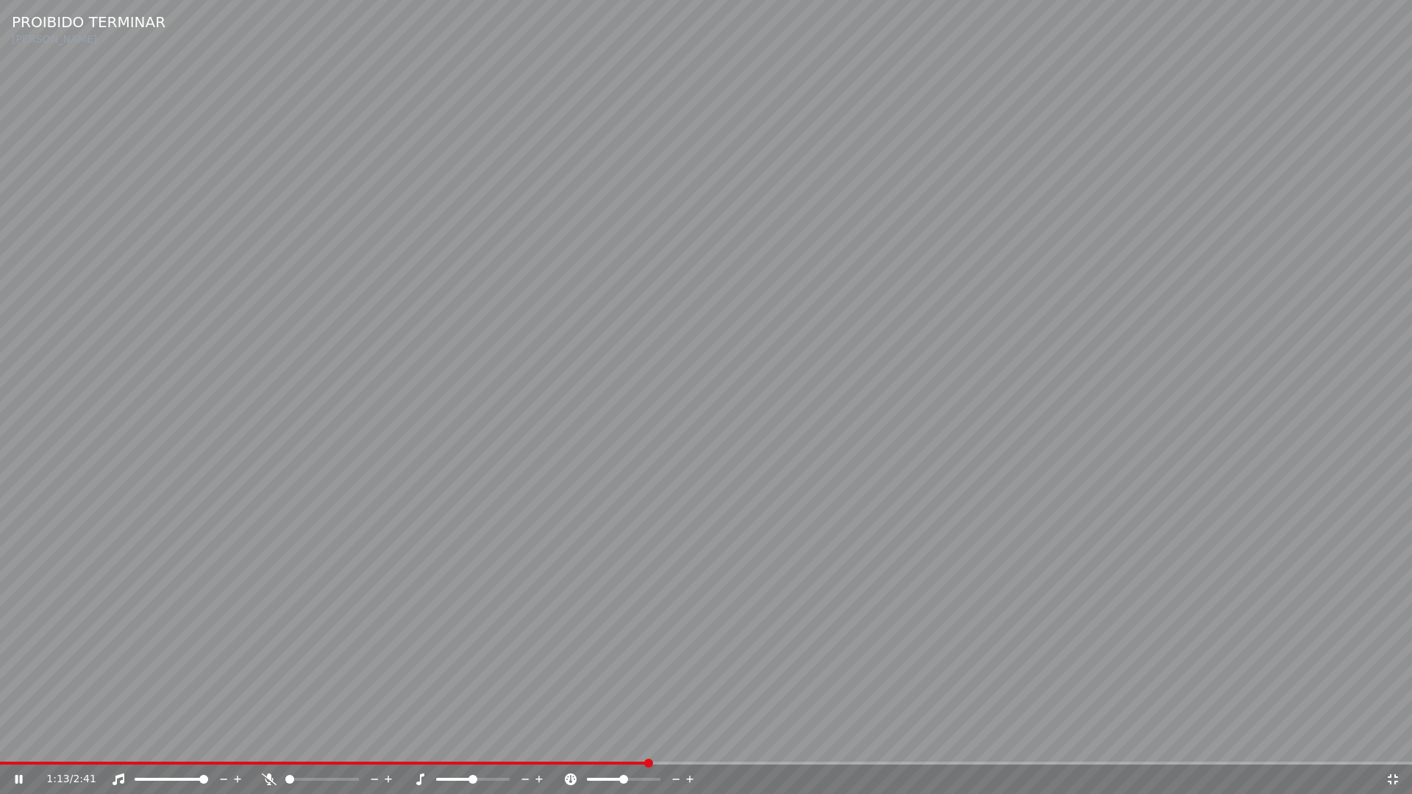
click at [1391, 742] on icon at bounding box center [1393, 780] width 10 height 10
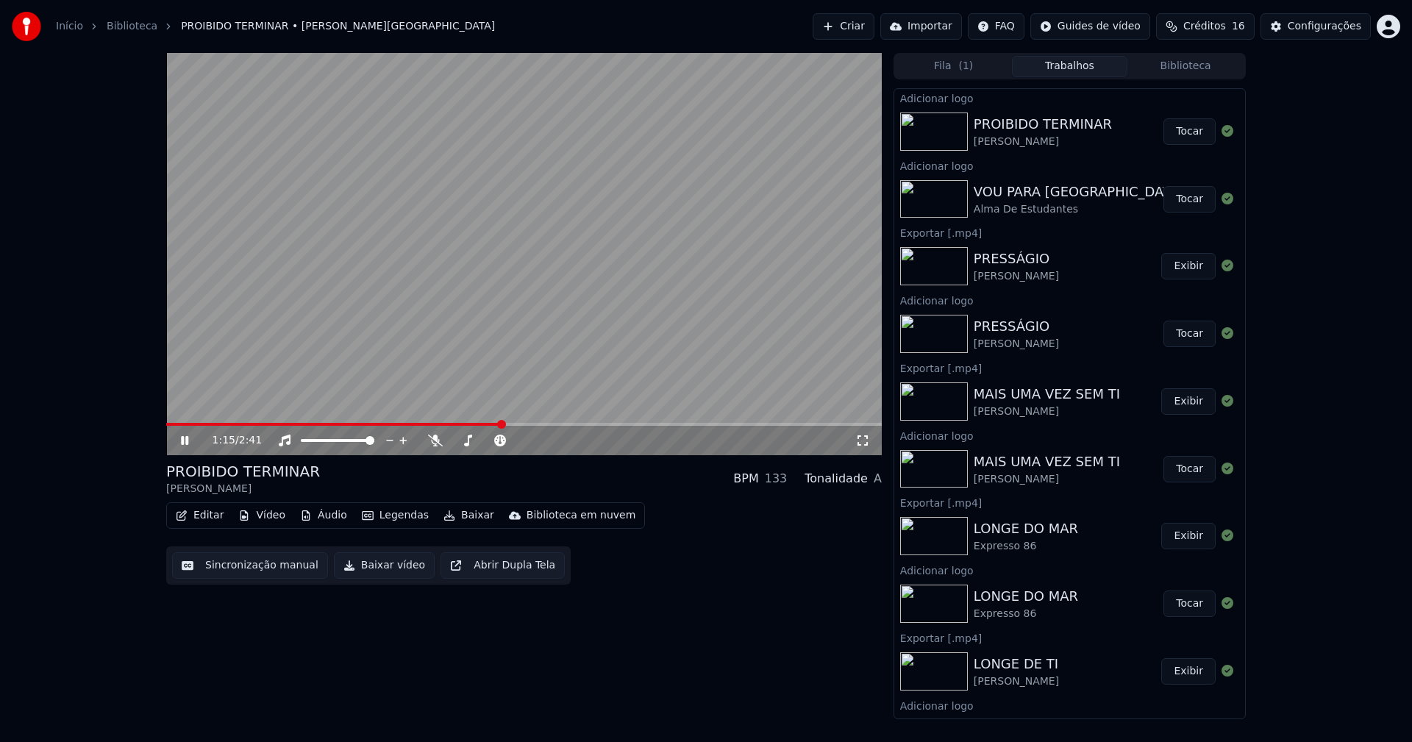
click at [182, 443] on icon at bounding box center [184, 440] width 7 height 9
click at [375, 566] on button "Baixar vídeo" at bounding box center [384, 565] width 101 height 26
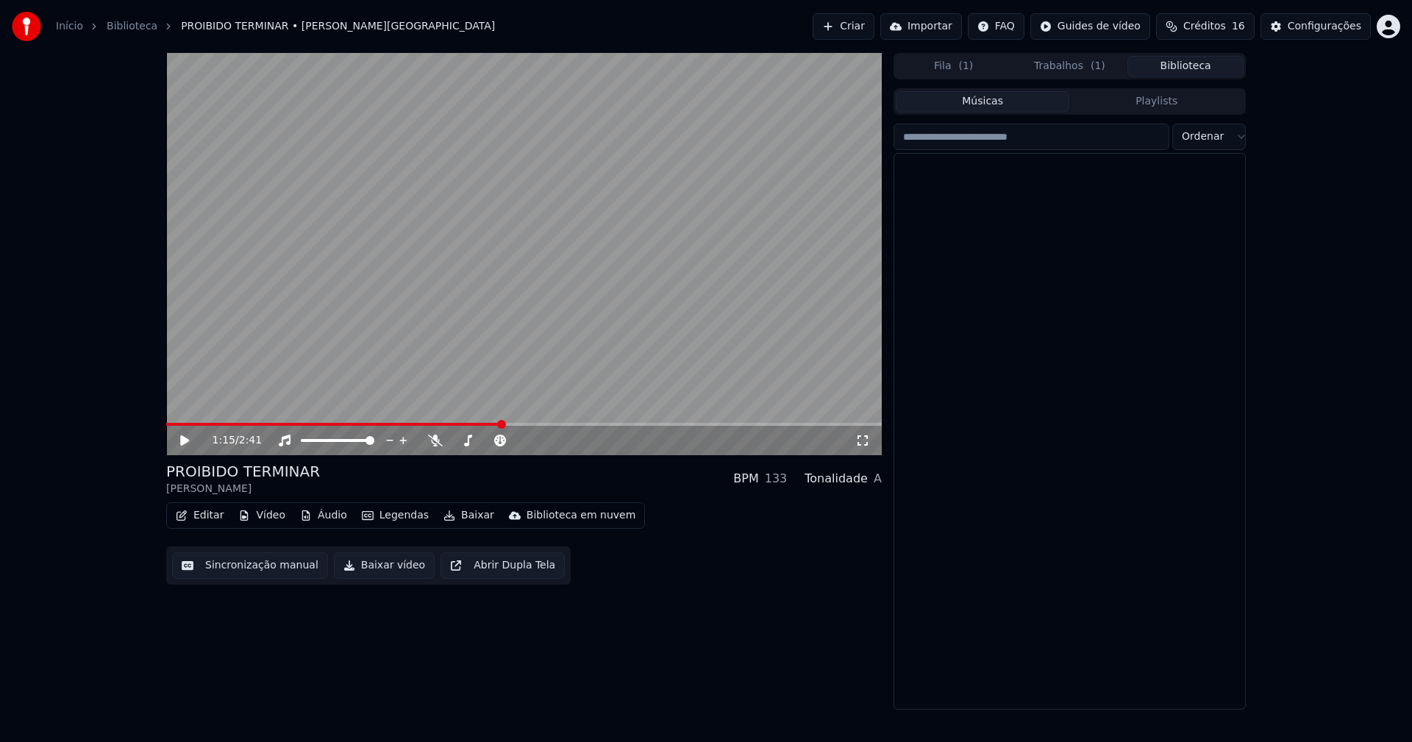
click at [1195, 65] on button "Biblioteca" at bounding box center [1186, 66] width 116 height 21
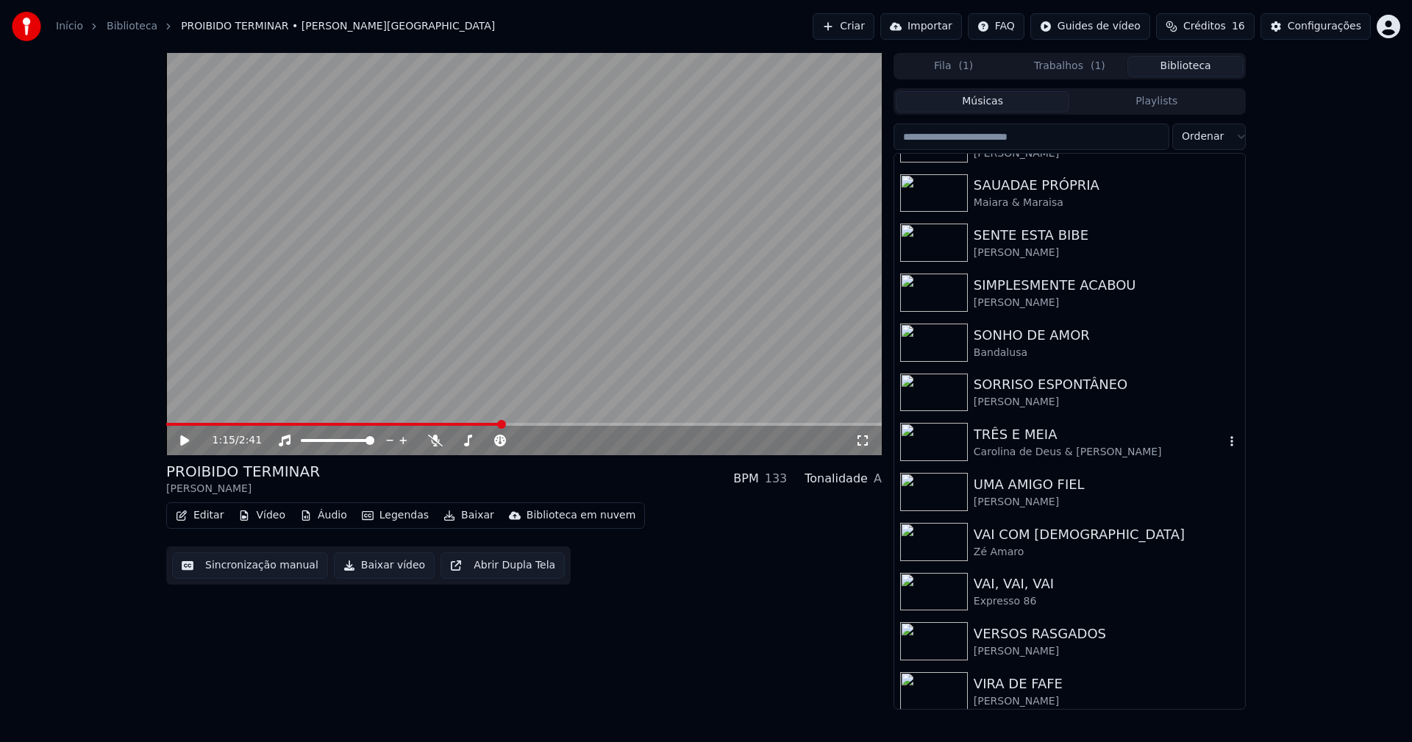
scroll to position [4046, 0]
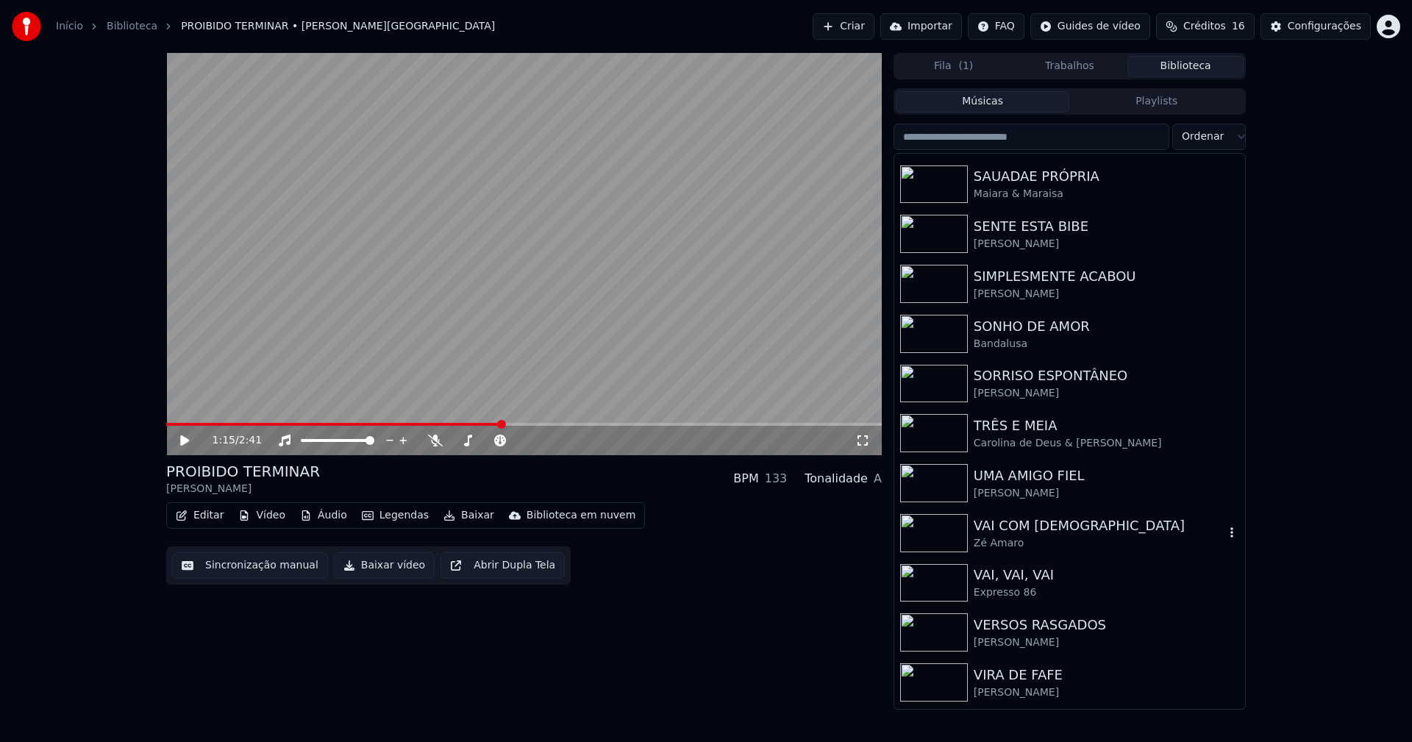
click at [1031, 528] on div "VAI COM DEUS" at bounding box center [1099, 526] width 251 height 21
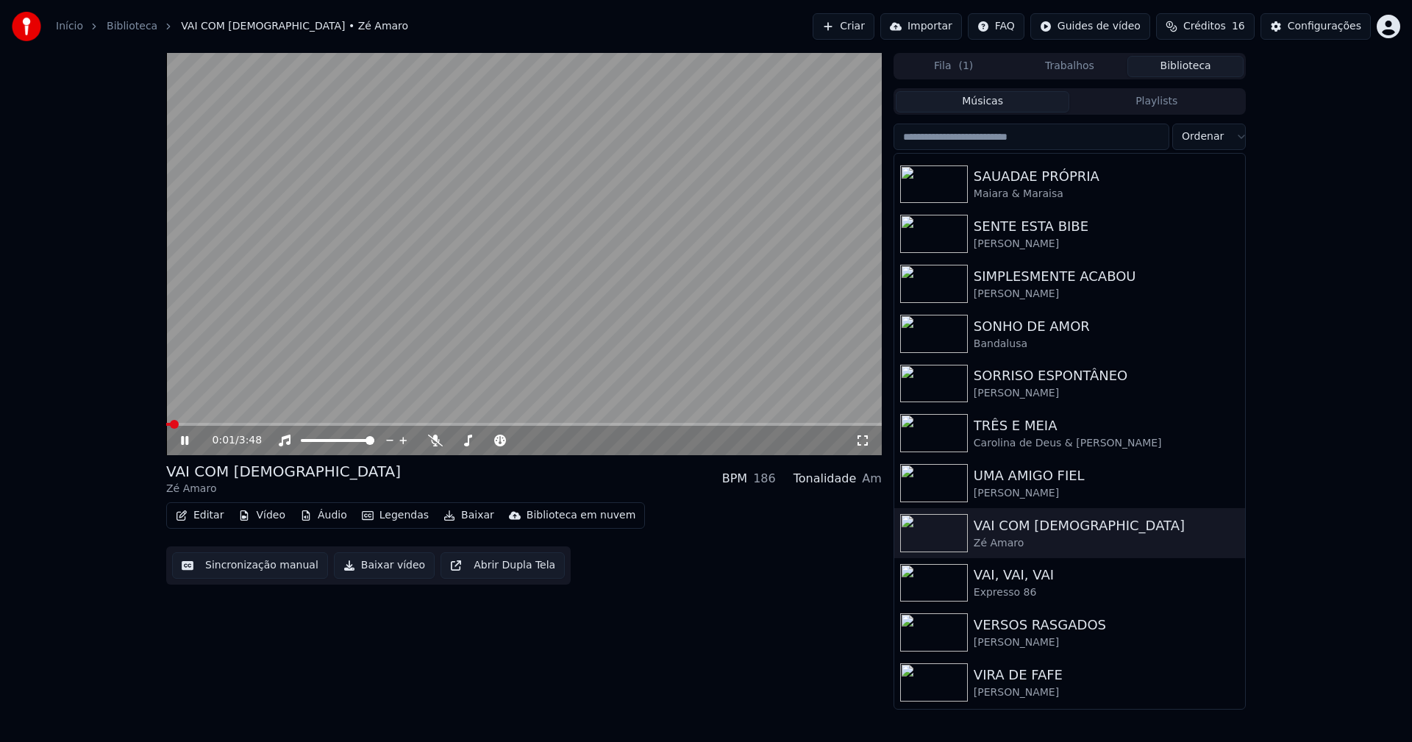
click at [184, 445] on icon at bounding box center [195, 441] width 35 height 12
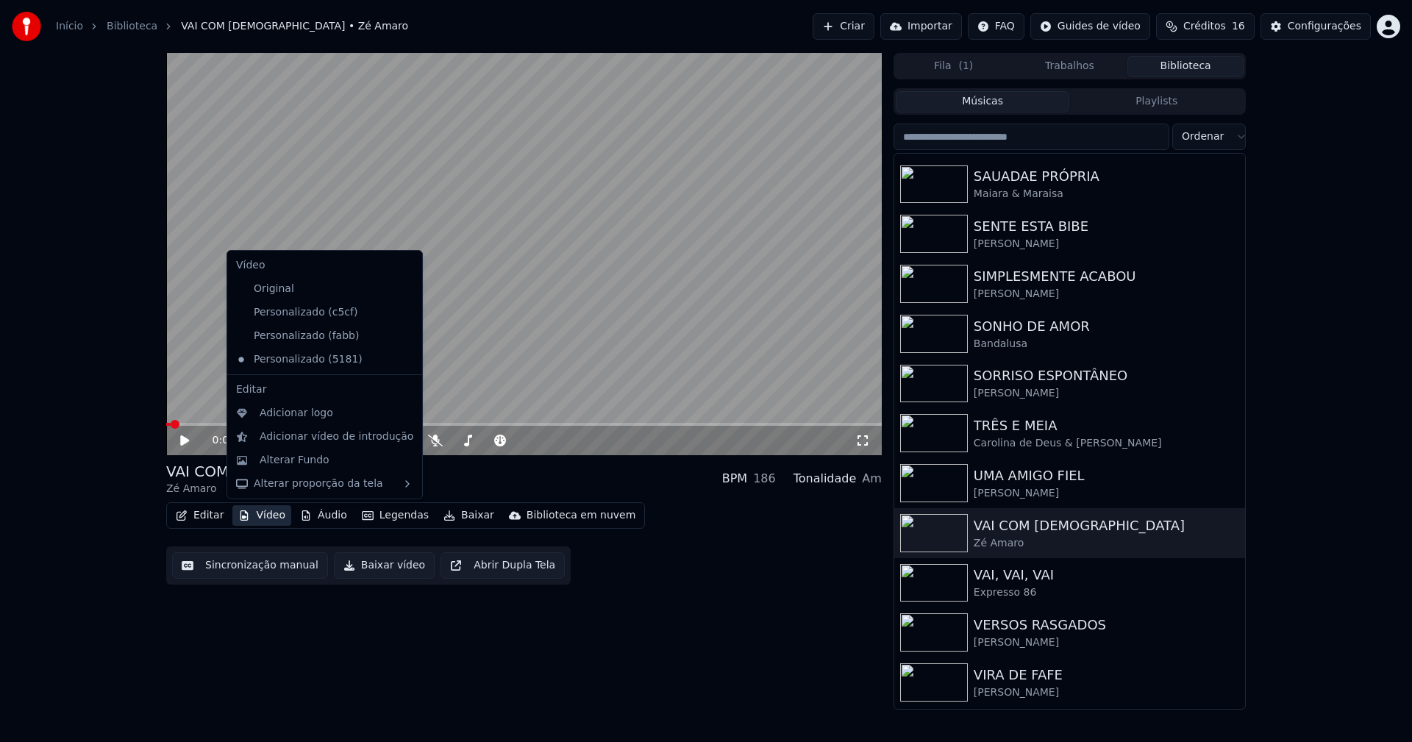
click at [266, 516] on button "Vídeo" at bounding box center [261, 515] width 59 height 21
click at [338, 339] on div "Personalizado (fabb)" at bounding box center [313, 336] width 167 height 24
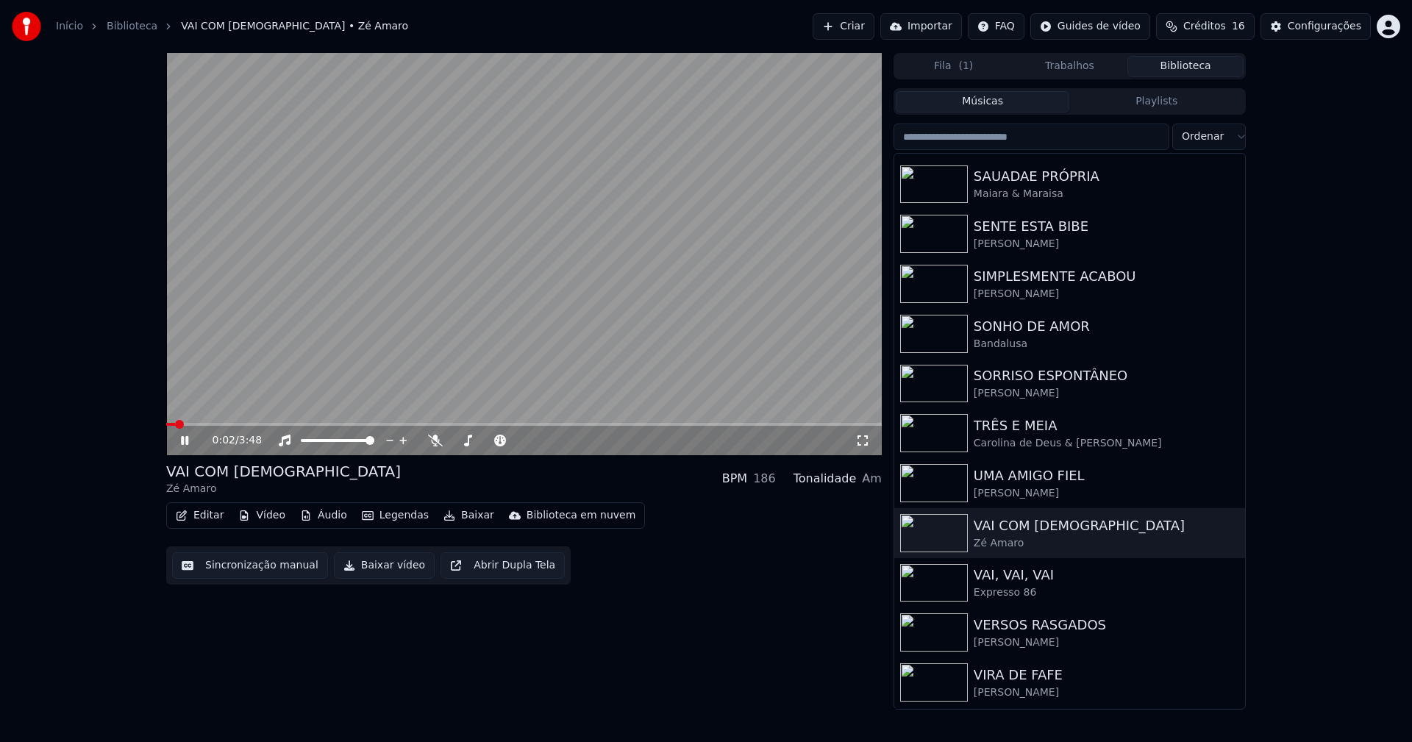
click at [187, 442] on icon at bounding box center [184, 440] width 7 height 9
click at [265, 517] on button "Vídeo" at bounding box center [261, 515] width 59 height 21
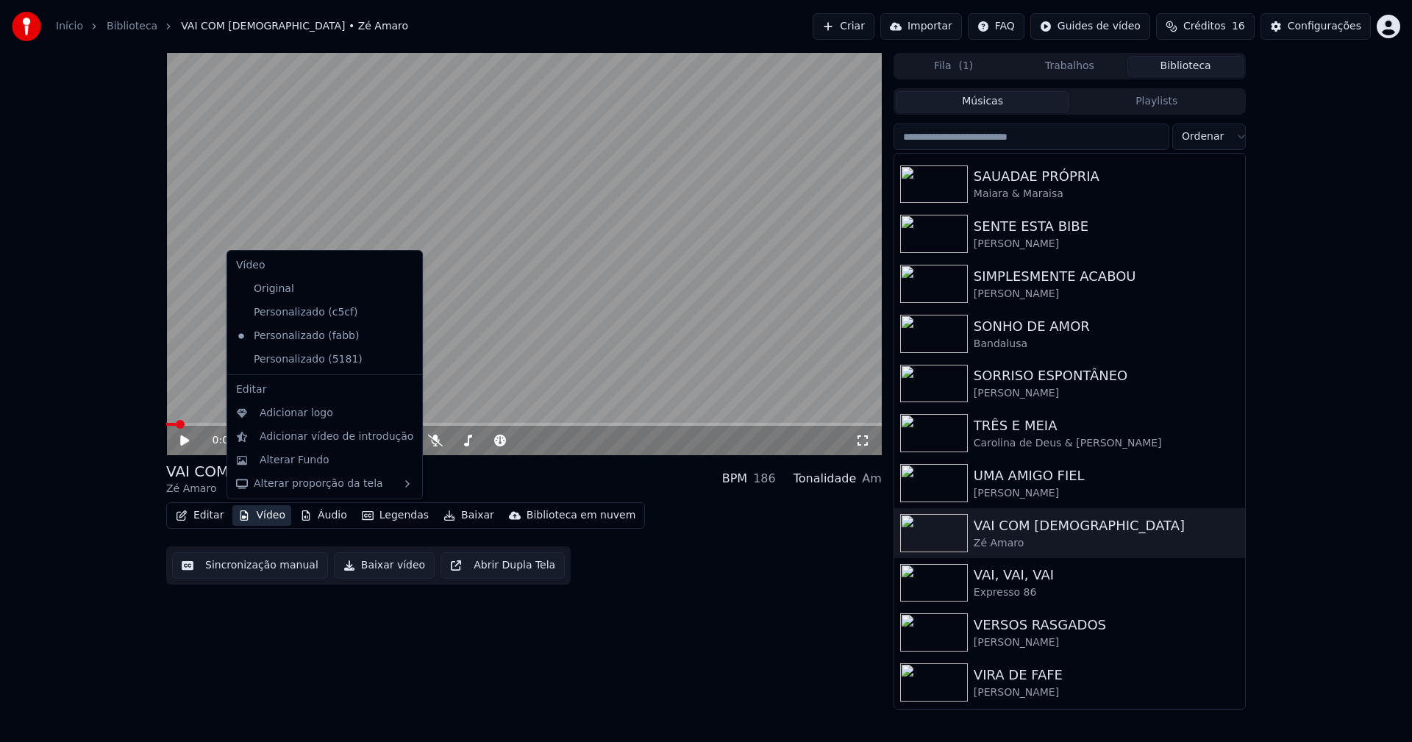
click at [403, 313] on icon at bounding box center [408, 313] width 10 height 12
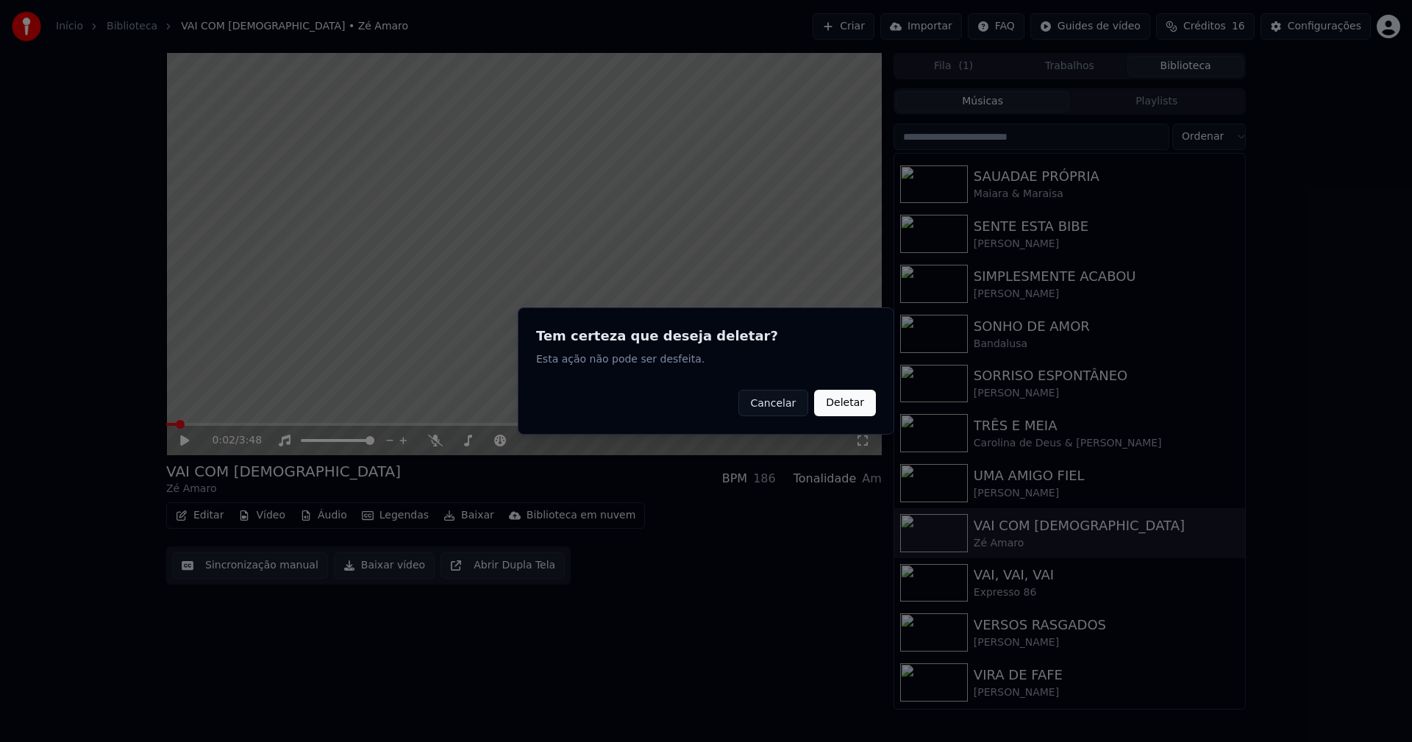
drag, startPoint x: 847, startPoint y: 407, endPoint x: 831, endPoint y: 405, distance: 16.3
click at [846, 405] on button "Deletar" at bounding box center [845, 403] width 62 height 26
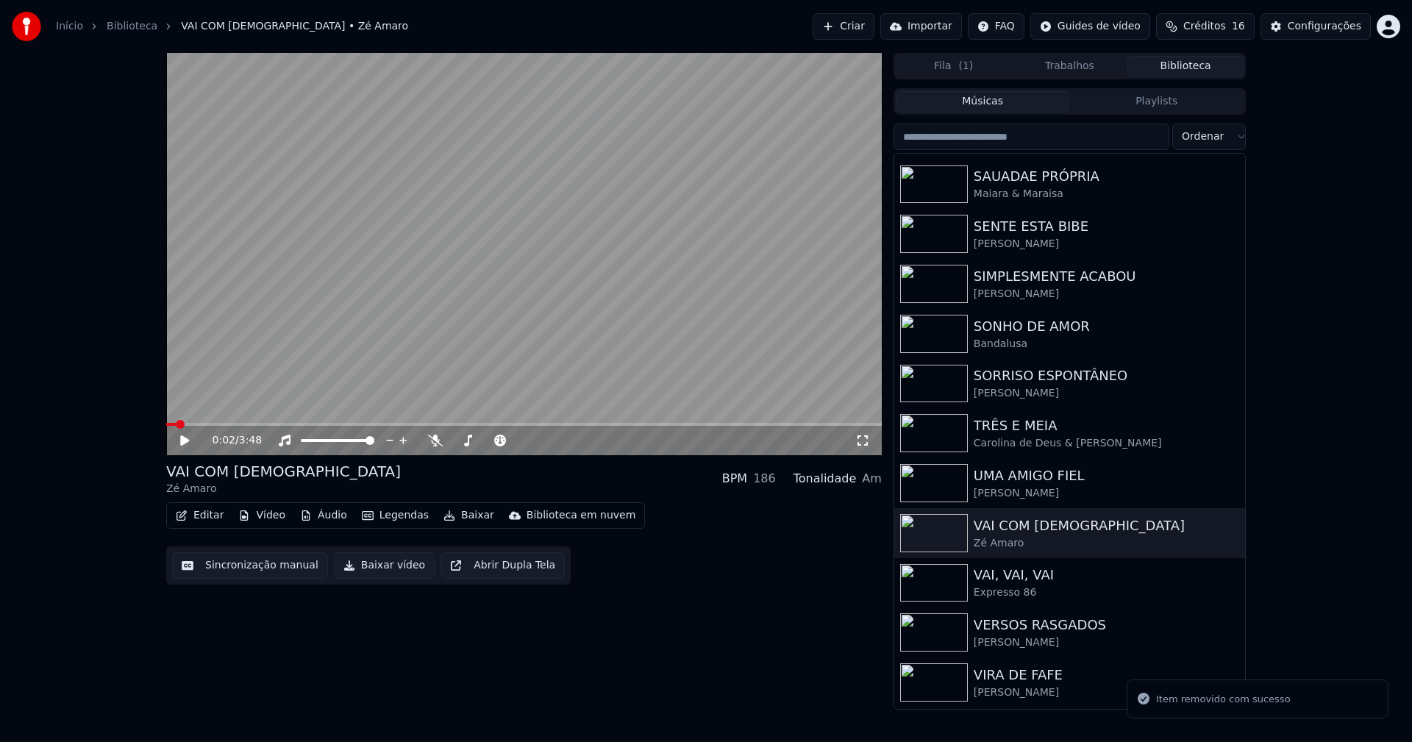
click at [261, 518] on button "Vídeo" at bounding box center [261, 515] width 59 height 21
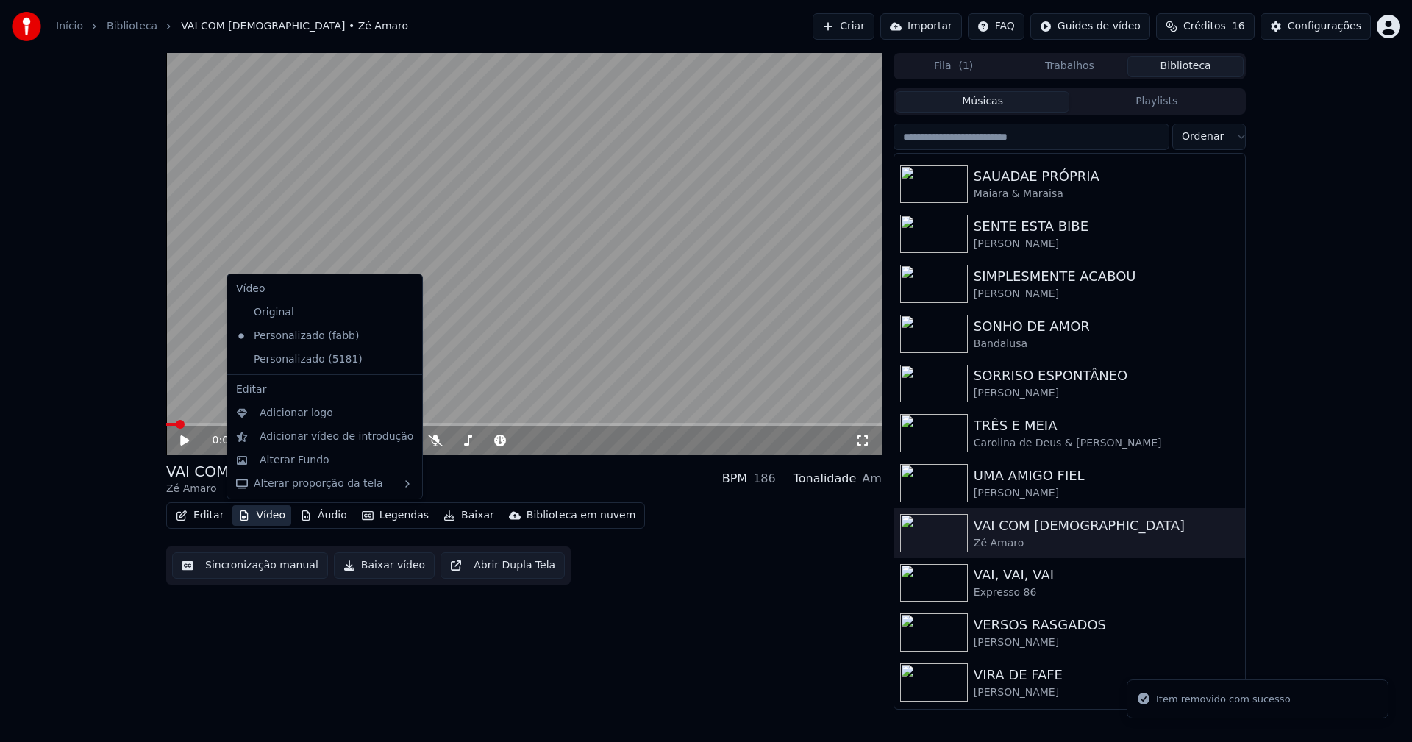
click at [403, 361] on icon at bounding box center [408, 360] width 10 height 12
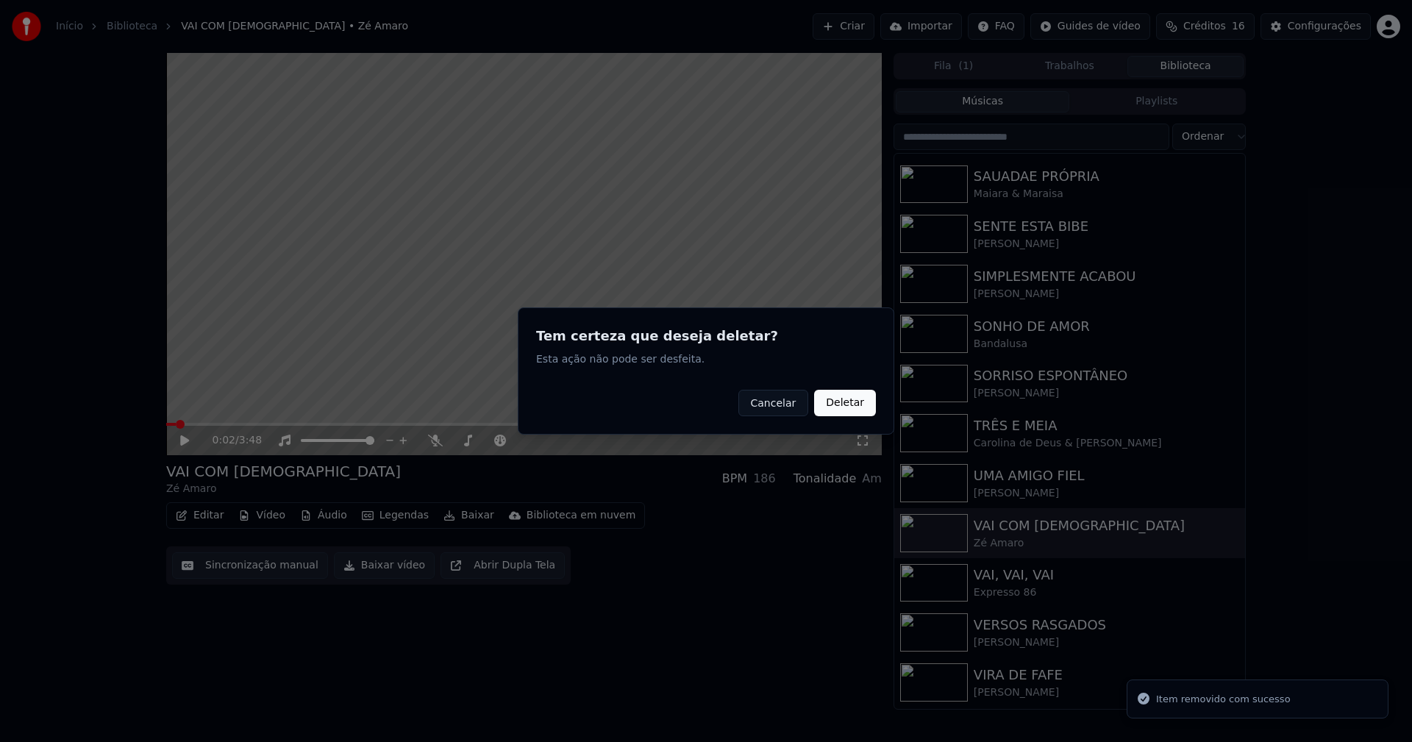
click at [845, 400] on button "Deletar" at bounding box center [845, 403] width 62 height 26
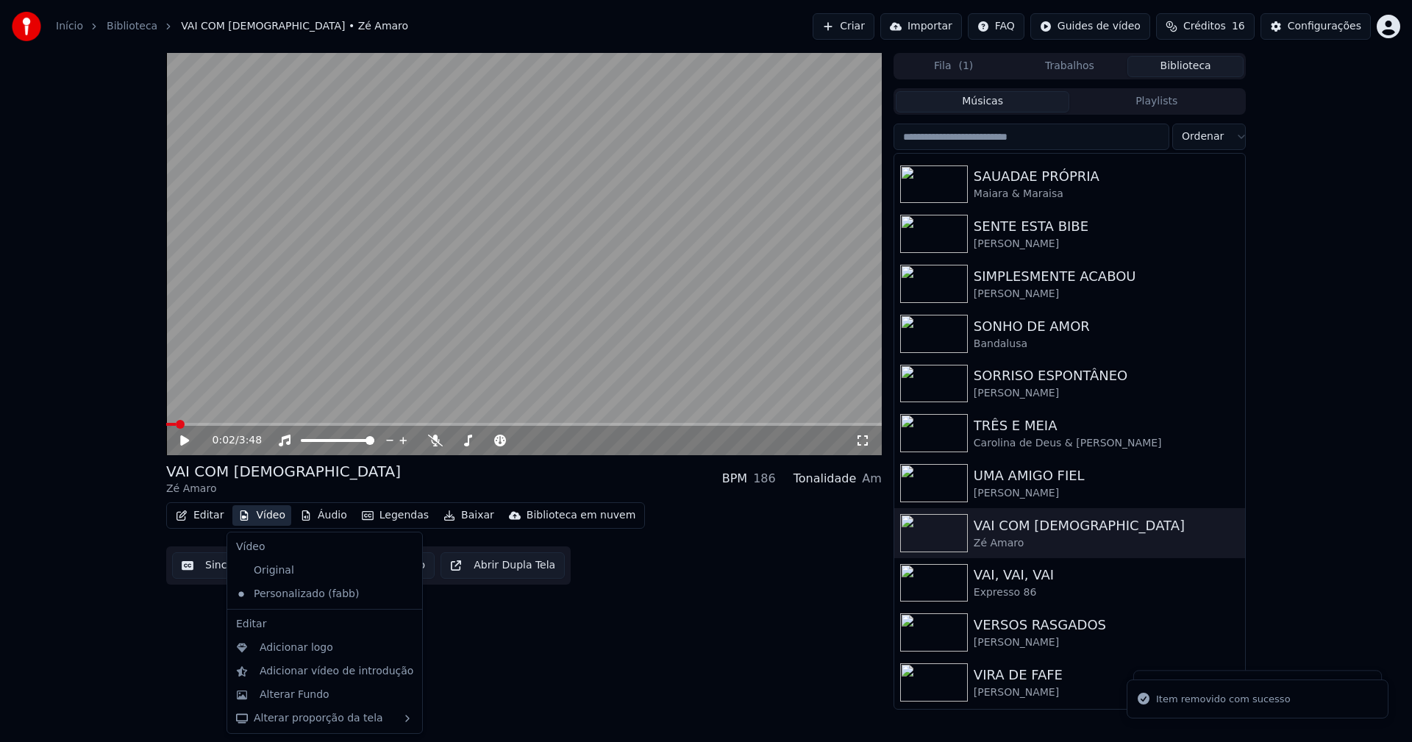
click at [277, 512] on button "Vídeo" at bounding box center [261, 515] width 59 height 21
click at [313, 644] on div "Adicionar logo" at bounding box center [297, 648] width 74 height 15
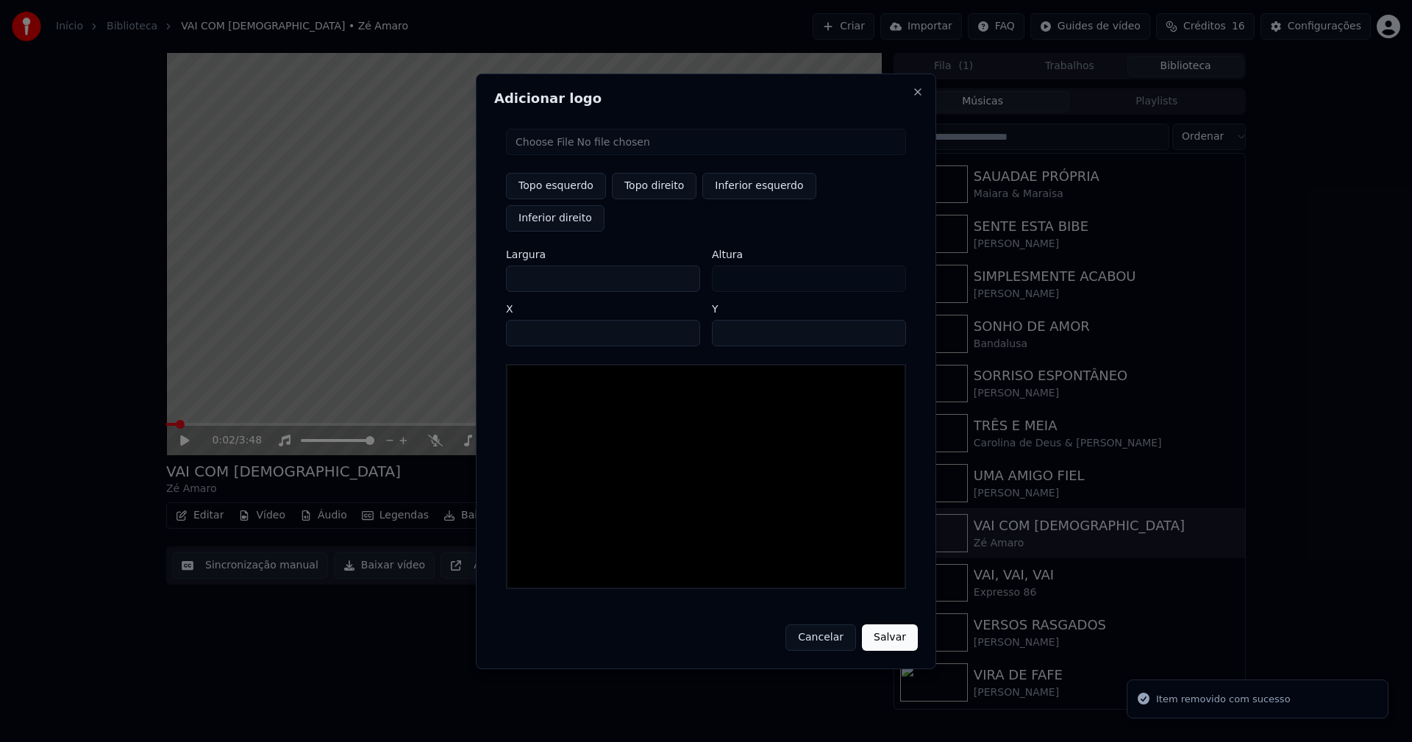
click at [570, 155] on input "file" at bounding box center [706, 142] width 400 height 26
type input "**********"
click at [639, 199] on button "Topo direito" at bounding box center [654, 186] width 85 height 26
type input "****"
drag, startPoint x: 531, startPoint y: 260, endPoint x: 448, endPoint y: 278, distance: 85.0
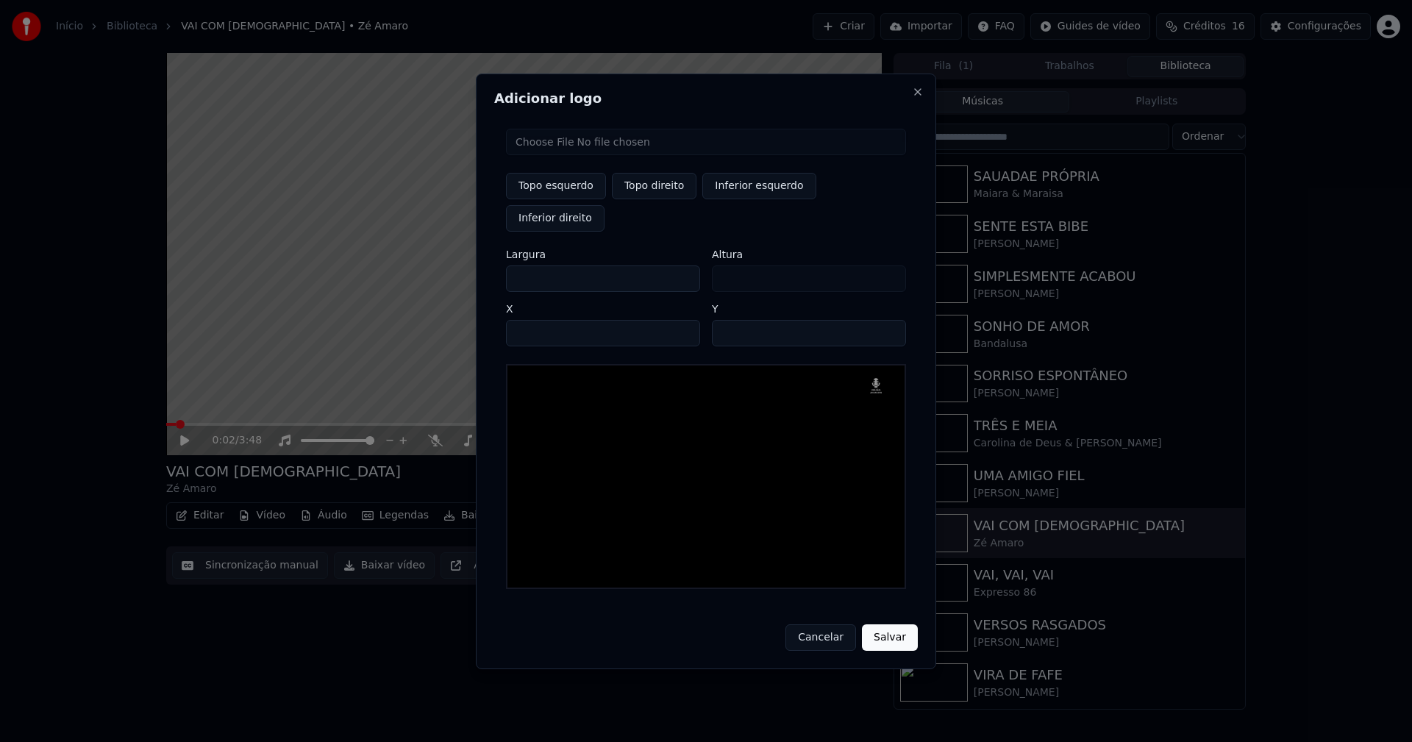
click at [448, 278] on body "Início Biblioteca VAI COM DEUS • Zé Amaro Criar Importar FAQ Guides de vídeo Cr…" at bounding box center [706, 371] width 1412 height 742
type input "**"
type input "***"
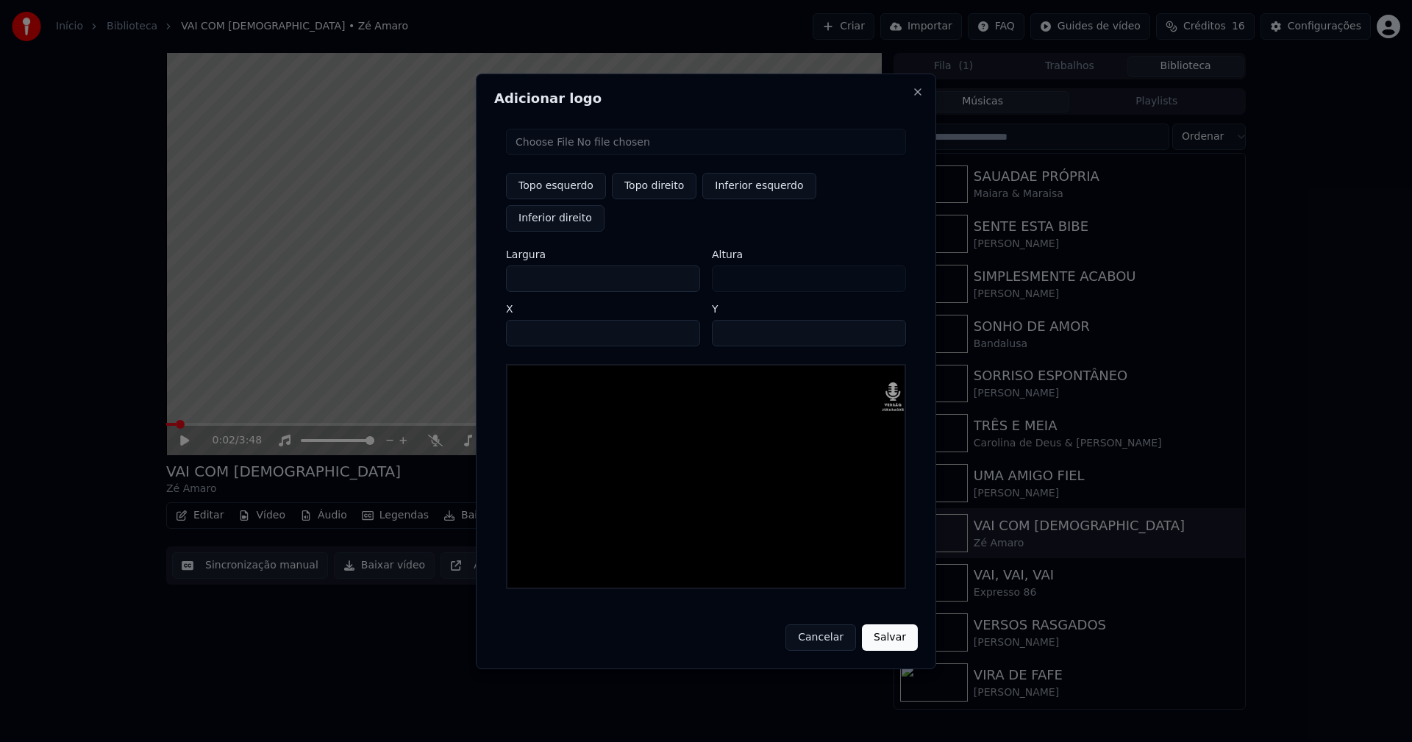
type input "***"
click at [536, 320] on input "****" at bounding box center [603, 333] width 194 height 26
type input "****"
click at [728, 320] on input "**" at bounding box center [809, 333] width 194 height 26
type input "**"
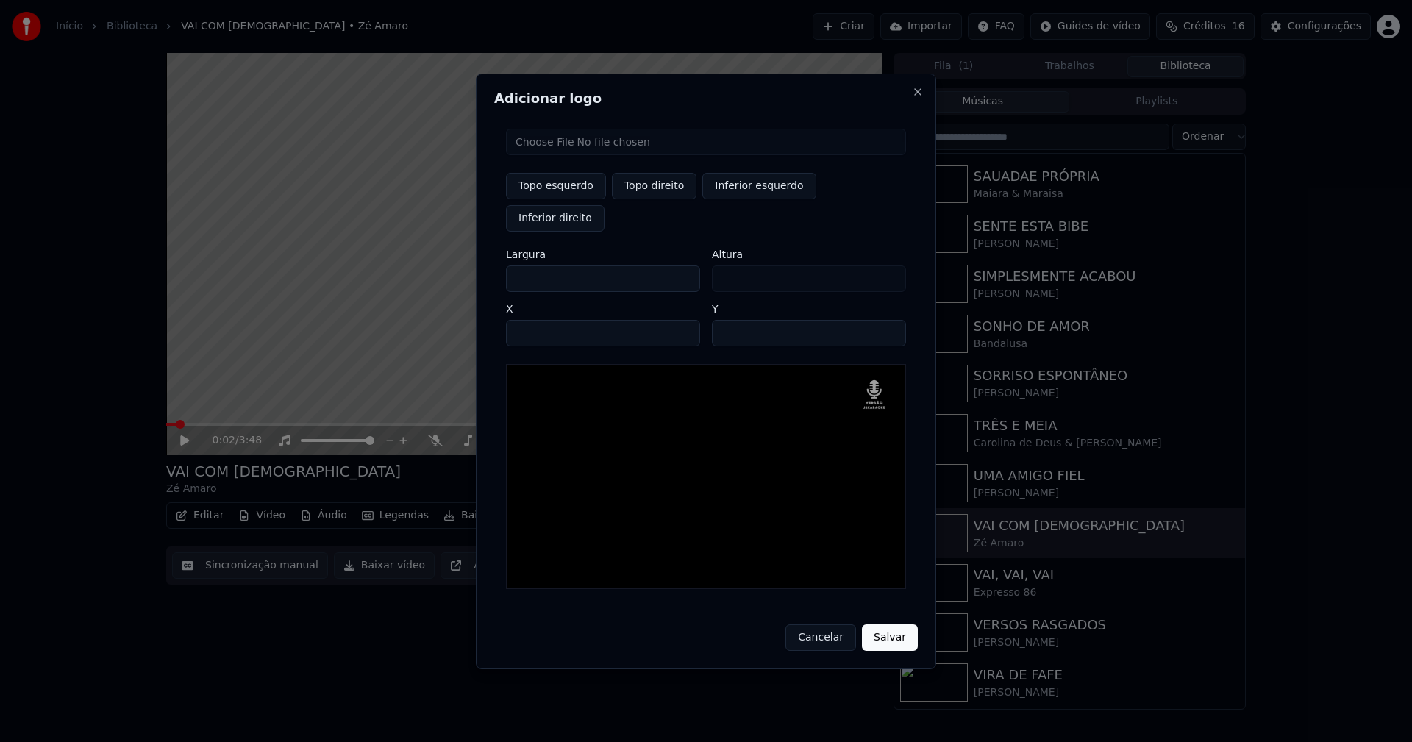
drag, startPoint x: 888, startPoint y: 616, endPoint x: 878, endPoint y: 646, distance: 30.9
click at [887, 625] on button "Salvar" at bounding box center [890, 638] width 56 height 26
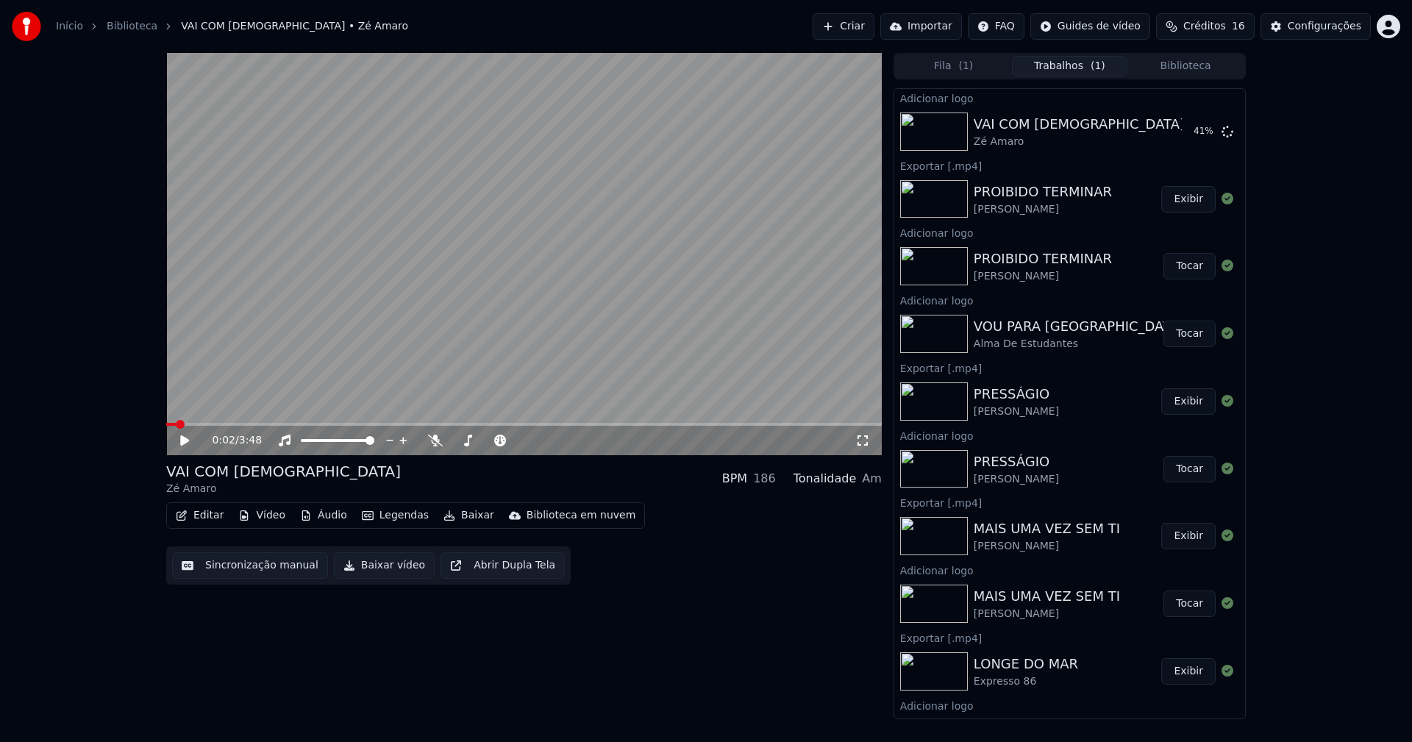
click at [203, 516] on button "Editar" at bounding box center [200, 515] width 60 height 21
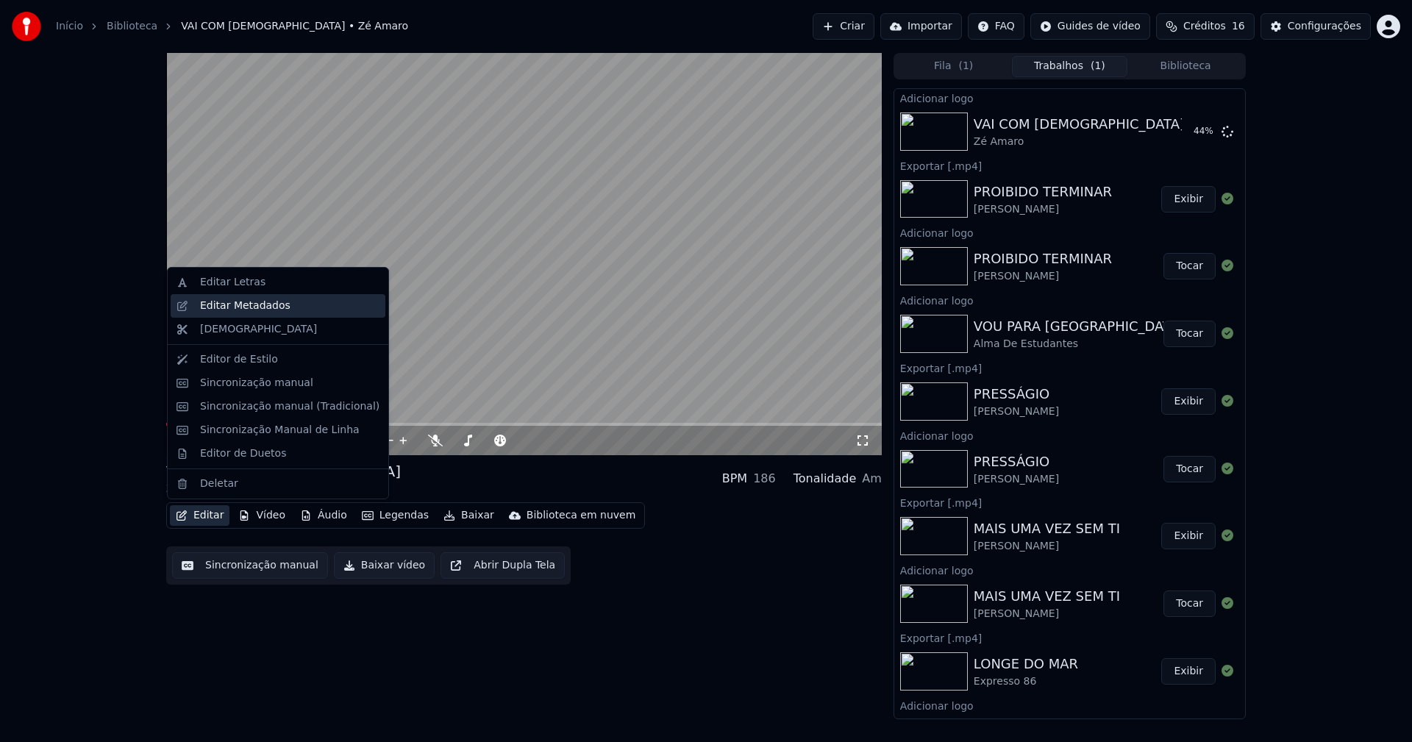
click at [238, 309] on div "Editar Metadados" at bounding box center [245, 306] width 90 height 15
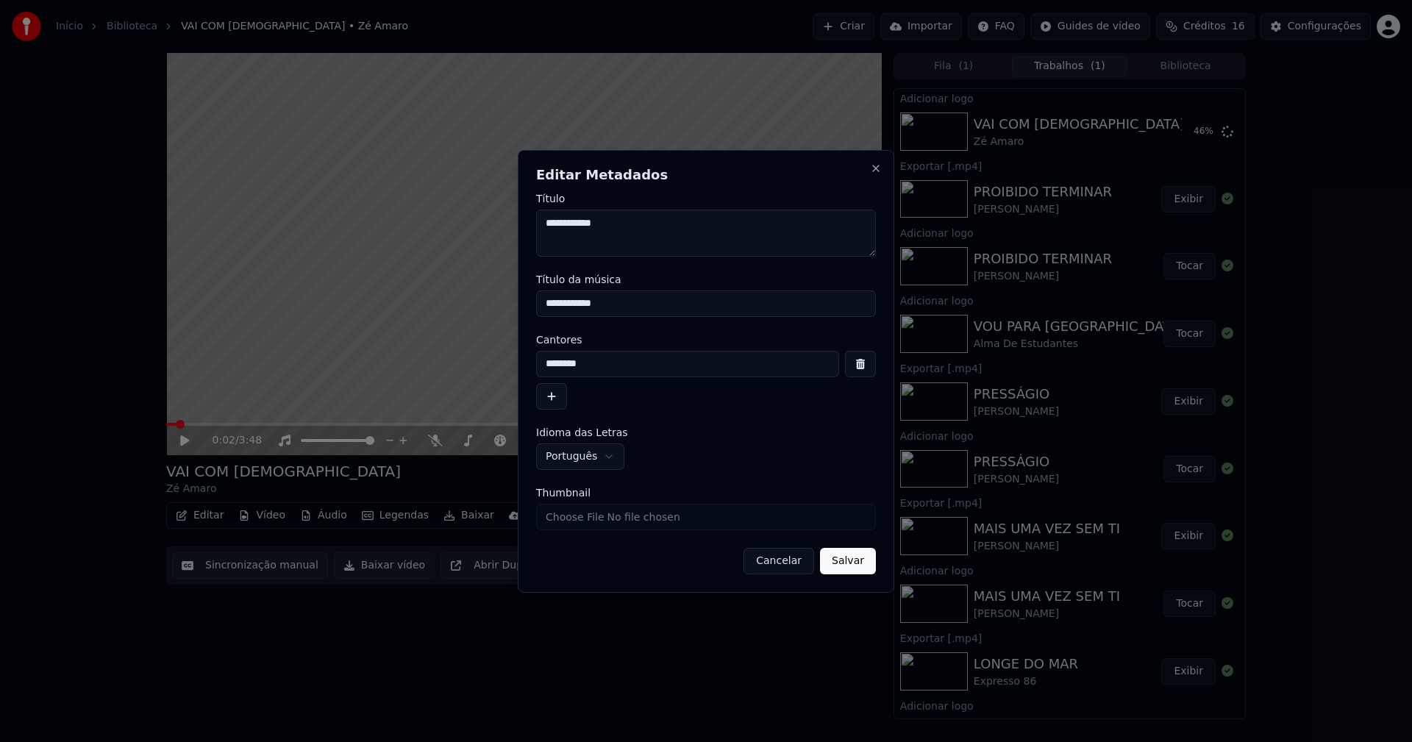
click at [572, 521] on input "Thumbnail" at bounding box center [706, 517] width 340 height 26
type input "**********"
click at [853, 569] on button "Salvar" at bounding box center [848, 561] width 56 height 26
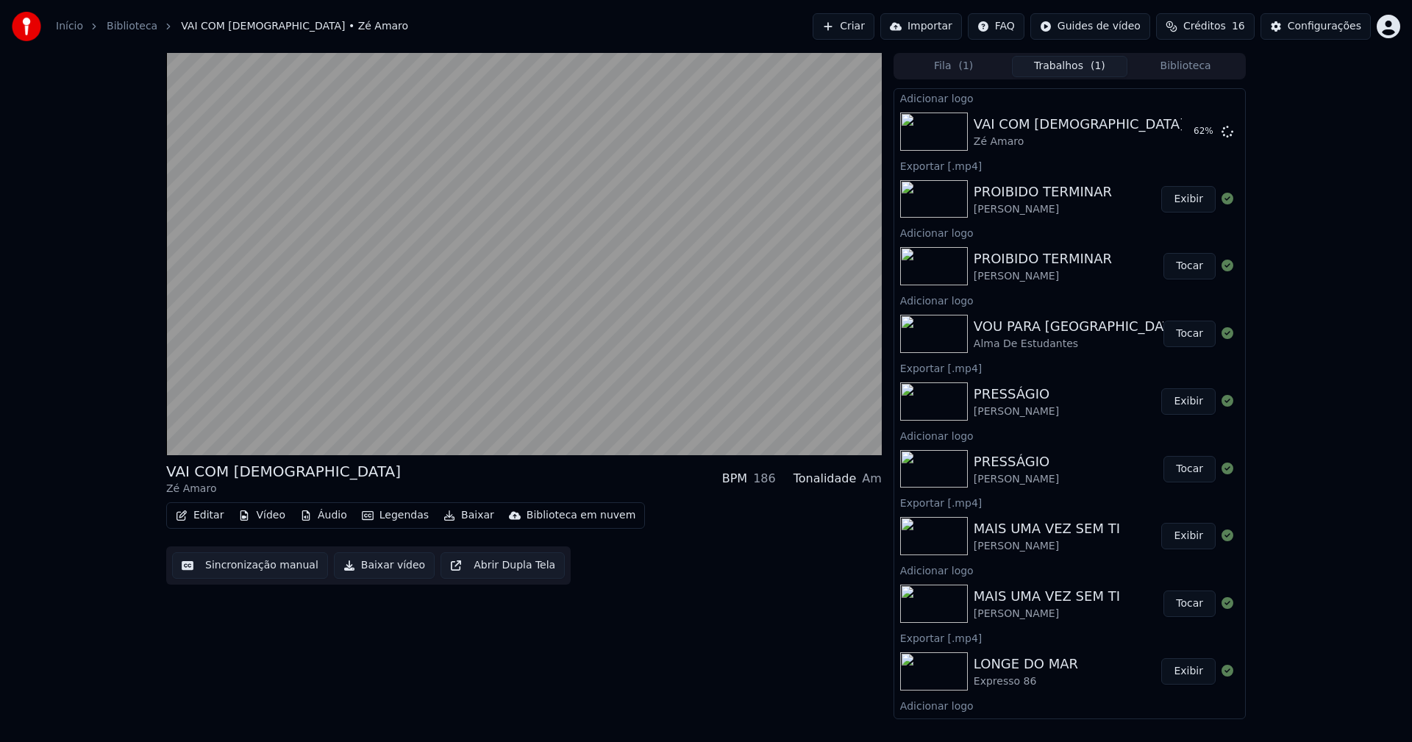
click at [1203, 65] on button "Biblioteca" at bounding box center [1186, 66] width 116 height 21
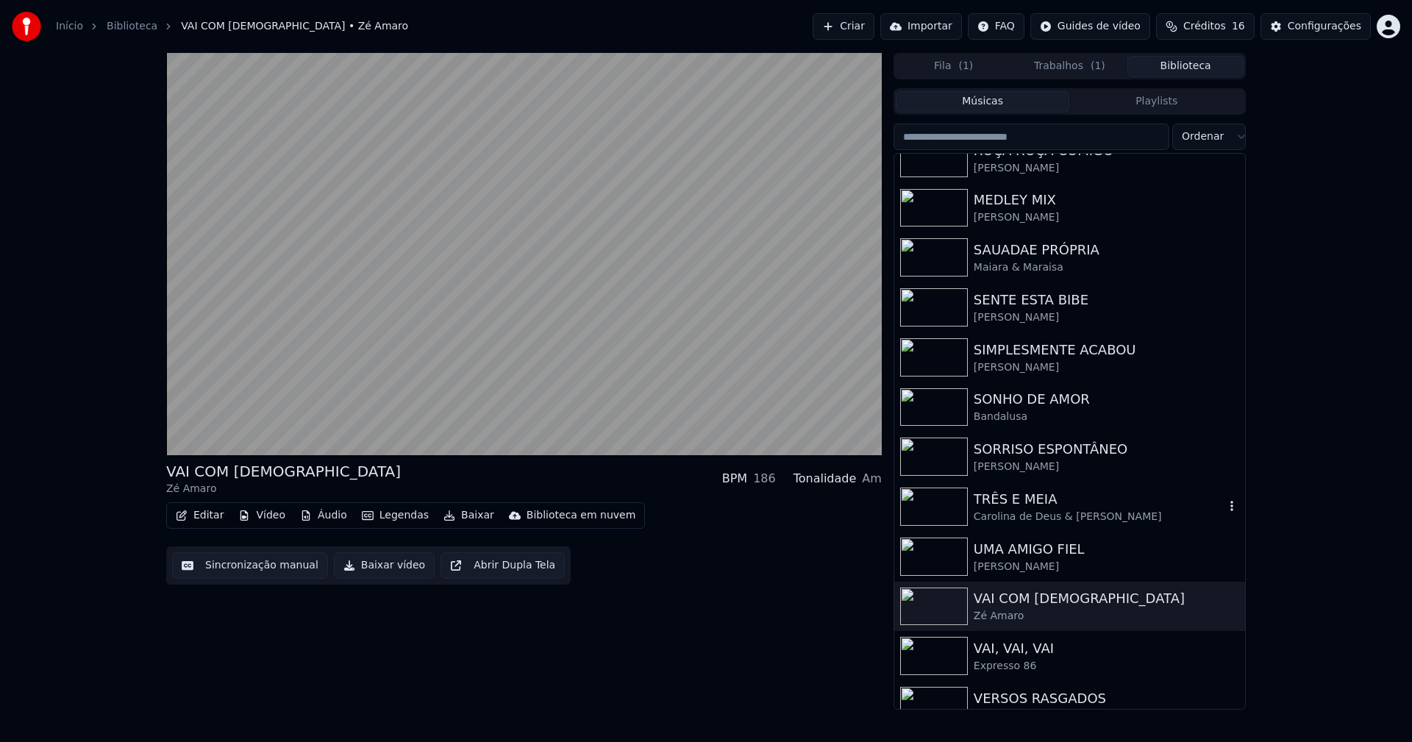
scroll to position [4046, 0]
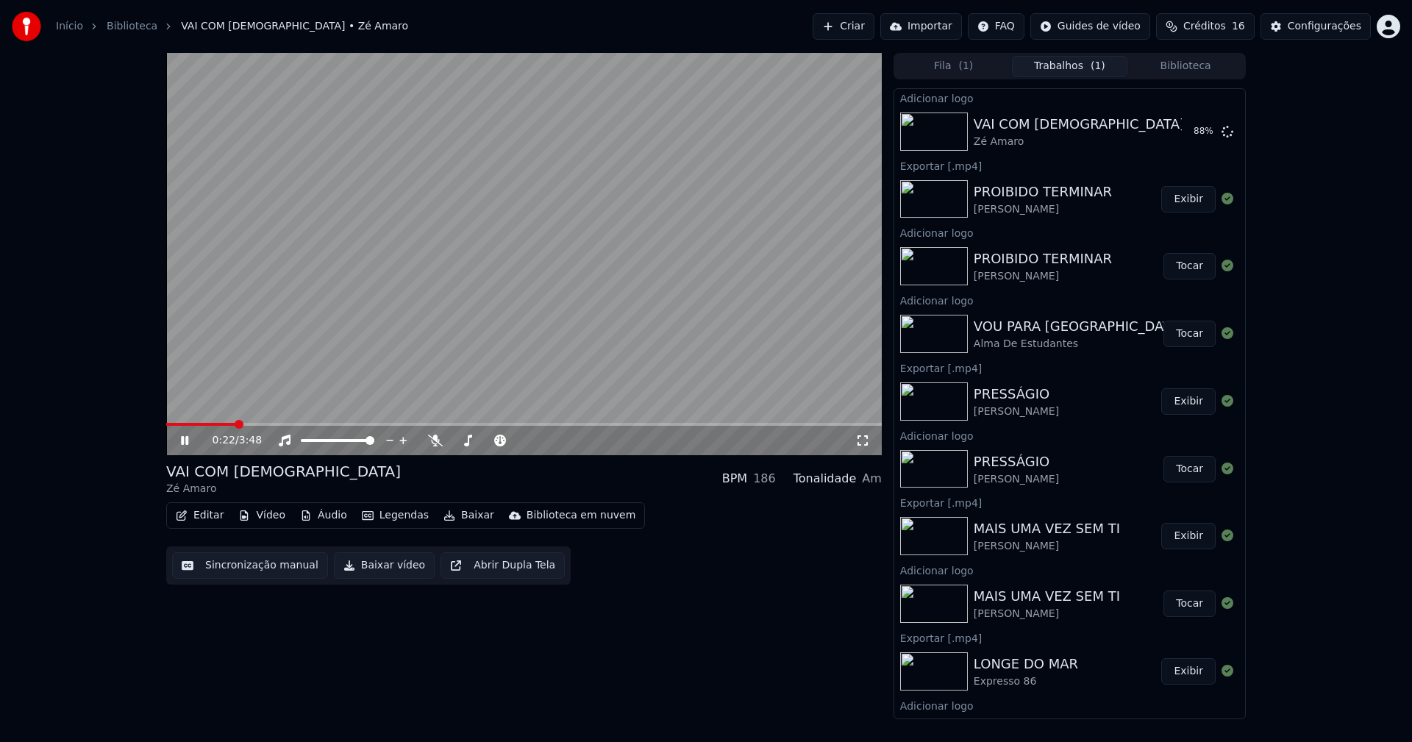
click at [1054, 61] on button "Trabalhos ( 1 )" at bounding box center [1070, 66] width 116 height 21
click at [1181, 132] on button "Tocar" at bounding box center [1190, 131] width 52 height 26
click at [191, 442] on icon at bounding box center [195, 441] width 35 height 12
click at [188, 442] on icon at bounding box center [195, 441] width 35 height 12
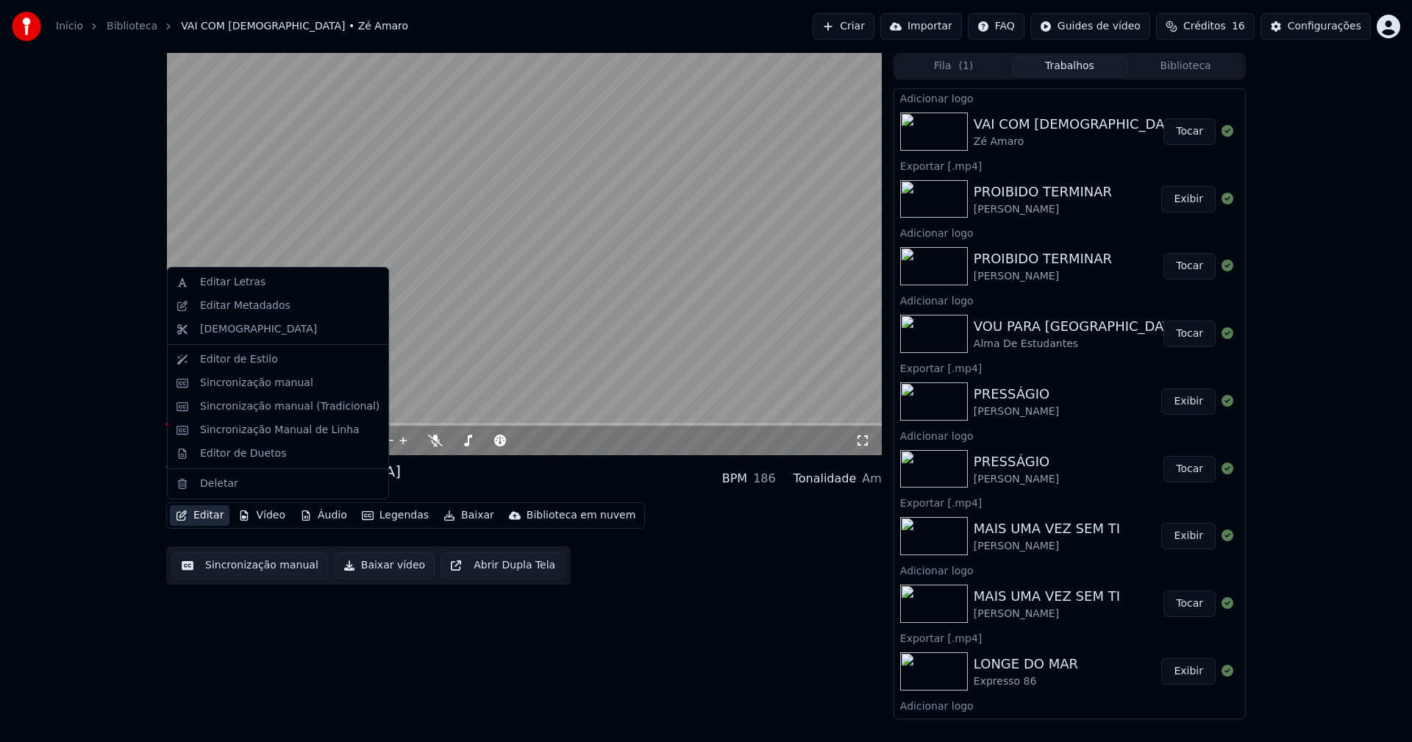
click at [204, 513] on button "Editar" at bounding box center [200, 515] width 60 height 21
click at [241, 413] on div "Sincronização manual (Tradicional)" at bounding box center [289, 406] width 179 height 15
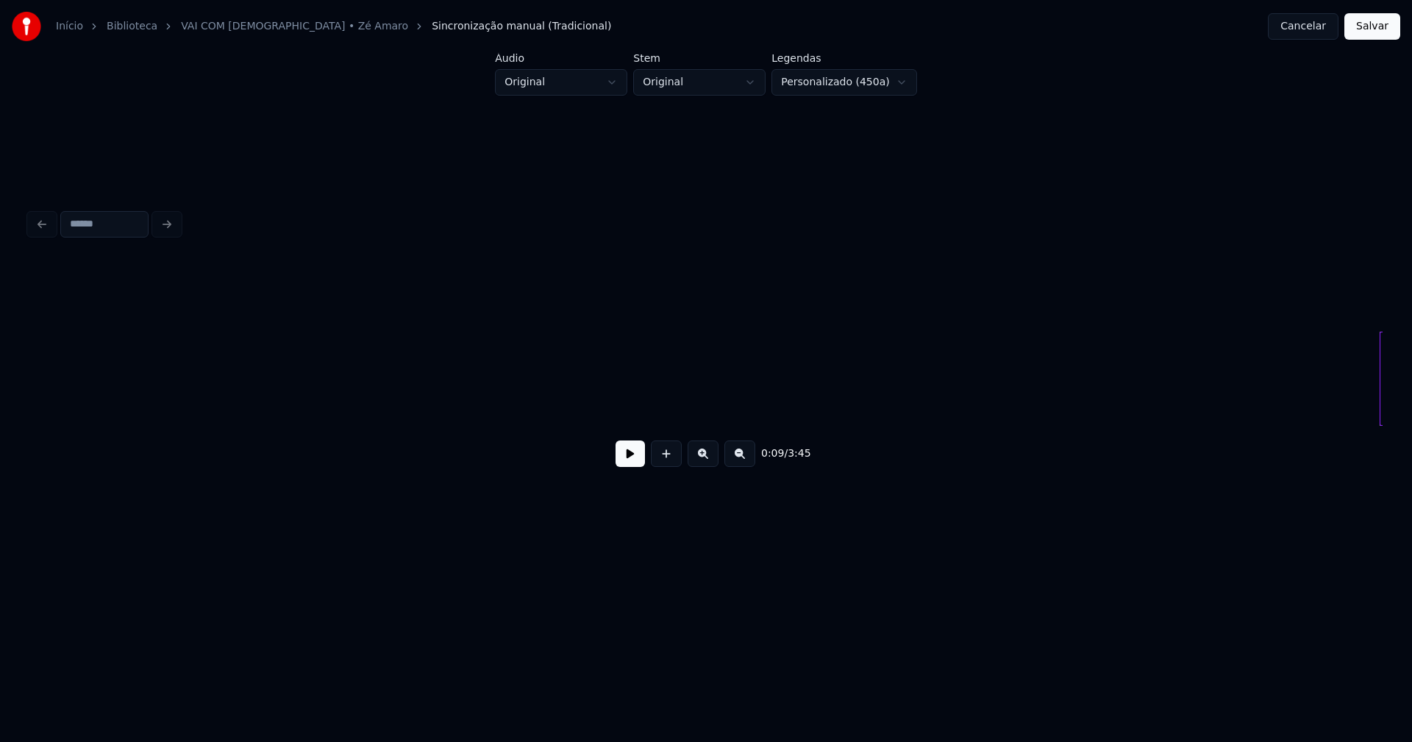
click at [636, 463] on button at bounding box center [630, 454] width 29 height 26
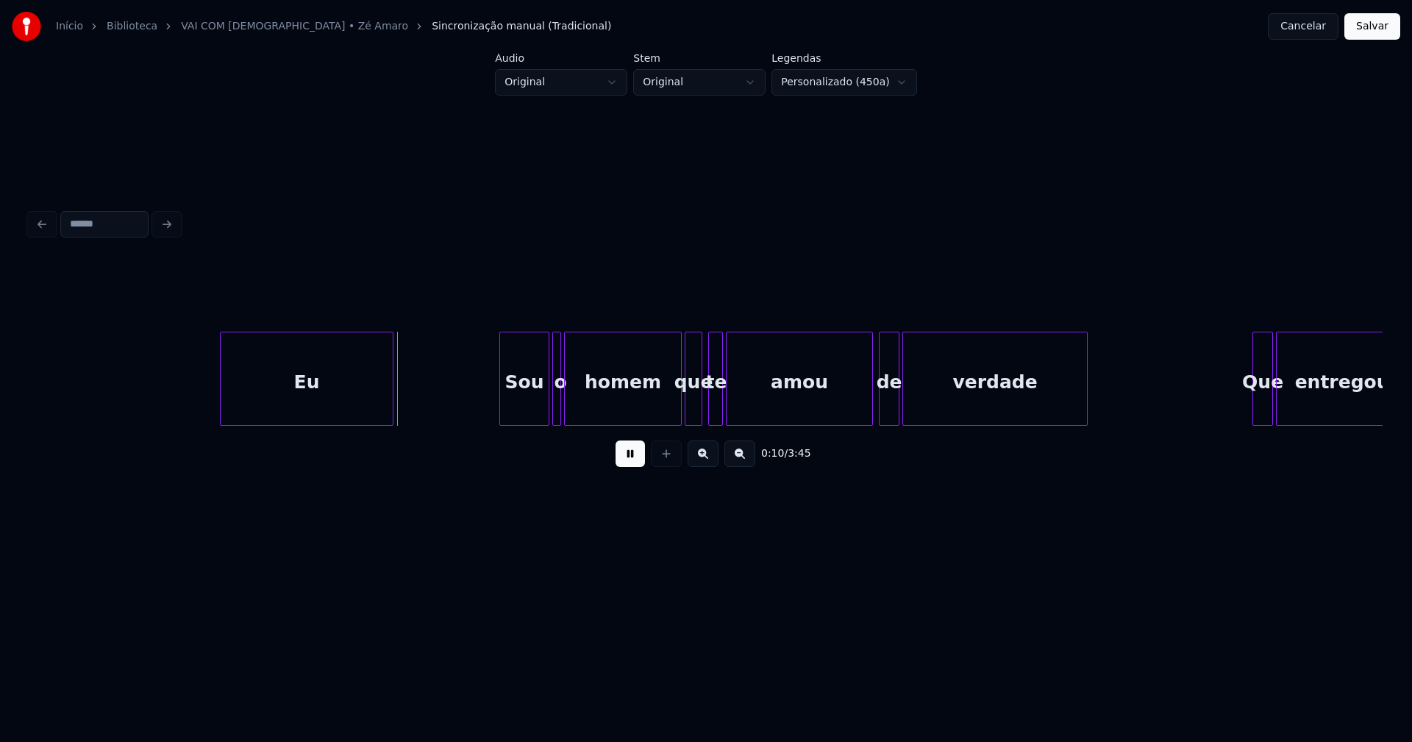
scroll to position [0, 1123]
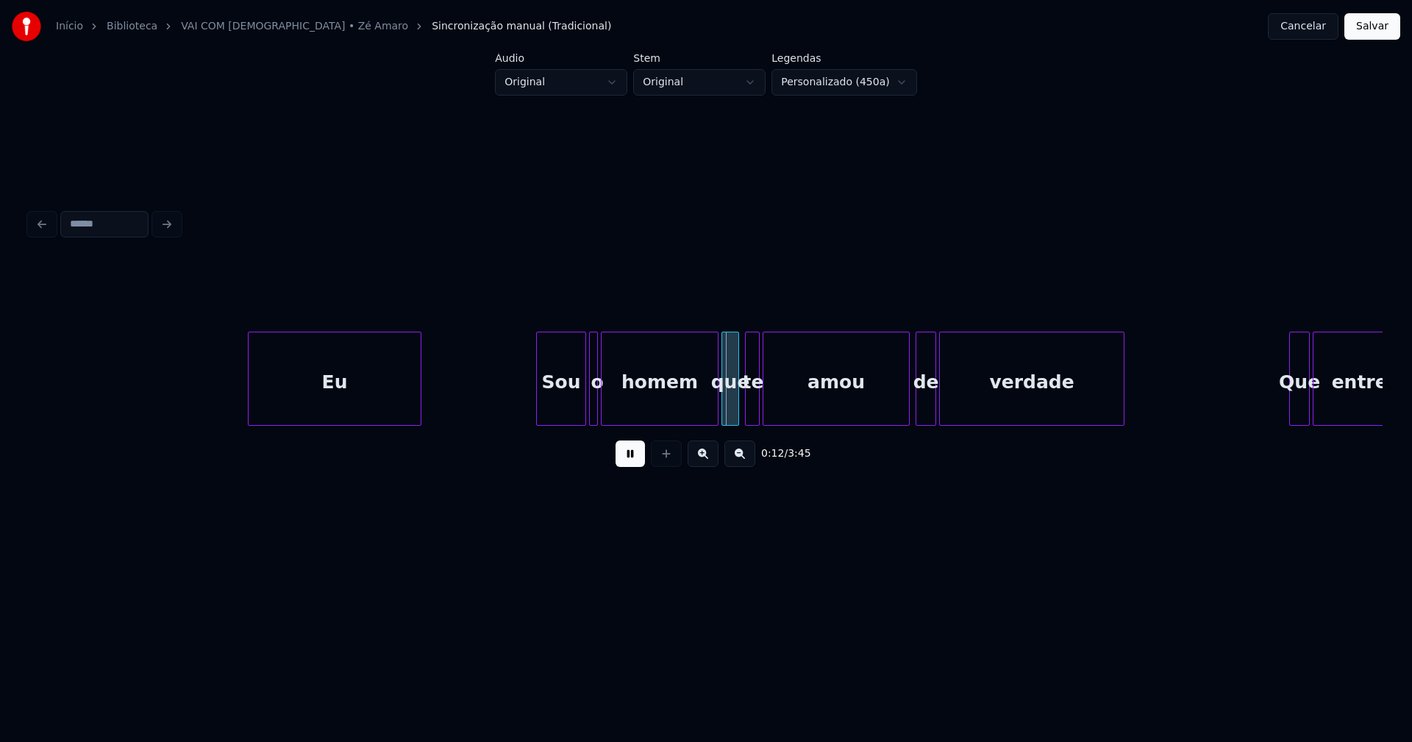
click at [313, 409] on div "Eu" at bounding box center [335, 383] width 172 height 100
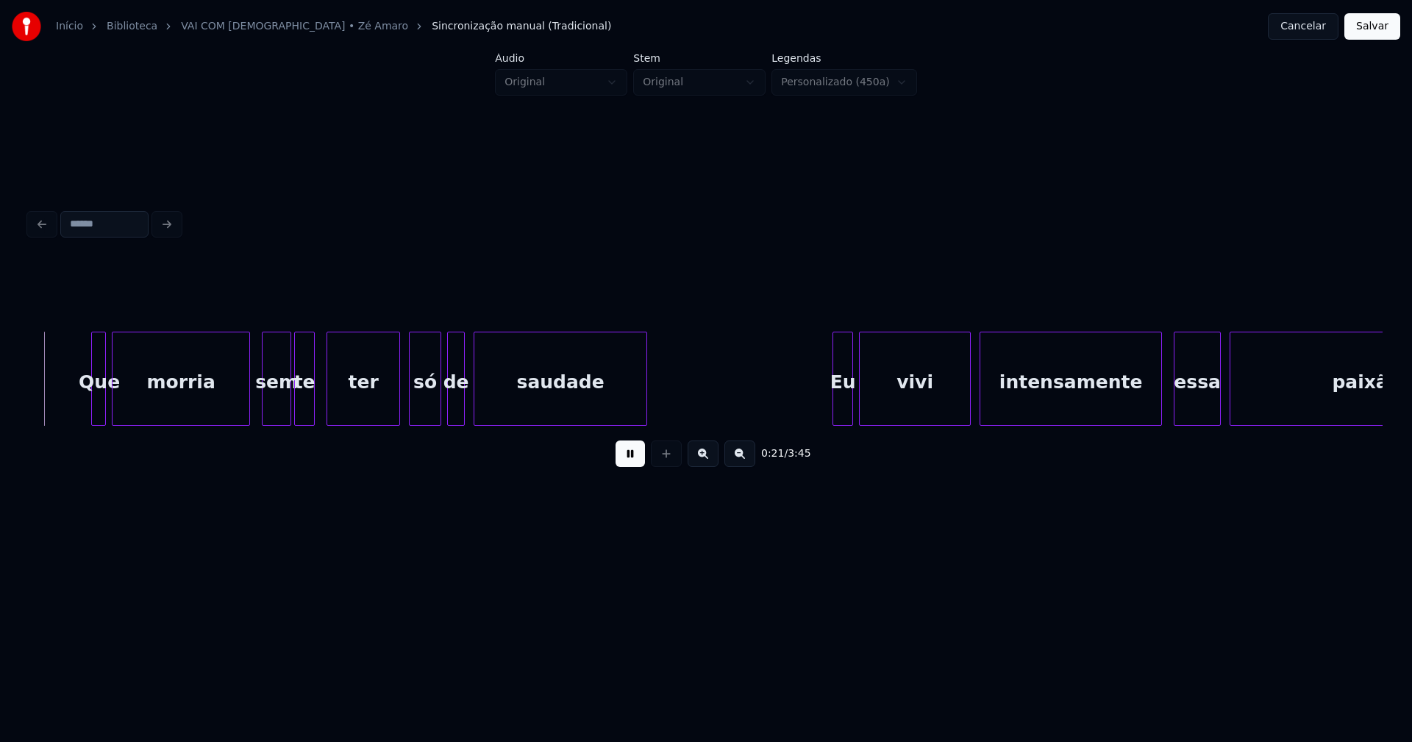
scroll to position [0, 3121]
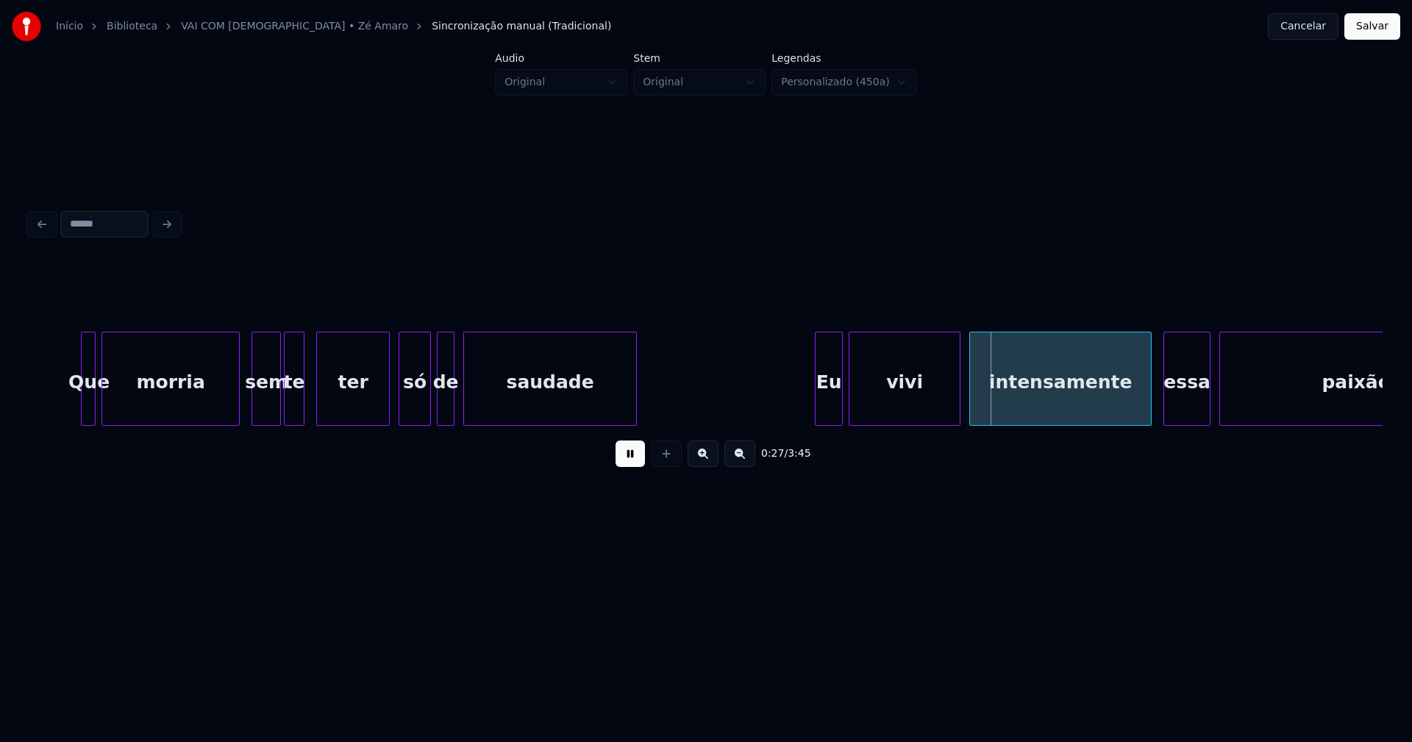
click at [819, 406] on div at bounding box center [818, 379] width 4 height 93
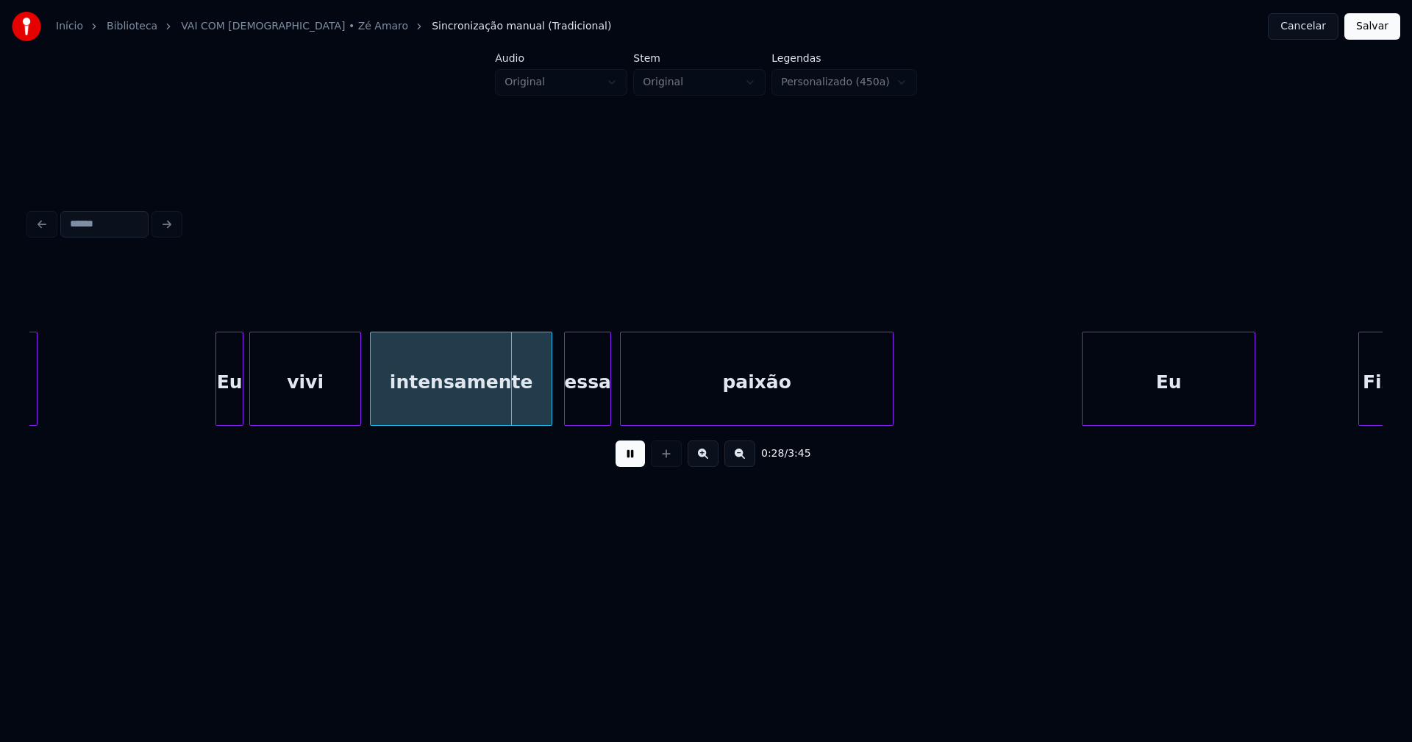
scroll to position [0, 3739]
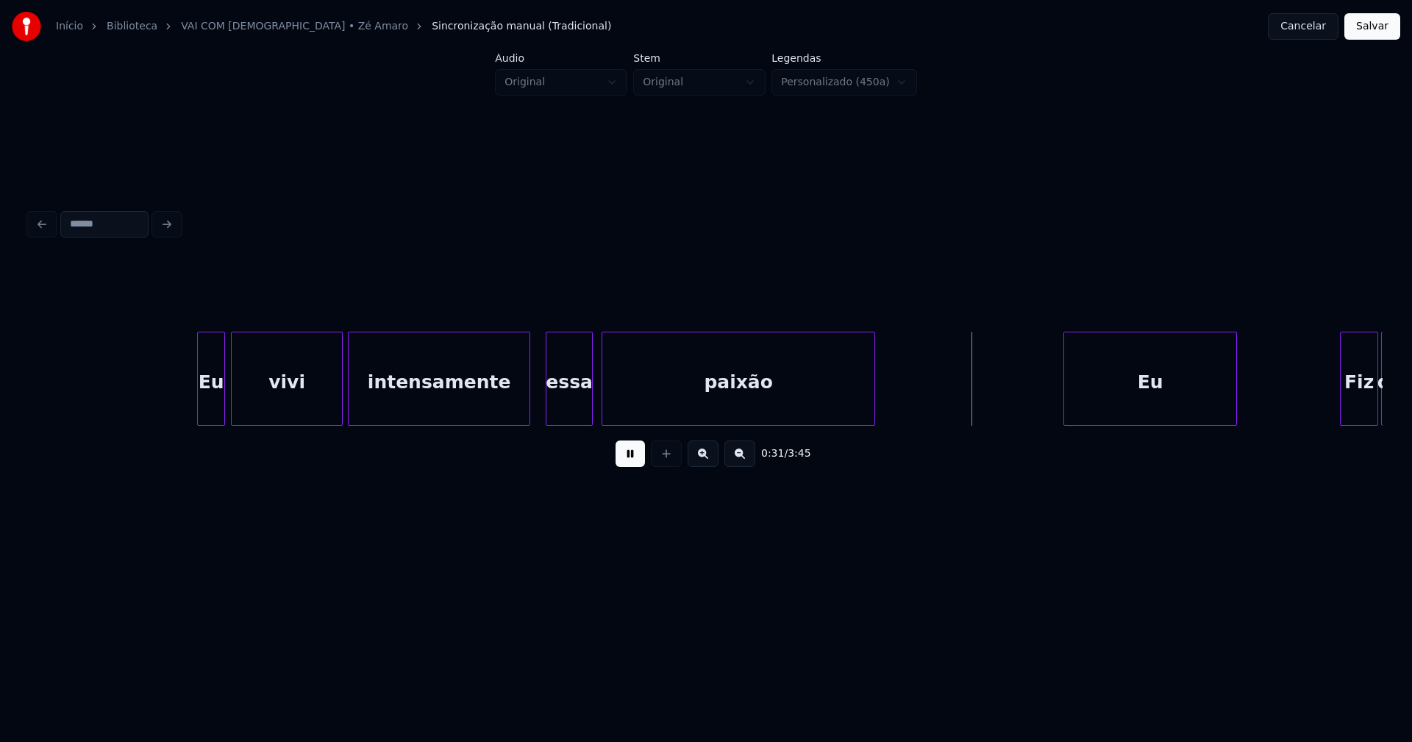
click at [525, 402] on div "intensamente" at bounding box center [439, 383] width 181 height 100
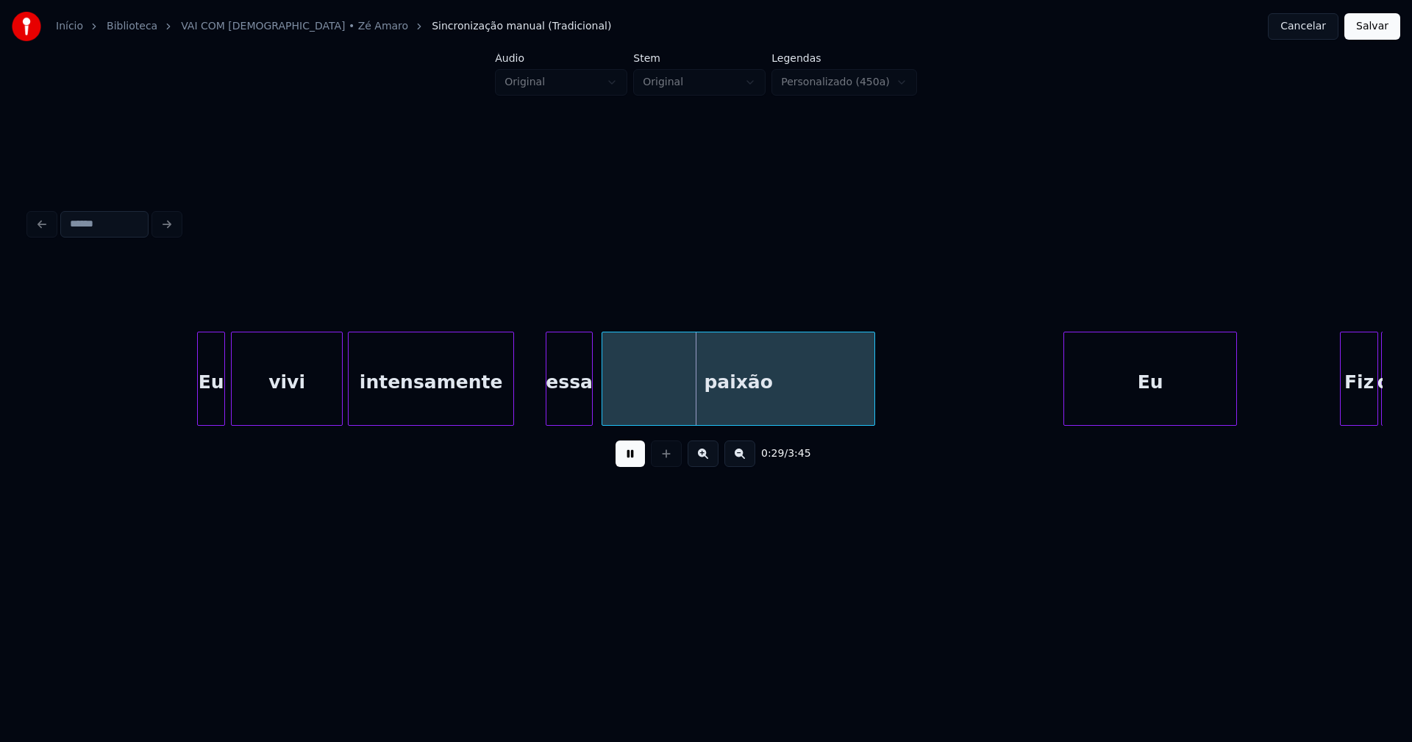
click at [512, 406] on div at bounding box center [511, 379] width 4 height 93
click at [527, 408] on div at bounding box center [527, 379] width 4 height 93
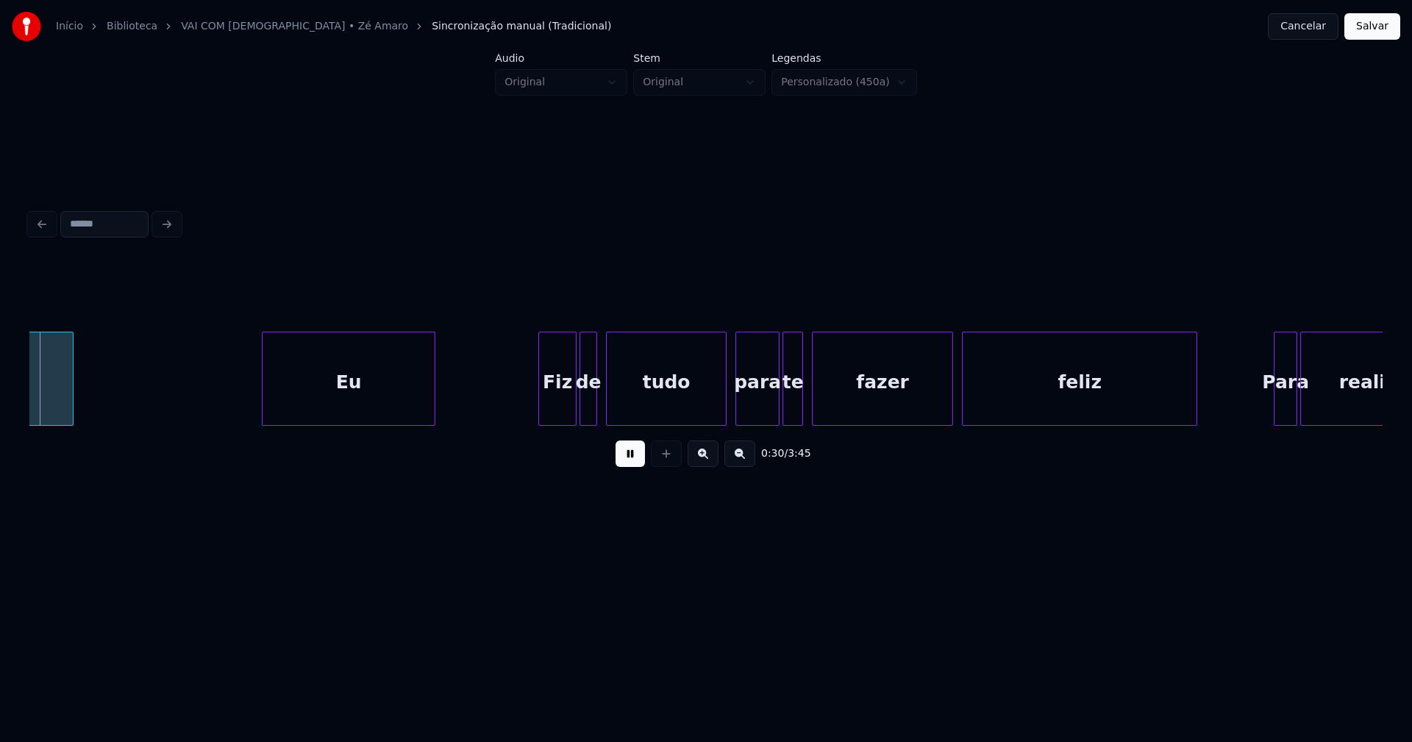
scroll to position [0, 4560]
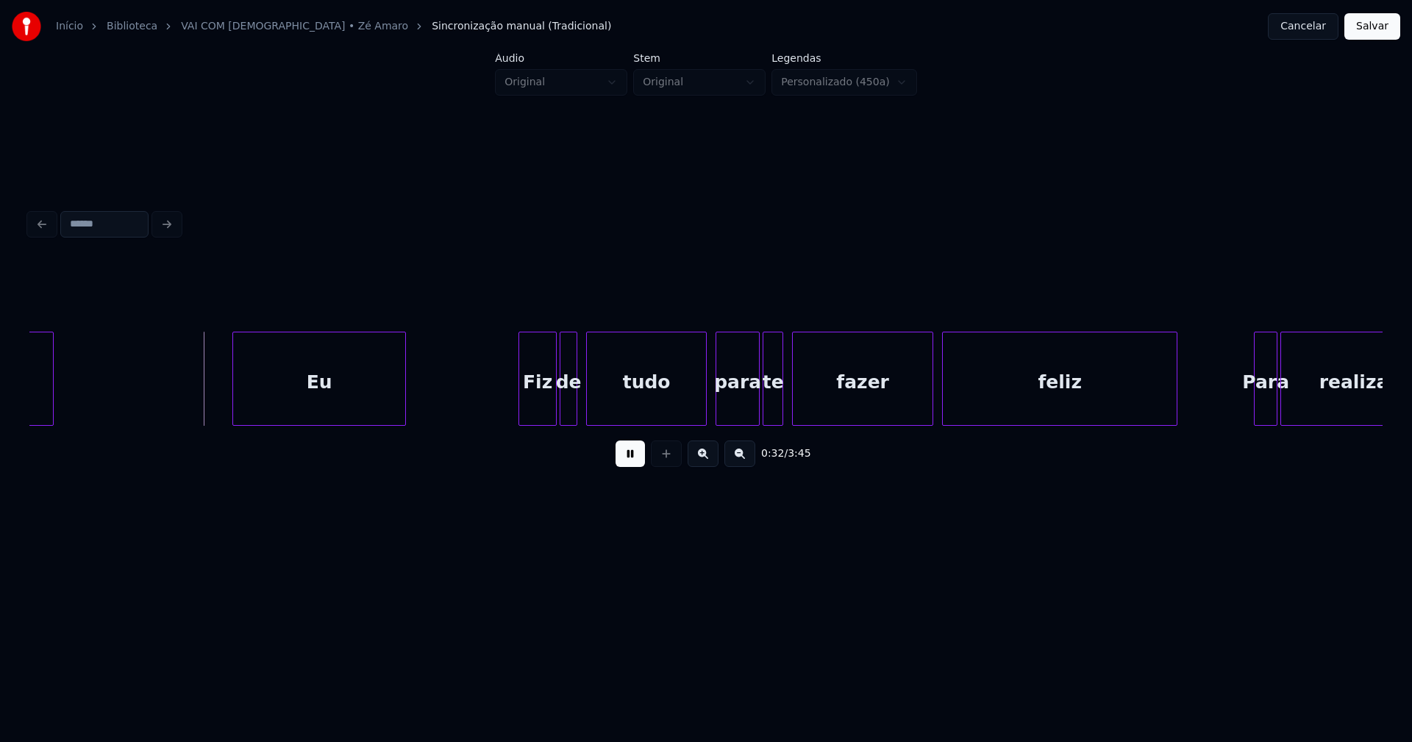
click at [313, 410] on div "Eu" at bounding box center [319, 383] width 172 height 100
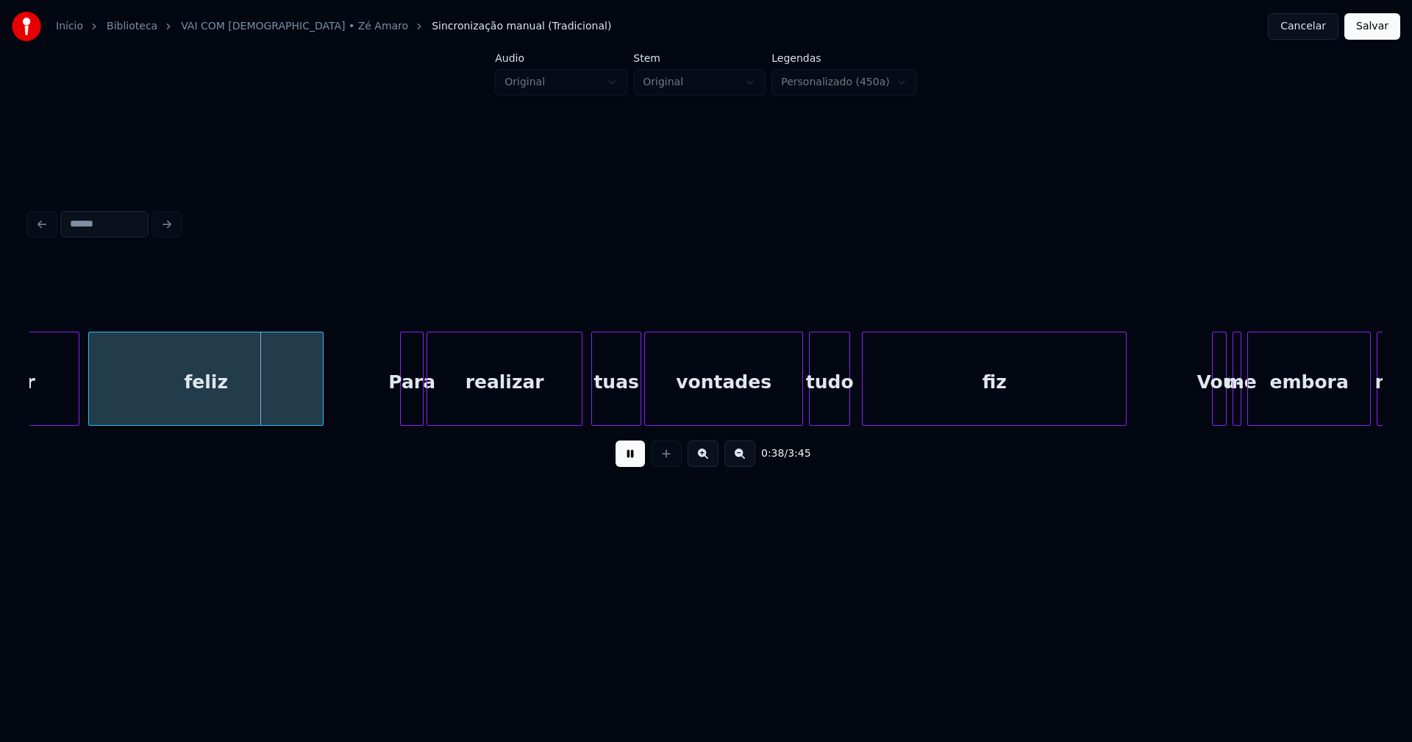
scroll to position [0, 5433]
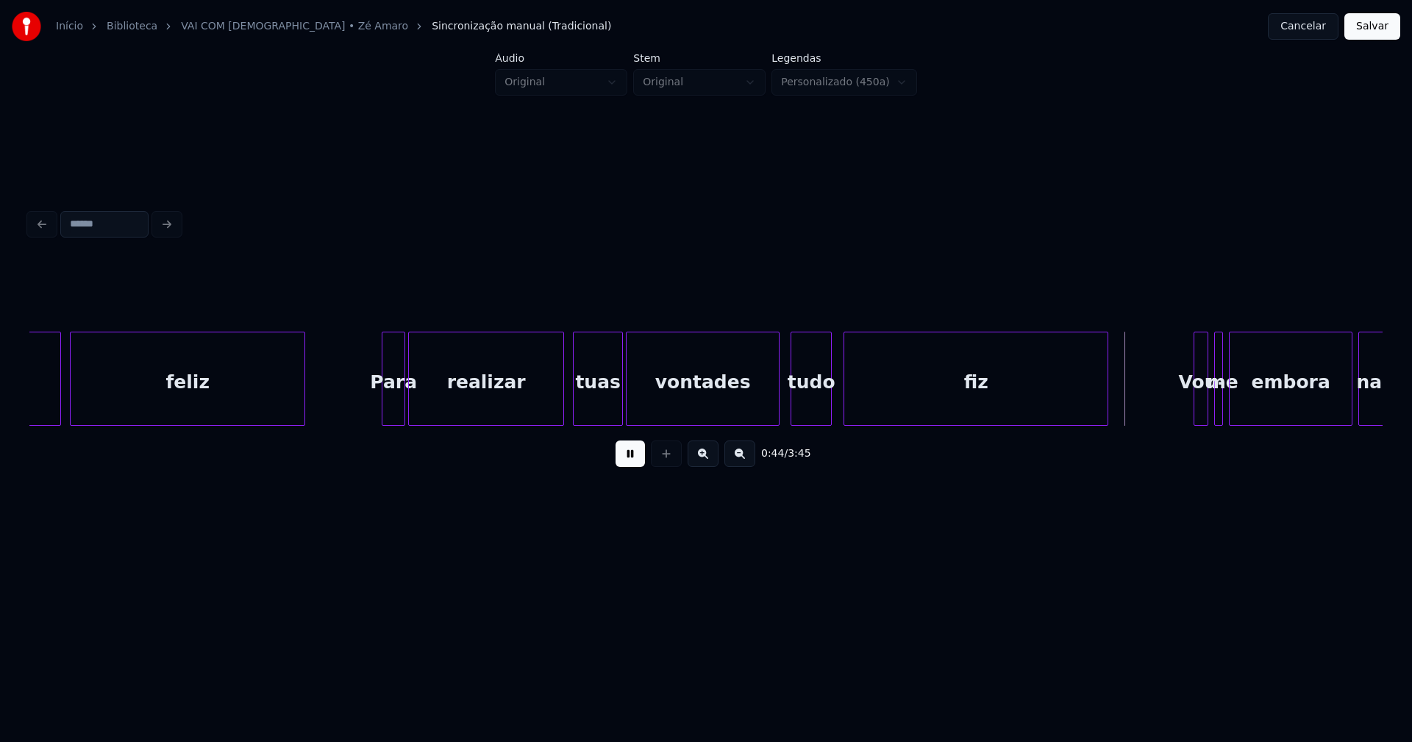
click at [778, 415] on div at bounding box center [777, 379] width 4 height 93
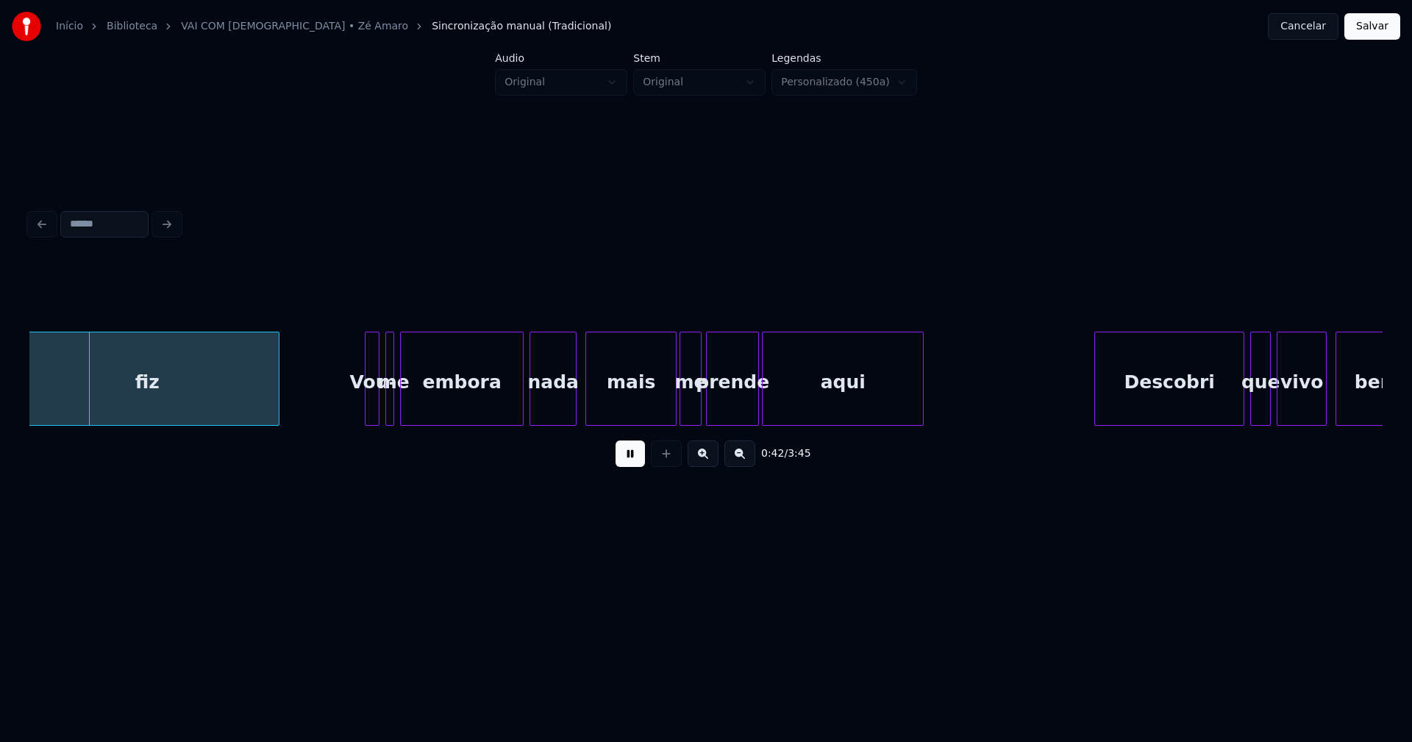
scroll to position [0, 6298]
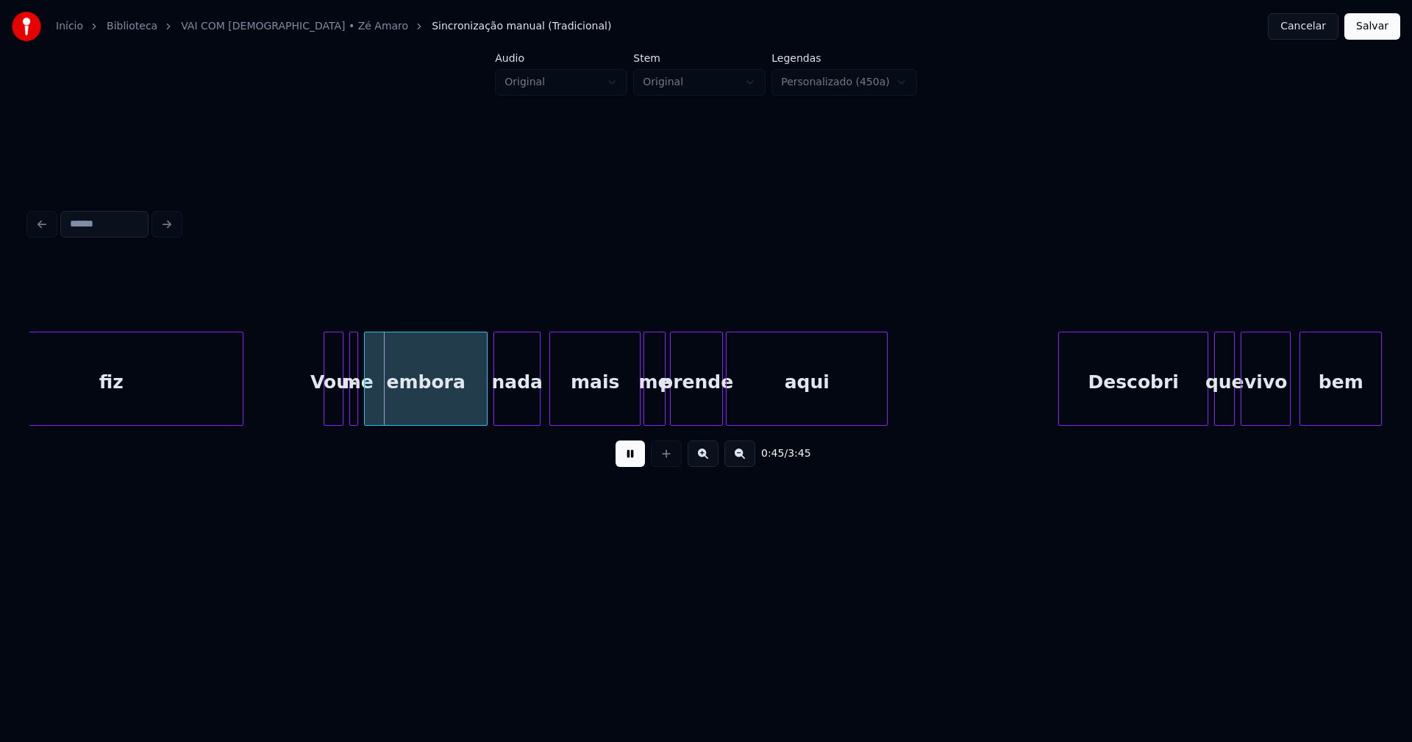
click at [324, 410] on div at bounding box center [326, 379] width 4 height 93
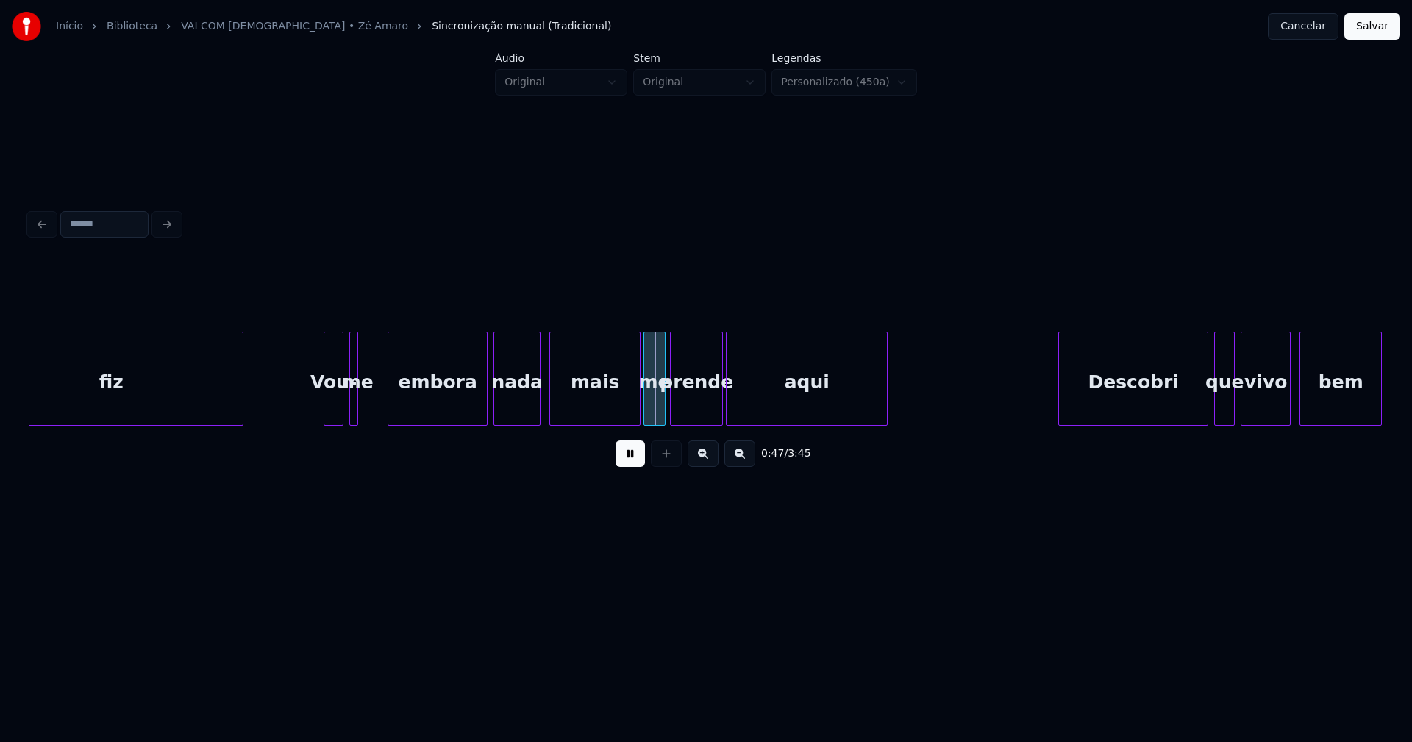
click at [391, 394] on div at bounding box center [390, 379] width 4 height 93
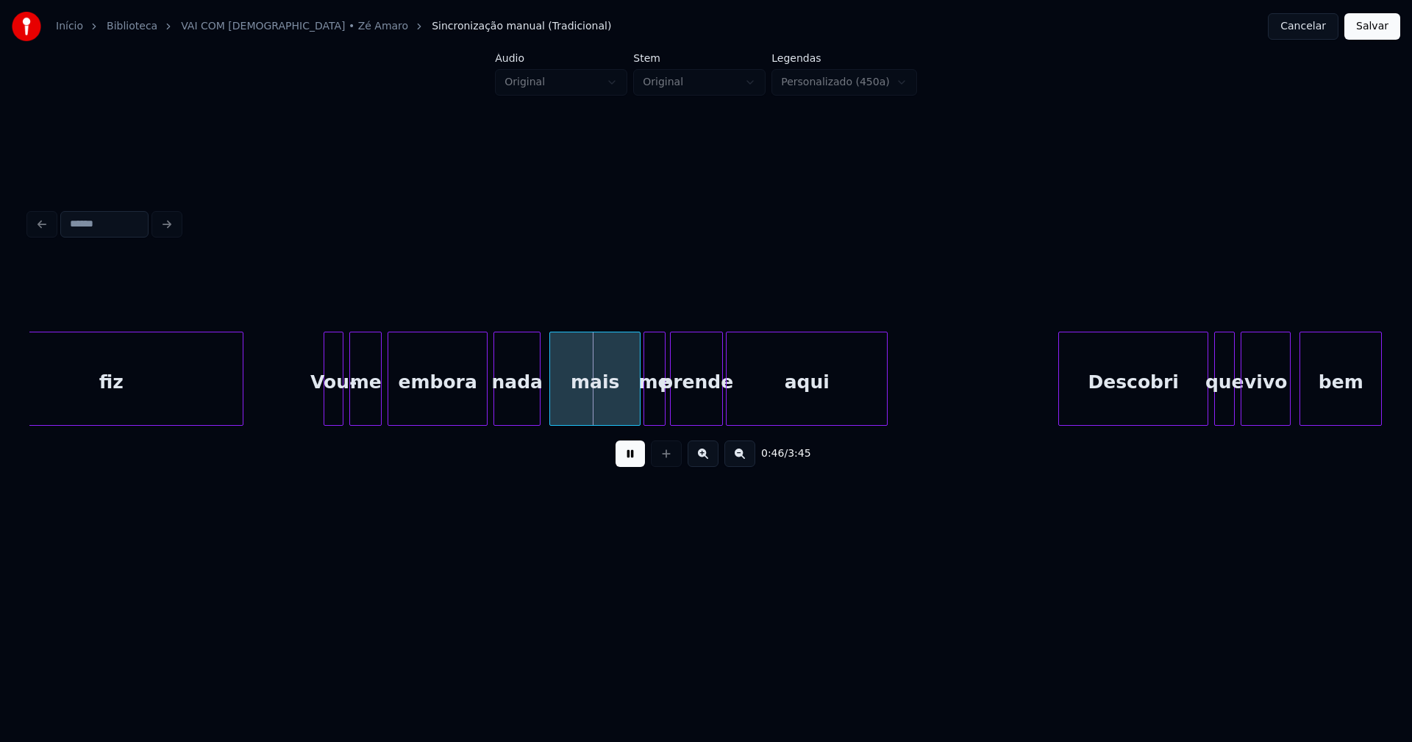
click at [378, 397] on div at bounding box center [379, 379] width 4 height 93
click at [629, 417] on div at bounding box center [629, 379] width 4 height 93
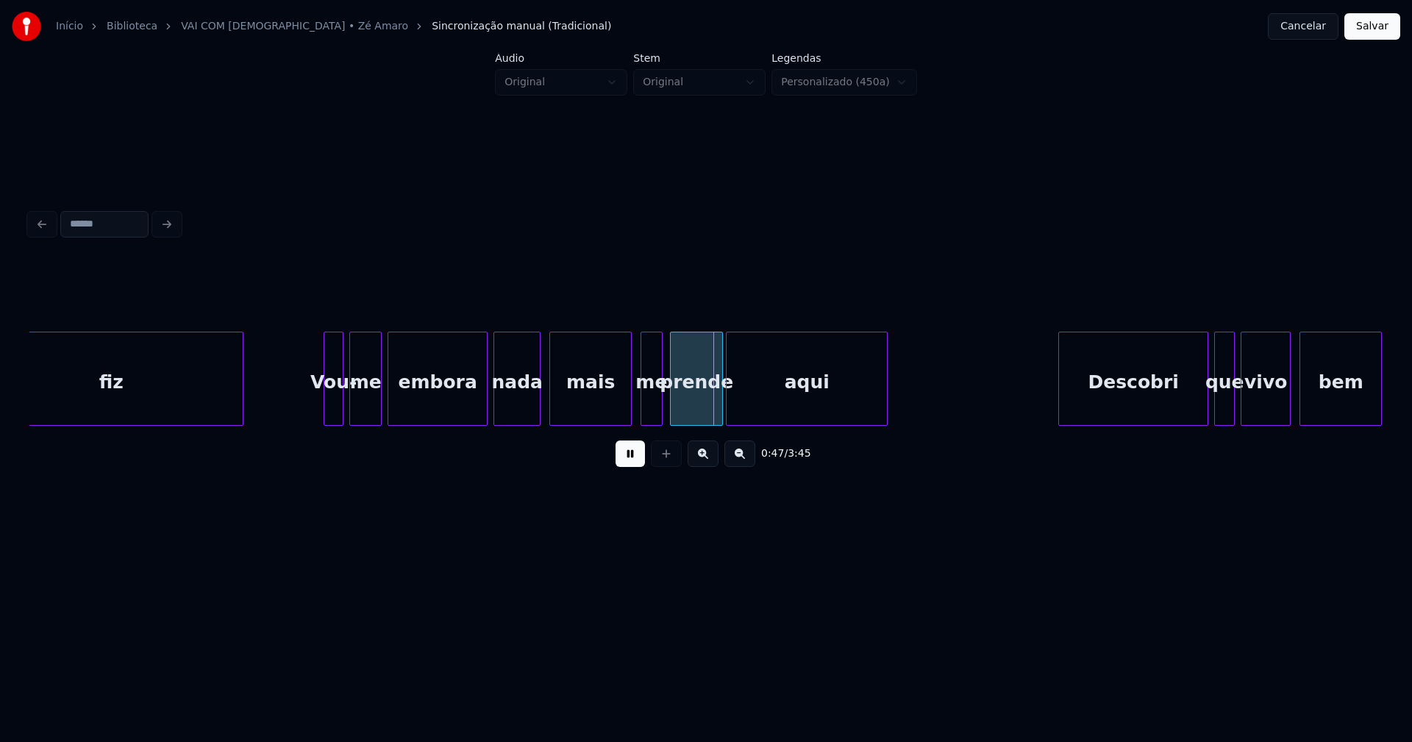
click at [653, 416] on div "me" at bounding box center [651, 383] width 20 height 100
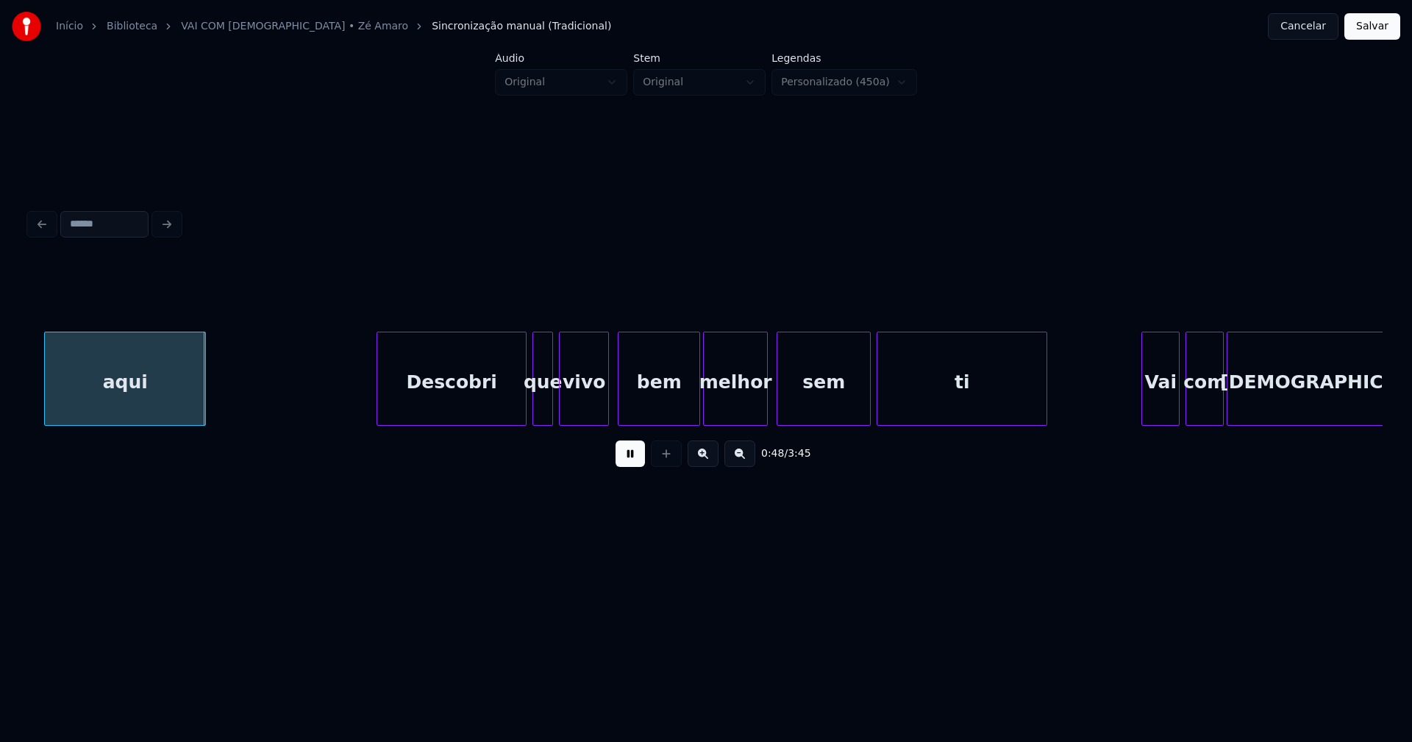
scroll to position [0, 7053]
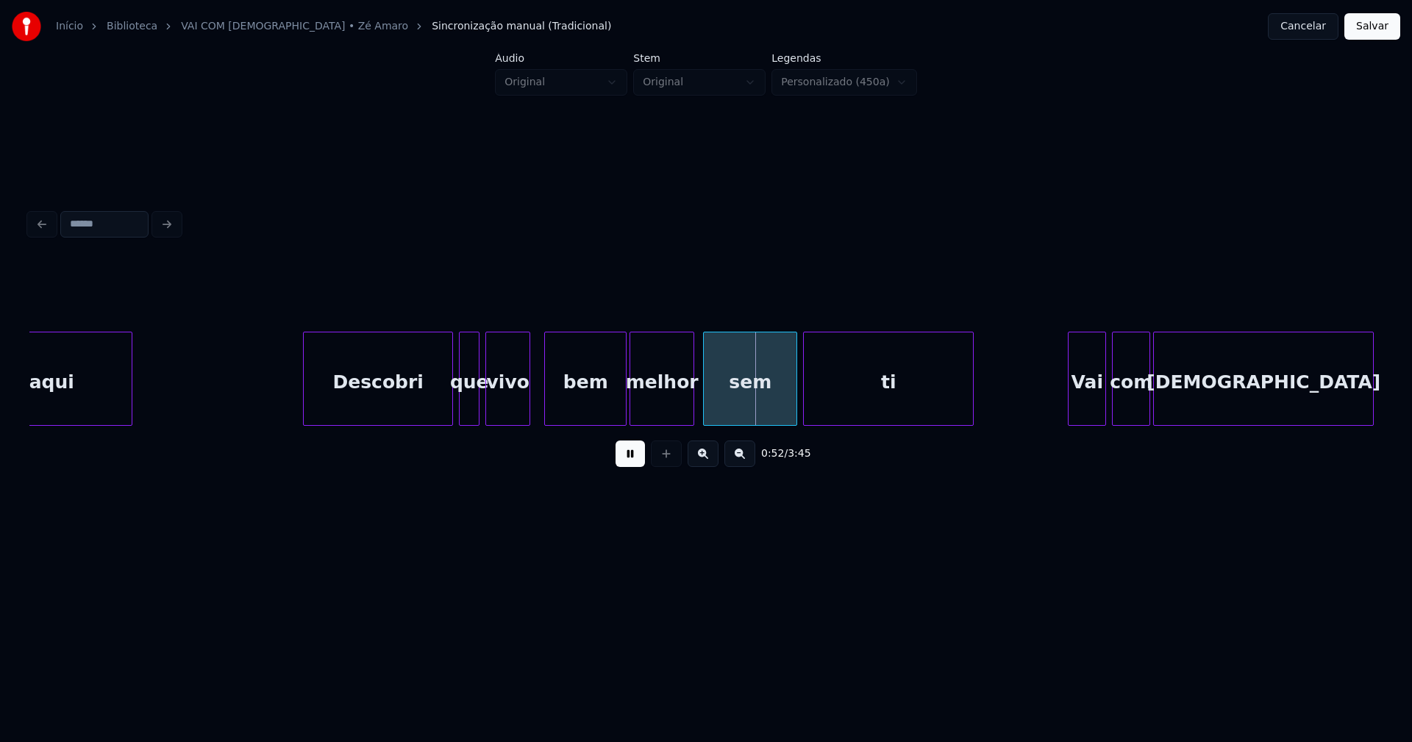
click at [528, 408] on div at bounding box center [527, 379] width 4 height 93
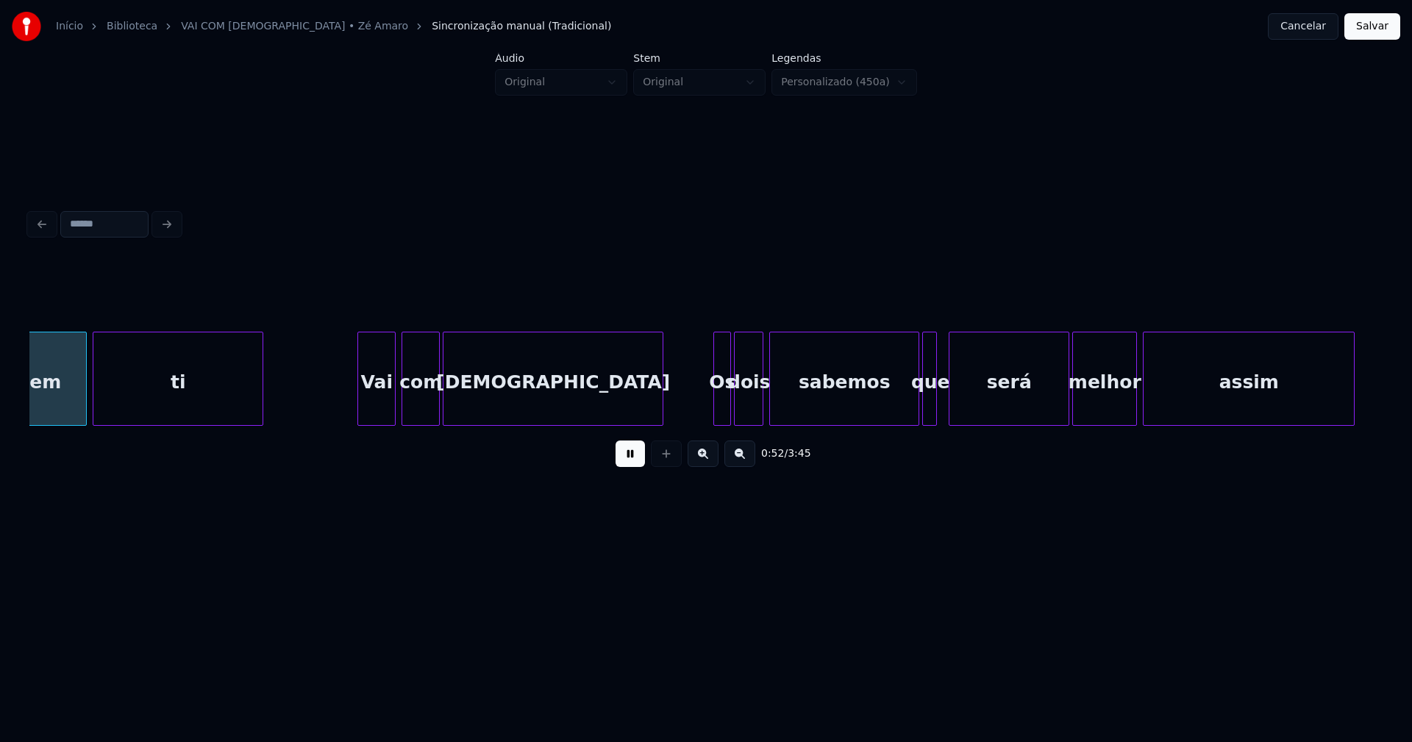
scroll to position [0, 7782]
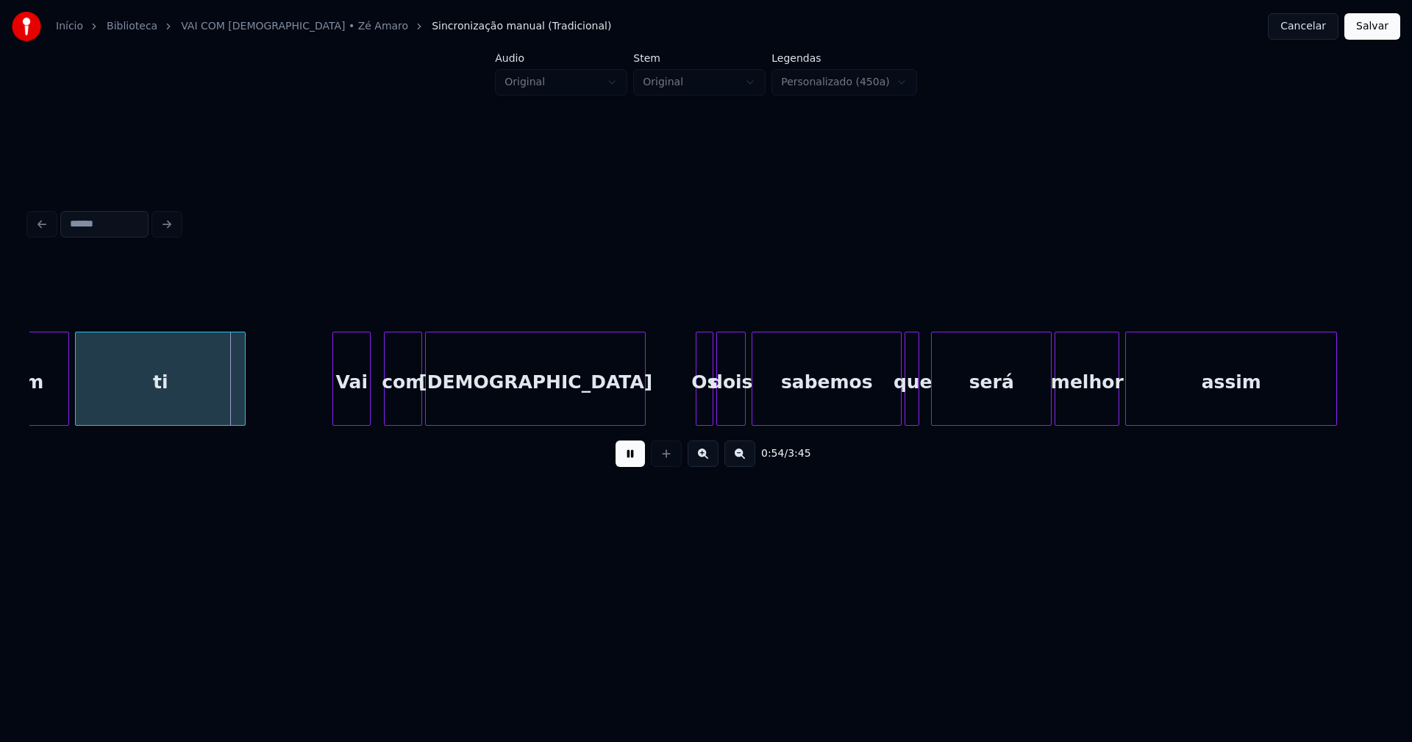
click at [351, 418] on div "Vai" at bounding box center [351, 383] width 37 height 100
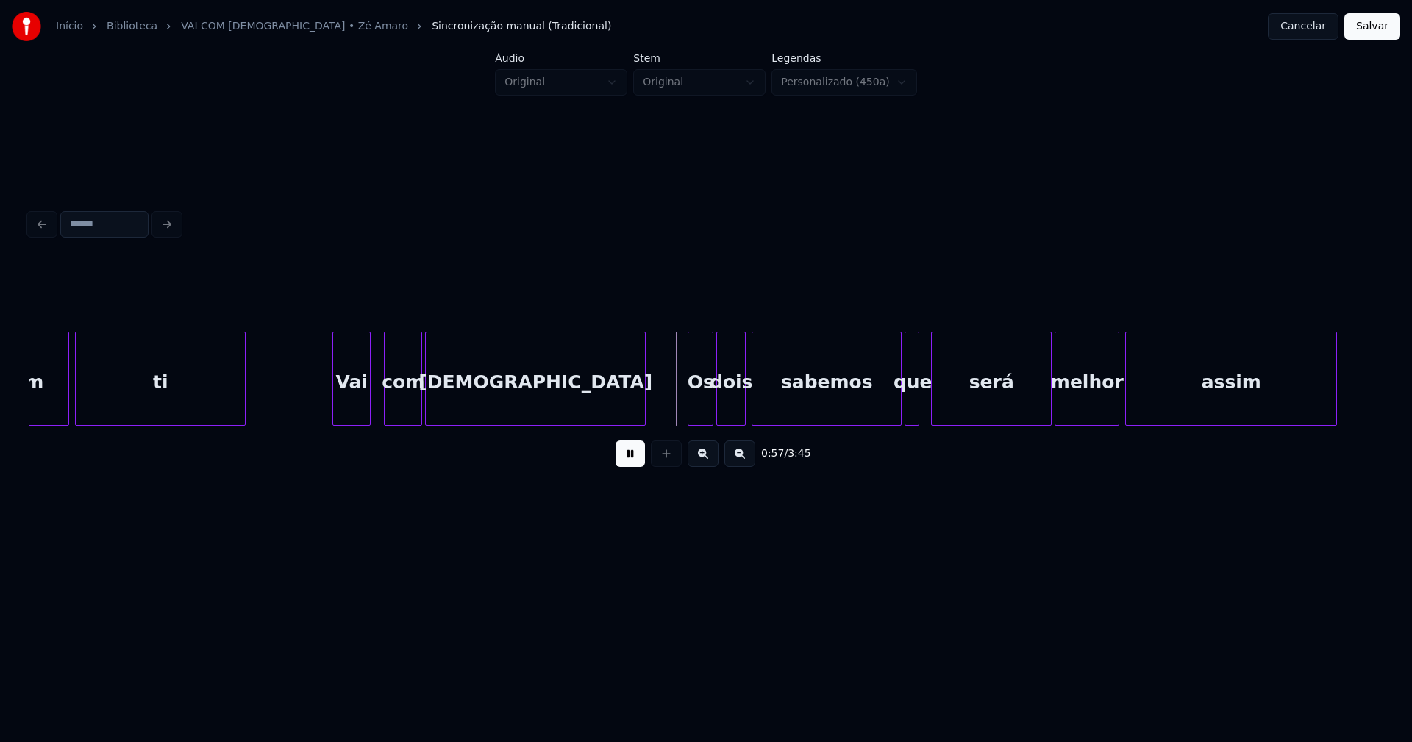
click at [690, 414] on div at bounding box center [691, 379] width 4 height 93
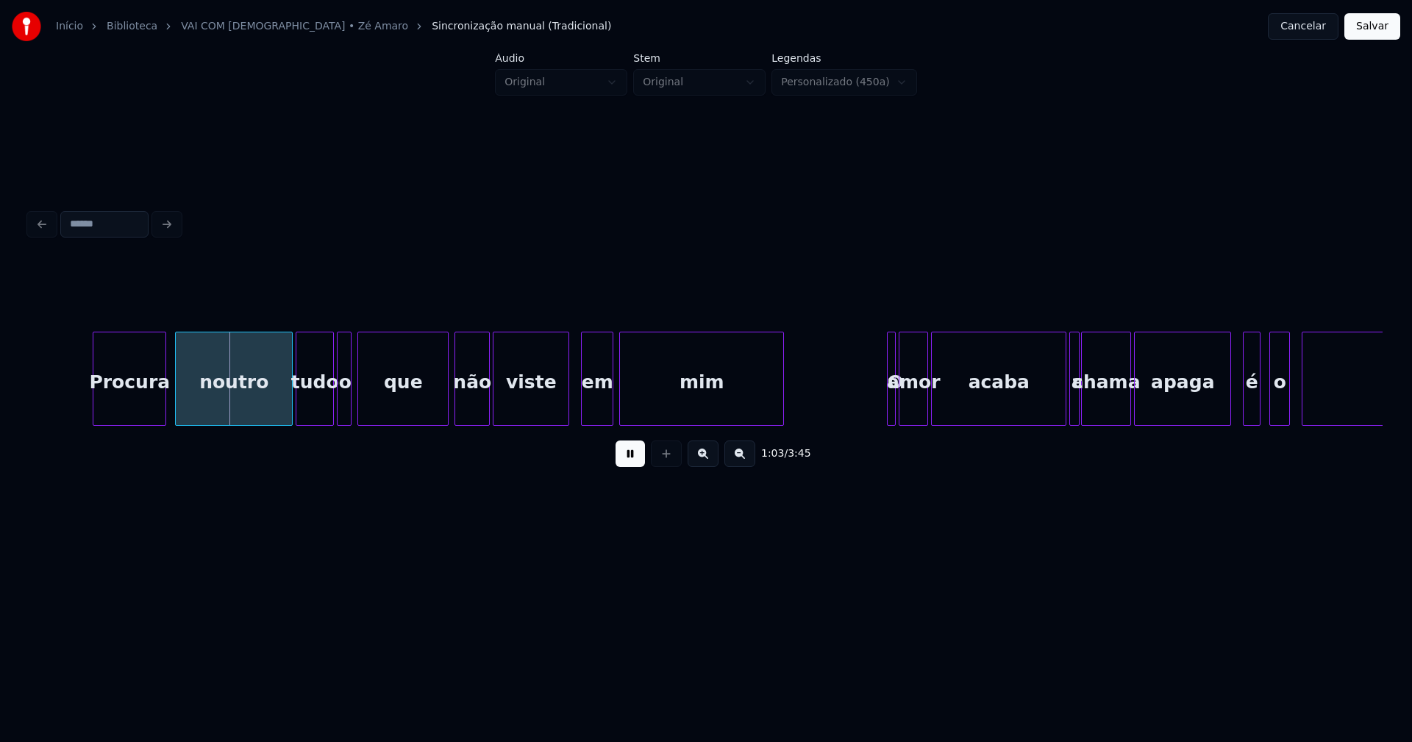
click at [632, 460] on button at bounding box center [630, 454] width 29 height 26
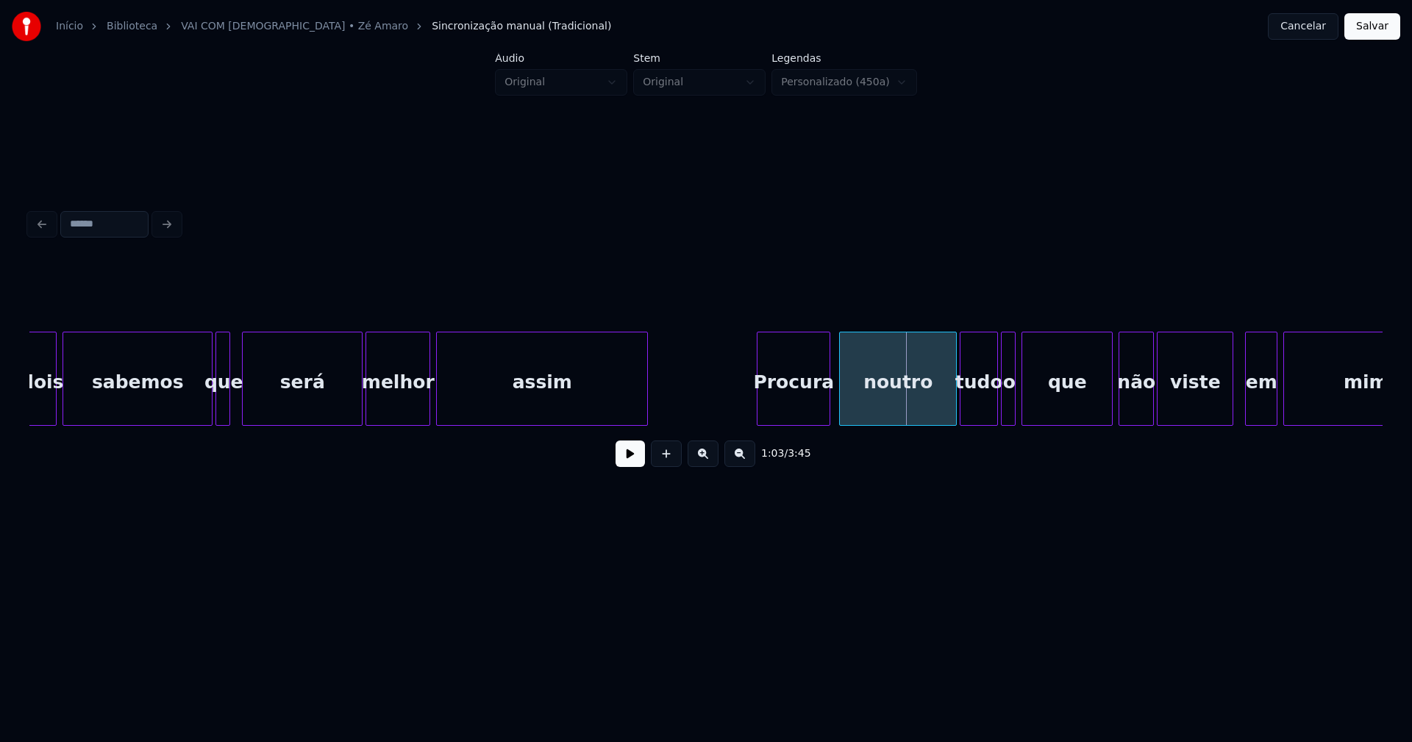
scroll to position [0, 8342]
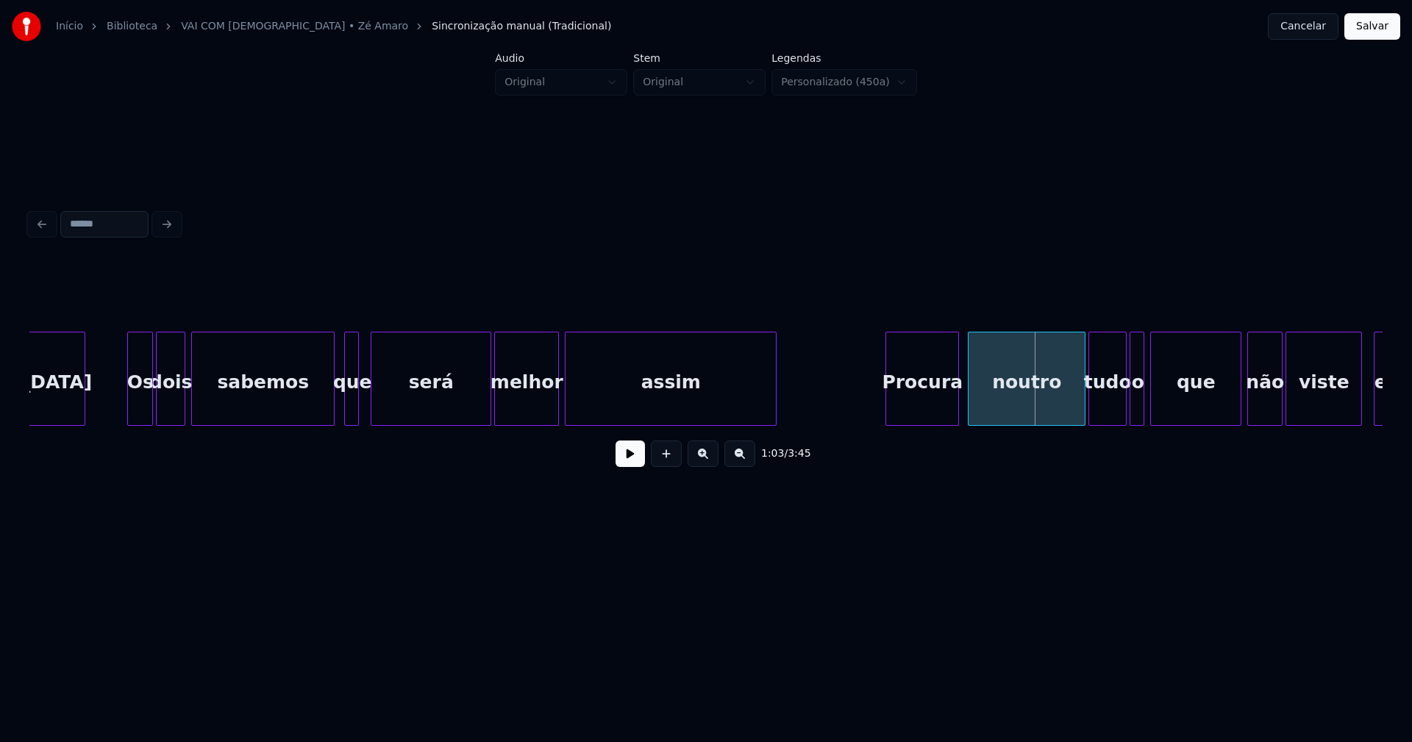
click at [332, 415] on div at bounding box center [332, 379] width 4 height 93
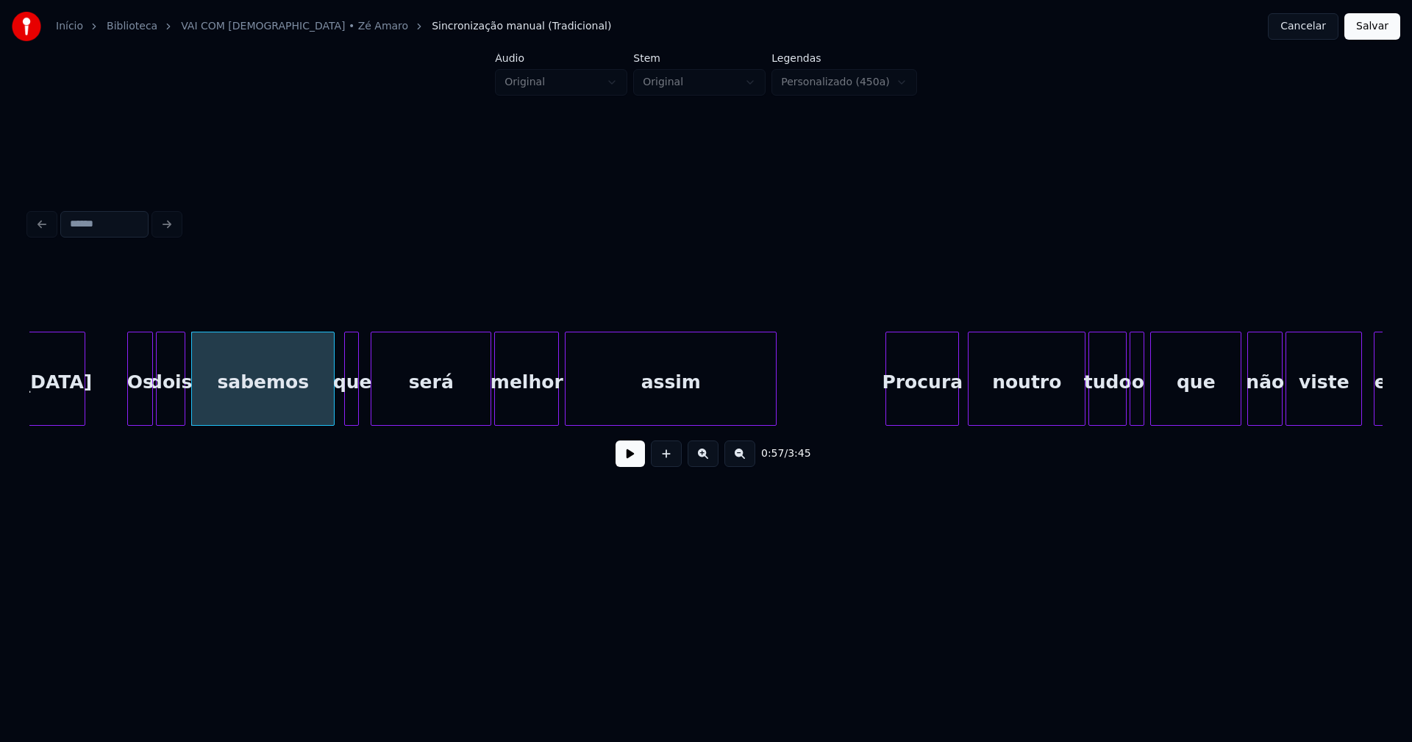
click at [633, 462] on button at bounding box center [630, 454] width 29 height 26
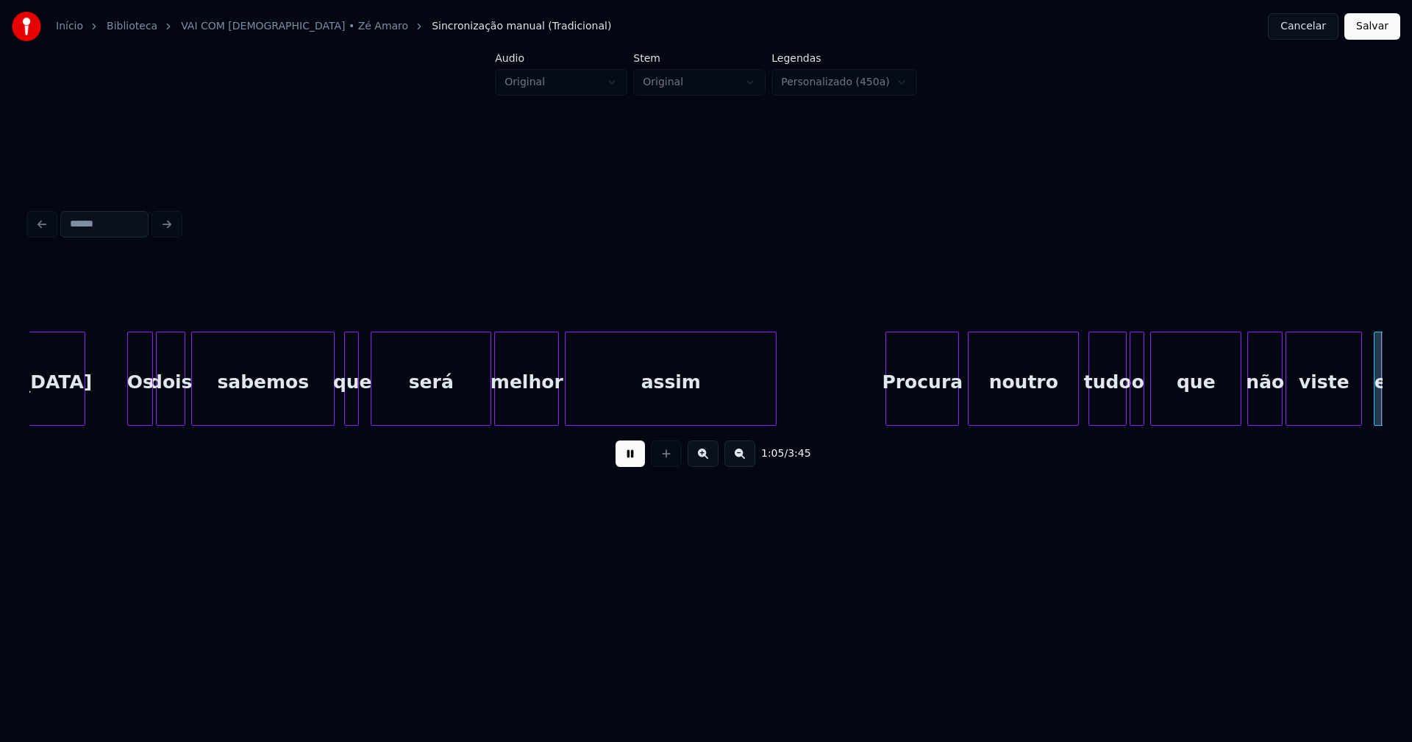
scroll to position [0, 9281]
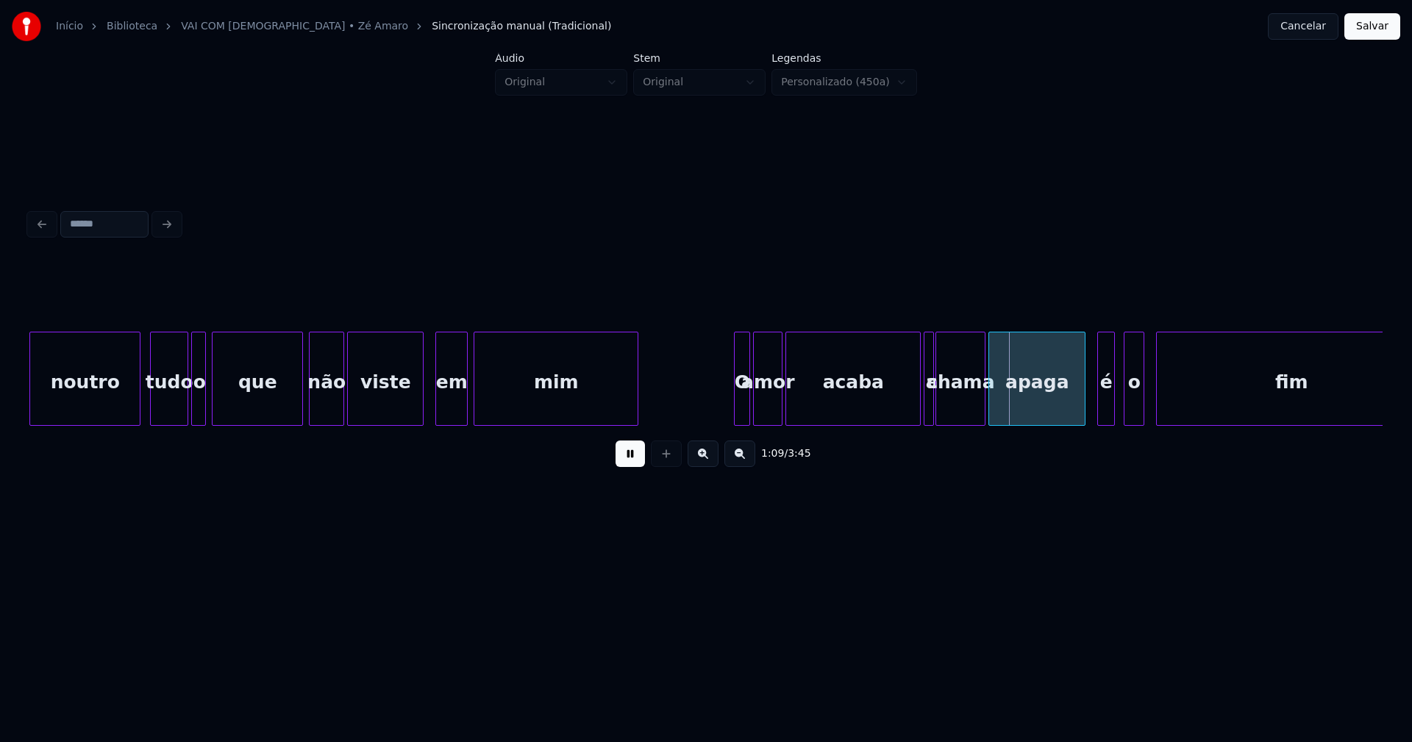
click at [735, 405] on div at bounding box center [737, 379] width 4 height 93
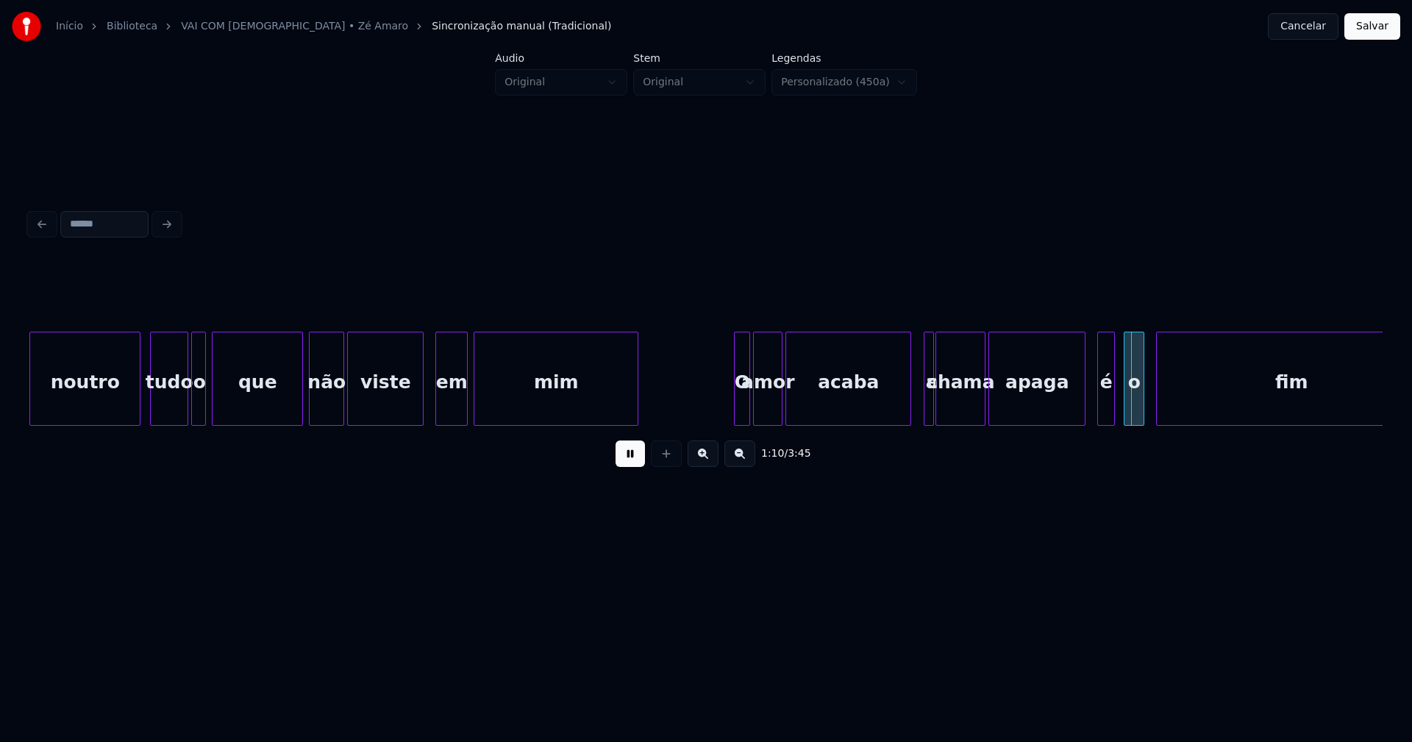
click at [907, 412] on div at bounding box center [908, 379] width 4 height 93
click at [922, 412] on div at bounding box center [923, 379] width 4 height 93
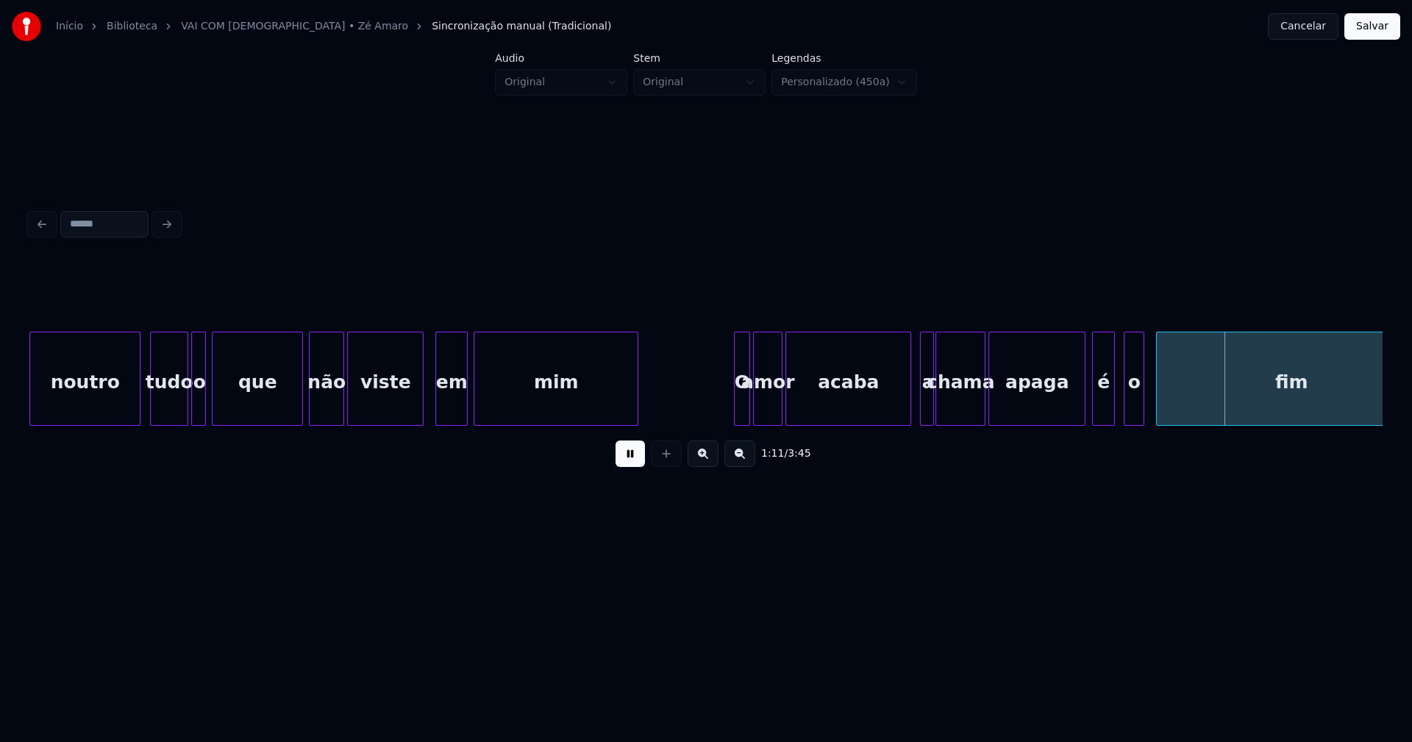
click at [1096, 413] on div at bounding box center [1095, 379] width 4 height 93
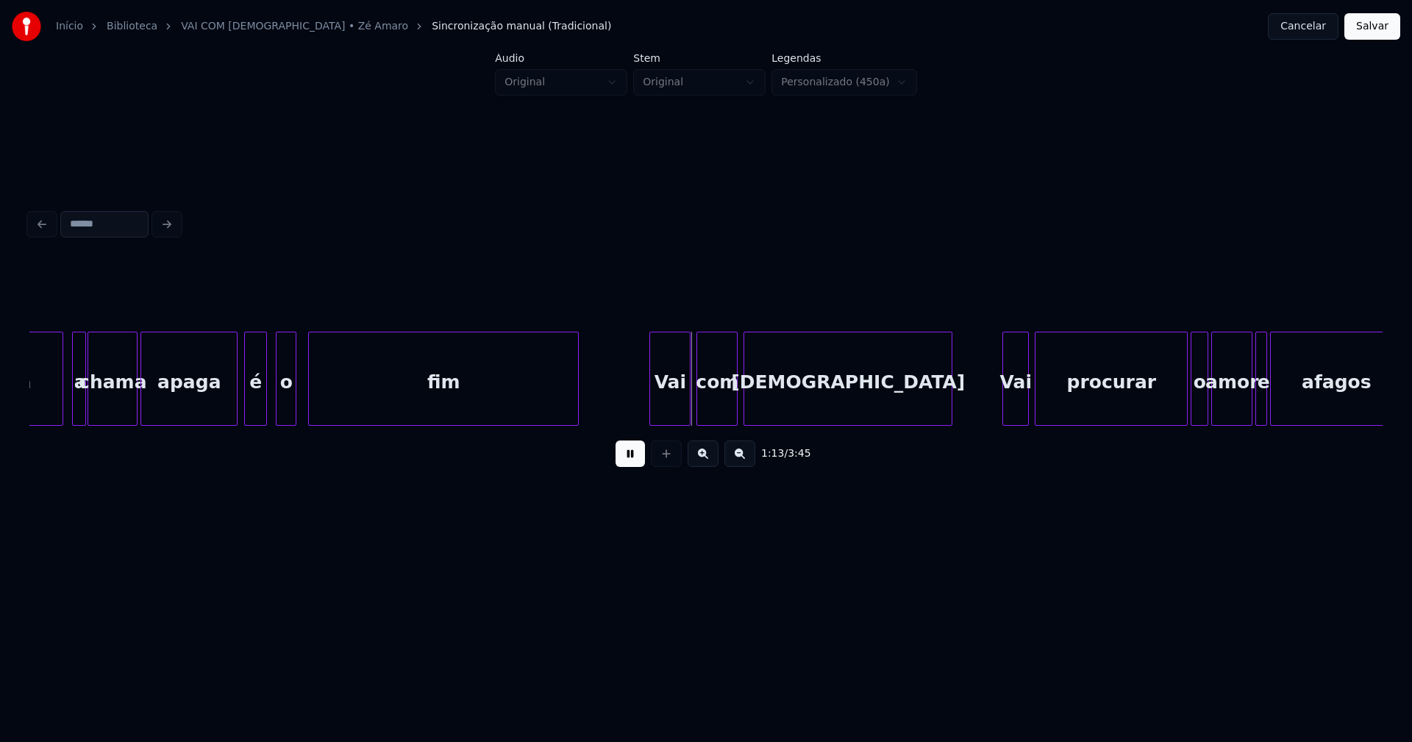
scroll to position [0, 10166]
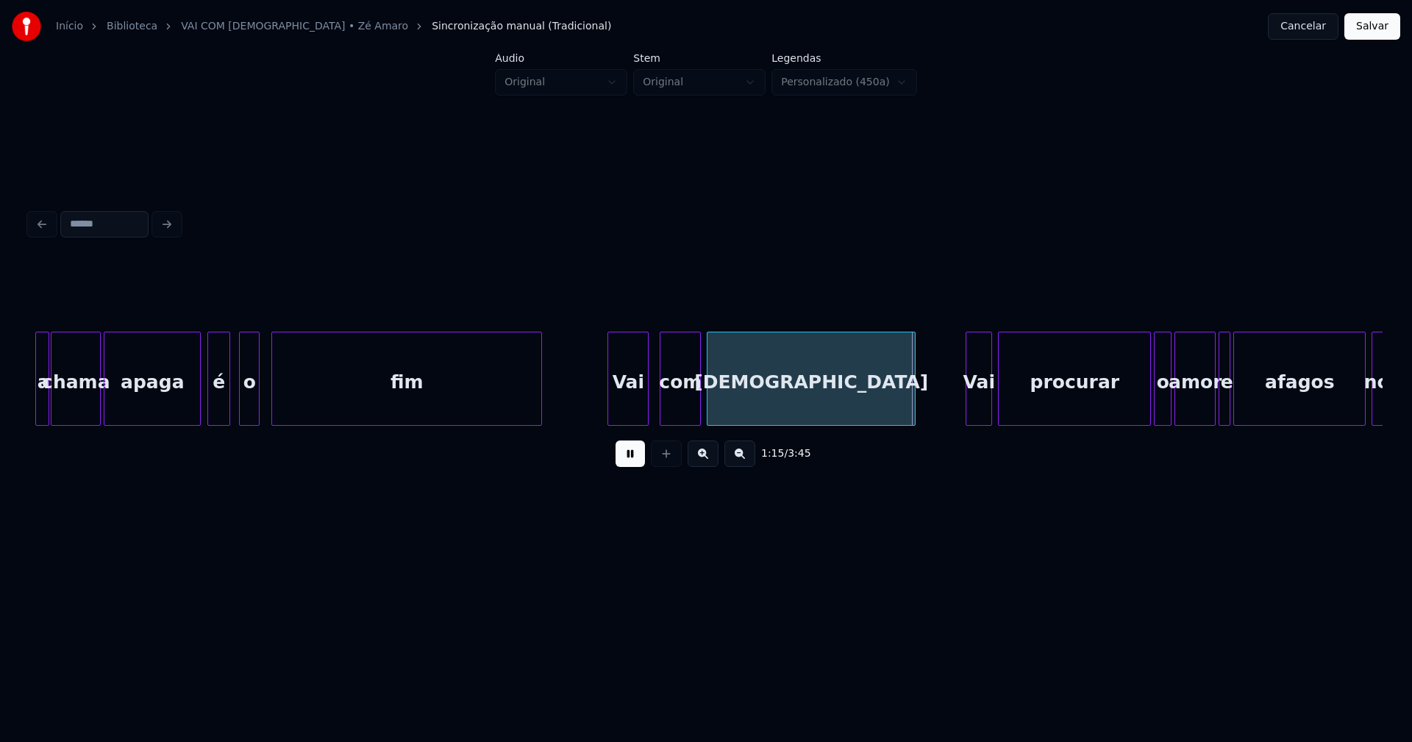
click at [630, 411] on div "Vai" at bounding box center [628, 383] width 40 height 100
click at [979, 408] on div "Vai" at bounding box center [976, 383] width 25 height 100
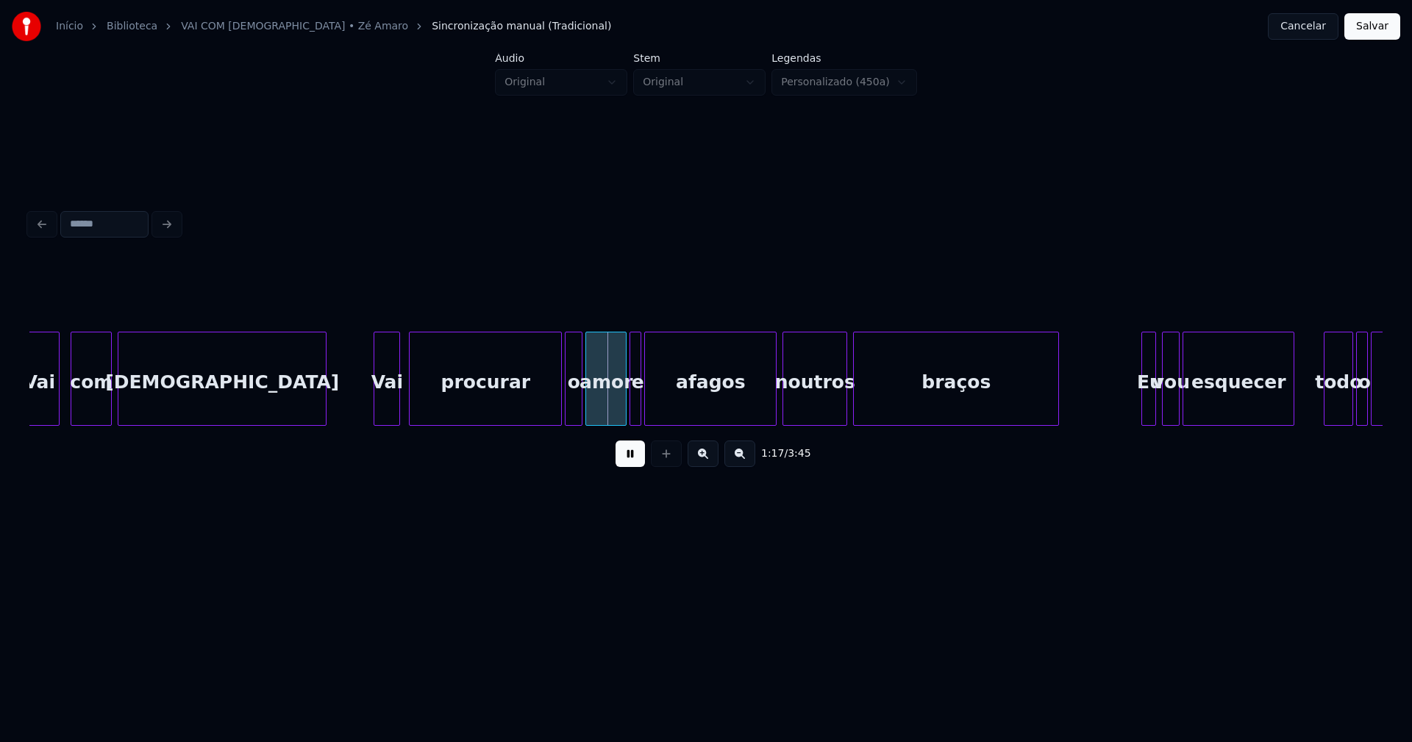
scroll to position [0, 10774]
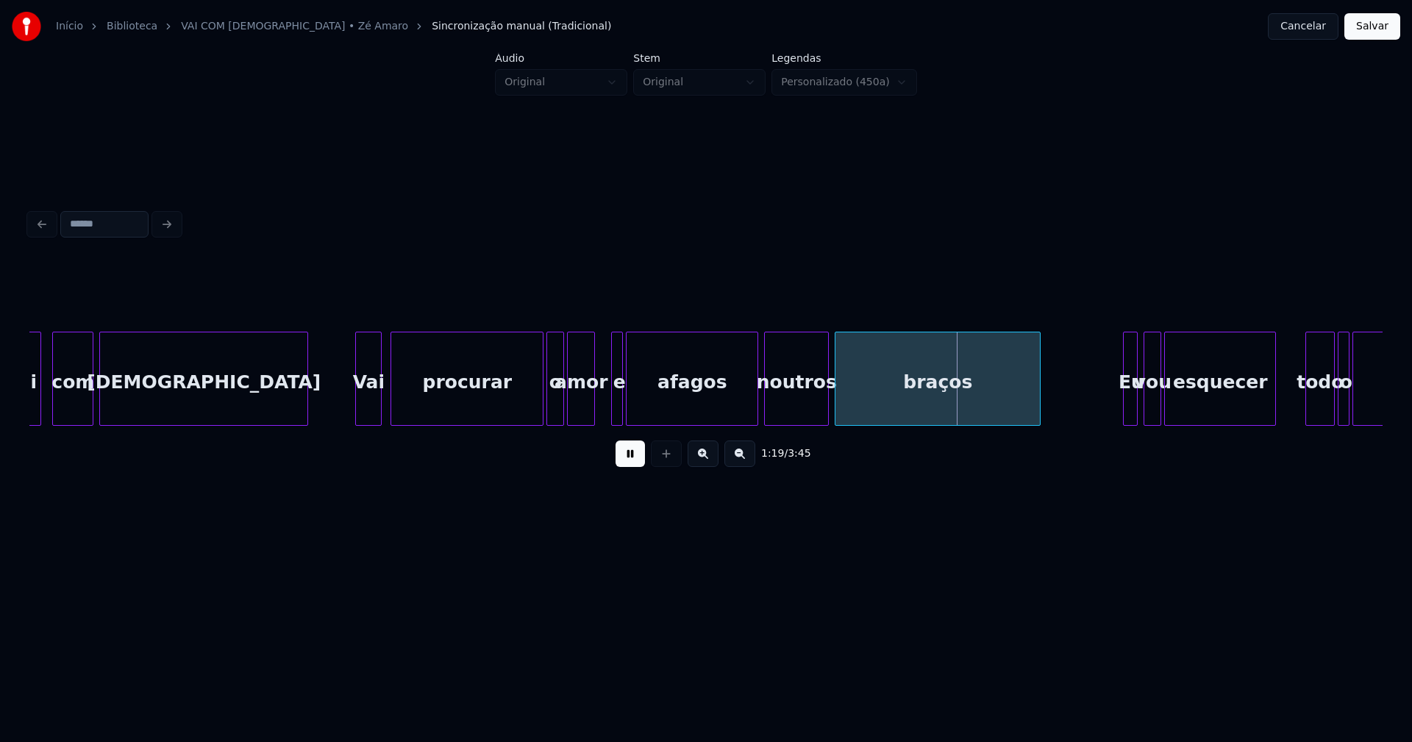
click at [593, 419] on div "amor" at bounding box center [581, 379] width 28 height 94
click at [604, 421] on div "Vai com Deus Vai procurar o amor e afagos noutros braços Eu vou esquecer todo o…" at bounding box center [706, 379] width 1354 height 94
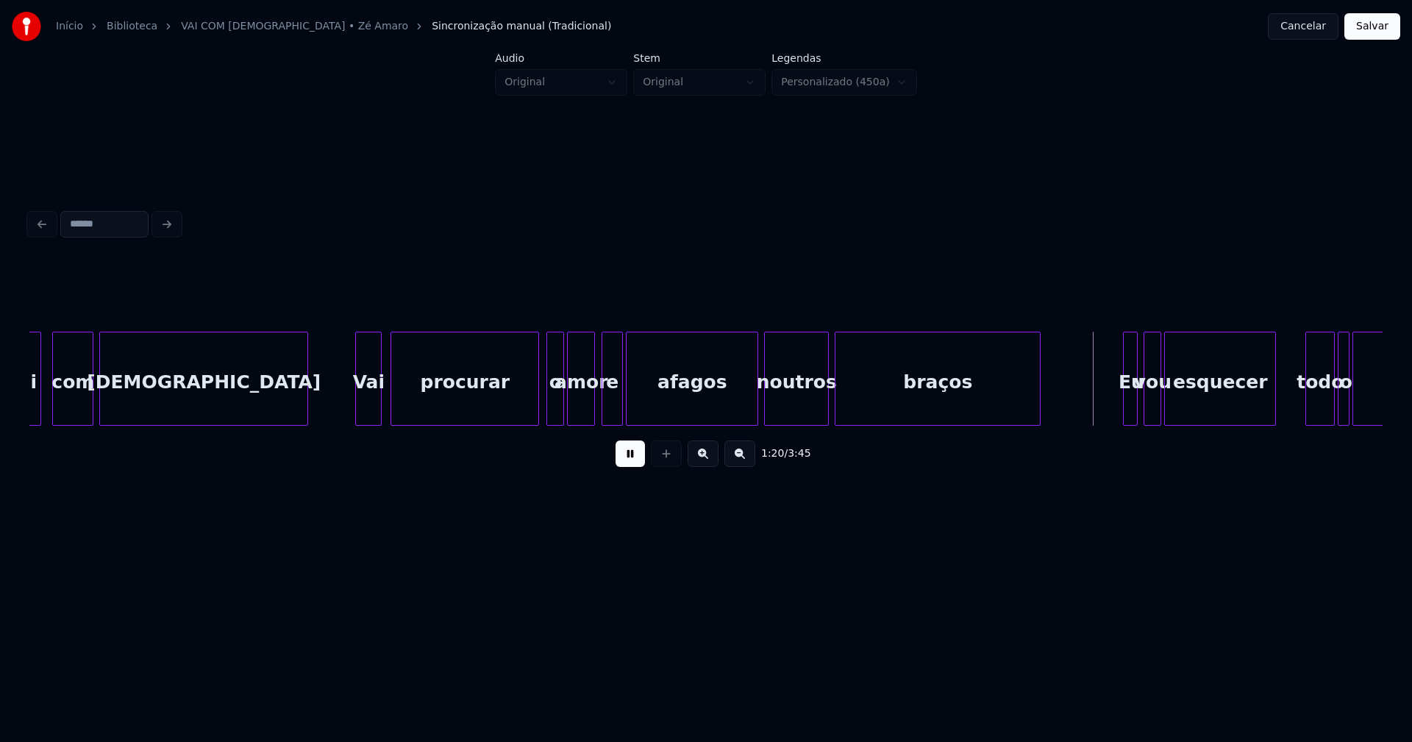
click at [536, 417] on div at bounding box center [536, 379] width 4 height 93
click at [551, 415] on div "o" at bounding box center [551, 383] width 16 height 100
click at [579, 411] on div "amor" at bounding box center [579, 383] width 26 height 100
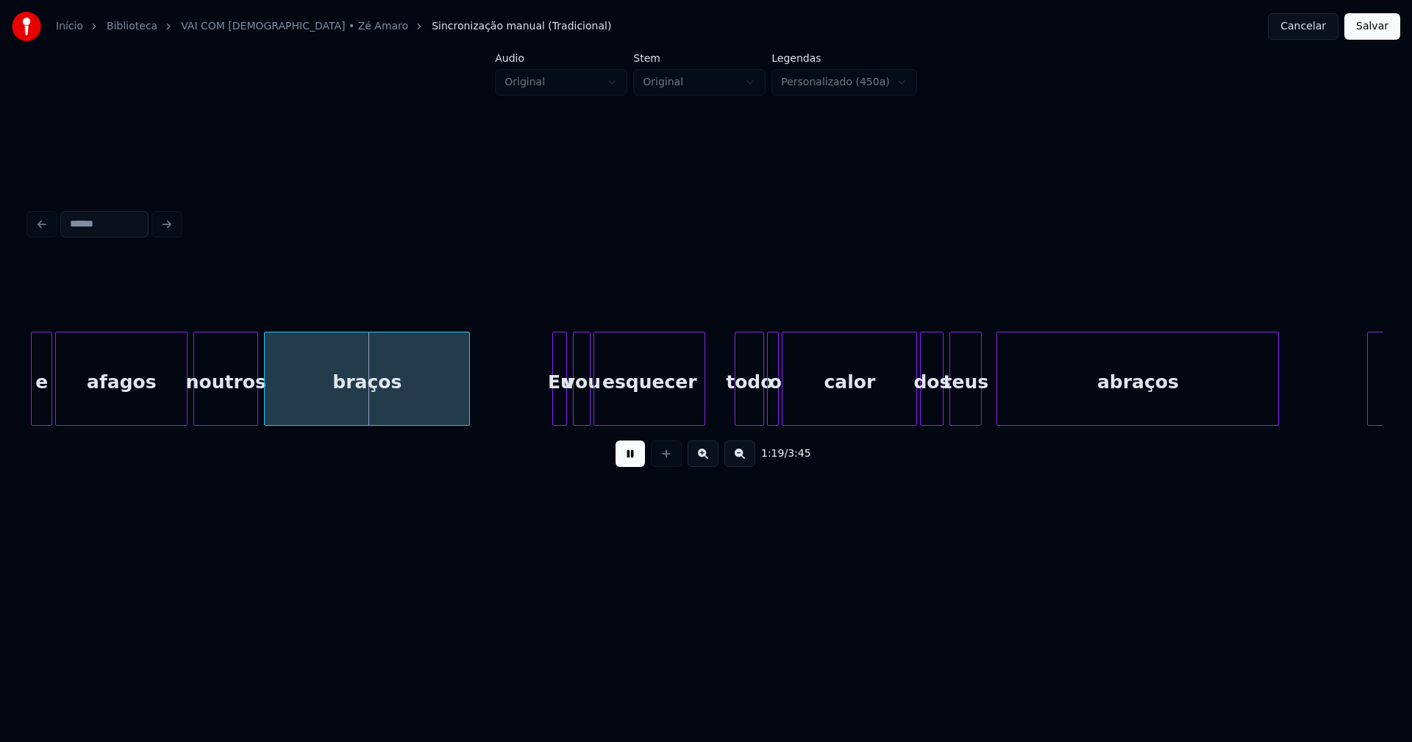
scroll to position [0, 11436]
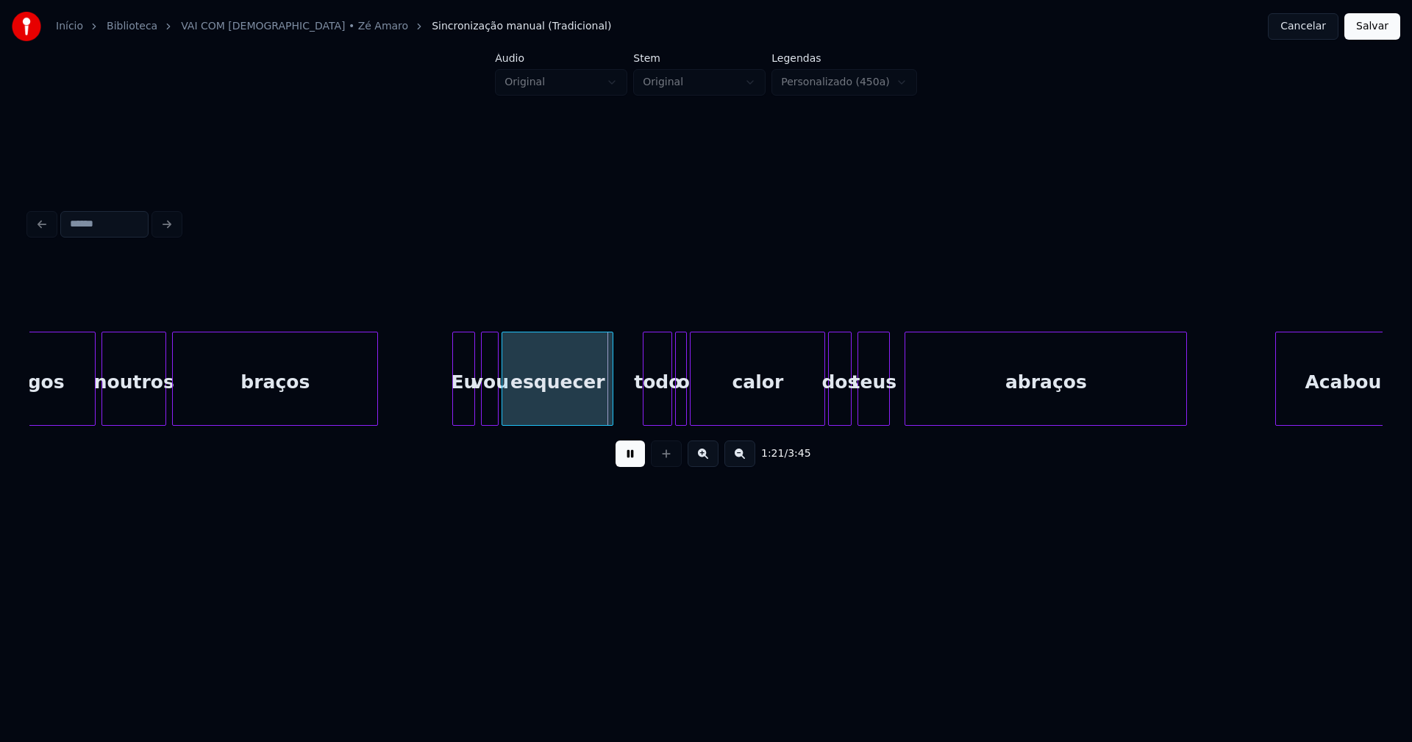
click at [455, 407] on div at bounding box center [455, 379] width 4 height 93
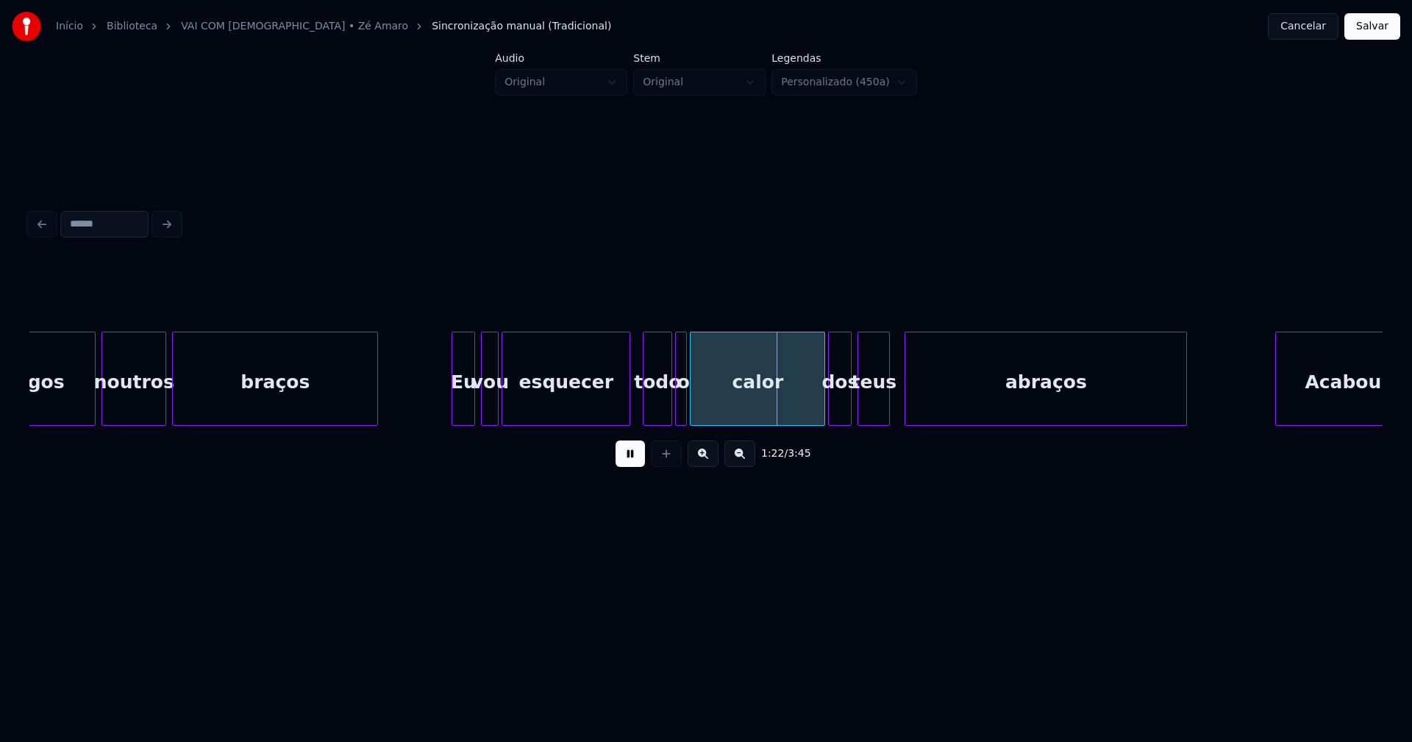
click at [626, 391] on div at bounding box center [627, 379] width 4 height 93
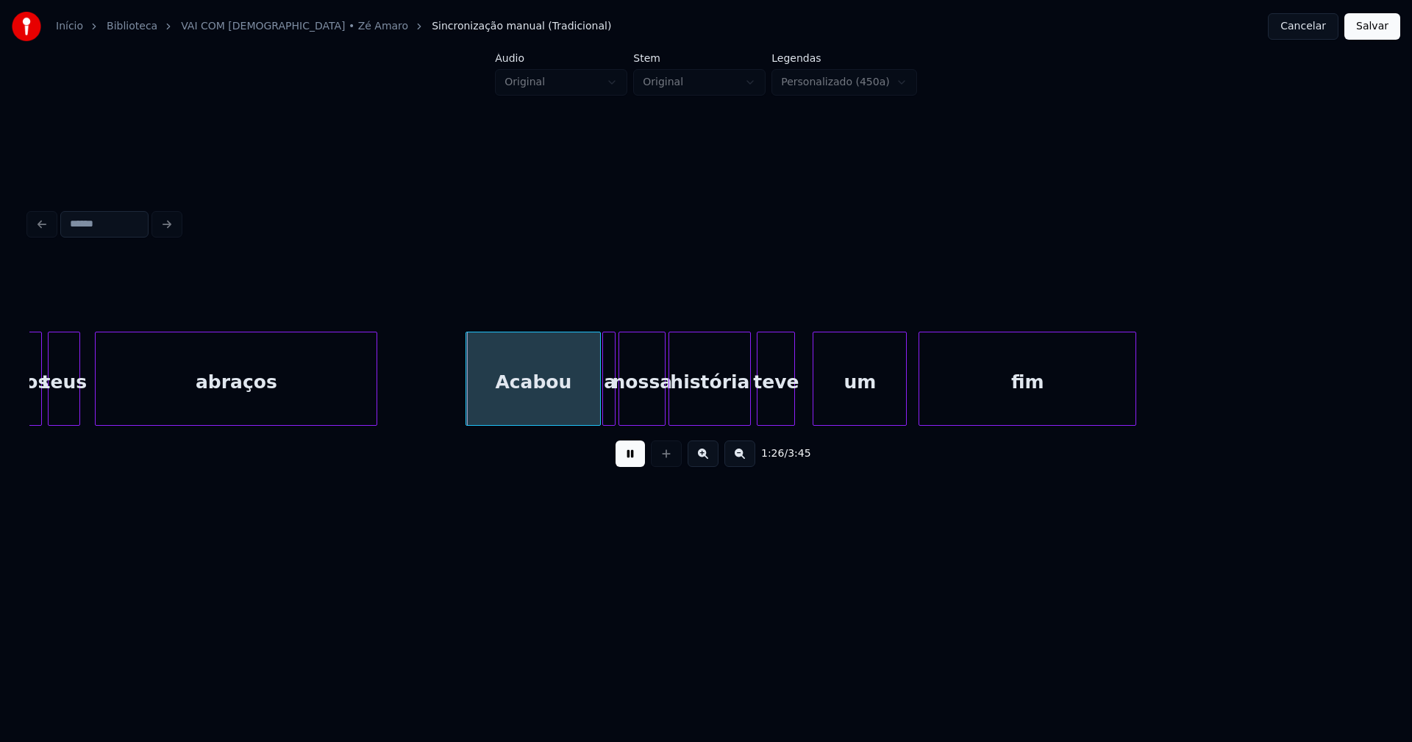
scroll to position [0, 12321]
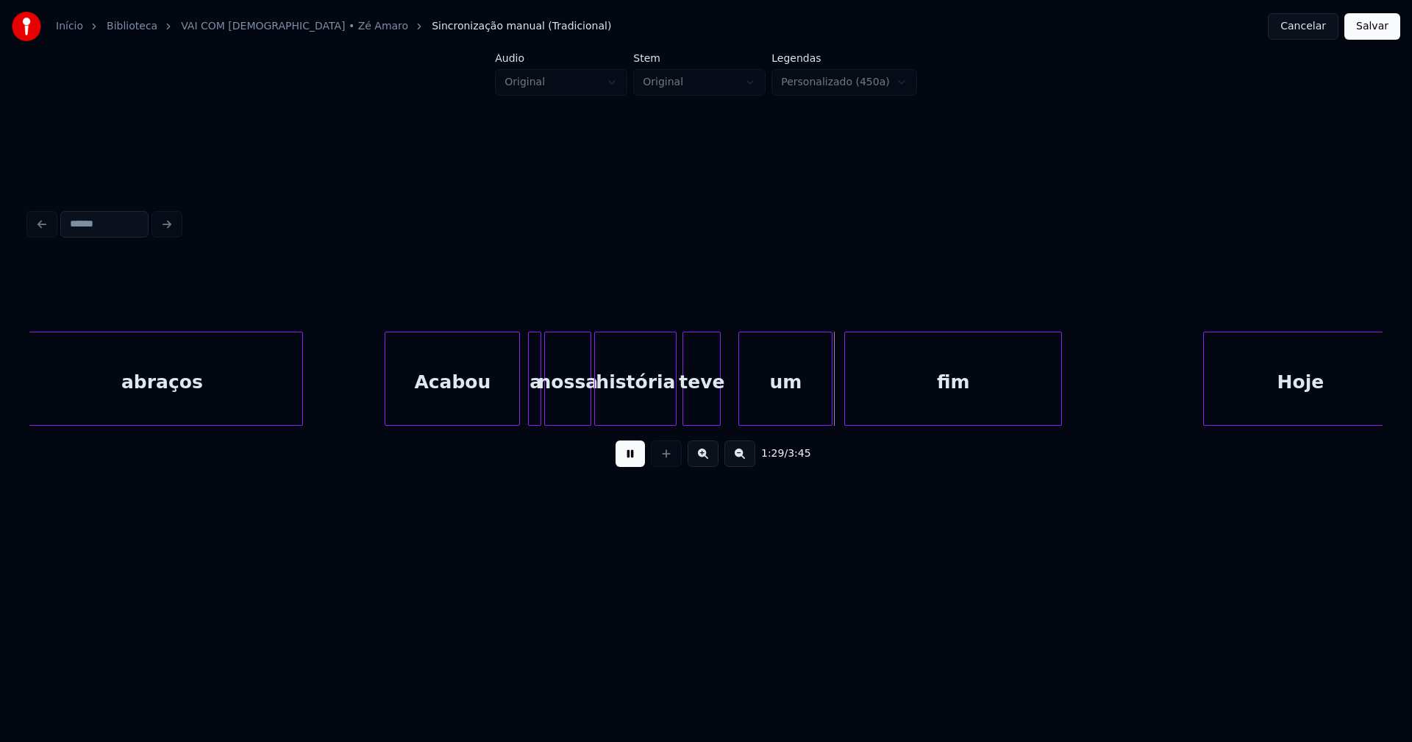
click at [458, 423] on div "abraços Acabou a nossa história teve um fim Hoje" at bounding box center [706, 379] width 1354 height 94
click at [524, 408] on div at bounding box center [525, 379] width 4 height 93
click at [668, 410] on div at bounding box center [666, 379] width 4 height 93
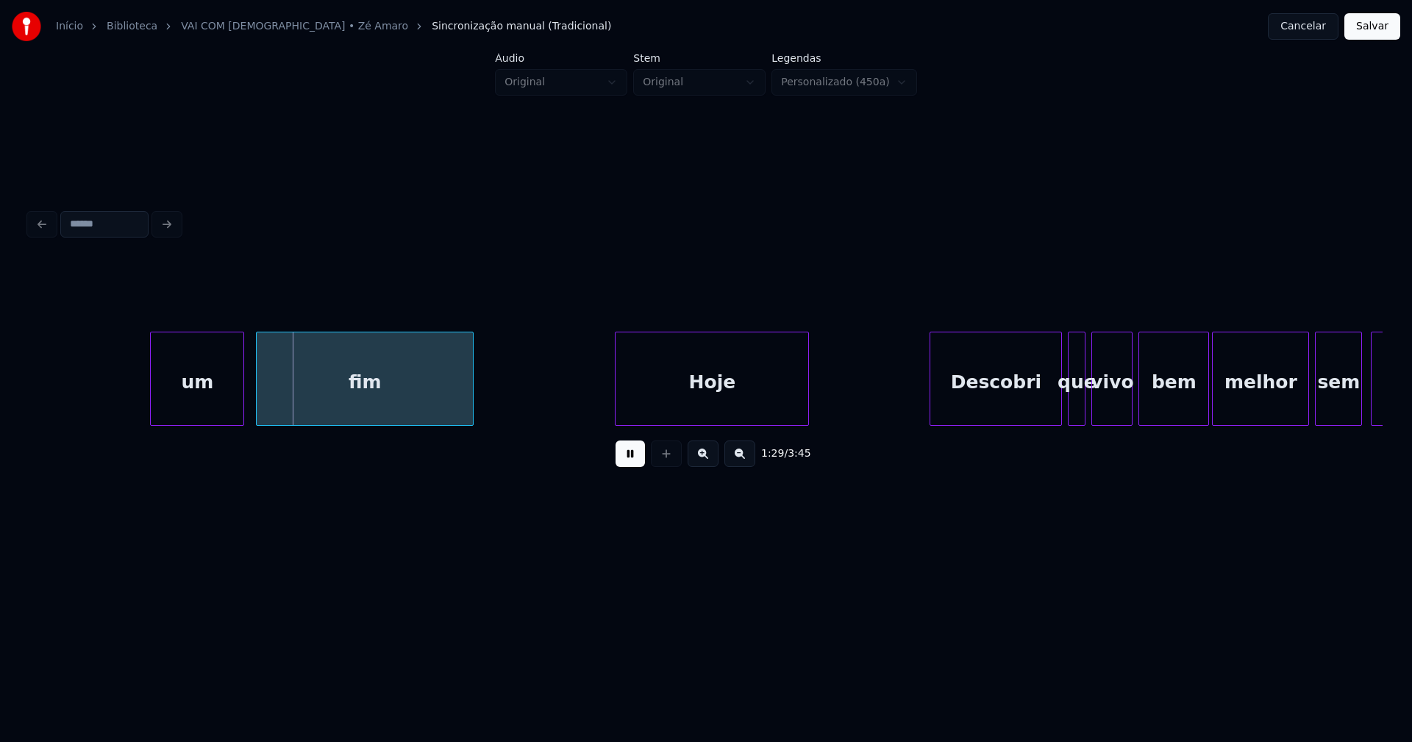
scroll to position [0, 13094]
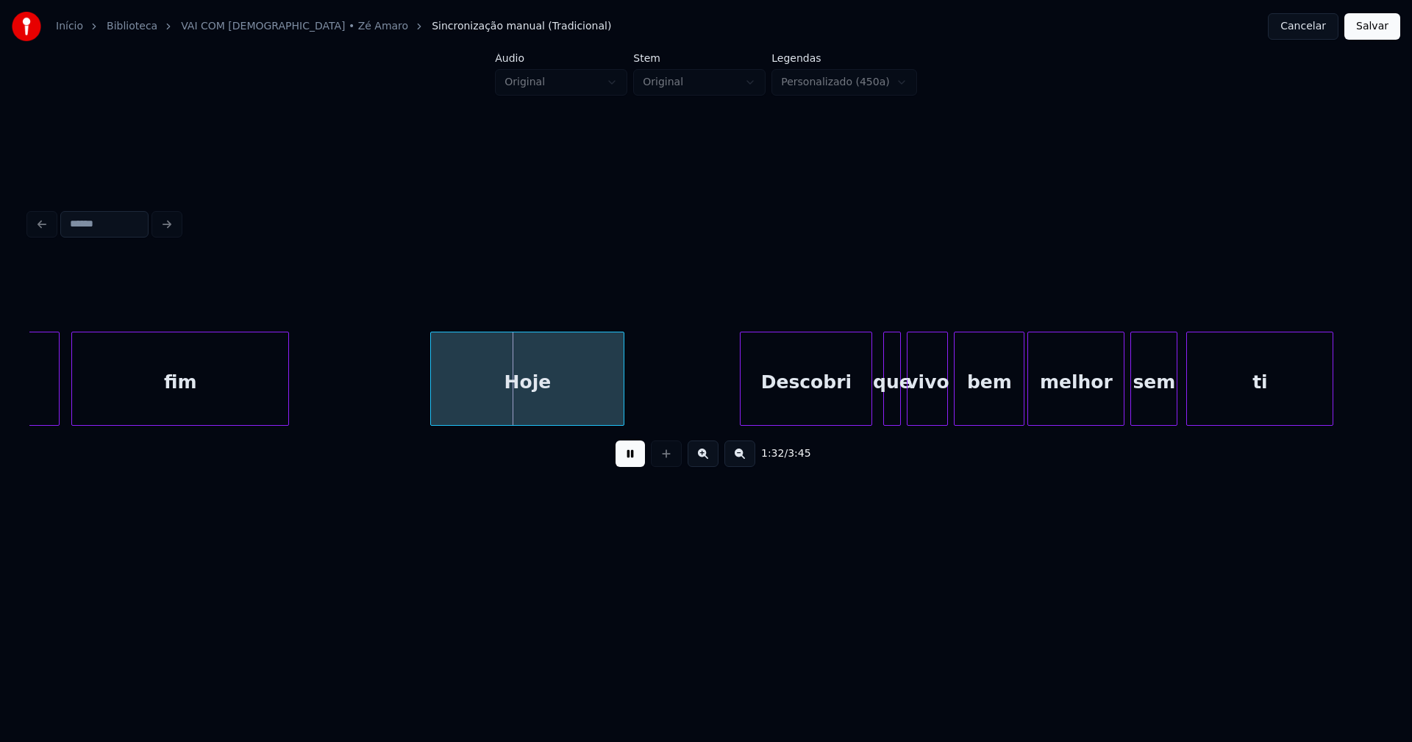
click at [833, 410] on div "Descobri" at bounding box center [806, 383] width 131 height 100
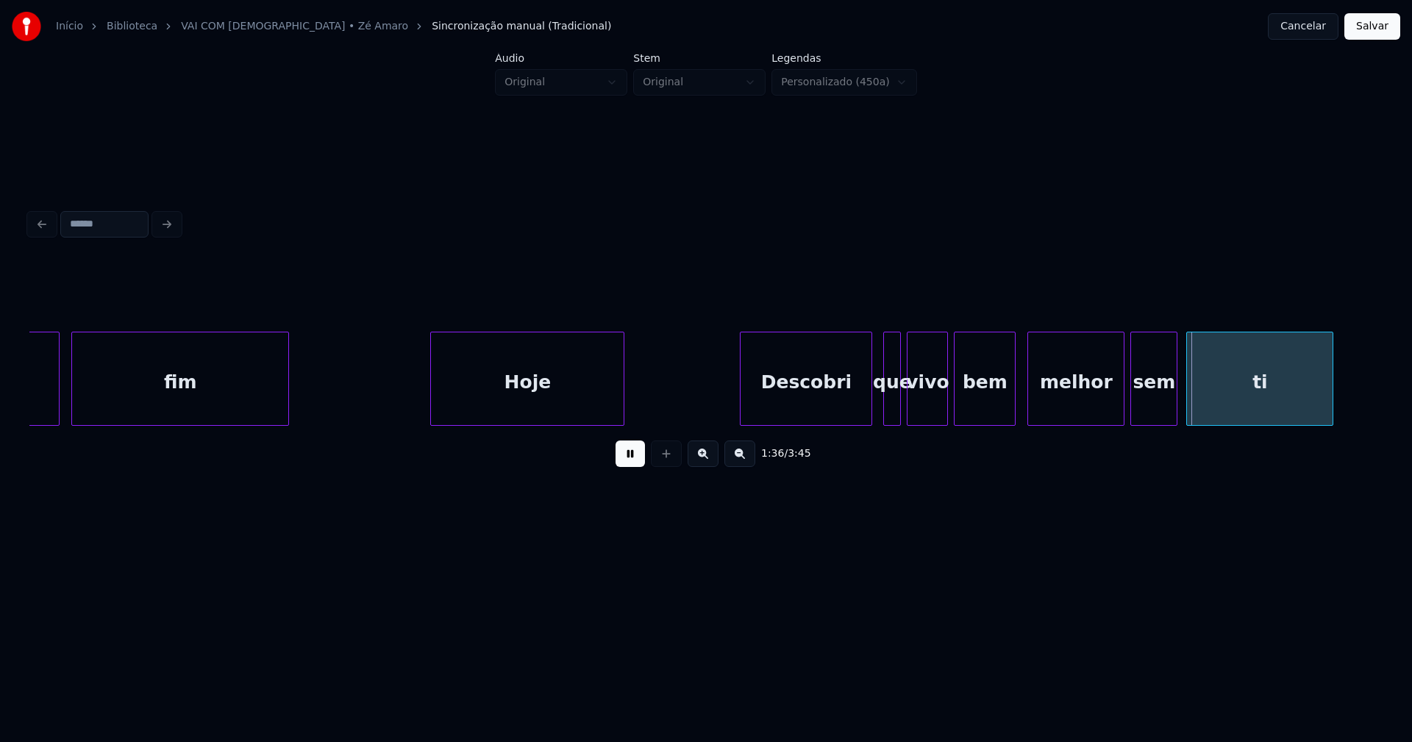
click at [1012, 407] on div at bounding box center [1013, 379] width 4 height 93
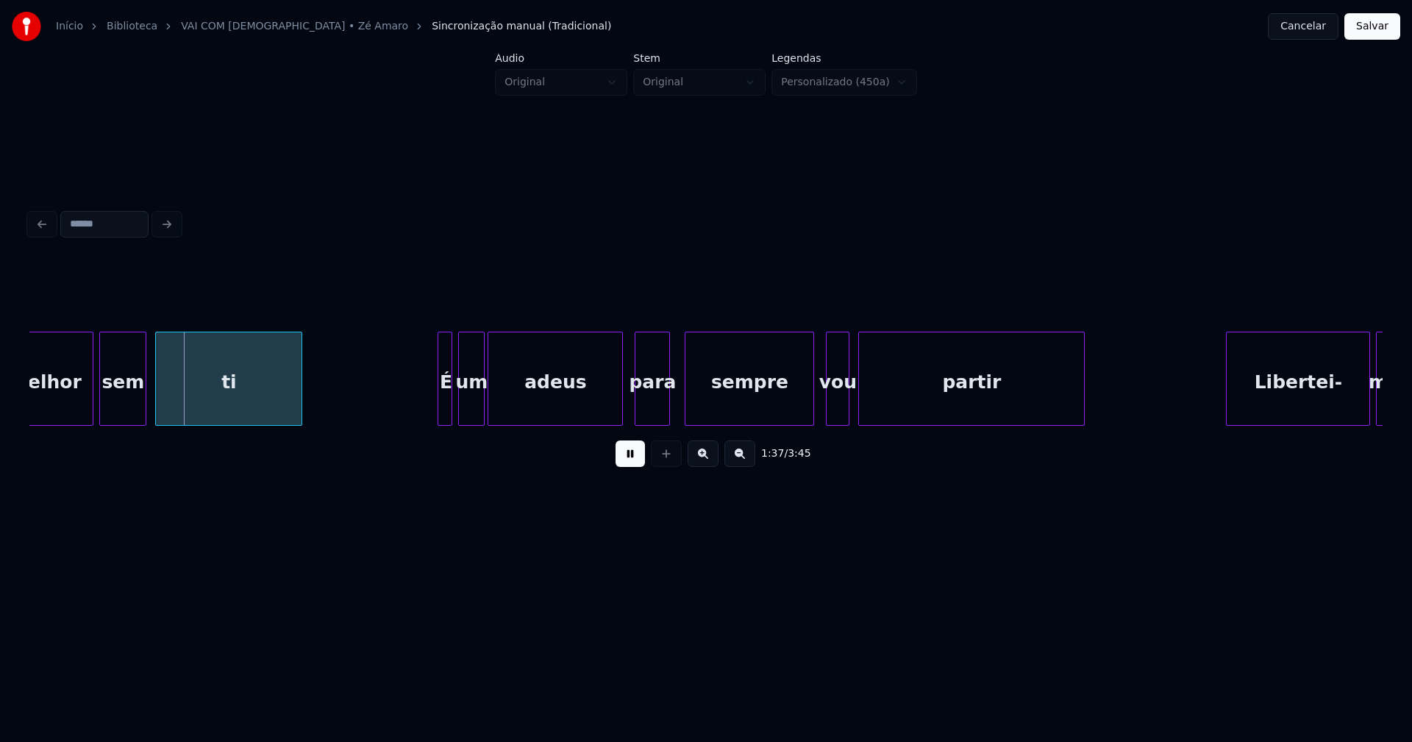
scroll to position [0, 14162]
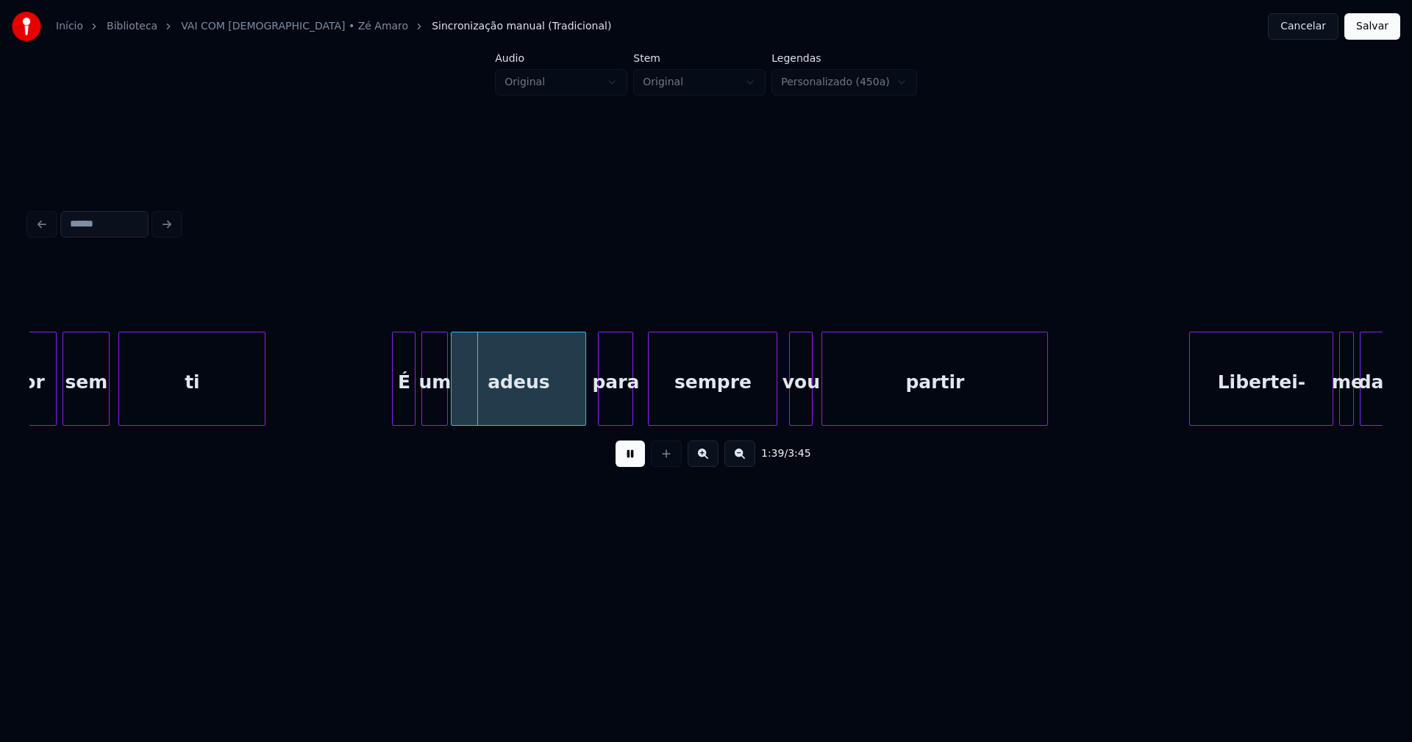
click at [394, 407] on div at bounding box center [395, 379] width 4 height 93
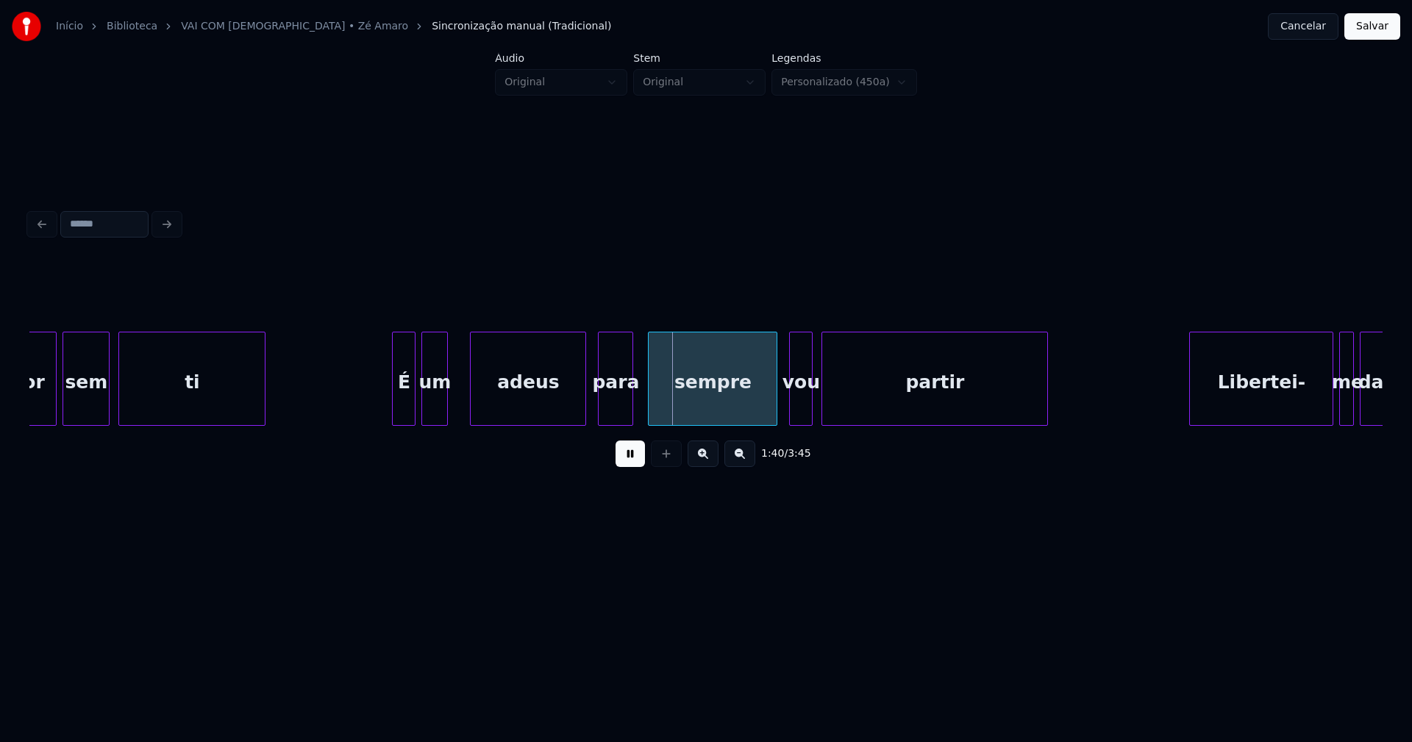
click at [472, 401] on div at bounding box center [473, 379] width 4 height 93
click at [459, 397] on div at bounding box center [457, 379] width 4 height 93
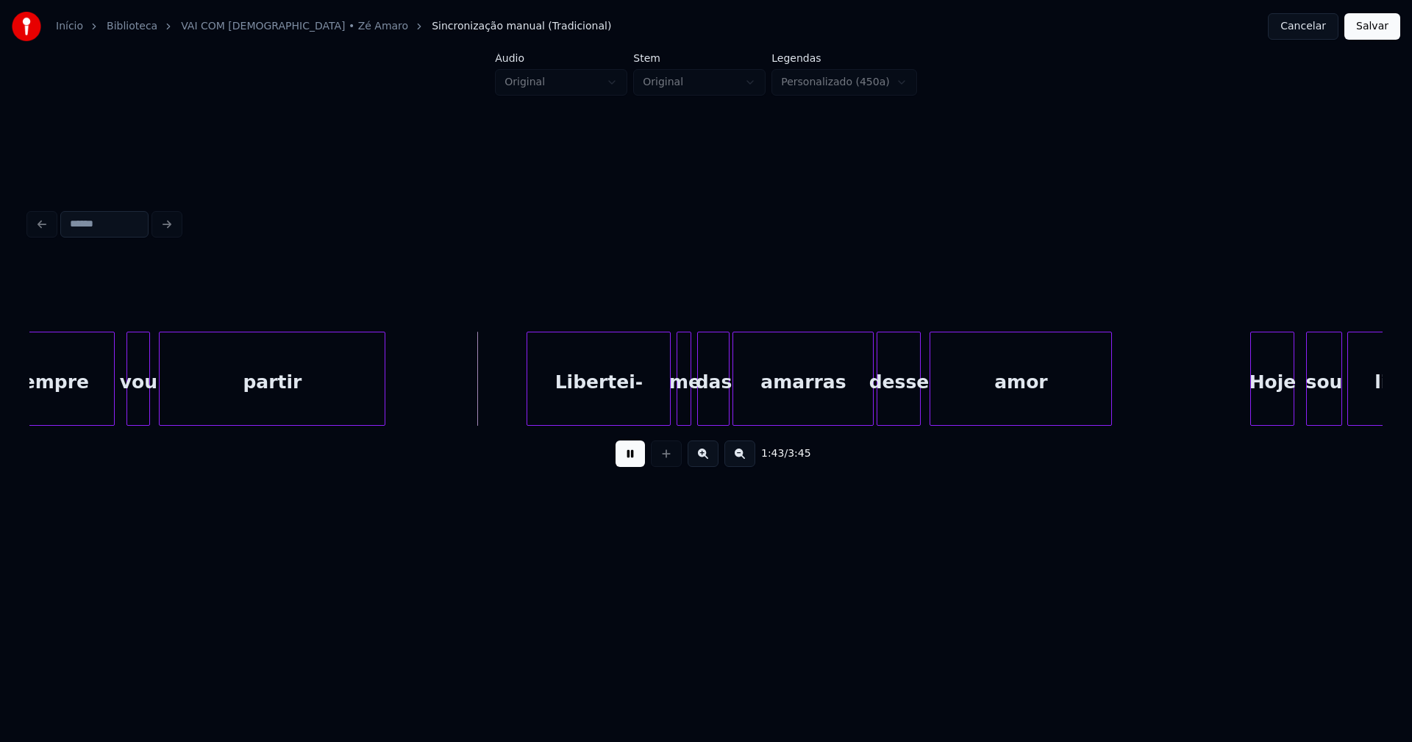
scroll to position [0, 14861]
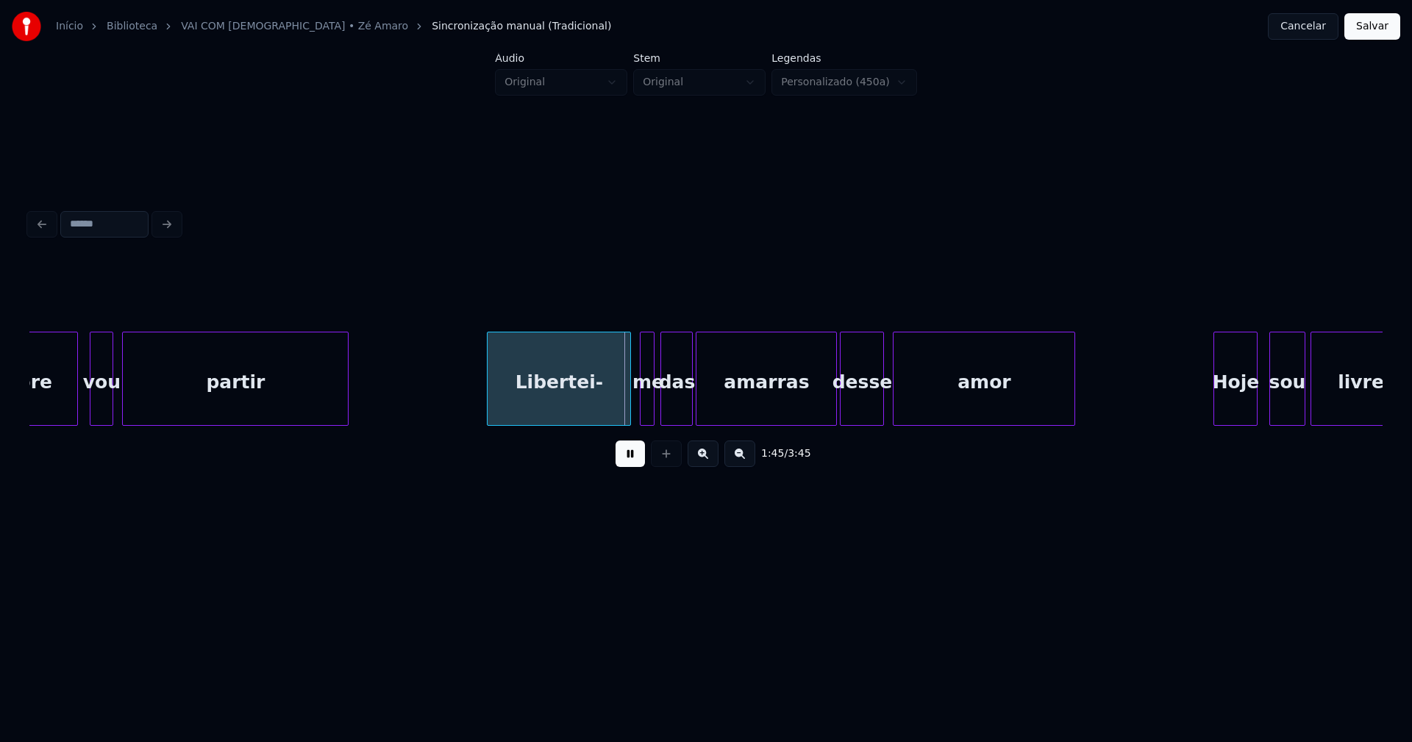
click at [560, 404] on div "Libertei-" at bounding box center [559, 383] width 143 height 100
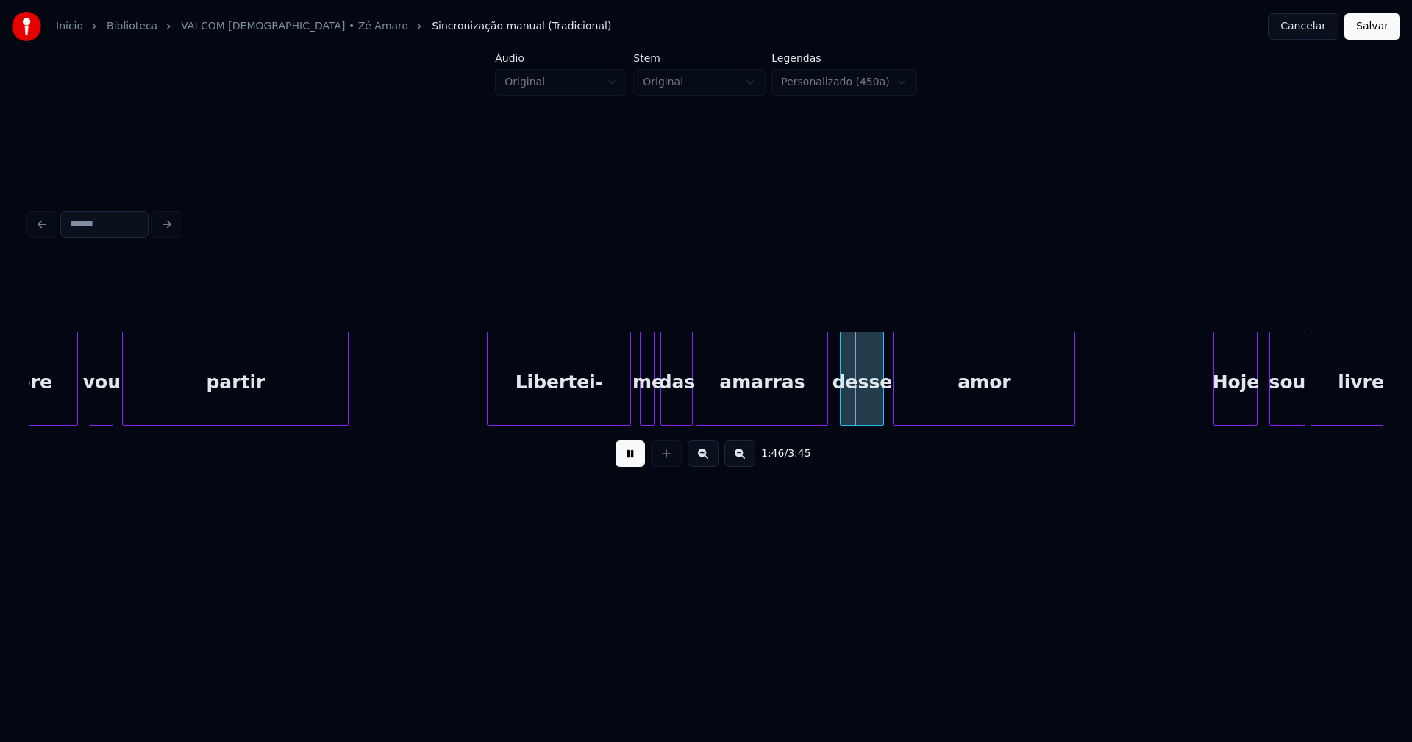
click at [827, 413] on div at bounding box center [825, 379] width 4 height 93
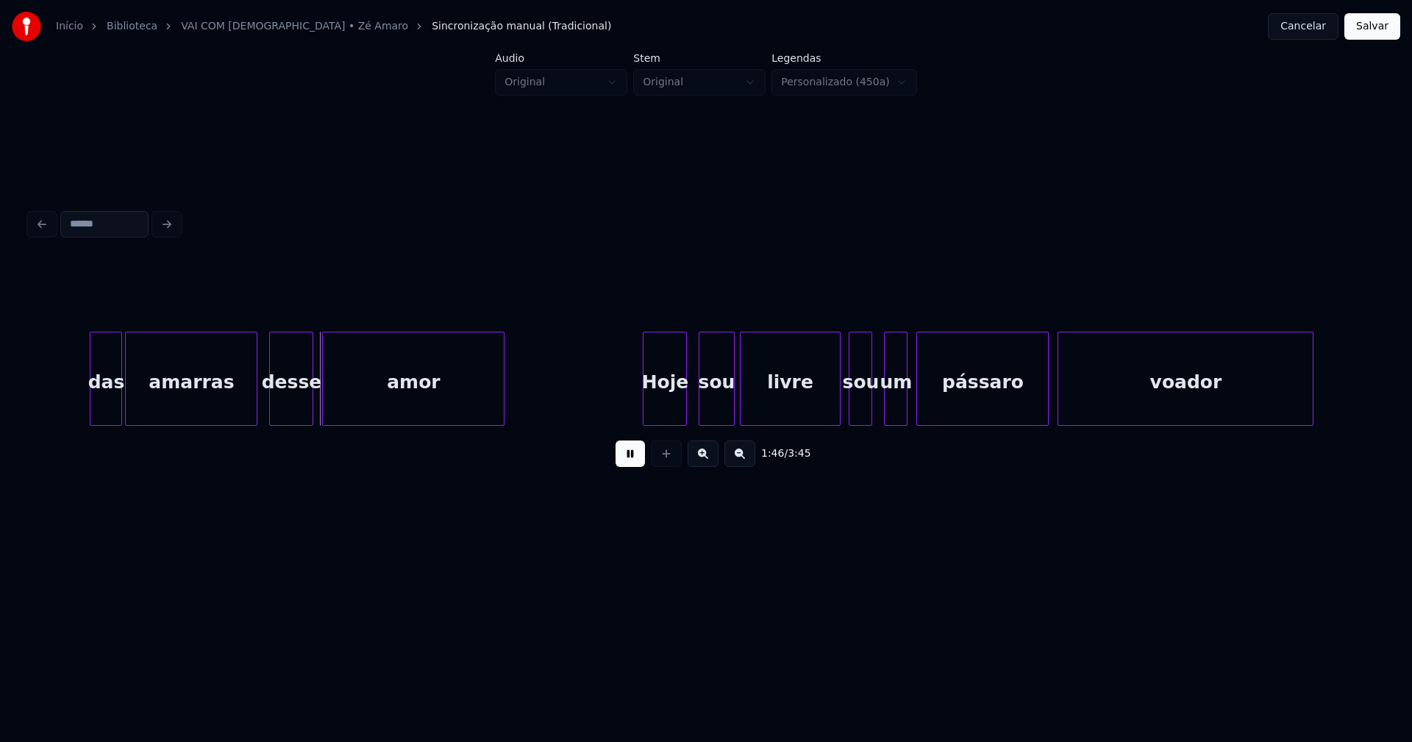
scroll to position [0, 15561]
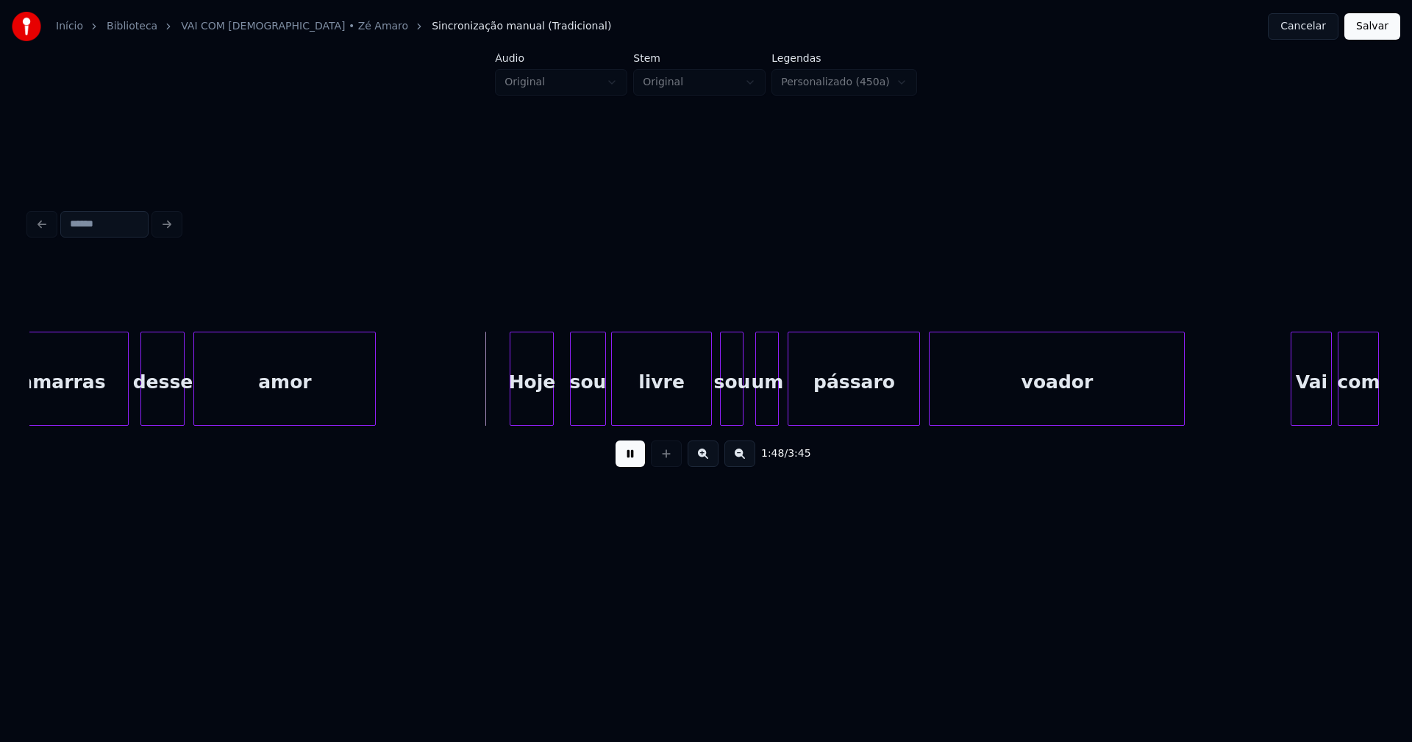
click at [531, 412] on div "Hoje" at bounding box center [532, 383] width 43 height 100
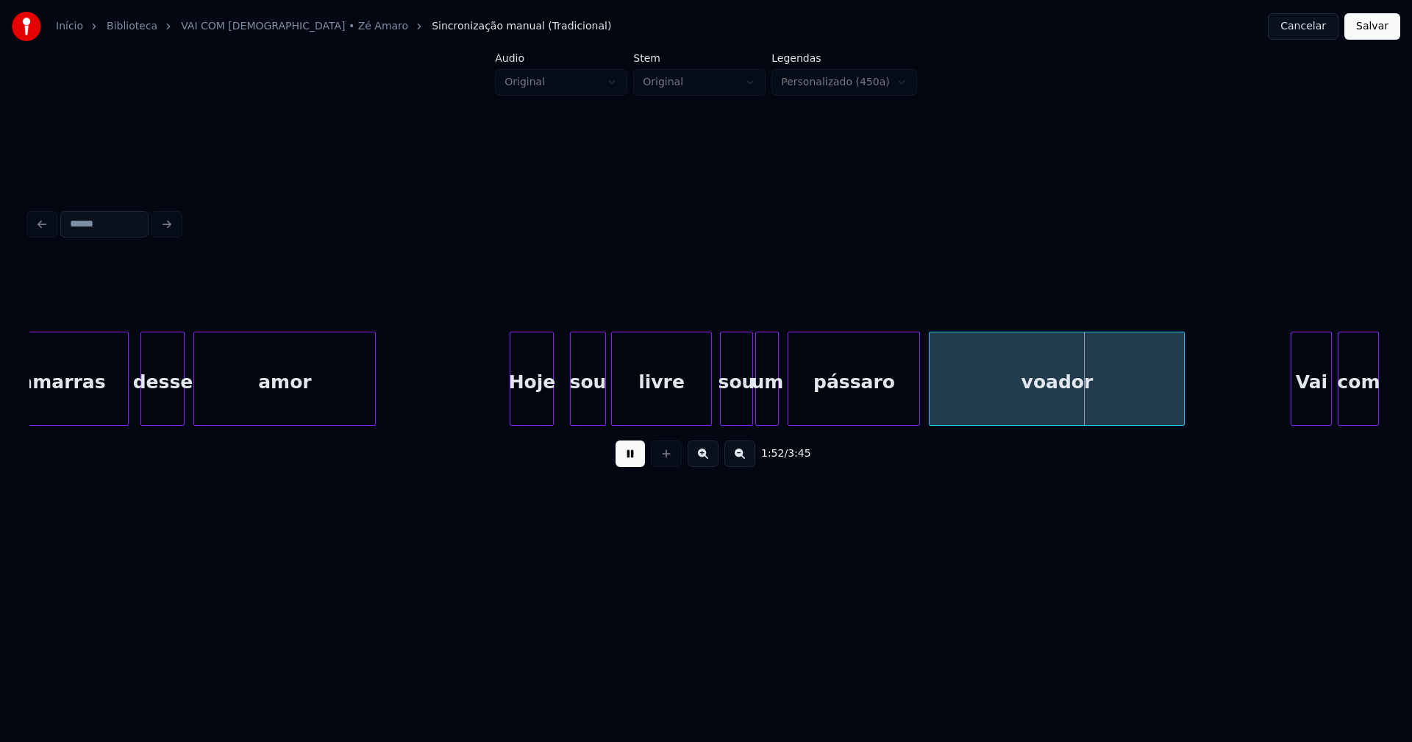
click at [749, 402] on div at bounding box center [750, 379] width 4 height 93
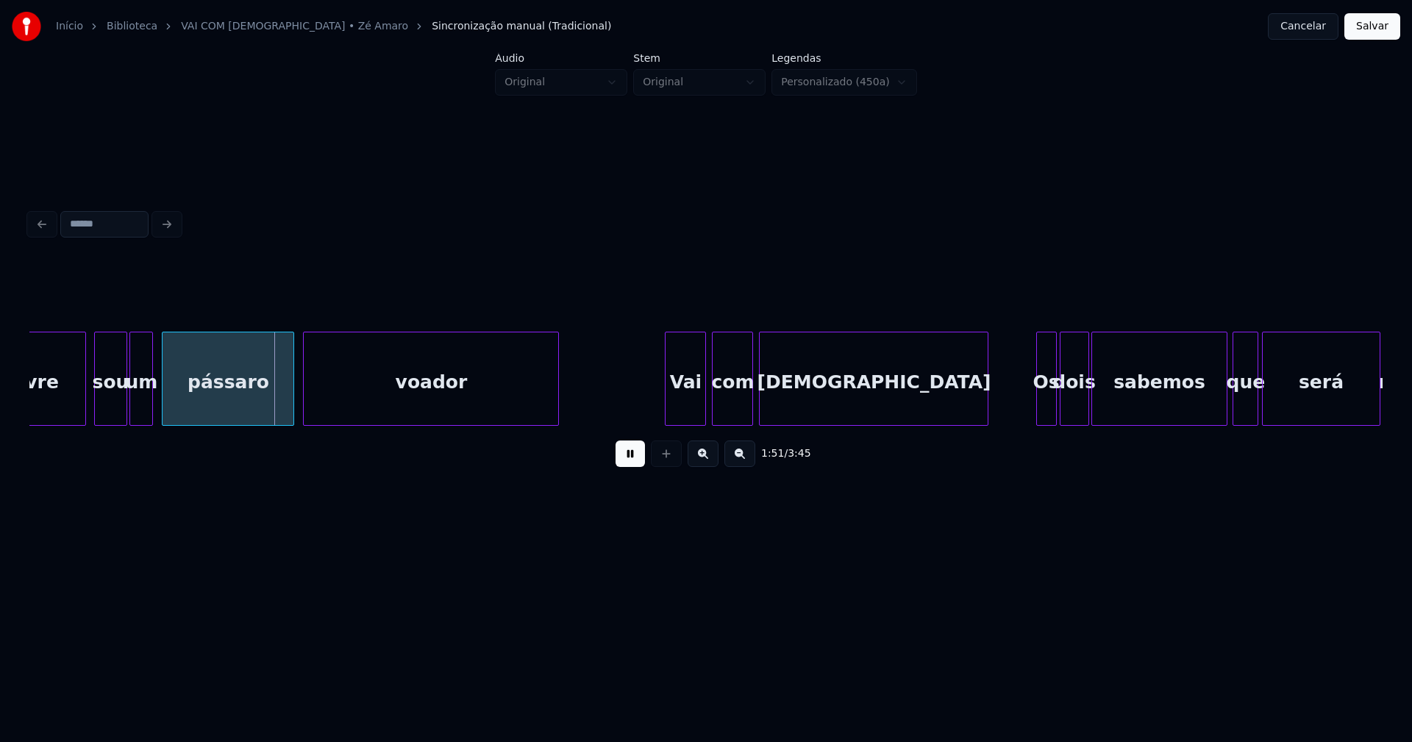
scroll to position [0, 16390]
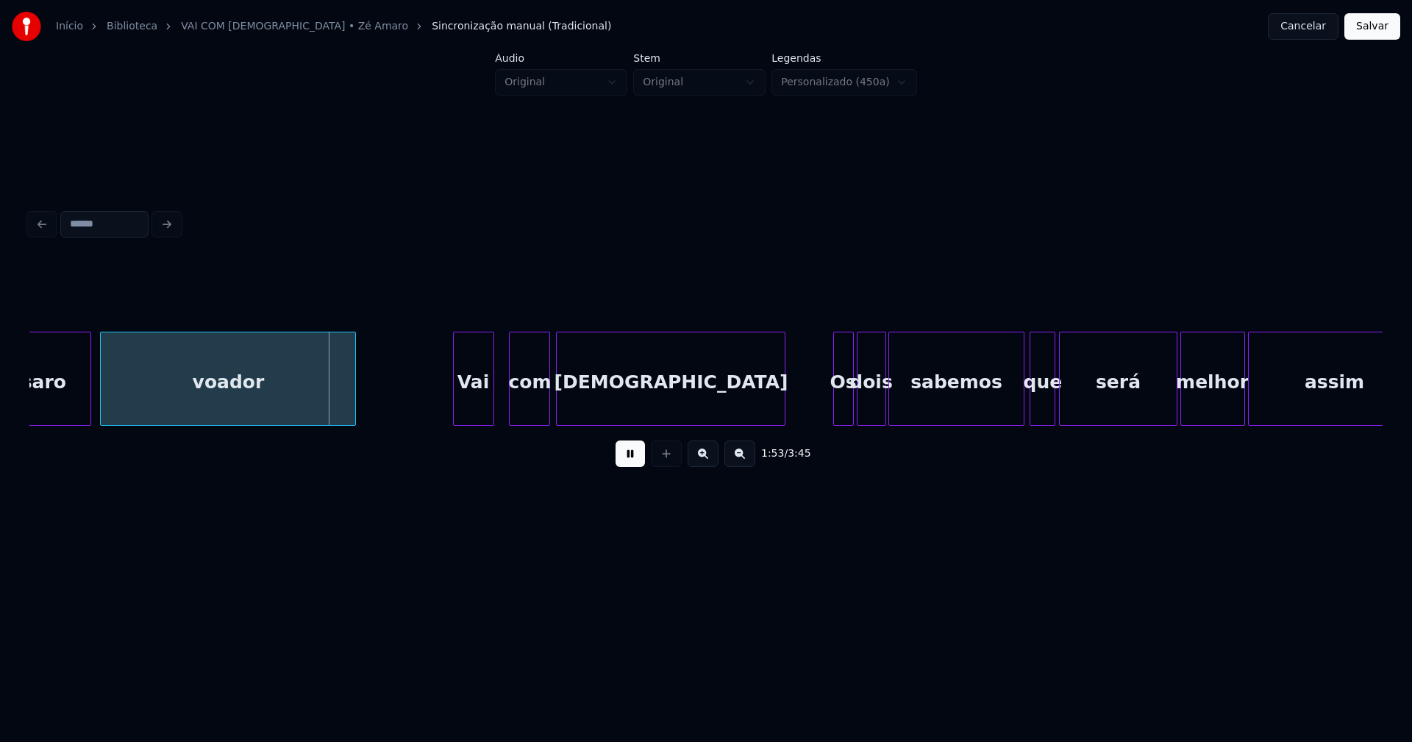
click at [476, 422] on div "pássaro voador Vai com Deus Os dois sabemos que será melhor assim" at bounding box center [706, 379] width 1354 height 94
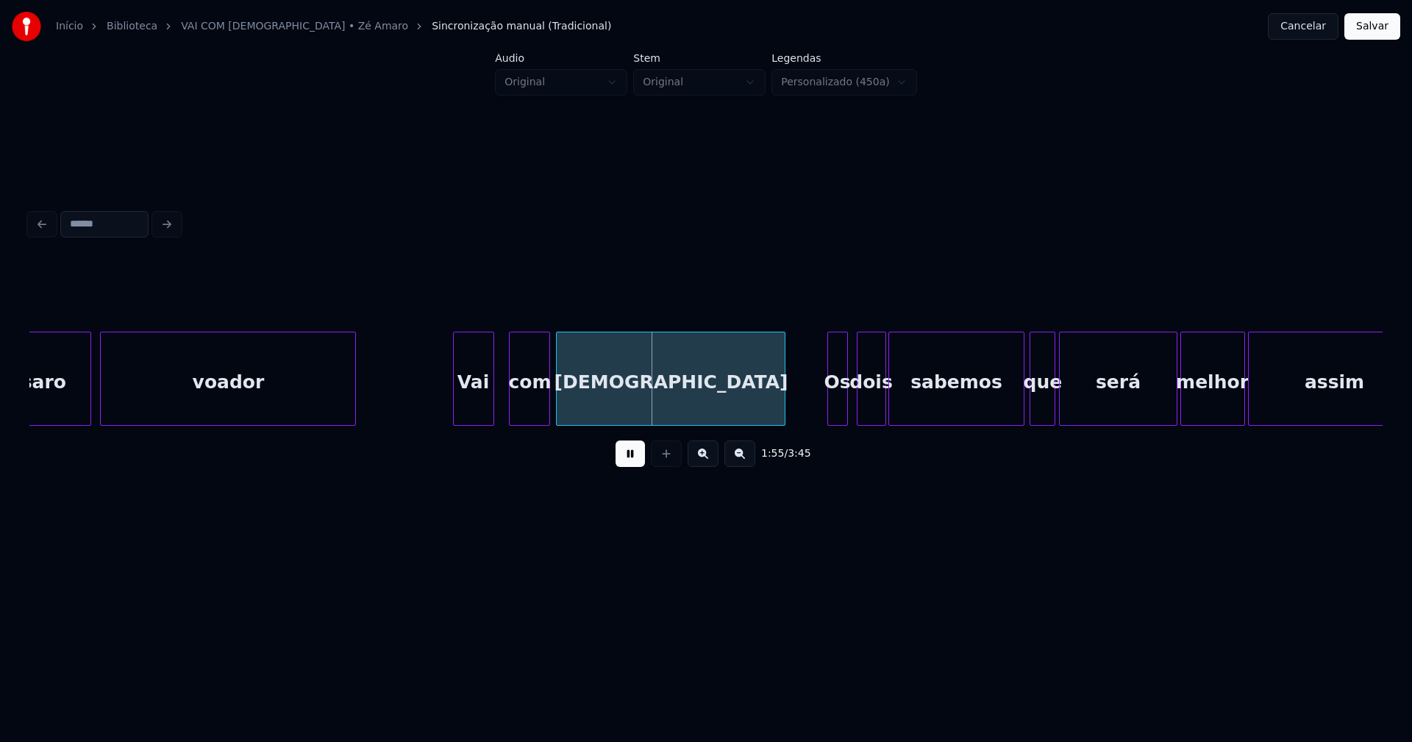
click at [839, 403] on div "Os" at bounding box center [837, 383] width 19 height 100
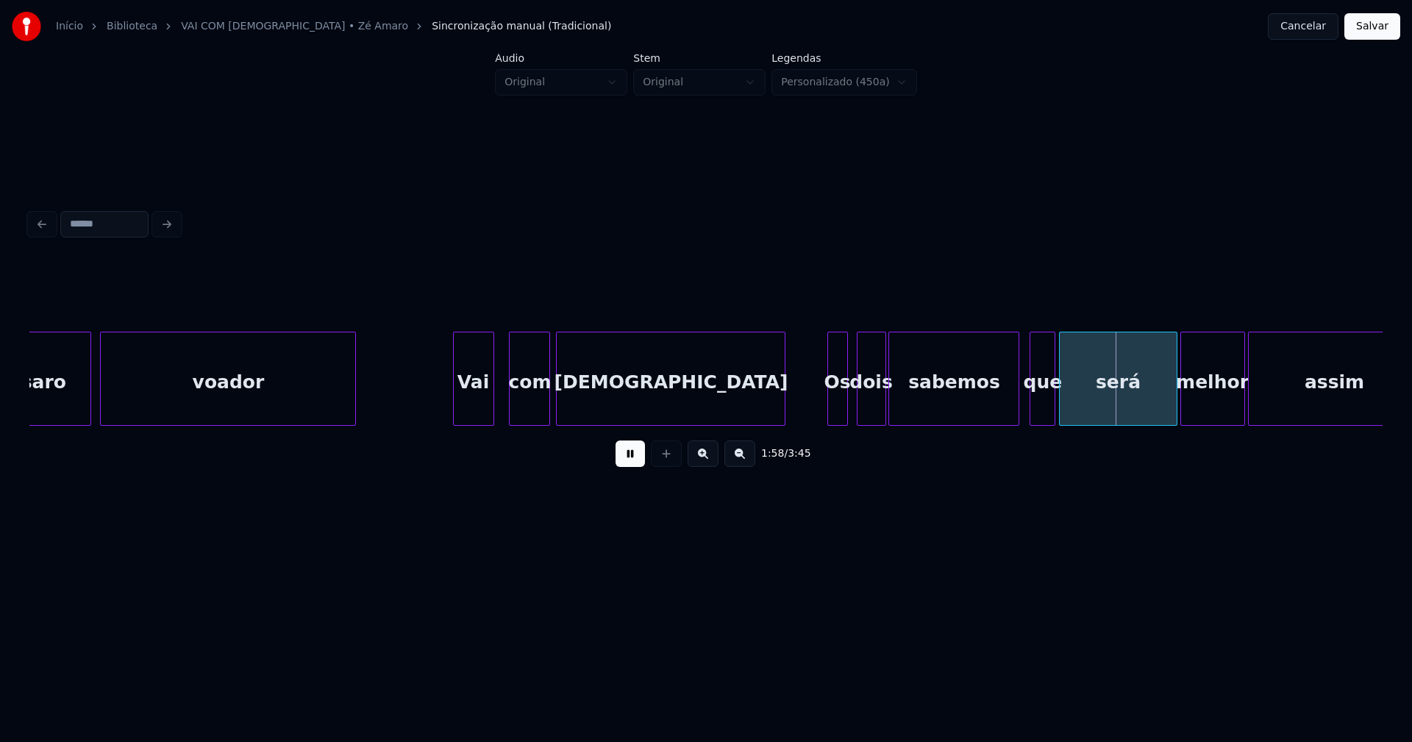
click at [1017, 409] on div at bounding box center [1016, 379] width 4 height 93
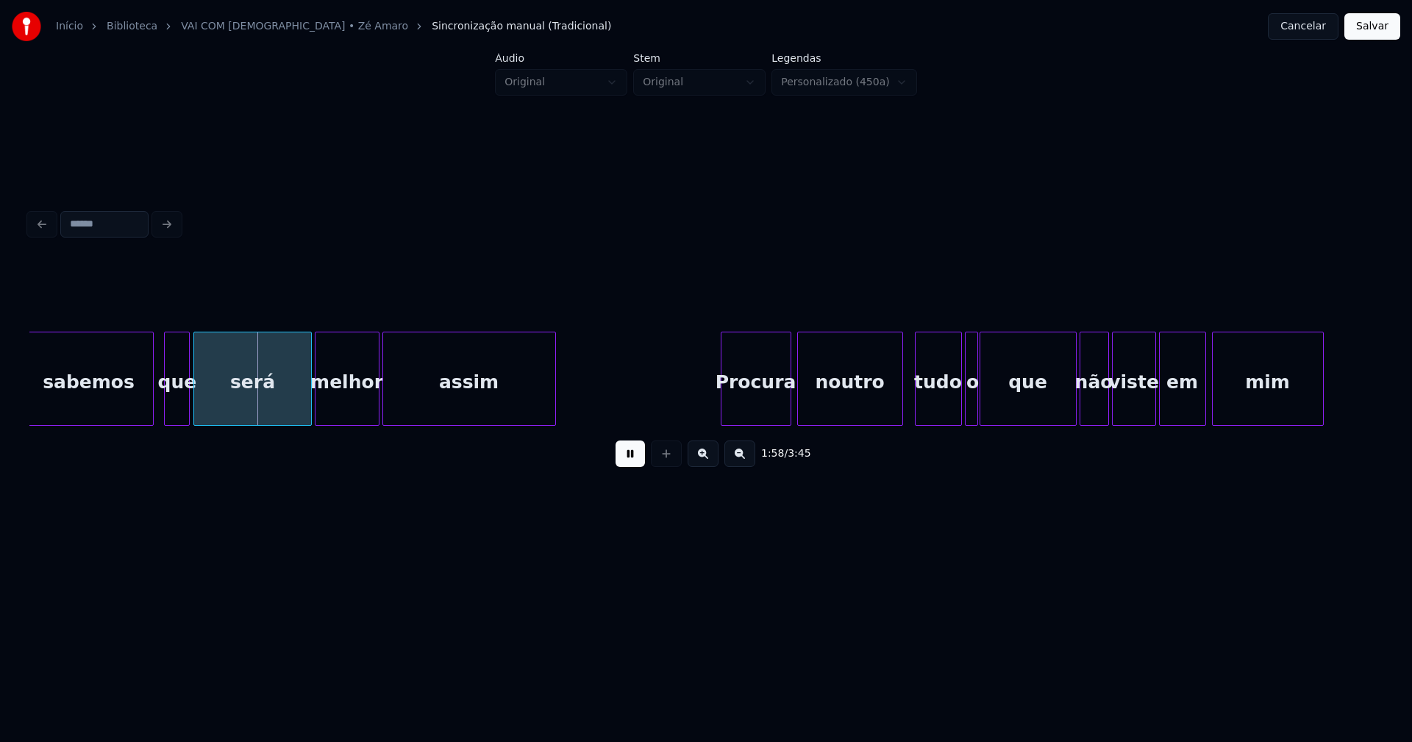
scroll to position [0, 17274]
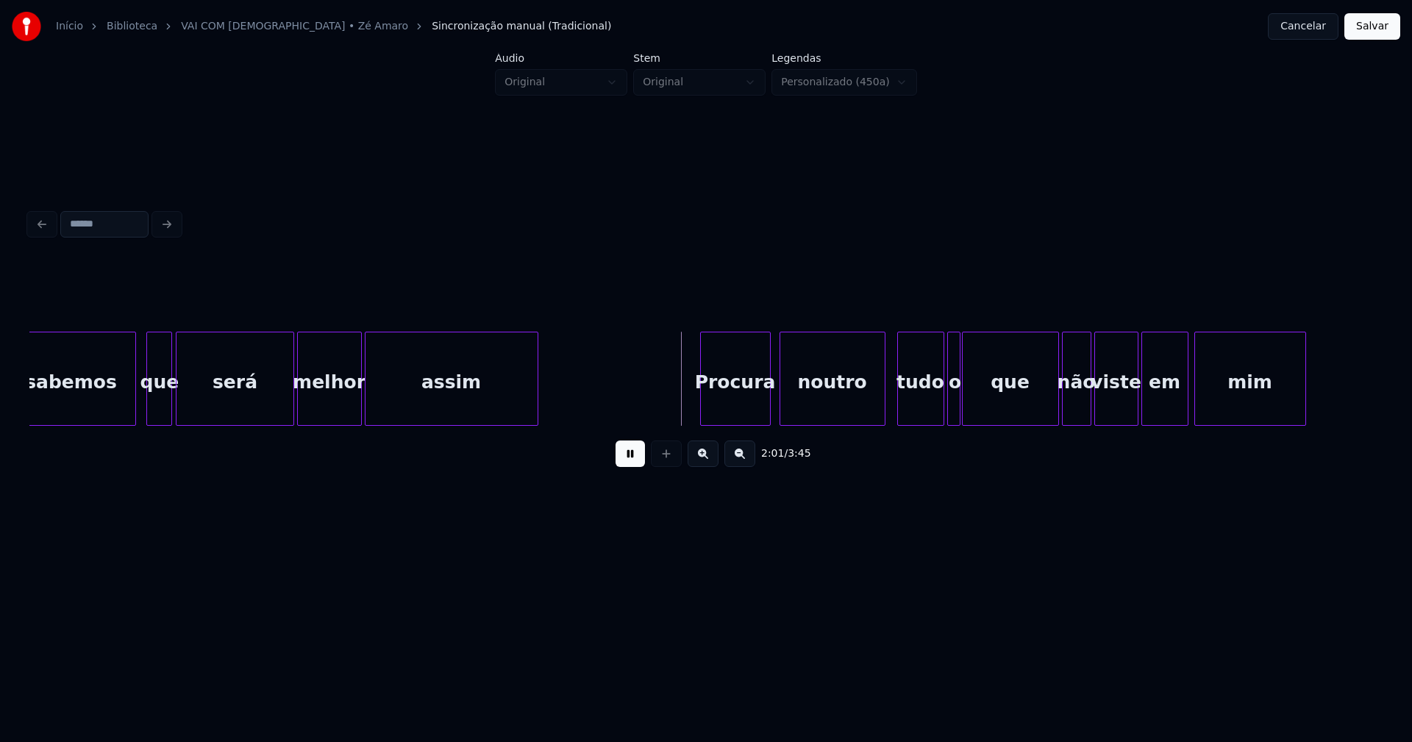
click at [756, 415] on div "Procura" at bounding box center [735, 383] width 69 height 100
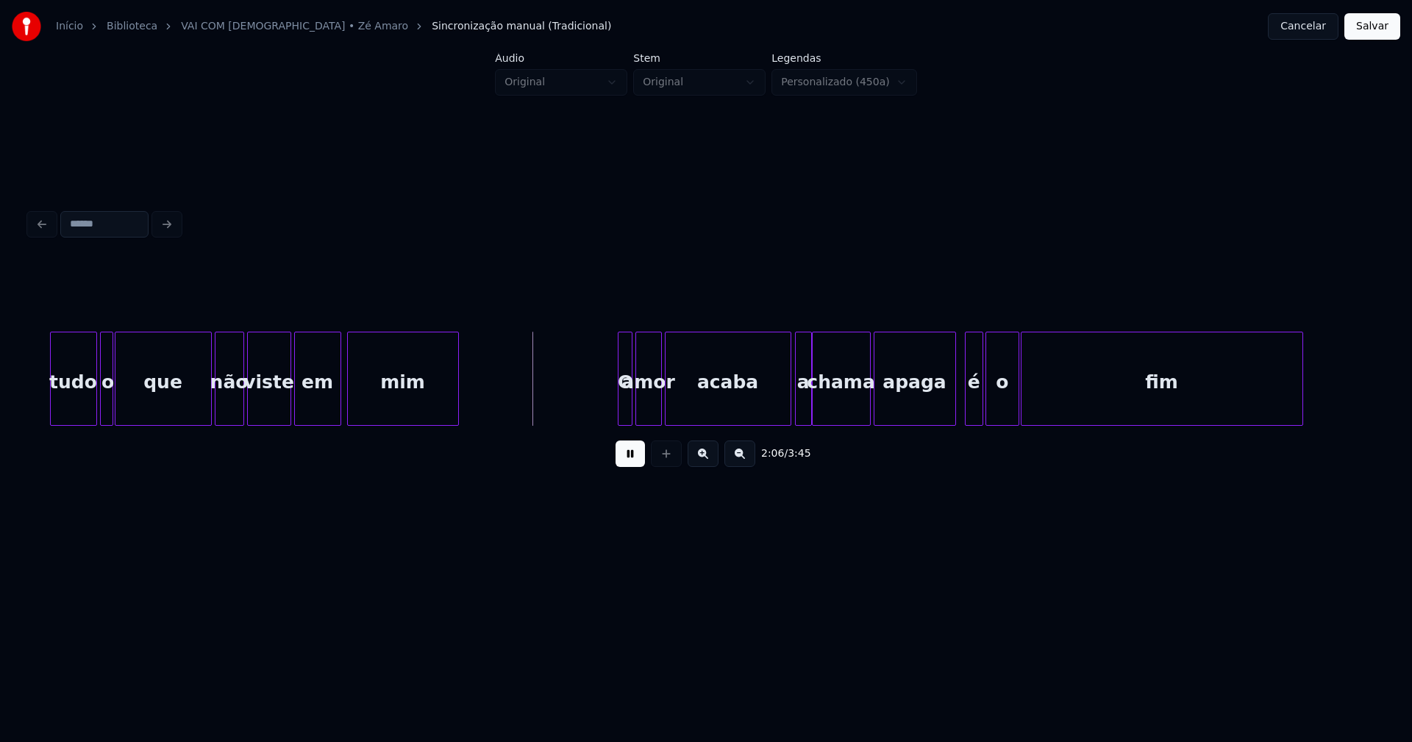
scroll to position [0, 18195]
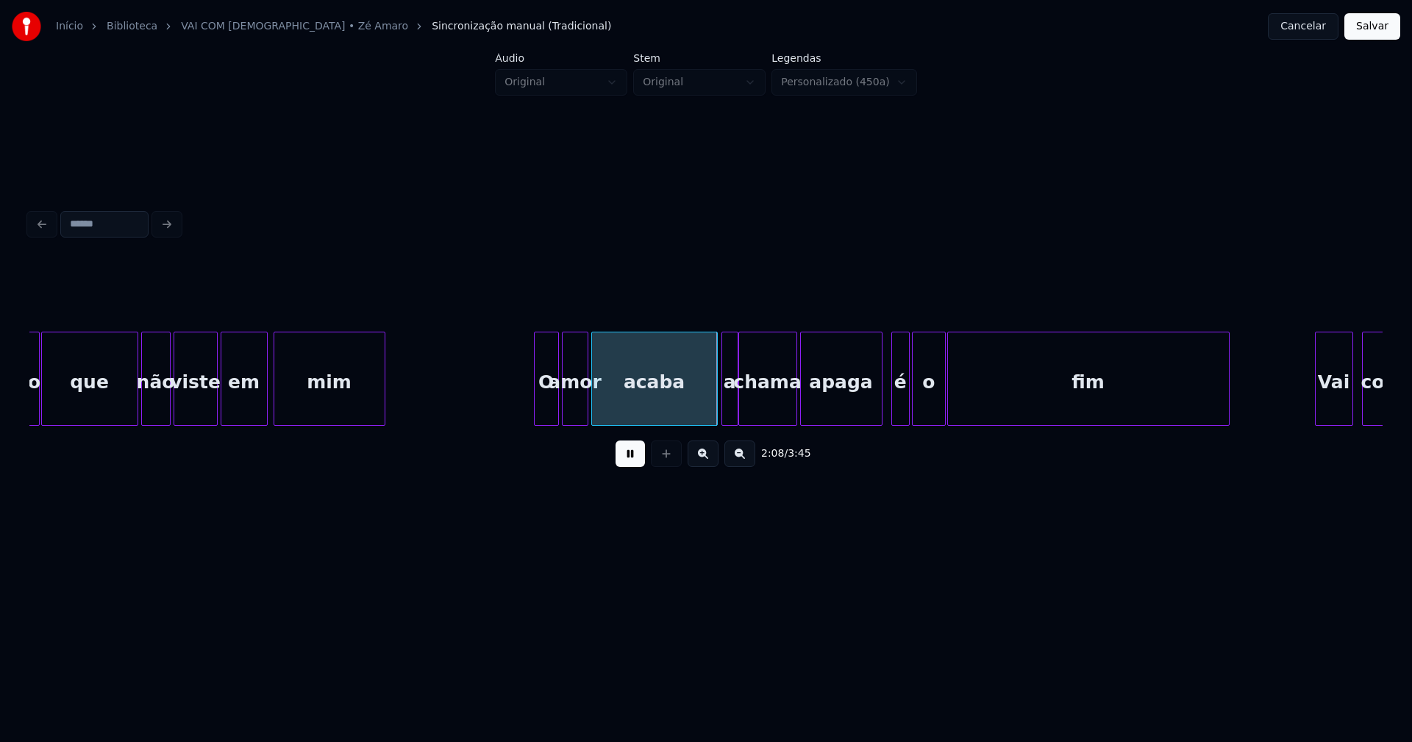
click at [537, 418] on div at bounding box center [537, 379] width 4 height 93
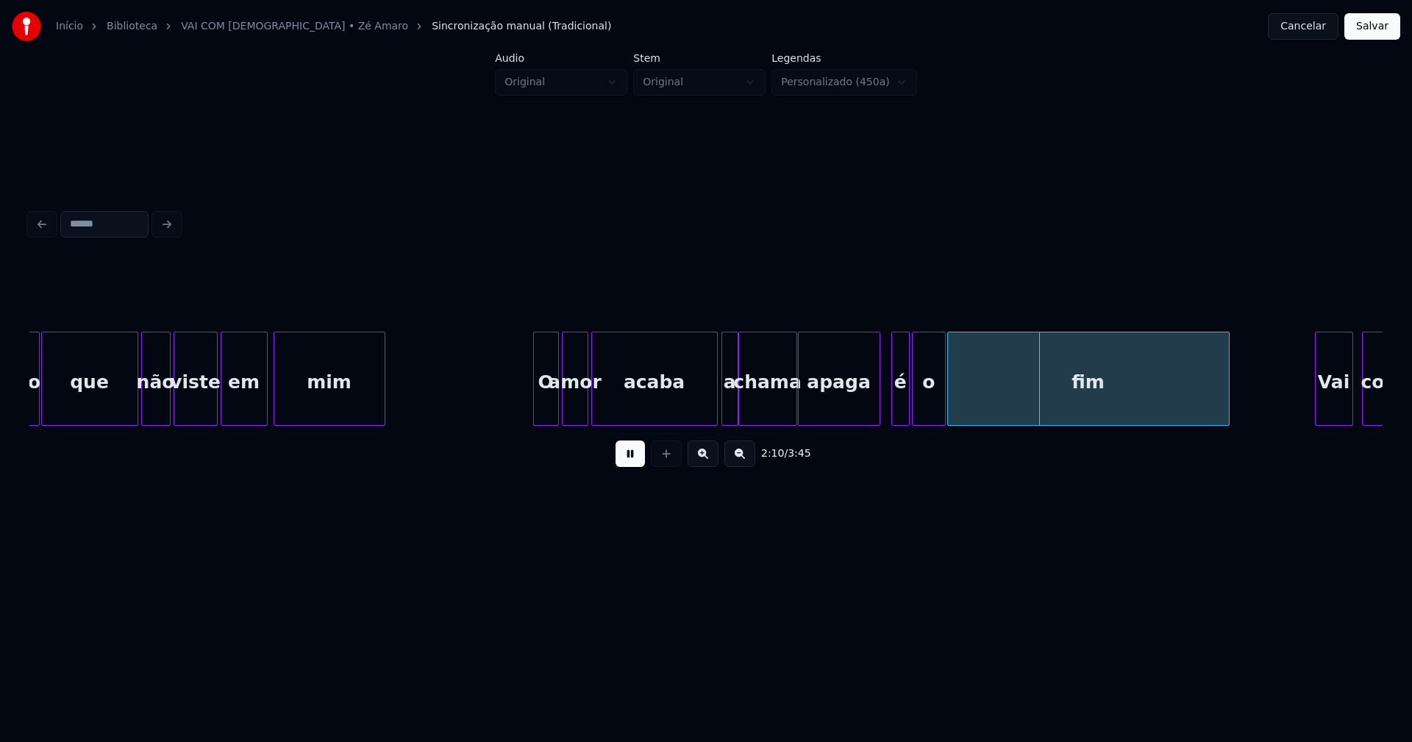
click at [880, 400] on div "apaga" at bounding box center [839, 379] width 82 height 94
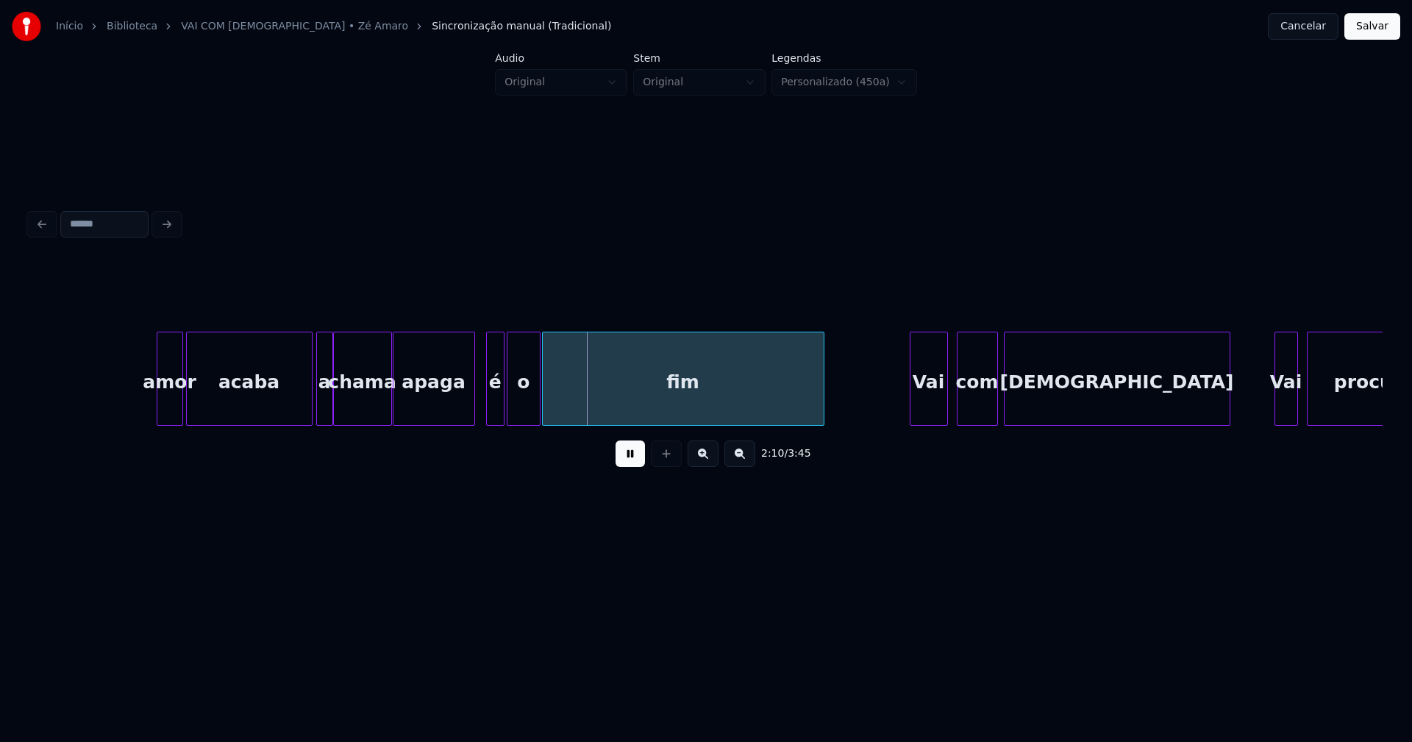
scroll to position [0, 19097]
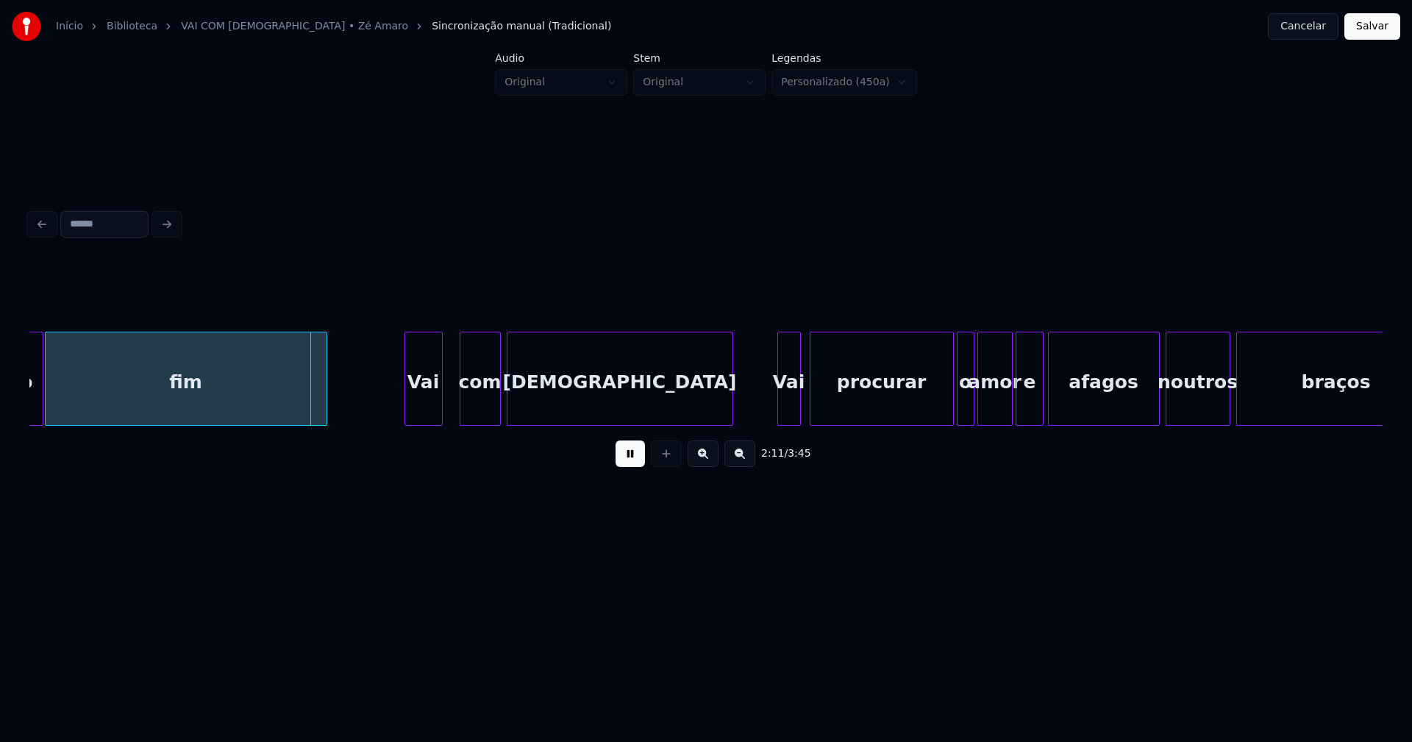
click at [423, 413] on div "Vai" at bounding box center [423, 383] width 37 height 100
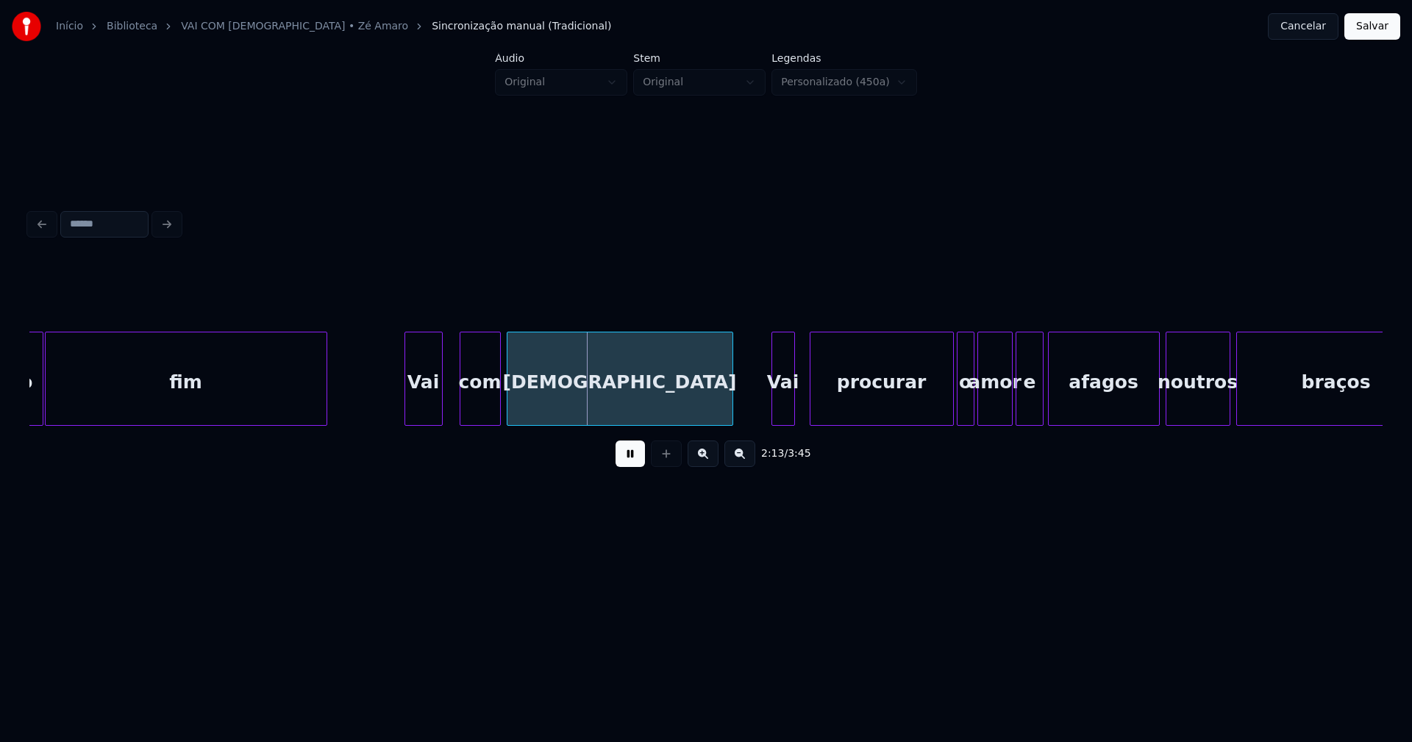
click at [785, 416] on div "Vai" at bounding box center [783, 383] width 22 height 100
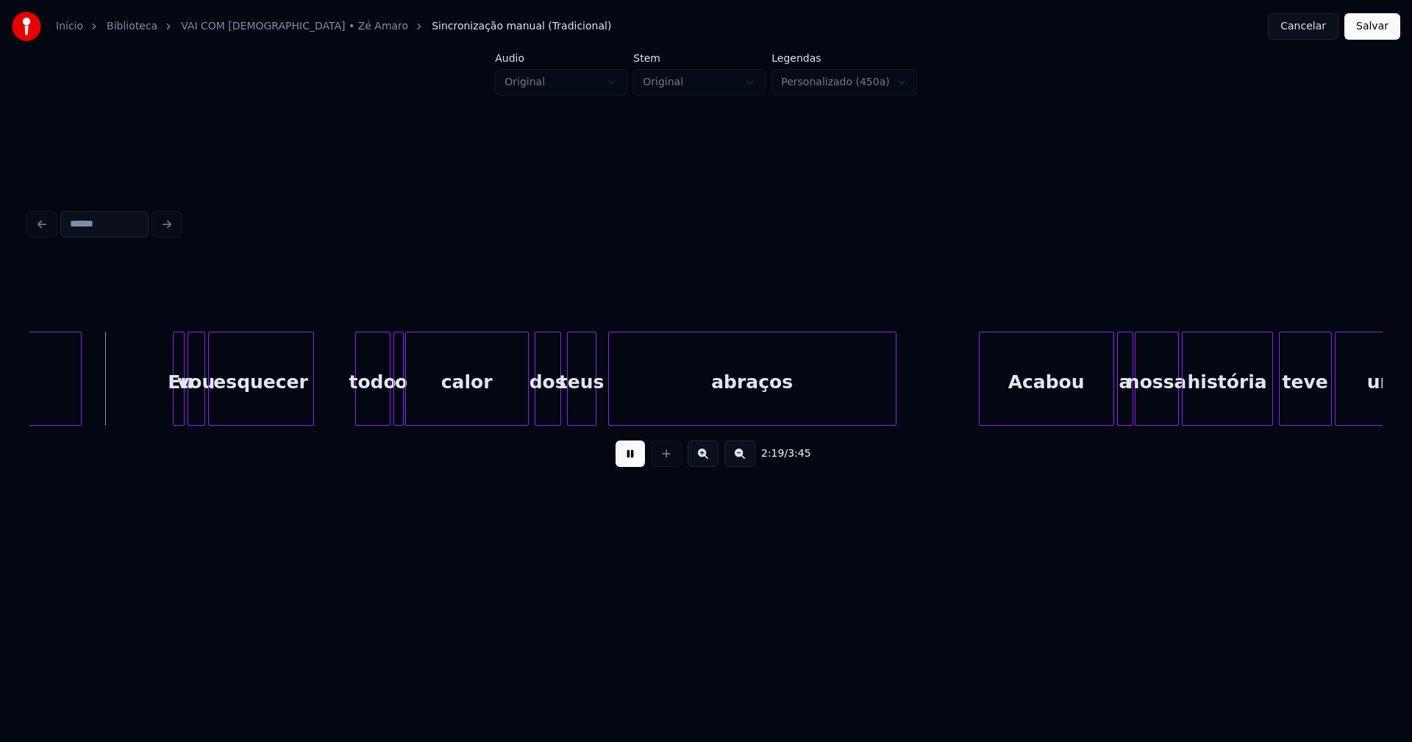
scroll to position [0, 20045]
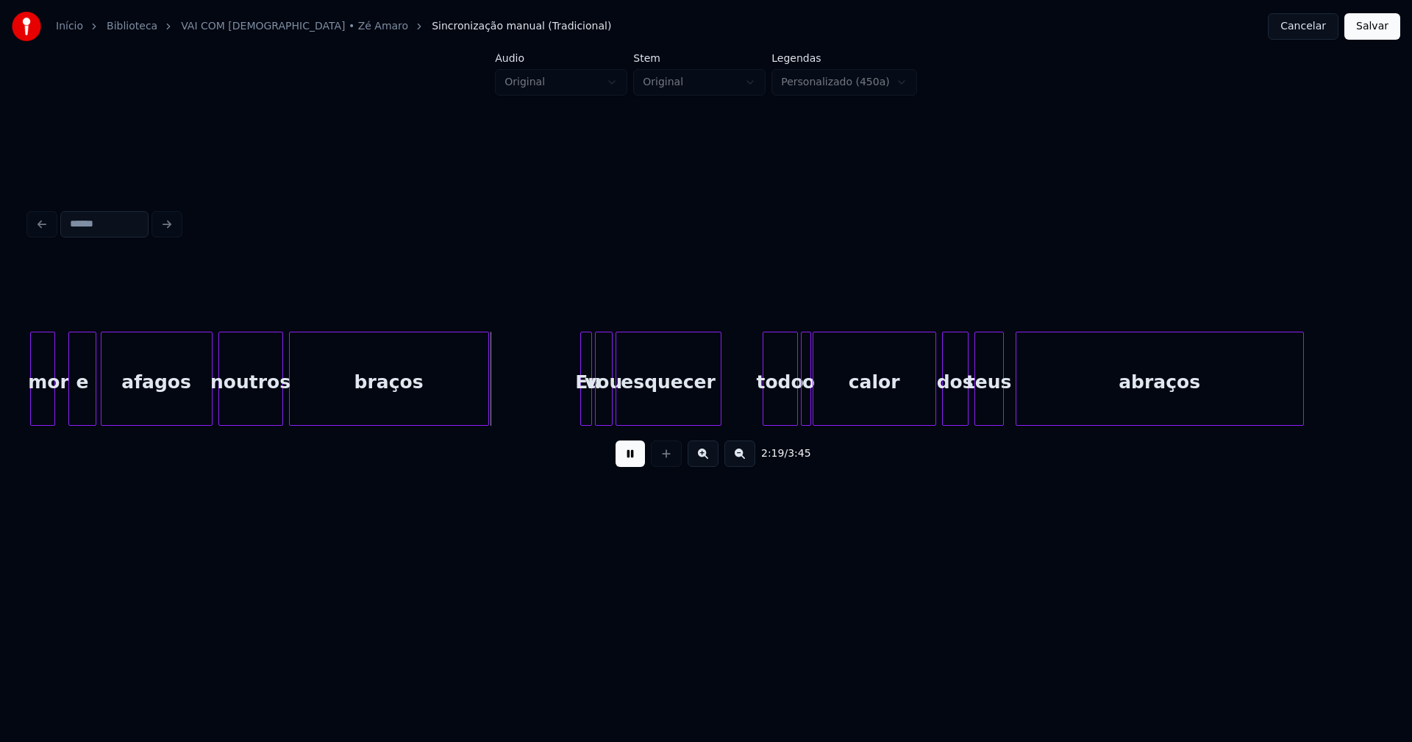
click at [51, 408] on div at bounding box center [52, 379] width 4 height 93
click at [75, 404] on div "e" at bounding box center [78, 383] width 27 height 100
click at [144, 409] on div "afagos" at bounding box center [151, 383] width 110 height 100
click at [260, 403] on div "noutros" at bounding box center [245, 383] width 63 height 100
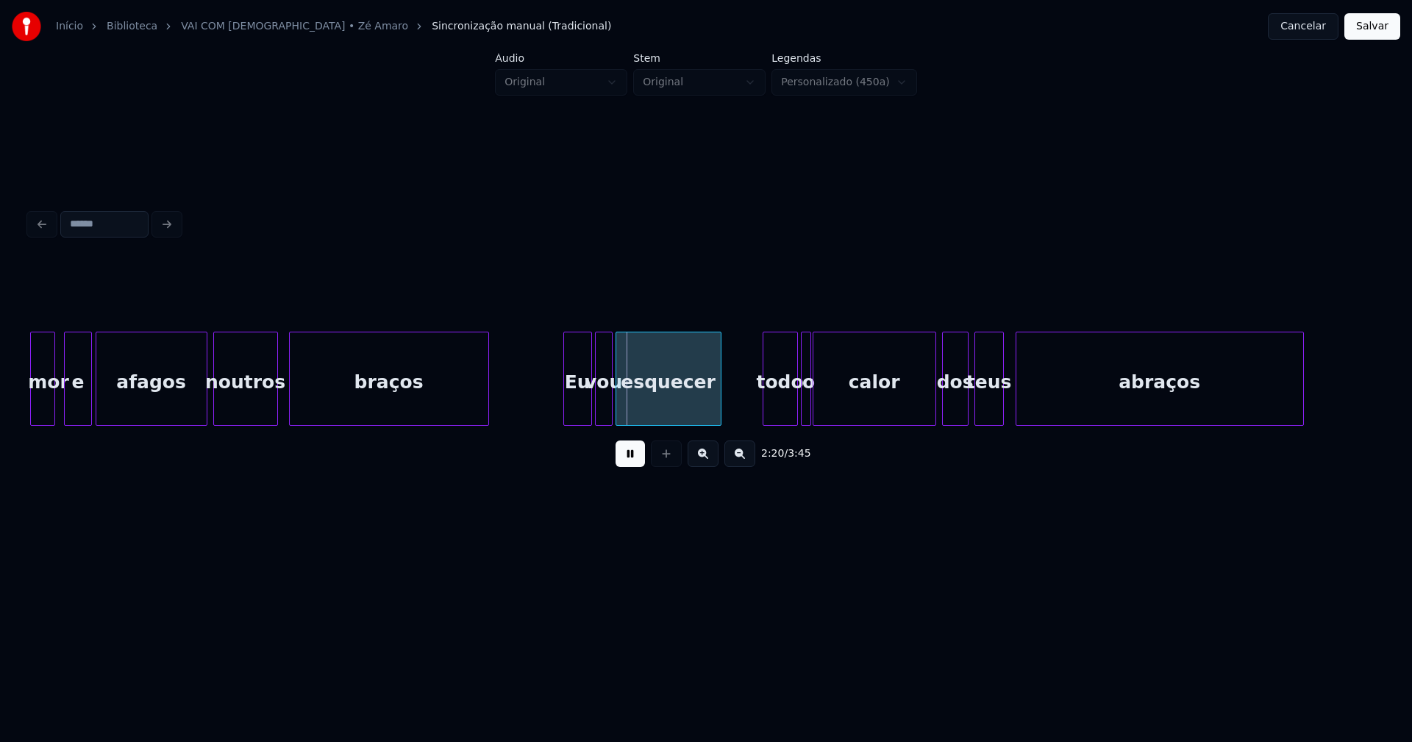
click at [566, 415] on div at bounding box center [566, 379] width 4 height 93
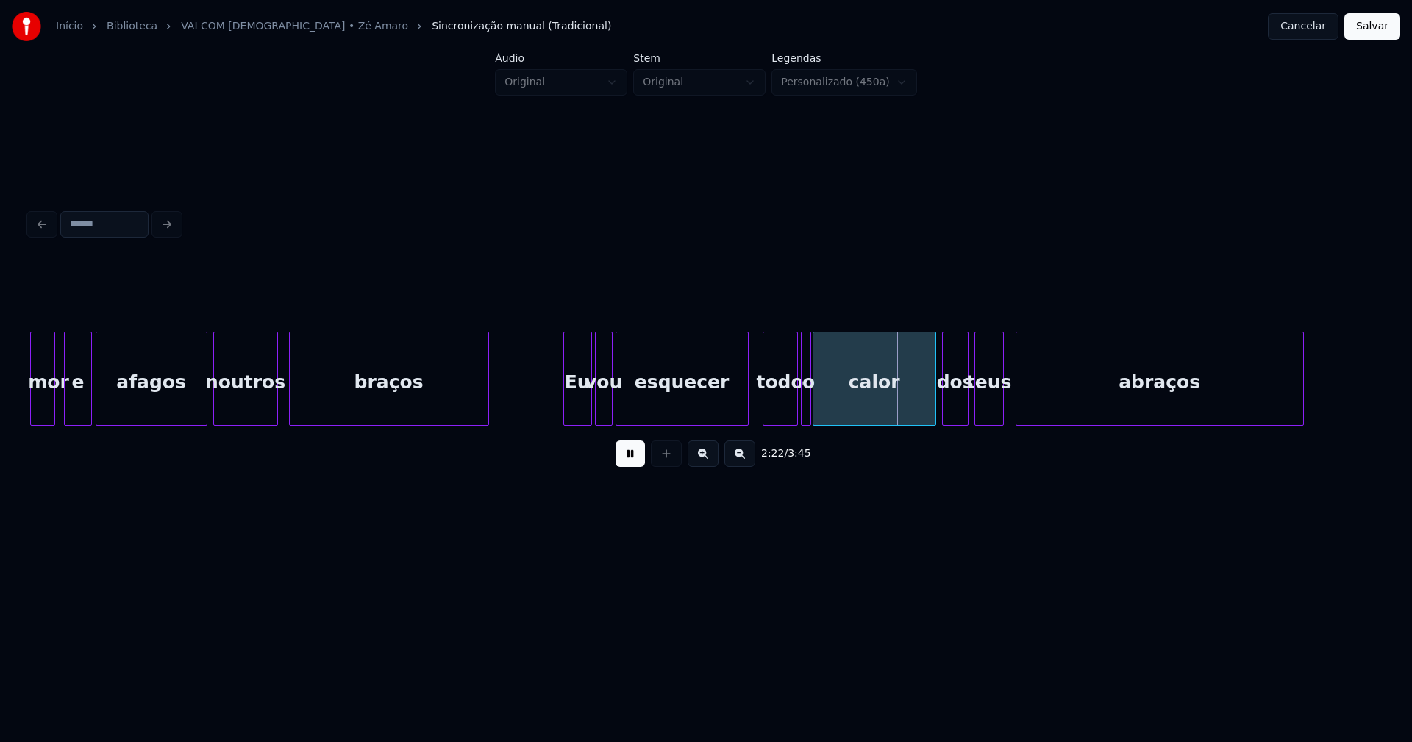
click at [745, 388] on div at bounding box center [746, 379] width 4 height 93
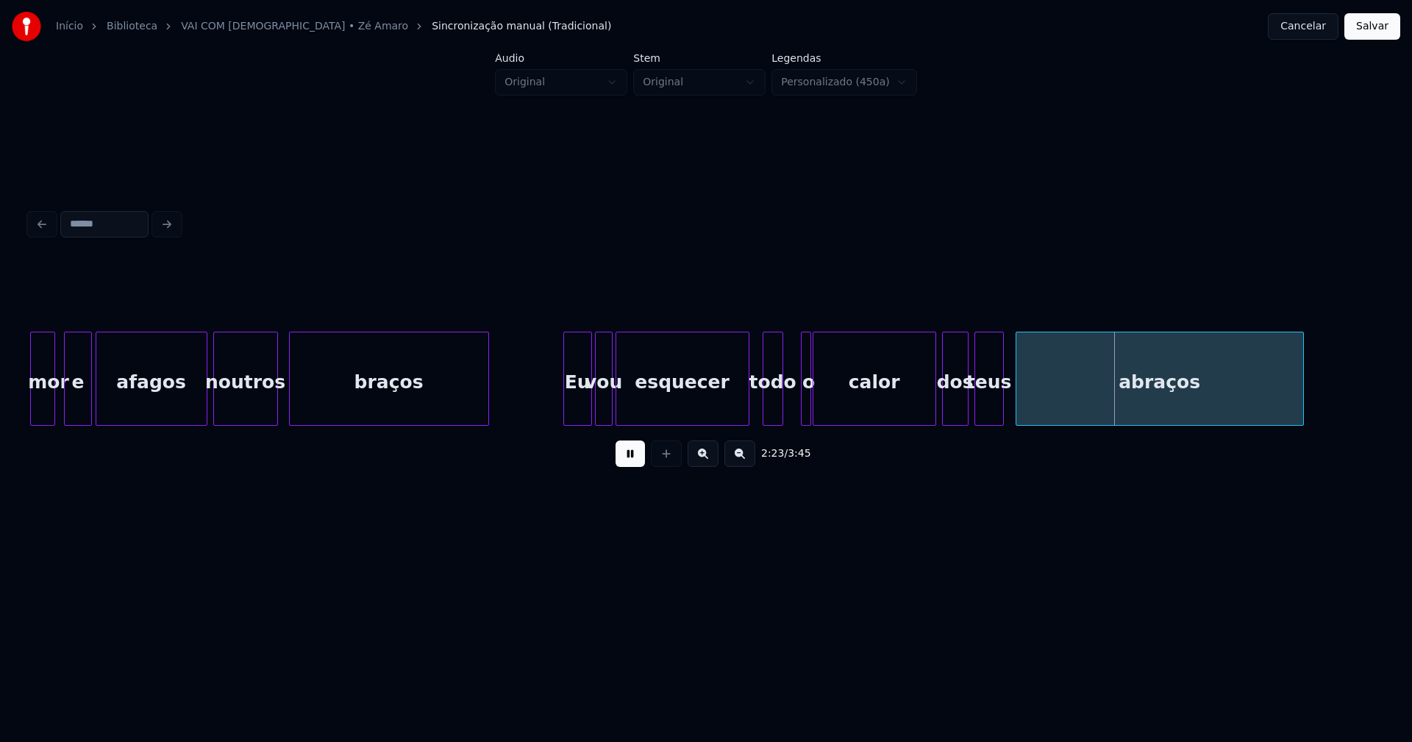
click at [779, 417] on div at bounding box center [780, 379] width 4 height 93
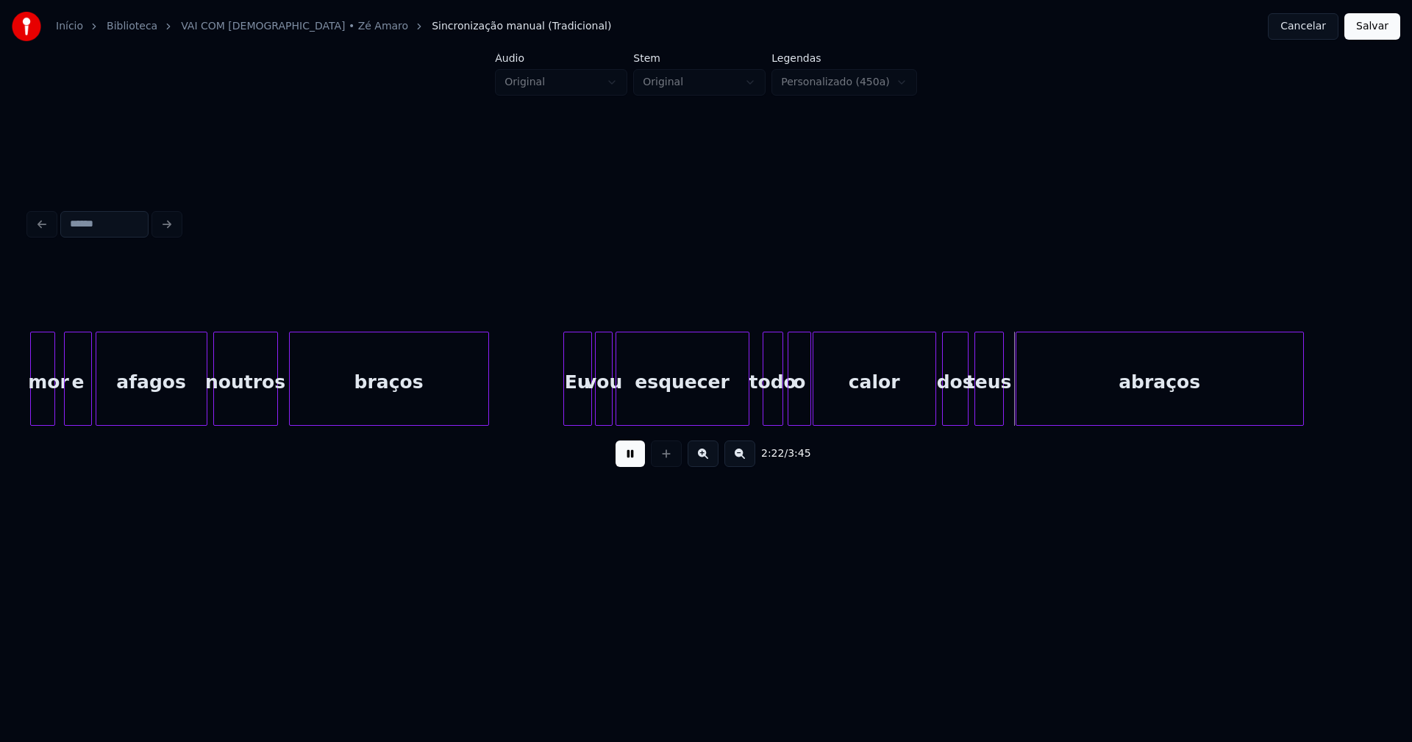
click at [789, 416] on div at bounding box center [791, 379] width 4 height 93
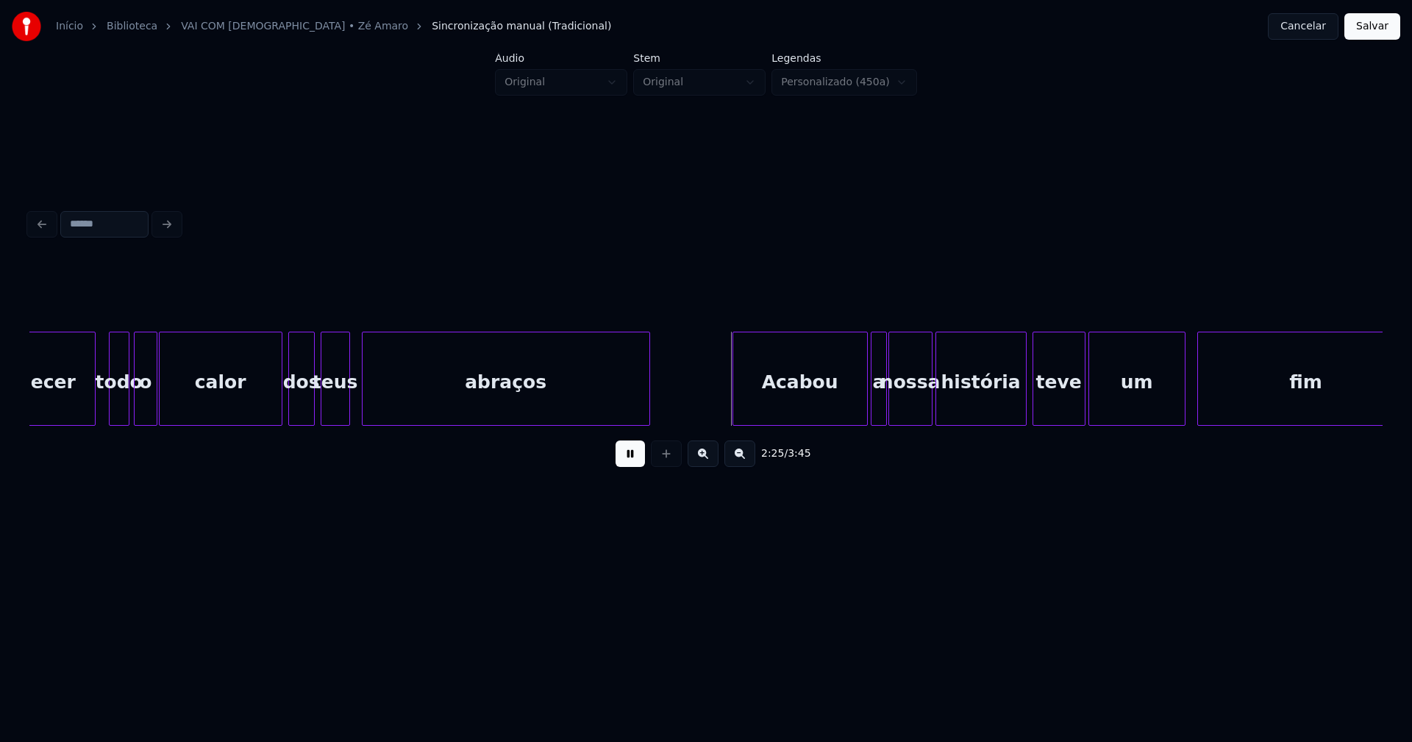
scroll to position [0, 20883]
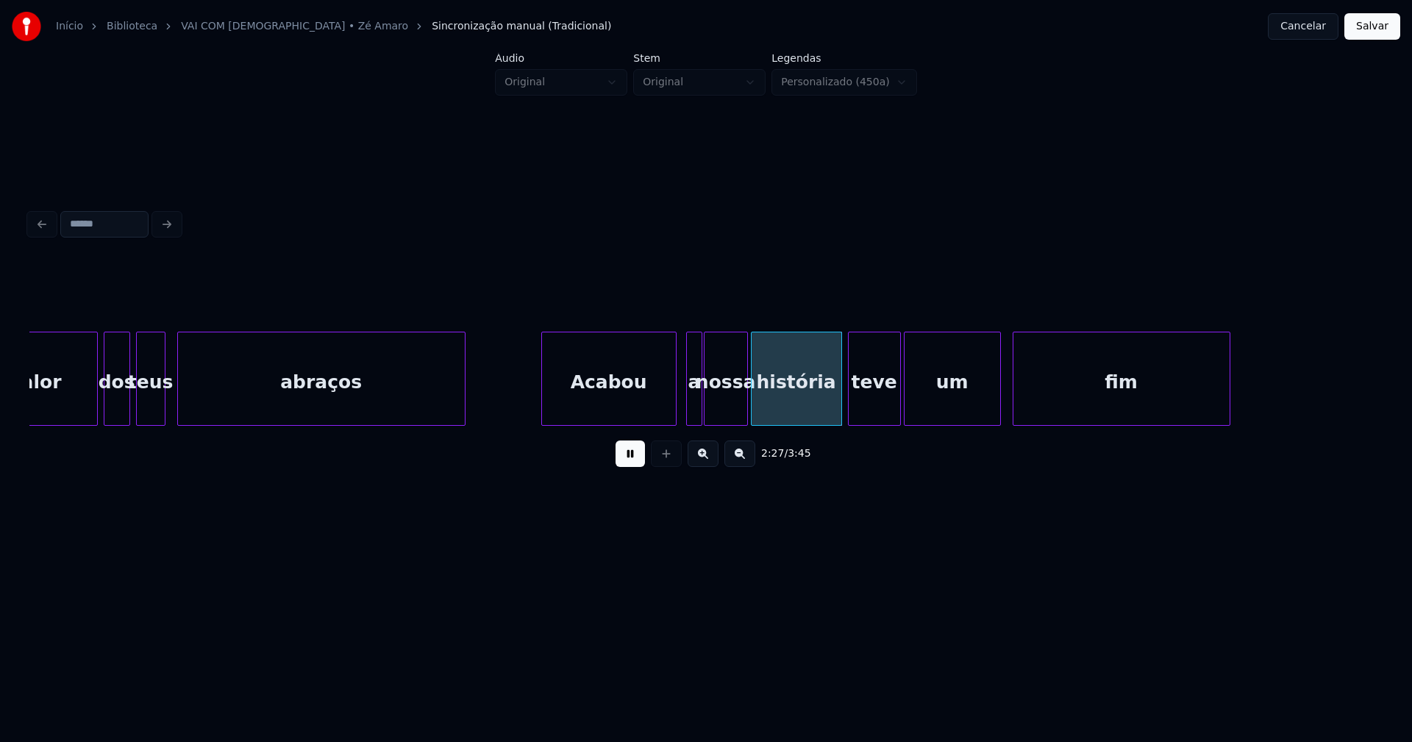
click at [627, 405] on div "Acabou" at bounding box center [609, 383] width 134 height 100
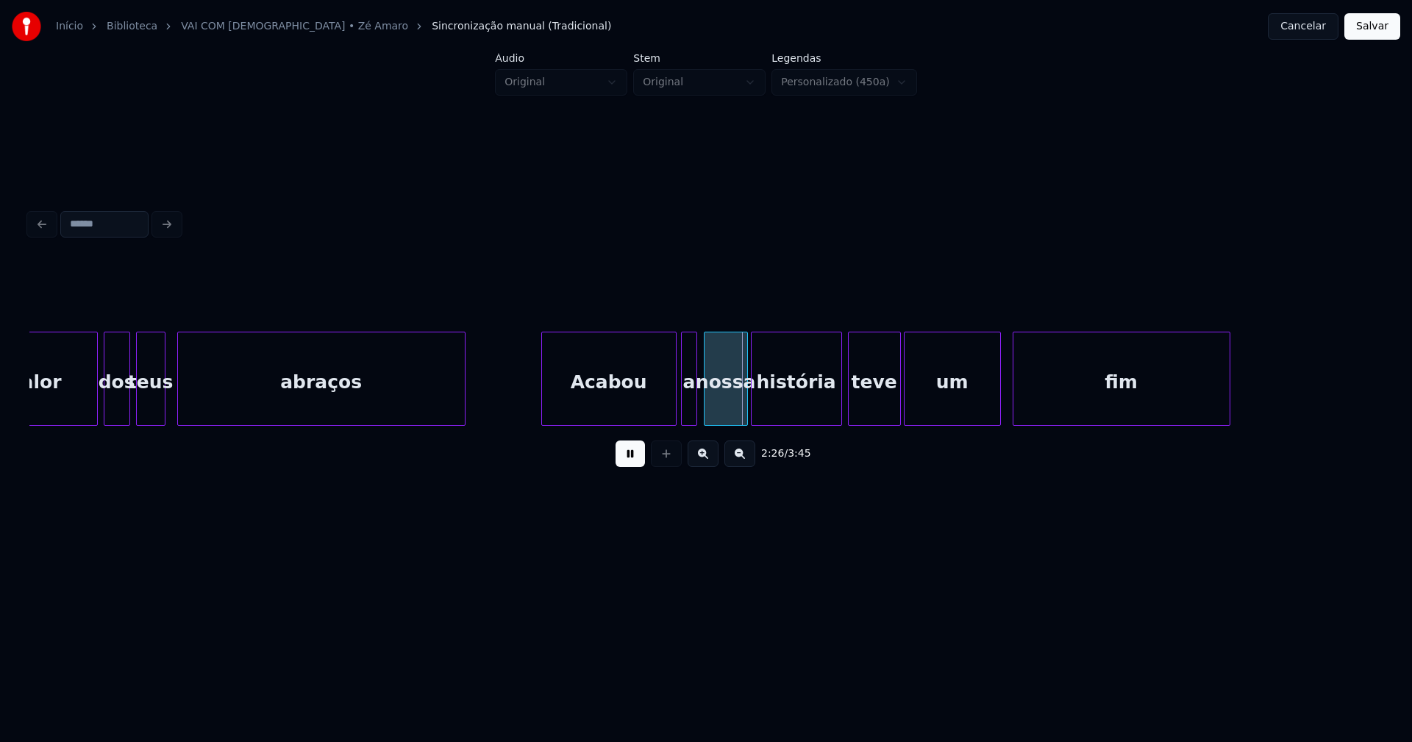
click at [687, 408] on div "a" at bounding box center [689, 383] width 15 height 100
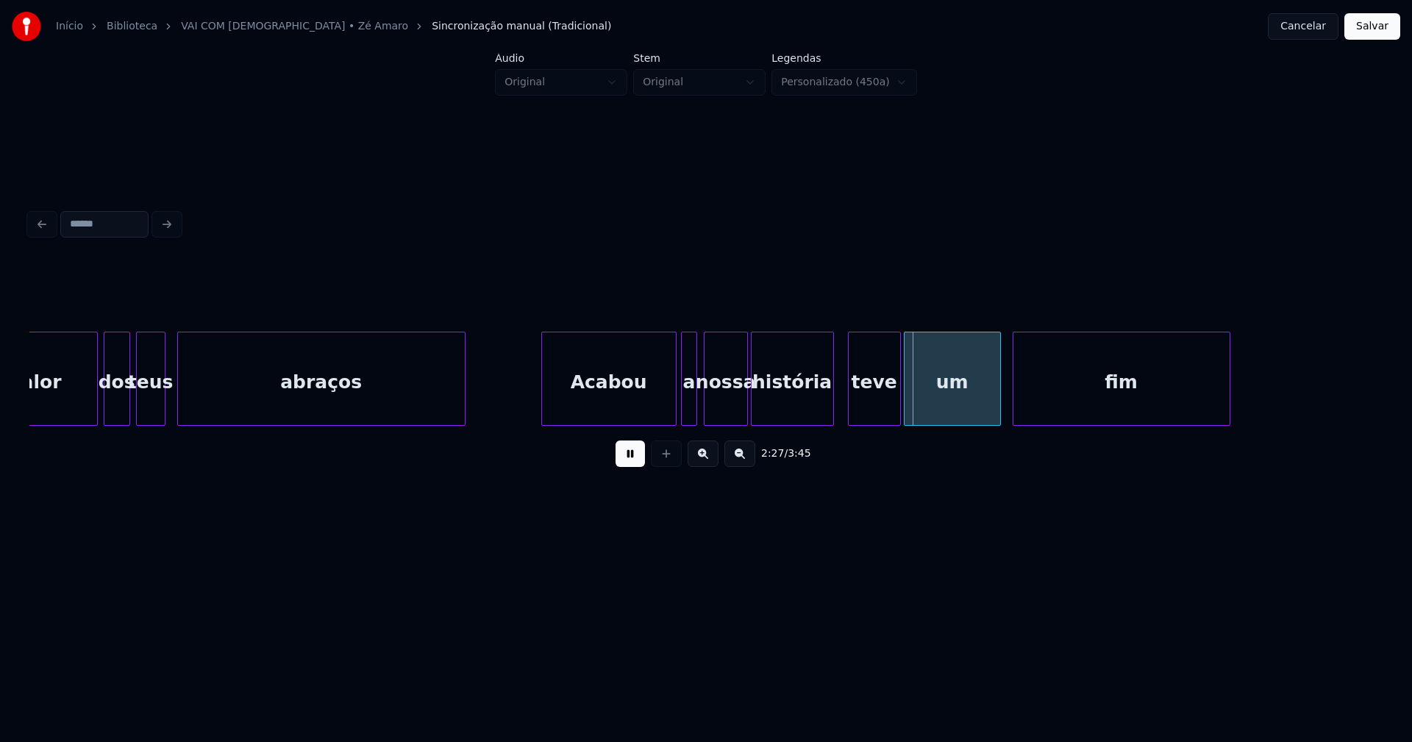
click at [831, 406] on div at bounding box center [831, 379] width 4 height 93
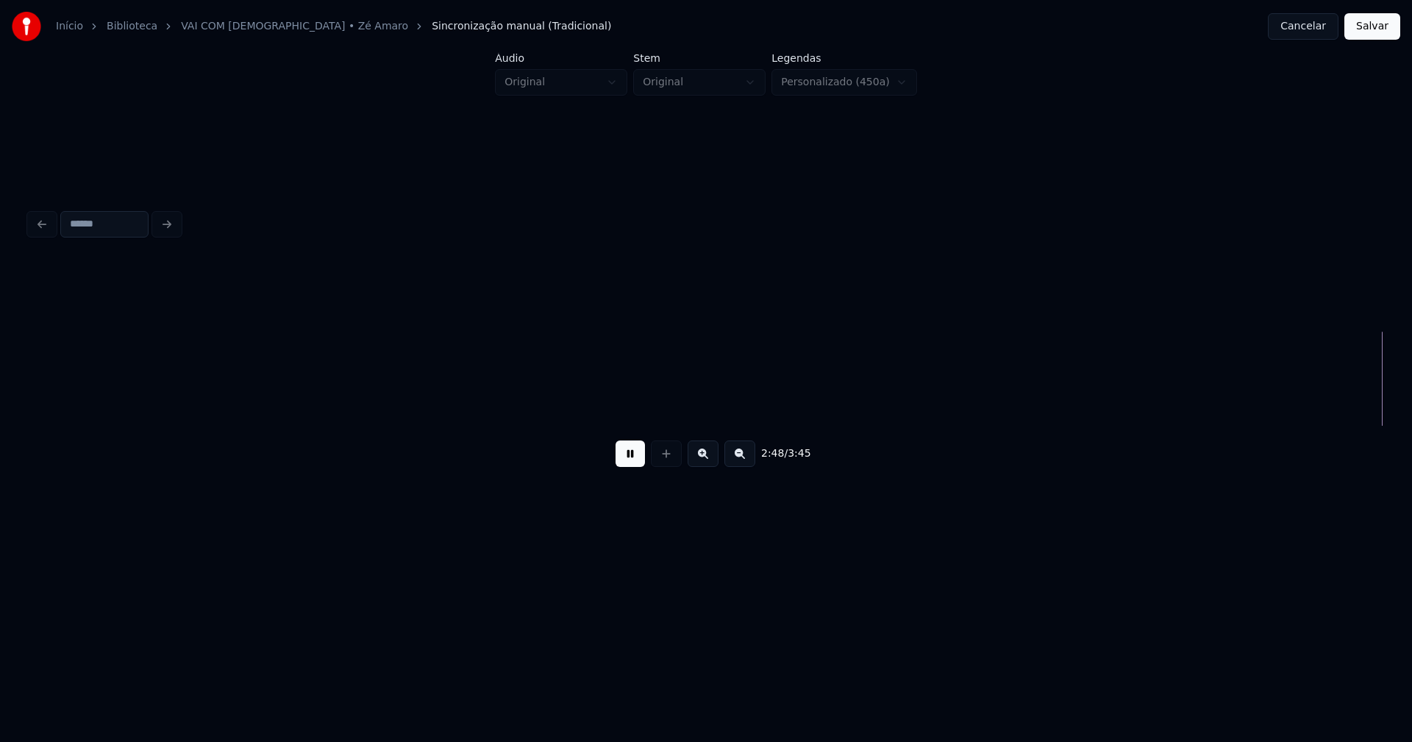
scroll to position [0, 24783]
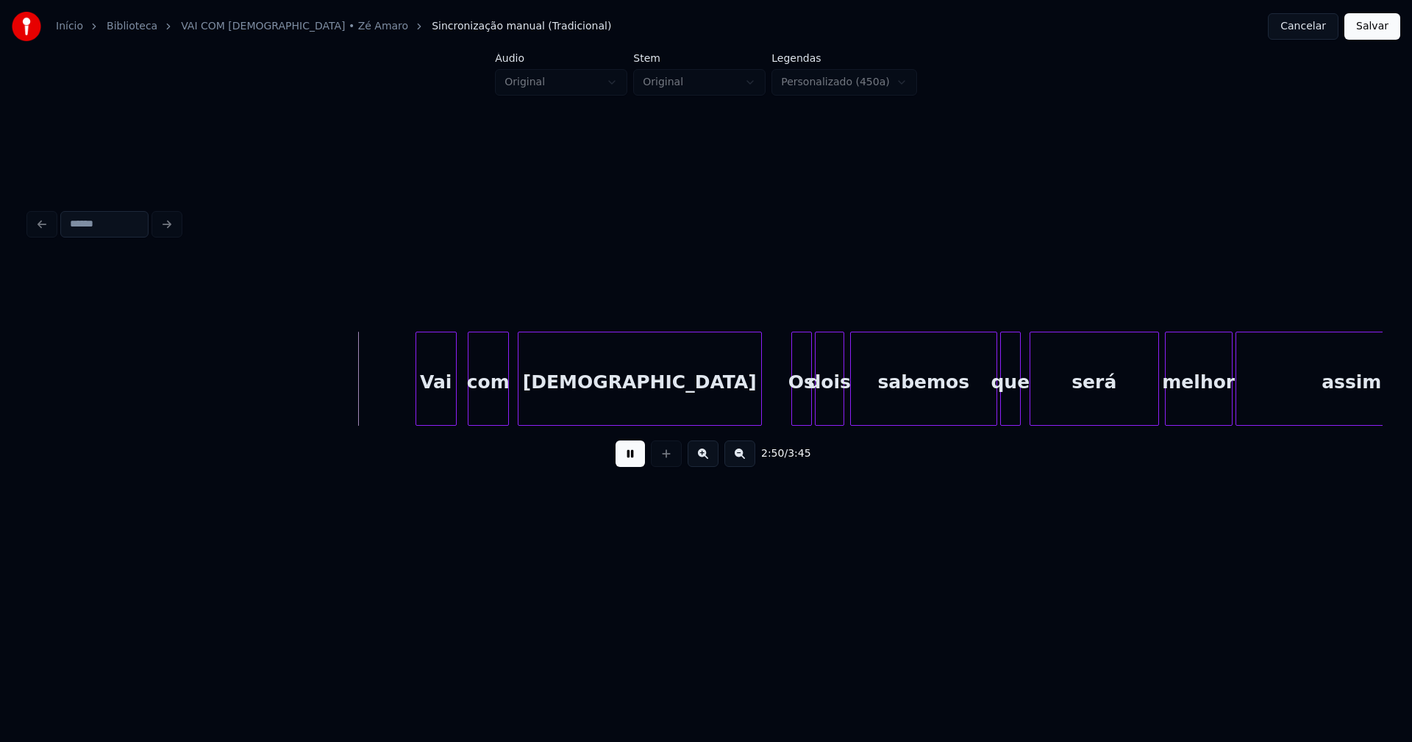
click at [436, 406] on div "Vai" at bounding box center [436, 383] width 40 height 100
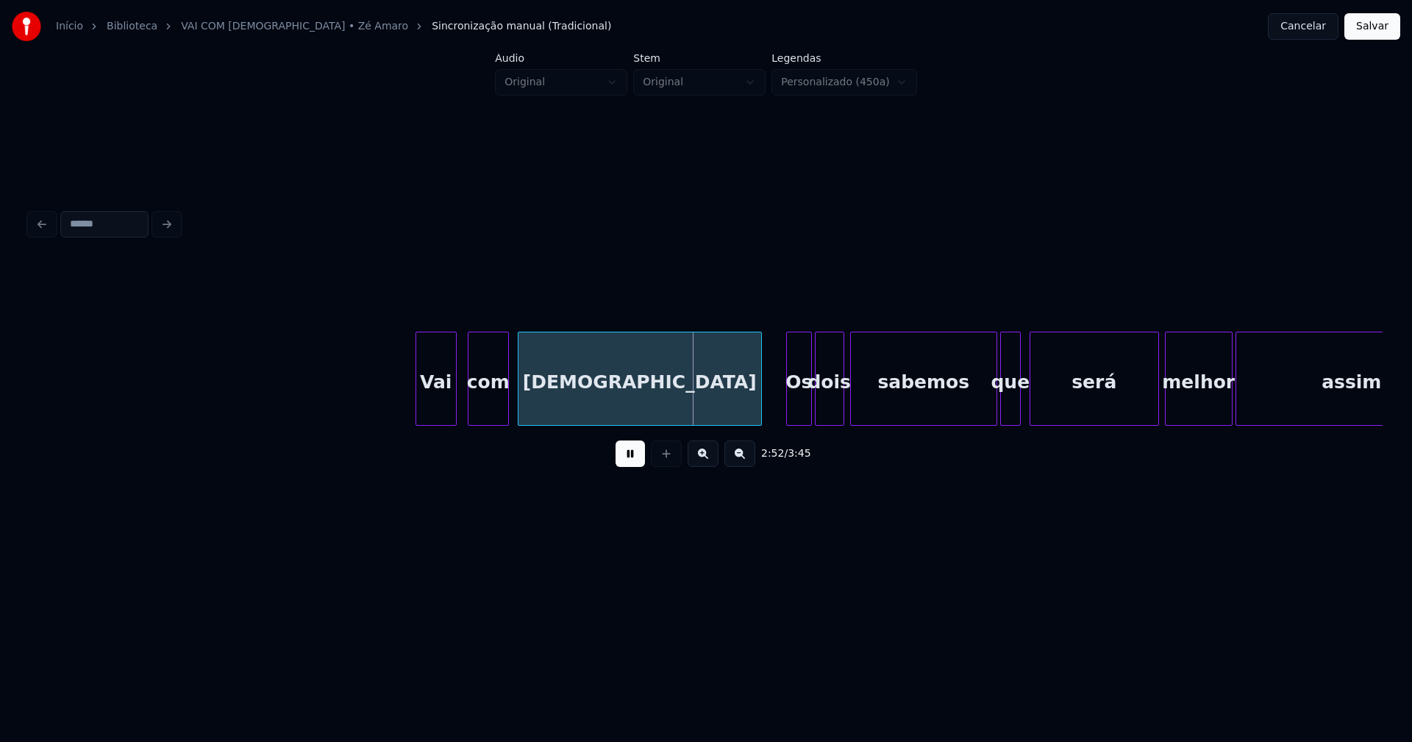
click at [789, 405] on div at bounding box center [789, 379] width 4 height 93
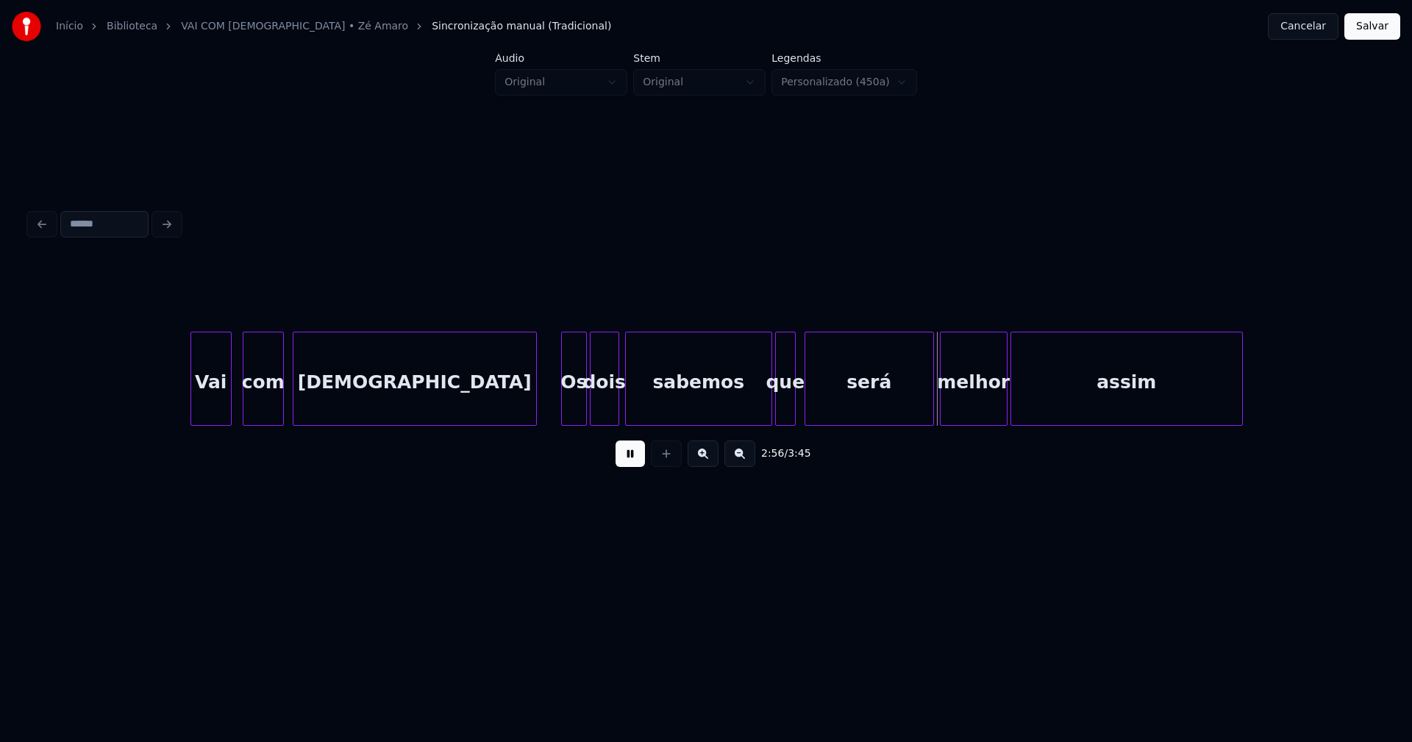
scroll to position [0, 25009]
click at [800, 399] on div at bounding box center [798, 379] width 4 height 93
click at [761, 405] on div at bounding box center [761, 379] width 4 height 93
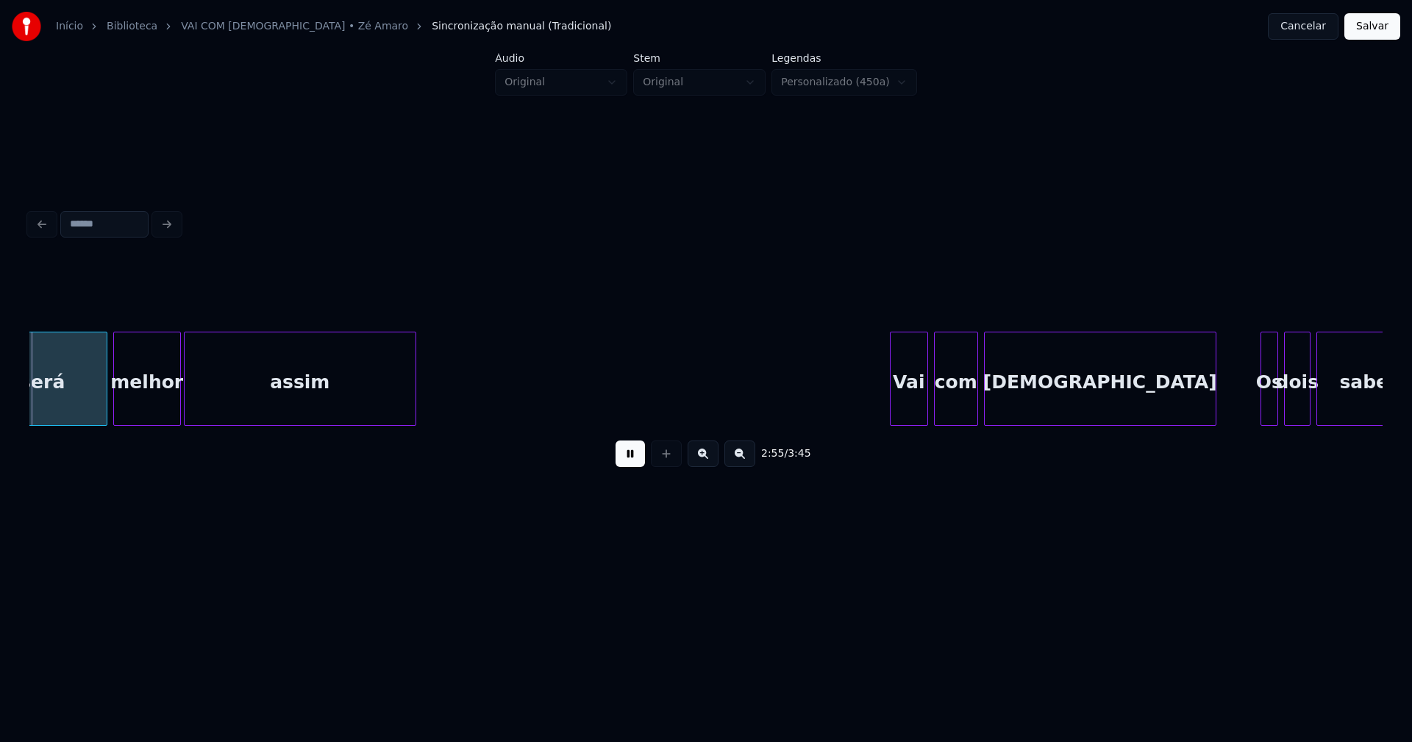
scroll to position [0, 25835]
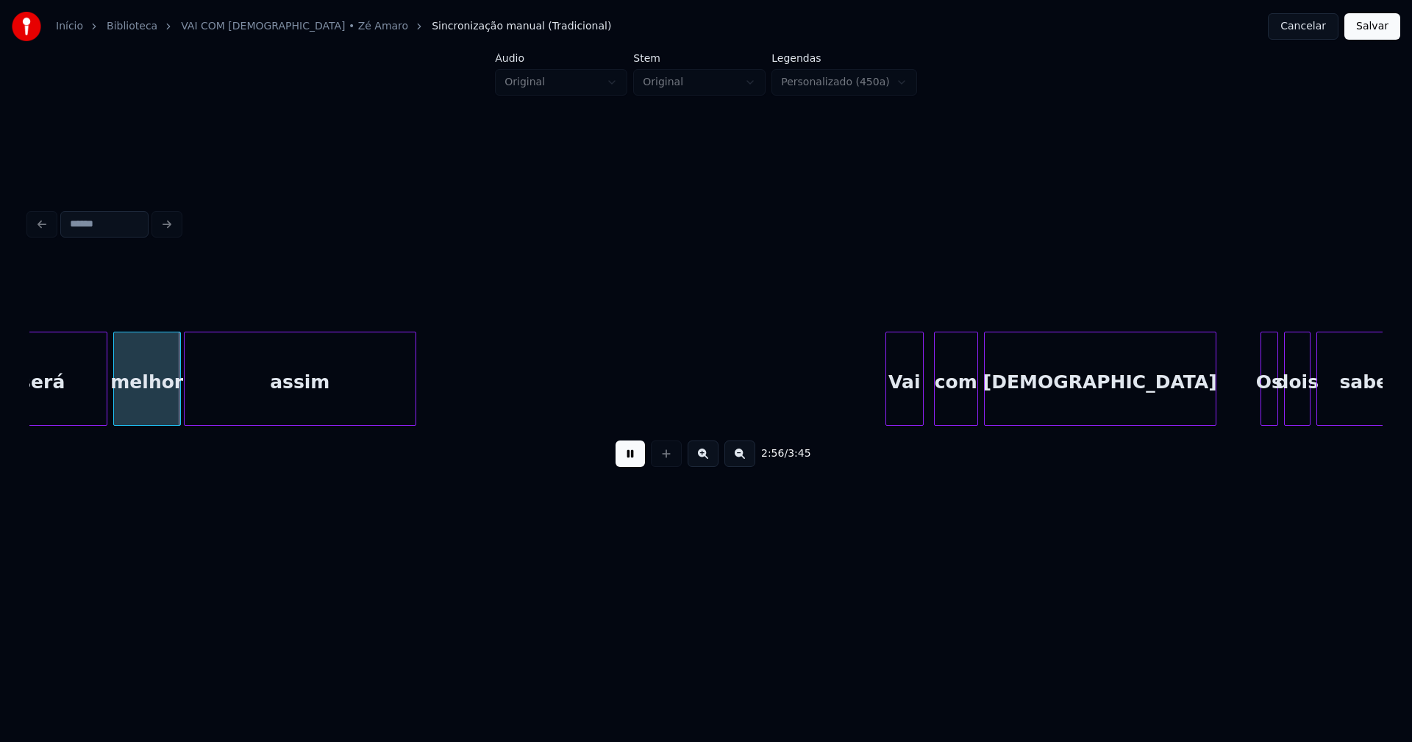
click at [905, 411] on div "Vai" at bounding box center [904, 383] width 37 height 100
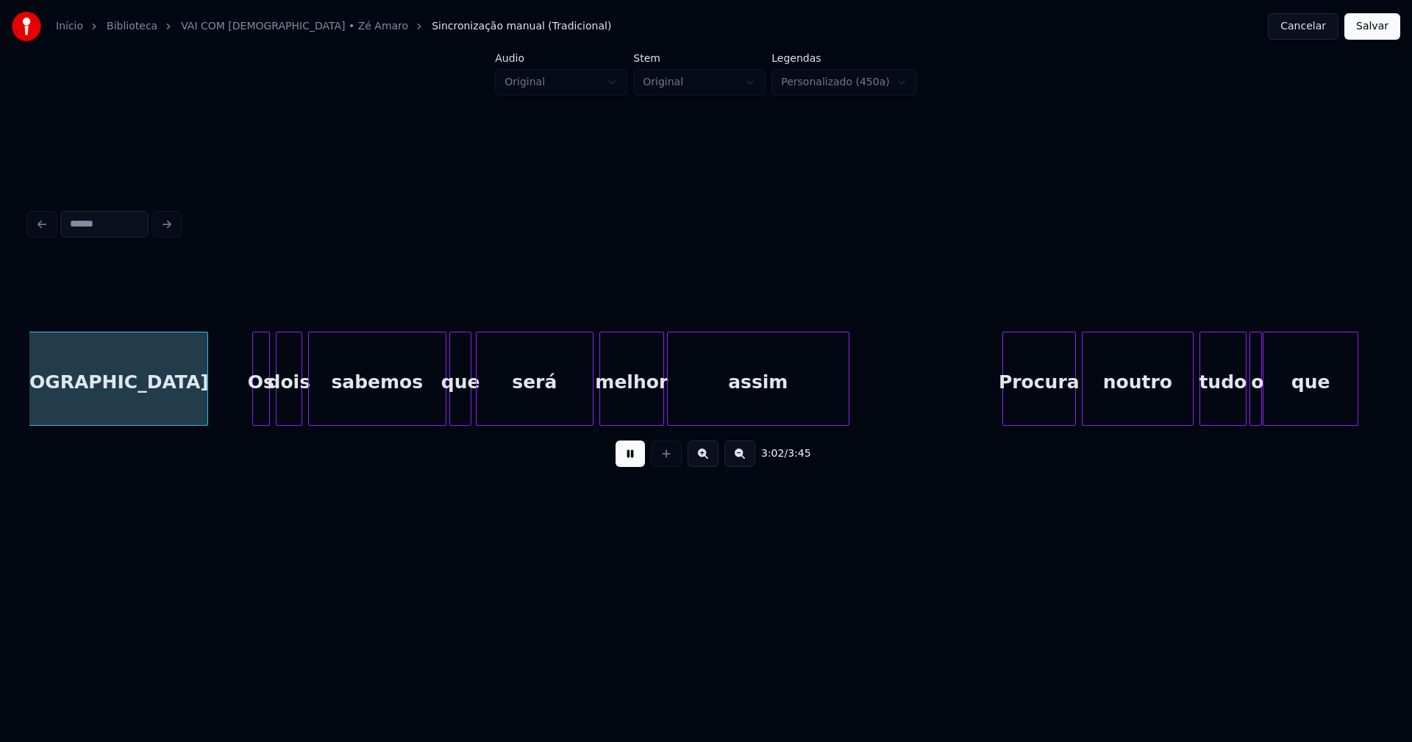
scroll to position [0, 26856]
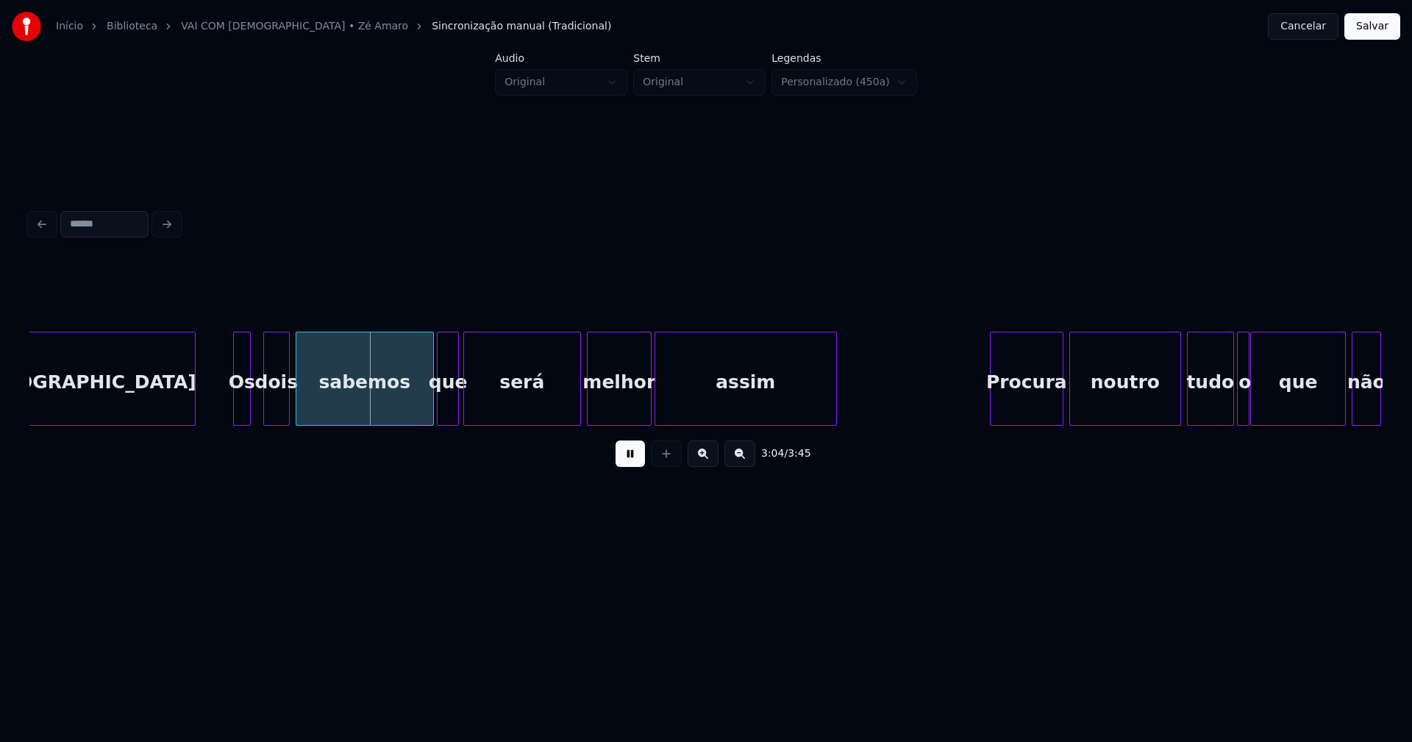
click at [242, 408] on div "Os" at bounding box center [242, 383] width 16 height 100
click at [274, 404] on div "dois" at bounding box center [273, 383] width 25 height 100
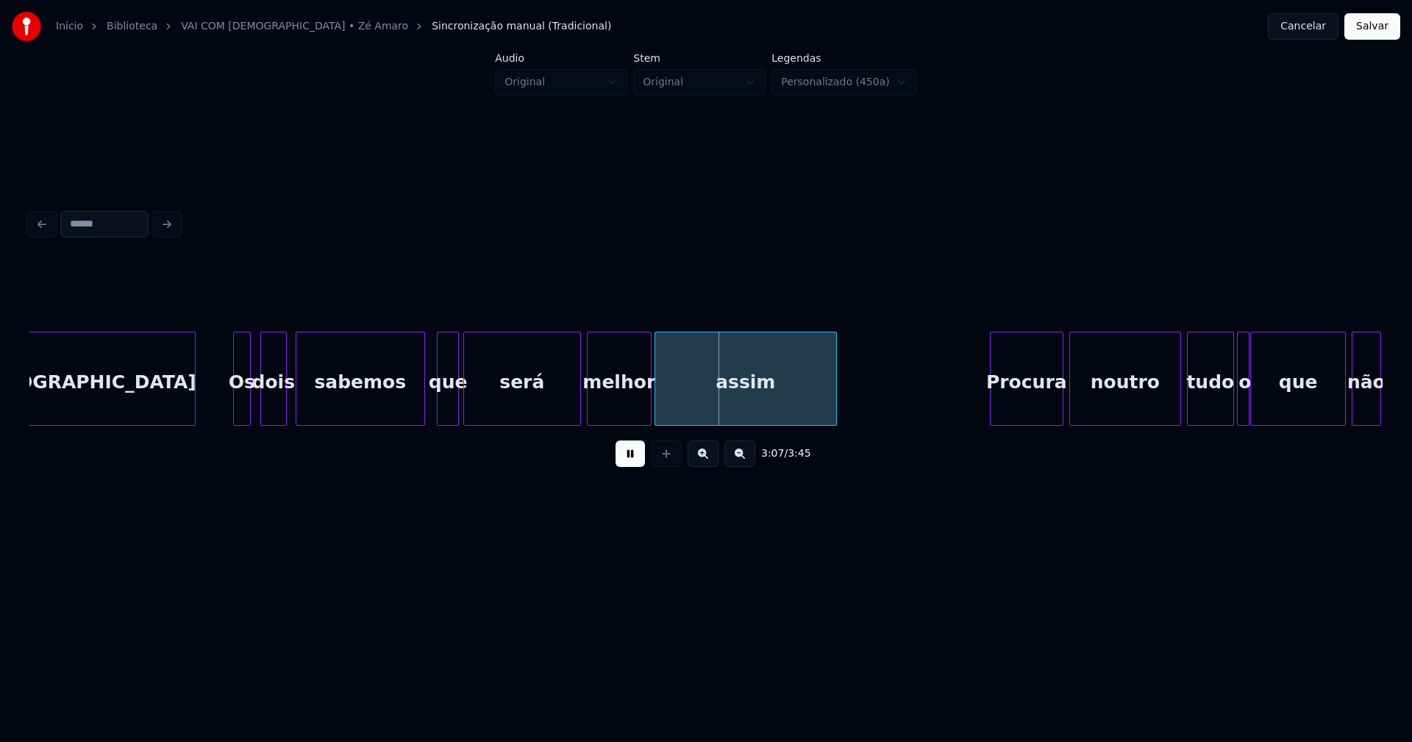
click at [423, 407] on div at bounding box center [422, 379] width 4 height 93
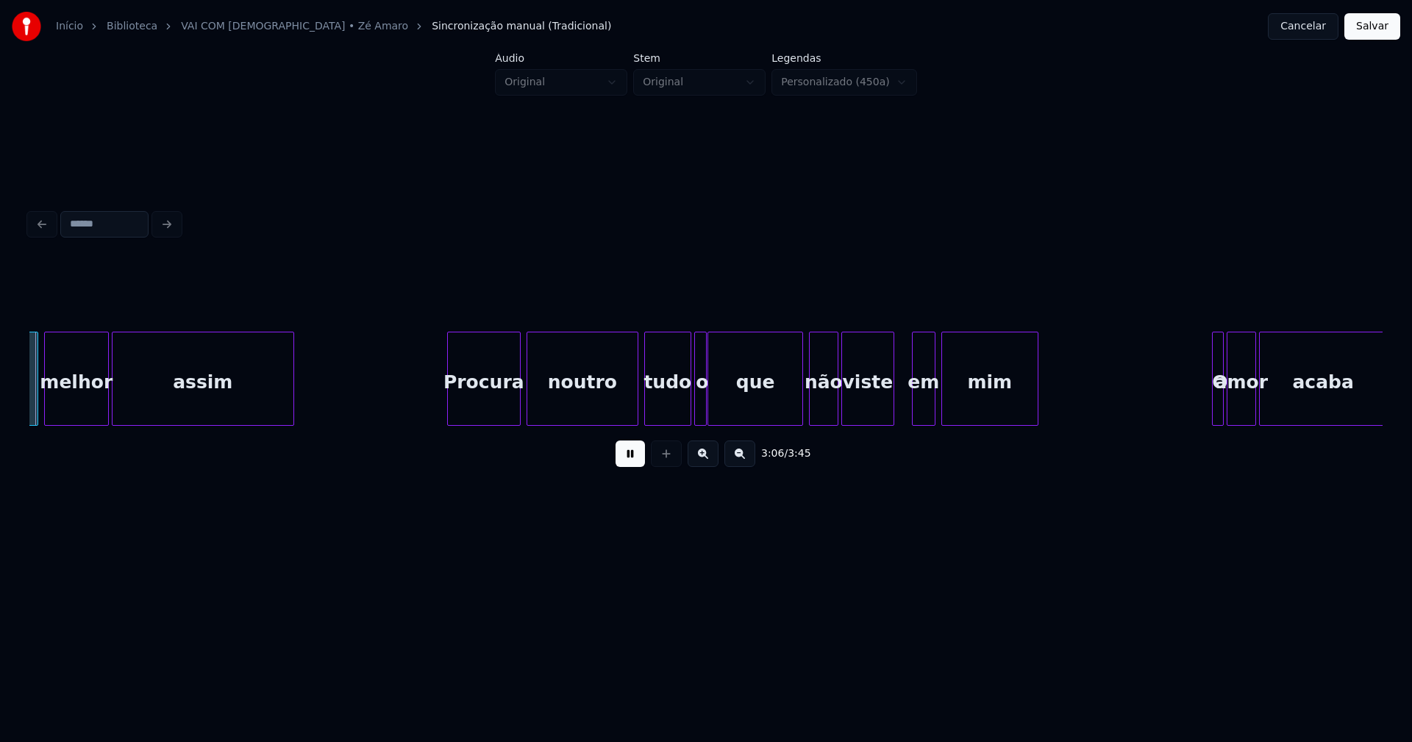
scroll to position [0, 27409]
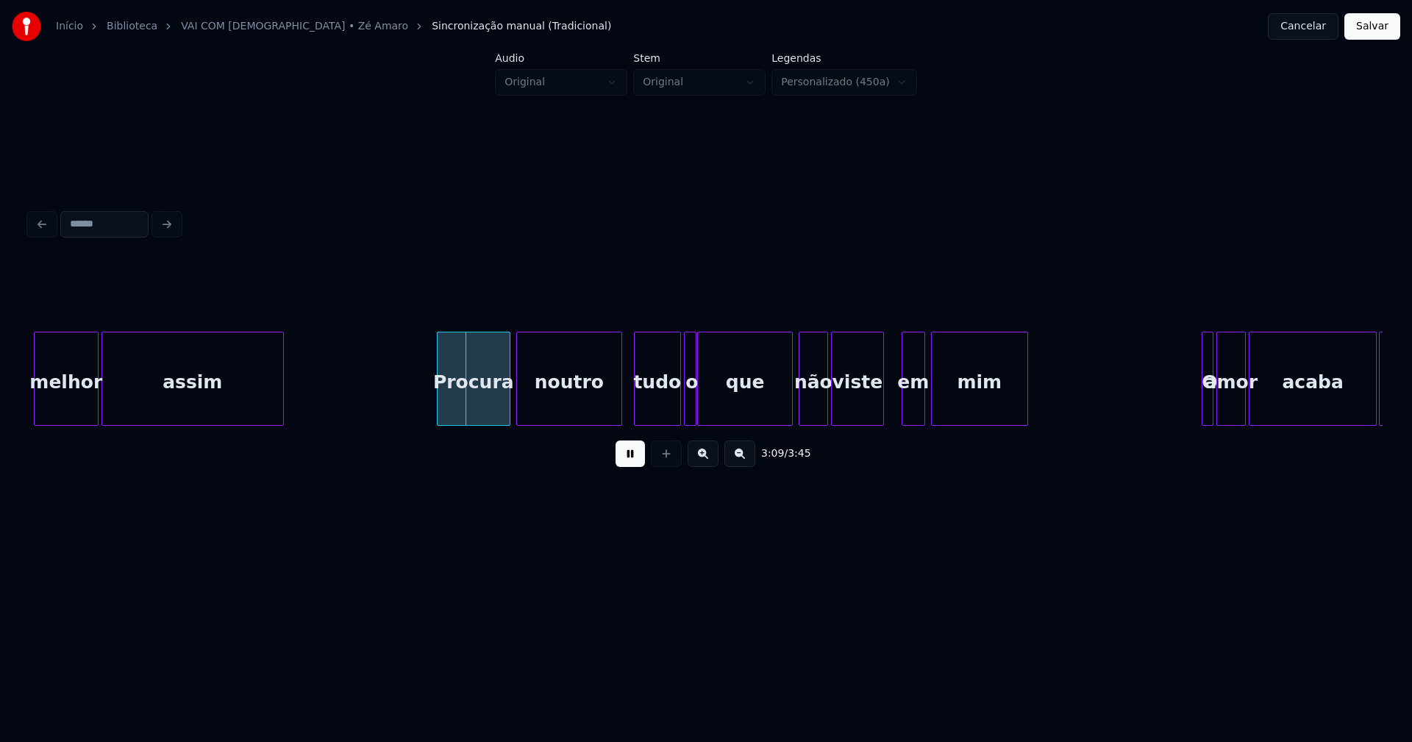
click at [619, 407] on div at bounding box center [619, 379] width 4 height 93
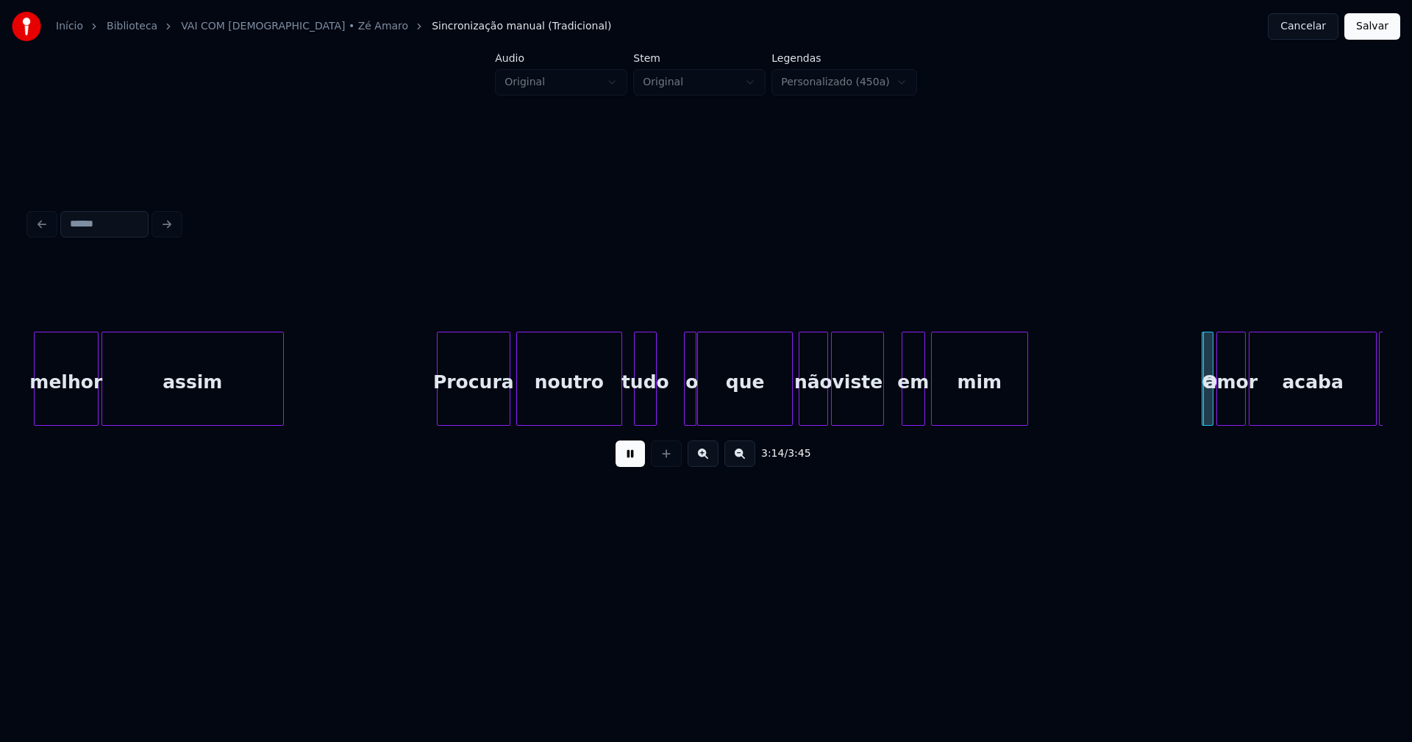
click at [653, 418] on div at bounding box center [654, 379] width 4 height 93
click at [672, 409] on div at bounding box center [671, 379] width 4 height 93
click at [674, 414] on div "o" at bounding box center [671, 383] width 27 height 100
click at [713, 410] on div "que" at bounding box center [740, 383] width 93 height 100
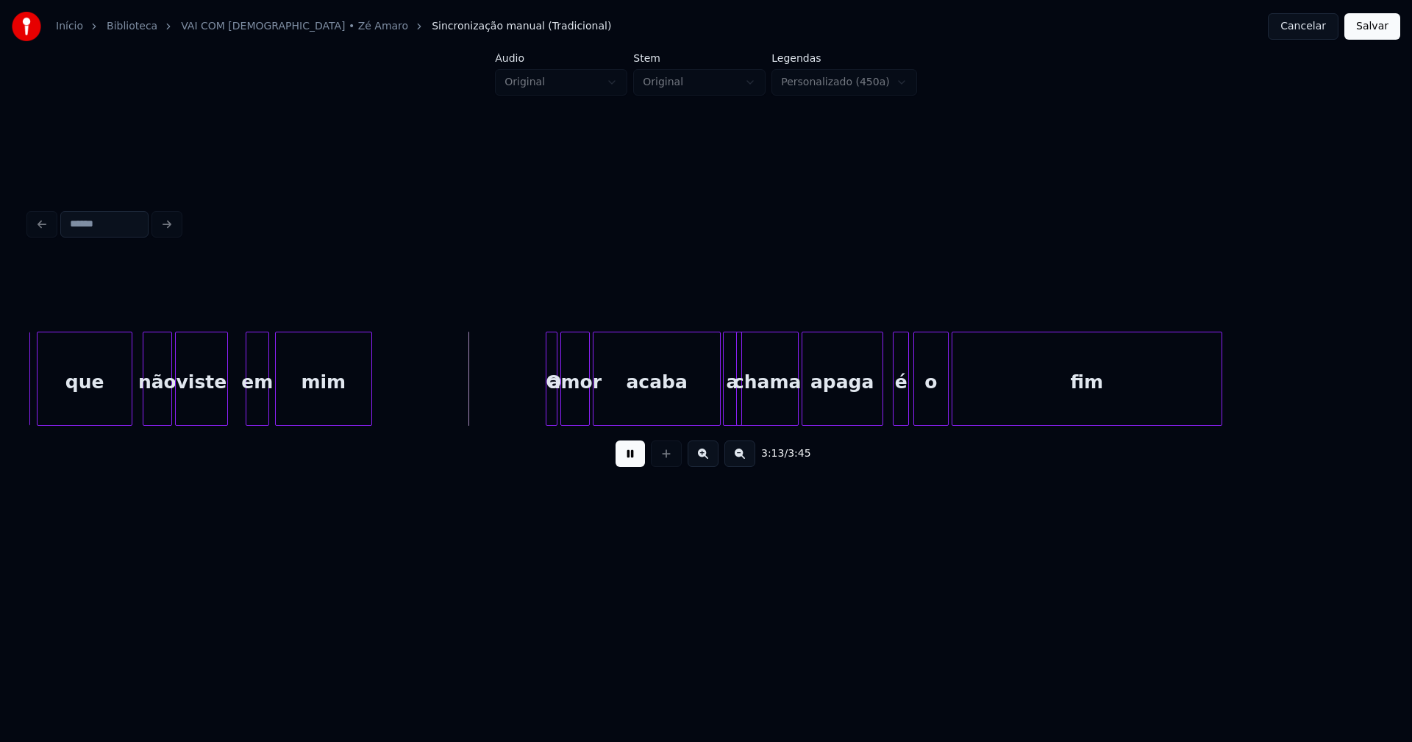
scroll to position [0, 28102]
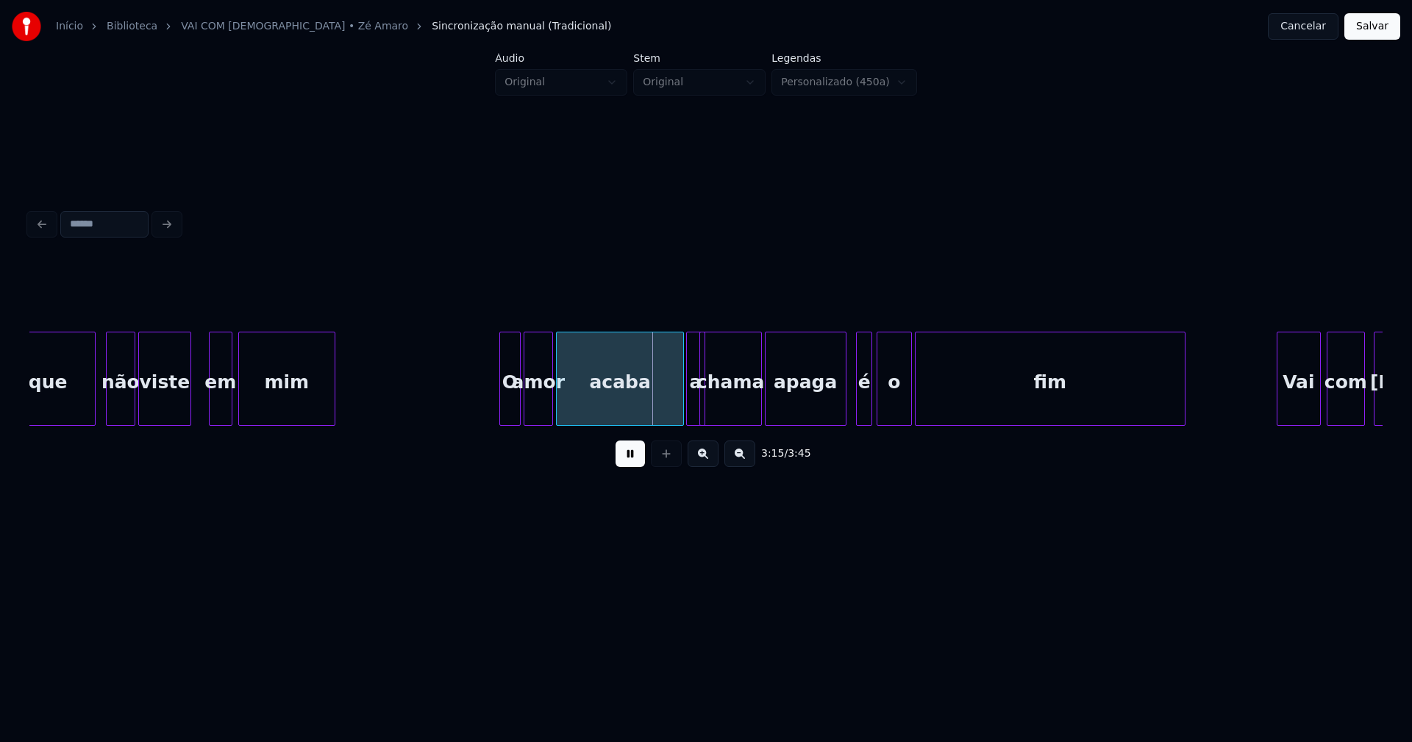
click at [502, 410] on div at bounding box center [502, 379] width 4 height 93
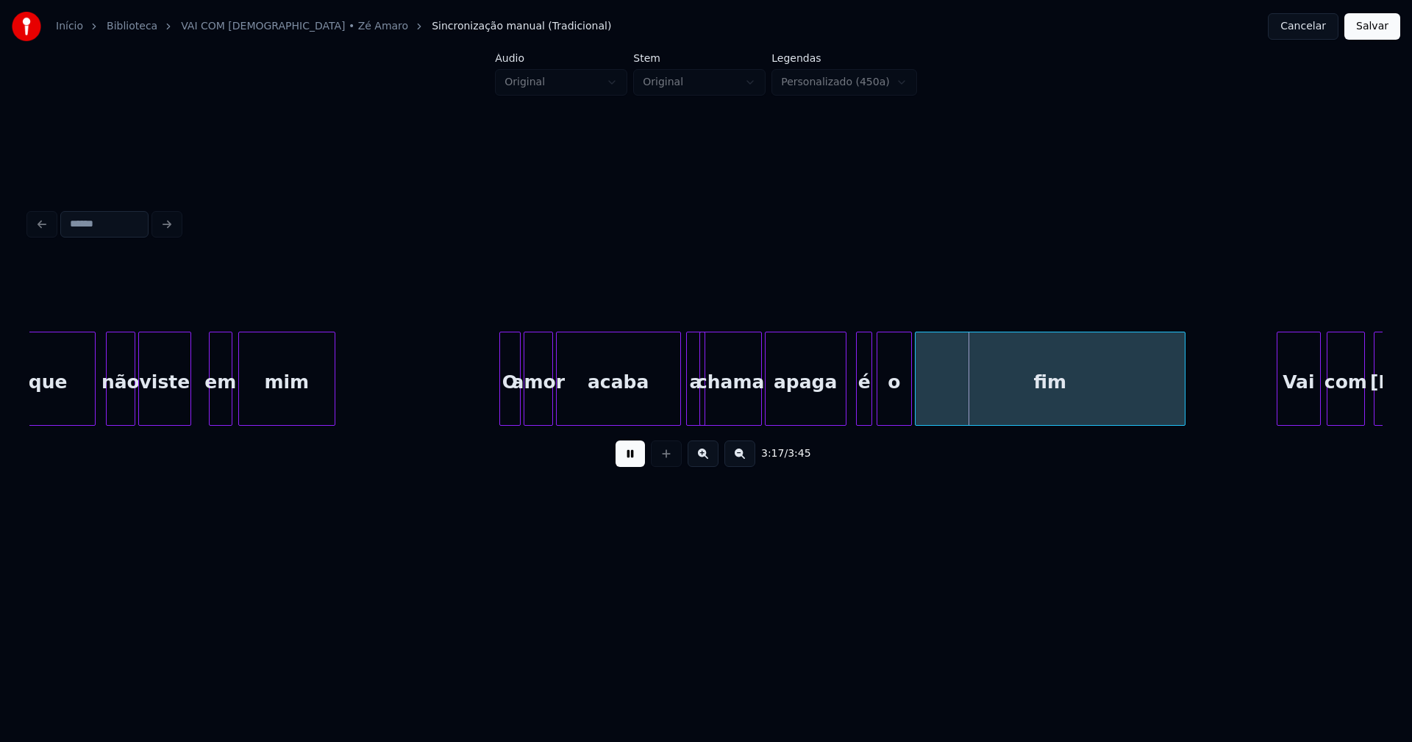
click at [677, 402] on div at bounding box center [678, 379] width 4 height 93
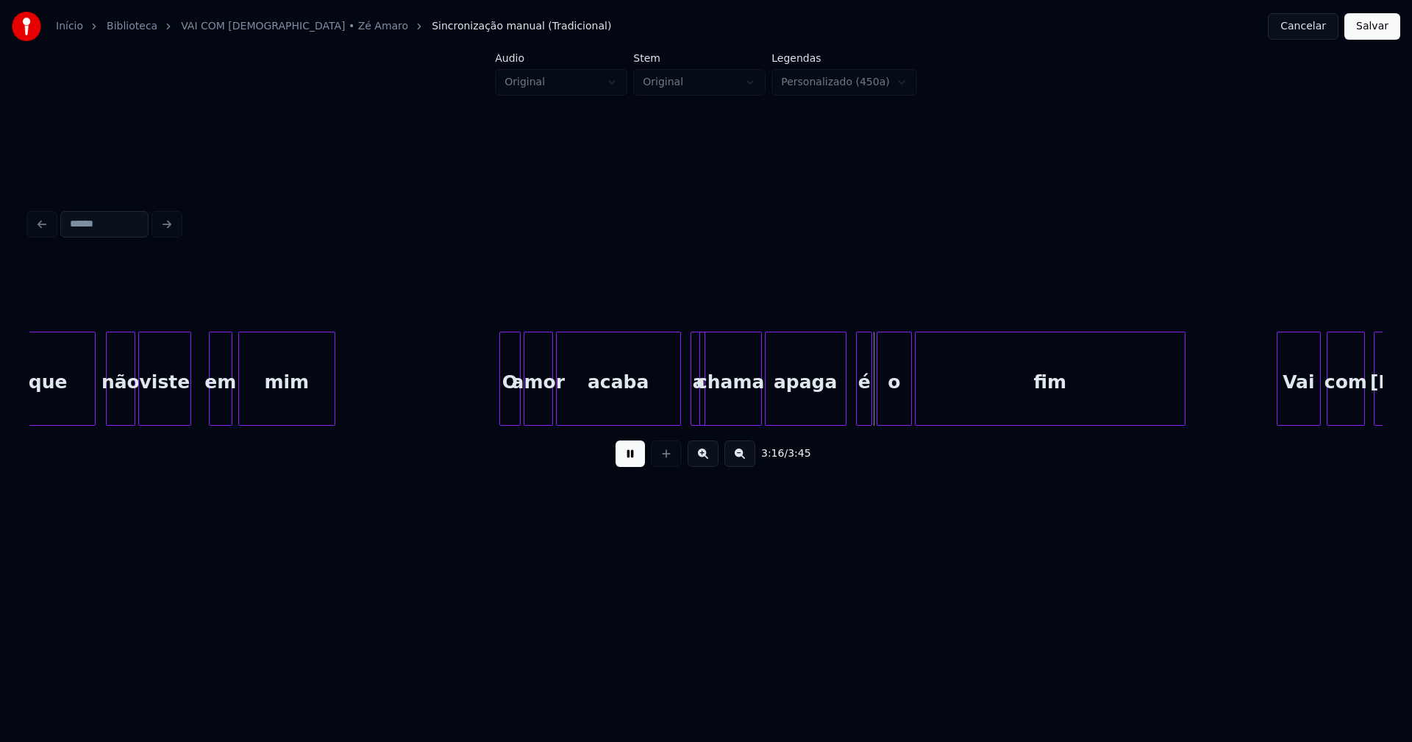
click at [692, 401] on div at bounding box center [694, 379] width 4 height 93
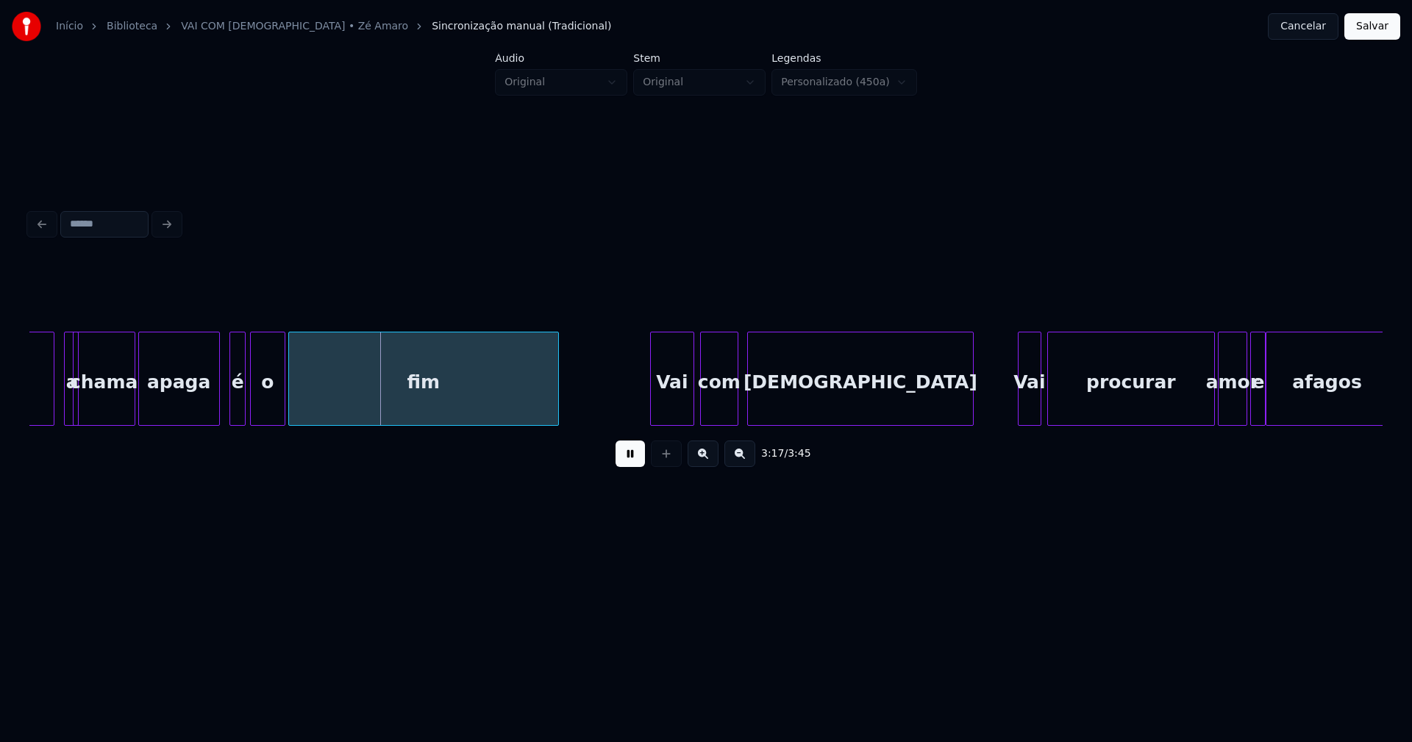
scroll to position [0, 28766]
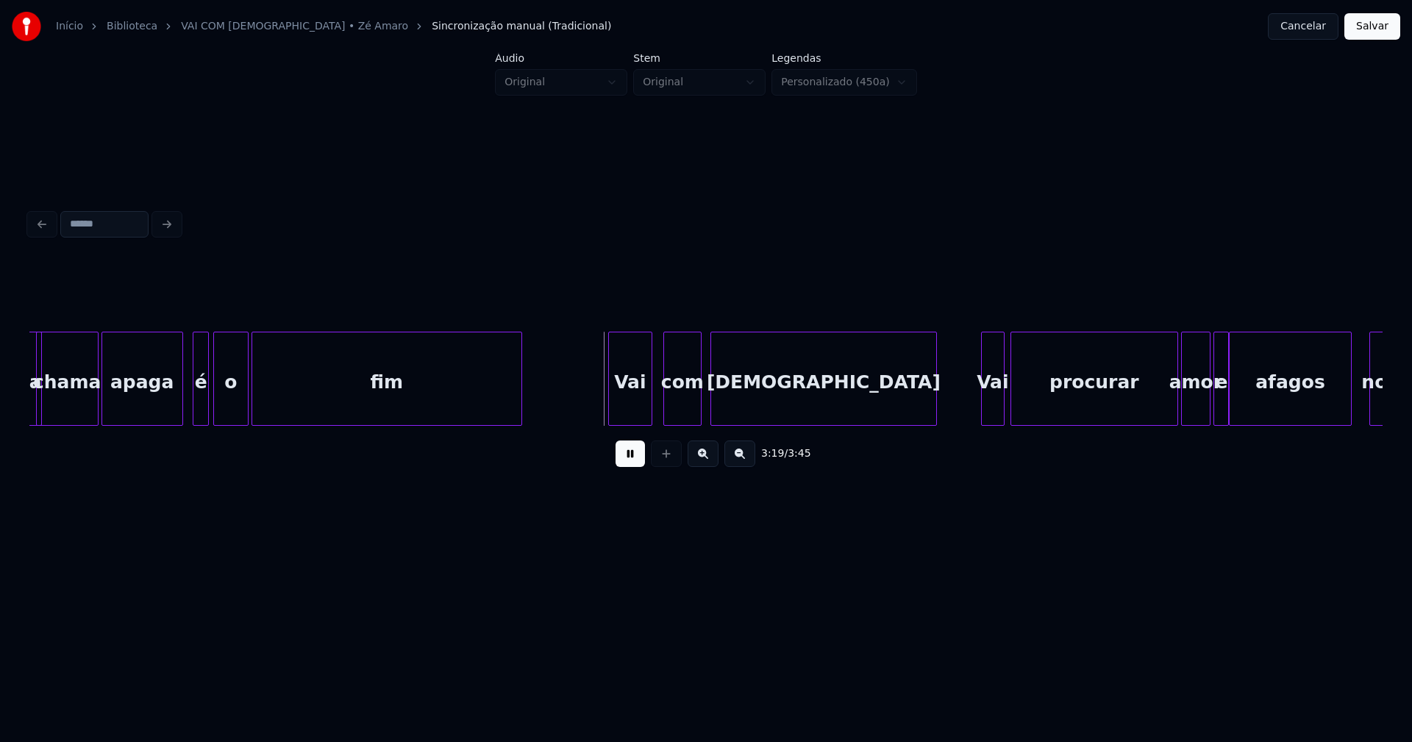
click at [638, 407] on div "Vai" at bounding box center [630, 383] width 43 height 100
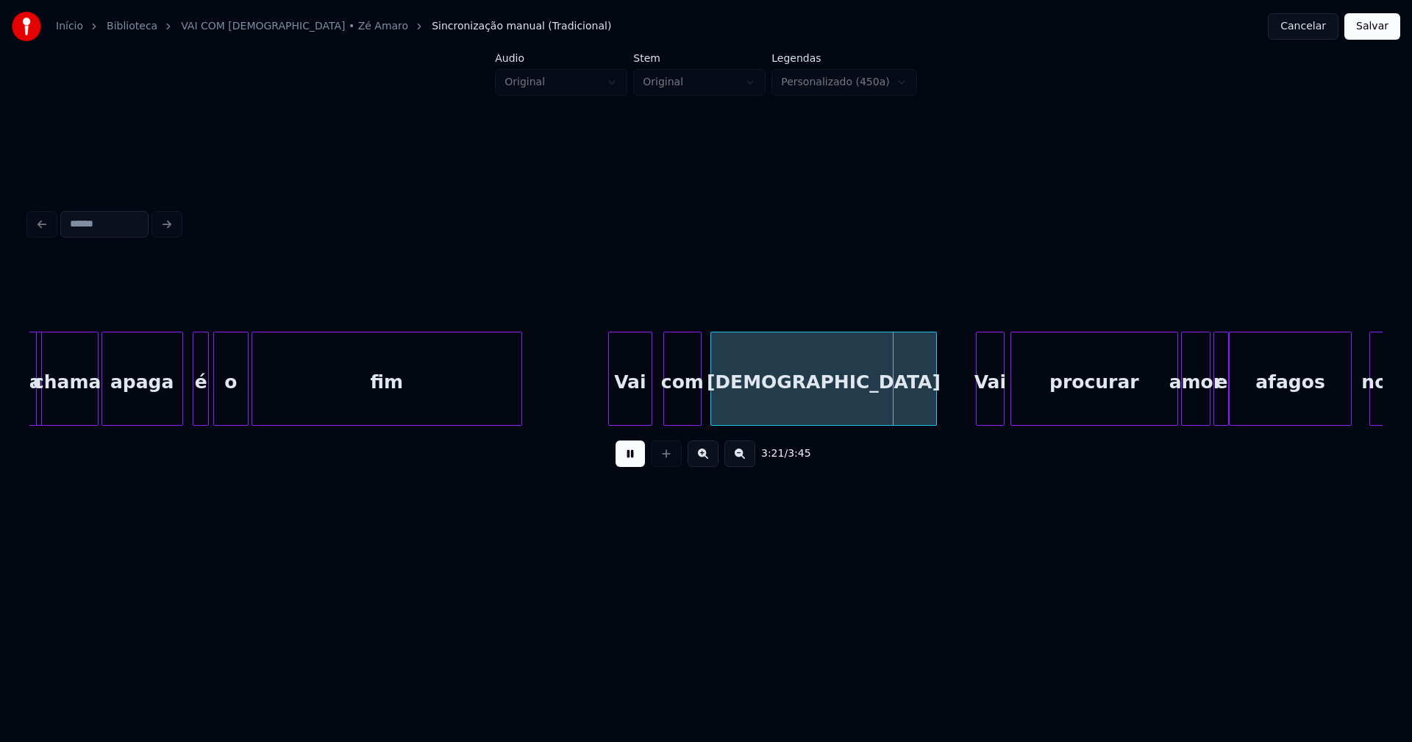
click at [978, 403] on div at bounding box center [979, 379] width 4 height 93
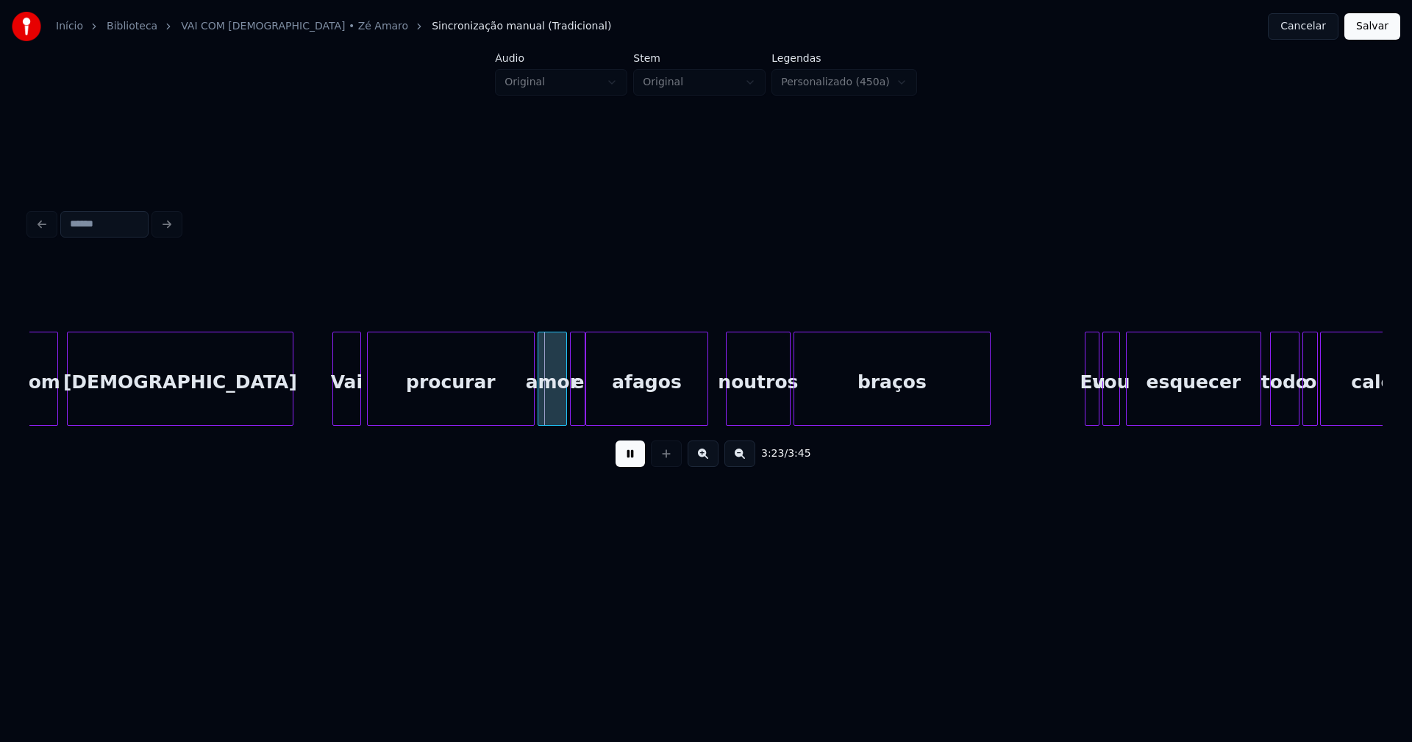
scroll to position [0, 29410]
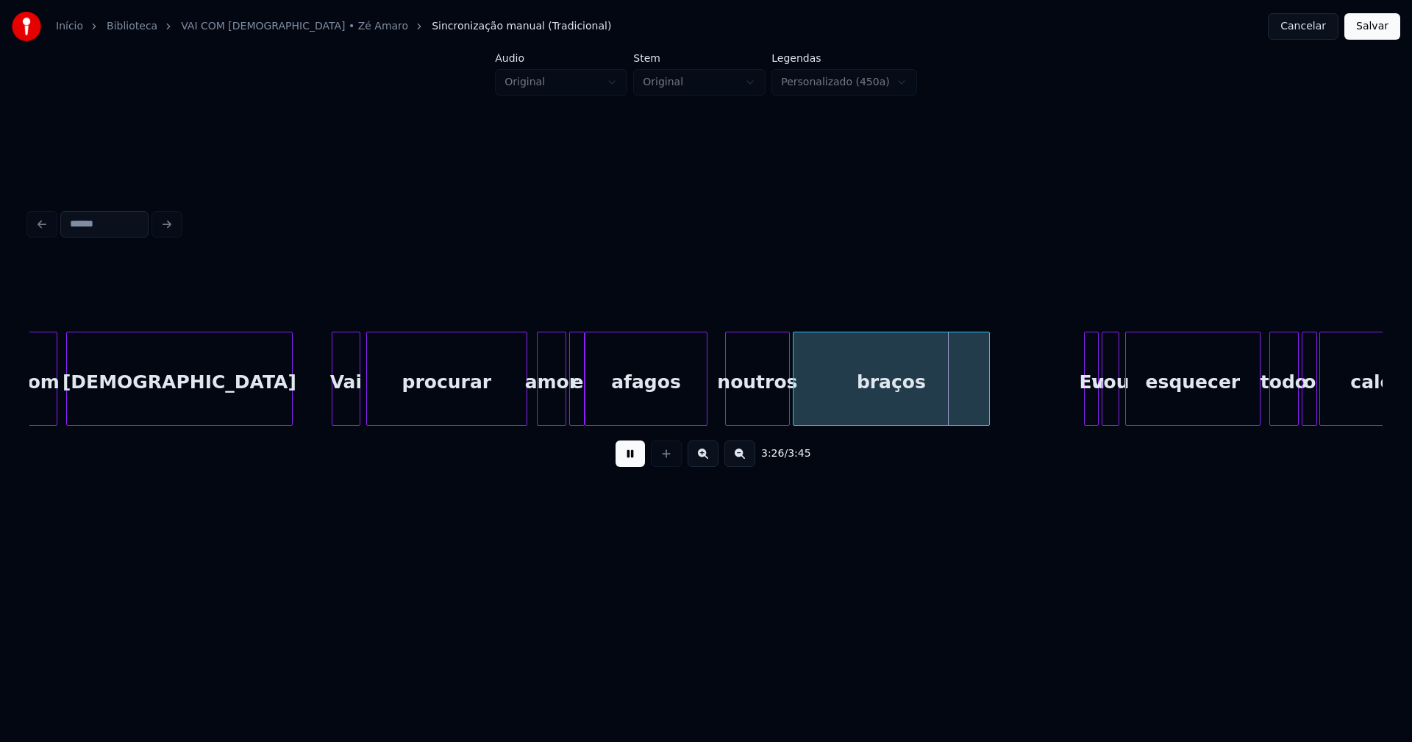
click at [526, 408] on div at bounding box center [524, 379] width 4 height 93
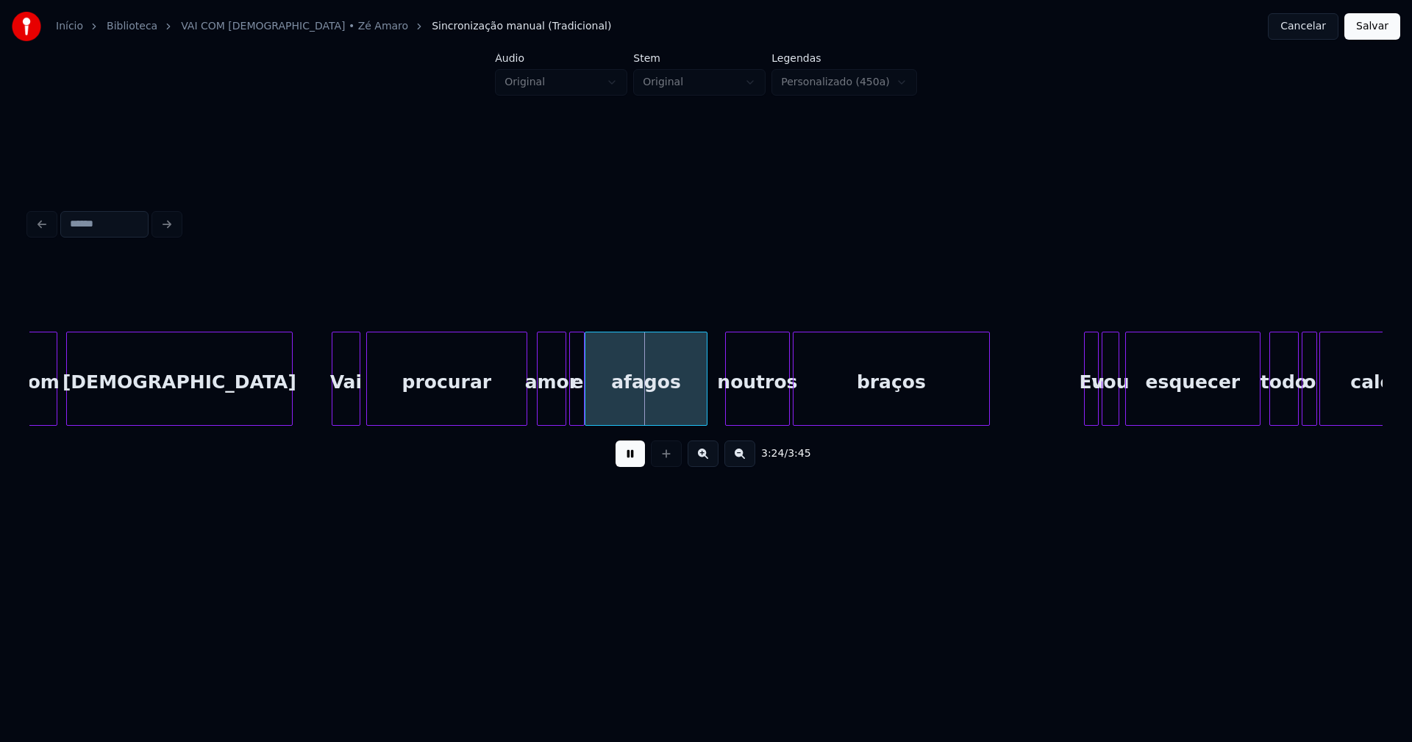
drag, startPoint x: 1237, startPoint y: 432, endPoint x: 1267, endPoint y: 424, distance: 30.5
click at [1267, 424] on div "com Deus Vai procurar amor e afagos noutros braços Eu vou esquecer todo o calor" at bounding box center [706, 379] width 1354 height 94
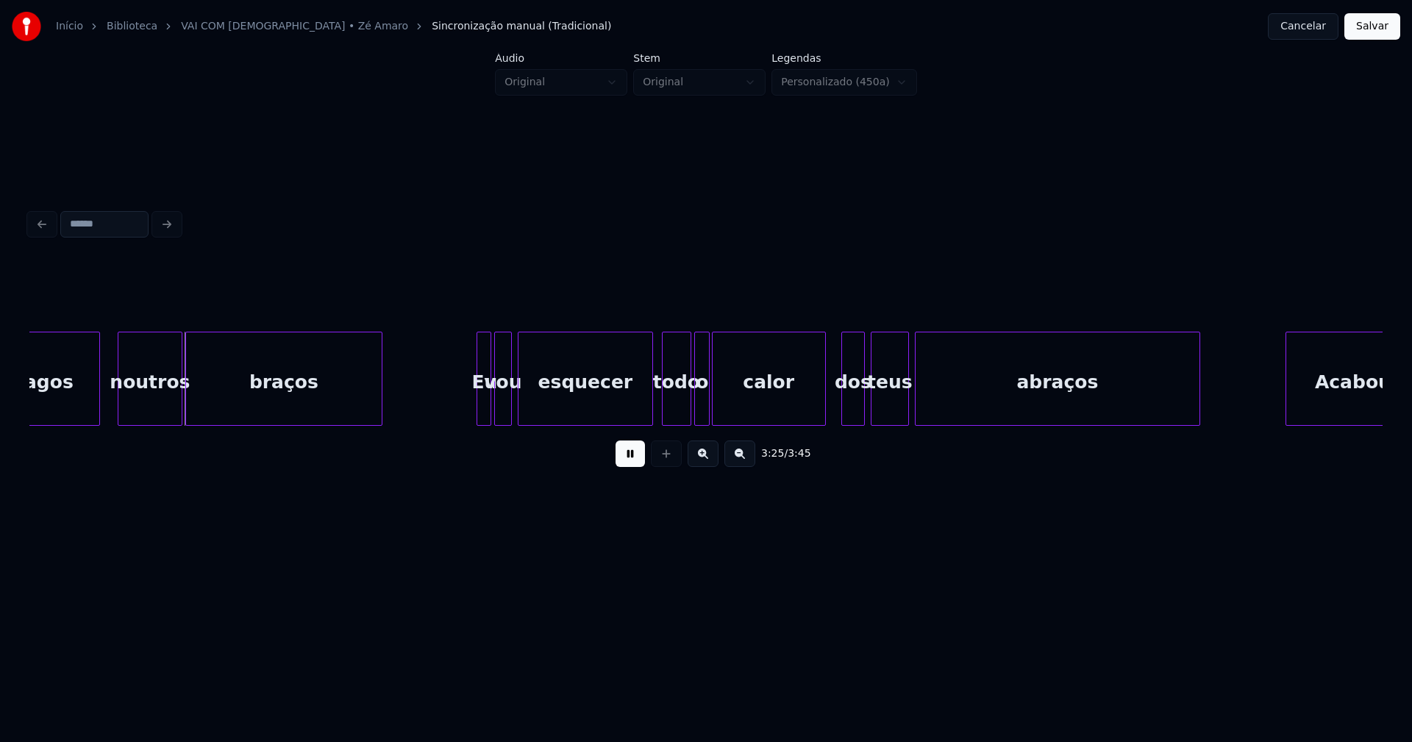
scroll to position [0, 30055]
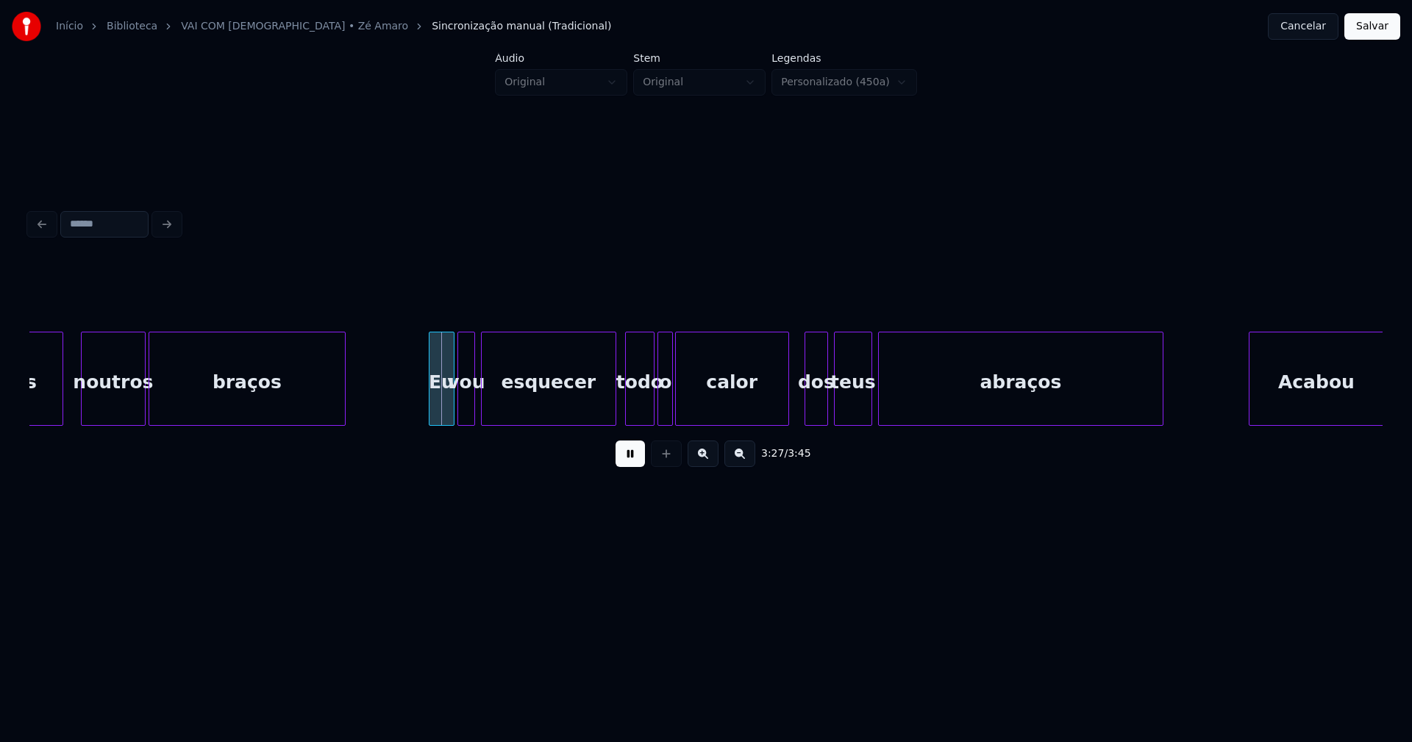
click at [430, 405] on div at bounding box center [432, 379] width 4 height 93
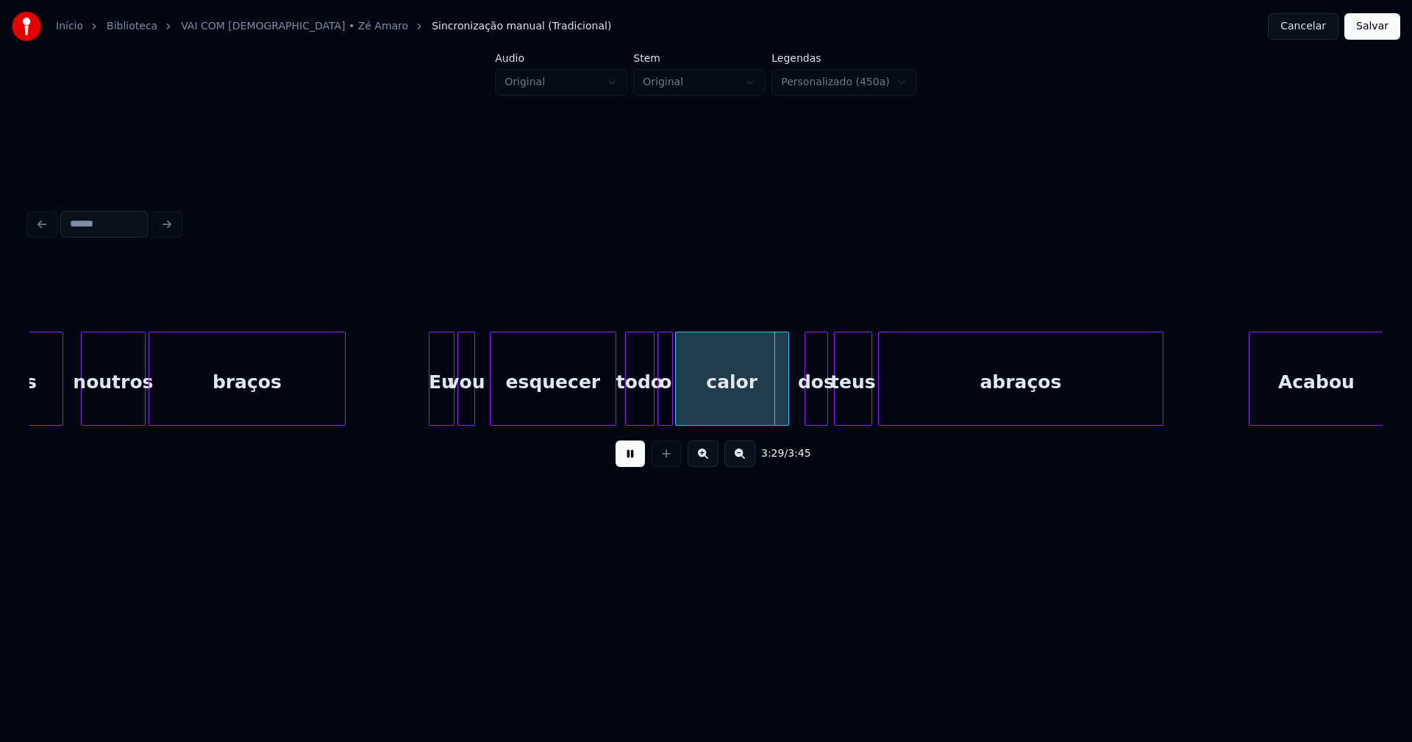
click at [492, 397] on div at bounding box center [493, 379] width 4 height 93
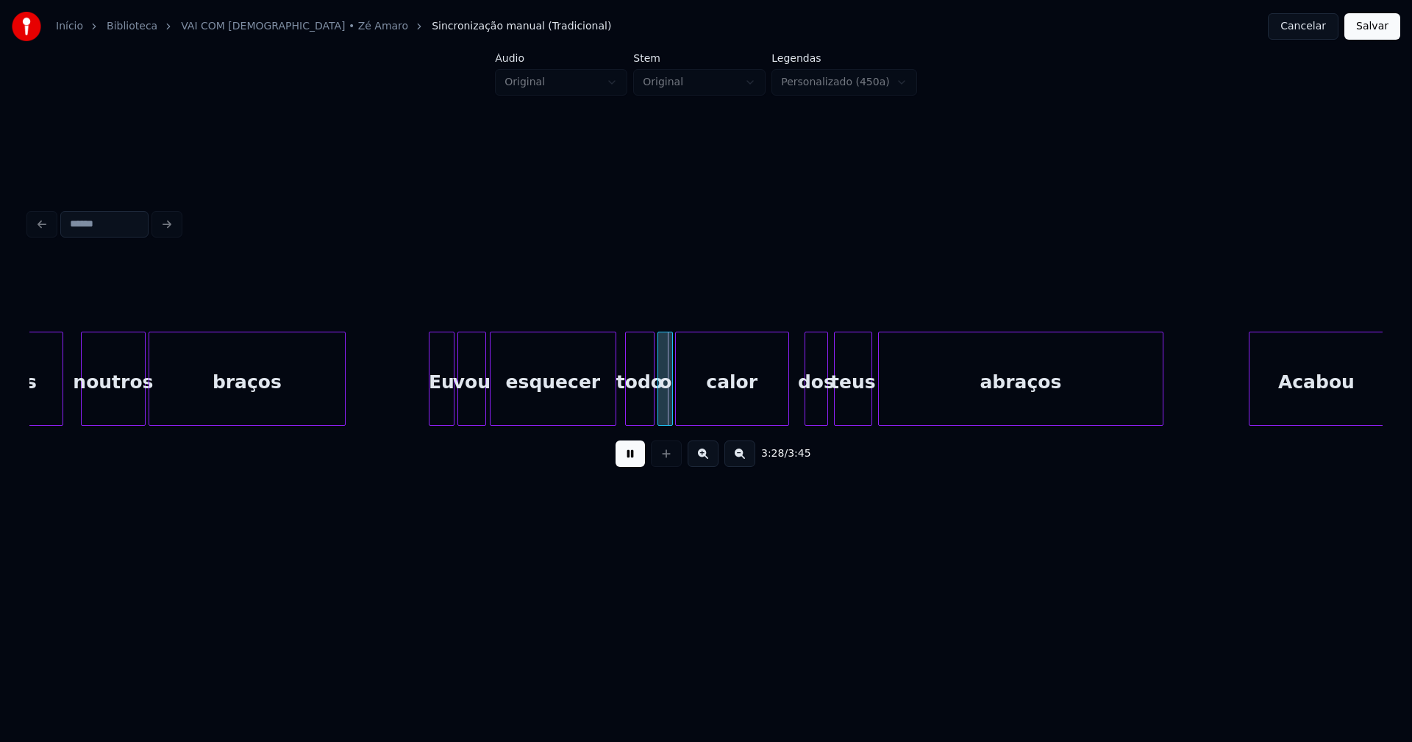
click at [483, 394] on div at bounding box center [483, 379] width 4 height 93
click at [638, 410] on div "todo" at bounding box center [638, 383] width 28 height 100
click at [642, 408] on div at bounding box center [643, 379] width 4 height 93
click at [655, 411] on div "o" at bounding box center [657, 383] width 15 height 100
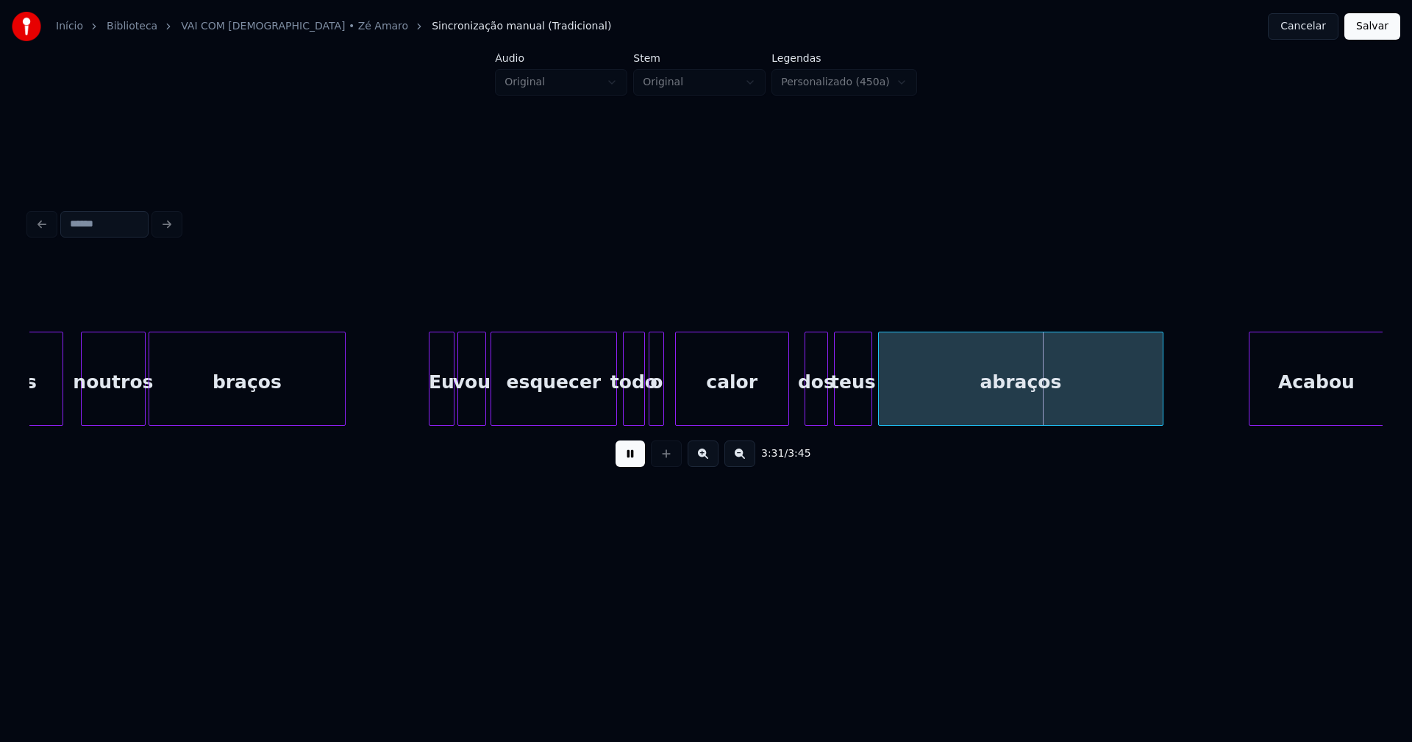
click at [616, 405] on div "esquecer" at bounding box center [554, 379] width 127 height 94
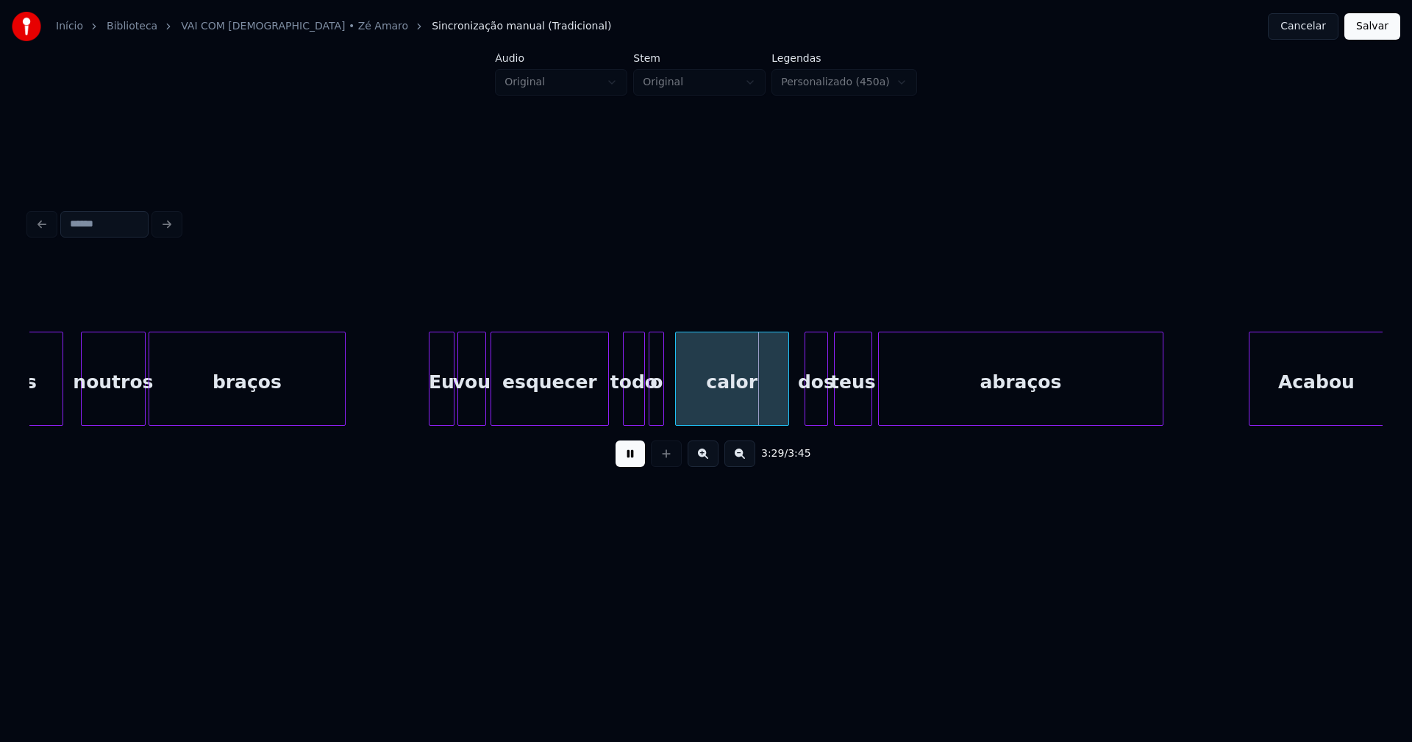
click at [607, 415] on div at bounding box center [606, 379] width 4 height 93
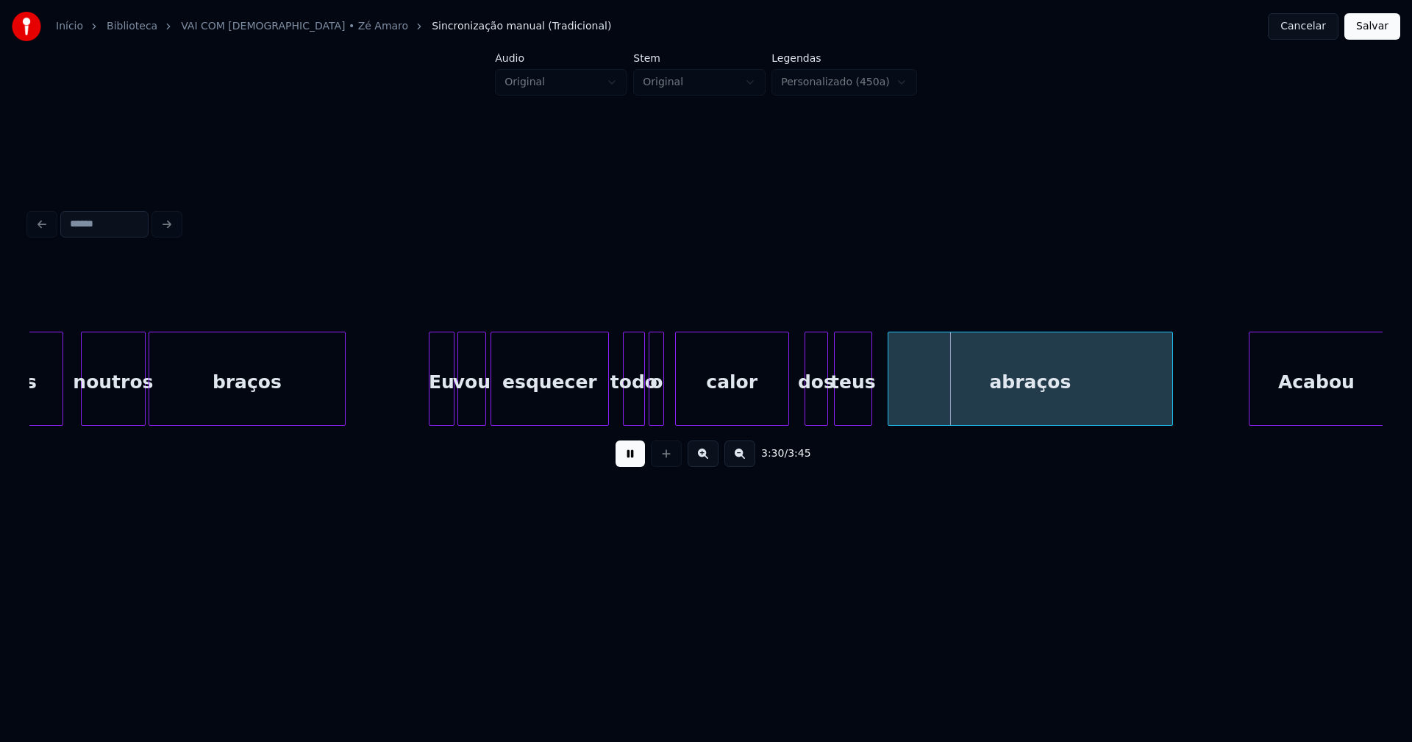
click at [888, 399] on div "abraços" at bounding box center [1030, 379] width 285 height 94
click at [883, 397] on div at bounding box center [882, 379] width 4 height 93
click at [1128, 408] on div at bounding box center [1130, 379] width 4 height 93
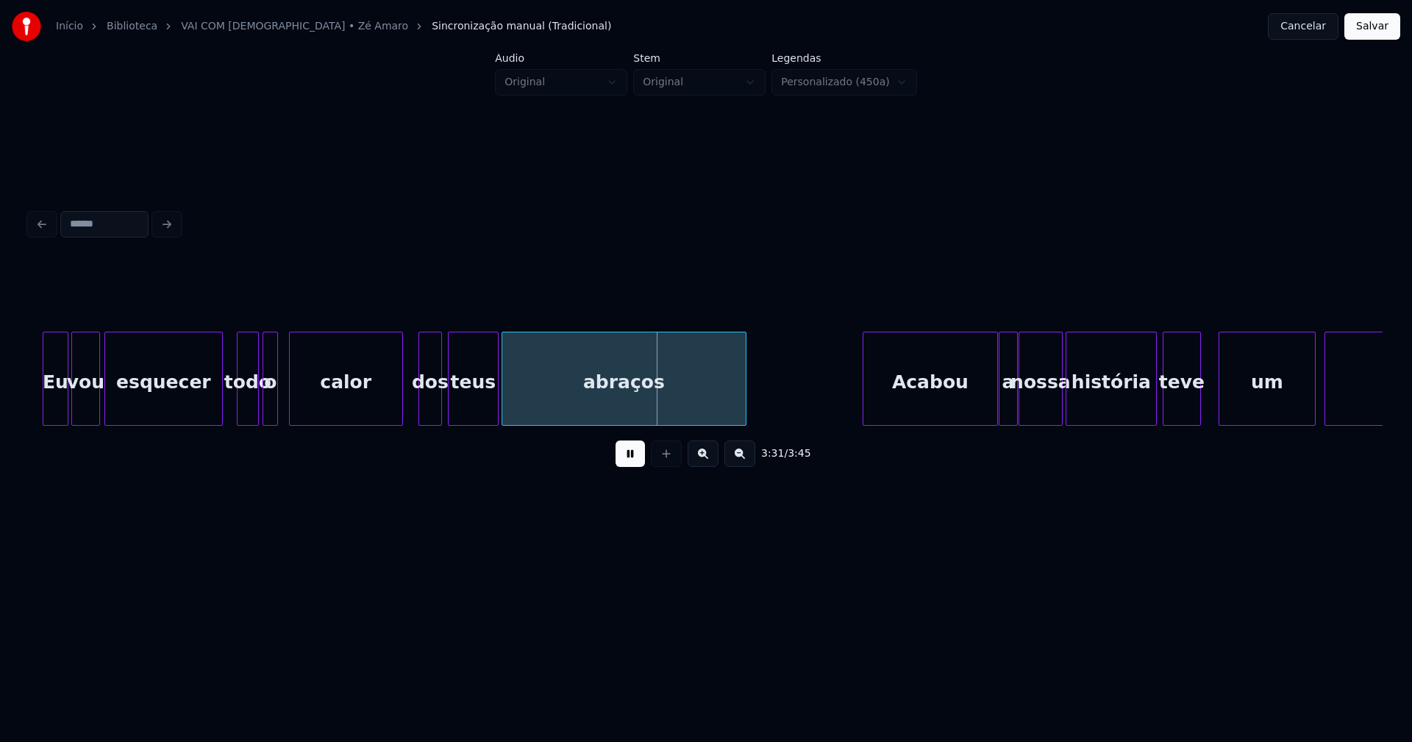
scroll to position [0, 30754]
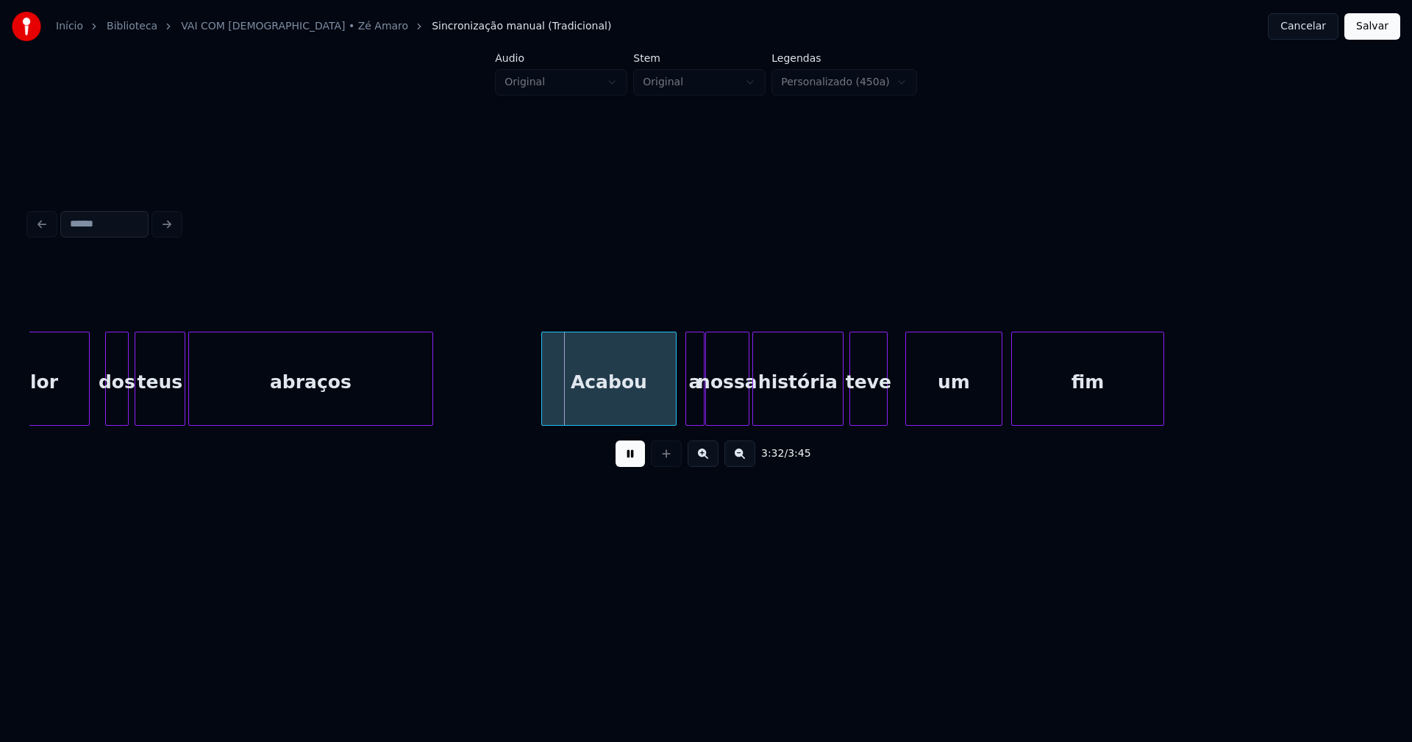
click at [607, 411] on div "Acabou" at bounding box center [609, 383] width 134 height 100
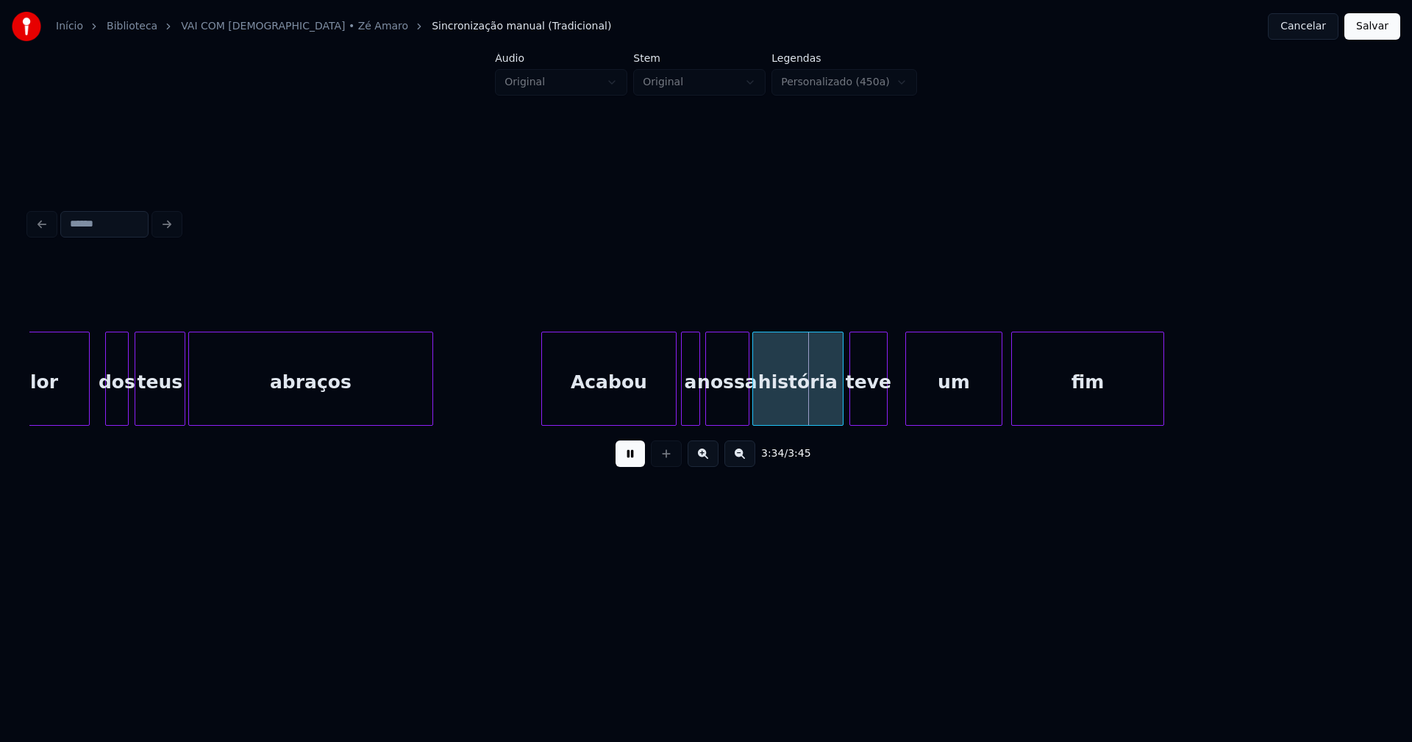
click at [689, 414] on div "a" at bounding box center [690, 383] width 17 height 100
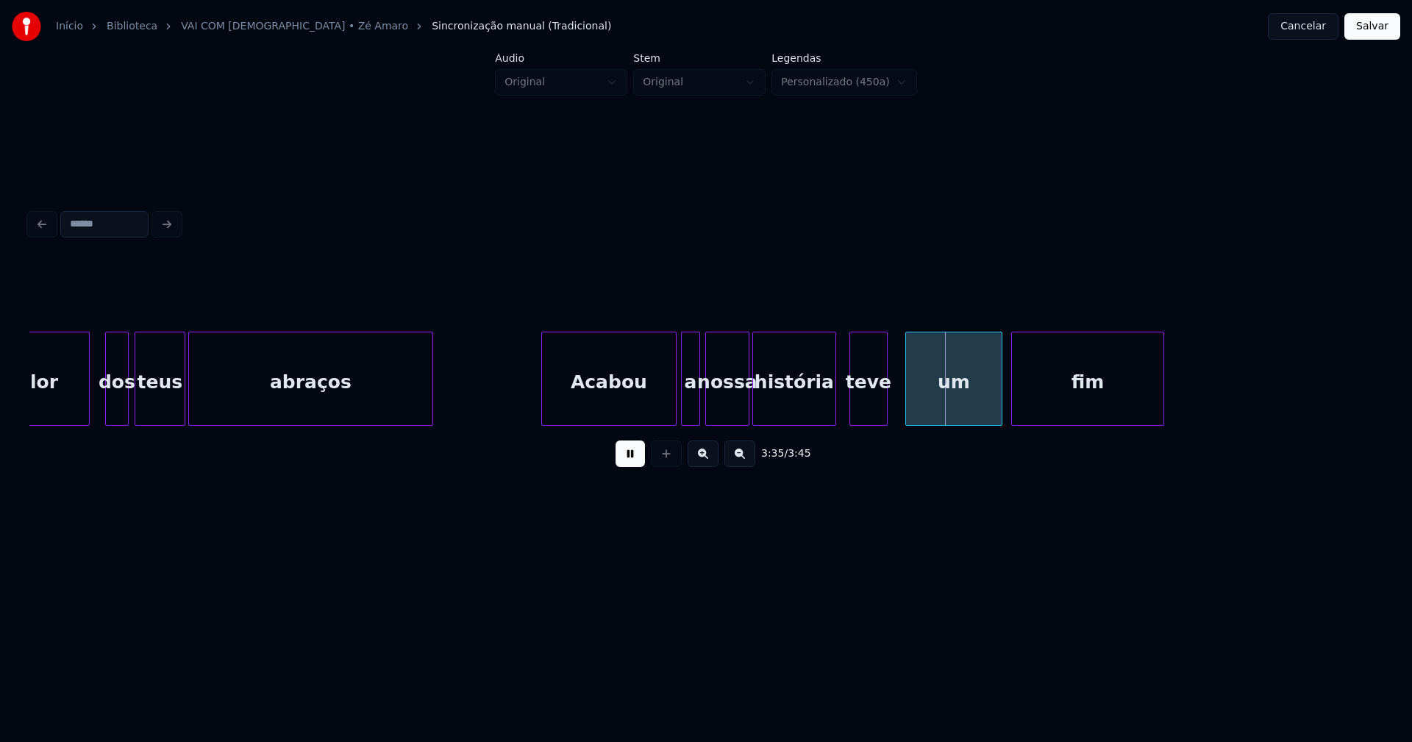
click at [835, 410] on div at bounding box center [833, 379] width 4 height 93
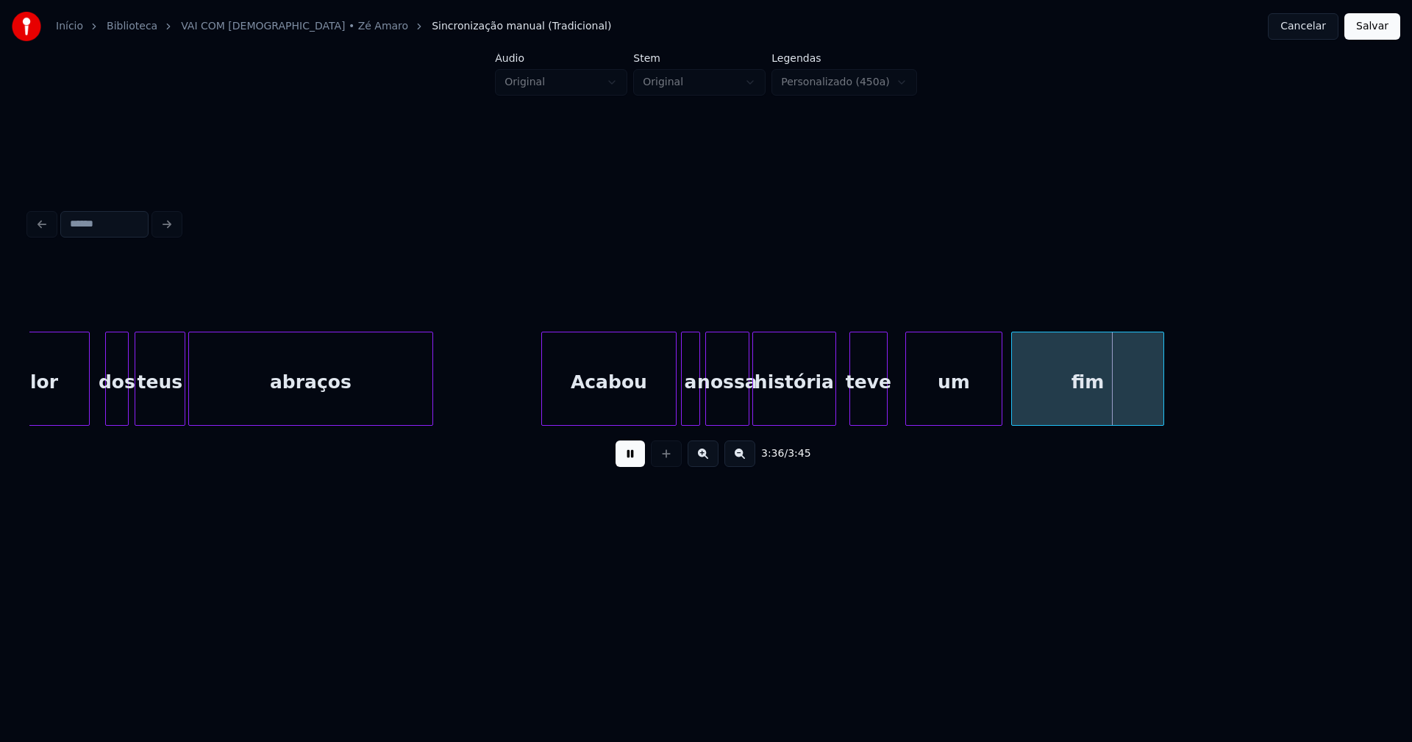
drag, startPoint x: 1383, startPoint y: 26, endPoint x: 1360, endPoint y: 35, distance: 24.2
click at [1382, 26] on button "Salvar" at bounding box center [1373, 26] width 56 height 26
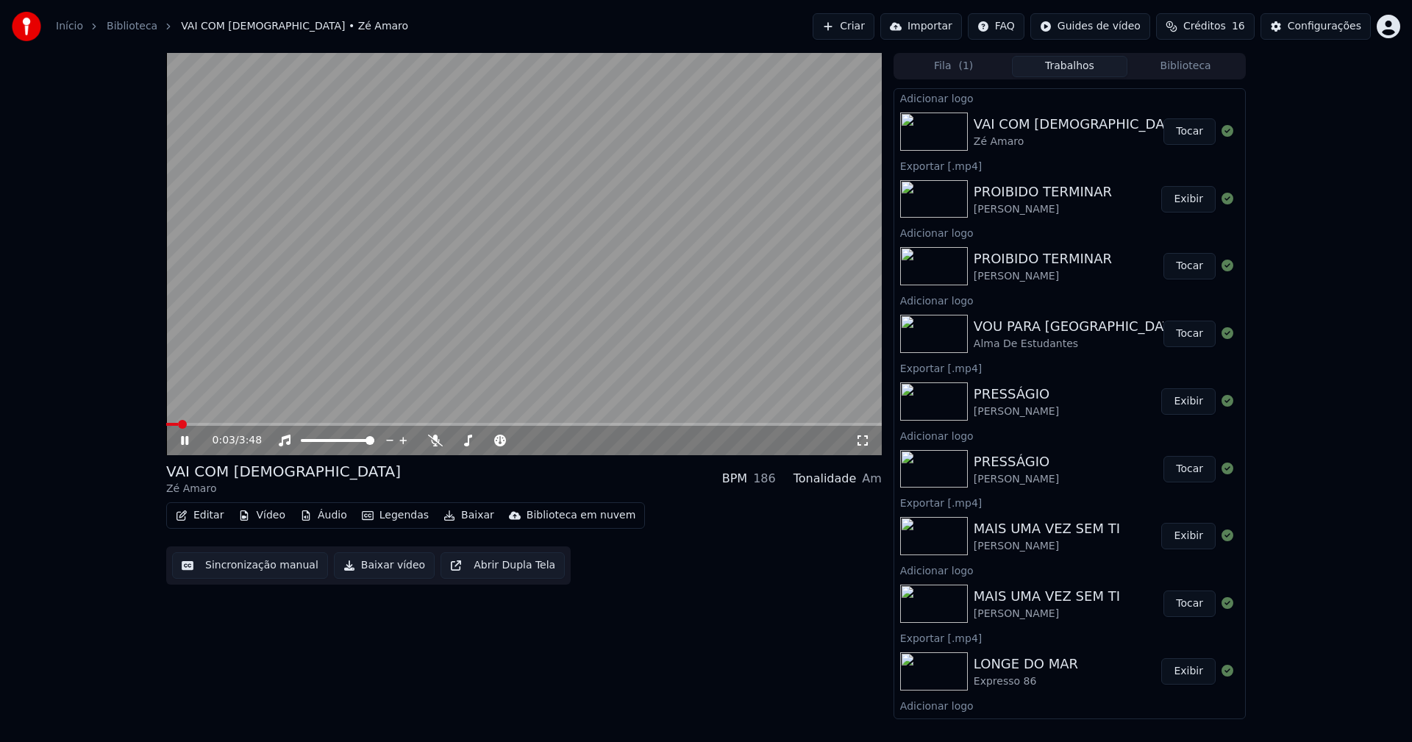
click at [864, 442] on icon at bounding box center [863, 441] width 15 height 12
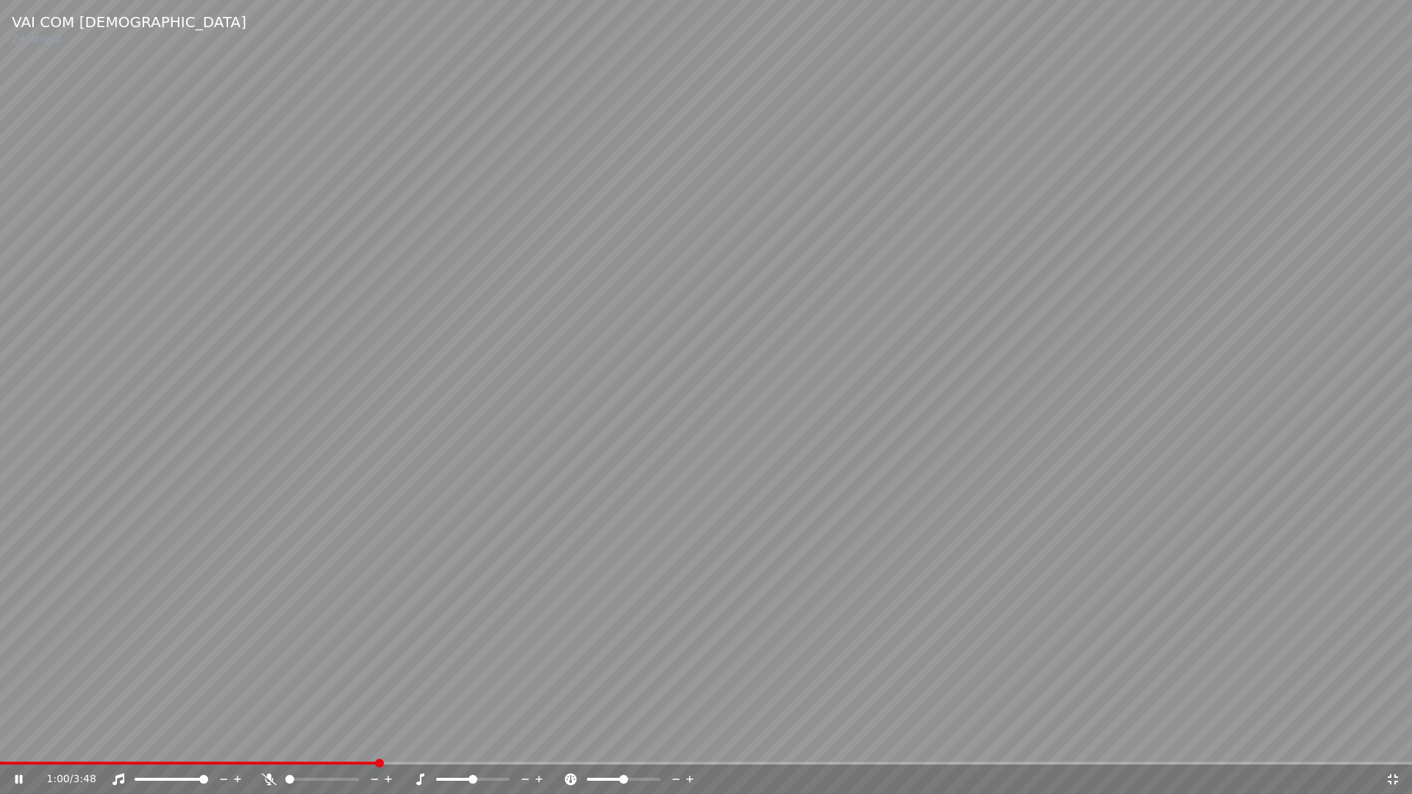
click at [1391, 742] on icon at bounding box center [1393, 780] width 10 height 10
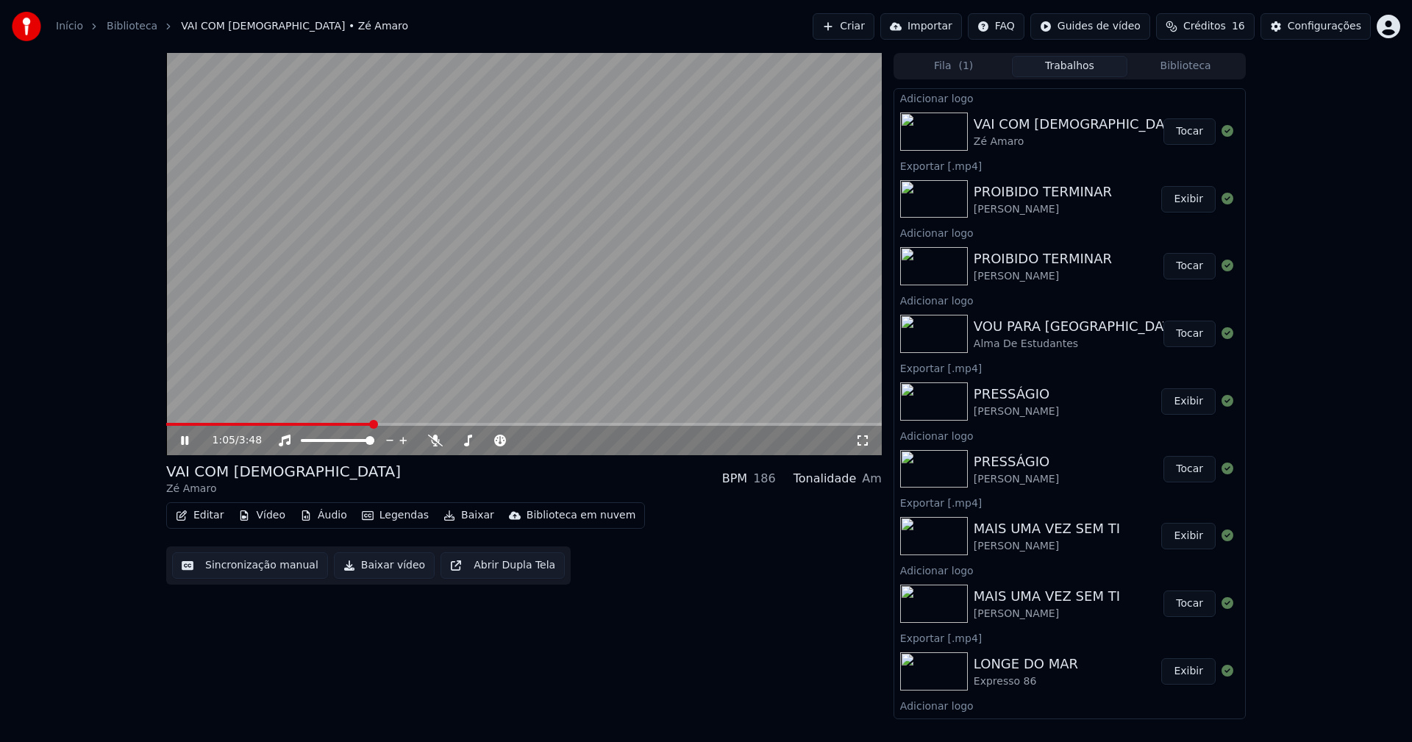
click at [182, 442] on icon at bounding box center [184, 440] width 7 height 9
click at [388, 572] on button "Baixar vídeo" at bounding box center [384, 565] width 101 height 26
